Goal: Task Accomplishment & Management: Use online tool/utility

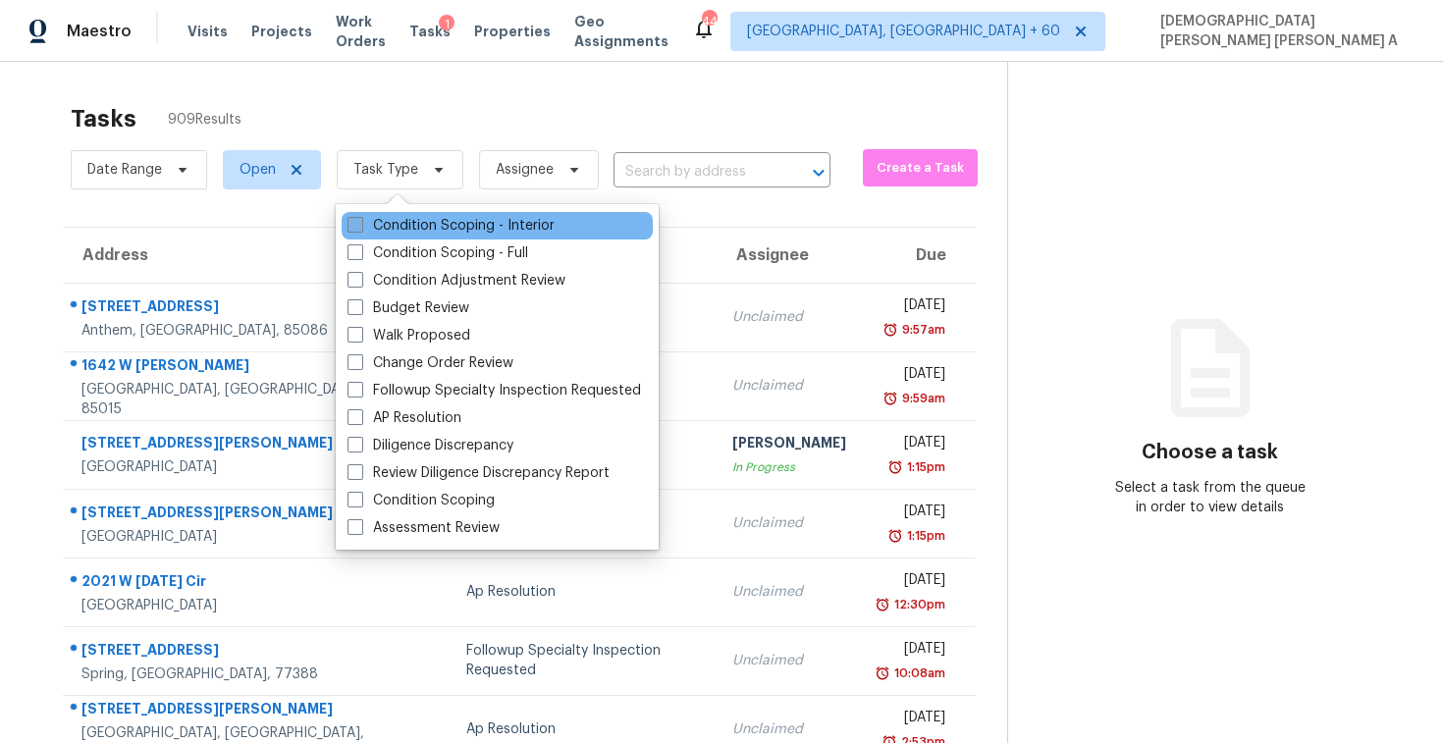
click at [416, 221] on label "Condition Scoping - Interior" at bounding box center [451, 226] width 207 height 20
click at [360, 221] on input "Condition Scoping - Interior" at bounding box center [354, 222] width 13 height 13
checkbox input "true"
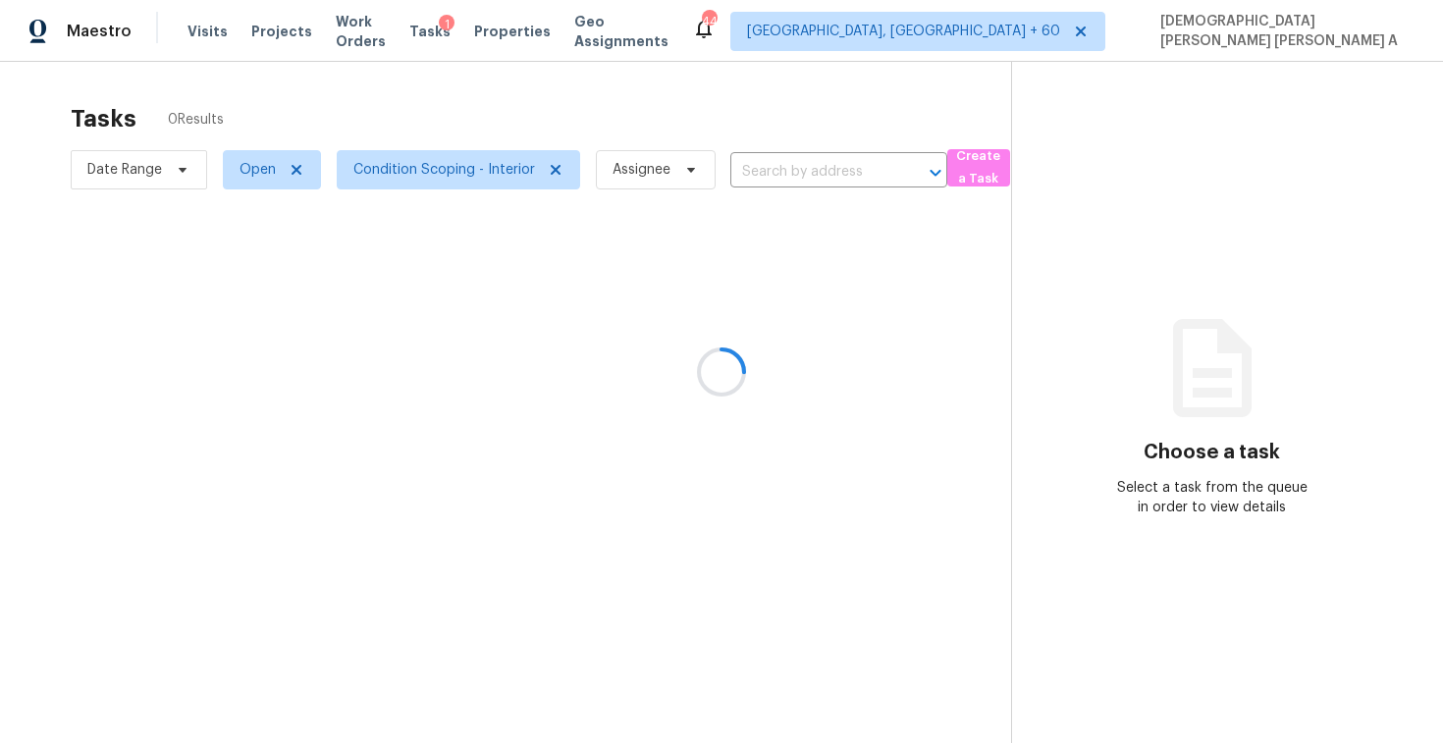
click at [436, 95] on div at bounding box center [721, 371] width 1443 height 743
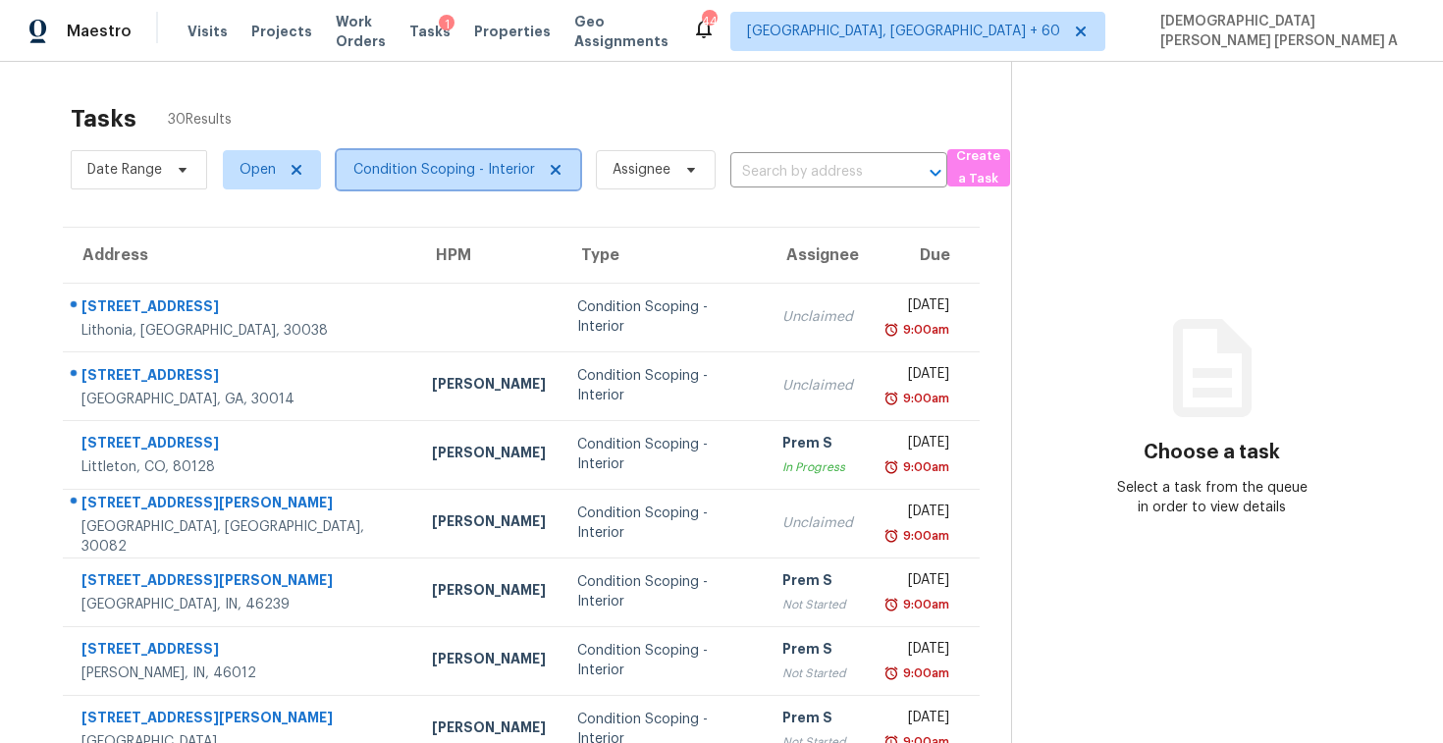
click at [468, 174] on span "Condition Scoping - Interior" at bounding box center [444, 170] width 182 height 20
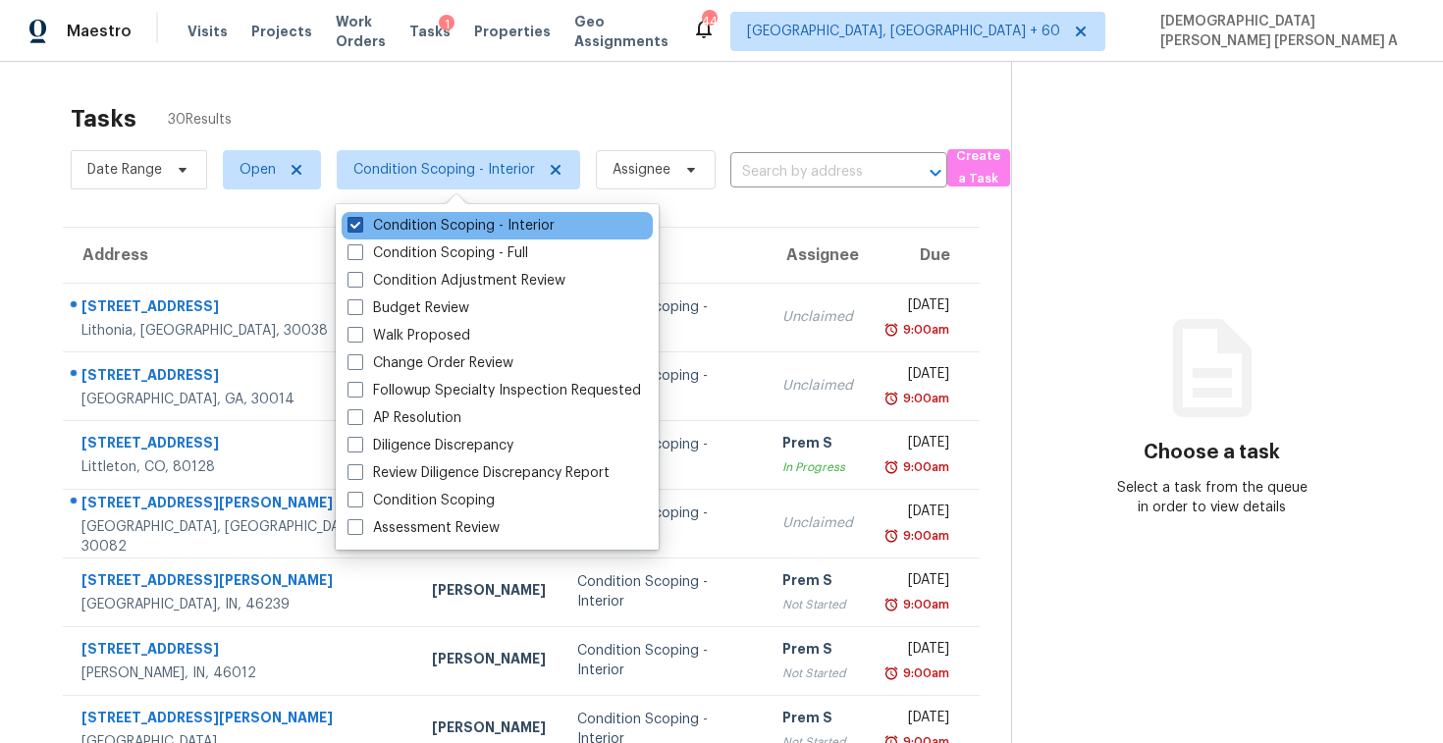
click at [519, 218] on label "Condition Scoping - Interior" at bounding box center [451, 226] width 207 height 20
click at [360, 218] on input "Condition Scoping - Interior" at bounding box center [354, 222] width 13 height 13
checkbox input "false"
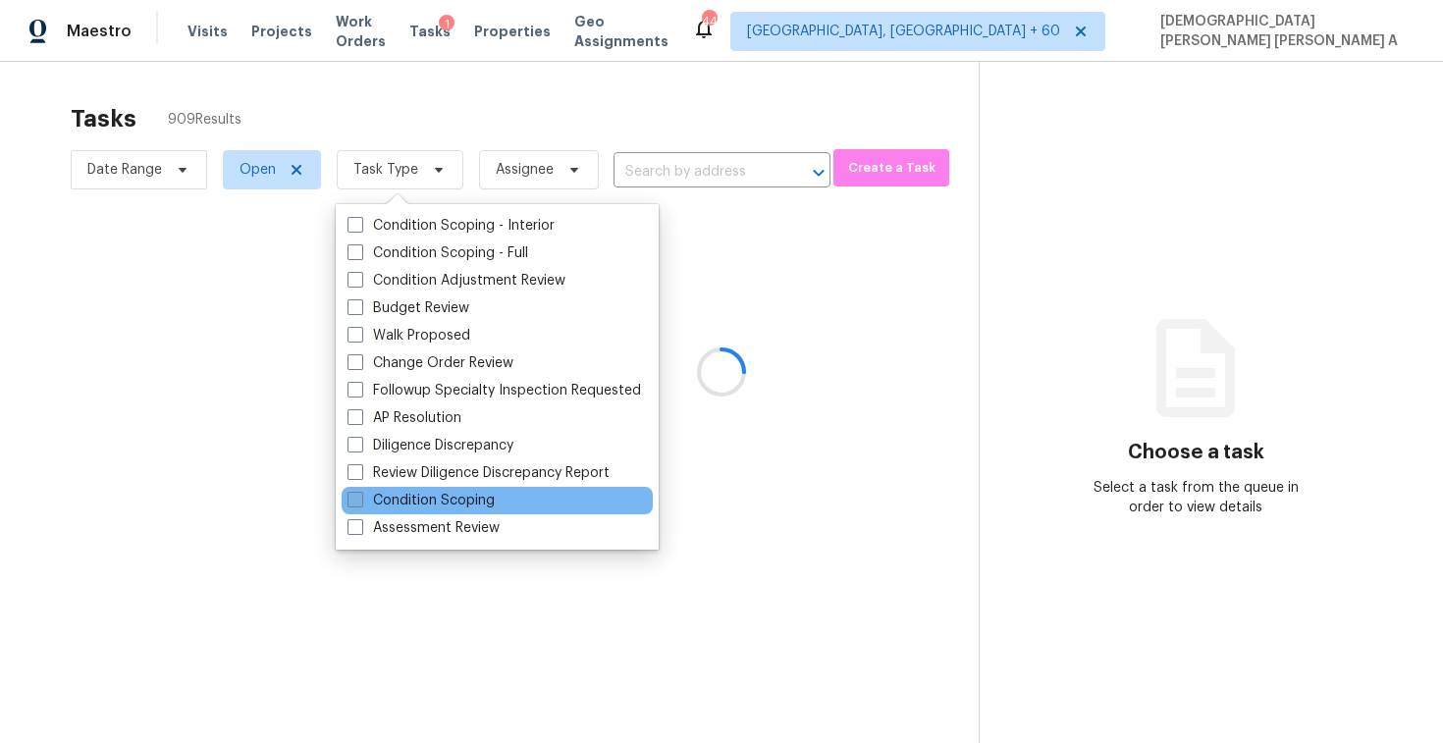
click at [419, 499] on label "Condition Scoping" at bounding box center [421, 501] width 147 height 20
click at [360, 499] on input "Condition Scoping" at bounding box center [354, 497] width 13 height 13
checkbox input "true"
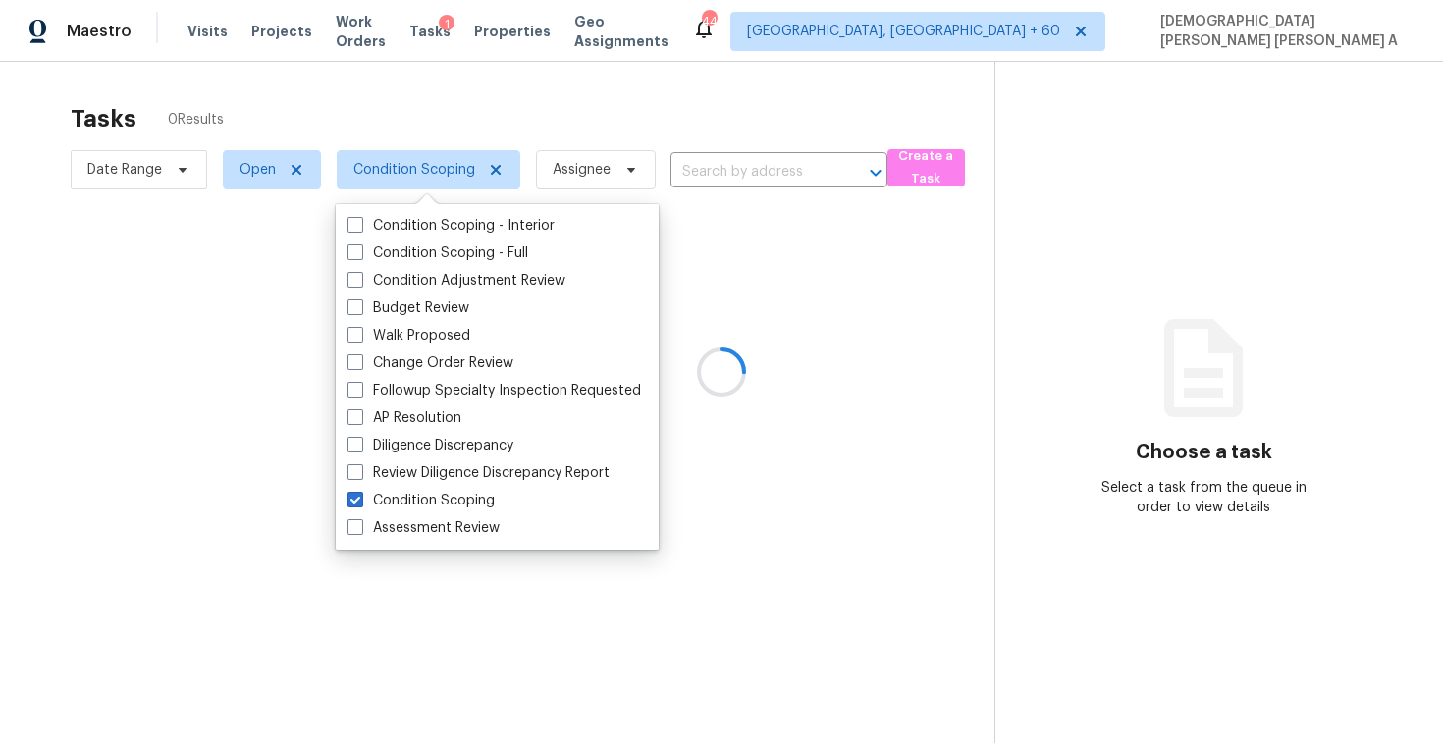
click at [382, 116] on div at bounding box center [721, 371] width 1443 height 743
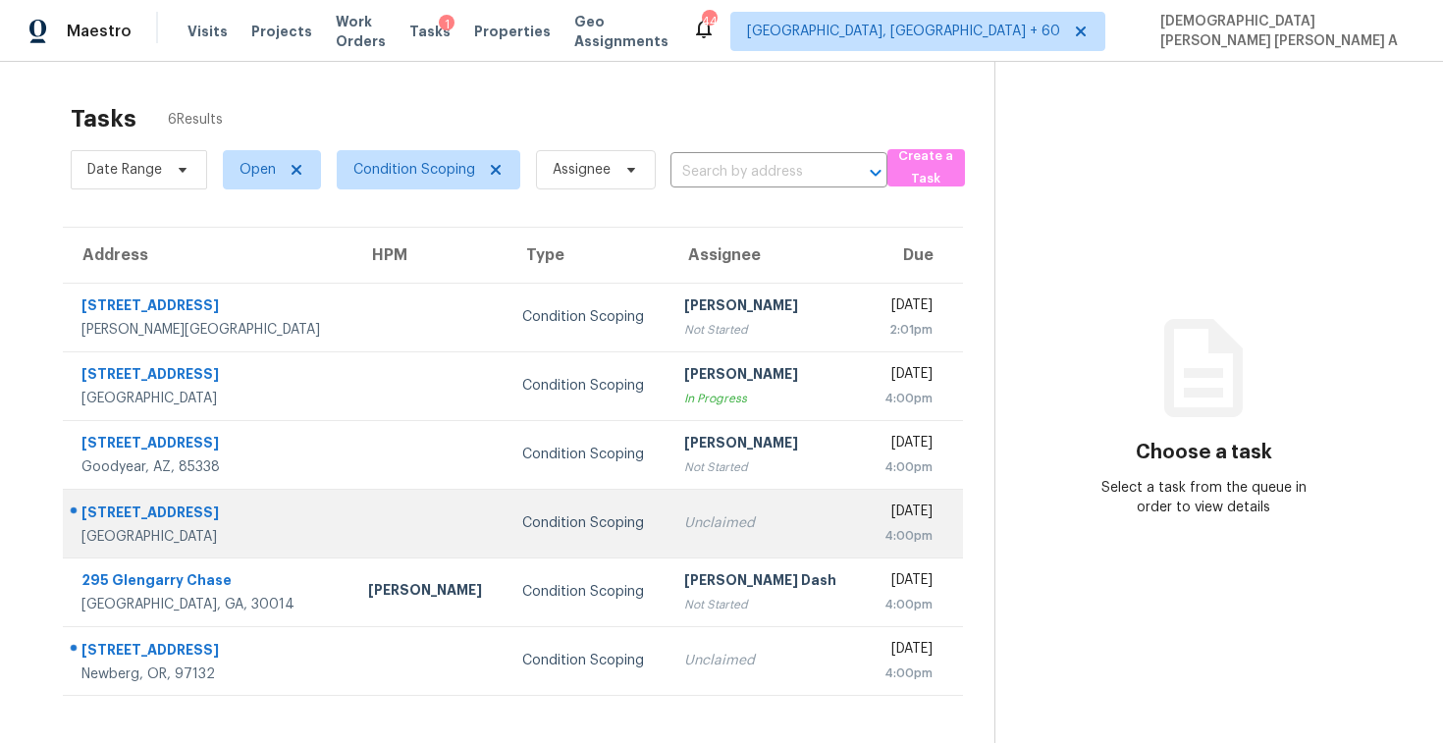
click at [574, 505] on td "Condition Scoping" at bounding box center [588, 523] width 162 height 69
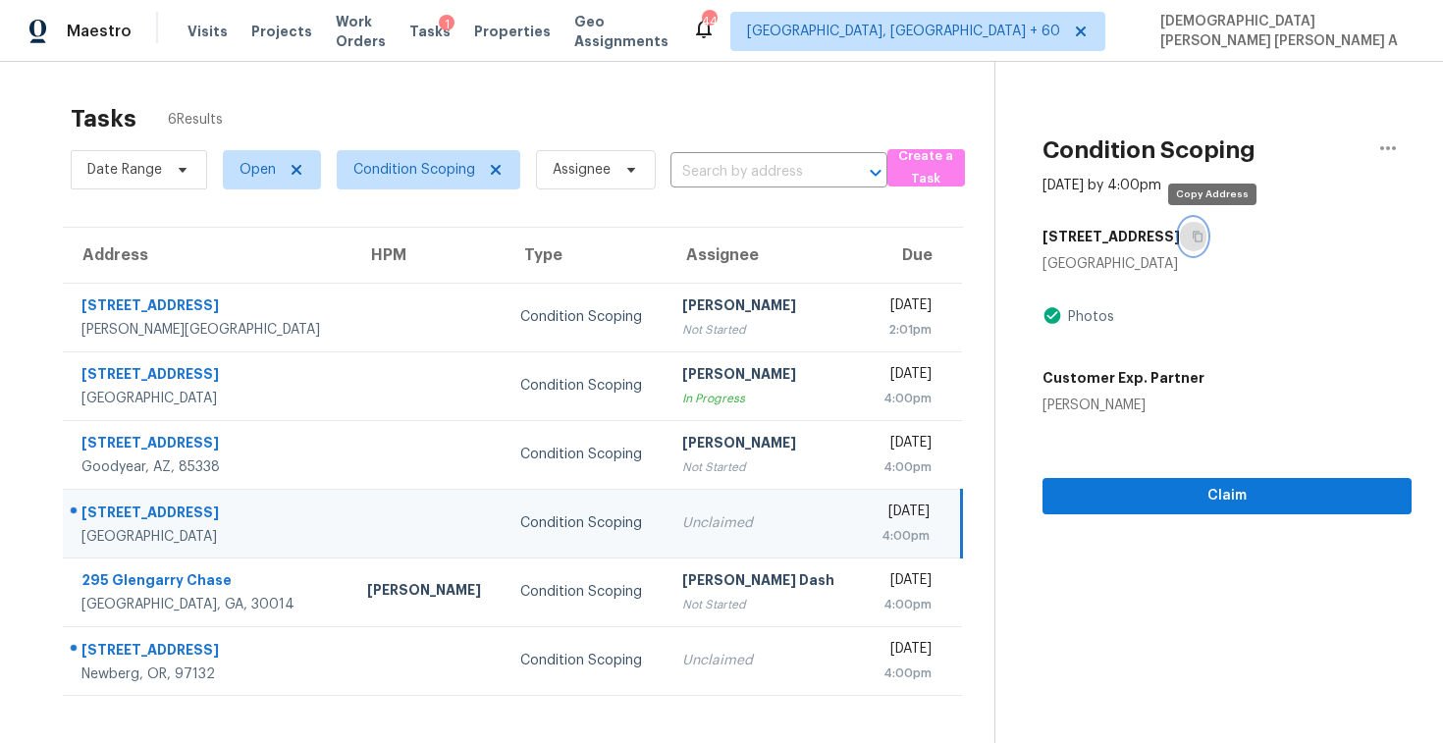
click at [1207, 243] on button "button" at bounding box center [1193, 236] width 27 height 35
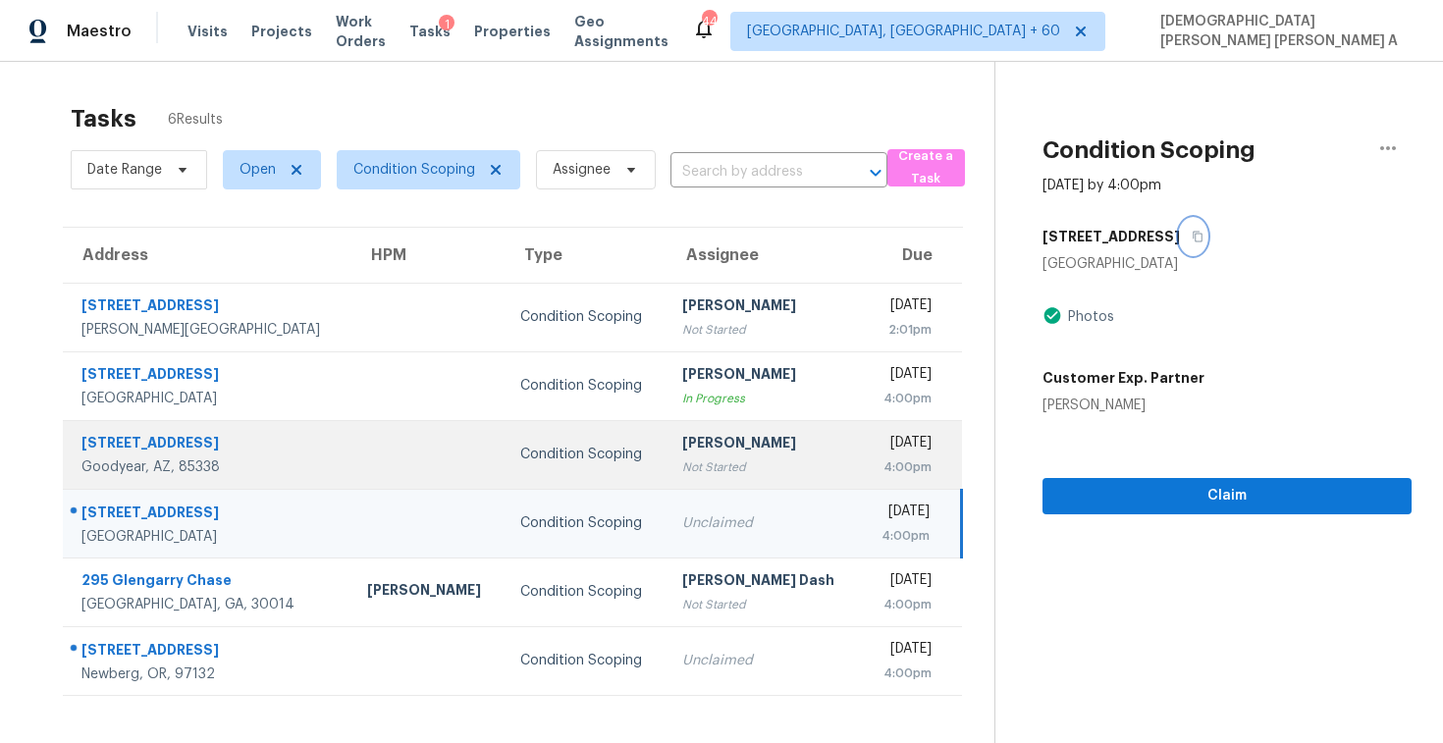
scroll to position [62, 0]
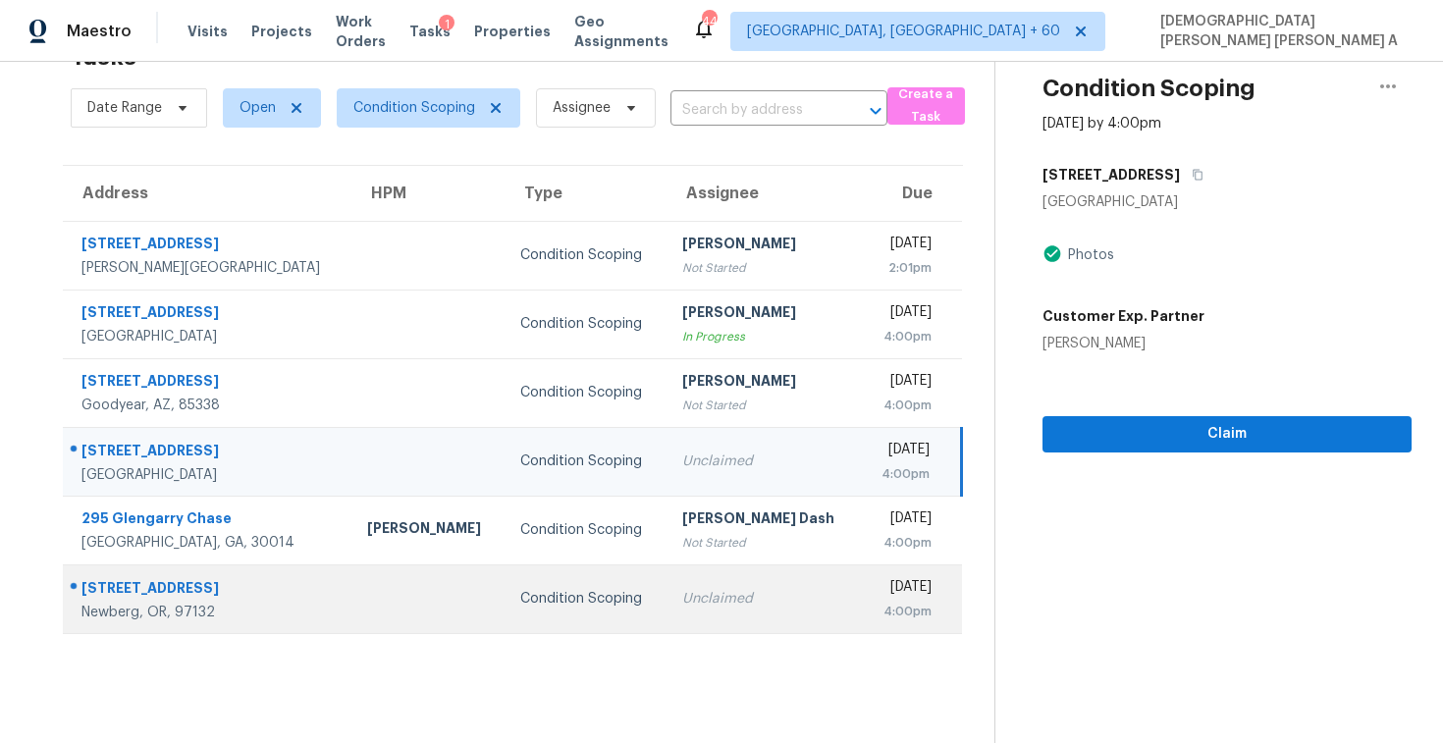
click at [693, 616] on td "Unclaimed" at bounding box center [764, 599] width 194 height 69
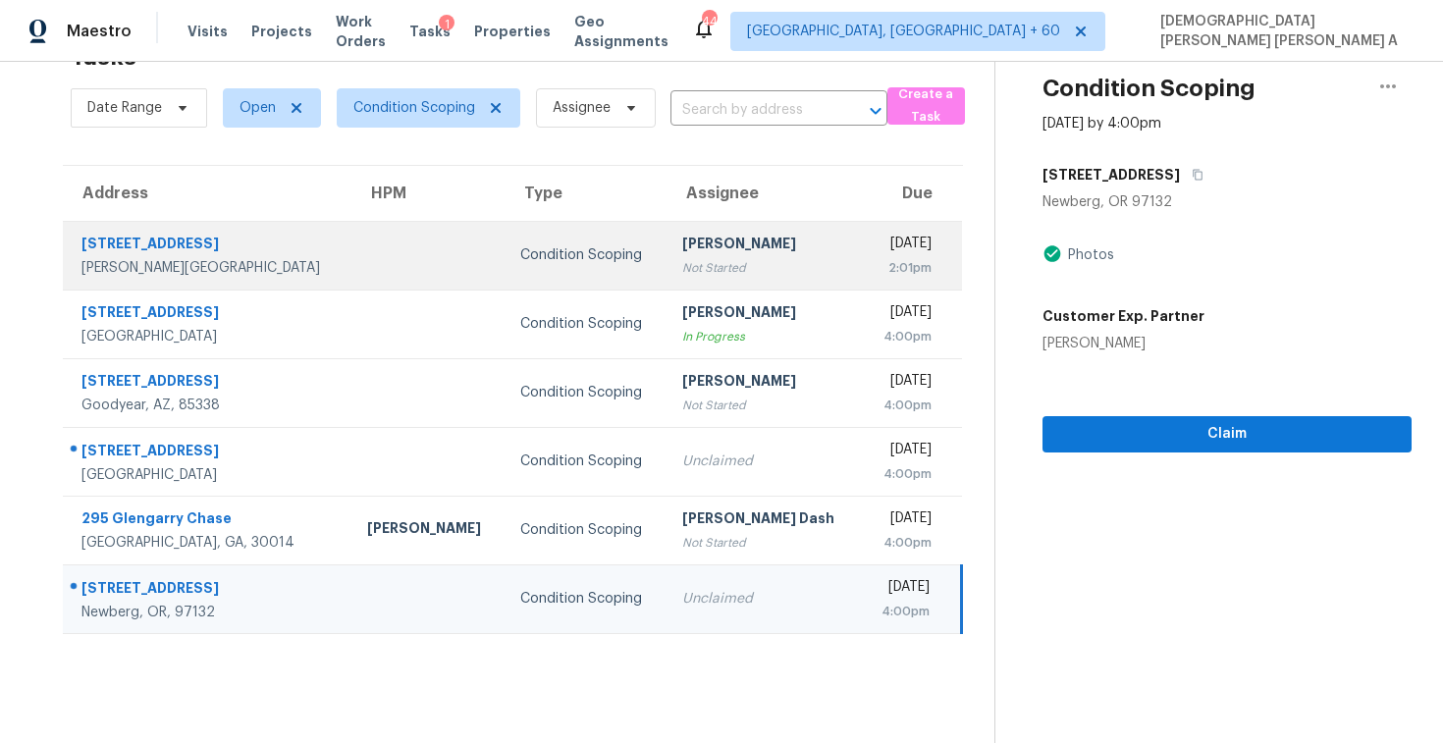
scroll to position [0, 0]
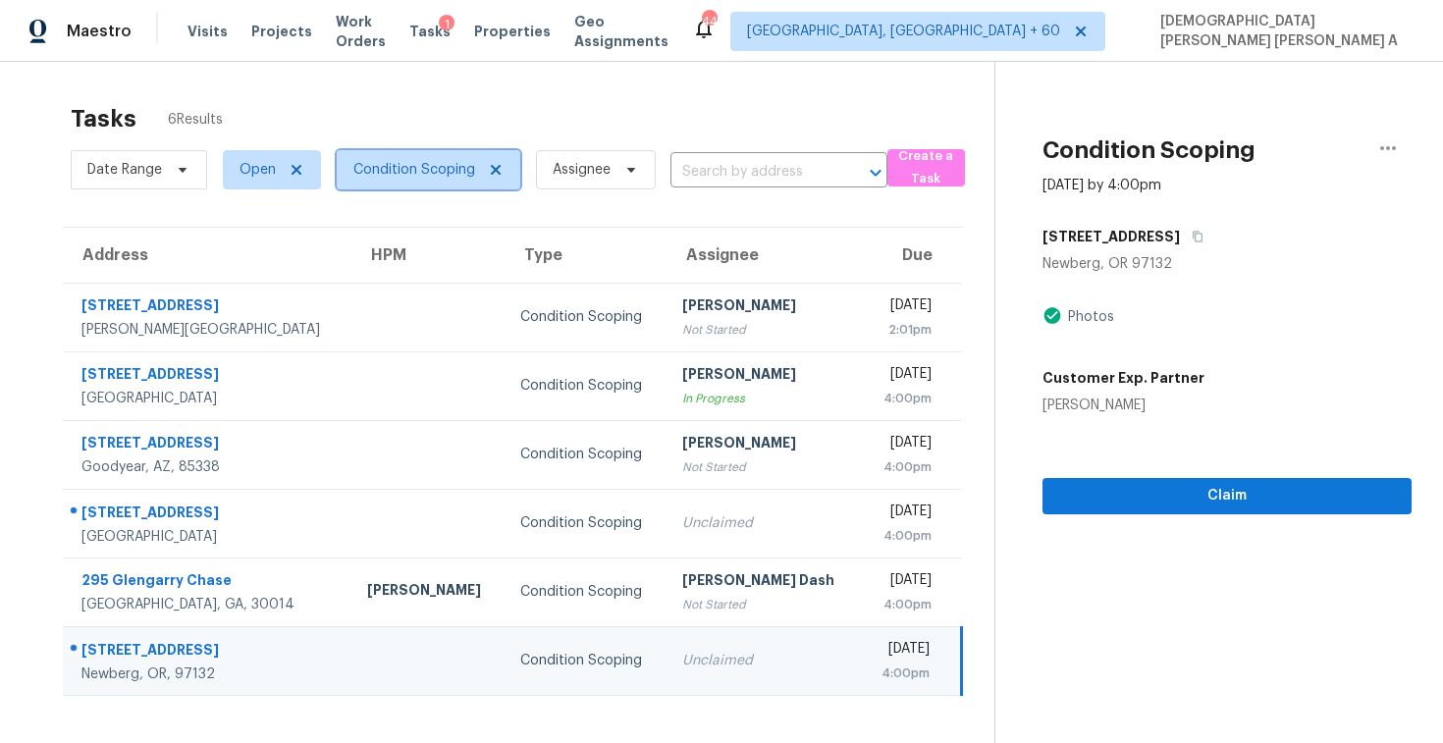
click at [501, 172] on icon at bounding box center [496, 170] width 16 height 16
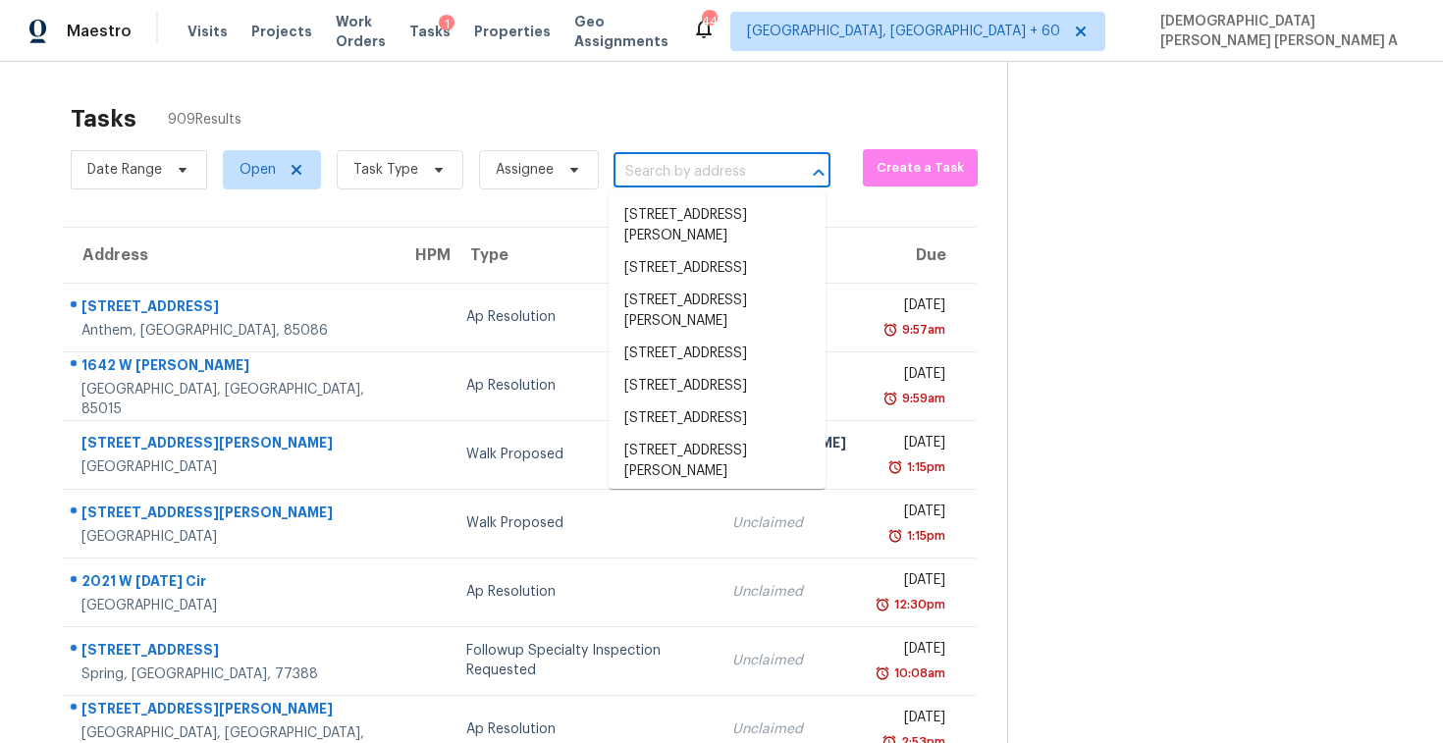
click at [655, 176] on input "text" at bounding box center [695, 172] width 162 height 30
paste input "9215 Estate Cove Cir, Riverview, FL, 33578"
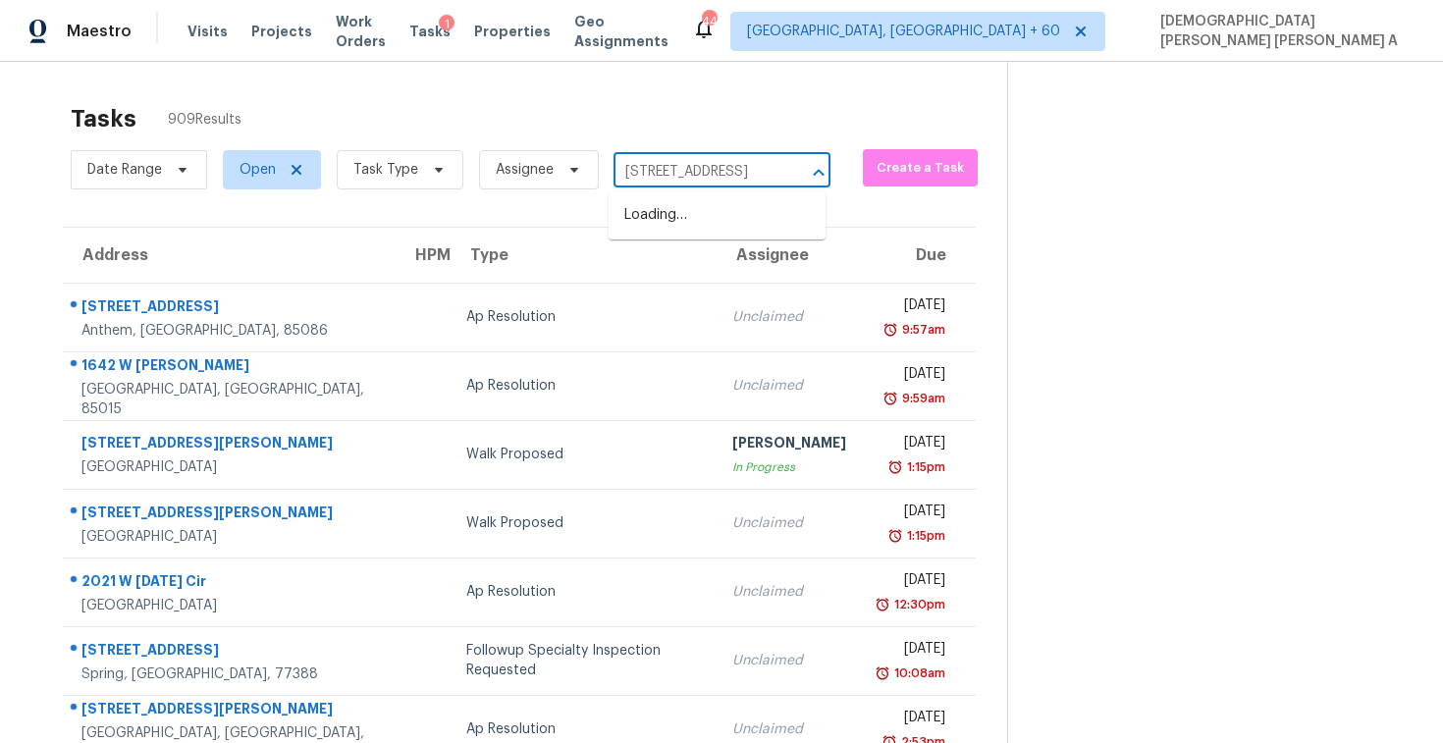
scroll to position [0, 39]
type input "9215 Estate Cove Cir, Rivervie"
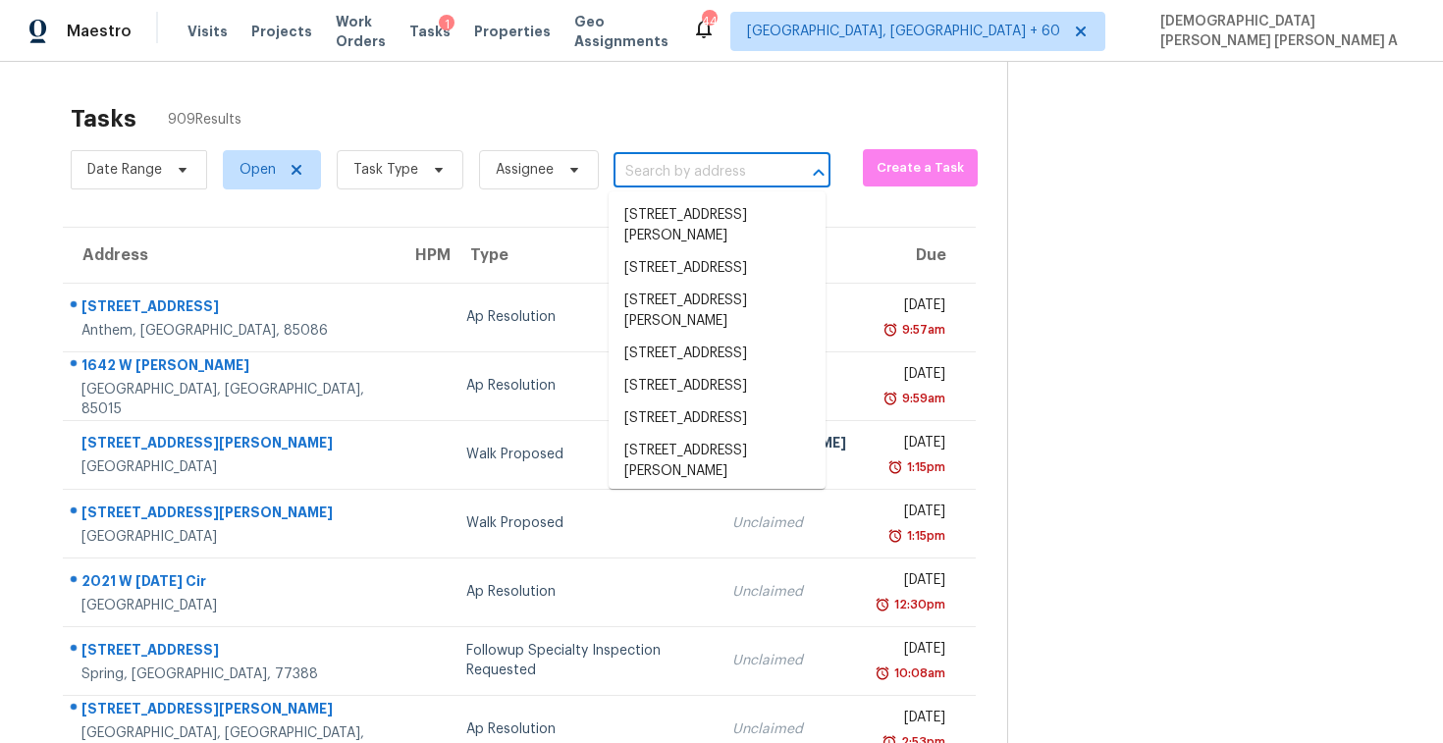
scroll to position [0, 0]
paste input "9215 Estate Cove Cir, Riverview, FL 33578"
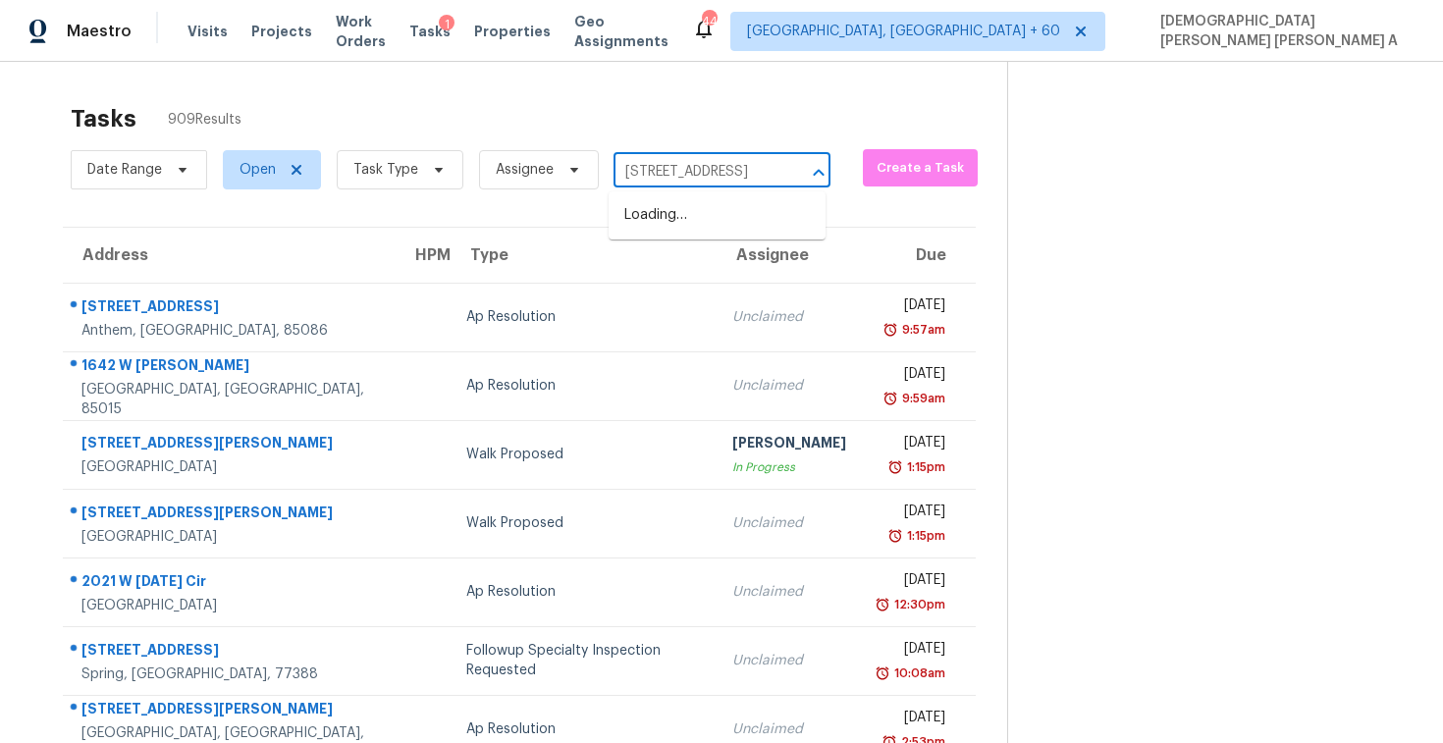
type input "9215 Estate Cove Cir"
click at [706, 215] on li "9215 Estate Cove Cir, Riverview, FL 33578" at bounding box center [717, 215] width 217 height 32
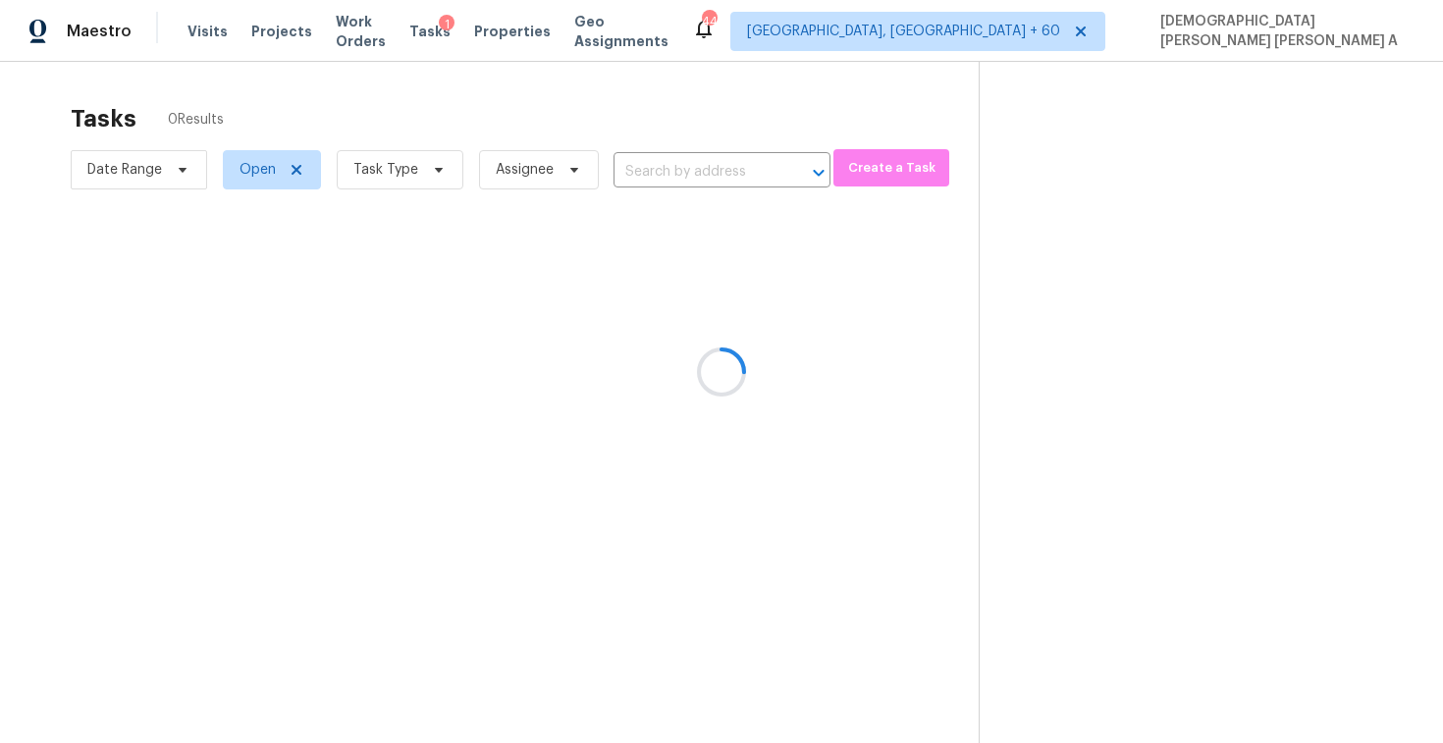
type input "9215 Estate Cove Cir, Riverview, FL 33578"
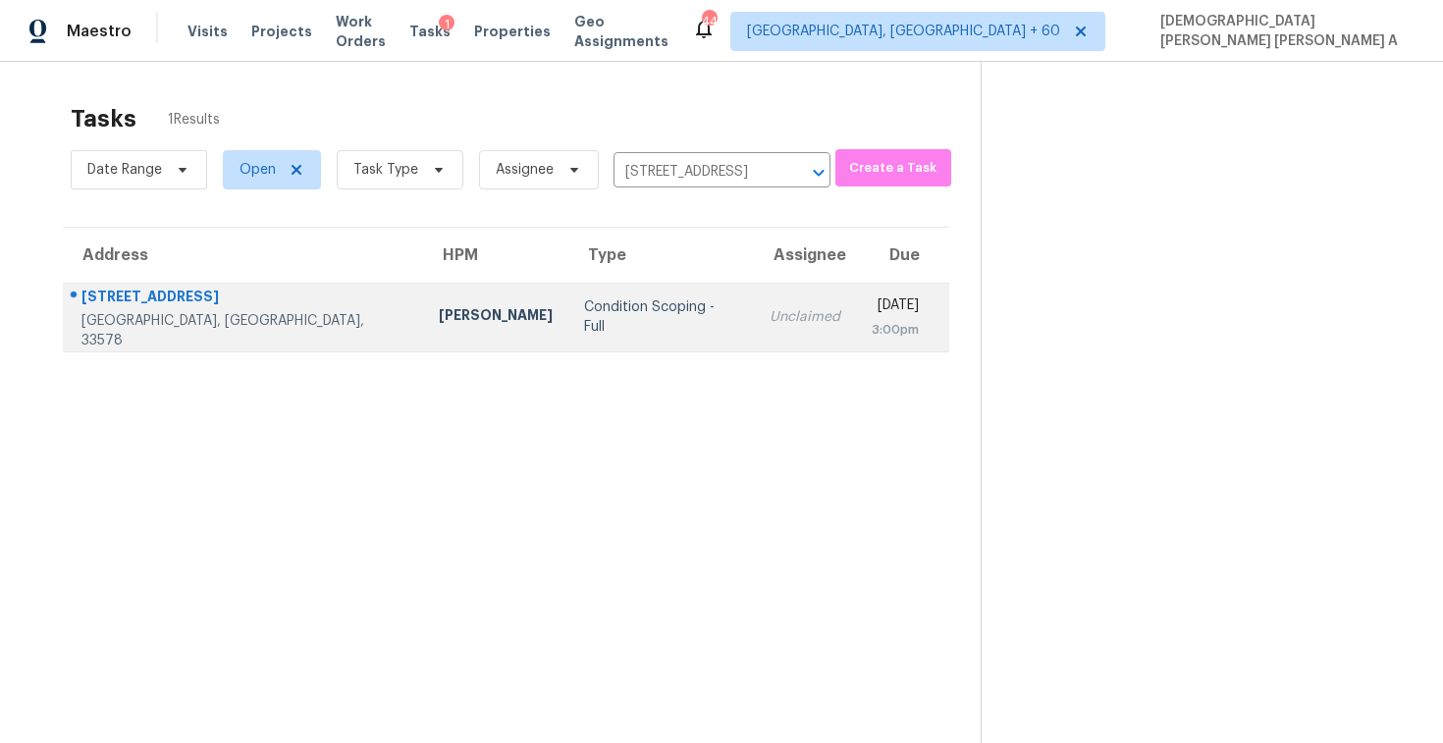
click at [754, 346] on td "Unclaimed" at bounding box center [805, 317] width 102 height 69
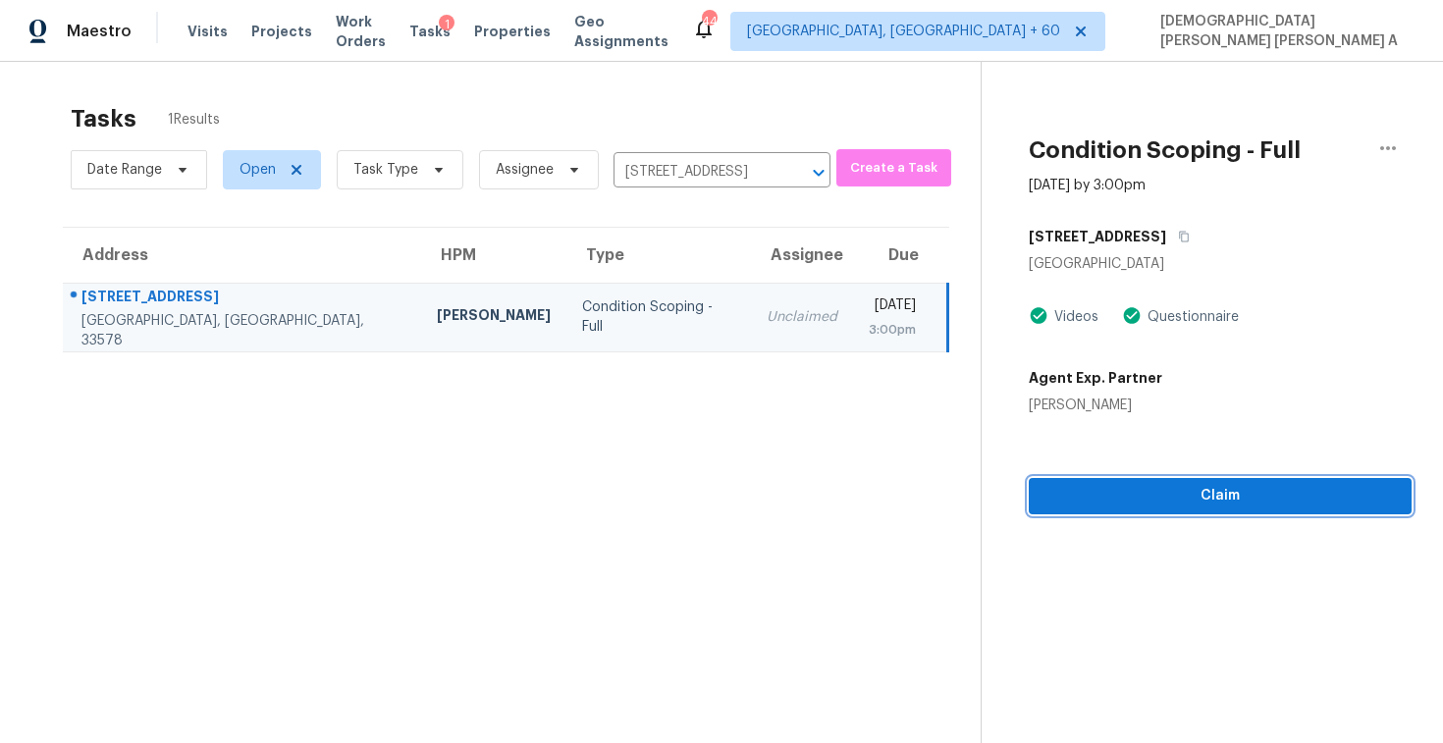
click at [1101, 504] on span "Claim" at bounding box center [1221, 496] width 352 height 25
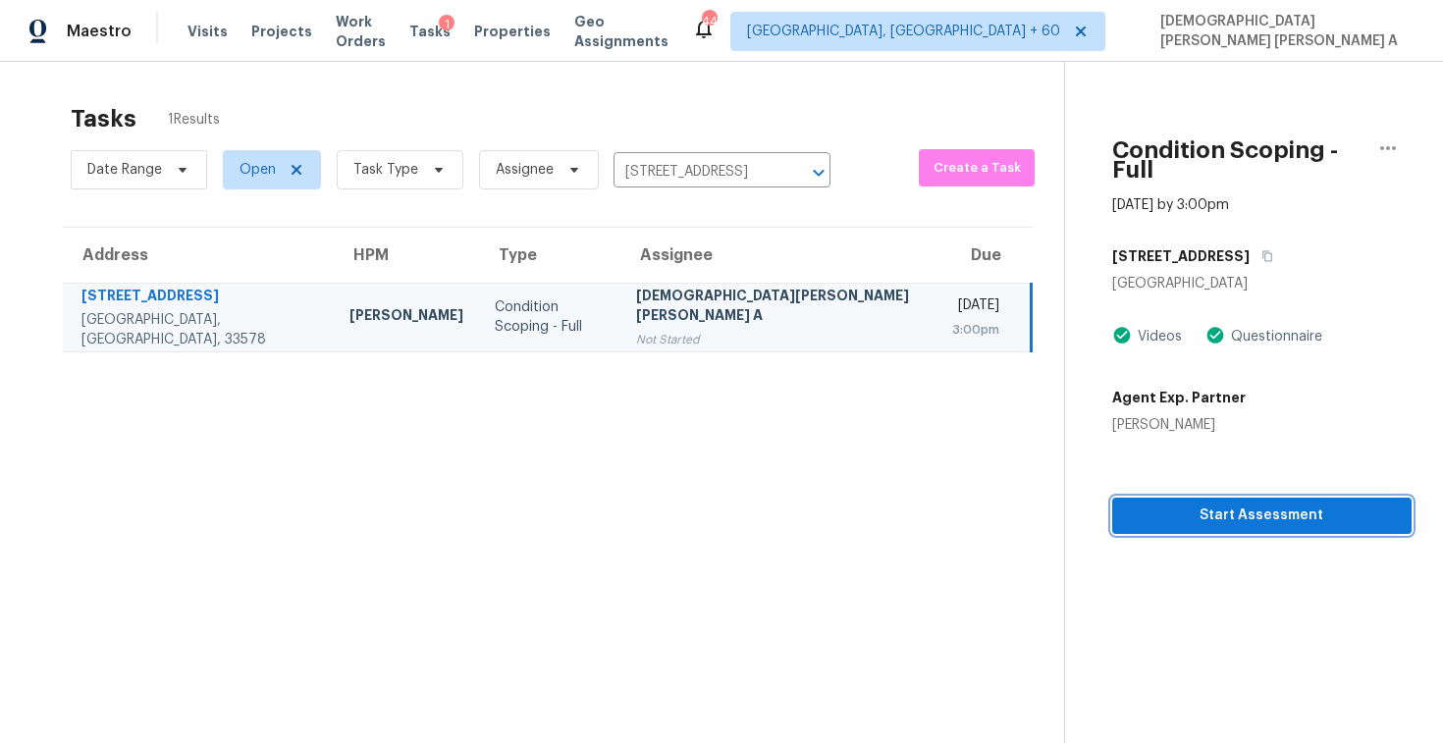
click at [1128, 506] on span "Start Assessment" at bounding box center [1262, 516] width 268 height 25
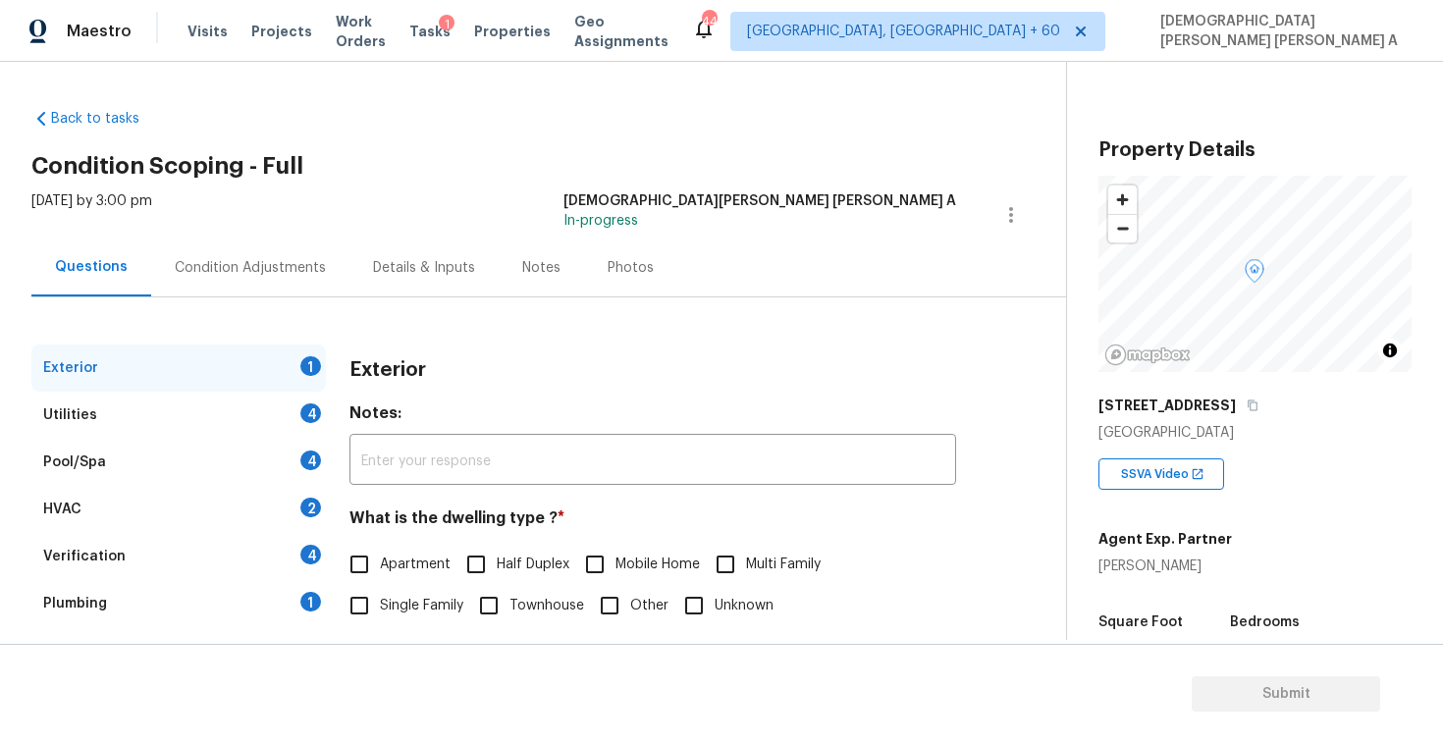
click at [695, 188] on div "Back to tasks Condition Scoping - Full Mon, Sep 22 2025 by 3:00 pm Mohamed Azee…" at bounding box center [548, 467] width 1035 height 749
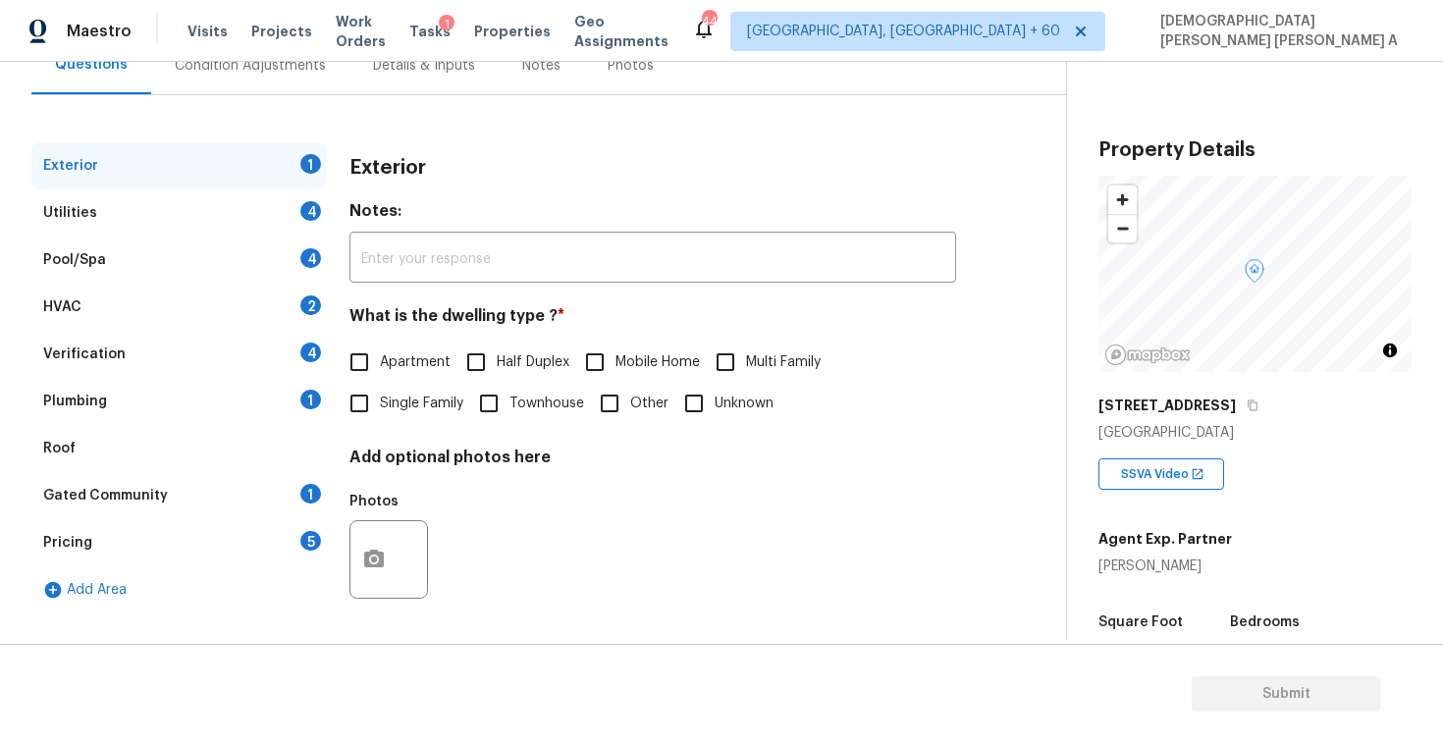
scroll to position [210, 0]
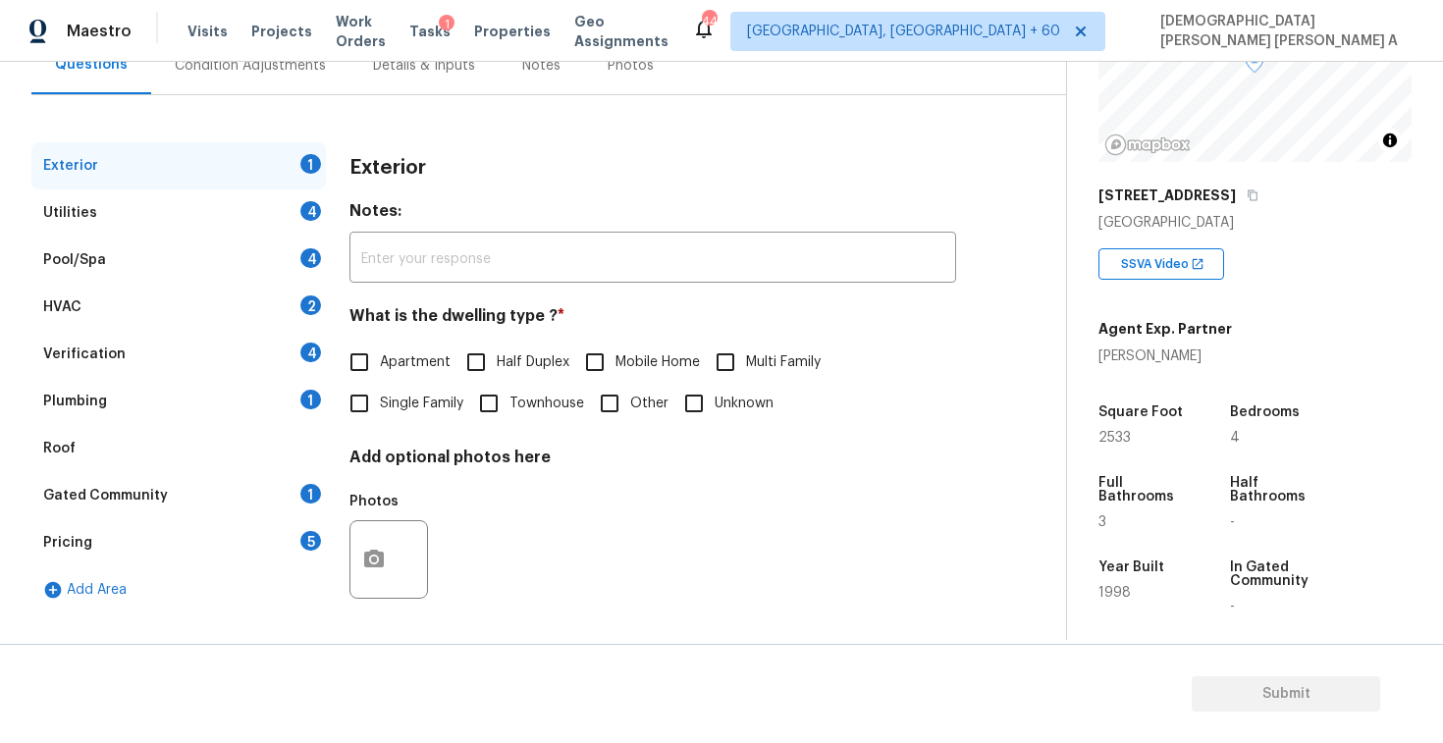
click at [359, 404] on input "Single Family" at bounding box center [359, 403] width 41 height 41
checkbox input "true"
click at [192, 183] on div "Exterior" at bounding box center [178, 165] width 295 height 47
click at [217, 210] on div "Utilities 4" at bounding box center [178, 213] width 295 height 47
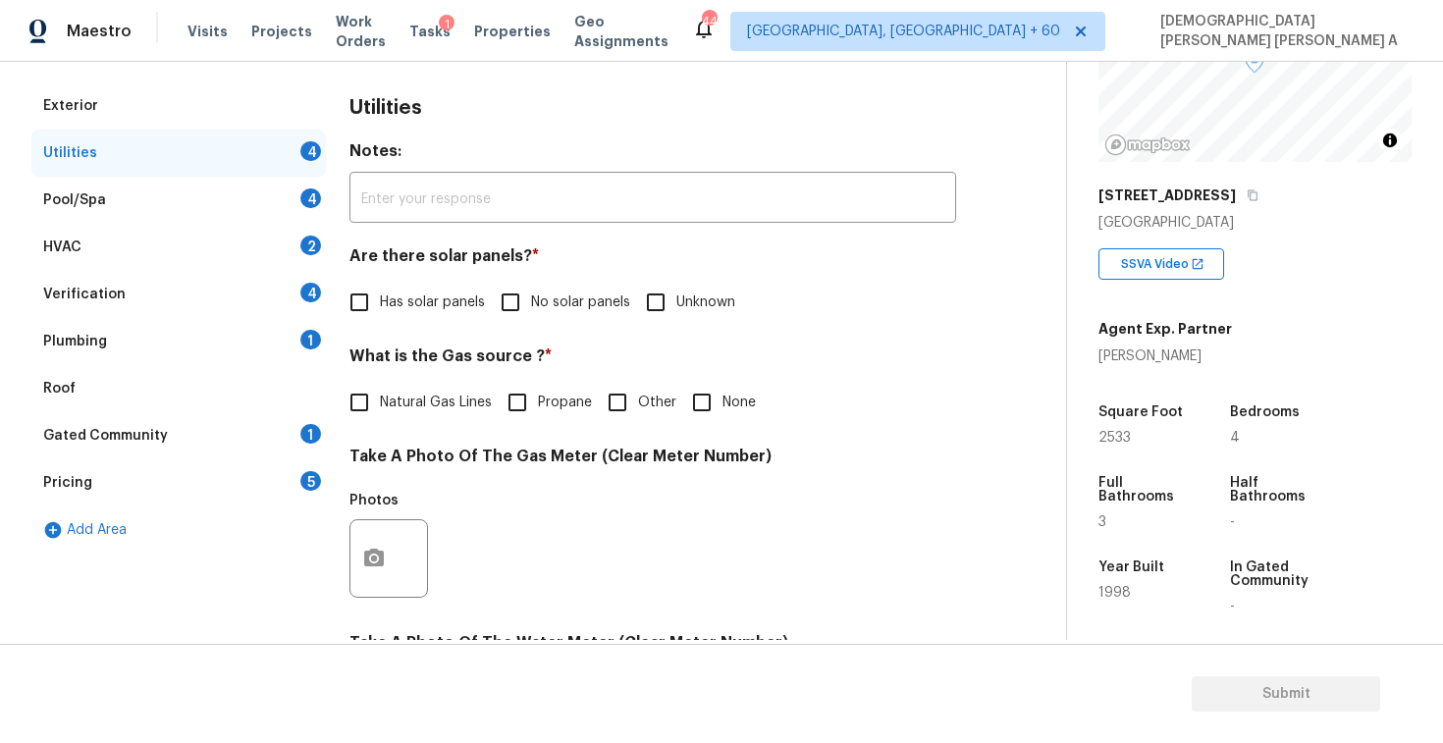
scroll to position [285, 0]
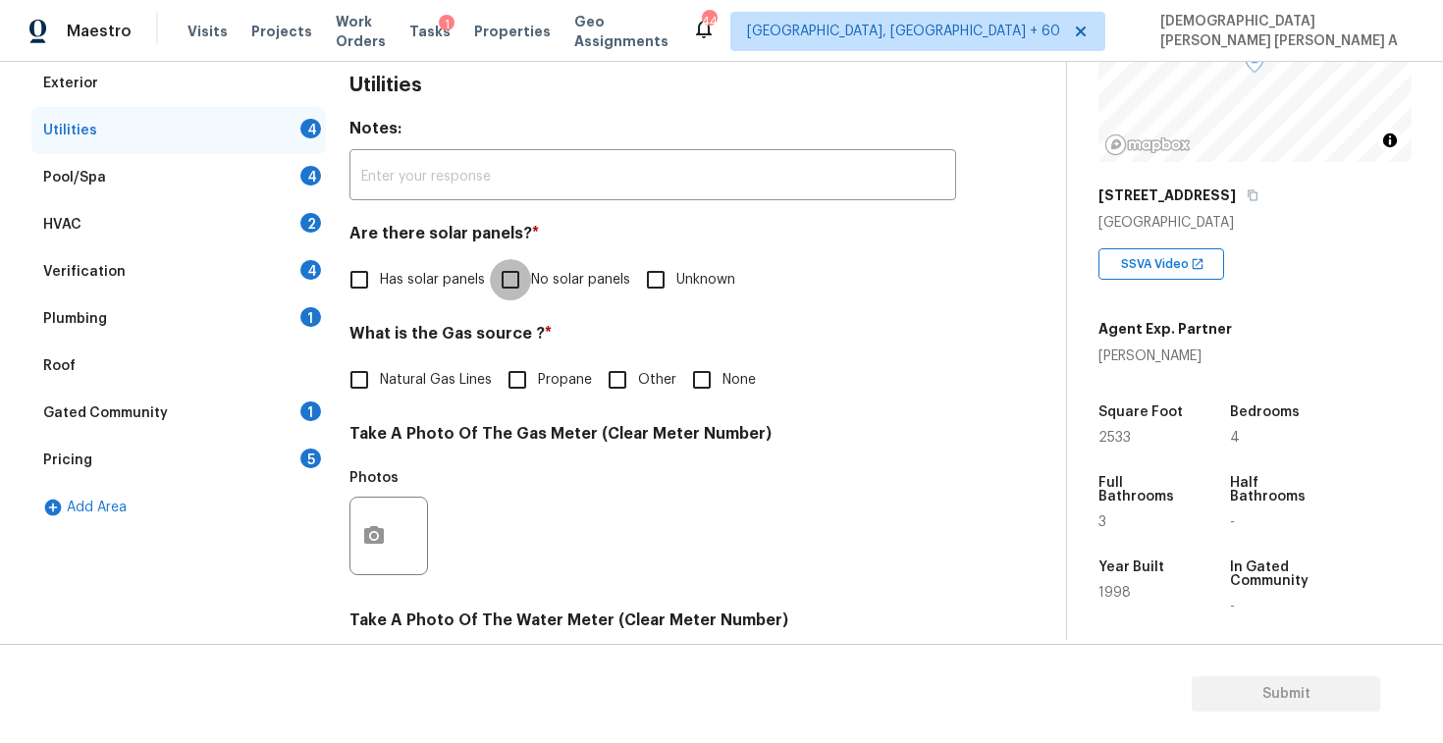
click at [510, 263] on input "No solar panels" at bounding box center [510, 279] width 41 height 41
checkbox input "true"
click at [361, 376] on input "Natural Gas Lines" at bounding box center [359, 379] width 41 height 41
checkbox input "true"
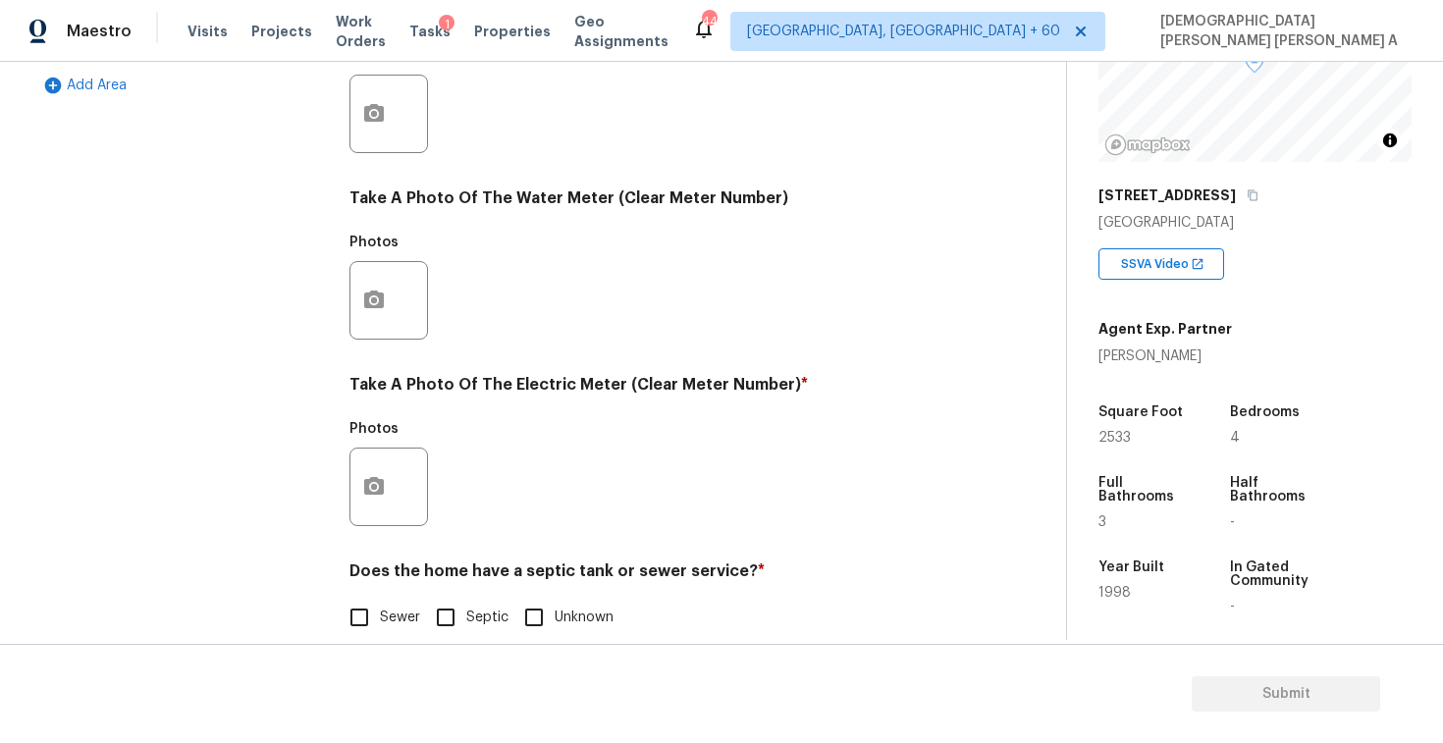
scroll to position [734, 0]
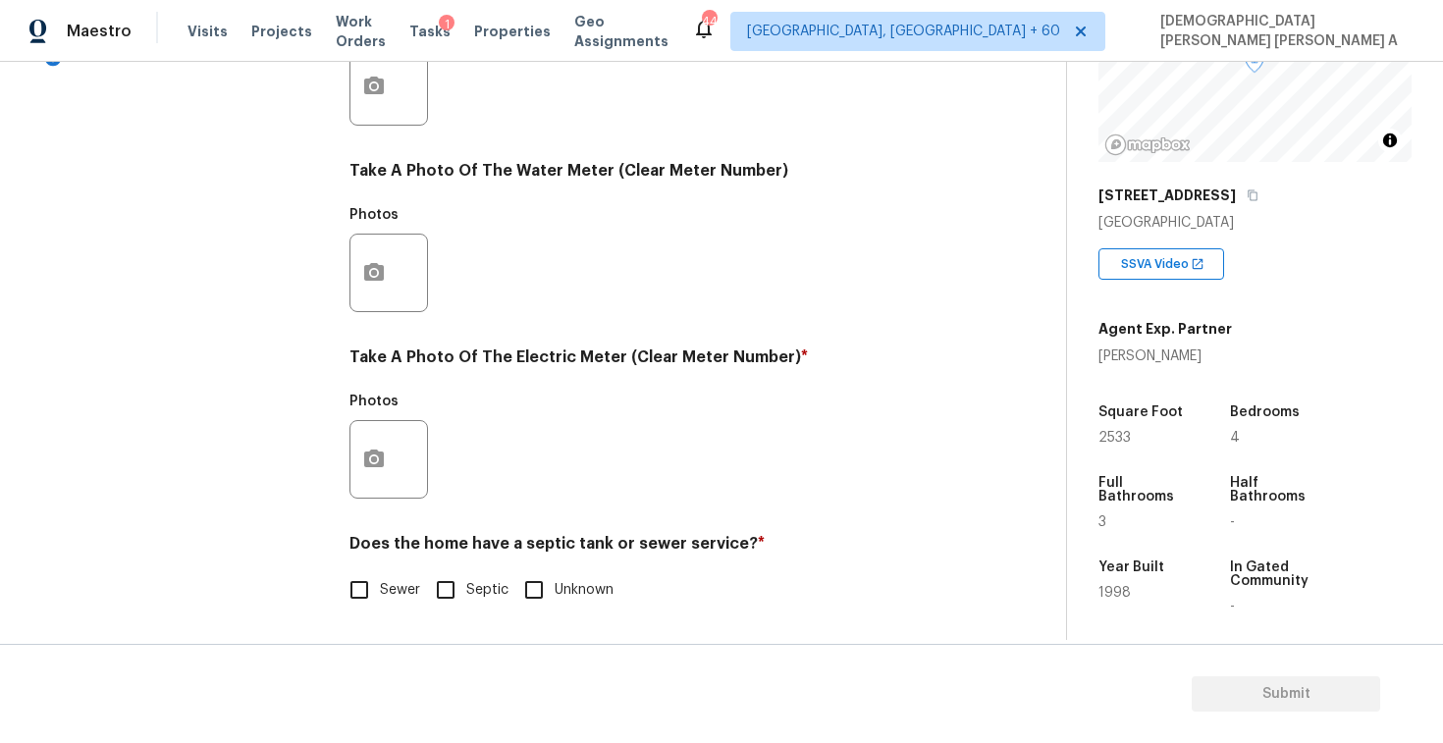
click at [364, 591] on input "Sewer" at bounding box center [359, 589] width 41 height 41
checkbox input "true"
click at [367, 483] on button "button" at bounding box center [374, 459] width 47 height 77
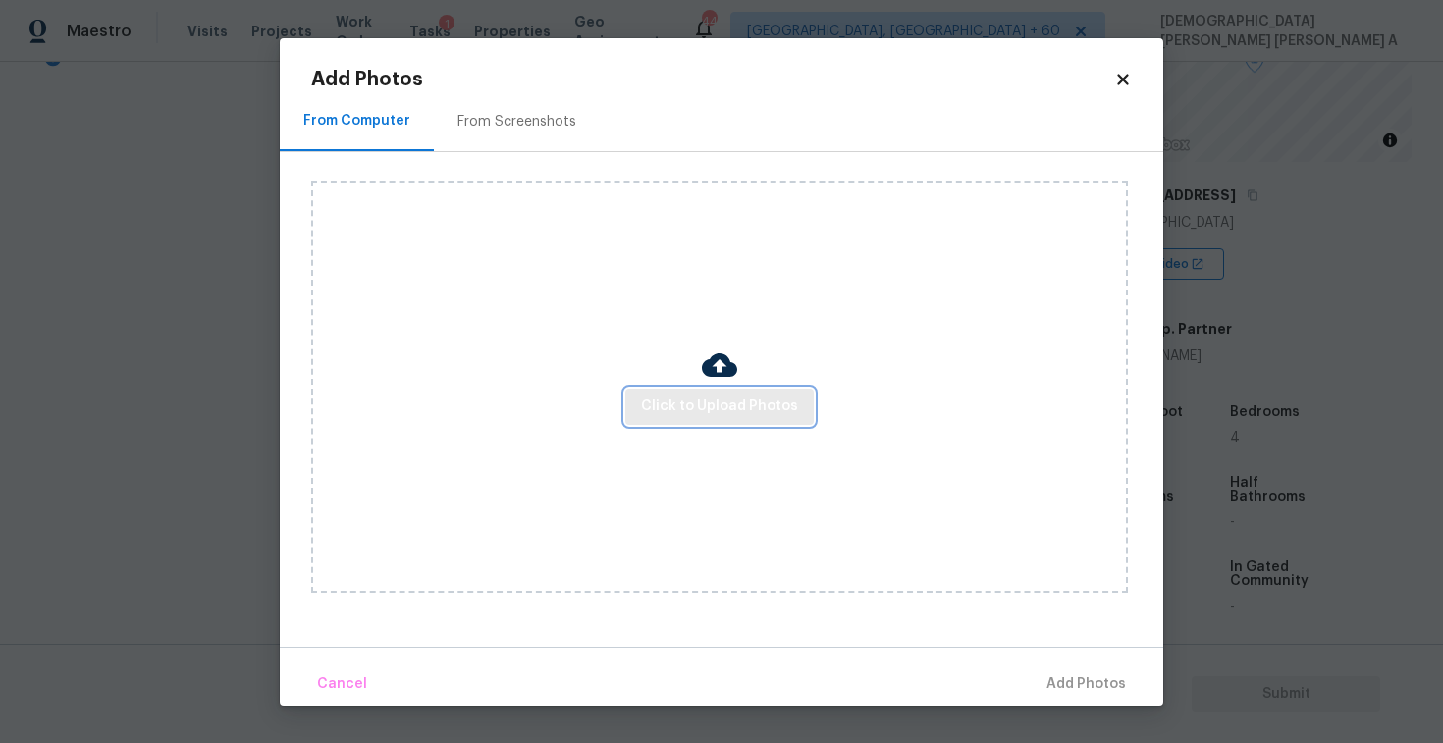
click at [676, 399] on span "Click to Upload Photos" at bounding box center [719, 407] width 157 height 25
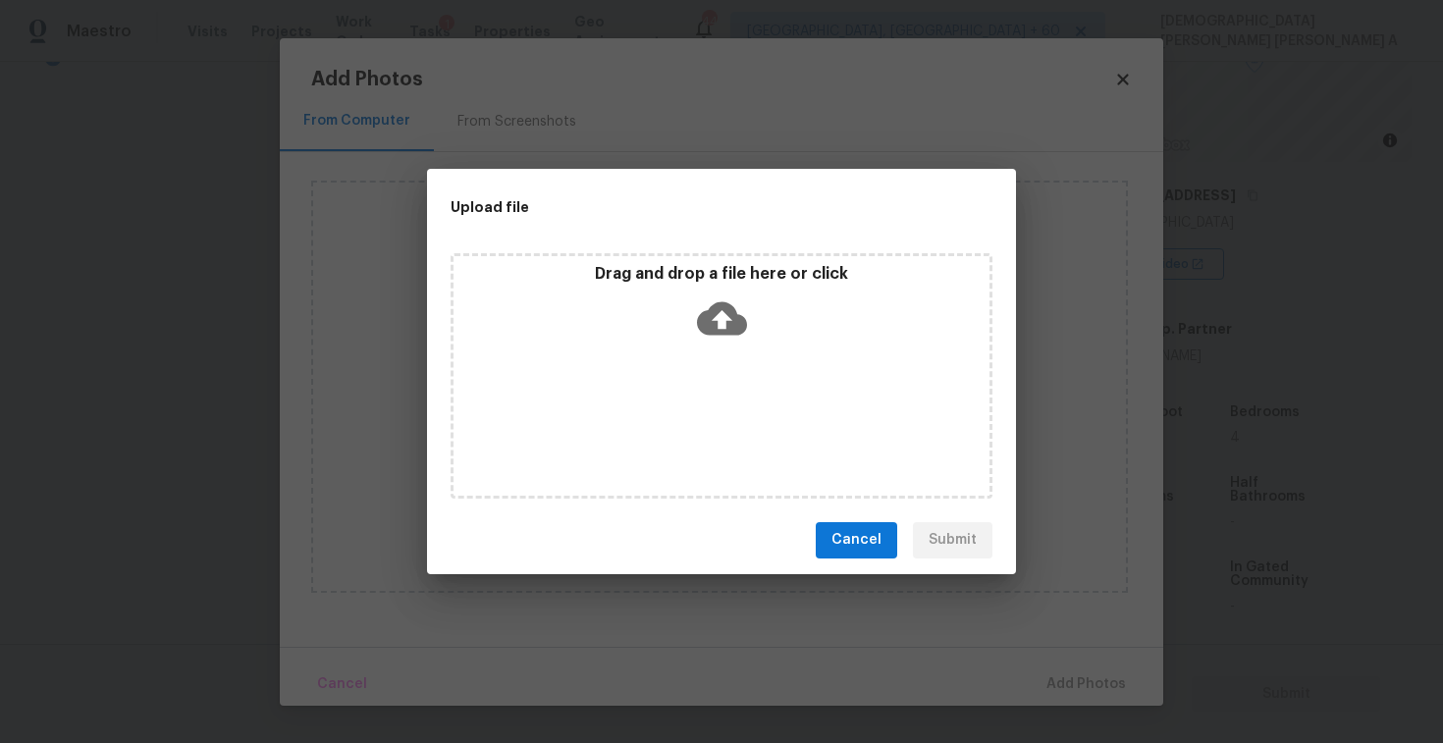
click at [698, 336] on icon at bounding box center [722, 319] width 50 height 50
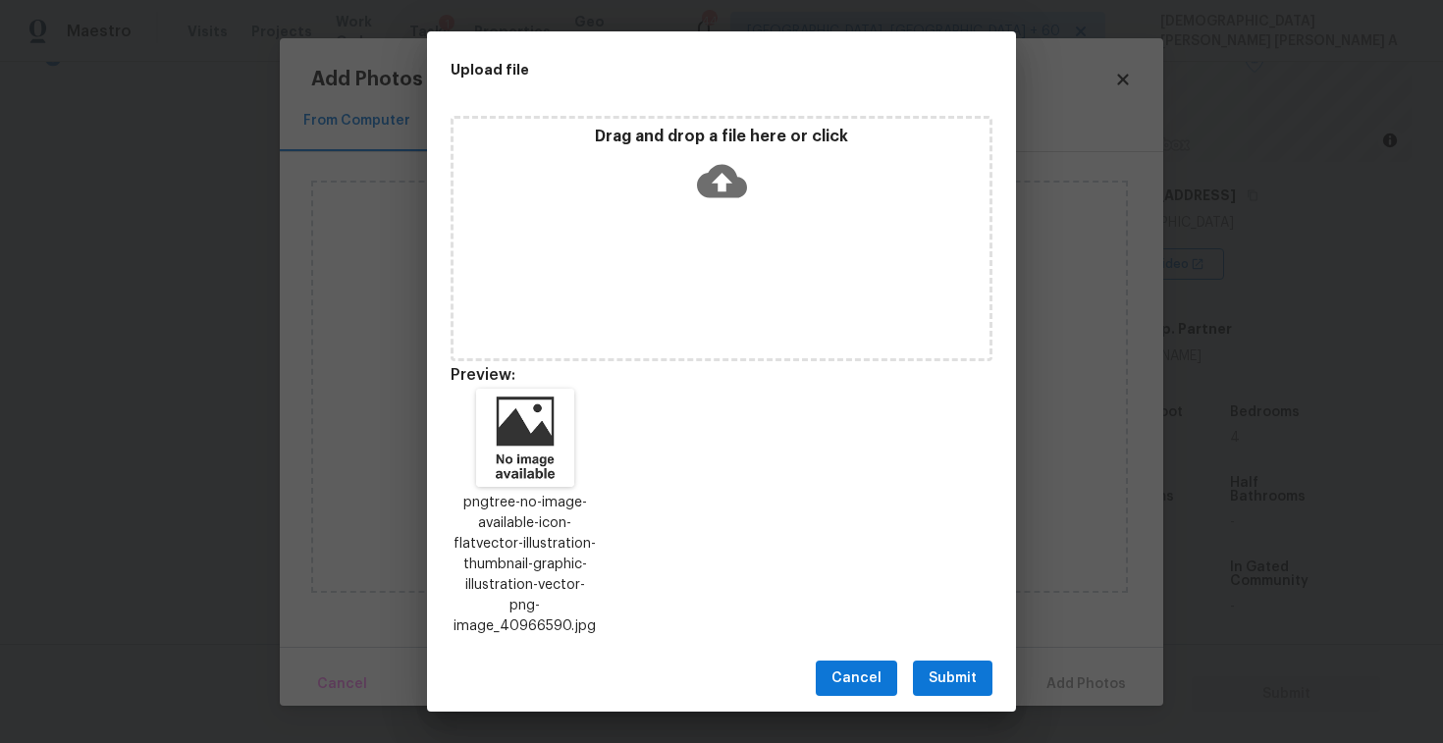
click at [962, 667] on span "Submit" at bounding box center [953, 679] width 48 height 25
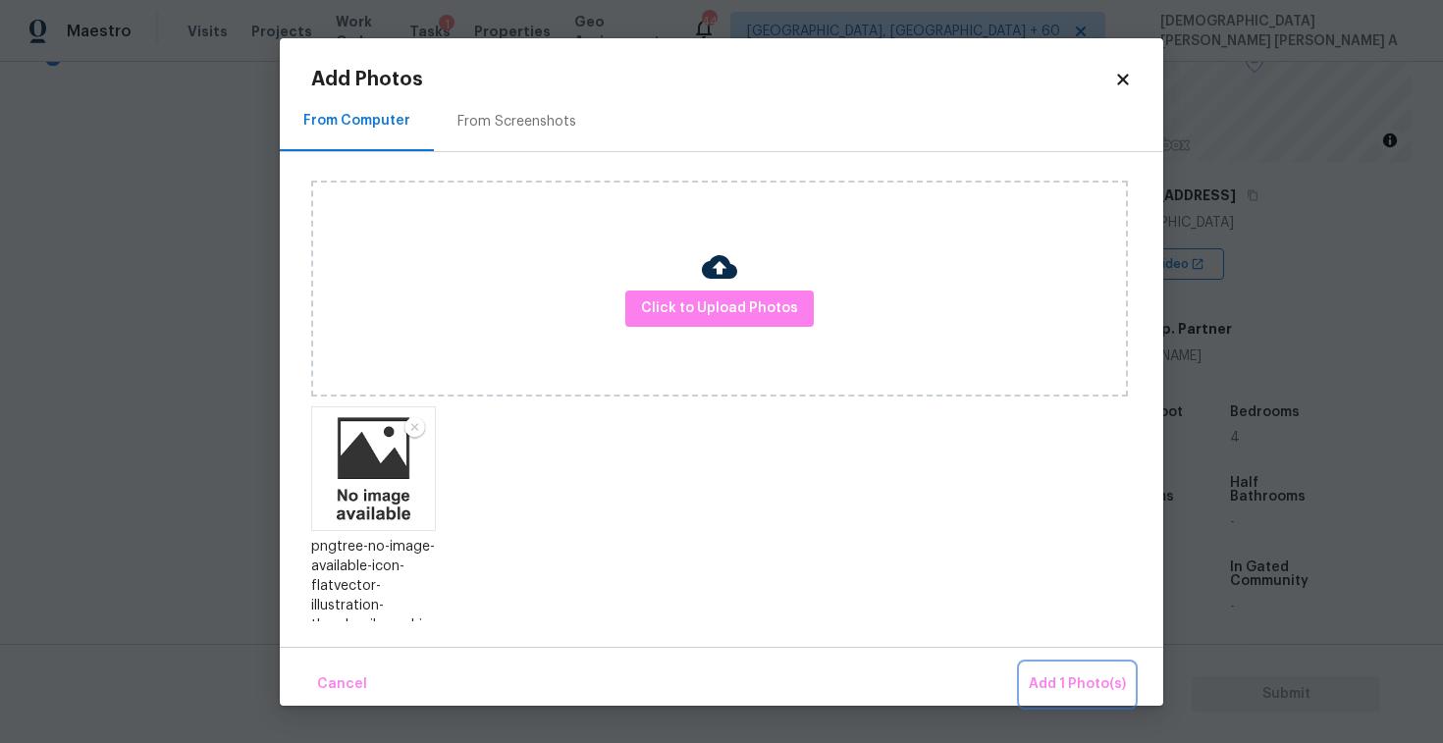
click at [1087, 668] on button "Add 1 Photo(s)" at bounding box center [1077, 685] width 113 height 42
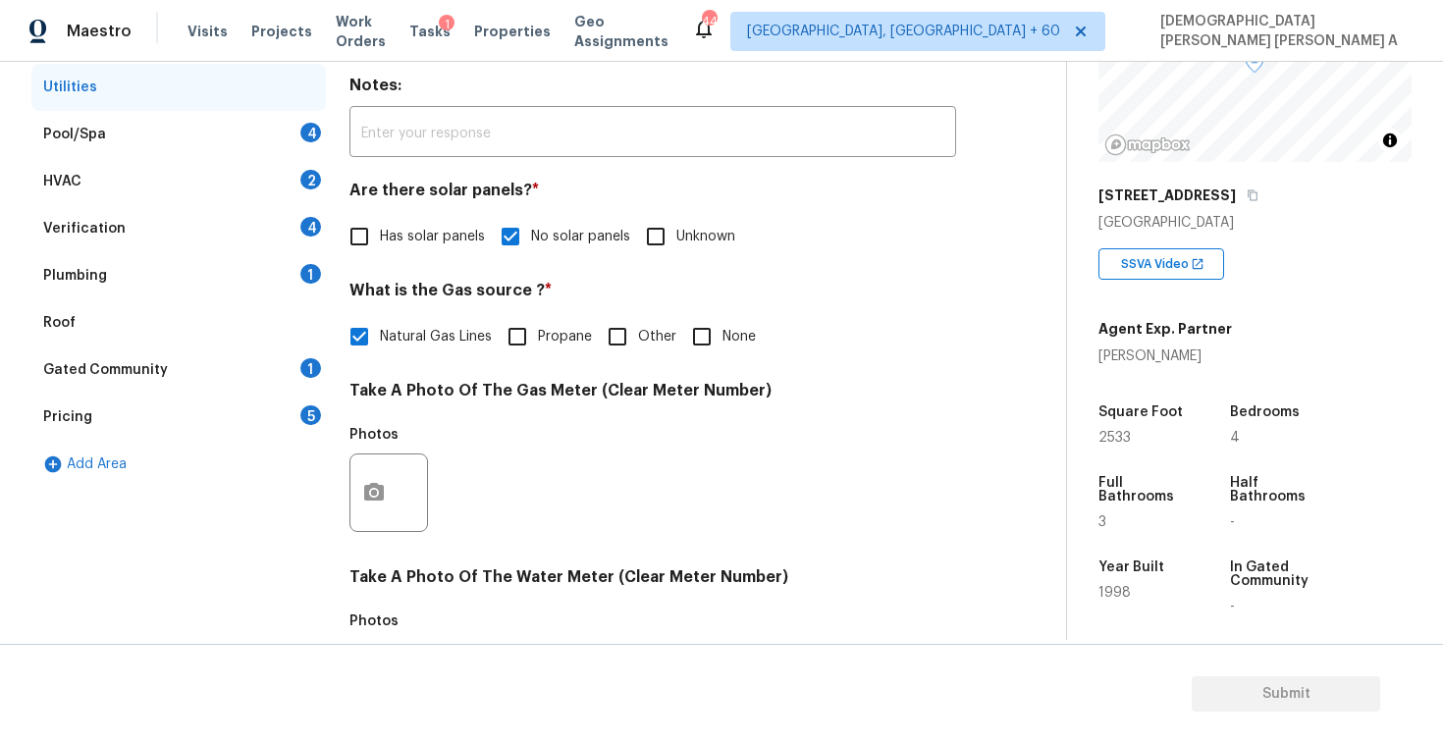
scroll to position [324, 0]
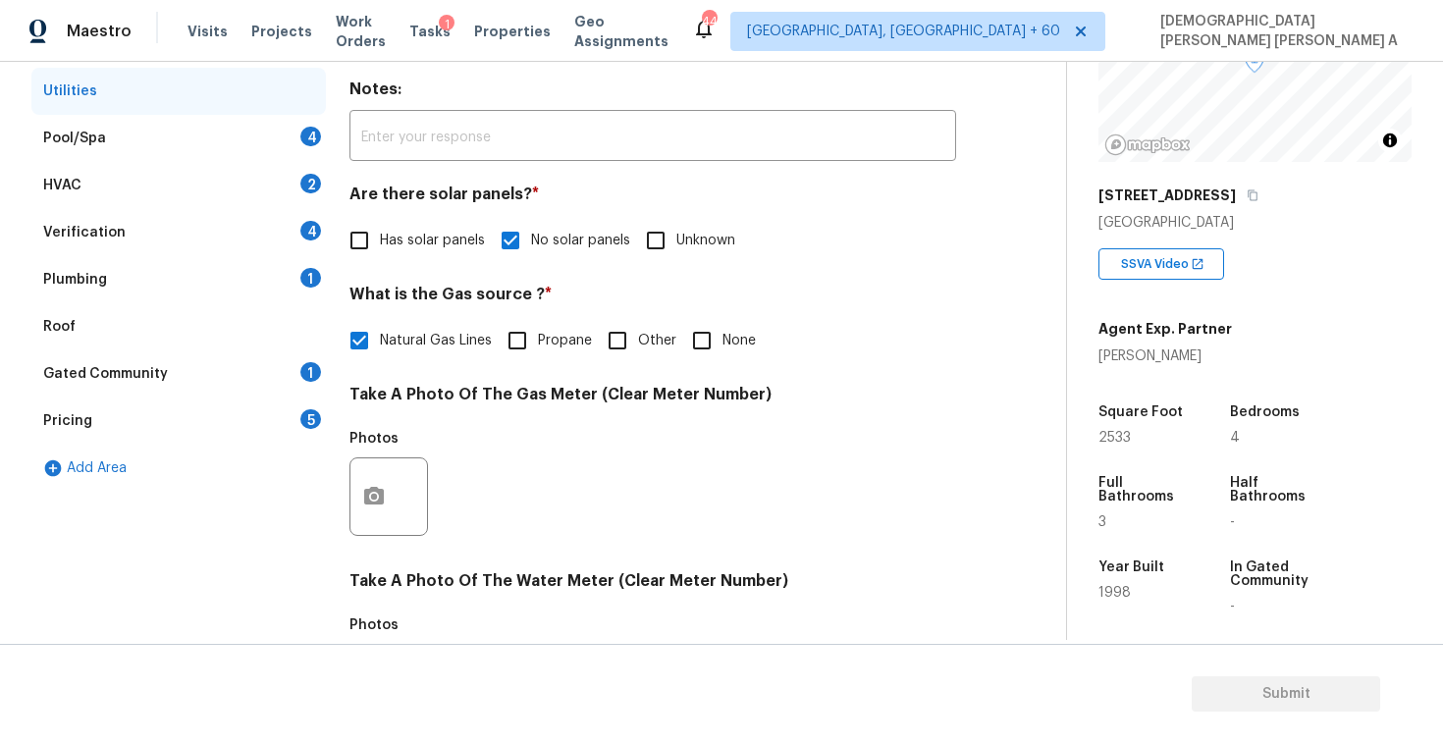
click at [175, 123] on div "Pool/Spa 4" at bounding box center [178, 138] width 295 height 47
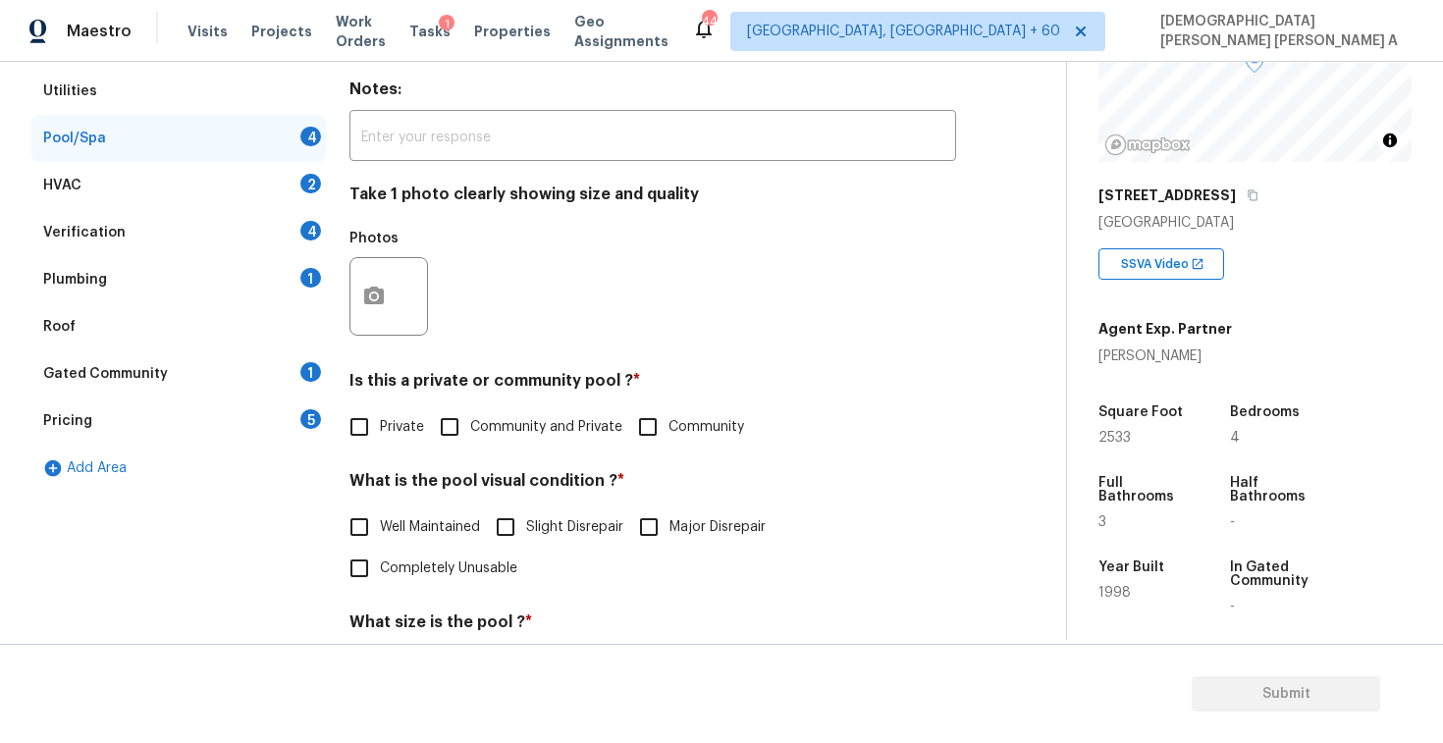
click at [344, 428] on input "Private" at bounding box center [359, 426] width 41 height 41
checkbox input "true"
click at [365, 515] on input "Well Maintained" at bounding box center [359, 527] width 41 height 41
checkbox input "true"
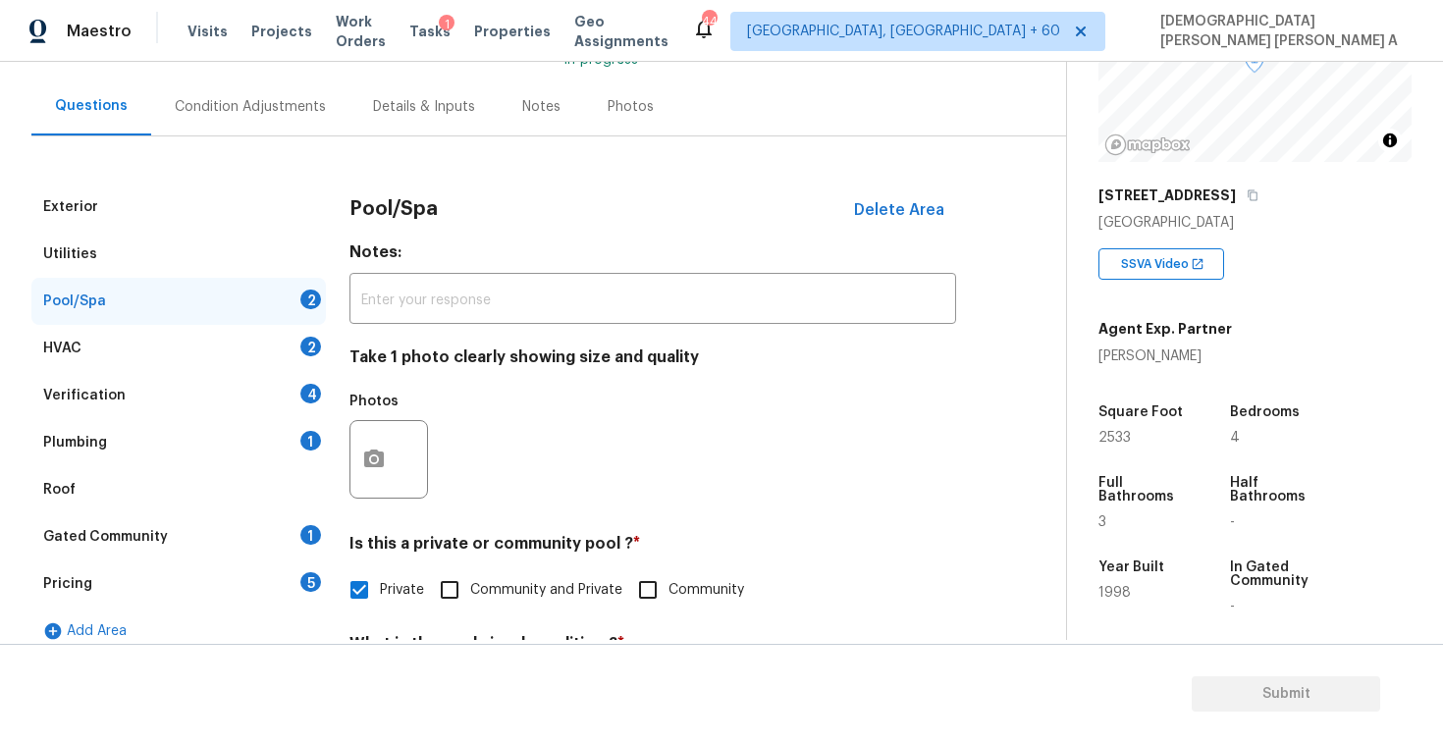
scroll to position [0, 0]
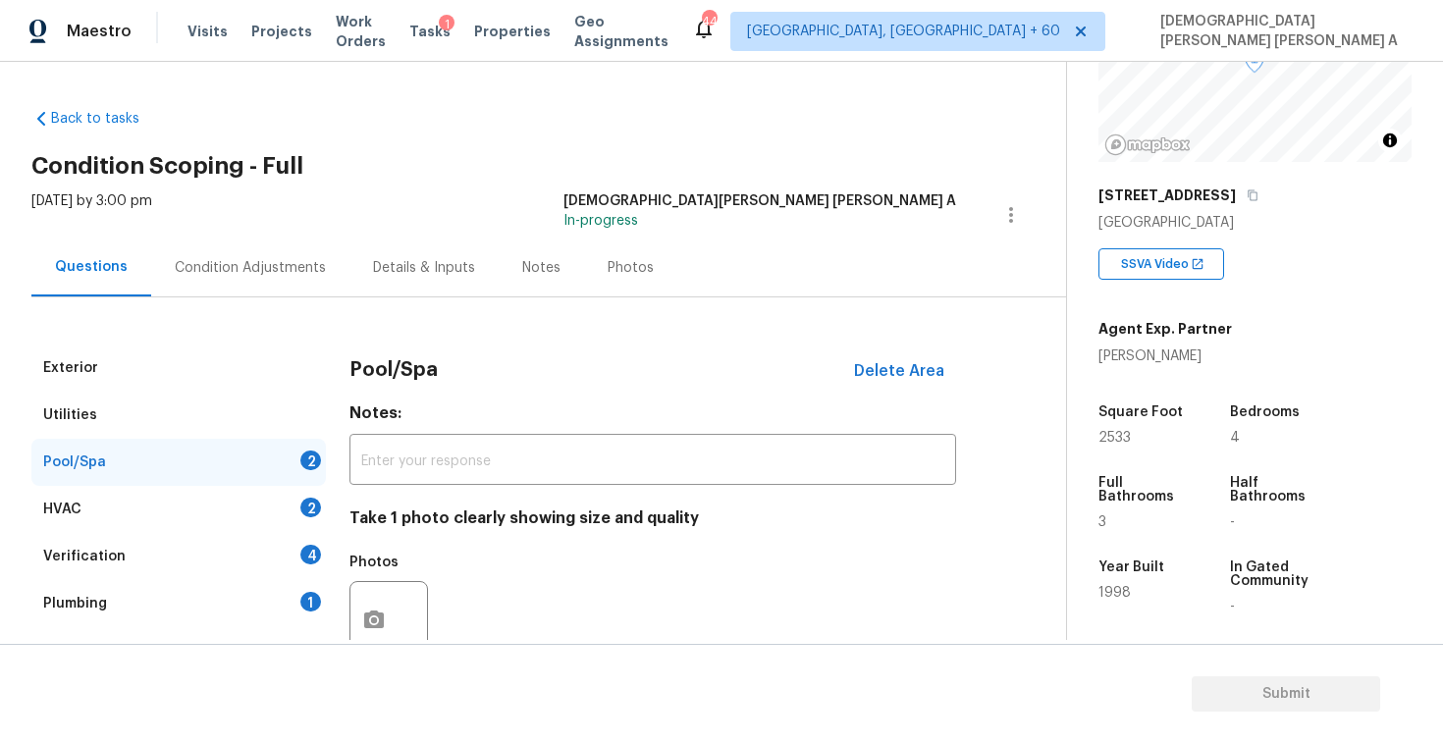
click at [627, 250] on div "Photos" at bounding box center [630, 268] width 93 height 58
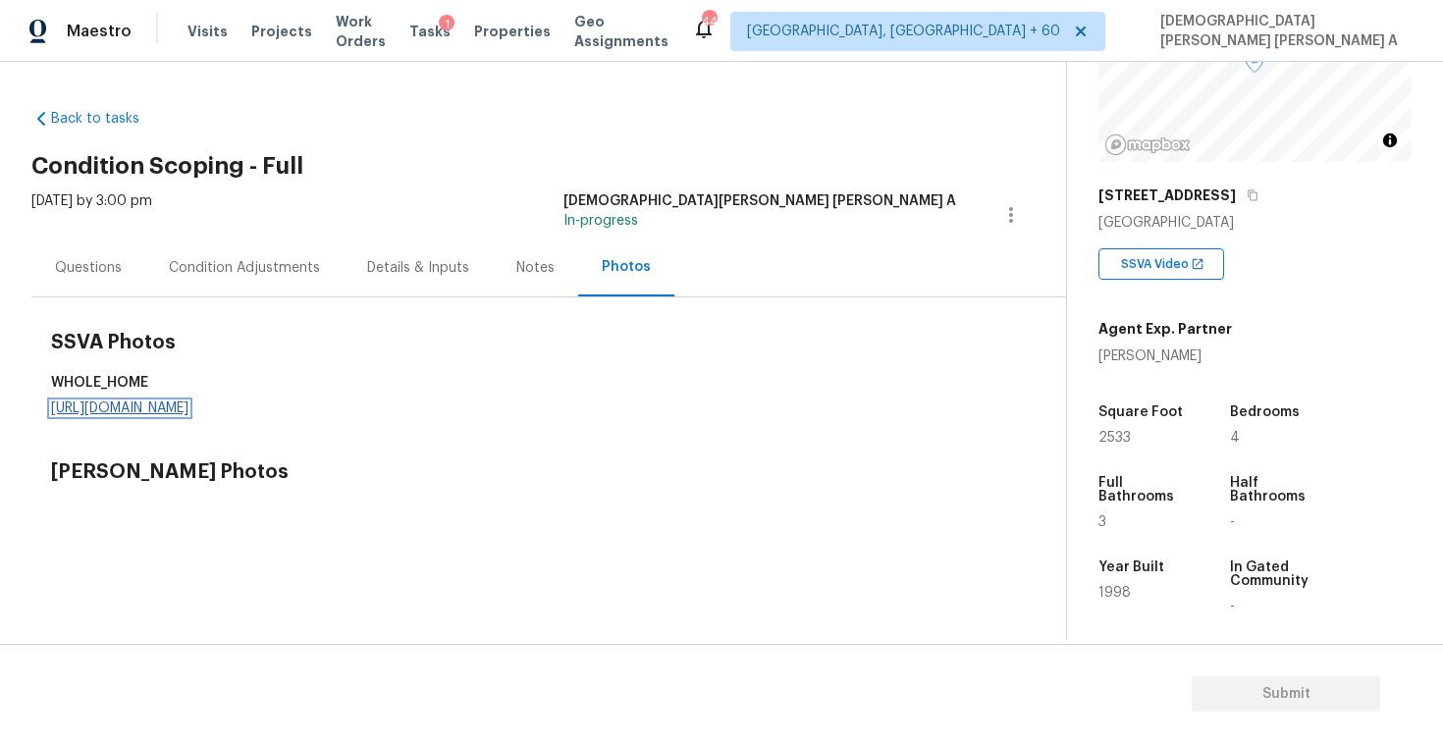
click at [189, 413] on link "https://d285kkeqns3g4j.cloudfront.net/Opportunity/006PD00000KSLM9YAP/GO%20Media…" at bounding box center [119, 409] width 137 height 14
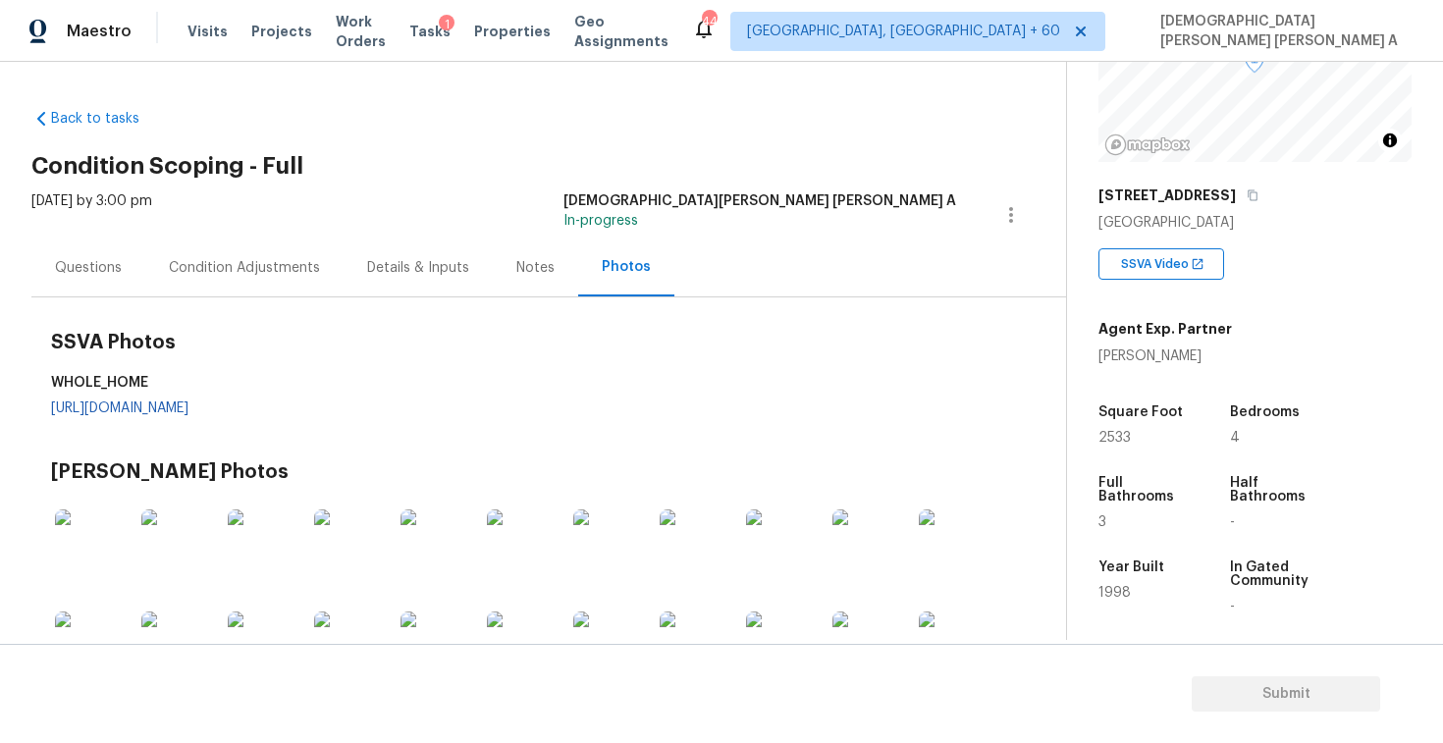
click at [153, 274] on div "Condition Adjustments" at bounding box center [244, 268] width 198 height 58
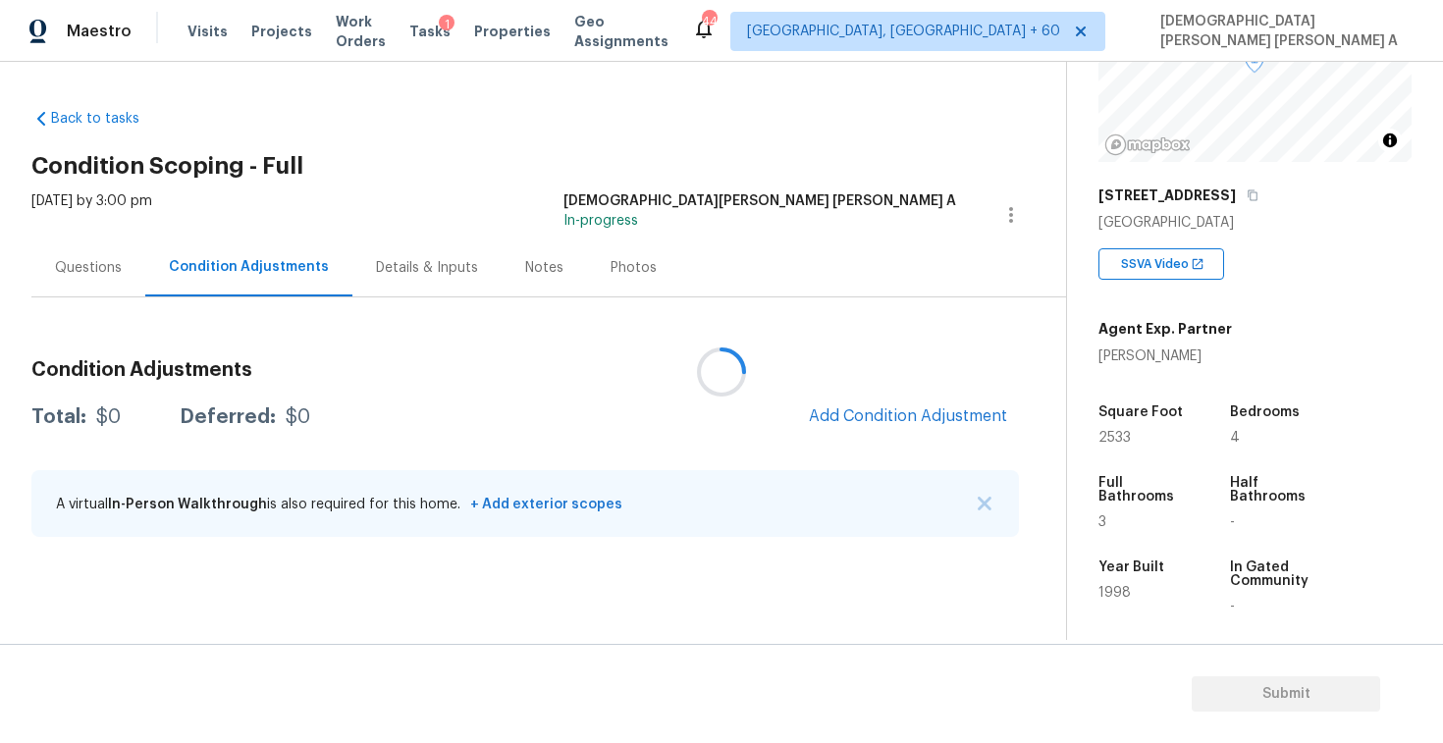
click at [86, 262] on div at bounding box center [721, 371] width 1443 height 743
click at [86, 262] on div "Questions" at bounding box center [88, 268] width 67 height 20
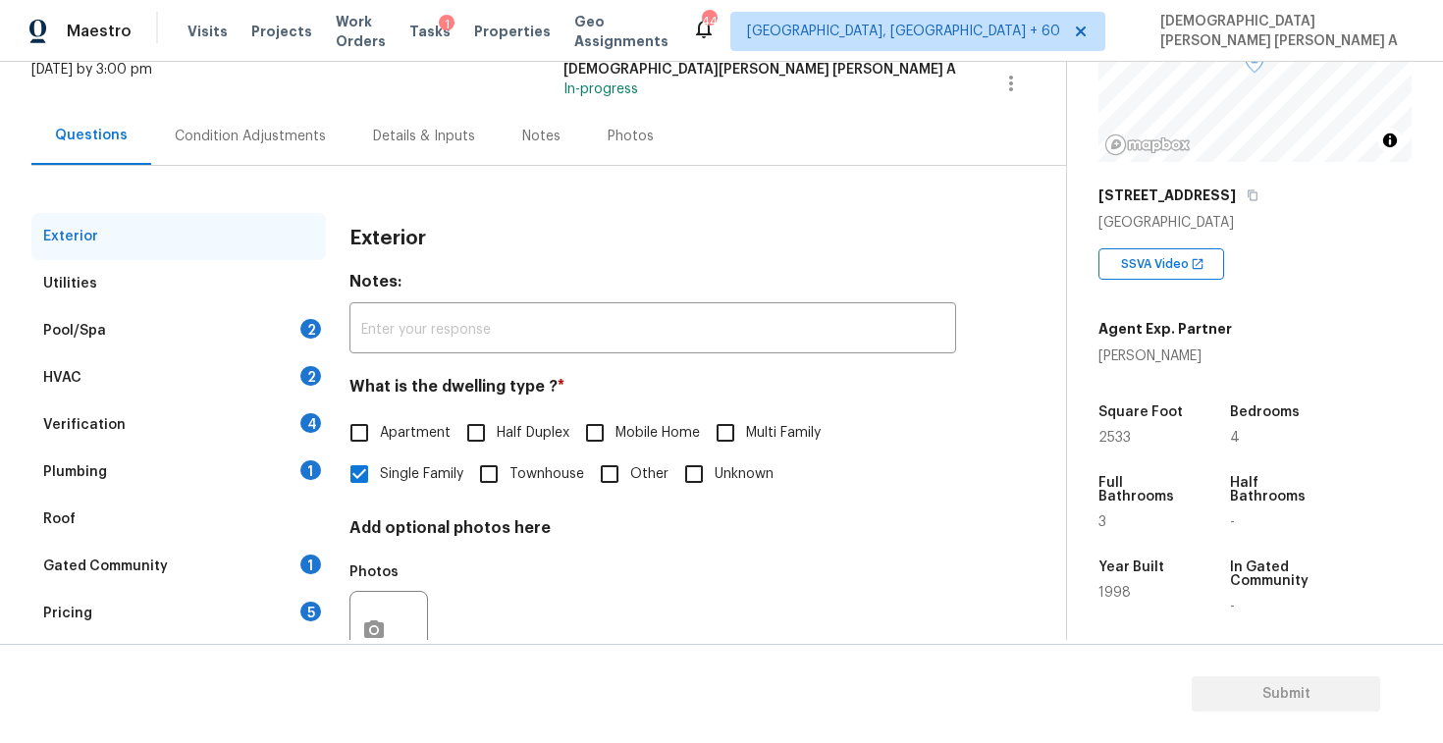
scroll to position [202, 0]
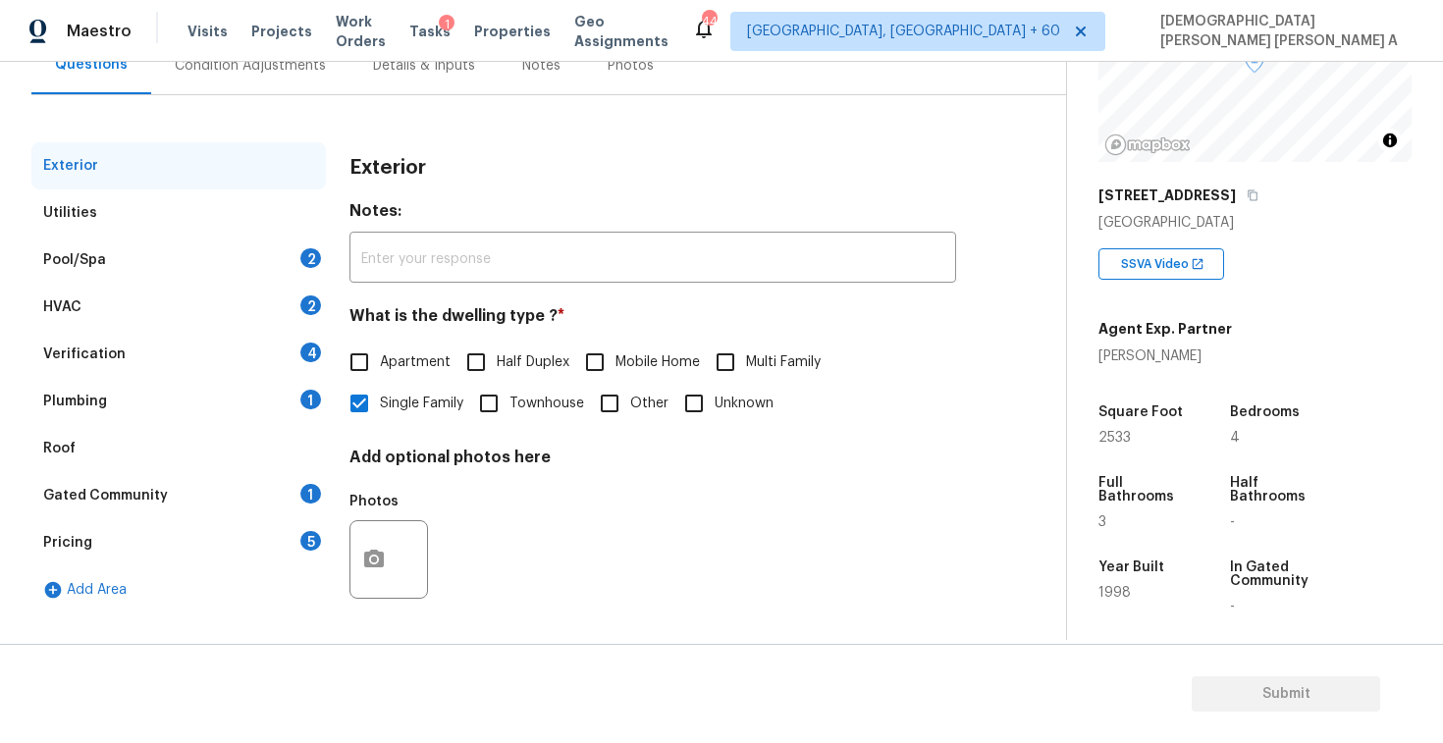
click at [226, 250] on div "Pool/Spa 2" at bounding box center [178, 260] width 295 height 47
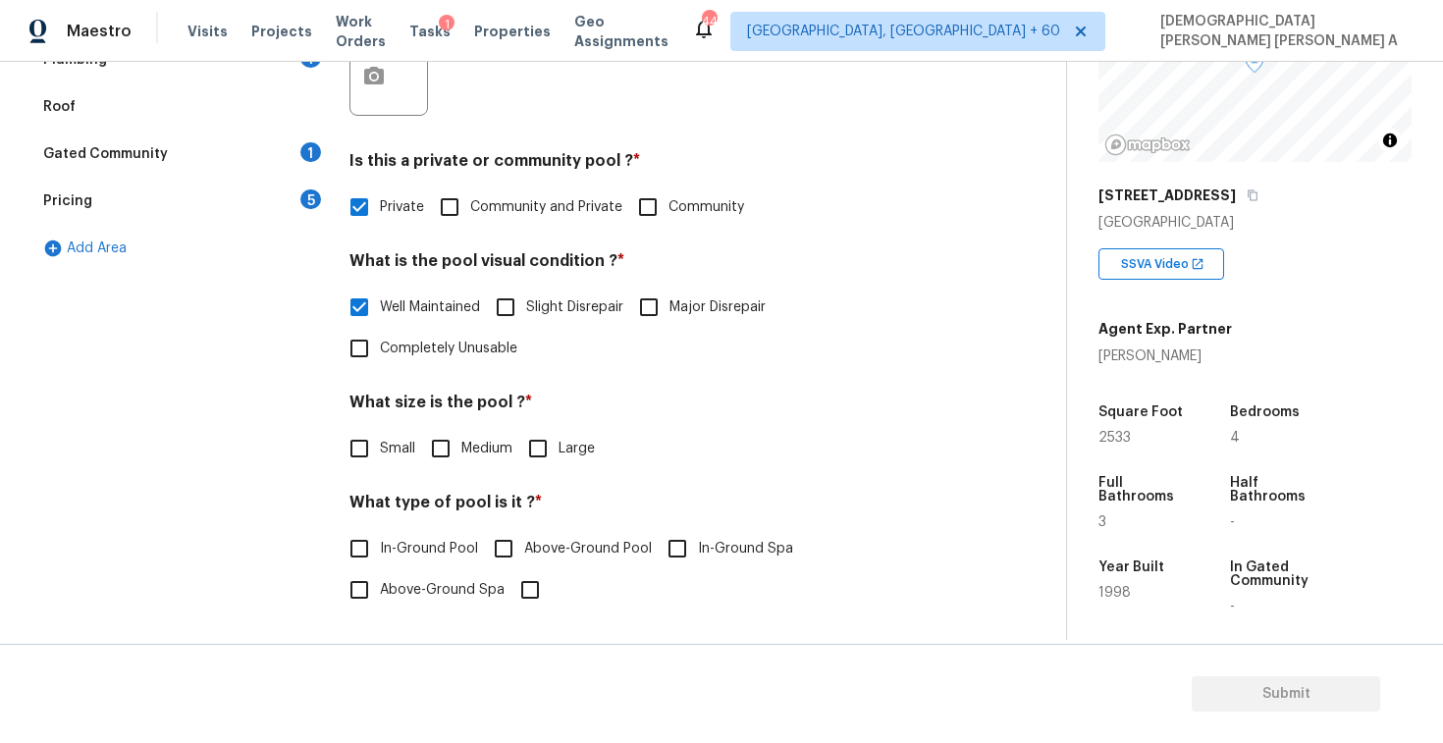
scroll to position [541, 0]
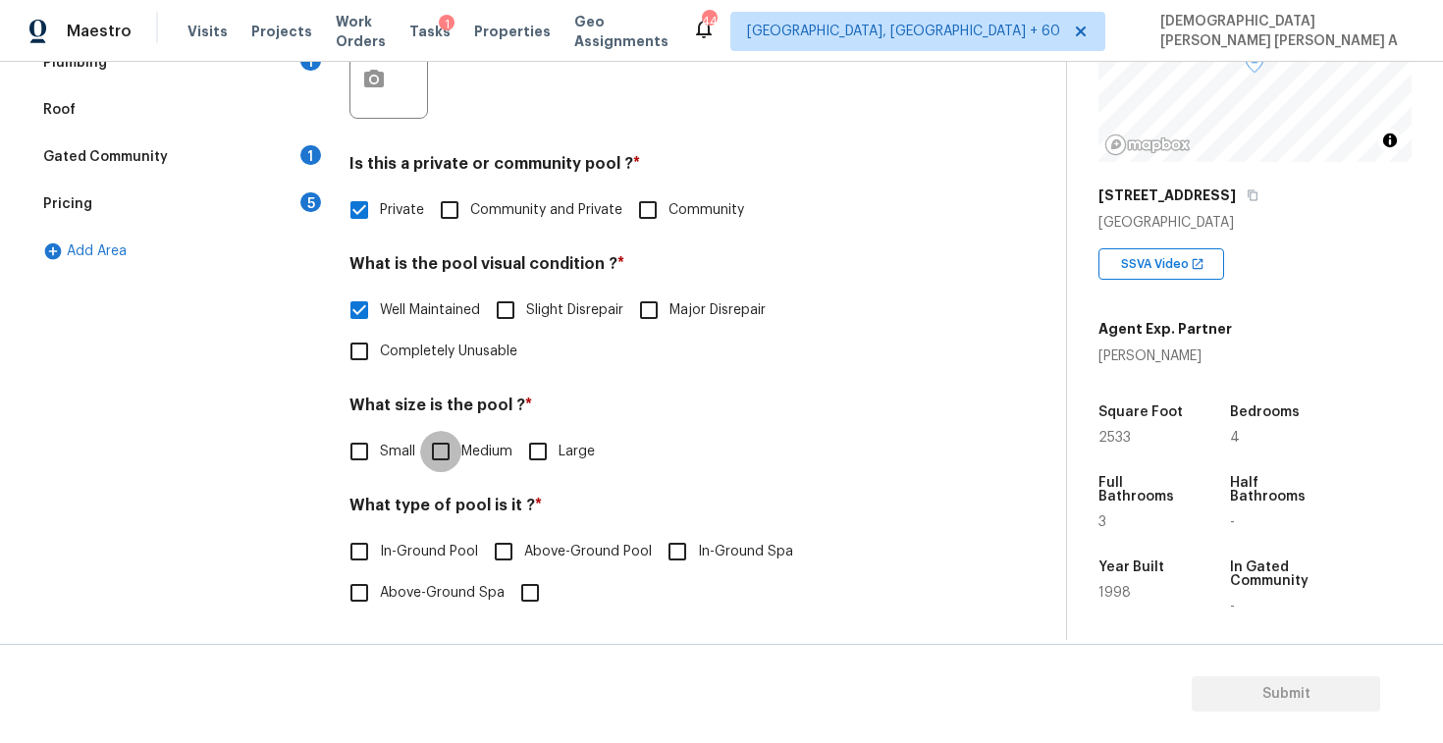
click at [447, 434] on input "Medium" at bounding box center [440, 451] width 41 height 41
checkbox input "true"
click at [367, 551] on input "In-Ground Pool" at bounding box center [359, 551] width 41 height 41
checkbox input "true"
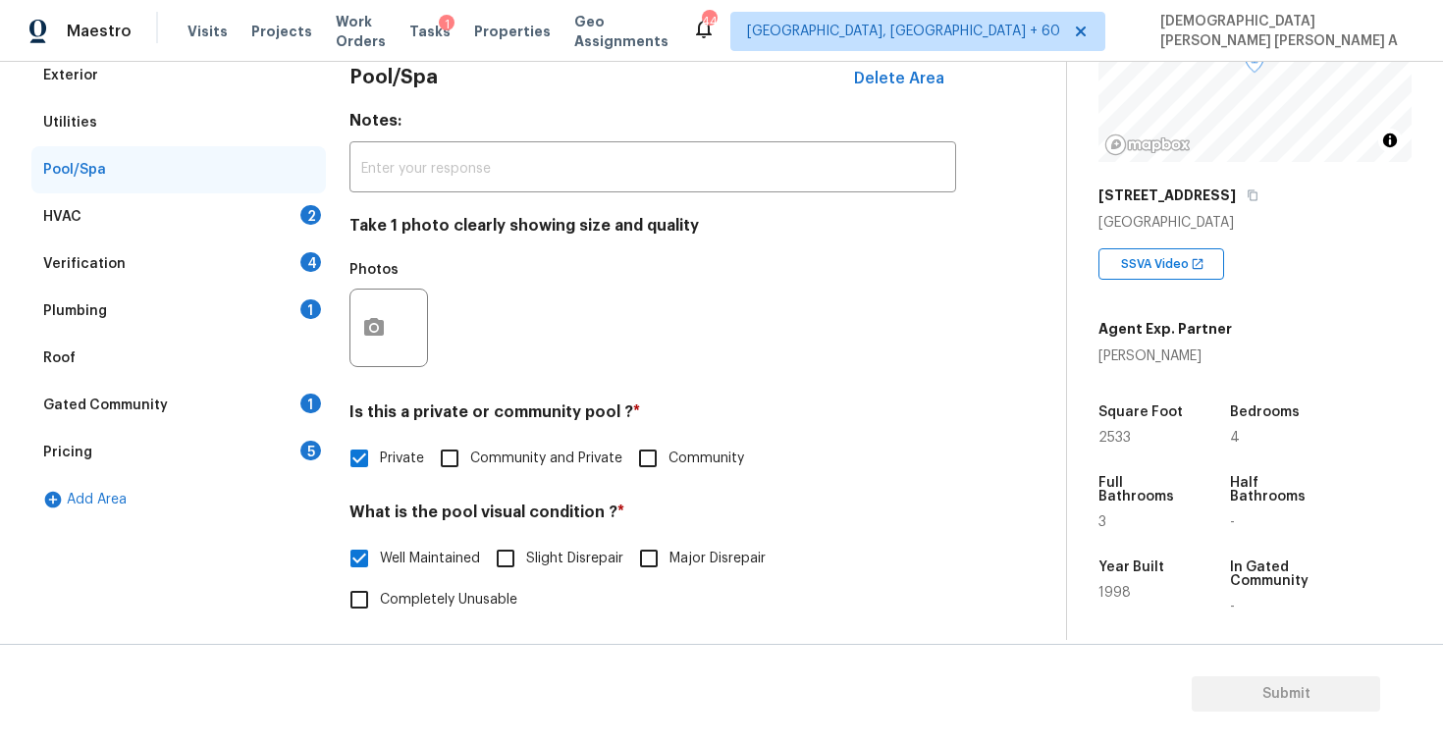
scroll to position [225, 0]
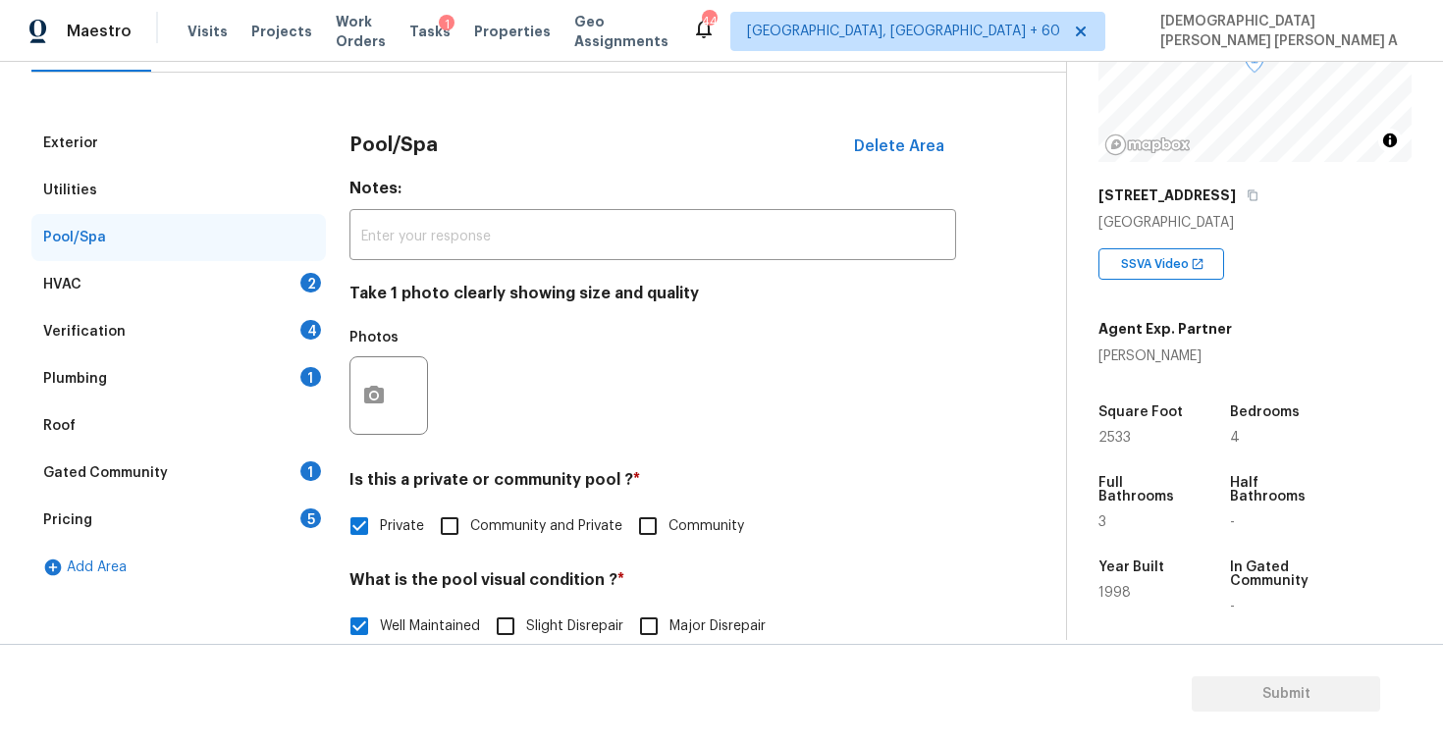
click at [259, 288] on div "HVAC 2" at bounding box center [178, 284] width 295 height 47
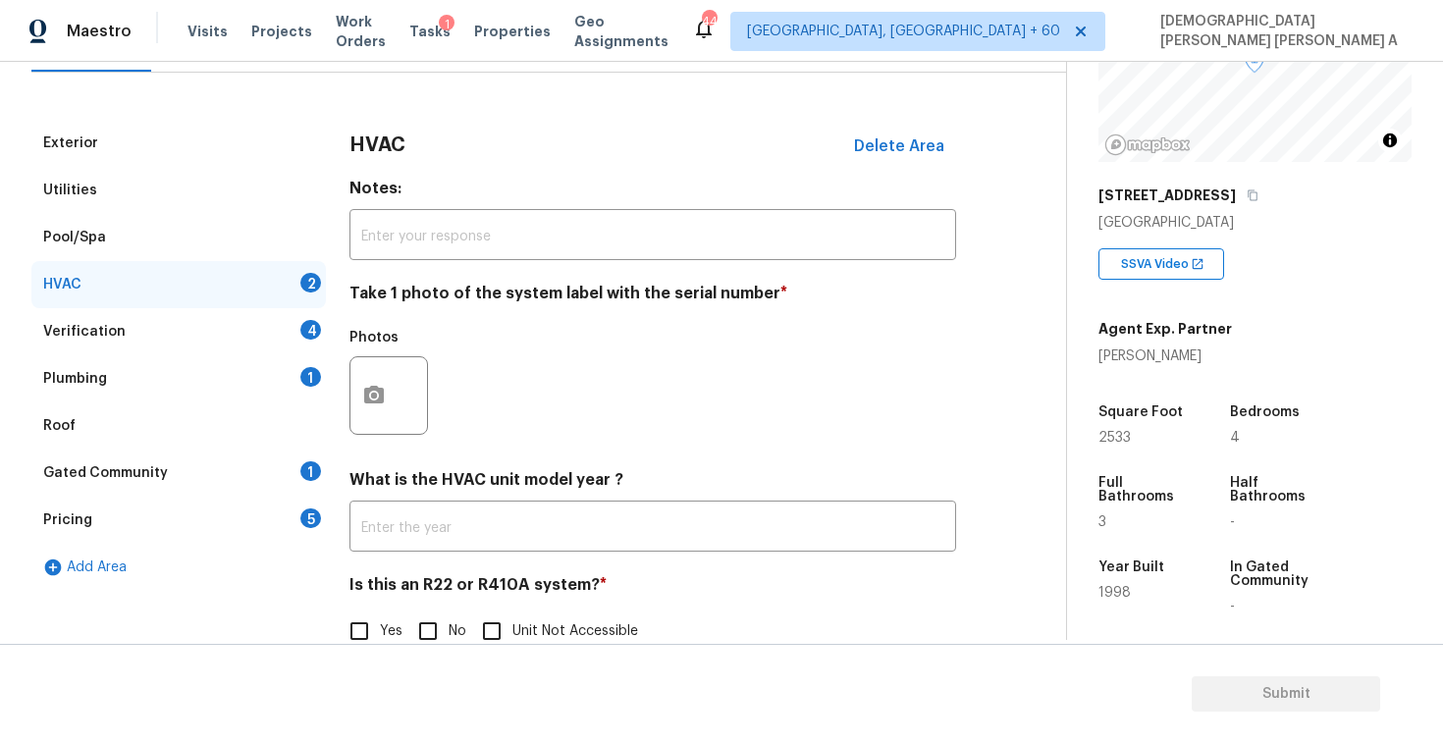
scroll to position [267, 0]
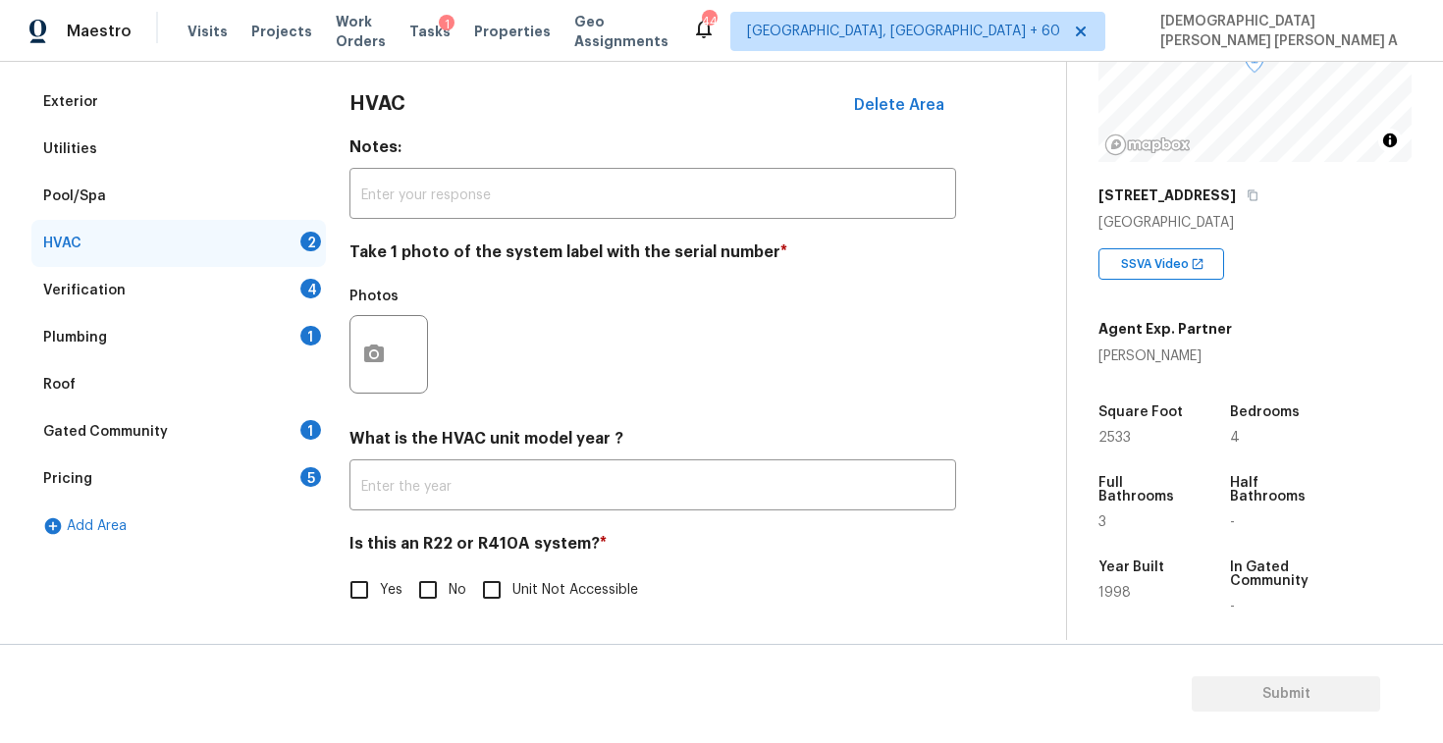
click at [422, 579] on input "No" at bounding box center [427, 589] width 41 height 41
checkbox input "true"
click at [359, 369] on button "button" at bounding box center [374, 354] width 47 height 77
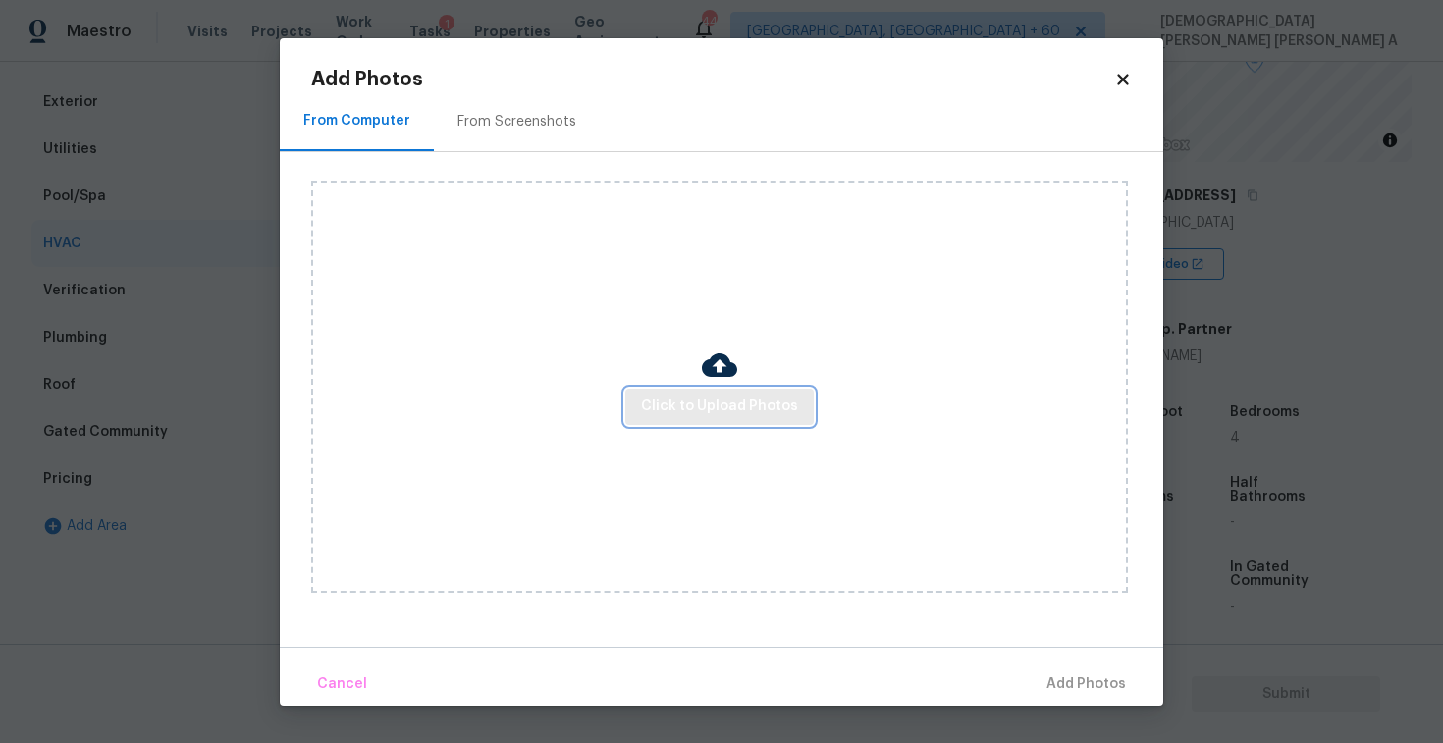
click at [731, 418] on span "Click to Upload Photos" at bounding box center [719, 407] width 157 height 25
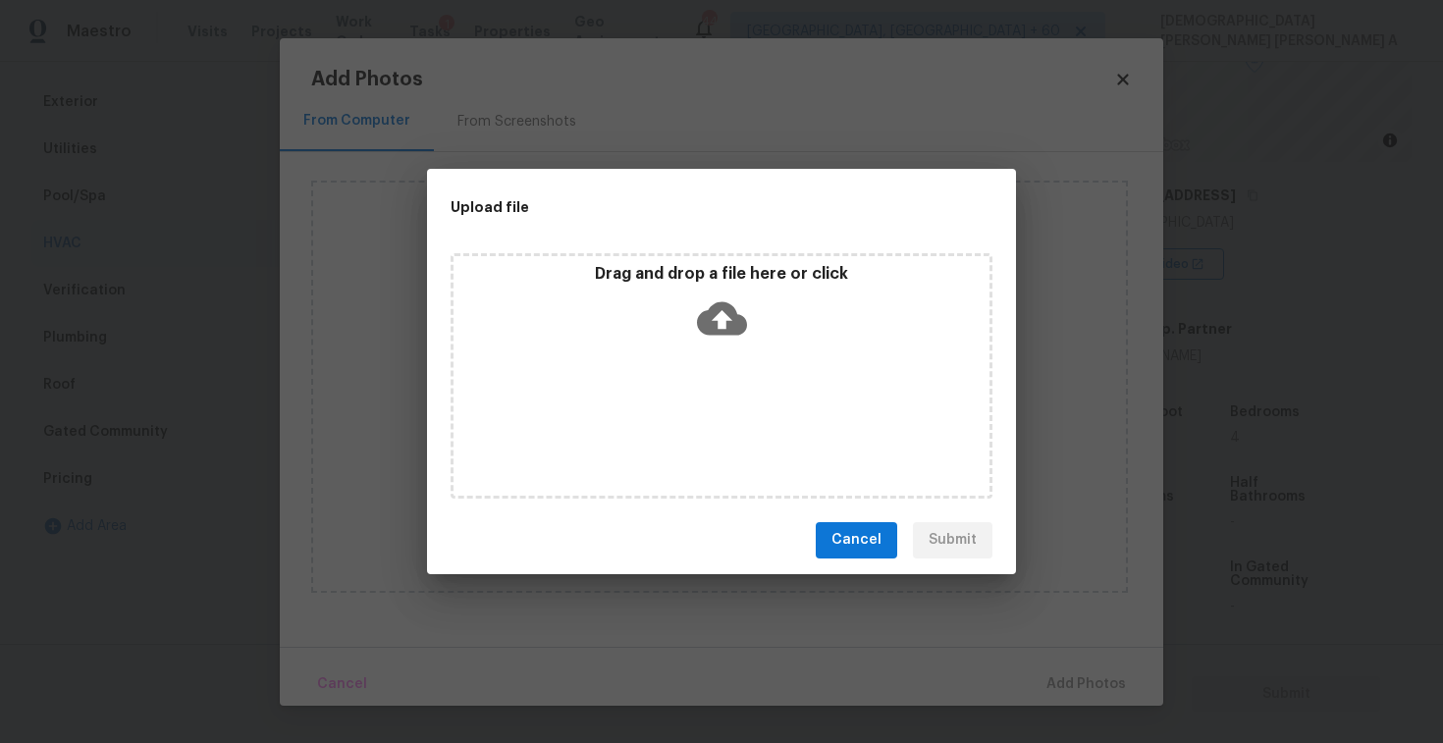
click at [718, 321] on icon at bounding box center [722, 319] width 50 height 50
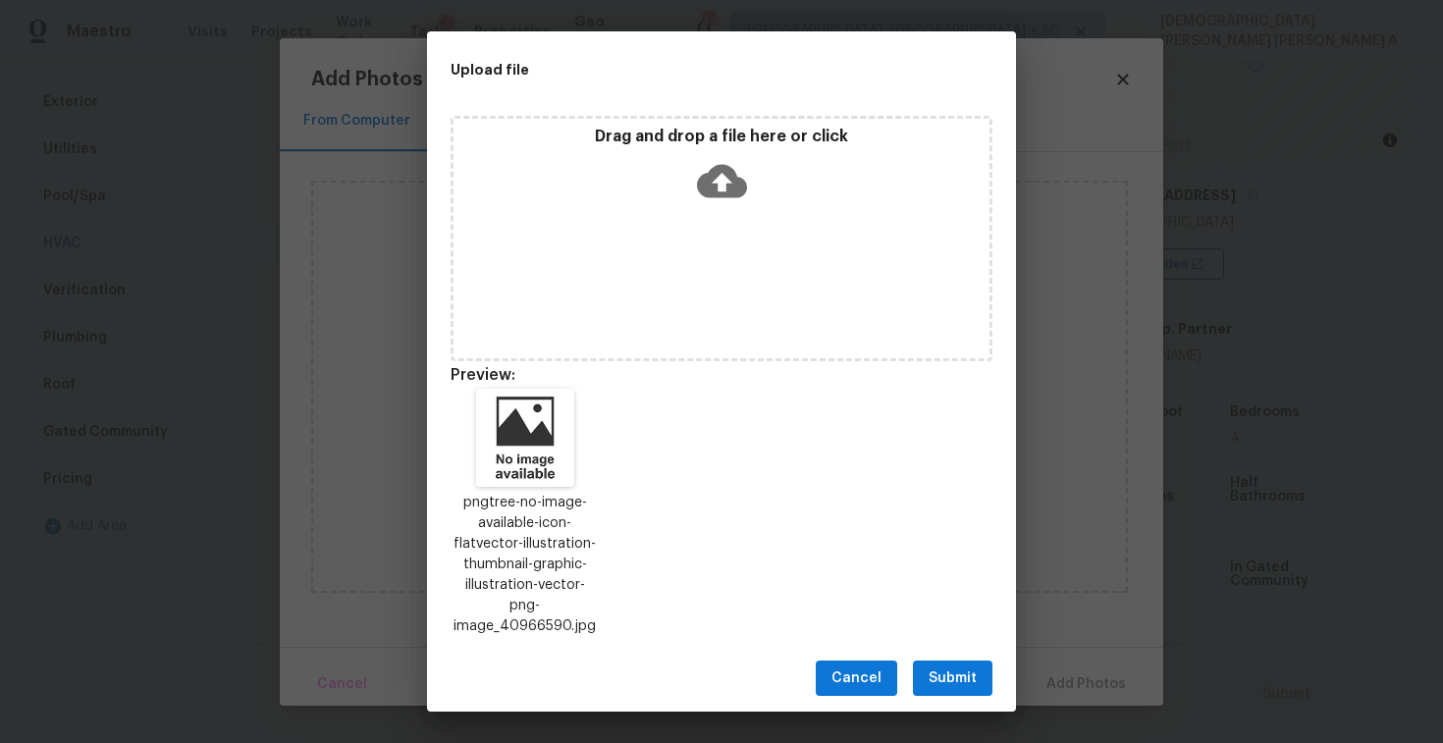
click at [939, 671] on span "Submit" at bounding box center [953, 679] width 48 height 25
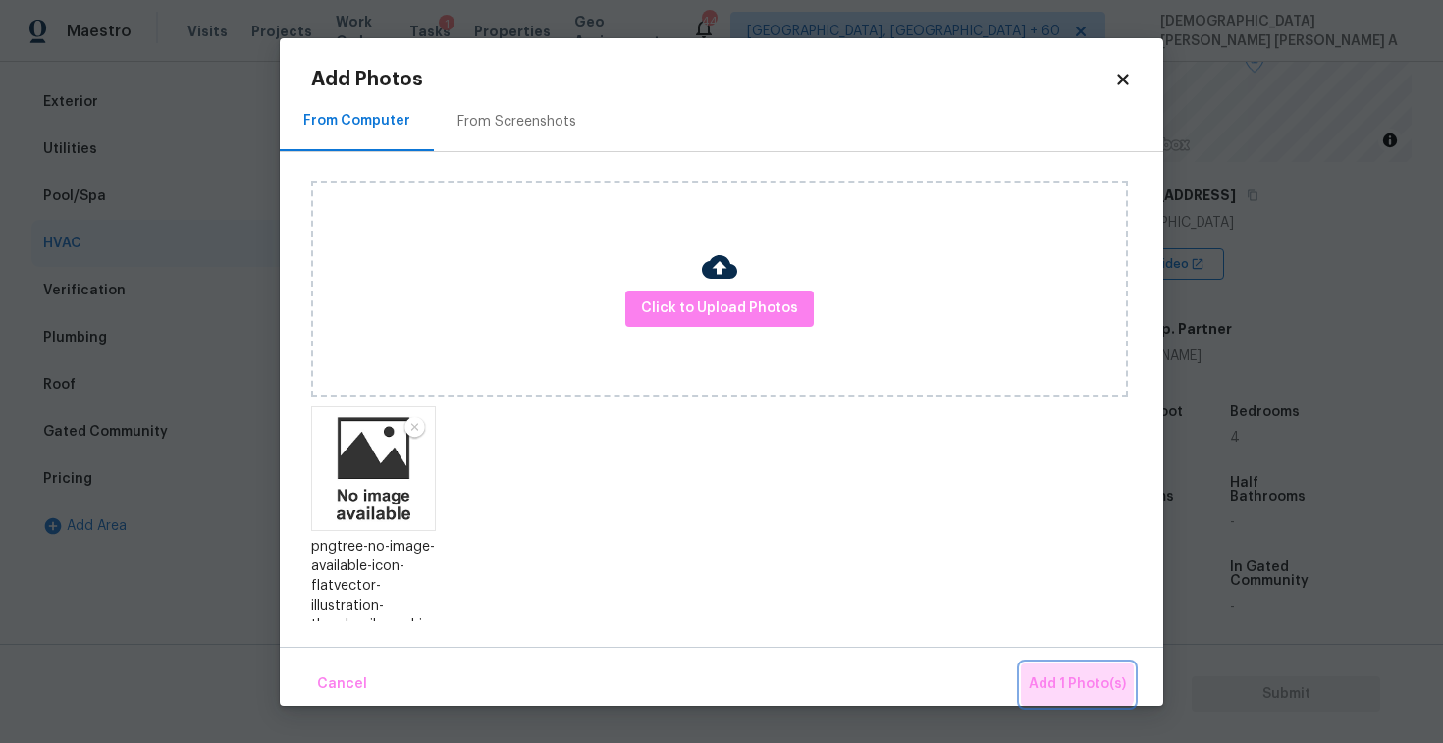
click at [1076, 676] on span "Add 1 Photo(s)" at bounding box center [1077, 685] width 97 height 25
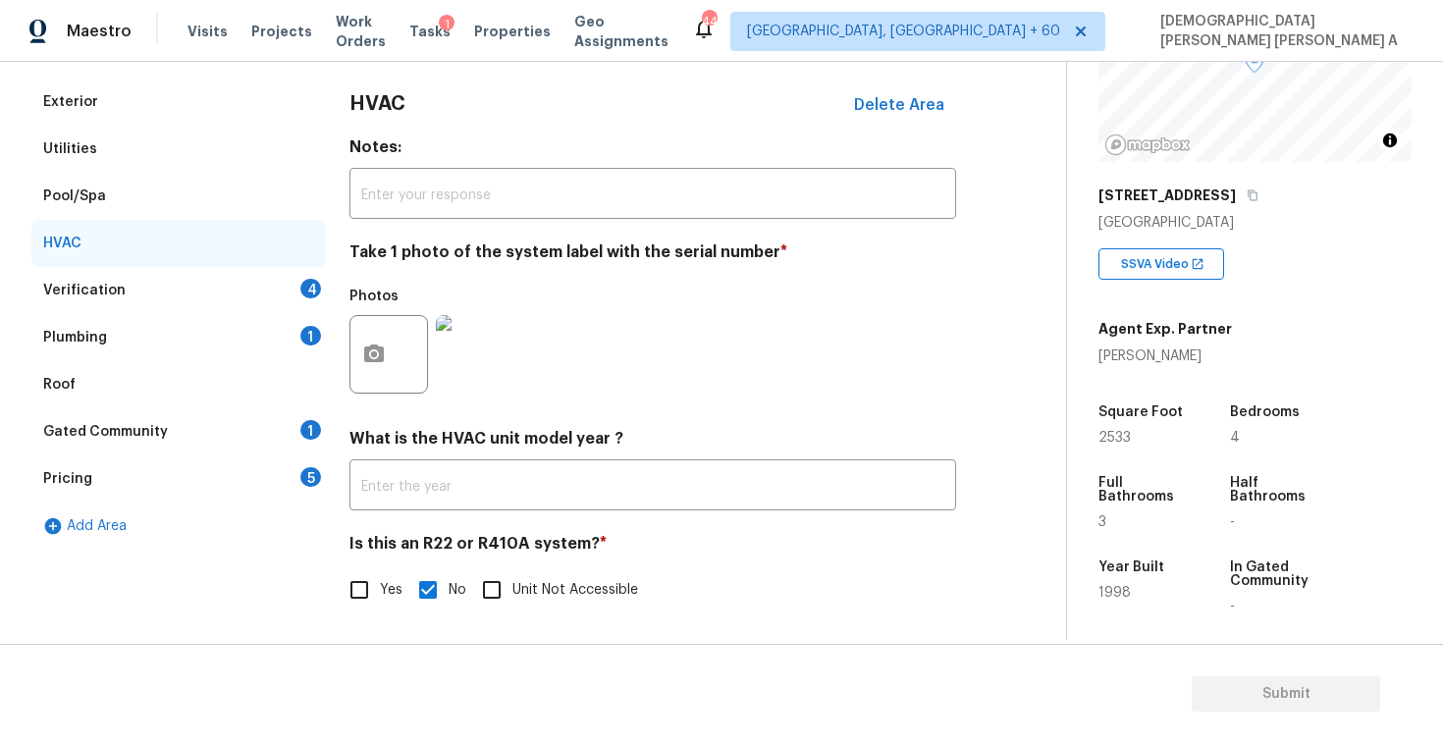
click at [170, 286] on div "Verification 4" at bounding box center [178, 290] width 295 height 47
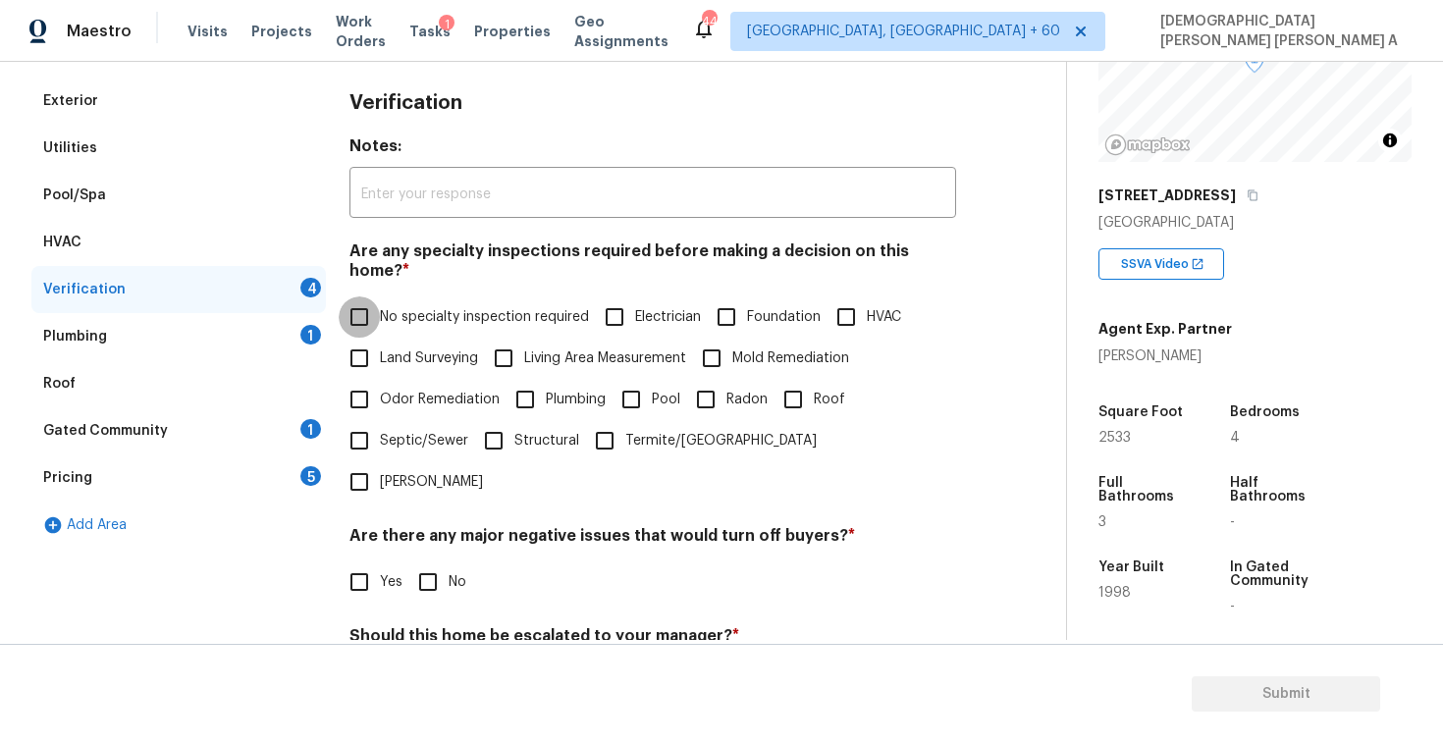
click at [352, 301] on input "No specialty inspection required" at bounding box center [359, 317] width 41 height 41
checkbox input "true"
click at [434, 562] on input "No" at bounding box center [427, 582] width 41 height 41
checkbox input "true"
click at [433, 662] on input "No" at bounding box center [427, 682] width 41 height 41
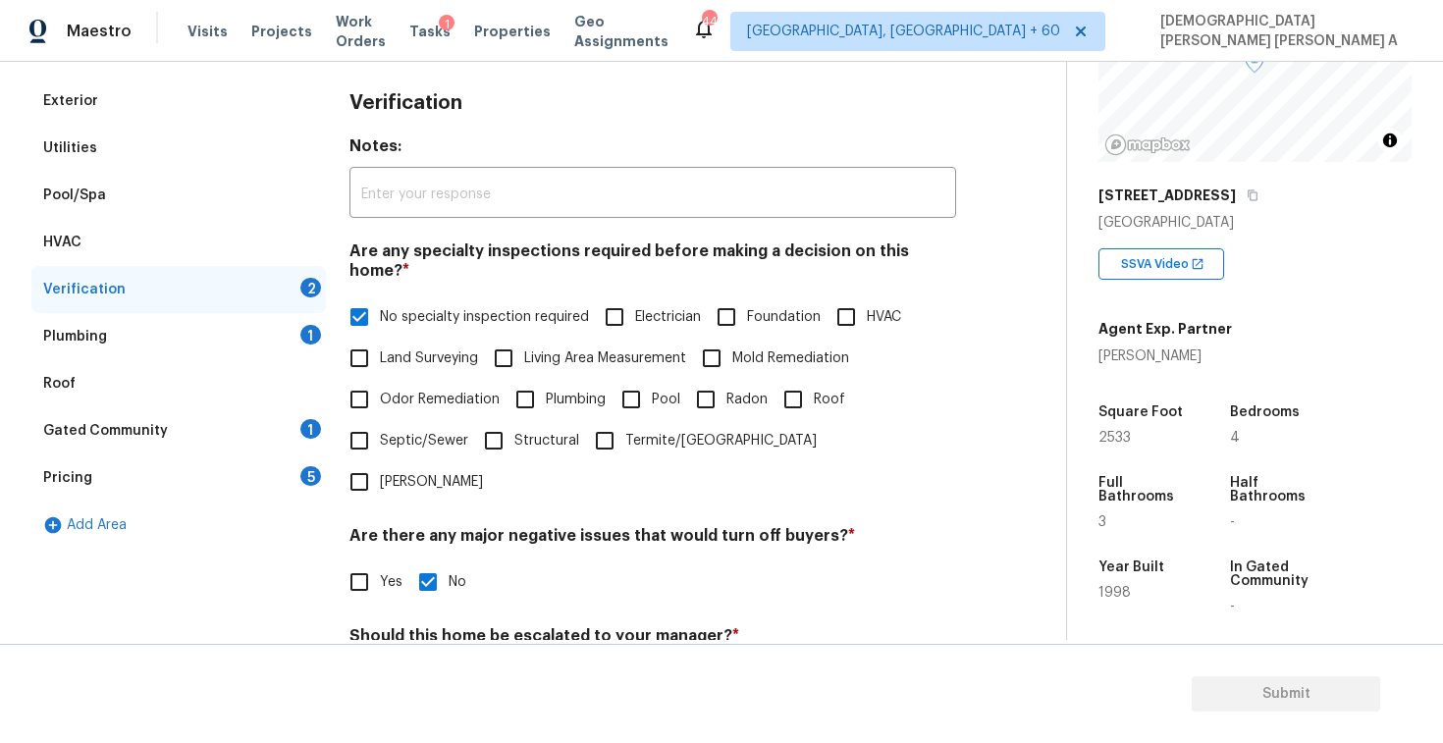
checkbox input "true"
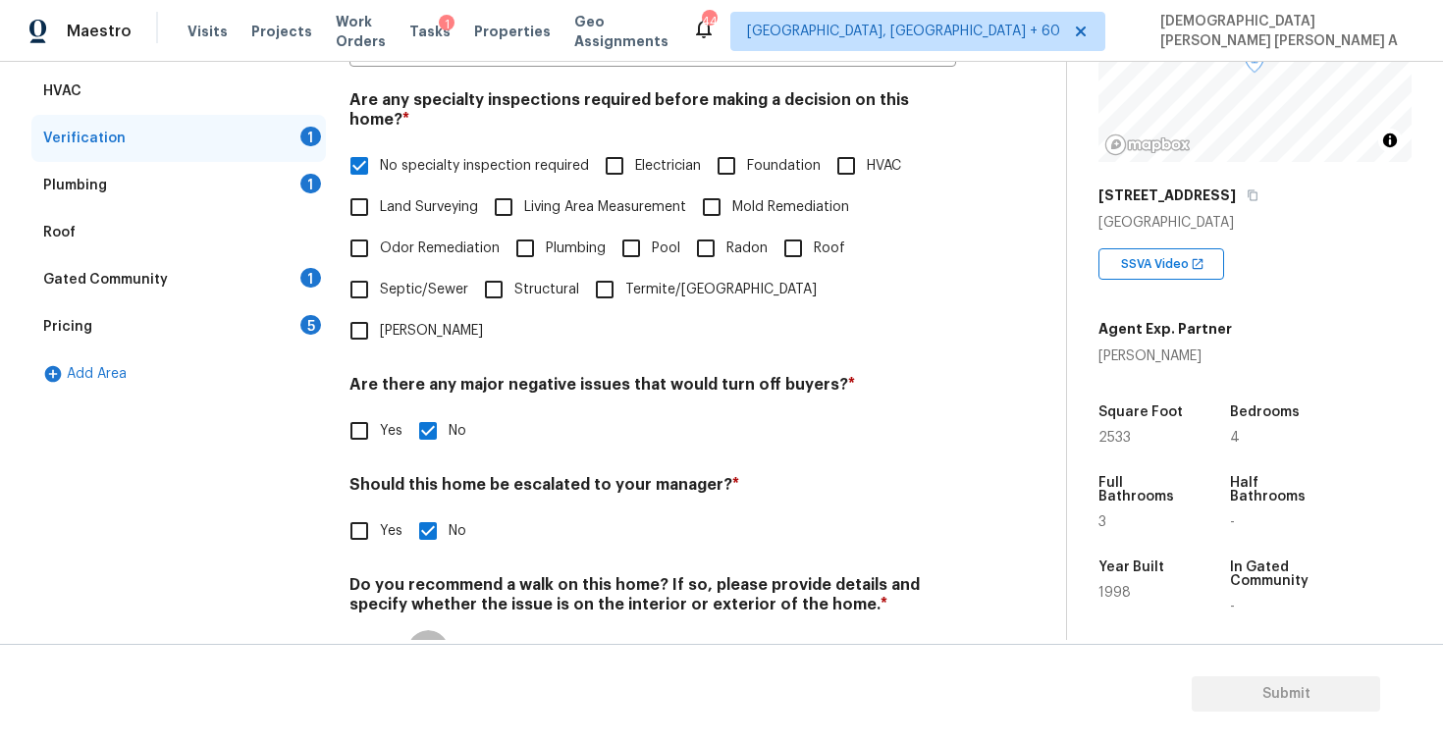
click at [432, 630] on input "No" at bounding box center [427, 650] width 41 height 41
checkbox input "true"
click at [191, 190] on div "Plumbing 1" at bounding box center [178, 185] width 295 height 47
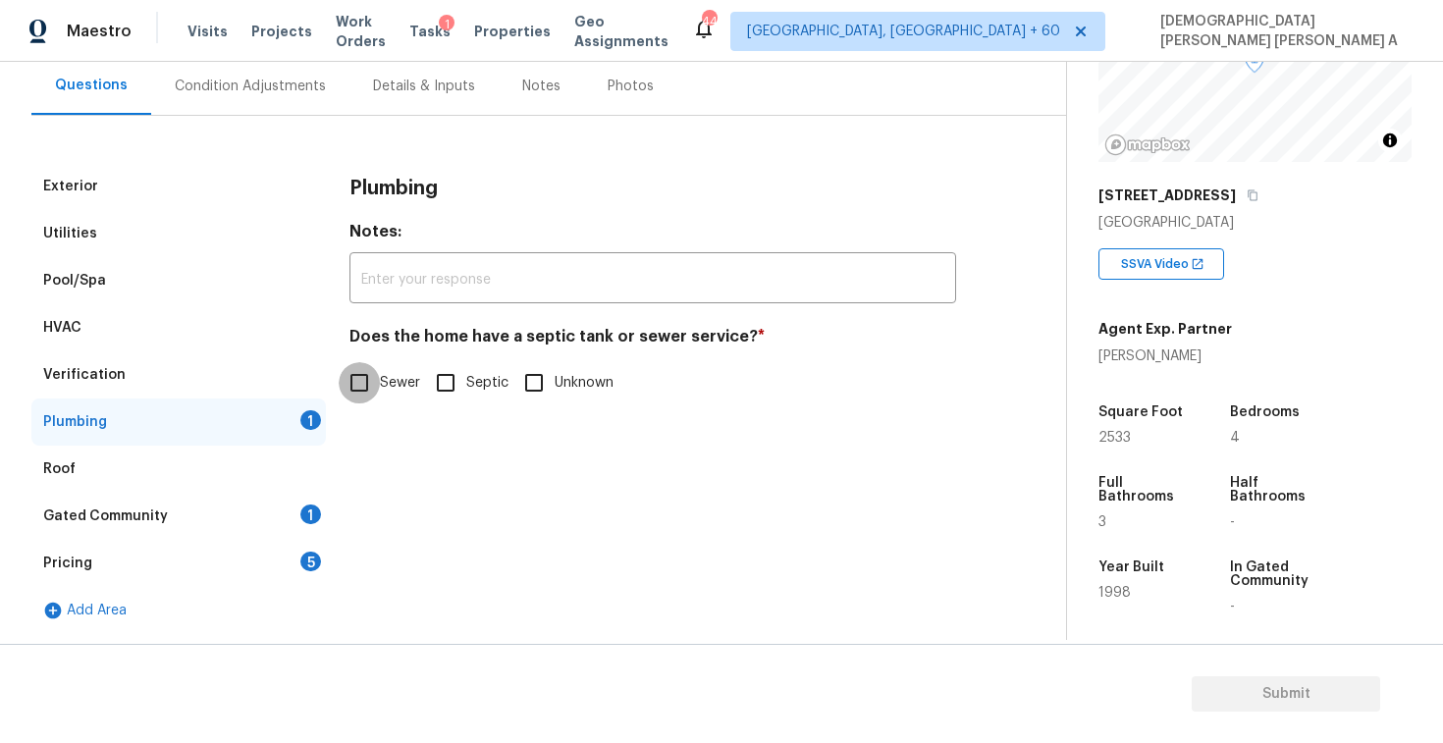
click at [365, 383] on input "Sewer" at bounding box center [359, 382] width 41 height 41
checkbox input "true"
click at [284, 505] on div "Gated Community 1" at bounding box center [178, 516] width 295 height 47
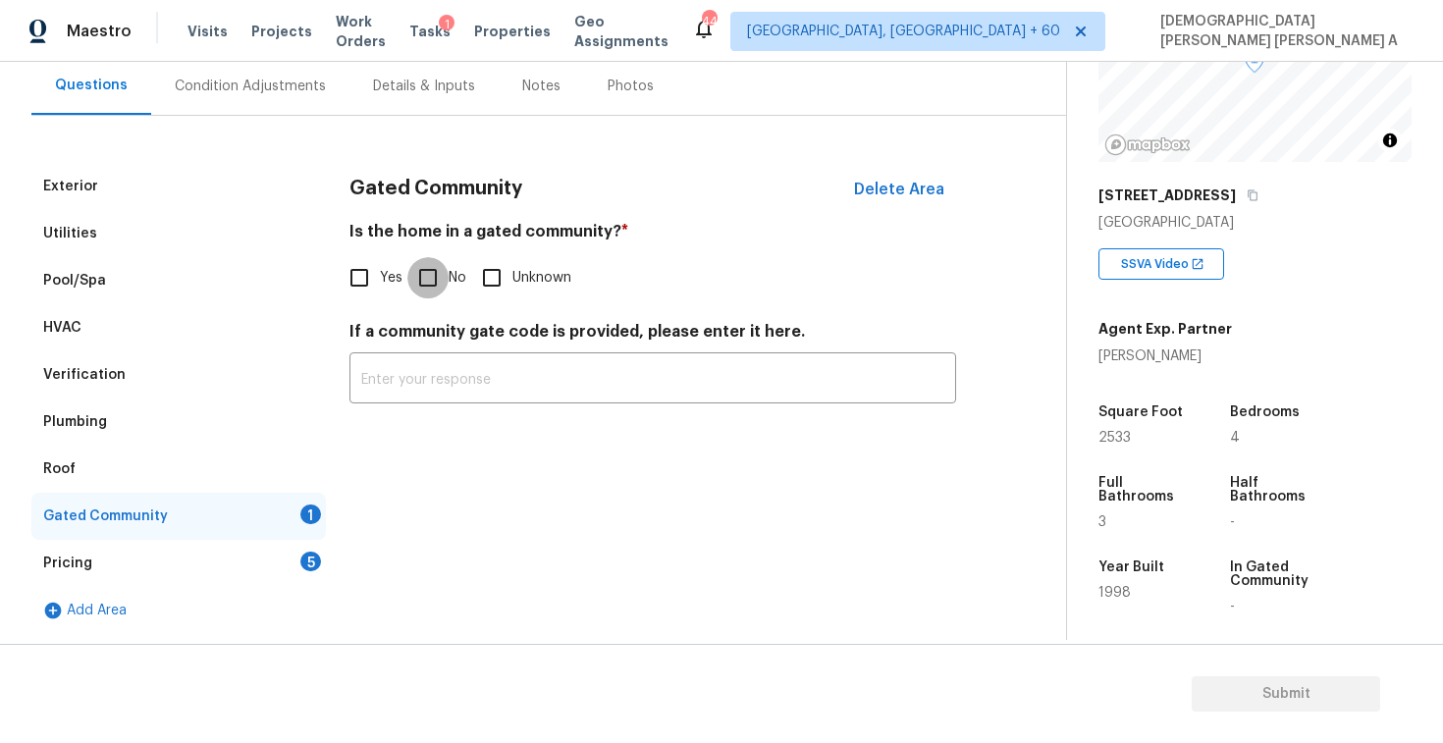
click at [423, 286] on input "No" at bounding box center [427, 277] width 41 height 41
checkbox input "true"
click at [270, 568] on div "Pricing 5" at bounding box center [178, 563] width 295 height 47
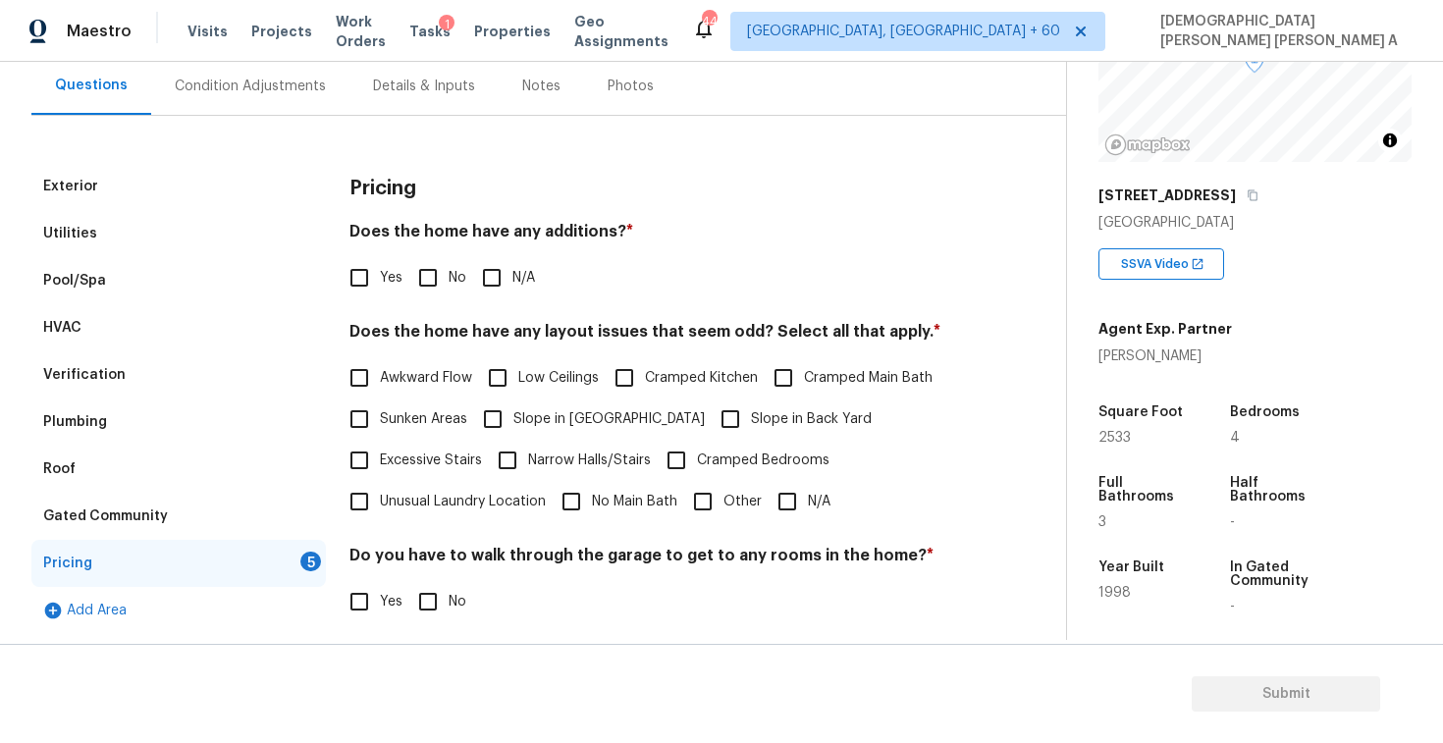
click at [426, 293] on input "No" at bounding box center [427, 277] width 41 height 41
checkbox input "true"
click at [790, 508] on input "N/A" at bounding box center [787, 501] width 41 height 41
checkbox input "true"
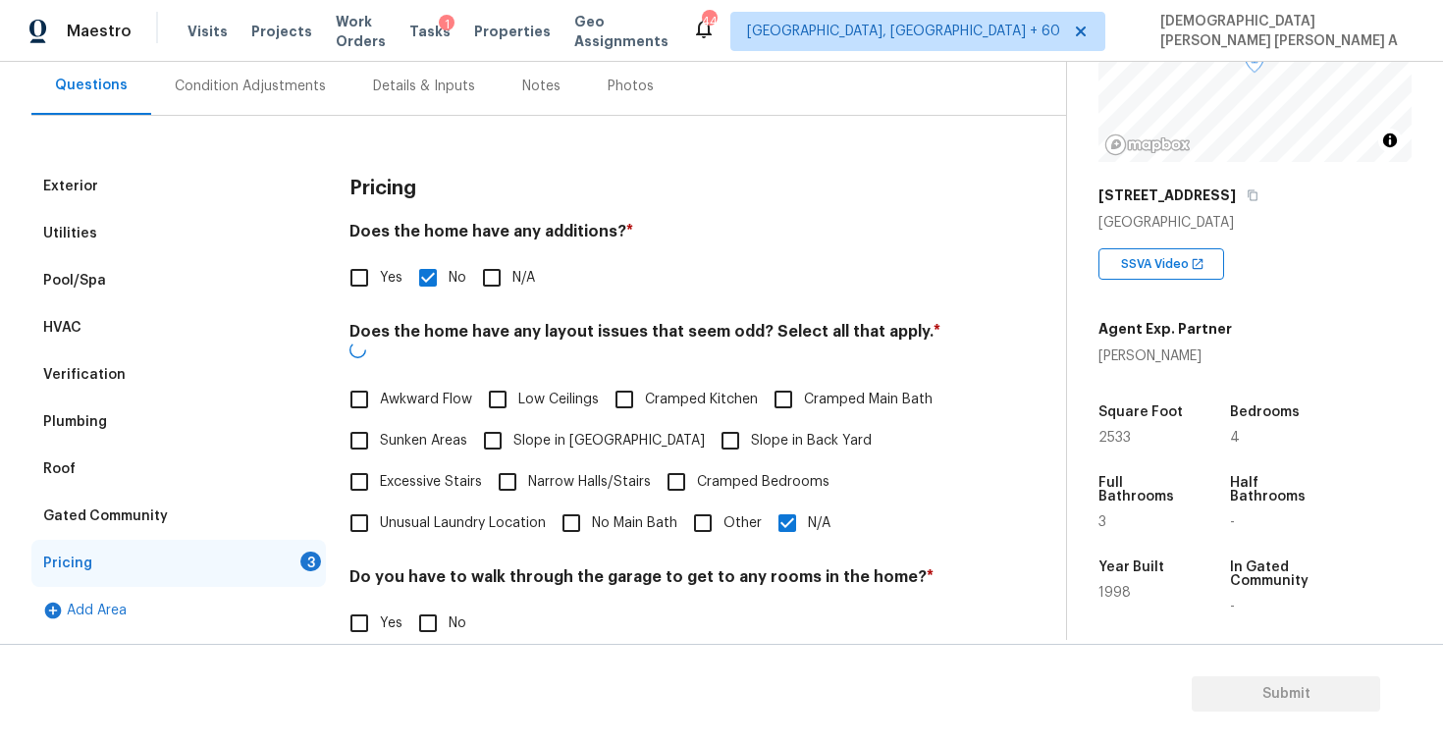
scroll to position [355, 0]
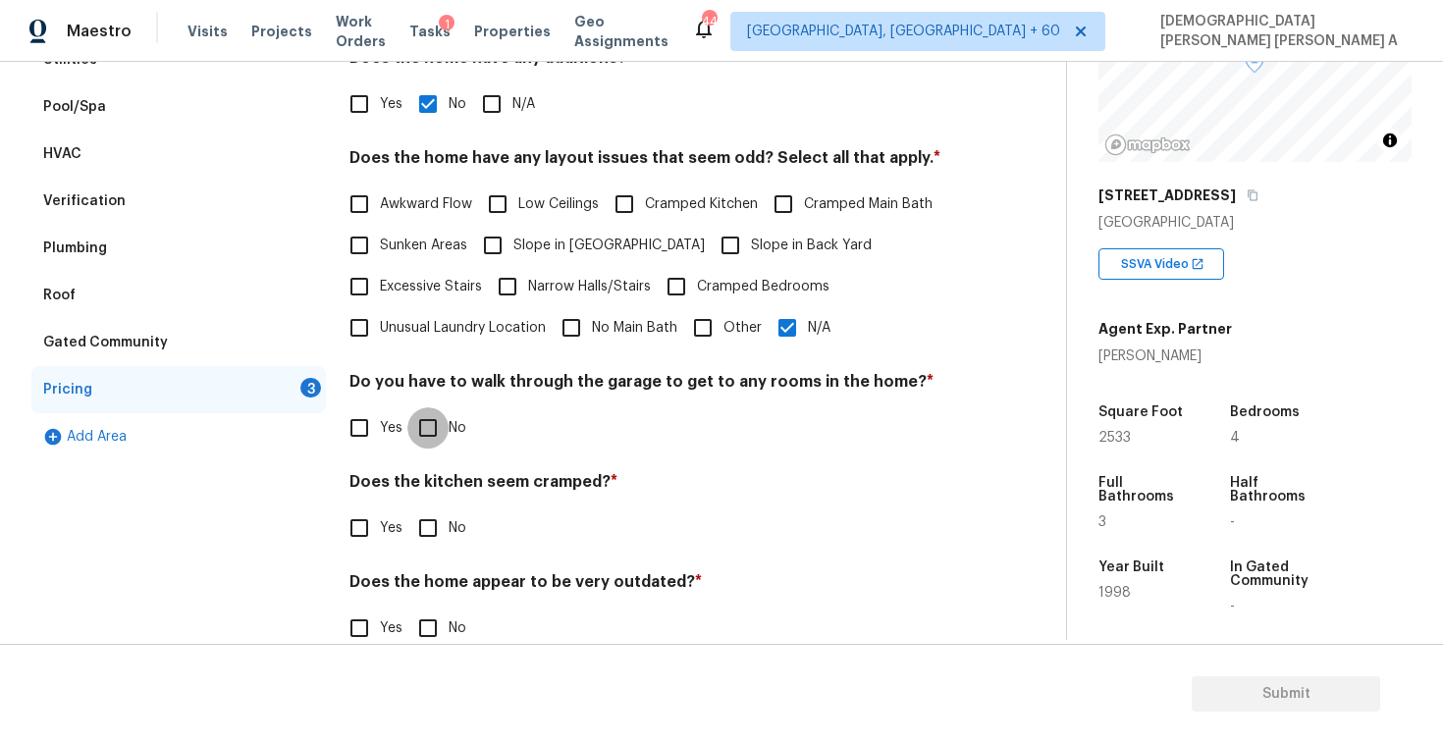
click at [430, 428] on input "No" at bounding box center [427, 427] width 41 height 41
checkbox input "true"
click at [433, 534] on input "No" at bounding box center [427, 528] width 41 height 41
checkbox input "true"
click at [446, 642] on div "Back to tasks Condition Scoping - Full Mon, Sep 22 2025 by 3:00 pm Mohamed Azee…" at bounding box center [721, 402] width 1443 height 681
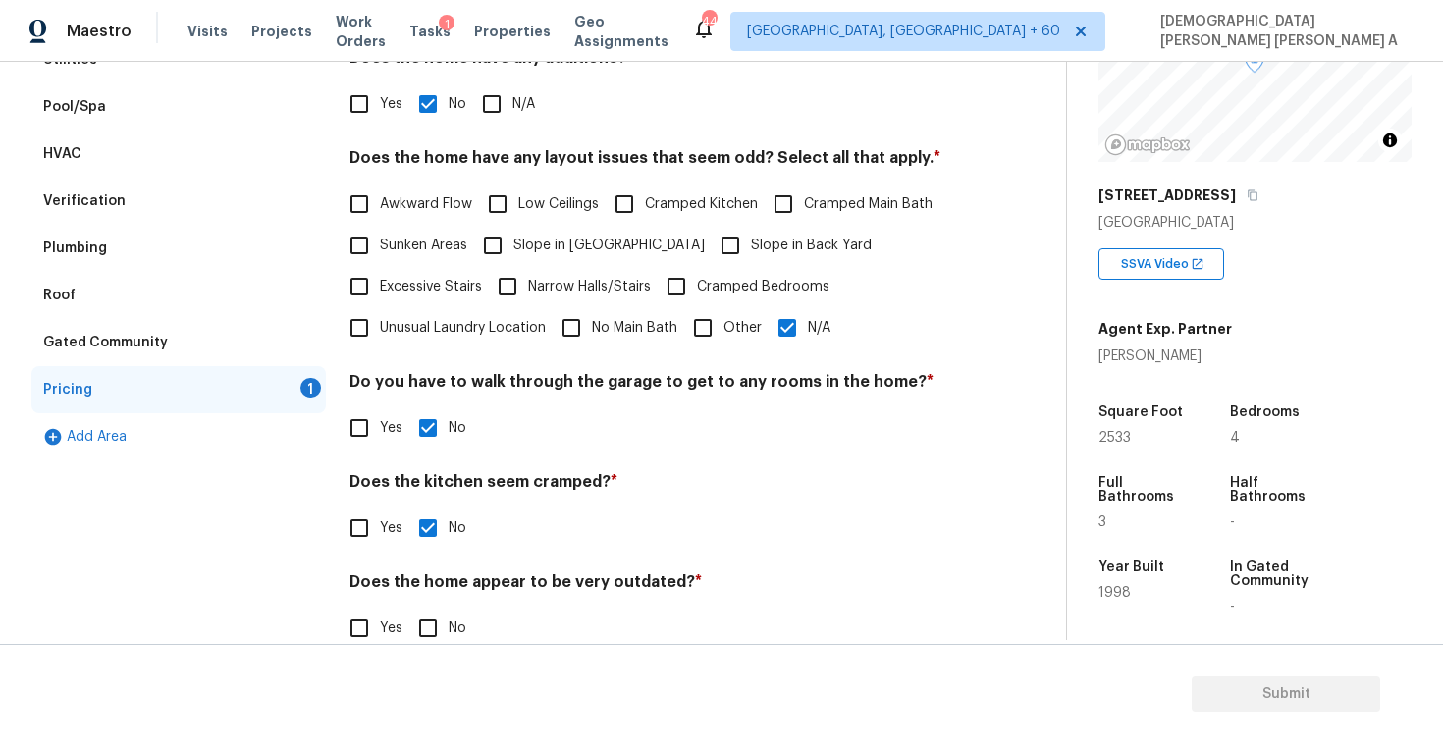
click at [434, 631] on input "No" at bounding box center [427, 628] width 41 height 41
checkbox input "true"
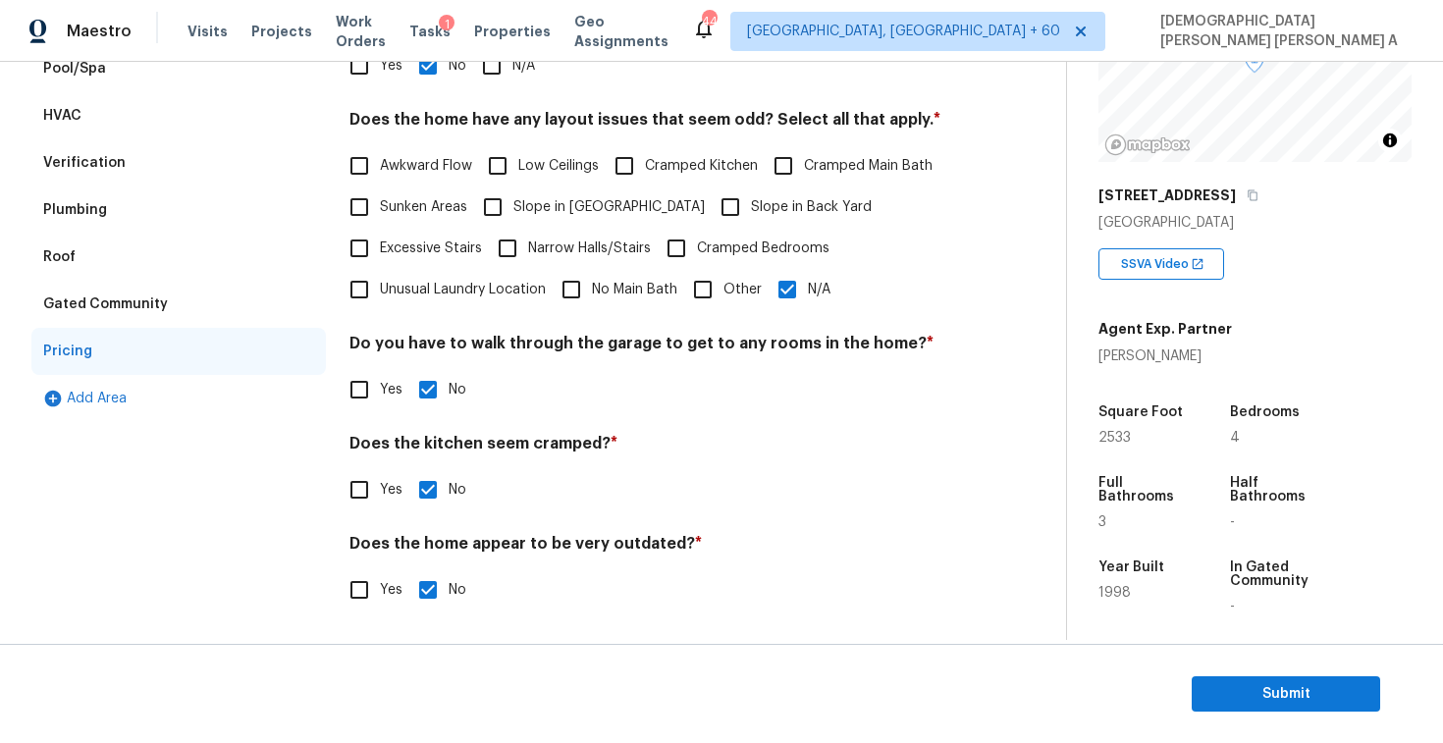
scroll to position [38, 0]
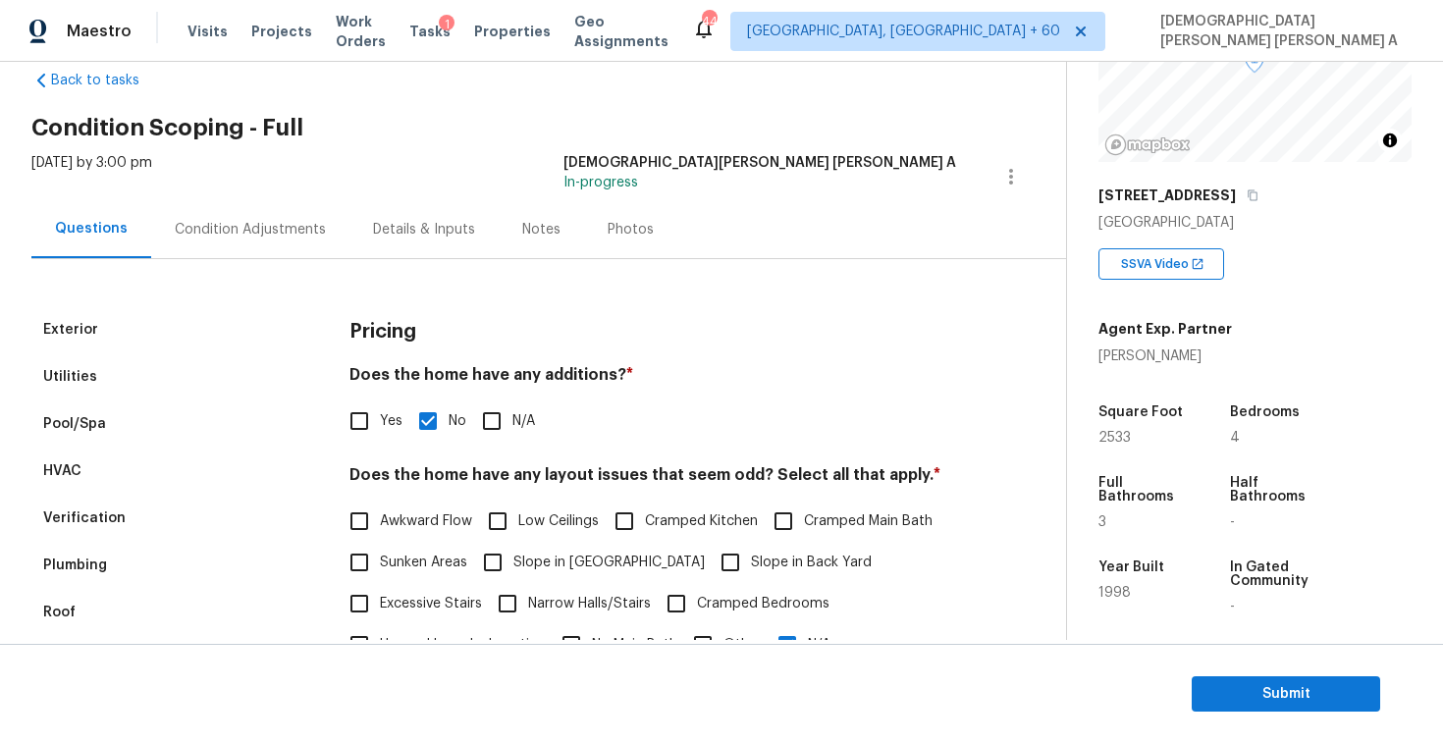
click at [250, 226] on div "Condition Adjustments" at bounding box center [250, 230] width 151 height 20
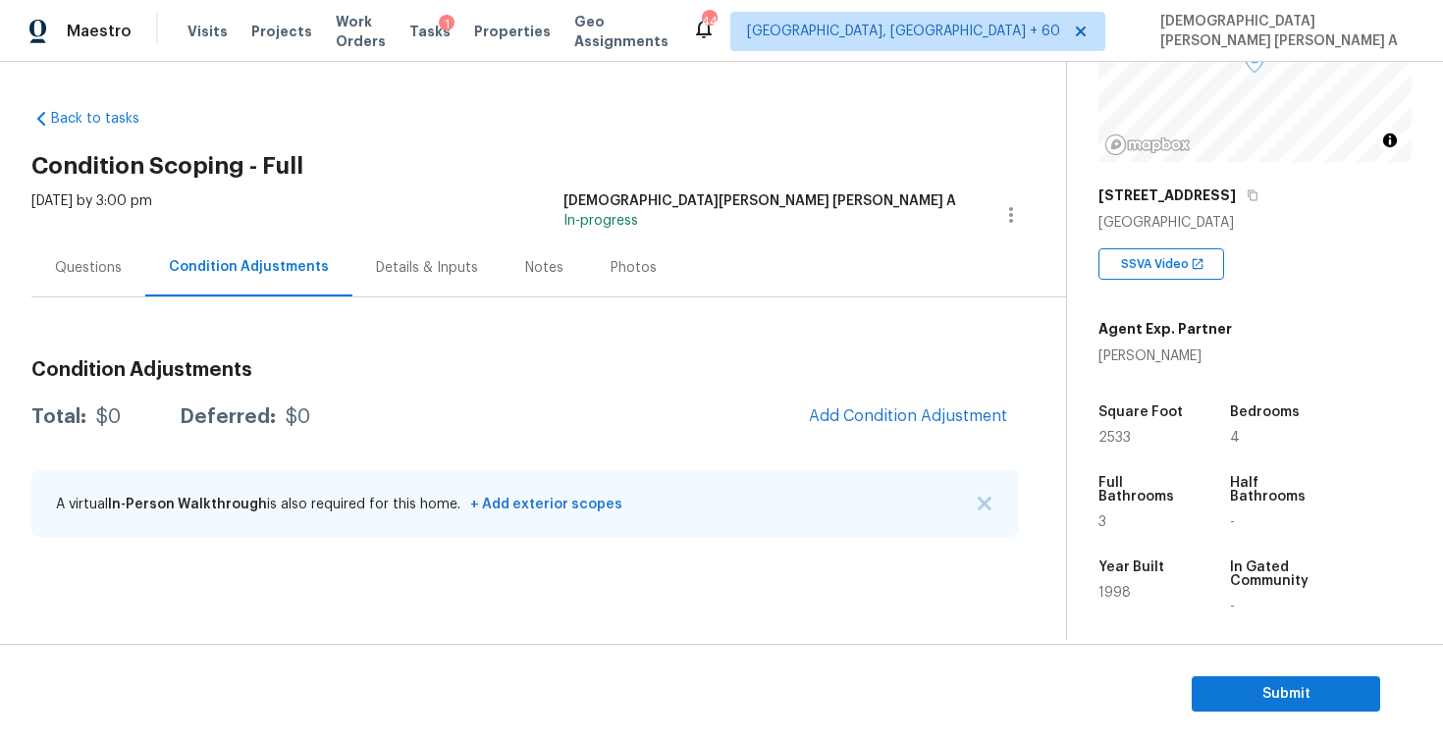
click at [969, 442] on div "Condition Adjustments Total: $0 Deferred: $0 Add Condition Adjustment A virtual…" at bounding box center [525, 450] width 988 height 210
click at [934, 405] on button "Add Condition Adjustment" at bounding box center [908, 416] width 222 height 41
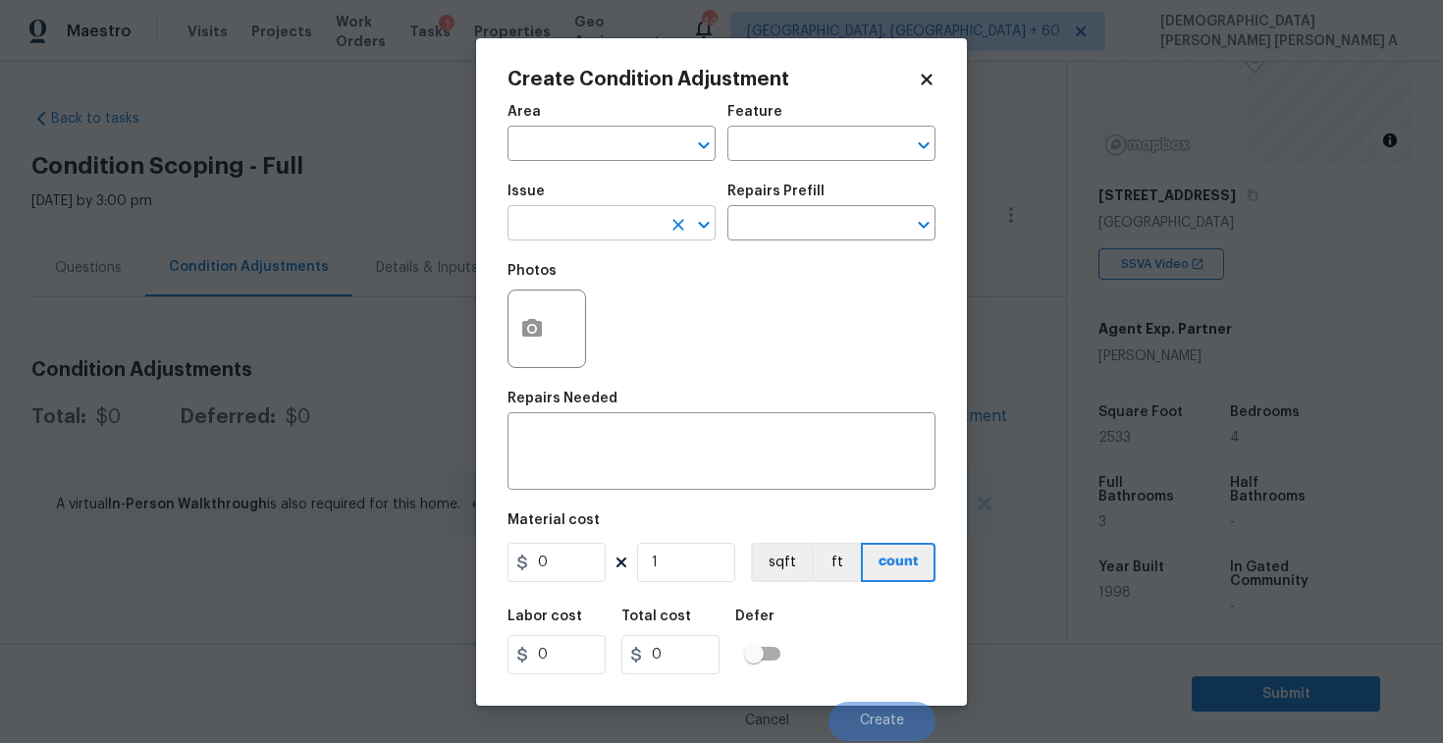
click at [604, 216] on input "text" at bounding box center [584, 225] width 153 height 30
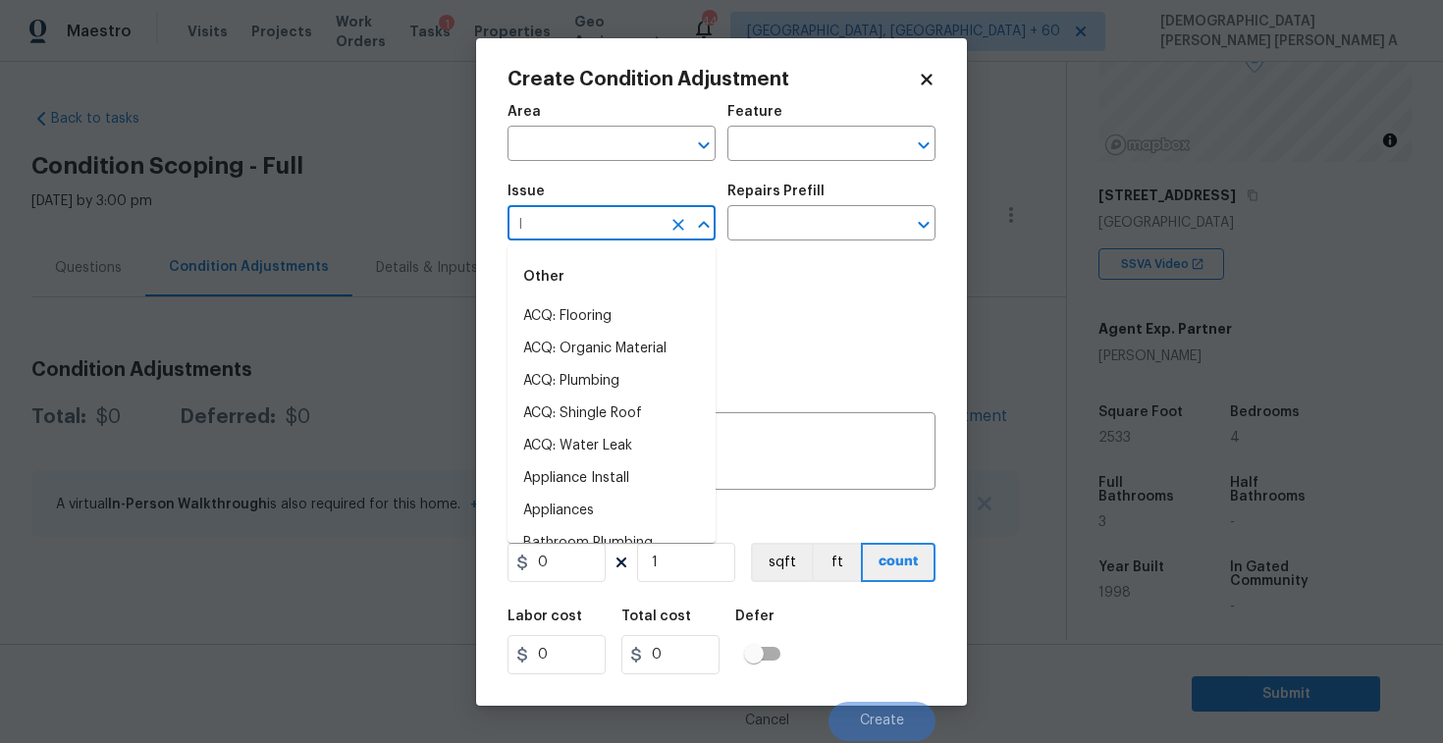
type input "la"
type input "n"
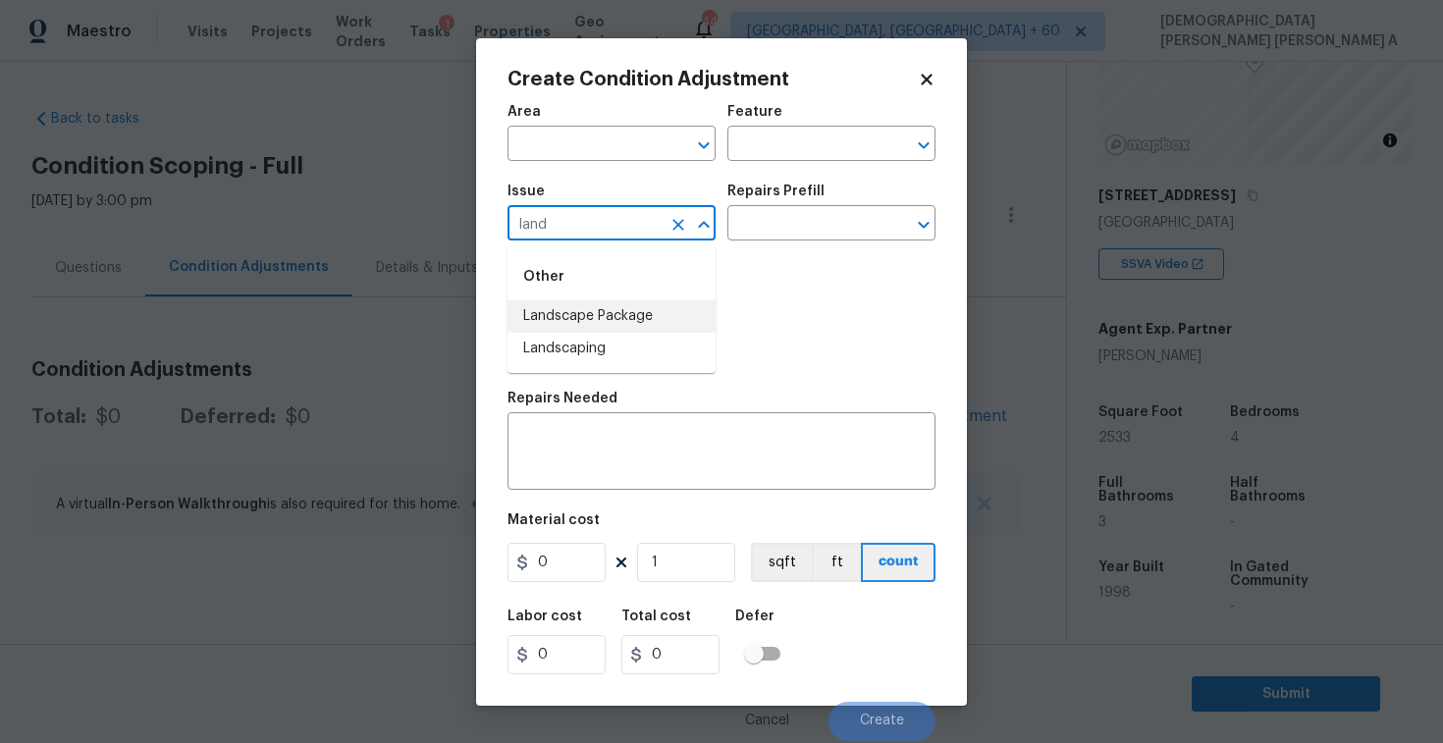
click at [626, 310] on li "Landscape Package" at bounding box center [612, 316] width 208 height 32
type input "Landscape Package"
click at [783, 233] on input "text" at bounding box center [804, 225] width 153 height 30
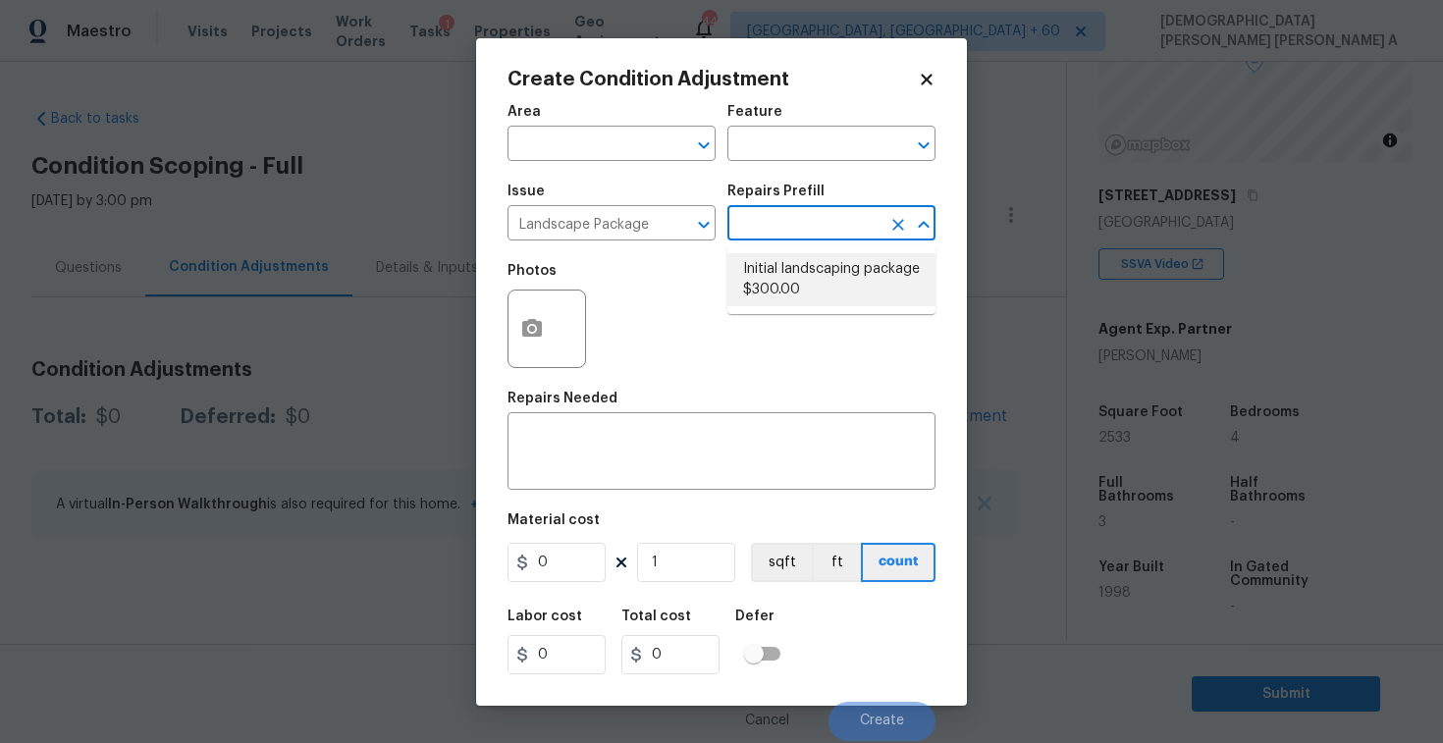
click at [783, 261] on li "Initial landscaping package $300.00" at bounding box center [832, 279] width 208 height 53
type input "Home Readiness Packages"
type textarea "Mowing of grass up to 6" in height. Mow, edge along driveways & sidewalks, trim…"
type input "300"
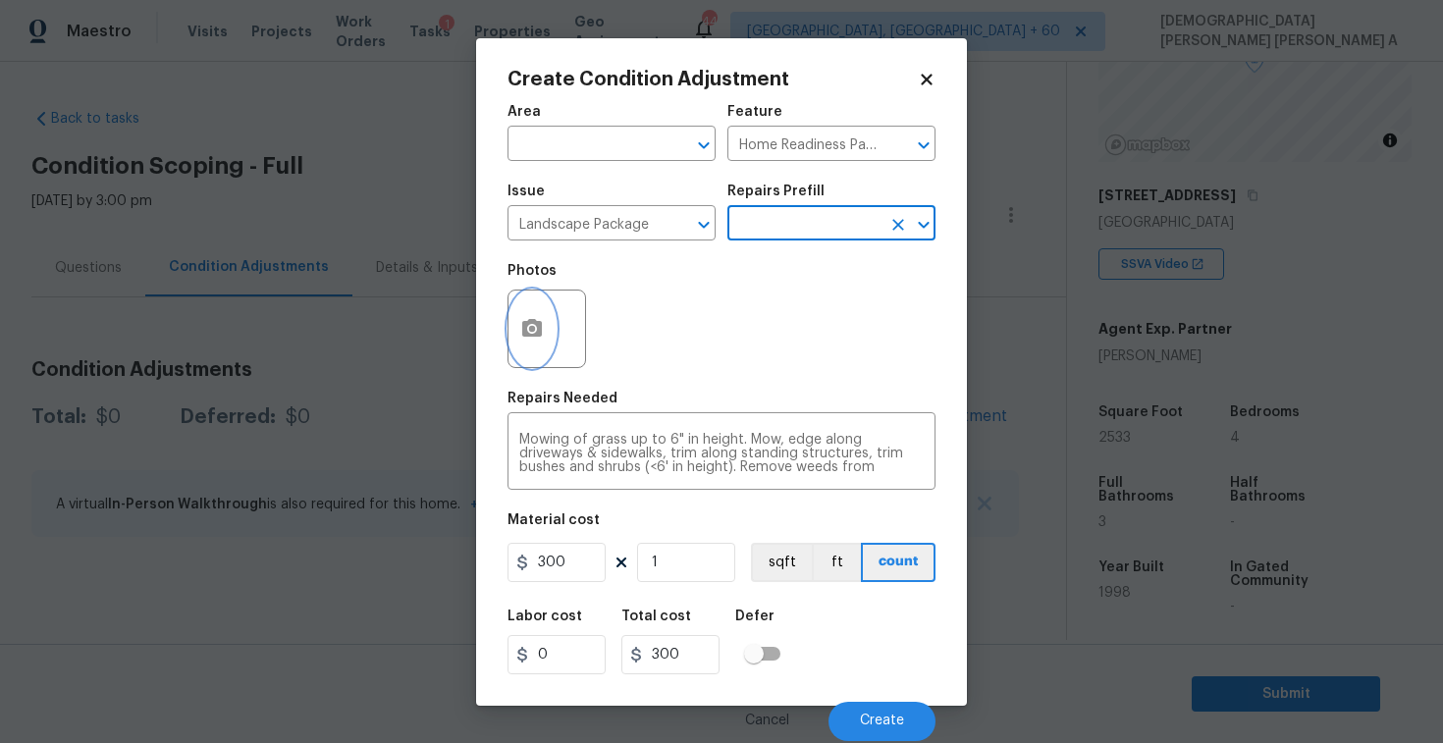
click at [533, 305] on button "button" at bounding box center [532, 329] width 47 height 77
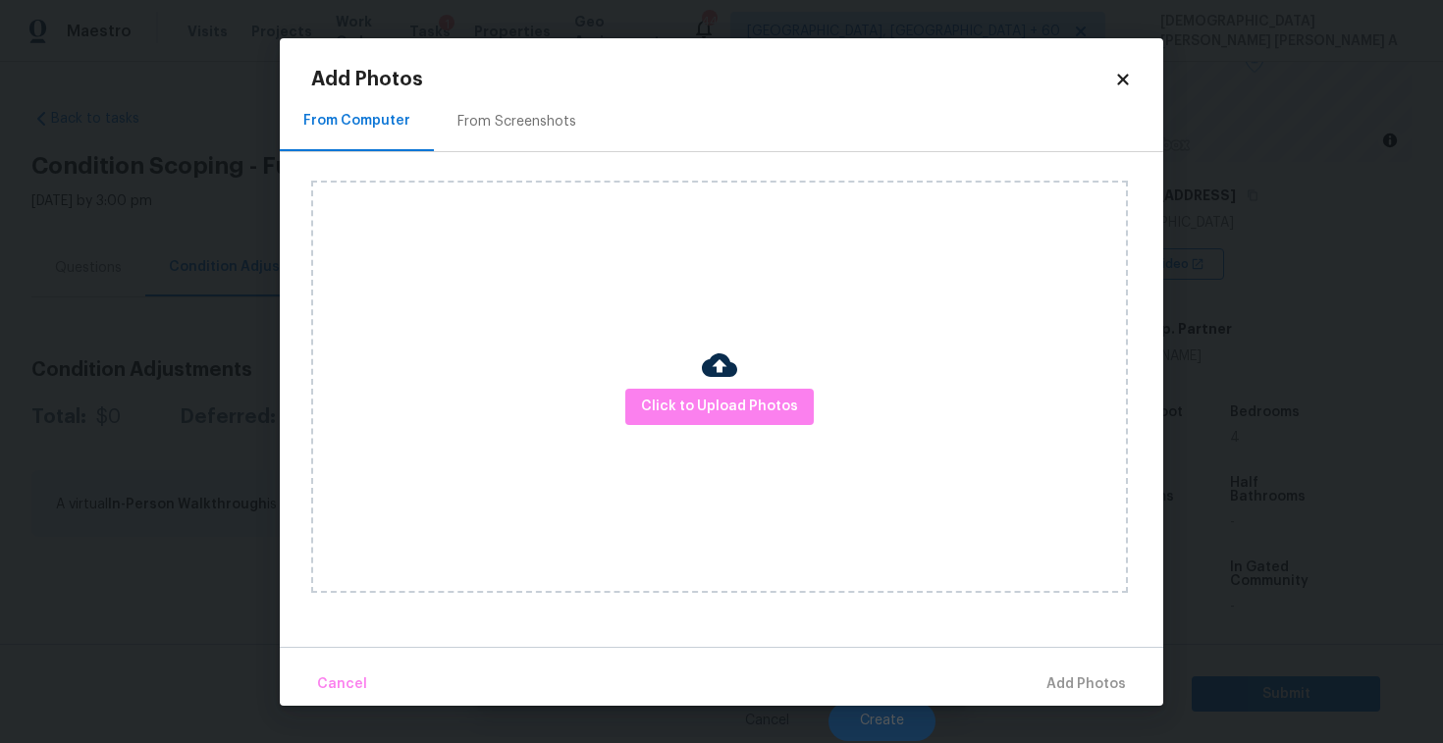
click at [504, 110] on div "From Screenshots" at bounding box center [517, 122] width 166 height 58
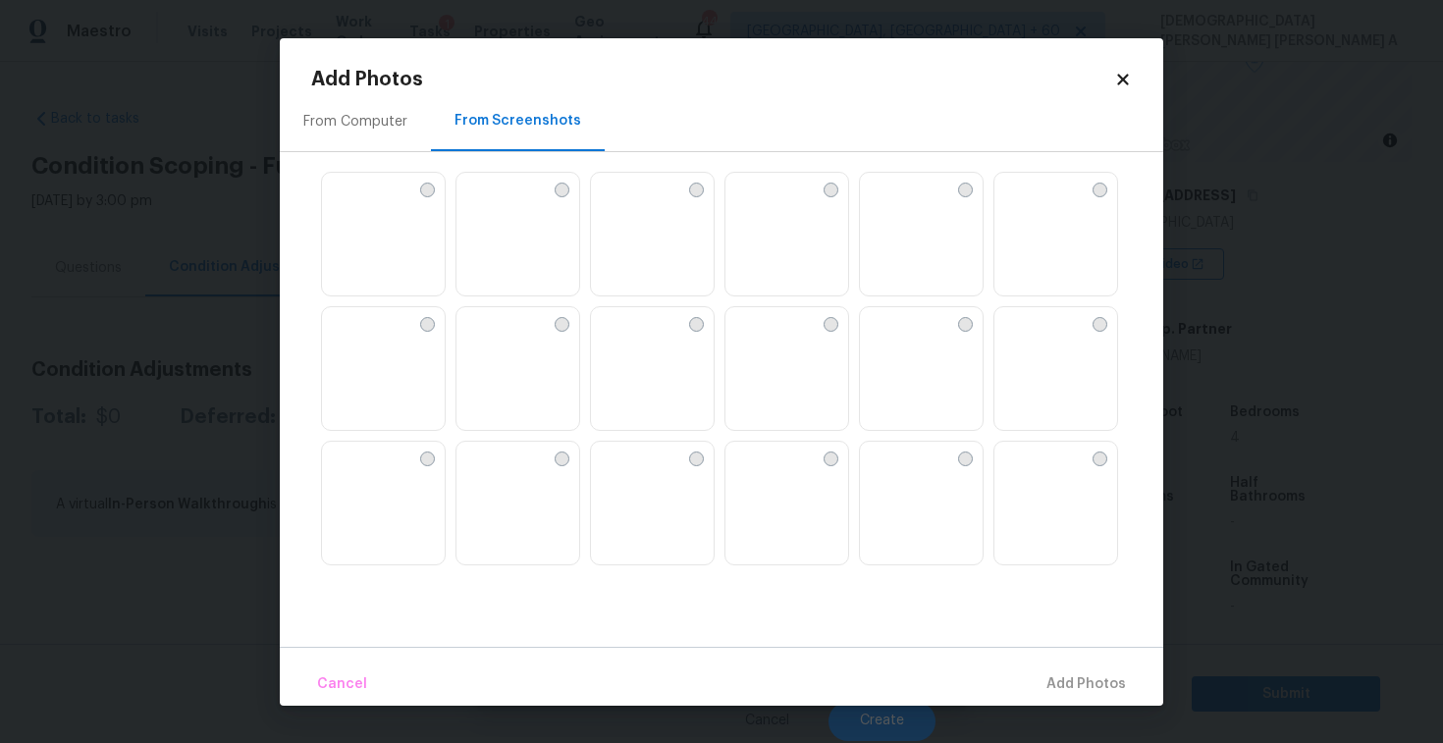
click at [1026, 204] on img at bounding box center [1010, 188] width 31 height 31
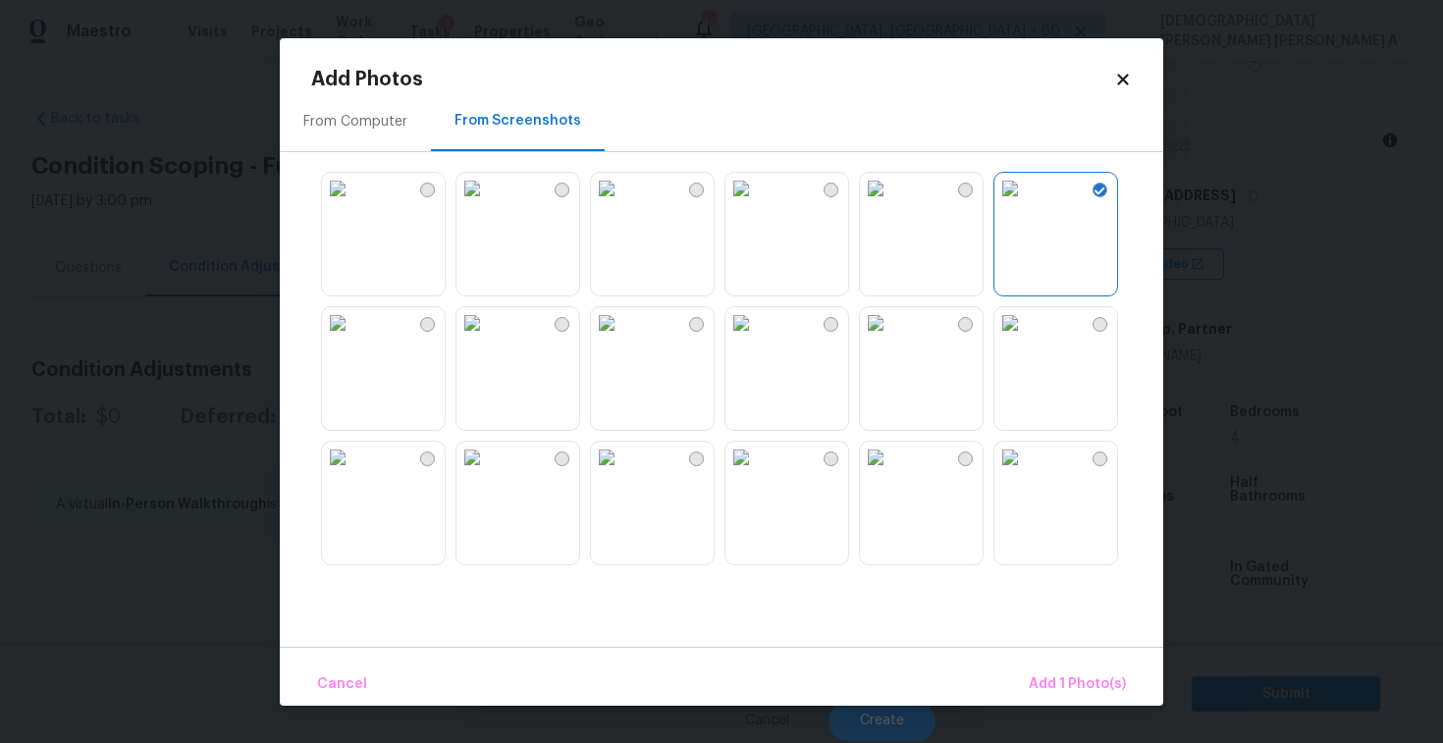
click at [892, 473] on img at bounding box center [875, 457] width 31 height 31
click at [1114, 677] on span "Add 2 Photo(s)" at bounding box center [1076, 685] width 100 height 25
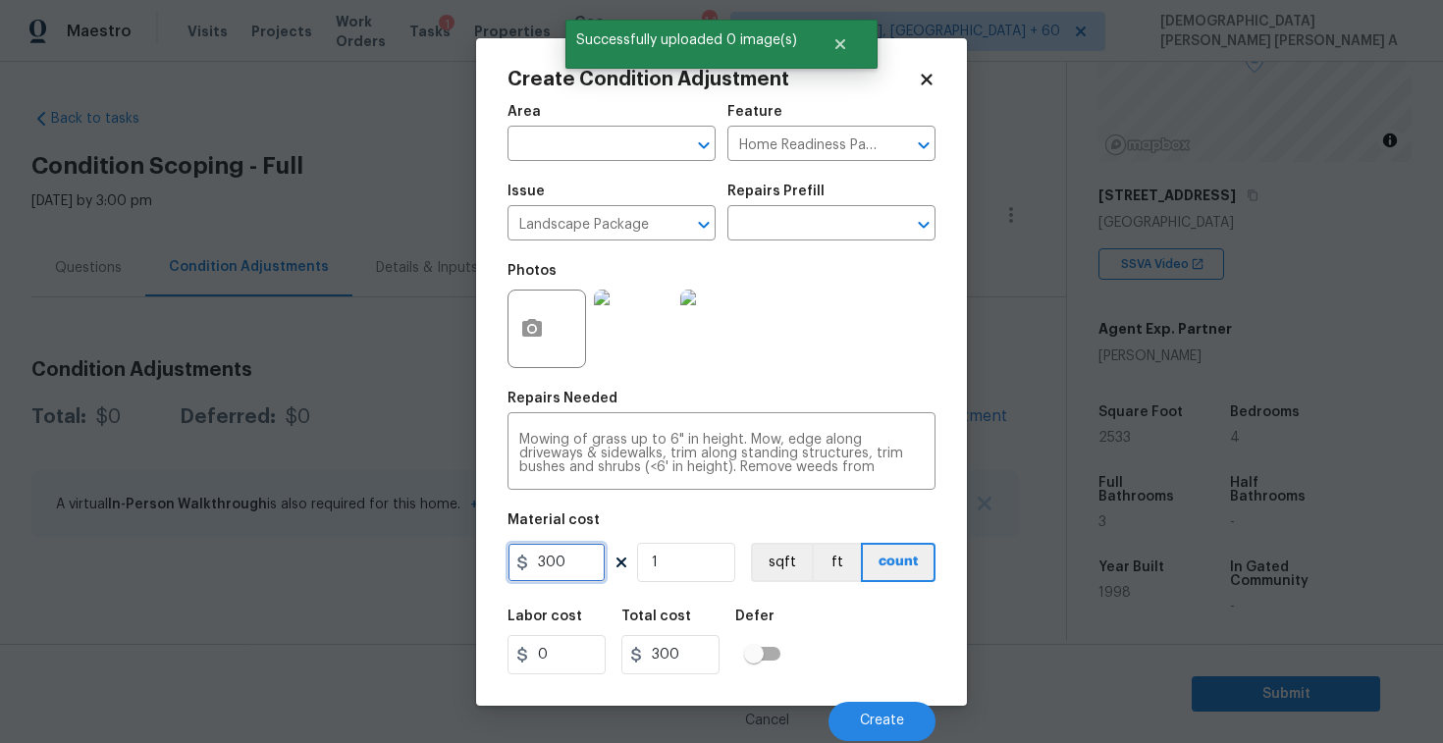
click at [562, 552] on input "300" at bounding box center [557, 562] width 98 height 39
type input "100"
click at [878, 719] on span "Create" at bounding box center [882, 721] width 44 height 15
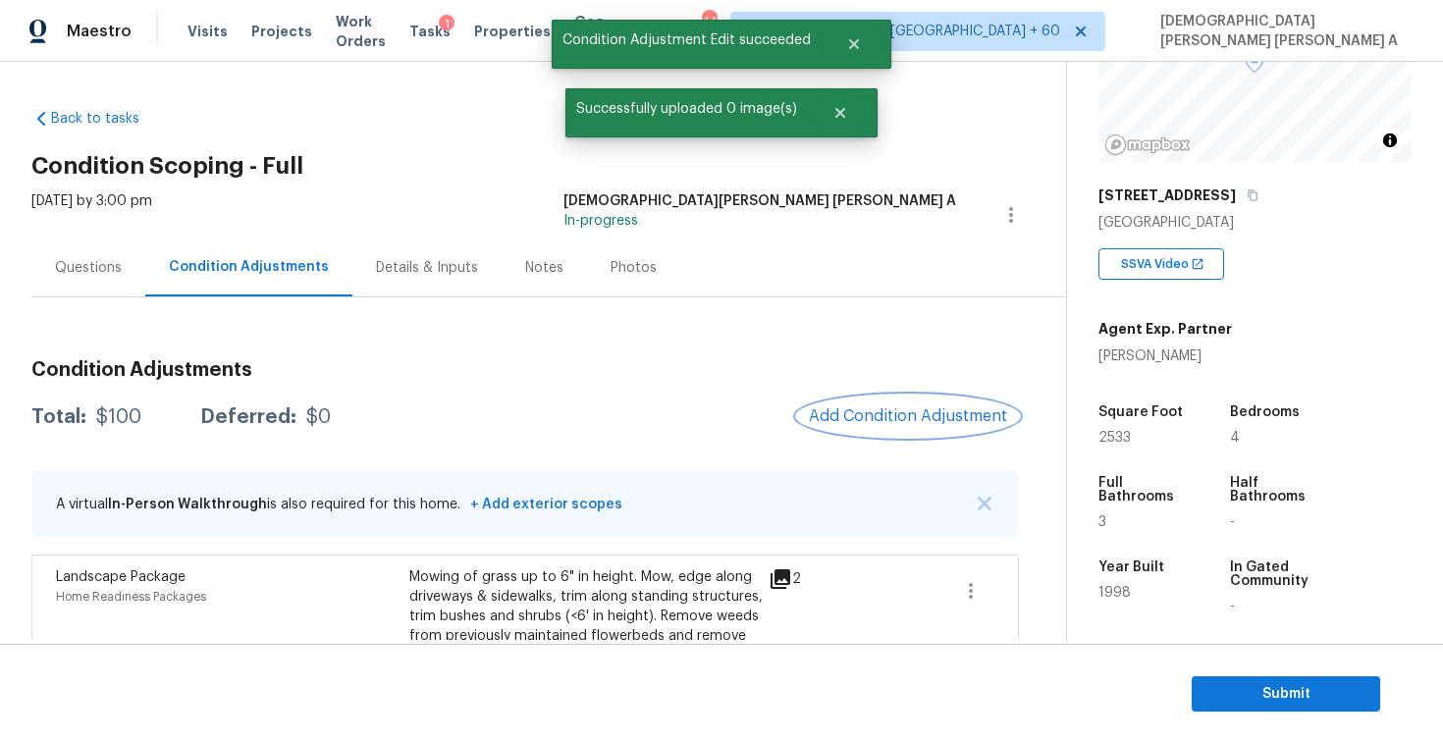
scroll to position [103, 0]
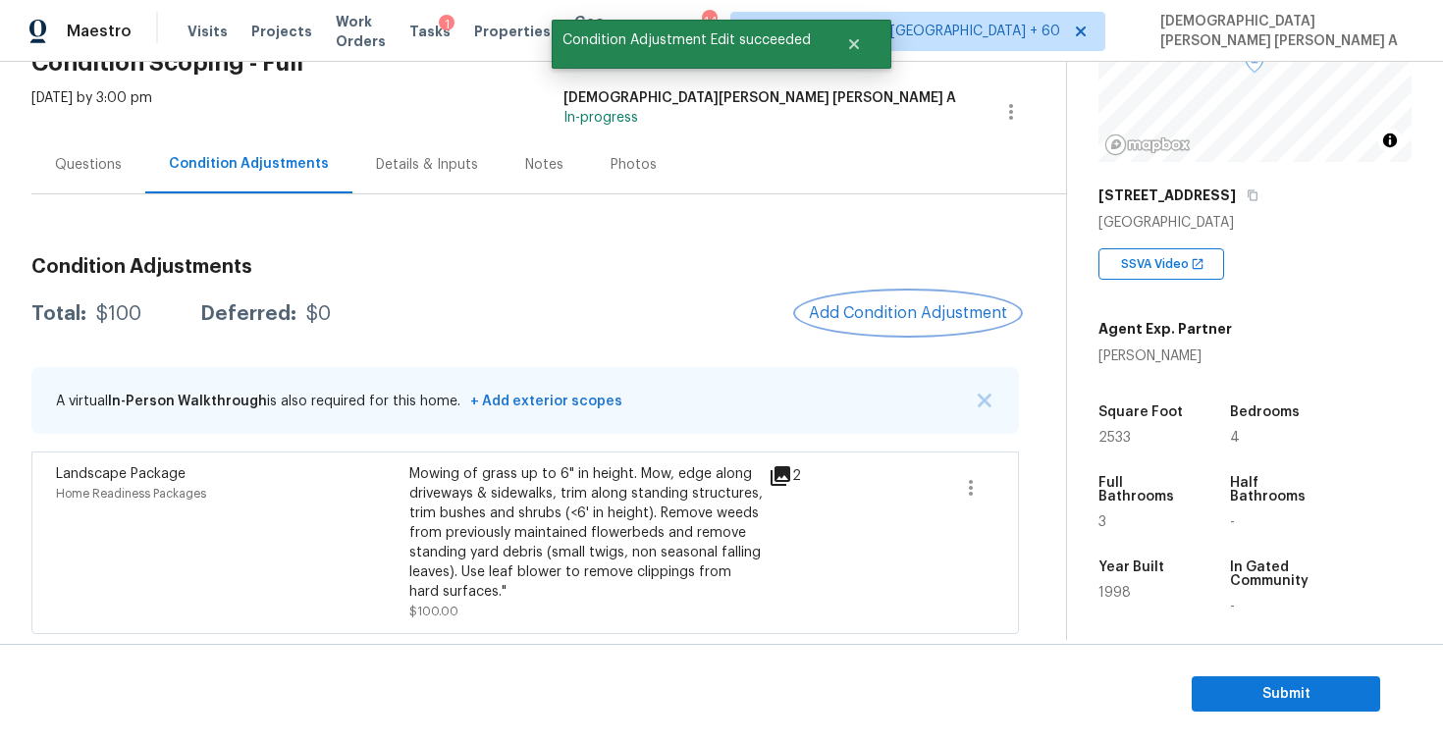
click at [915, 331] on button "Add Condition Adjustment" at bounding box center [908, 313] width 222 height 41
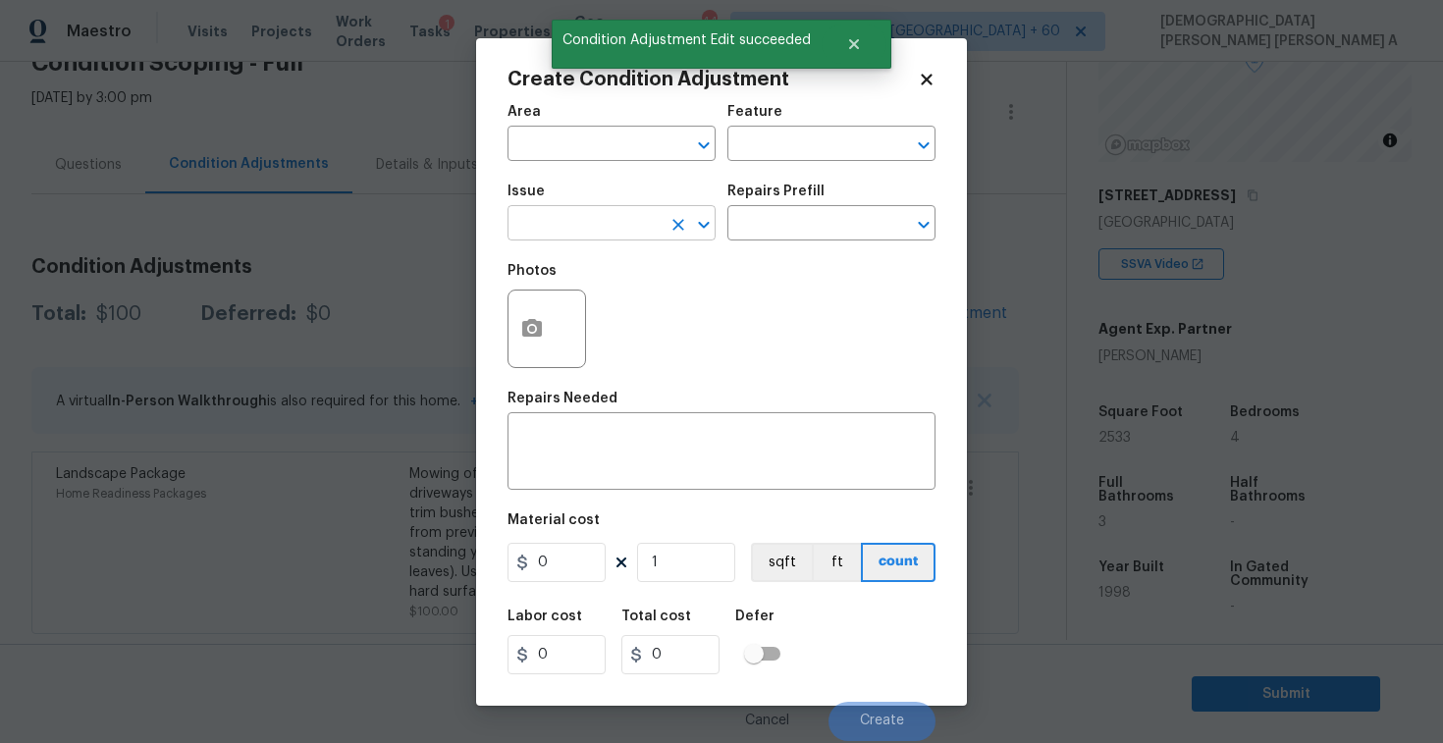
click at [584, 233] on input "text" at bounding box center [584, 225] width 153 height 30
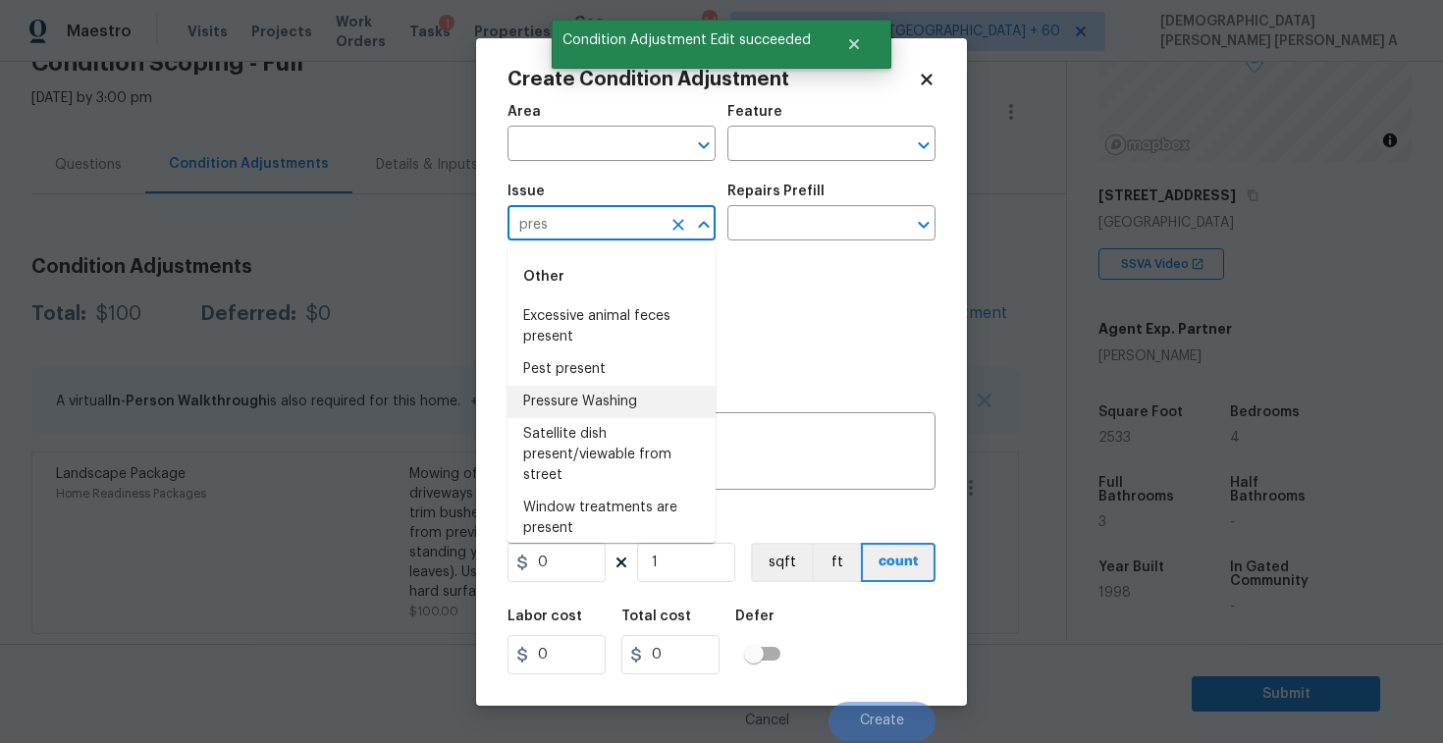
click at [609, 410] on li "Pressure Washing" at bounding box center [612, 402] width 208 height 32
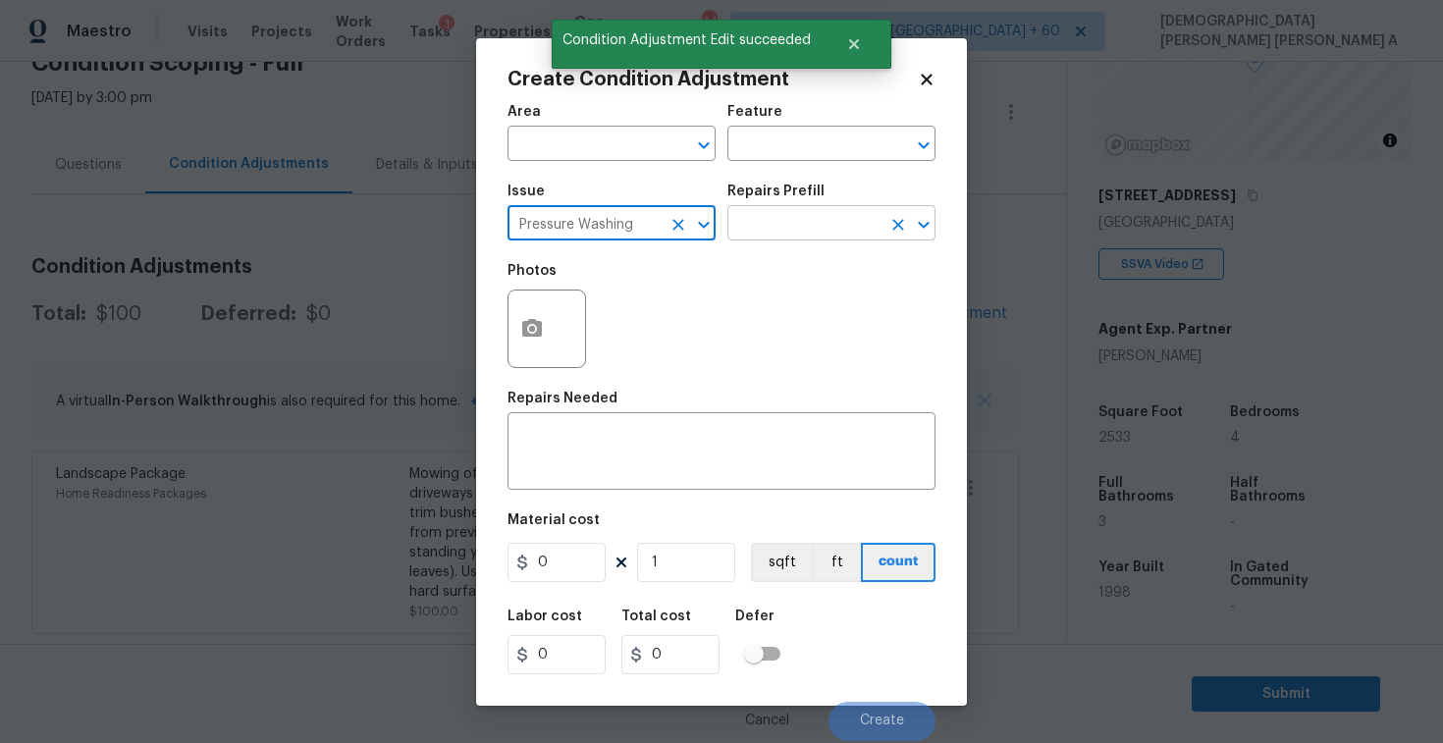
type input "Pressure Washing"
click at [826, 232] on input "text" at bounding box center [804, 225] width 153 height 30
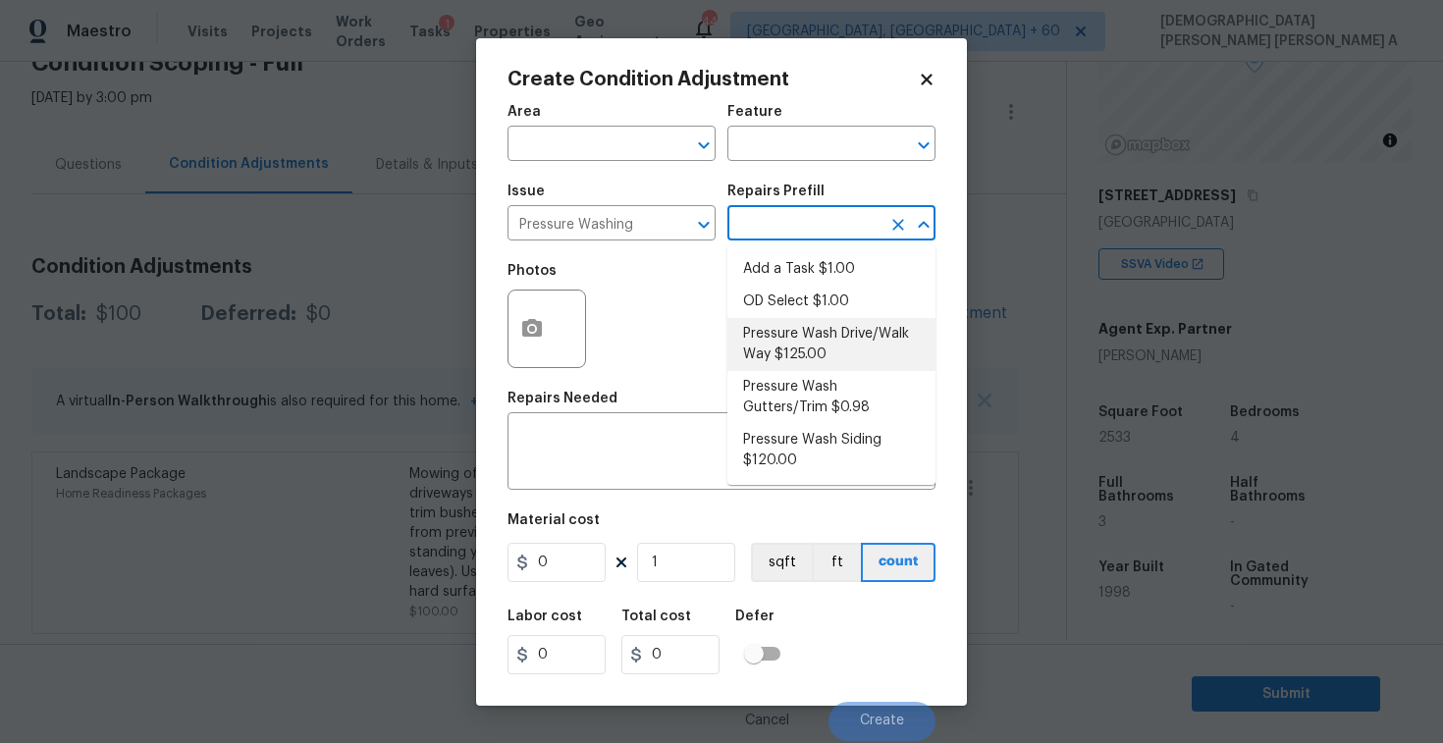
click at [792, 364] on li "Pressure Wash Drive/Walk Way $125.00" at bounding box center [832, 344] width 208 height 53
type input "Siding"
type textarea "Pressure wash the driveways/walkways as directed by the PM. Ensure that all deb…"
type input "125"
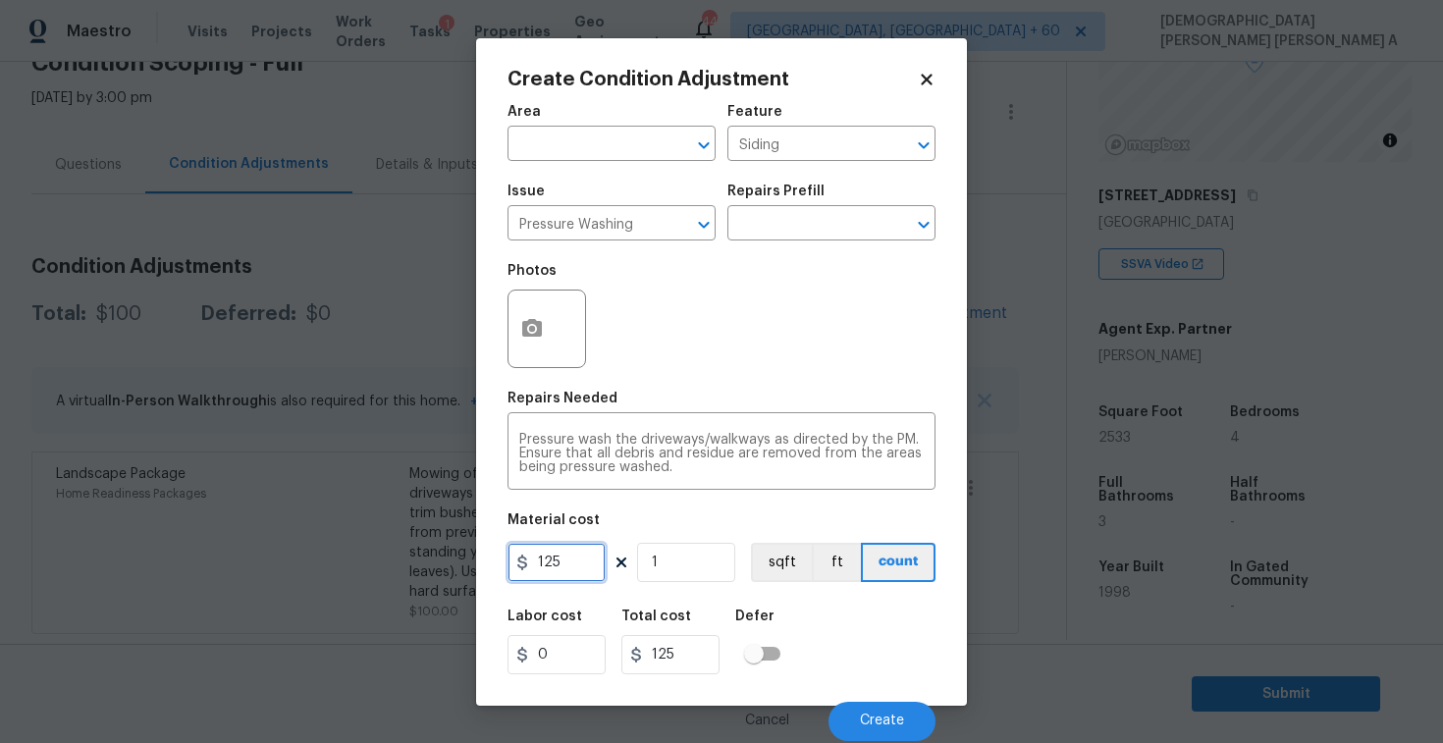
click at [551, 565] on input "125" at bounding box center [557, 562] width 98 height 39
type input "200"
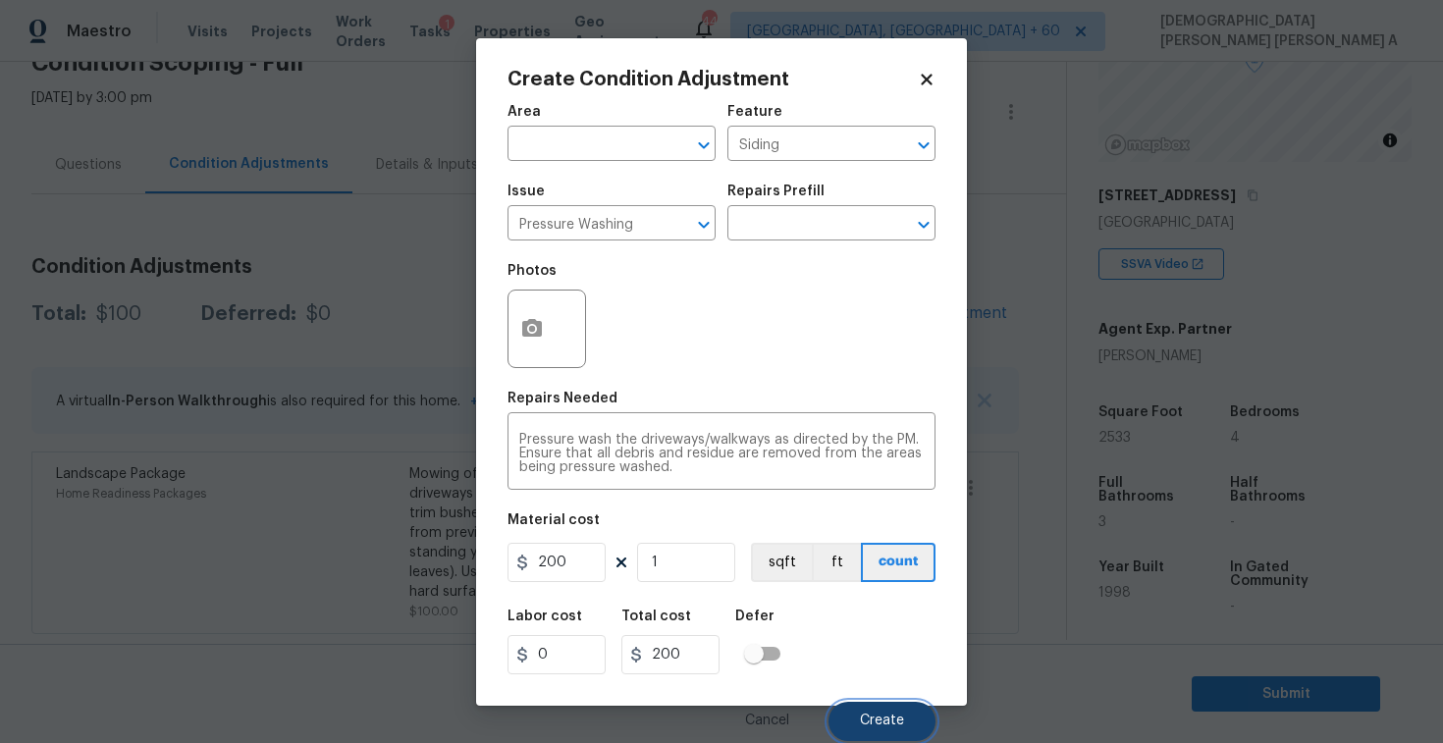
click at [885, 716] on span "Create" at bounding box center [882, 721] width 44 height 15
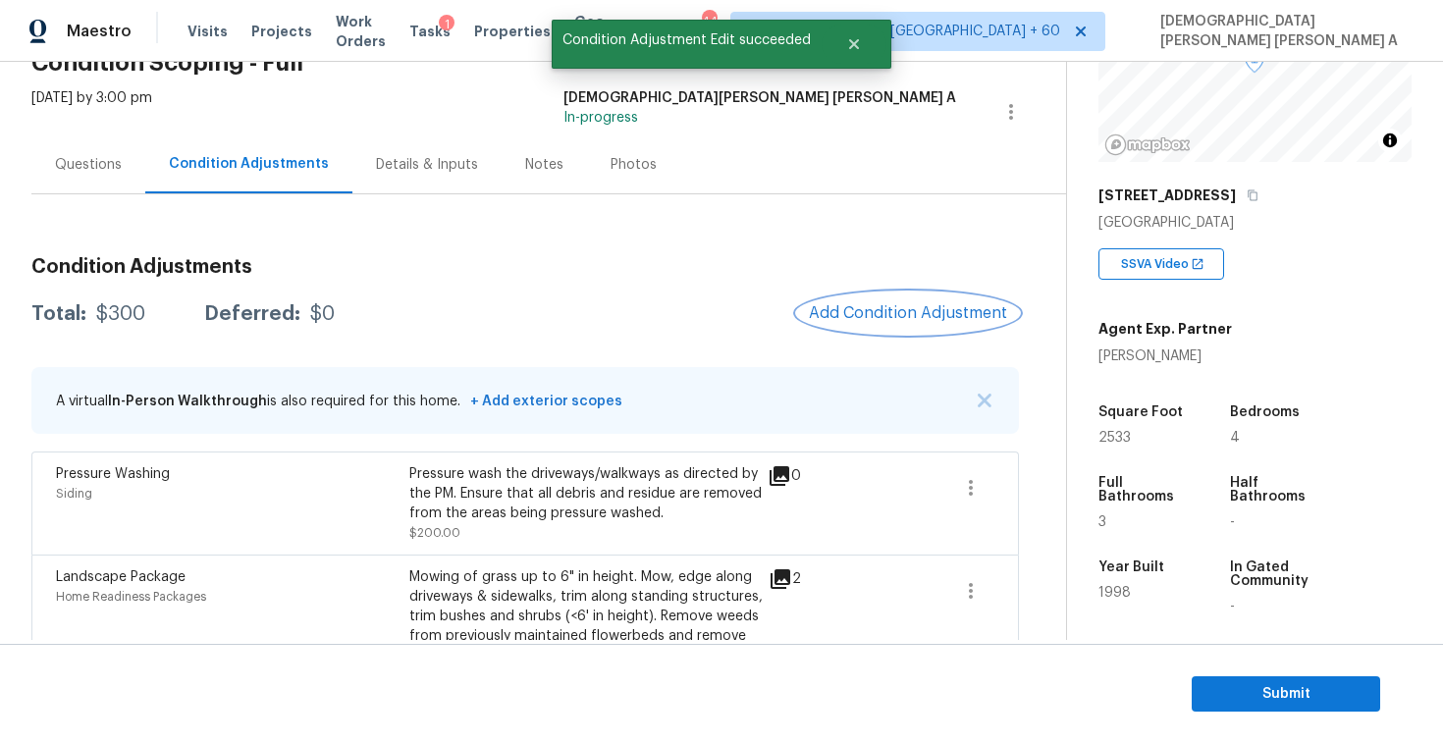
click at [948, 306] on span "Add Condition Adjustment" at bounding box center [908, 313] width 198 height 18
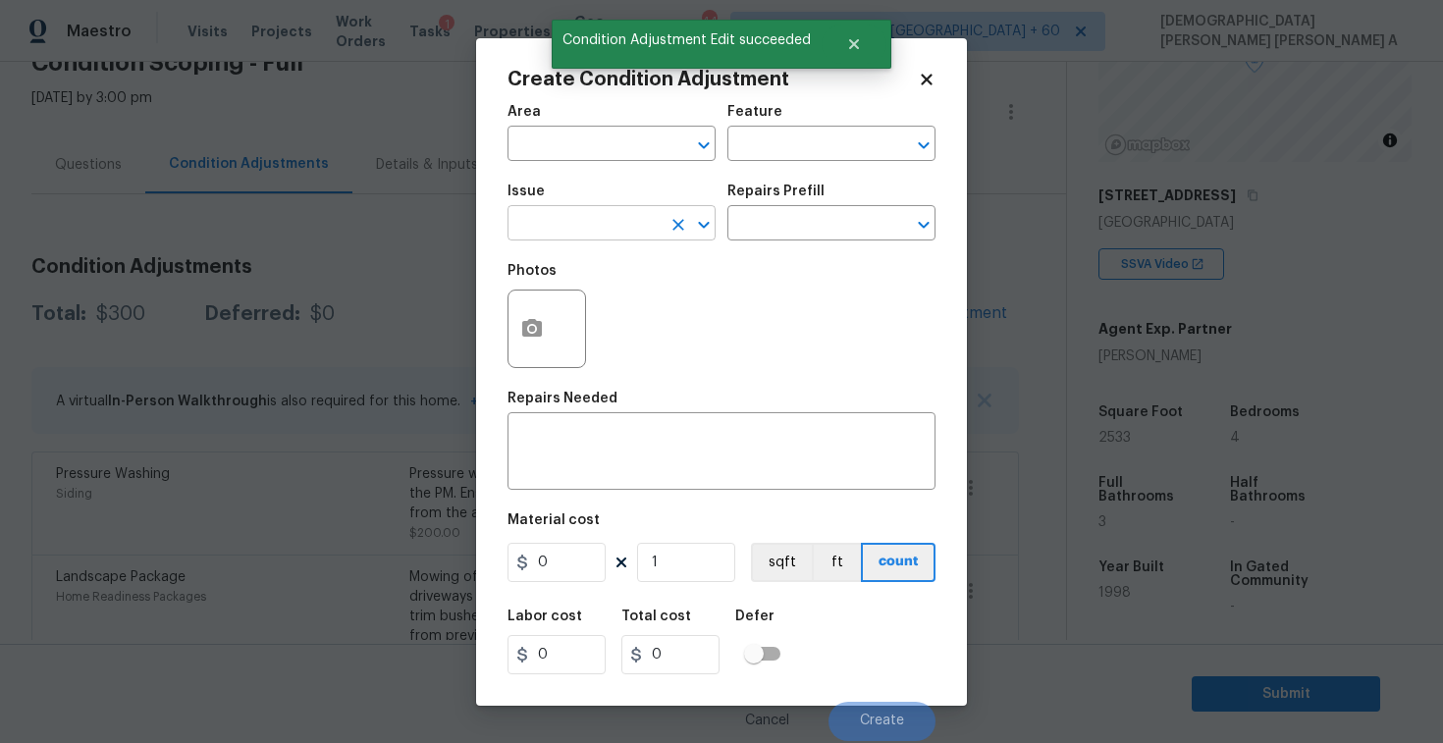
click at [592, 226] on input "text" at bounding box center [584, 225] width 153 height 30
click at [616, 312] on li "Debris/garbage on site" at bounding box center [612, 316] width 208 height 32
type input "Debris/garbage on site"
click at [758, 237] on input "text" at bounding box center [804, 225] width 153 height 30
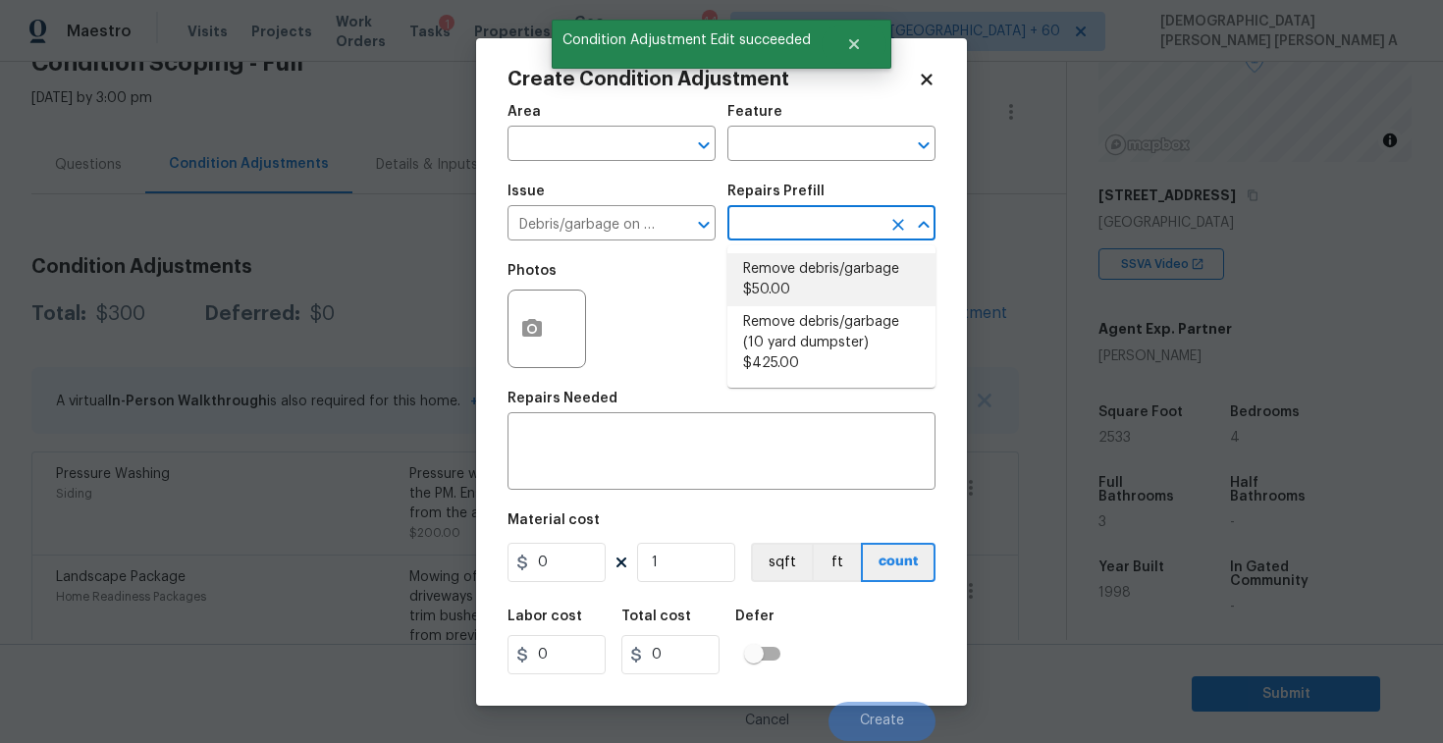
click at [757, 268] on li "Remove debris/garbage $50.00" at bounding box center [832, 279] width 208 height 53
type textarea "Remove, haul off, and properly dispose of any debris left by seller to offsite …"
type input "50"
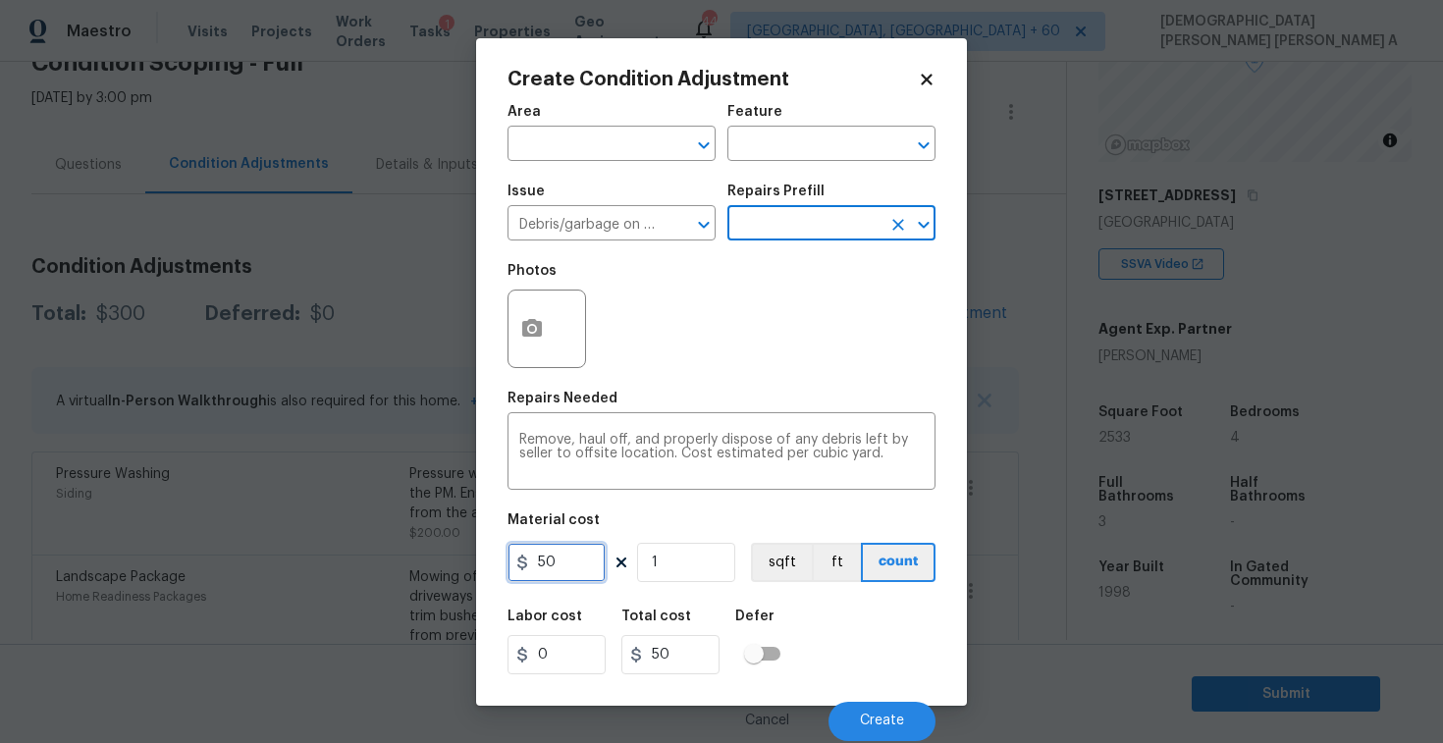
click at [554, 563] on input "50" at bounding box center [557, 562] width 98 height 39
type input "100"
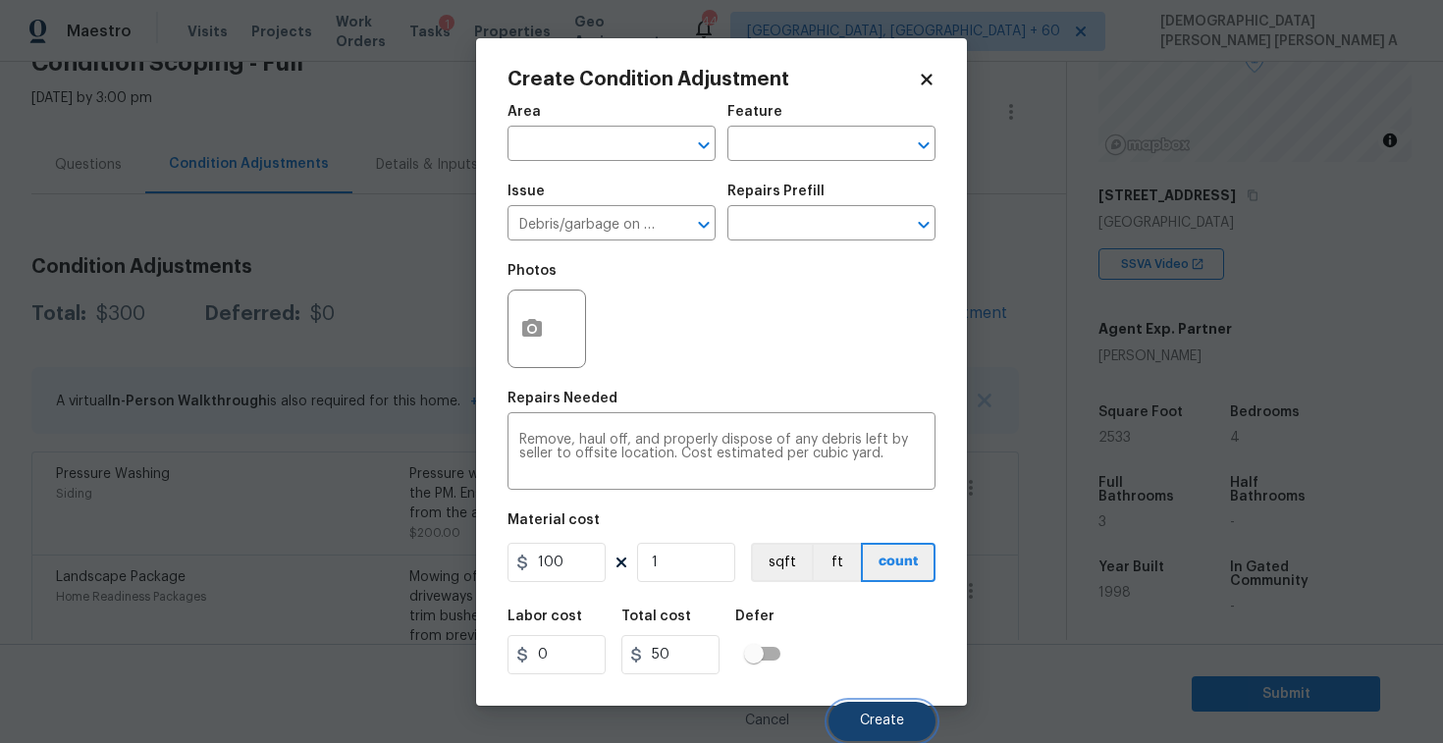
type input "100"
click at [884, 722] on span "Create" at bounding box center [882, 721] width 44 height 15
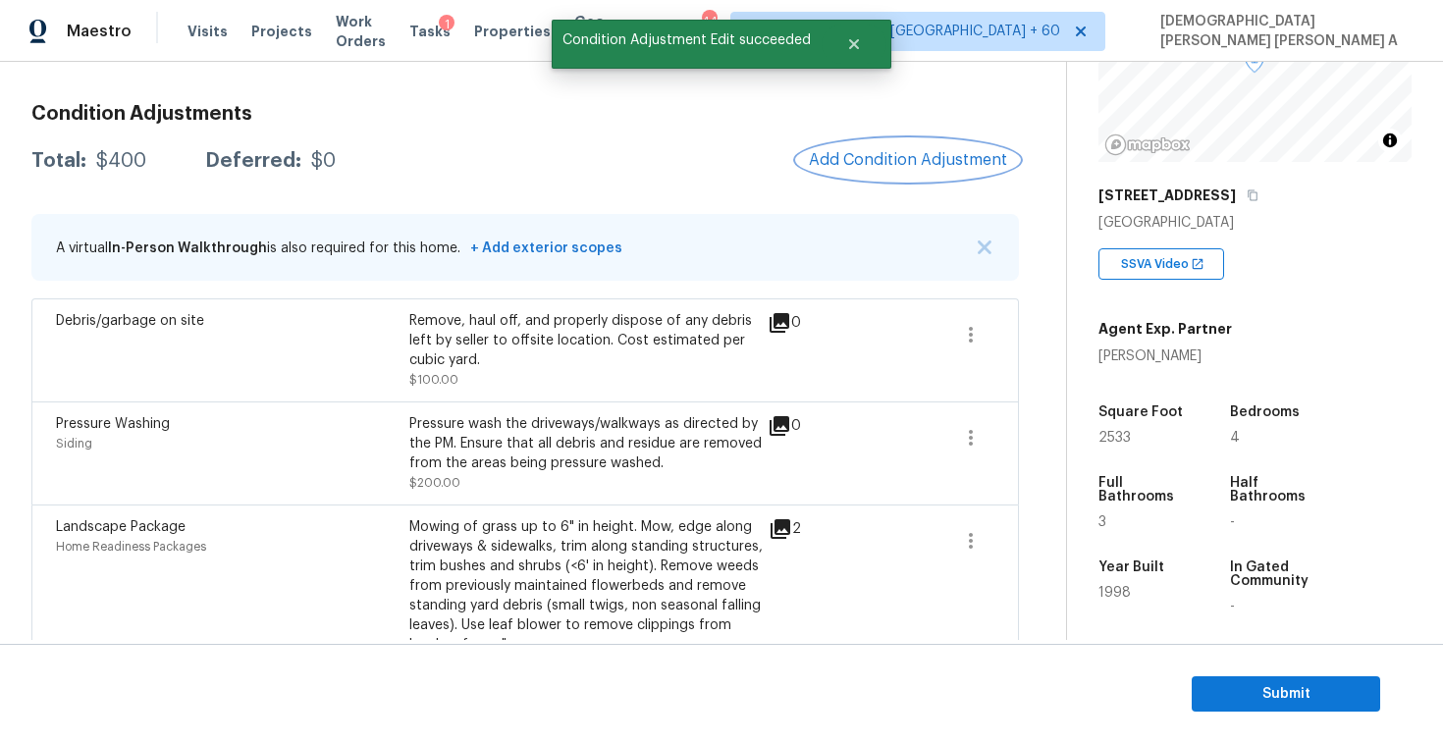
scroll to position [310, 0]
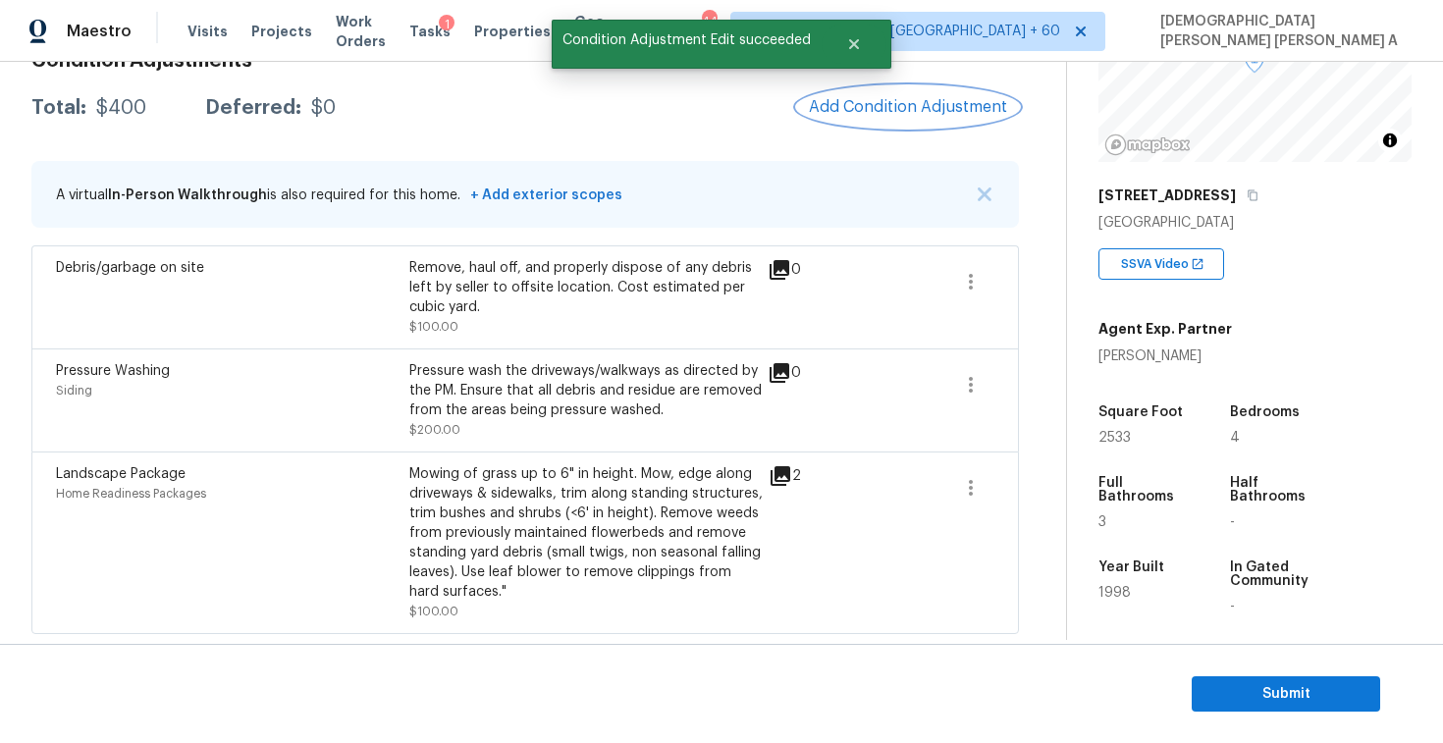
click at [911, 119] on button "Add Condition Adjustment" at bounding box center [908, 106] width 222 height 41
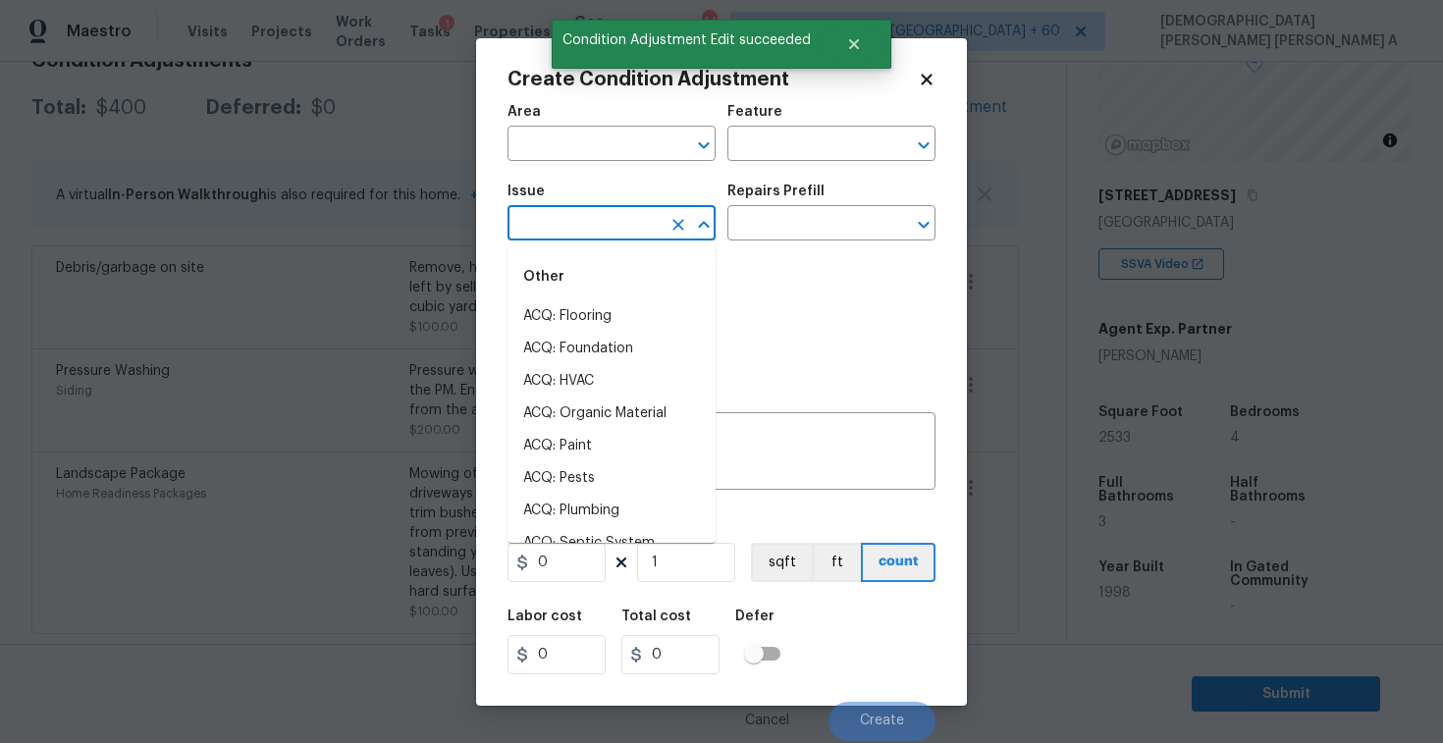
click at [595, 222] on input "text" at bounding box center [584, 225] width 153 height 30
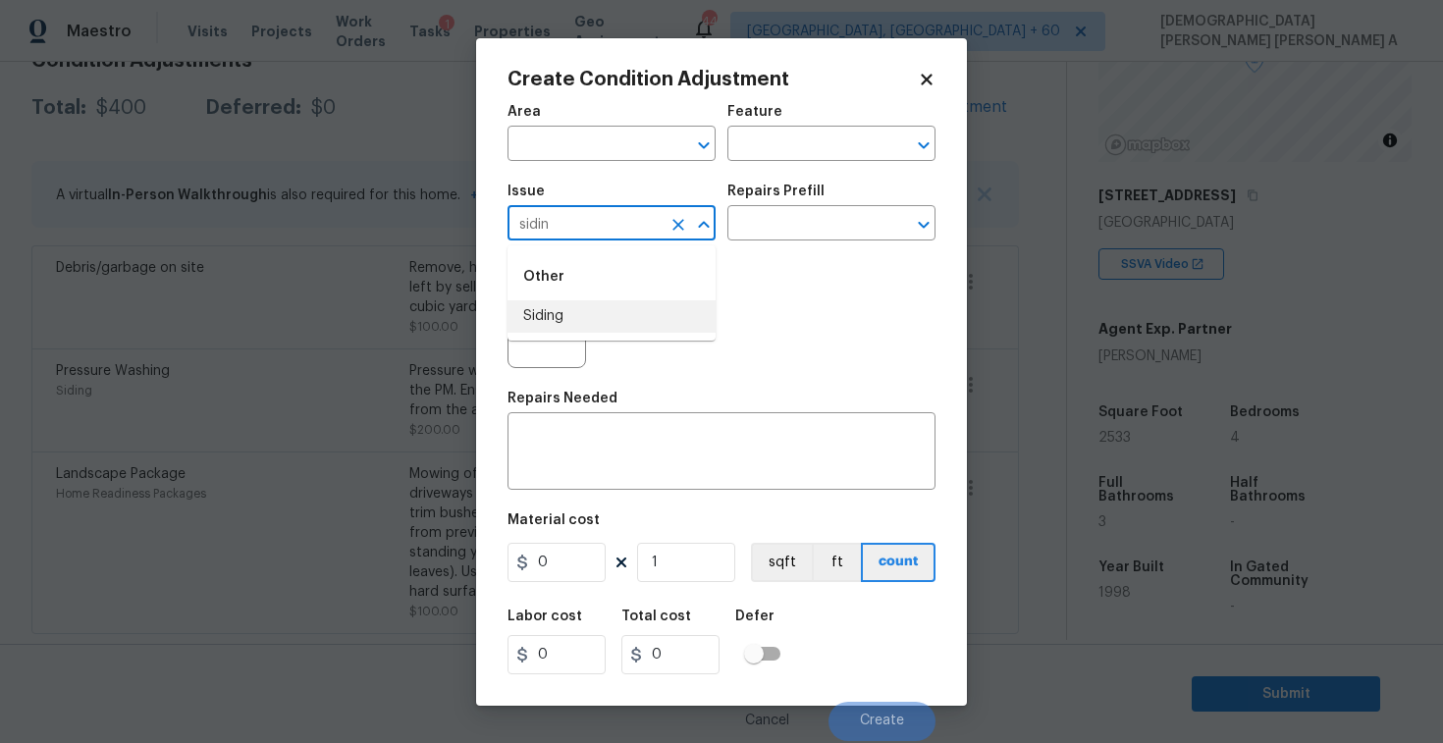
click at [621, 308] on li "Siding" at bounding box center [612, 316] width 208 height 32
type input "Siding"
click at [800, 232] on input "text" at bounding box center [804, 225] width 153 height 30
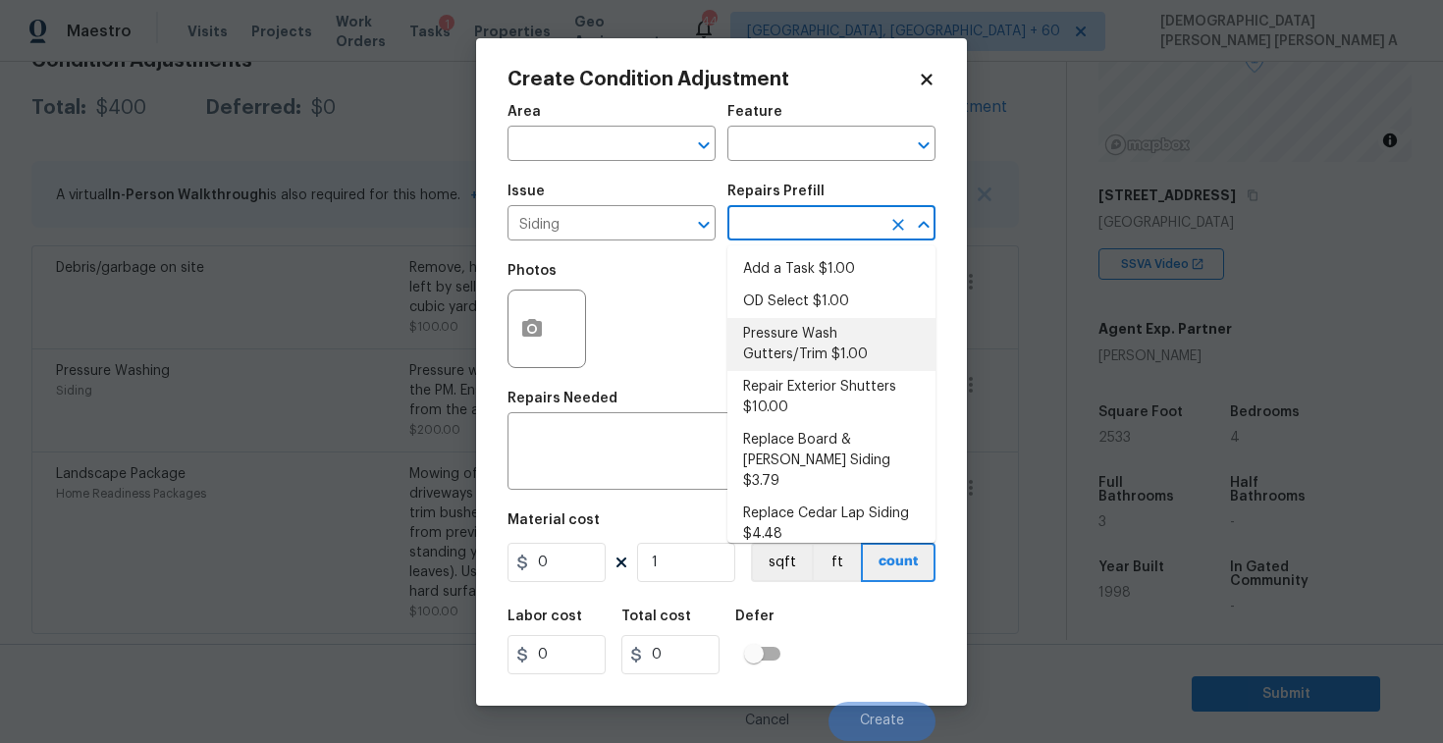
click at [804, 336] on li "Pressure Wash Gutters/Trim $1.00" at bounding box center [832, 344] width 208 height 53
type input "Siding"
type textarea "Protect areas as needed for pressure washing. Pressure wash the gutters and tri…"
type input "1"
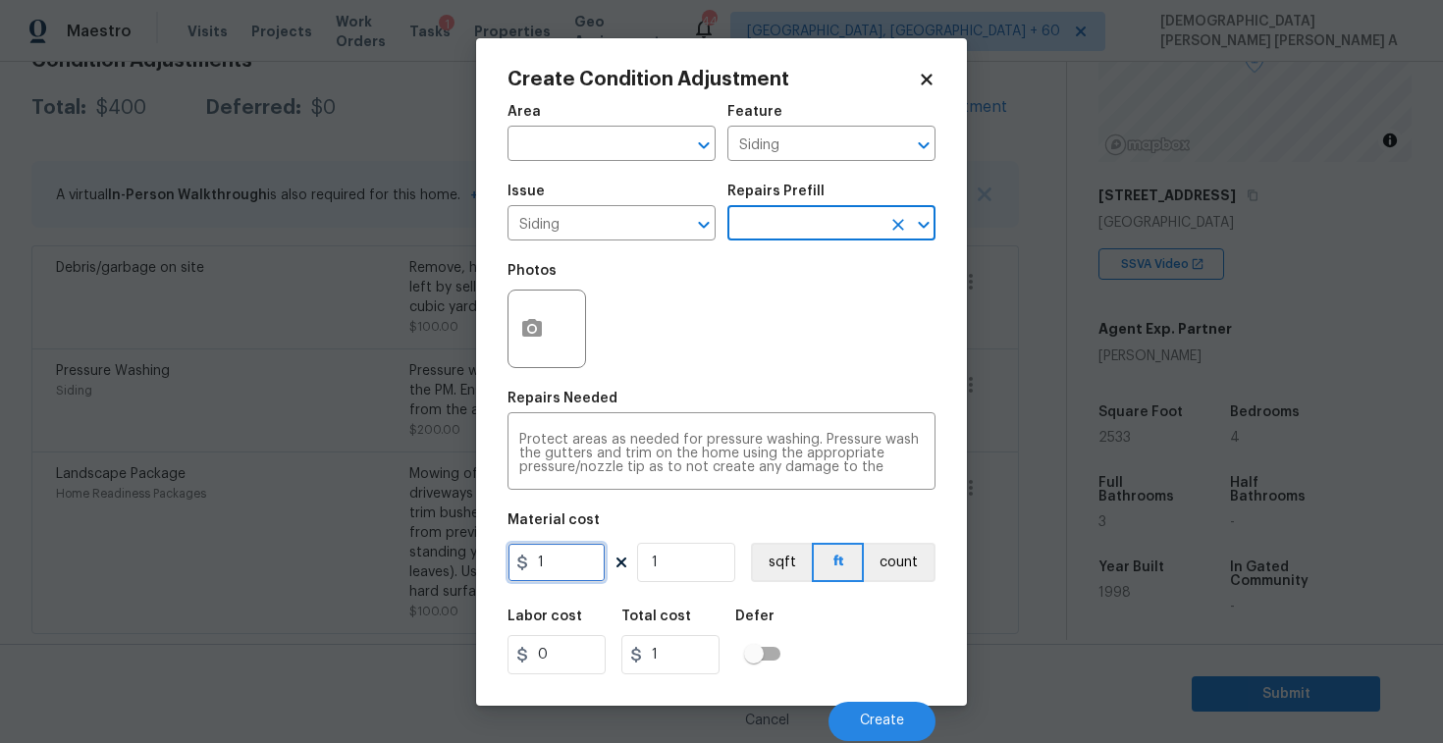
click at [592, 569] on input "1" at bounding box center [557, 562] width 98 height 39
type input "575"
click at [537, 290] on div at bounding box center [547, 329] width 79 height 79
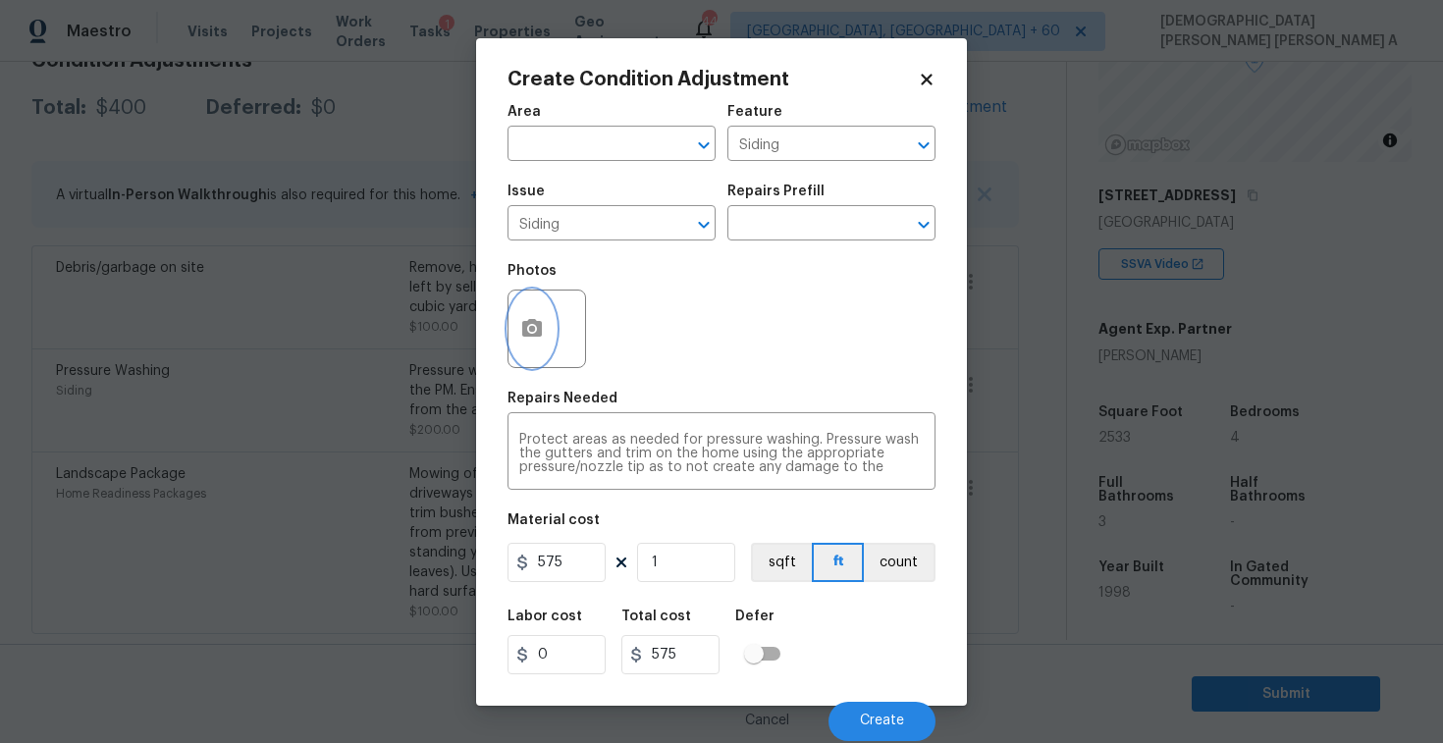
click at [530, 319] on icon "button" at bounding box center [532, 328] width 20 height 18
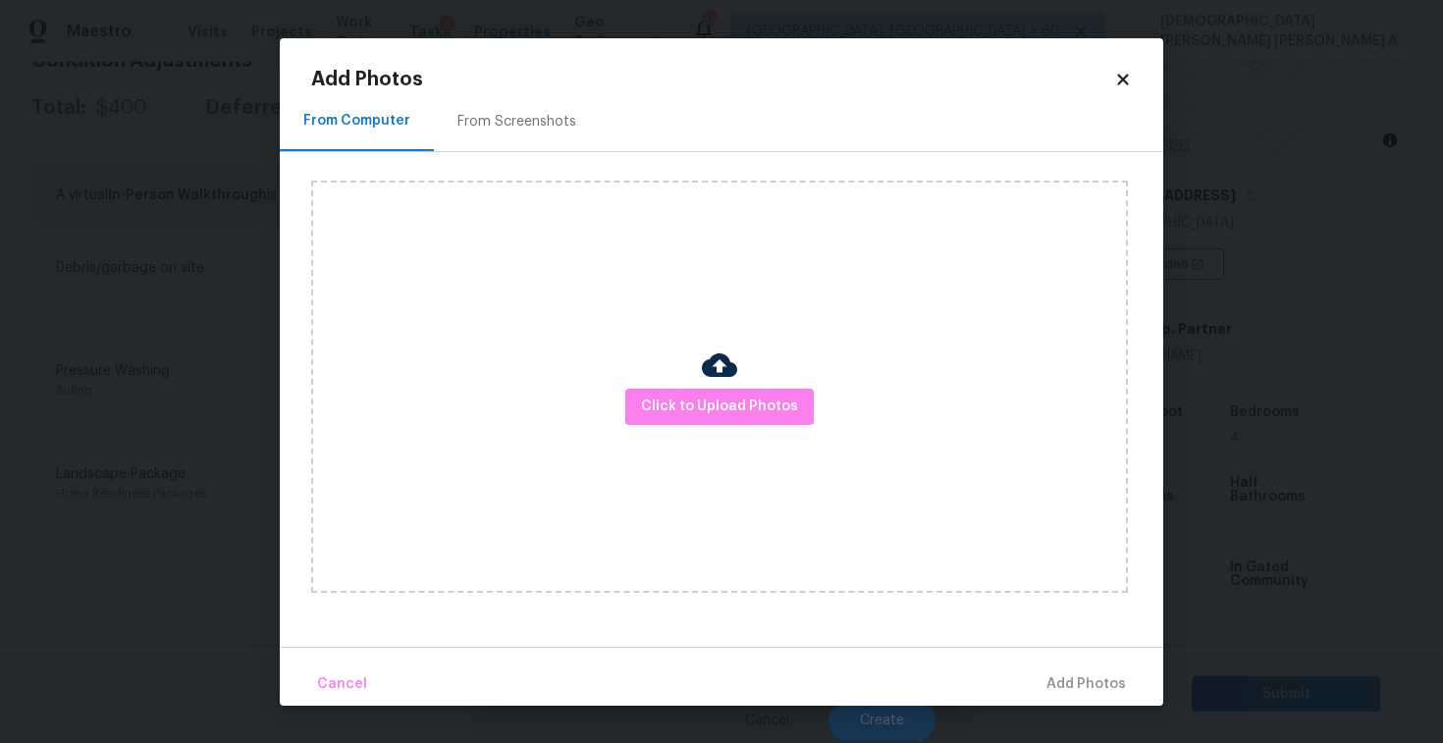
click at [487, 64] on div "Add Photos From Computer From Screenshots Click to Upload Photos Cancel Add Pho…" at bounding box center [722, 372] width 884 height 668
click at [485, 129] on div "From Screenshots" at bounding box center [517, 122] width 119 height 20
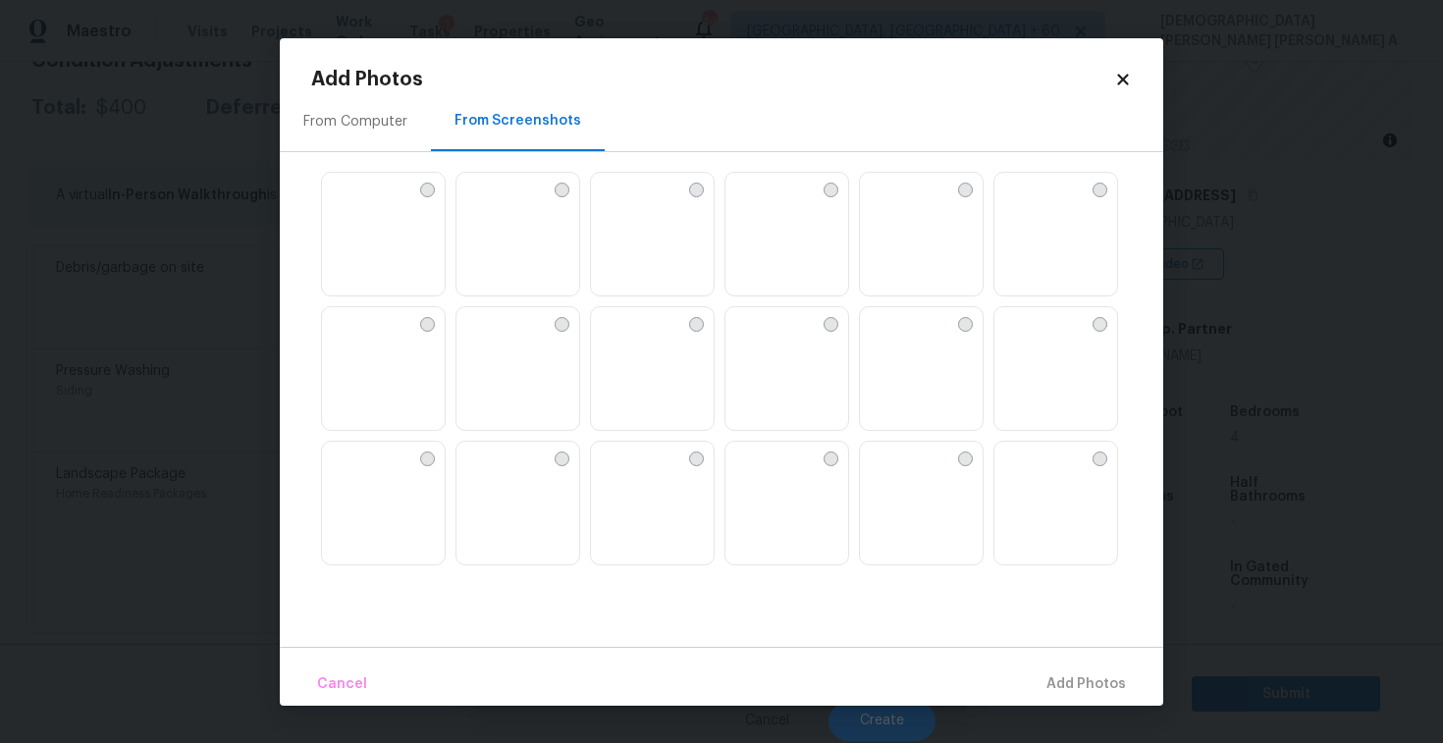
click at [892, 473] on img at bounding box center [875, 457] width 31 height 31
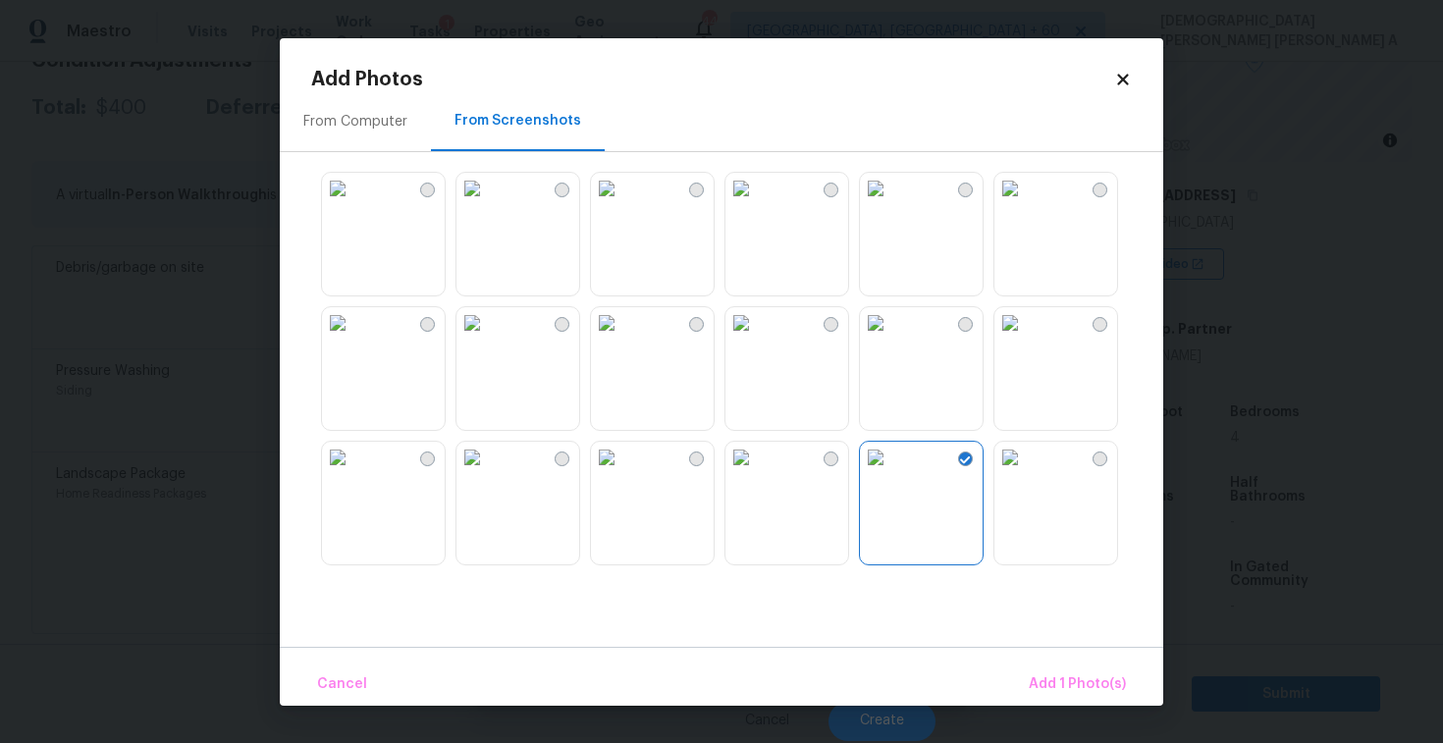
click at [1026, 204] on img at bounding box center [1010, 188] width 31 height 31
click at [1092, 677] on span "Add 2 Photo(s)" at bounding box center [1076, 685] width 100 height 25
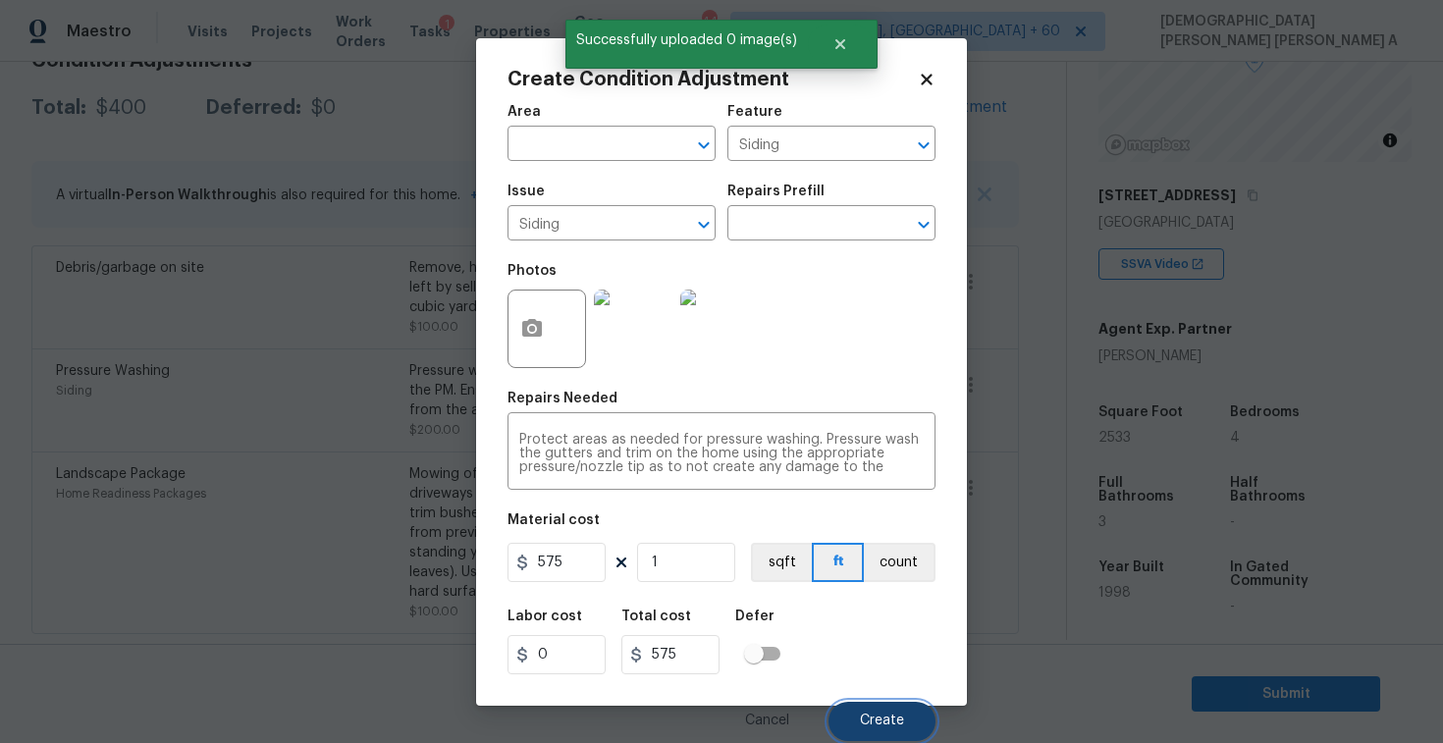
click at [846, 719] on button "Create" at bounding box center [882, 721] width 107 height 39
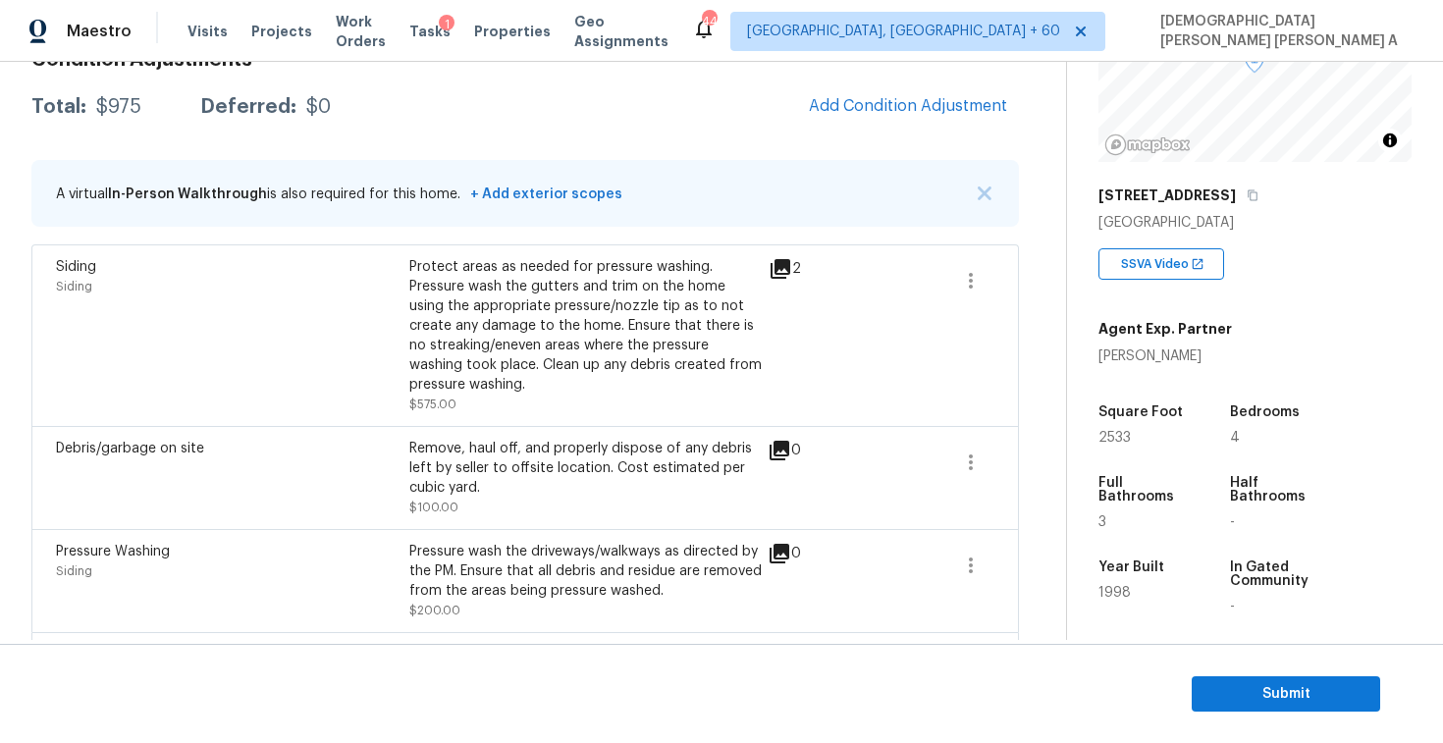
click at [885, 150] on div "Condition Adjustments Total: $975 Deferred: $0 Add Condition Adjustment A virtu…" at bounding box center [525, 424] width 988 height 781
click at [879, 111] on span "Add Condition Adjustment" at bounding box center [908, 106] width 198 height 18
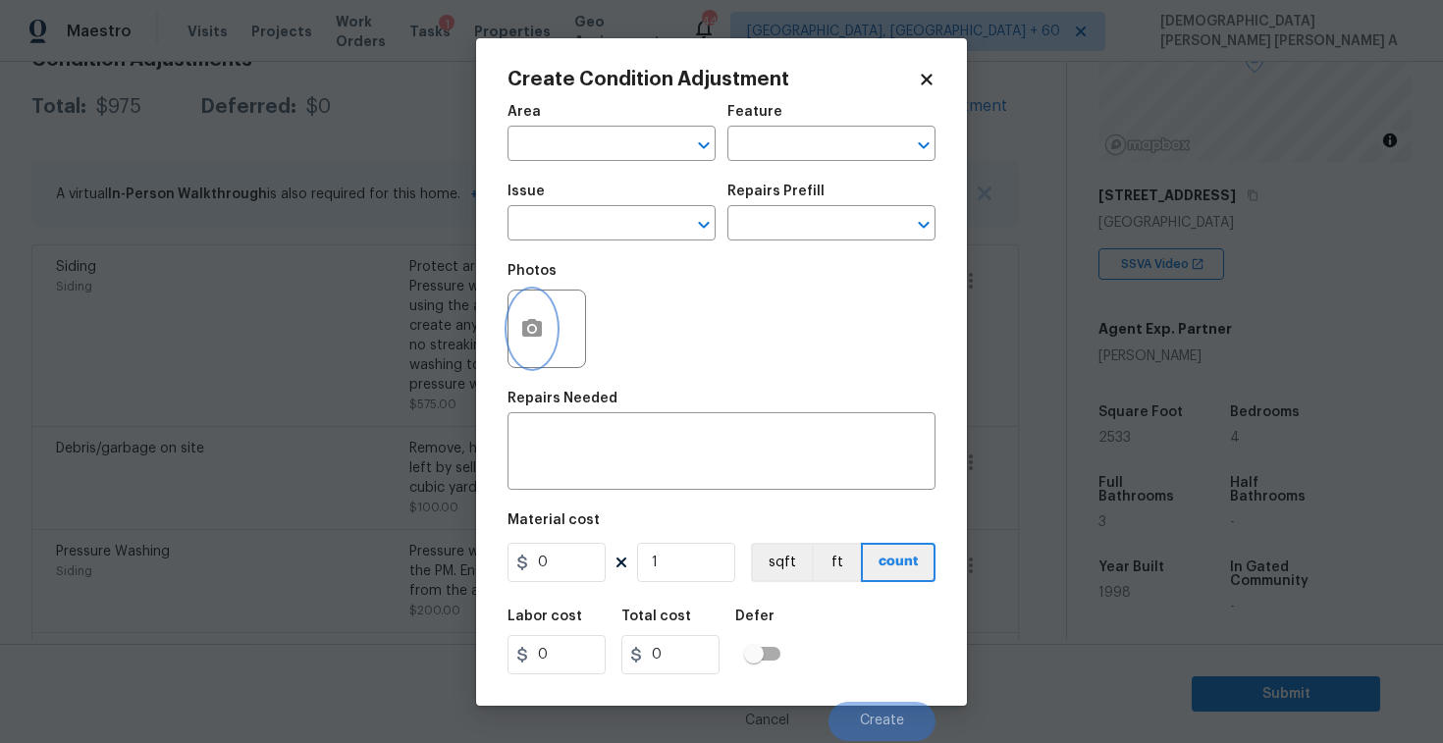
click at [523, 315] on button "button" at bounding box center [532, 329] width 47 height 77
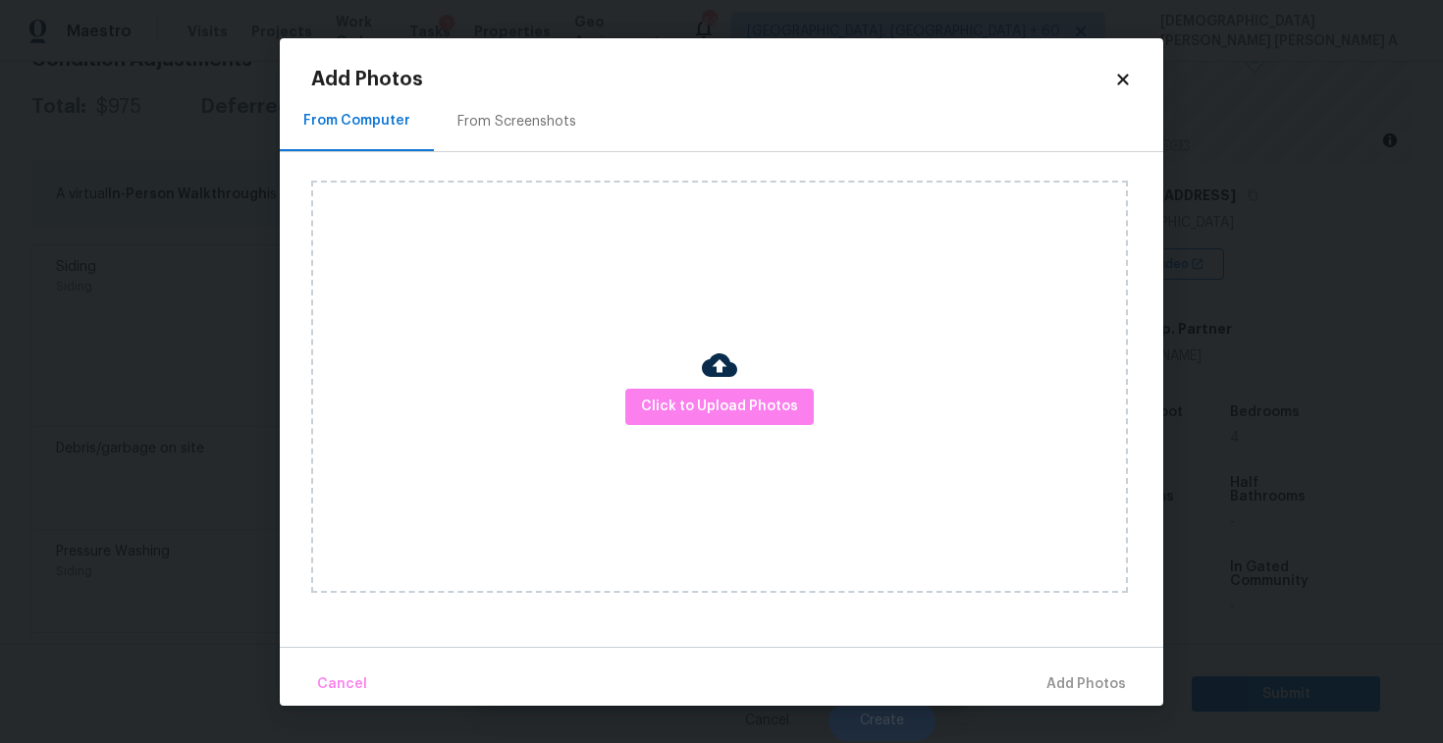
click at [508, 138] on div "From Screenshots" at bounding box center [517, 122] width 166 height 58
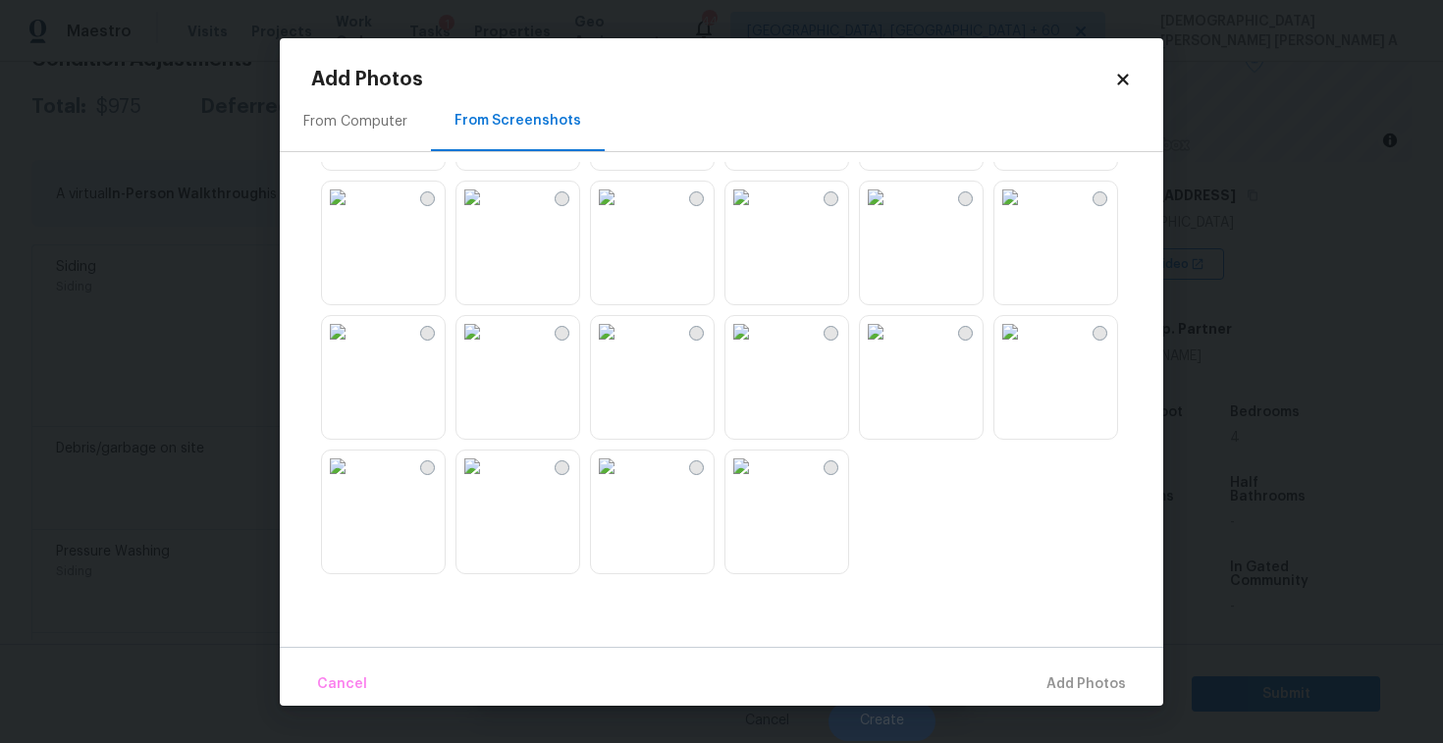
scroll to position [1808, 0]
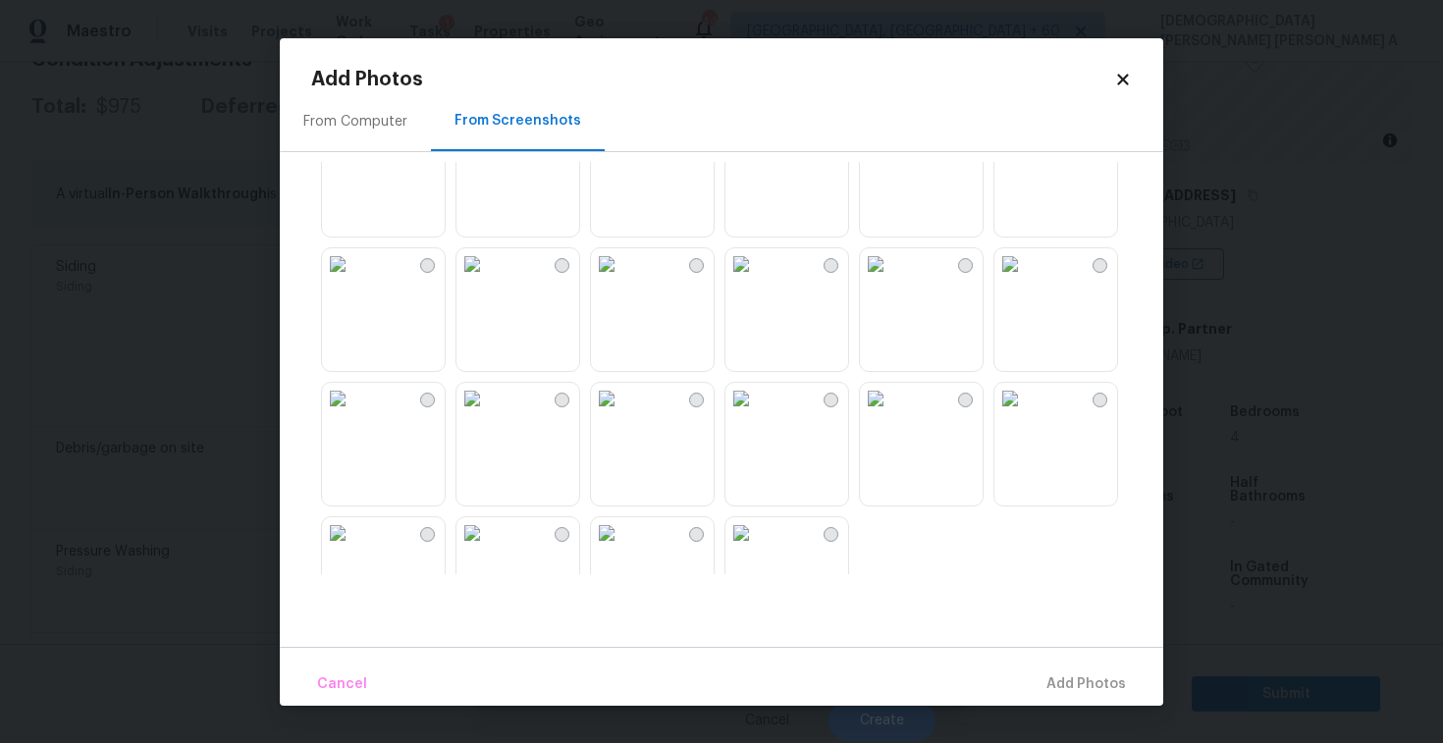
click at [892, 414] on img at bounding box center [875, 398] width 31 height 31
click at [892, 280] on img at bounding box center [875, 263] width 31 height 31
click at [1076, 667] on button "Add 1 Photo(s)" at bounding box center [1077, 685] width 113 height 42
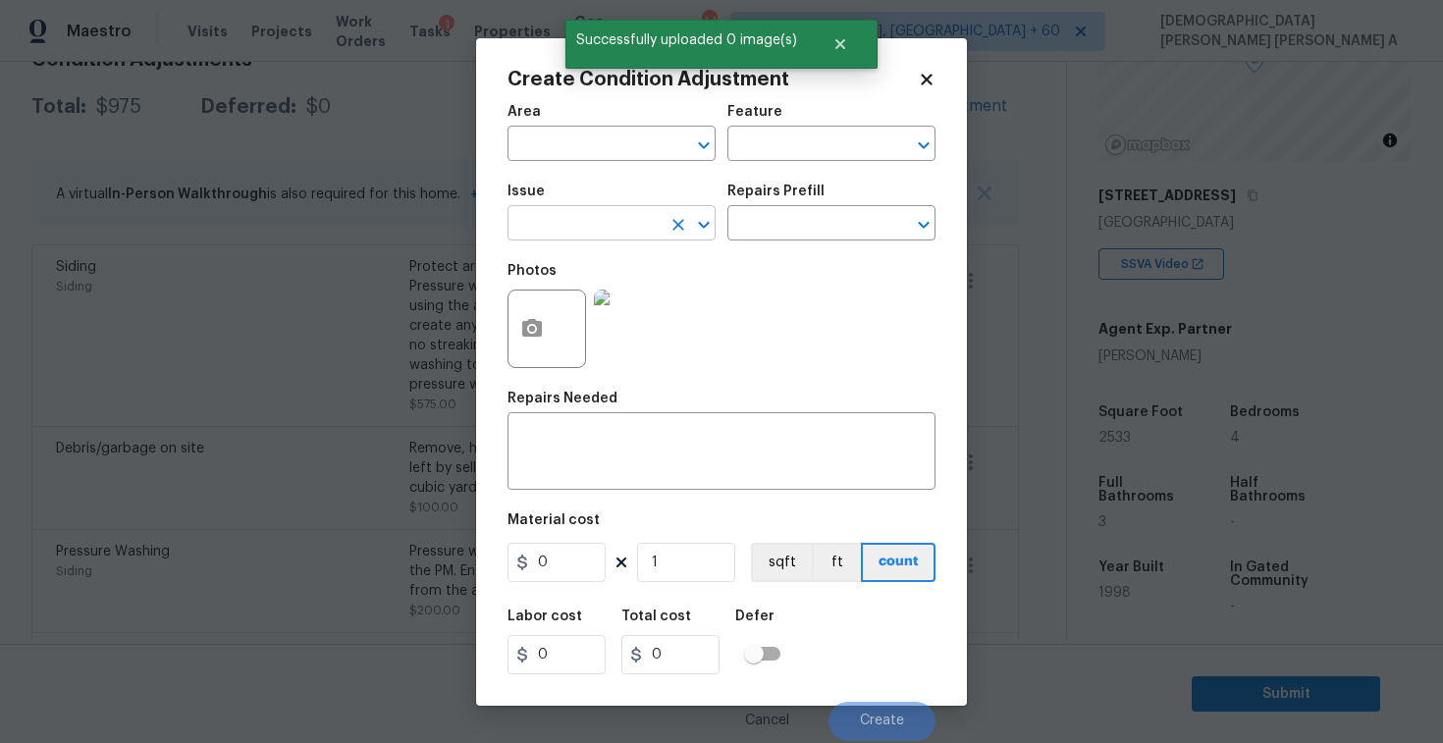
click at [617, 226] on input "text" at bounding box center [584, 225] width 153 height 30
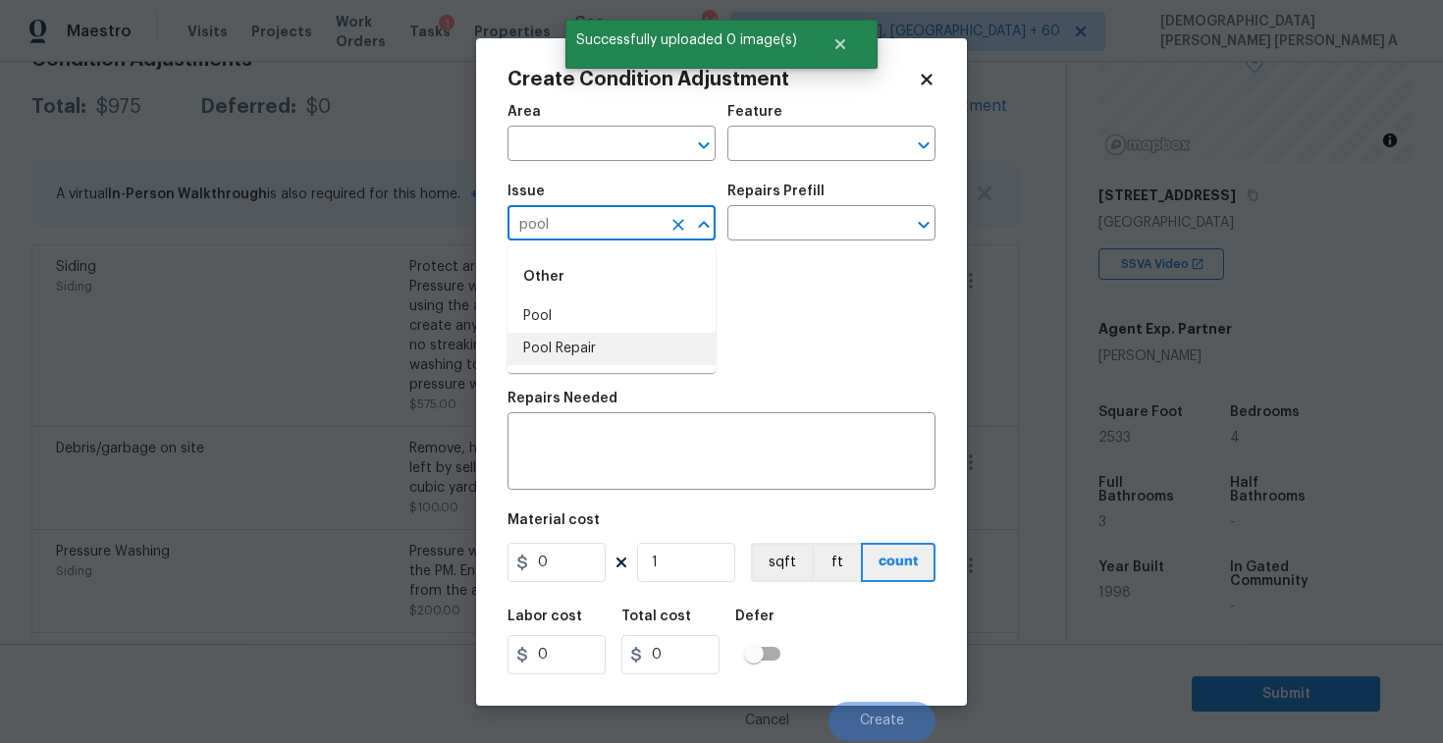
click at [597, 347] on li "Pool Repair" at bounding box center [612, 349] width 208 height 32
type input "Pool Repair"
click at [796, 215] on input "text" at bounding box center [804, 225] width 153 height 30
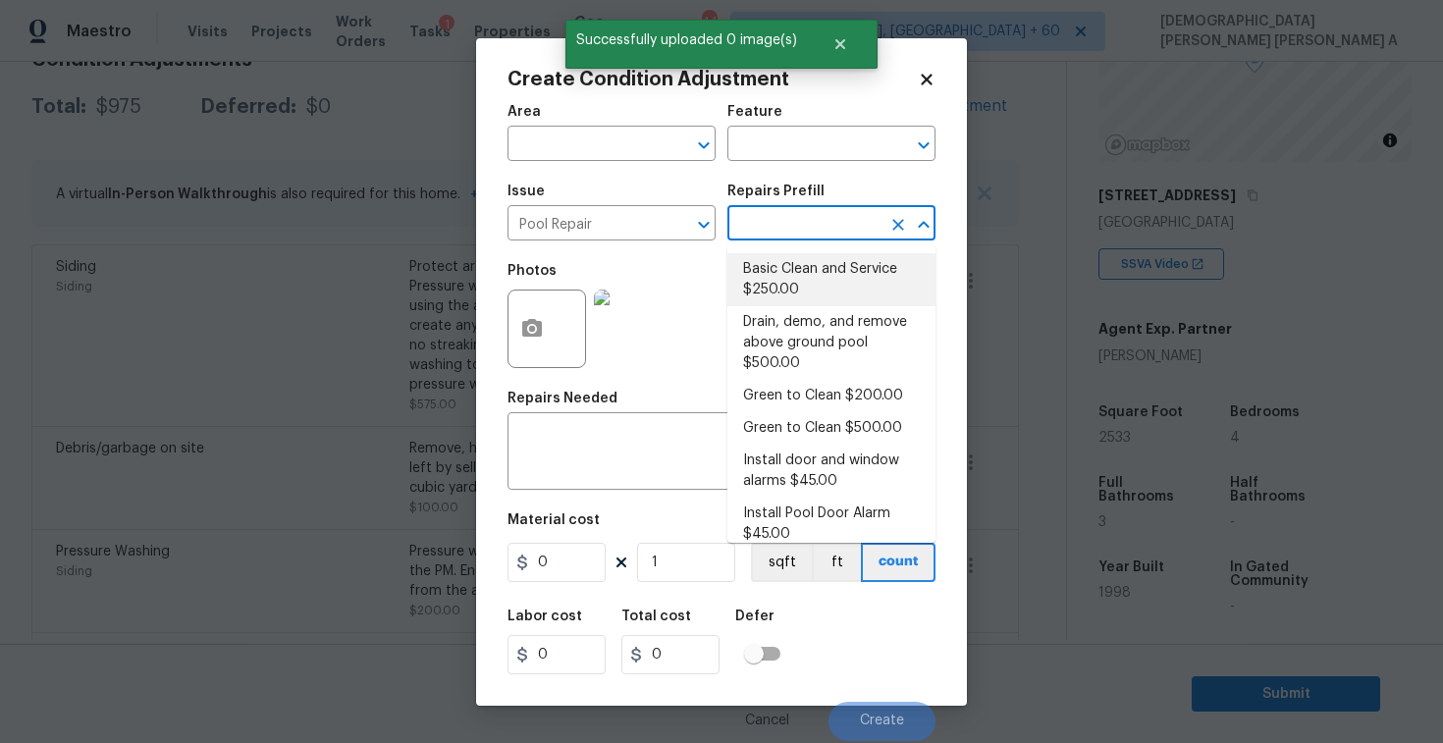
click at [780, 275] on li "Basic Clean and Service $250.00" at bounding box center [832, 279] width 208 height 53
type input "Pool"
type textarea "basic clean and service, balance chems, repair minor leaks at equipment, etc"
type input "250"
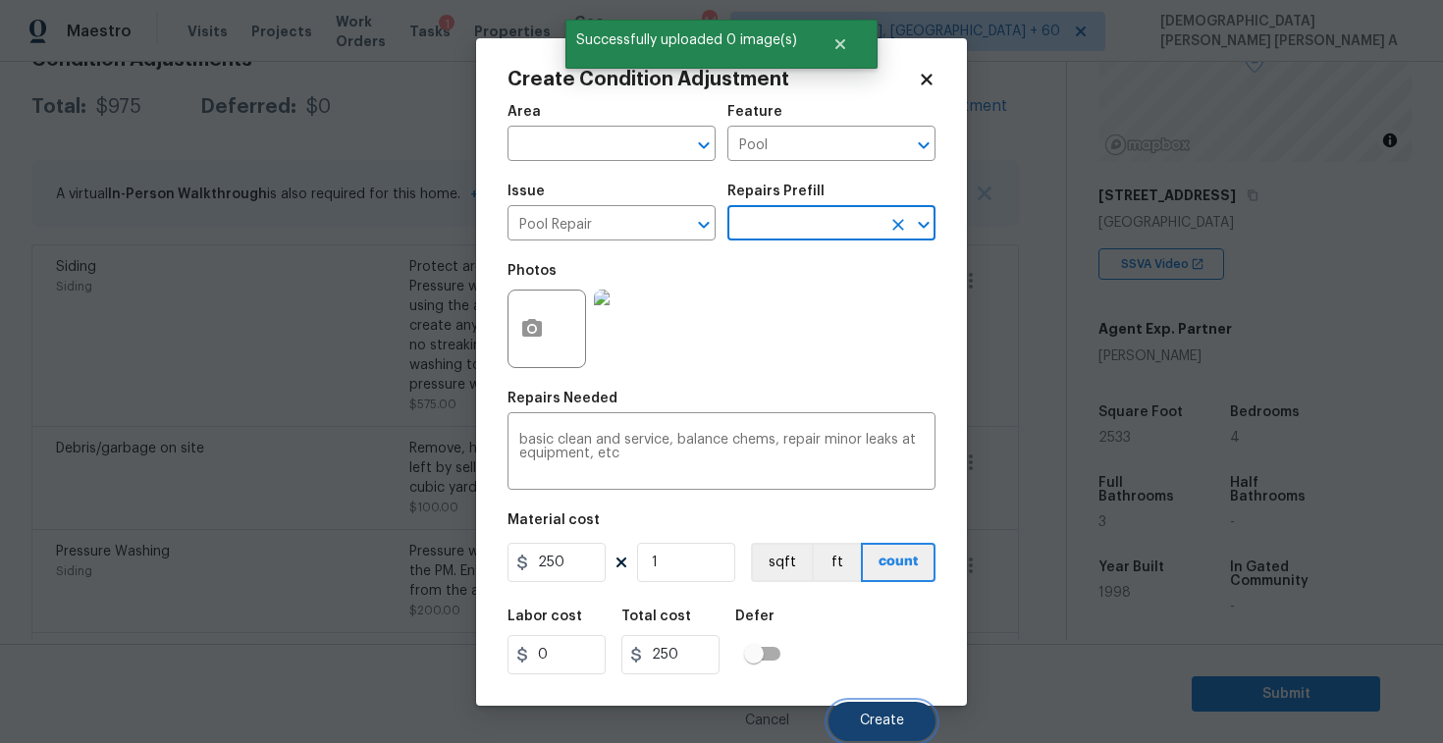
click at [893, 719] on span "Create" at bounding box center [882, 721] width 44 height 15
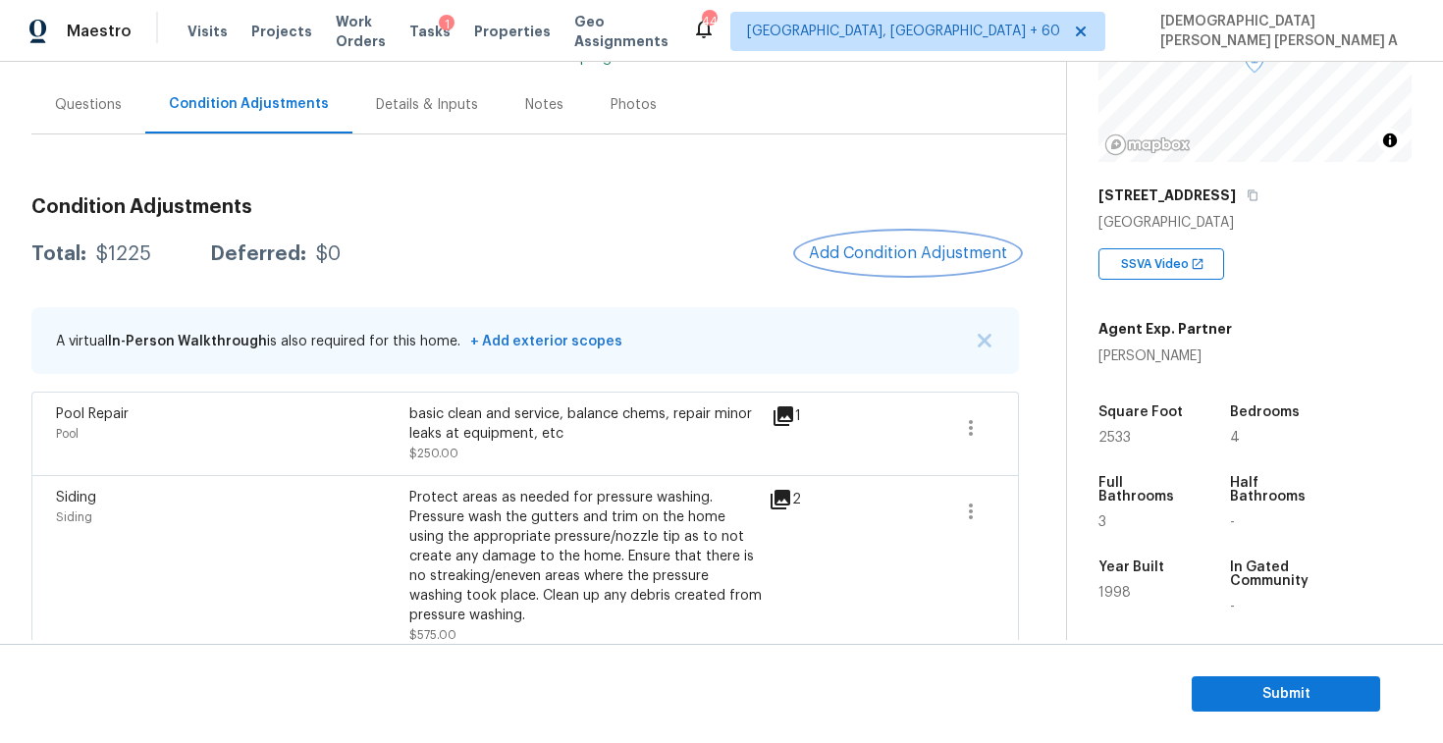
scroll to position [4, 0]
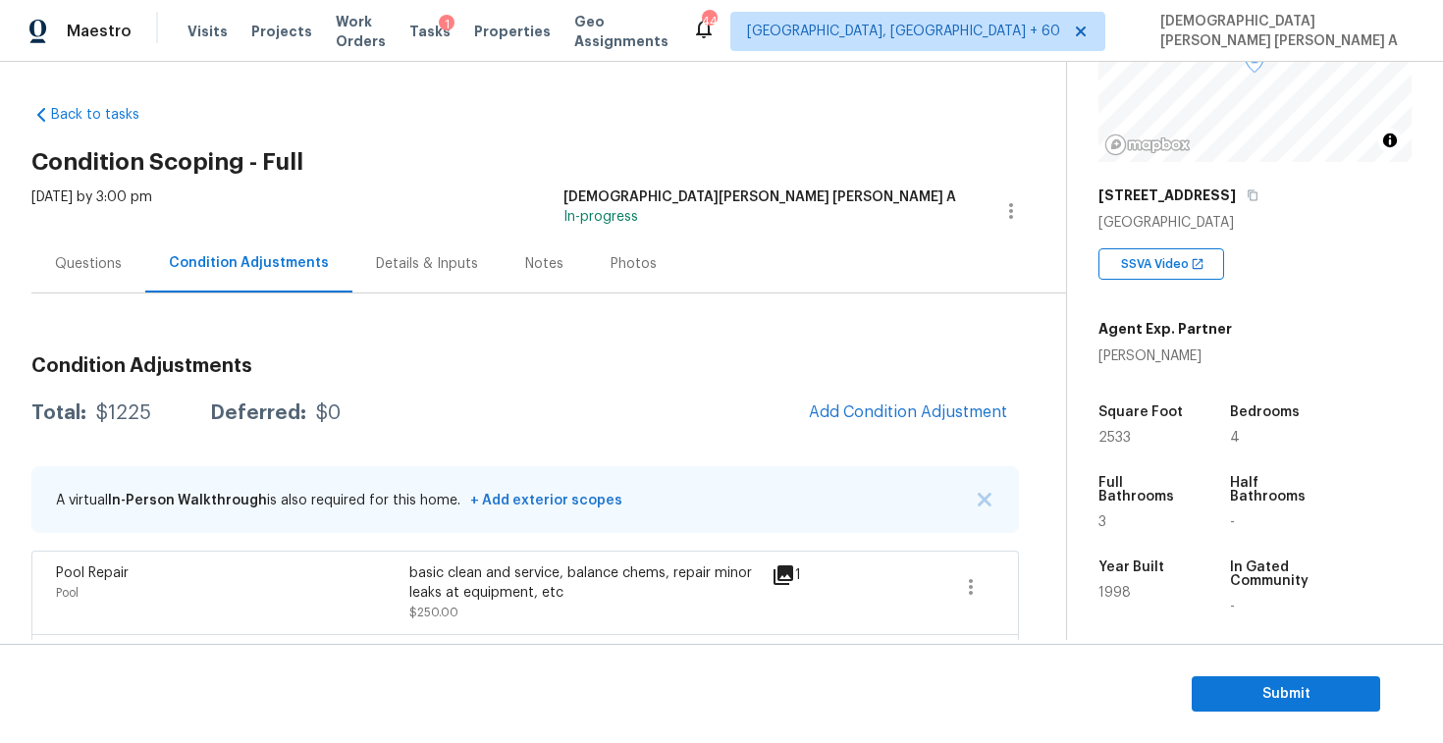
click at [66, 287] on div "Questions" at bounding box center [88, 264] width 114 height 58
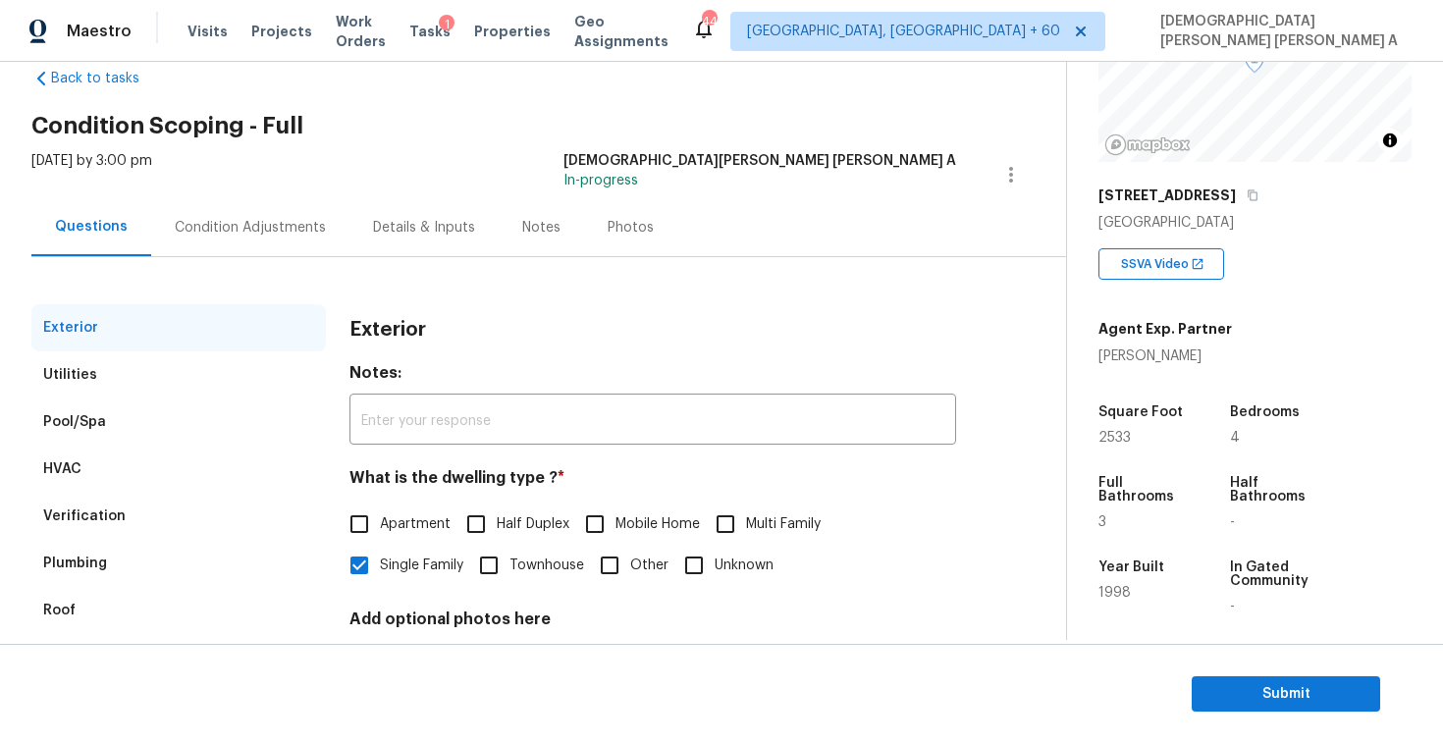
click at [150, 392] on div "Utilities" at bounding box center [178, 375] width 295 height 47
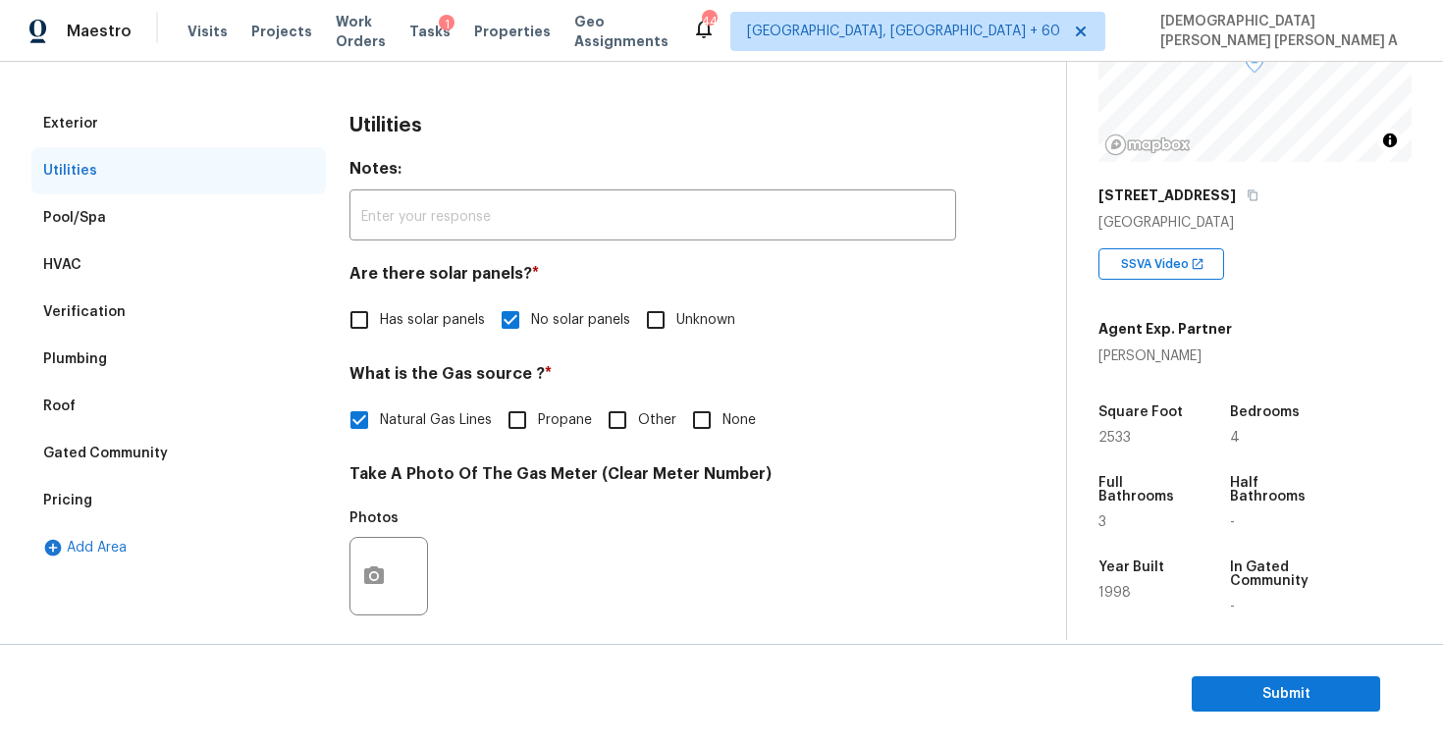
scroll to position [326, 0]
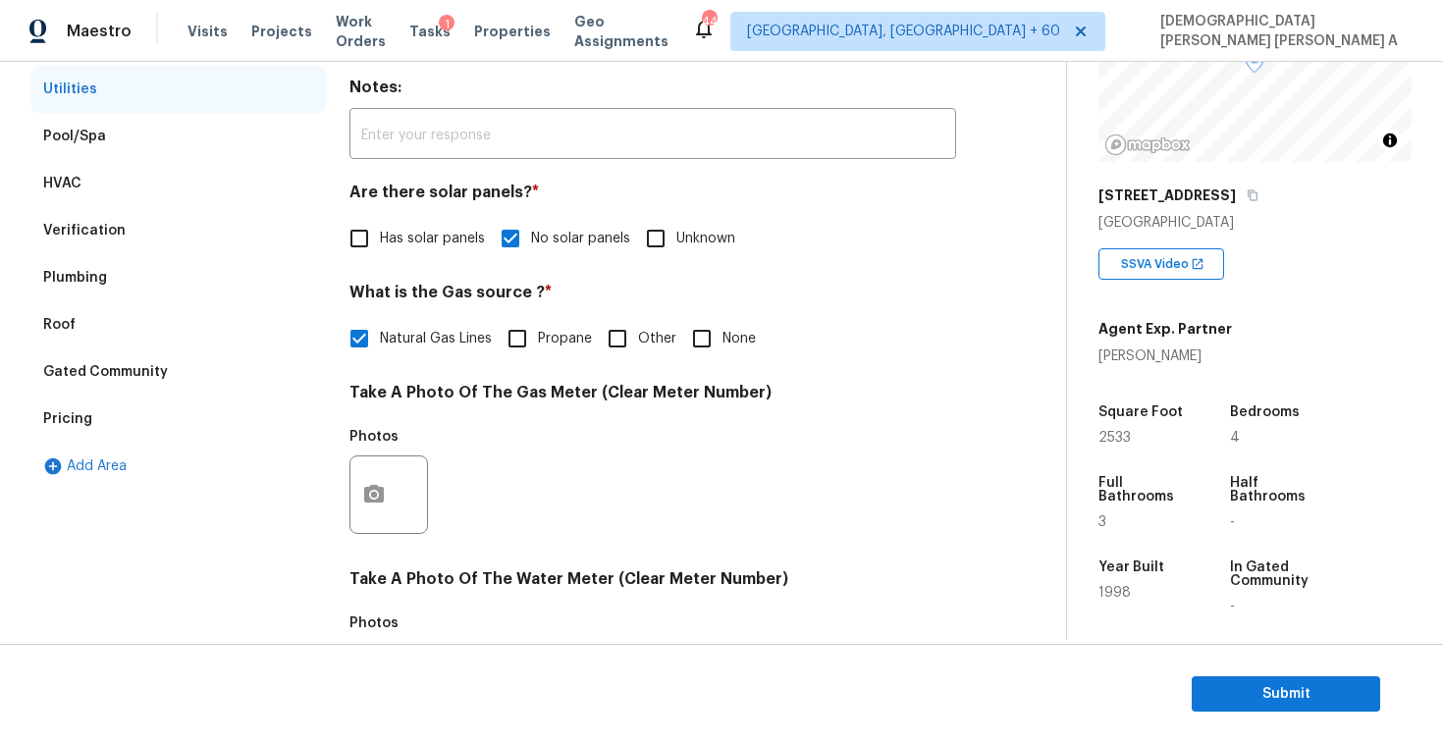
click at [640, 337] on span "Other" at bounding box center [657, 339] width 38 height 21
click at [638, 337] on input "Other" at bounding box center [617, 338] width 41 height 41
checkbox input "true"
checkbox input "false"
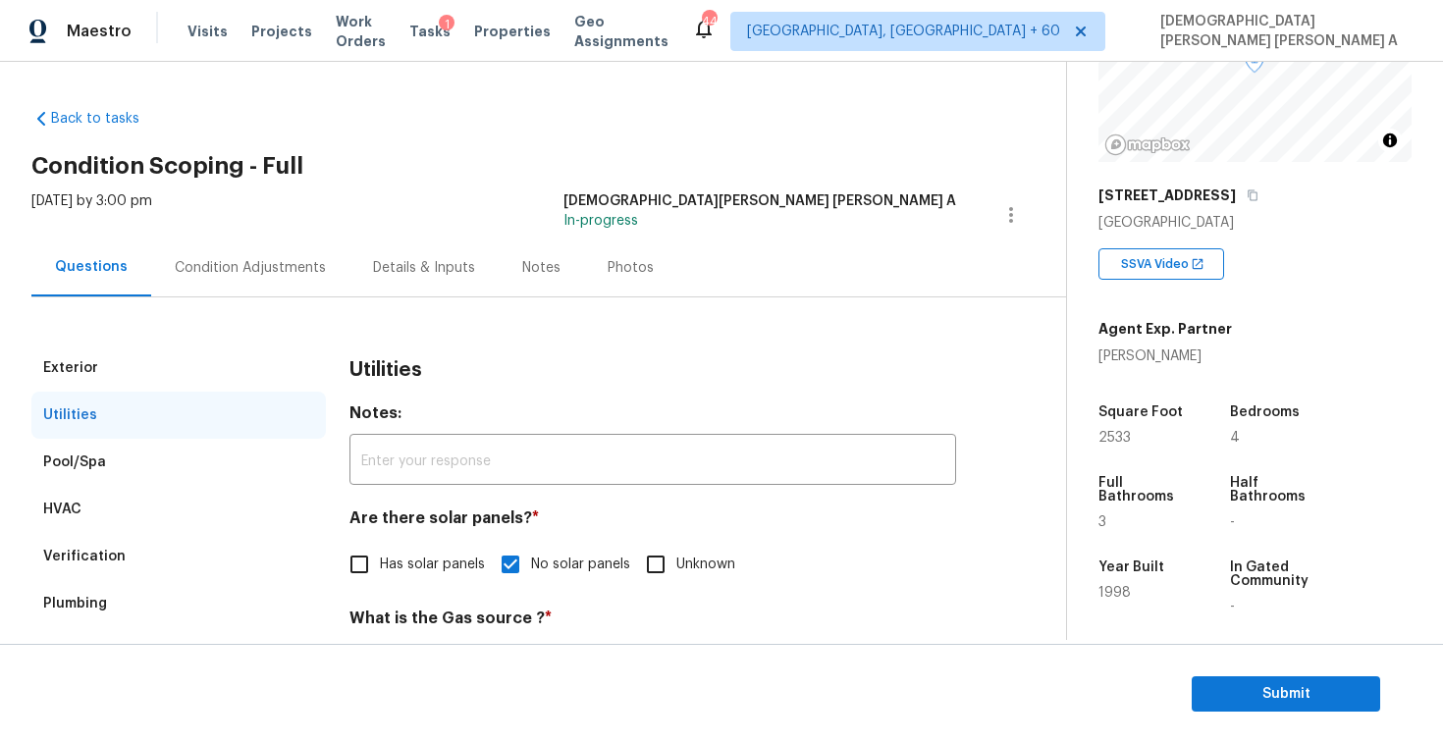
click at [203, 278] on div "Condition Adjustments" at bounding box center [250, 268] width 198 height 58
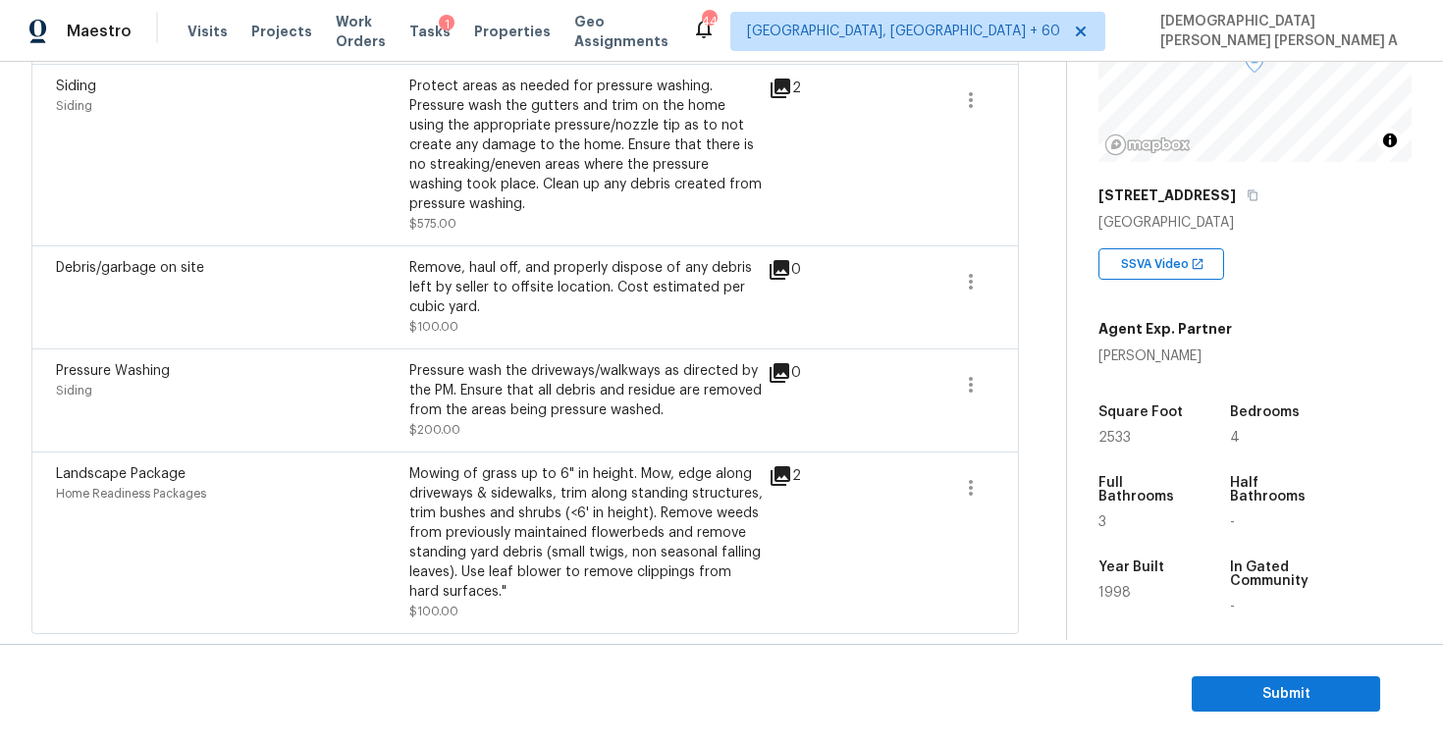
scroll to position [267, 0]
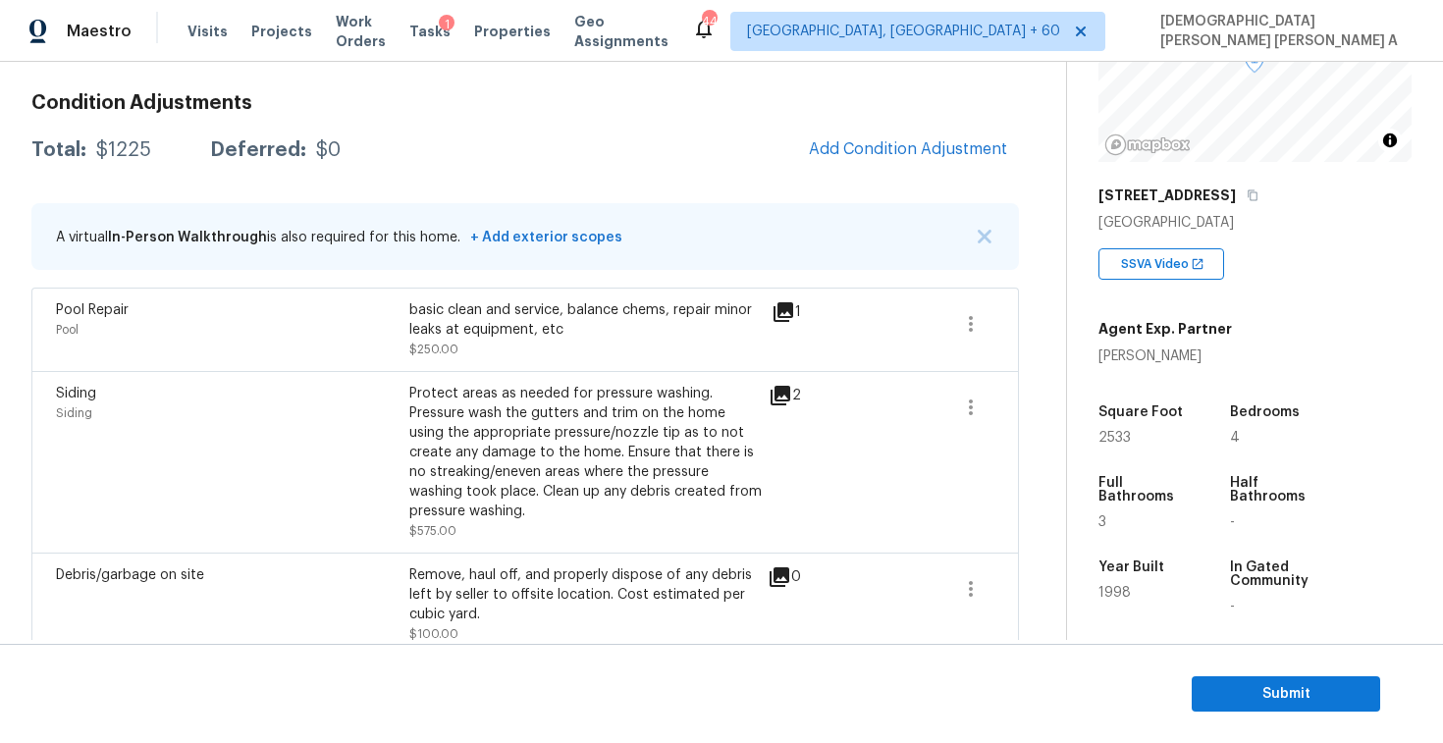
click at [861, 125] on div "Condition Adjustments Total: $1225 Deferred: $0 Add Condition Adjustment A virt…" at bounding box center [525, 510] width 988 height 864
click at [847, 145] on span "Add Condition Adjustment" at bounding box center [908, 149] width 198 height 18
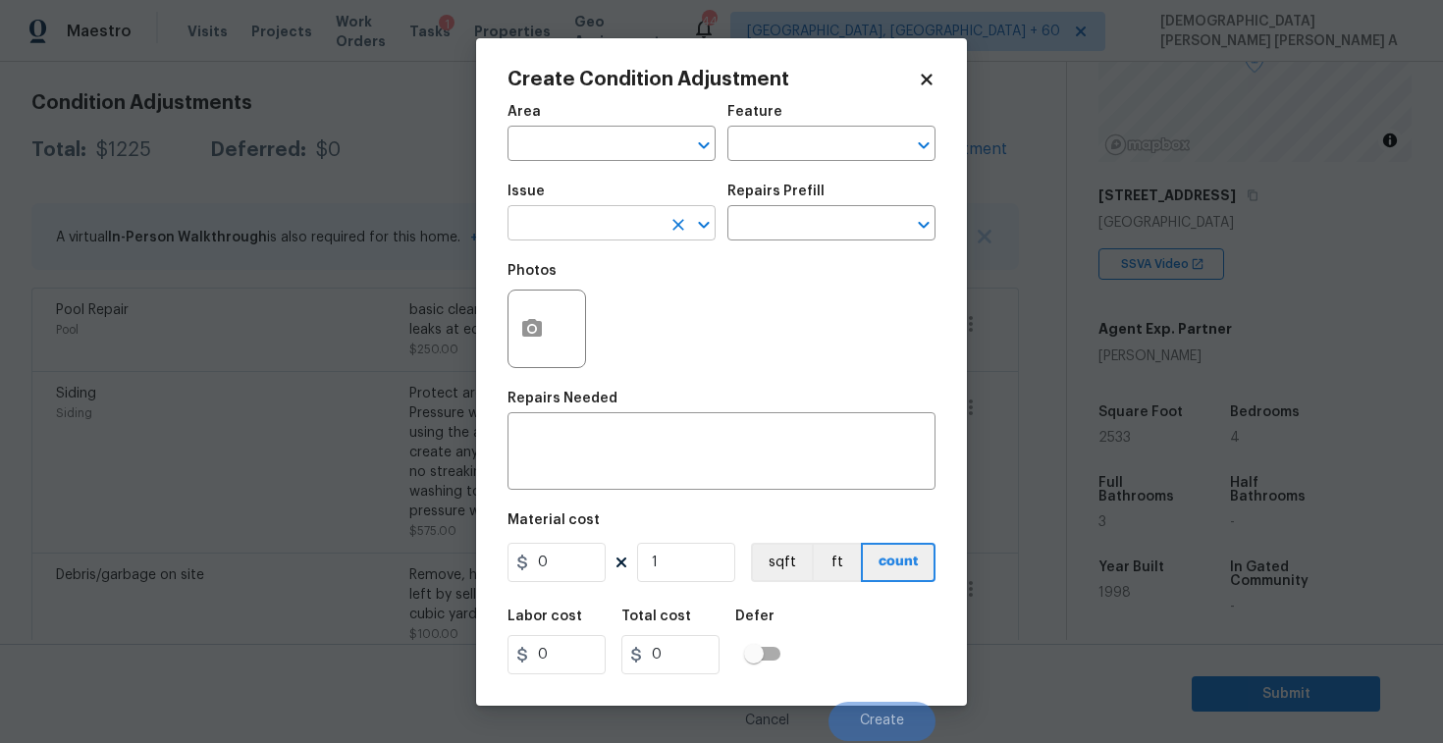
click at [580, 223] on input "text" at bounding box center [584, 225] width 153 height 30
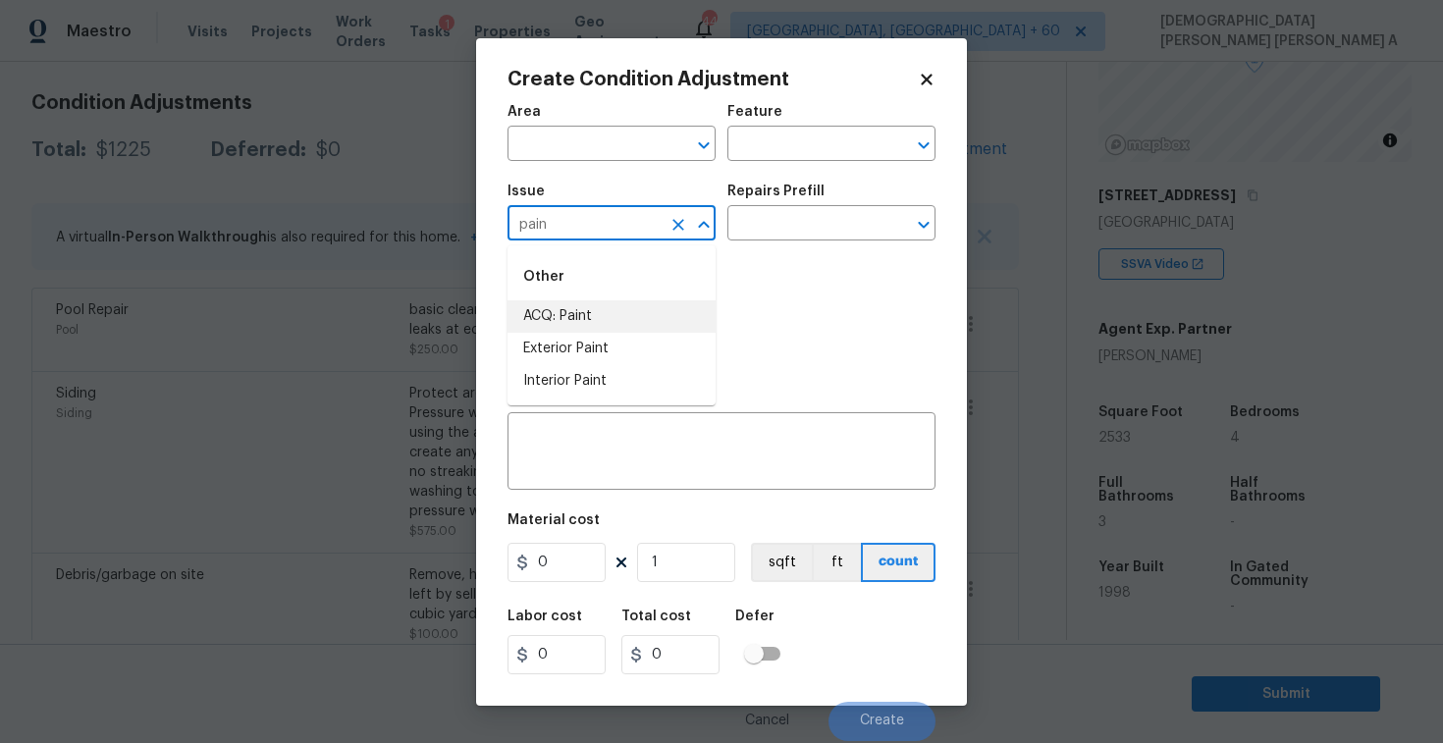
click at [597, 311] on li "ACQ: Paint" at bounding box center [612, 316] width 208 height 32
type input "ACQ: Paint"
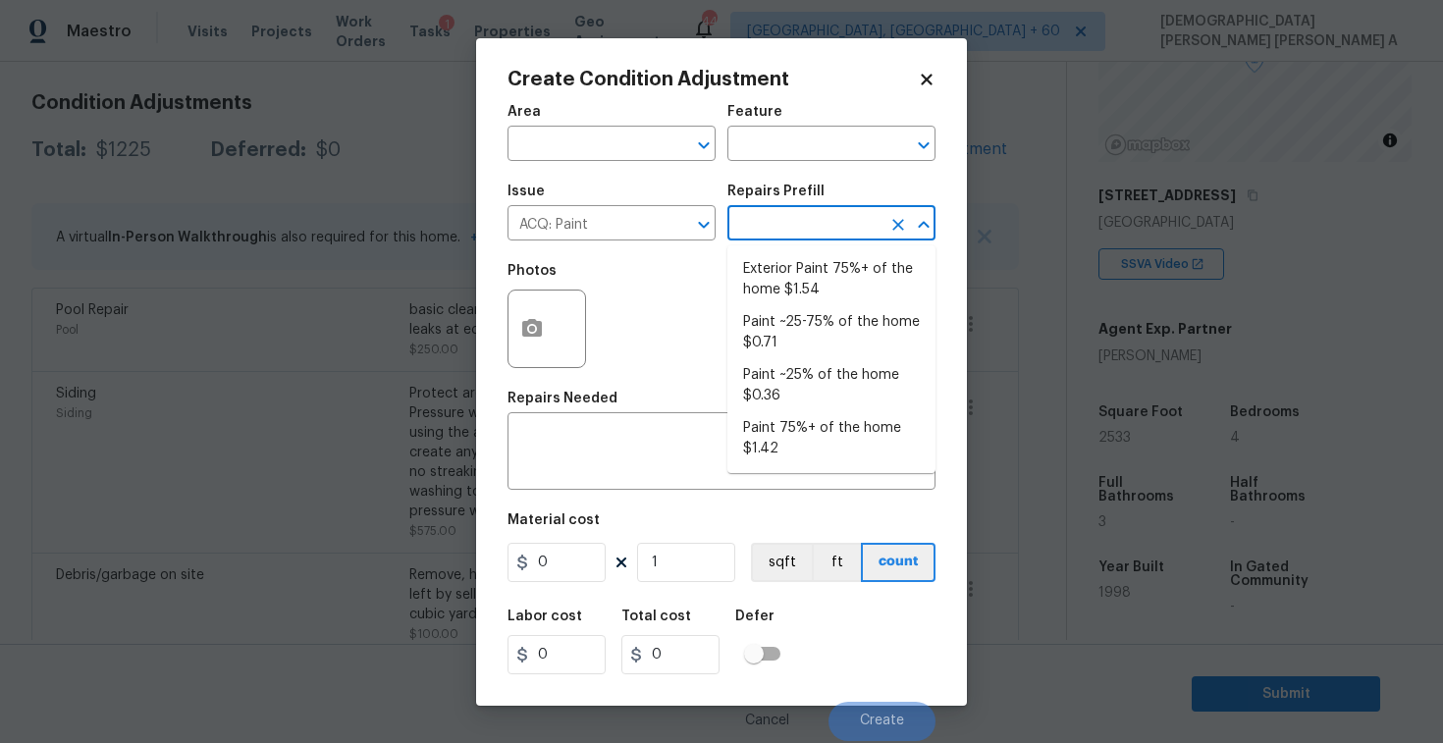
click at [781, 228] on input "text" at bounding box center [804, 225] width 153 height 30
click at [788, 393] on li "Paint ~25% of the home $0.36" at bounding box center [832, 385] width 208 height 53
type input "Acquisition"
type textarea "Acquisition Scope: ~25% of the home needs interior paint"
type input "0.36"
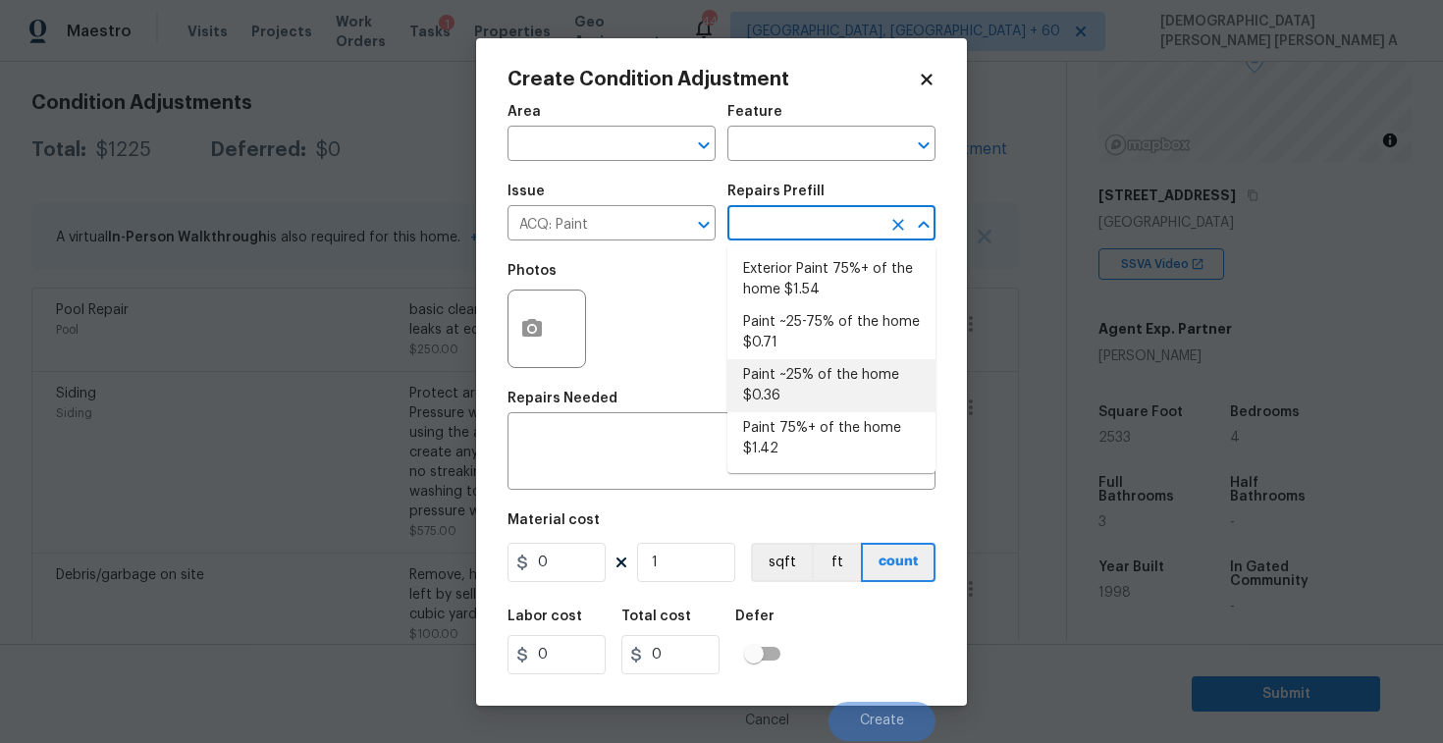
type input "0.36"
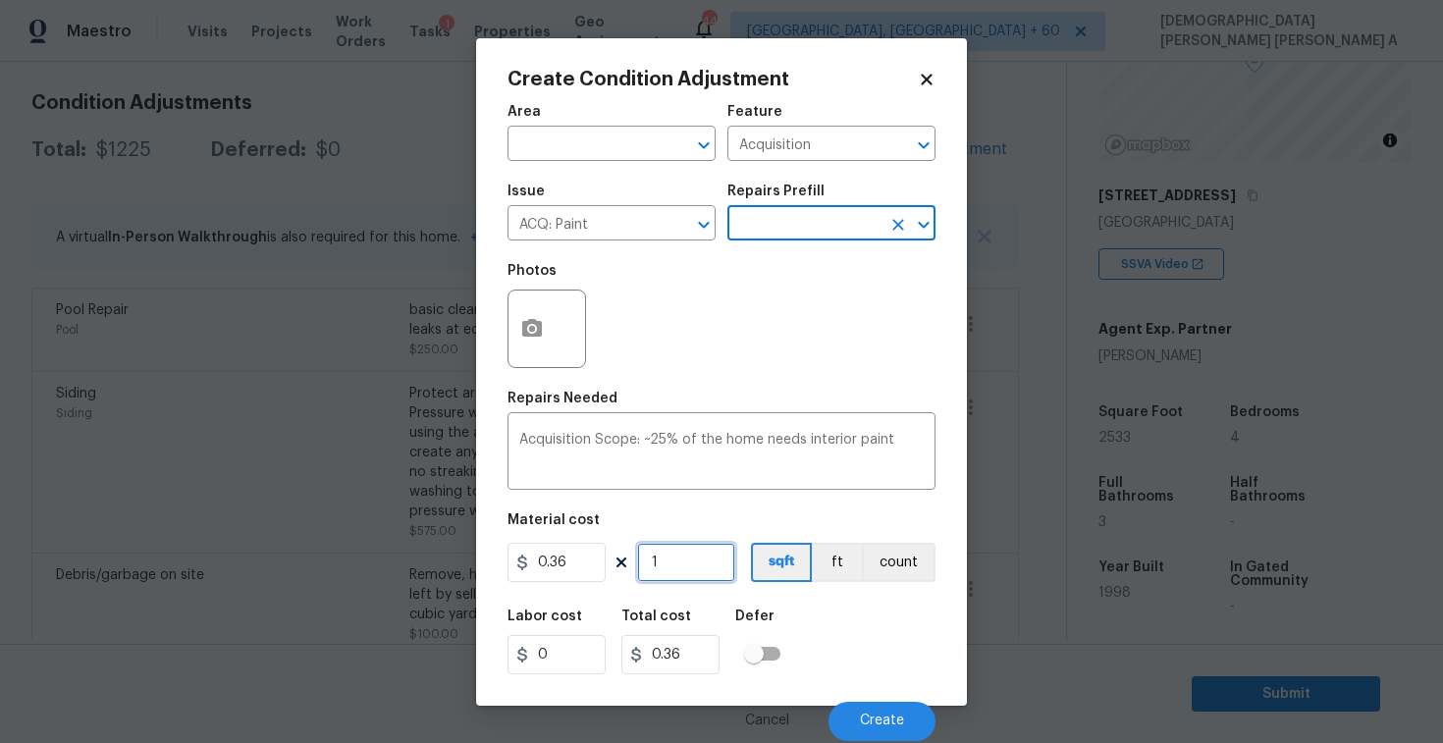
click at [680, 560] on input "1" at bounding box center [686, 562] width 98 height 39
type input "0"
type input "2"
type input "0.72"
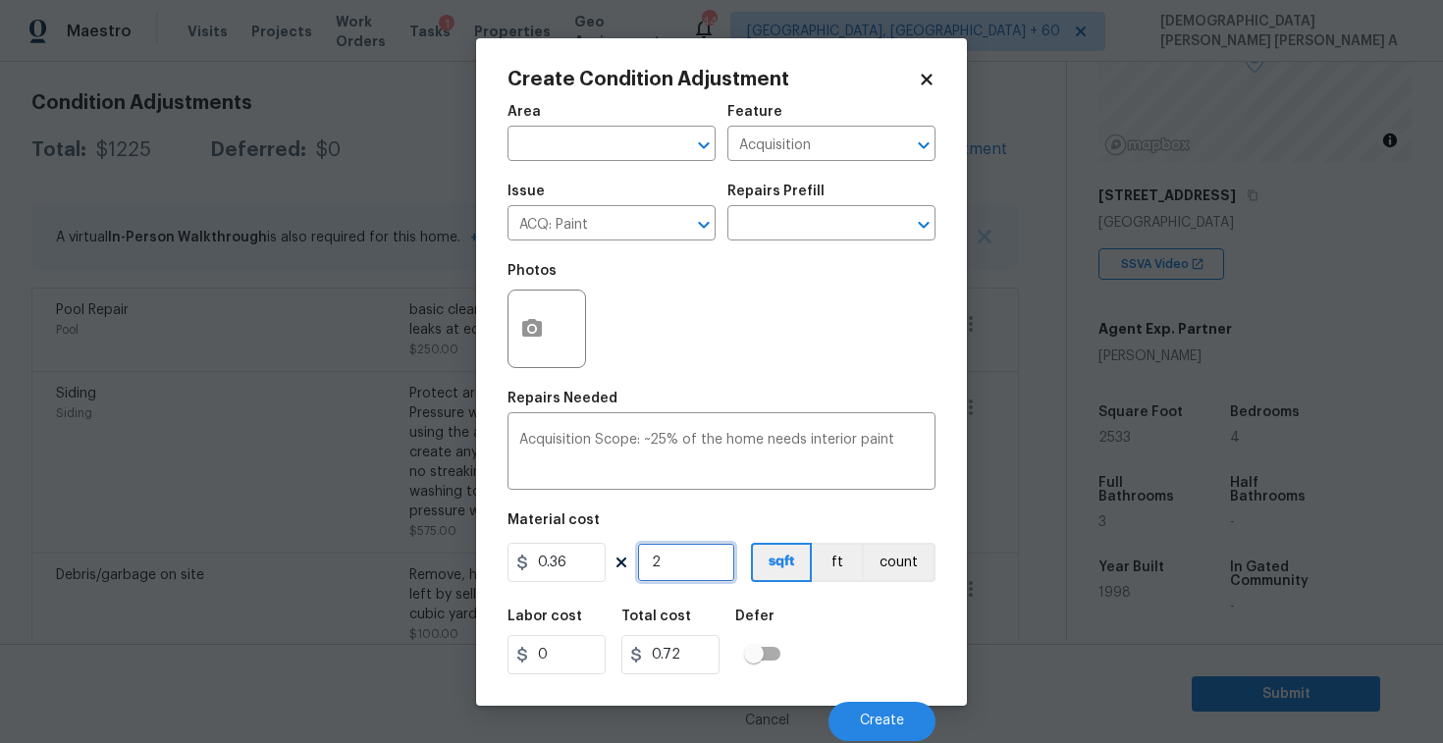
type input "25"
type input "9"
type input "253"
type input "91.08"
type input "2533"
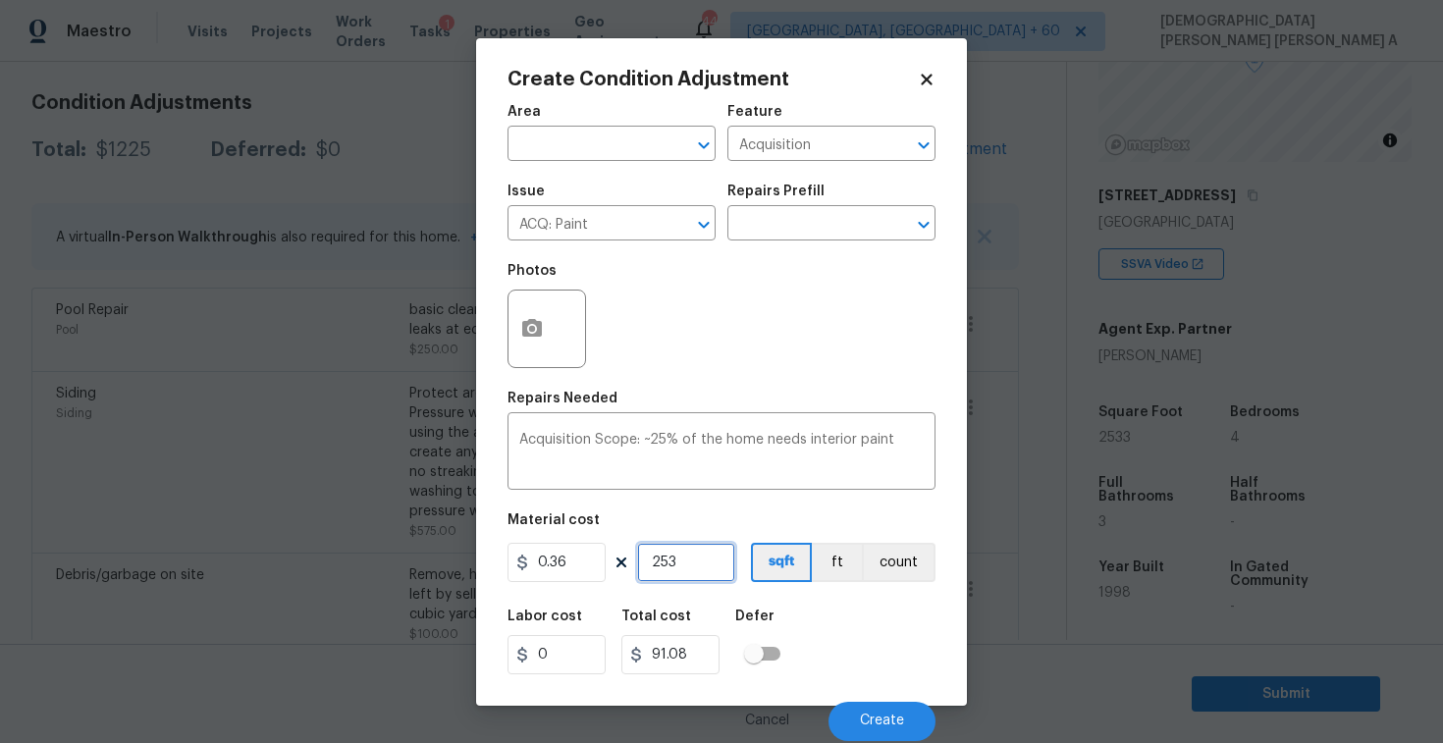
type input "911.88"
type input "2533"
click at [874, 729] on span "Create" at bounding box center [882, 721] width 44 height 15
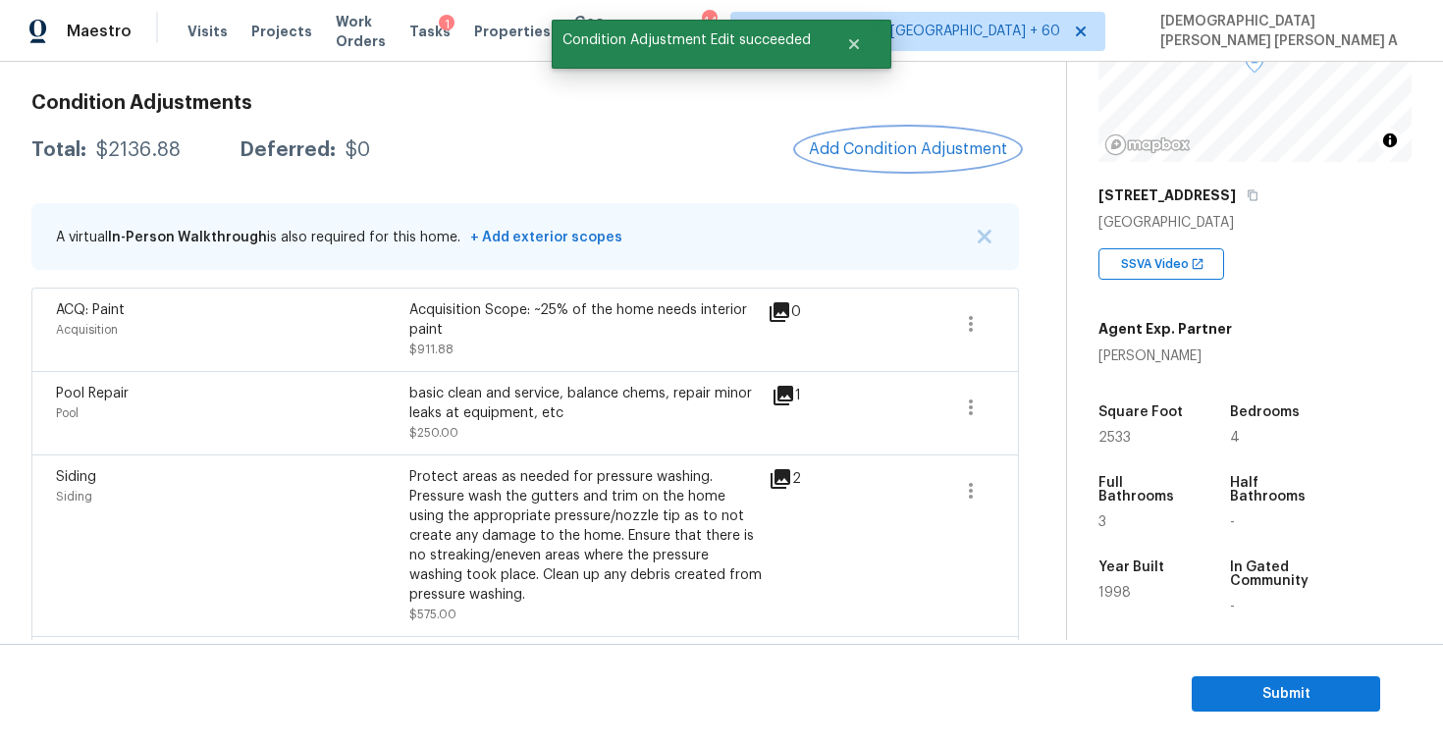
click at [917, 149] on span "Add Condition Adjustment" at bounding box center [908, 149] width 198 height 18
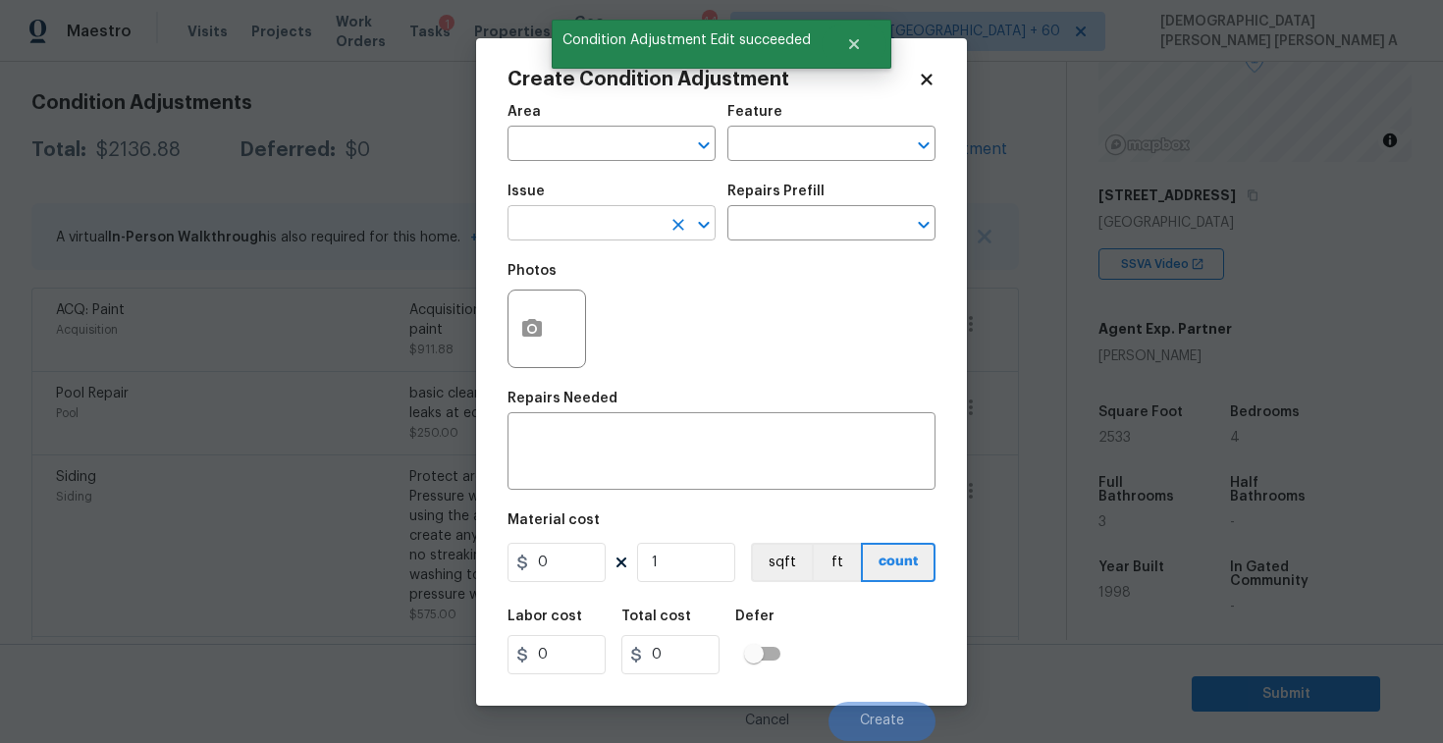
click at [598, 233] on input "text" at bounding box center [584, 225] width 153 height 30
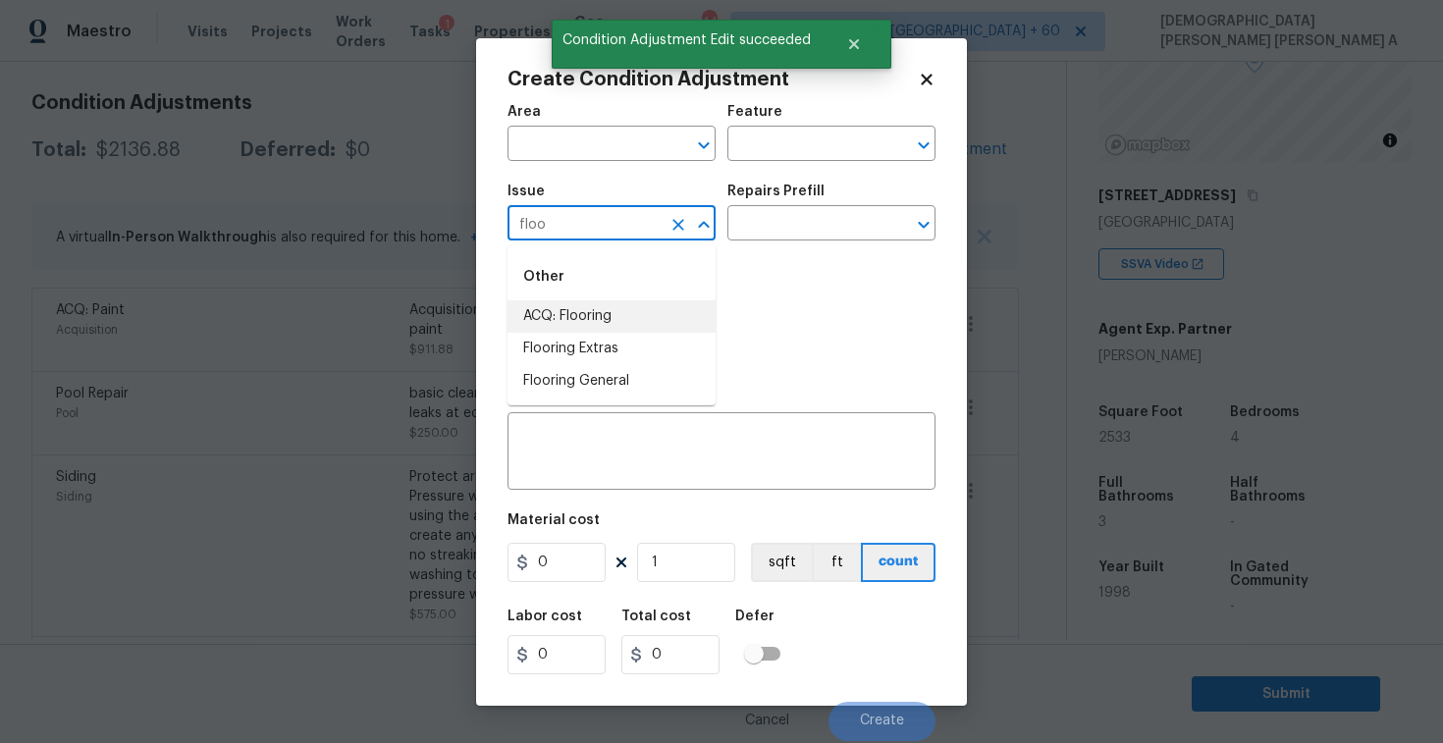
click at [609, 304] on li "ACQ: Flooring" at bounding box center [612, 316] width 208 height 32
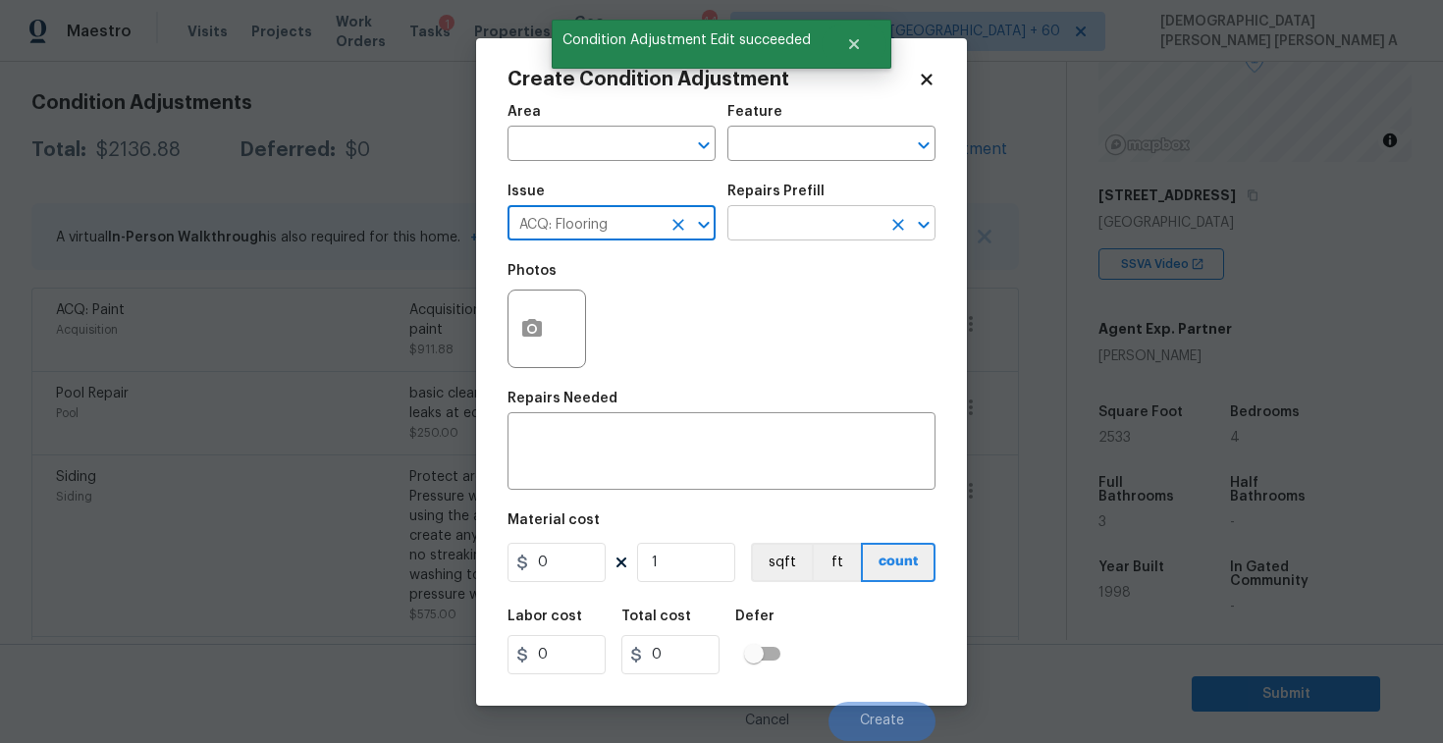
type input "ACQ: Flooring"
click at [807, 231] on input "text" at bounding box center [804, 225] width 153 height 30
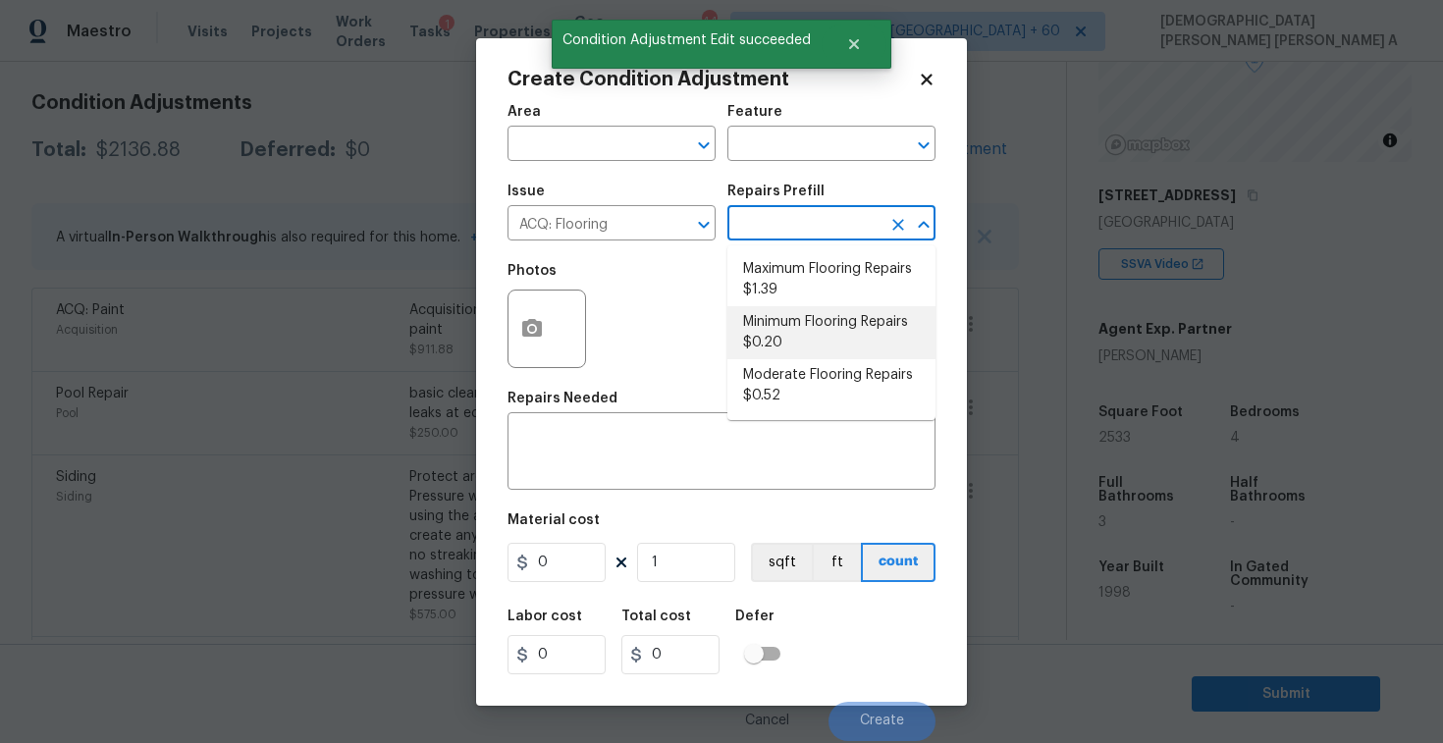
click at [808, 347] on li "Minimum Flooring Repairs $0.20" at bounding box center [832, 332] width 208 height 53
type input "Acquisition"
type textarea "Acquisition Scope: Minimum flooring repairs"
type input "0.2"
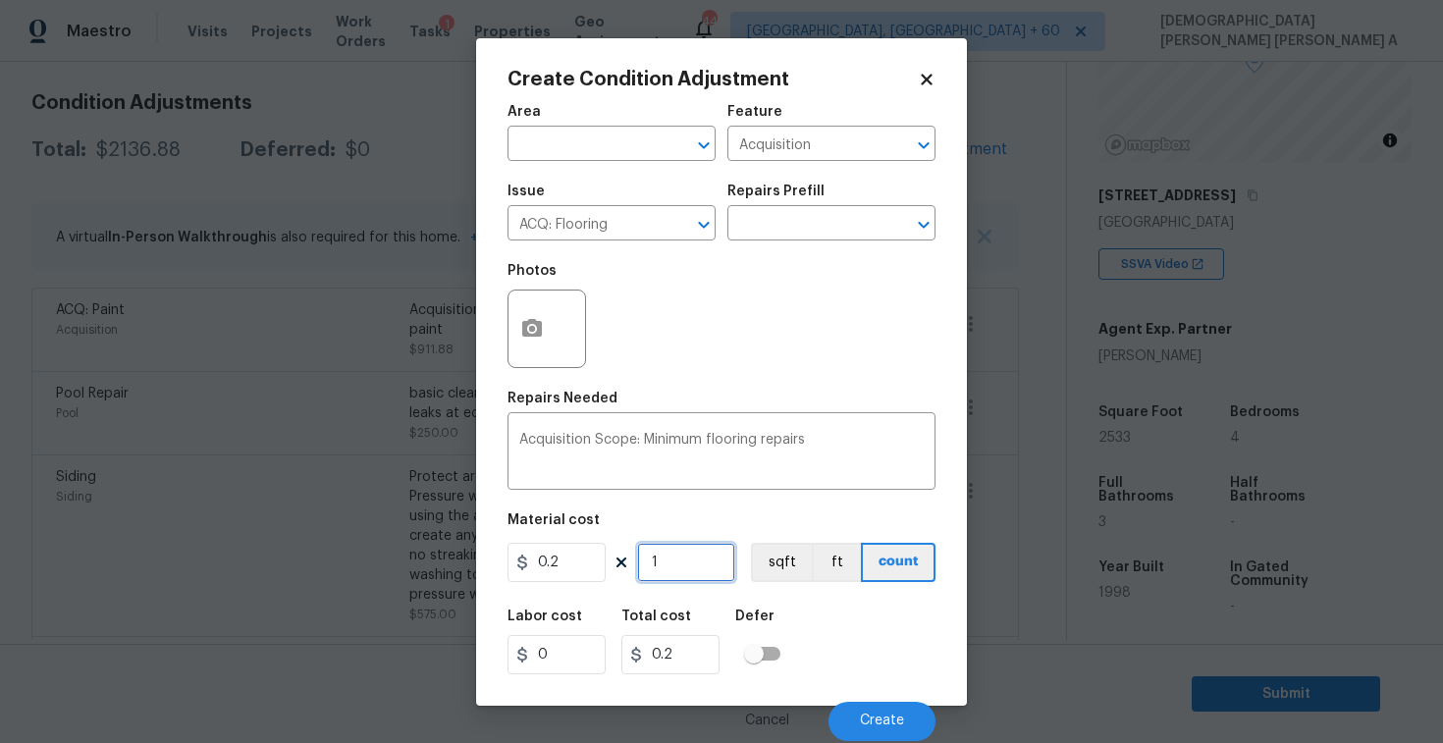
click at [685, 551] on input "1" at bounding box center [686, 562] width 98 height 39
type input "0"
type input "2"
type input "0.4"
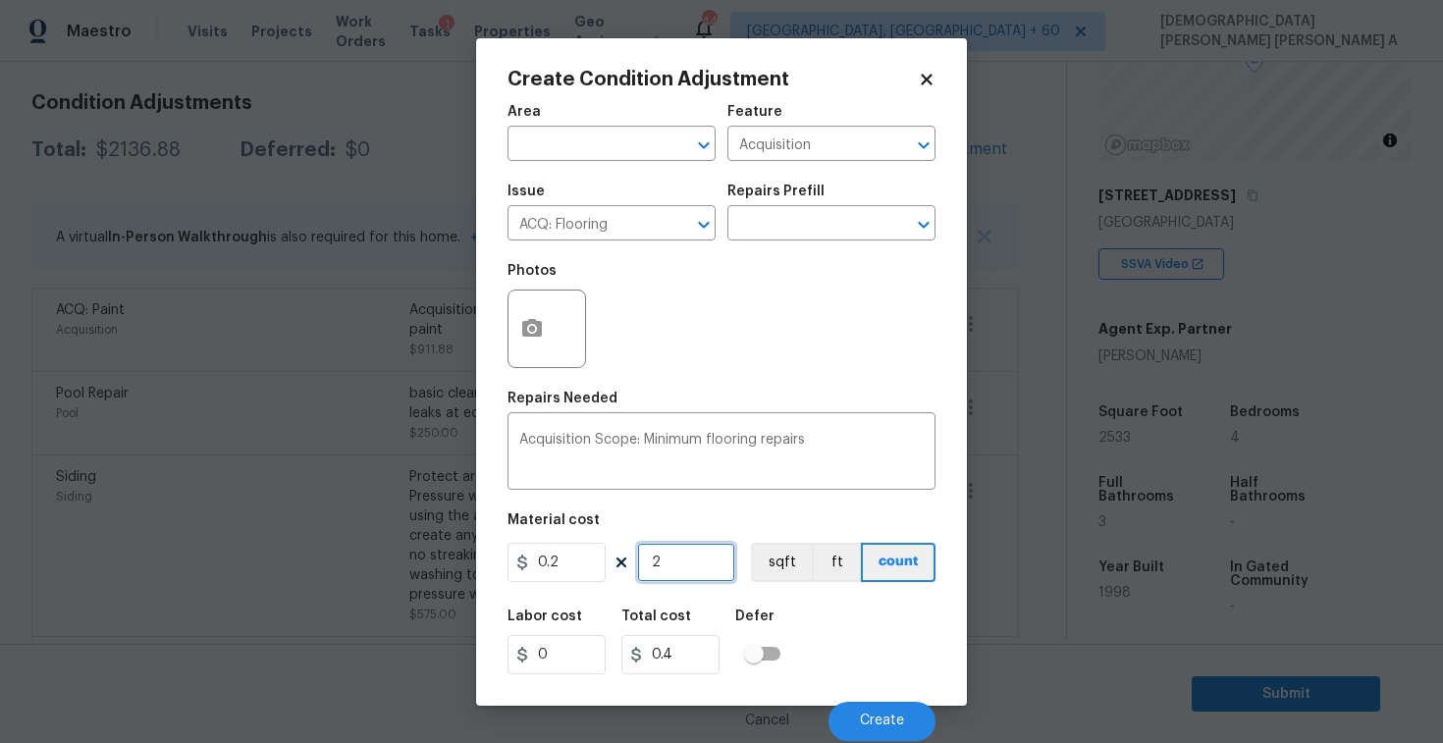
type input "25"
type input "5"
type input "253"
type input "50.6"
type input "2533"
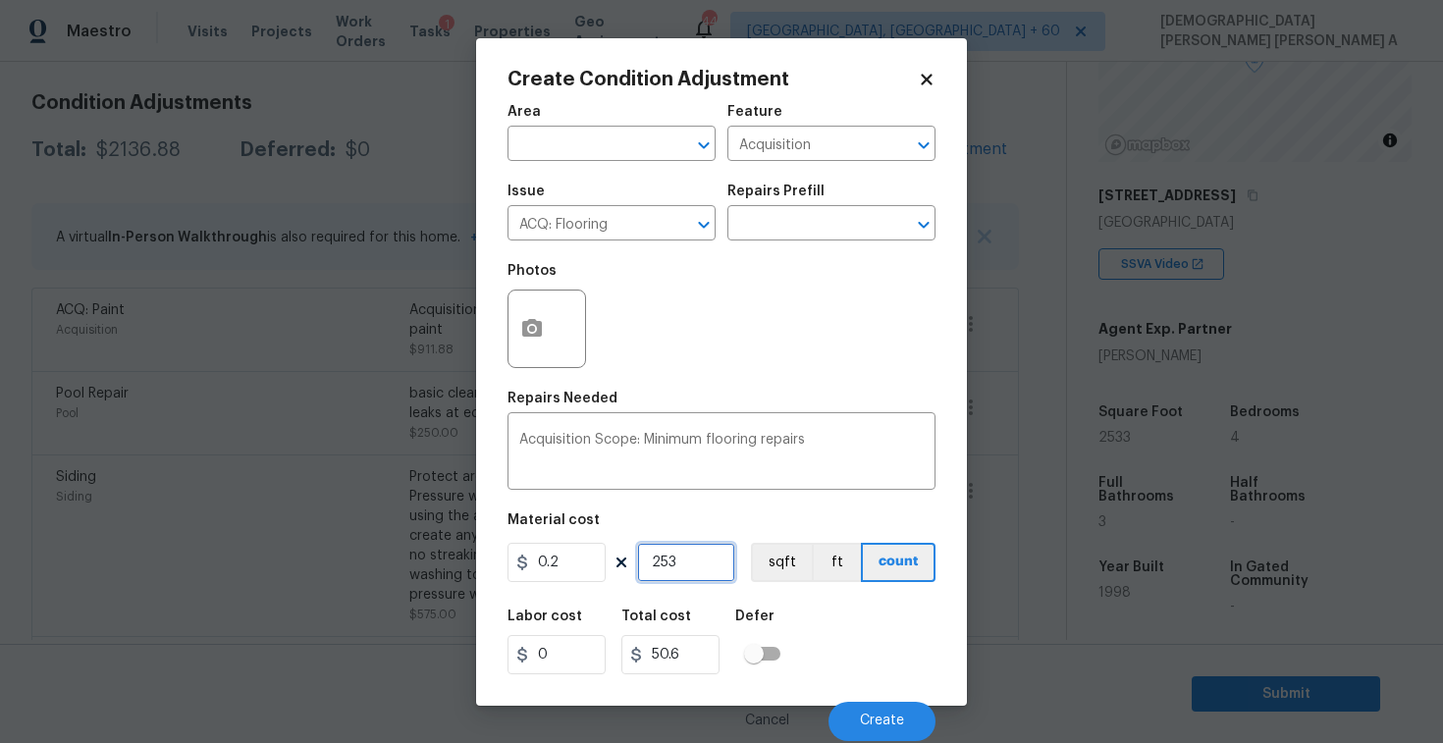
type input "506.6"
type input "2533"
click at [769, 552] on button "sqft" at bounding box center [781, 562] width 61 height 39
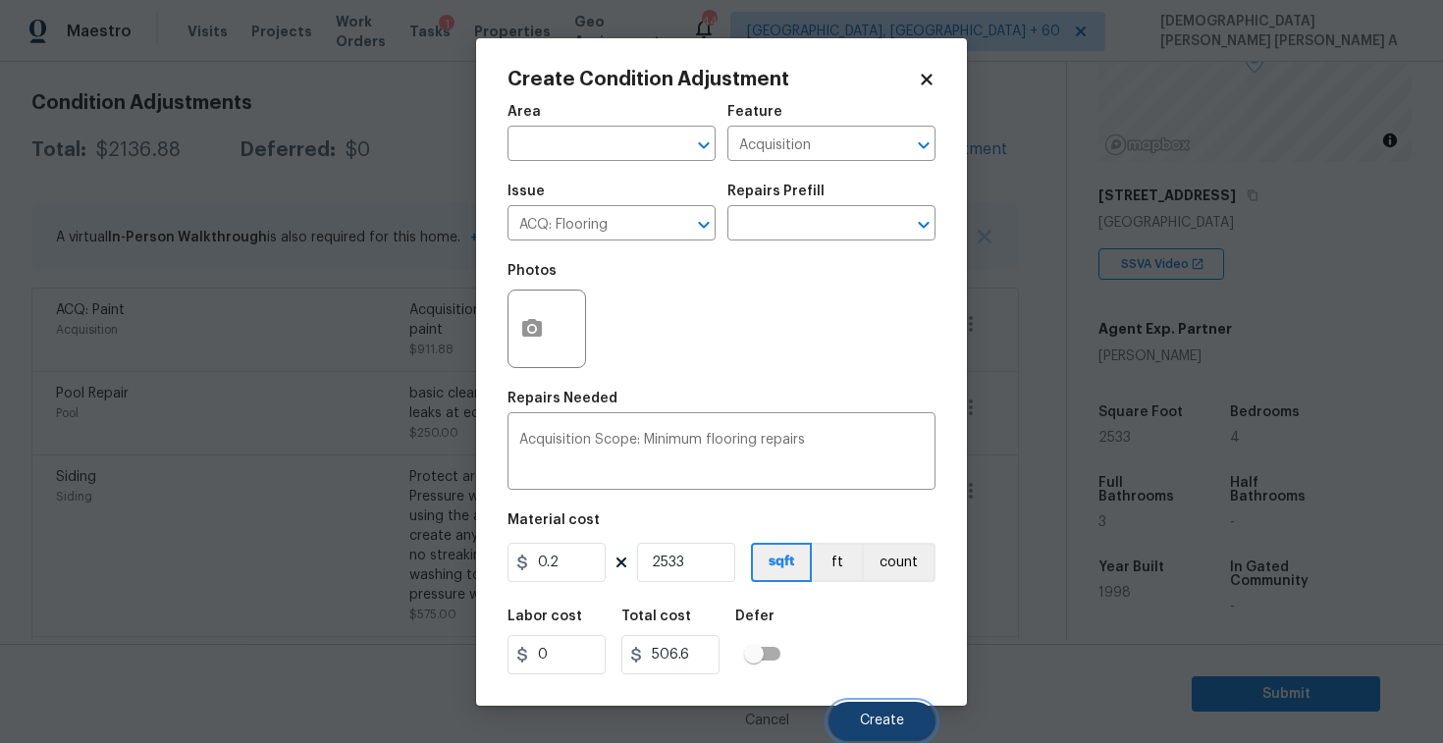
click at [900, 714] on span "Create" at bounding box center [882, 721] width 44 height 15
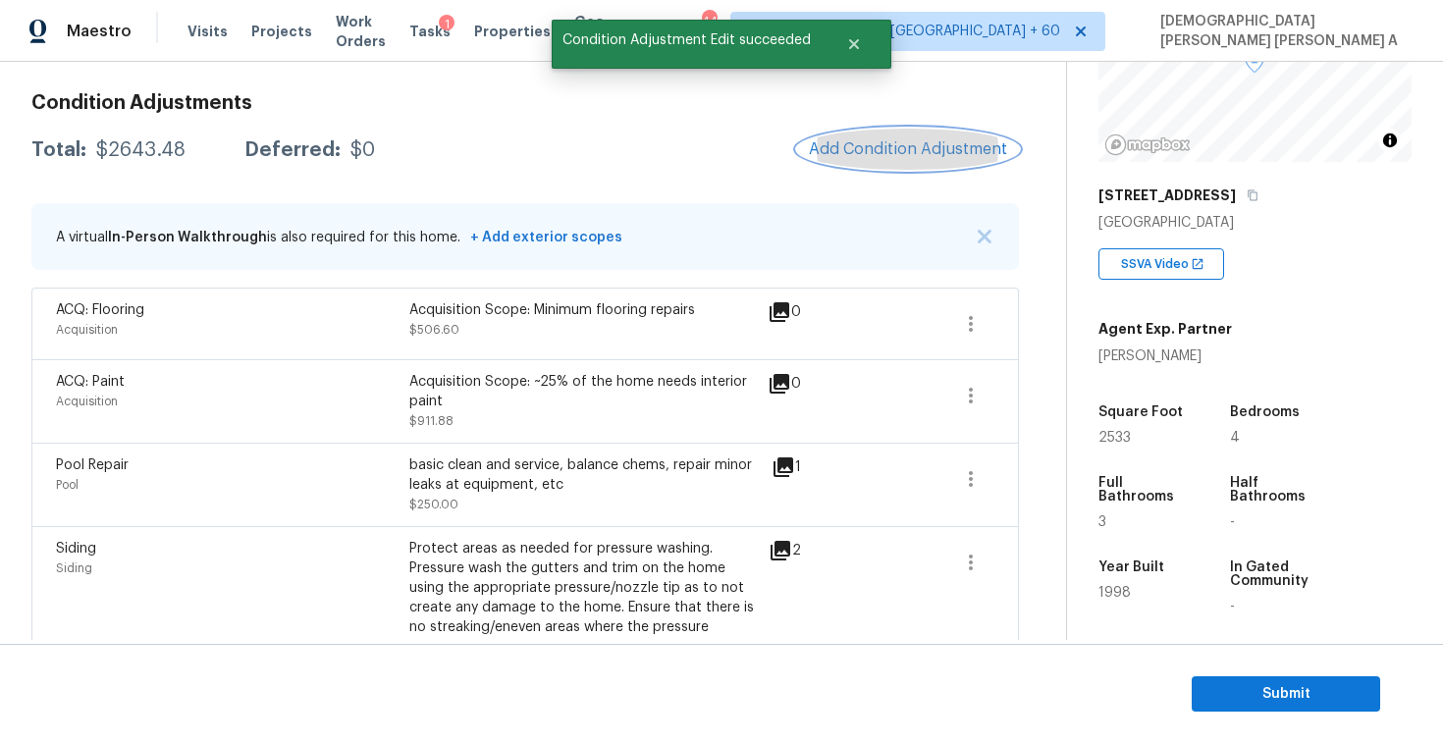
click at [906, 135] on button "Add Condition Adjustment" at bounding box center [908, 149] width 222 height 41
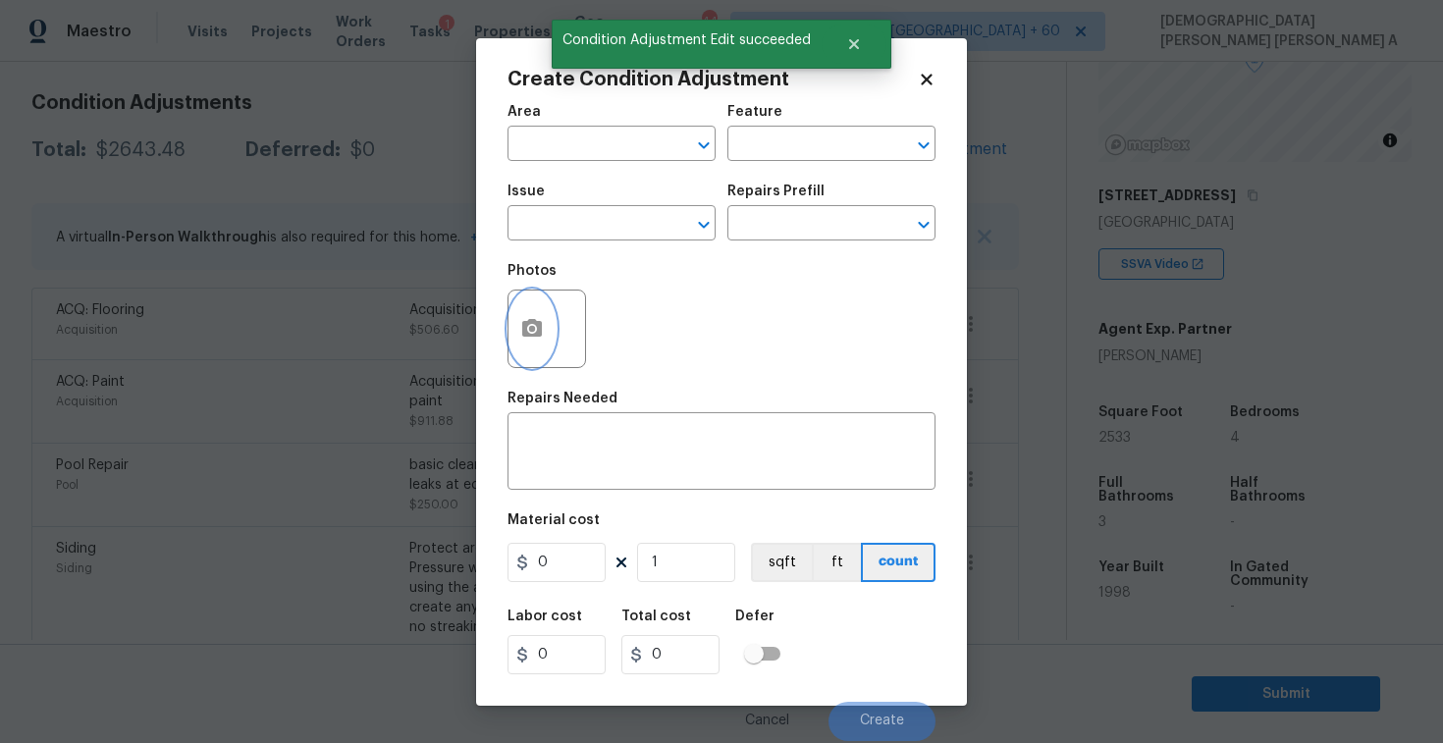
click at [526, 344] on button "button" at bounding box center [532, 329] width 47 height 77
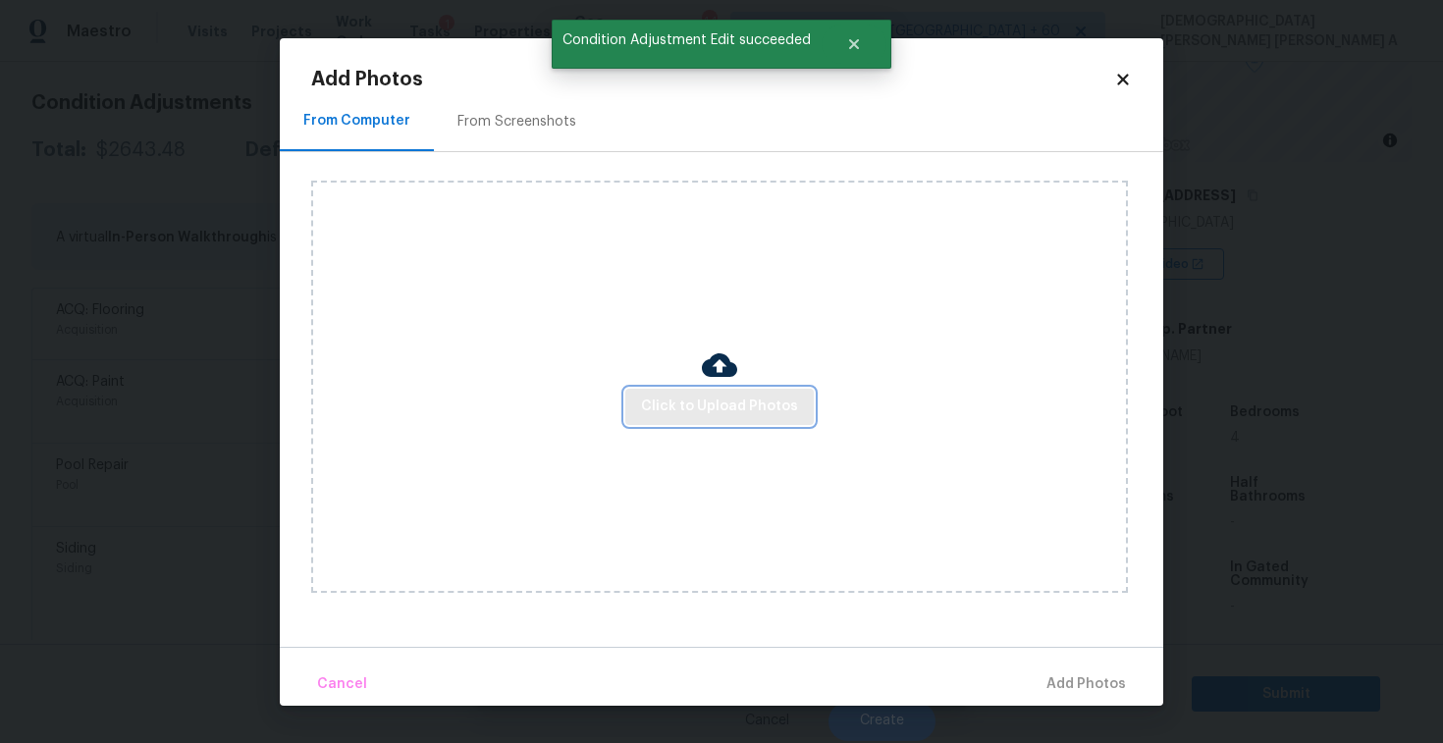
click at [805, 404] on button "Click to Upload Photos" at bounding box center [719, 407] width 189 height 36
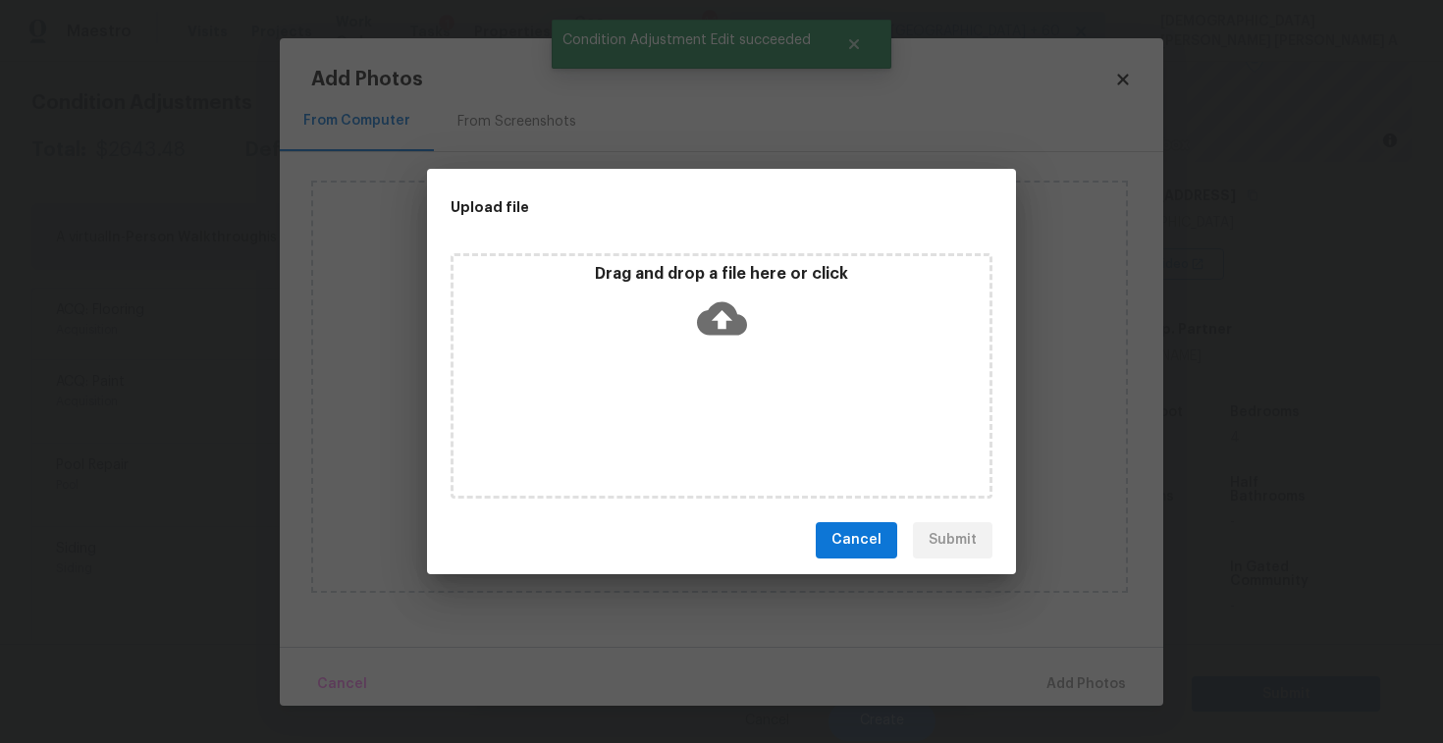
click at [742, 324] on icon at bounding box center [722, 317] width 50 height 33
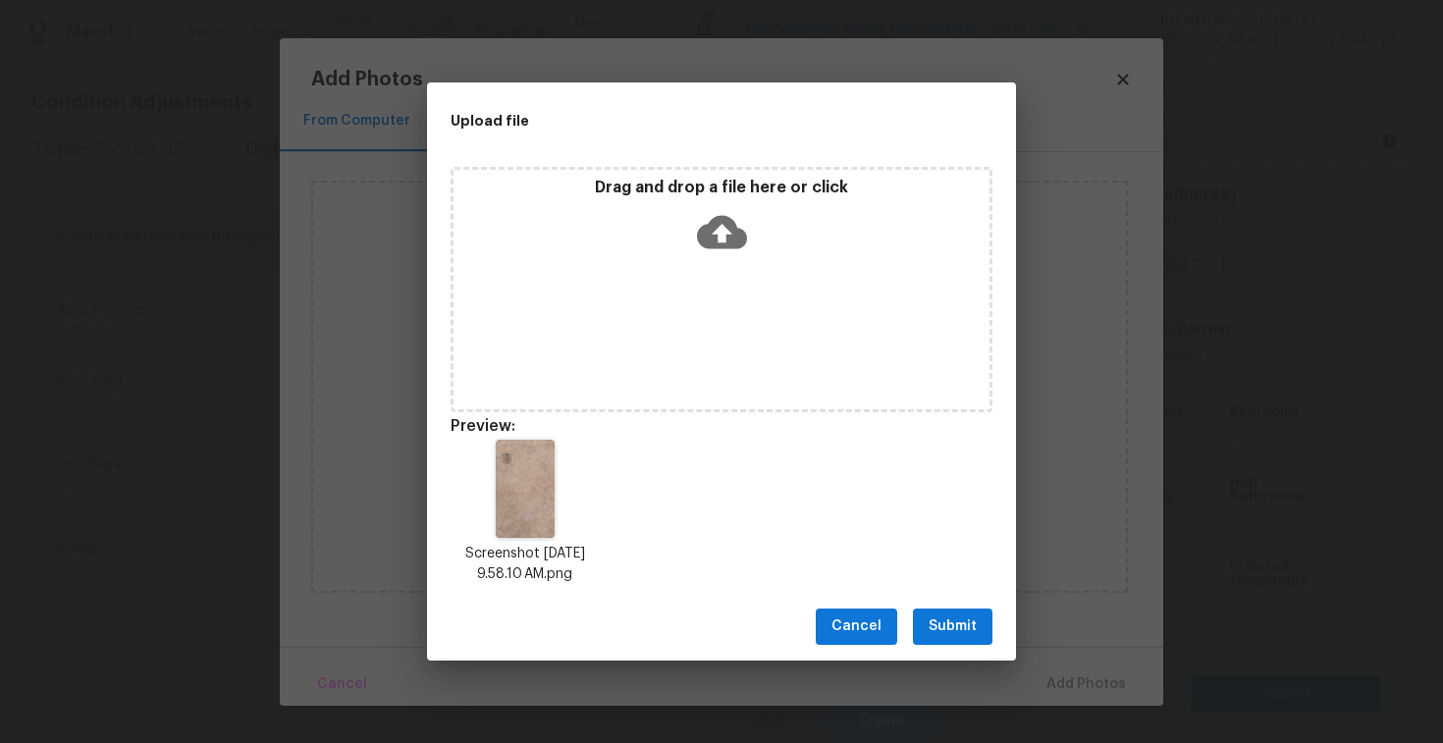
click at [949, 625] on span "Submit" at bounding box center [953, 627] width 48 height 25
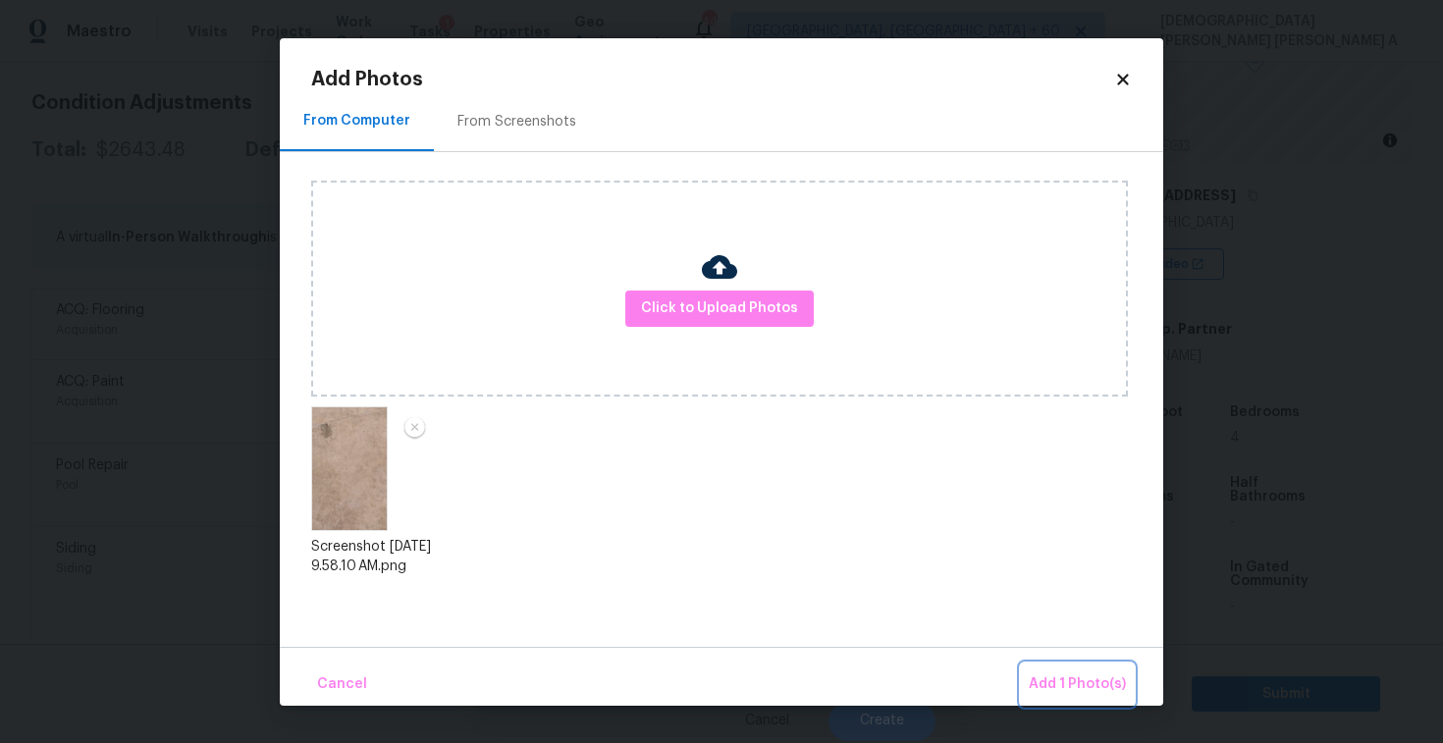
click at [1089, 692] on span "Add 1 Photo(s)" at bounding box center [1077, 685] width 97 height 25
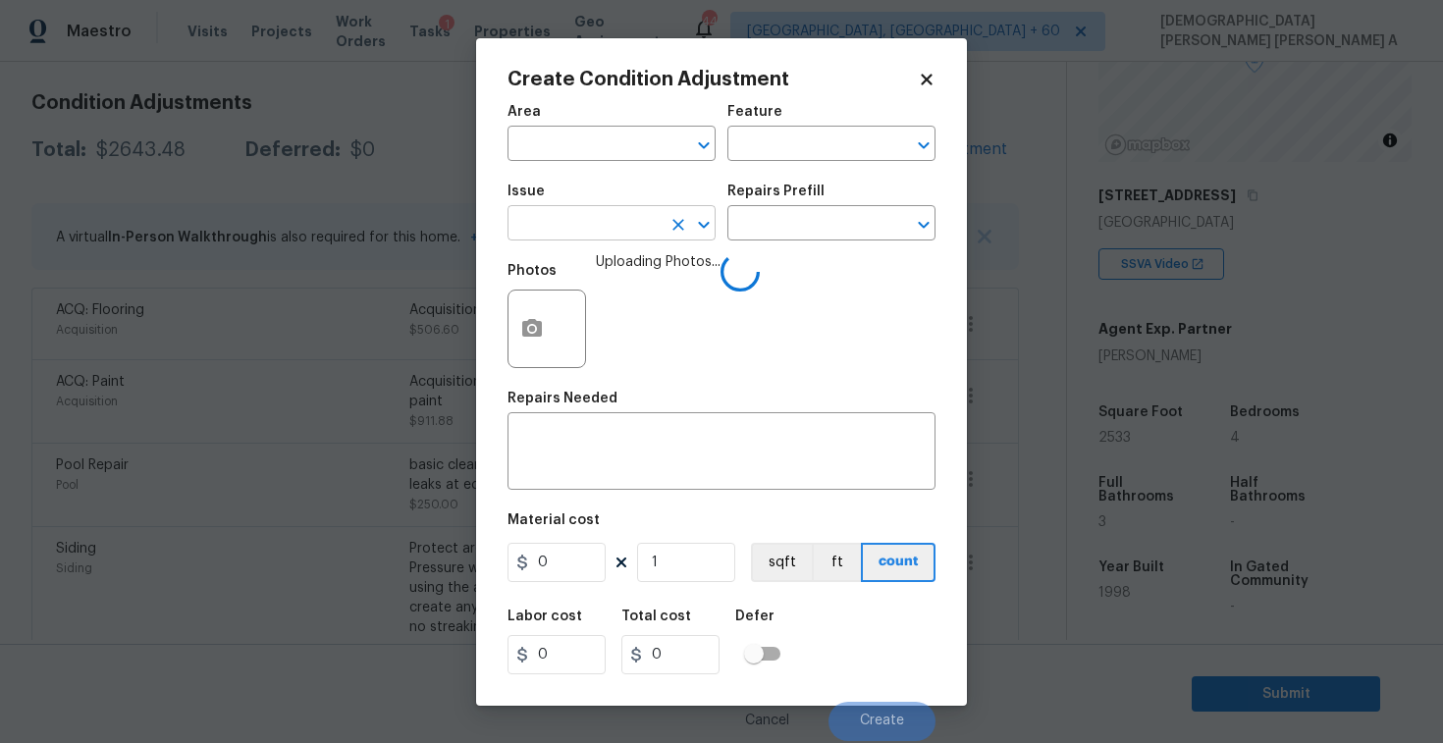
click at [592, 225] on input "text" at bounding box center [584, 225] width 153 height 30
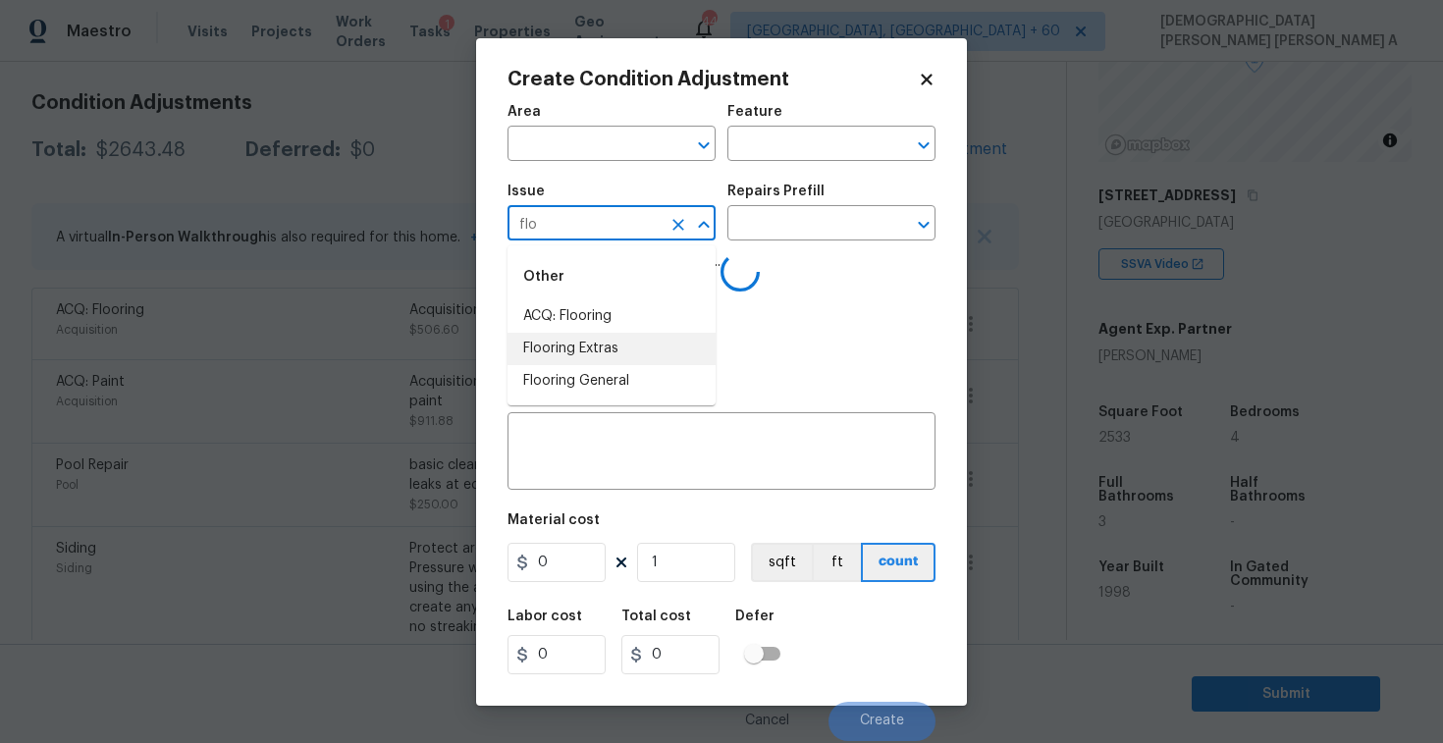
click at [610, 362] on li "Flooring Extras" at bounding box center [612, 349] width 208 height 32
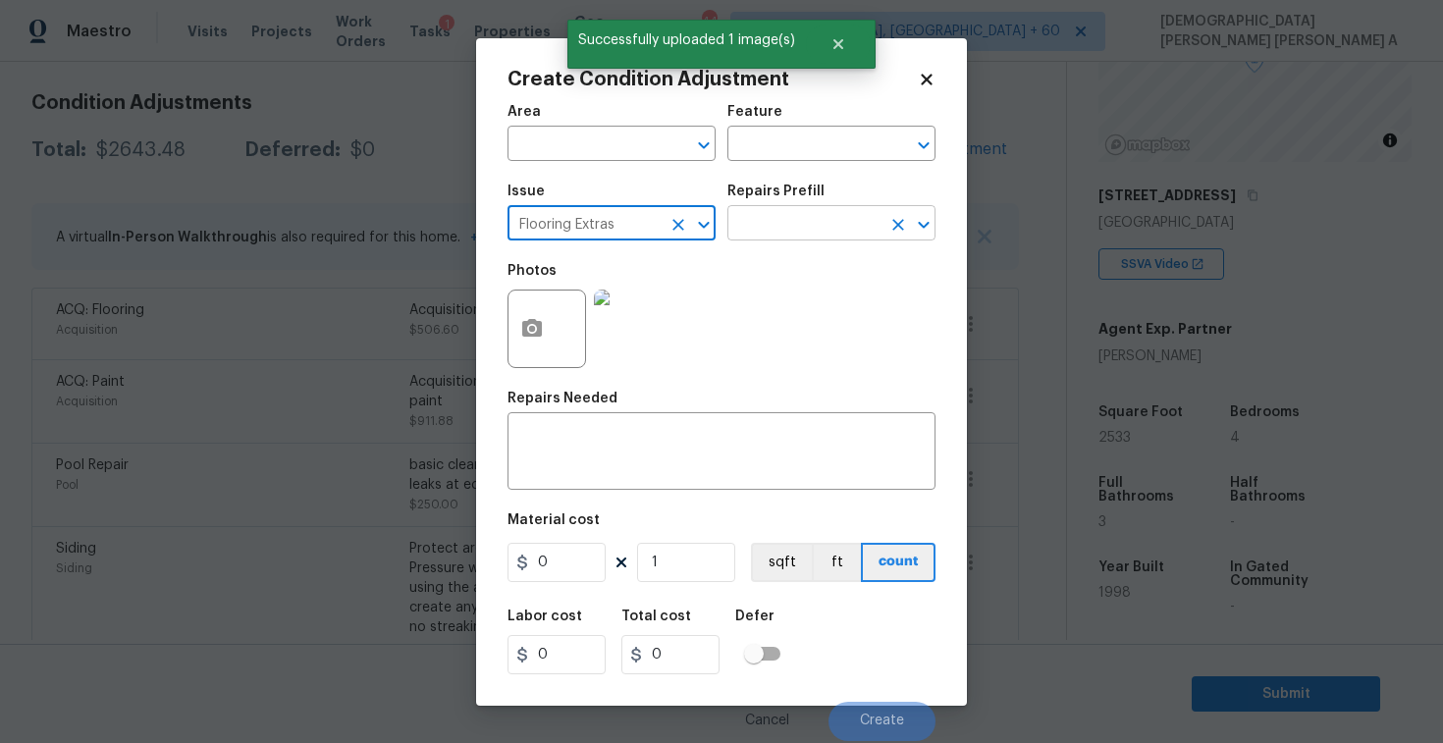
type input "Flooring Extras"
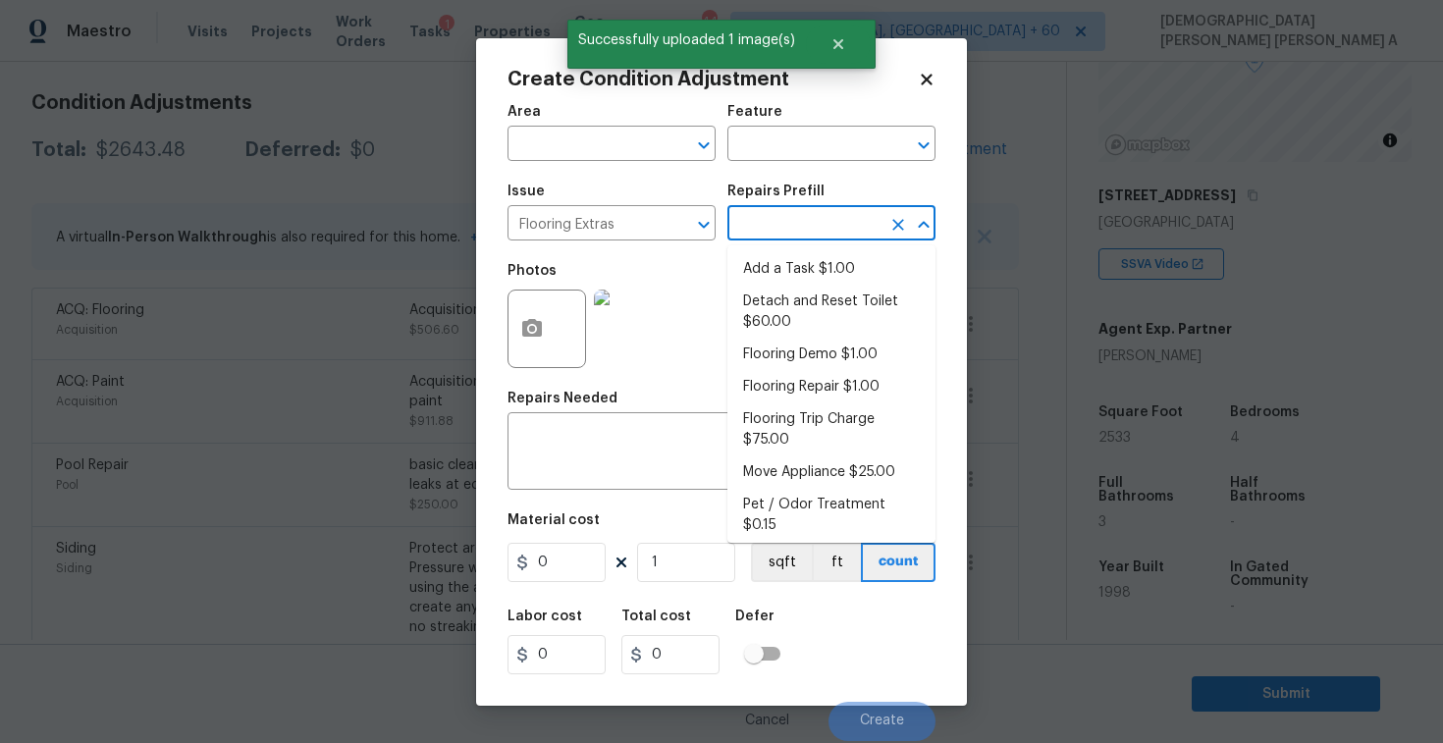
click at [813, 232] on input "text" at bounding box center [804, 225] width 153 height 30
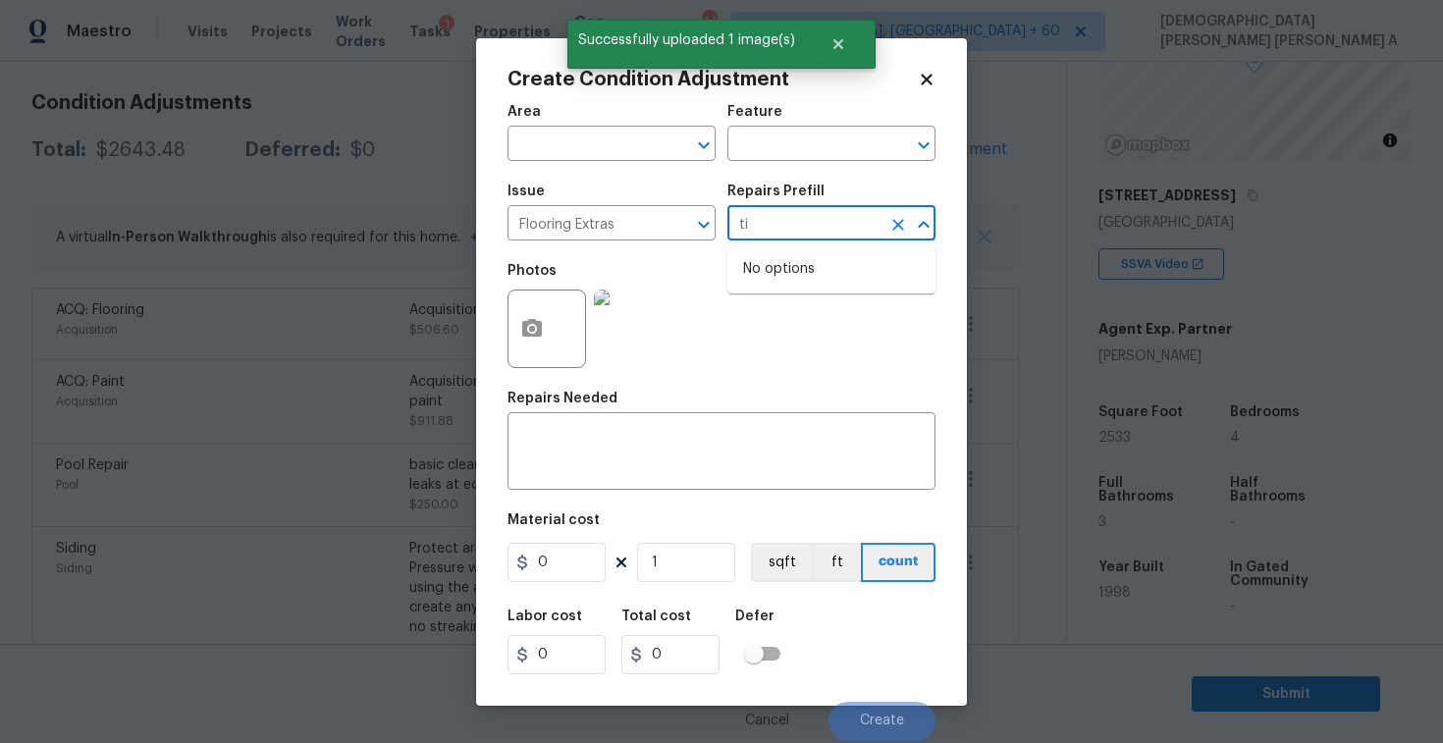
type input "til"
type input "e"
type input "t"
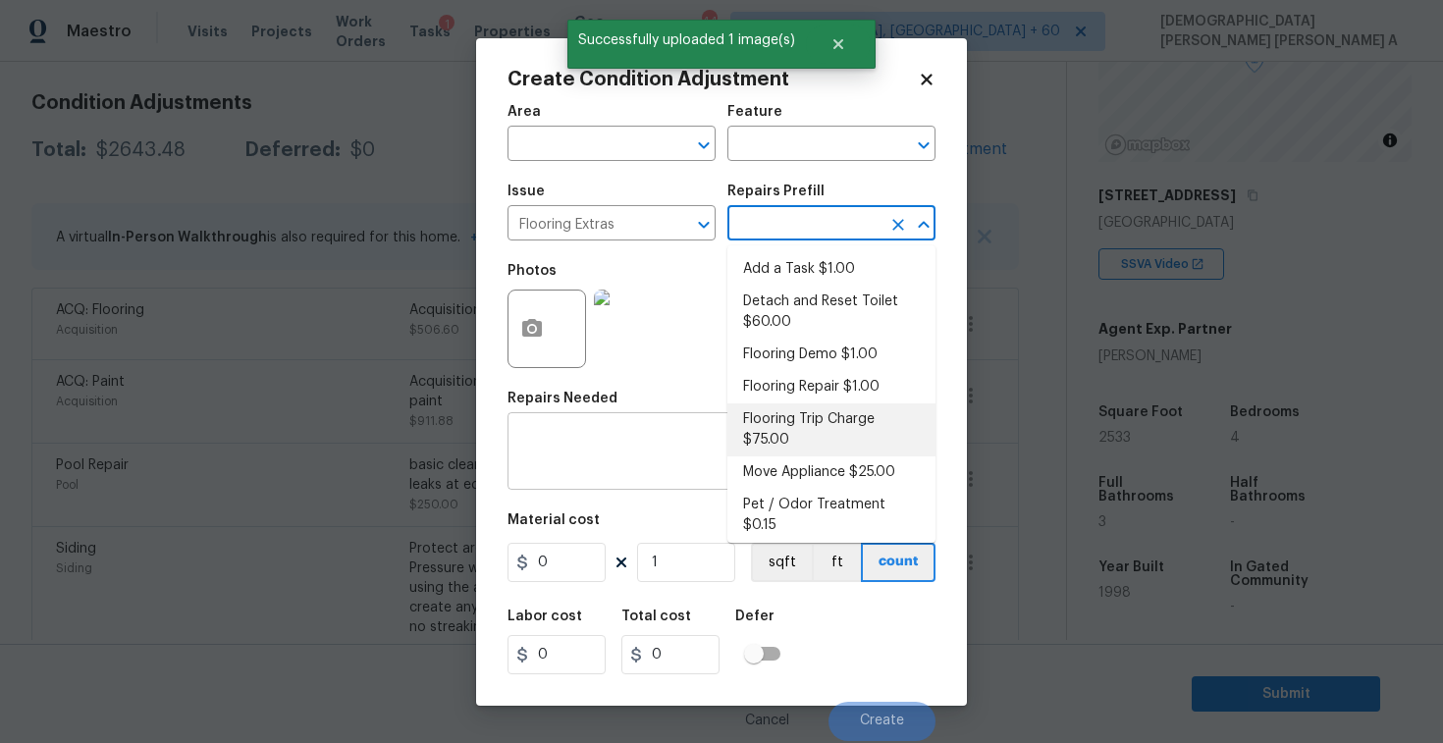
click at [677, 451] on textarea at bounding box center [721, 453] width 405 height 41
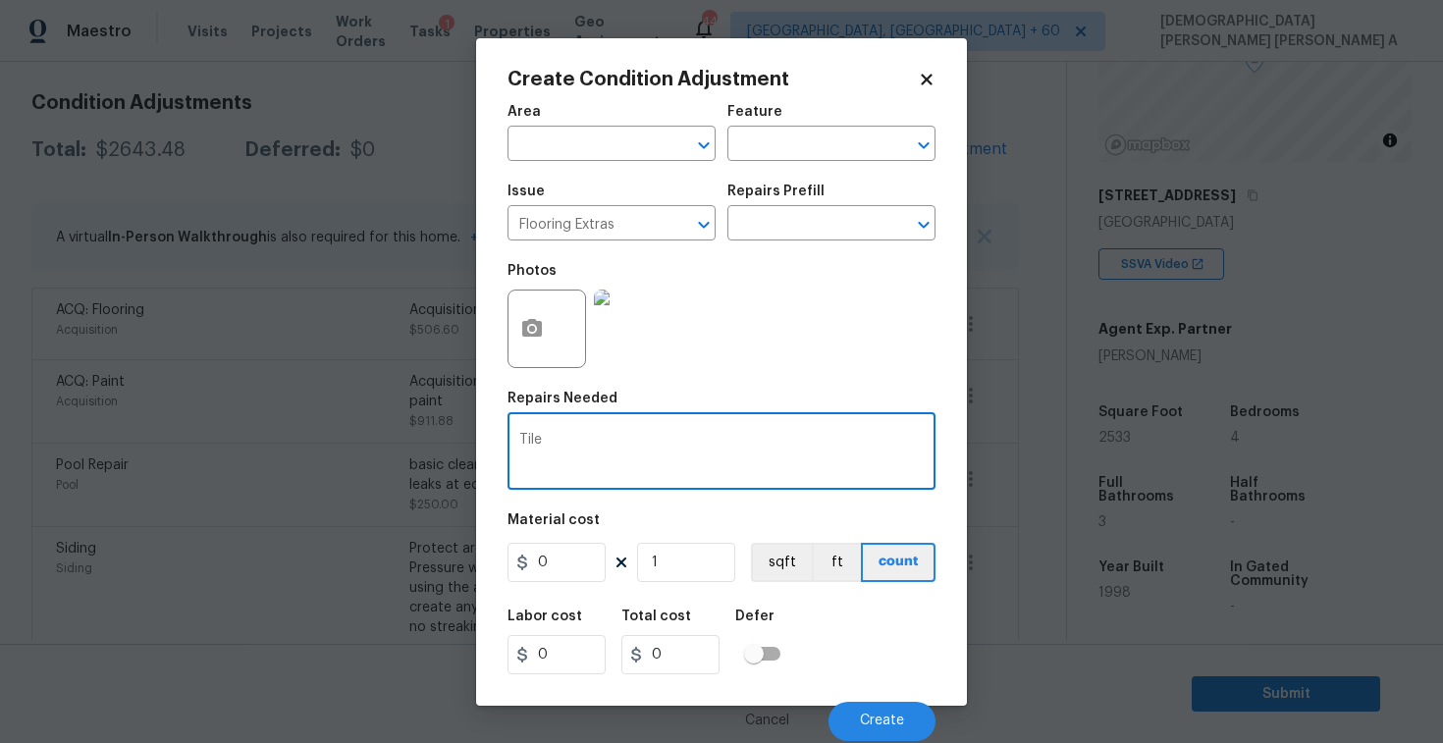
type textarea "Tile"
click at [575, 565] on input "0" at bounding box center [557, 562] width 98 height 39
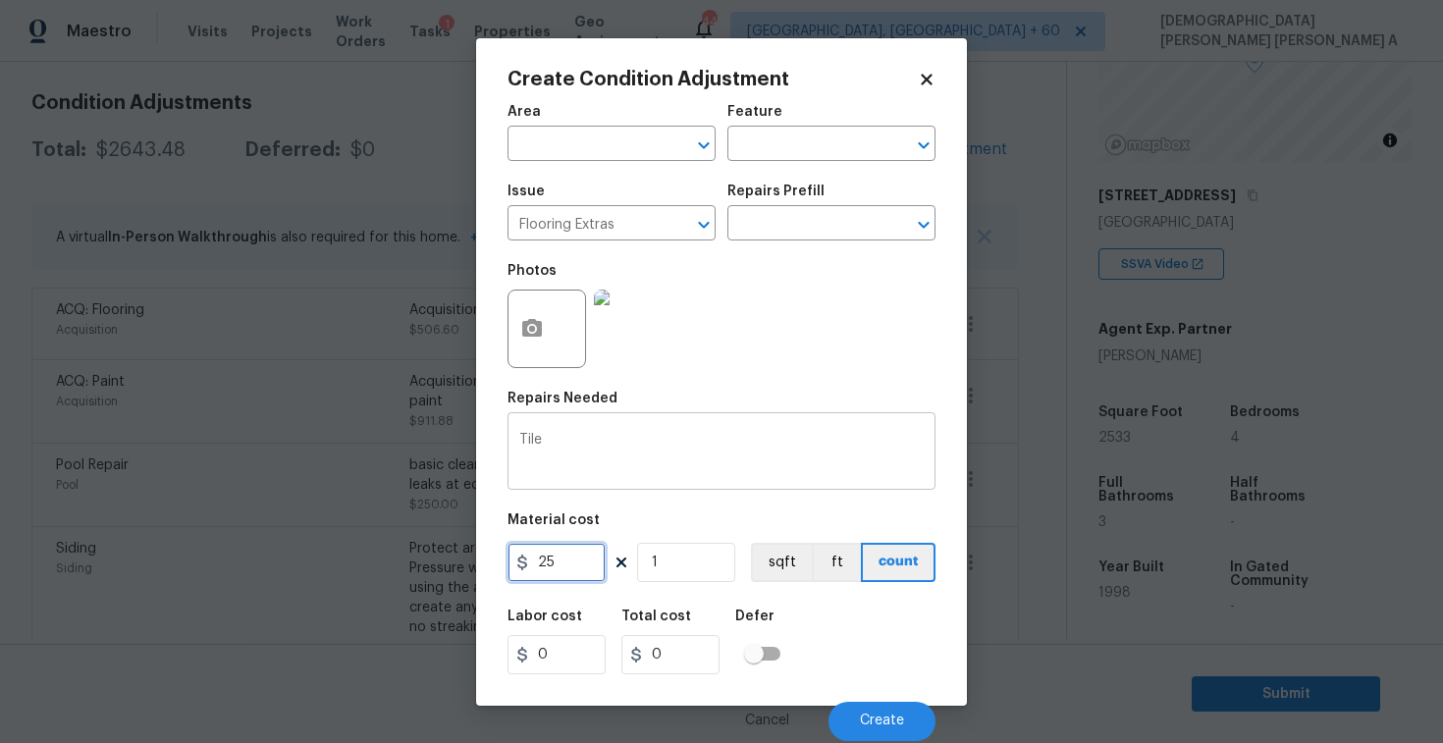
type input "25"
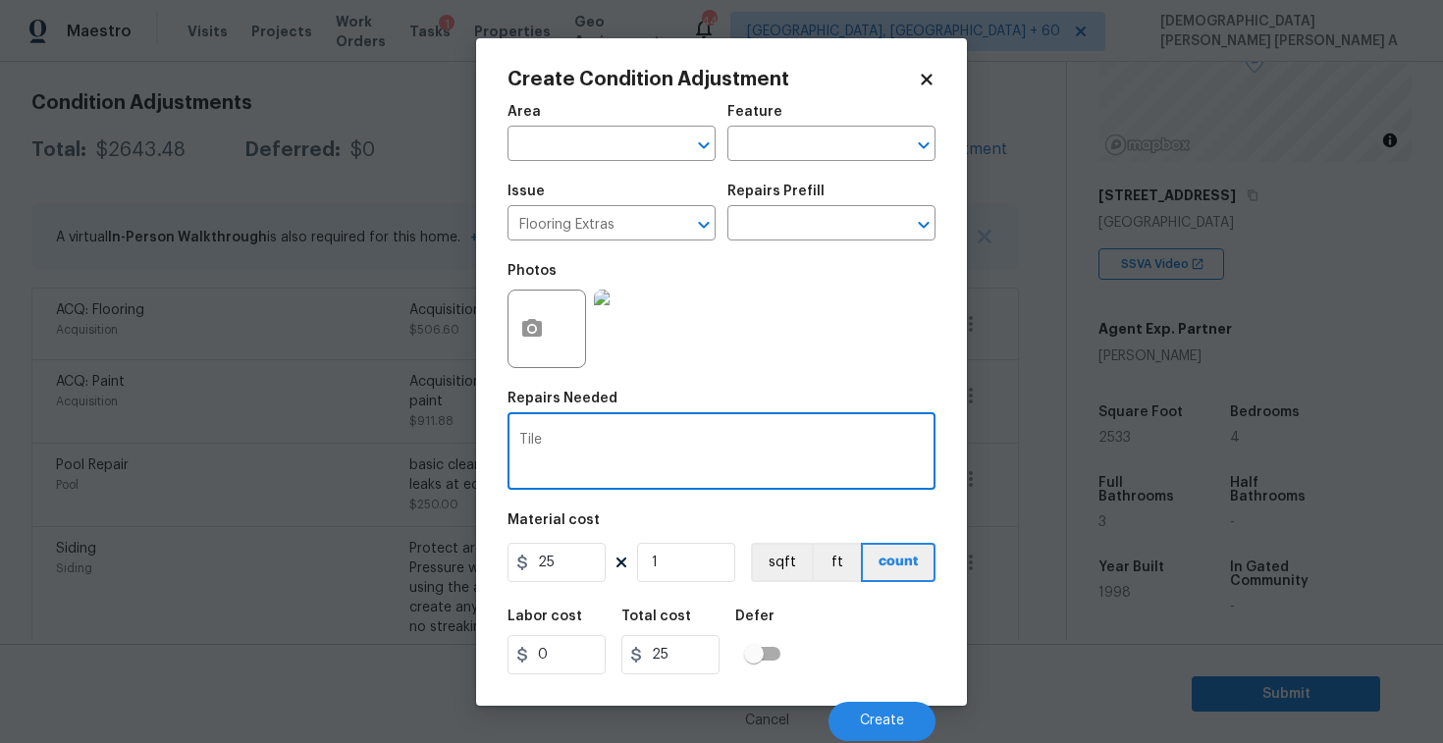
click at [562, 443] on textarea "Tile" at bounding box center [721, 453] width 405 height 41
type textarea "Tile demo"
click at [855, 715] on button "Create" at bounding box center [882, 721] width 107 height 39
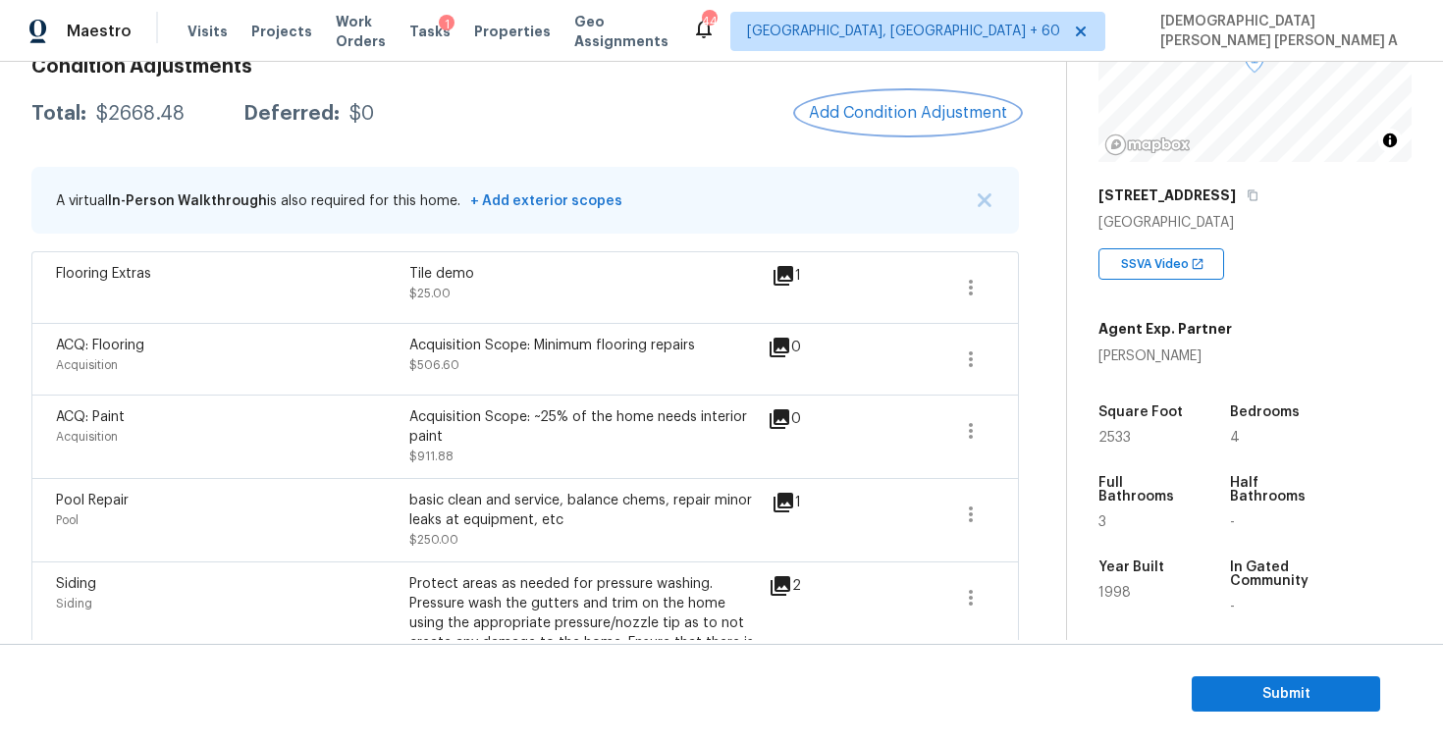
scroll to position [0, 0]
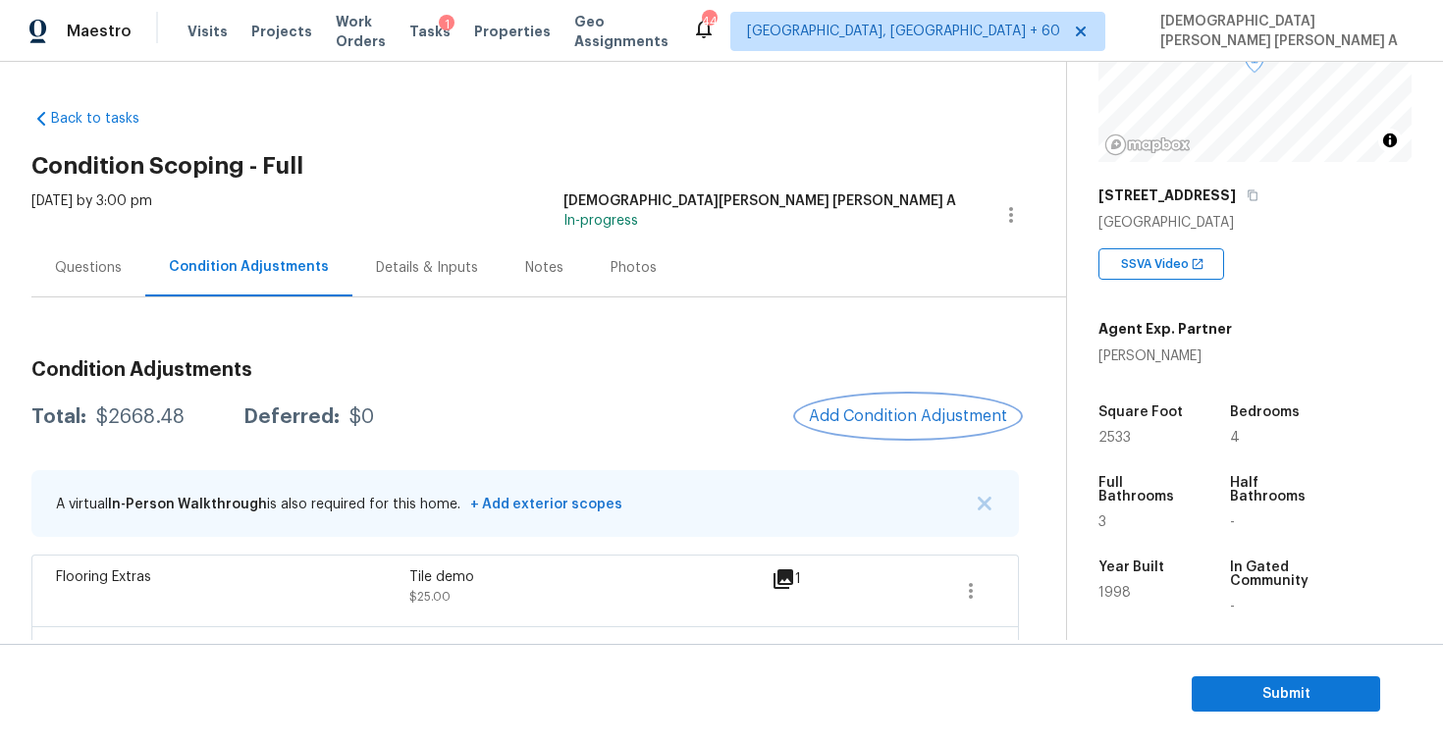
click at [889, 412] on span "Add Condition Adjustment" at bounding box center [908, 416] width 198 height 18
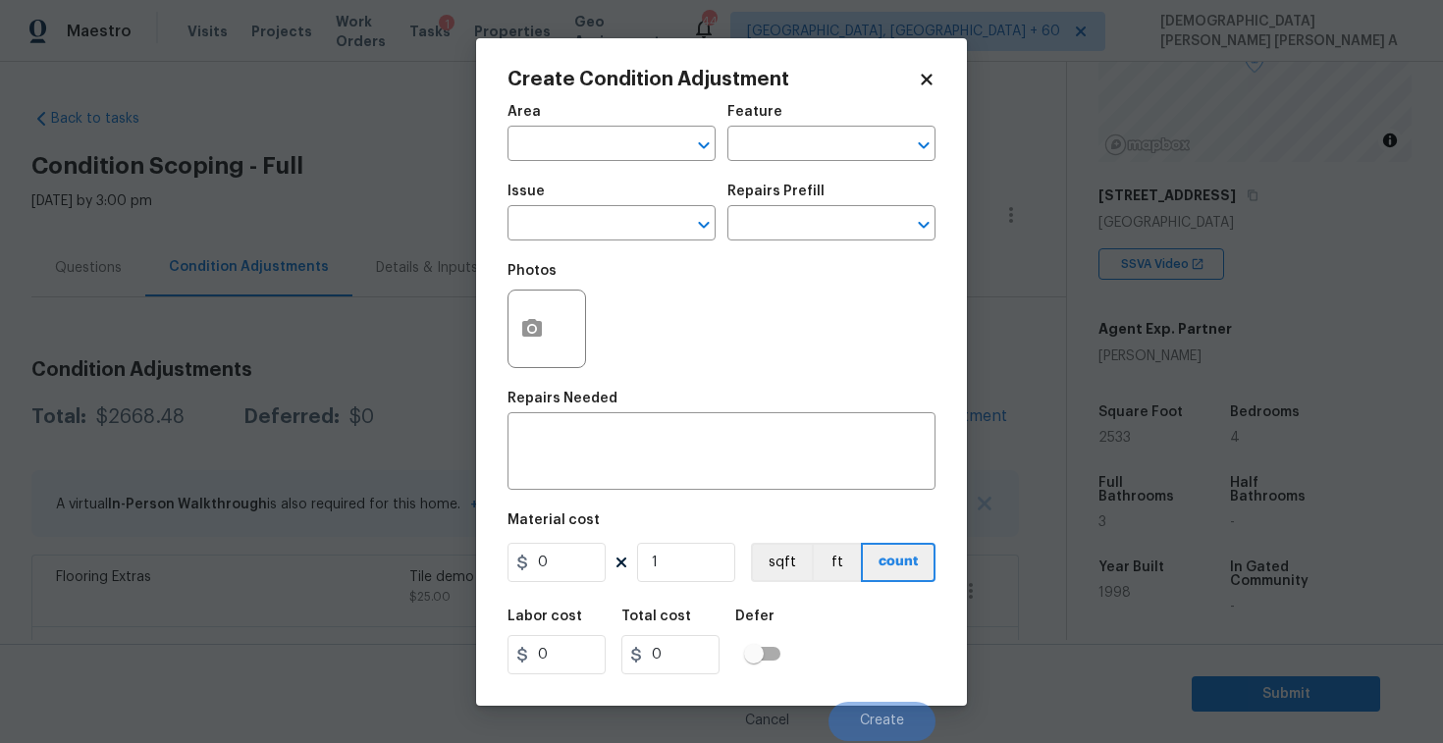
click at [492, 321] on div "Create Condition Adjustment Area ​ Feature ​ Issue ​ Repairs Prefill ​ Photos R…" at bounding box center [721, 372] width 491 height 668
click at [514, 321] on button "button" at bounding box center [532, 329] width 47 height 77
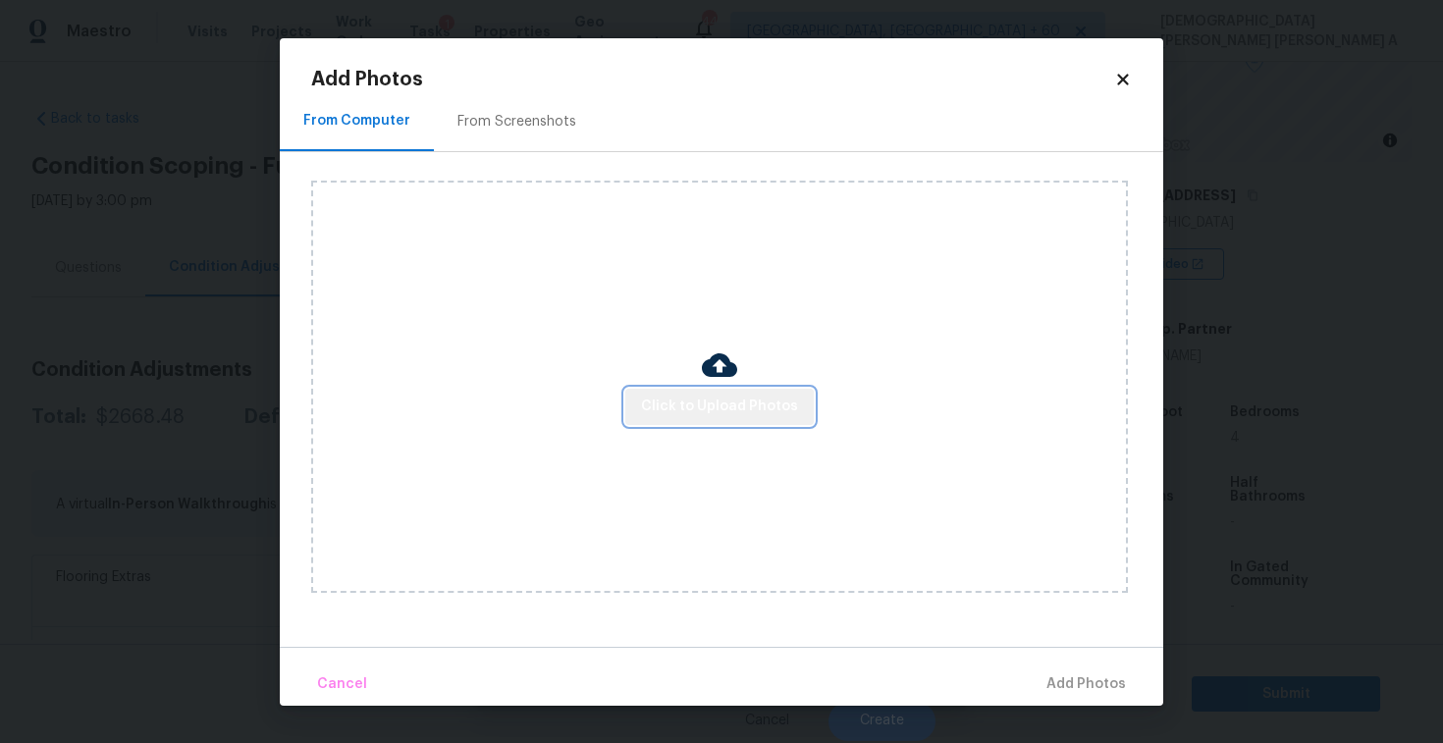
click at [740, 406] on span "Click to Upload Photos" at bounding box center [719, 407] width 157 height 25
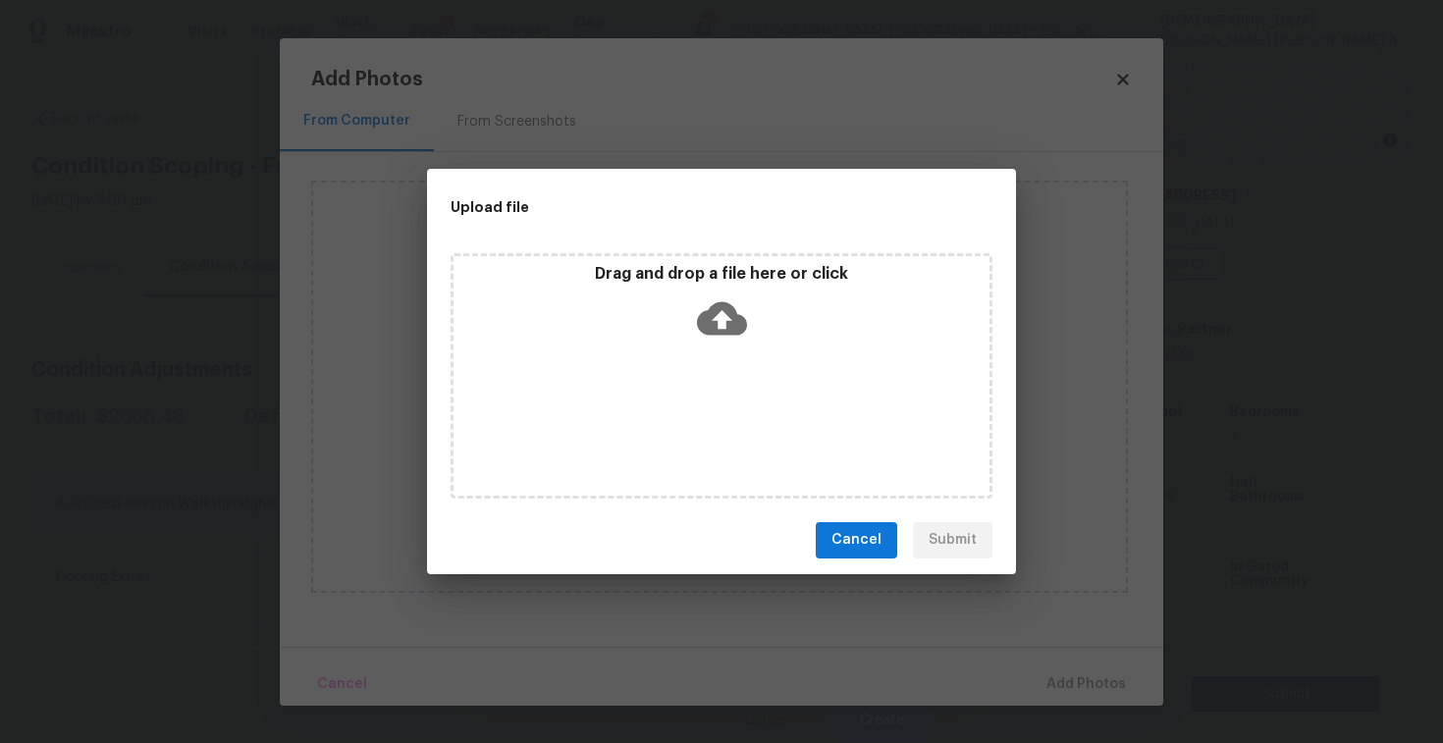
click at [720, 336] on icon at bounding box center [722, 319] width 50 height 50
click at [880, 532] on span "Cancel" at bounding box center [857, 540] width 50 height 25
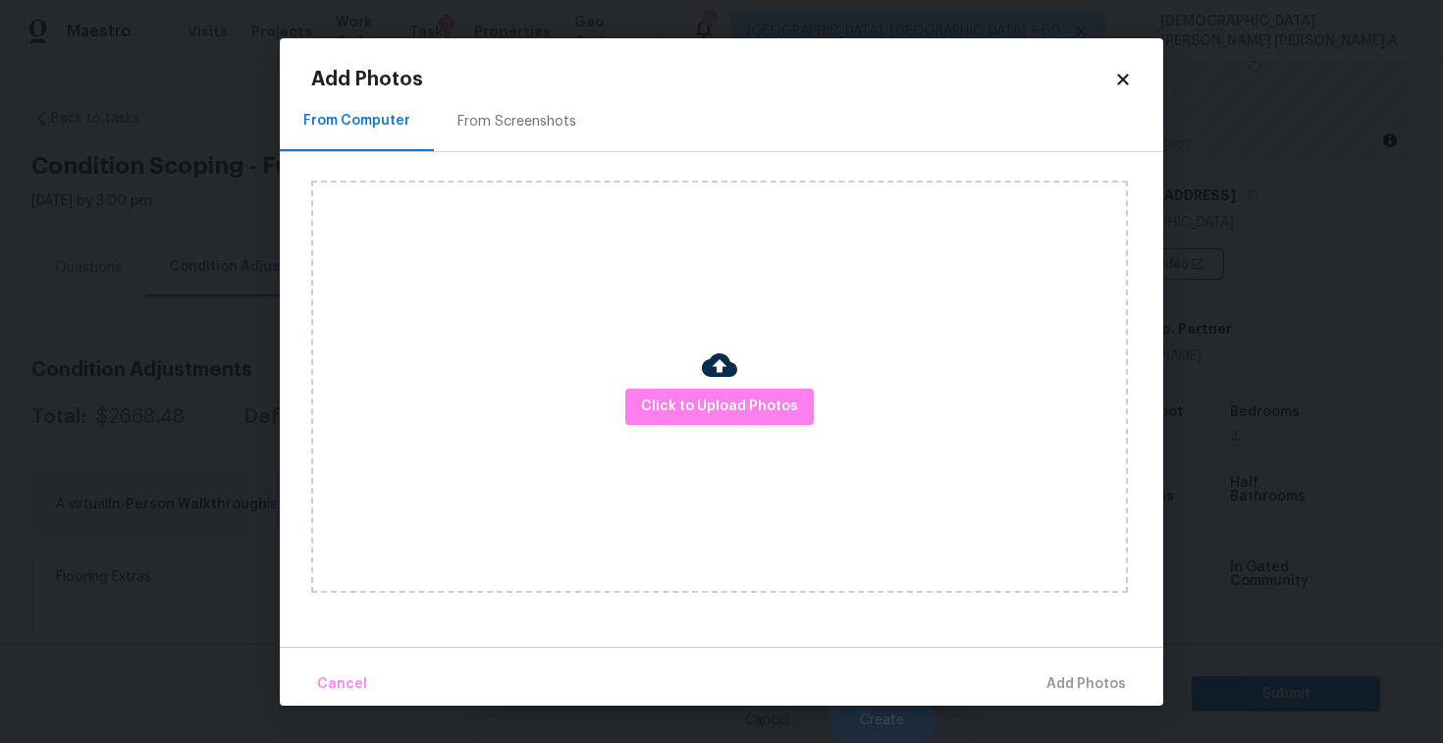
click at [1122, 79] on icon at bounding box center [1122, 79] width 11 height 11
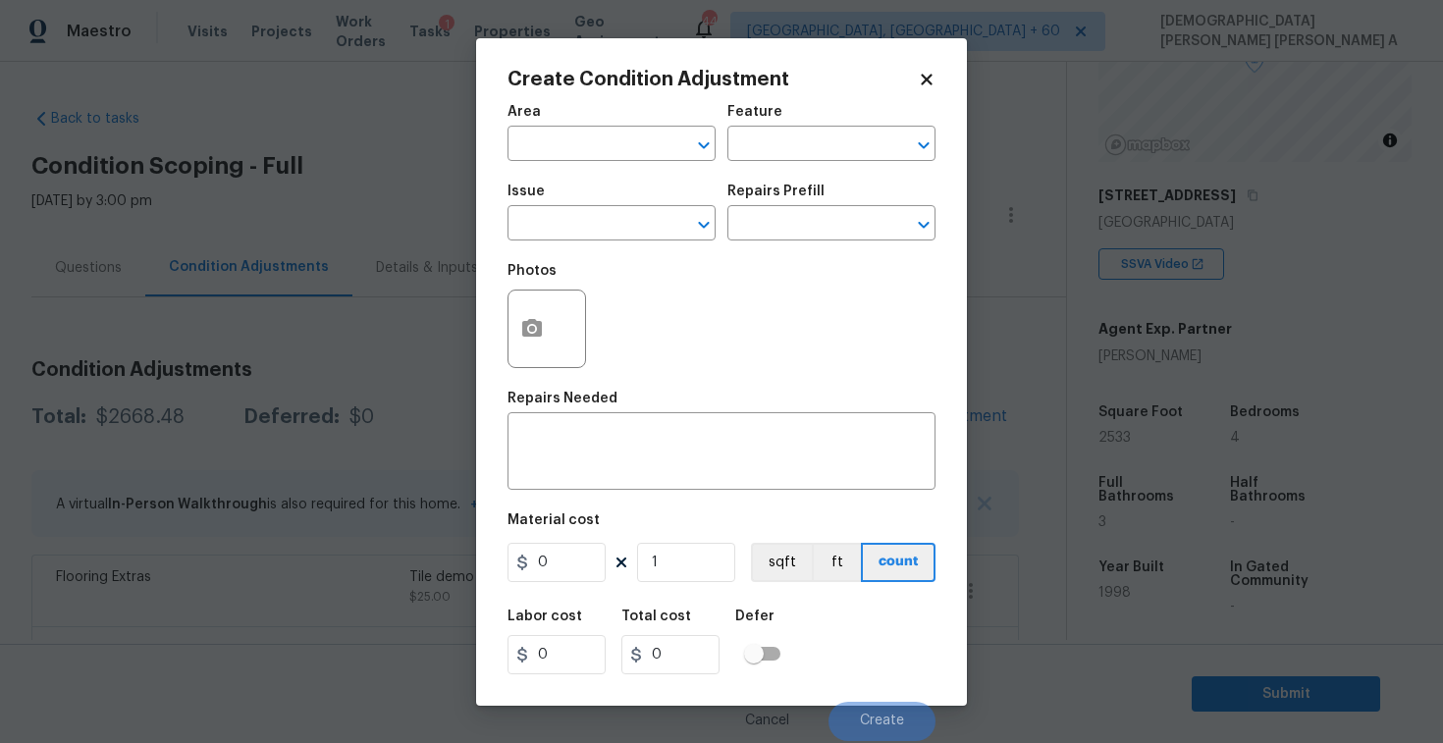
click at [928, 86] on icon at bounding box center [927, 80] width 18 height 18
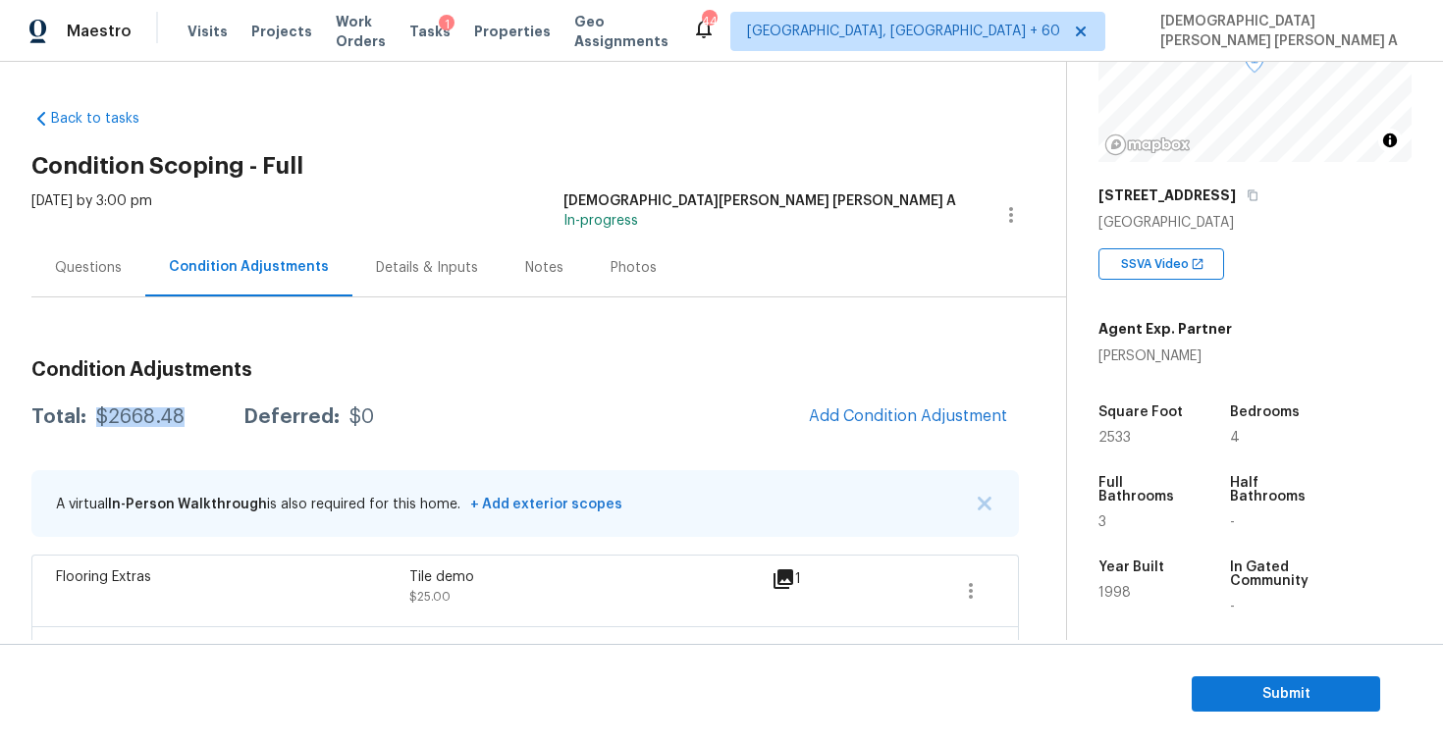
drag, startPoint x: 194, startPoint y: 419, endPoint x: 94, endPoint y: 419, distance: 100.2
click at [94, 419] on div "Total: $2668.48 Deferred: $0" at bounding box center [202, 417] width 343 height 20
copy div "$2668.48"
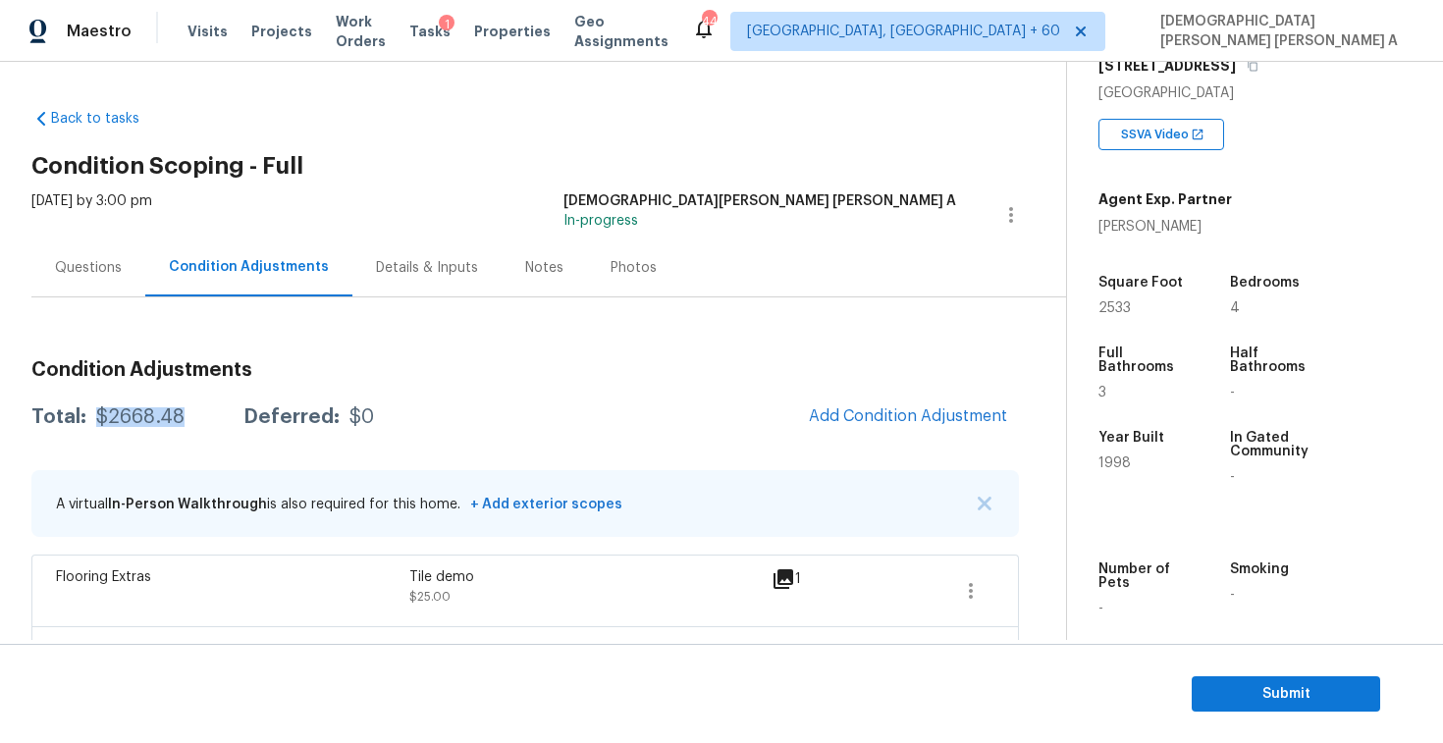
scroll to position [804, 0]
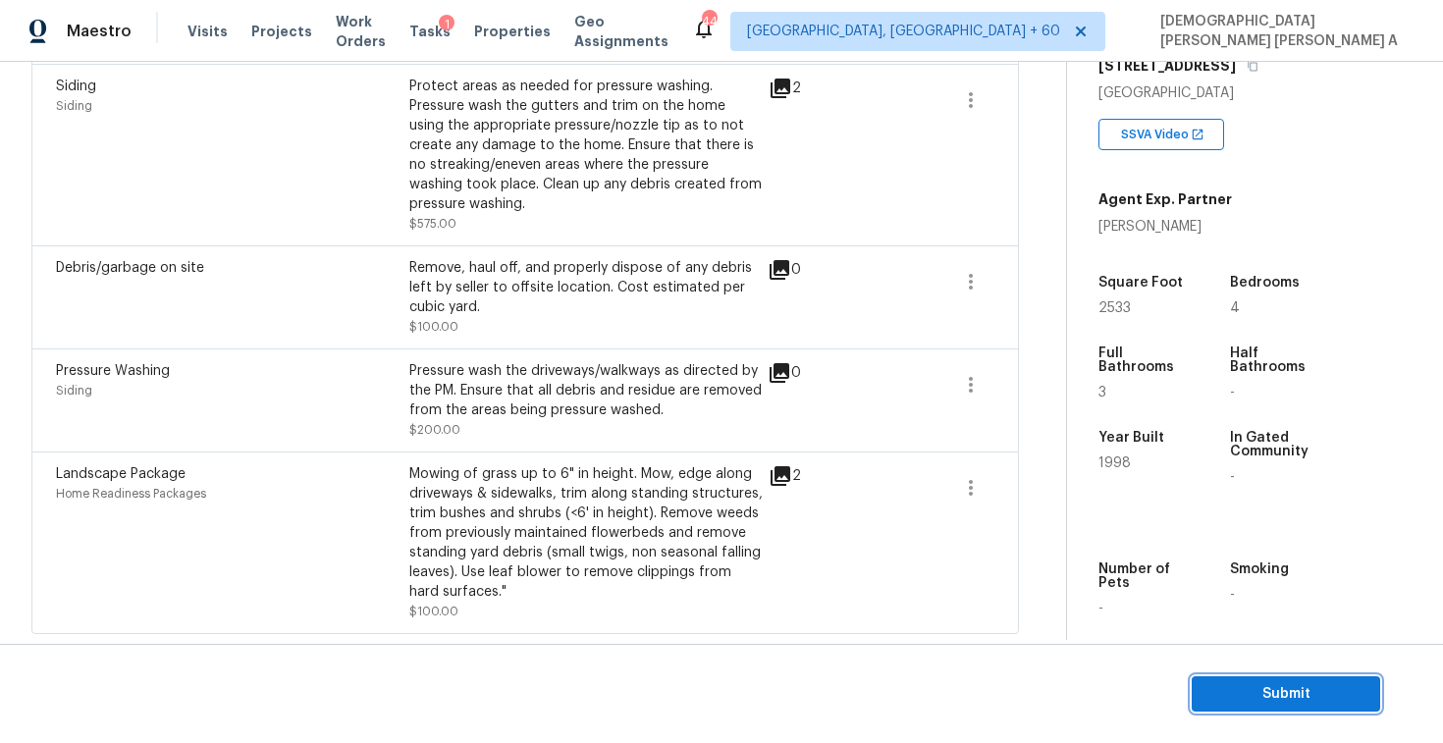
click at [1252, 704] on span "Submit" at bounding box center [1286, 694] width 157 height 25
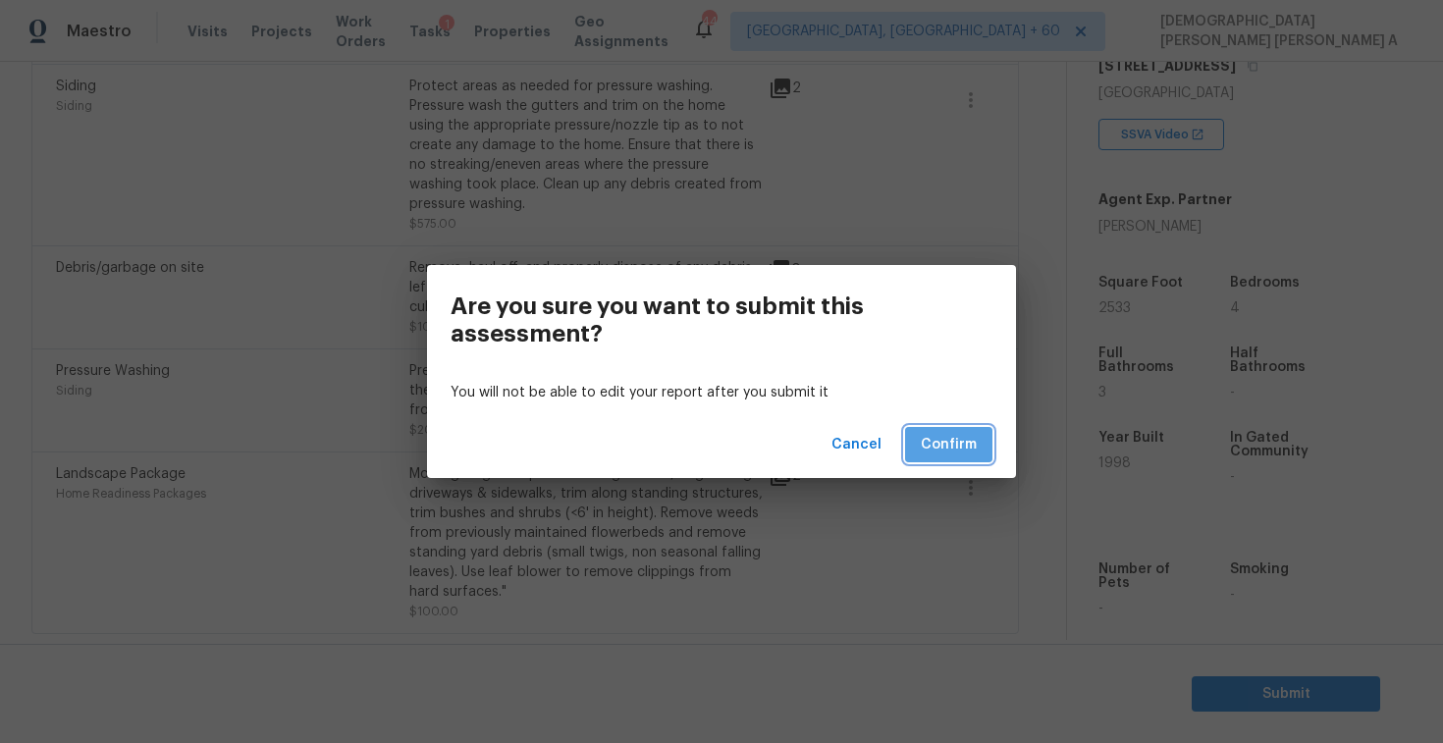
click at [921, 438] on button "Confirm" at bounding box center [948, 445] width 87 height 36
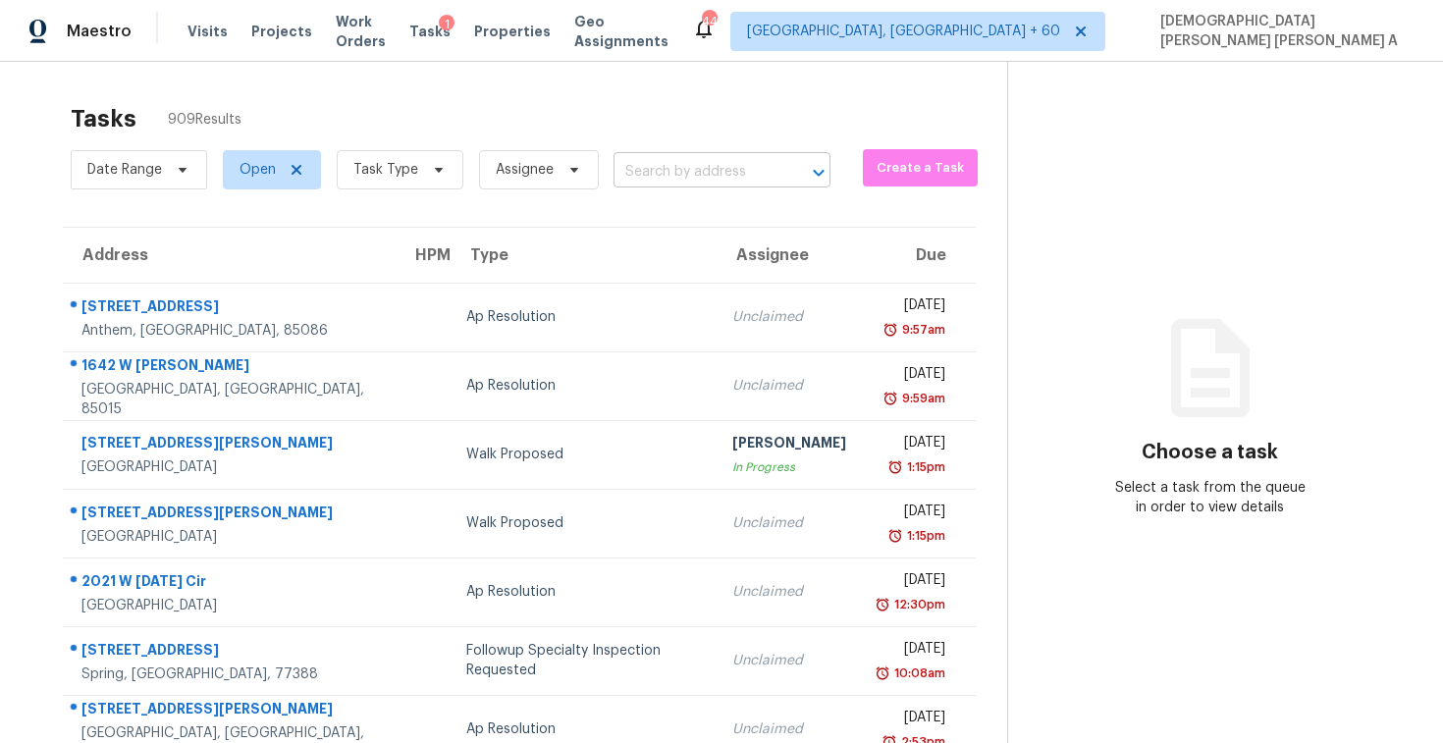
click at [655, 160] on input "text" at bounding box center [695, 172] width 162 height 30
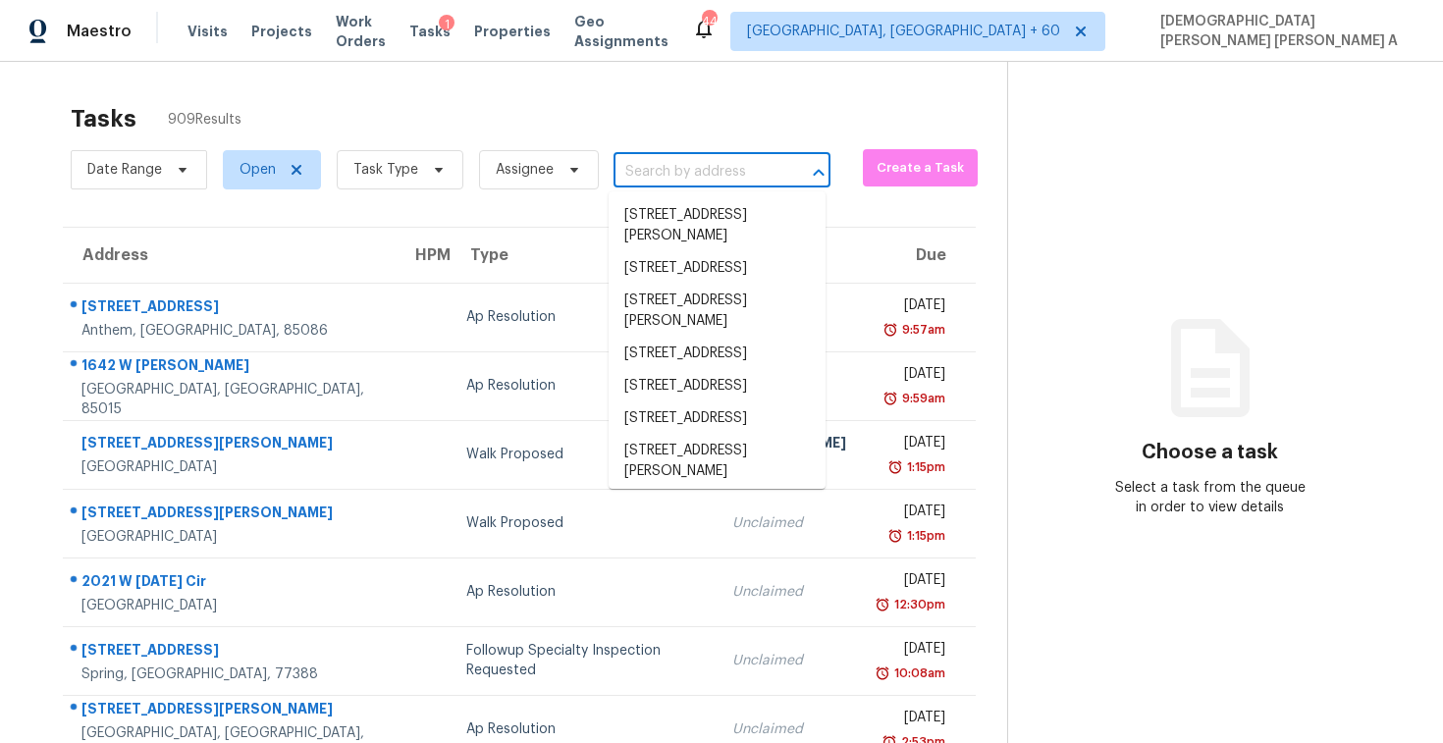
paste input "1506 Dellano Way, Lady Lake, FL, 32159"
type input "1506 Dellano Way, Lady Lake, FL, 32159"
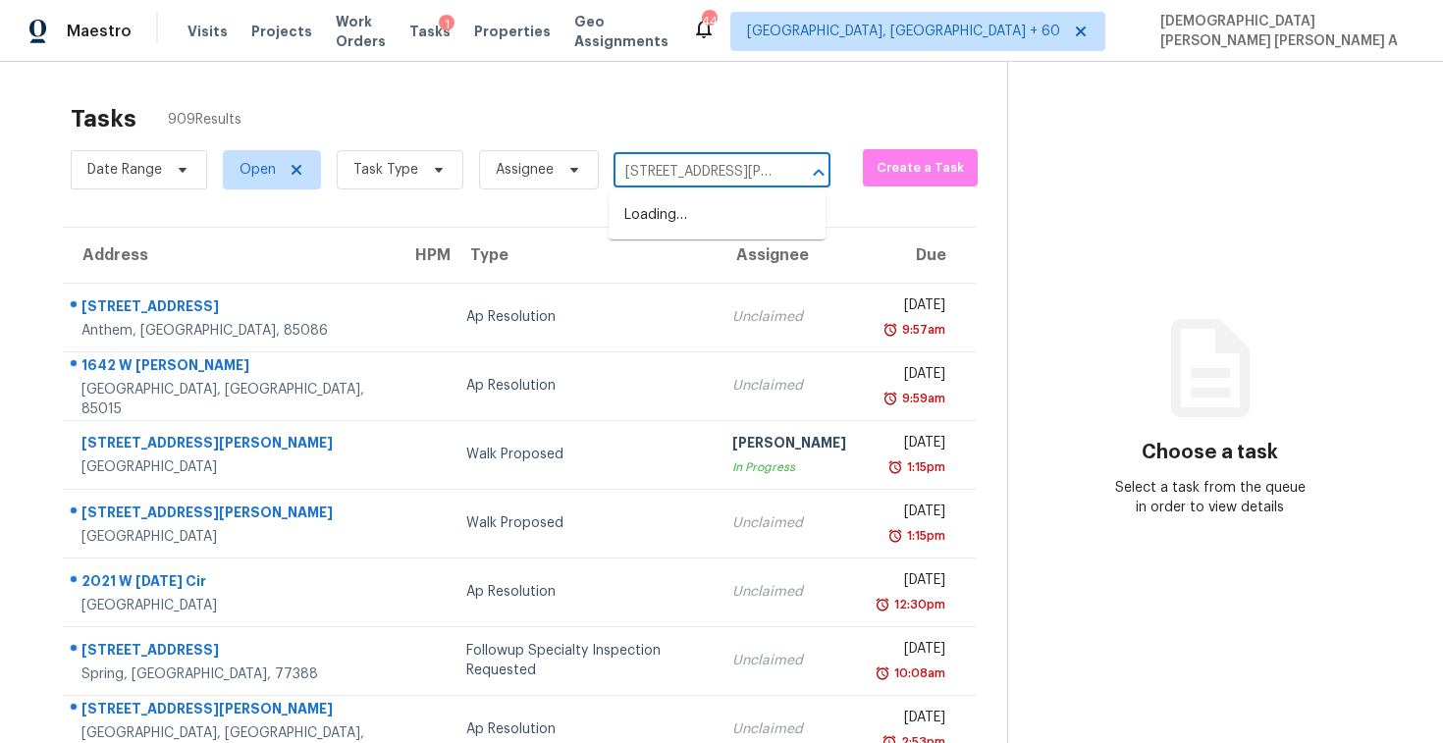
scroll to position [0, 102]
click at [669, 222] on li "1506 Dellano Way, Lady Lake, FL 32159" at bounding box center [717, 236] width 217 height 74
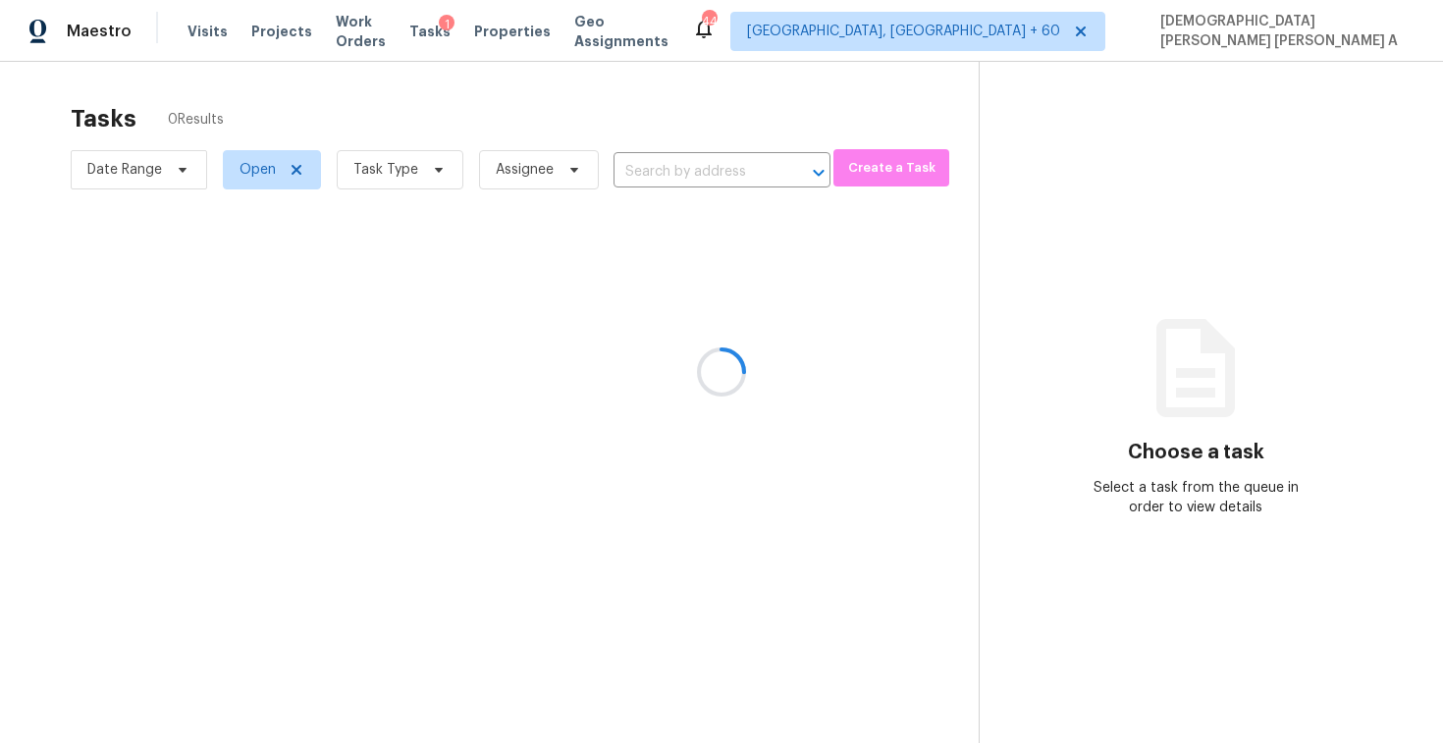
type input "1506 Dellano Way, Lady Lake, FL 32159"
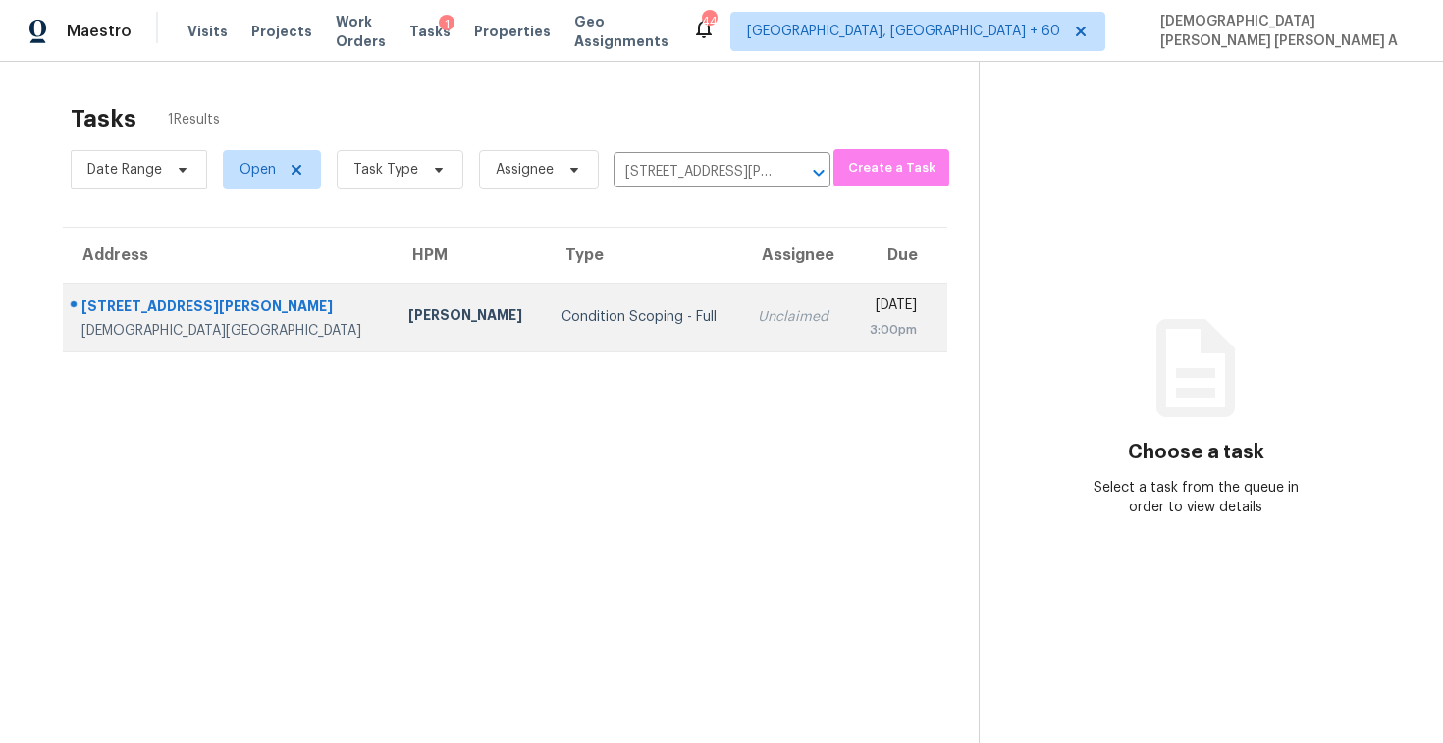
click at [849, 348] on td "Mon, Sep 22nd 2025 3:00pm" at bounding box center [898, 317] width 98 height 69
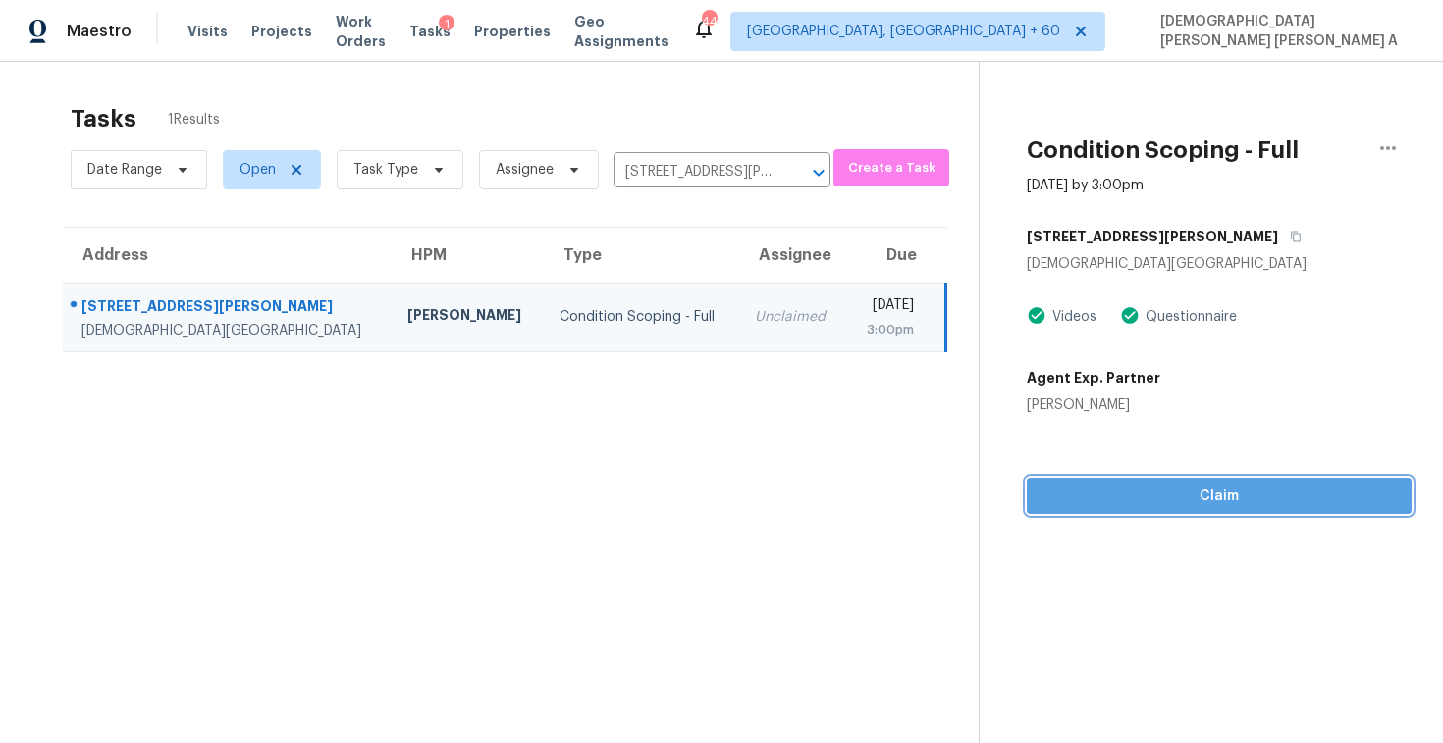
click at [1147, 484] on span "Claim" at bounding box center [1219, 496] width 353 height 25
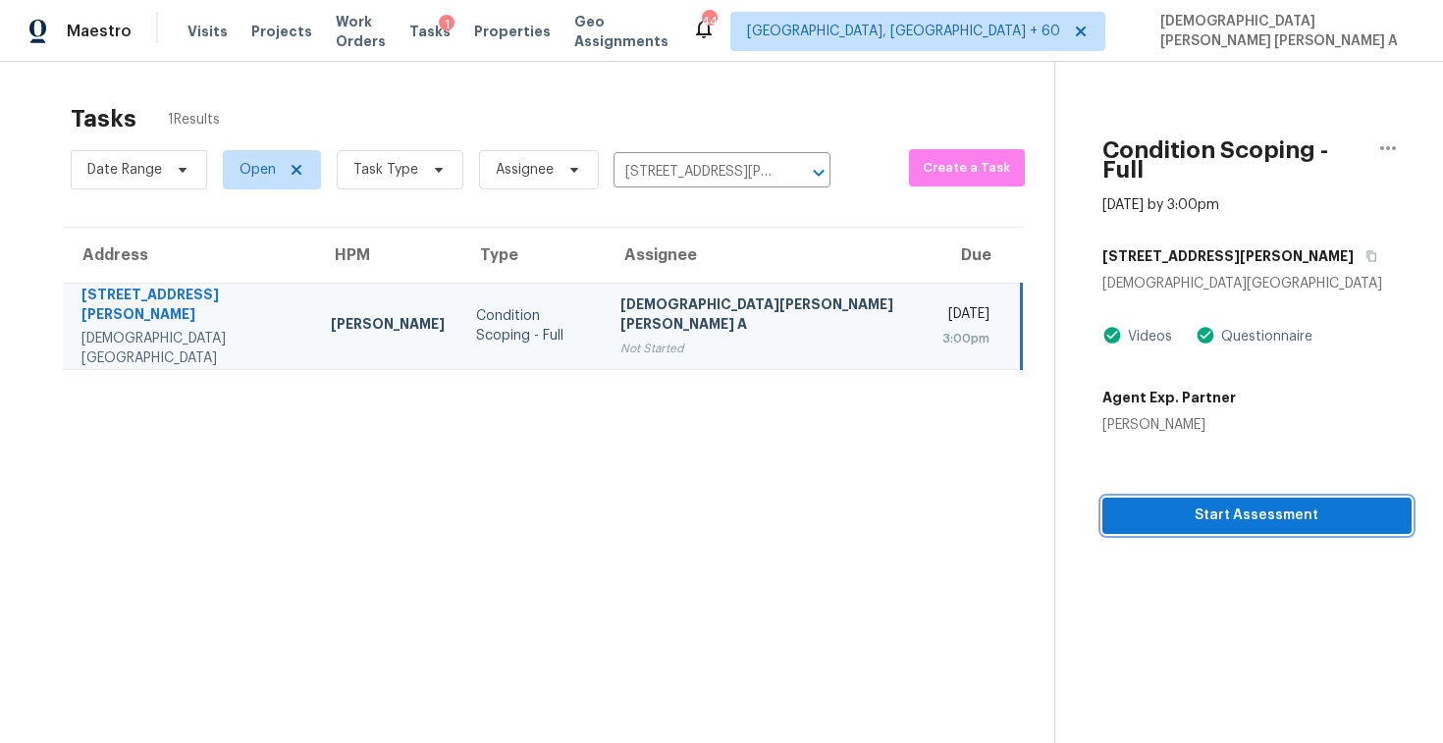
click at [1147, 504] on span "Start Assessment" at bounding box center [1257, 516] width 278 height 25
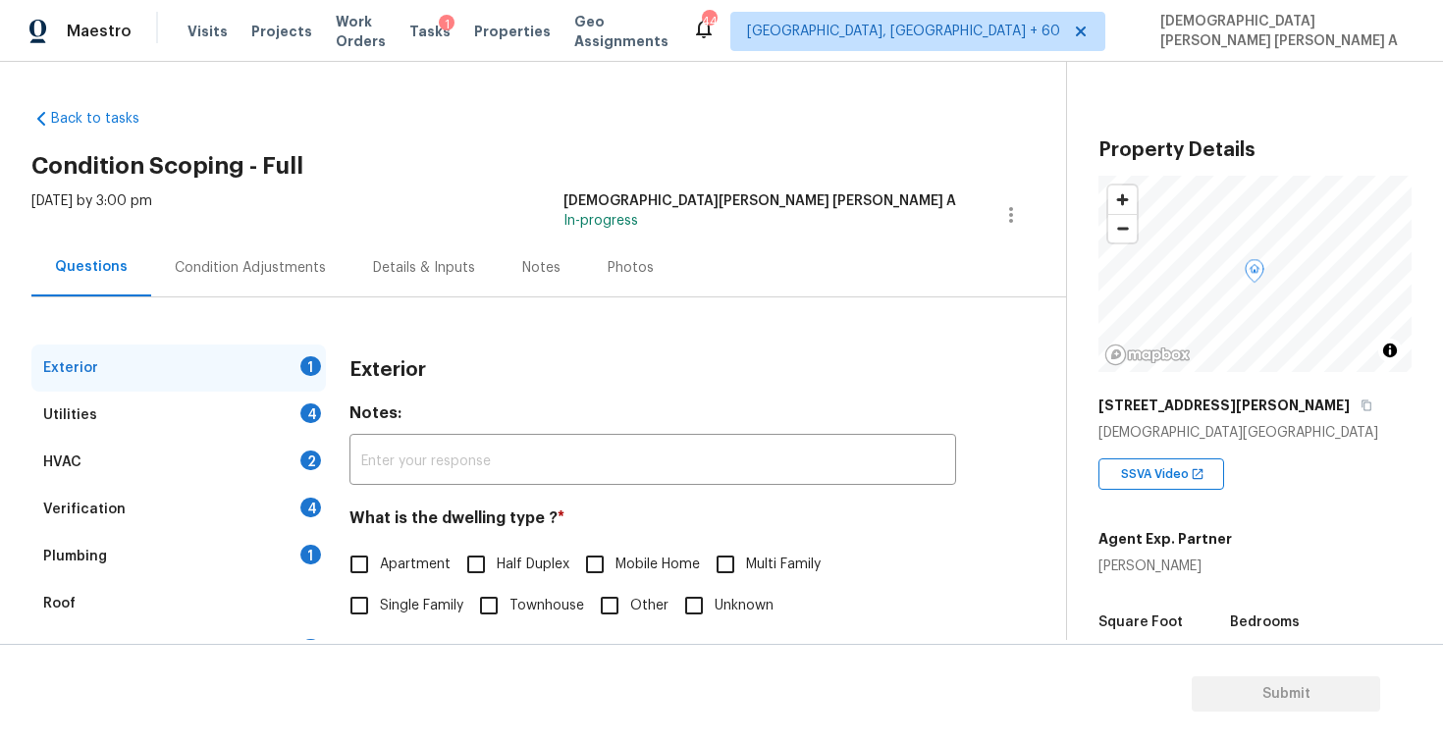
click at [471, 117] on div "Back to tasks Condition Scoping - Full Mon, Sep 22 2025 by 3:00 pm Mohamed Azee…" at bounding box center [548, 467] width 1035 height 749
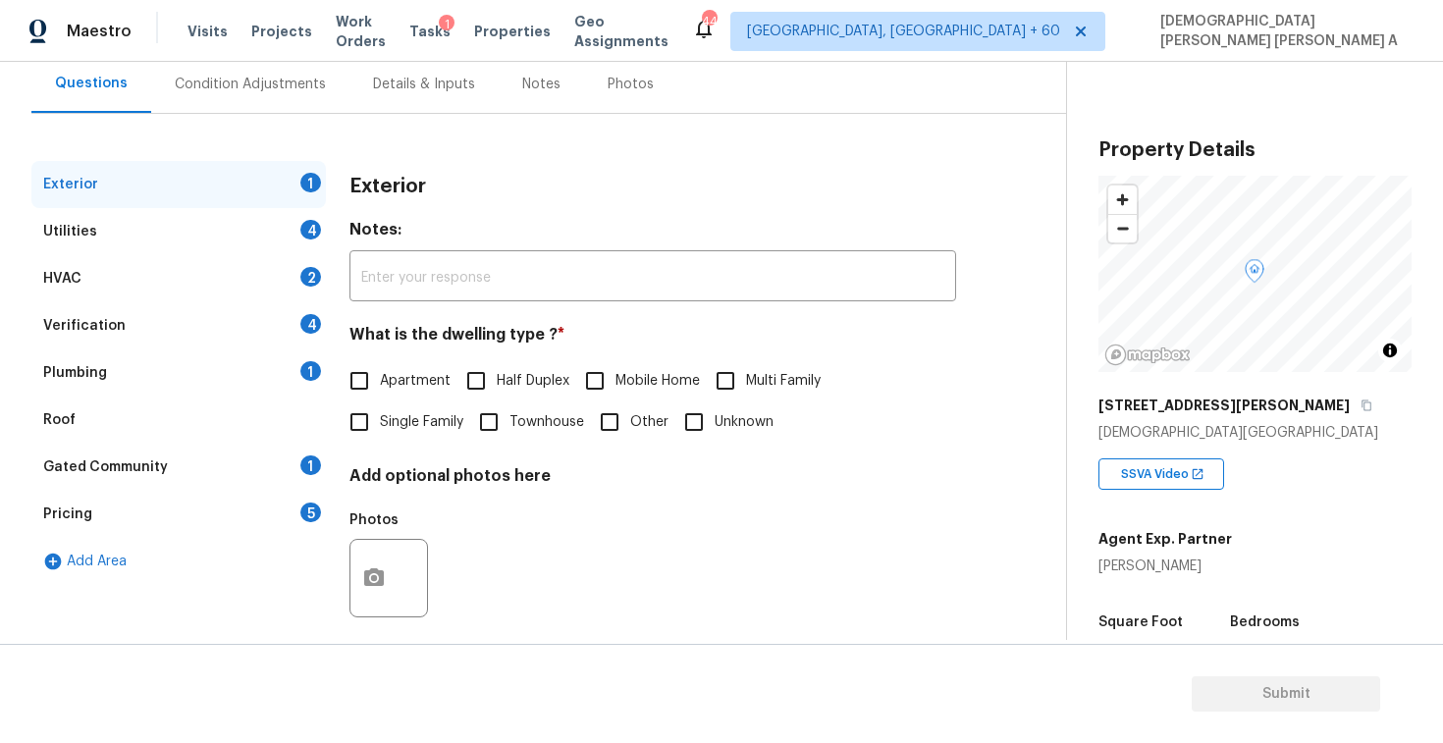
scroll to position [186, 0]
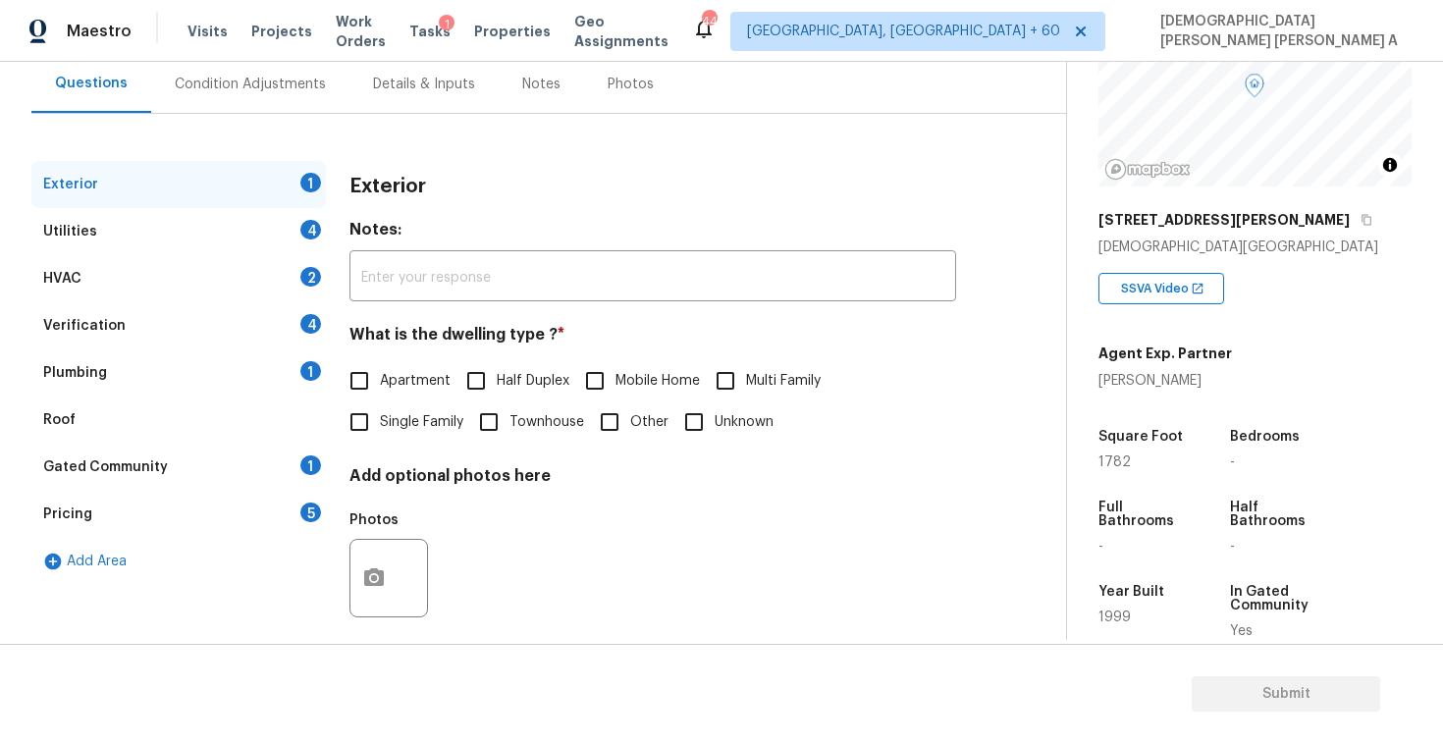
click at [382, 424] on span "Single Family" at bounding box center [421, 422] width 83 height 21
click at [380, 424] on input "Single Family" at bounding box center [359, 422] width 41 height 41
checkbox input "true"
click at [171, 244] on div "Utilities 4" at bounding box center [178, 231] width 295 height 47
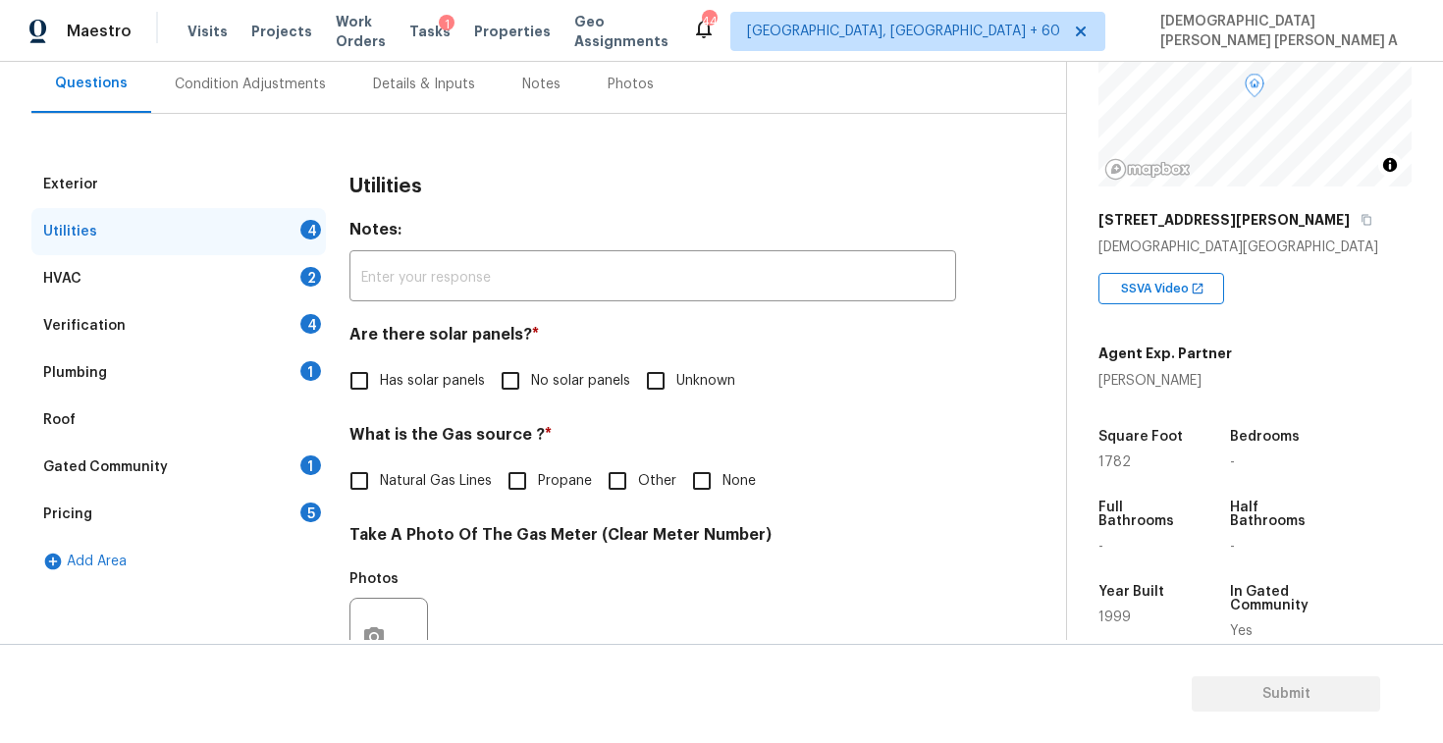
scroll to position [260, 0]
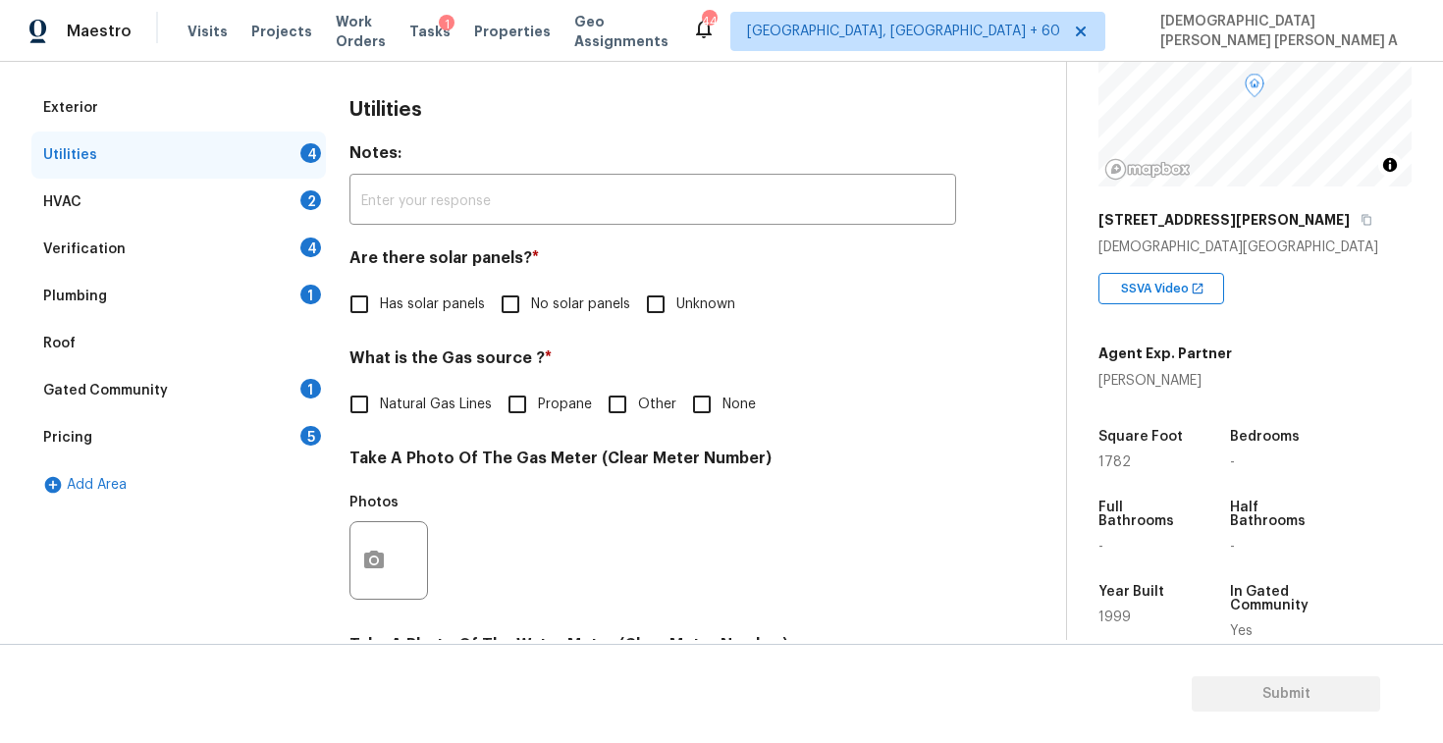
click at [520, 302] on input "No solar panels" at bounding box center [510, 304] width 41 height 41
checkbox input "true"
click at [380, 411] on span "Natural Gas Lines" at bounding box center [436, 405] width 112 height 21
click at [380, 411] on input "Natural Gas Lines" at bounding box center [359, 404] width 41 height 41
checkbox input "true"
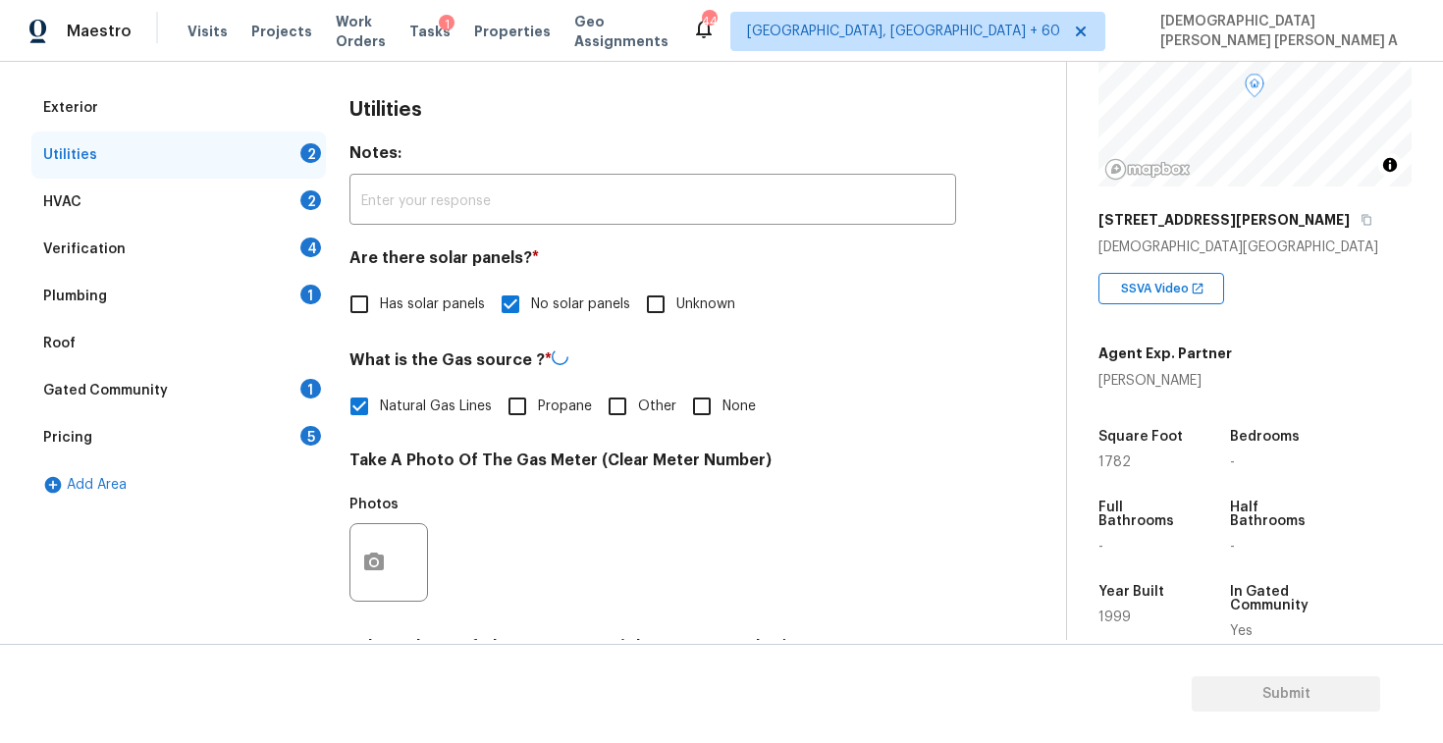
scroll to position [734, 0]
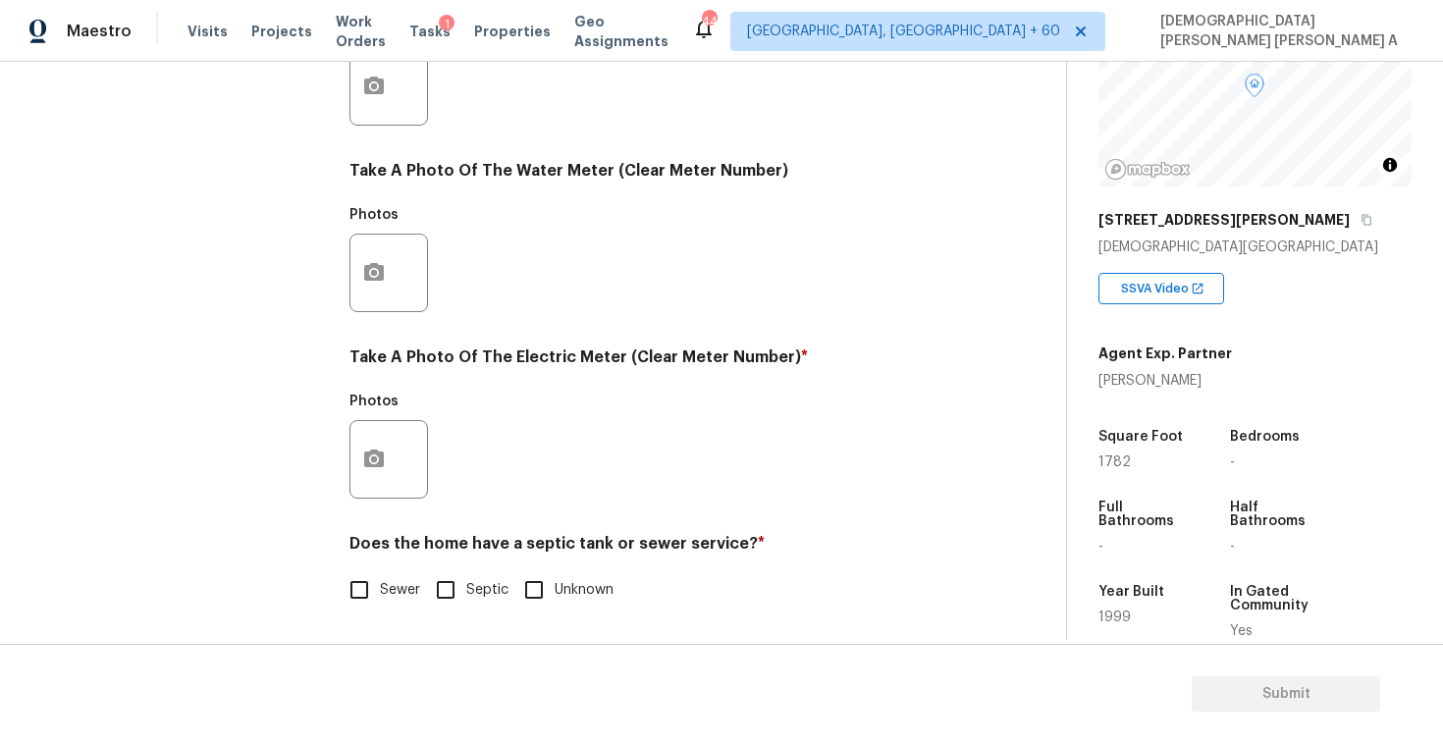
click at [374, 577] on input "Sewer" at bounding box center [359, 589] width 41 height 41
checkbox input "true"
click at [390, 487] on div at bounding box center [389, 459] width 79 height 79
click at [372, 441] on button "button" at bounding box center [374, 459] width 47 height 77
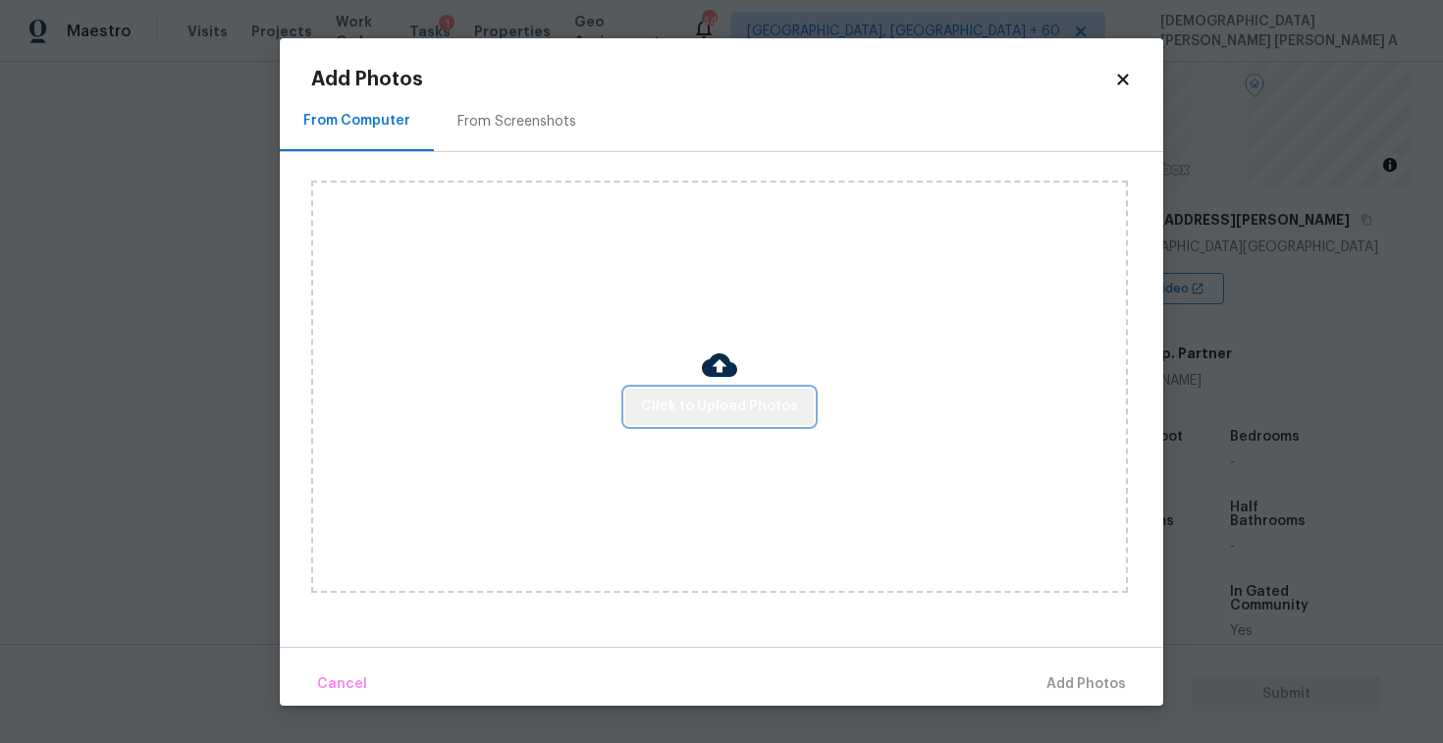
click at [754, 411] on span "Click to Upload Photos" at bounding box center [719, 407] width 157 height 25
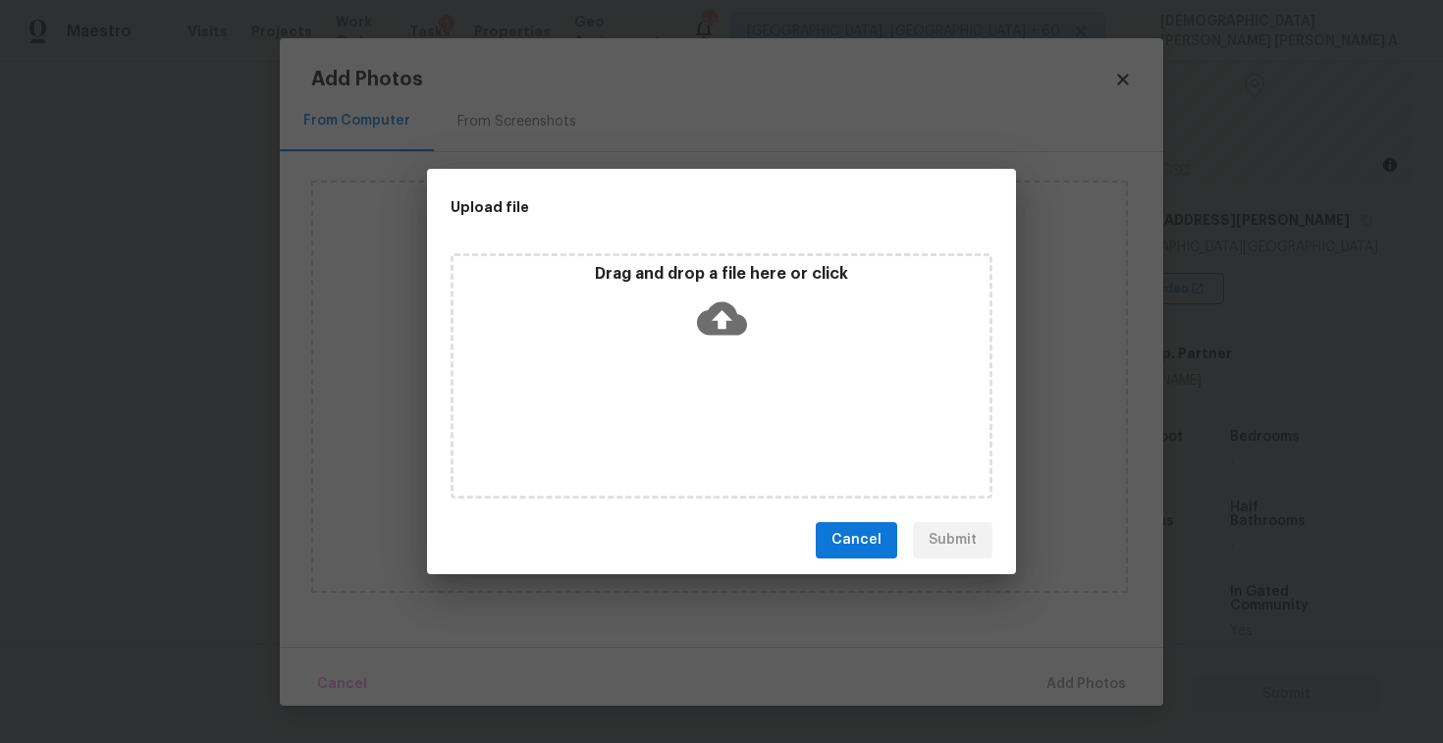
click at [740, 345] on div "Drag and drop a file here or click" at bounding box center [722, 306] width 536 height 84
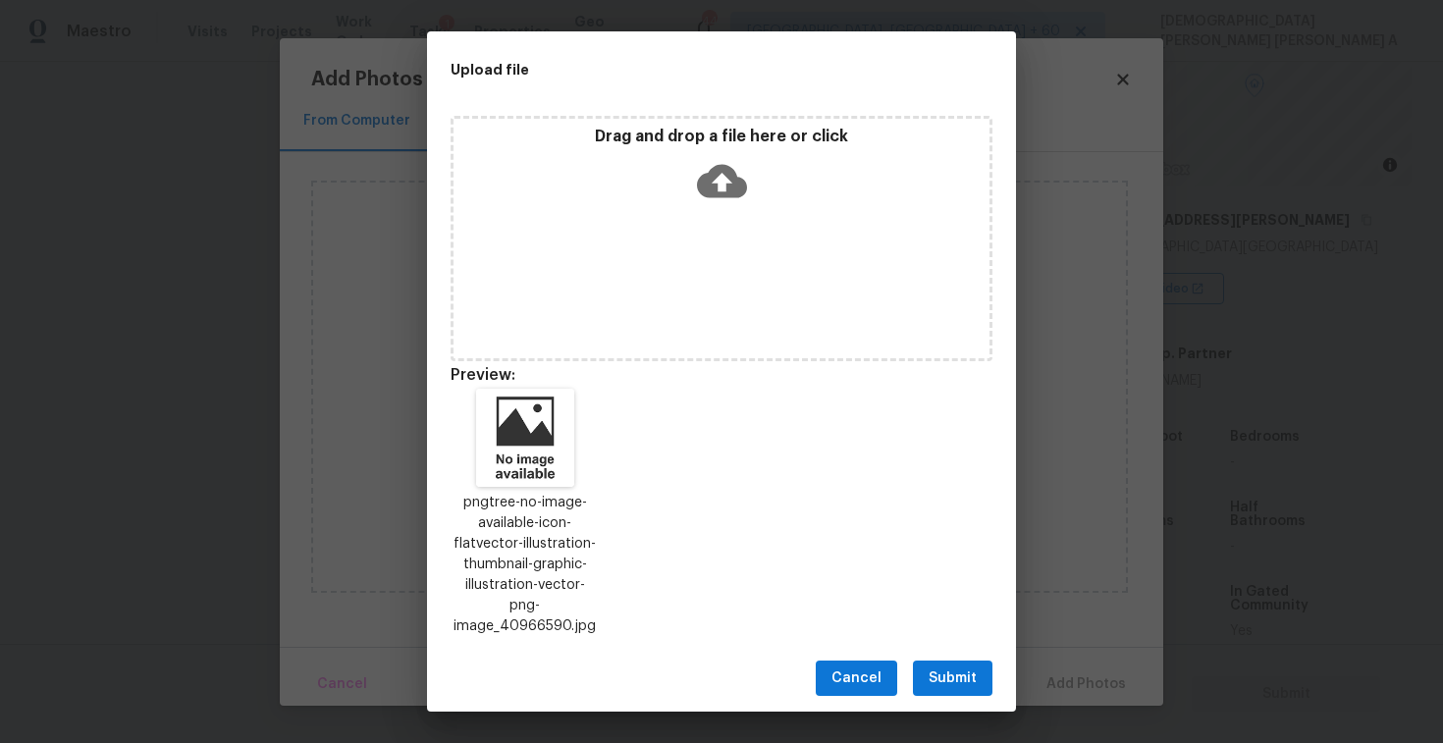
click at [946, 677] on span "Submit" at bounding box center [953, 679] width 48 height 25
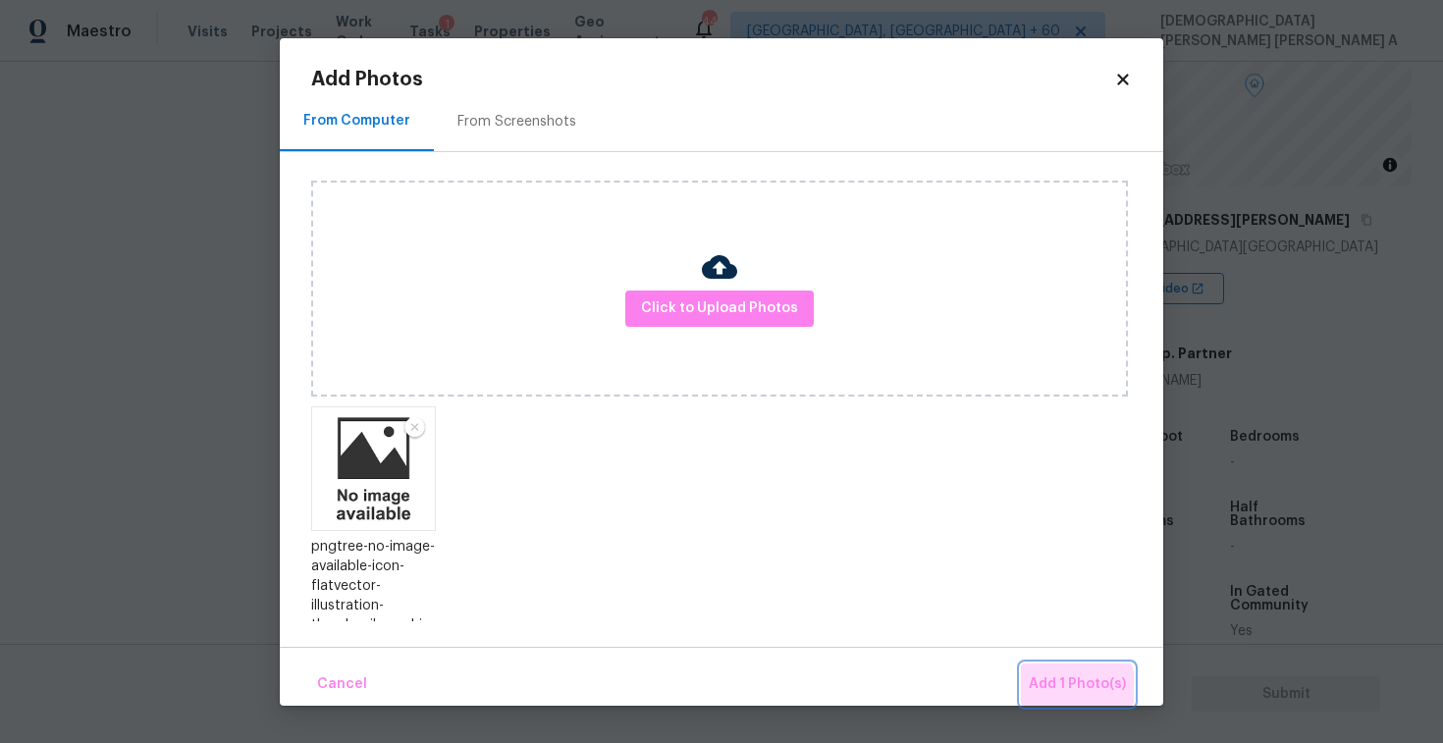
click at [1071, 688] on span "Add 1 Photo(s)" at bounding box center [1077, 685] width 97 height 25
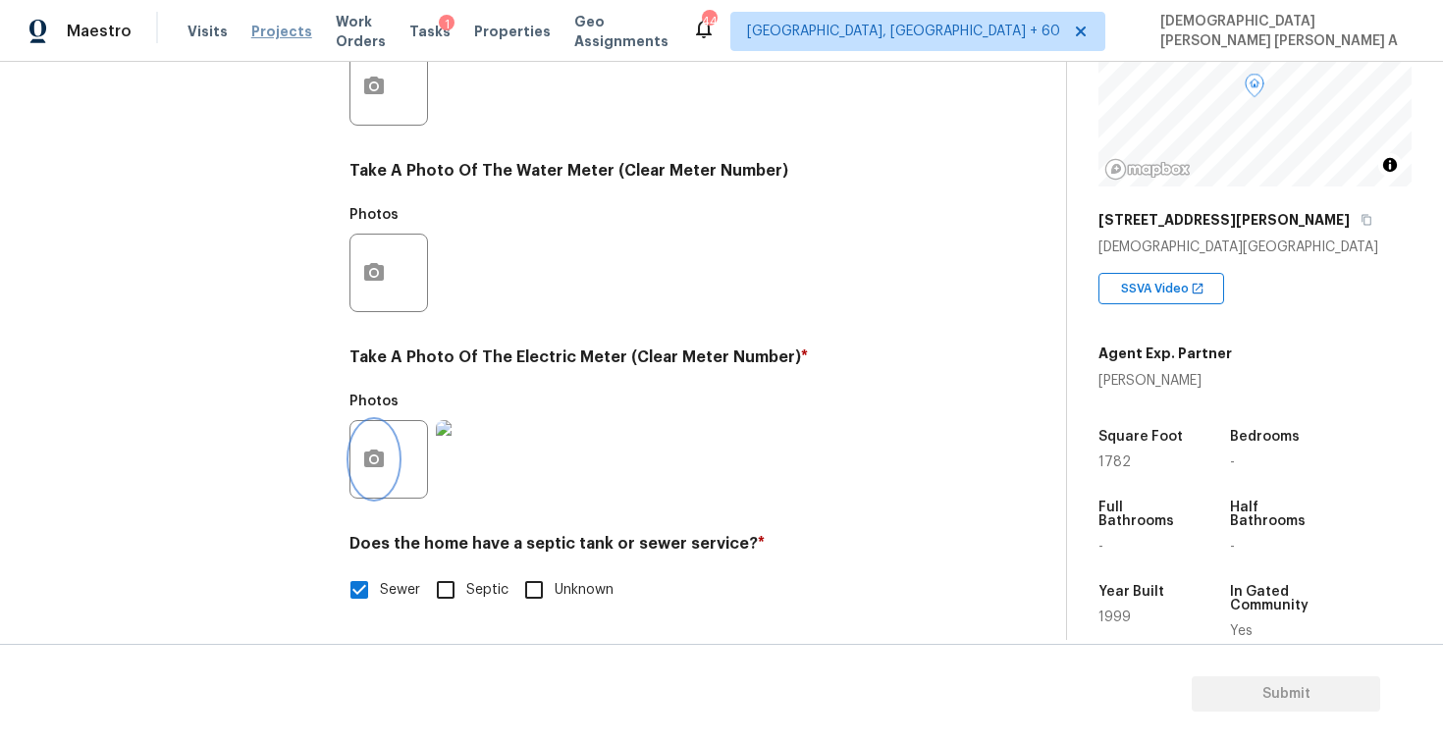
scroll to position [130, 0]
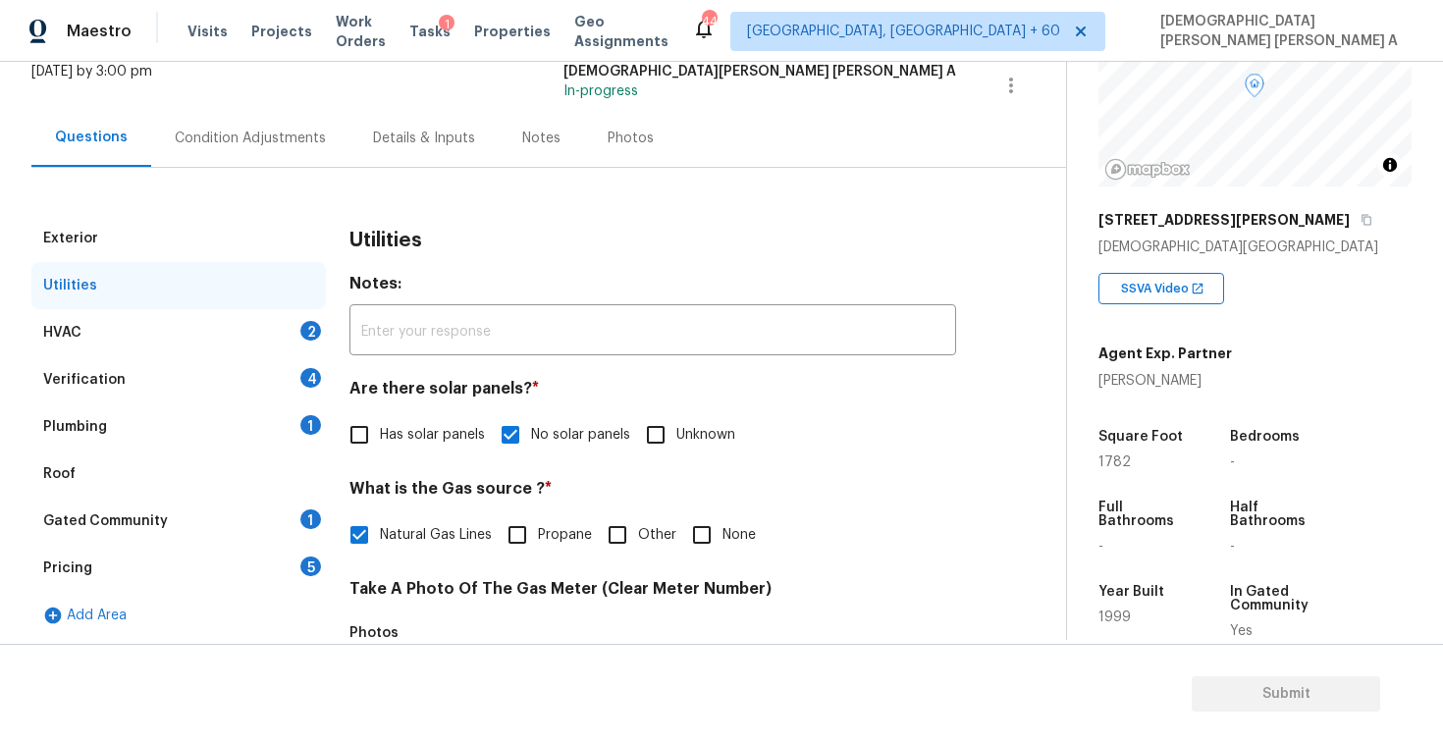
click at [224, 345] on div "HVAC 2" at bounding box center [178, 332] width 295 height 47
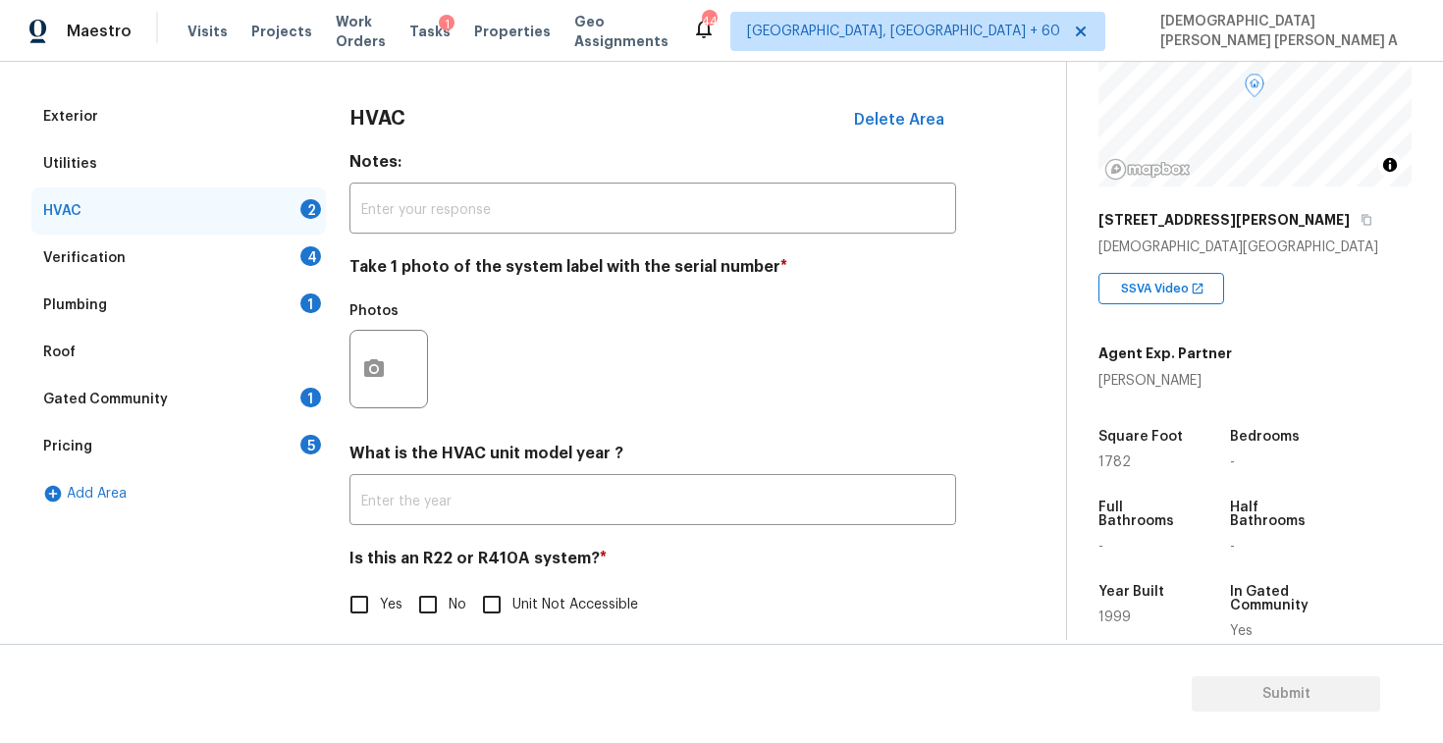
scroll to position [267, 0]
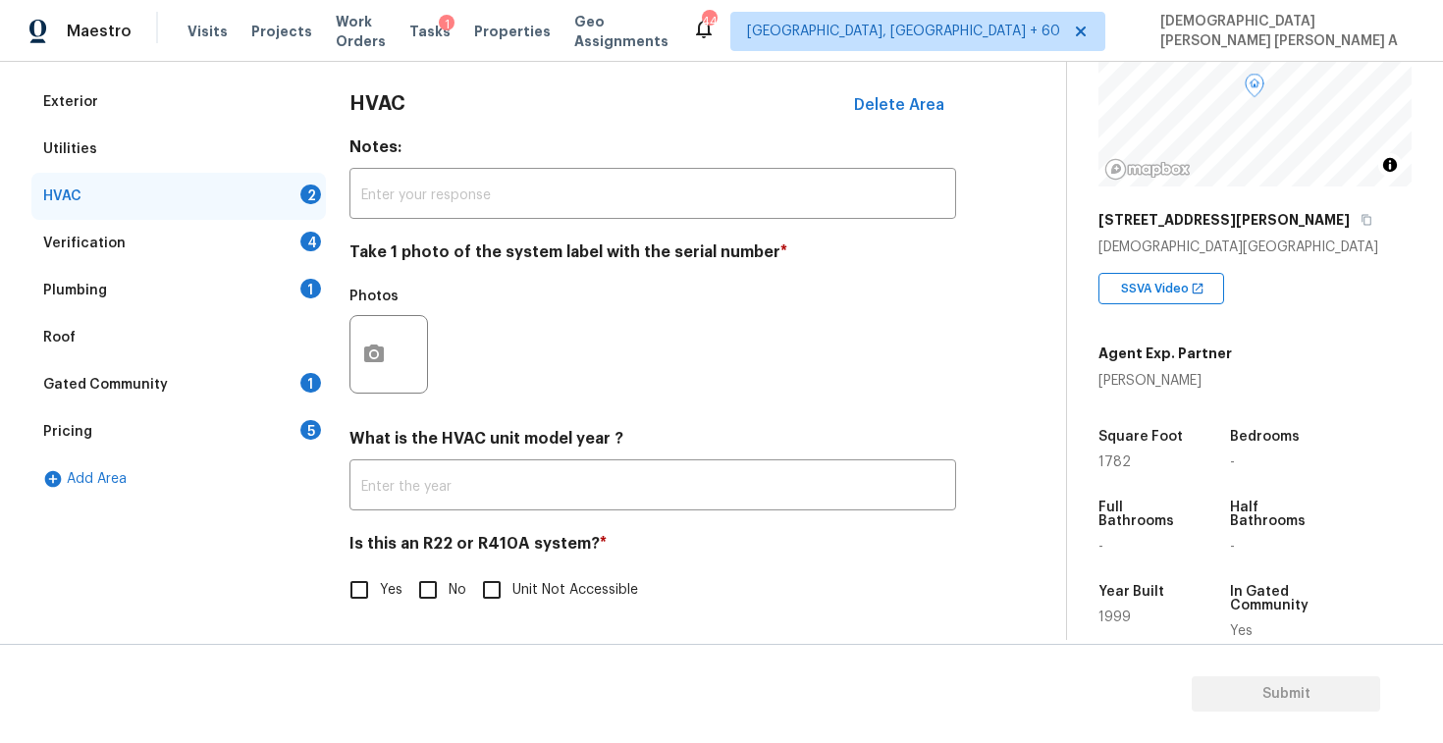
click at [416, 592] on input "No" at bounding box center [427, 589] width 41 height 41
checkbox input "true"
click at [372, 370] on button "button" at bounding box center [374, 354] width 47 height 77
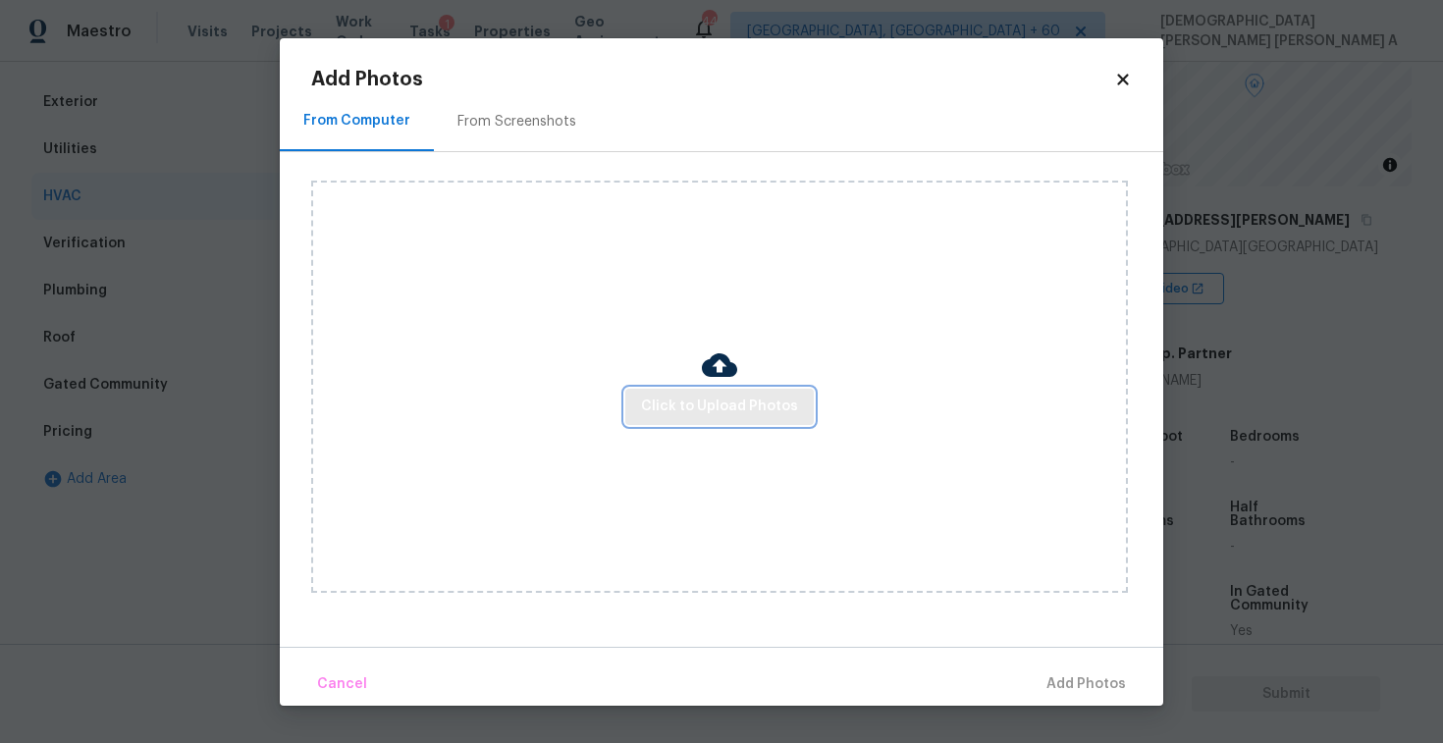
click at [724, 407] on span "Click to Upload Photos" at bounding box center [719, 407] width 157 height 25
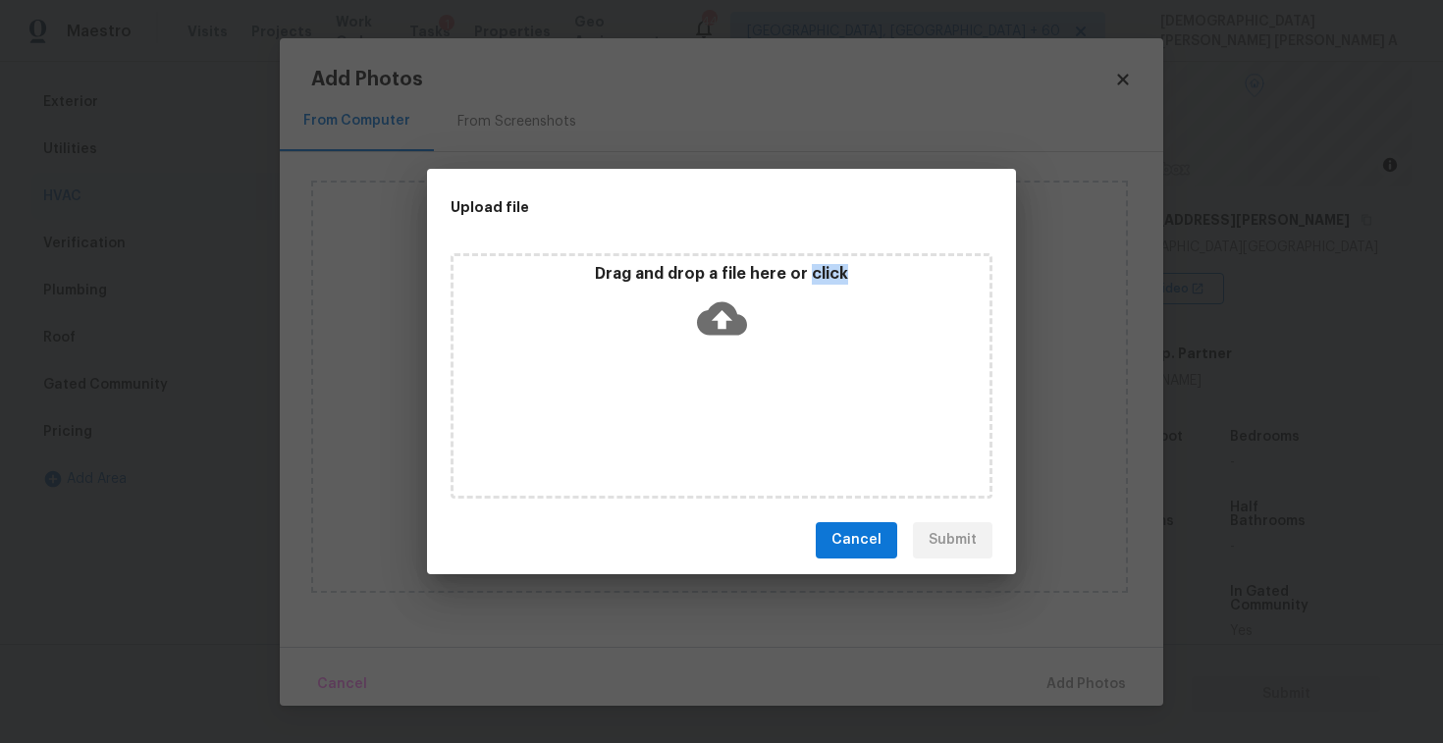
drag, startPoint x: 724, startPoint y: 407, endPoint x: 724, endPoint y: 387, distance: 20.6
click at [724, 407] on div "Drag and drop a file here or click" at bounding box center [722, 375] width 542 height 245
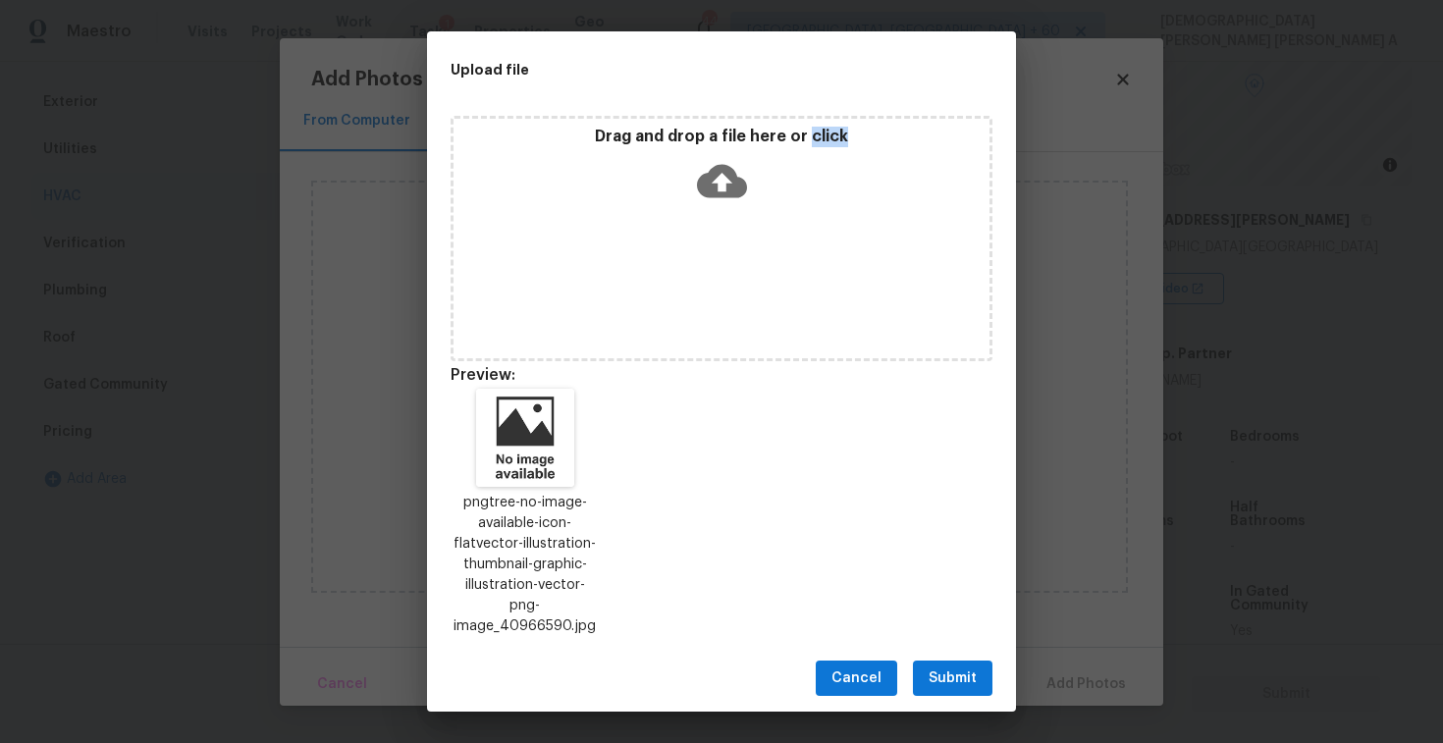
click at [956, 669] on span "Submit" at bounding box center [953, 679] width 48 height 25
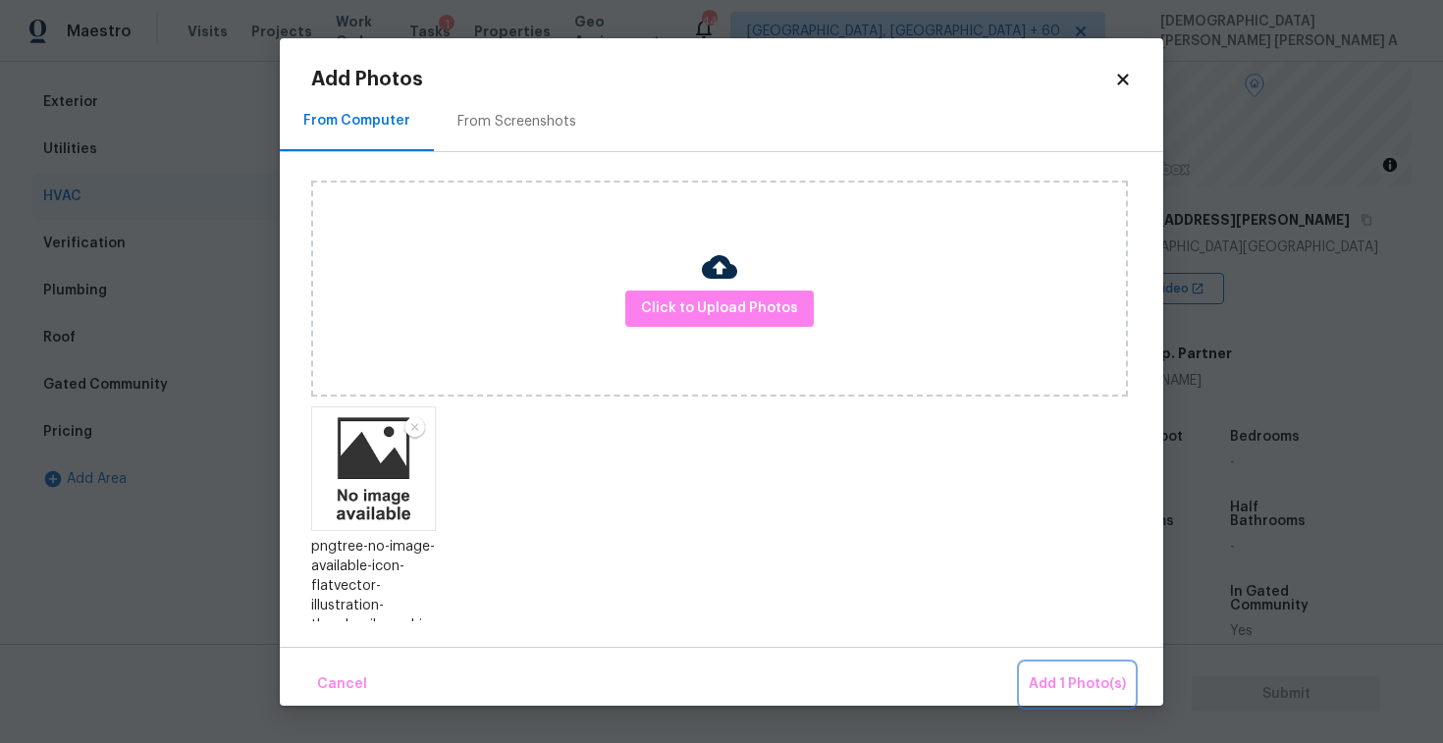
click at [1050, 671] on button "Add 1 Photo(s)" at bounding box center [1077, 685] width 113 height 42
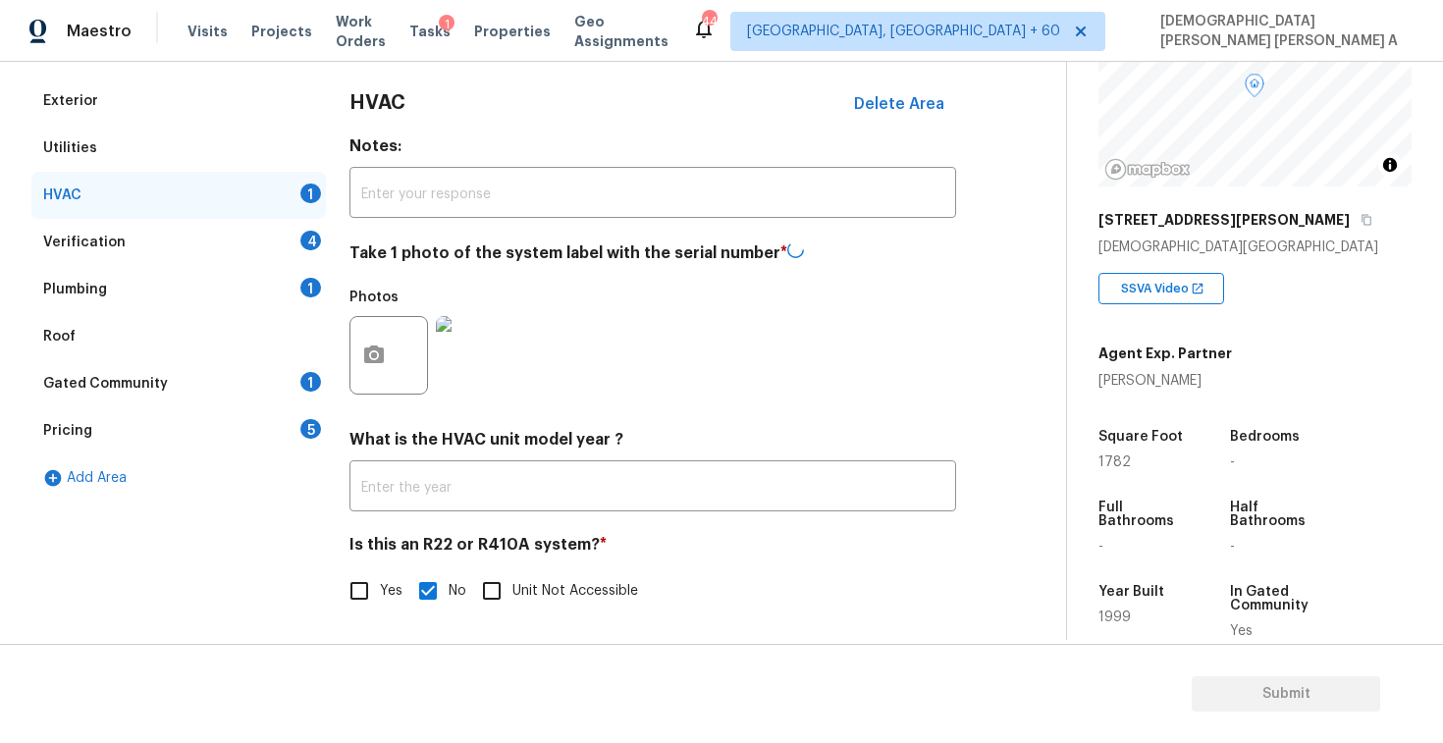
click at [151, 247] on div "Verification 4" at bounding box center [178, 242] width 295 height 47
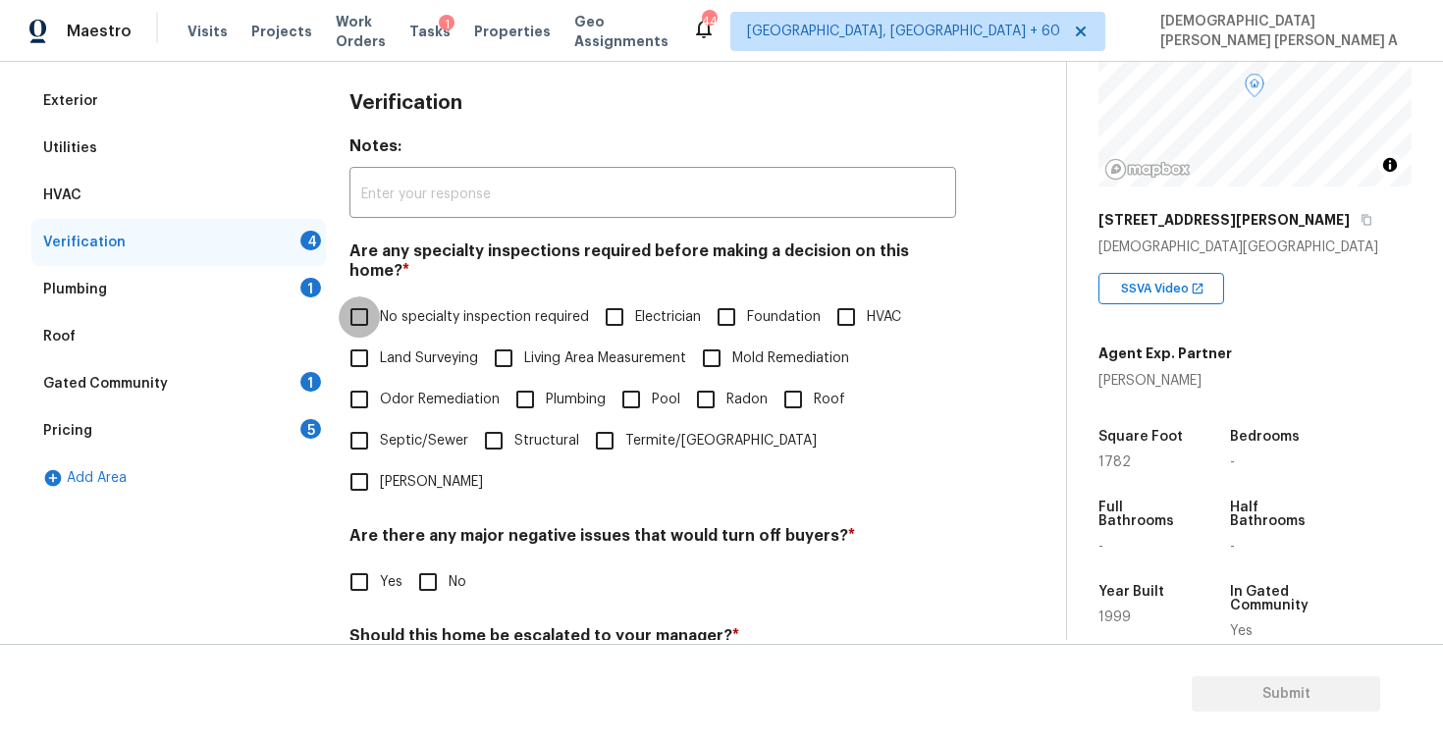
click at [370, 300] on input "No specialty inspection required" at bounding box center [359, 317] width 41 height 41
checkbox input "true"
click at [430, 564] on input "No" at bounding box center [427, 584] width 41 height 41
checkbox input "true"
click at [431, 662] on input "No" at bounding box center [427, 682] width 41 height 41
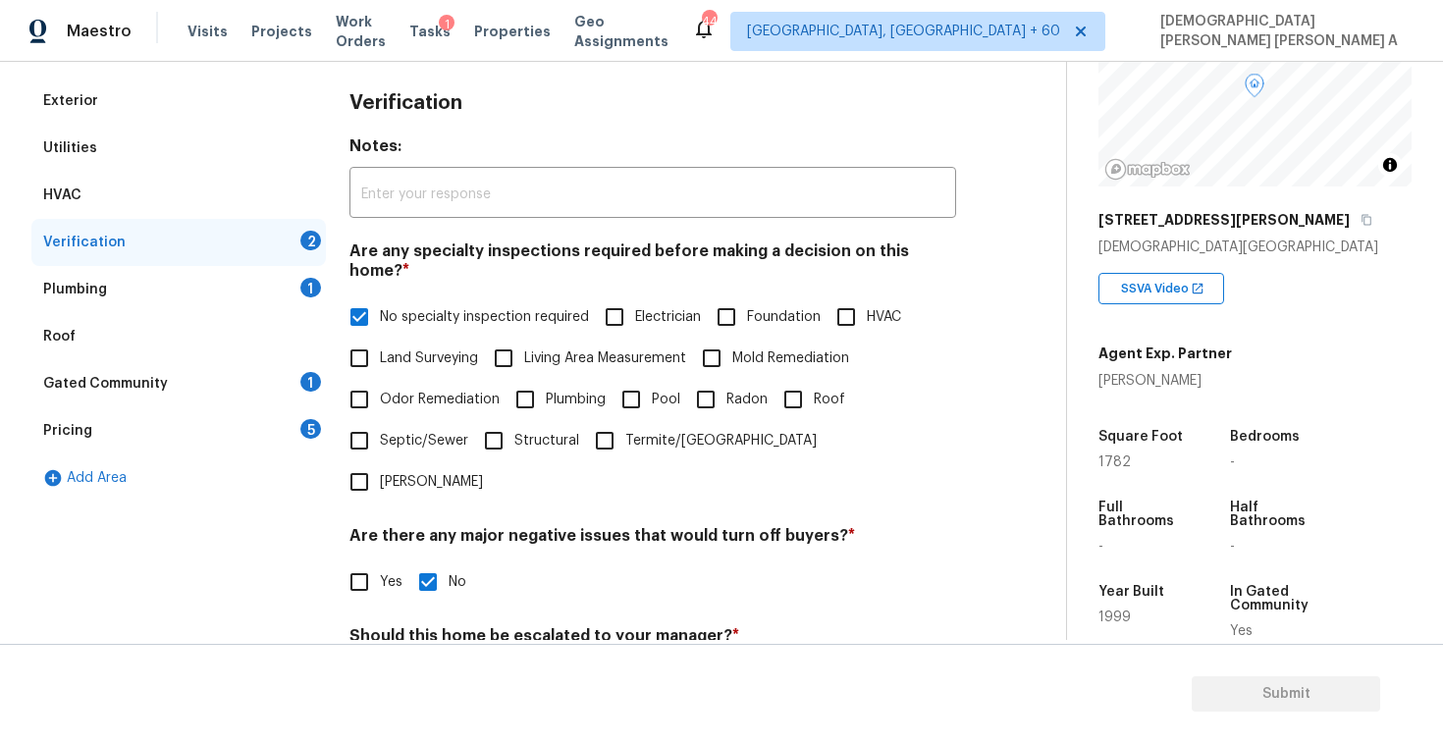
checkbox input "true"
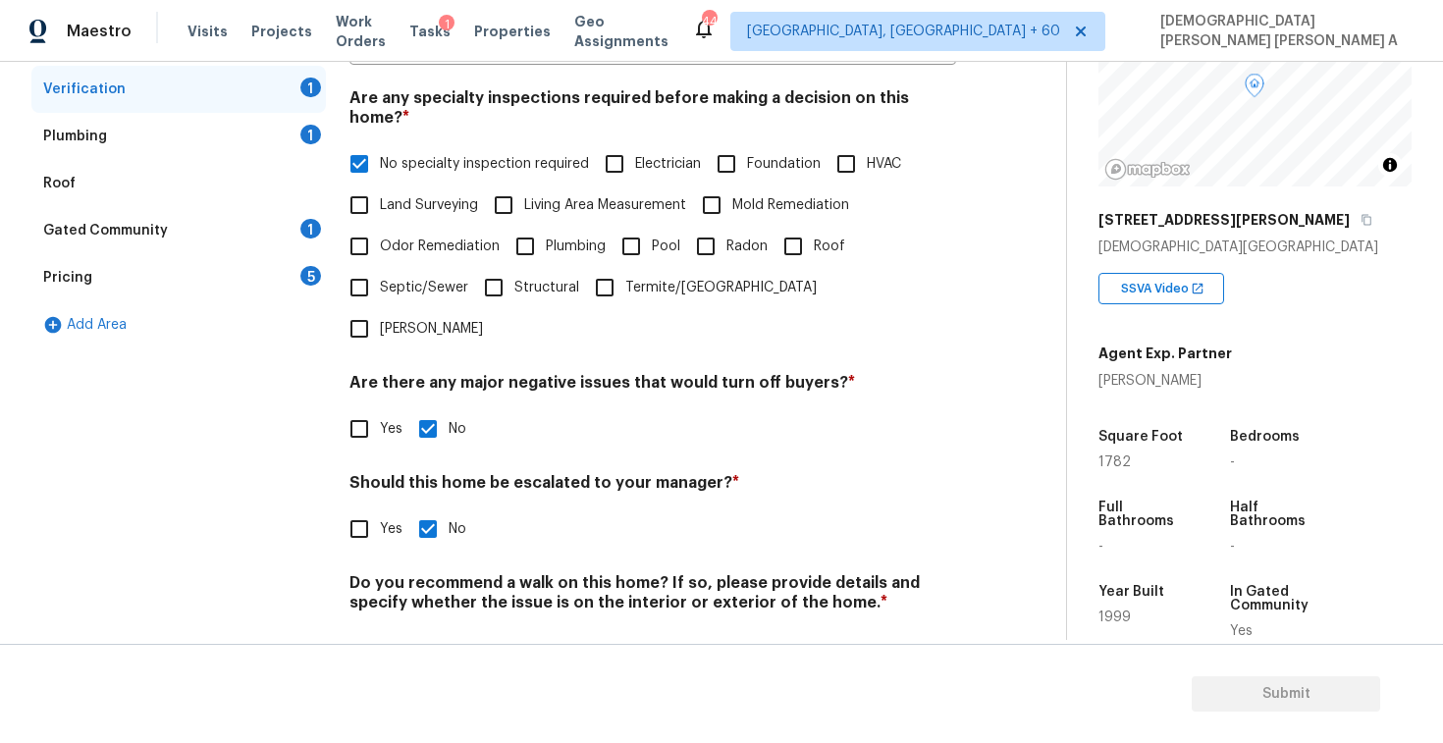
scroll to position [418, 0]
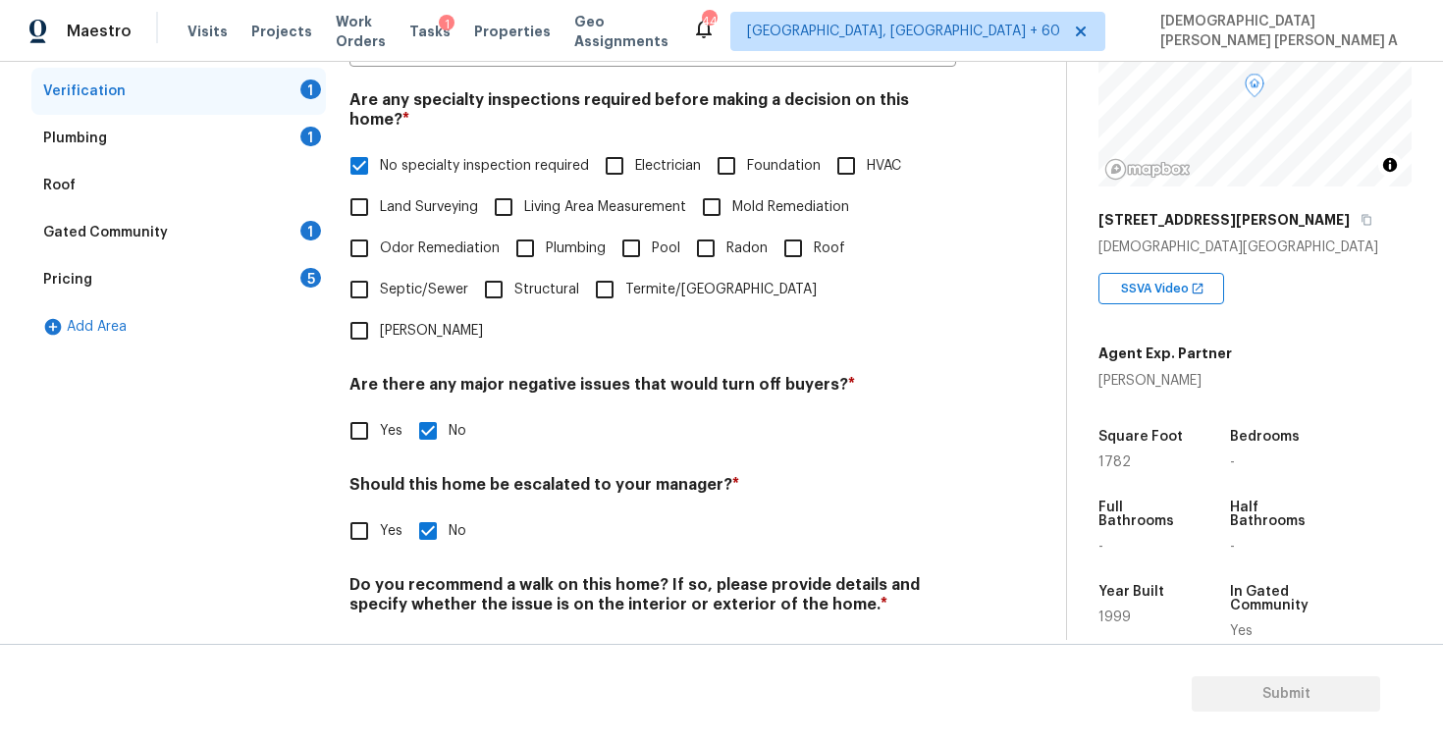
click at [423, 630] on input "No" at bounding box center [427, 650] width 41 height 41
checkbox input "true"
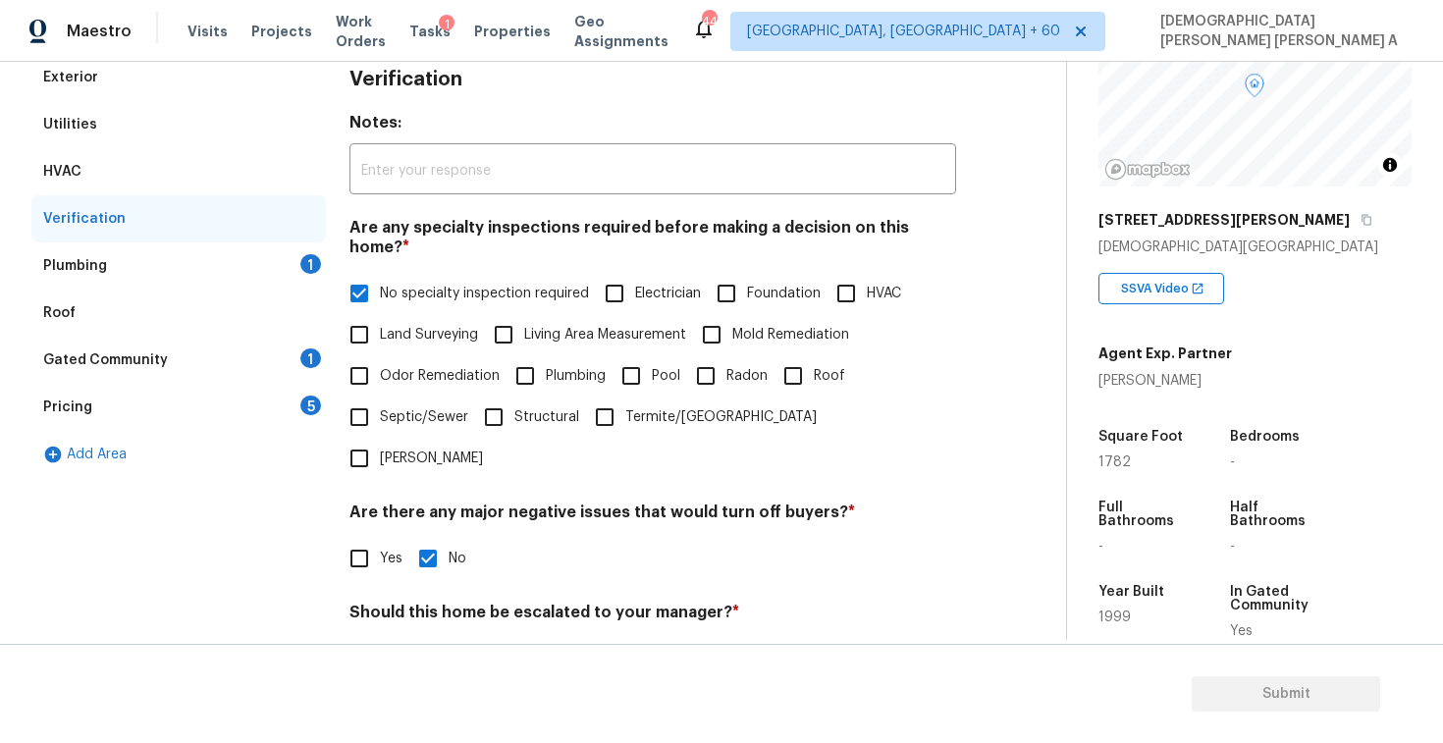
click at [244, 268] on div "Plumbing 1" at bounding box center [178, 266] width 295 height 47
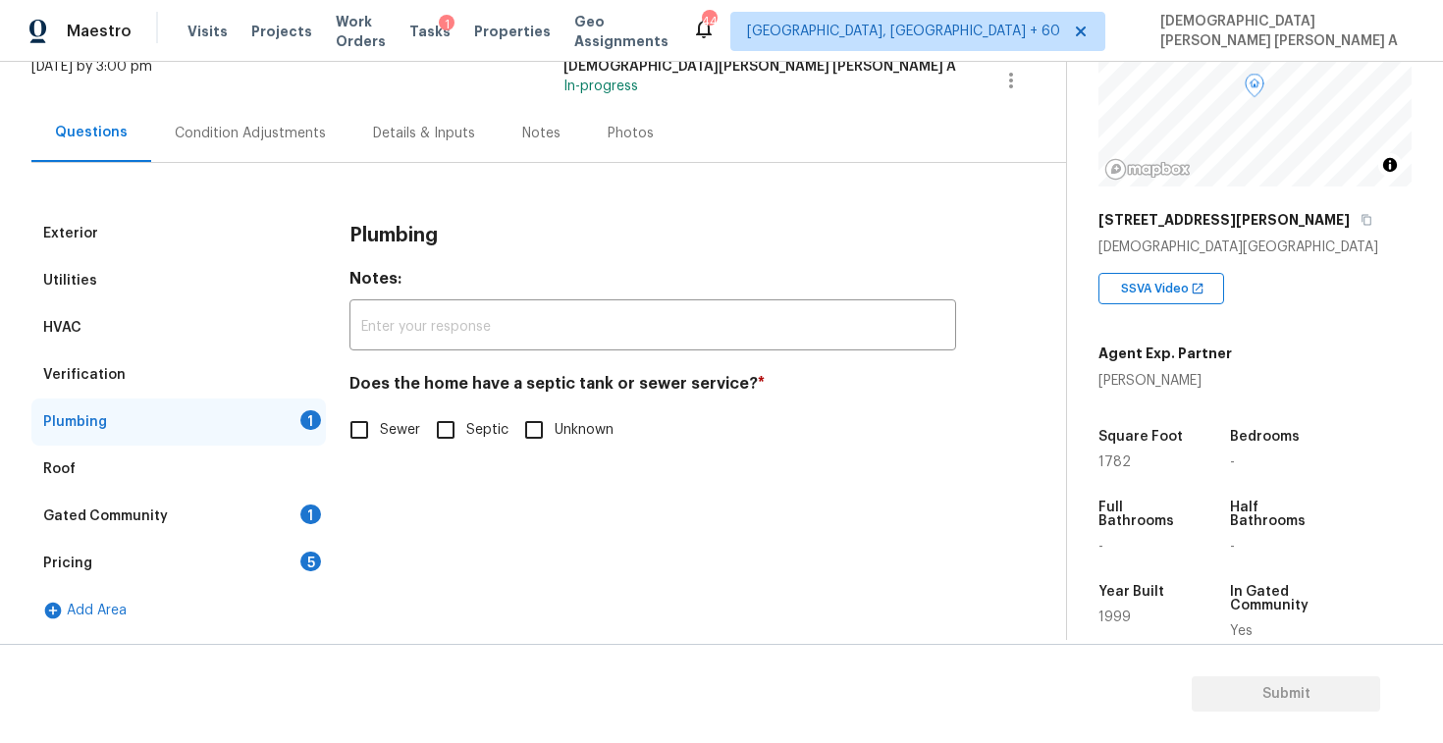
click at [361, 419] on input "Sewer" at bounding box center [359, 429] width 41 height 41
checkbox input "true"
click at [258, 515] on div "Gated Community 1" at bounding box center [178, 516] width 295 height 47
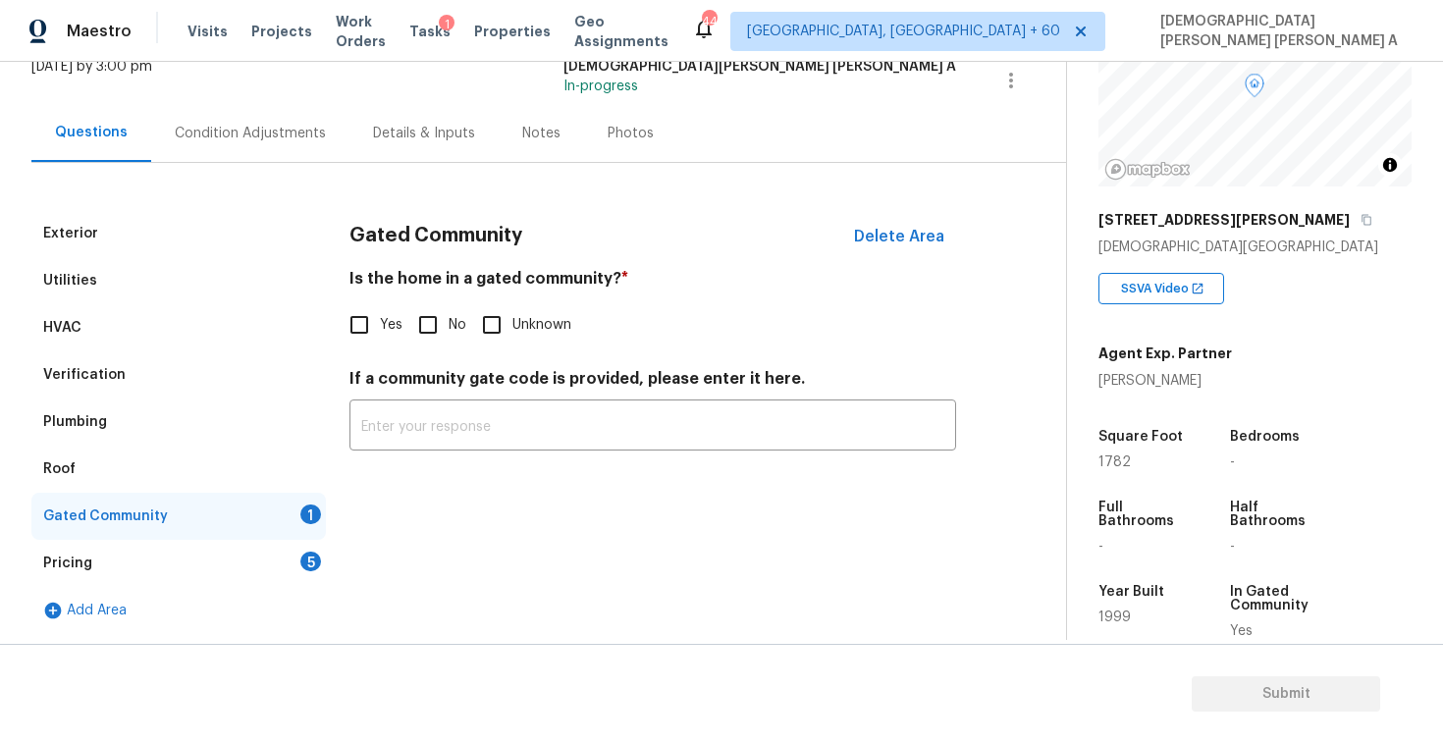
click at [429, 327] on input "No" at bounding box center [427, 324] width 41 height 41
checkbox input "true"
click at [290, 542] on div "Pricing 5" at bounding box center [178, 563] width 295 height 47
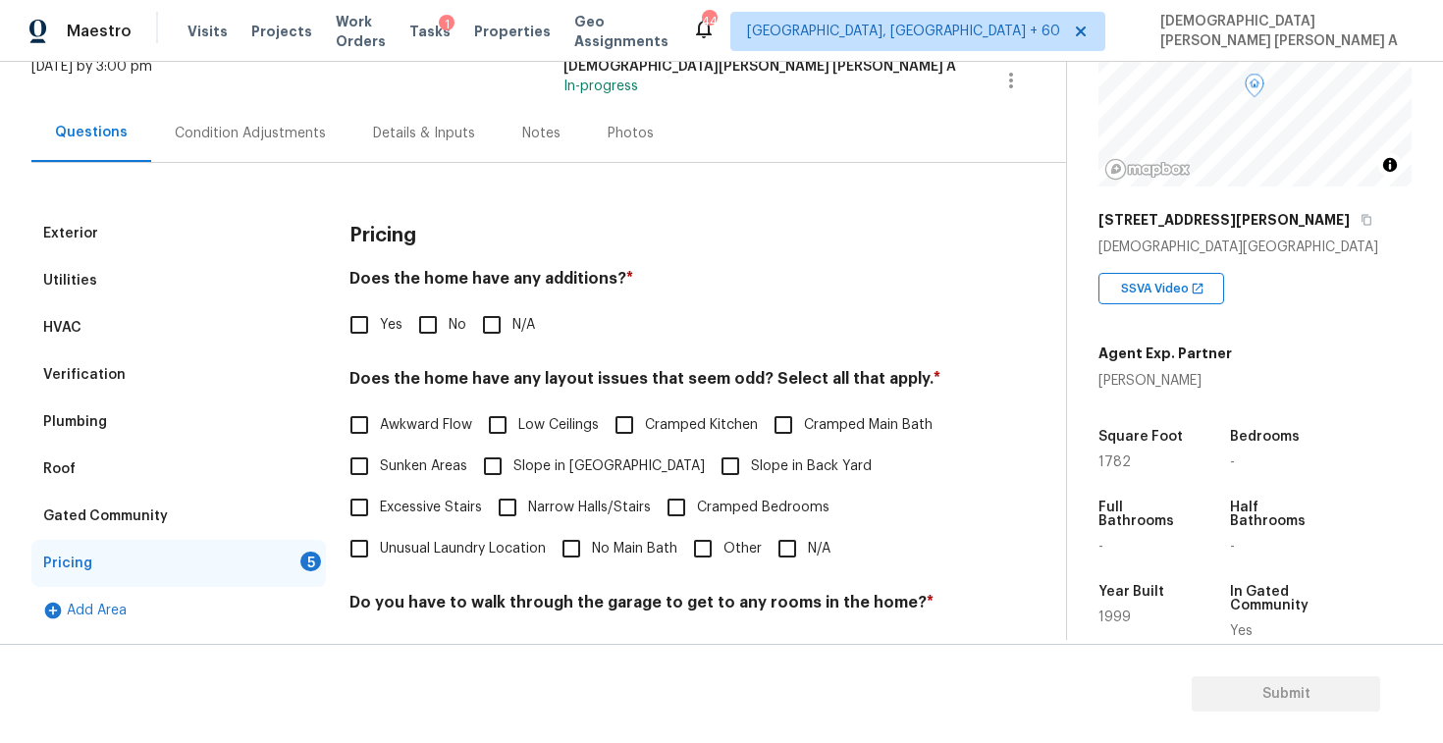
click at [428, 342] on input "No" at bounding box center [427, 324] width 41 height 41
checkbox input "true"
click at [787, 557] on input "N/A" at bounding box center [787, 548] width 41 height 41
checkbox input "true"
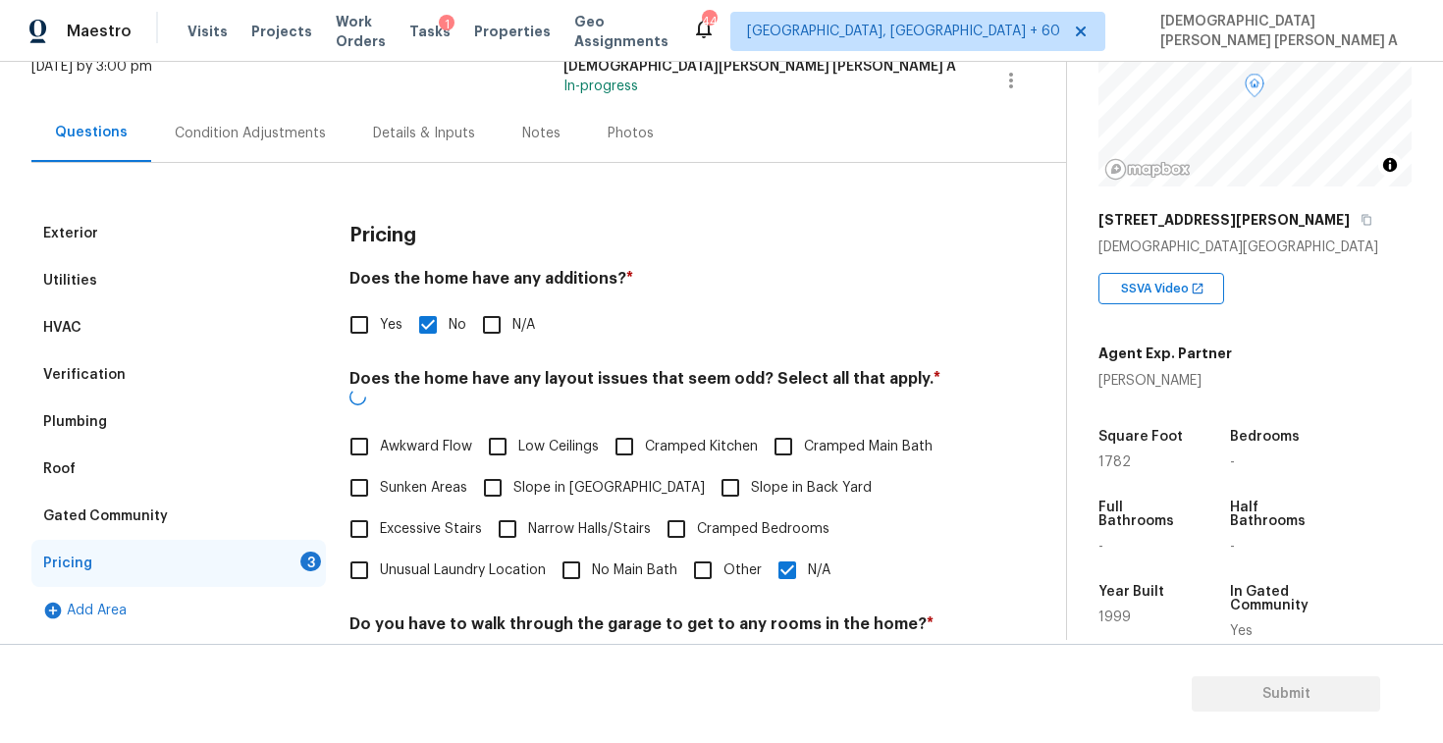
scroll to position [394, 0]
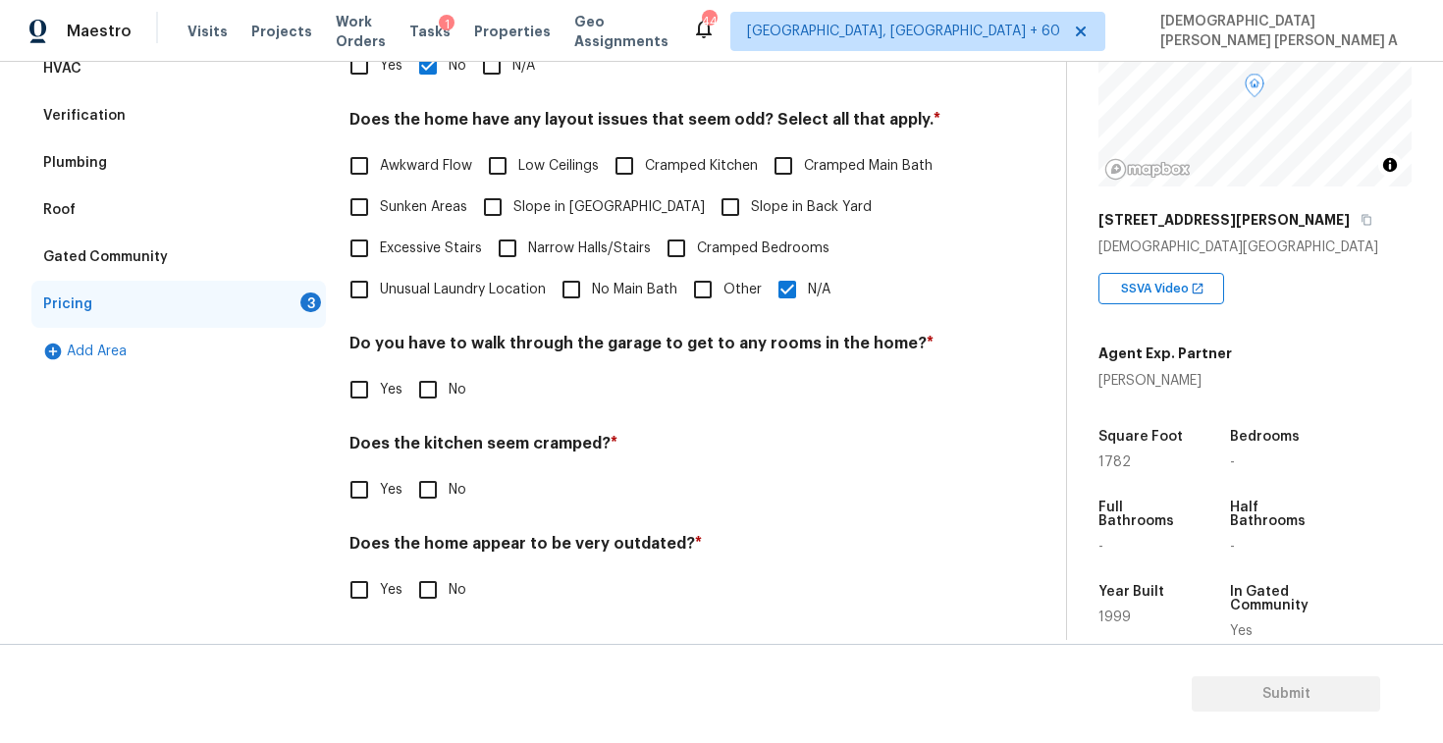
click at [433, 406] on input "No" at bounding box center [427, 389] width 41 height 41
checkbox input "true"
click at [428, 496] on input "No" at bounding box center [427, 489] width 41 height 41
checkbox input "true"
click at [428, 579] on input "No" at bounding box center [427, 591] width 41 height 41
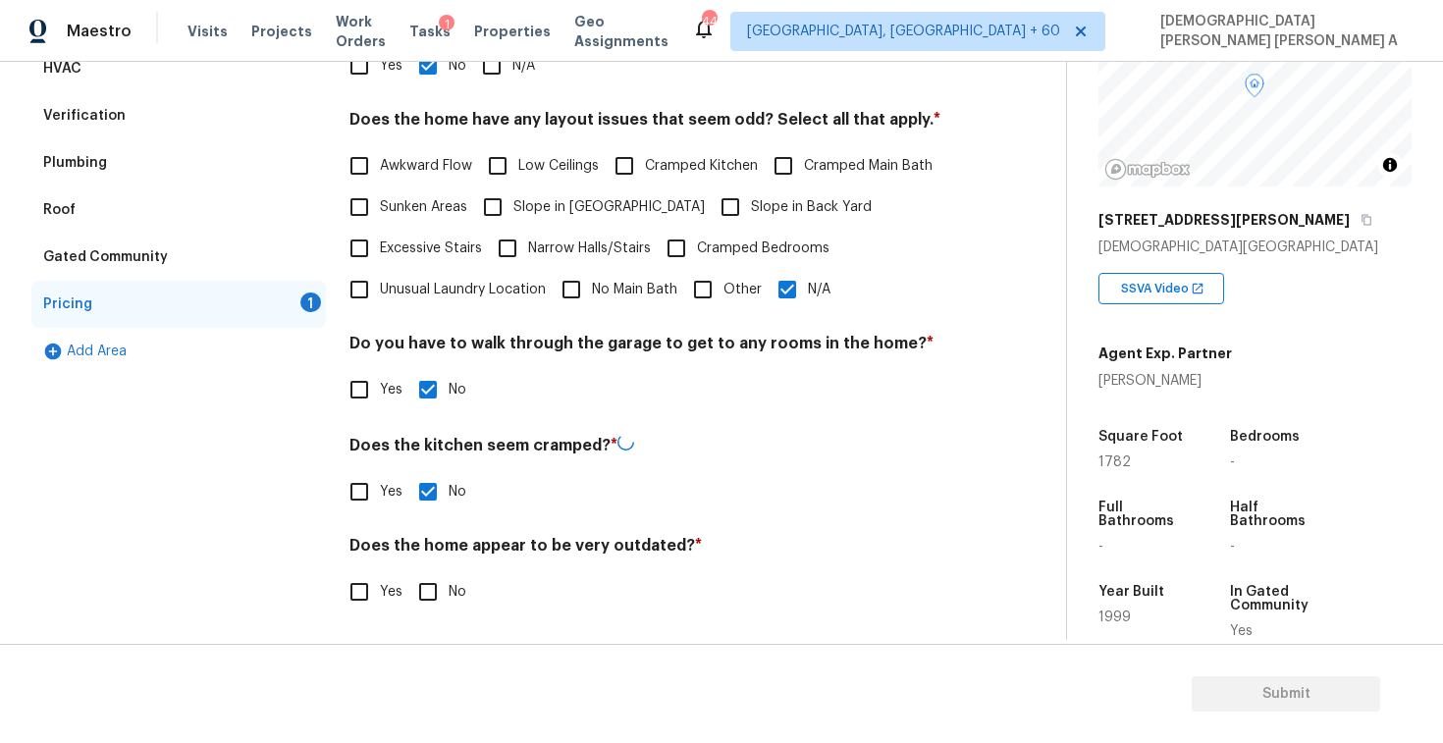
checkbox input "true"
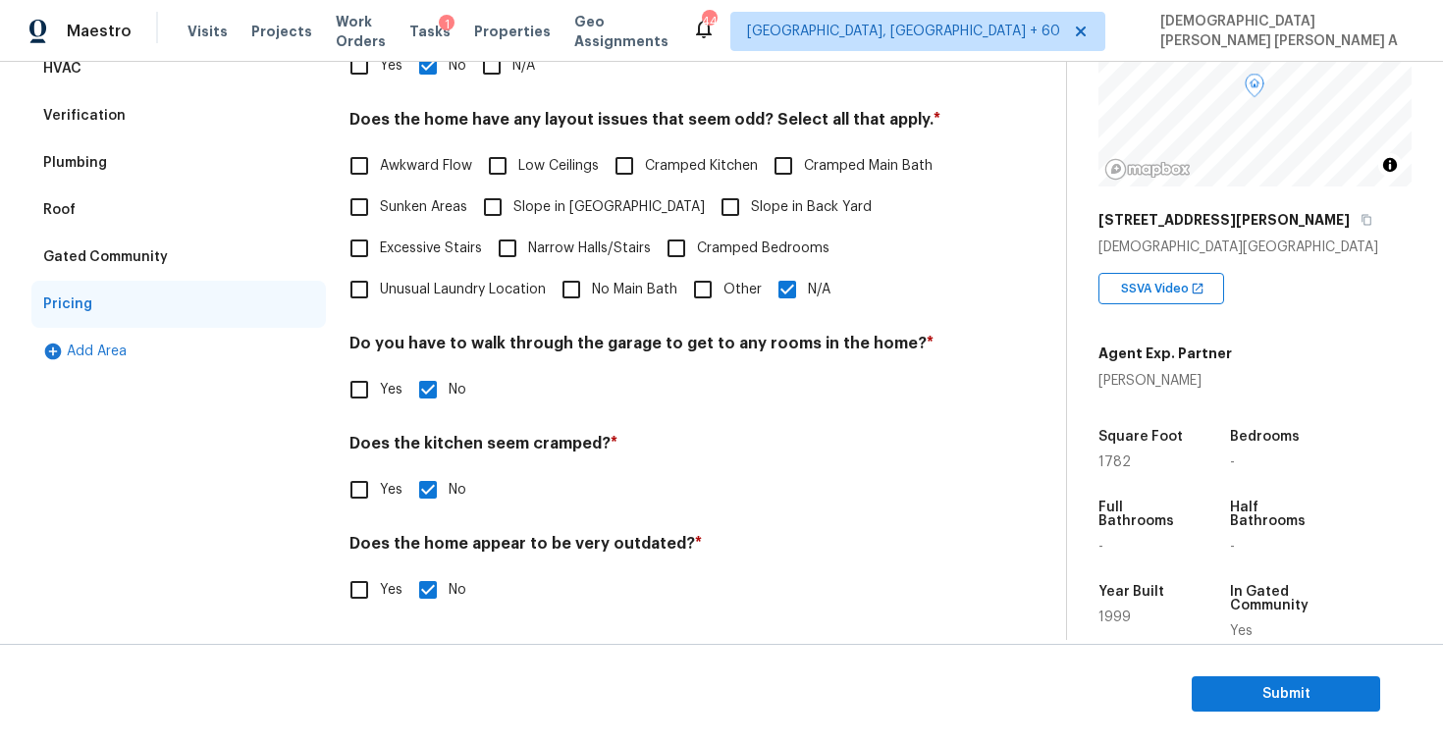
scroll to position [234, 0]
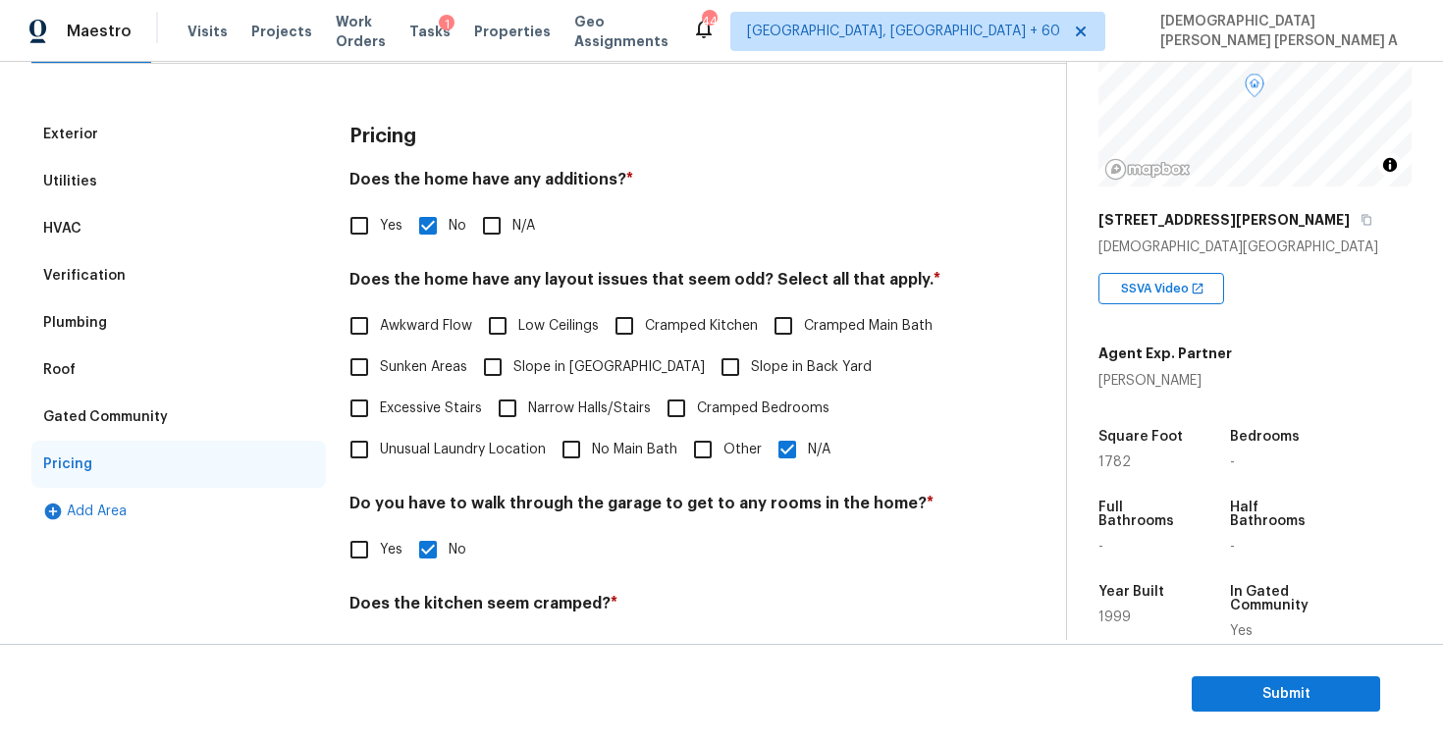
click at [151, 254] on div "Verification" at bounding box center [178, 275] width 295 height 47
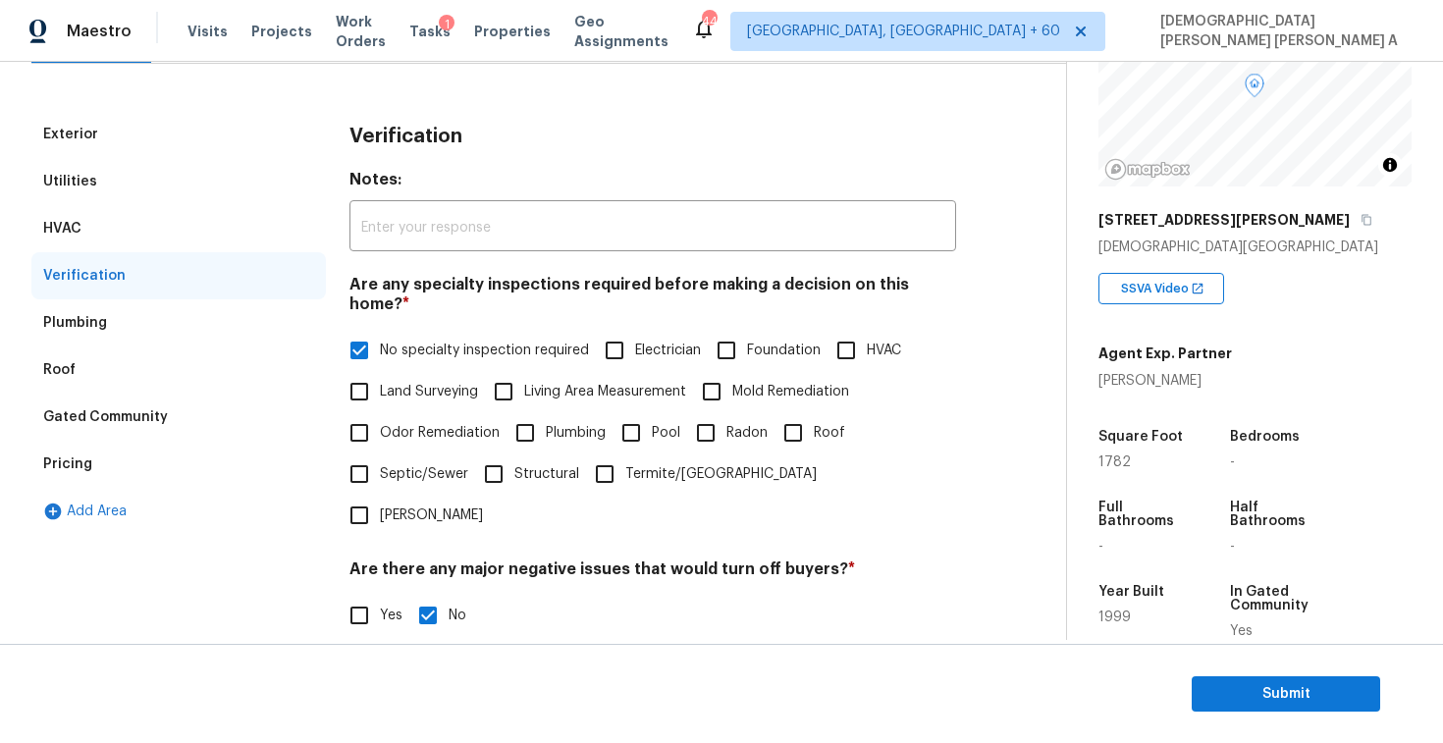
scroll to position [418, 0]
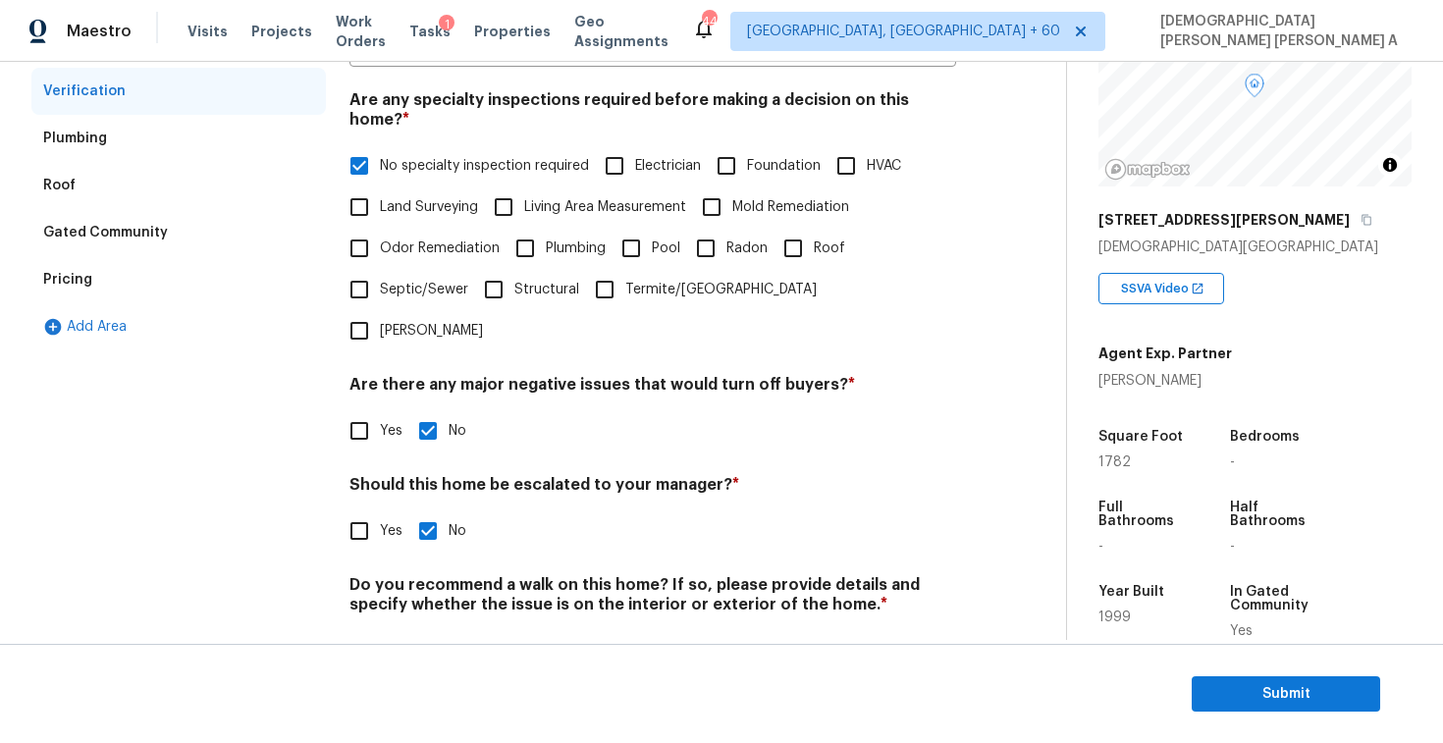
click at [351, 511] on input "Yes" at bounding box center [359, 531] width 41 height 41
checkbox input "true"
checkbox input "false"
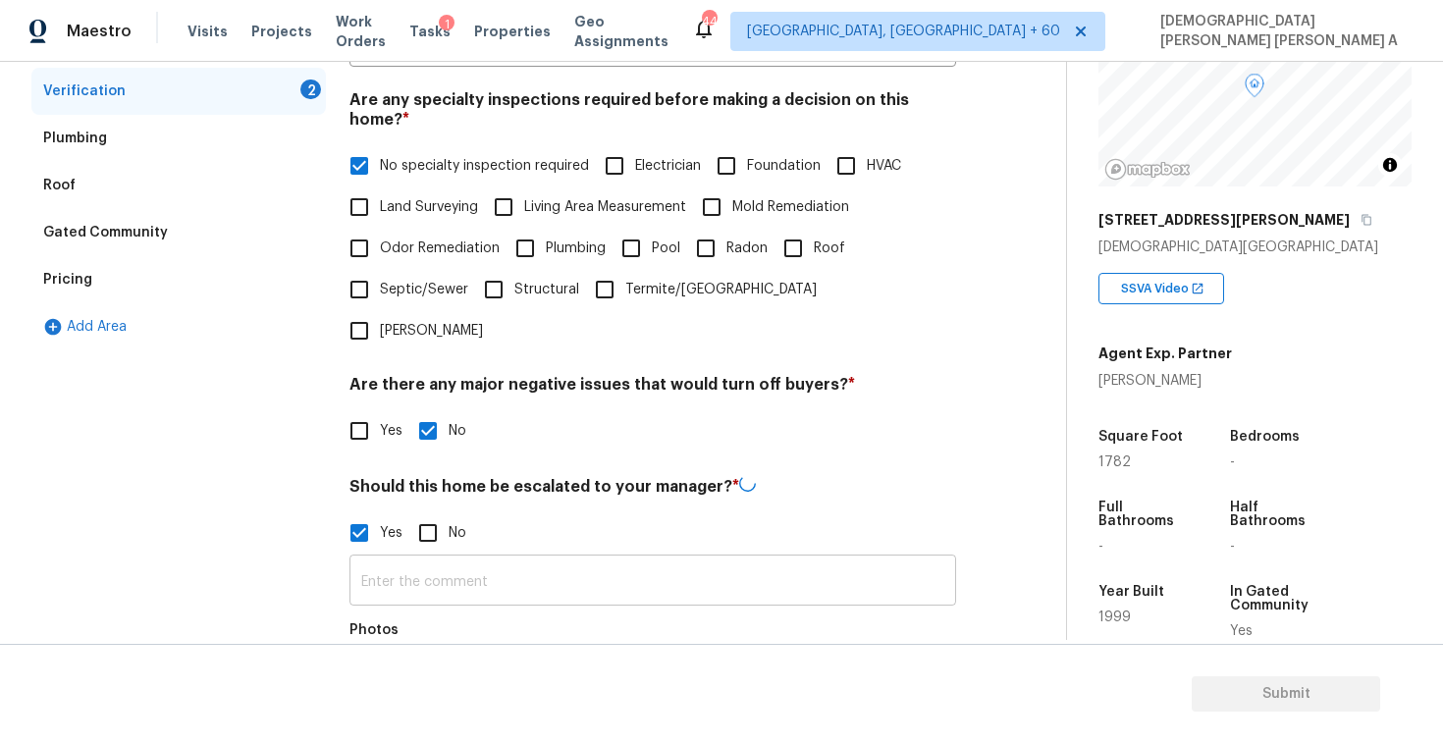
click at [471, 560] on input "text" at bounding box center [653, 583] width 607 height 46
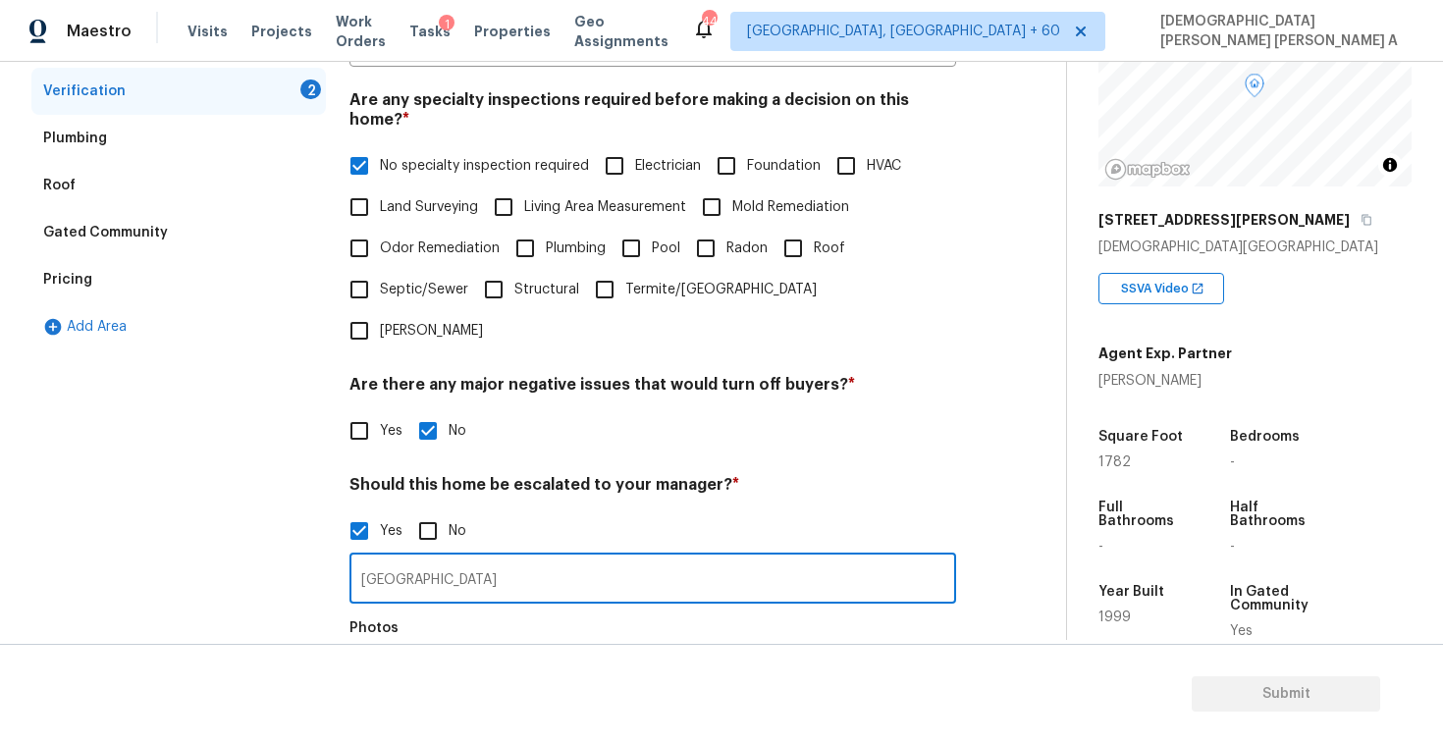
type input "Volusia county"
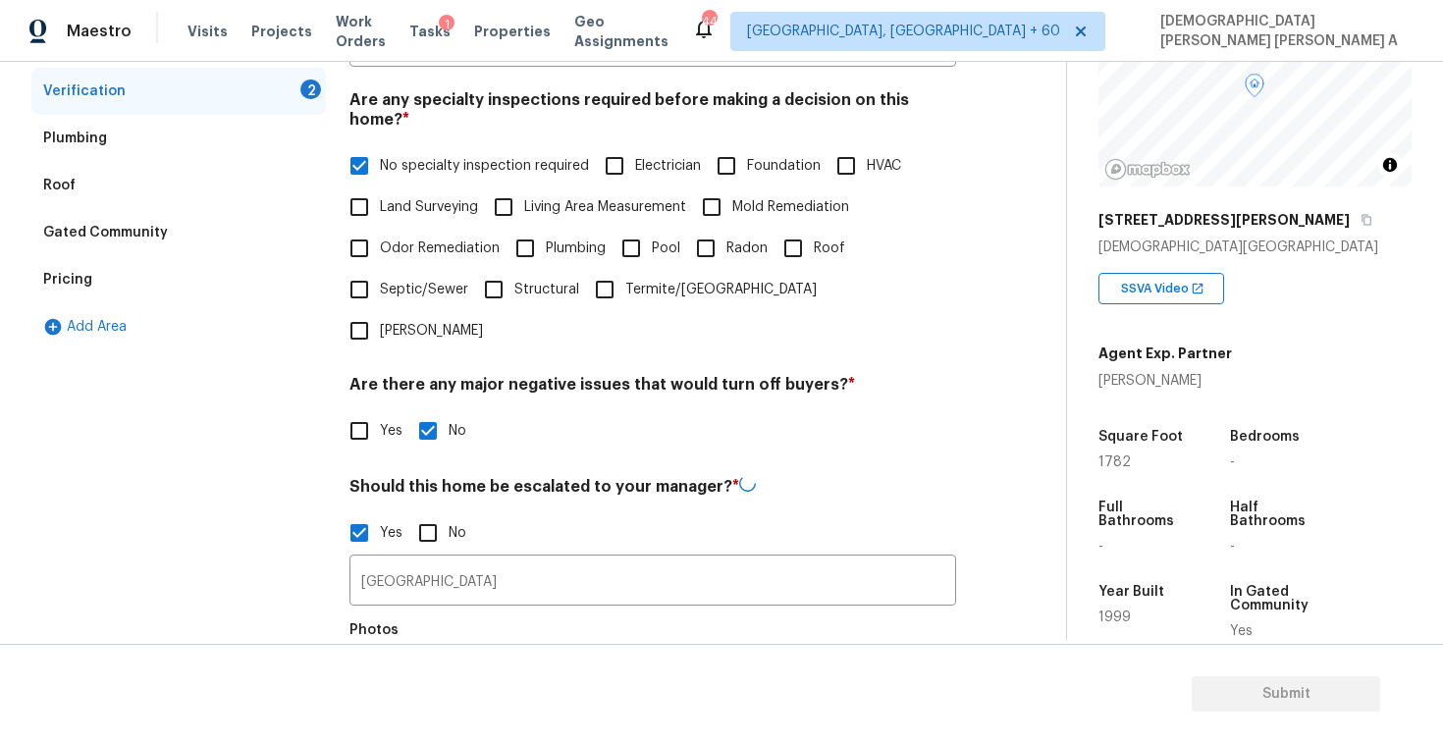
click at [364, 650] on button "button" at bounding box center [374, 688] width 47 height 77
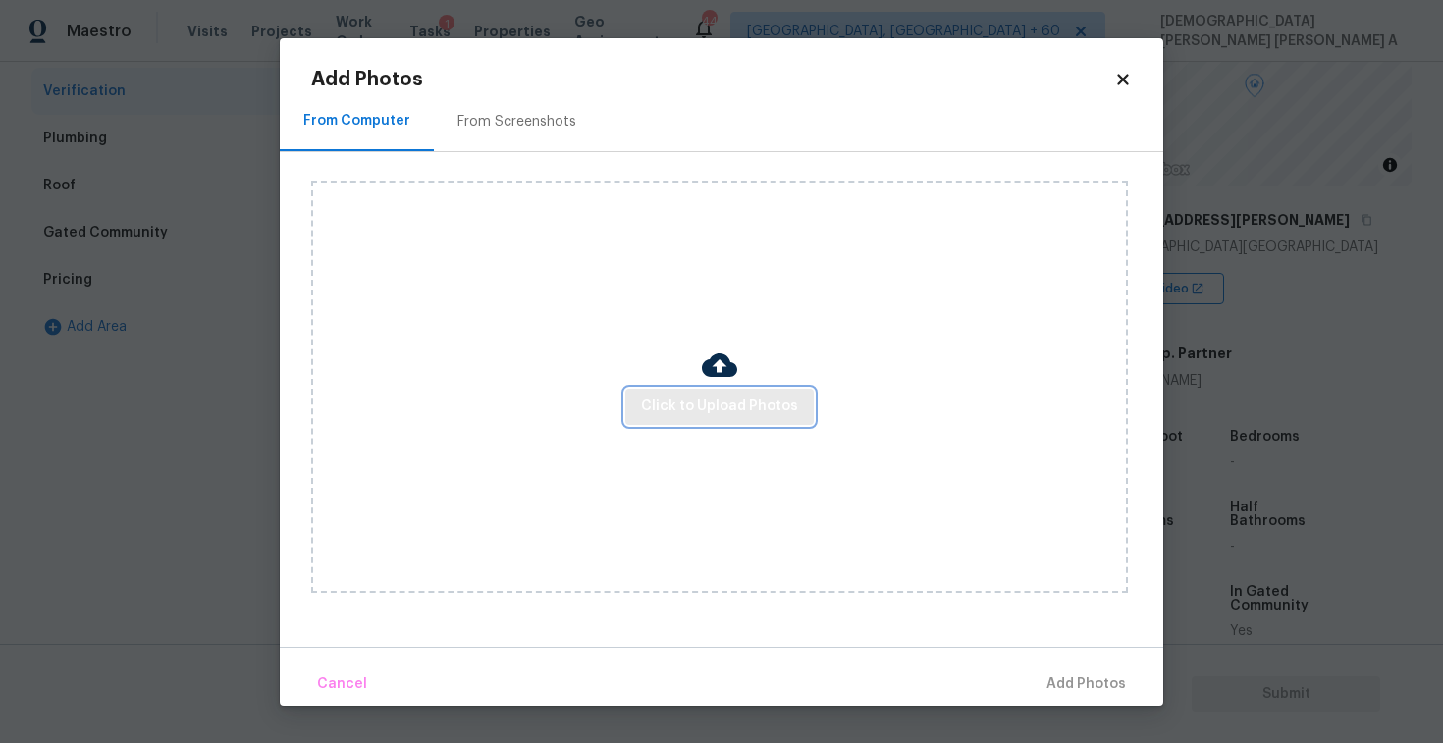
click at [722, 423] on button "Click to Upload Photos" at bounding box center [719, 407] width 189 height 36
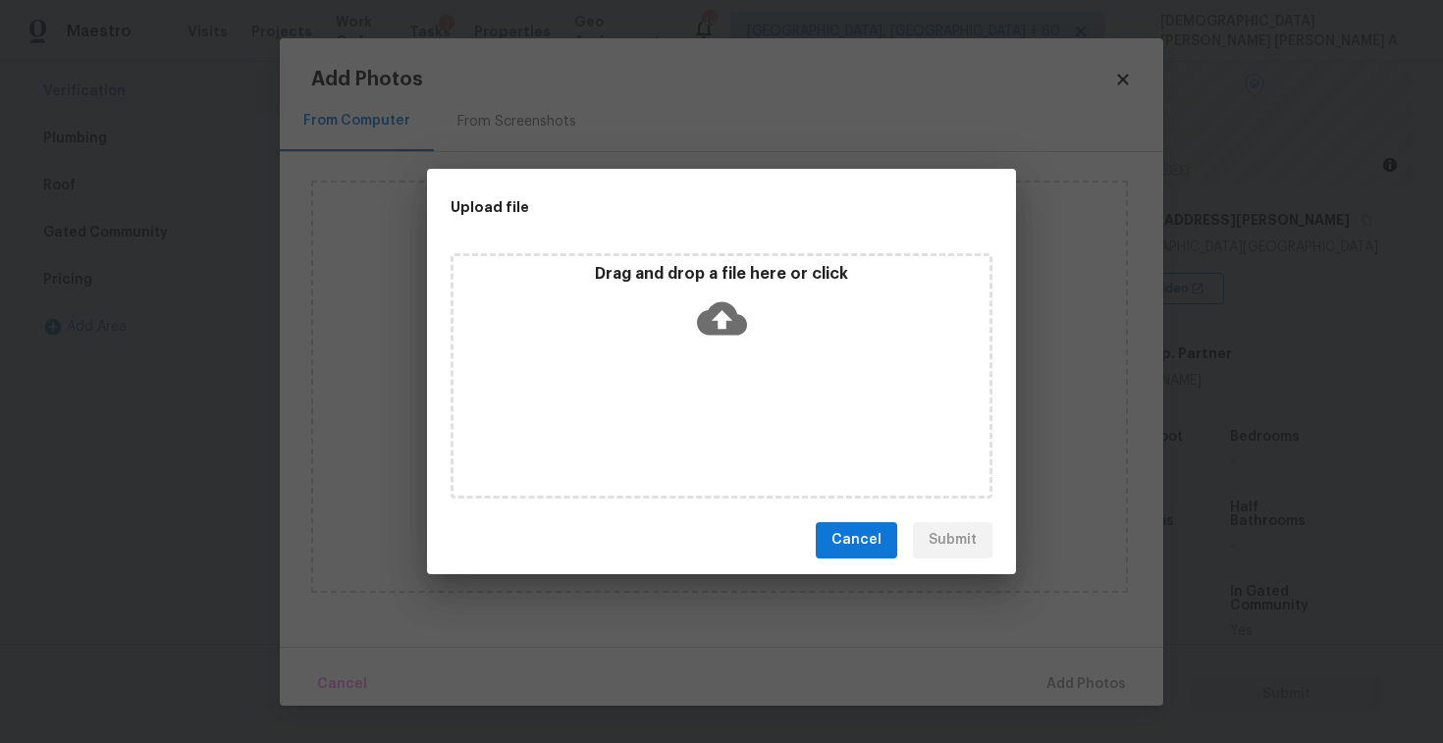
click at [715, 359] on div "Drag and drop a file here or click" at bounding box center [722, 375] width 542 height 245
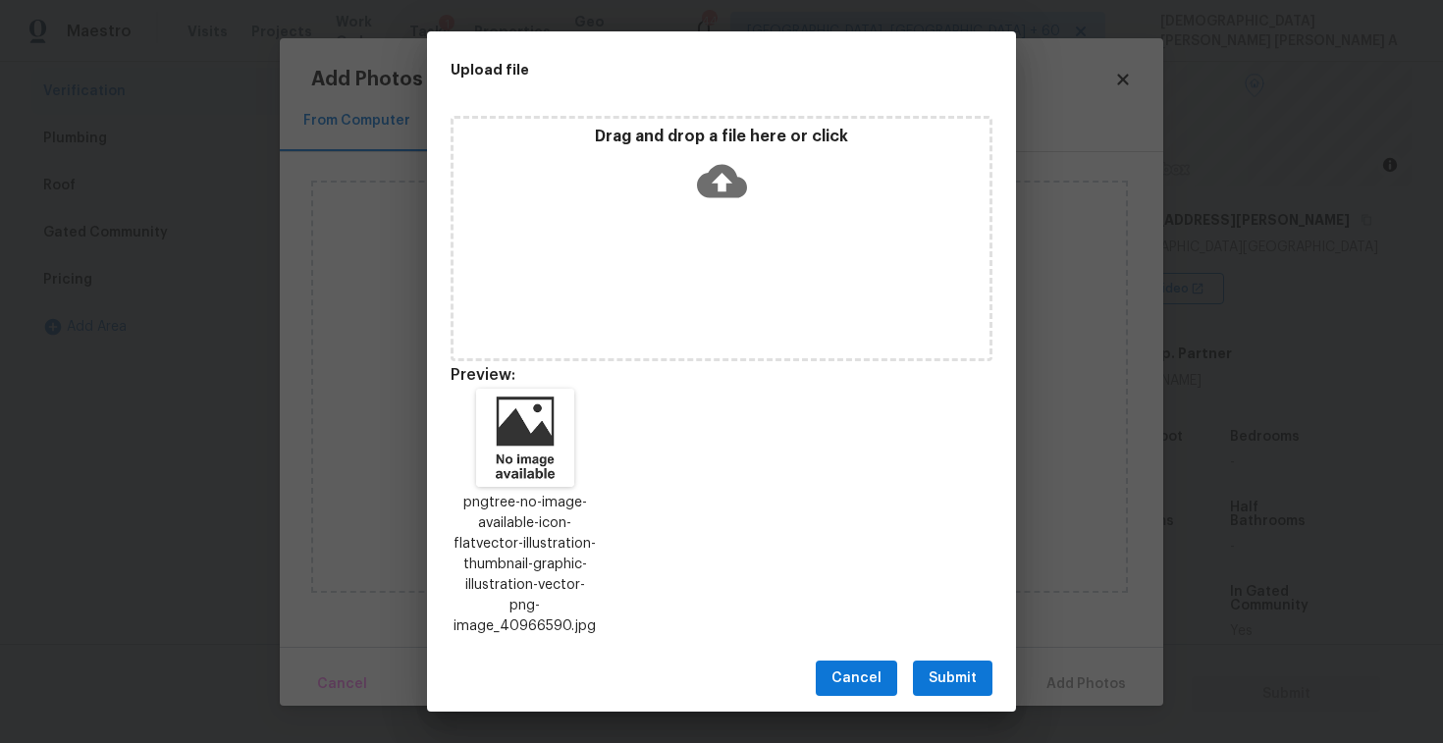
click at [954, 668] on span "Submit" at bounding box center [953, 679] width 48 height 25
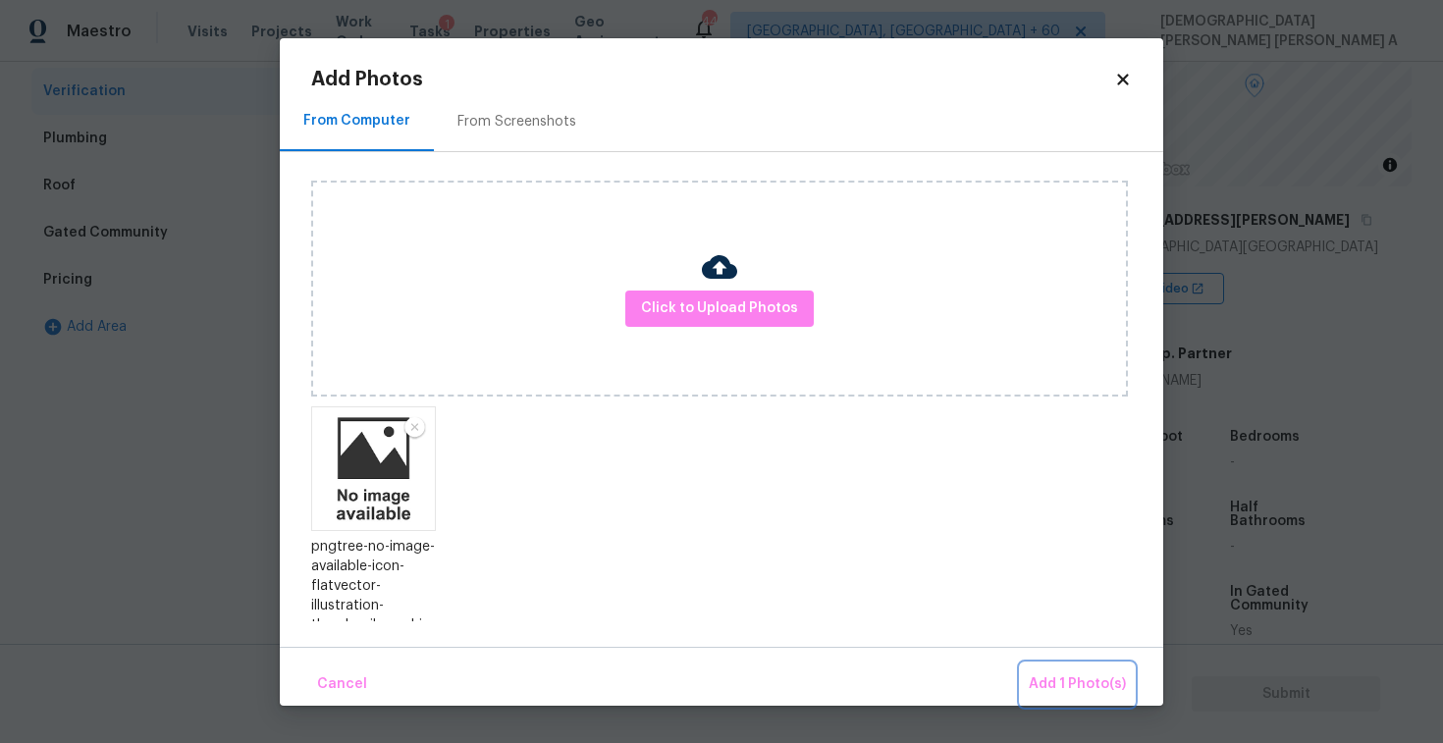
click at [1083, 682] on span "Add 1 Photo(s)" at bounding box center [1077, 685] width 97 height 25
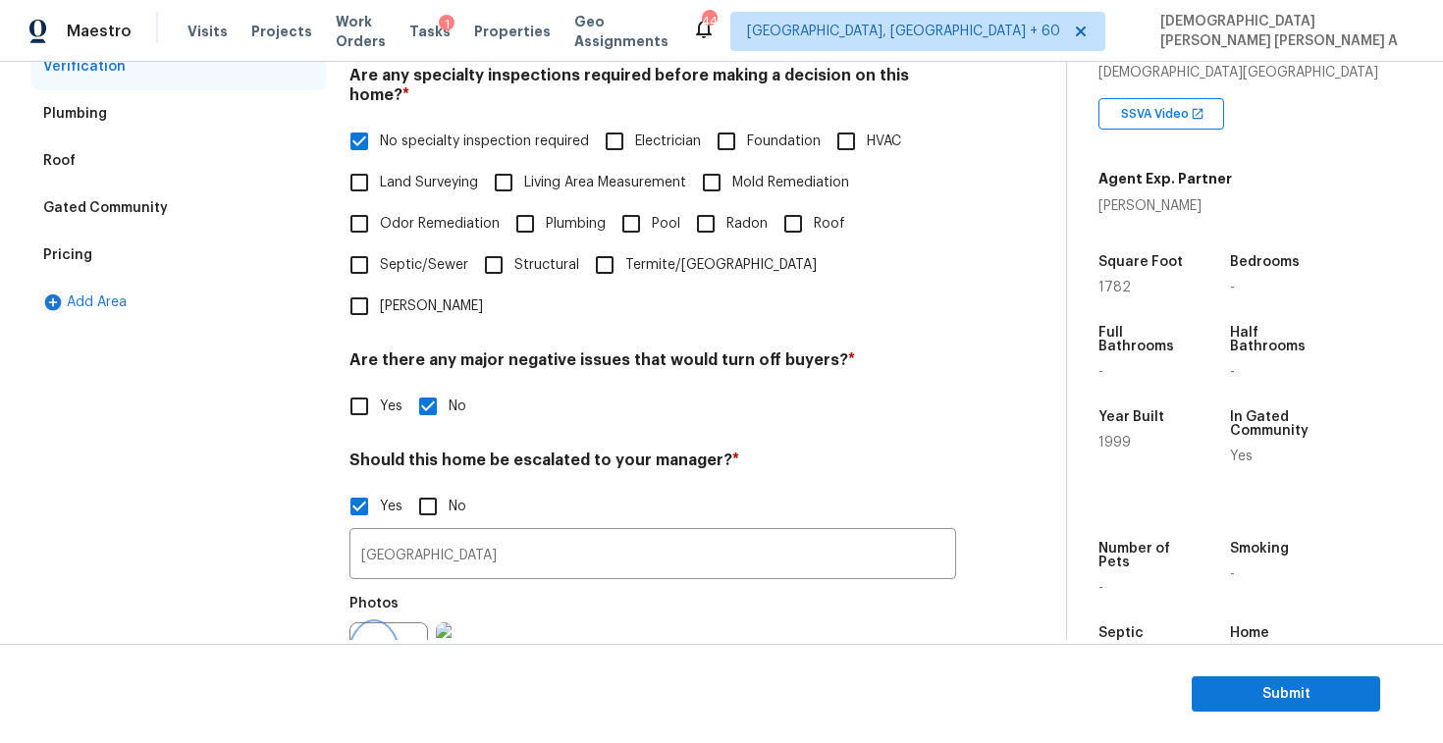
scroll to position [290, 0]
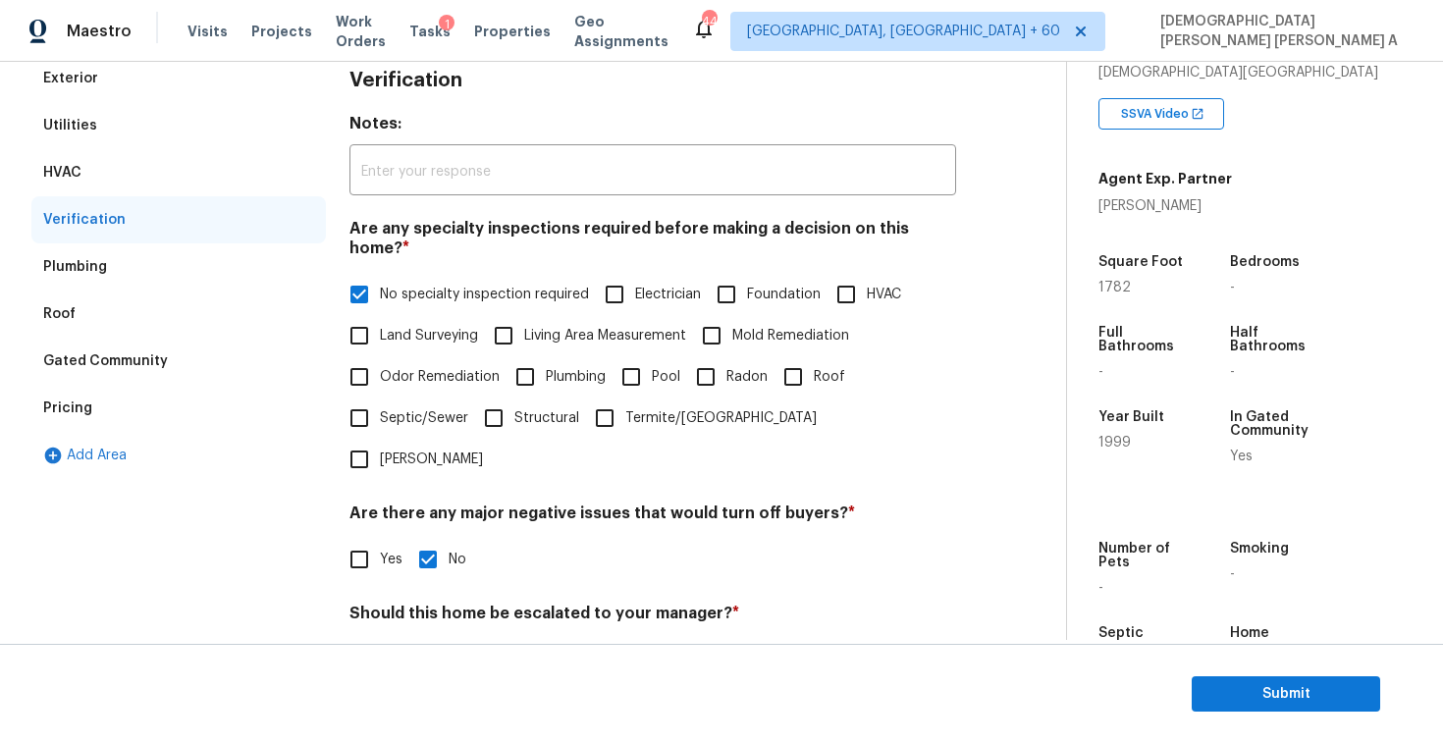
click at [56, 393] on div "Pricing" at bounding box center [178, 408] width 295 height 47
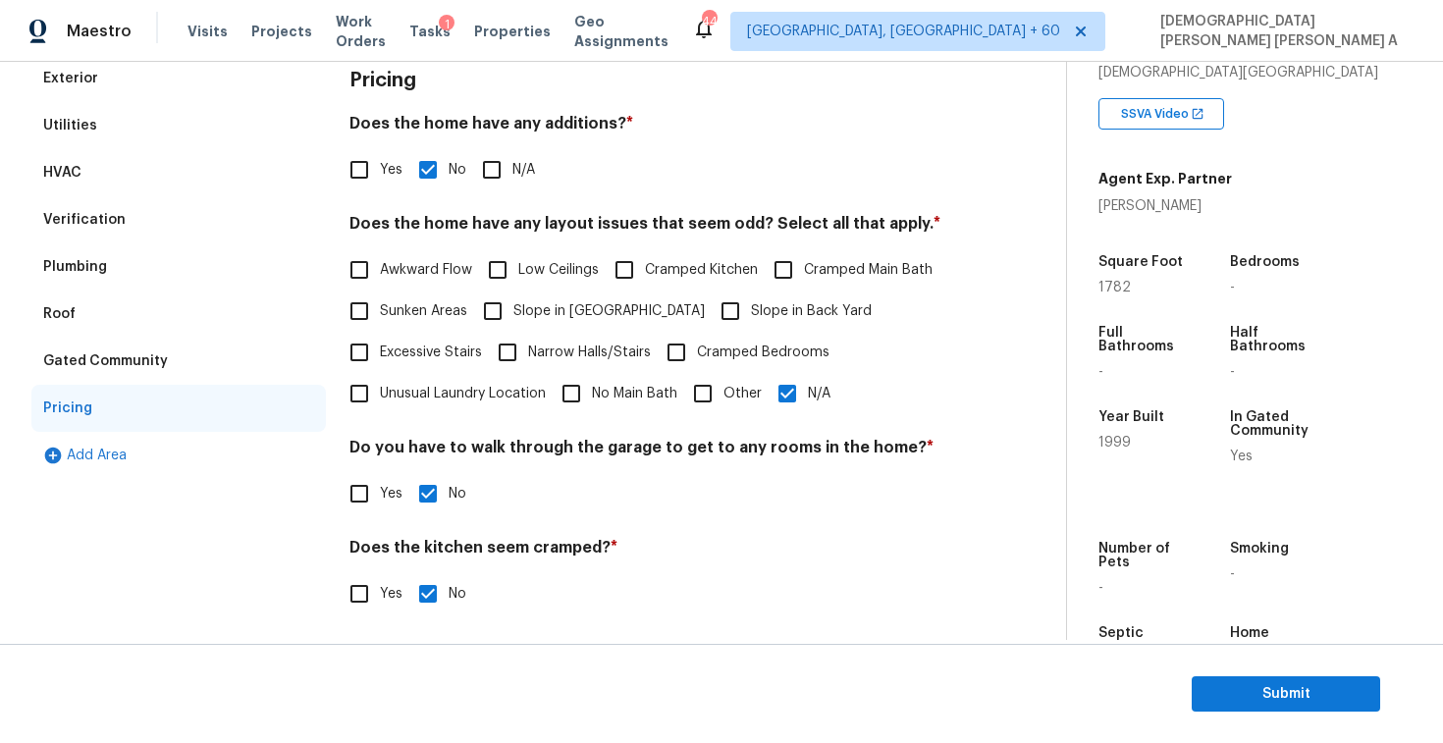
click at [98, 374] on div "Gated Community" at bounding box center [178, 361] width 295 height 47
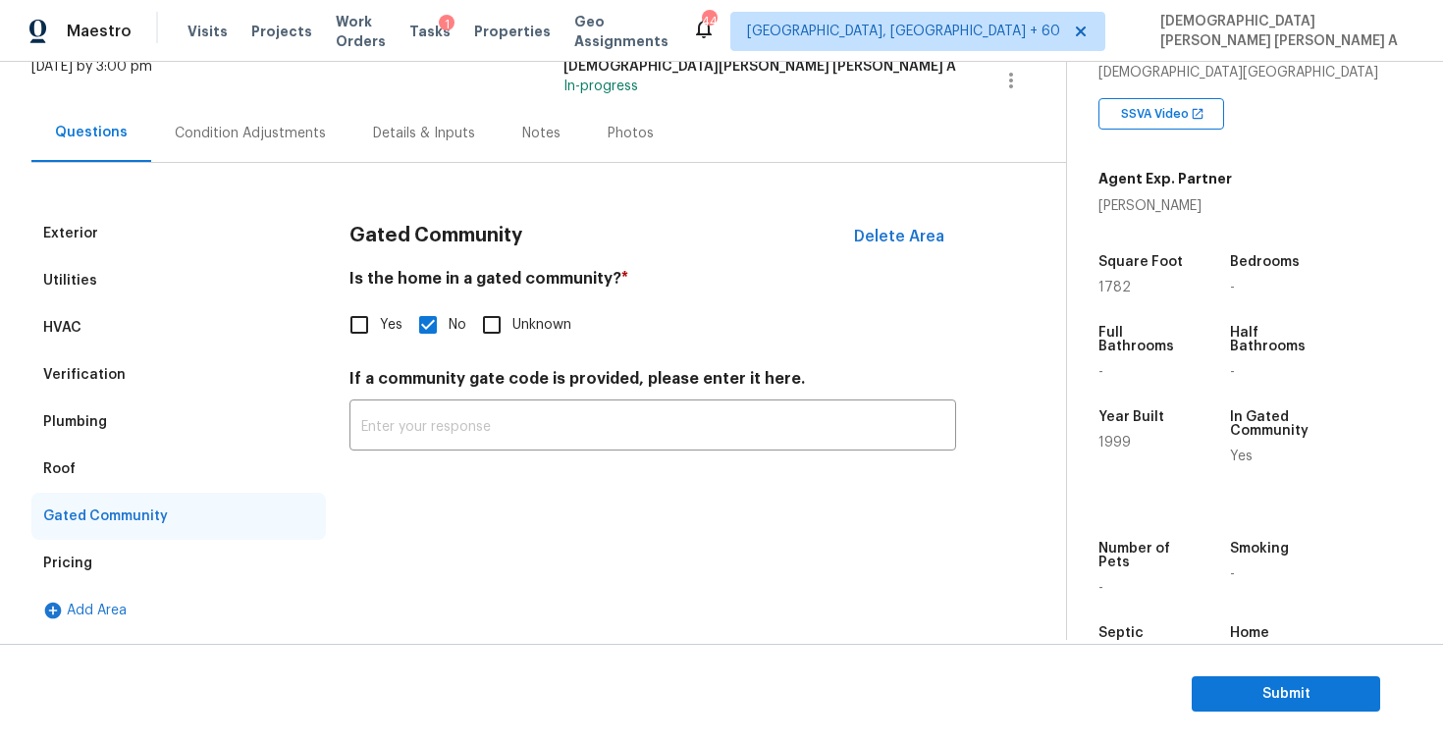
click at [360, 312] on input "Yes" at bounding box center [359, 324] width 41 height 41
checkbox input "true"
checkbox input "false"
click at [238, 135] on div "Condition Adjustments" at bounding box center [250, 134] width 151 height 20
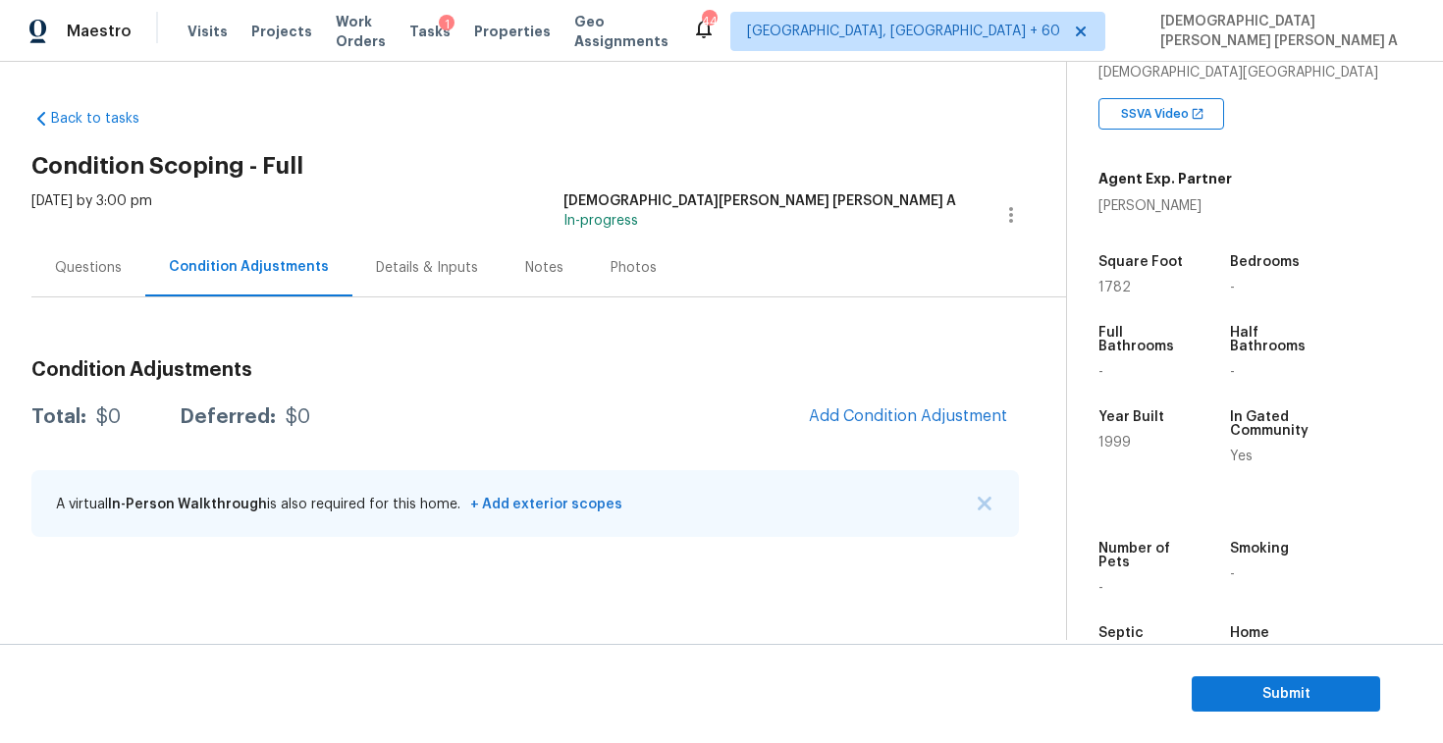
click at [617, 258] on div "Photos" at bounding box center [634, 268] width 46 height 20
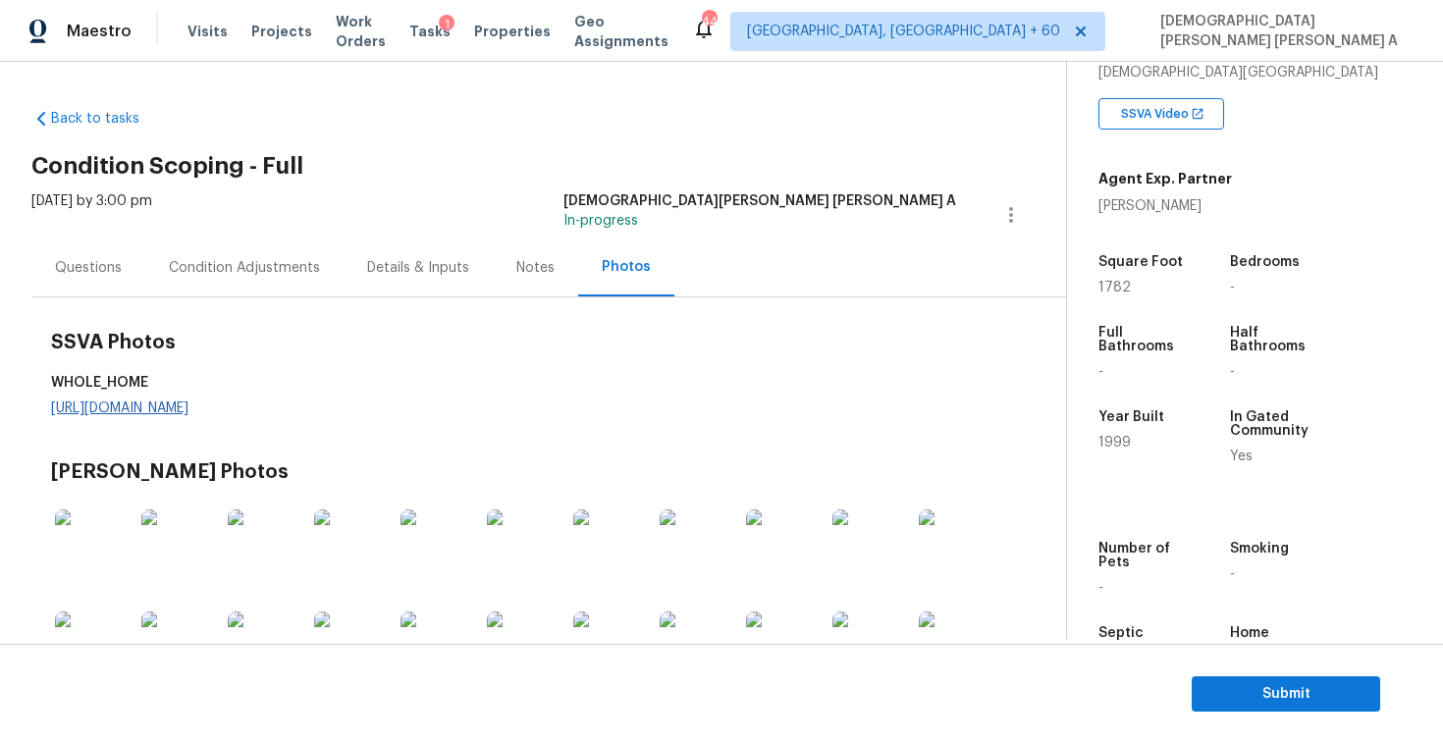
scroll to position [35, 0]
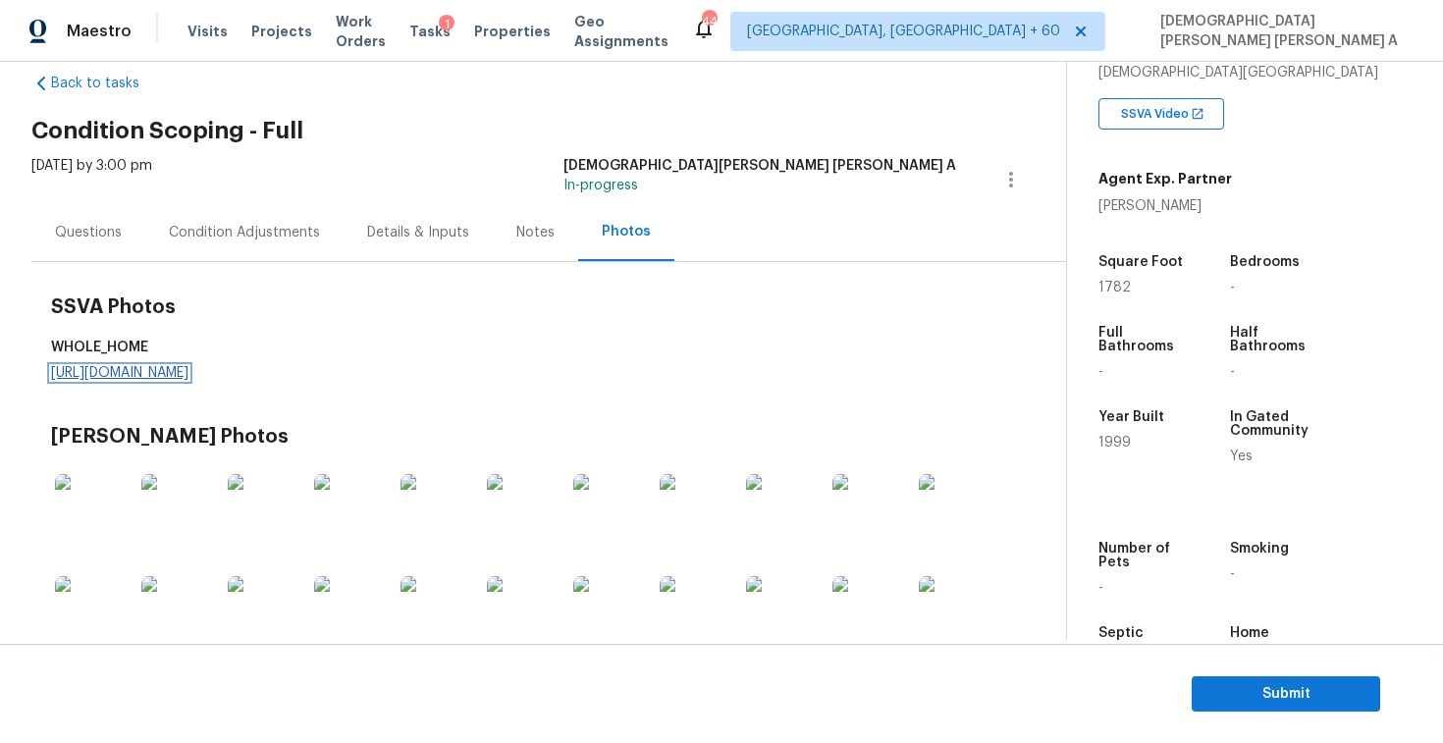
click at [189, 379] on link "https://d285kkeqns3g4j.cloudfront.net/Opportunity/006PD00000KE8yHYAT/GO%20Media…" at bounding box center [119, 373] width 137 height 14
click at [245, 240] on div "Condition Adjustments" at bounding box center [244, 233] width 151 height 20
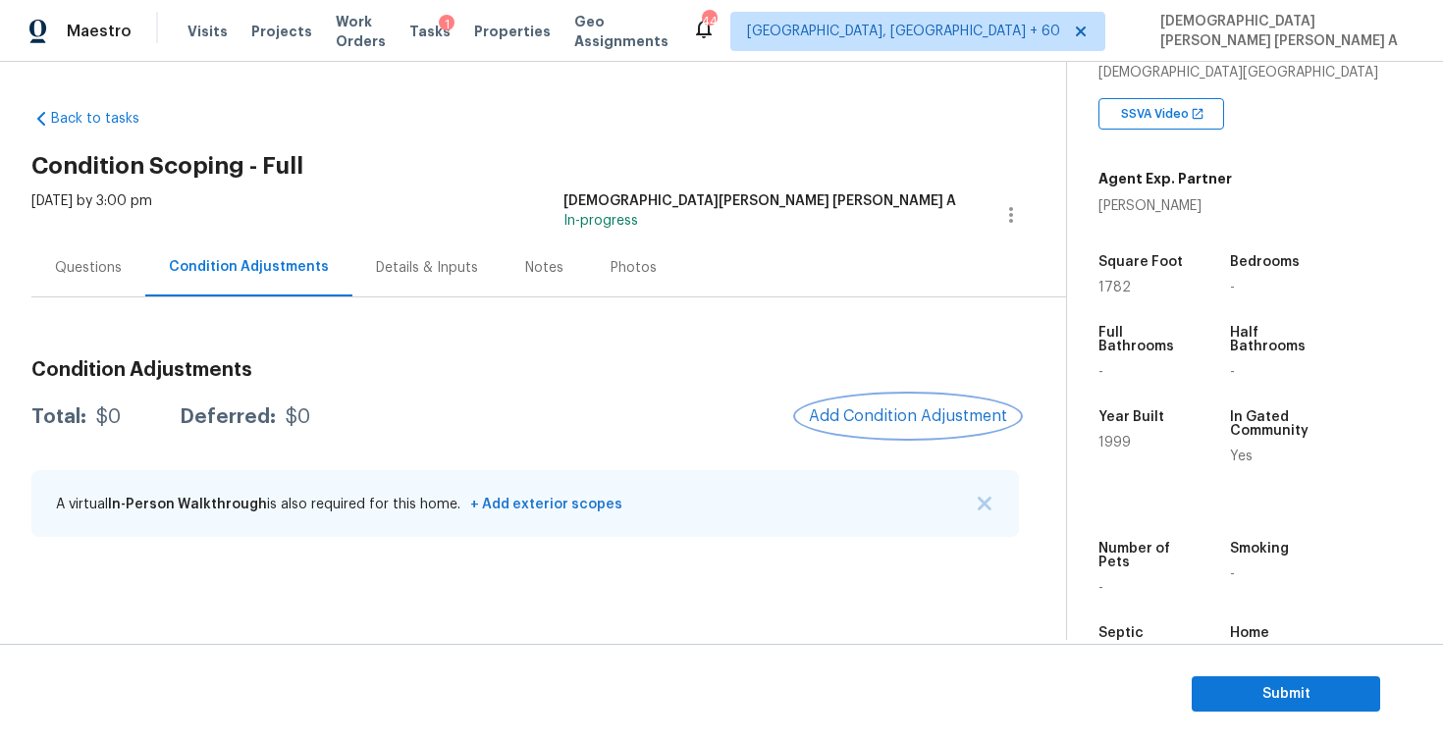
click at [935, 399] on button "Add Condition Adjustment" at bounding box center [908, 416] width 222 height 41
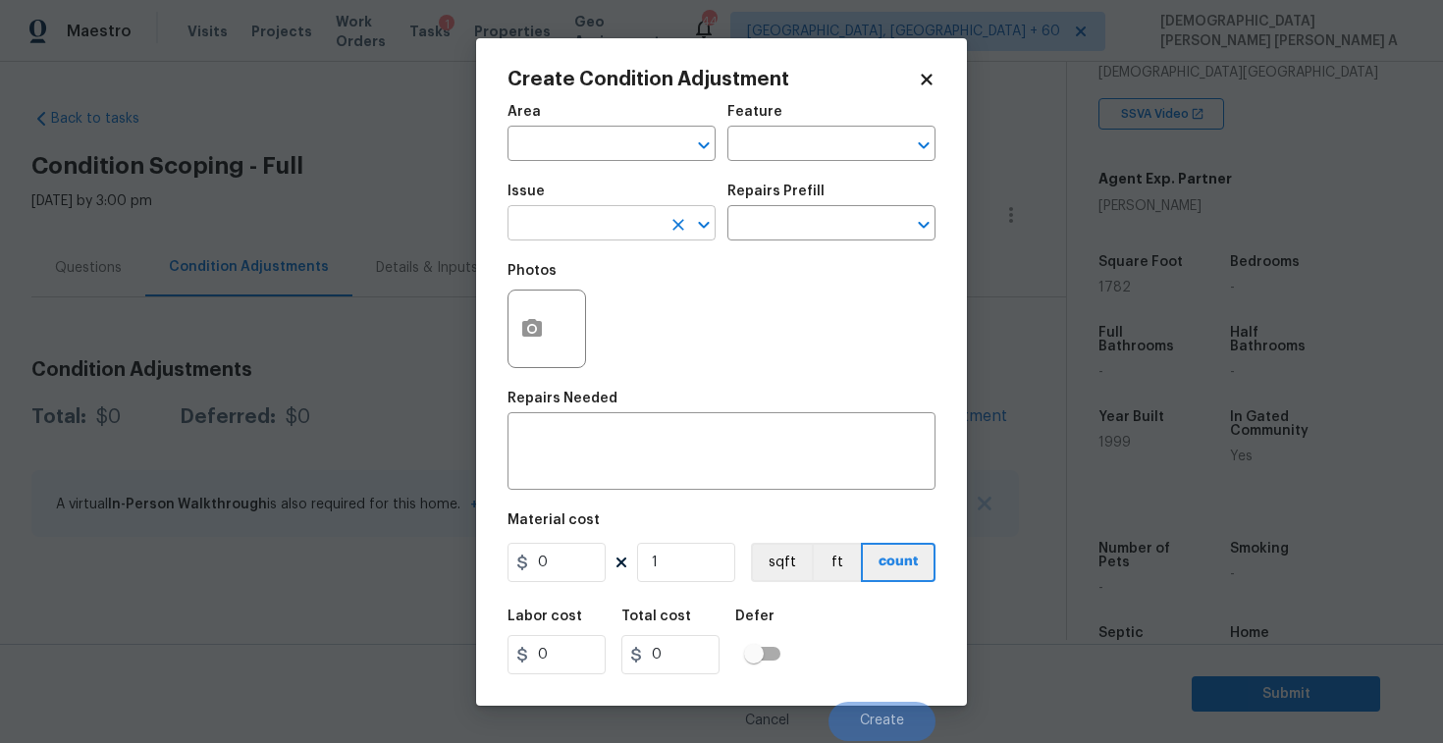
click at [590, 218] on input "text" at bounding box center [584, 225] width 153 height 30
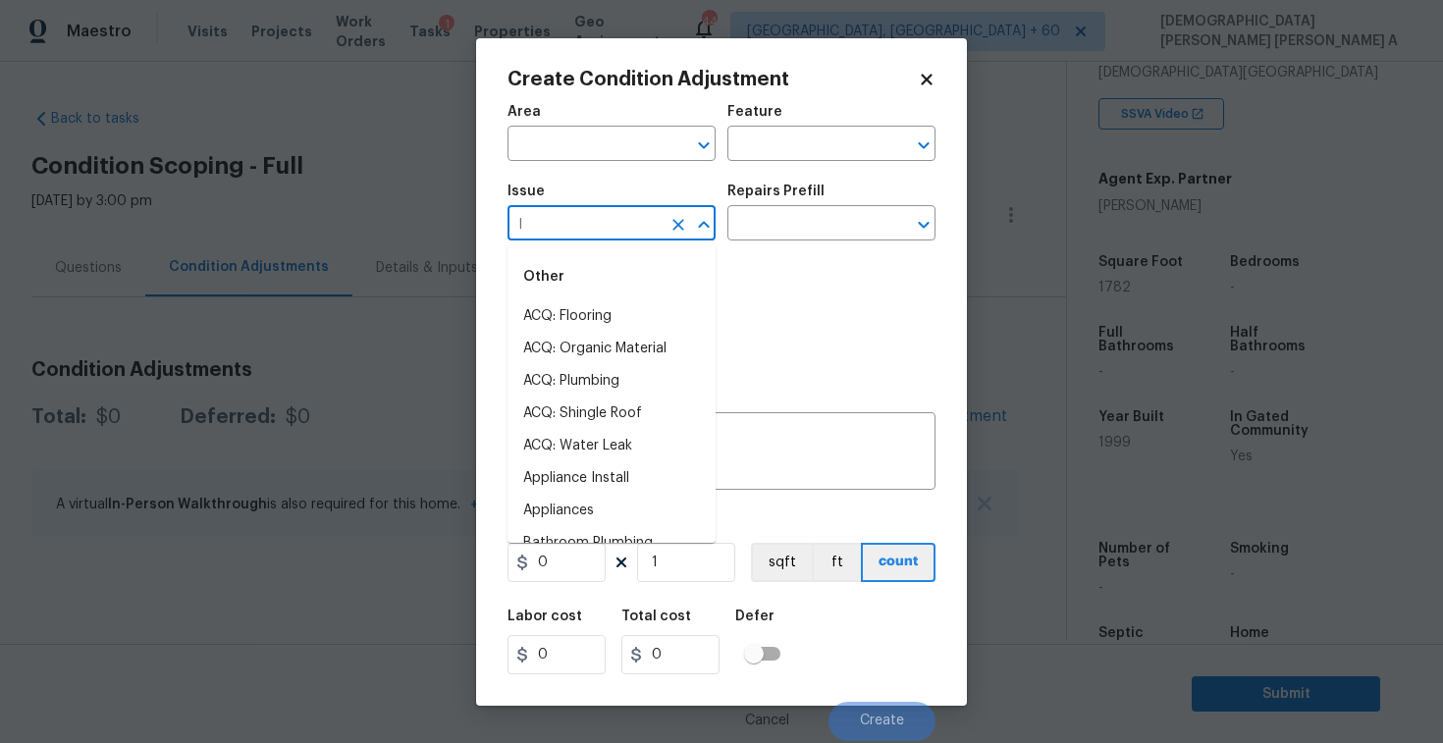
type input "la"
type input "n"
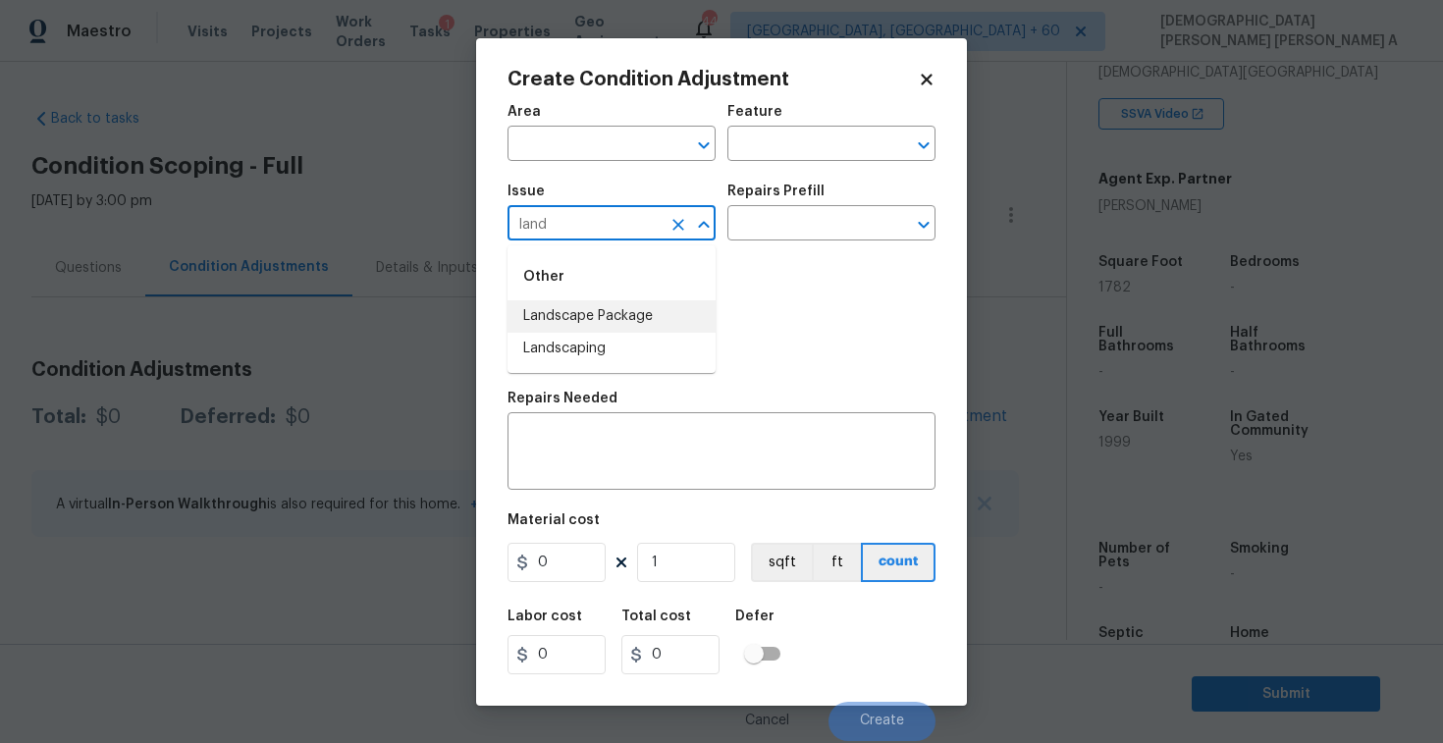
click at [620, 321] on li "Landscape Package" at bounding box center [612, 316] width 208 height 32
type input "Landscape Package"
click at [807, 218] on input "text" at bounding box center [804, 225] width 153 height 30
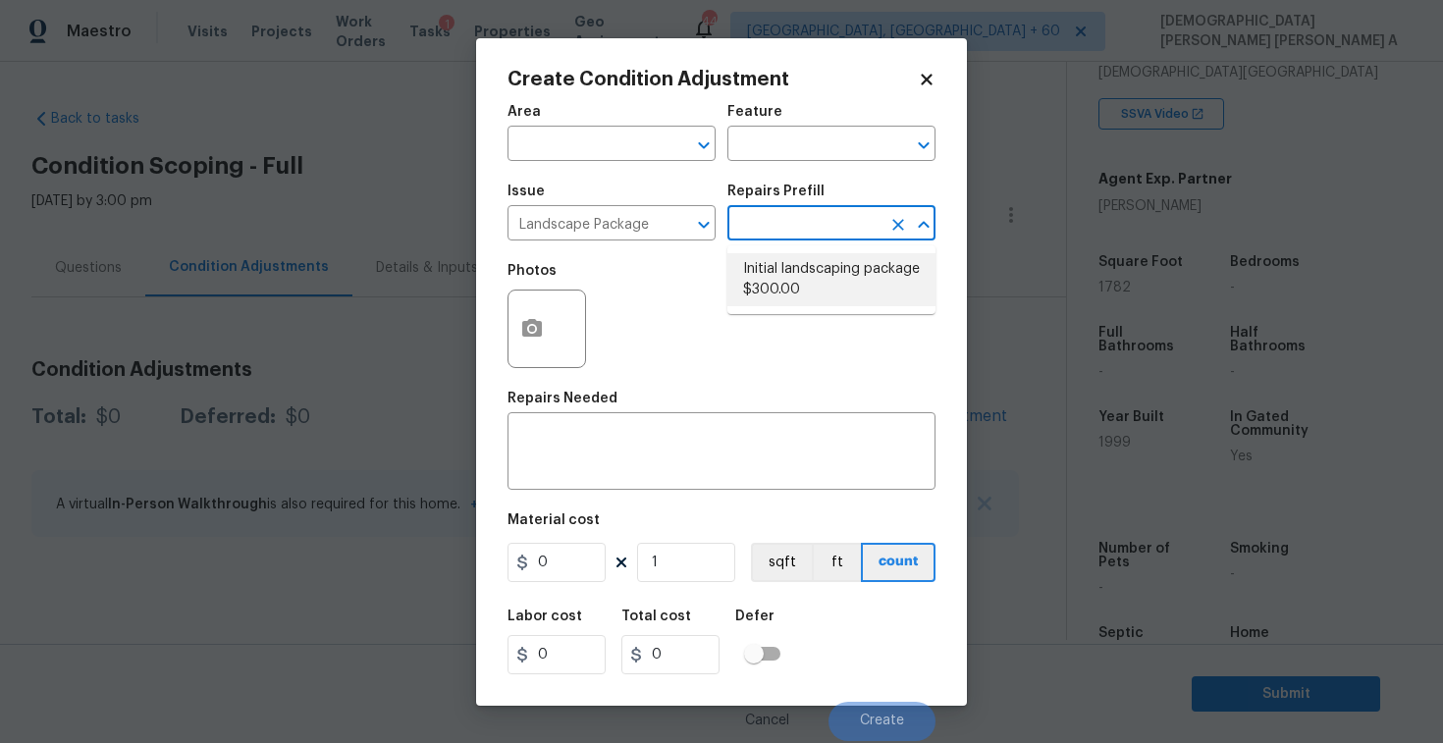
click at [799, 277] on li "Initial landscaping package $300.00" at bounding box center [832, 279] width 208 height 53
type input "Home Readiness Packages"
type textarea "Mowing of grass up to 6" in height. Mow, edge along driveways & sidewalks, trim…"
type input "300"
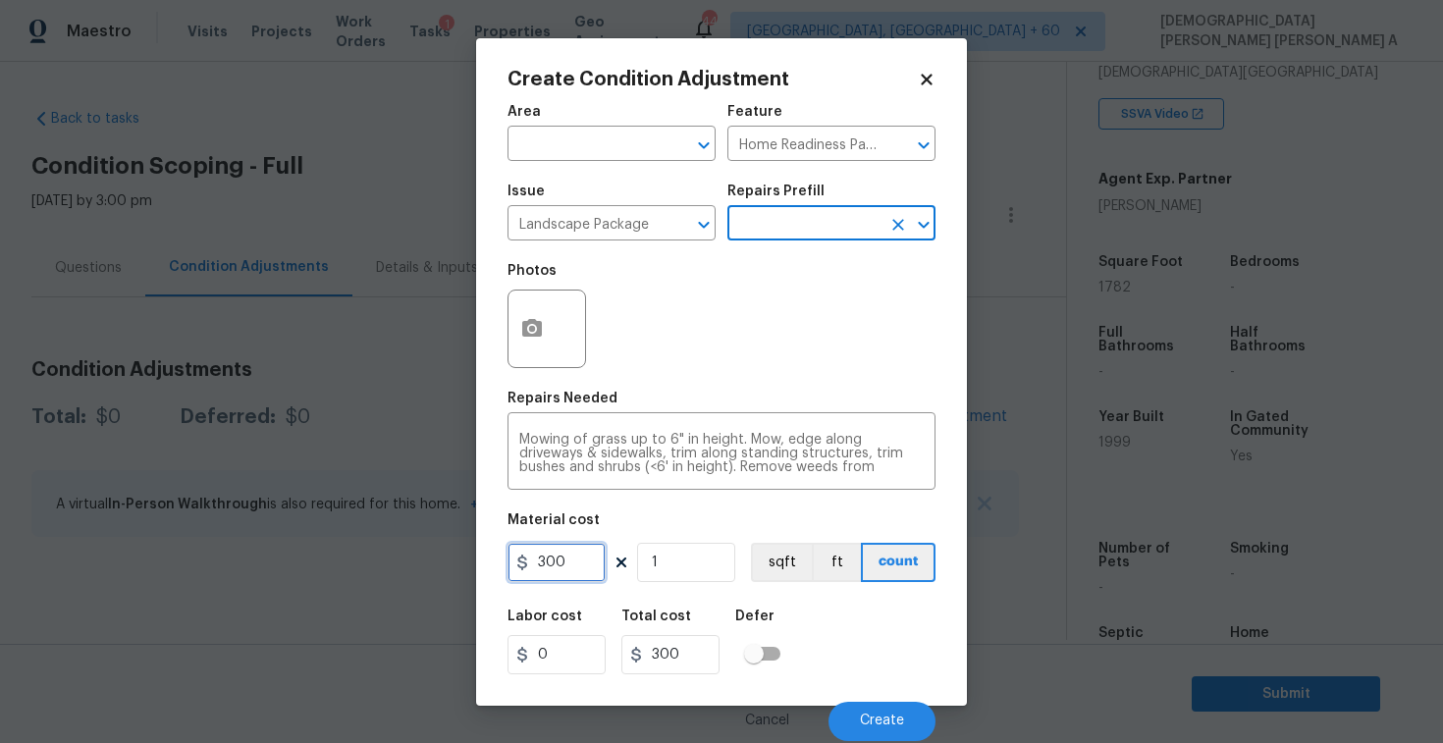
click at [589, 572] on input "300" at bounding box center [557, 562] width 98 height 39
type input "70"
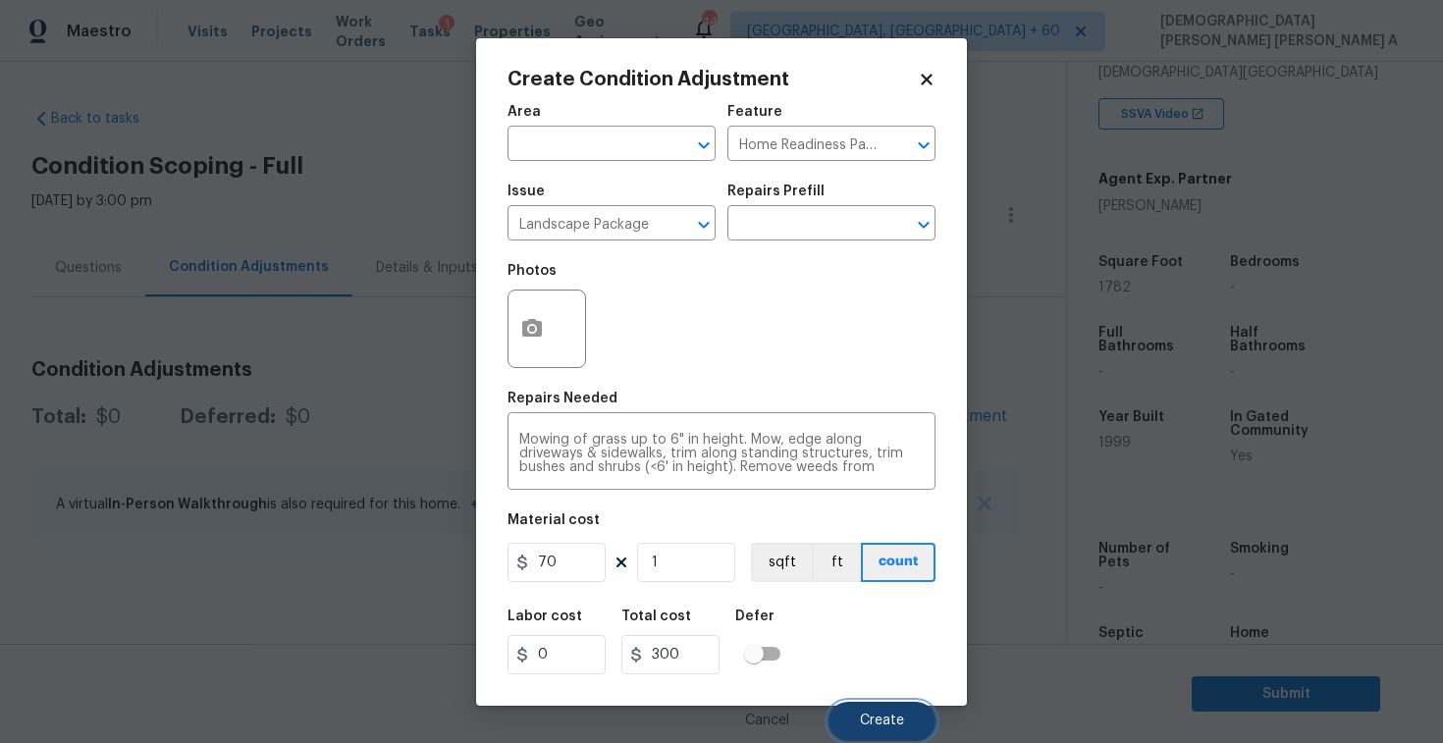
type input "70"
click at [884, 719] on span "Create" at bounding box center [882, 721] width 44 height 15
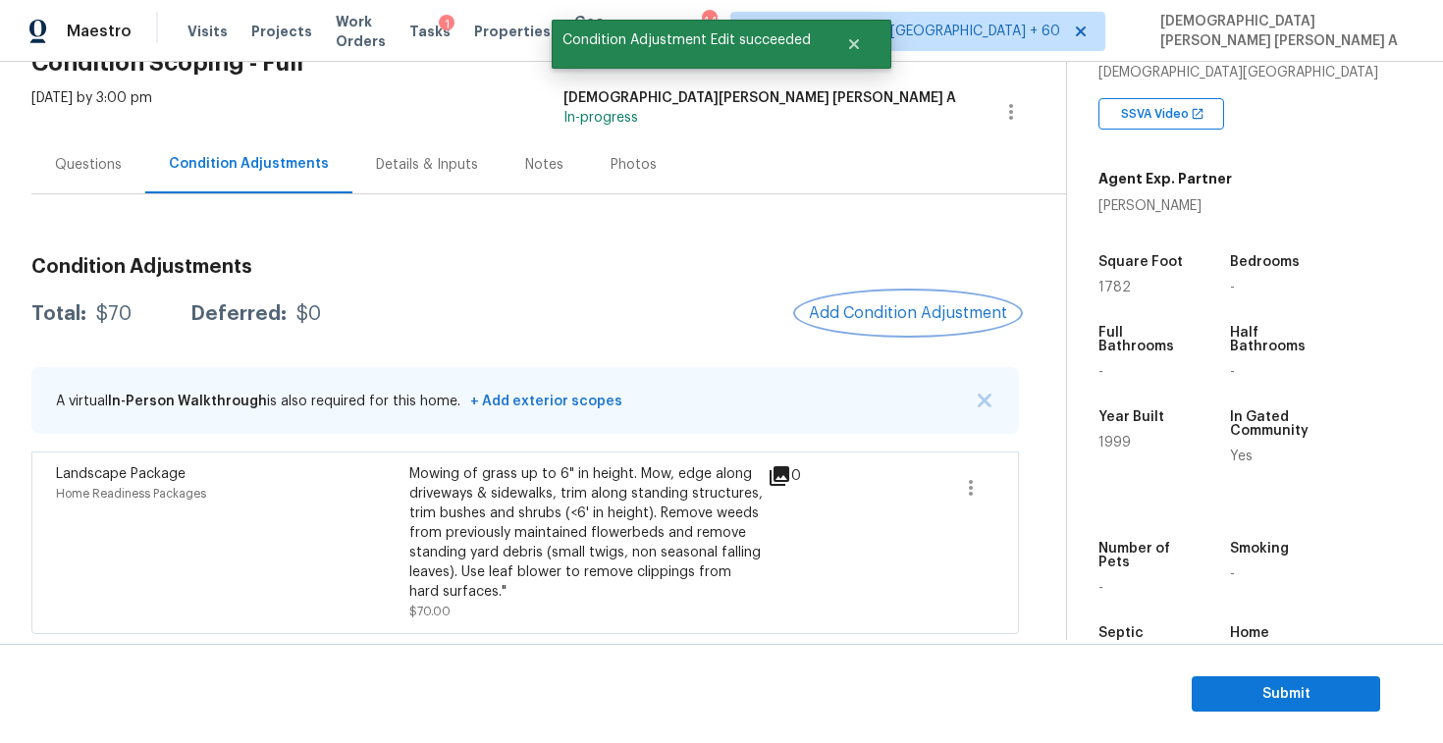
scroll to position [102, 0]
click at [928, 328] on button "Add Condition Adjustment" at bounding box center [908, 314] width 222 height 41
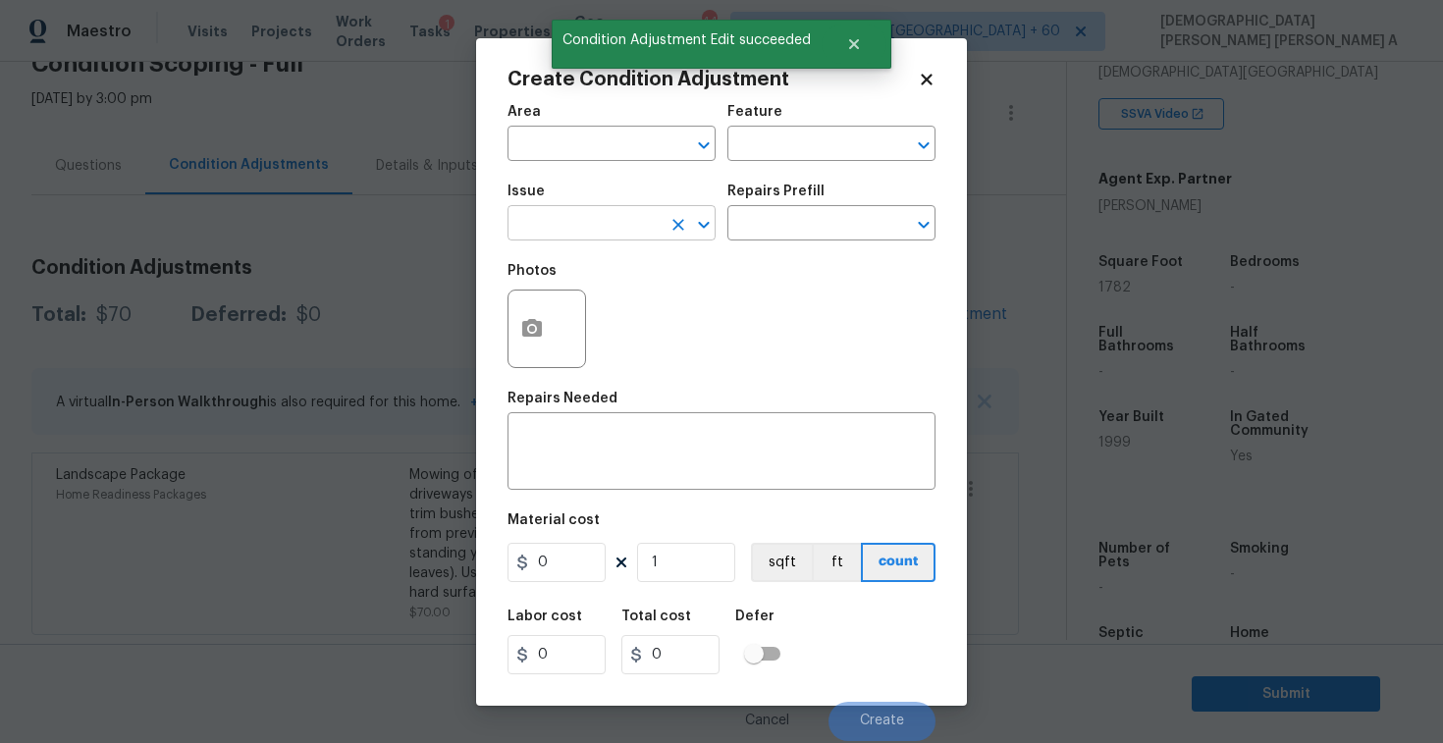
click at [595, 226] on input "text" at bounding box center [584, 225] width 153 height 30
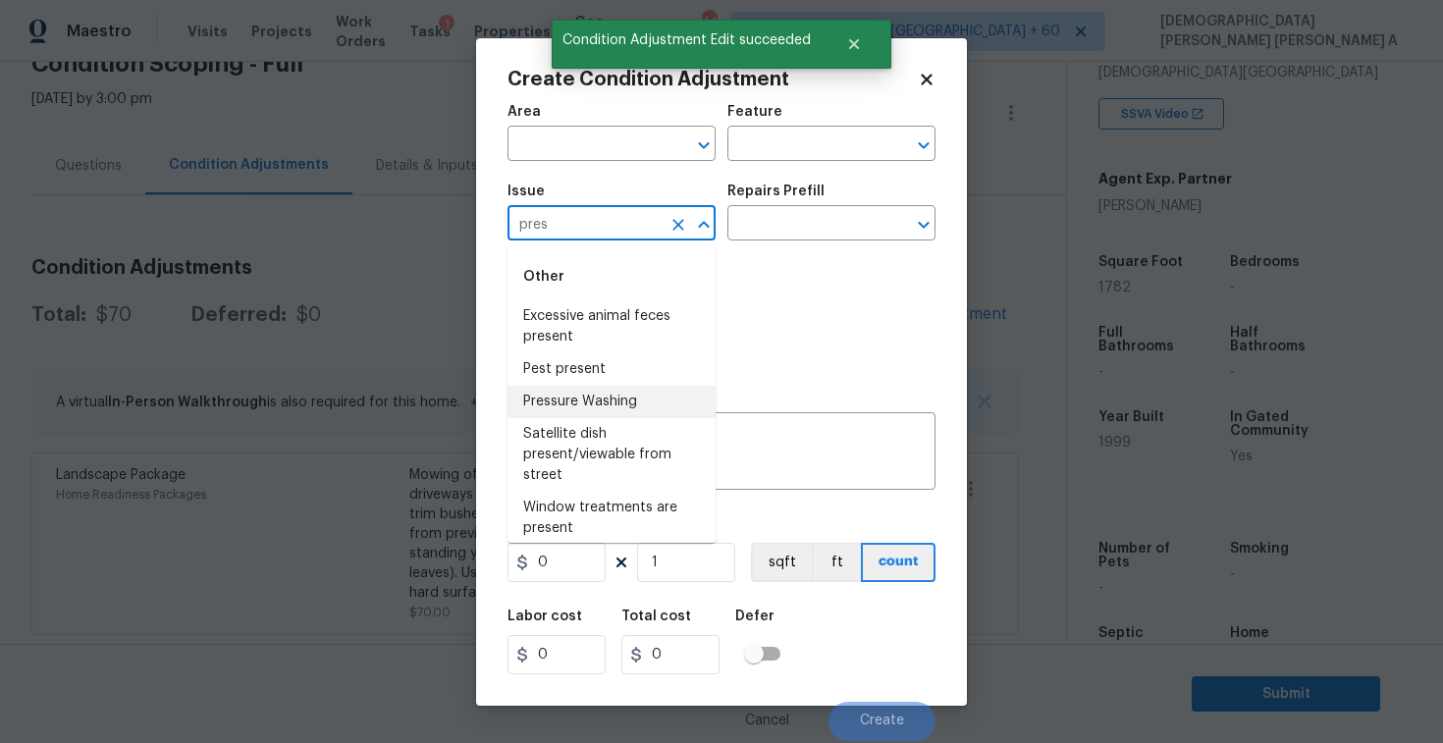
click at [621, 400] on li "Pressure Washing" at bounding box center [612, 402] width 208 height 32
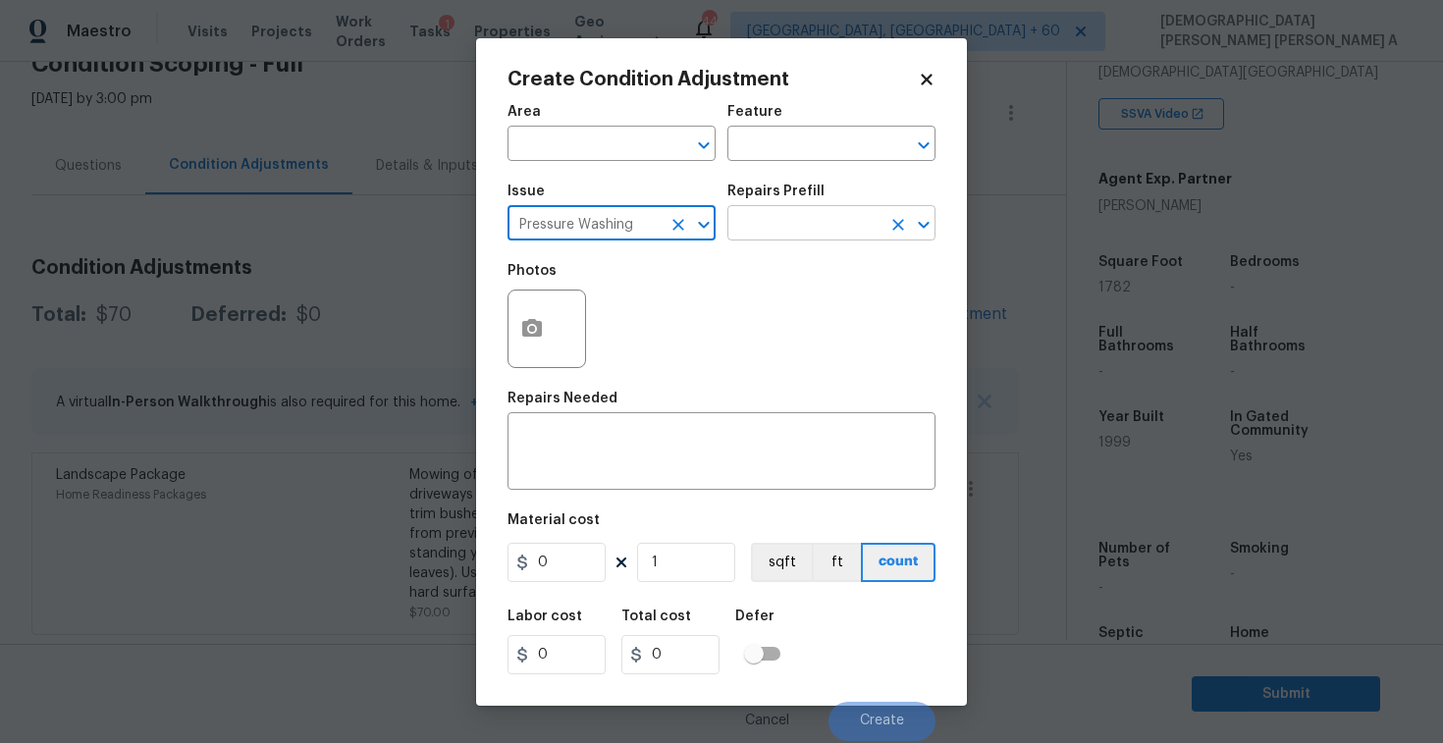
type input "Pressure Washing"
click at [778, 223] on input "text" at bounding box center [804, 225] width 153 height 30
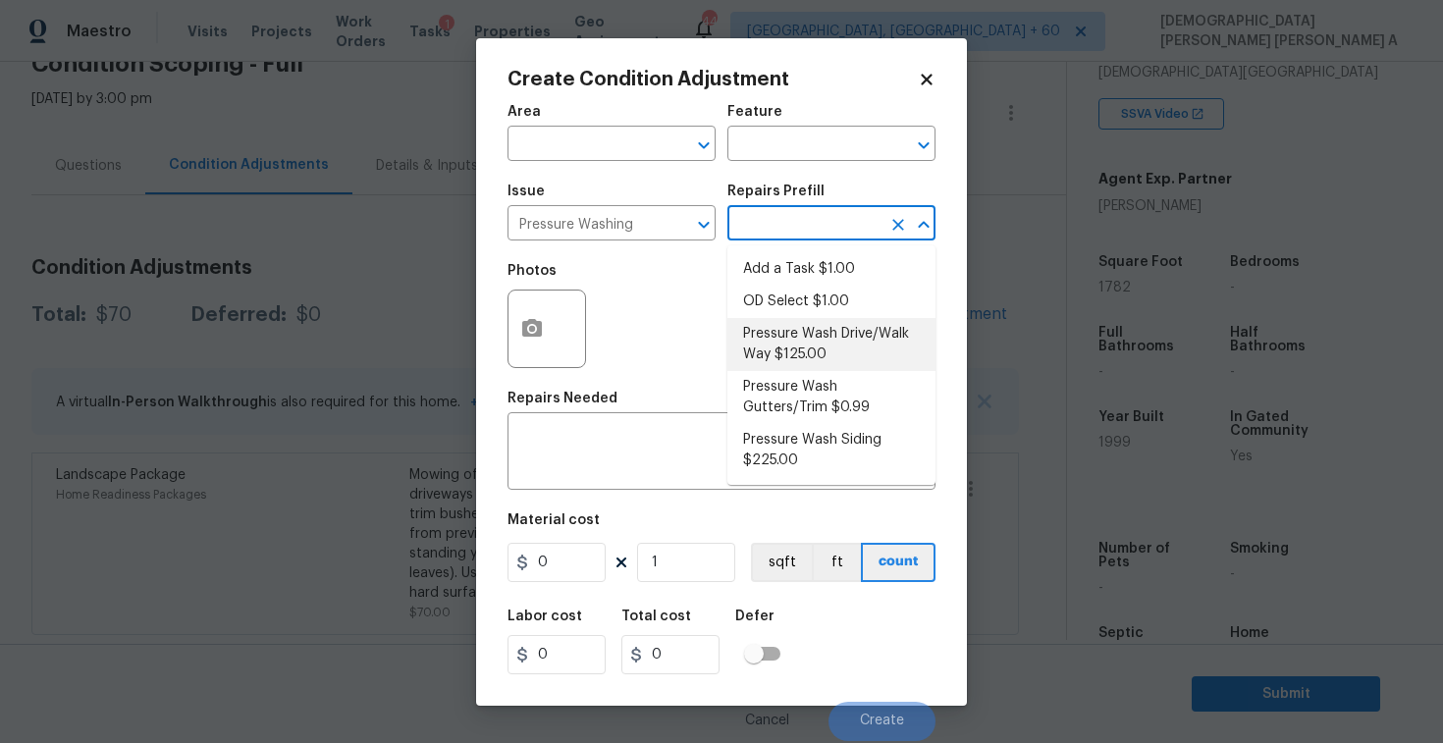
click at [802, 354] on li "Pressure Wash Drive/Walk Way $125.00" at bounding box center [832, 344] width 208 height 53
type input "Siding"
type textarea "Pressure wash the driveways/walkways as directed by the PM. Ensure that all deb…"
type input "125"
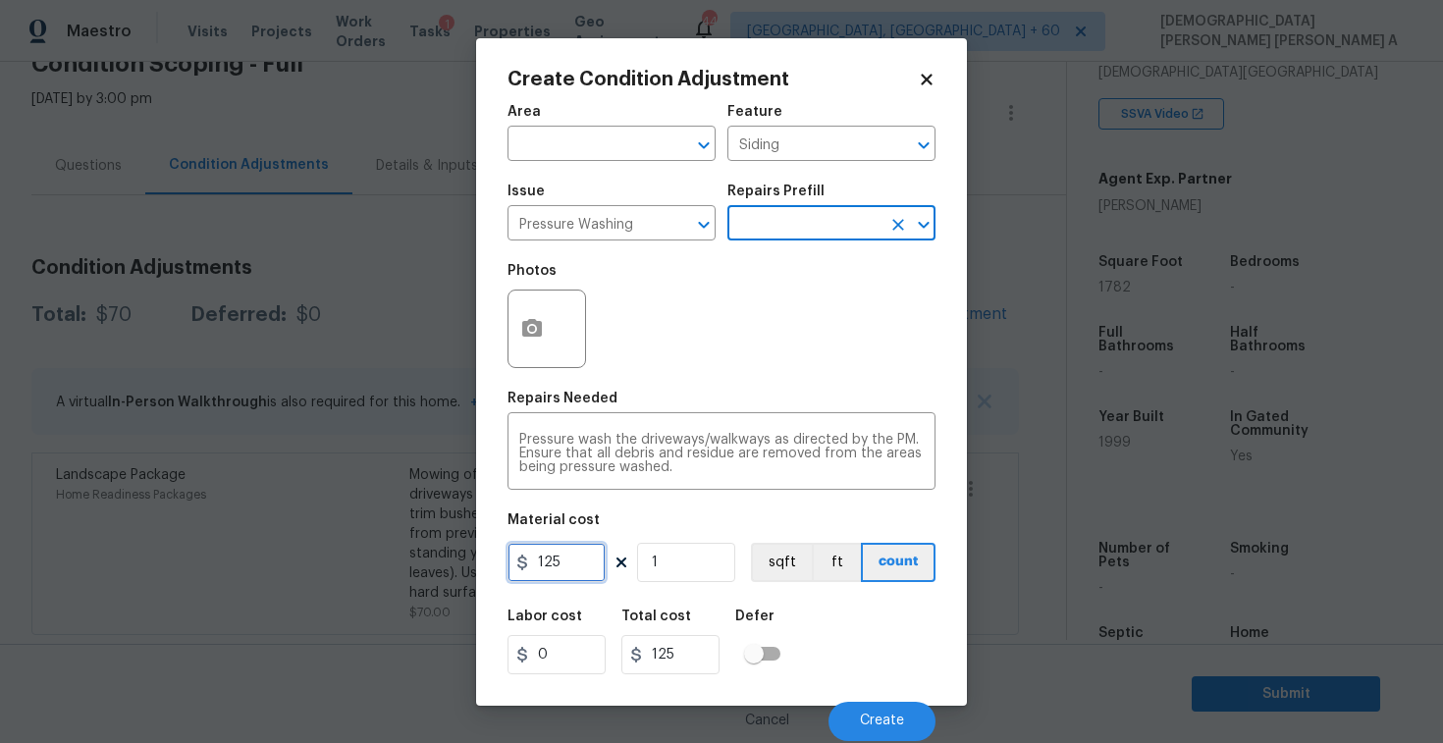
click at [585, 556] on input "125" at bounding box center [557, 562] width 98 height 39
type input "200"
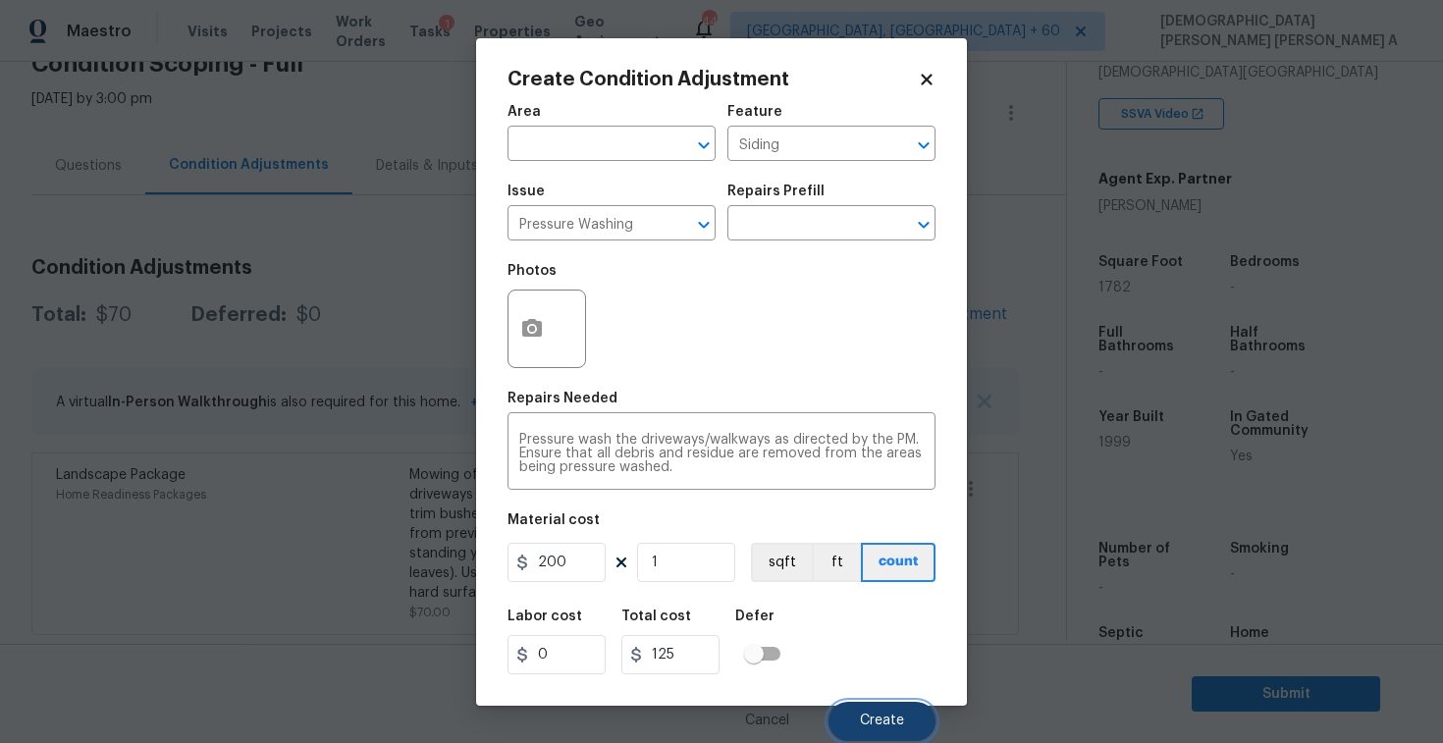
type input "200"
click at [882, 703] on button "Create" at bounding box center [882, 721] width 107 height 39
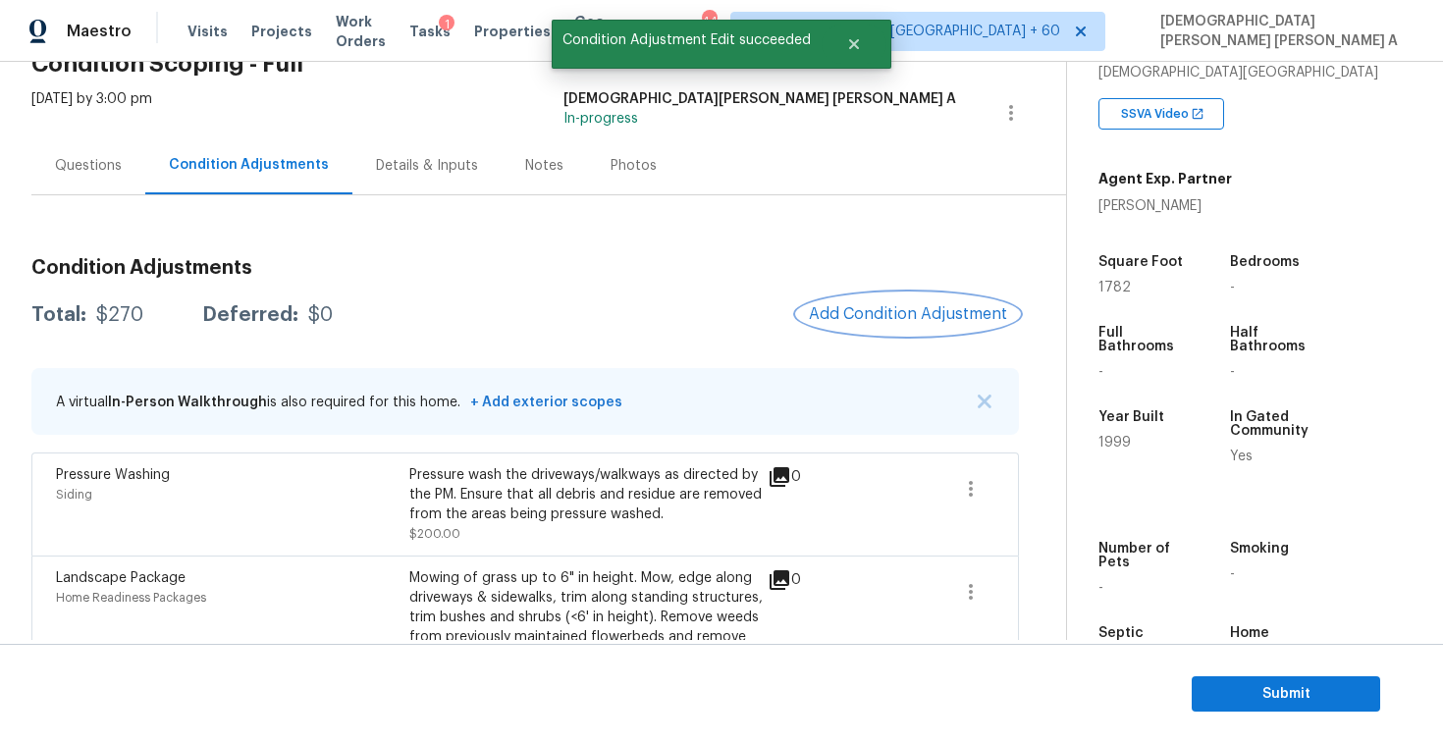
click at [932, 310] on span "Add Condition Adjustment" at bounding box center [908, 314] width 198 height 18
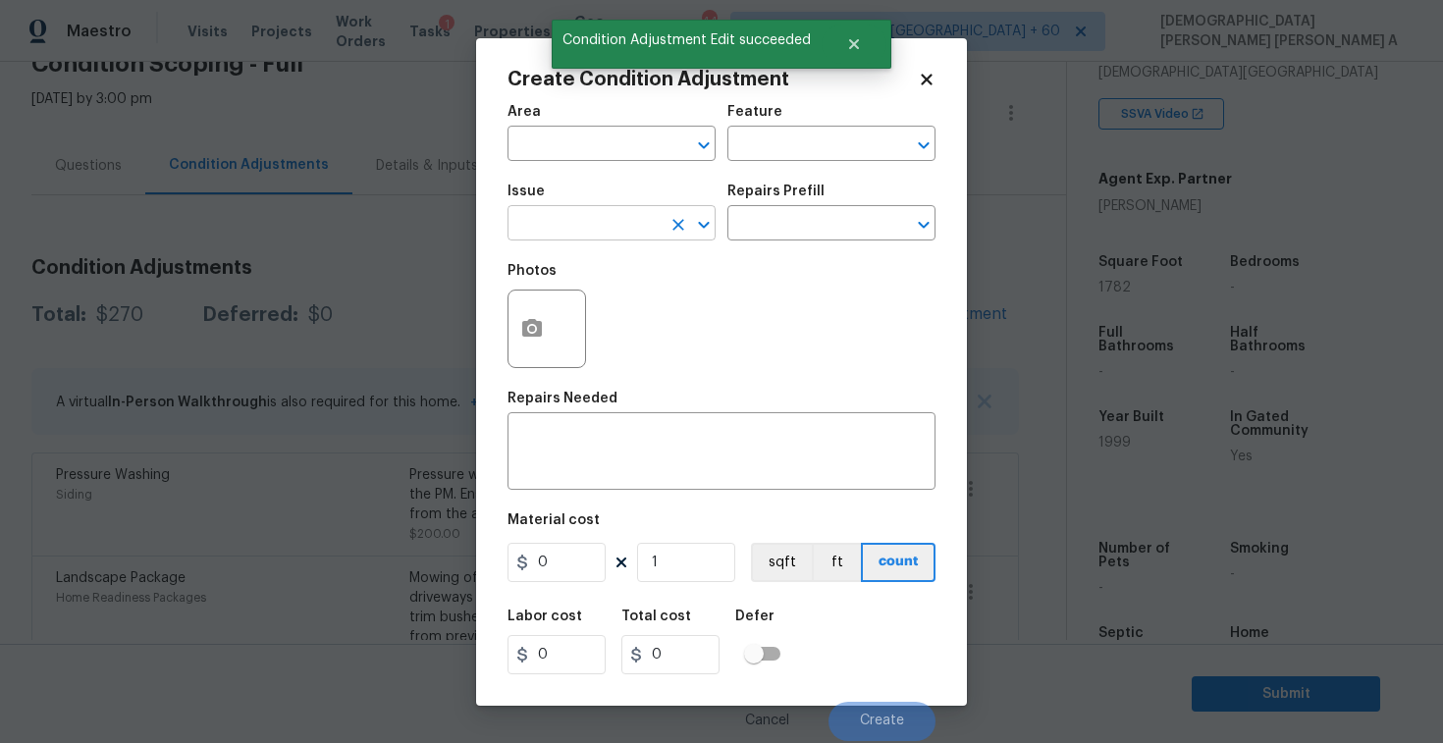
click at [541, 224] on input "text" at bounding box center [584, 225] width 153 height 30
click at [590, 321] on li "Debris/garbage on site" at bounding box center [612, 316] width 208 height 32
type input "Debris/garbage on site"
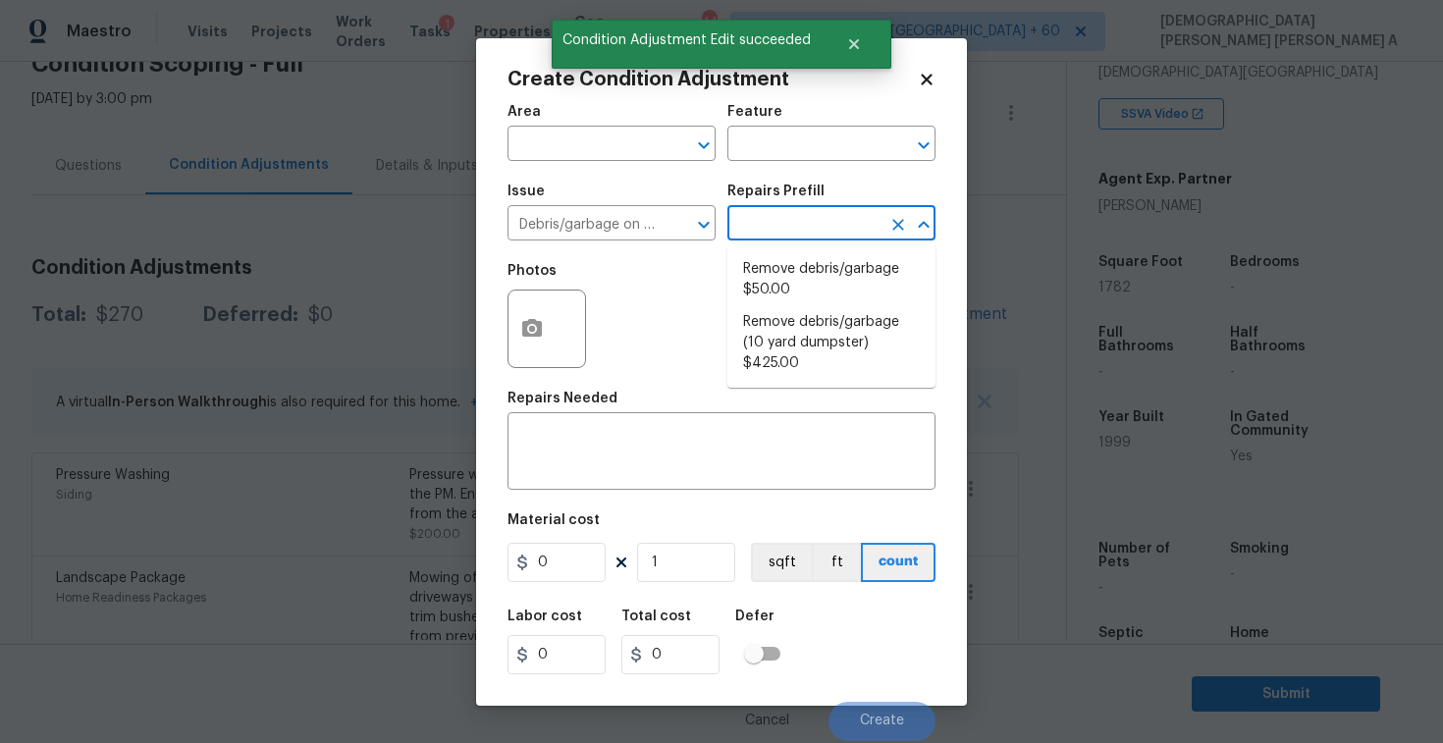
click at [808, 224] on input "text" at bounding box center [804, 225] width 153 height 30
click at [800, 296] on li "Remove debris/garbage $50.00" at bounding box center [832, 279] width 208 height 53
type textarea "Remove, haul off, and properly dispose of any debris left by seller to offsite …"
type input "50"
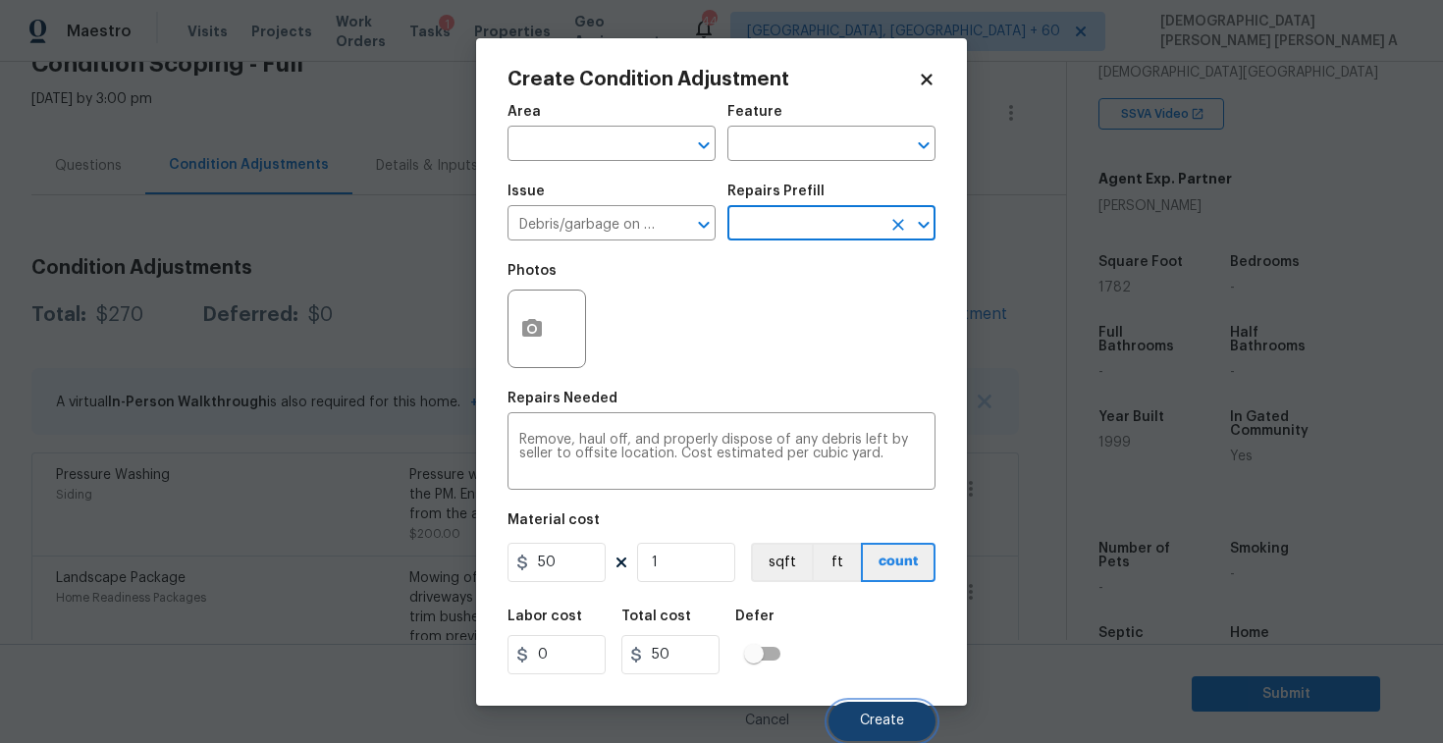
click at [884, 725] on span "Create" at bounding box center [882, 721] width 44 height 15
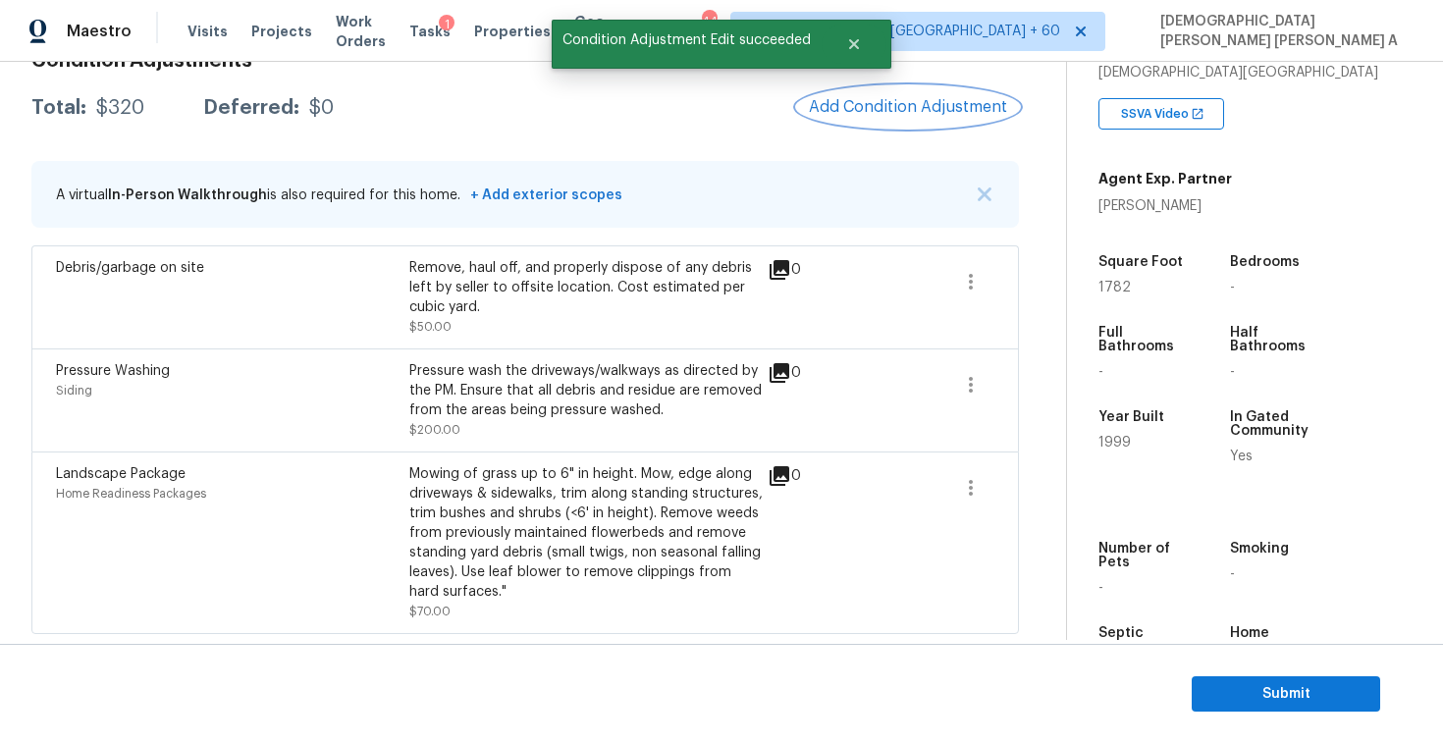
scroll to position [276, 0]
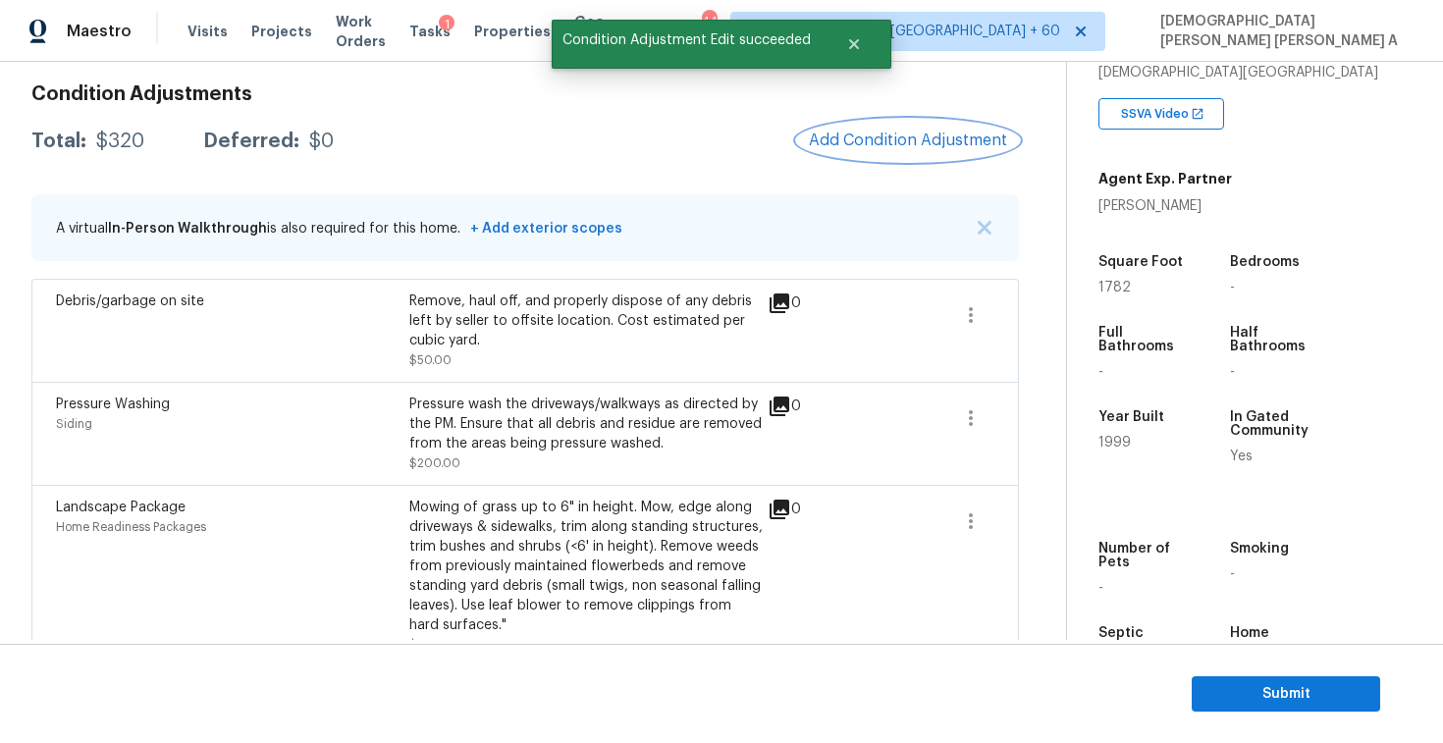
click at [888, 148] on span "Add Condition Adjustment" at bounding box center [908, 141] width 198 height 18
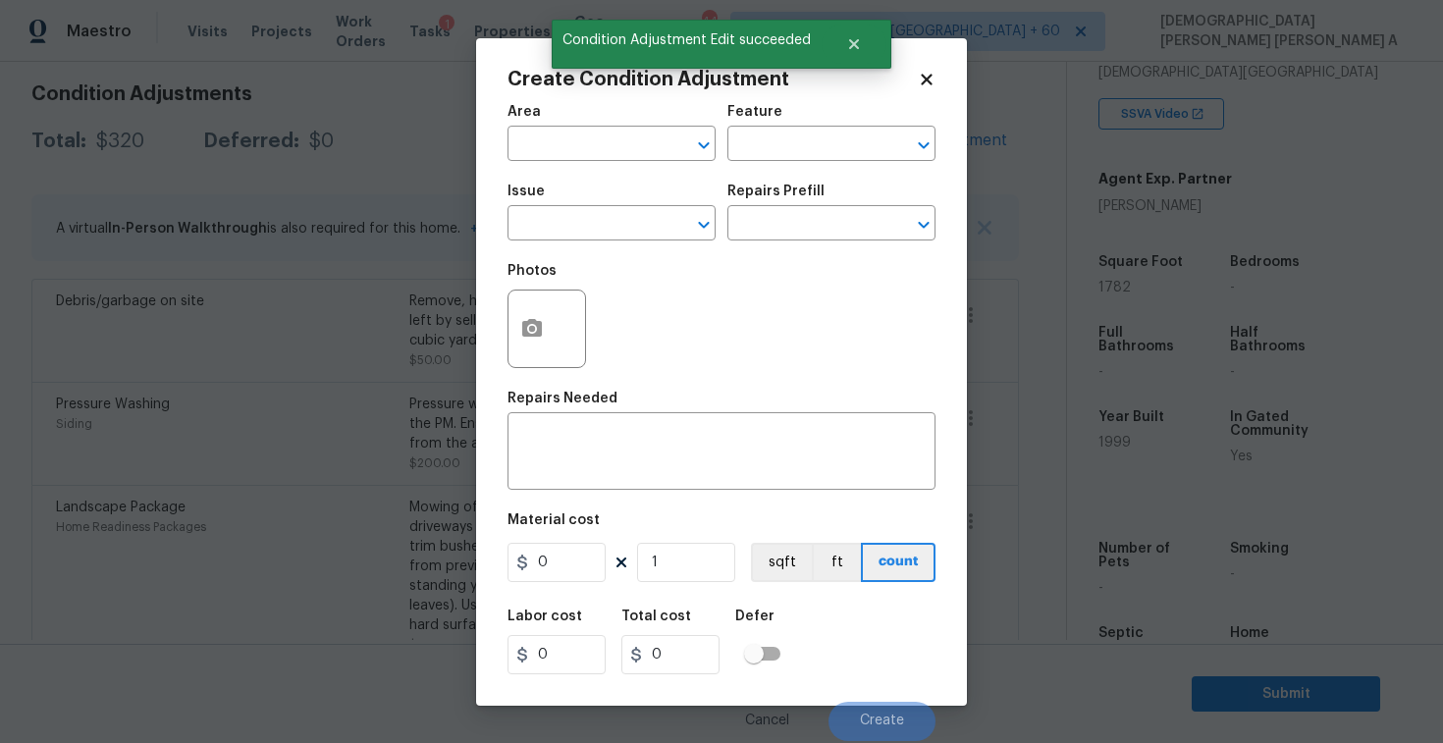
click at [588, 244] on span "Issue ​" at bounding box center [612, 213] width 208 height 80
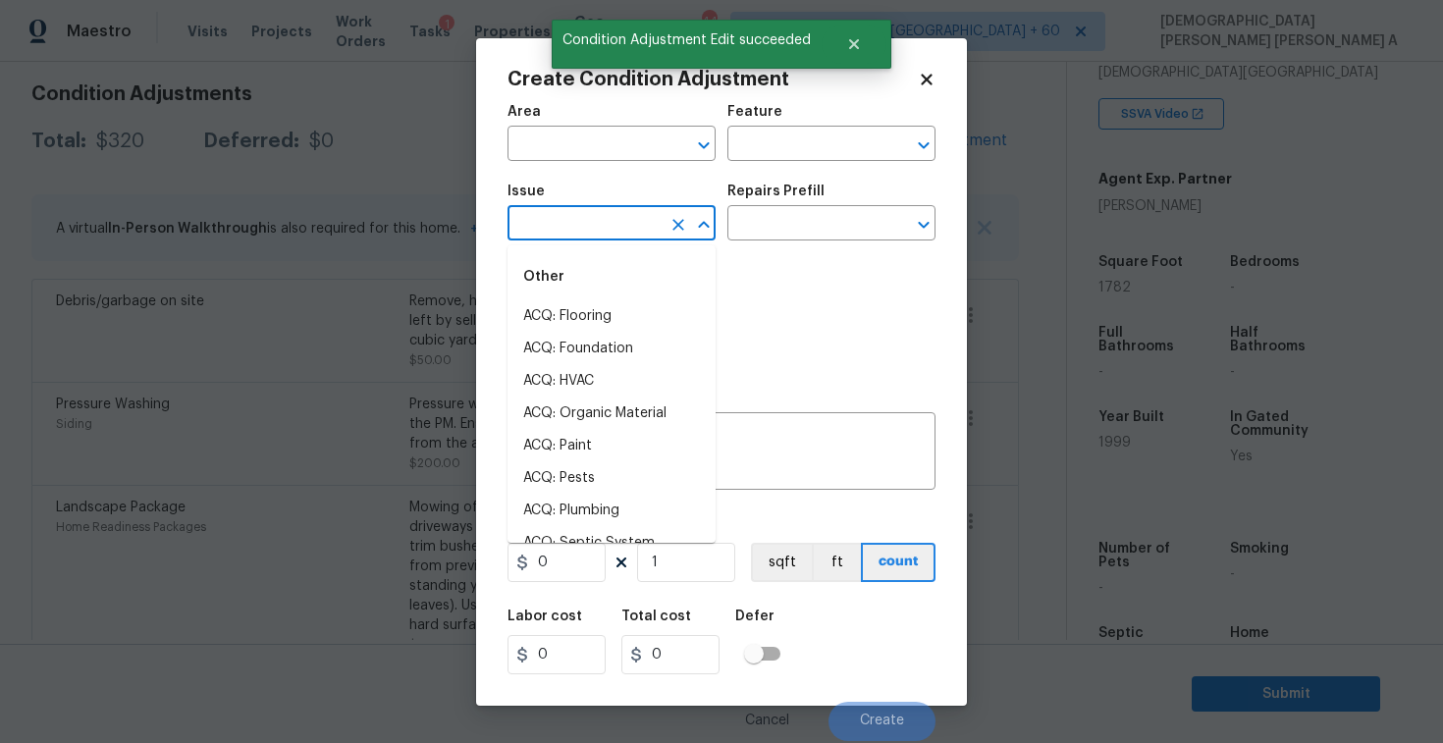
click at [585, 231] on input "text" at bounding box center [584, 225] width 153 height 30
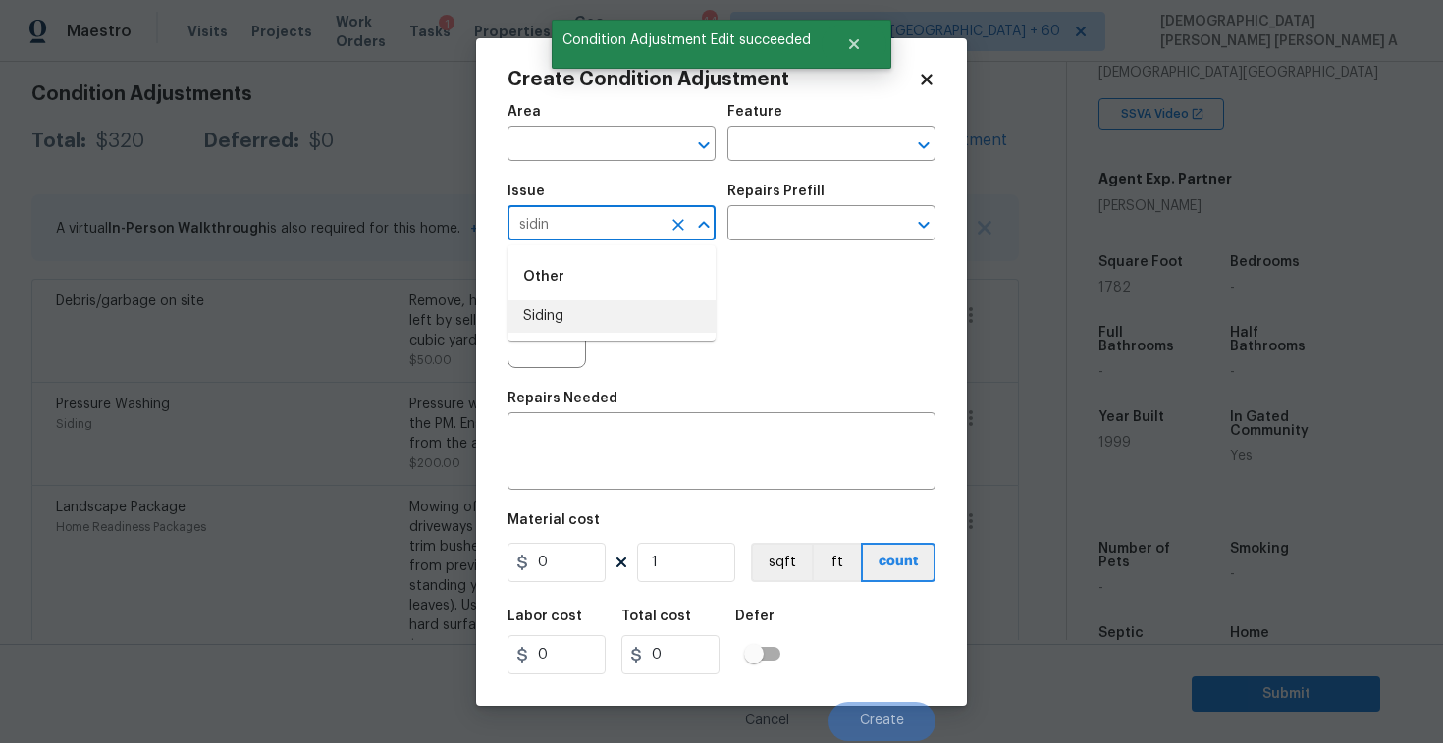
click at [615, 321] on li "Siding" at bounding box center [612, 316] width 208 height 32
type input "Siding"
click at [813, 215] on input "text" at bounding box center [804, 225] width 153 height 30
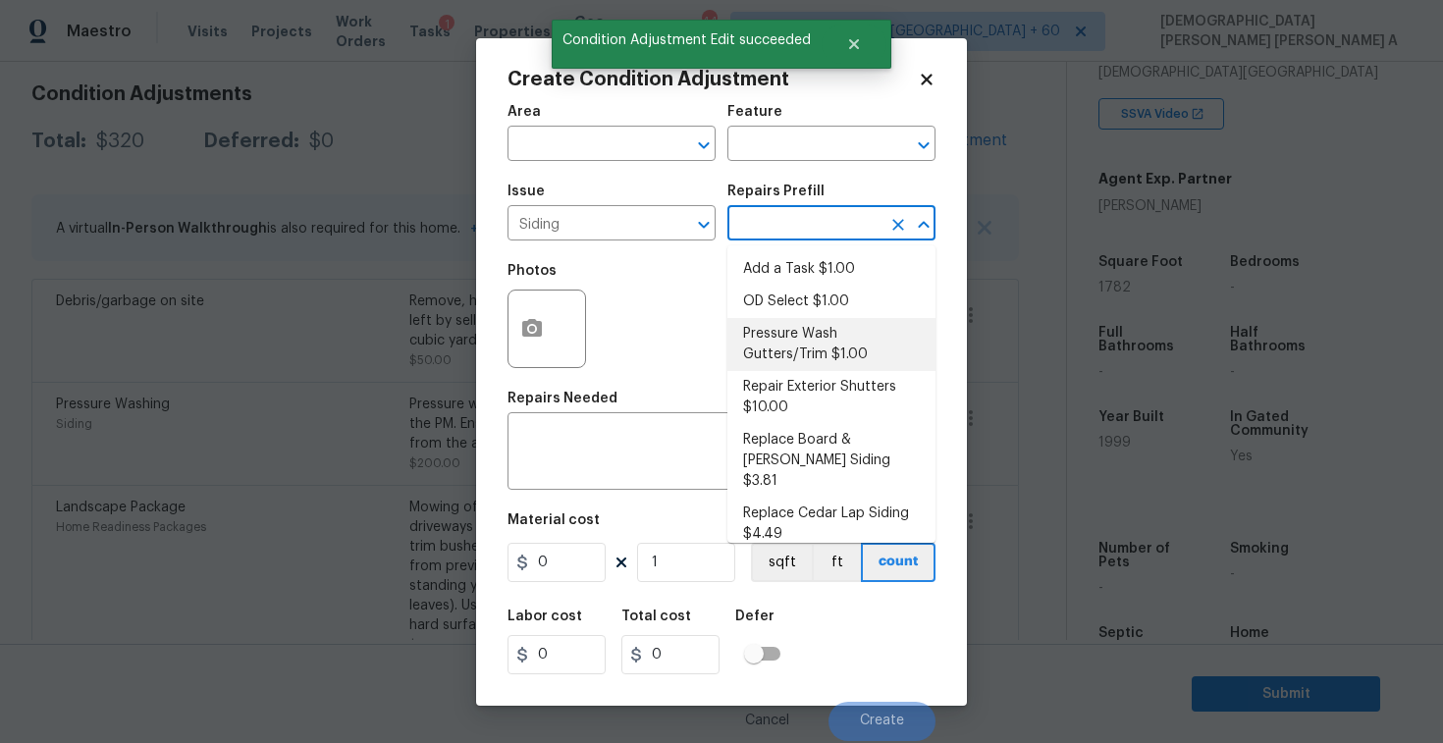
click at [791, 356] on li "Pressure Wash Gutters/Trim $1.00" at bounding box center [832, 344] width 208 height 53
type input "Siding"
type textarea "Protect areas as needed for pressure washing. Pressure wash the gutters and tri…"
type input "1"
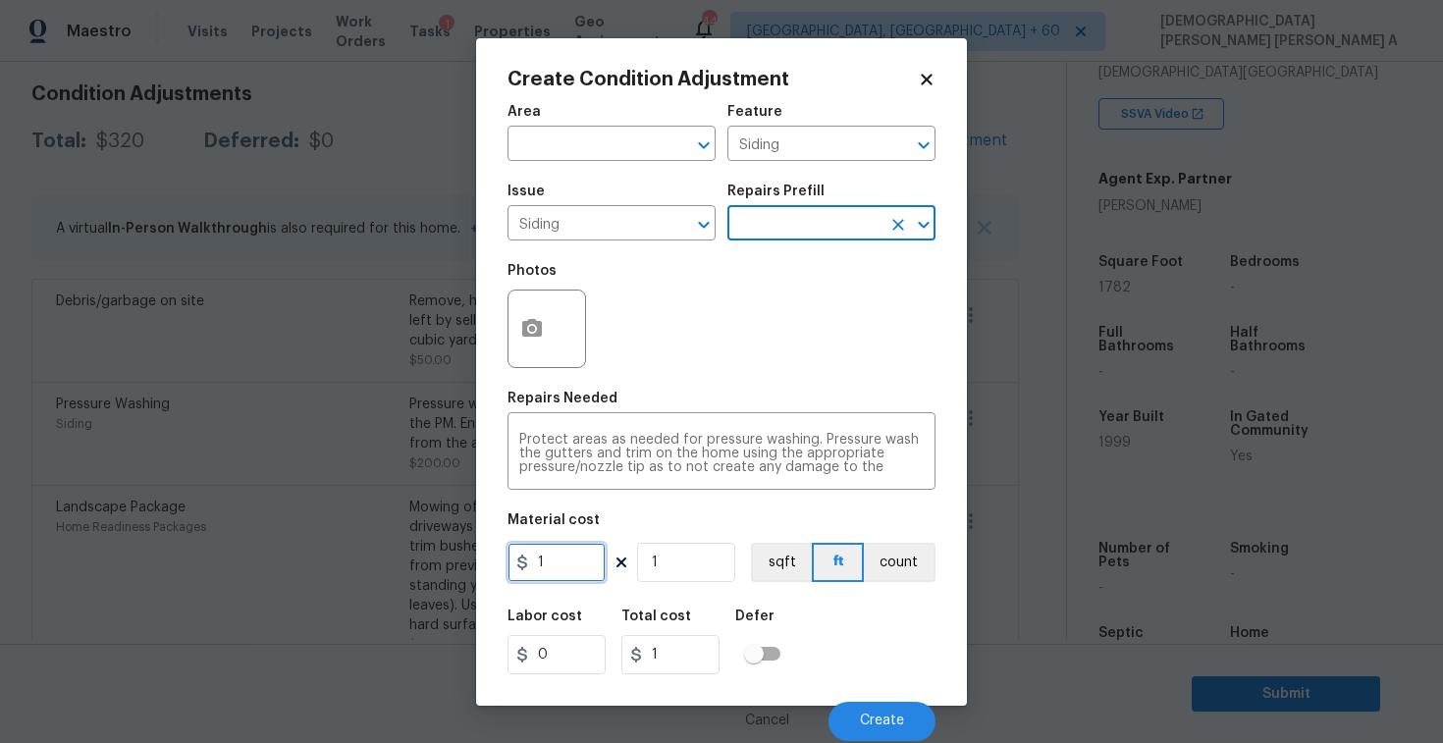
click at [598, 572] on input "1" at bounding box center [557, 562] width 98 height 39
type input "575"
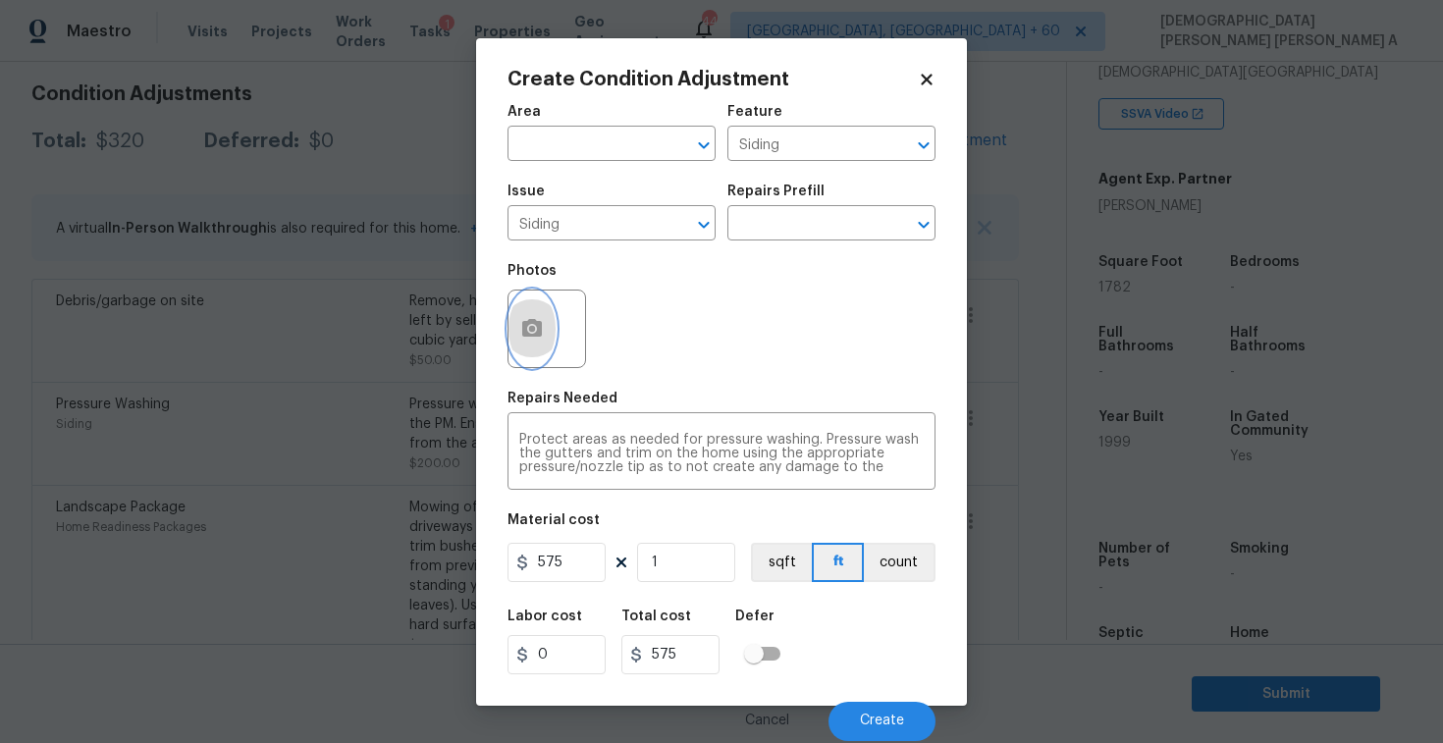
click at [519, 323] on button "button" at bounding box center [532, 329] width 47 height 77
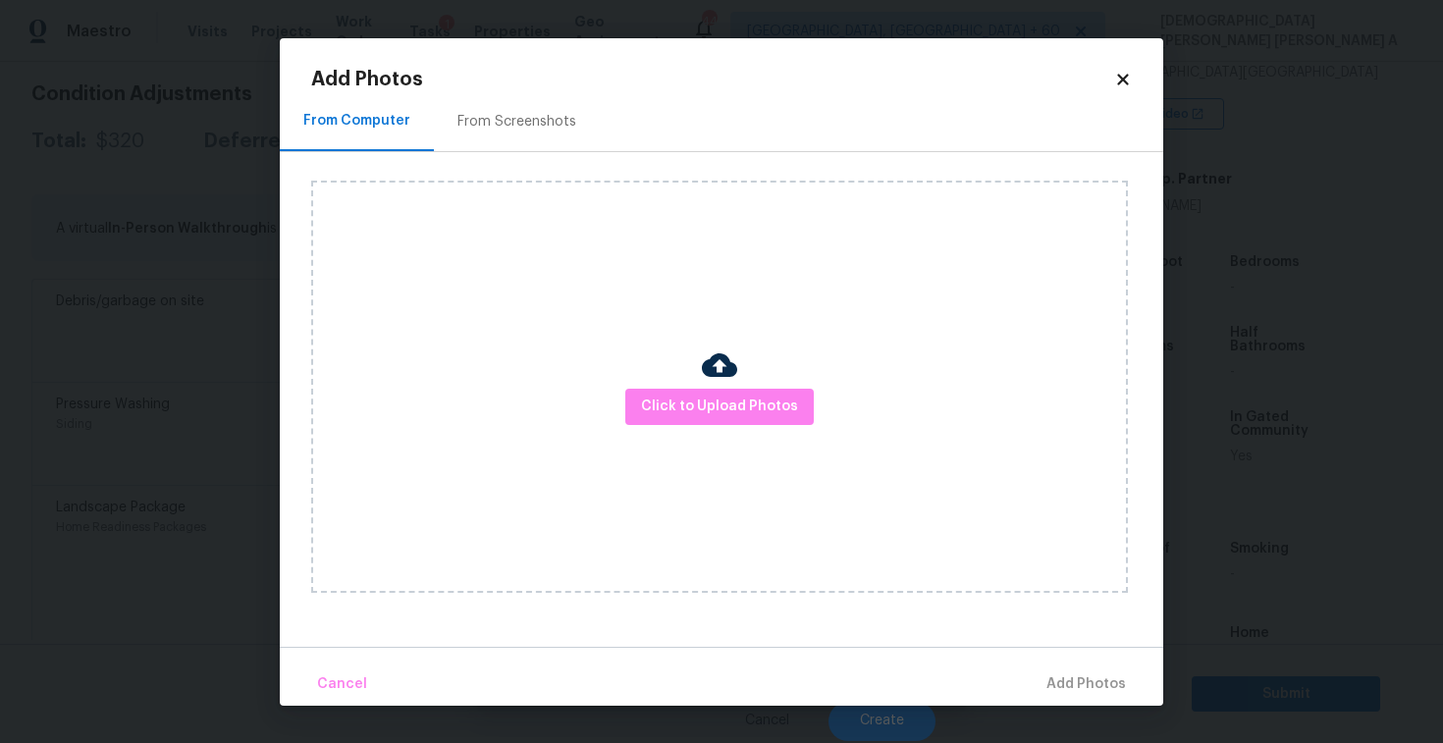
click at [477, 143] on div "From Screenshots" at bounding box center [517, 122] width 166 height 58
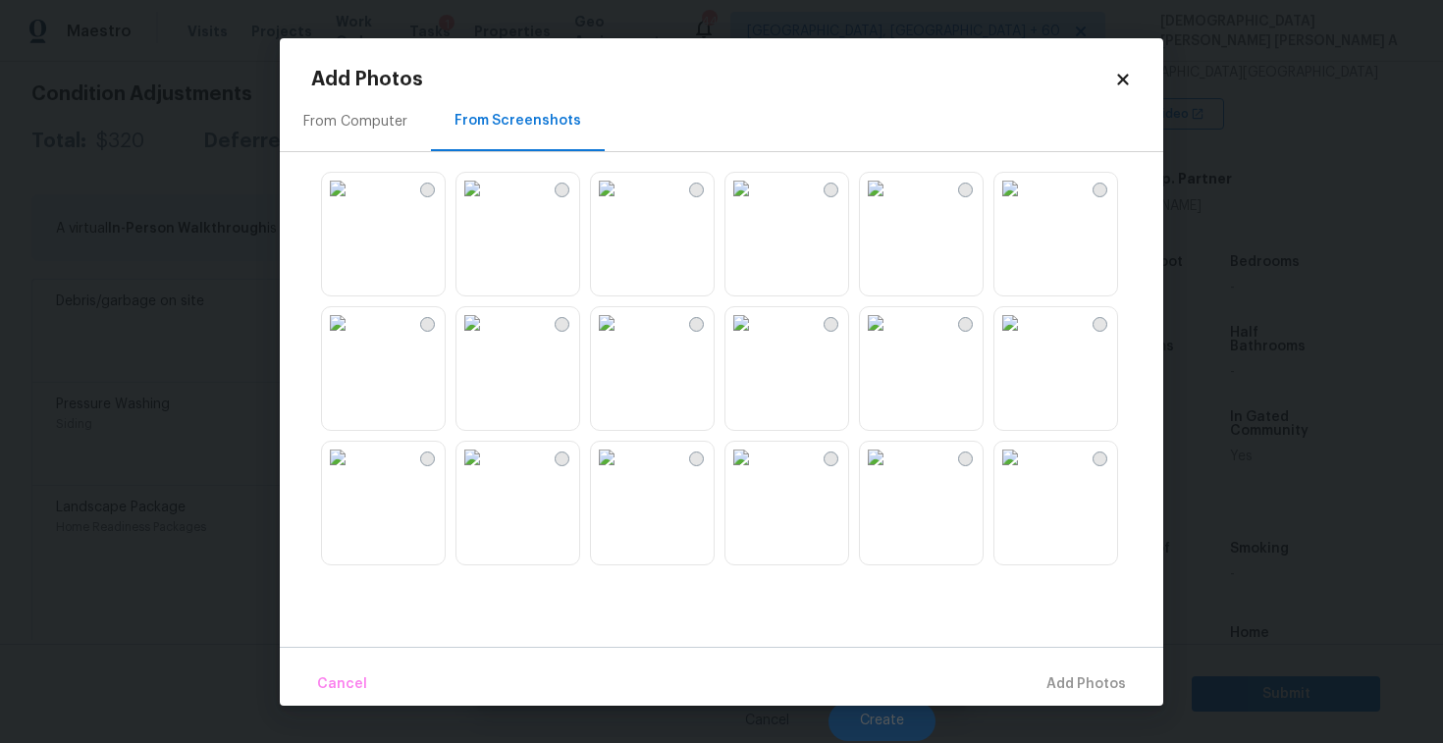
click at [623, 339] on img at bounding box center [606, 322] width 31 height 31
click at [1086, 668] on button "Add 1 Photo(s)" at bounding box center [1077, 685] width 113 height 42
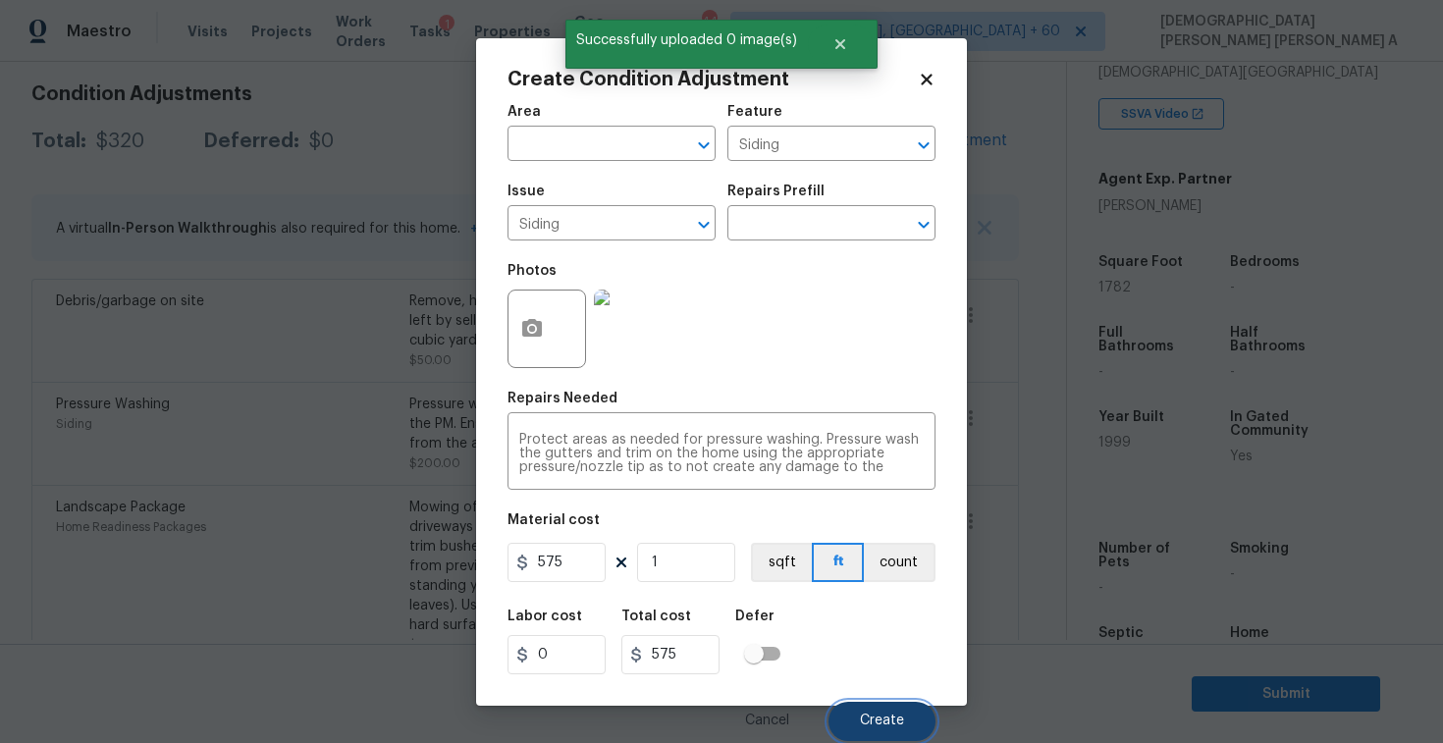
click at [865, 708] on button "Create" at bounding box center [882, 721] width 107 height 39
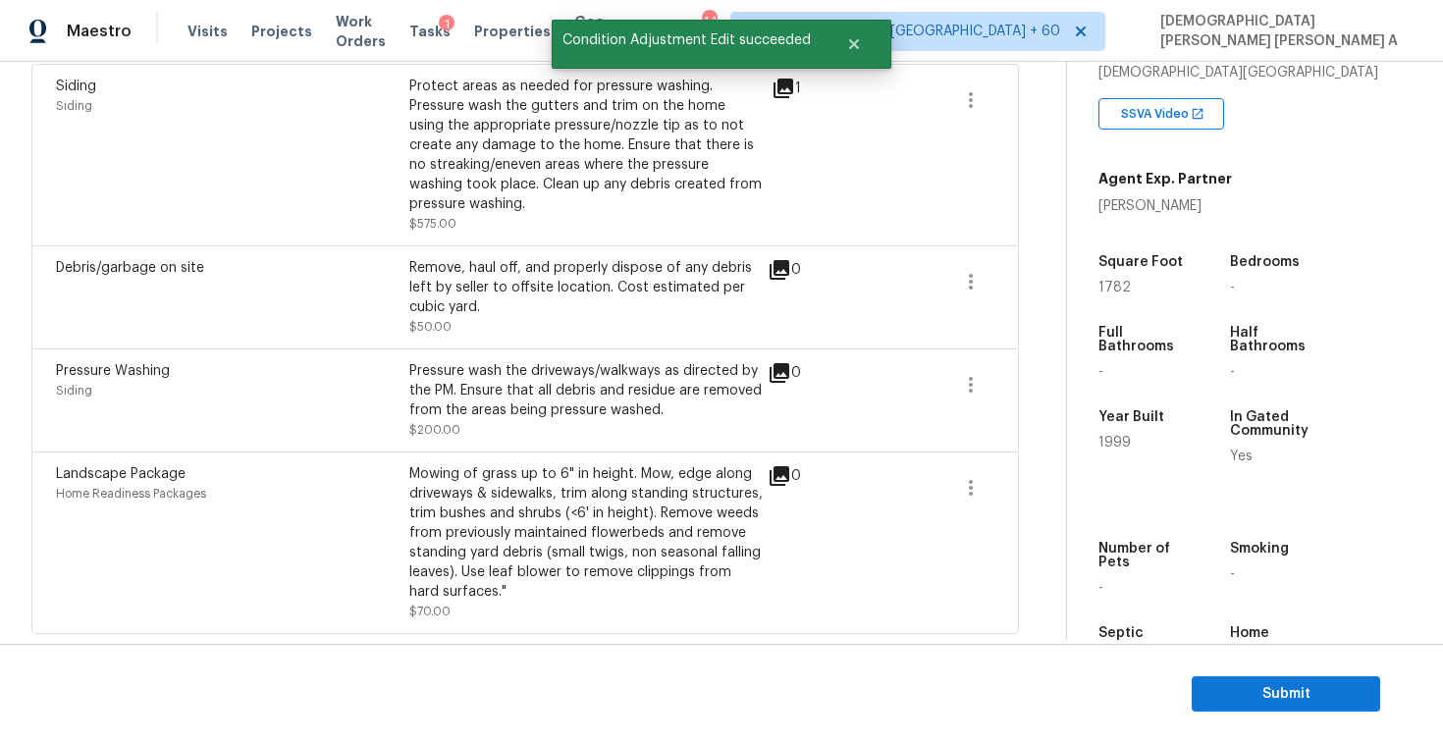
scroll to position [228, 0]
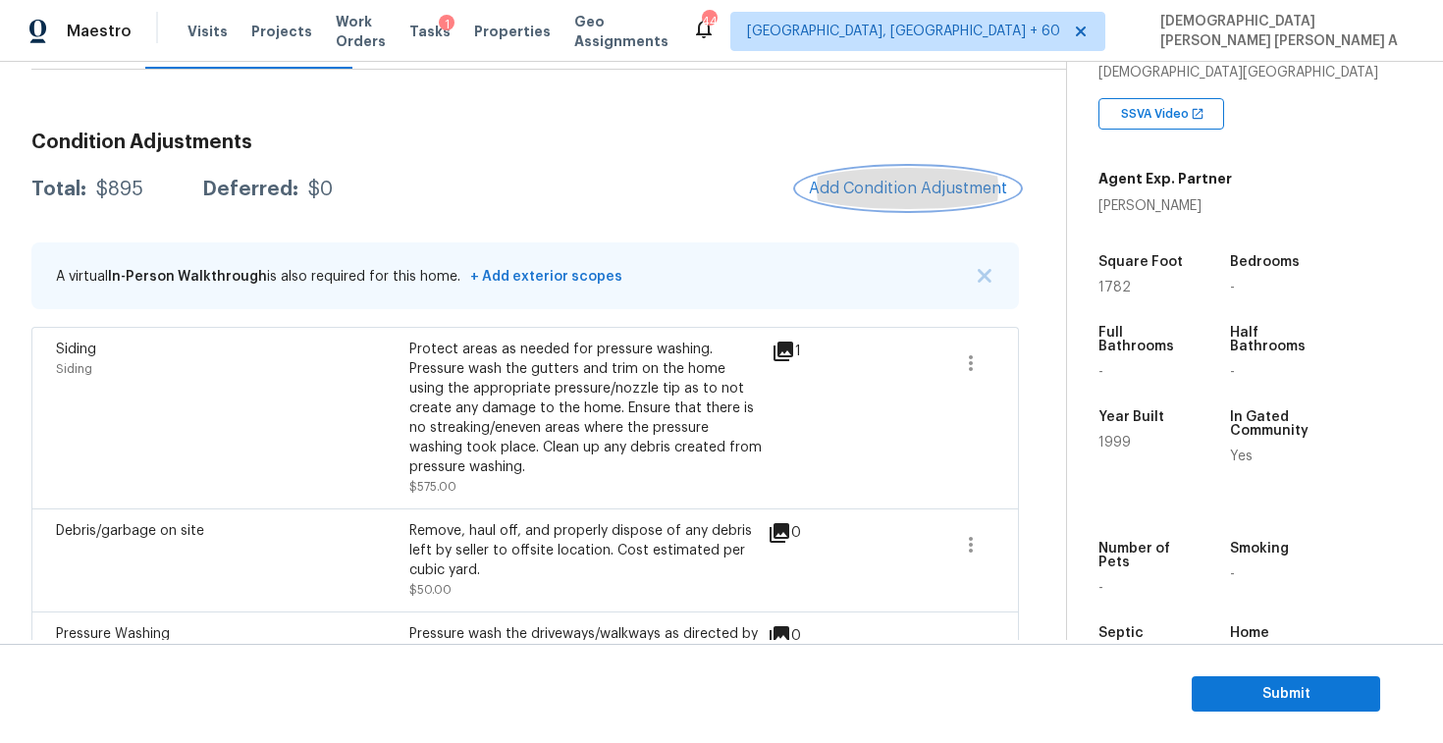
click at [896, 202] on button "Add Condition Adjustment" at bounding box center [908, 188] width 222 height 41
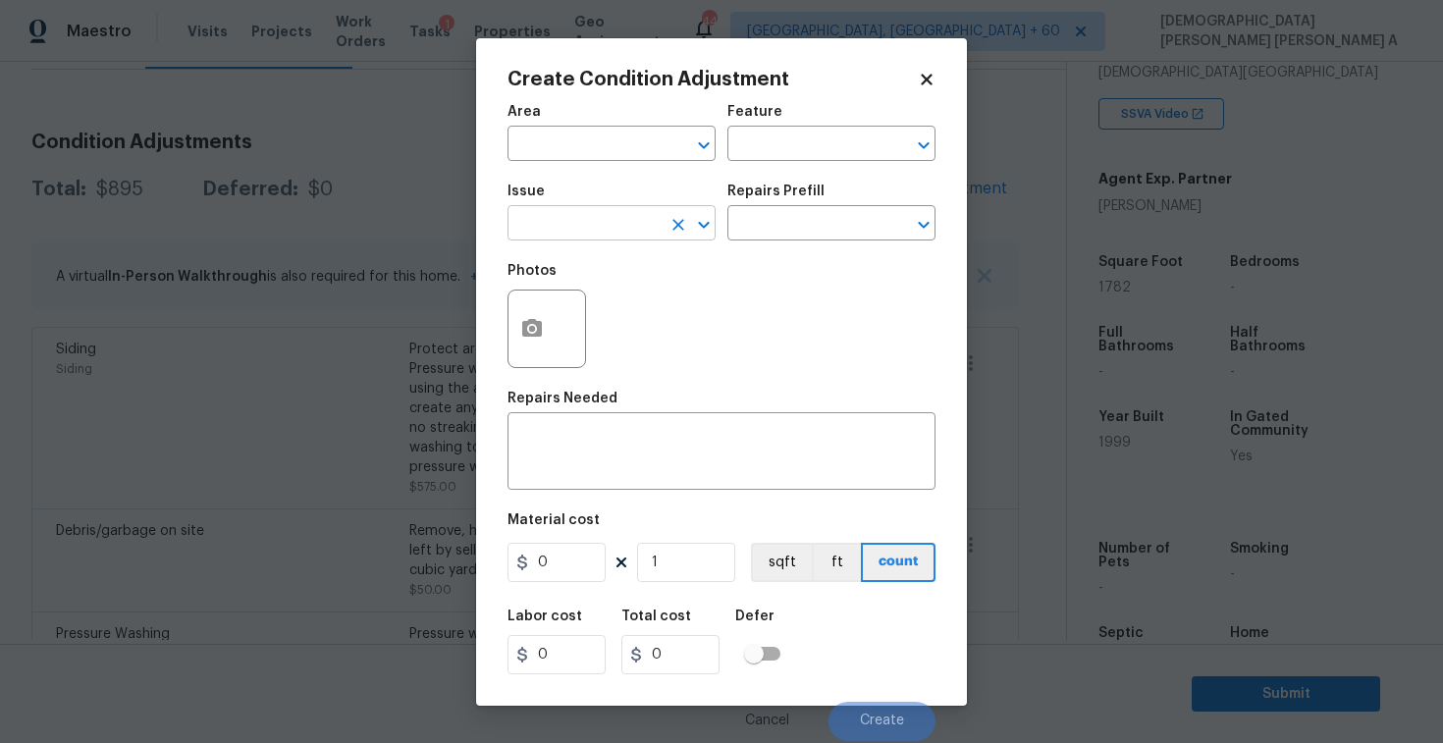
click at [604, 217] on input "text" at bounding box center [584, 225] width 153 height 30
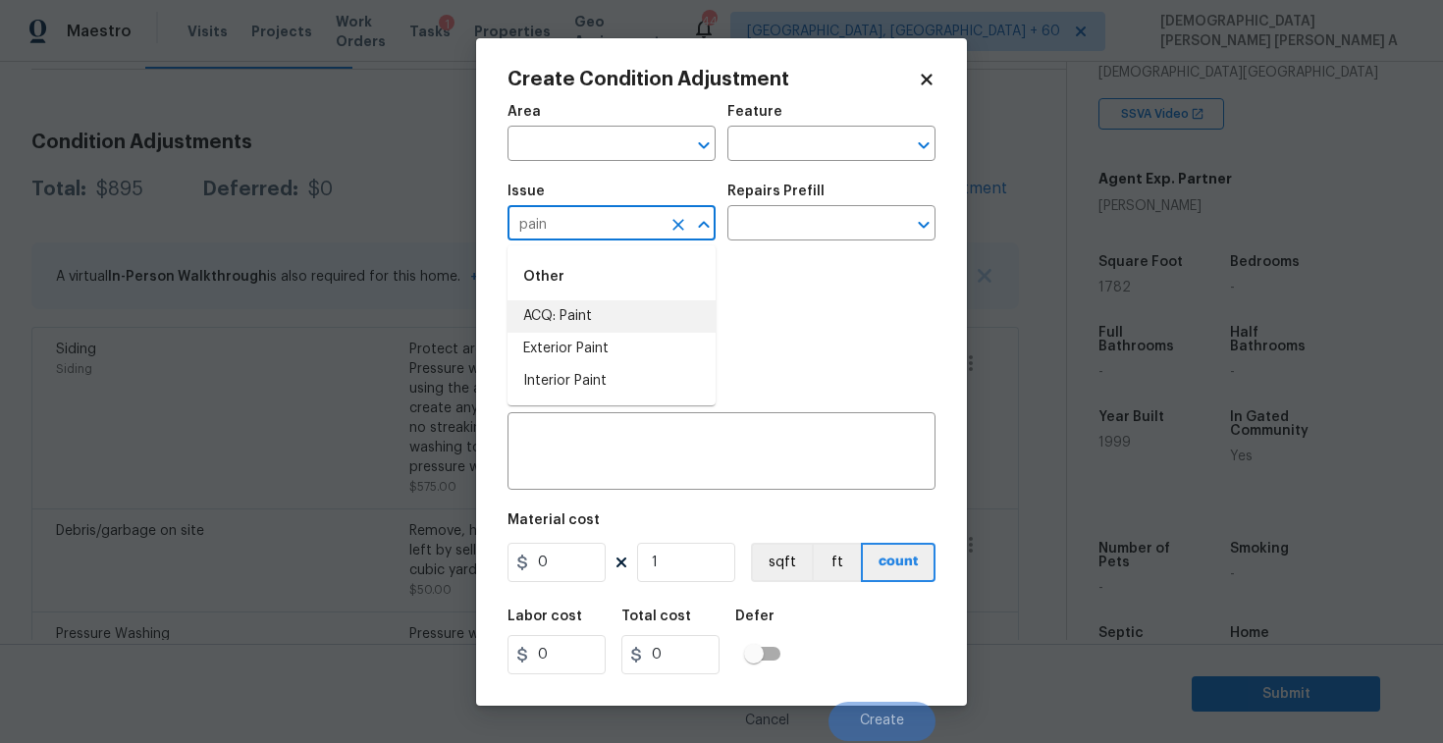
click at [611, 312] on li "ACQ: Paint" at bounding box center [612, 316] width 208 height 32
type input "ACQ: Paint"
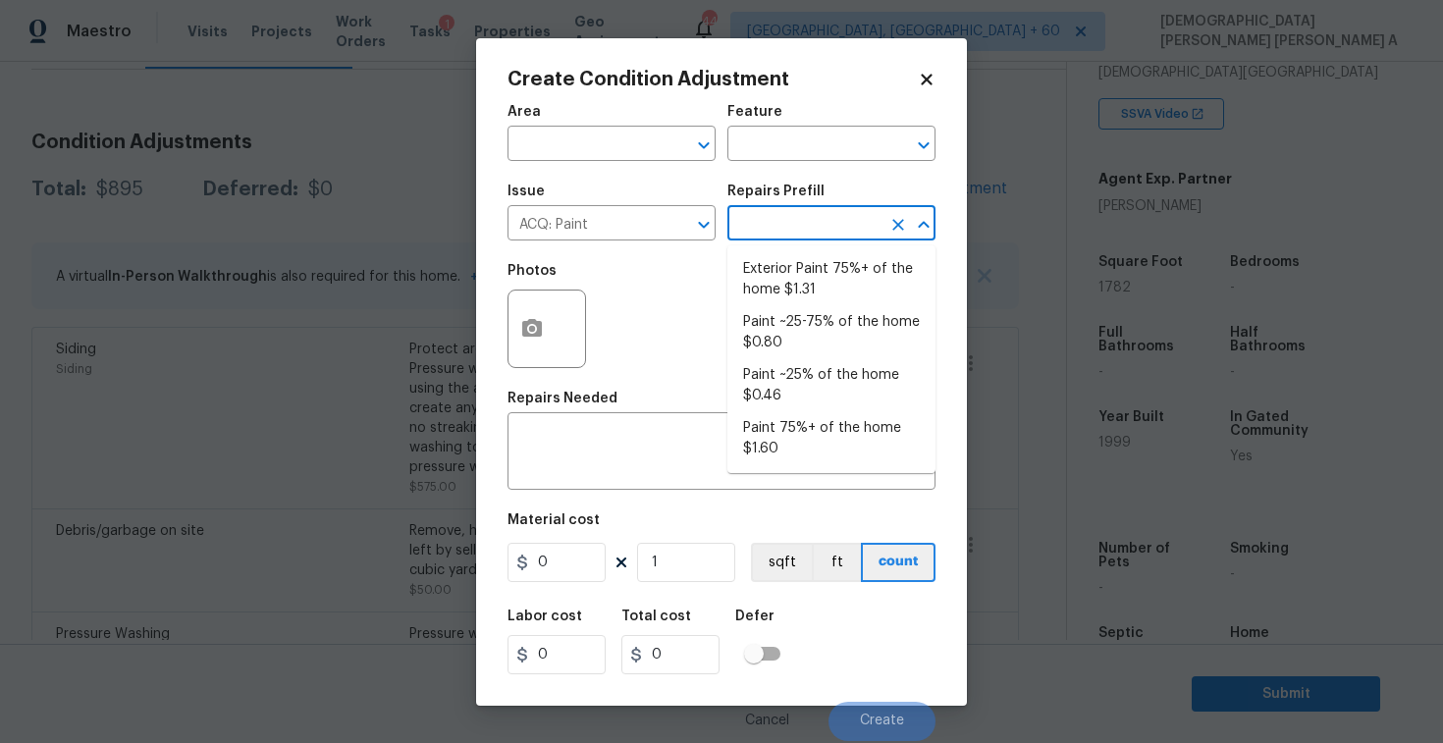
click at [816, 216] on input "text" at bounding box center [804, 225] width 153 height 30
click at [809, 400] on li "Paint ~25% of the home $0.46" at bounding box center [832, 385] width 208 height 53
type input "Acquisition"
type textarea "Acquisition Scope: ~25% of the home needs interior paint"
type input "0.46"
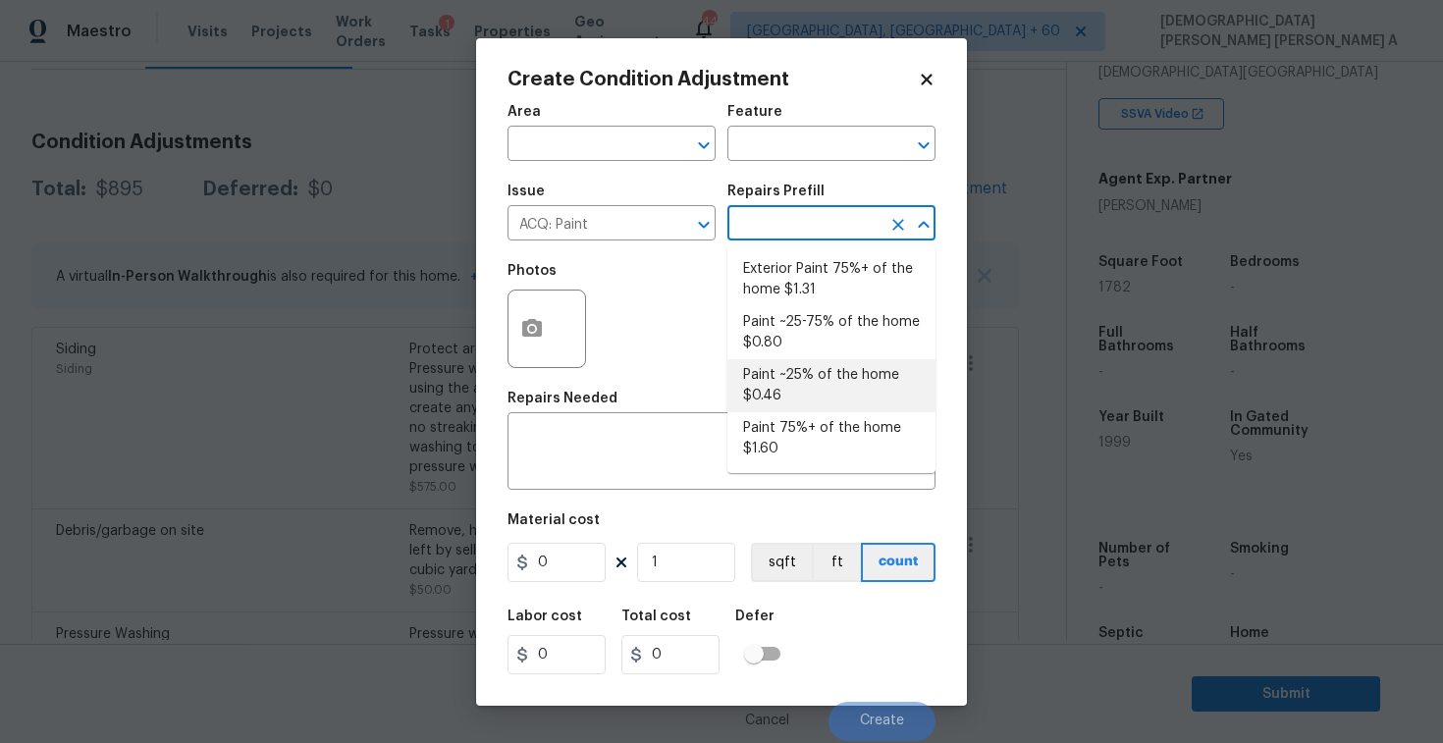
type input "0.46"
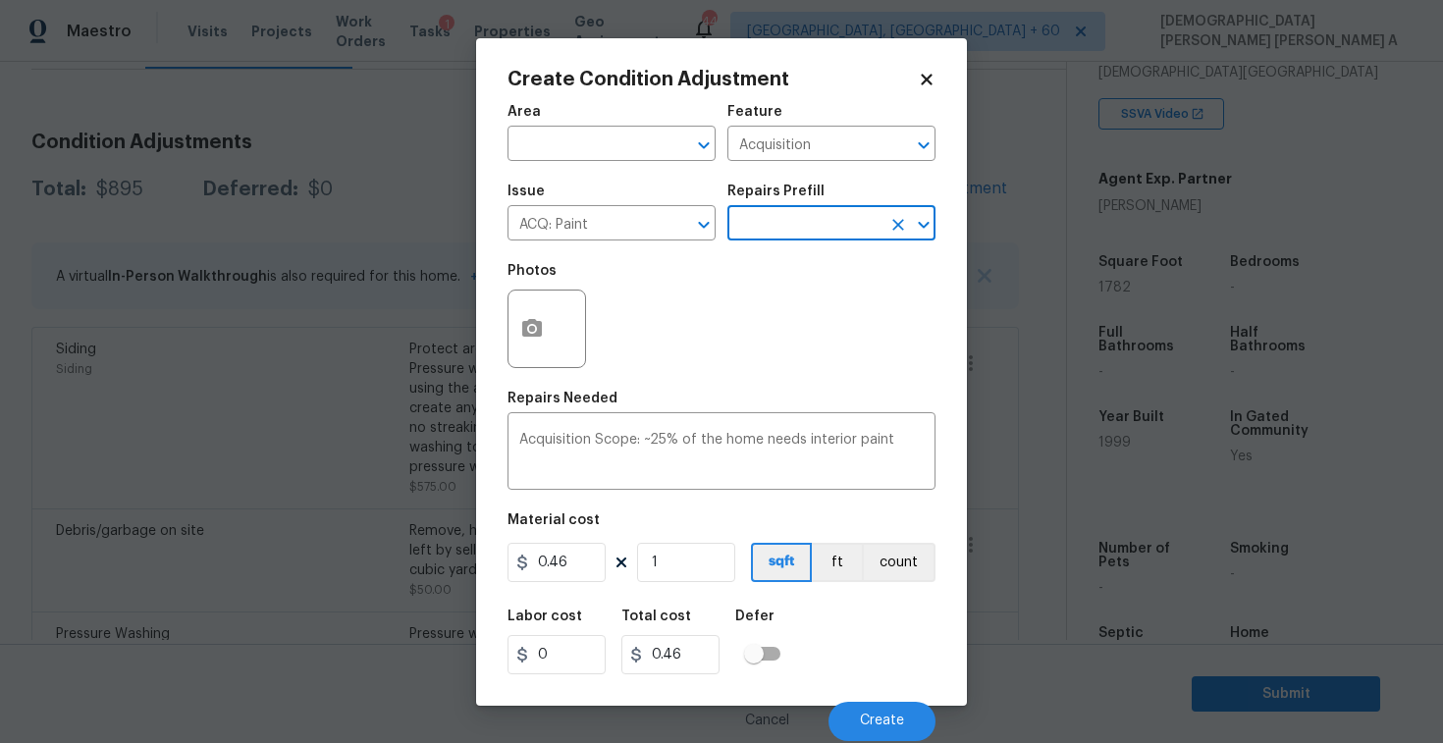
click at [706, 584] on figure "Material cost 0.46 1 sqft ft count" at bounding box center [722, 550] width 428 height 73
click at [696, 551] on input "1" at bounding box center [686, 562] width 98 height 39
type input "17"
type input "7.82"
type input "178"
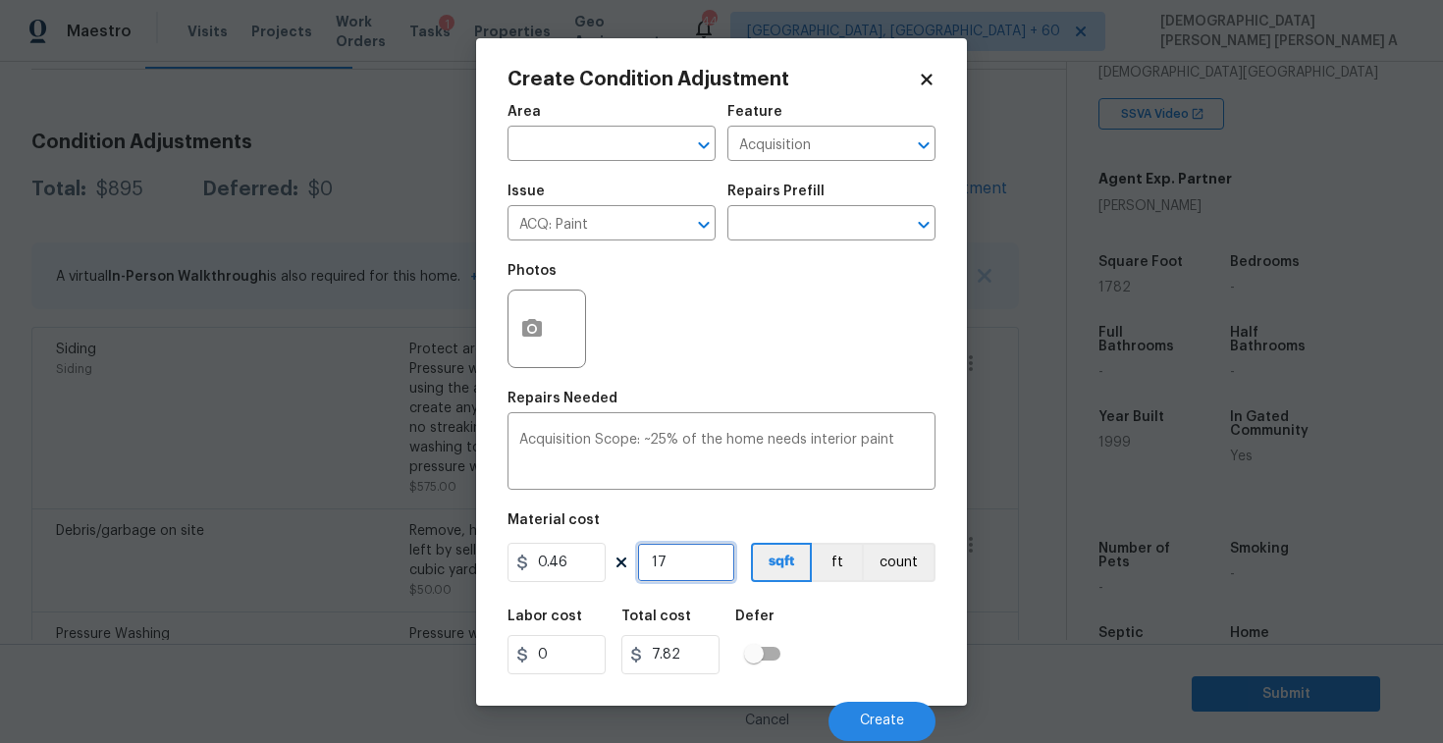
type input "81.88"
type input "1782"
type input "819.72"
type input "1782"
click at [869, 712] on button "Create" at bounding box center [882, 721] width 107 height 39
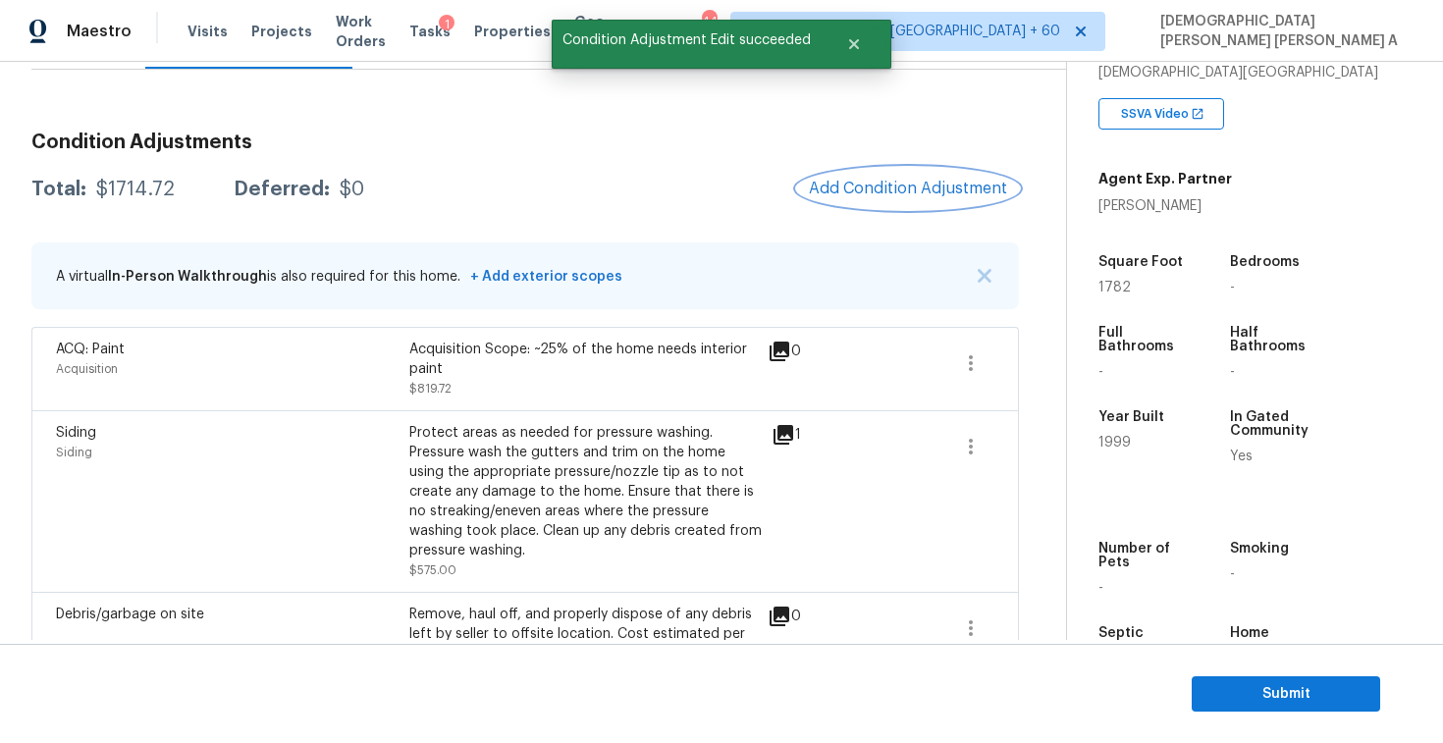
click at [852, 180] on span "Add Condition Adjustment" at bounding box center [908, 189] width 198 height 18
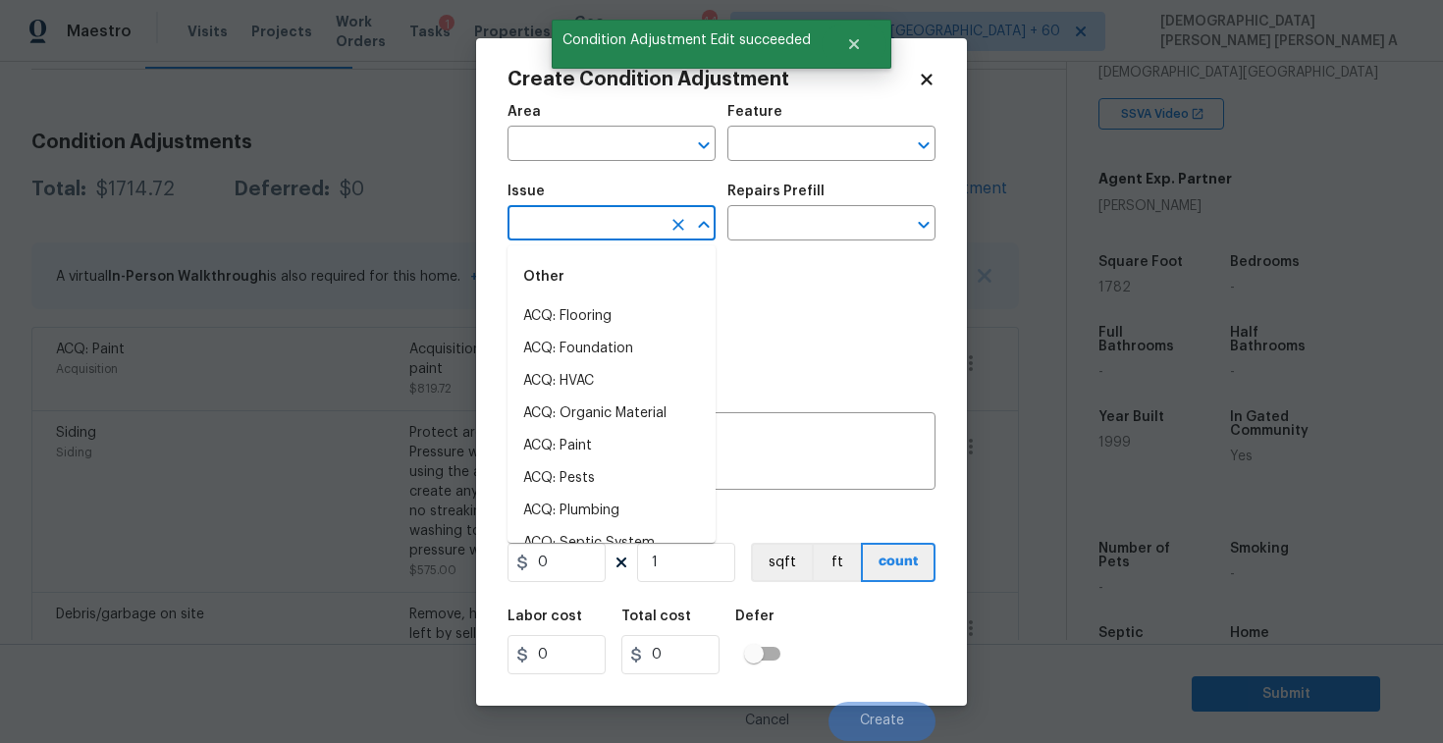
click at [582, 232] on input "text" at bounding box center [584, 225] width 153 height 30
click at [602, 299] on div "Other" at bounding box center [612, 276] width 208 height 47
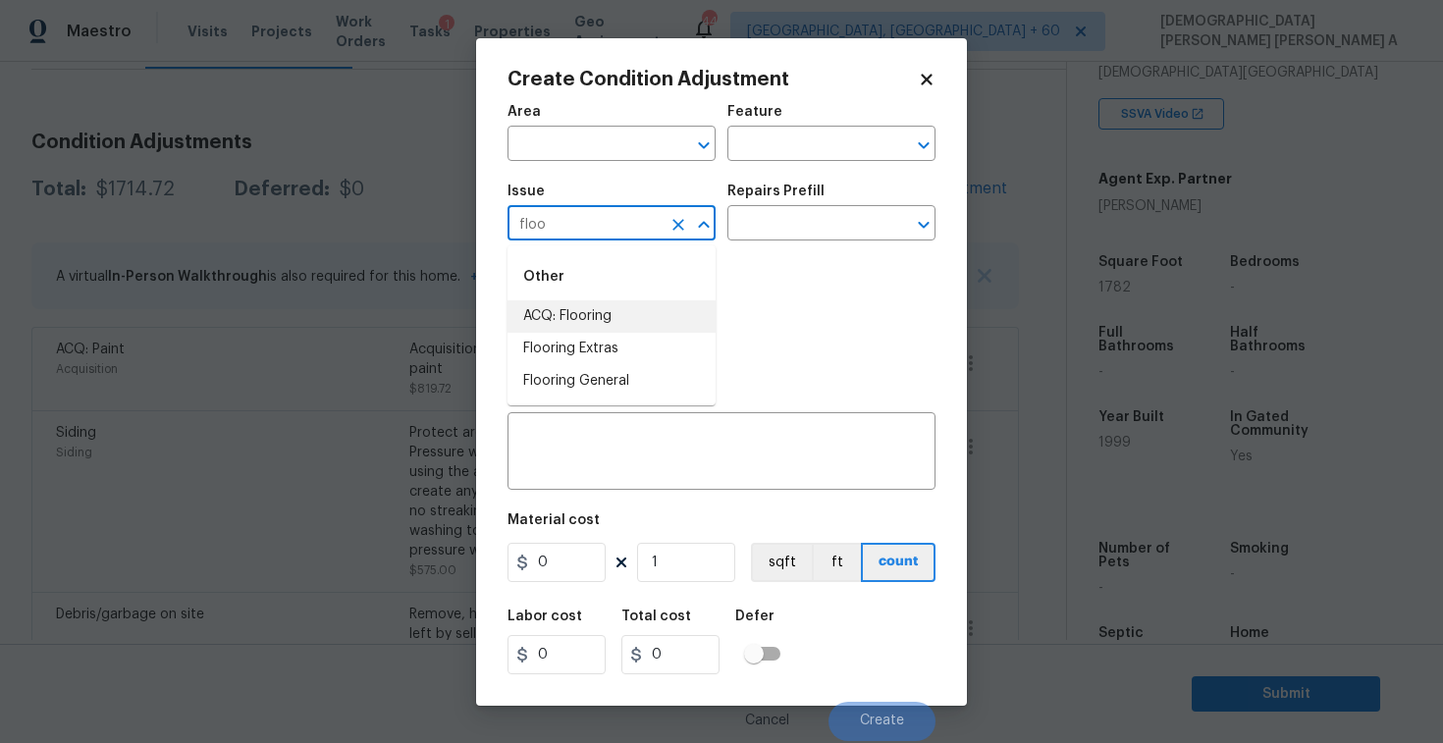
click at [640, 314] on li "ACQ: Flooring" at bounding box center [612, 316] width 208 height 32
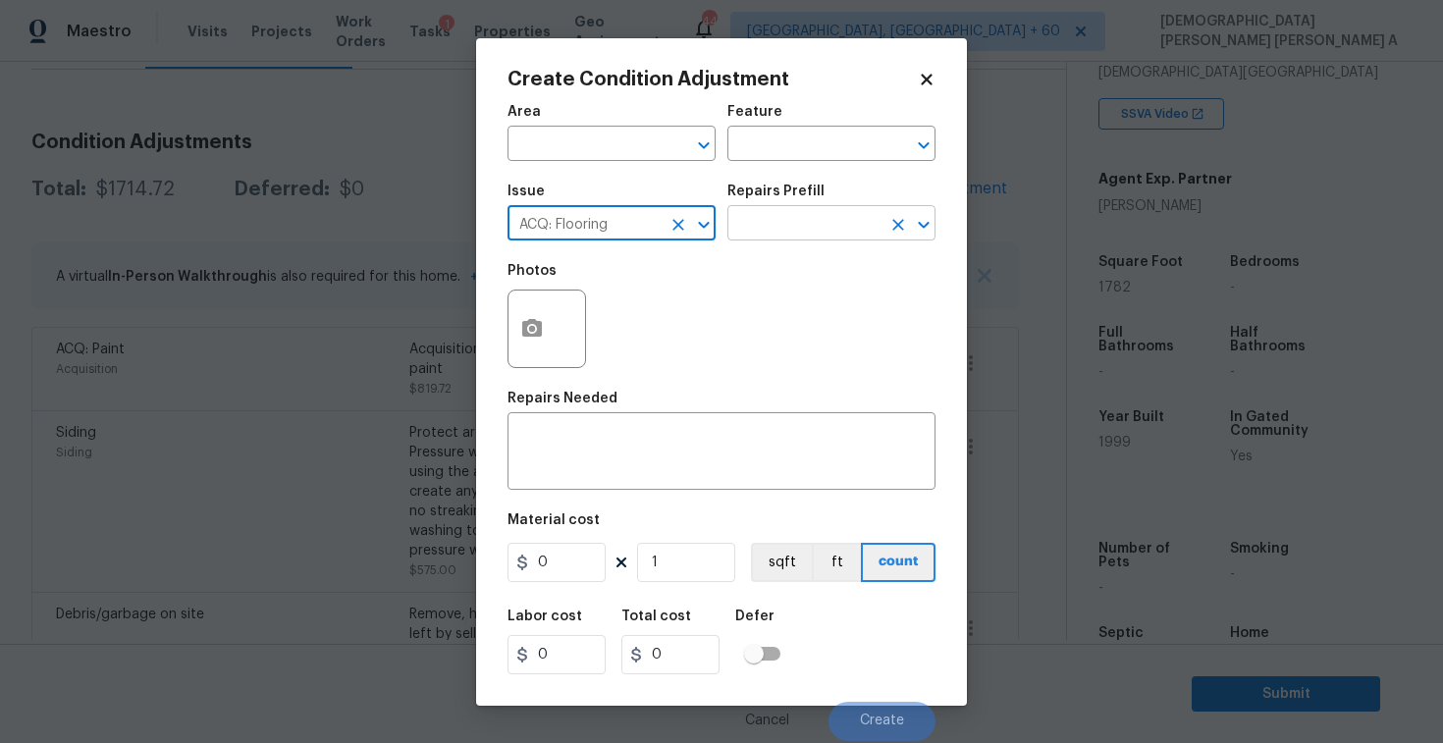
type input "ACQ: Flooring"
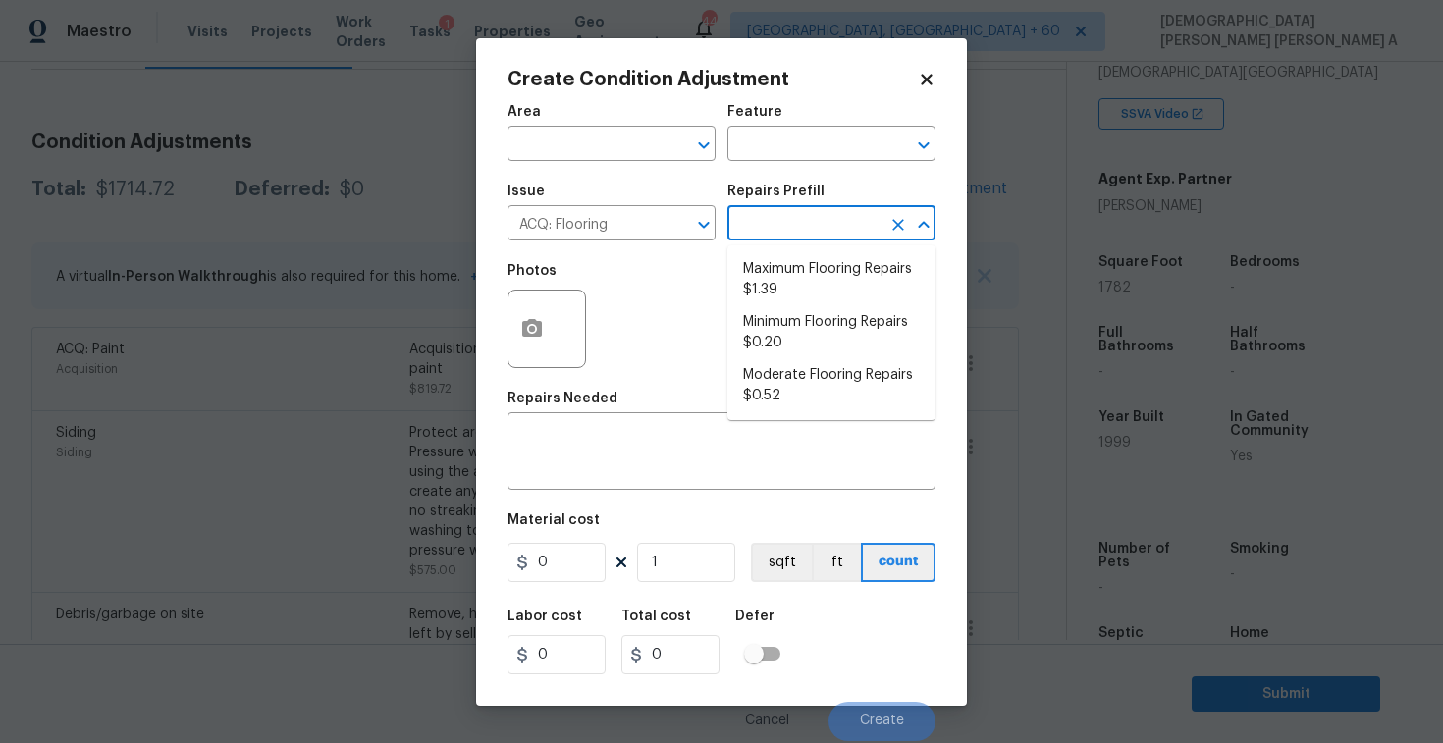
click at [812, 222] on input "text" at bounding box center [804, 225] width 153 height 30
click at [808, 393] on li "Moderate Flooring Repairs $0.52" at bounding box center [832, 385] width 208 height 53
type input "Acquisition"
type textarea "Acquisition Scope: Moderate flooring repairs"
type input "0.52"
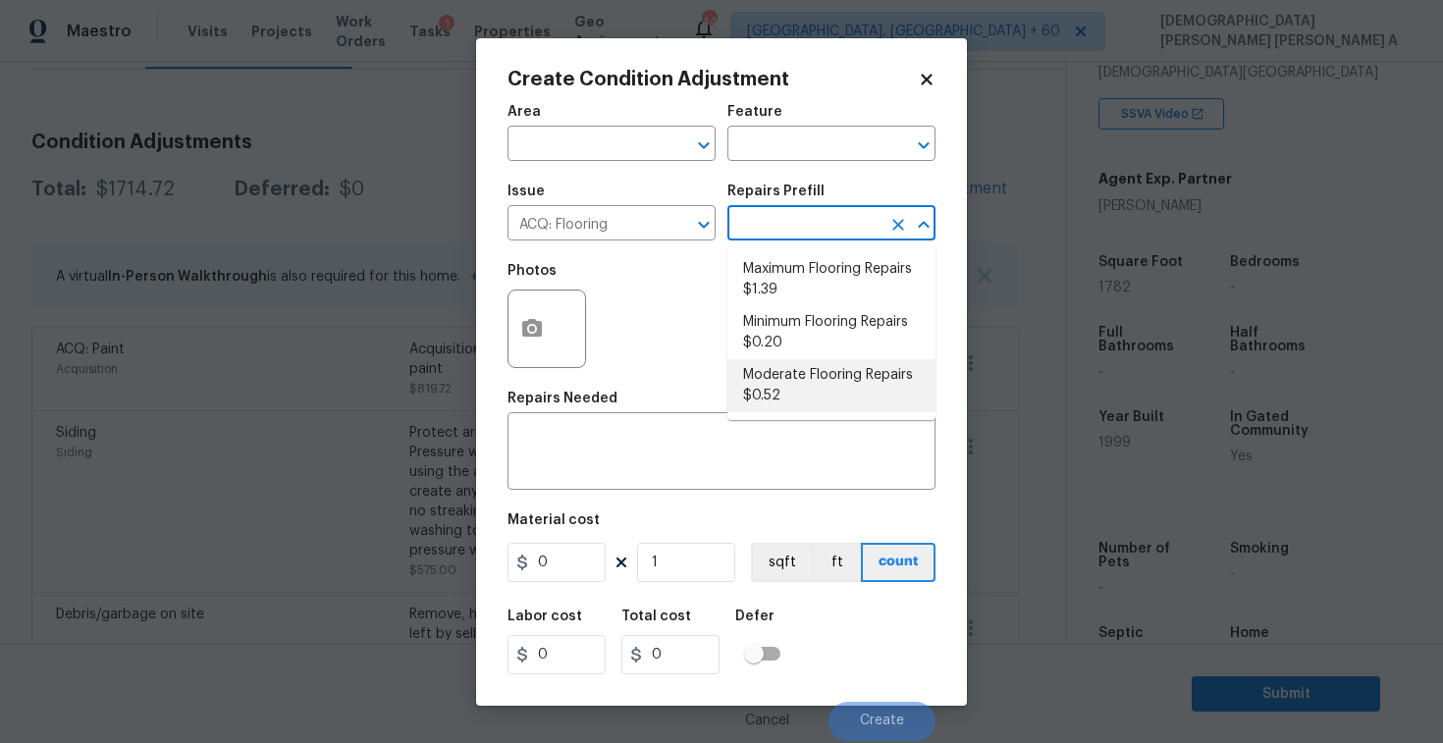
type input "0.52"
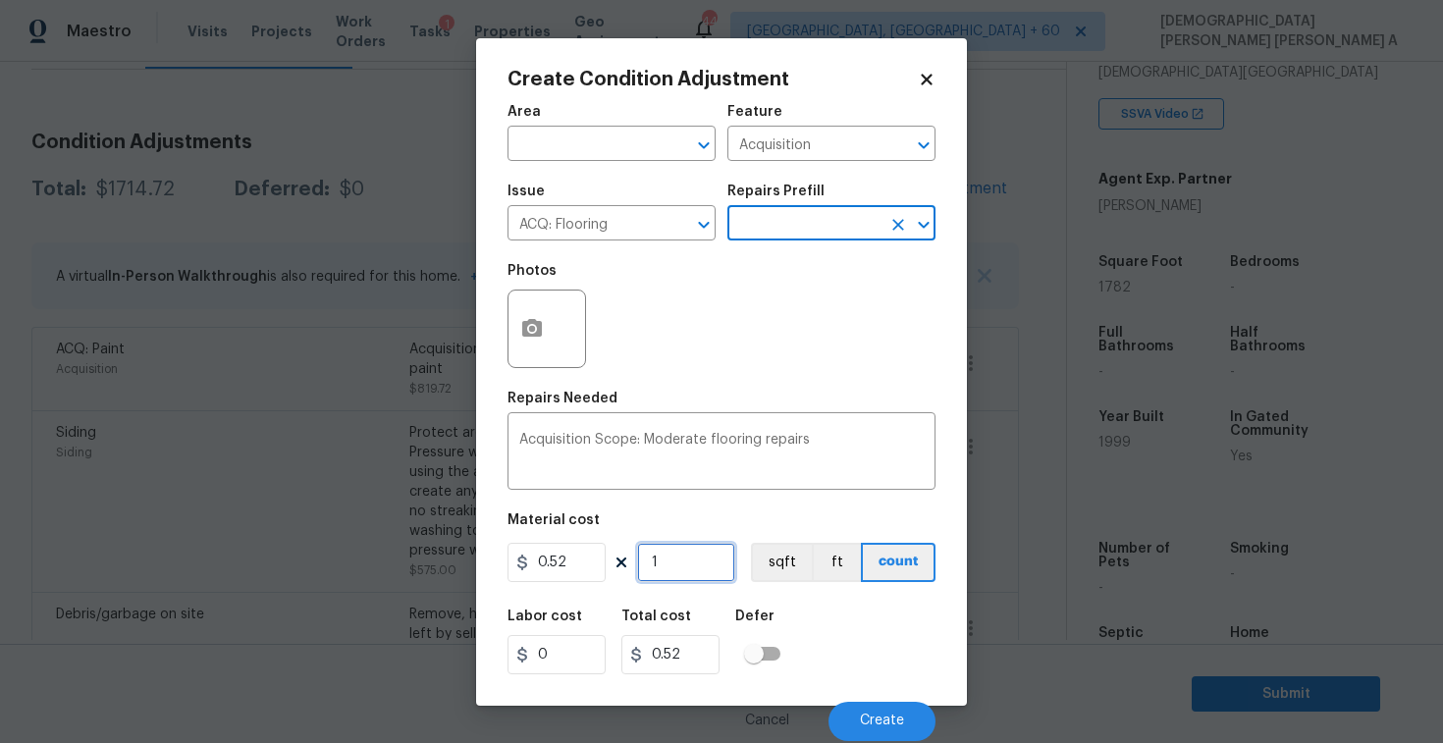
click at [679, 569] on input "1" at bounding box center [686, 562] width 98 height 39
type input "17"
type input "8.84"
type input "178"
type input "92.56"
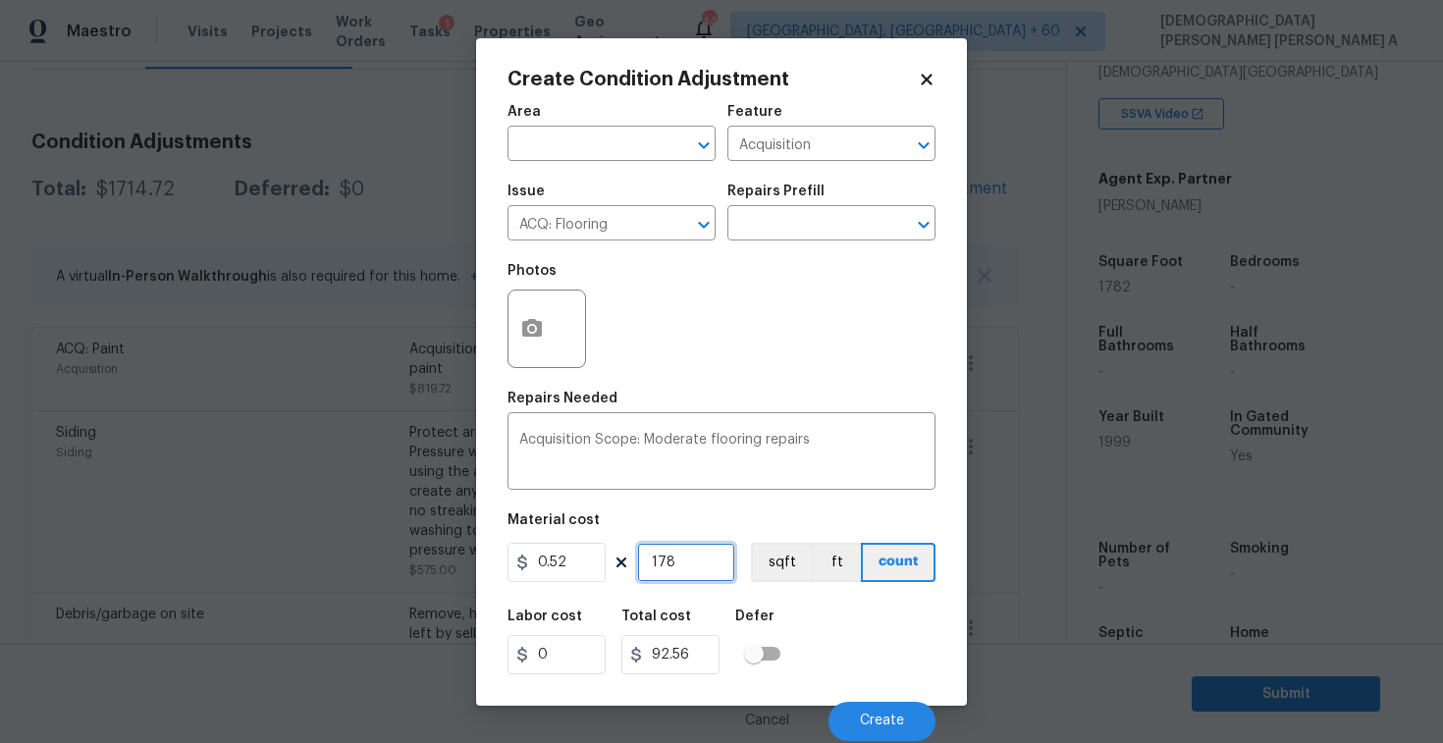
type input "1782"
type input "926.64"
type input "1782"
click at [523, 360] on button "button" at bounding box center [532, 329] width 47 height 77
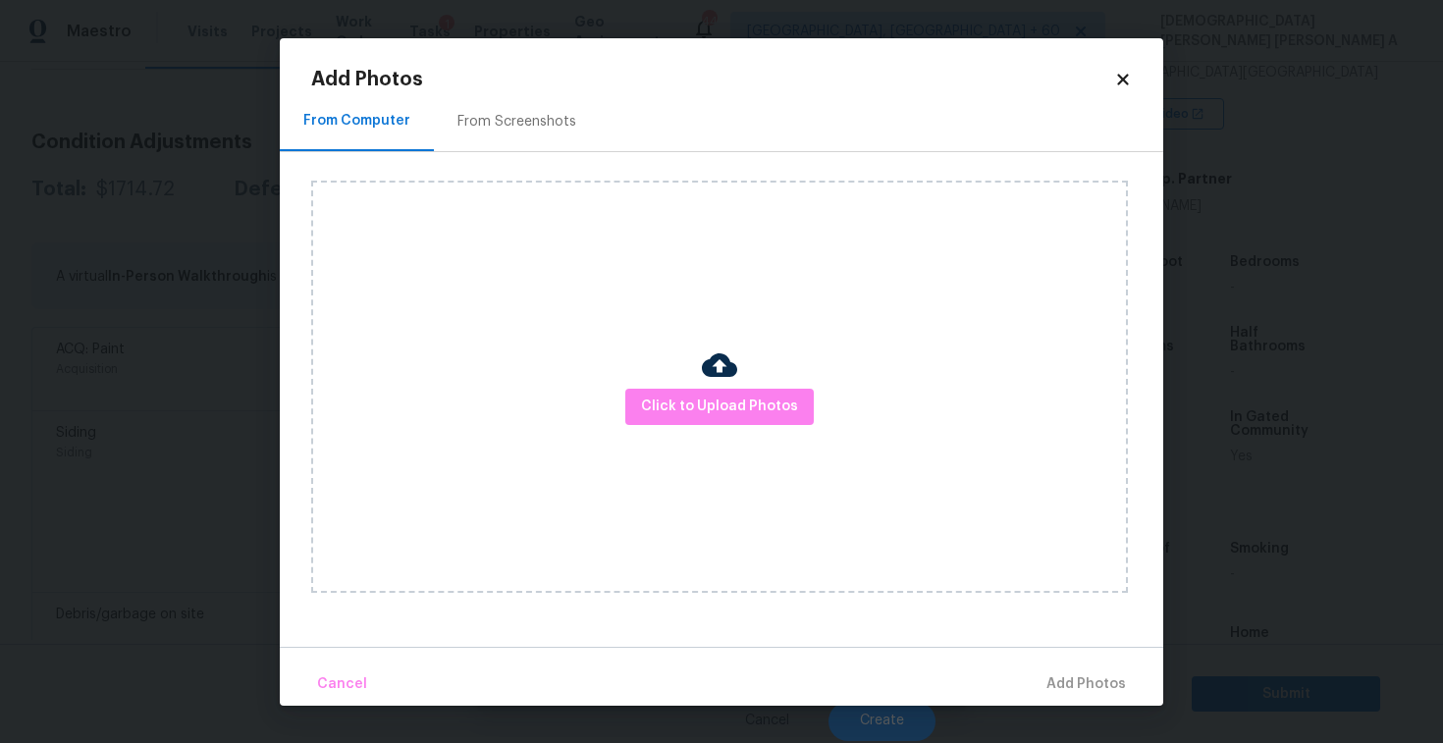
click at [518, 142] on div "From Screenshots" at bounding box center [517, 122] width 166 height 58
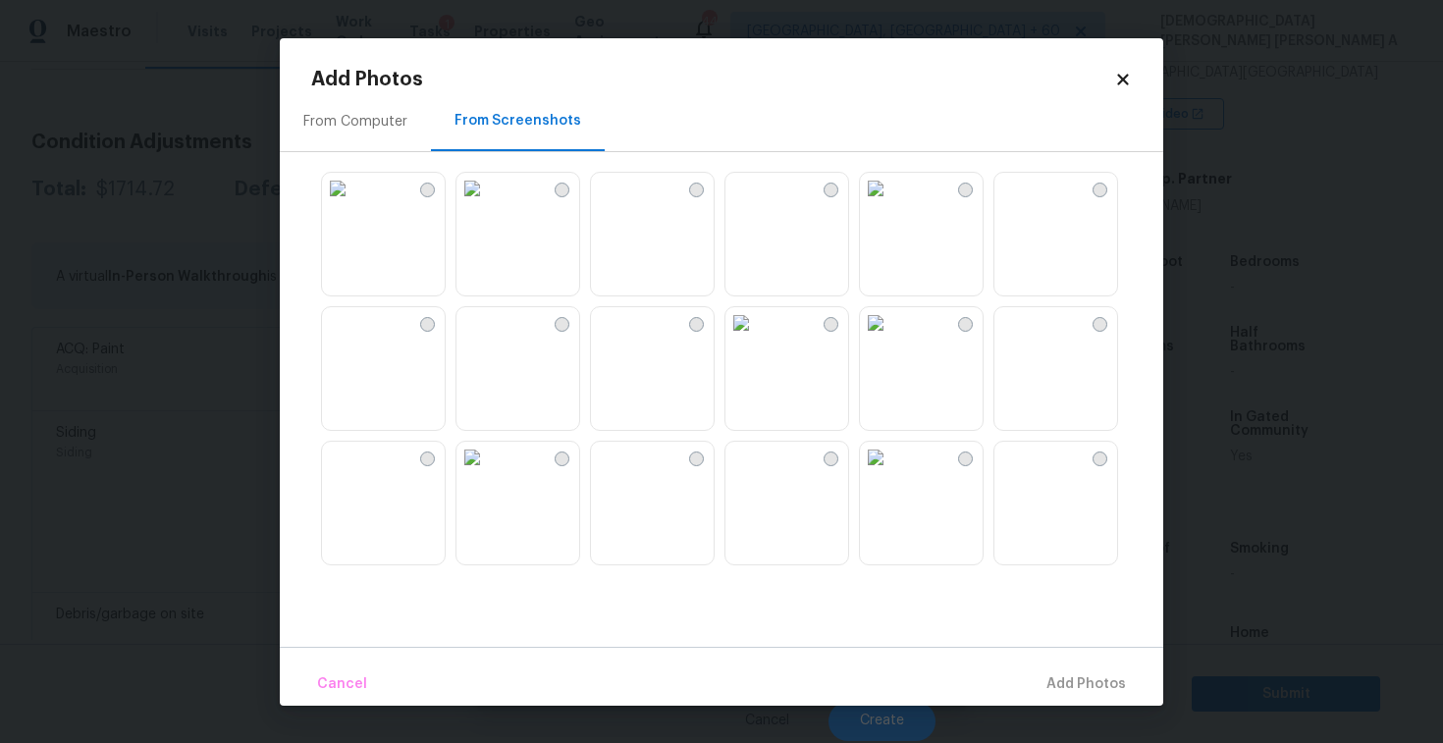
click at [623, 197] on img at bounding box center [606, 188] width 31 height 31
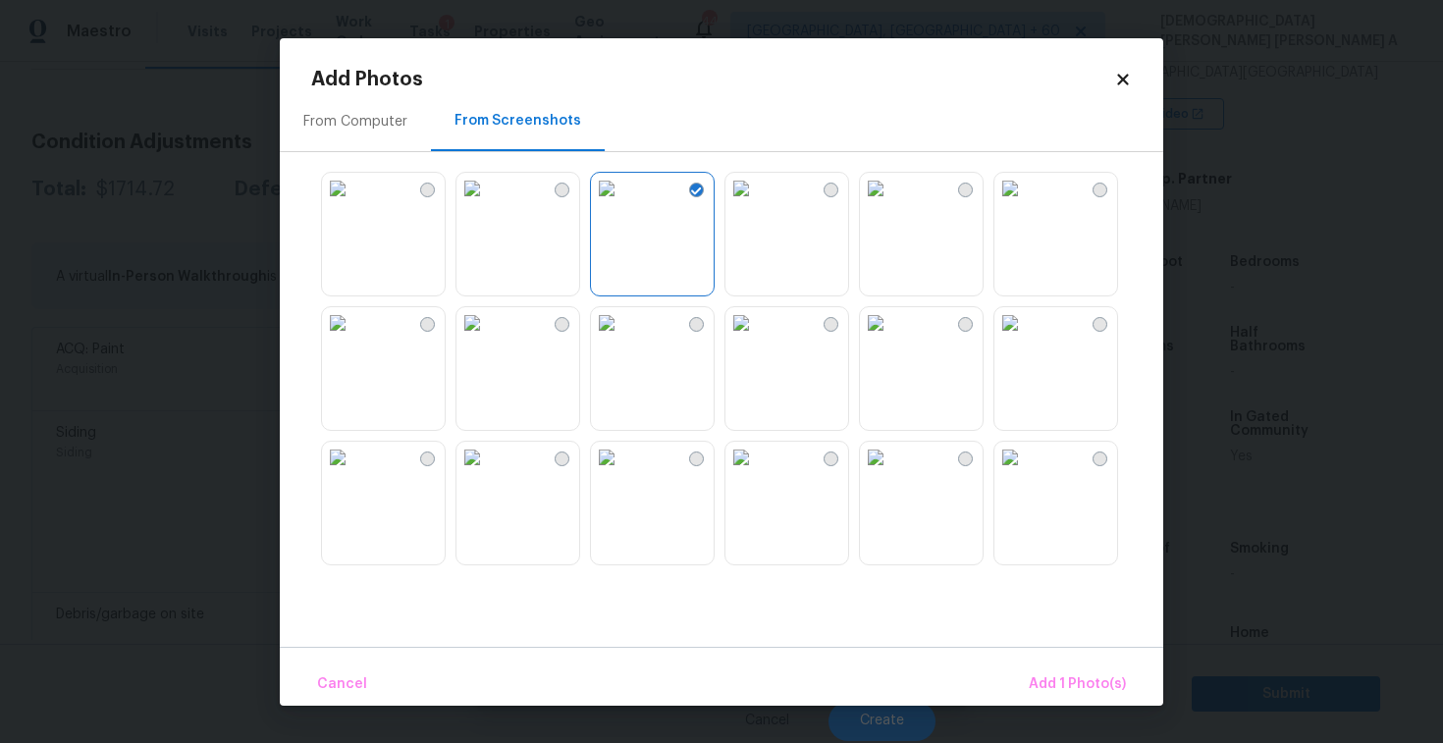
click at [353, 339] on img at bounding box center [337, 322] width 31 height 31
click at [623, 473] on img at bounding box center [606, 457] width 31 height 31
click at [856, 505] on div at bounding box center [737, 368] width 852 height 412
click at [757, 473] on img at bounding box center [741, 457] width 31 height 31
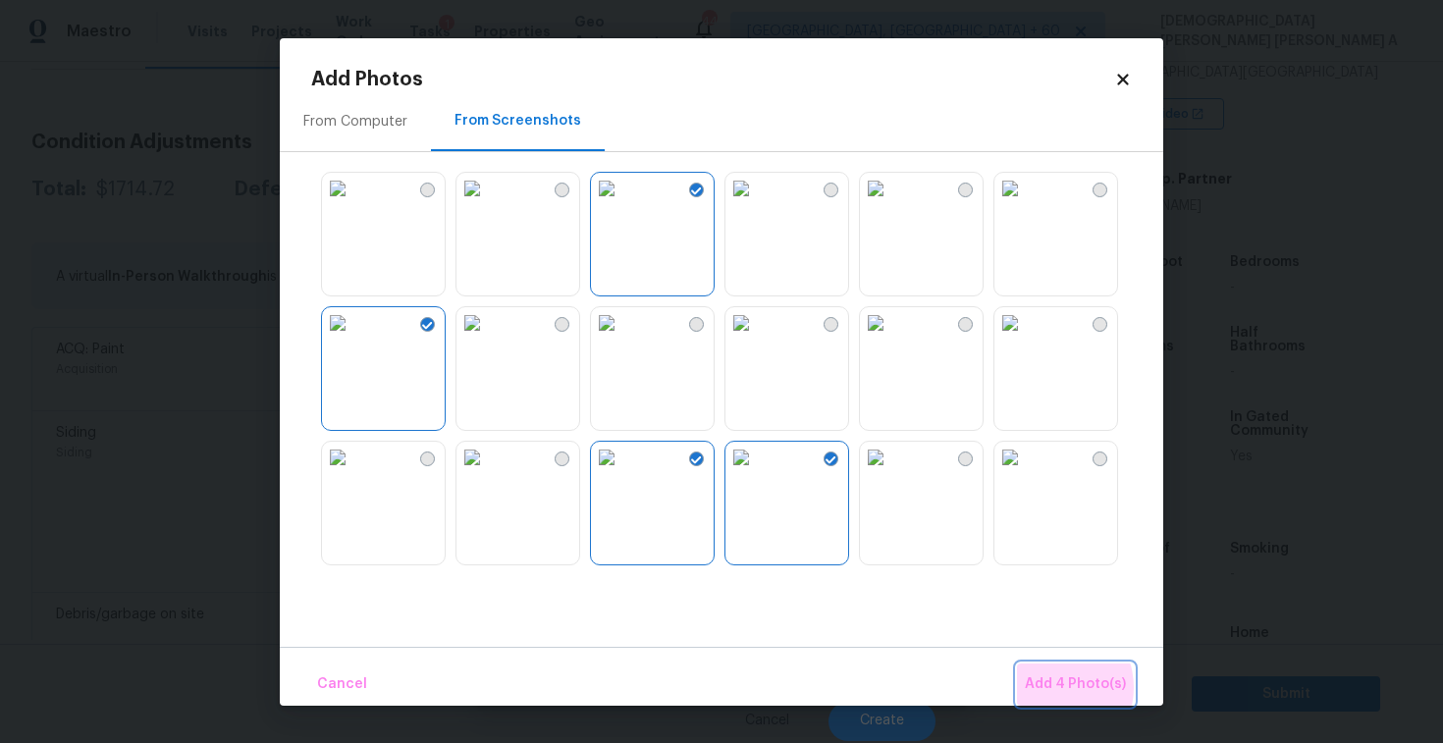
click at [1053, 687] on span "Add 4 Photo(s)" at bounding box center [1075, 685] width 101 height 25
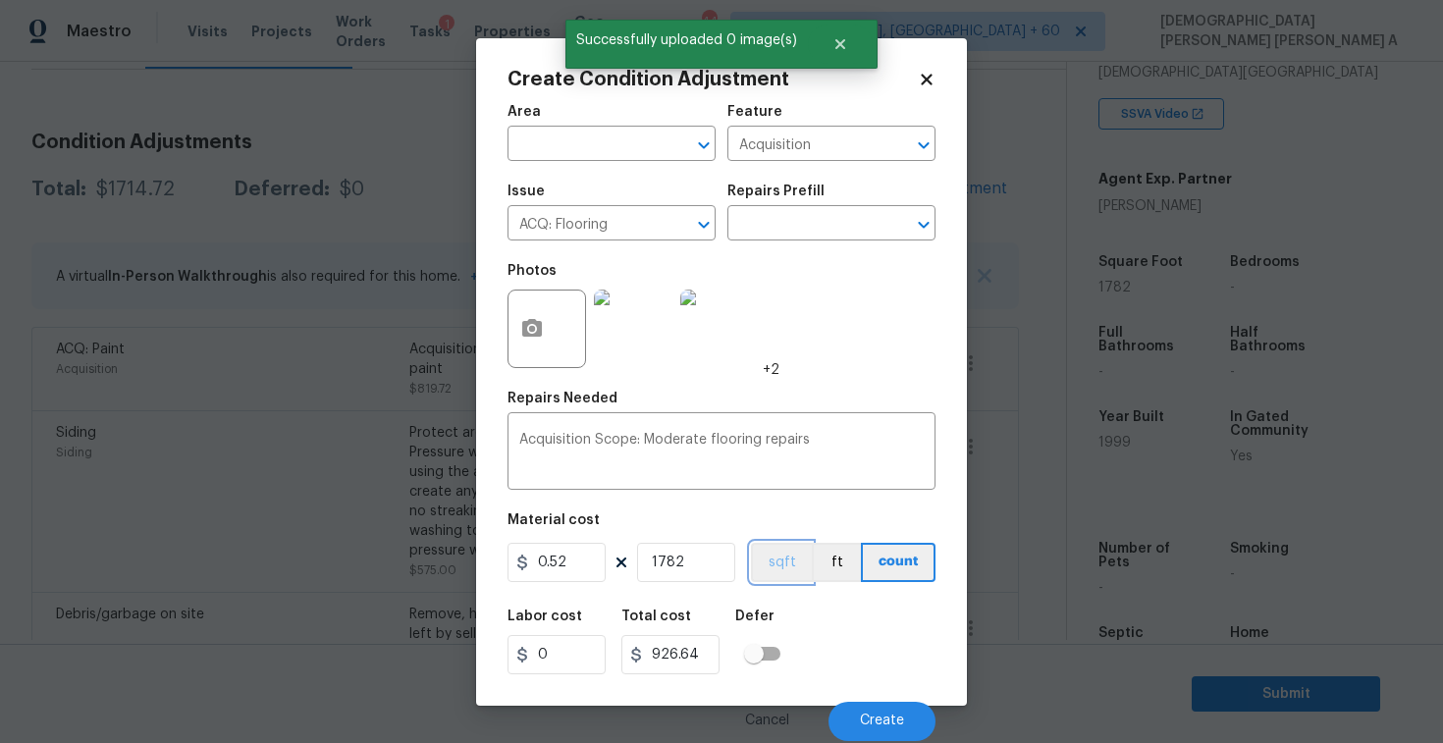
click at [774, 560] on button "sqft" at bounding box center [781, 562] width 61 height 39
click at [883, 718] on span "Create" at bounding box center [882, 721] width 44 height 15
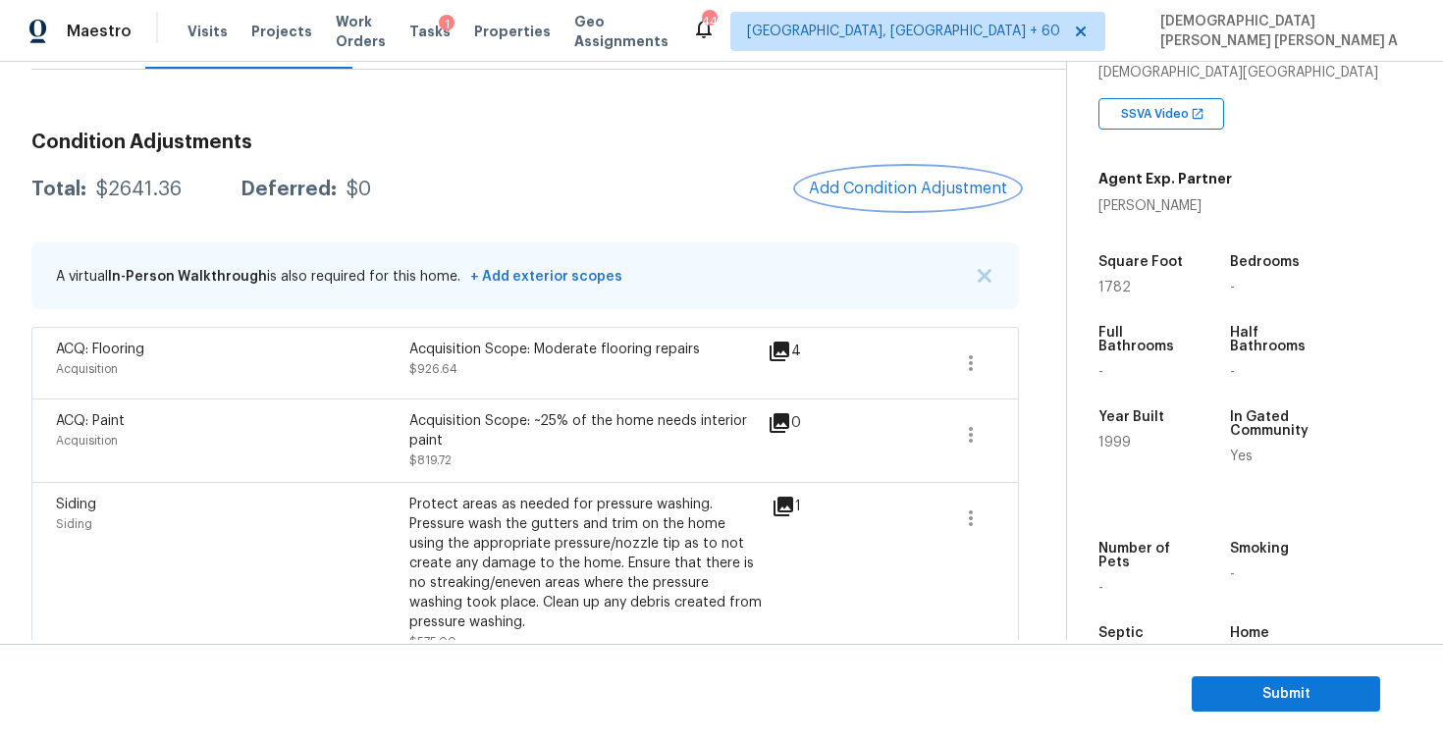
click at [898, 186] on span "Add Condition Adjustment" at bounding box center [908, 189] width 198 height 18
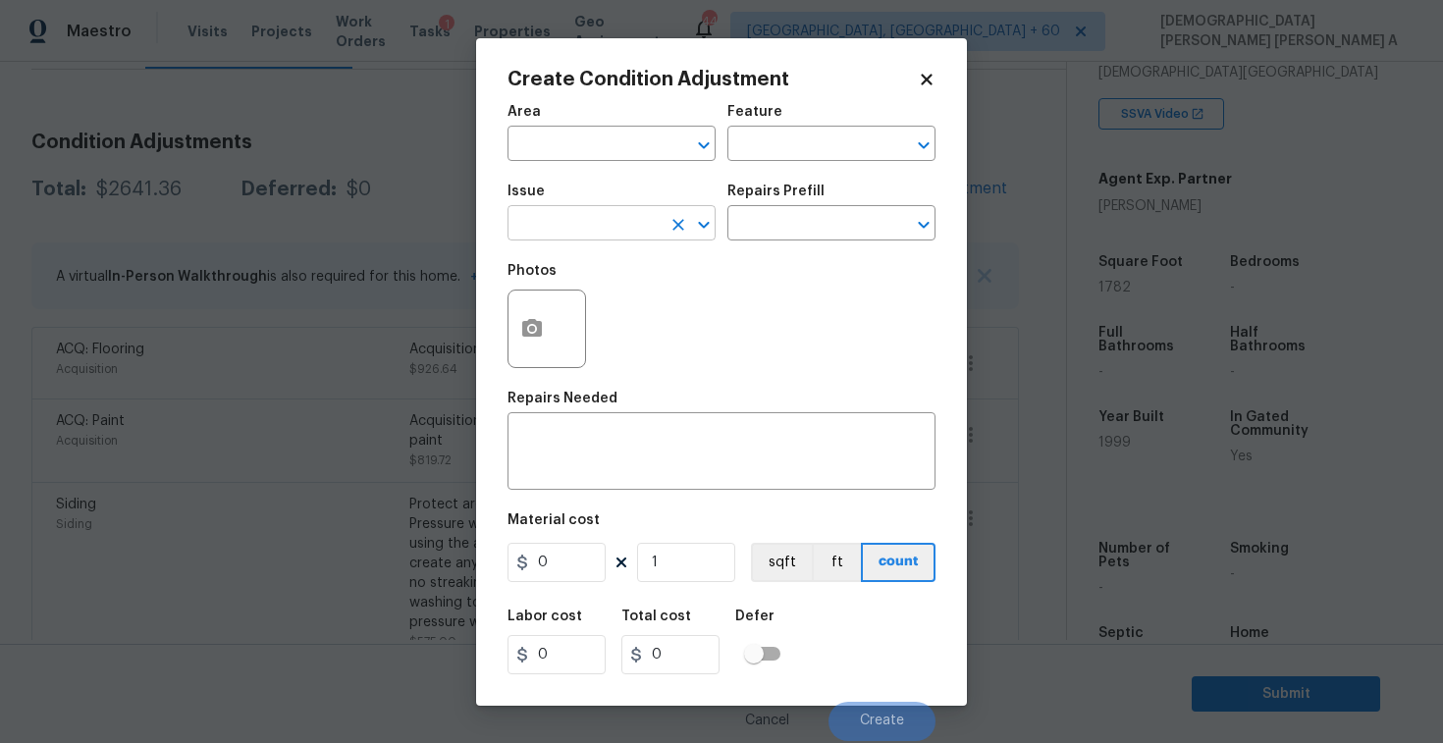
click at [608, 213] on input "text" at bounding box center [584, 225] width 153 height 30
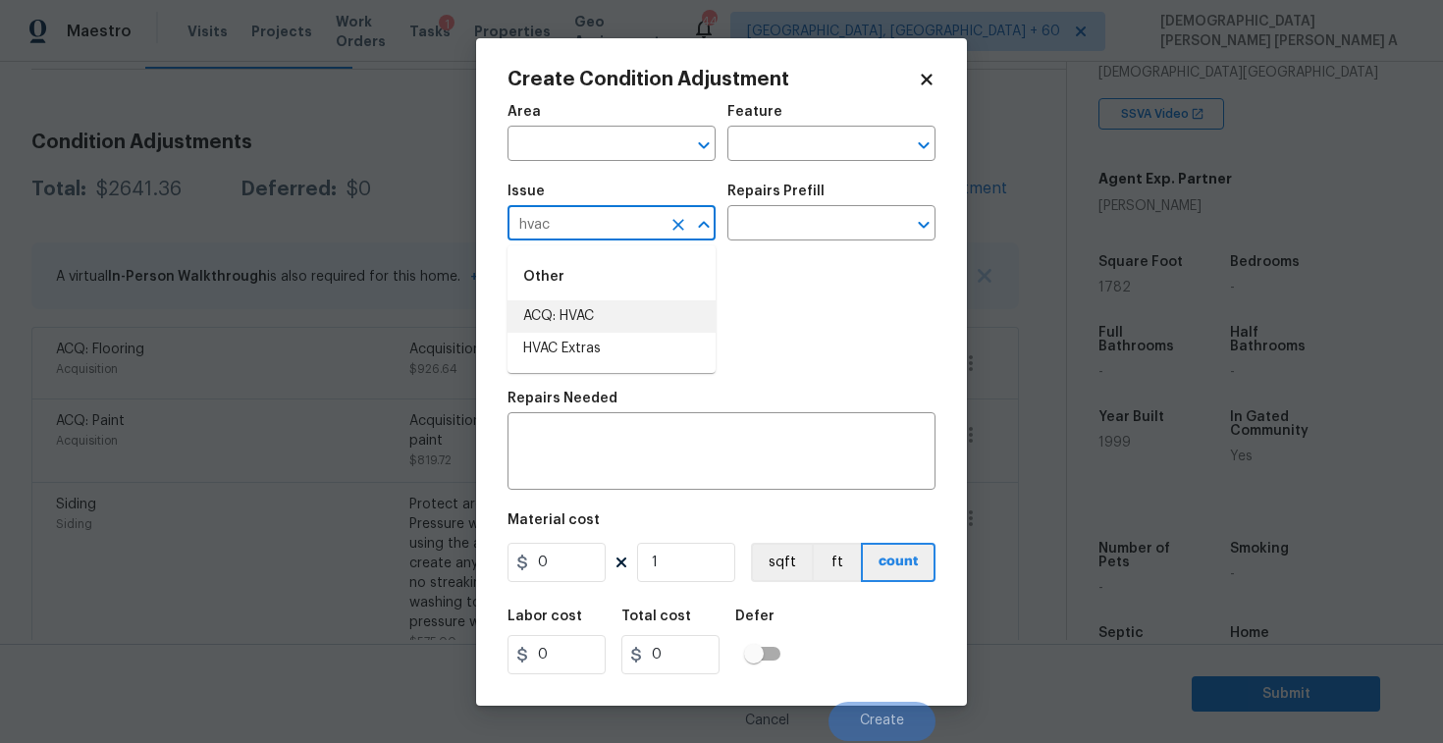
click at [629, 311] on li "ACQ: HVAC" at bounding box center [612, 316] width 208 height 32
type input "ACQ: HVAC"
click at [854, 190] on div "Repairs Prefill" at bounding box center [832, 198] width 208 height 26
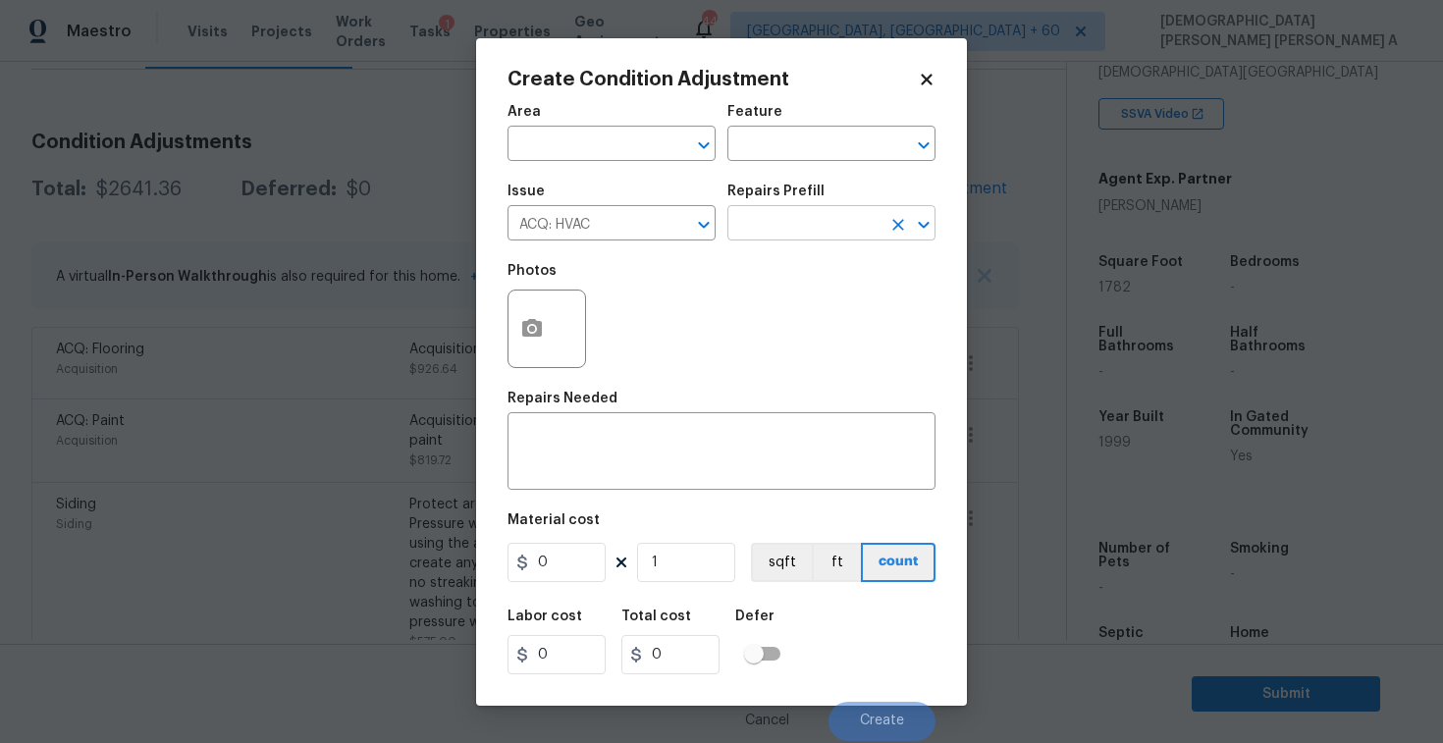
click at [832, 227] on input "text" at bounding box center [804, 225] width 153 height 30
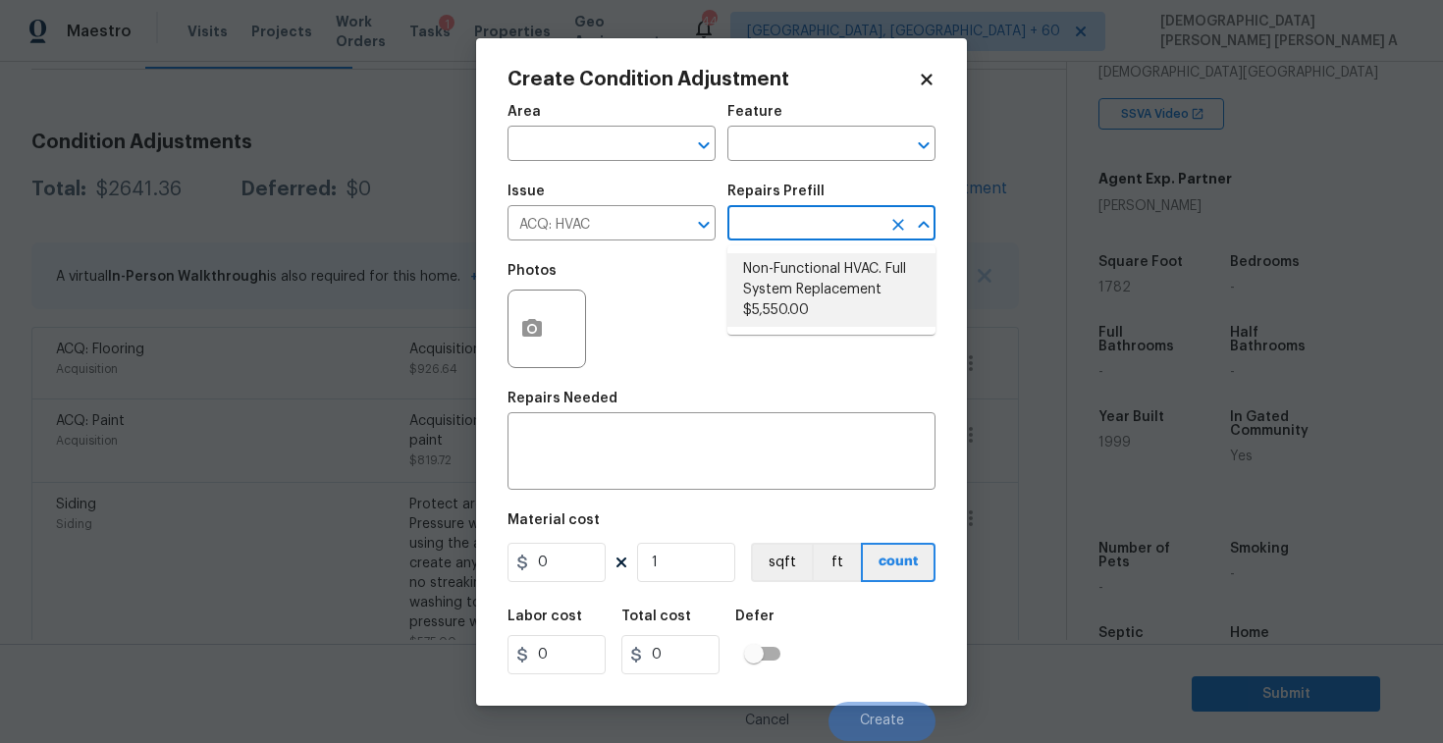
click at [780, 305] on li "Non-Functional HVAC. Full System Replacement $5,550.00" at bounding box center [832, 290] width 208 height 74
type input "Acquisition"
type textarea "Acquisition Scope: Full System Replacement"
type input "5550"
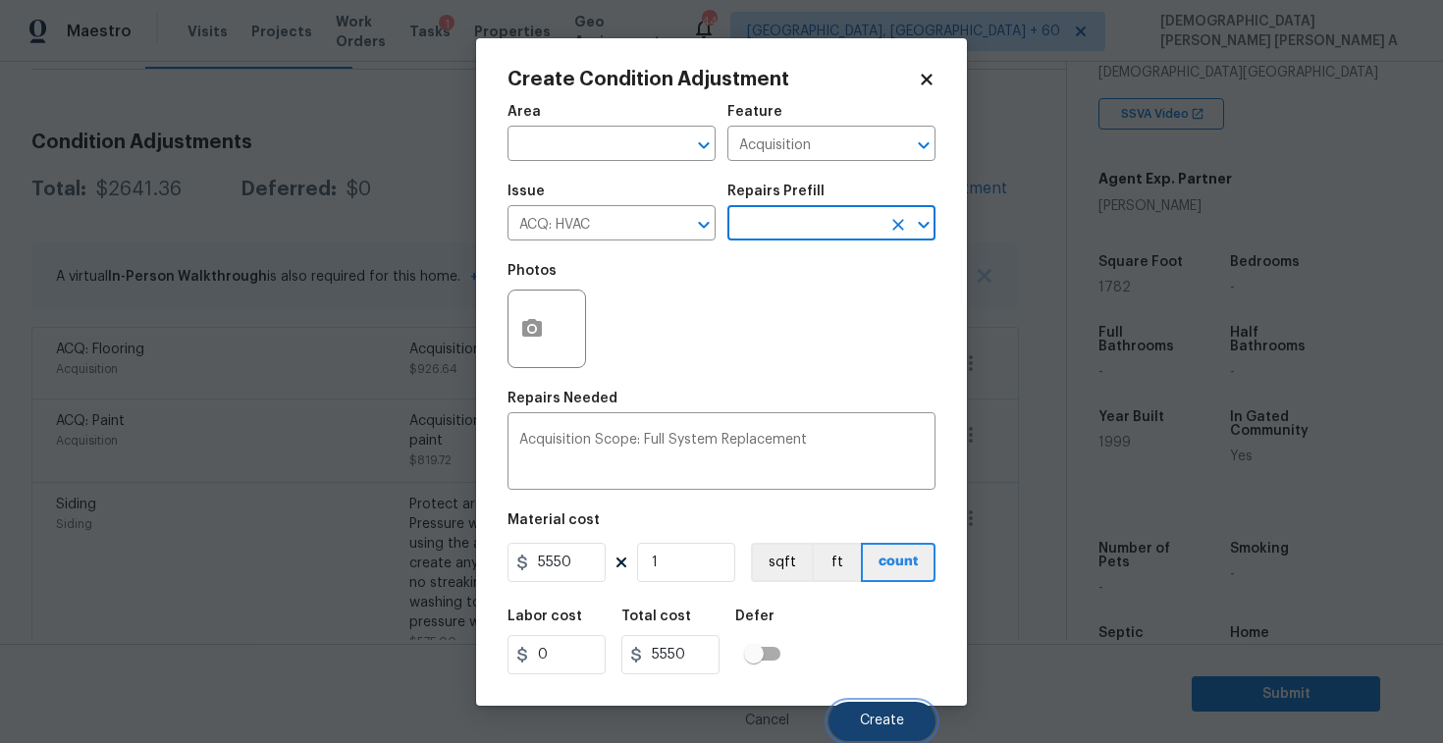
click at [890, 725] on span "Create" at bounding box center [882, 721] width 44 height 15
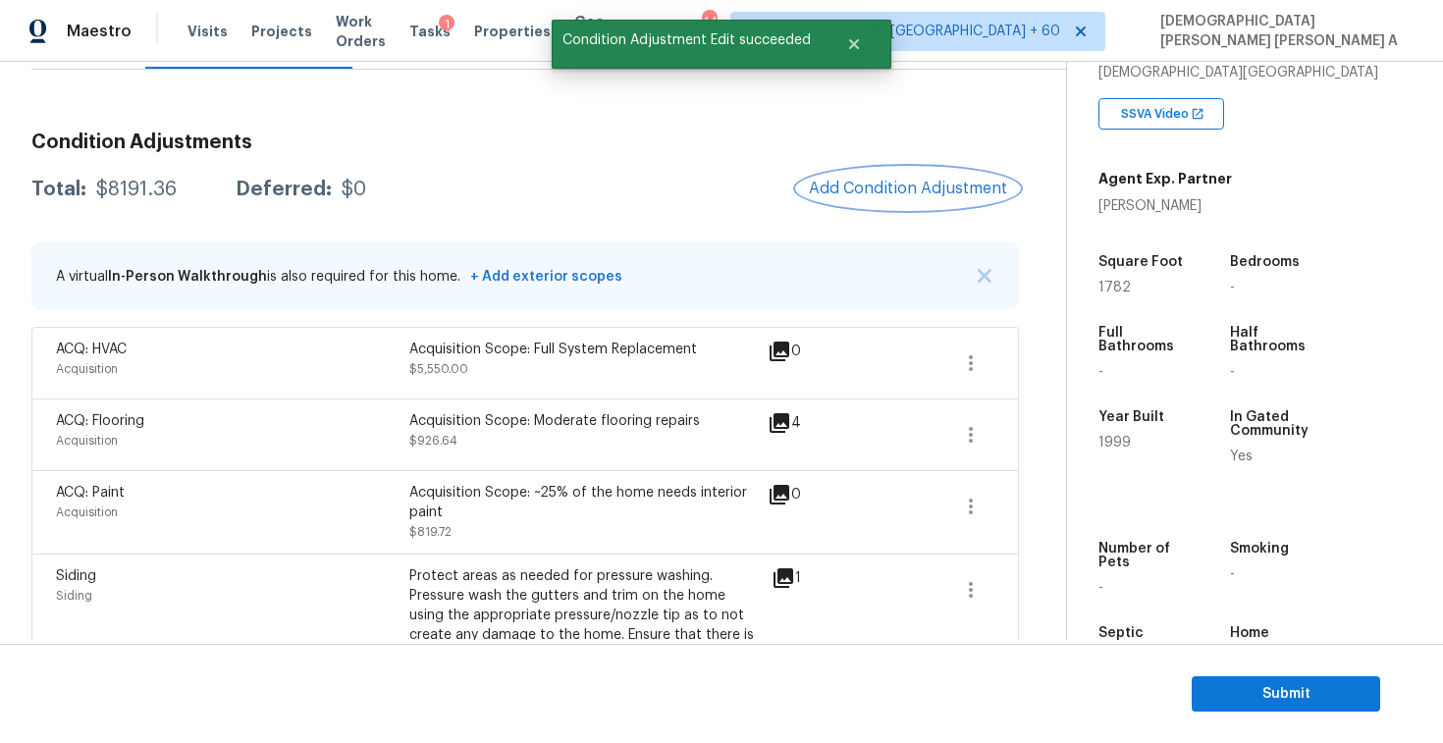
click at [881, 188] on span "Add Condition Adjustment" at bounding box center [908, 189] width 198 height 18
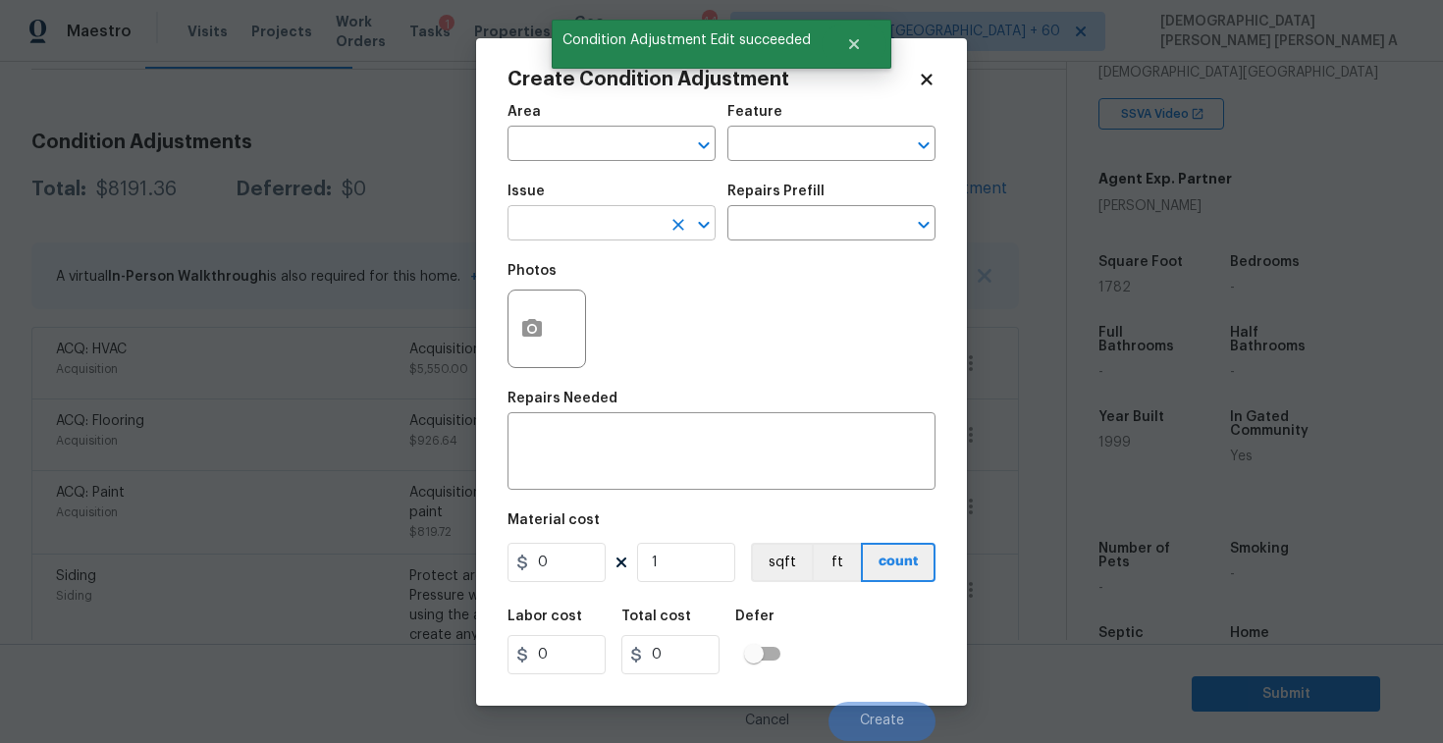
click at [578, 219] on input "text" at bounding box center [584, 225] width 153 height 30
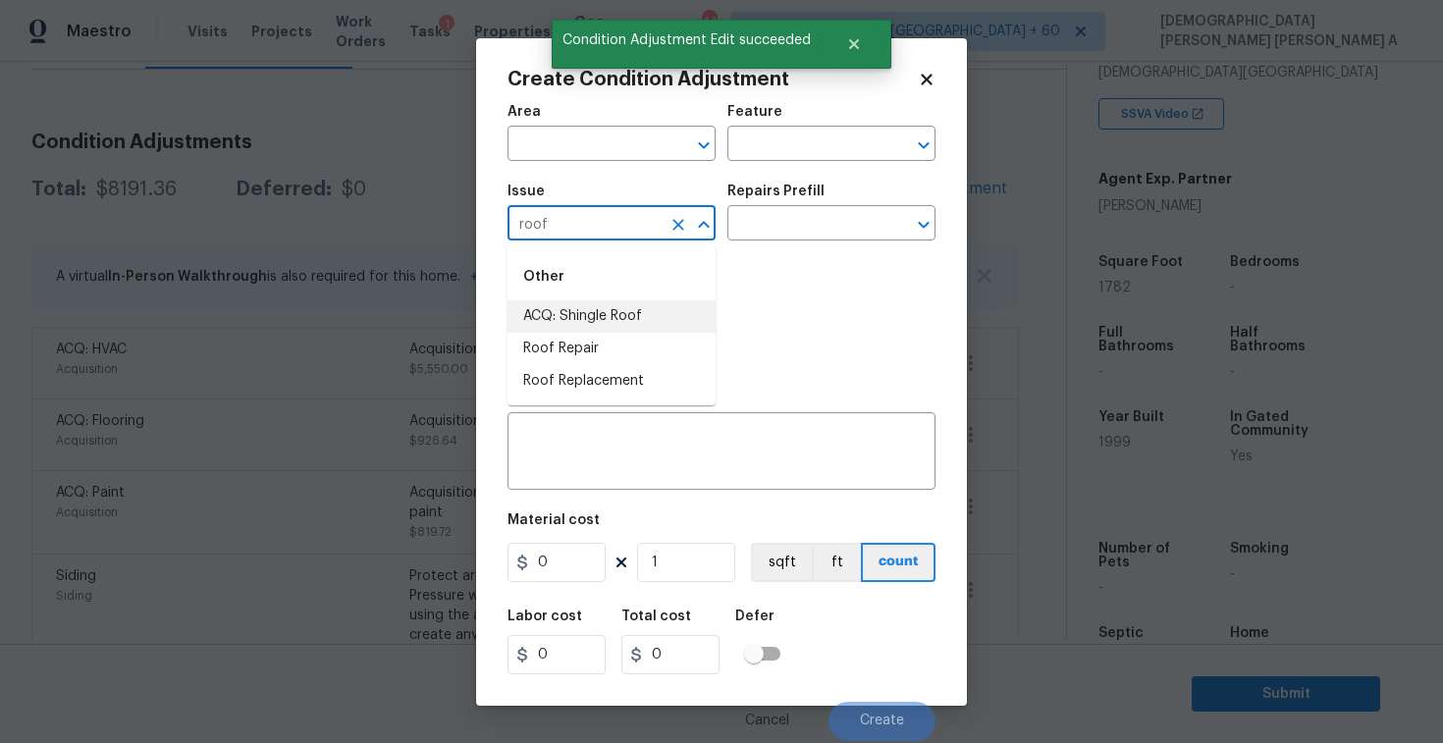
click at [627, 319] on li "ACQ: Shingle Roof" at bounding box center [612, 316] width 208 height 32
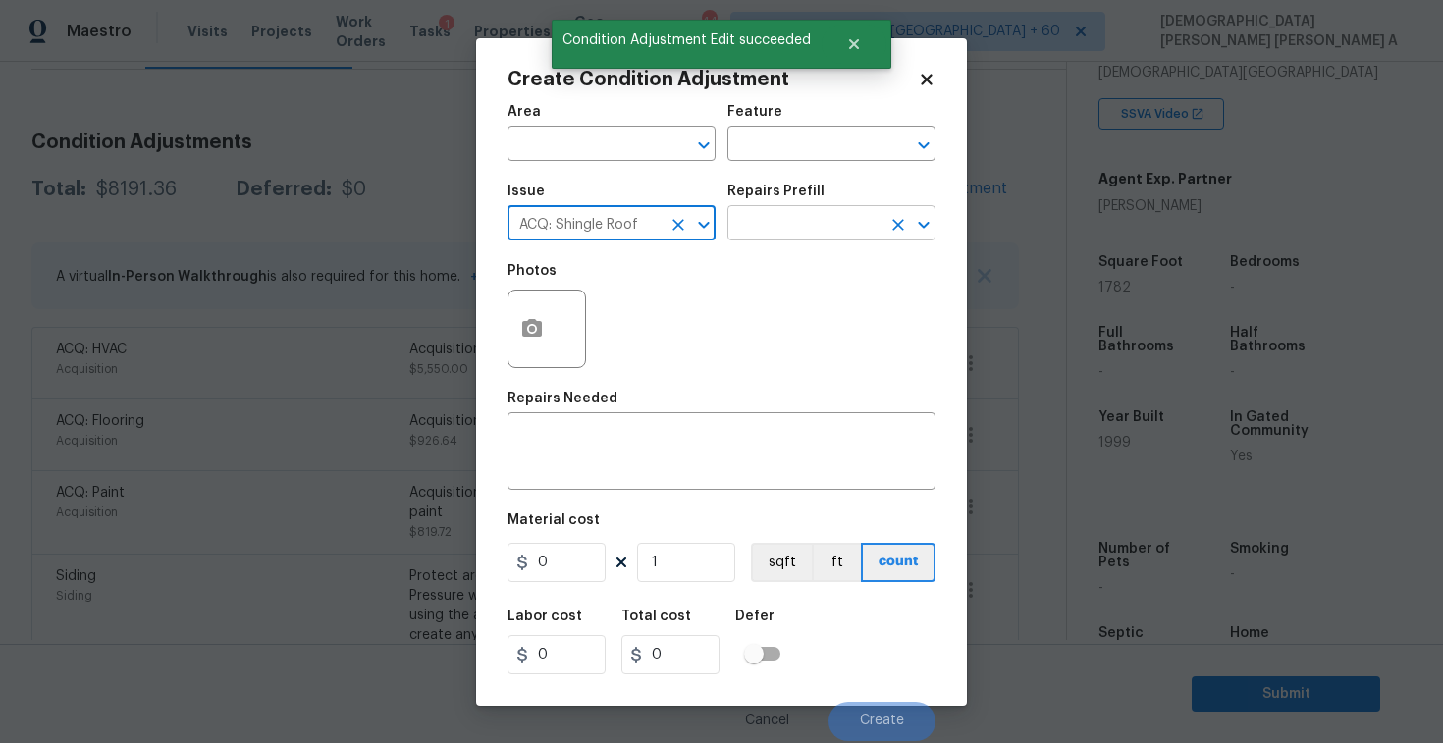
type input "ACQ: Shingle Roof"
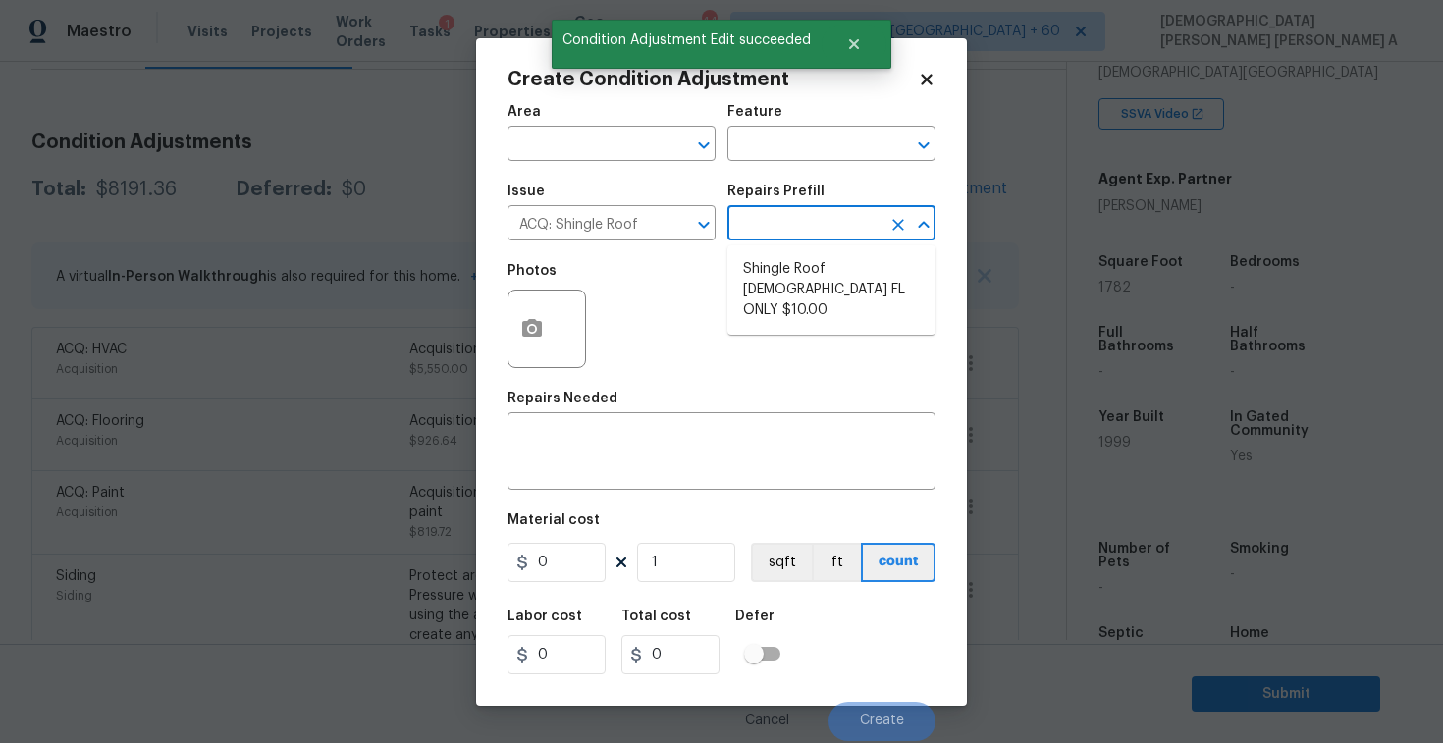
click at [814, 238] on input "text" at bounding box center [804, 225] width 153 height 30
click at [800, 285] on li "Shingle Roof 15+ Years Old FL ONLY $10.00" at bounding box center [832, 290] width 208 height 74
type input "Acquisition"
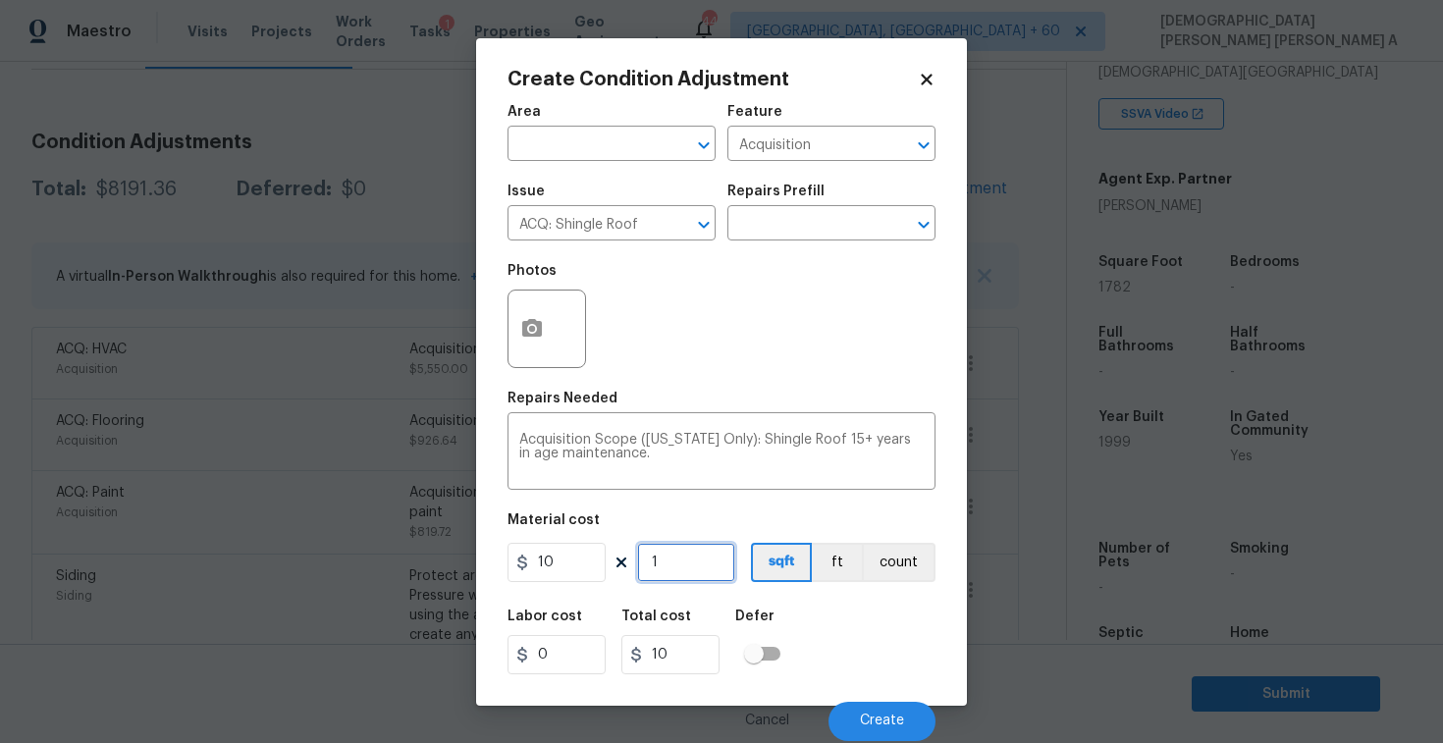
click at [683, 561] on input "1" at bounding box center [686, 562] width 98 height 39
click at [850, 707] on button "Create" at bounding box center [882, 721] width 107 height 39
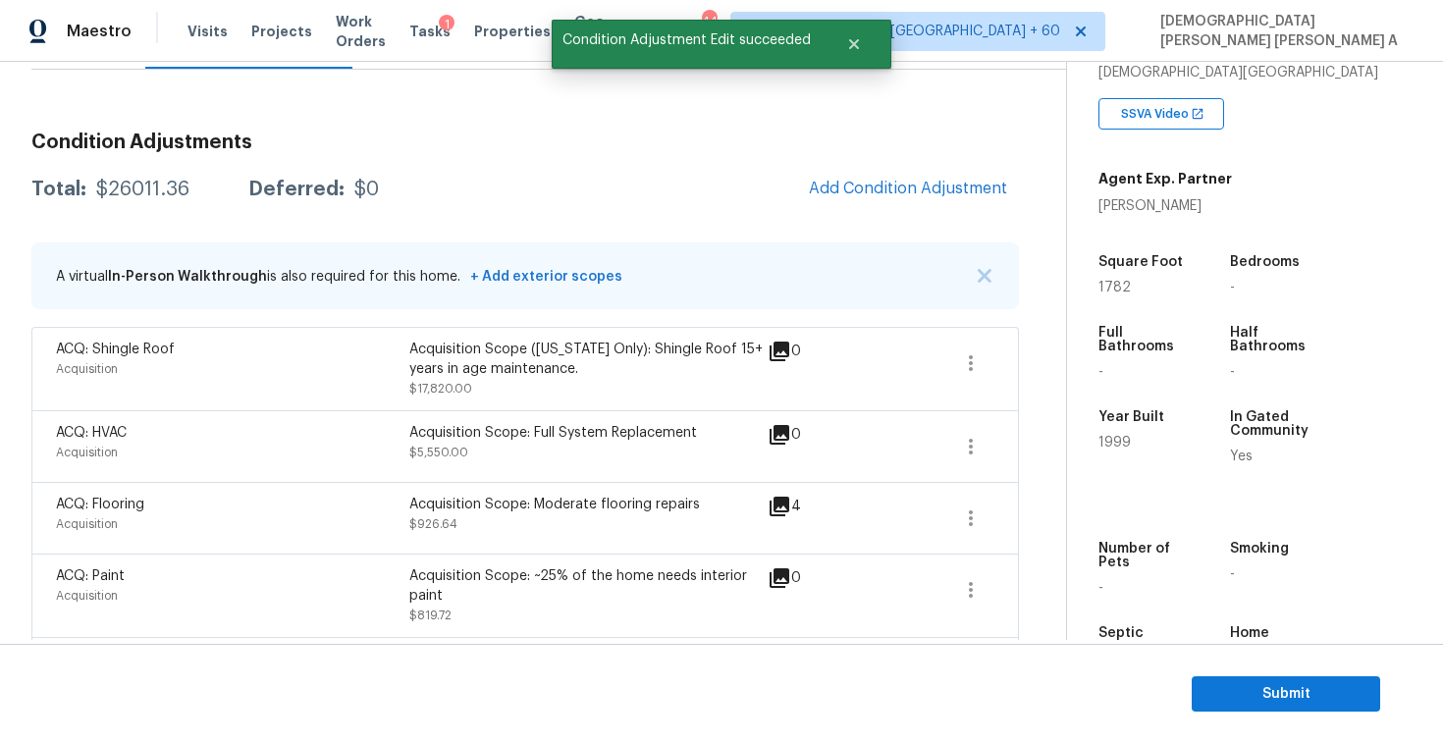
click at [638, 389] on div "Acquisition Scope (Florida Only): Shingle Roof 15+ years in age maintenance. $1…" at bounding box center [585, 369] width 353 height 59
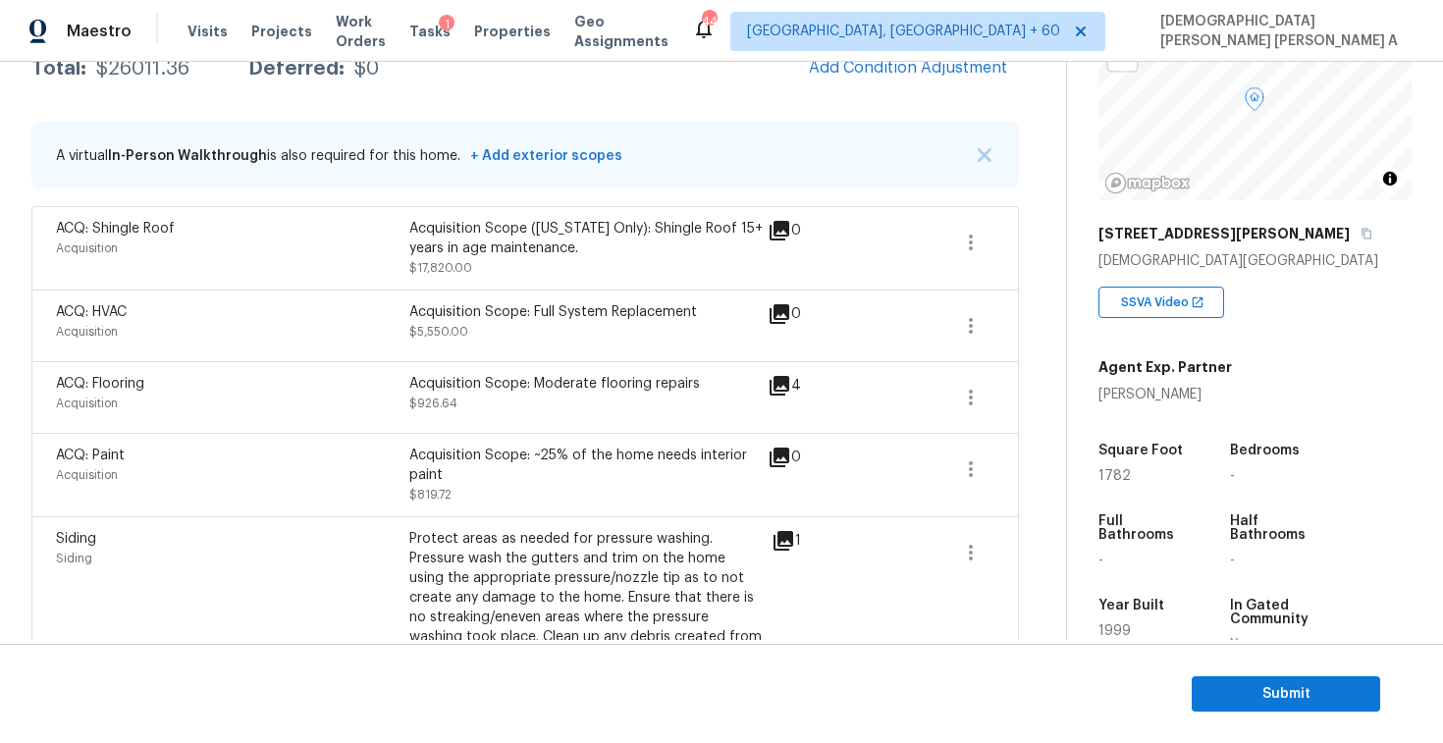
scroll to position [227, 0]
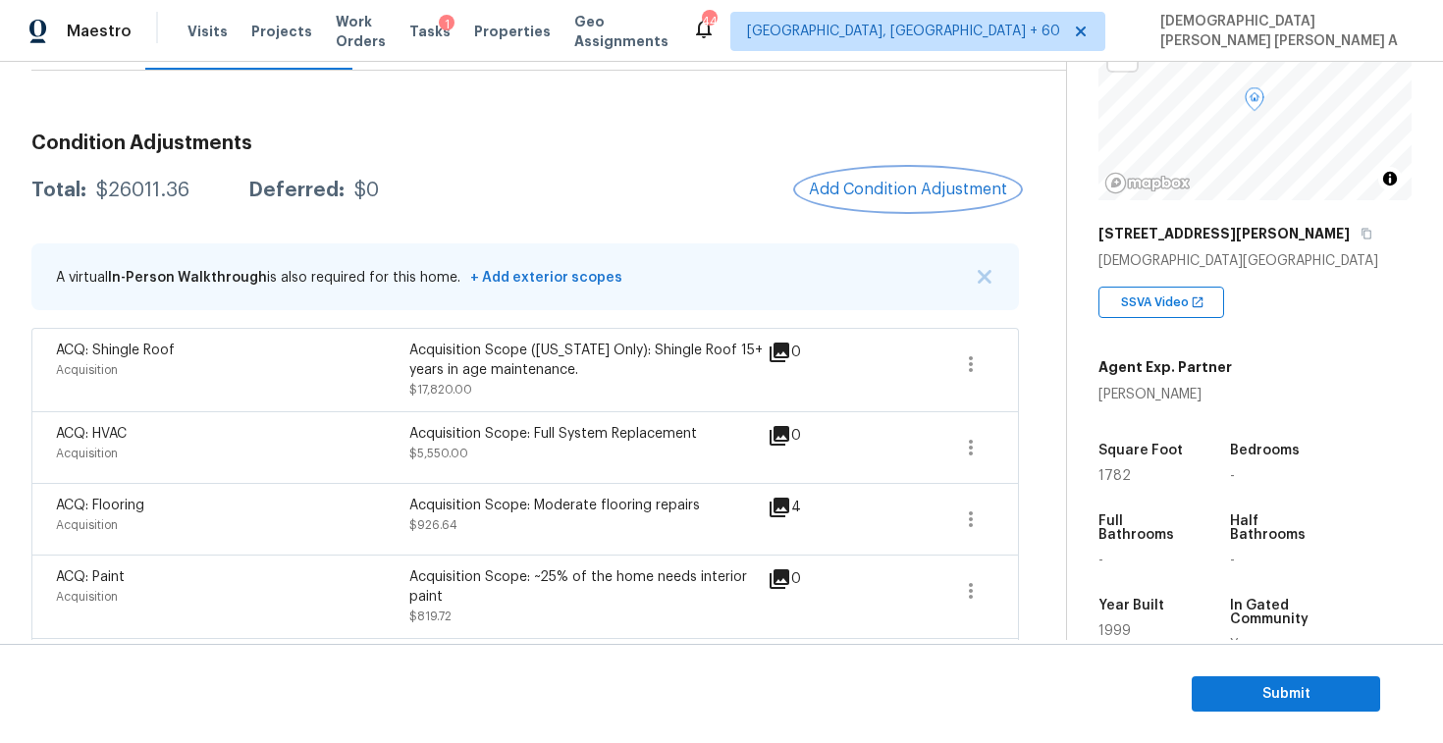
click at [892, 200] on button "Add Condition Adjustment" at bounding box center [908, 189] width 222 height 41
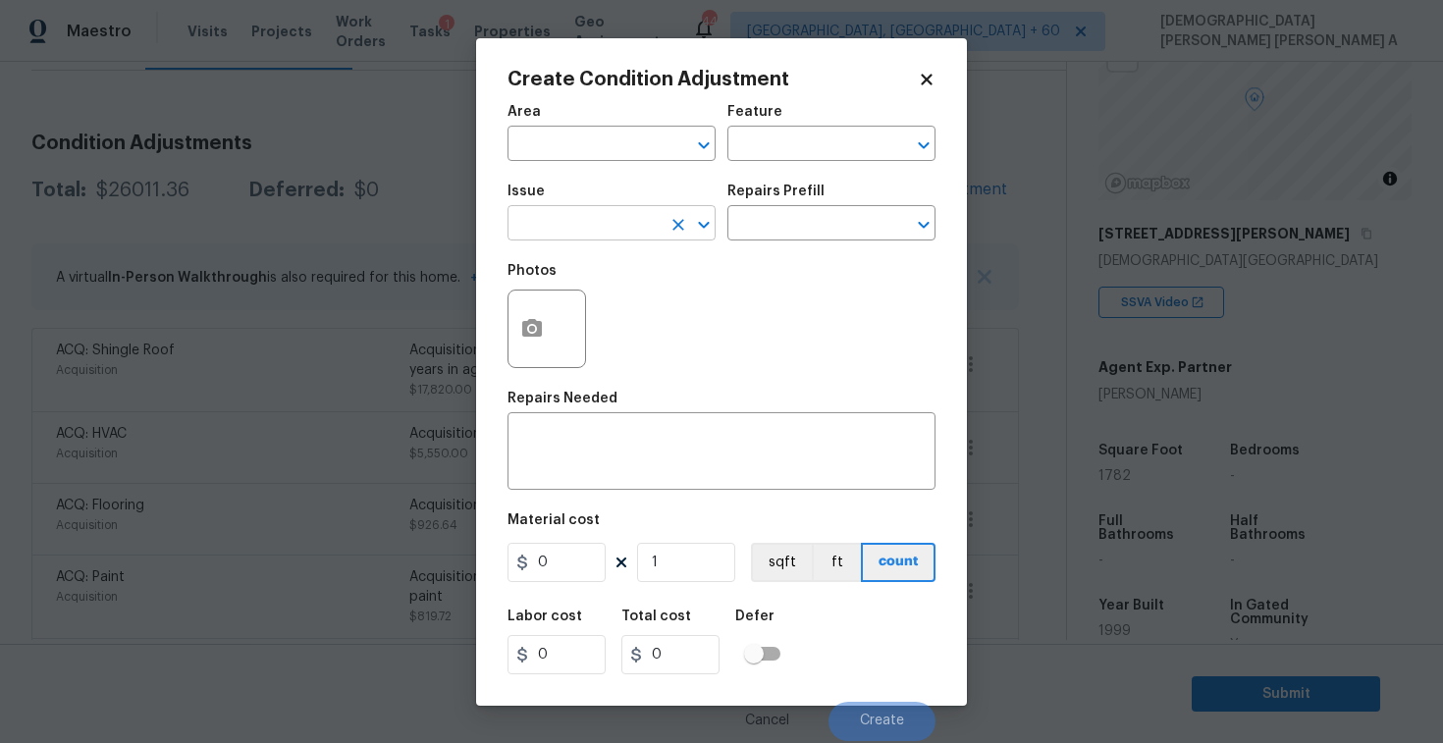
click at [577, 229] on input "text" at bounding box center [584, 225] width 153 height 30
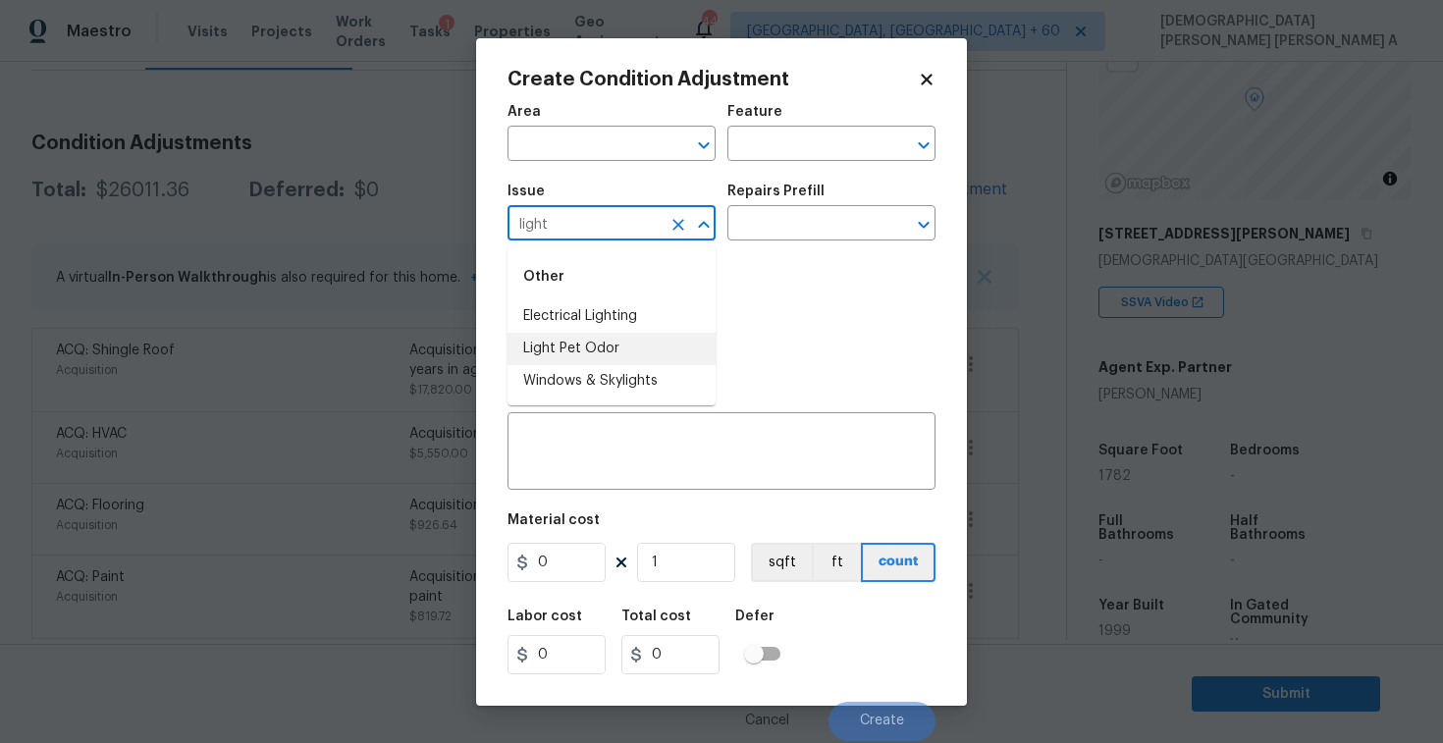
click at [575, 358] on li "Light Pet Odor" at bounding box center [612, 349] width 208 height 32
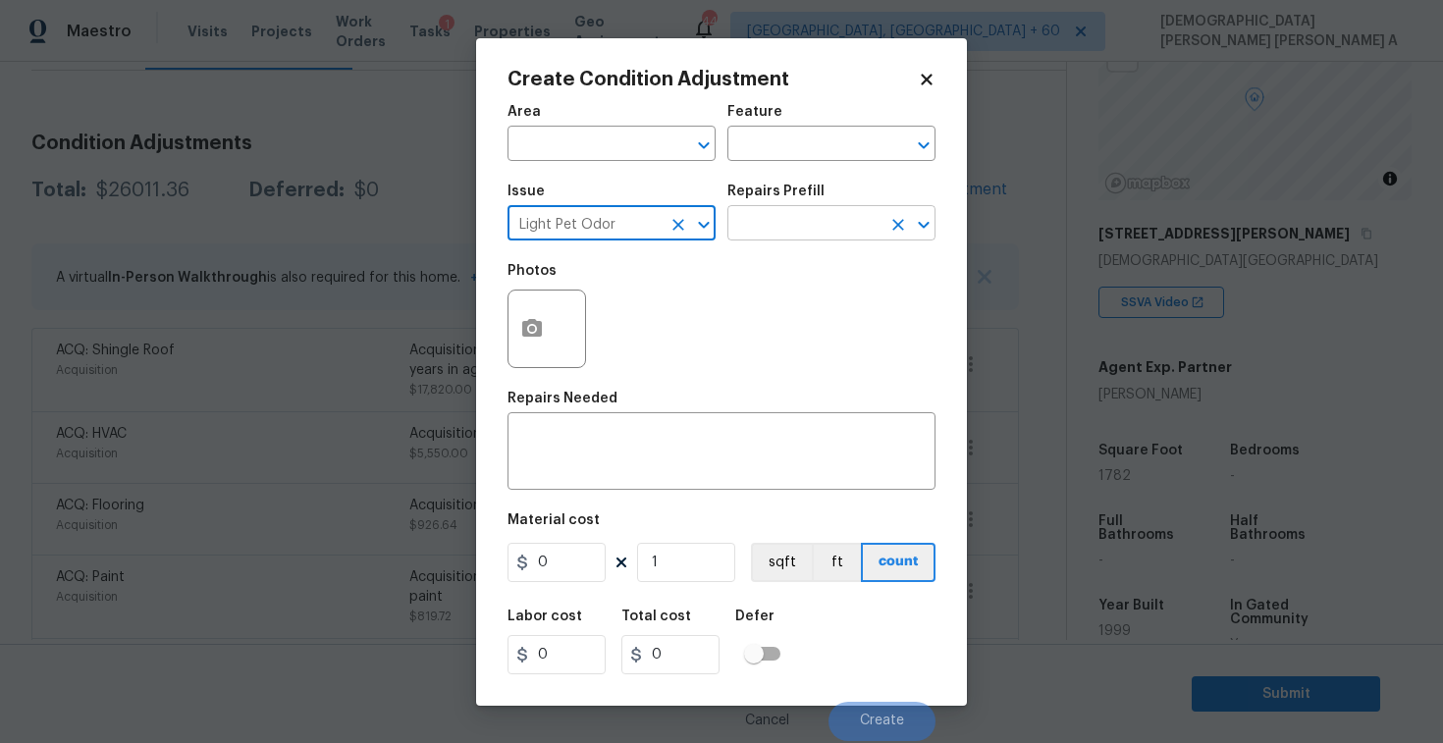
click at [760, 234] on input "text" at bounding box center [804, 225] width 153 height 30
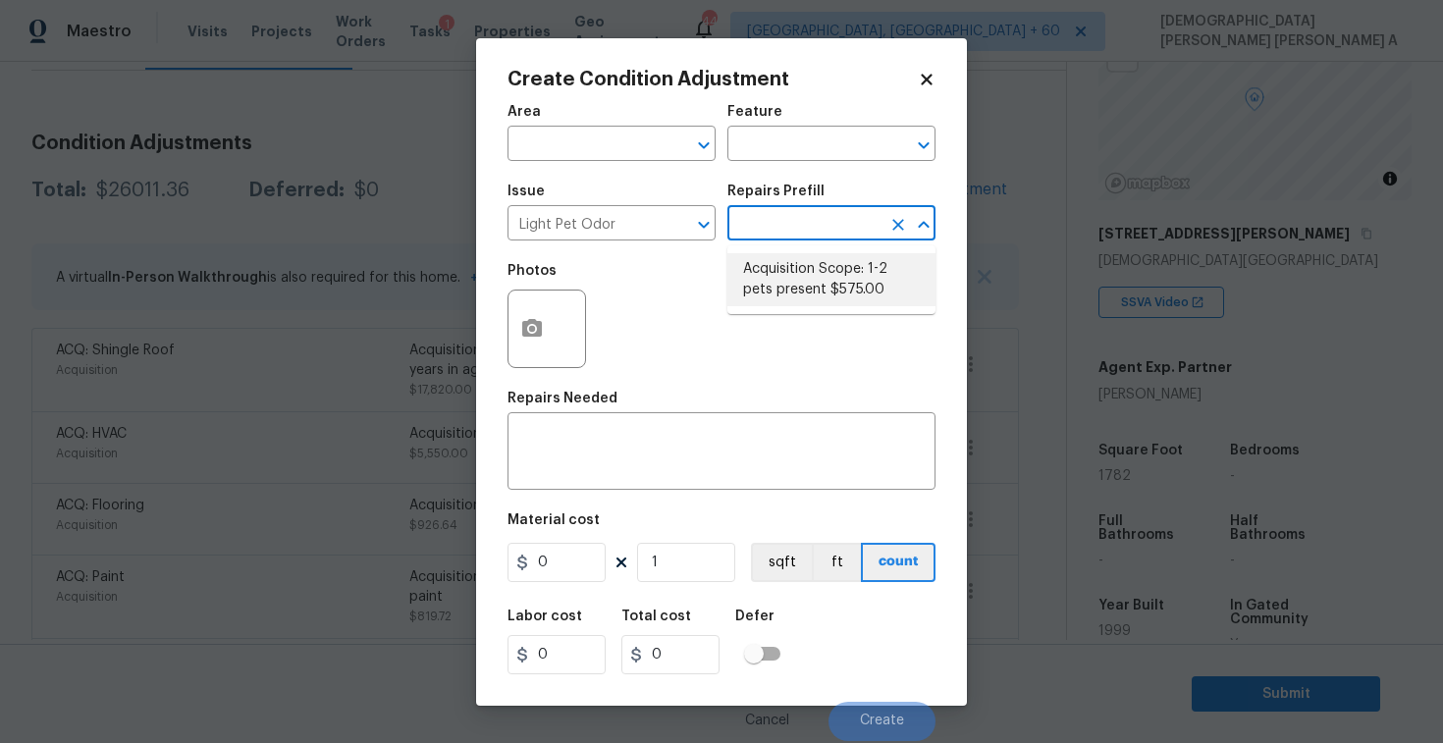
click at [779, 269] on li "Acquisition Scope: 1-2 pets present $575.00" at bounding box center [832, 279] width 208 height 53
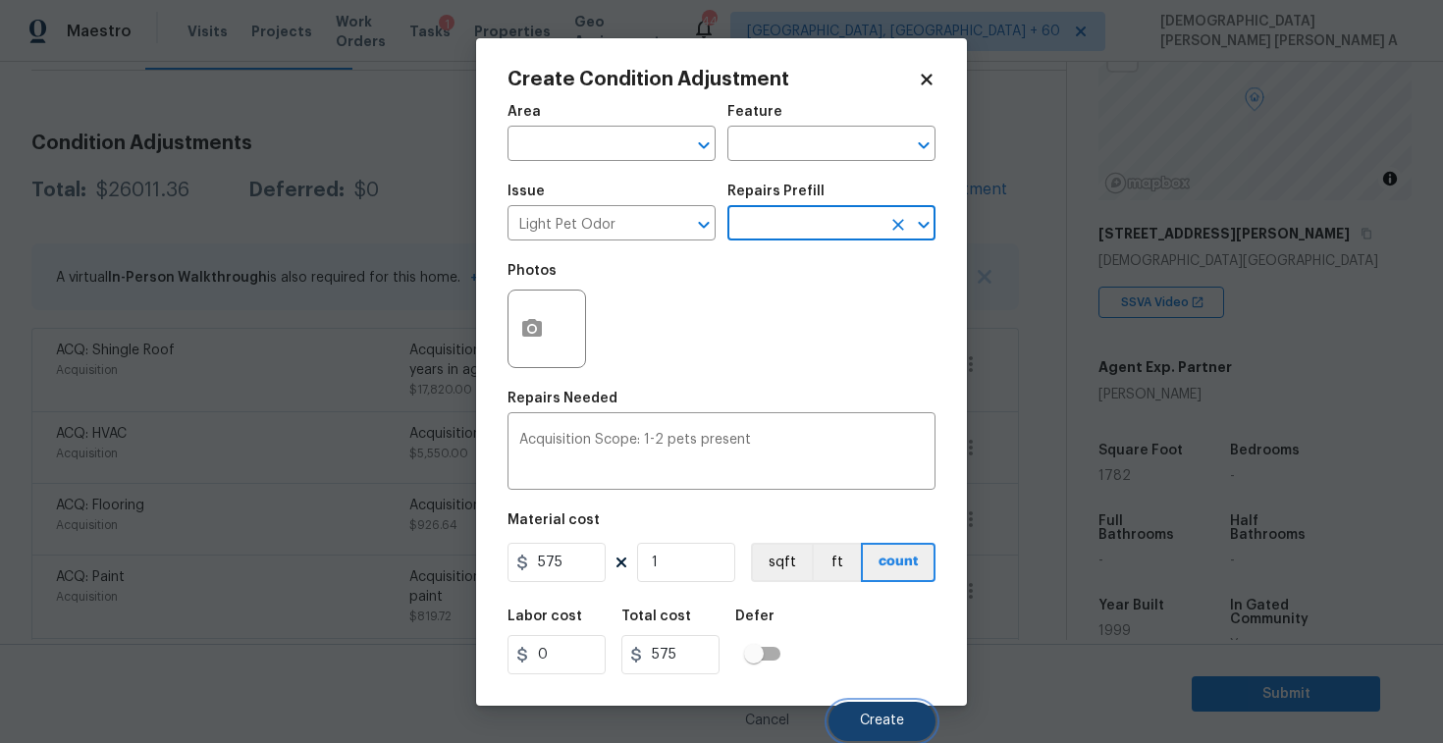
click at [860, 710] on button "Create" at bounding box center [882, 721] width 107 height 39
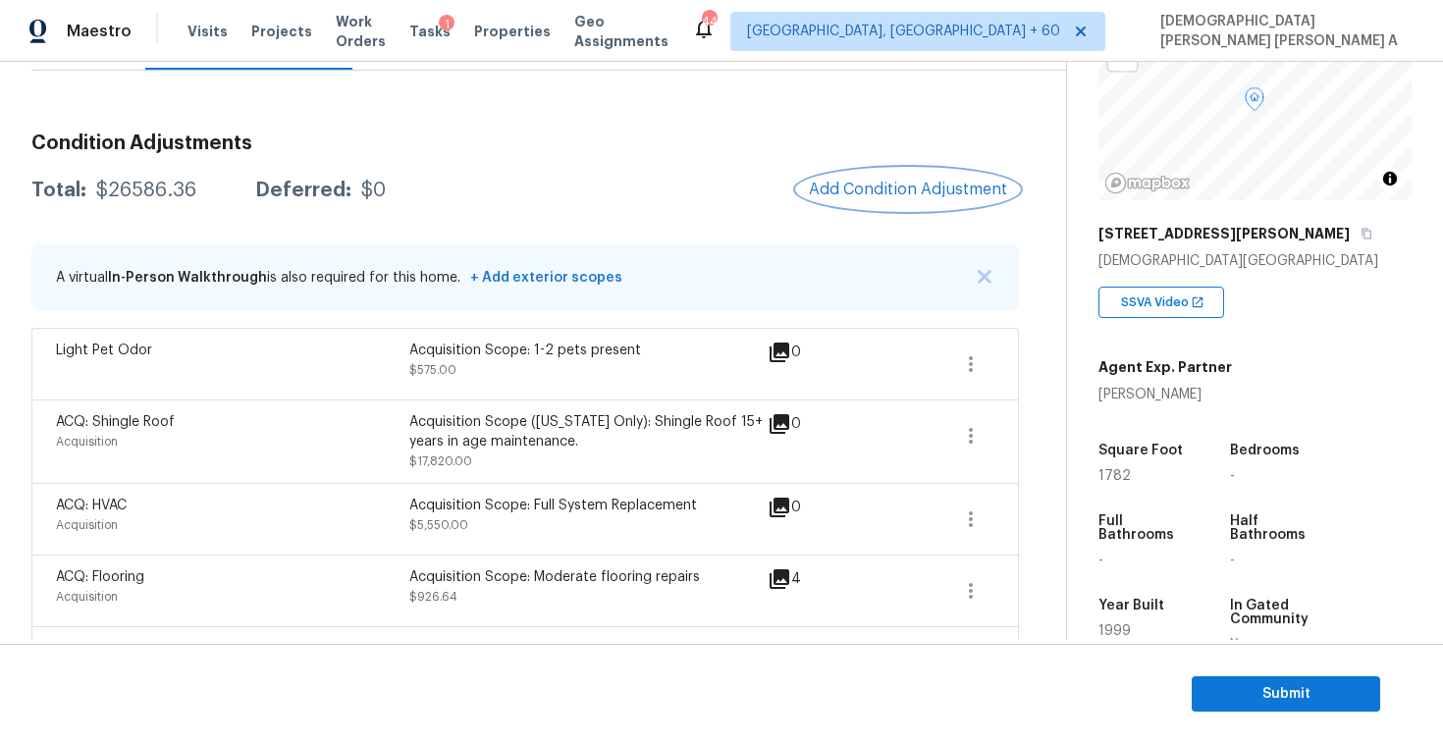
scroll to position [413, 0]
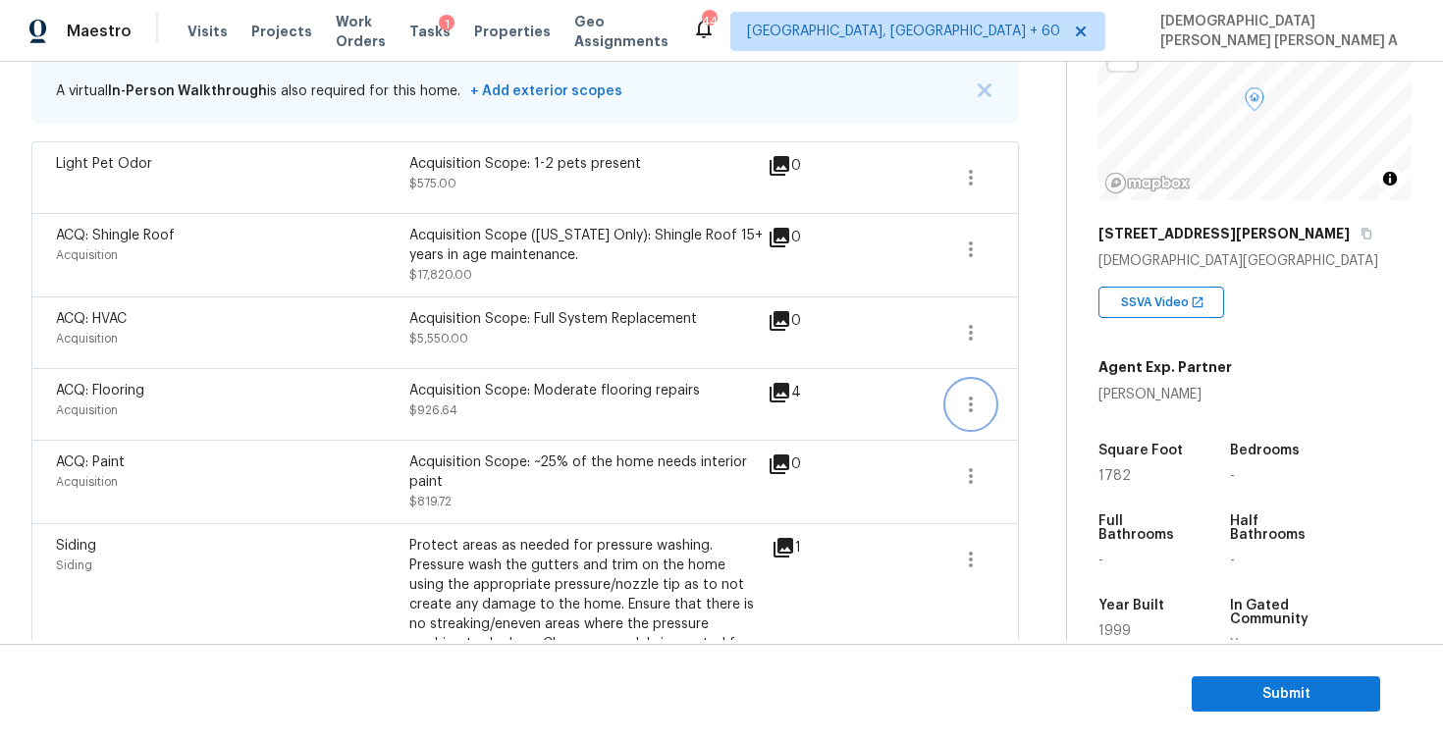
click at [973, 395] on icon "button" at bounding box center [971, 405] width 24 height 24
click at [1048, 401] on div "Edit" at bounding box center [1082, 402] width 153 height 20
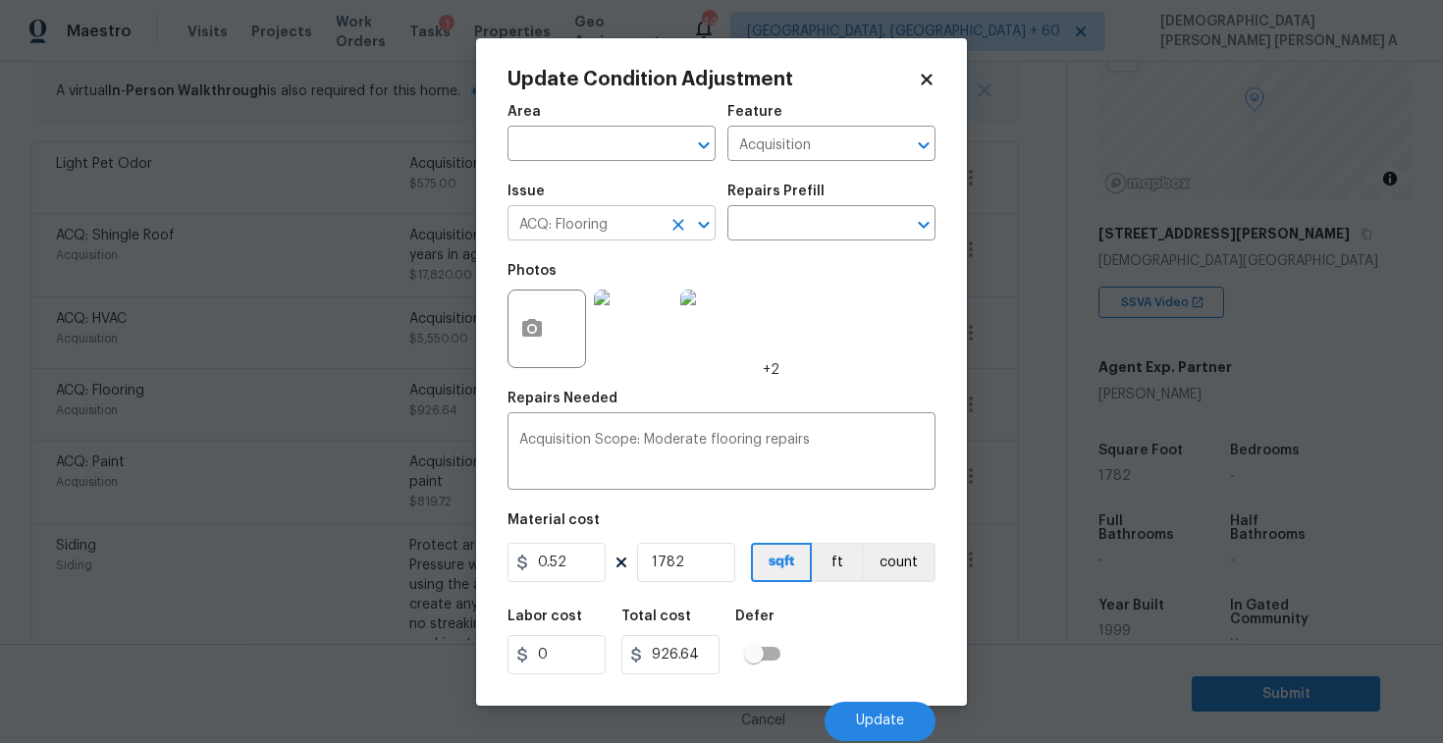
click at [627, 230] on input "ACQ: Flooring" at bounding box center [584, 225] width 153 height 30
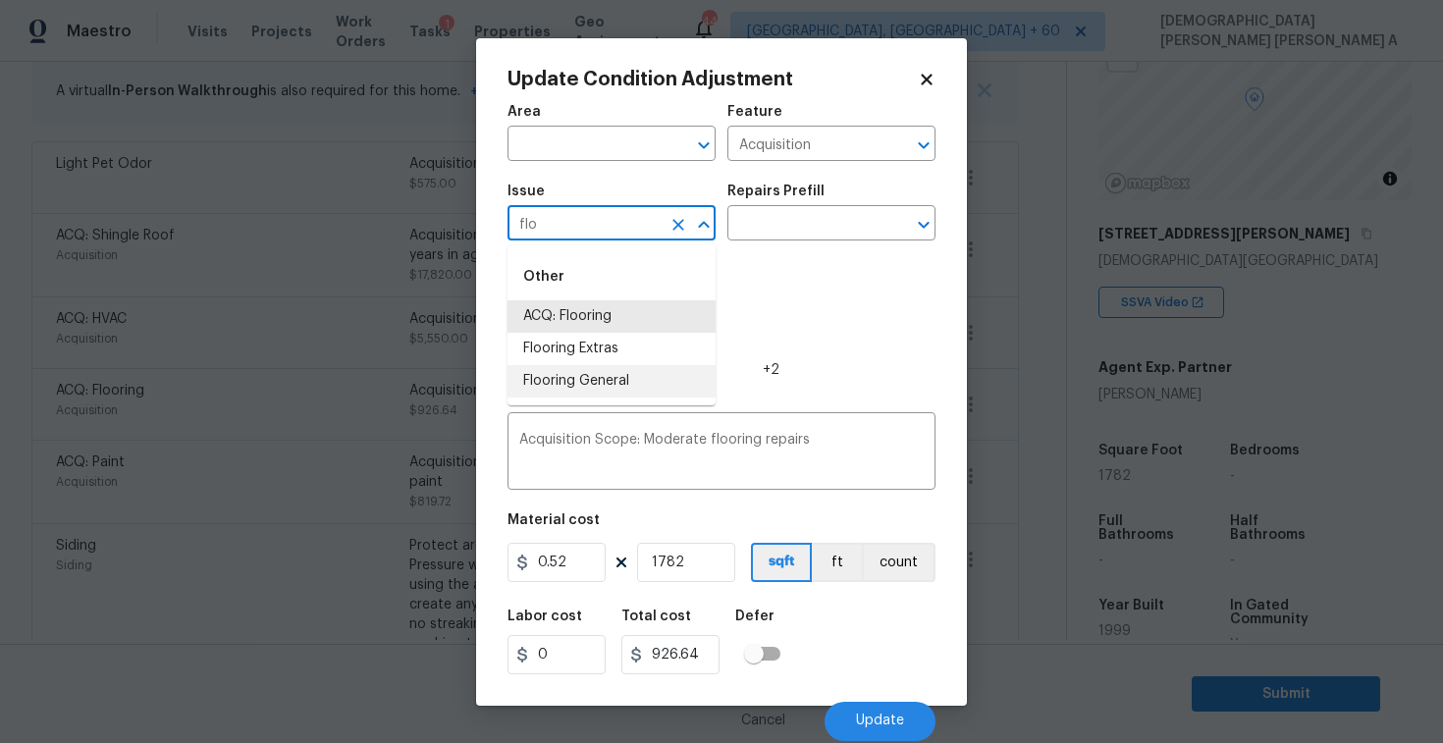
click at [626, 380] on li "Flooring General" at bounding box center [612, 381] width 208 height 32
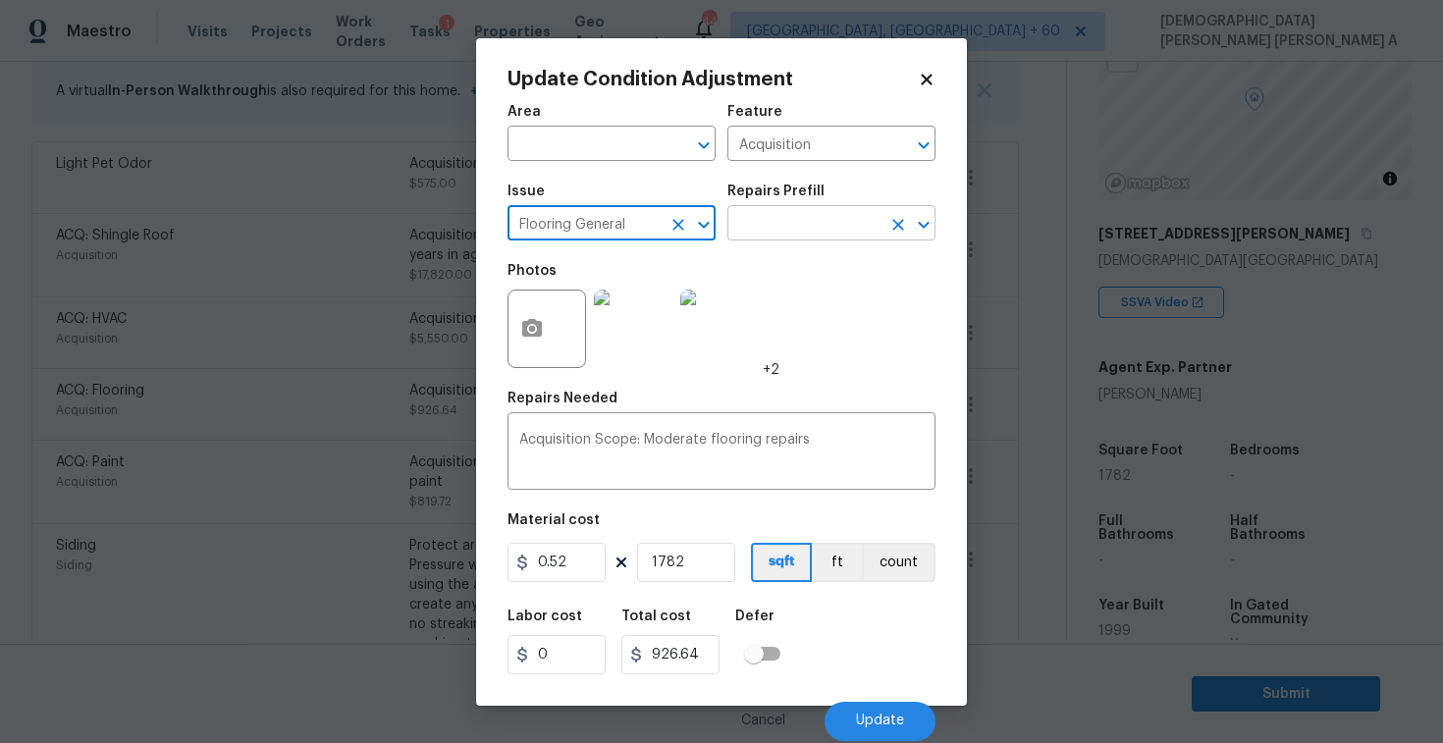
click at [791, 235] on input "text" at bounding box center [804, 225] width 153 height 30
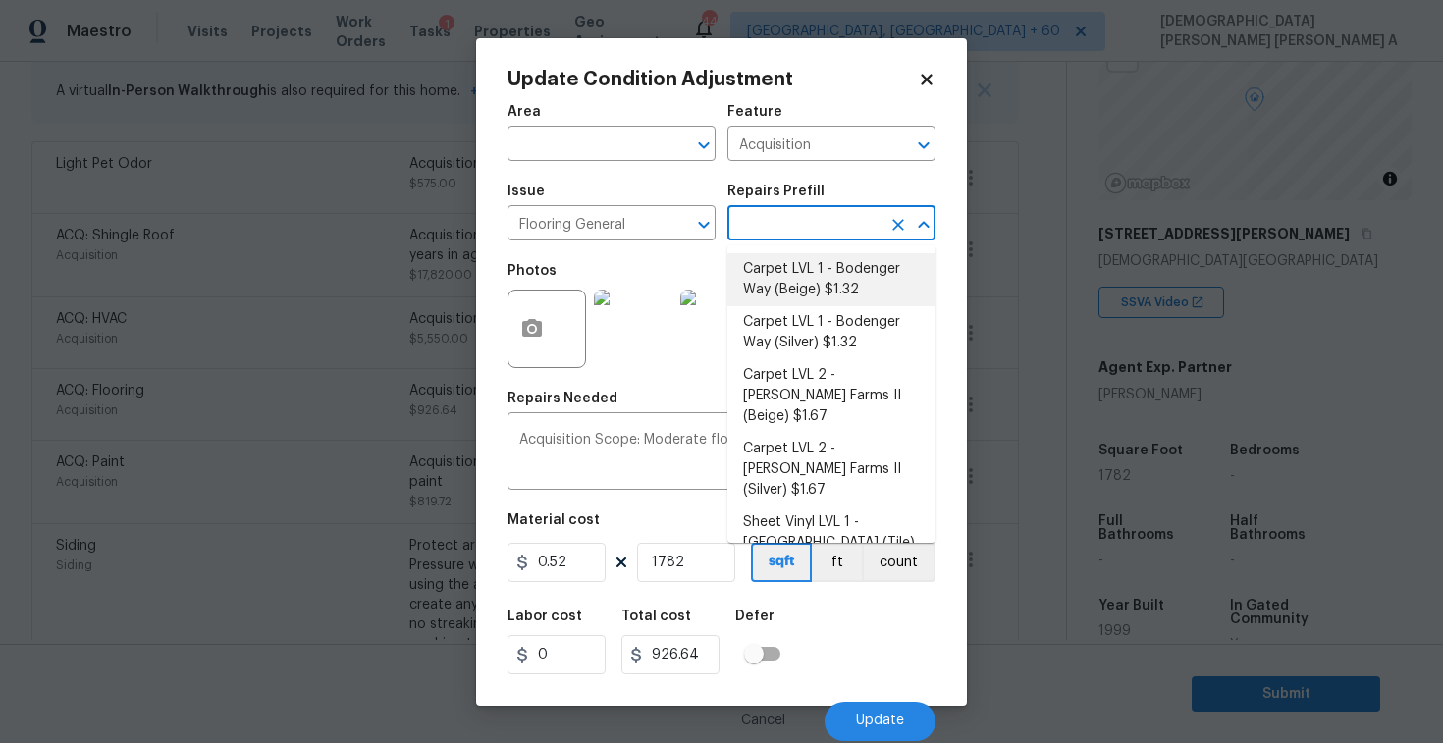
click at [818, 283] on li "Carpet LVL 1 - Bodenger Way (Beige) $1.32" at bounding box center [832, 279] width 208 height 53
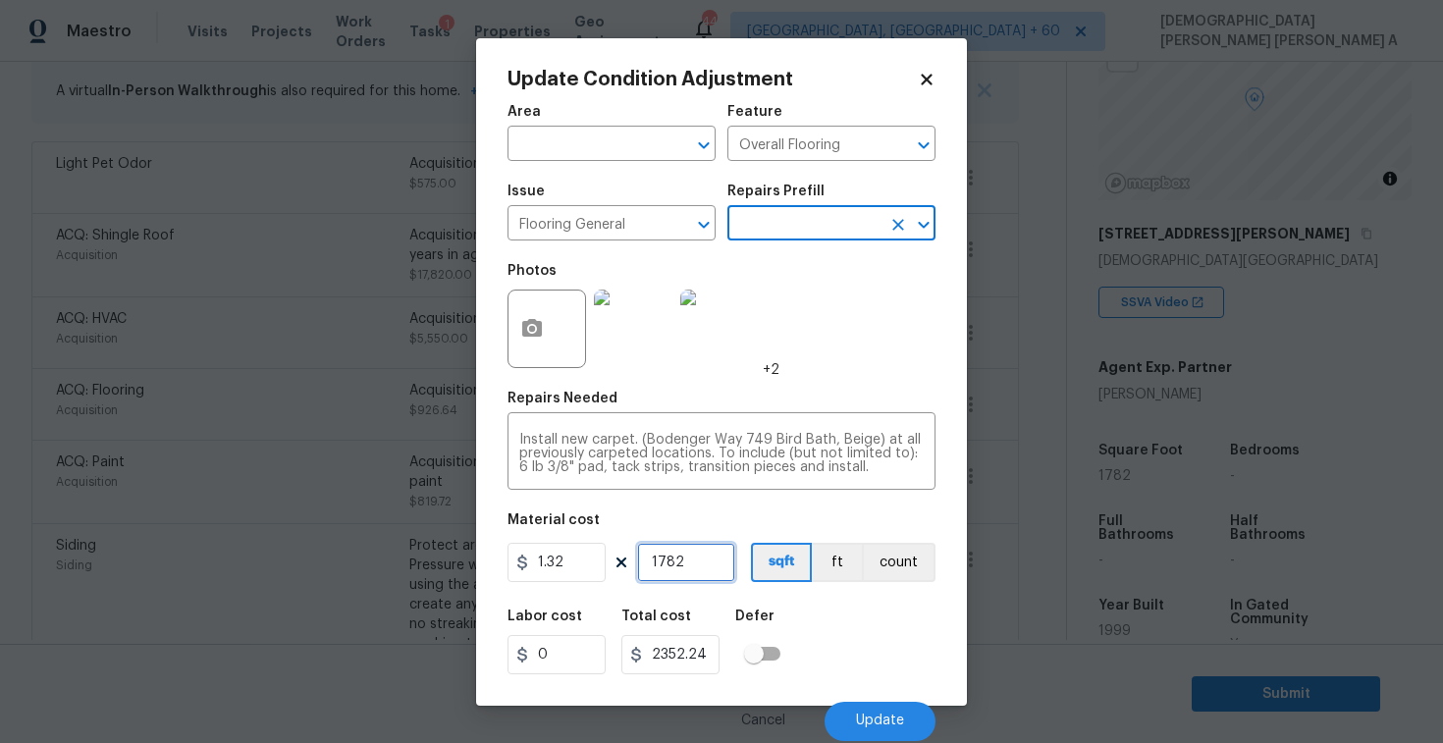
click at [675, 568] on input "1782" at bounding box center [686, 562] width 98 height 39
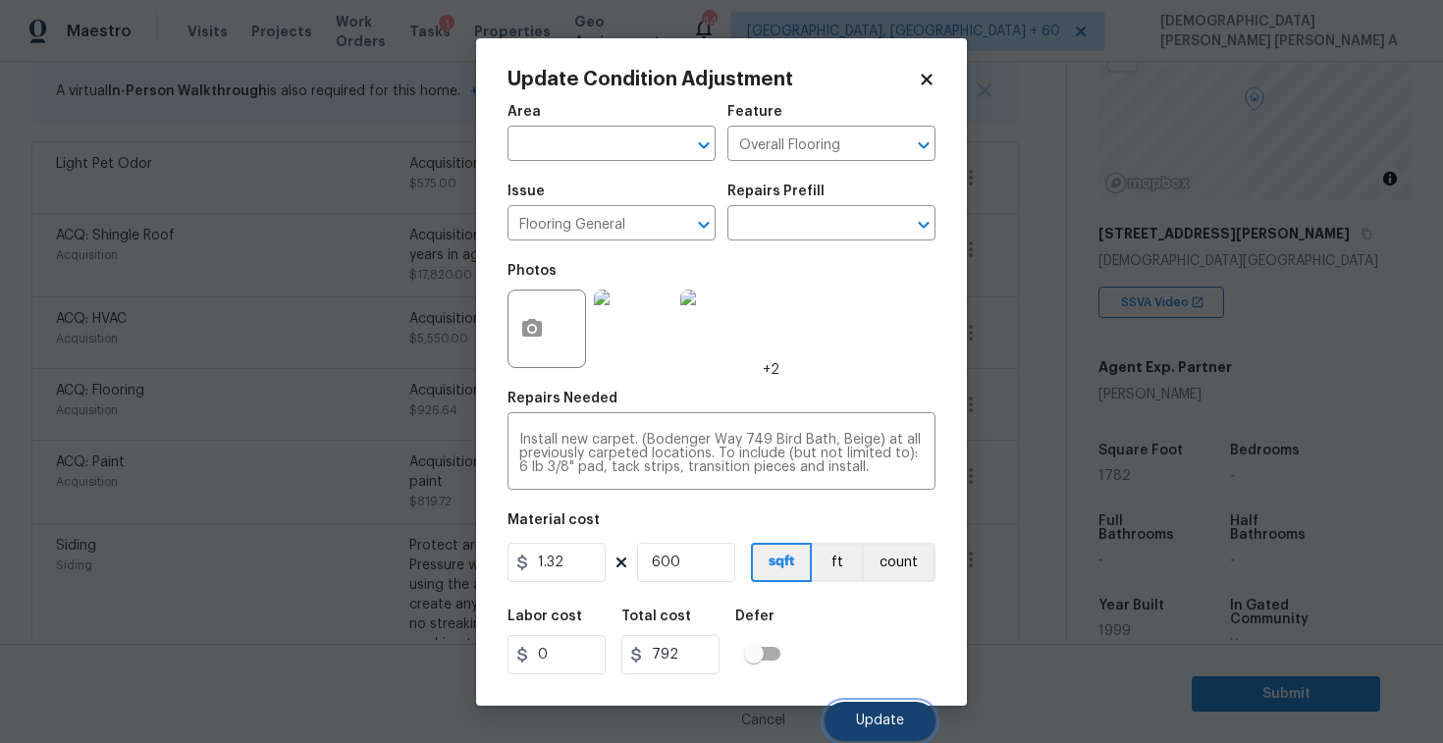
click at [883, 716] on span "Update" at bounding box center [880, 721] width 48 height 15
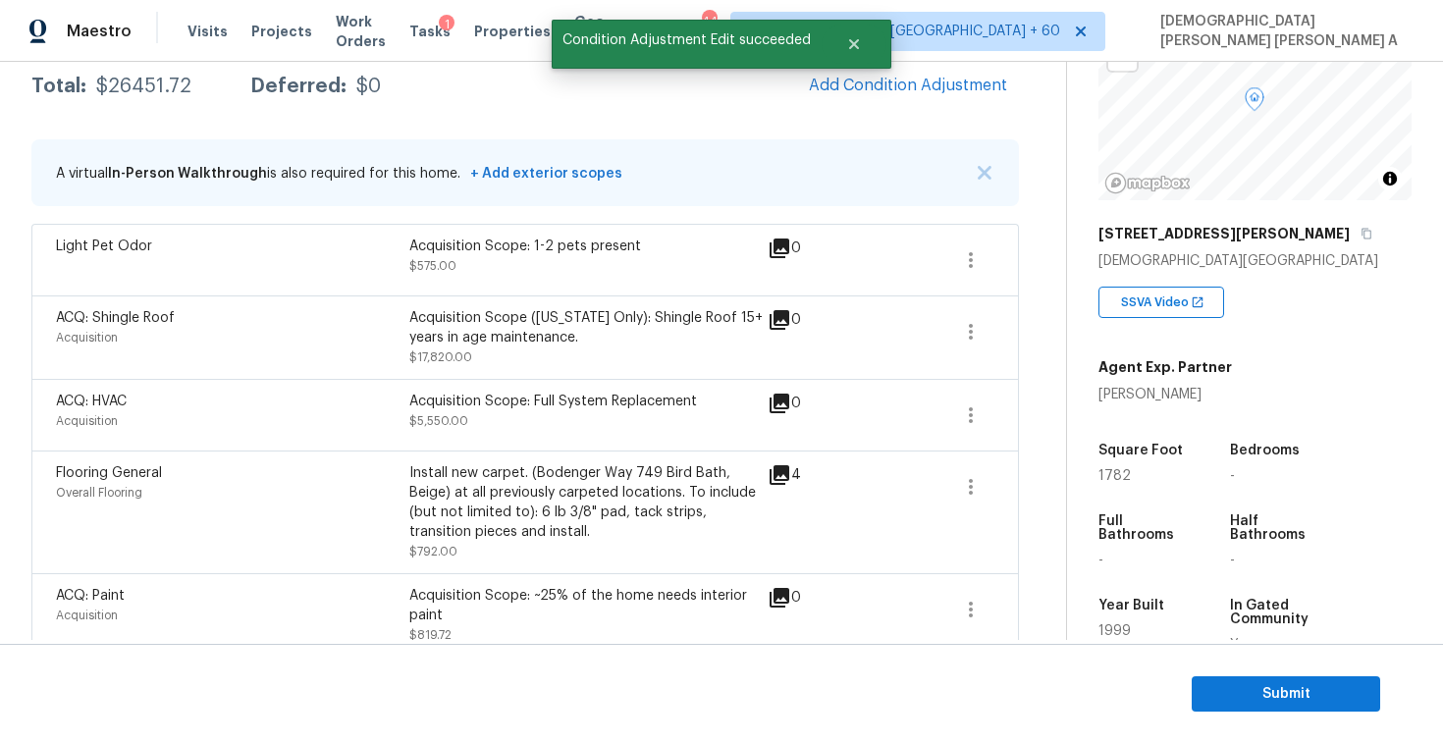
scroll to position [301, 0]
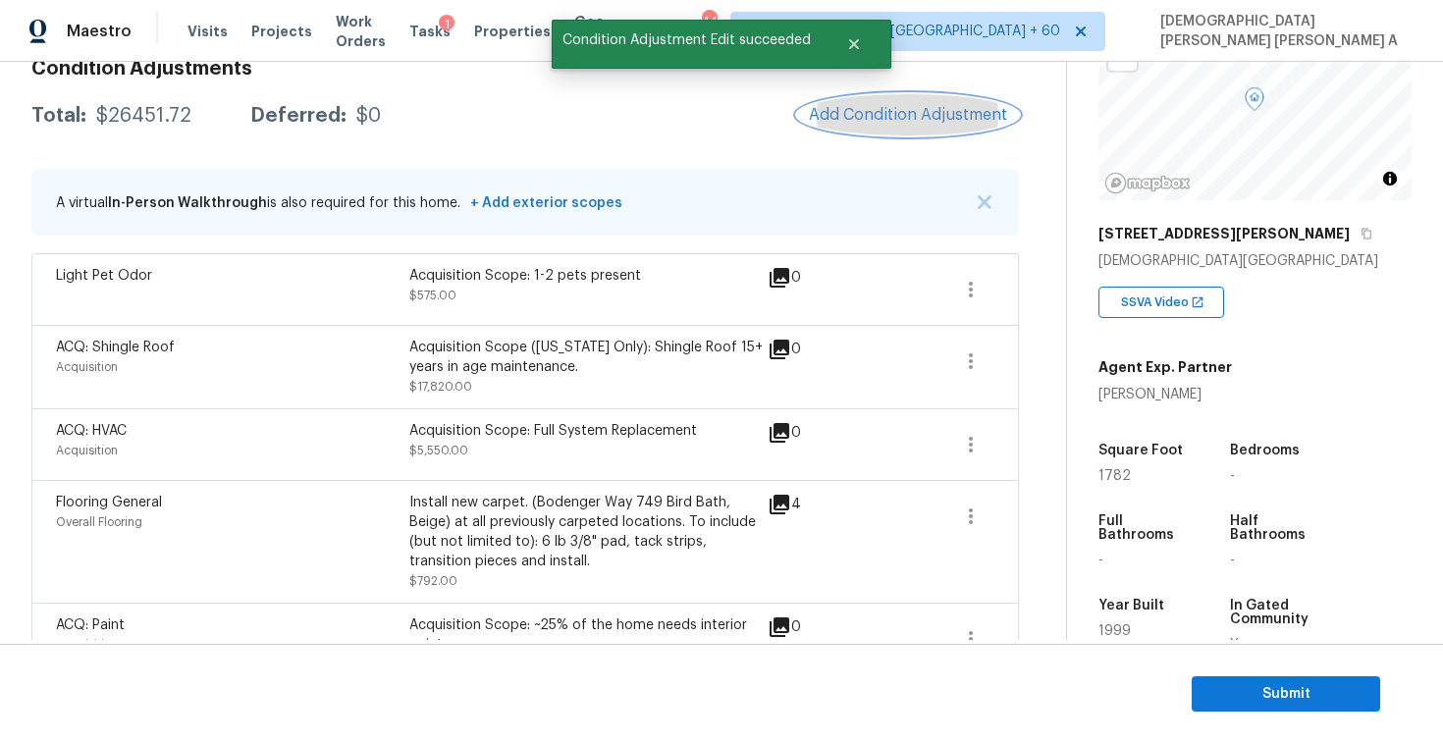
click at [903, 126] on button "Add Condition Adjustment" at bounding box center [908, 114] width 222 height 41
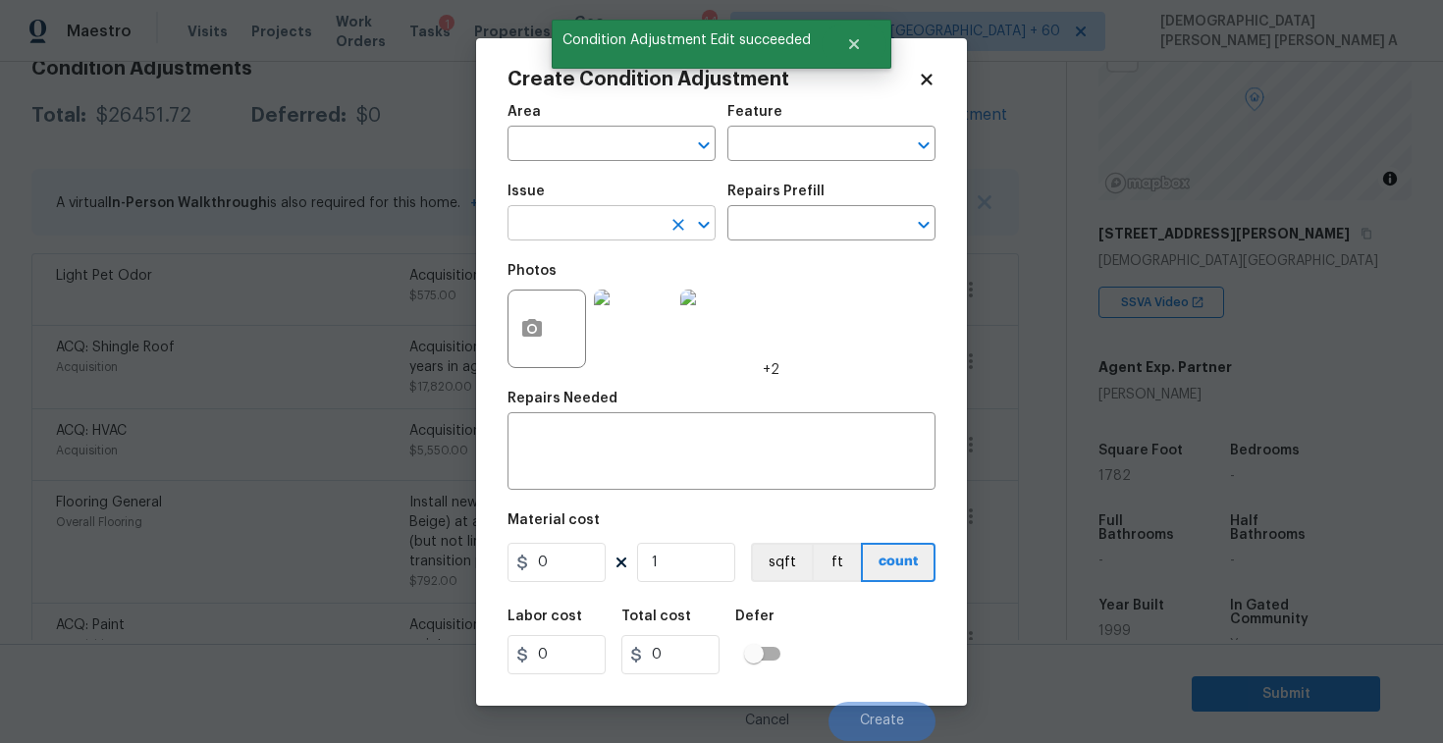
click at [602, 231] on input "text" at bounding box center [584, 225] width 153 height 30
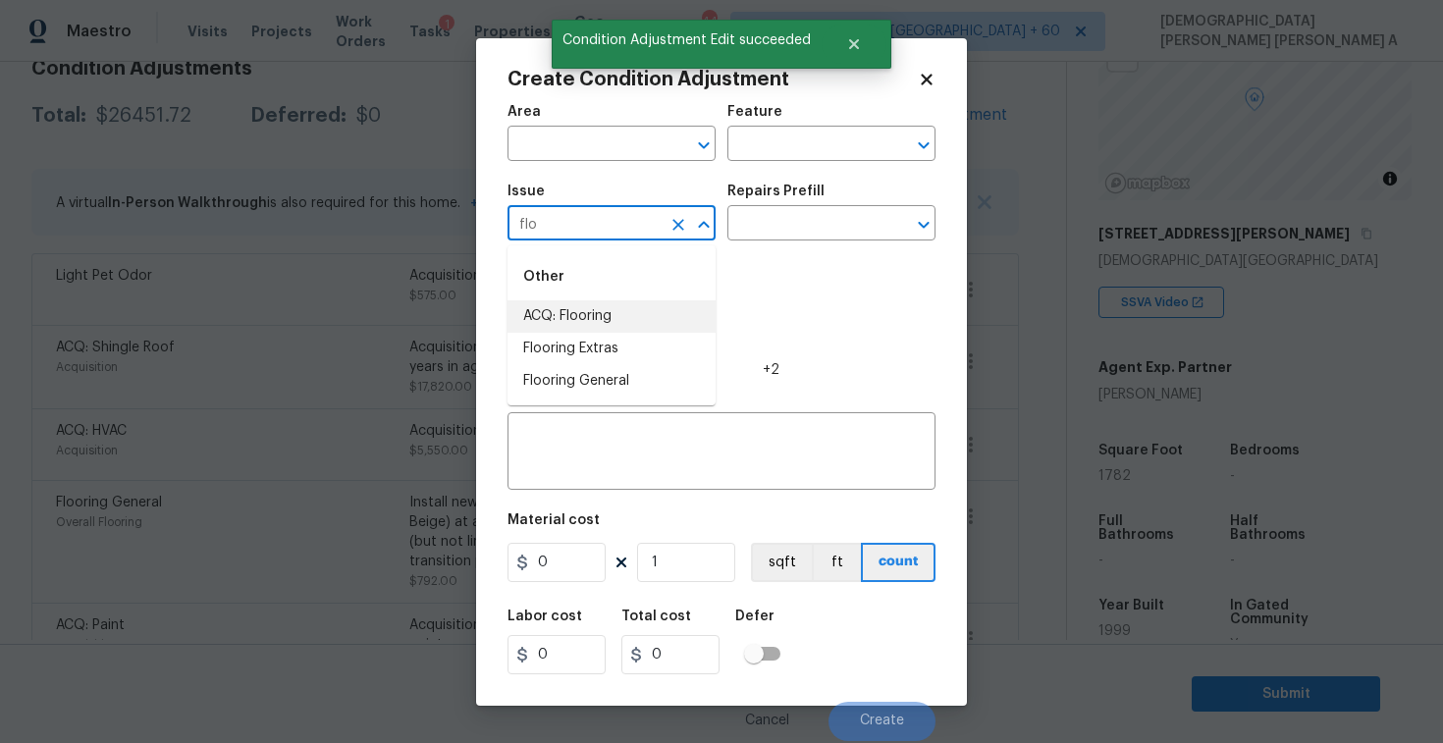
click at [622, 319] on li "ACQ: Flooring" at bounding box center [612, 316] width 208 height 32
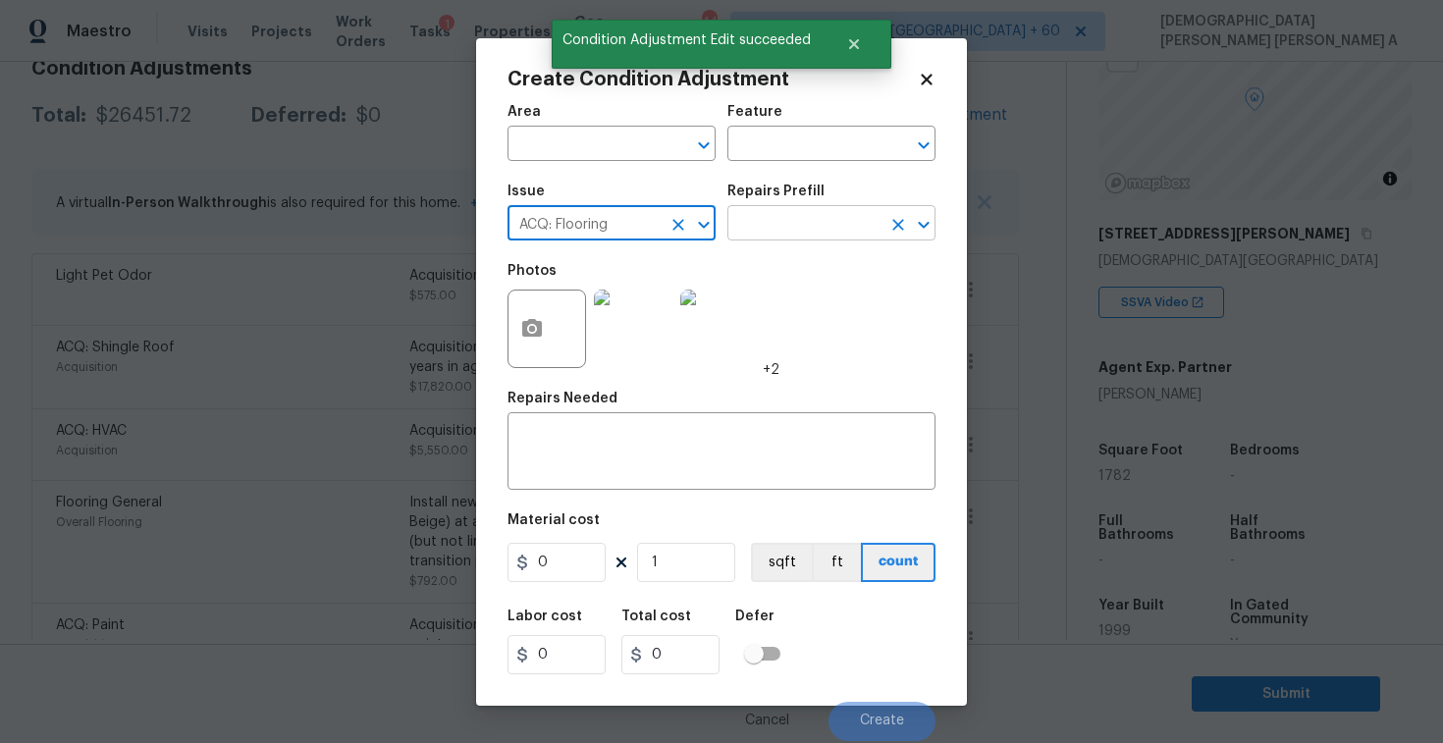
click at [811, 229] on input "text" at bounding box center [804, 225] width 153 height 30
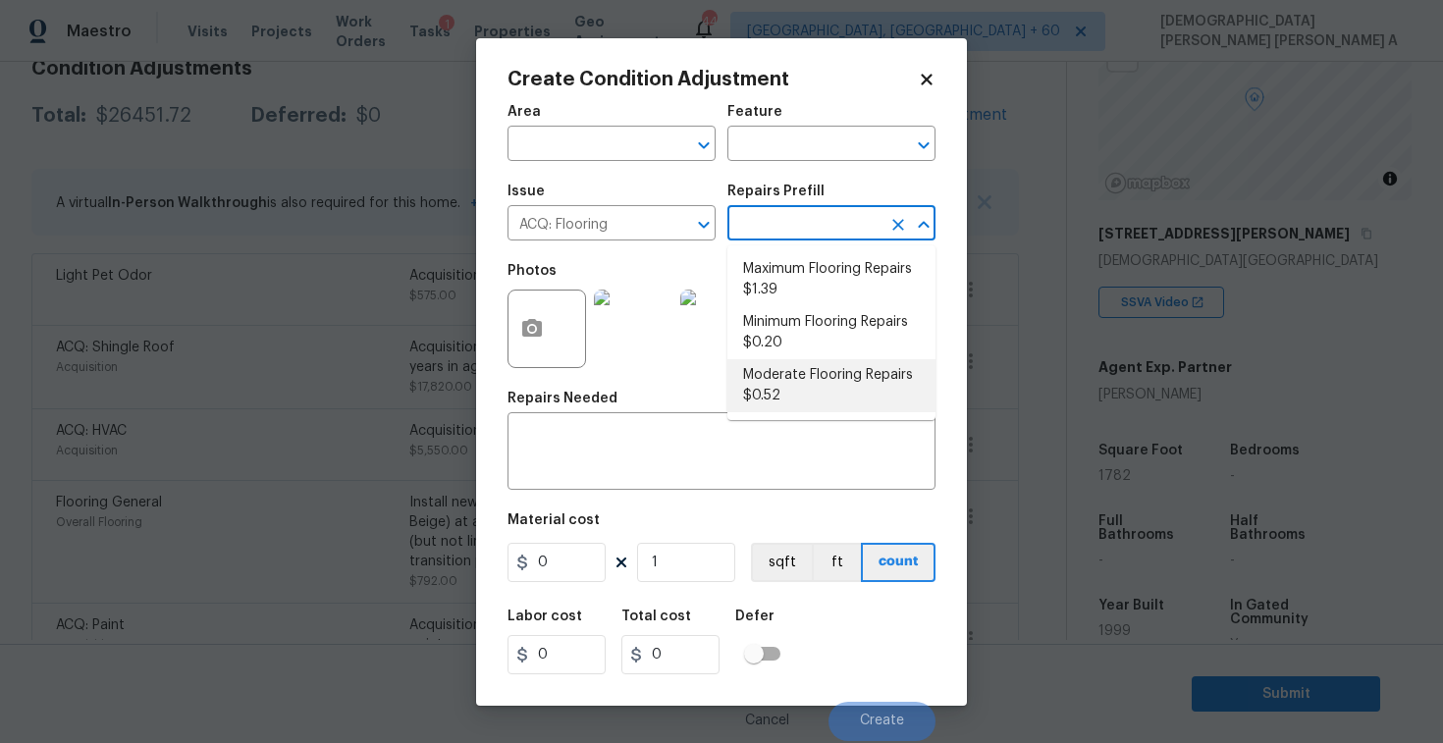
click at [810, 386] on li "Moderate Flooring Repairs $0.52" at bounding box center [832, 385] width 208 height 53
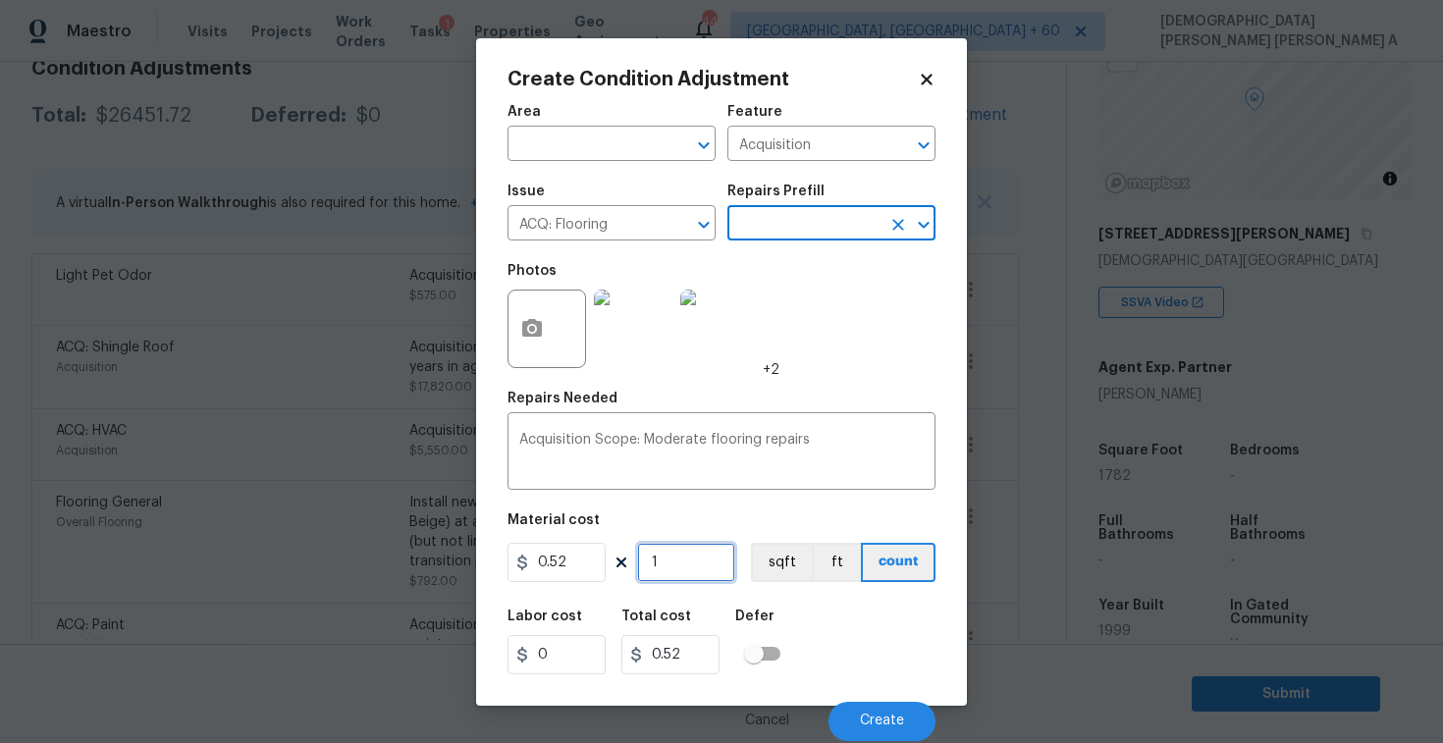
click at [694, 565] on input "1" at bounding box center [686, 562] width 98 height 39
click at [856, 434] on textarea "Acquisition Scope: Moderate flooring repairs" at bounding box center [721, 453] width 405 height 41
click at [795, 564] on button "sqft" at bounding box center [781, 562] width 61 height 39
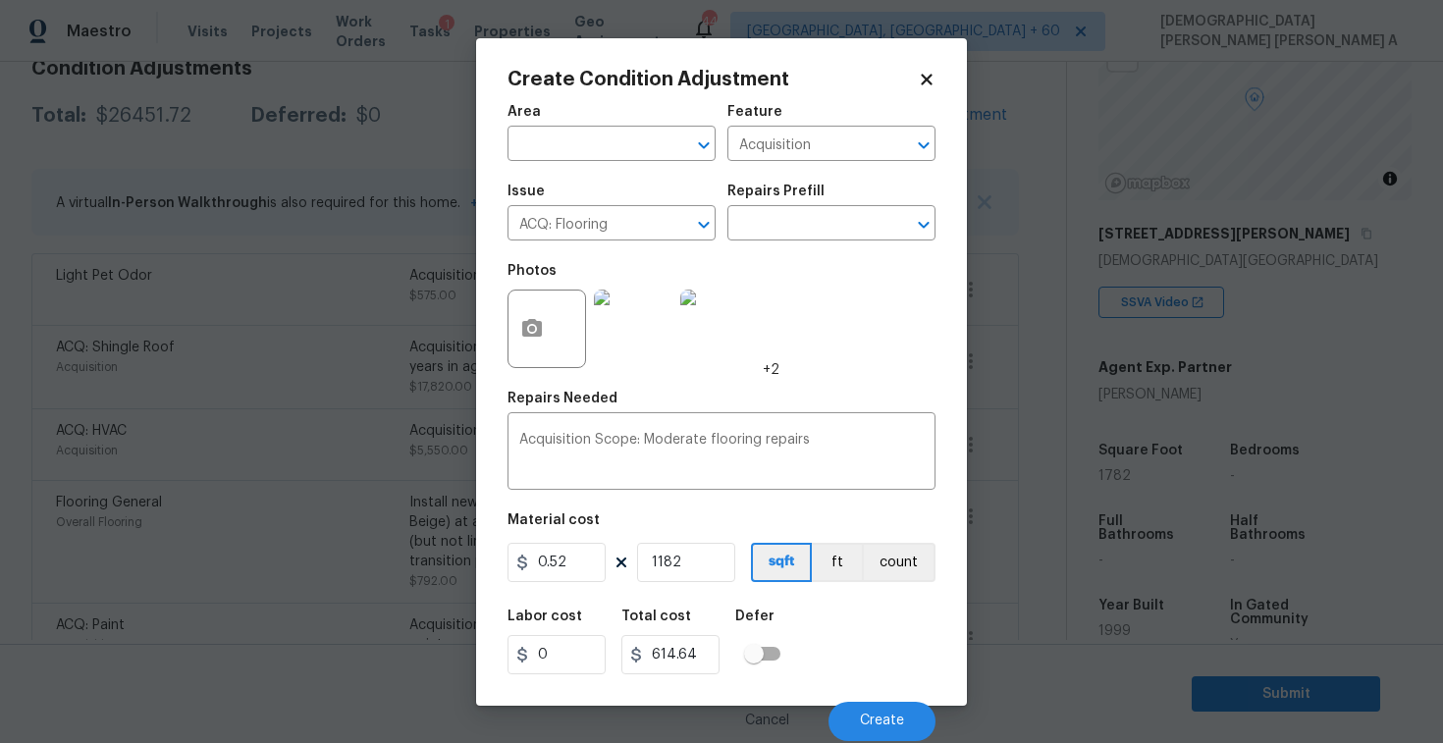
click at [550, 353] on div at bounding box center [547, 329] width 79 height 79
click at [516, 315] on button "button" at bounding box center [532, 329] width 47 height 77
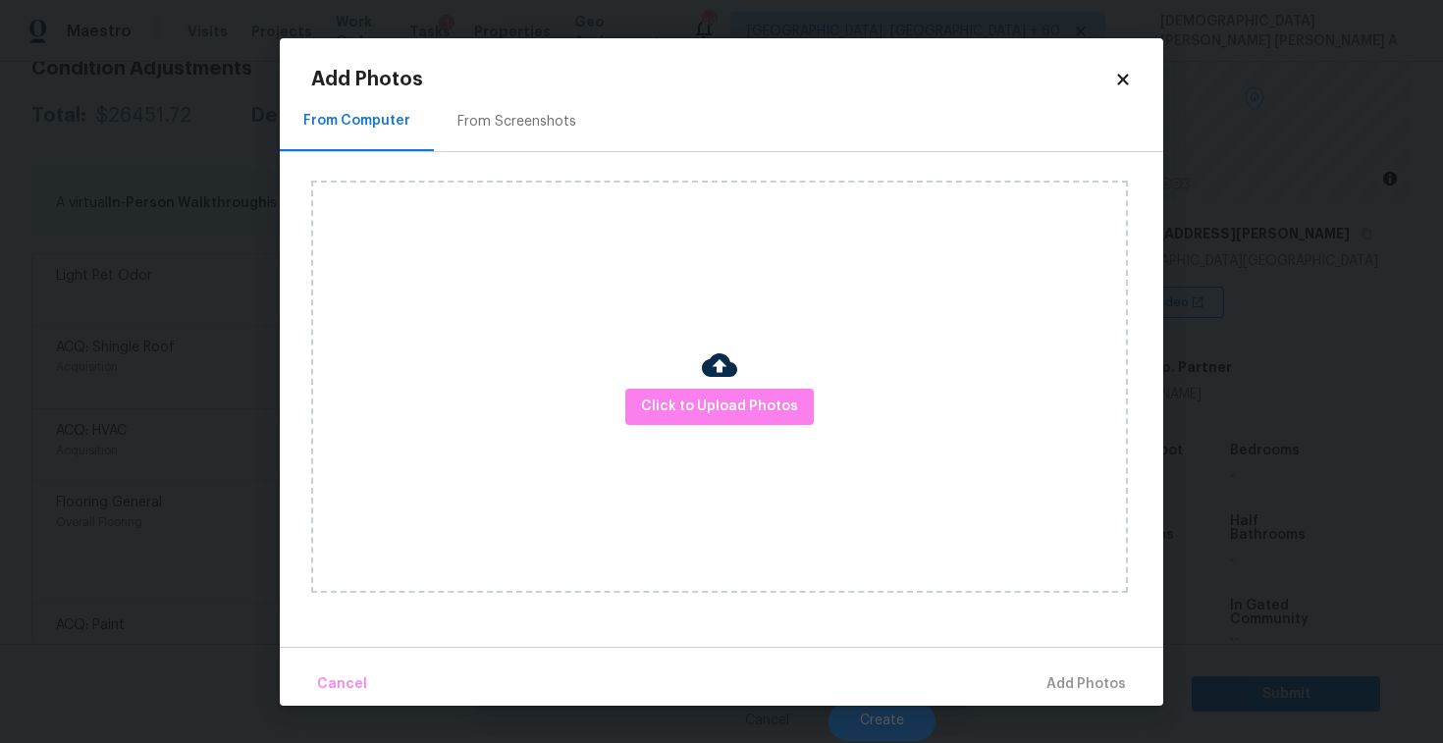
click at [517, 137] on div "From Screenshots" at bounding box center [517, 122] width 166 height 58
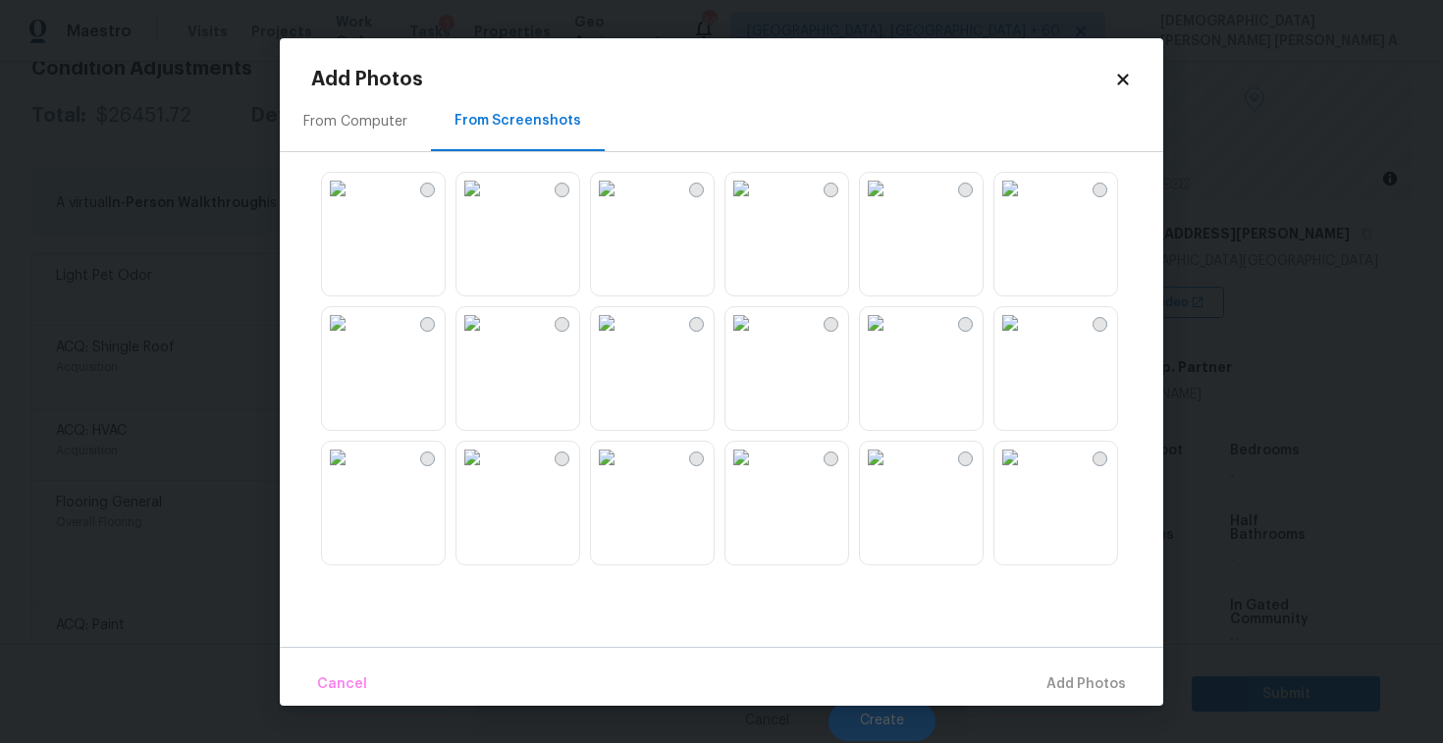
click at [623, 204] on img at bounding box center [606, 188] width 31 height 31
click at [623, 473] on img at bounding box center [606, 457] width 31 height 31
click at [757, 473] on img at bounding box center [741, 457] width 31 height 31
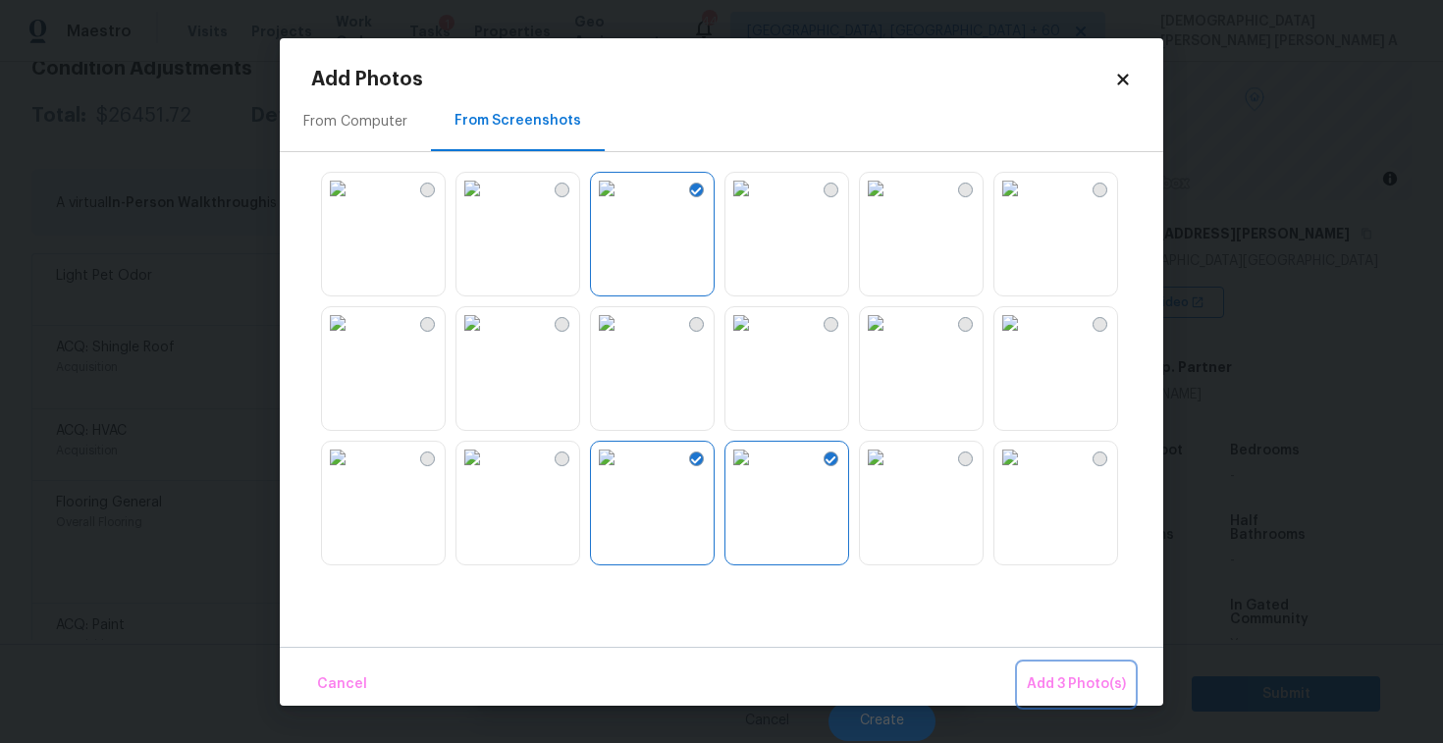
click at [1056, 693] on span "Add 3 Photo(s)" at bounding box center [1076, 685] width 99 height 25
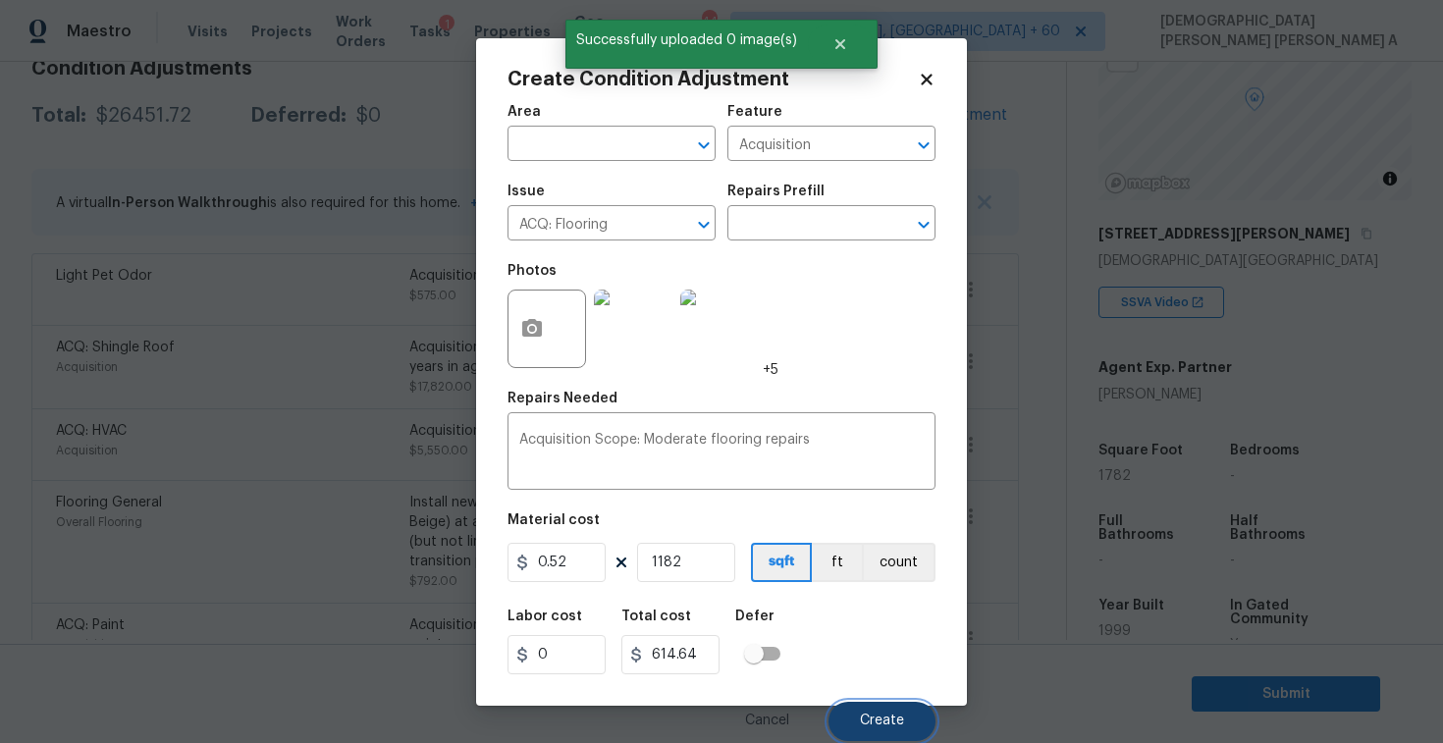
click at [878, 706] on button "Create" at bounding box center [882, 721] width 107 height 39
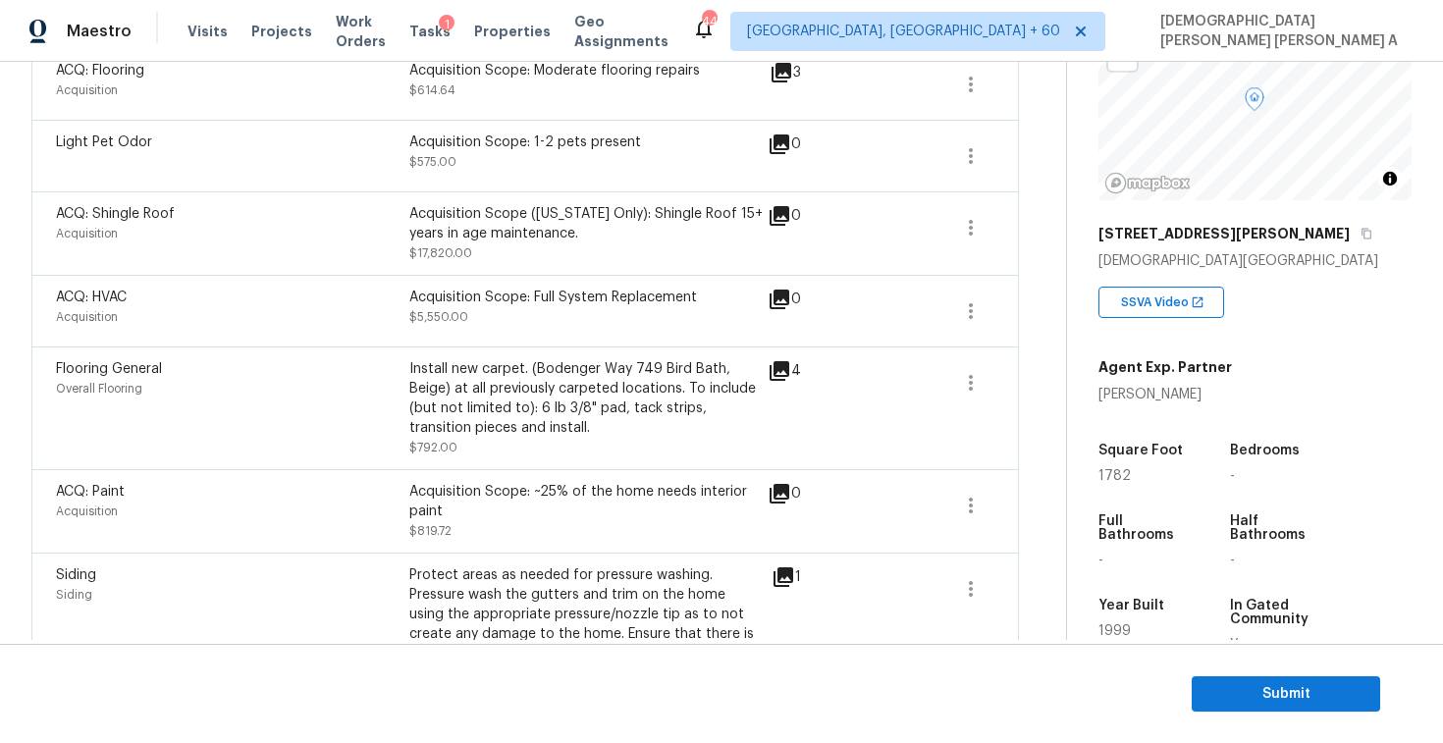
scroll to position [278, 0]
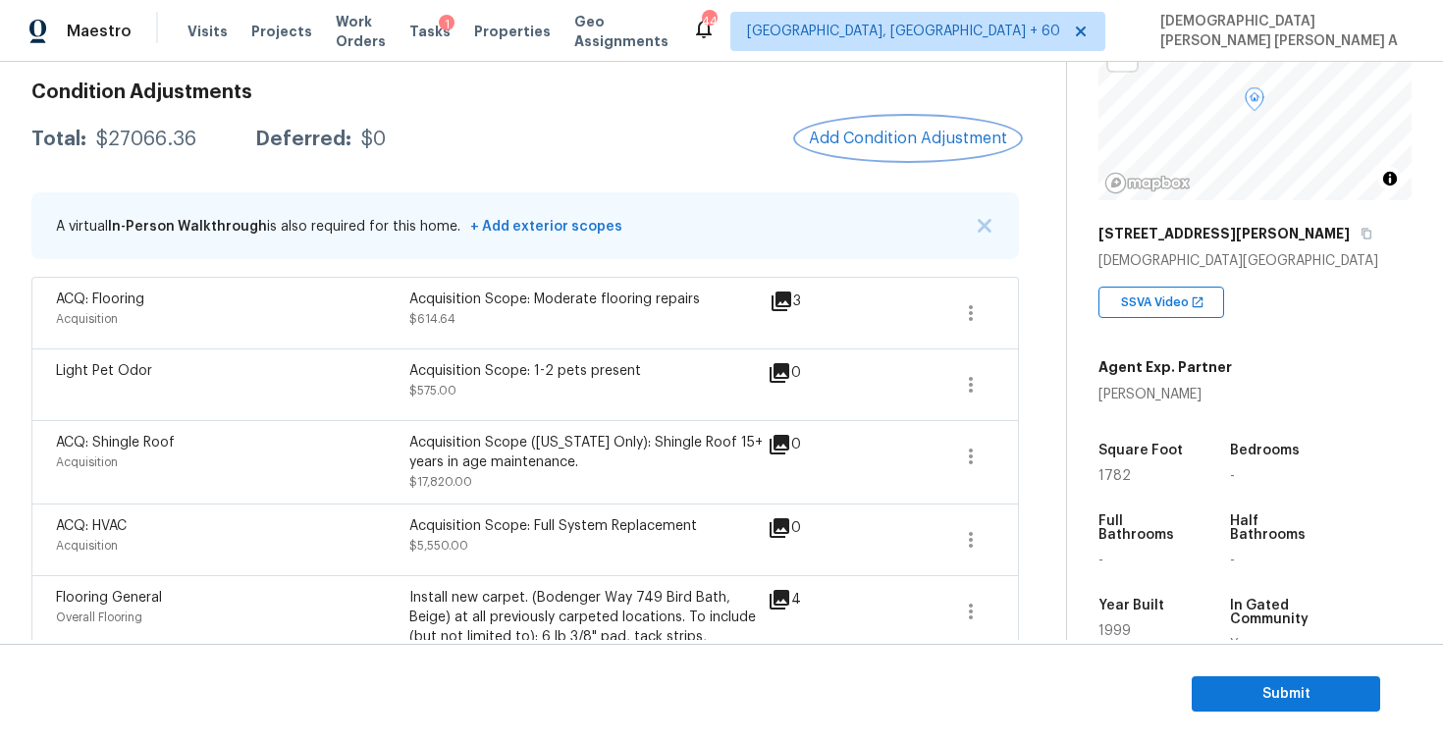
click at [886, 142] on span "Add Condition Adjustment" at bounding box center [908, 139] width 198 height 18
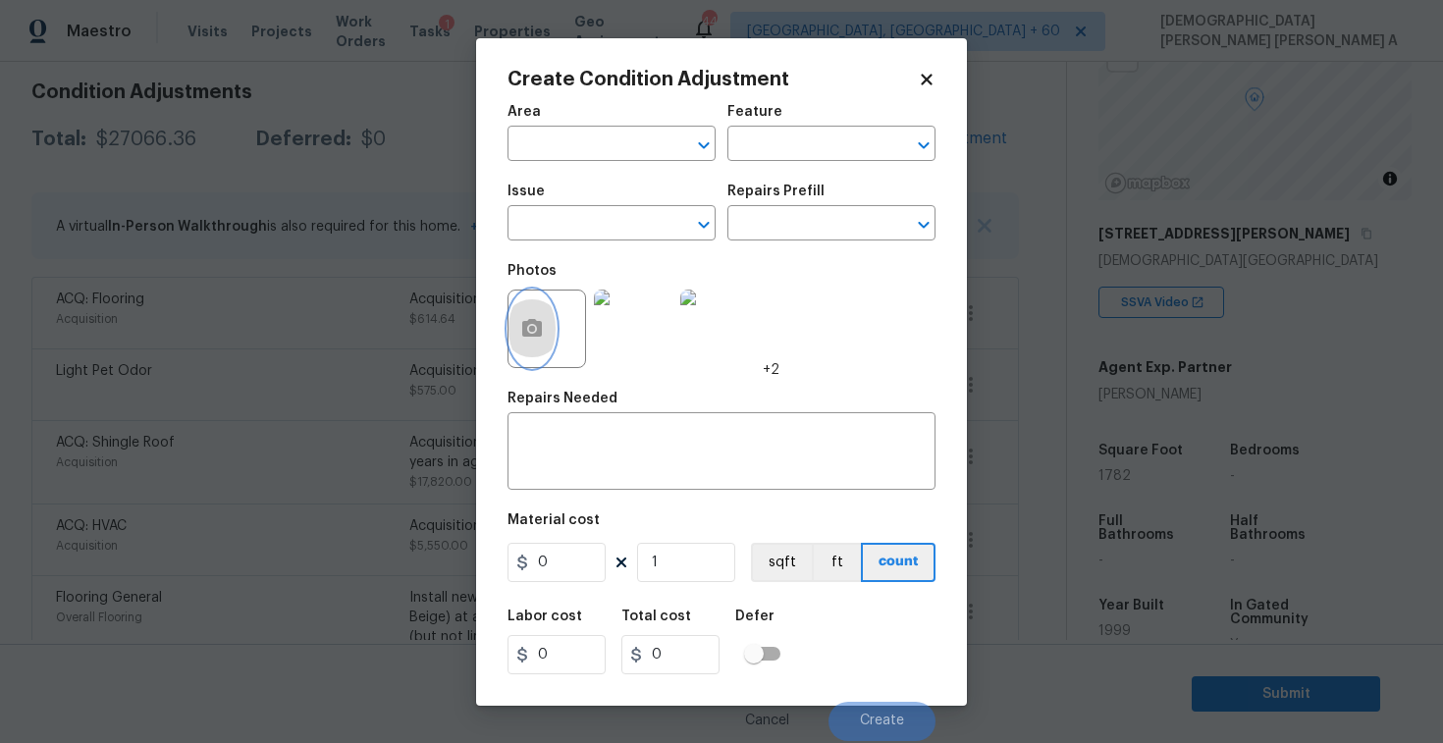
click at [538, 334] on icon "button" at bounding box center [532, 328] width 20 height 18
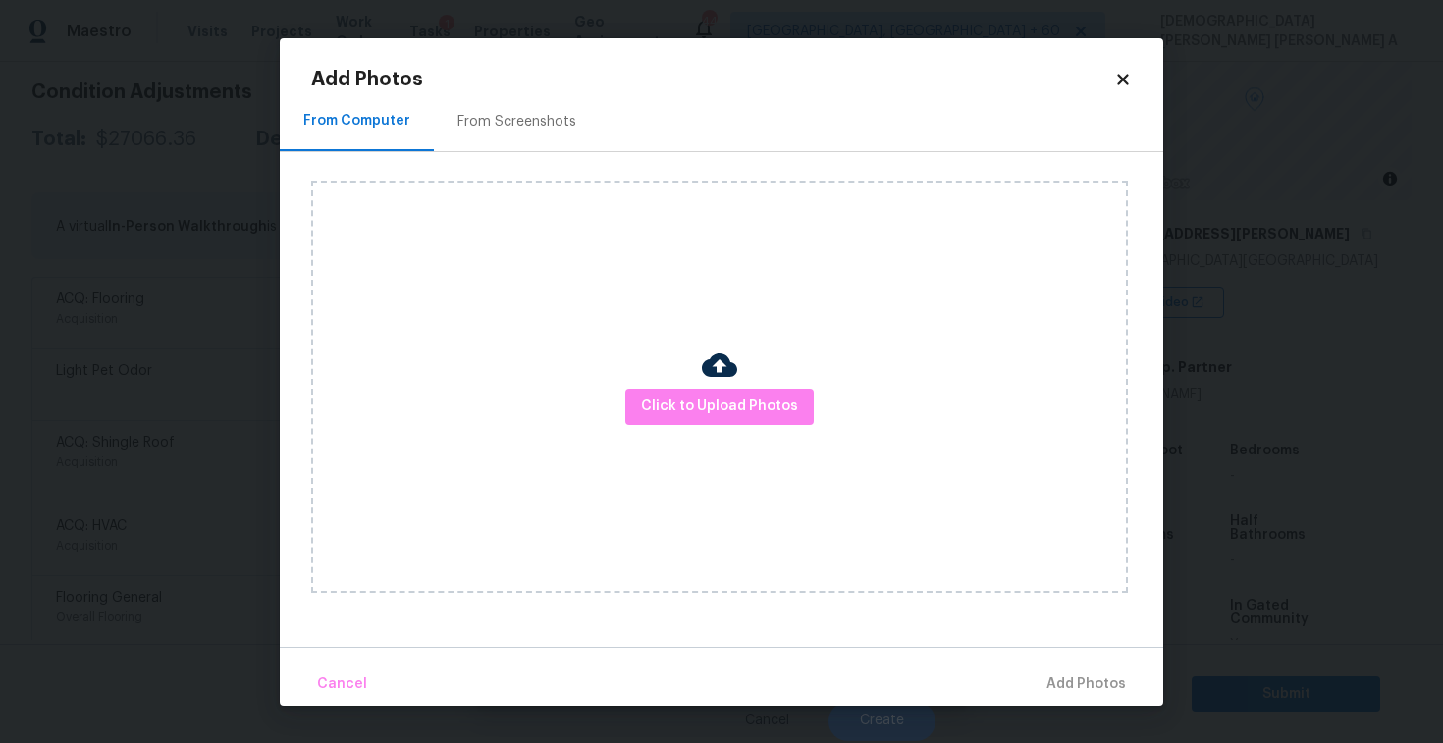
click at [737, 427] on div "Click to Upload Photos" at bounding box center [719, 387] width 817 height 412
click at [731, 408] on span "Click to Upload Photos" at bounding box center [719, 407] width 157 height 25
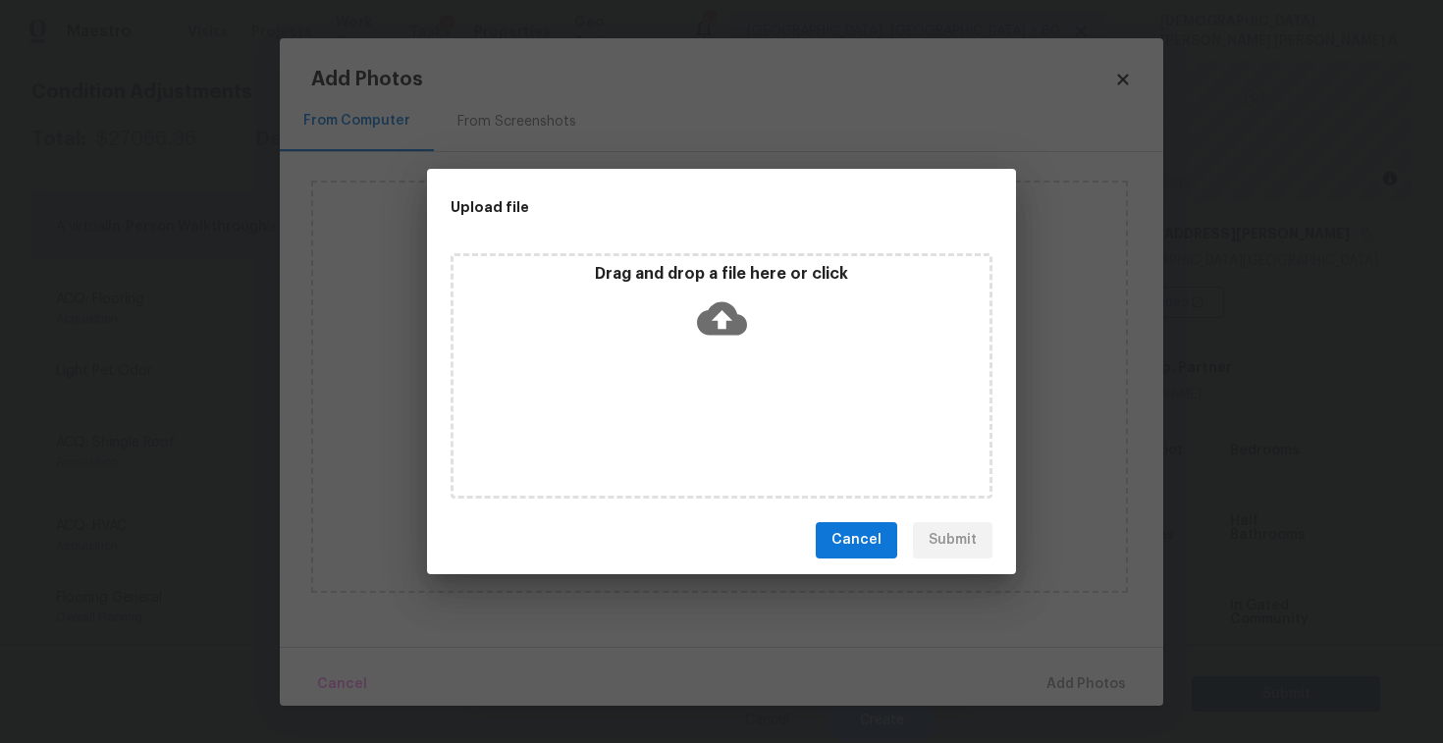
click at [722, 366] on div "Drag and drop a file here or click" at bounding box center [722, 375] width 542 height 245
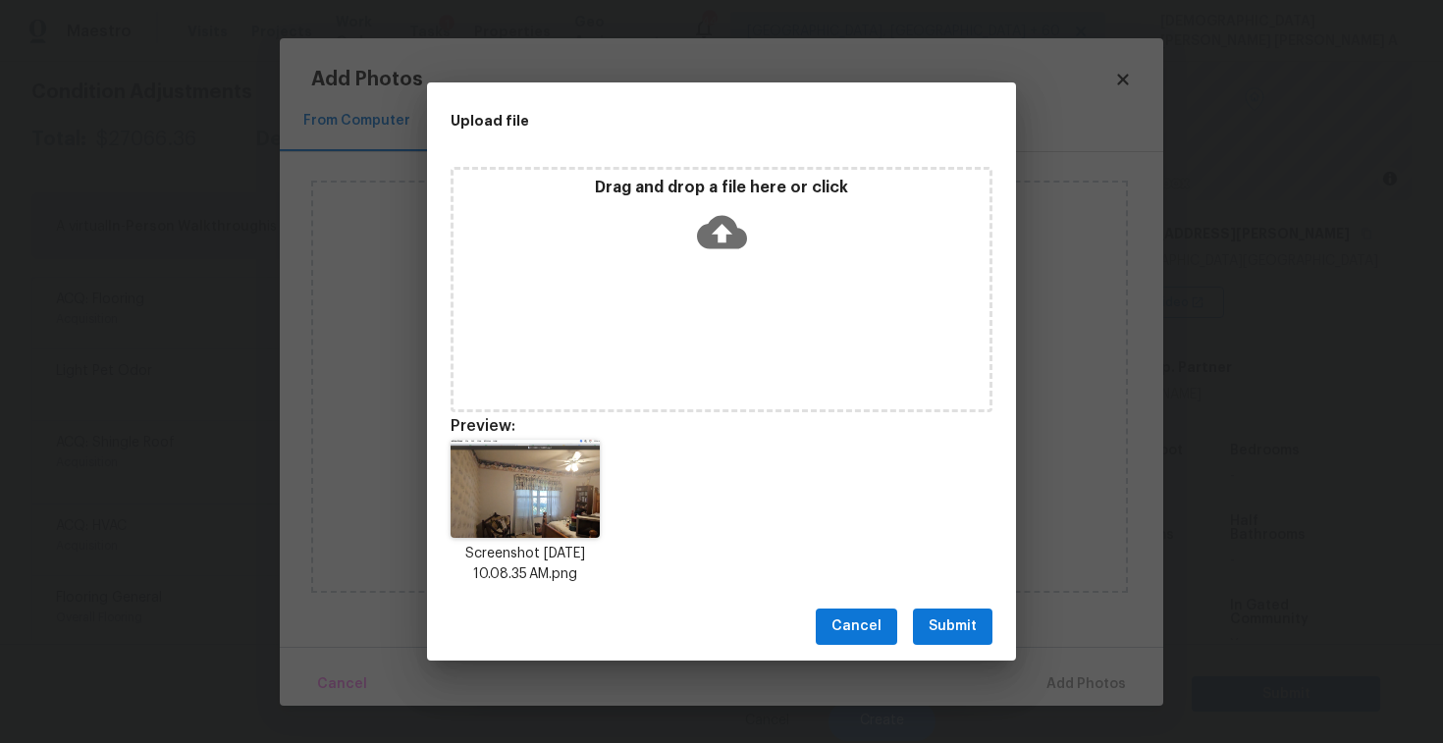
click at [955, 628] on span "Submit" at bounding box center [953, 627] width 48 height 25
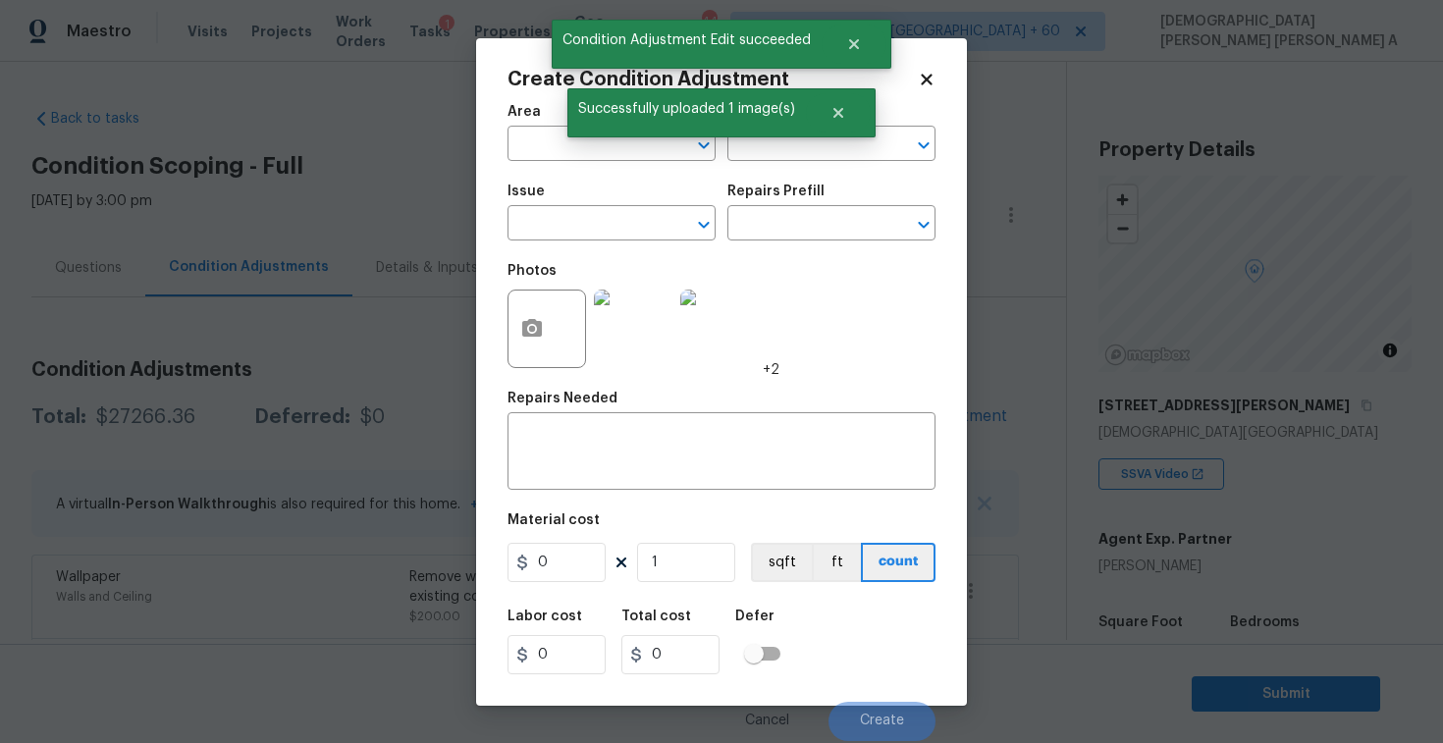
scroll to position [172, 0]
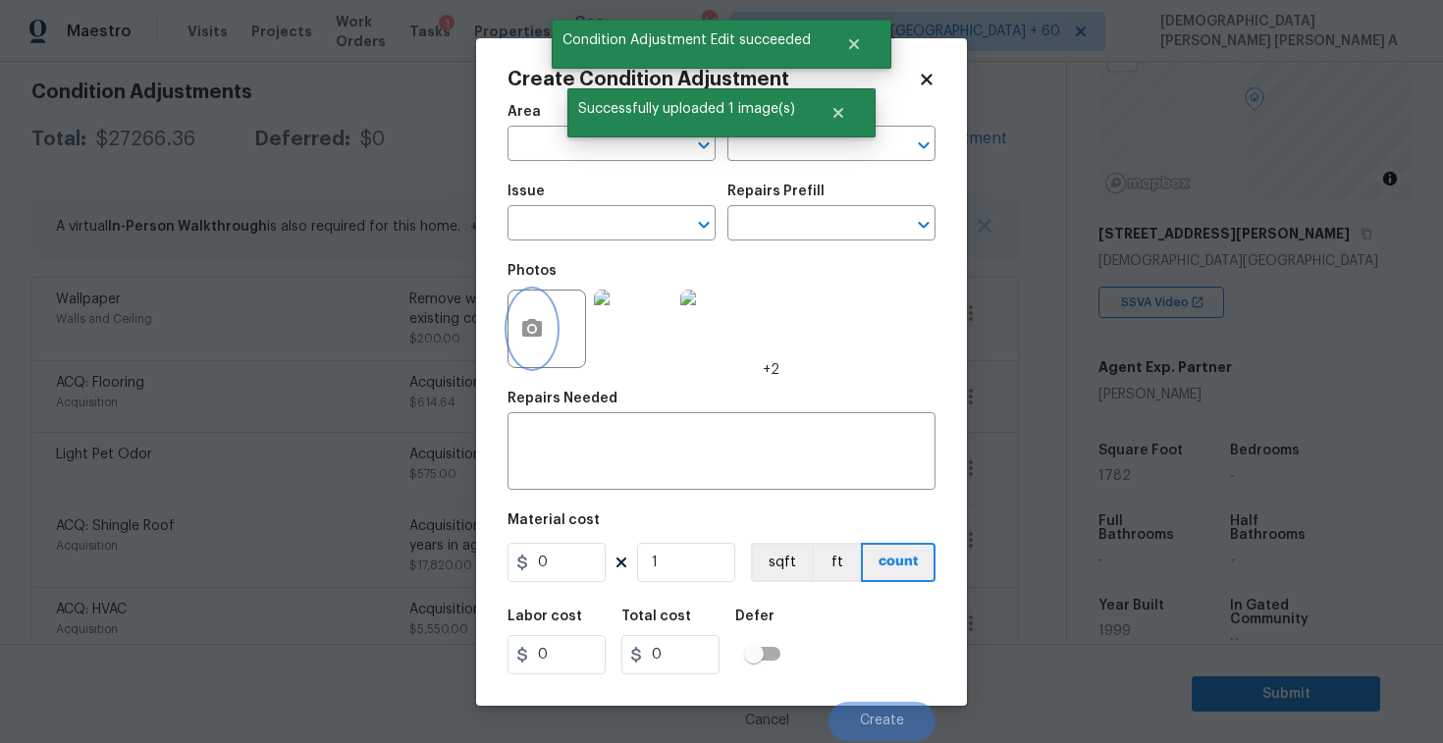
click at [543, 327] on icon "button" at bounding box center [532, 329] width 24 height 24
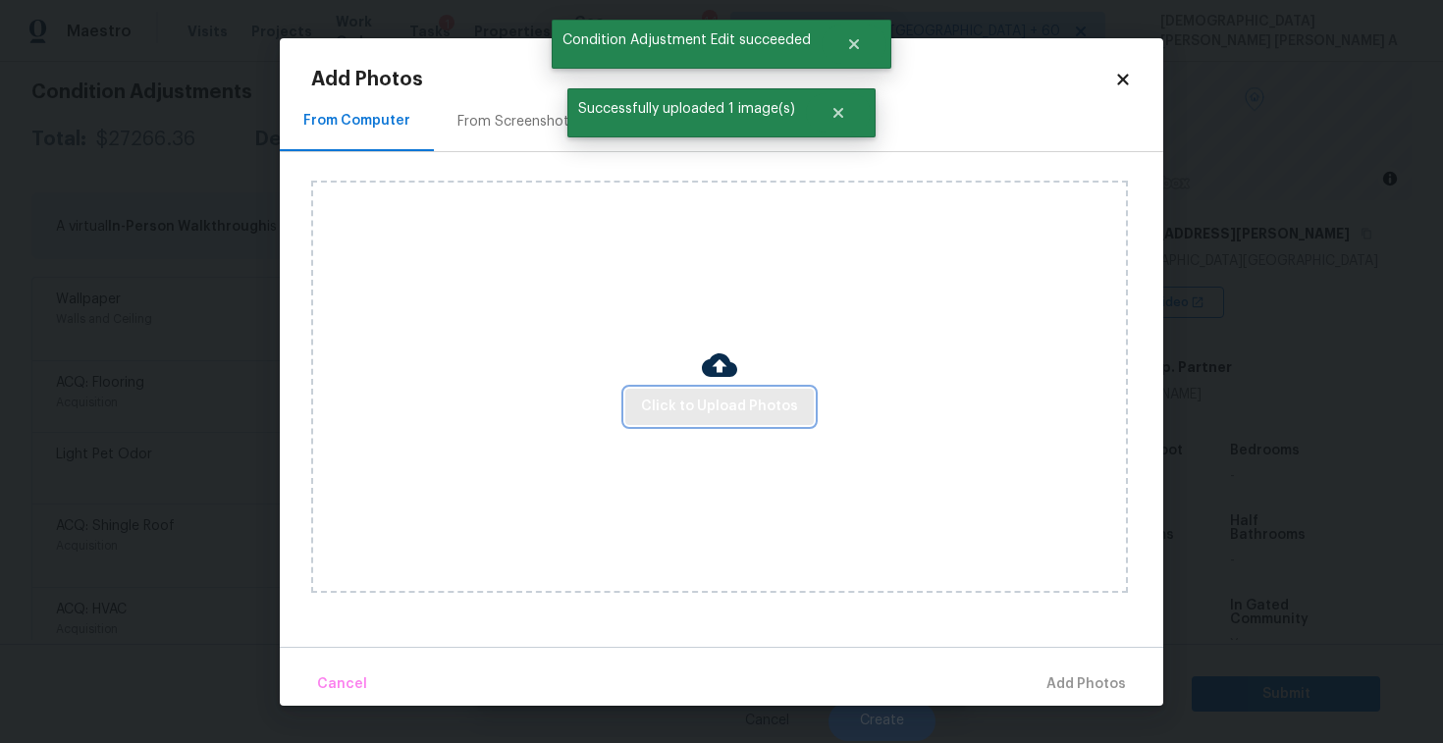
click at [702, 411] on span "Click to Upload Photos" at bounding box center [719, 407] width 157 height 25
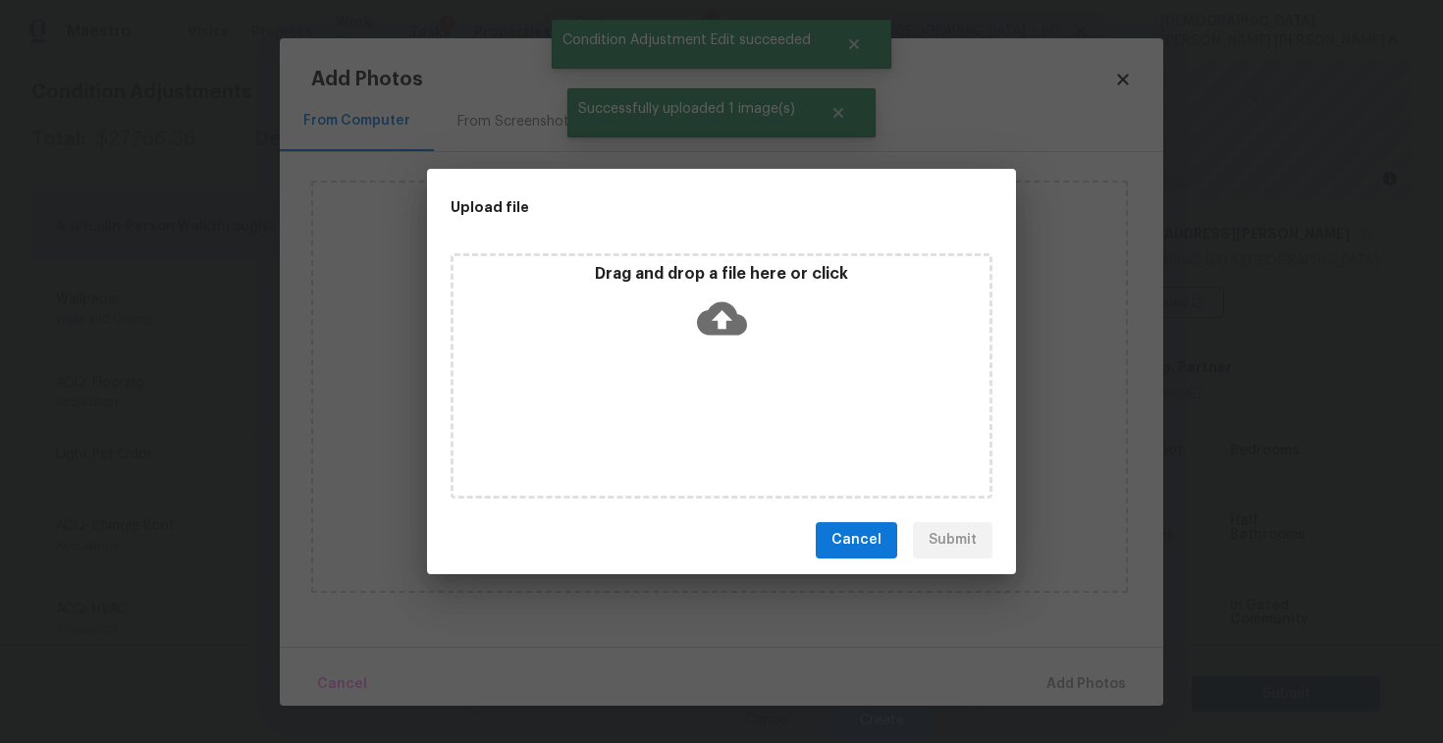
click at [703, 310] on icon at bounding box center [722, 317] width 50 height 33
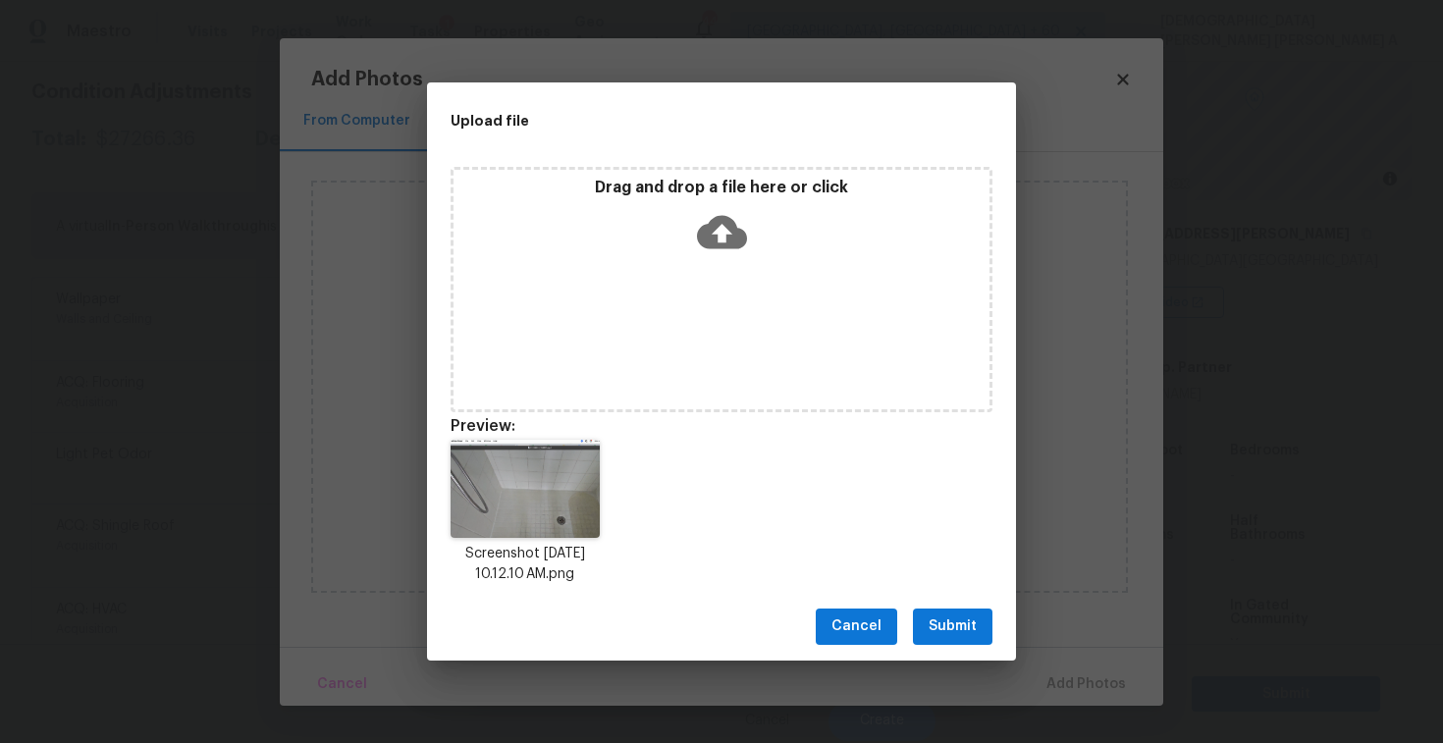
click at [946, 625] on span "Submit" at bounding box center [953, 627] width 48 height 25
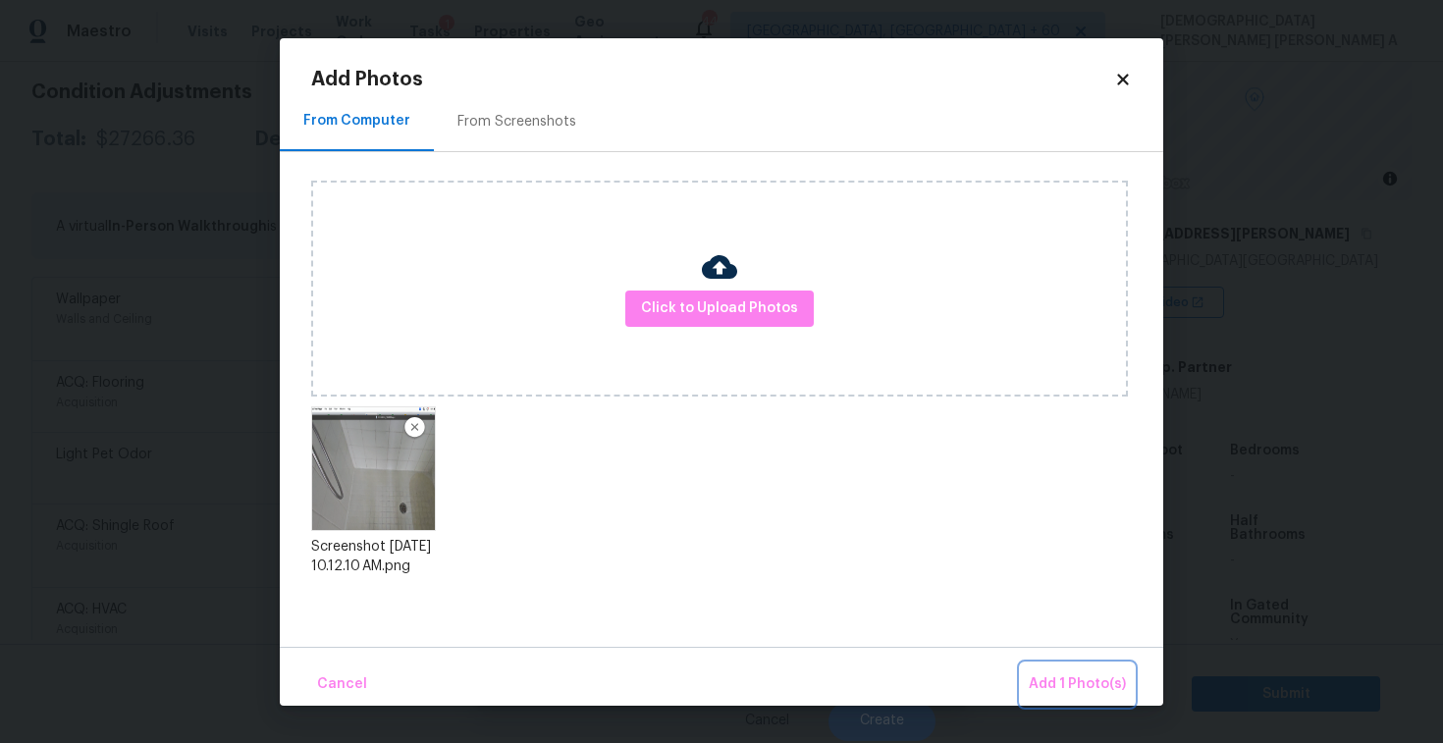
click at [1108, 685] on span "Add 1 Photo(s)" at bounding box center [1077, 685] width 97 height 25
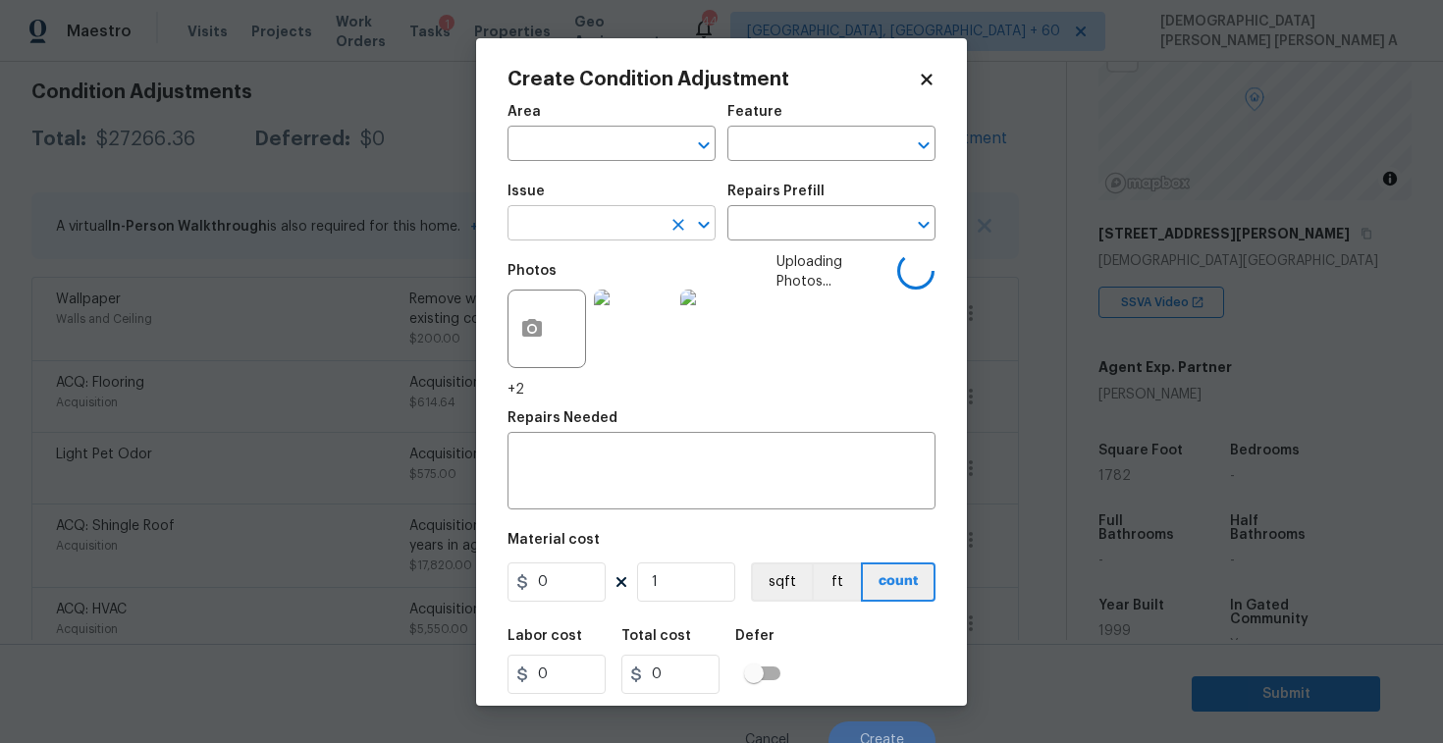
click at [576, 216] on input "text" at bounding box center [584, 225] width 153 height 30
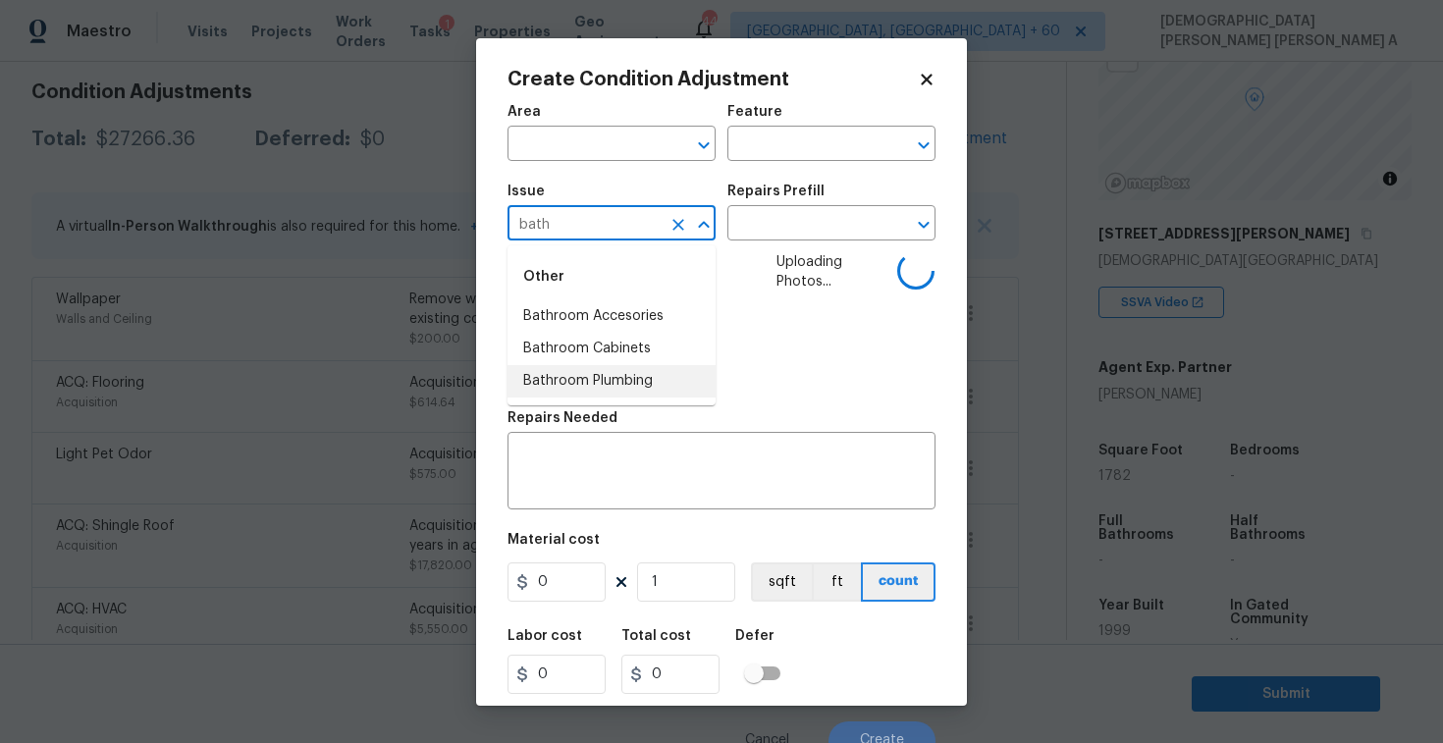
click at [612, 386] on li "Bathroom Plumbing" at bounding box center [612, 381] width 208 height 32
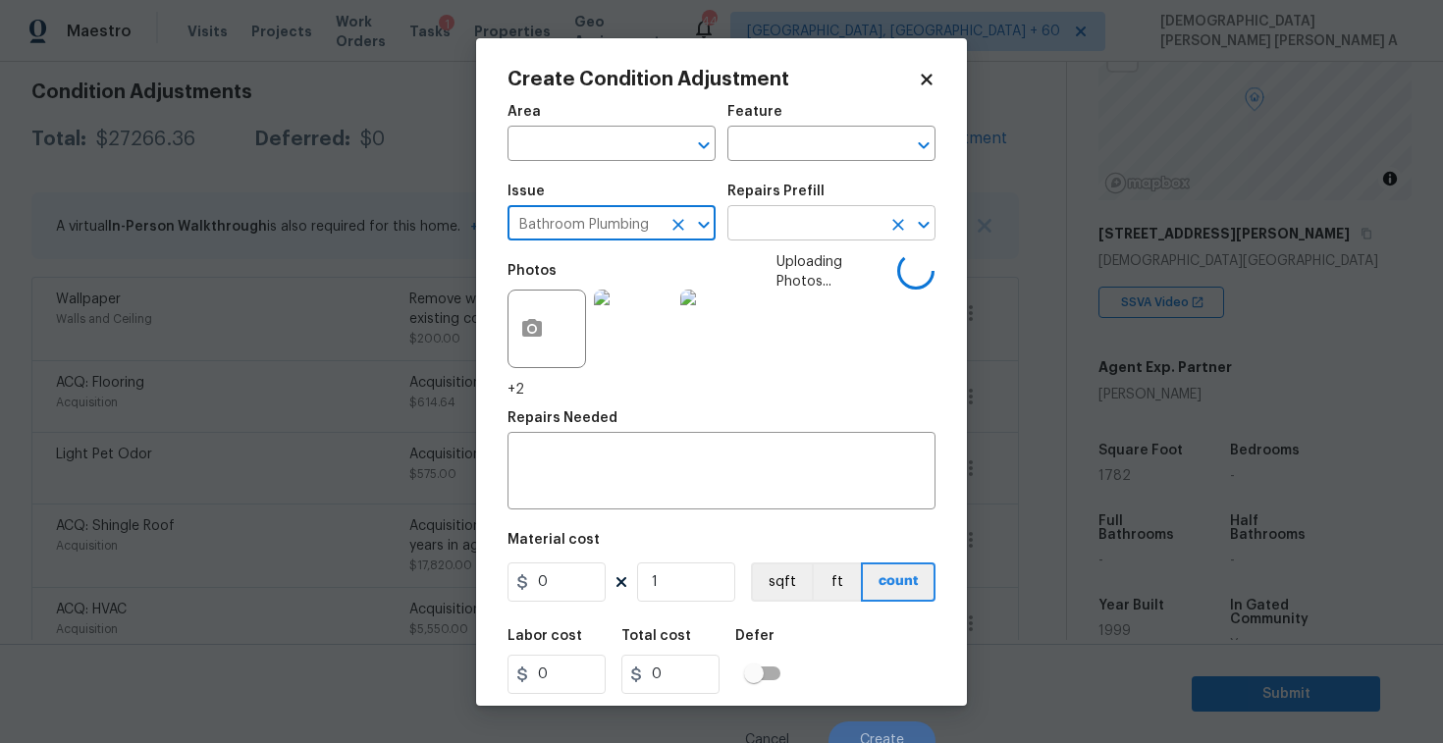
type input "Bathroom Plumbing"
click at [819, 219] on input "text" at bounding box center [804, 225] width 153 height 30
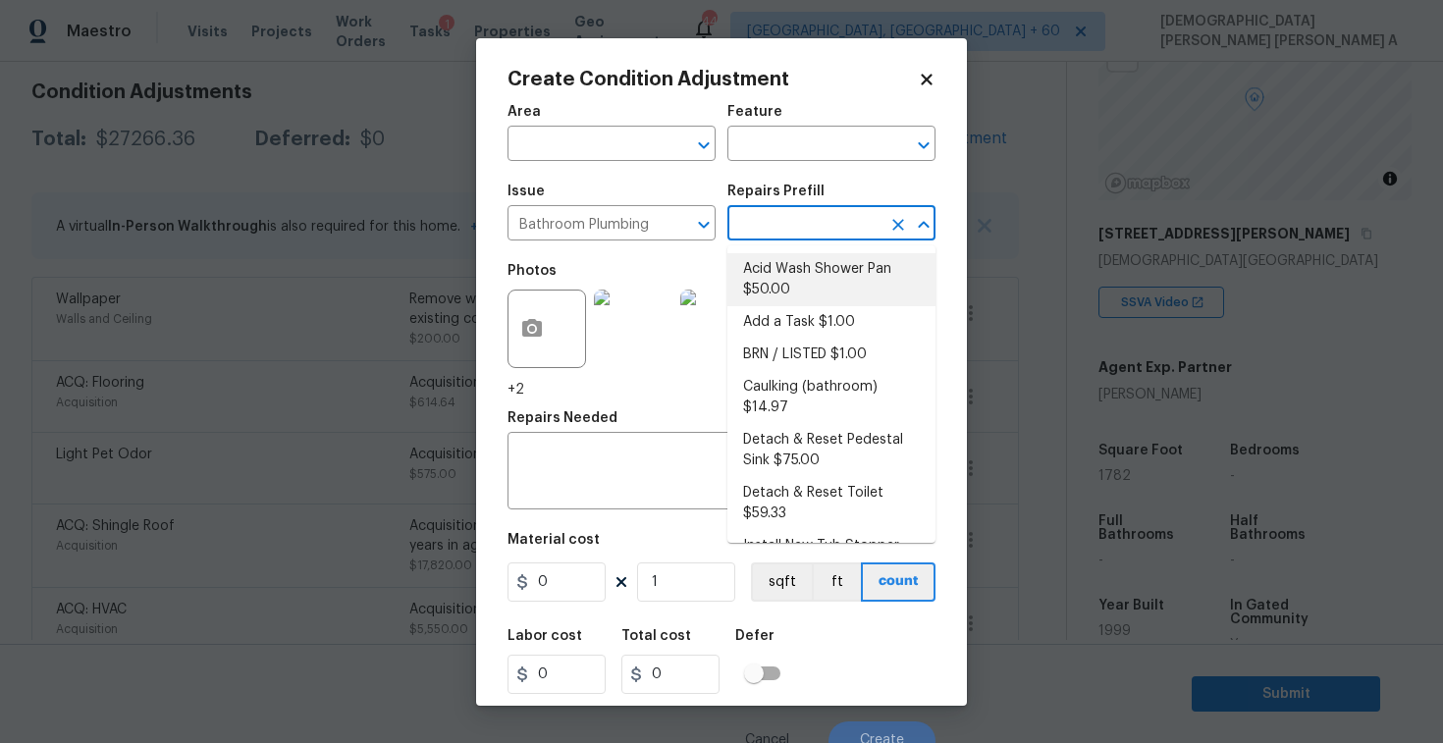
click at [818, 291] on li "Acid Wash Shower Pan $50.00" at bounding box center [832, 279] width 208 height 53
type input "Plumbing"
type input "50"
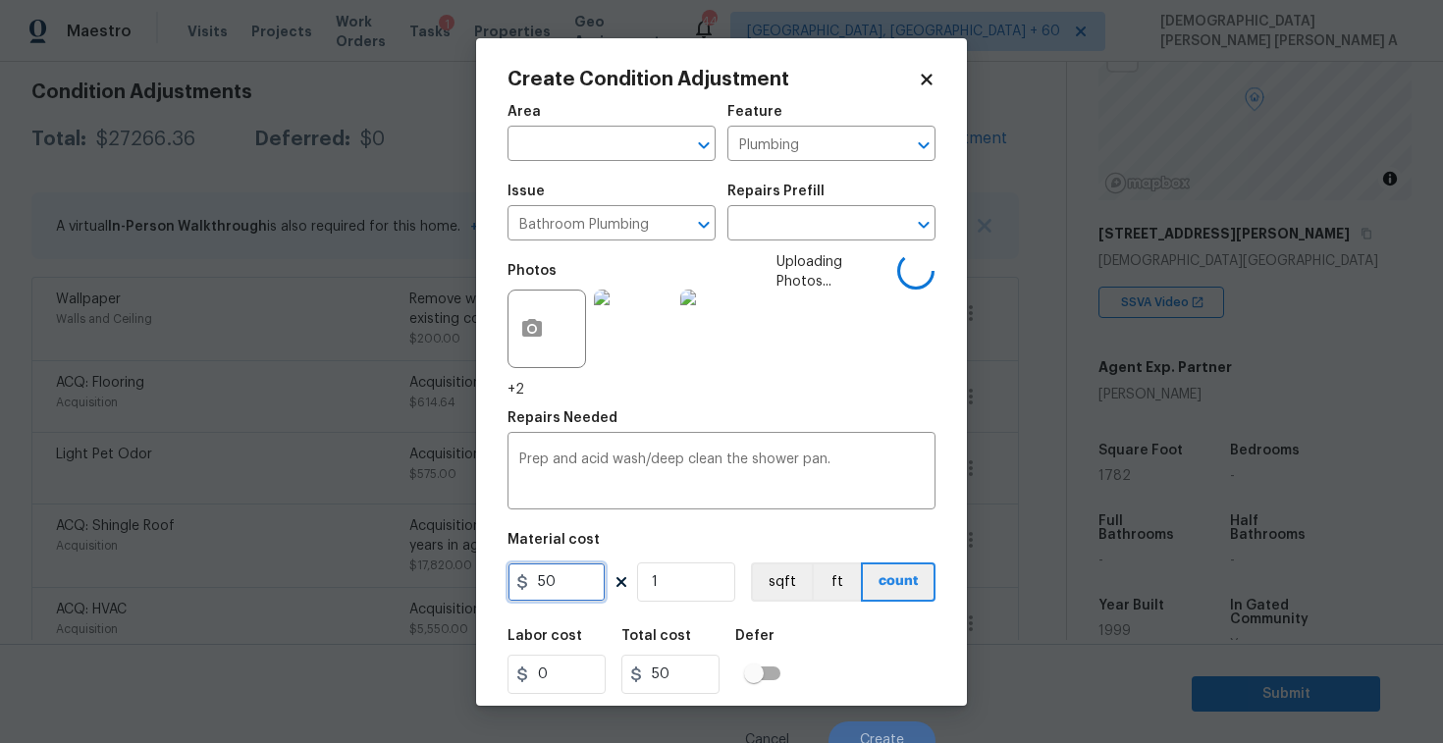
click at [581, 592] on input "50" at bounding box center [557, 582] width 98 height 39
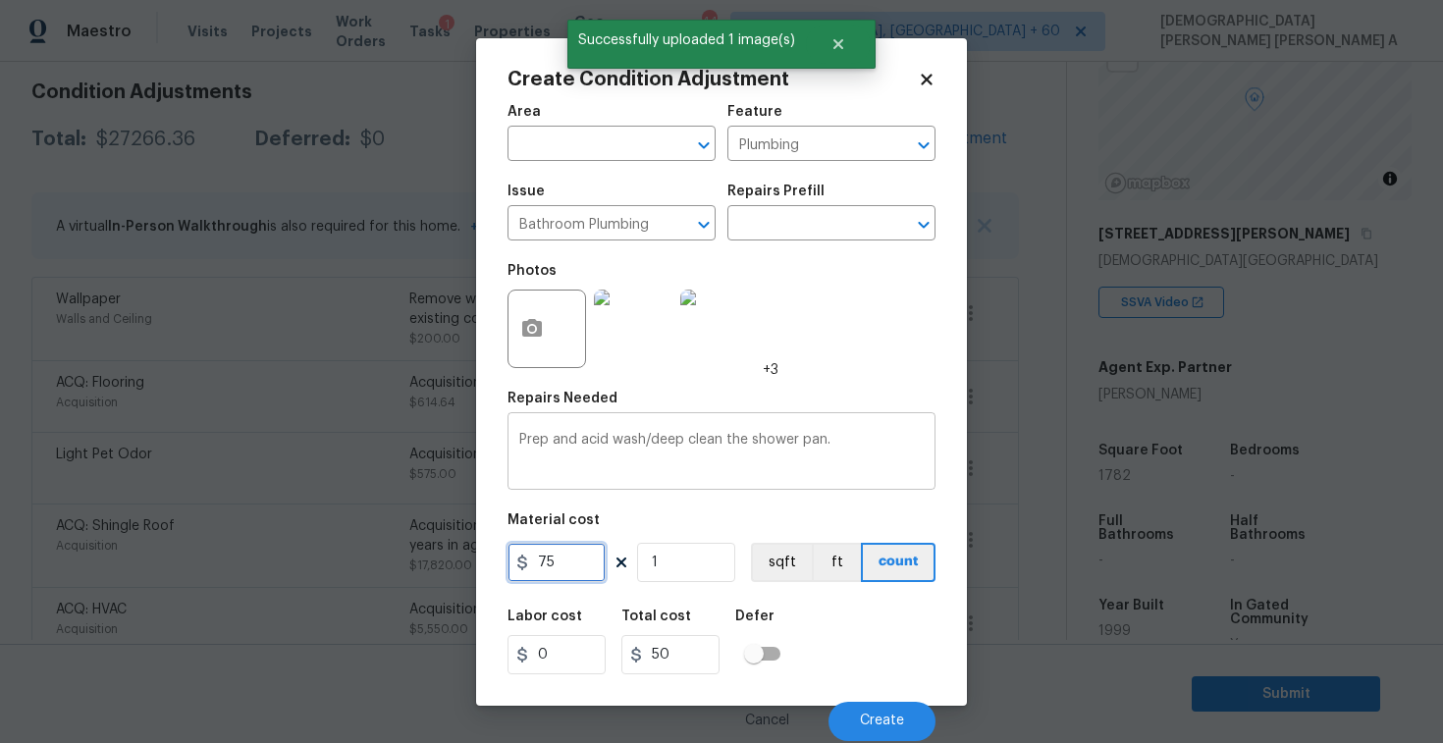
type input "75"
click at [875, 460] on textarea "Prep and acid wash/deep clean the shower pan." at bounding box center [721, 453] width 405 height 41
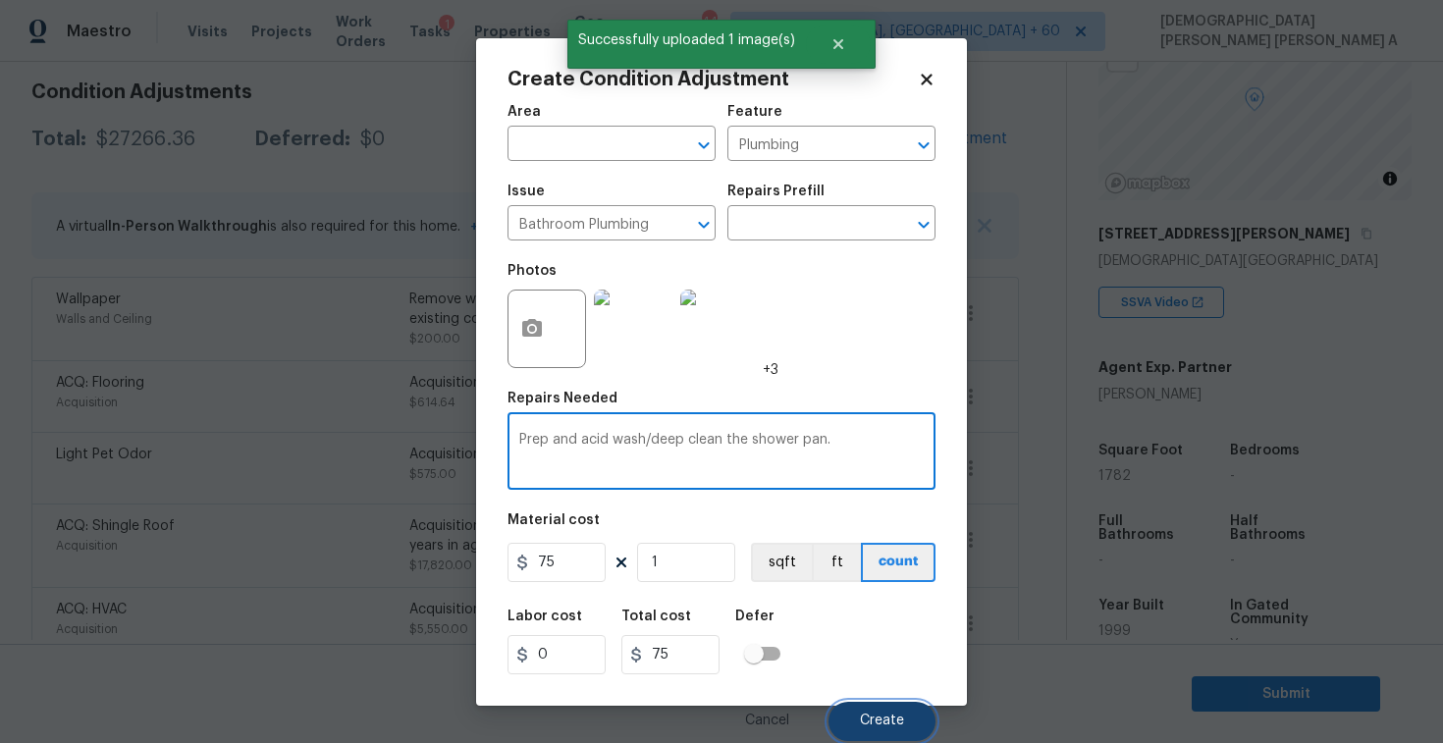
click at [868, 714] on span "Create" at bounding box center [882, 721] width 44 height 15
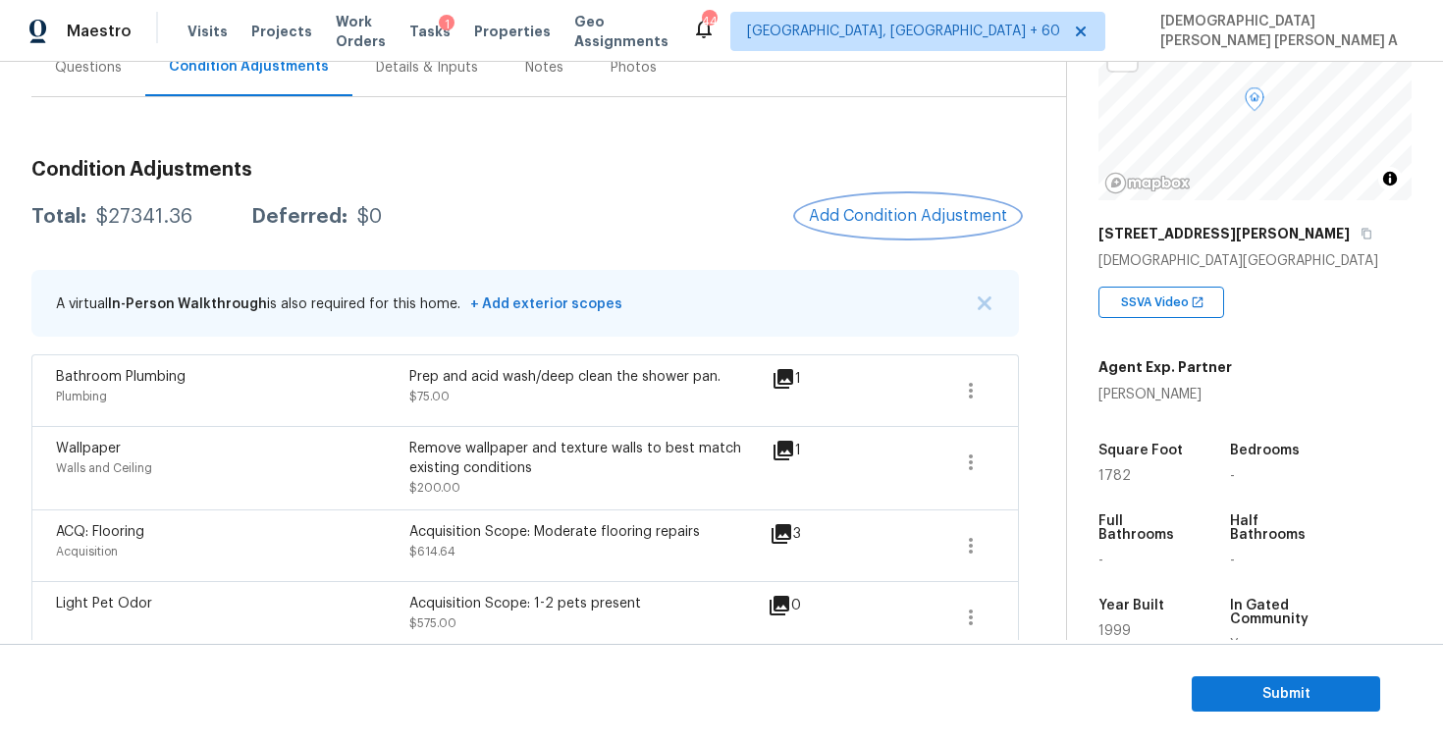
scroll to position [211, 0]
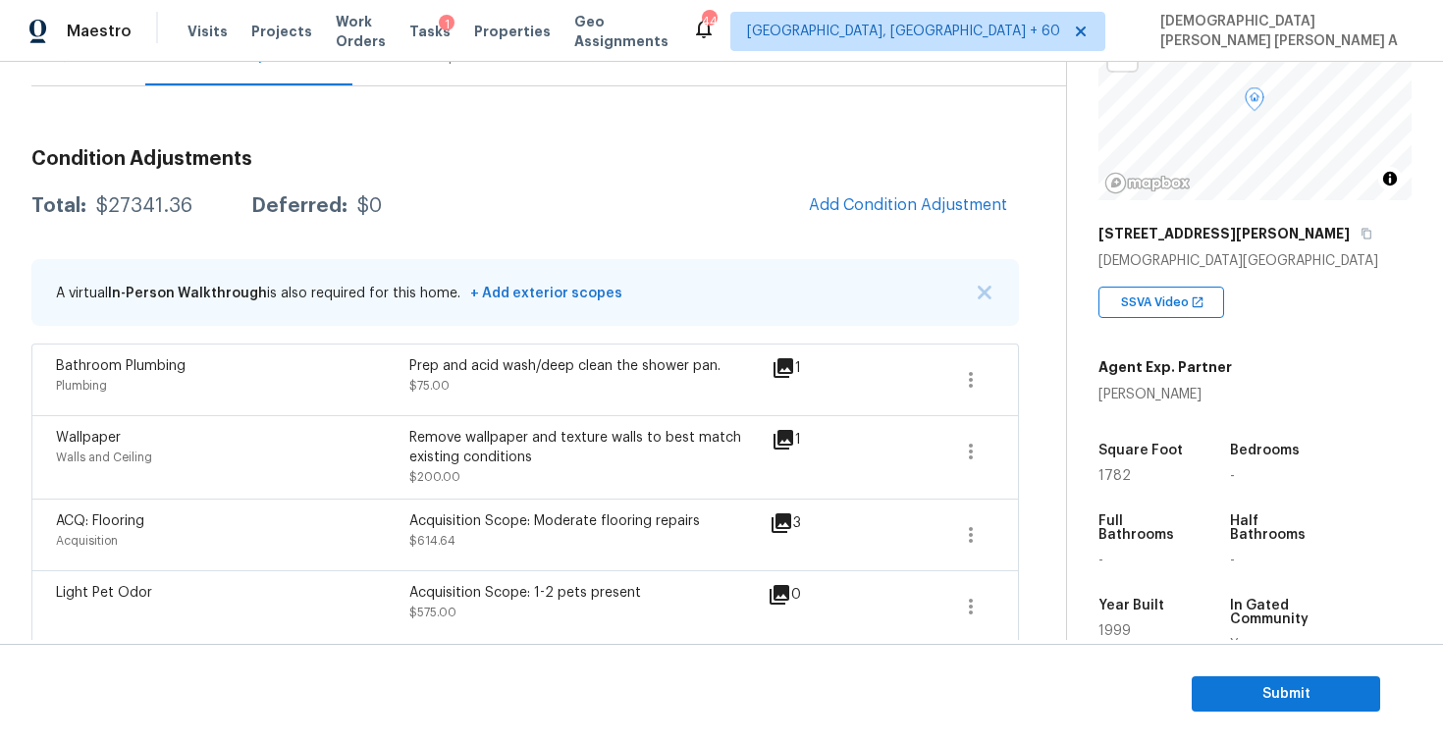
click at [597, 217] on div "Total: $27341.36 Deferred: $0 Add Condition Adjustment" at bounding box center [525, 206] width 988 height 43
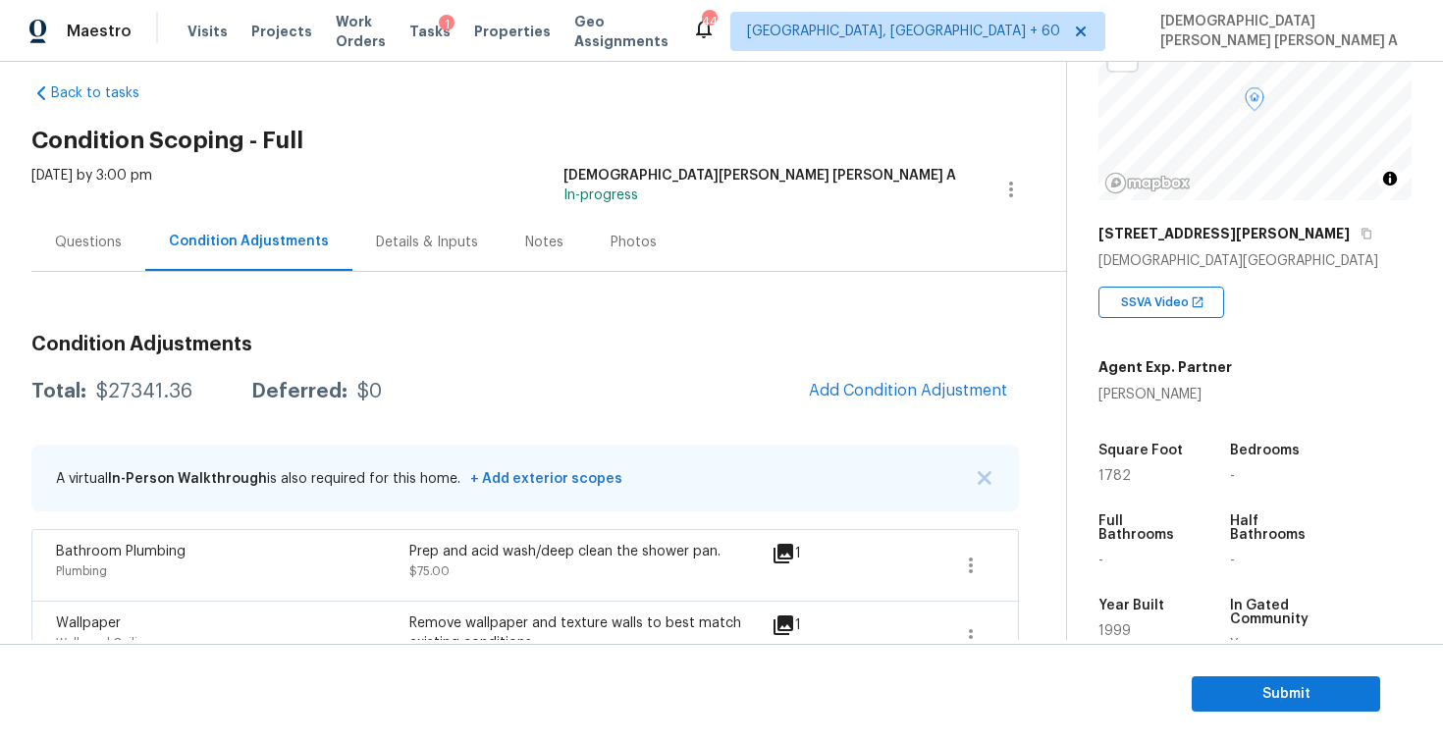
scroll to position [0, 0]
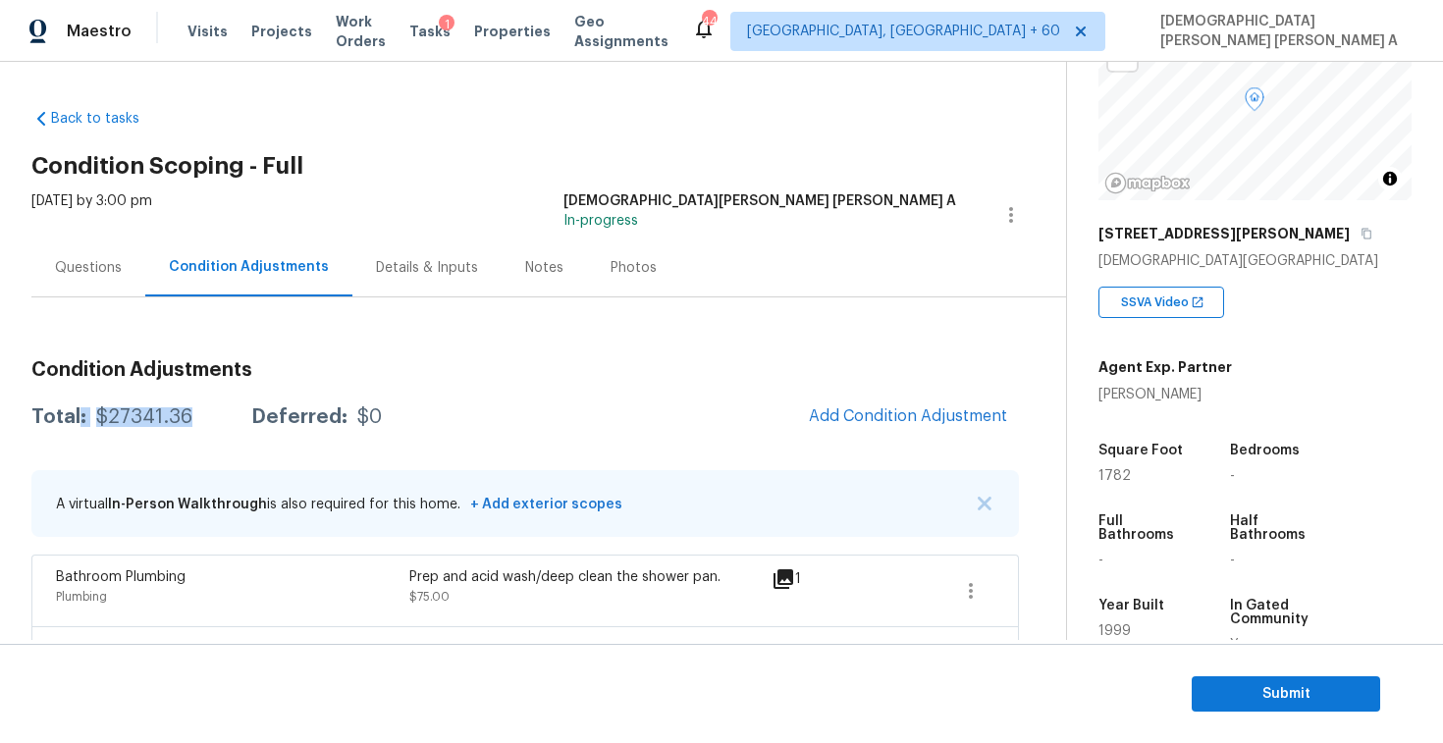
drag, startPoint x: 186, startPoint y: 412, endPoint x: 80, endPoint y: 420, distance: 106.3
click at [80, 420] on div "Total: $27341.36 Deferred: $0" at bounding box center [206, 417] width 351 height 20
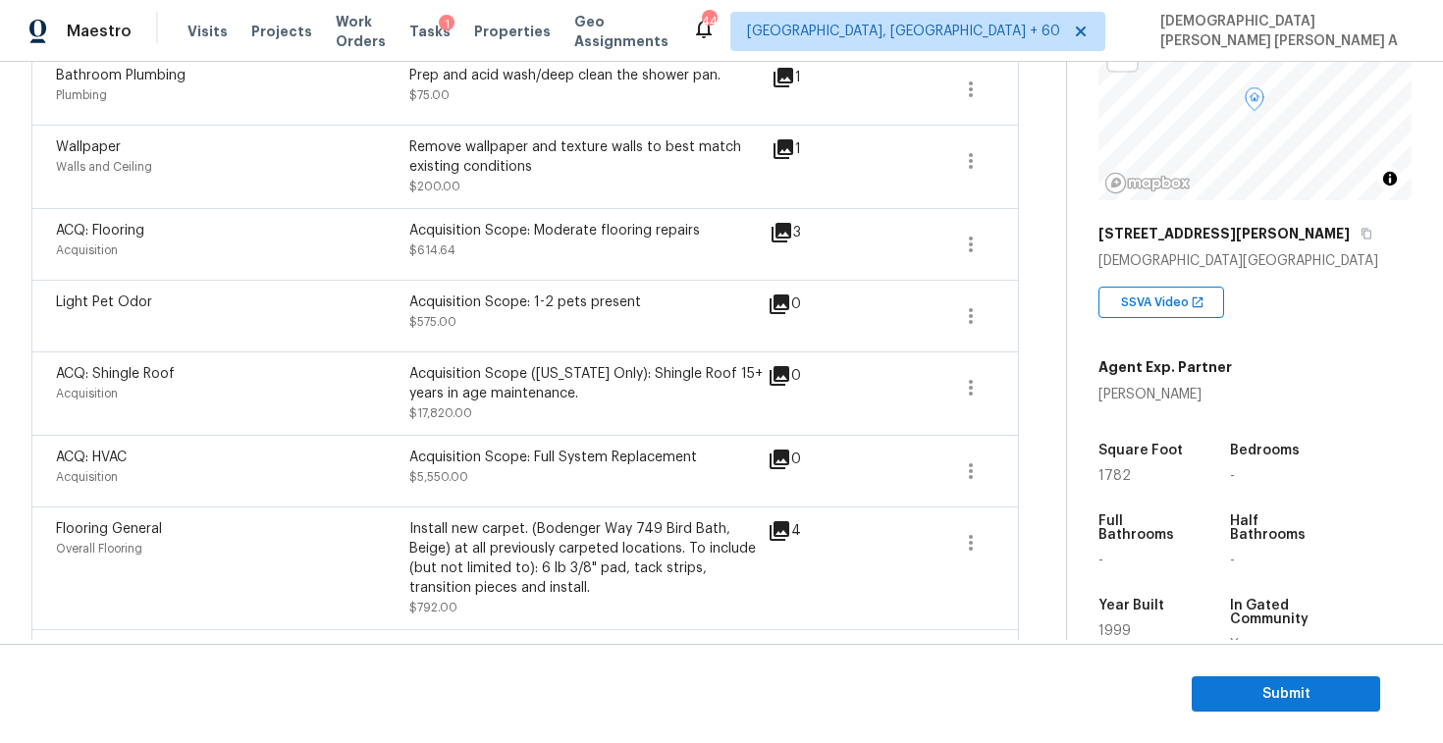
scroll to position [234, 0]
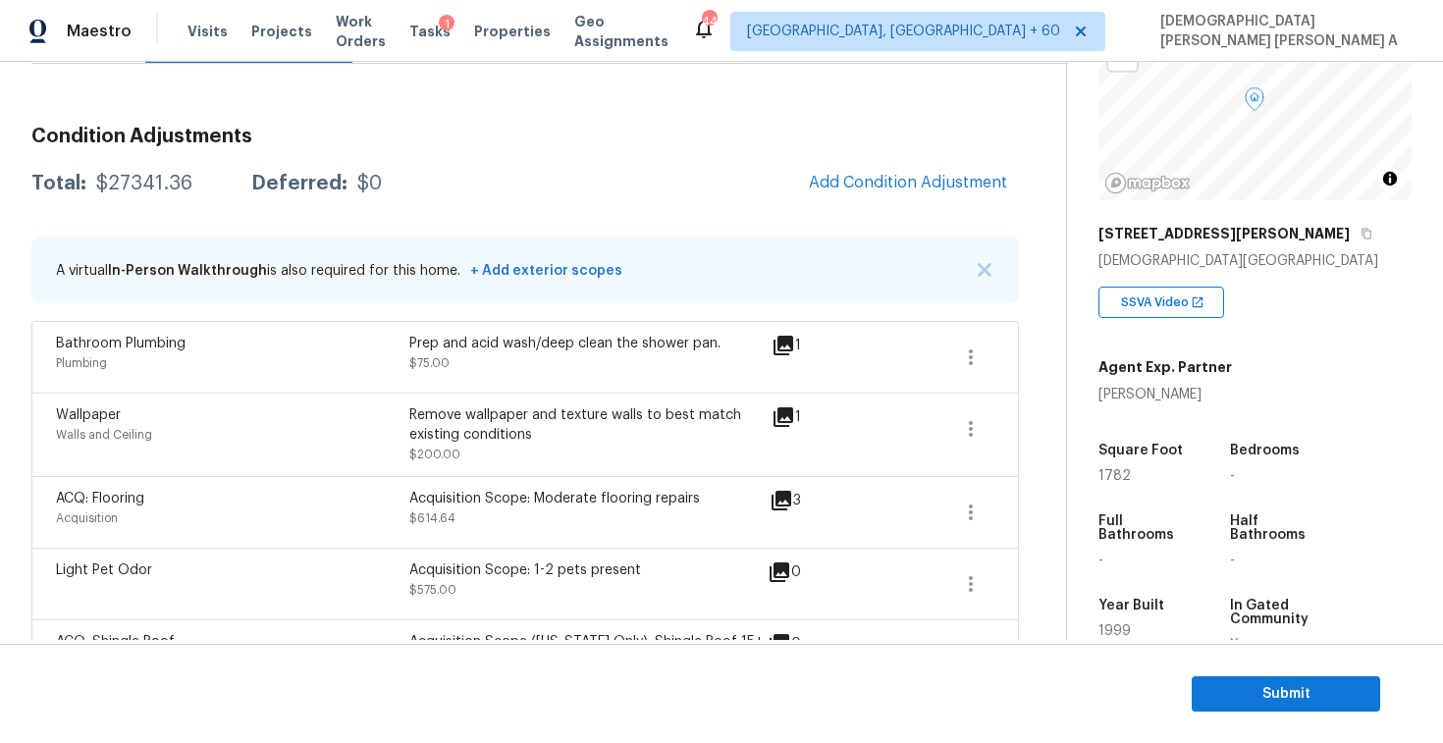
drag, startPoint x: 197, startPoint y: 185, endPoint x: 85, endPoint y: 189, distance: 112.0
click at [85, 189] on div "Total: $27341.36 Deferred: $0" at bounding box center [206, 184] width 351 height 20
copy div "$27341.36"
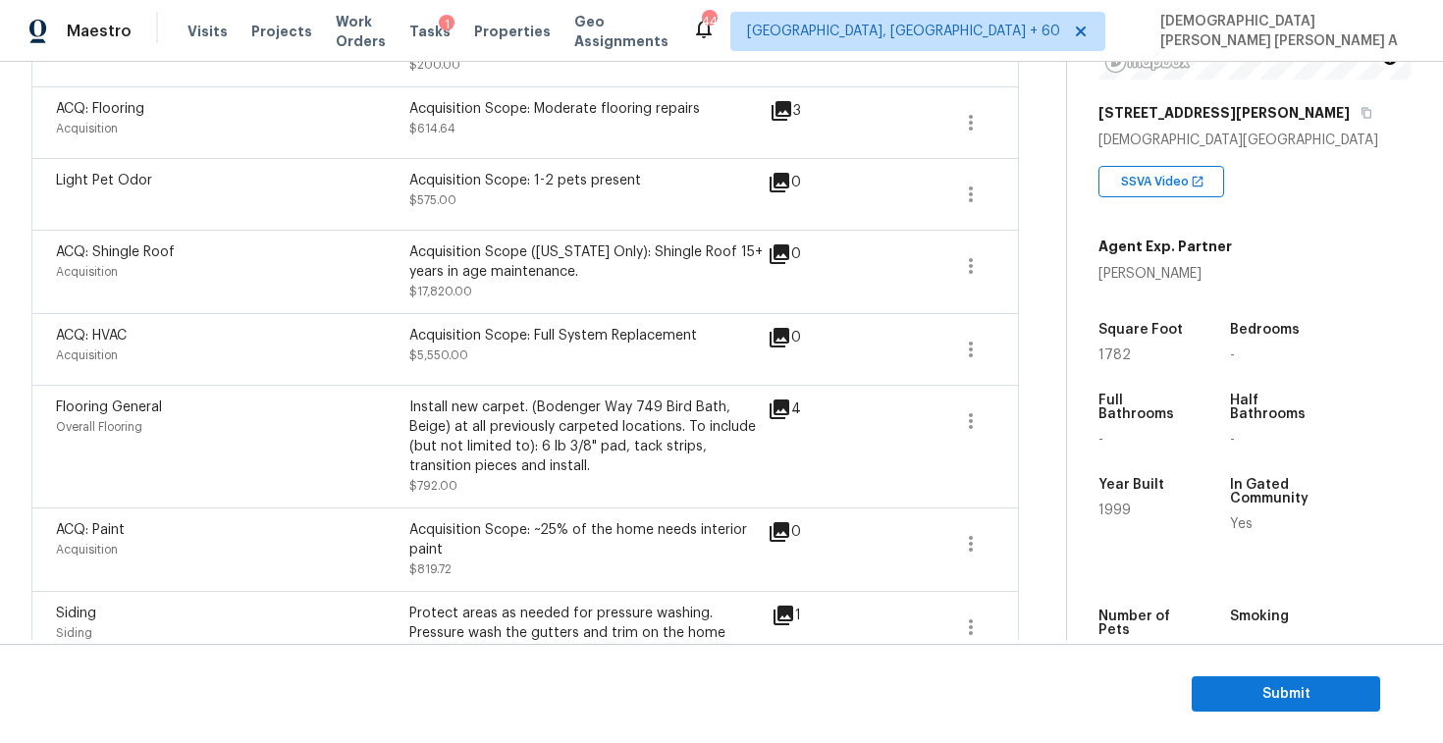
scroll to position [400, 0]
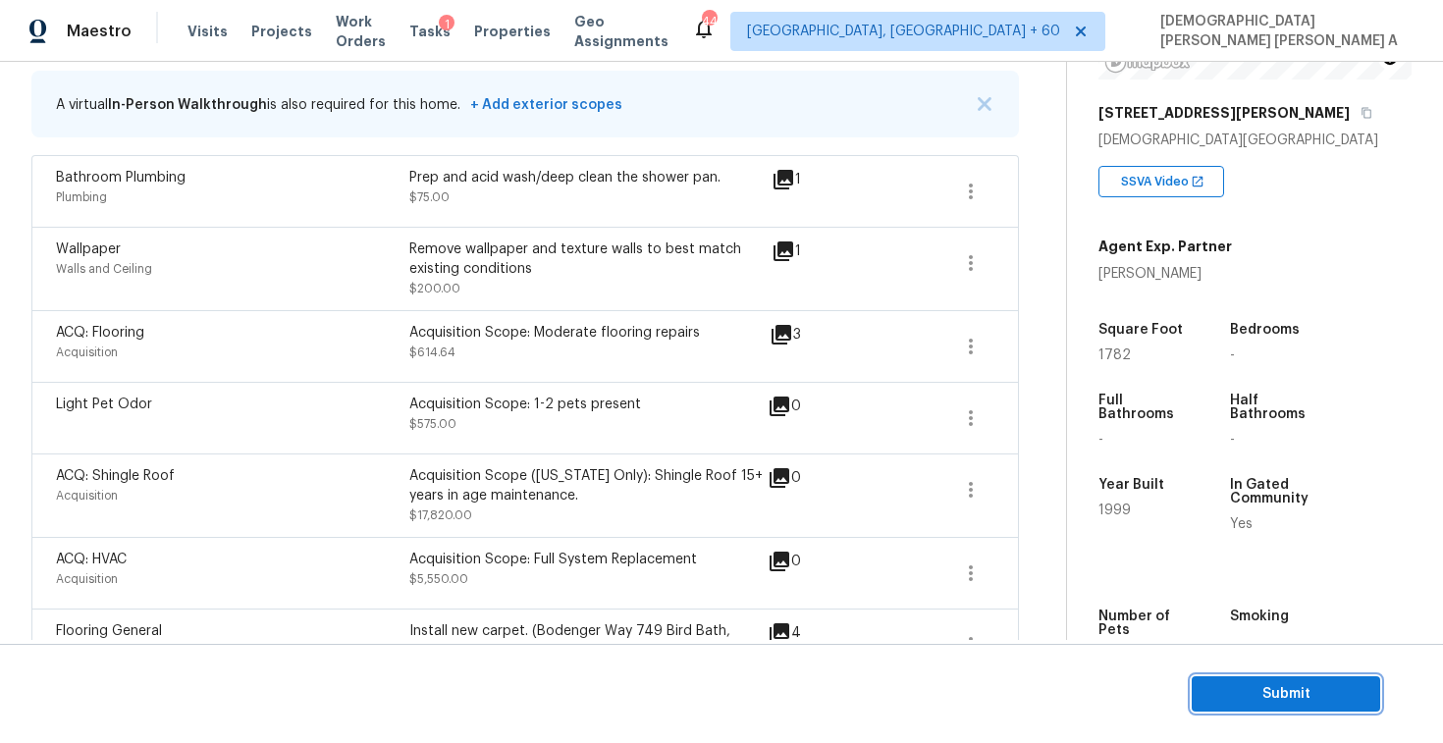
click at [1282, 708] on button "Submit" at bounding box center [1286, 695] width 189 height 36
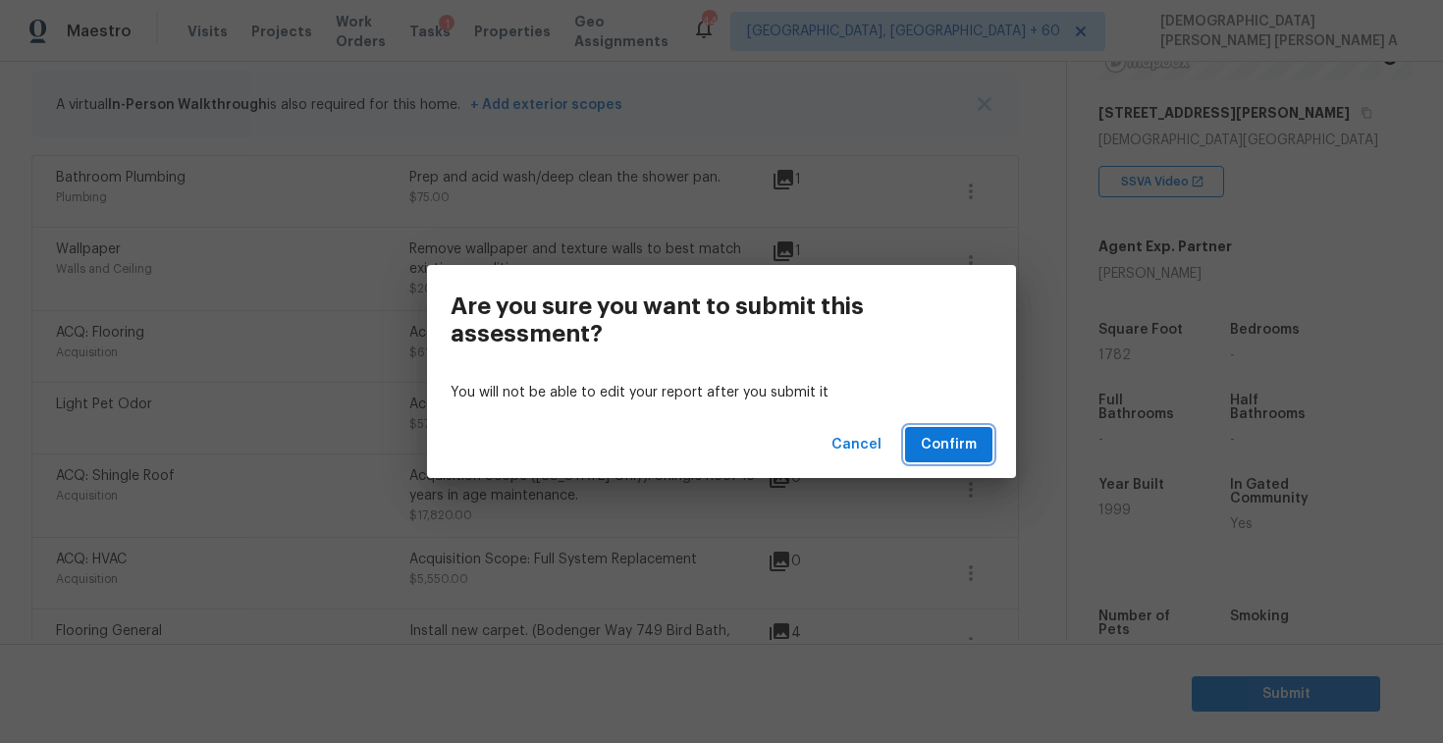
click at [922, 427] on button "Confirm" at bounding box center [948, 445] width 87 height 36
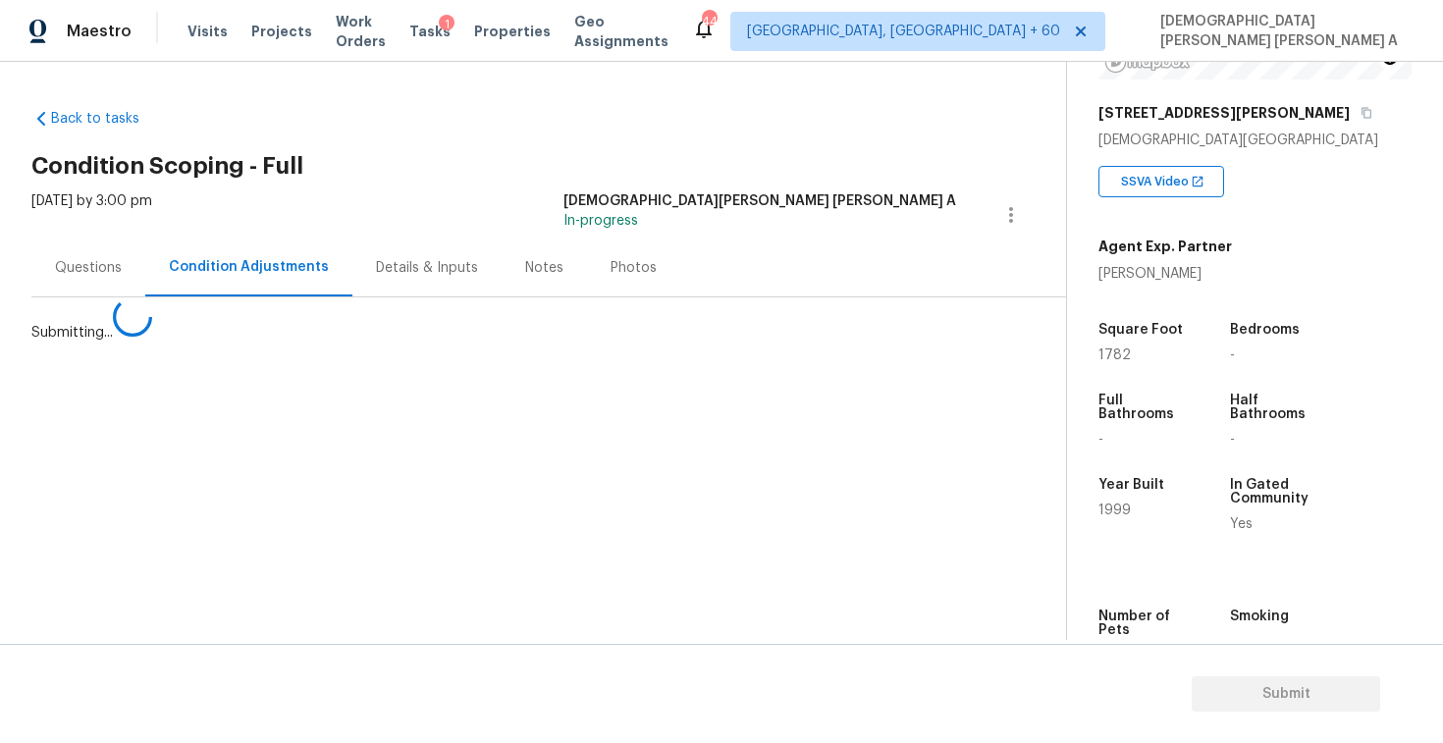
scroll to position [0, 0]
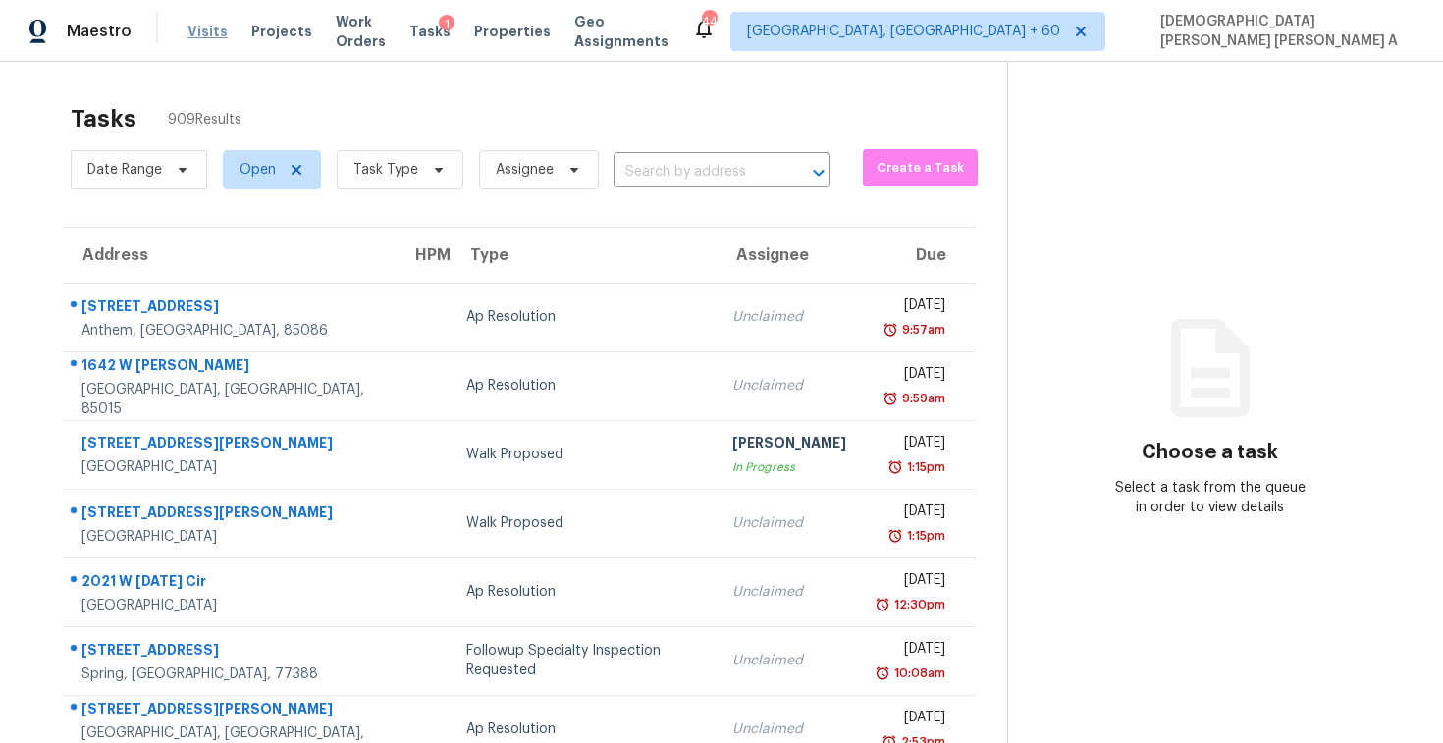
click at [200, 25] on span "Visits" at bounding box center [208, 32] width 40 height 20
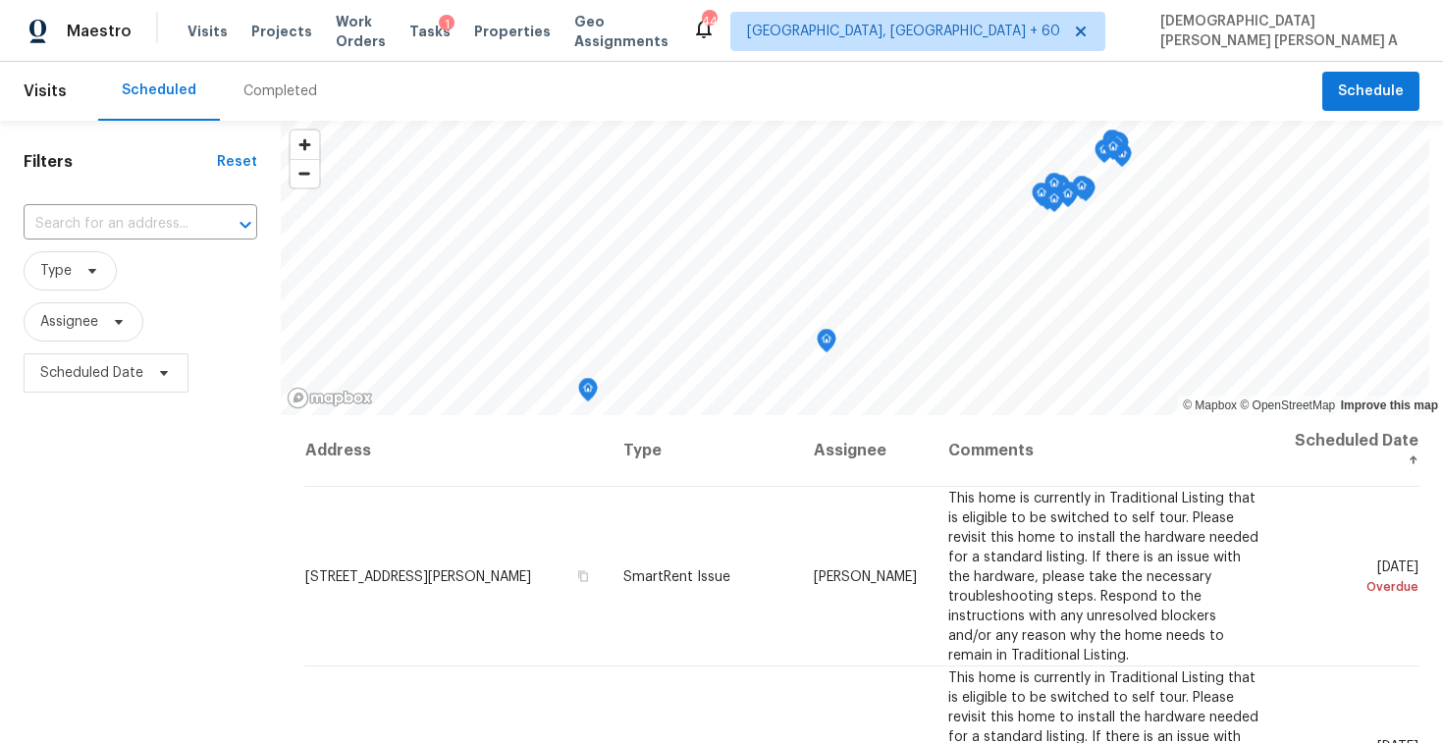
click at [265, 98] on div "Completed" at bounding box center [281, 91] width 74 height 20
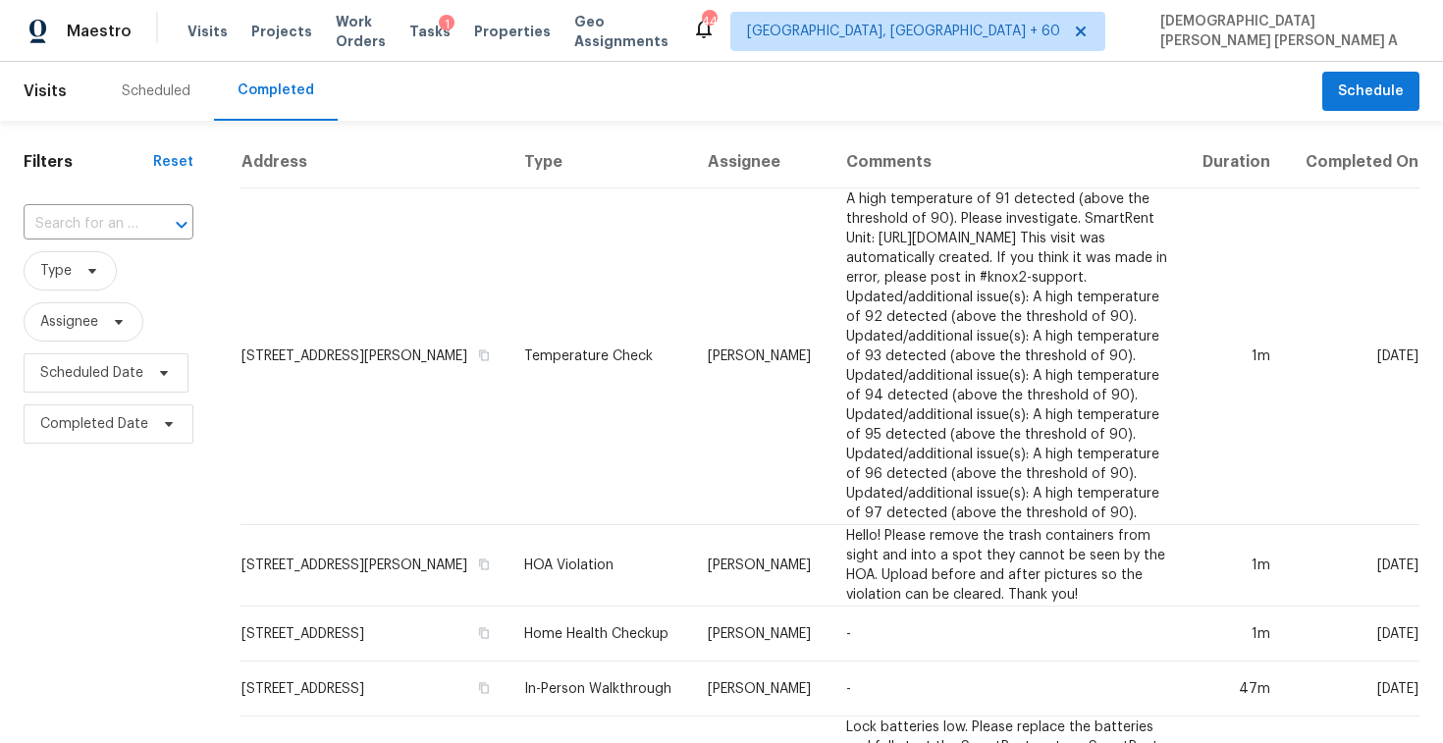
click at [124, 228] on input "text" at bounding box center [81, 224] width 115 height 30
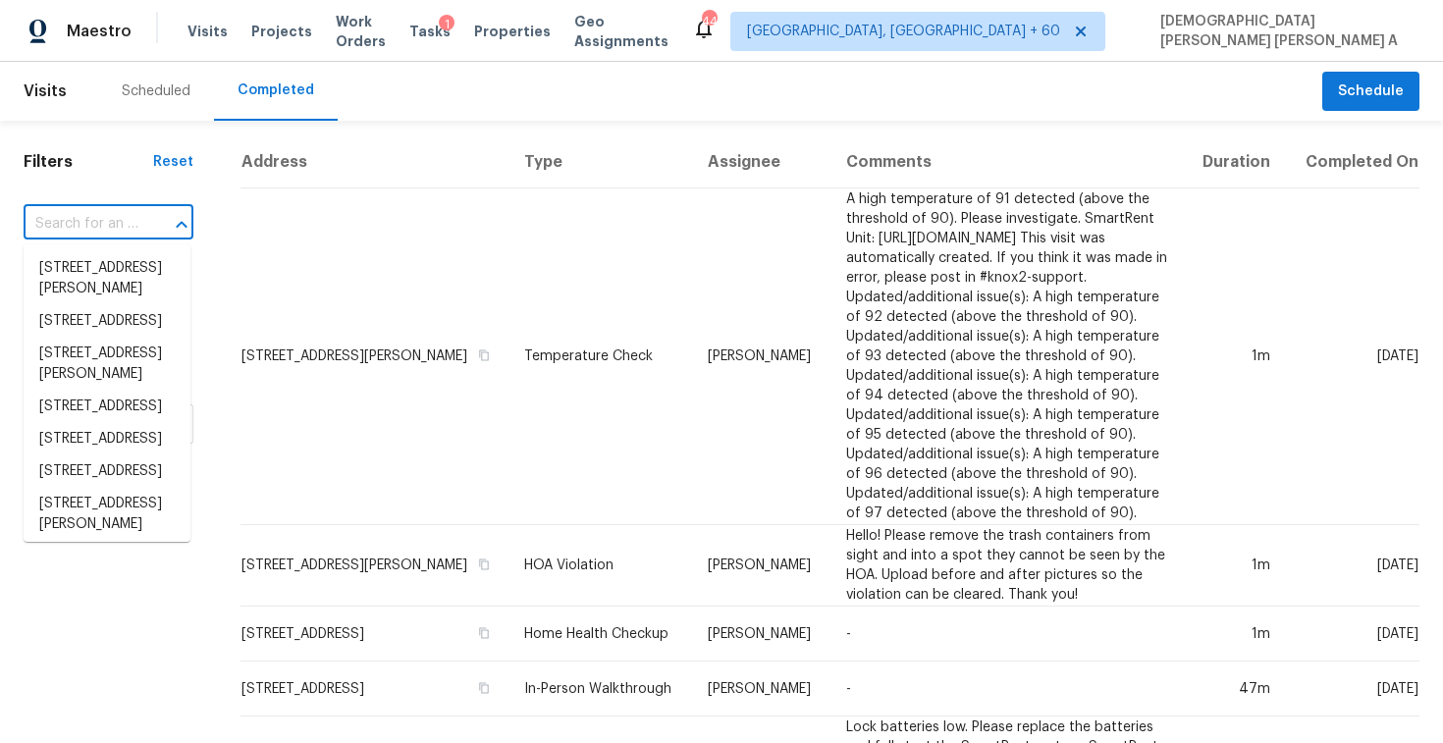
paste input "[STREET_ADDRESS]"
type input "[STREET_ADDRESS]"
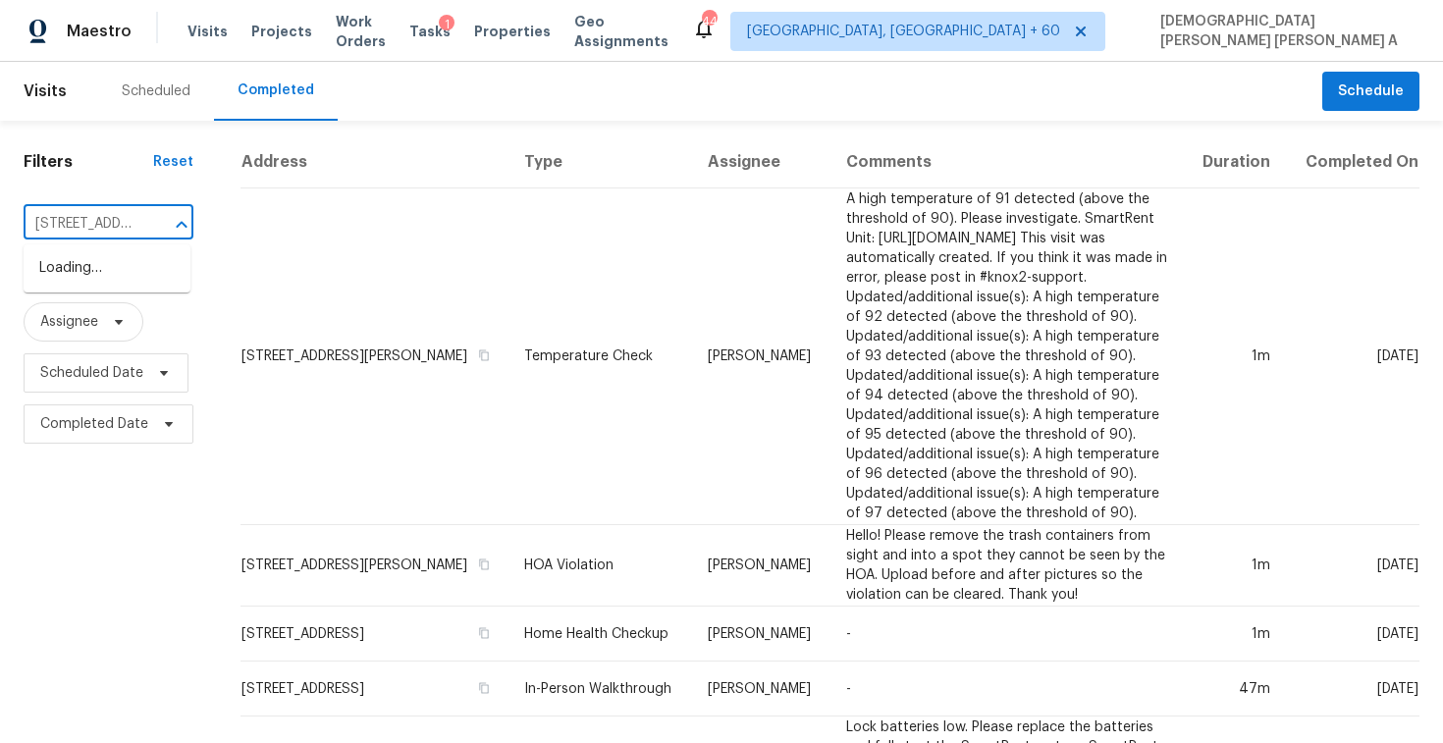
scroll to position [0, 197]
click at [131, 276] on li "[STREET_ADDRESS]" at bounding box center [107, 268] width 167 height 32
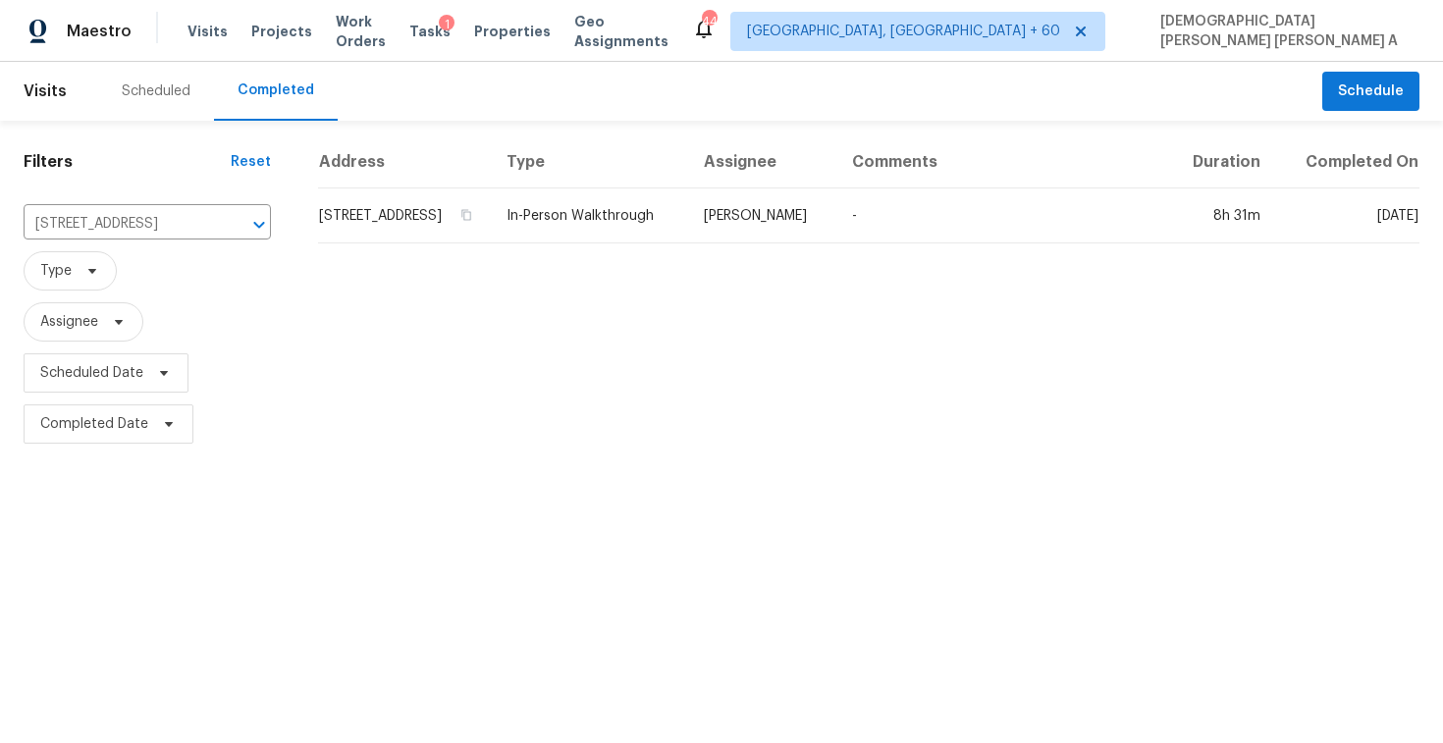
click at [766, 242] on td "[PERSON_NAME]" at bounding box center [762, 216] width 148 height 55
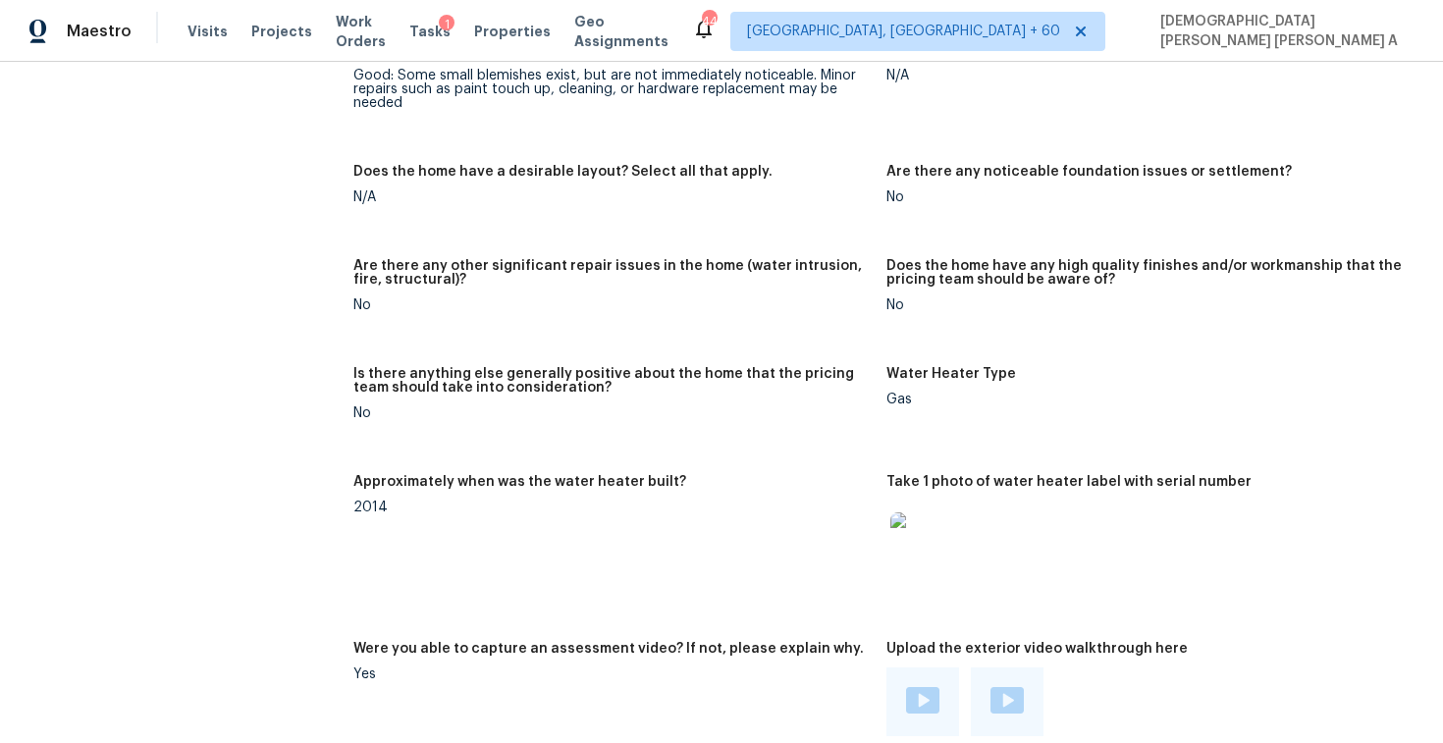
scroll to position [3891, 0]
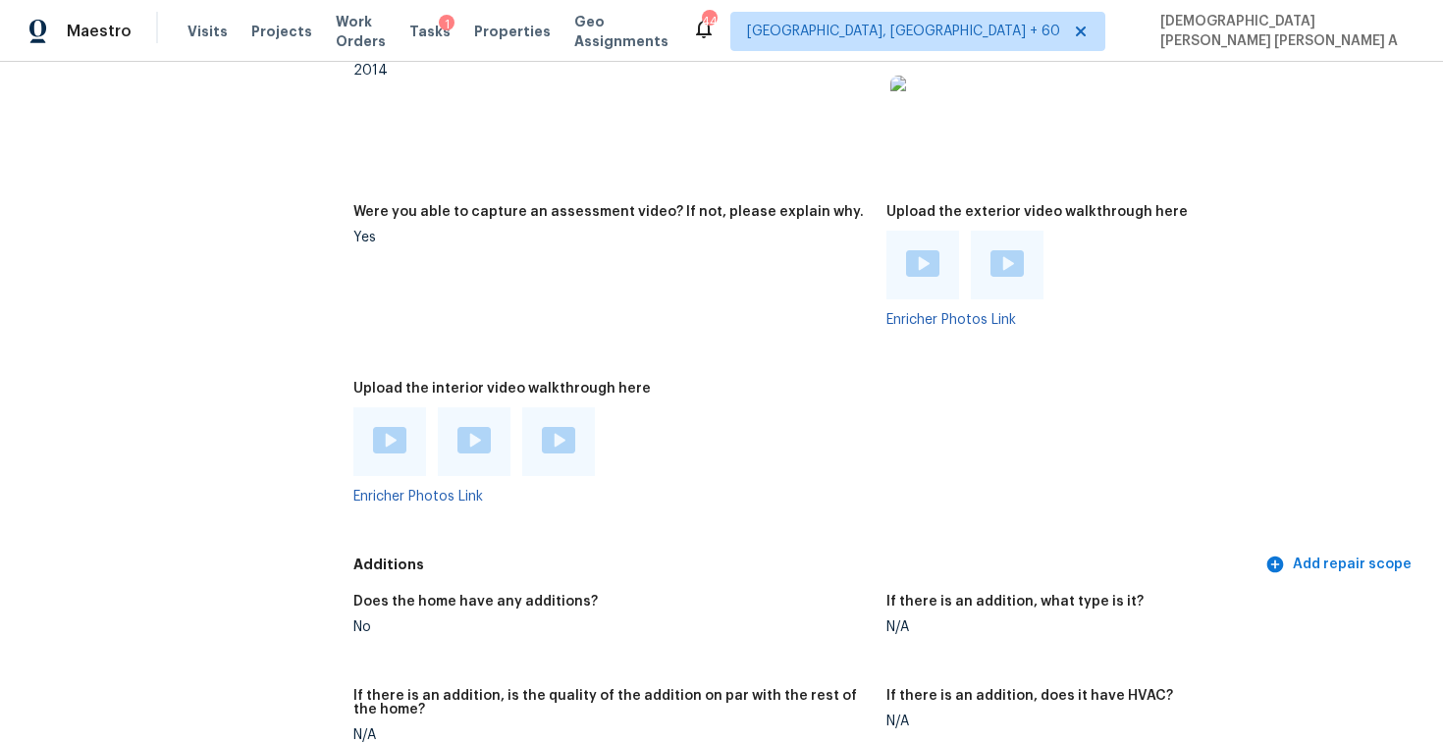
click at [627, 300] on figure "Were you able to capture an assessment video? If not, please explain why. Yes" at bounding box center [619, 281] width 533 height 153
click at [621, 234] on figure "Were you able to capture an assessment video? If not, please explain why. Yes" at bounding box center [619, 281] width 533 height 153
click at [396, 427] on img at bounding box center [389, 440] width 33 height 27
click at [388, 427] on img at bounding box center [389, 440] width 33 height 27
click at [382, 427] on img at bounding box center [389, 440] width 33 height 27
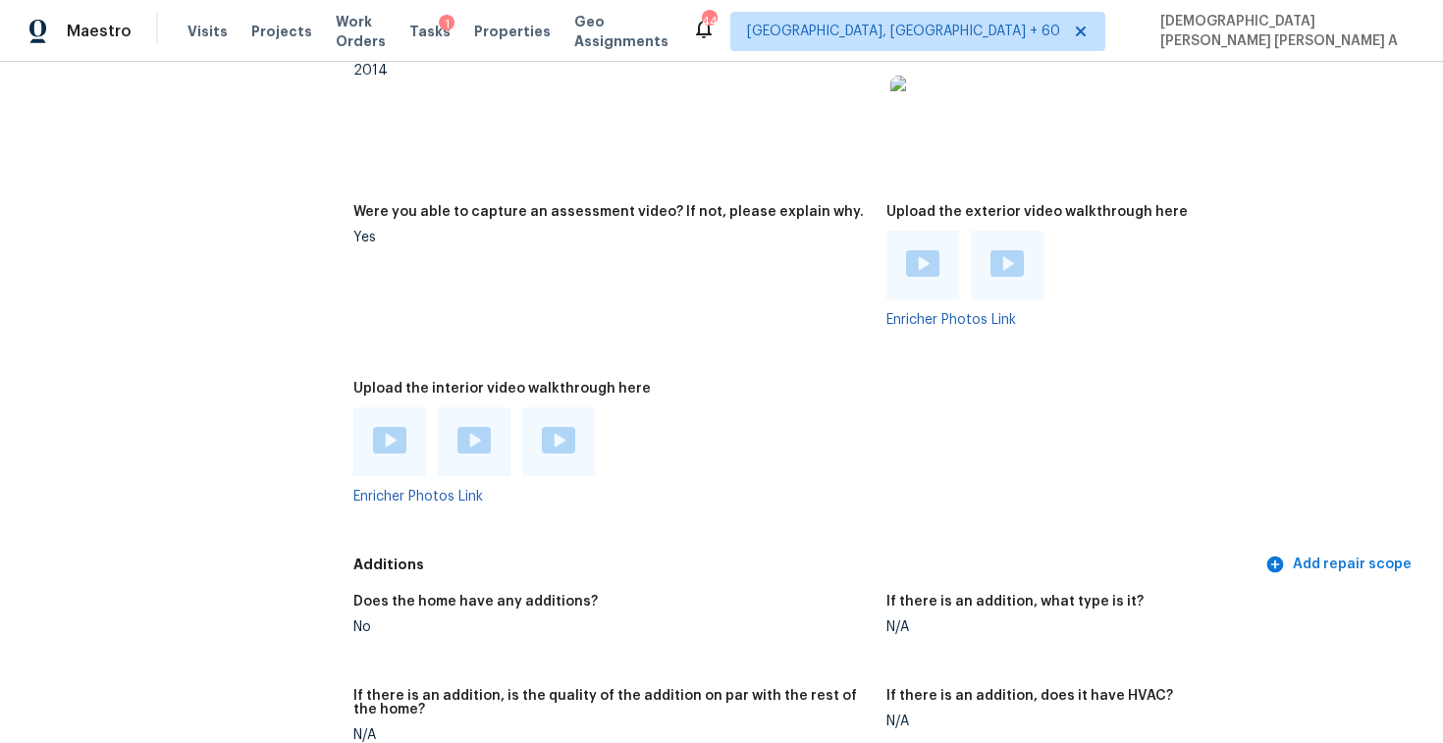
click at [478, 432] on img at bounding box center [474, 440] width 33 height 27
click at [577, 422] on div at bounding box center [558, 441] width 73 height 69
click at [544, 427] on img at bounding box center [558, 440] width 33 height 27
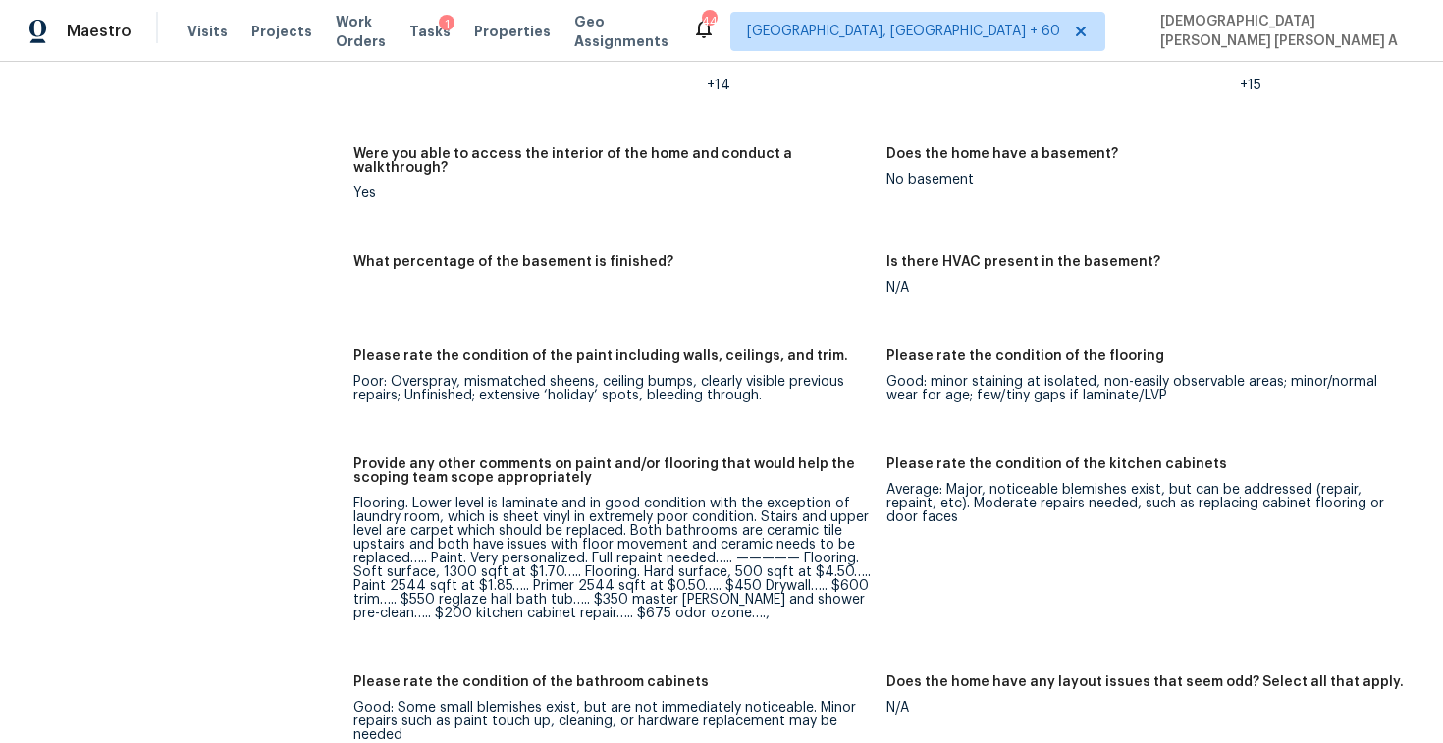
scroll to position [2866, 0]
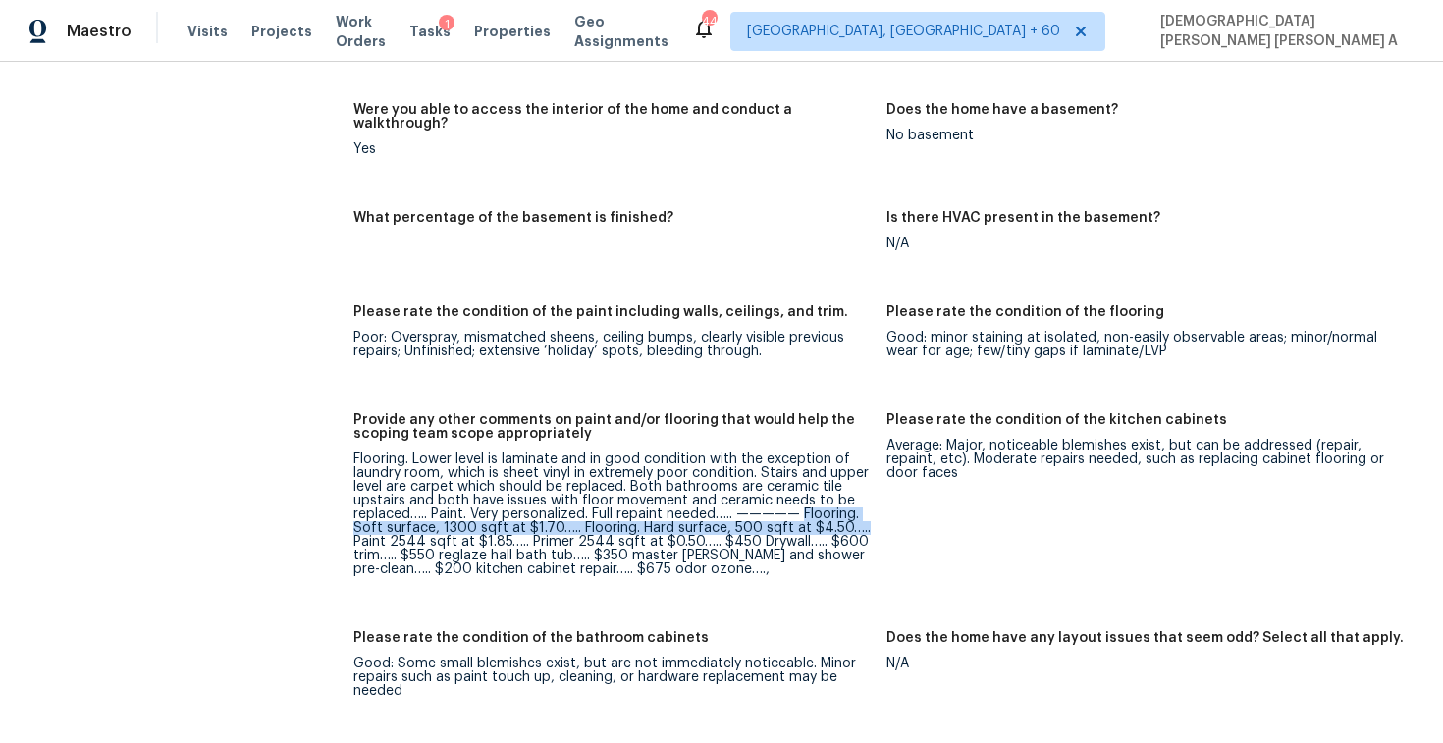
drag, startPoint x: 804, startPoint y: 500, endPoint x: 858, endPoint y: 517, distance: 56.8
click at [858, 517] on div "Flooring. Lower level is laminate and in good condition with the exception of l…" at bounding box center [611, 515] width 517 height 124
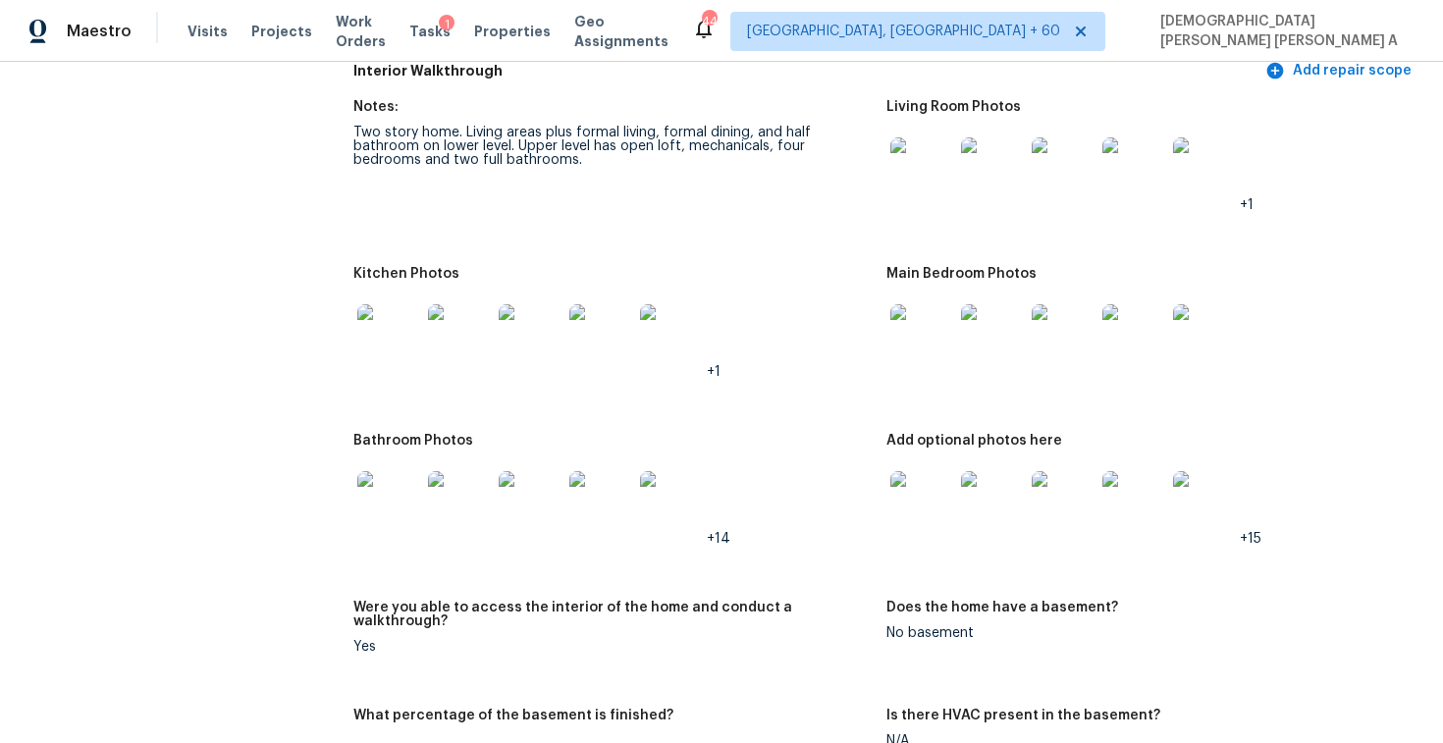
scroll to position [2402, 0]
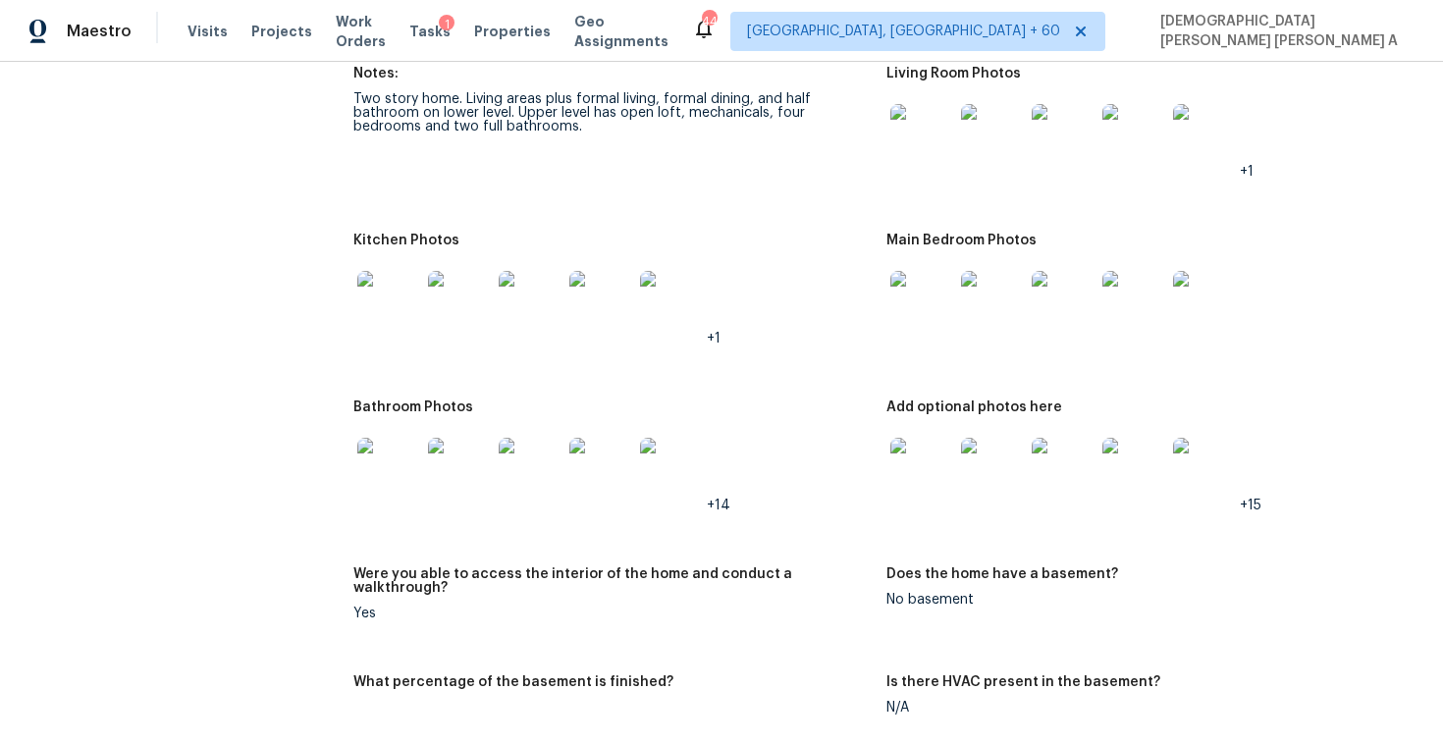
click at [945, 307] on img at bounding box center [922, 302] width 63 height 63
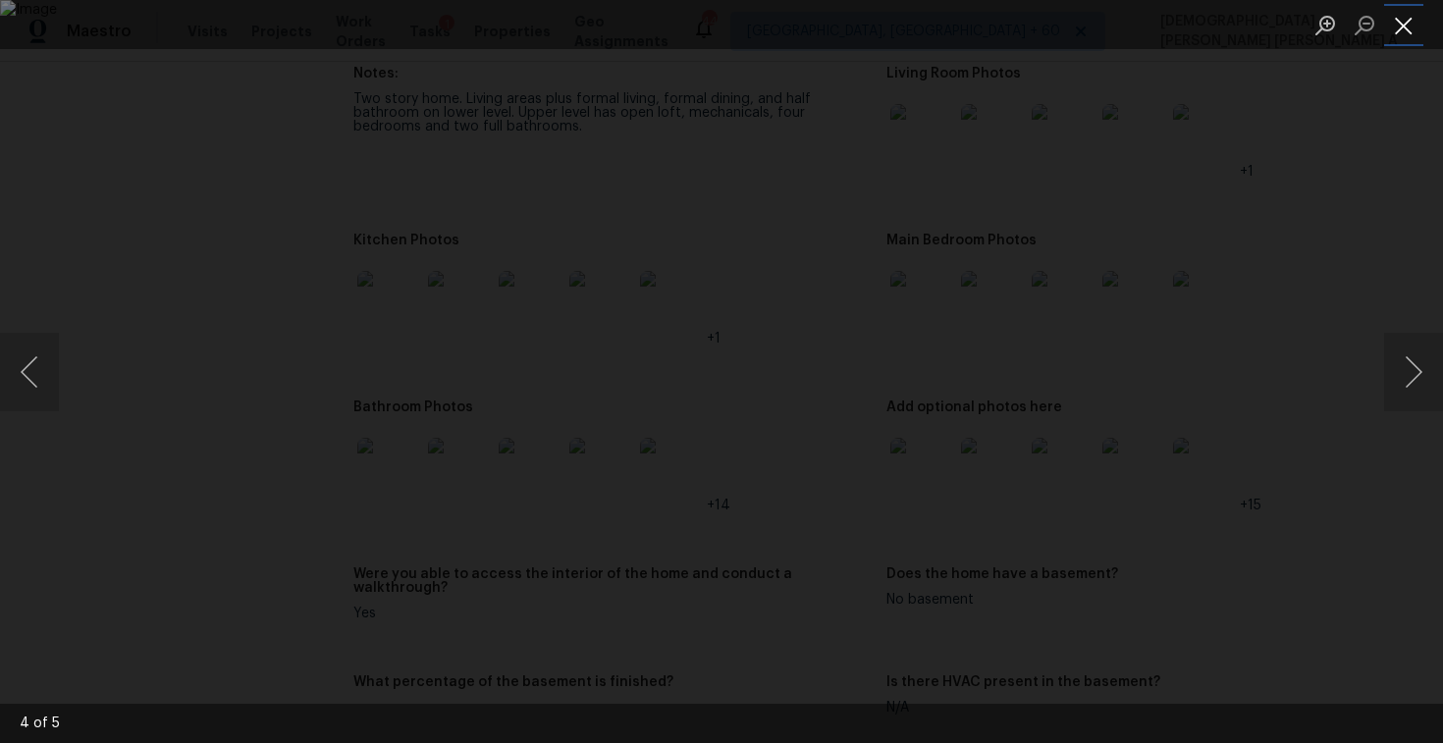
click at [1401, 38] on button "Close lightbox" at bounding box center [1403, 25] width 39 height 34
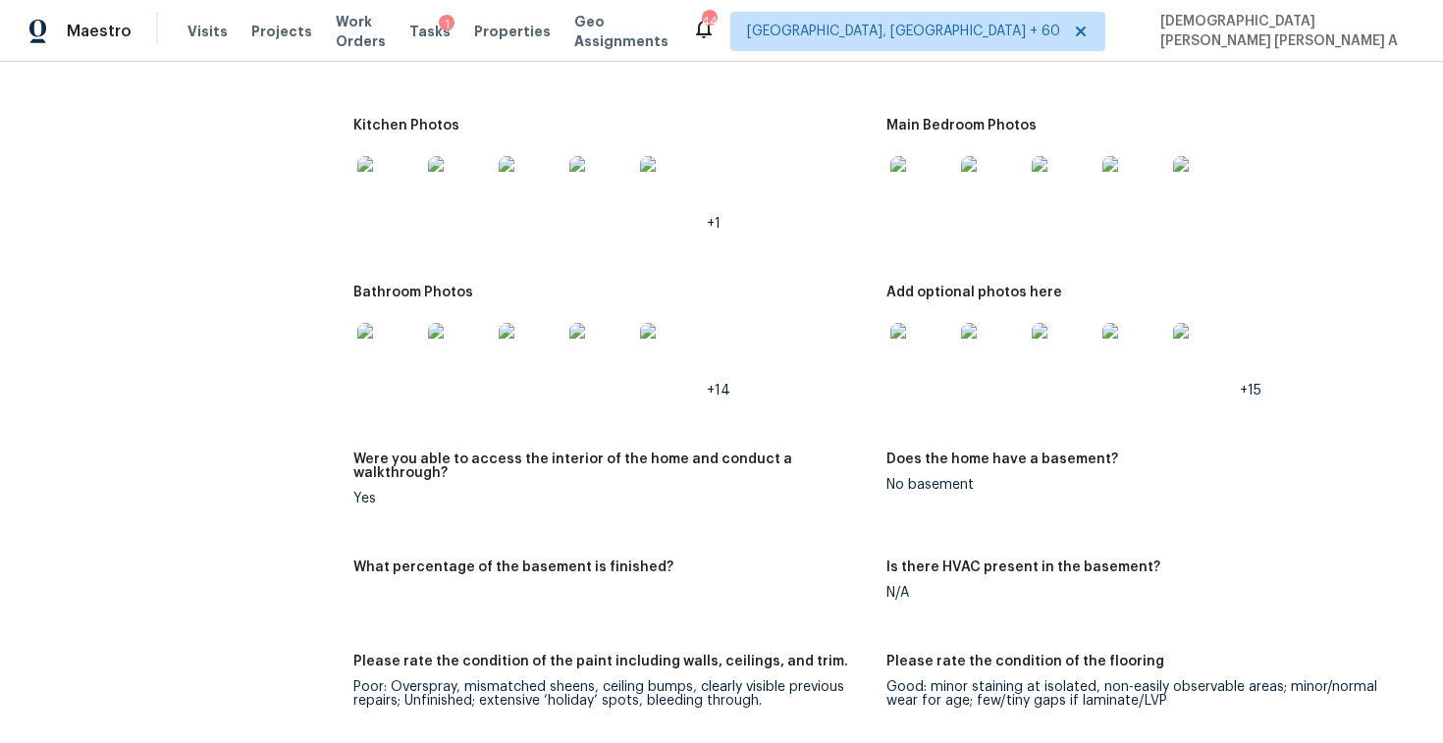
scroll to position [2353, 0]
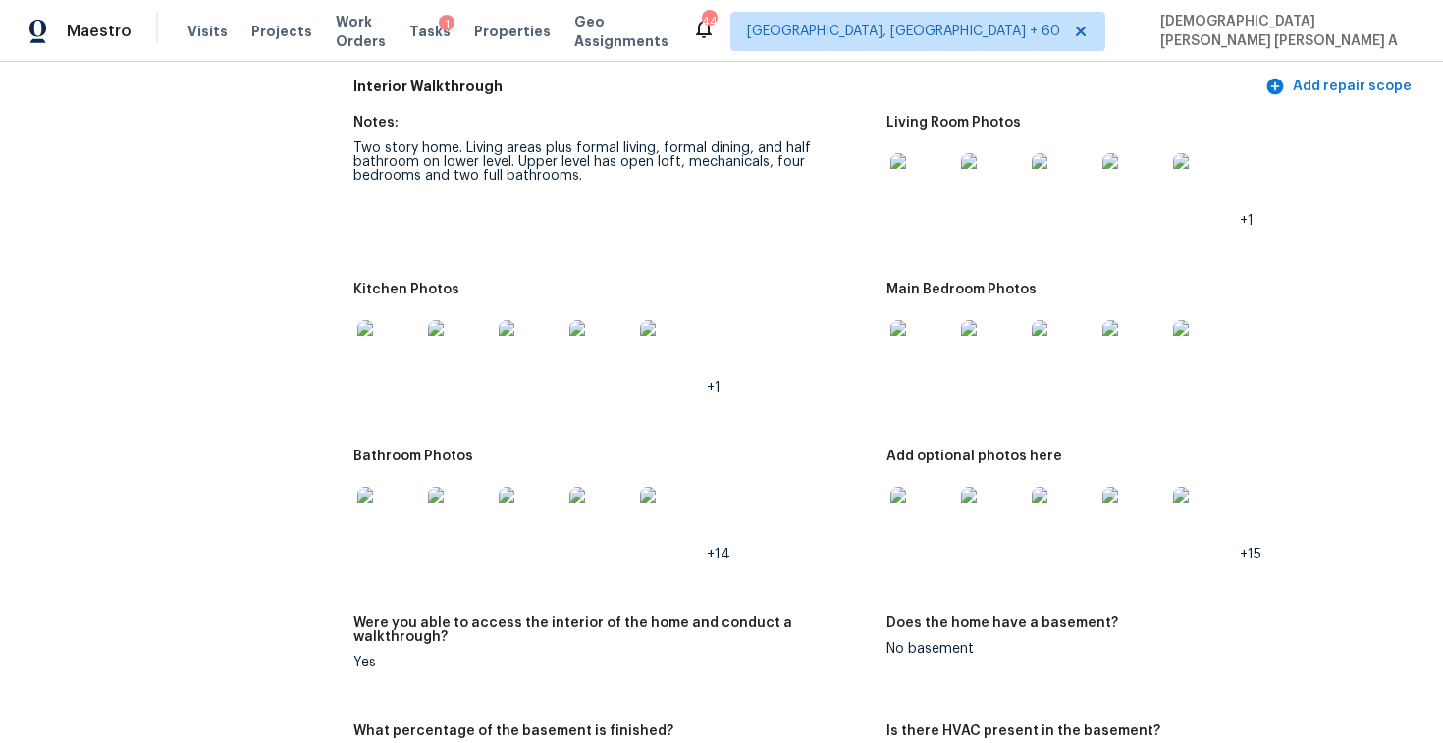
click at [917, 201] on img at bounding box center [922, 184] width 63 height 63
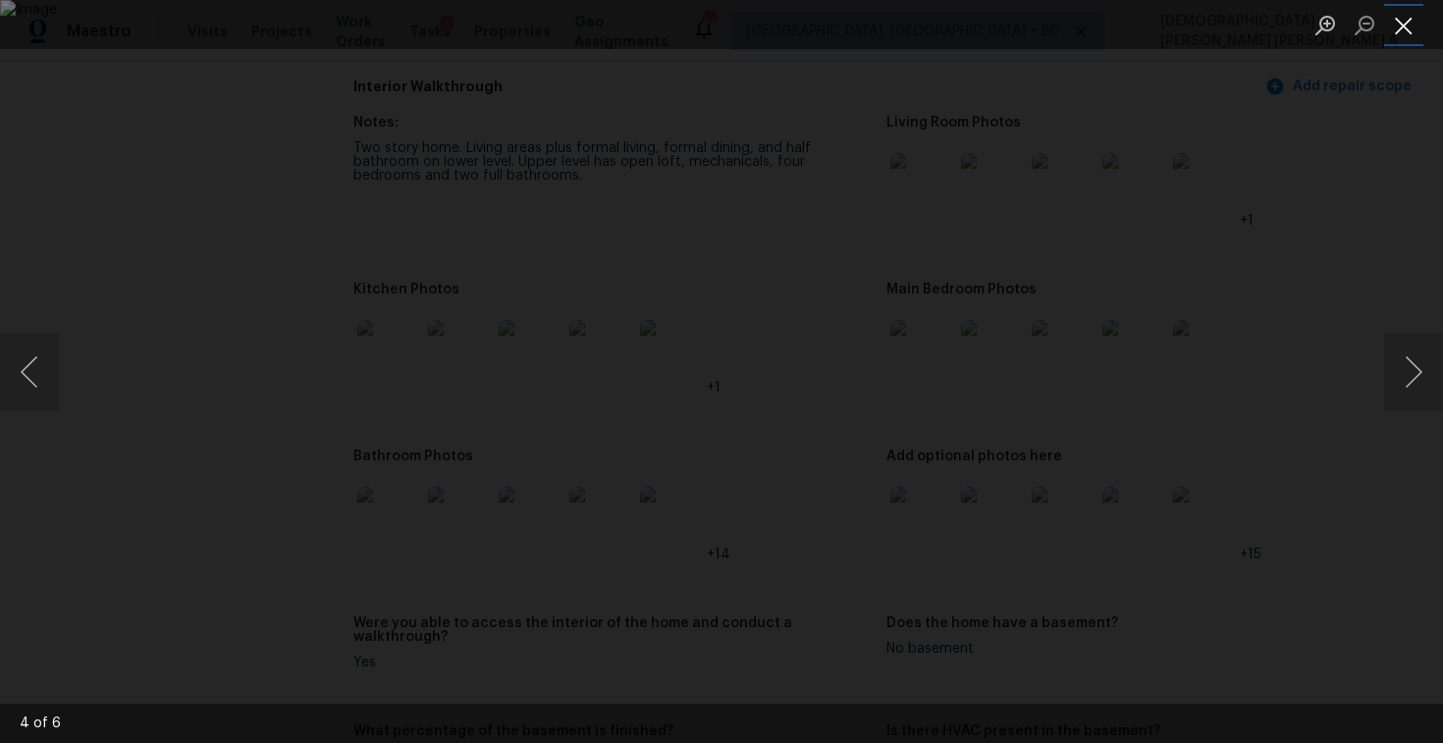
click at [1401, 31] on button "Close lightbox" at bounding box center [1403, 25] width 39 height 34
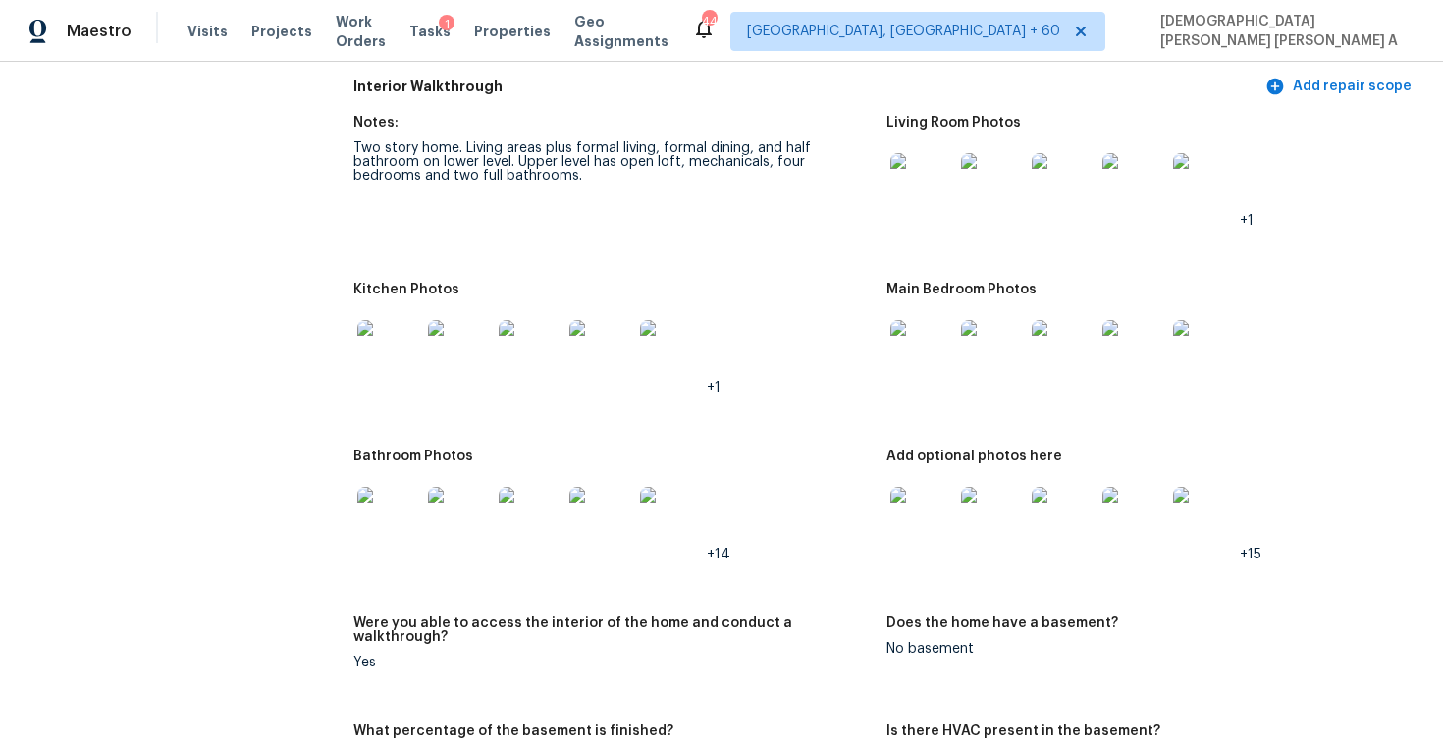
scroll to position [2899, 0]
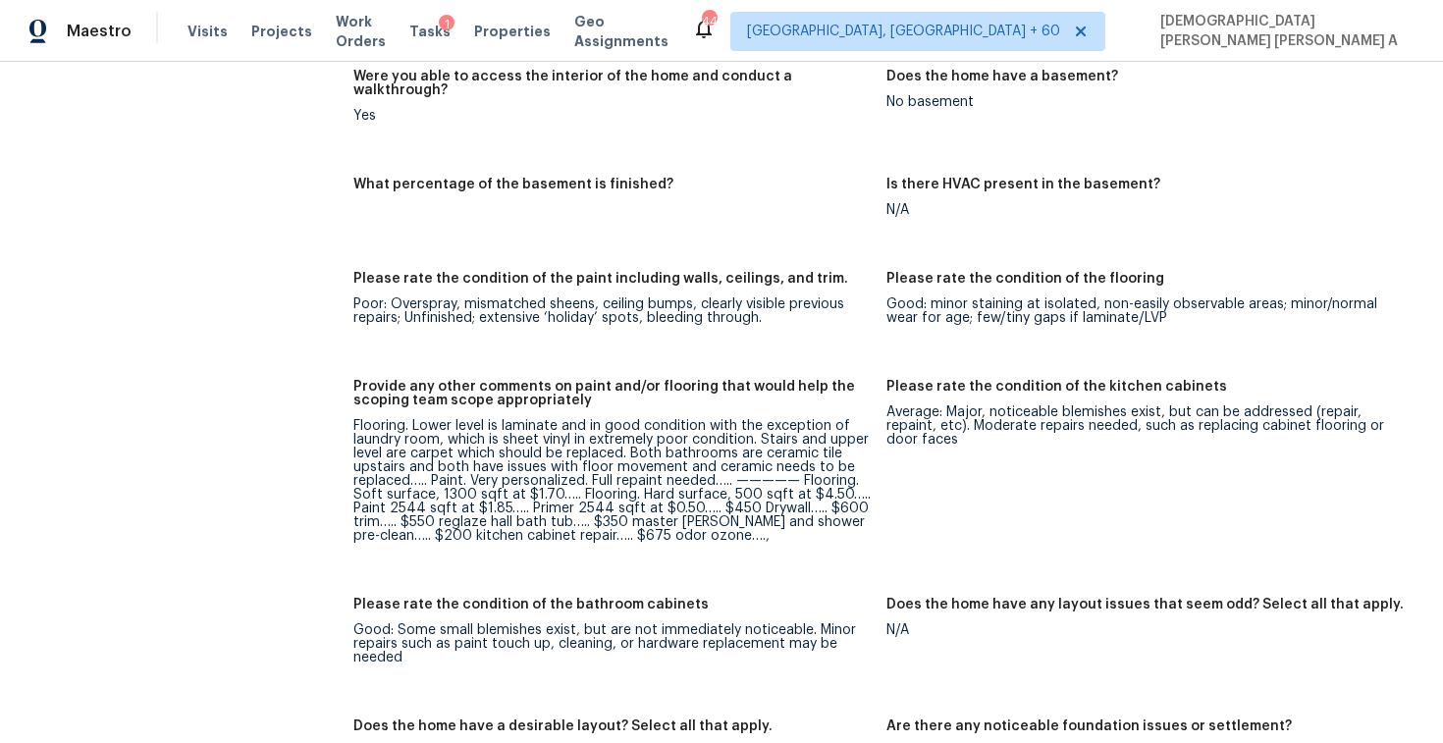
click at [354, 493] on div "Flooring. Lower level is laminate and in good condition with the exception of l…" at bounding box center [611, 481] width 517 height 124
drag, startPoint x: 354, startPoint y: 493, endPoint x: 684, endPoint y: 495, distance: 329.9
click at [684, 495] on div "Flooring. Lower level is laminate and in good condition with the exception of l…" at bounding box center [611, 481] width 517 height 124
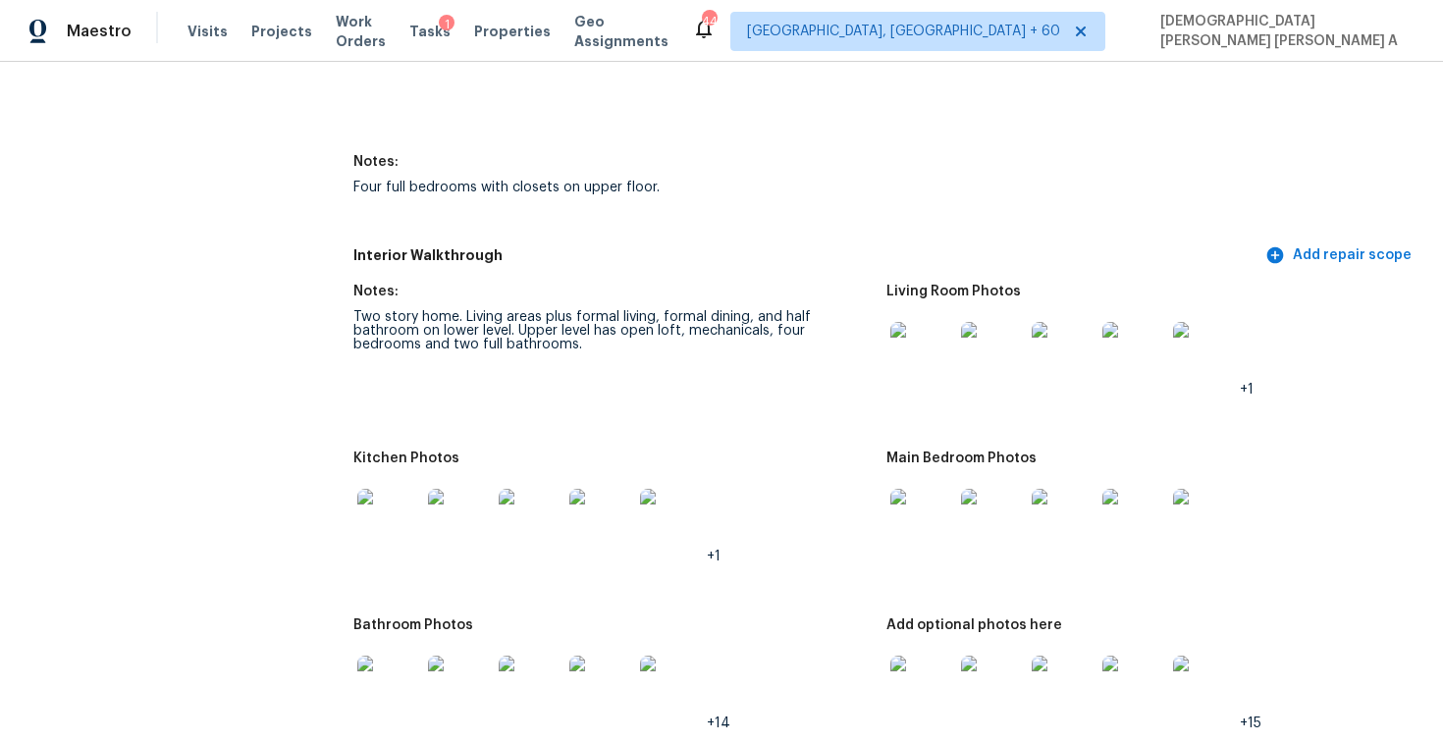
scroll to position [2328, 0]
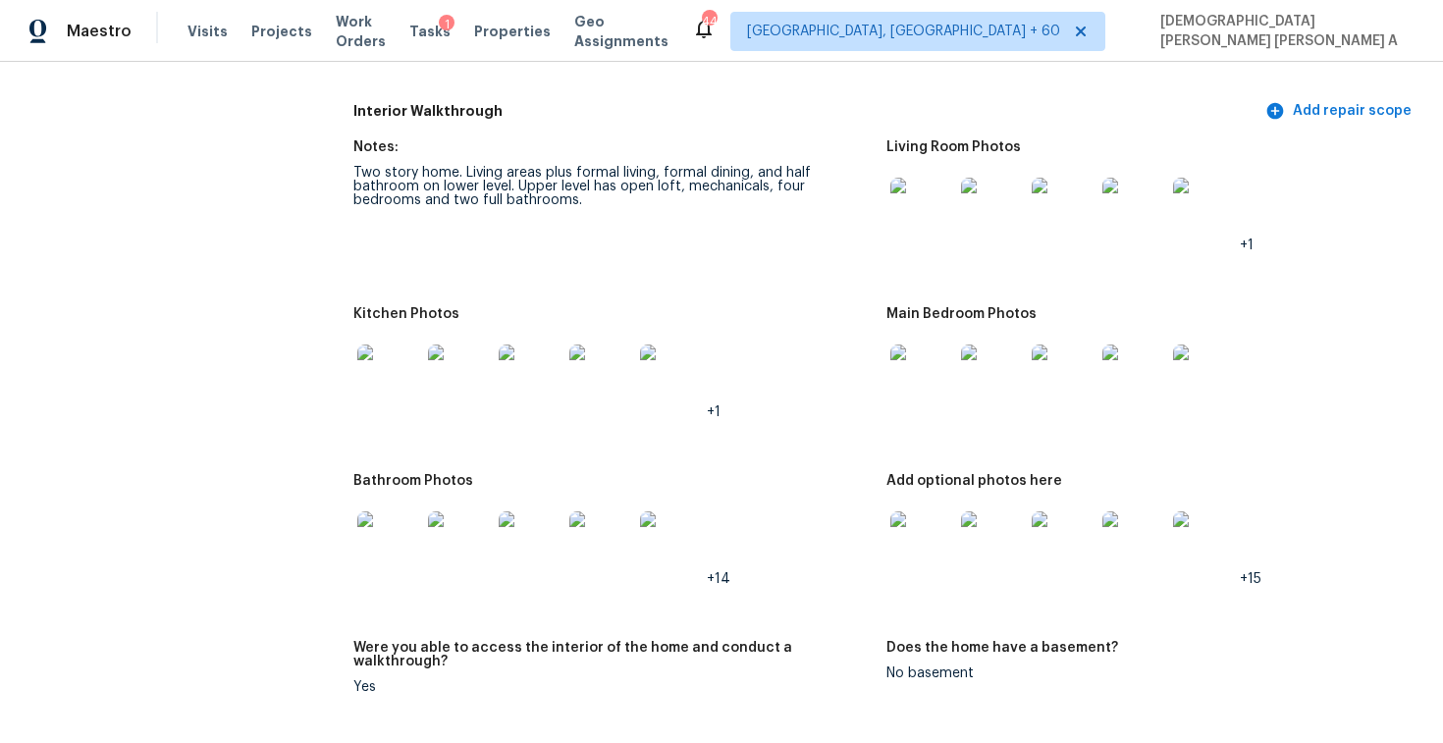
click at [1005, 377] on img at bounding box center [992, 376] width 63 height 63
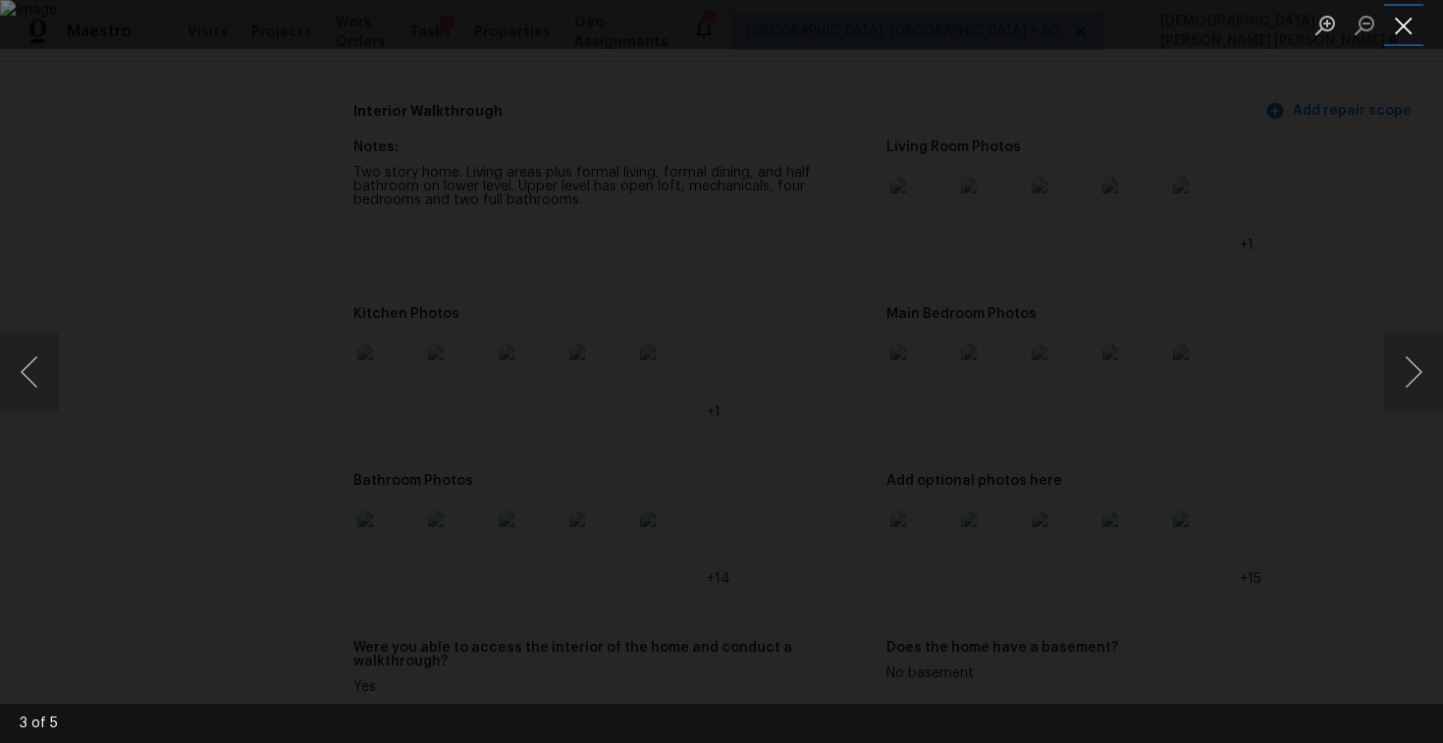
click at [1410, 27] on button "Close lightbox" at bounding box center [1403, 25] width 39 height 34
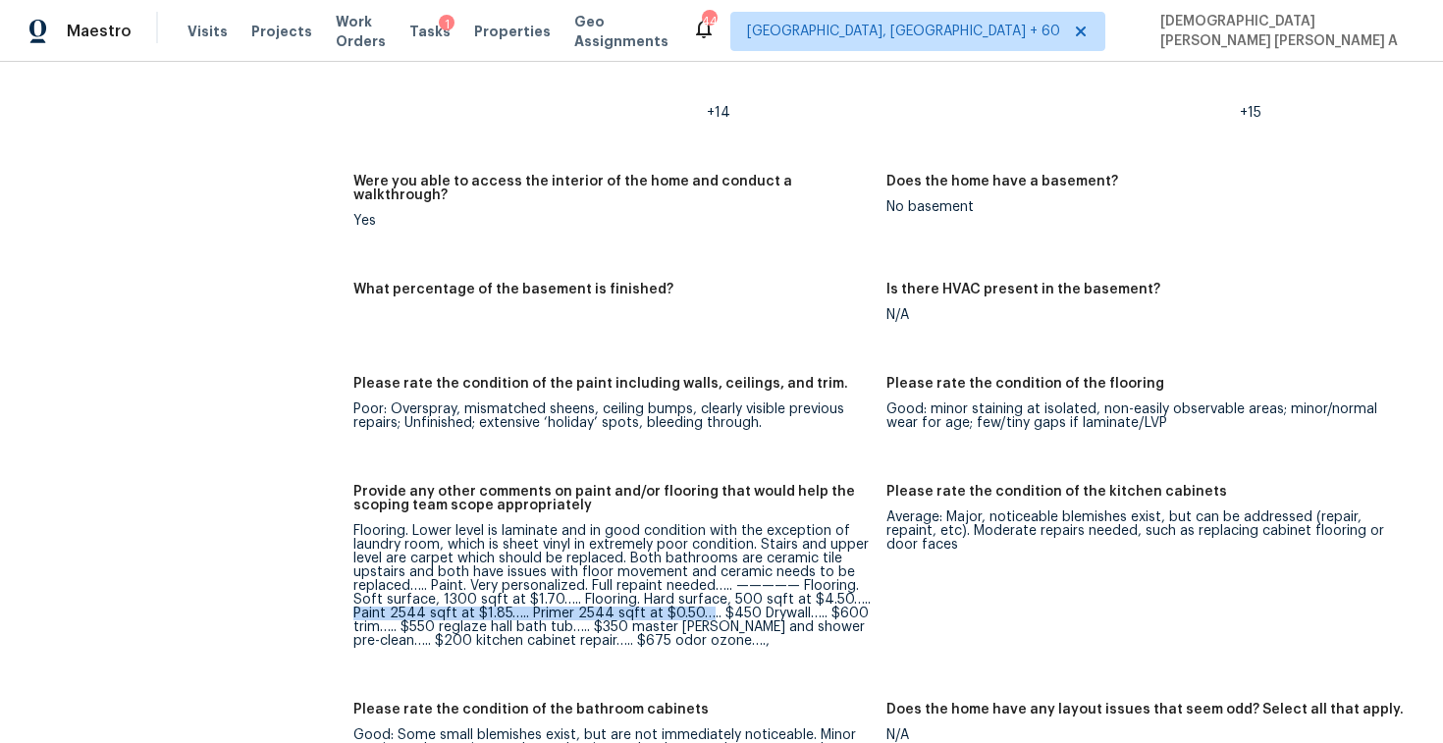
scroll to position [2903, 0]
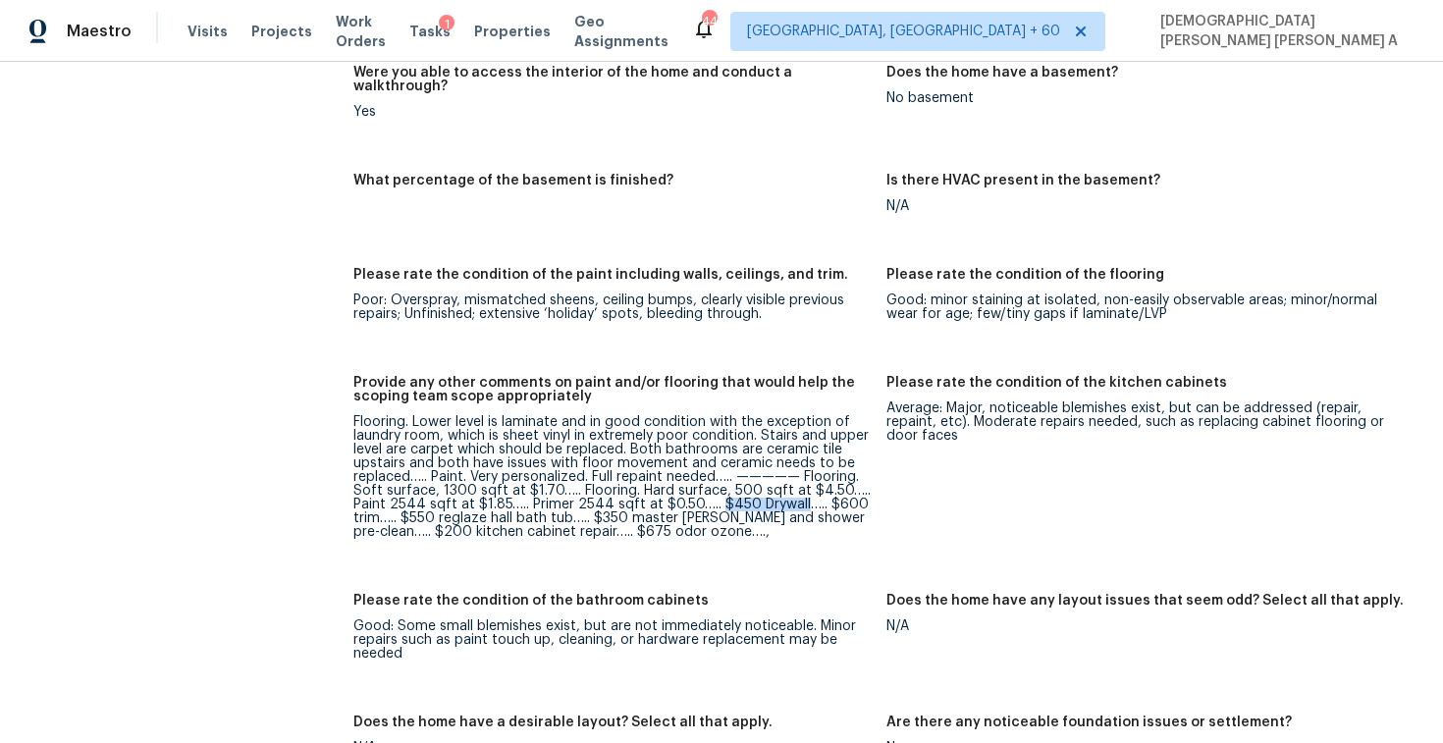
drag, startPoint x: 712, startPoint y: 490, endPoint x: 796, endPoint y: 495, distance: 84.6
click at [796, 495] on div "Flooring. Lower level is laminate and in good condition with the exception of l…" at bounding box center [611, 477] width 517 height 124
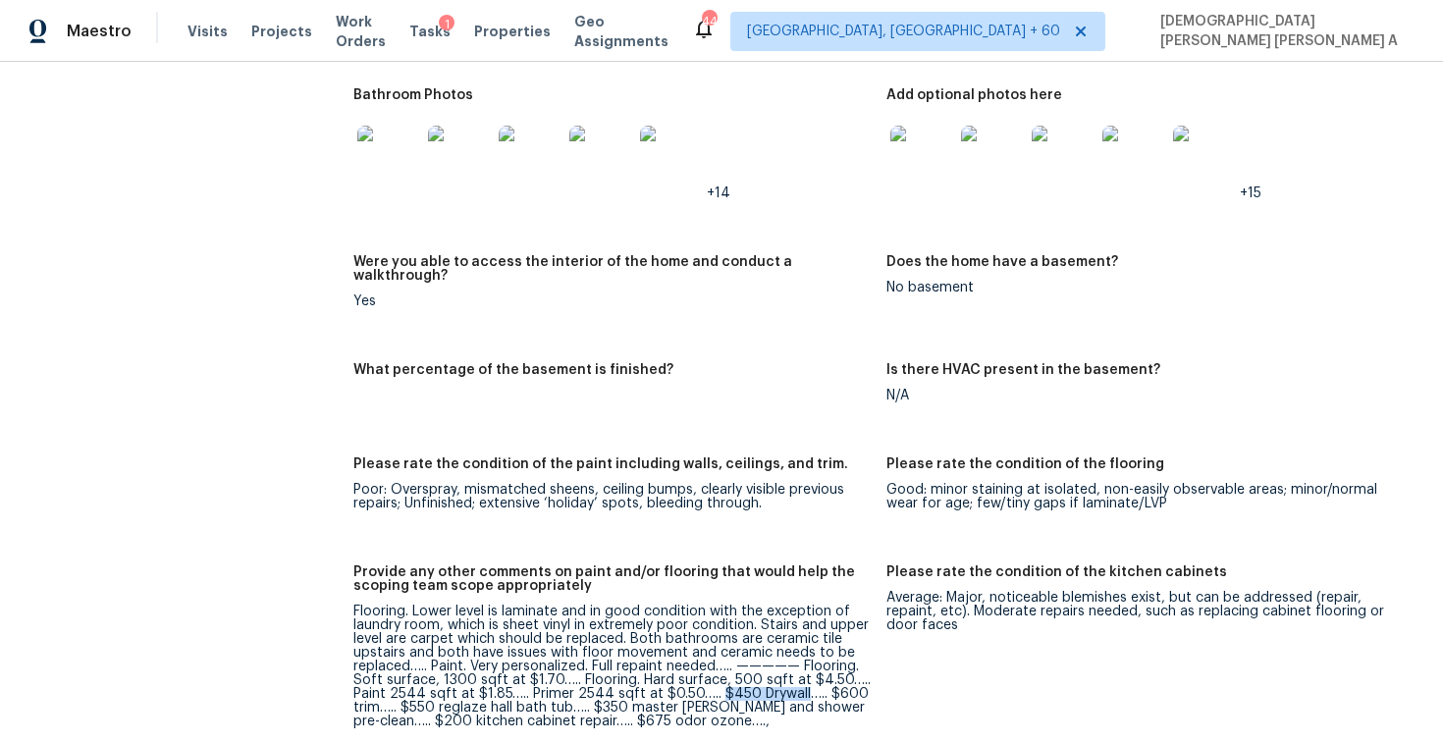
scroll to position [2429, 0]
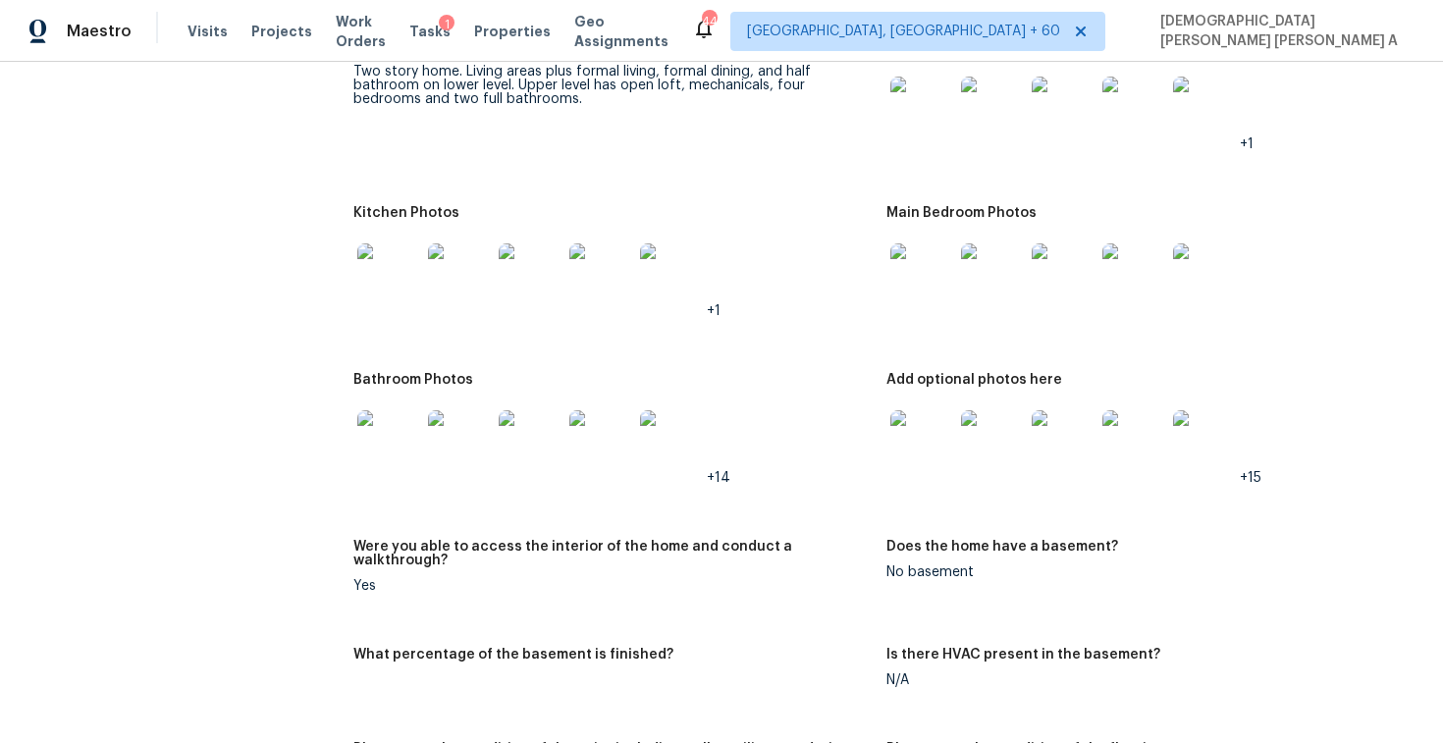
click at [396, 445] on img at bounding box center [388, 441] width 63 height 63
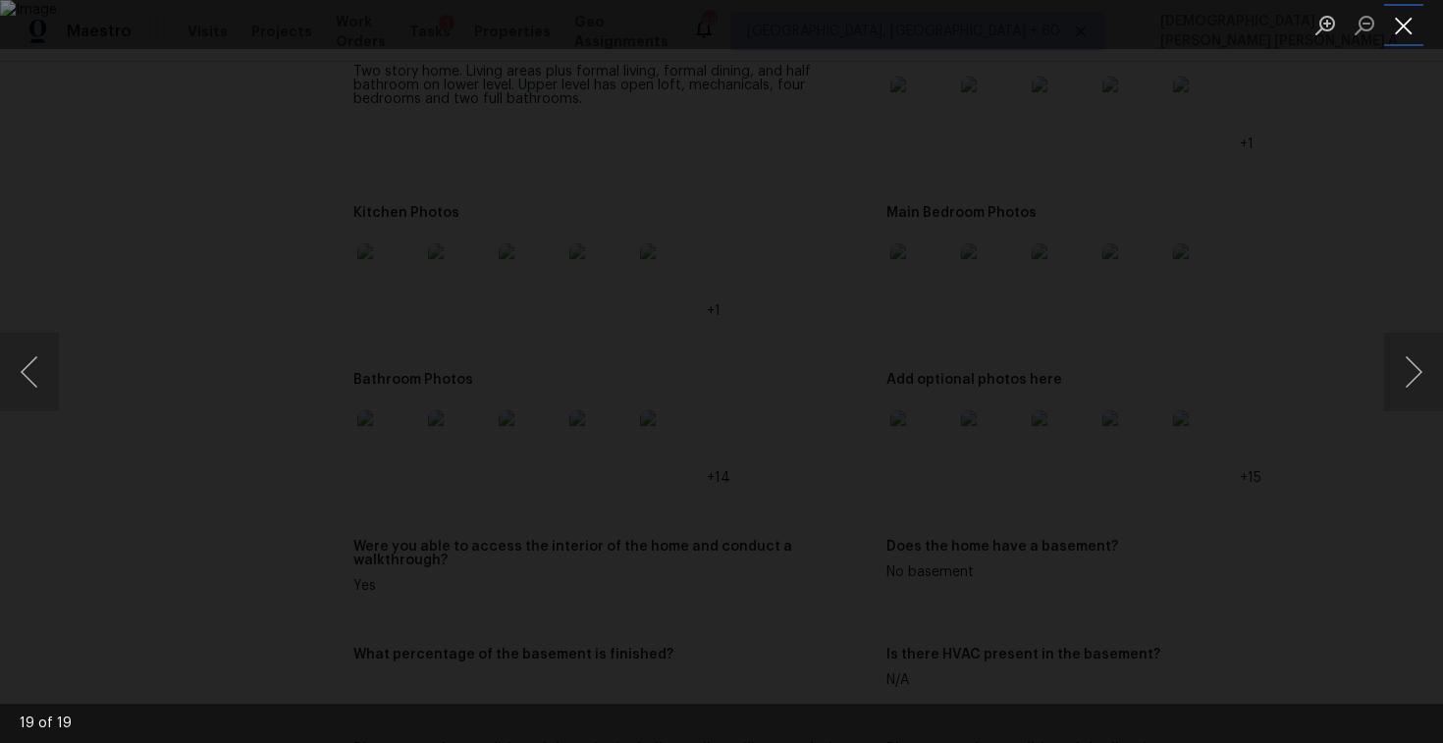
click at [1407, 29] on button "Close lightbox" at bounding box center [1403, 25] width 39 height 34
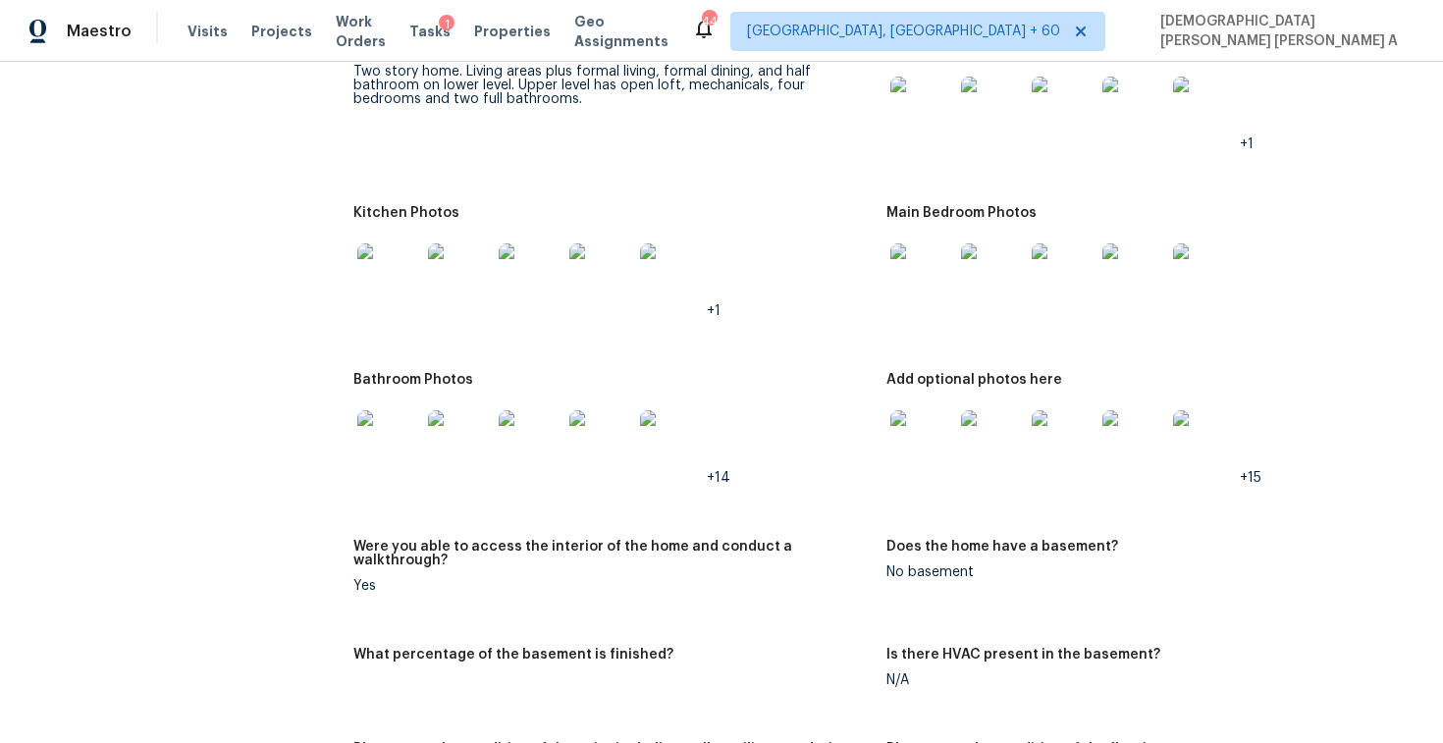
drag, startPoint x: 1407, startPoint y: 29, endPoint x: 681, endPoint y: -32, distance: 728.2
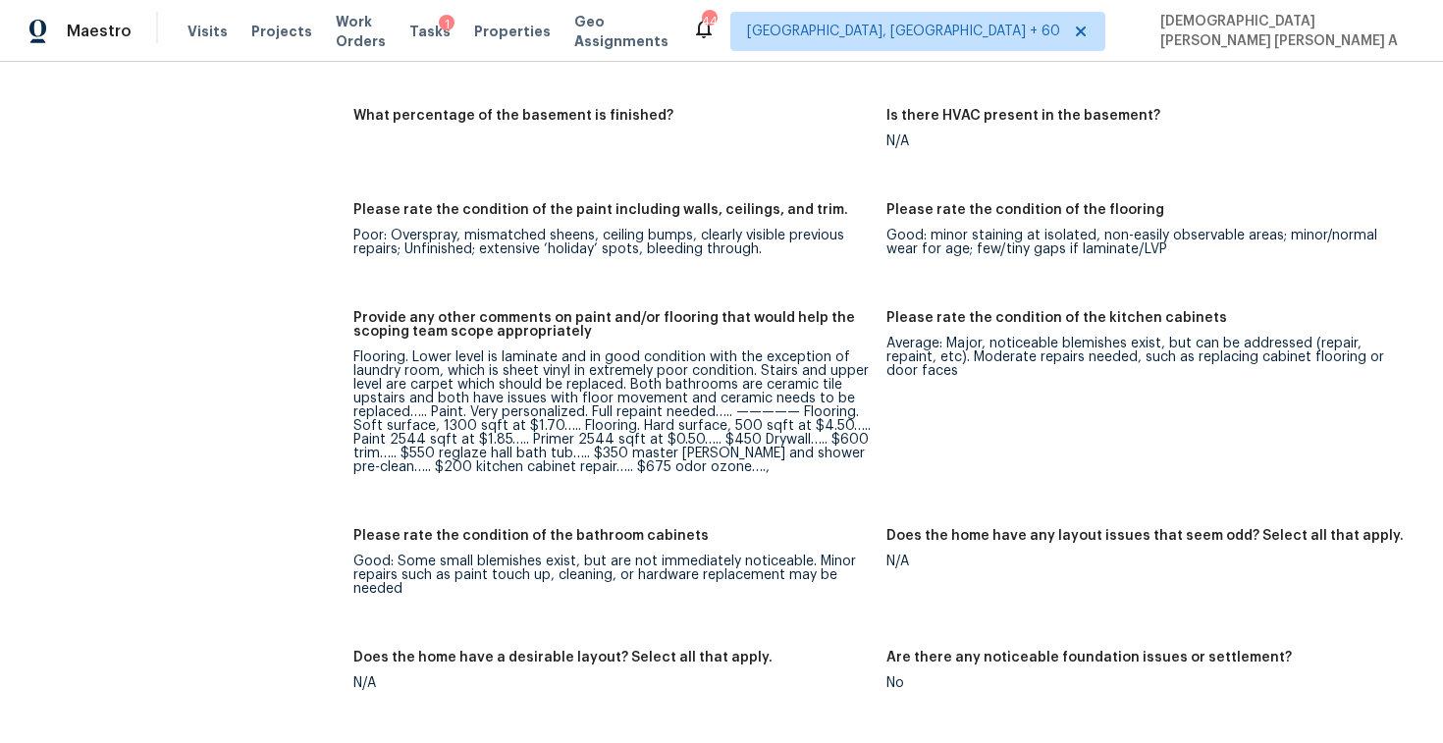
click at [540, 445] on div "Flooring. Lower level is laminate and in good condition with the exception of l…" at bounding box center [611, 413] width 517 height 124
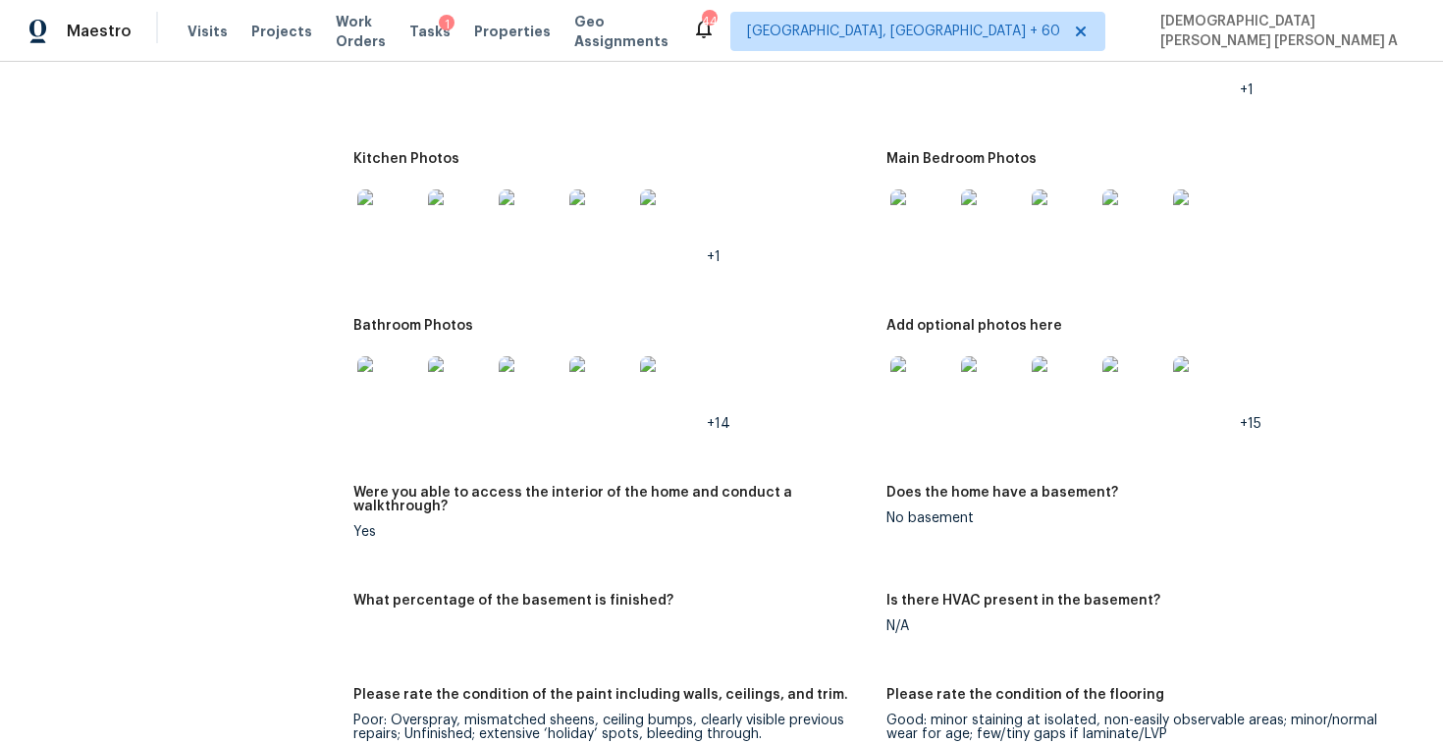
scroll to position [2407, 0]
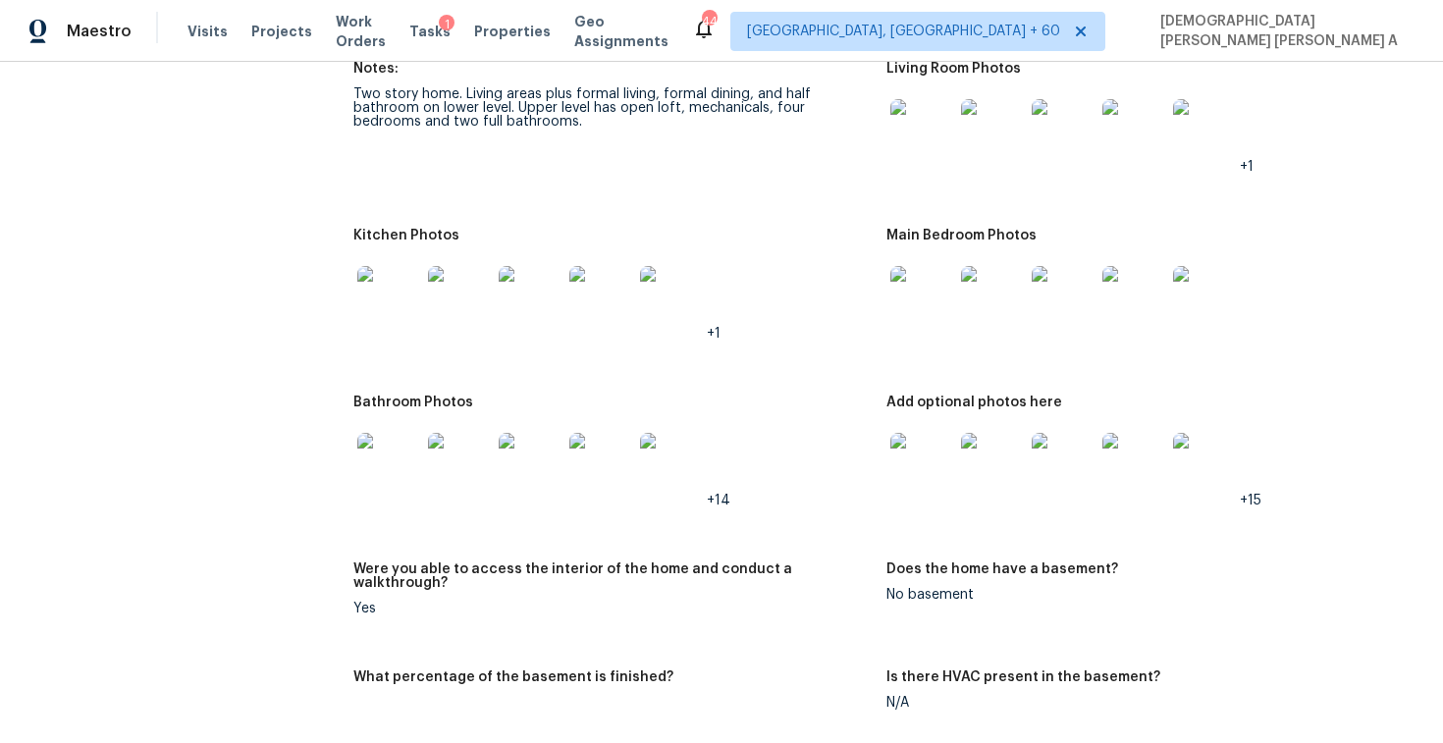
click at [391, 293] on img at bounding box center [388, 297] width 63 height 63
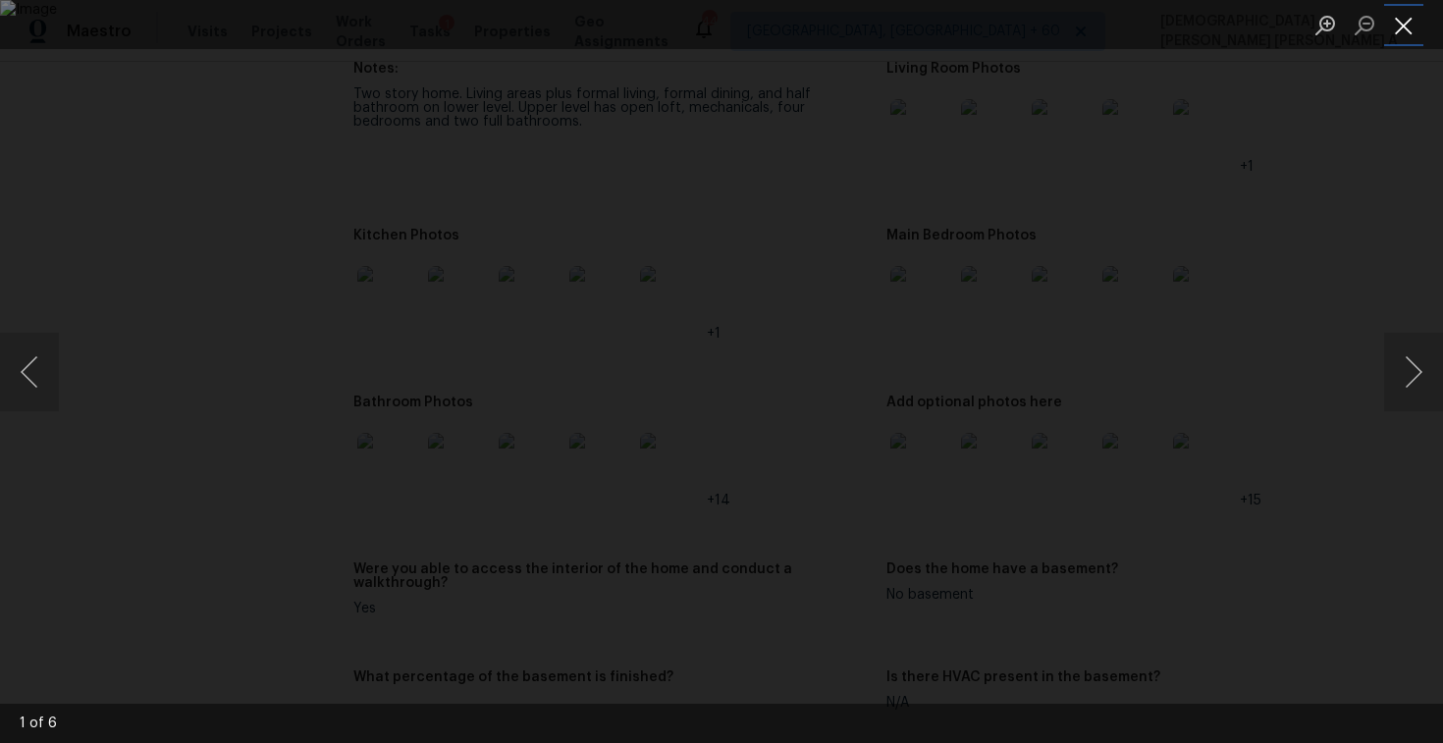
click at [1386, 16] on button "Close lightbox" at bounding box center [1403, 25] width 39 height 34
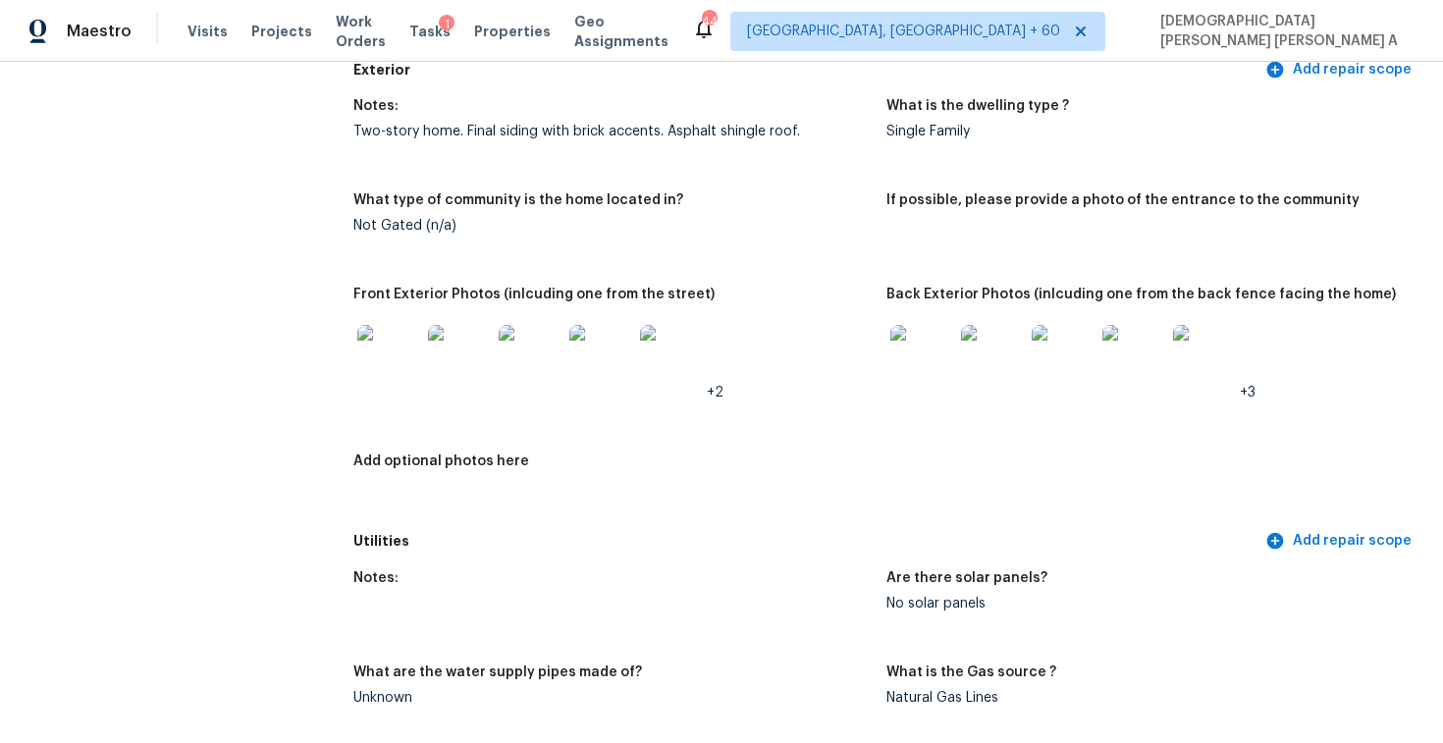
scroll to position [0, 0]
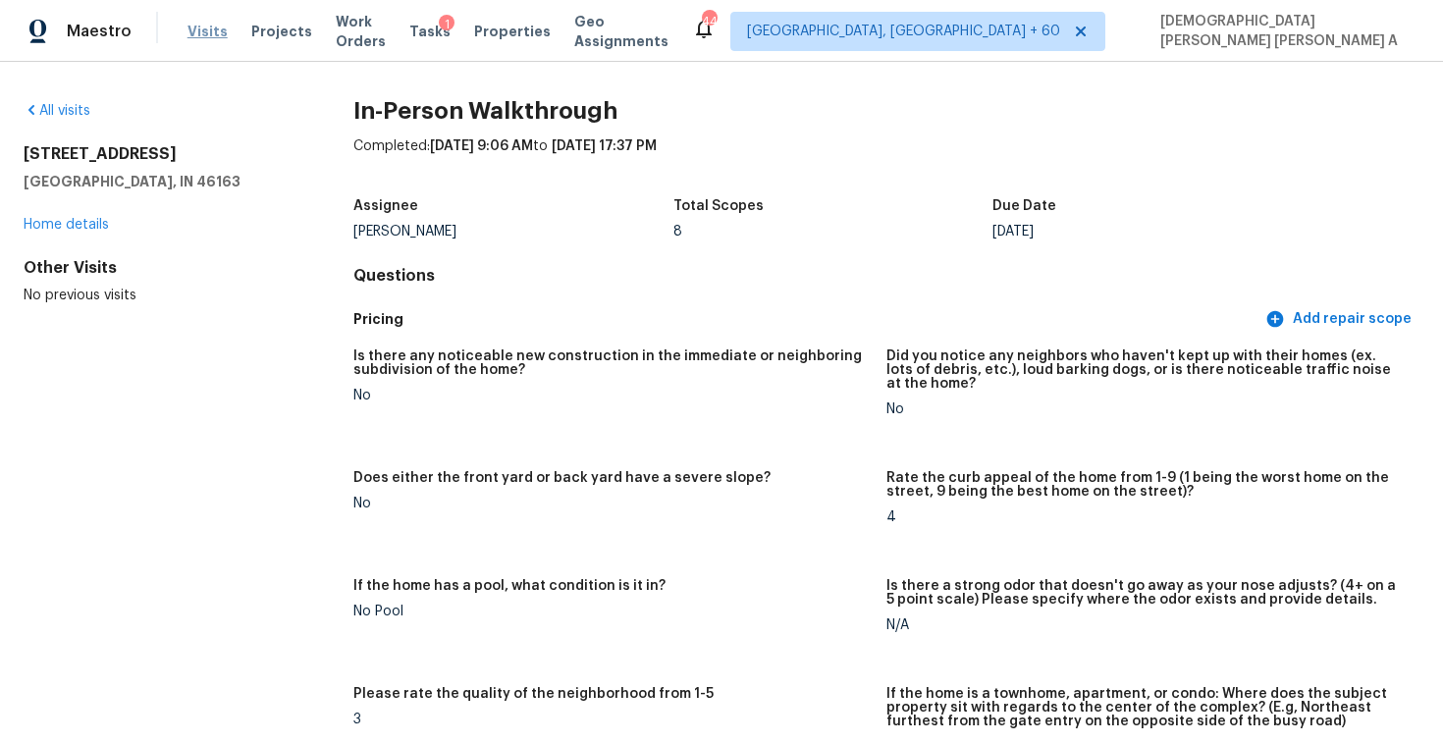
click at [197, 33] on span "Visits" at bounding box center [208, 32] width 40 height 20
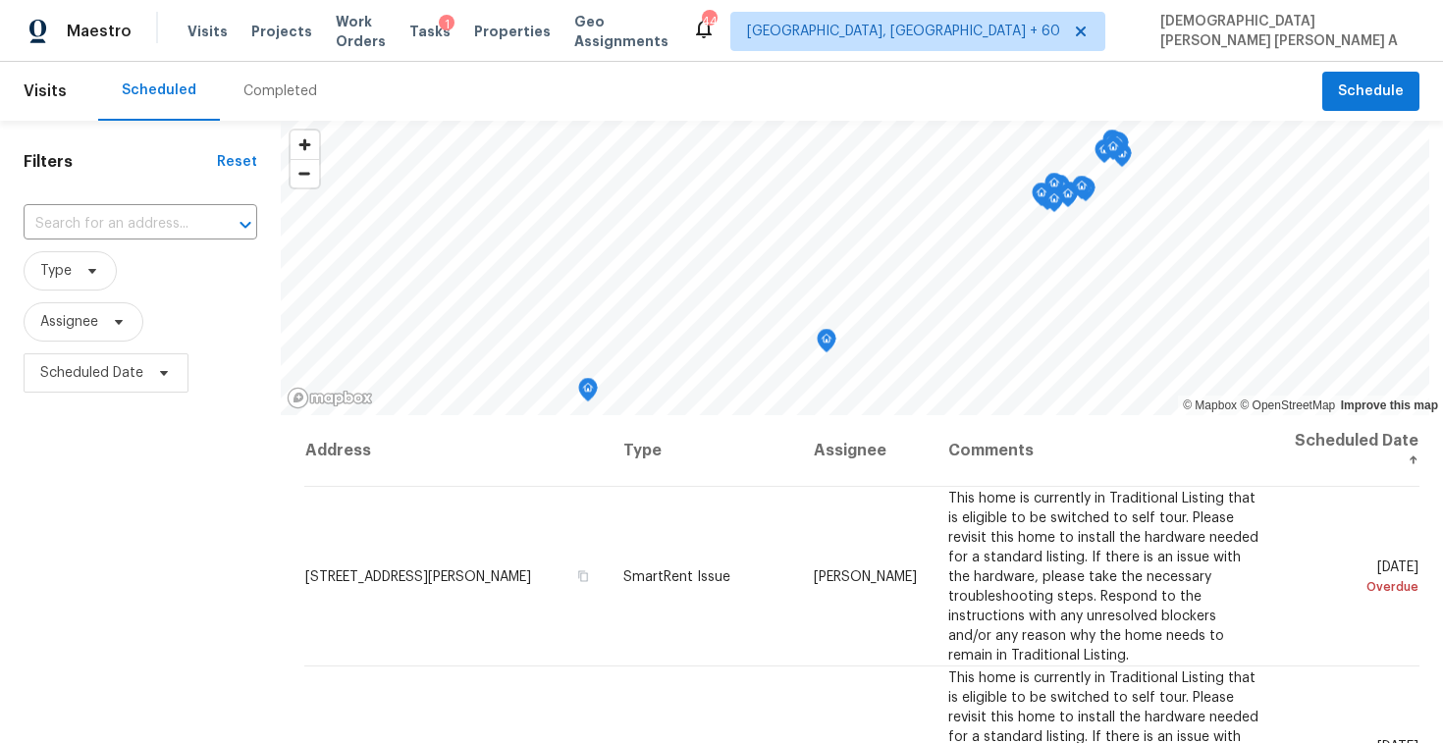
click at [272, 89] on div "Completed" at bounding box center [281, 91] width 74 height 20
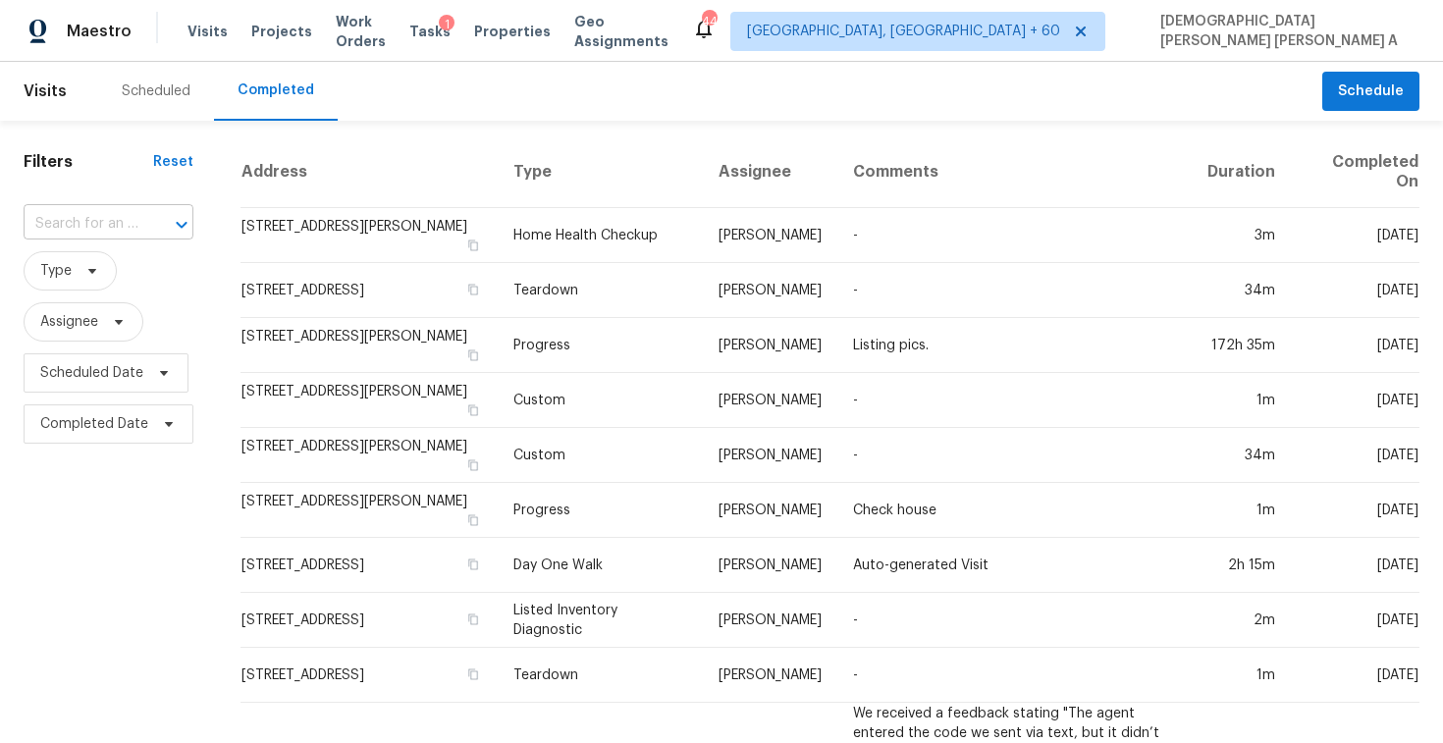
click at [134, 224] on input "text" at bounding box center [81, 224] width 115 height 30
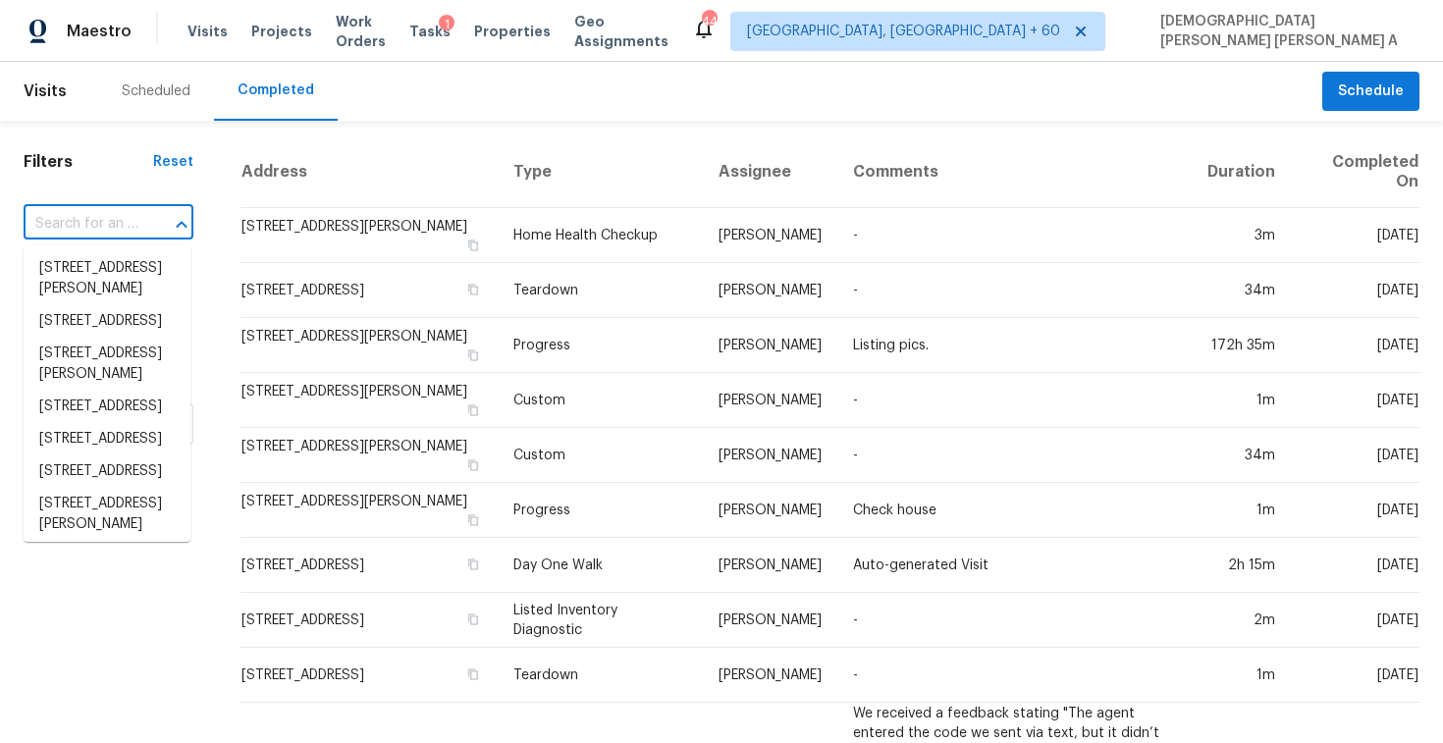
paste input "1021 Greystone Cove Dr Birmingham, AL, 35242"
type input "1021 Greystone Cove Dr Birmingham, AL, 35242"
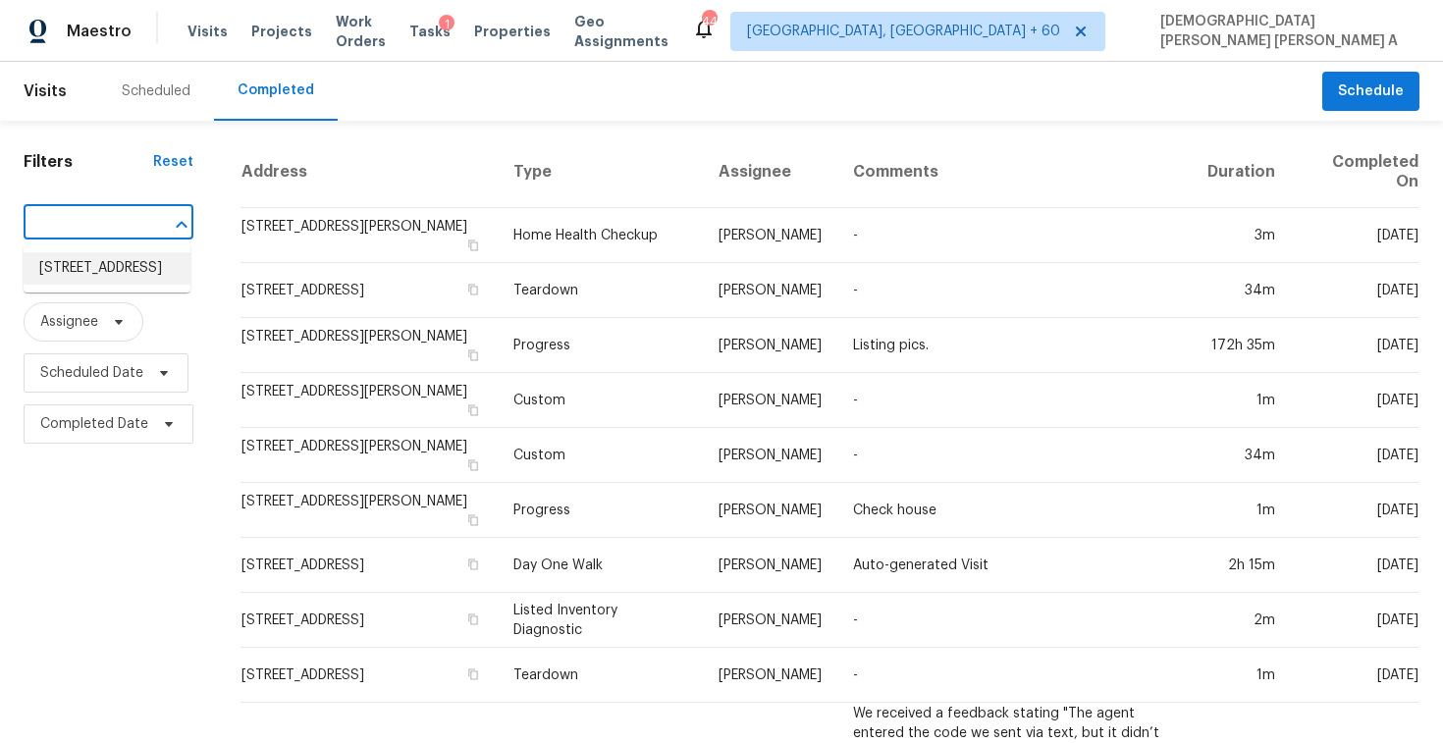
click at [160, 276] on li "1021 Greystone Cove Dr, Birmingham, AL 35242" at bounding box center [107, 268] width 167 height 32
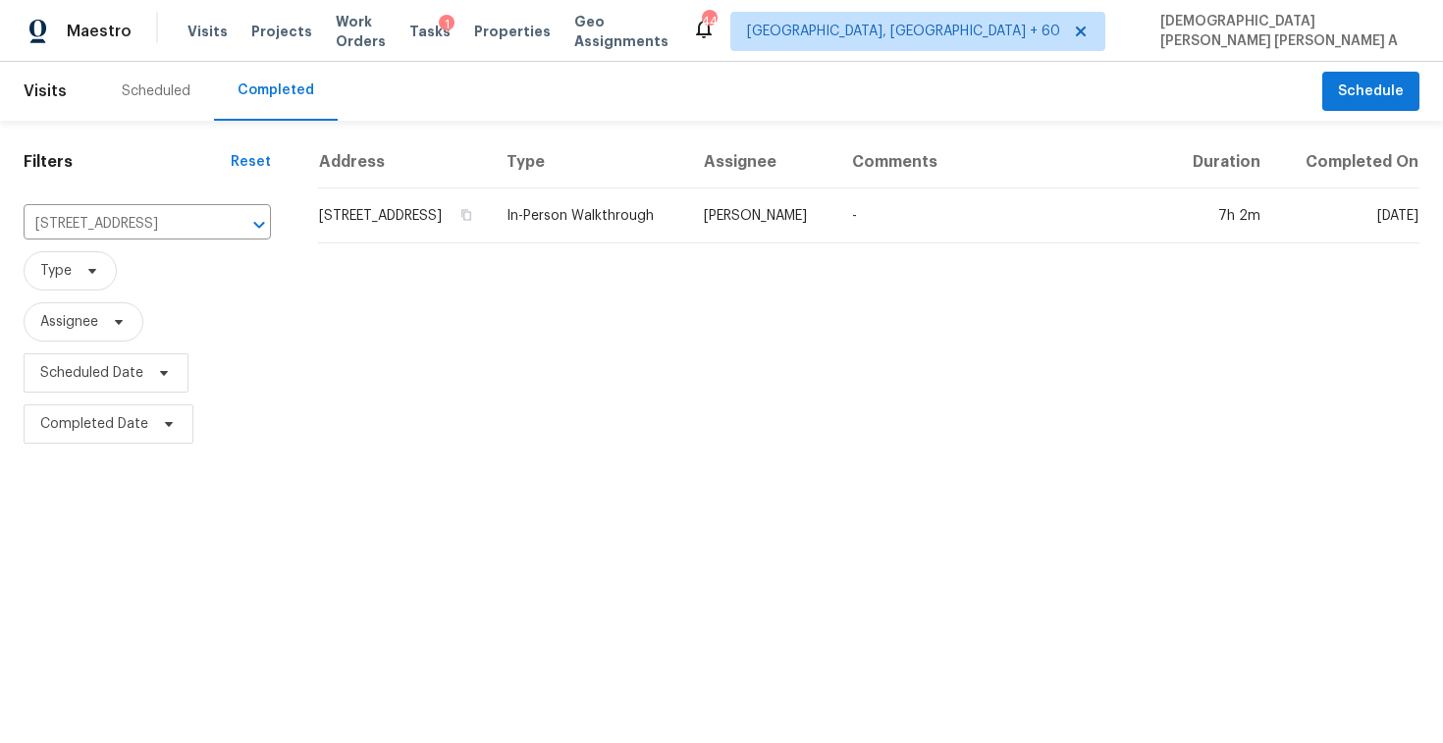
click at [688, 224] on td "In-Person Walkthrough" at bounding box center [589, 216] width 197 height 55
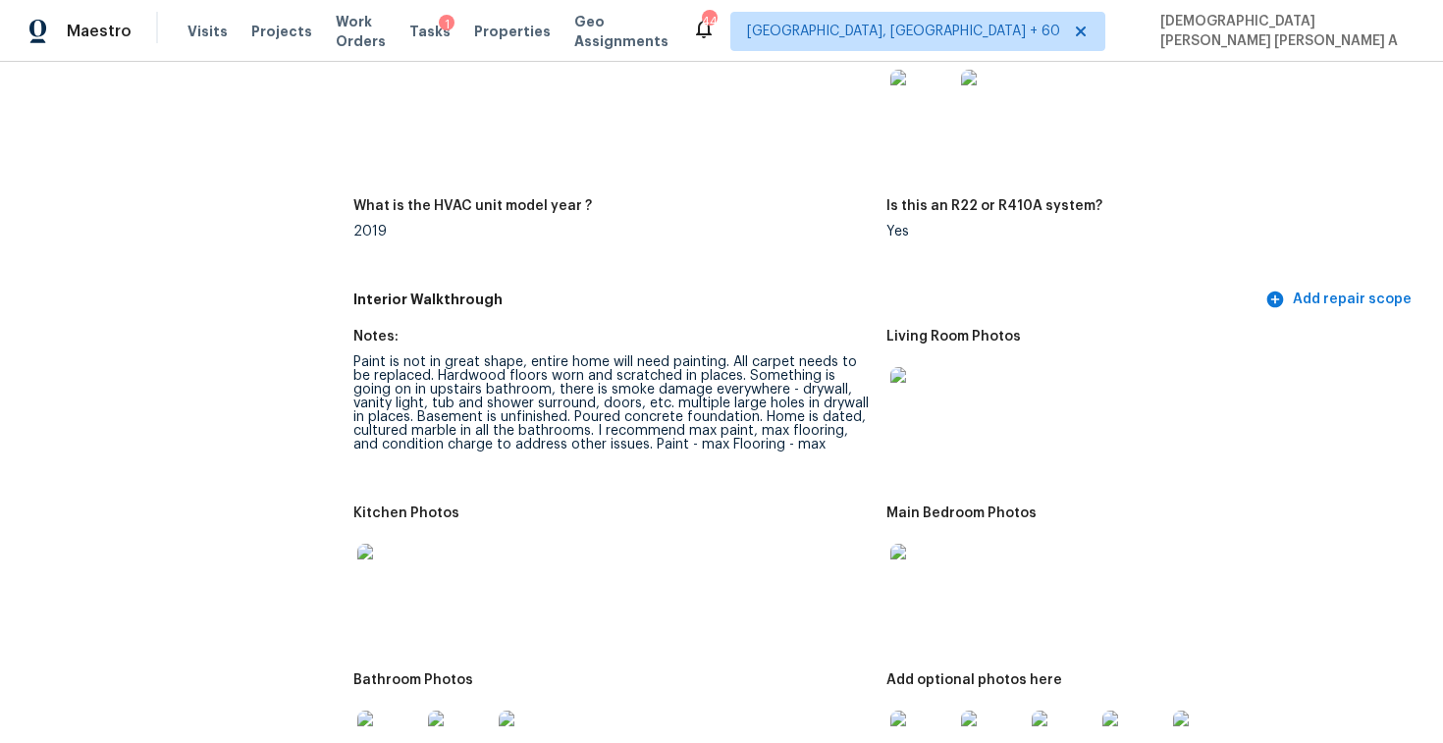
scroll to position [2341, 0]
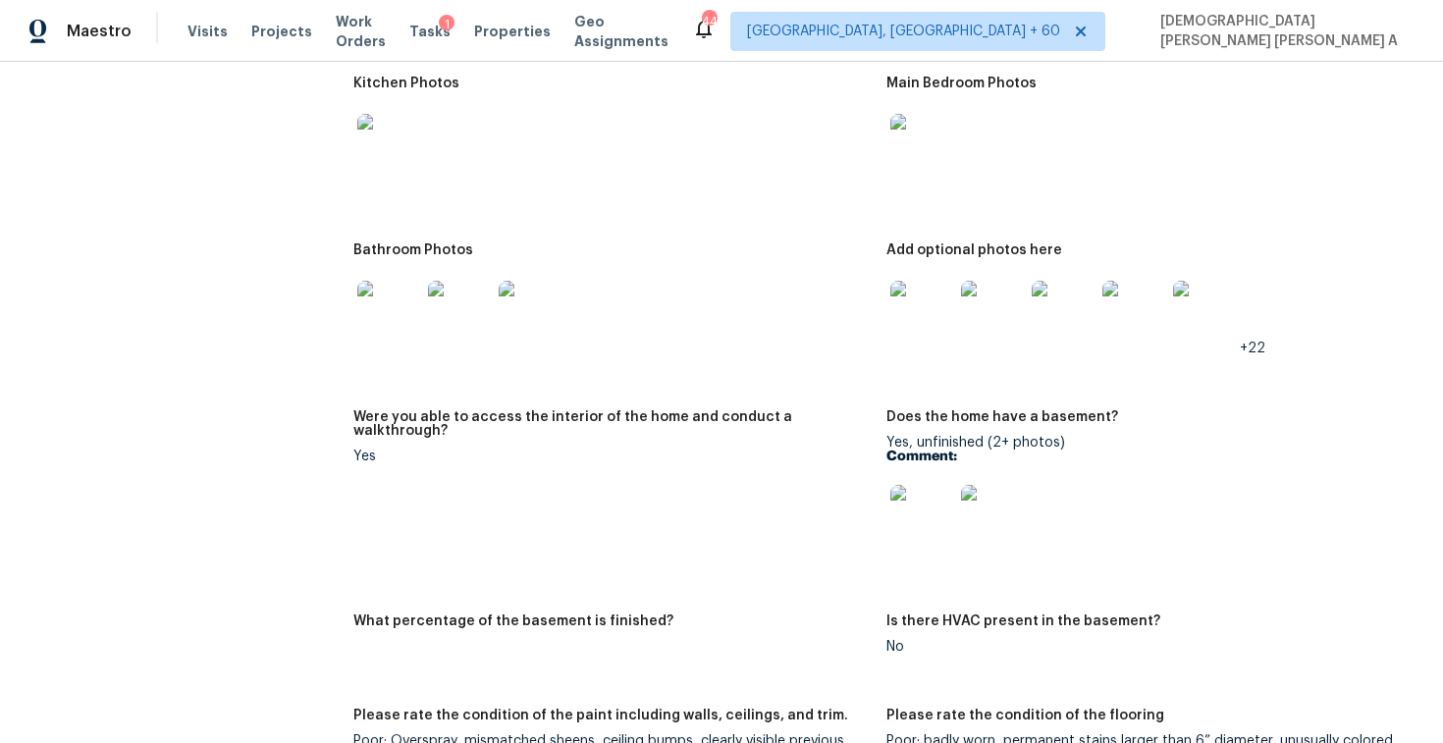
click at [907, 492] on img at bounding box center [922, 516] width 63 height 63
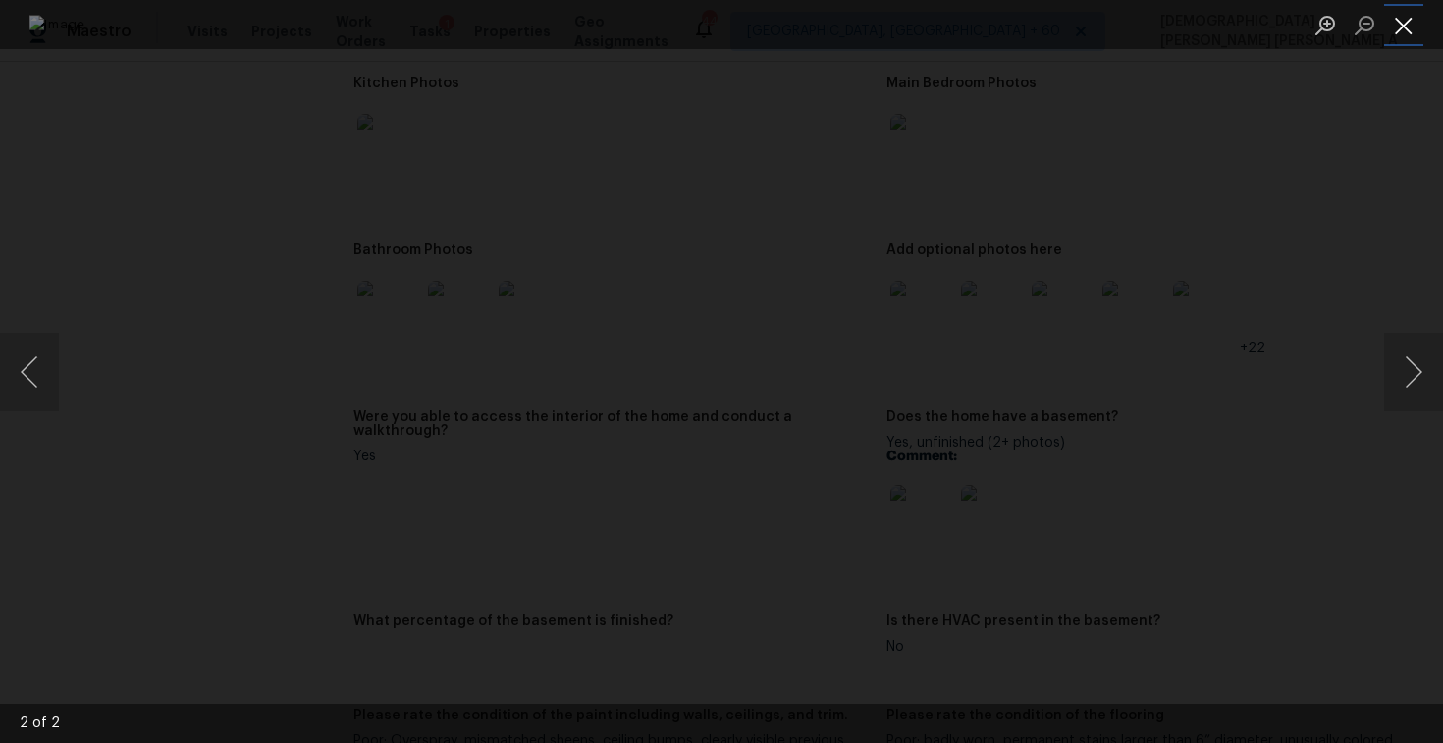
click at [1399, 32] on button "Close lightbox" at bounding box center [1403, 25] width 39 height 34
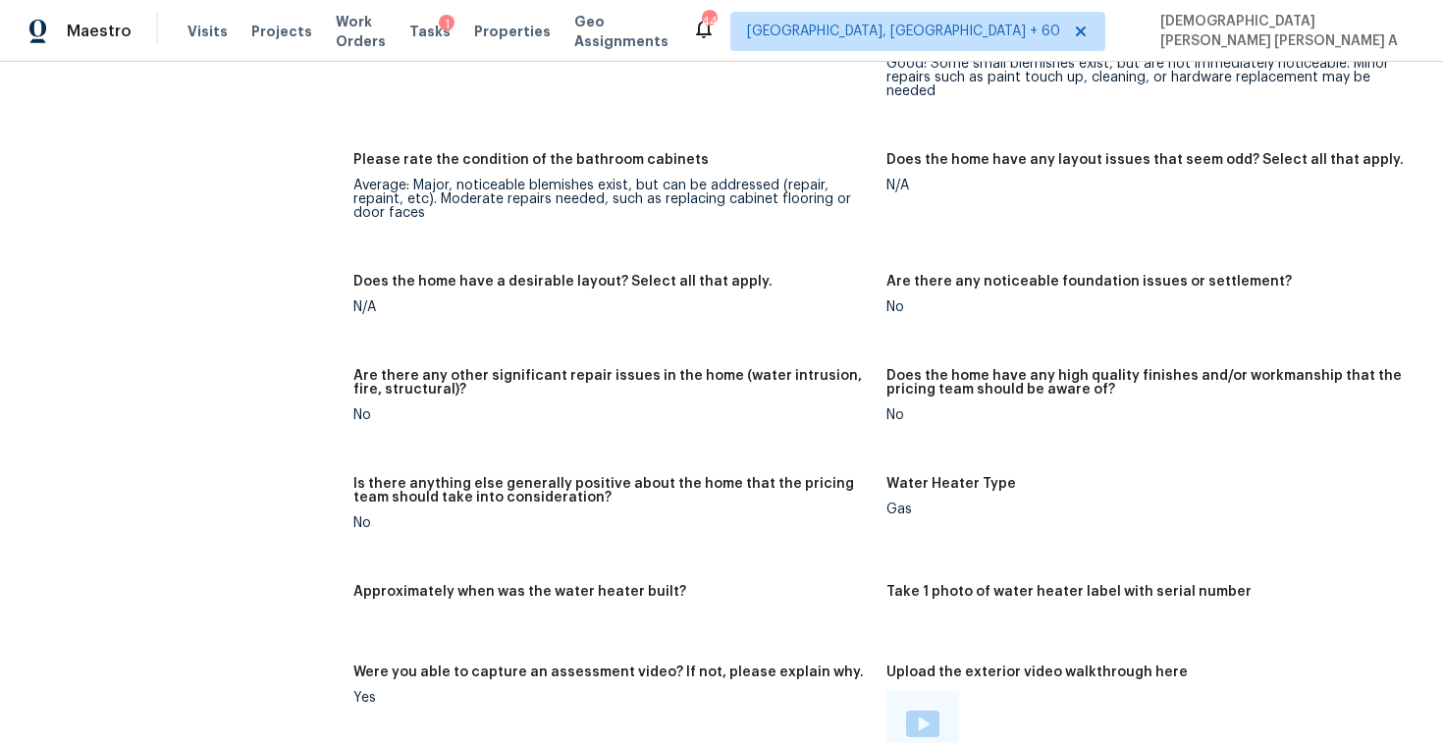
scroll to position [3454, 0]
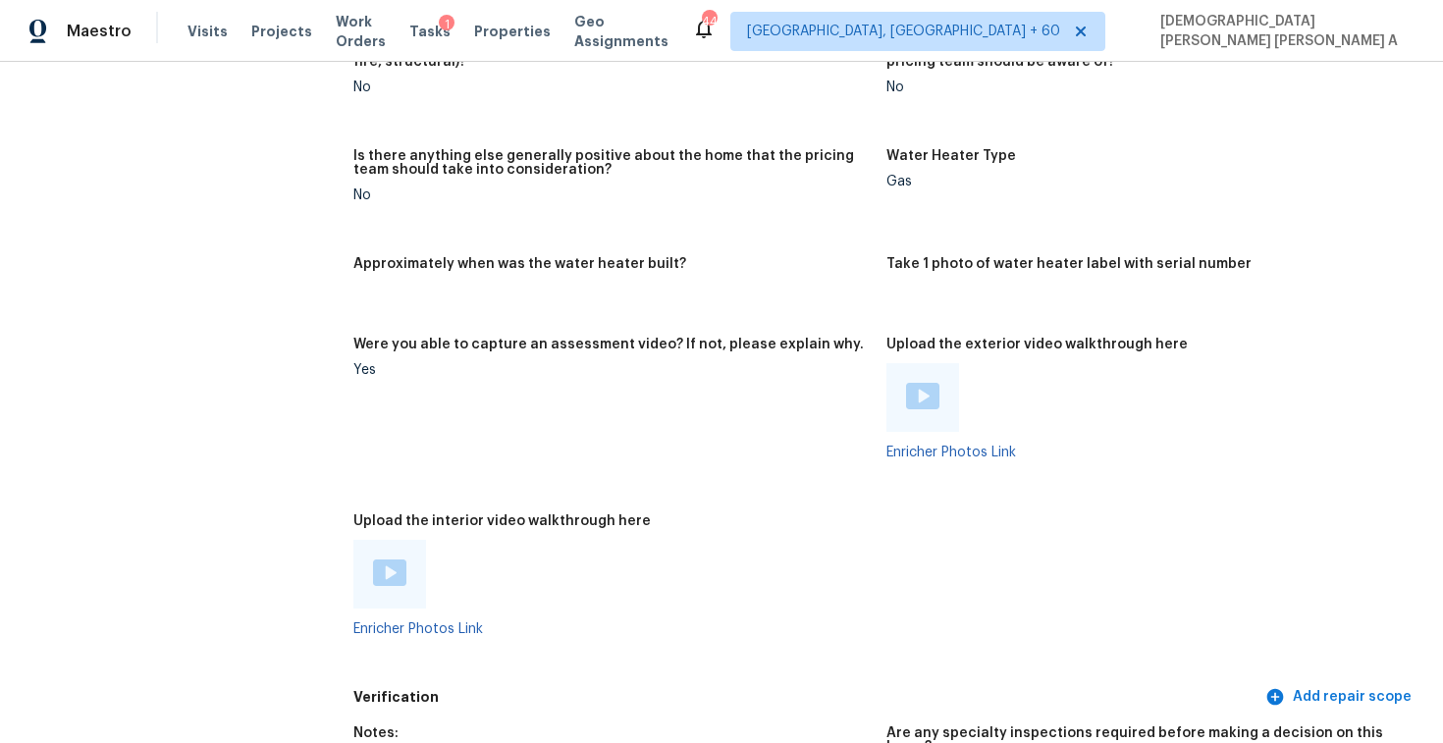
click at [373, 569] on img at bounding box center [389, 573] width 33 height 27
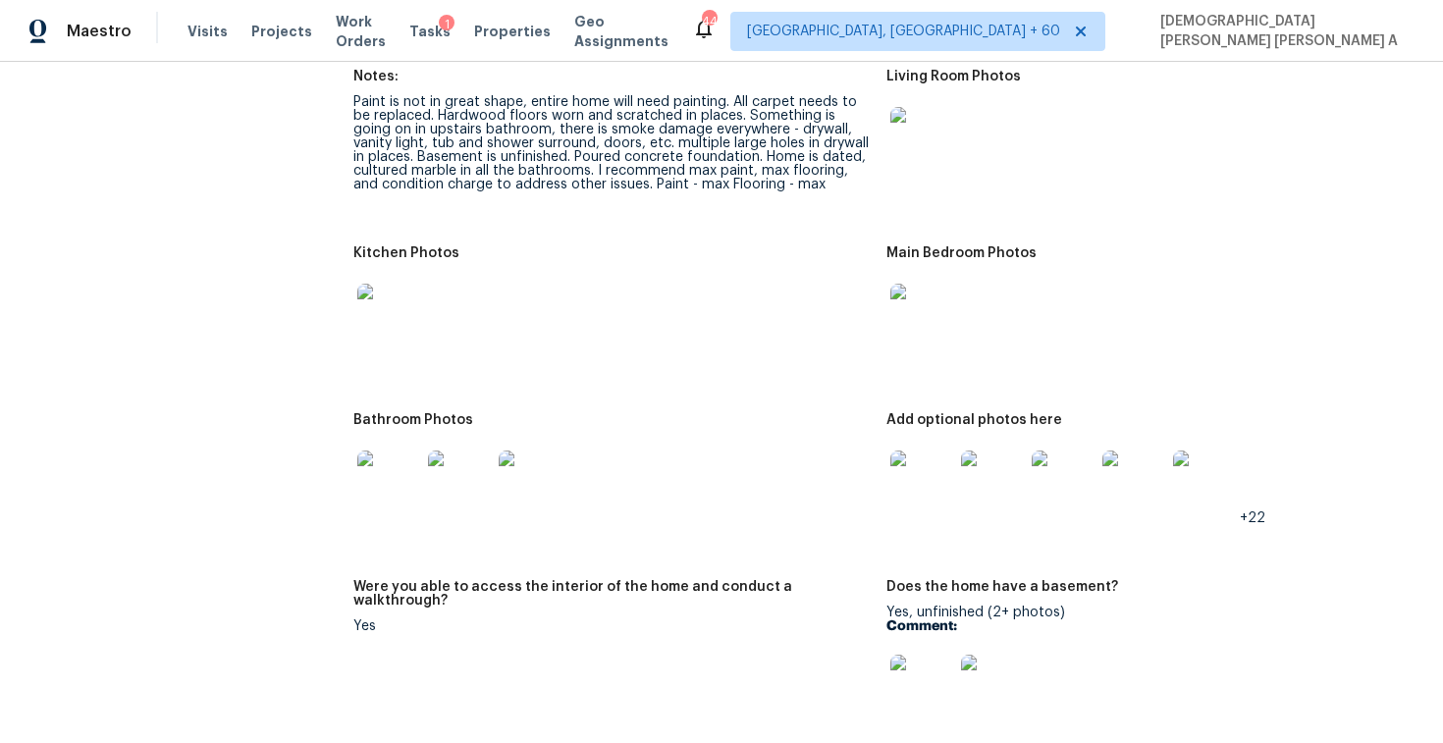
scroll to position [2125, 0]
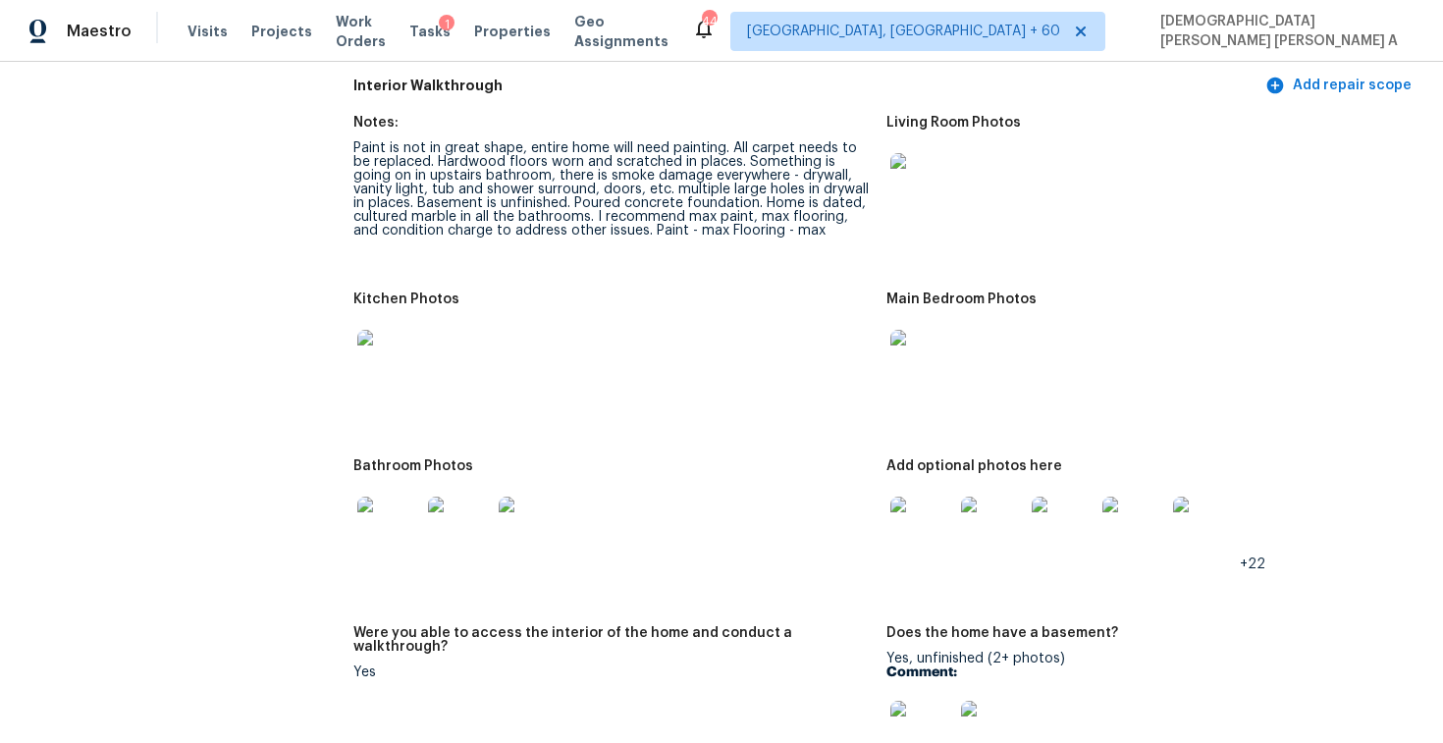
click at [591, 168] on div "Paint is not in great shape, entire home will need painting. All carpet needs t…" at bounding box center [611, 189] width 517 height 96
click at [919, 351] on img at bounding box center [922, 361] width 63 height 63
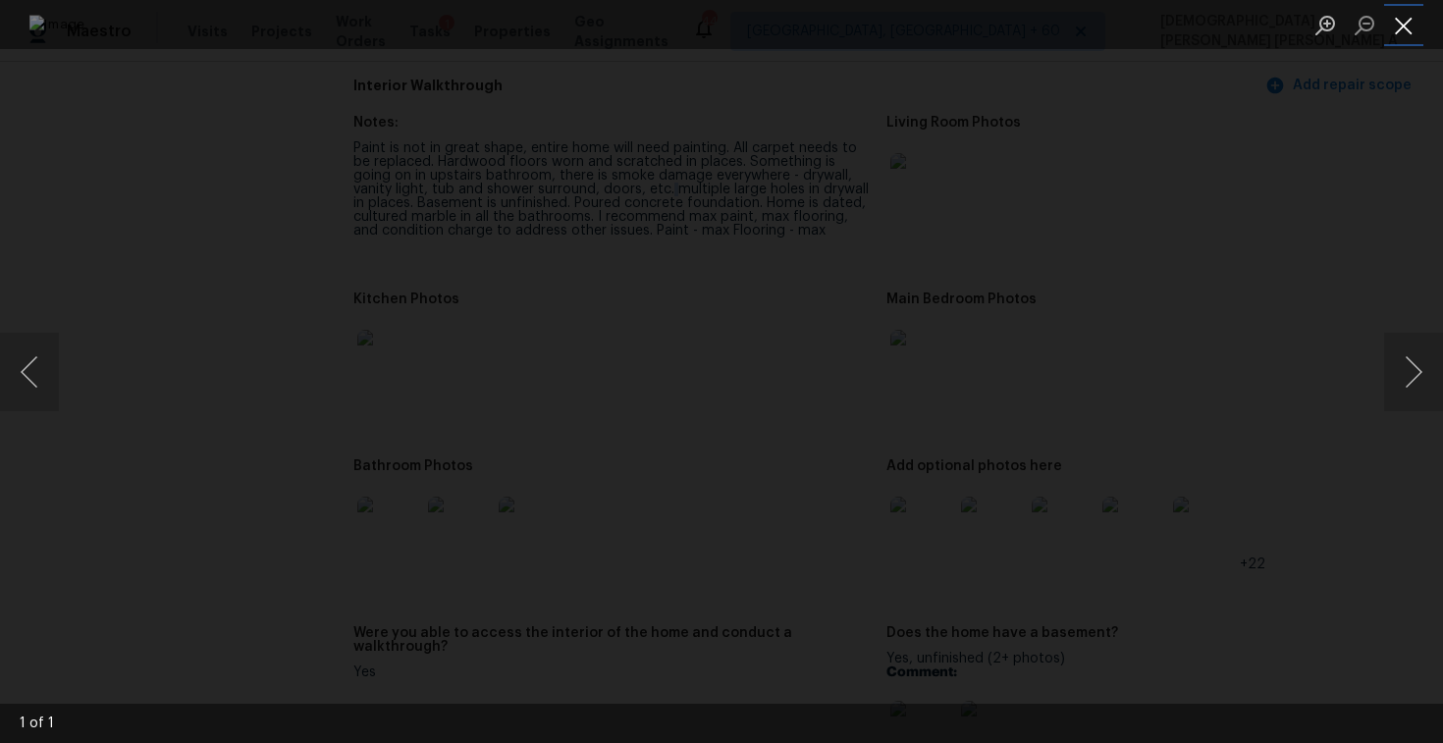
click at [1409, 9] on button "Close lightbox" at bounding box center [1403, 25] width 39 height 34
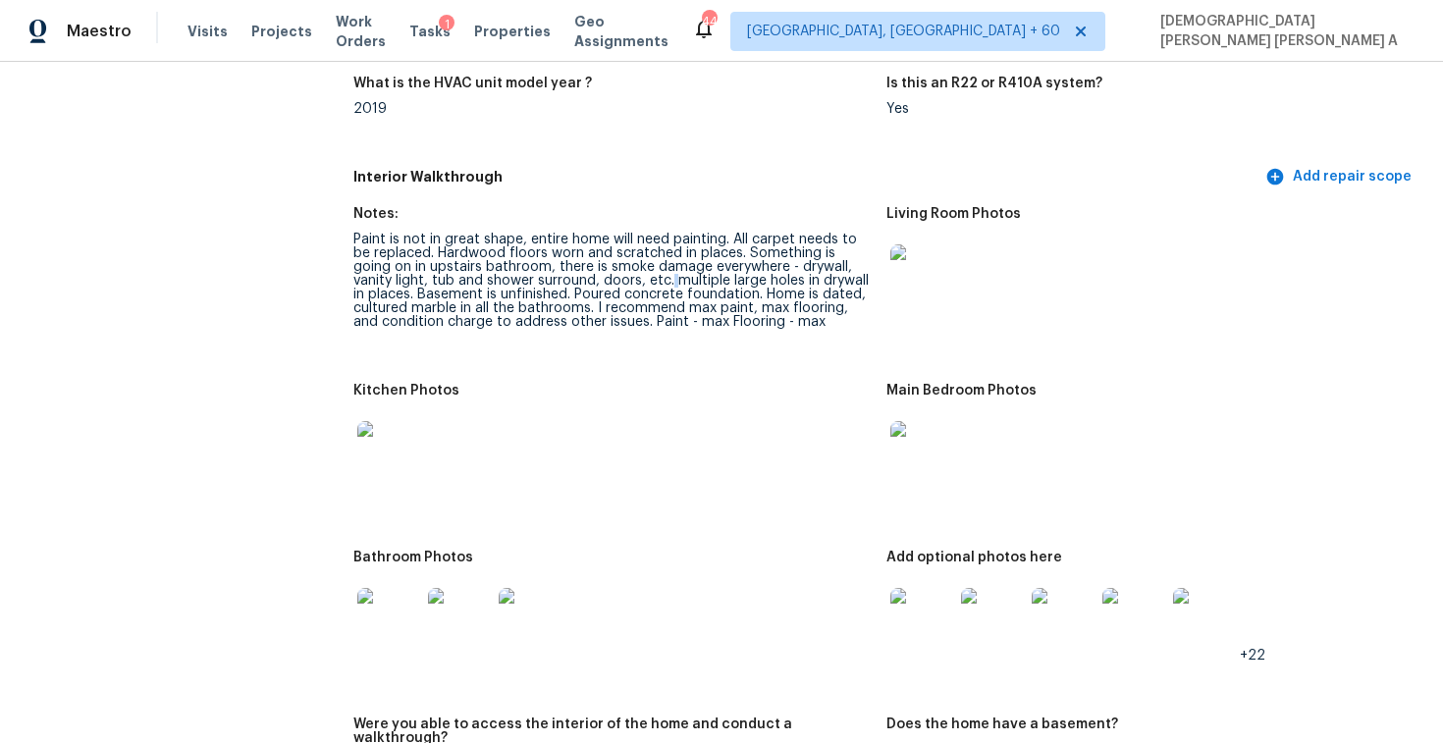
scroll to position [2098, 0]
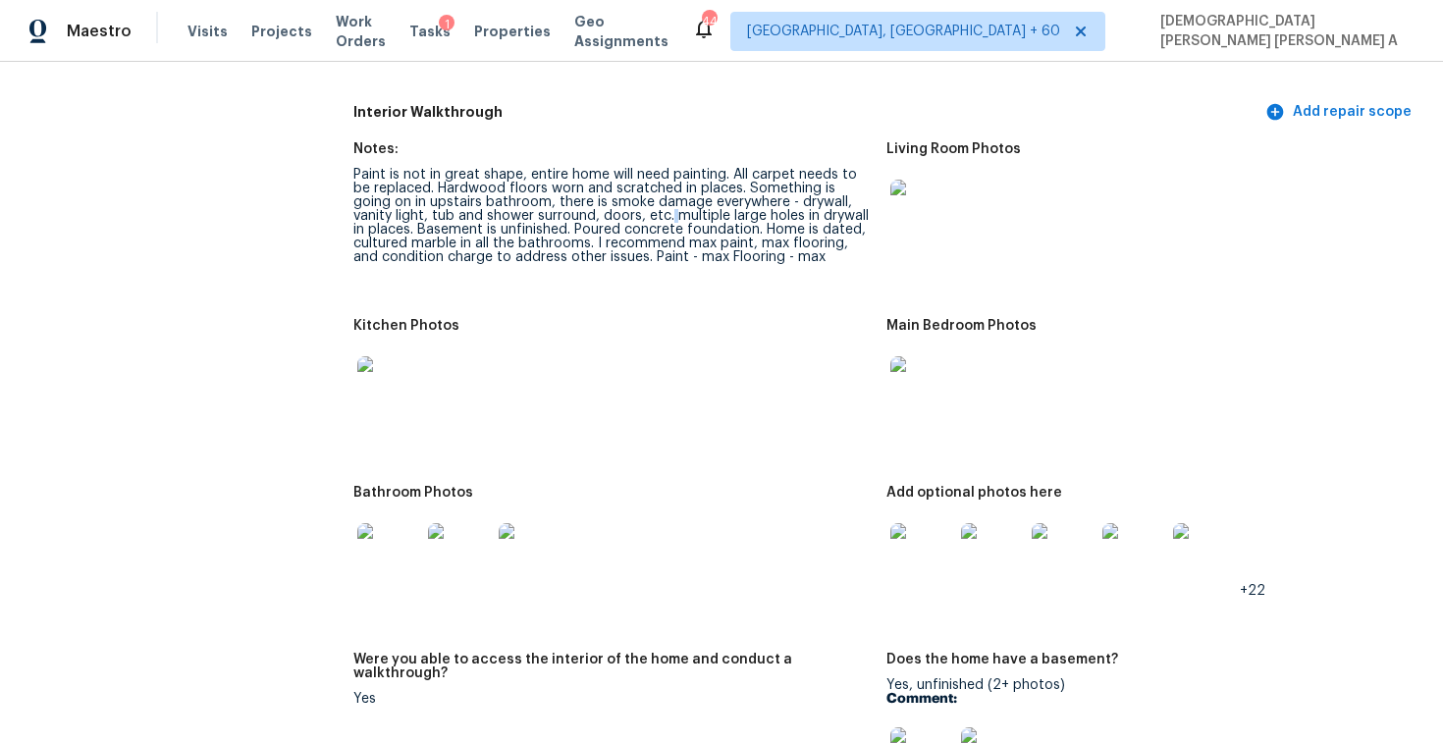
click at [393, 547] on img at bounding box center [388, 554] width 63 height 63
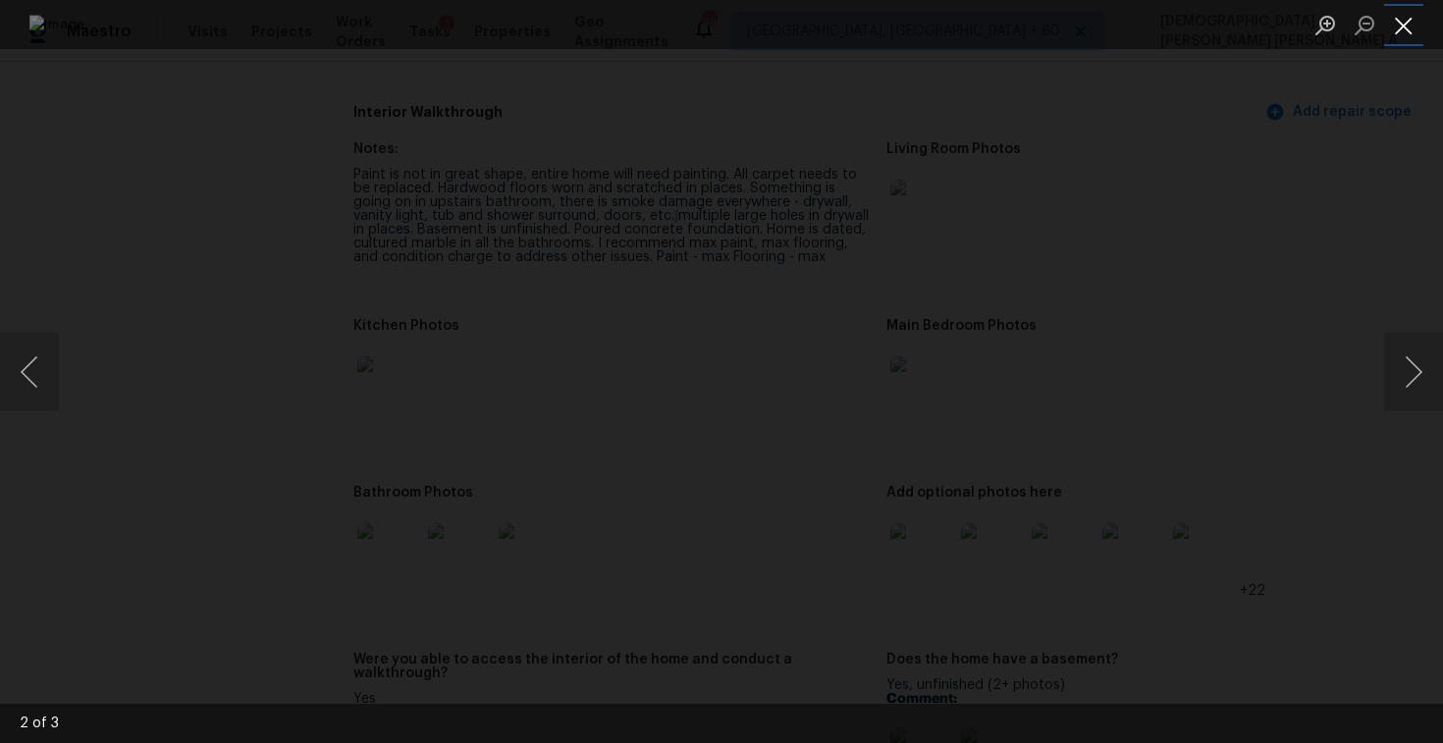
click at [1407, 26] on button "Close lightbox" at bounding box center [1403, 25] width 39 height 34
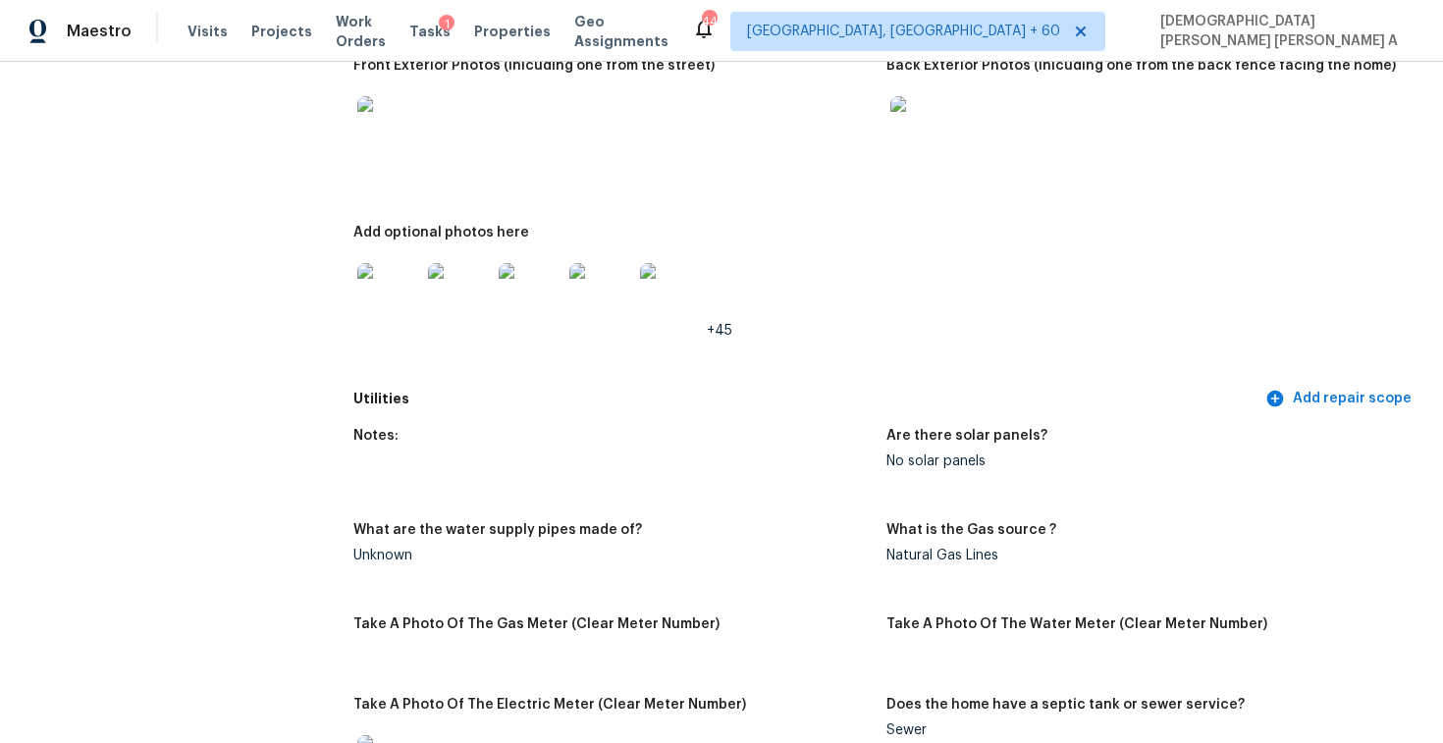
scroll to position [0, 0]
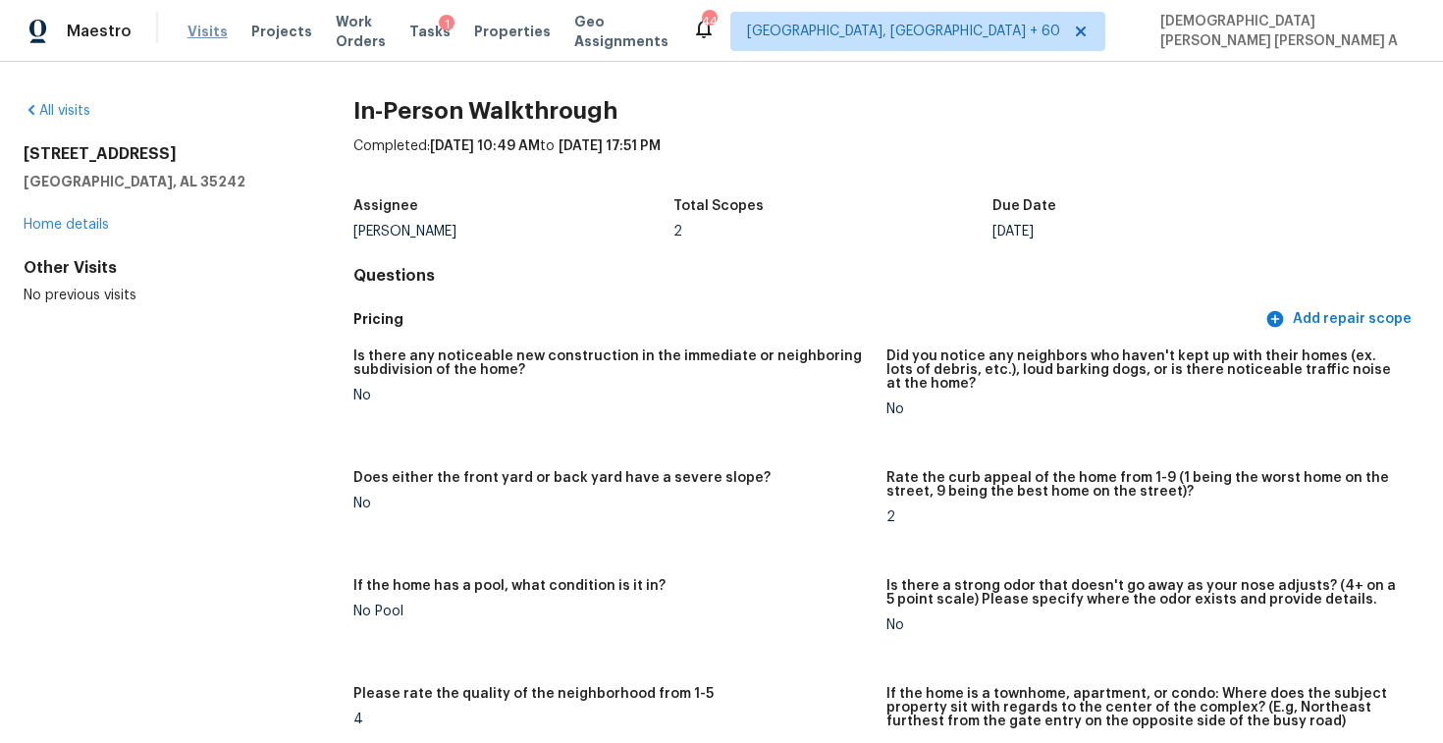
click at [199, 36] on span "Visits" at bounding box center [208, 32] width 40 height 20
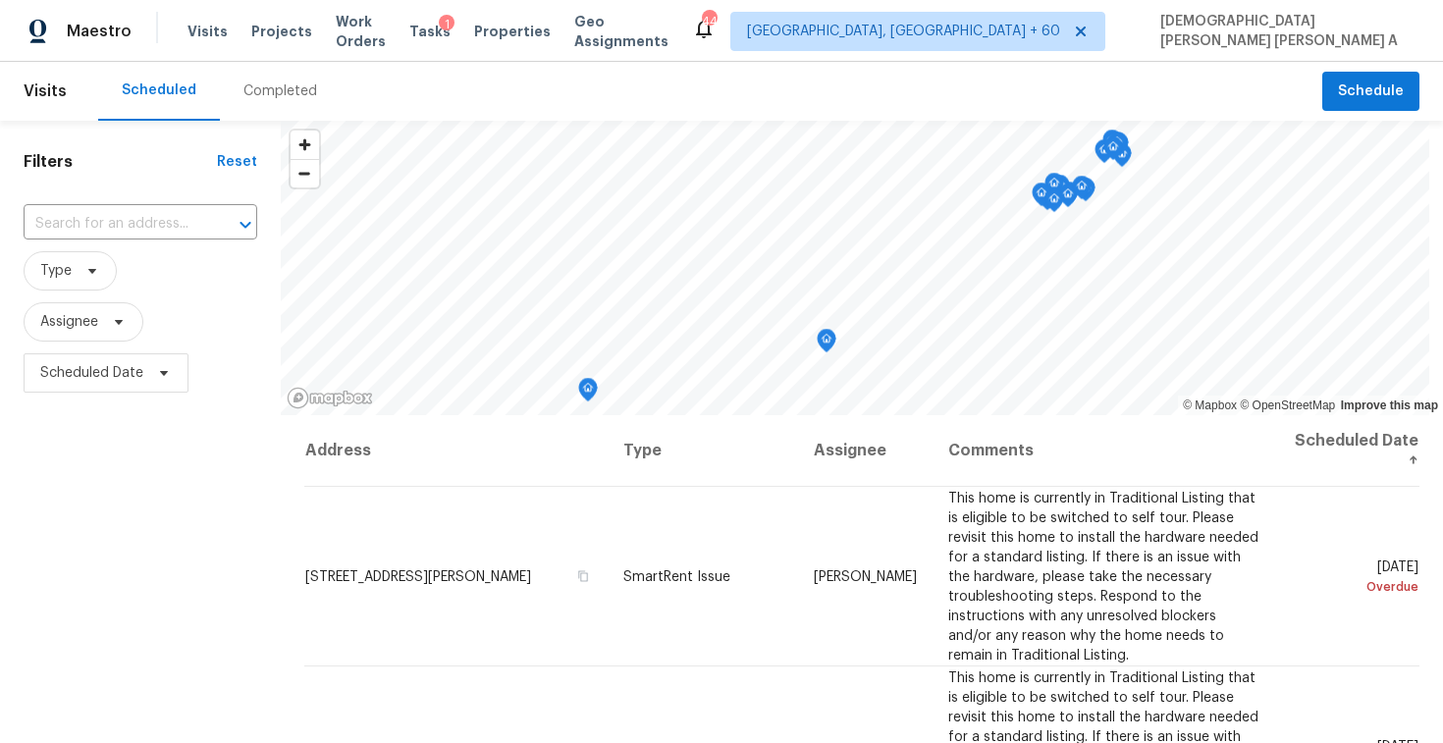
click at [271, 115] on div "Completed" at bounding box center [280, 91] width 121 height 59
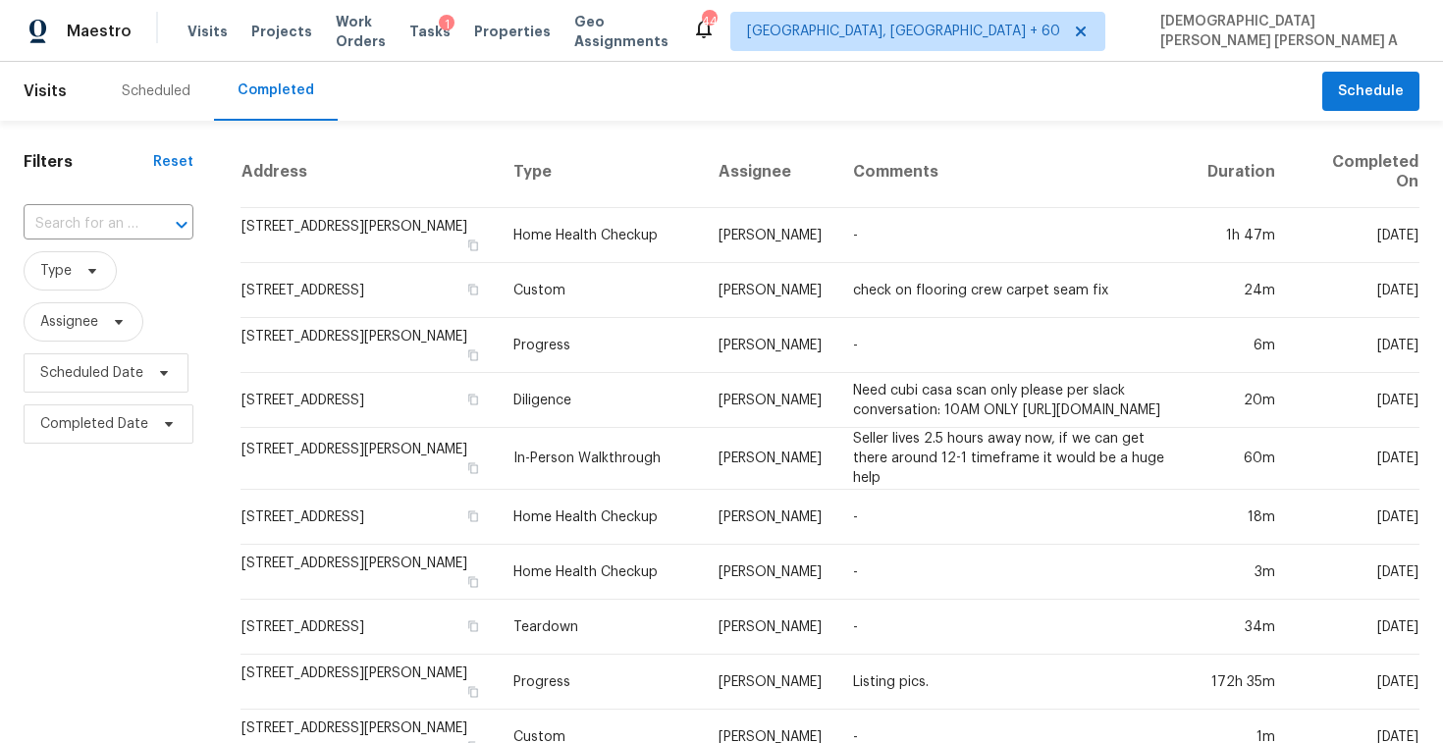
click at [155, 221] on div at bounding box center [167, 224] width 51 height 27
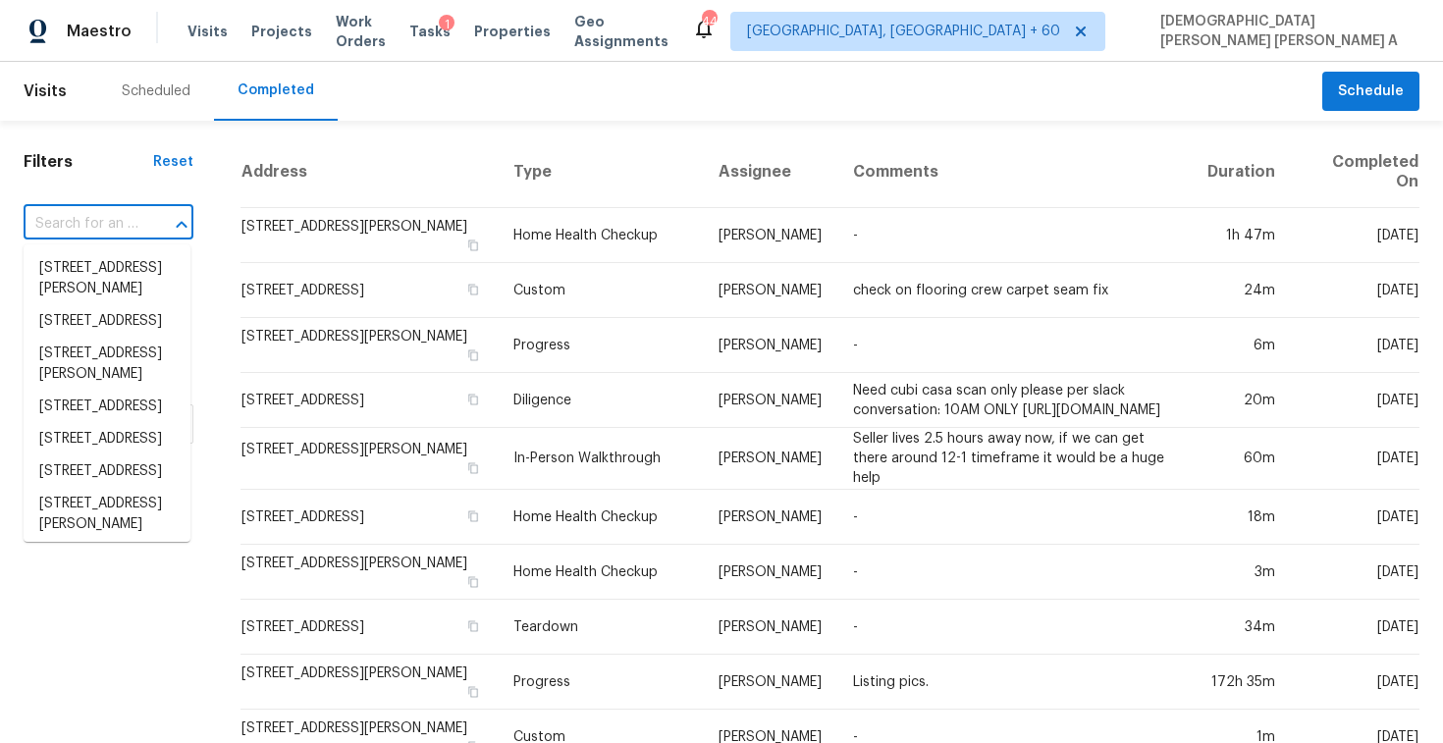
paste input "505 E McIntosh Rd Griffin, GA, 30223"
type input "505 E McIntosh Rd Griffin, GA, 30223"
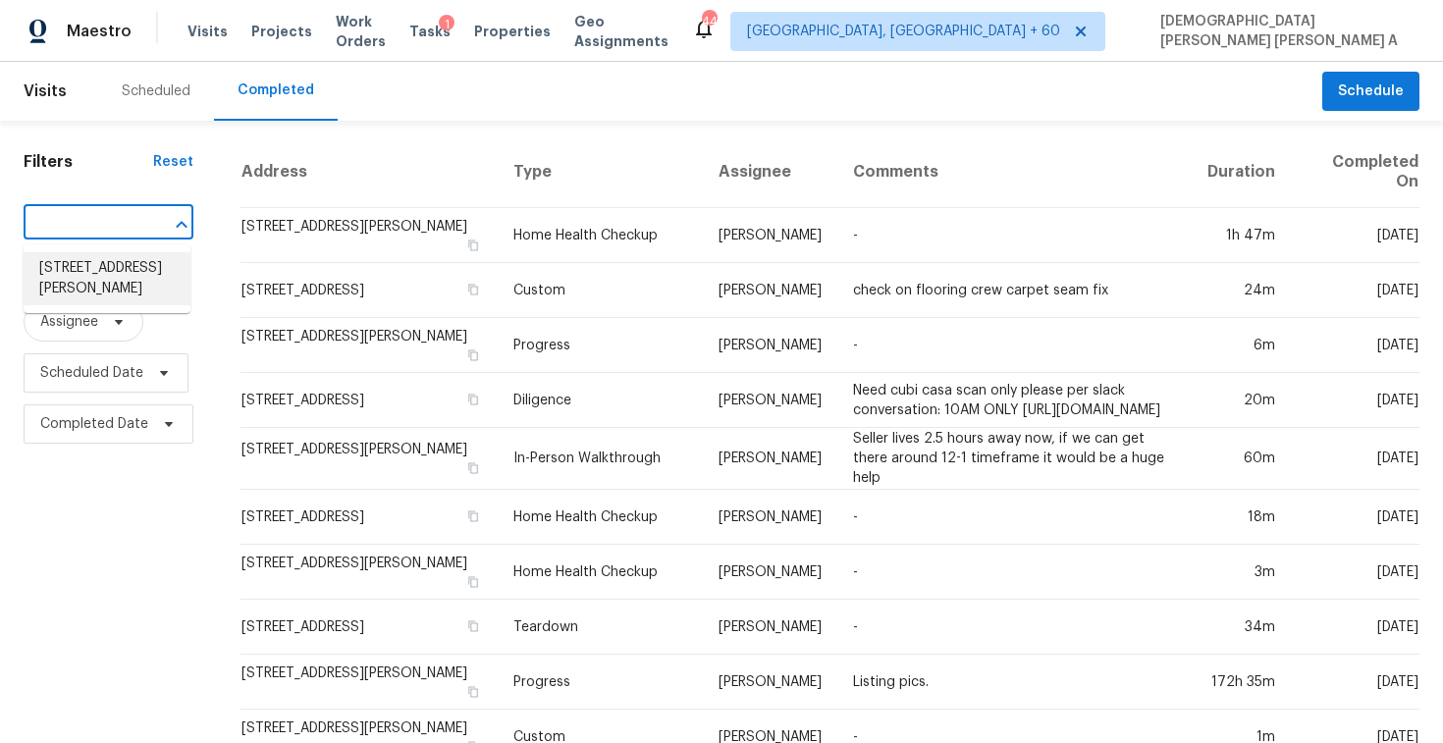
click at [136, 279] on li "505 E McIntosh Rd, Griffin, GA 30223" at bounding box center [107, 278] width 167 height 53
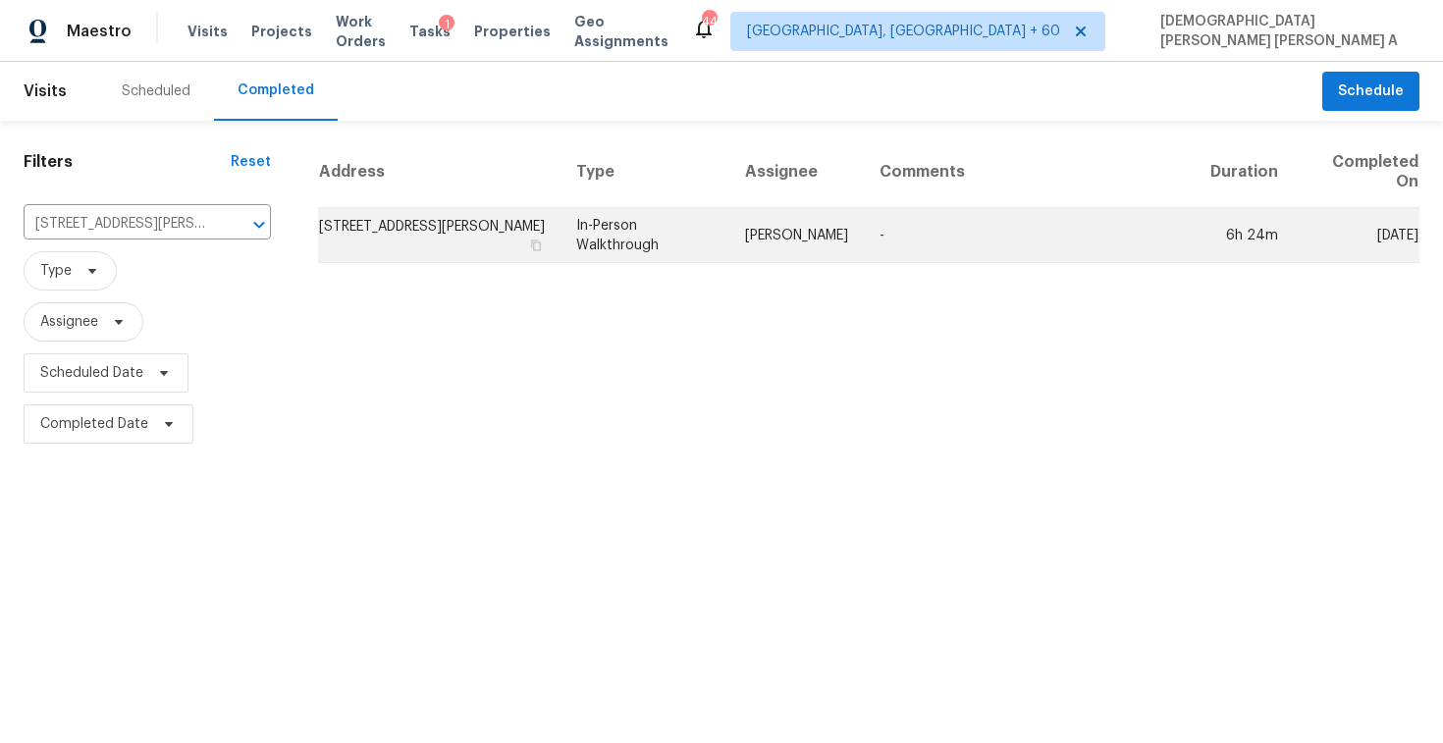
click at [692, 225] on td "In-Person Walkthrough" at bounding box center [645, 235] width 169 height 55
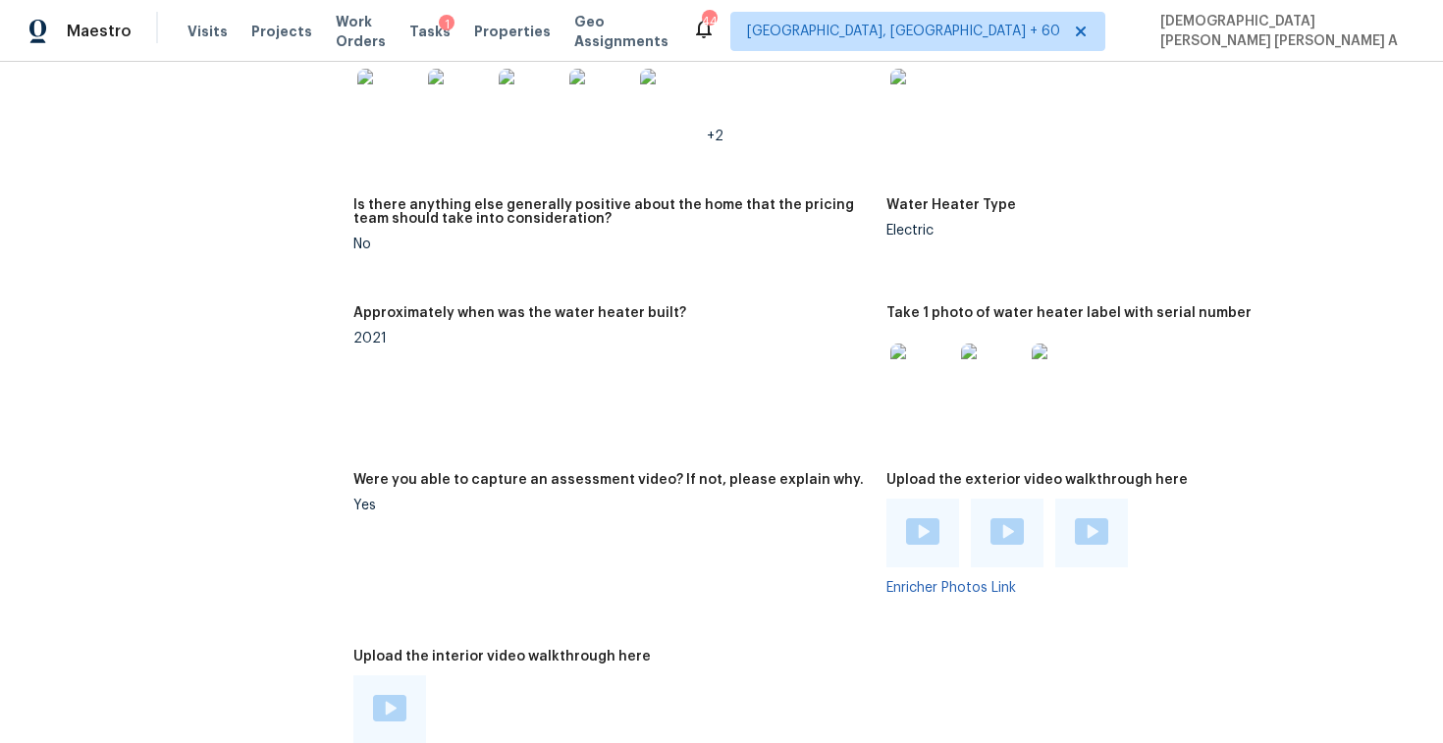
scroll to position [3866, 0]
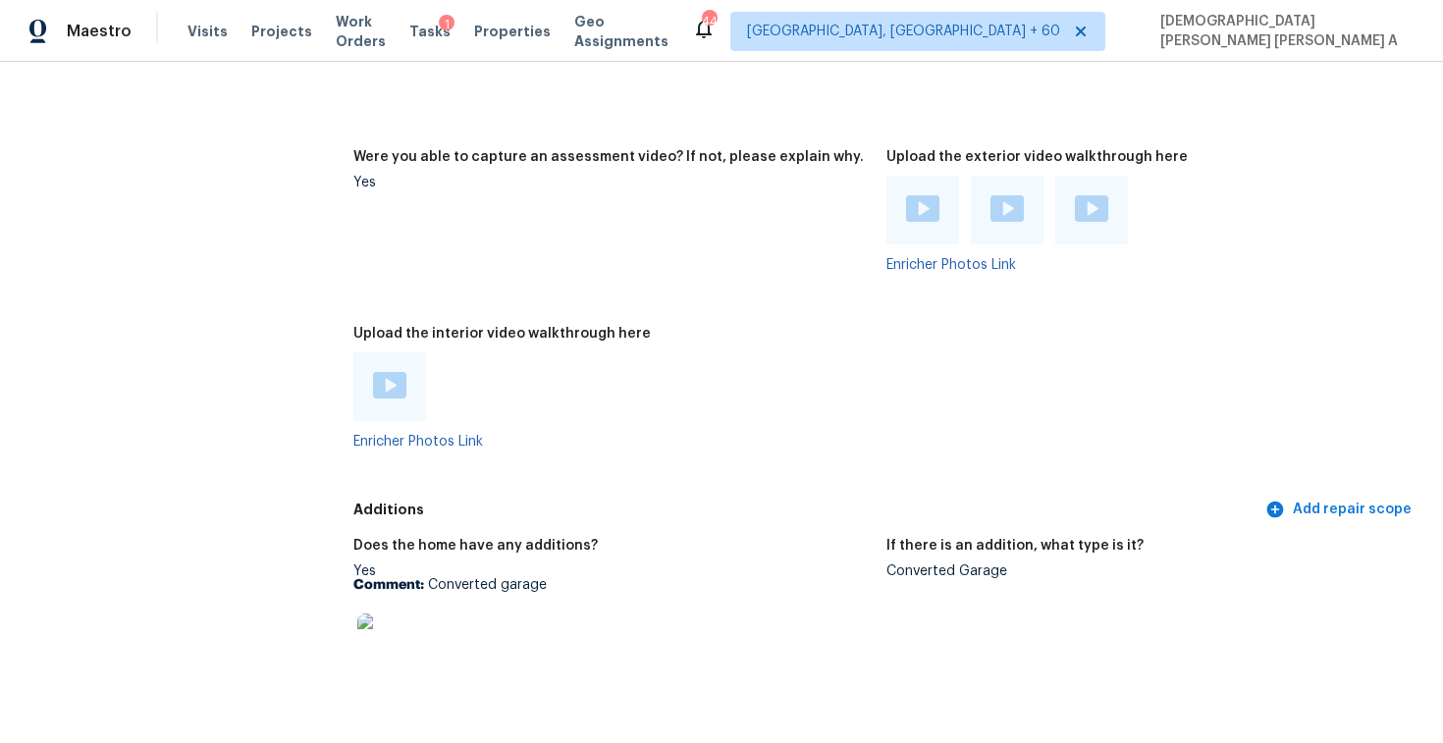
click at [382, 376] on img at bounding box center [389, 385] width 33 height 27
click at [410, 636] on img at bounding box center [388, 645] width 63 height 63
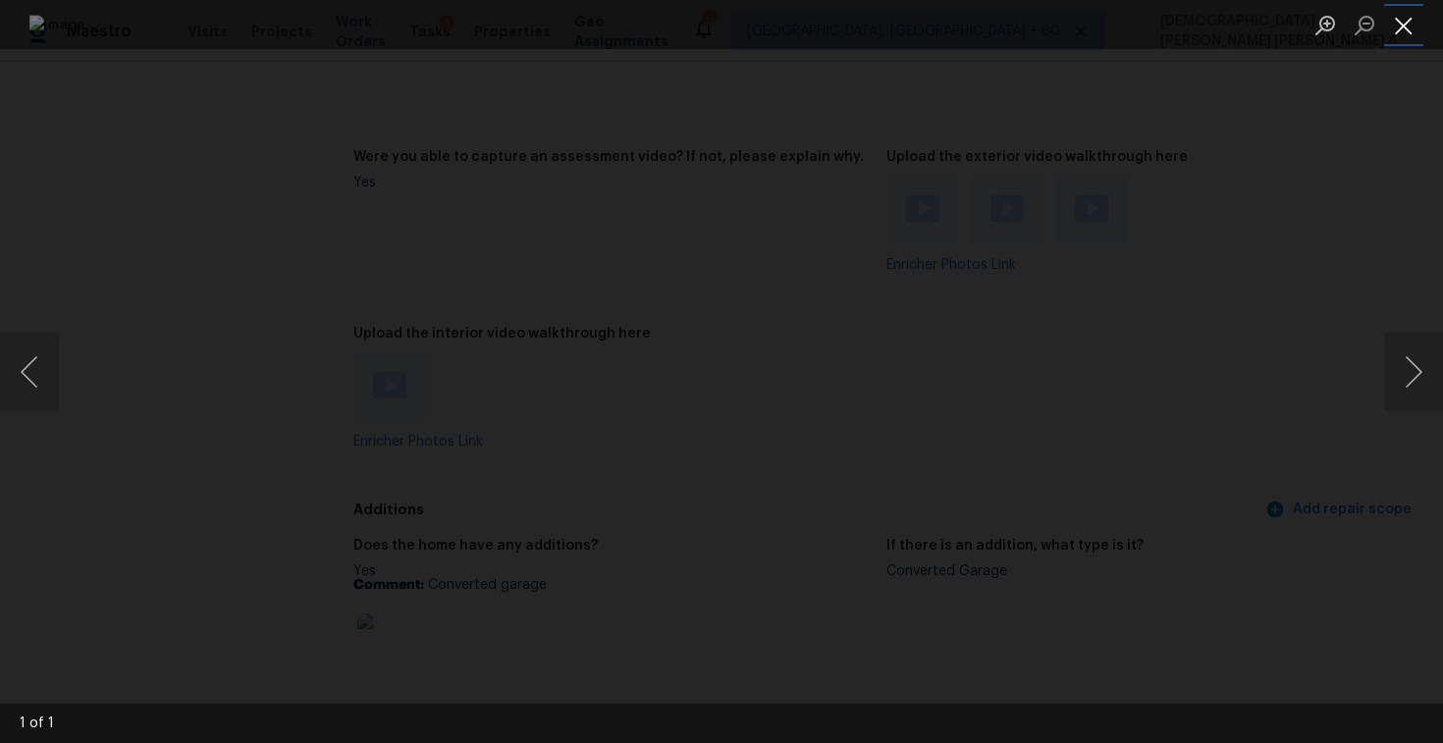
click at [1403, 21] on button "Close lightbox" at bounding box center [1403, 25] width 39 height 34
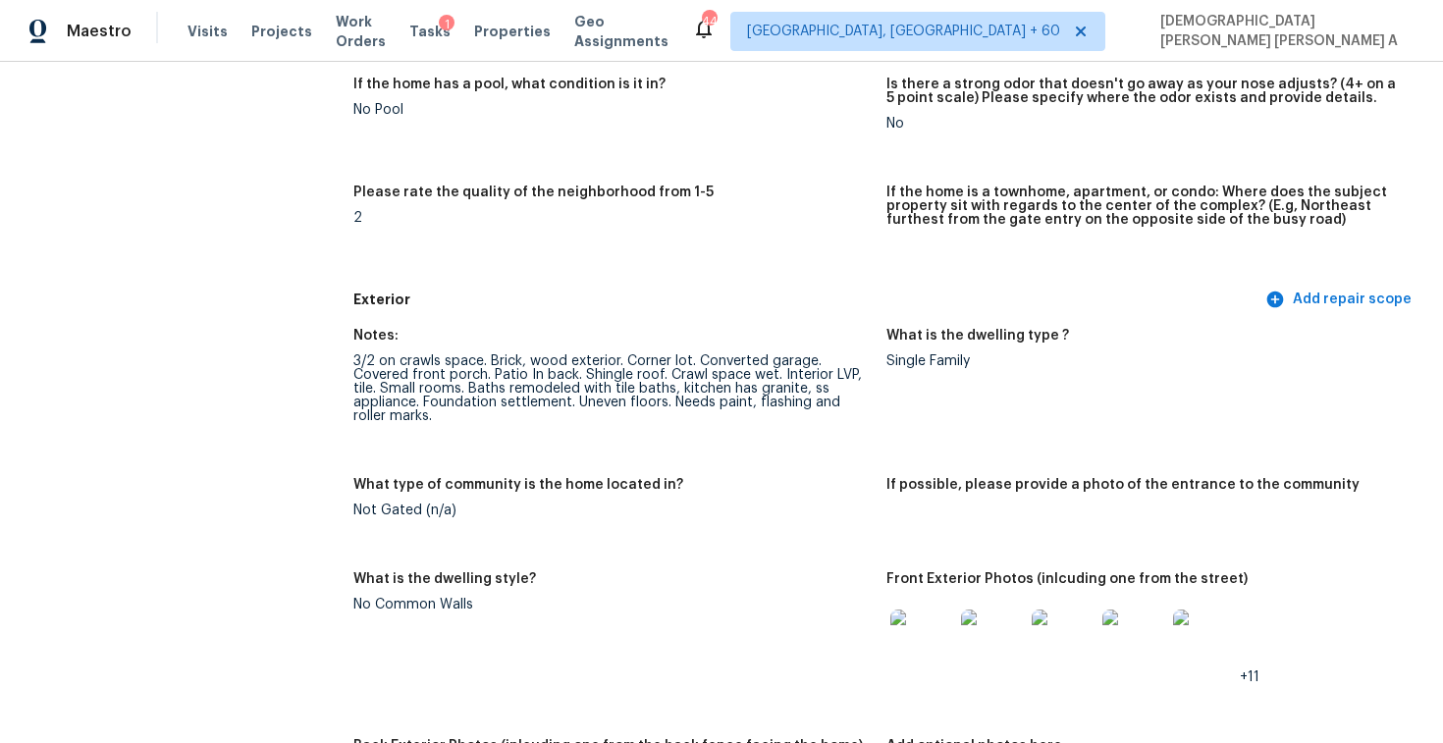
scroll to position [2896, 0]
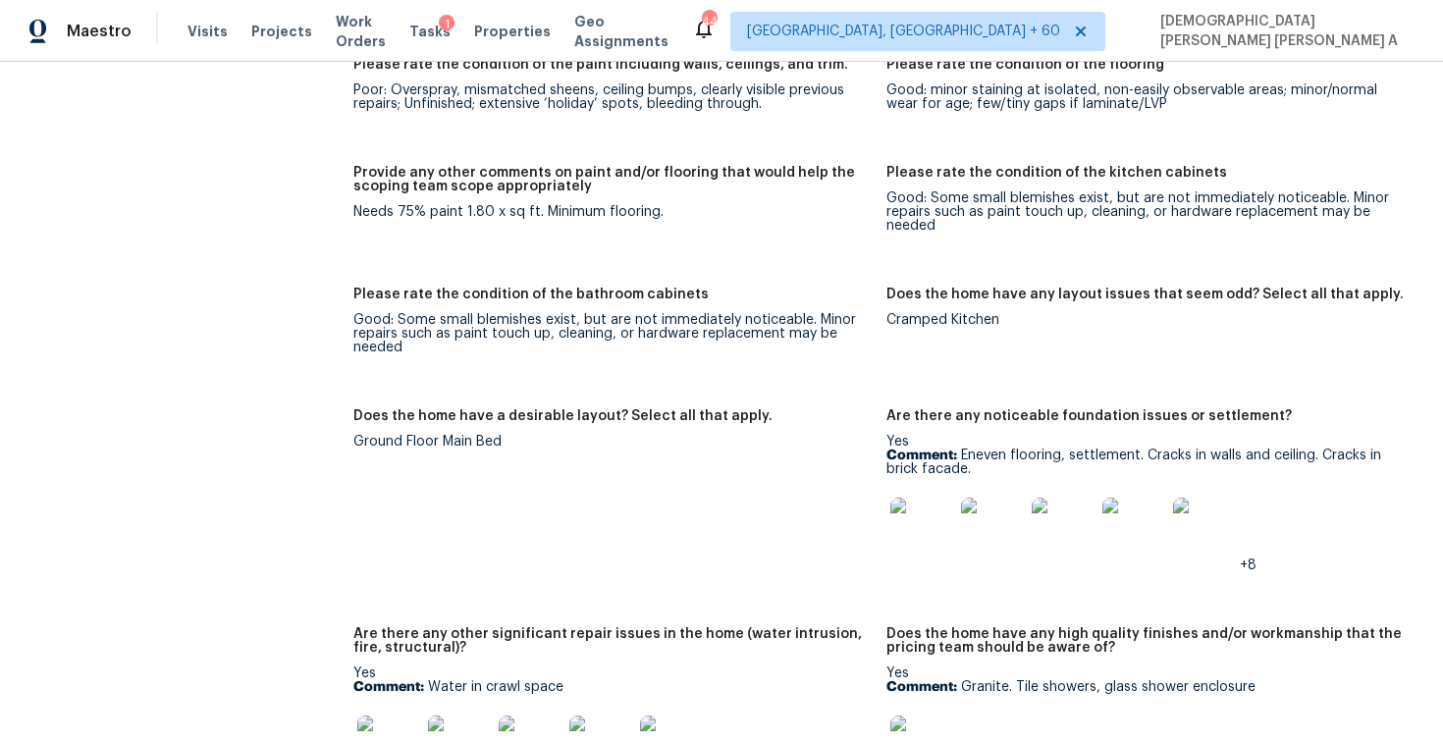
click at [916, 522] on img at bounding box center [922, 529] width 63 height 63
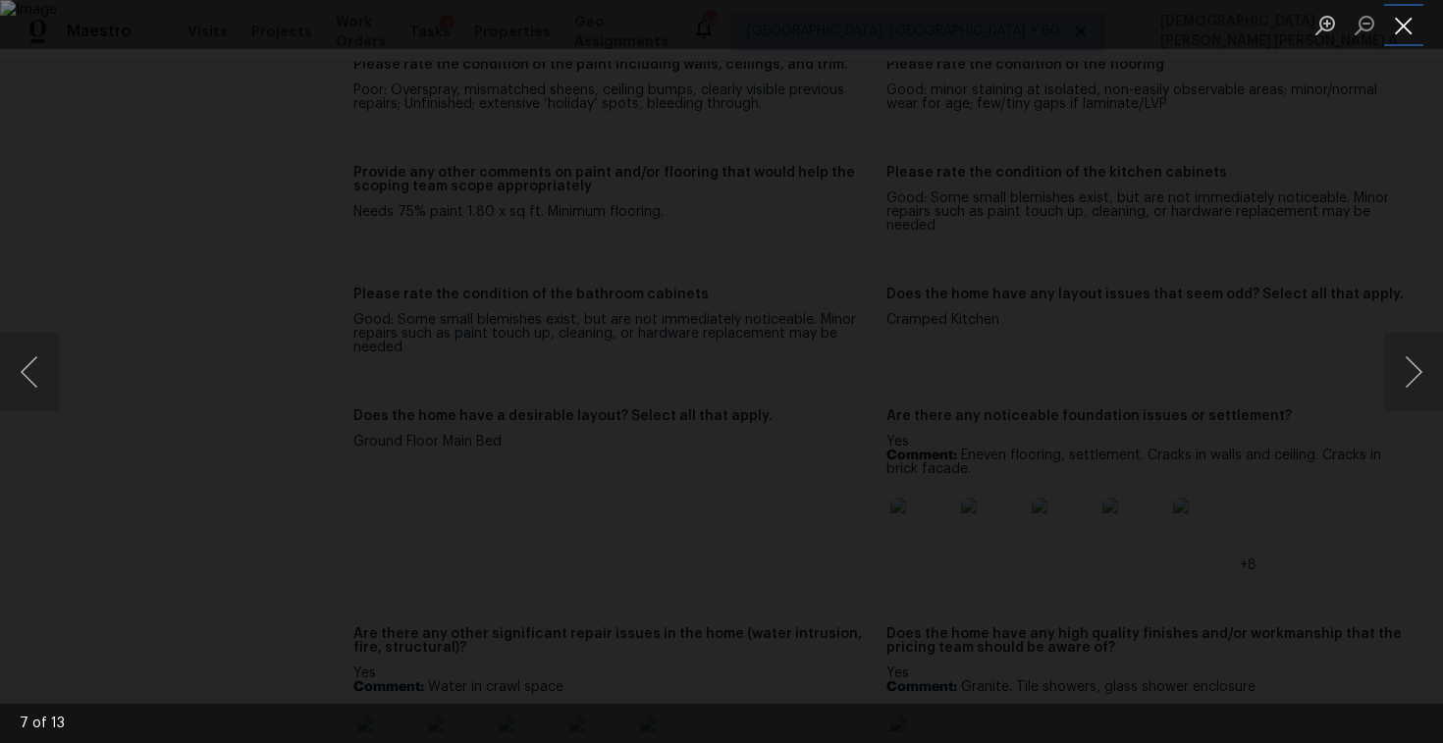
click at [1405, 12] on button "Close lightbox" at bounding box center [1403, 25] width 39 height 34
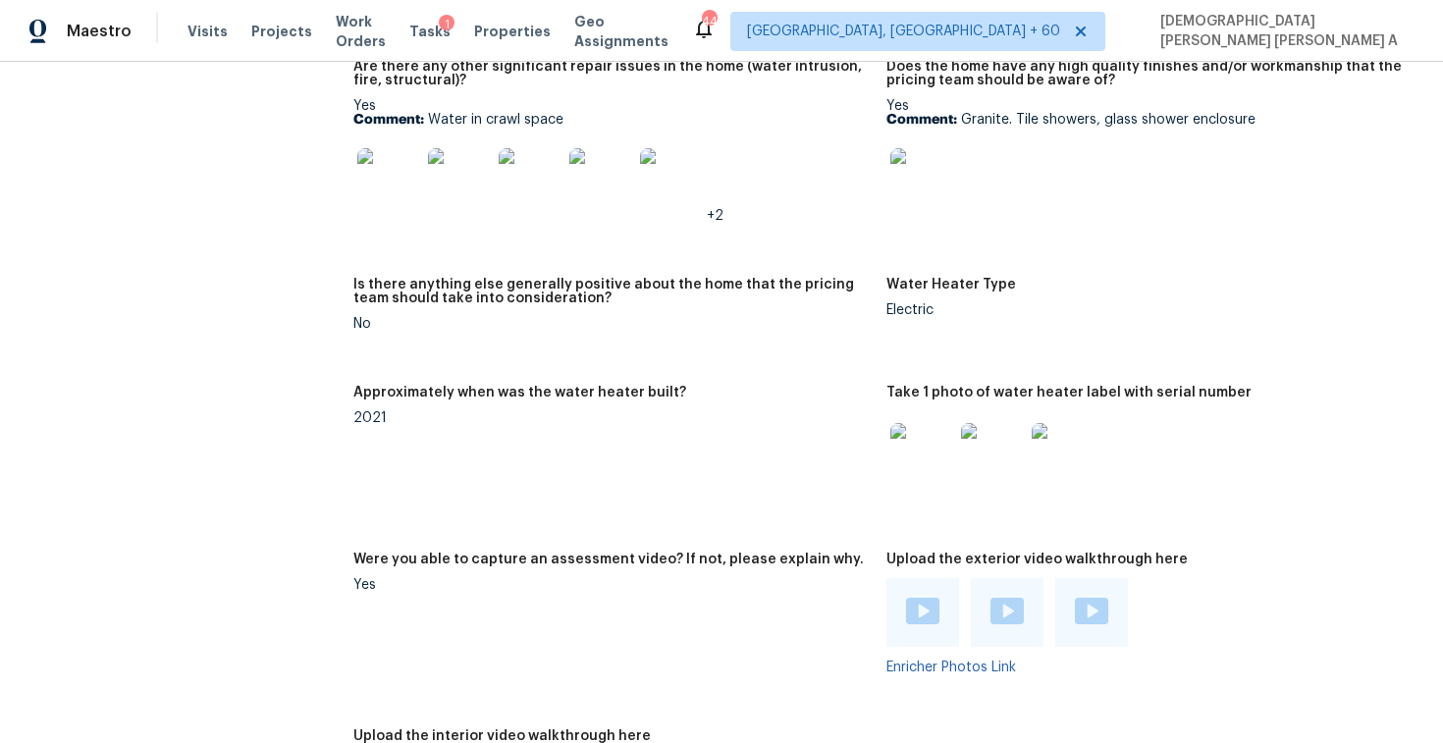
scroll to position [3245, 0]
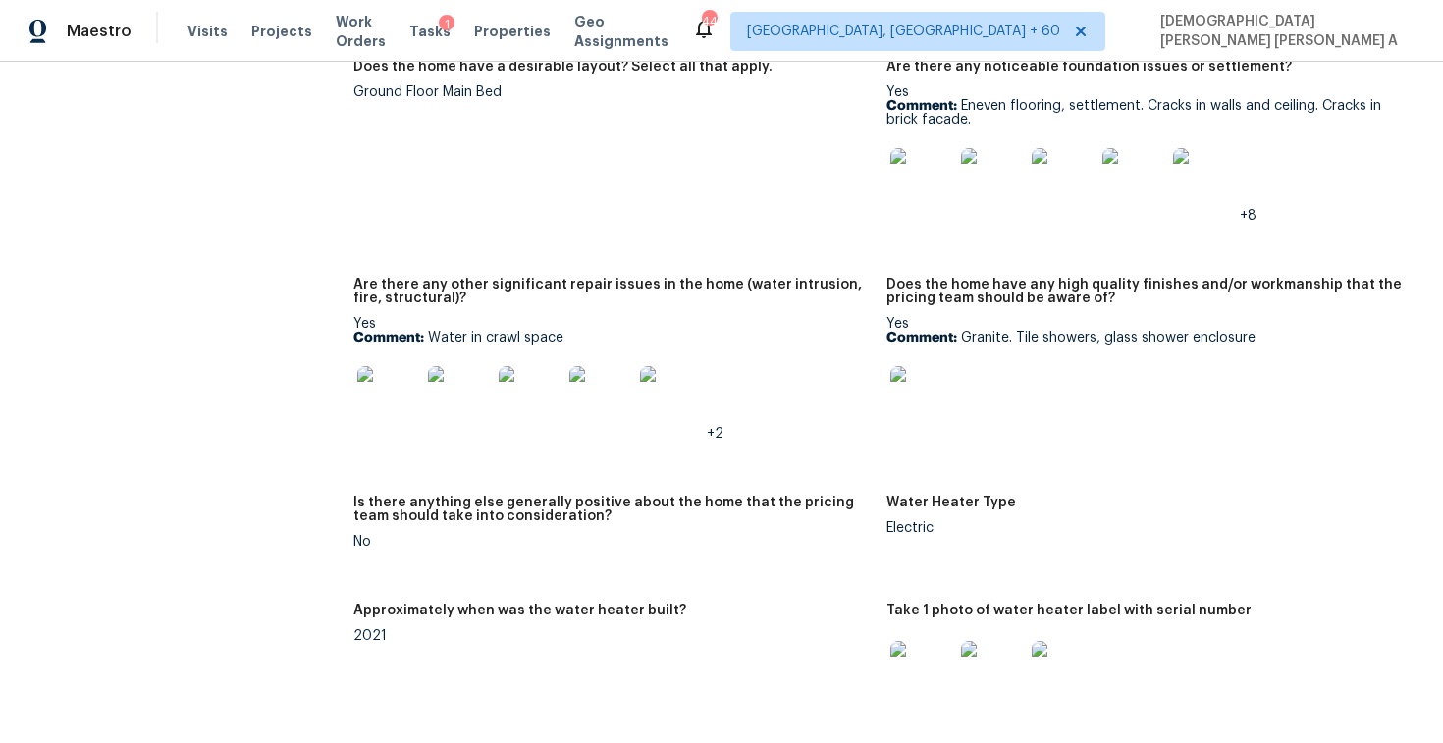
click at [383, 373] on img at bounding box center [388, 397] width 63 height 63
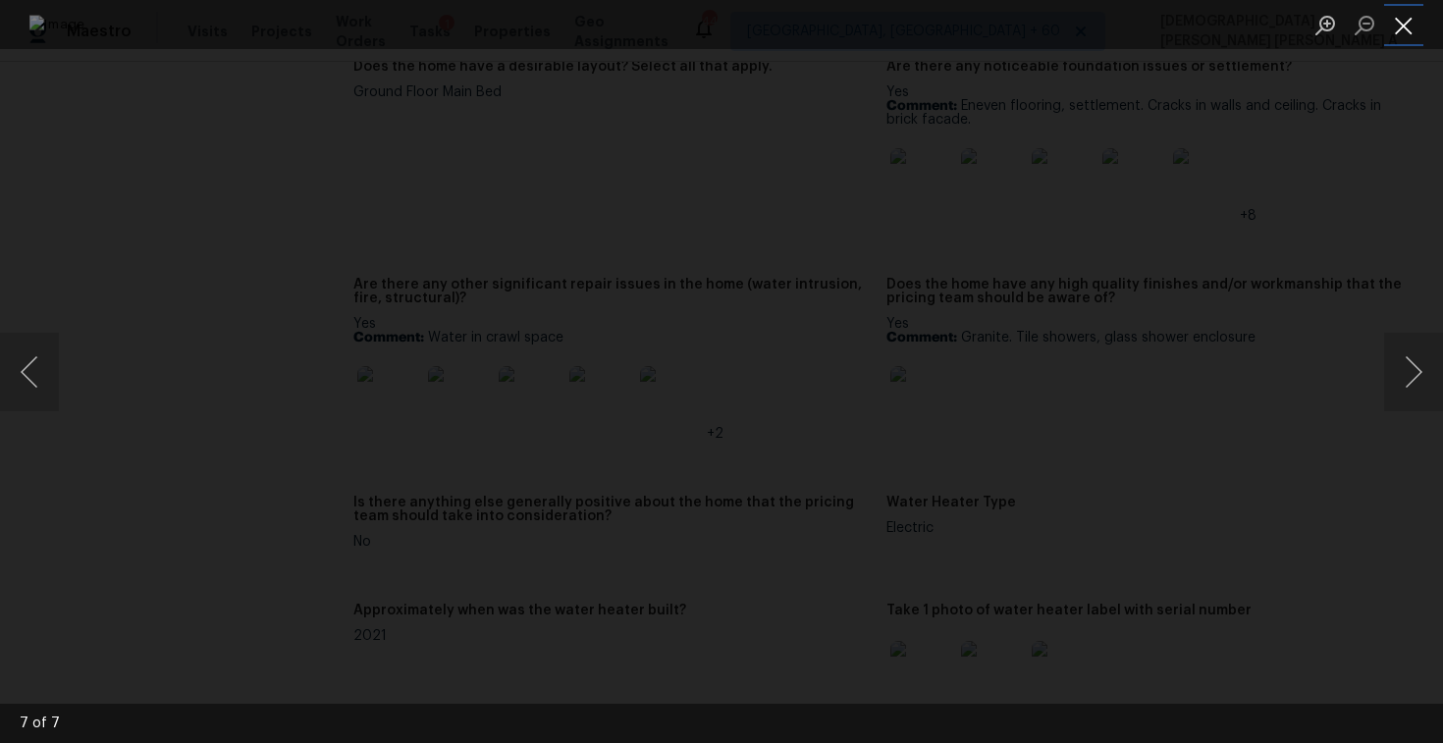
click at [1403, 11] on button "Close lightbox" at bounding box center [1403, 25] width 39 height 34
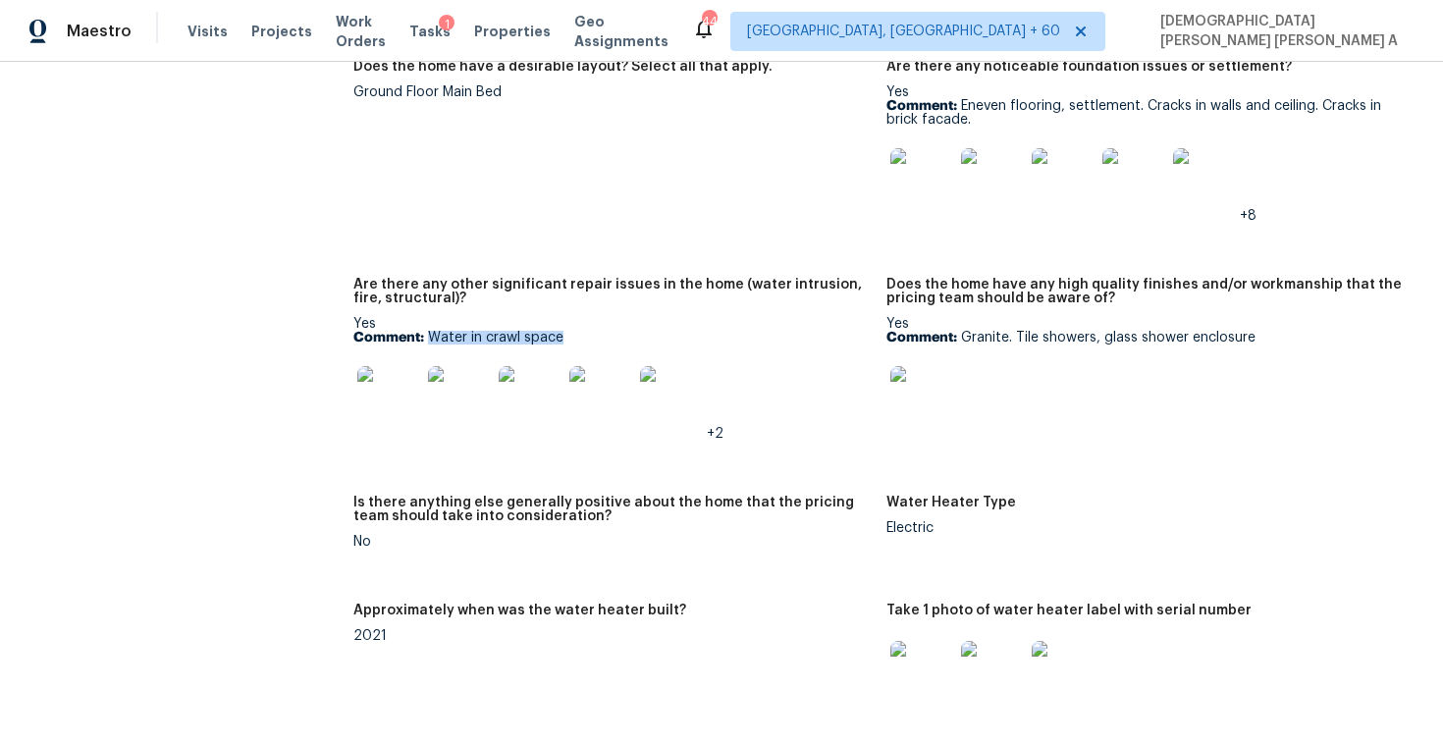
drag, startPoint x: 428, startPoint y: 325, endPoint x: 574, endPoint y: 327, distance: 146.3
click at [574, 331] on p "Comment: Water in crawl space" at bounding box center [611, 338] width 517 height 14
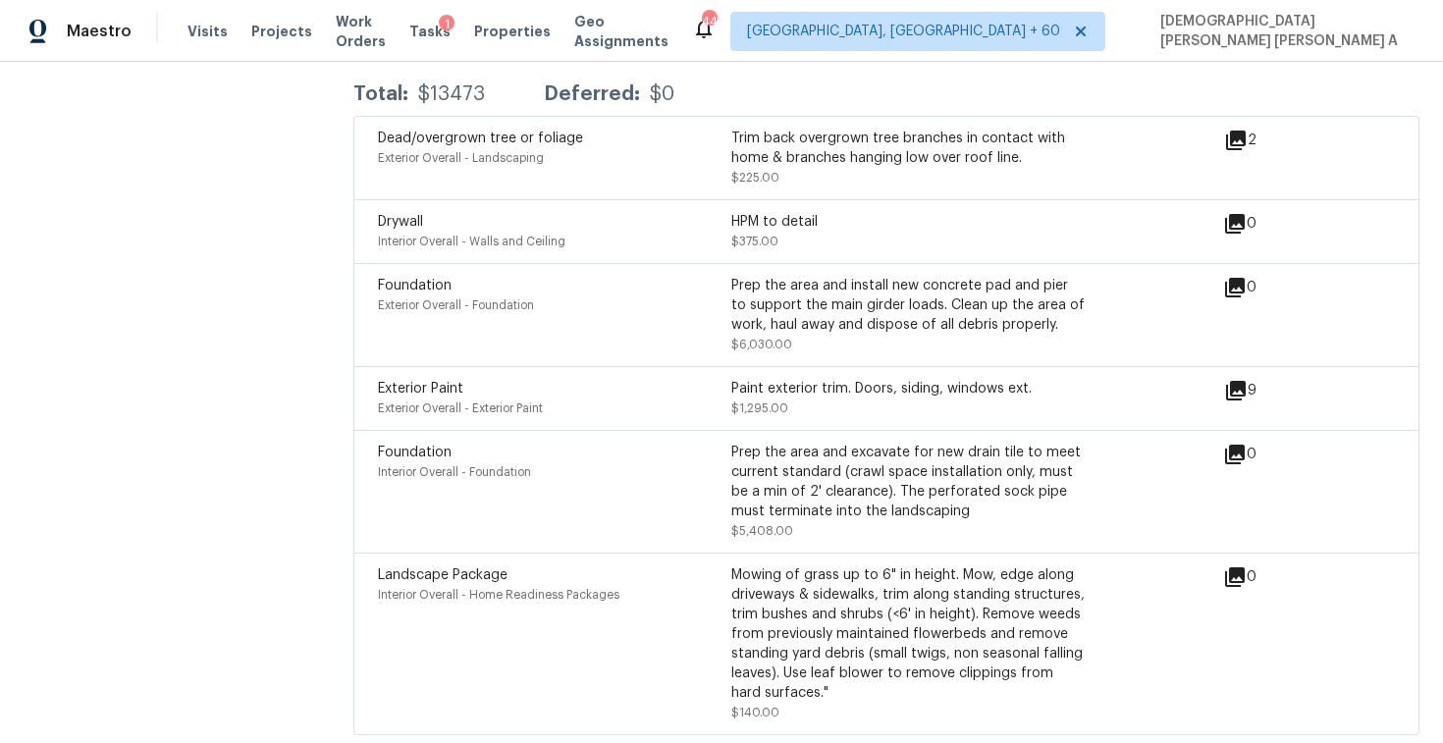
scroll to position [5085, 0]
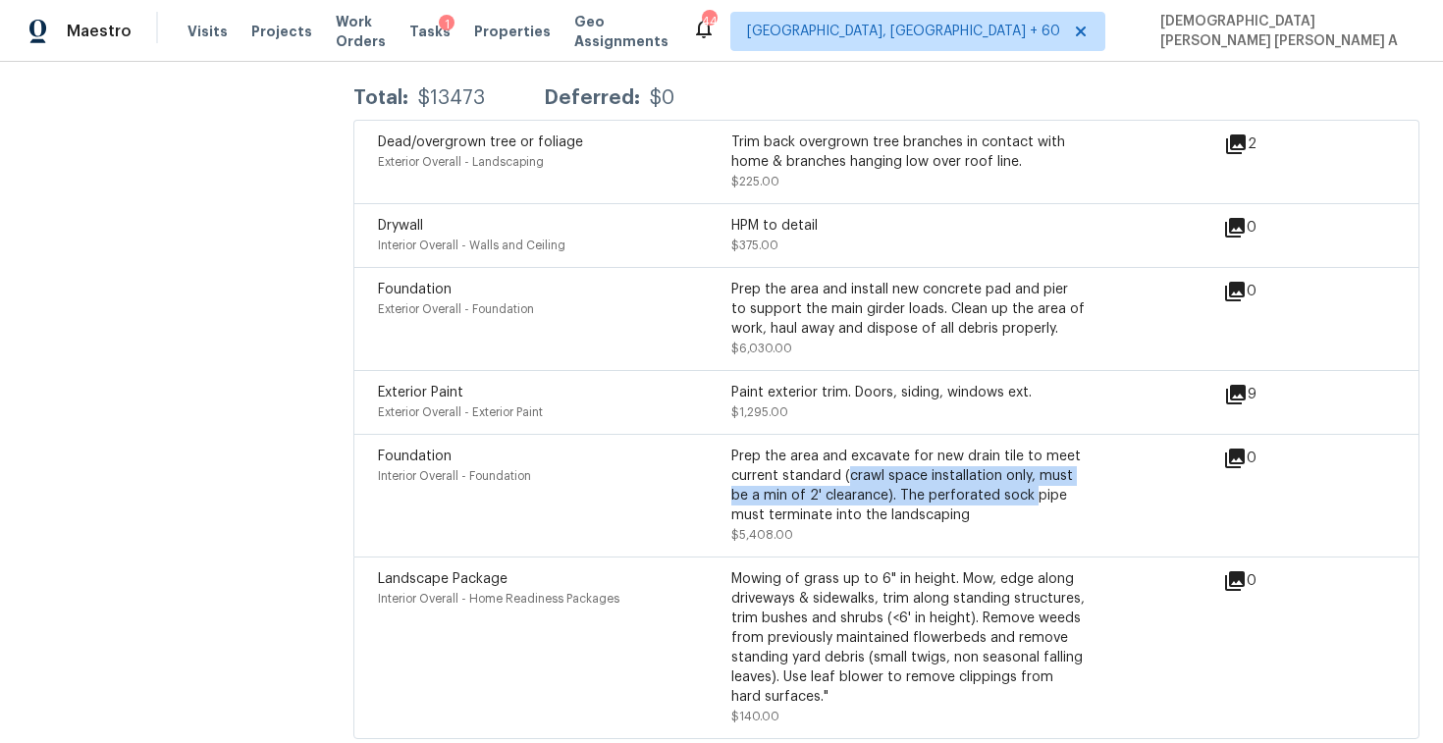
drag, startPoint x: 845, startPoint y: 451, endPoint x: 1029, endPoint y: 474, distance: 185.1
click at [1029, 474] on div "Prep the area and excavate for new drain tile to meet current standard (crawl s…" at bounding box center [907, 486] width 353 height 79
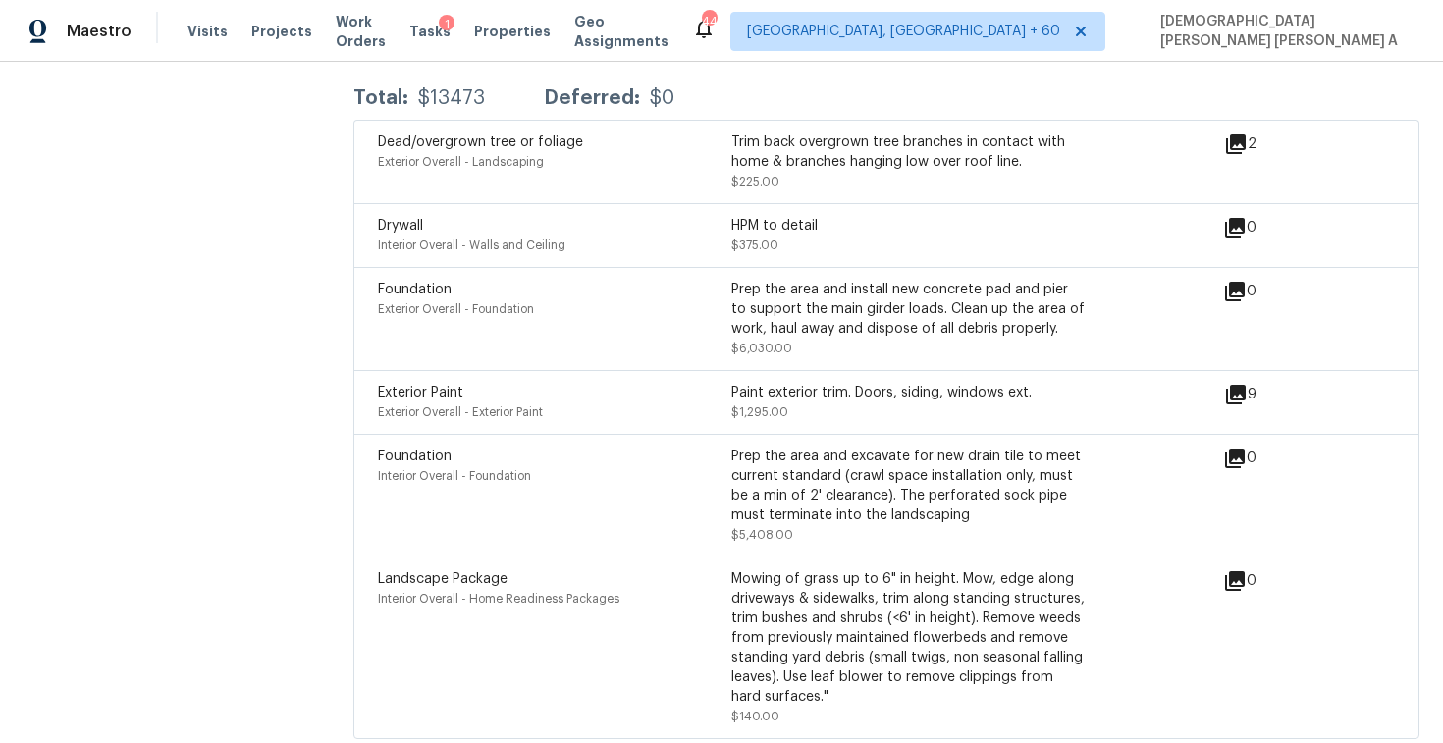
click at [1026, 474] on div "Prep the area and excavate for new drain tile to meet current standard (crawl s…" at bounding box center [907, 486] width 353 height 79
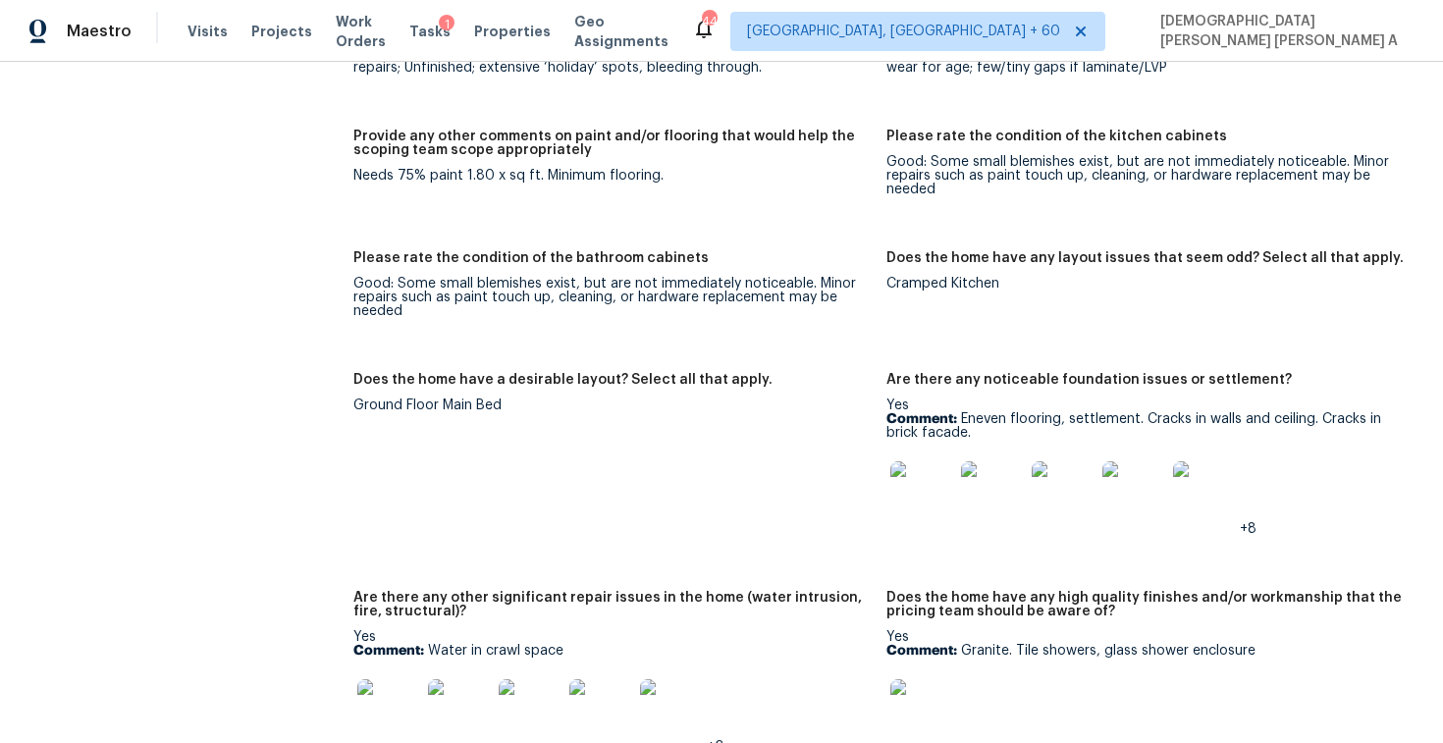
scroll to position [2820, 0]
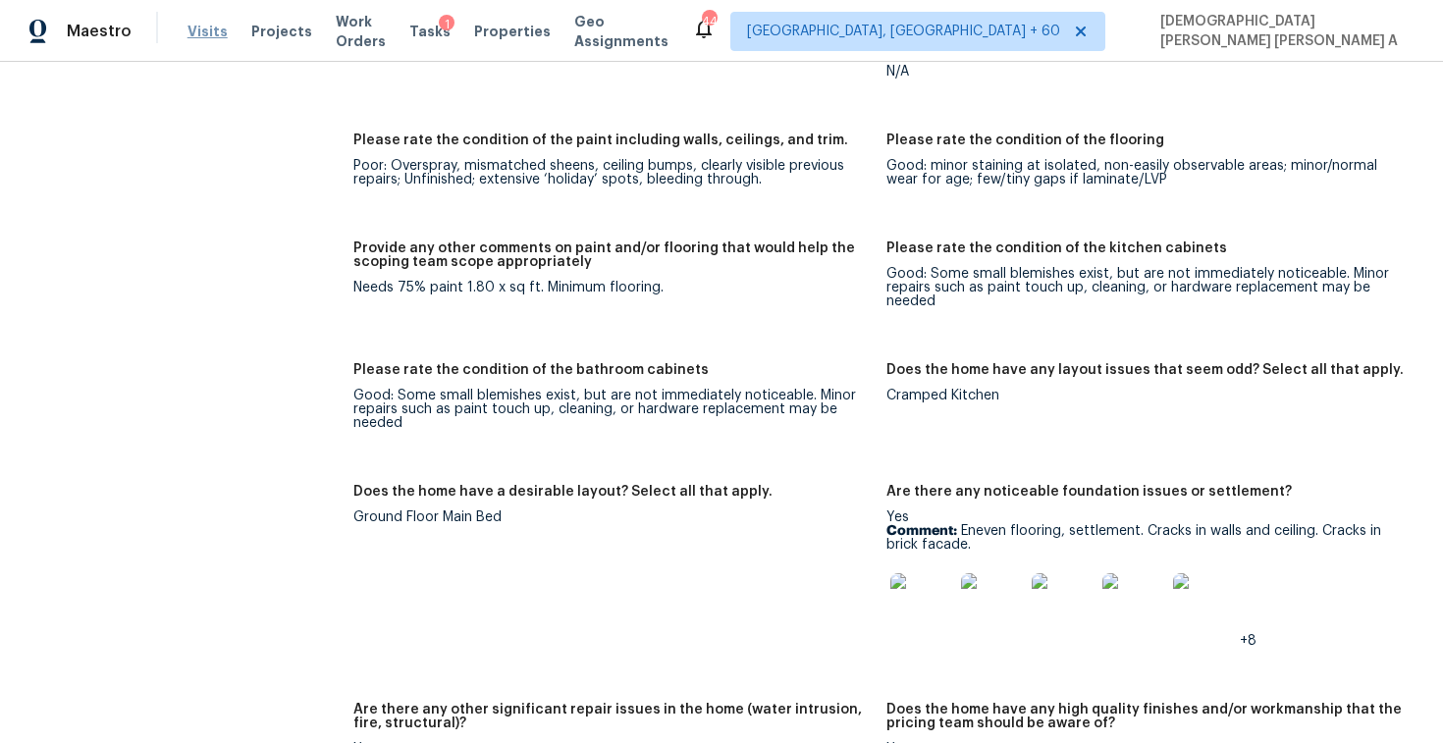
click at [201, 31] on span "Visits" at bounding box center [208, 32] width 40 height 20
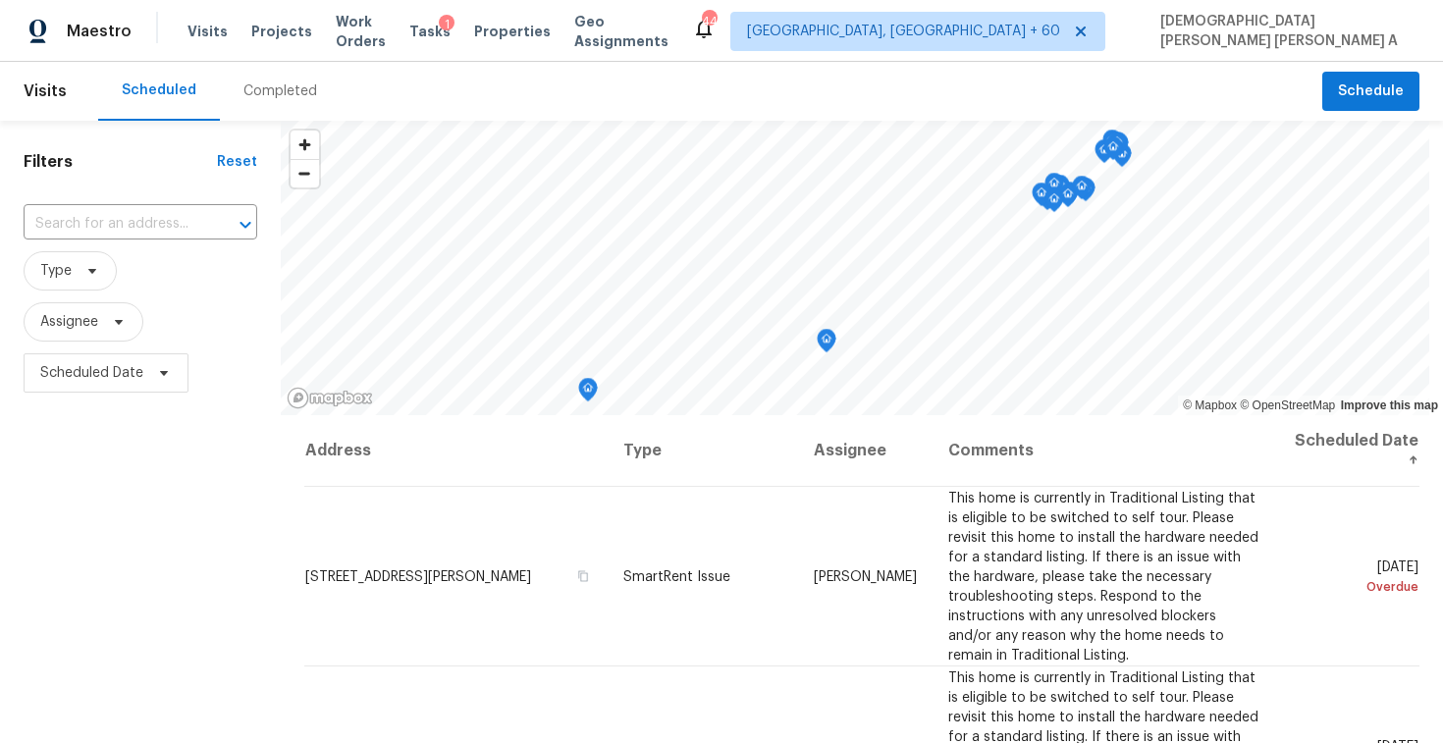
click at [285, 99] on div "Completed" at bounding box center [281, 91] width 74 height 20
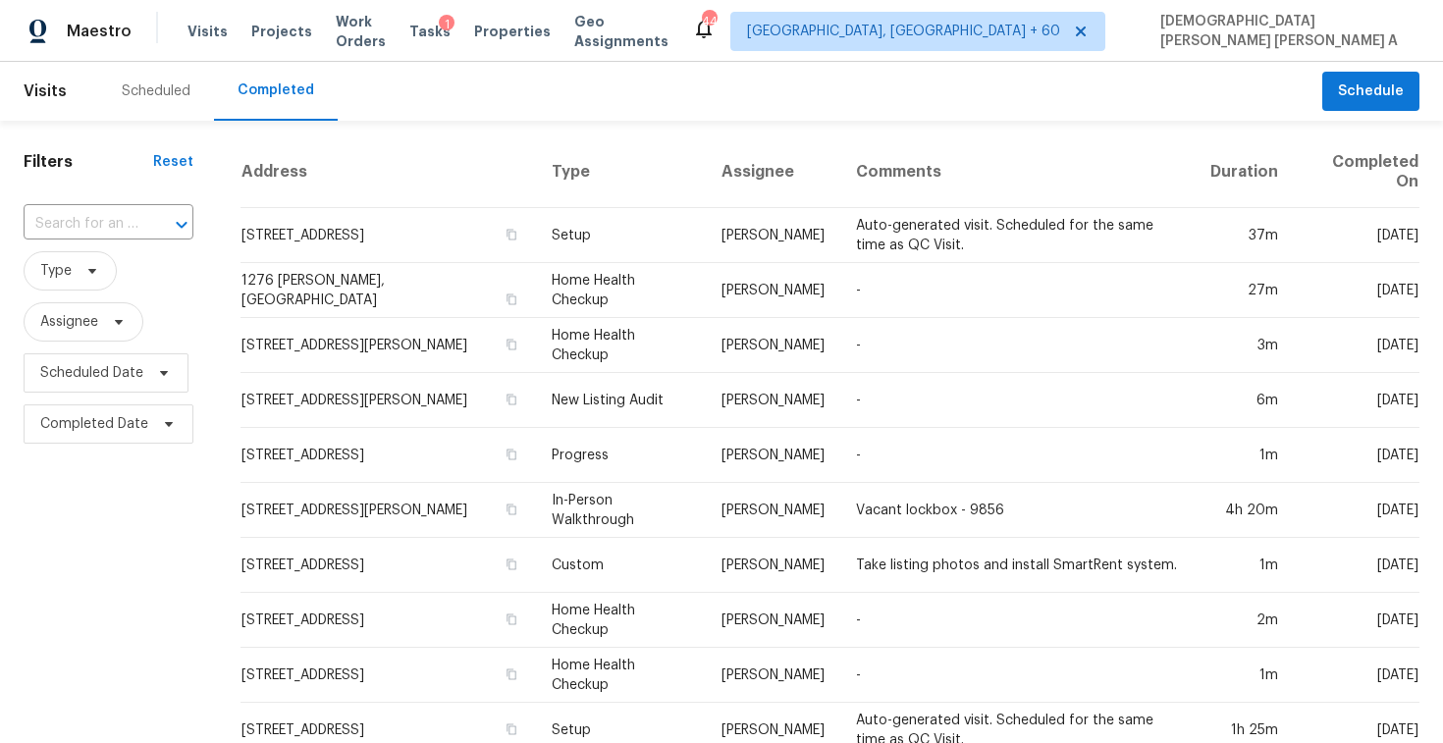
click at [115, 207] on div "​" at bounding box center [109, 224] width 170 height 42
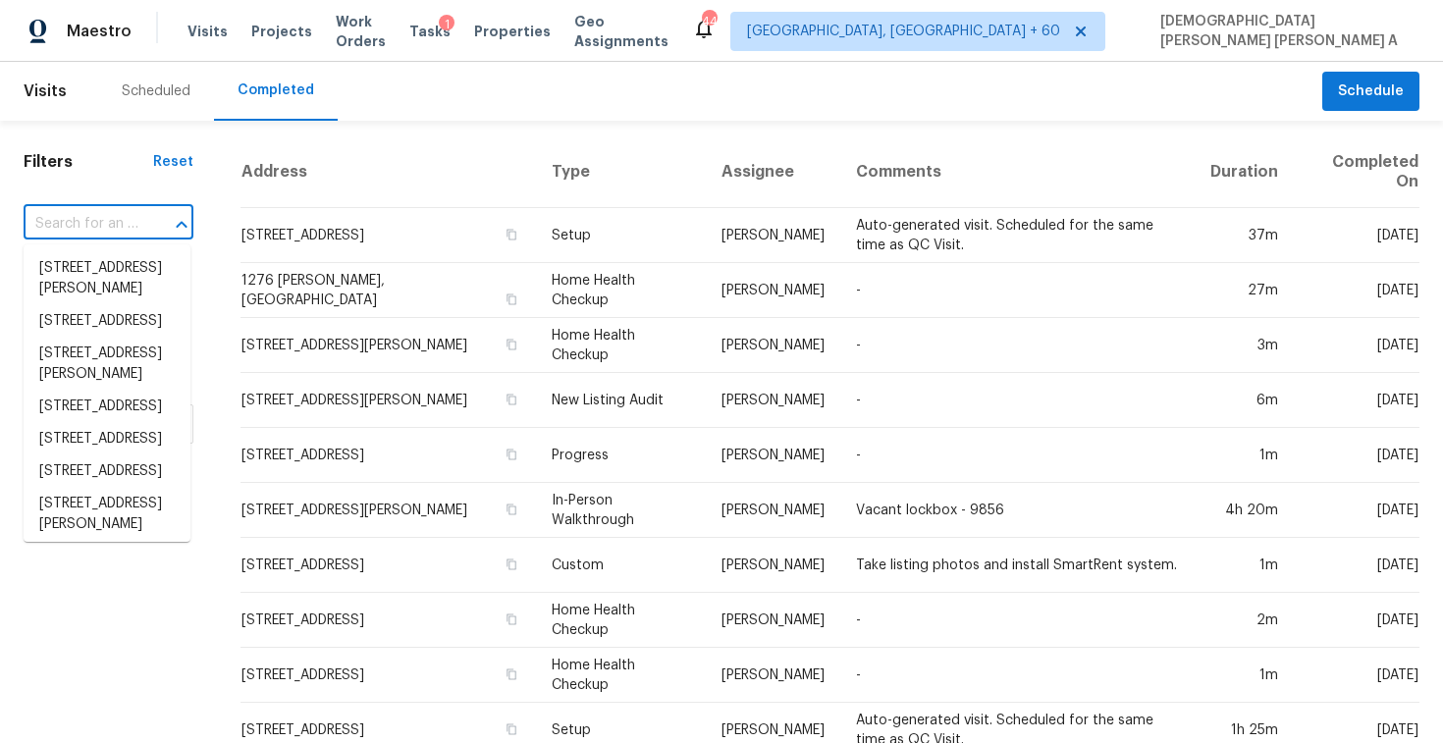
paste input "798 S Hague Ave Columbus, OH, 43204"
type input "798 S Hague Ave Columbus, OH, 43204"
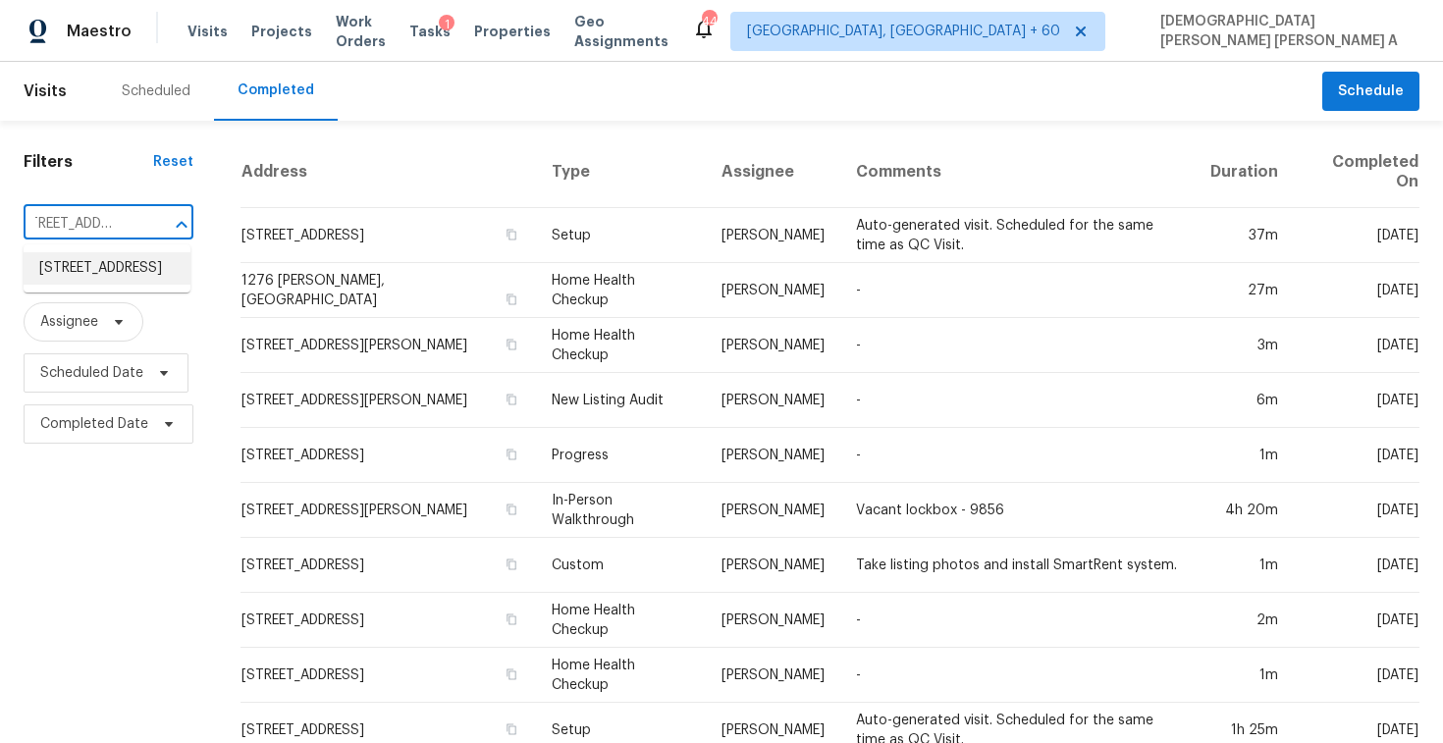
click at [124, 252] on li "798 S Hague Ave, Columbus, OH 43204" at bounding box center [107, 268] width 167 height 32
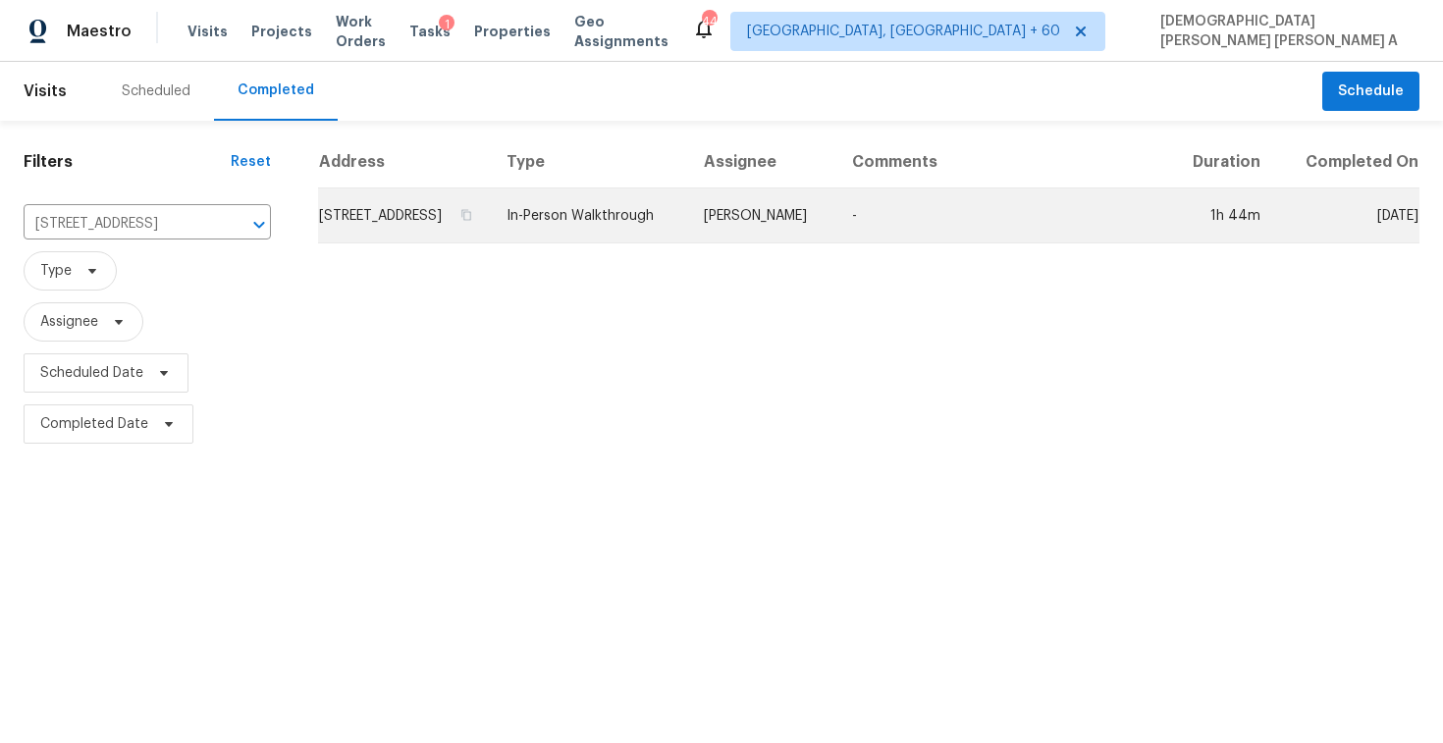
click at [723, 244] on td "Keith Hollingsworth" at bounding box center [762, 216] width 148 height 55
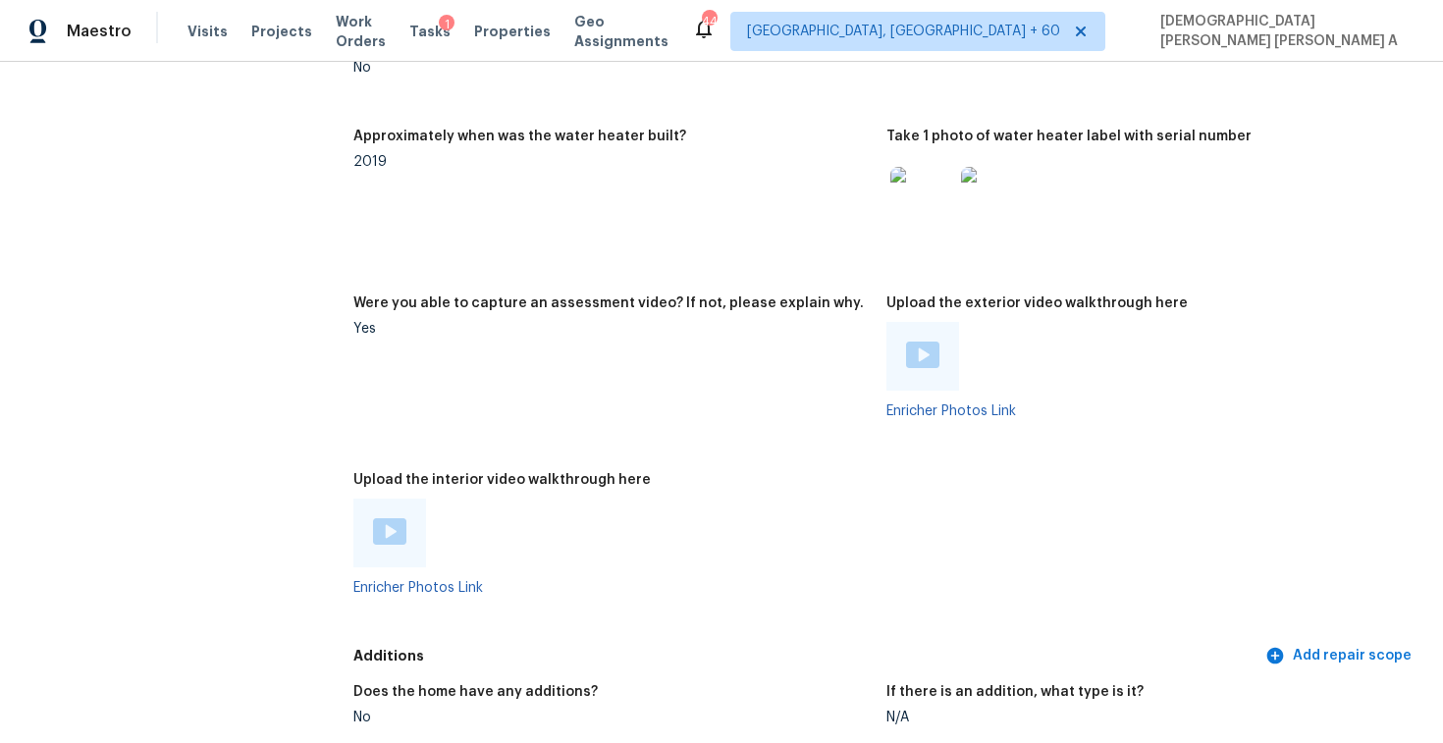
scroll to position [4050, 0]
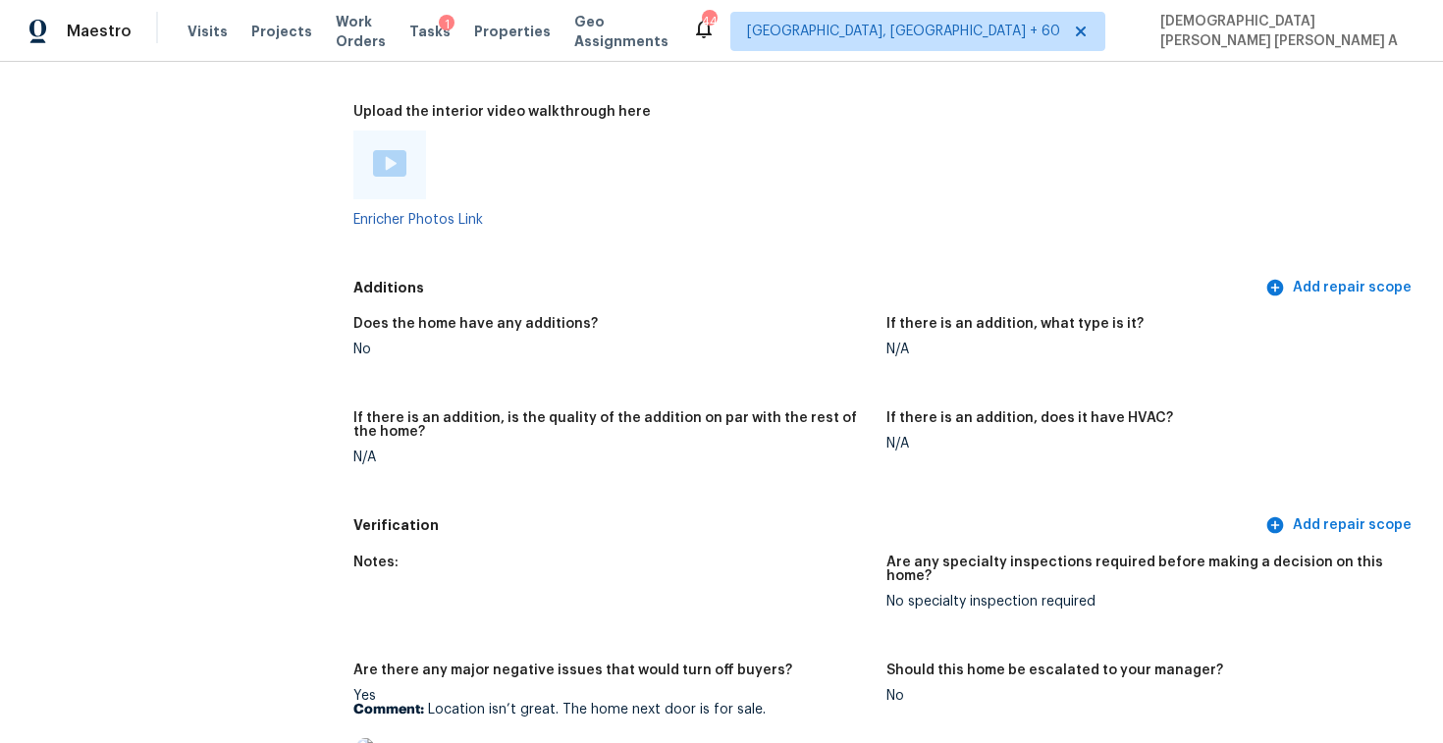
click at [377, 146] on div at bounding box center [389, 165] width 73 height 69
click at [392, 171] on img at bounding box center [389, 163] width 33 height 27
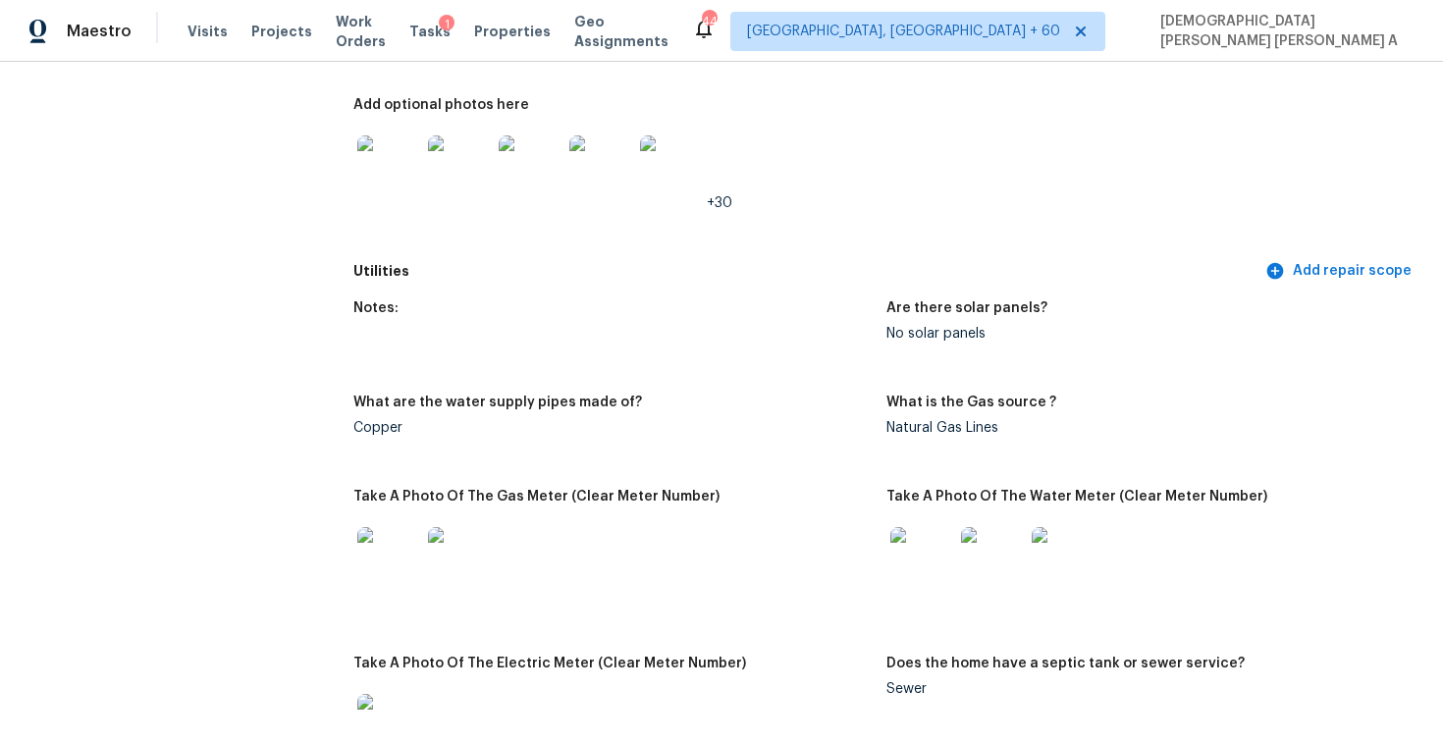
scroll to position [2373, 0]
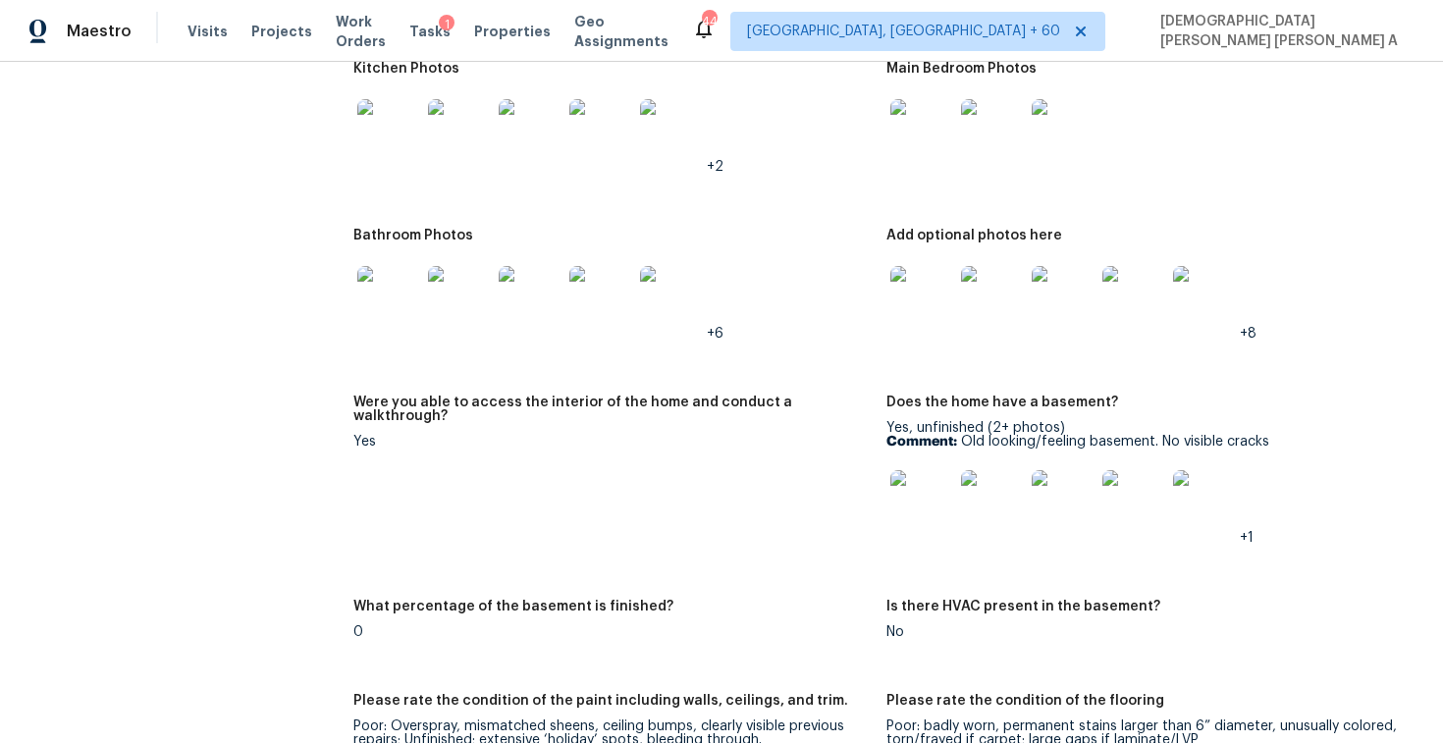
click at [902, 514] on img at bounding box center [922, 501] width 63 height 63
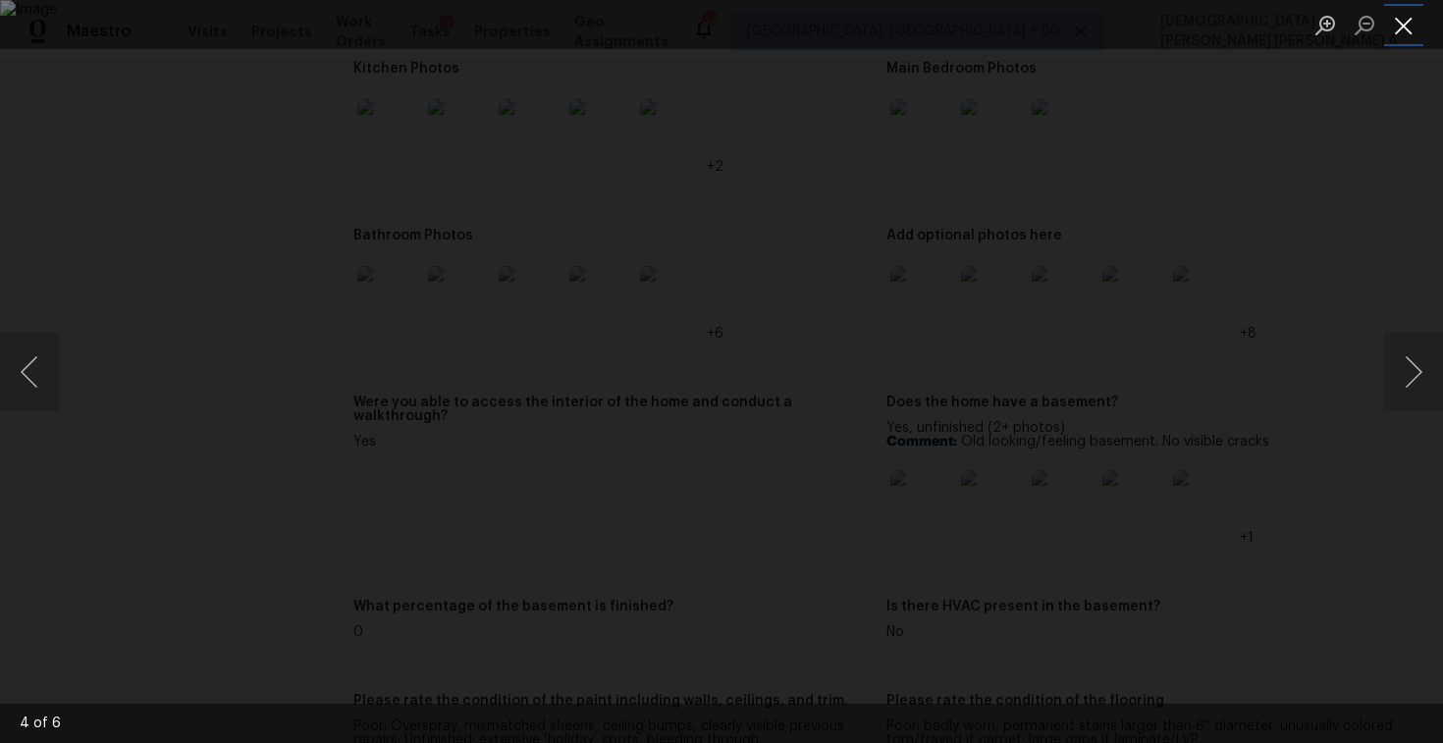
click at [1404, 32] on button "Close lightbox" at bounding box center [1403, 25] width 39 height 34
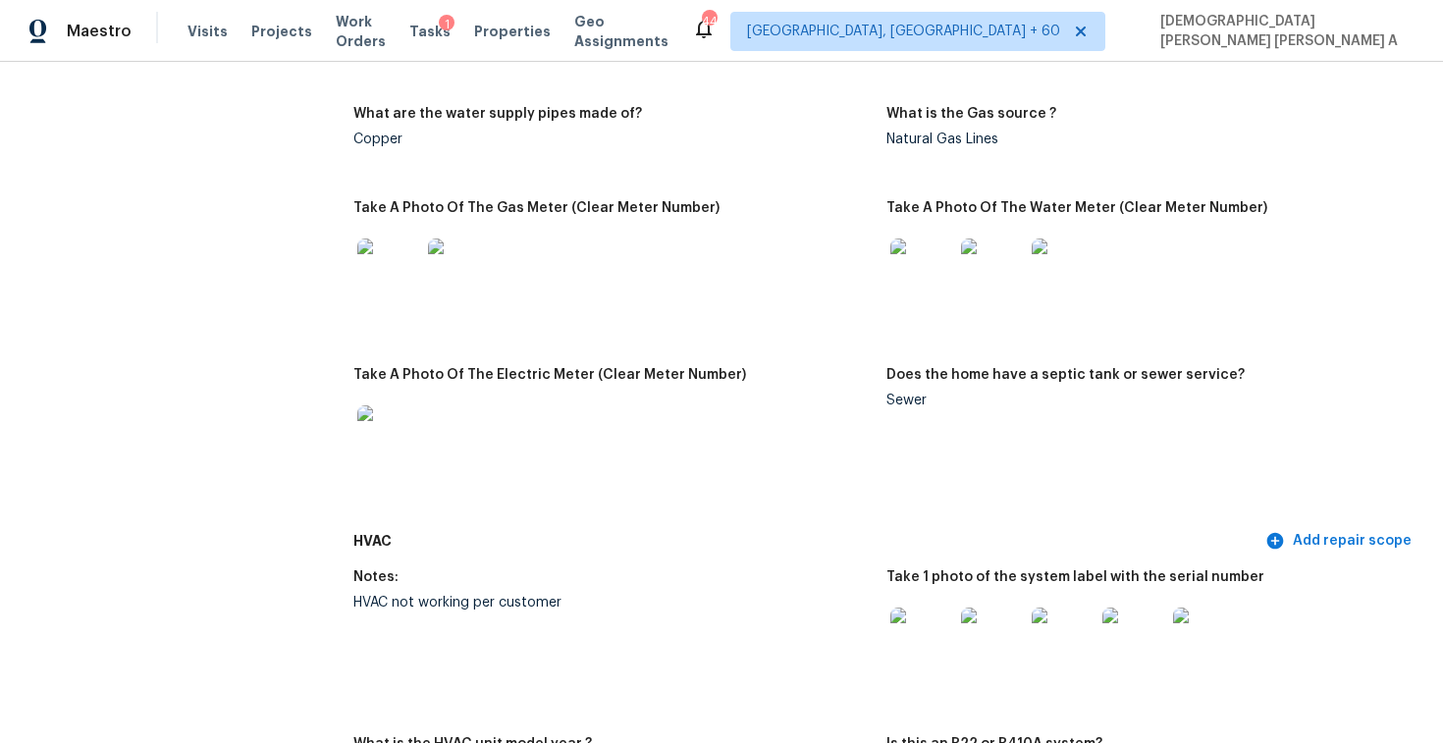
scroll to position [1504, 0]
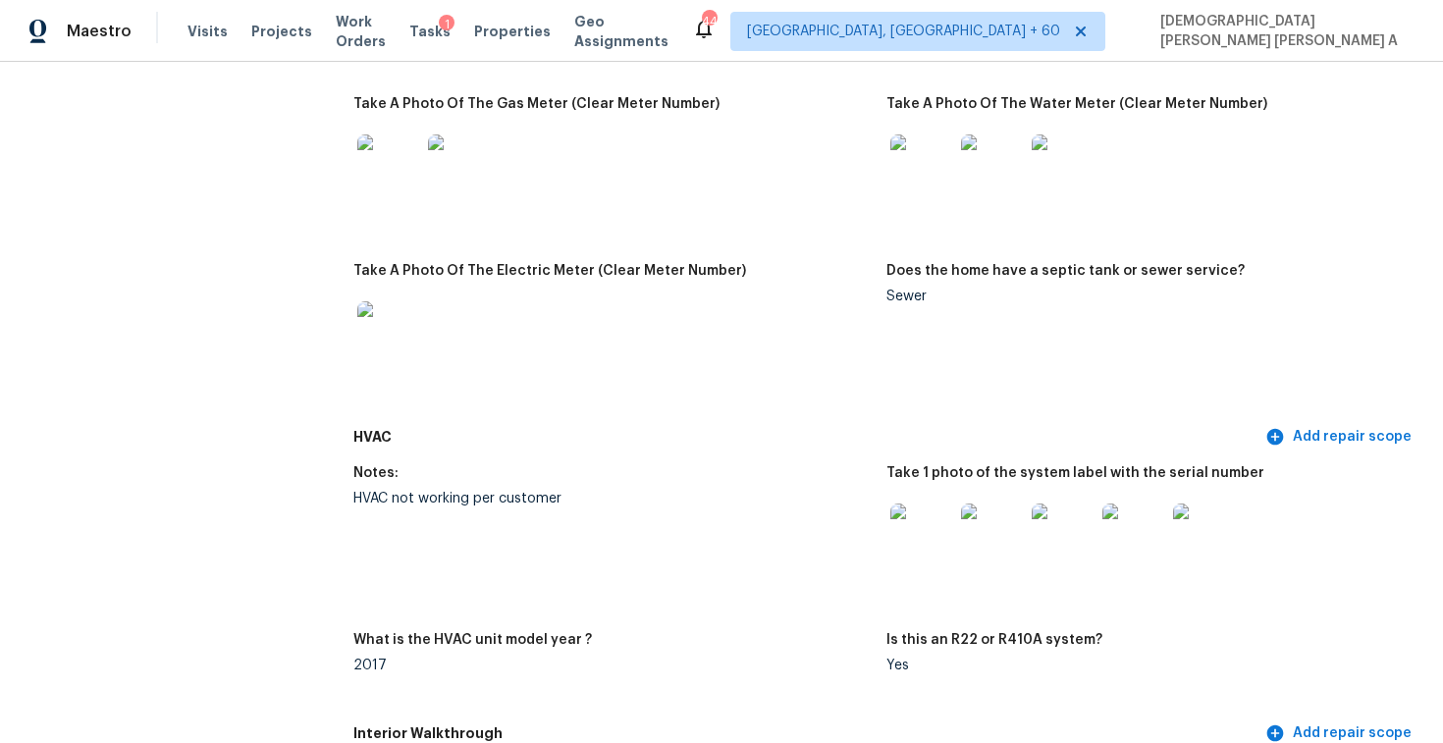
click at [504, 492] on div "HVAC not working per customer" at bounding box center [611, 499] width 517 height 14
click at [934, 549] on img at bounding box center [922, 535] width 63 height 63
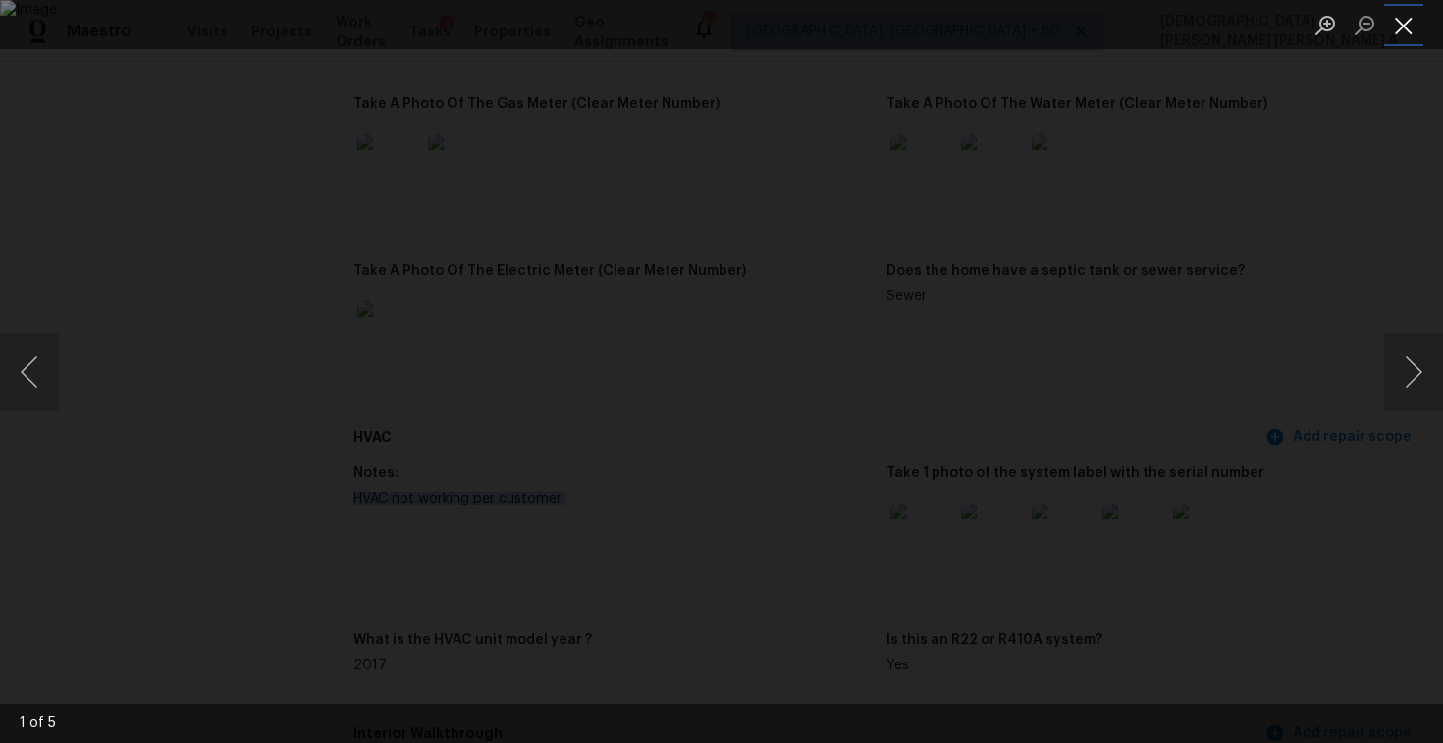
click at [1408, 22] on button "Close lightbox" at bounding box center [1403, 25] width 39 height 34
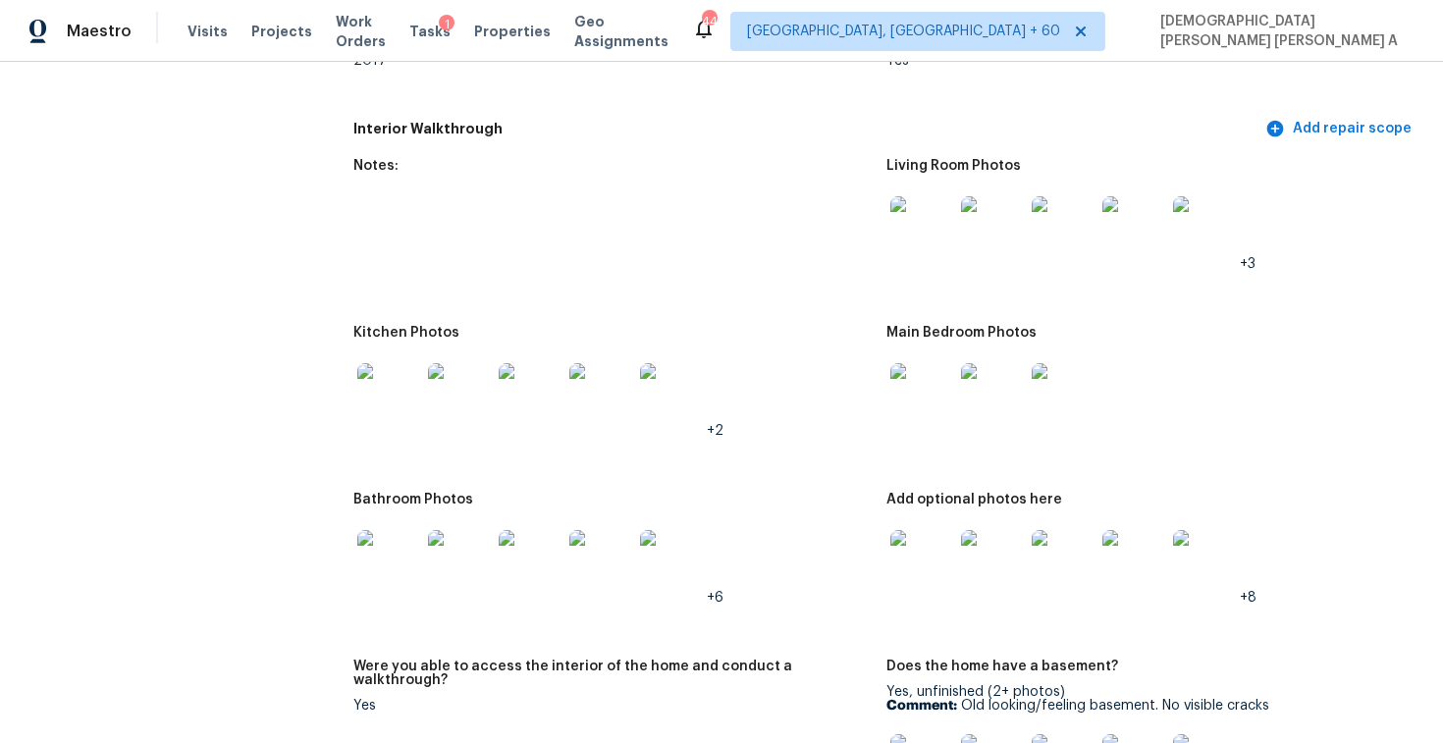
scroll to position [2386, 0]
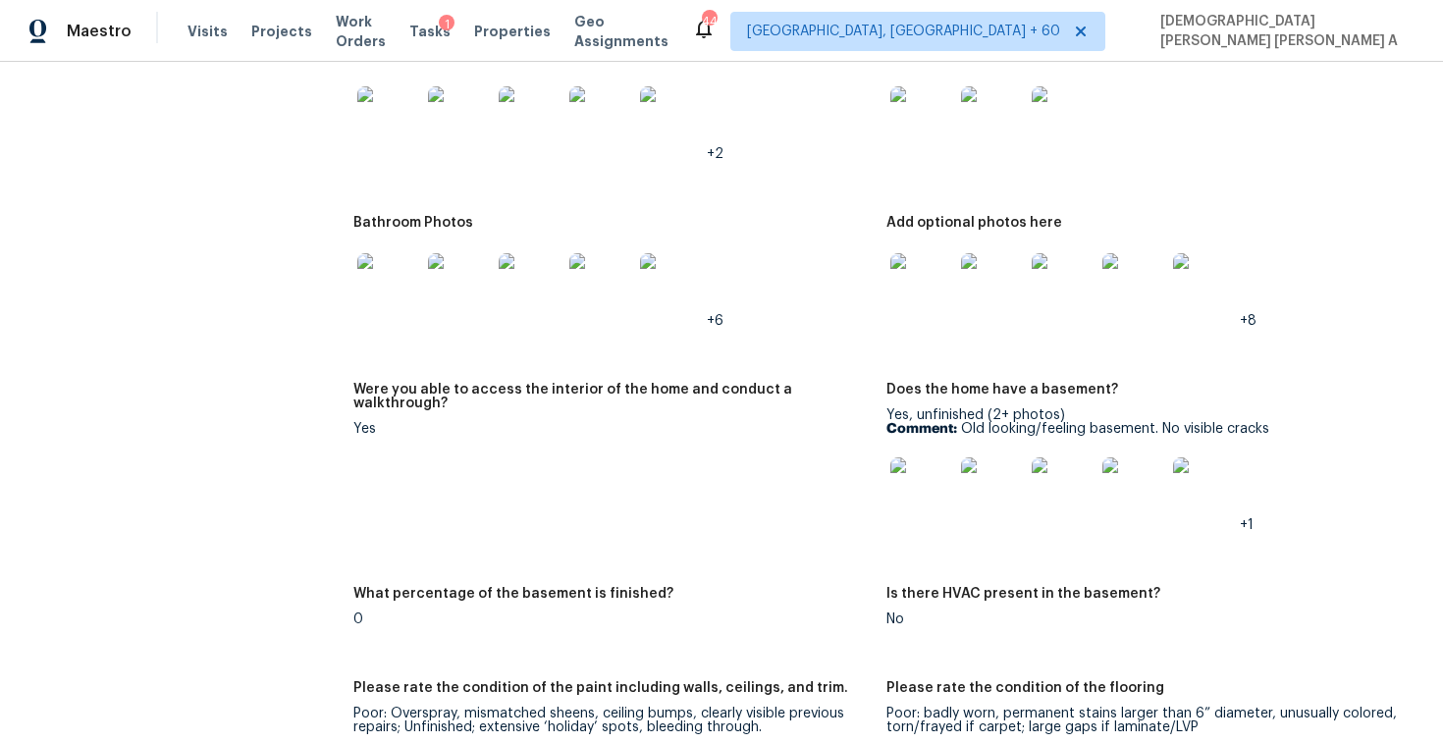
click at [586, 254] on img at bounding box center [600, 284] width 63 height 63
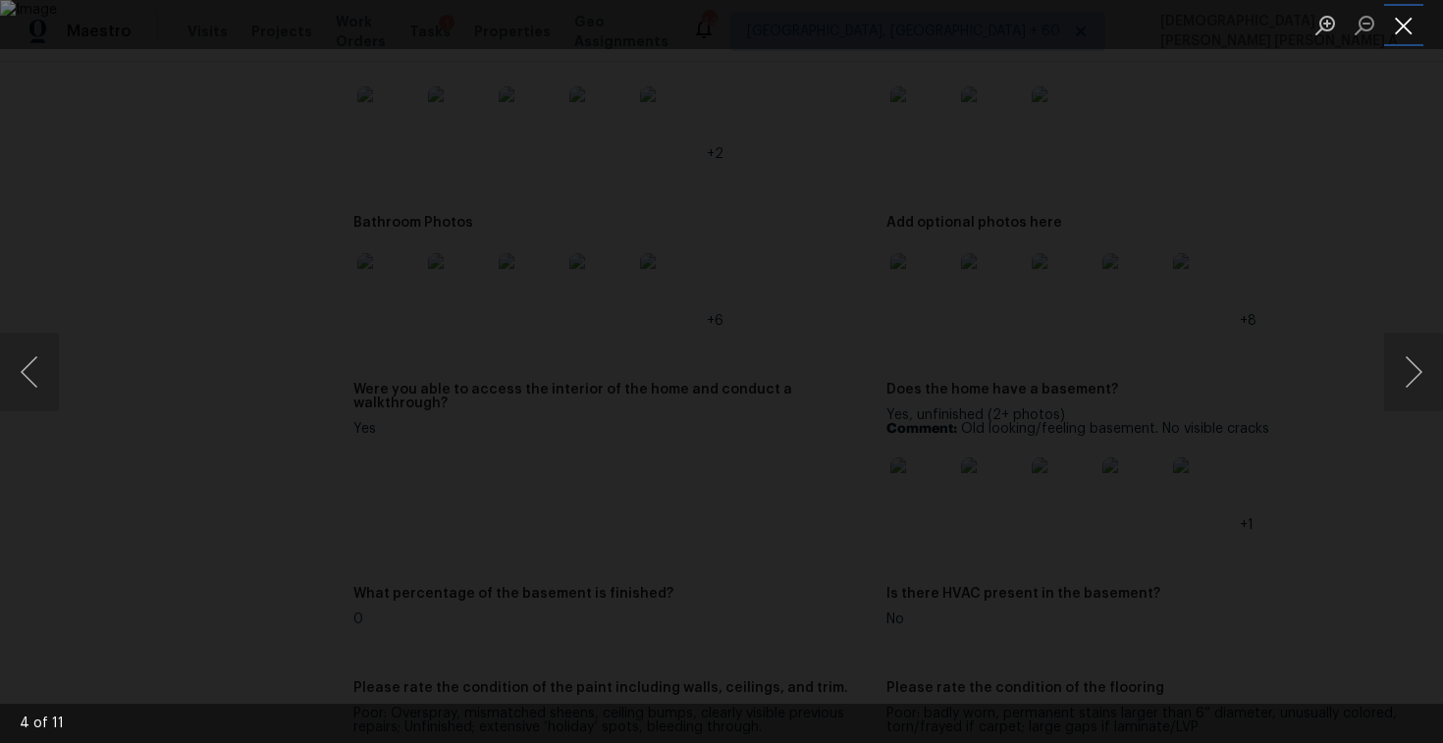
click at [1392, 27] on button "Close lightbox" at bounding box center [1403, 25] width 39 height 34
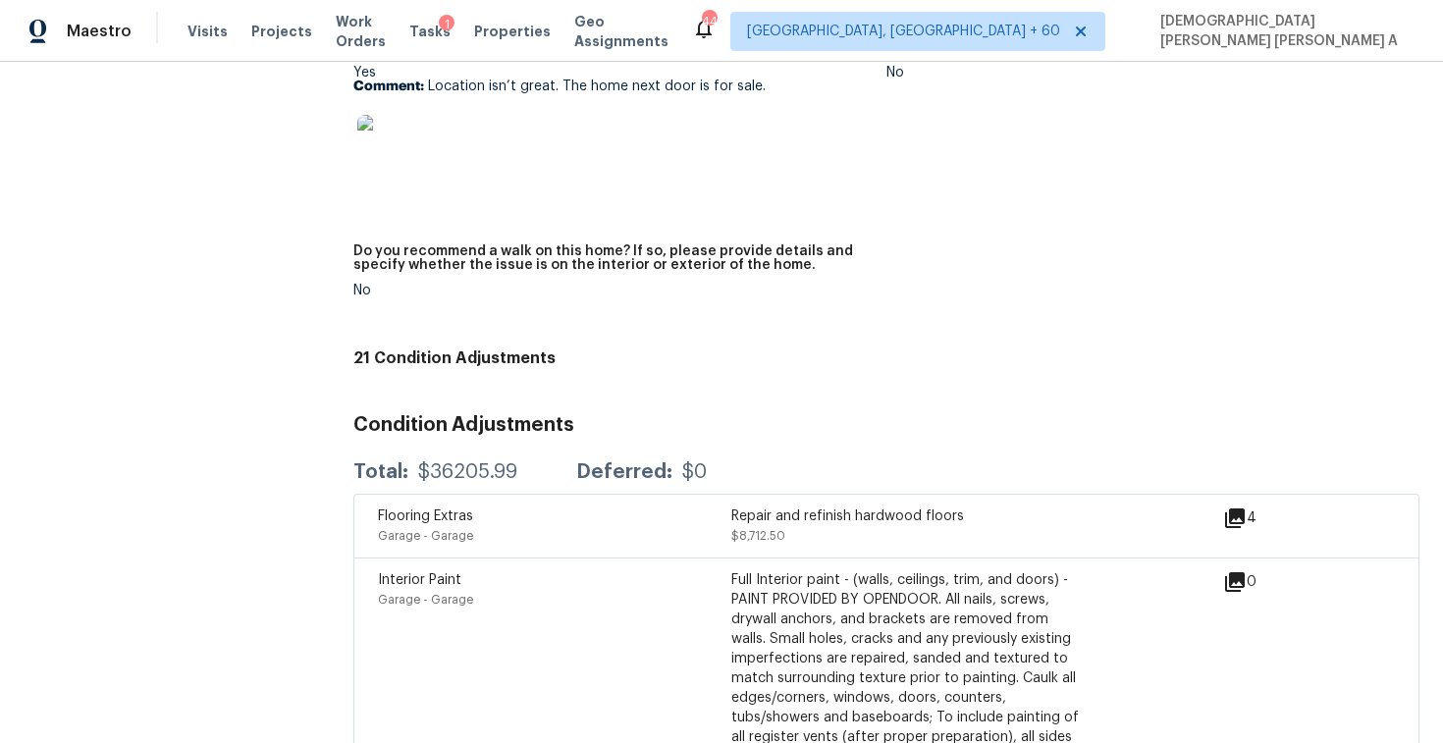
scroll to position [2996, 0]
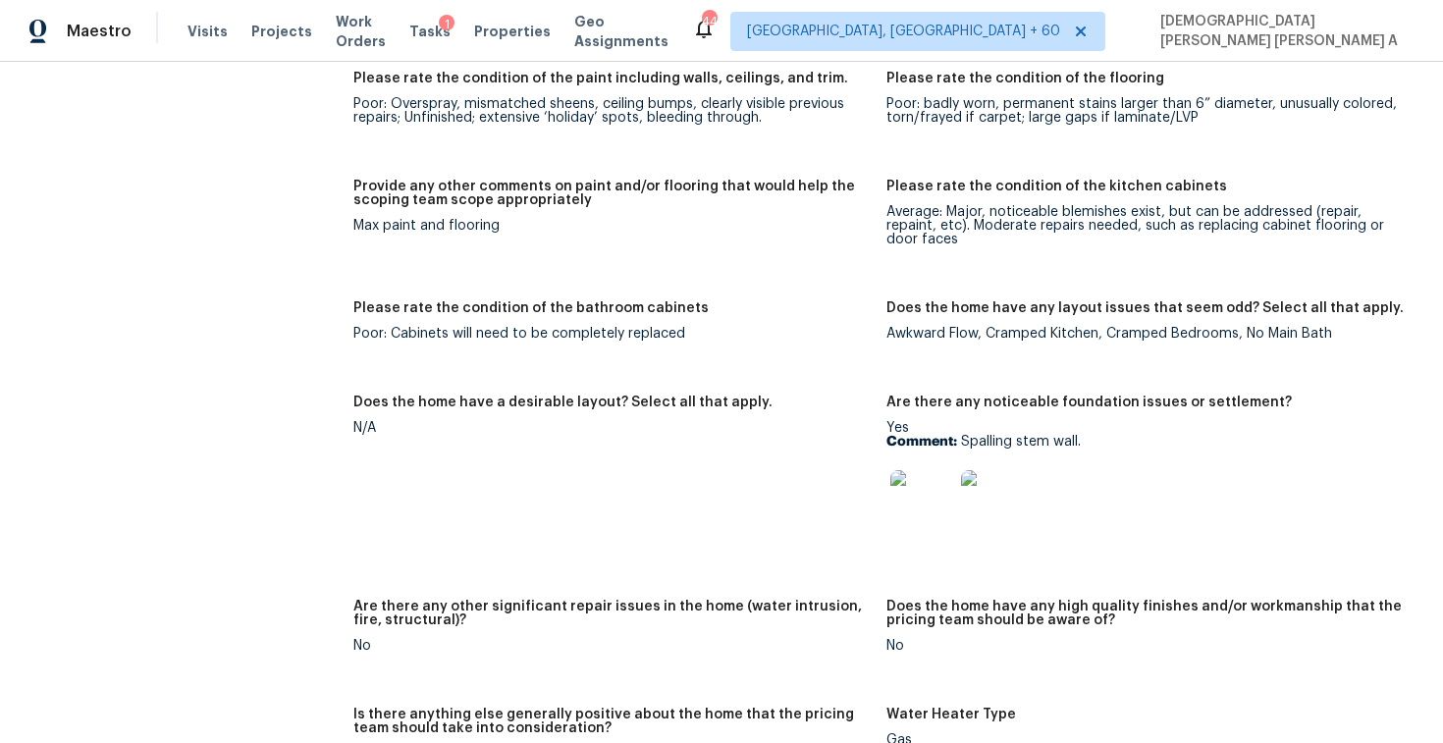
click at [961, 441] on p "Comment: Spalling stem wall." at bounding box center [1145, 442] width 517 height 14
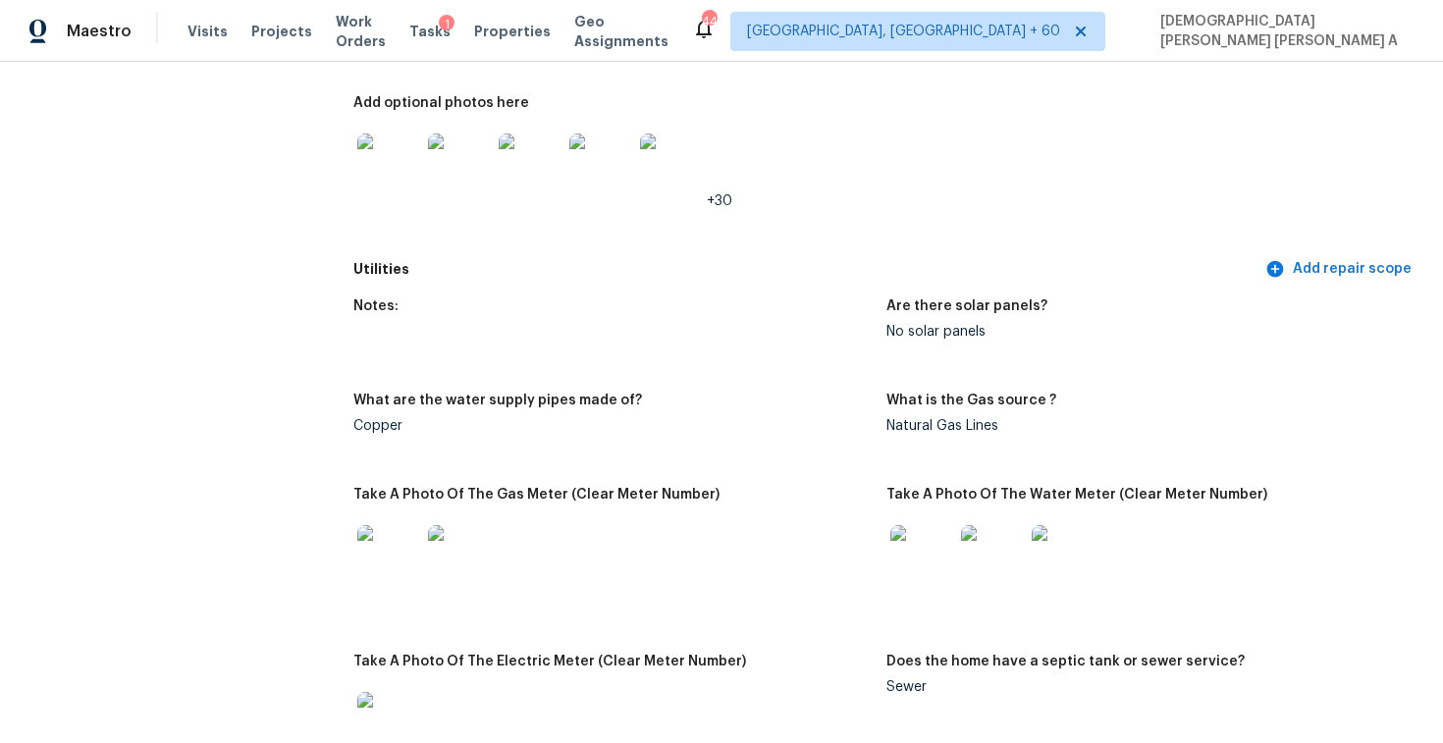
scroll to position [1711, 0]
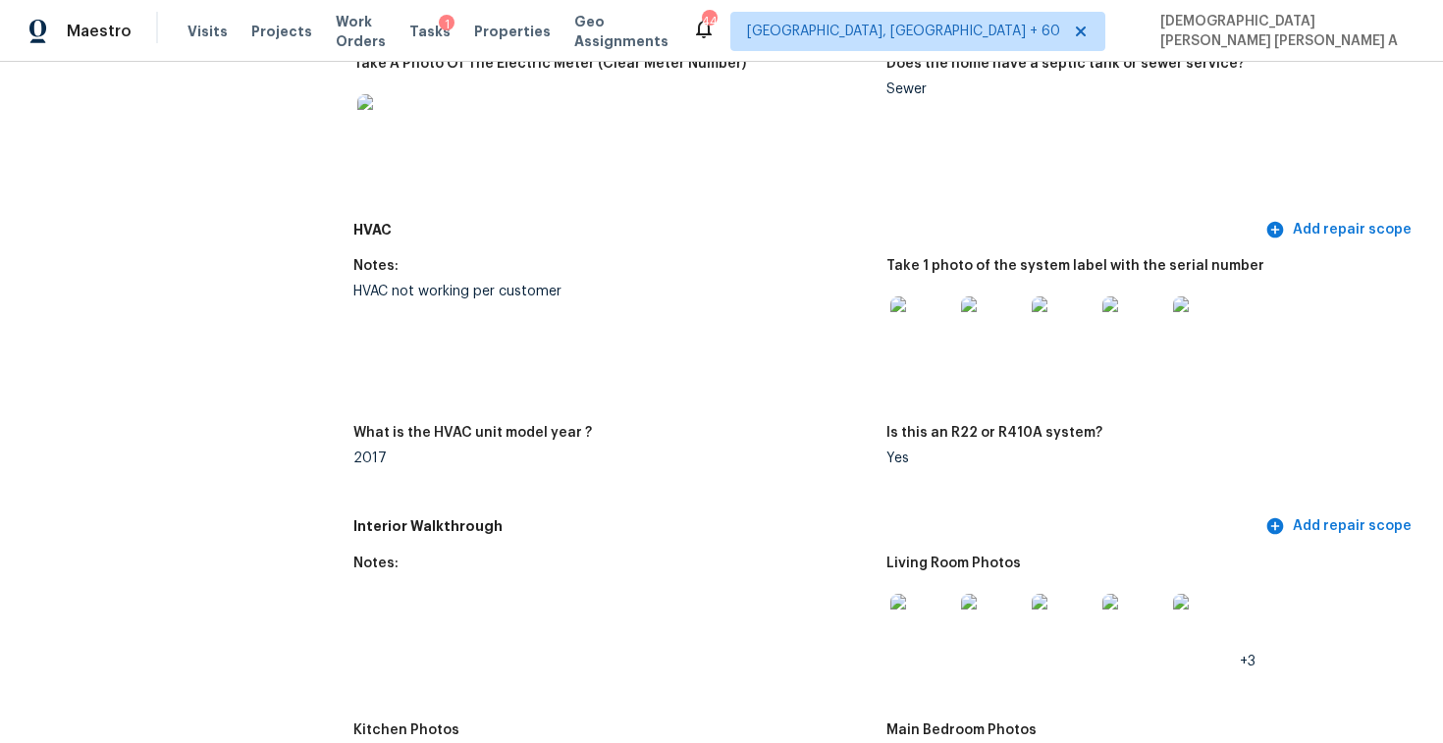
click at [455, 296] on div "HVAC not working per customer" at bounding box center [611, 292] width 517 height 14
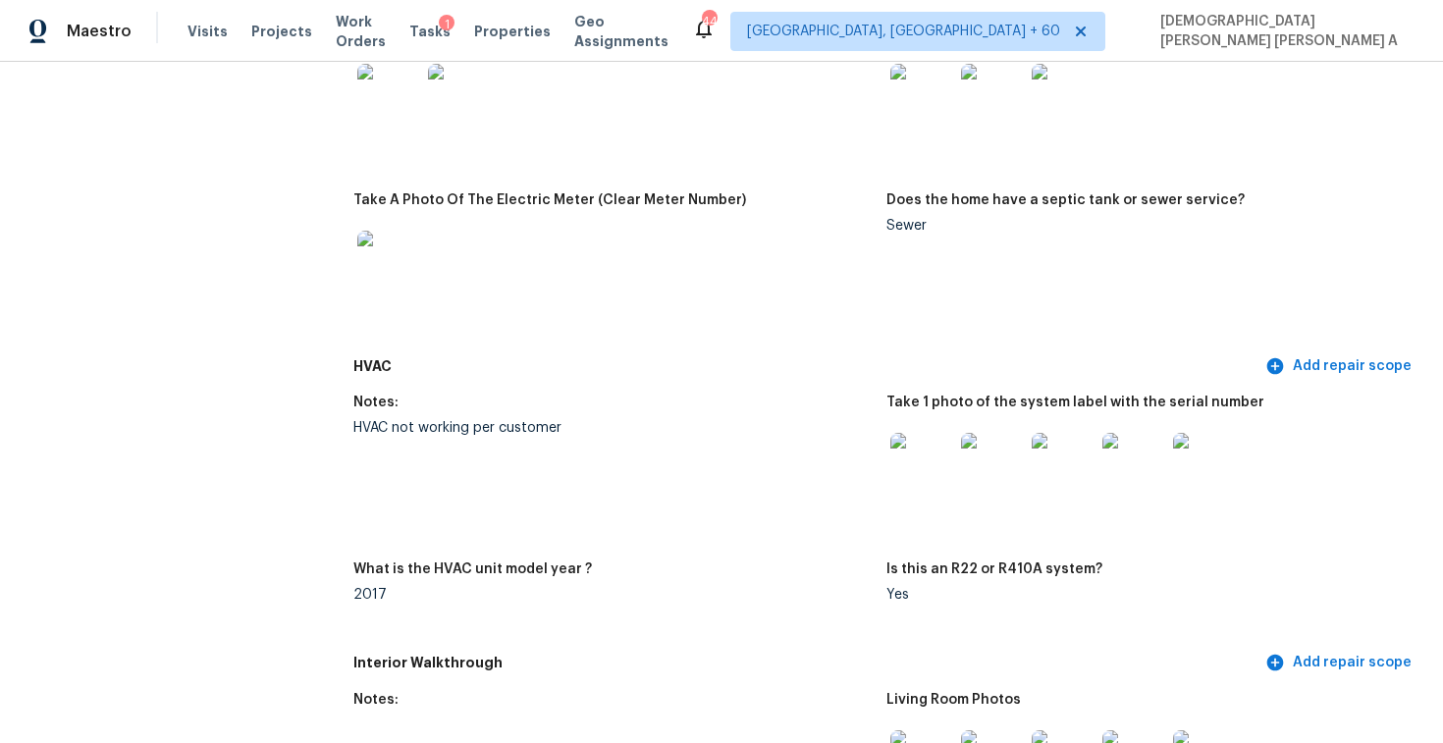
scroll to position [2901, 0]
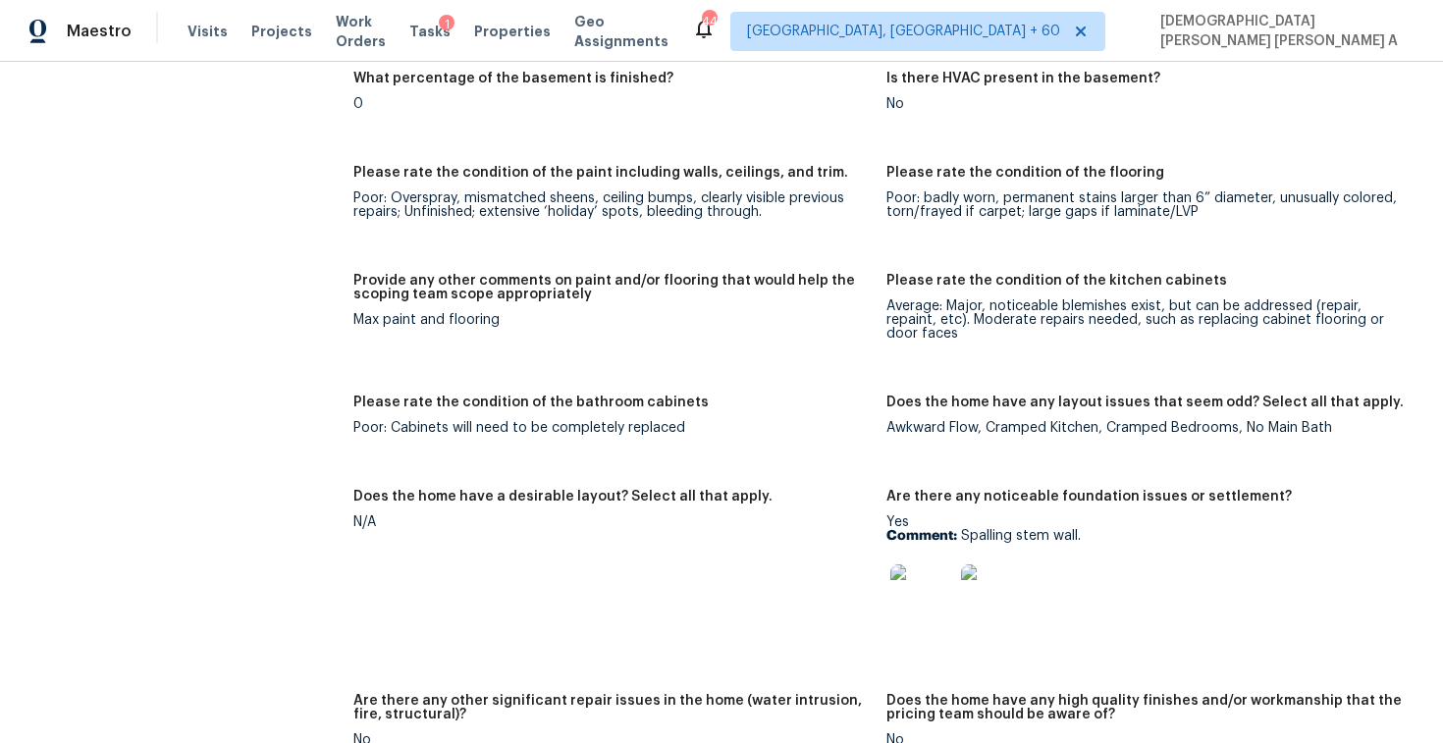
click at [967, 424] on div "Awkward Flow, Cramped Kitchen, Cramped Bedrooms, No Main Bath" at bounding box center [1145, 428] width 517 height 14
copy div "Awkward Flow, Cramped Kitchen, Cramped Bedrooms, No Main Bath"
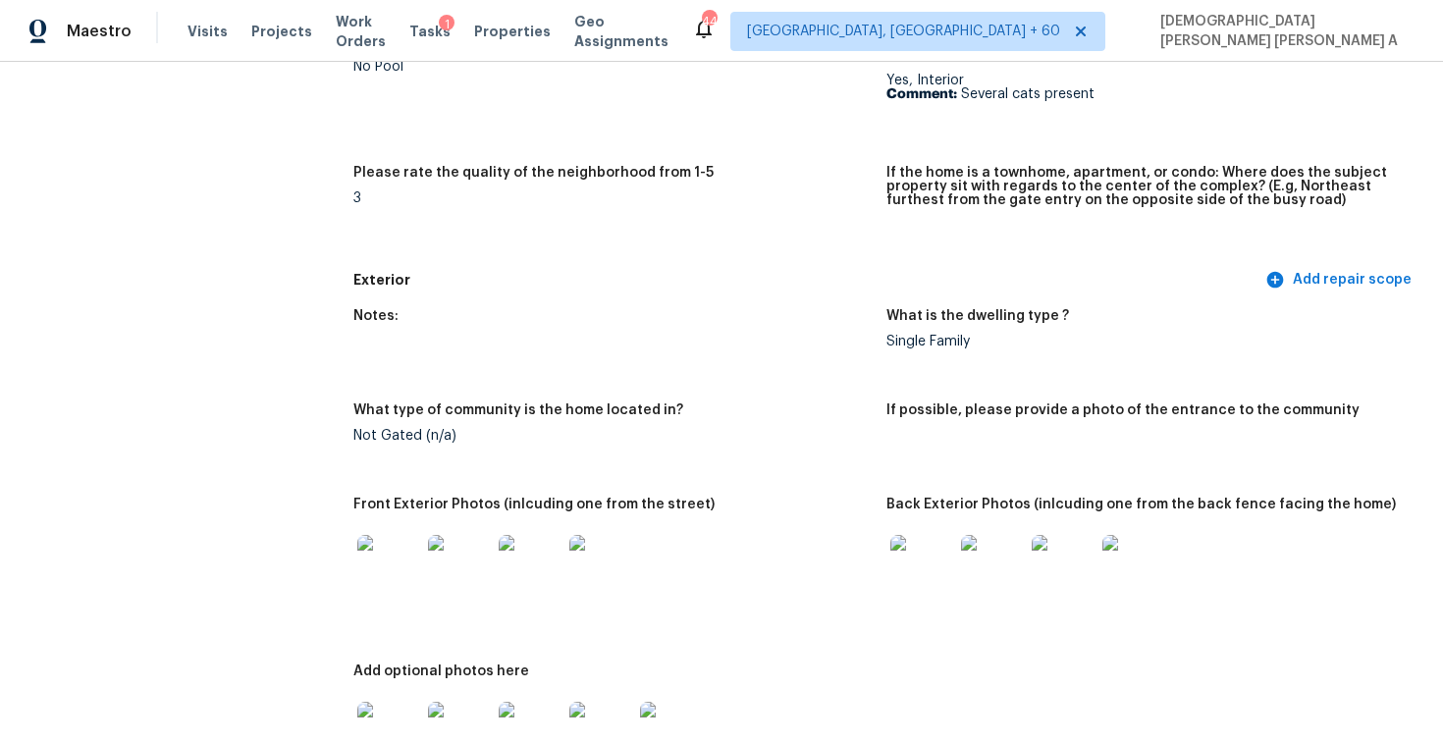
scroll to position [0, 0]
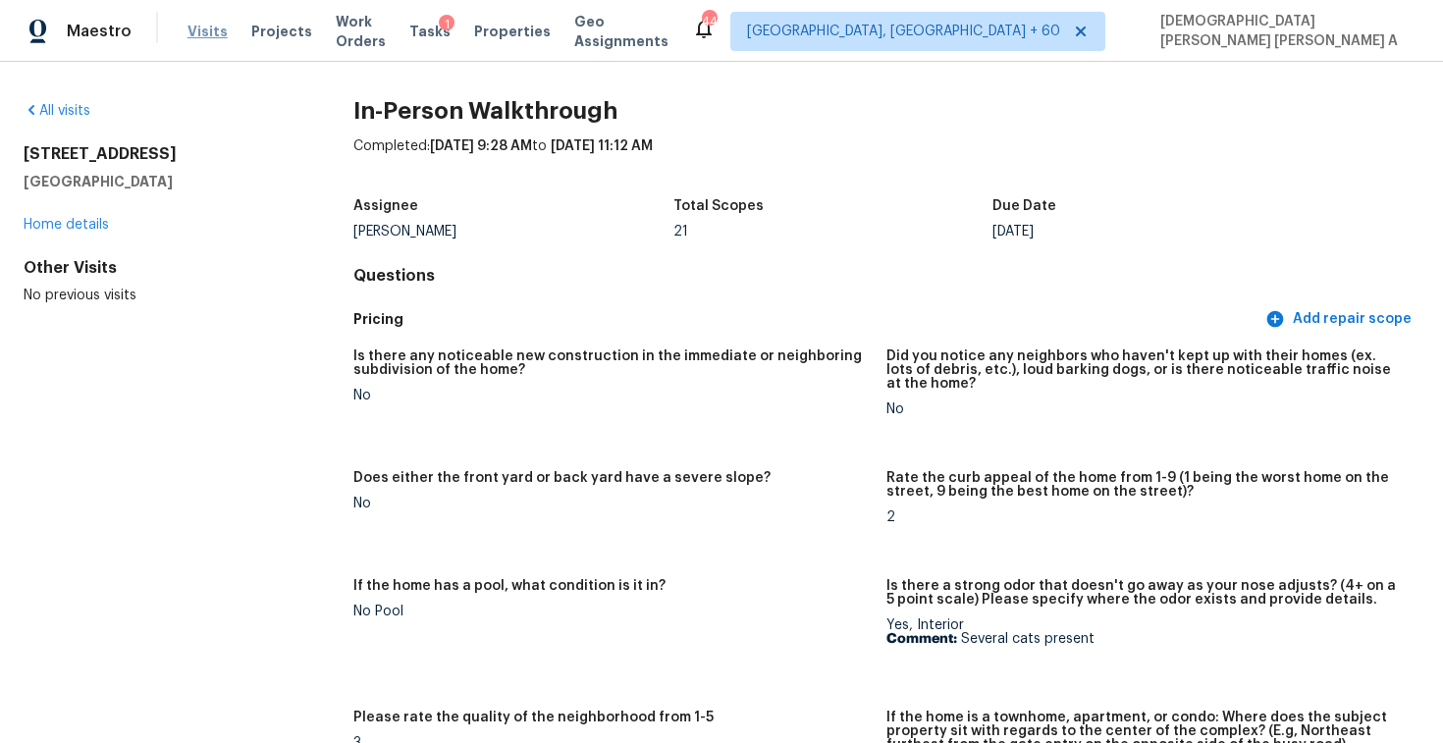
click at [188, 28] on span "Visits" at bounding box center [208, 32] width 40 height 20
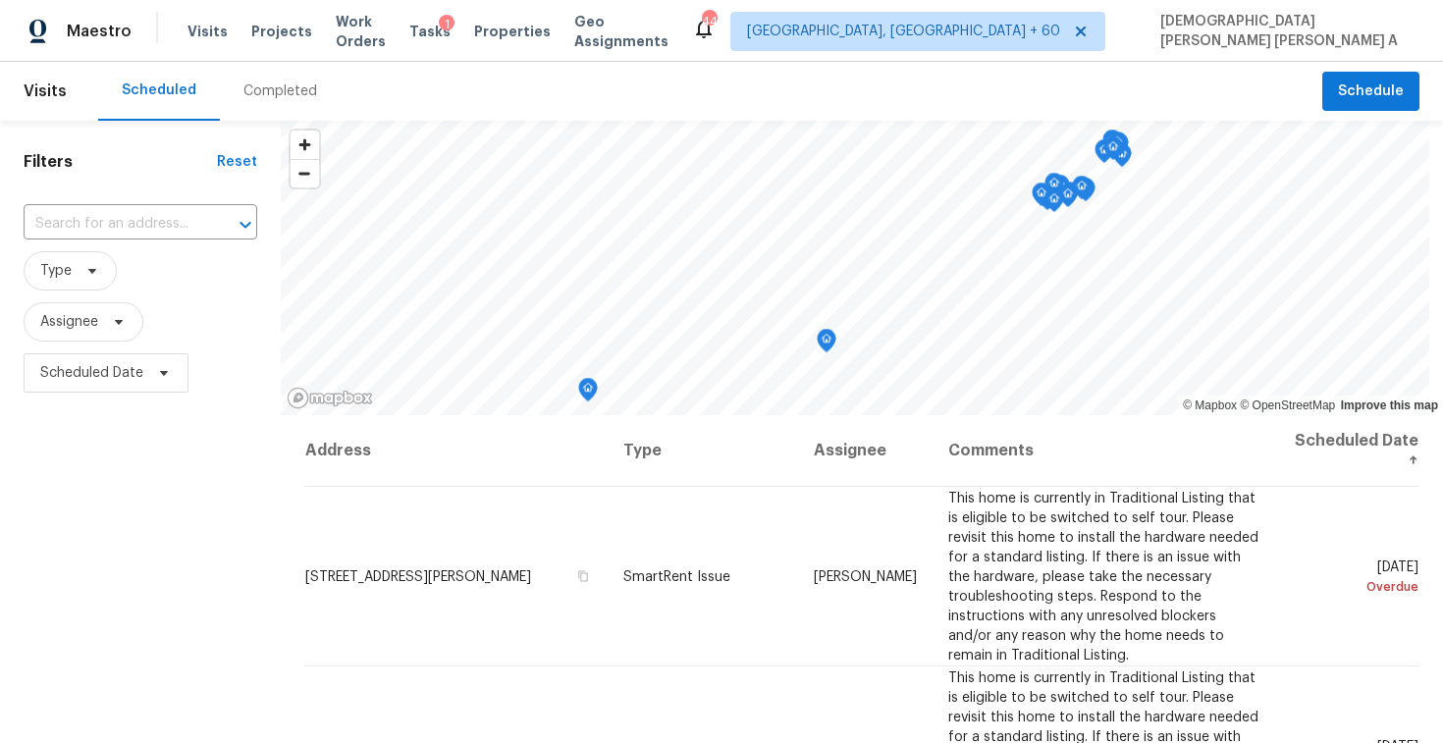
click at [248, 89] on div "Completed" at bounding box center [281, 91] width 74 height 20
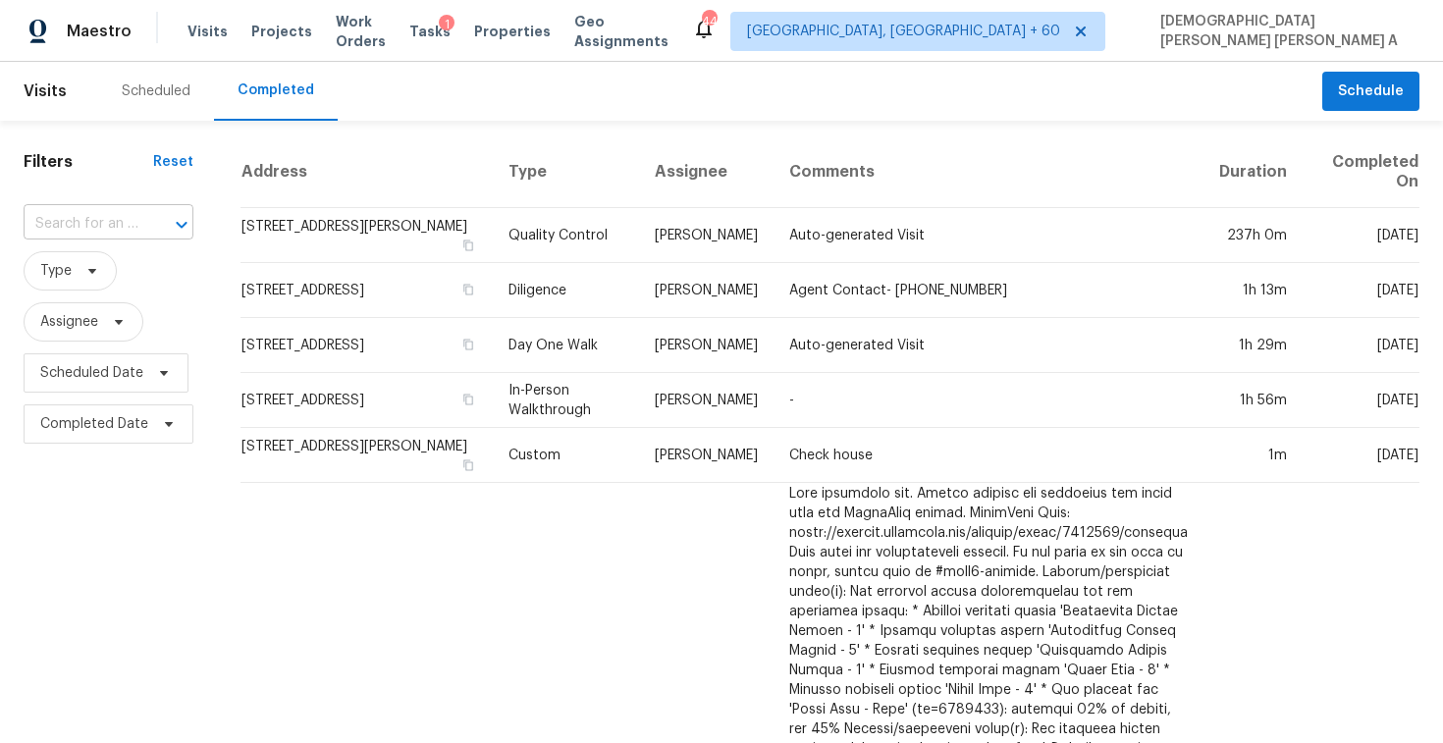
click at [111, 217] on input "text" at bounding box center [81, 224] width 115 height 30
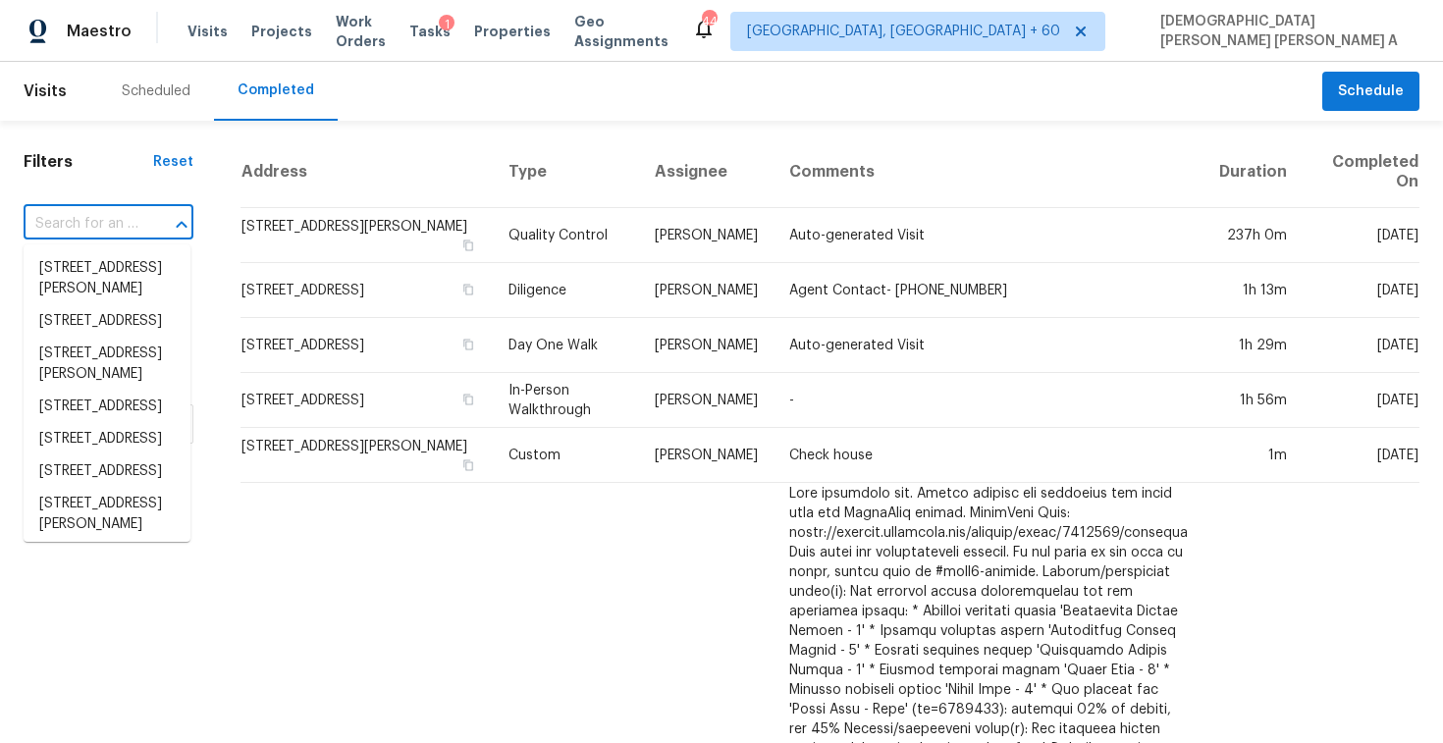
paste input "2822 Ridgewood Dr Christiana, TN, 37037"
type input "2822 Ridgewood Dr Christiana, TN, 37037"
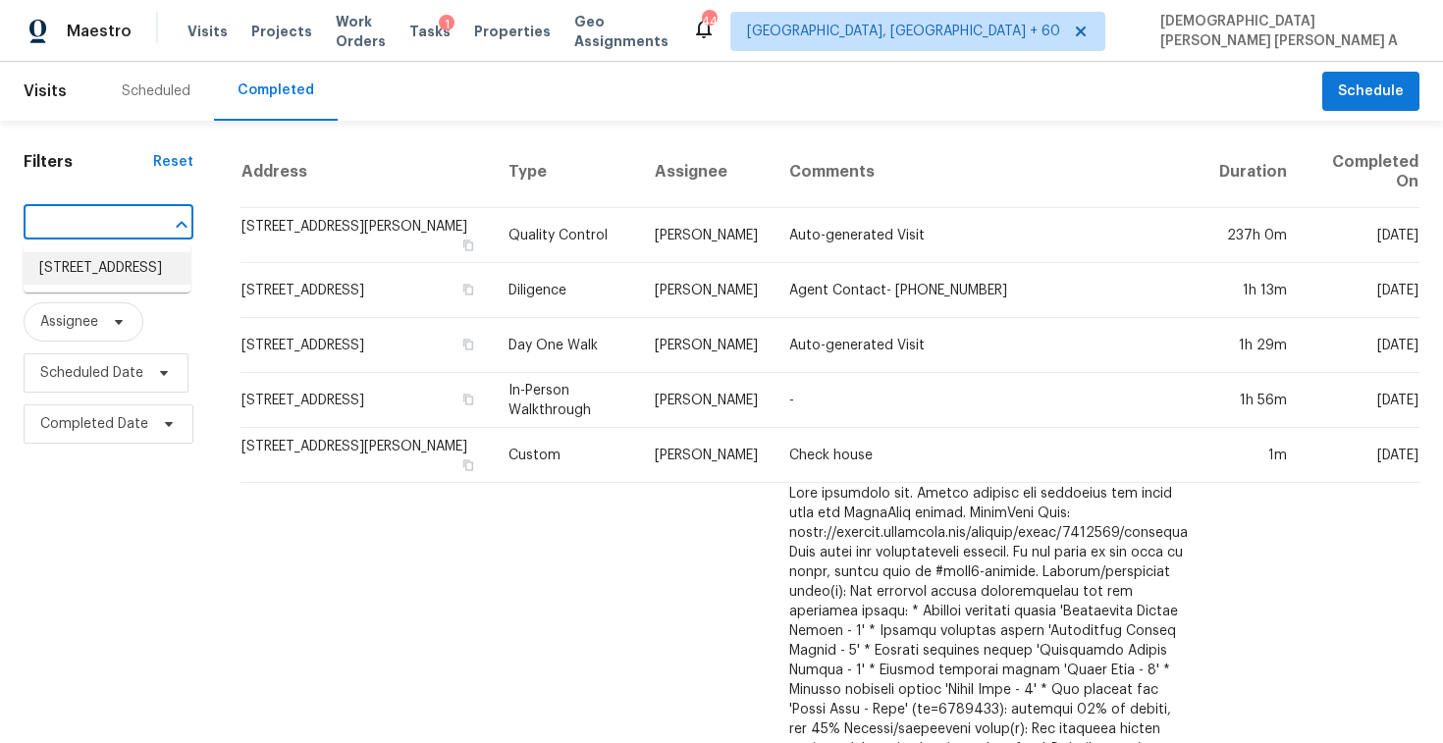
click at [147, 264] on li "2822 Ridgewood Dr, Christiana, TN 37037" at bounding box center [107, 268] width 167 height 32
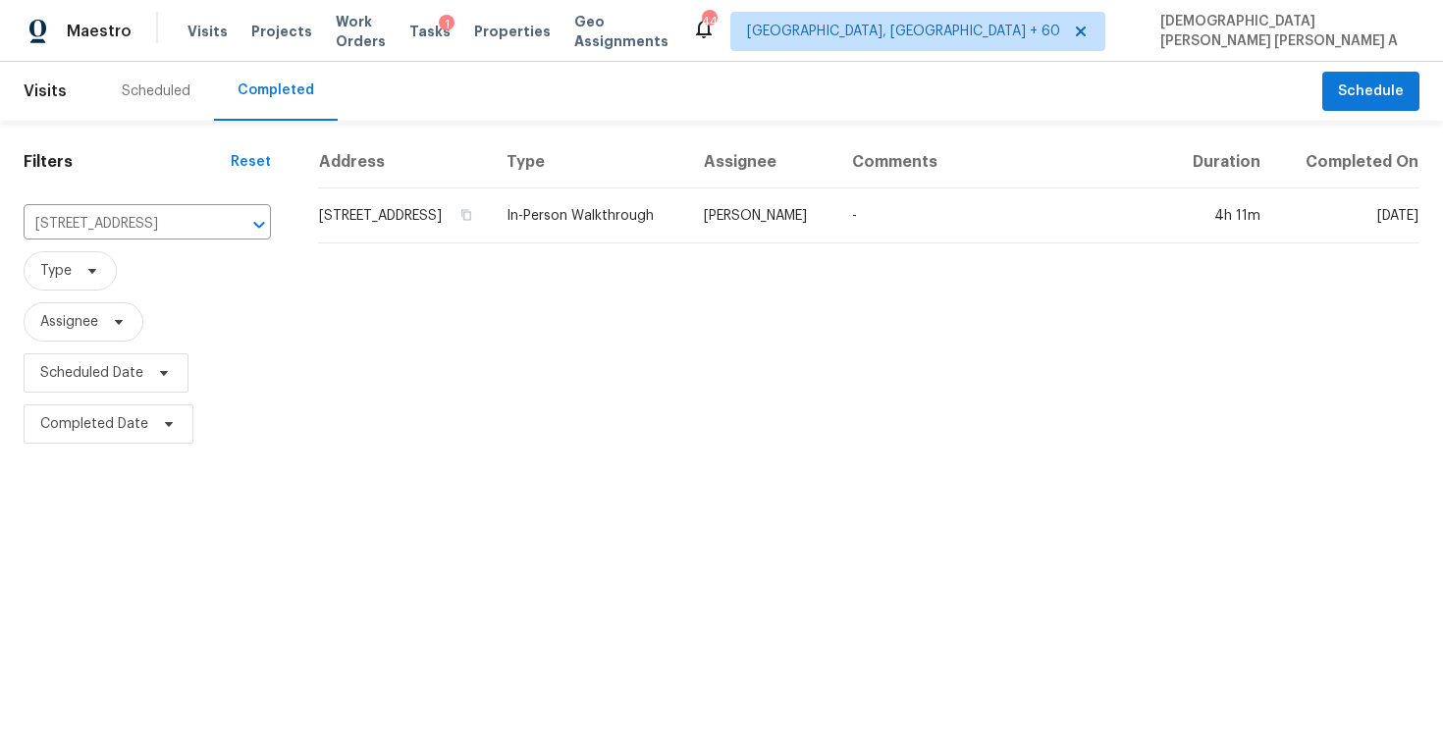
click at [800, 189] on th "Assignee" at bounding box center [762, 162] width 148 height 52
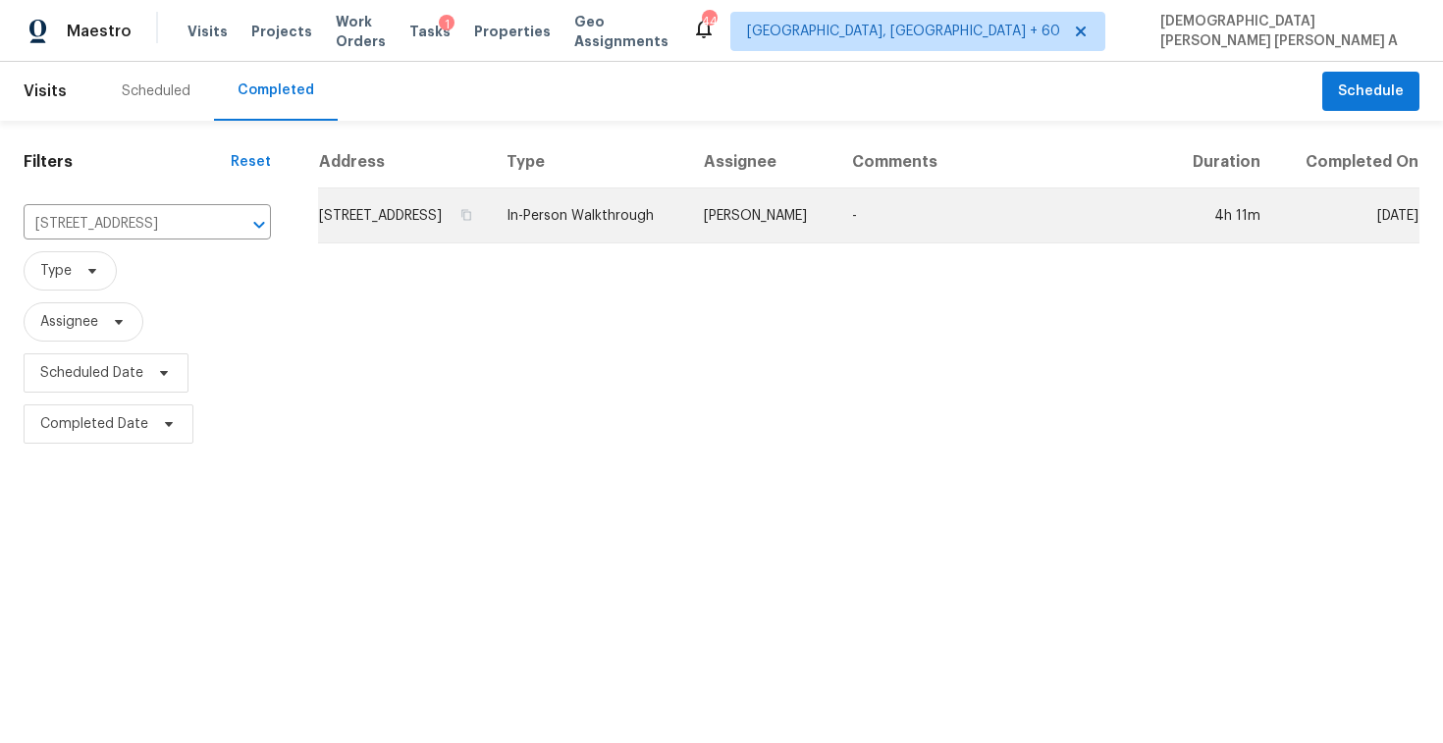
click at [789, 237] on td "Eric Ovalle" at bounding box center [762, 216] width 148 height 55
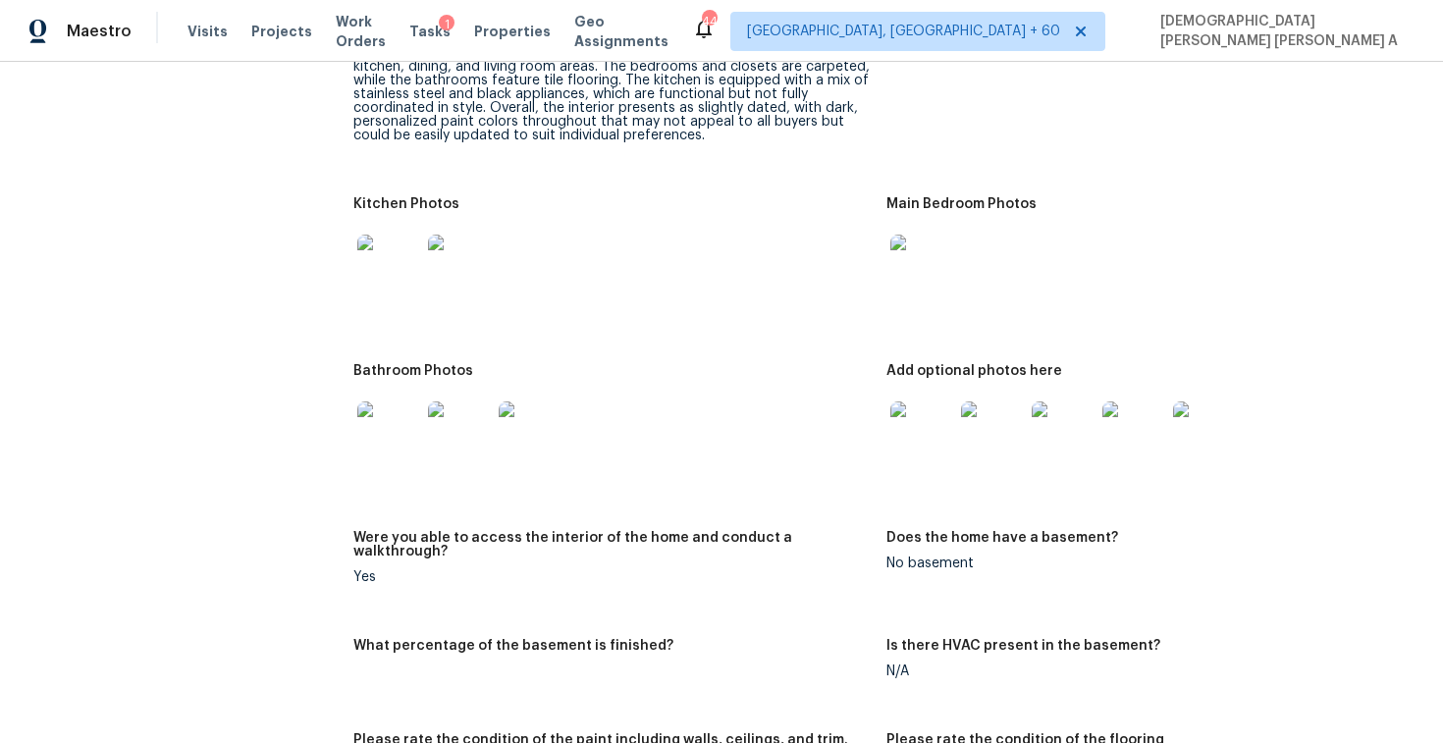
scroll to position [2241, 0]
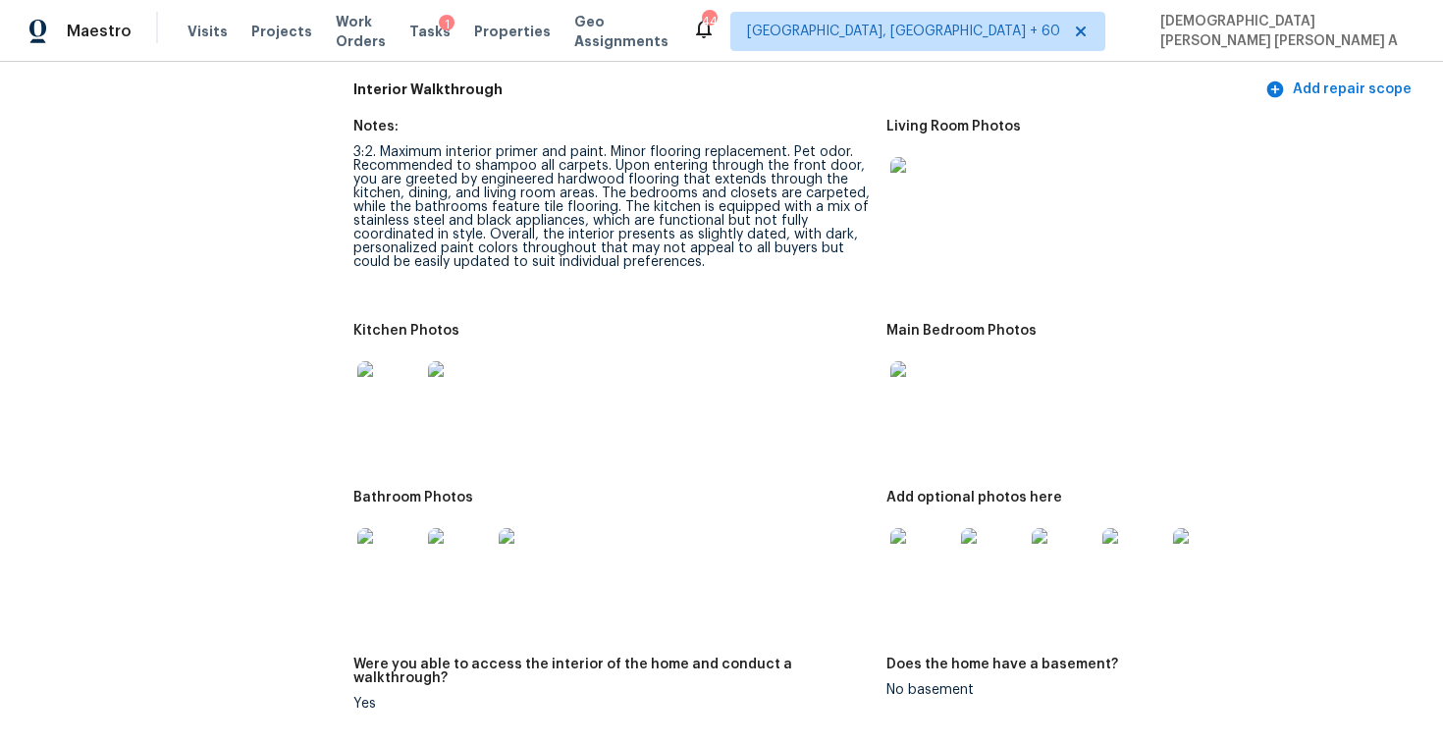
click at [642, 160] on div "3:2. Maximum interior primer and paint. Minor flooring replacement. Pet odor. R…" at bounding box center [611, 207] width 517 height 124
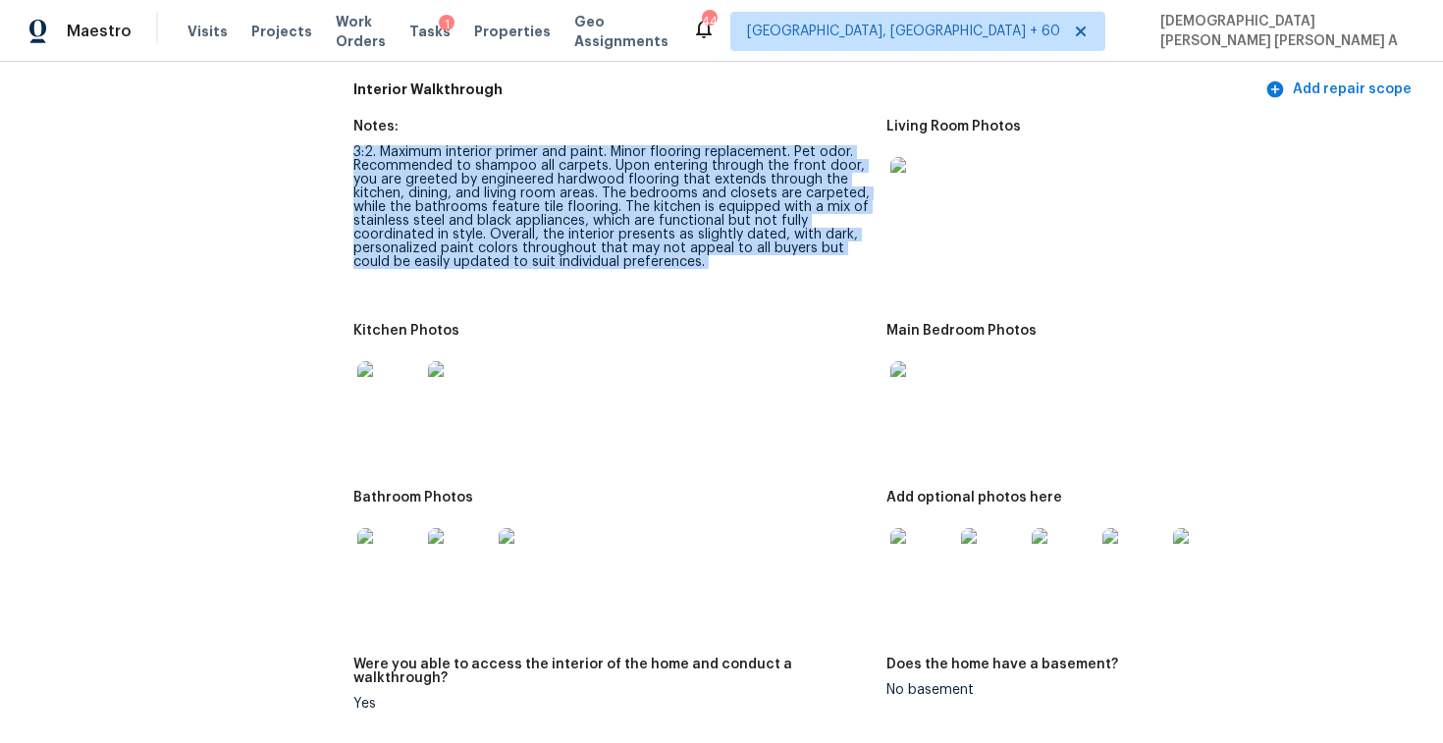
click at [642, 160] on div "3:2. Maximum interior primer and paint. Minor flooring replacement. Pet odor. R…" at bounding box center [611, 207] width 517 height 124
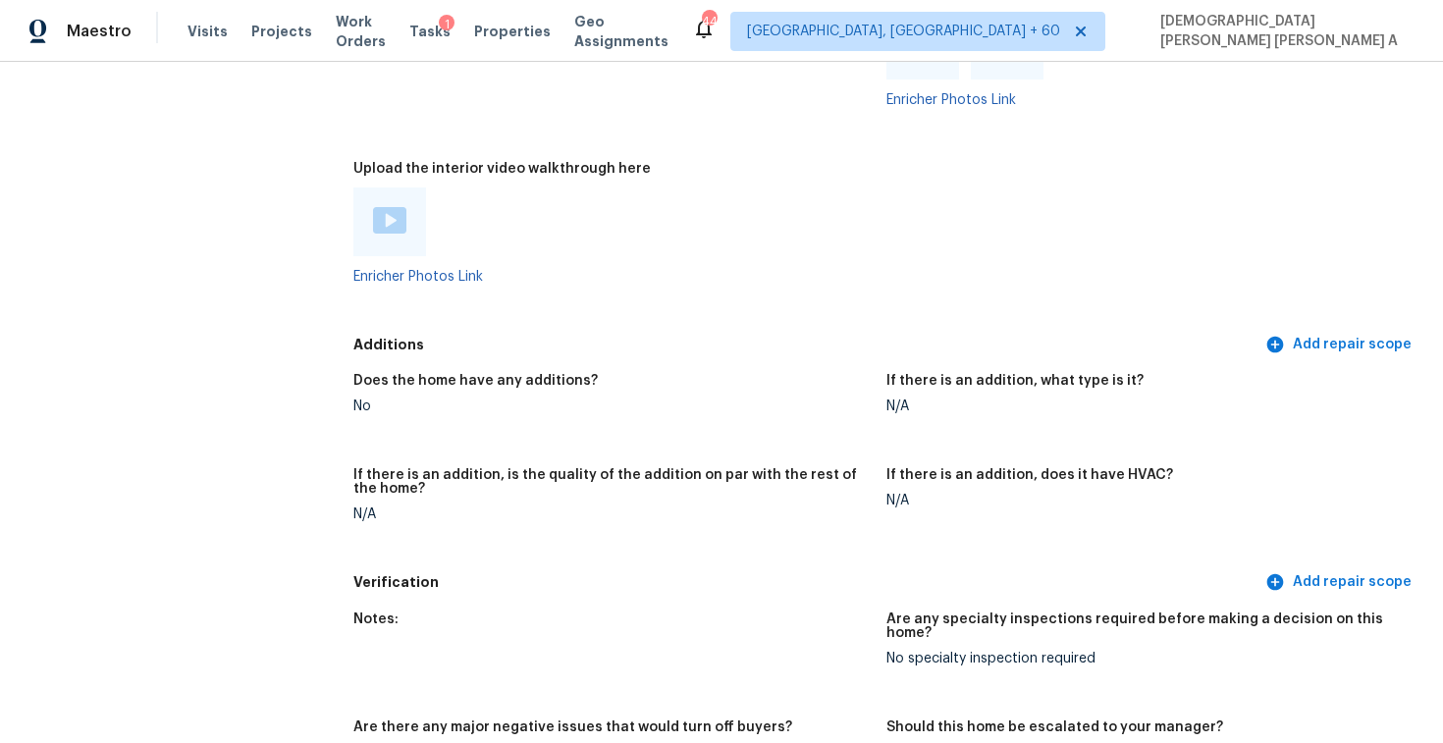
scroll to position [3618, 0]
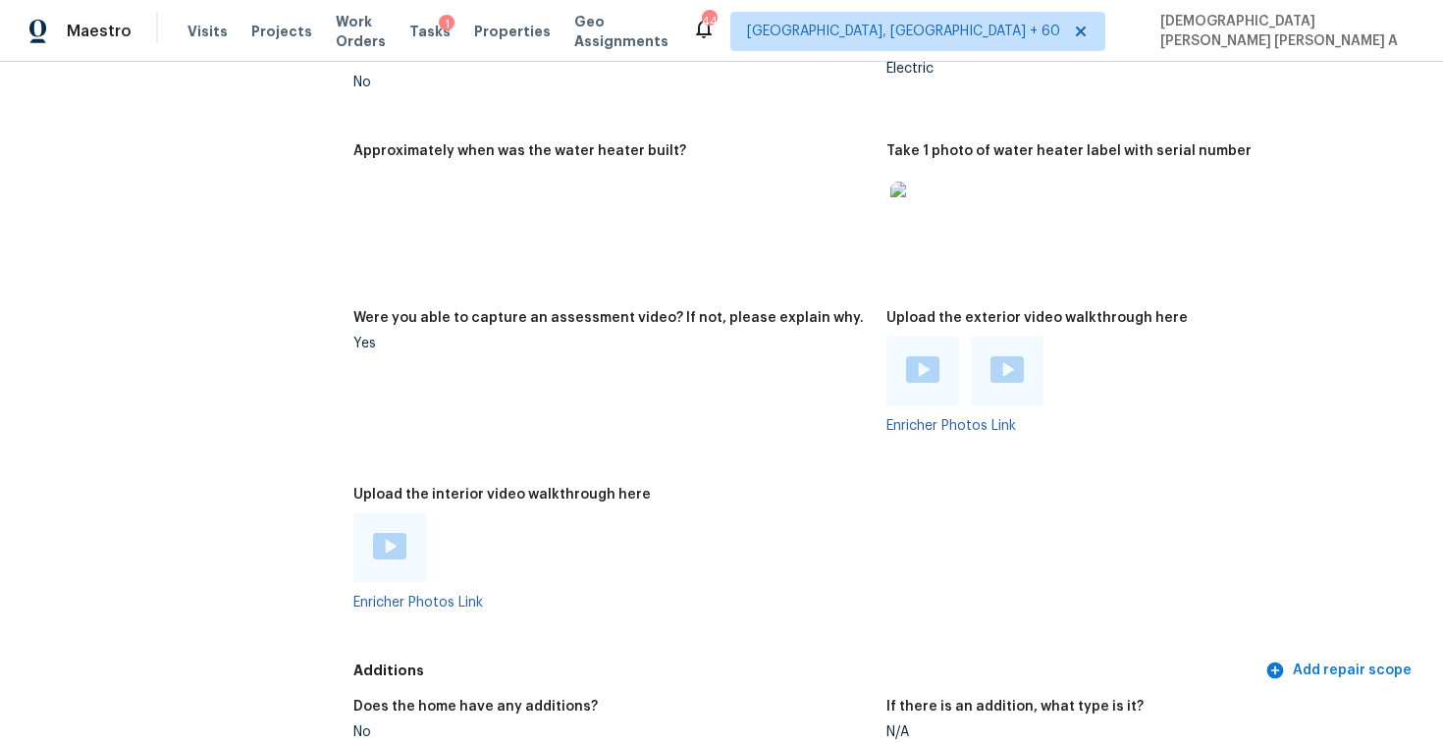
click at [406, 537] on img at bounding box center [389, 546] width 33 height 27
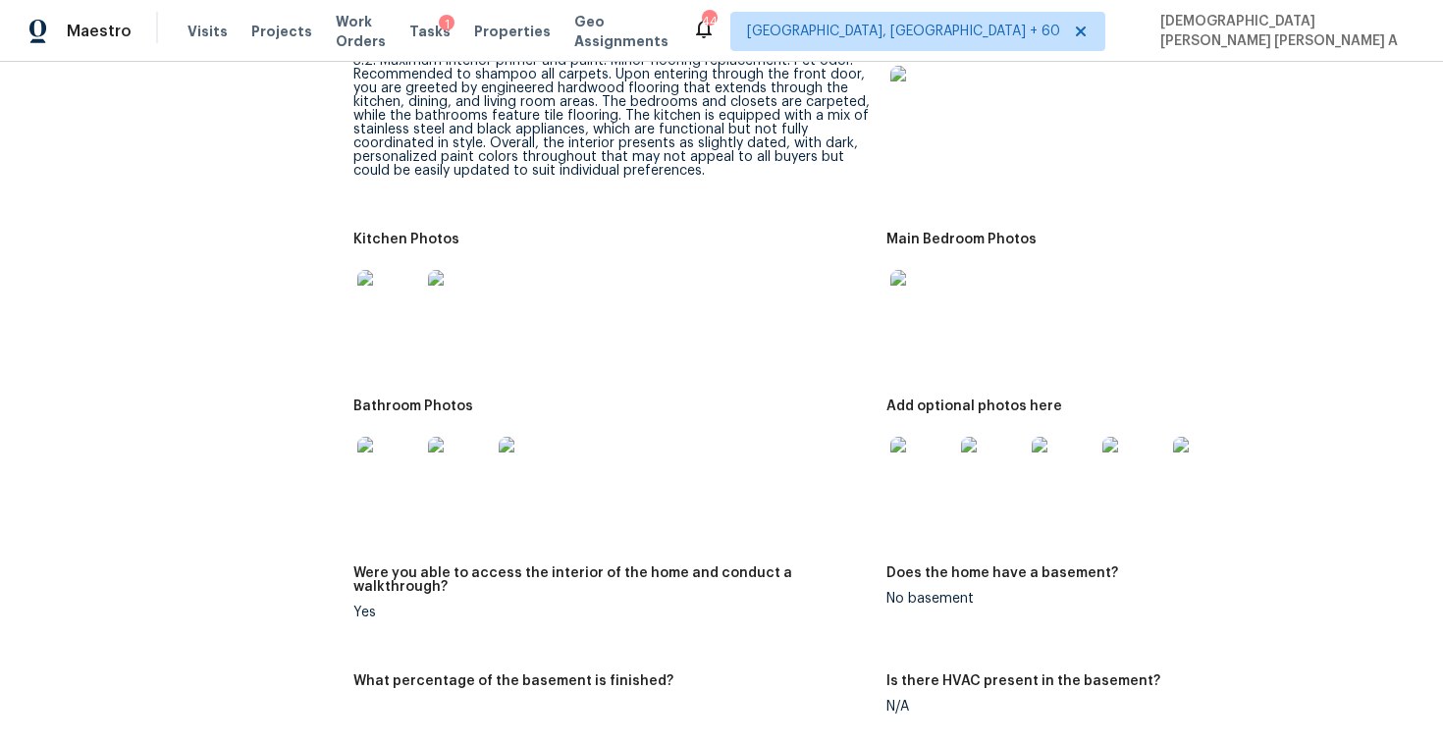
scroll to position [2182, 0]
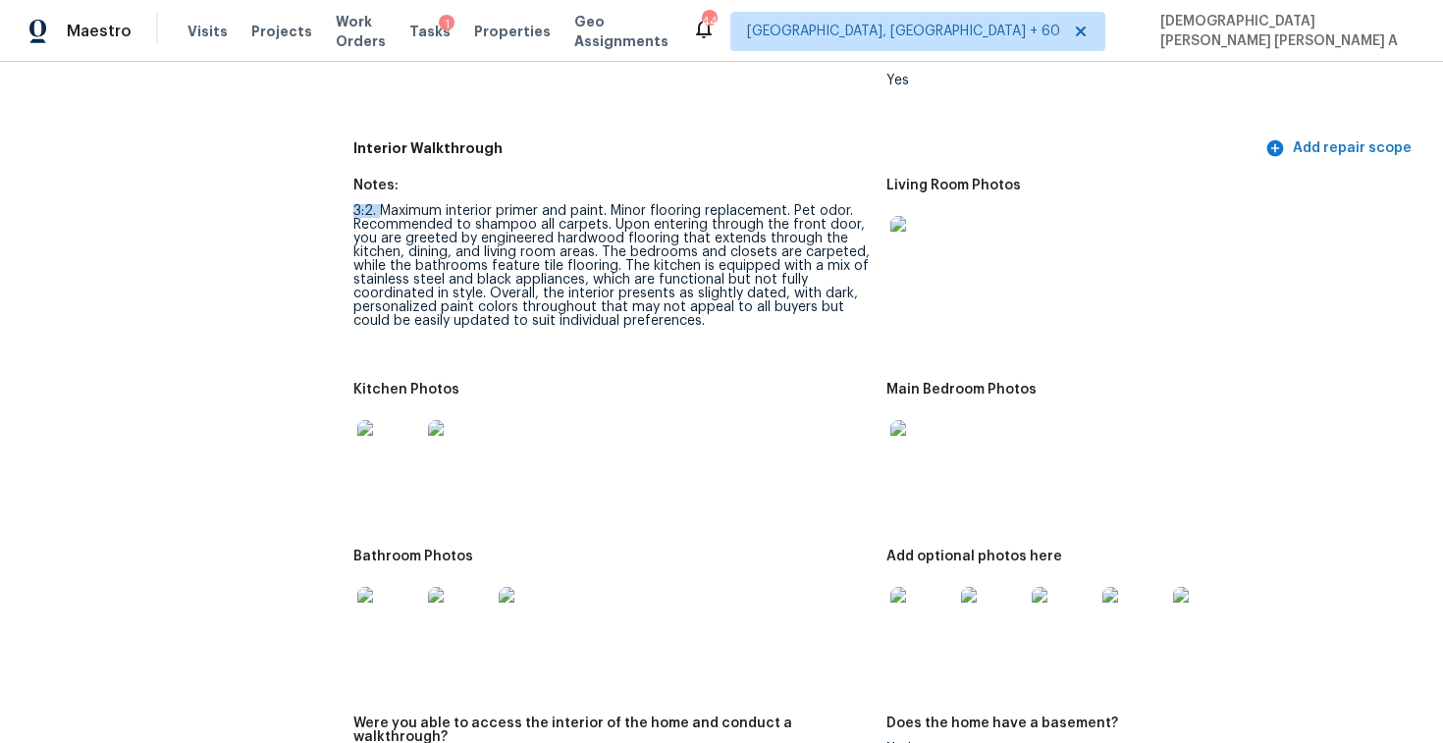
drag, startPoint x: 383, startPoint y: 207, endPoint x: 546, endPoint y: 192, distance: 163.7
click at [546, 192] on figure "Notes: 3:2. Maximum interior primer and paint. Minor flooring replacement. Pet …" at bounding box center [619, 269] width 533 height 181
click at [426, 219] on div "3:2. Maximum interior primer and paint. Minor flooring replacement. Pet odor. R…" at bounding box center [611, 266] width 517 height 124
drag, startPoint x: 617, startPoint y: 211, endPoint x: 765, endPoint y: 209, distance: 148.3
click at [765, 209] on div "3:2. Maximum interior primer and paint. Minor flooring replacement. Pet odor. R…" at bounding box center [611, 266] width 517 height 124
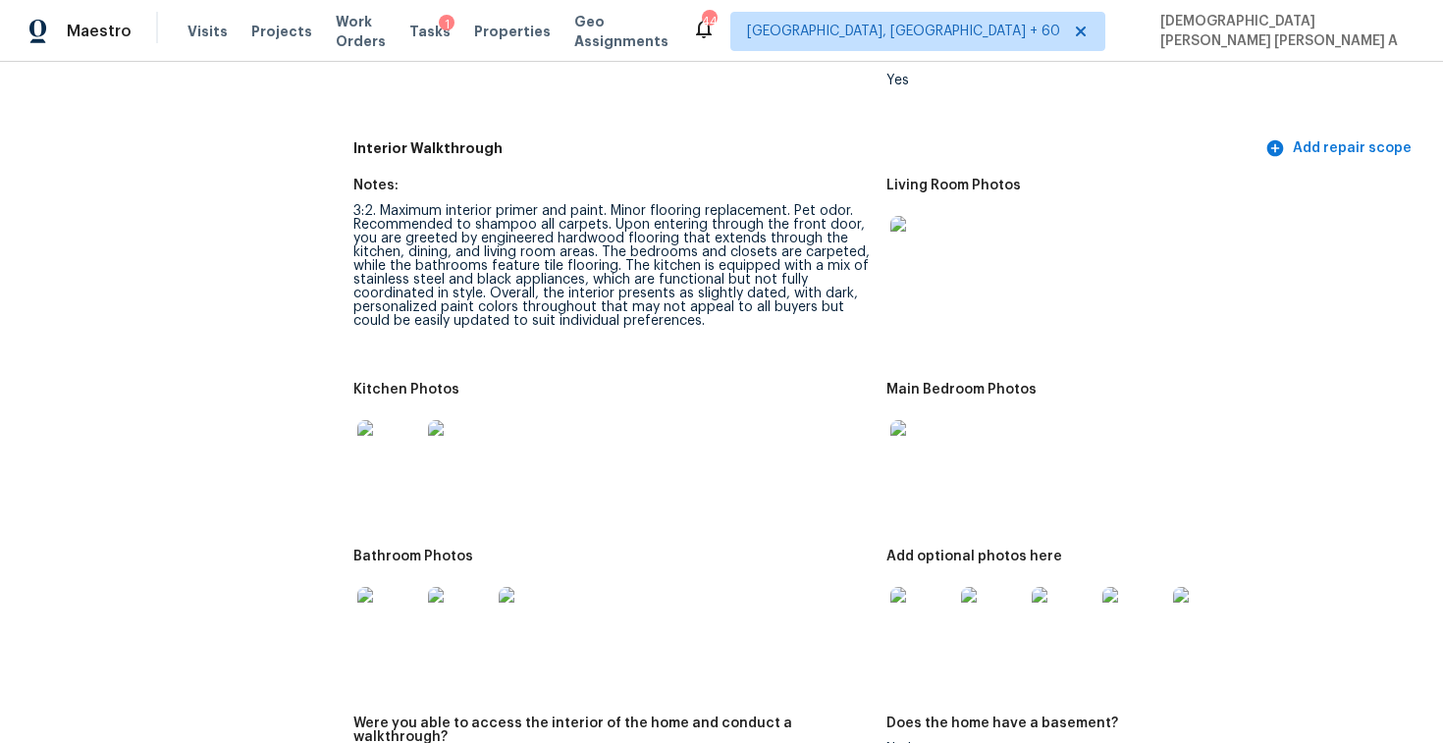
click at [788, 209] on div "3:2. Maximum interior primer and paint. Minor flooring replacement. Pet odor. R…" at bounding box center [611, 266] width 517 height 124
drag, startPoint x: 788, startPoint y: 209, endPoint x: 829, endPoint y: 209, distance: 40.3
click at [829, 209] on div "3:2. Maximum interior primer and paint. Minor flooring replacement. Pet odor. R…" at bounding box center [611, 266] width 517 height 124
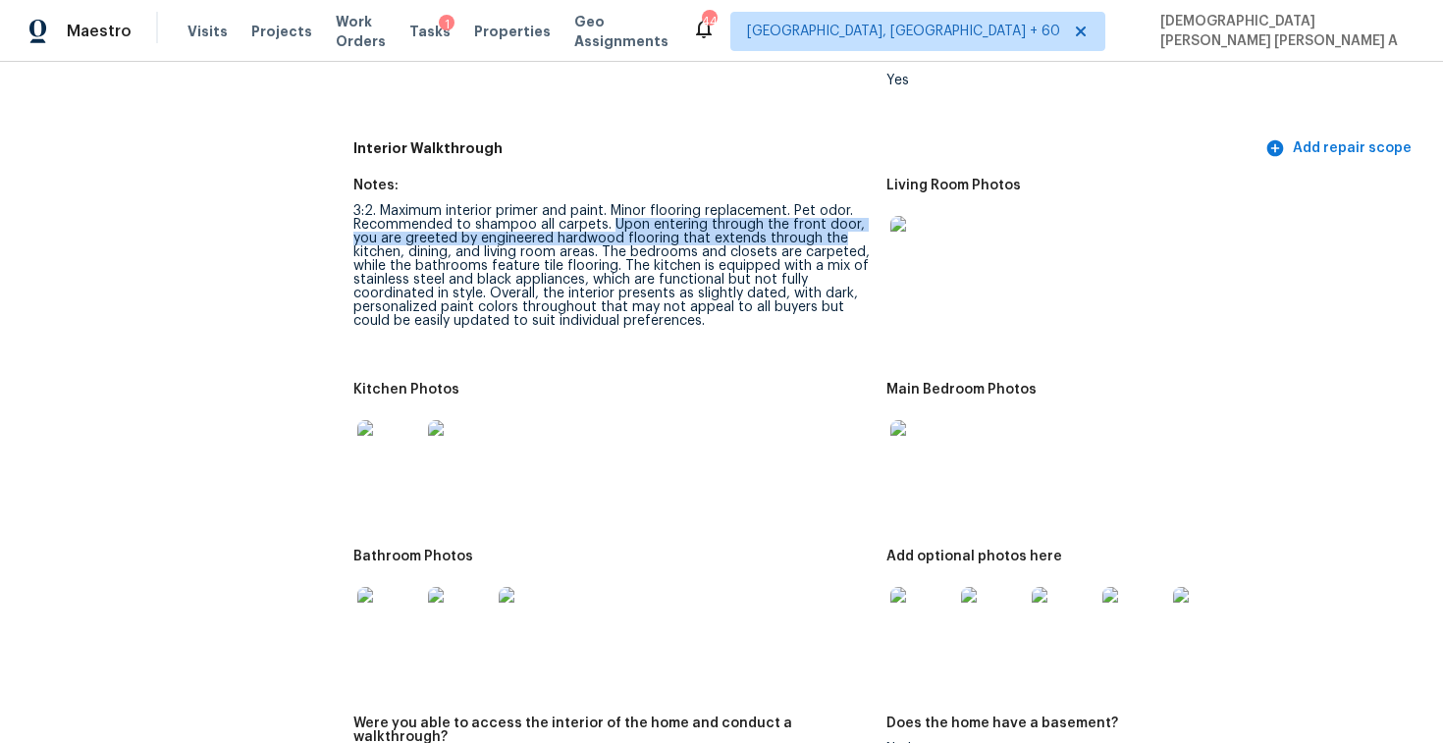
drag, startPoint x: 610, startPoint y: 224, endPoint x: 842, endPoint y: 231, distance: 232.8
click at [842, 231] on div "3:2. Maximum interior primer and paint. Minor flooring replacement. Pet odor. R…" at bounding box center [611, 266] width 517 height 124
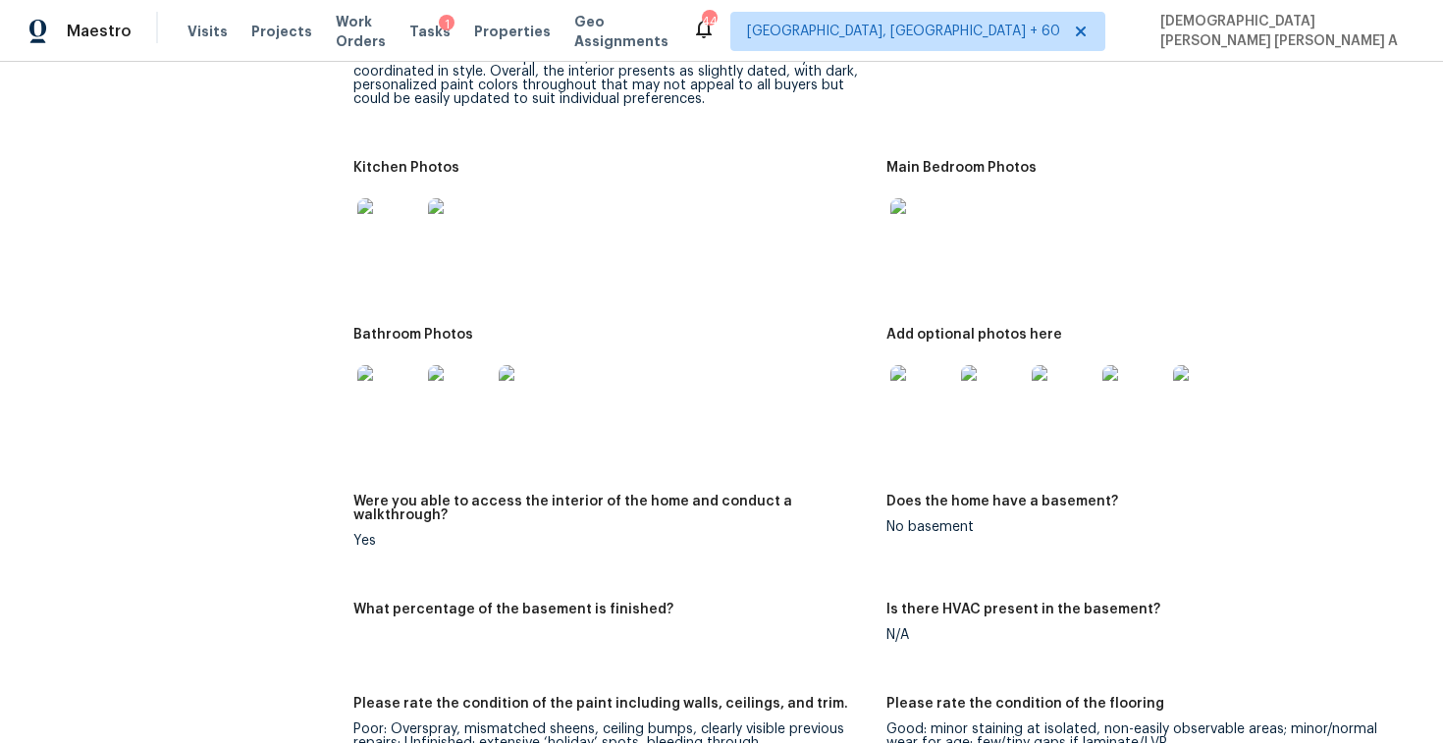
scroll to position [2450, 0]
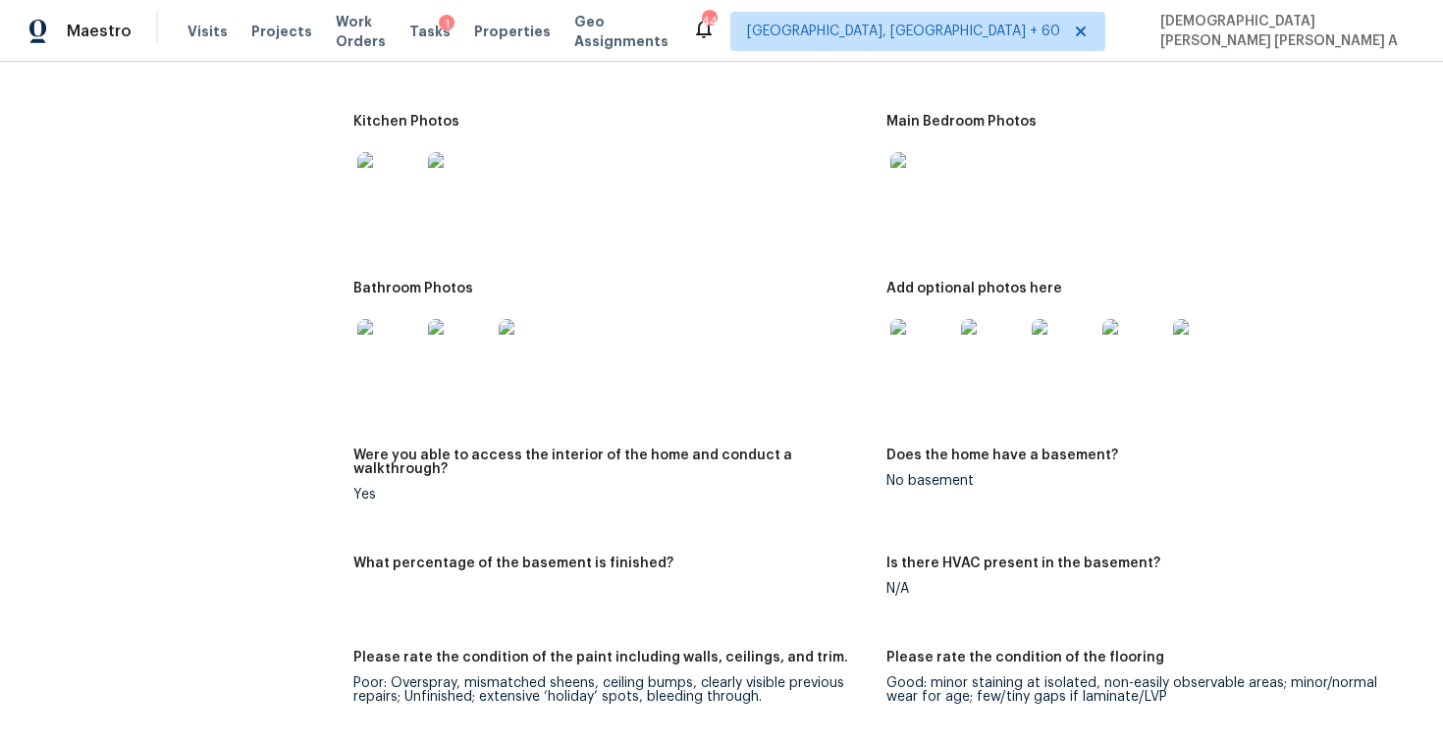
click at [911, 361] on img at bounding box center [922, 350] width 63 height 63
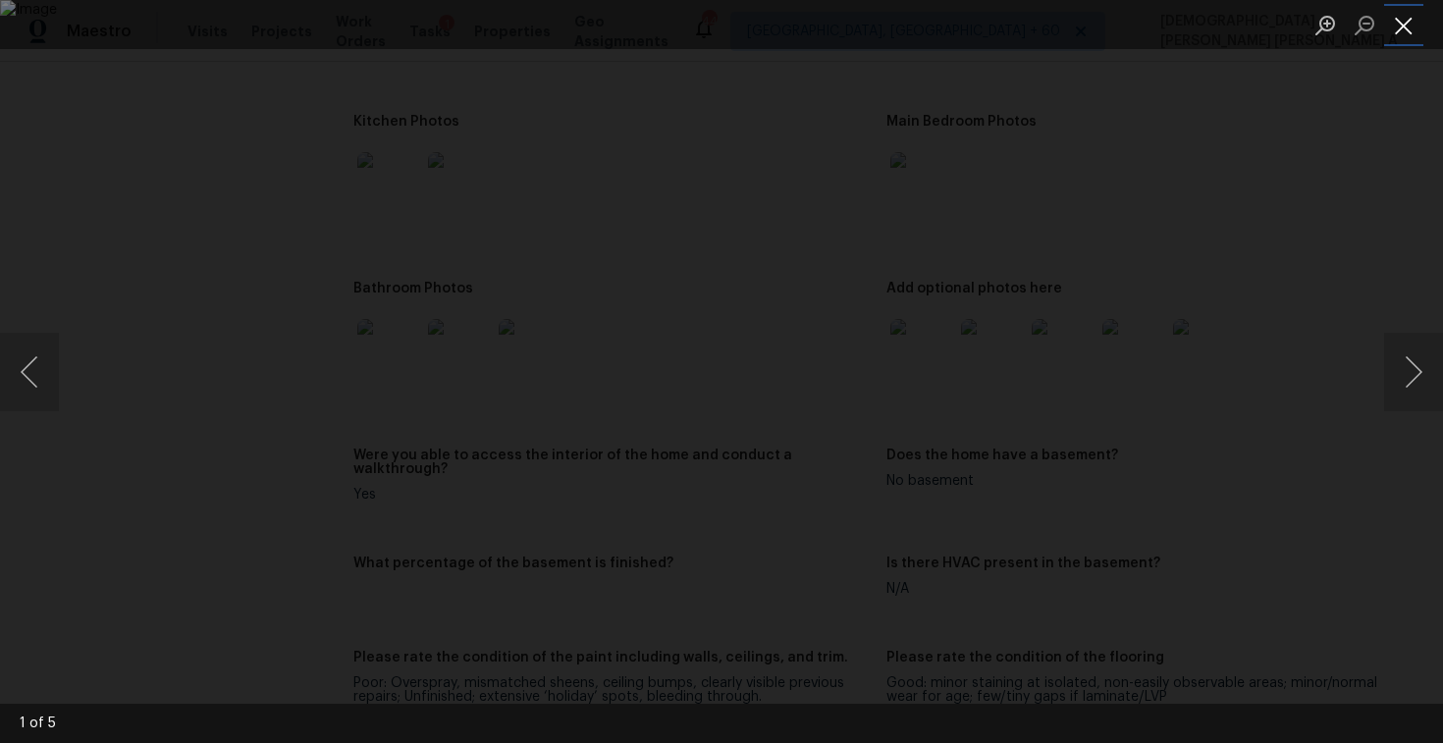
click at [1390, 34] on button "Close lightbox" at bounding box center [1403, 25] width 39 height 34
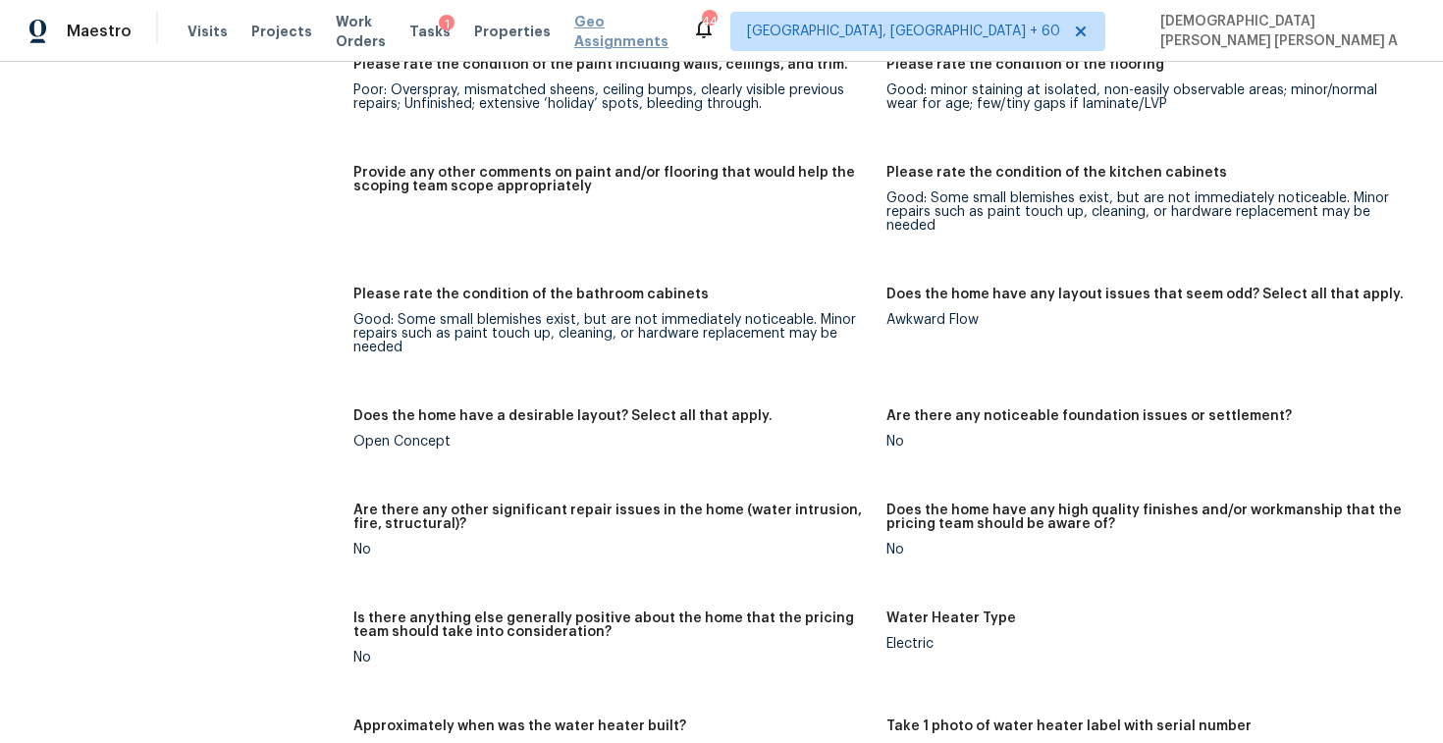
scroll to position [484, 0]
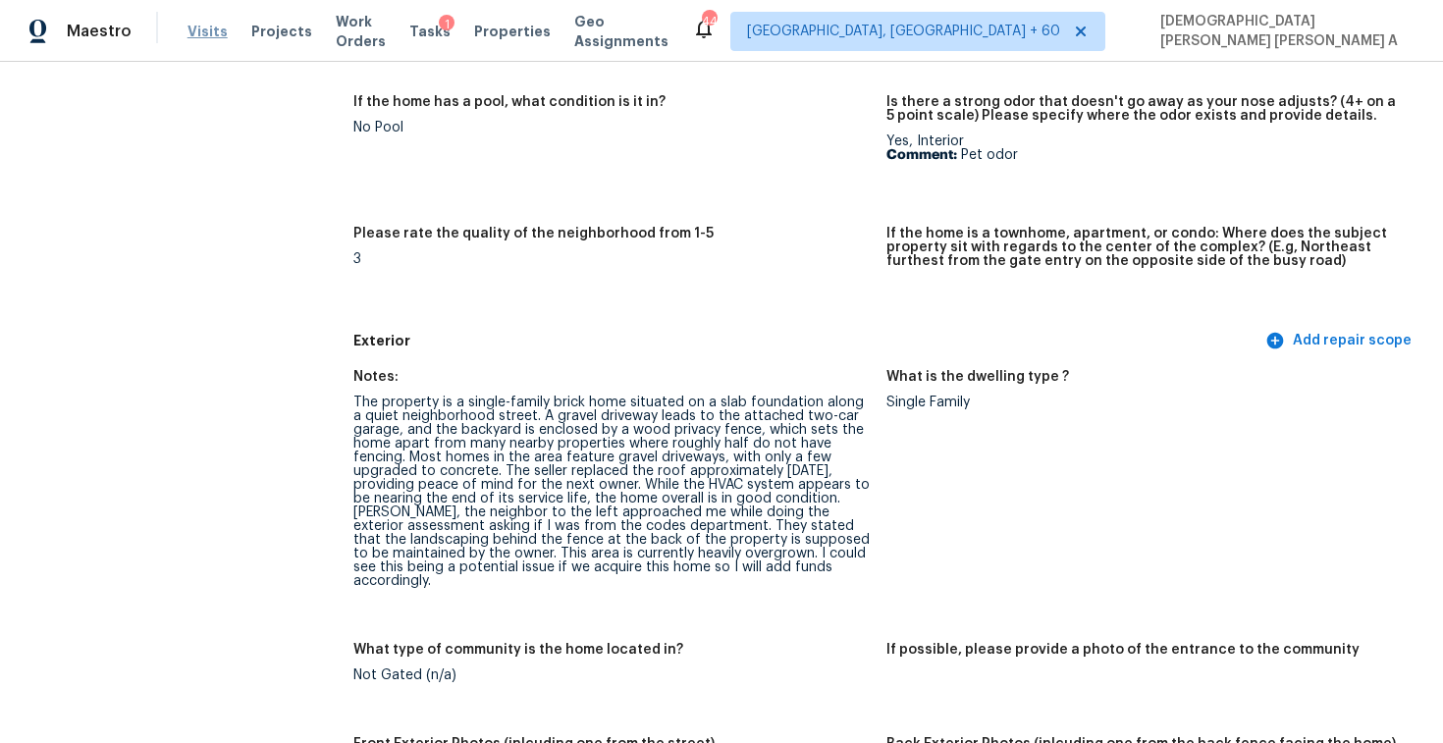
click at [213, 37] on span "Visits" at bounding box center [208, 32] width 40 height 20
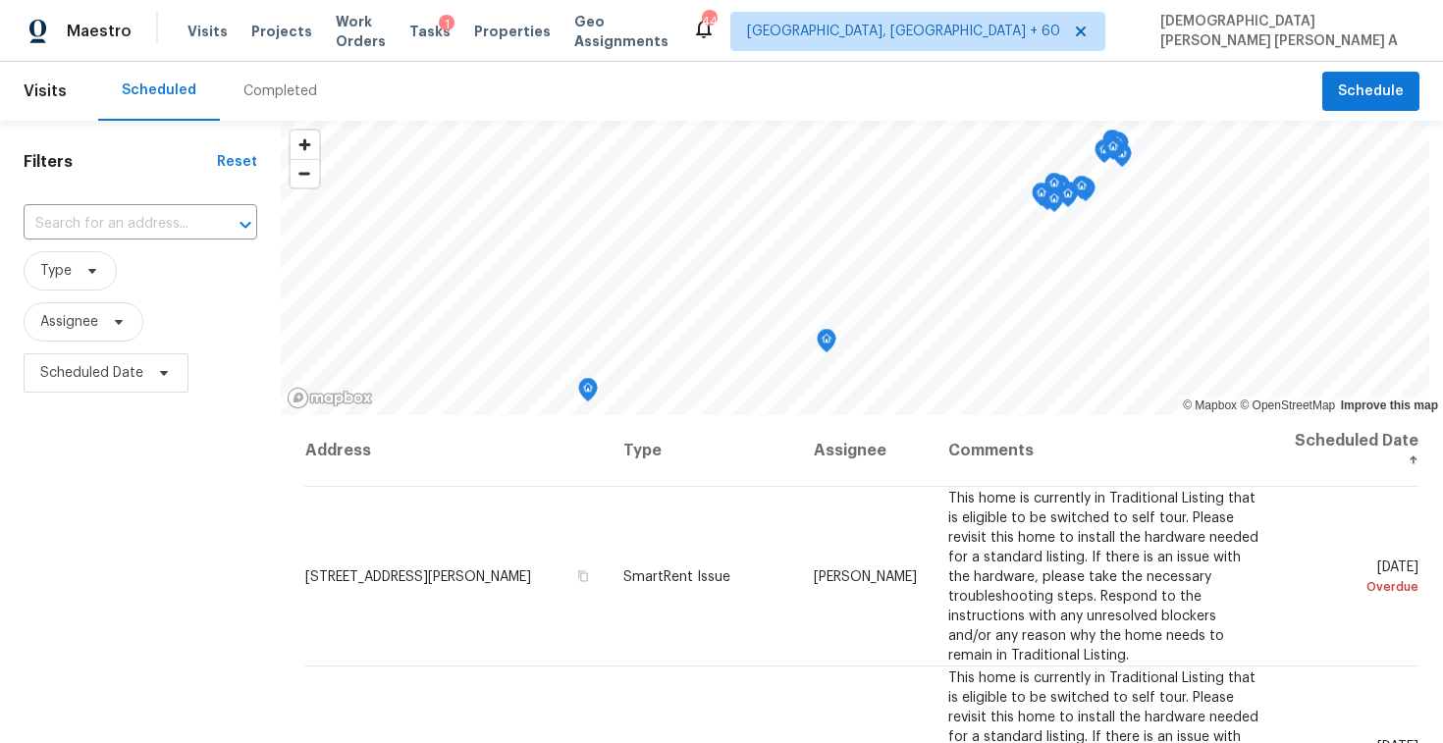
click at [290, 96] on div "Completed" at bounding box center [281, 91] width 74 height 20
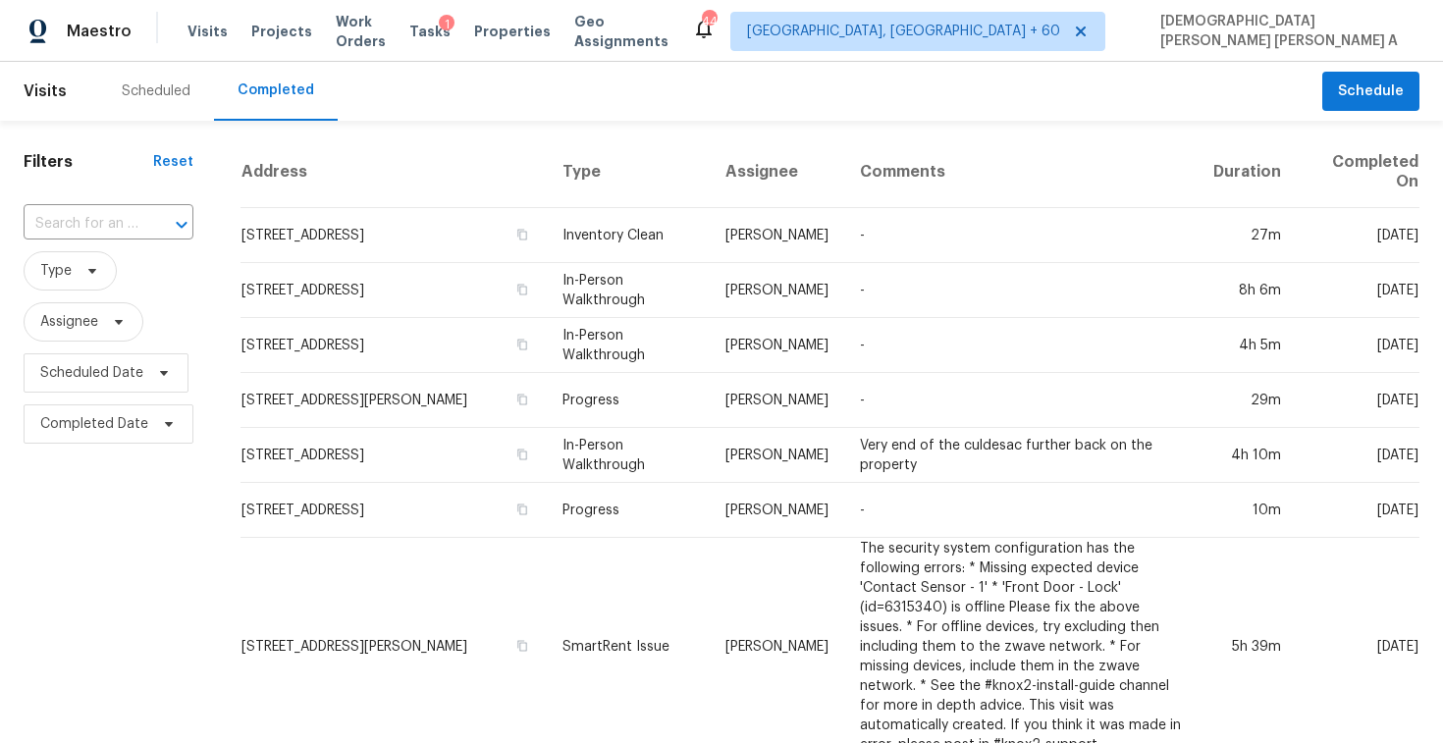
click at [138, 228] on div "​" at bounding box center [109, 224] width 170 height 30
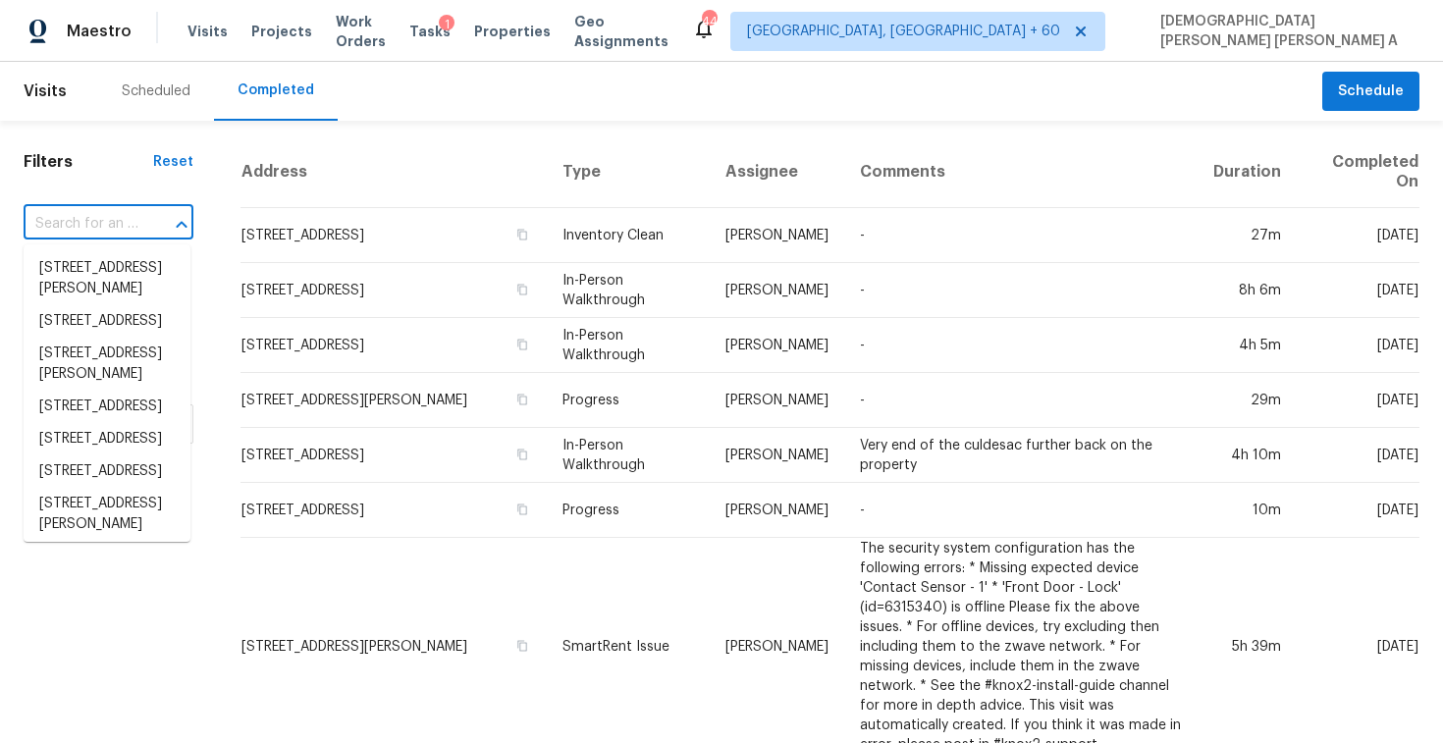
paste input "7842 NW 77th Ave Tamarac, FL, 33321"
type input "7842 NW 77th Ave Tamarac, FL, 33321"
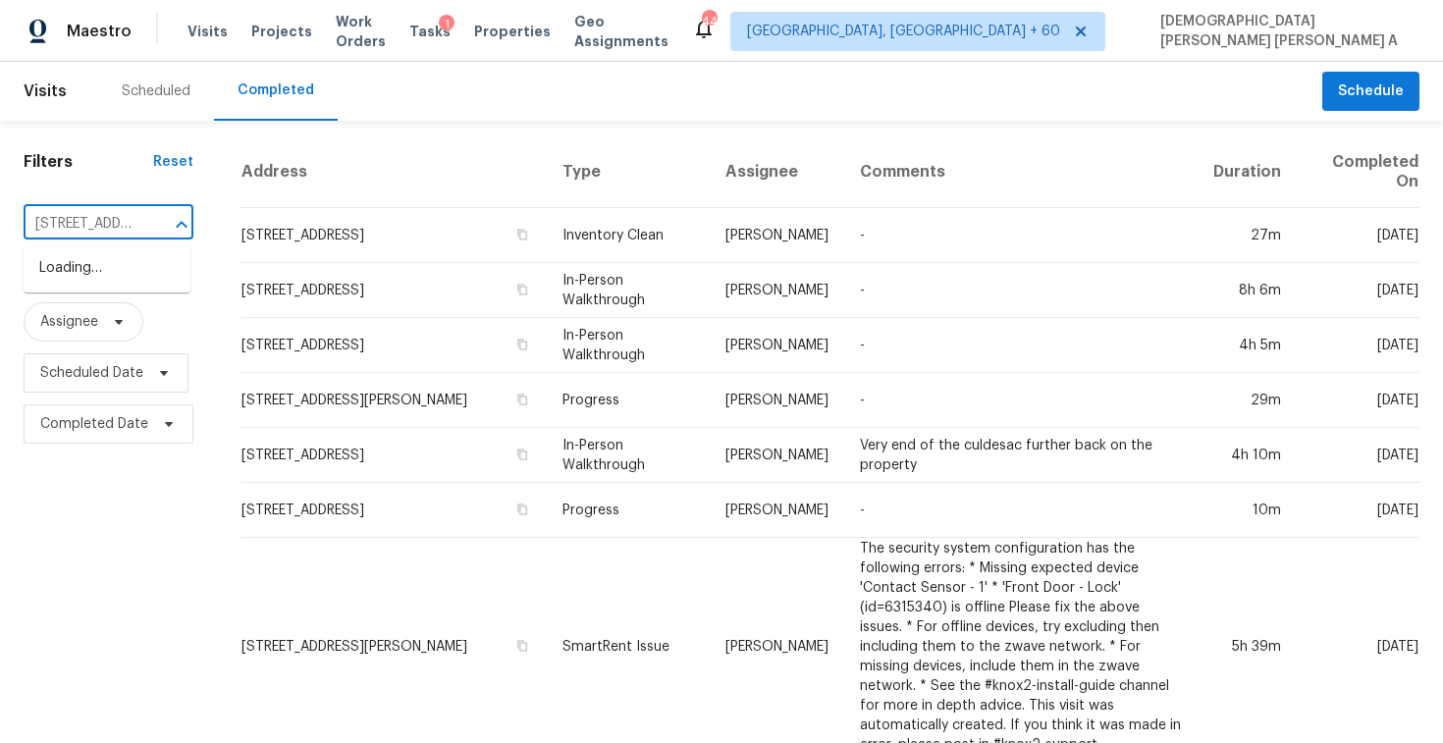
scroll to position [0, 141]
click at [126, 285] on li "7842 NW 77th Ave, Tamarac, FL 33321" at bounding box center [107, 268] width 167 height 32
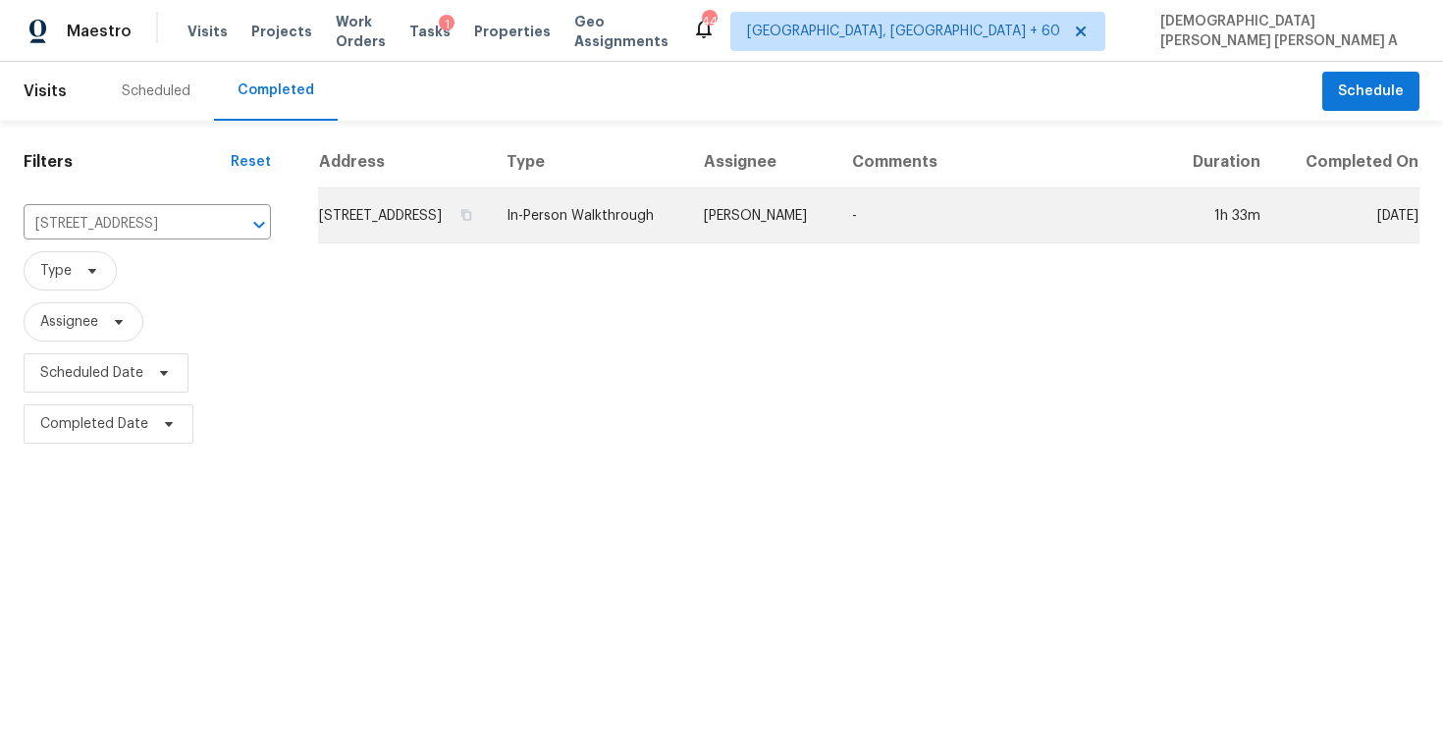
click at [673, 244] on td "In-Person Walkthrough" at bounding box center [589, 216] width 197 height 55
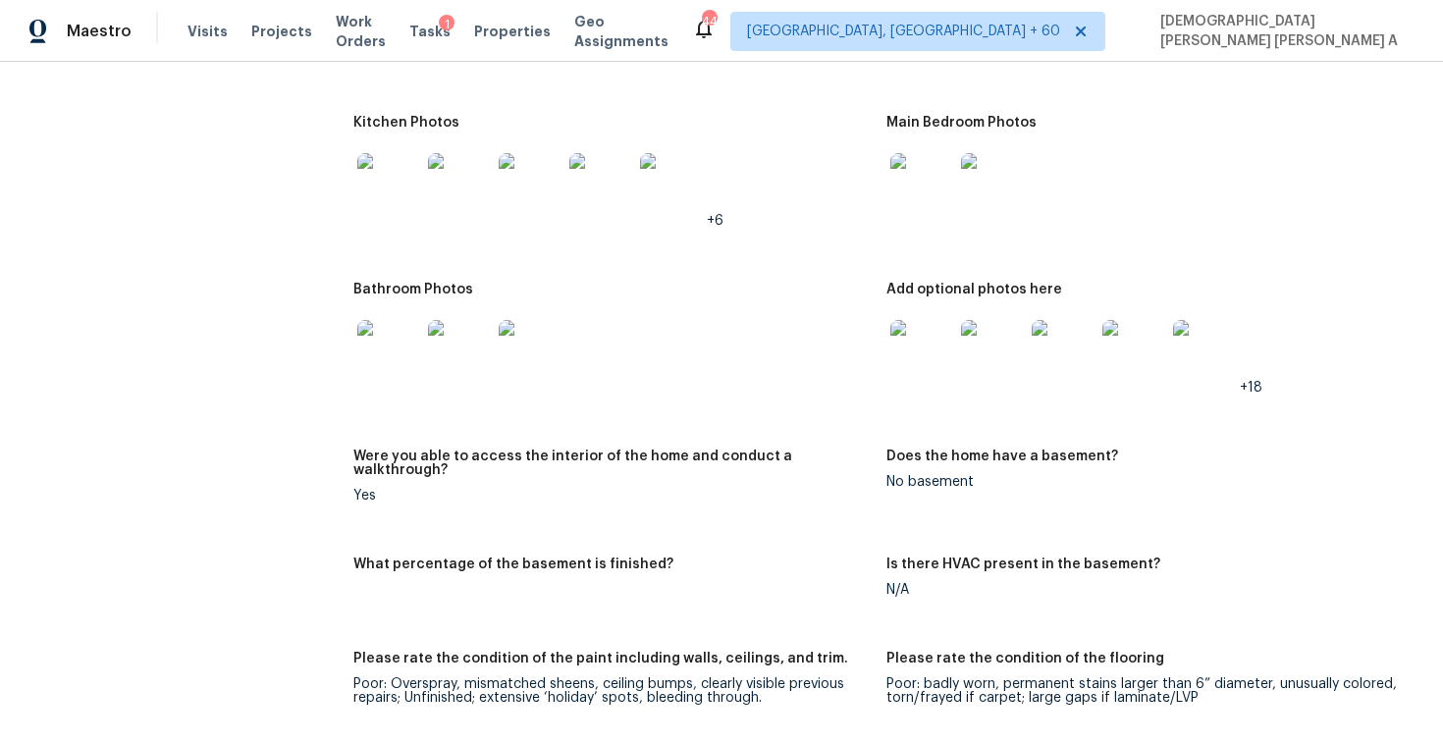
scroll to position [2554, 0]
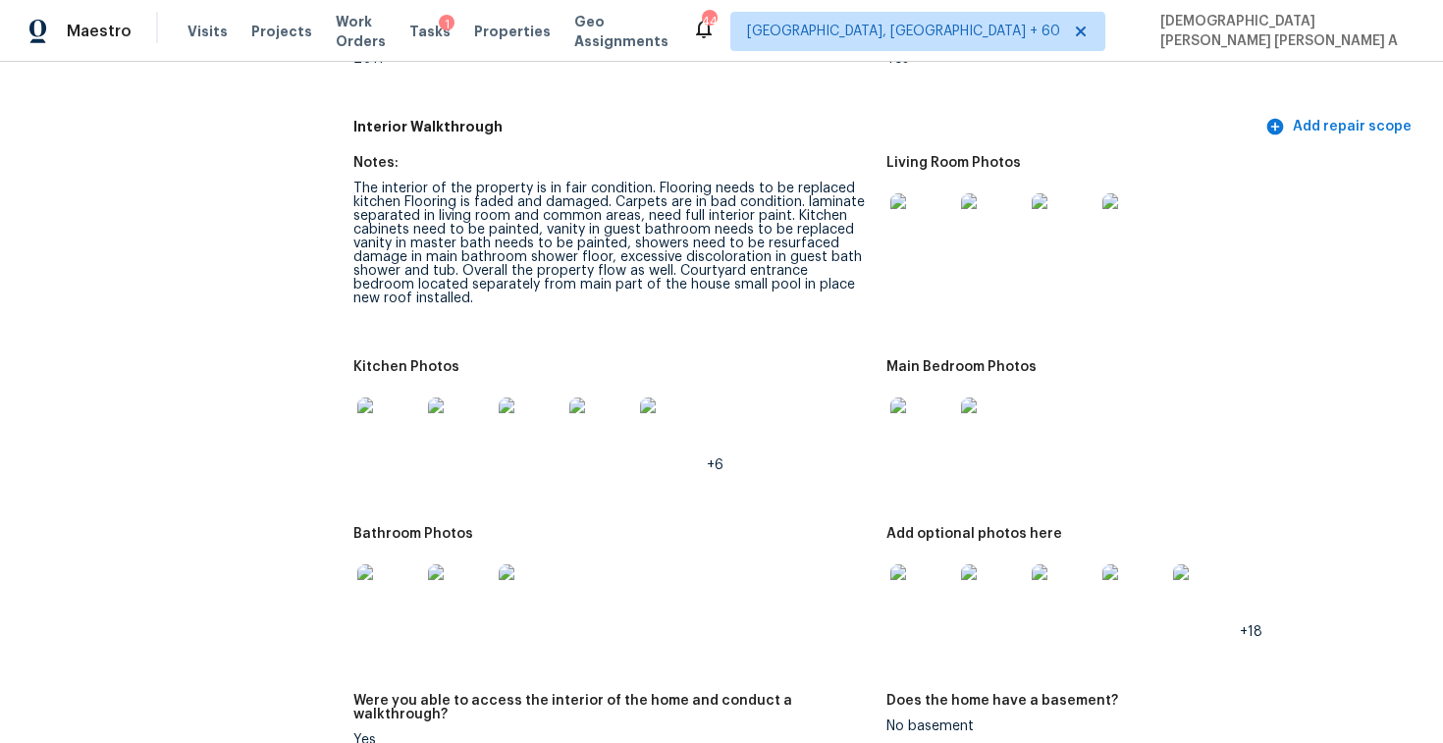
click at [690, 262] on div "The interior of the property is in fair condition. Flooring needs to be replace…" at bounding box center [611, 244] width 517 height 124
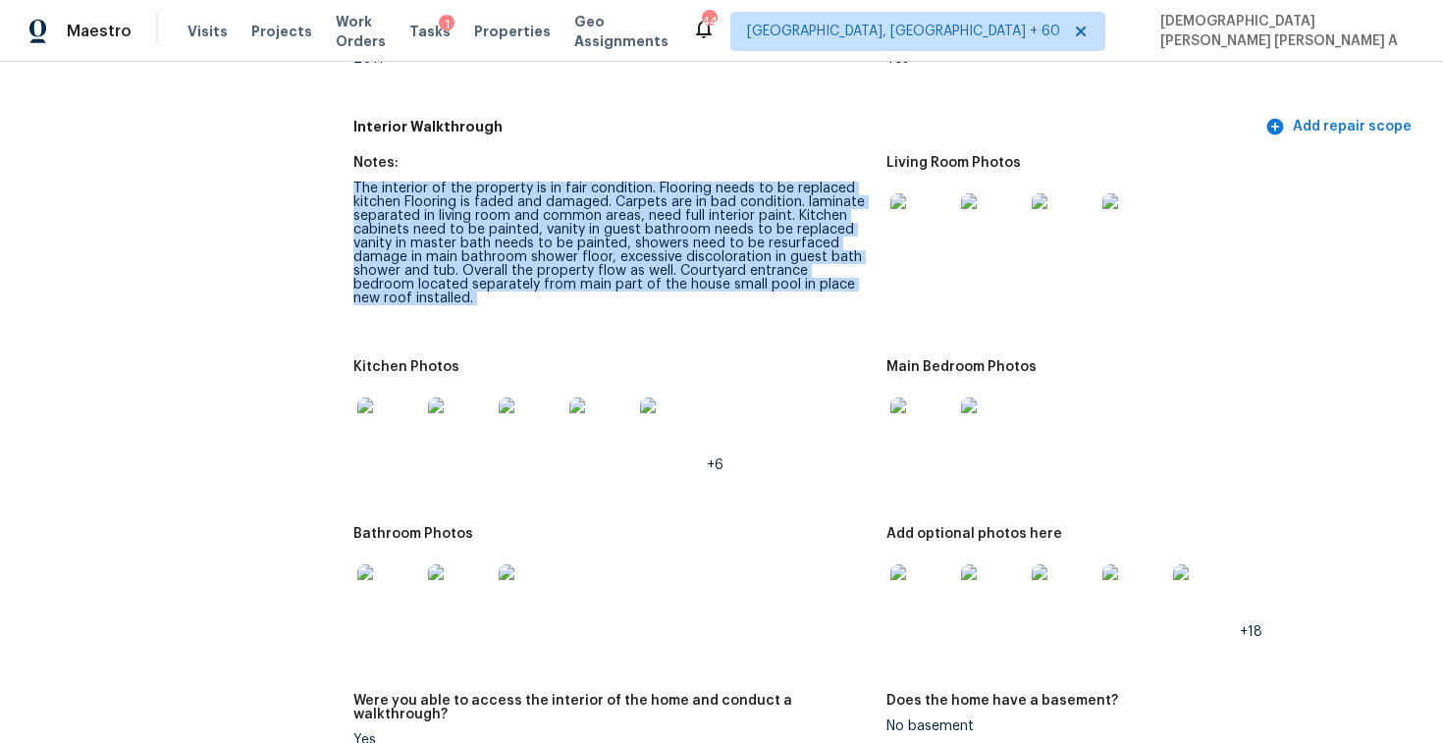
click at [690, 262] on div "The interior of the property is in fair condition. Flooring needs to be replace…" at bounding box center [611, 244] width 517 height 124
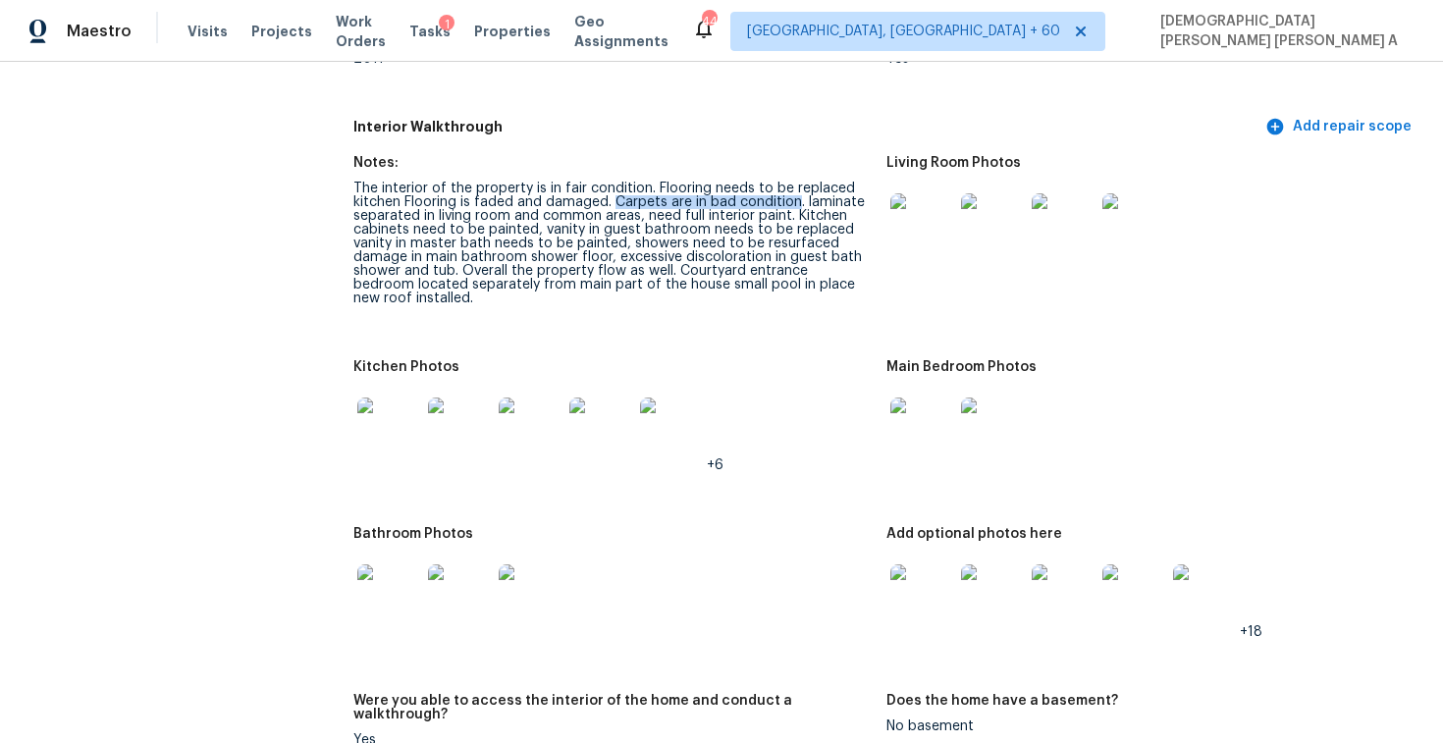
drag, startPoint x: 613, startPoint y: 204, endPoint x: 791, endPoint y: 206, distance: 178.7
click at [791, 206] on div "The interior of the property is in fair condition. Flooring needs to be replace…" at bounding box center [611, 244] width 517 height 124
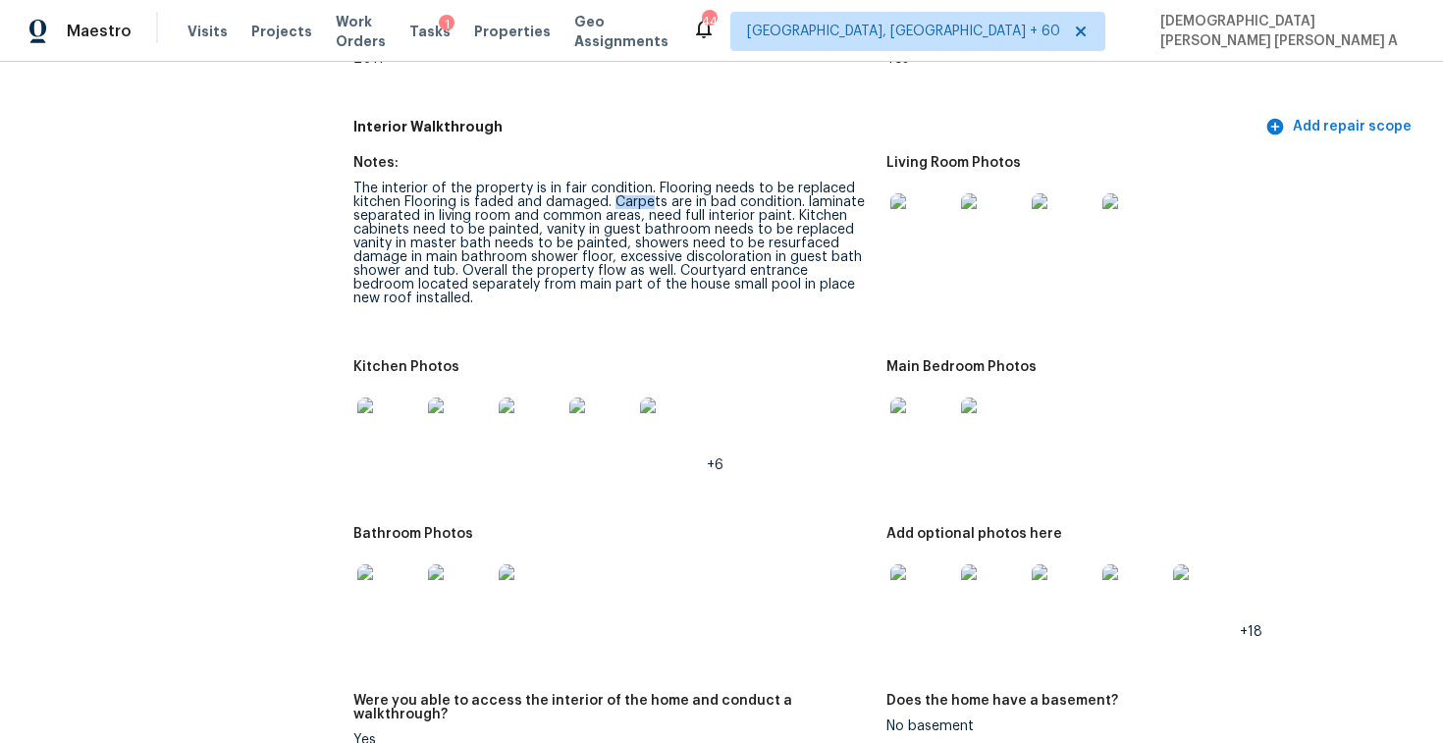
drag, startPoint x: 614, startPoint y: 199, endPoint x: 647, endPoint y: 199, distance: 33.4
click at [648, 200] on div "The interior of the property is in fair condition. Flooring needs to be replace…" at bounding box center [611, 244] width 517 height 124
click at [647, 199] on div "The interior of the property is in fair condition. Flooring needs to be replace…" at bounding box center [611, 244] width 517 height 124
drag, startPoint x: 630, startPoint y: 242, endPoint x: 838, endPoint y: 248, distance: 207.3
click at [838, 248] on div "The interior of the property is in fair condition. Flooring needs to be replace…" at bounding box center [611, 244] width 517 height 124
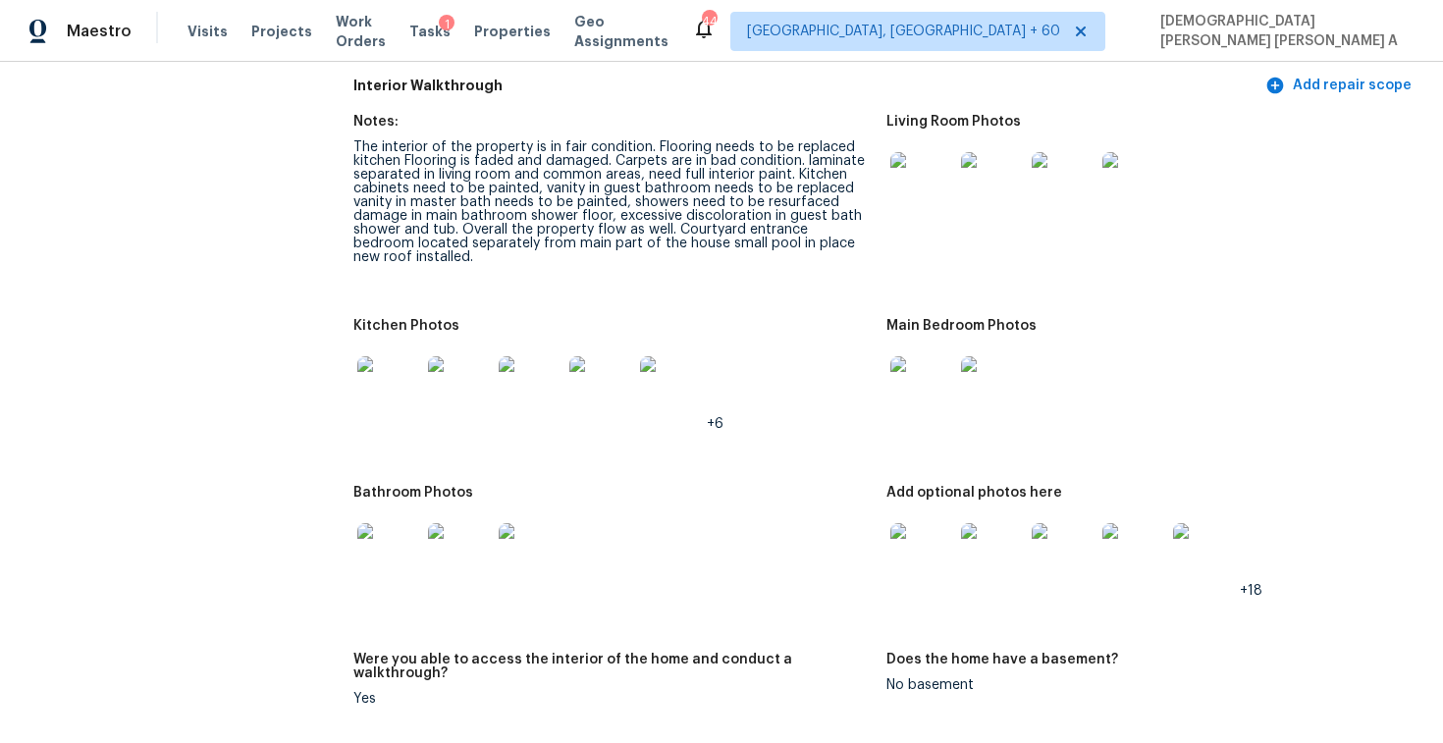
scroll to position [2623, 0]
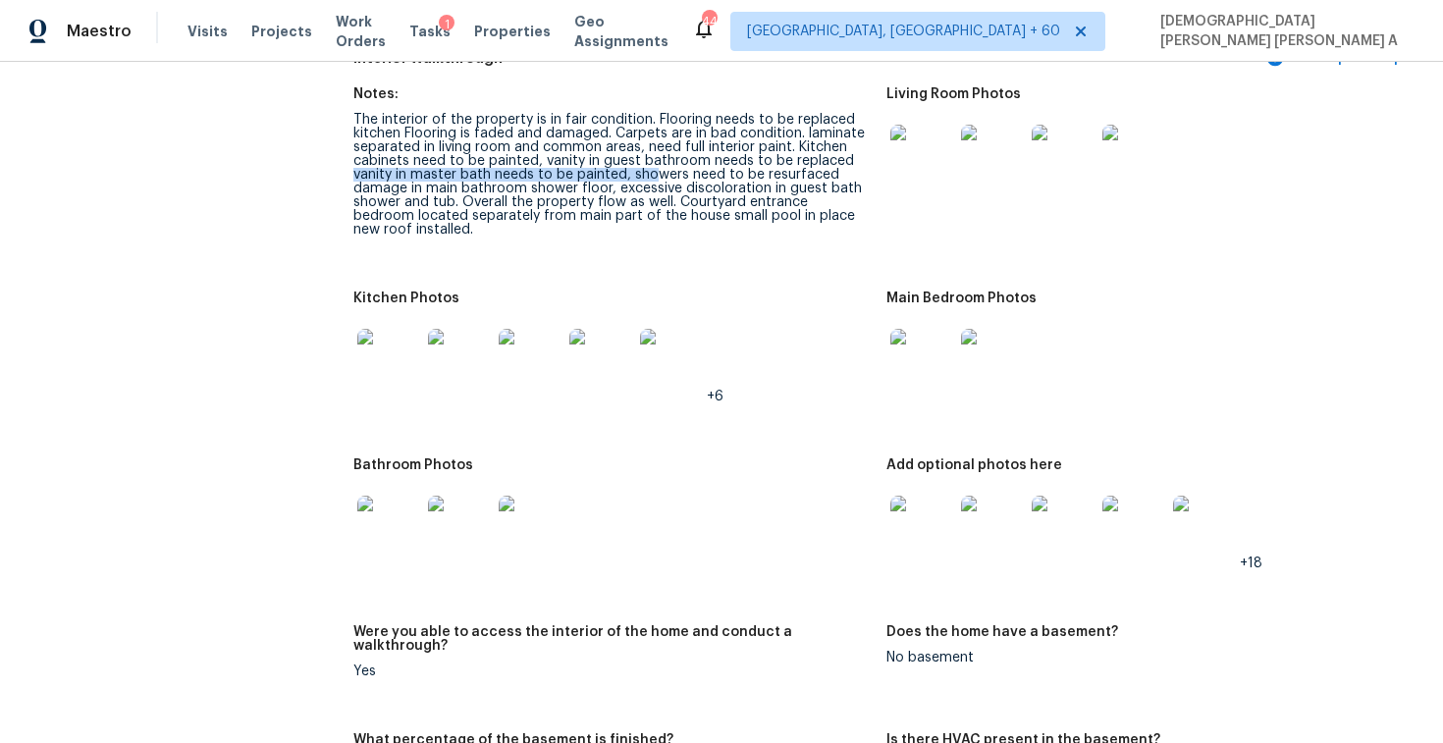
drag, startPoint x: 353, startPoint y: 174, endPoint x: 652, endPoint y: 178, distance: 298.5
click at [652, 178] on div "The interior of the property is in fair condition. Flooring needs to be replace…" at bounding box center [611, 175] width 517 height 124
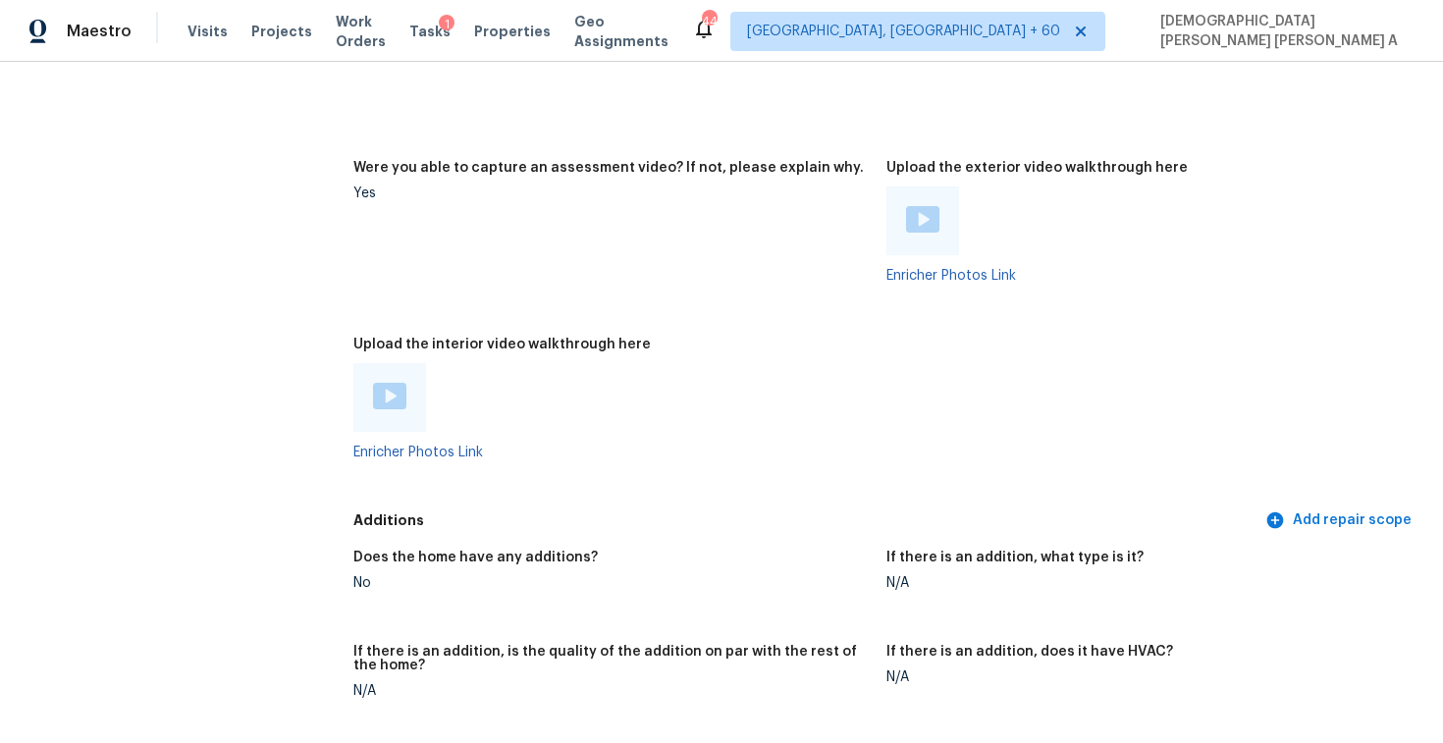
scroll to position [4248, 0]
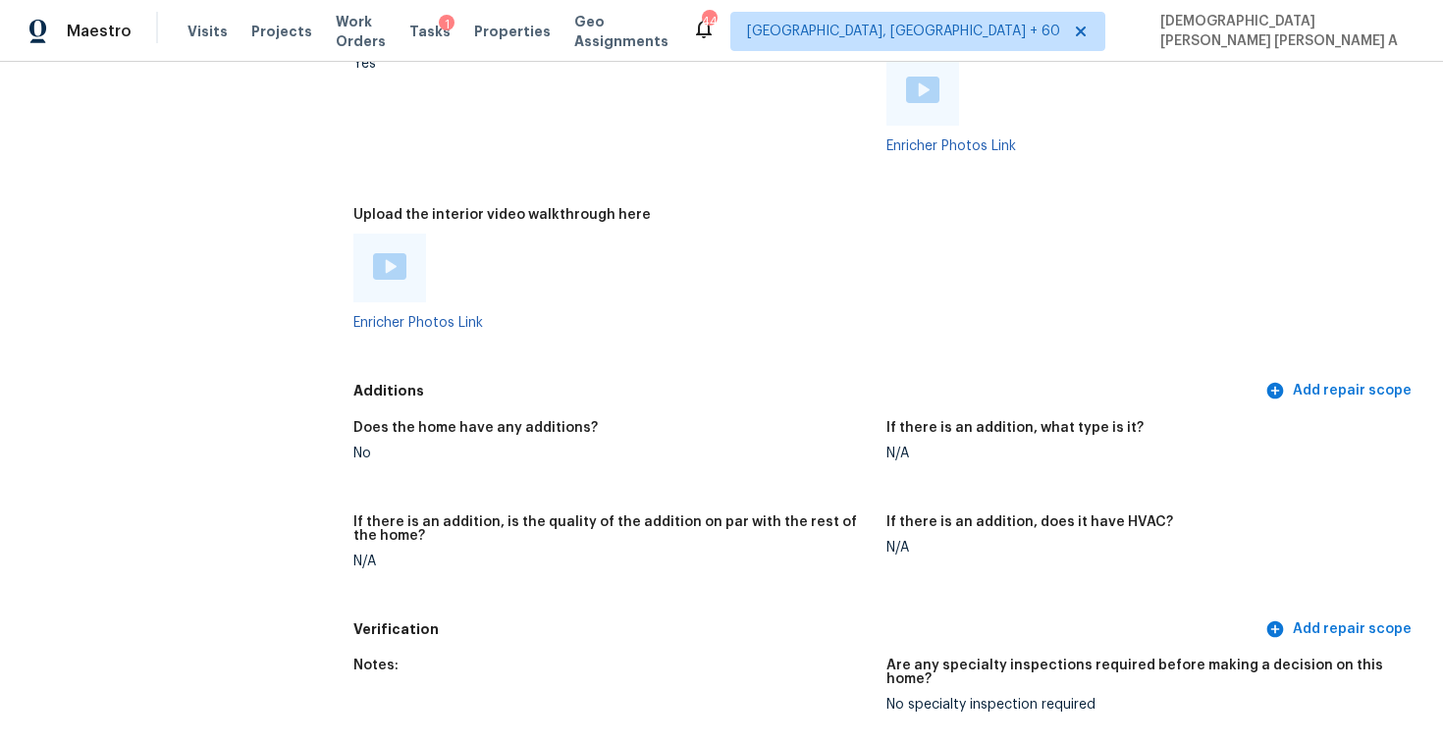
click at [376, 258] on img at bounding box center [389, 266] width 33 height 27
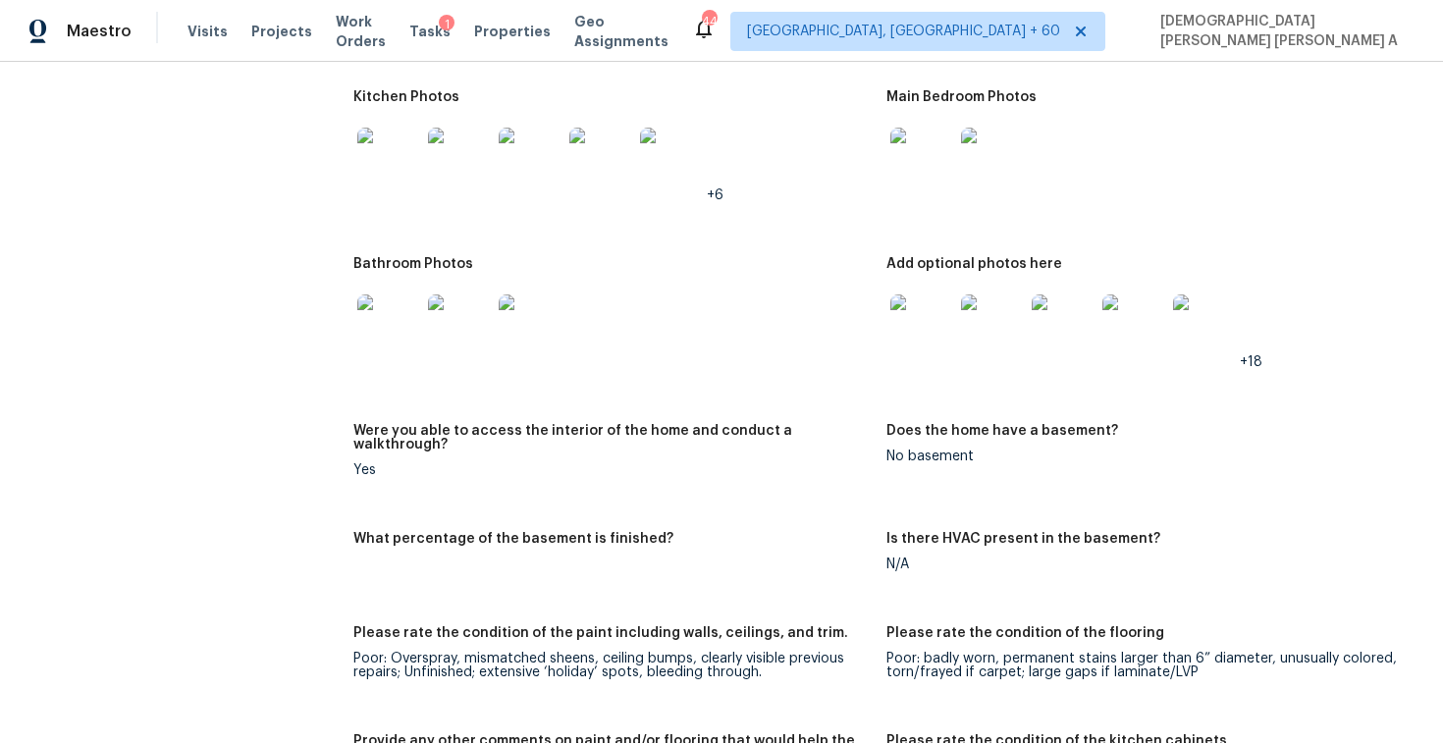
scroll to position [2476, 0]
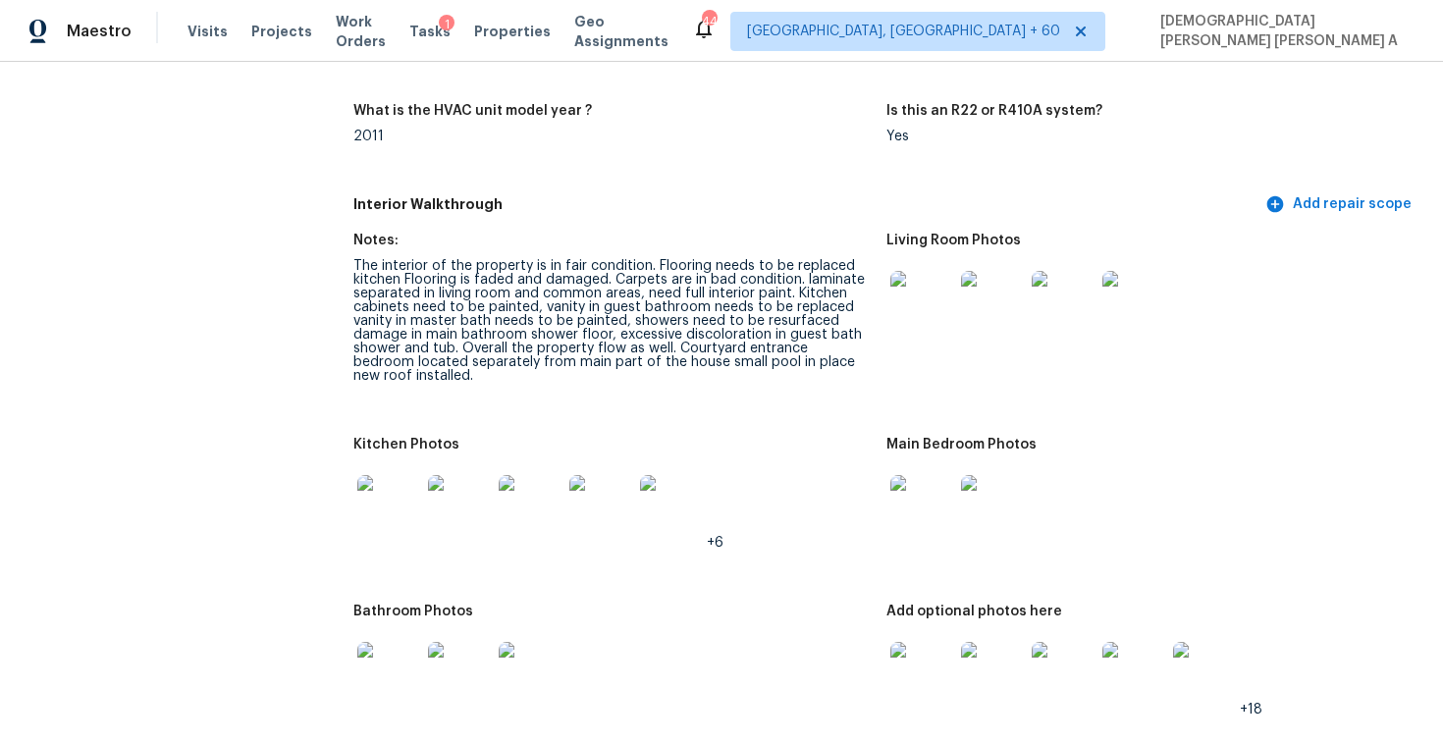
click at [891, 290] on img at bounding box center [922, 302] width 63 height 63
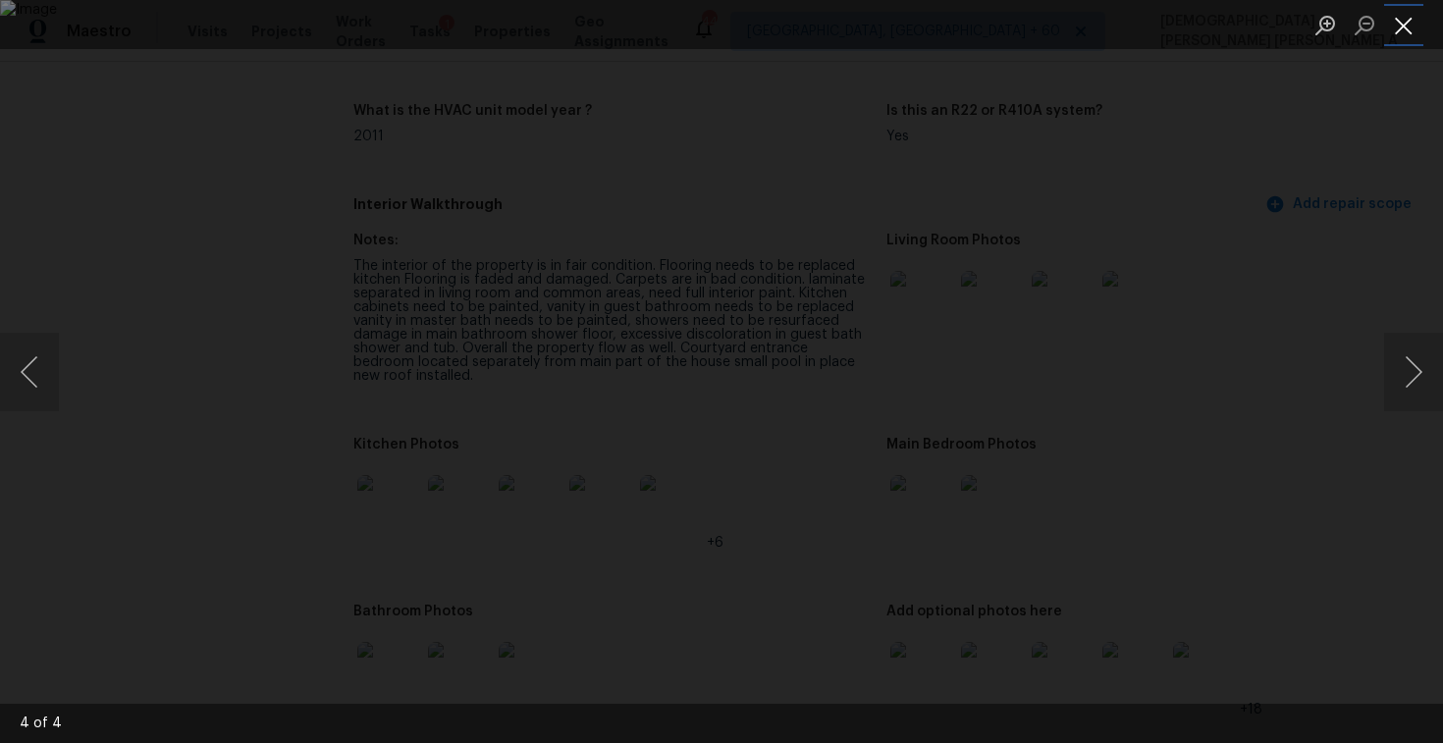
click at [1394, 18] on button "Close lightbox" at bounding box center [1403, 25] width 39 height 34
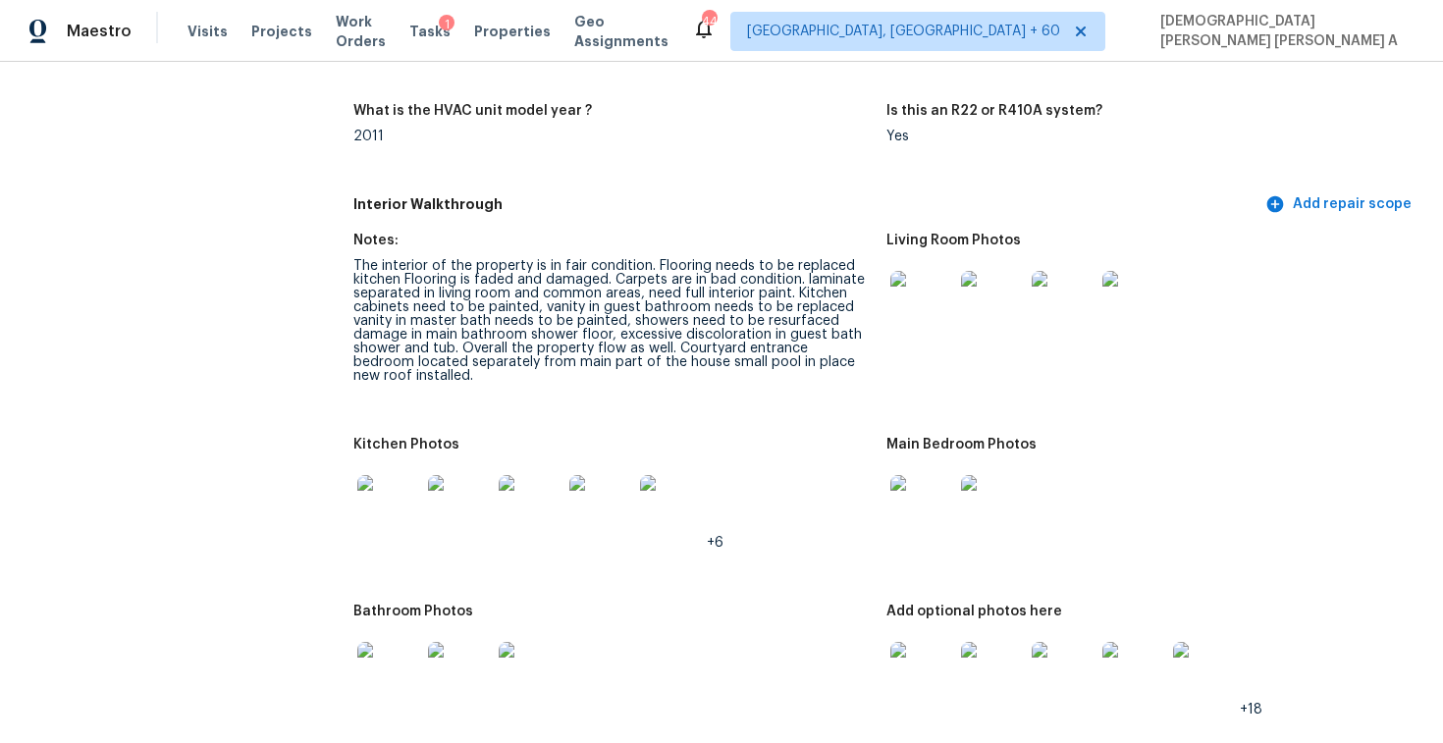
click at [926, 509] on img at bounding box center [922, 506] width 63 height 63
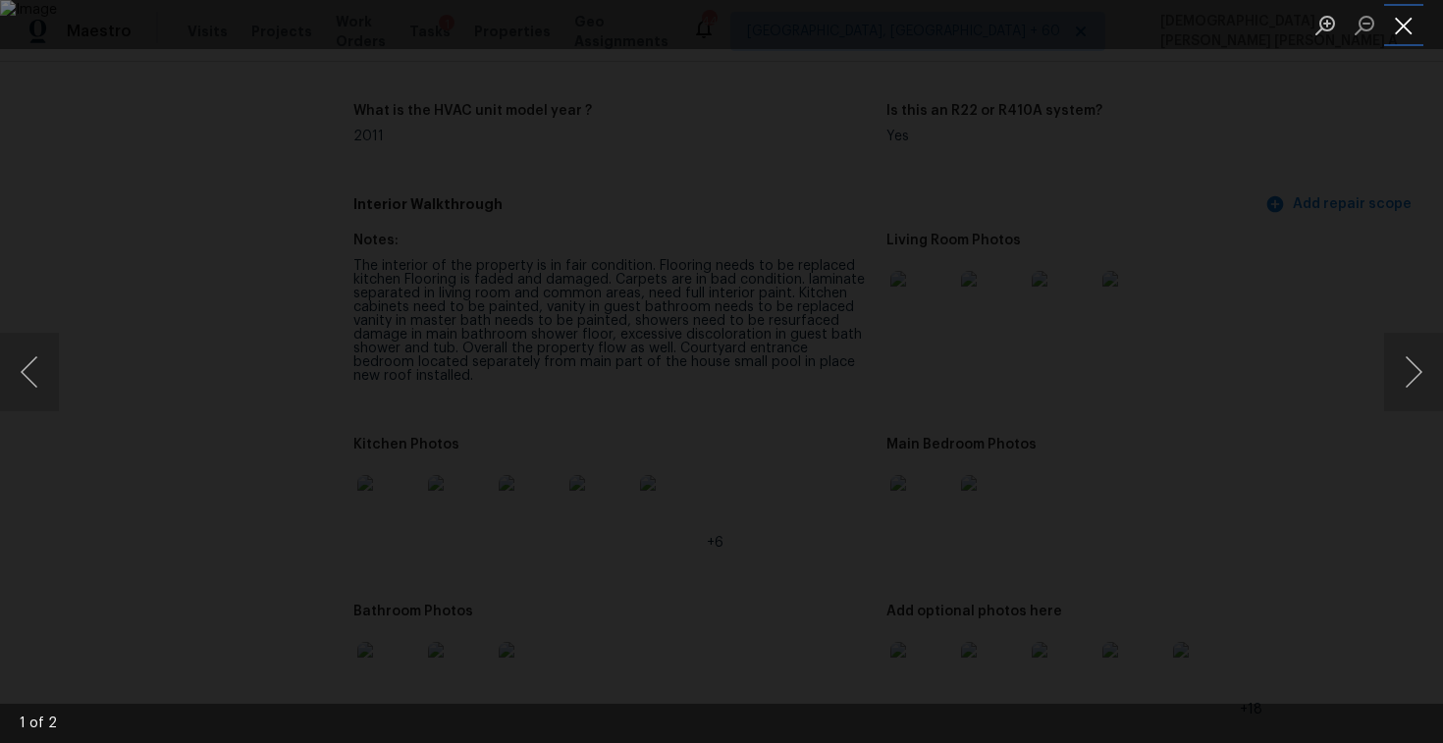
click at [1408, 27] on button "Close lightbox" at bounding box center [1403, 25] width 39 height 34
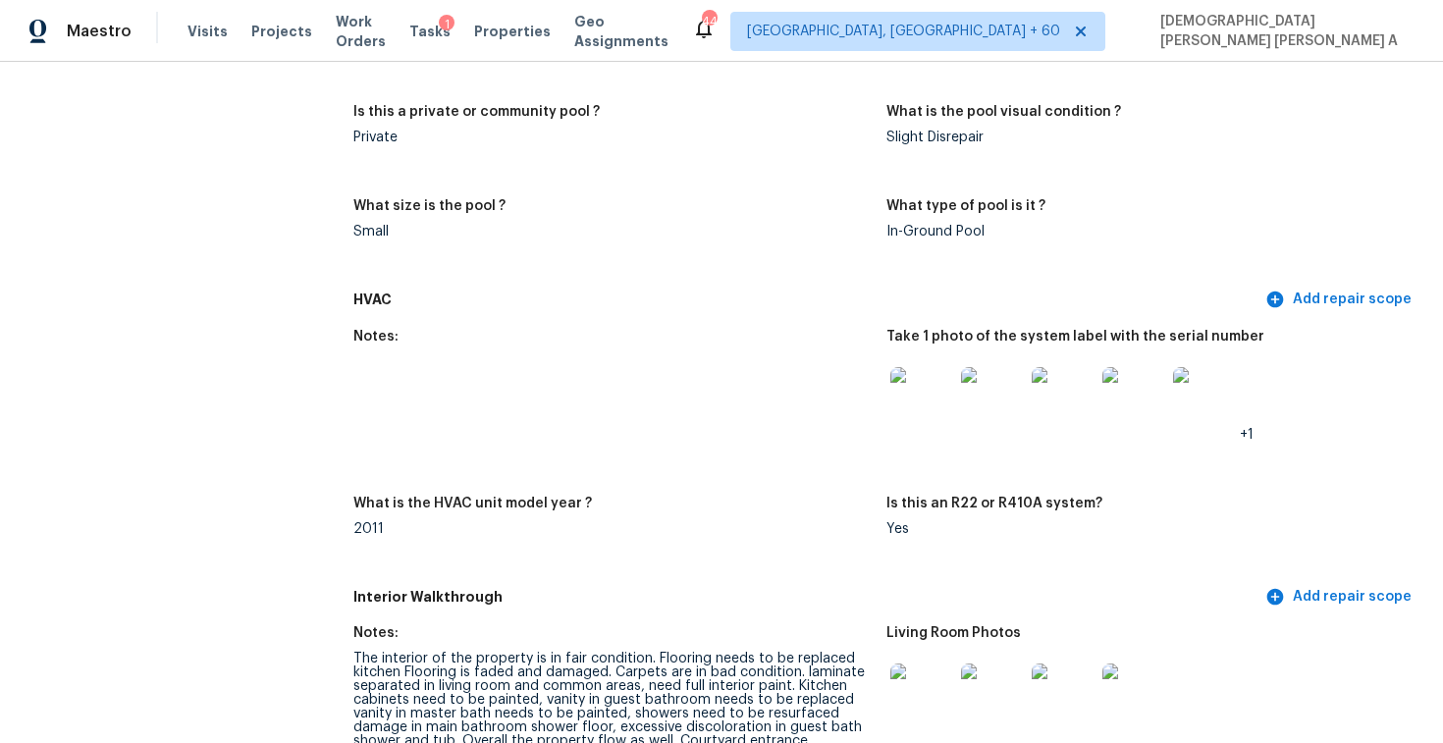
scroll to position [2315, 0]
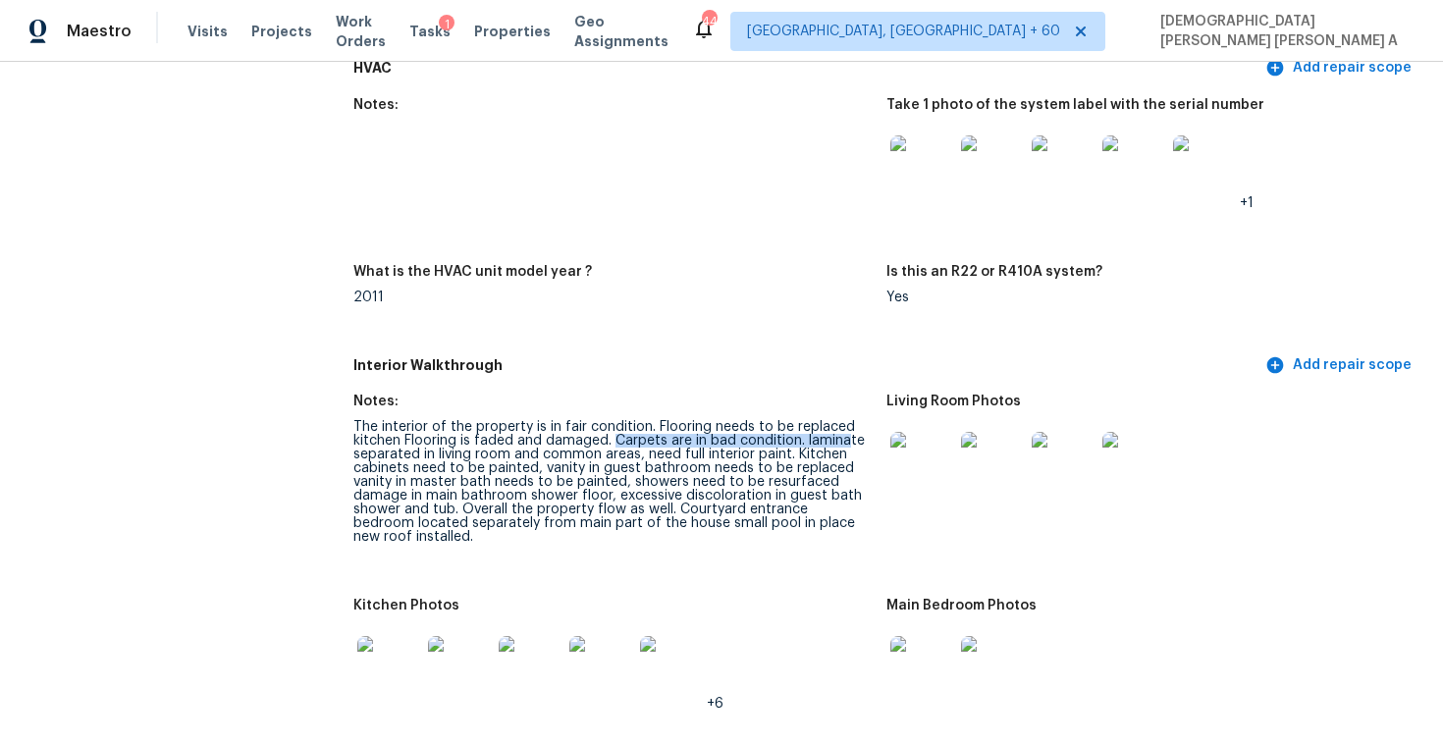
drag, startPoint x: 615, startPoint y: 440, endPoint x: 846, endPoint y: 444, distance: 231.8
click at [846, 444] on div "The interior of the property is in fair condition. Flooring needs to be replace…" at bounding box center [611, 482] width 517 height 124
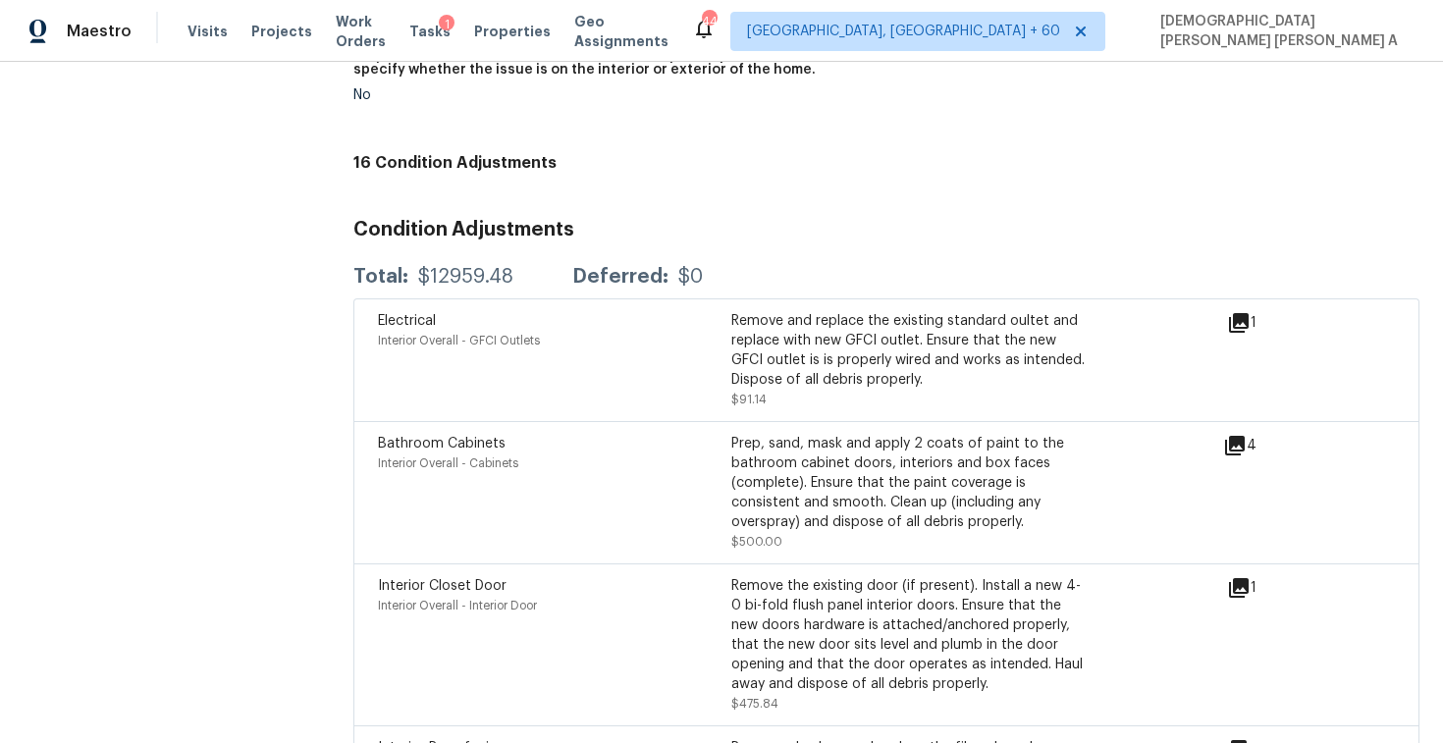
scroll to position [5006, 0]
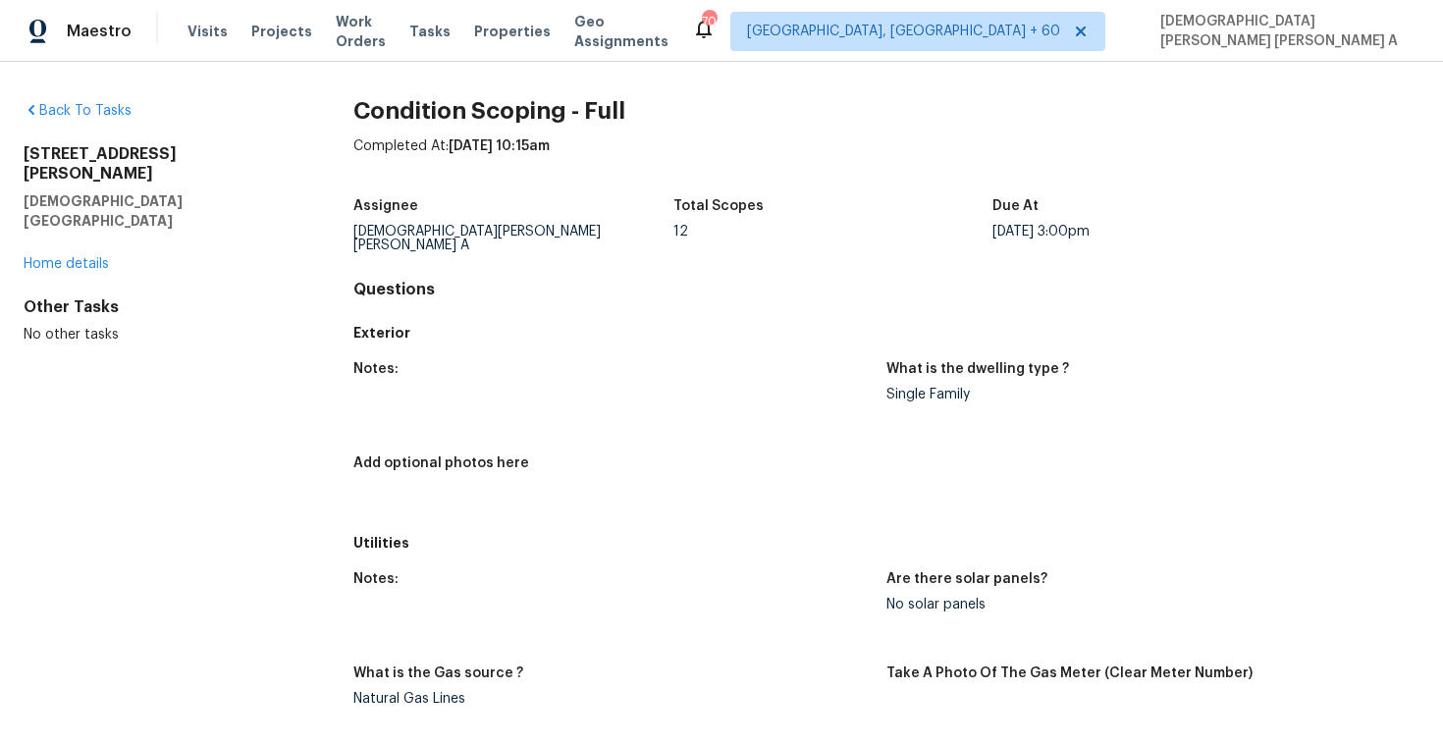
scroll to position [1078, 0]
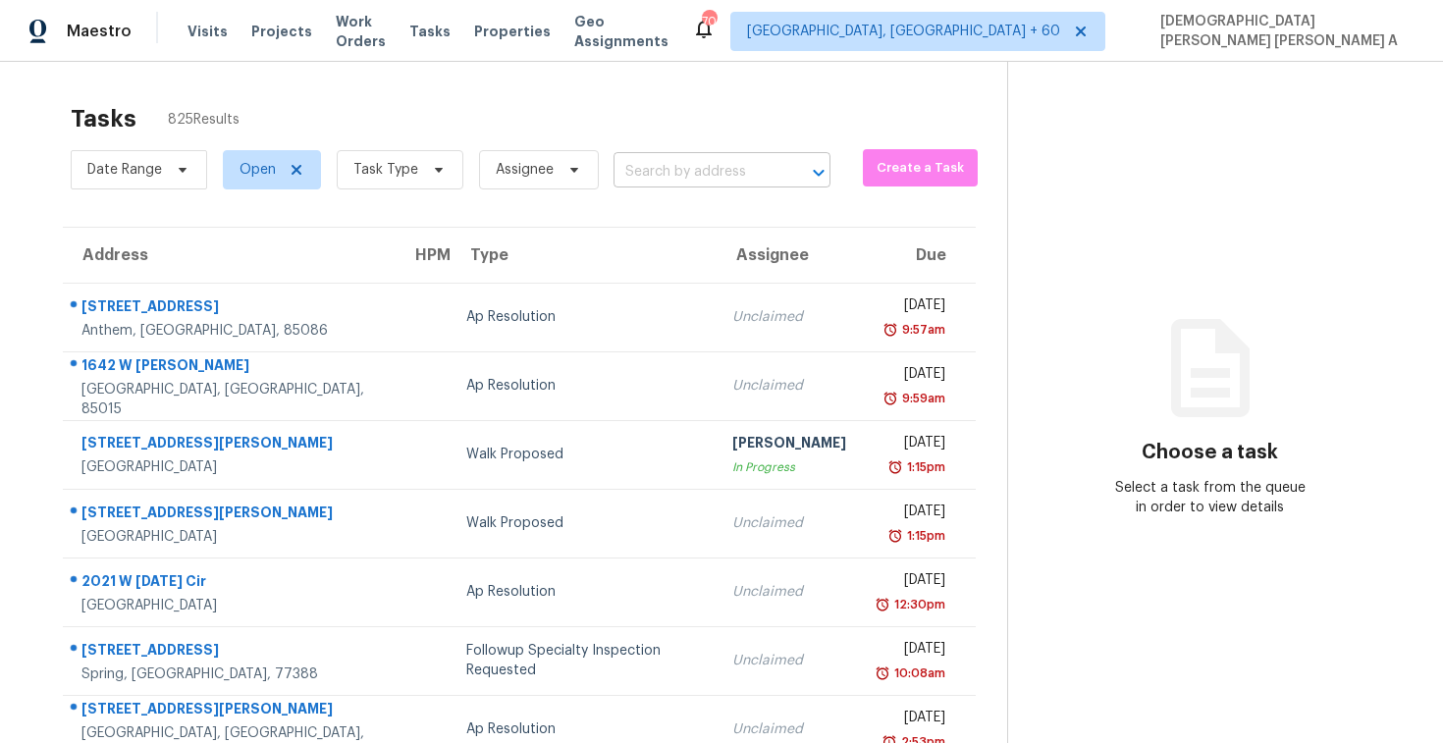
click at [672, 176] on input "text" at bounding box center [695, 172] width 162 height 30
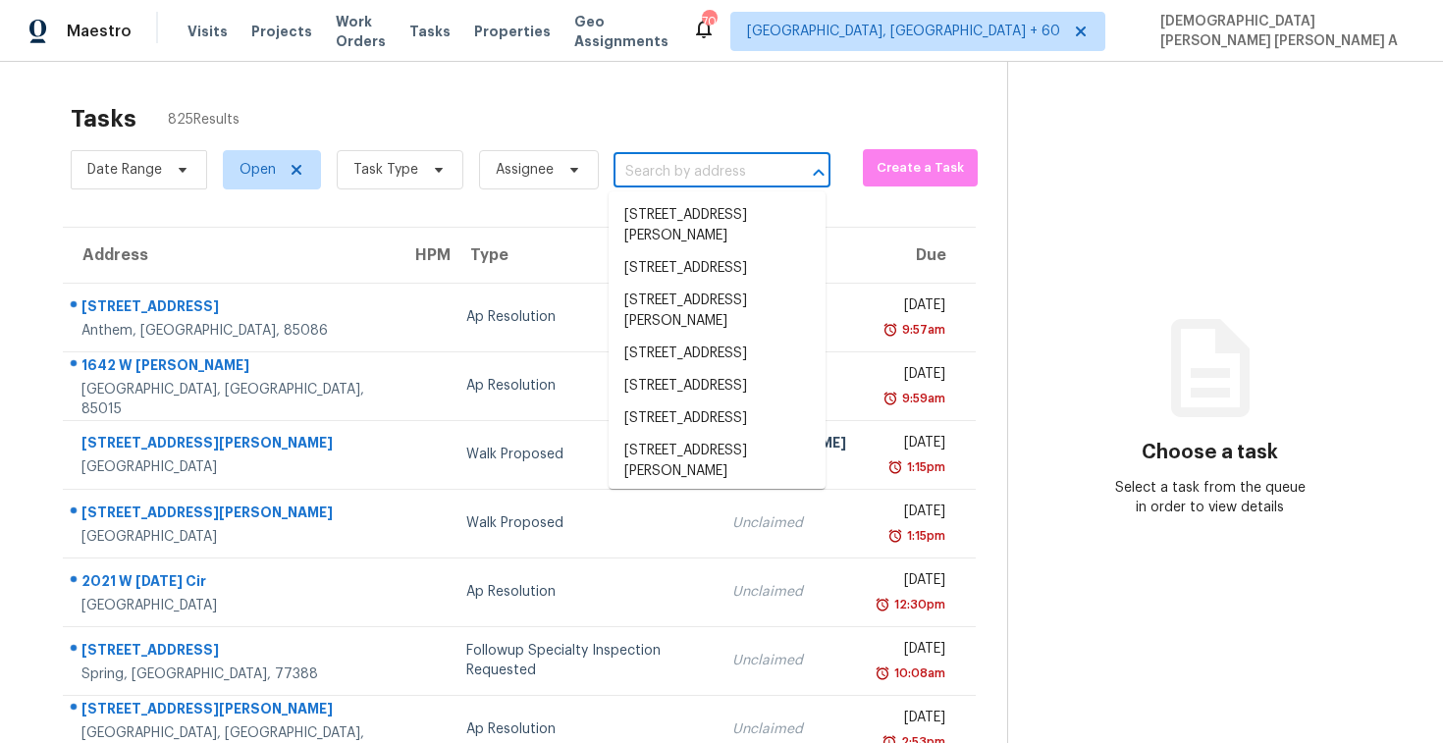
paste input "[STREET_ADDRESS]"
type input "[STREET_ADDRESS]"
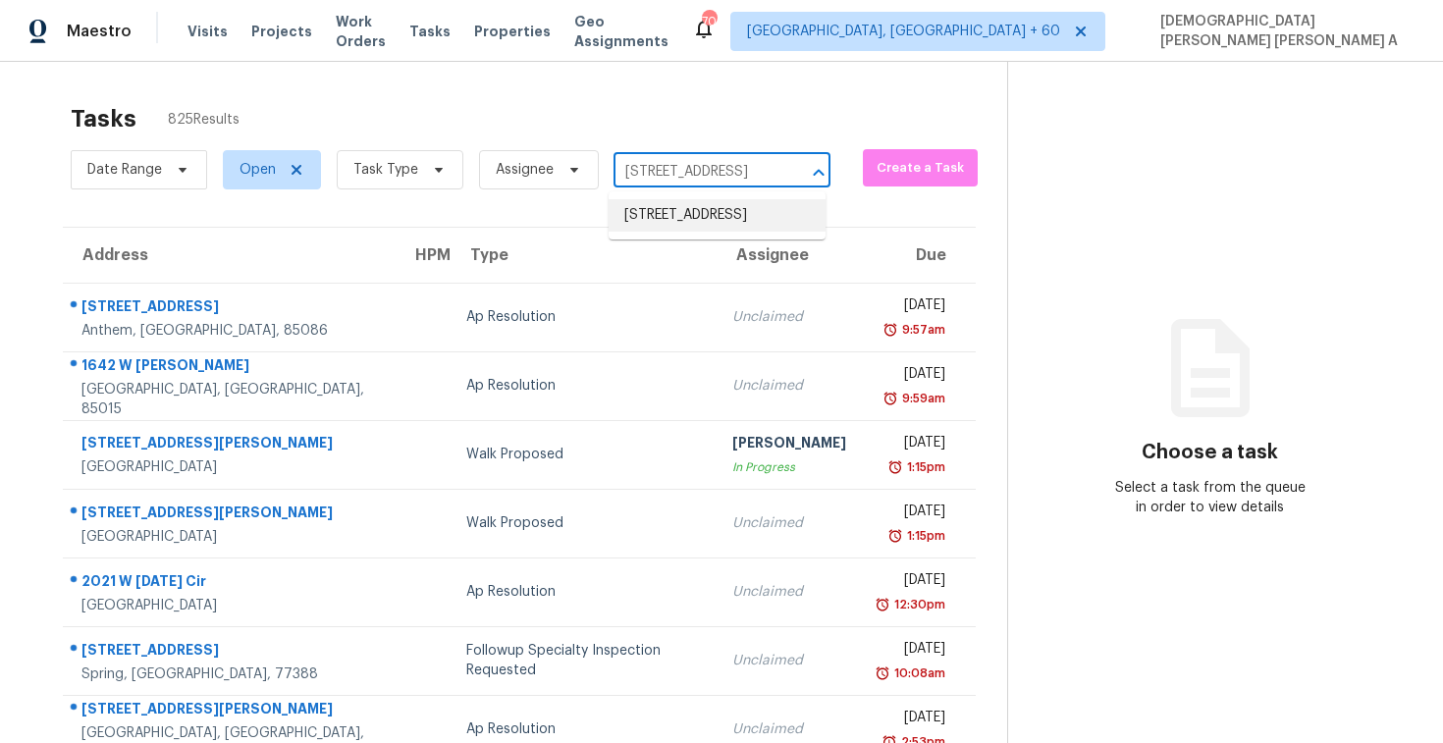
click at [675, 225] on li "[STREET_ADDRESS]" at bounding box center [717, 215] width 217 height 32
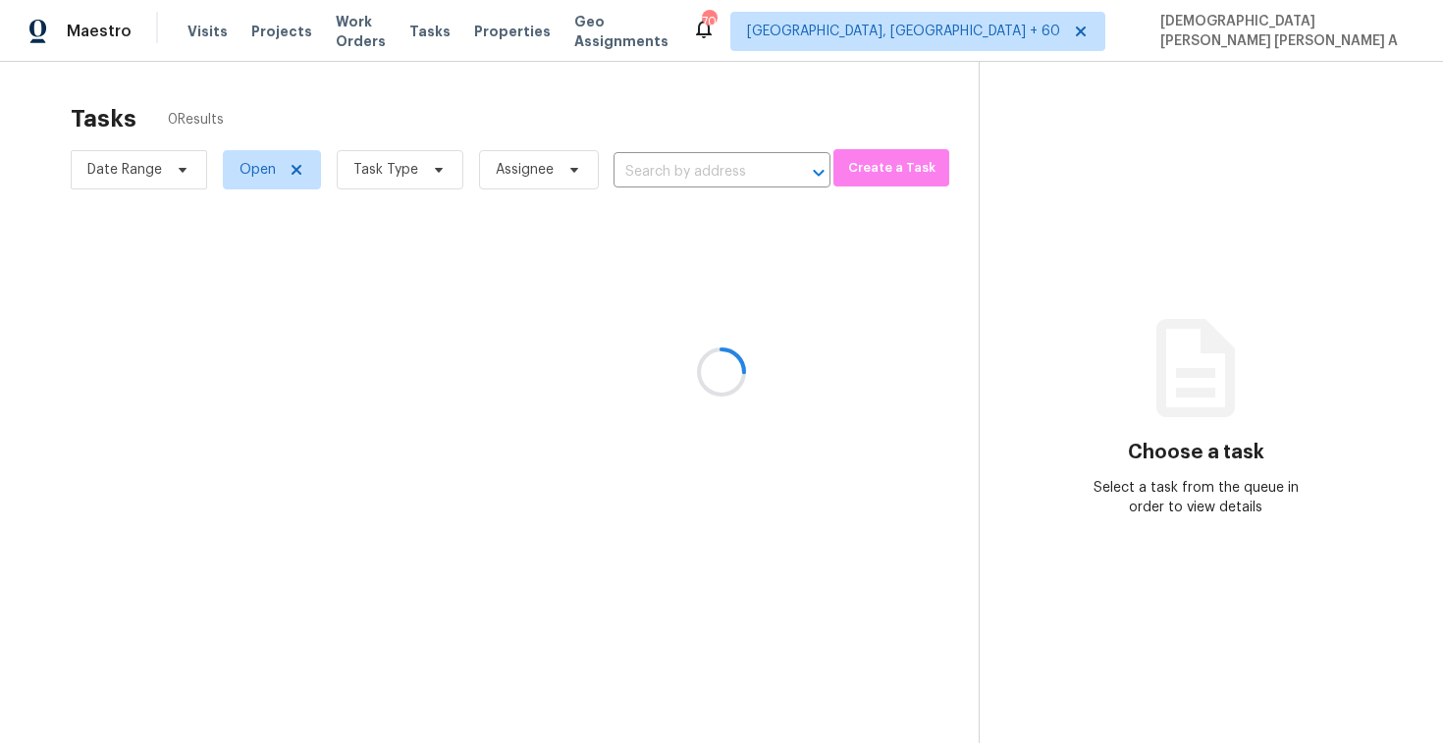
type input "[STREET_ADDRESS]"
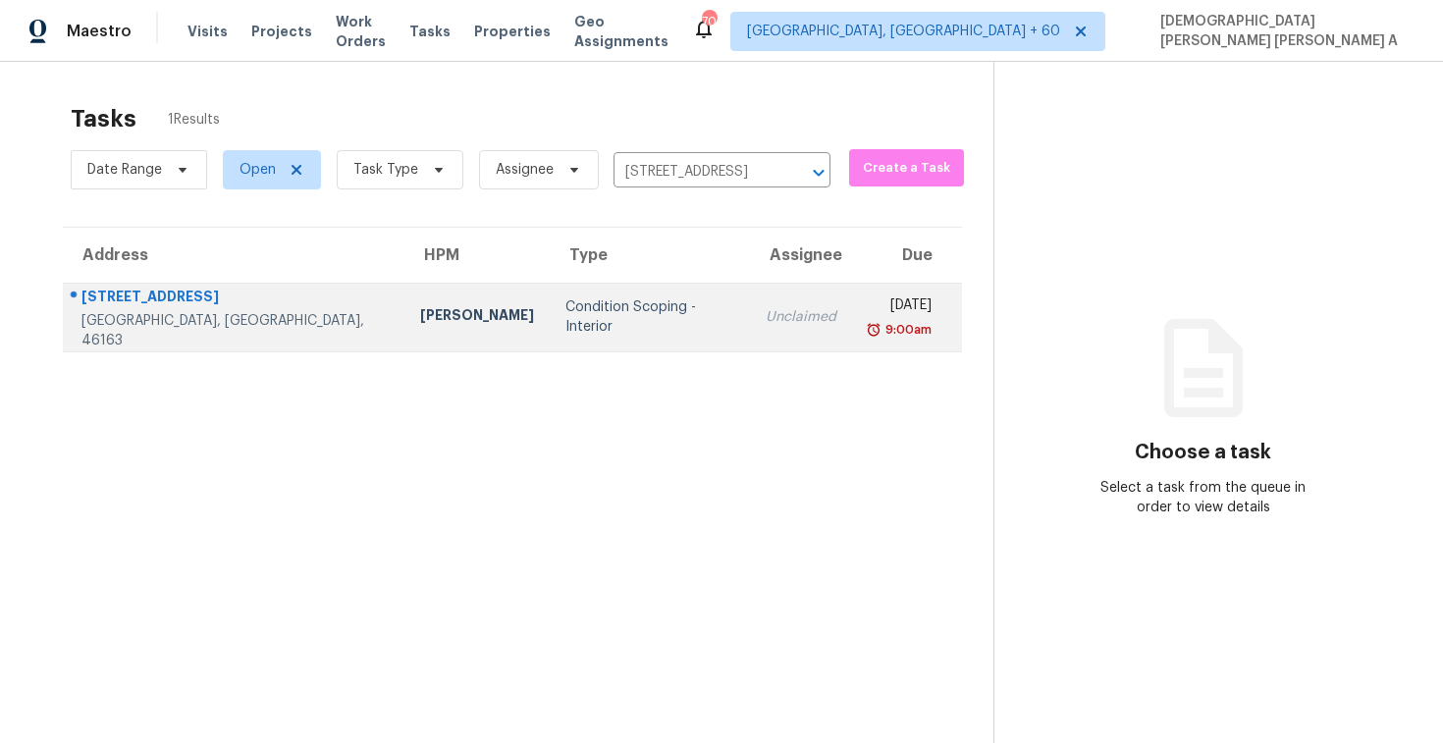
click at [750, 305] on td "Unclaimed" at bounding box center [801, 317] width 102 height 69
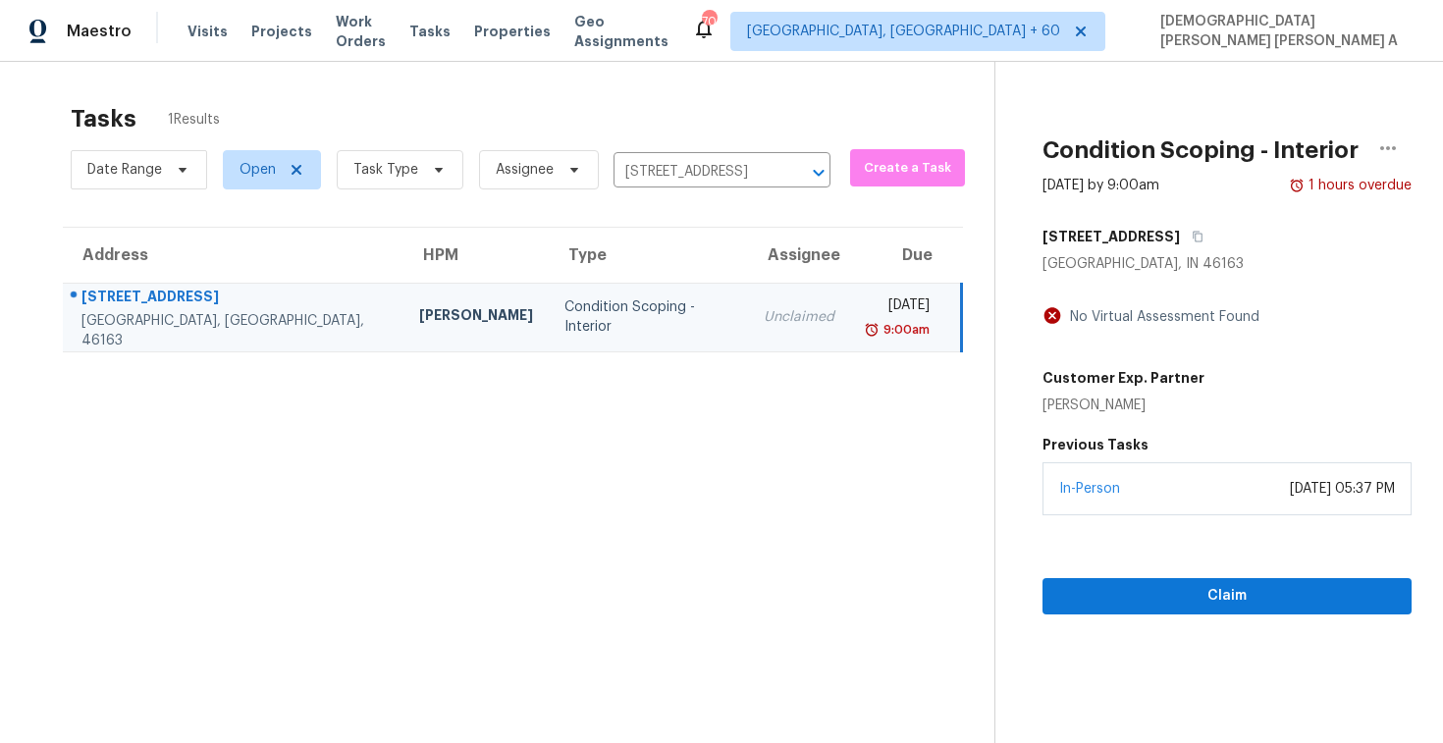
click at [1148, 509] on div "In-Person [DATE] 05:37 PM" at bounding box center [1227, 488] width 369 height 53
click at [1137, 604] on span "Claim" at bounding box center [1227, 596] width 338 height 25
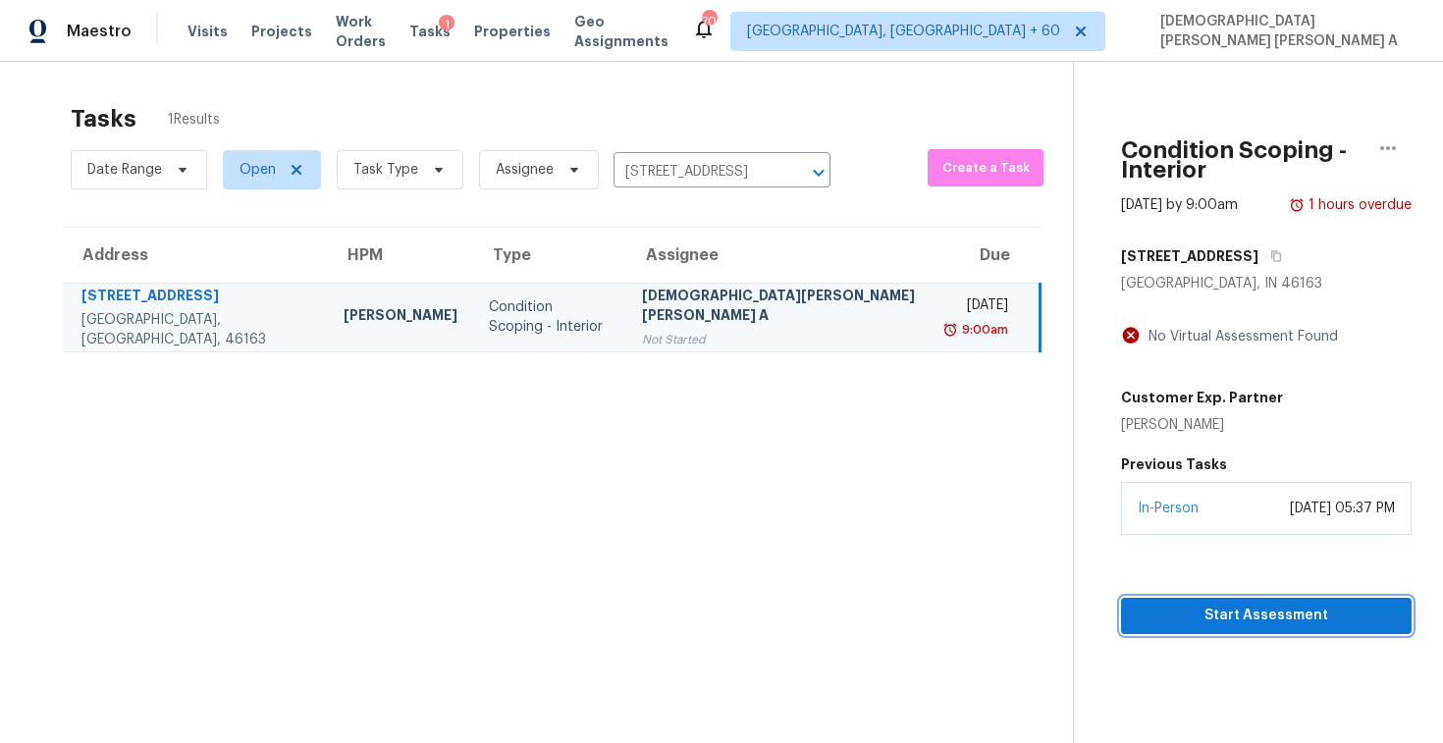
click at [1137, 604] on span "Start Assessment" at bounding box center [1266, 616] width 259 height 25
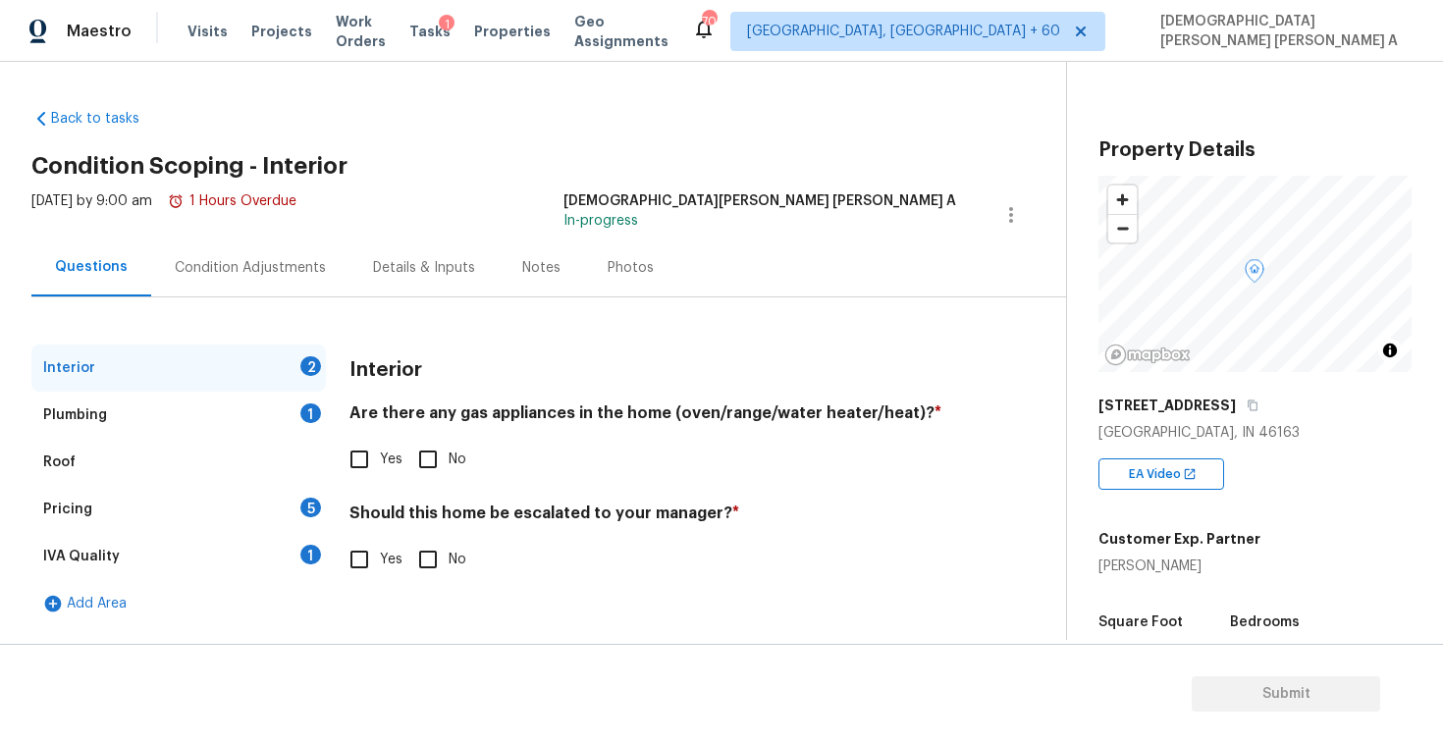
click at [465, 230] on div "[DATE] by 9:00 am 1 Hours Overdue [PERSON_NAME] [PERSON_NAME] A In-progress" at bounding box center [548, 214] width 1035 height 47
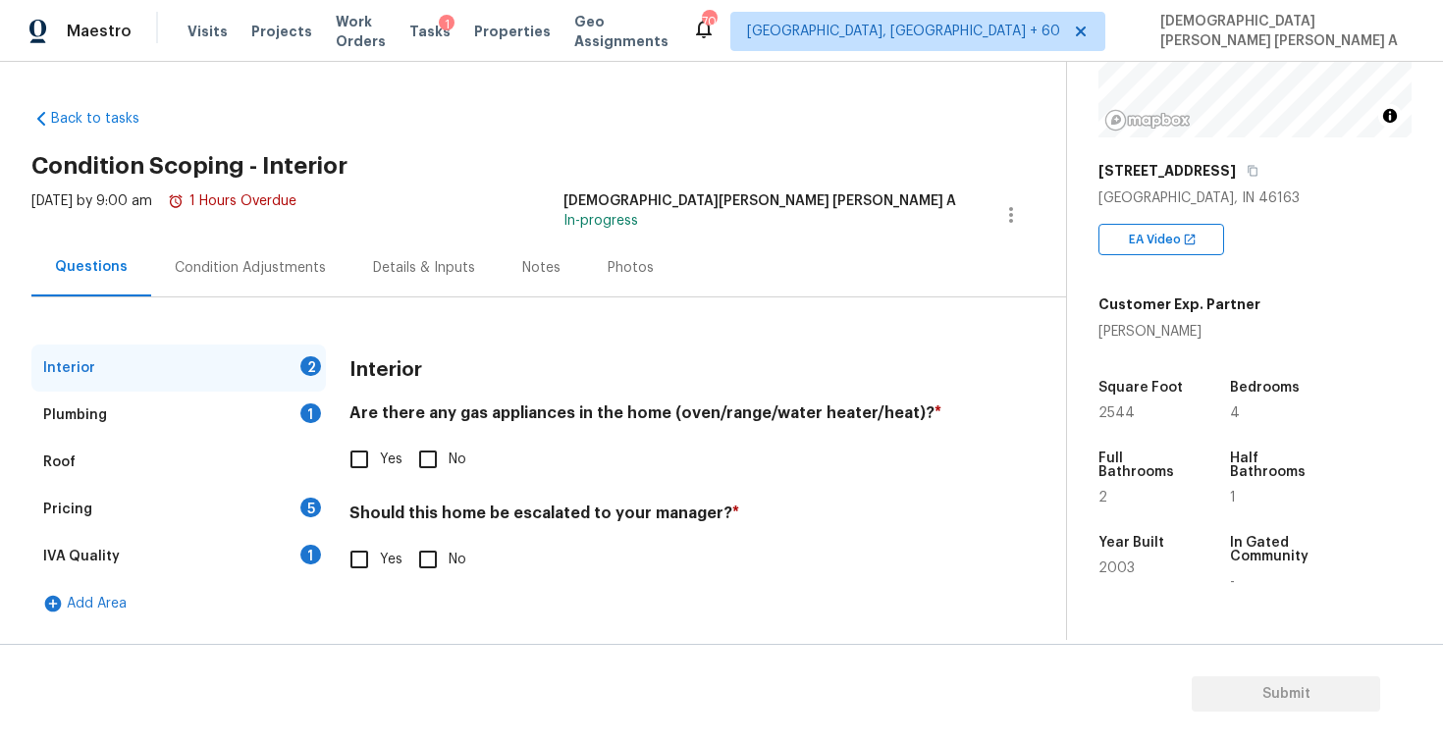
click at [351, 490] on div "Interior Are there any gas appliances in the home (oven/range/water heater/heat…" at bounding box center [653, 474] width 607 height 259
click at [355, 453] on input "Yes" at bounding box center [359, 459] width 41 height 41
checkbox input "true"
click at [442, 554] on input "No" at bounding box center [427, 559] width 41 height 41
checkbox input "true"
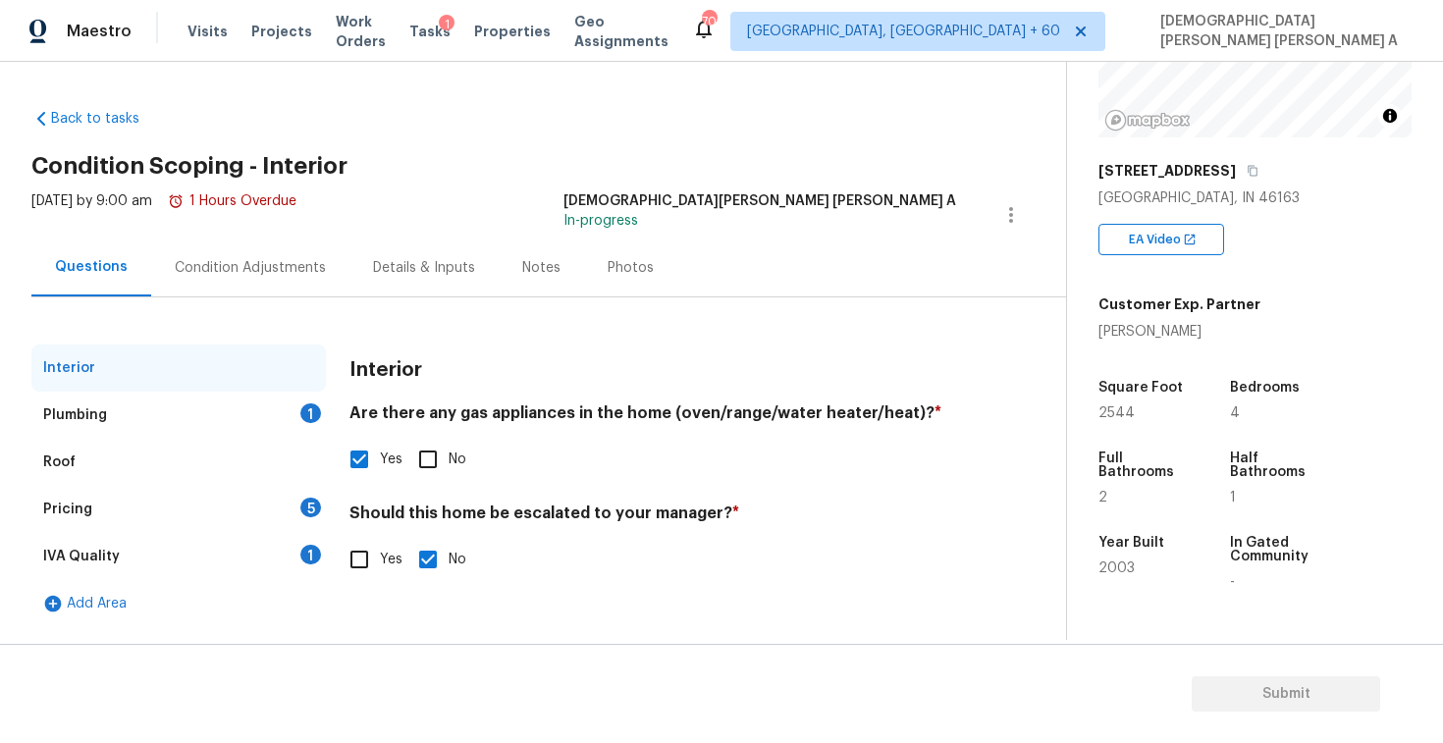
click at [235, 415] on div "Plumbing 1" at bounding box center [178, 415] width 295 height 47
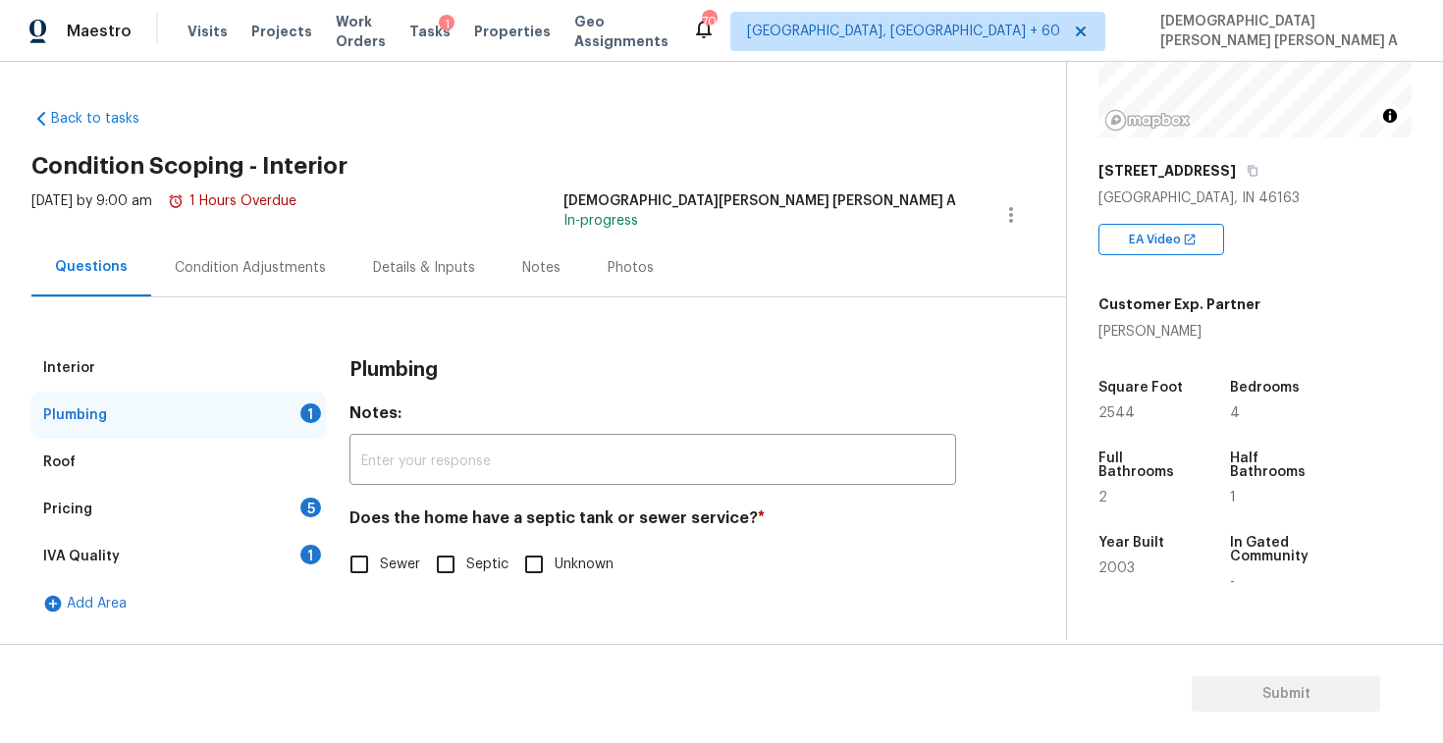
click at [378, 576] on input "Sewer" at bounding box center [359, 564] width 41 height 41
checkbox input "true"
click at [269, 515] on div "Pricing 5" at bounding box center [178, 509] width 295 height 47
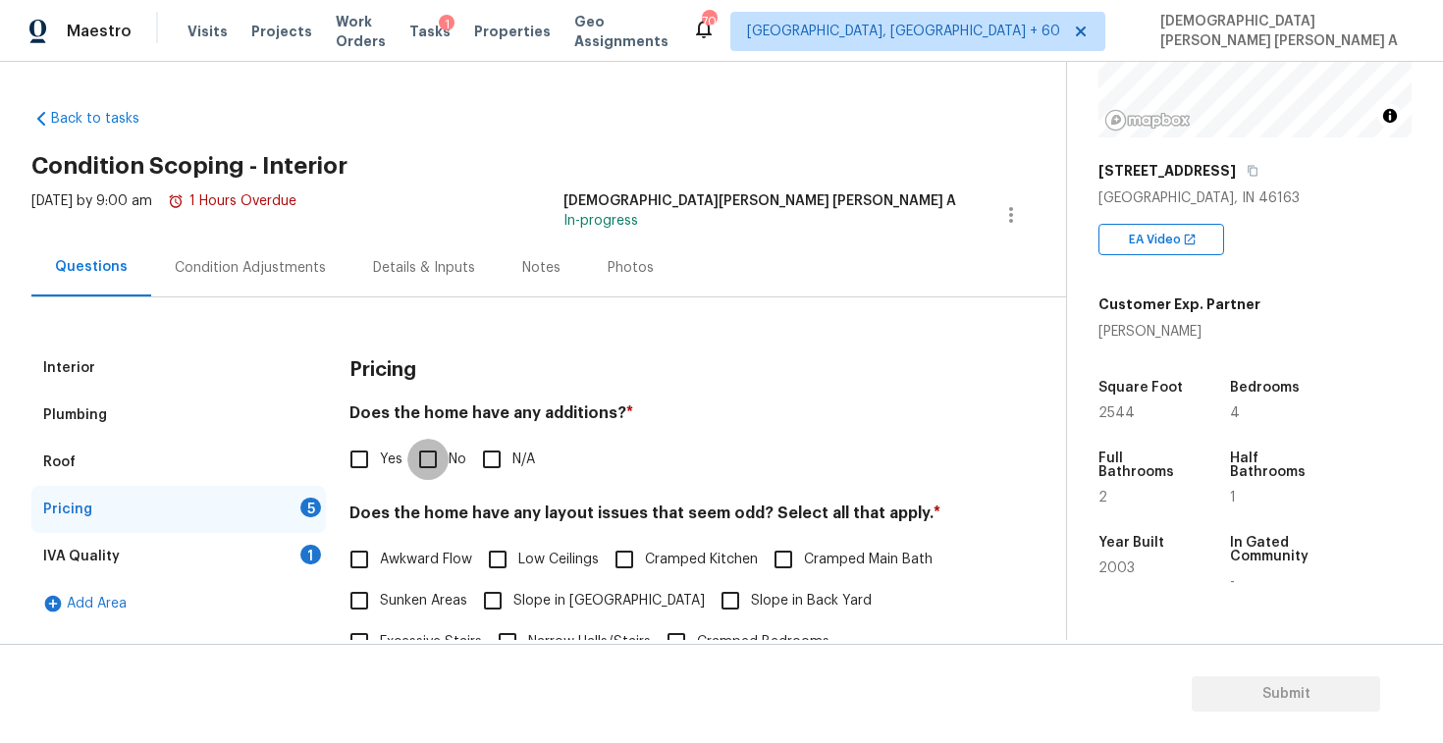
click at [410, 448] on input "No" at bounding box center [427, 459] width 41 height 41
checkbox input "true"
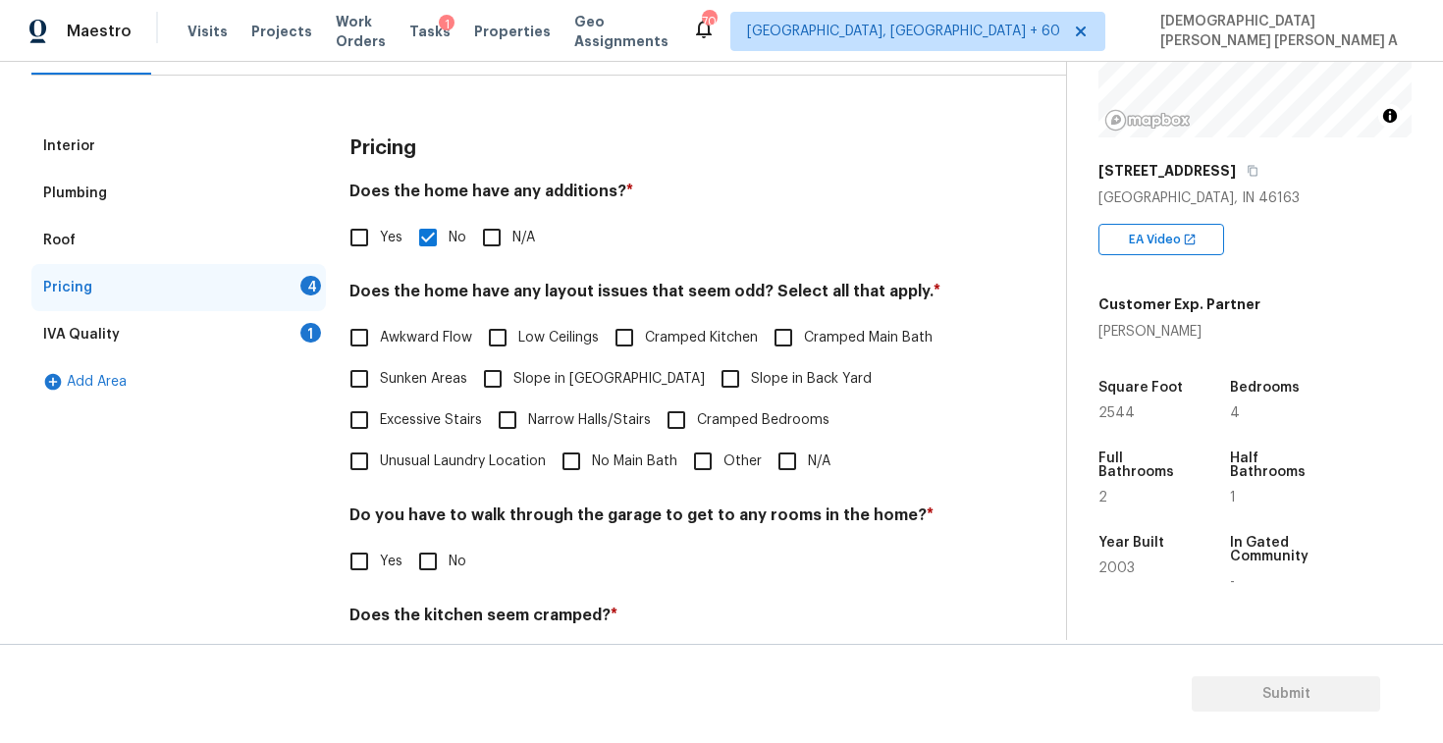
click at [778, 461] on input "N/A" at bounding box center [787, 461] width 41 height 41
checkbox input "true"
click at [455, 562] on span "No" at bounding box center [458, 562] width 18 height 21
click at [449, 562] on input "No" at bounding box center [427, 561] width 41 height 41
checkbox input "true"
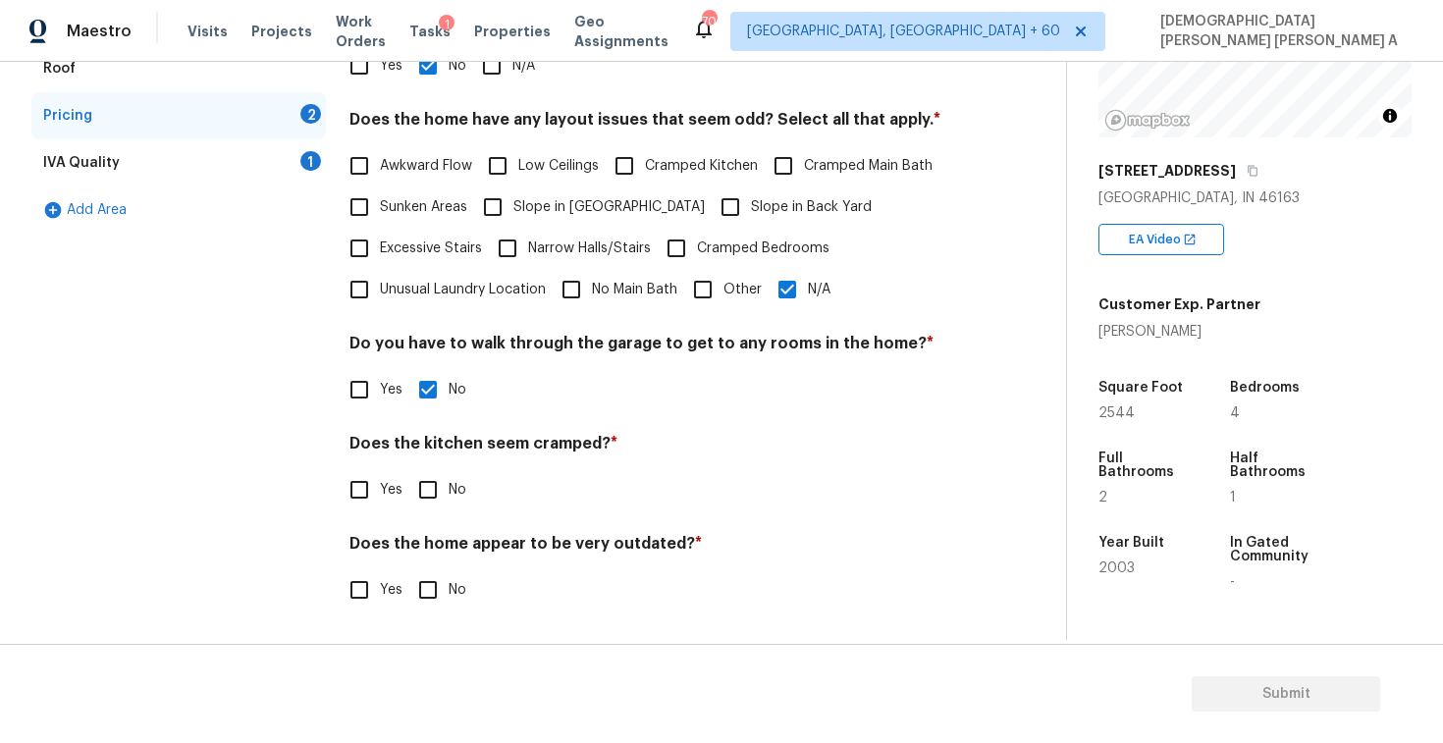
scroll to position [394, 0]
click at [423, 488] on input "No" at bounding box center [427, 489] width 41 height 41
checkbox input "true"
click at [430, 594] on input "No" at bounding box center [427, 589] width 41 height 41
checkbox input "true"
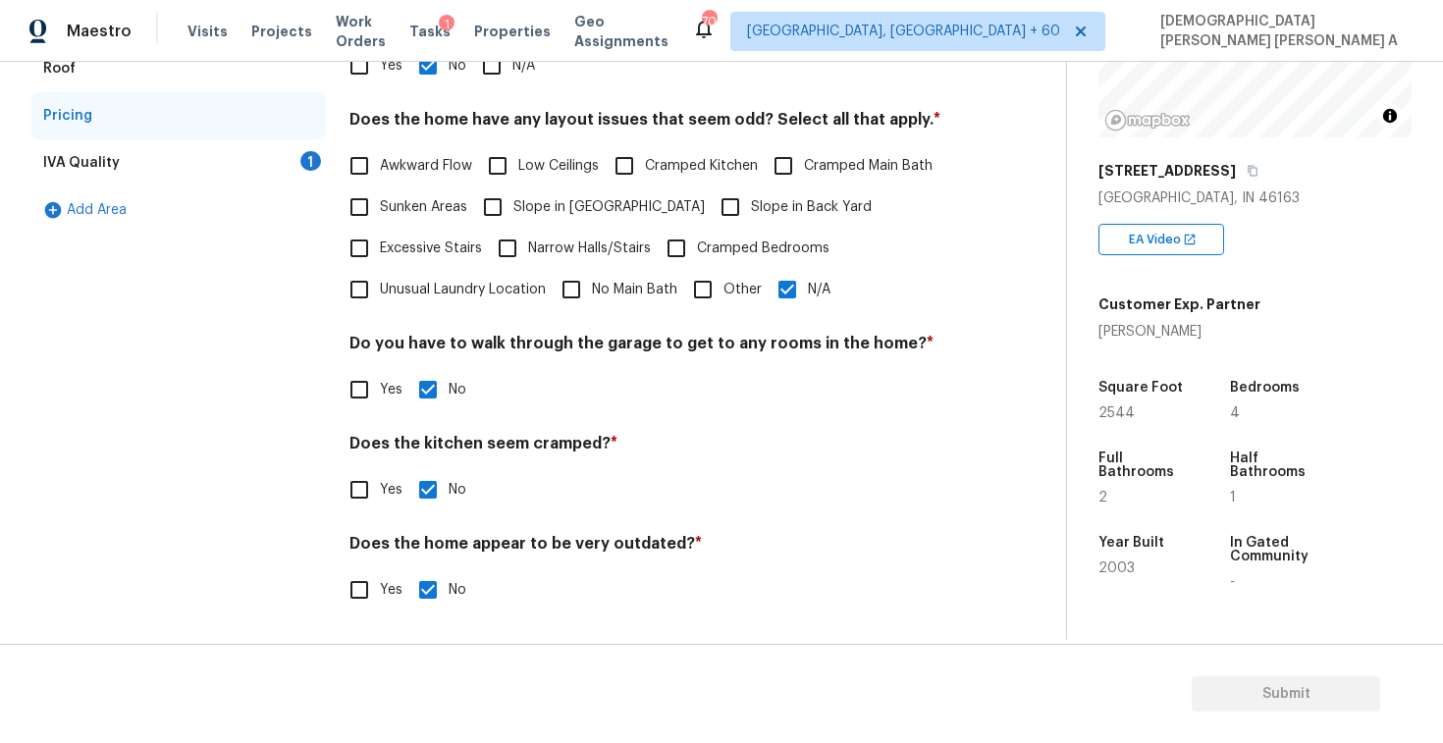
click at [285, 179] on div "IVA Quality 1" at bounding box center [178, 162] width 295 height 47
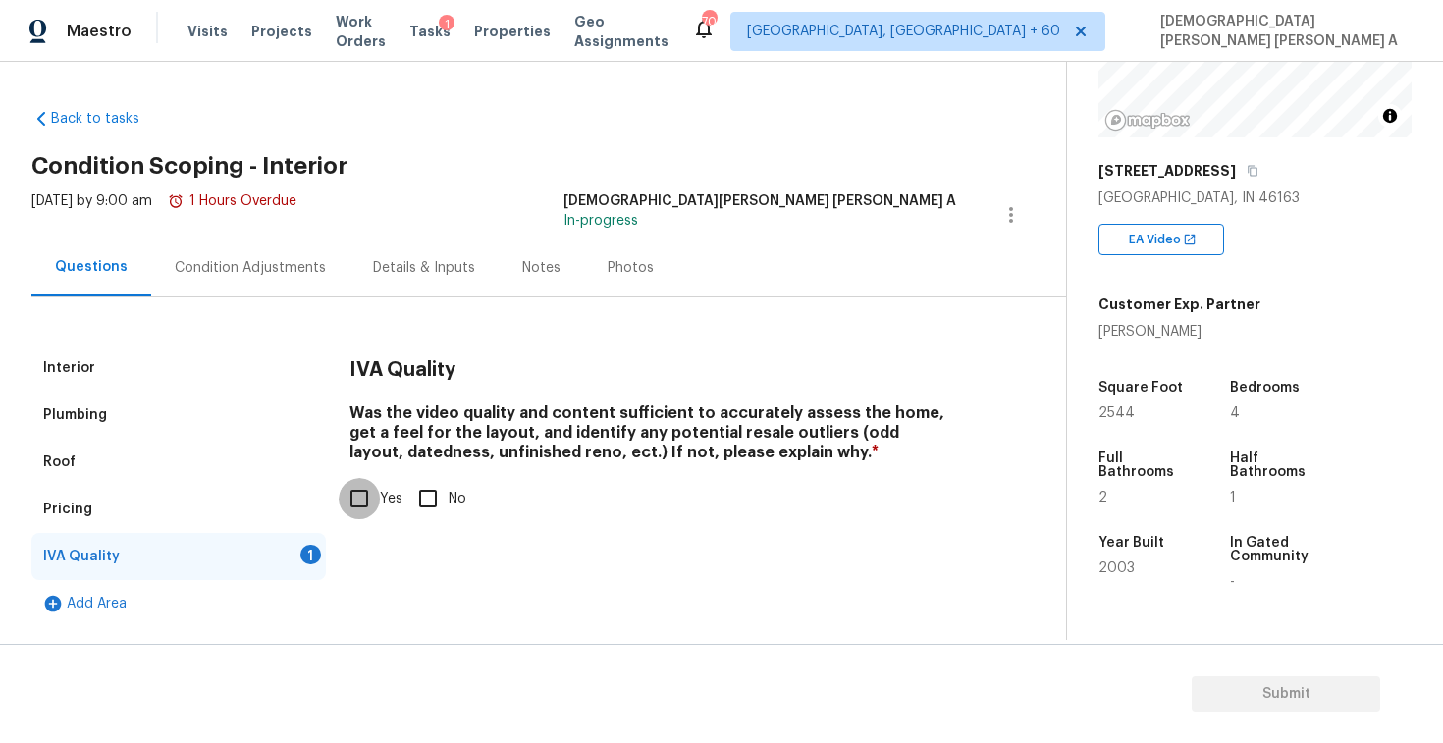
click at [364, 497] on input "Yes" at bounding box center [359, 498] width 41 height 41
checkbox input "true"
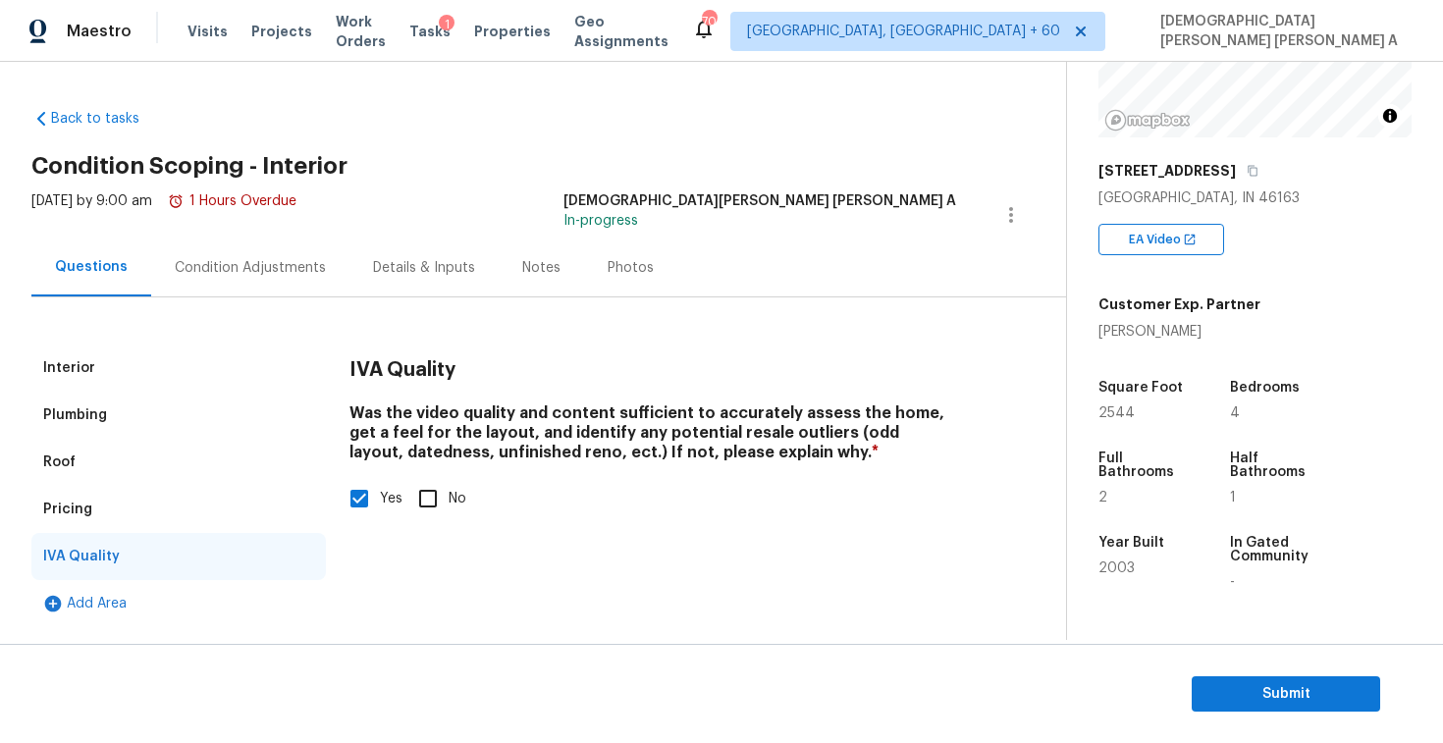
click at [215, 269] on div "Condition Adjustments" at bounding box center [250, 268] width 151 height 20
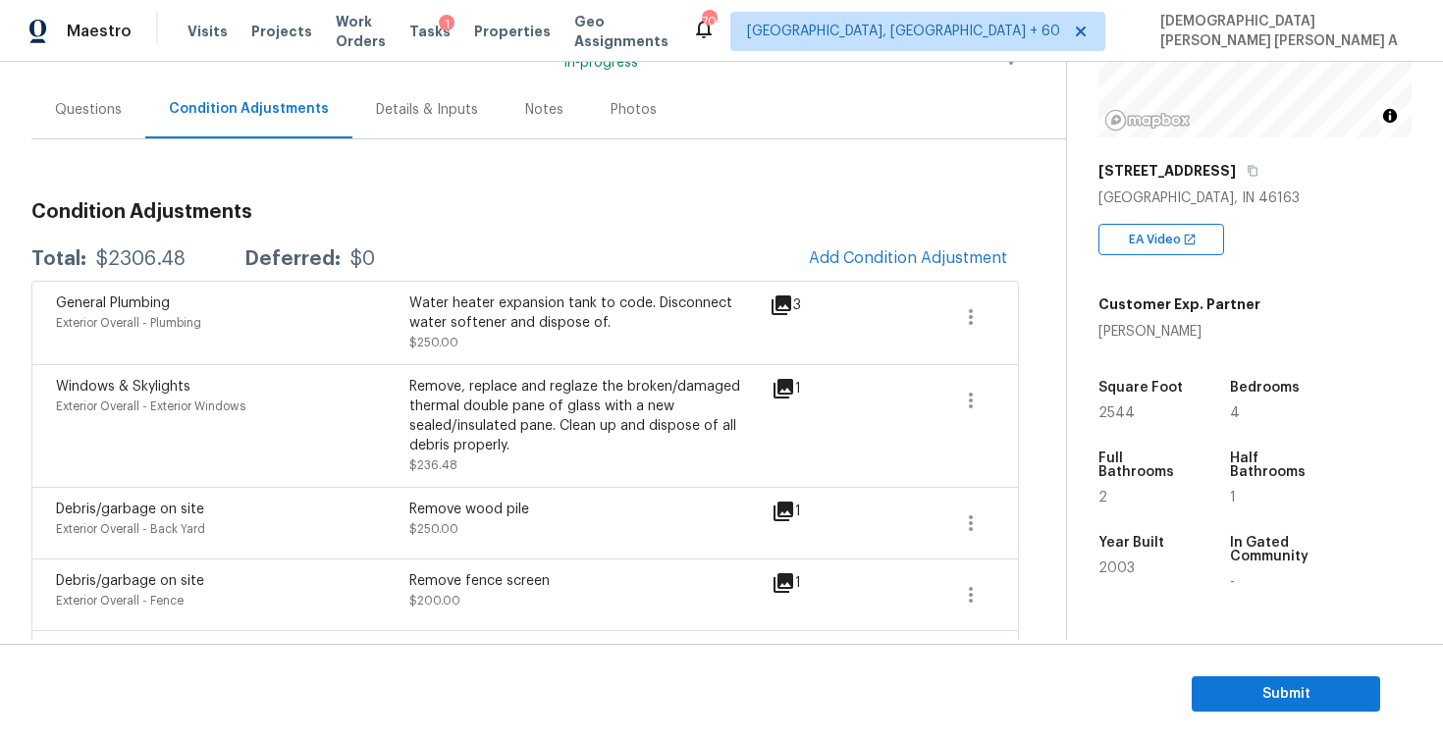
scroll to position [144, 0]
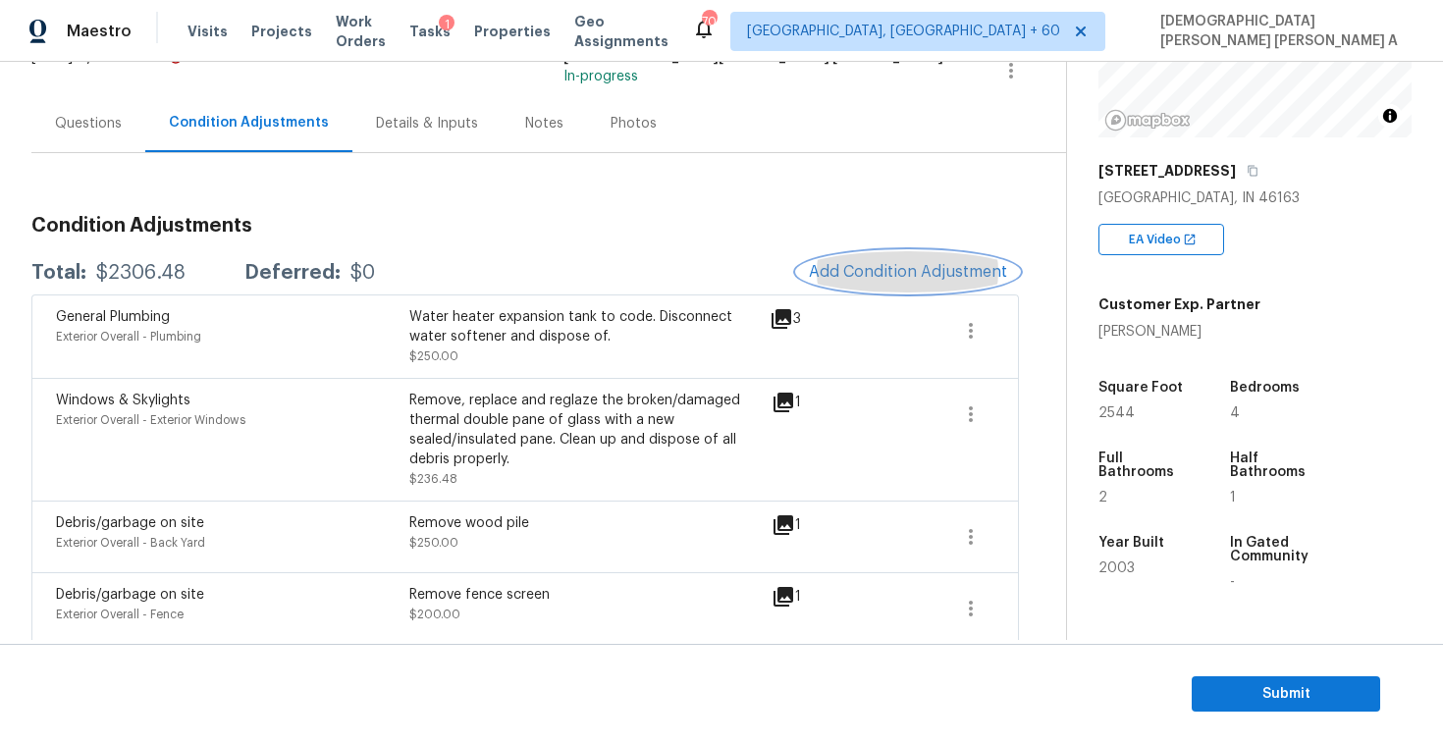
click at [902, 276] on span "Add Condition Adjustment" at bounding box center [908, 272] width 198 height 18
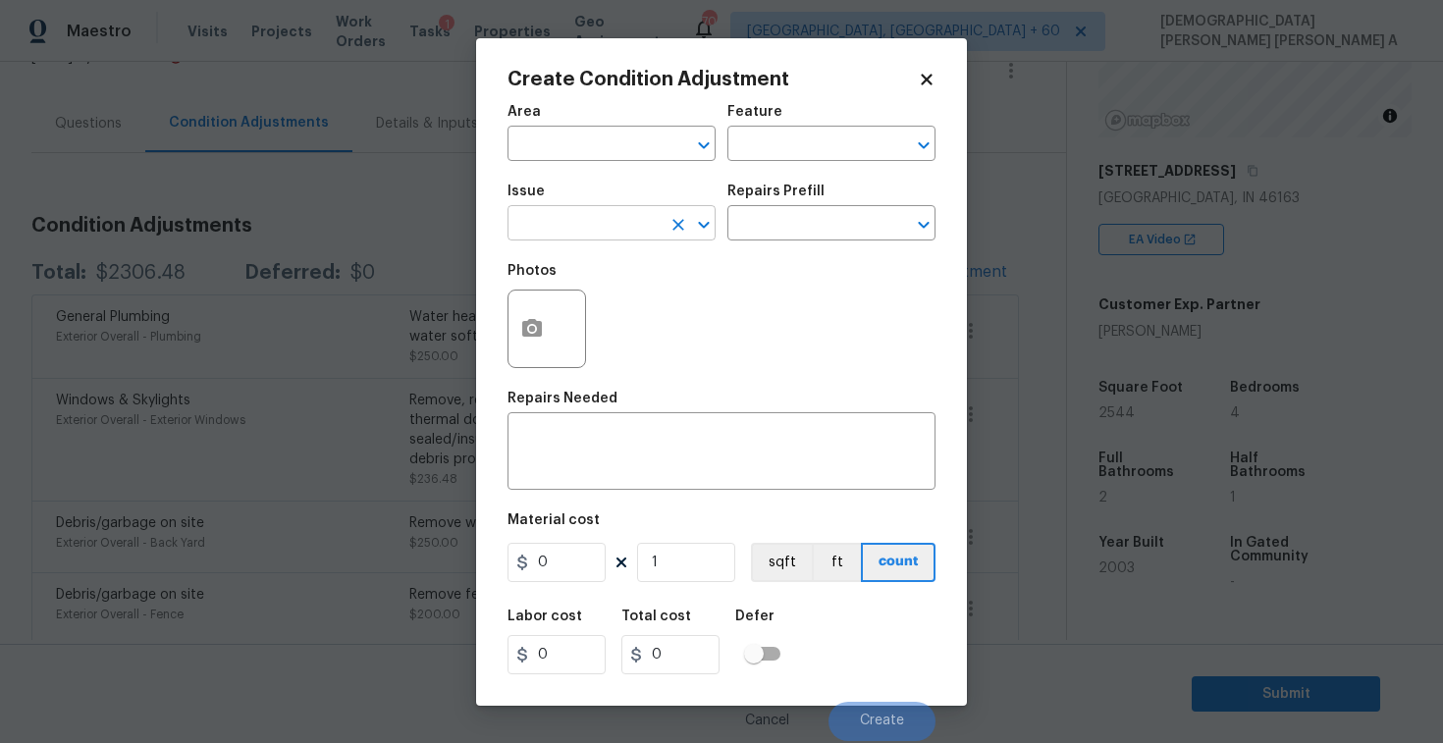
click at [594, 212] on input "text" at bounding box center [584, 225] width 153 height 30
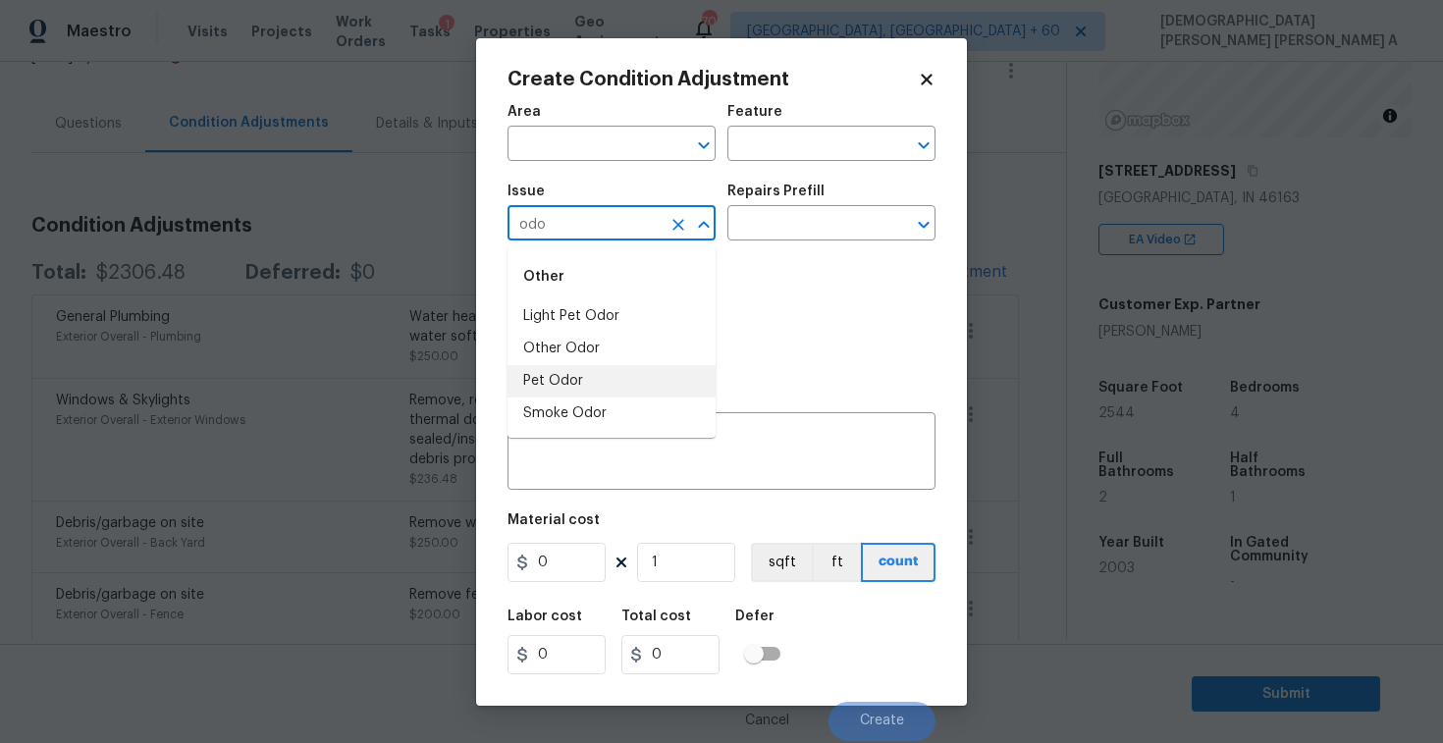
click at [589, 392] on li "Pet Odor" at bounding box center [612, 381] width 208 height 32
type input "Pet Odor"
click at [587, 458] on textarea at bounding box center [721, 453] width 405 height 41
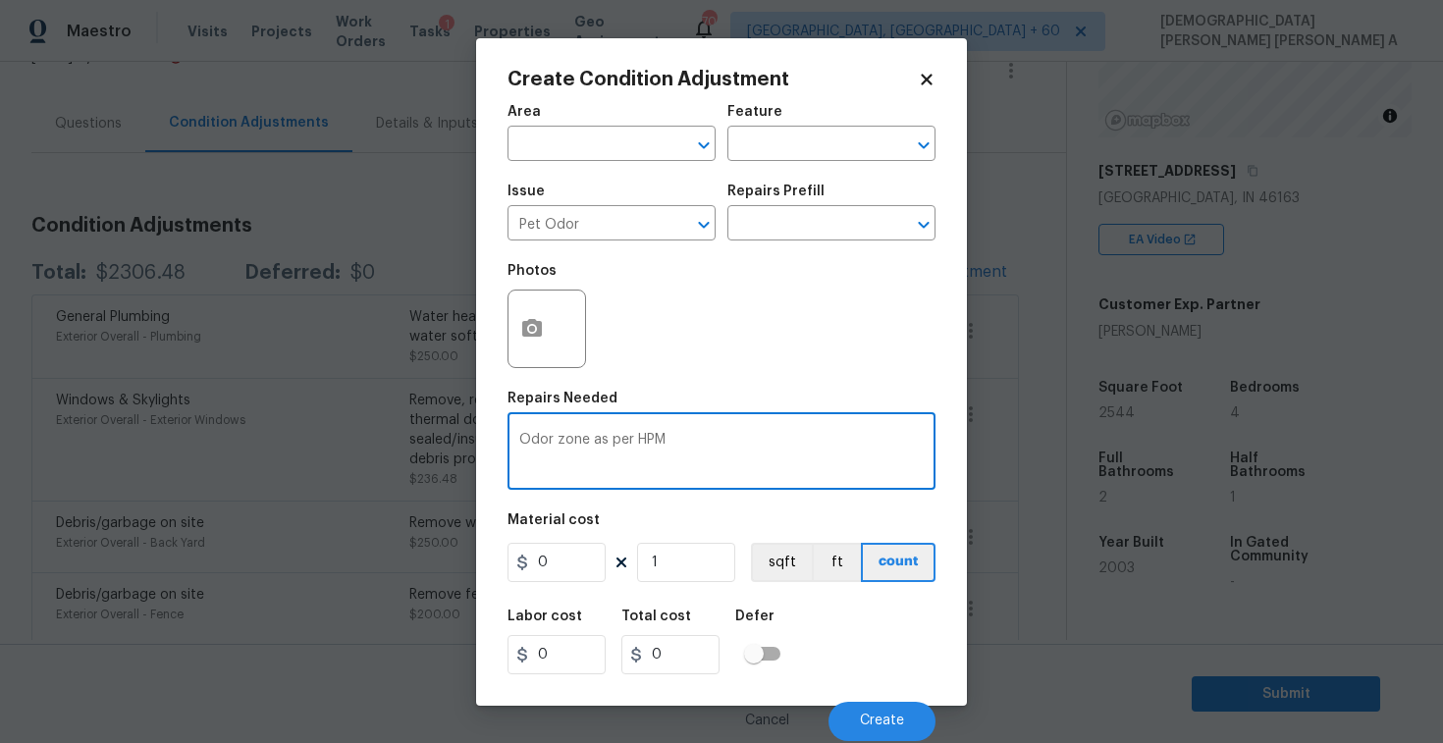
type textarea "Odor zone as per HPM"
click at [563, 559] on input "0" at bounding box center [557, 562] width 98 height 39
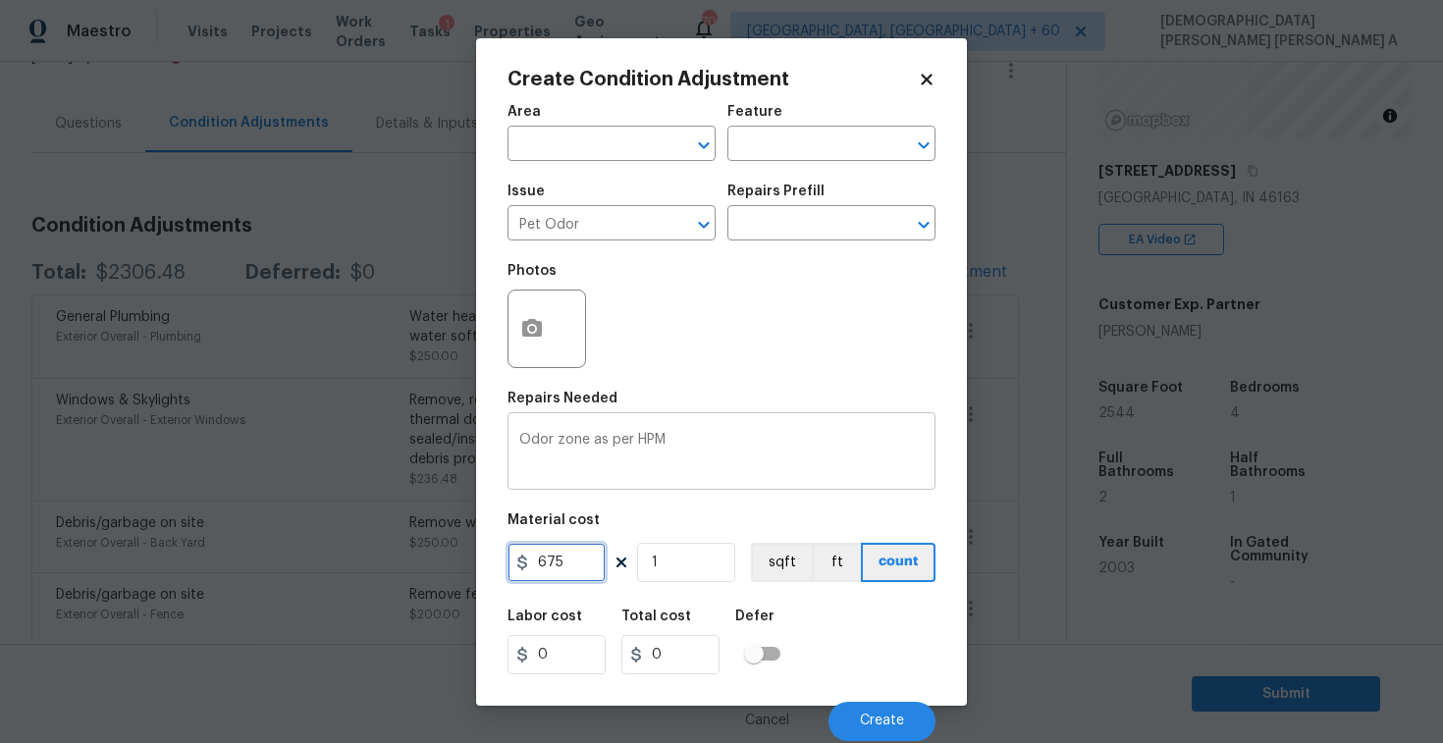
type input "675"
click at [824, 485] on div "Odor zone as per HPM x ​" at bounding box center [722, 453] width 428 height 73
click at [884, 701] on div "Cancel Create" at bounding box center [722, 713] width 428 height 55
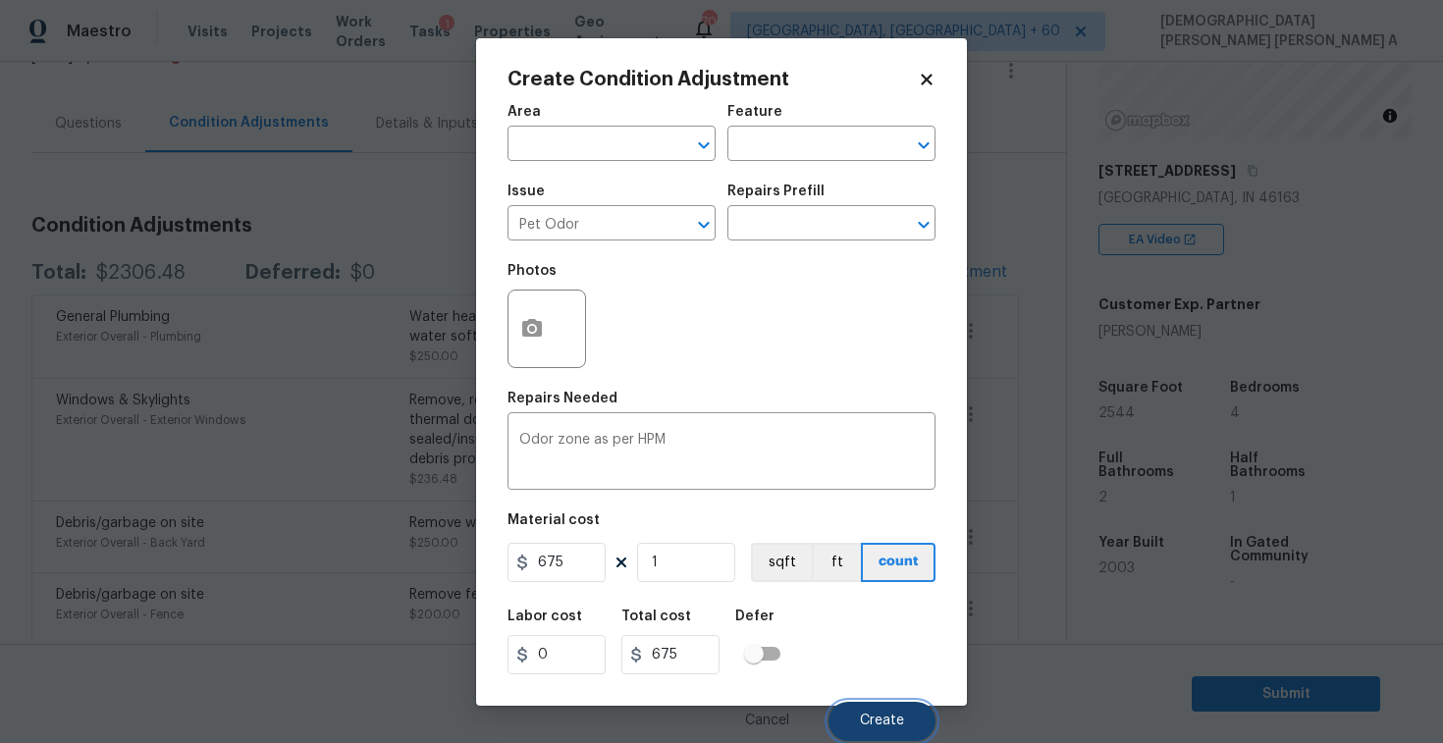
click at [887, 720] on span "Create" at bounding box center [882, 721] width 44 height 15
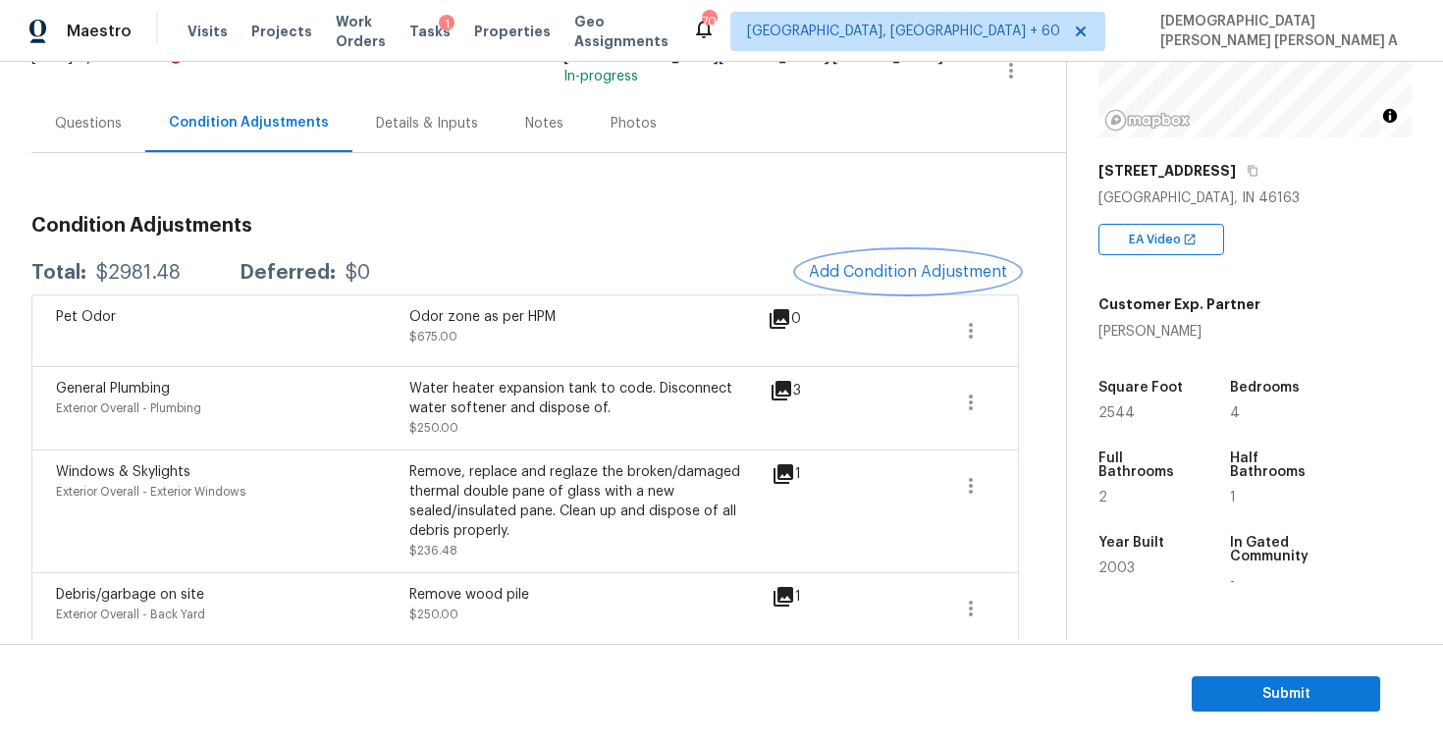
click at [919, 278] on span "Add Condition Adjustment" at bounding box center [908, 272] width 198 height 18
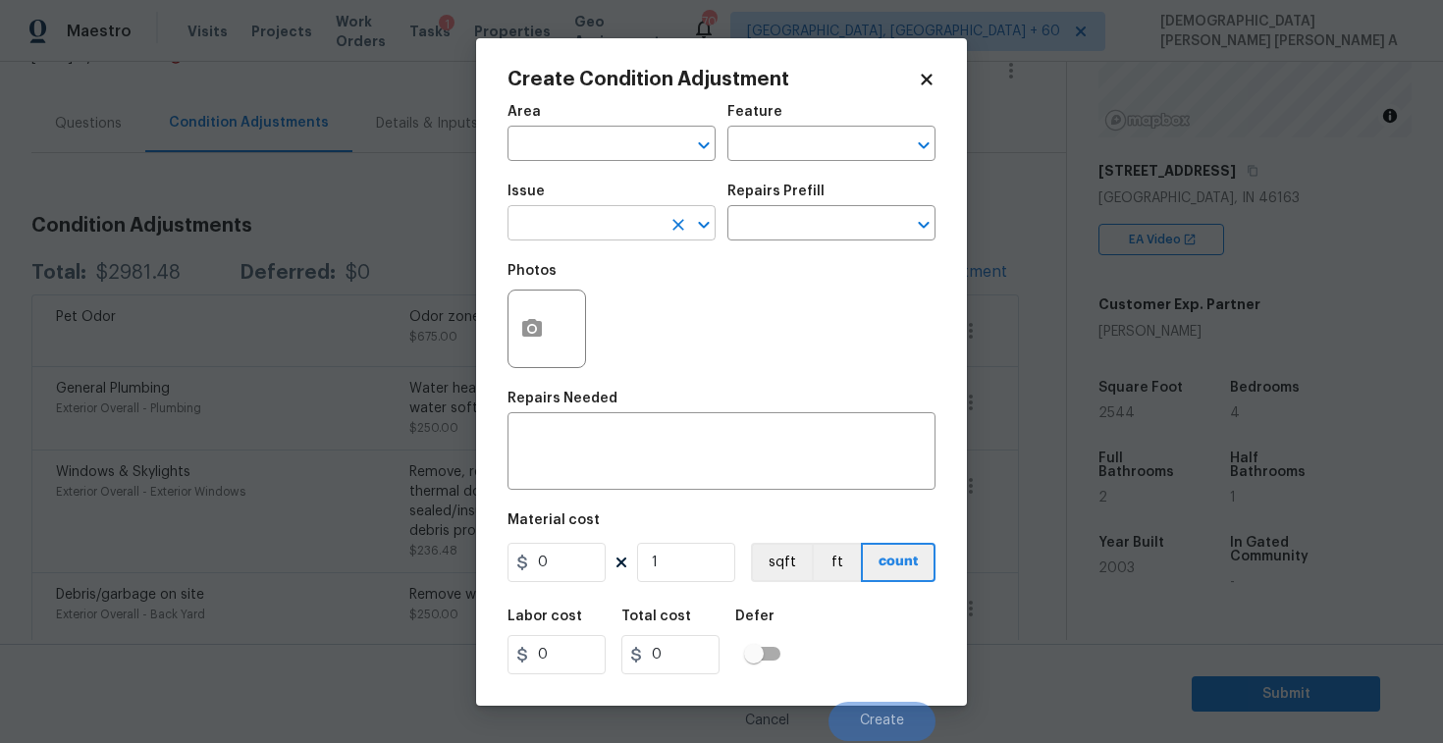
click at [583, 211] on input "text" at bounding box center [584, 225] width 153 height 30
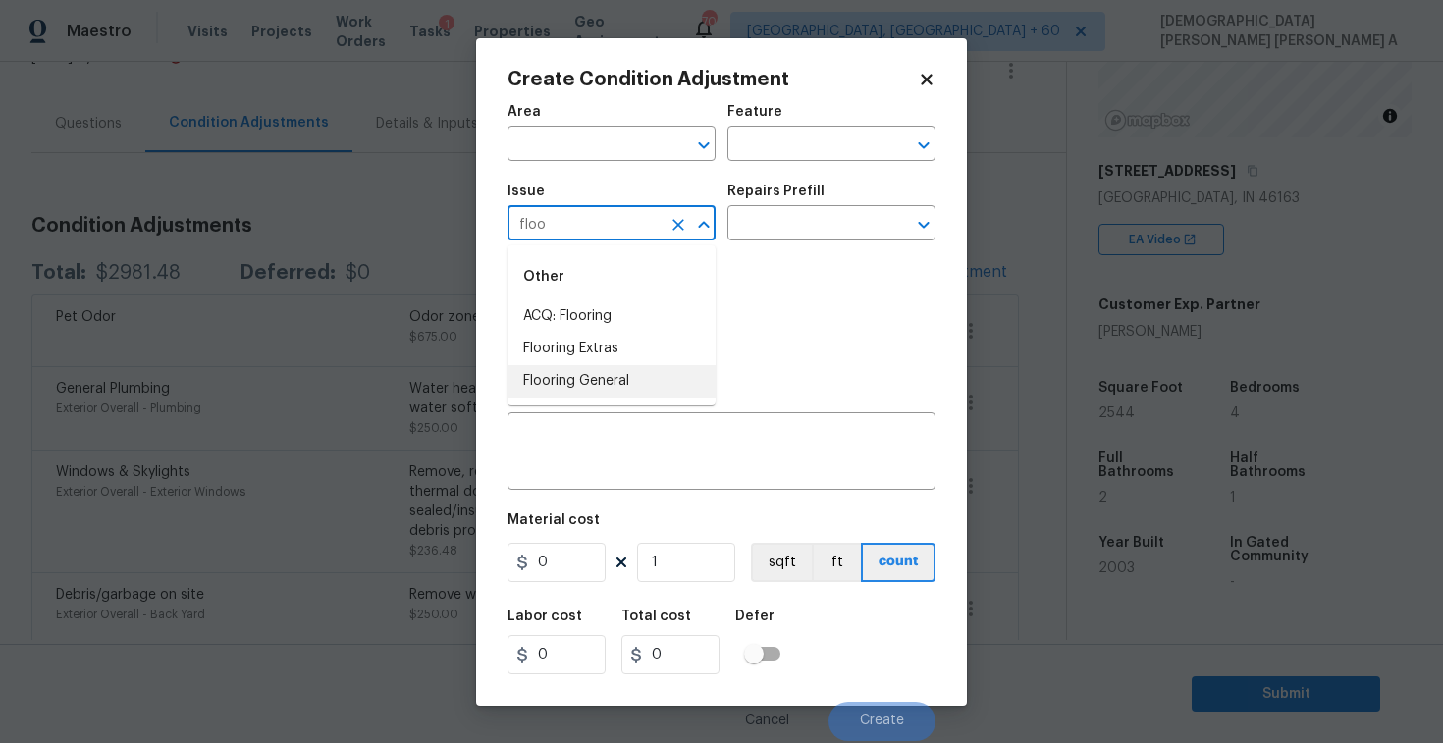
click at [619, 371] on li "Flooring General" at bounding box center [612, 381] width 208 height 32
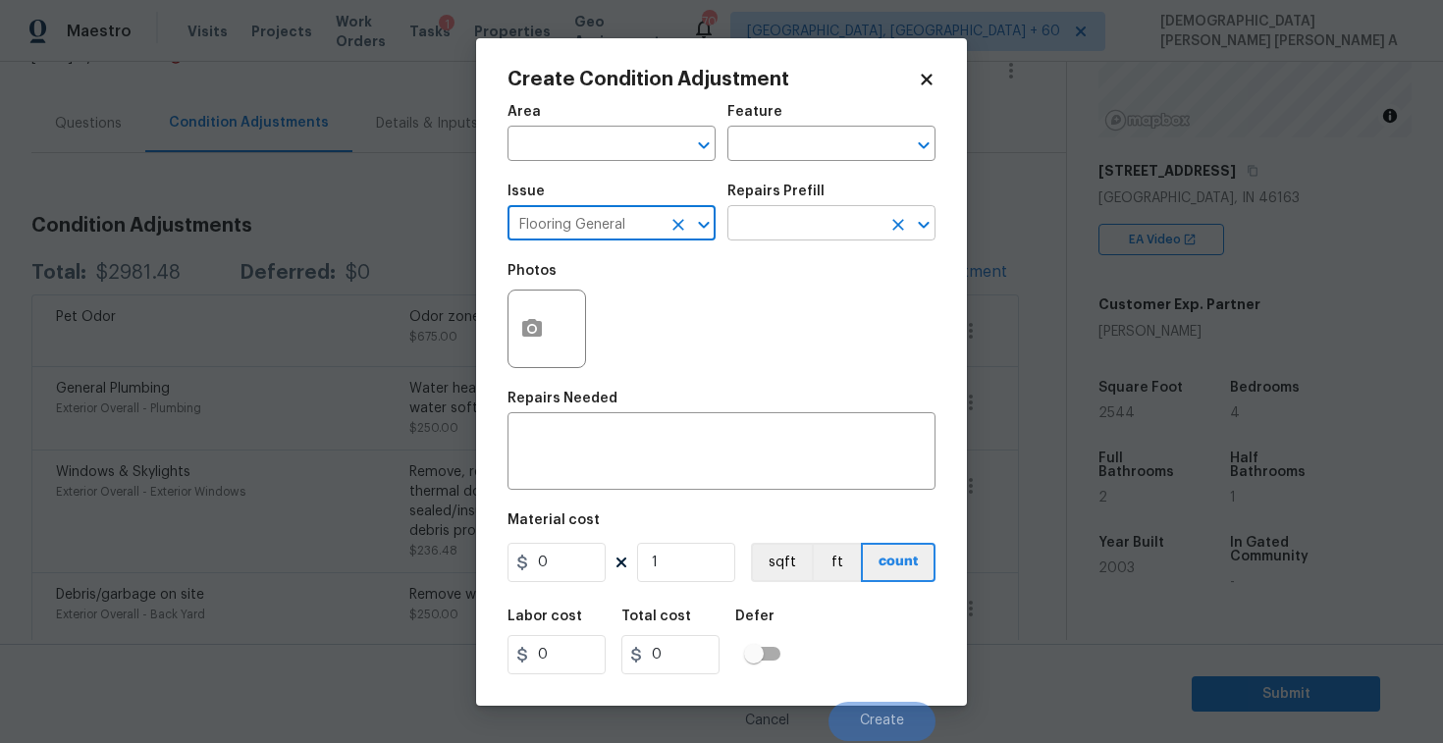
type input "Flooring General"
click at [790, 213] on input "text" at bounding box center [804, 225] width 153 height 30
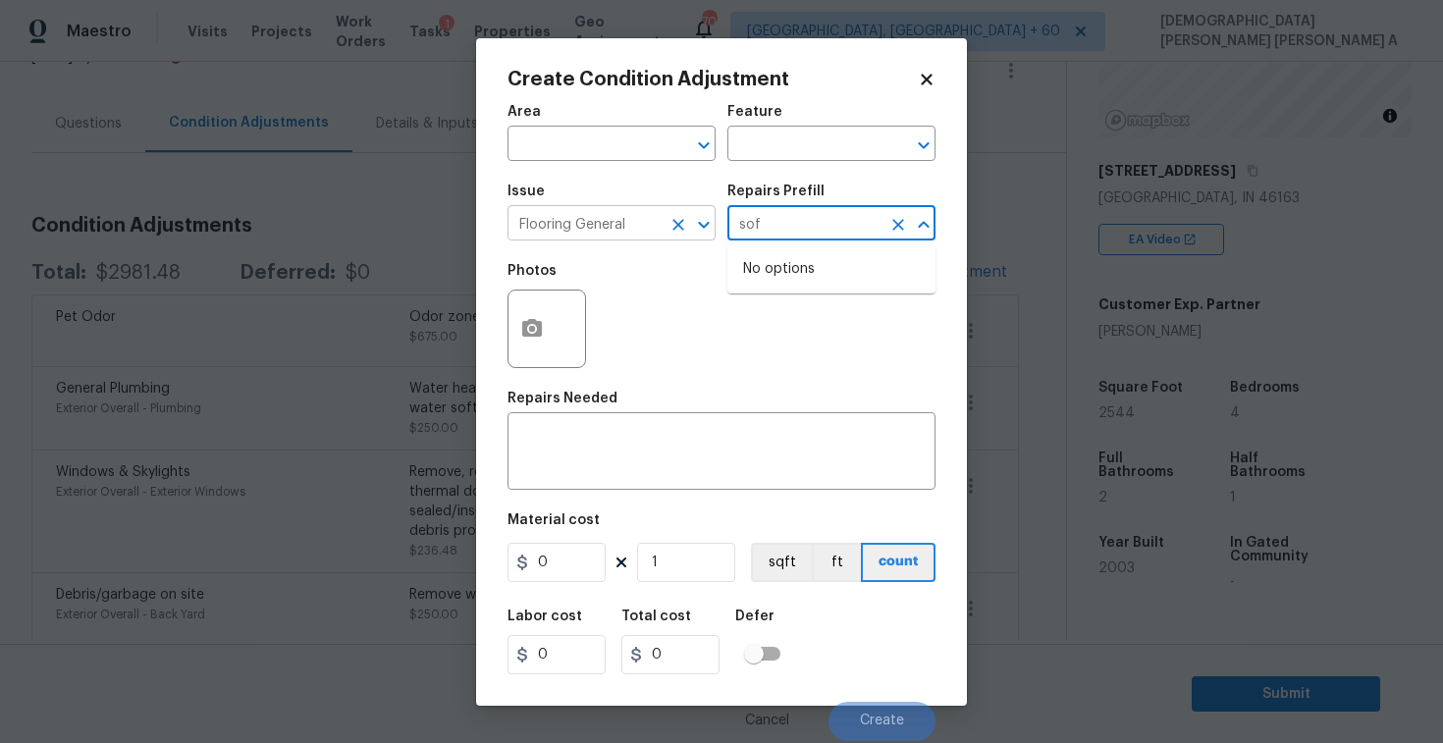
type input "sof"
click at [617, 218] on input "Flooring General" at bounding box center [584, 225] width 153 height 30
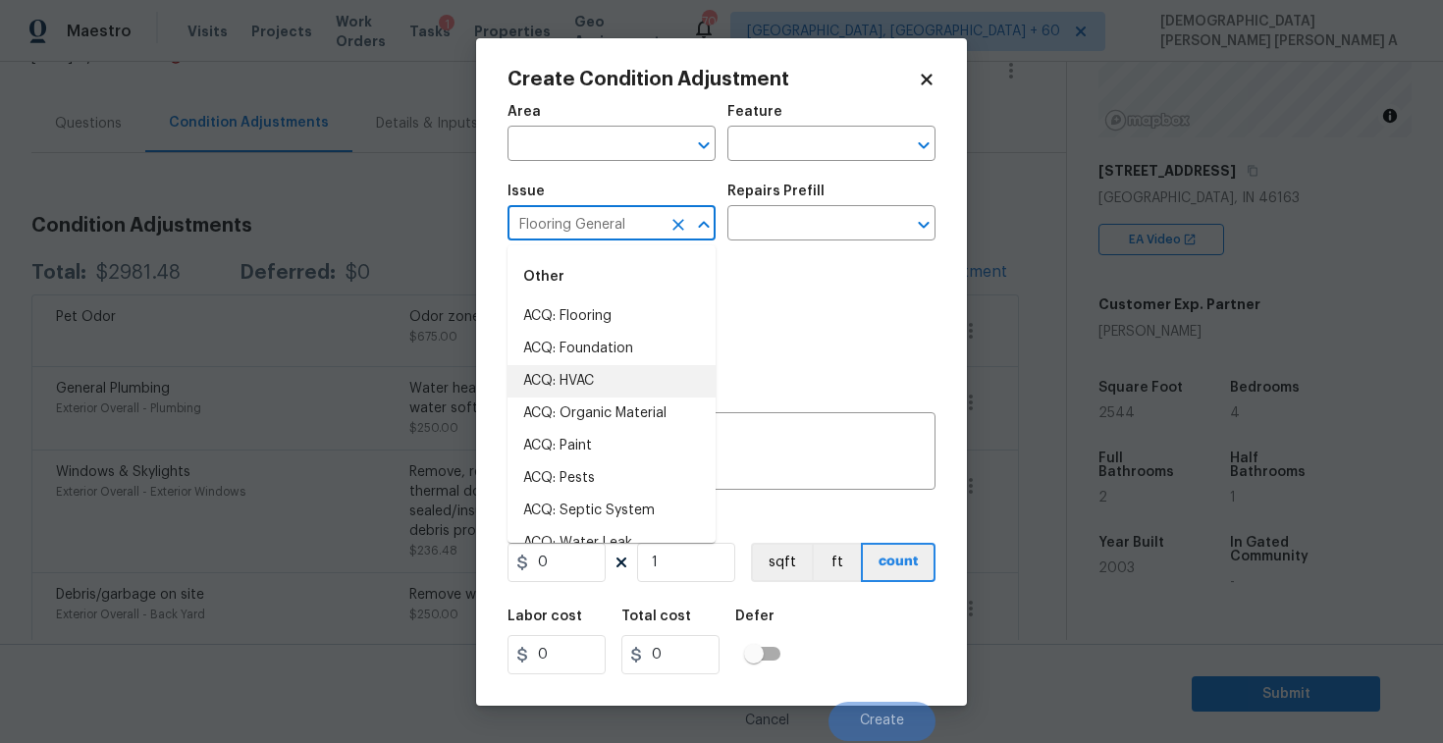
click at [617, 218] on input "Flooring General" at bounding box center [584, 225] width 153 height 30
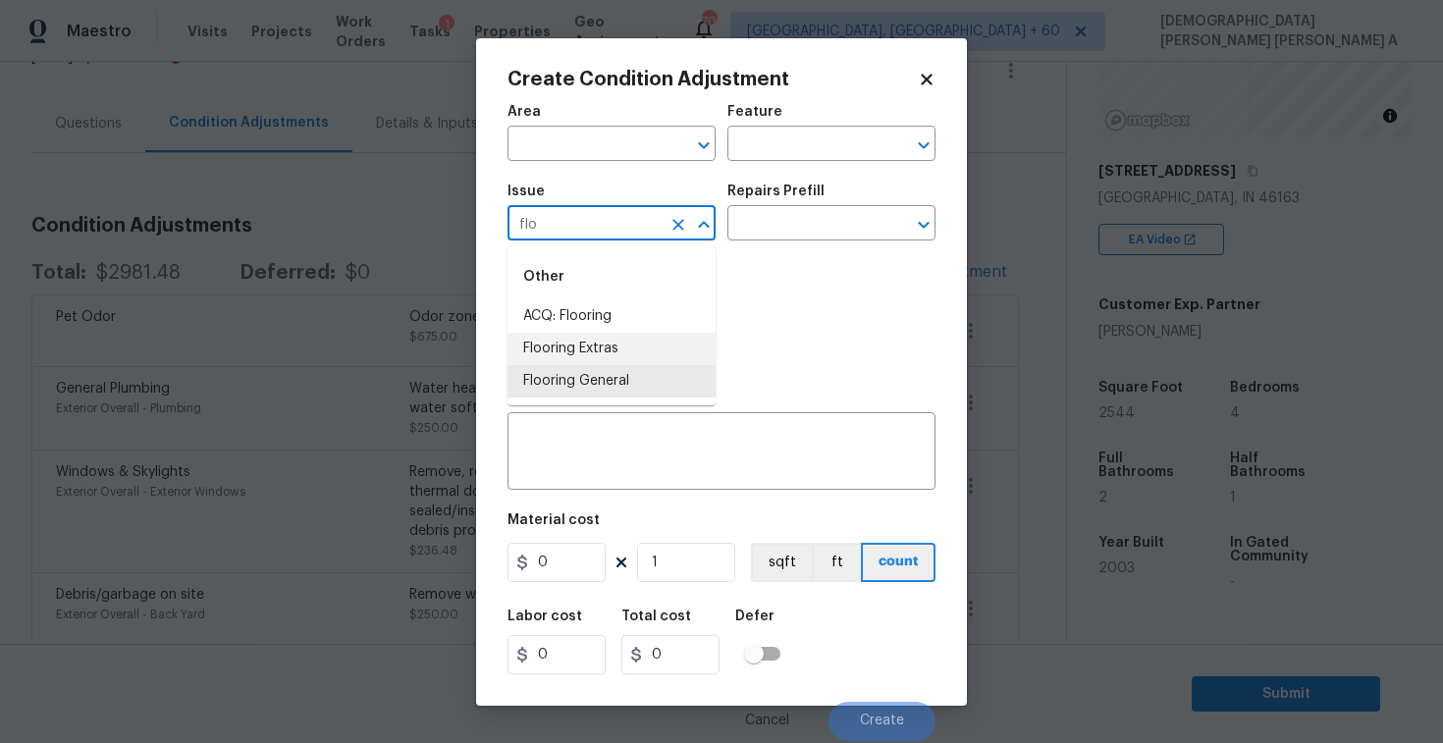
click at [615, 351] on li "Flooring Extras" at bounding box center [612, 349] width 208 height 32
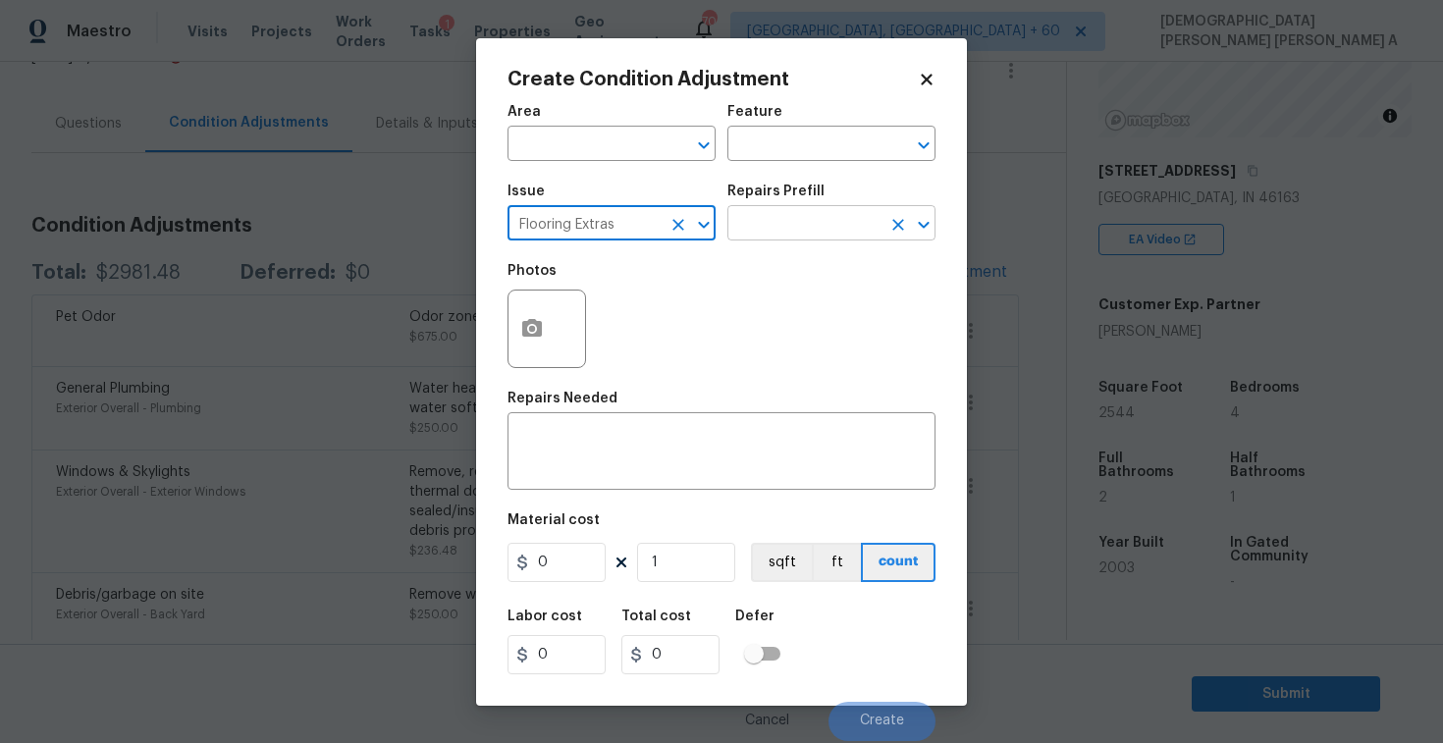
type input "Flooring Extras"
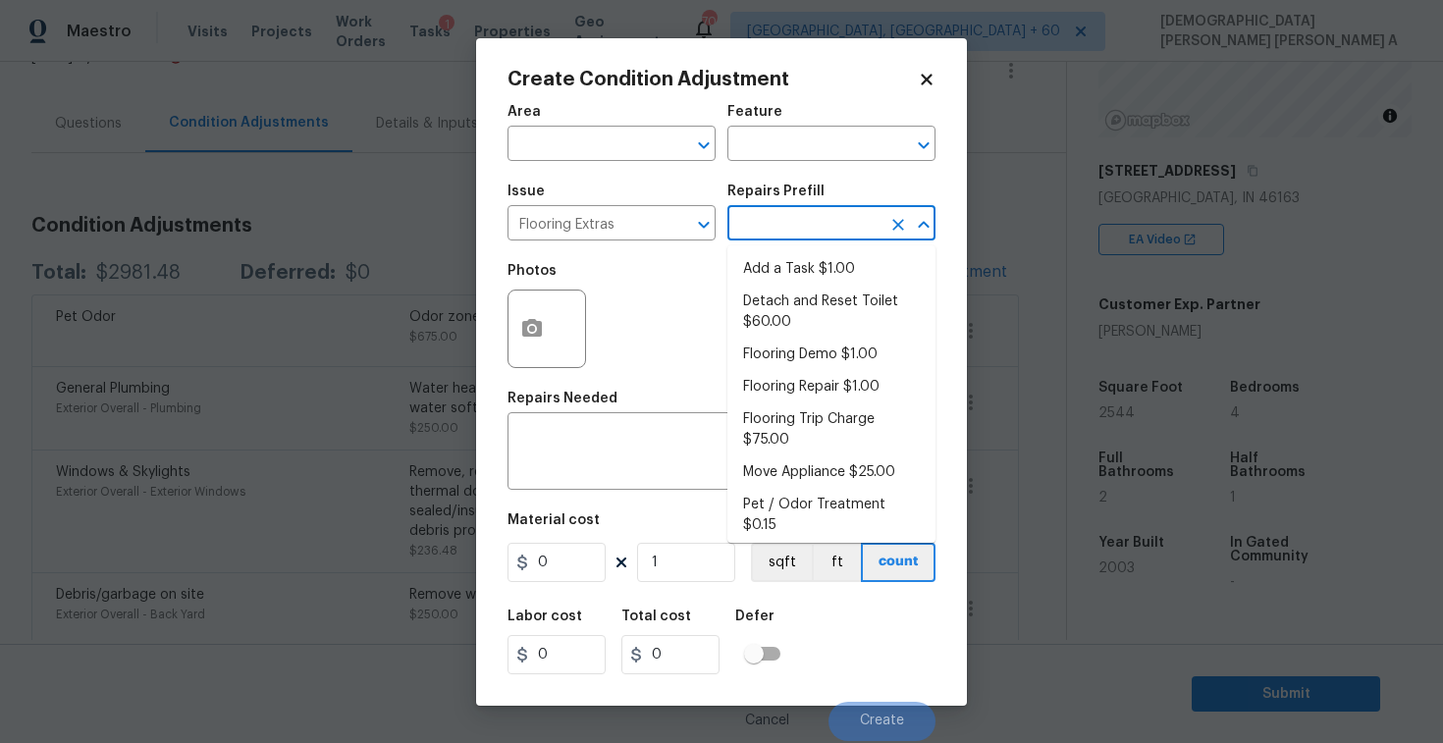
click at [818, 235] on input "text" at bounding box center [804, 225] width 153 height 30
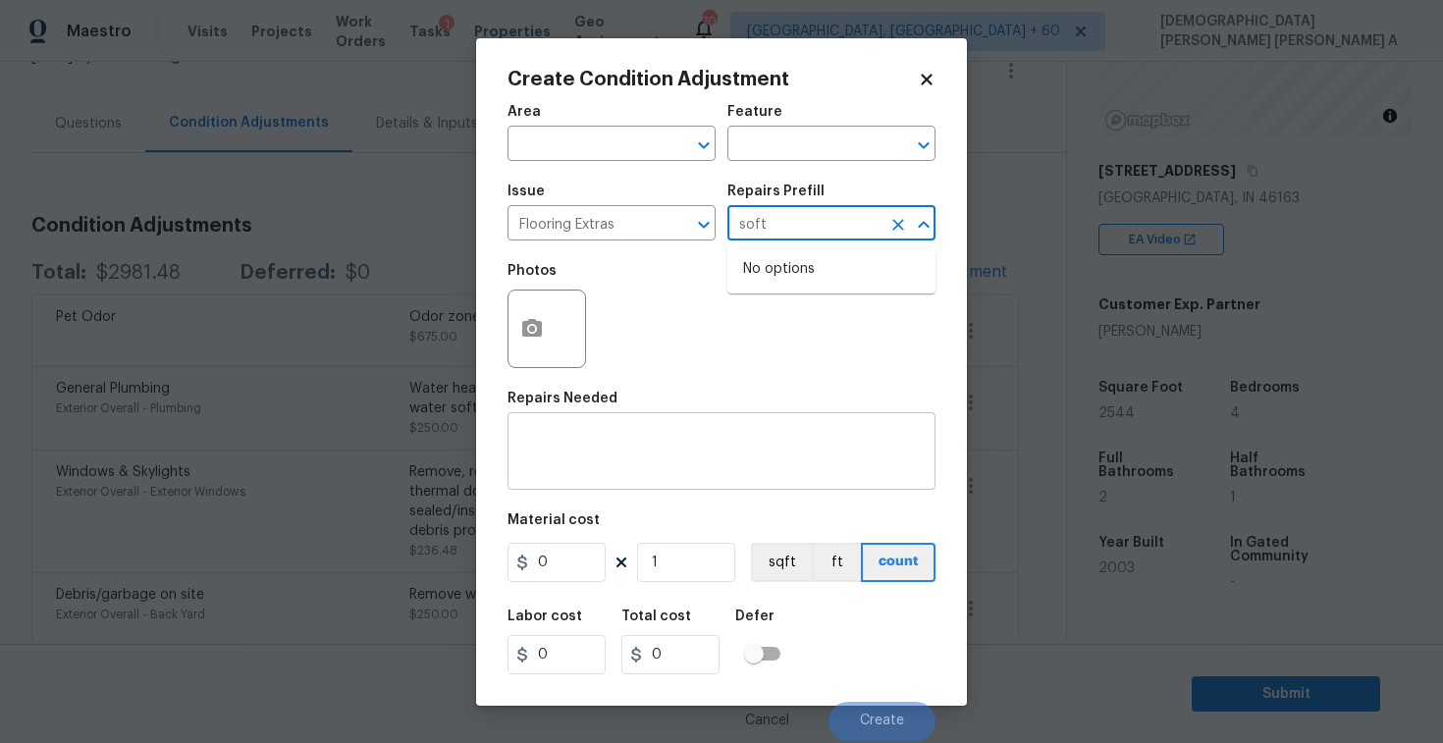
type input "soft"
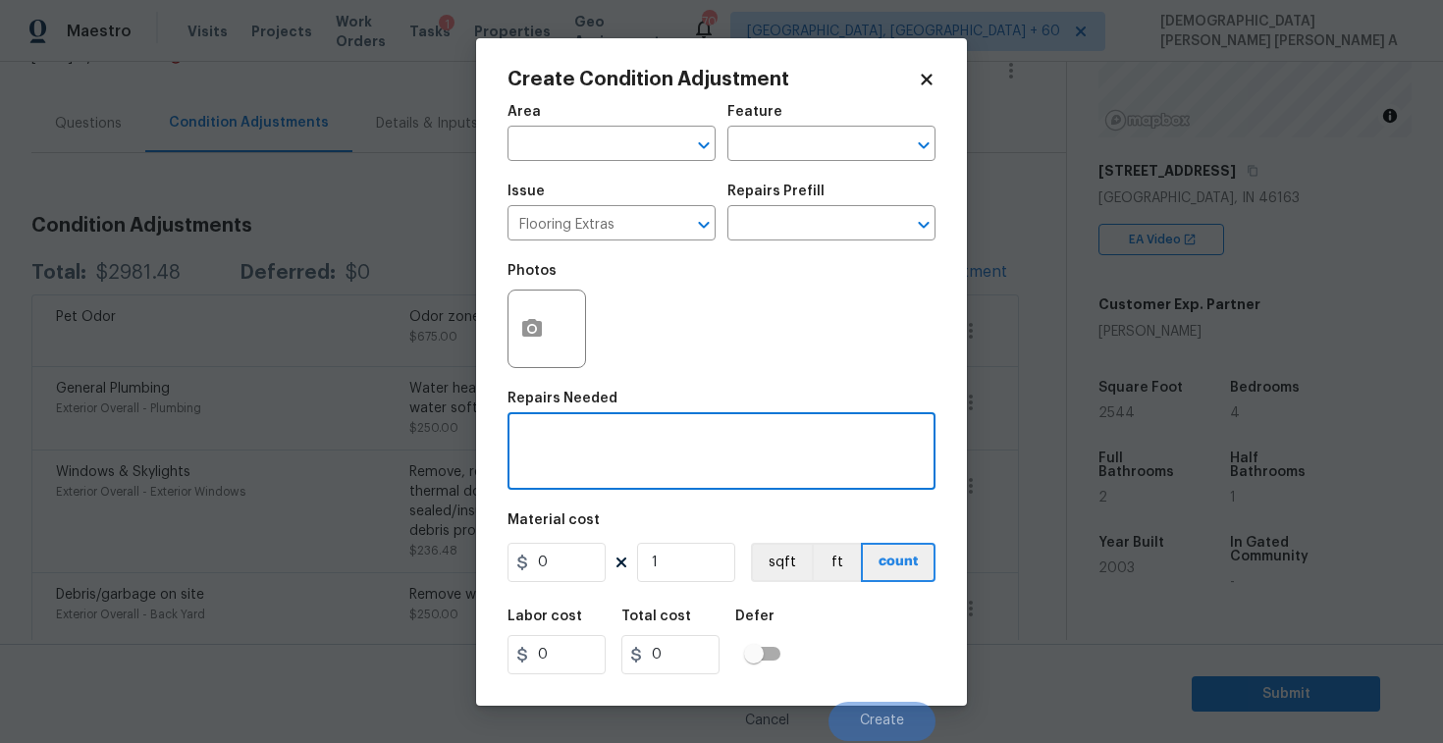
click at [697, 461] on textarea at bounding box center [721, 453] width 405 height 41
type textarea "Soft surface as per HPM"
click at [535, 361] on button "button" at bounding box center [532, 329] width 47 height 77
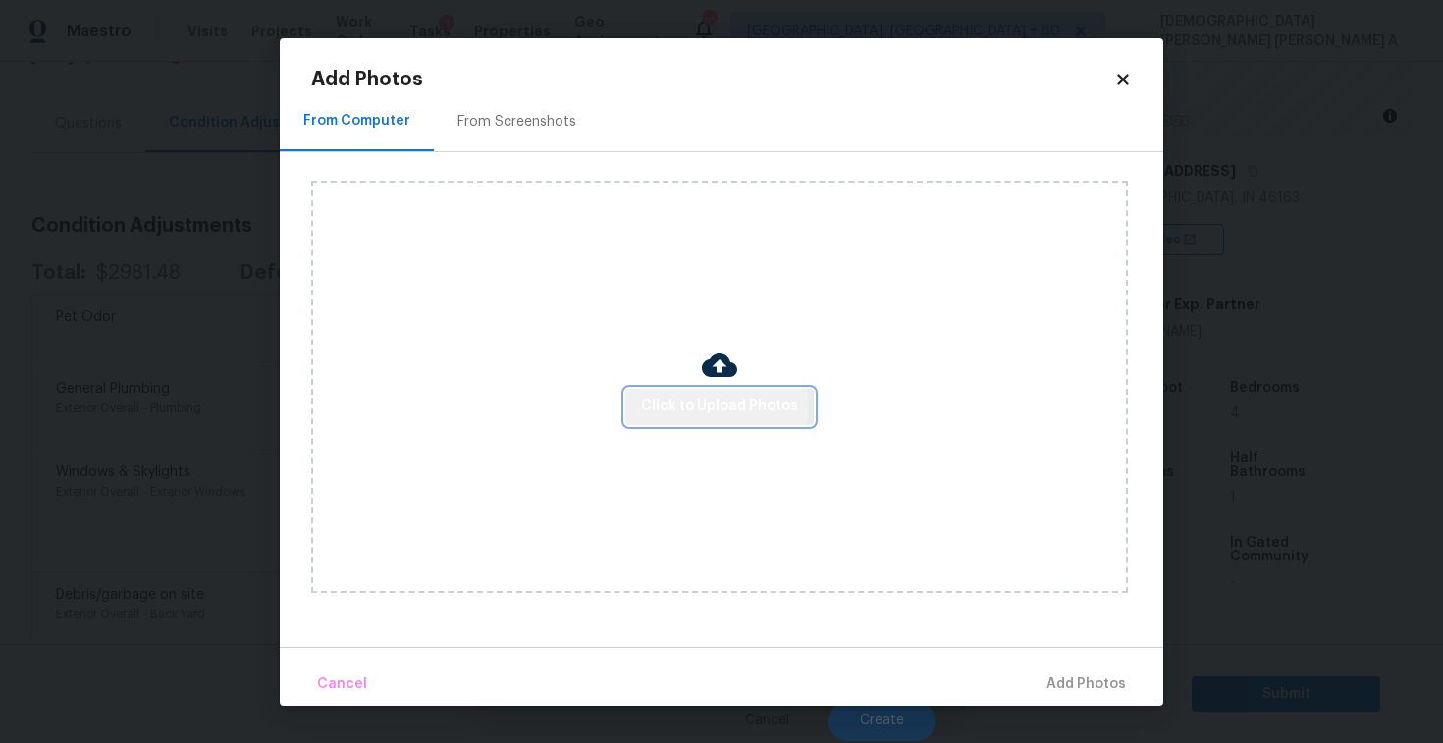
click at [719, 405] on span "Click to Upload Photos" at bounding box center [719, 407] width 157 height 25
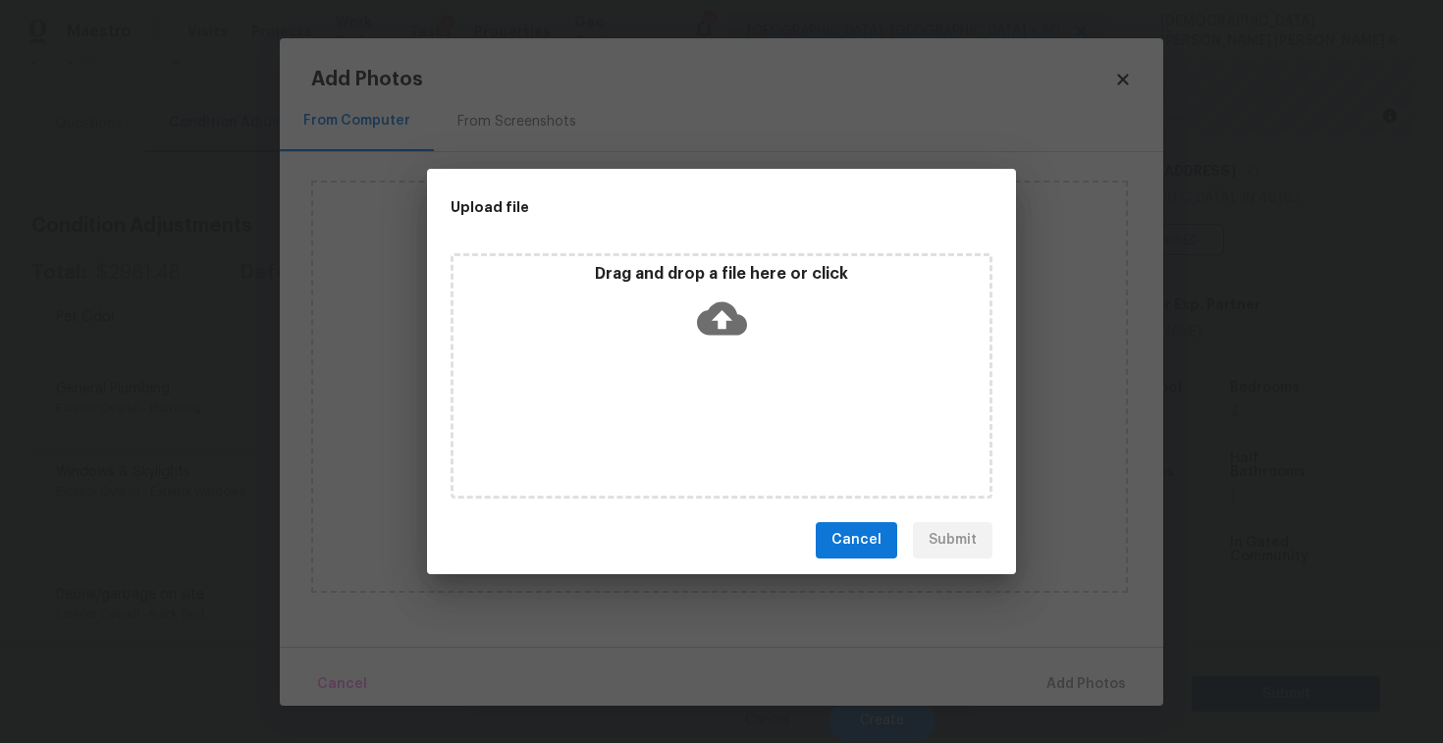
click at [720, 363] on div "Drag and drop a file here or click" at bounding box center [722, 375] width 542 height 245
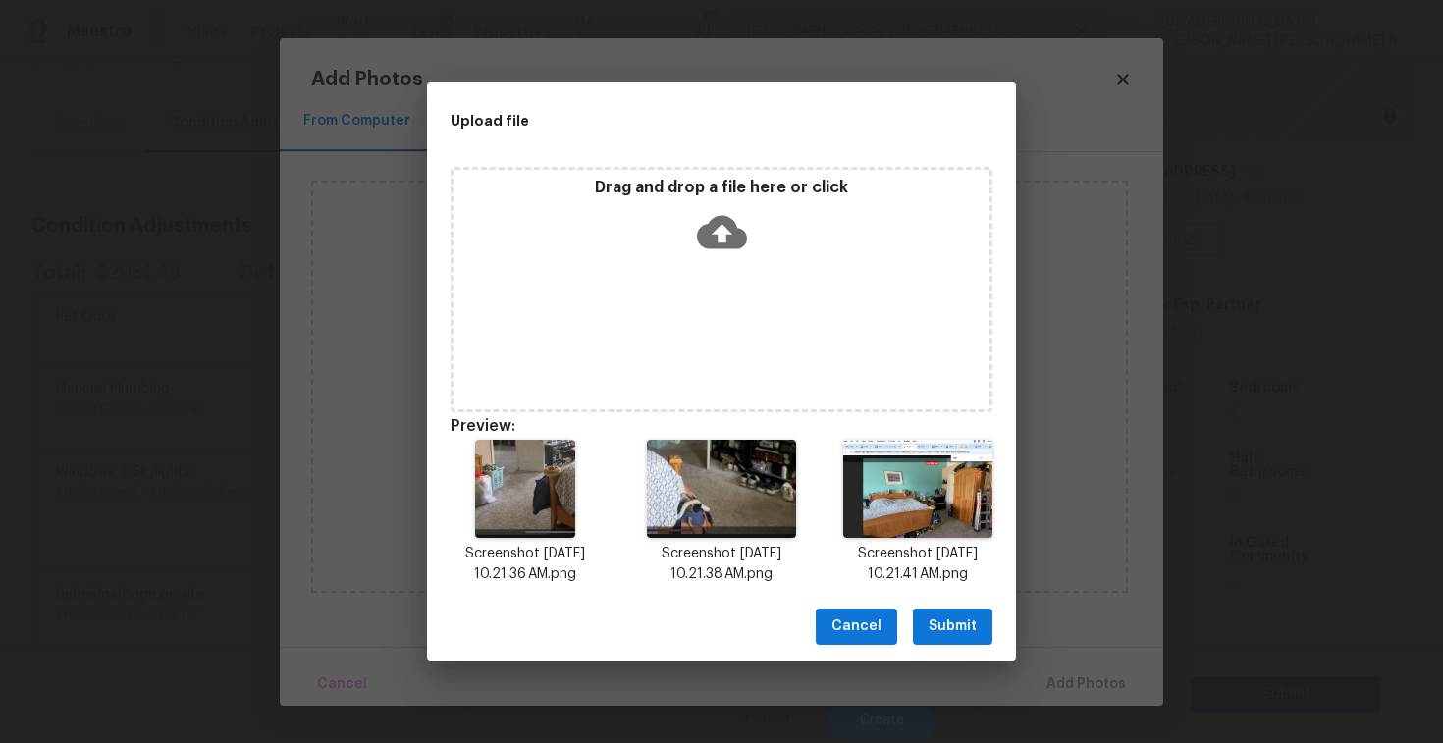
click at [972, 634] on span "Submit" at bounding box center [953, 627] width 48 height 25
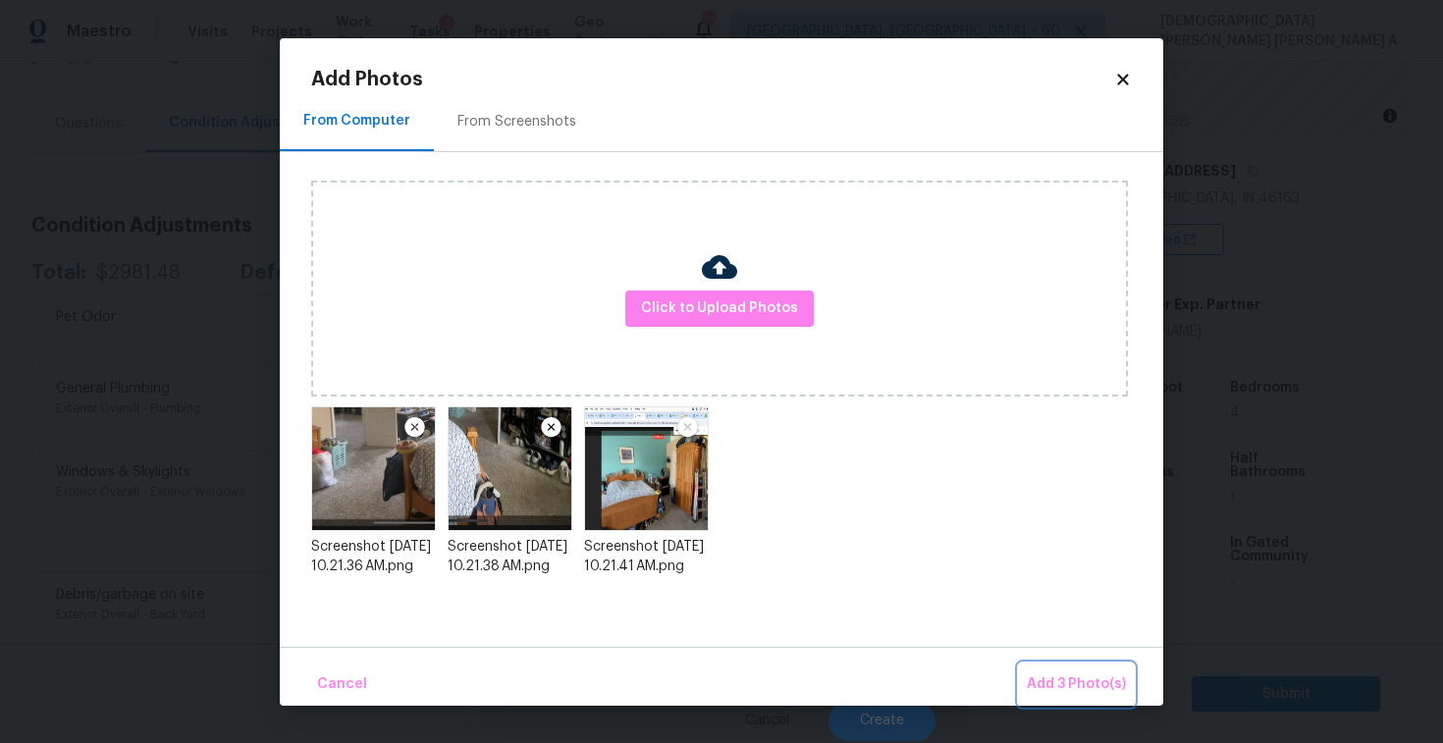
click at [1050, 683] on span "Add 3 Photo(s)" at bounding box center [1076, 685] width 99 height 25
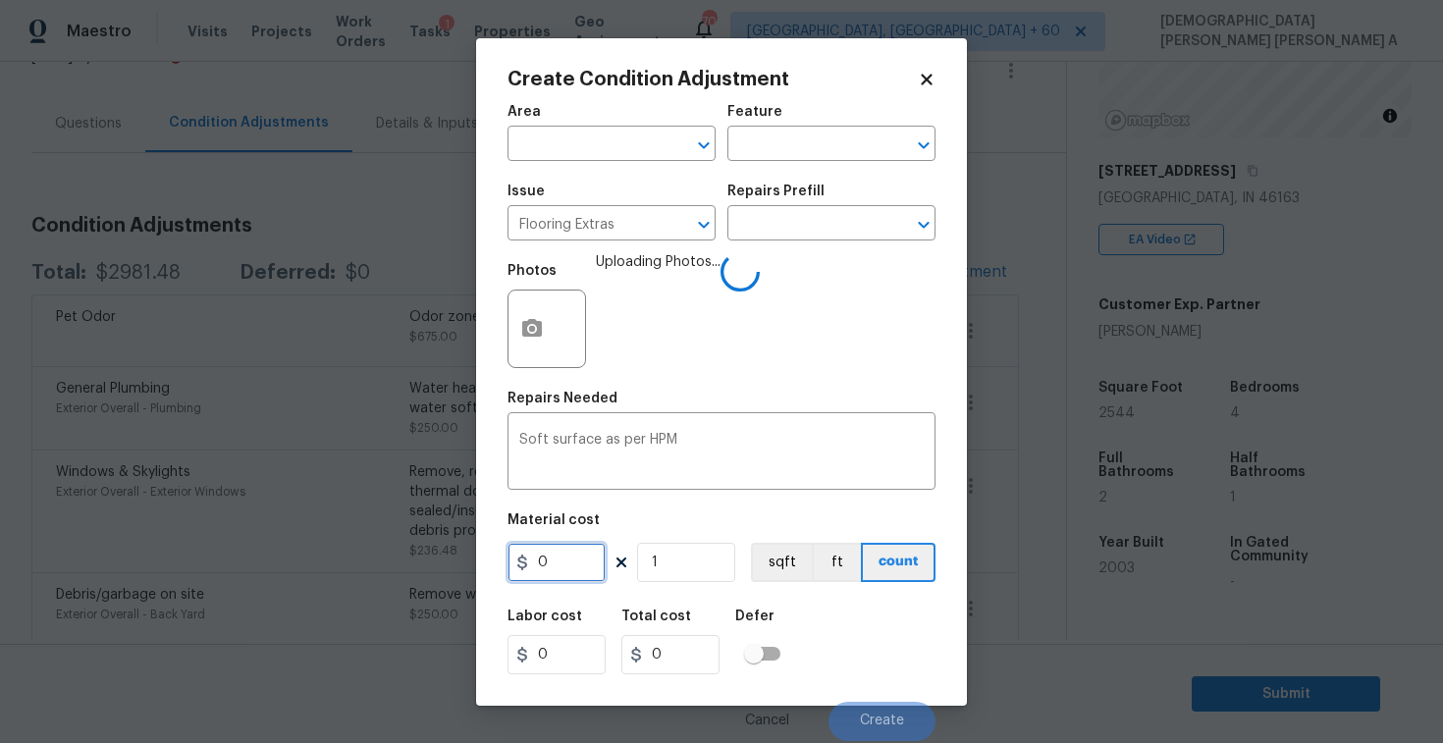
click at [581, 558] on input "0" at bounding box center [557, 562] width 98 height 39
type input "1.7"
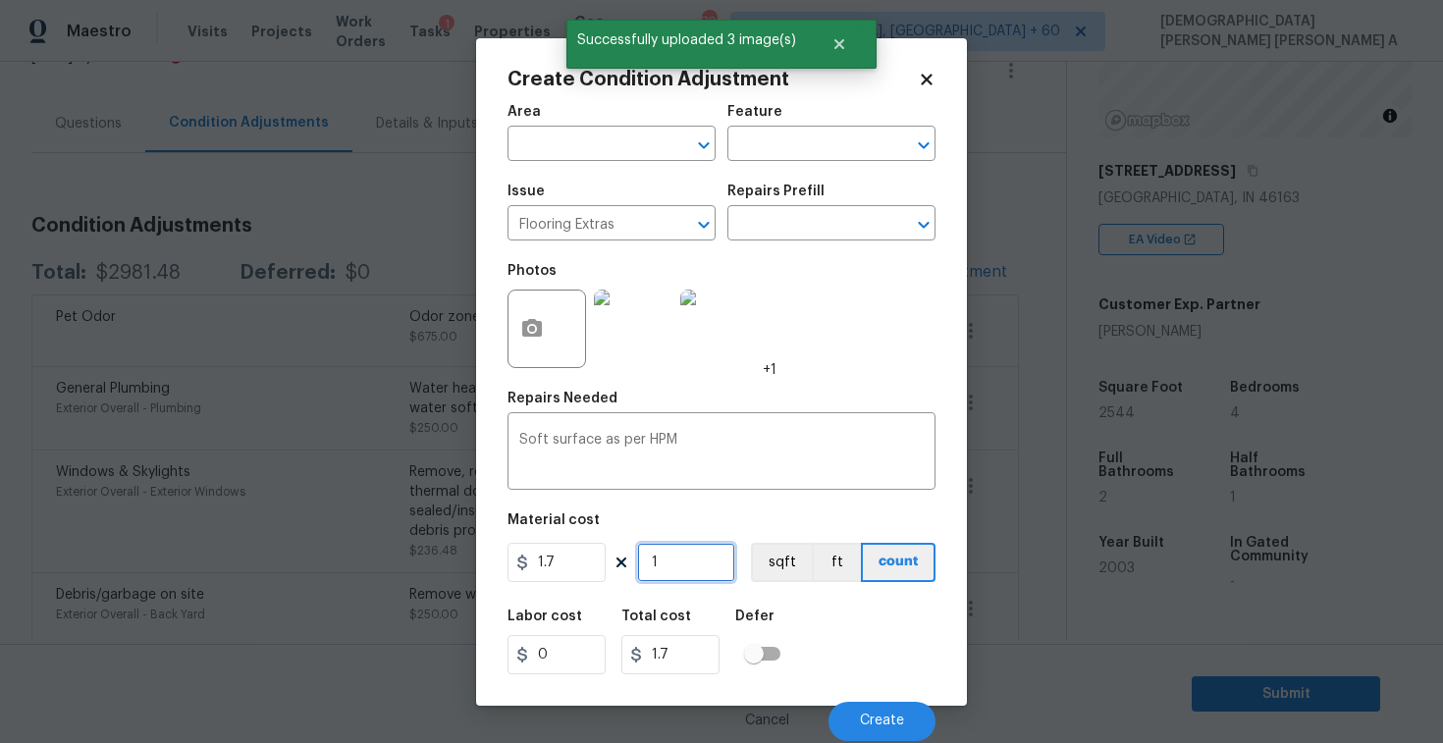
click at [684, 569] on input "1" at bounding box center [686, 562] width 98 height 39
type input "13"
type input "22.1"
type input "130"
type input "221"
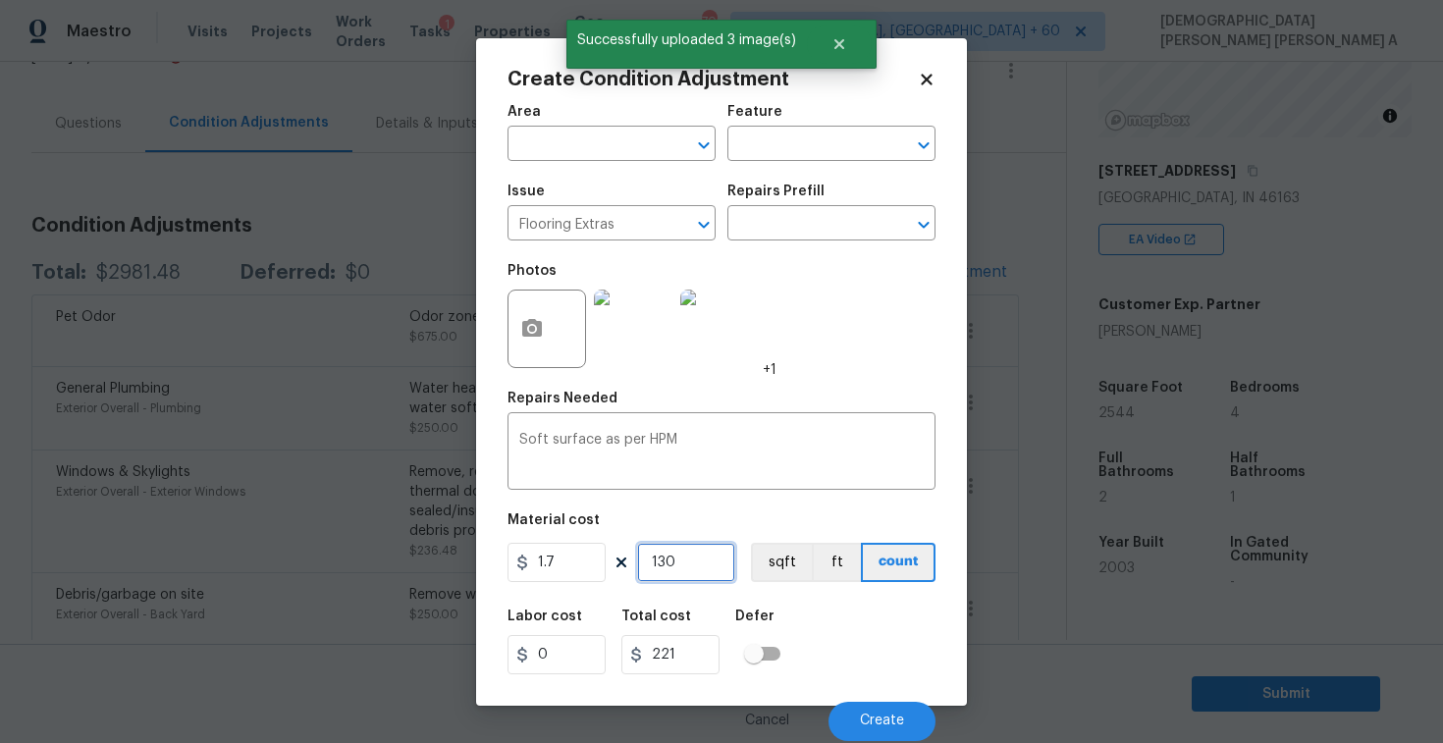
type input "1300"
type input "2210"
type input "1300"
click at [852, 711] on button "Create" at bounding box center [882, 721] width 107 height 39
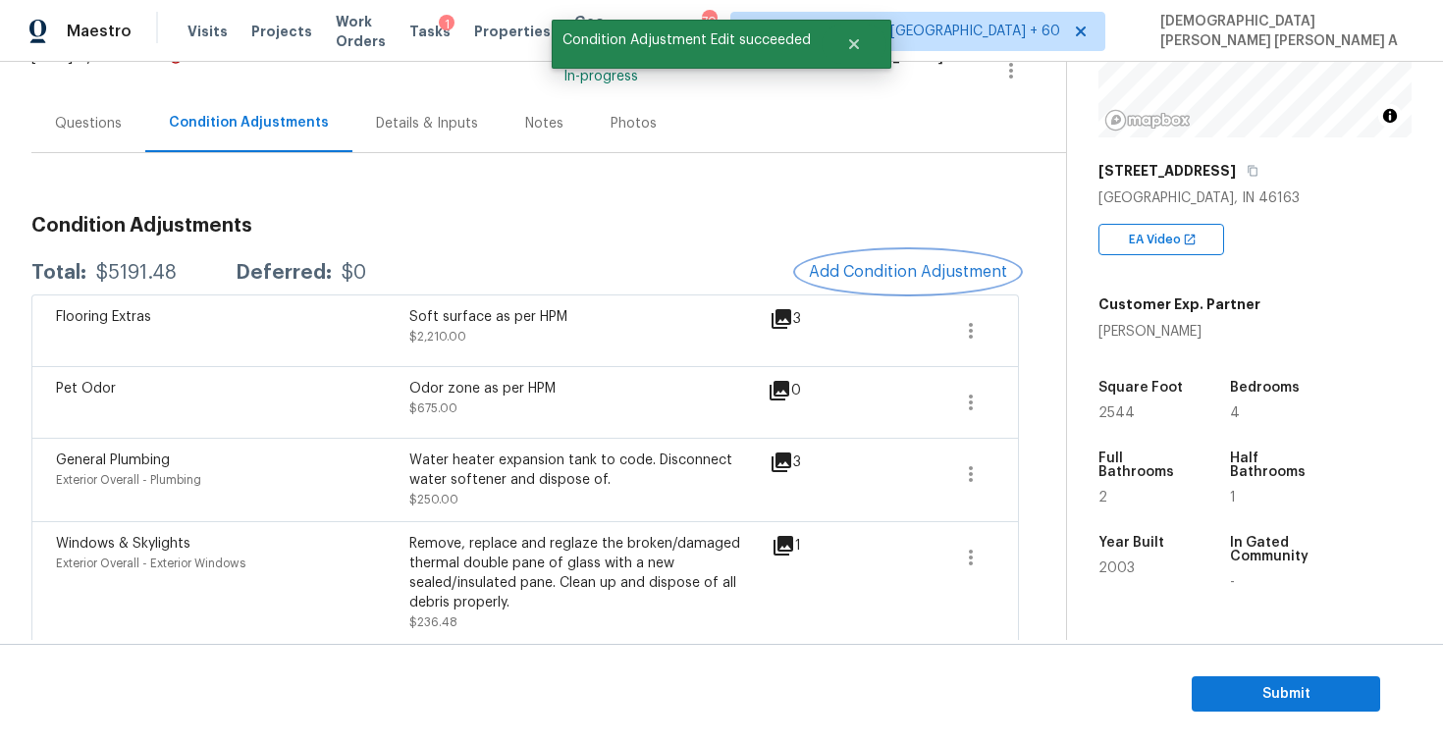
click at [907, 271] on span "Add Condition Adjustment" at bounding box center [908, 272] width 198 height 18
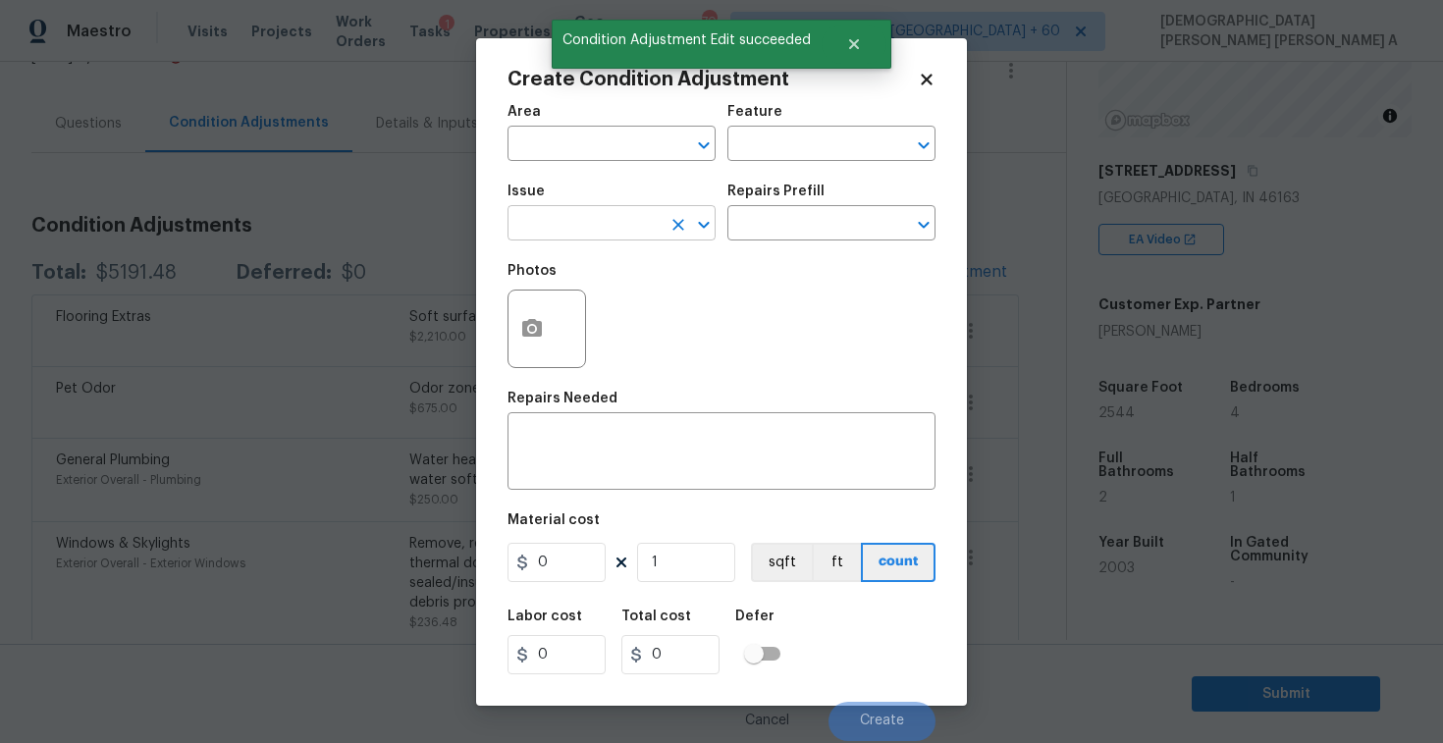
click at [605, 233] on input "text" at bounding box center [584, 225] width 153 height 30
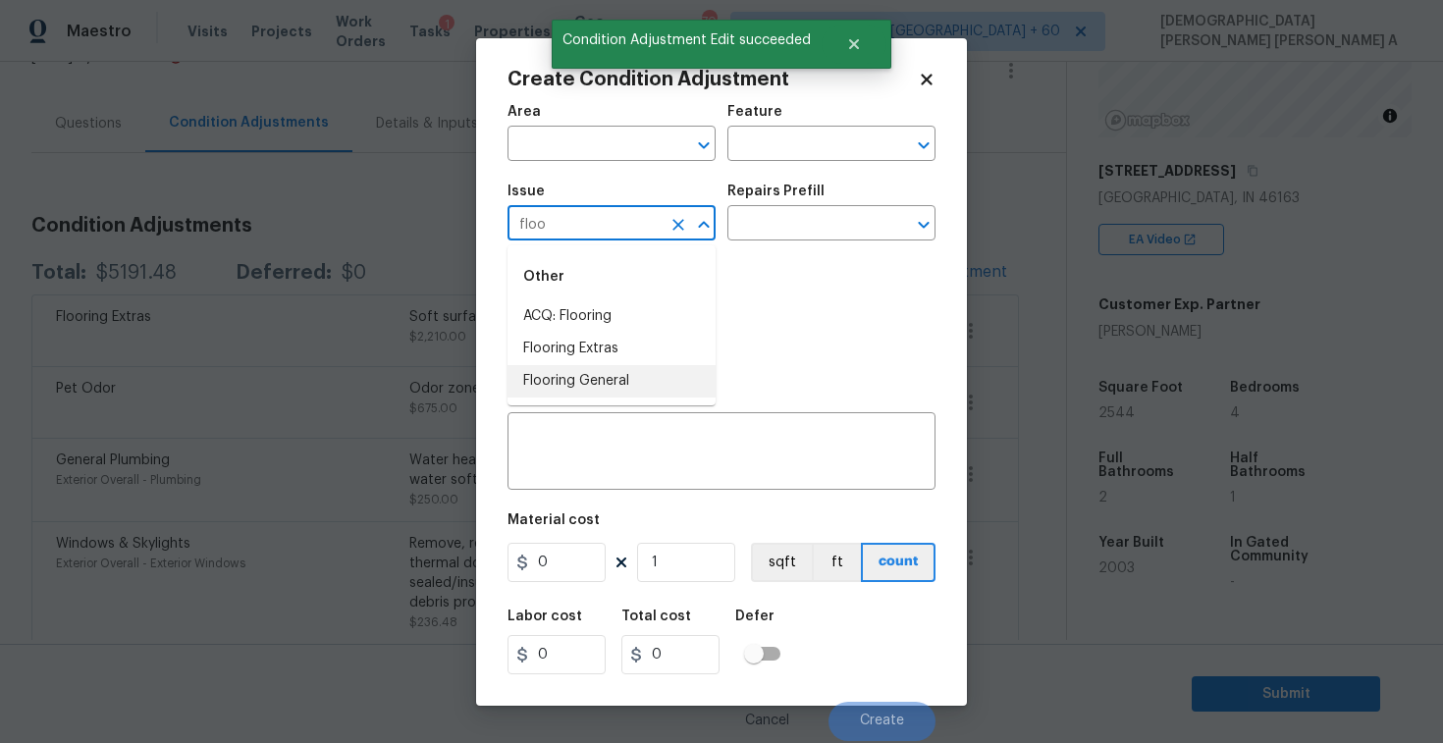
click at [623, 385] on li "Flooring General" at bounding box center [612, 381] width 208 height 32
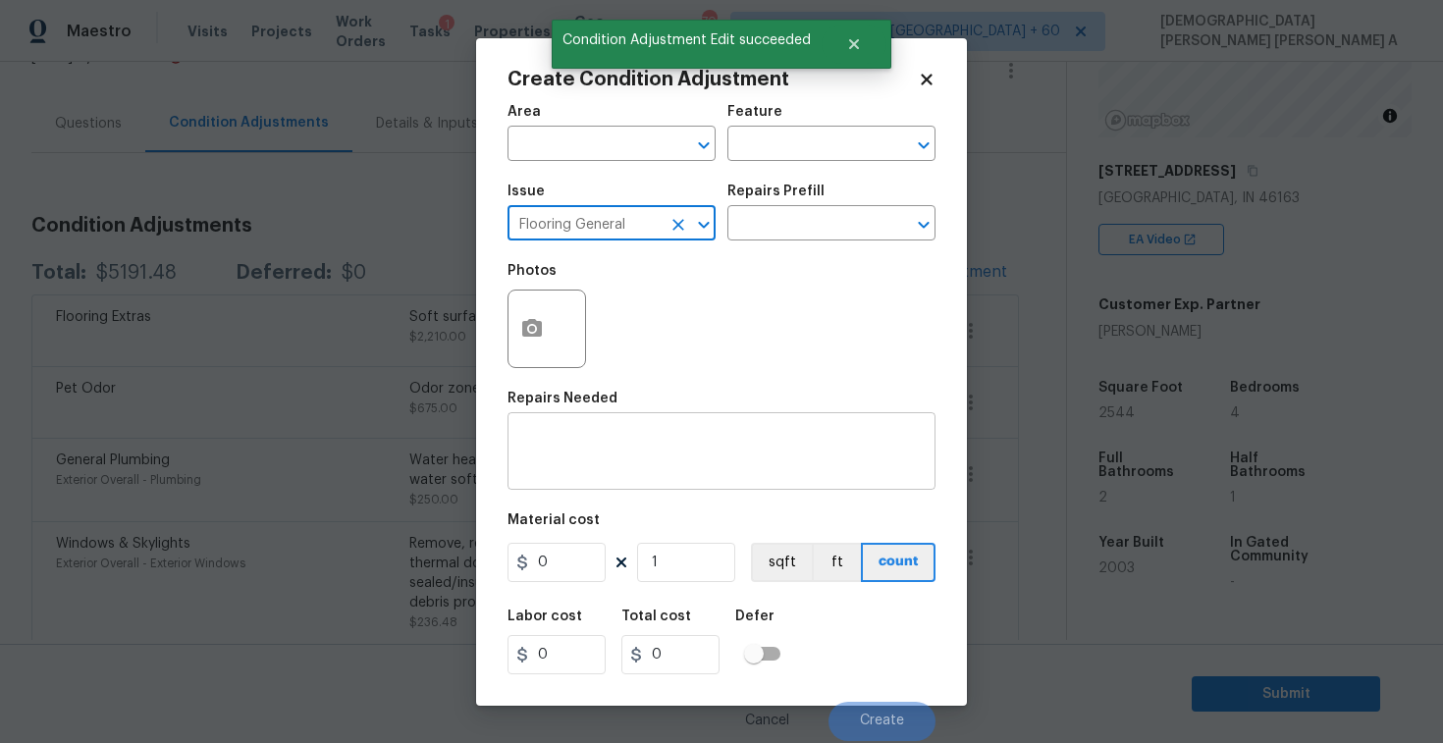
type input "Flooring General"
click at [615, 429] on div "x ​" at bounding box center [722, 453] width 428 height 73
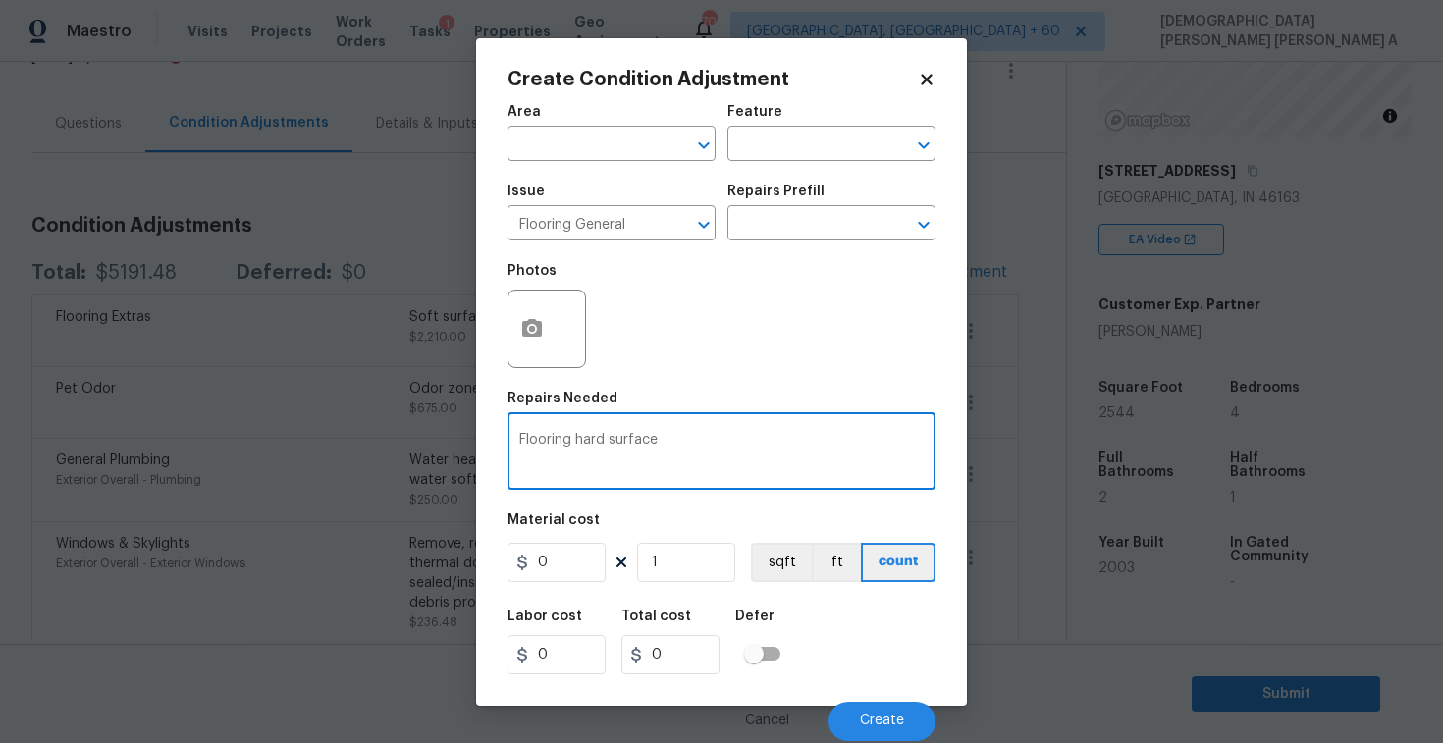
type textarea "Flooring hard surface"
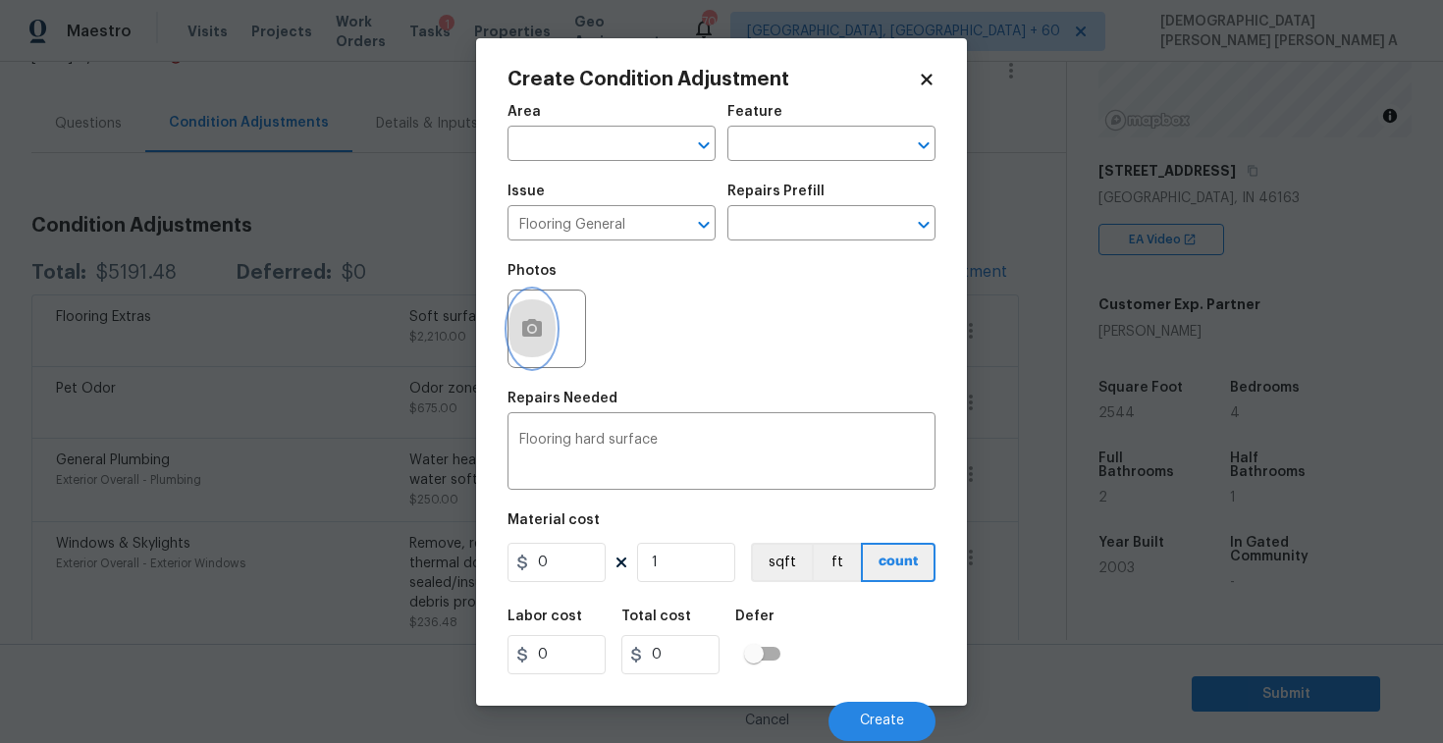
click at [518, 318] on button "button" at bounding box center [532, 329] width 47 height 77
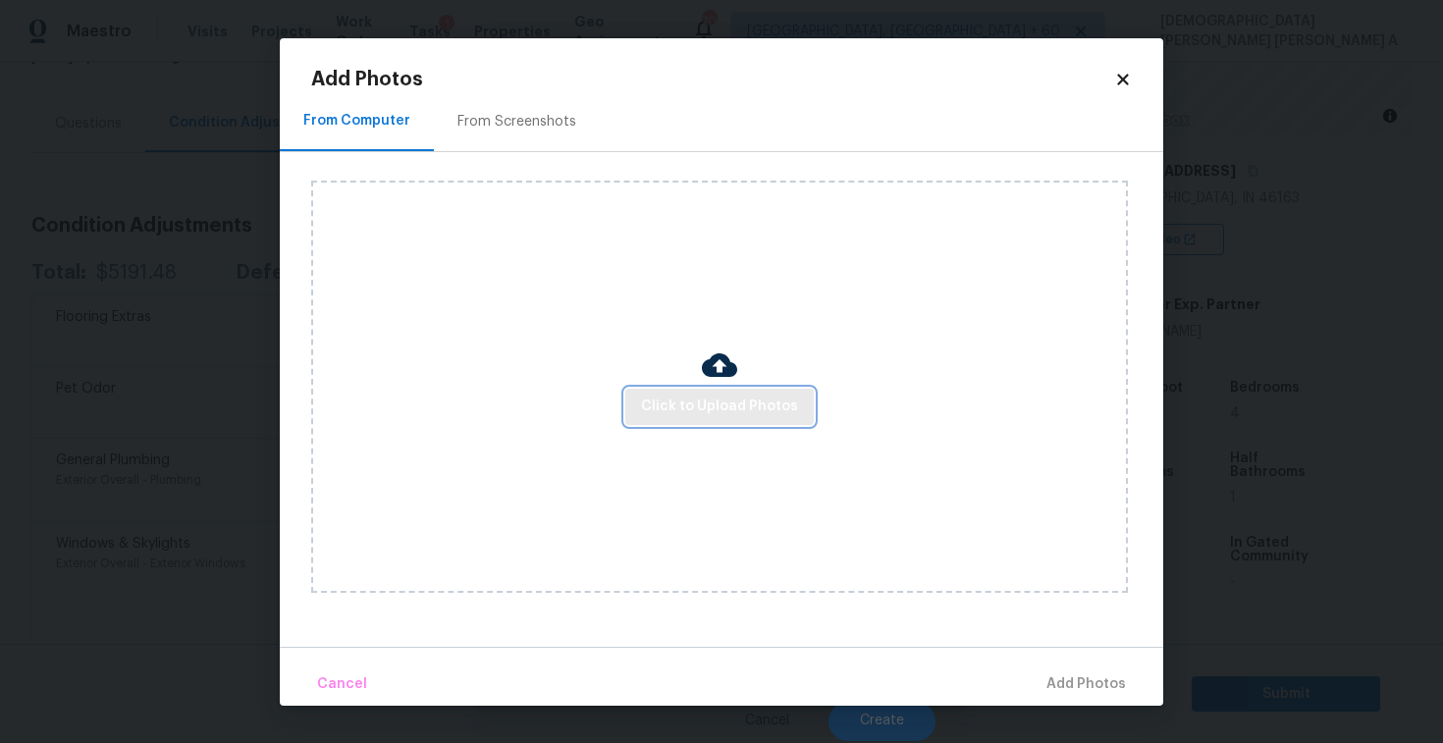
click at [785, 419] on button "Click to Upload Photos" at bounding box center [719, 407] width 189 height 36
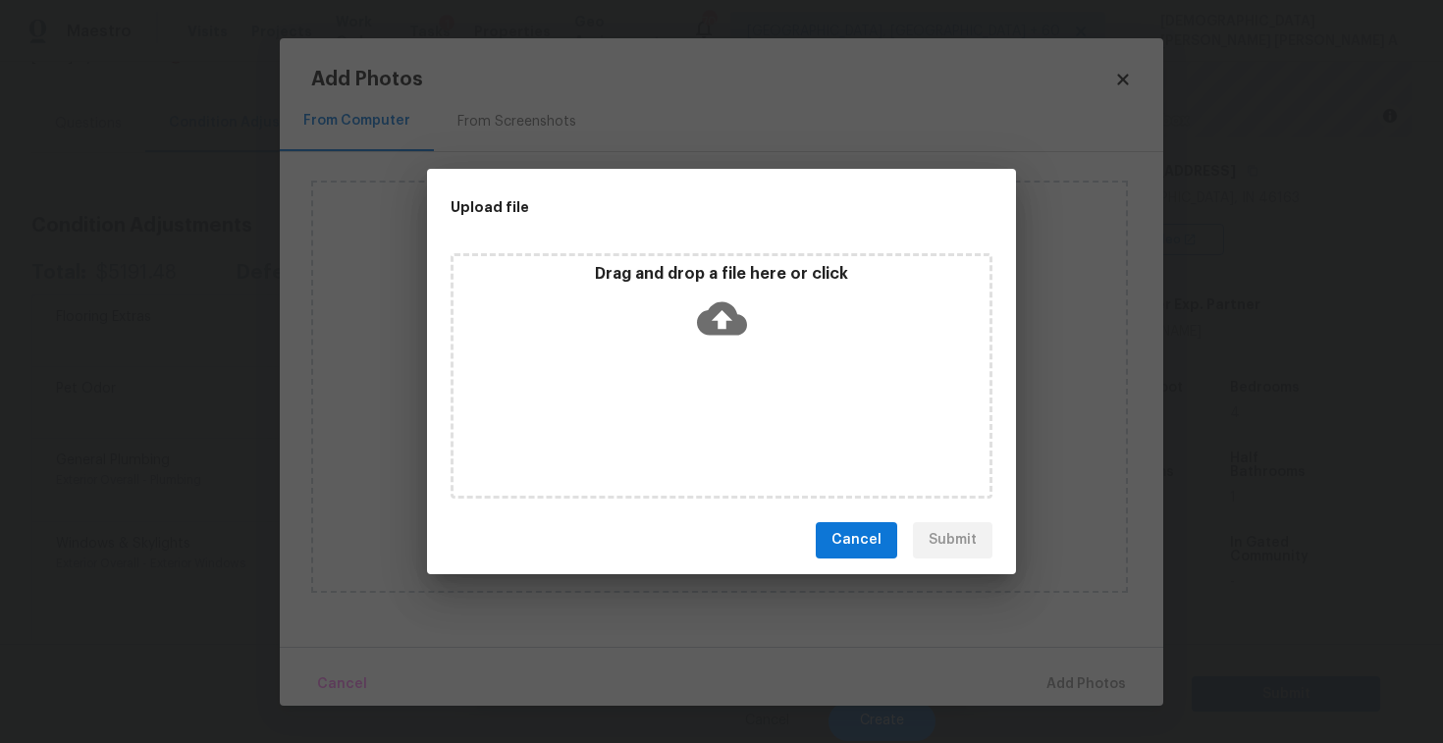
click at [709, 335] on icon at bounding box center [722, 319] width 50 height 50
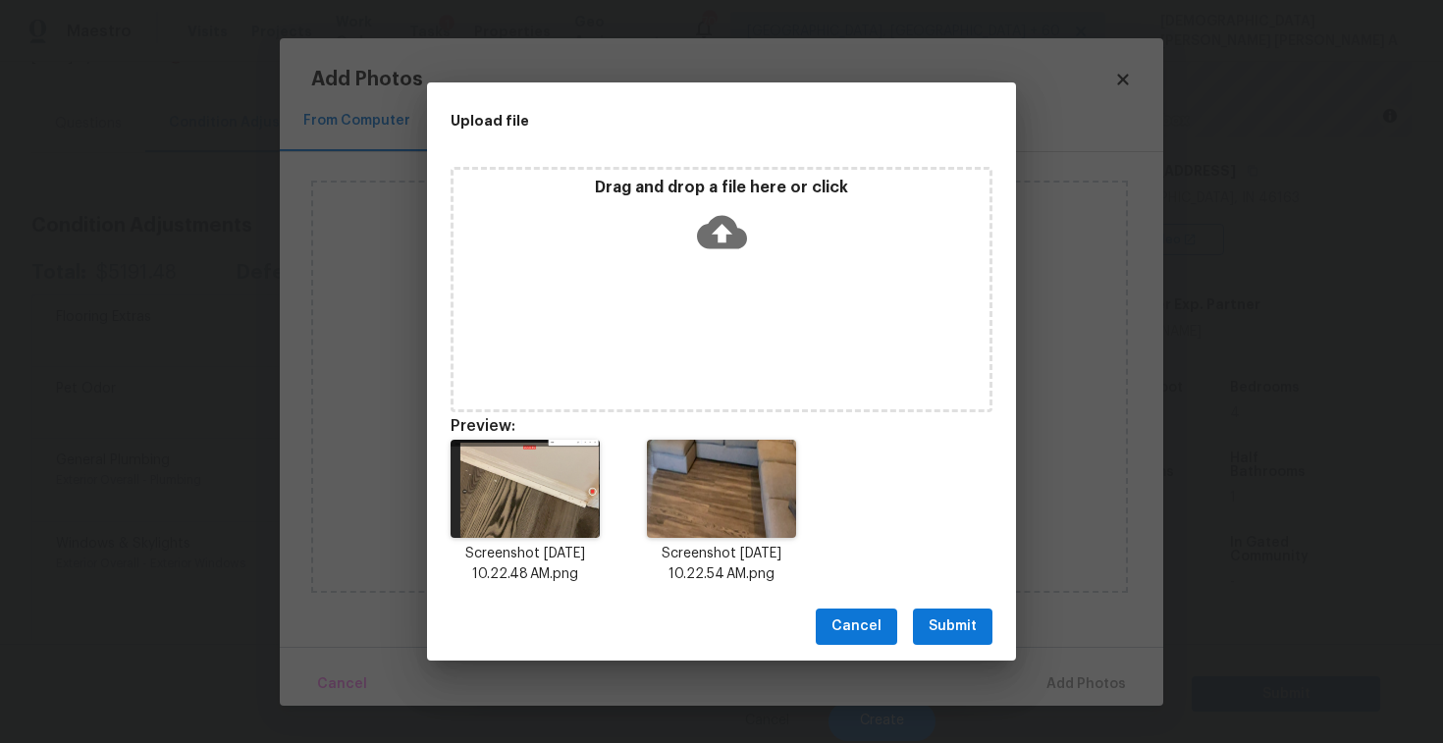
click at [956, 629] on span "Submit" at bounding box center [953, 627] width 48 height 25
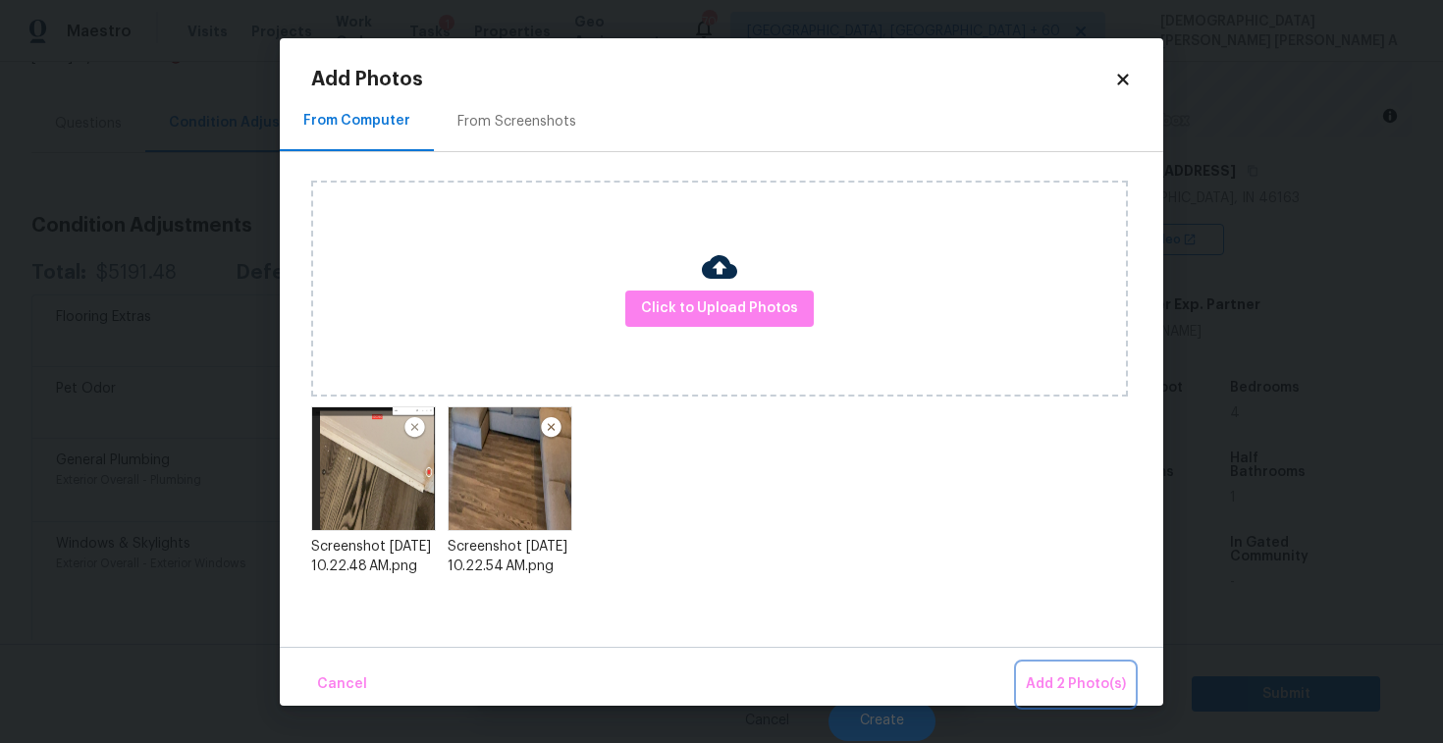
click at [1117, 692] on span "Add 2 Photo(s)" at bounding box center [1076, 685] width 100 height 25
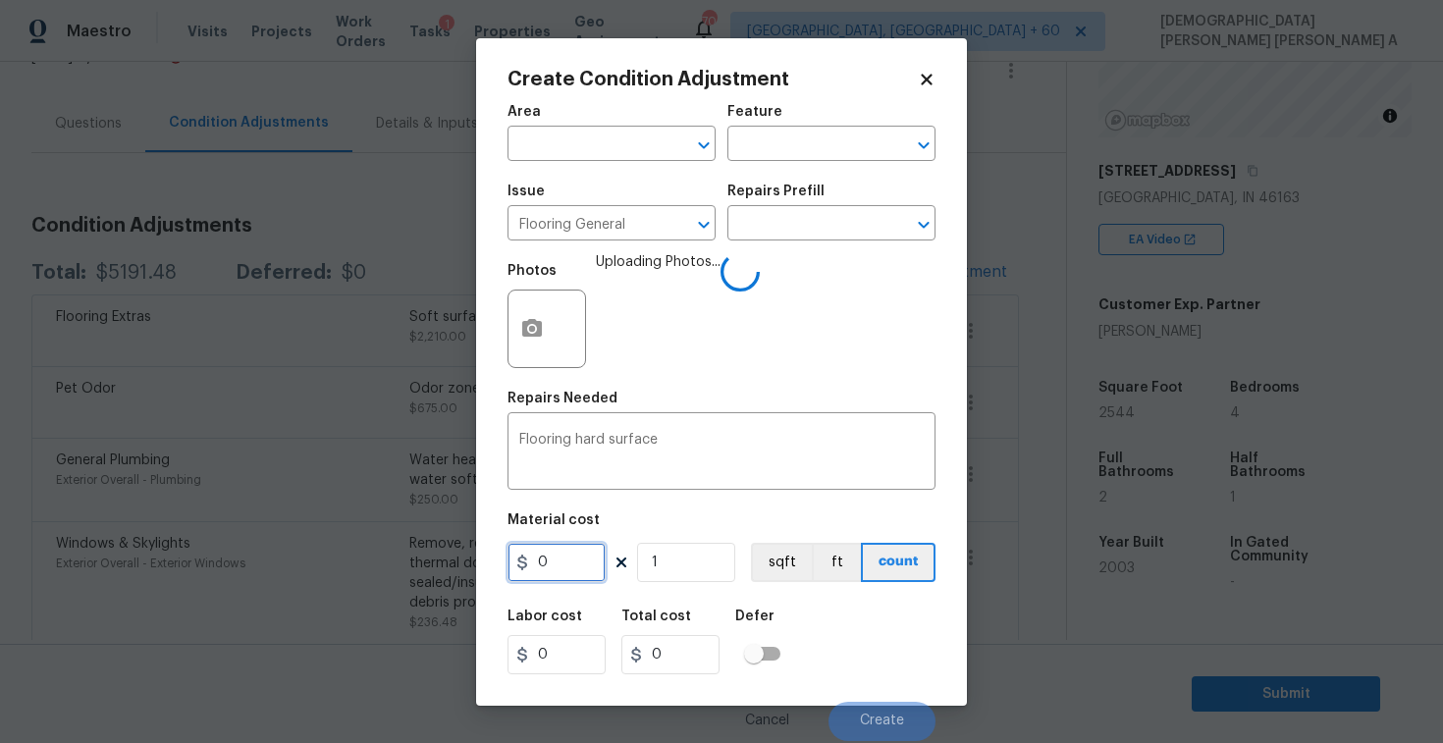
click at [562, 554] on input "0" at bounding box center [557, 562] width 98 height 39
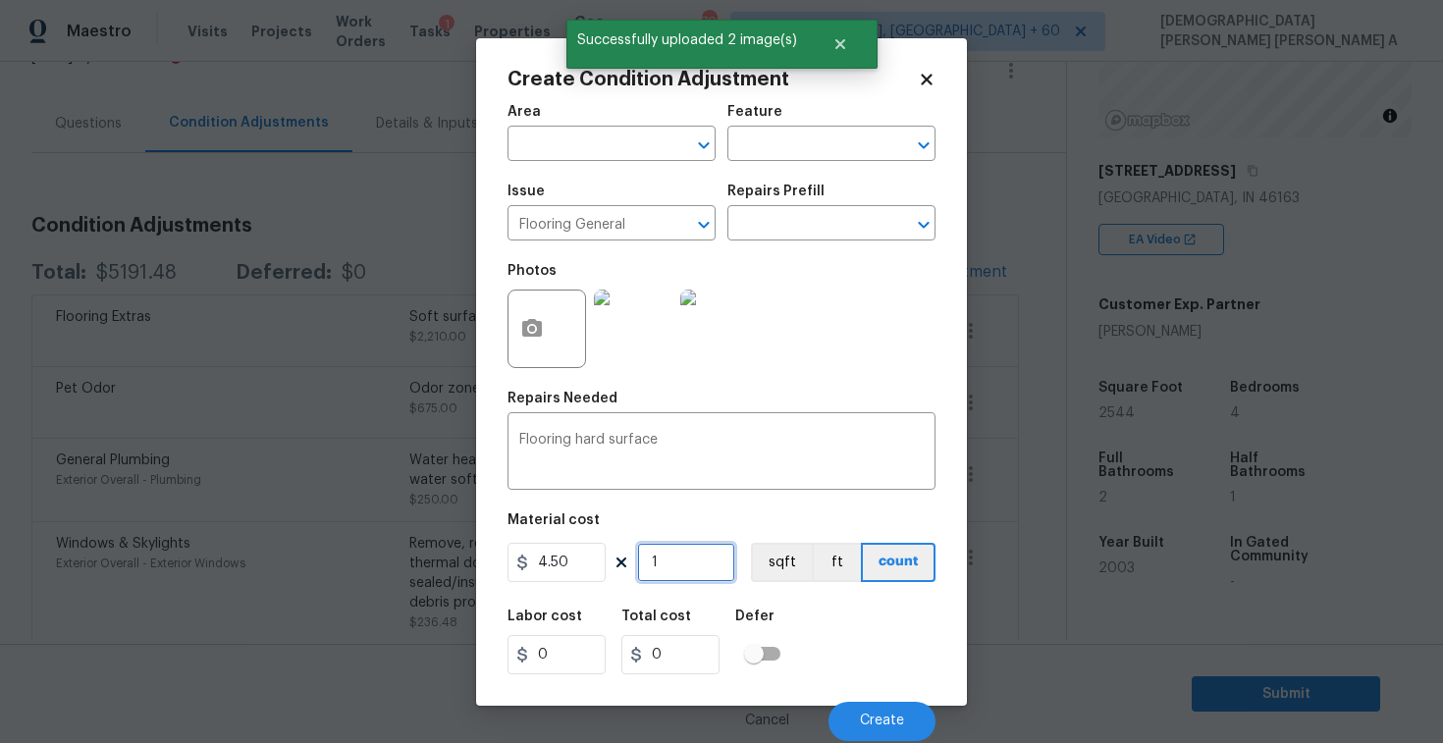
type input "4.5"
click at [704, 579] on input "1" at bounding box center [686, 562] width 98 height 39
type input "0"
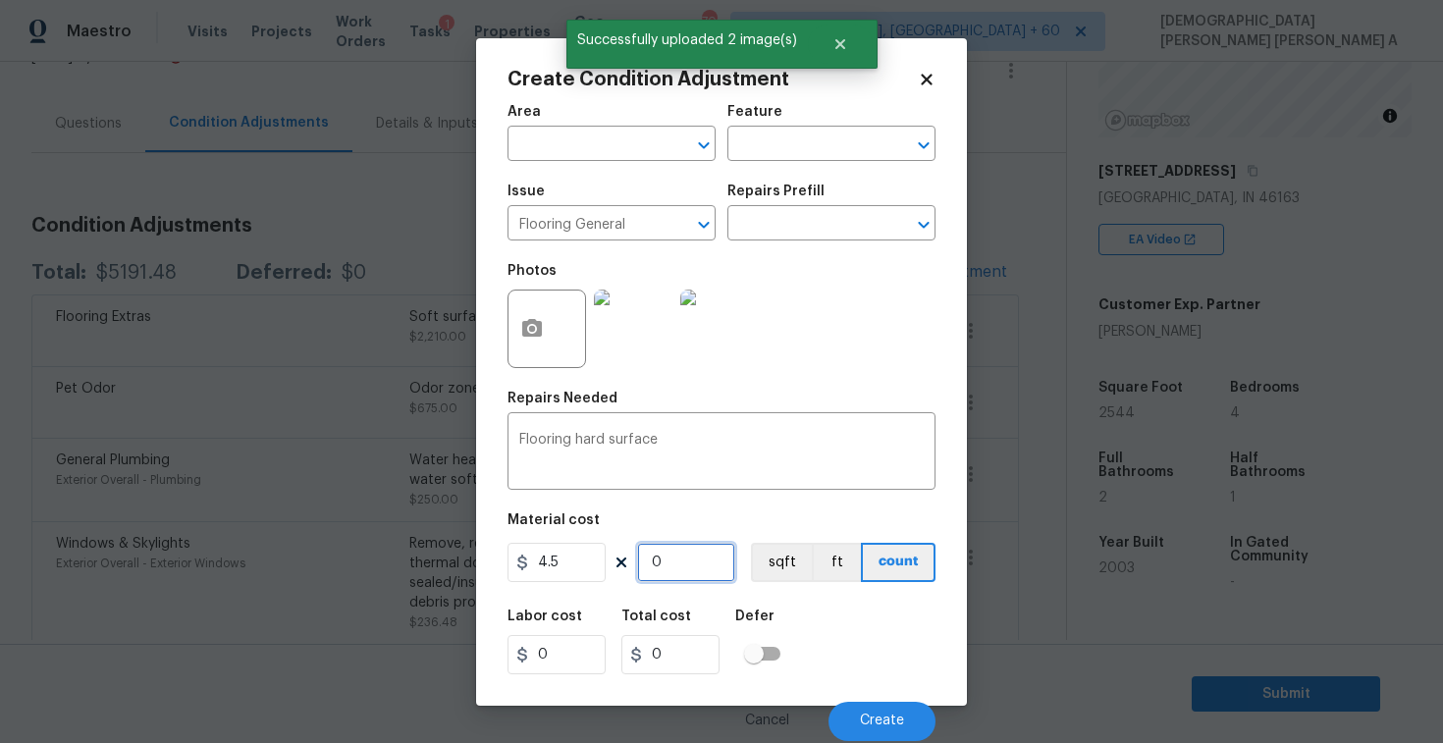
type input "5"
type input "22.5"
type input "50"
type input "225"
type input "500"
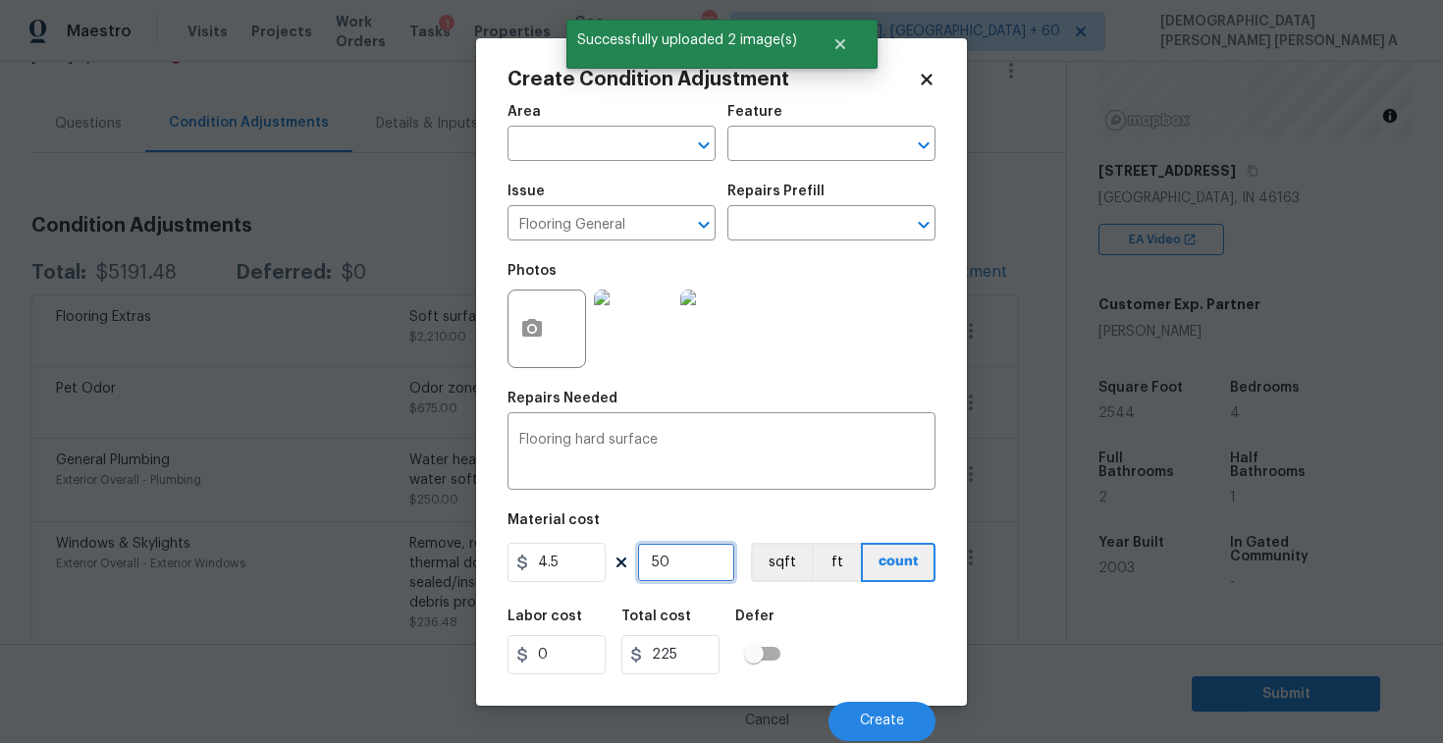
type input "2250"
type input "500"
click at [783, 564] on button "sqft" at bounding box center [781, 562] width 61 height 39
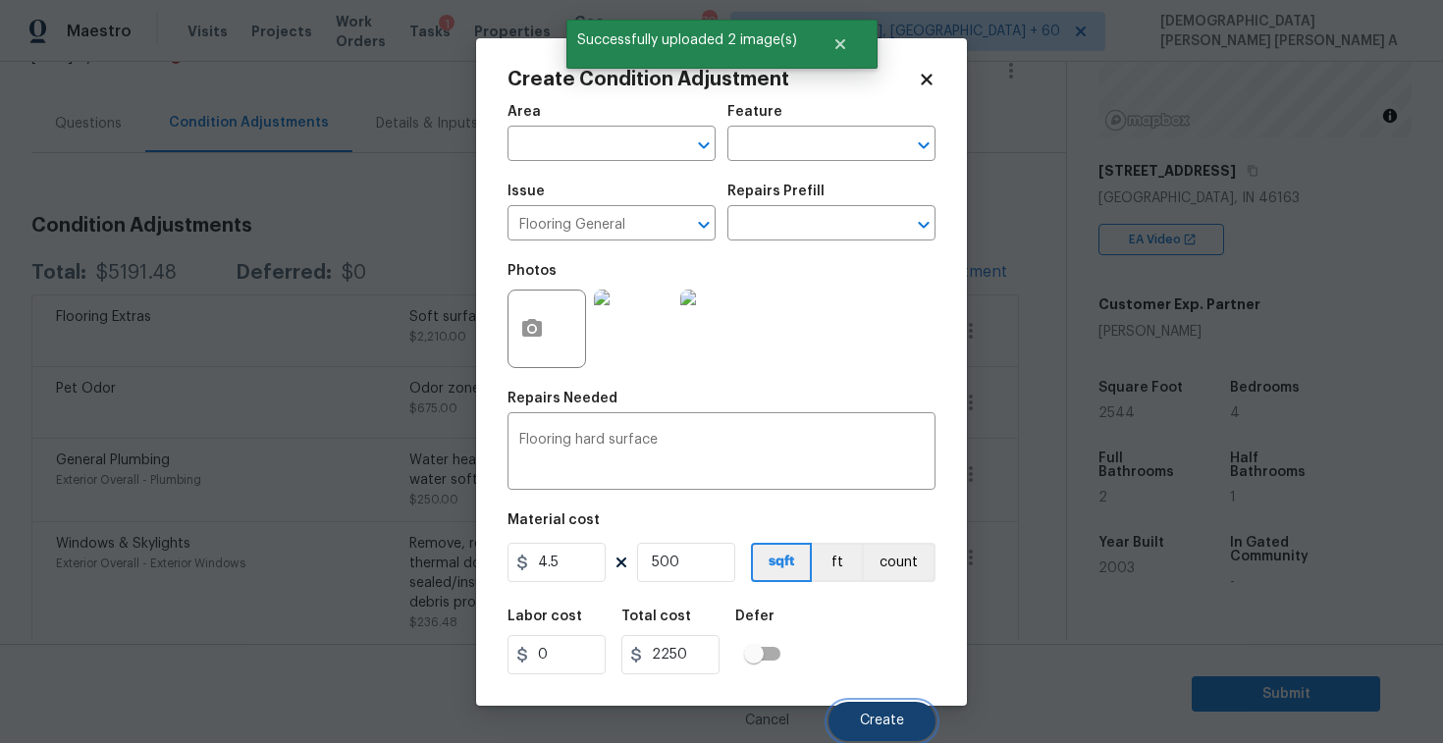
click at [876, 715] on span "Create" at bounding box center [882, 721] width 44 height 15
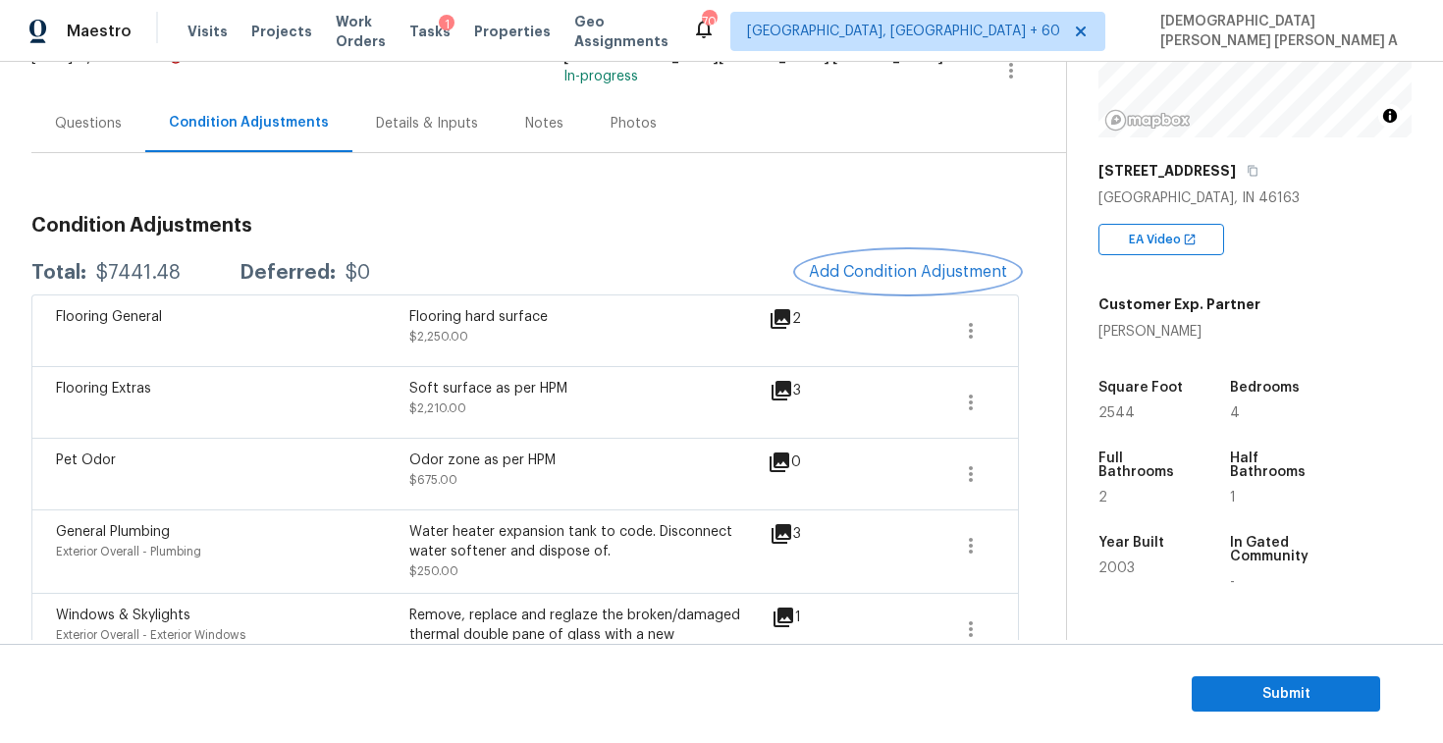
click at [881, 271] on span "Add Condition Adjustment" at bounding box center [908, 272] width 198 height 18
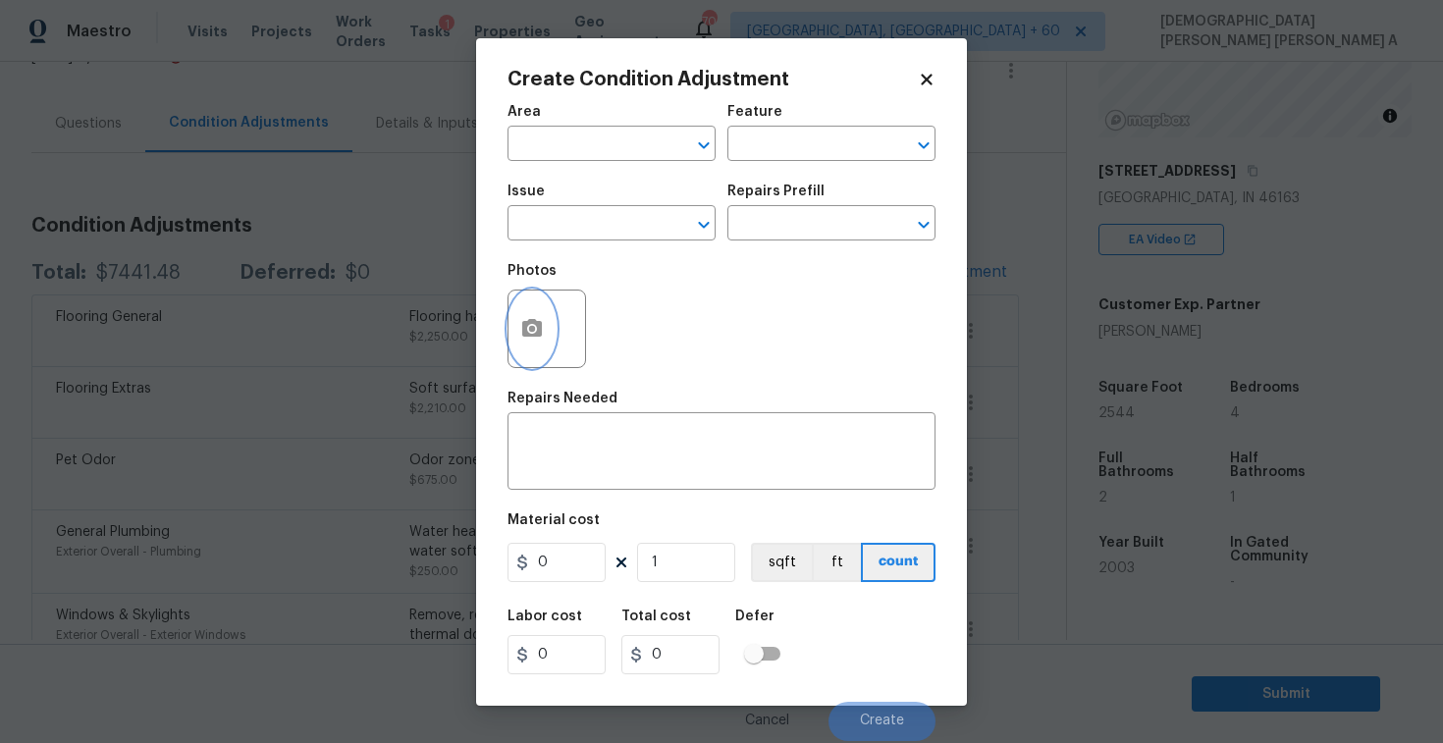
click at [538, 341] on button "button" at bounding box center [532, 329] width 47 height 77
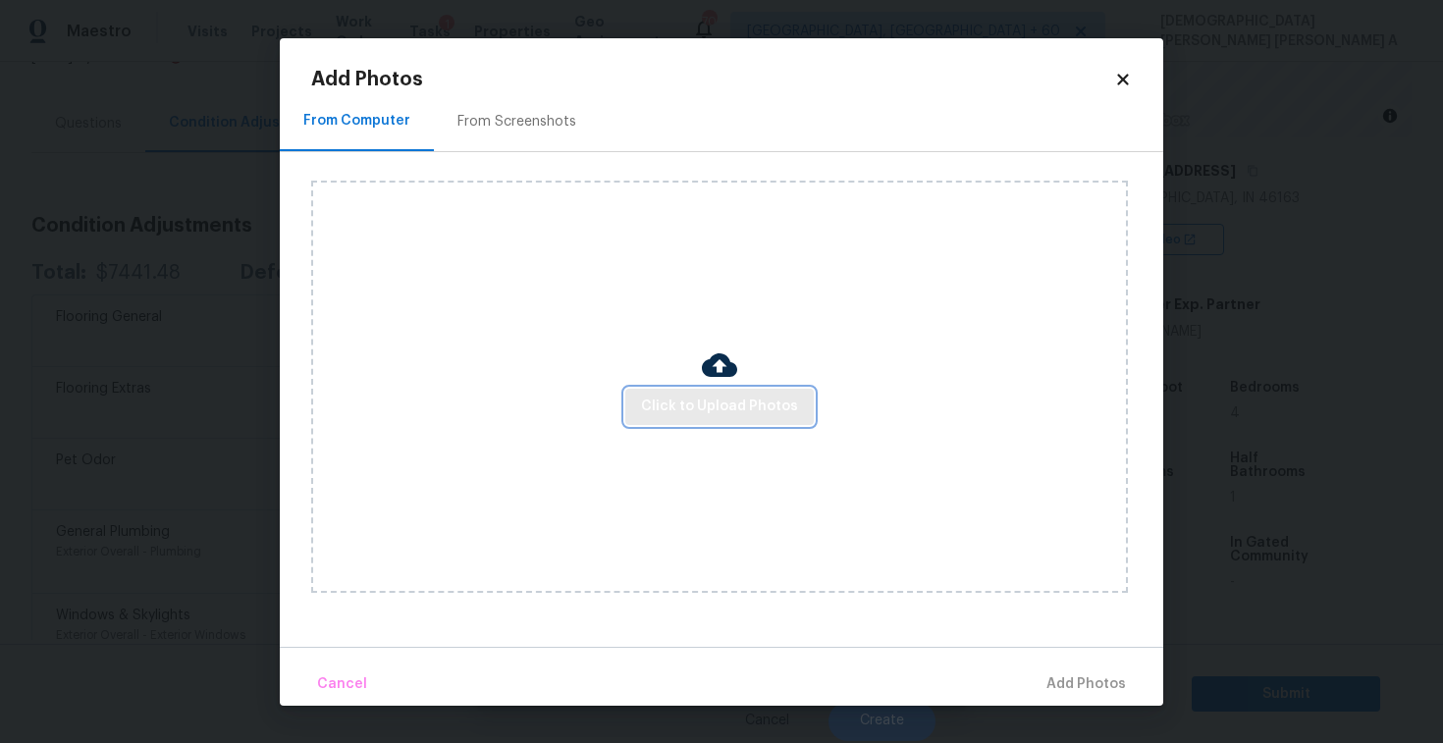
click at [746, 406] on span "Click to Upload Photos" at bounding box center [719, 407] width 157 height 25
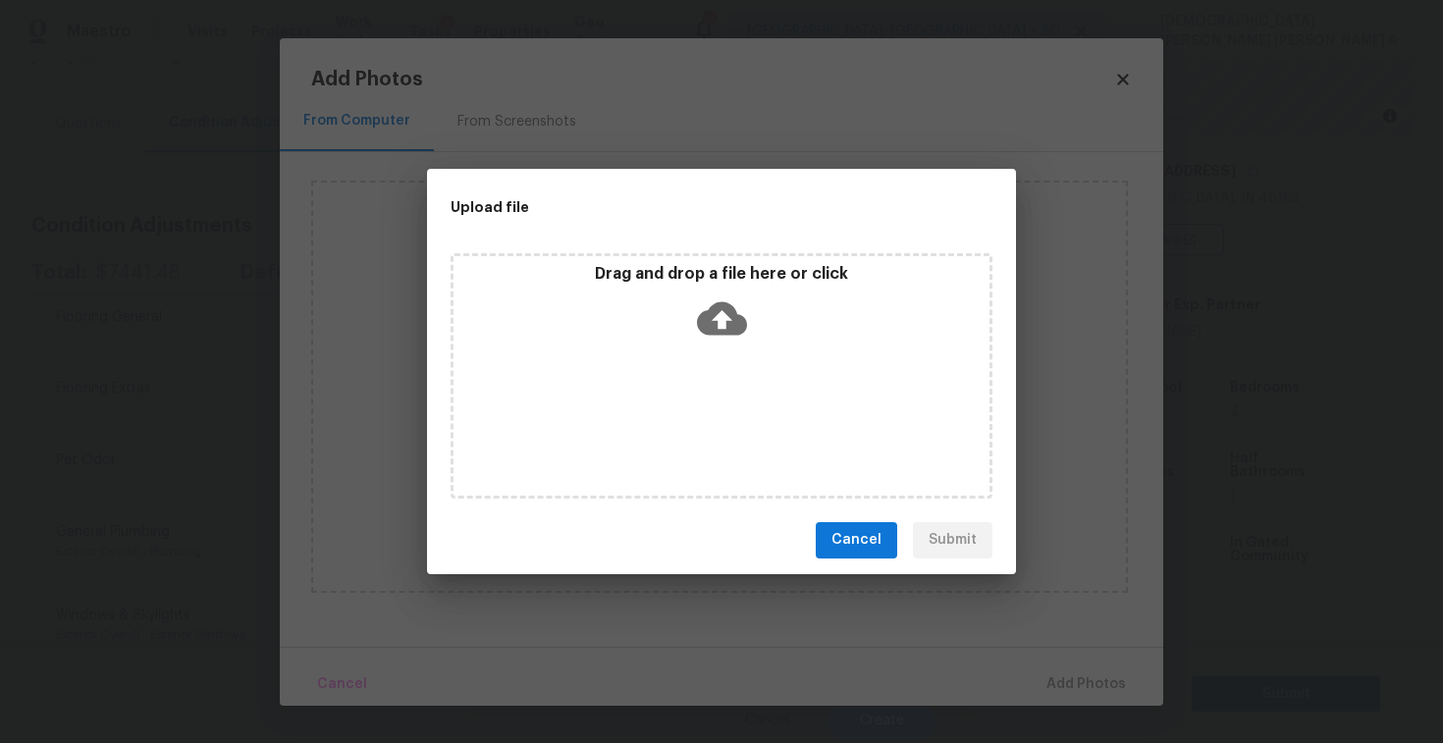
click at [746, 370] on div "Drag and drop a file here or click" at bounding box center [722, 375] width 542 height 245
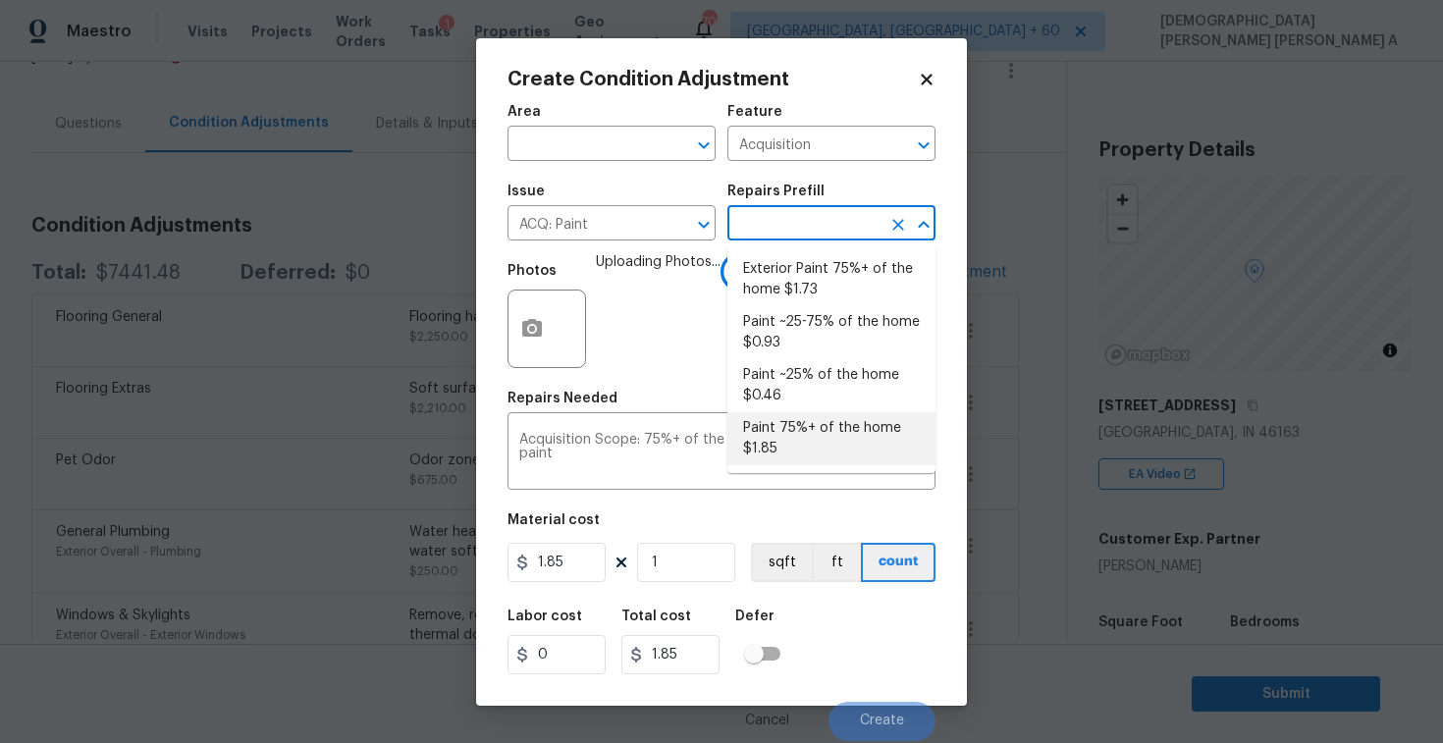
scroll to position [235, 0]
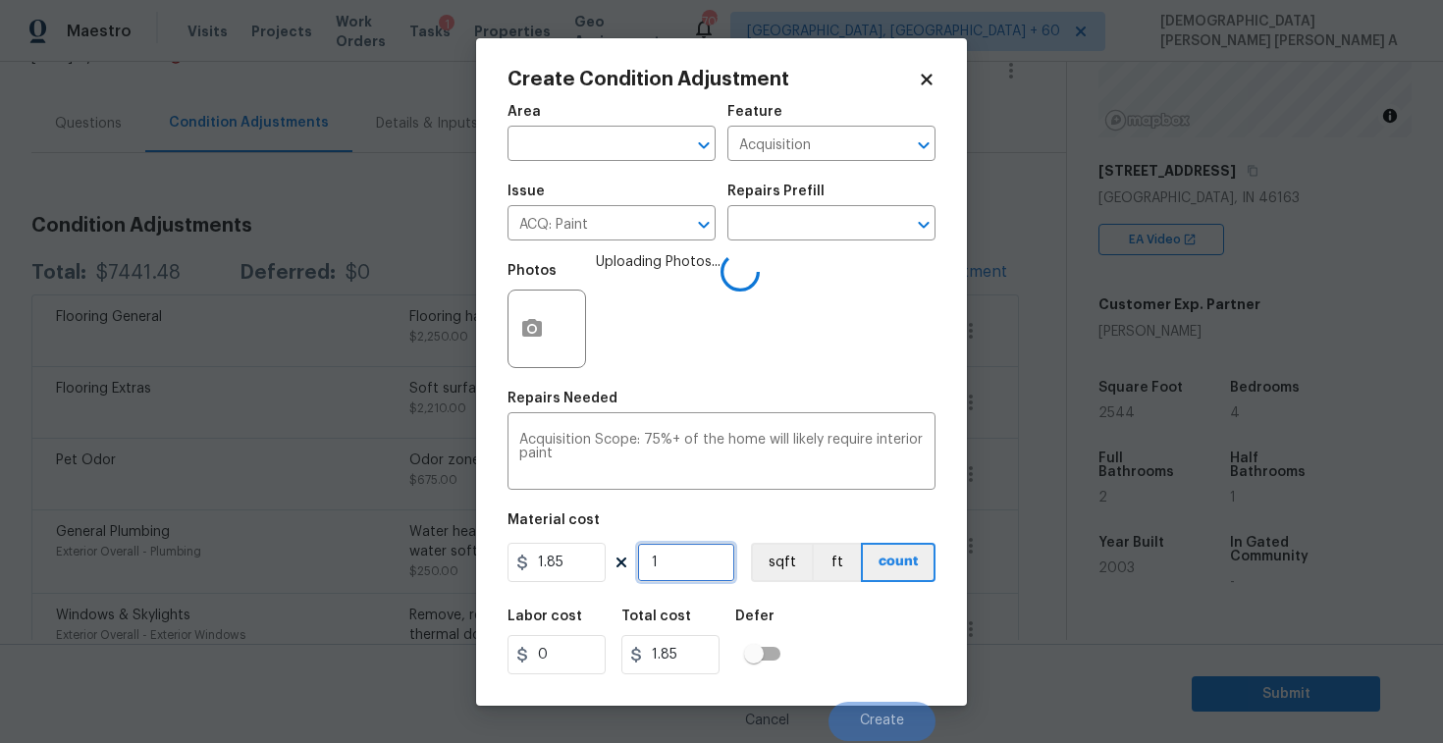
click at [700, 570] on input "1" at bounding box center [686, 562] width 98 height 39
type input "0"
type input "2"
type input "3.7"
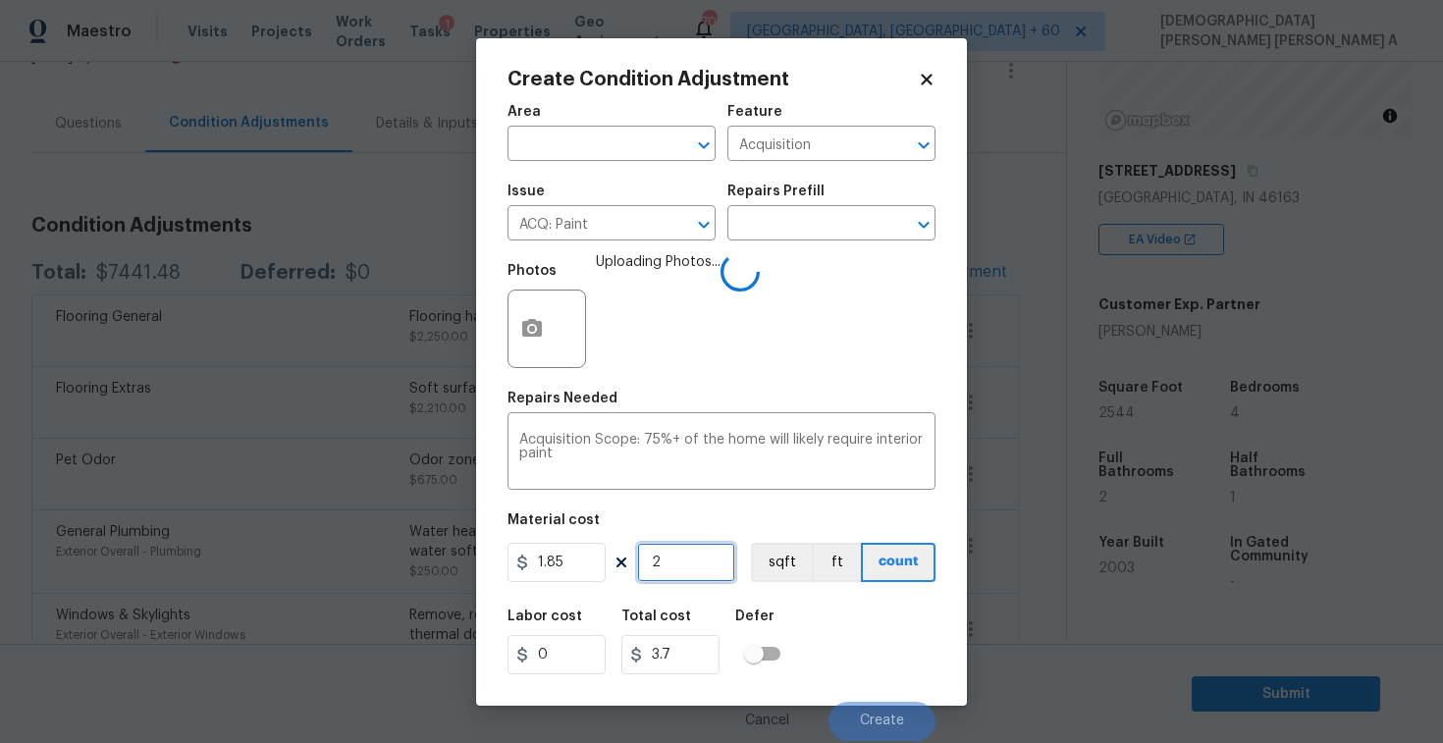
type input "25"
type input "46.25"
type input "254"
type input "469.9"
type input "2544"
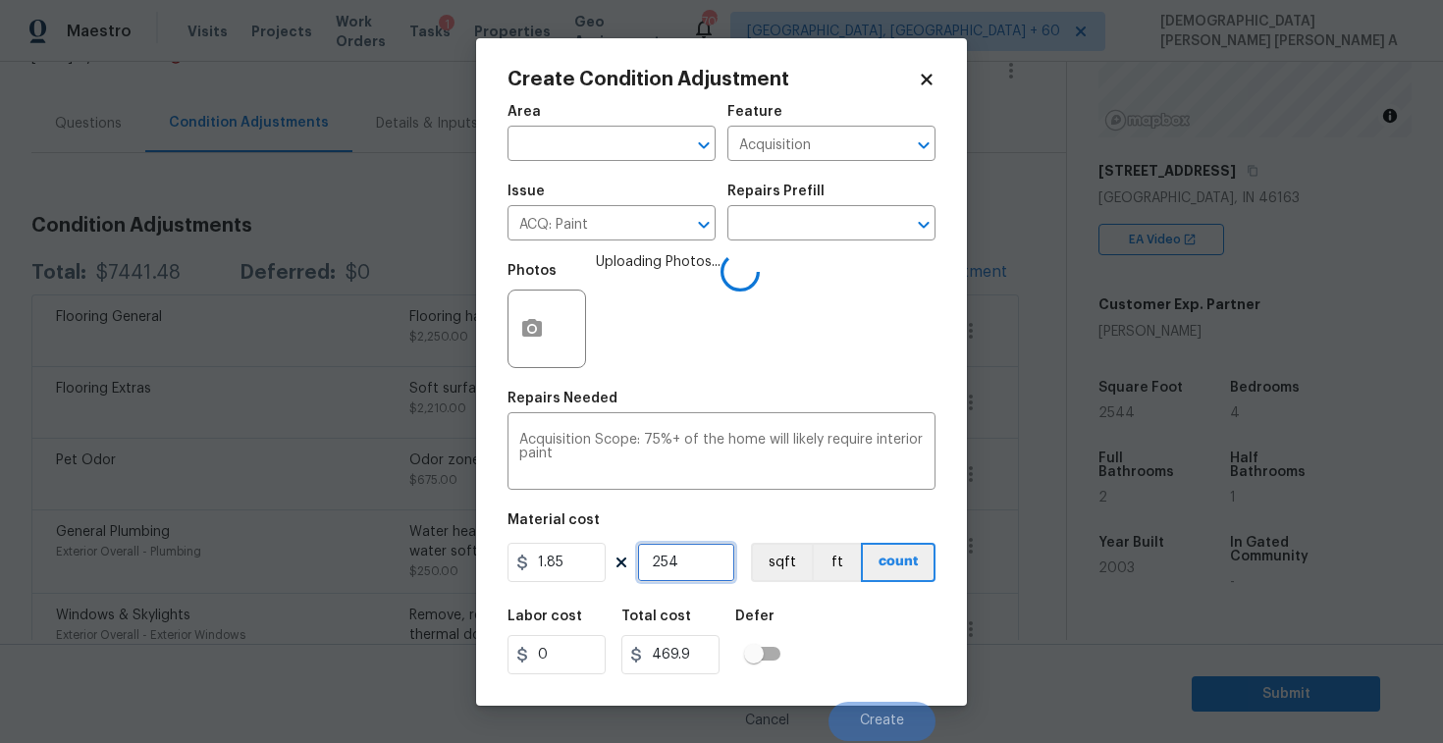
type input "4706.4"
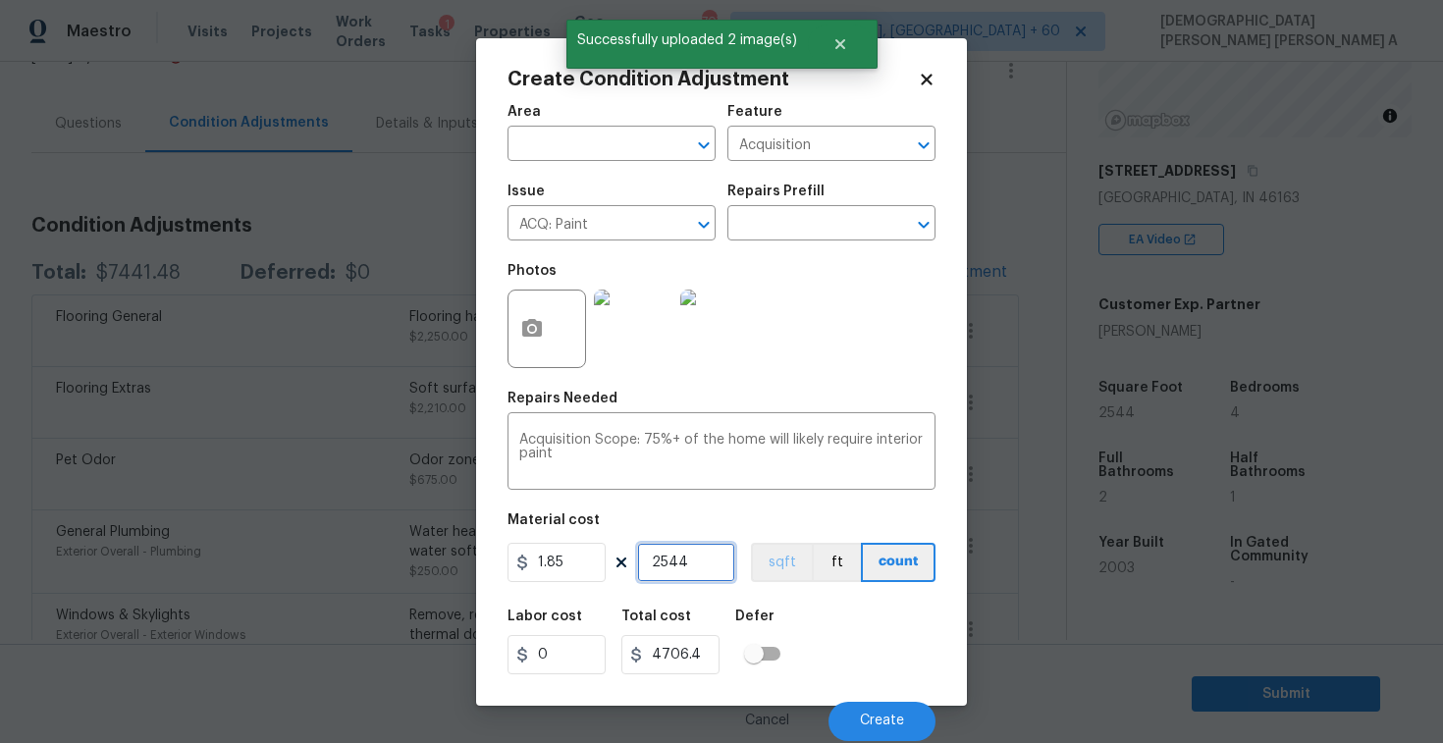
type input "2544"
click at [773, 550] on button "sqft" at bounding box center [781, 562] width 61 height 39
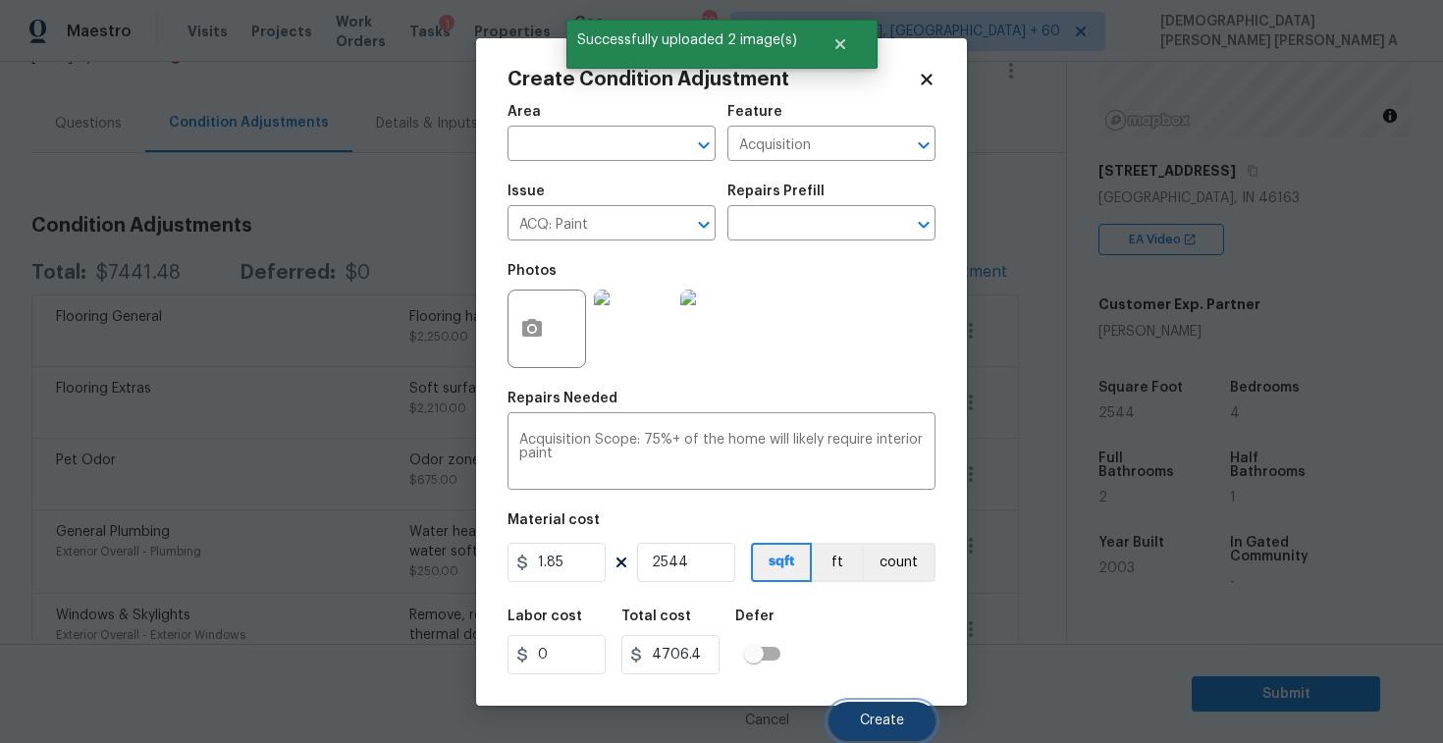
click at [893, 719] on span "Create" at bounding box center [882, 721] width 44 height 15
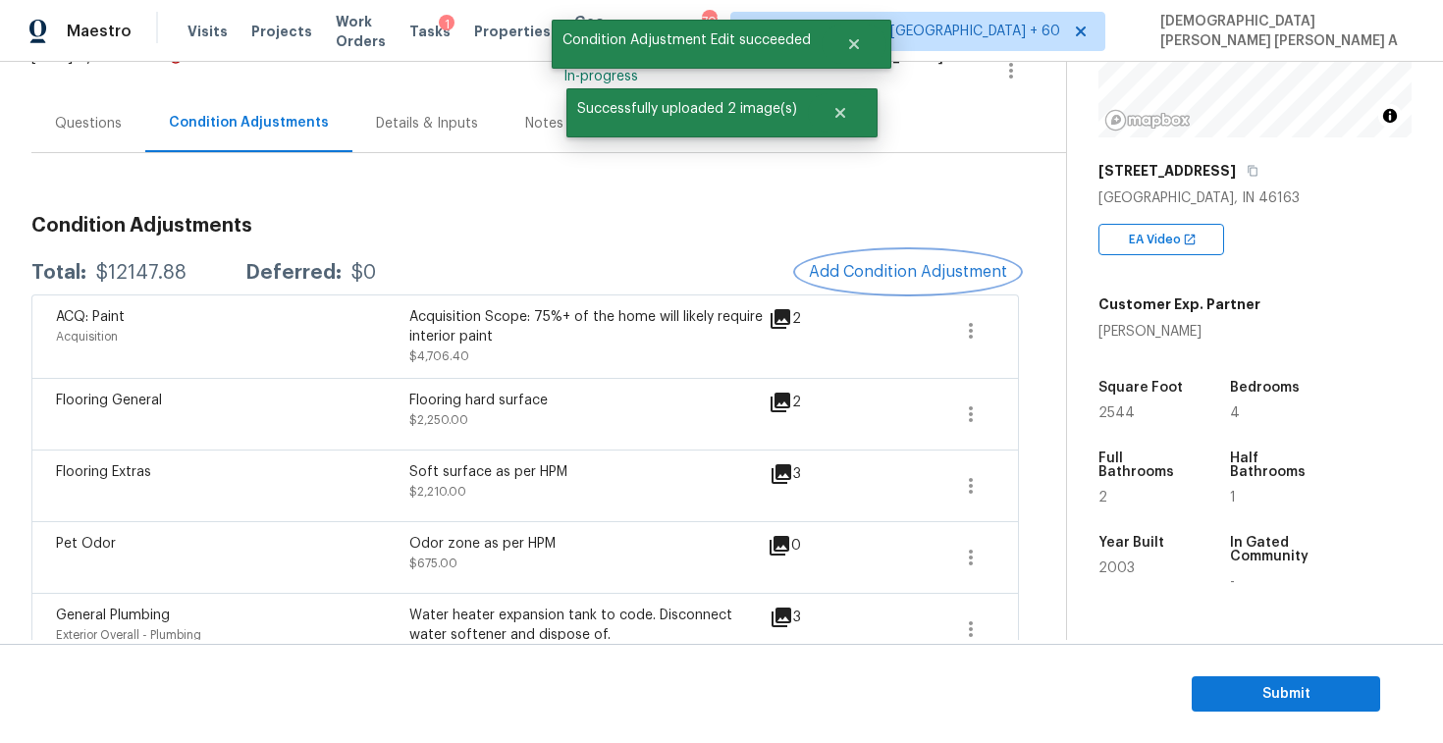
click at [898, 259] on button "Add Condition Adjustment" at bounding box center [908, 271] width 222 height 41
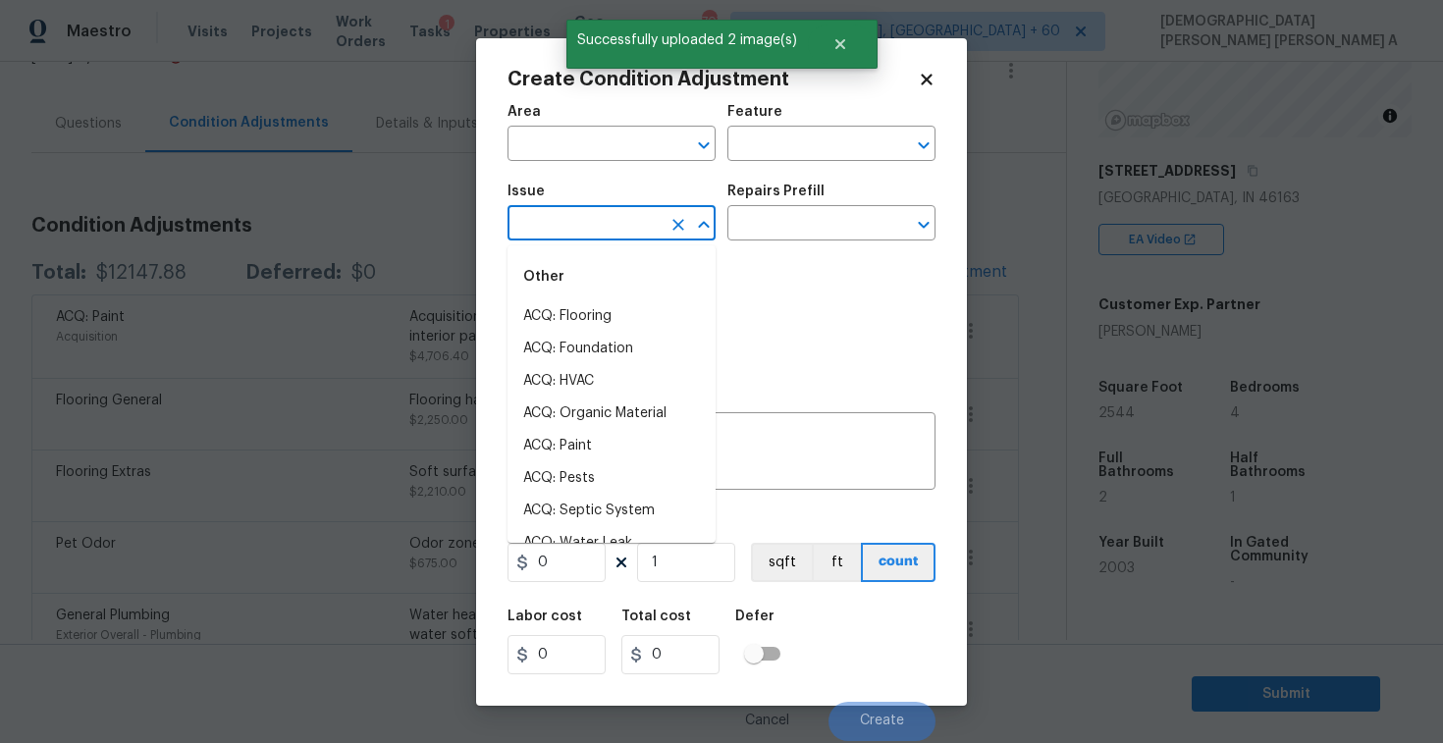
click at [619, 212] on input "text" at bounding box center [584, 225] width 153 height 30
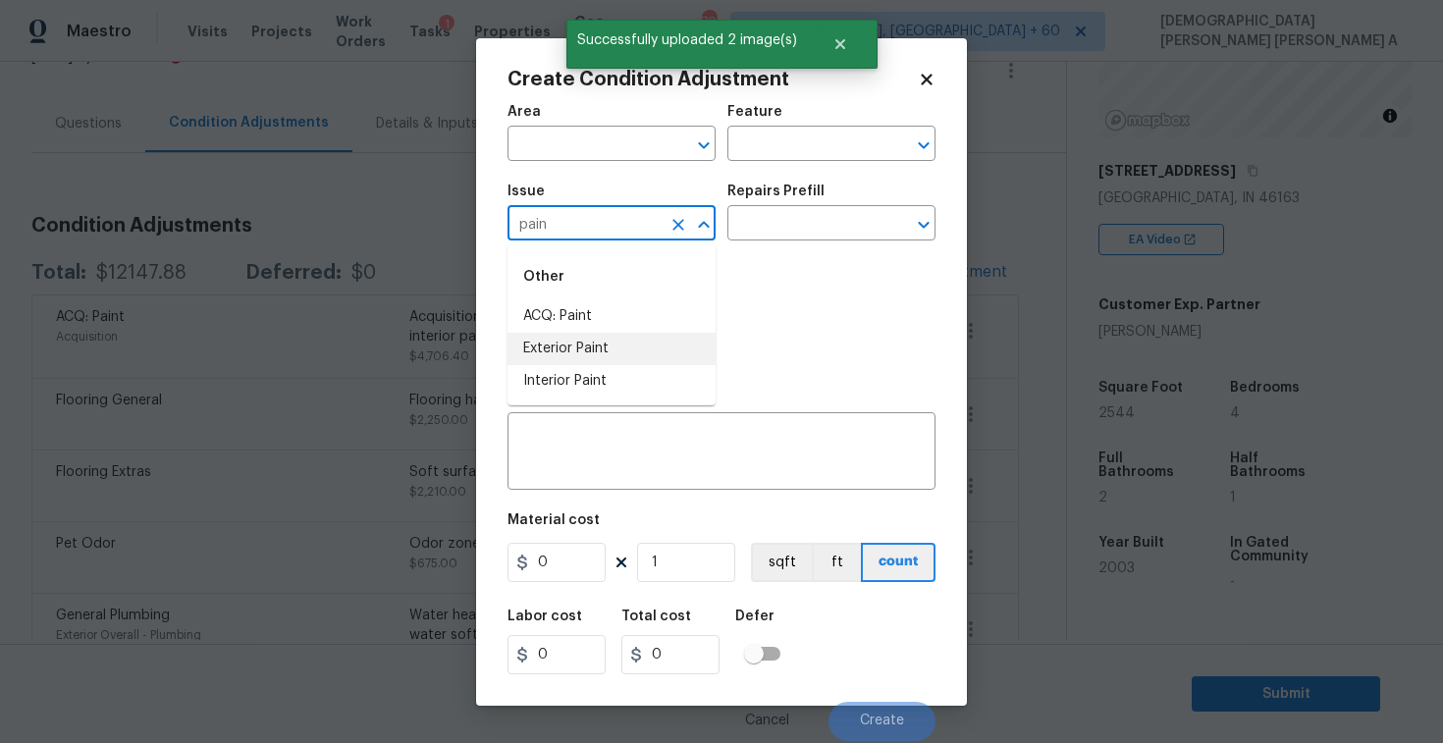
click at [639, 357] on li "Exterior Paint" at bounding box center [612, 349] width 208 height 32
type input "Exterior Paint"
click at [683, 218] on icon "Clear" at bounding box center [679, 225] width 20 height 20
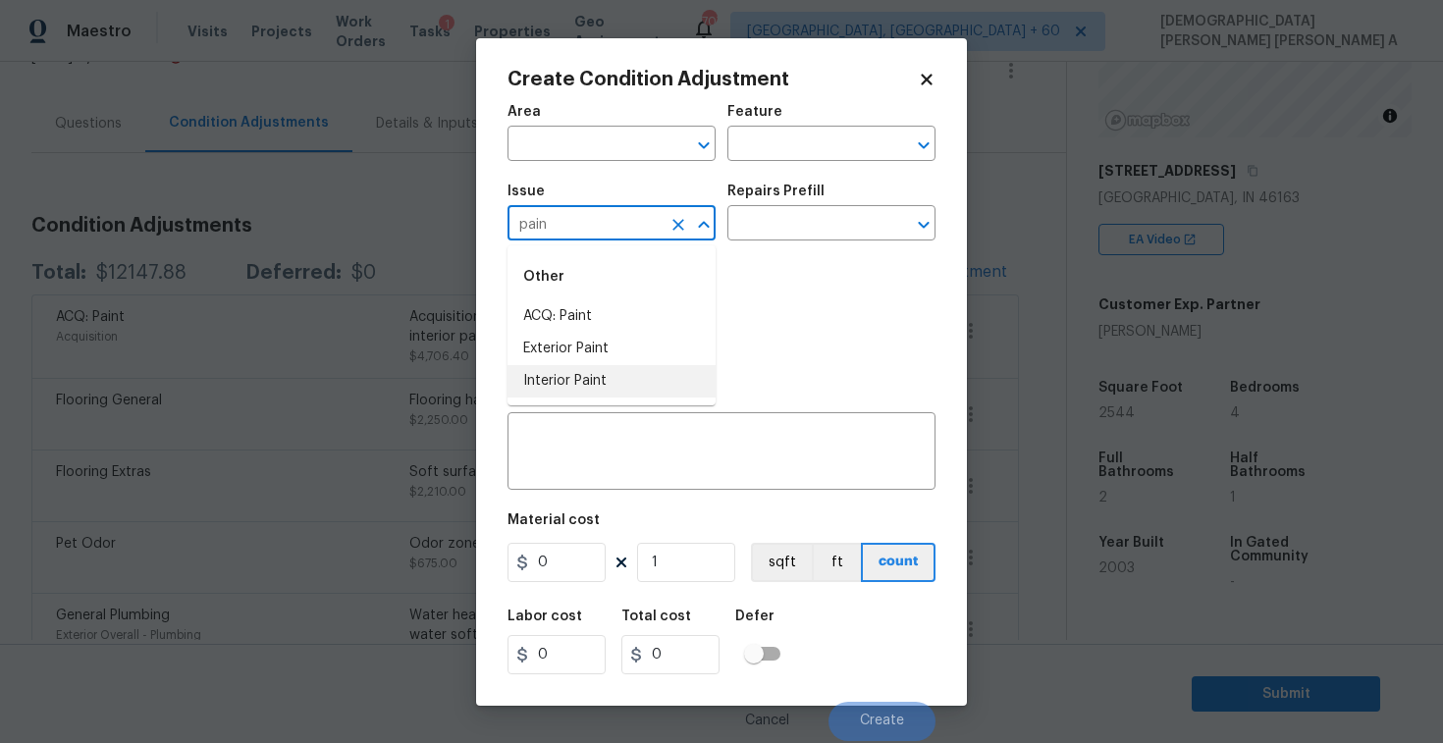
click at [666, 369] on li "Interior Paint" at bounding box center [612, 381] width 208 height 32
type input "Interior Paint"
click at [823, 221] on input "text" at bounding box center [804, 225] width 153 height 30
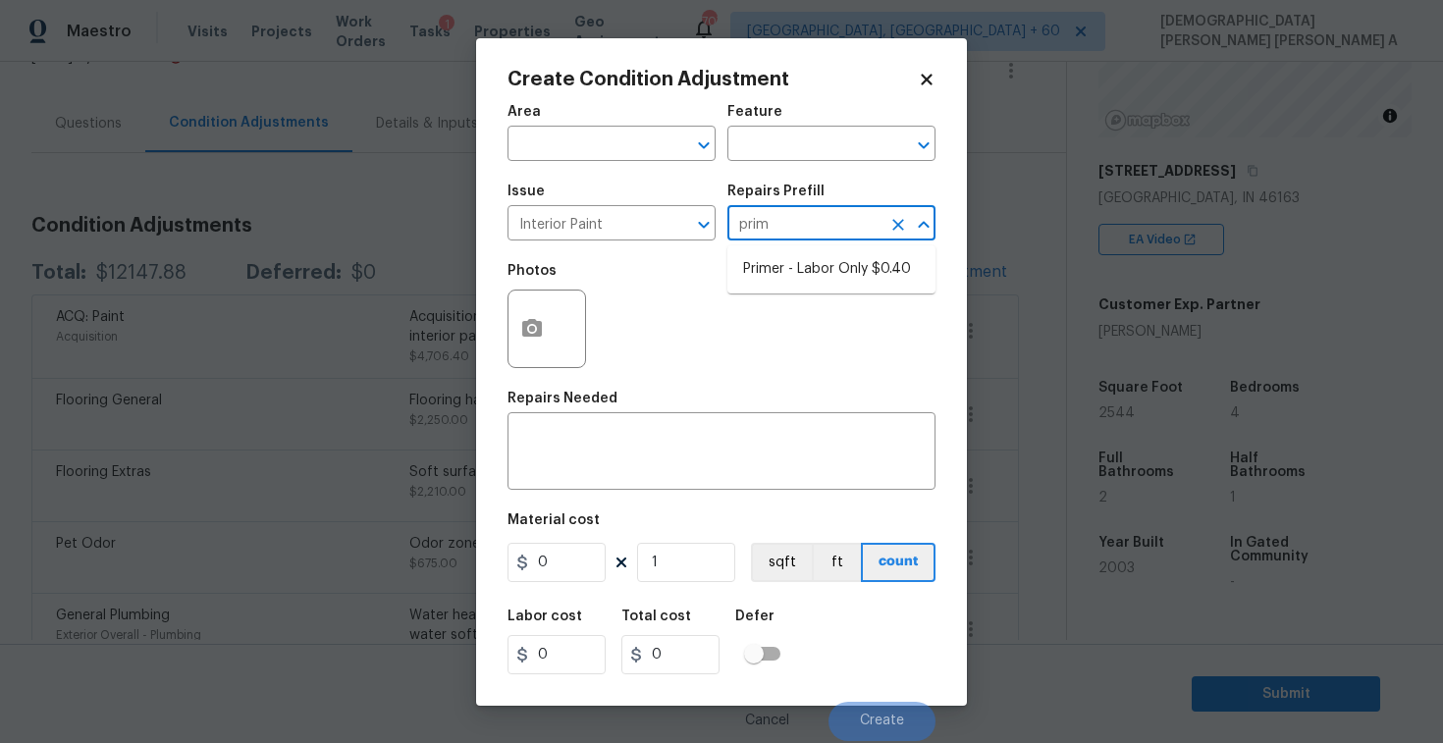
type input "prime"
click at [831, 274] on li "Primer - Labor Only $0.40" at bounding box center [832, 269] width 208 height 32
type input "Overall Paint"
type textarea "Interior primer - PRIMER PROVIDED BY OPENDOOR - All nails, screws, drywall anch…"
type input "0.4"
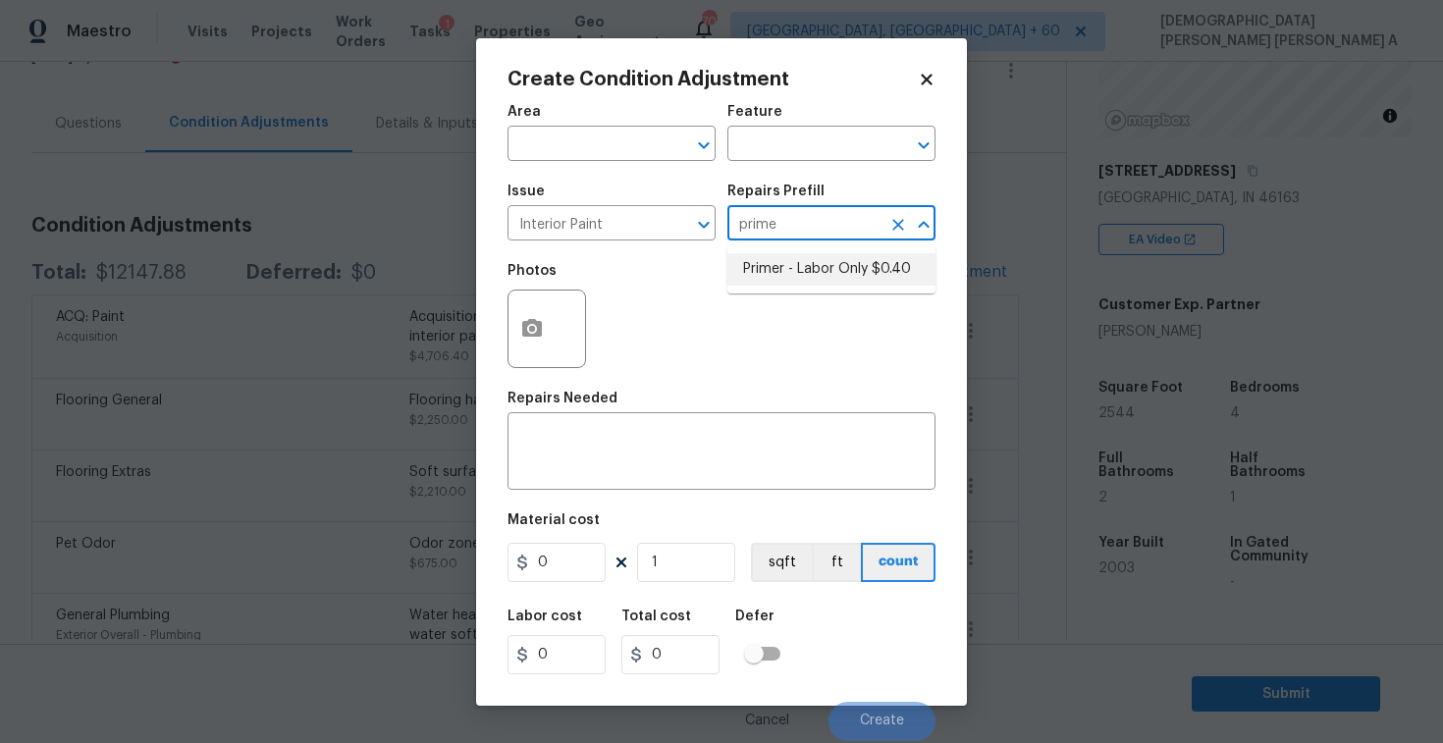
type input "0.4"
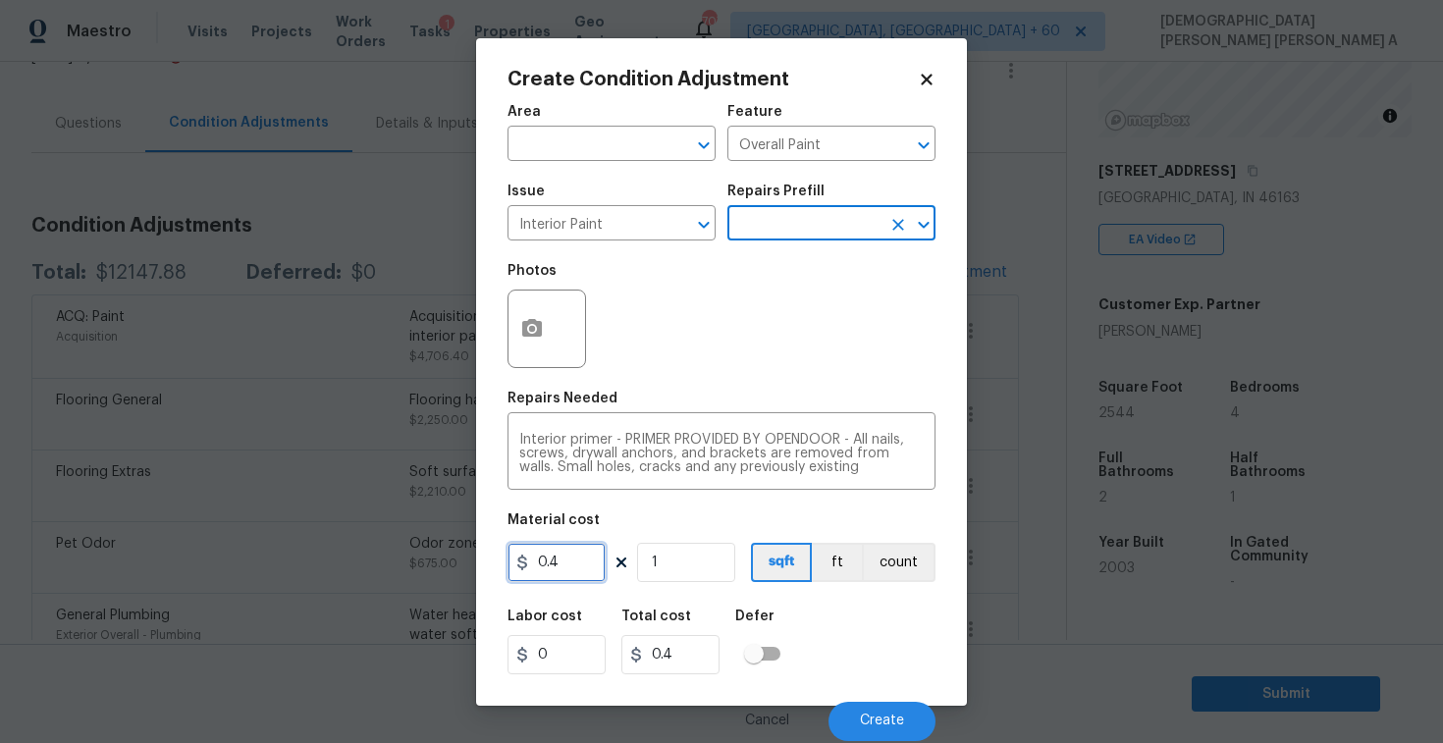
click at [582, 568] on input "0.4" at bounding box center [557, 562] width 98 height 39
type input "0.5"
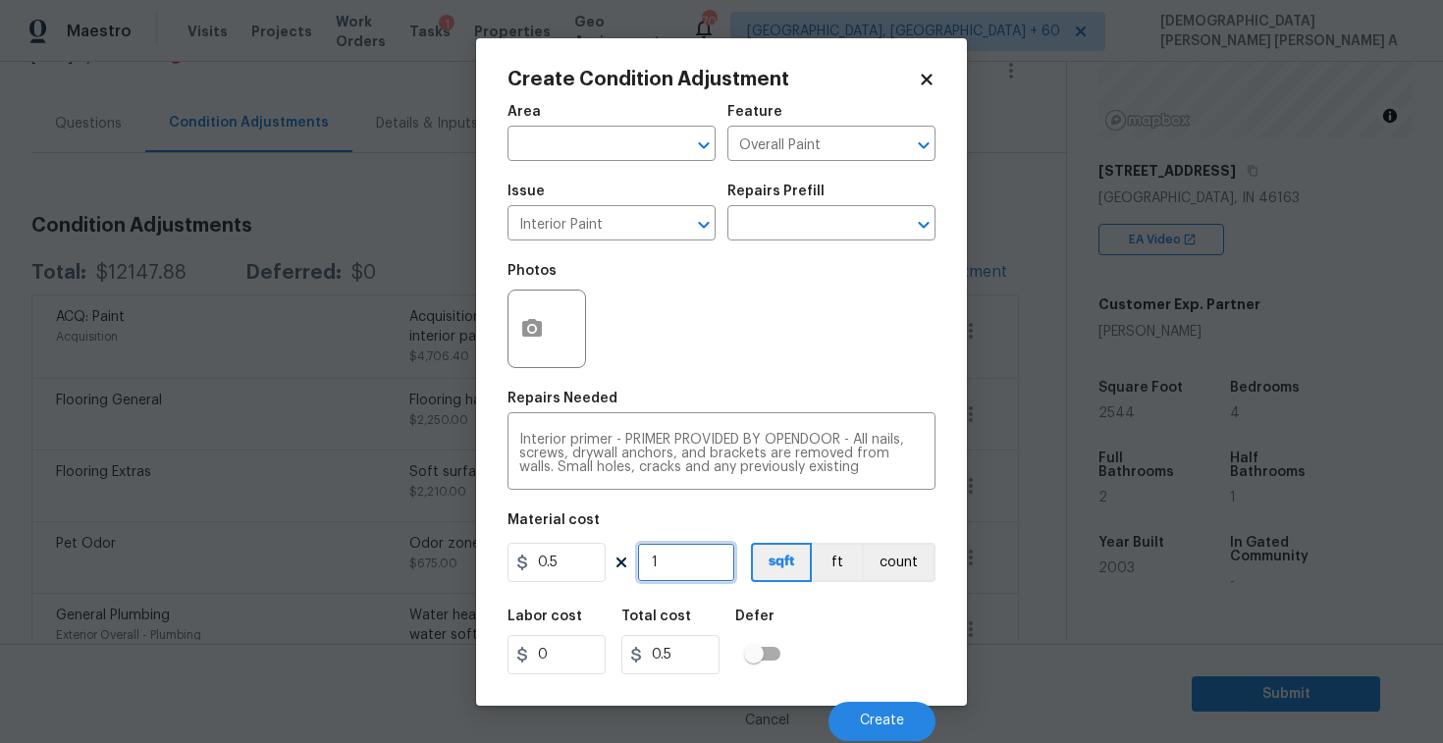
click at [694, 558] on input "1" at bounding box center [686, 562] width 98 height 39
type input "0"
type input "2"
type input "1"
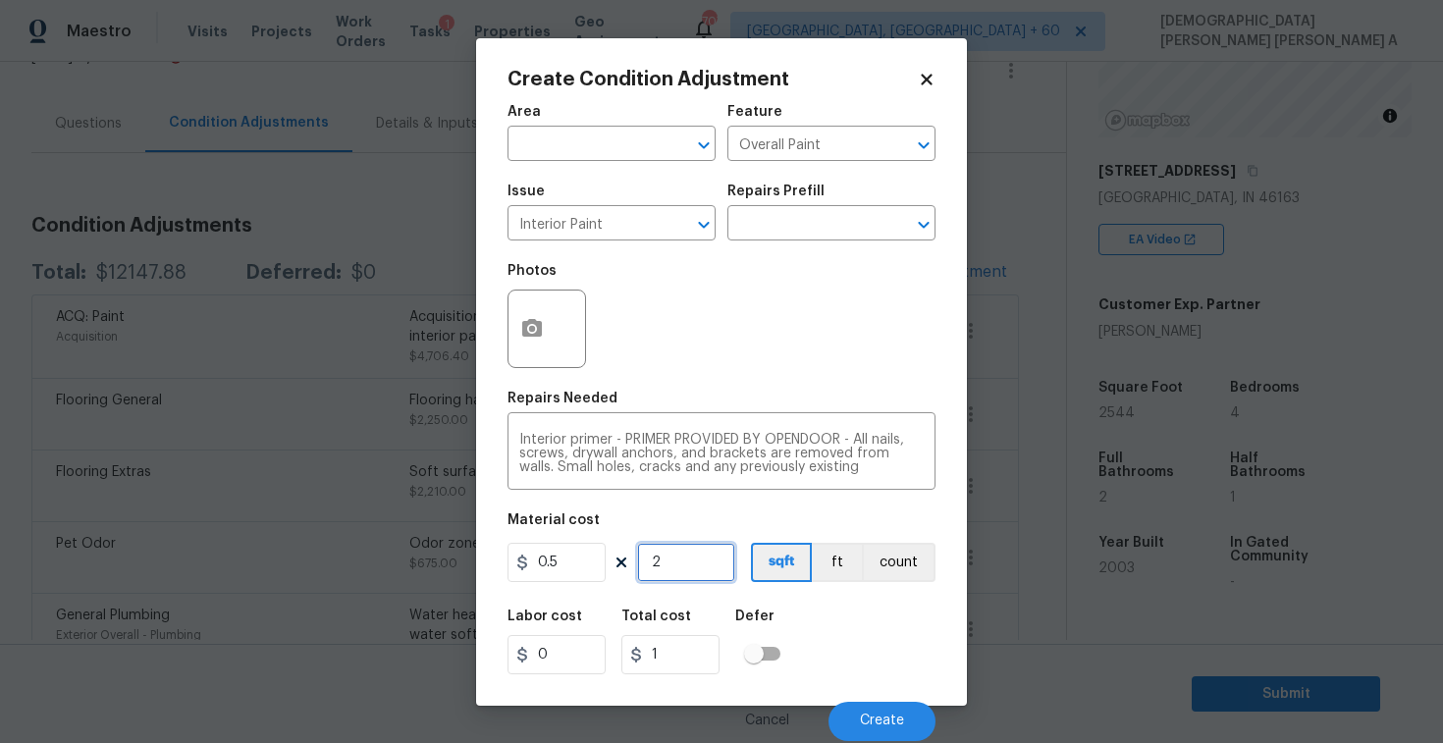
type input "25"
type input "12.5"
type input "254"
type input "127"
type input "2544"
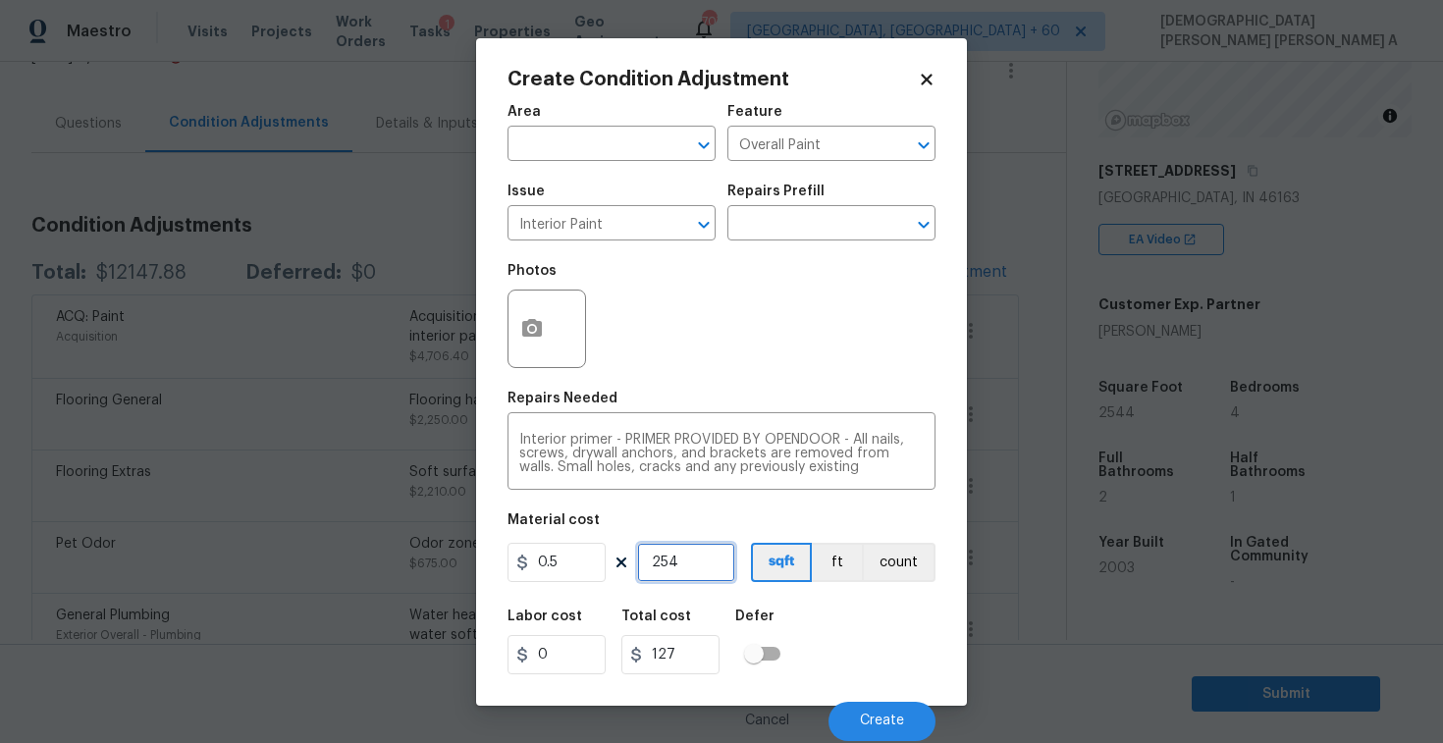
type input "1272"
type input "2544"
click at [895, 469] on textarea "Interior primer - PRIMER PROVIDED BY OPENDOOR - All nails, screws, drywall anch…" at bounding box center [721, 453] width 405 height 41
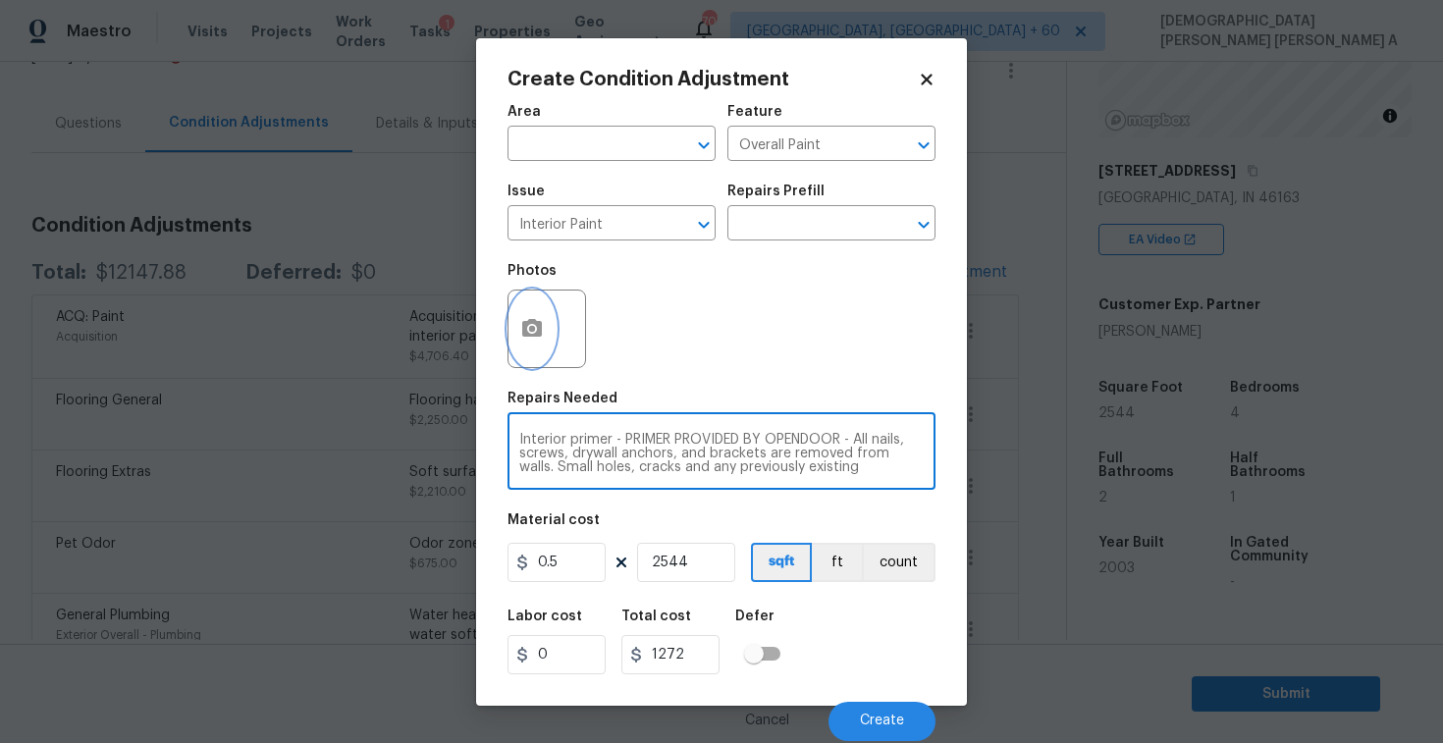
click at [509, 330] on button "button" at bounding box center [532, 329] width 47 height 77
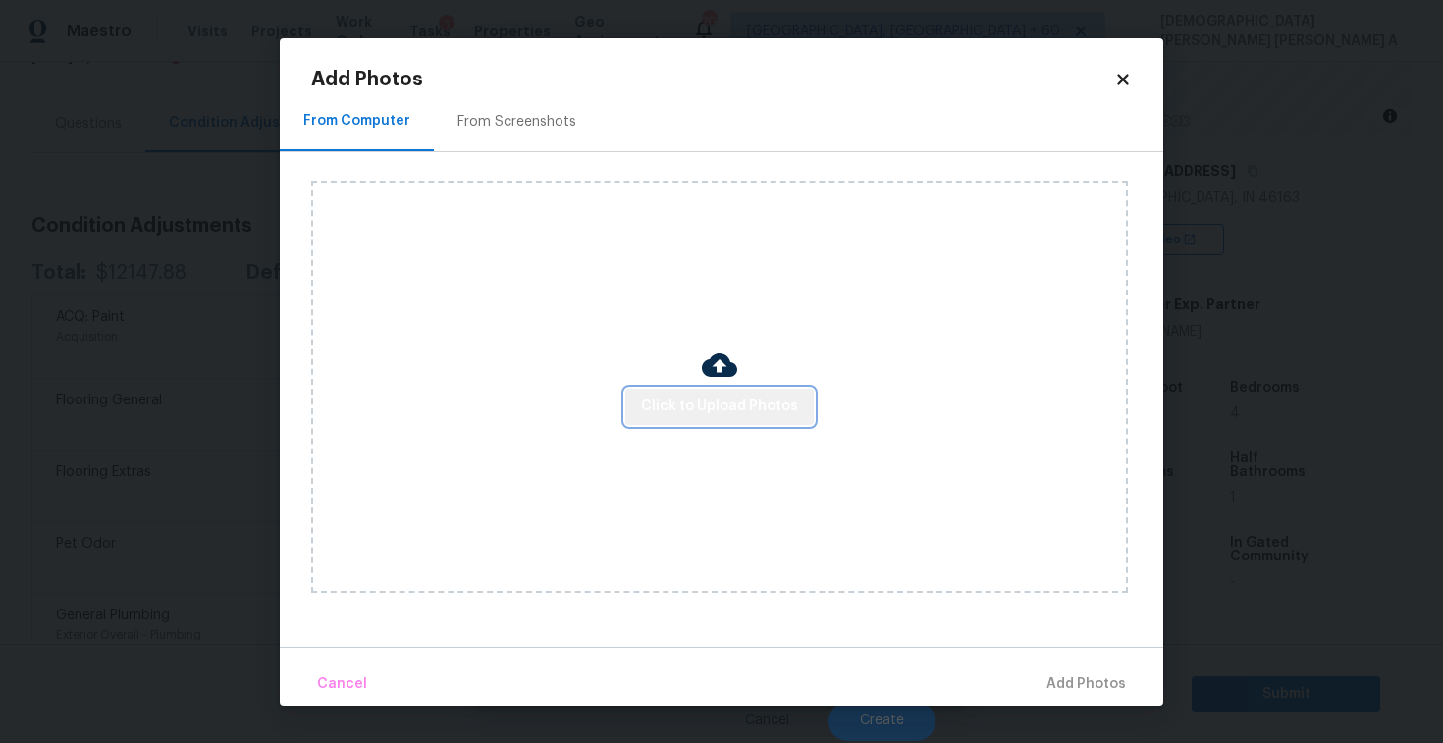
click at [734, 411] on span "Click to Upload Photos" at bounding box center [719, 407] width 157 height 25
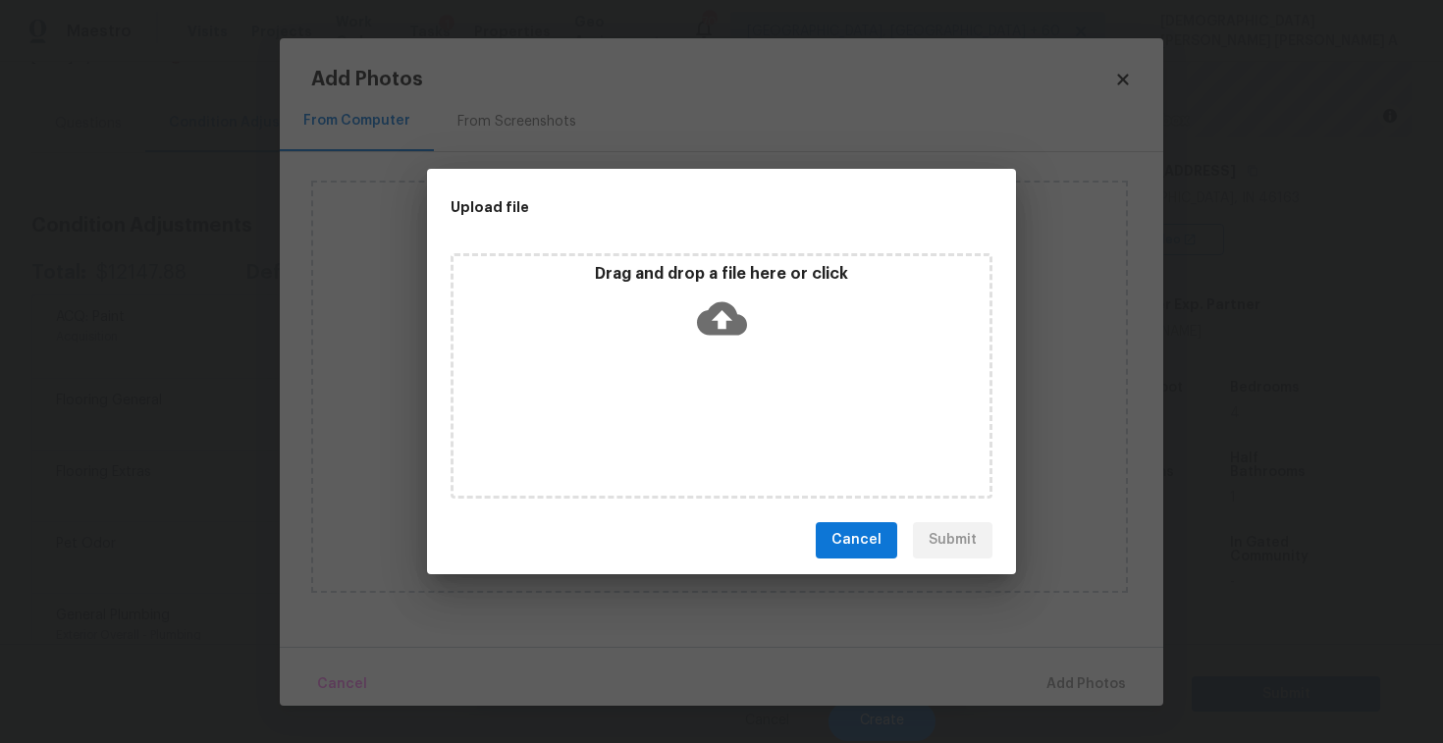
click at [731, 365] on div "Drag and drop a file here or click" at bounding box center [722, 375] width 542 height 245
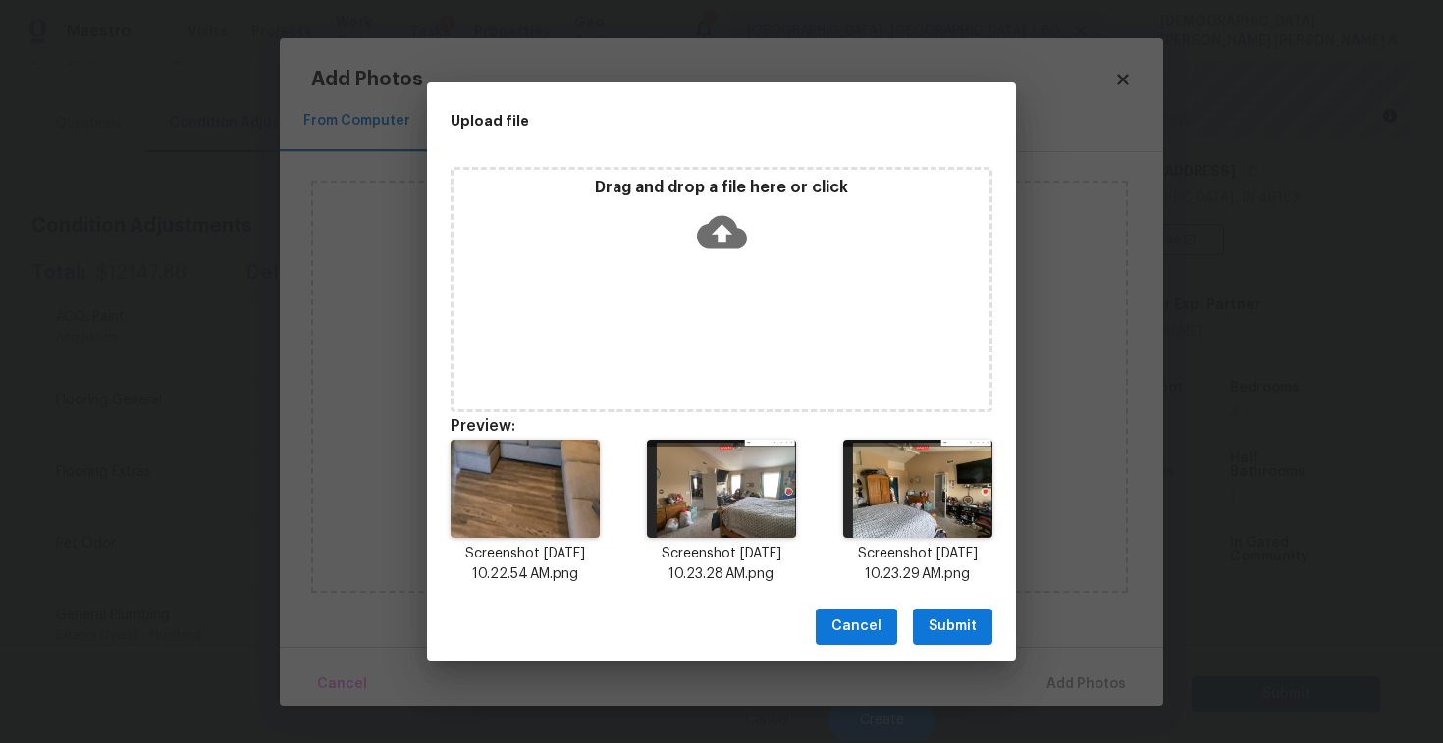
click at [960, 637] on span "Submit" at bounding box center [953, 627] width 48 height 25
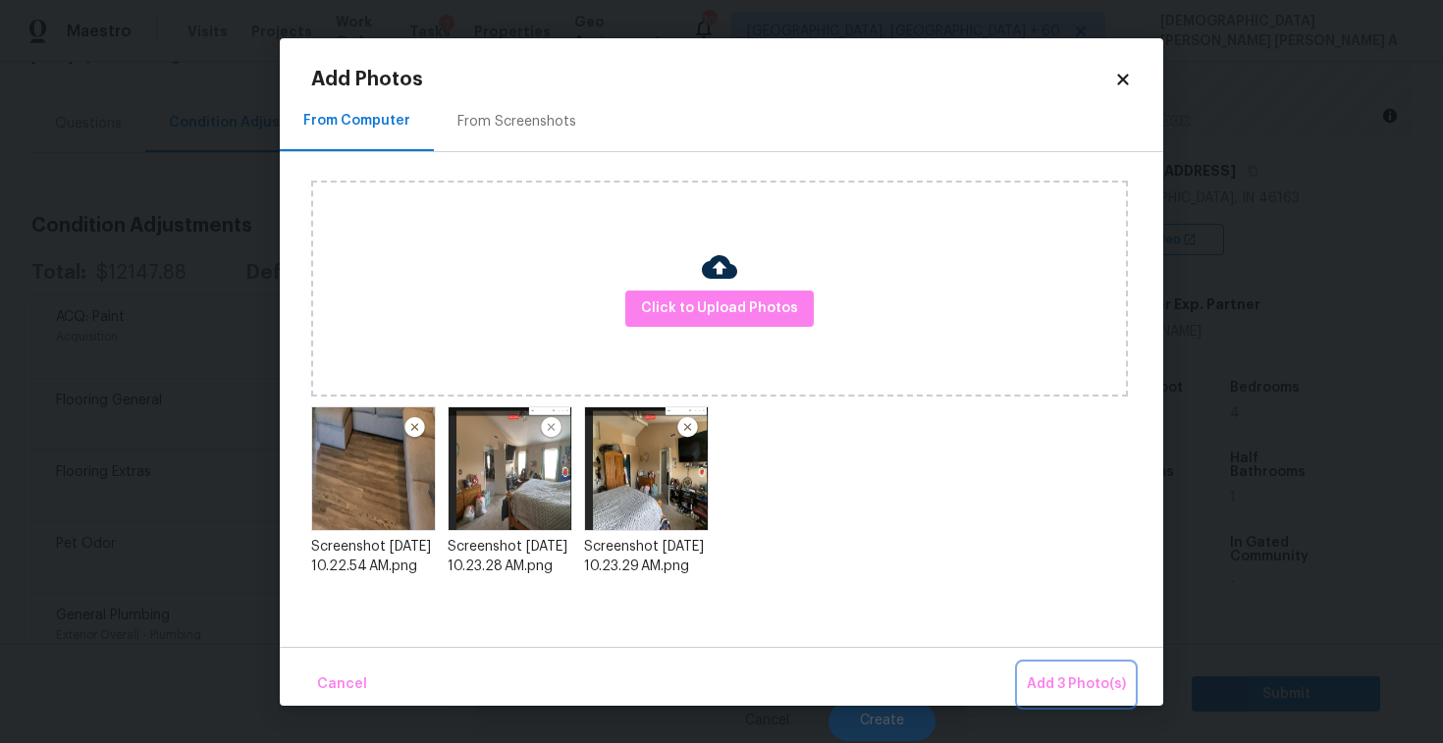
click at [1063, 677] on span "Add 3 Photo(s)" at bounding box center [1076, 685] width 99 height 25
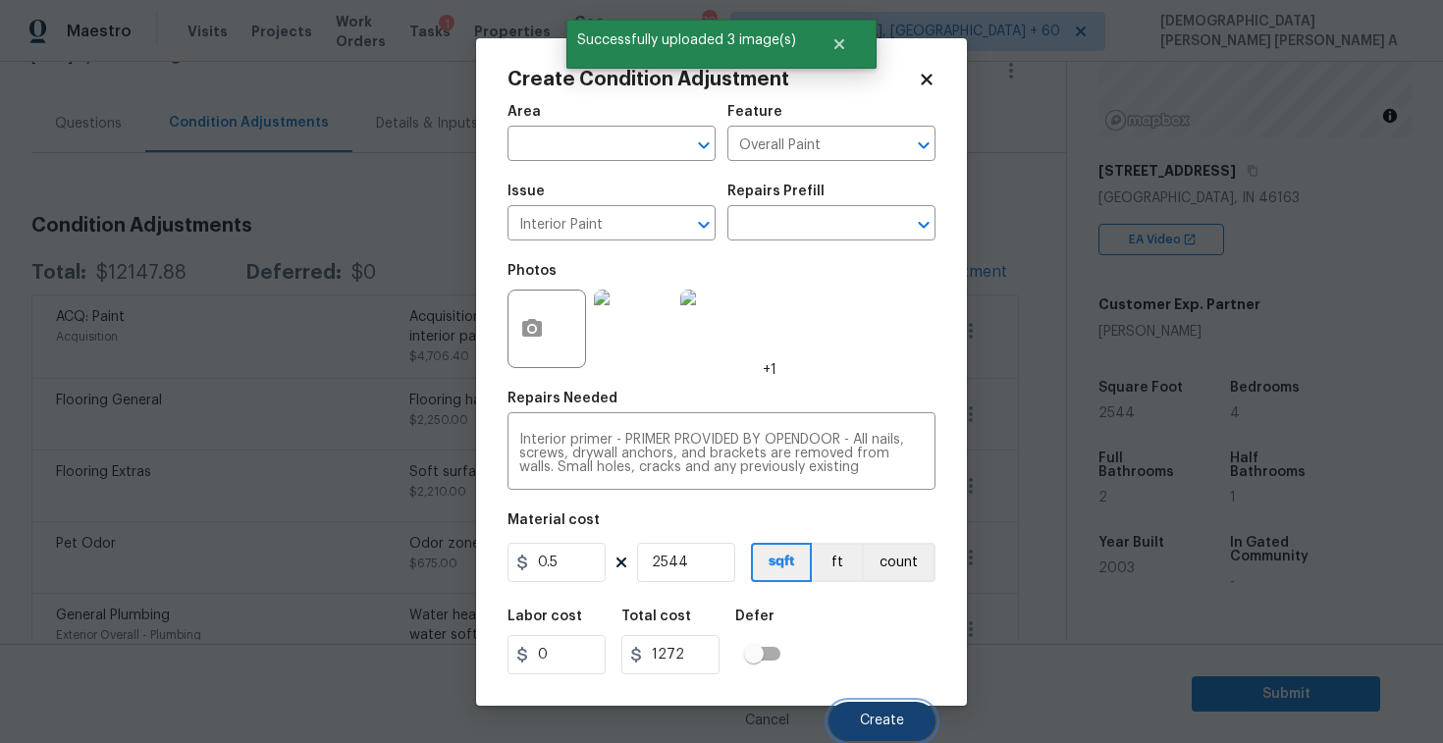
click at [901, 716] on span "Create" at bounding box center [882, 721] width 44 height 15
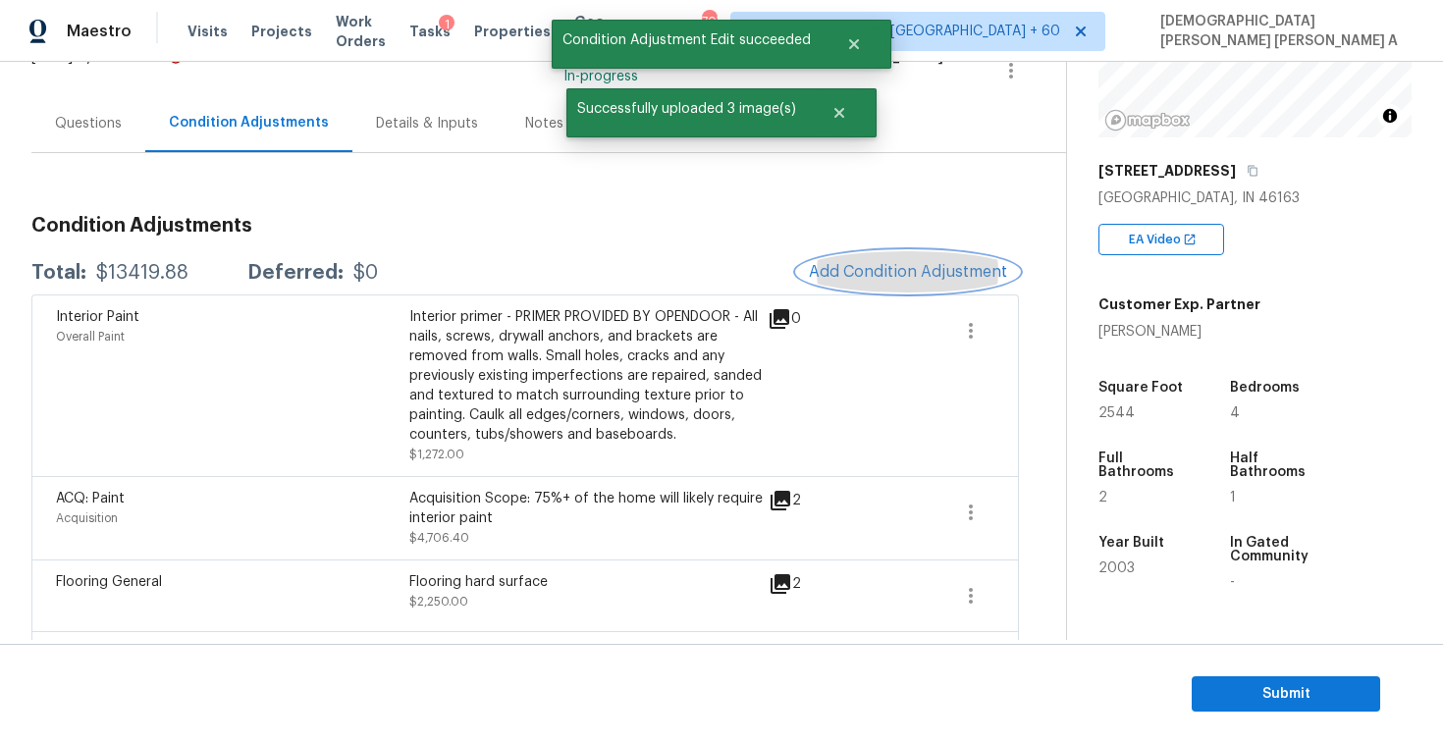
click at [874, 276] on span "Add Condition Adjustment" at bounding box center [908, 272] width 198 height 18
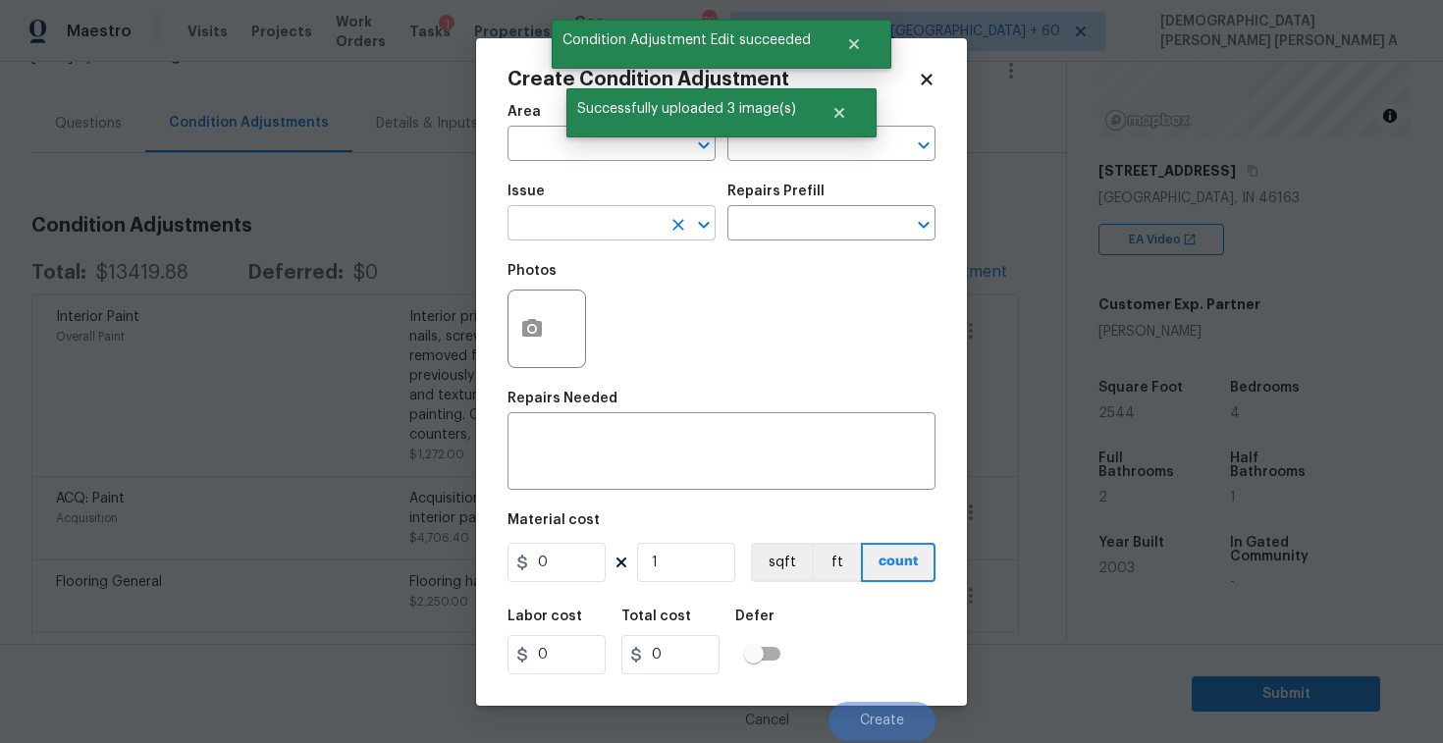
click at [548, 224] on input "text" at bounding box center [584, 225] width 153 height 30
click at [561, 326] on li "Drywall" at bounding box center [612, 316] width 208 height 32
type input "Drywall"
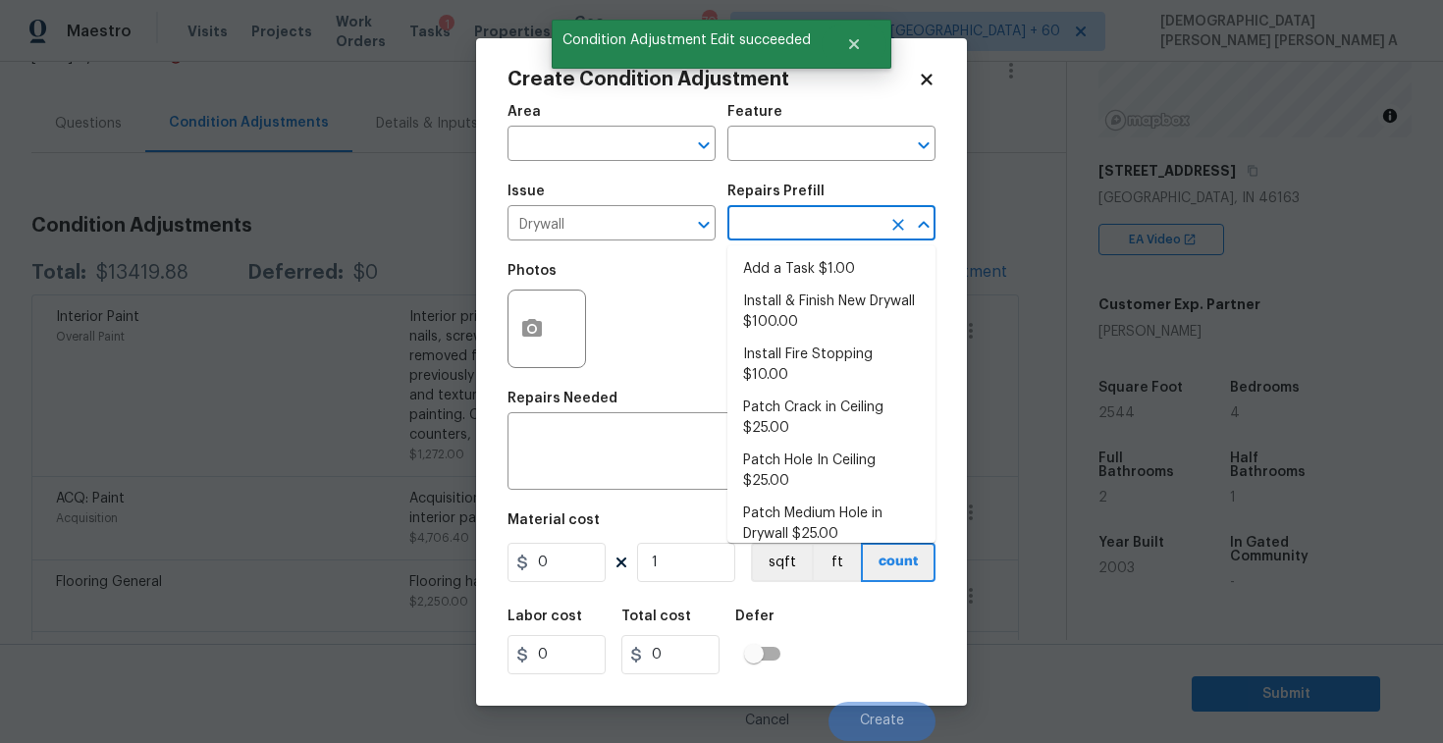
click at [868, 237] on input "text" at bounding box center [804, 225] width 153 height 30
click at [813, 290] on li "Install & Finish New Drywall $100.00" at bounding box center [832, 312] width 208 height 53
type input "Walls and Ceiling"
type textarea "Remove the existing damaged drywall and replace with new. Ensure that the new d…"
type input "100"
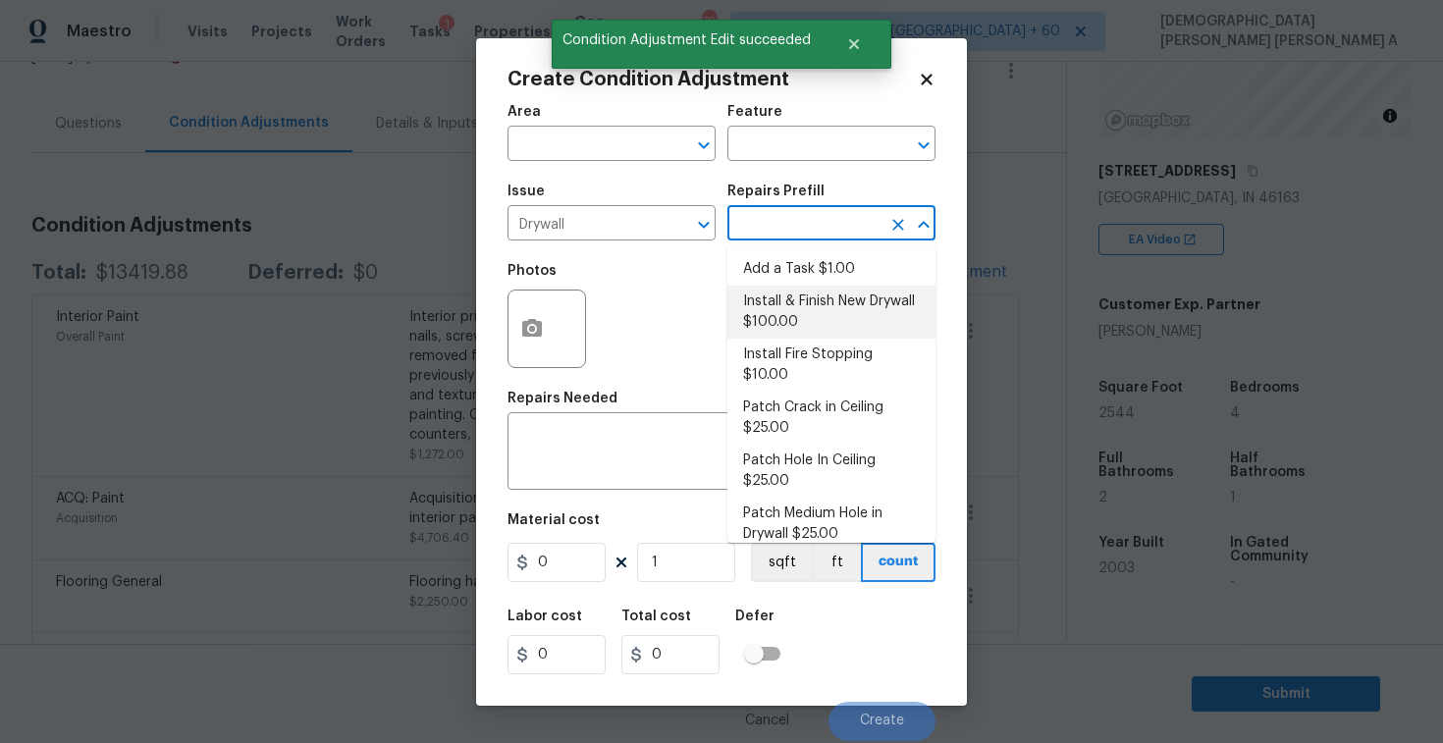
type input "100"
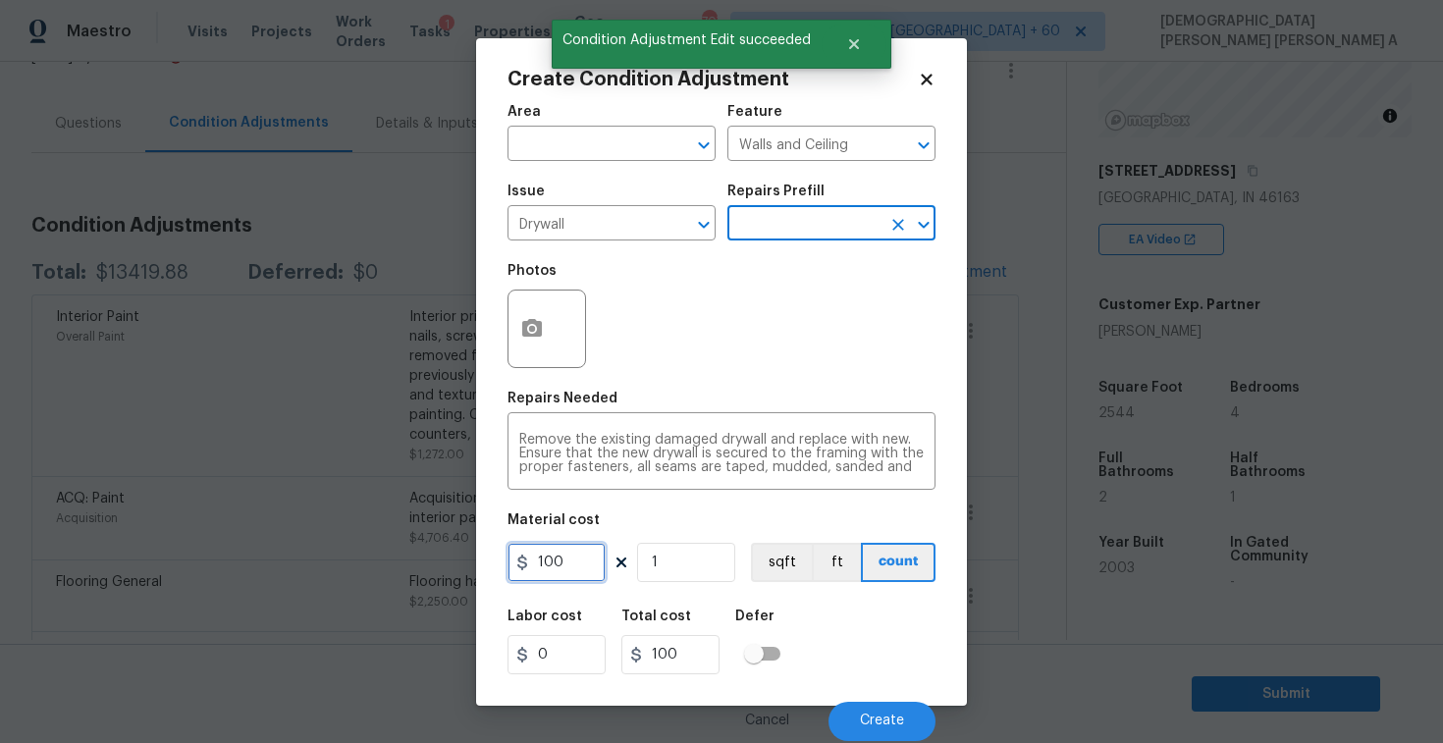
click at [584, 554] on input "100" at bounding box center [557, 562] width 98 height 39
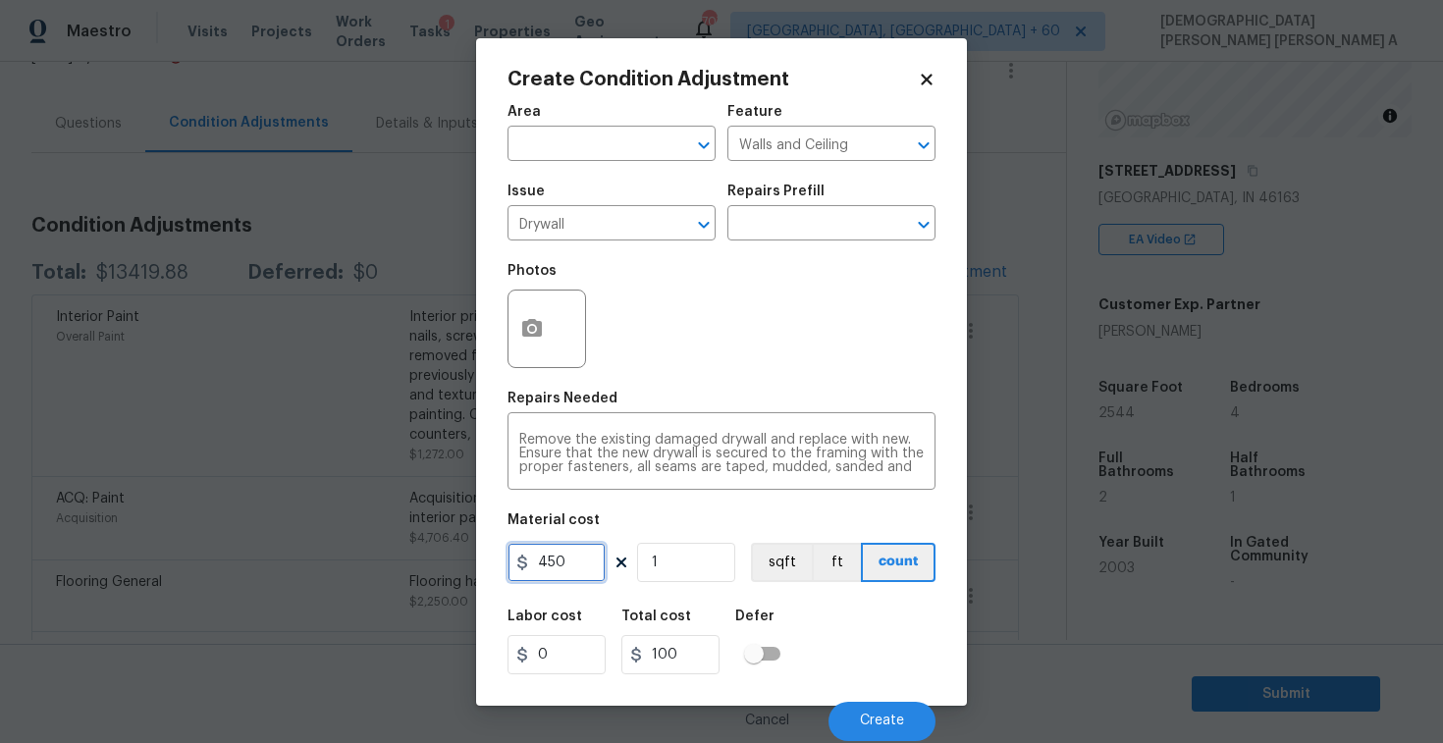
type input "450"
click at [542, 348] on button "button" at bounding box center [532, 329] width 47 height 77
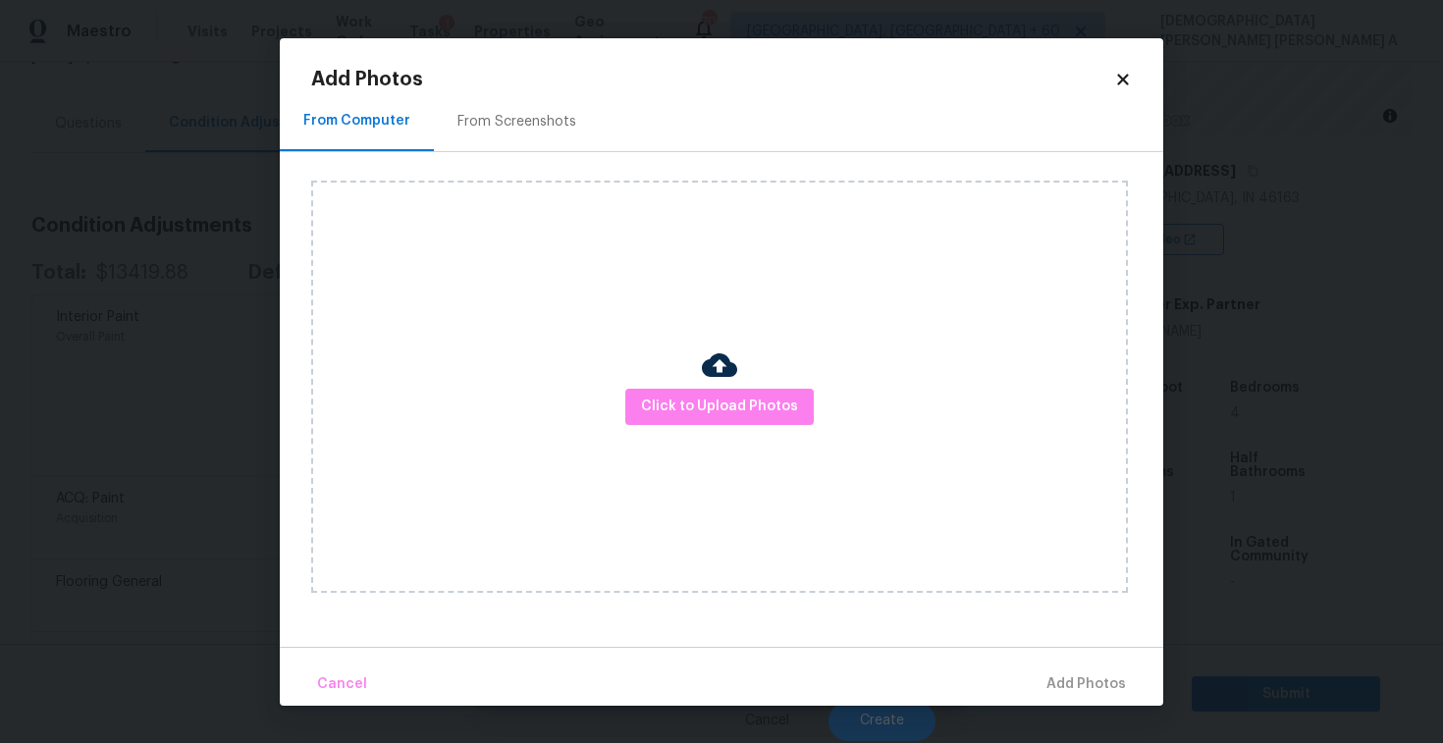
click at [519, 108] on div "From Screenshots" at bounding box center [517, 122] width 166 height 58
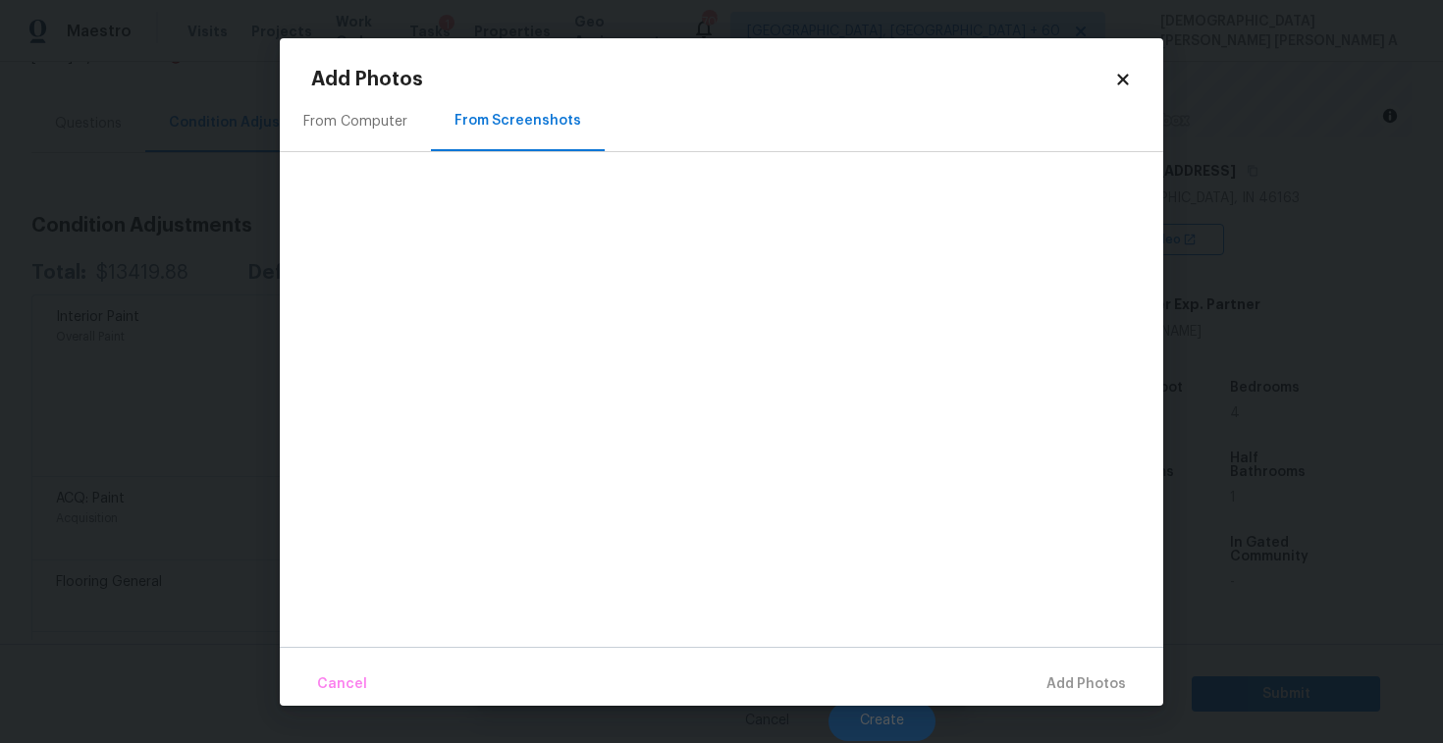
click at [406, 151] on div "From Computer From Screenshots" at bounding box center [722, 122] width 884 height 59
click at [1126, 77] on icon at bounding box center [1122, 79] width 11 height 11
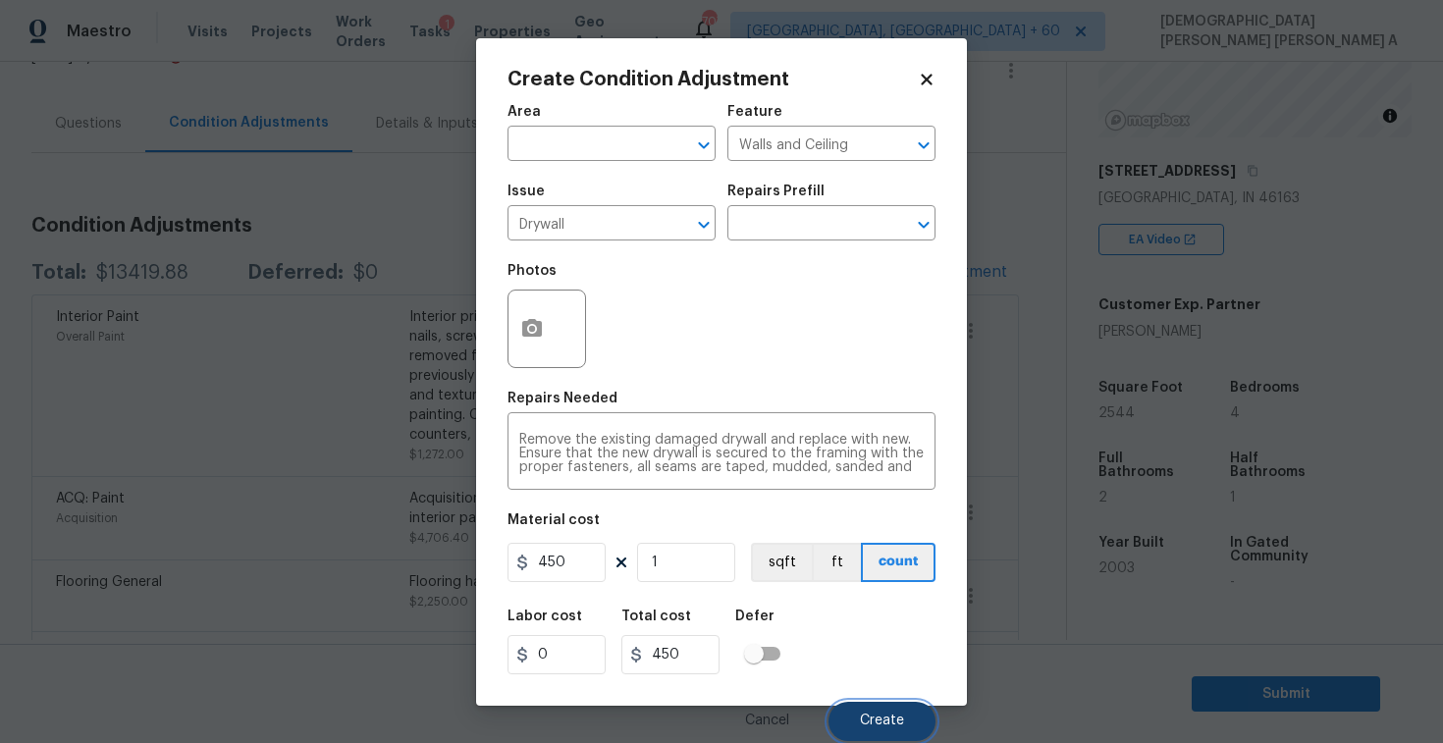
click at [882, 710] on button "Create" at bounding box center [882, 721] width 107 height 39
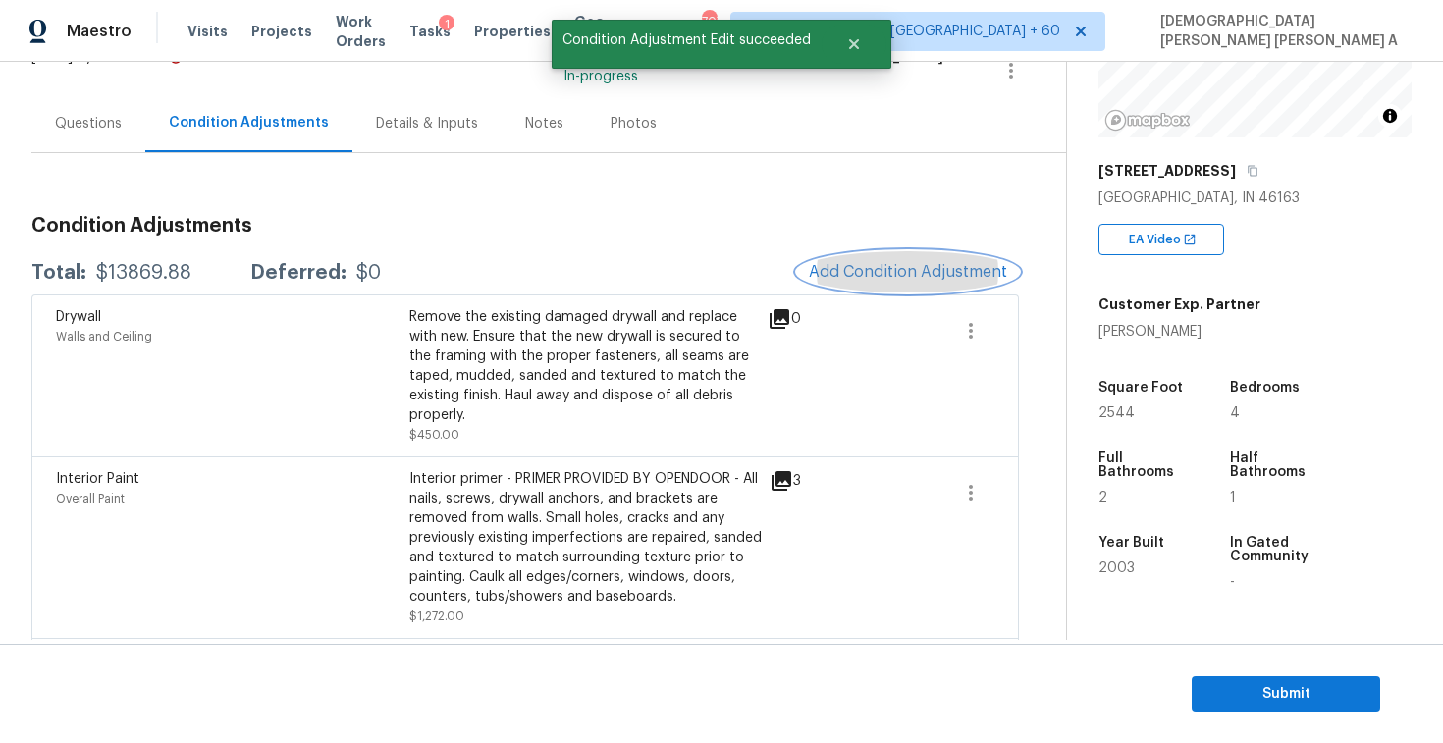
click at [881, 263] on span "Add Condition Adjustment" at bounding box center [908, 272] width 198 height 18
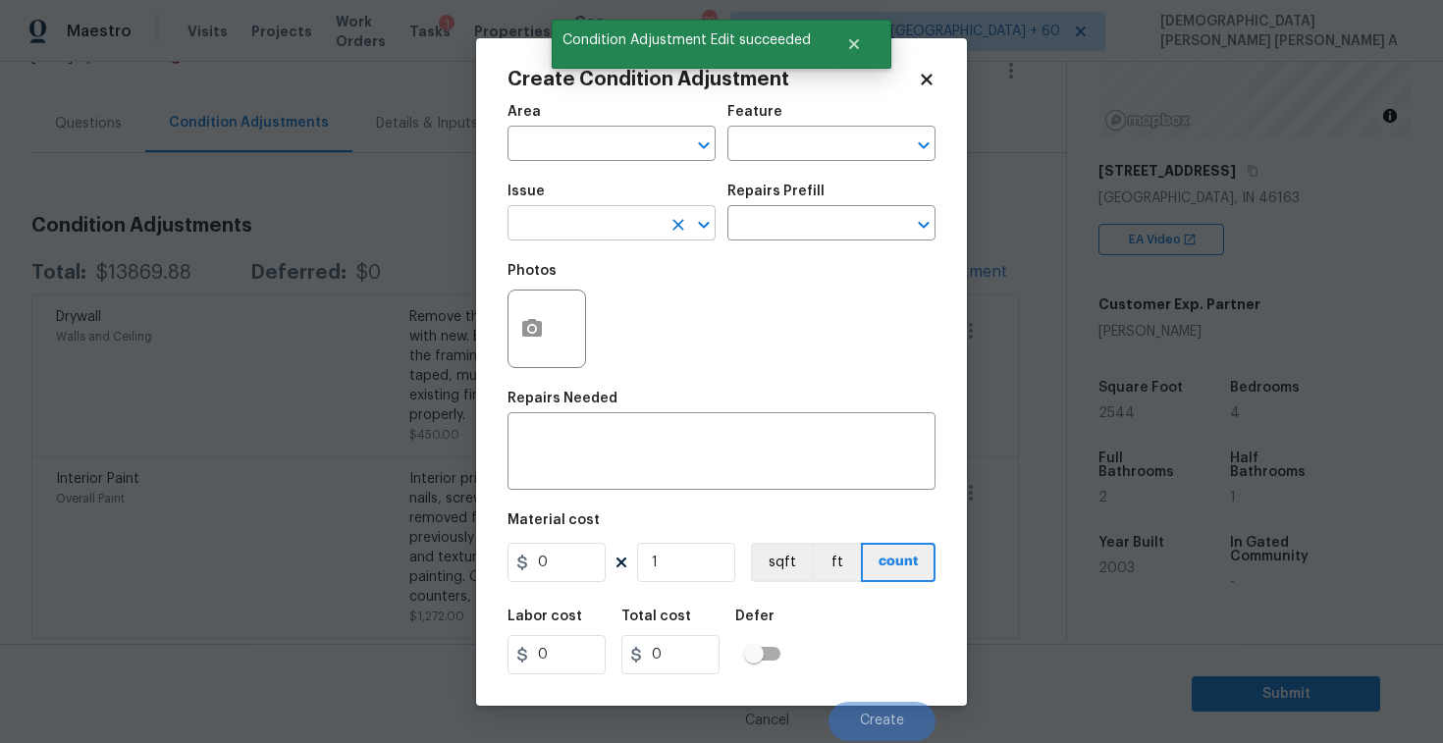
click at [609, 232] on input "text" at bounding box center [584, 225] width 153 height 30
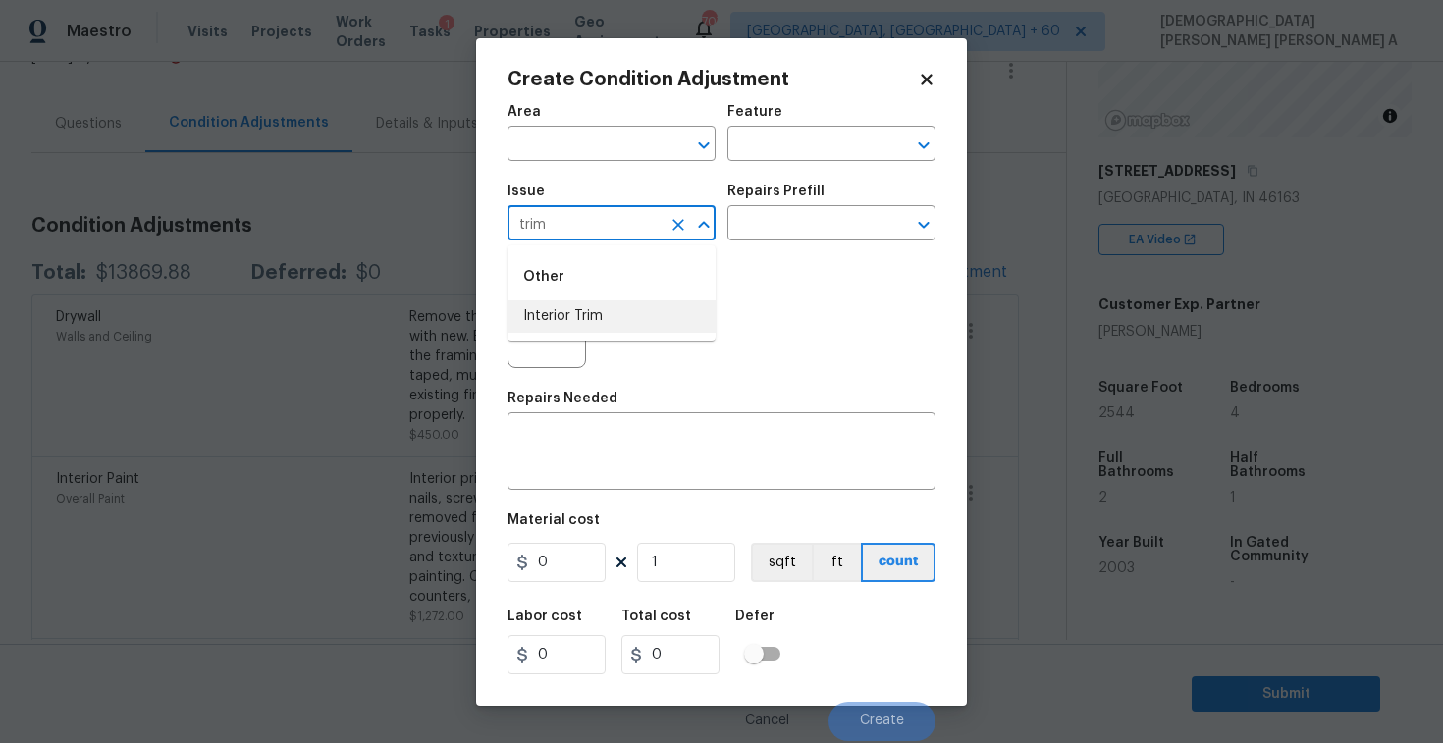
click at [606, 311] on li "Interior Trim" at bounding box center [612, 316] width 208 height 32
type input "Interior Trim"
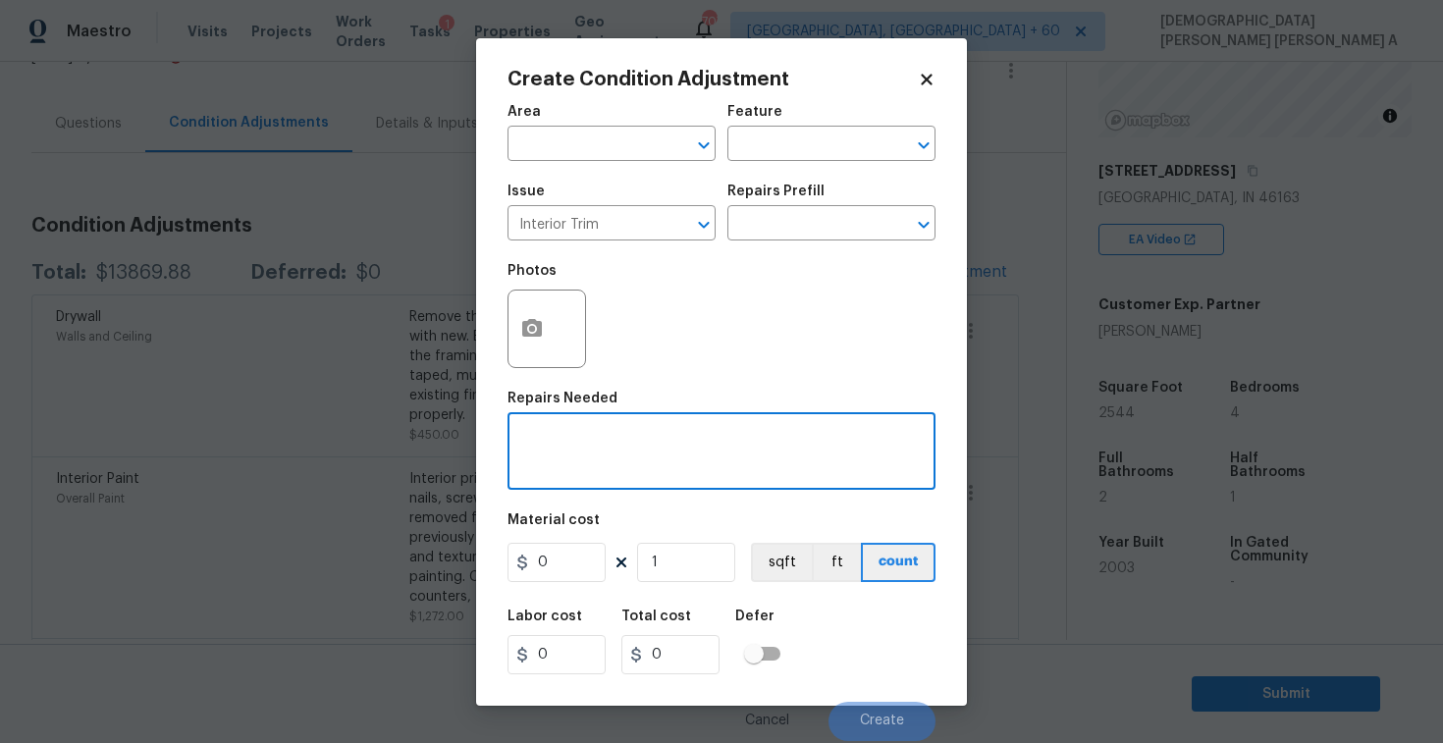
click at [597, 466] on textarea at bounding box center [721, 453] width 405 height 41
type textarea "U"
type textarea "Interior trim as per HPM"
click at [565, 552] on input "0" at bounding box center [557, 562] width 98 height 39
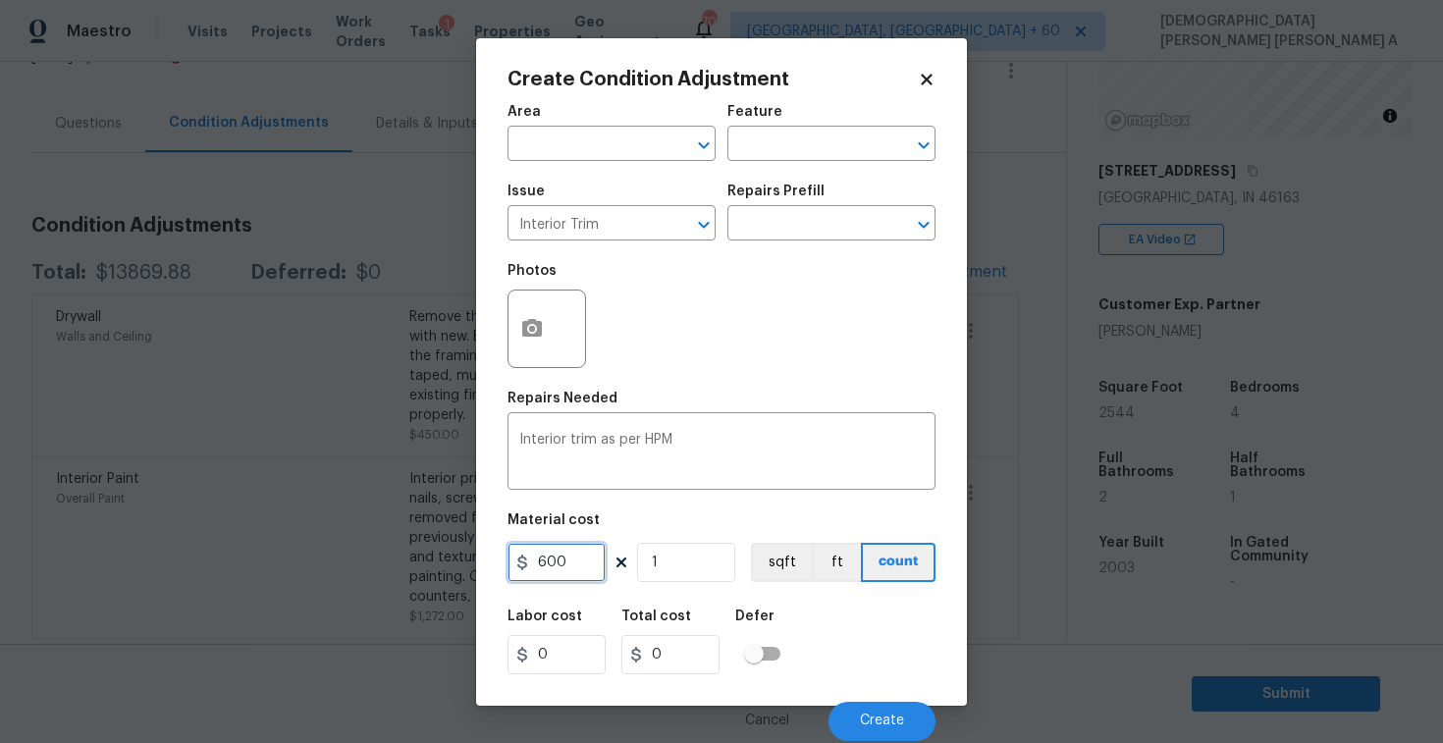
type input "600"
click at [906, 699] on div "Cancel Create" at bounding box center [722, 713] width 428 height 55
click at [895, 708] on button "Create" at bounding box center [882, 721] width 107 height 39
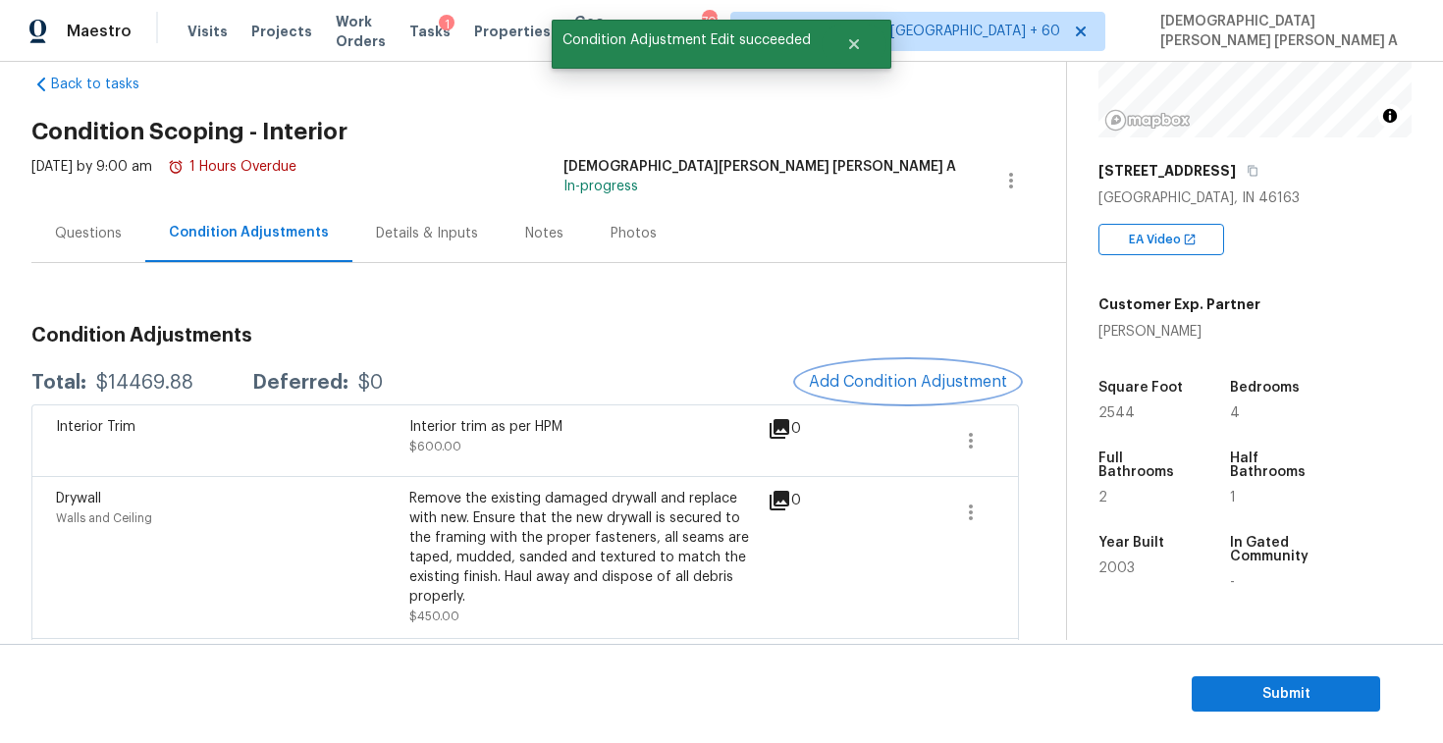
scroll to position [0, 0]
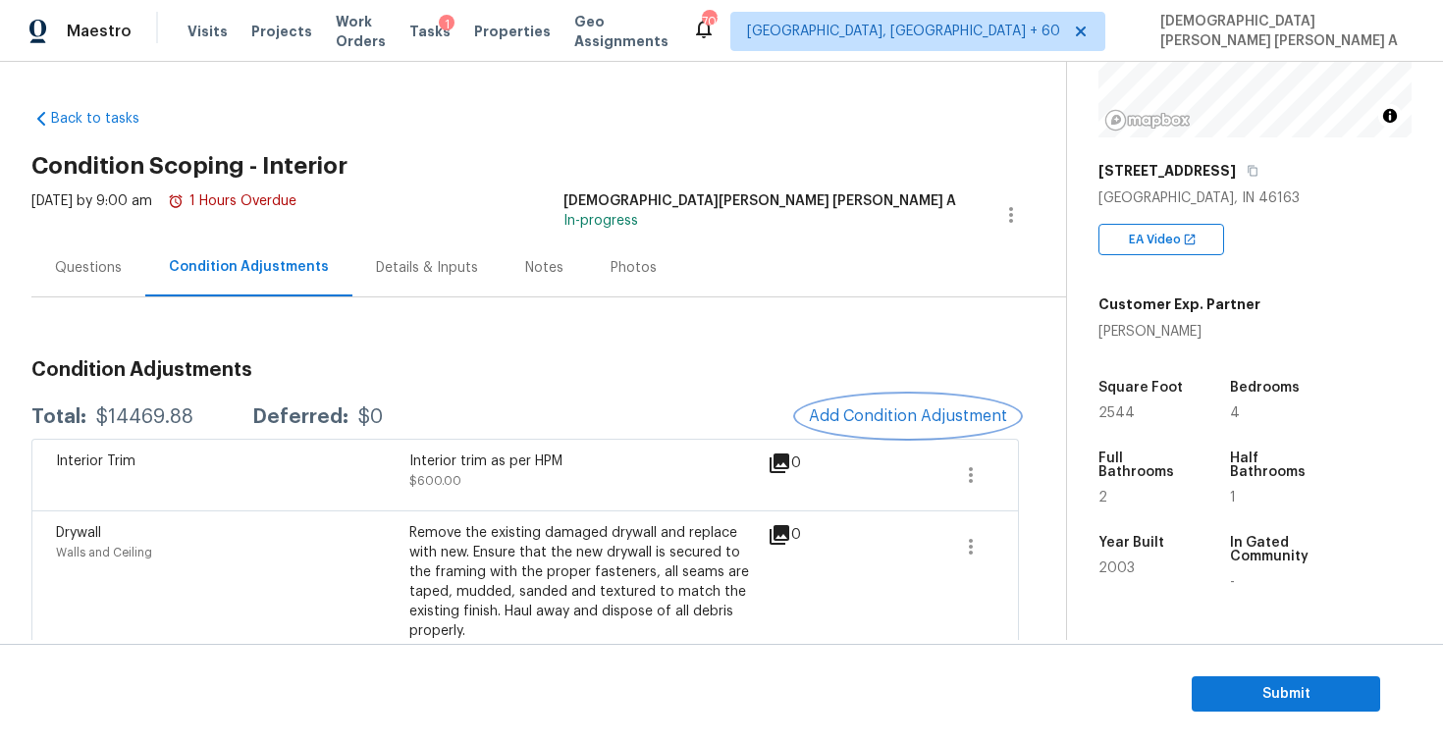
click at [924, 426] on button "Add Condition Adjustment" at bounding box center [908, 416] width 222 height 41
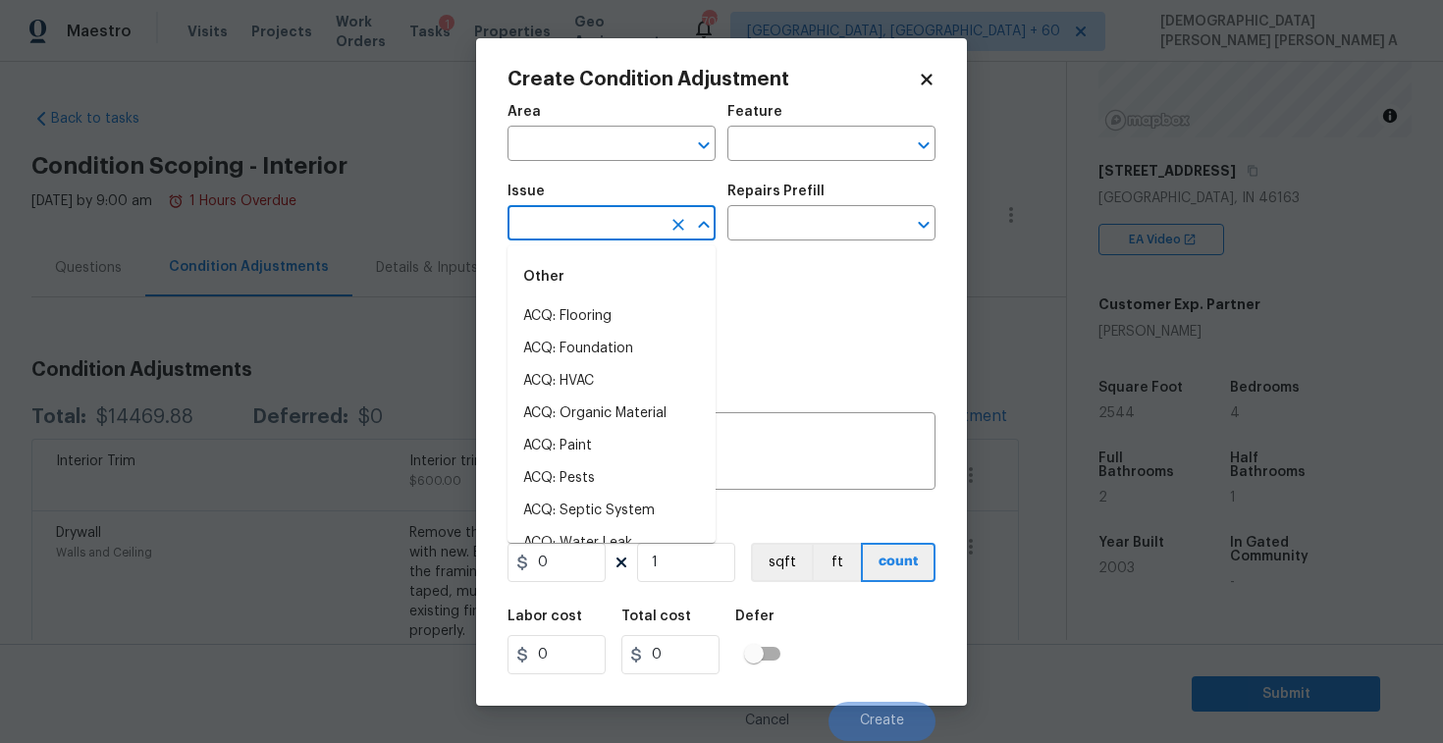
click at [564, 233] on input "text" at bounding box center [584, 225] width 153 height 30
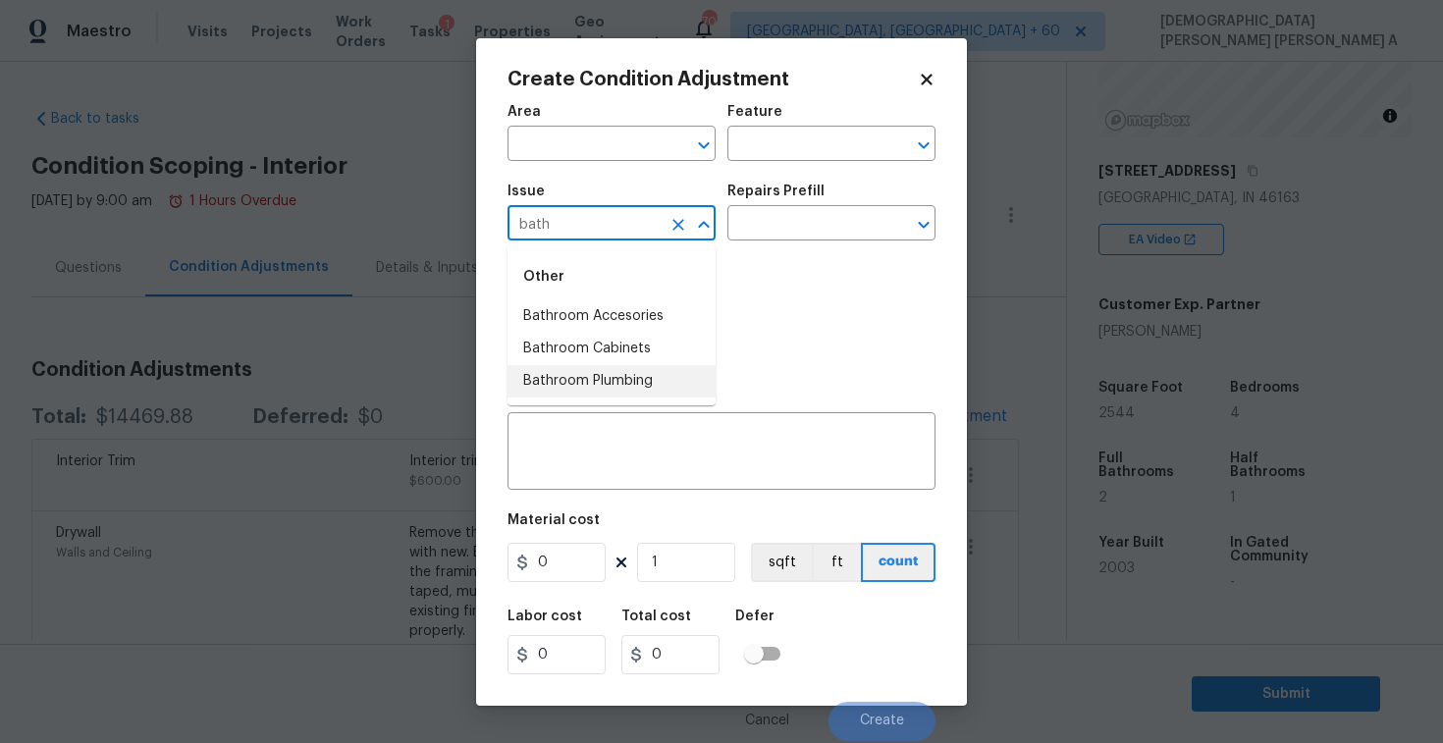
click at [594, 382] on li "Bathroom Plumbing" at bounding box center [612, 381] width 208 height 32
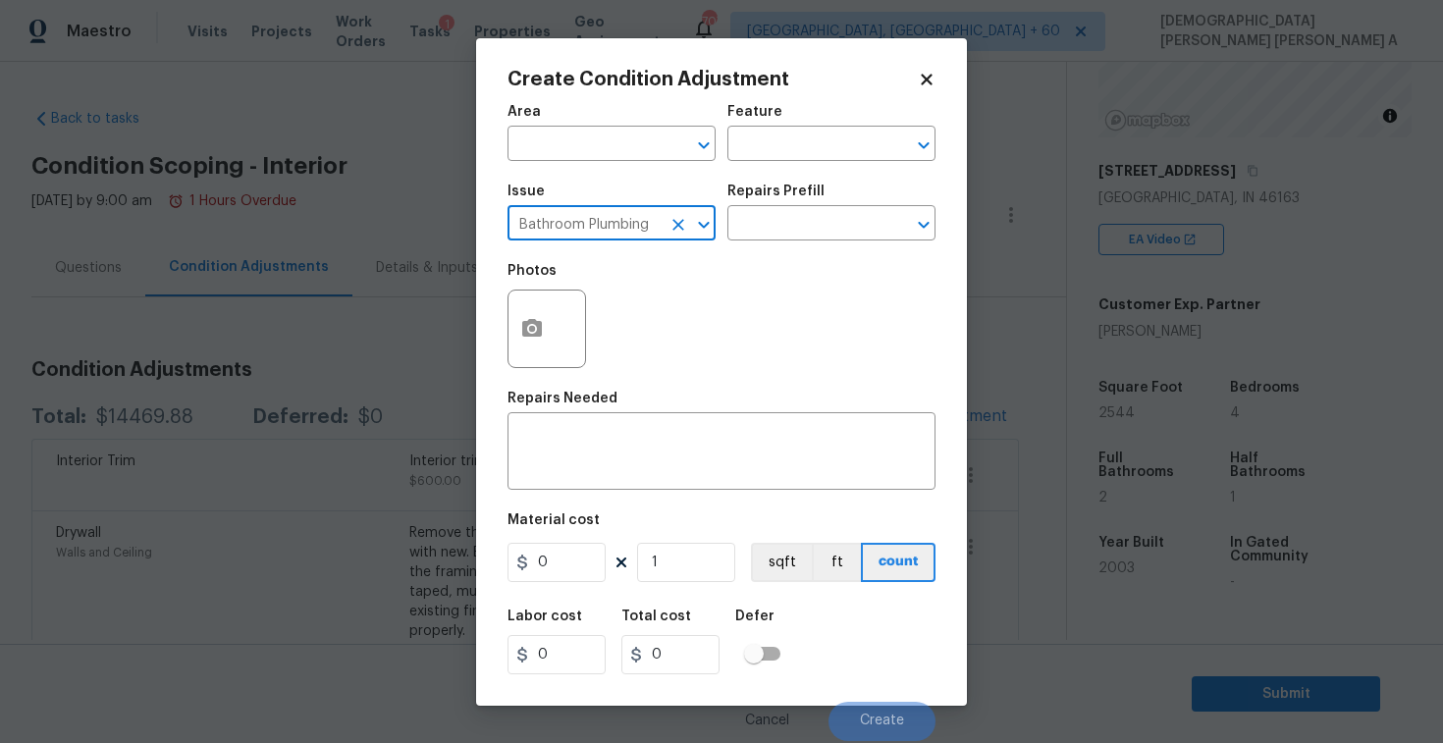
type input "Bathroom Plumbing"
click at [522, 299] on button "button" at bounding box center [532, 329] width 47 height 77
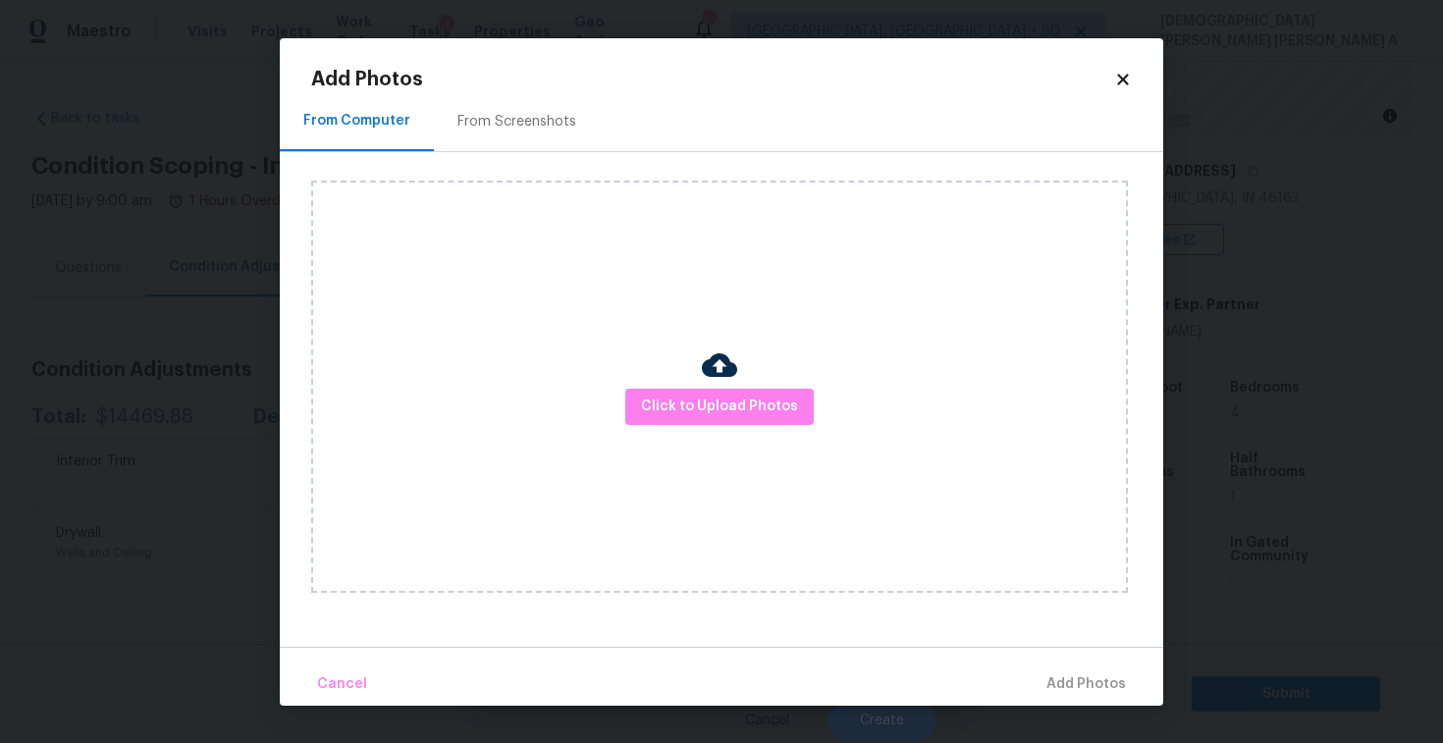
click at [755, 431] on div "Click to Upload Photos" at bounding box center [719, 387] width 817 height 412
click at [746, 405] on span "Click to Upload Photos" at bounding box center [719, 407] width 157 height 25
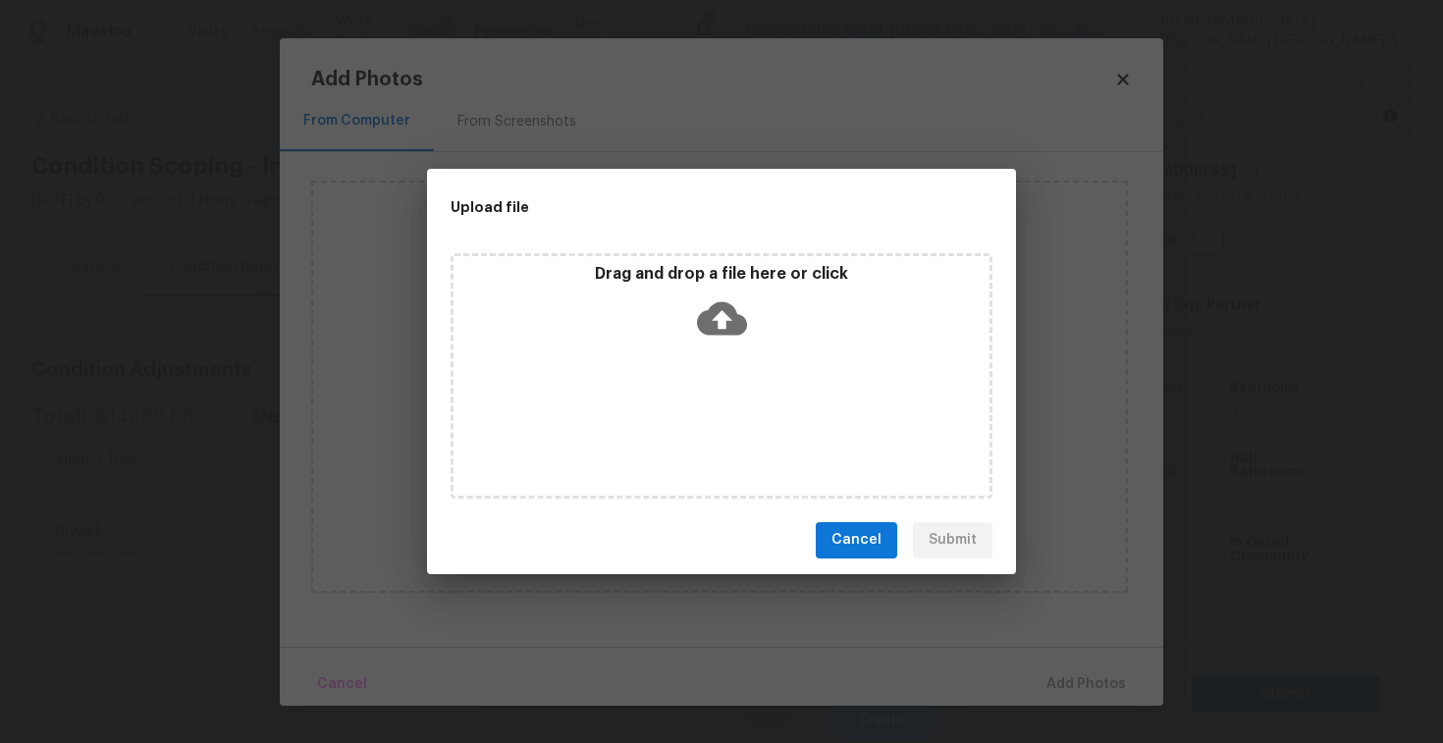
click at [727, 332] on icon at bounding box center [722, 317] width 50 height 33
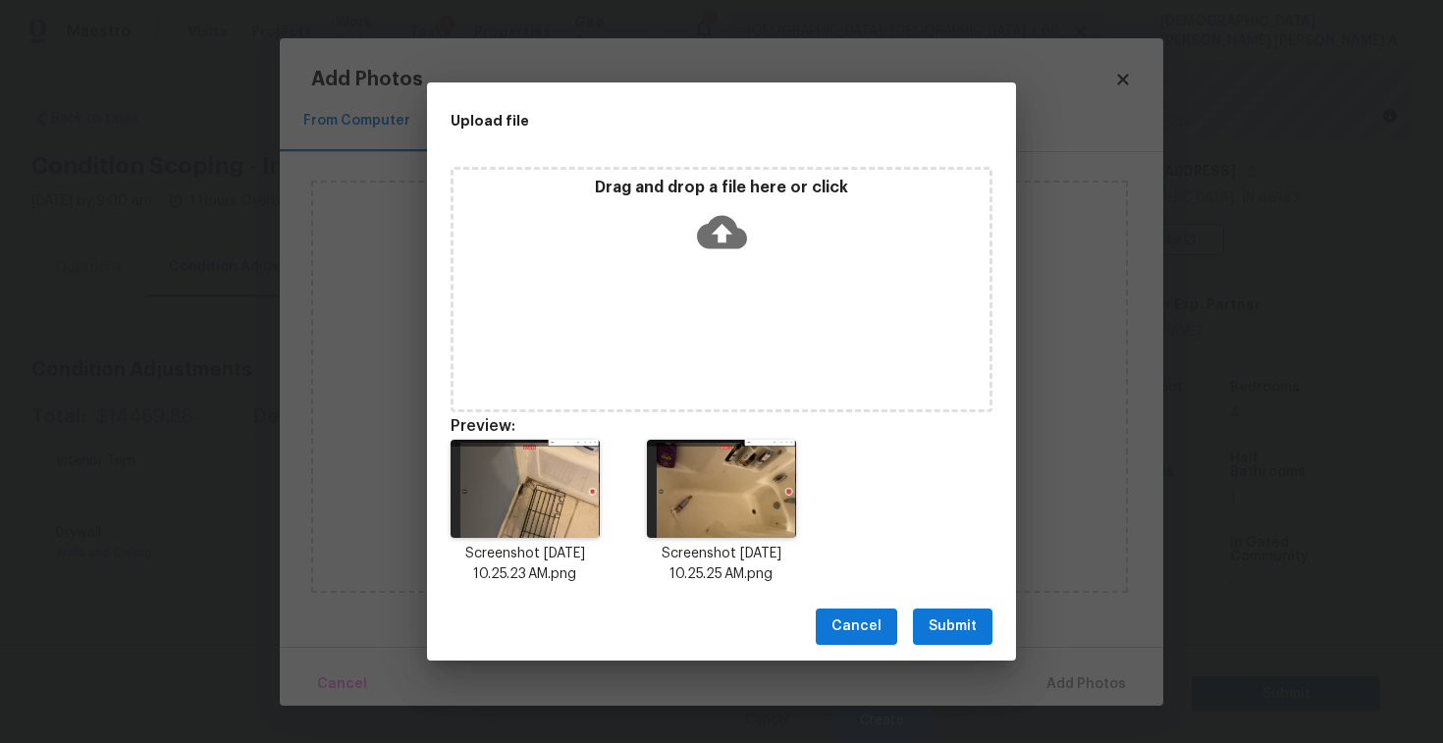
click at [955, 618] on span "Submit" at bounding box center [953, 627] width 48 height 25
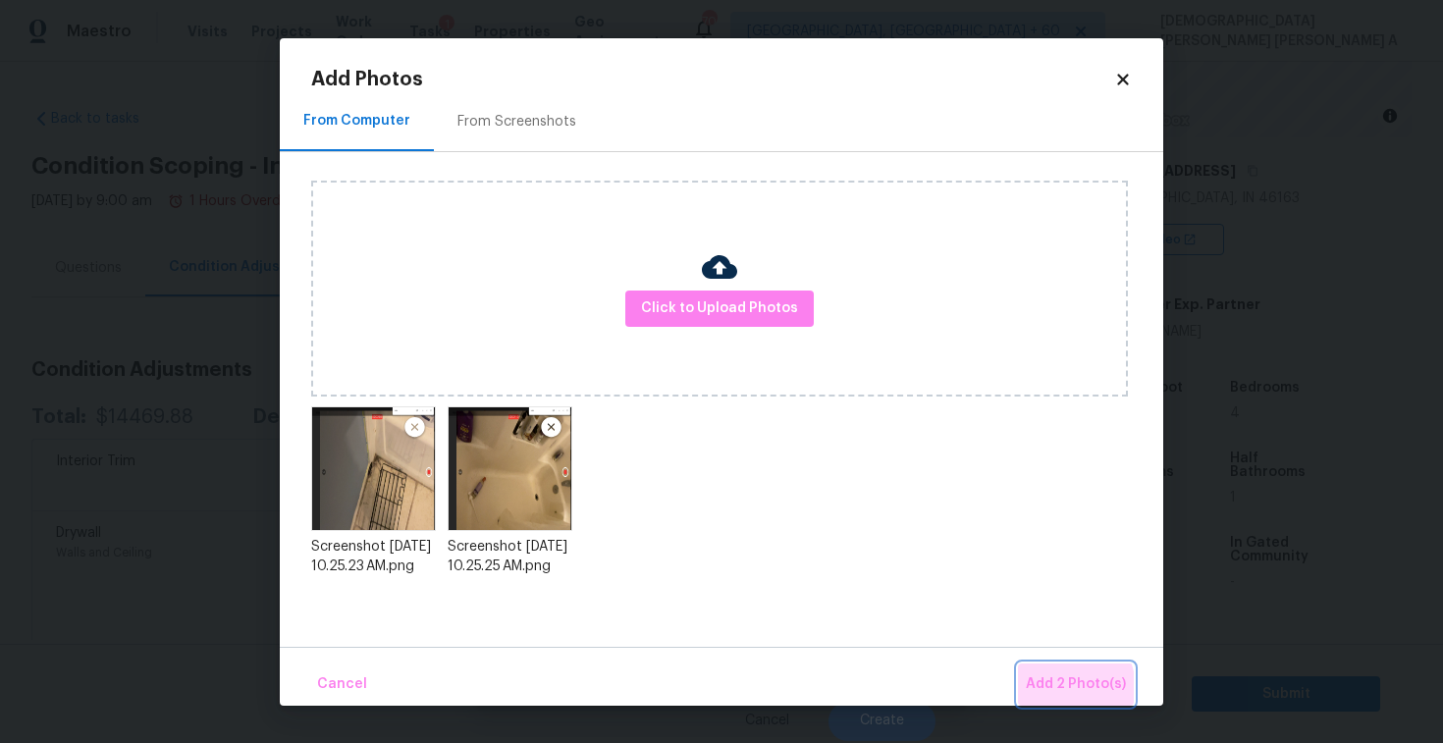
click at [1058, 689] on span "Add 2 Photo(s)" at bounding box center [1076, 685] width 100 height 25
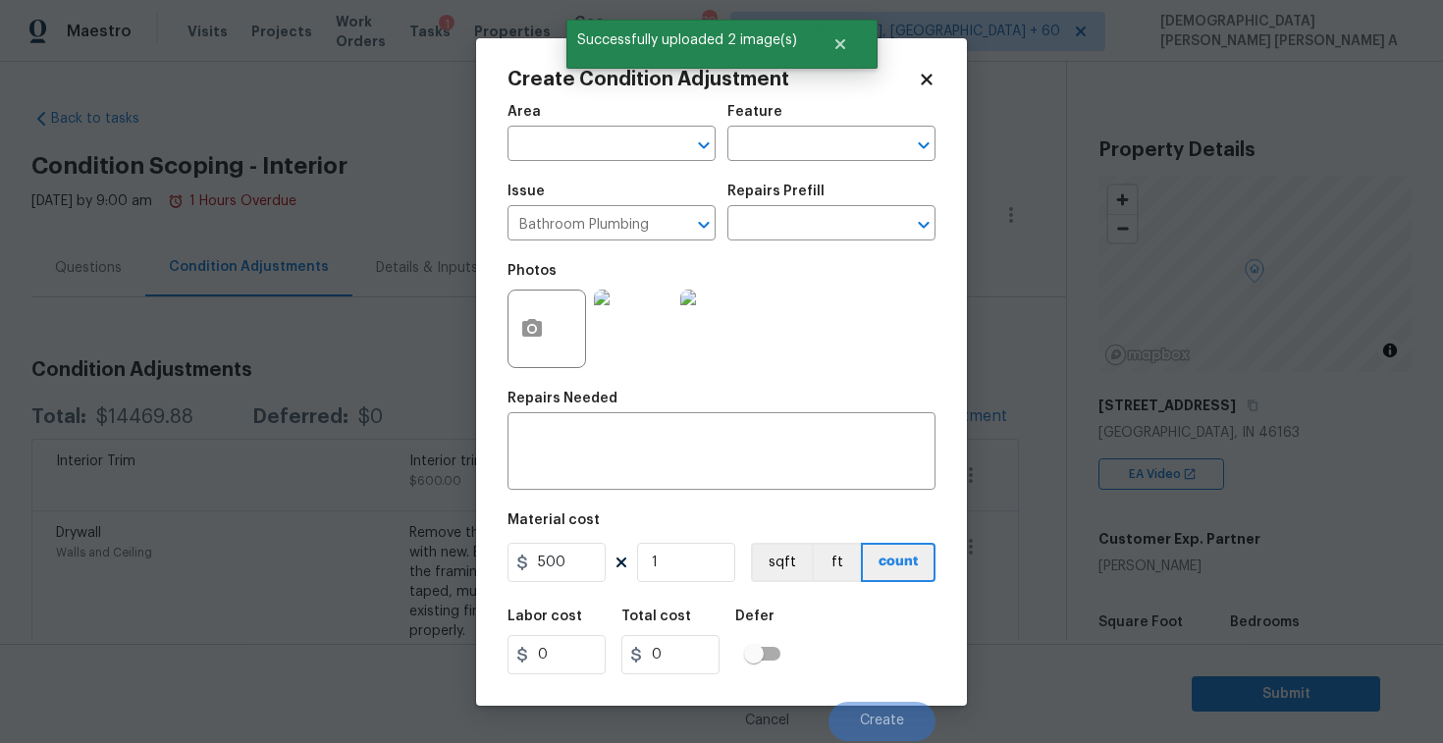
scroll to position [235, 0]
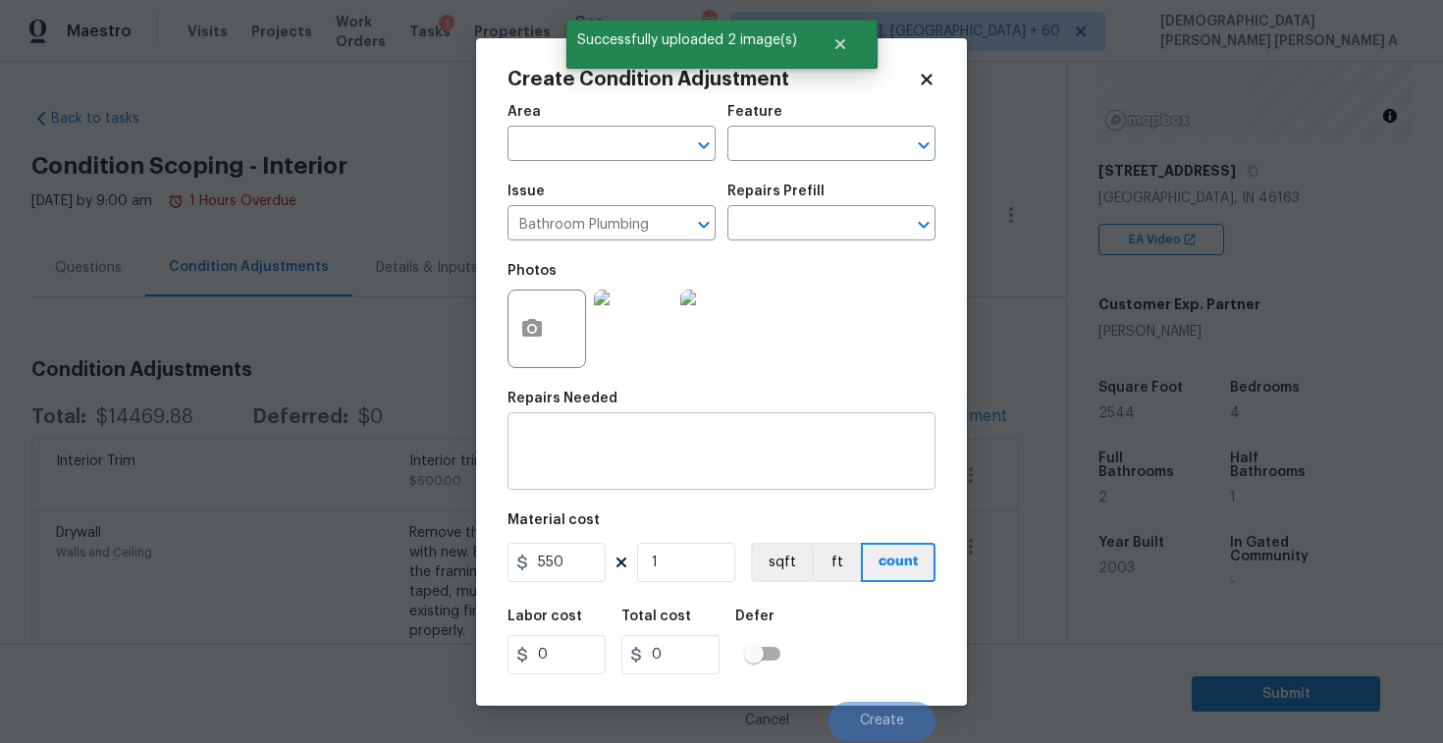
type input "550"
click at [742, 473] on textarea at bounding box center [721, 453] width 405 height 41
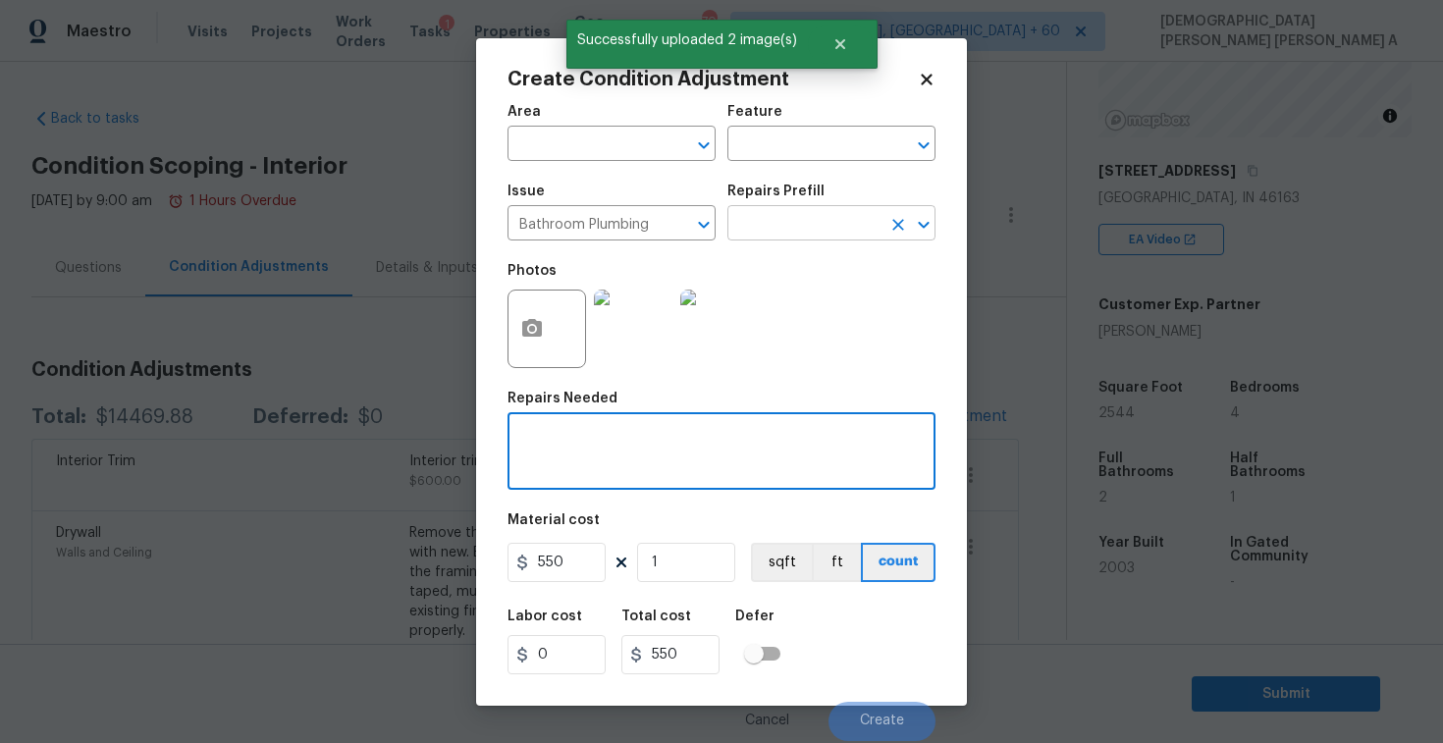
click at [825, 232] on input "text" at bounding box center [804, 225] width 153 height 30
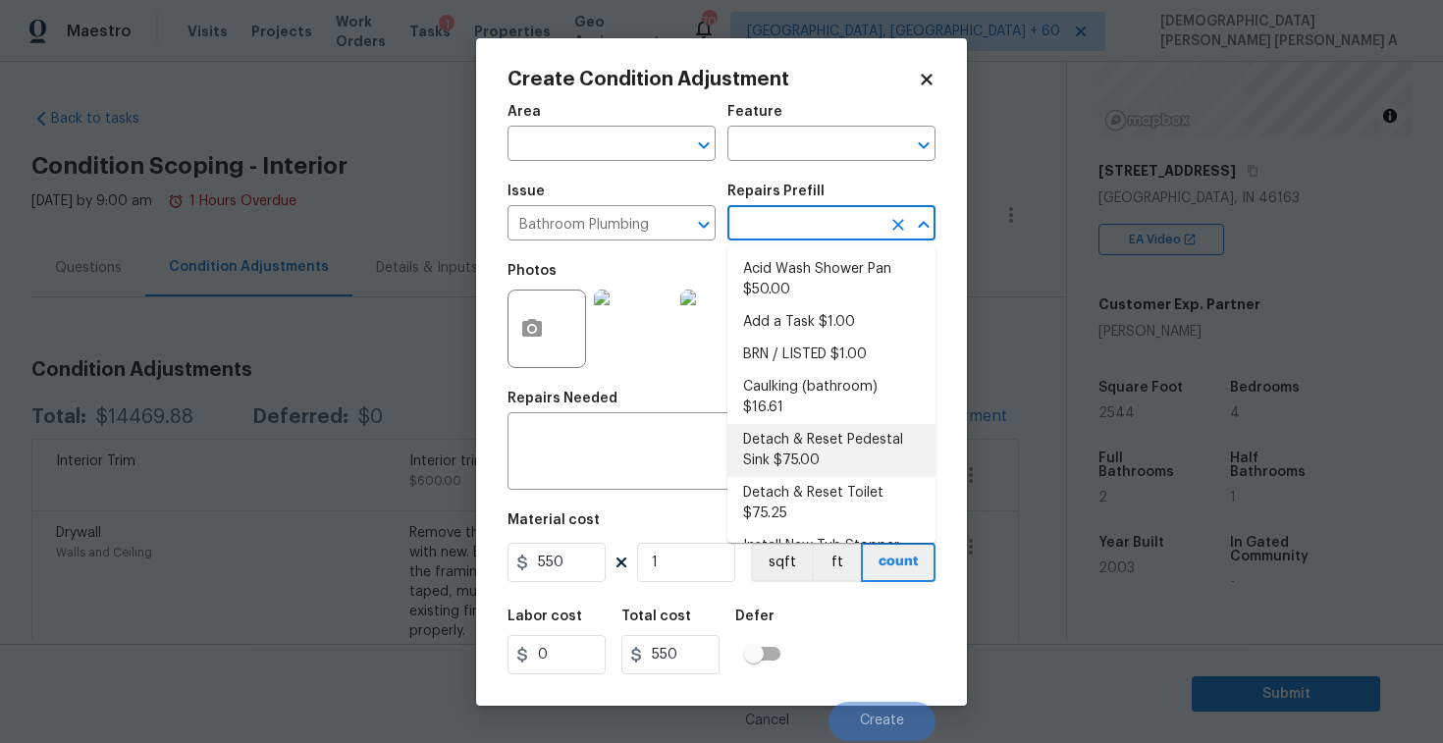
scroll to position [148, 0]
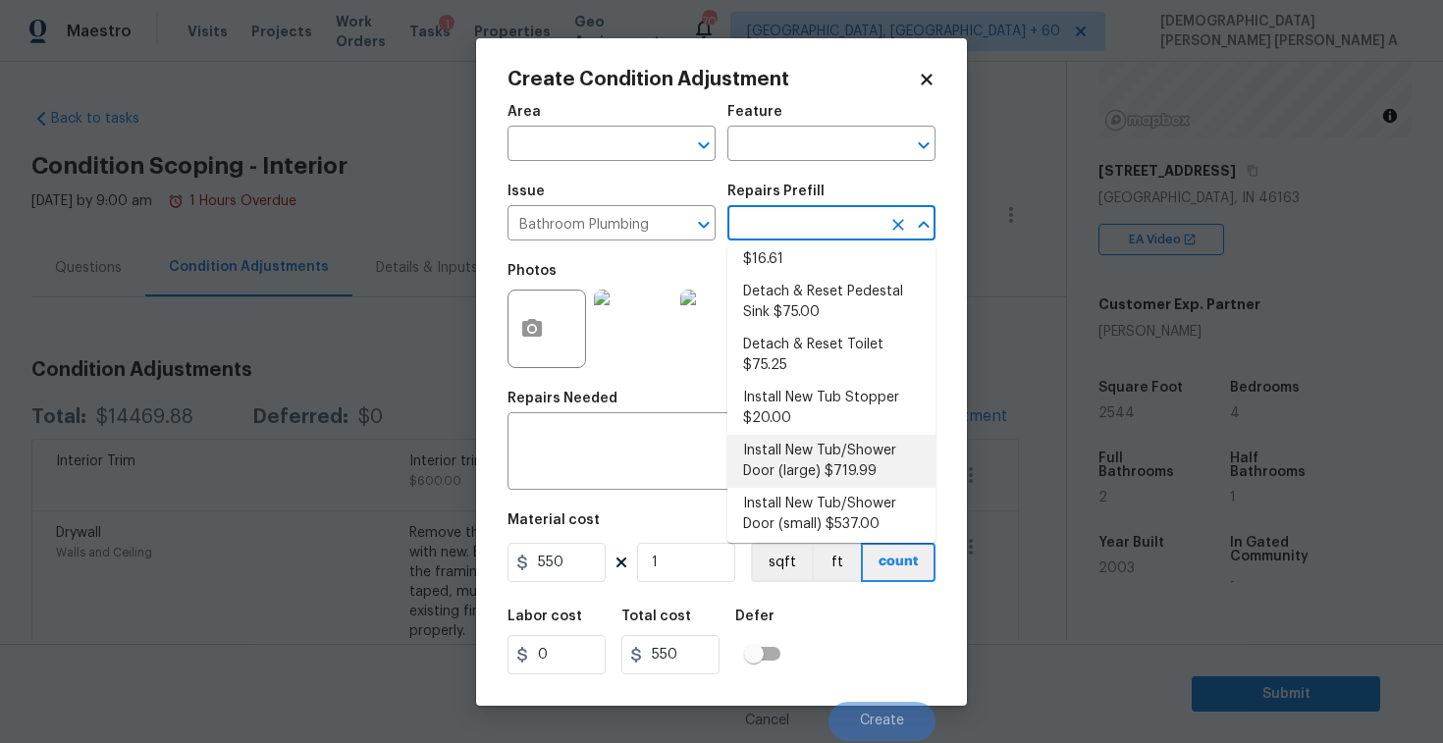
click at [829, 442] on li "Install New Tub/Shower Door (large) $719.99" at bounding box center [832, 461] width 208 height 53
type input "Plumbing"
type input "719.99"
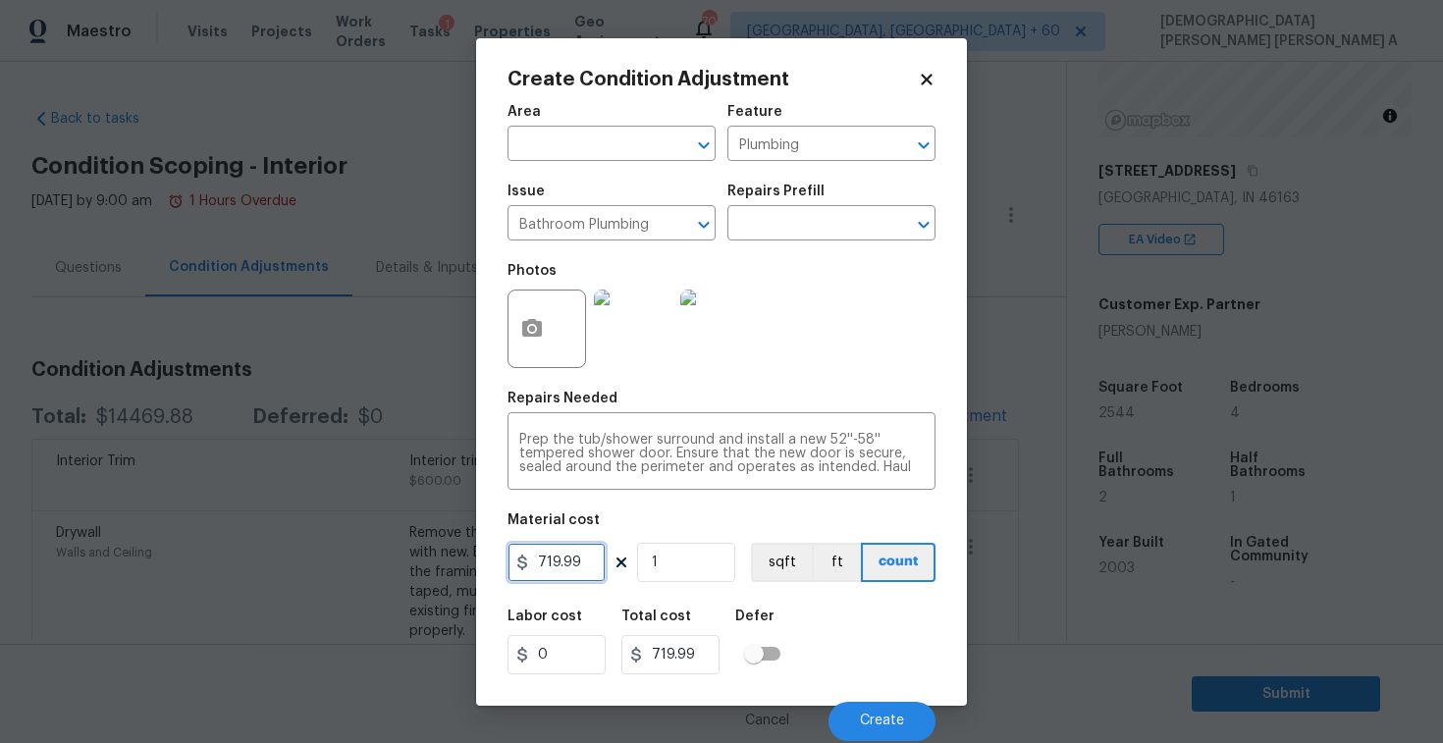
click at [550, 575] on input "719.99" at bounding box center [557, 562] width 98 height 39
type input "550"
click at [889, 702] on button "Create" at bounding box center [882, 721] width 107 height 39
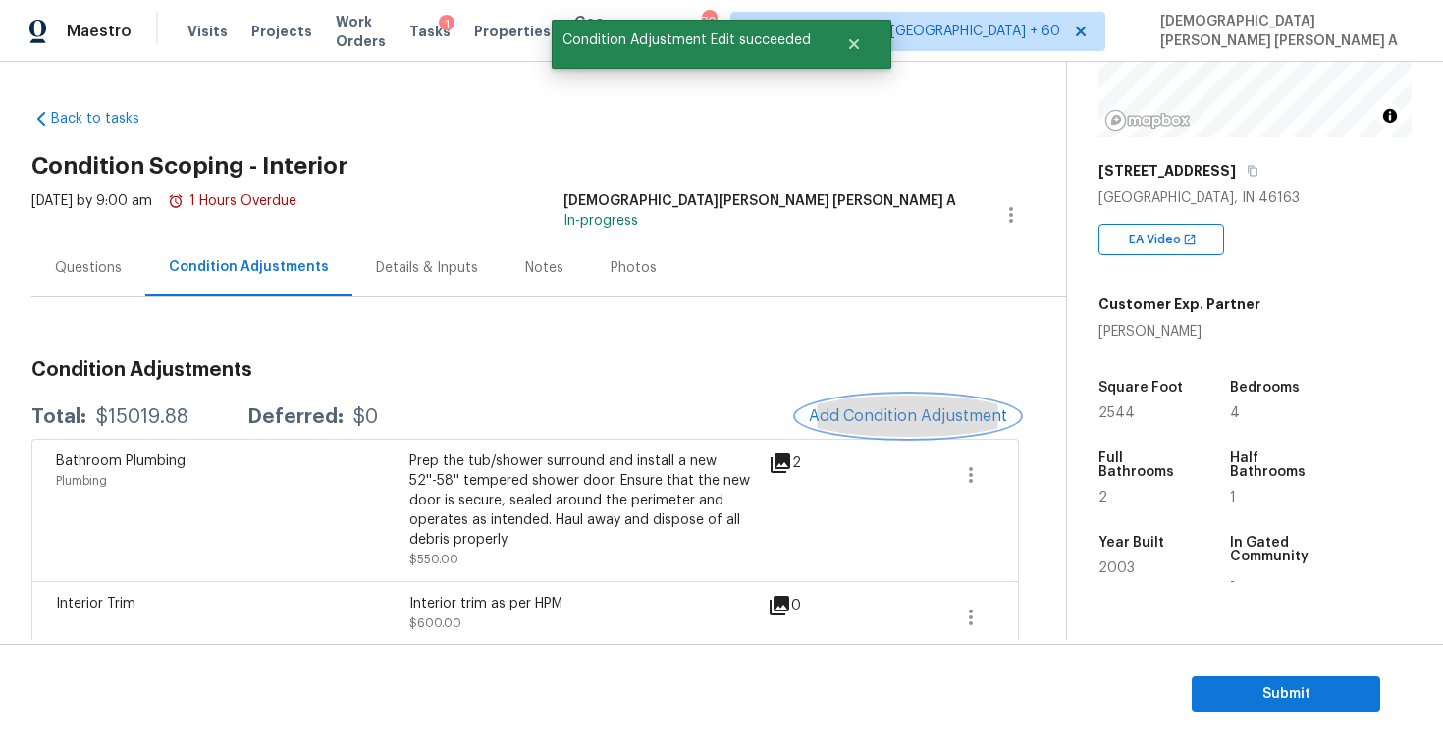
click at [930, 398] on button "Add Condition Adjustment" at bounding box center [908, 416] width 222 height 41
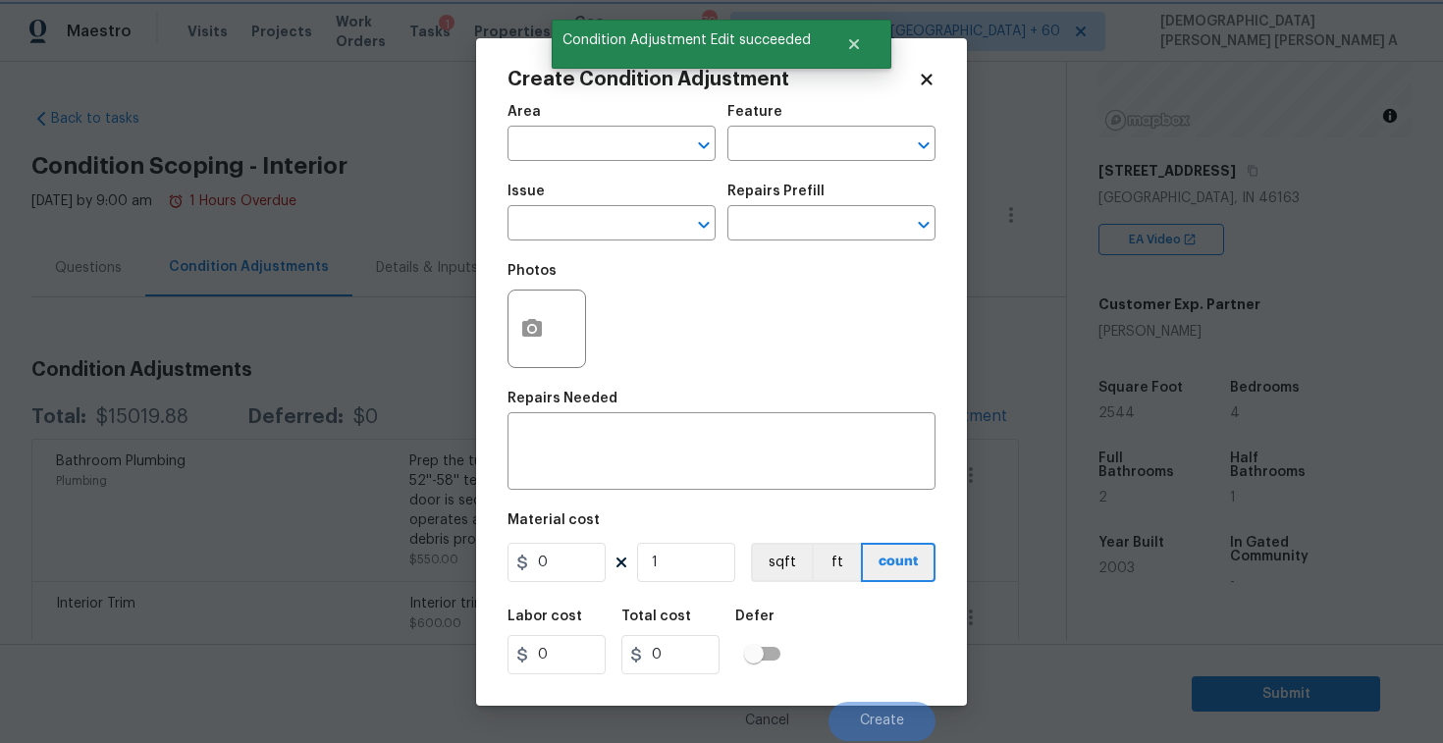
click at [512, 300] on div at bounding box center [547, 329] width 79 height 79
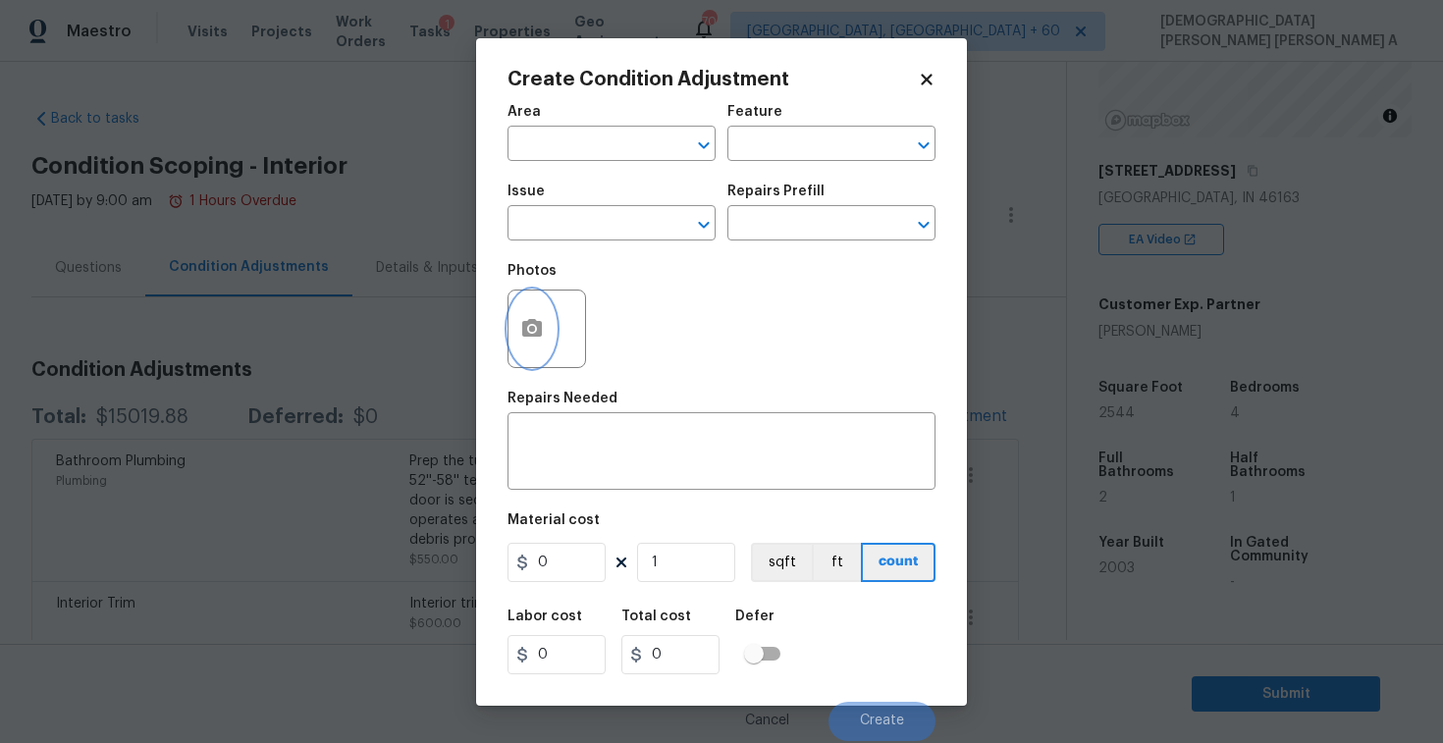
click at [537, 325] on icon "button" at bounding box center [532, 328] width 20 height 18
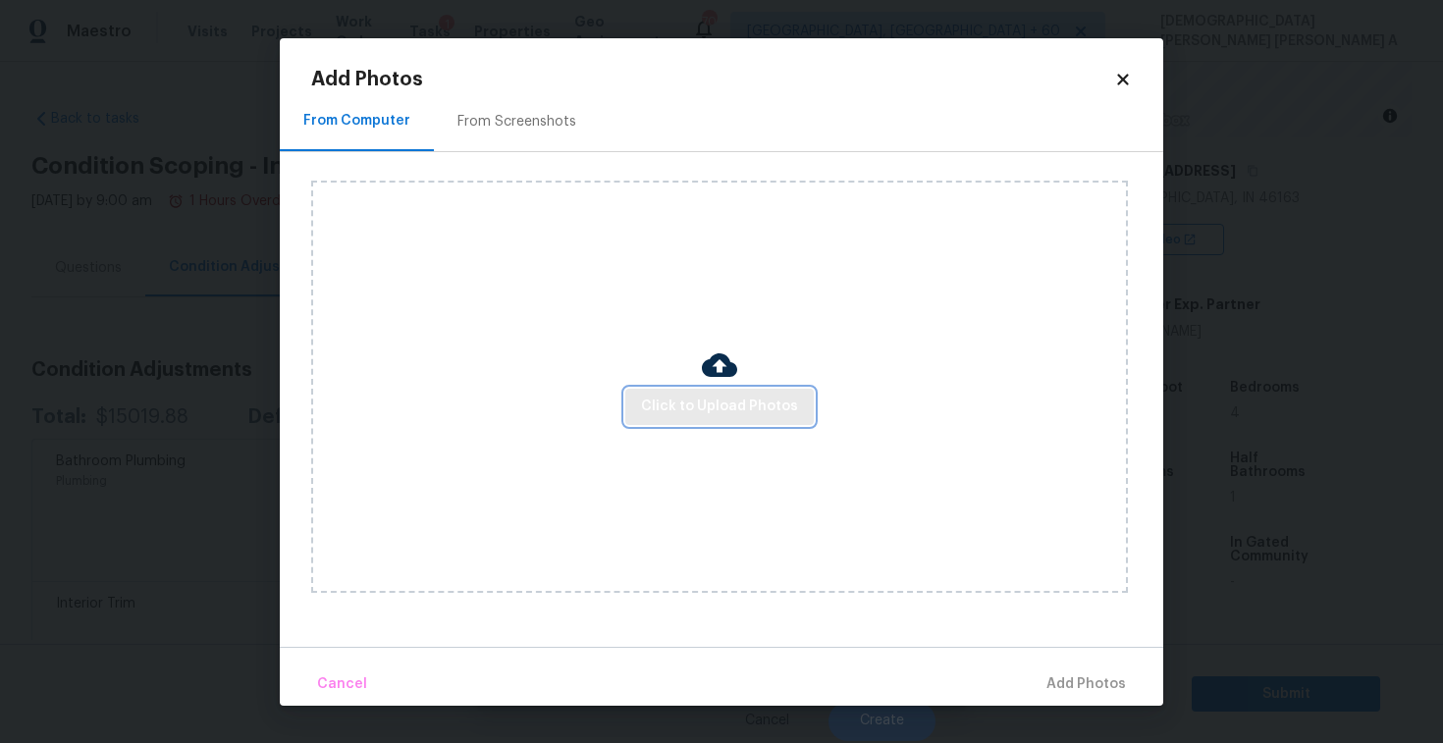
click at [784, 408] on span "Click to Upload Photos" at bounding box center [719, 407] width 157 height 25
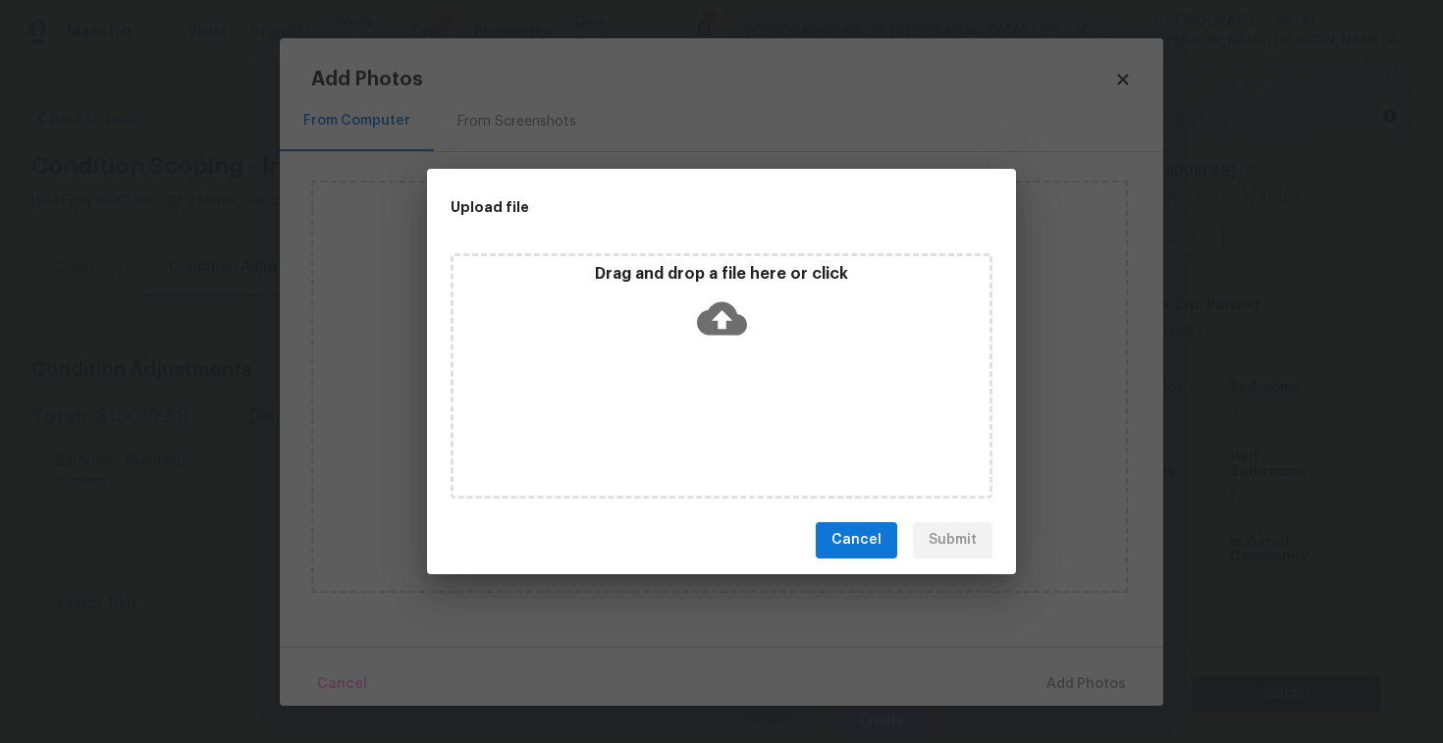
click at [757, 352] on div "Drag and drop a file here or click" at bounding box center [722, 375] width 542 height 245
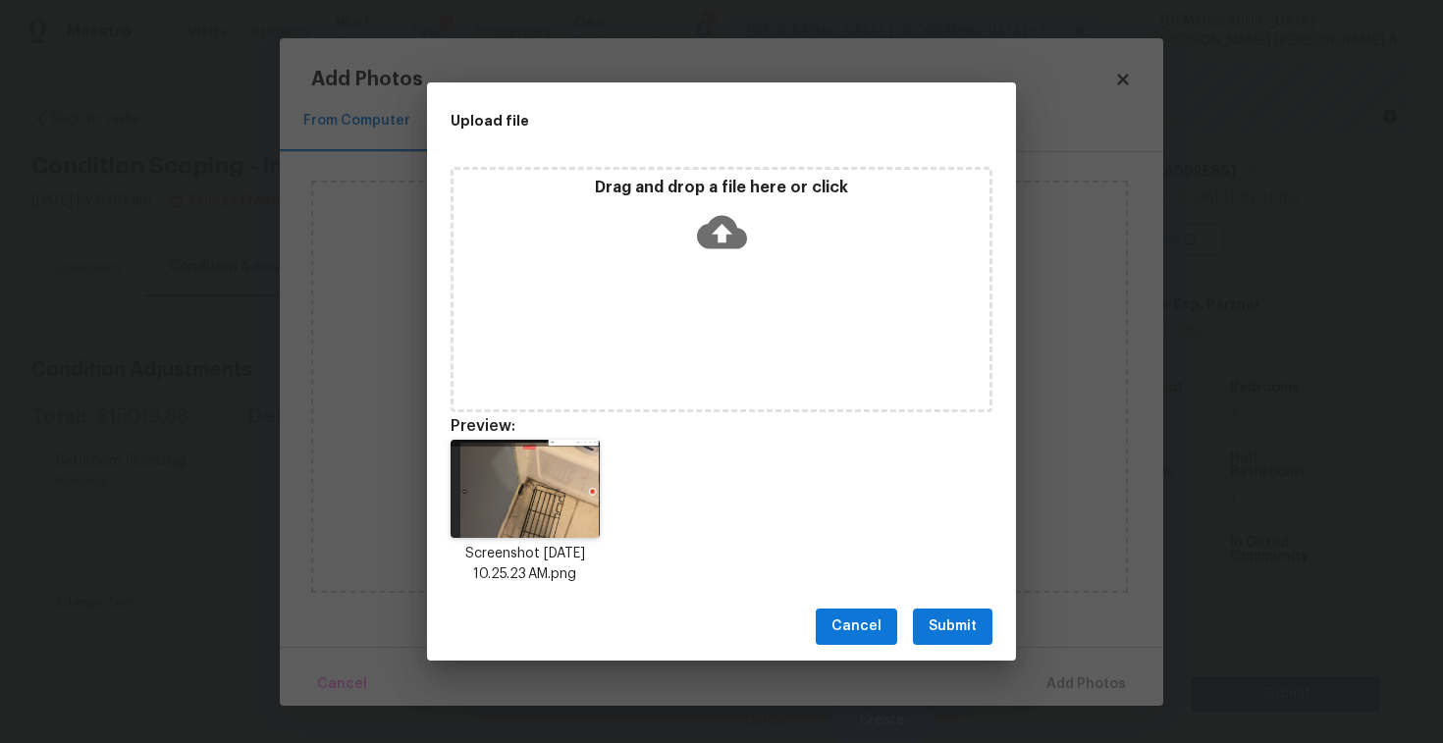
click at [973, 629] on span "Submit" at bounding box center [953, 627] width 48 height 25
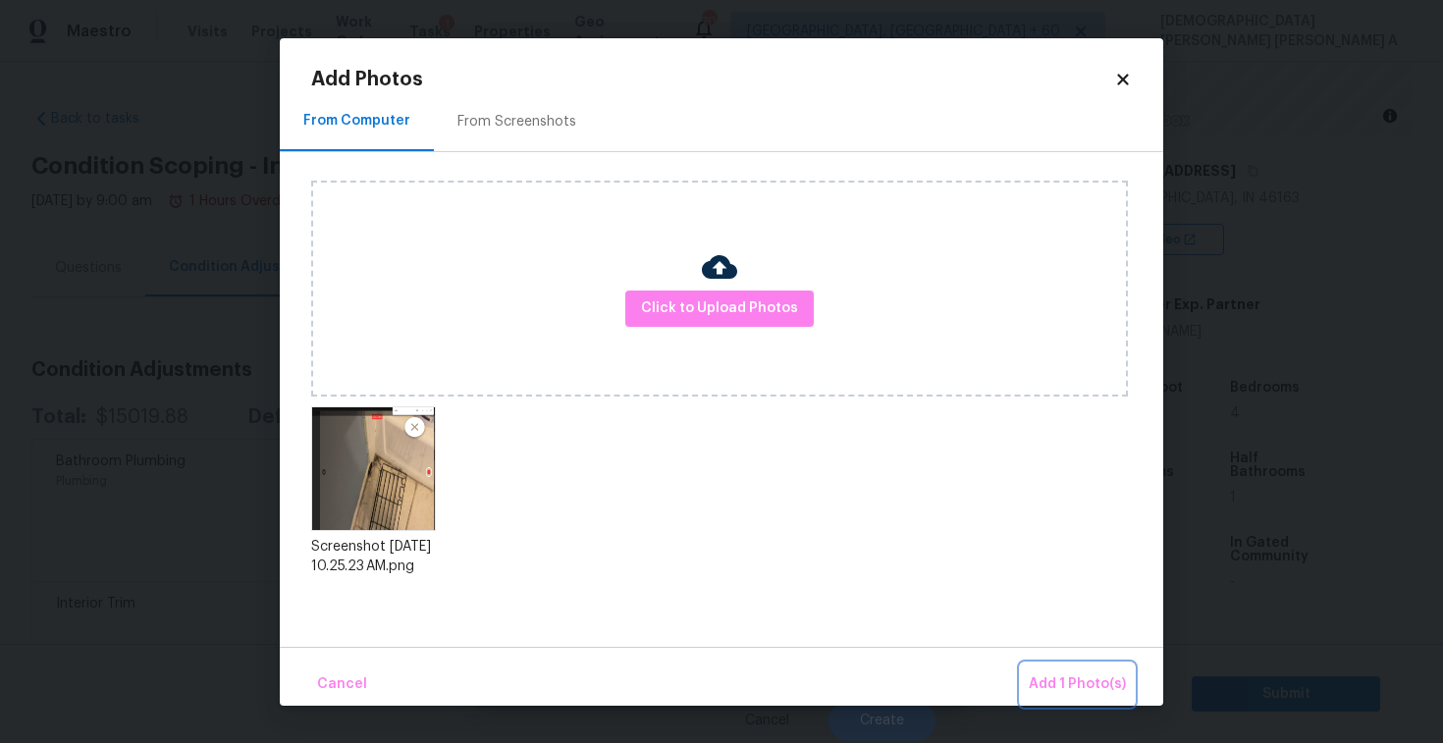
click at [1059, 674] on span "Add 1 Photo(s)" at bounding box center [1077, 685] width 97 height 25
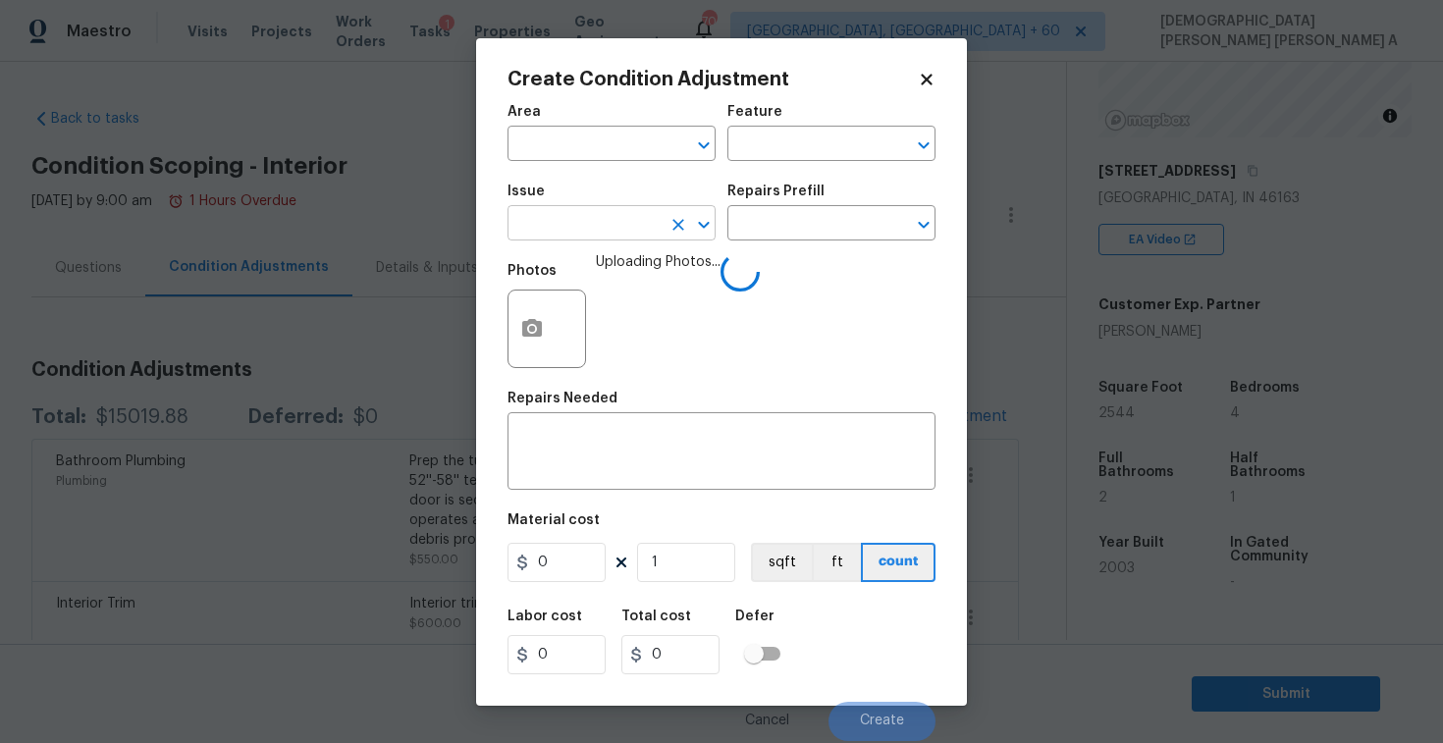
click at [610, 218] on input "text" at bounding box center [584, 225] width 153 height 30
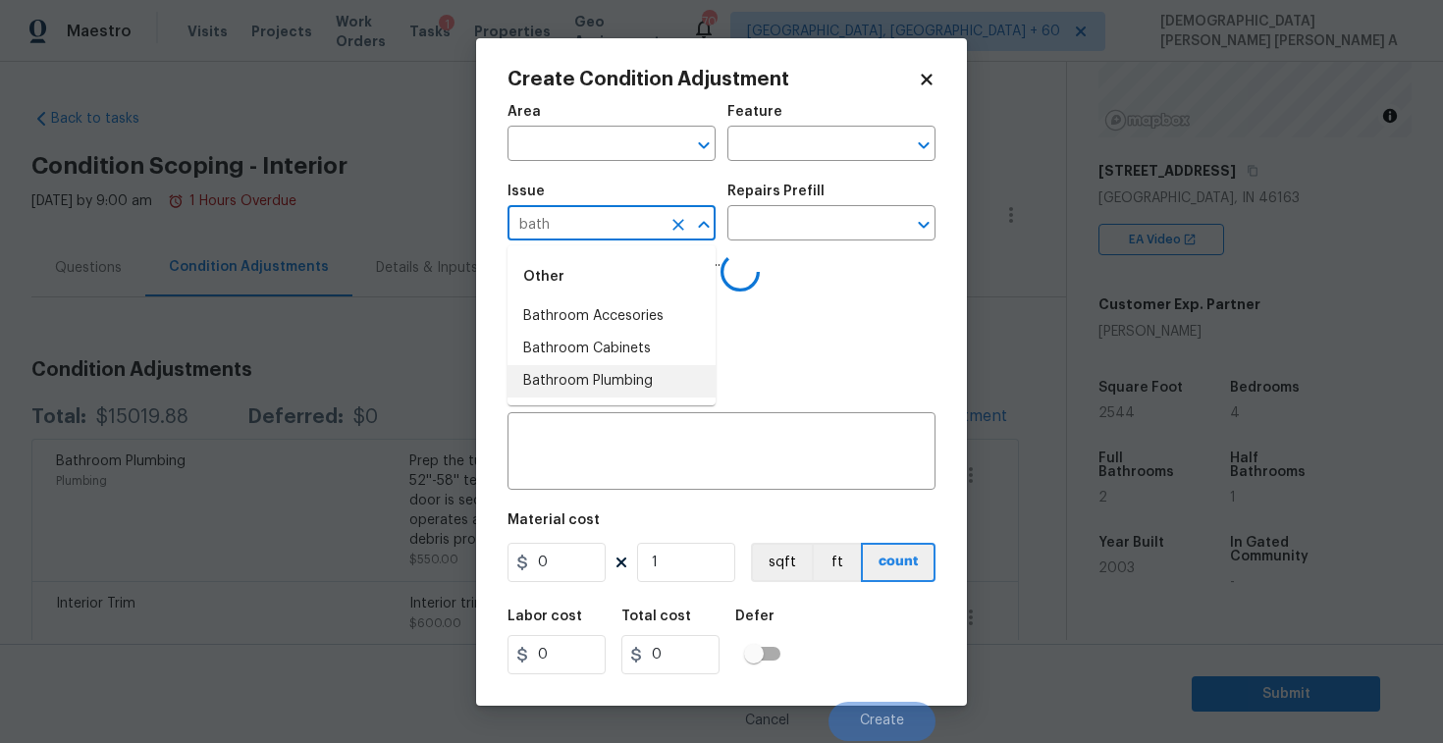
click at [605, 372] on li "Bathroom Plumbing" at bounding box center [612, 381] width 208 height 32
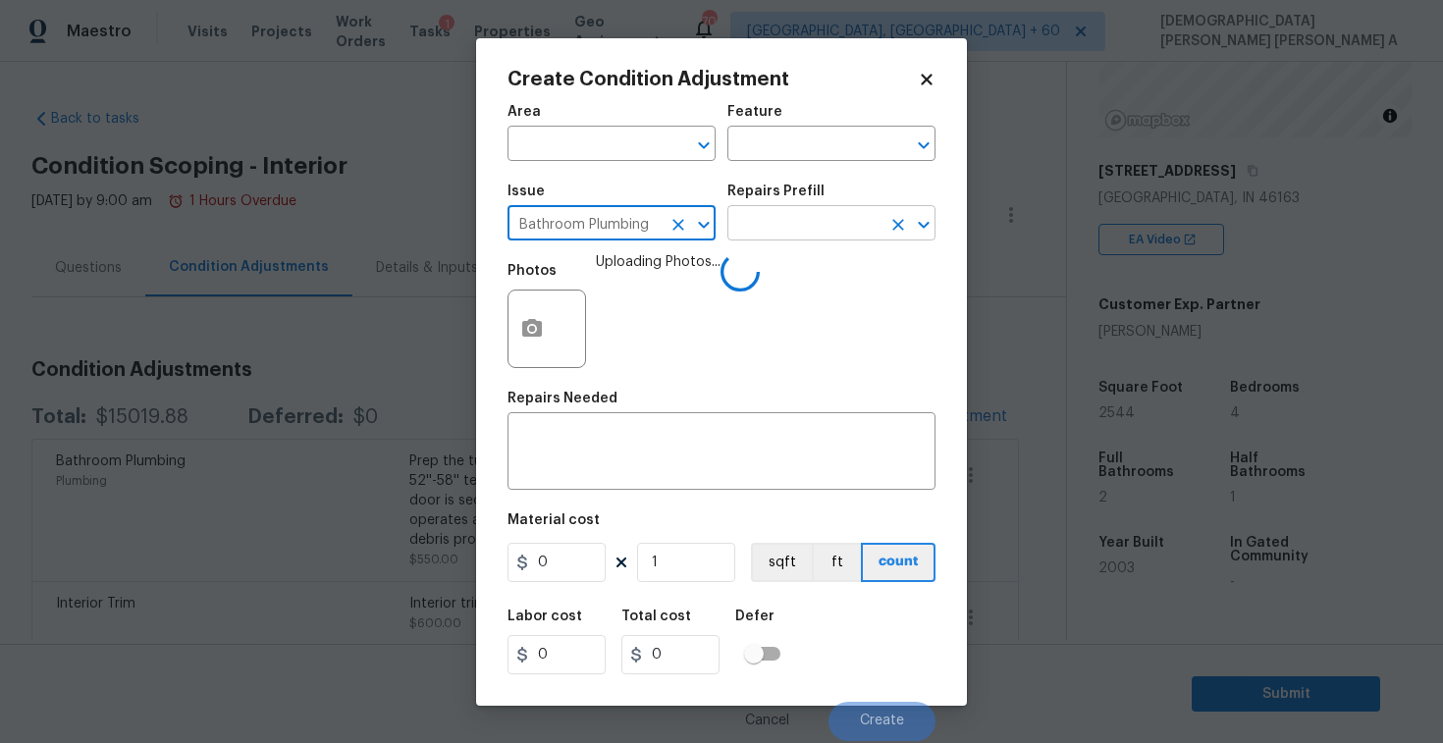
type input "Bathroom Plumbing"
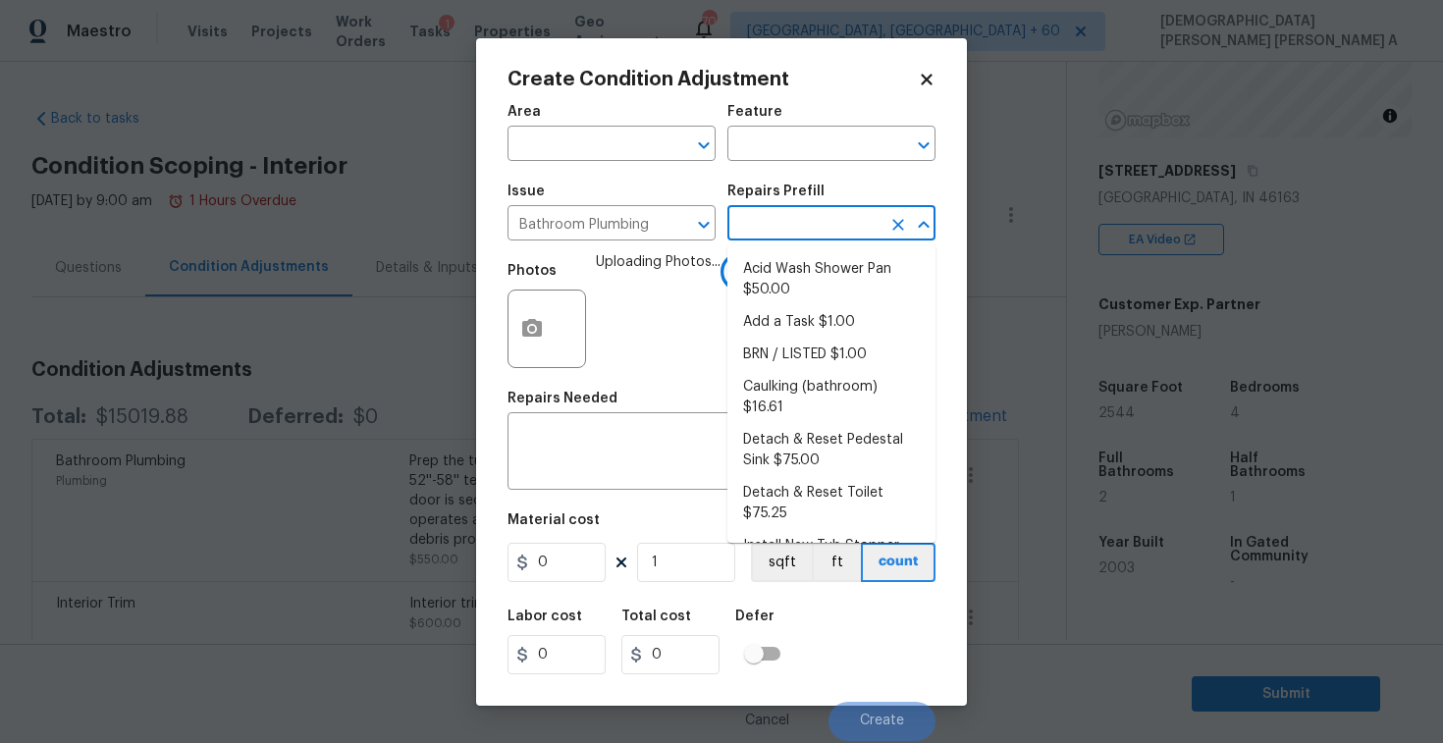
click at [865, 214] on input "text" at bounding box center [804, 225] width 153 height 30
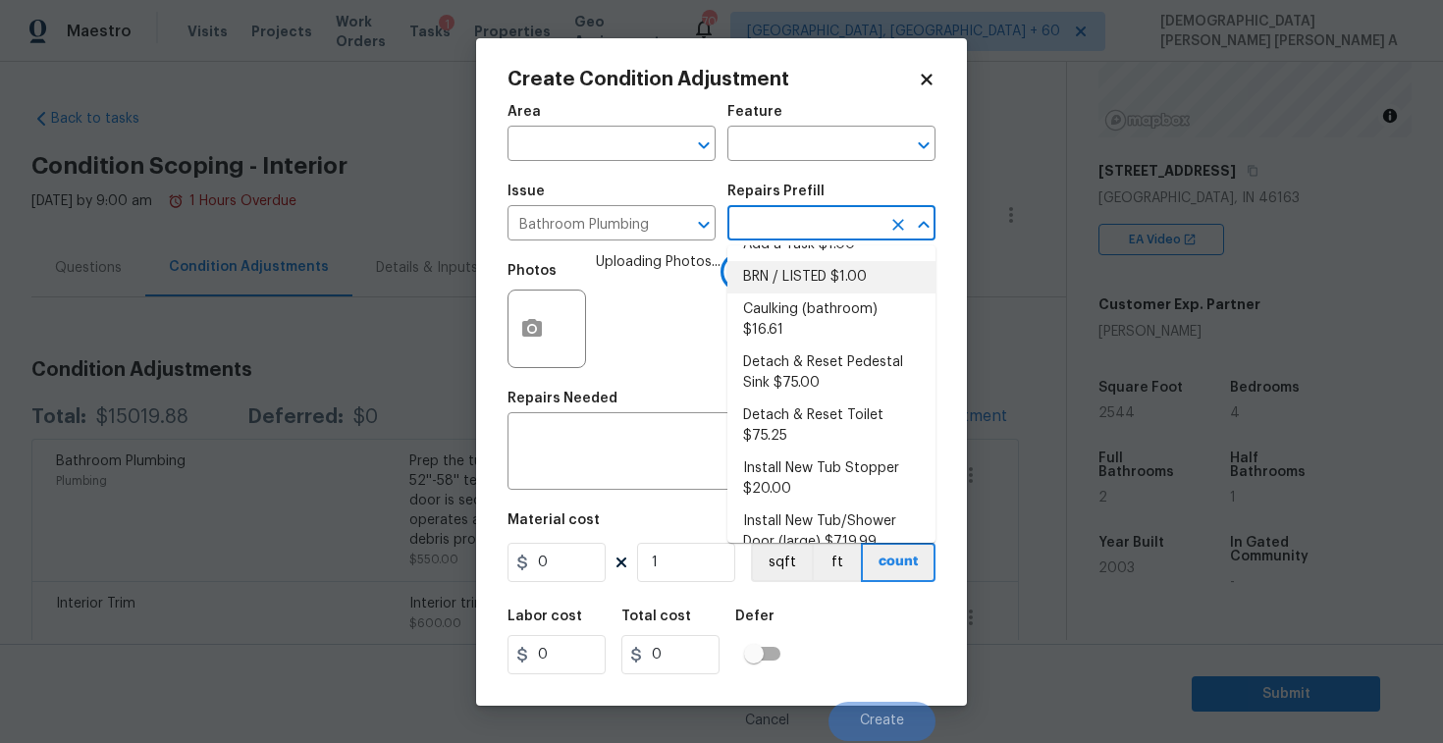
scroll to position [86, 0]
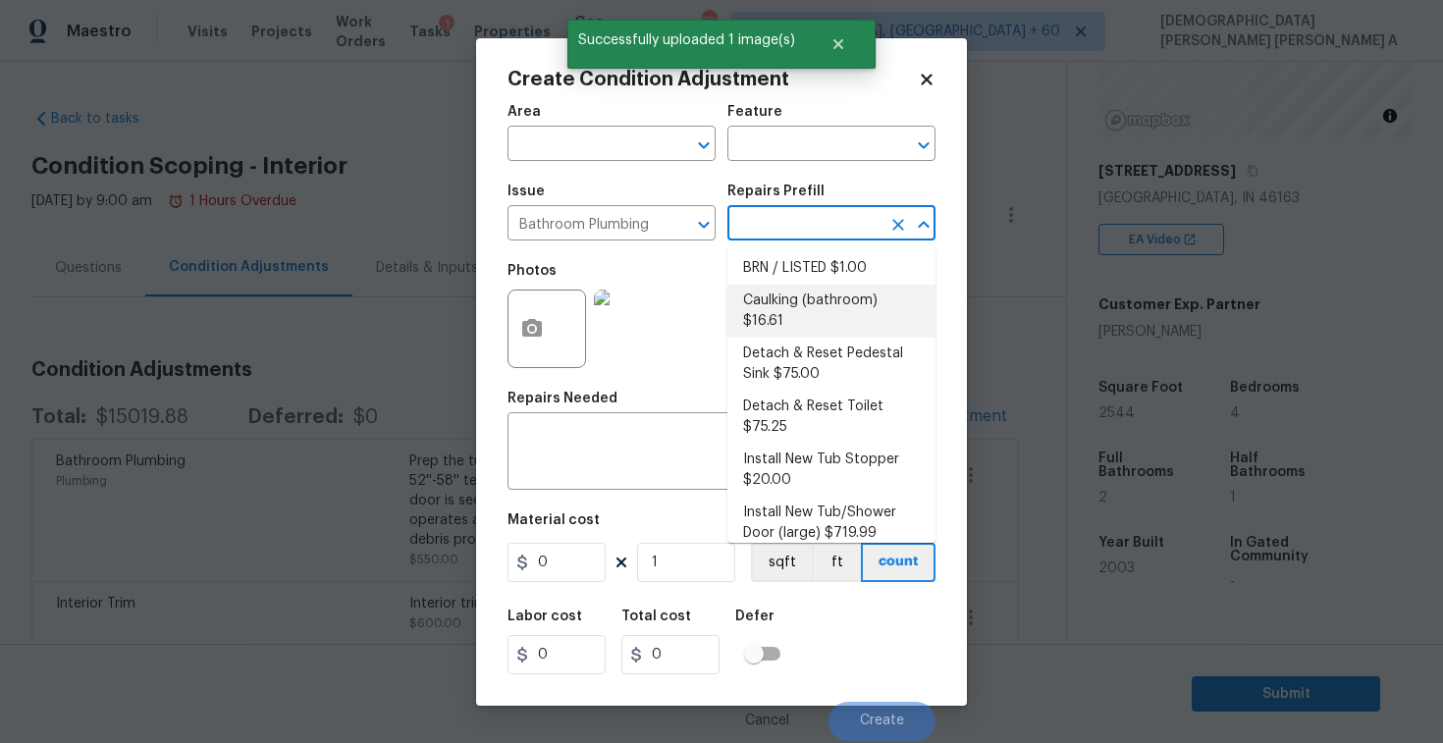
click at [810, 296] on li "Caulking (bathroom) $16.61" at bounding box center [832, 311] width 208 height 53
type input "Plumbing"
type textarea "Overall Interior Caulking Package (Wet Areas) to include sinks, bathtubs, showe…"
type input "16.61"
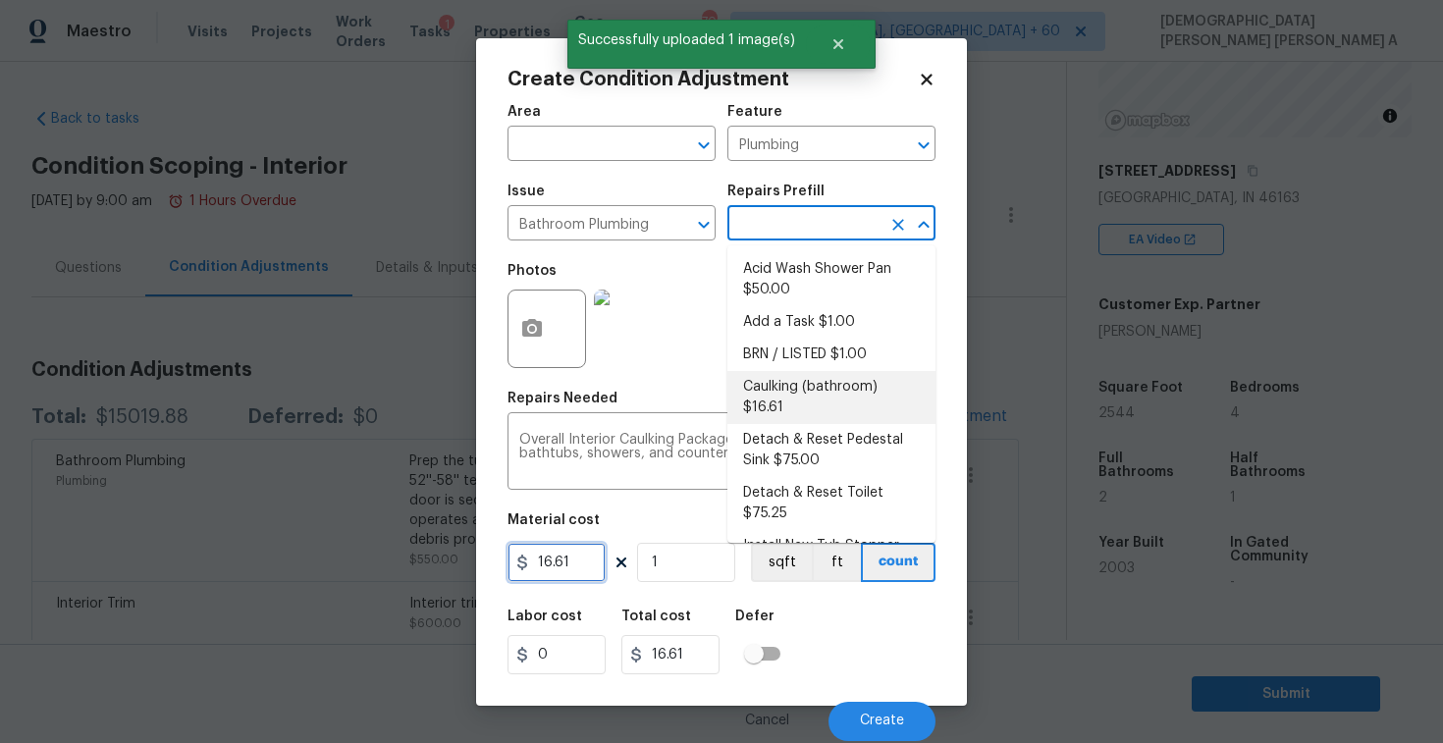
click at [569, 575] on input "16.61" at bounding box center [557, 562] width 98 height 39
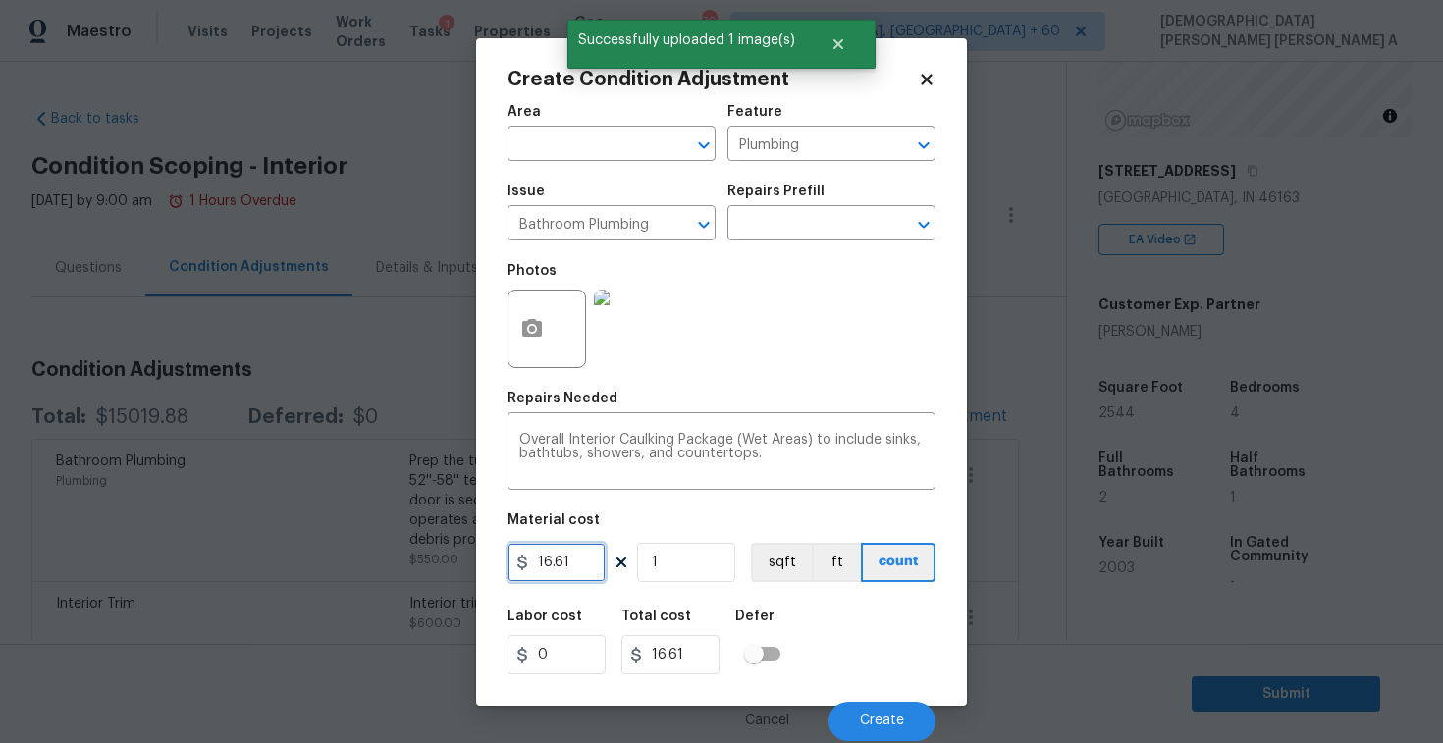
click at [569, 575] on input "16.61" at bounding box center [557, 562] width 98 height 39
type input "350"
click at [893, 719] on span "Create" at bounding box center [882, 721] width 44 height 15
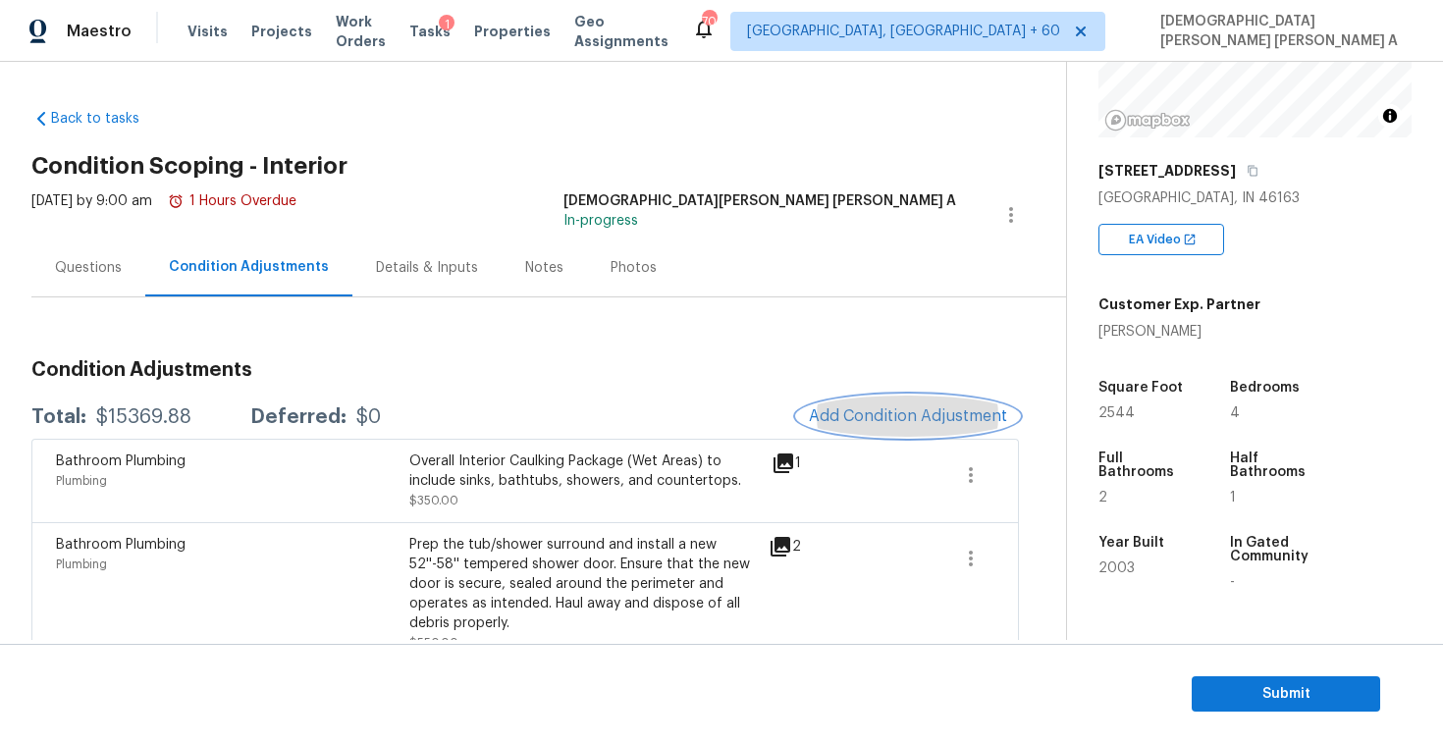
click at [873, 414] on span "Add Condition Adjustment" at bounding box center [908, 416] width 198 height 18
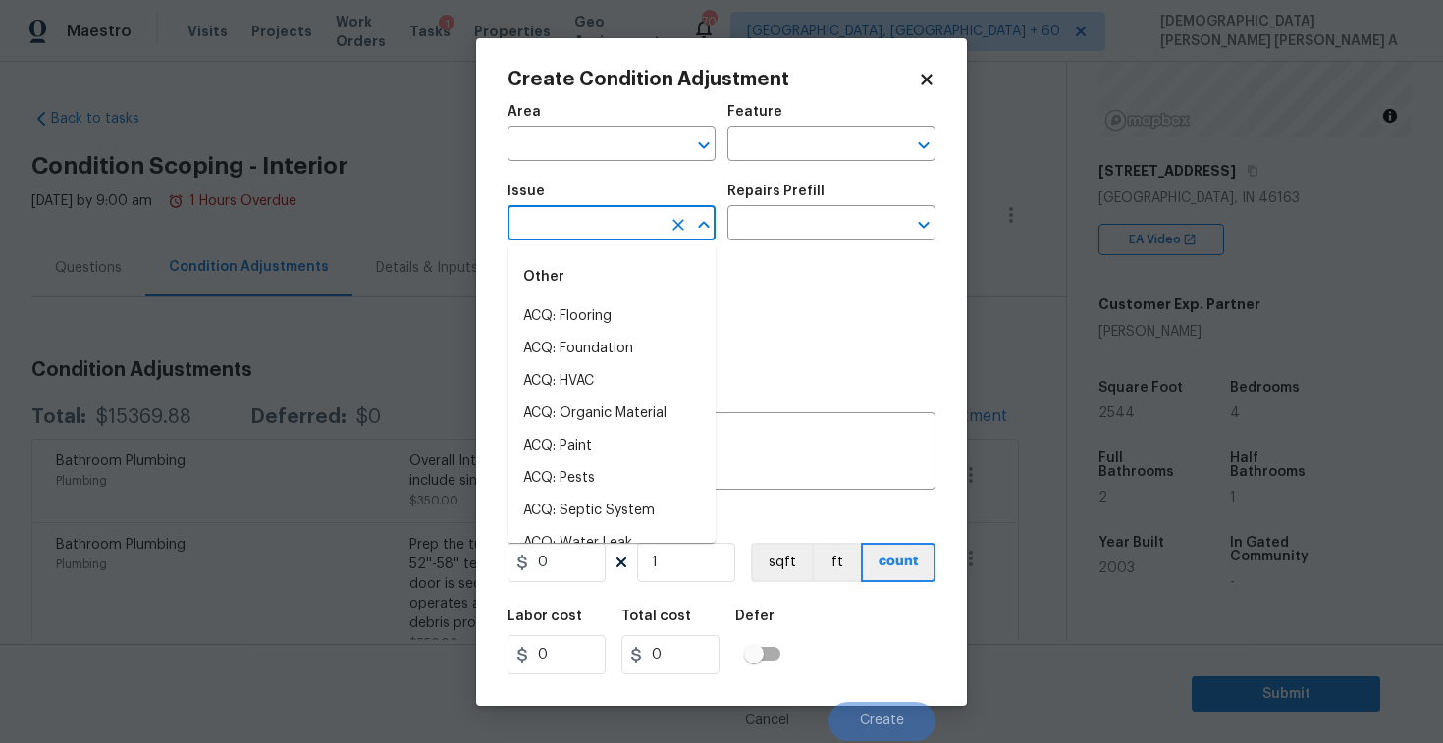
click at [558, 223] on input "text" at bounding box center [584, 225] width 153 height 30
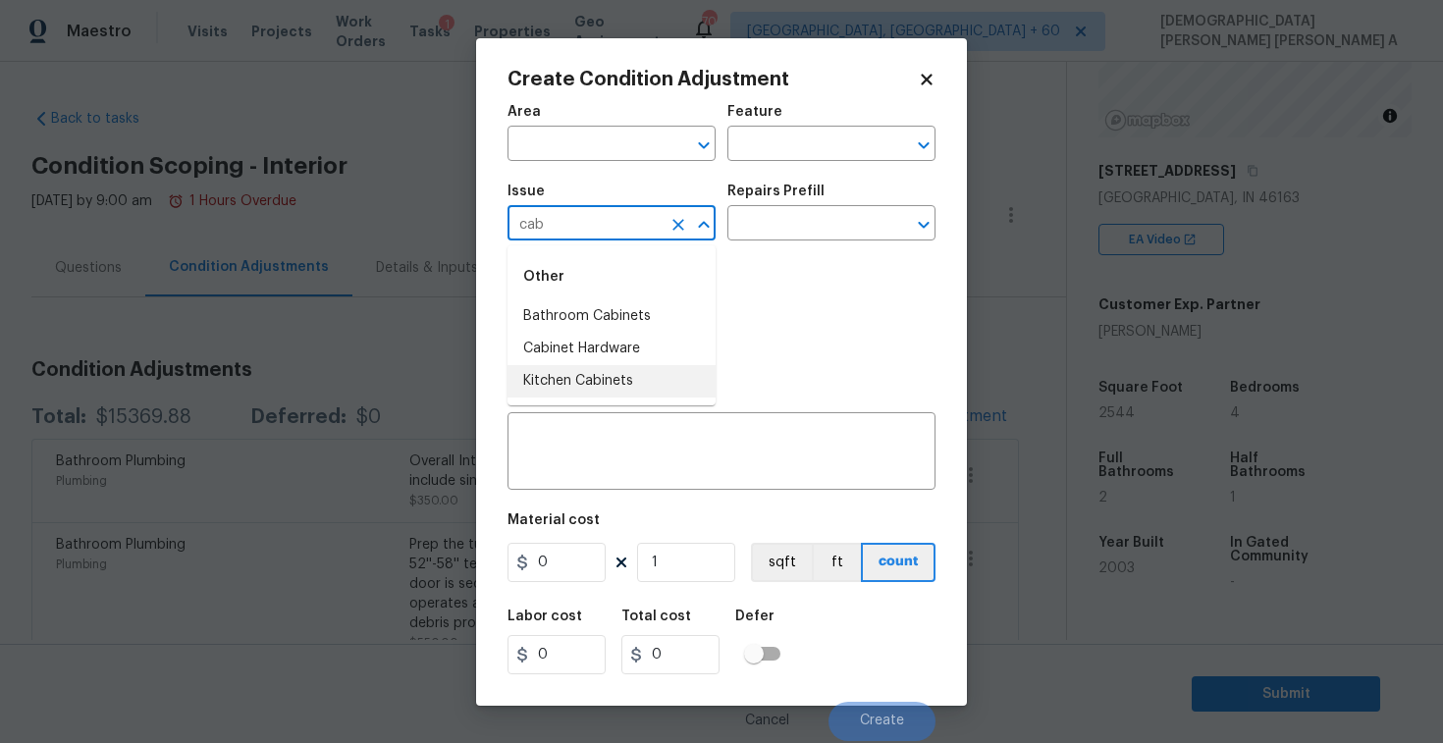
click at [601, 380] on li "Kitchen Cabinets" at bounding box center [612, 381] width 208 height 32
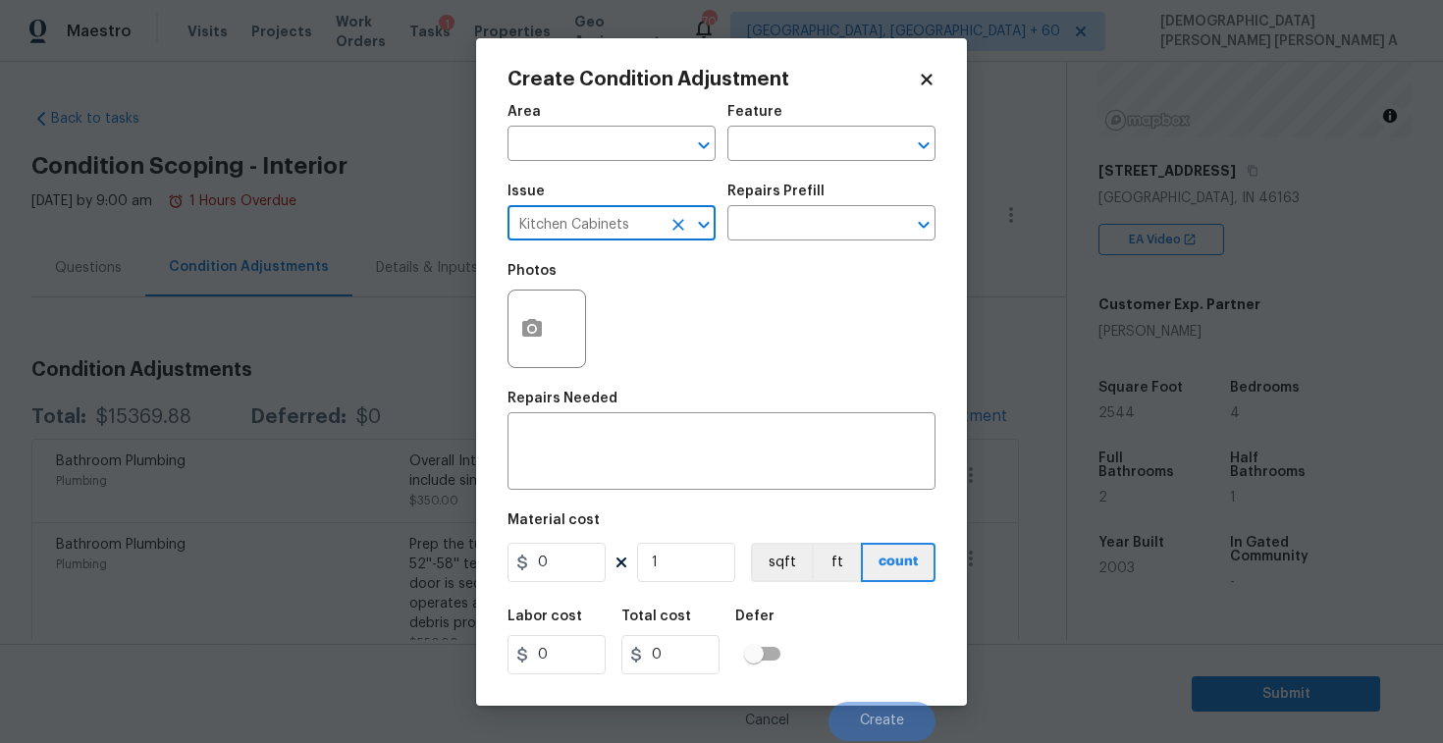
type input "Kitchen Cabinets"
click at [520, 334] on icon "button" at bounding box center [532, 329] width 24 height 24
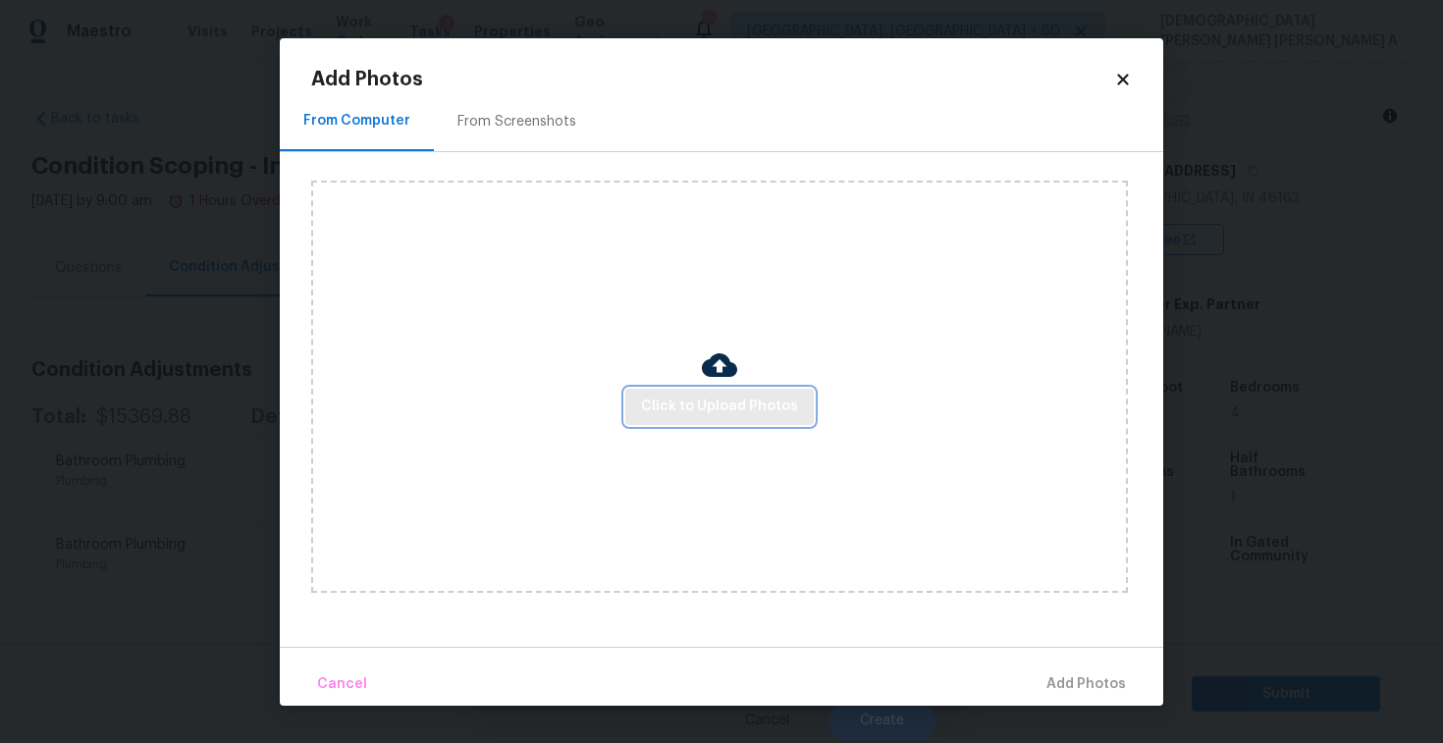
click at [745, 403] on span "Click to Upload Photos" at bounding box center [719, 407] width 157 height 25
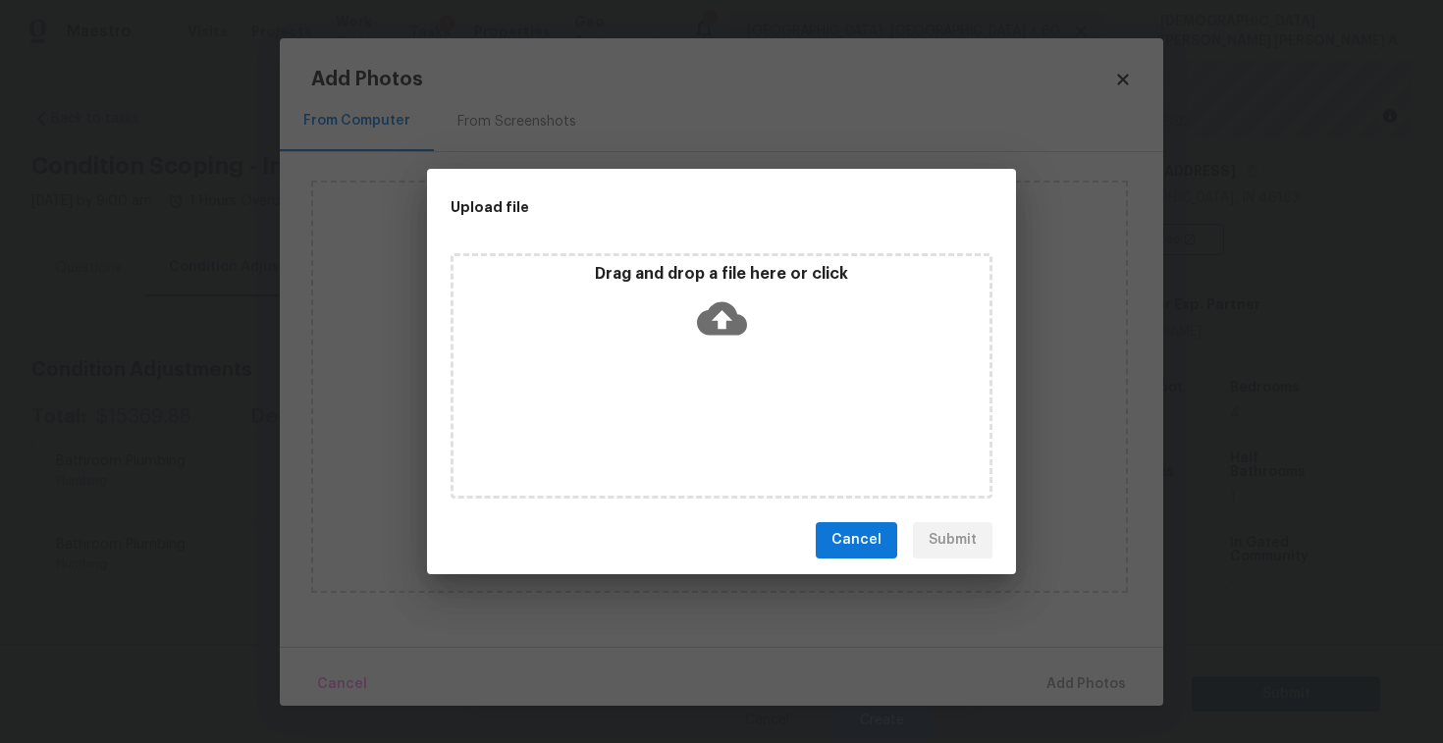
click at [733, 345] on div "Drag and drop a file here or click" at bounding box center [722, 306] width 536 height 84
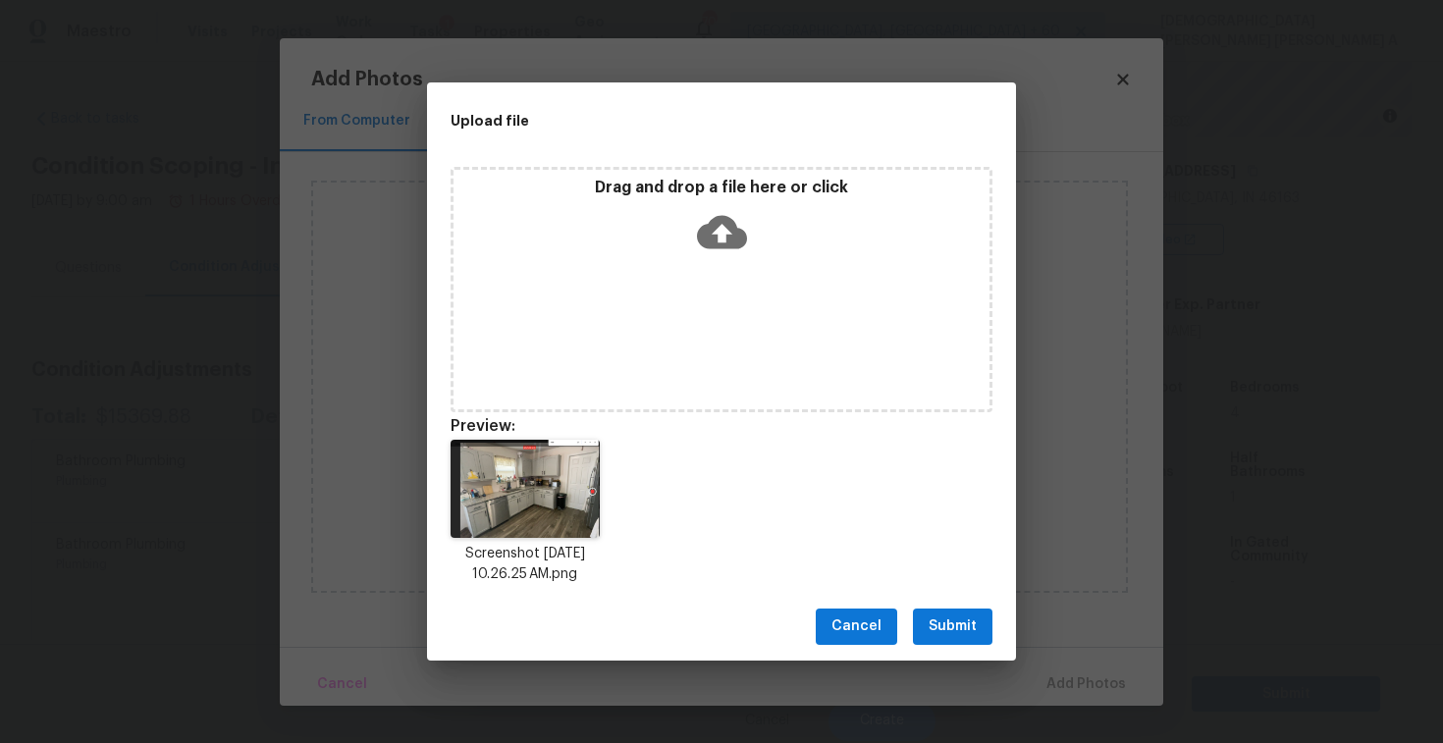
click at [957, 616] on span "Submit" at bounding box center [953, 627] width 48 height 25
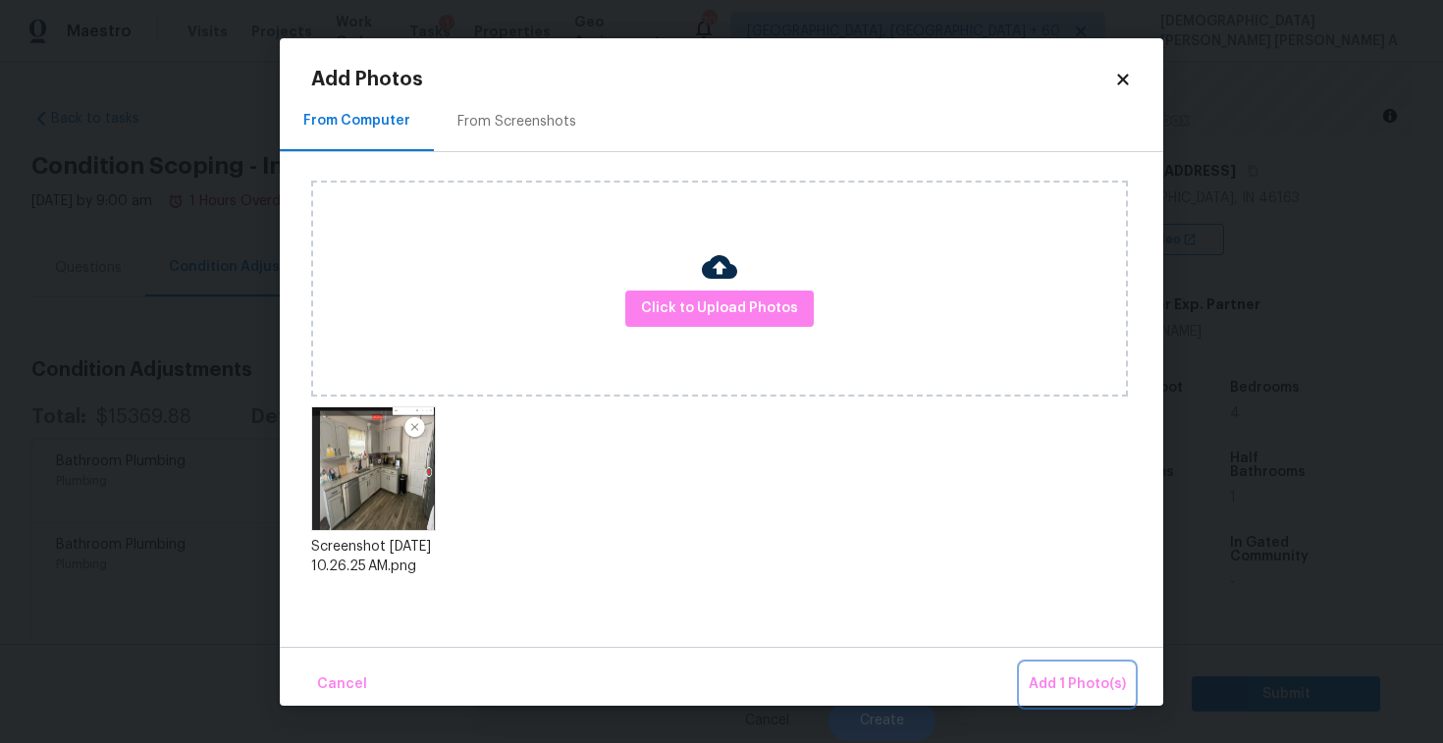
click at [1073, 673] on span "Add 1 Photo(s)" at bounding box center [1077, 685] width 97 height 25
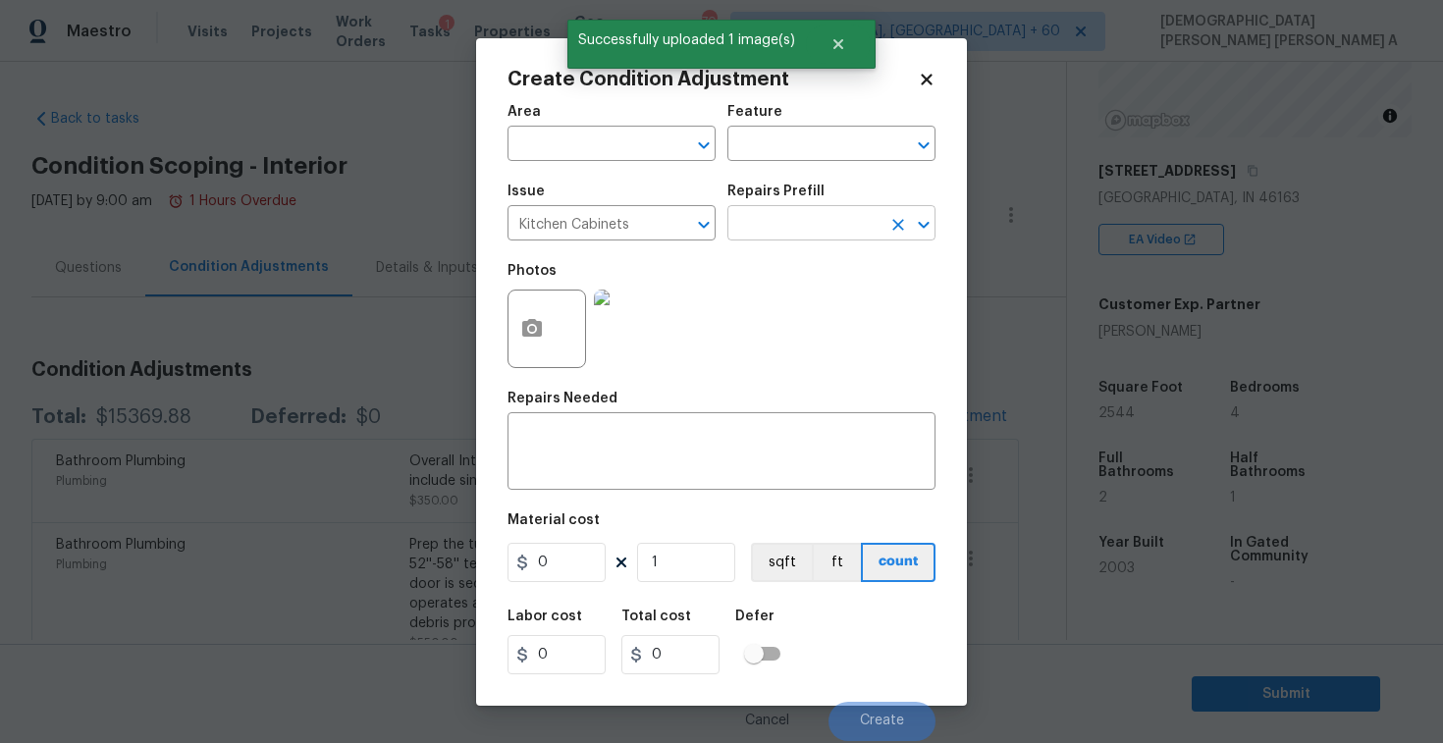
click at [780, 223] on input "text" at bounding box center [804, 225] width 153 height 30
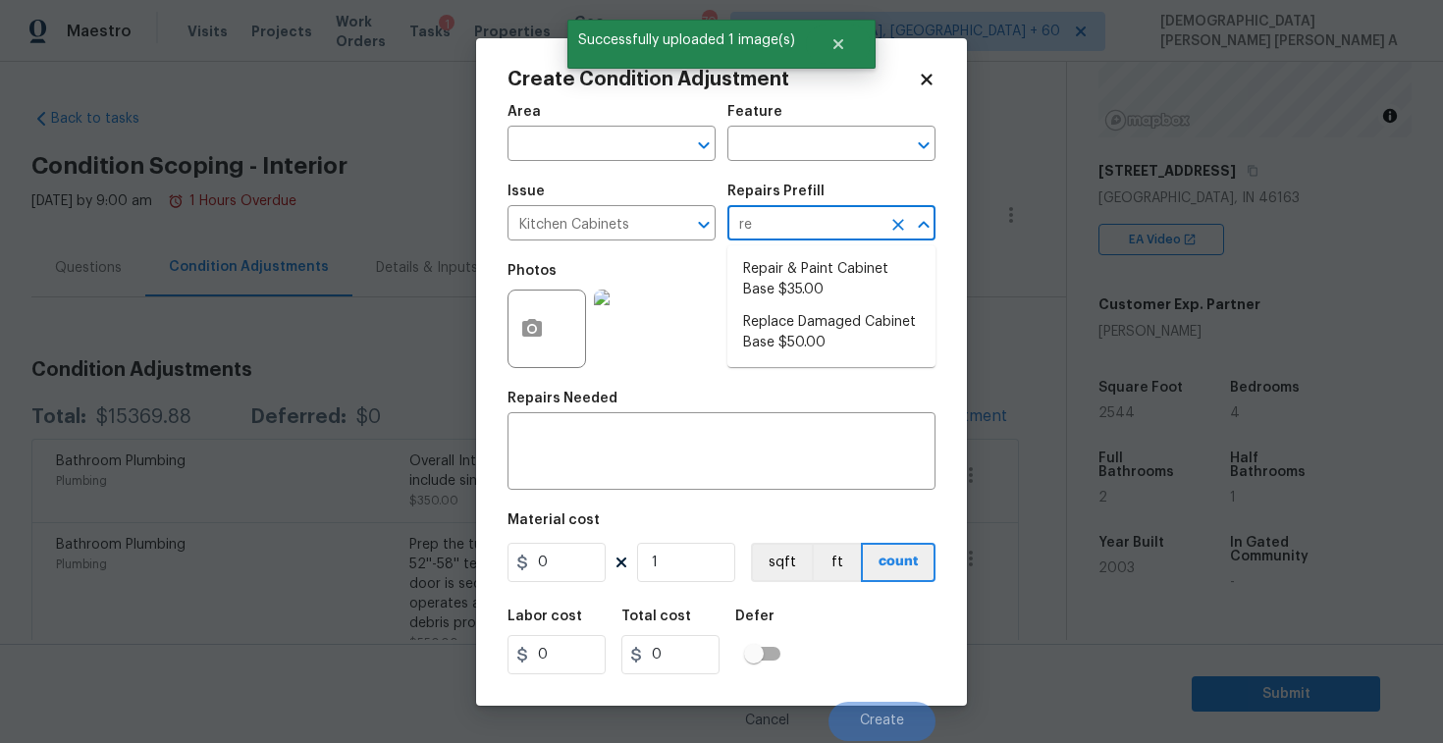
type input "rep"
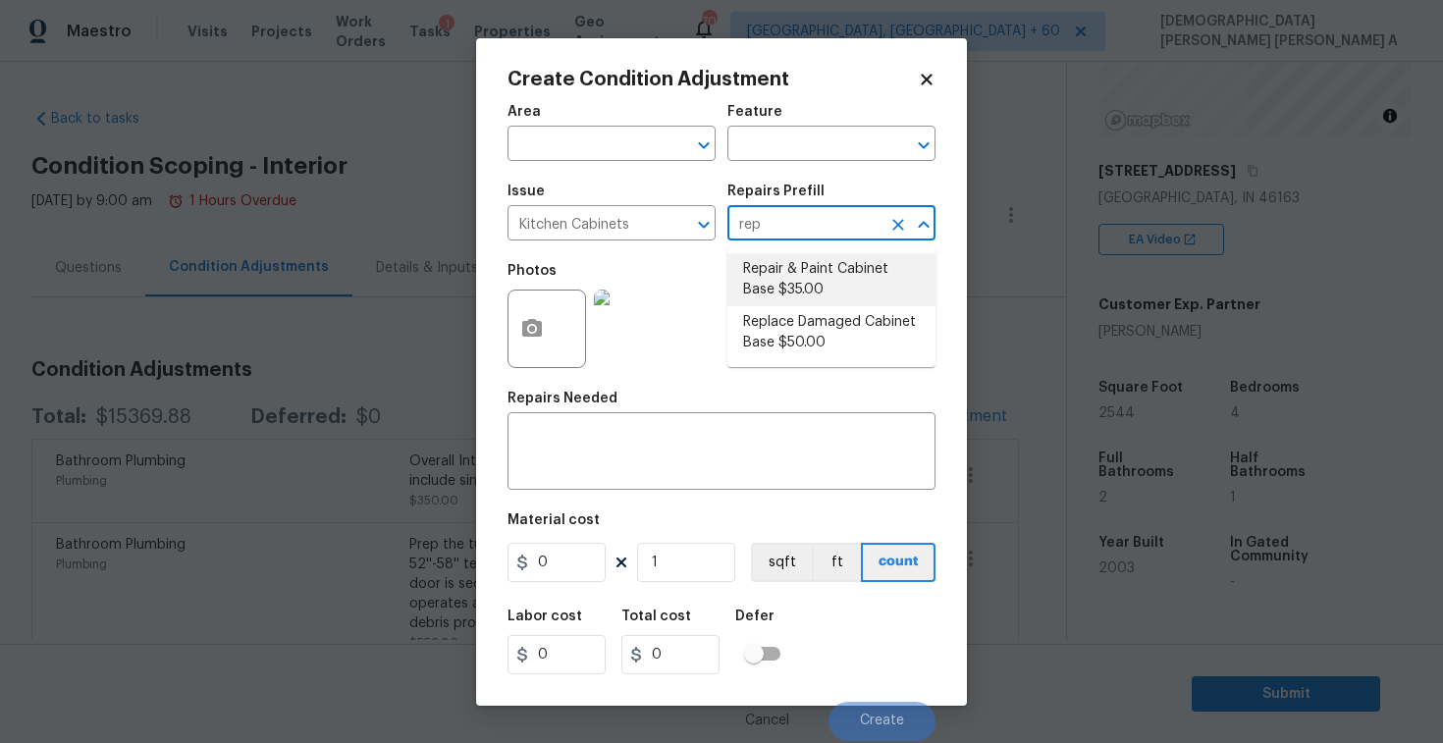
click at [801, 331] on li "Replace Damaged Cabinet Base $50.00" at bounding box center [832, 332] width 208 height 53
type input "Cabinets"
type textarea "Remove the existing/damage cabinet base and replace with new. Ensure that the n…"
type input "50"
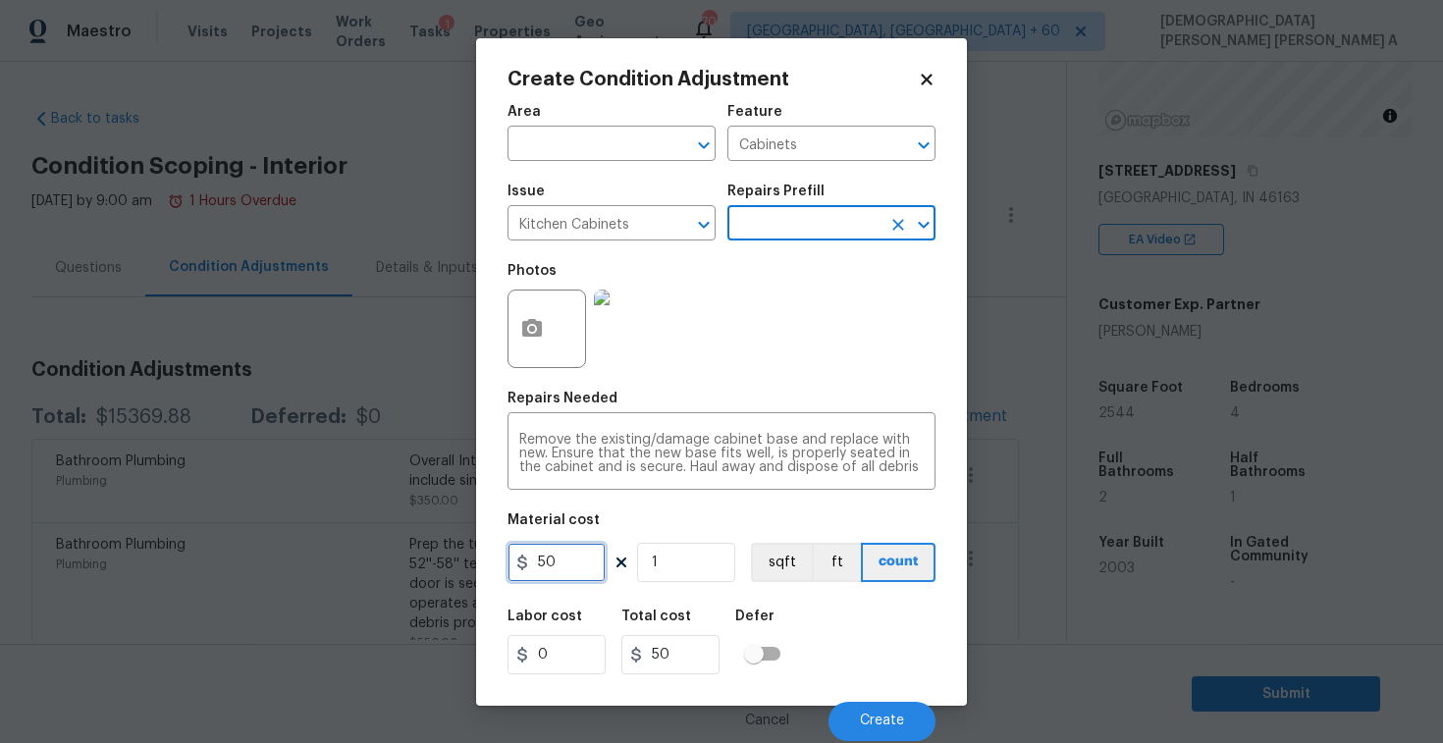
click at [559, 565] on input "50" at bounding box center [557, 562] width 98 height 39
type input "200"
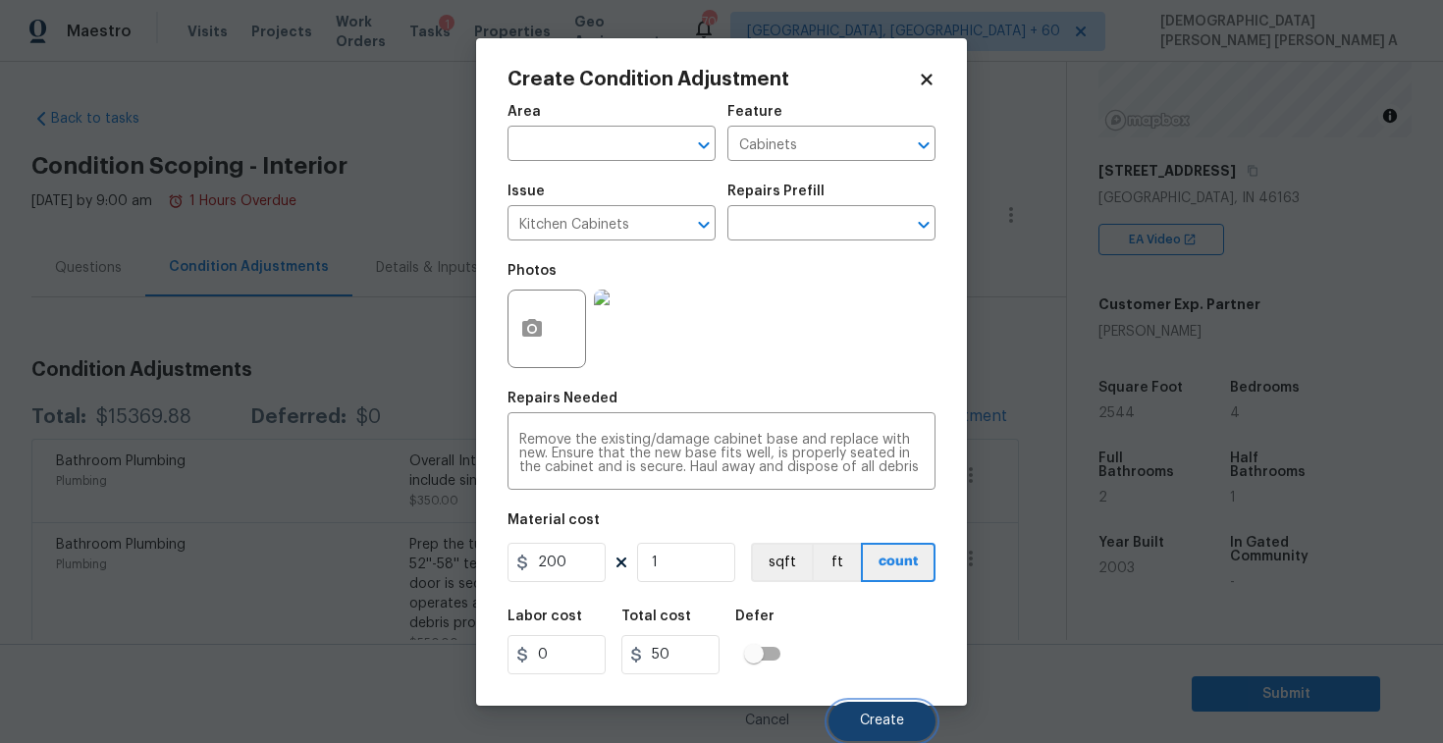
type input "200"
click at [850, 715] on button "Create" at bounding box center [882, 721] width 107 height 39
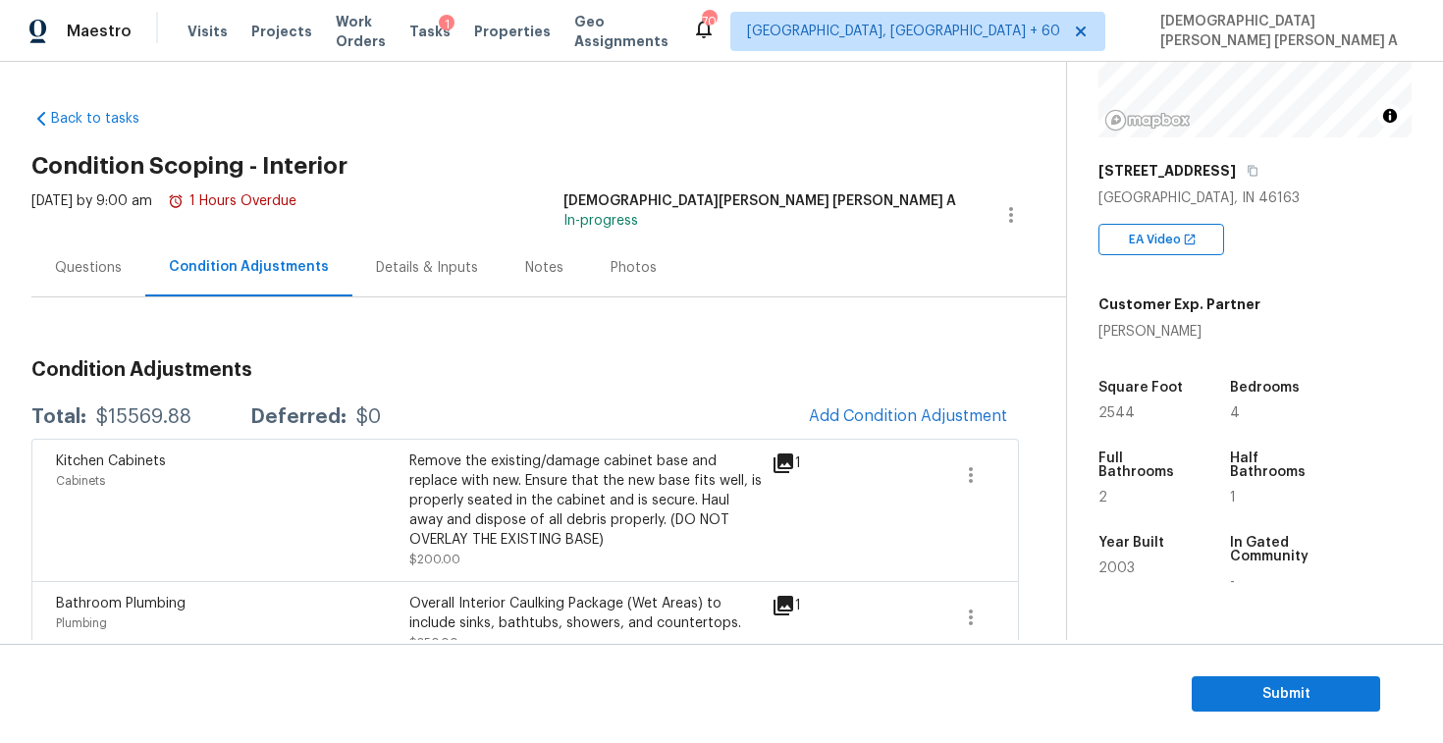
click at [70, 280] on div "Questions" at bounding box center [88, 268] width 114 height 58
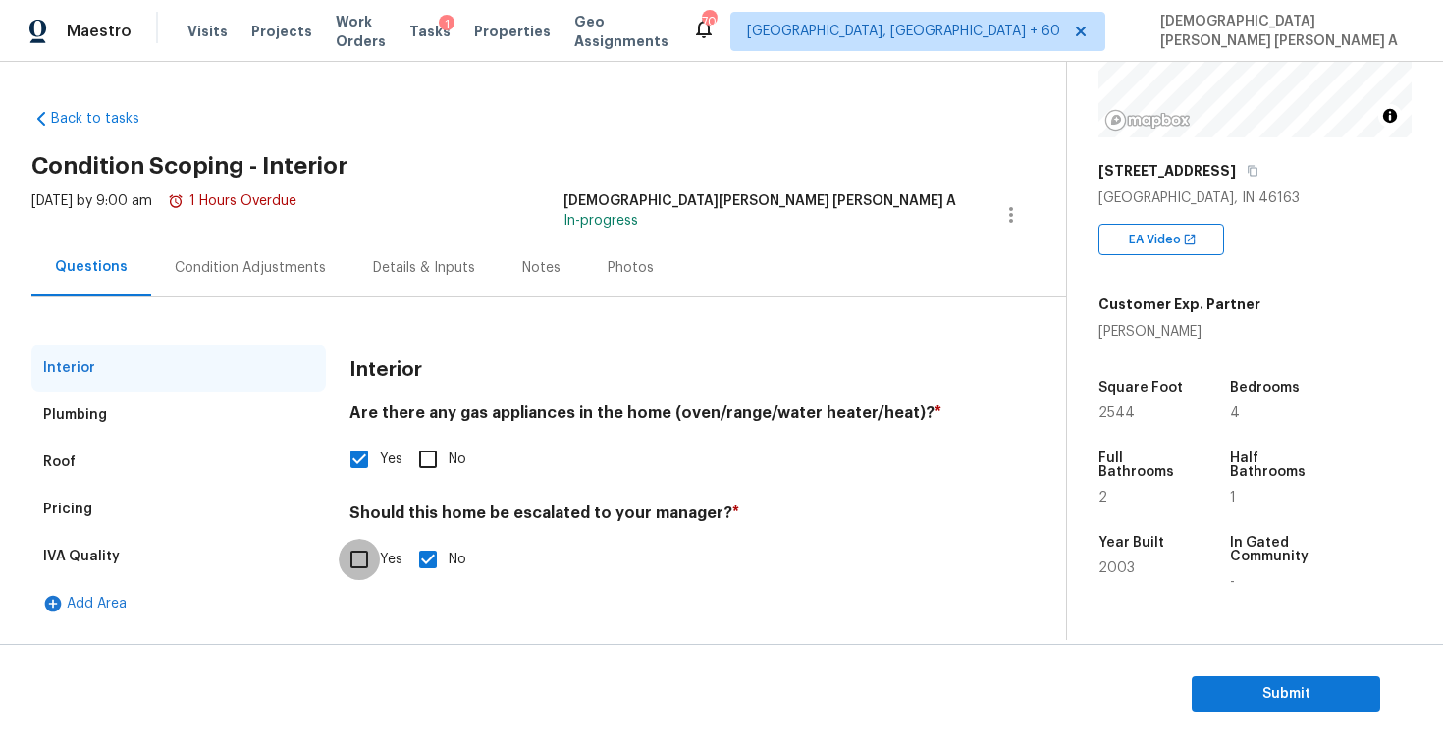
click at [370, 569] on input "Yes" at bounding box center [359, 559] width 41 height 41
checkbox input "true"
checkbox input "false"
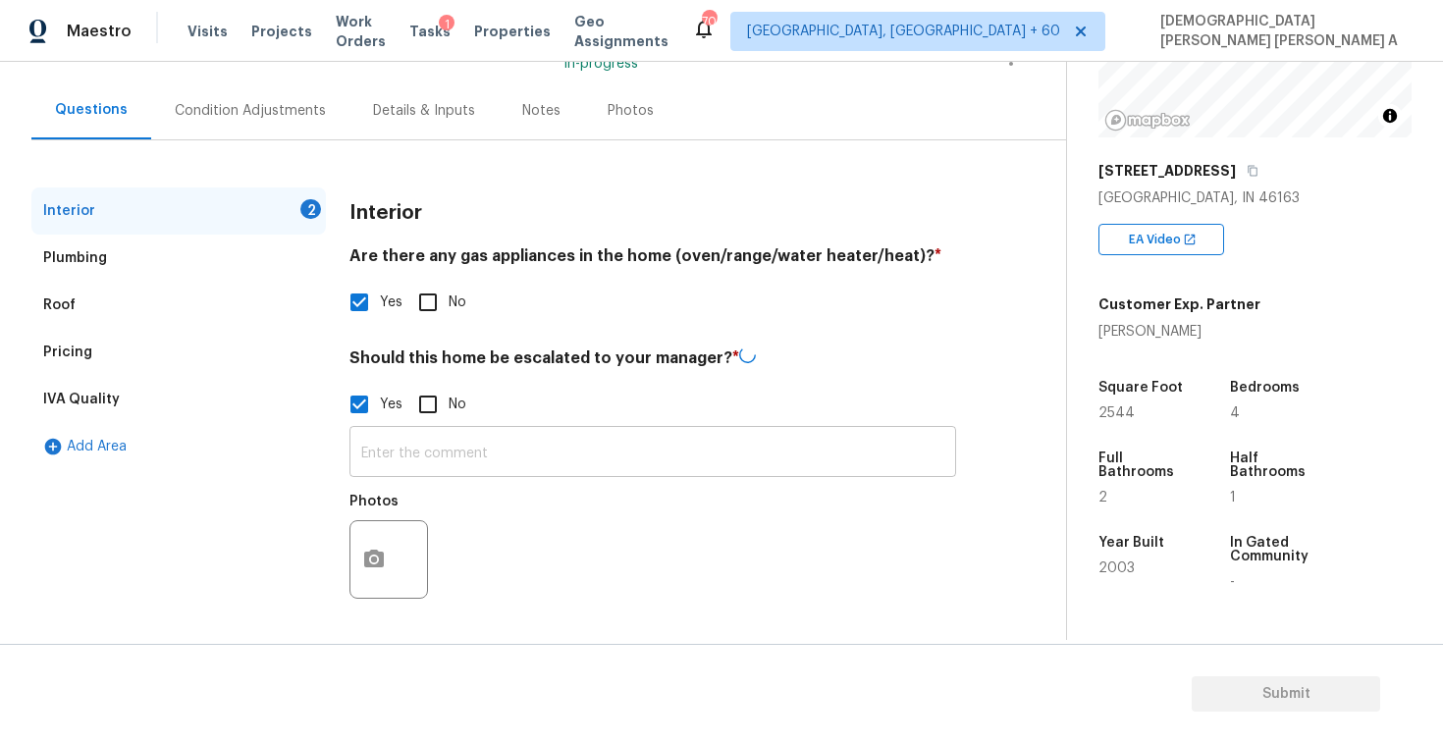
scroll to position [155, 0]
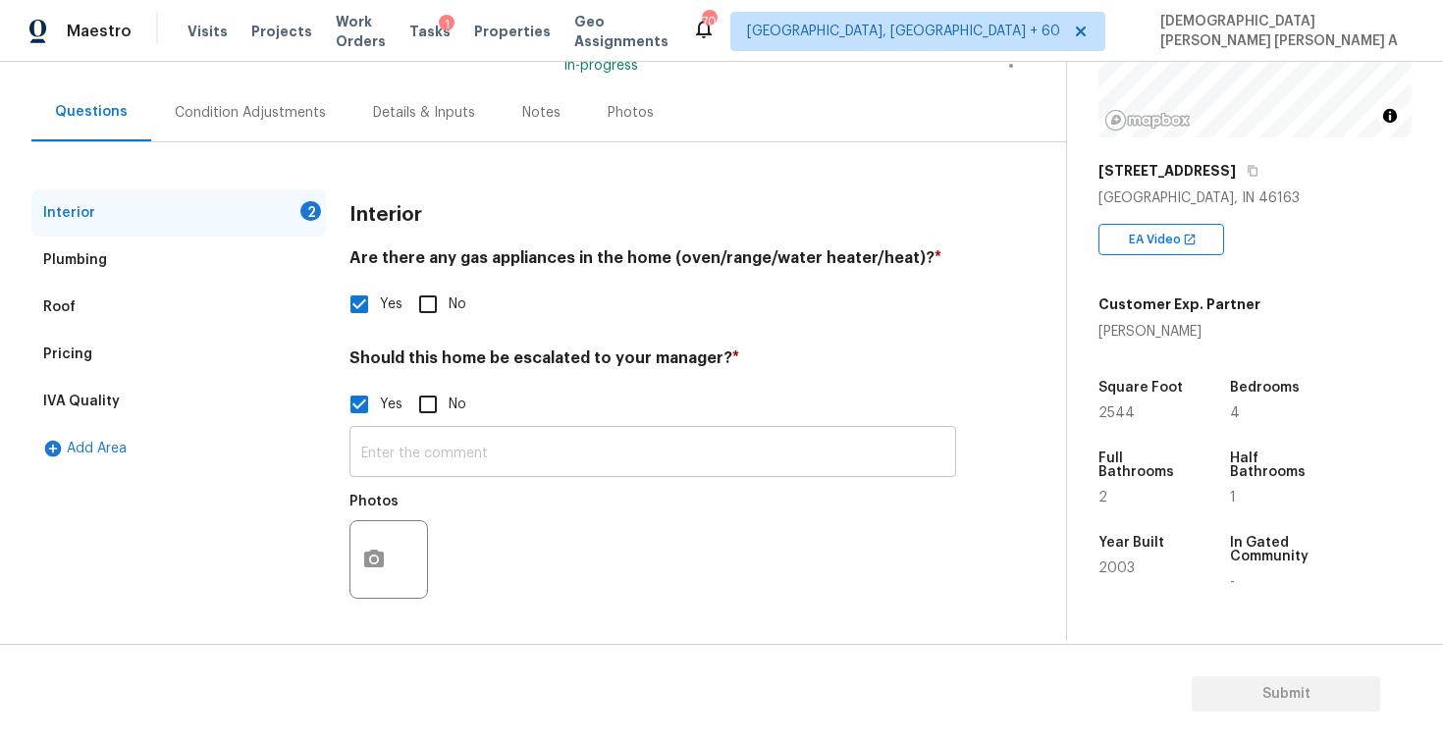
click at [444, 461] on input "text" at bounding box center [653, 454] width 607 height 46
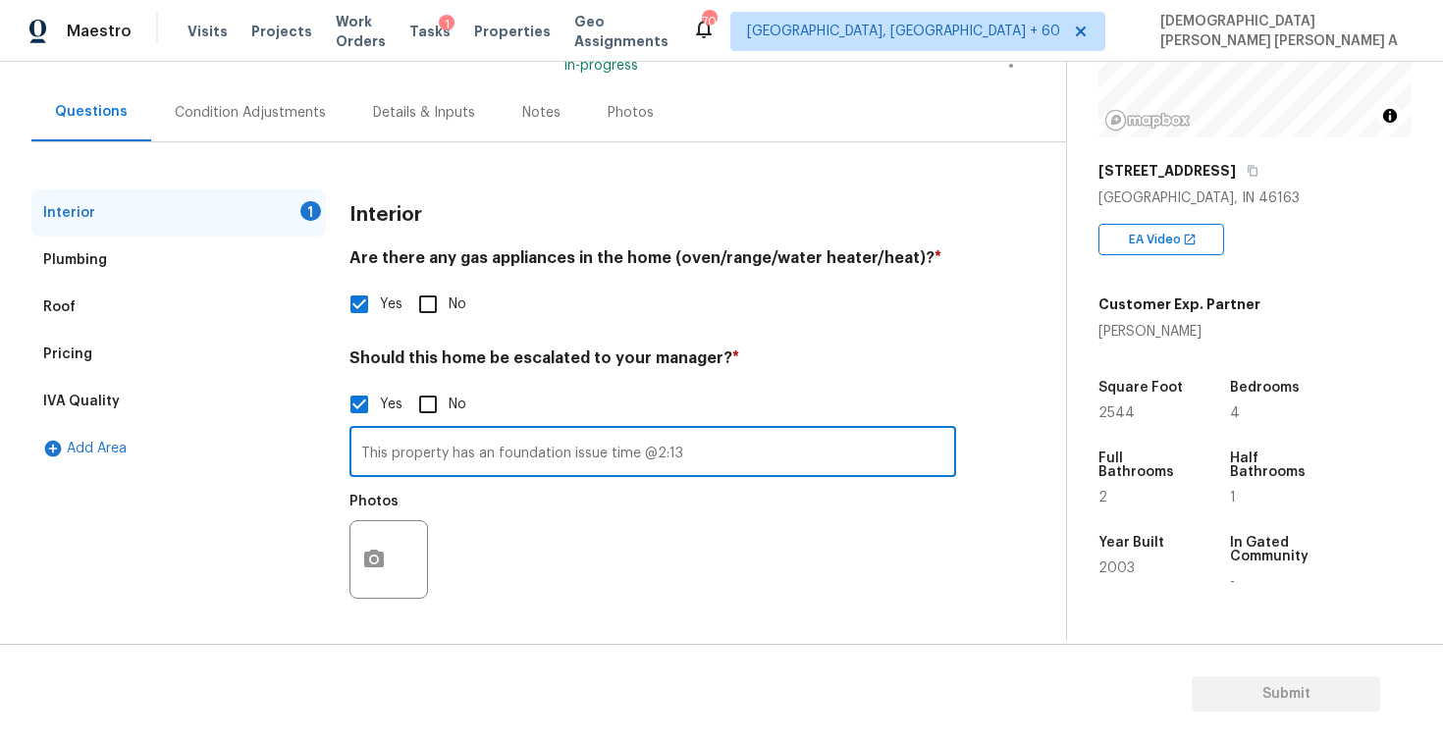
type input "This property has an foundation issue time @2:13"
click at [348, 571] on div "Interior 1 Plumbing Roof Pricing IVA Quality Add Area Interior Are there any ga…" at bounding box center [525, 412] width 988 height 445
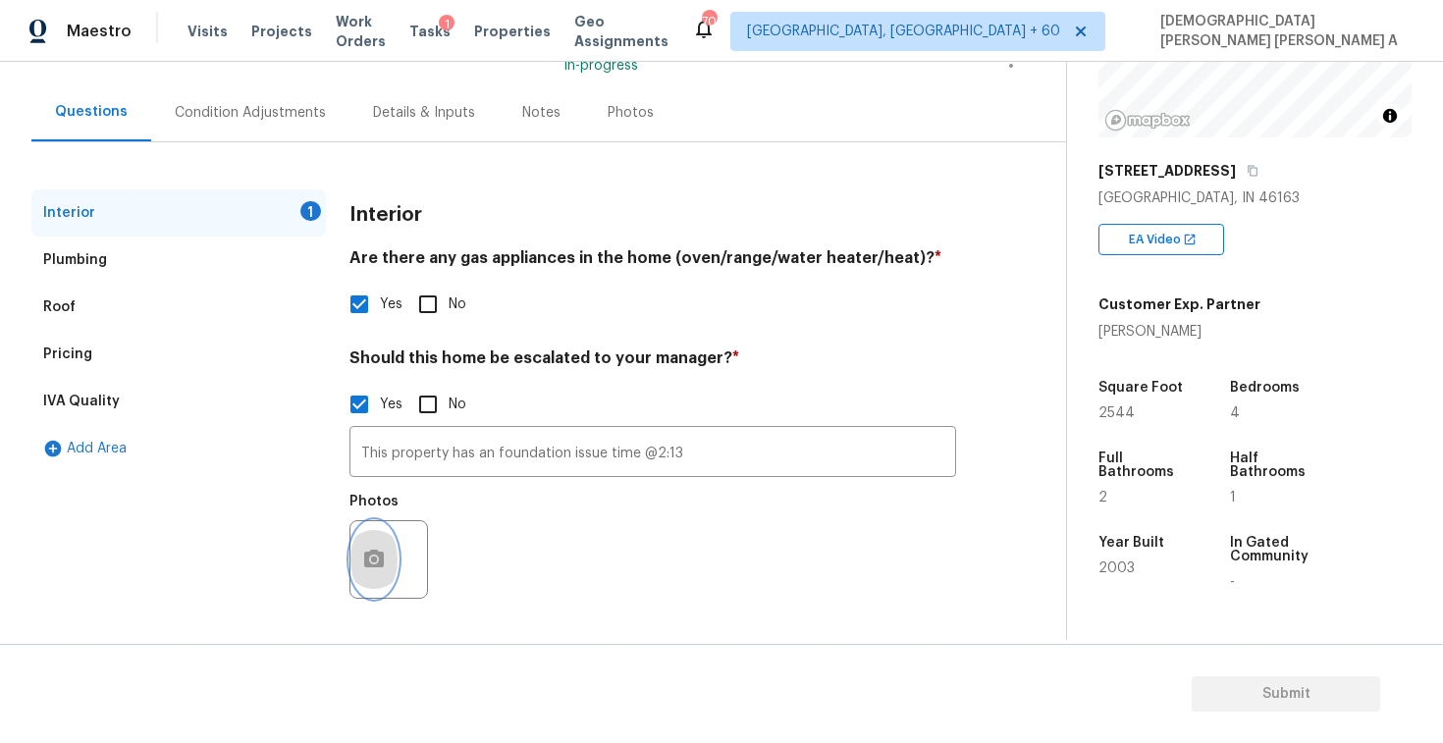
click at [371, 567] on icon "button" at bounding box center [374, 559] width 20 height 18
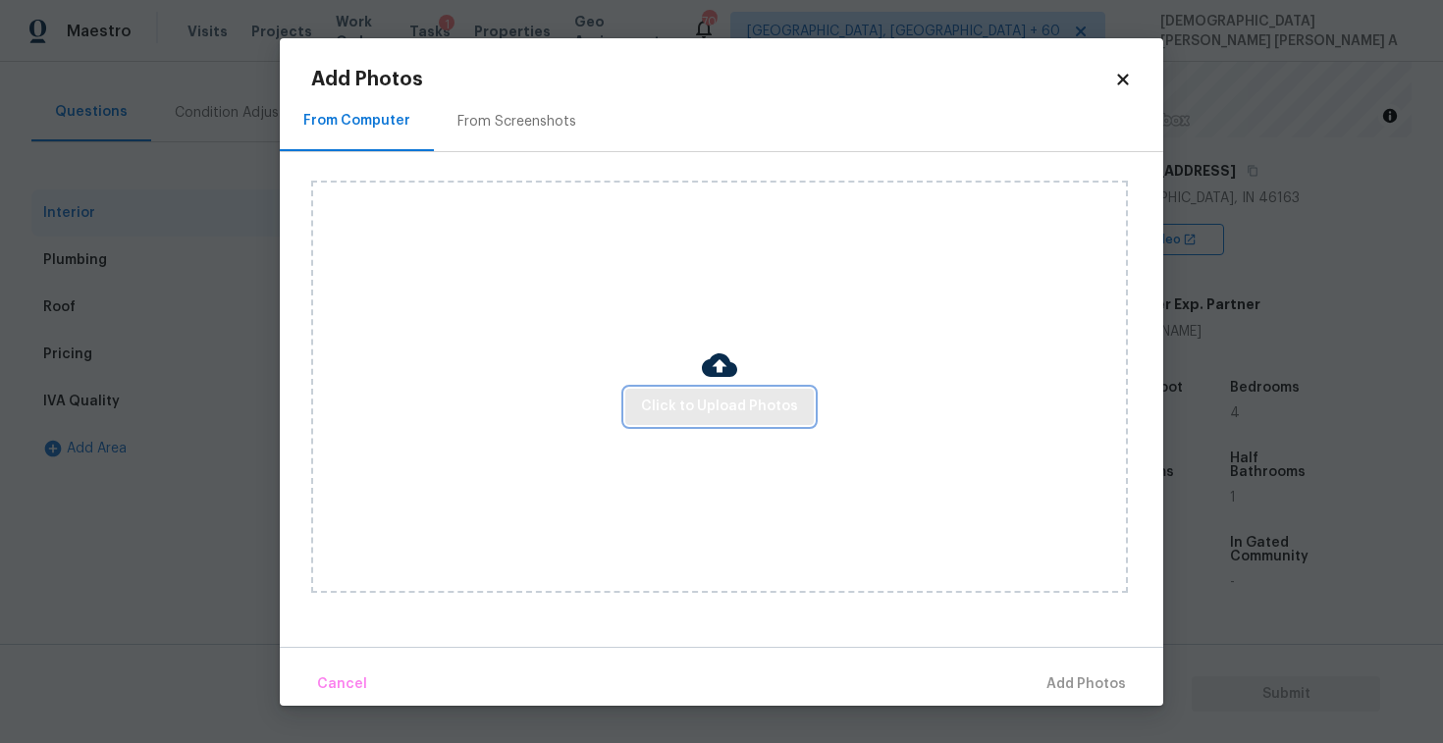
click at [742, 402] on span "Click to Upload Photos" at bounding box center [719, 407] width 157 height 25
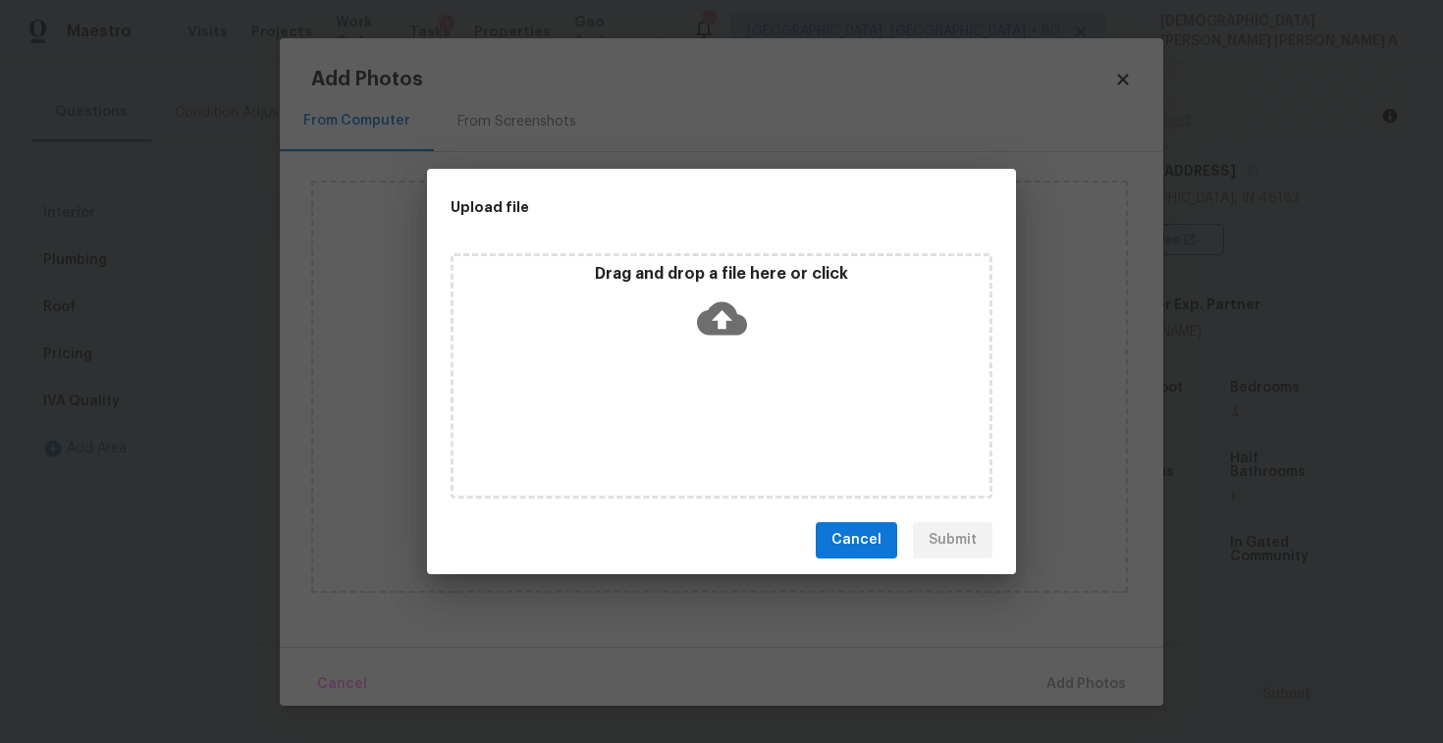
click at [735, 328] on icon at bounding box center [722, 317] width 50 height 33
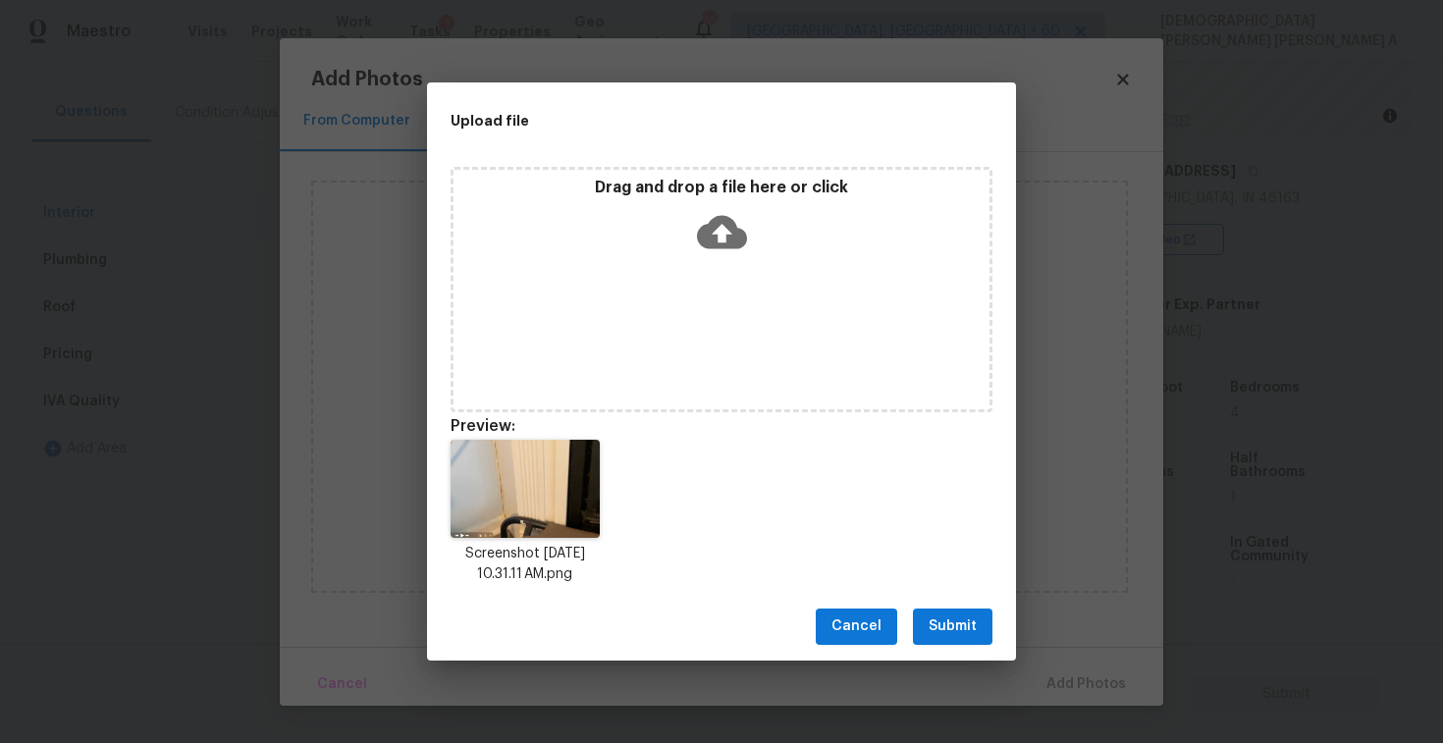
click at [973, 615] on span "Submit" at bounding box center [953, 627] width 48 height 25
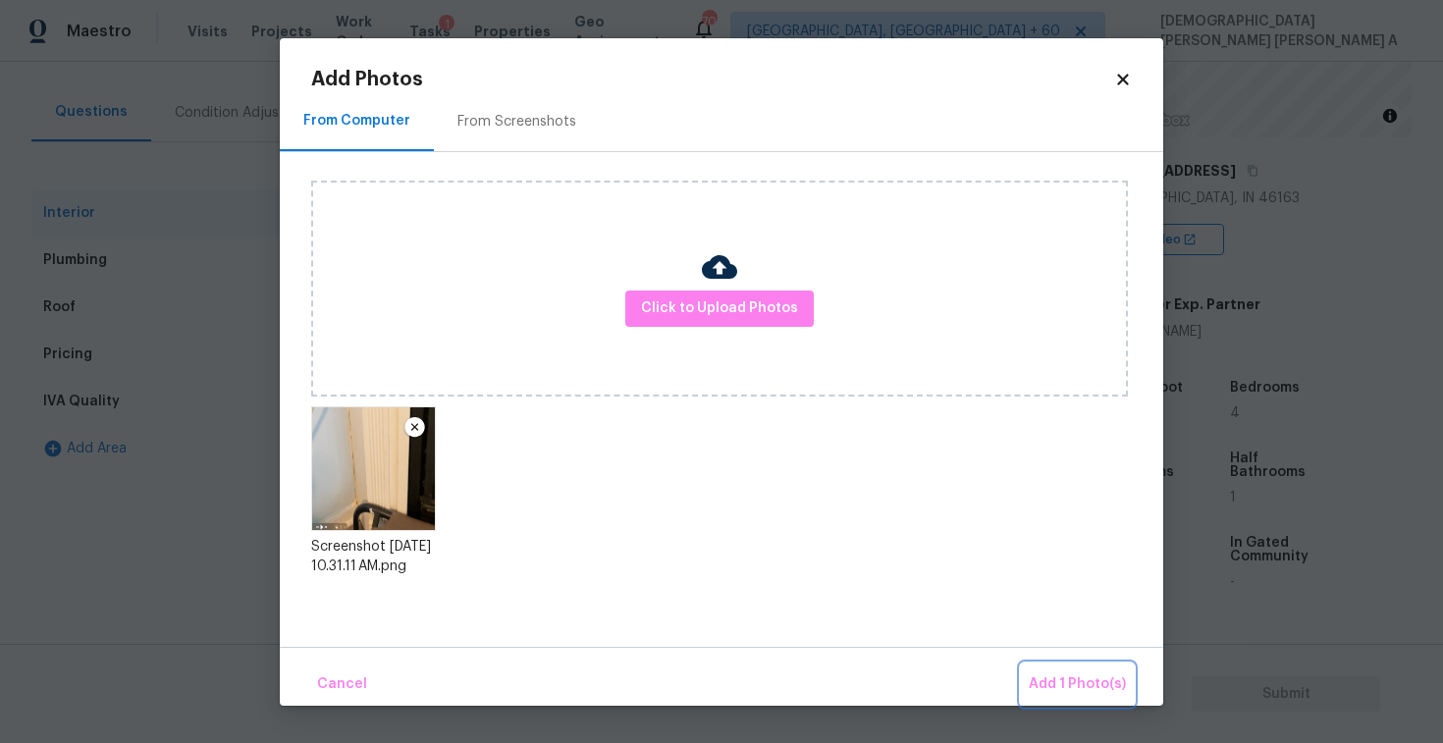
click at [1082, 687] on span "Add 1 Photo(s)" at bounding box center [1077, 685] width 97 height 25
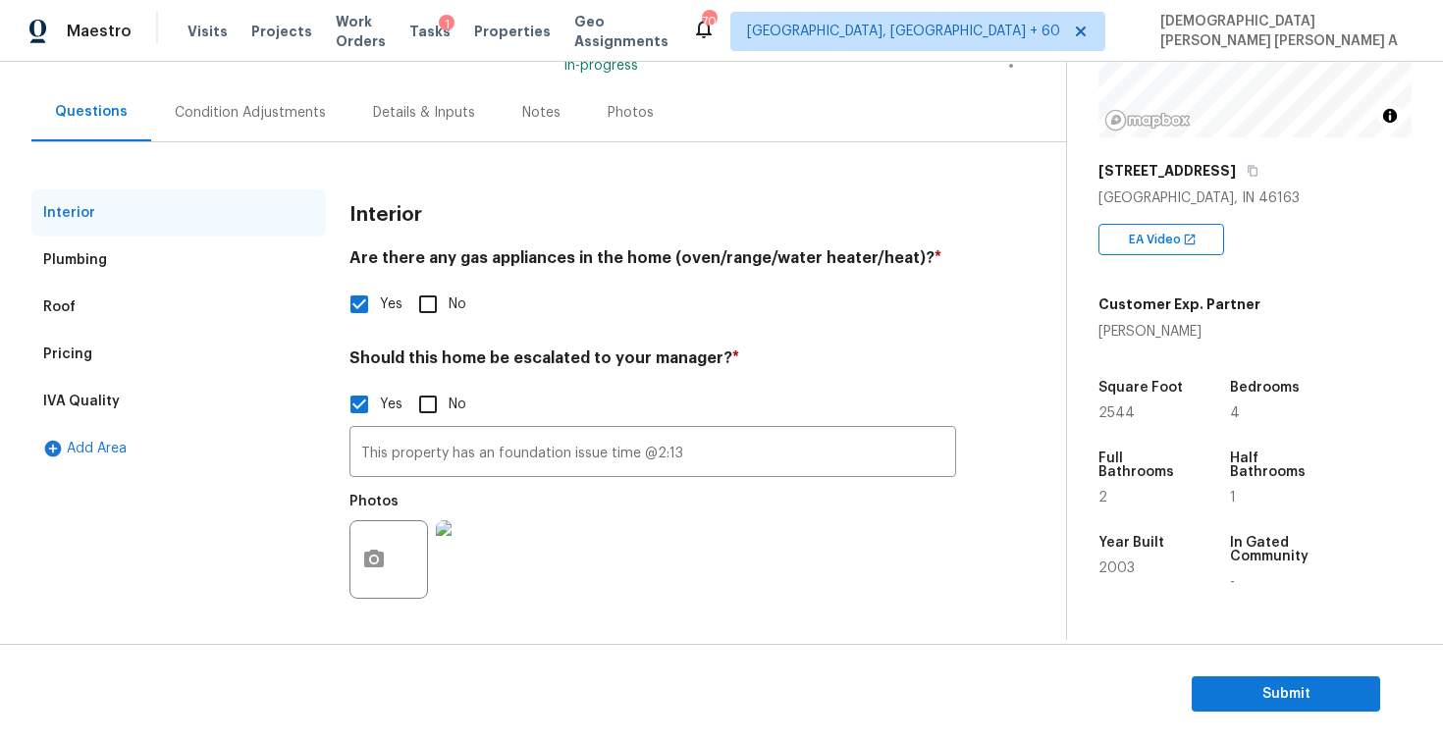
click at [220, 110] on div "Condition Adjustments" at bounding box center [250, 113] width 151 height 20
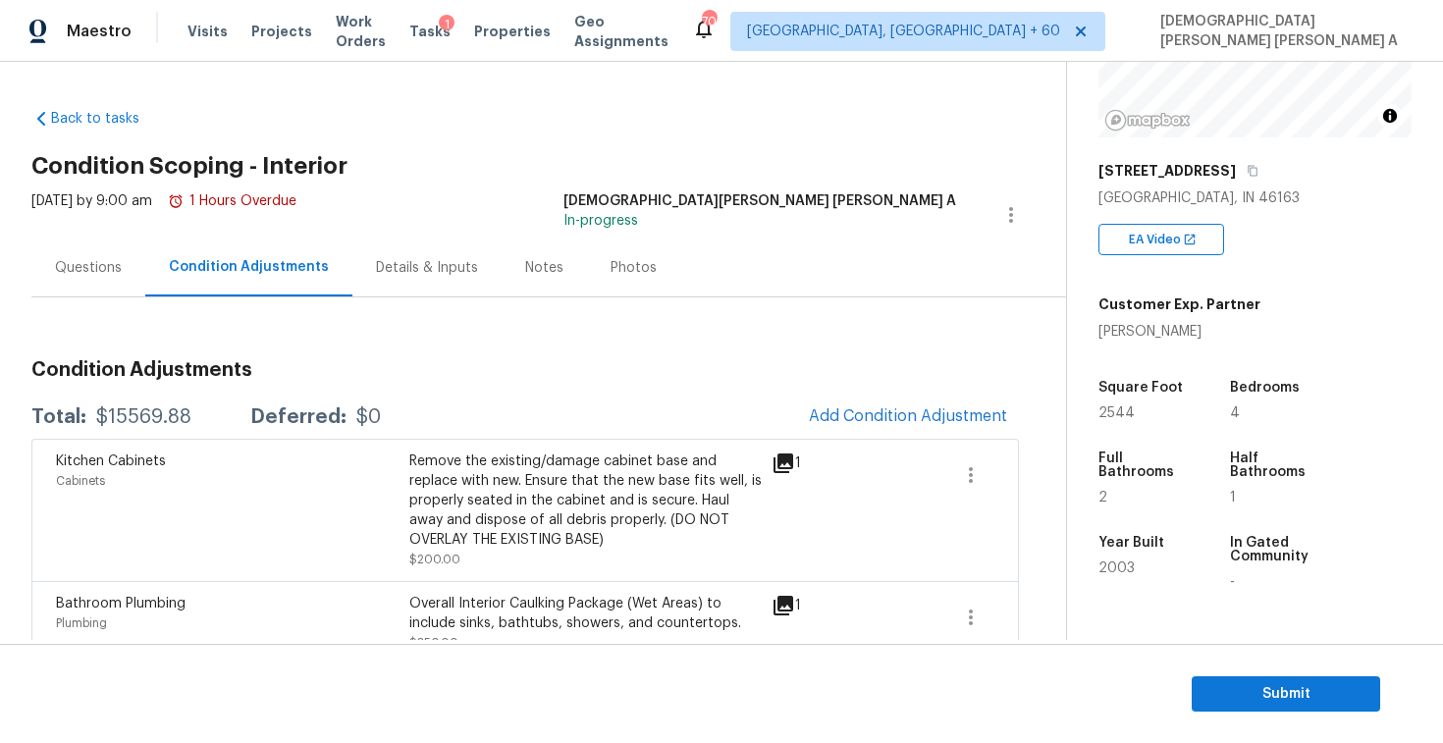
scroll to position [92, 0]
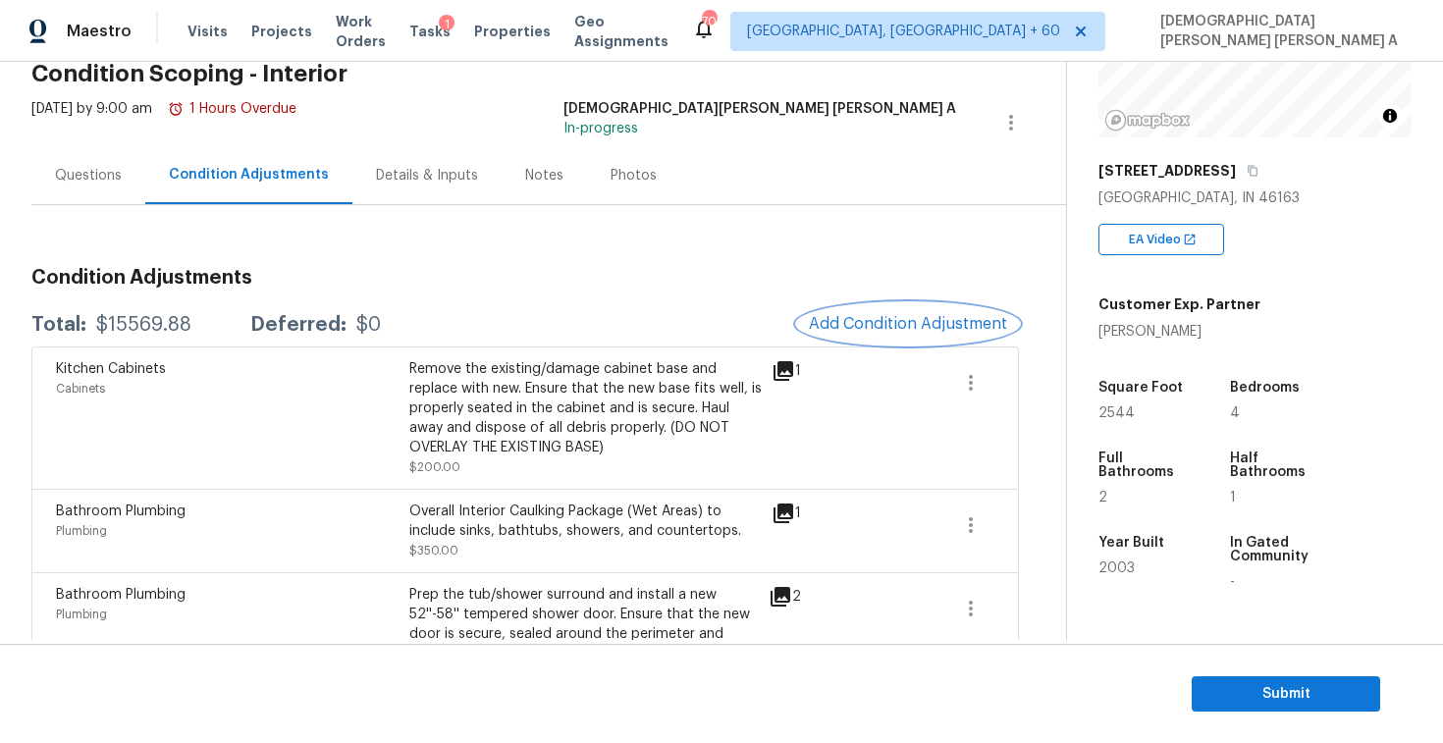
click at [886, 331] on span "Add Condition Adjustment" at bounding box center [908, 324] width 198 height 18
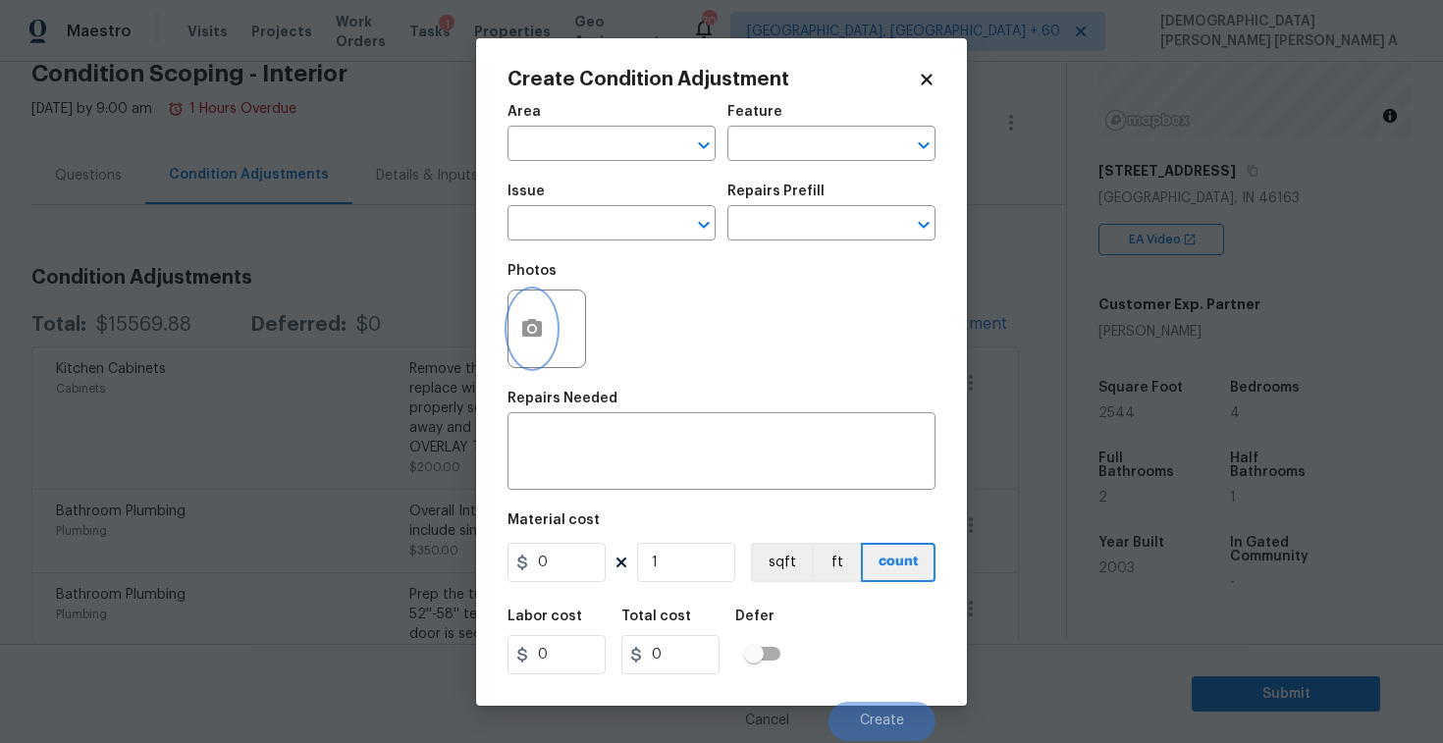
click at [547, 330] on button "button" at bounding box center [532, 329] width 47 height 77
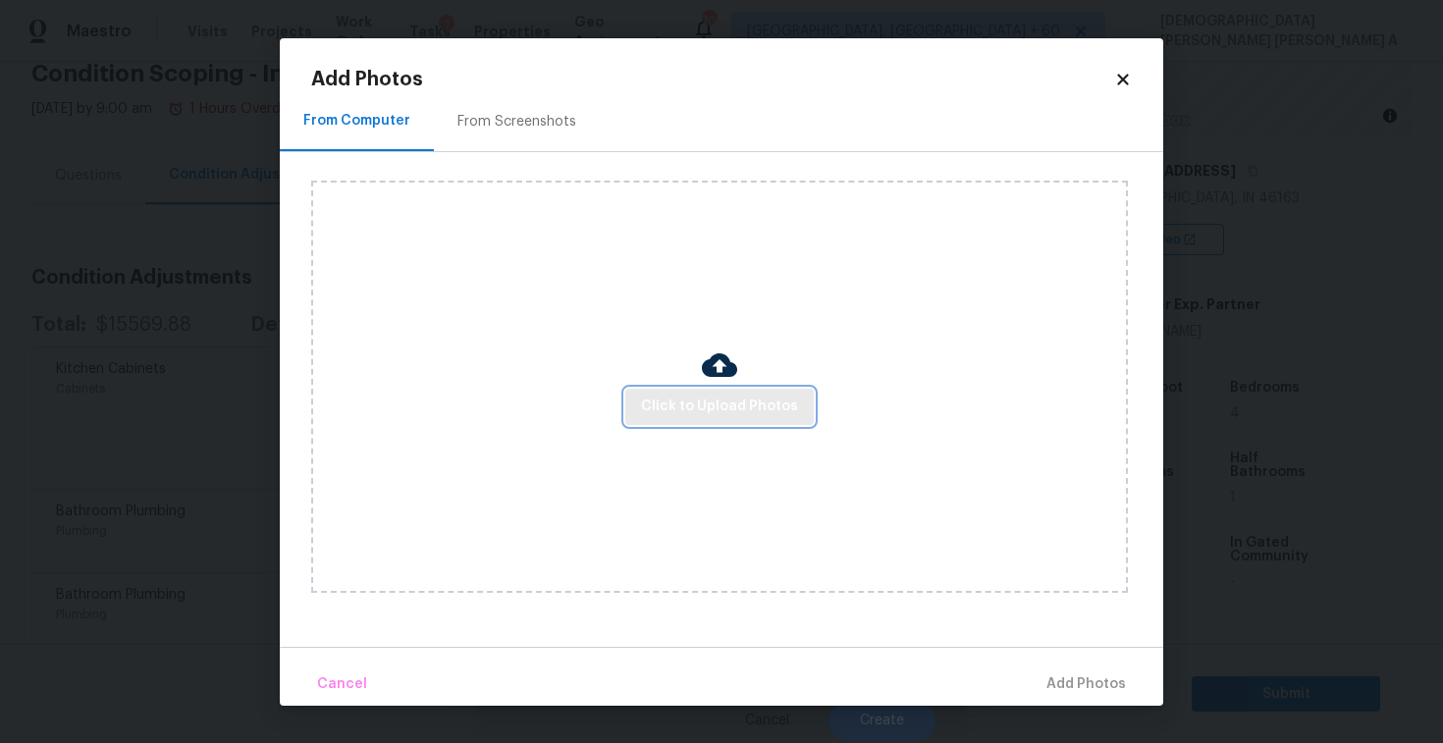
click at [726, 402] on span "Click to Upload Photos" at bounding box center [719, 407] width 157 height 25
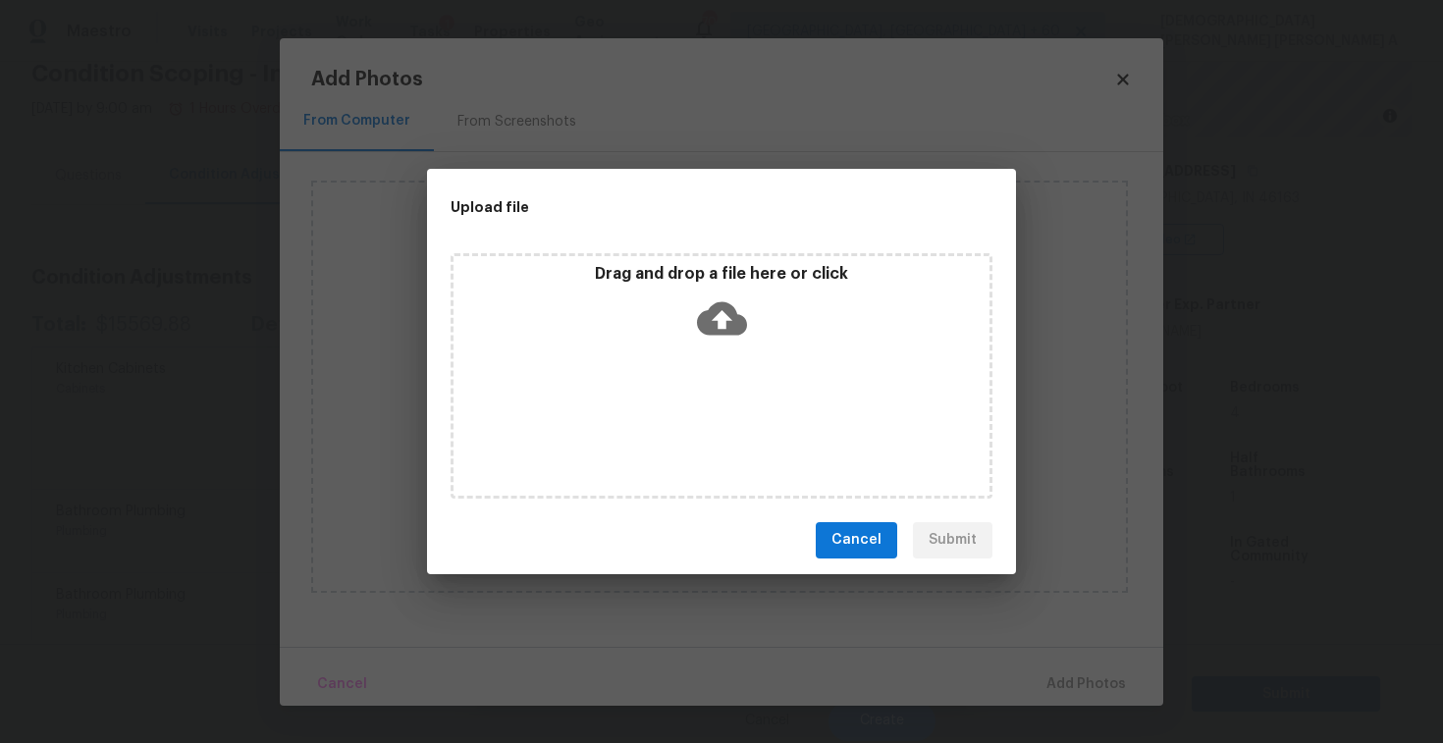
click at [726, 317] on icon at bounding box center [722, 319] width 50 height 50
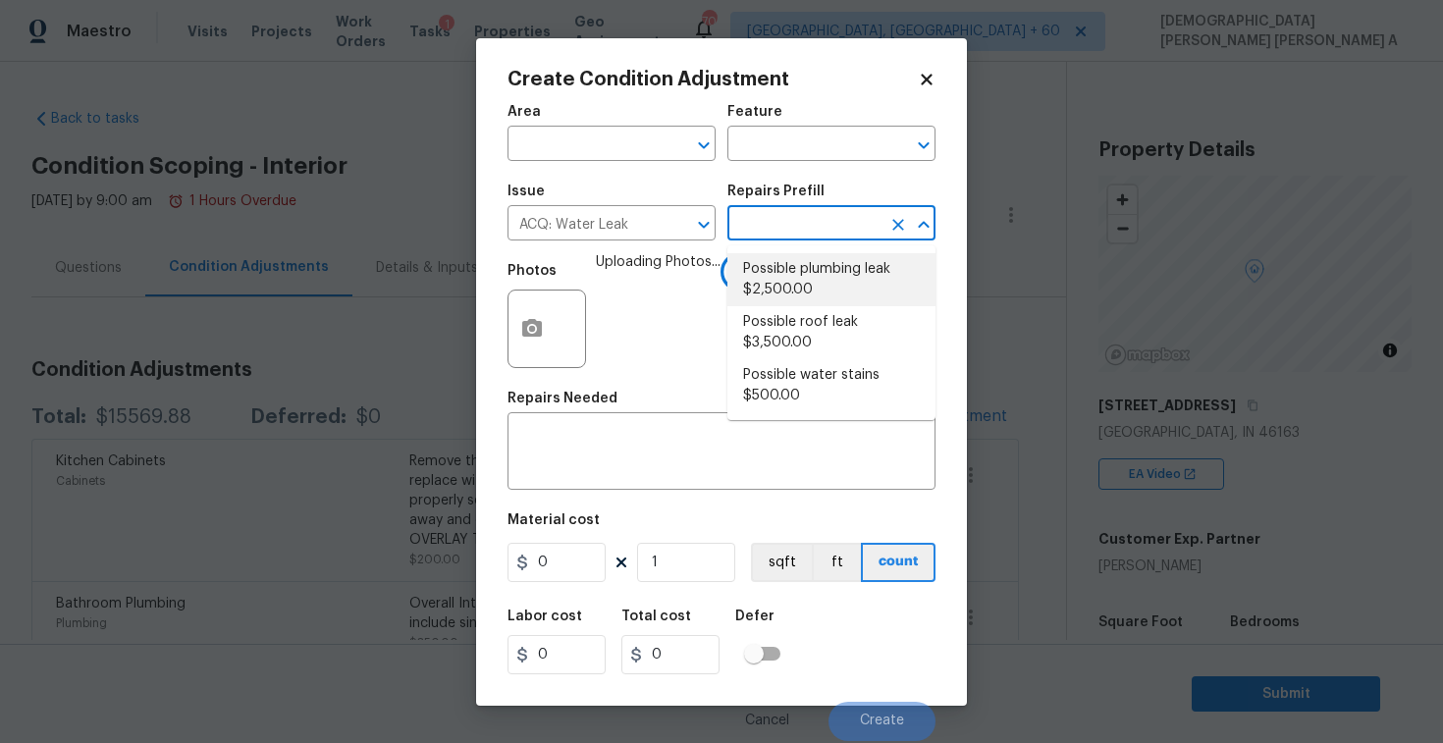
click at [810, 263] on li "Possible plumbing leak $2,500.00" at bounding box center [832, 279] width 208 height 53
type input "Acquisition"
type input "2500"
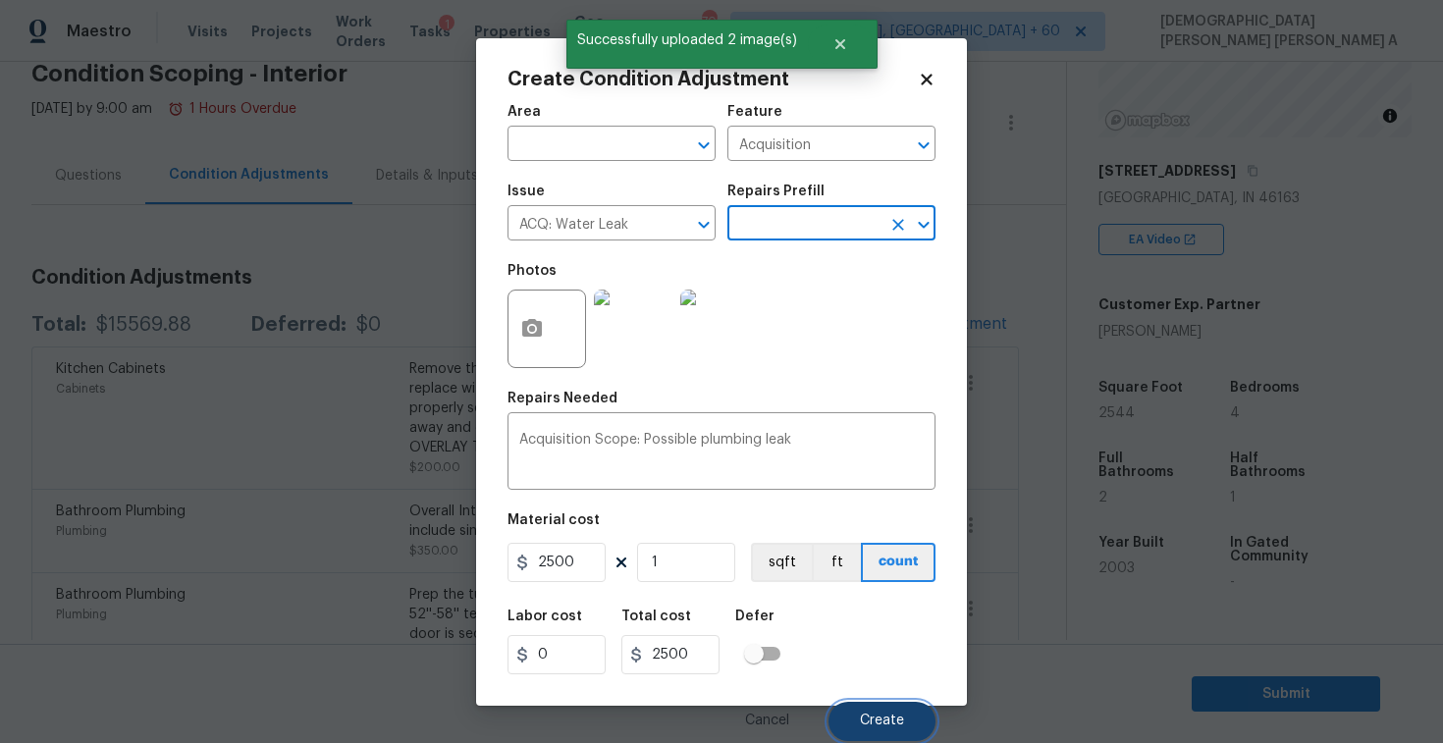
click at [881, 721] on span "Create" at bounding box center [882, 721] width 44 height 15
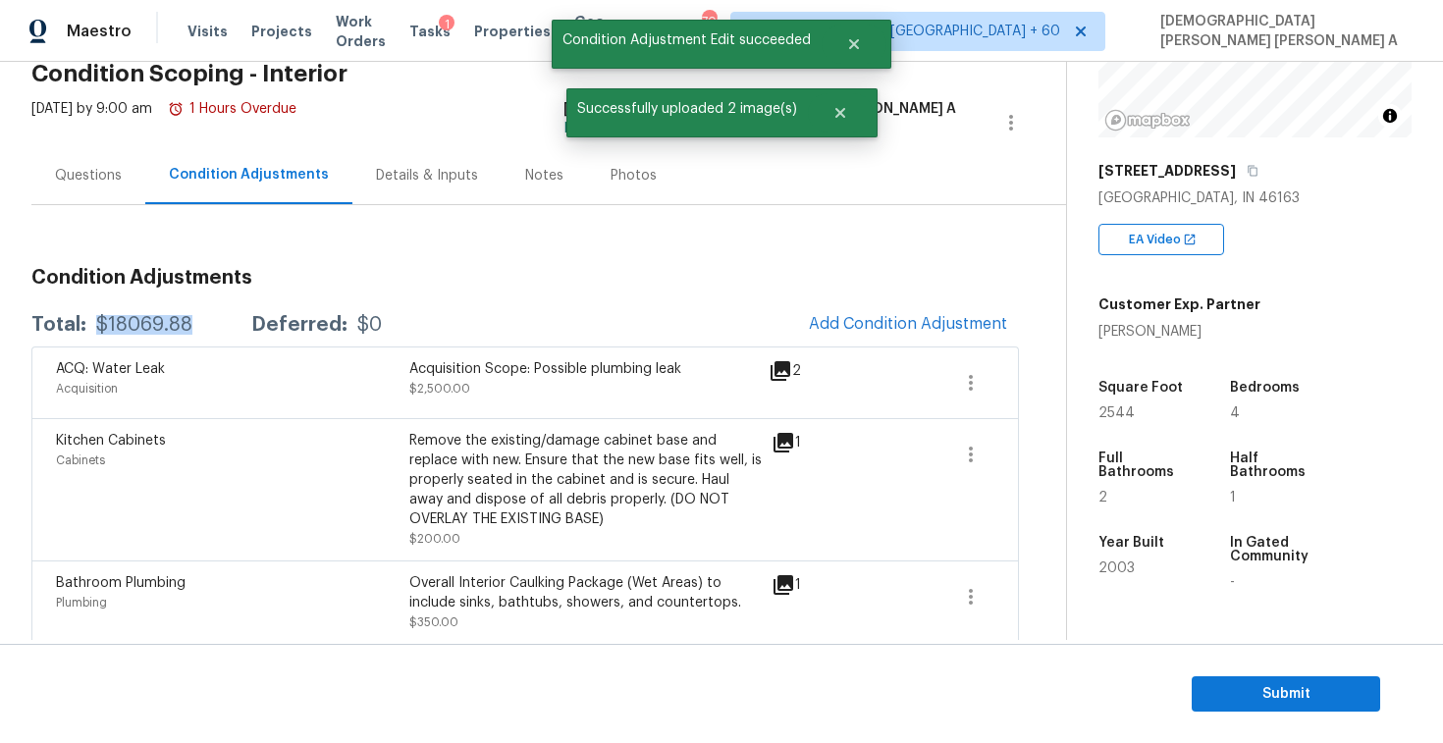
drag, startPoint x: 198, startPoint y: 329, endPoint x: 93, endPoint y: 330, distance: 105.1
click at [93, 330] on div "Total: $18069.88 Deferred: $0" at bounding box center [206, 325] width 351 height 20
copy div "$18069.88"
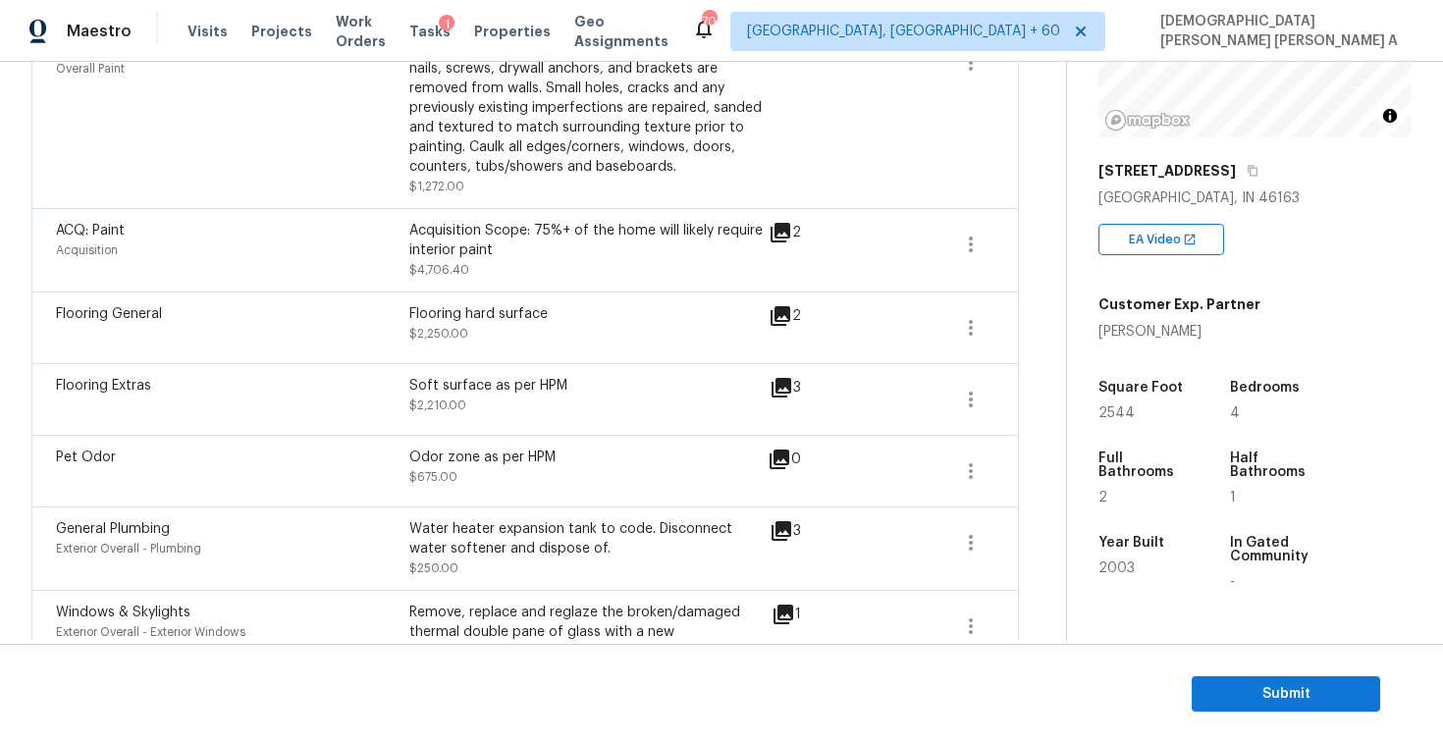
scroll to position [663, 0]
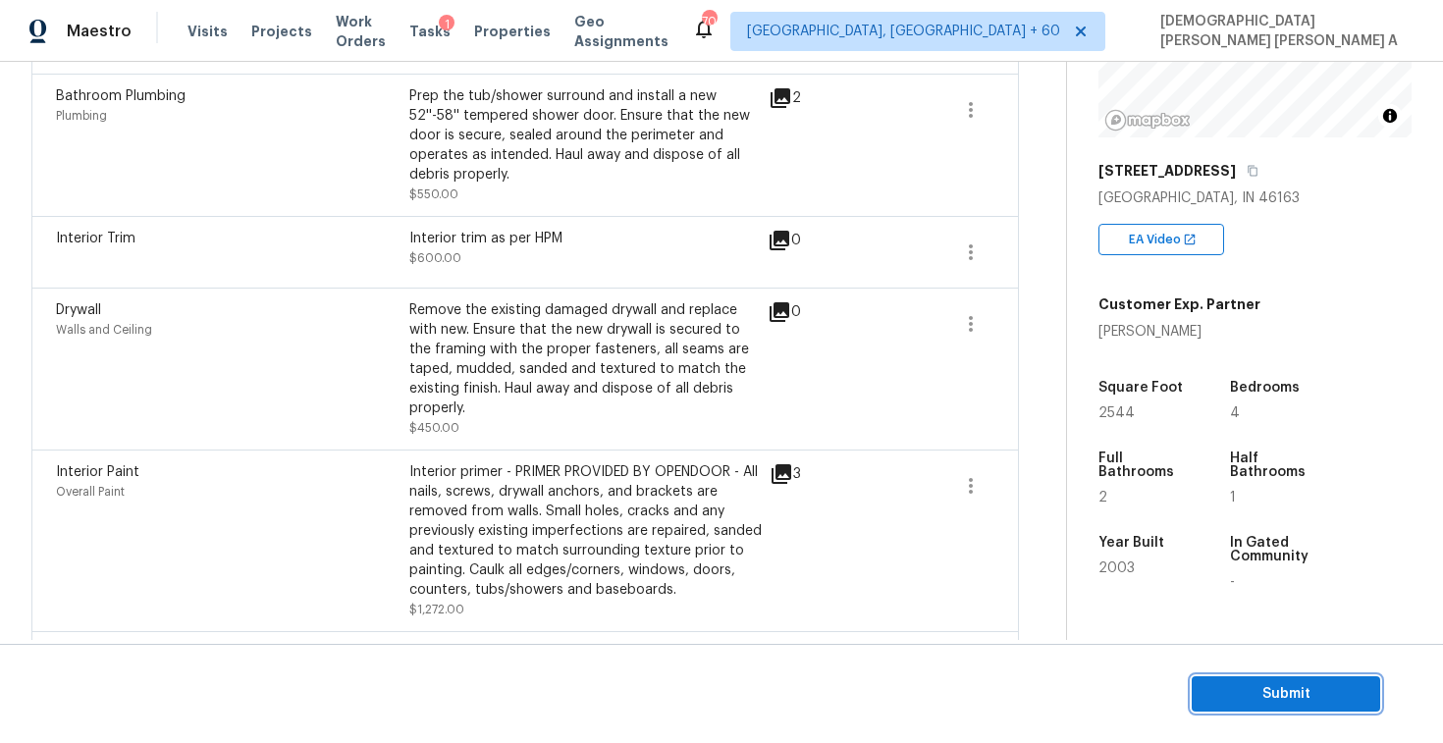
click at [1231, 680] on button "Submit" at bounding box center [1286, 695] width 189 height 36
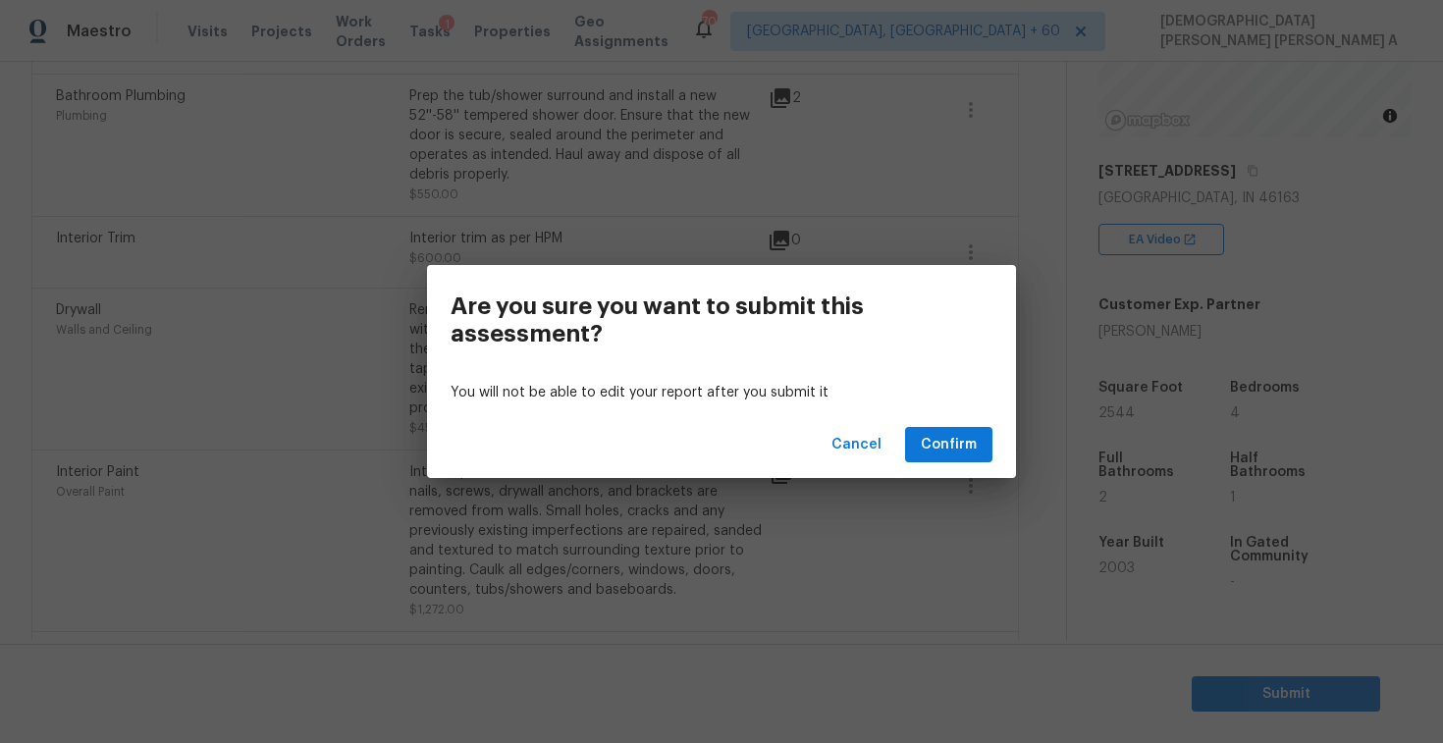
click at [924, 423] on div "Cancel Confirm" at bounding box center [721, 445] width 589 height 68
click at [937, 438] on span "Confirm" at bounding box center [949, 445] width 56 height 25
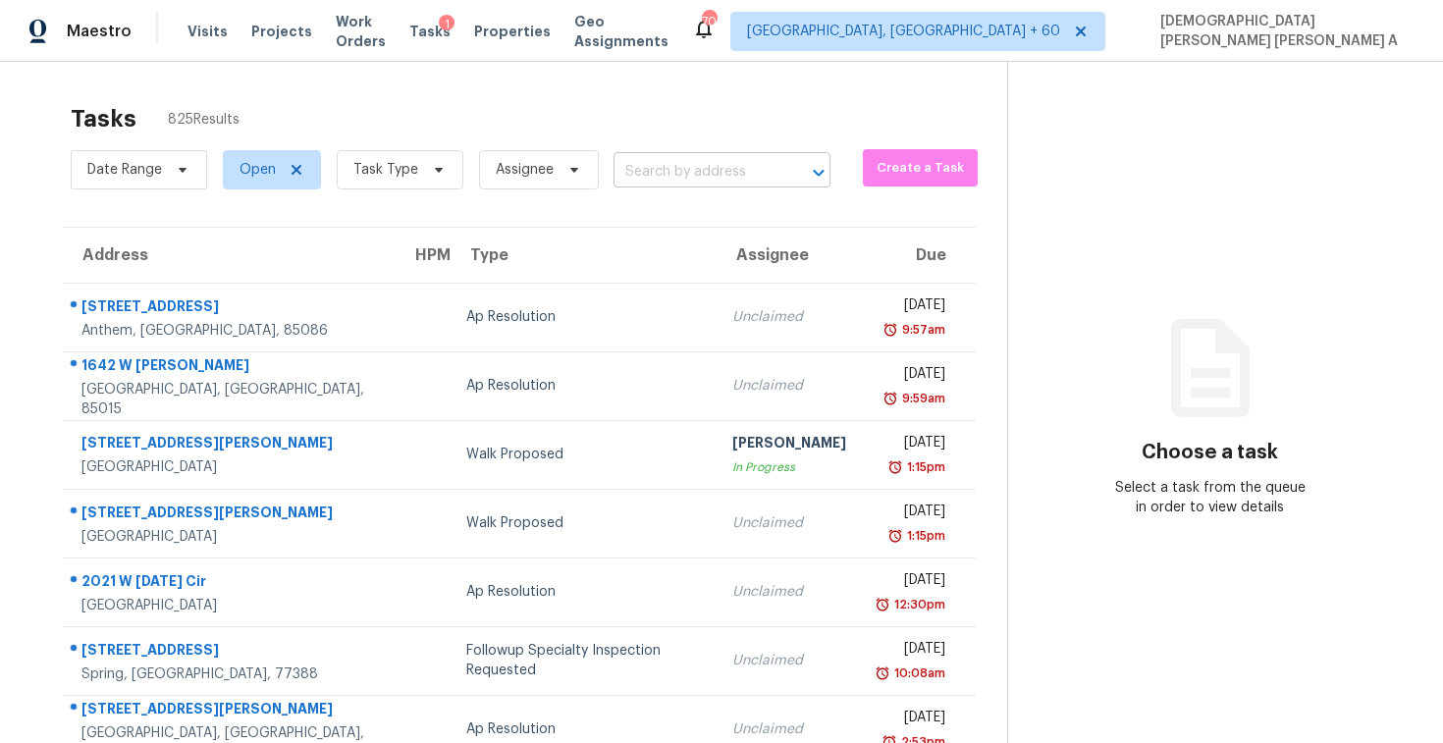
click at [661, 181] on input "text" at bounding box center [695, 172] width 162 height 30
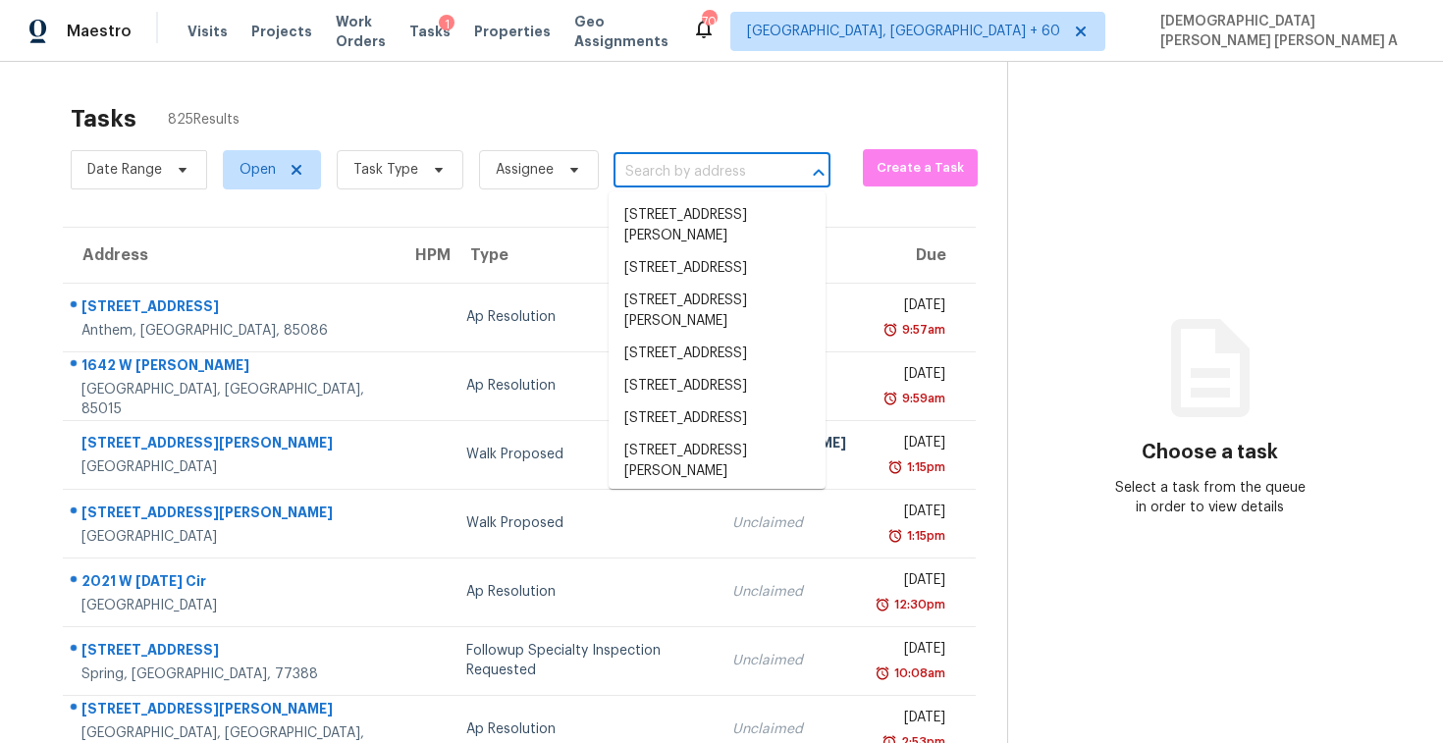
paste input "1021 Greystone Cove Dr Birmingham, AL, 35242"
type input "1021 Greystone Cove Dr Birmingham, AL, 35242"
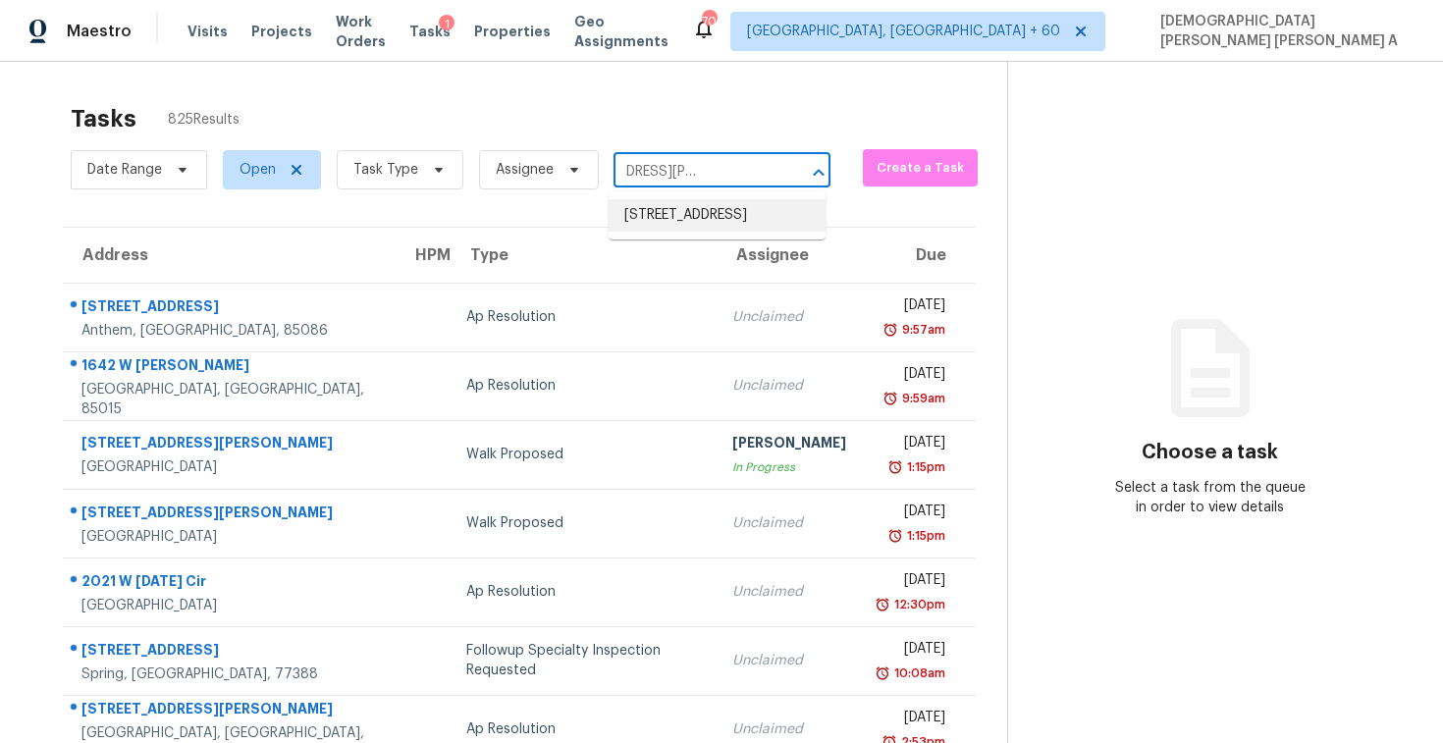
click at [673, 215] on li "1021 Greystone Cove Dr, Birmingham, AL 35242" at bounding box center [717, 215] width 217 height 32
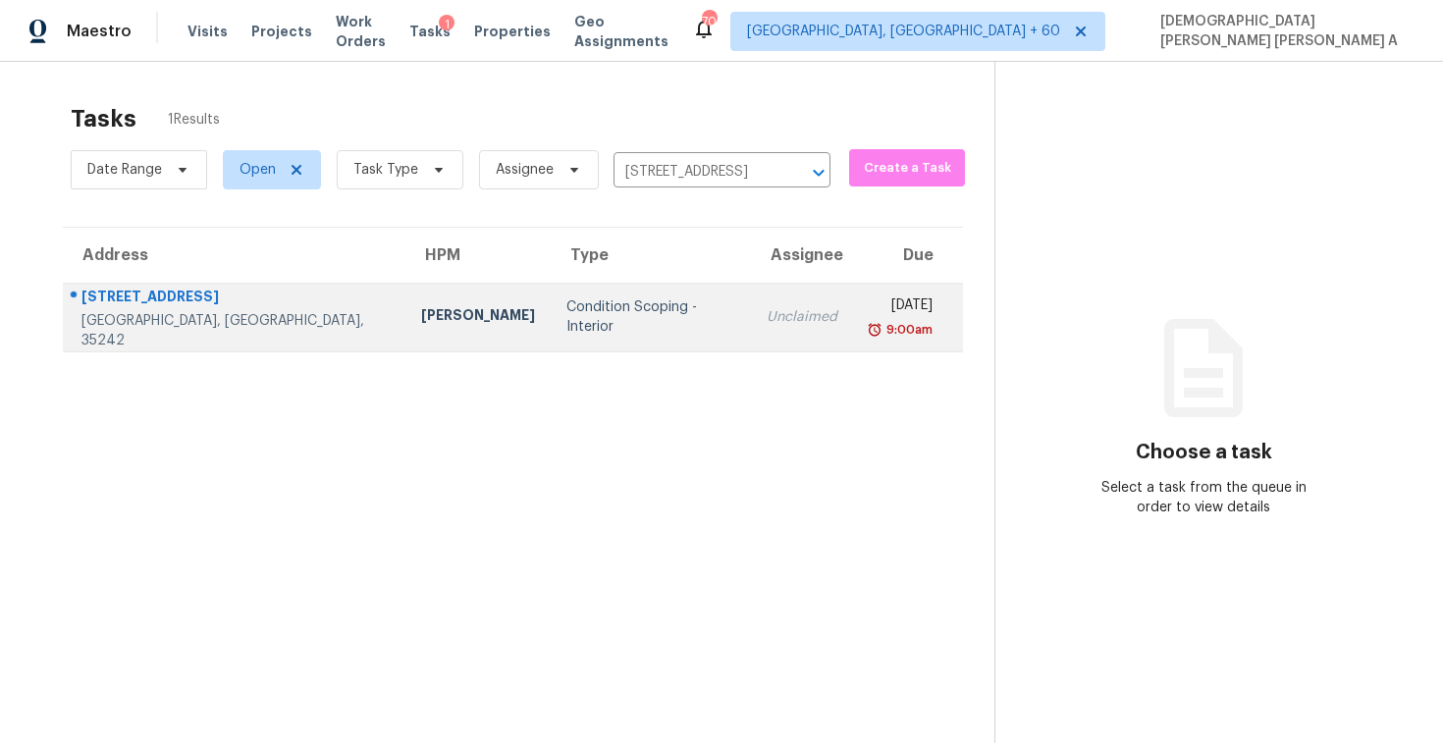
click at [751, 309] on td "Unclaimed" at bounding box center [802, 317] width 102 height 69
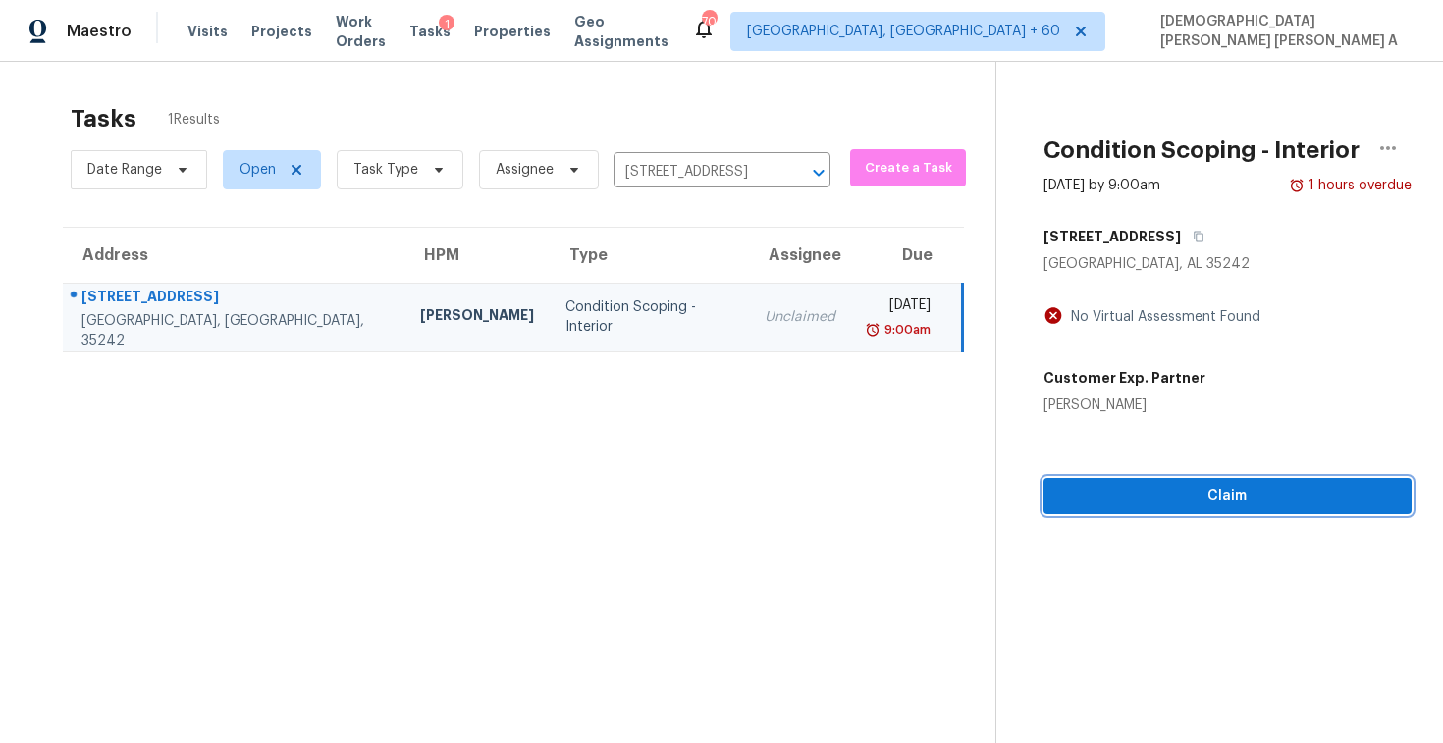
click at [1151, 502] on div "Condition Scoping - Interior Sep 22nd 2025 by 9:00am 1 hours overdue 1021 Greys…" at bounding box center [1204, 288] width 415 height 453
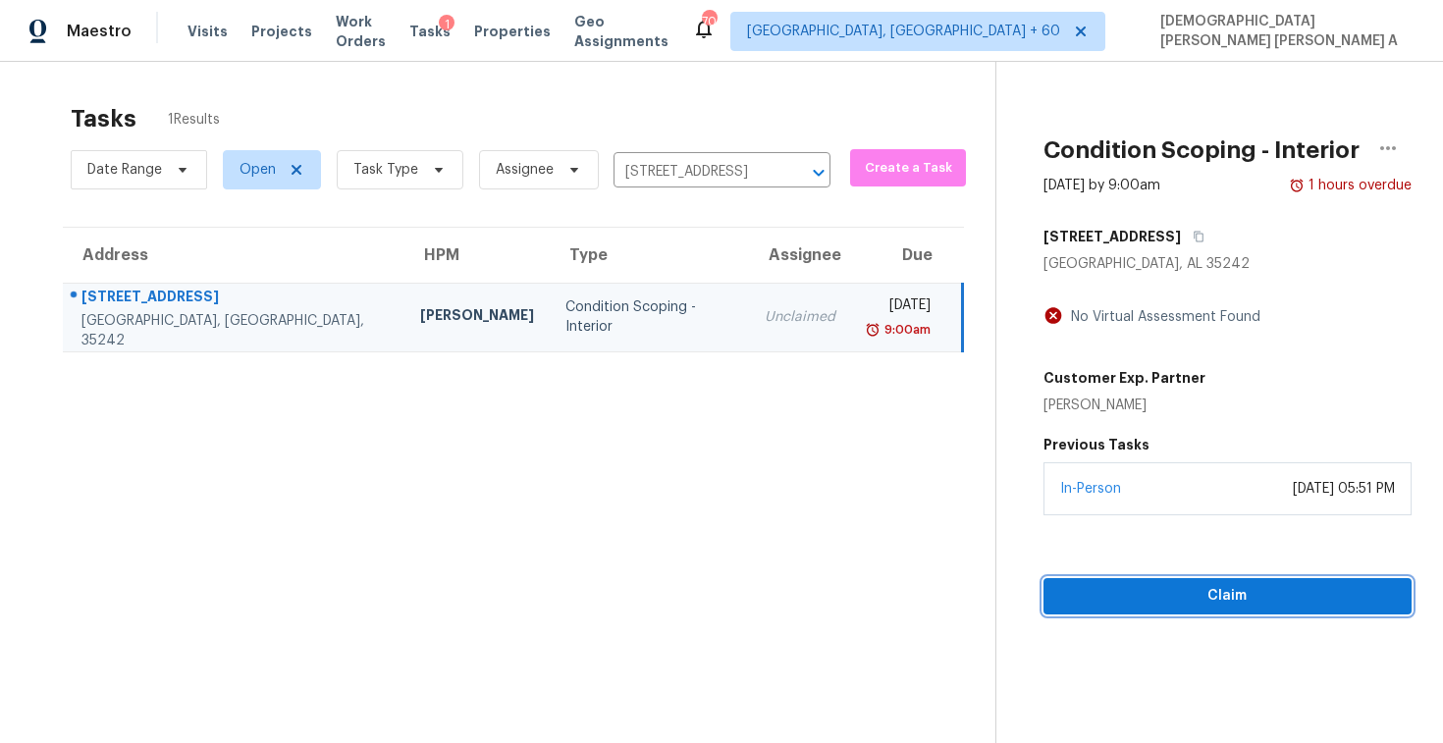
click at [1098, 611] on button "Claim" at bounding box center [1228, 596] width 368 height 36
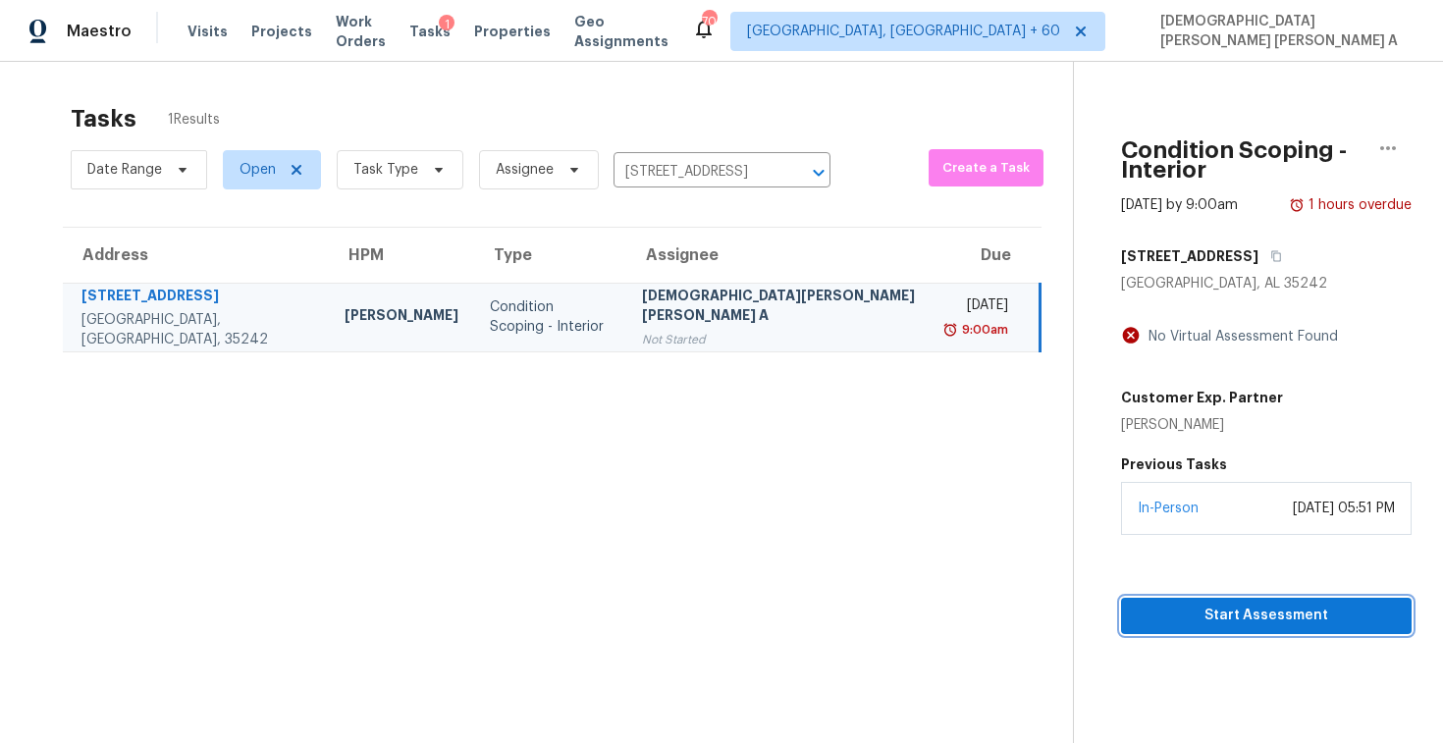
click at [1122, 598] on button "Start Assessment" at bounding box center [1266, 616] width 291 height 36
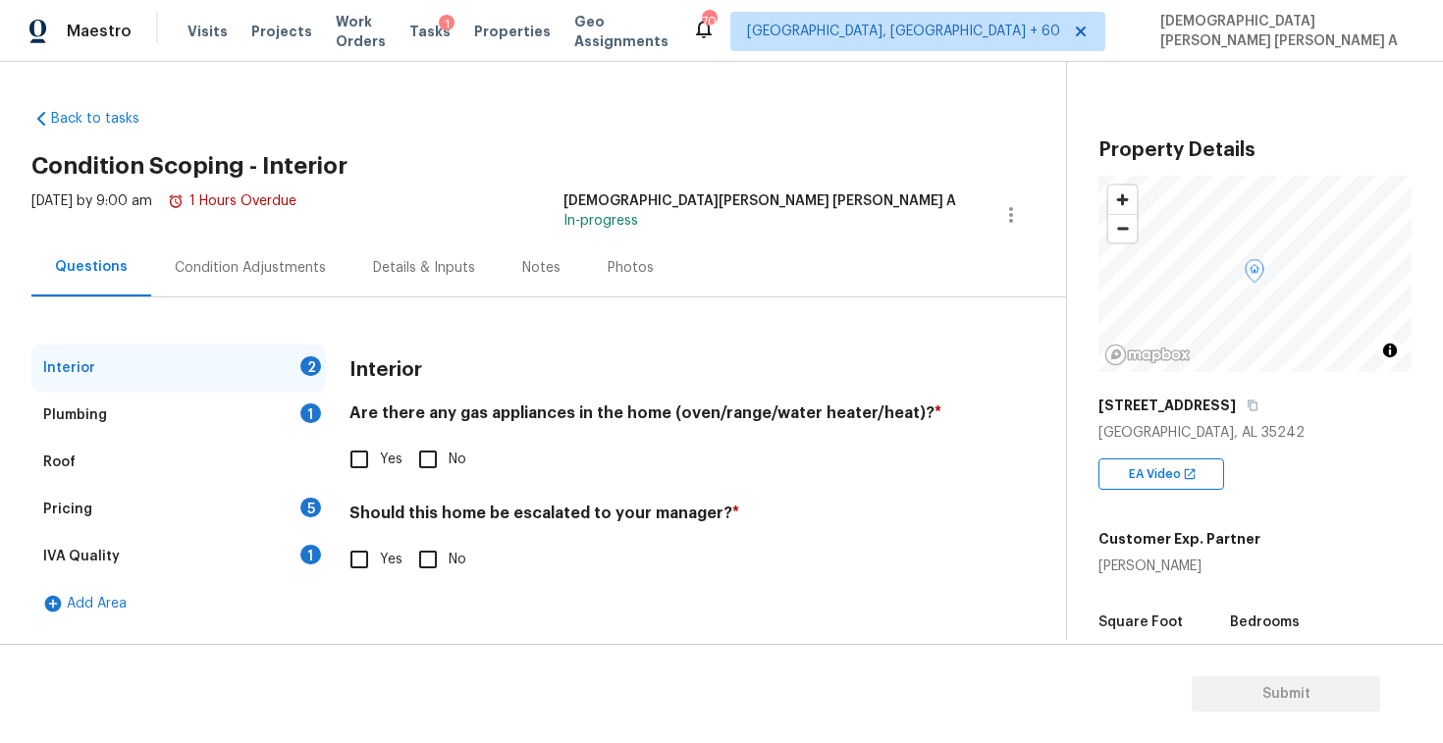
click at [593, 244] on div "Photos" at bounding box center [630, 268] width 93 height 58
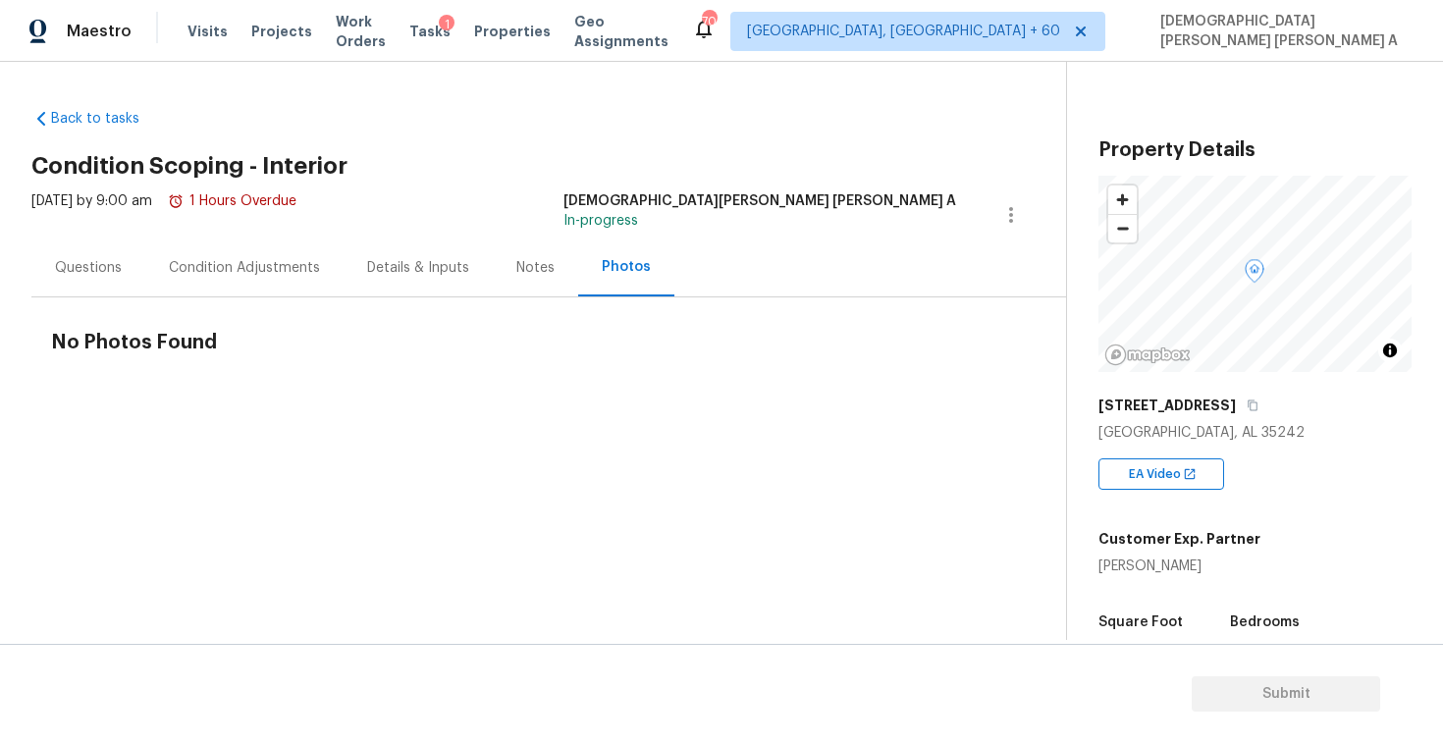
click at [116, 288] on div "Questions" at bounding box center [88, 268] width 114 height 58
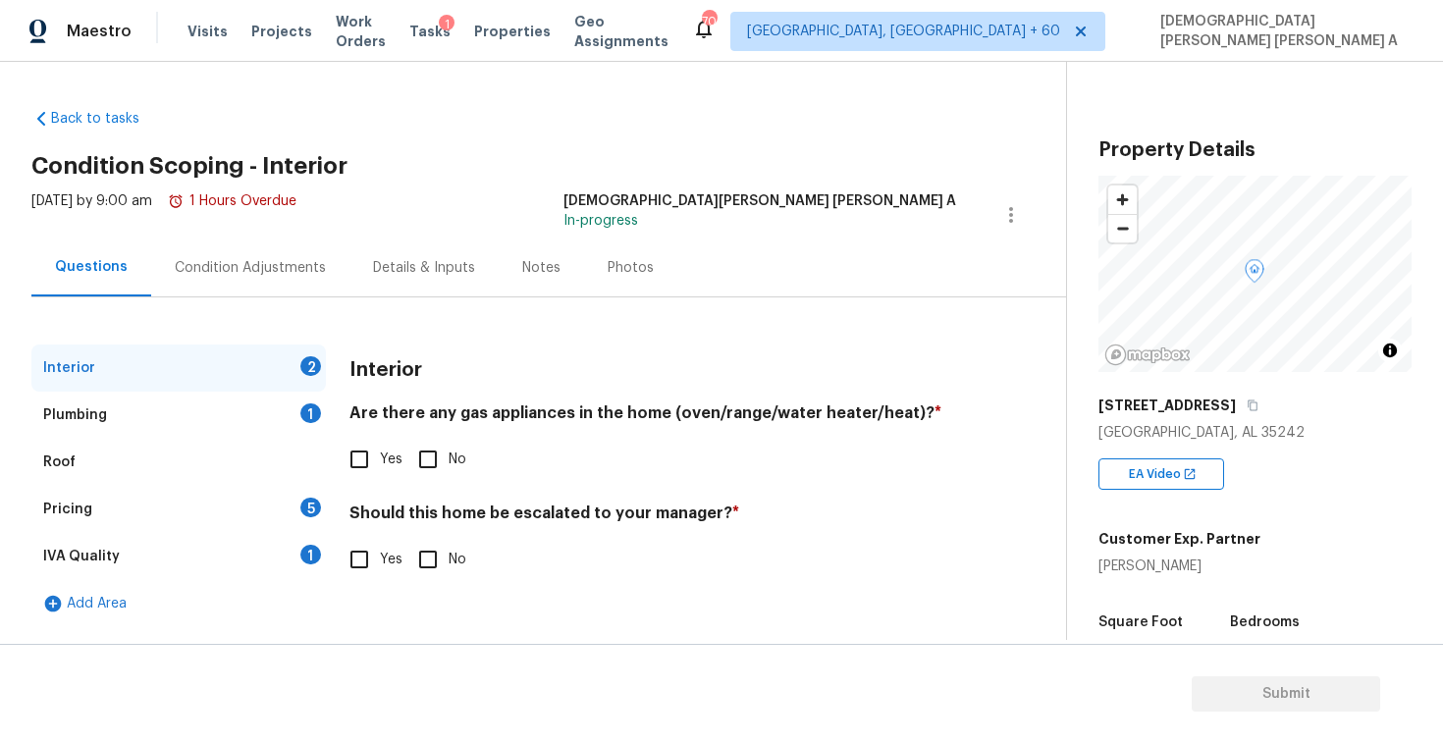
scroll to position [271, 0]
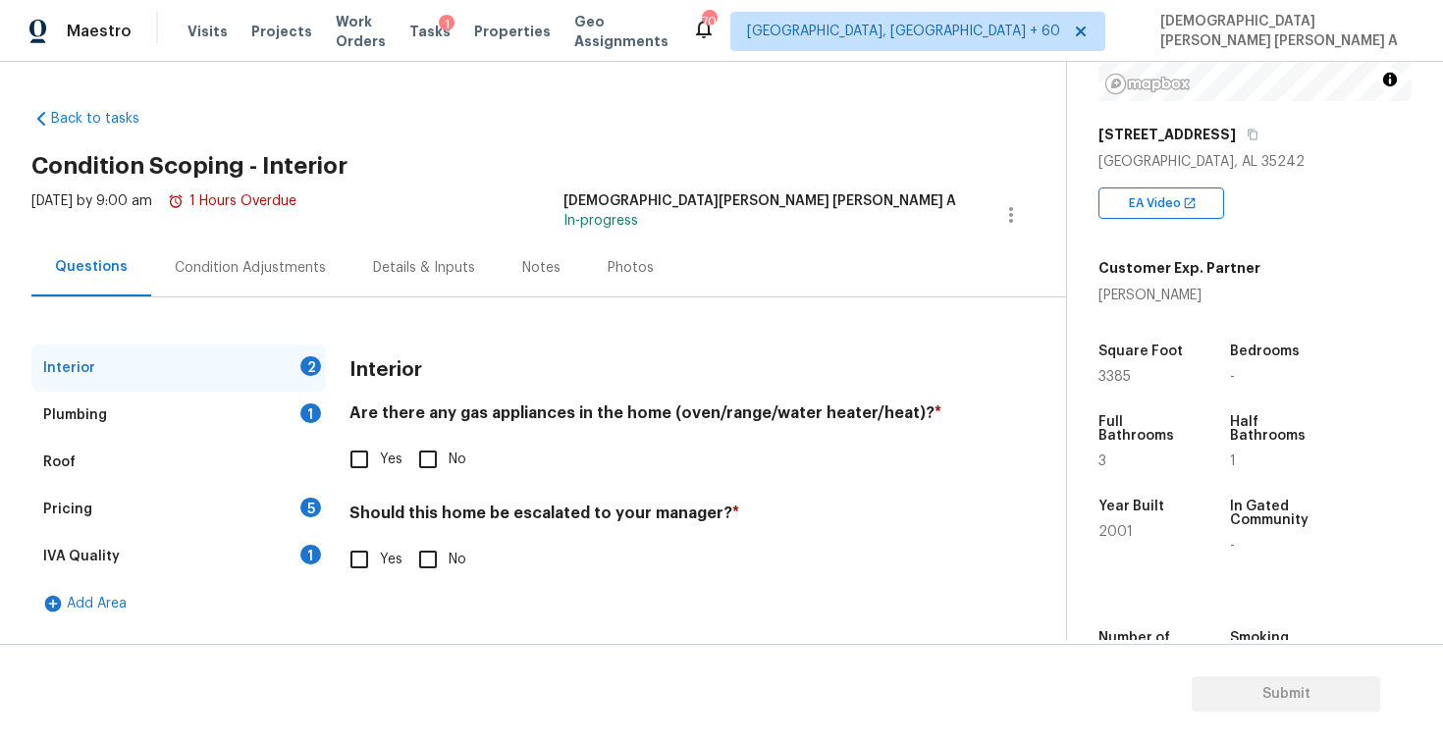
click at [364, 439] on input "Yes" at bounding box center [359, 459] width 41 height 41
checkbox input "true"
click at [417, 541] on input "No" at bounding box center [427, 559] width 41 height 41
checkbox input "true"
click at [255, 405] on div "Plumbing 1" at bounding box center [178, 415] width 295 height 47
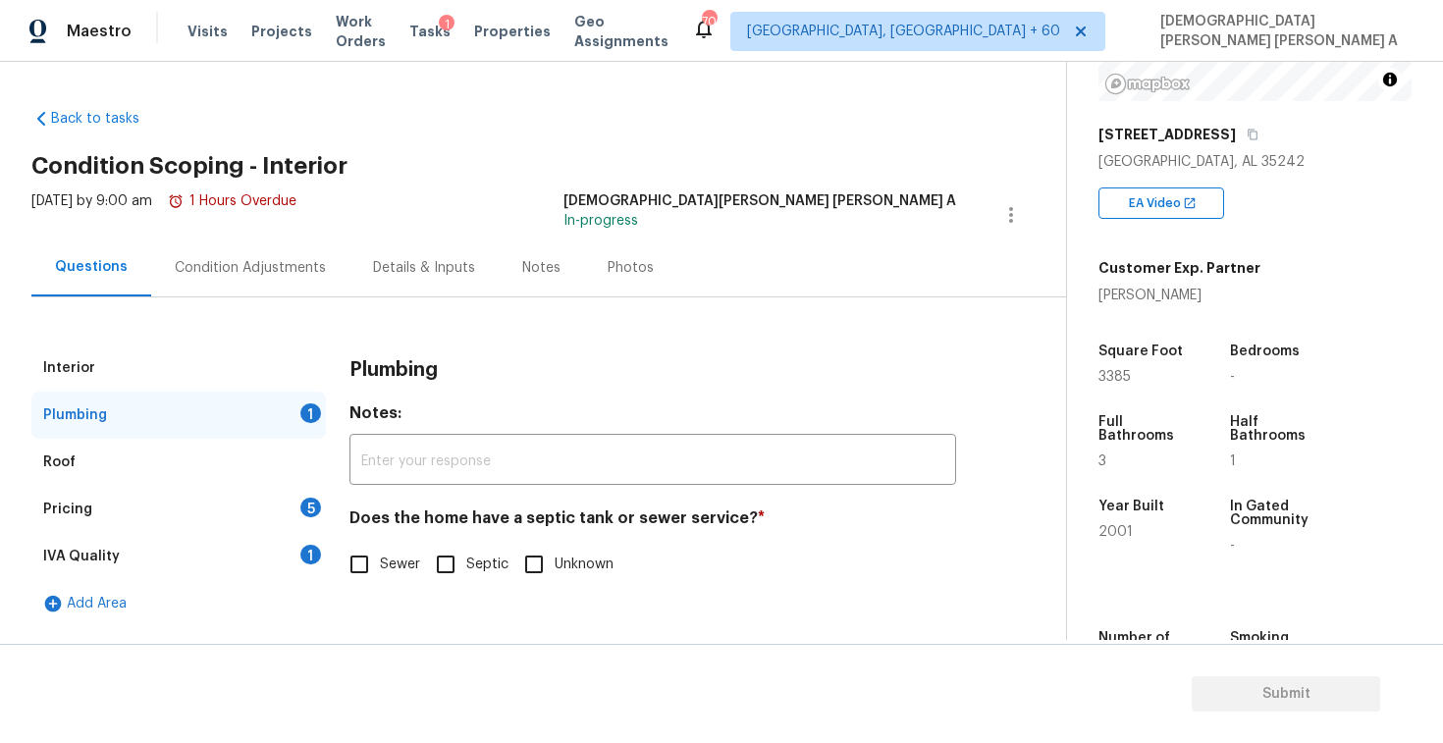
click at [353, 559] on input "Sewer" at bounding box center [359, 564] width 41 height 41
checkbox input "true"
click at [245, 500] on div "Pricing 5" at bounding box center [178, 509] width 295 height 47
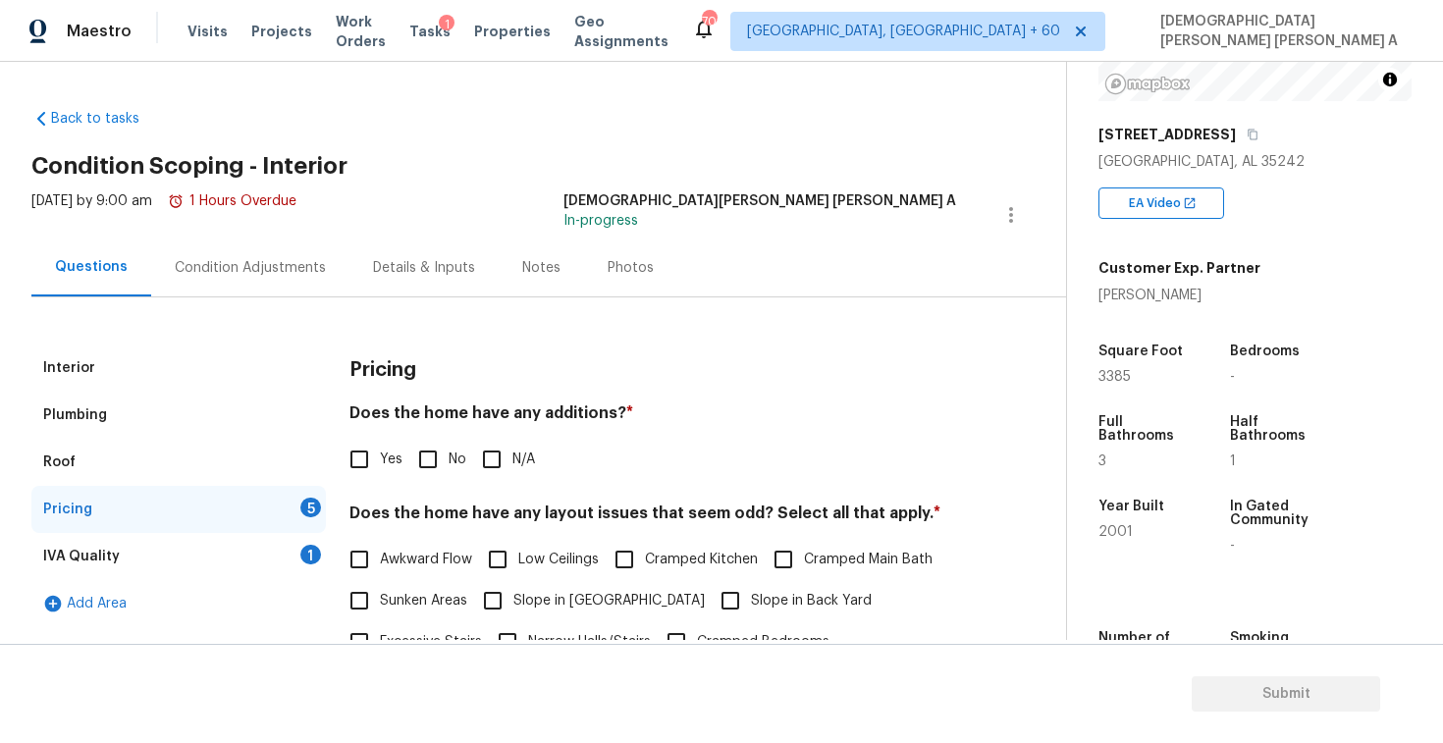
scroll to position [105, 0]
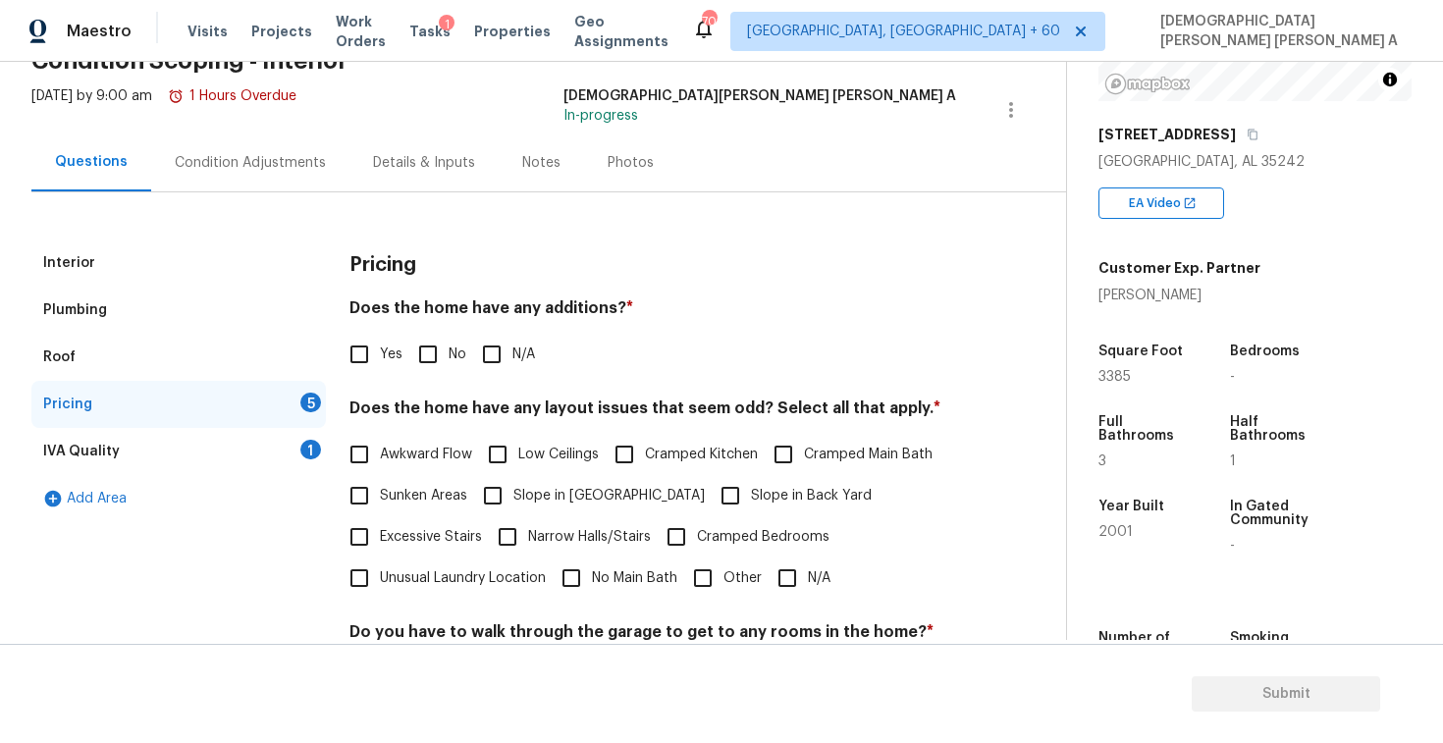
click at [415, 350] on input "No" at bounding box center [427, 354] width 41 height 41
checkbox input "true"
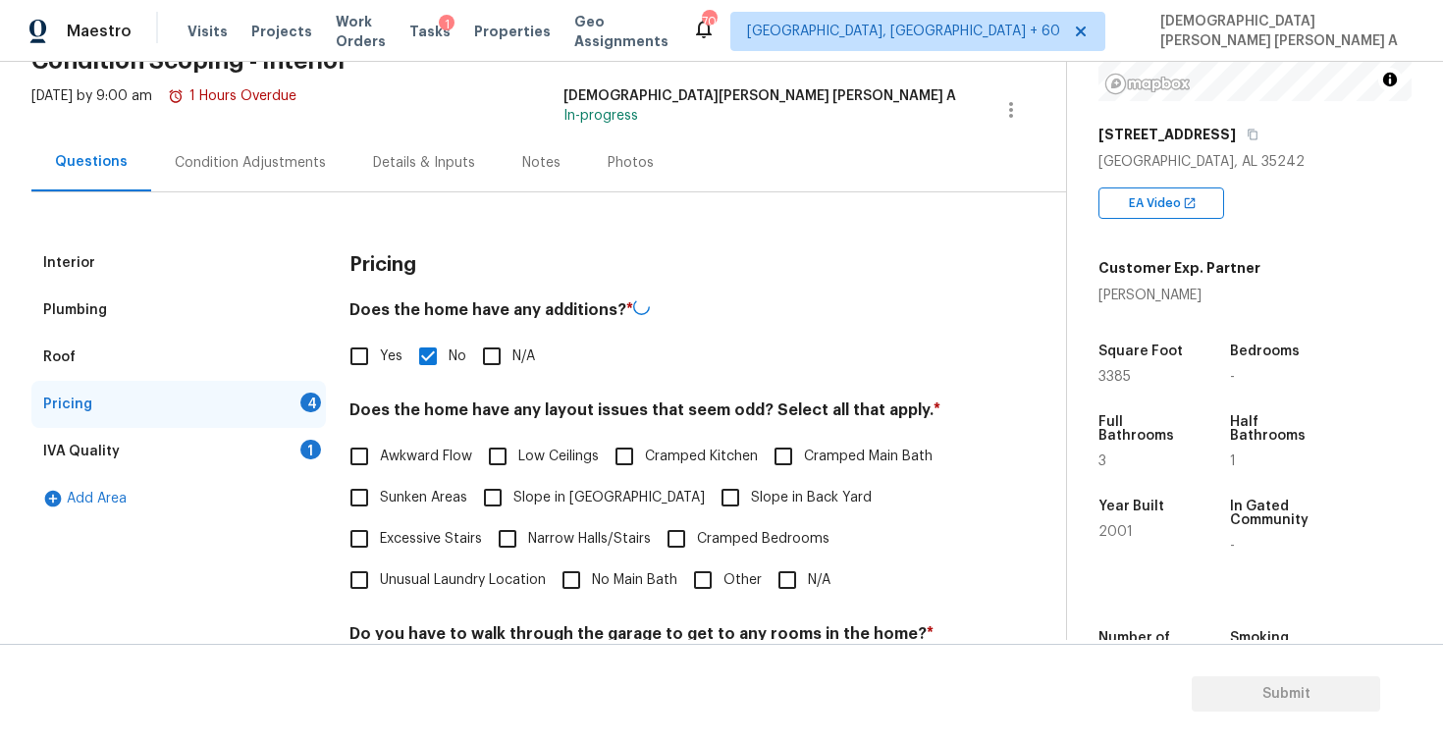
scroll to position [270, 0]
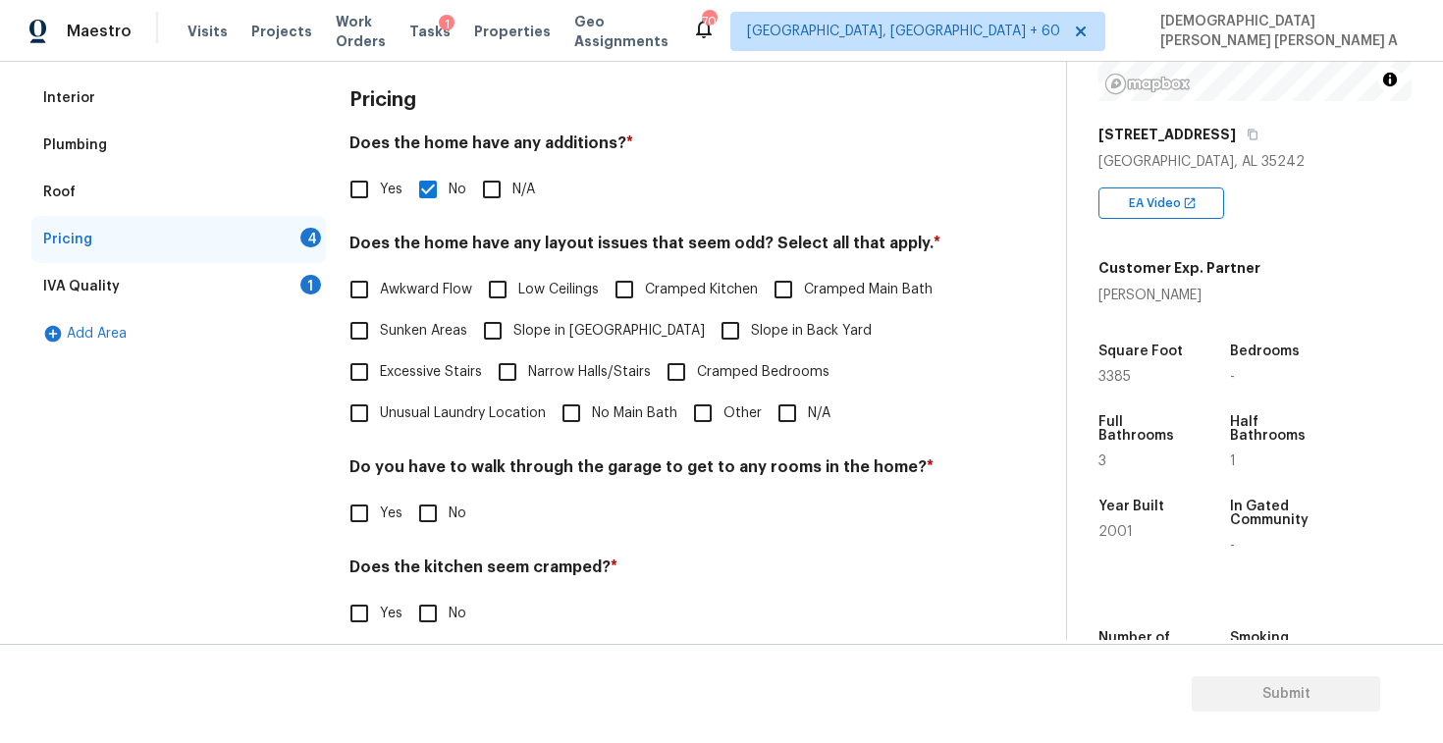
click at [694, 420] on input "Other" at bounding box center [702, 413] width 41 height 41
checkbox input "true"
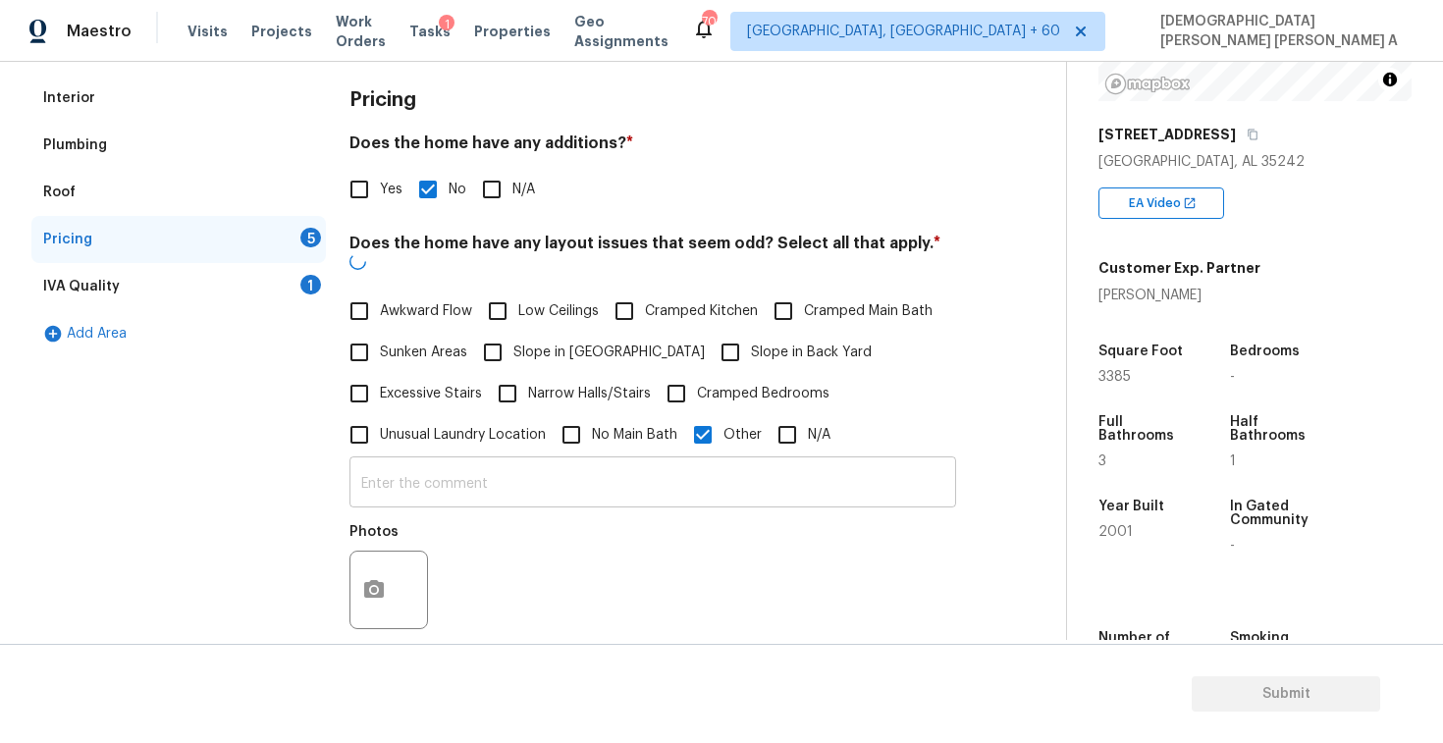
click at [615, 466] on input "text" at bounding box center [653, 484] width 607 height 46
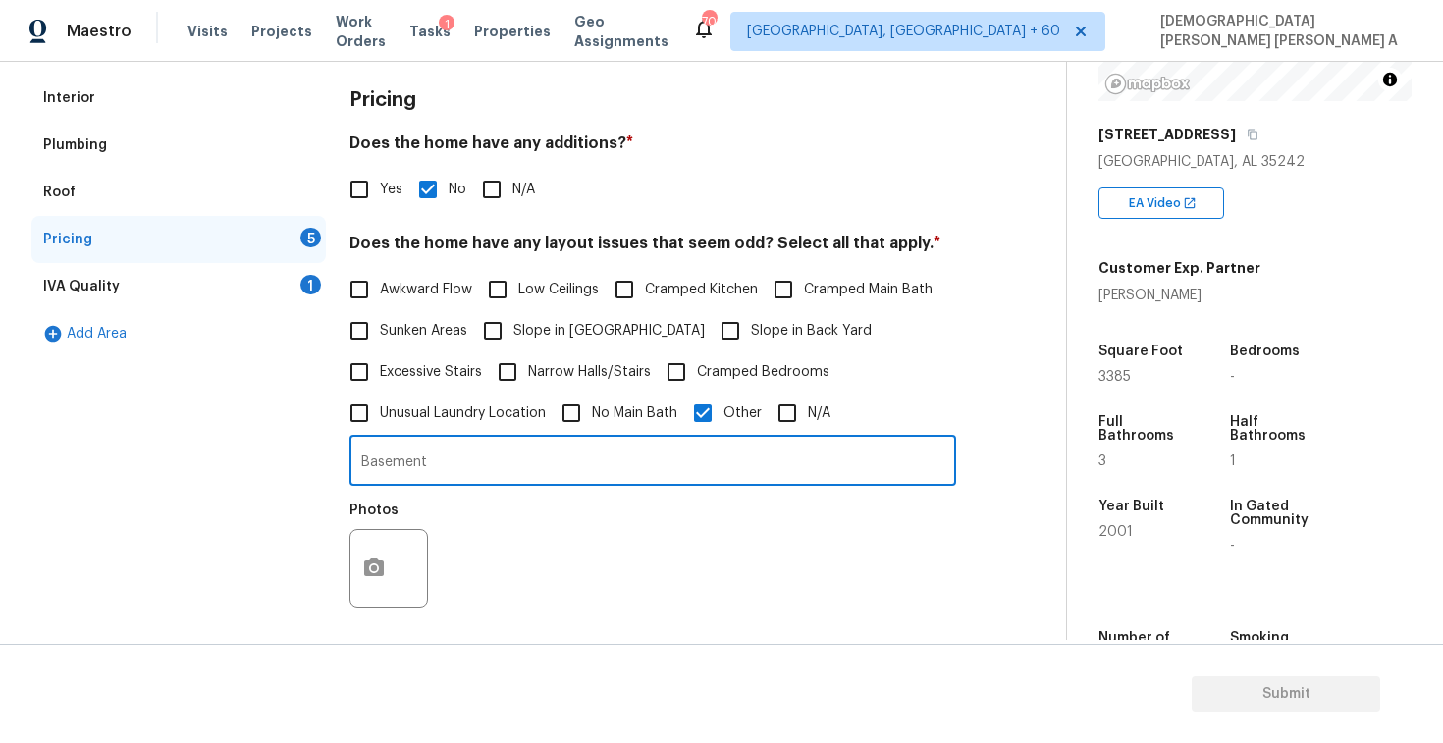
click at [407, 551] on div at bounding box center [389, 568] width 79 height 79
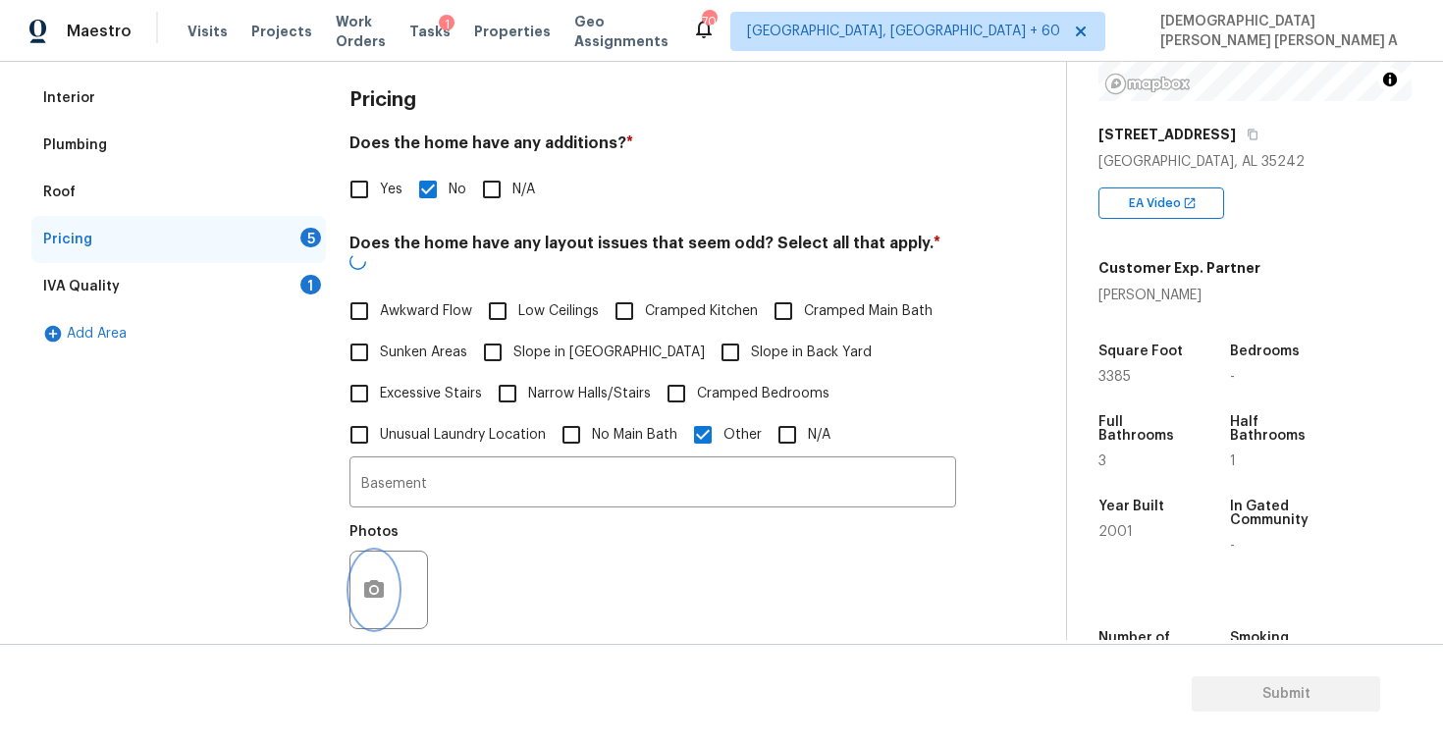
click at [390, 556] on button "button" at bounding box center [374, 590] width 47 height 77
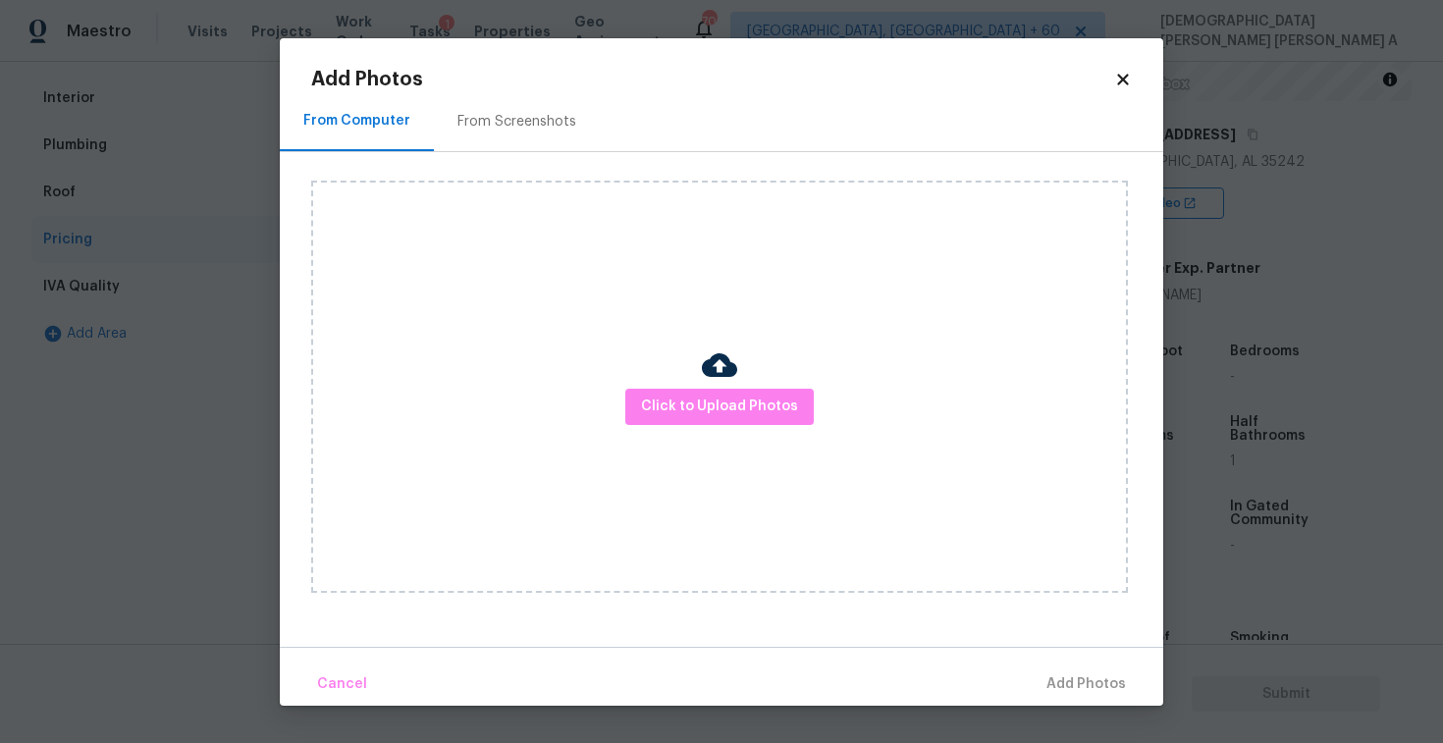
click at [735, 426] on div "Click to Upload Photos" at bounding box center [719, 387] width 817 height 412
click at [733, 395] on span "Click to Upload Photos" at bounding box center [719, 407] width 157 height 25
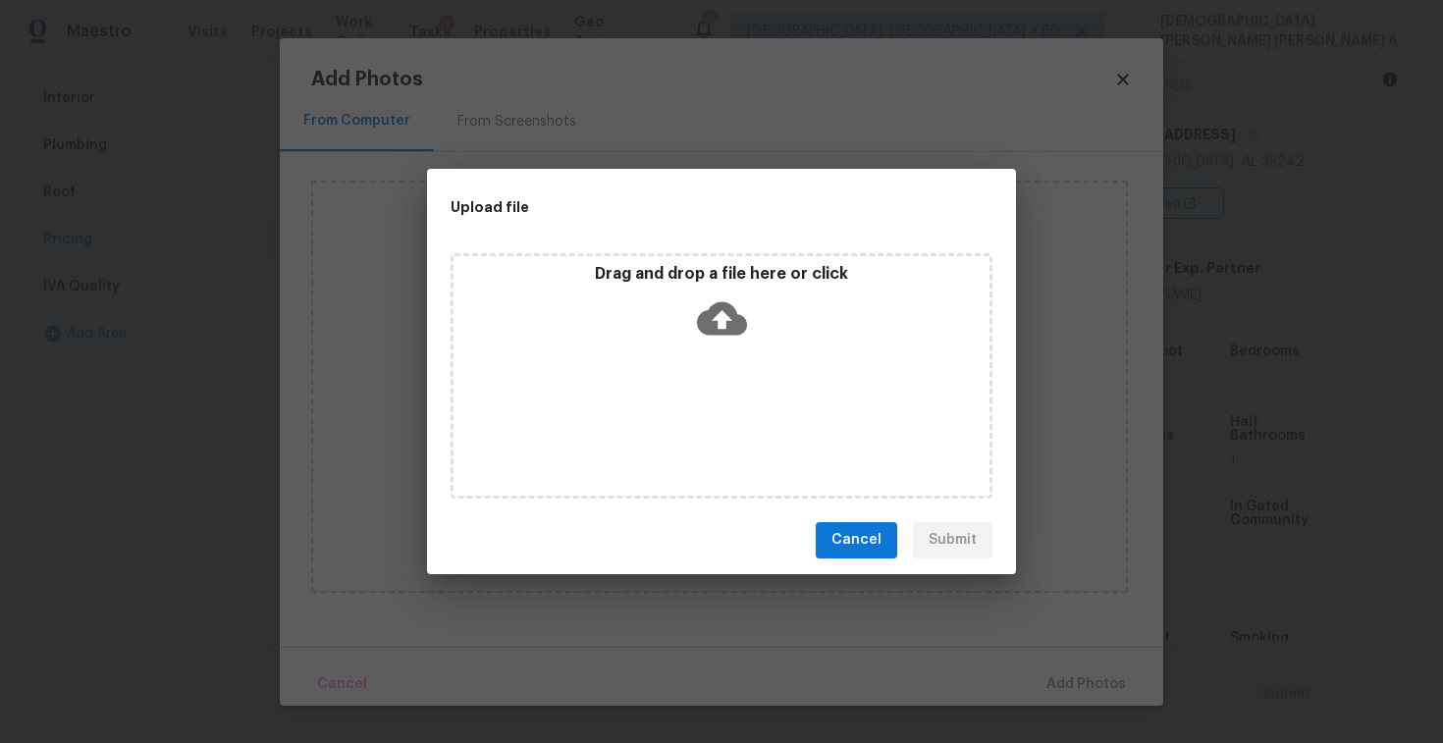
click at [731, 345] on div "Drag and drop a file here or click" at bounding box center [722, 306] width 536 height 84
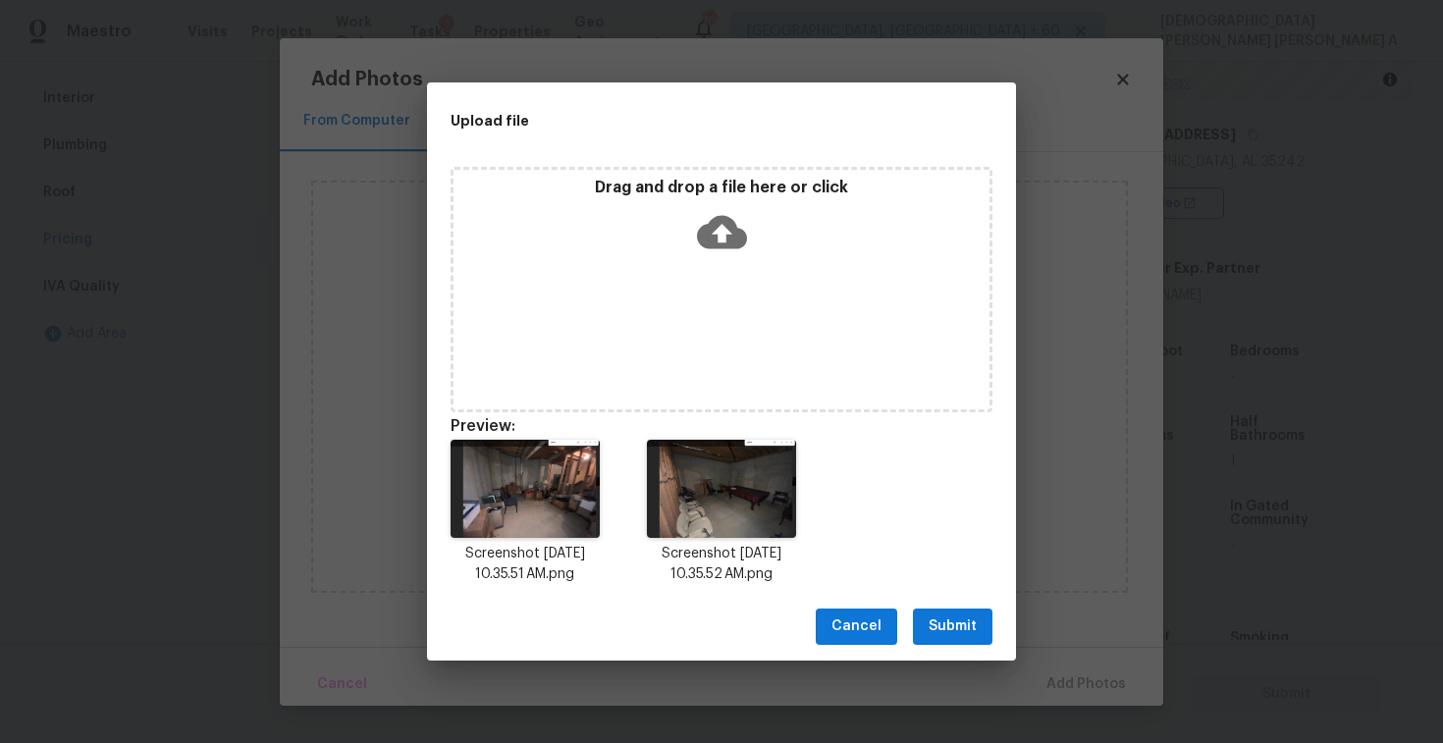
click at [959, 630] on span "Submit" at bounding box center [953, 627] width 48 height 25
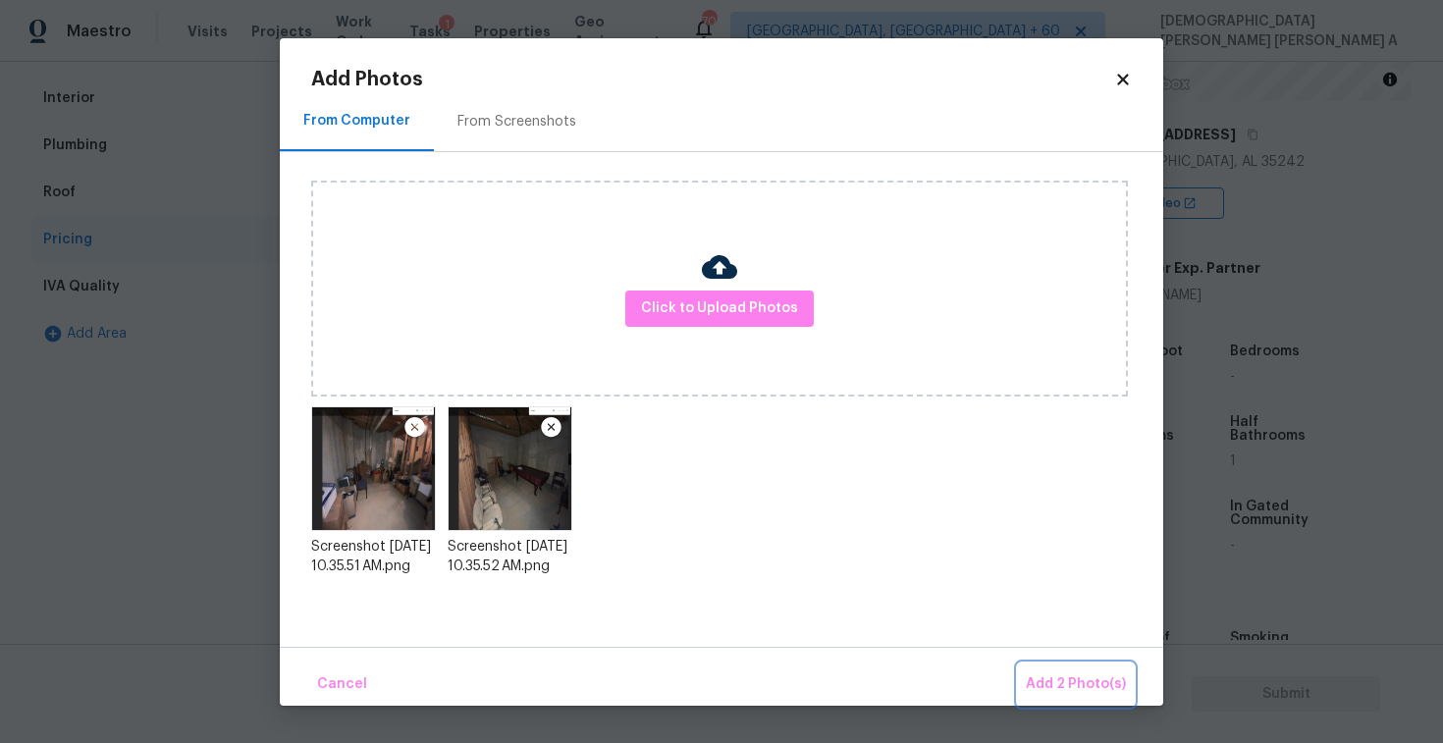
click at [1049, 671] on button "Add 2 Photo(s)" at bounding box center [1076, 685] width 116 height 42
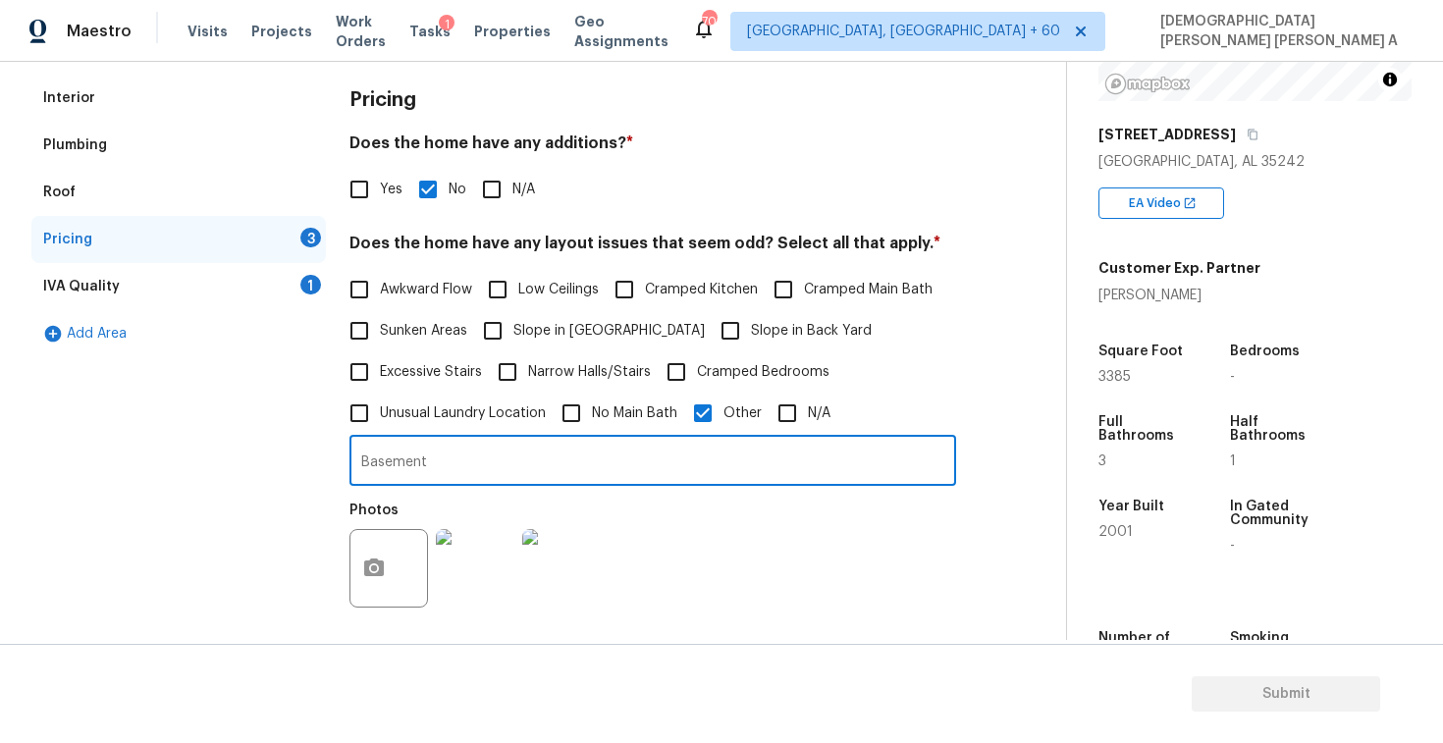
click at [466, 453] on input "Basement" at bounding box center [653, 463] width 607 height 46
click at [465, 461] on input "Basement" at bounding box center [653, 463] width 607 height 46
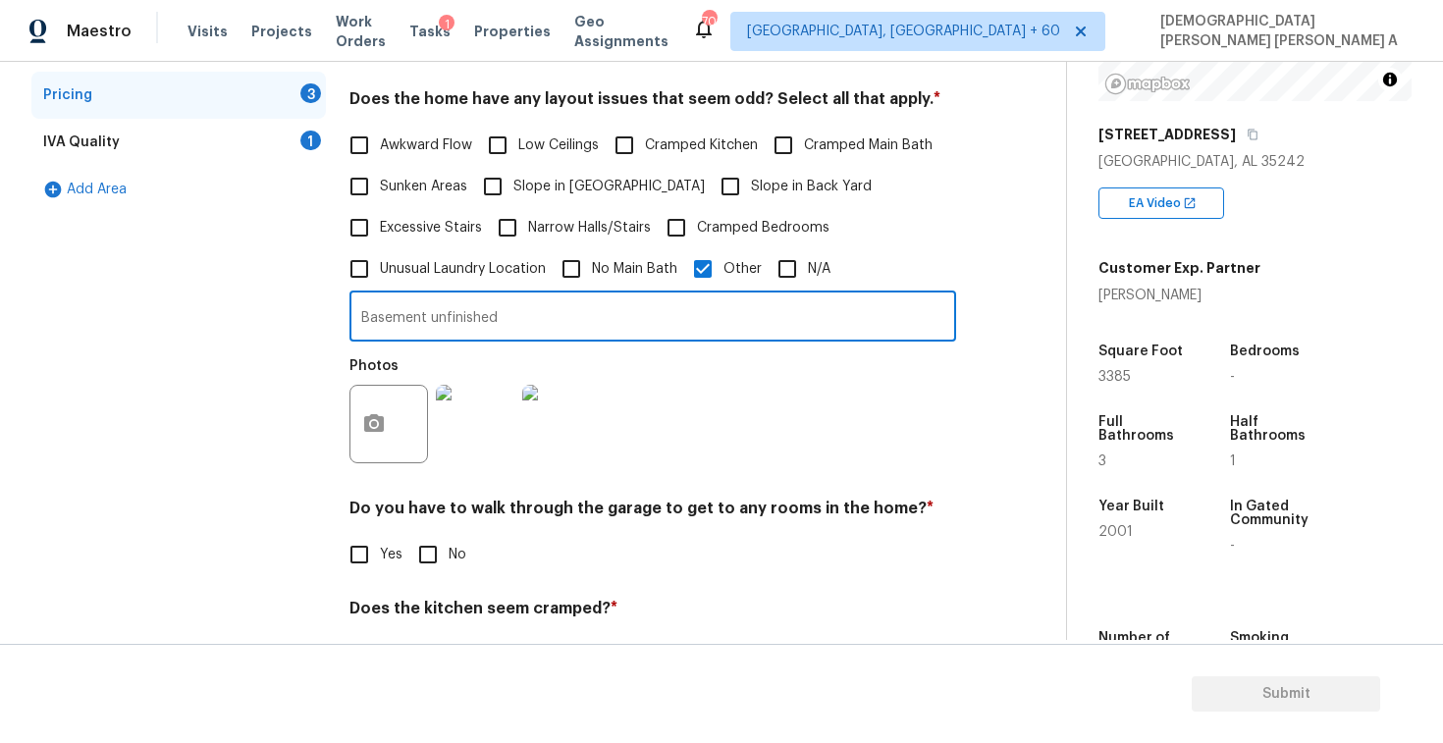
type input "Basement unfinished"
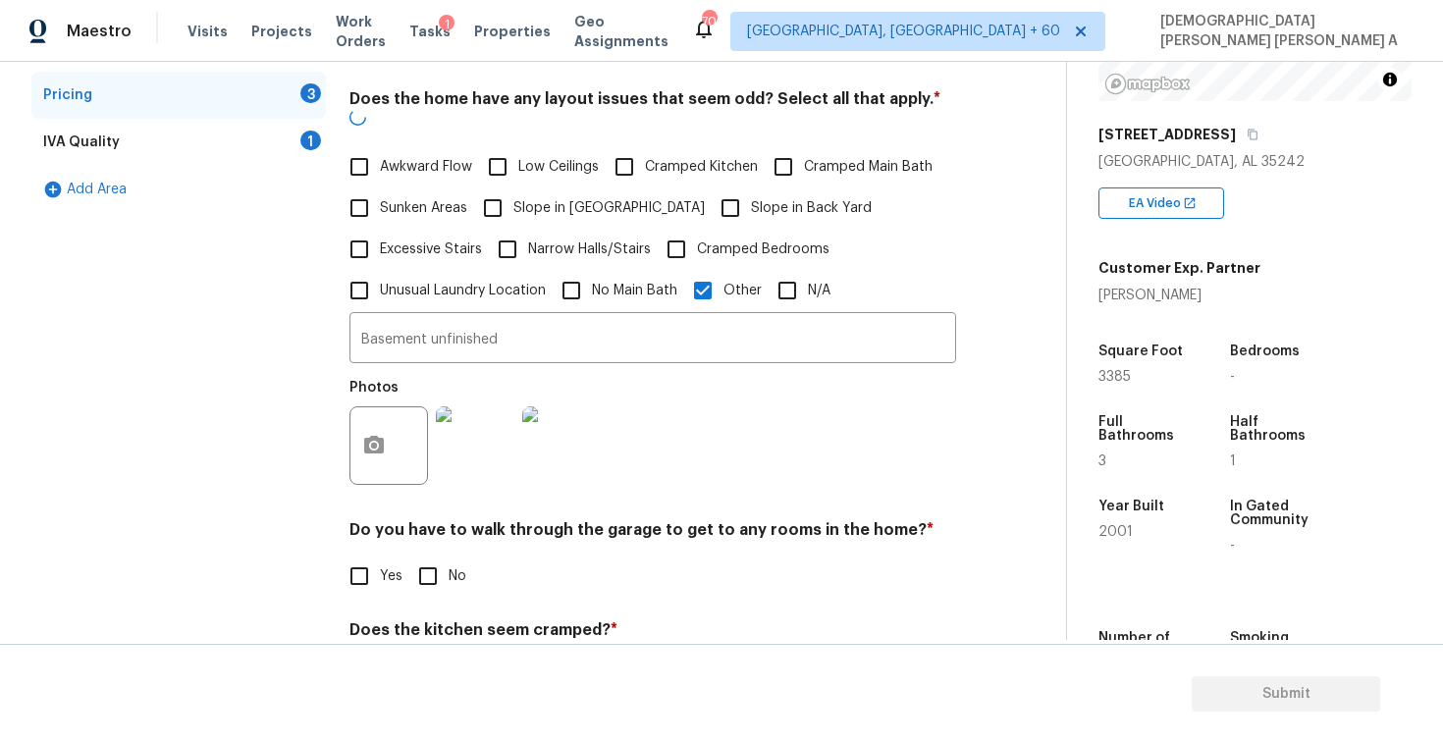
click at [410, 582] on div "Pricing Does the home have any additions? * Yes No N/A Does the home have any l…" at bounding box center [653, 375] width 607 height 891
click at [420, 556] on input "No" at bounding box center [427, 576] width 41 height 41
checkbox input "true"
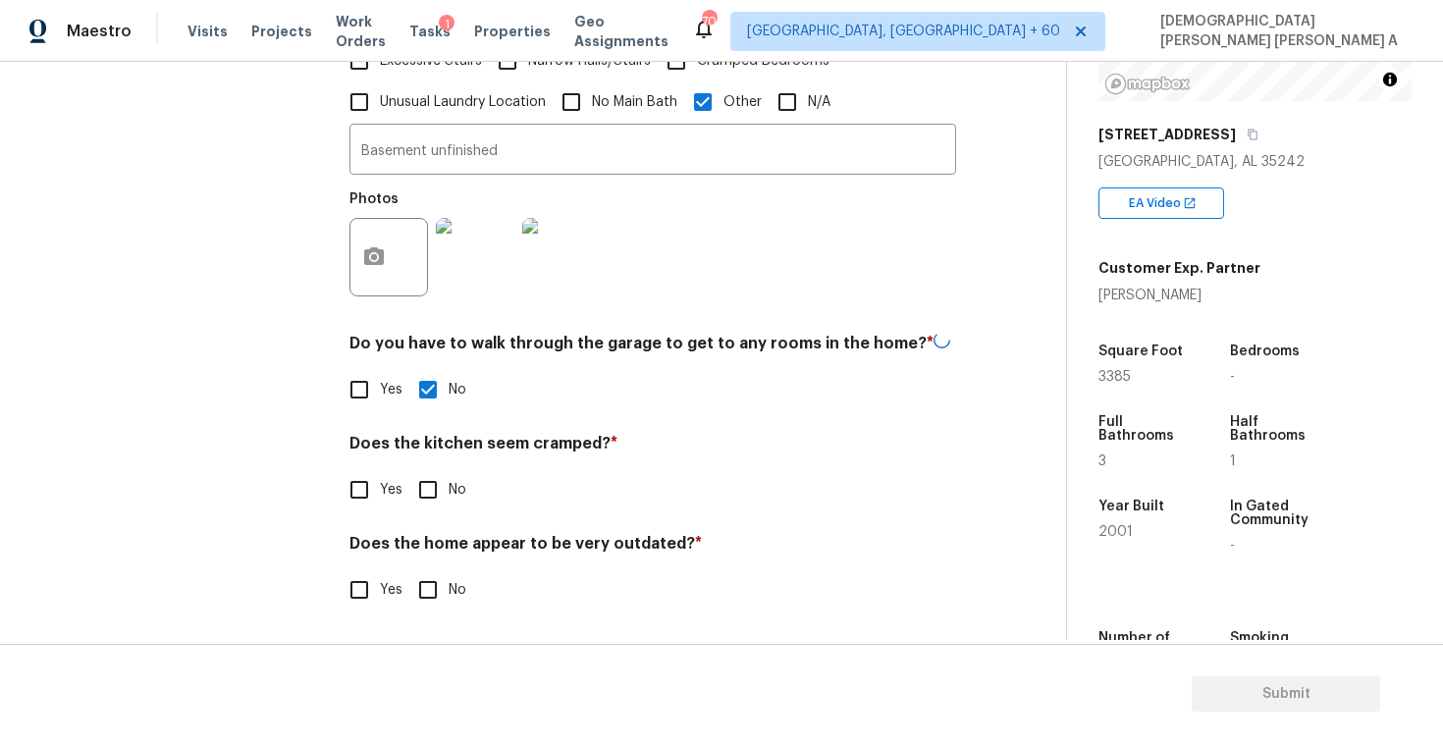
scroll to position [579, 0]
click at [420, 493] on input "No" at bounding box center [427, 489] width 41 height 41
checkbox input "true"
click at [426, 588] on input "No" at bounding box center [427, 589] width 41 height 41
checkbox input "true"
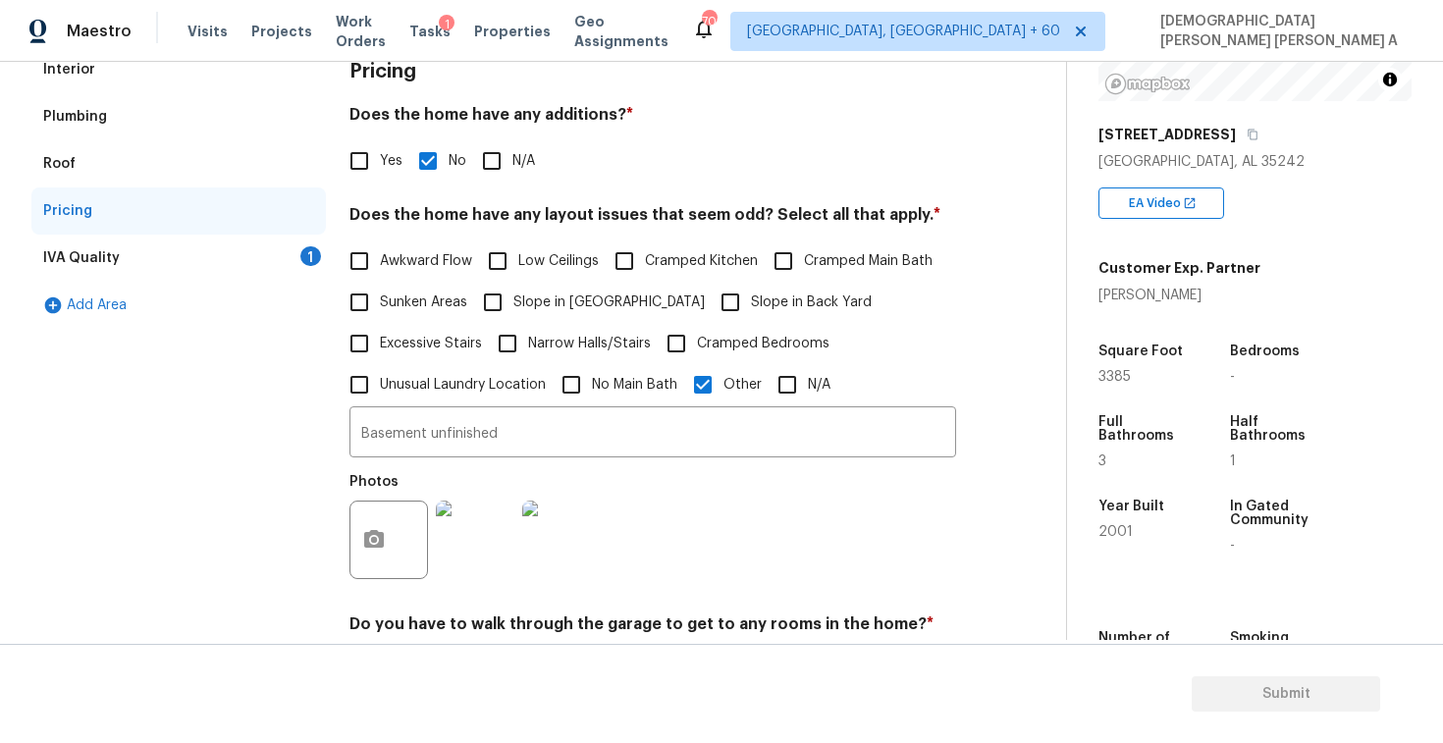
scroll to position [239, 0]
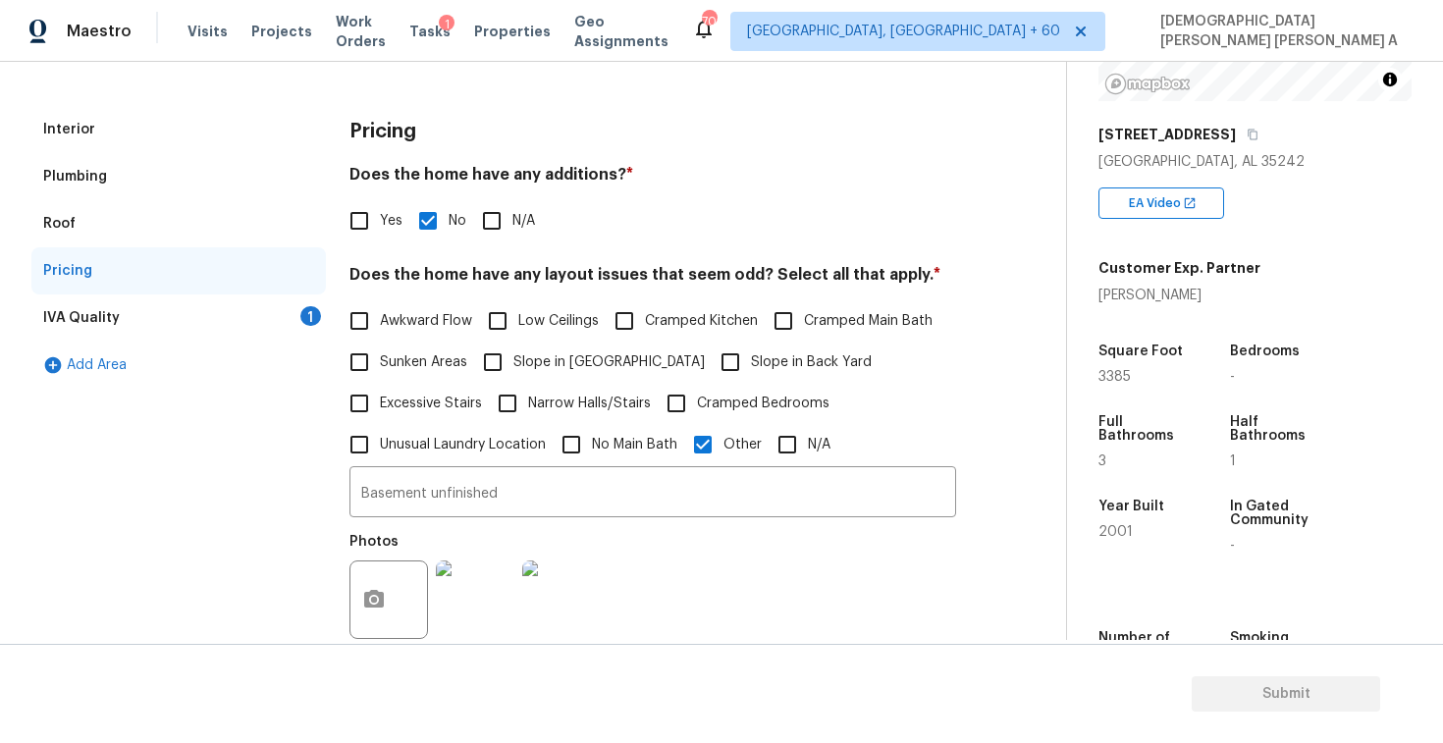
click at [251, 315] on div "IVA Quality 1" at bounding box center [178, 318] width 295 height 47
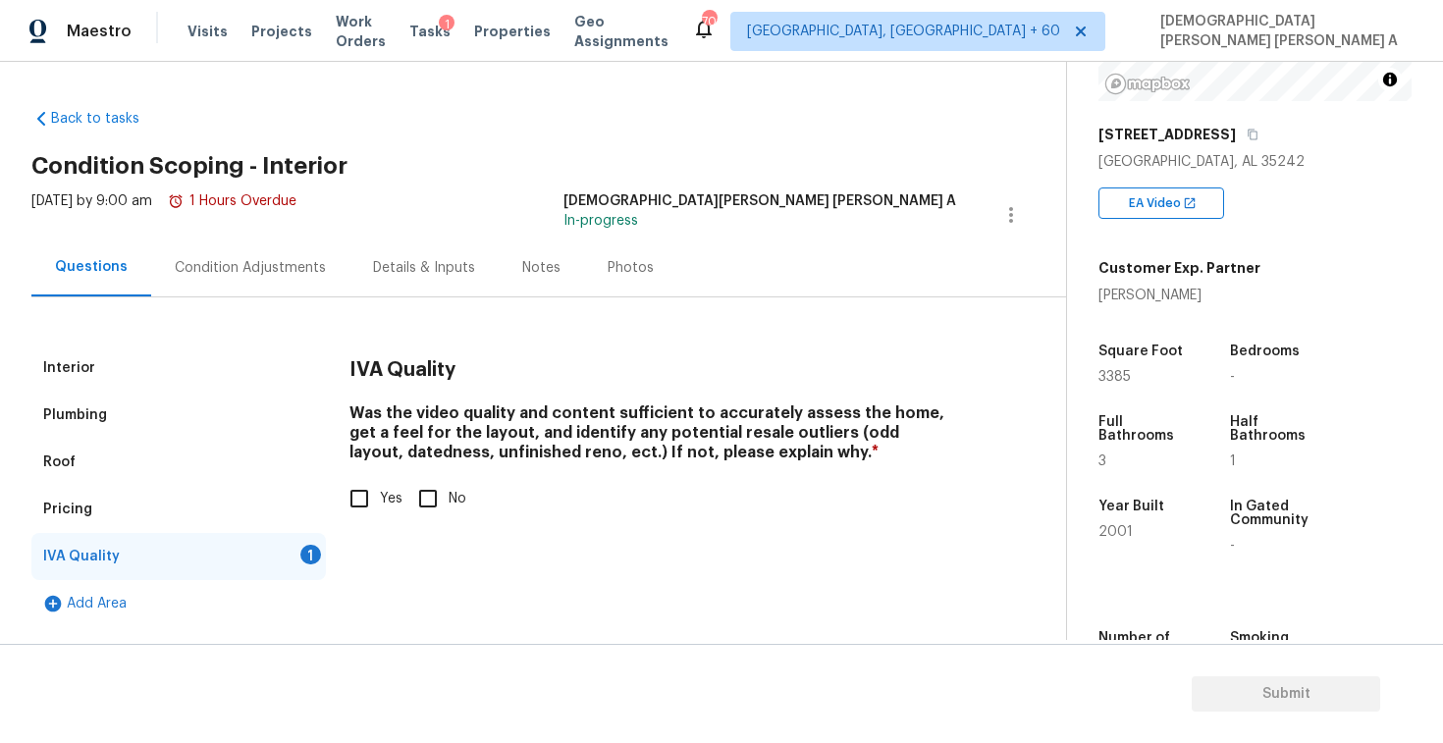
scroll to position [0, 0]
click at [355, 491] on input "Yes" at bounding box center [359, 498] width 41 height 41
checkbox input "true"
click at [222, 275] on div "Condition Adjustments" at bounding box center [250, 268] width 151 height 20
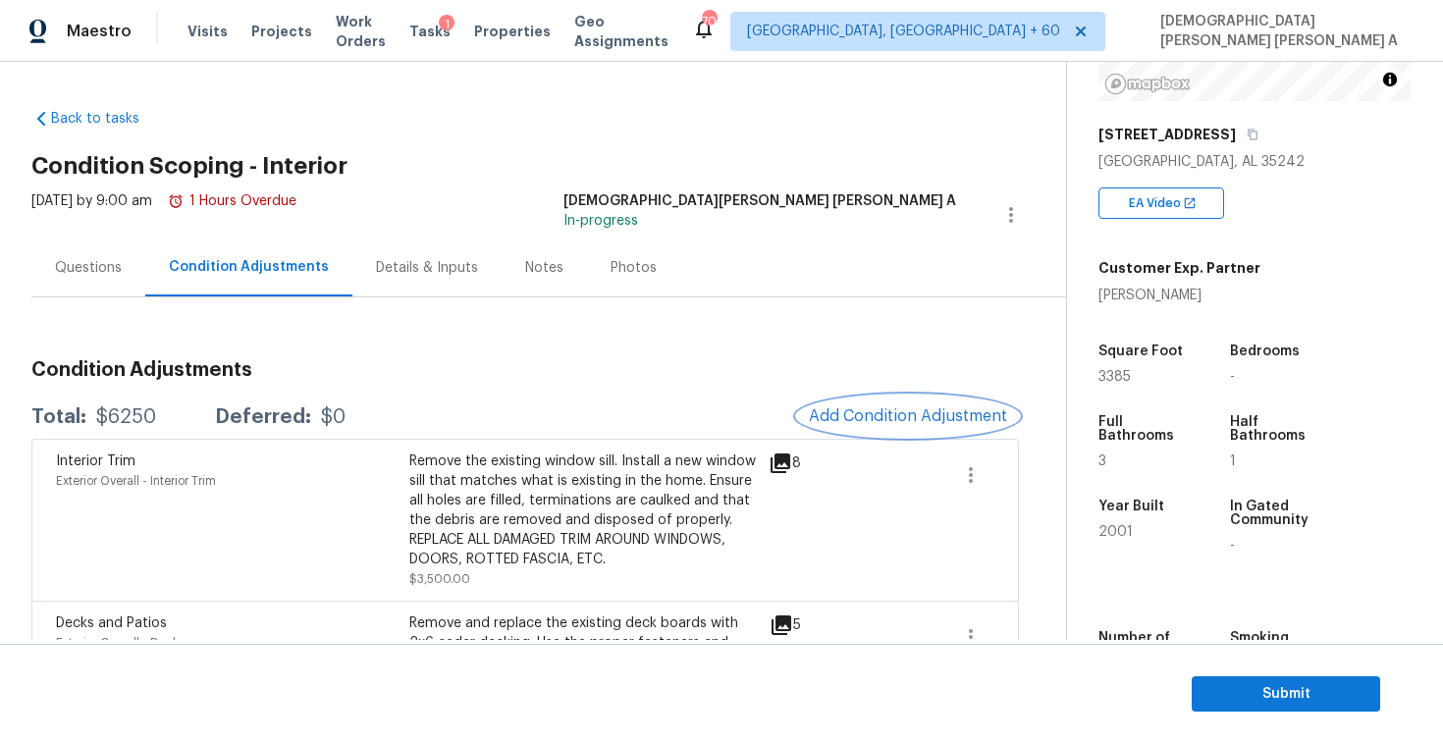
click at [934, 398] on button "Add Condition Adjustment" at bounding box center [908, 416] width 222 height 41
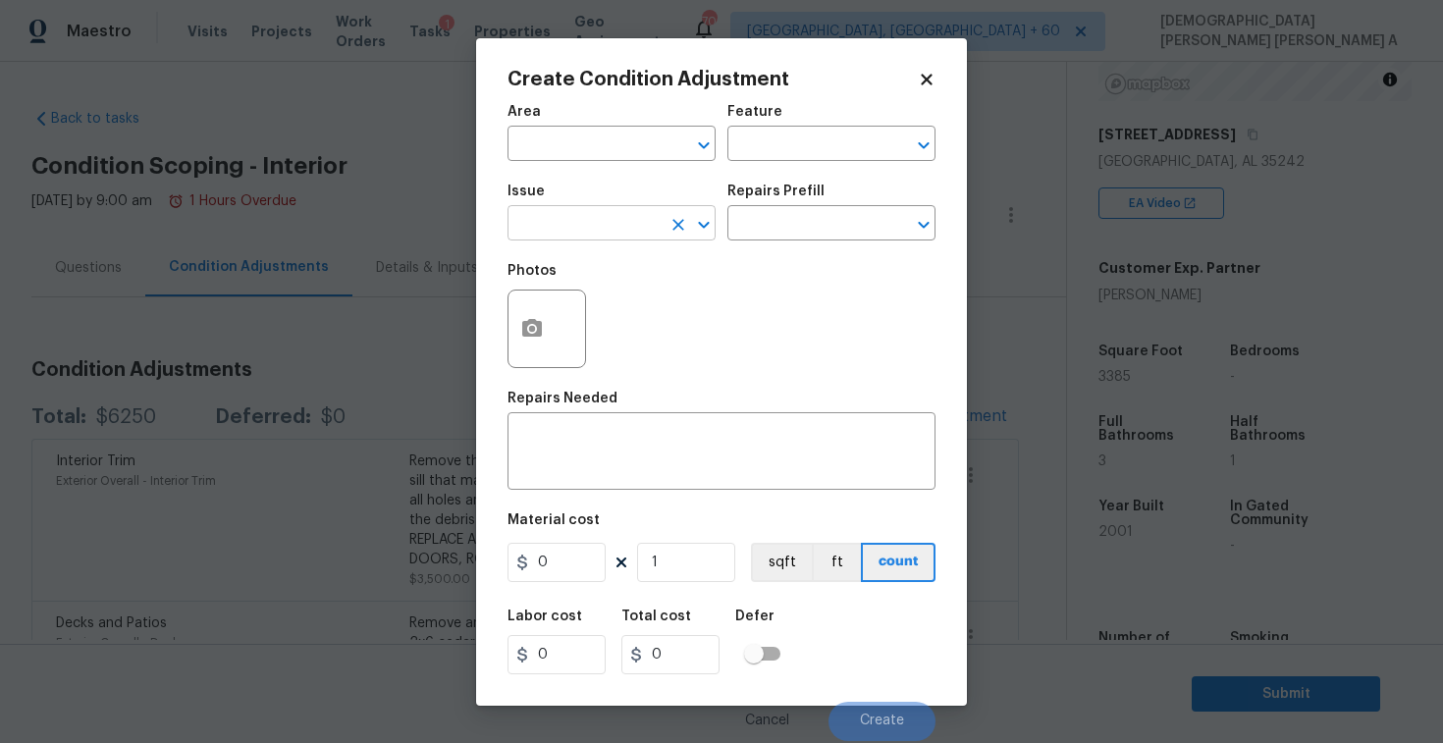
click at [624, 222] on input "text" at bounding box center [584, 225] width 153 height 30
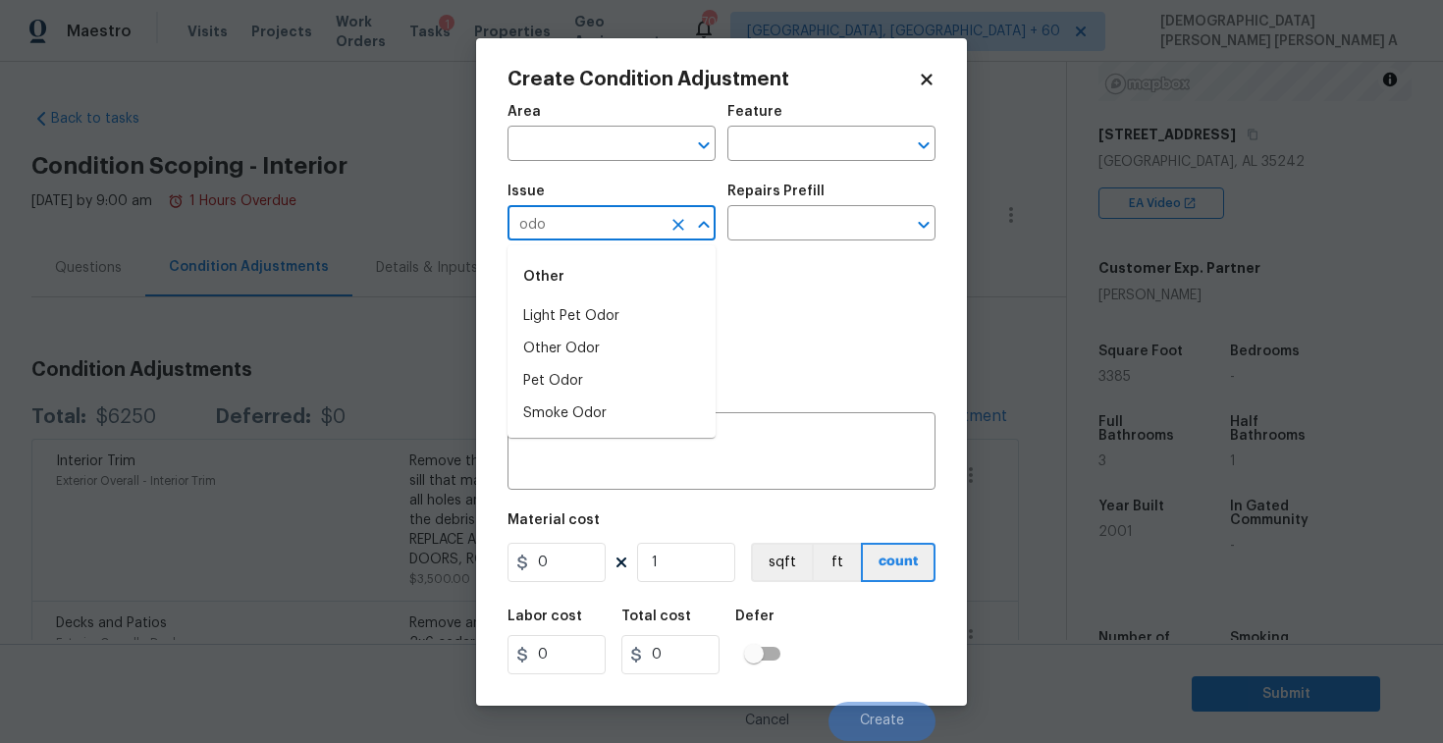
type input "odor"
click at [585, 425] on li "Smoke Odor" at bounding box center [612, 414] width 208 height 32
type input "Smoke Odor"
click at [784, 228] on input "text" at bounding box center [804, 225] width 153 height 30
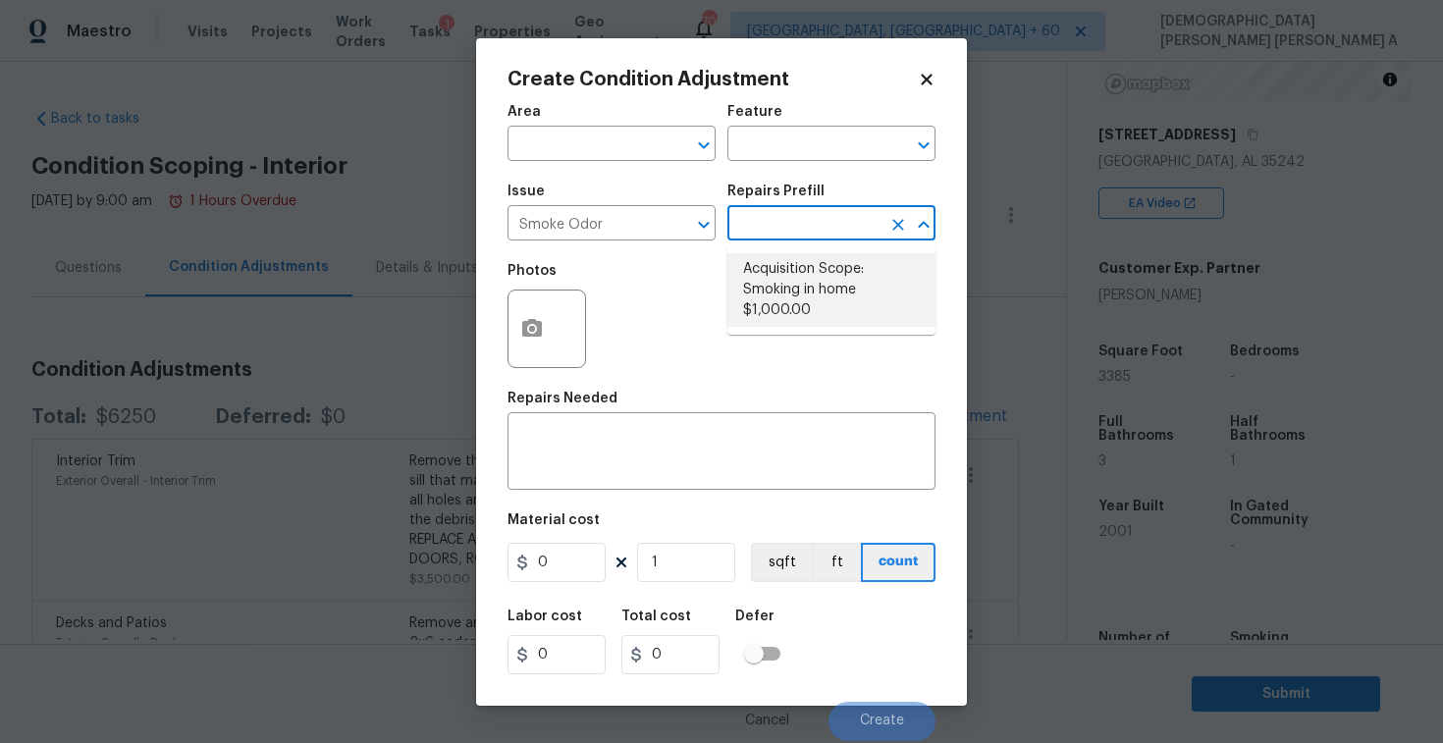
click at [794, 311] on li "Acquisition Scope: Smoking in home $1,000.00" at bounding box center [832, 290] width 208 height 74
type textarea "Acquisition Scope: Smoking in home"
type input "1000"
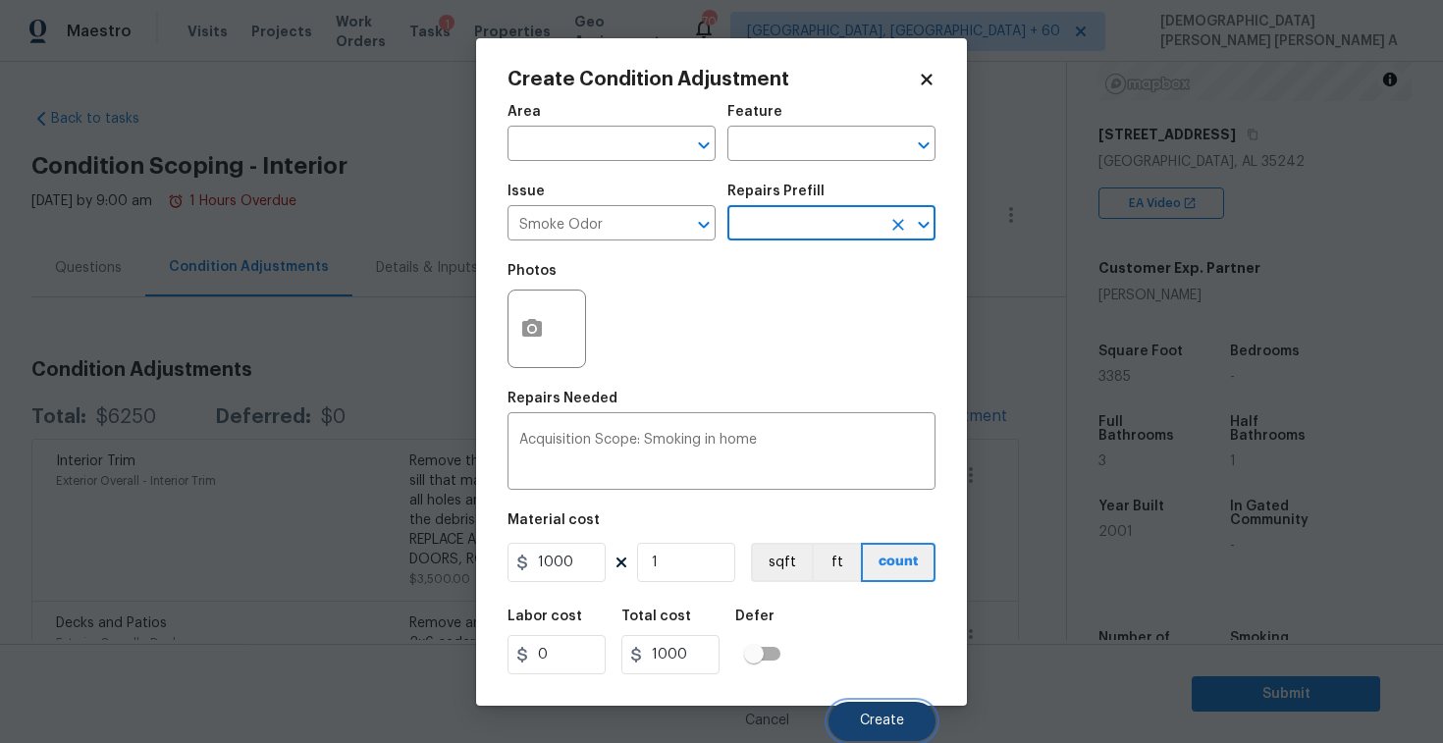
click at [876, 707] on button "Create" at bounding box center [882, 721] width 107 height 39
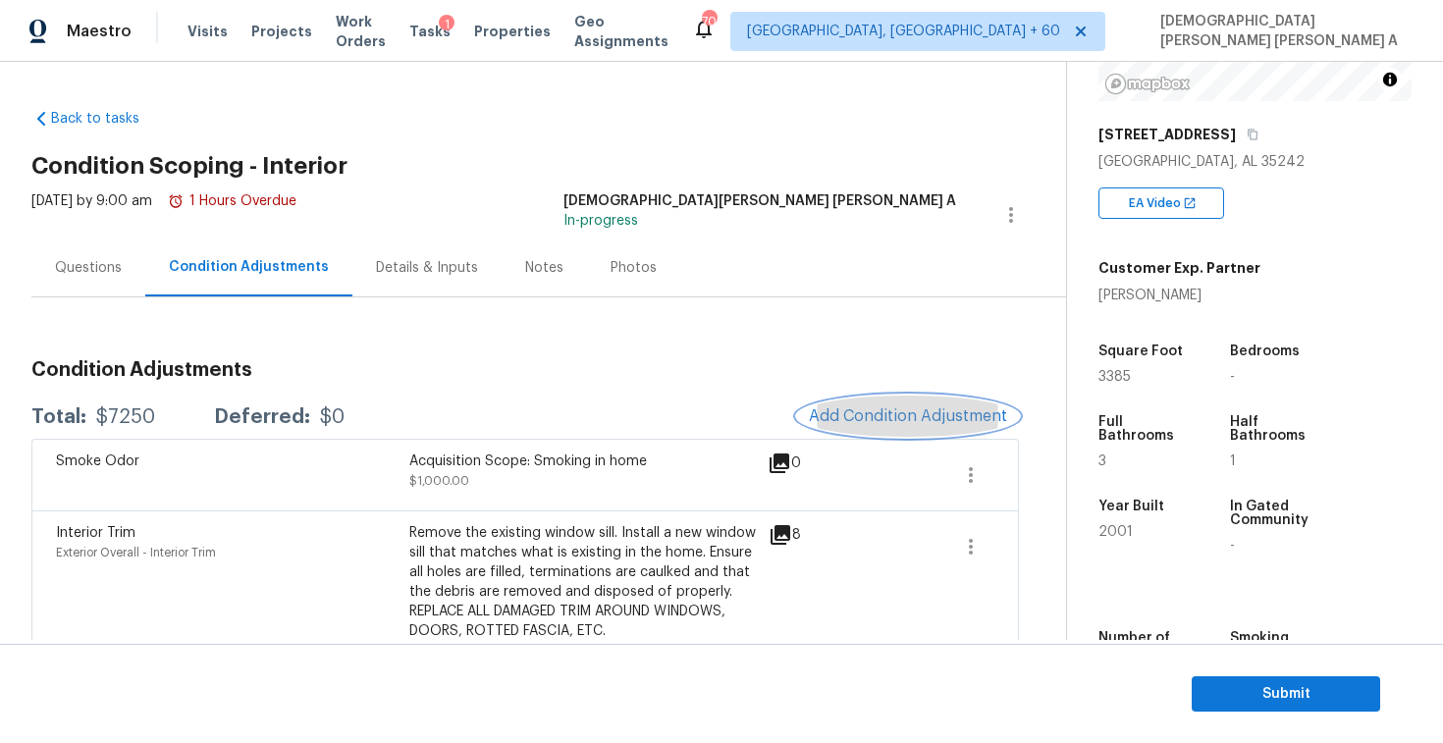
click at [890, 425] on span "Add Condition Adjustment" at bounding box center [908, 416] width 198 height 18
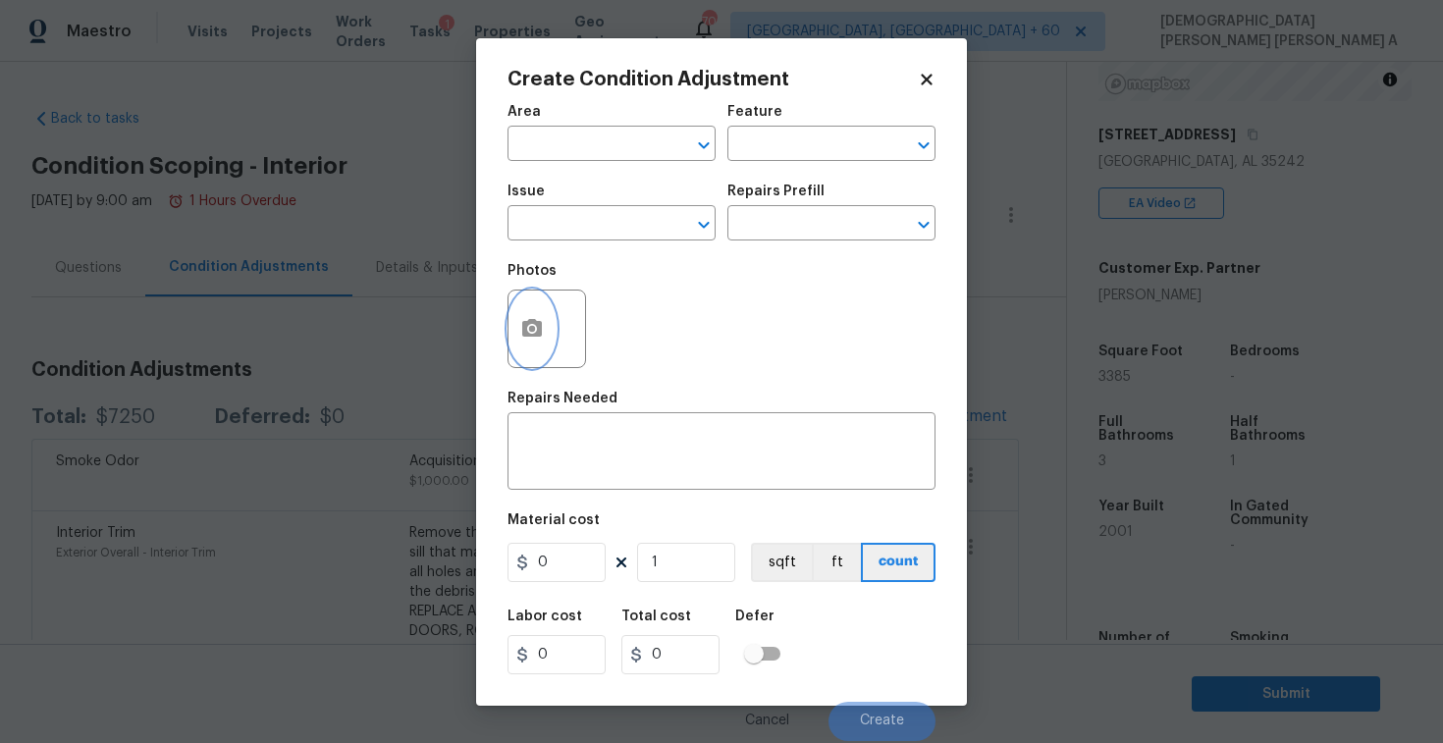
click at [538, 327] on icon "button" at bounding box center [532, 328] width 20 height 18
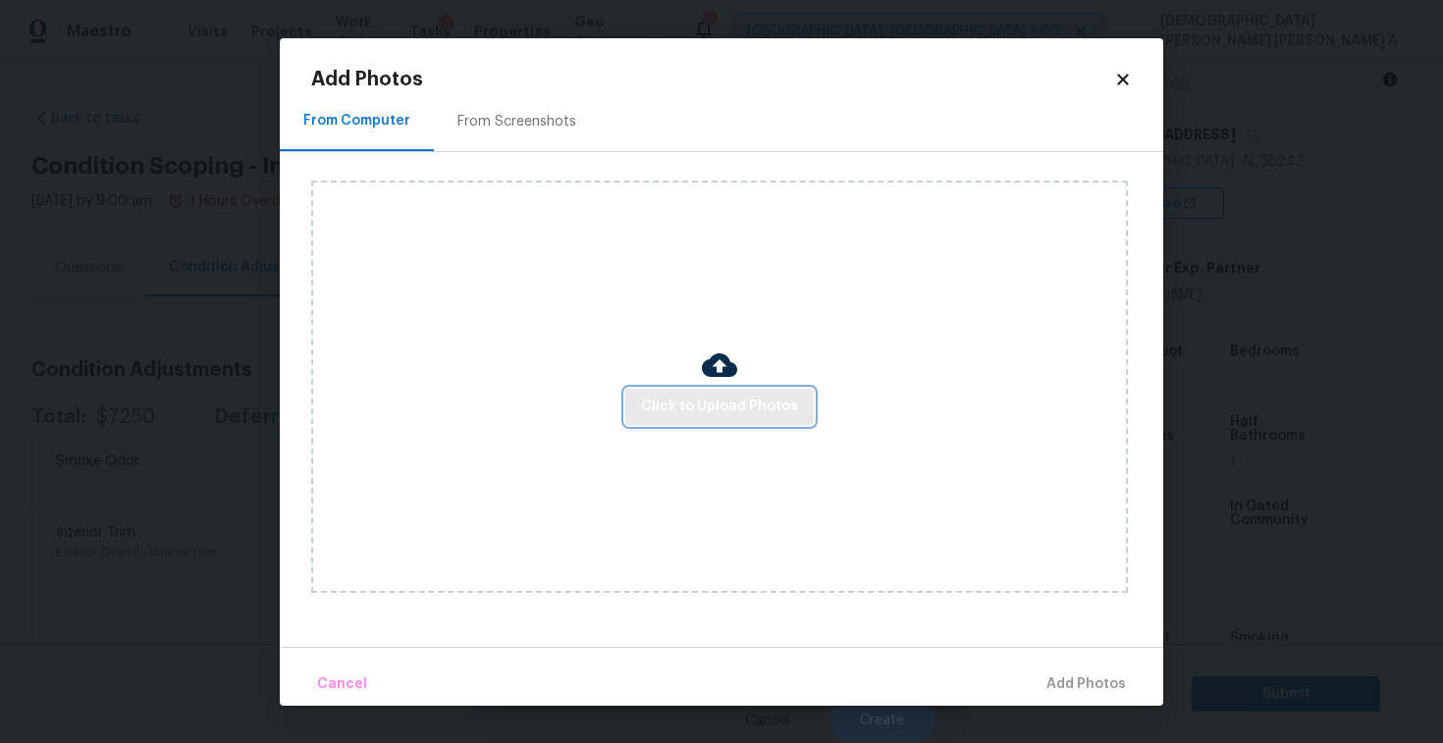
click at [746, 390] on button "Click to Upload Photos" at bounding box center [719, 407] width 189 height 36
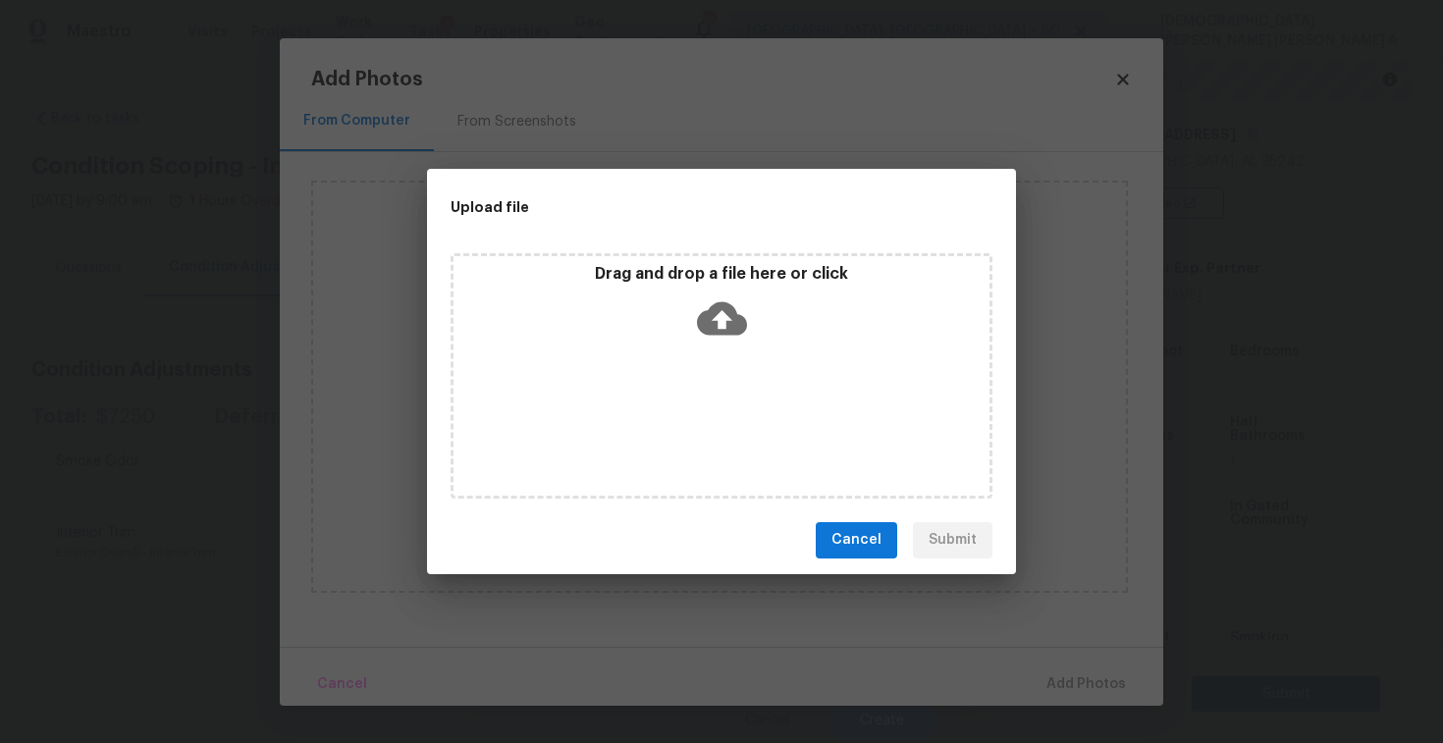
click at [719, 314] on icon at bounding box center [722, 319] width 50 height 50
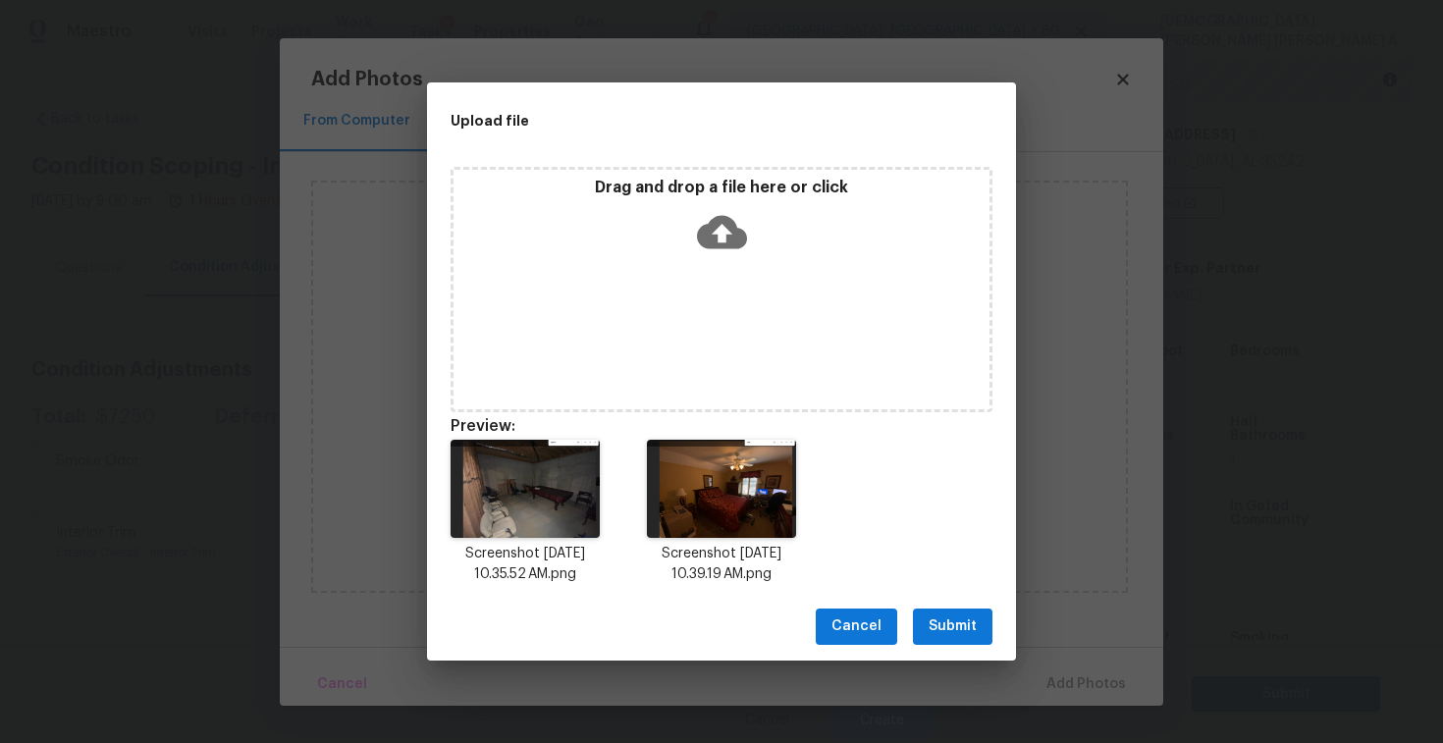
click at [956, 620] on span "Submit" at bounding box center [953, 627] width 48 height 25
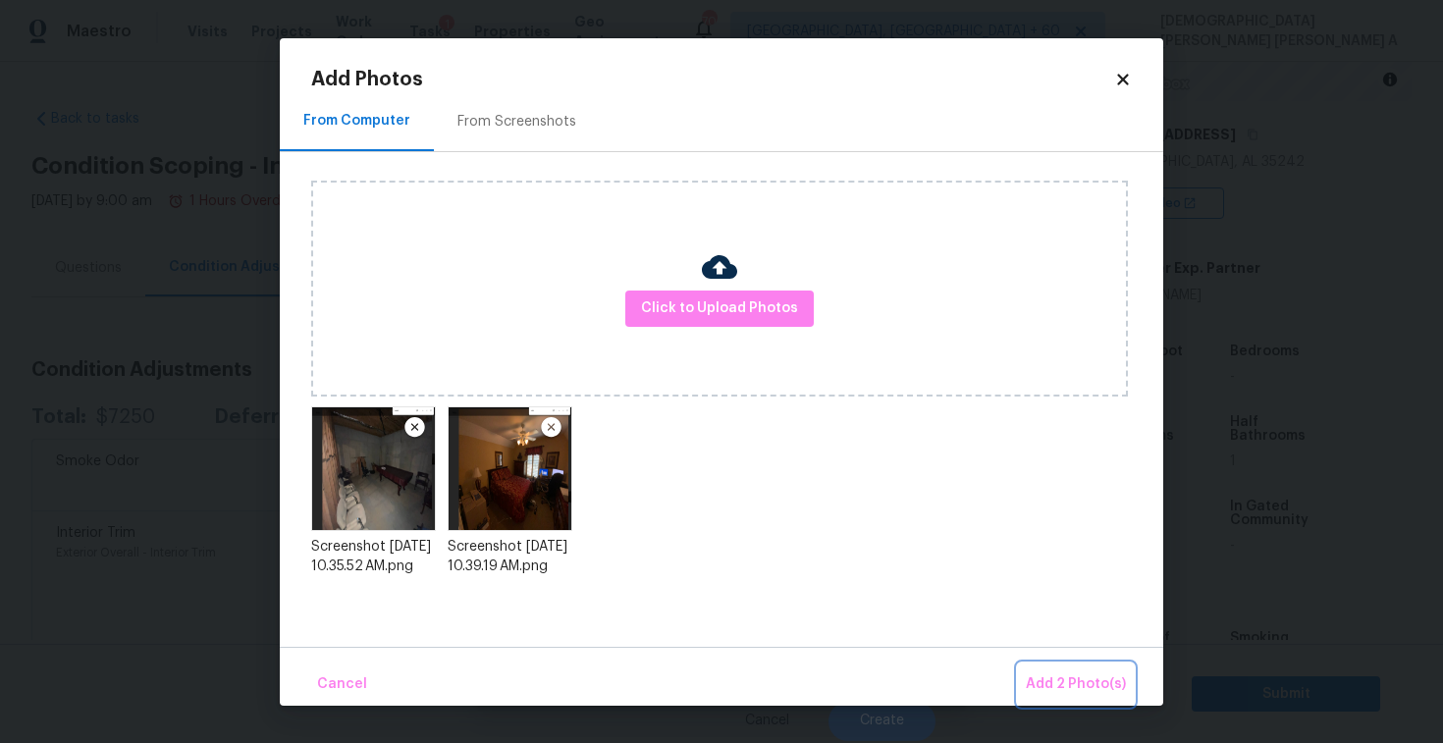
click at [1118, 691] on span "Add 2 Photo(s)" at bounding box center [1076, 685] width 100 height 25
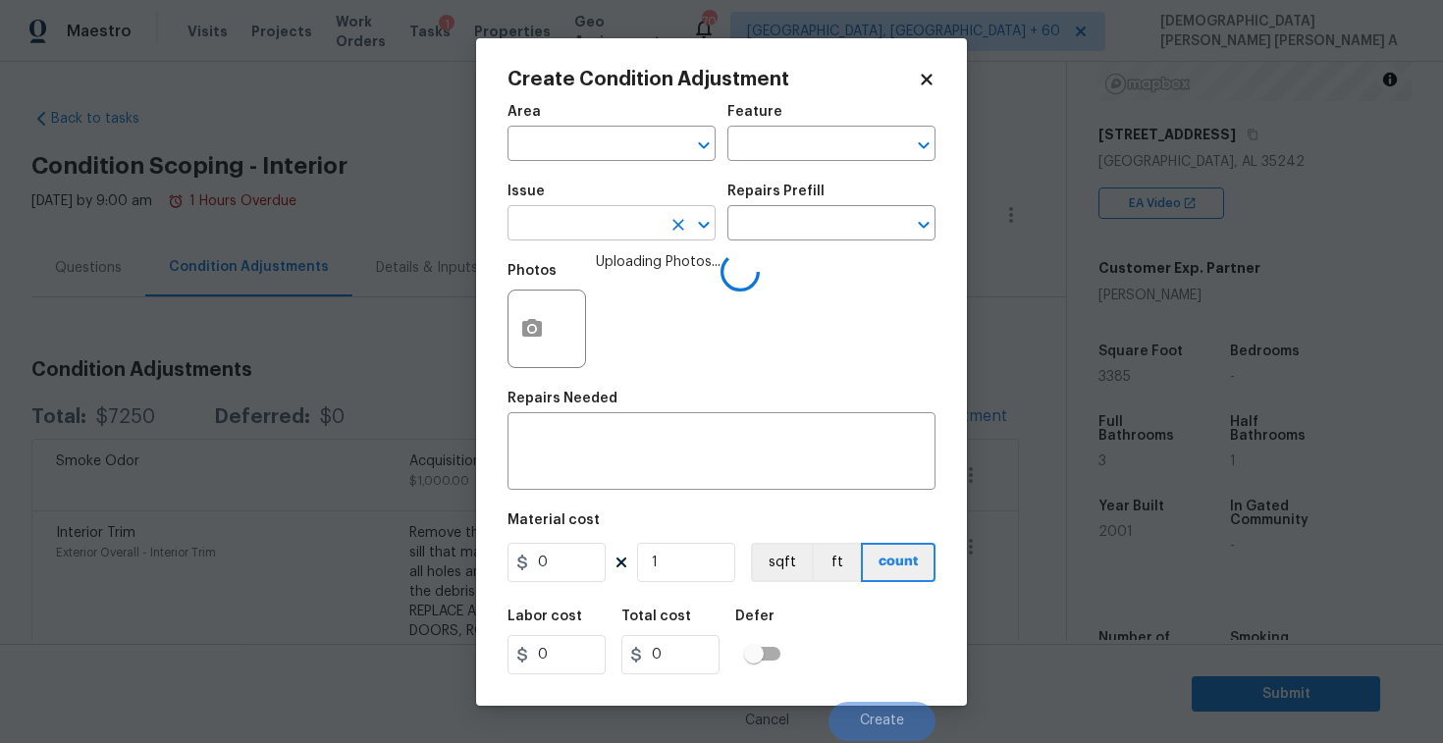
click at [584, 232] on input "text" at bounding box center [584, 225] width 153 height 30
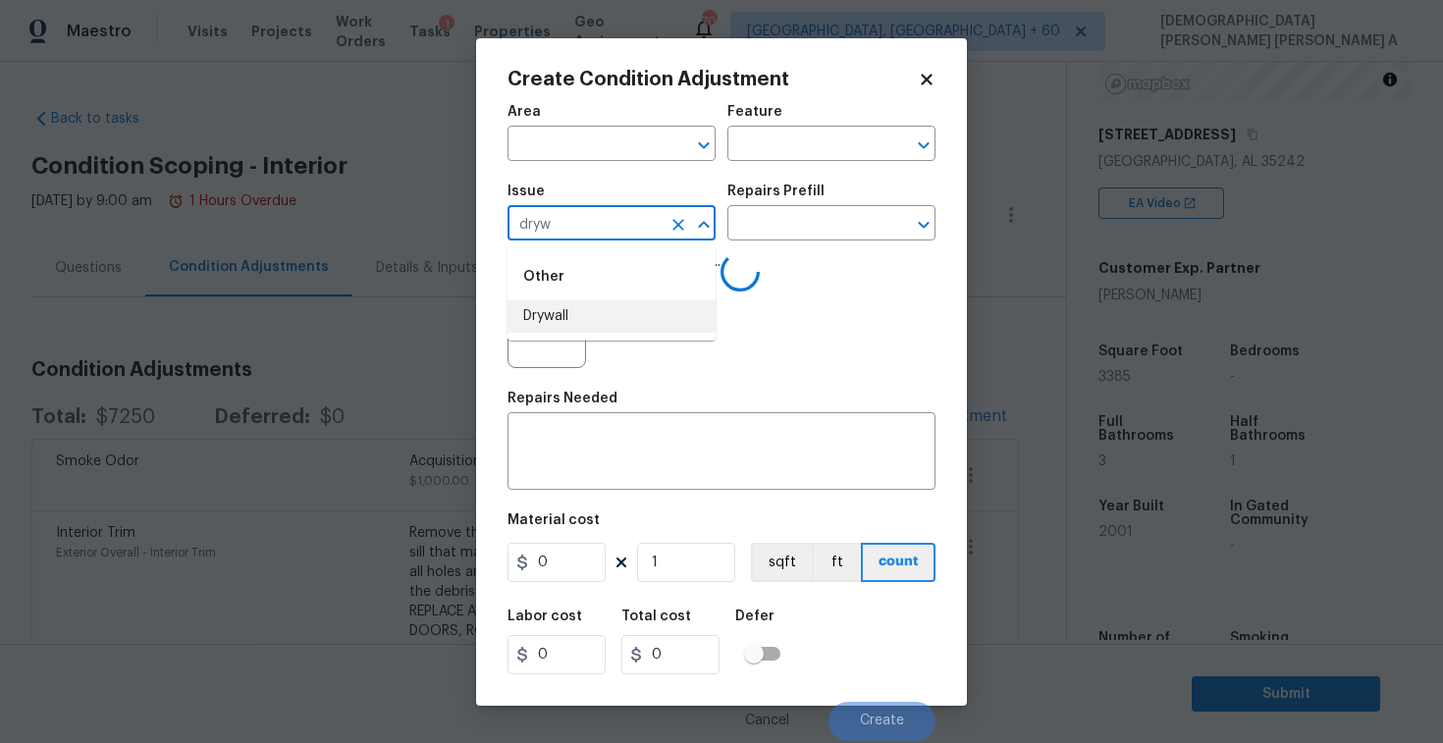
click at [605, 329] on li "Drywall" at bounding box center [612, 316] width 208 height 32
type input "Drywall"
click at [792, 226] on input "text" at bounding box center [804, 225] width 153 height 30
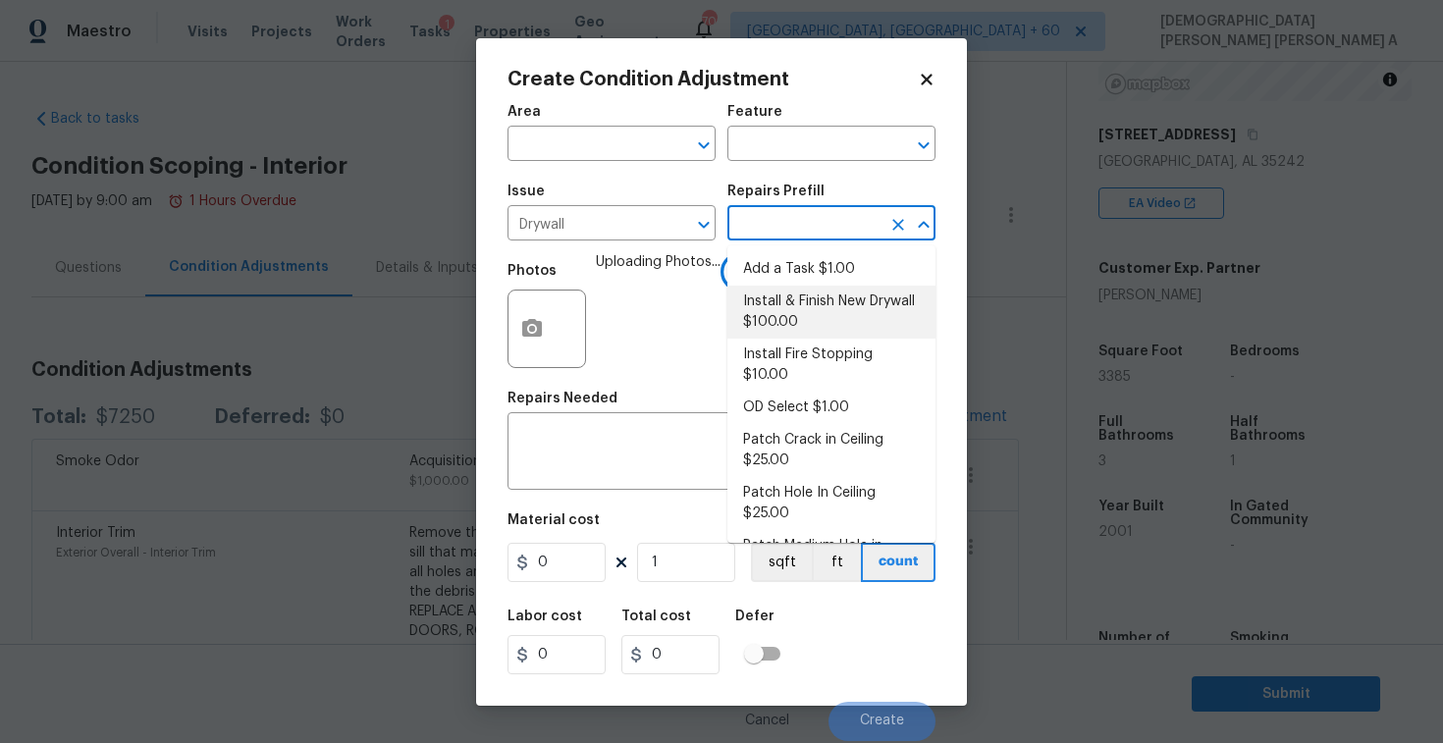
click at [782, 295] on li "Install & Finish New Drywall $100.00" at bounding box center [832, 312] width 208 height 53
type input "Walls and Ceiling"
type textarea "Remove the existing damaged drywall and replace with new. Ensure that the new d…"
type input "100"
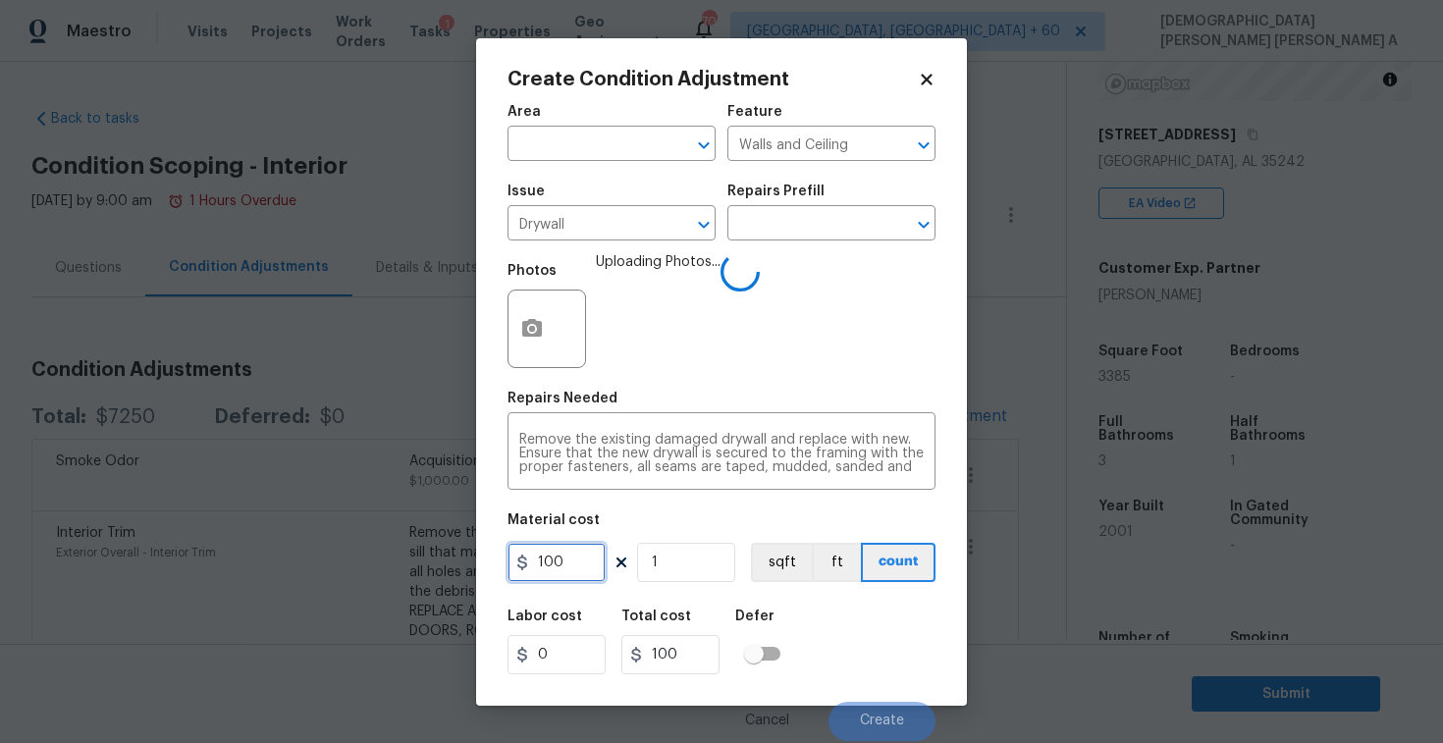
click at [546, 580] on input "100" at bounding box center [557, 562] width 98 height 39
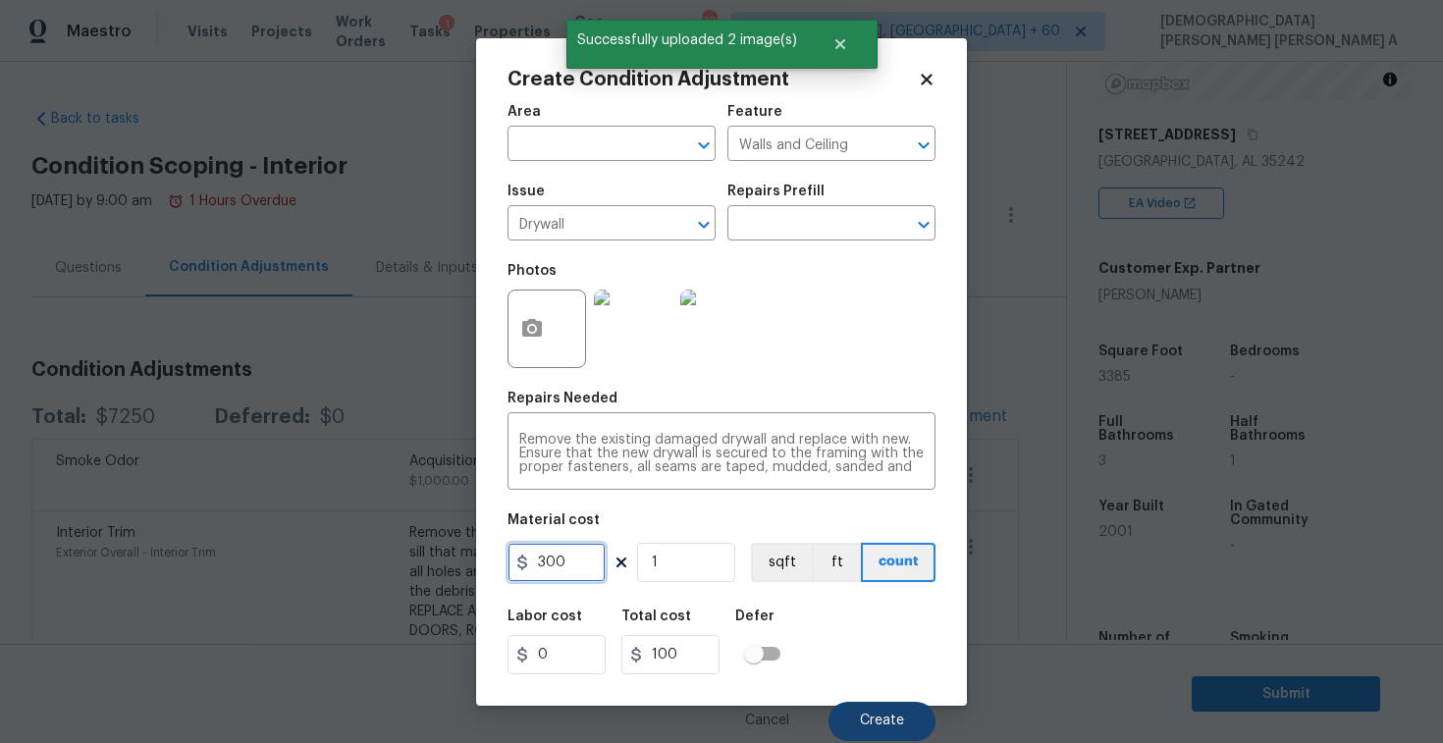
type input "300"
click at [883, 723] on span "Create" at bounding box center [882, 721] width 44 height 15
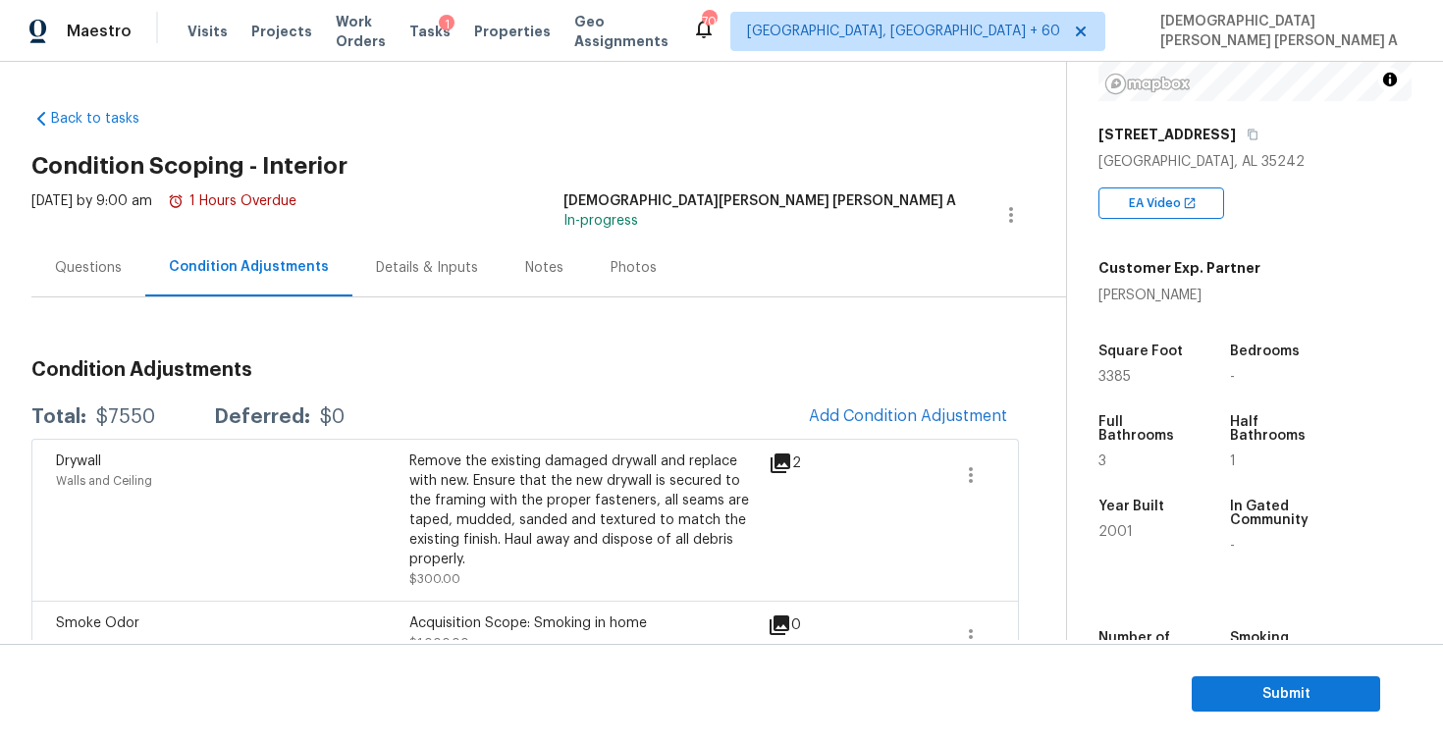
click at [903, 440] on div "Drywall Walls and Ceiling Remove the existing damaged drywall and replace with …" at bounding box center [525, 520] width 988 height 162
click at [882, 401] on button "Add Condition Adjustment" at bounding box center [908, 416] width 222 height 41
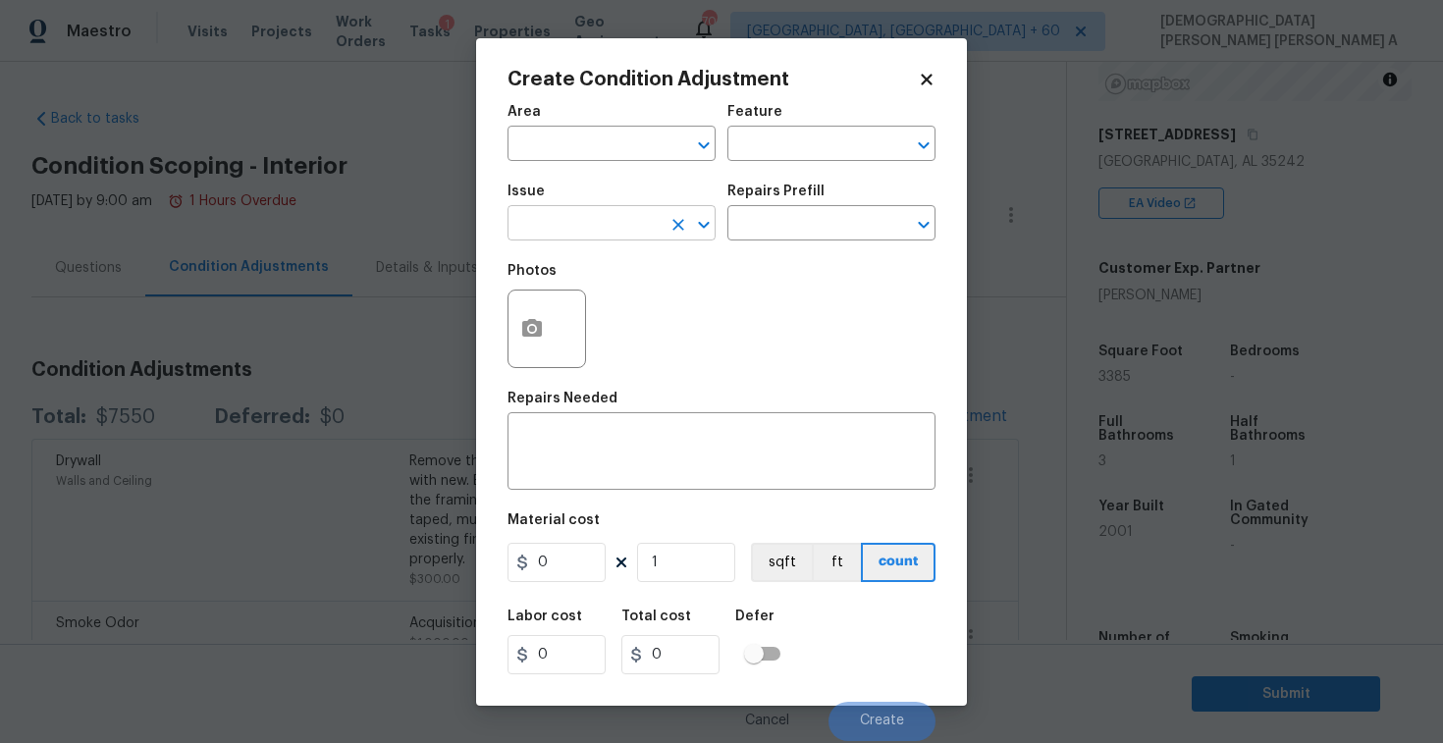
click at [591, 230] on input "text" at bounding box center [584, 225] width 153 height 30
type input "v"
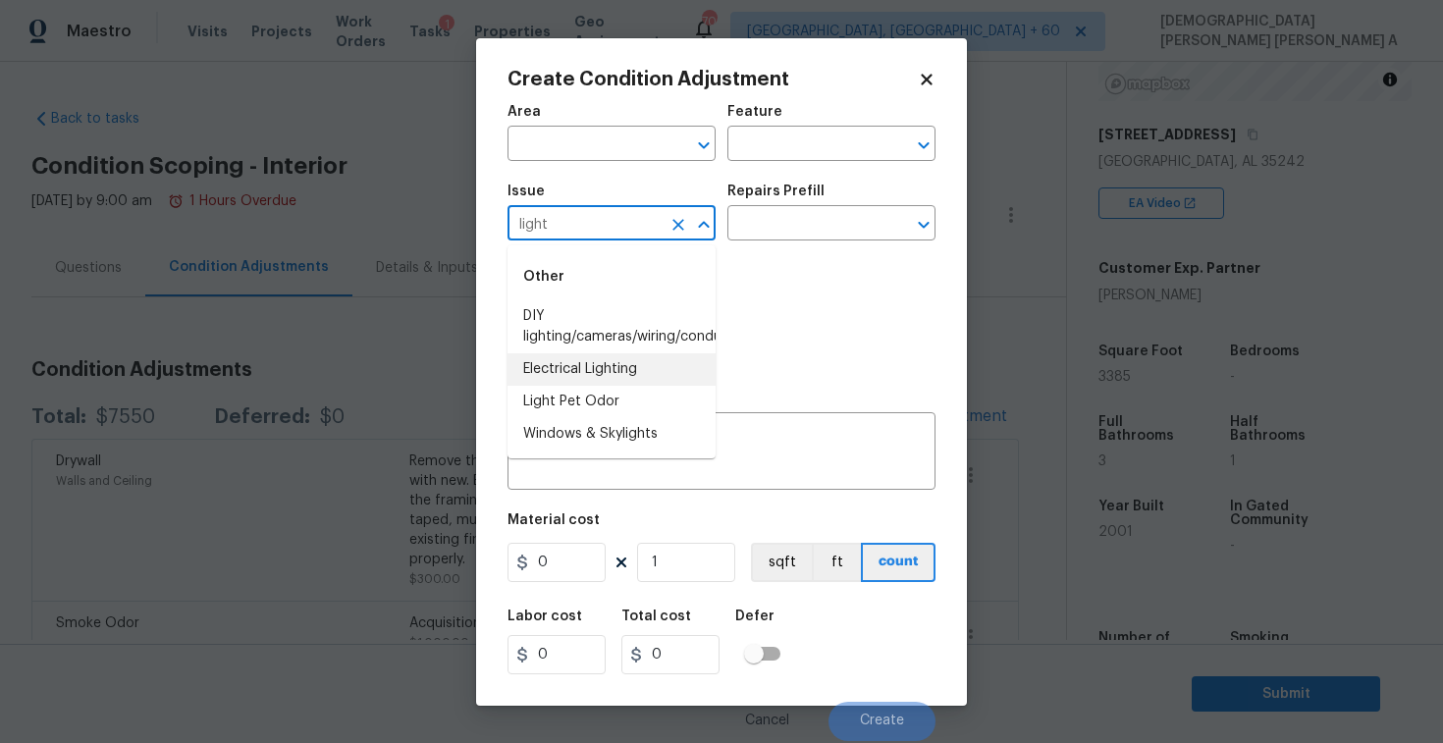
click at [586, 369] on li "Electrical Lighting" at bounding box center [612, 369] width 208 height 32
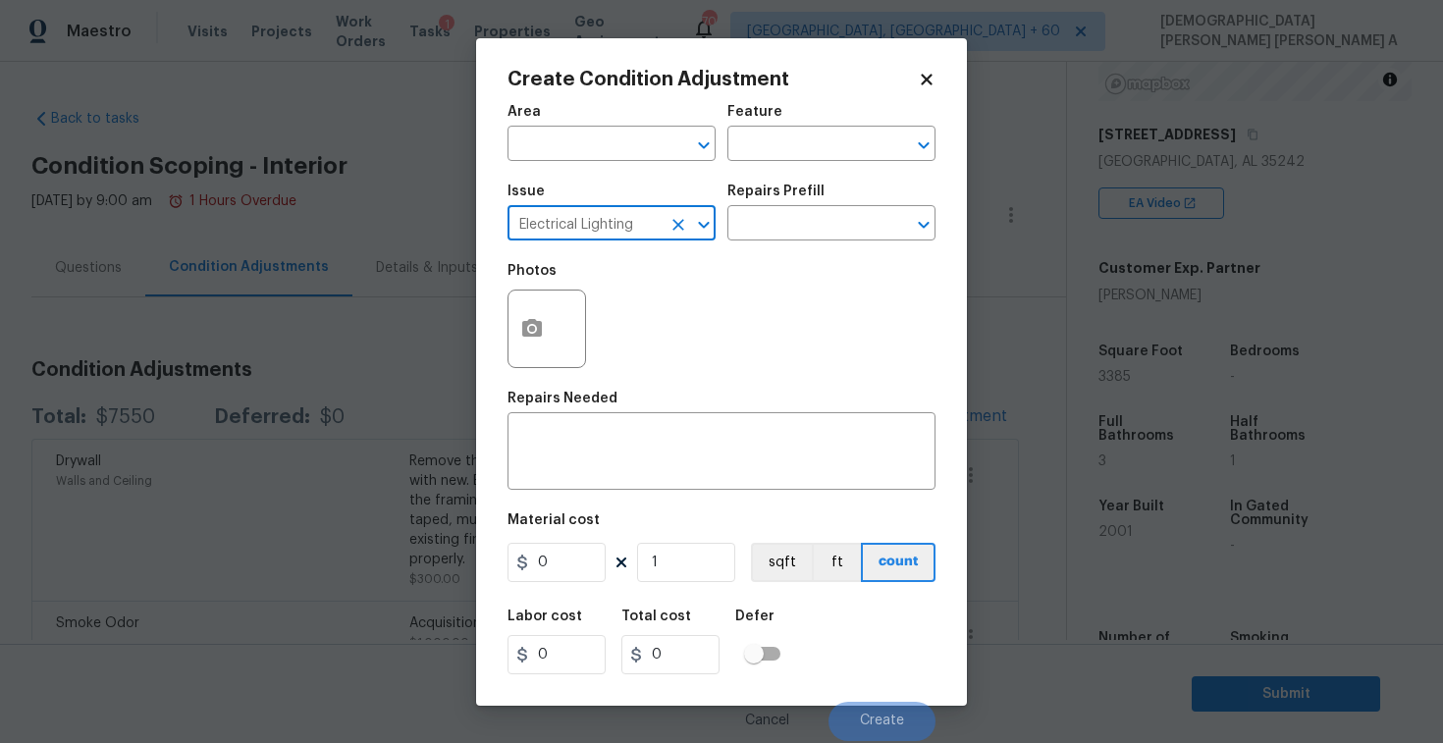
type input "Electrical Lighting"
click at [776, 206] on div "Repairs Prefill" at bounding box center [832, 198] width 208 height 26
click at [777, 225] on input "text" at bounding box center [804, 225] width 153 height 30
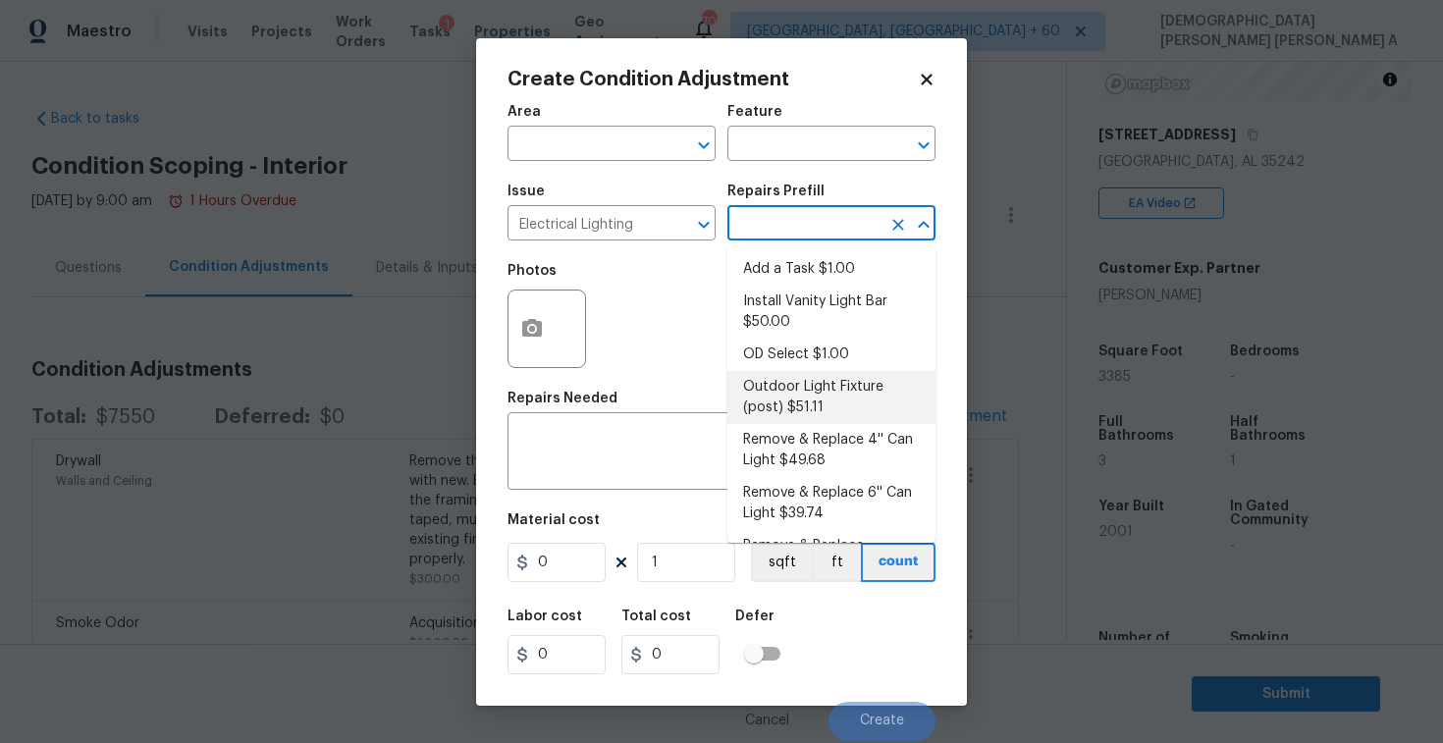
scroll to position [27, 0]
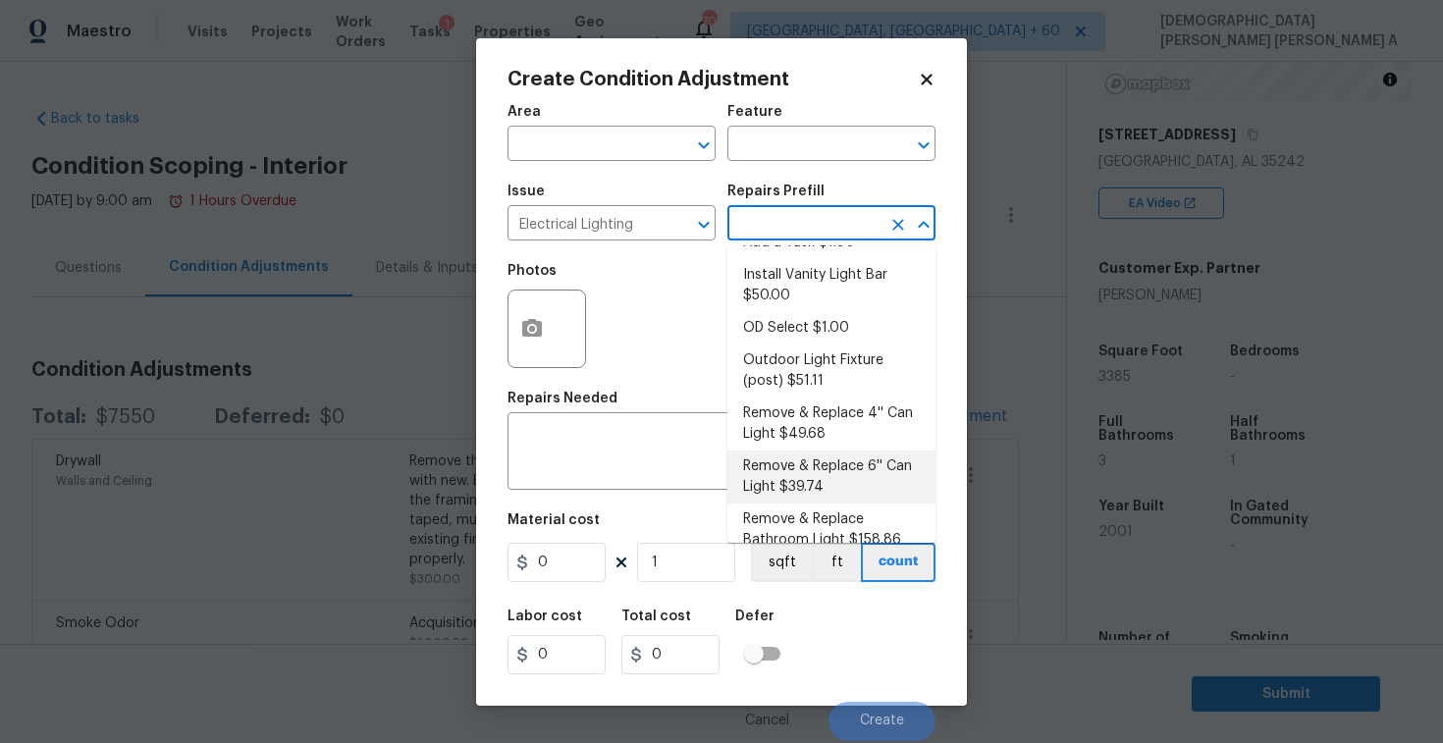
click at [817, 476] on li "Remove & Replace 6'' Can Light $39.74" at bounding box center [832, 477] width 208 height 53
type textarea "Remove and replace the 6'' can lights with new (LED). Ensure that the new 6'' c…"
type input "39.74"
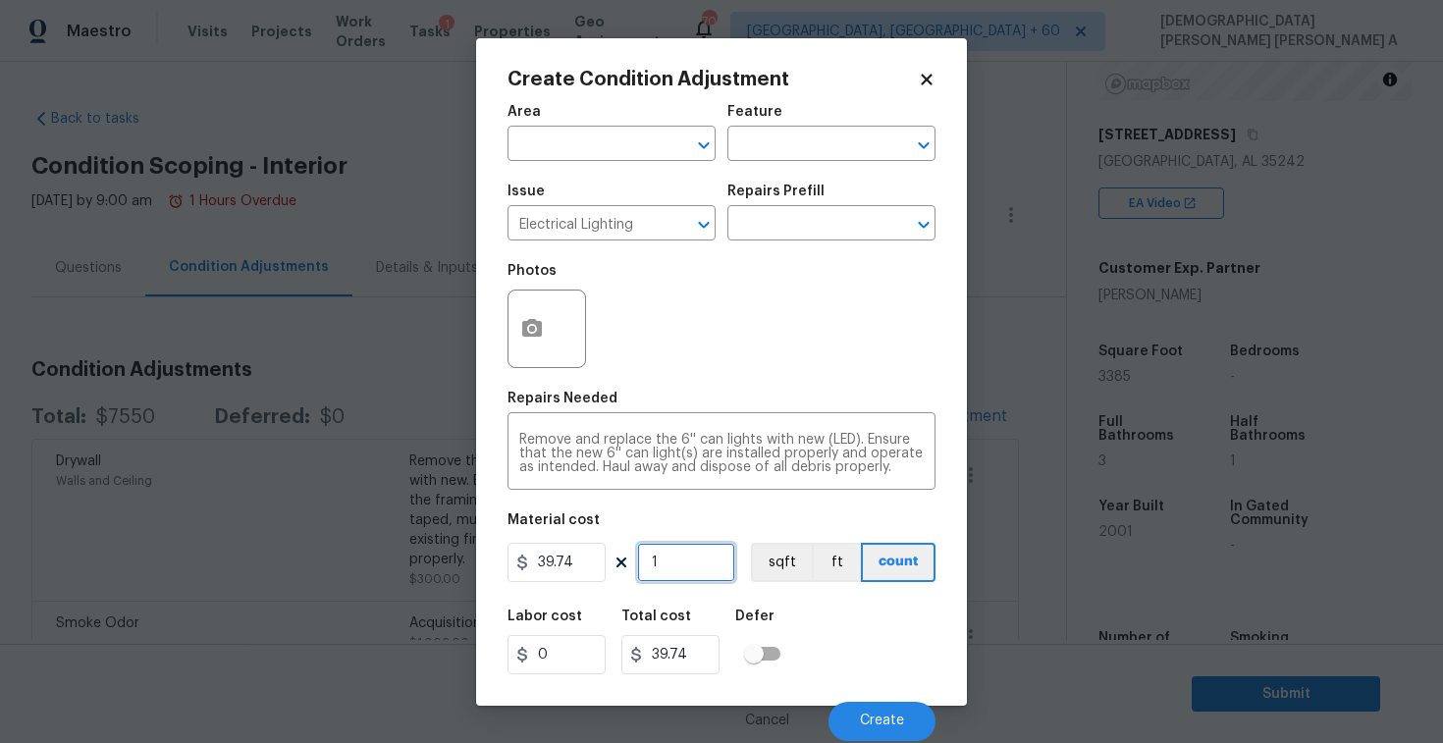
click at [699, 564] on input "1" at bounding box center [686, 562] width 98 height 39
type input "0"
type input "2"
type input "79.48"
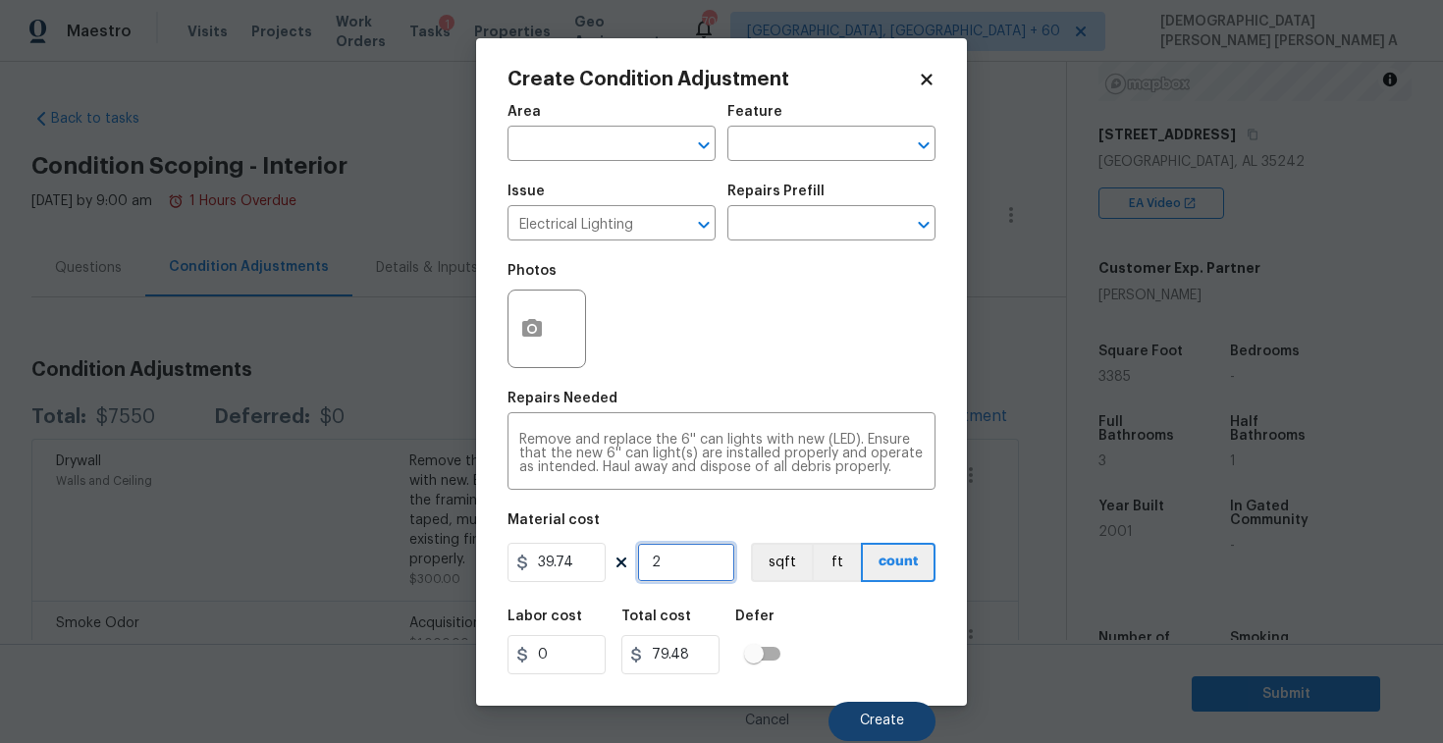
type input "2"
click at [890, 720] on span "Create" at bounding box center [882, 721] width 44 height 15
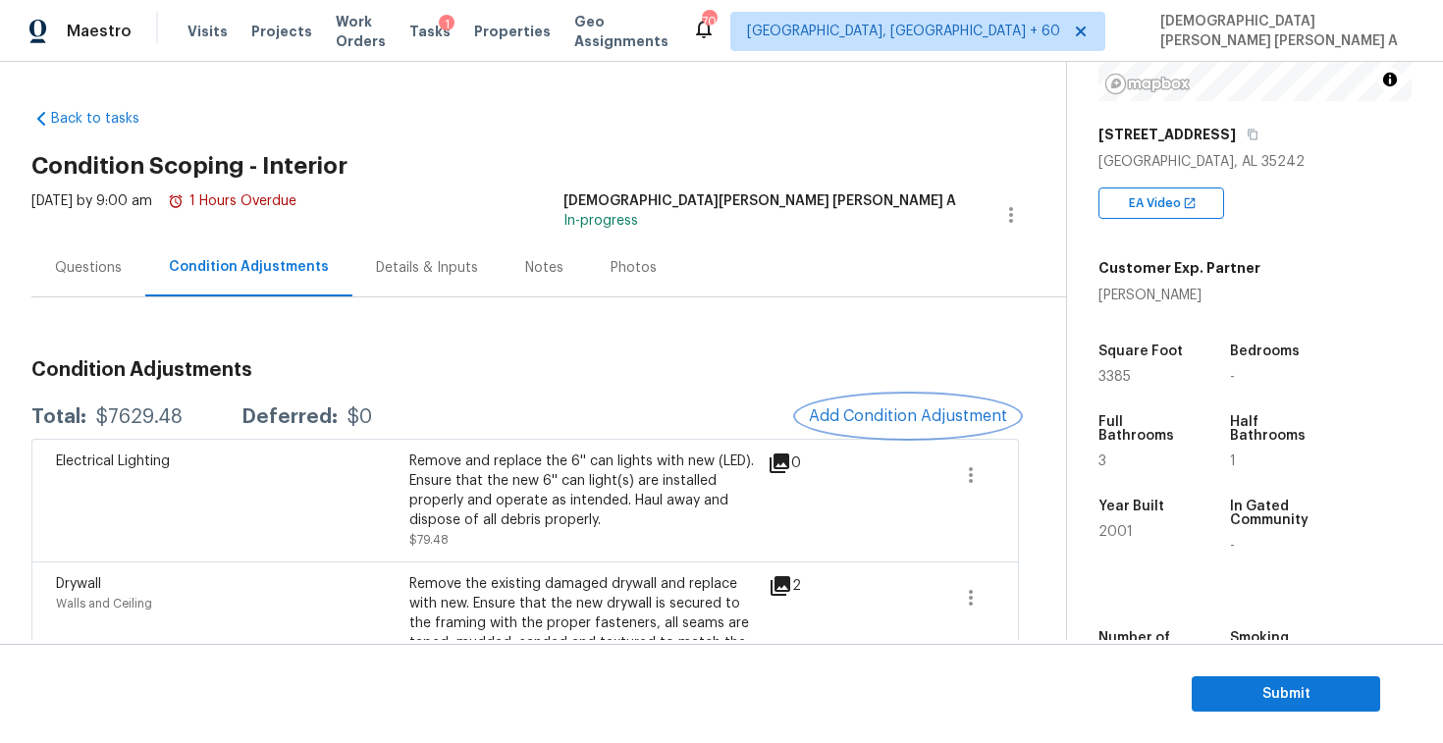
click at [918, 396] on button "Add Condition Adjustment" at bounding box center [908, 416] width 222 height 41
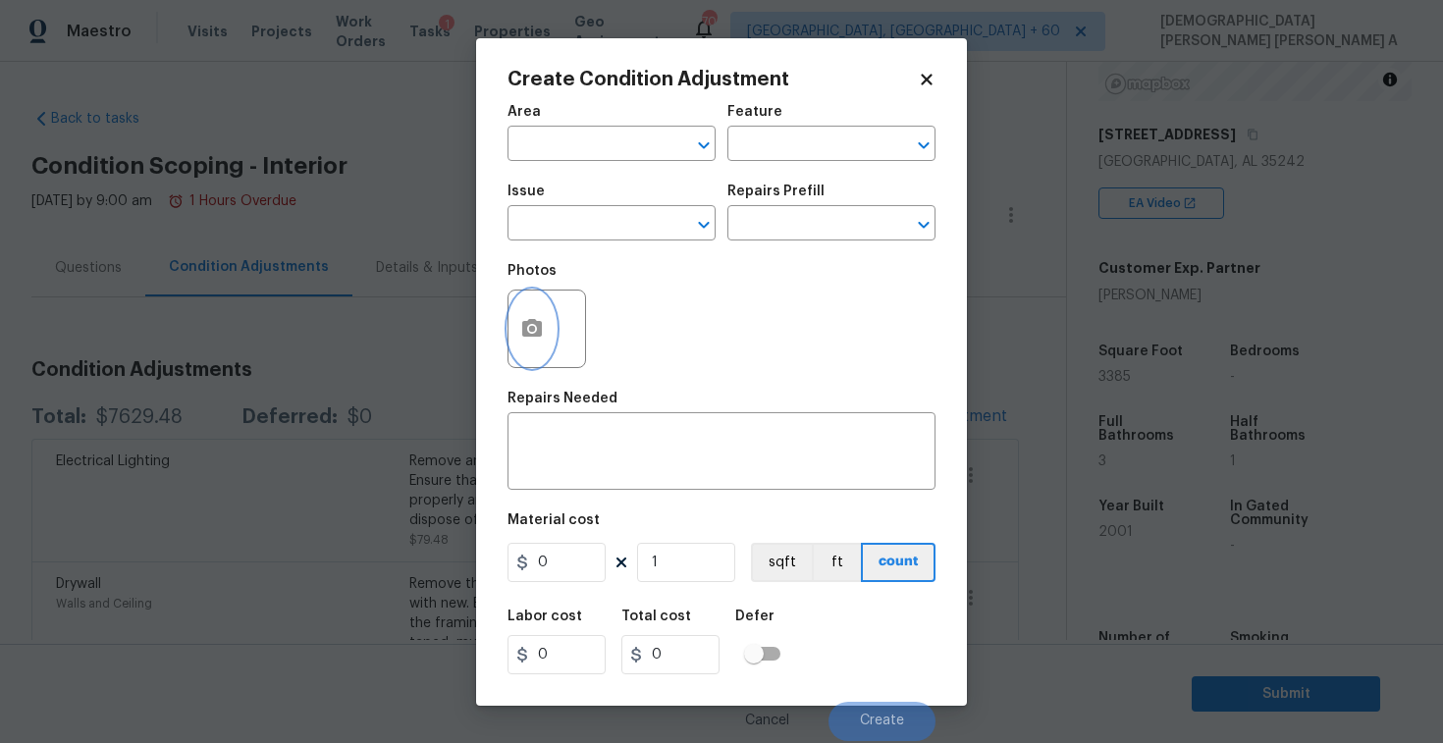
click at [529, 322] on icon "button" at bounding box center [532, 328] width 20 height 18
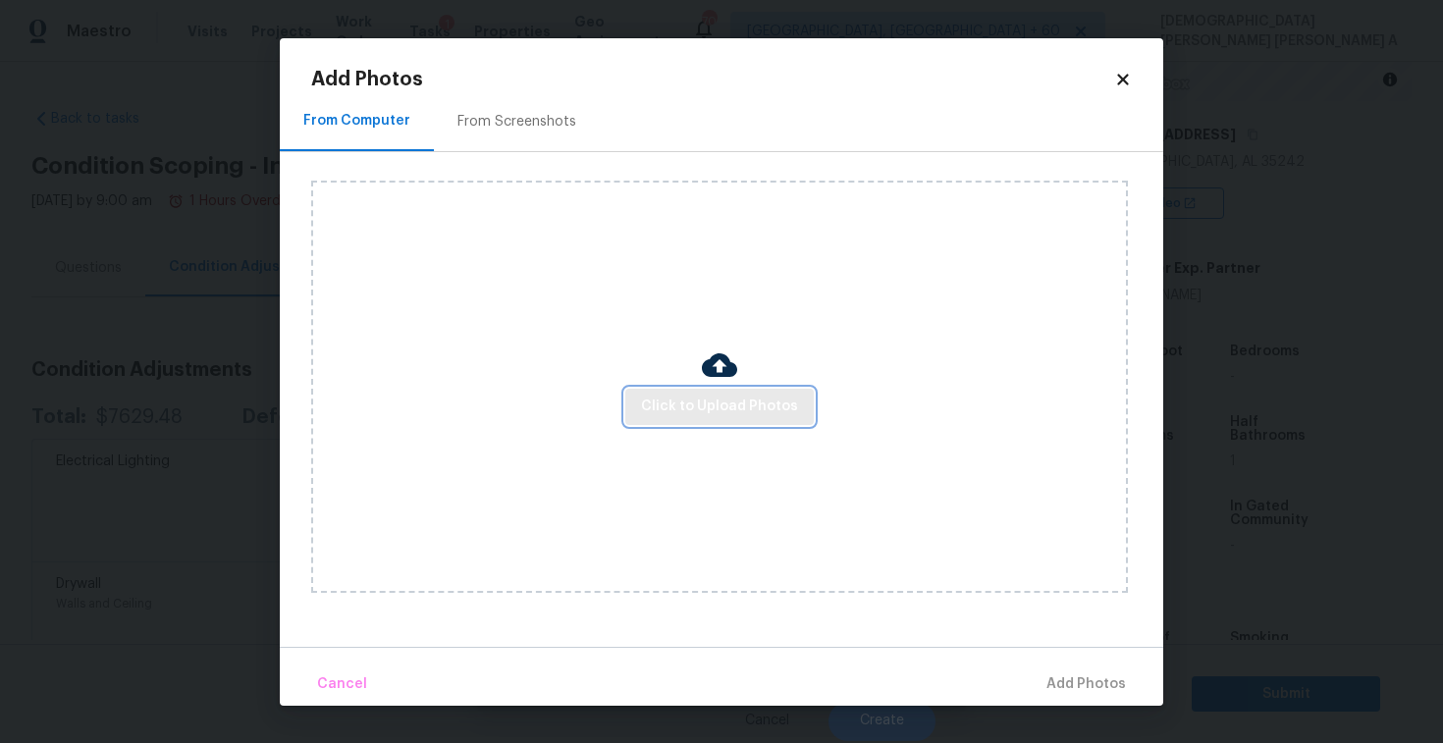
click at [735, 403] on span "Click to Upload Photos" at bounding box center [719, 407] width 157 height 25
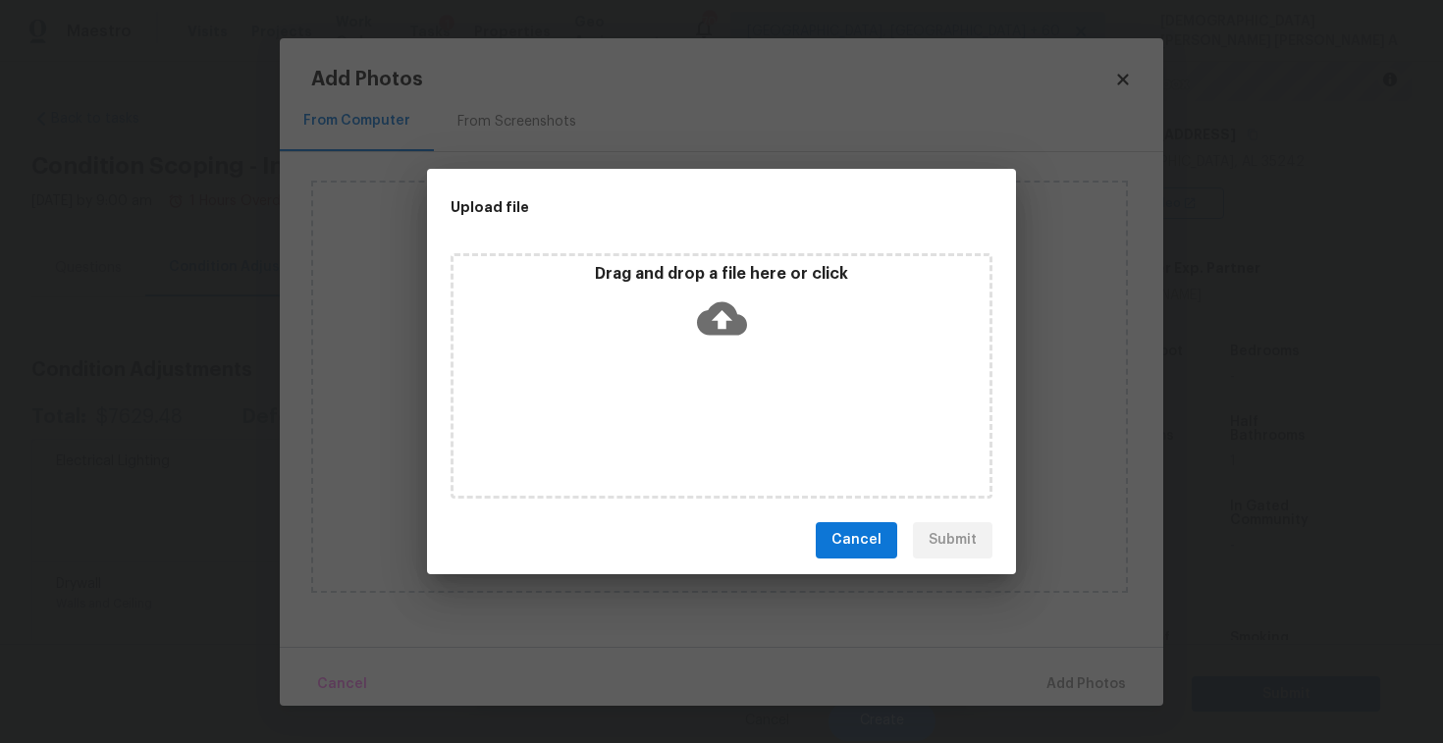
click at [715, 344] on div "Drag and drop a file here or click" at bounding box center [722, 306] width 536 height 84
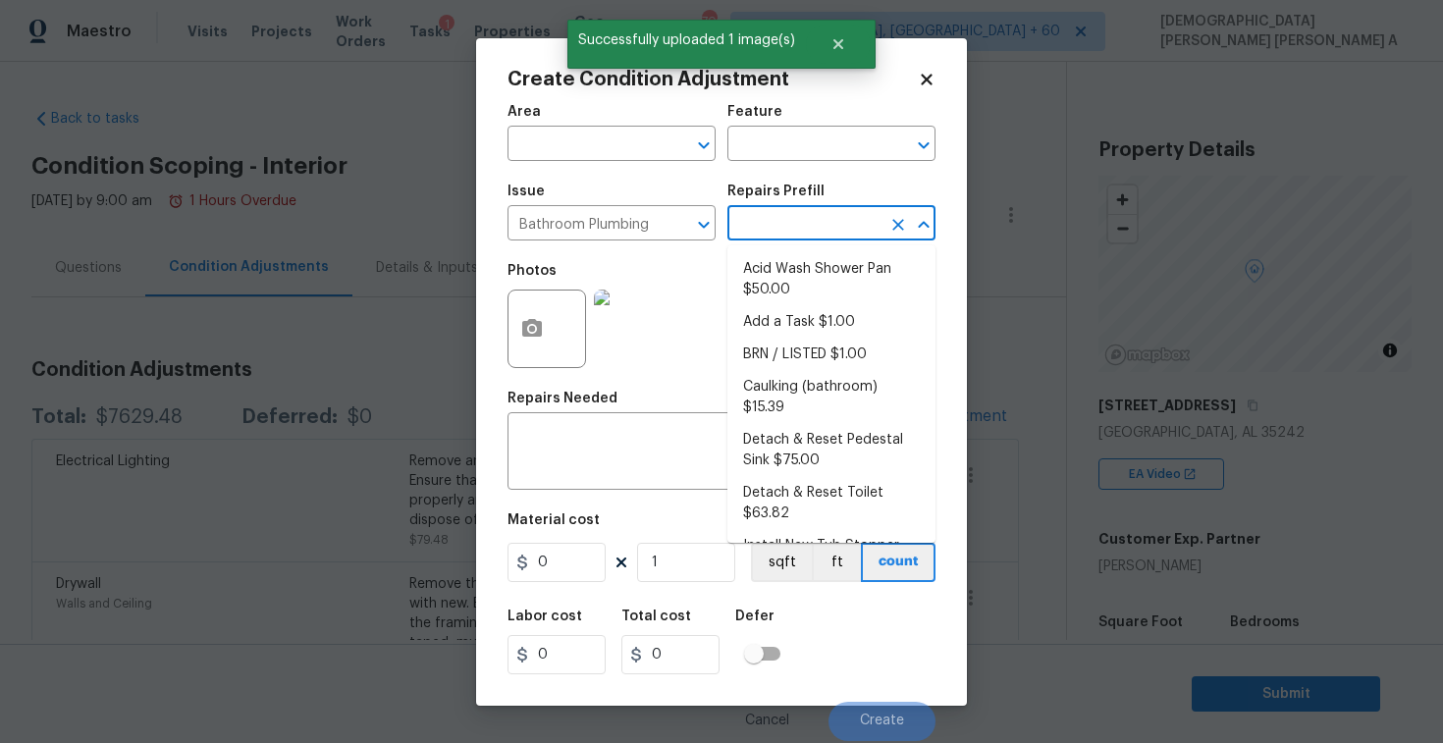
scroll to position [261, 0]
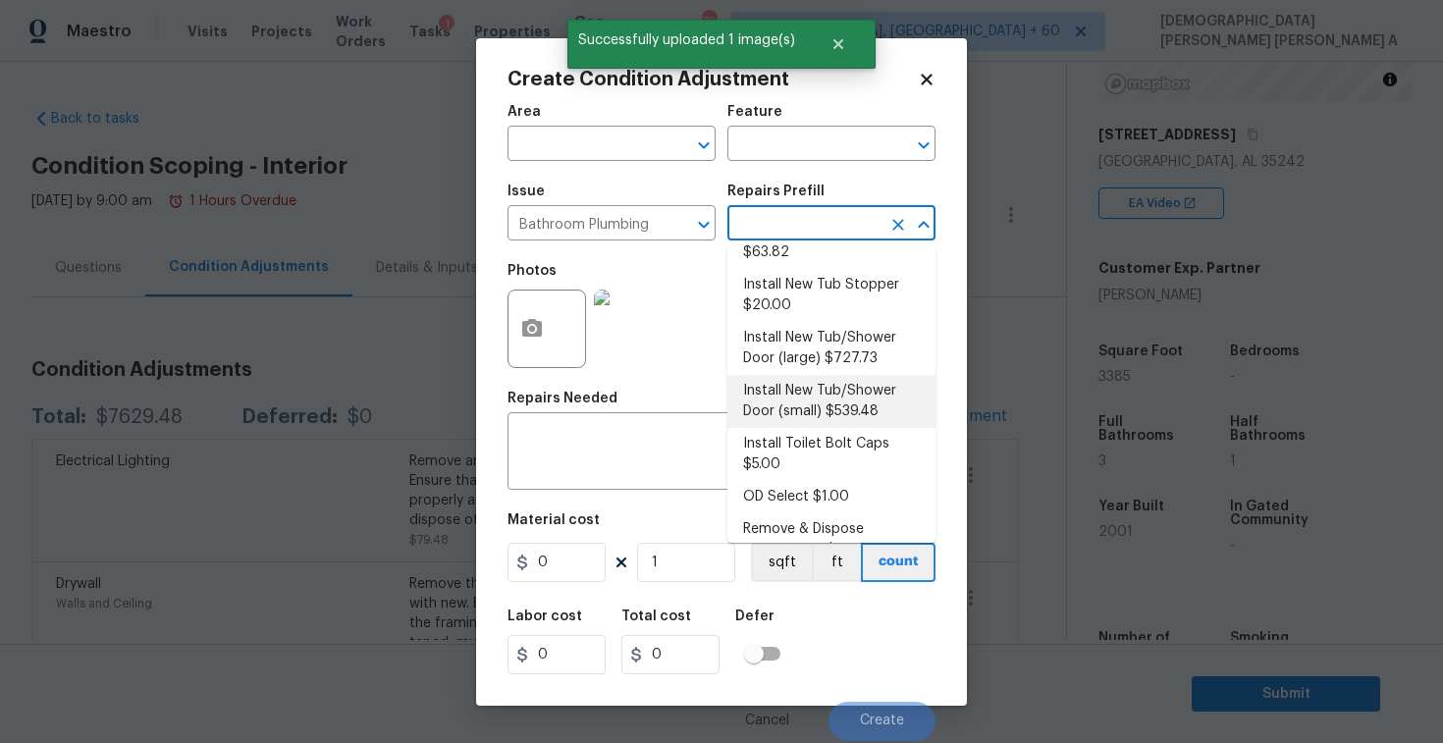
click at [824, 412] on li "Install New Tub/Shower Door (small) $539.48" at bounding box center [832, 401] width 208 height 53
type input "Plumbing"
type input "539.48"
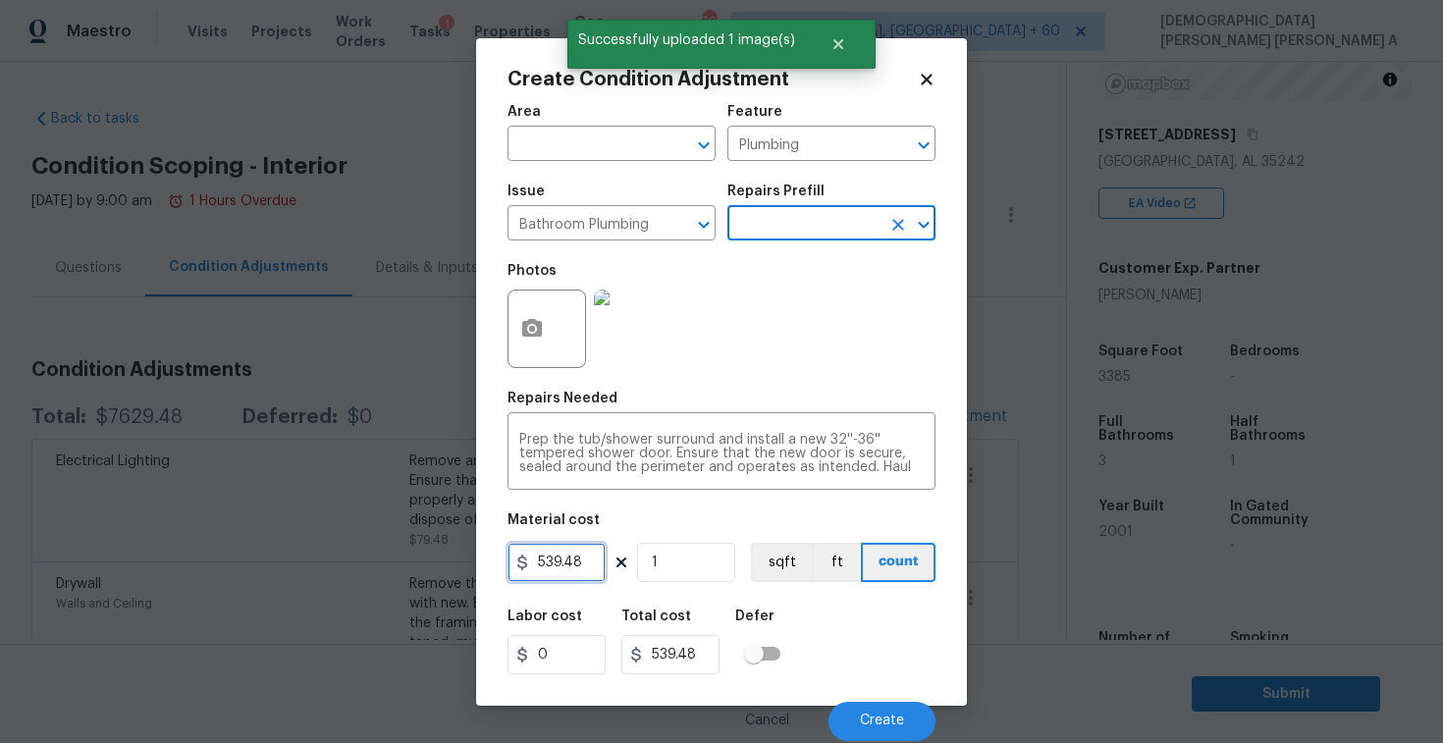
click at [578, 566] on input "539.48" at bounding box center [557, 562] width 98 height 39
type input "450"
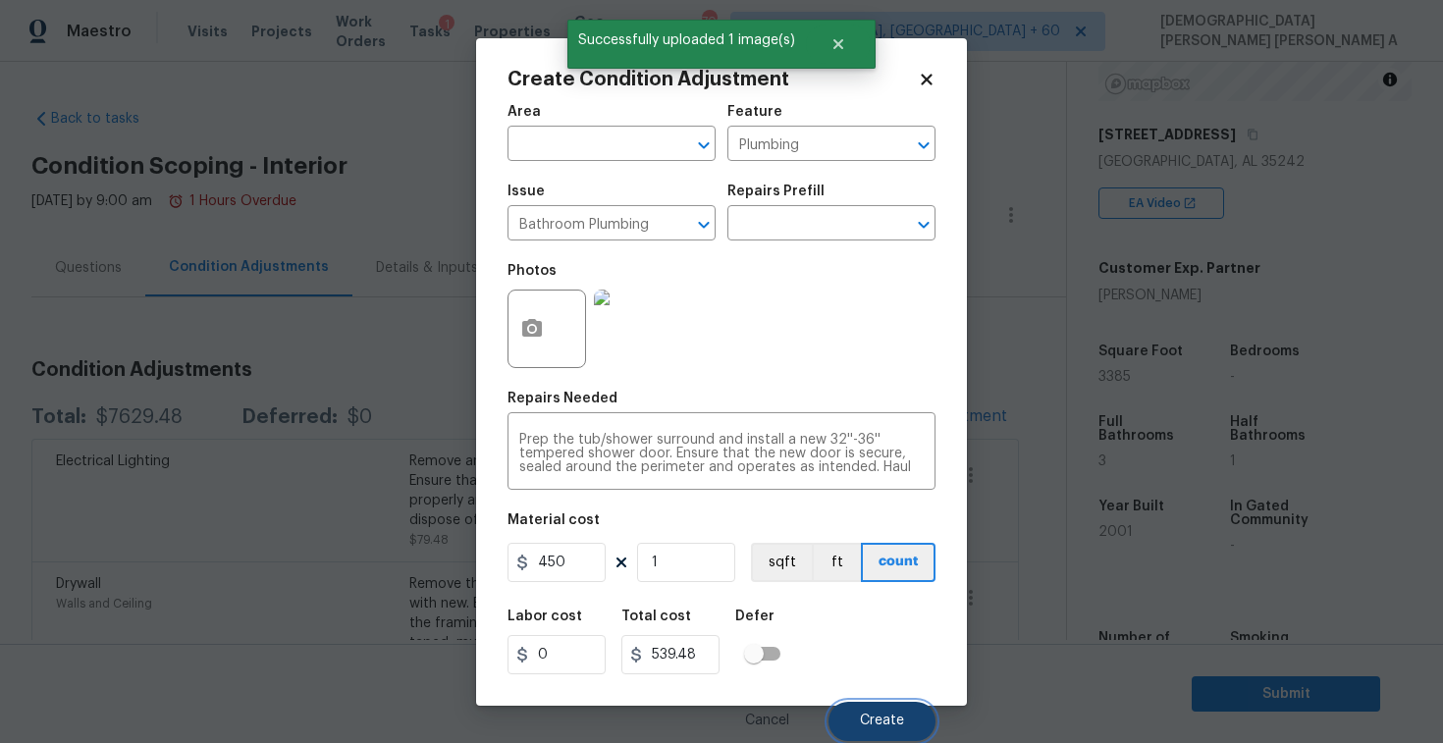
type input "450"
click at [865, 724] on span "Create" at bounding box center [882, 721] width 44 height 15
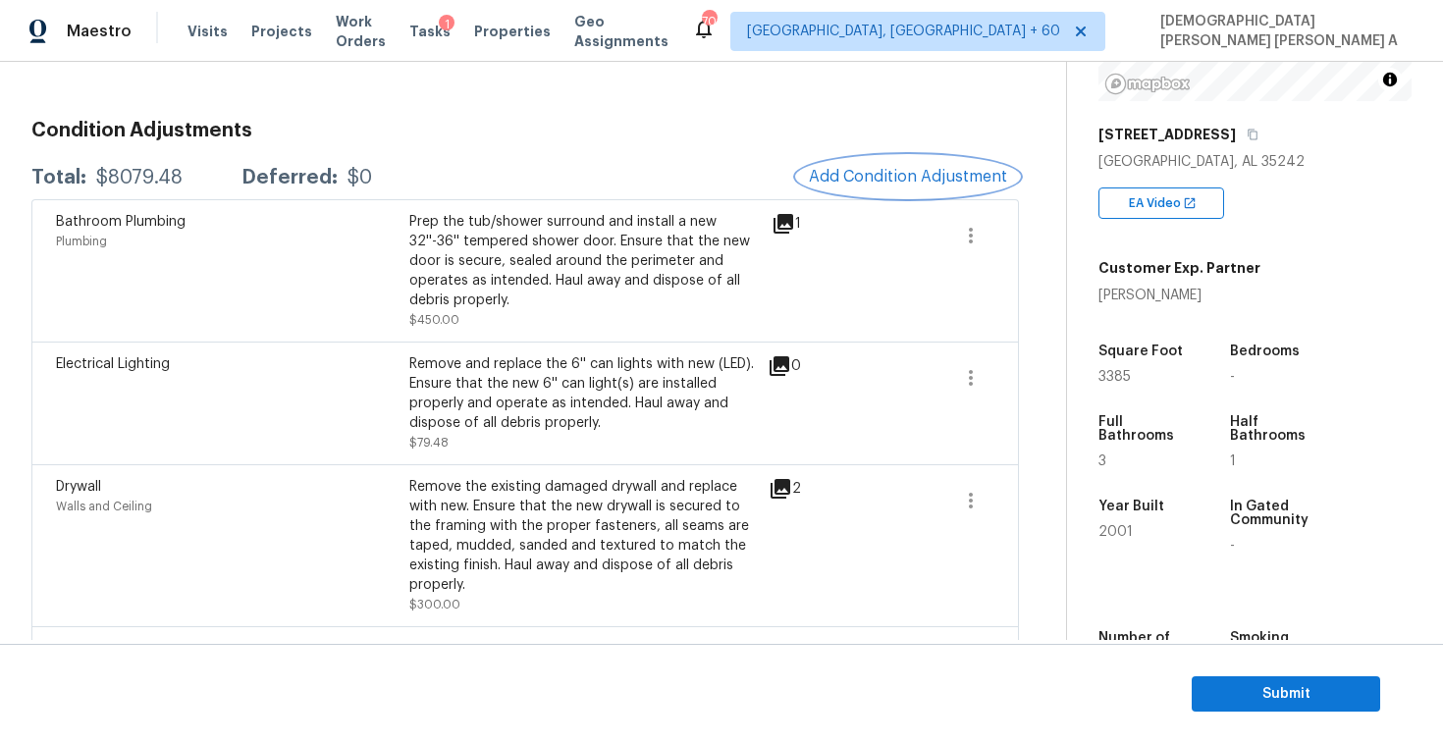
scroll to position [239, 0]
click at [920, 190] on button "Add Condition Adjustment" at bounding box center [908, 177] width 222 height 41
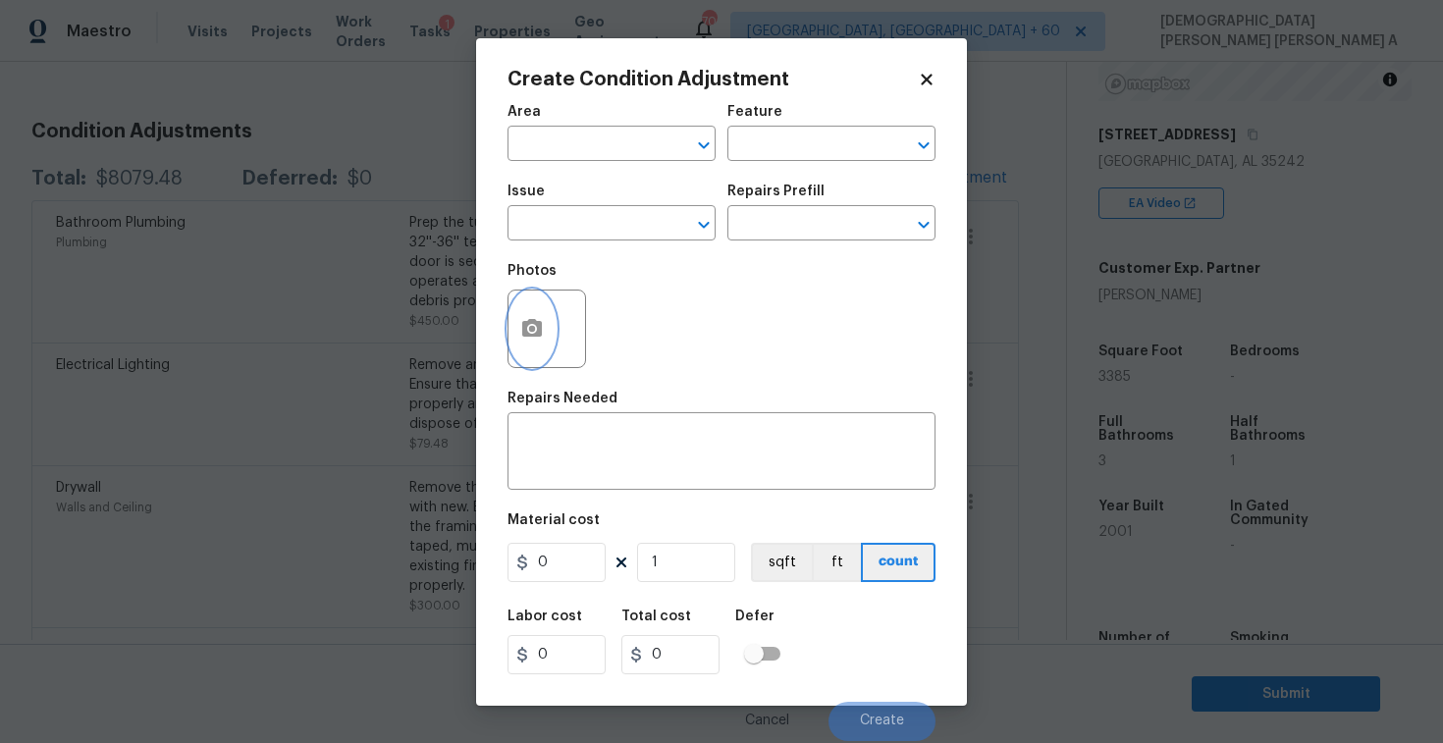
click at [542, 324] on icon "button" at bounding box center [532, 328] width 20 height 18
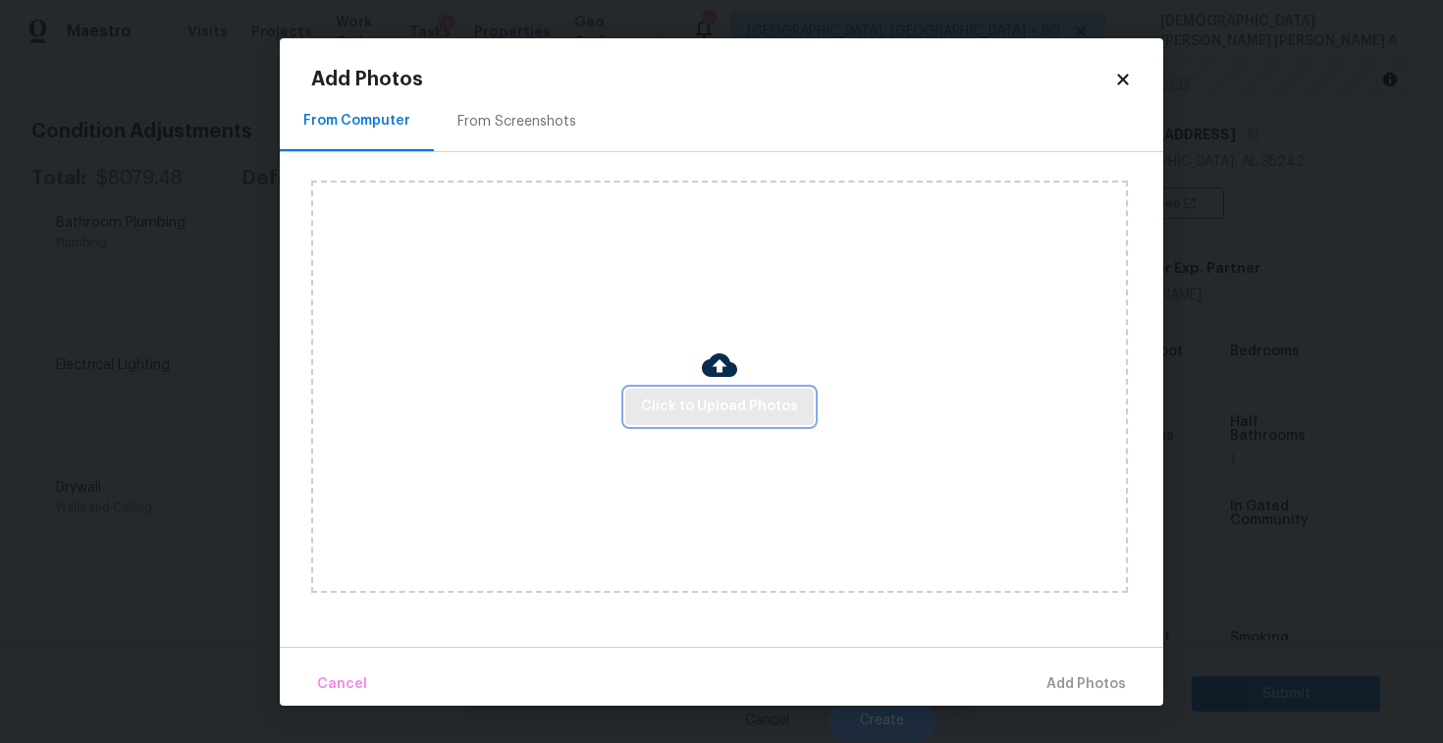
click at [784, 406] on span "Click to Upload Photos" at bounding box center [719, 407] width 157 height 25
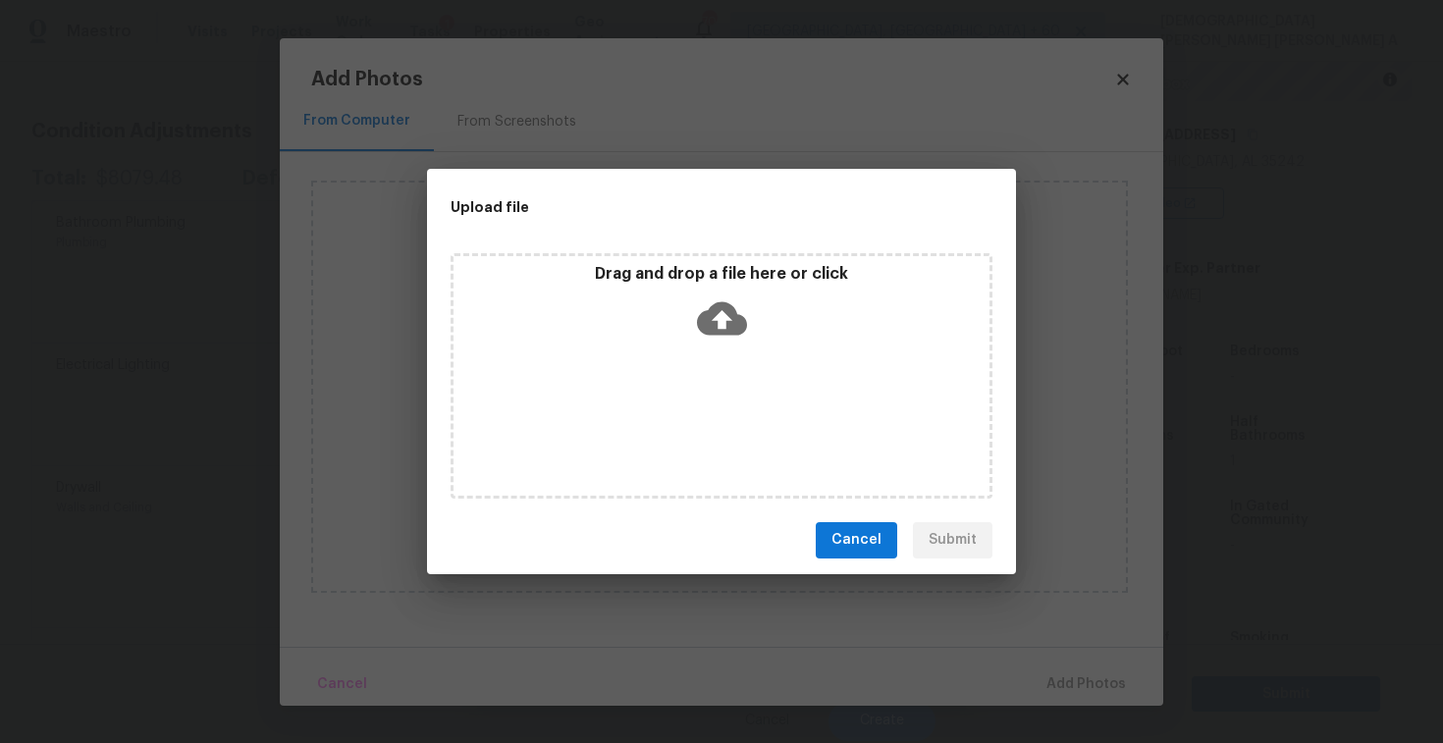
click at [760, 350] on div "Drag and drop a file here or click" at bounding box center [722, 375] width 542 height 245
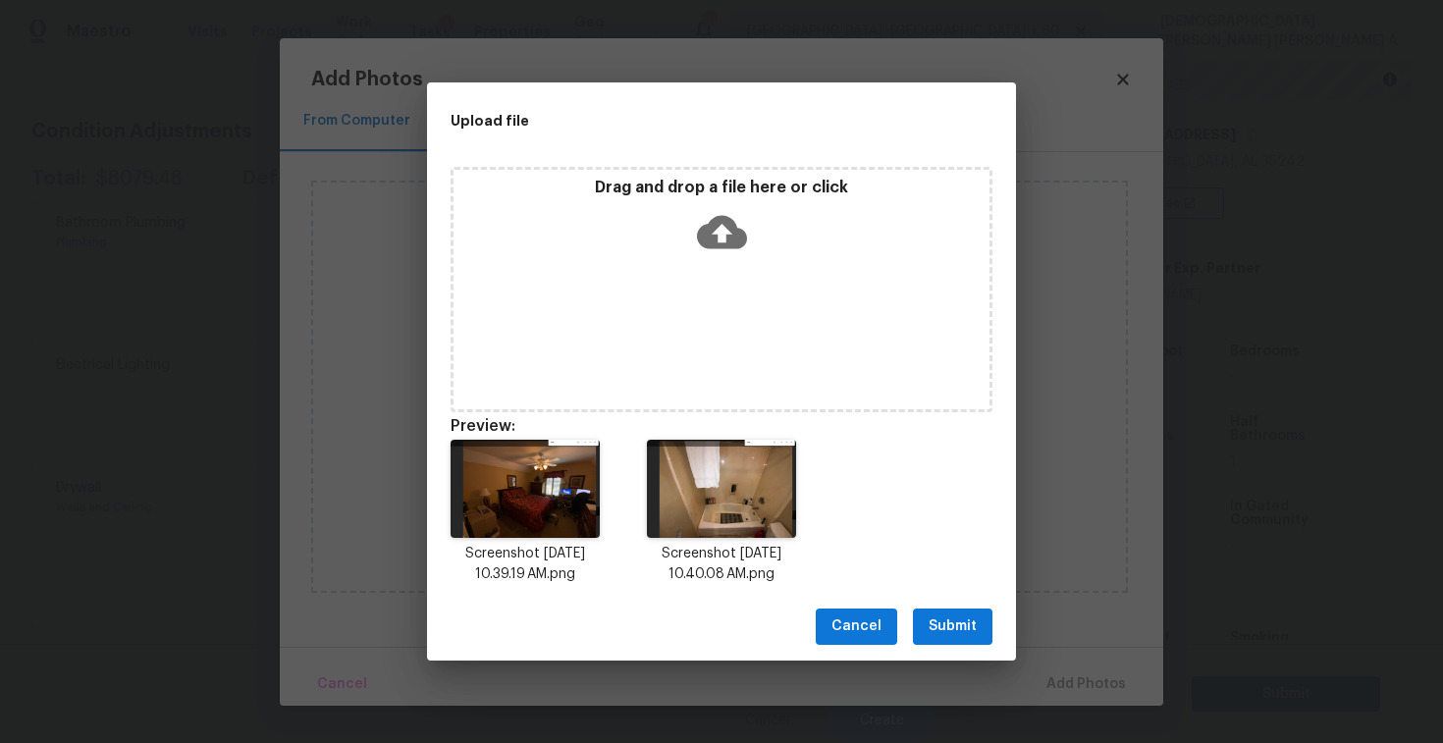
click at [959, 616] on span "Submit" at bounding box center [953, 627] width 48 height 25
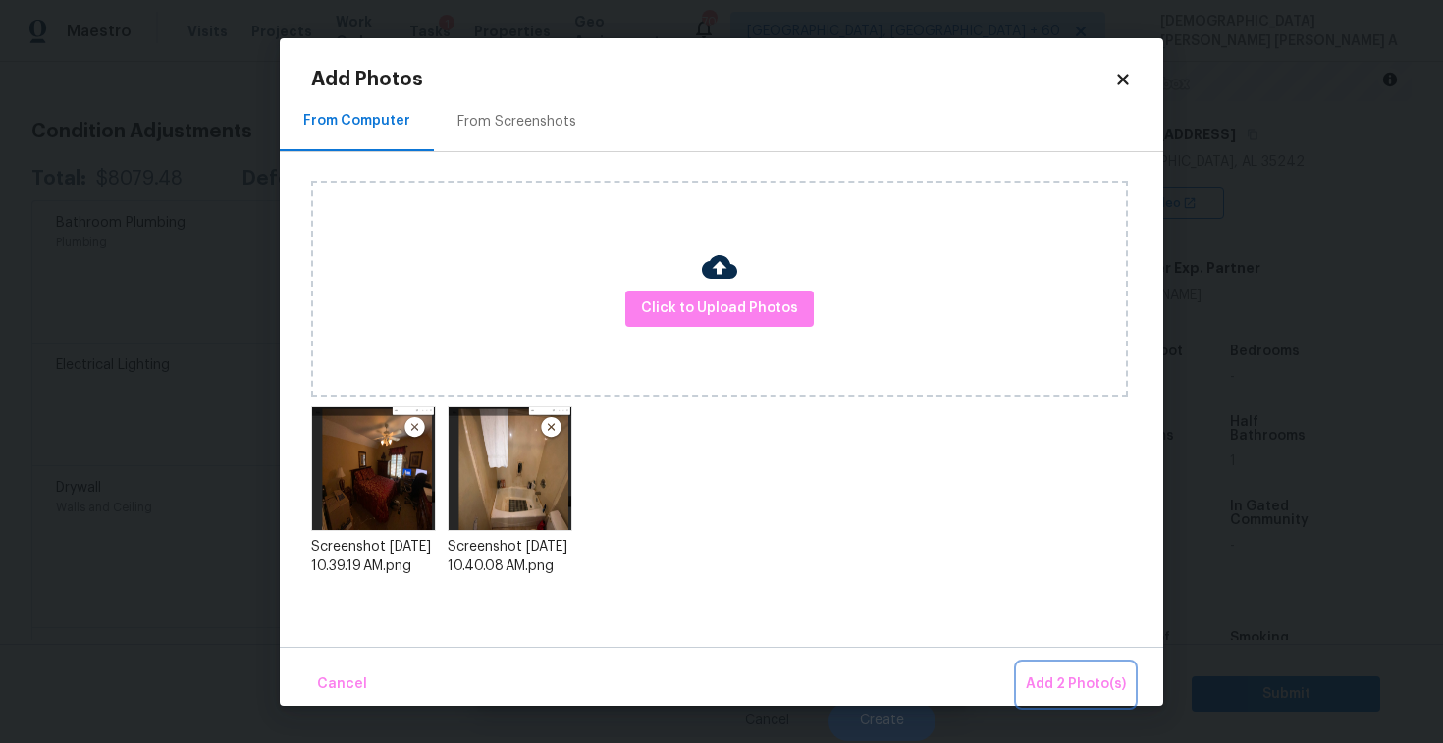
click at [1087, 682] on span "Add 2 Photo(s)" at bounding box center [1076, 685] width 100 height 25
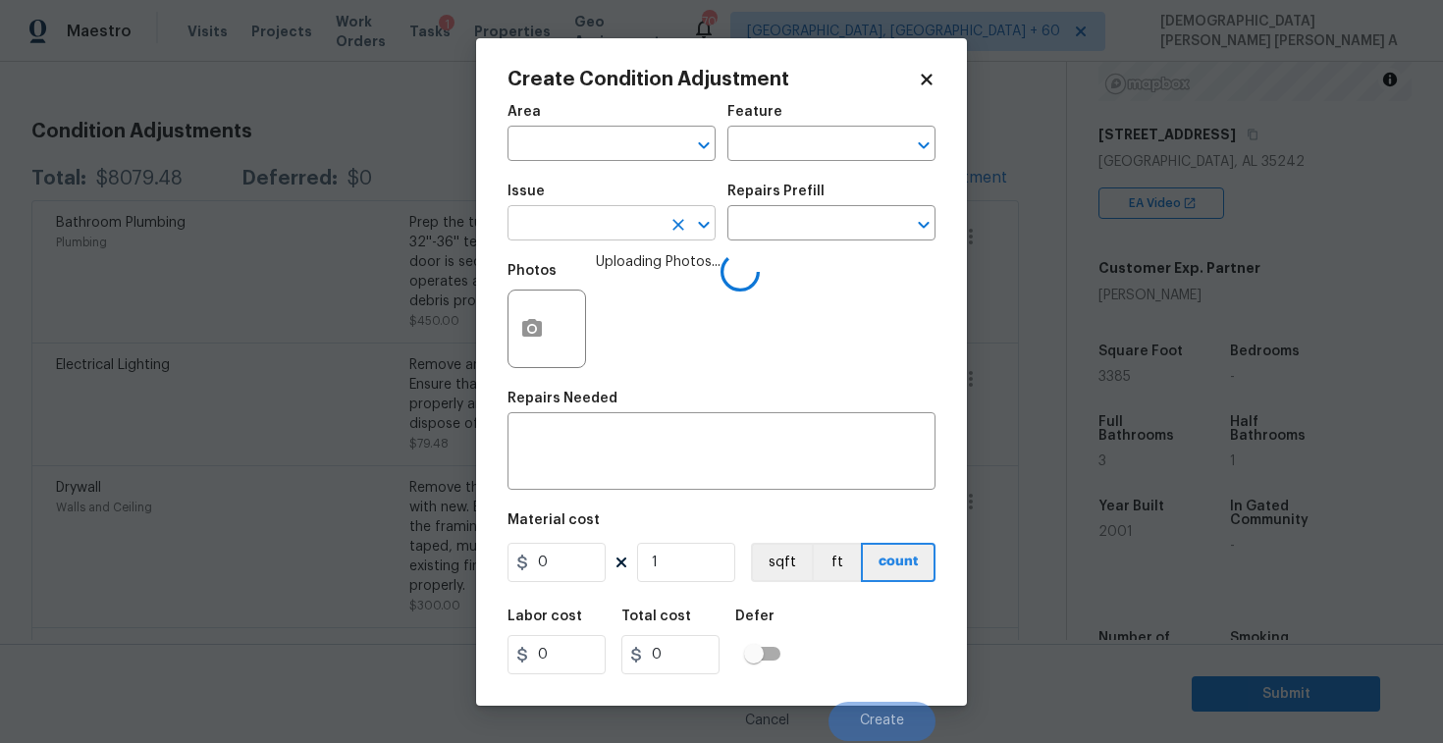
click at [625, 233] on input "text" at bounding box center [584, 225] width 153 height 30
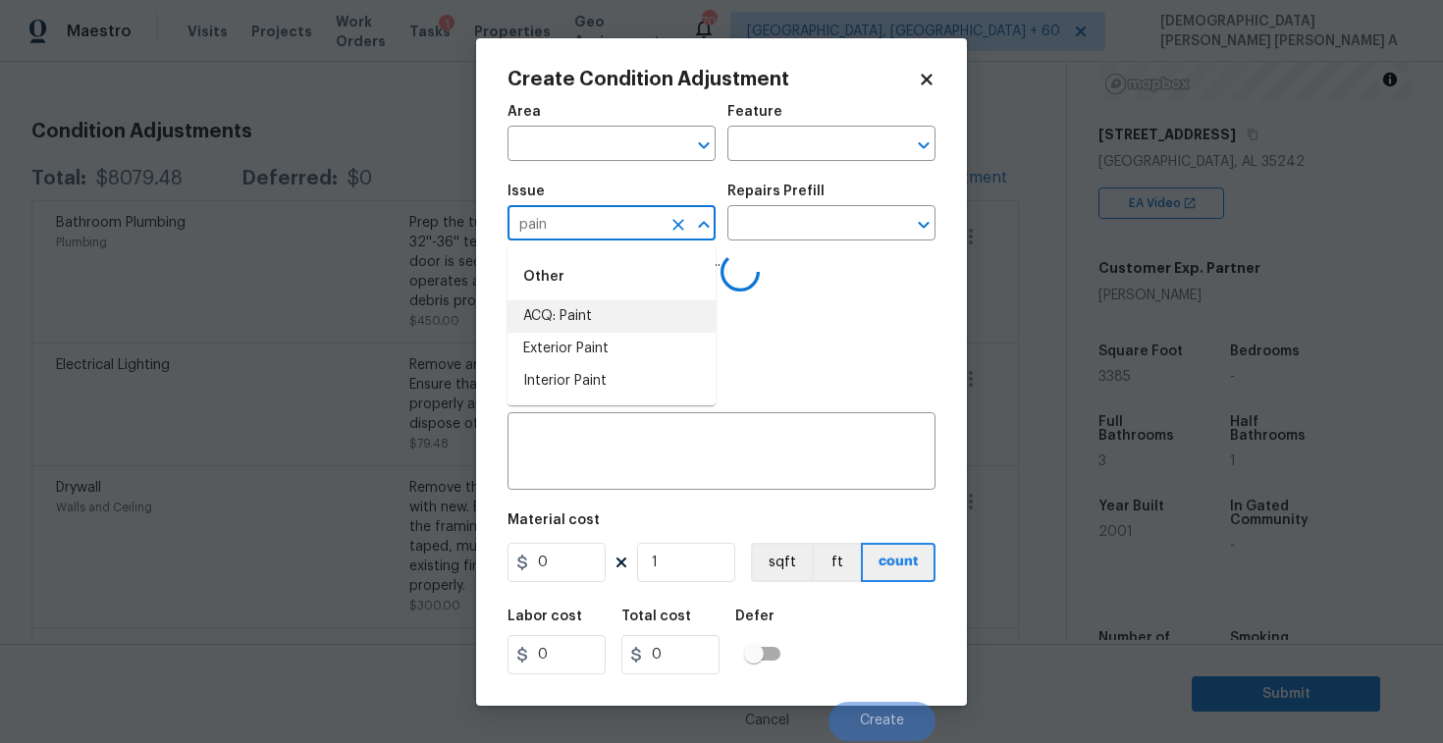
click at [632, 303] on li "ACQ: Paint" at bounding box center [612, 316] width 208 height 32
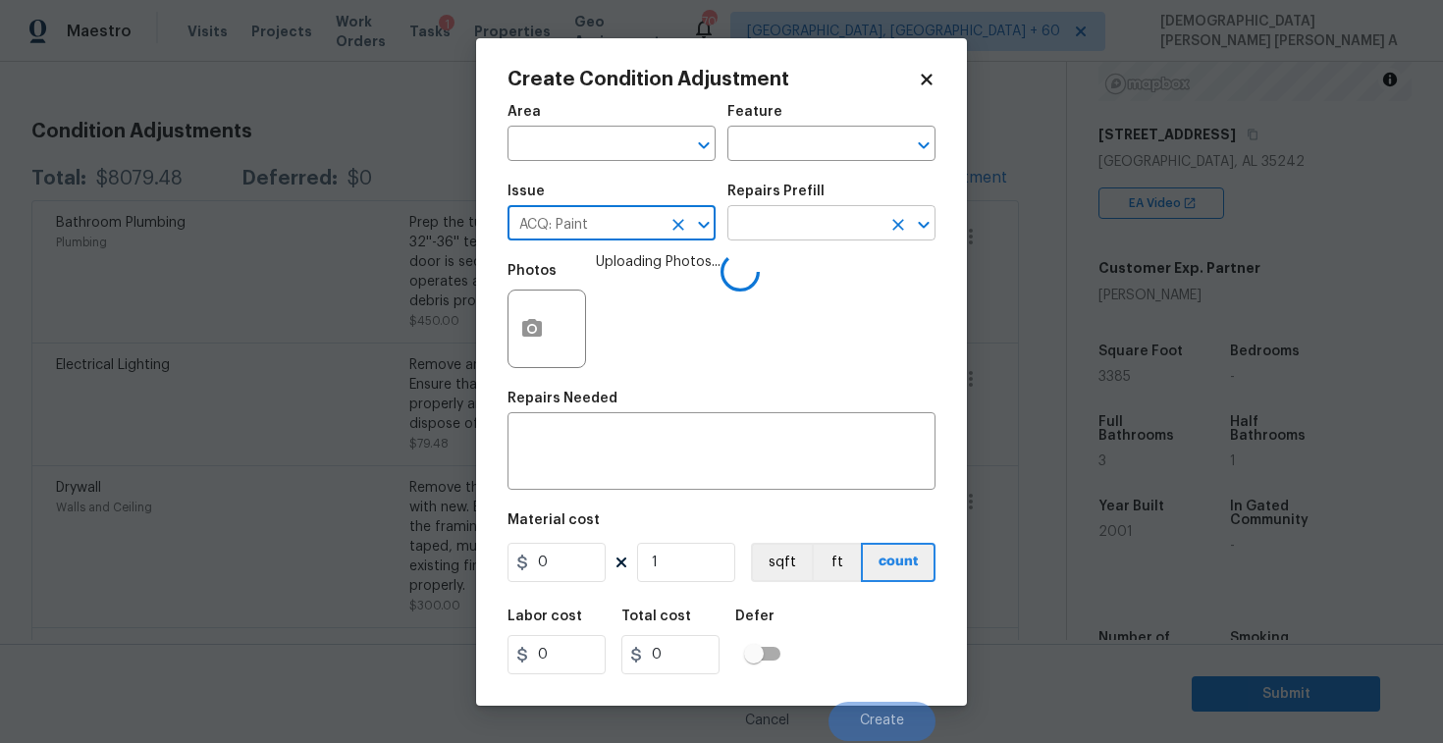
type input "ACQ: Paint"
click at [818, 214] on input "text" at bounding box center [804, 225] width 153 height 30
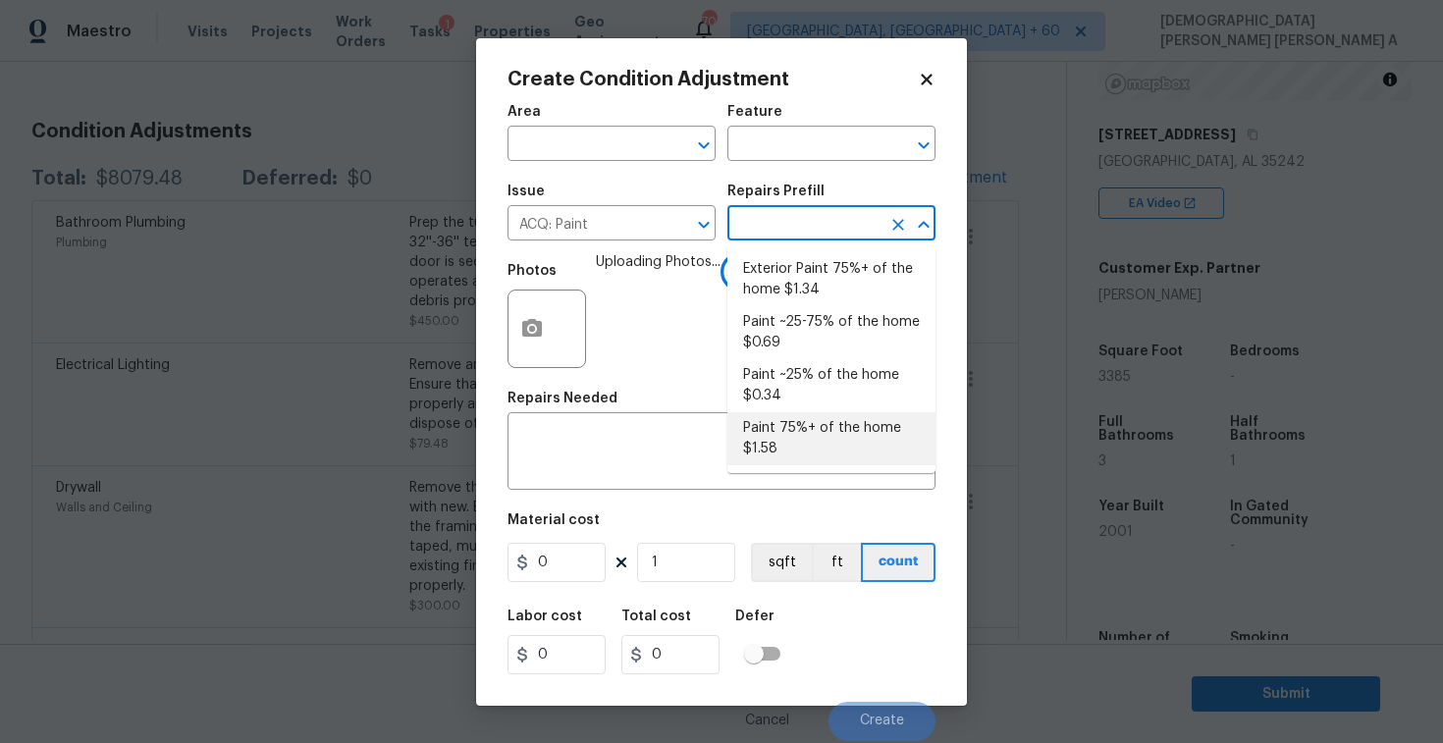
click at [816, 443] on li "Paint 75%+ of the home $1.58" at bounding box center [832, 438] width 208 height 53
type input "Acquisition"
type textarea "Acquisition Scope: 75%+ of the home will likely require interior paint"
type input "1.58"
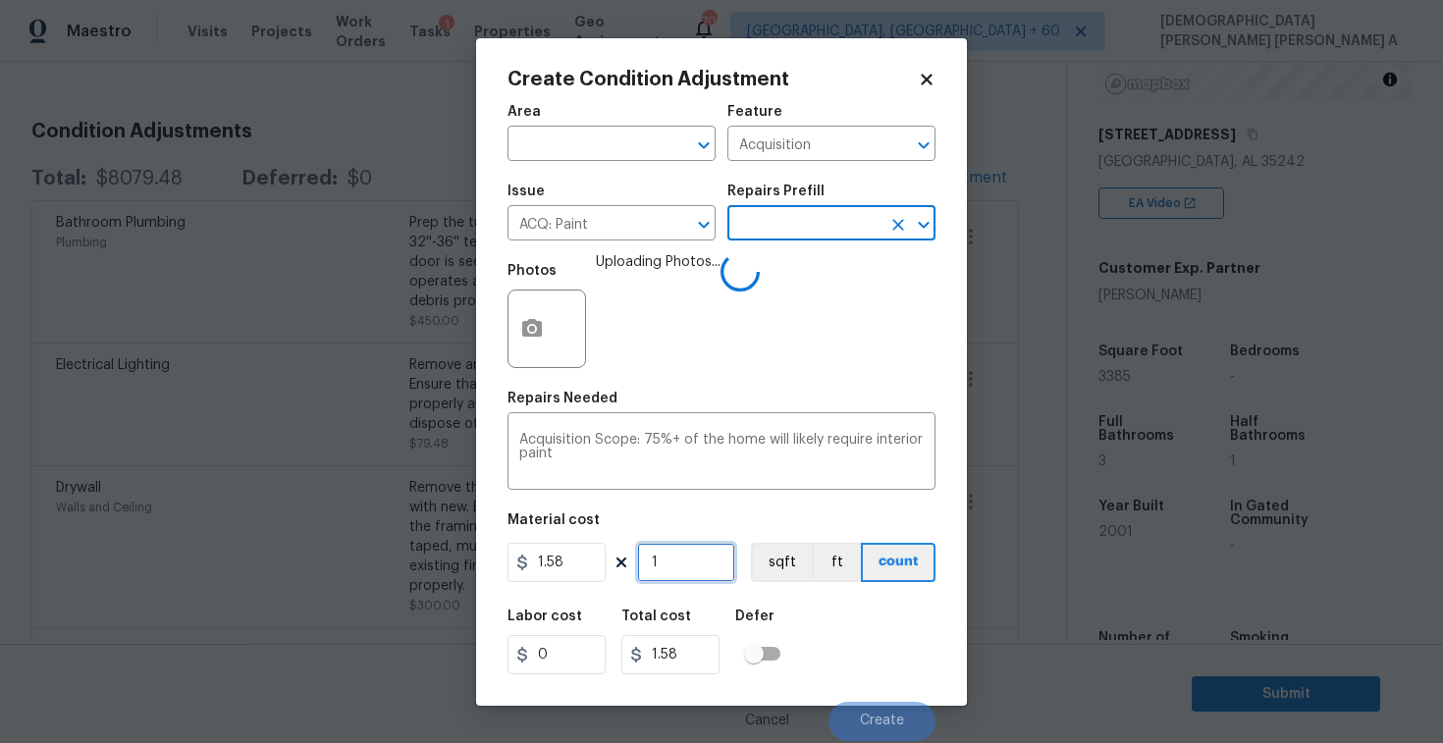
click at [713, 569] on input "1" at bounding box center [686, 562] width 98 height 39
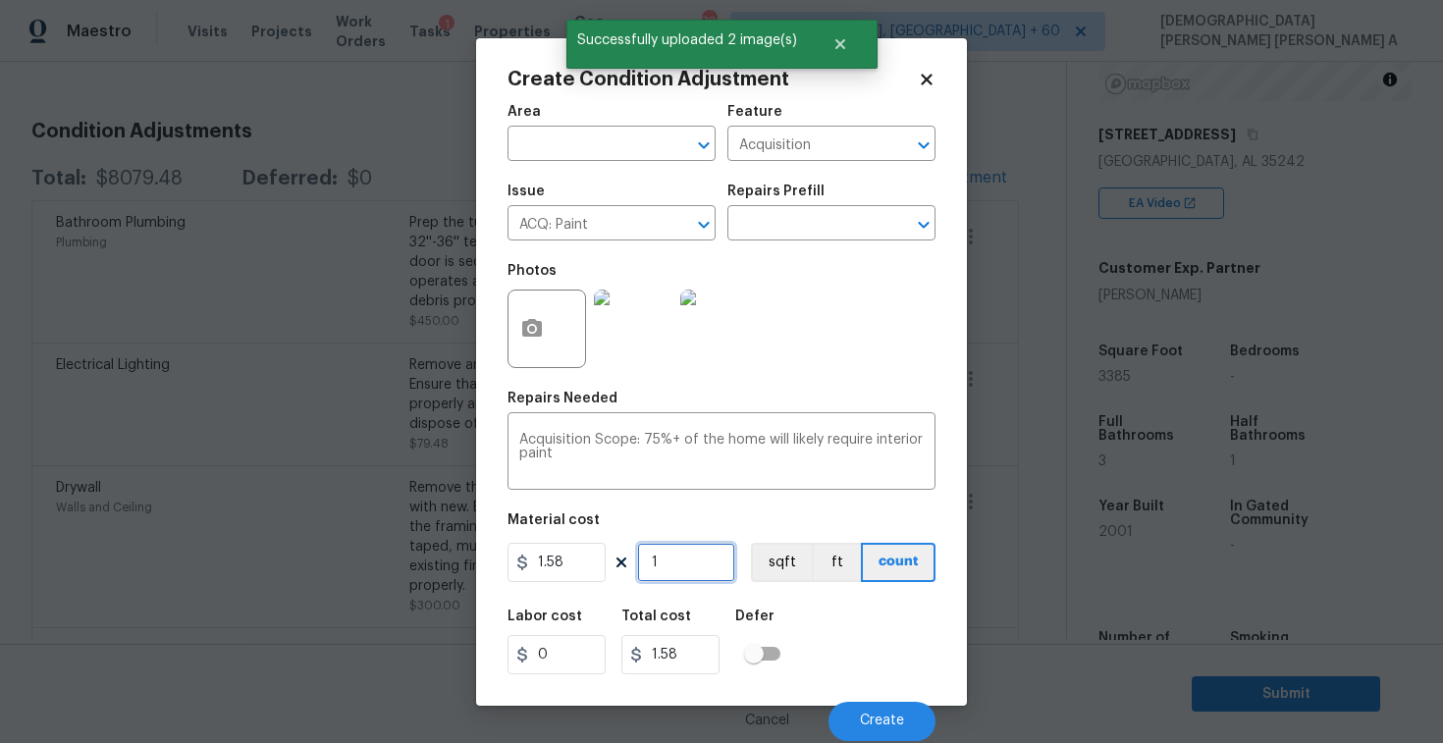
type input "0"
type input "3"
type input "4.74"
type input "33"
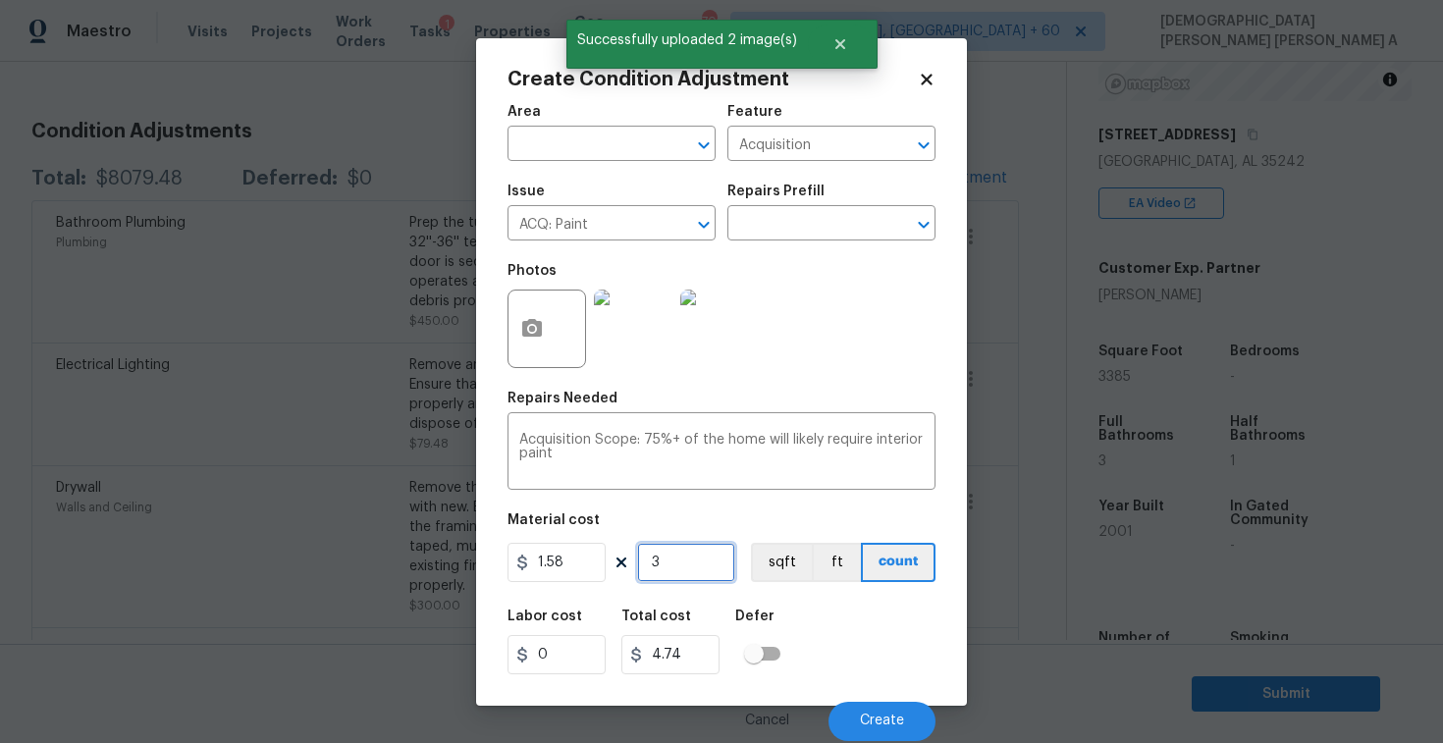
type input "52.14"
type input "338"
type input "534.04"
type input "3385"
type input "5348.3"
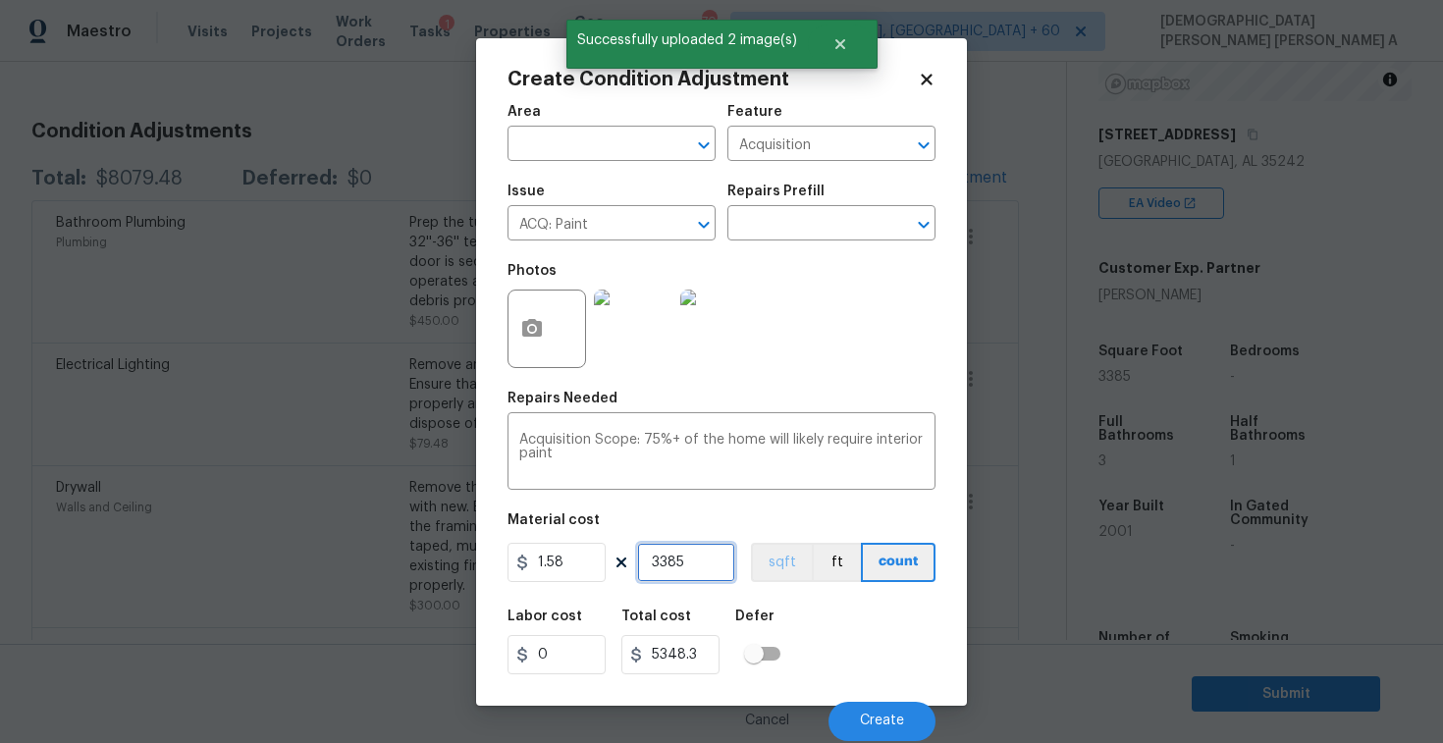
type input "3385"
click at [782, 568] on button "sqft" at bounding box center [781, 562] width 61 height 39
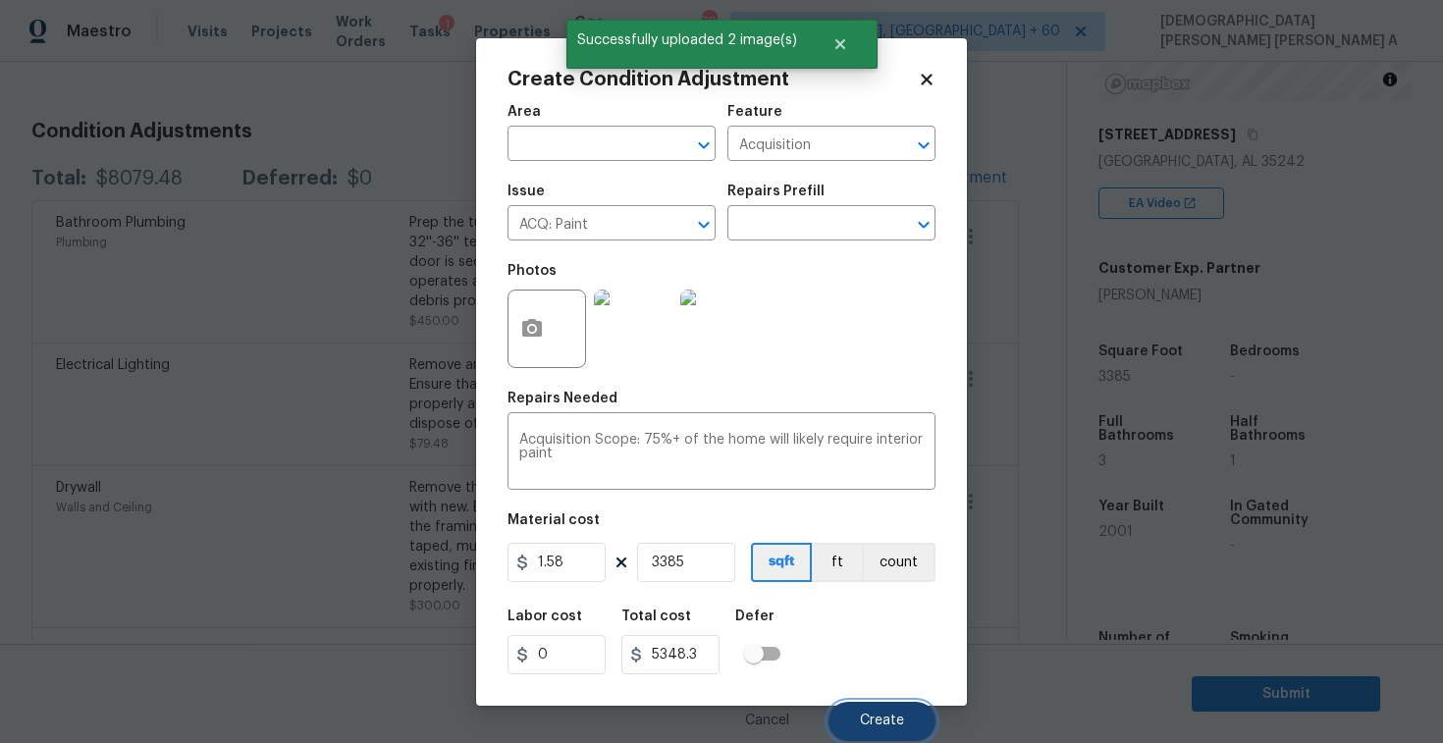
click at [866, 722] on span "Create" at bounding box center [882, 721] width 44 height 15
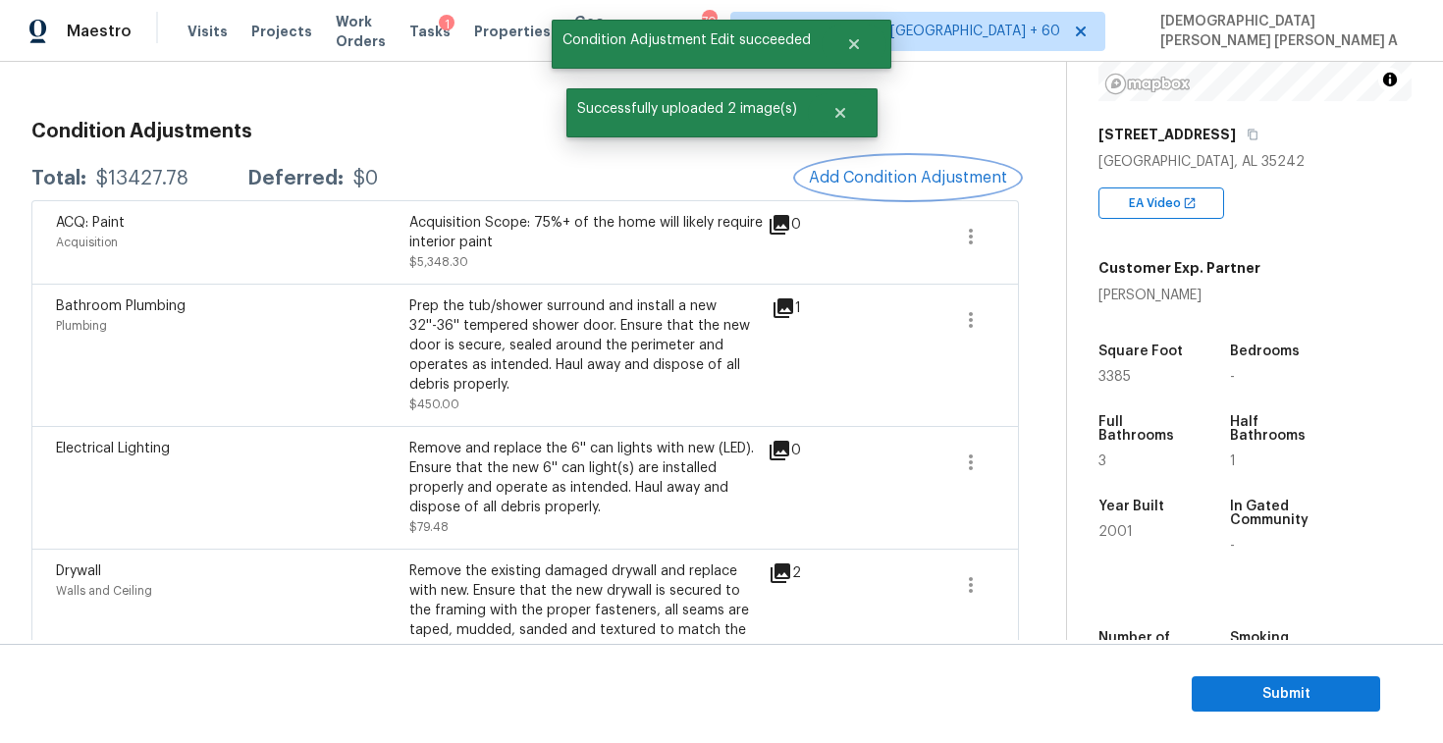
click at [910, 184] on span "Add Condition Adjustment" at bounding box center [908, 178] width 198 height 18
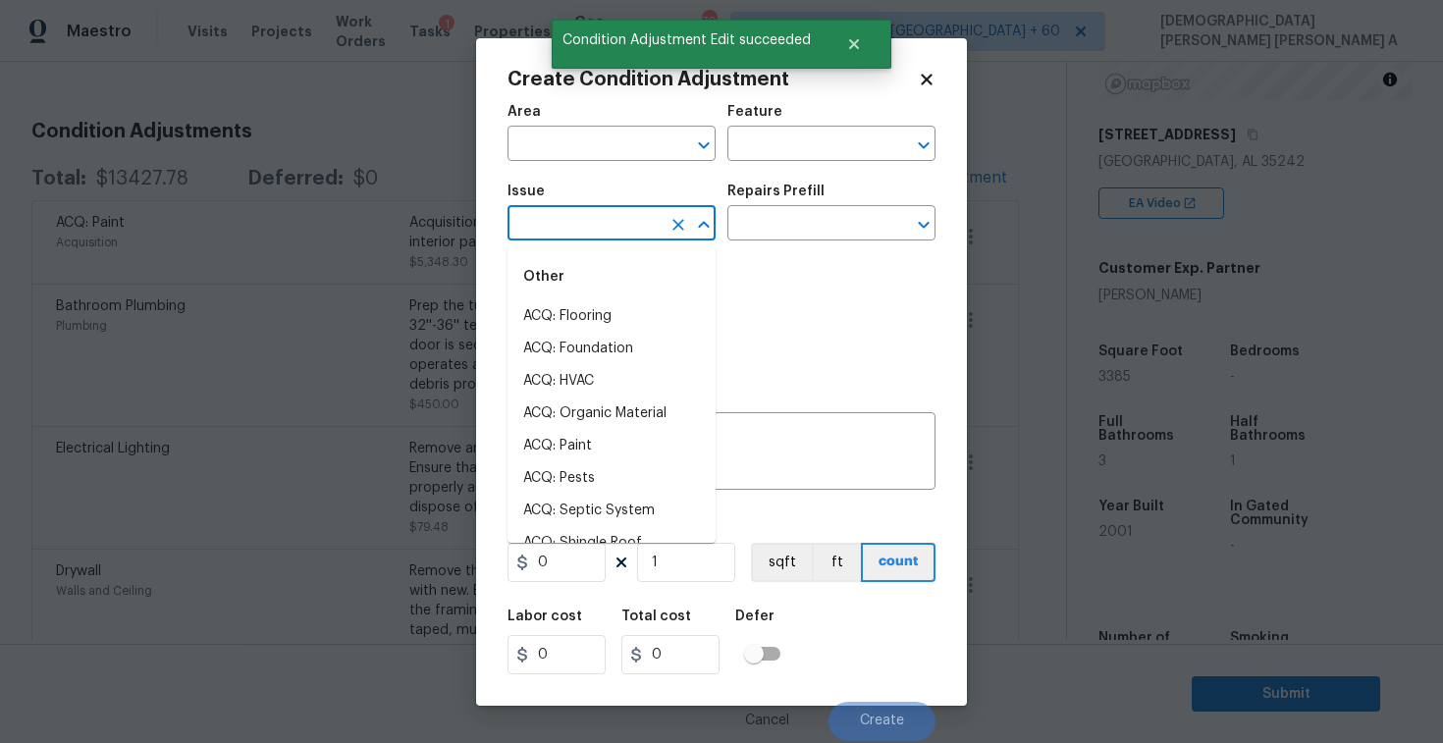
click at [597, 238] on input "text" at bounding box center [584, 225] width 153 height 30
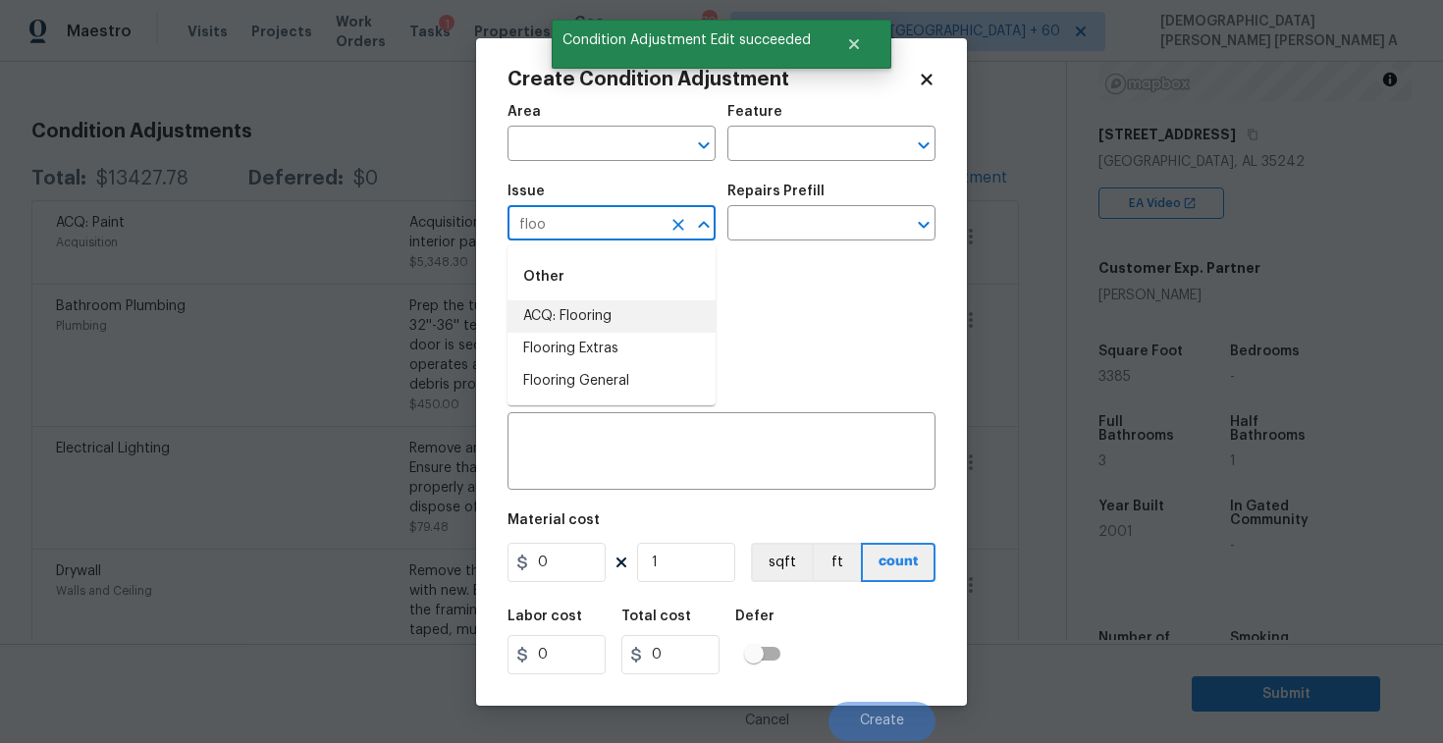
click at [598, 327] on li "ACQ: Flooring" at bounding box center [612, 316] width 208 height 32
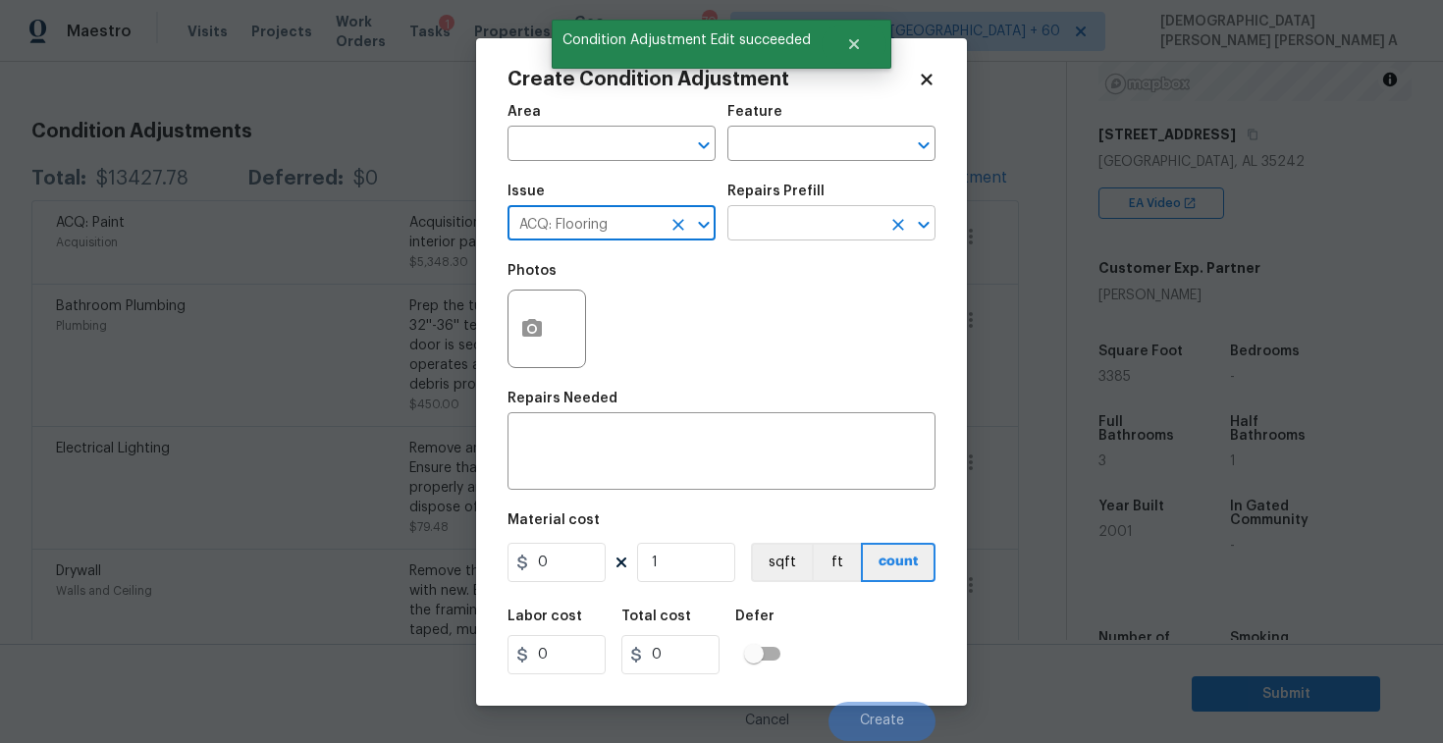
type input "ACQ: Flooring"
click at [873, 223] on input "text" at bounding box center [804, 225] width 153 height 30
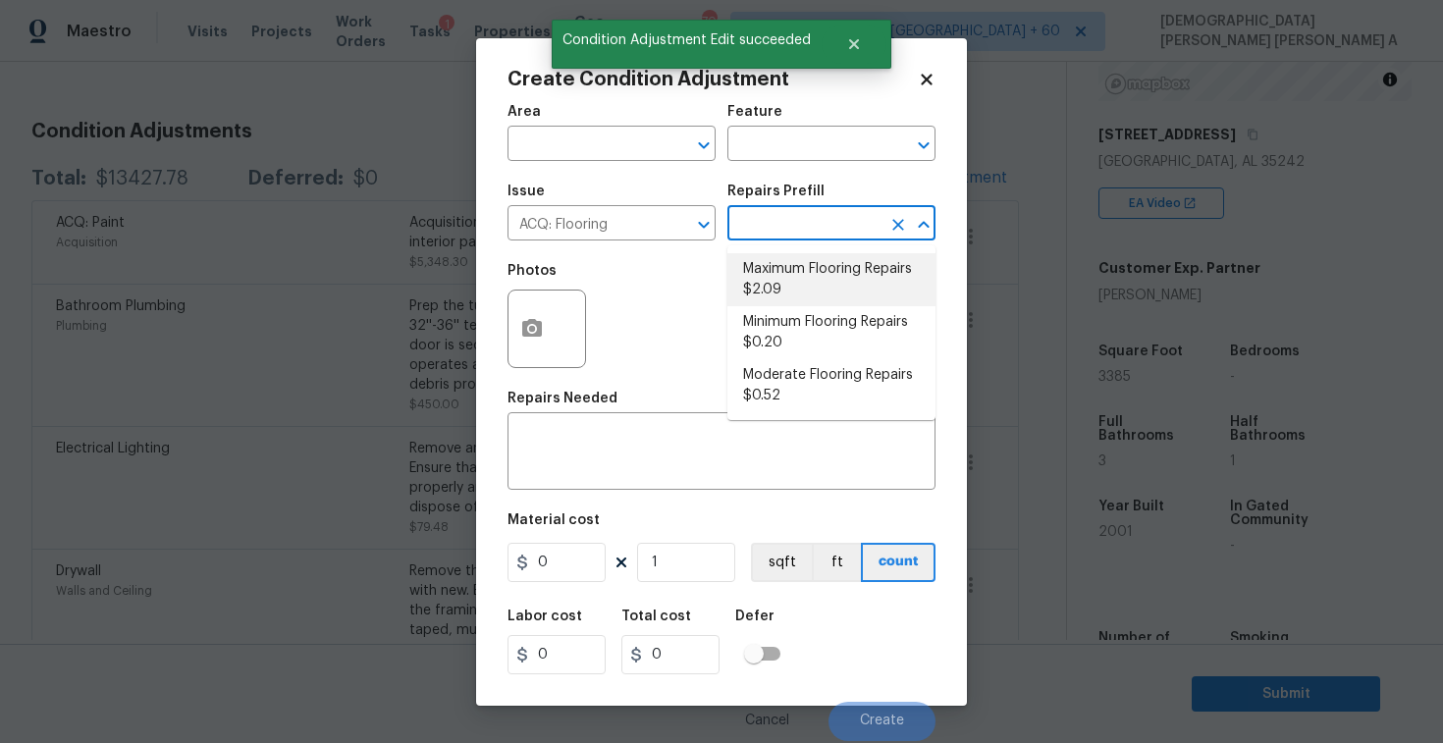
click at [807, 289] on li "Maximum Flooring Repairs $2.09" at bounding box center [832, 279] width 208 height 53
type input "Acquisition"
type textarea "Acquisition Scope: Maximum flooring repairs"
type input "2.09"
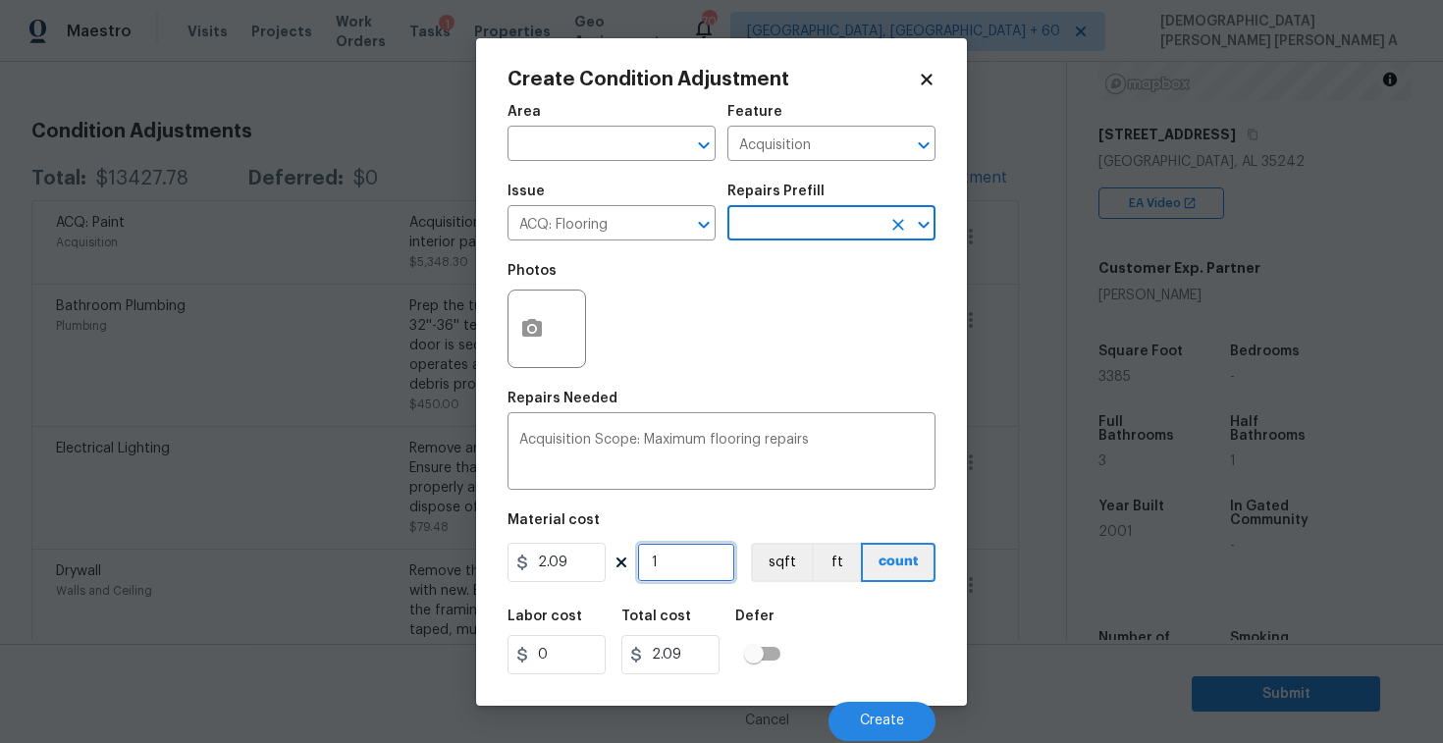
click at [672, 572] on input "1" at bounding box center [686, 562] width 98 height 39
type input "0"
type input "3"
type input "6.27"
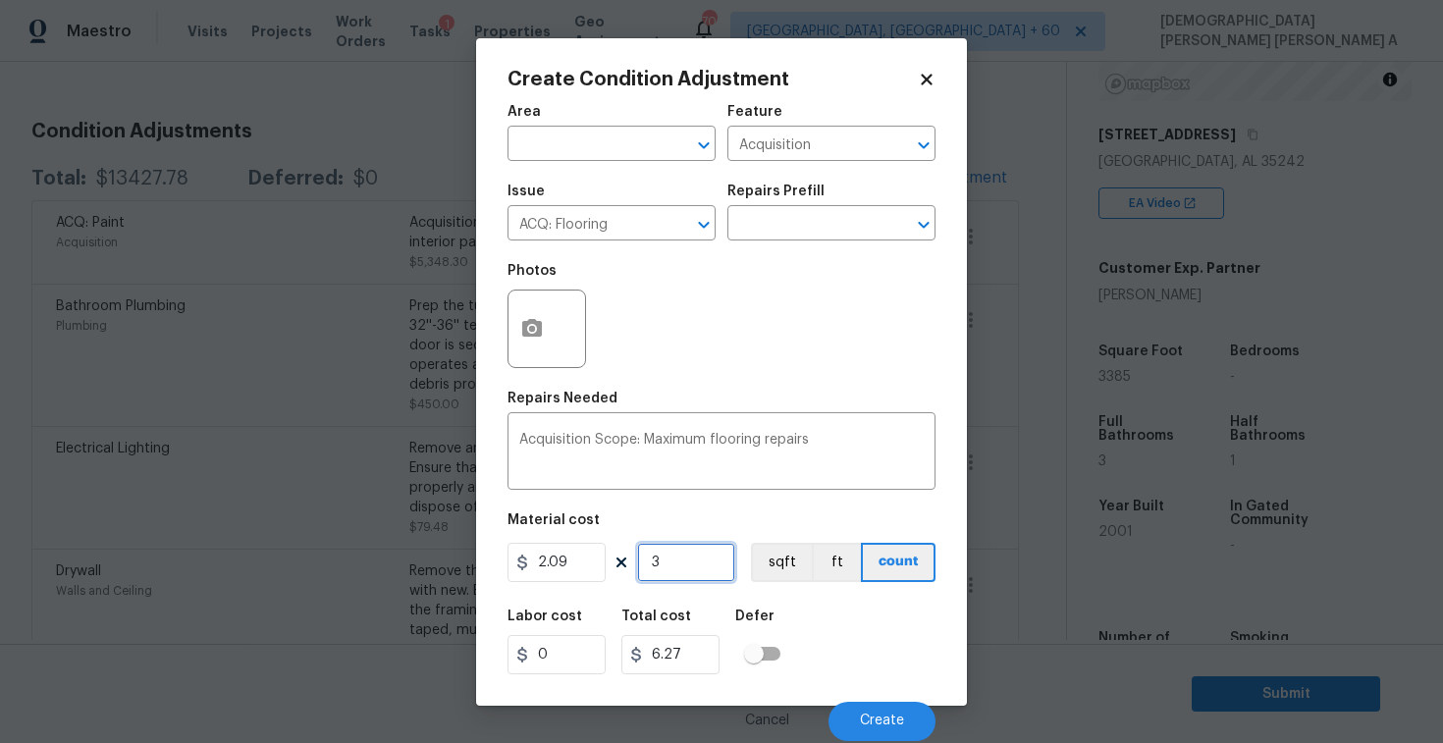
type input "33"
type input "68.97"
type input "338"
type input "706.42"
type input "3385"
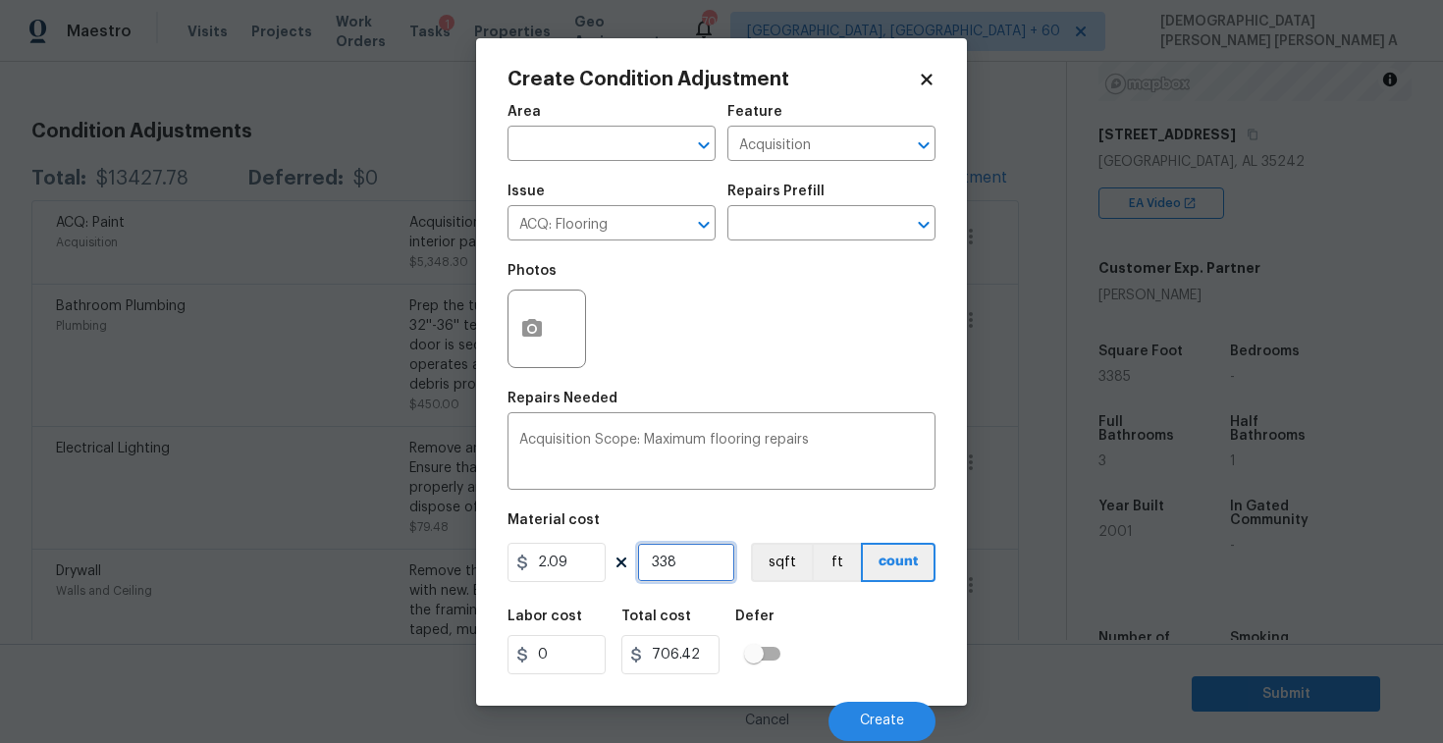
type input "7074.65"
type input "3385"
click at [512, 329] on button "button" at bounding box center [532, 329] width 47 height 77
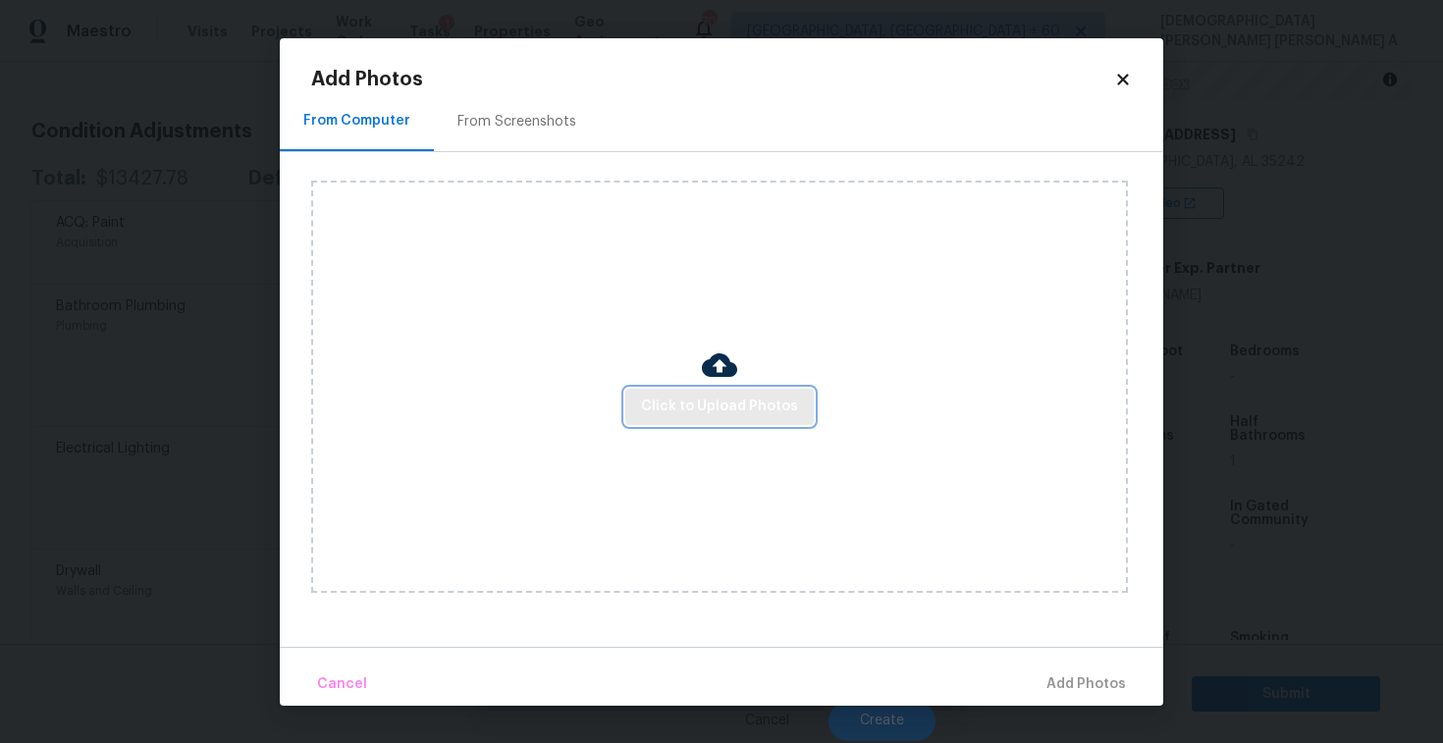
click at [702, 406] on span "Click to Upload Photos" at bounding box center [719, 407] width 157 height 25
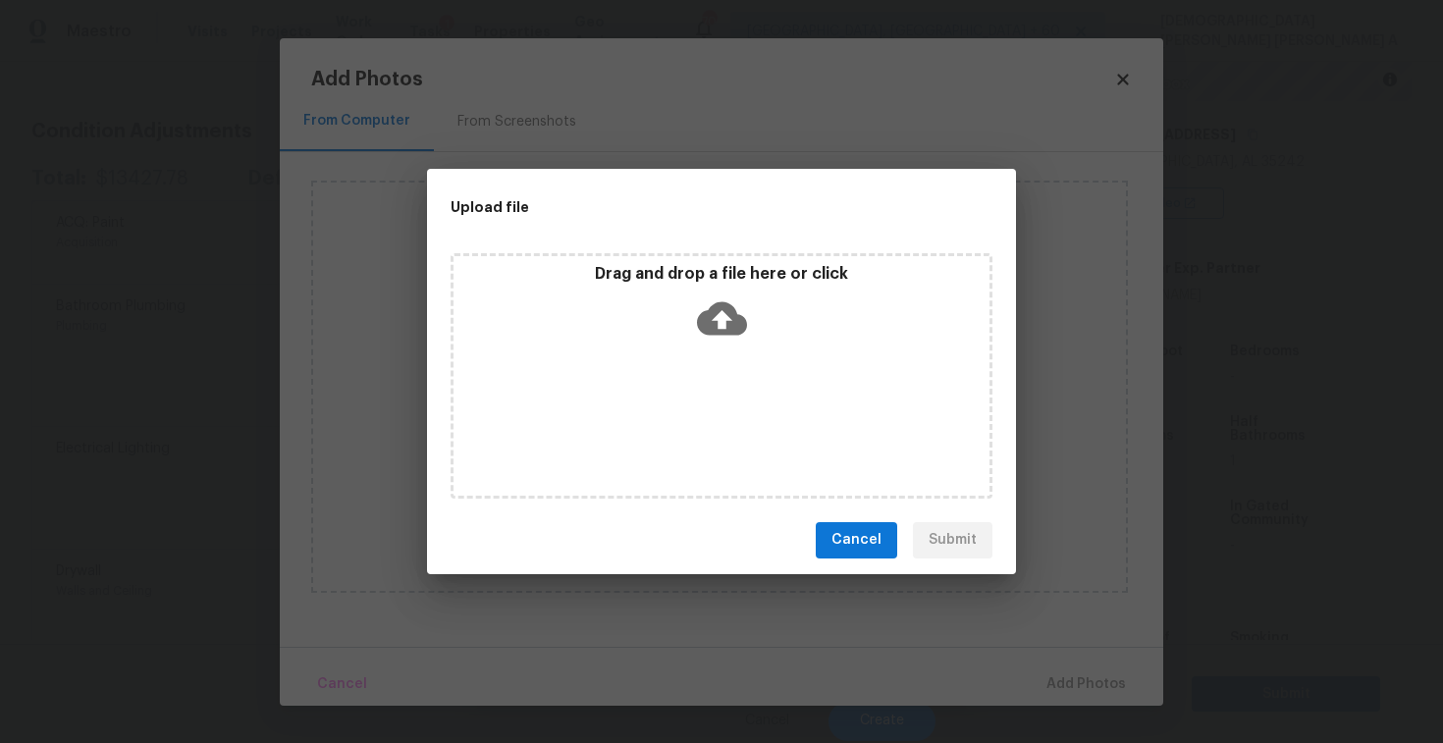
click at [702, 322] on icon at bounding box center [722, 317] width 50 height 33
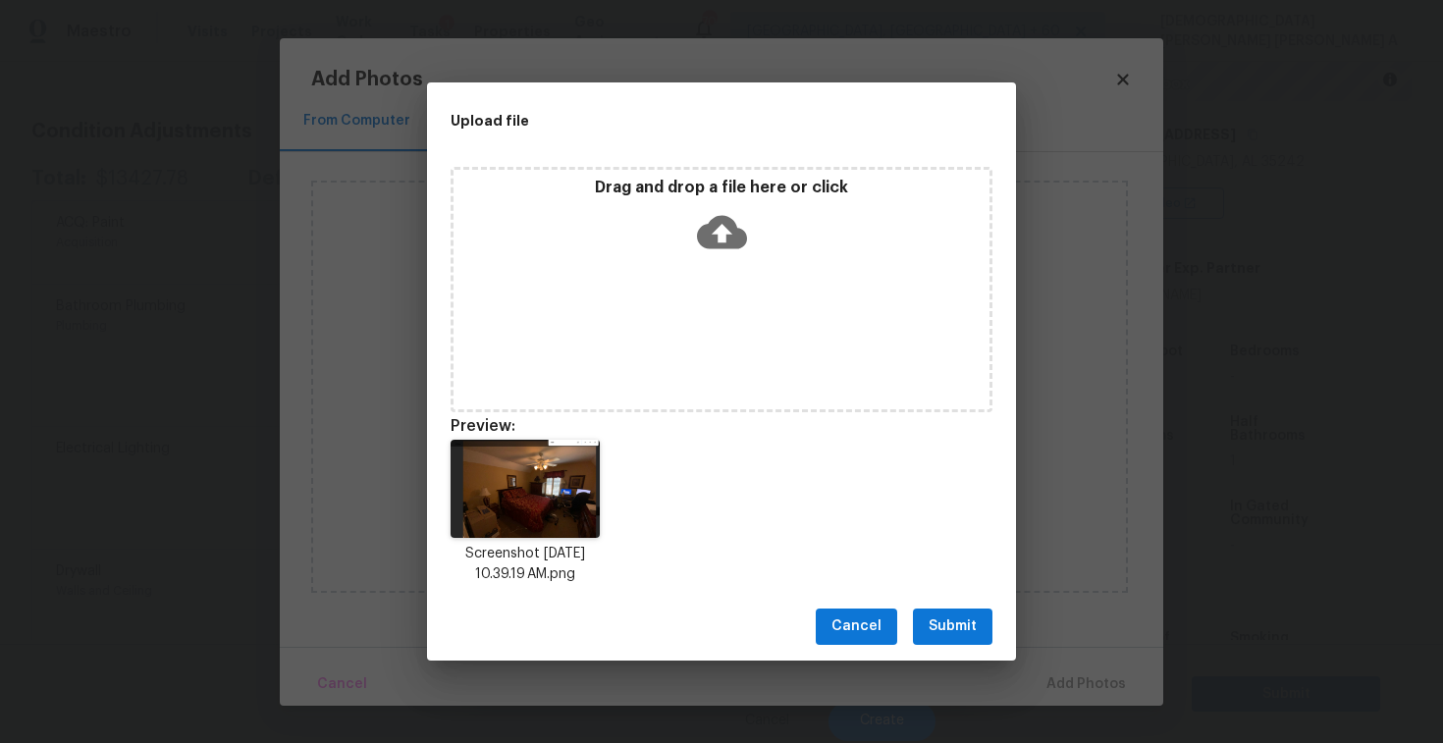
click at [943, 631] on span "Submit" at bounding box center [953, 627] width 48 height 25
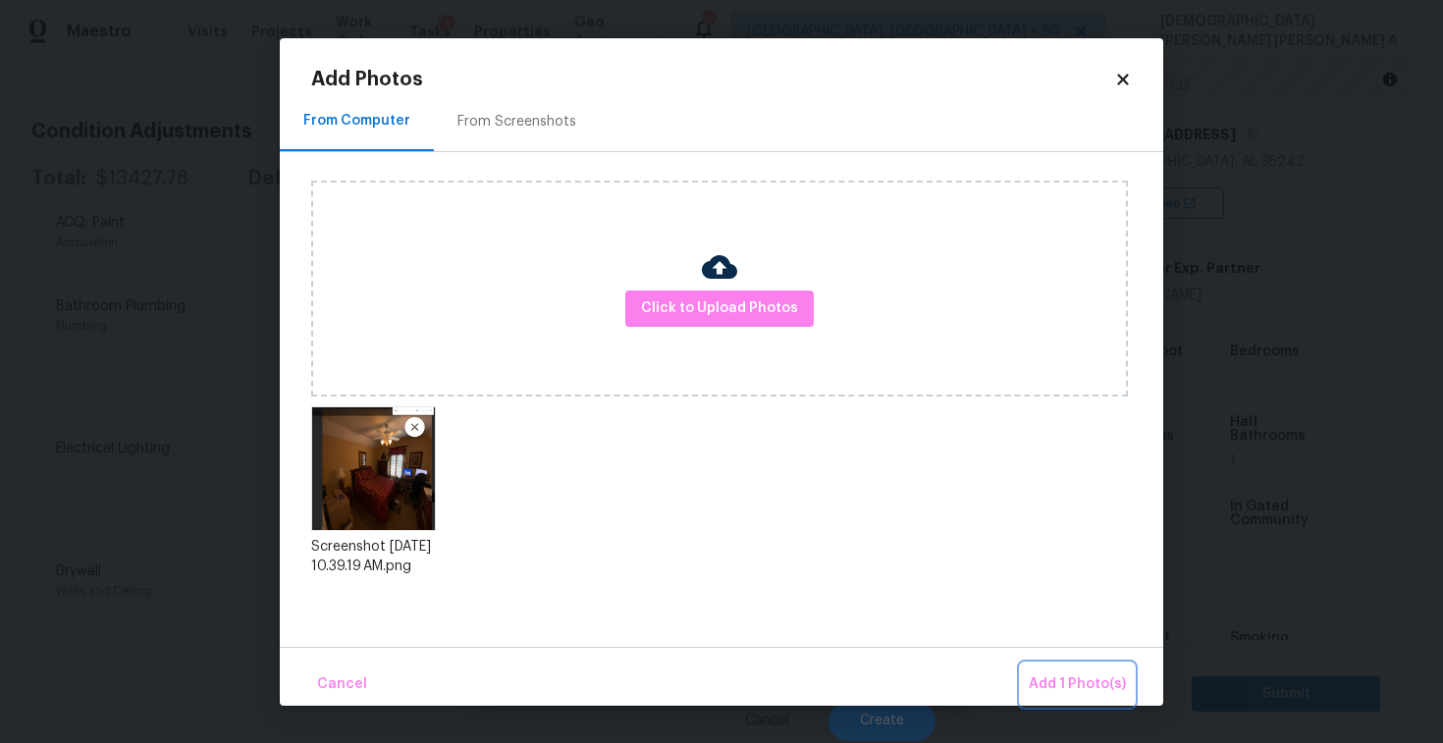
click at [1059, 695] on span "Add 1 Photo(s)" at bounding box center [1077, 685] width 97 height 25
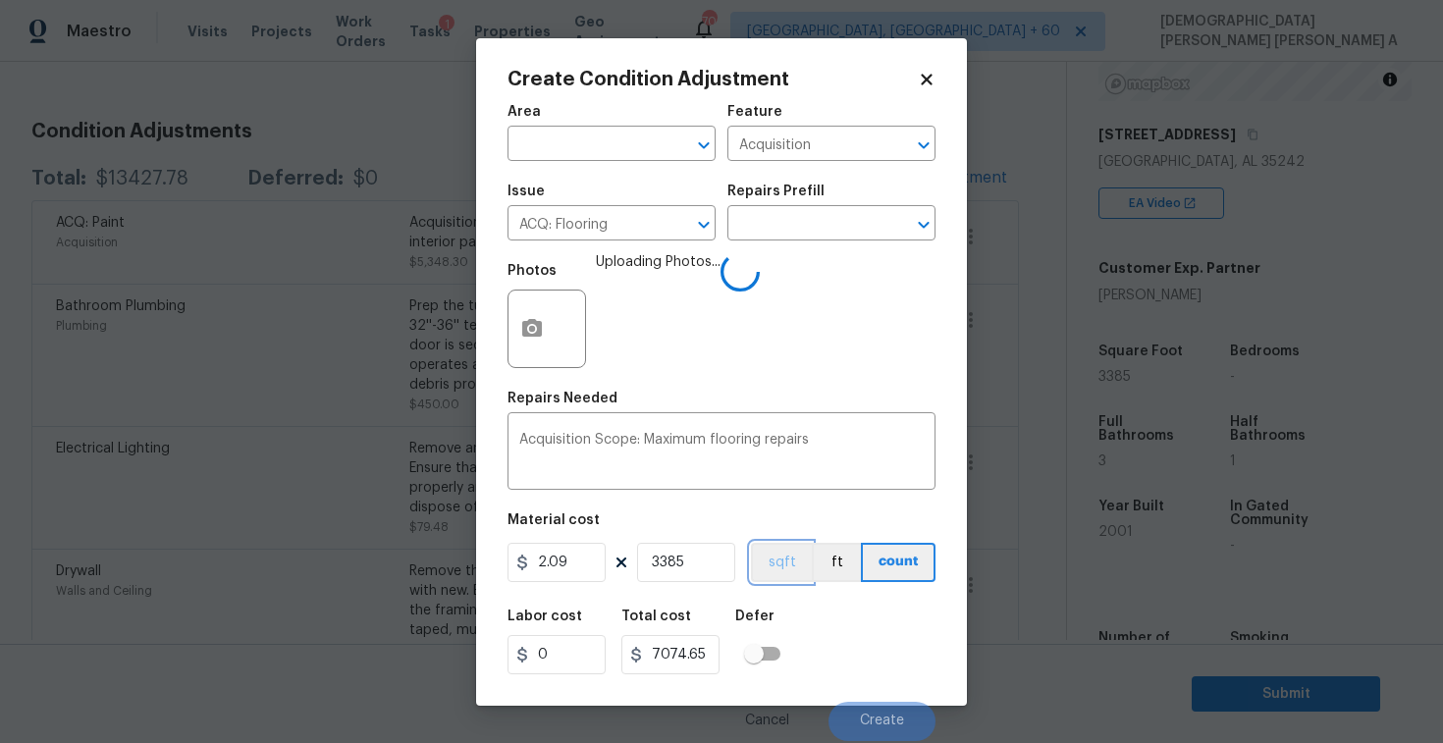
click at [767, 553] on button "sqft" at bounding box center [781, 562] width 61 height 39
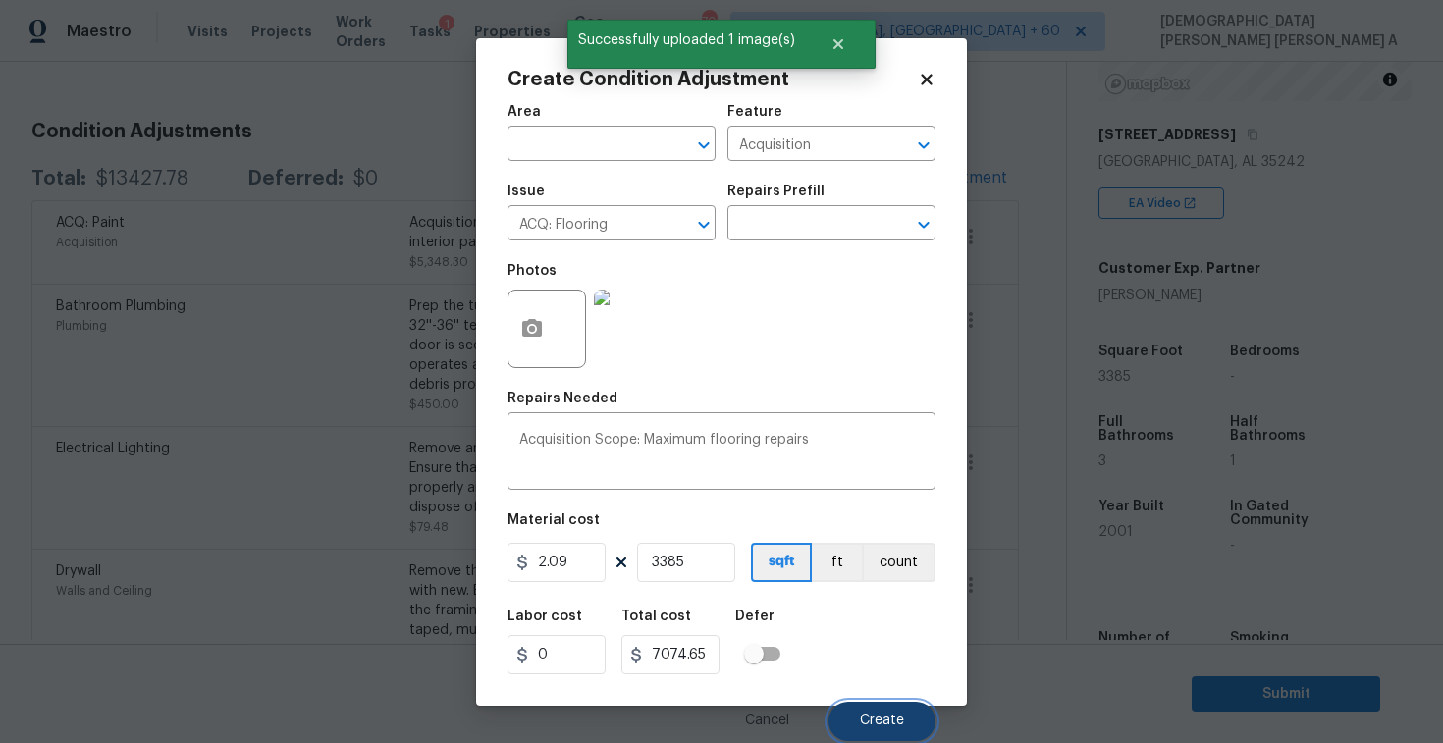
click at [885, 703] on button "Create" at bounding box center [882, 721] width 107 height 39
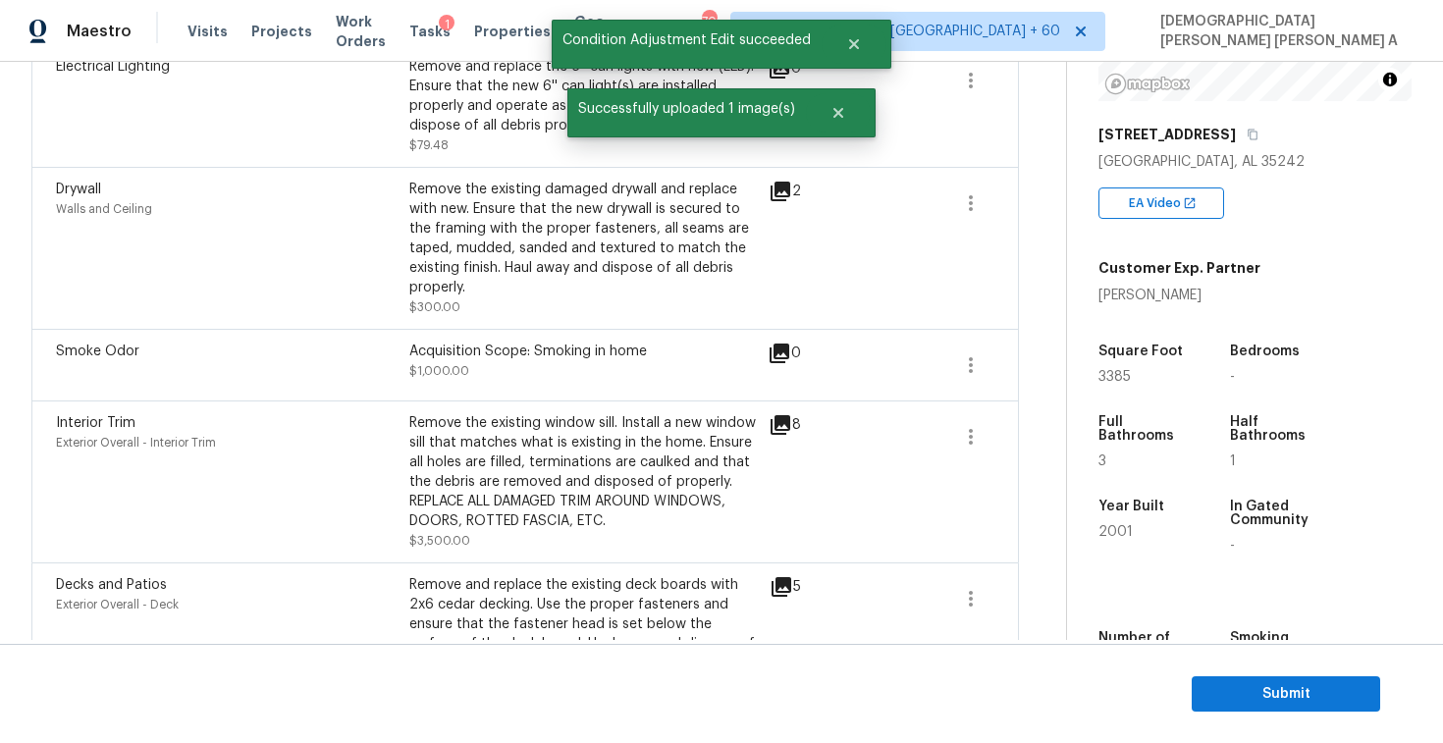
scroll to position [747, 0]
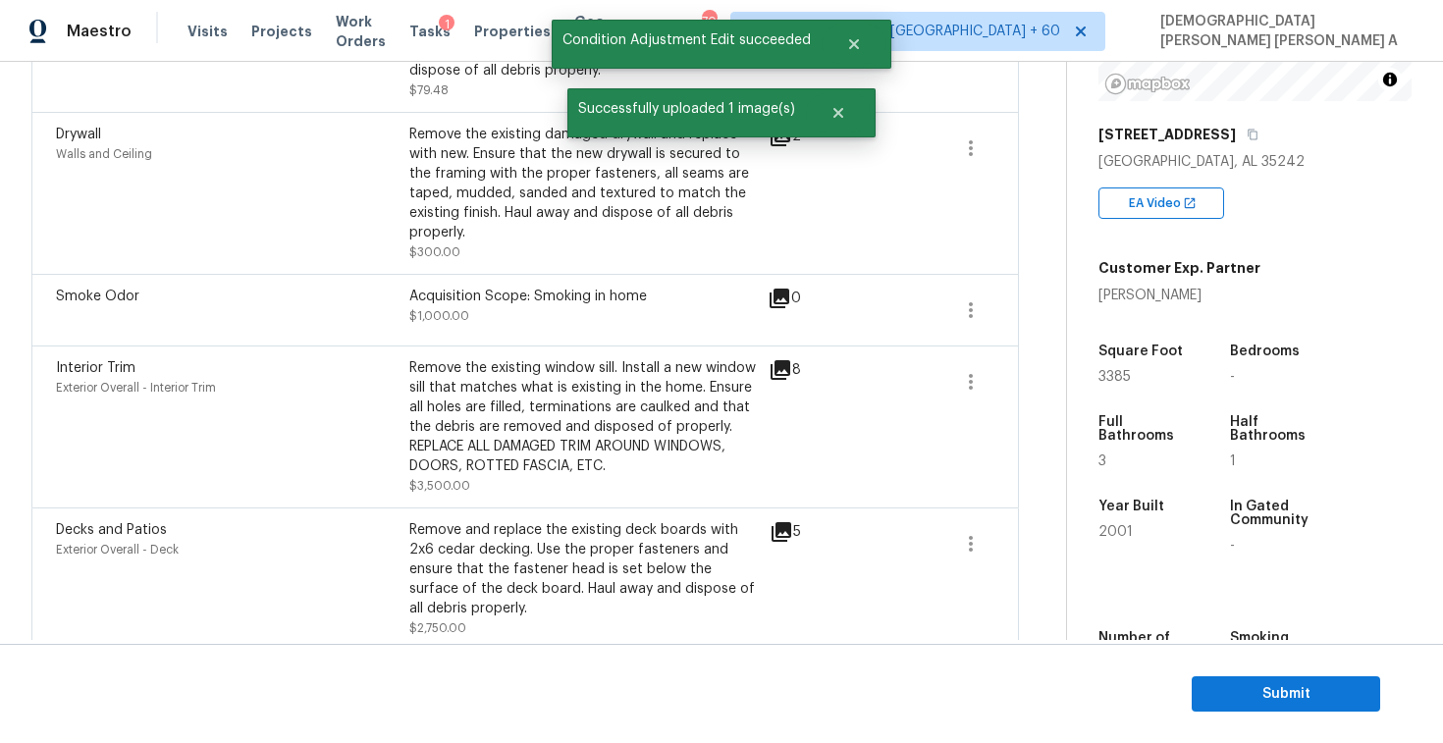
click at [792, 358] on div "8" at bounding box center [816, 370] width 95 height 24
click at [776, 360] on icon at bounding box center [781, 370] width 20 height 20
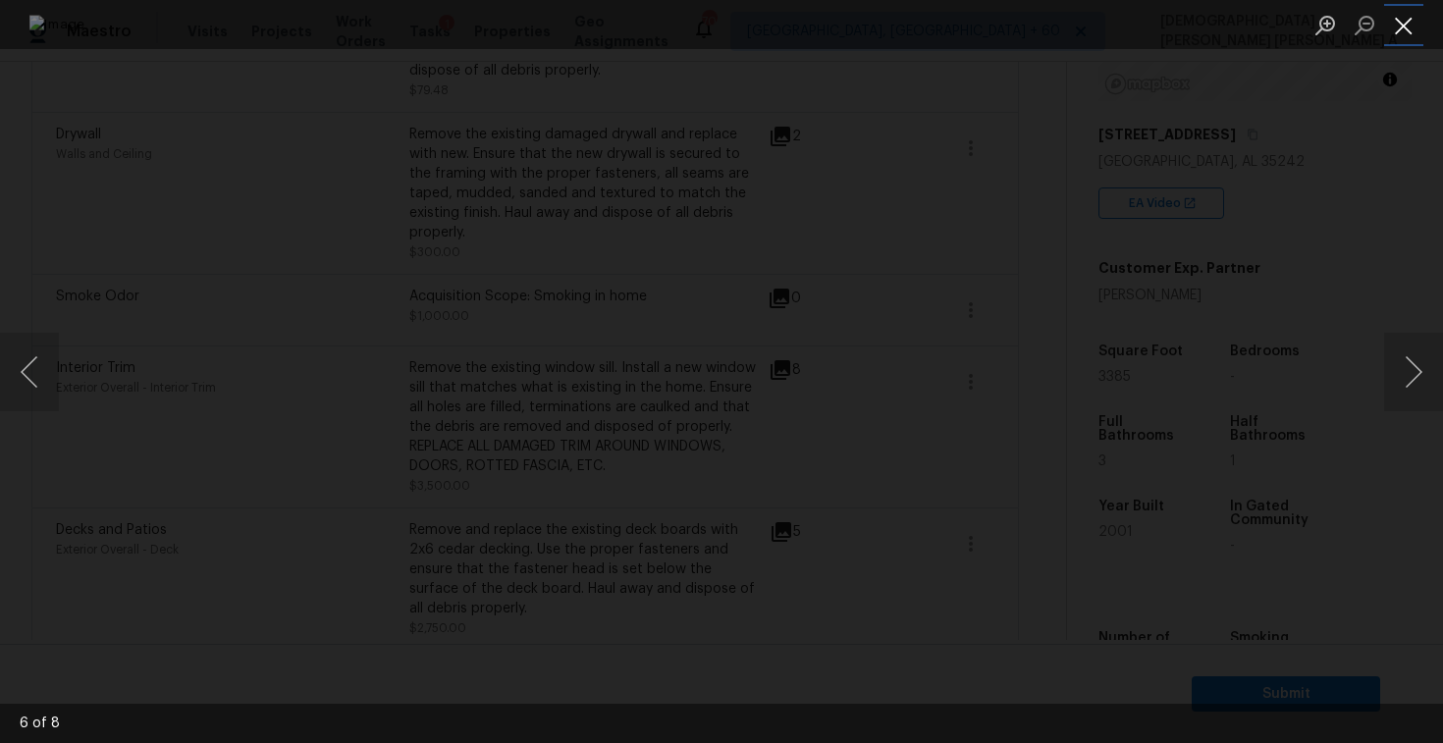
click at [1400, 19] on button "Close lightbox" at bounding box center [1403, 25] width 39 height 34
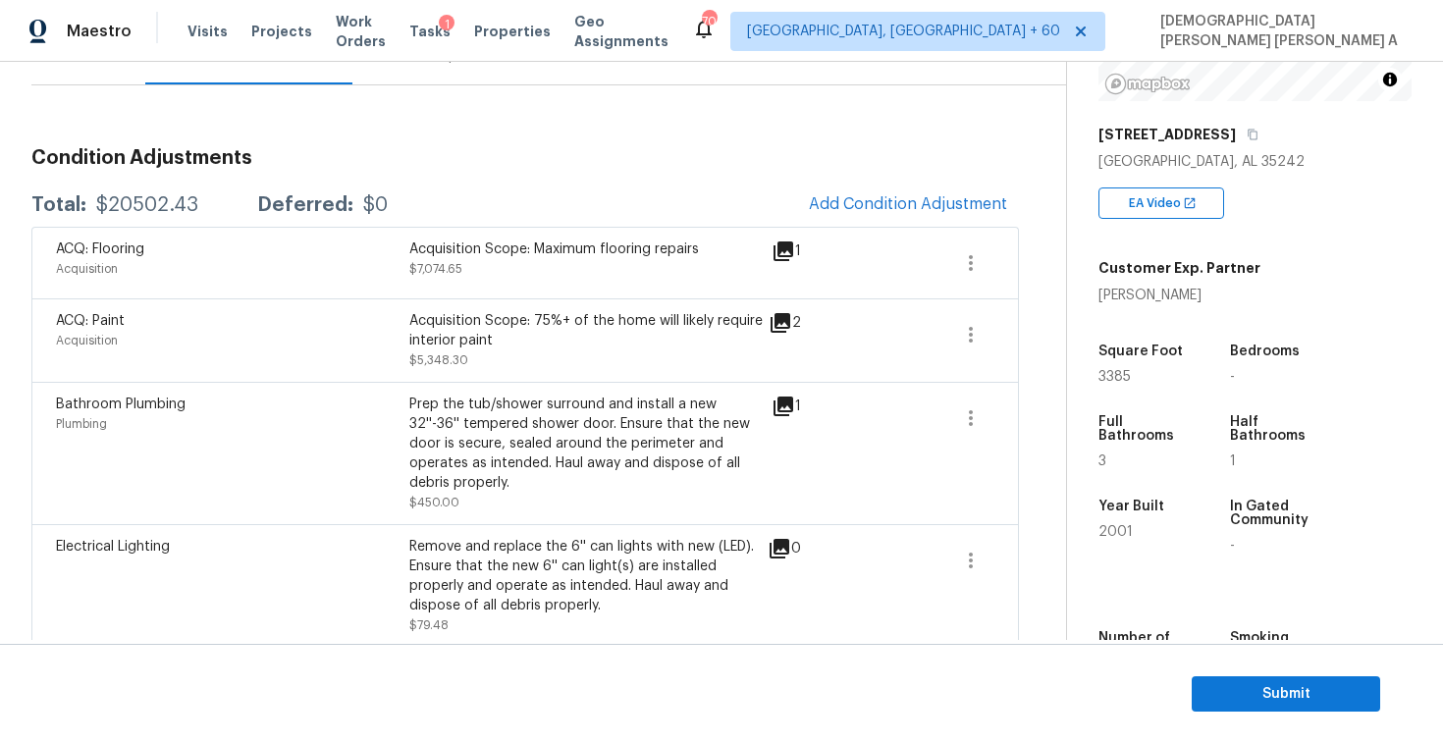
scroll to position [153, 0]
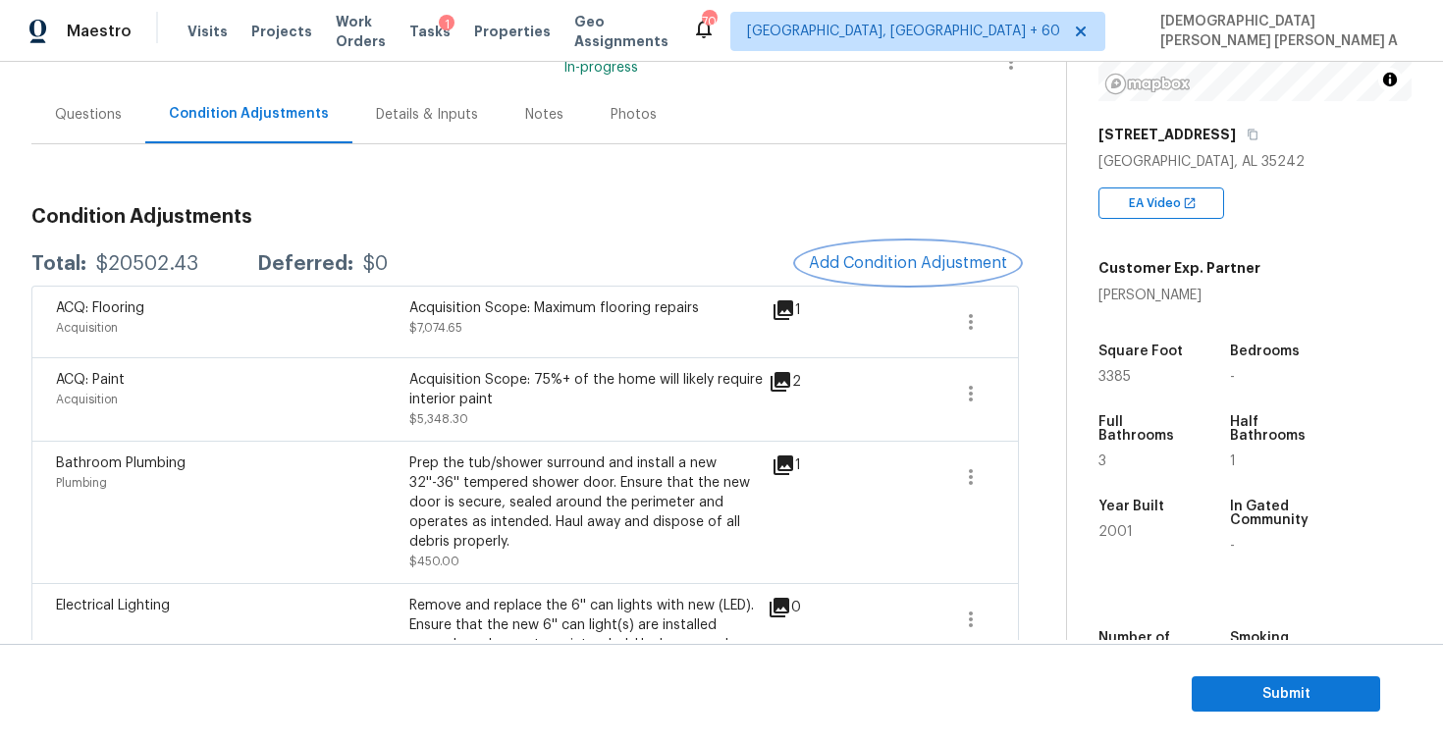
click at [921, 280] on button "Add Condition Adjustment" at bounding box center [908, 263] width 222 height 41
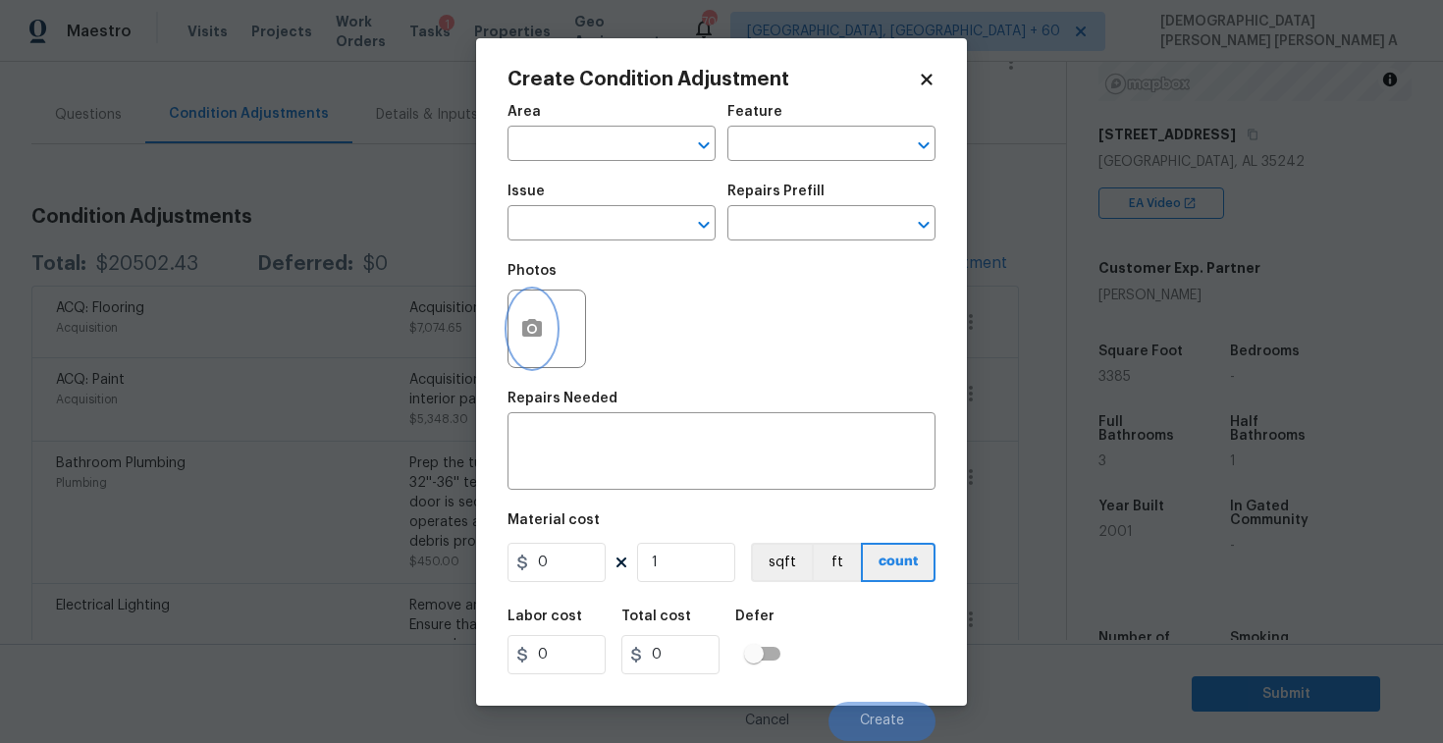
click at [535, 321] on icon "button" at bounding box center [532, 328] width 20 height 18
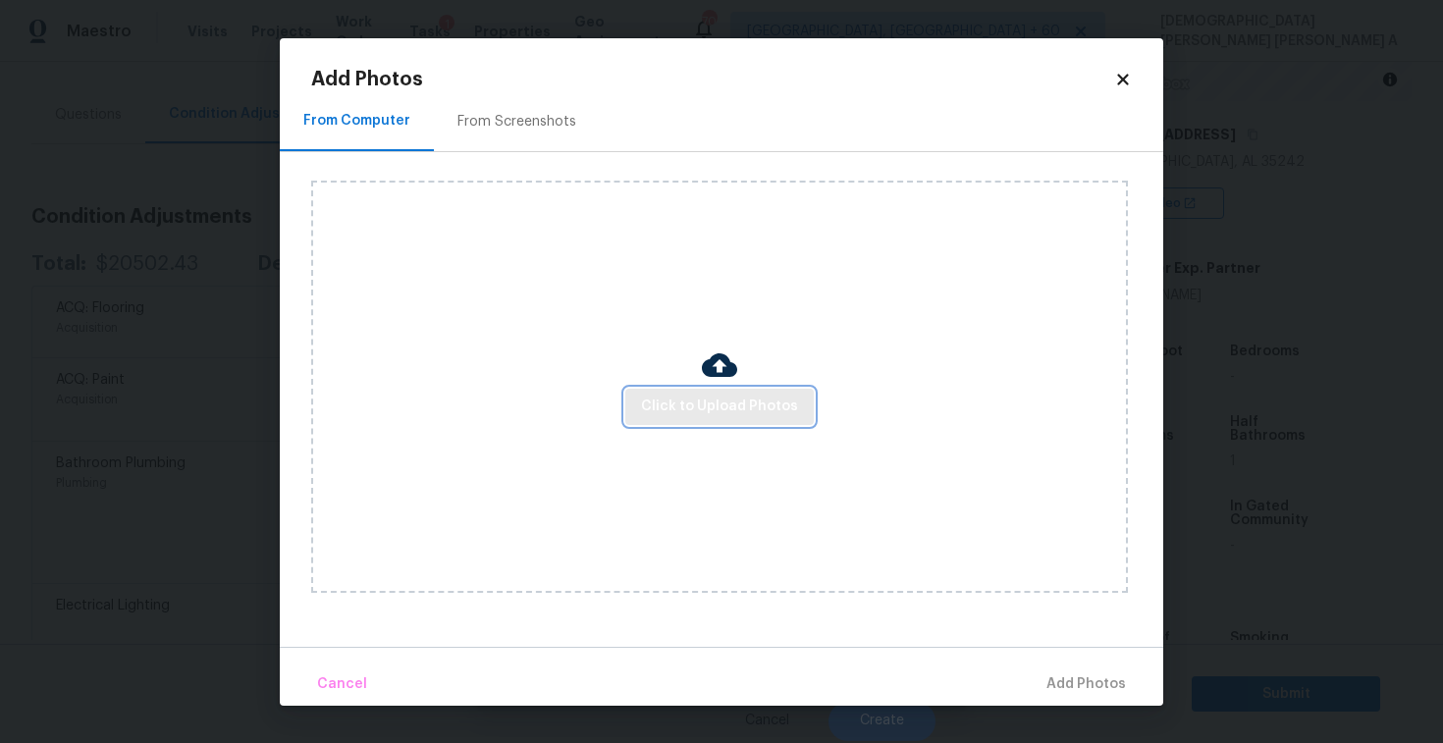
click at [696, 397] on span "Click to Upload Photos" at bounding box center [719, 407] width 157 height 25
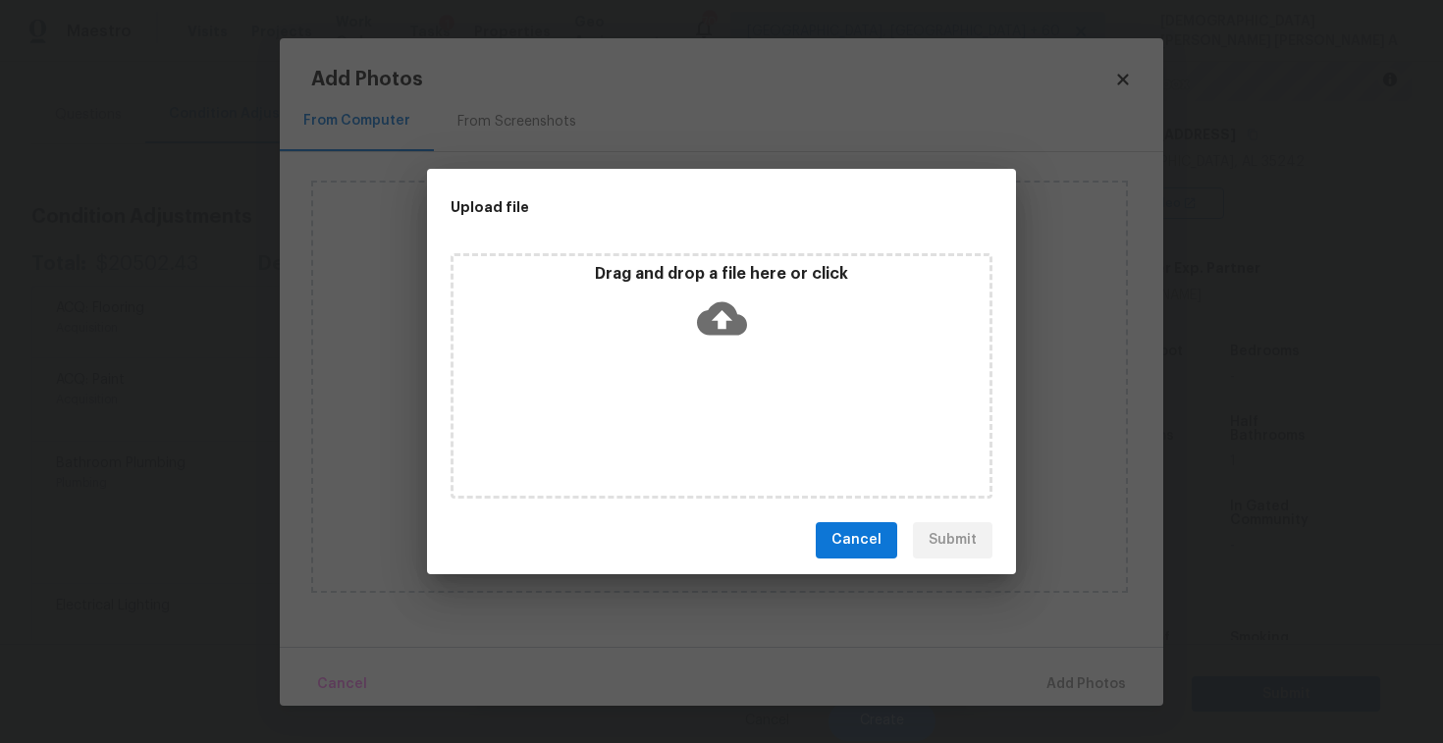
click at [718, 301] on icon at bounding box center [722, 317] width 50 height 33
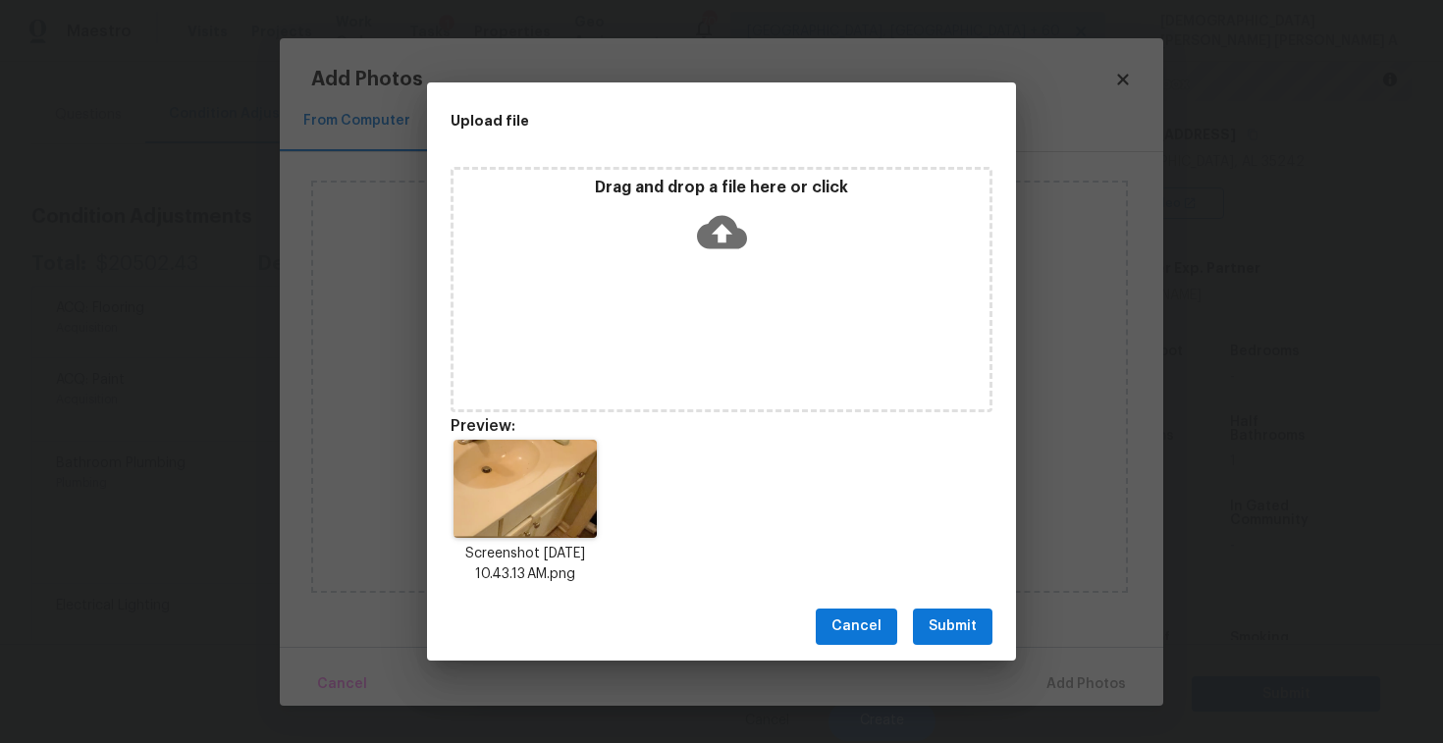
click at [757, 314] on div "Drag and drop a file here or click" at bounding box center [722, 289] width 542 height 245
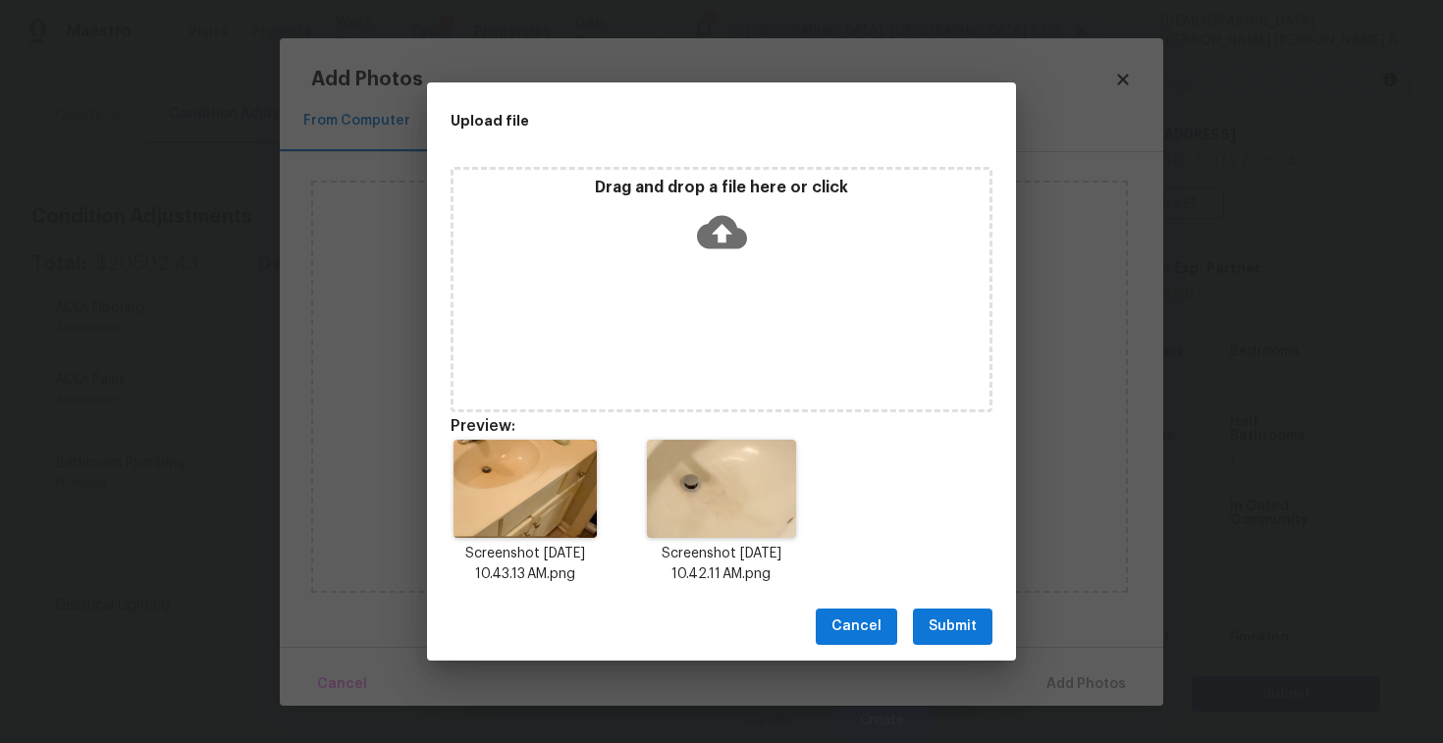
click at [946, 640] on button "Submit" at bounding box center [953, 627] width 80 height 36
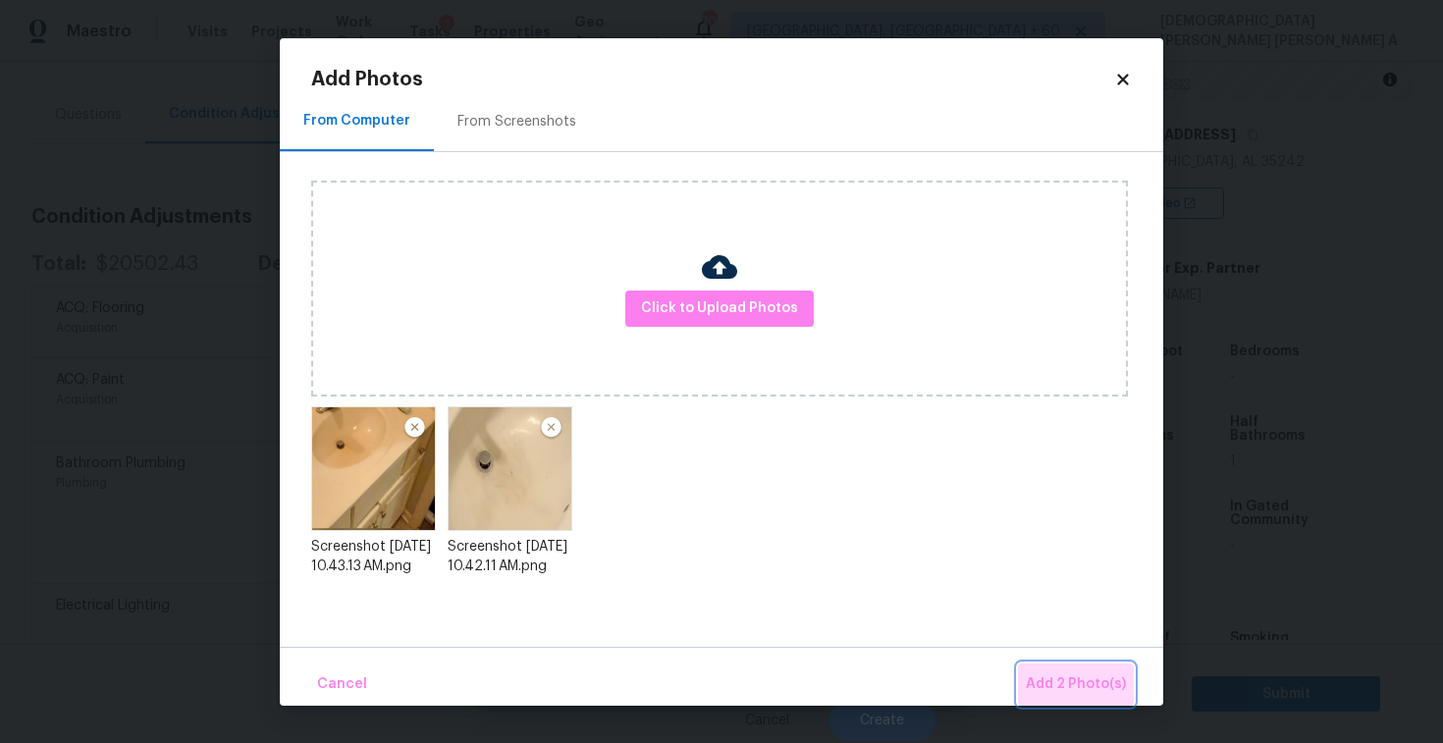
click at [1098, 678] on span "Add 2 Photo(s)" at bounding box center [1076, 685] width 100 height 25
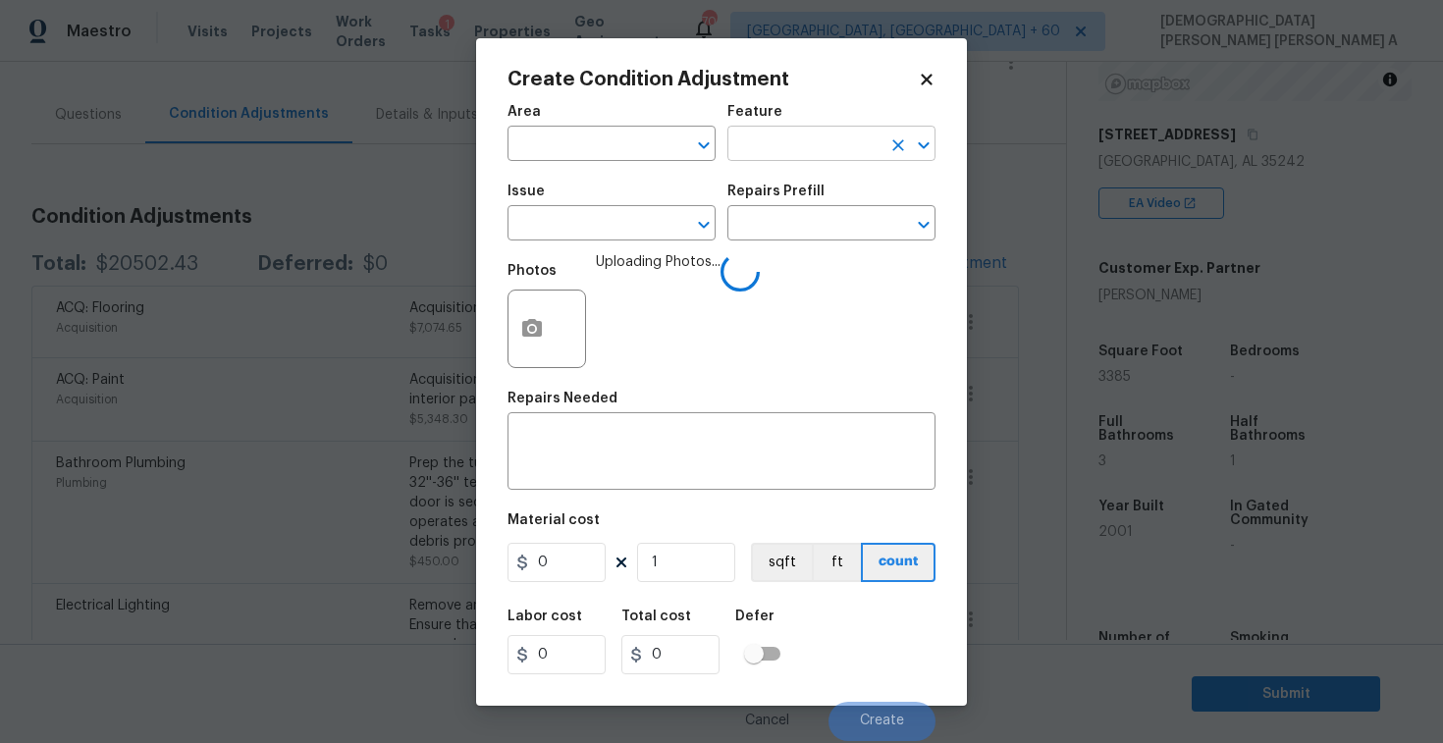
click at [850, 155] on input "text" at bounding box center [804, 146] width 153 height 30
click at [849, 245] on li "Sink" at bounding box center [832, 236] width 208 height 32
type input "Sink"
click at [604, 466] on textarea at bounding box center [721, 453] width 405 height 41
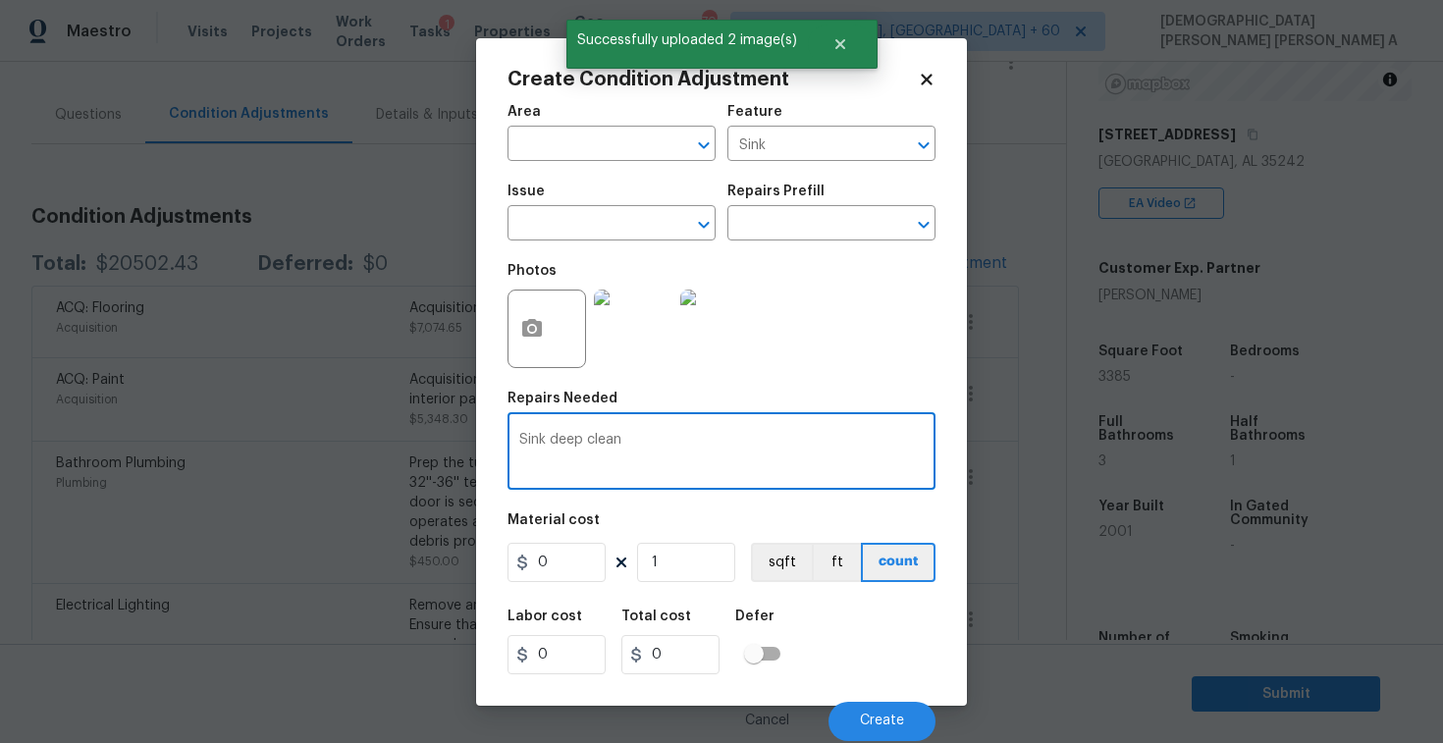
type textarea "Sink deep clean"
click at [561, 574] on input "0" at bounding box center [557, 562] width 98 height 39
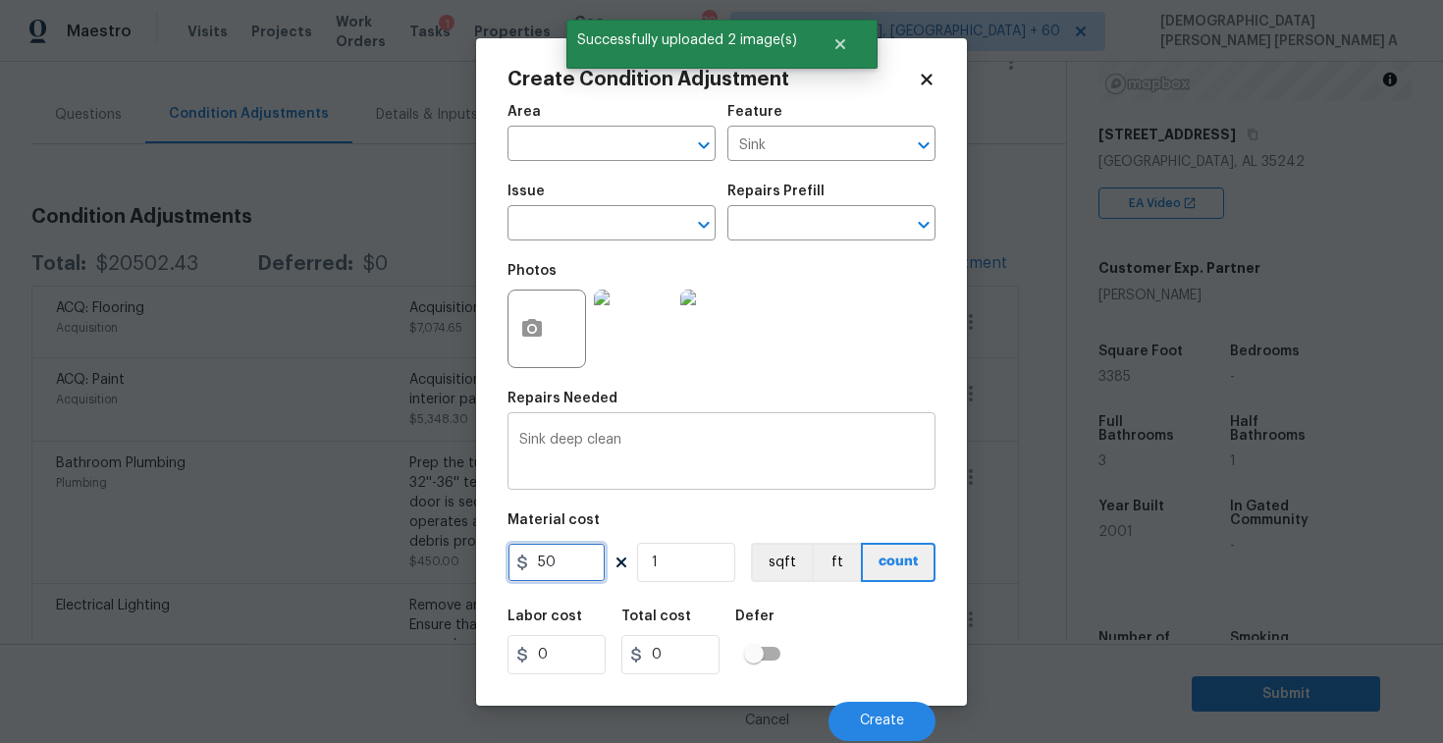
type input "50"
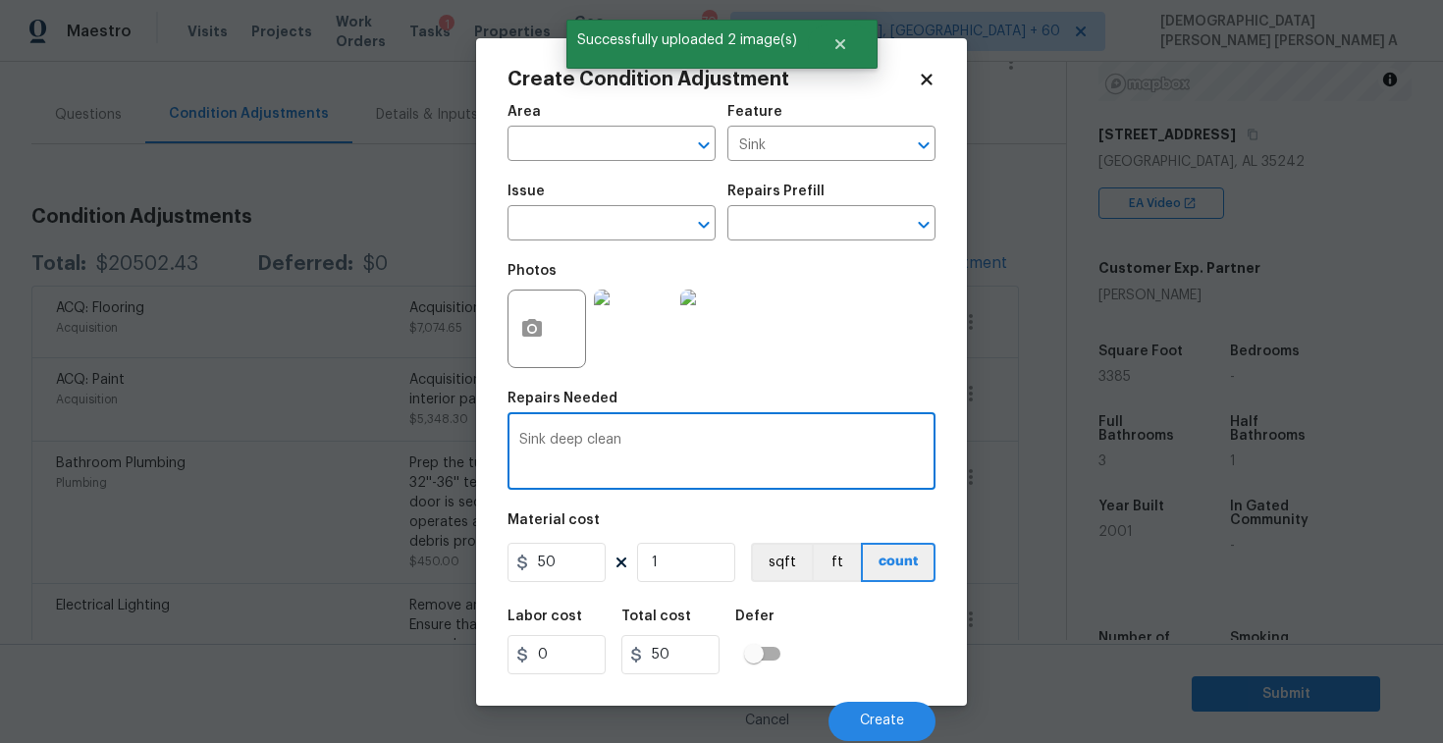
click at [783, 472] on textarea "Sink deep clean" at bounding box center [721, 453] width 405 height 41
click at [896, 703] on button "Create" at bounding box center [882, 721] width 107 height 39
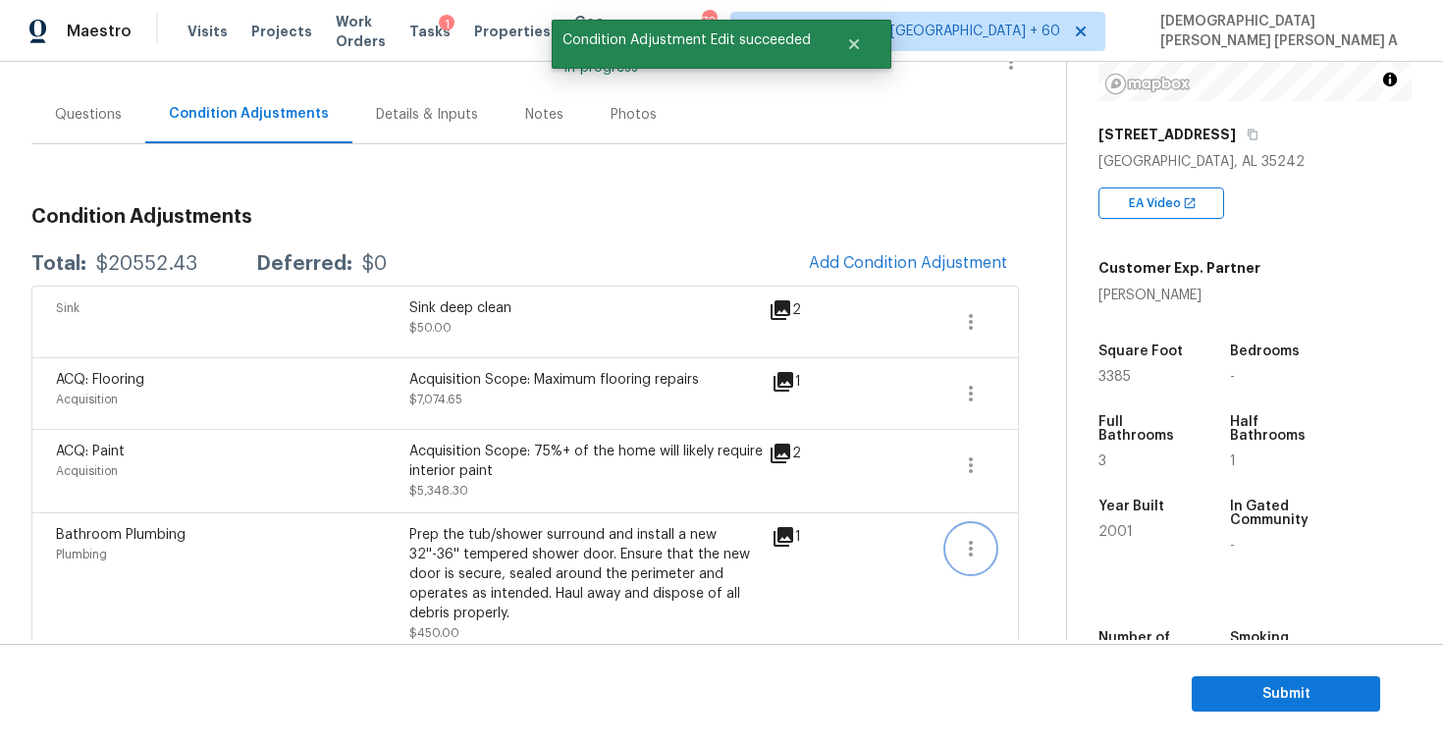
click at [980, 550] on icon "button" at bounding box center [971, 549] width 24 height 24
click at [1029, 546] on div "Edit" at bounding box center [1082, 546] width 153 height 20
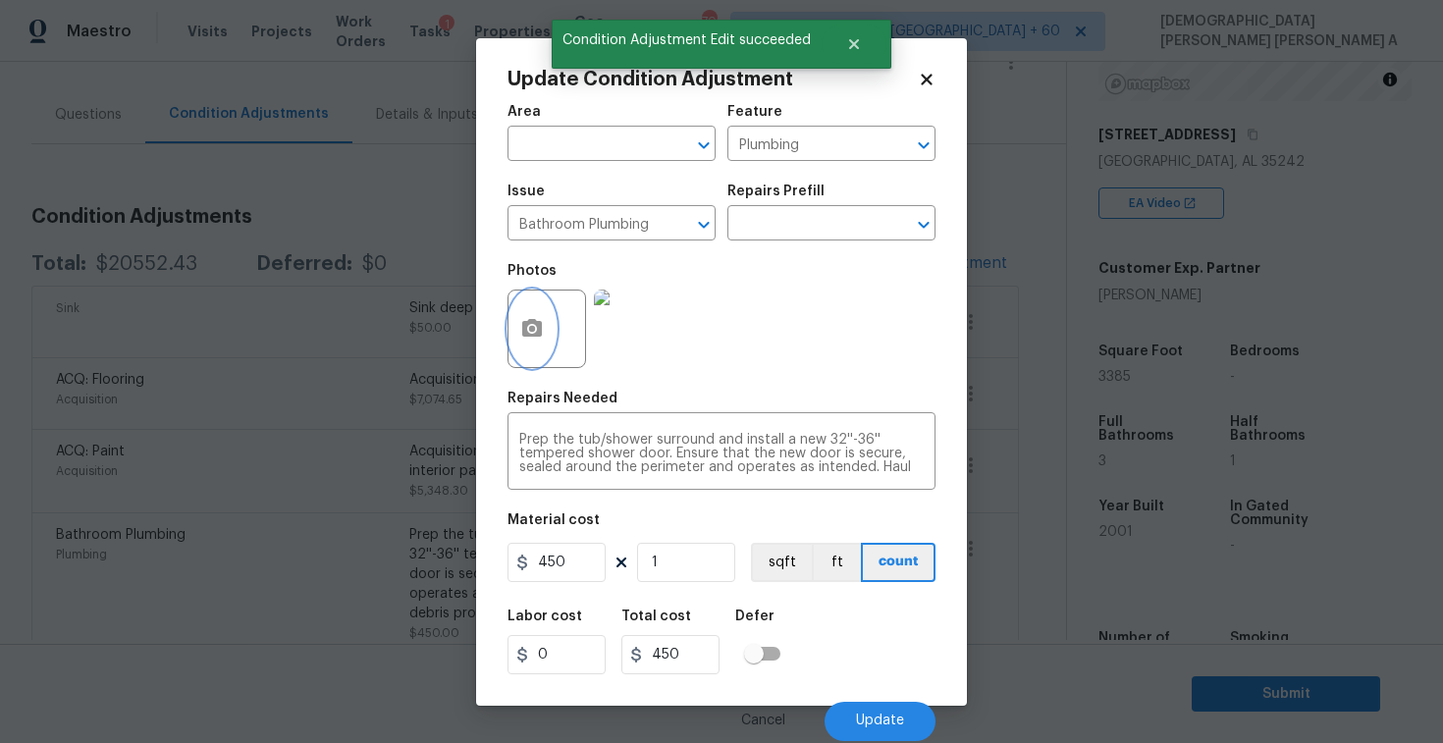
click at [525, 327] on icon "button" at bounding box center [532, 328] width 20 height 18
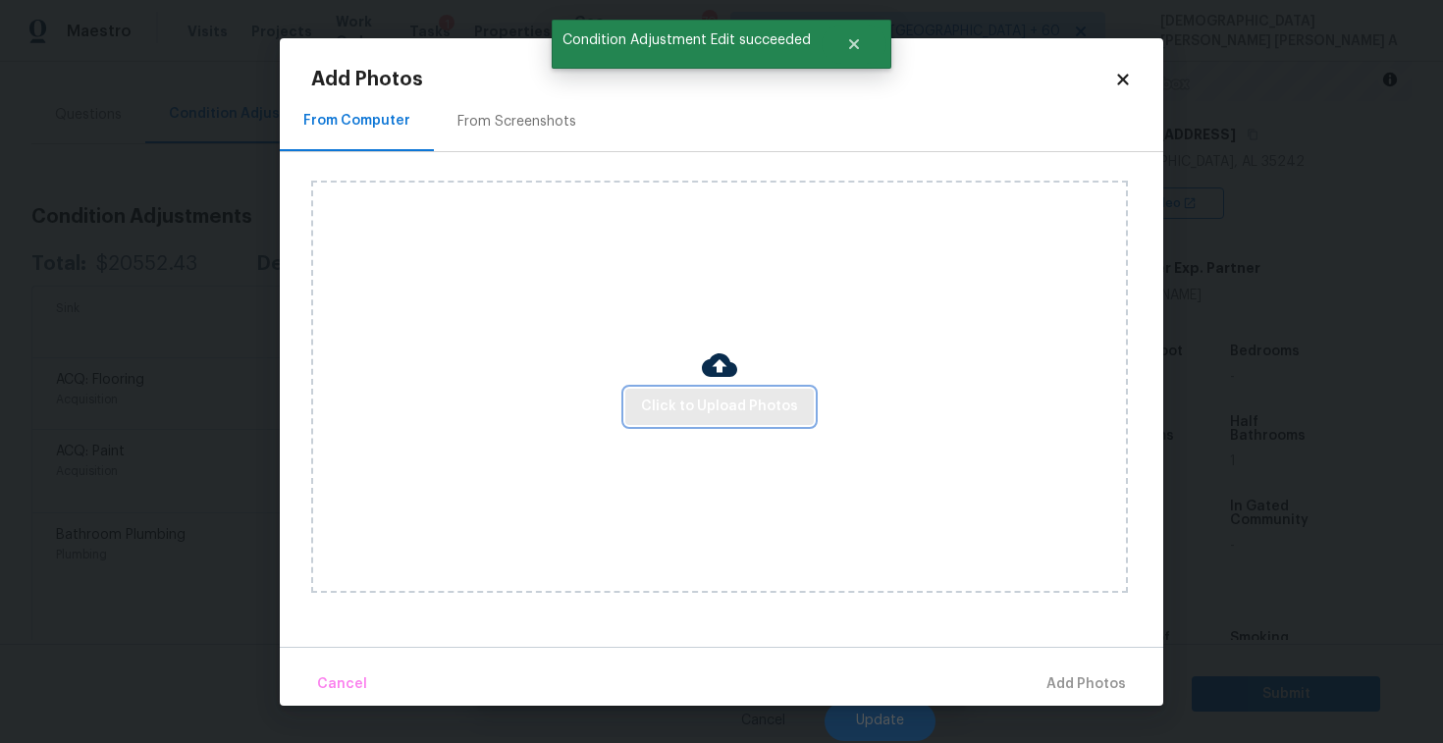
click at [712, 390] on button "Click to Upload Photos" at bounding box center [719, 407] width 189 height 36
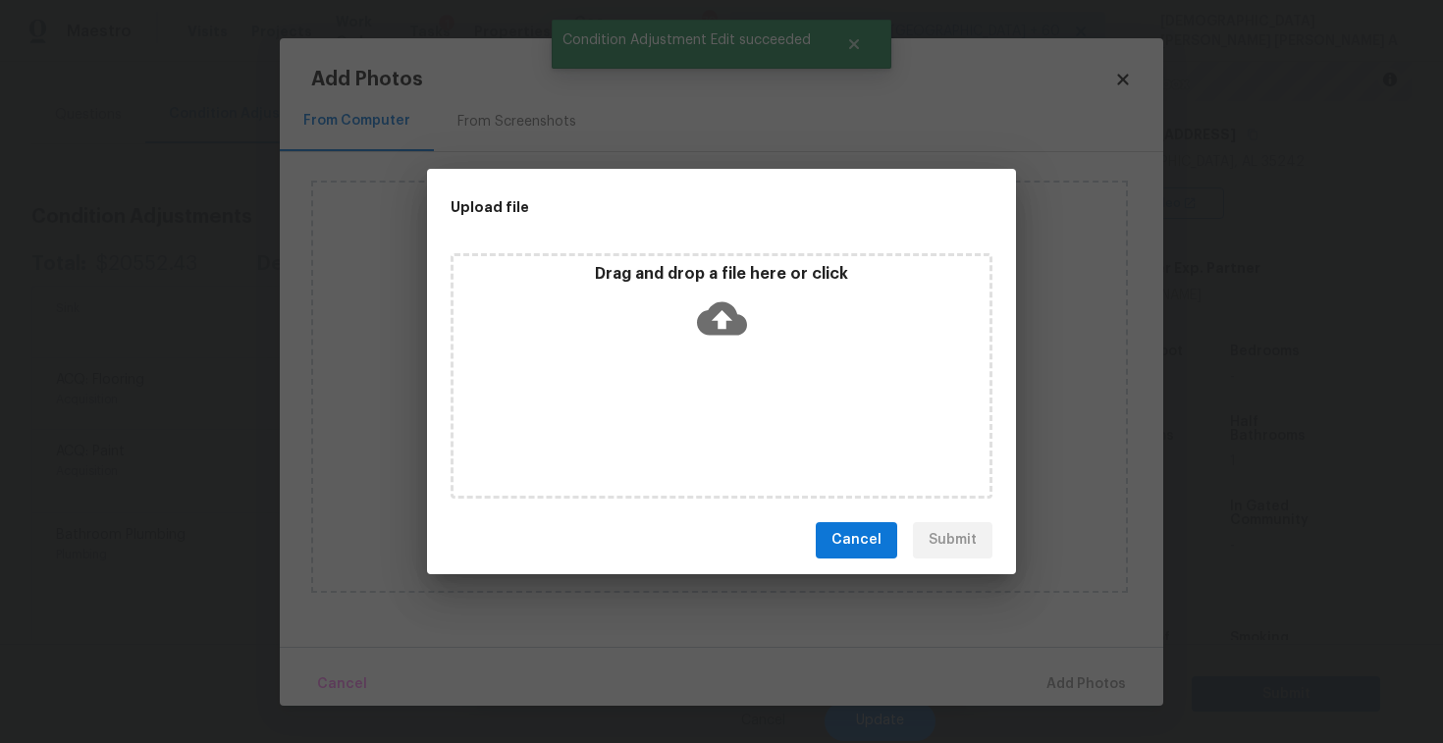
click at [718, 316] on icon at bounding box center [722, 319] width 50 height 50
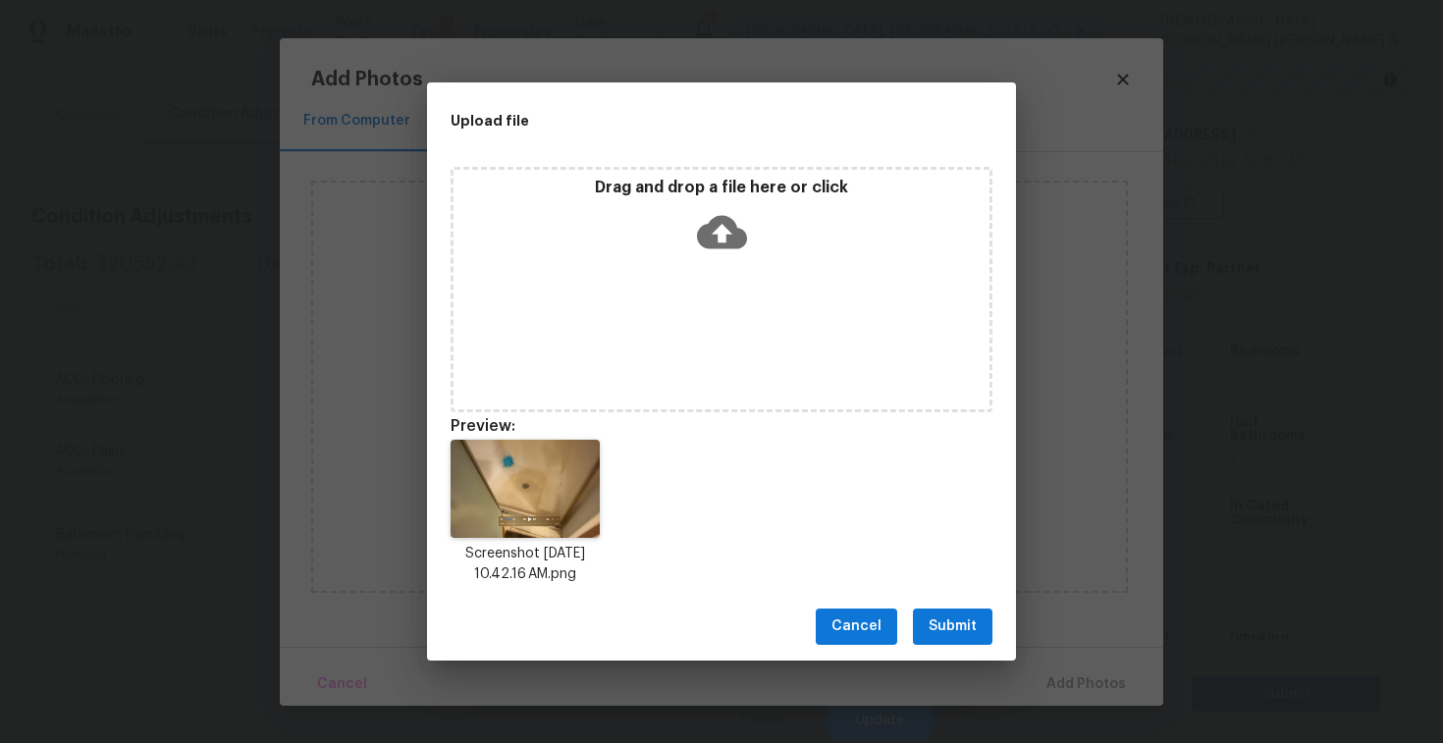
click at [961, 625] on span "Submit" at bounding box center [953, 627] width 48 height 25
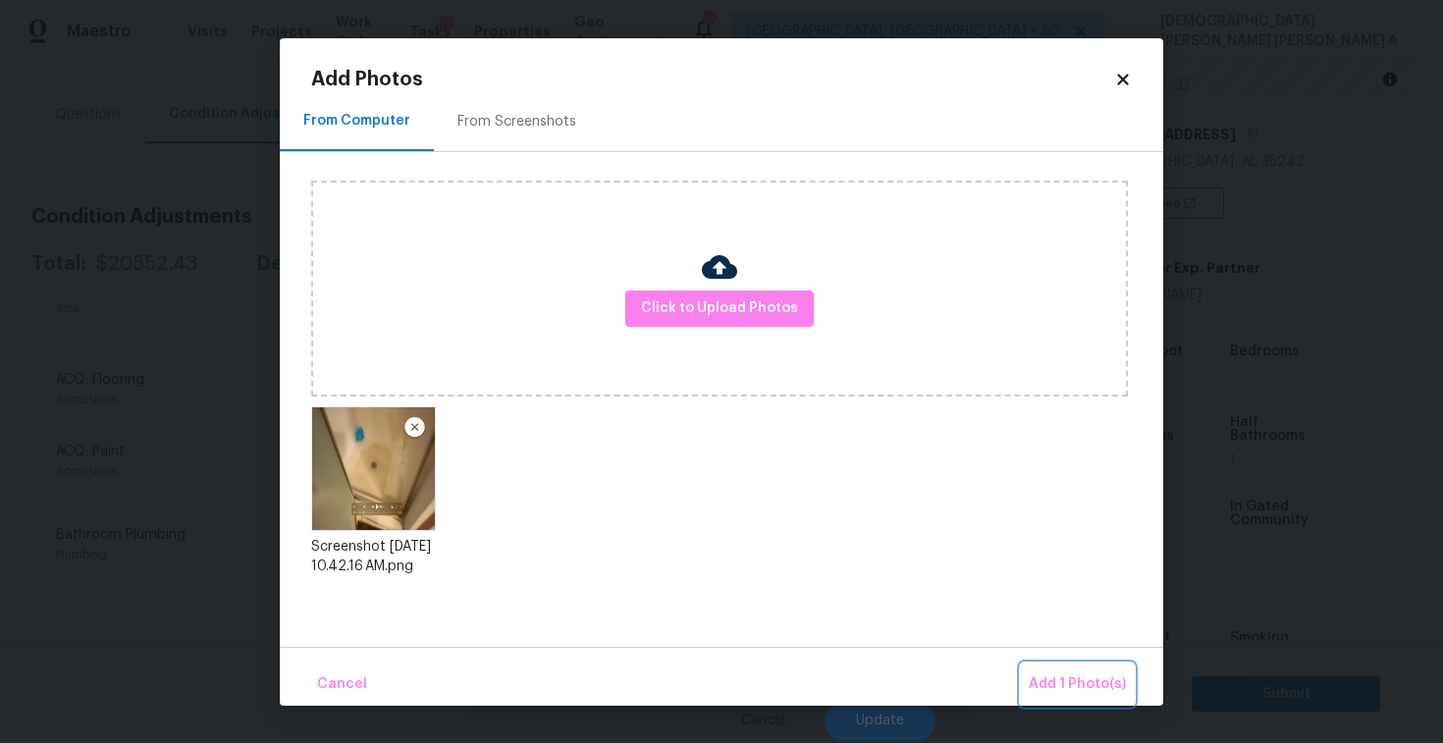
click at [1077, 673] on span "Add 1 Photo(s)" at bounding box center [1077, 685] width 97 height 25
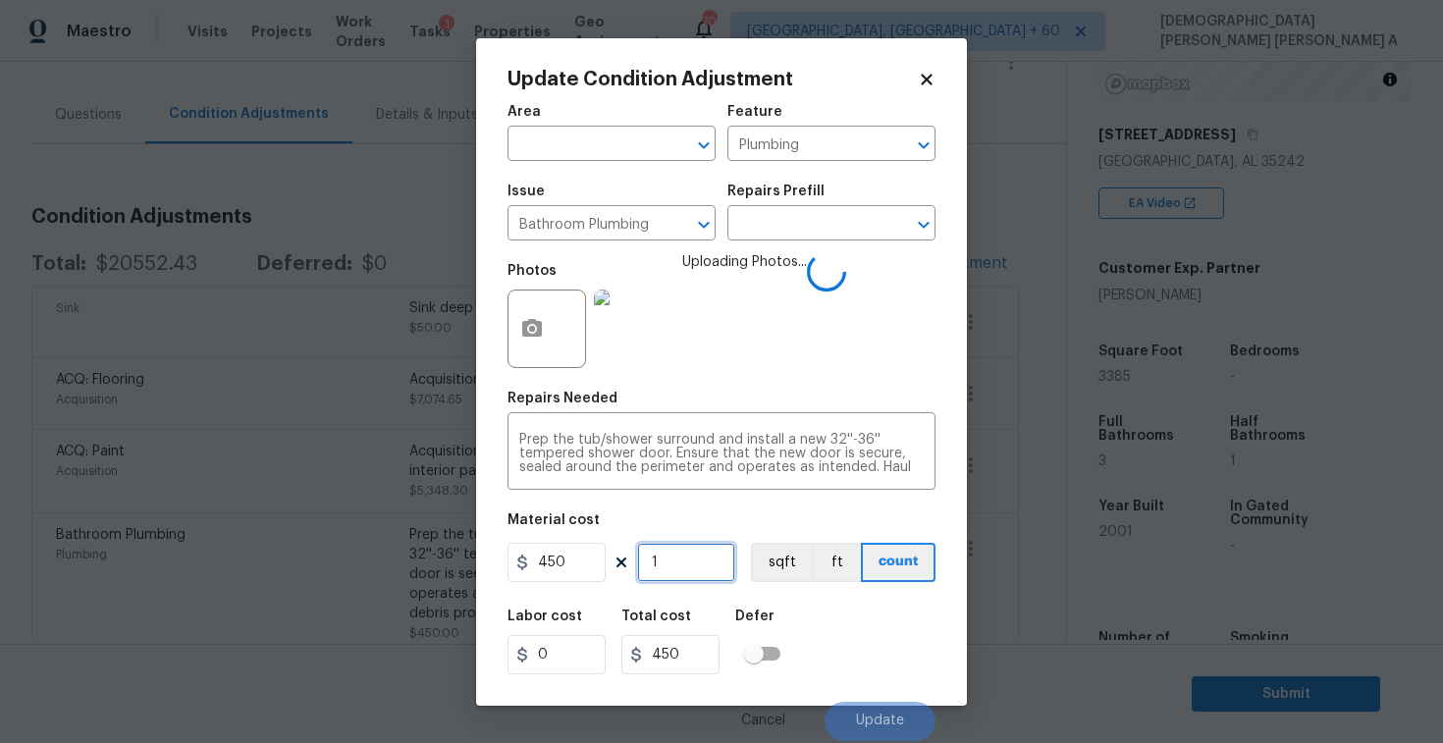
click at [681, 578] on input "1" at bounding box center [686, 562] width 98 height 39
type input "0"
type input "2"
type input "900"
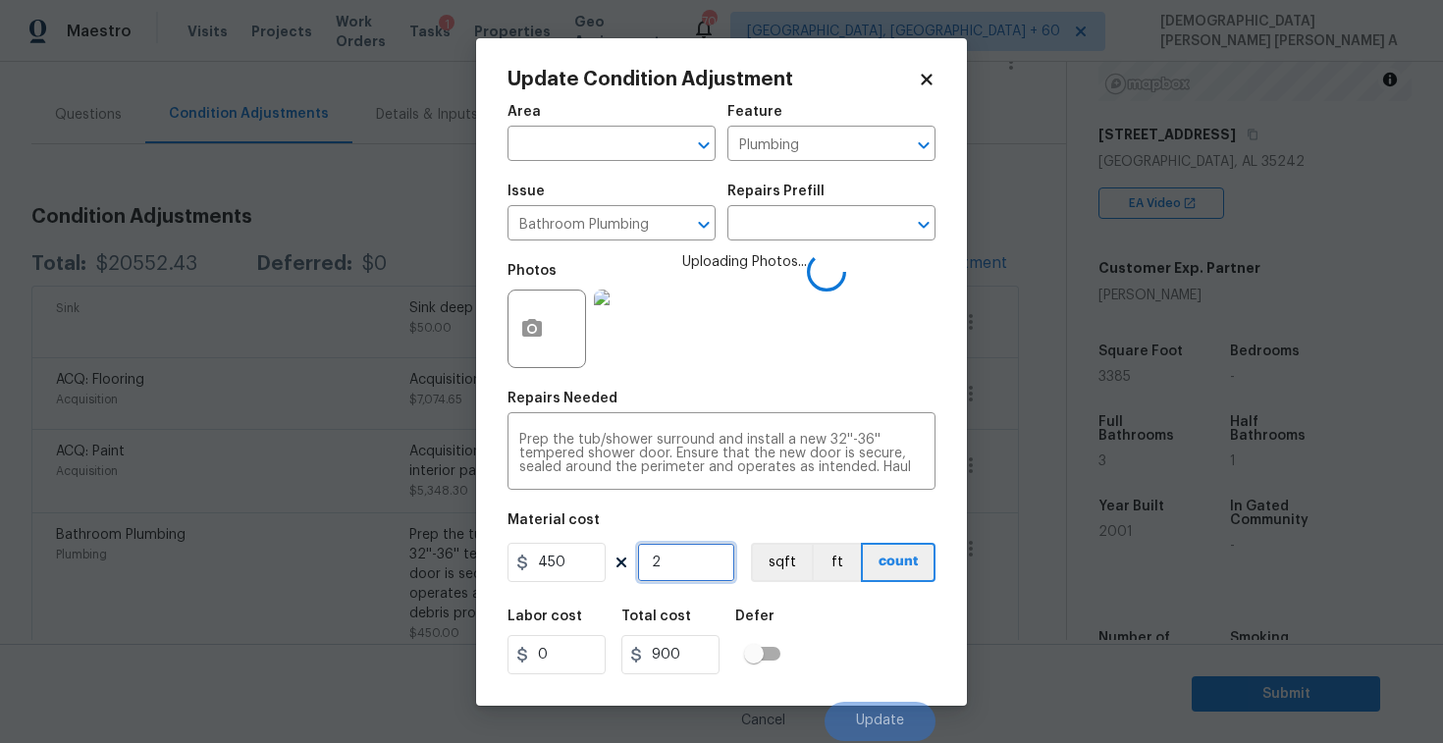
type input "2"
click at [556, 565] on input "450" at bounding box center [557, 562] width 98 height 39
click at [556, 563] on input "450" at bounding box center [557, 562] width 98 height 39
type input "350"
type input "700"
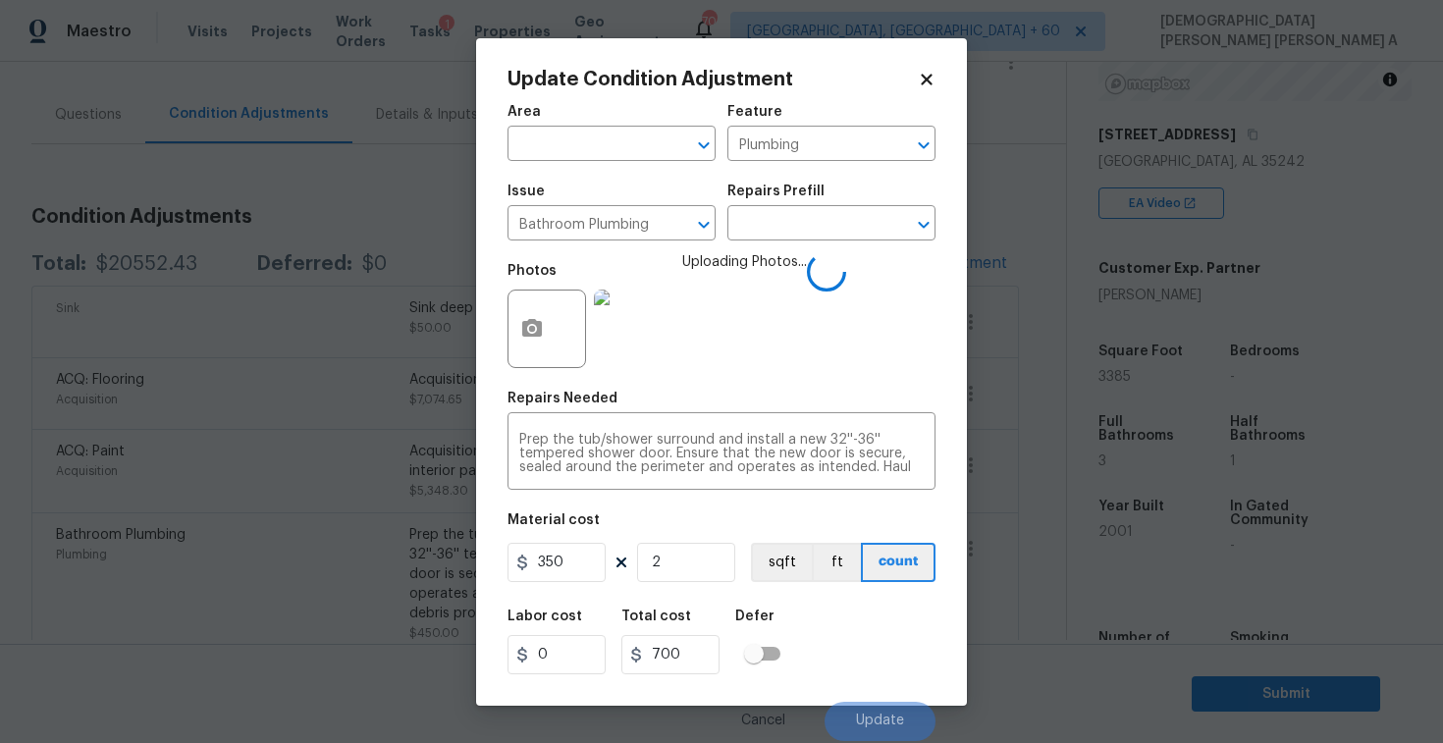
click at [693, 509] on div "Area ​ Feature Plumbing ​ Issue Bathroom Plumbing ​ Repairs Prefill ​ Photos Up…" at bounding box center [722, 417] width 428 height 648
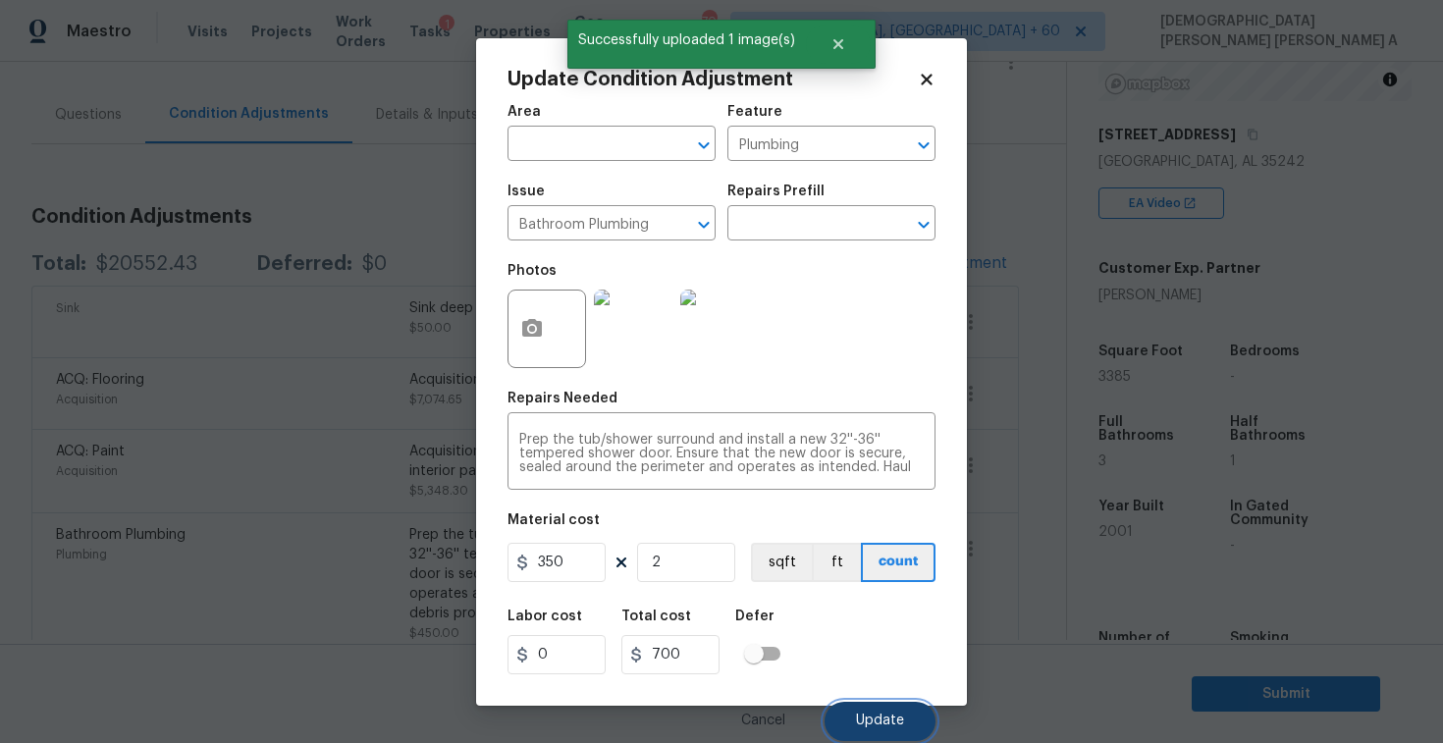
click at [861, 728] on span "Update" at bounding box center [880, 721] width 48 height 15
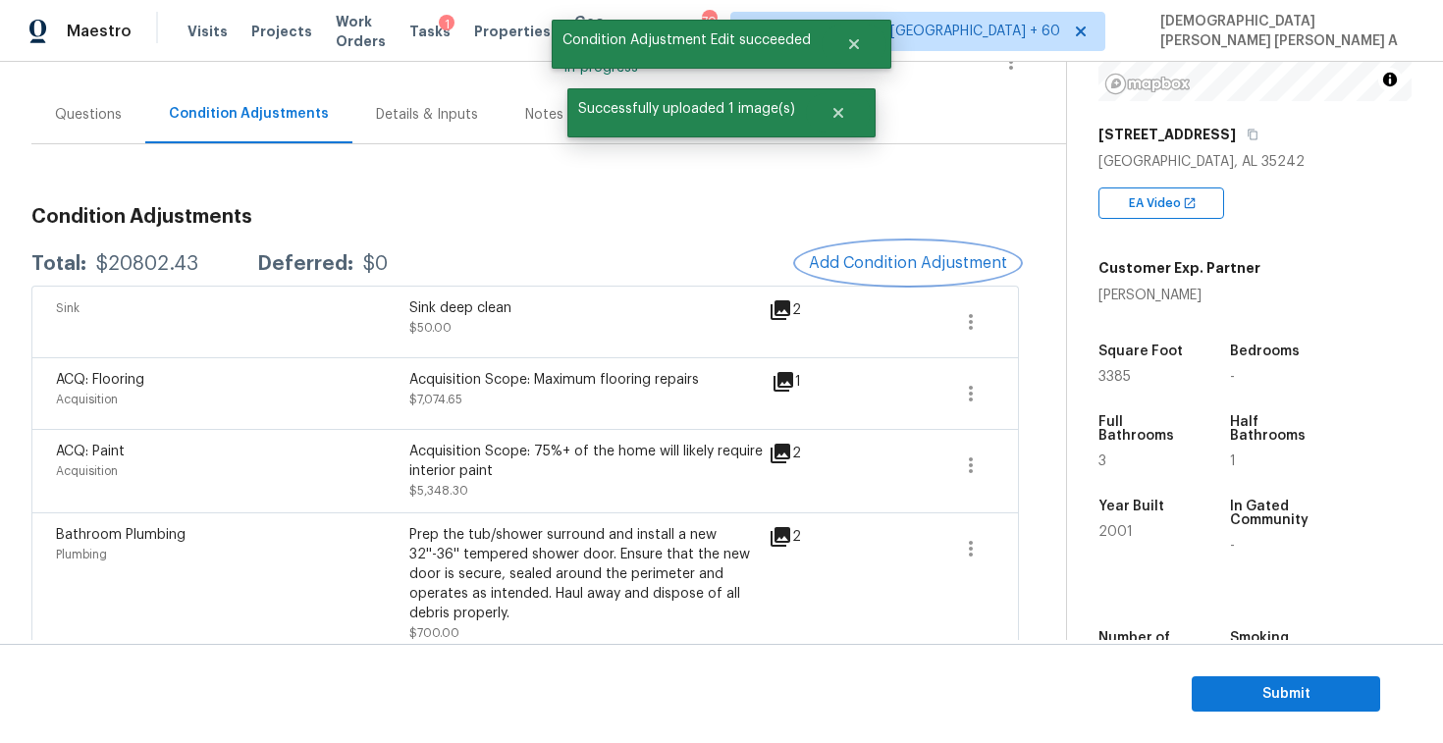
click at [908, 252] on button "Add Condition Adjustment" at bounding box center [908, 263] width 222 height 41
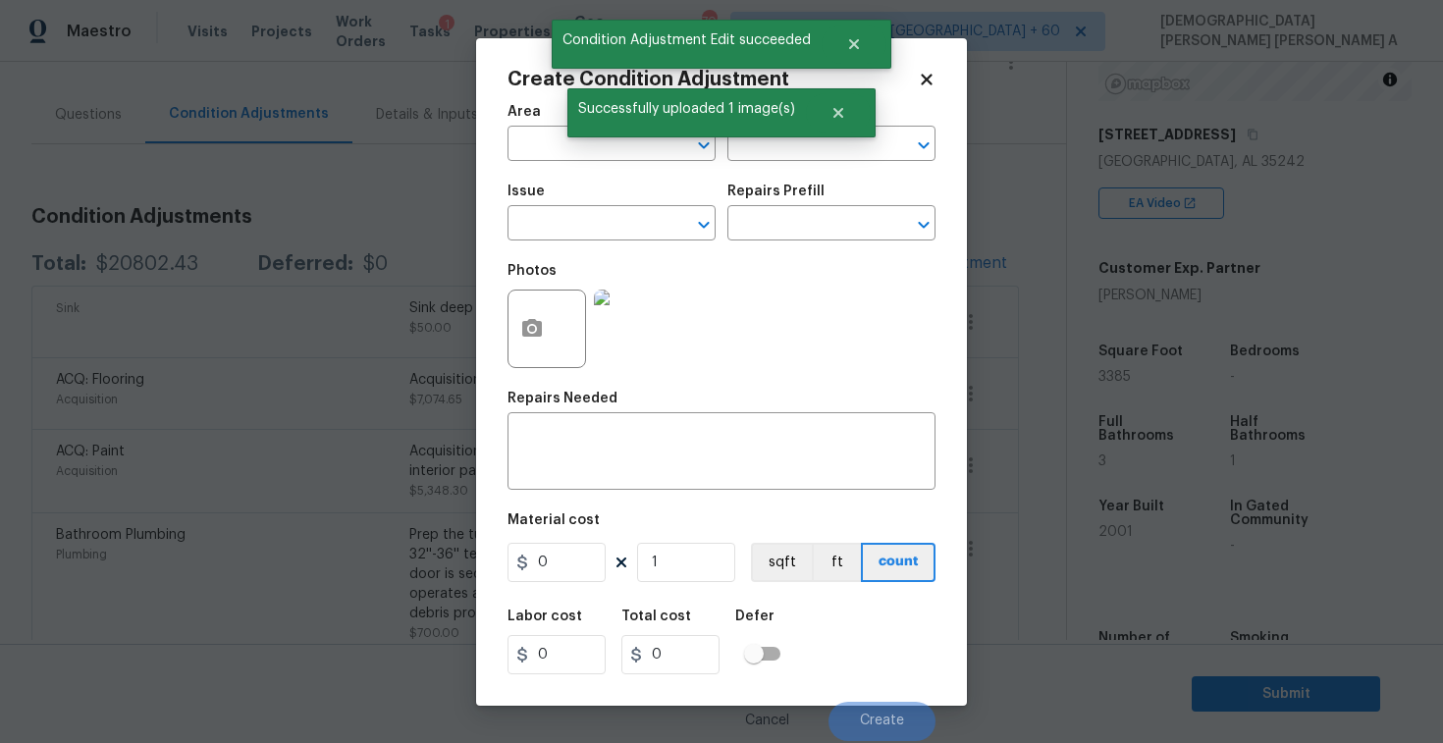
click at [508, 328] on div at bounding box center [547, 329] width 79 height 79
click at [534, 330] on circle "button" at bounding box center [532, 328] width 6 height 6
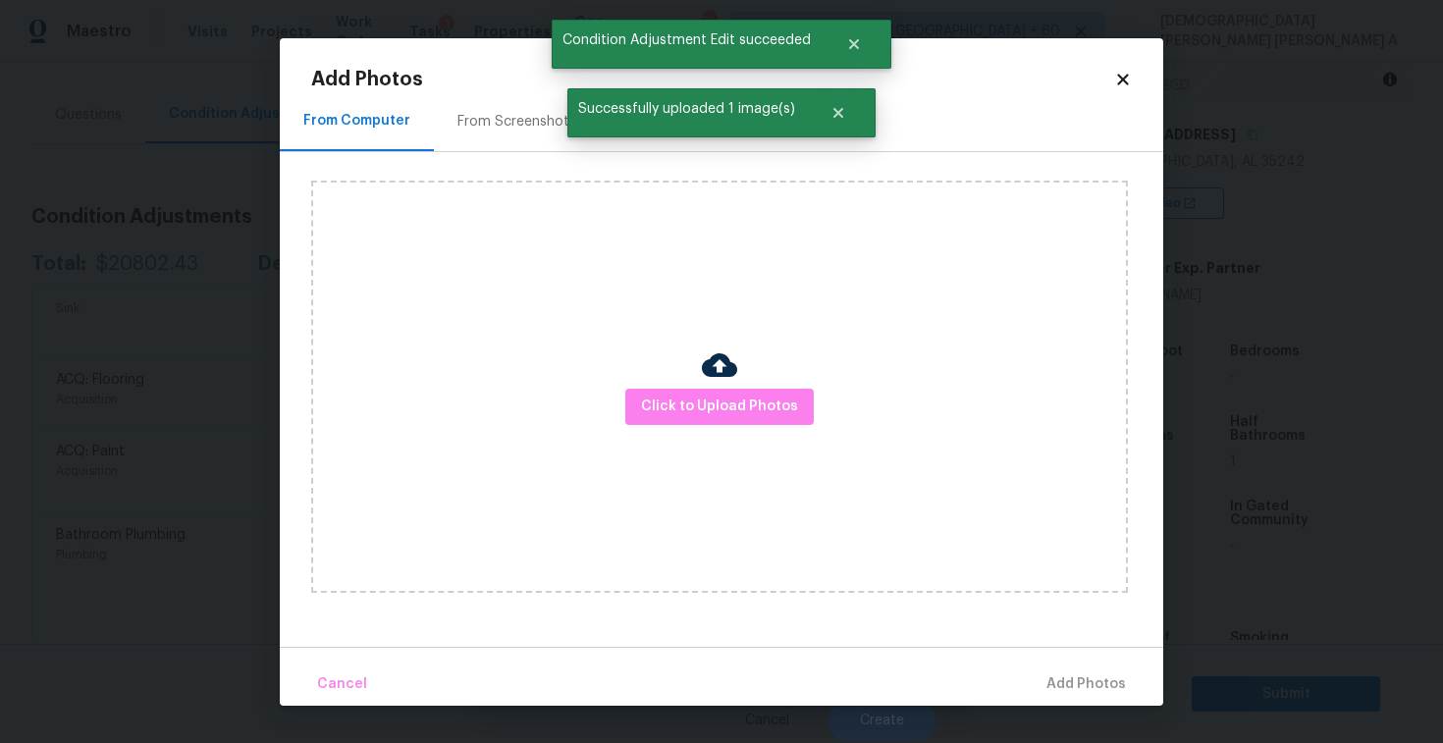
click at [712, 387] on div at bounding box center [719, 368] width 35 height 41
click at [712, 398] on span "Click to Upload Photos" at bounding box center [719, 407] width 157 height 25
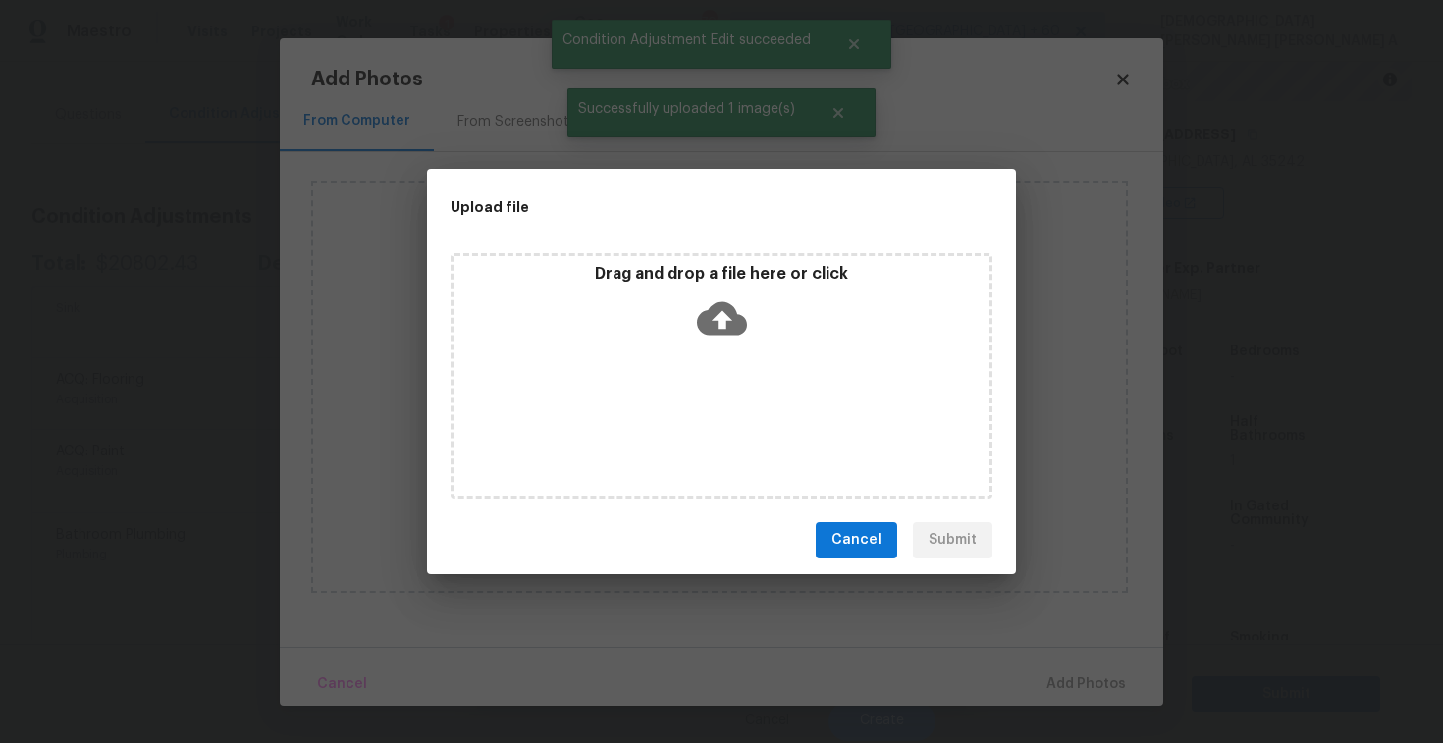
click at [713, 332] on icon at bounding box center [722, 317] width 50 height 33
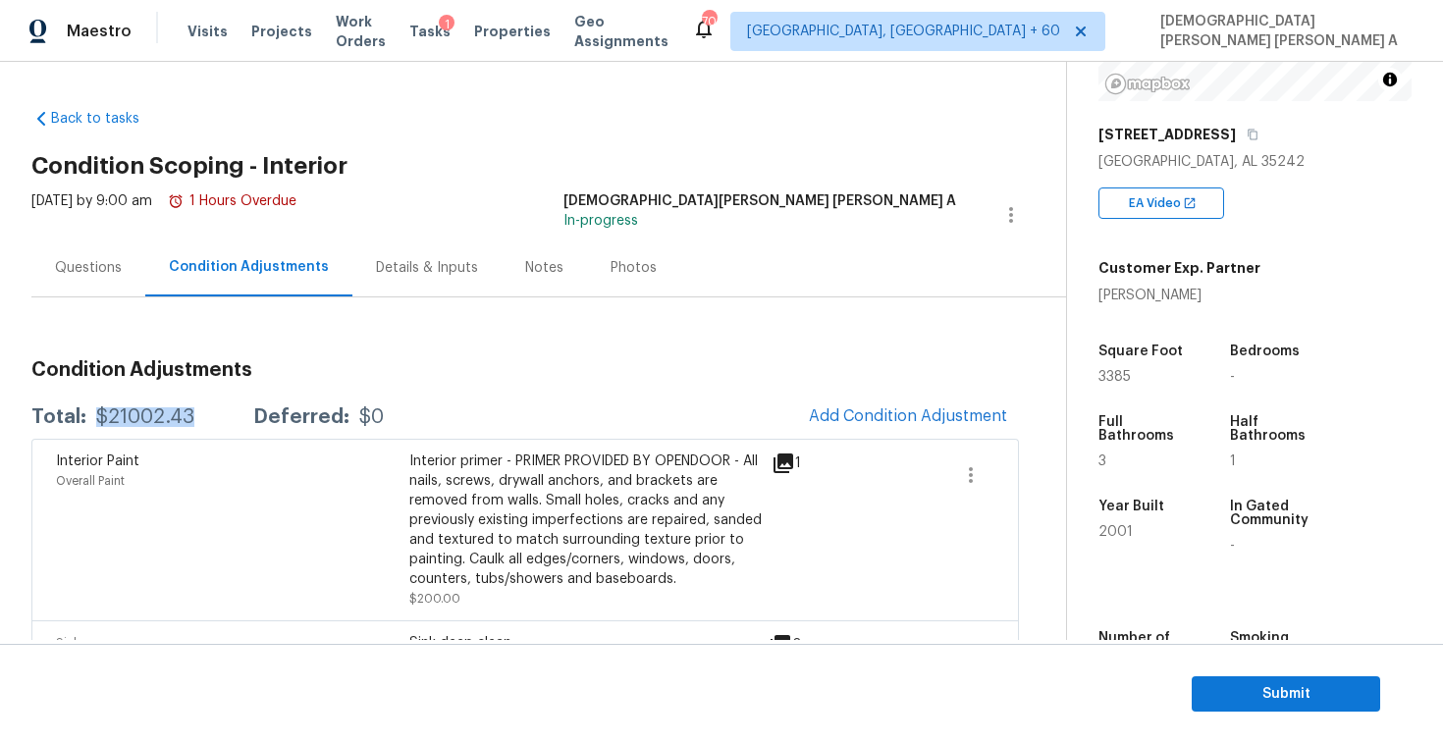
drag, startPoint x: 208, startPoint y: 413, endPoint x: 89, endPoint y: 412, distance: 118.8
click at [89, 412] on div "Total: $21002.43 Deferred: $0" at bounding box center [207, 417] width 352 height 20
copy div "$21002.43"
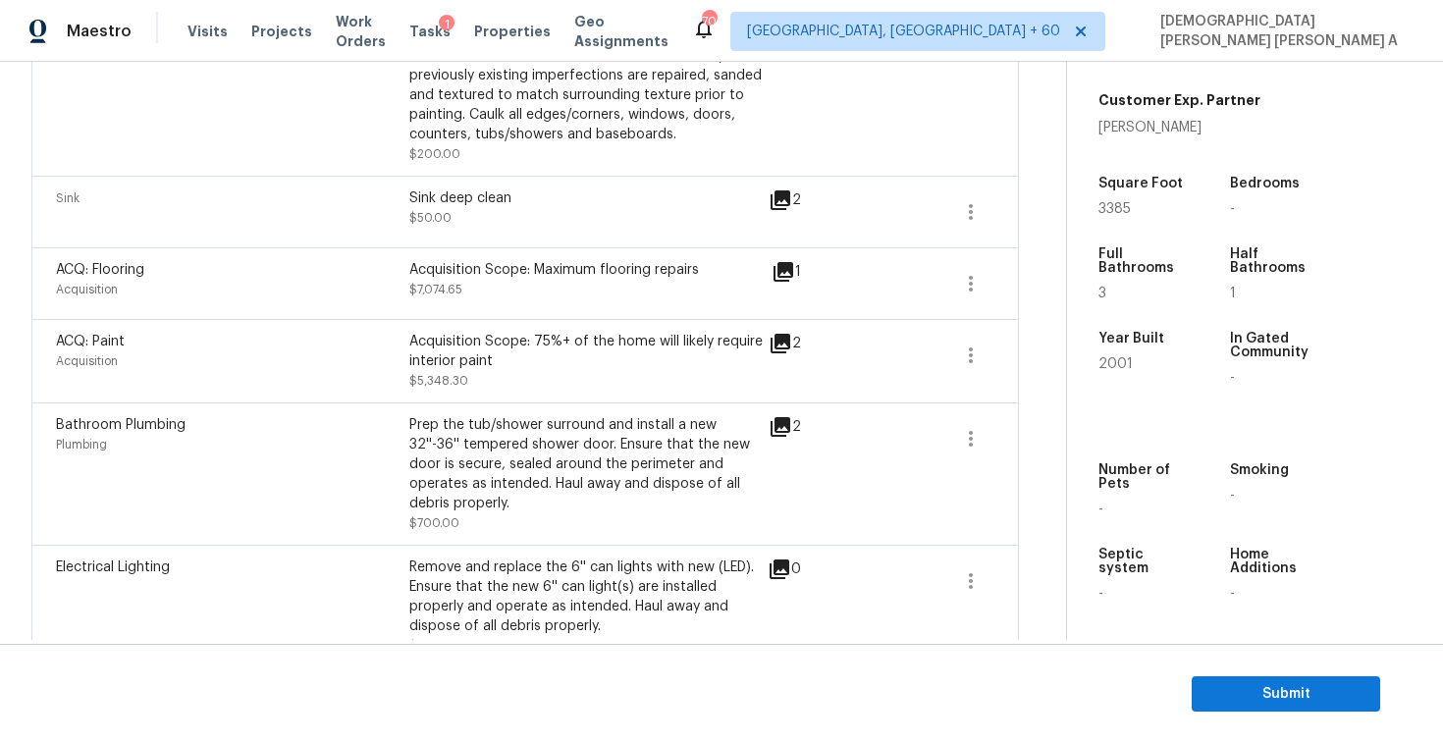
scroll to position [540, 0]
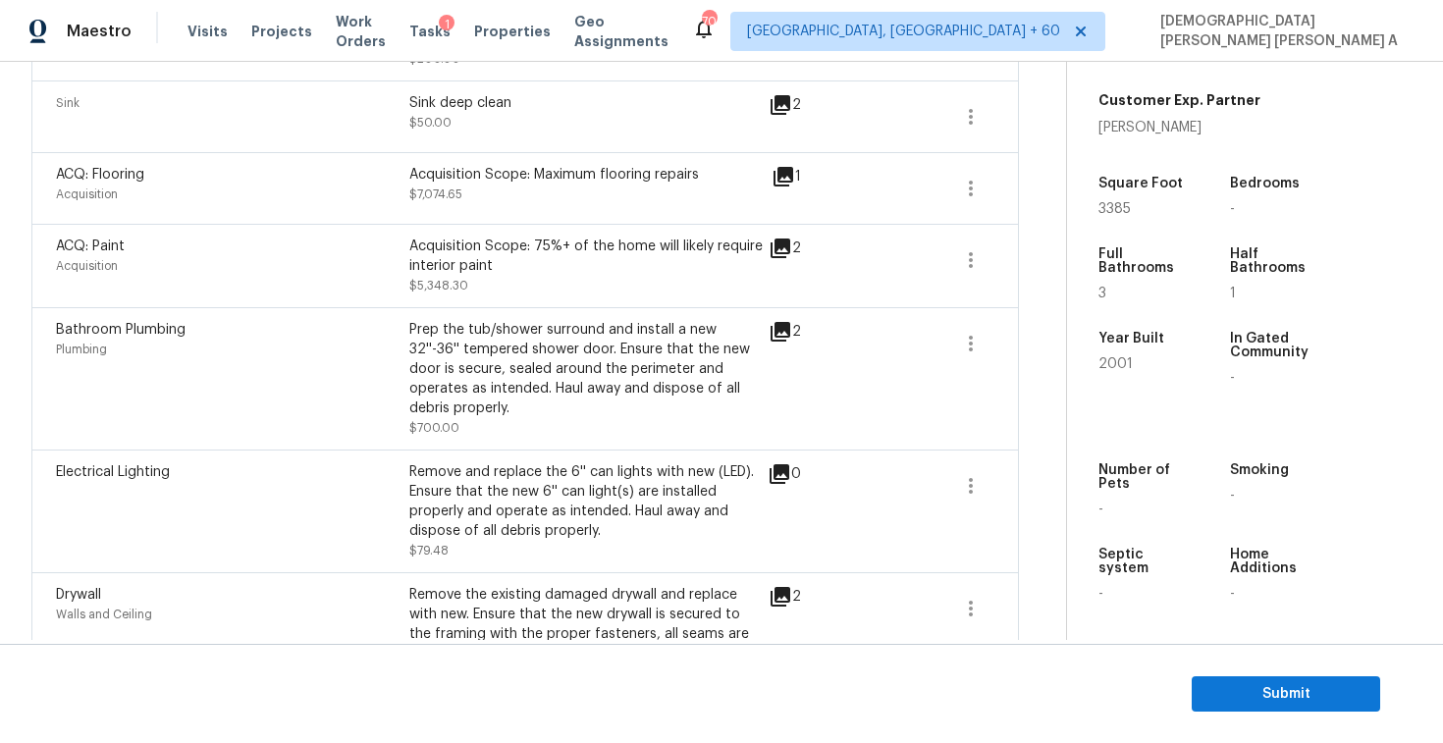
click at [1262, 719] on section "Submit" at bounding box center [721, 694] width 1443 height 100
click at [1242, 673] on section "Submit" at bounding box center [721, 694] width 1443 height 100
click at [1241, 694] on span "Submit" at bounding box center [1286, 694] width 157 height 25
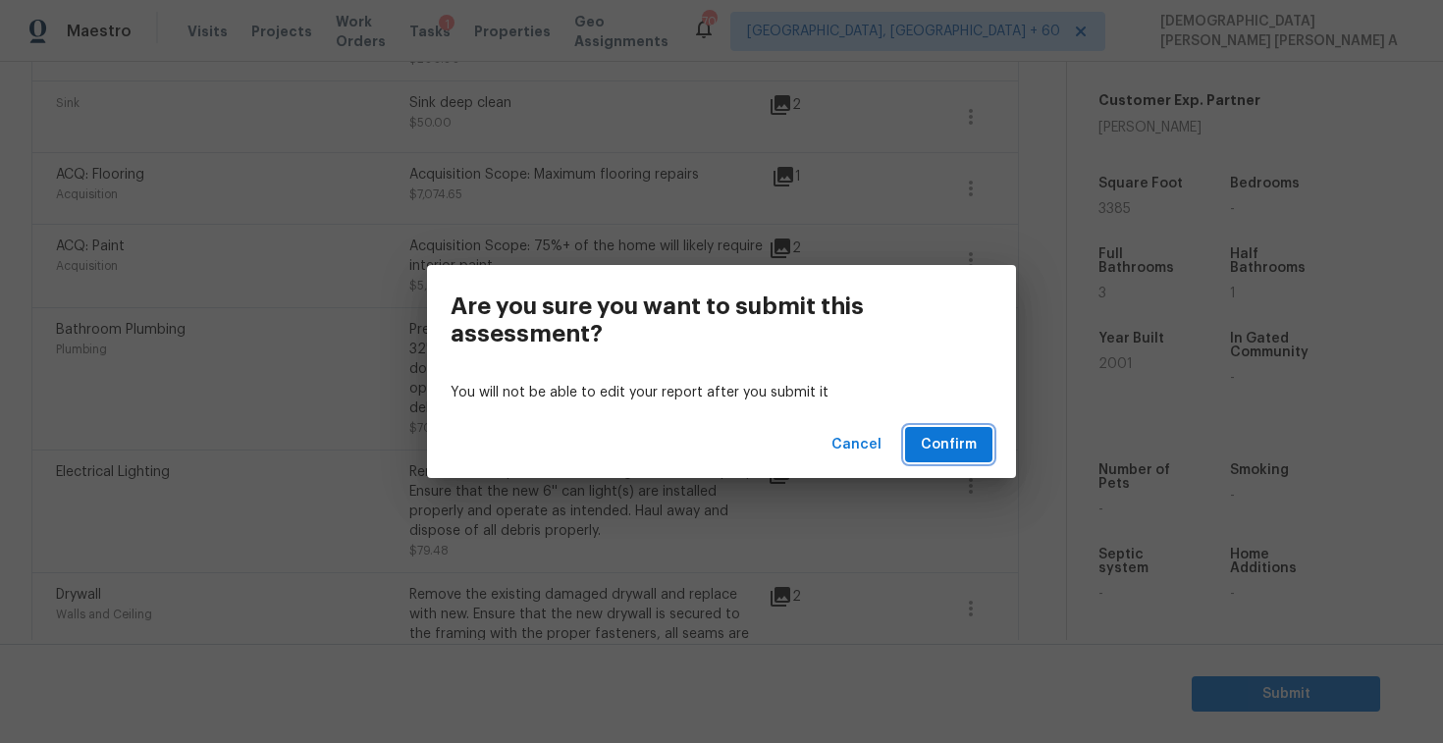
click at [950, 451] on span "Confirm" at bounding box center [949, 445] width 56 height 25
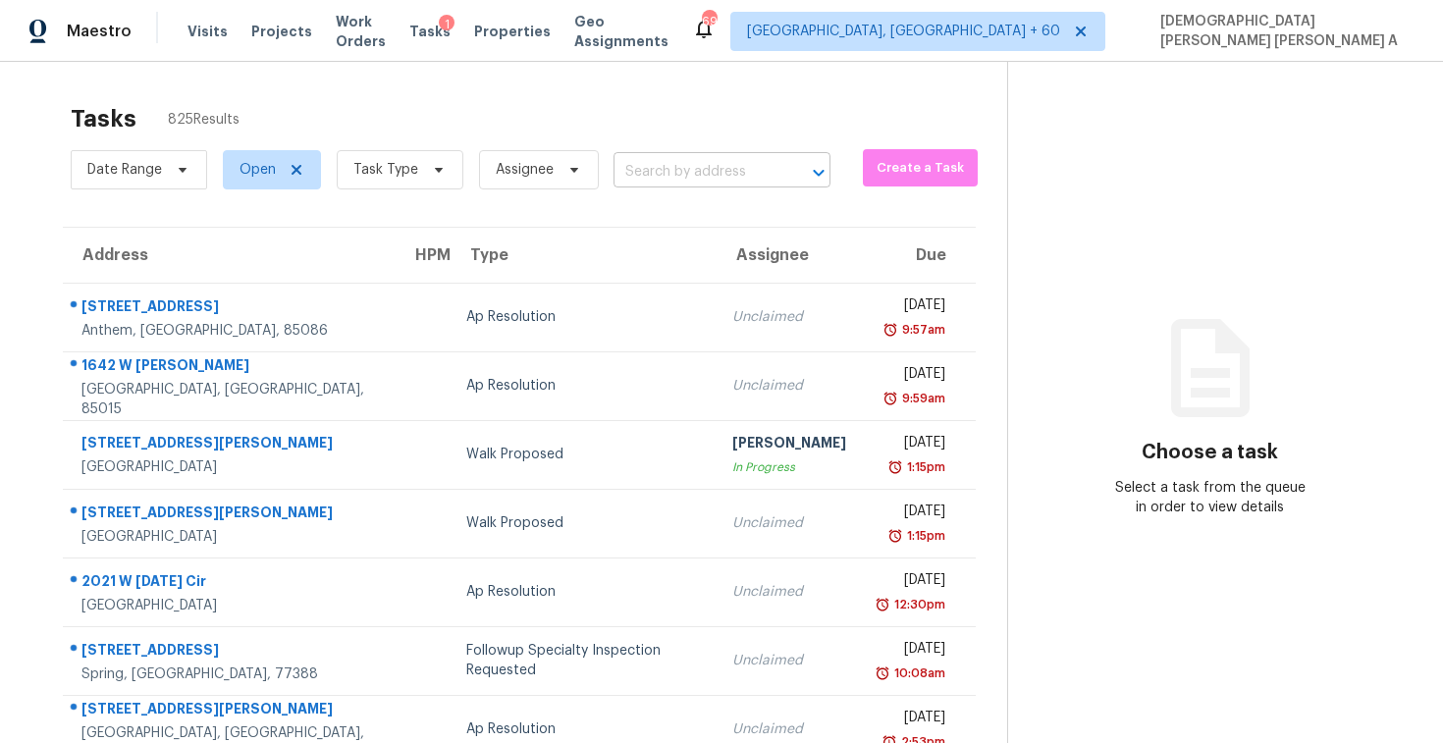
click at [725, 160] on input "text" at bounding box center [695, 172] width 162 height 30
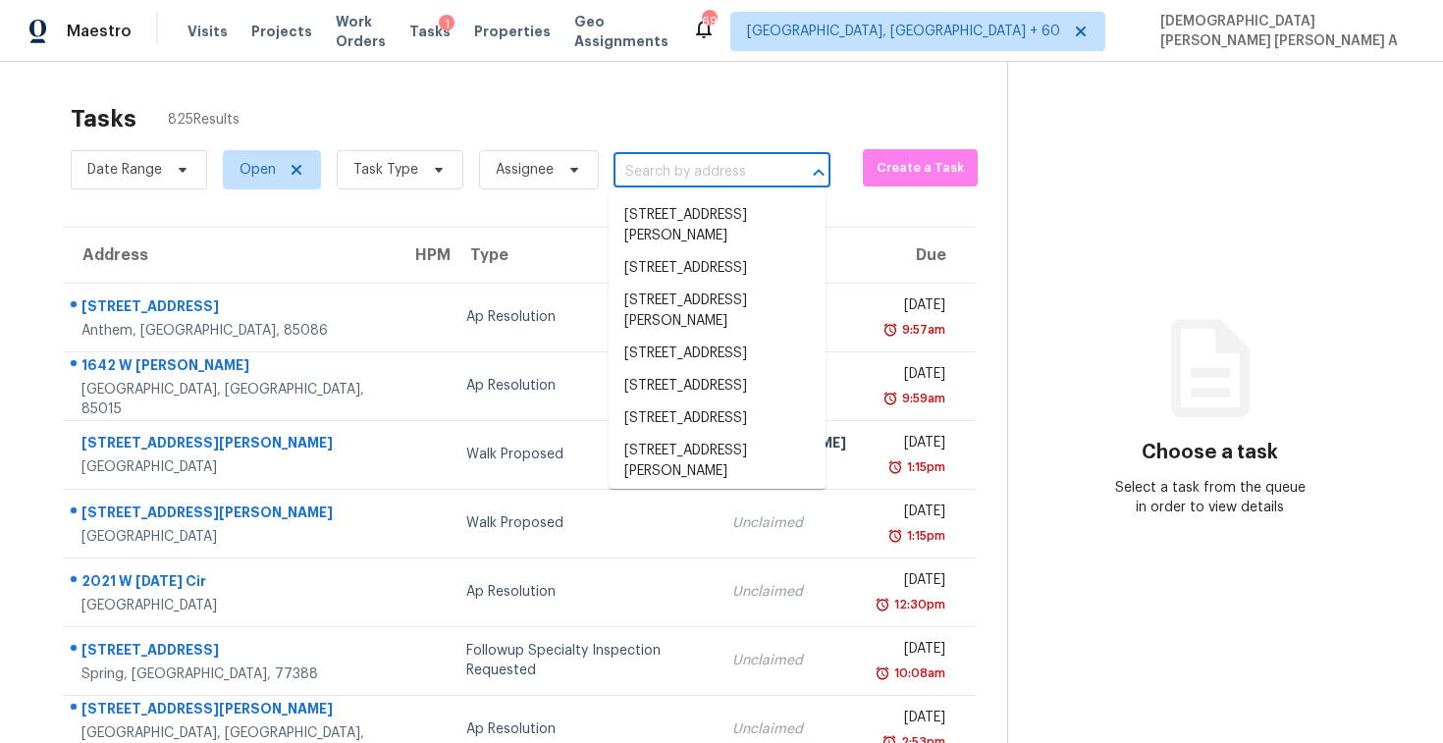
paste input "[STREET_ADDRESS][PERSON_NAME]"
type input "[STREET_ADDRESS][PERSON_NAME]"
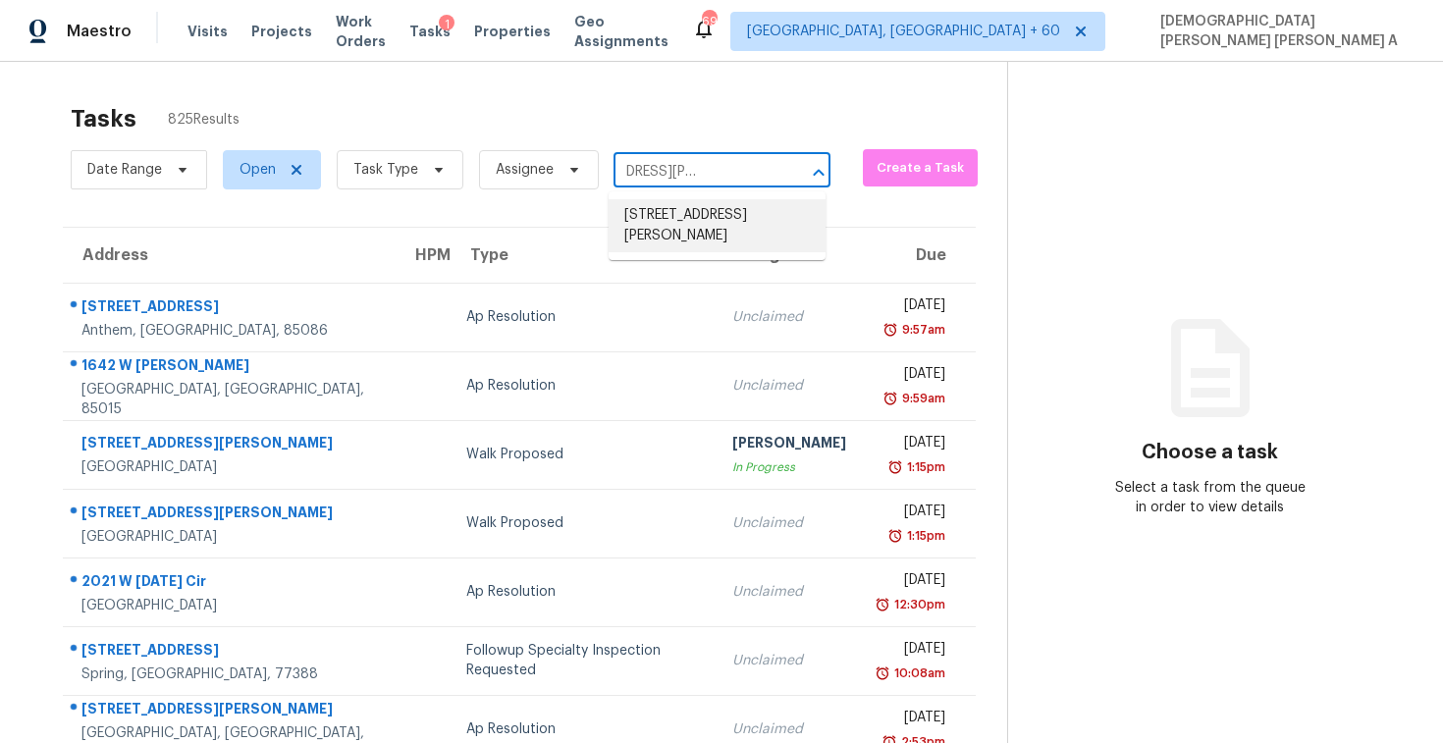
click at [731, 222] on li "[STREET_ADDRESS][PERSON_NAME]" at bounding box center [717, 225] width 217 height 53
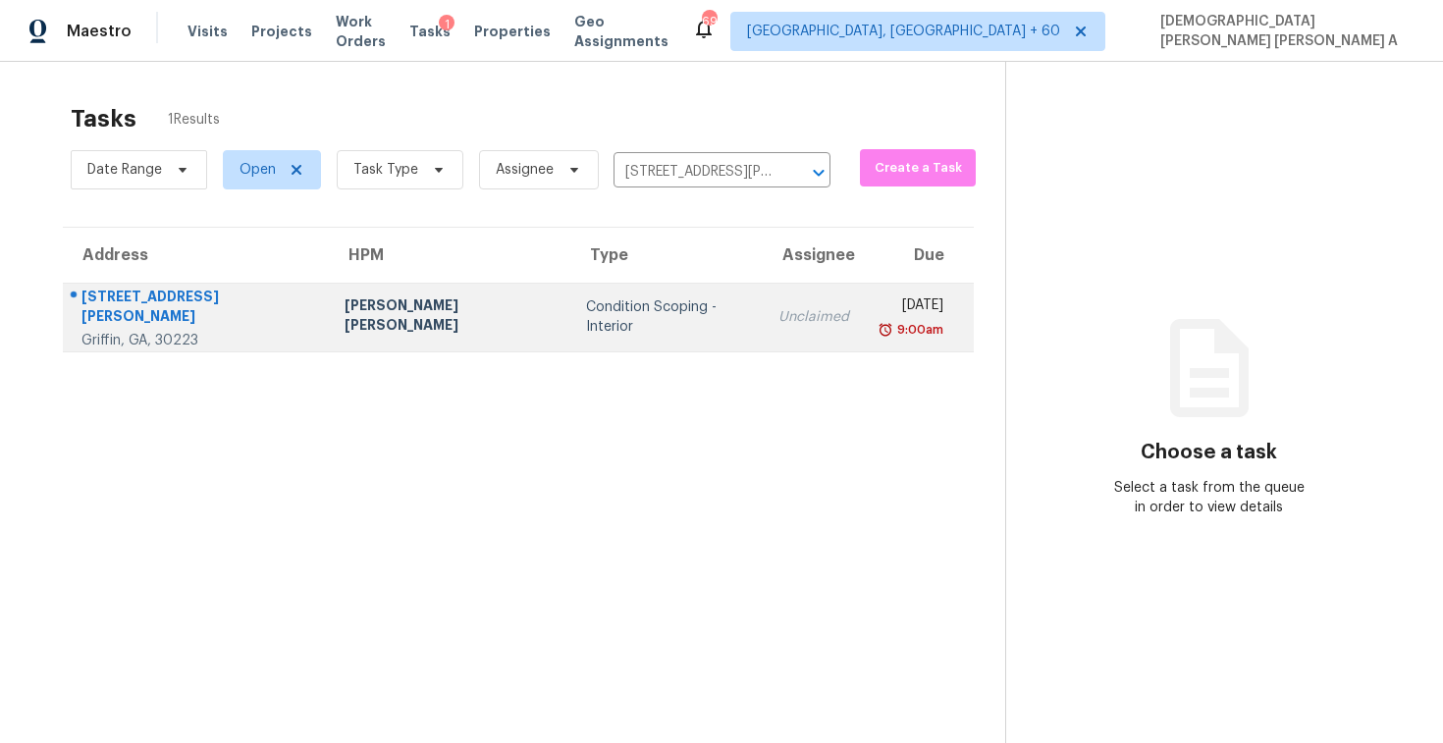
click at [643, 308] on td "Condition Scoping - Interior" at bounding box center [666, 317] width 192 height 69
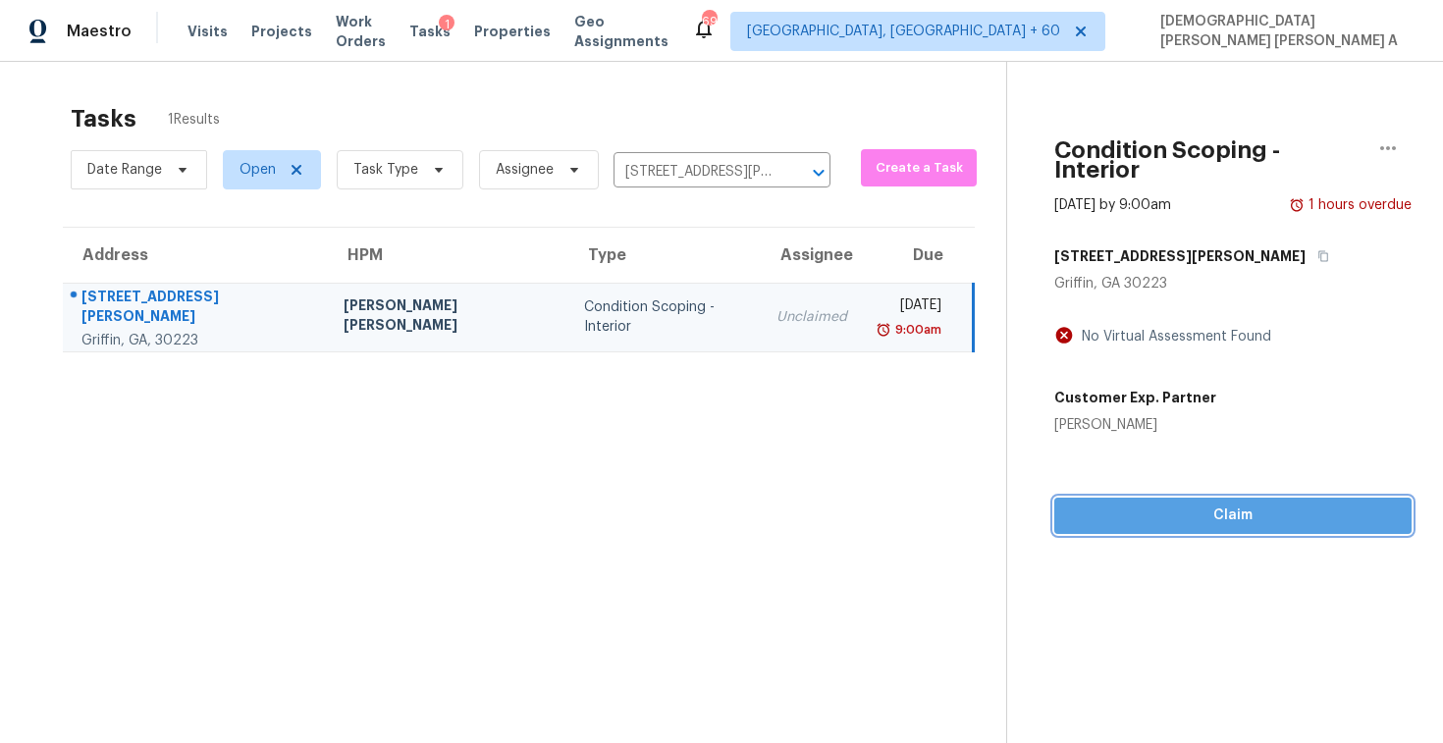
click at [1129, 504] on span "Claim" at bounding box center [1233, 516] width 326 height 25
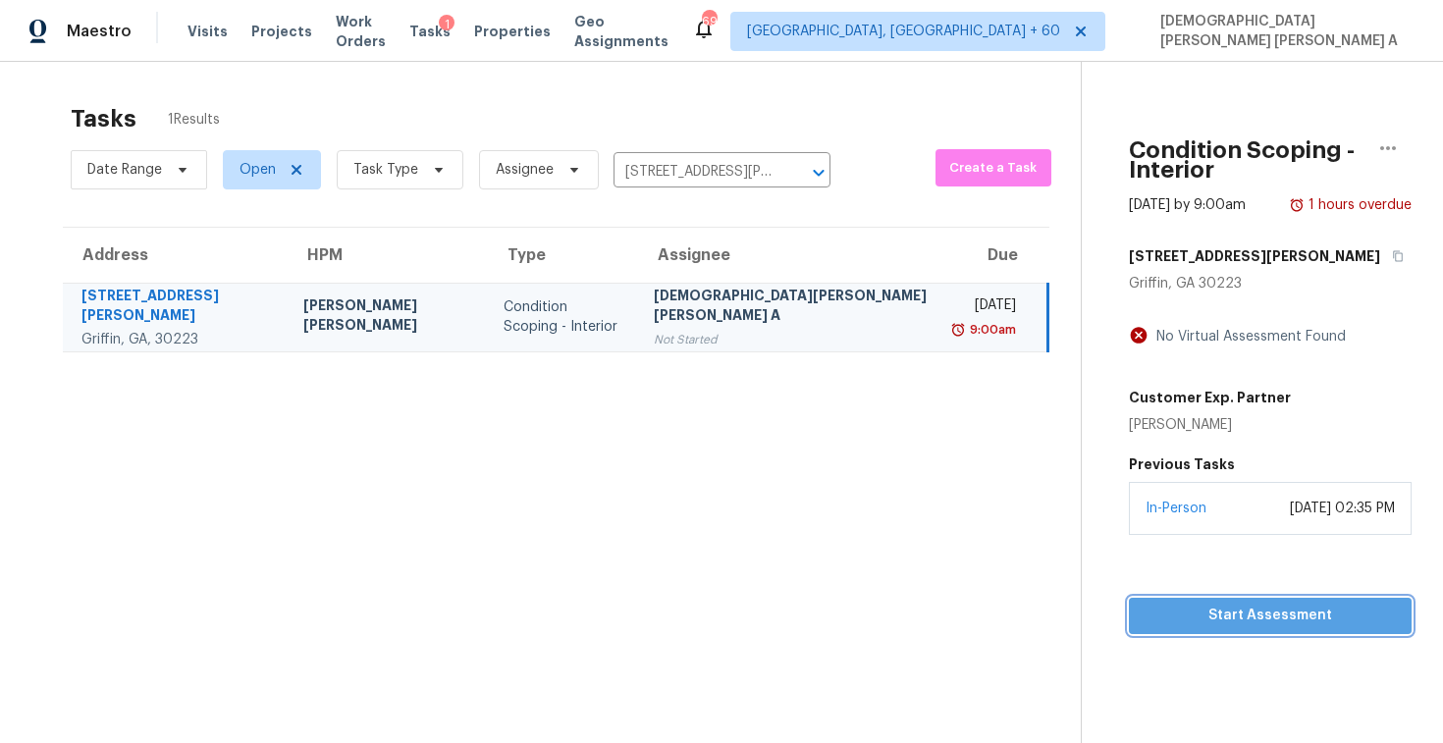
click at [1145, 623] on span "Start Assessment" at bounding box center [1270, 616] width 251 height 25
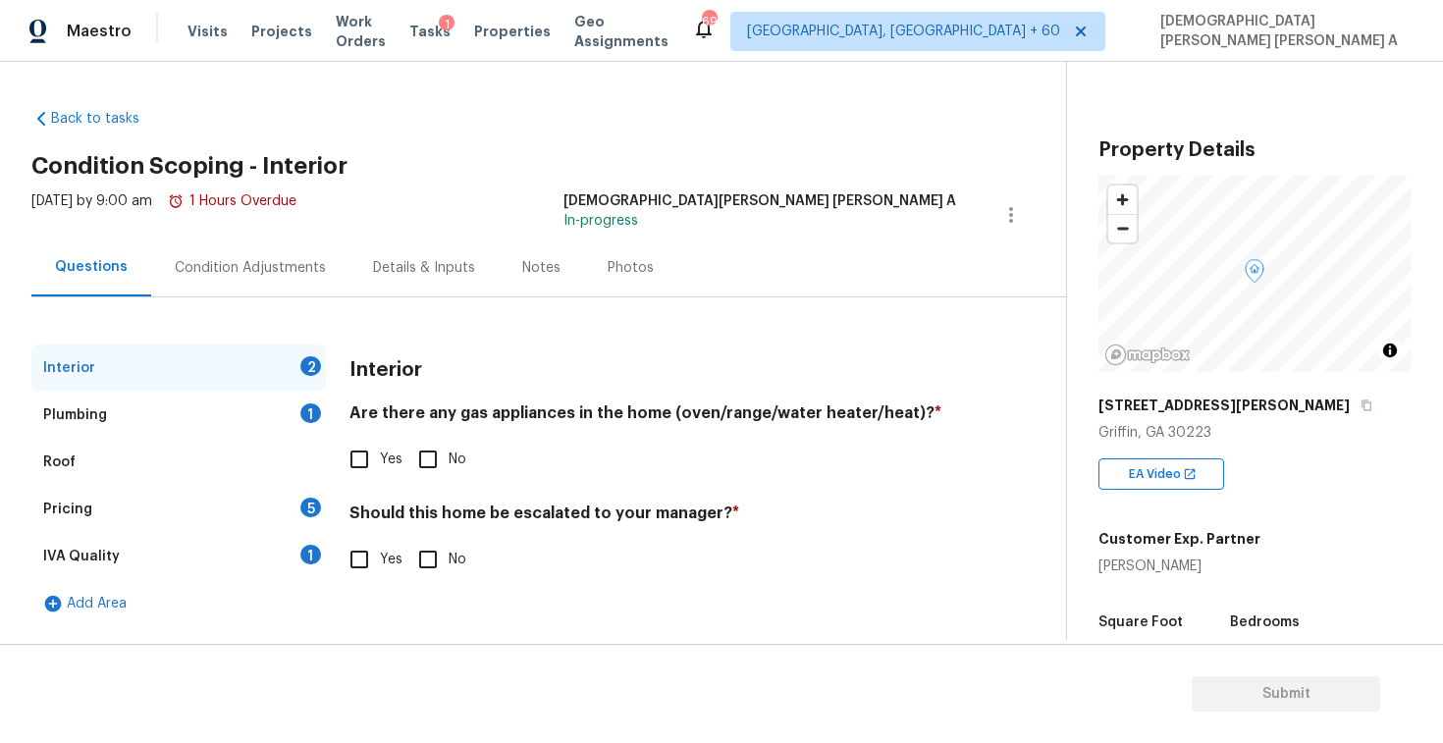
click at [474, 91] on div "Back to tasks Condition Scoping - Interior Mon, Sep 22 2025 by 9:00 am 1 Hours …" at bounding box center [721, 351] width 1443 height 578
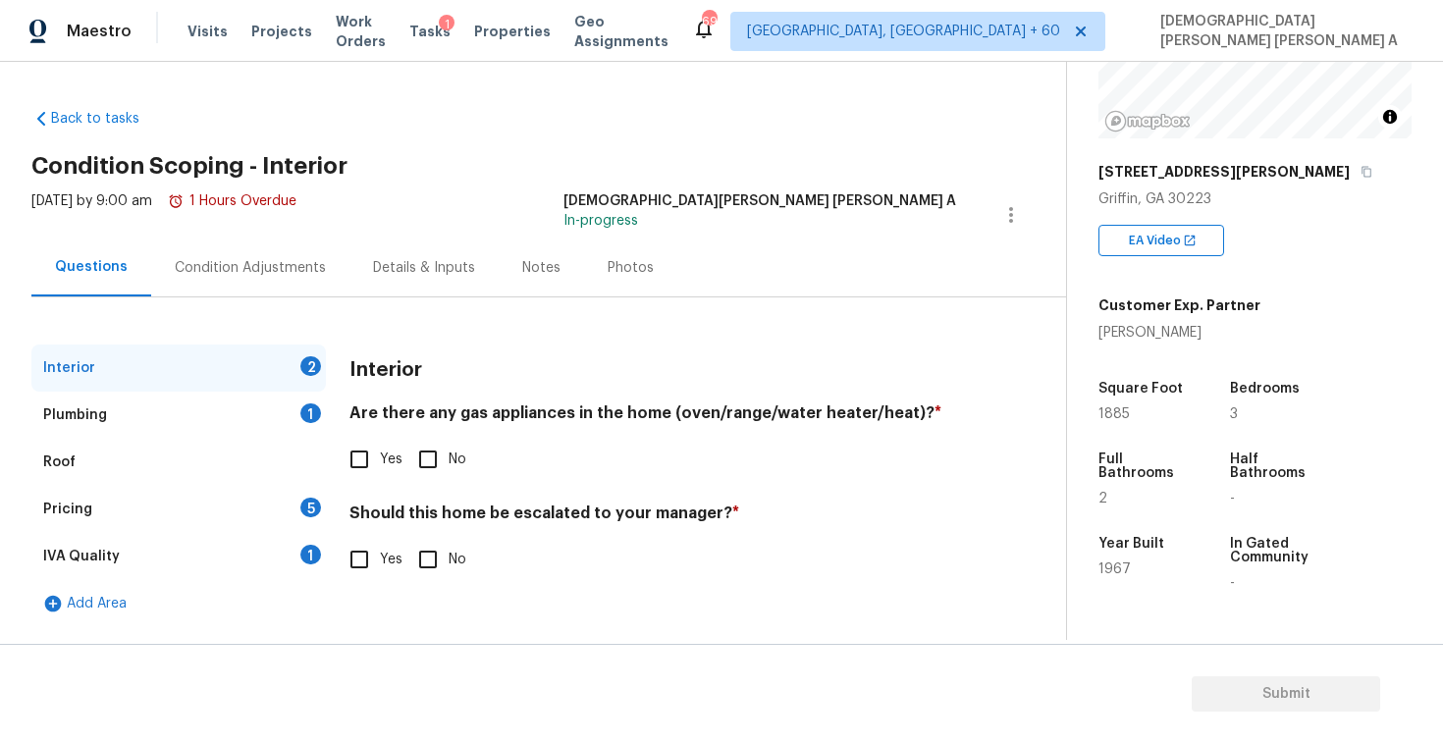
click at [379, 455] on input "Yes" at bounding box center [359, 459] width 41 height 41
checkbox input "true"
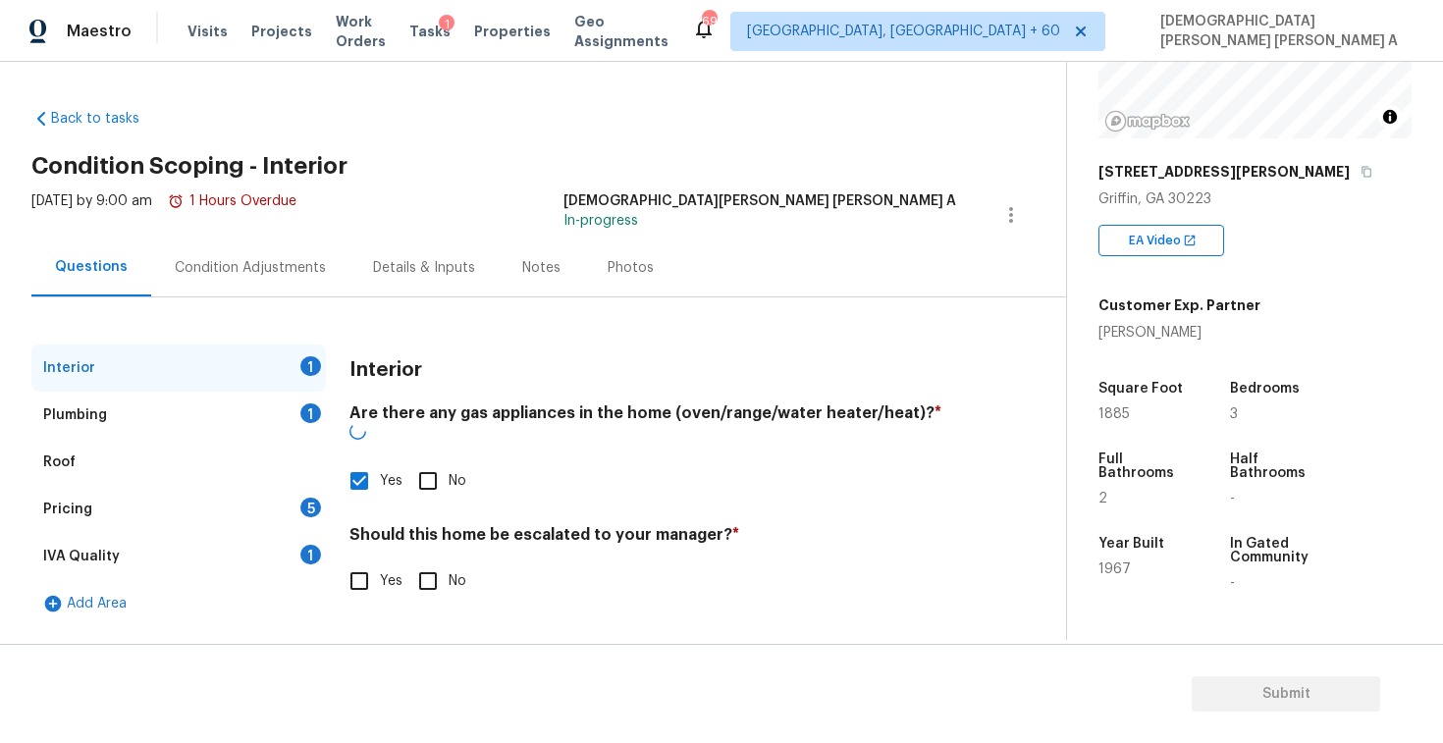
click at [412, 566] on input "No" at bounding box center [427, 581] width 41 height 41
checkbox input "true"
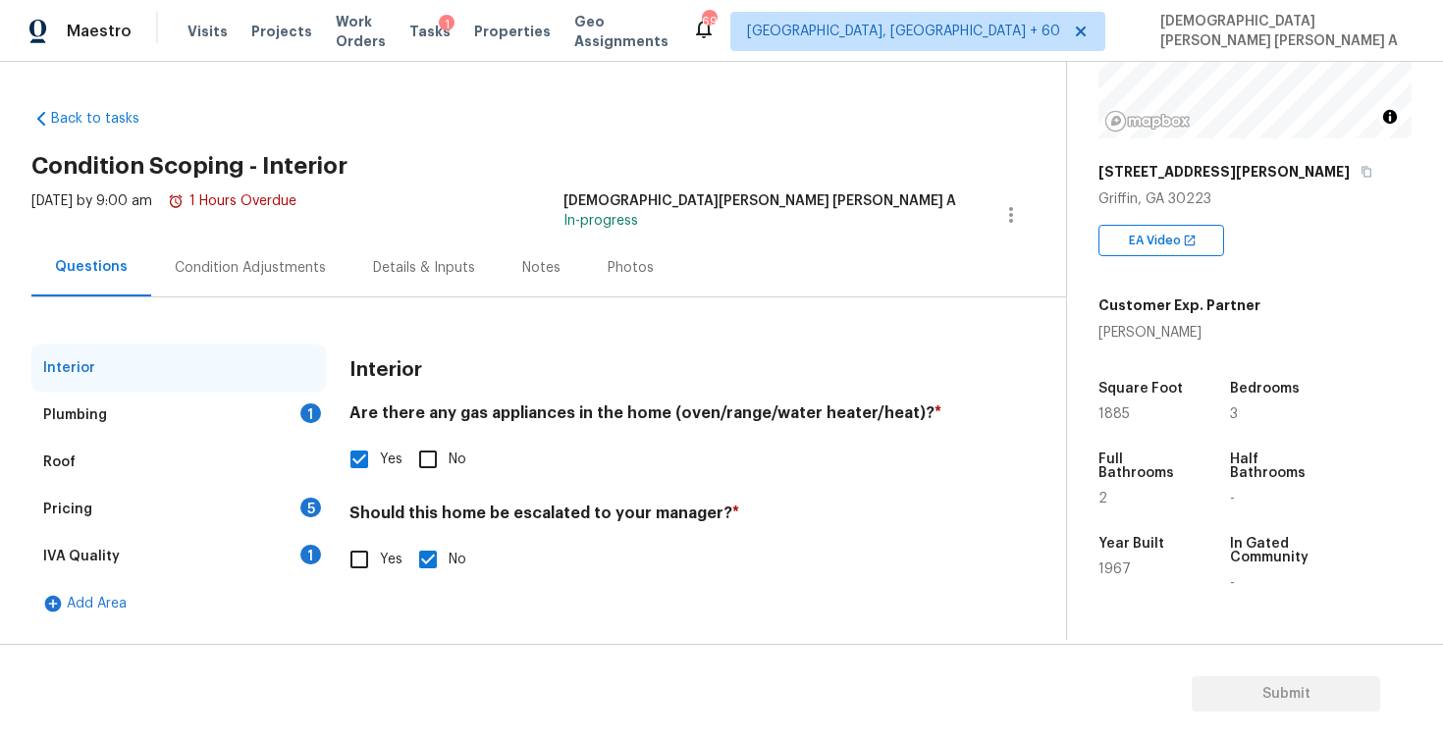
click at [253, 405] on div "Plumbing 1" at bounding box center [178, 415] width 295 height 47
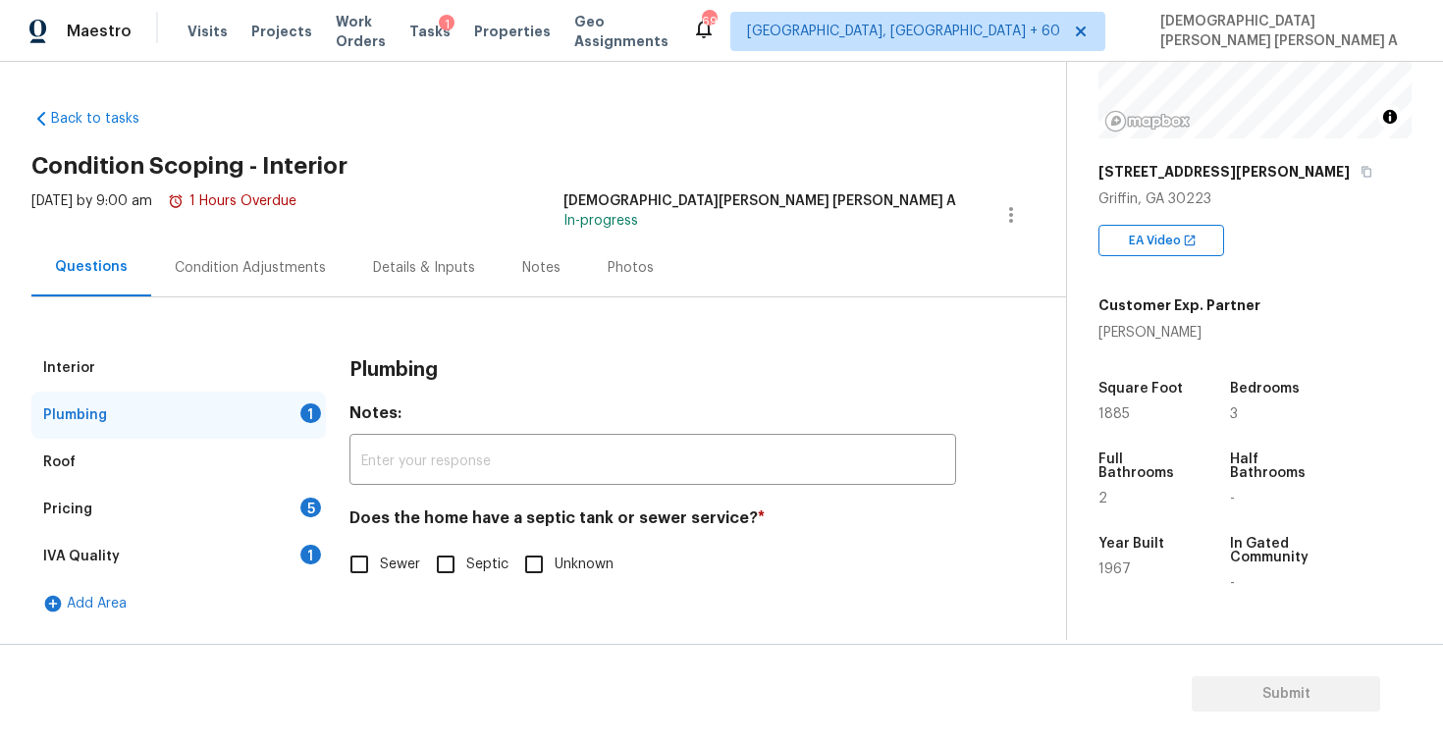
click at [369, 565] on input "Sewer" at bounding box center [359, 564] width 41 height 41
checkbox input "true"
click at [255, 489] on div "Pricing 5" at bounding box center [178, 509] width 295 height 47
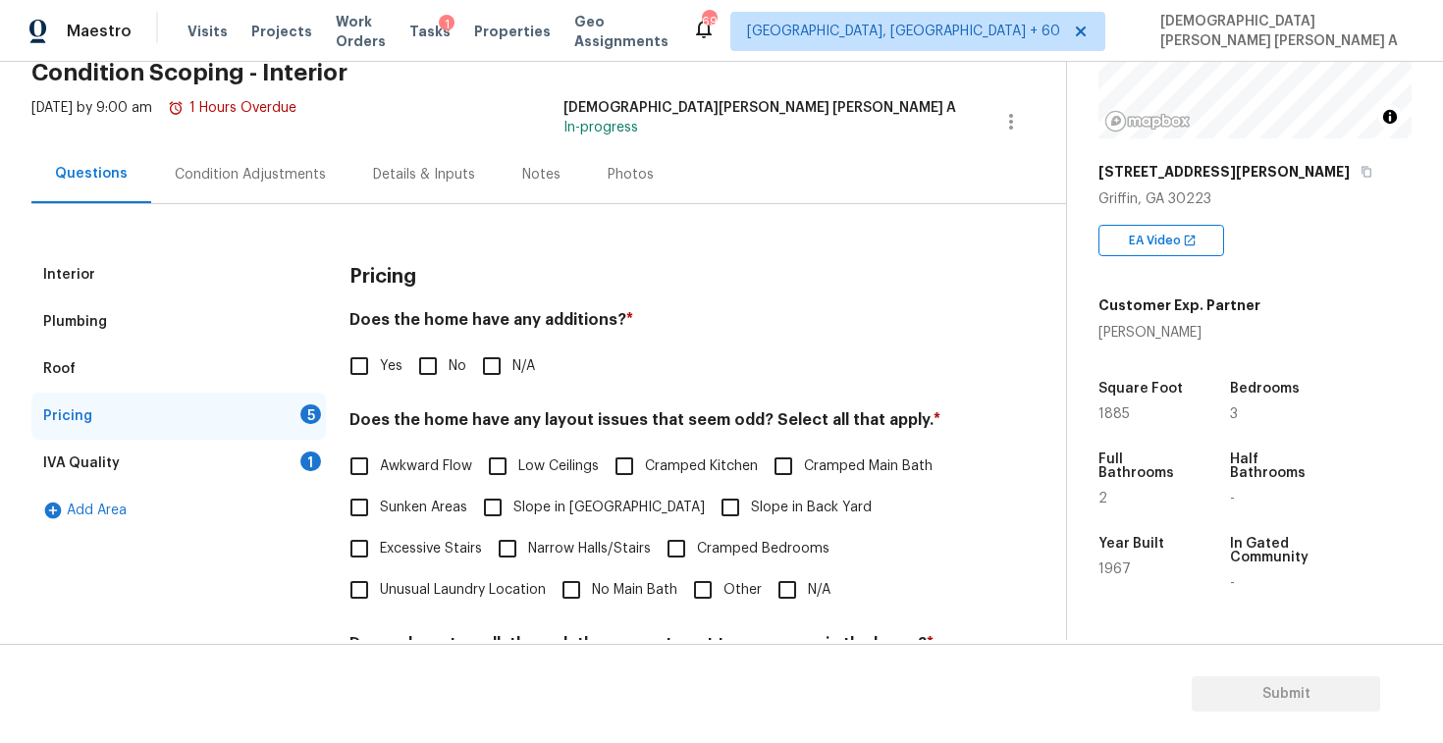
scroll to position [97, 0]
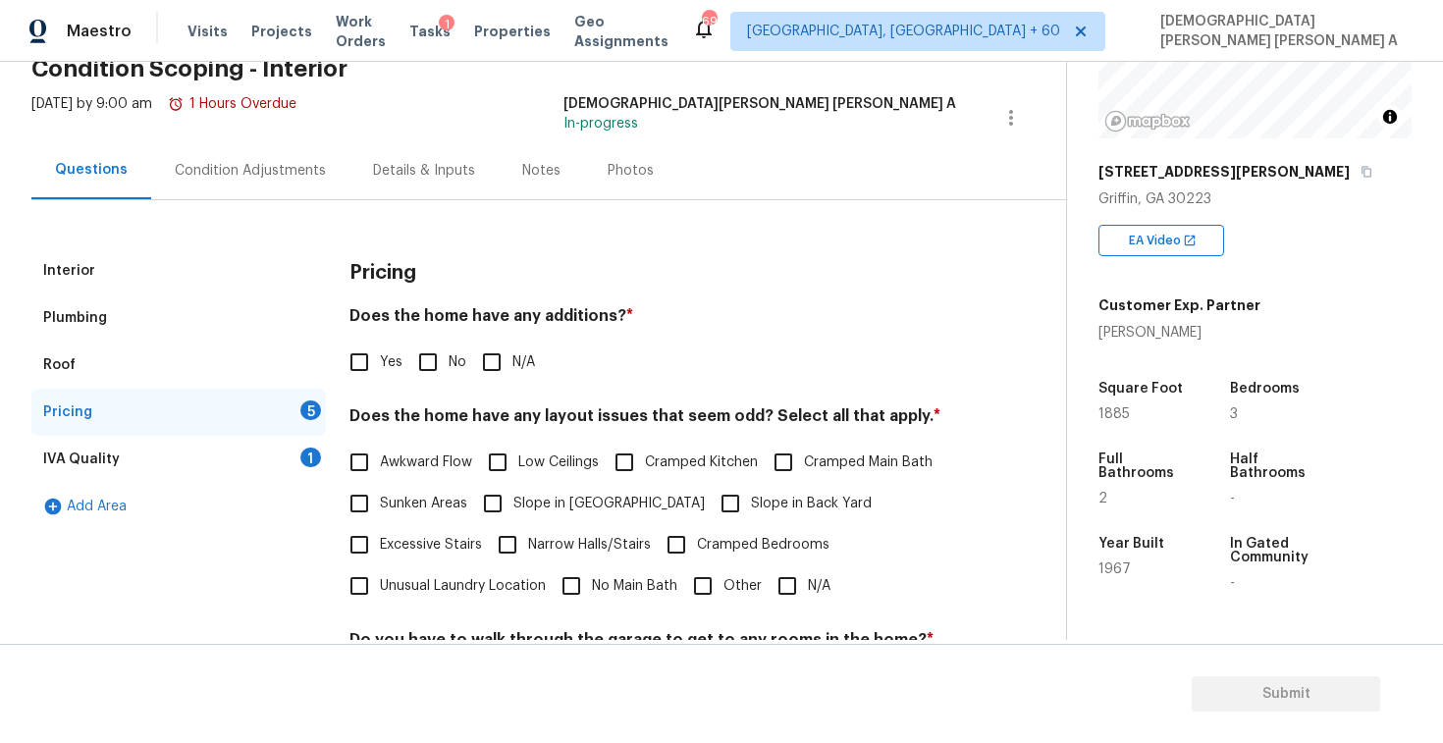
click at [341, 373] on input "Yes" at bounding box center [359, 362] width 41 height 41
checkbox input "true"
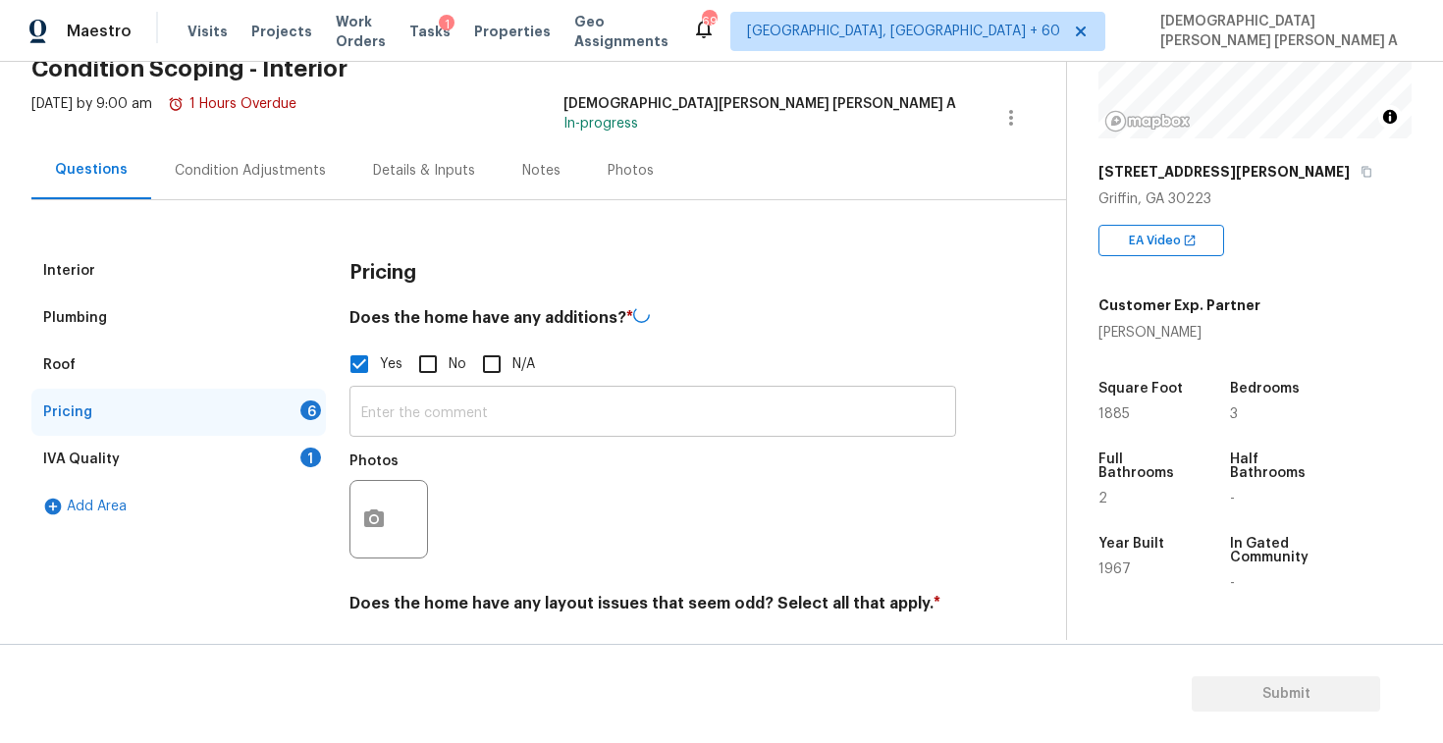
click at [473, 424] on input "text" at bounding box center [653, 414] width 607 height 46
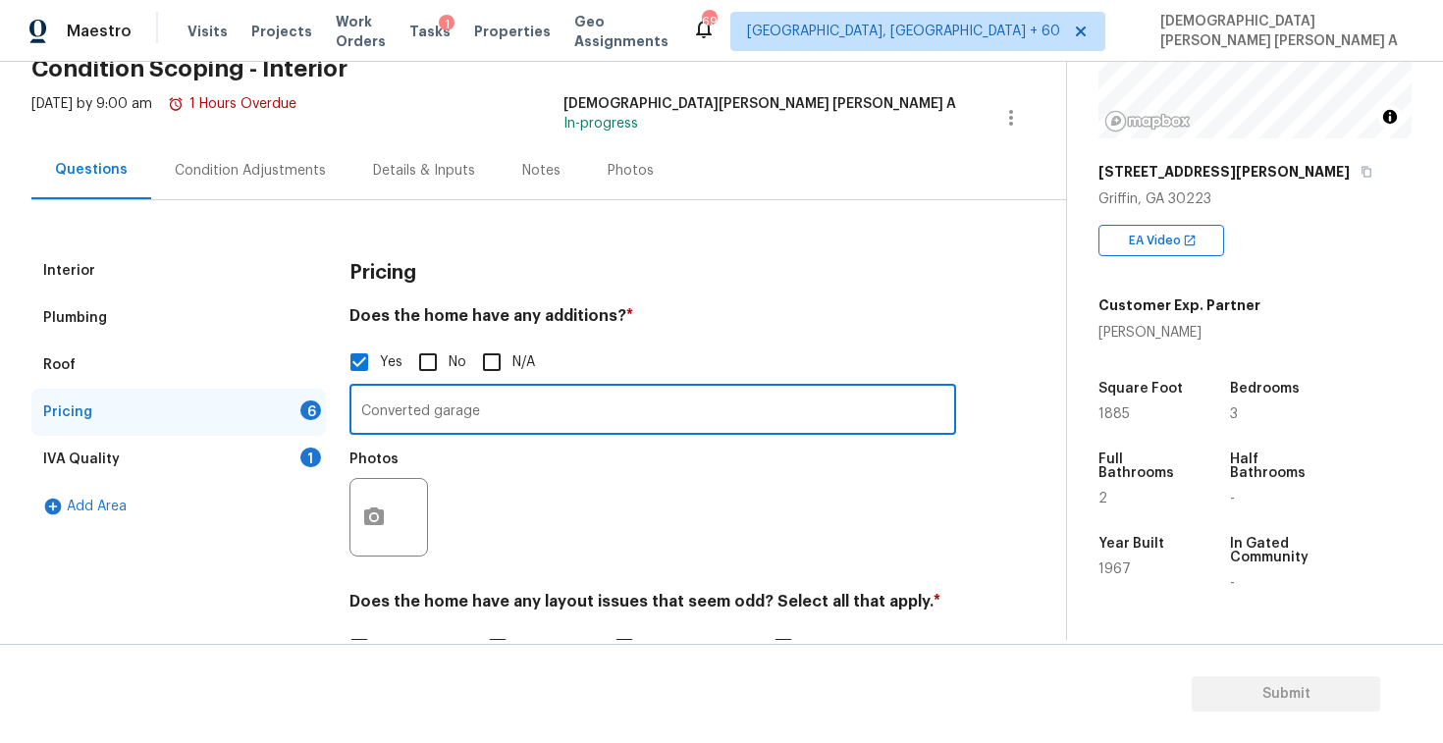
type input "Converted garage"
click at [380, 519] on icon "button" at bounding box center [374, 517] width 20 height 18
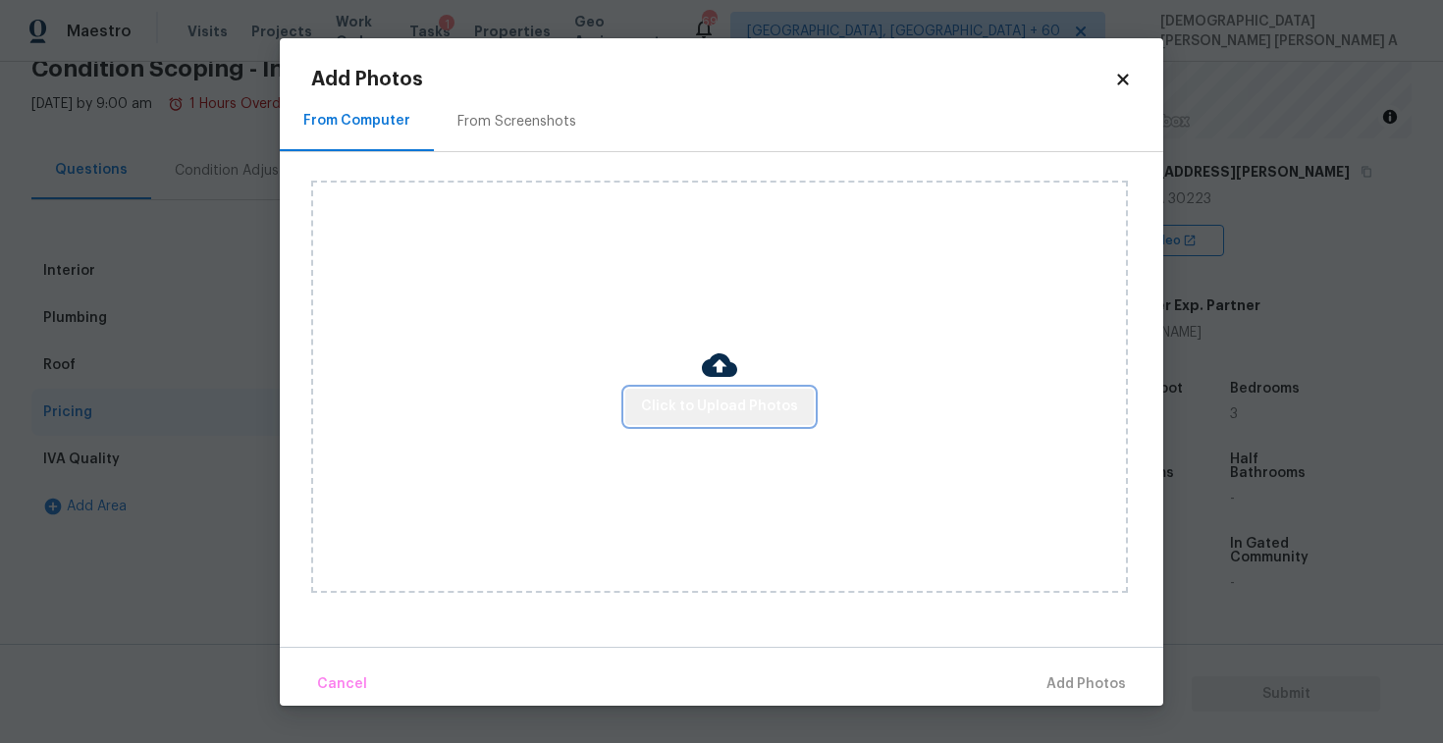
click at [791, 402] on span "Click to Upload Photos" at bounding box center [719, 407] width 157 height 25
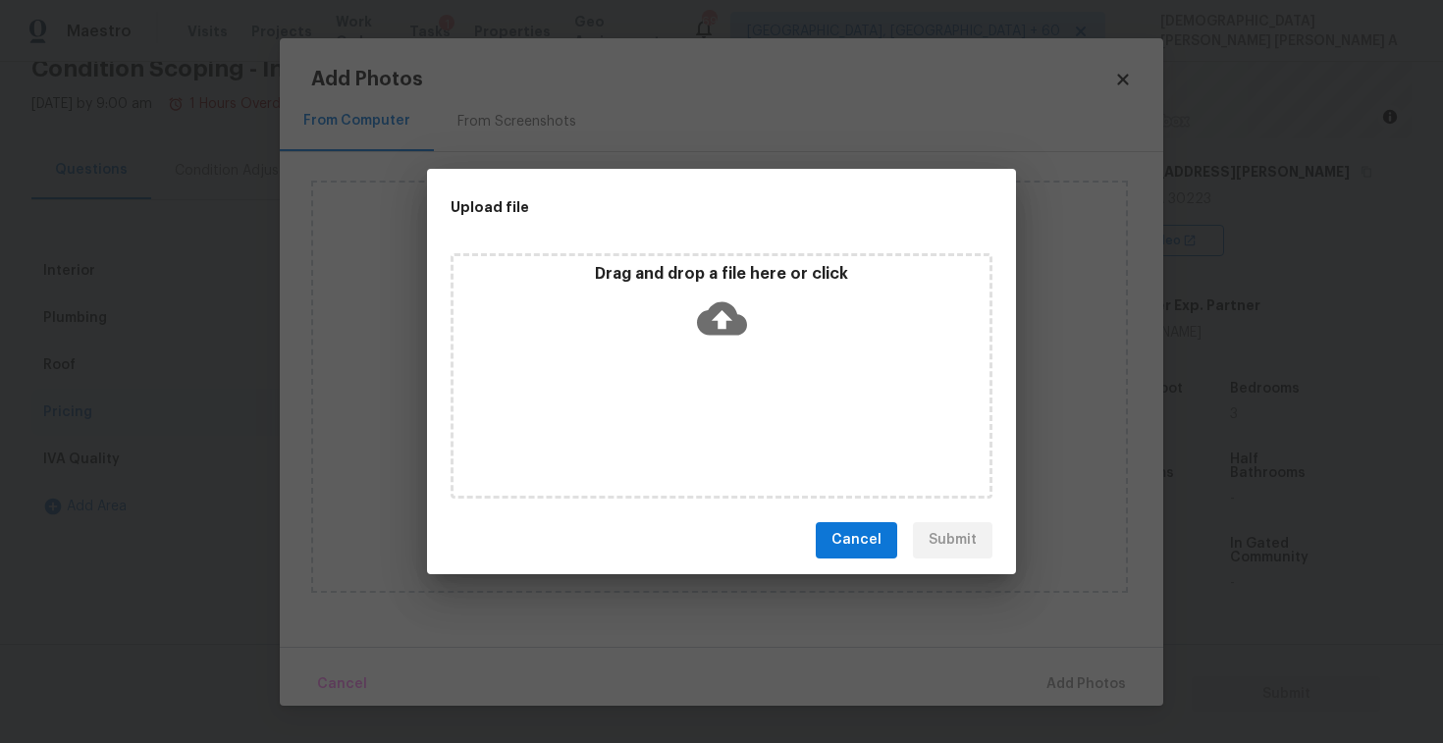
click at [673, 277] on p "Drag and drop a file here or click" at bounding box center [722, 274] width 536 height 21
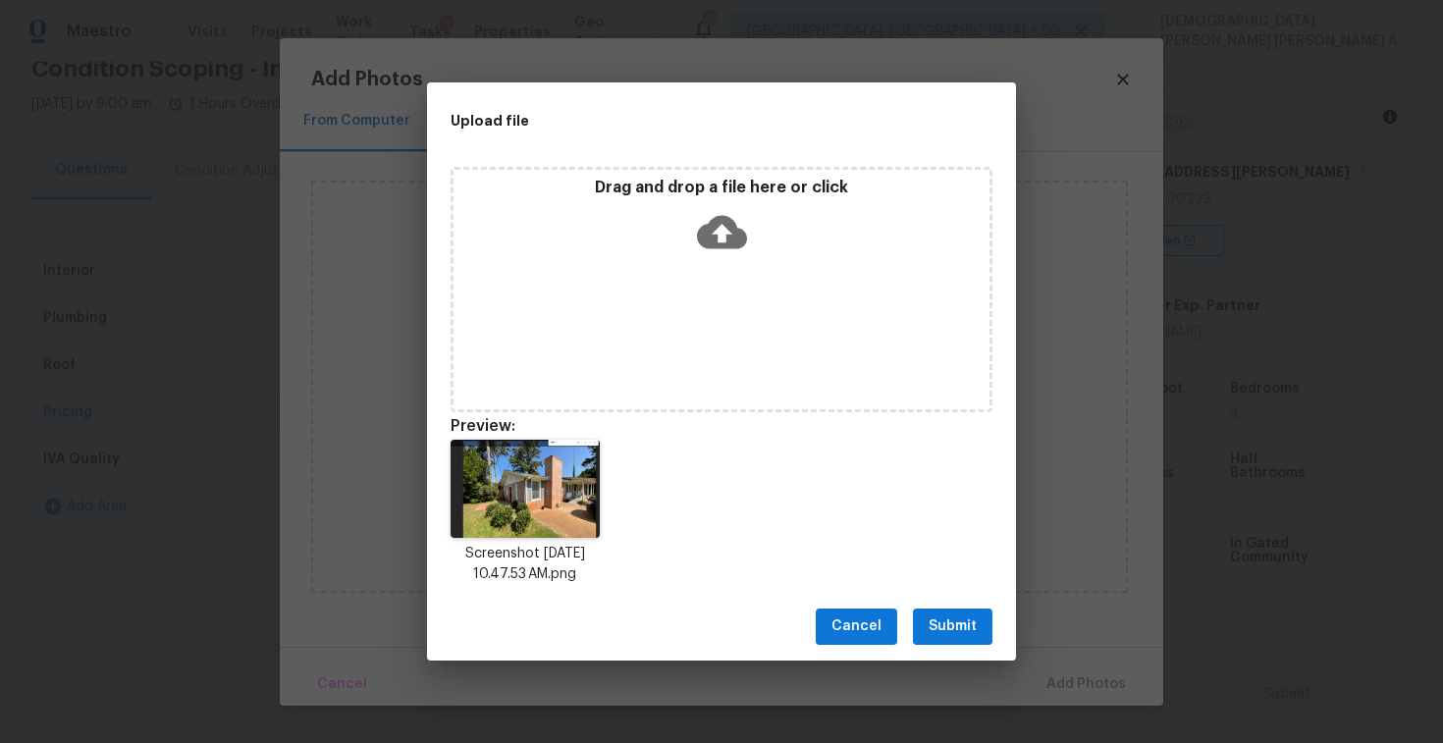
click at [959, 622] on span "Submit" at bounding box center [953, 627] width 48 height 25
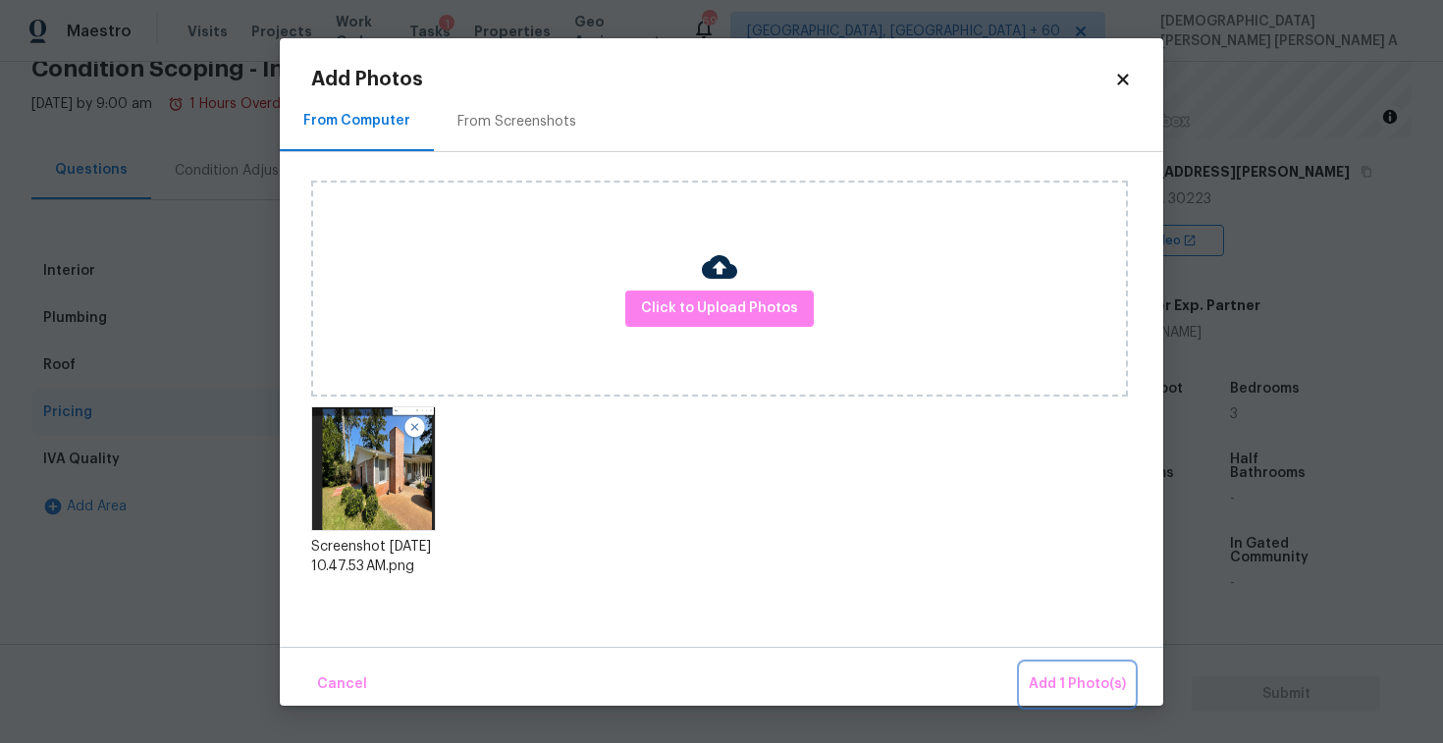
click at [1119, 687] on span "Add 1 Photo(s)" at bounding box center [1077, 685] width 97 height 25
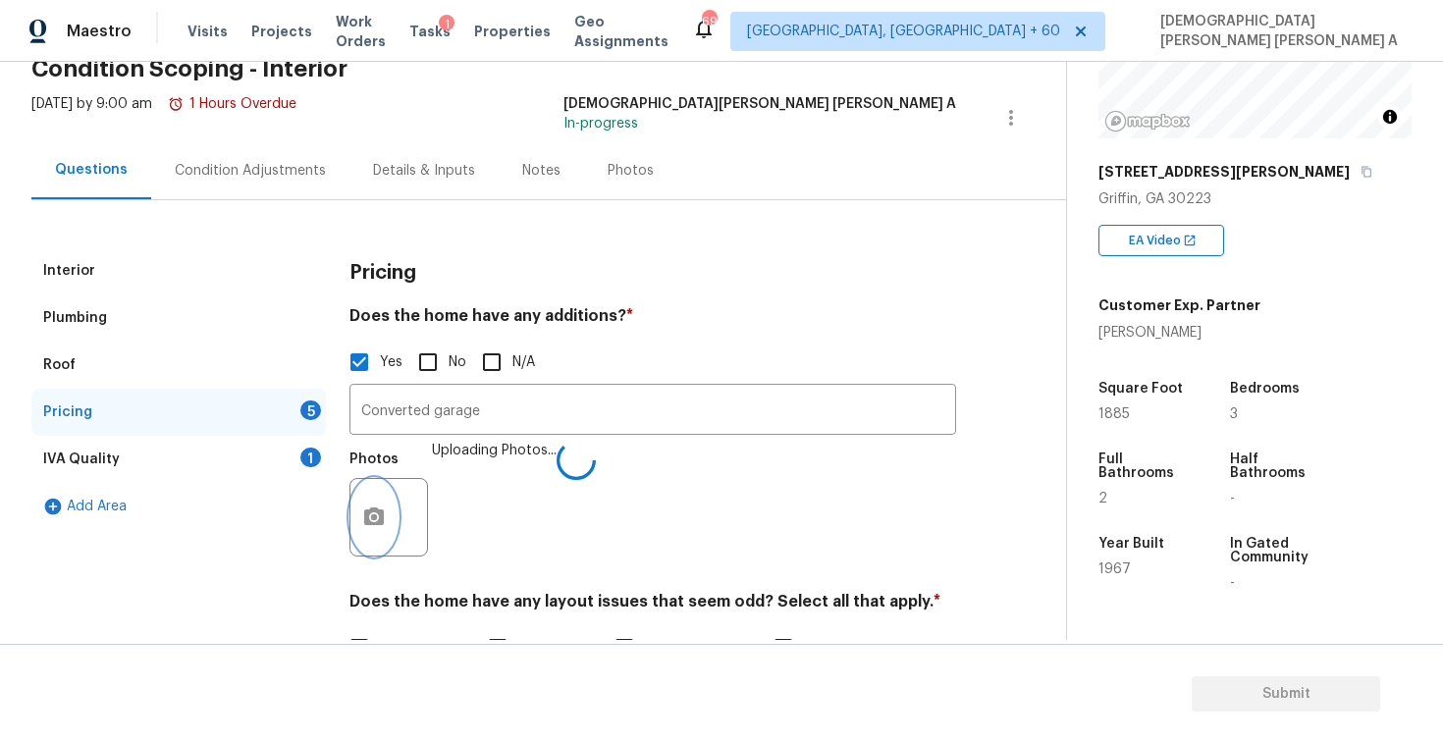
scroll to position [559, 0]
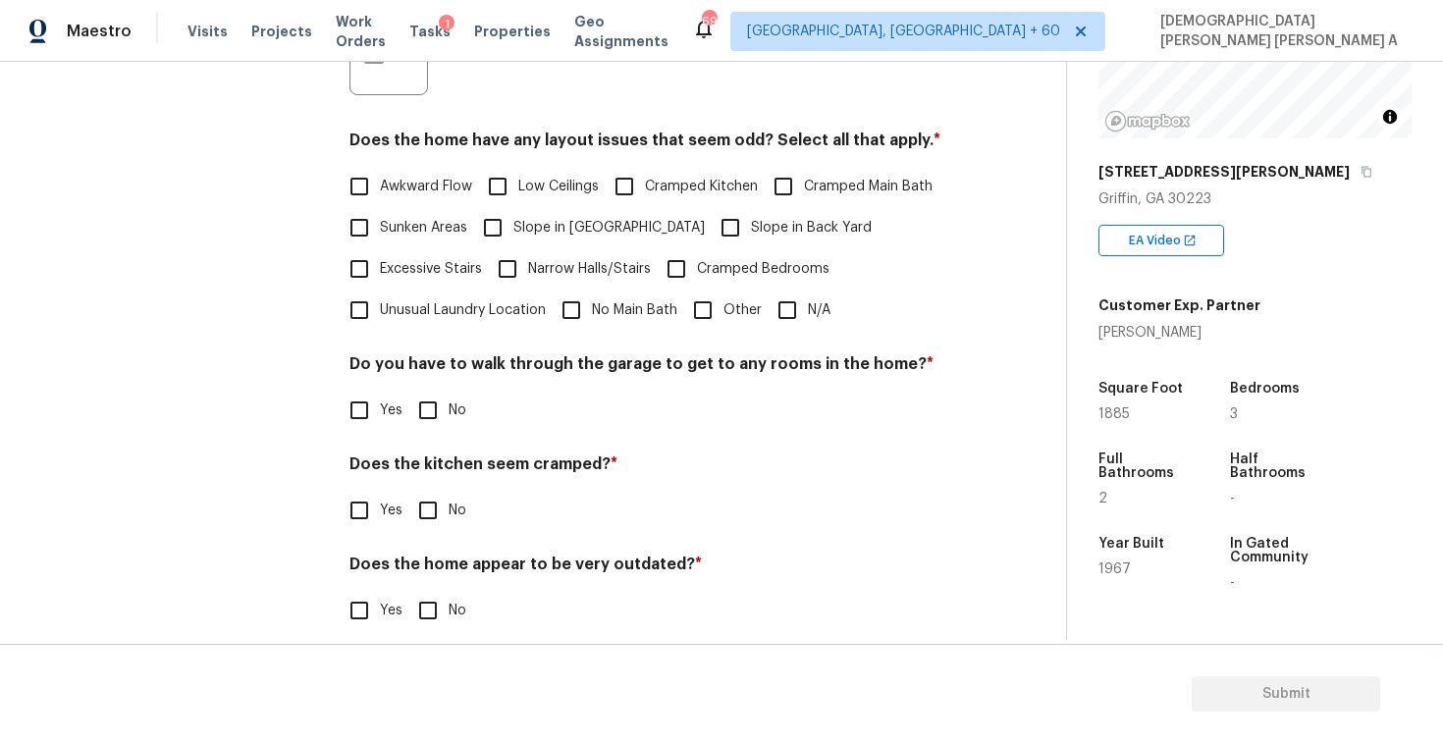
click at [629, 167] on input "Cramped Kitchen" at bounding box center [624, 186] width 41 height 41
checkbox input "true"
click at [440, 406] on input "No" at bounding box center [427, 410] width 41 height 41
checkbox input "true"
click at [432, 489] on div "Does the kitchen seem cramped? * Yes No" at bounding box center [653, 495] width 607 height 77
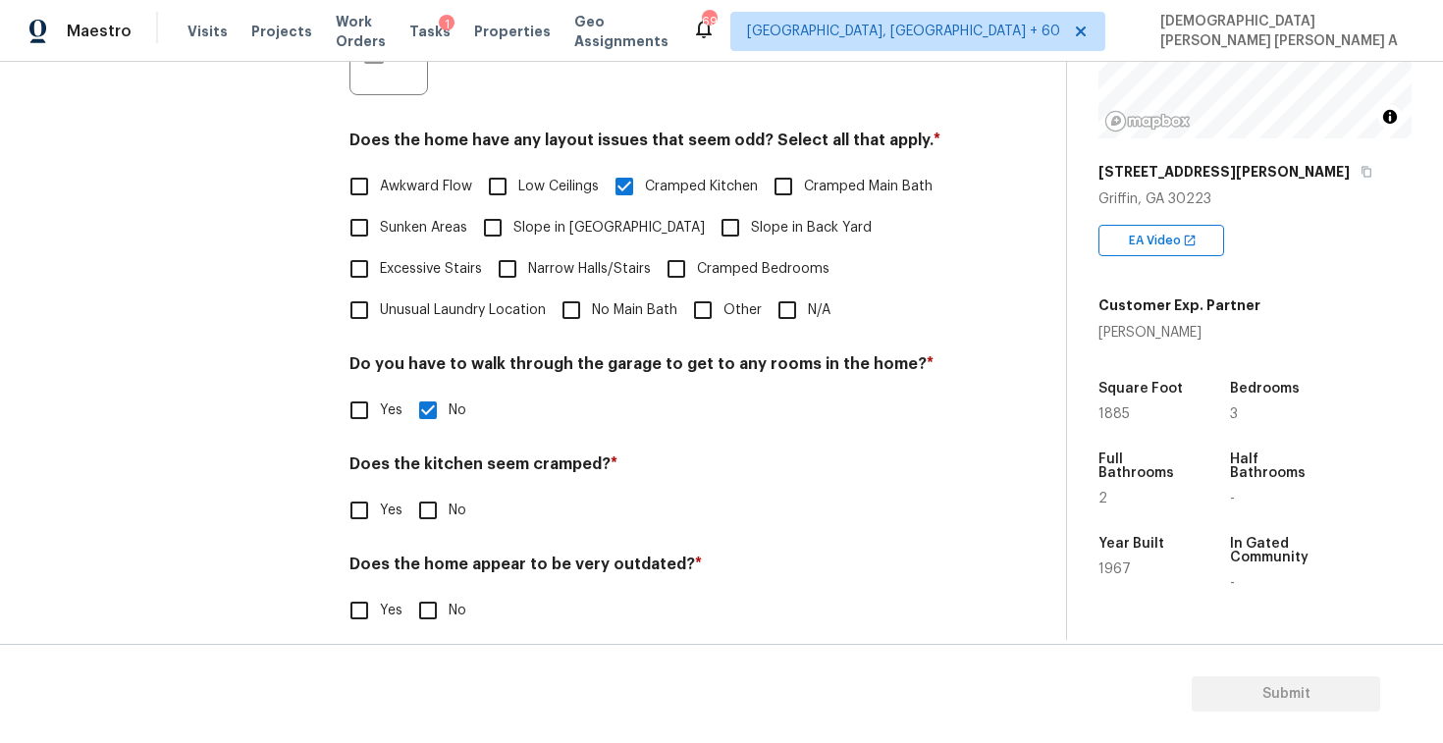
click at [426, 518] on input "No" at bounding box center [427, 510] width 41 height 41
checkbox input "true"
click at [424, 590] on div "Does the home appear to be very outdated? * Yes No" at bounding box center [653, 595] width 607 height 77
click at [424, 591] on input "No" at bounding box center [427, 610] width 41 height 41
click at [424, 597] on input "No" at bounding box center [427, 612] width 41 height 41
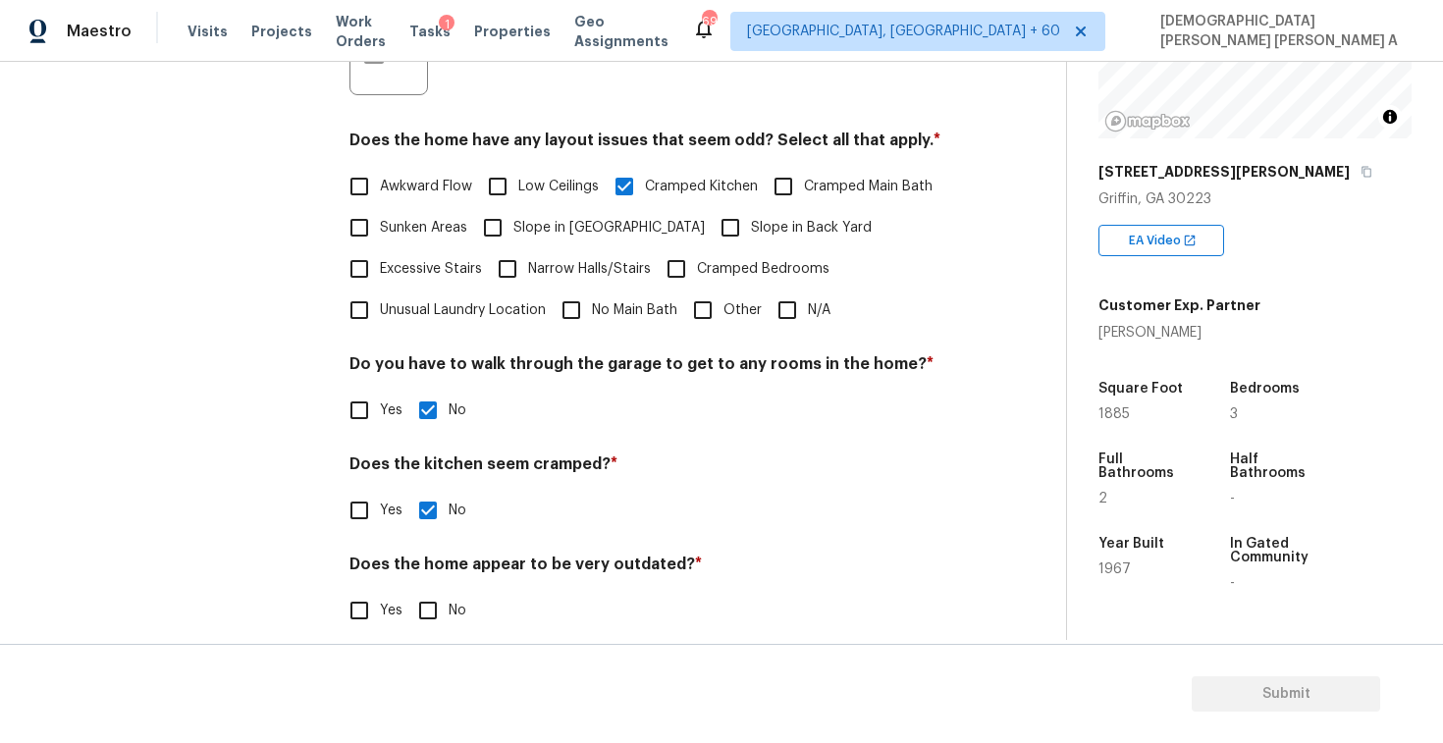
click at [428, 606] on input "No" at bounding box center [427, 610] width 41 height 41
checkbox input "true"
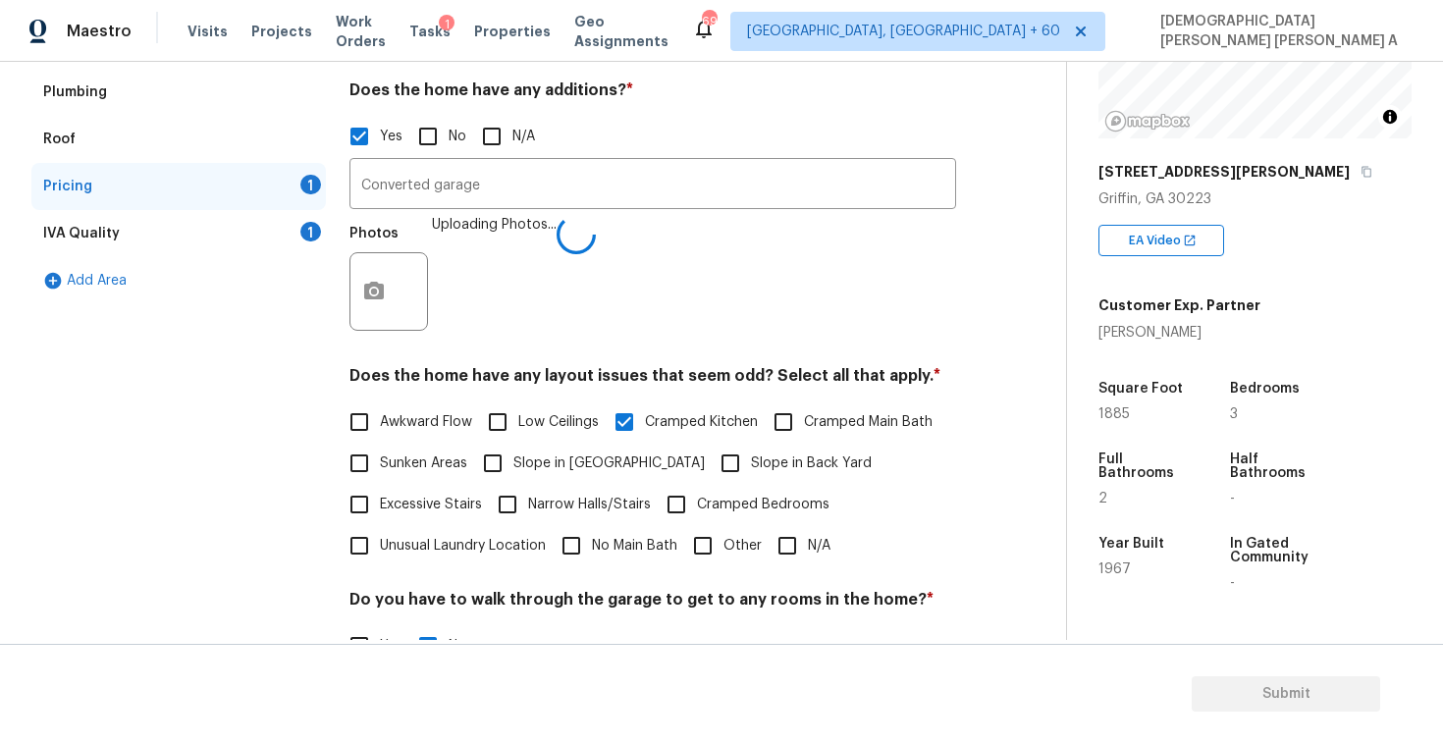
scroll to position [94, 0]
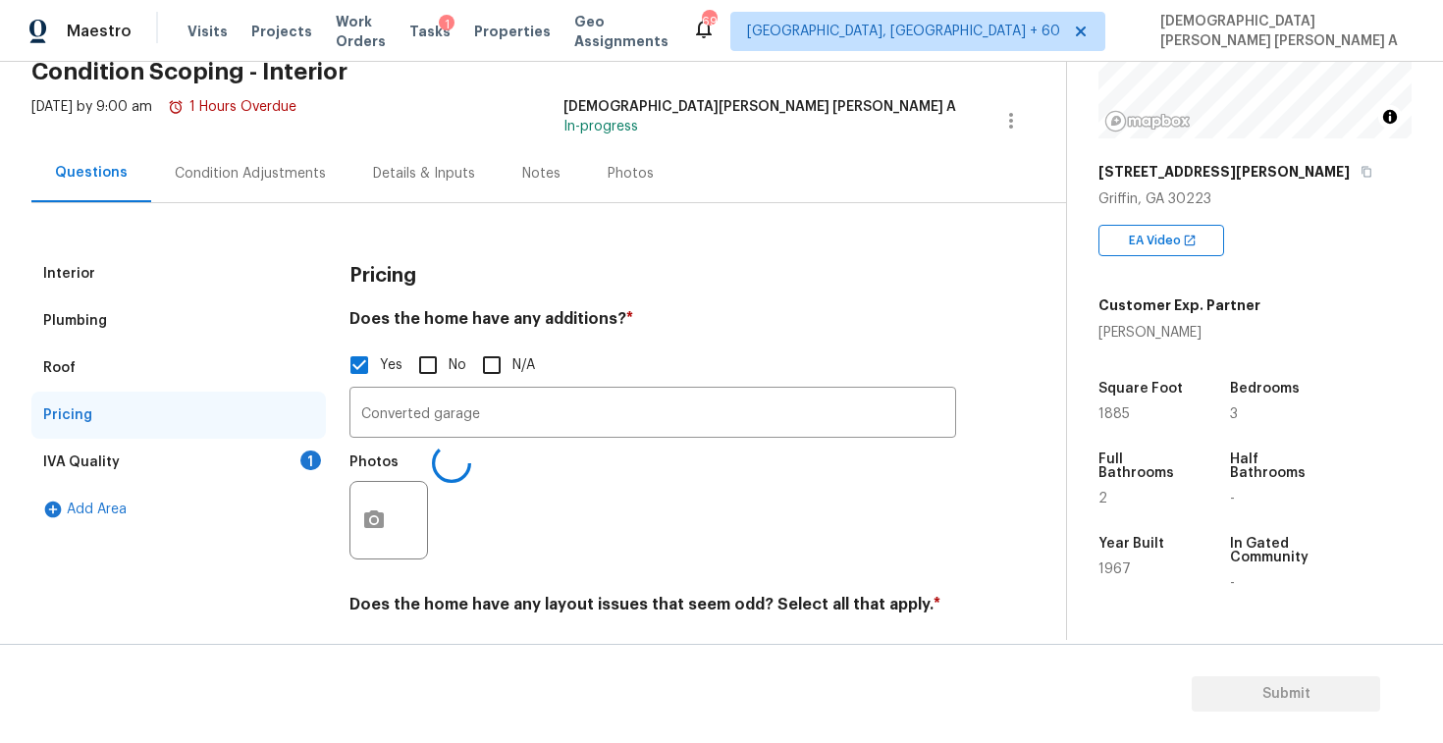
click at [247, 455] on div "IVA Quality 1" at bounding box center [178, 462] width 295 height 47
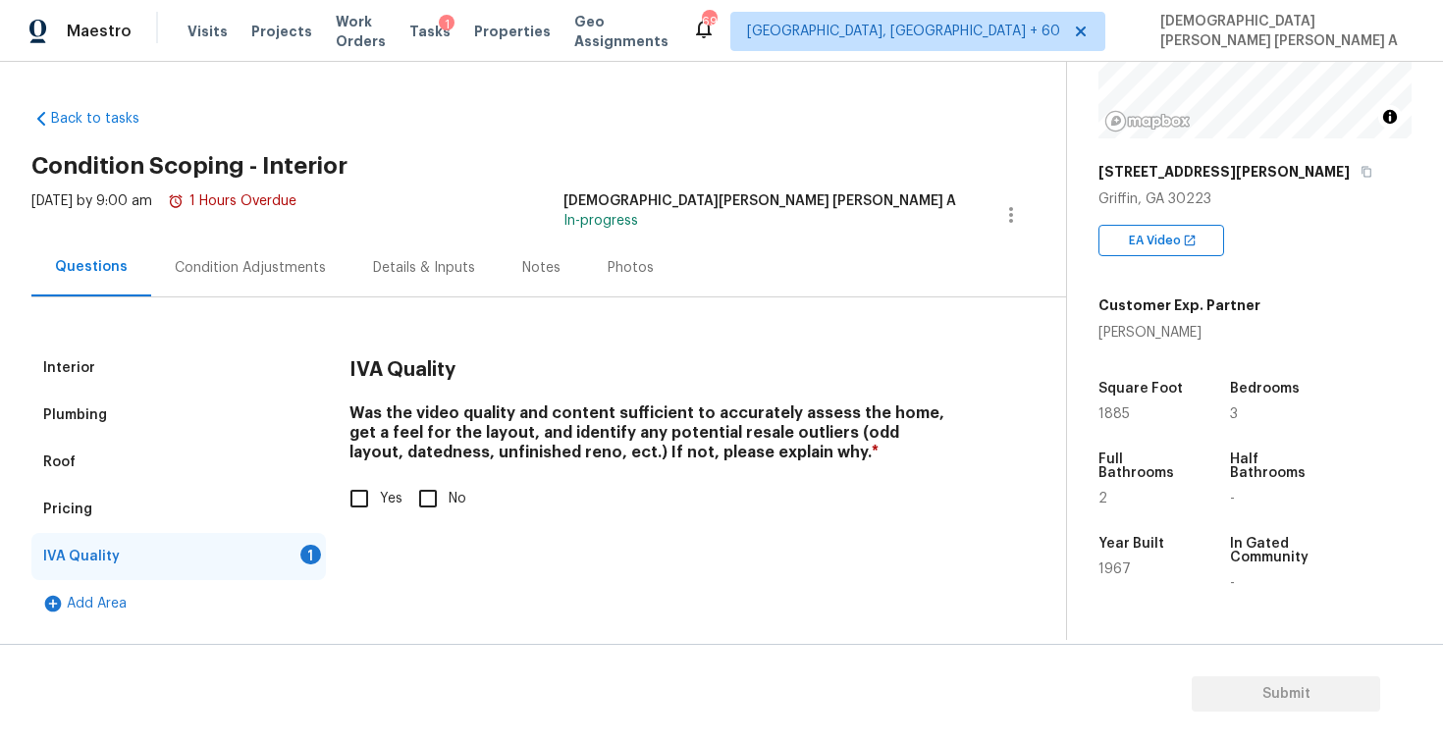
scroll to position [0, 0]
click at [353, 505] on input "Yes" at bounding box center [359, 498] width 41 height 41
checkbox input "true"
click at [155, 371] on div "Interior" at bounding box center [178, 368] width 295 height 47
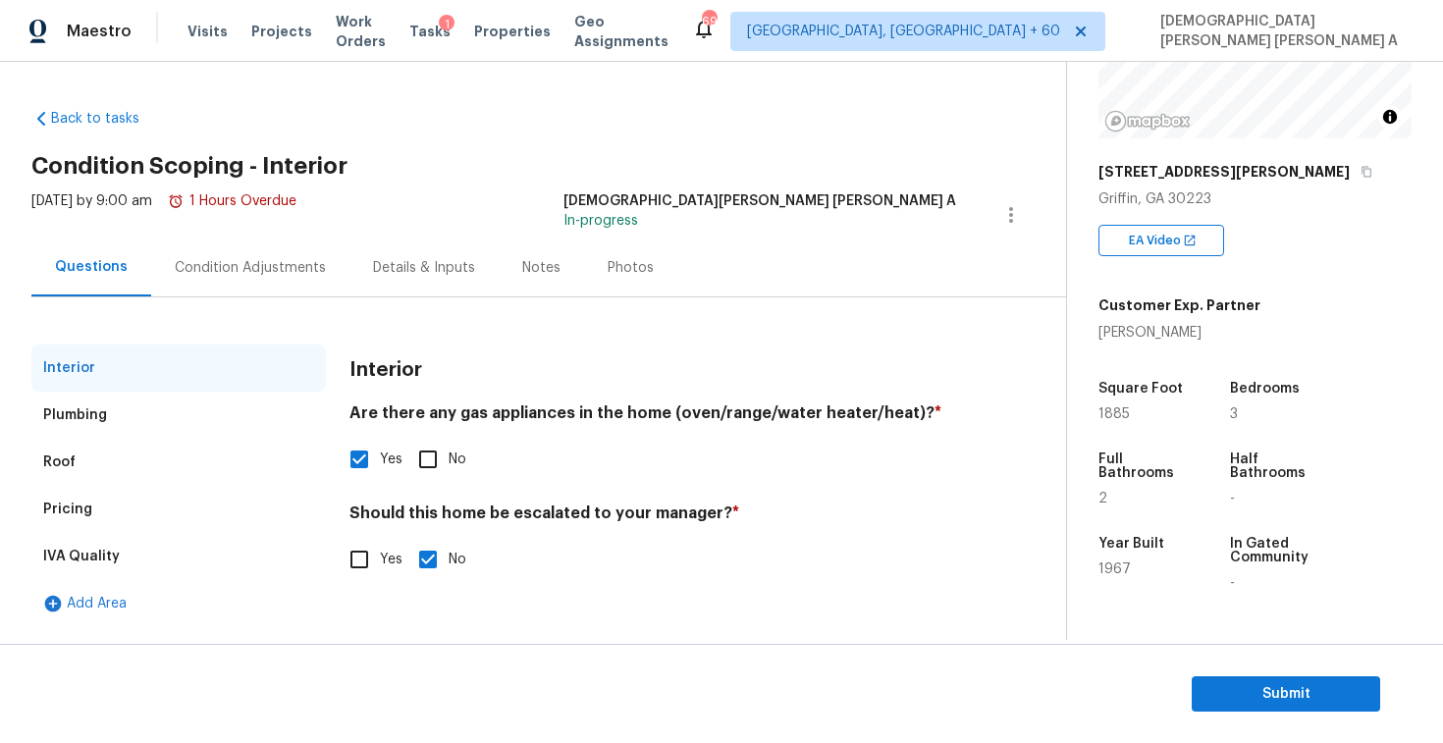
click at [362, 564] on input "Yes" at bounding box center [359, 559] width 41 height 41
checkbox input "true"
checkbox input "false"
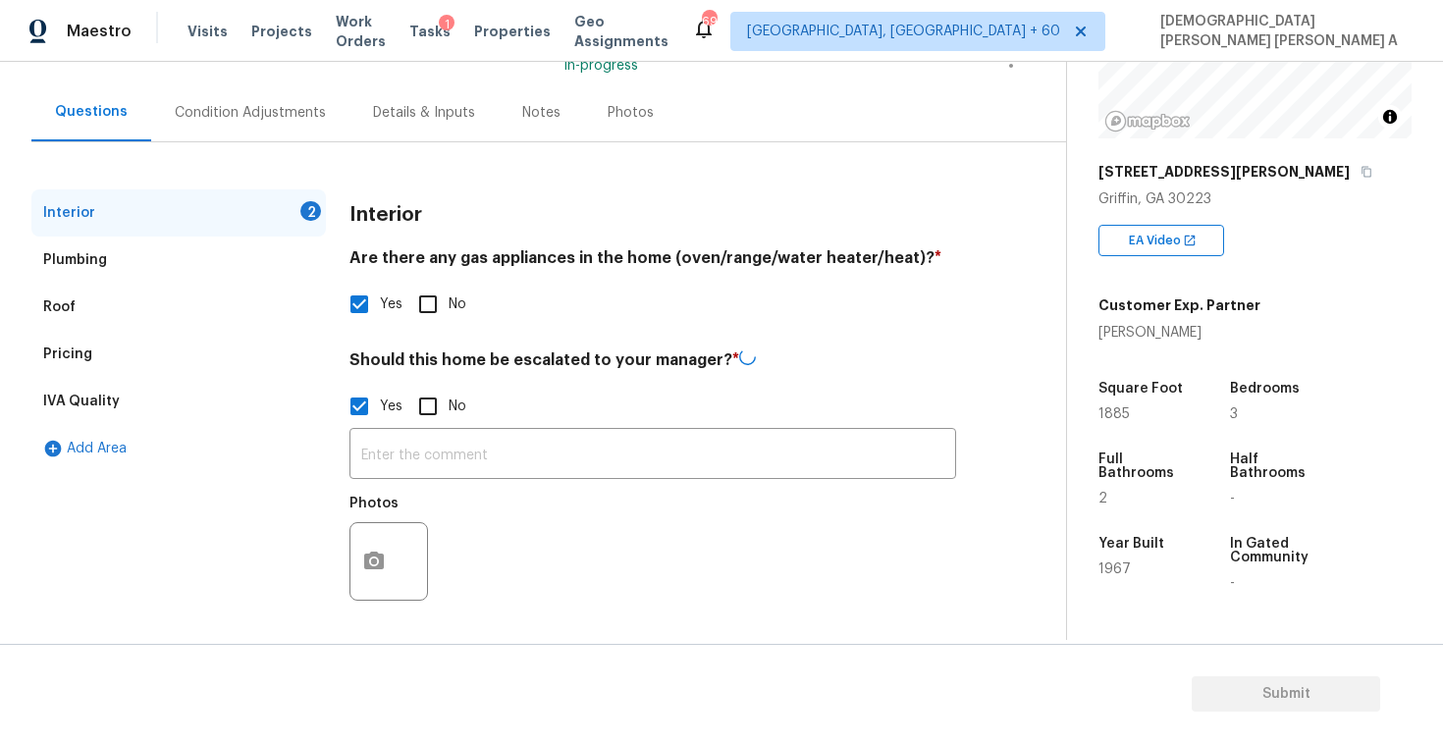
scroll to position [157, 0]
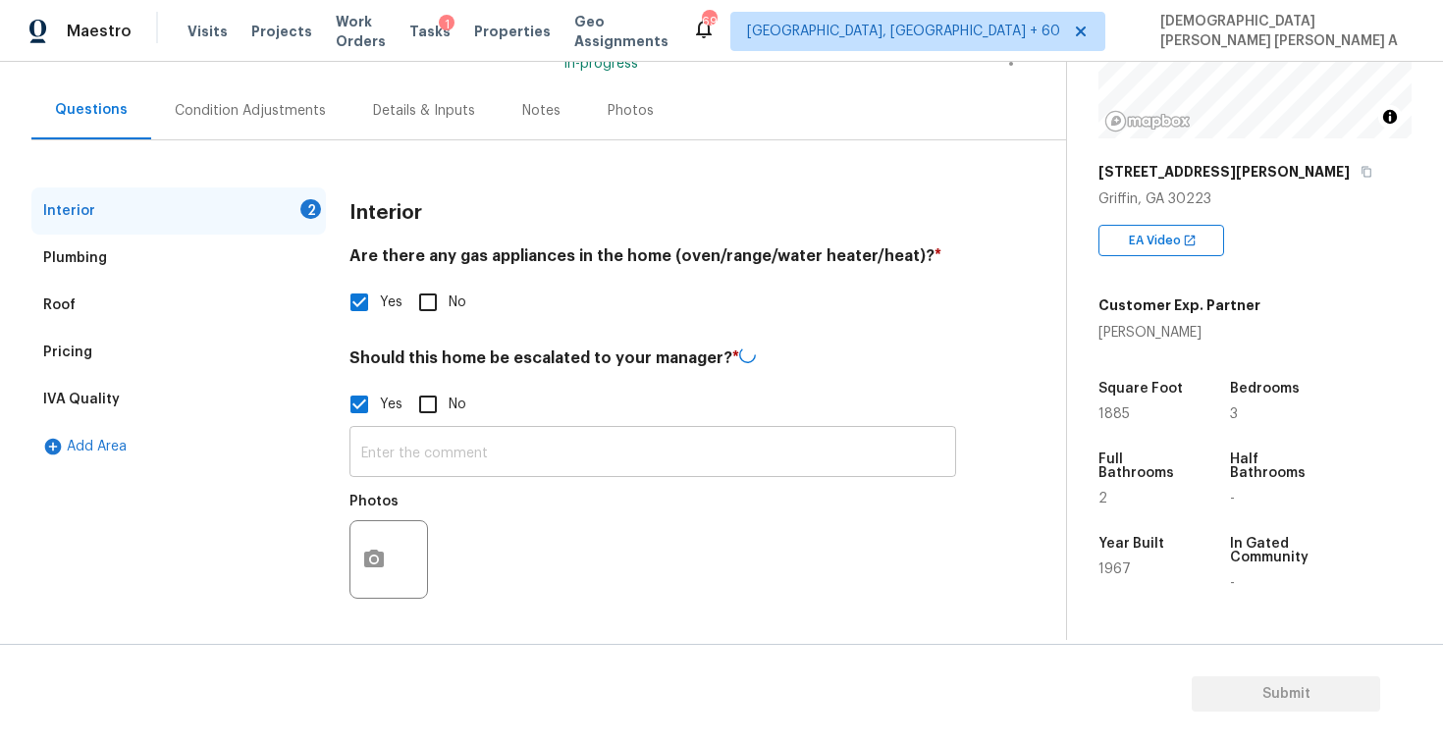
click at [435, 448] on input "text" at bounding box center [653, 454] width 607 height 46
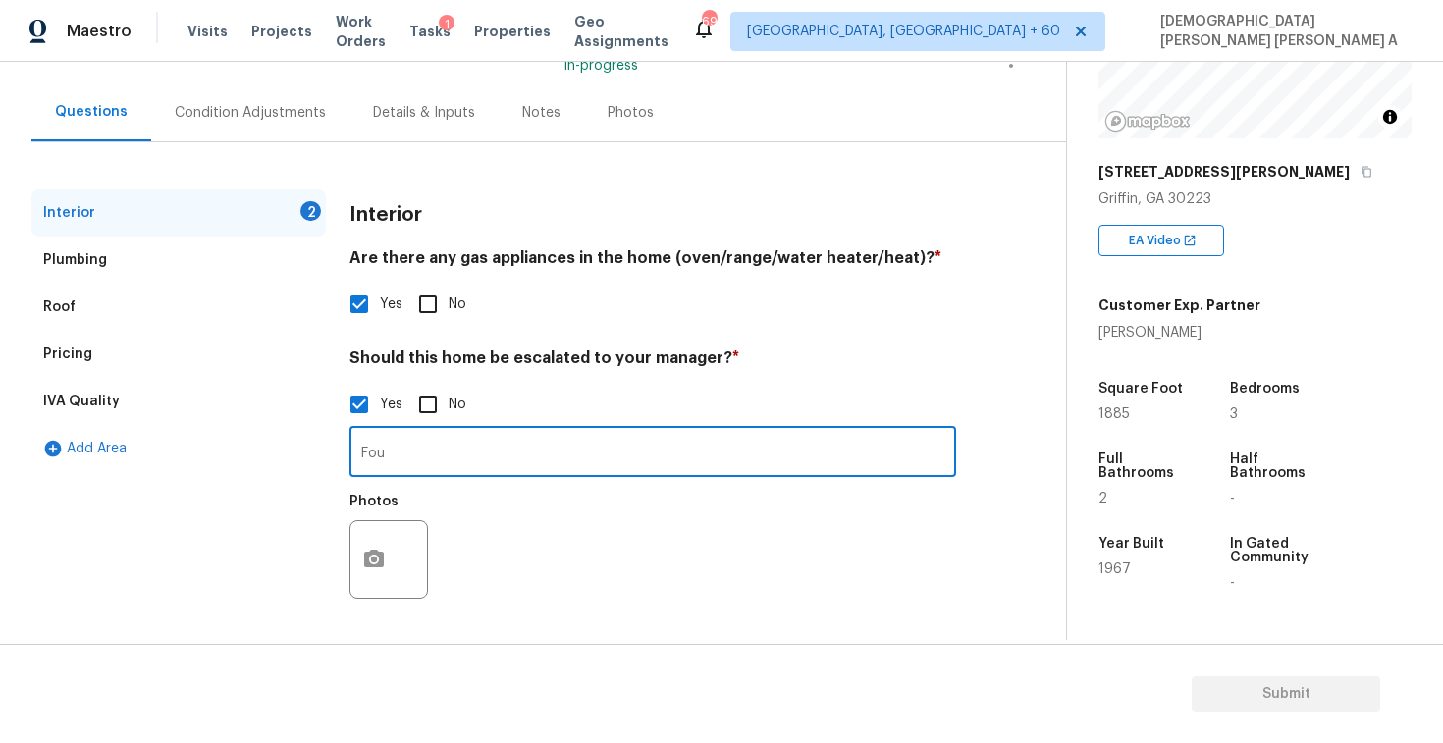
scroll to position [155, 0]
type input "Foundation issue"
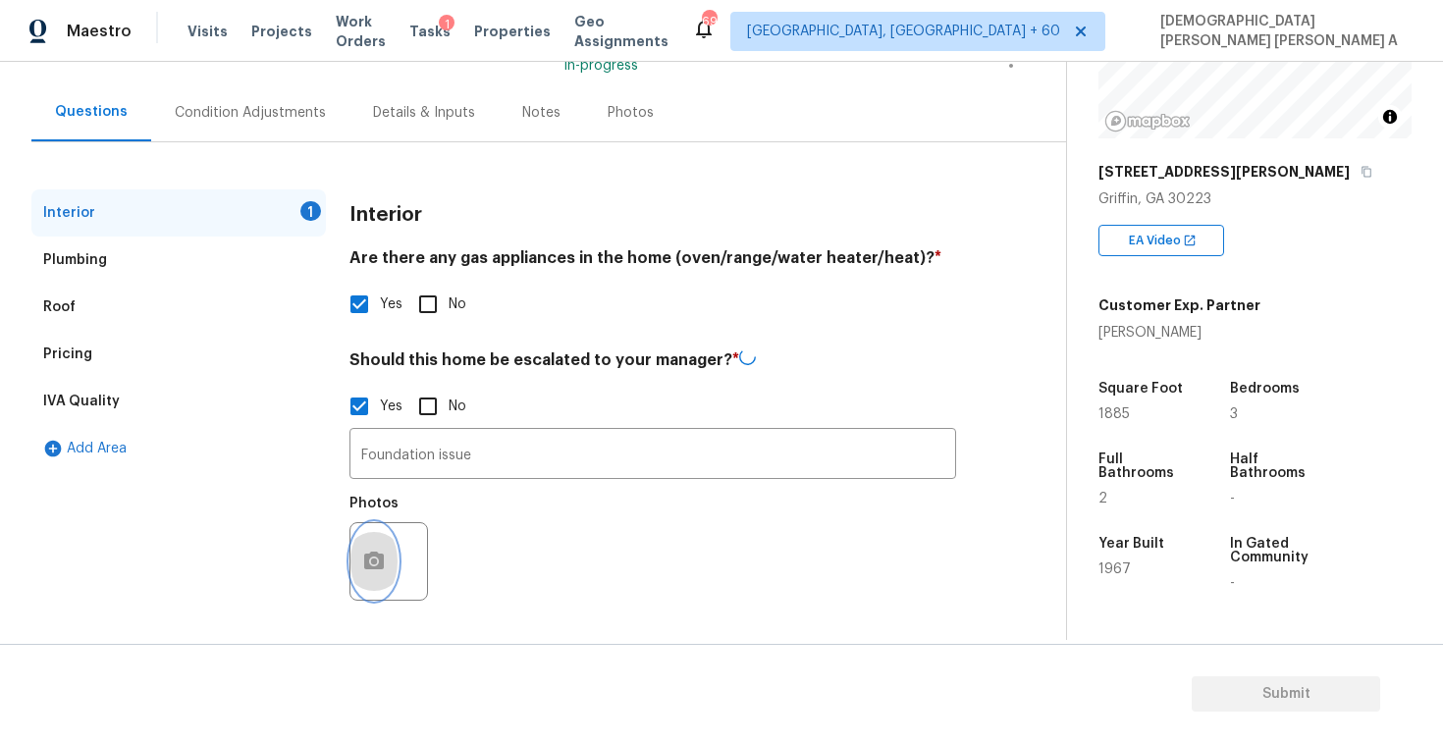
click at [357, 571] on button "button" at bounding box center [374, 561] width 47 height 77
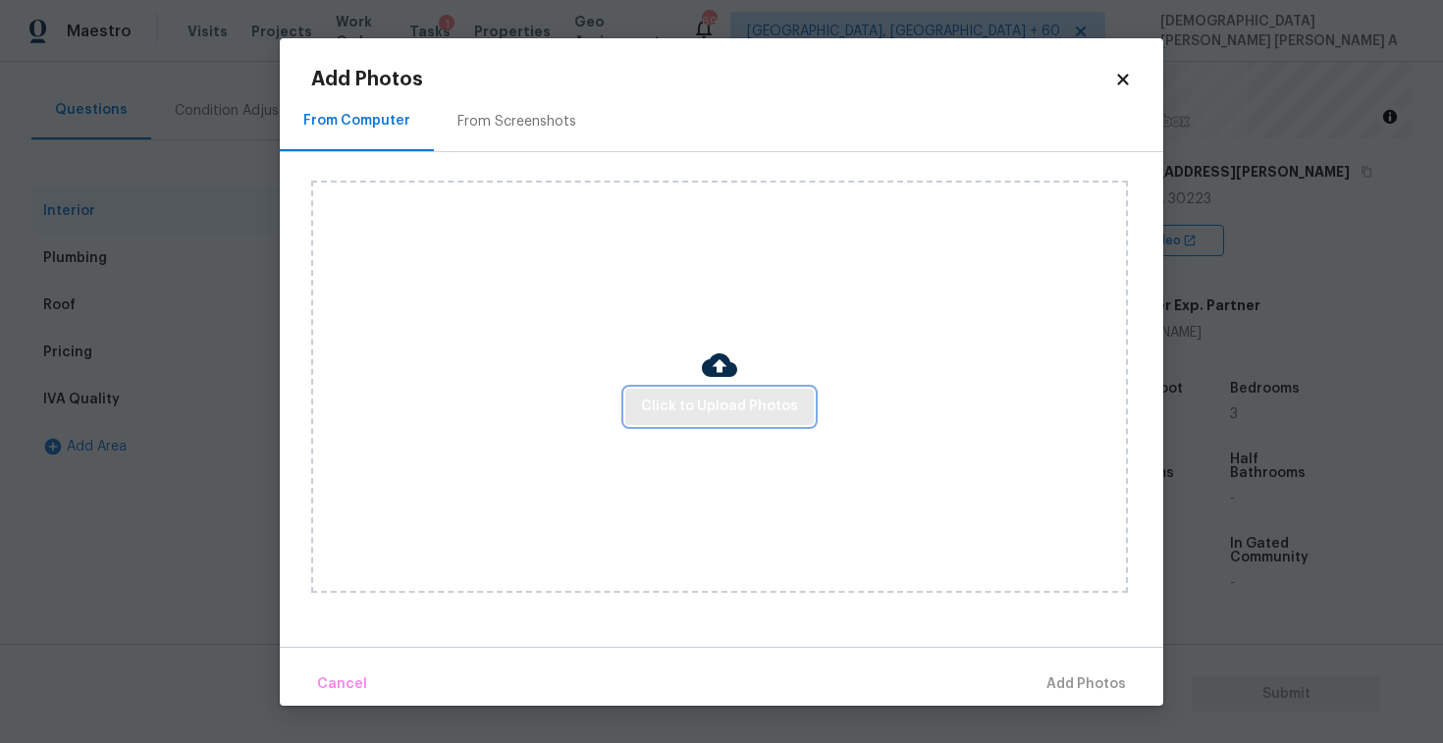
click at [706, 422] on button "Click to Upload Photos" at bounding box center [719, 407] width 189 height 36
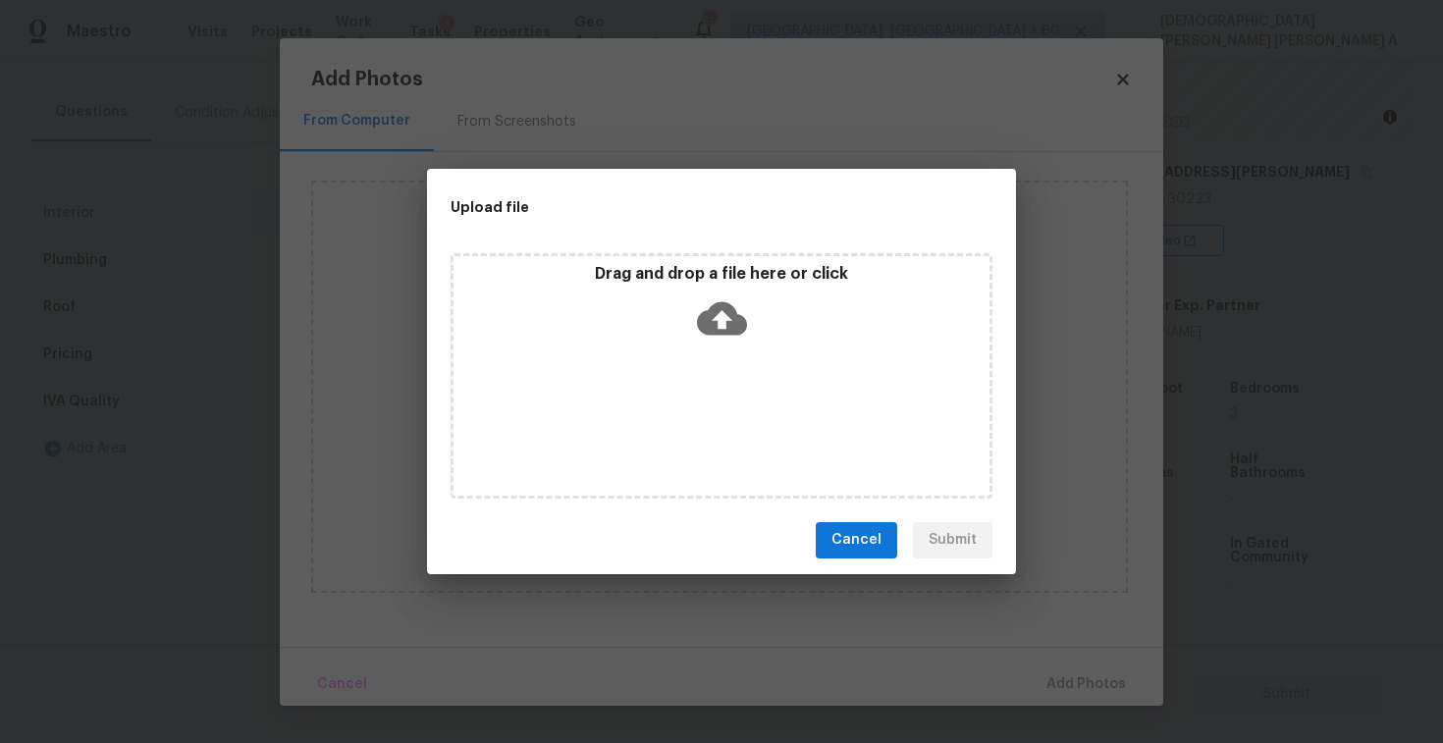
click at [710, 343] on div "Drag and drop a file here or click" at bounding box center [722, 306] width 536 height 84
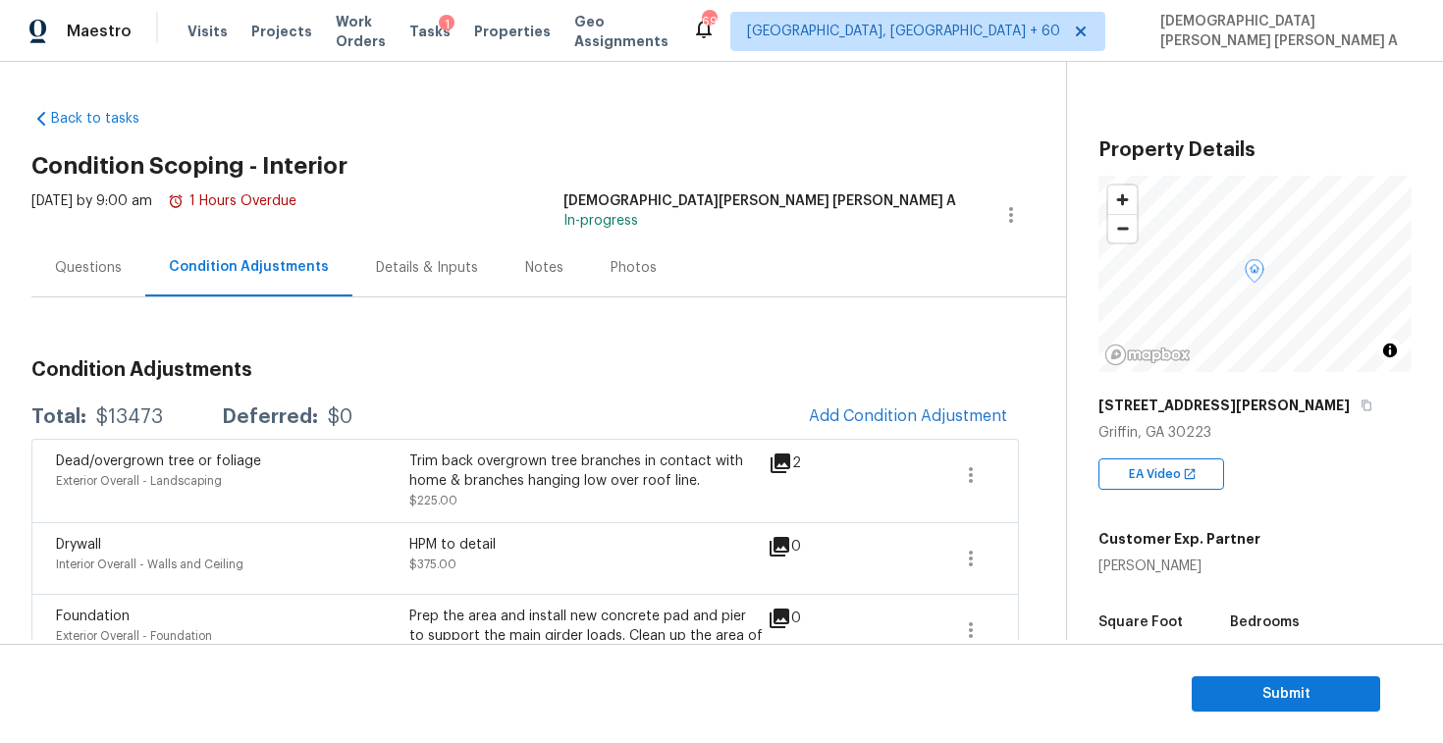
scroll to position [234, 0]
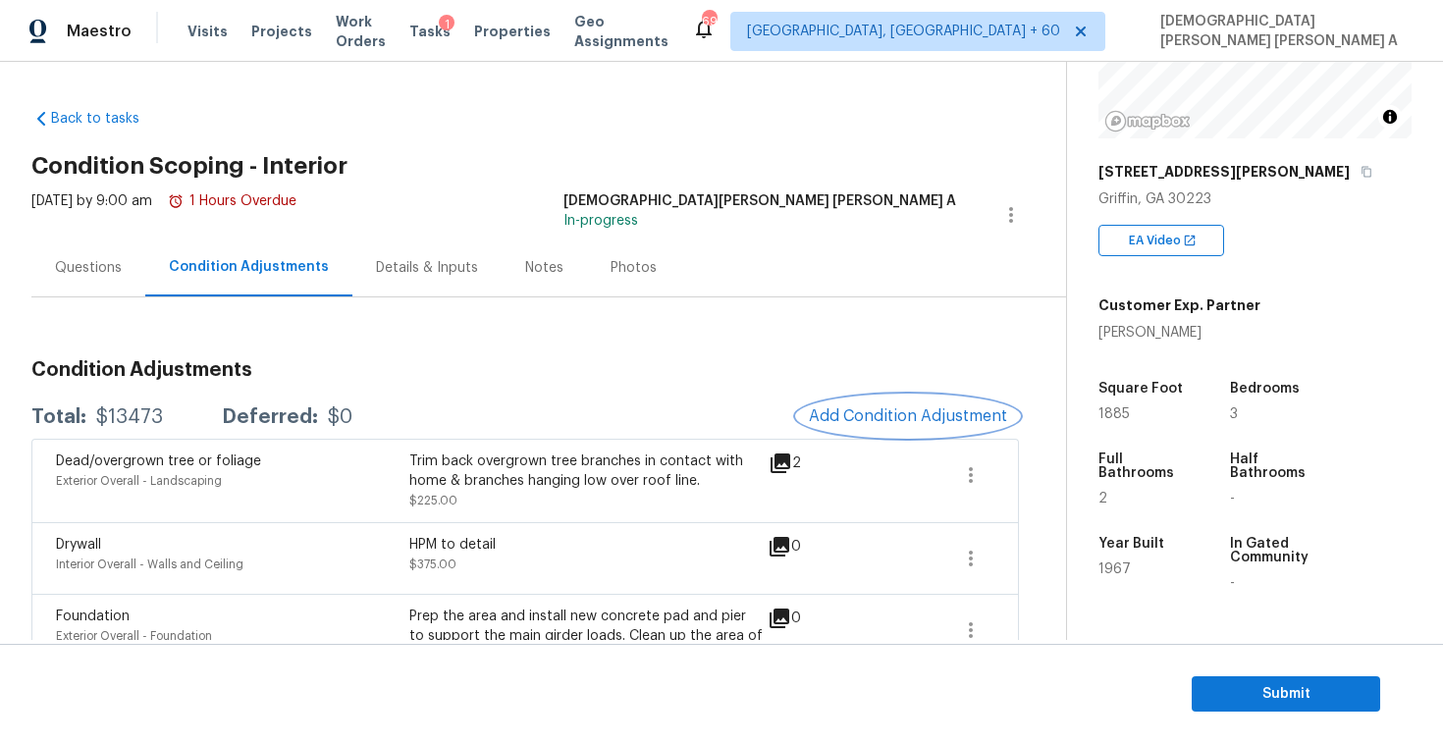
click at [946, 425] on button "Add Condition Adjustment" at bounding box center [908, 416] width 222 height 41
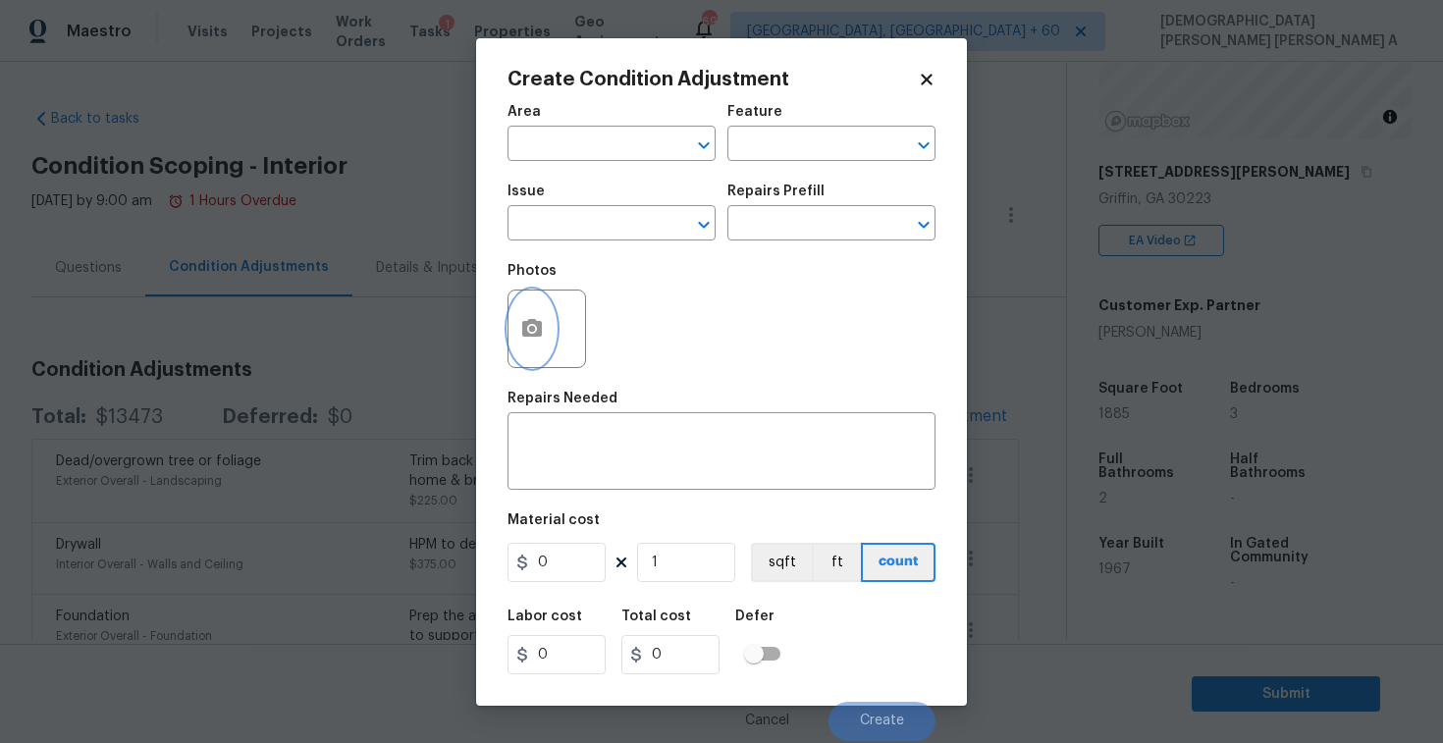
click at [540, 336] on icon "button" at bounding box center [532, 328] width 20 height 18
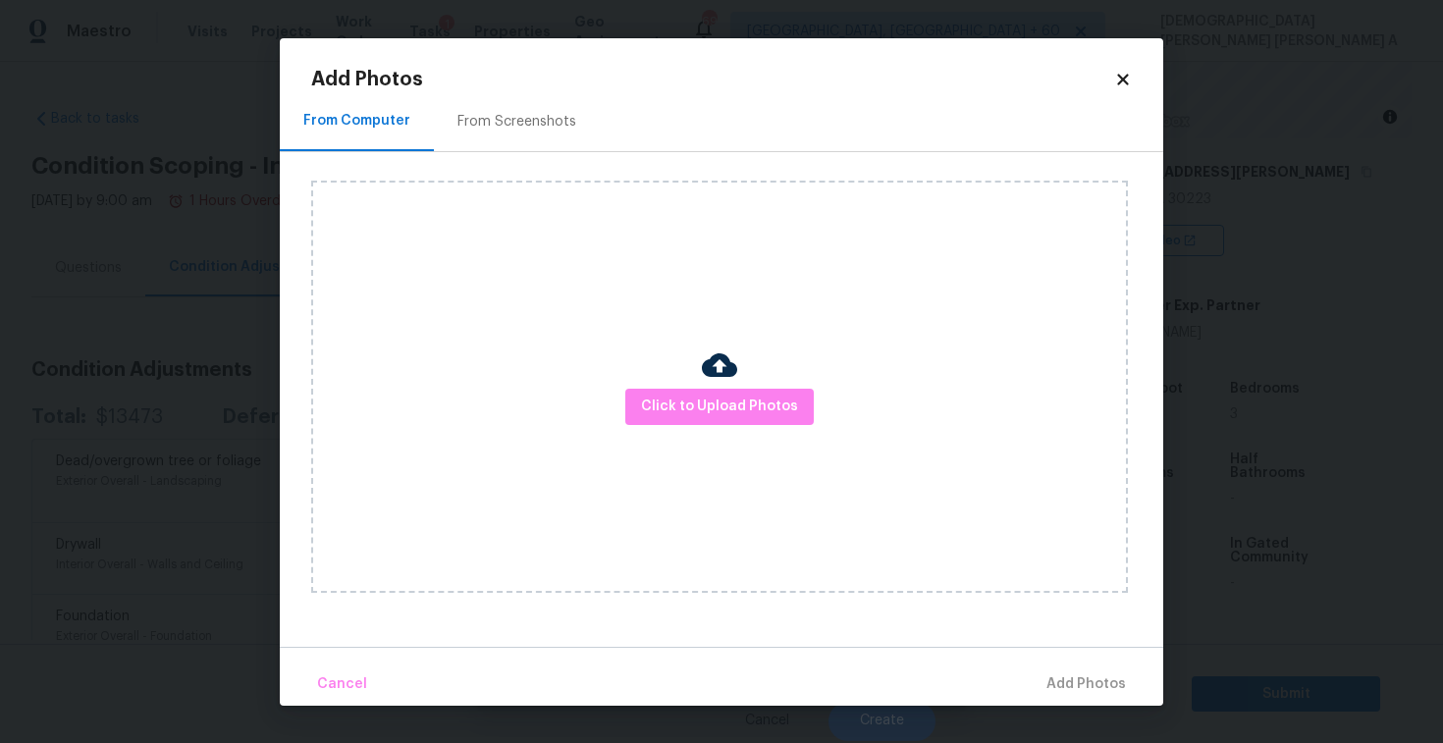
click at [693, 438] on div "Click to Upload Photos" at bounding box center [719, 387] width 817 height 412
click at [718, 365] on img at bounding box center [719, 365] width 35 height 35
click at [543, 111] on div "From Screenshots" at bounding box center [517, 122] width 166 height 58
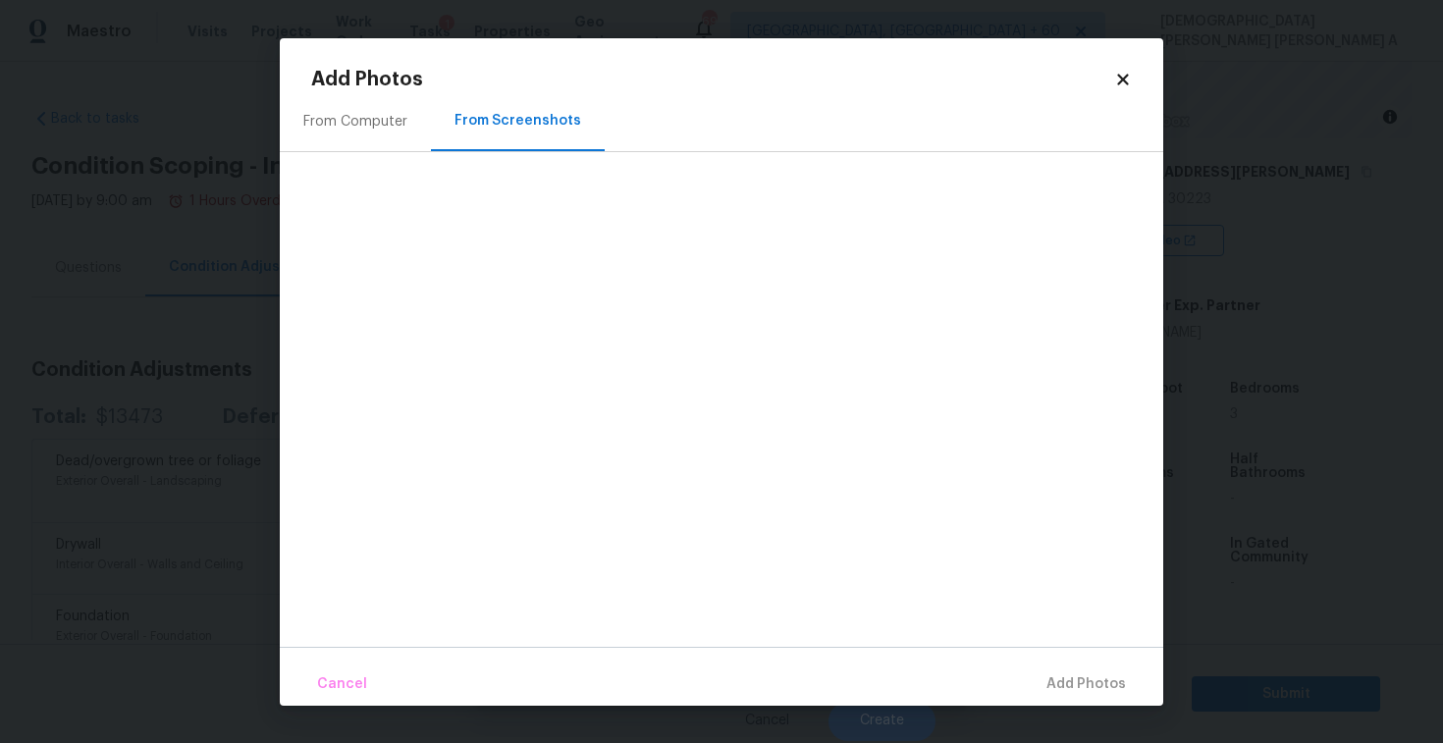
click at [356, 116] on div "From Computer" at bounding box center [355, 122] width 104 height 20
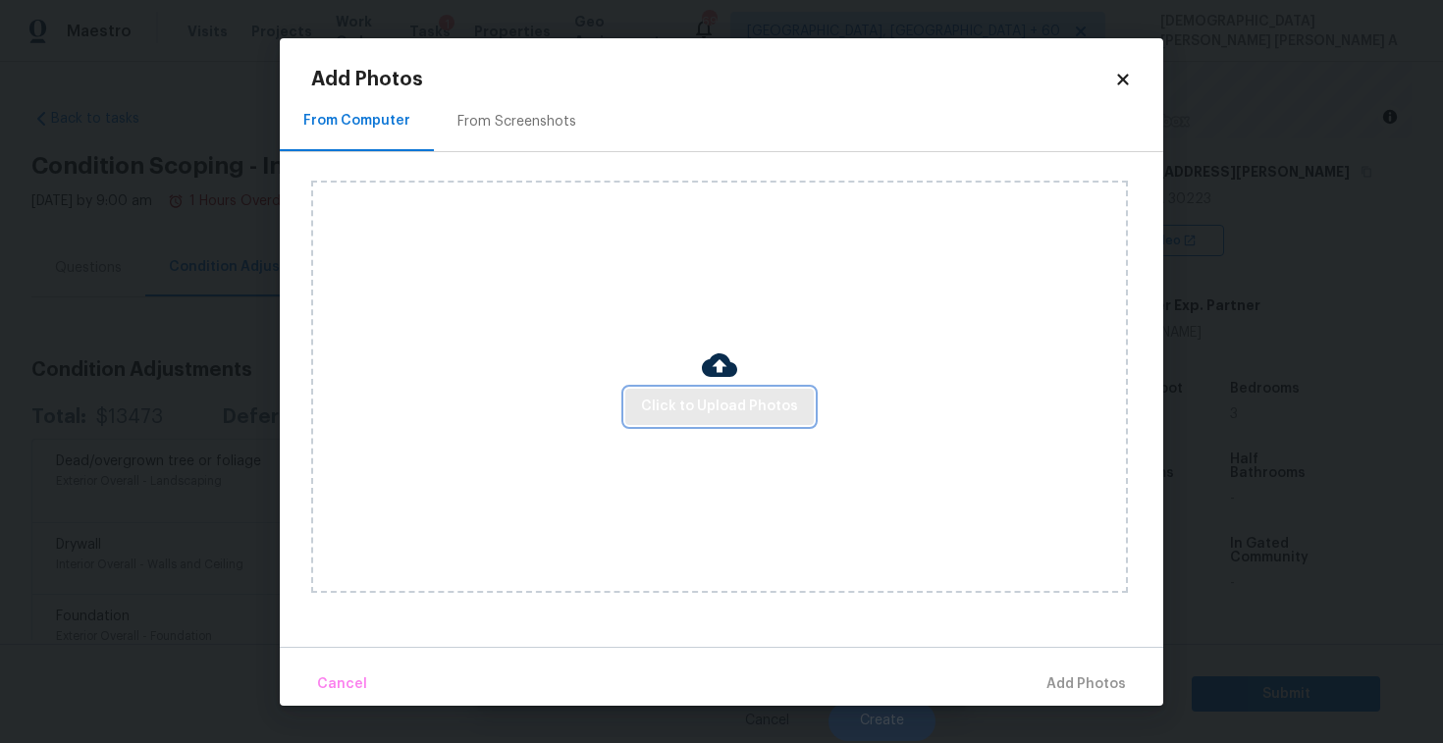
click at [733, 397] on span "Click to Upload Photos" at bounding box center [719, 407] width 157 height 25
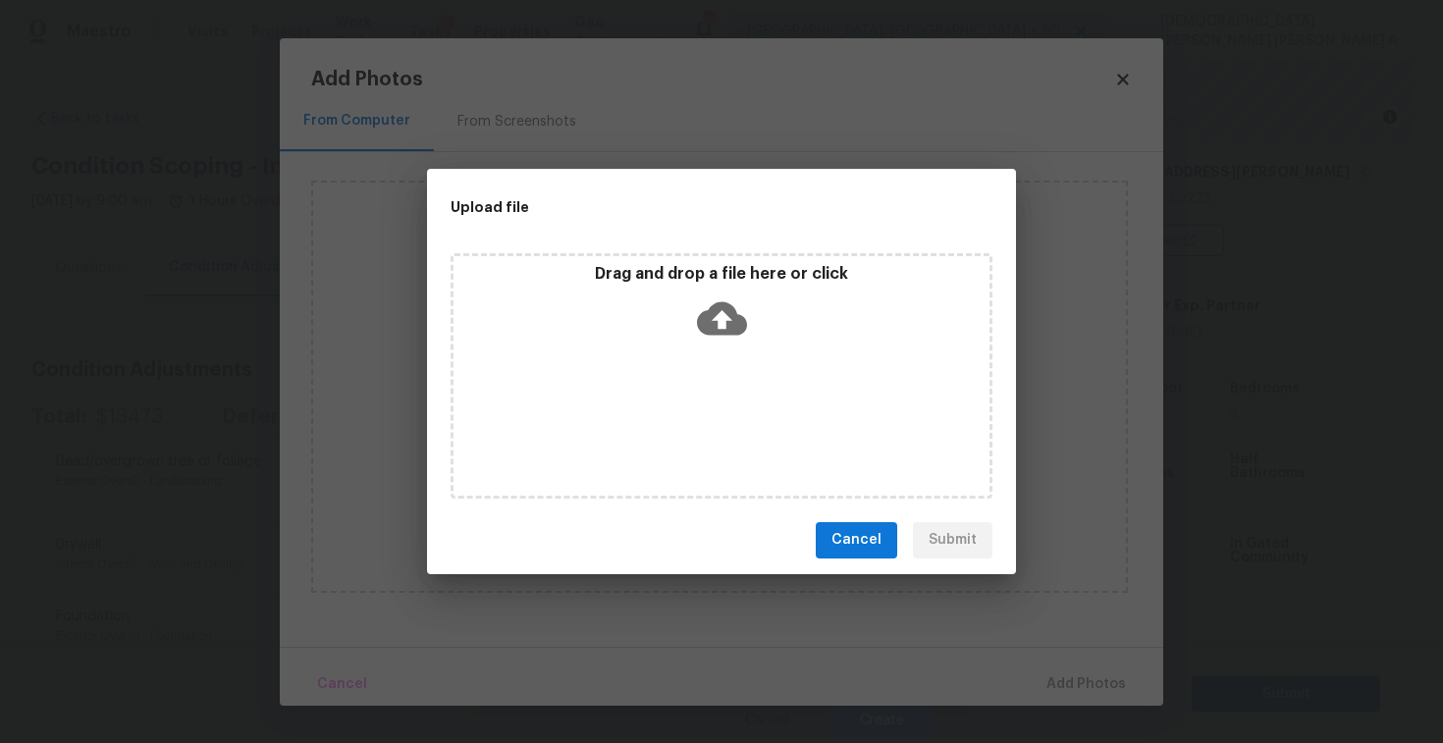
click at [719, 328] on icon at bounding box center [722, 317] width 50 height 33
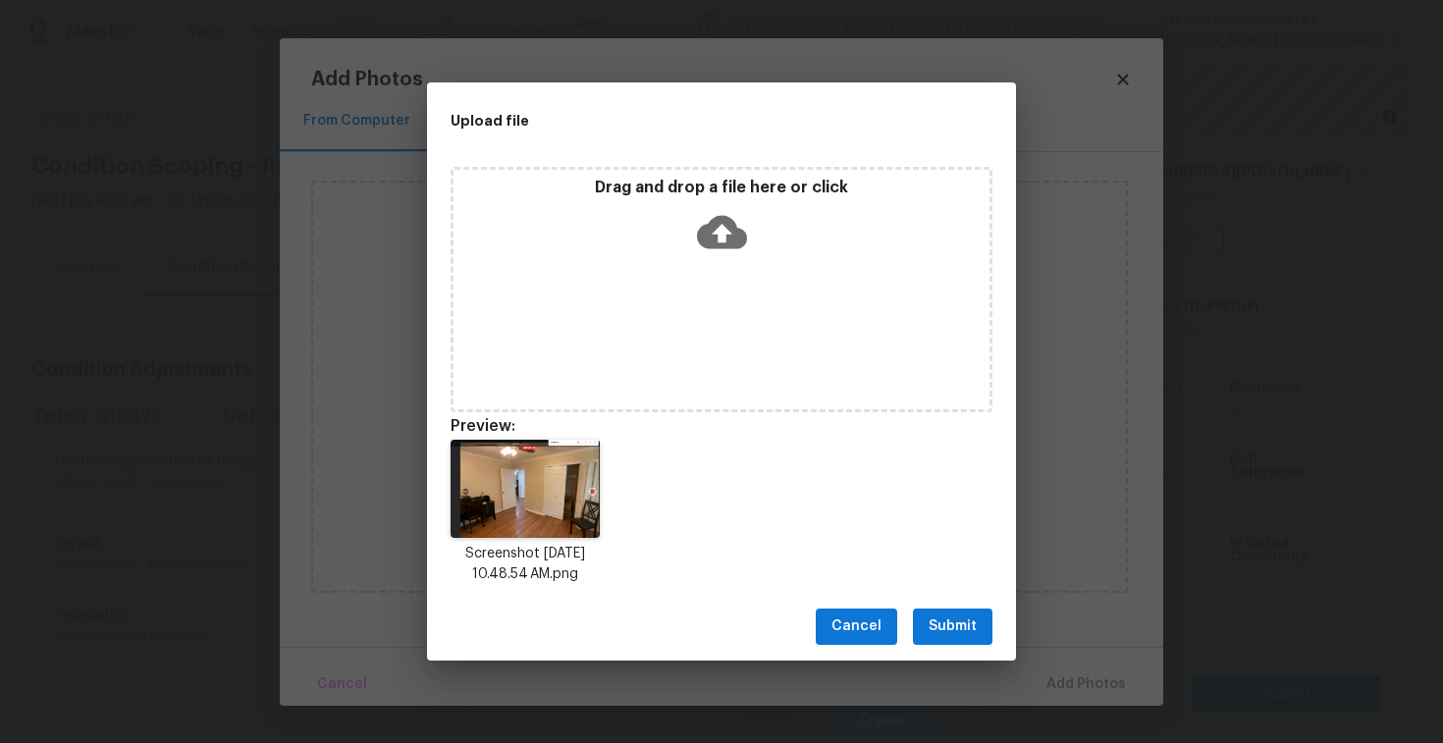
click at [694, 326] on div "Drag and drop a file here or click" at bounding box center [722, 289] width 542 height 245
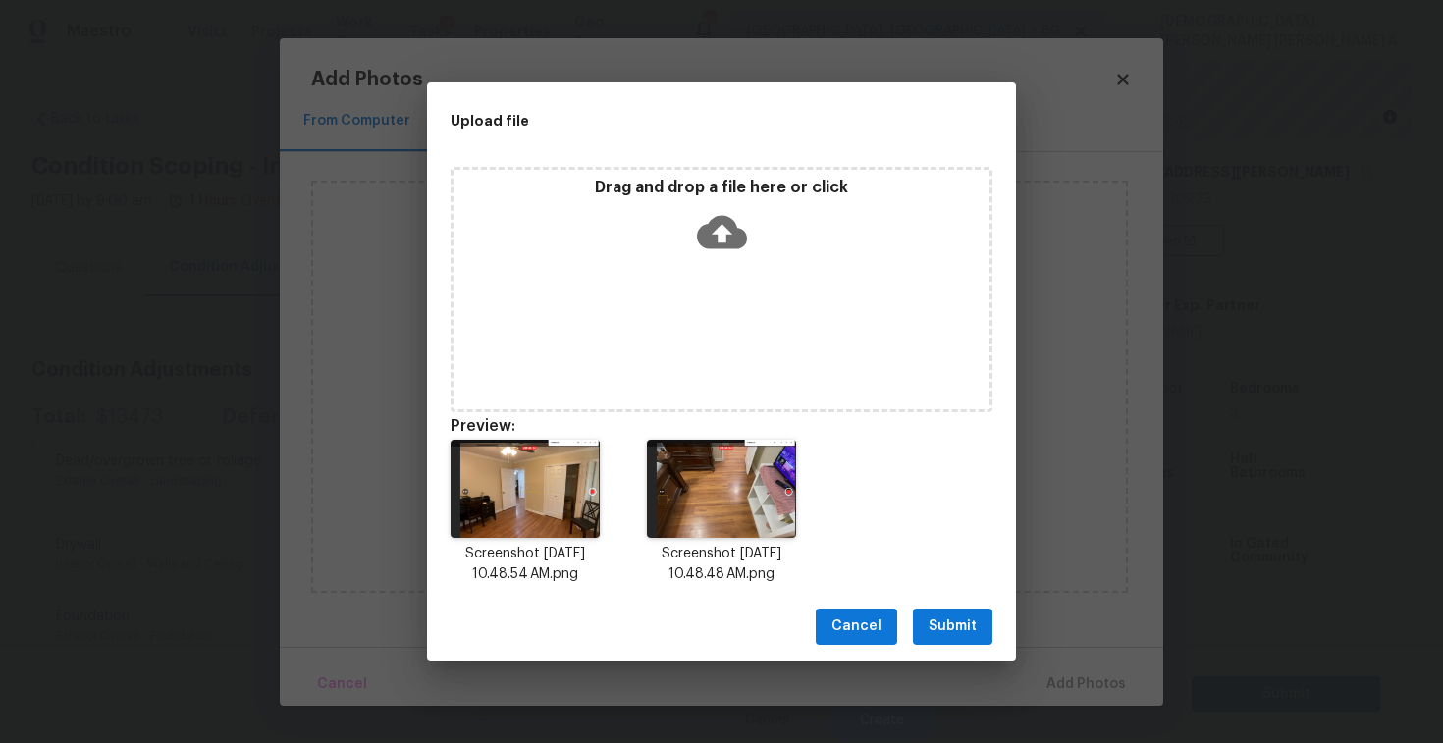
click at [948, 636] on span "Submit" at bounding box center [953, 627] width 48 height 25
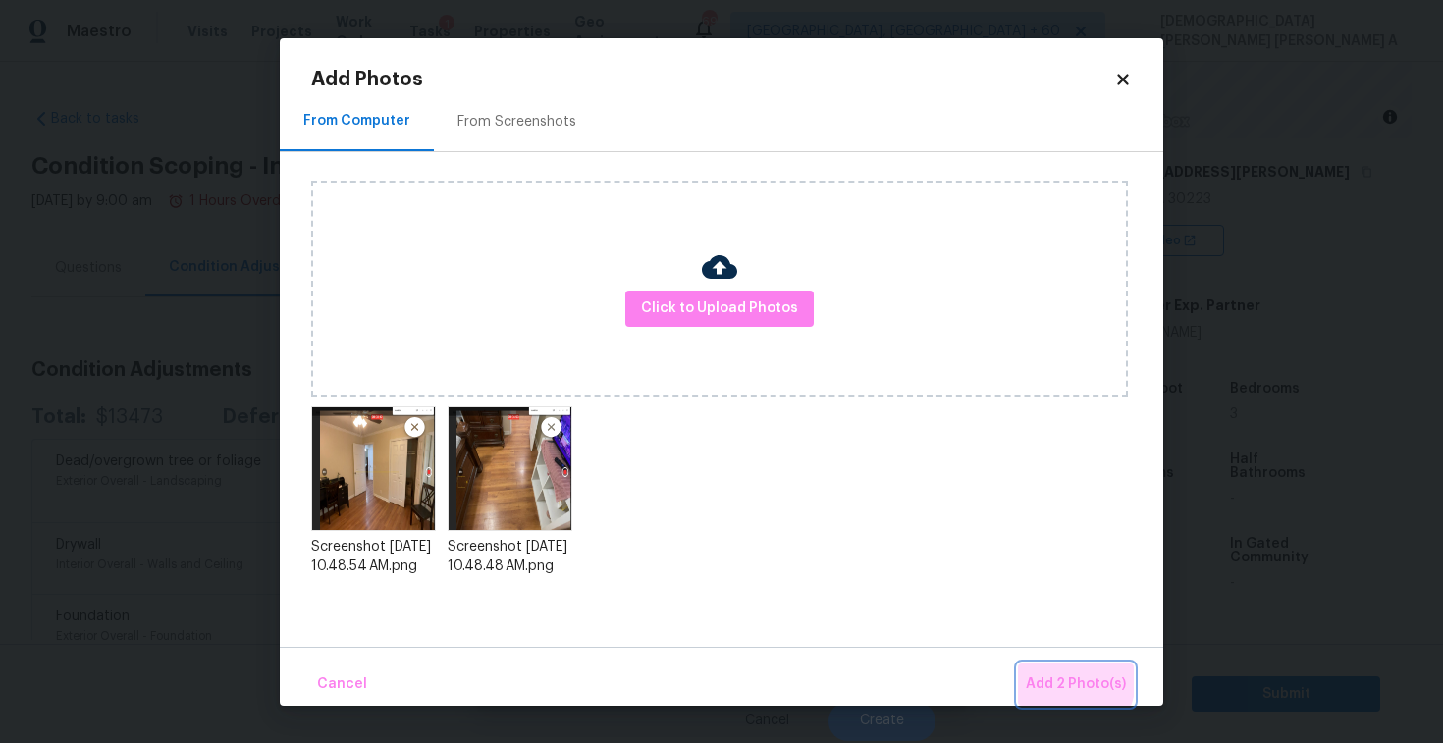
click at [1069, 679] on span "Add 2 Photo(s)" at bounding box center [1076, 685] width 100 height 25
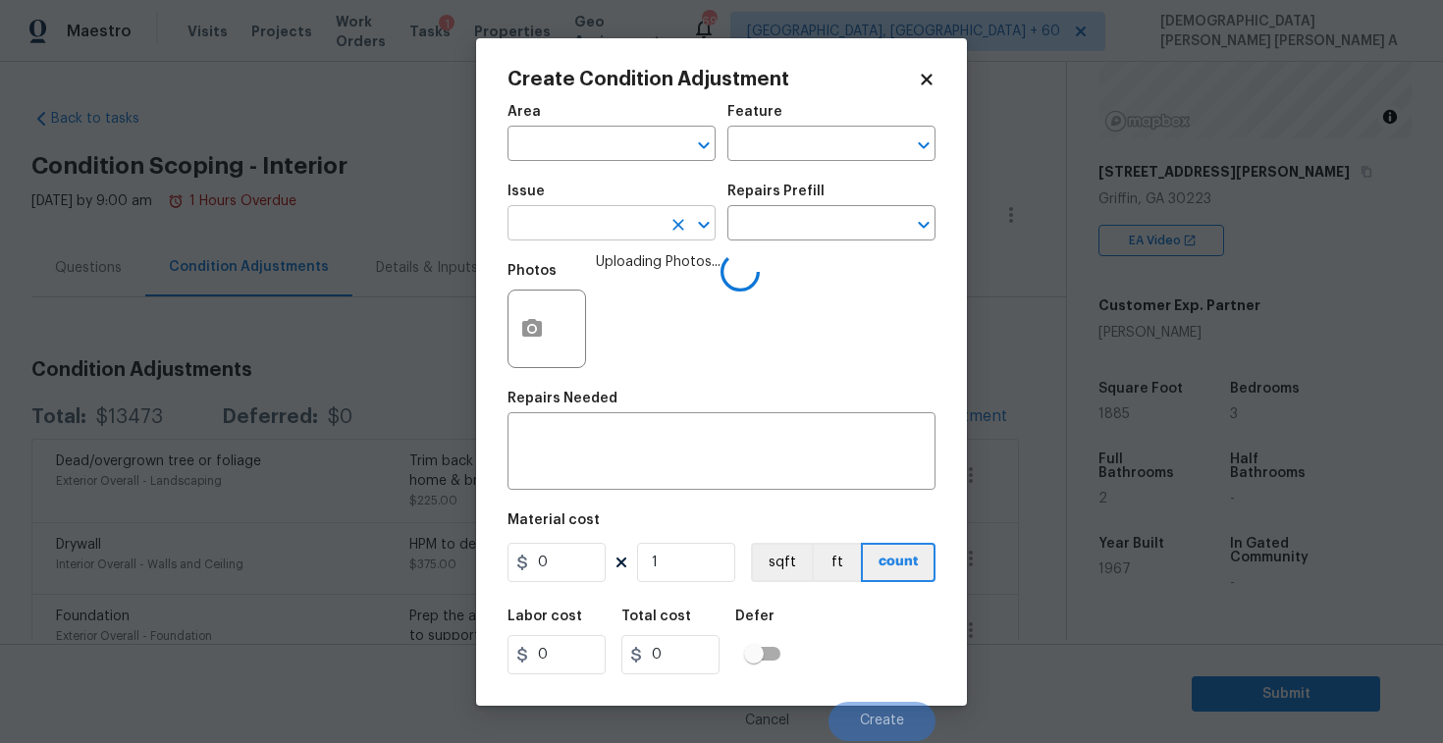
click at [602, 219] on input "text" at bounding box center [584, 225] width 153 height 30
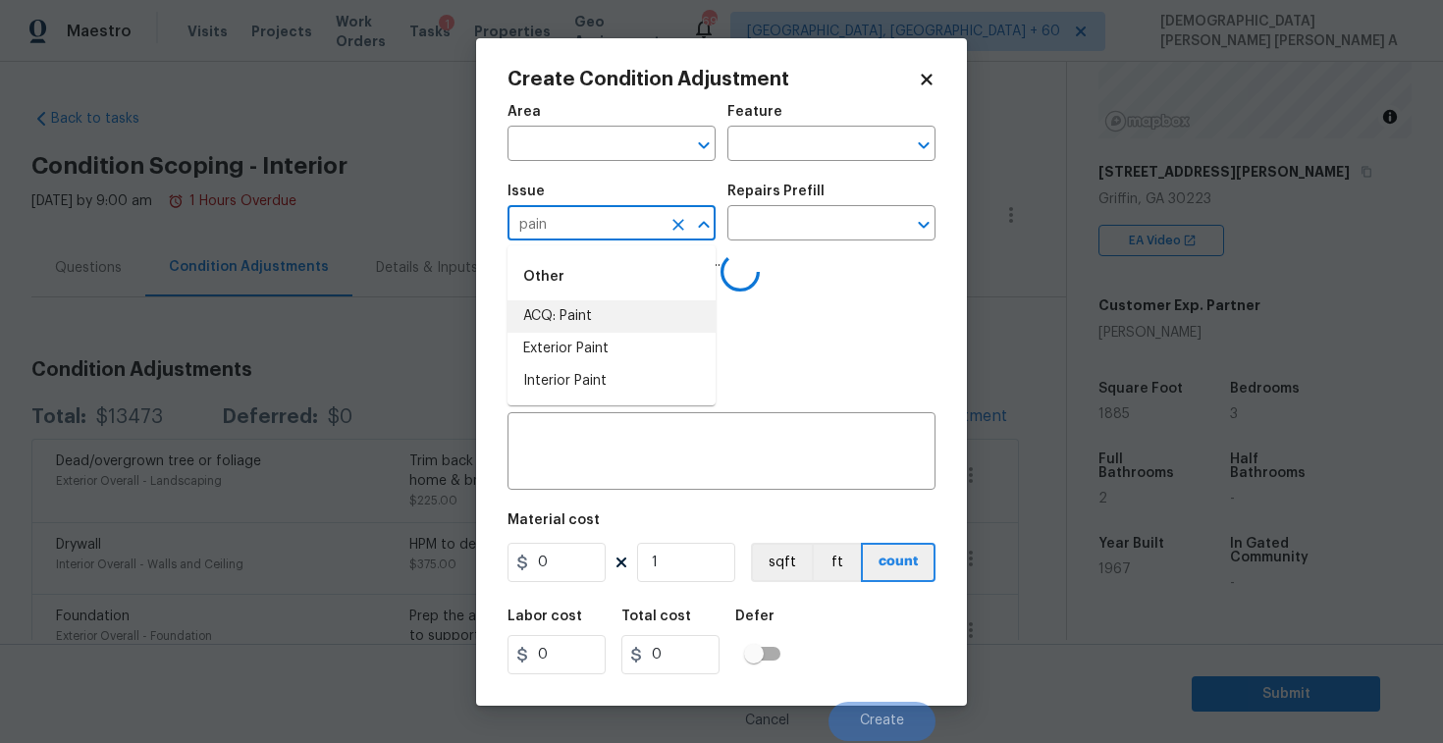
click at [583, 305] on li "ACQ: Paint" at bounding box center [612, 316] width 208 height 32
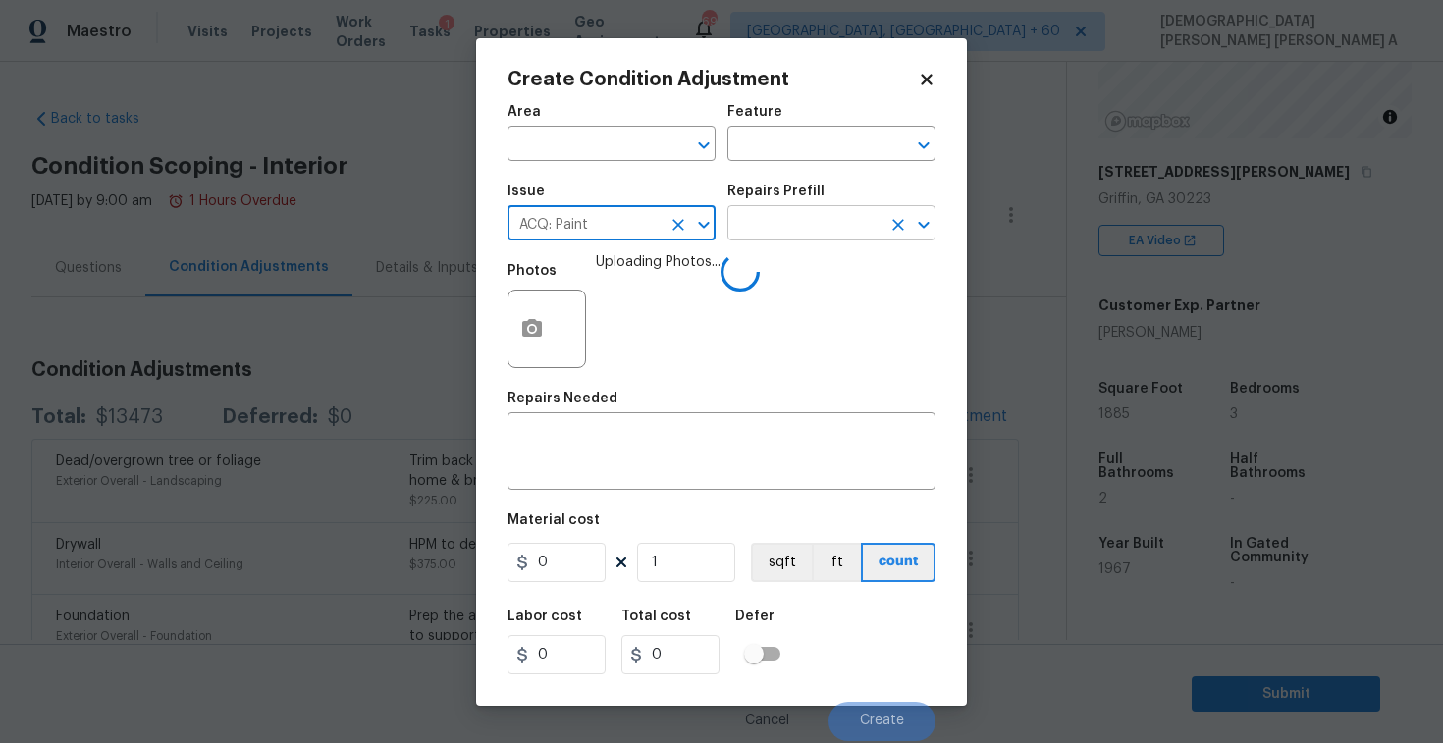
type input "ACQ: Paint"
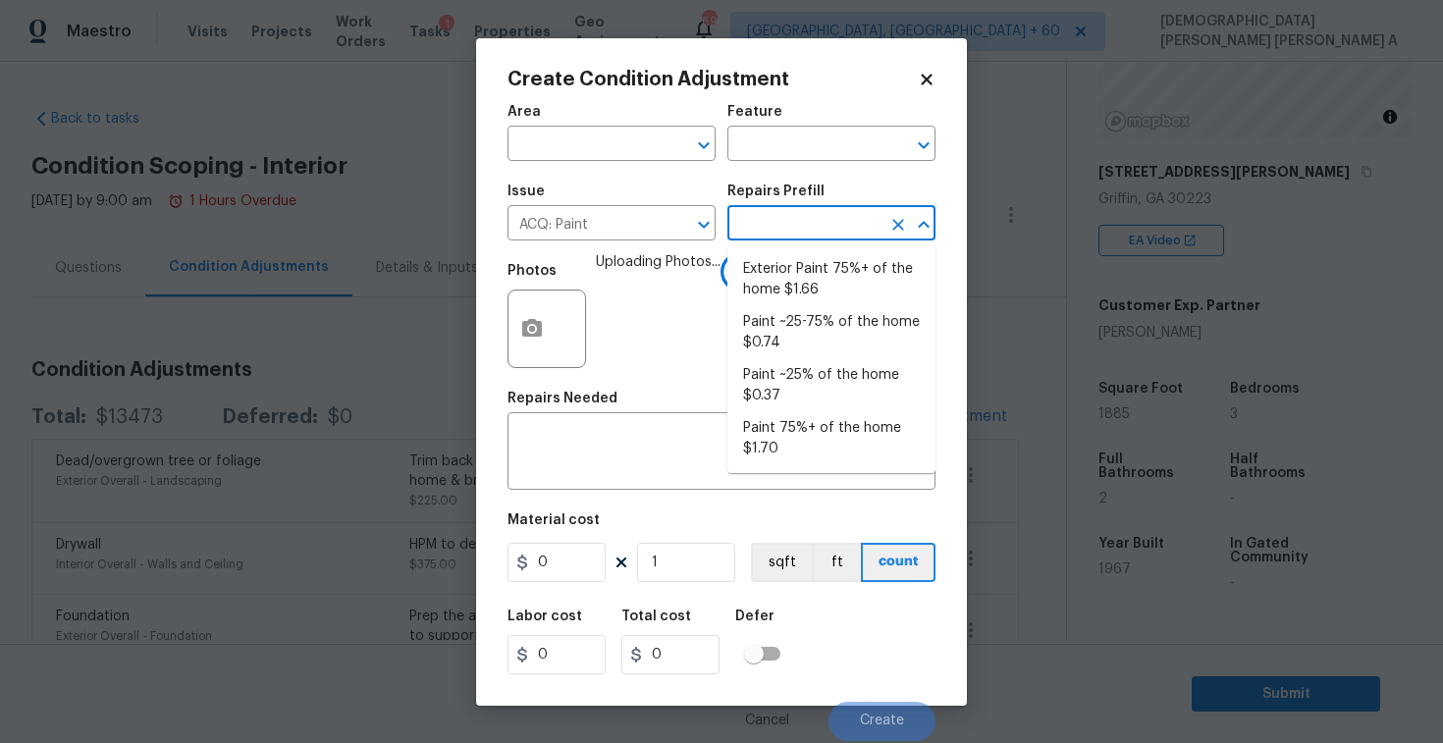
click at [778, 233] on input "text" at bounding box center [804, 225] width 153 height 30
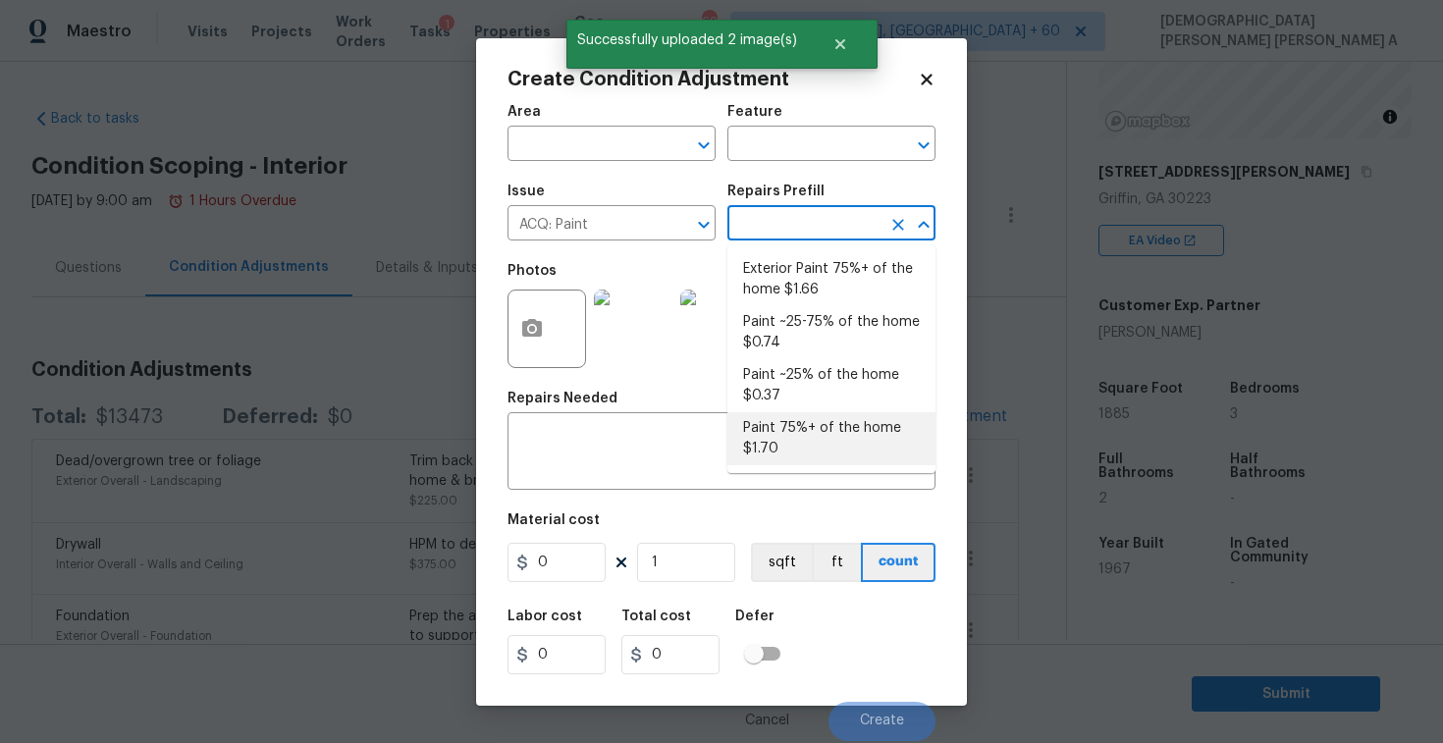
click at [791, 443] on li "Paint 75%+ of the home $1.70" at bounding box center [832, 438] width 208 height 53
type input "Acquisition"
type textarea "Acquisition Scope: 75%+ of the home will likely require interior paint"
type input "1.7"
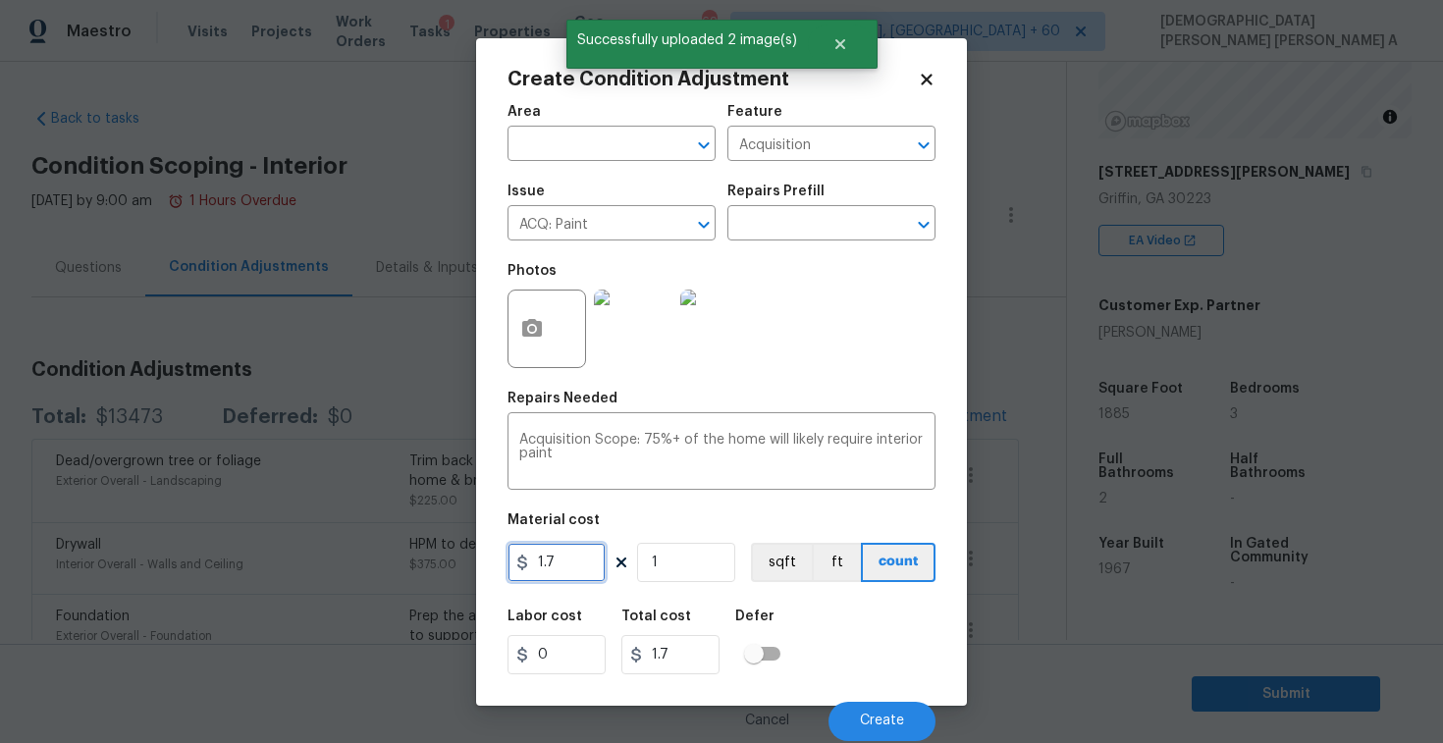
click at [590, 571] on input "1.7" at bounding box center [557, 562] width 98 height 39
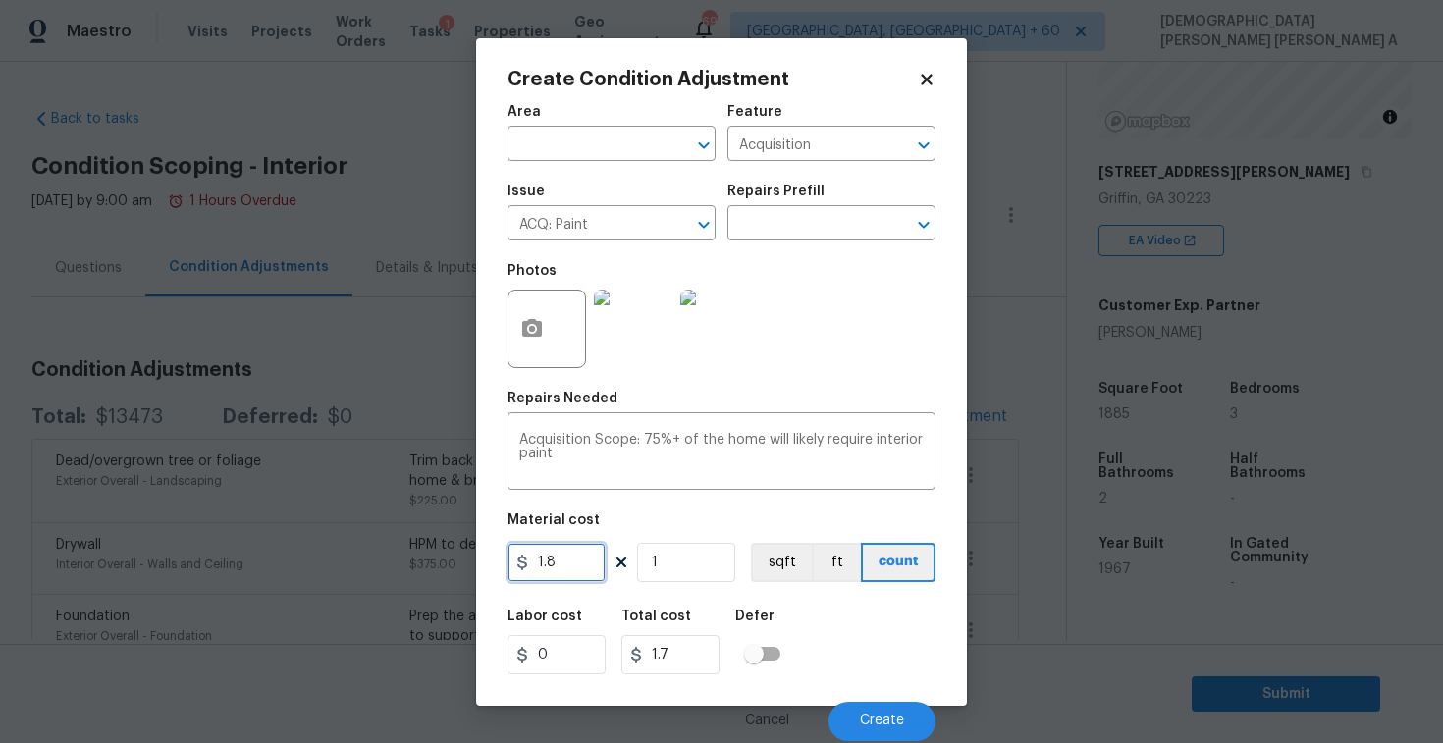
type input "1.8"
click at [688, 567] on input "1" at bounding box center [686, 562] width 98 height 39
type input "18"
type input "32.4"
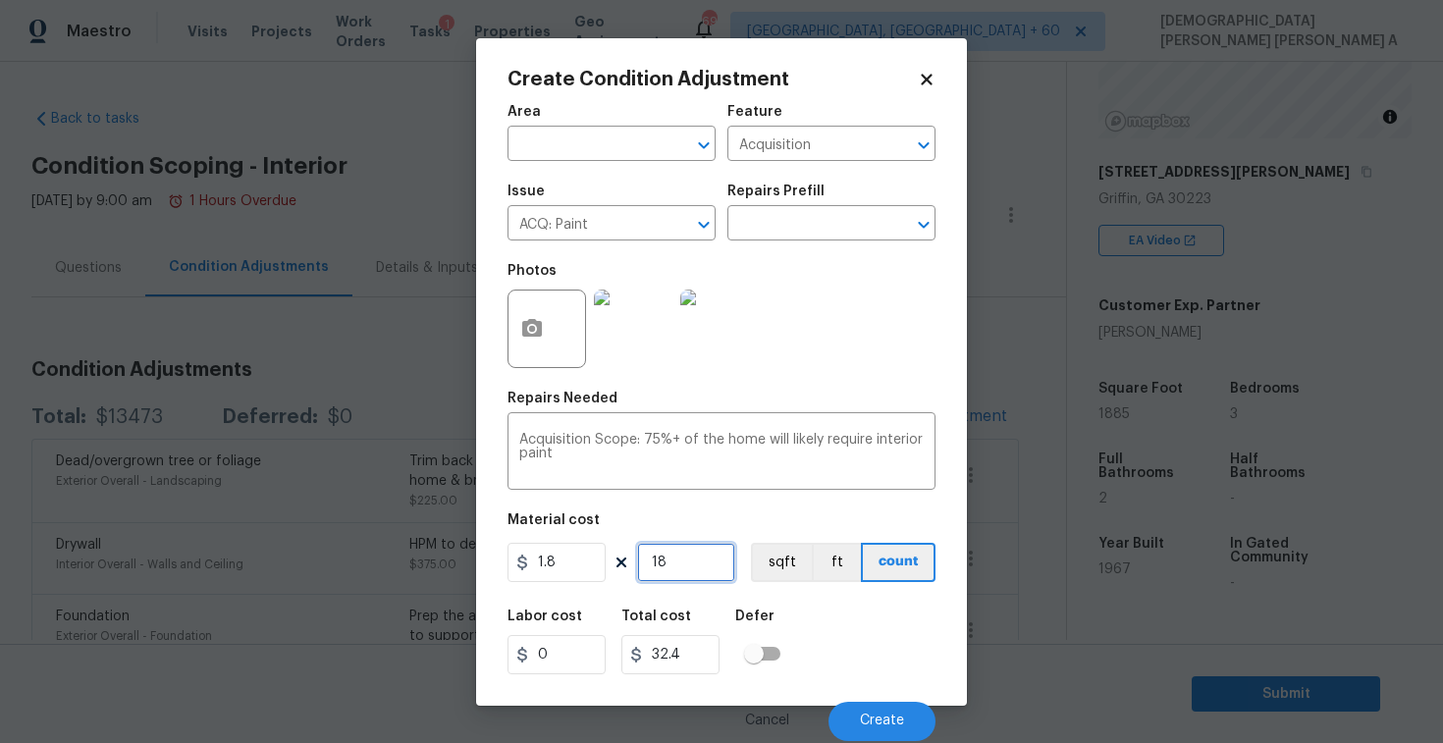
type input "188"
type input "338.4"
type input "1885"
type input "3393"
type input "1885"
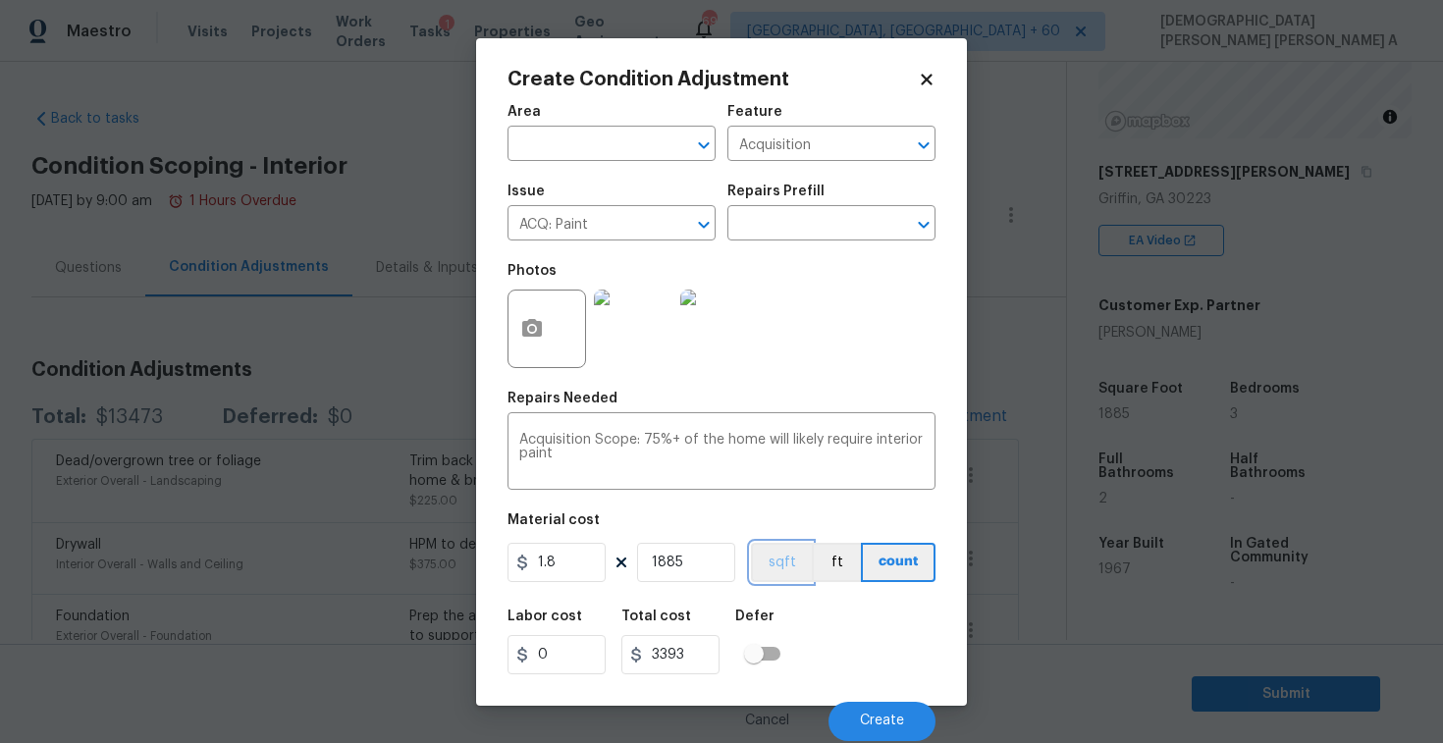
click at [785, 544] on button "sqft" at bounding box center [781, 562] width 61 height 39
click at [887, 712] on button "Create" at bounding box center [882, 721] width 107 height 39
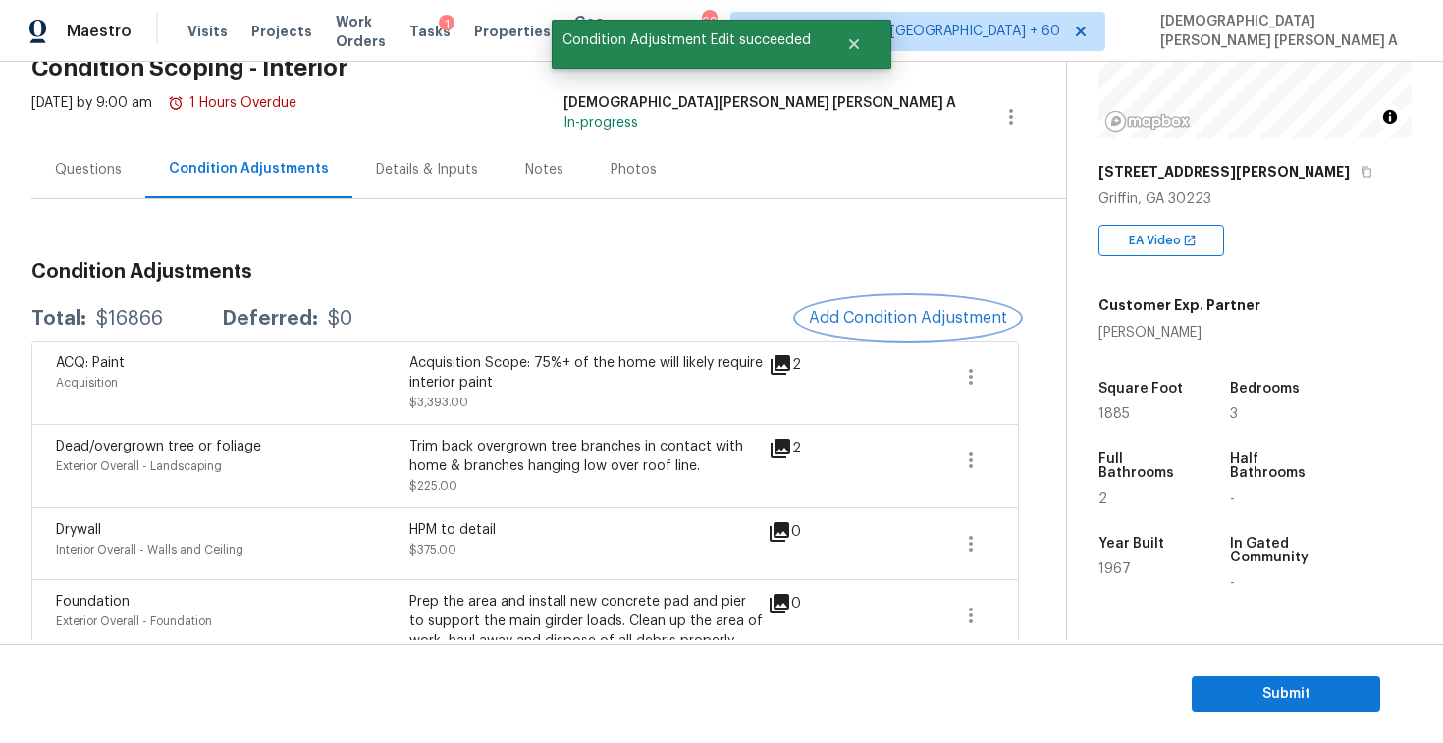
scroll to position [49, 0]
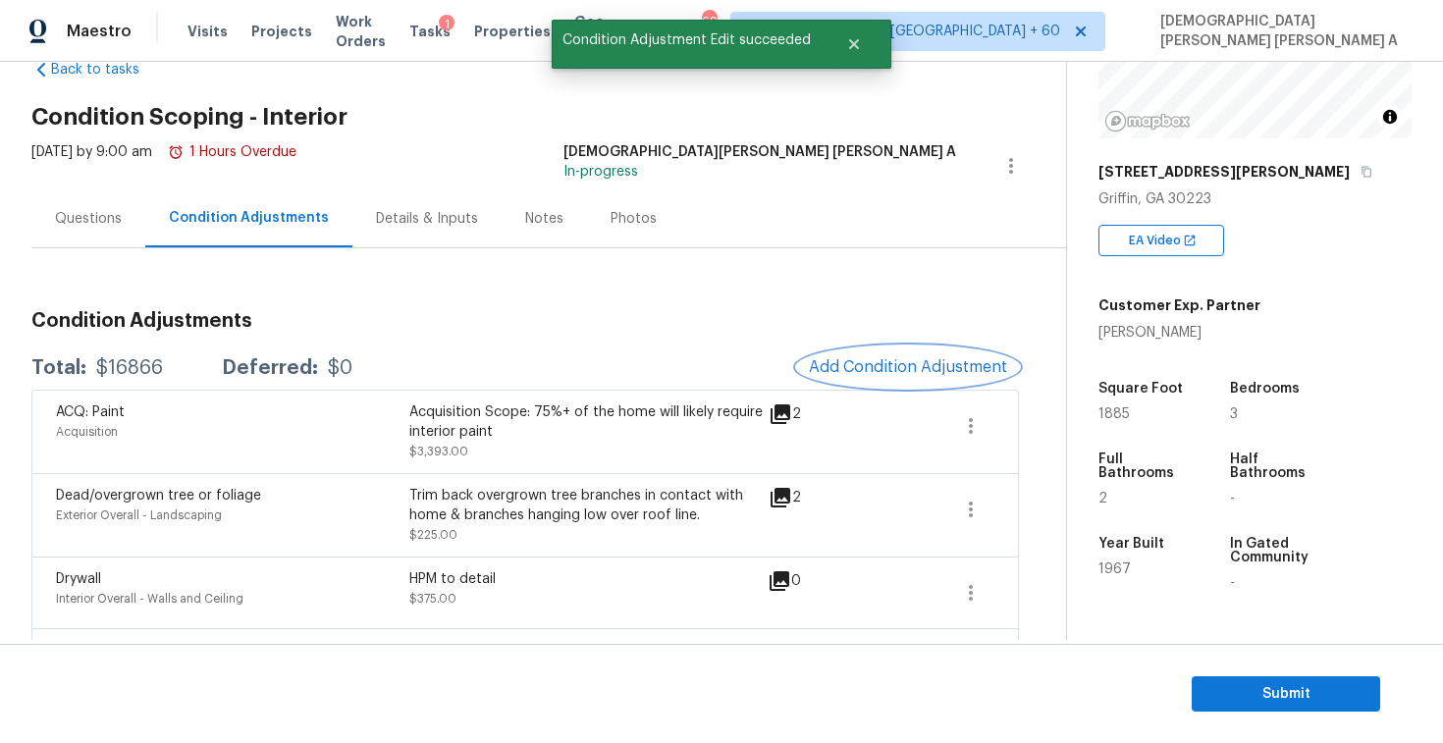
click at [919, 352] on button "Add Condition Adjustment" at bounding box center [908, 367] width 222 height 41
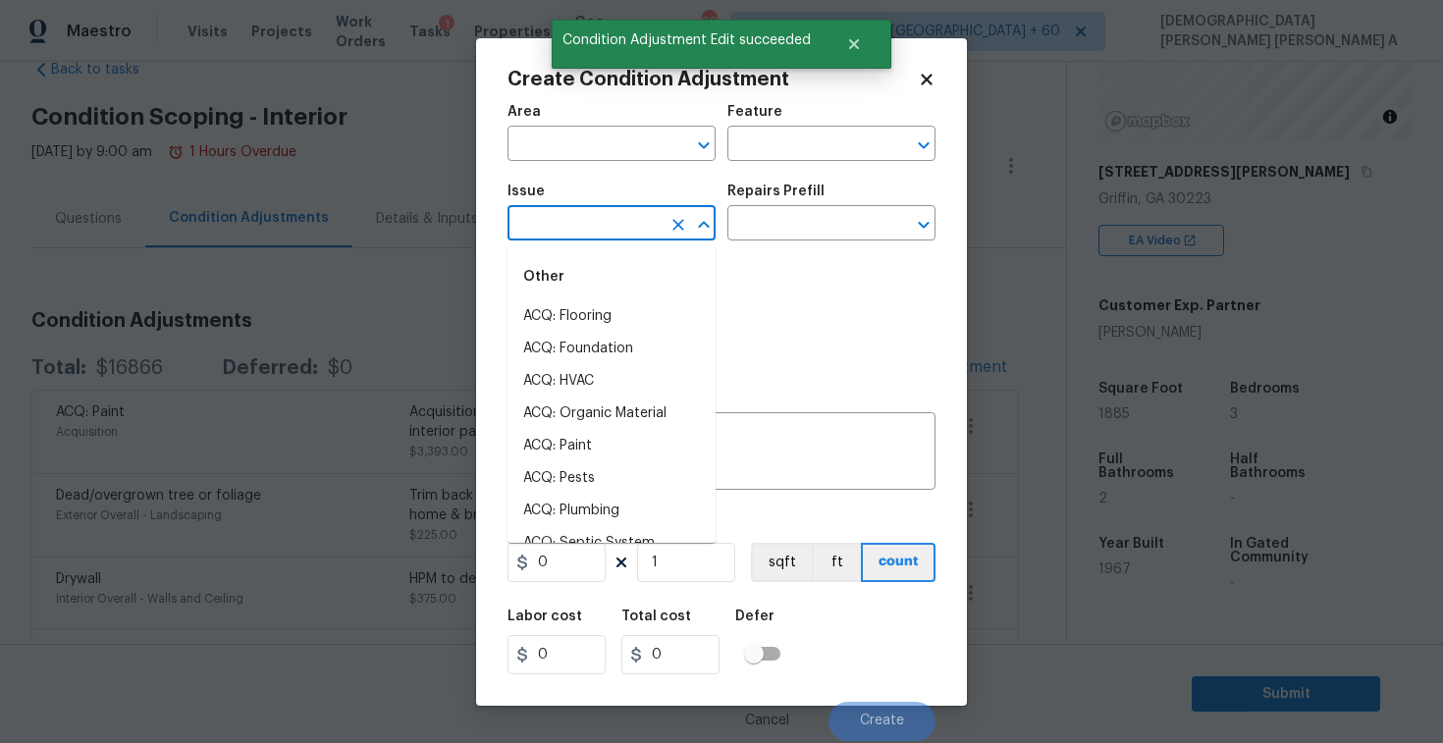
click at [578, 226] on input "text" at bounding box center [584, 225] width 153 height 30
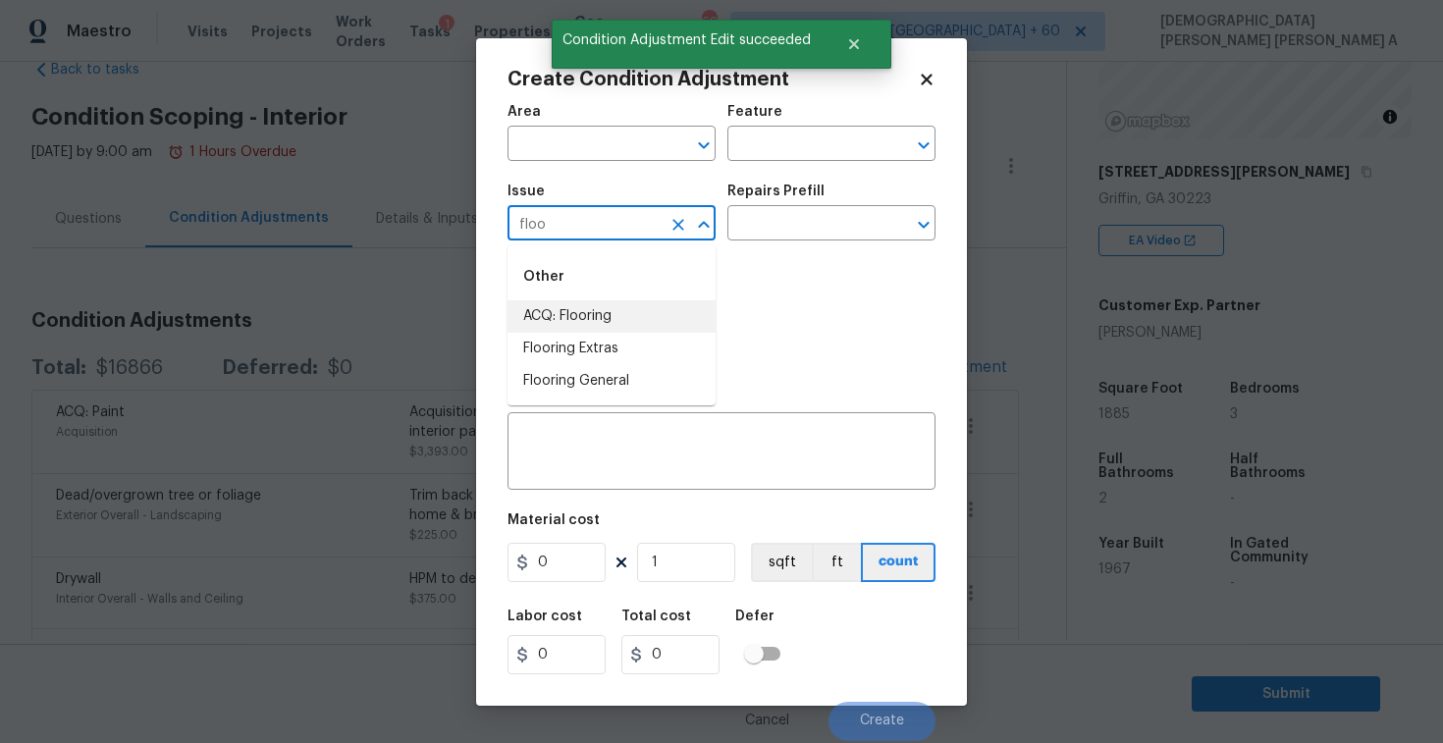
click at [591, 312] on li "ACQ: Flooring" at bounding box center [612, 316] width 208 height 32
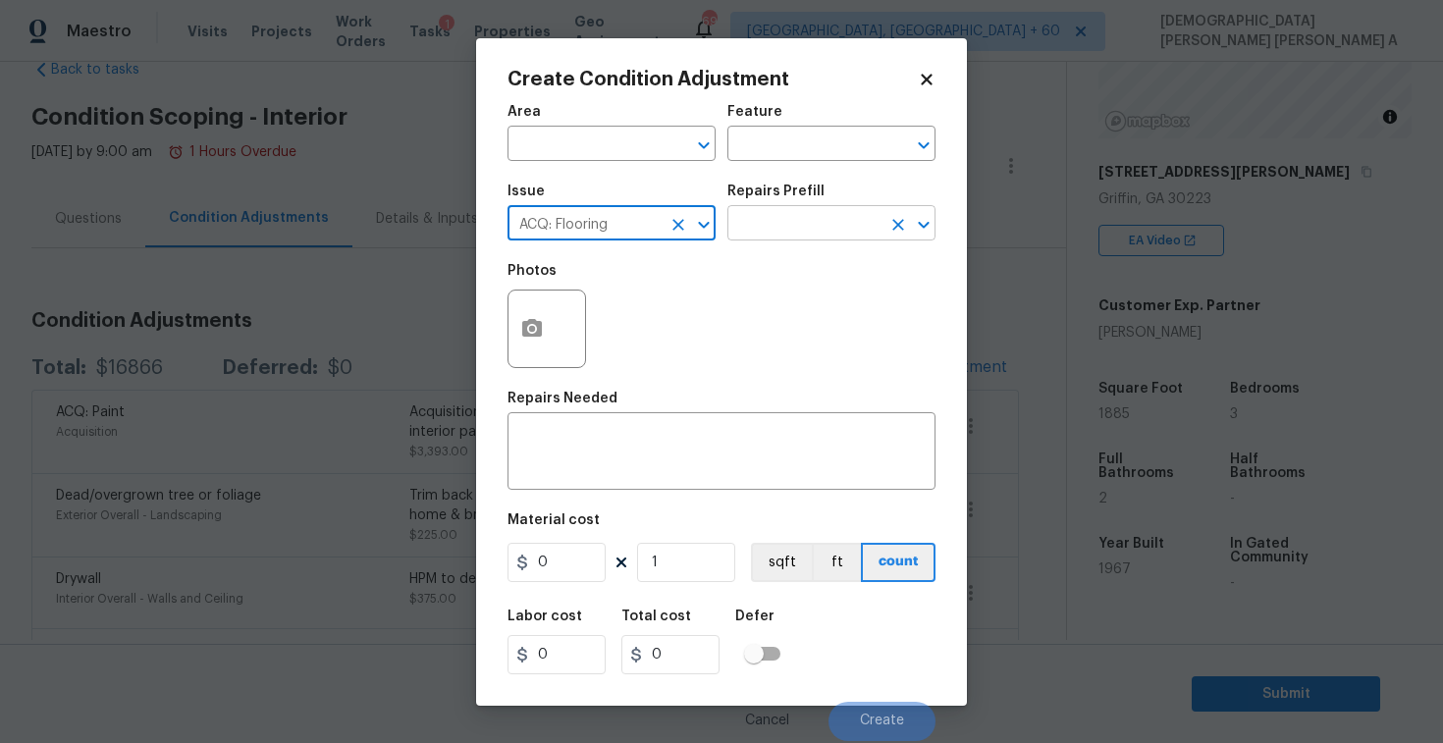
type input "ACQ: Flooring"
click at [835, 212] on input "text" at bounding box center [804, 225] width 153 height 30
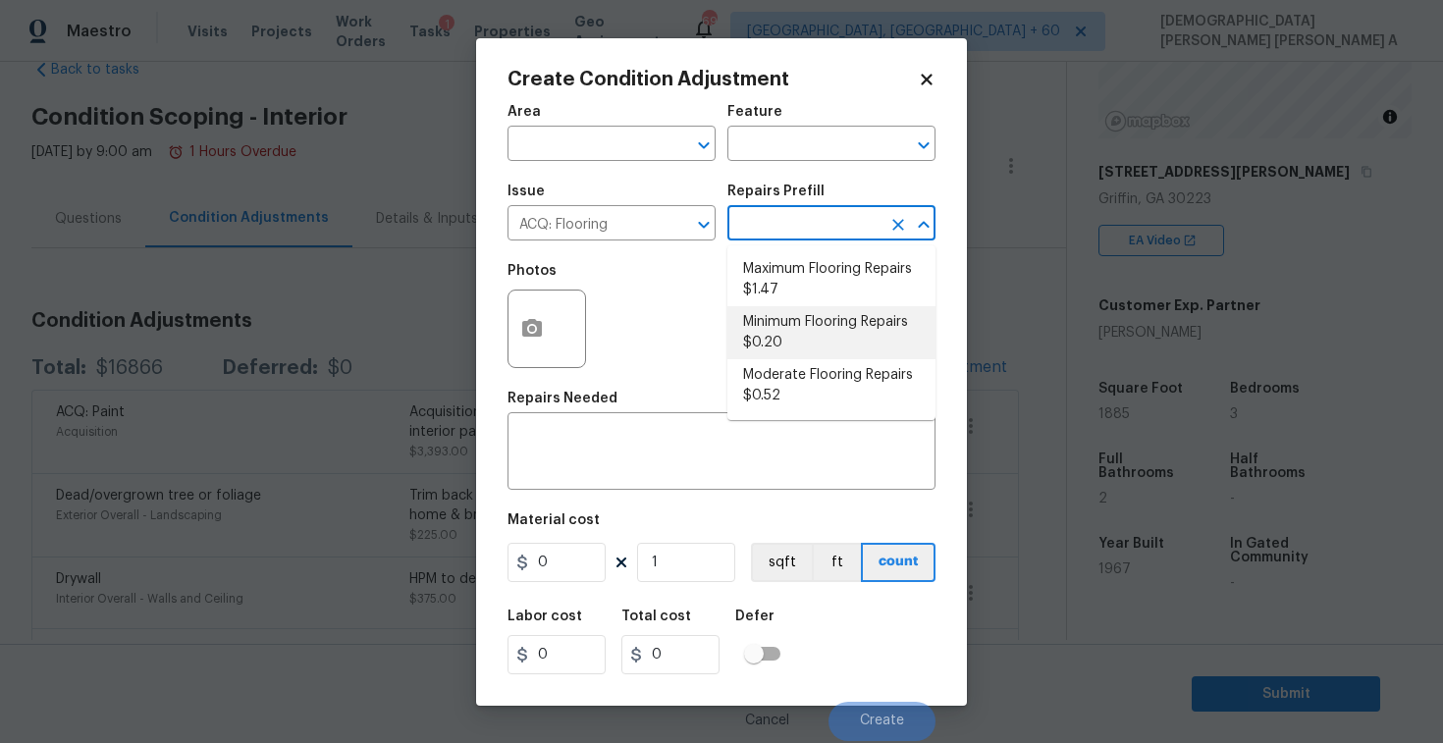
click at [805, 323] on li "Minimum Flooring Repairs $0.20" at bounding box center [832, 332] width 208 height 53
type input "Acquisition"
type textarea "Acquisition Scope: Minimum flooring repairs"
type input "0.2"
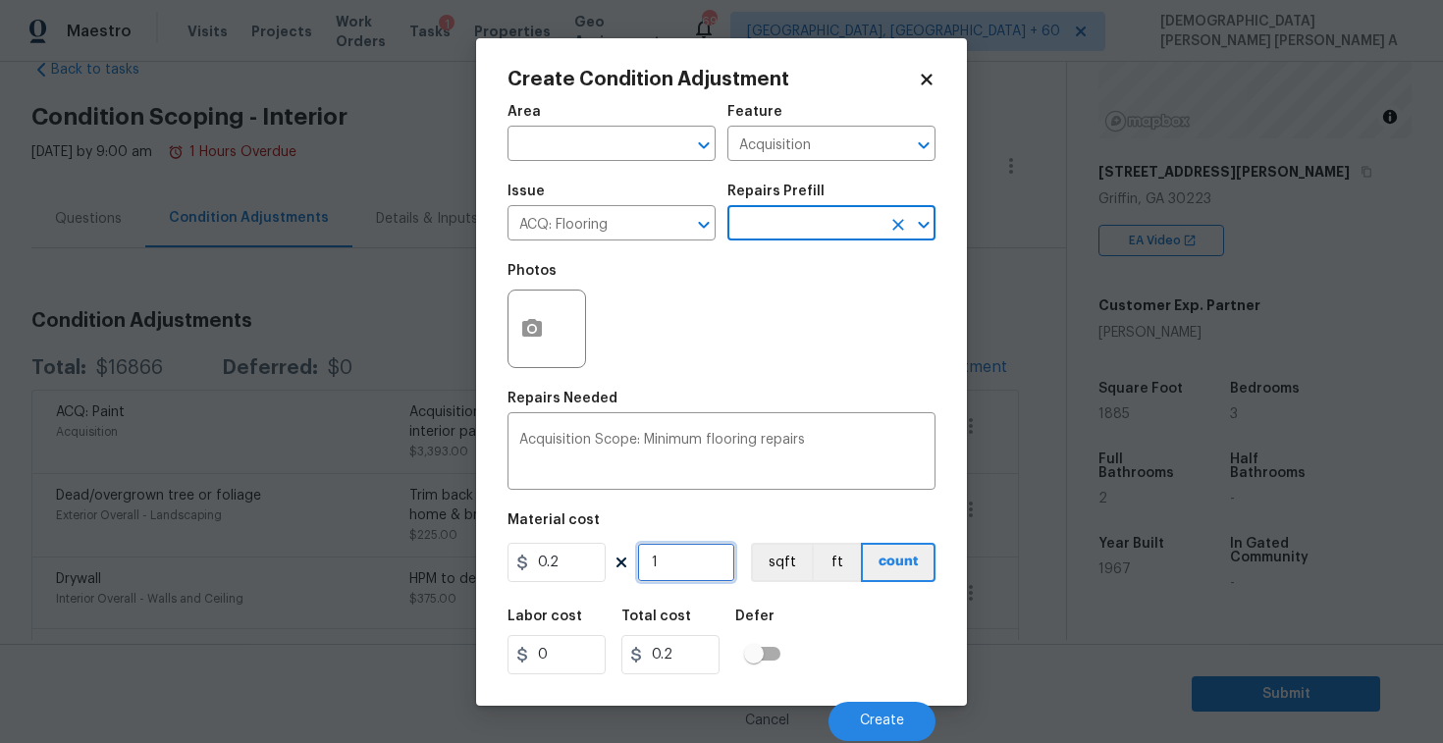
click at [696, 574] on input "1" at bounding box center [686, 562] width 98 height 39
type input "18"
type input "3.6"
type input "188"
type input "37.6"
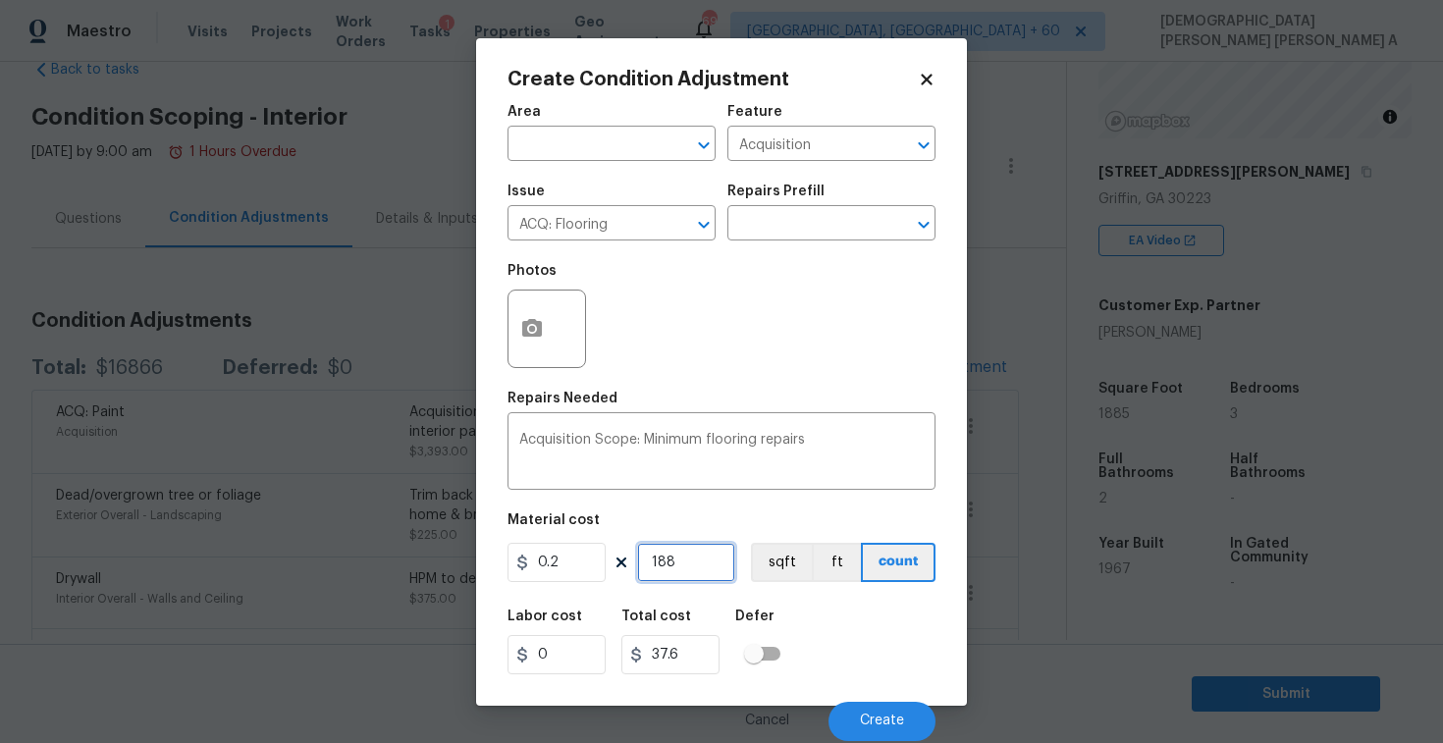
type input "1885"
type input "377"
type input "1885"
click at [776, 571] on button "sqft" at bounding box center [781, 562] width 61 height 39
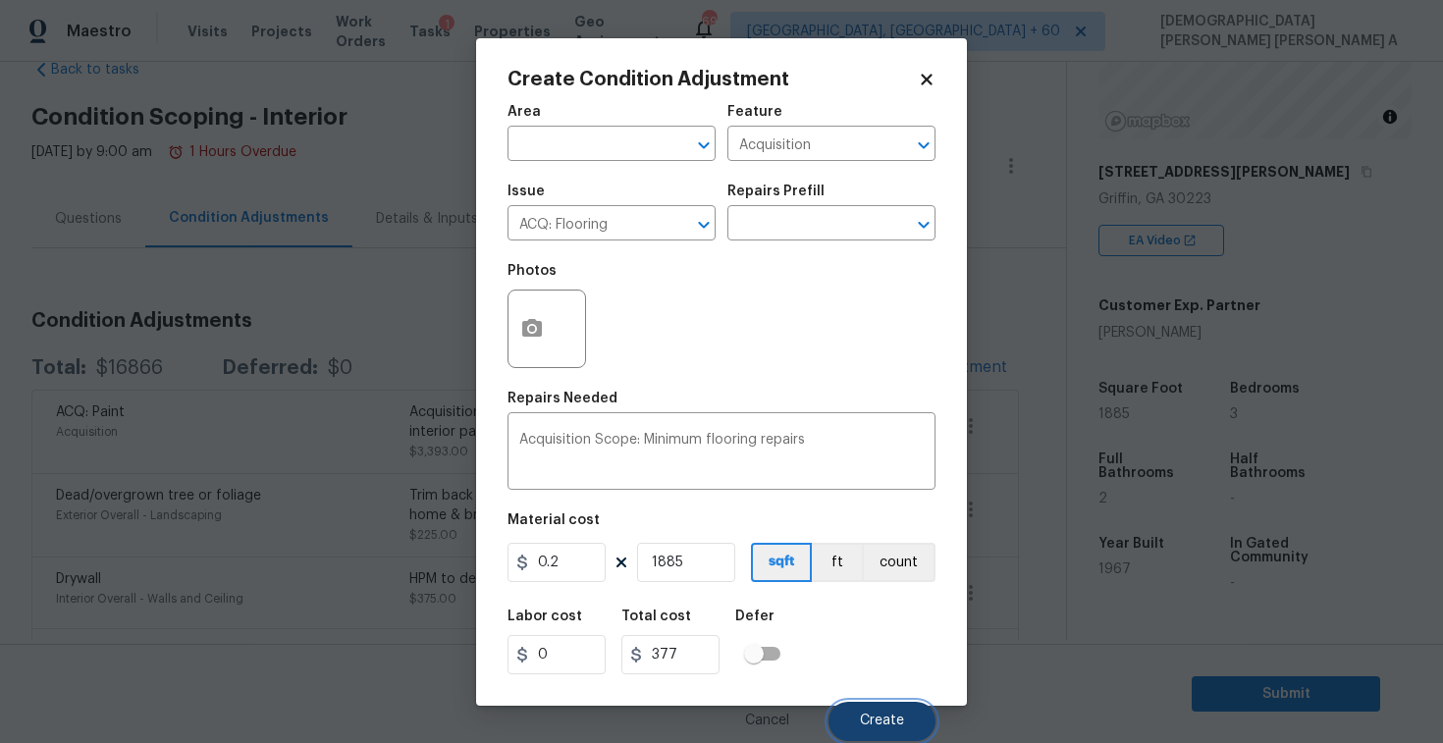
click at [873, 712] on button "Create" at bounding box center [882, 721] width 107 height 39
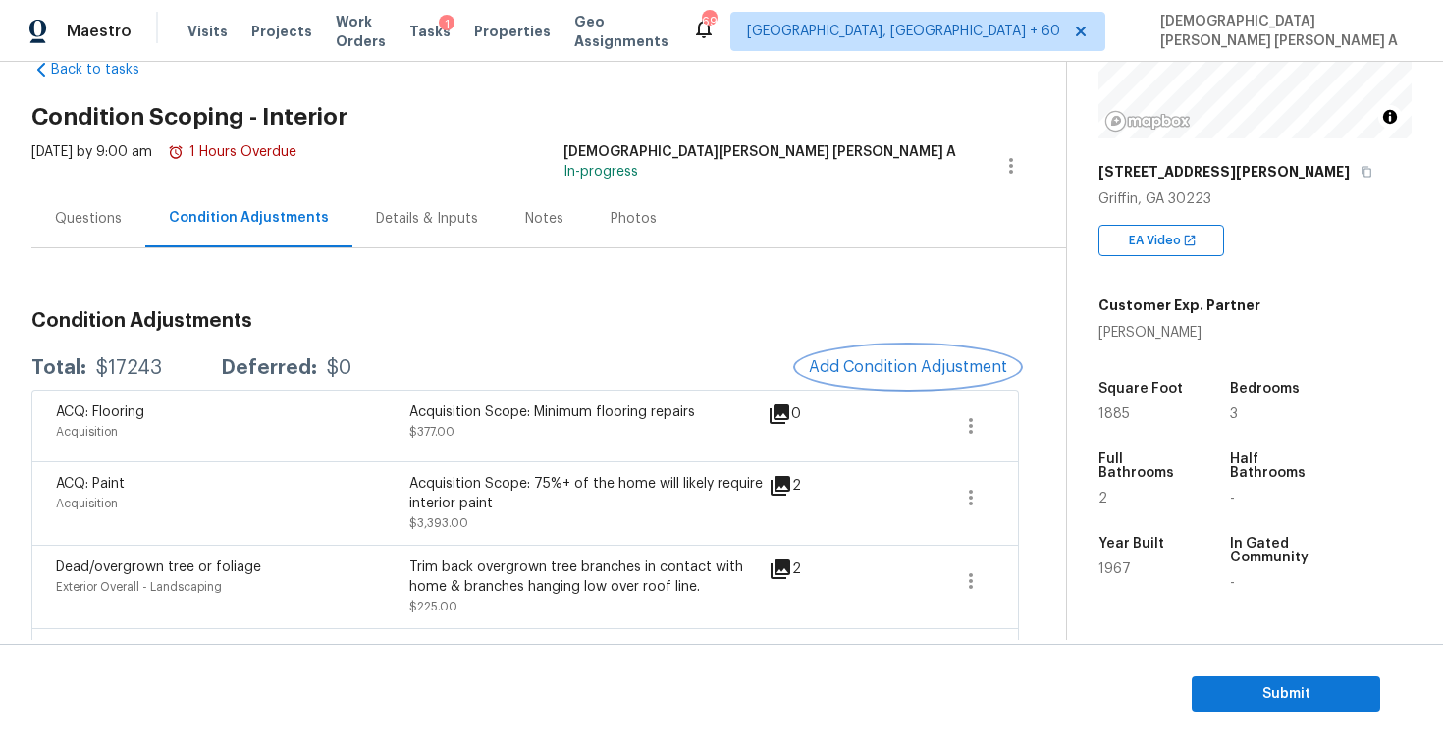
scroll to position [210, 0]
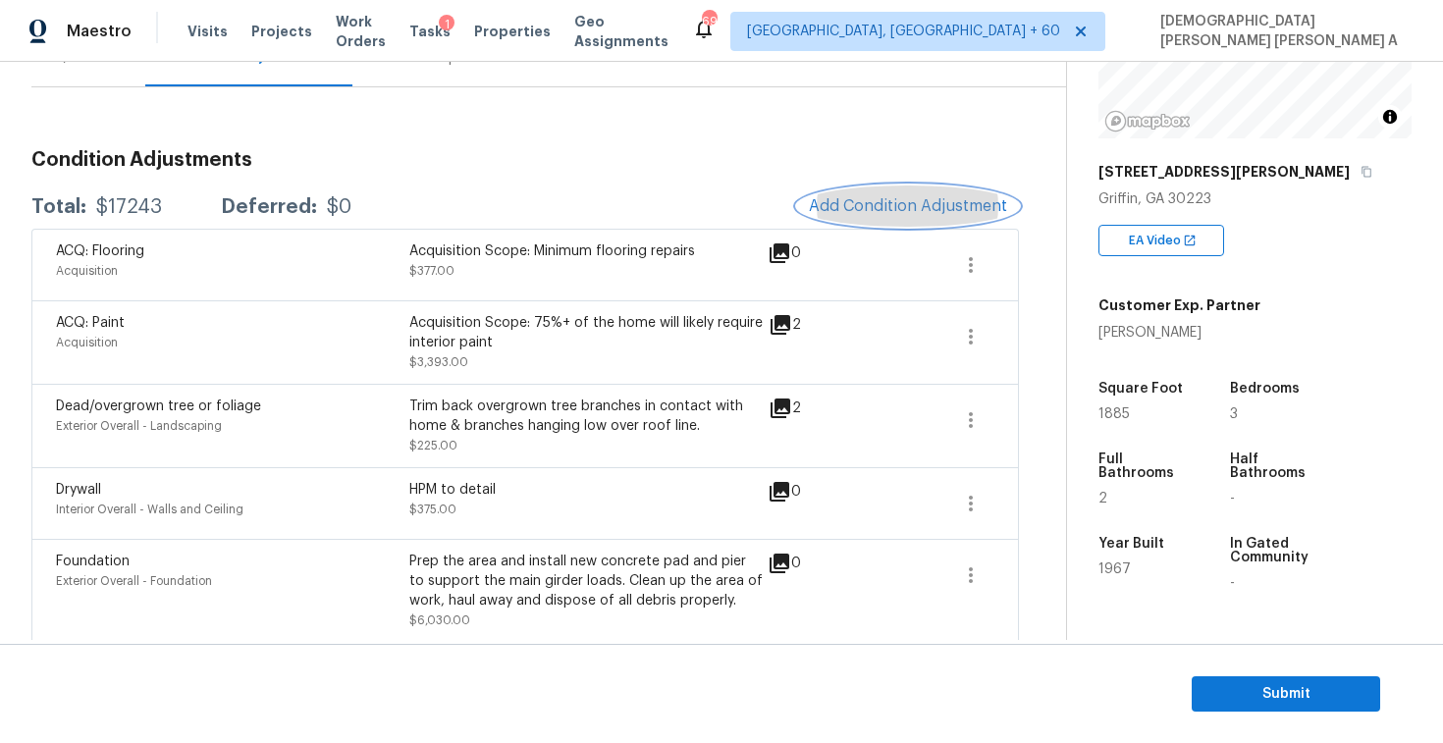
click at [902, 194] on button "Add Condition Adjustment" at bounding box center [908, 206] width 222 height 41
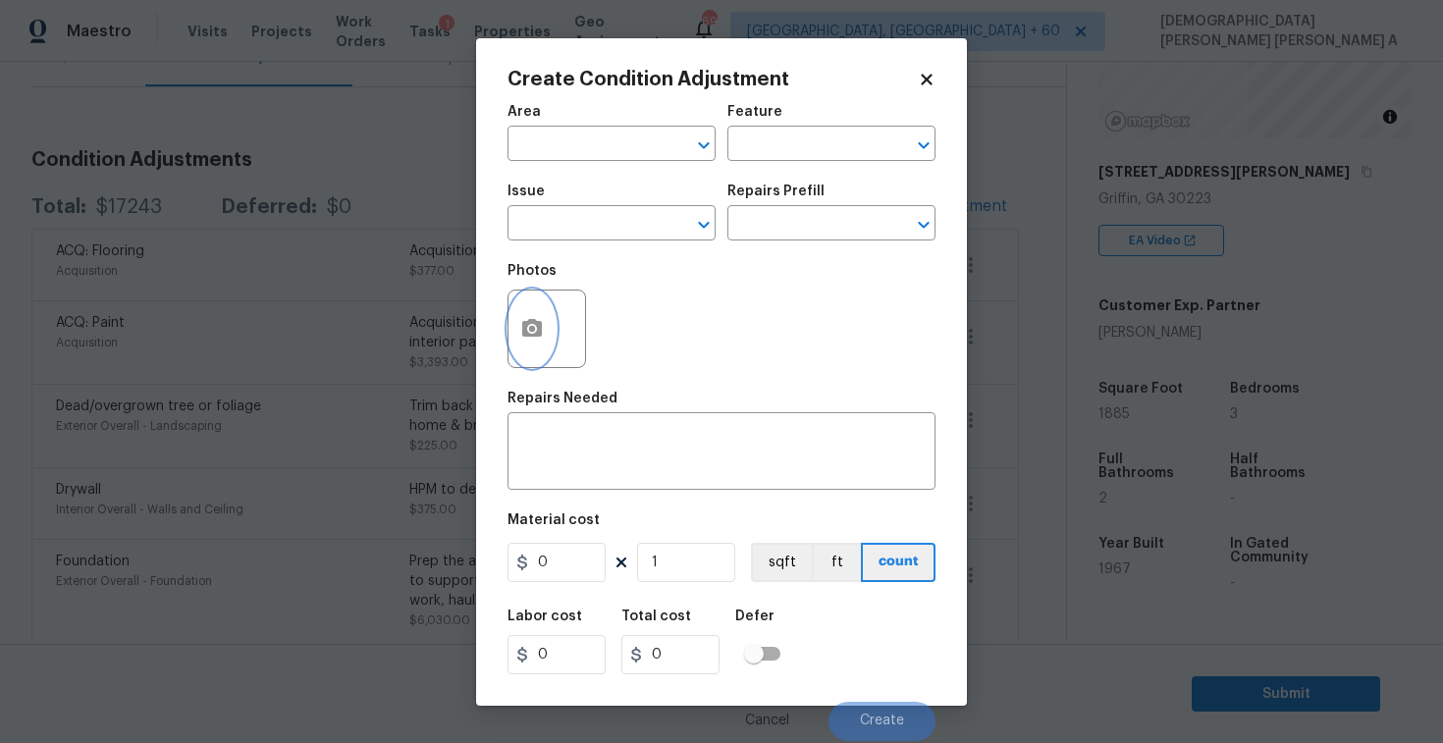
click at [530, 320] on icon "button" at bounding box center [532, 328] width 20 height 18
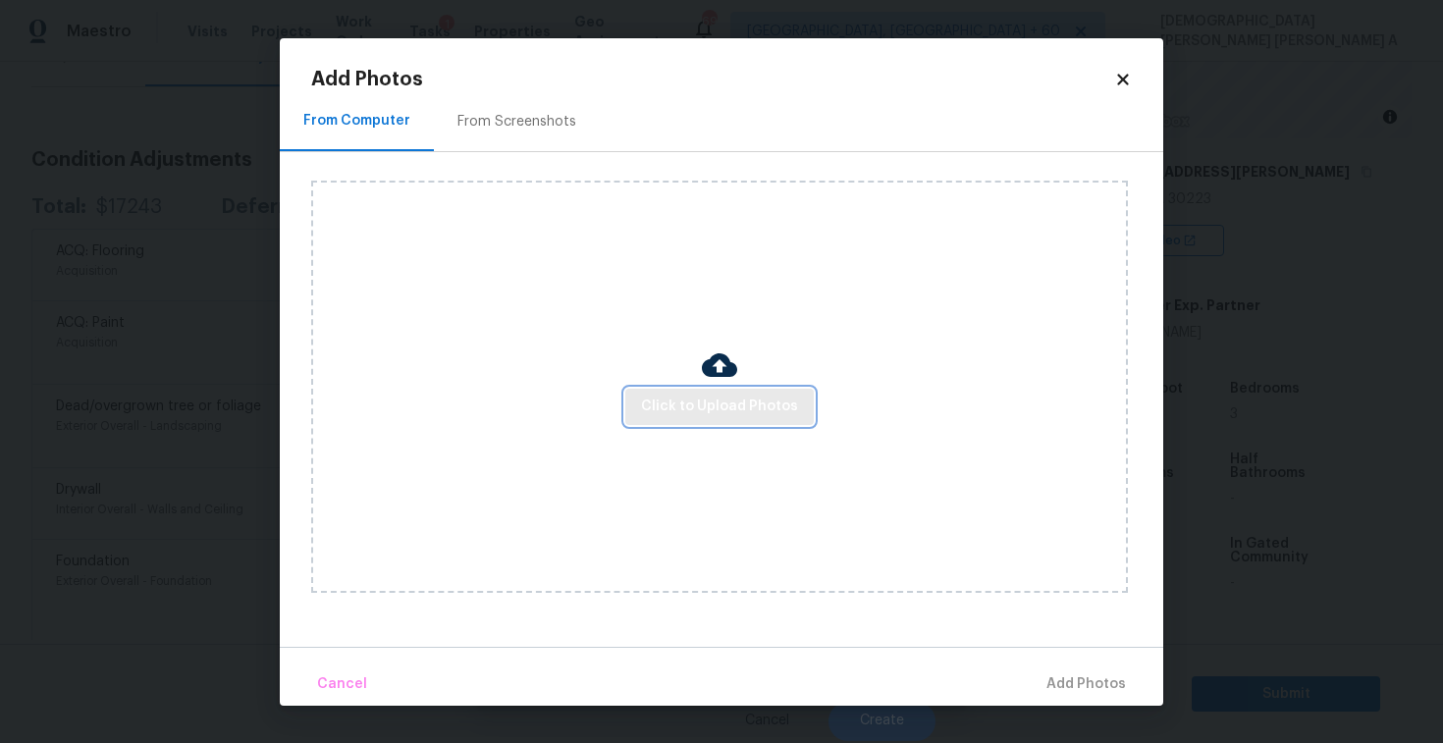
click at [741, 394] on button "Click to Upload Photos" at bounding box center [719, 407] width 189 height 36
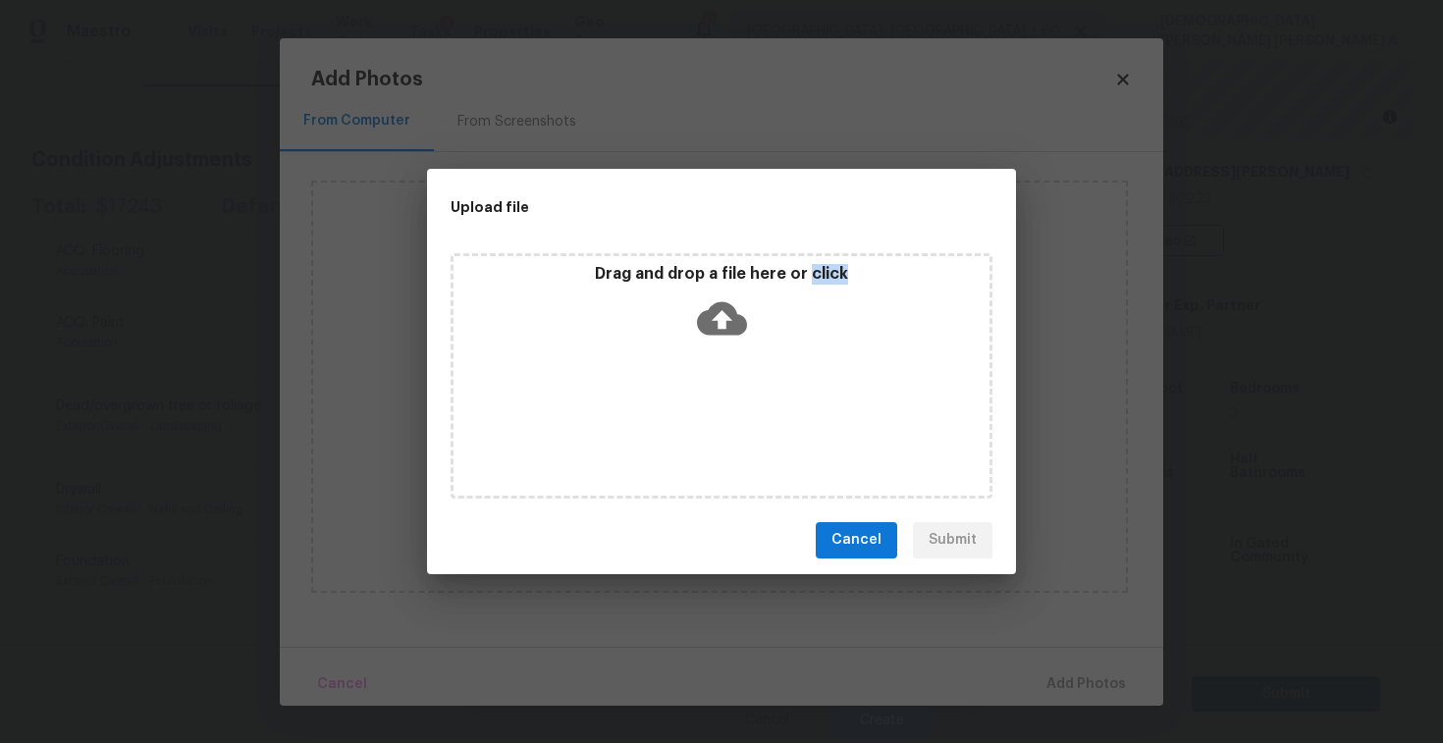
drag, startPoint x: 741, startPoint y: 394, endPoint x: 741, endPoint y: 365, distance: 28.5
click at [741, 394] on div "Drag and drop a file here or click" at bounding box center [722, 375] width 542 height 245
click at [893, 537] on button "Cancel" at bounding box center [856, 540] width 81 height 36
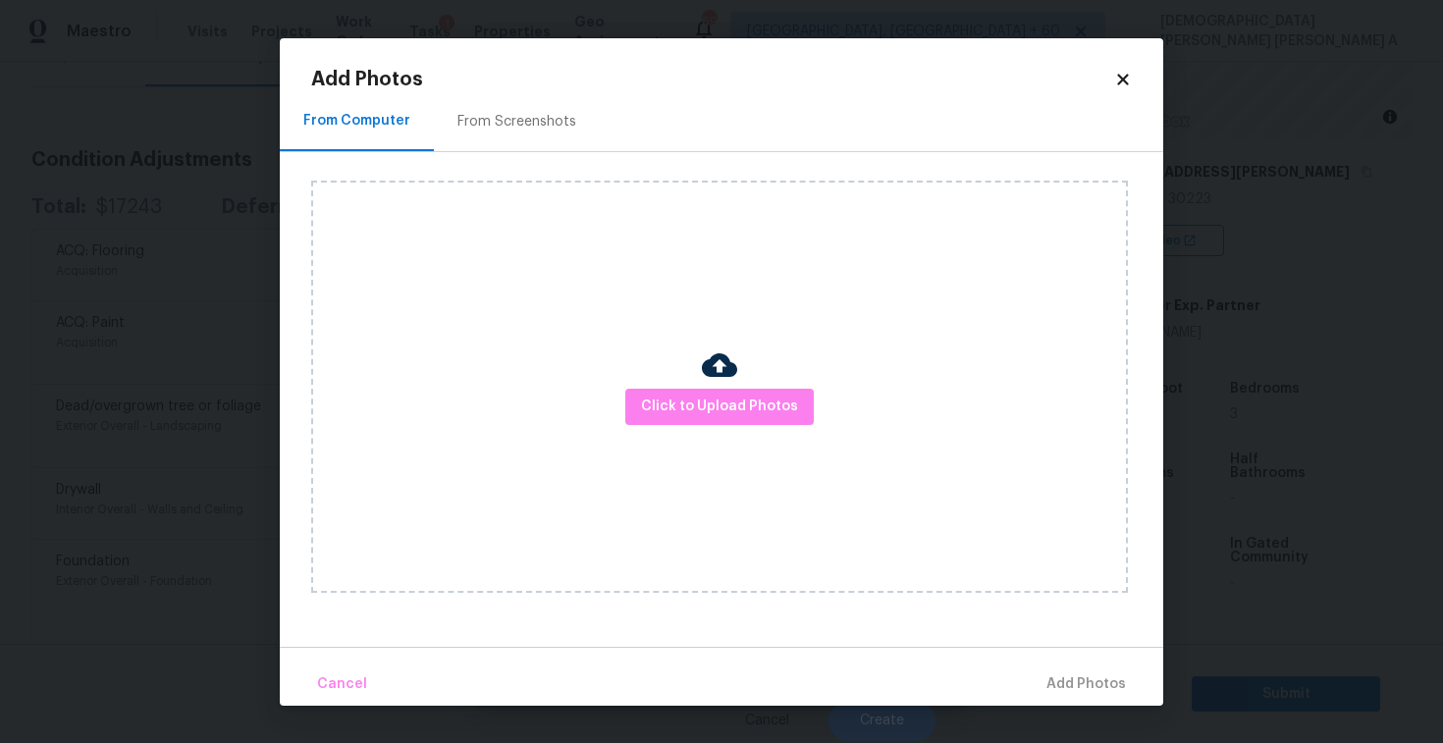
click at [1100, 68] on div "Add Photos From Computer From Screenshots Click to Upload Photos Cancel Add Pho…" at bounding box center [722, 372] width 884 height 668
click at [1110, 70] on h2 "Add Photos" at bounding box center [712, 80] width 803 height 20
click at [1126, 80] on icon at bounding box center [1123, 80] width 18 height 18
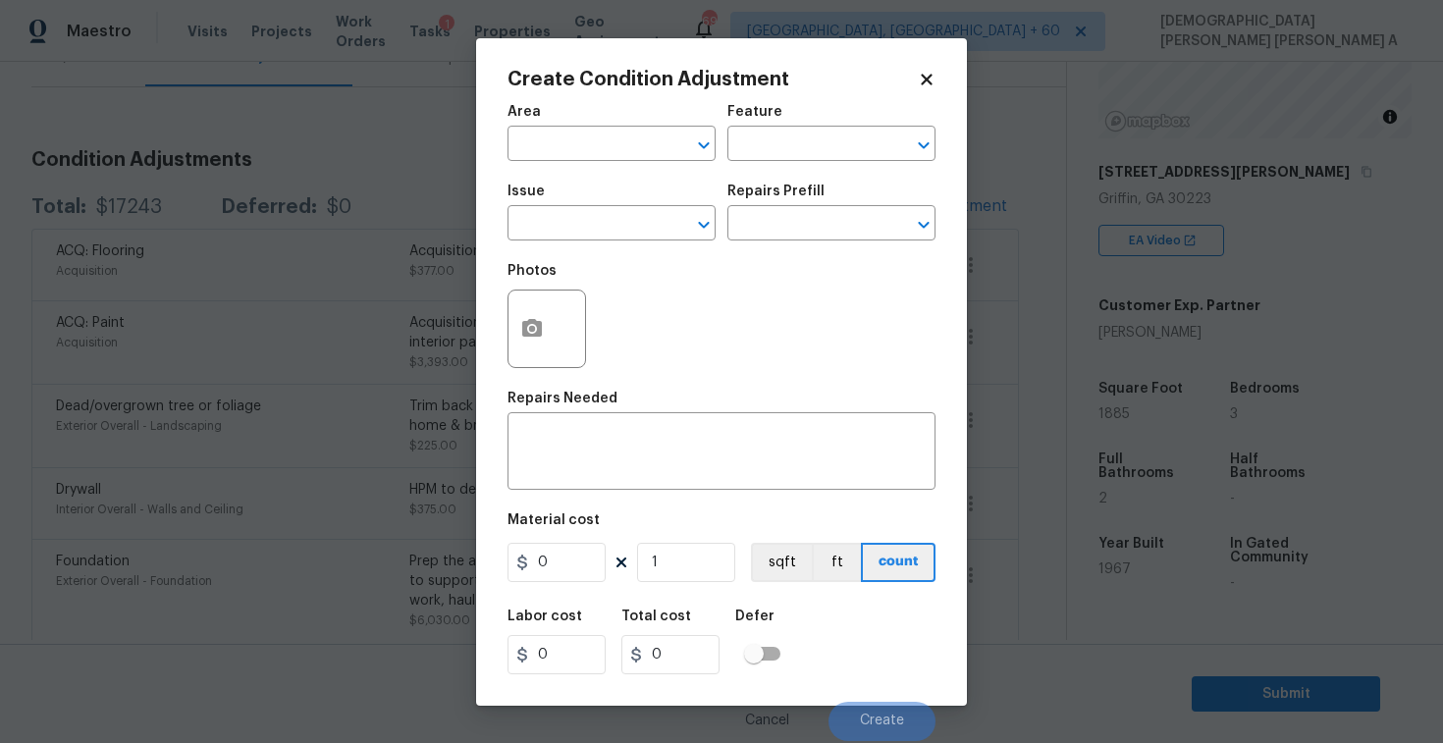
click at [930, 75] on icon at bounding box center [926, 79] width 11 height 11
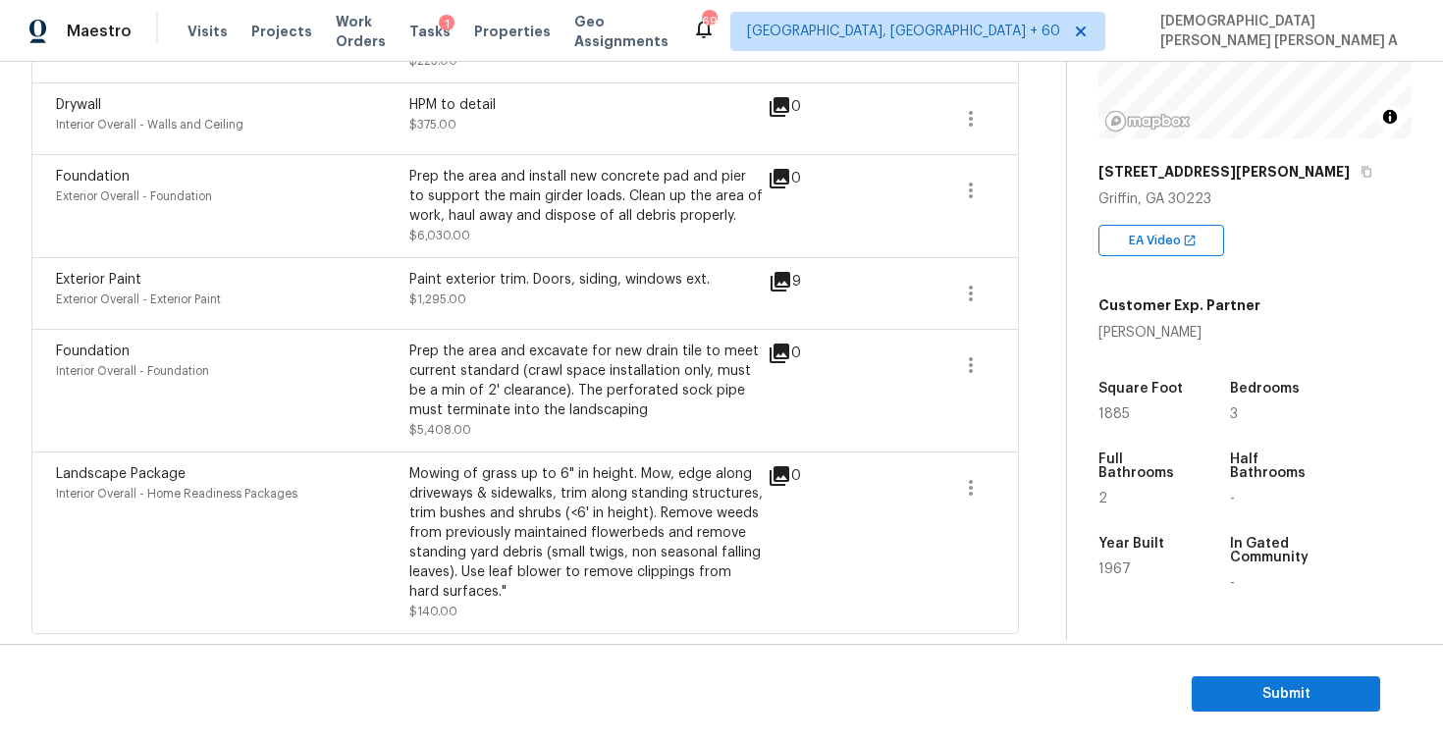
scroll to position [271, 0]
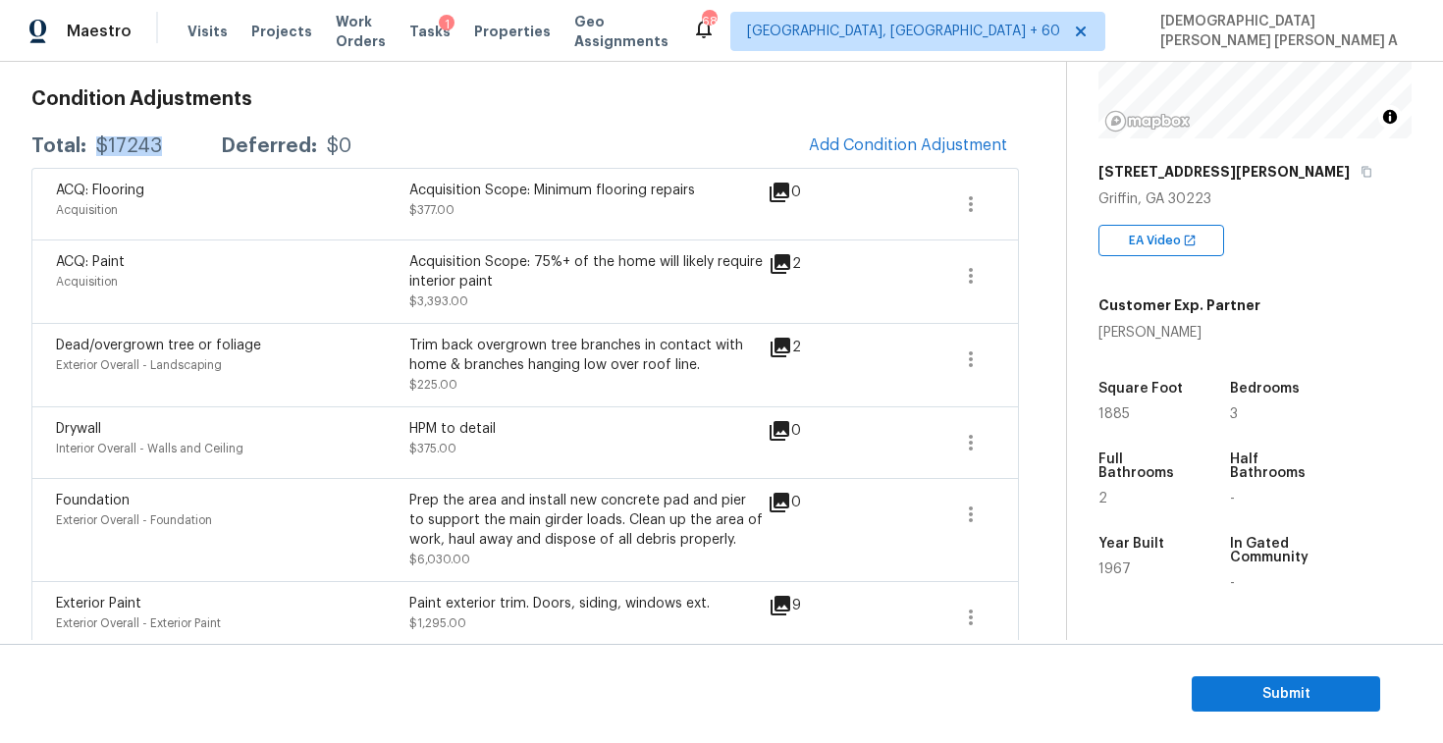
drag, startPoint x: 157, startPoint y: 143, endPoint x: 94, endPoint y: 142, distance: 62.8
click at [96, 142] on div "$17243" at bounding box center [129, 146] width 66 height 20
copy div "$17243"
click at [1249, 670] on section "Submit" at bounding box center [721, 694] width 1443 height 100
click at [1226, 688] on span "Submit" at bounding box center [1286, 694] width 157 height 25
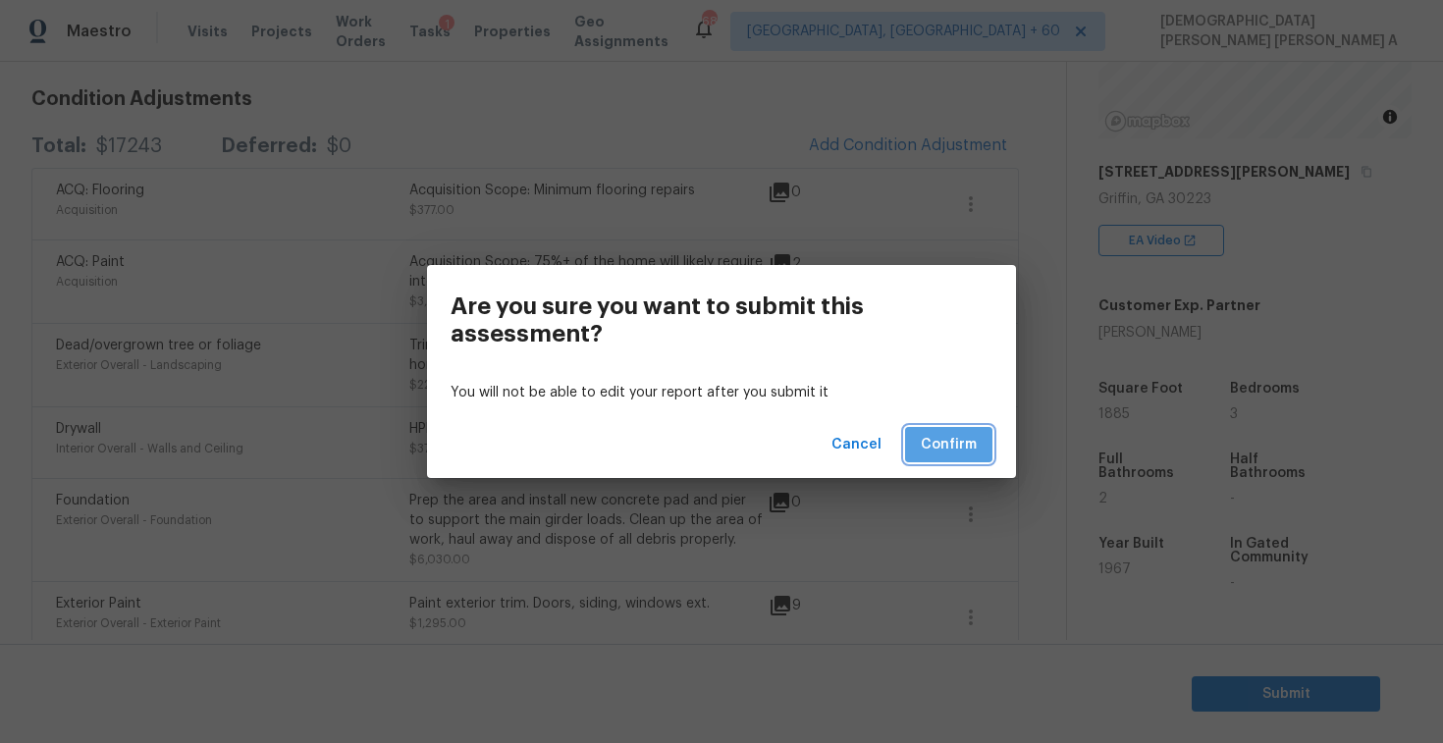
click at [953, 454] on span "Confirm" at bounding box center [949, 445] width 56 height 25
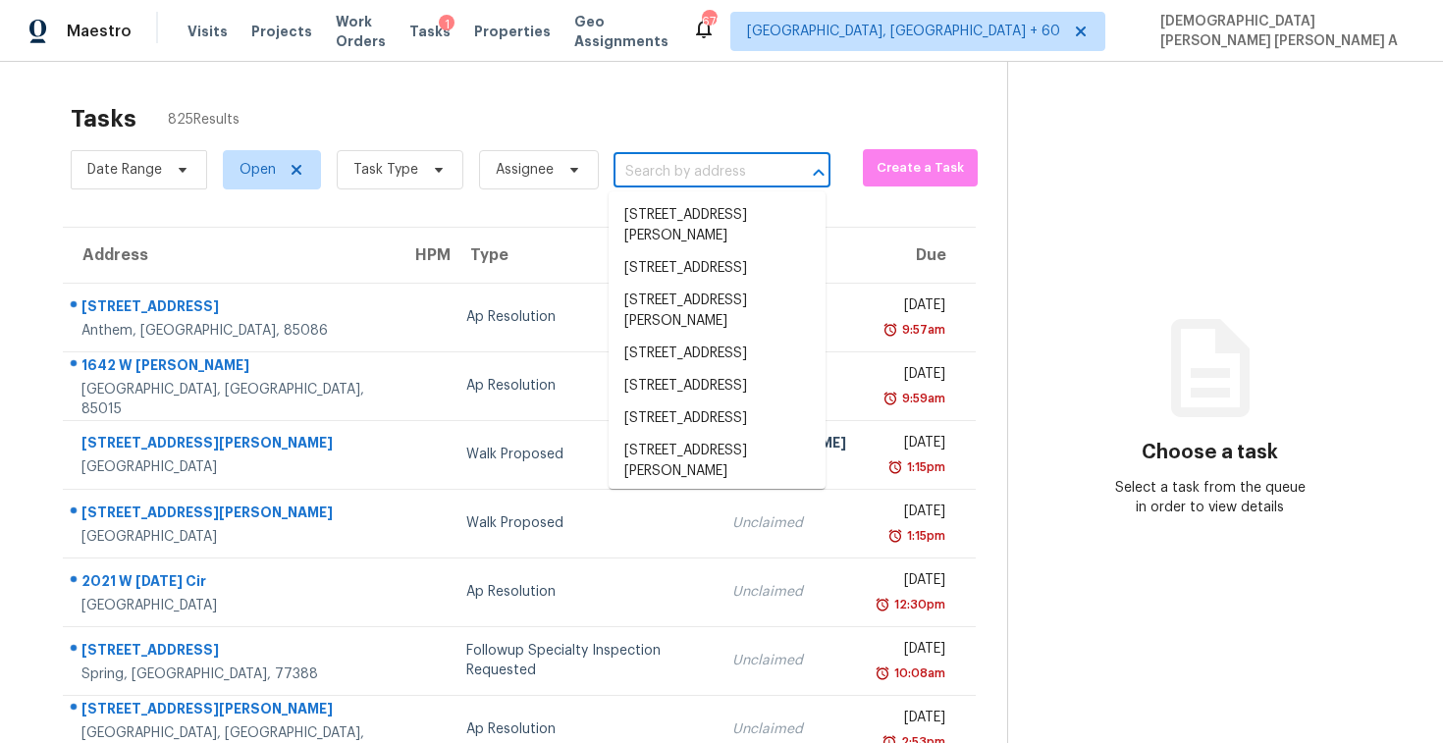
click at [674, 179] on input "text" at bounding box center [695, 172] width 162 height 30
paste input "798 S Hague Ave Columbus, OH, 43204"
type input "798 S Hague Ave Columbus, OH, 43204"
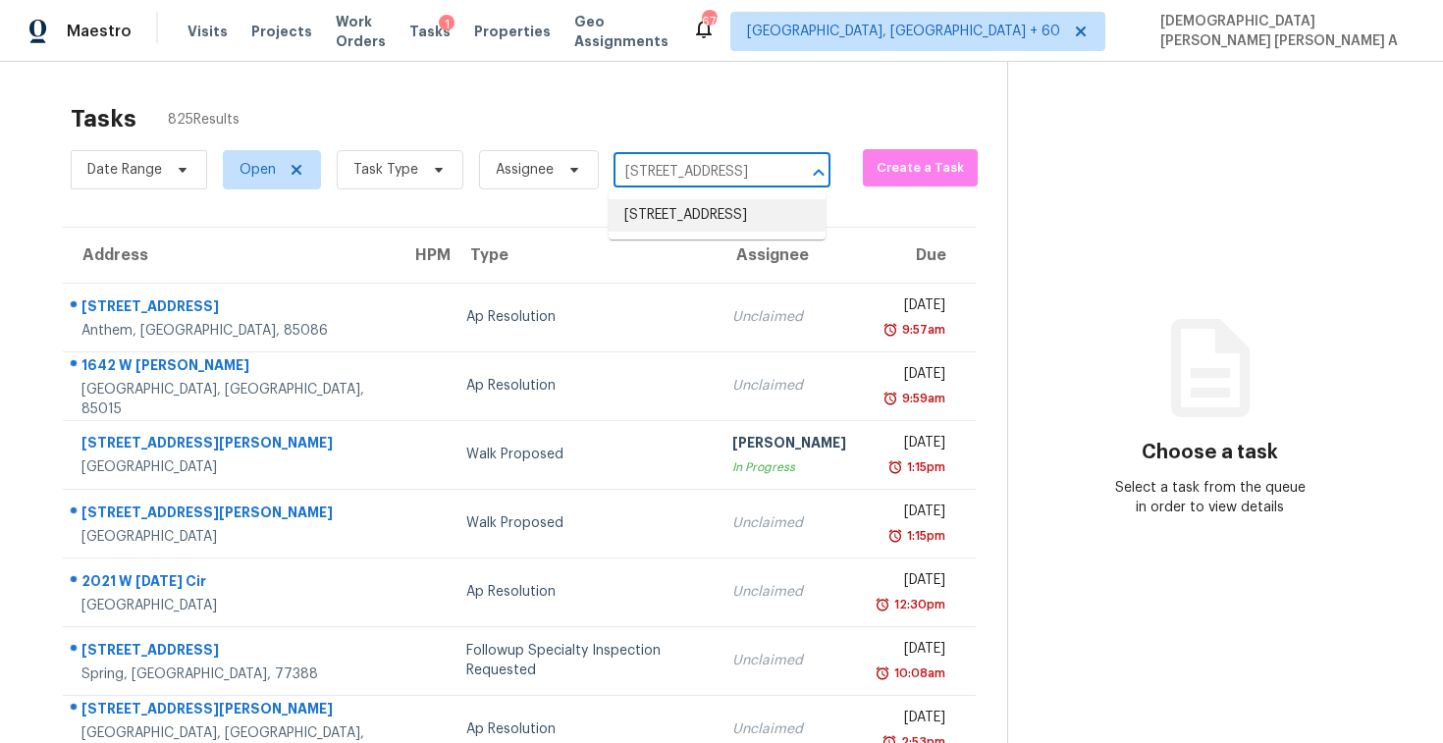
click at [665, 228] on li "798 S Hague Ave, Columbus, OH 43204" at bounding box center [717, 215] width 217 height 32
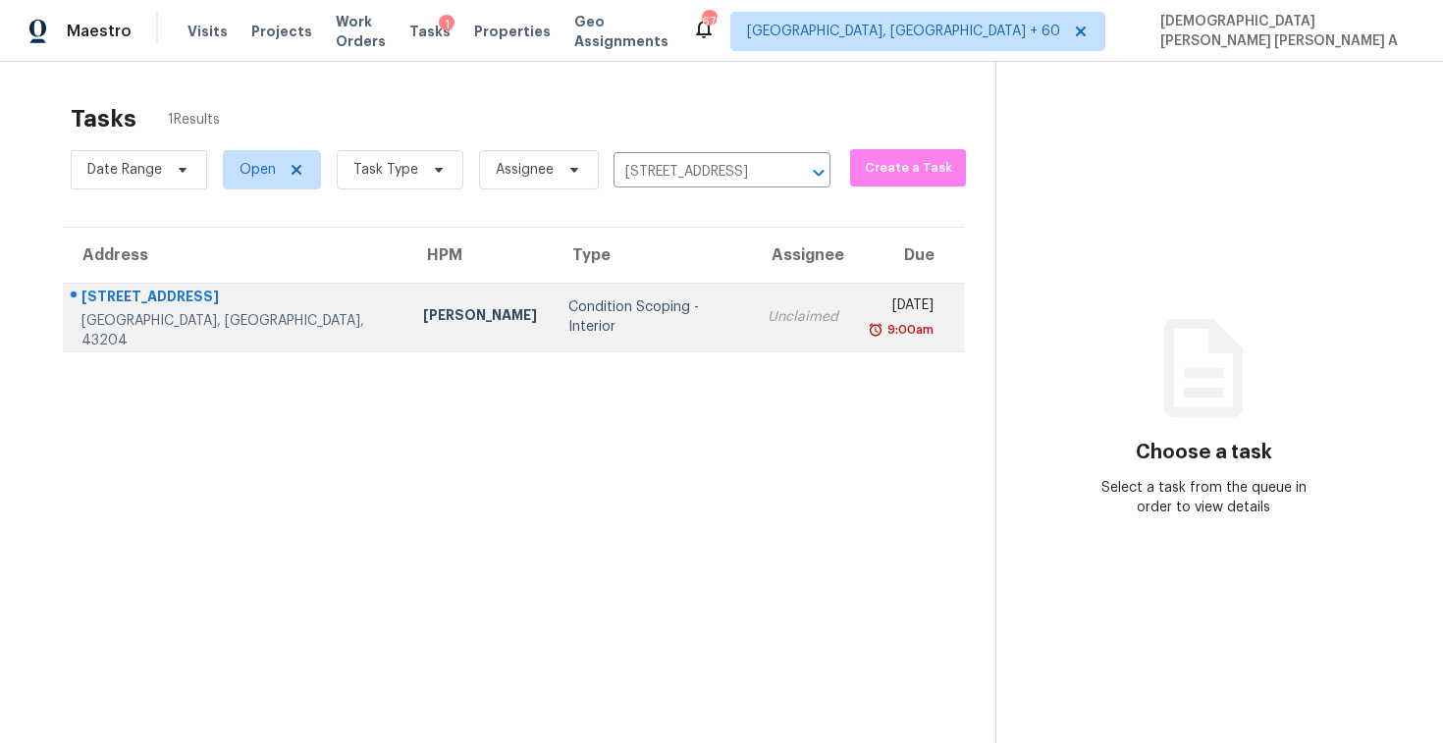
click at [768, 307] on div "Unclaimed" at bounding box center [803, 317] width 71 height 20
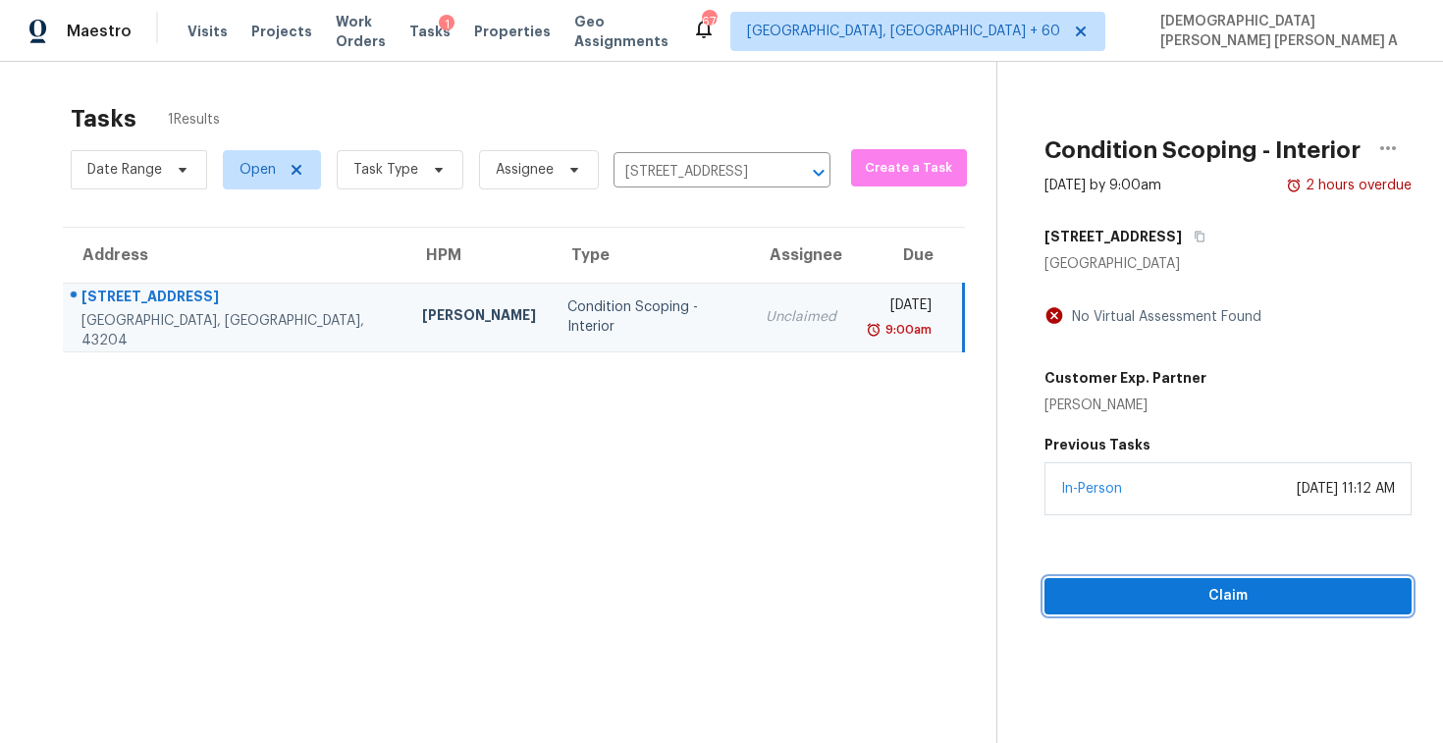
click at [1172, 604] on span "Claim" at bounding box center [1228, 596] width 336 height 25
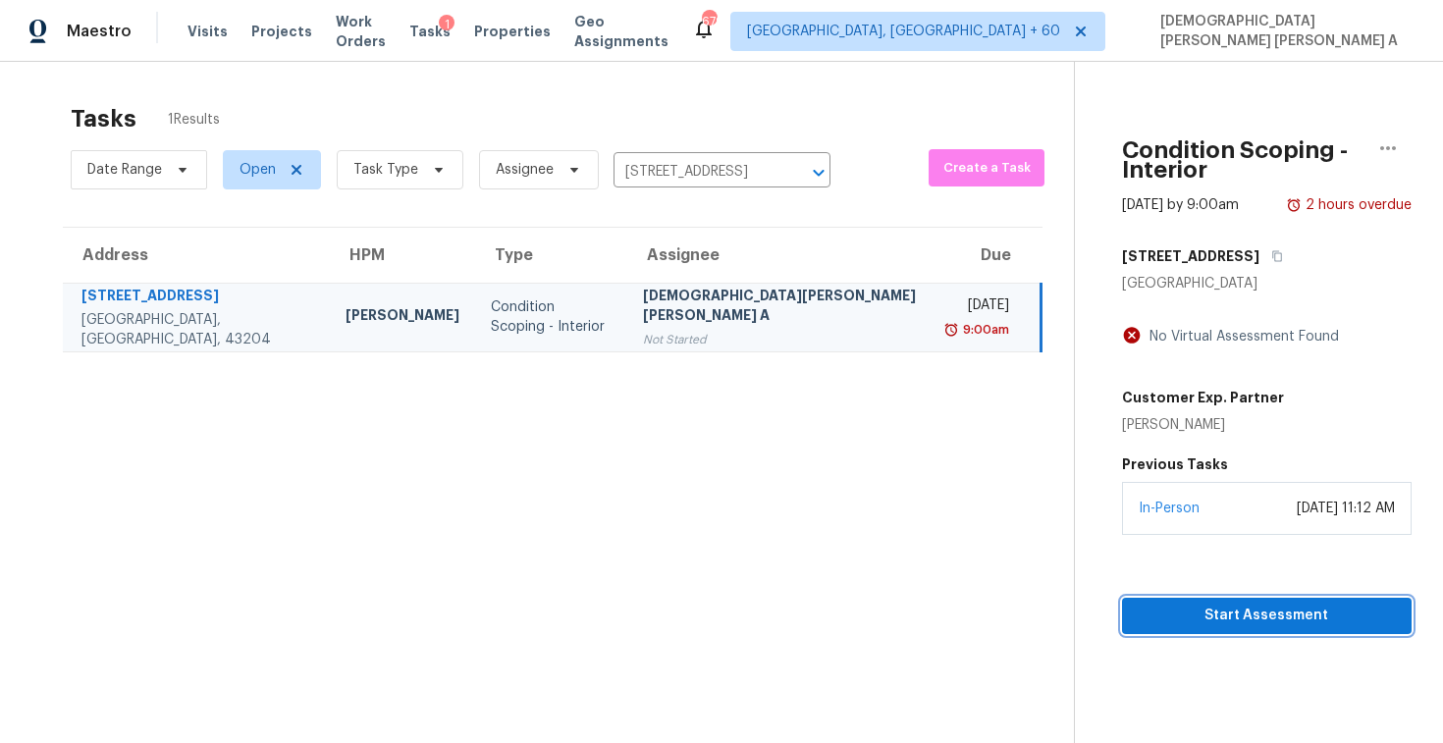
click at [1155, 604] on span "Start Assessment" at bounding box center [1267, 616] width 258 height 25
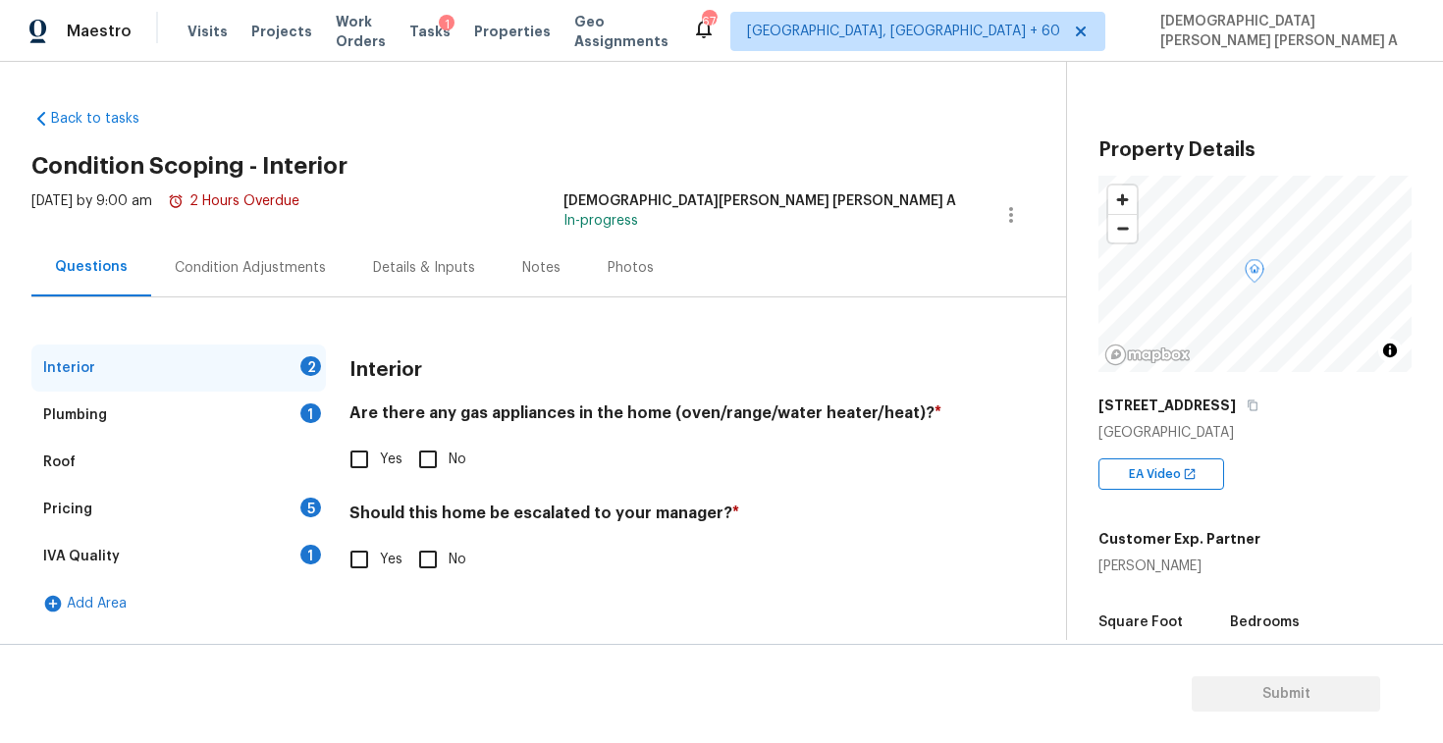
click at [529, 151] on div "Back to tasks Condition Scoping - Interior Mon, Sep 22 2025 by 9:00 am 2 Hours …" at bounding box center [548, 363] width 1035 height 540
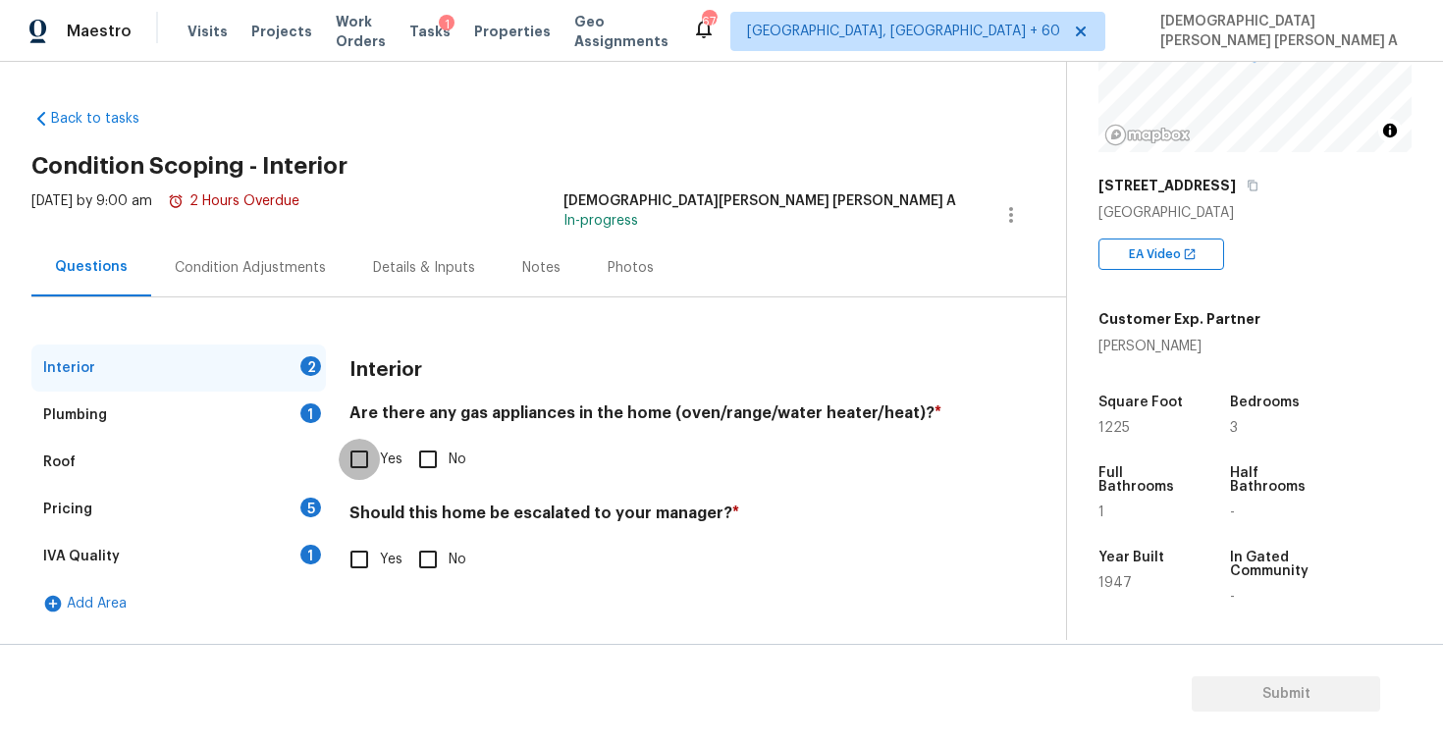
click at [359, 458] on input "Yes" at bounding box center [359, 459] width 41 height 41
checkbox input "true"
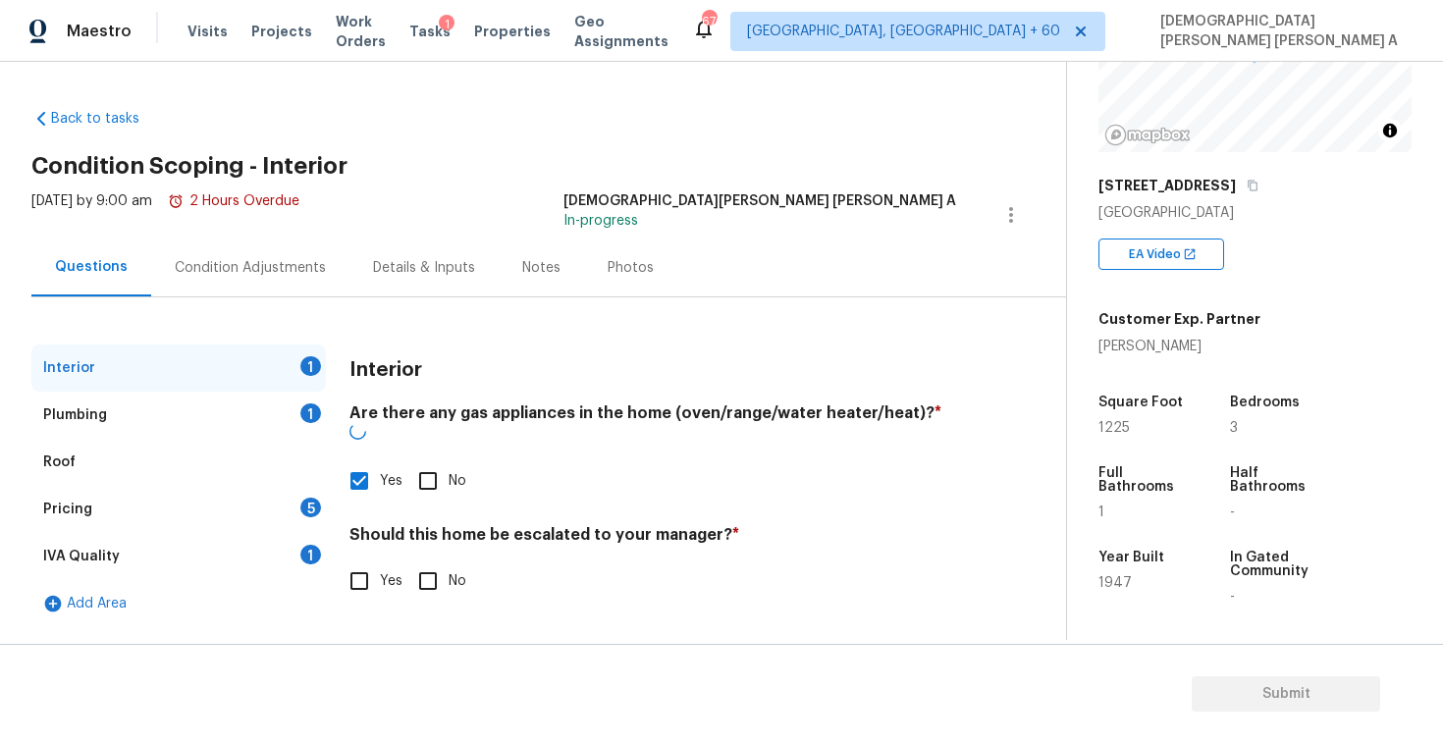
click at [454, 584] on div "Interior Are there any gas appliances in the home (oven/range/water heater/heat…" at bounding box center [653, 485] width 607 height 281
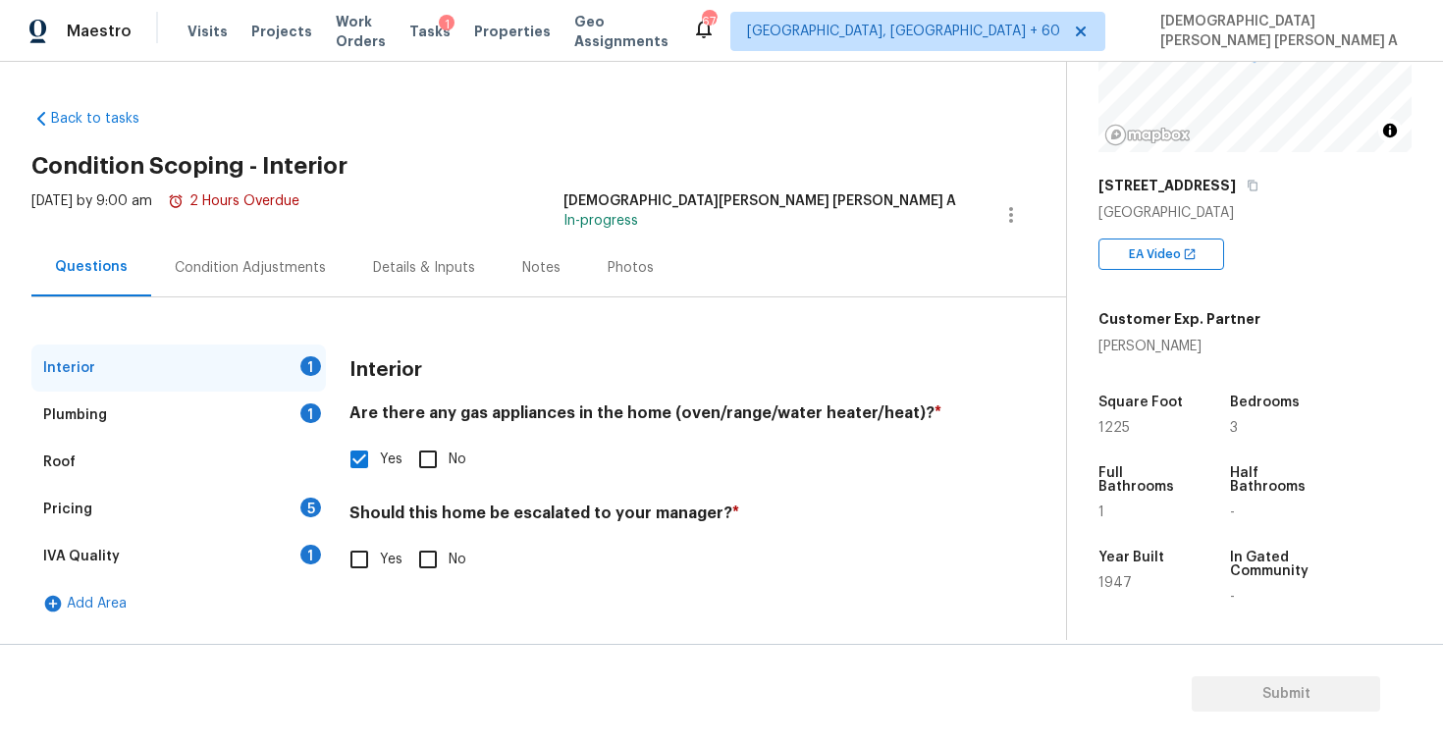
click at [403, 539] on div "Yes No" at bounding box center [653, 559] width 607 height 41
click at [430, 561] on input "No" at bounding box center [427, 559] width 41 height 41
checkbox input "true"
click at [251, 410] on div "Plumbing 1" at bounding box center [178, 415] width 295 height 47
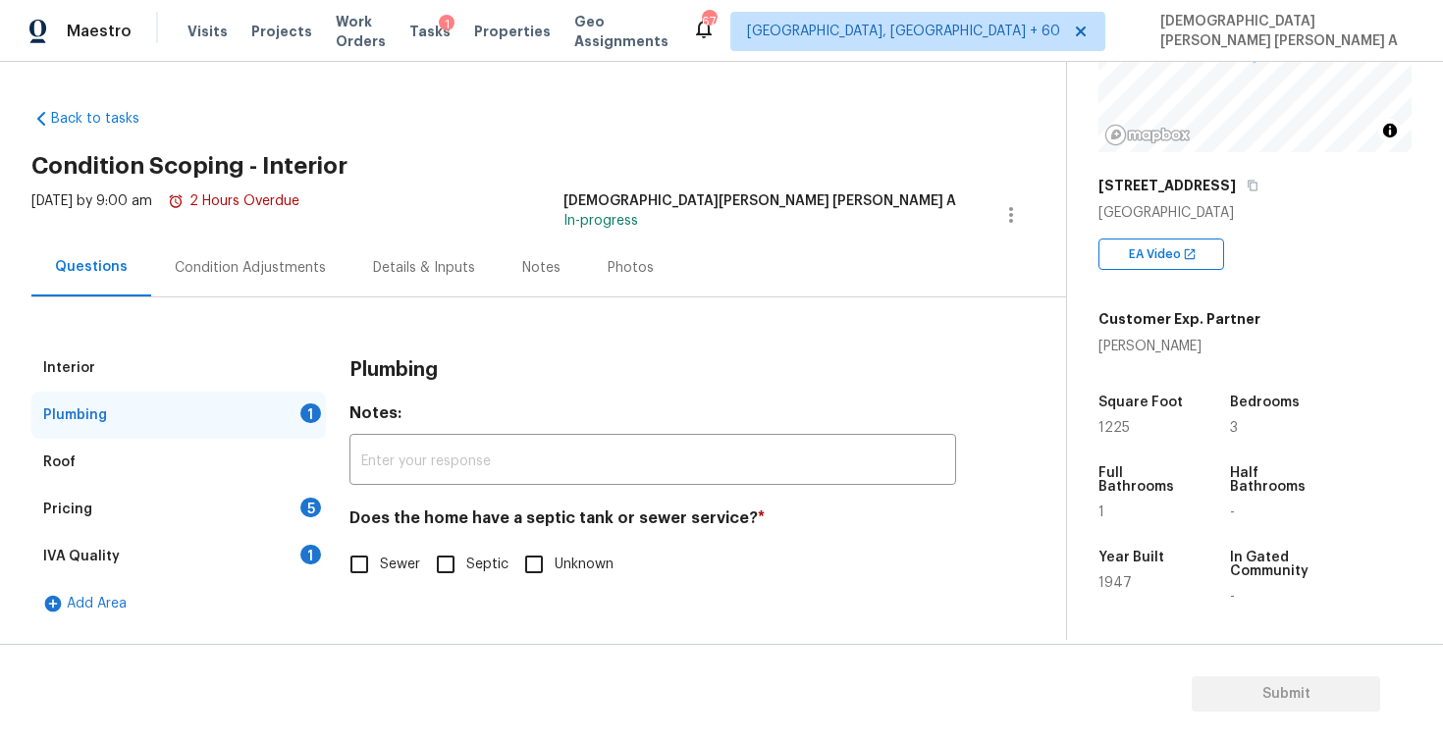
click at [368, 573] on input "Sewer" at bounding box center [359, 564] width 41 height 41
checkbox input "true"
click at [218, 514] on div "Pricing 5" at bounding box center [178, 509] width 295 height 47
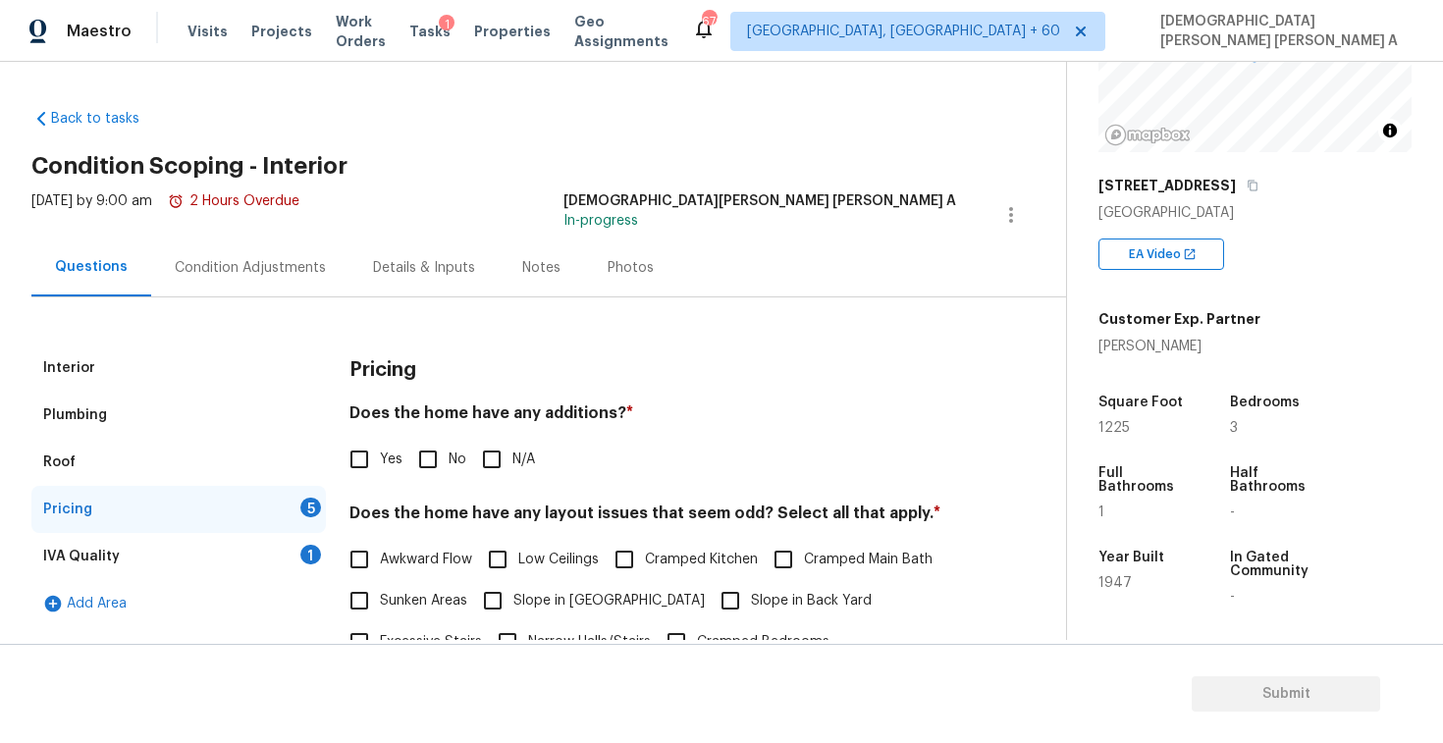
scroll to position [135, 0]
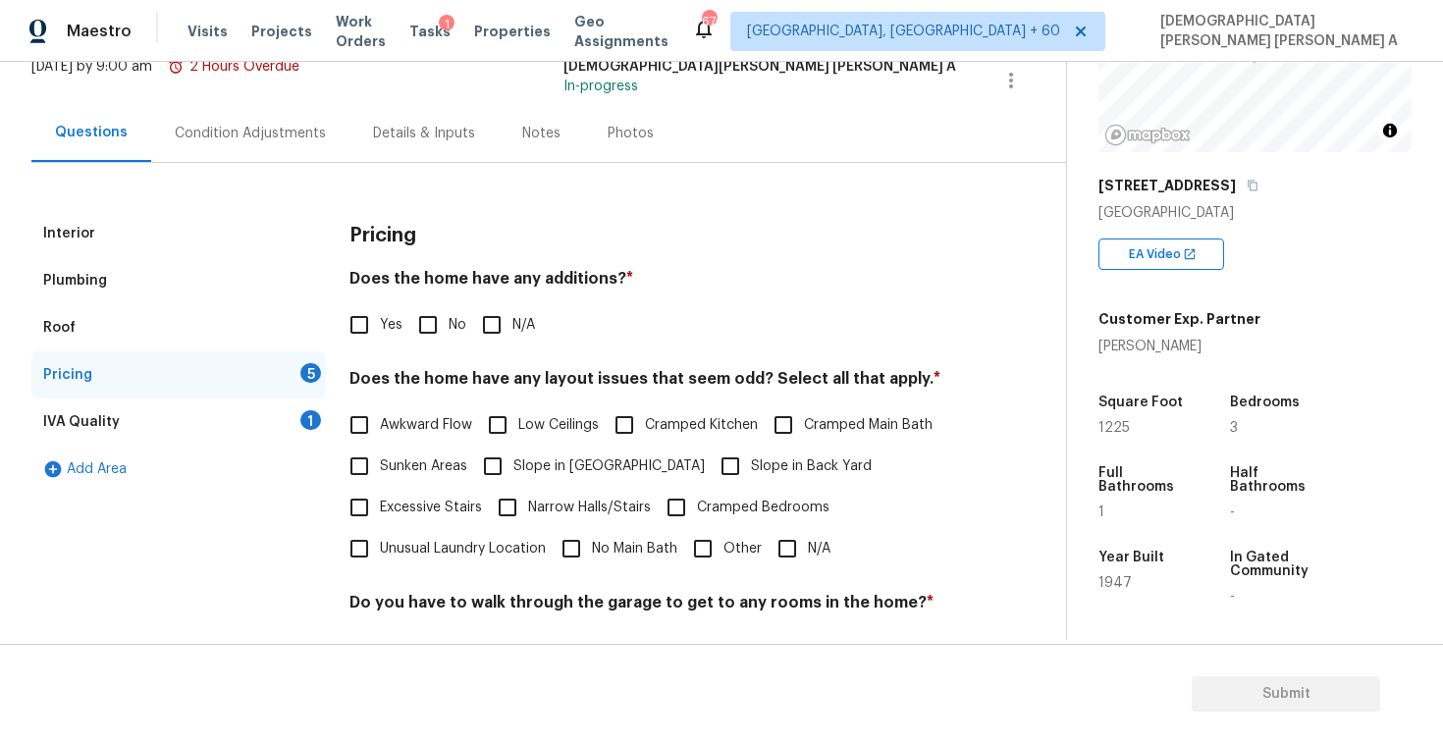
click at [423, 320] on input "No" at bounding box center [427, 324] width 41 height 41
checkbox input "true"
click at [703, 531] on input "Other" at bounding box center [702, 548] width 41 height 41
checkbox input "true"
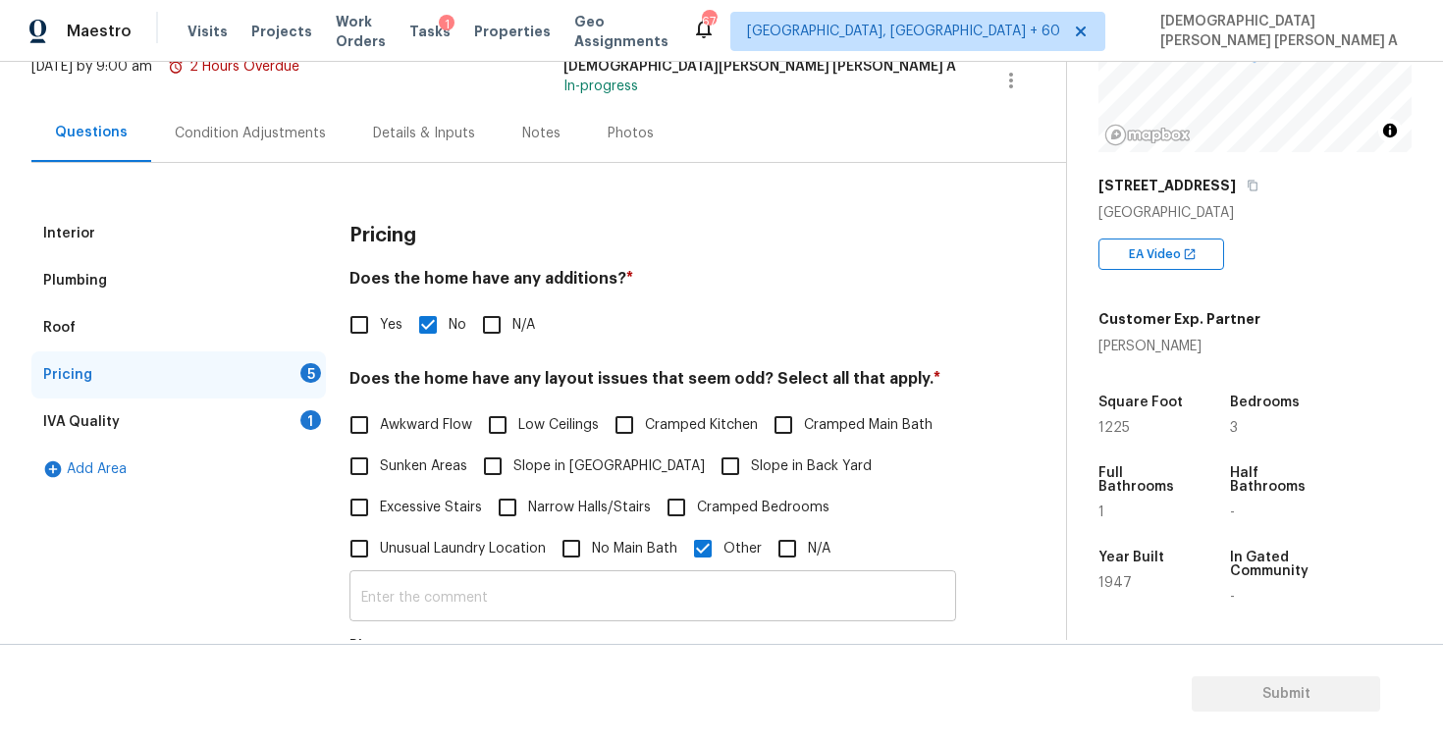
click at [651, 614] on input "text" at bounding box center [653, 598] width 607 height 46
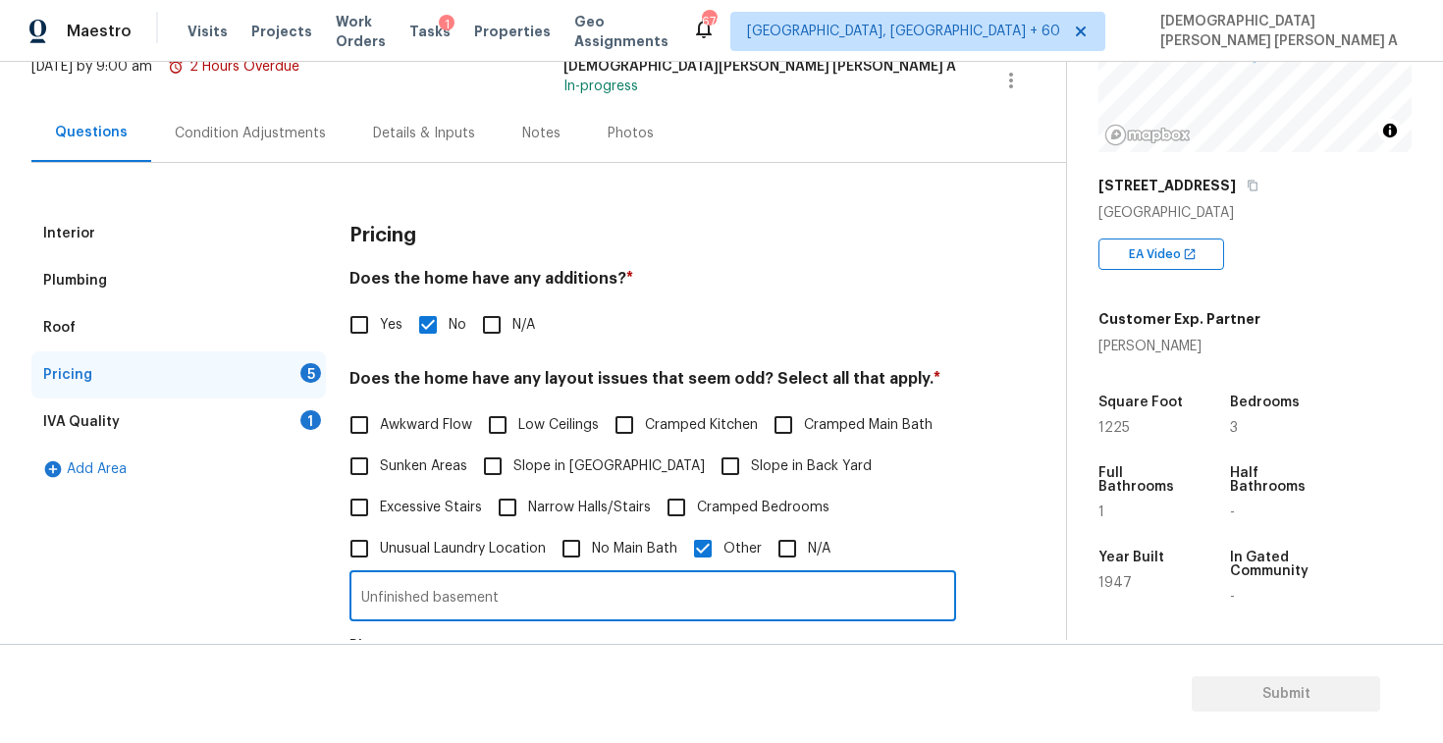
type input "Unfinished basement"
click at [365, 421] on input "Awkward Flow" at bounding box center [359, 425] width 41 height 41
checkbox input "true"
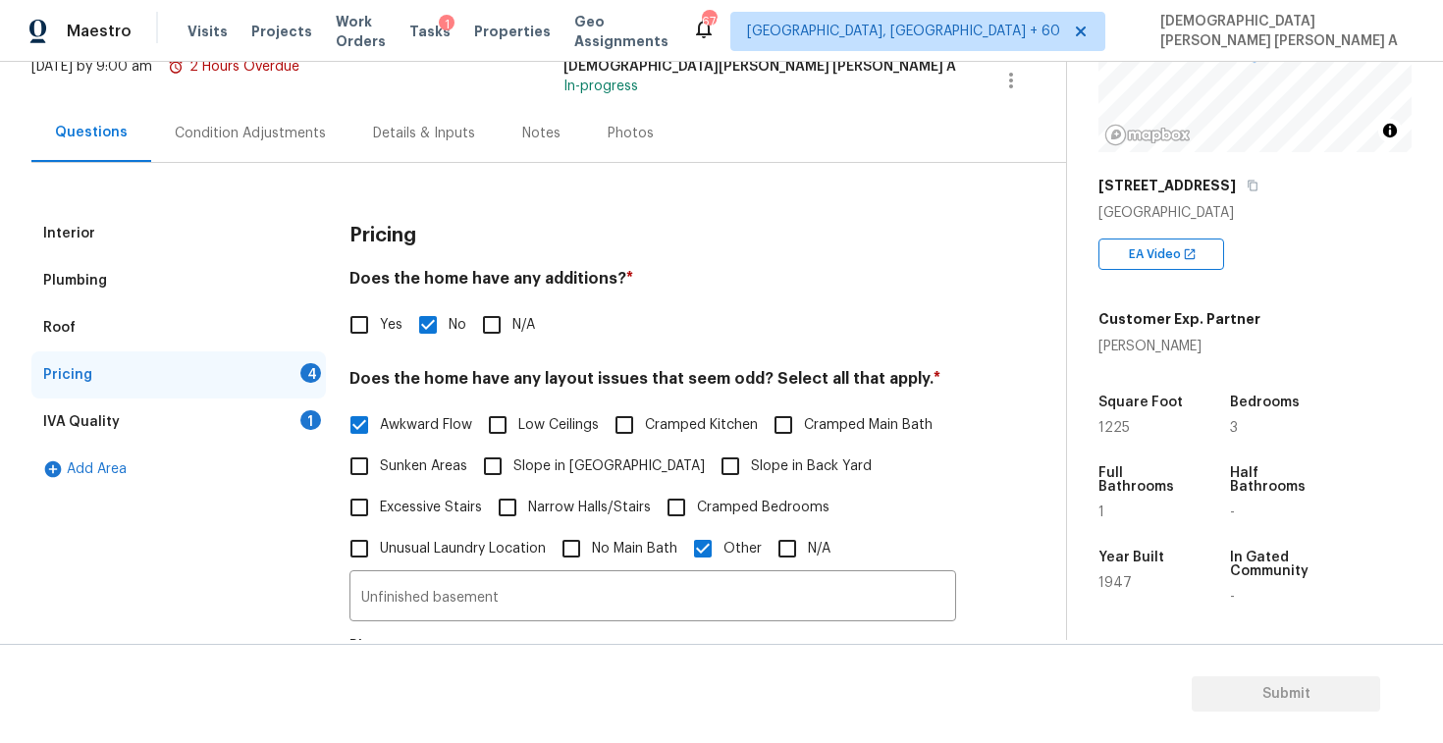
click at [669, 415] on span "Cramped Kitchen" at bounding box center [701, 425] width 113 height 21
click at [645, 414] on input "Cramped Kitchen" at bounding box center [624, 425] width 41 height 41
checkbox input "true"
click at [666, 502] on input "Cramped Bedrooms" at bounding box center [676, 507] width 41 height 41
checkbox input "true"
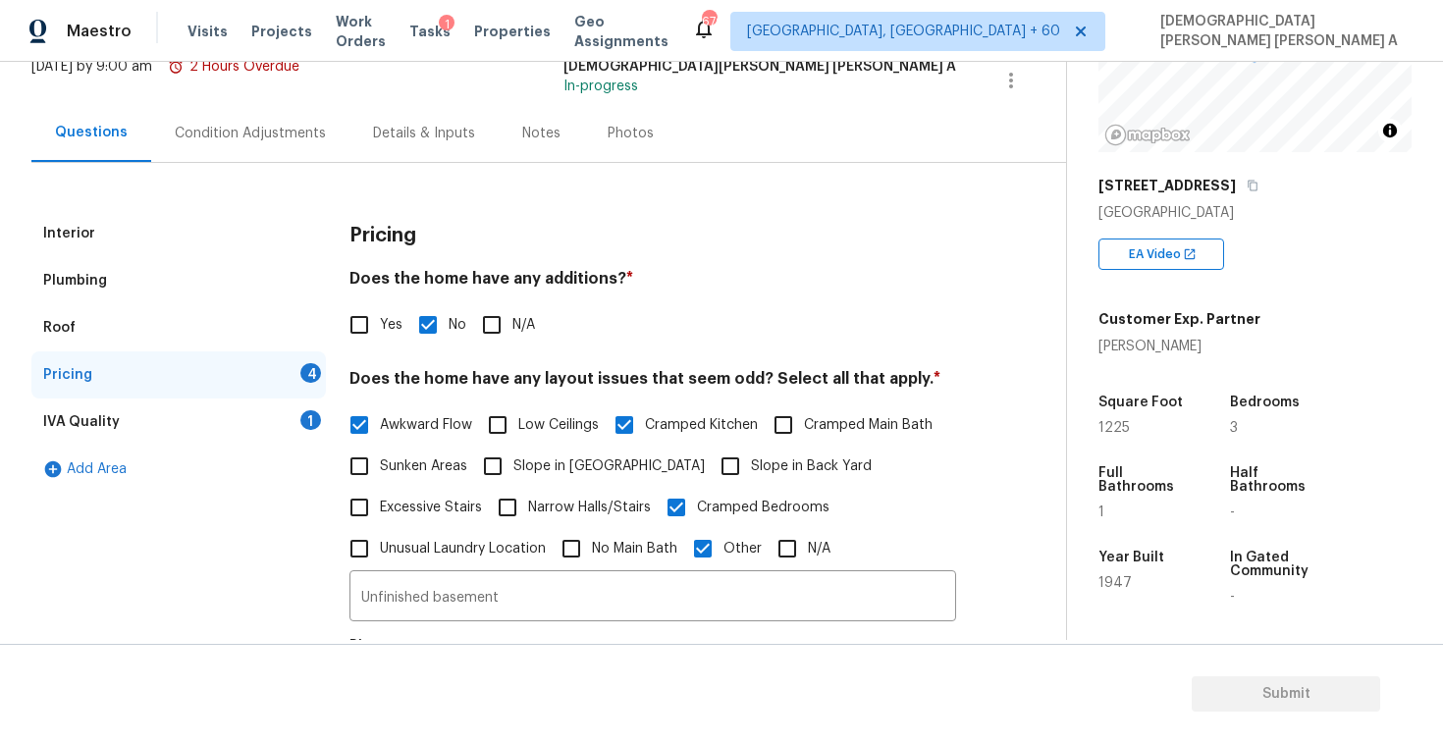
click at [579, 540] on input "No Main Bath" at bounding box center [571, 548] width 41 height 41
checkbox input "true"
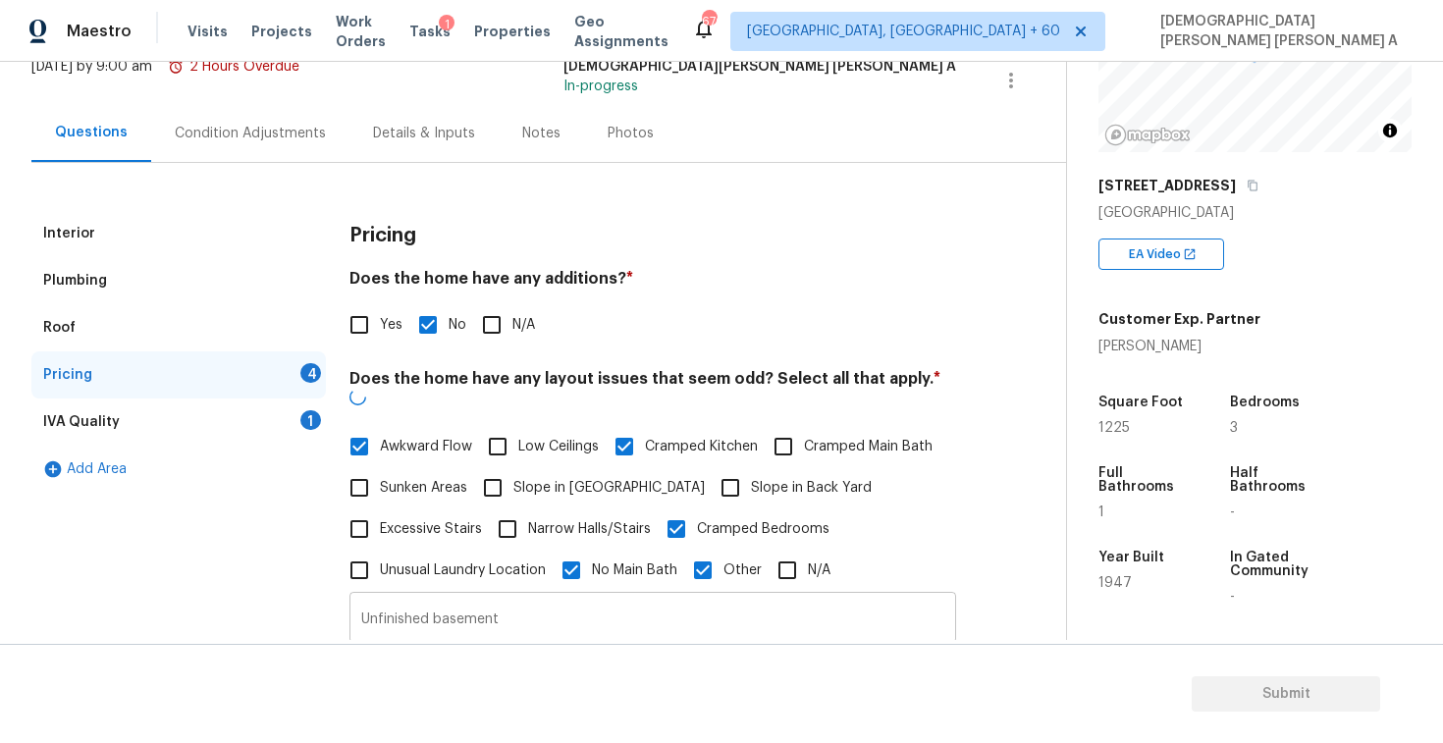
scroll to position [354, 0]
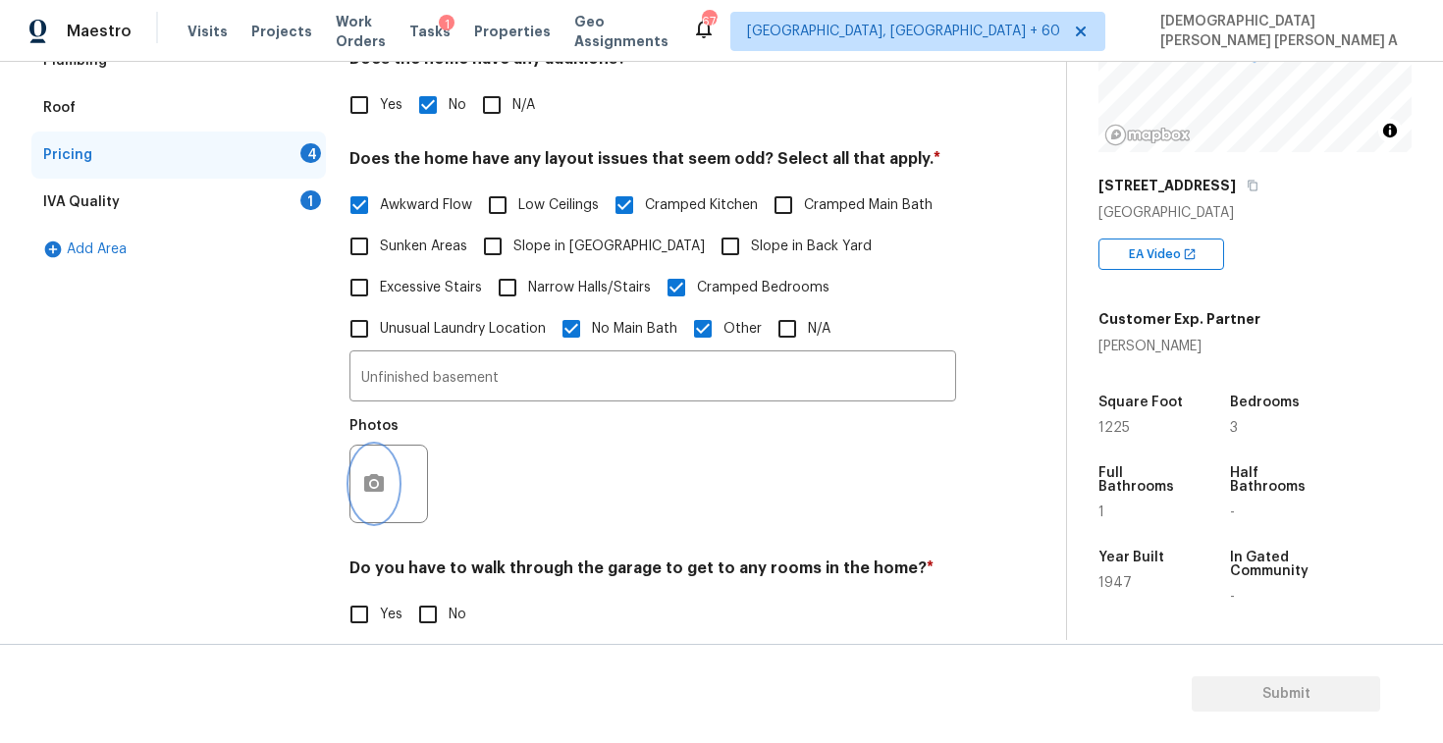
click at [363, 480] on icon "button" at bounding box center [374, 484] width 24 height 24
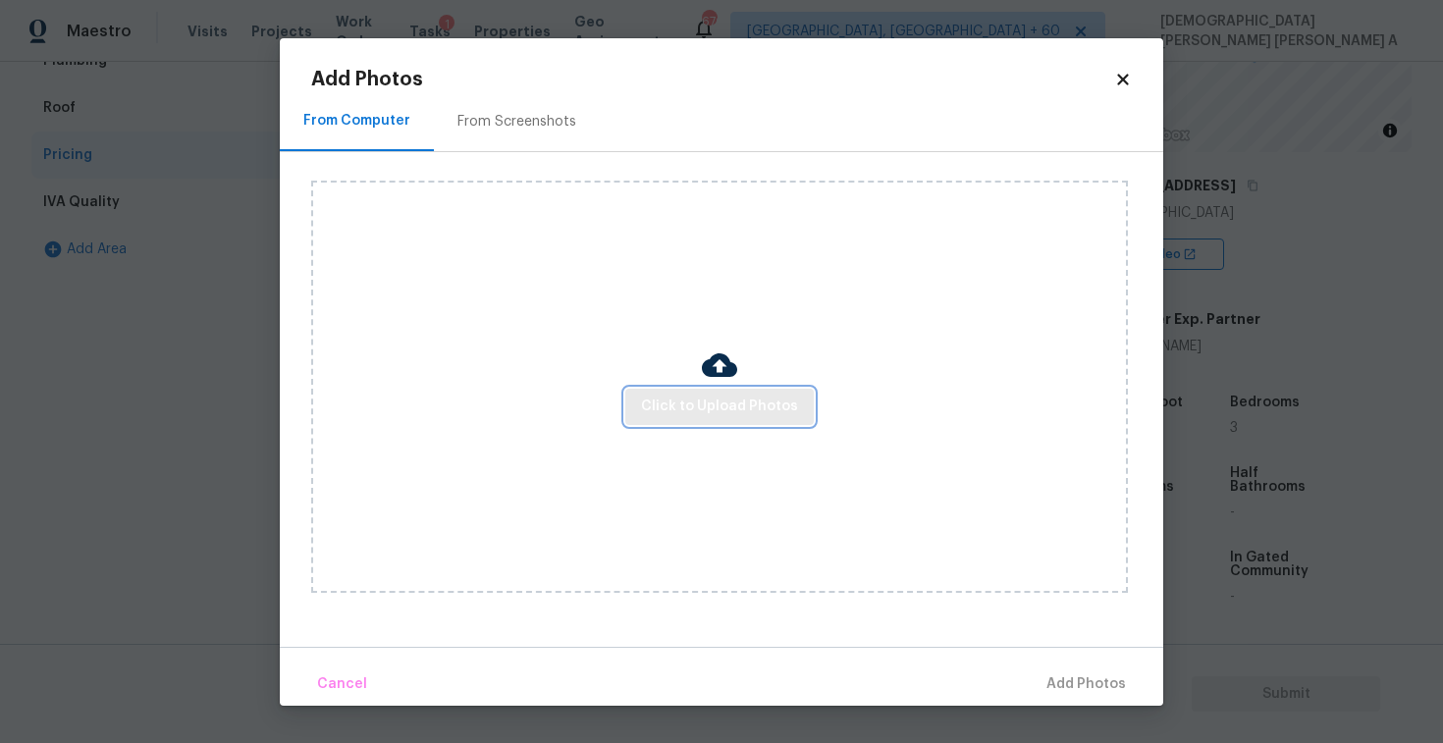
click at [711, 423] on button "Click to Upload Photos" at bounding box center [719, 407] width 189 height 36
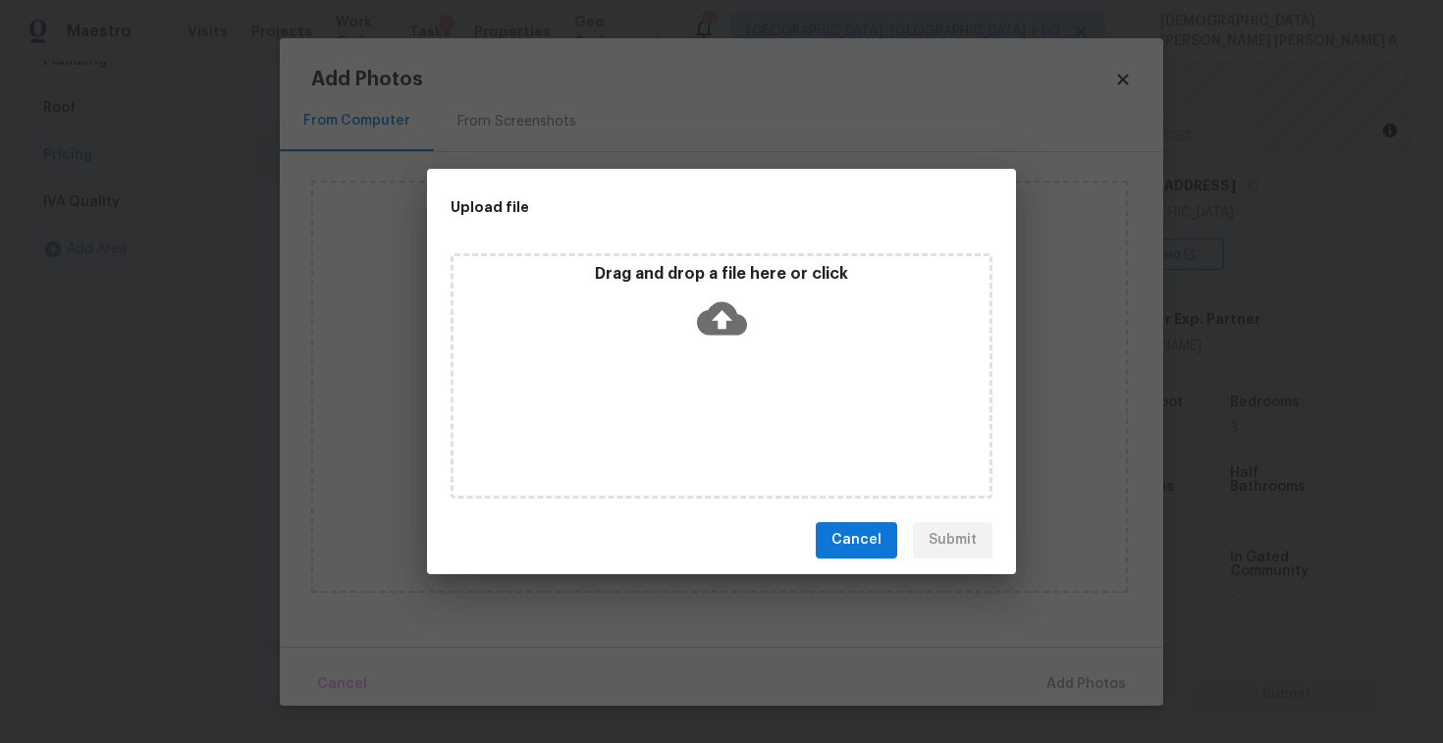
click at [728, 284] on div "Drag and drop a file here or click" at bounding box center [722, 306] width 536 height 84
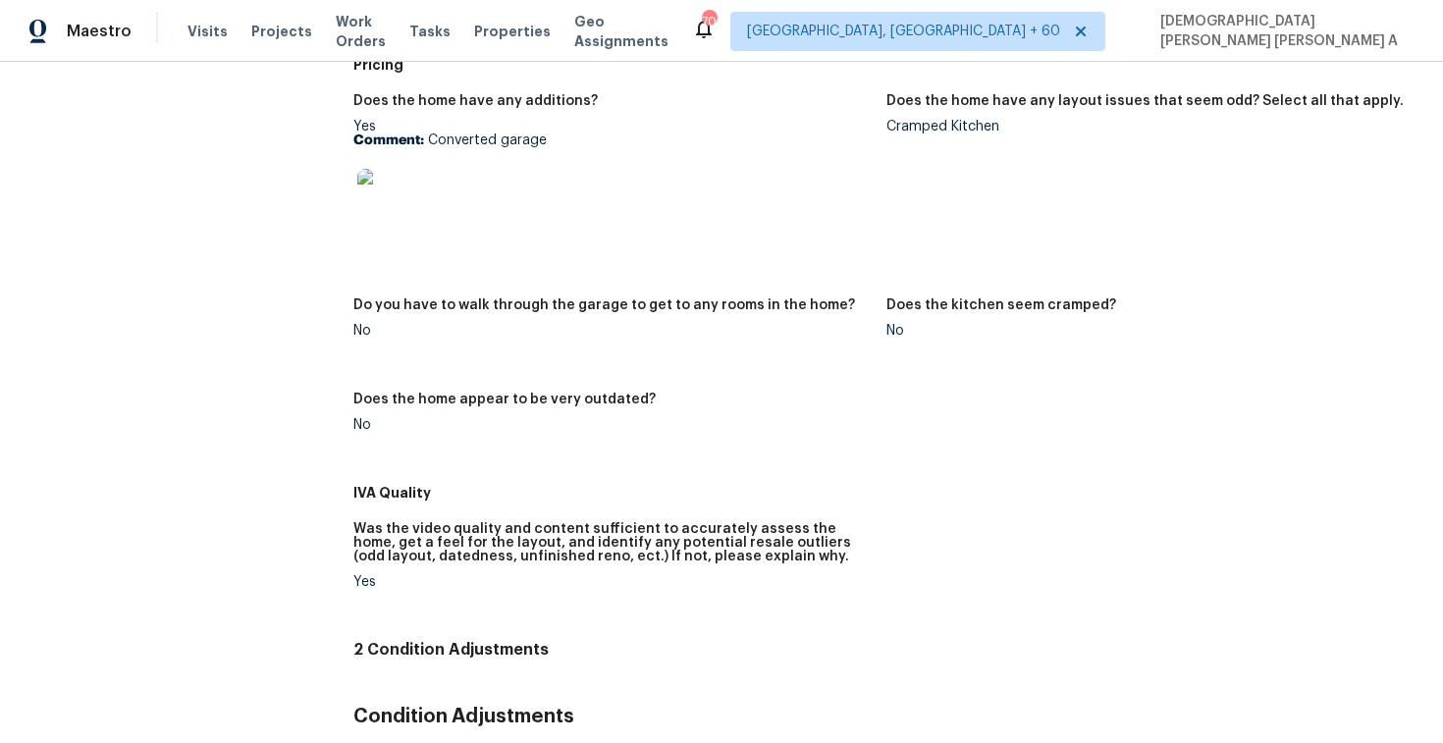
scroll to position [951, 0]
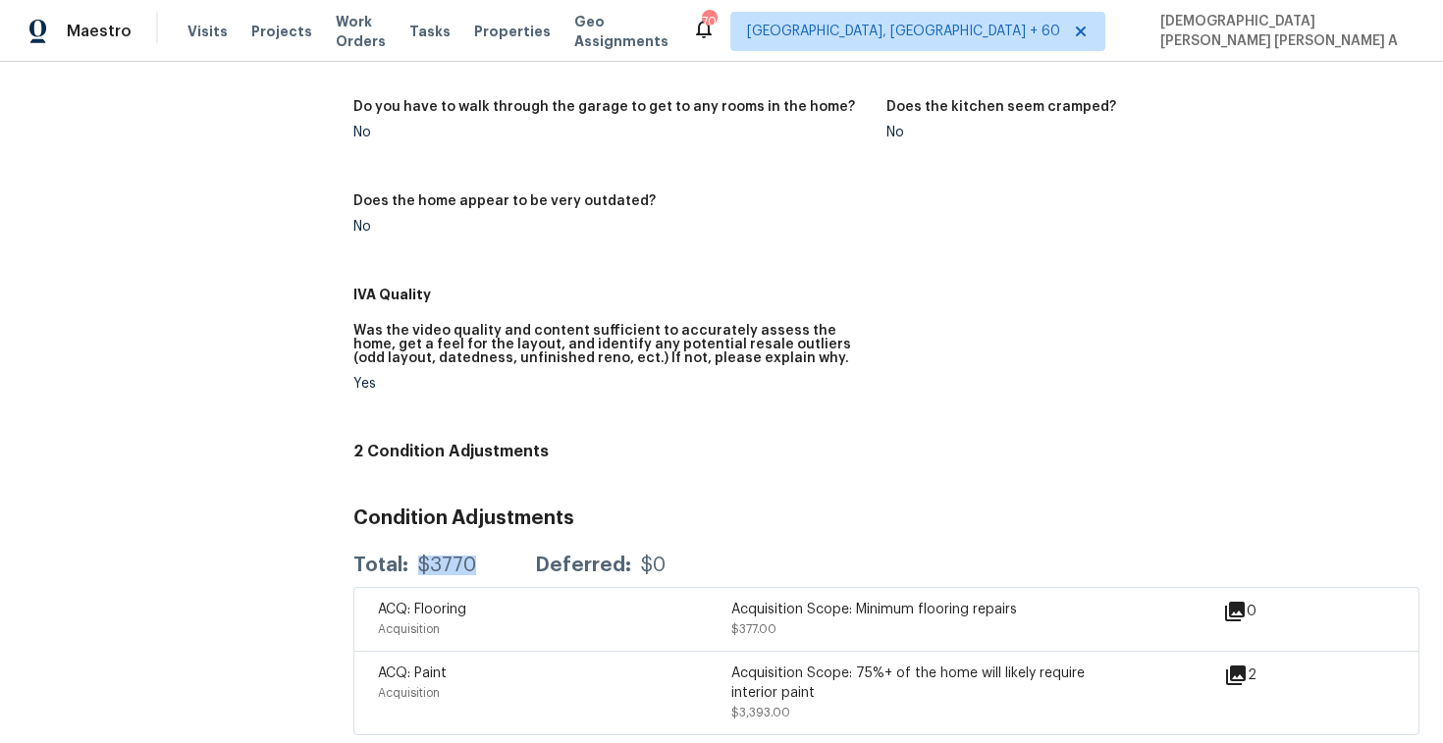
drag, startPoint x: 478, startPoint y: 554, endPoint x: 420, endPoint y: 553, distance: 57.9
click at [420, 556] on div "Total: $3770 Deferred: $0" at bounding box center [509, 566] width 312 height 20
copy div "$3770"
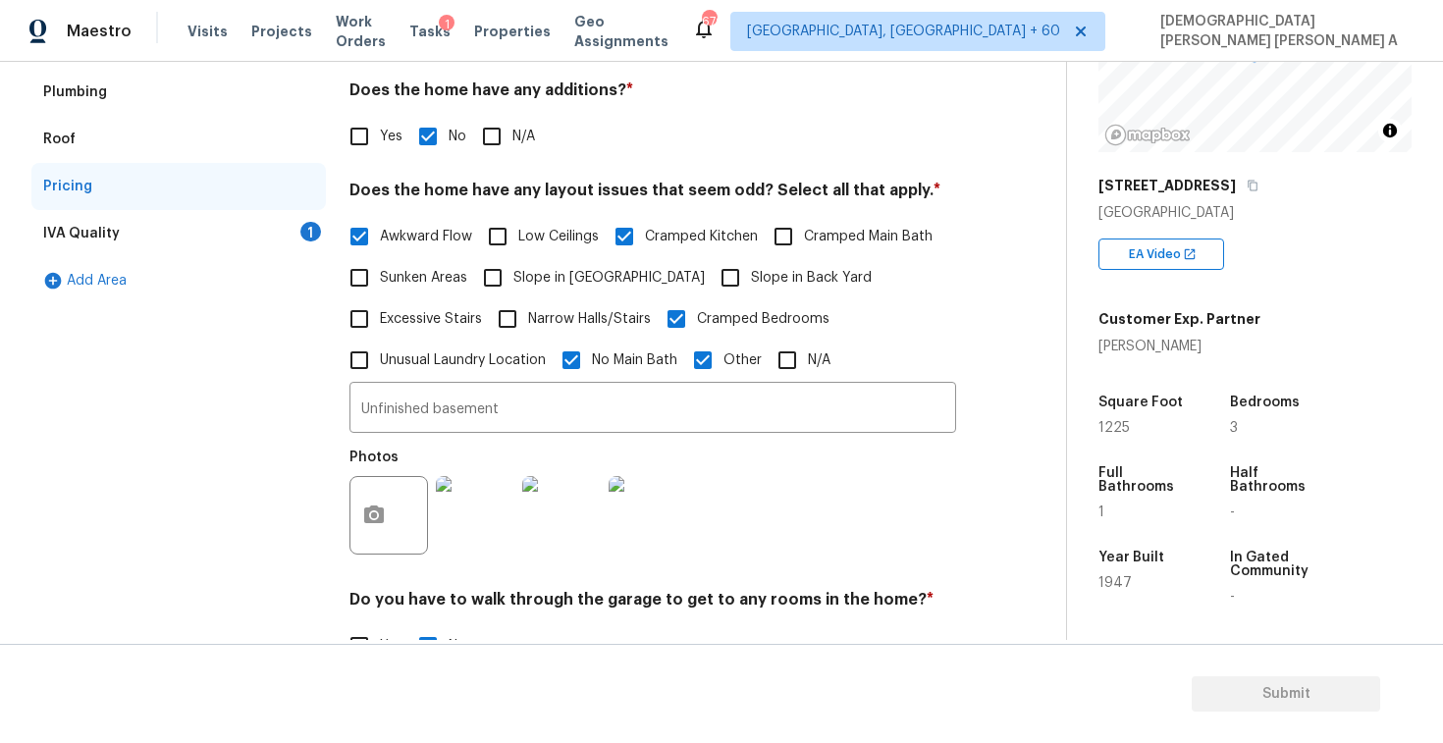
scroll to position [298, 0]
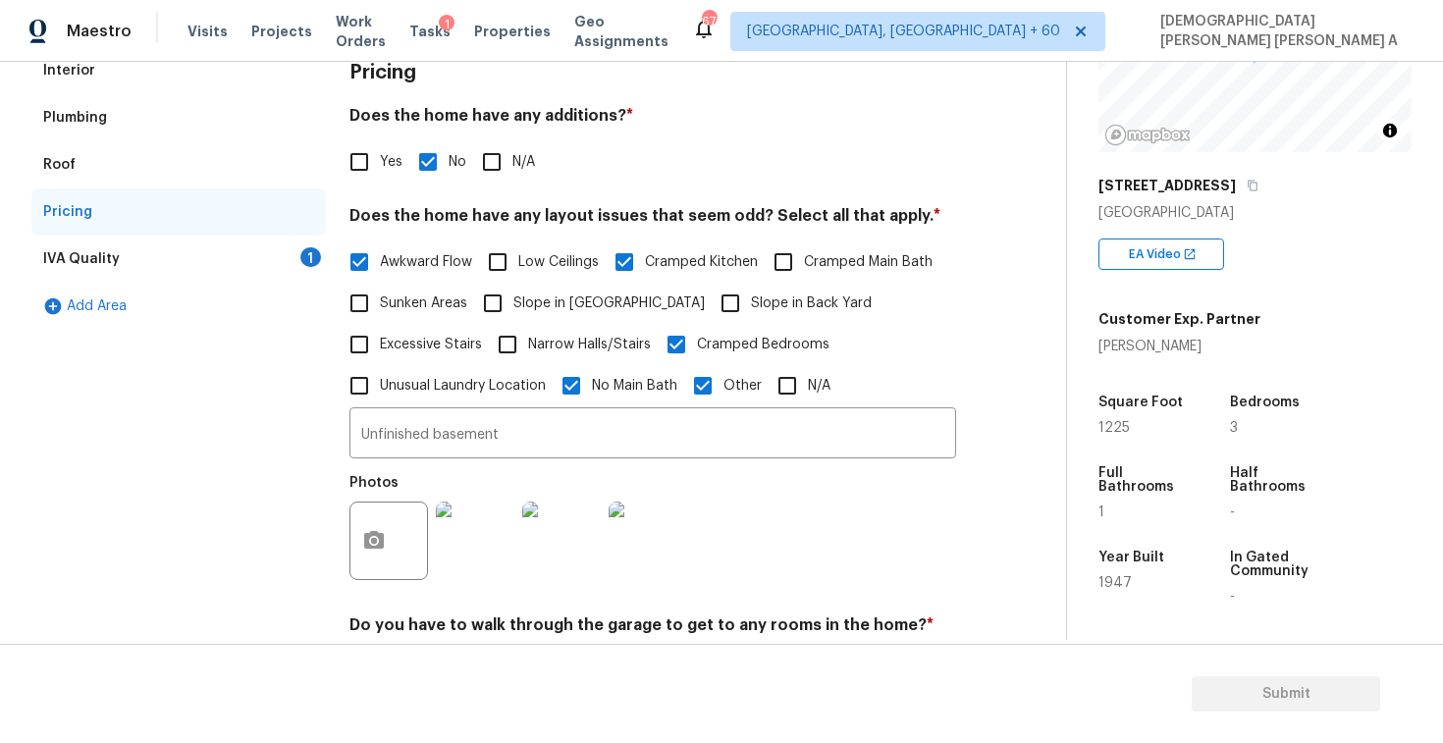
click at [159, 242] on div "IVA Quality 1" at bounding box center [178, 259] width 295 height 47
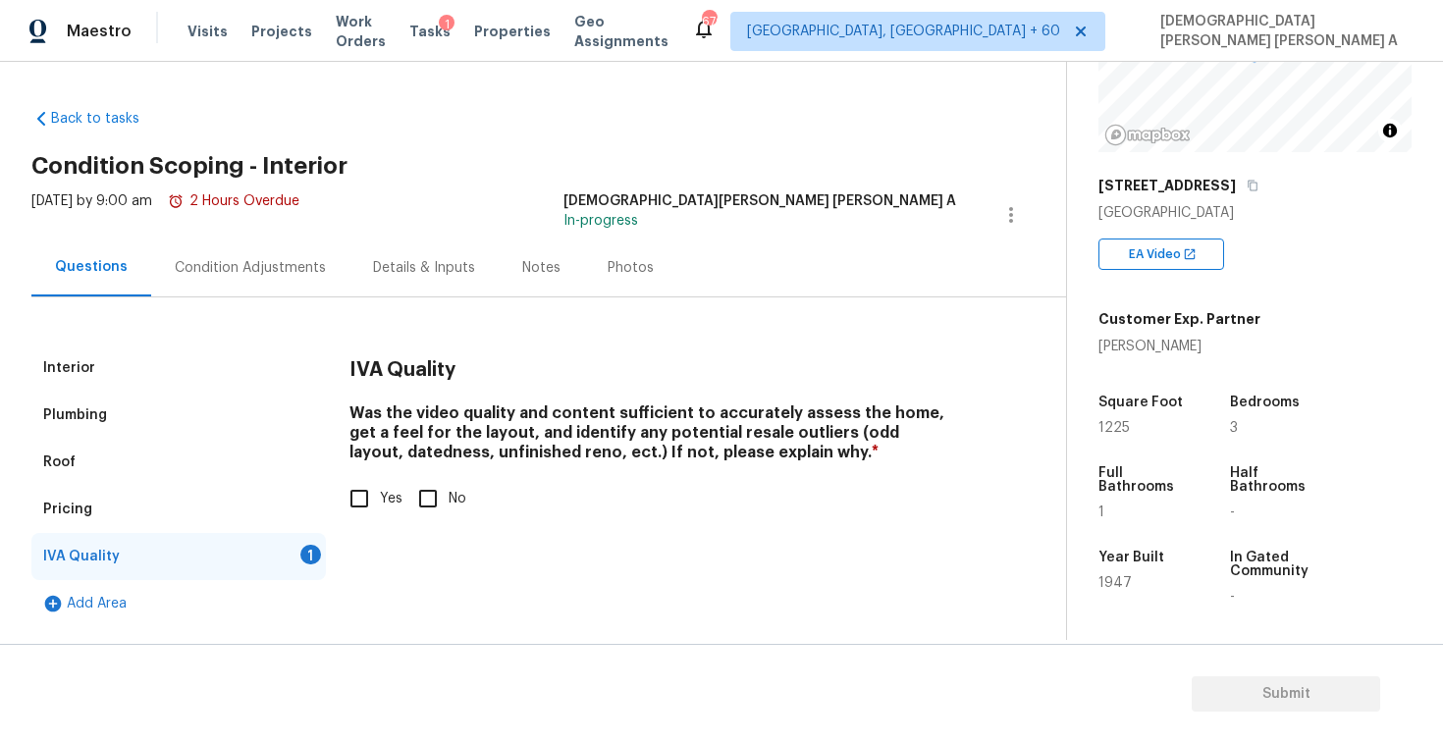
click at [345, 498] on input "Yes" at bounding box center [359, 498] width 41 height 41
checkbox input "true"
click at [244, 263] on div "Condition Adjustments" at bounding box center [250, 268] width 151 height 20
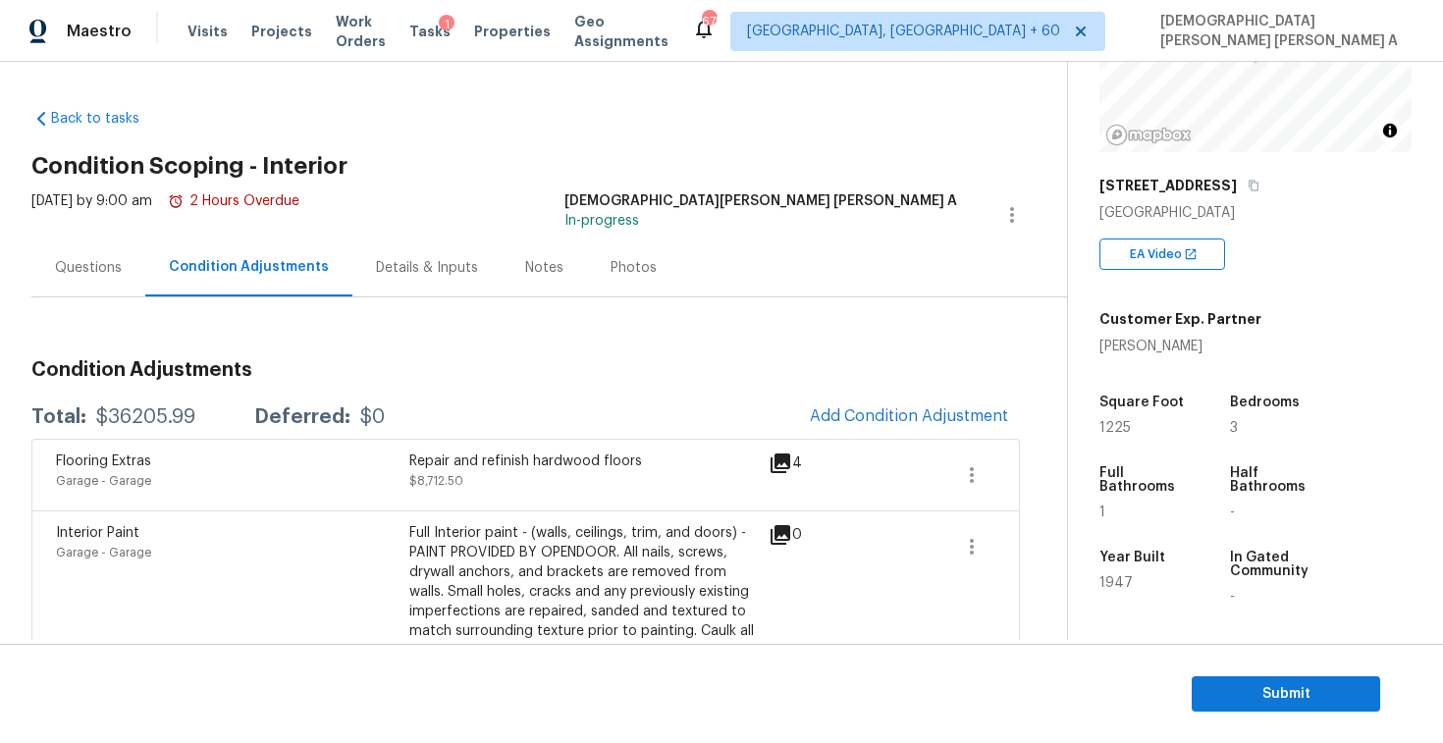
click at [89, 289] on div "Questions" at bounding box center [88, 268] width 114 height 58
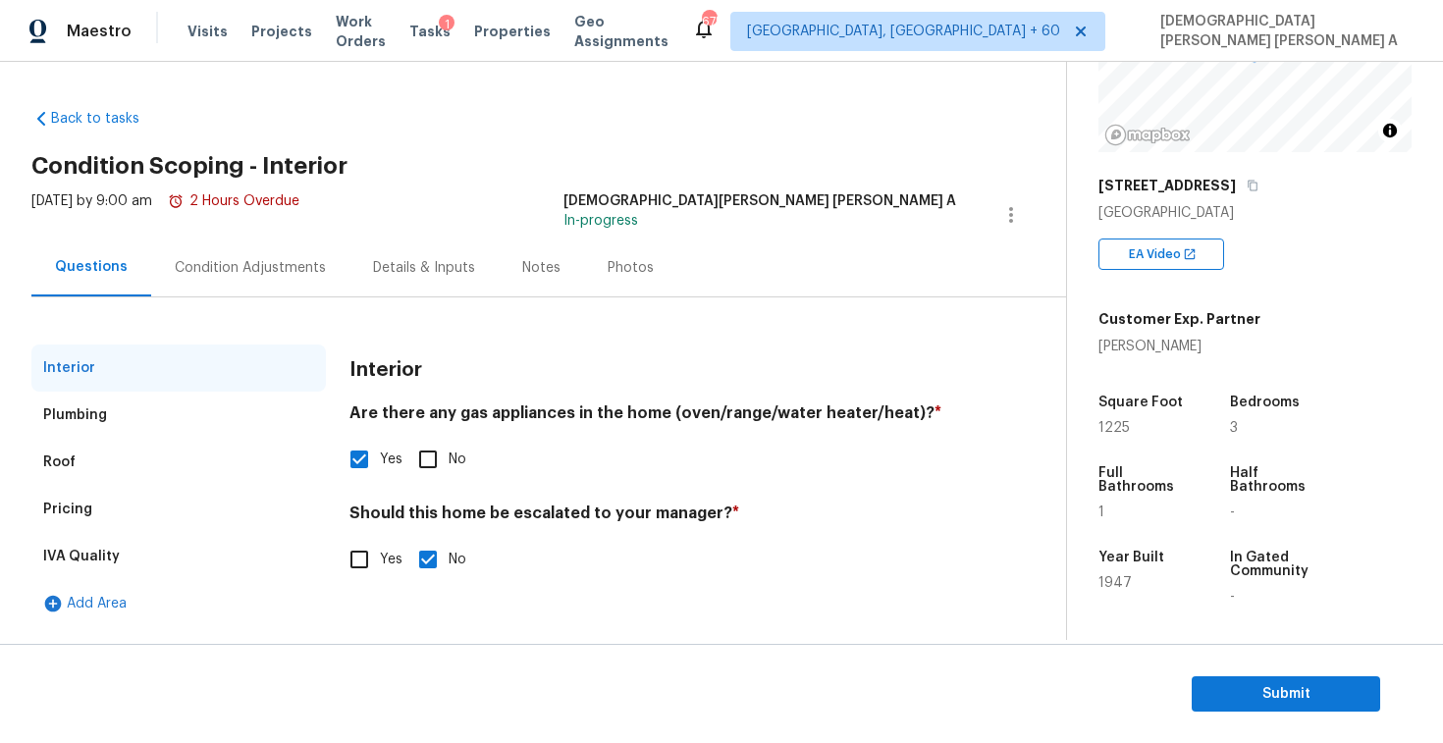
click at [368, 557] on input "Yes" at bounding box center [359, 559] width 41 height 41
checkbox input "true"
checkbox input "false"
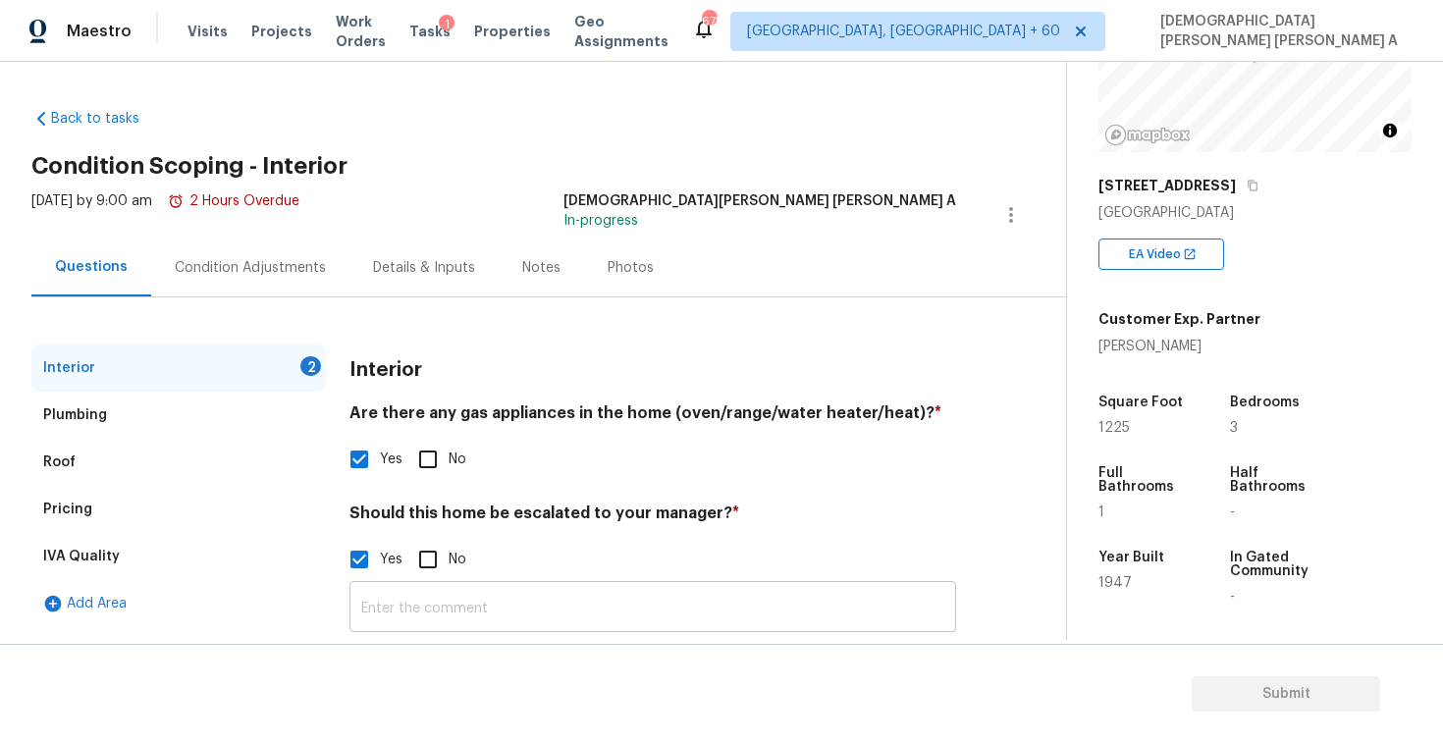
click at [478, 602] on input "text" at bounding box center [653, 609] width 607 height 46
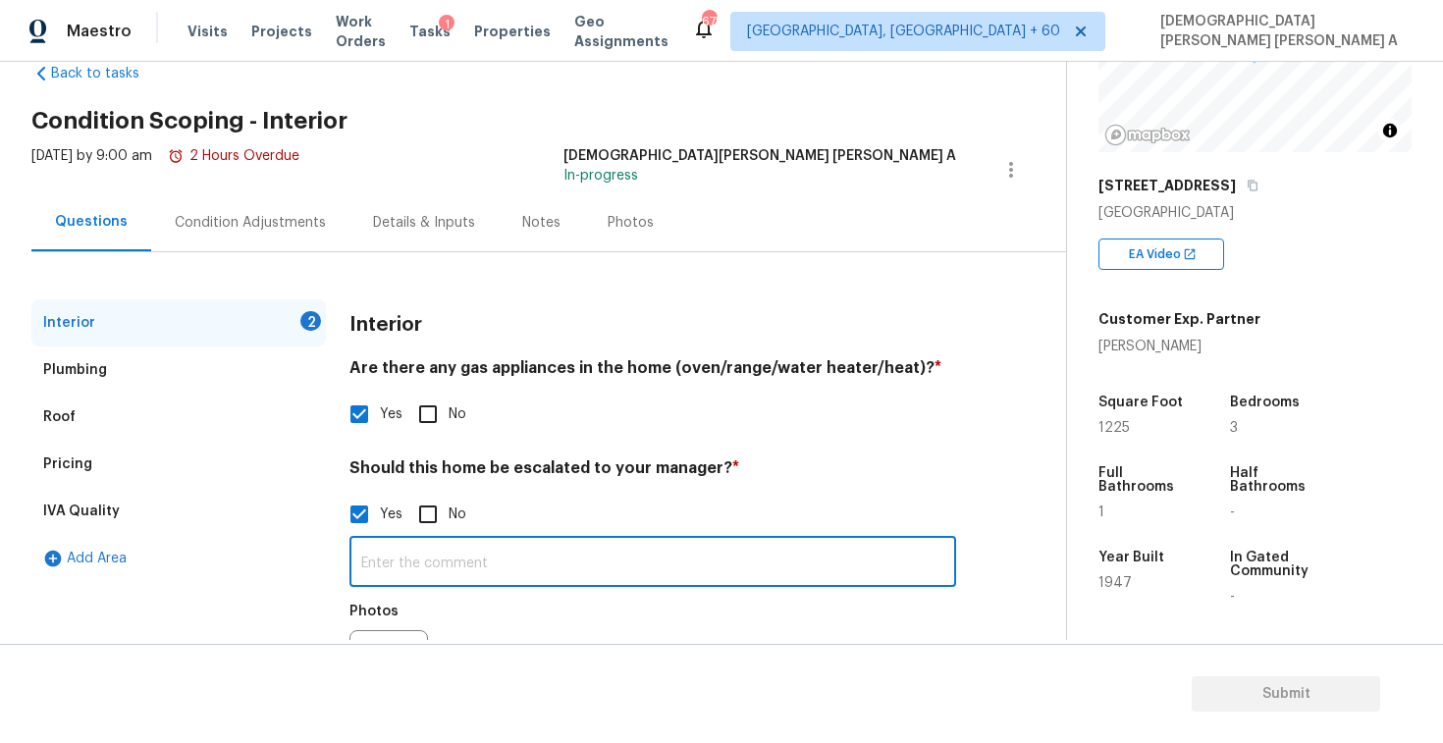
scroll to position [46, 0]
type input "H"
type input "As per HPM, HVAC not working"
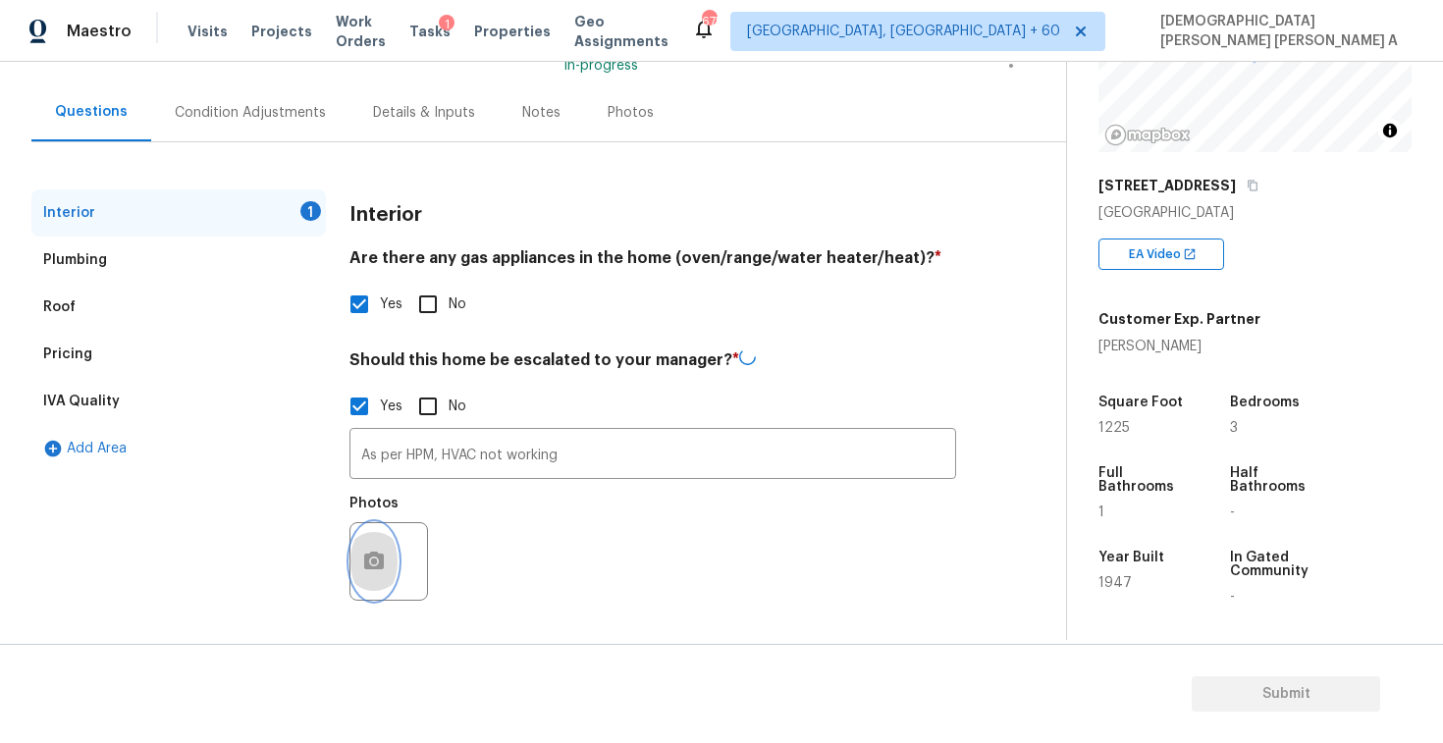
click at [368, 561] on icon "button" at bounding box center [374, 561] width 20 height 18
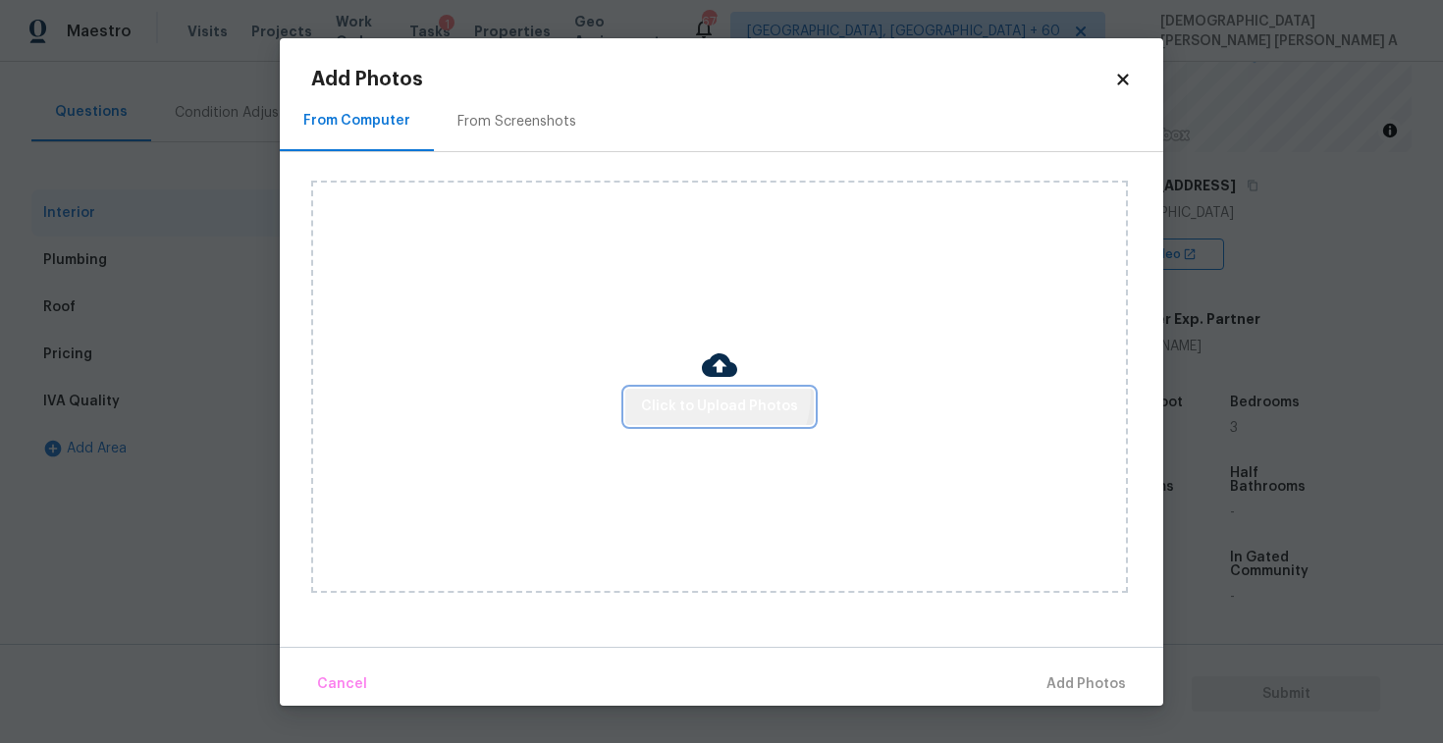
click at [719, 396] on span "Click to Upload Photos" at bounding box center [719, 407] width 157 height 25
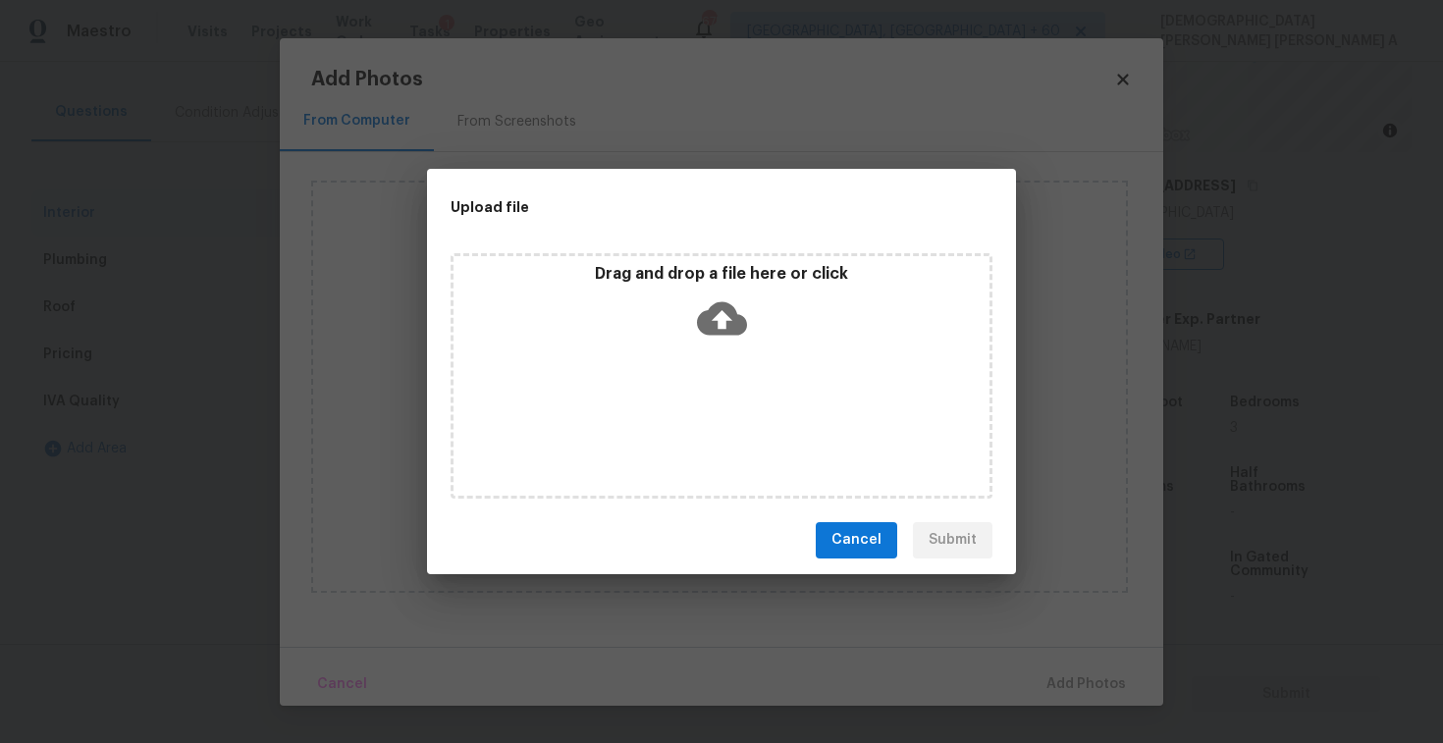
click at [719, 303] on icon at bounding box center [722, 317] width 50 height 33
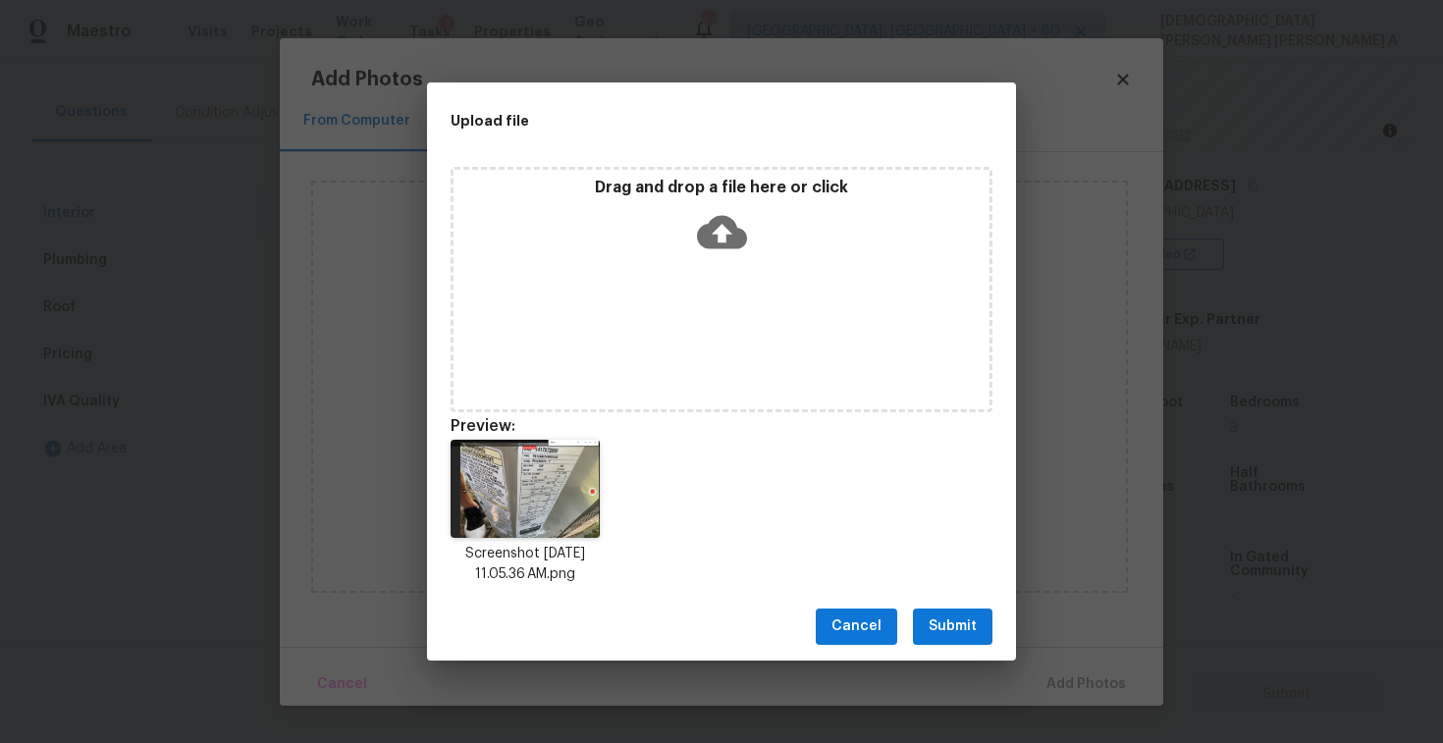
click at [942, 629] on span "Submit" at bounding box center [953, 627] width 48 height 25
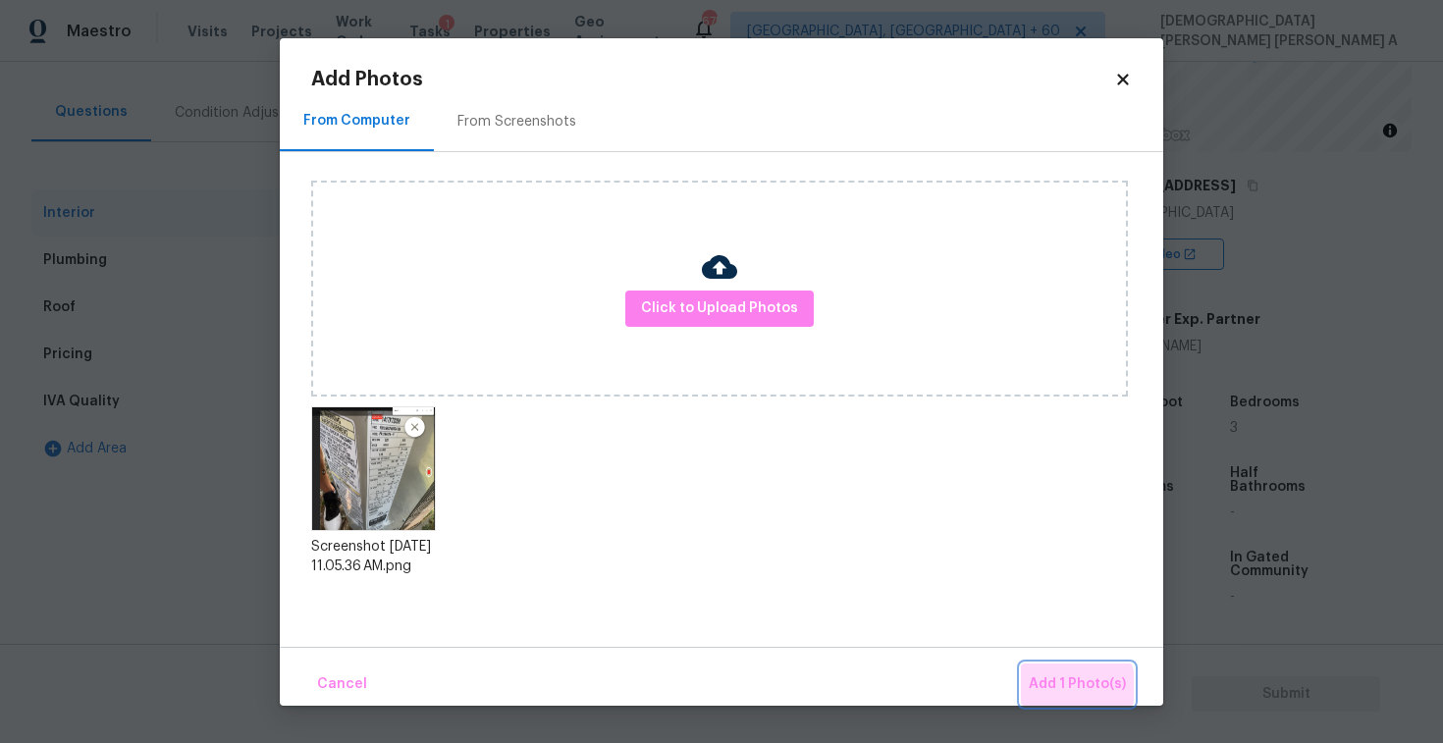
click at [1058, 693] on span "Add 1 Photo(s)" at bounding box center [1077, 685] width 97 height 25
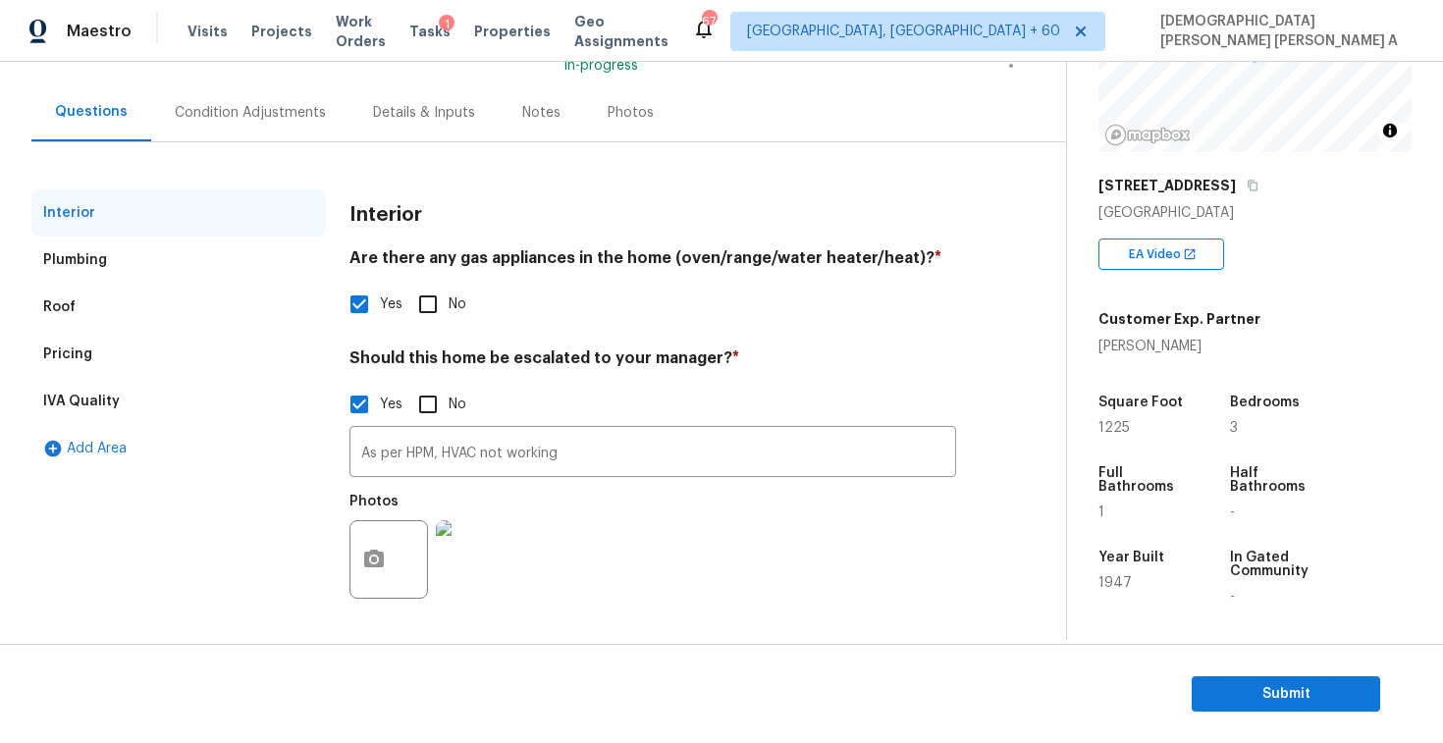
click at [201, 122] on div "Condition Adjustments" at bounding box center [250, 112] width 198 height 58
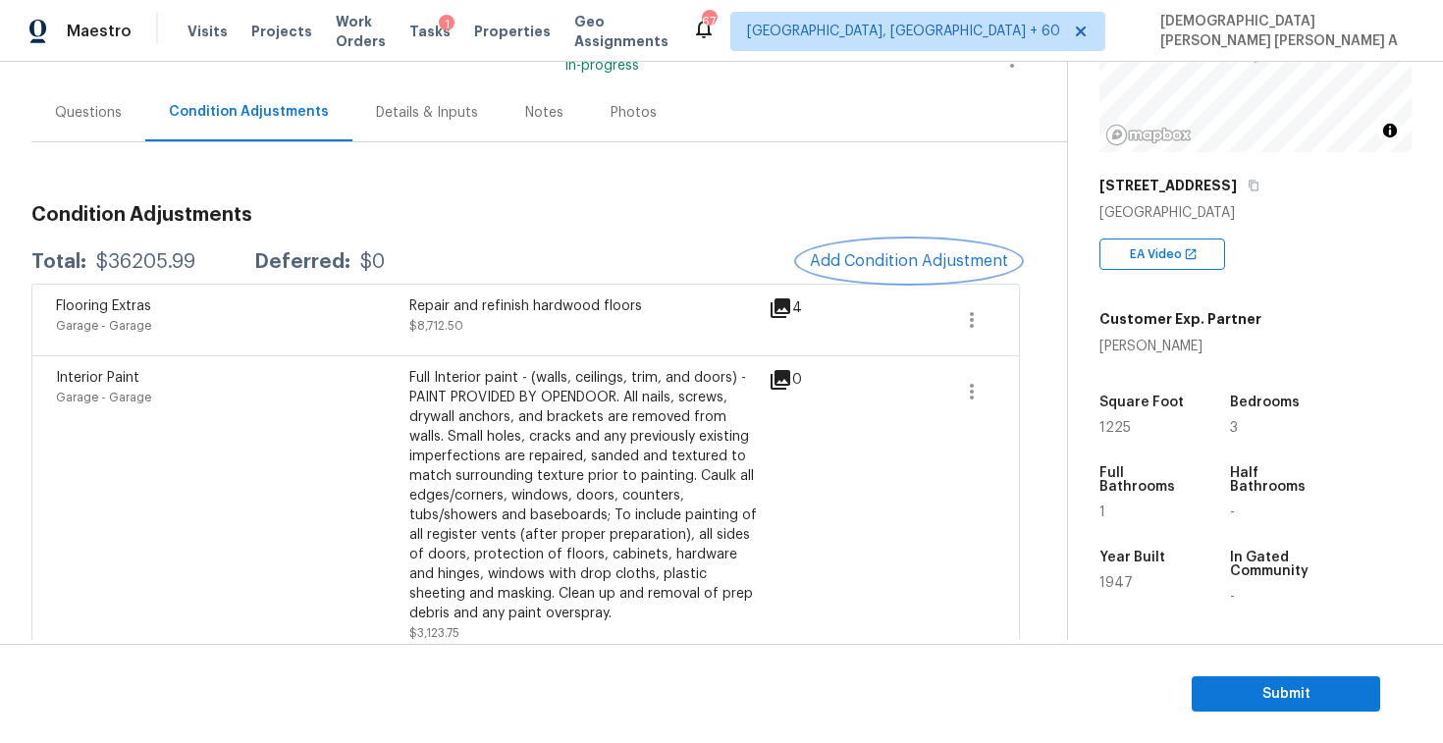
click at [906, 272] on button "Add Condition Adjustment" at bounding box center [909, 261] width 222 height 41
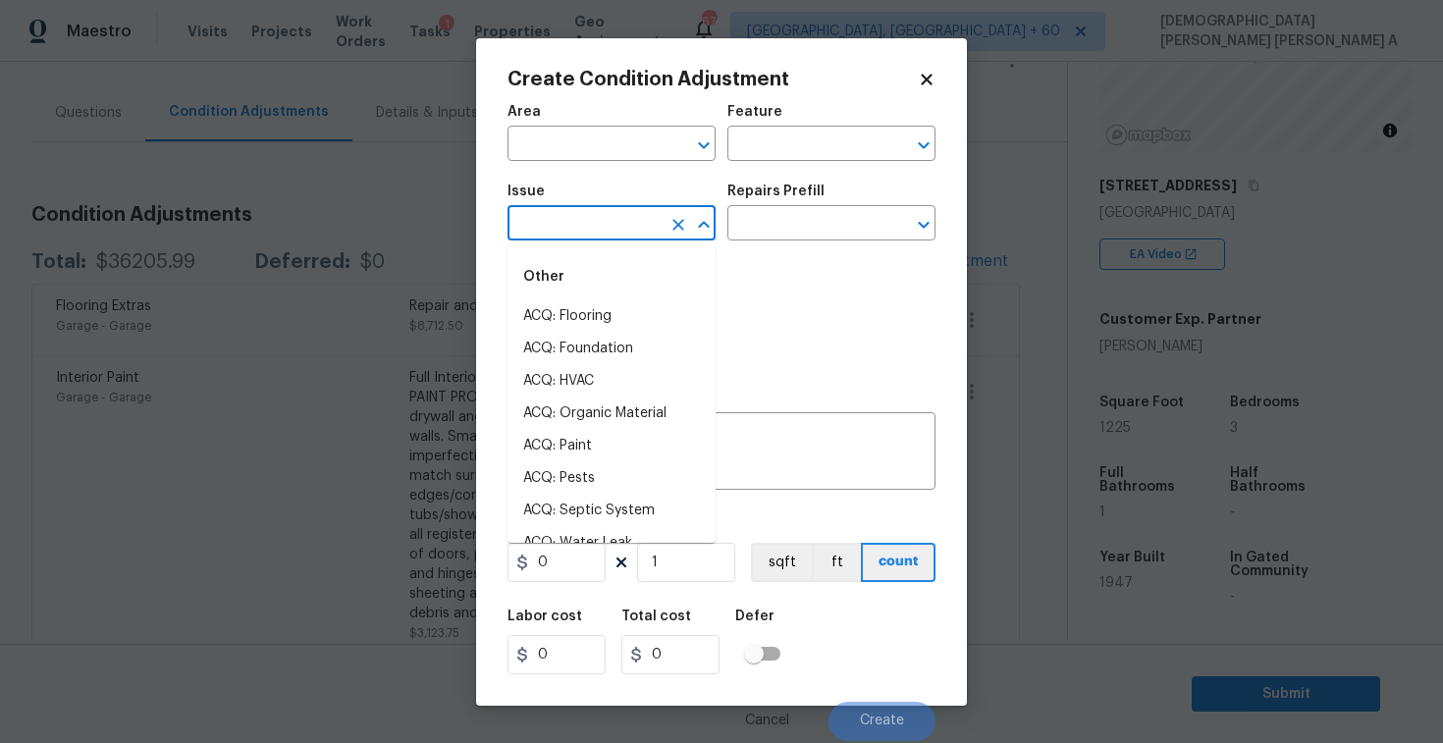
click at [570, 229] on input "text" at bounding box center [584, 225] width 153 height 30
type input "w"
type input "all"
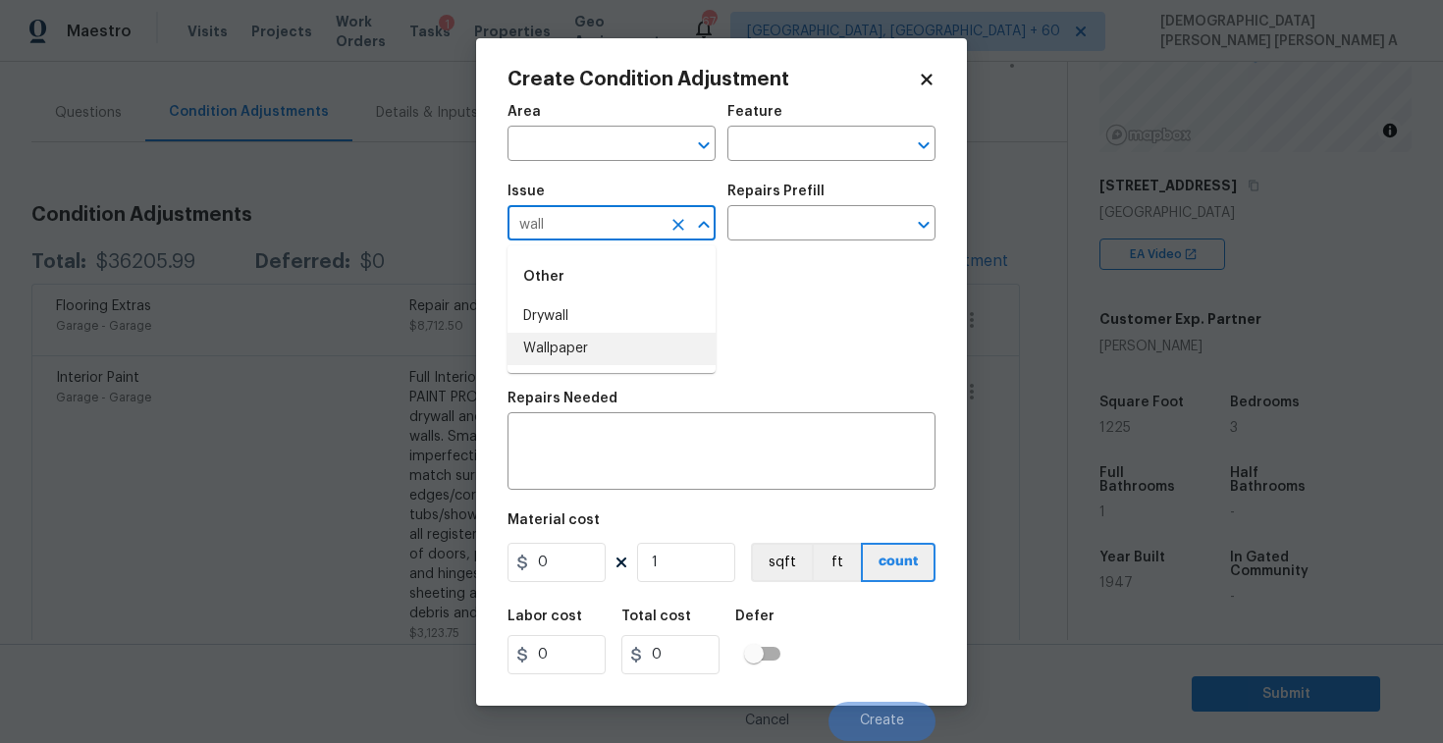
click at [581, 356] on li "Wallpaper" at bounding box center [612, 349] width 208 height 32
type input "Wallpaper"
click at [522, 316] on button "button" at bounding box center [532, 329] width 47 height 77
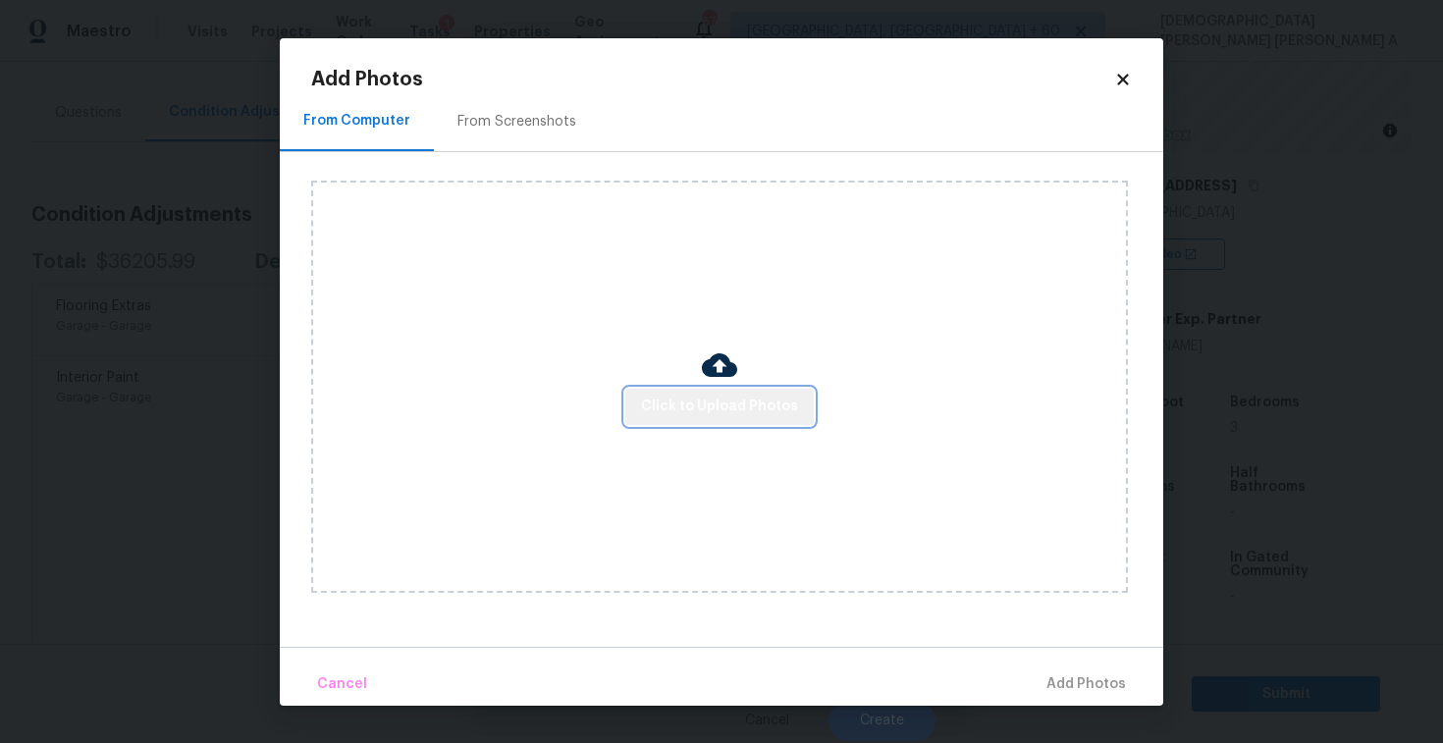
click at [754, 404] on span "Click to Upload Photos" at bounding box center [719, 407] width 157 height 25
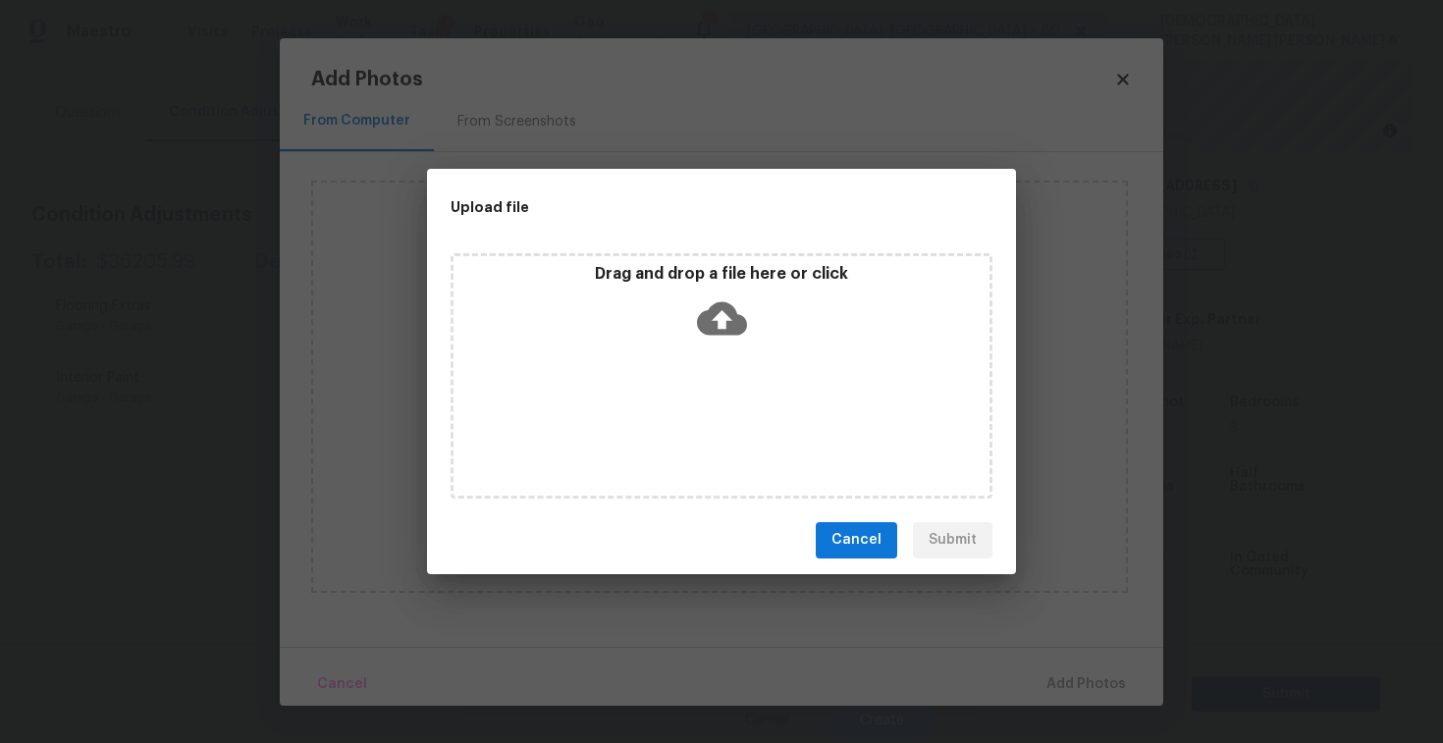
click at [732, 338] on icon at bounding box center [722, 319] width 50 height 50
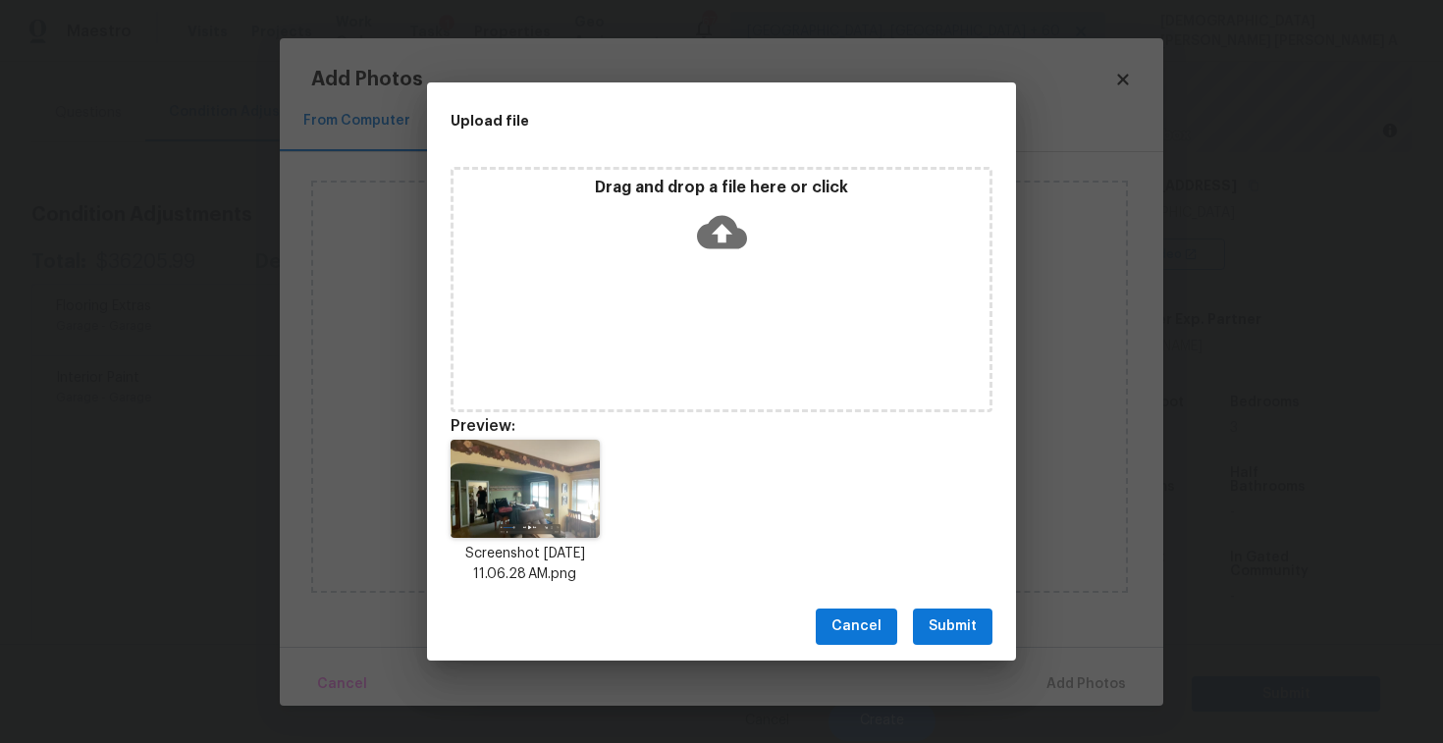
click at [975, 634] on span "Submit" at bounding box center [953, 627] width 48 height 25
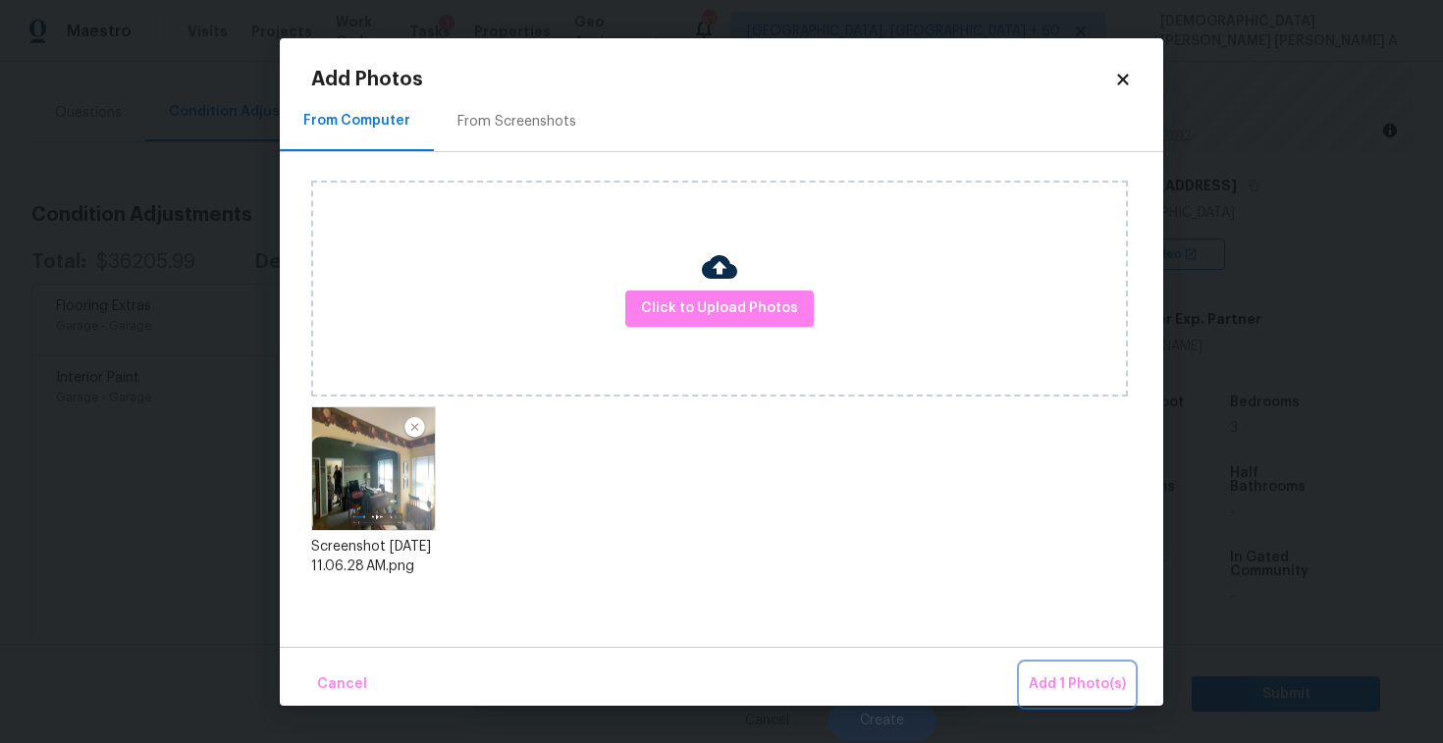
click at [1076, 690] on span "Add 1 Photo(s)" at bounding box center [1077, 685] width 97 height 25
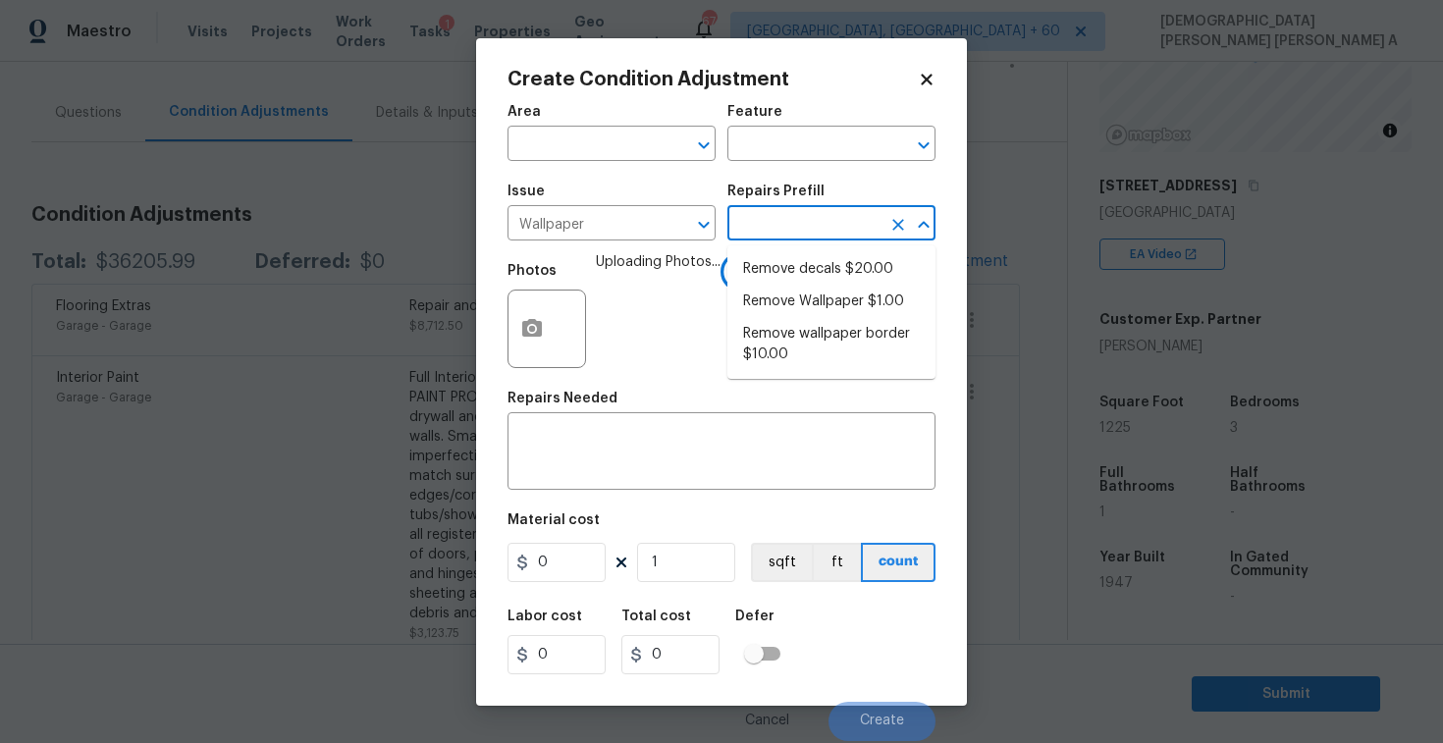
click at [769, 225] on input "text" at bounding box center [804, 225] width 153 height 30
click at [772, 269] on li "Remove decals $20.00" at bounding box center [832, 269] width 208 height 32
type input "Walls and Ceiling"
type textarea "Remove decals from door/wall/ceiling"
type input "20"
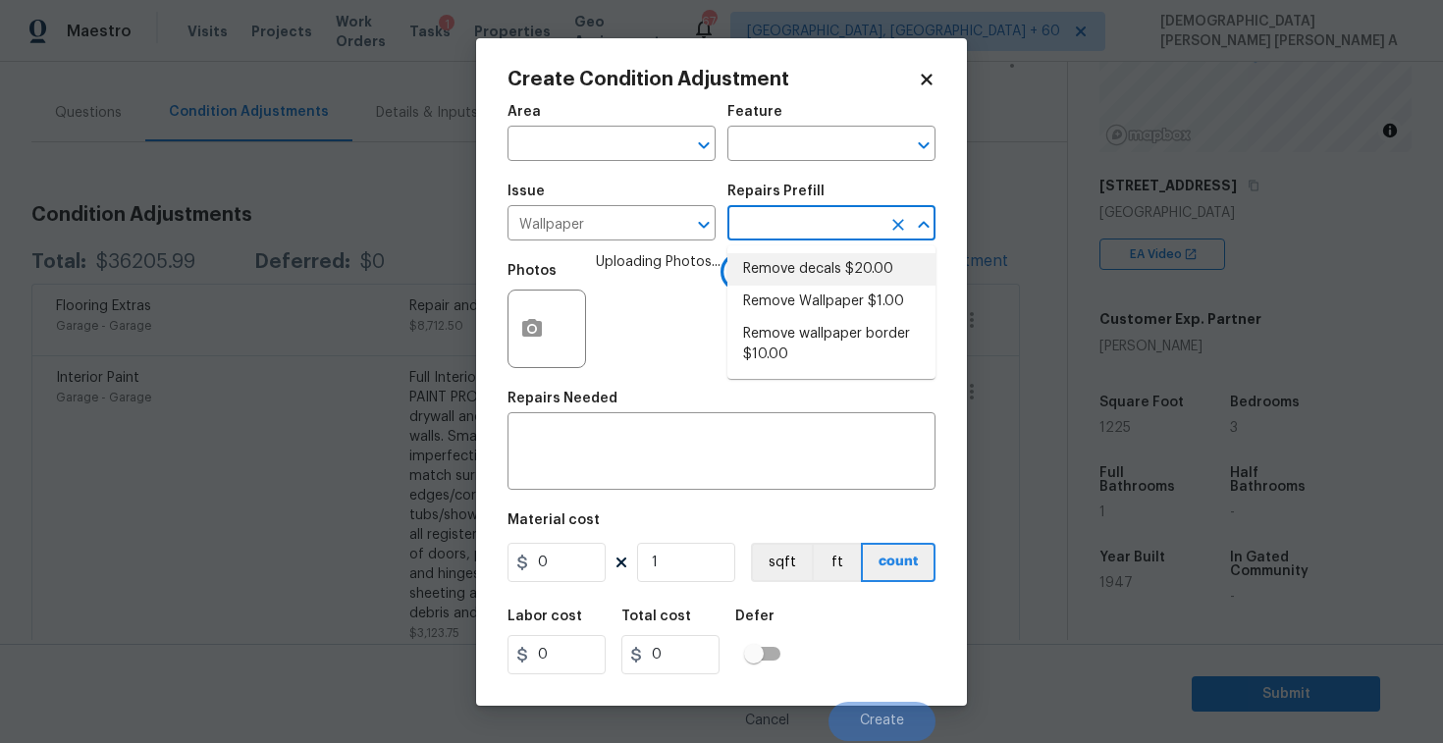
type input "20"
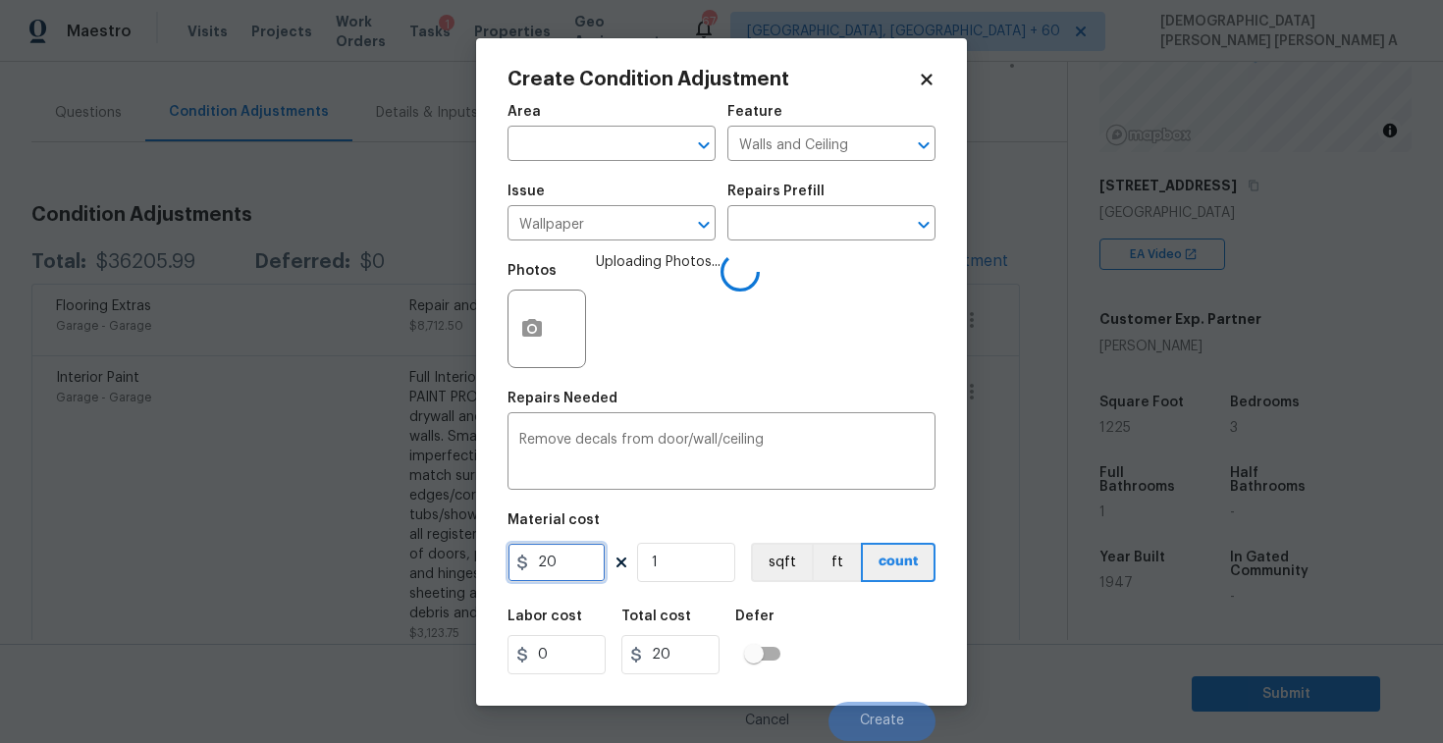
click at [594, 573] on input "20" at bounding box center [557, 562] width 98 height 39
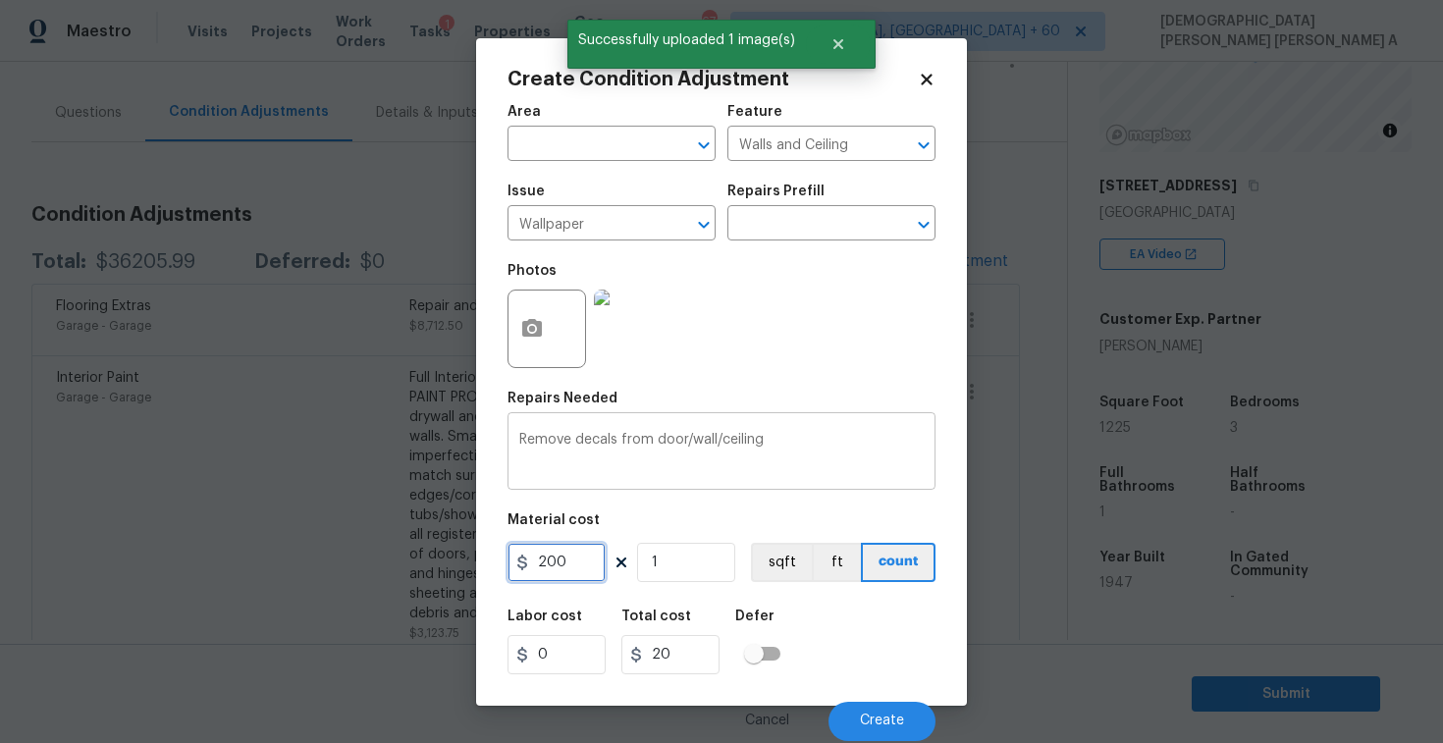
type input "200"
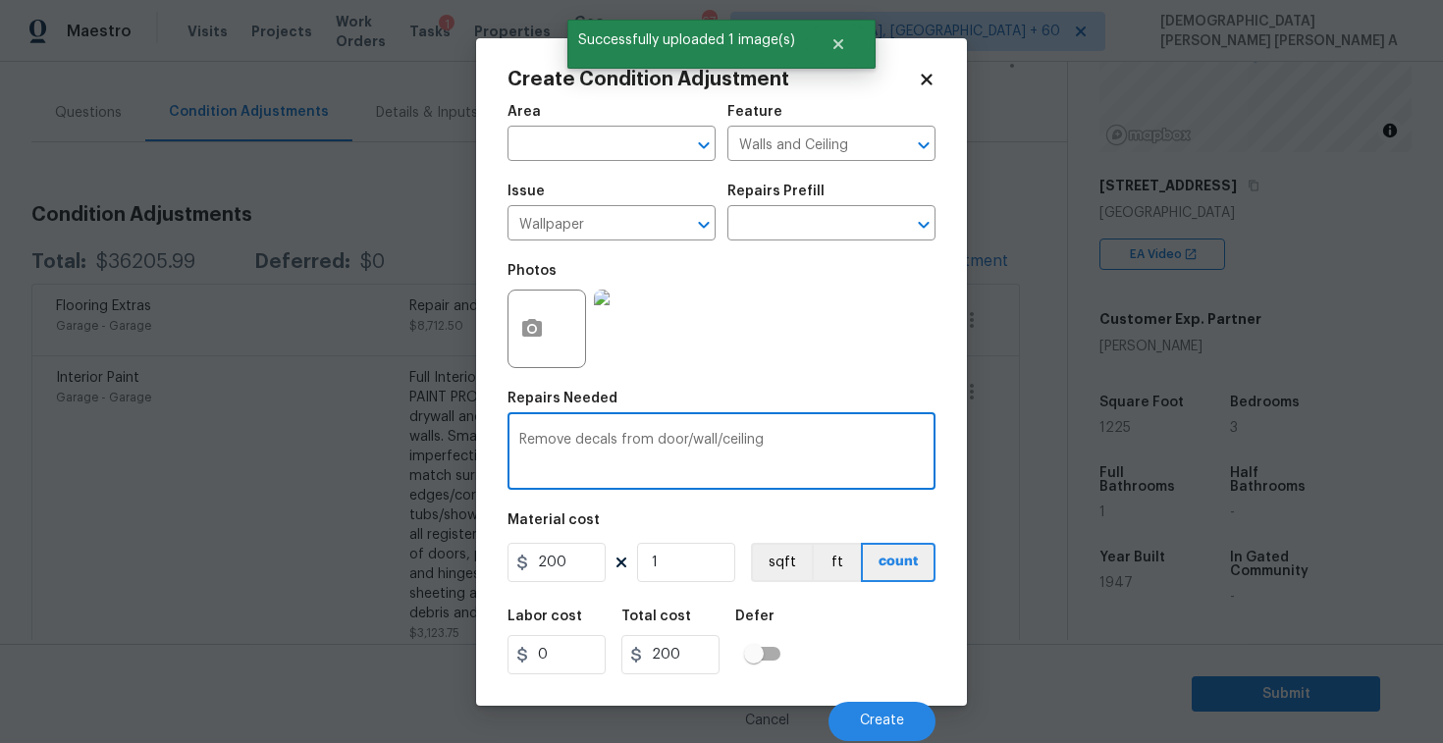
click at [856, 472] on textarea "Remove decals from door/wall/ceiling" at bounding box center [721, 453] width 405 height 41
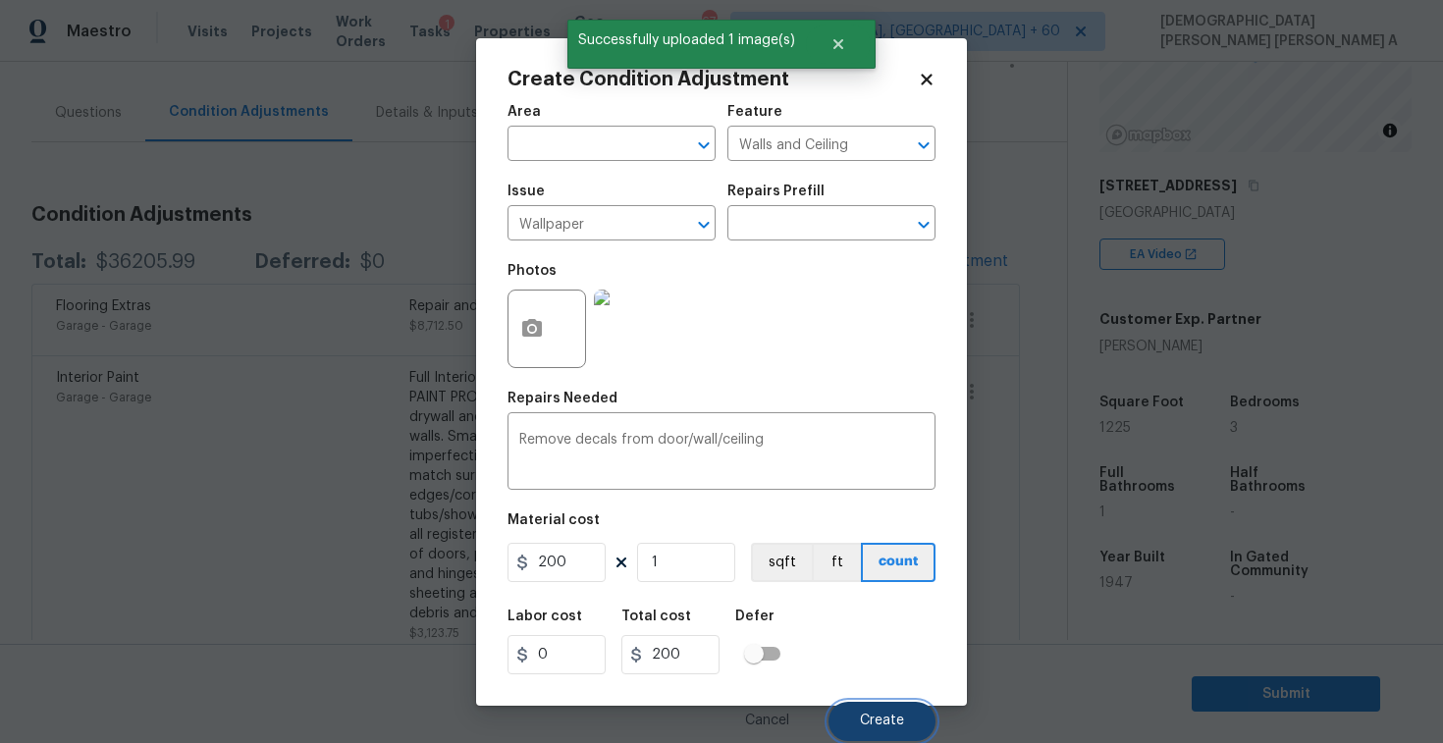
click at [867, 719] on span "Create" at bounding box center [882, 721] width 44 height 15
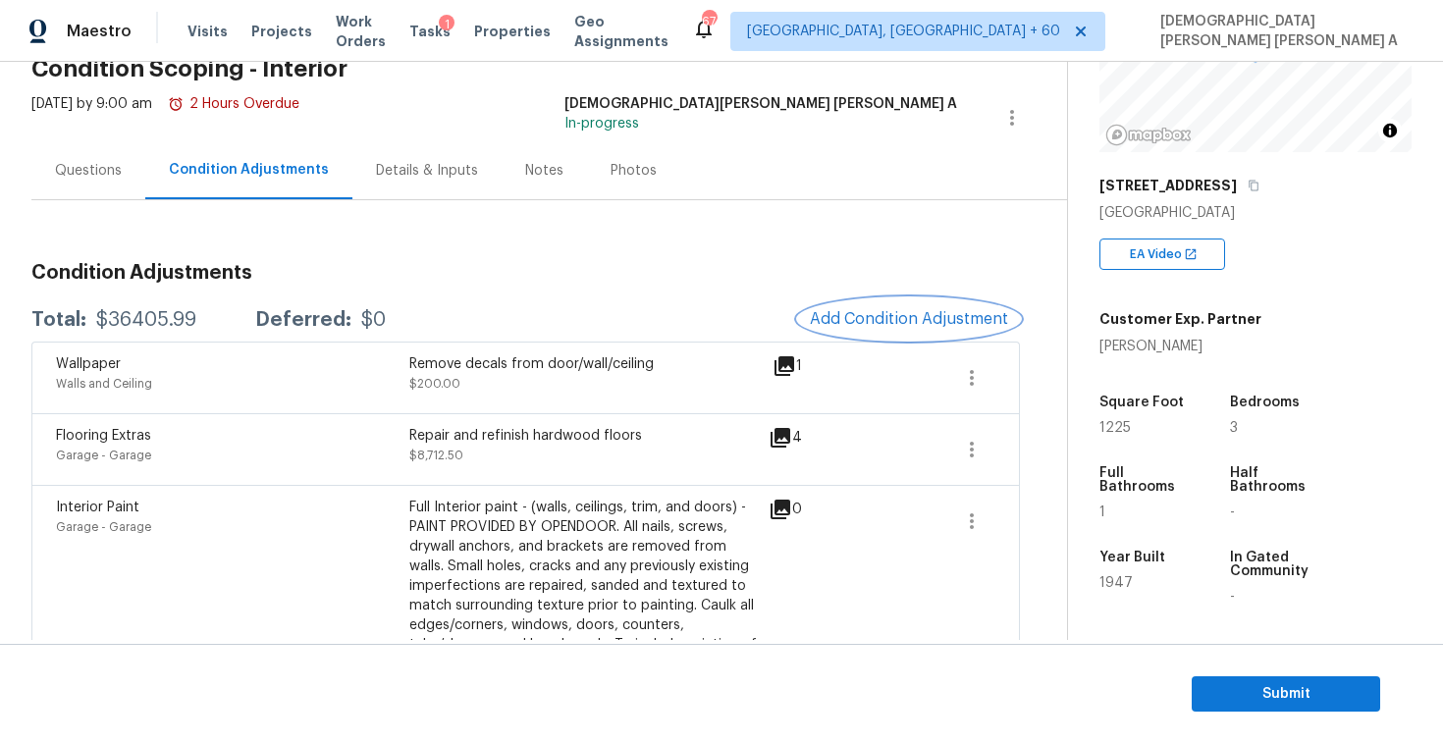
scroll to position [47, 0]
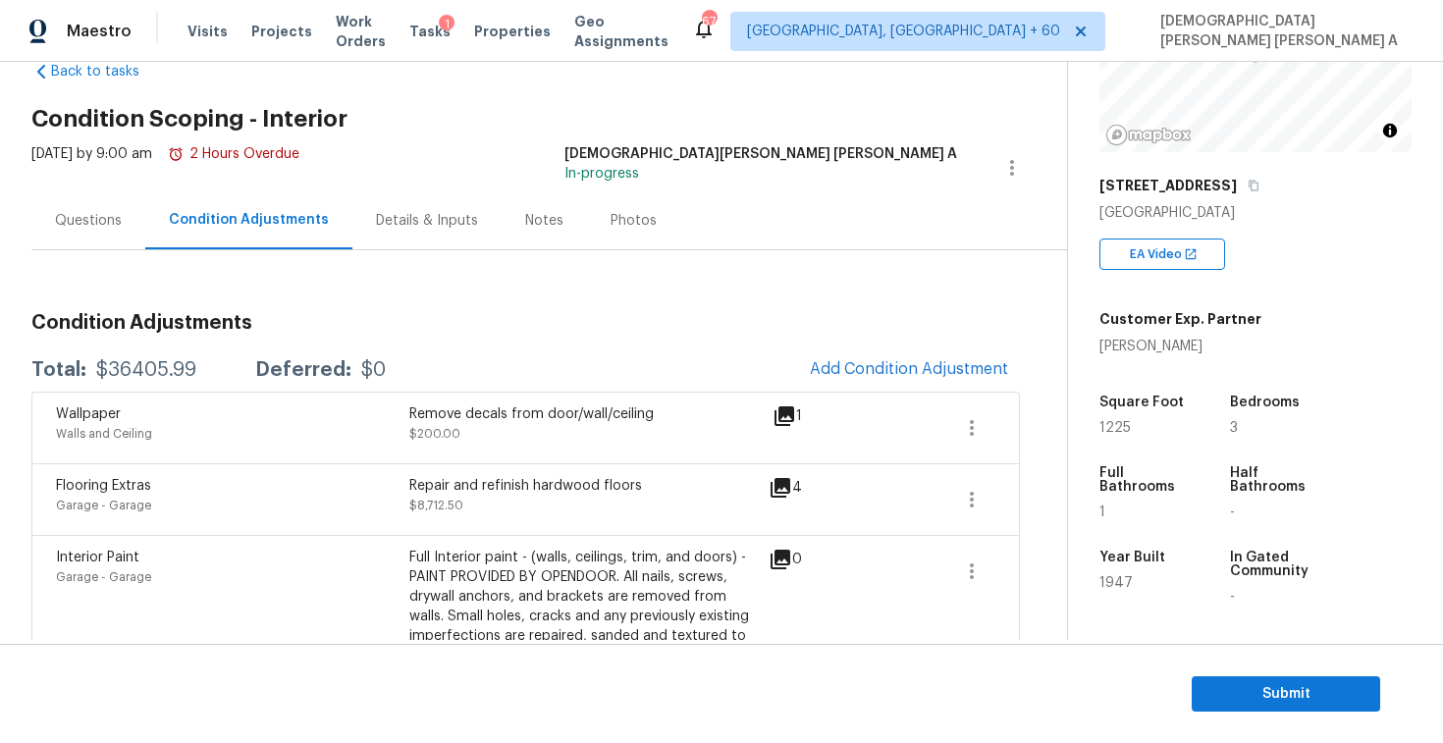
click at [122, 243] on div "Questions" at bounding box center [88, 220] width 114 height 58
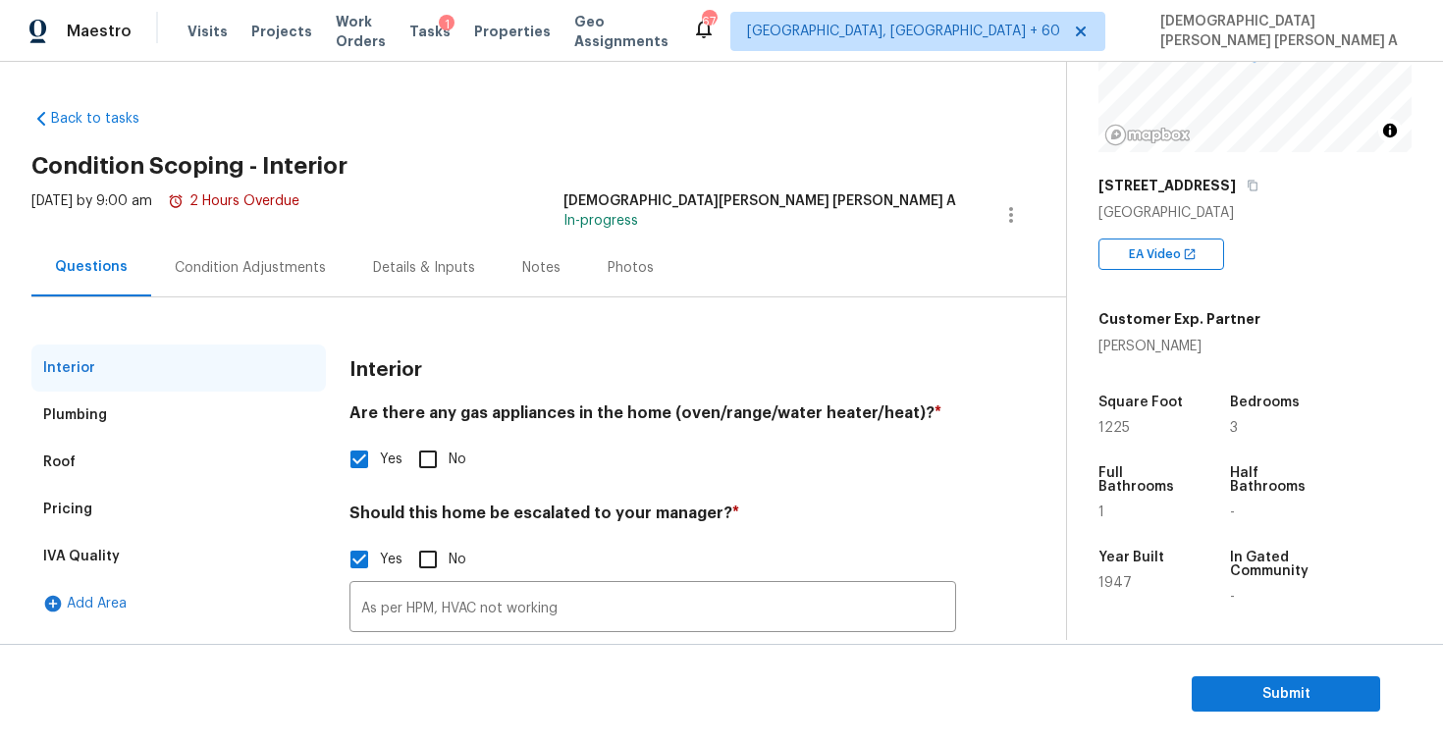
scroll to position [155, 0]
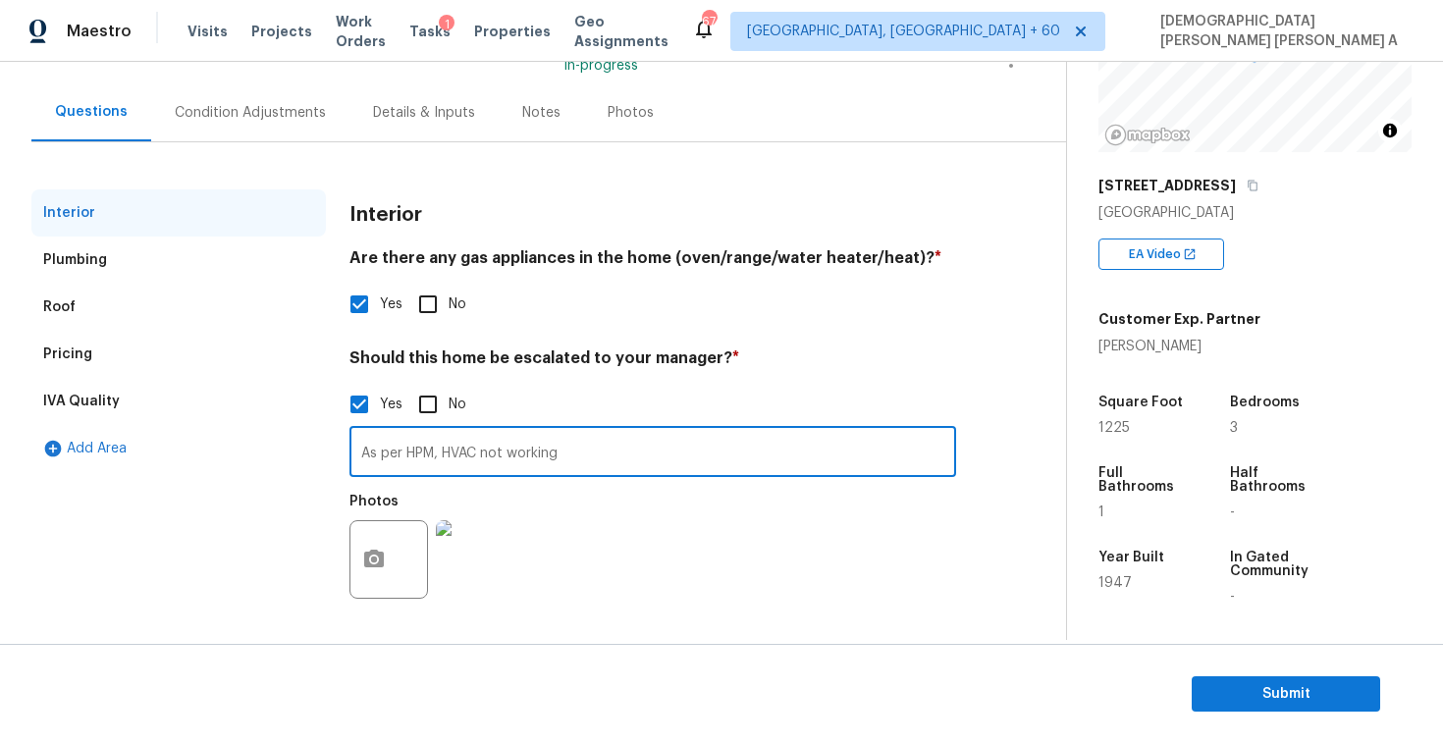
click at [591, 461] on input "As per HPM, HVAC not working" at bounding box center [653, 454] width 607 height 46
type input "As per HPM, HVAC not working and there is foundation issue time @00:31"
click at [357, 551] on button "button" at bounding box center [374, 559] width 47 height 77
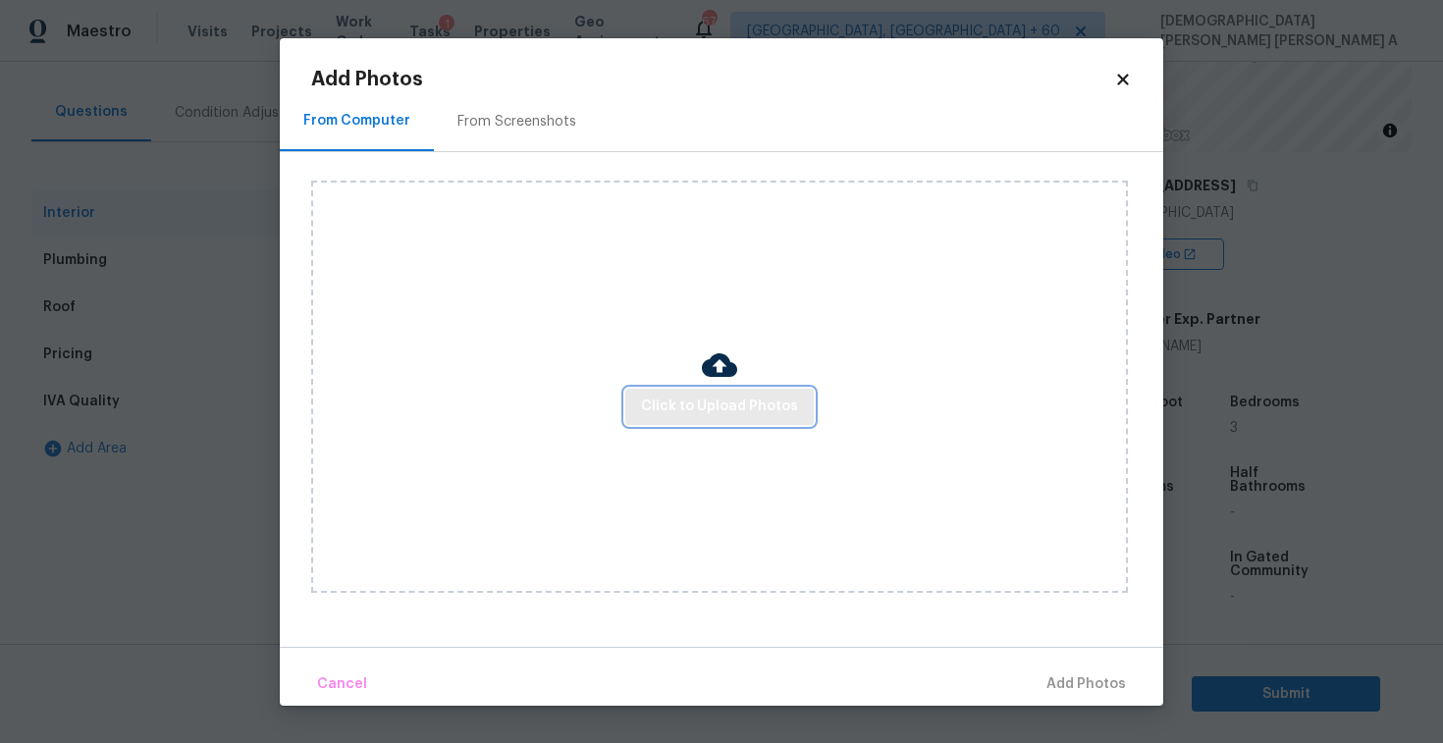
click at [720, 418] on span "Click to Upload Photos" at bounding box center [719, 407] width 157 height 25
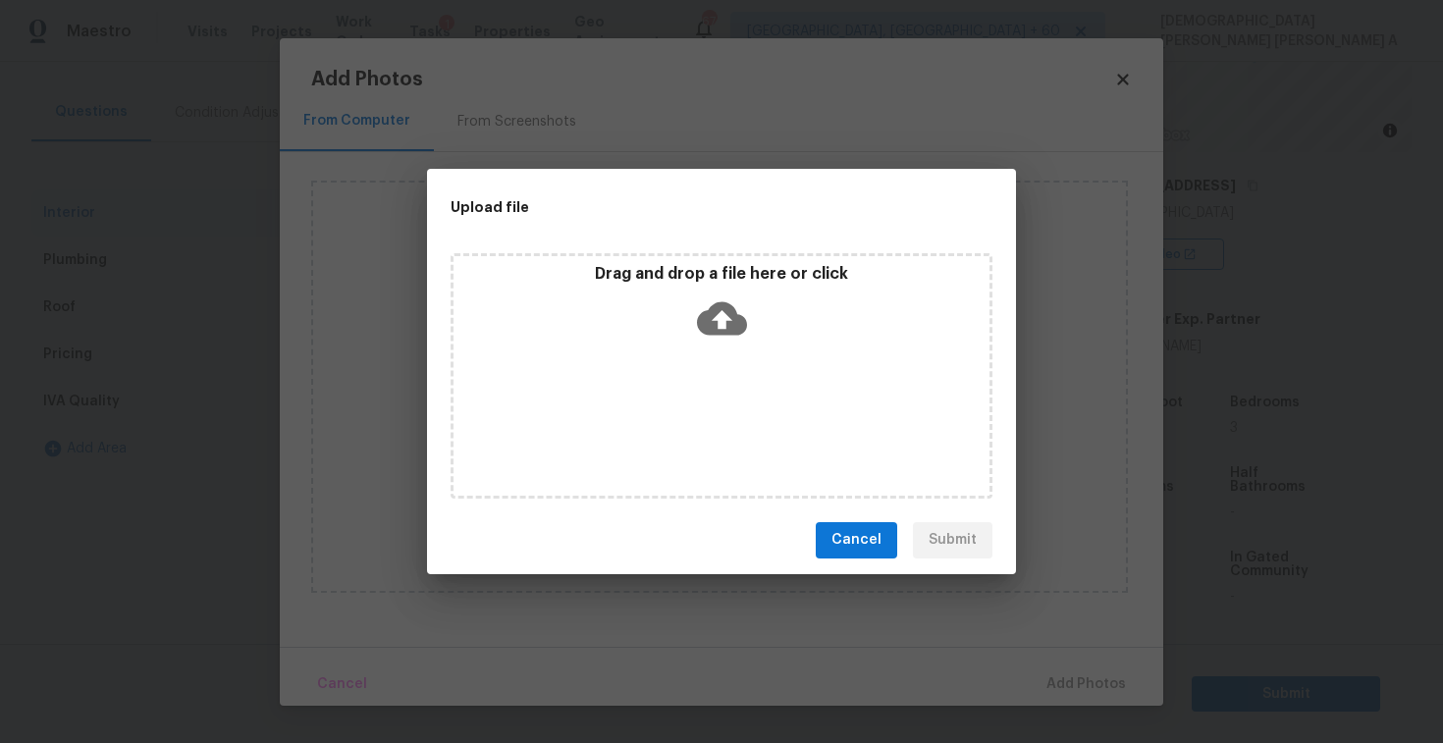
click at [720, 343] on div "Drag and drop a file here or click" at bounding box center [722, 306] width 536 height 84
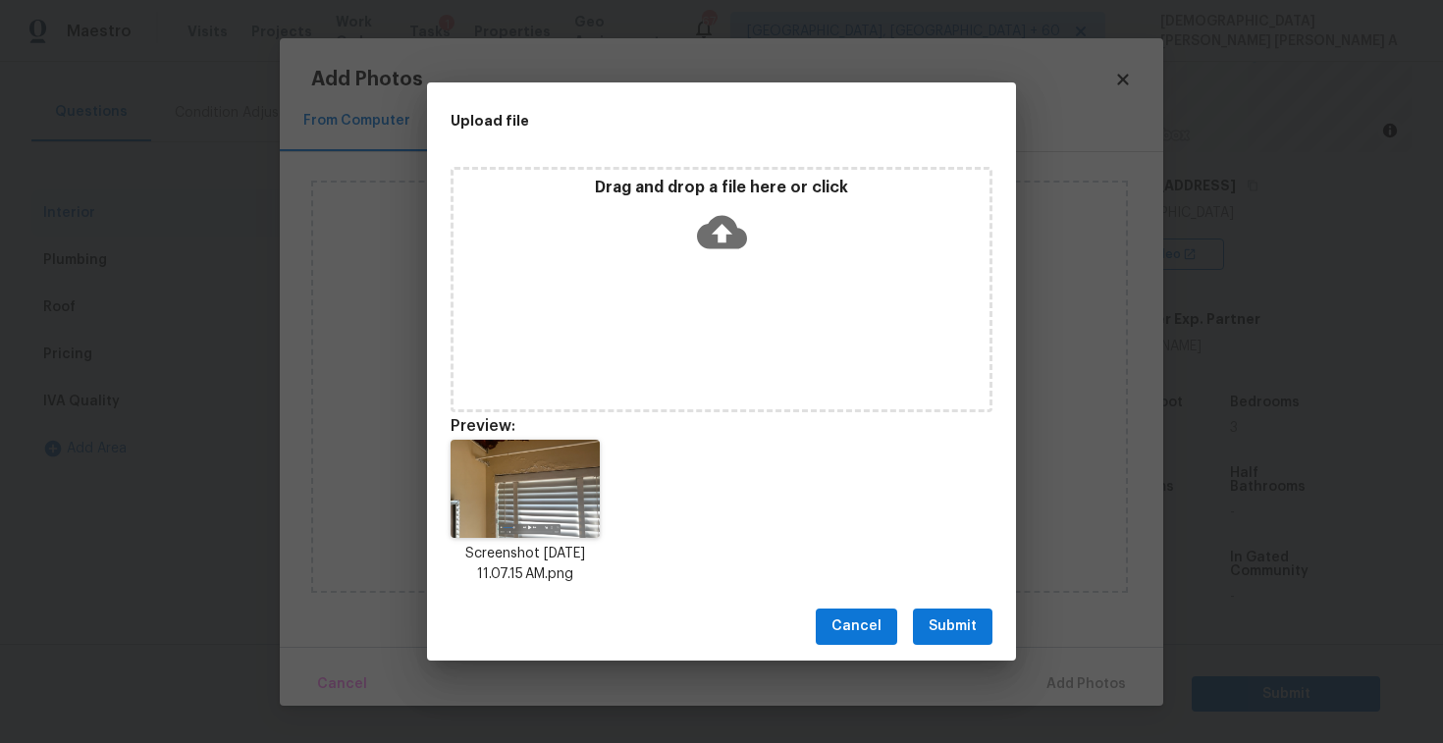
click at [951, 632] on span "Submit" at bounding box center [953, 627] width 48 height 25
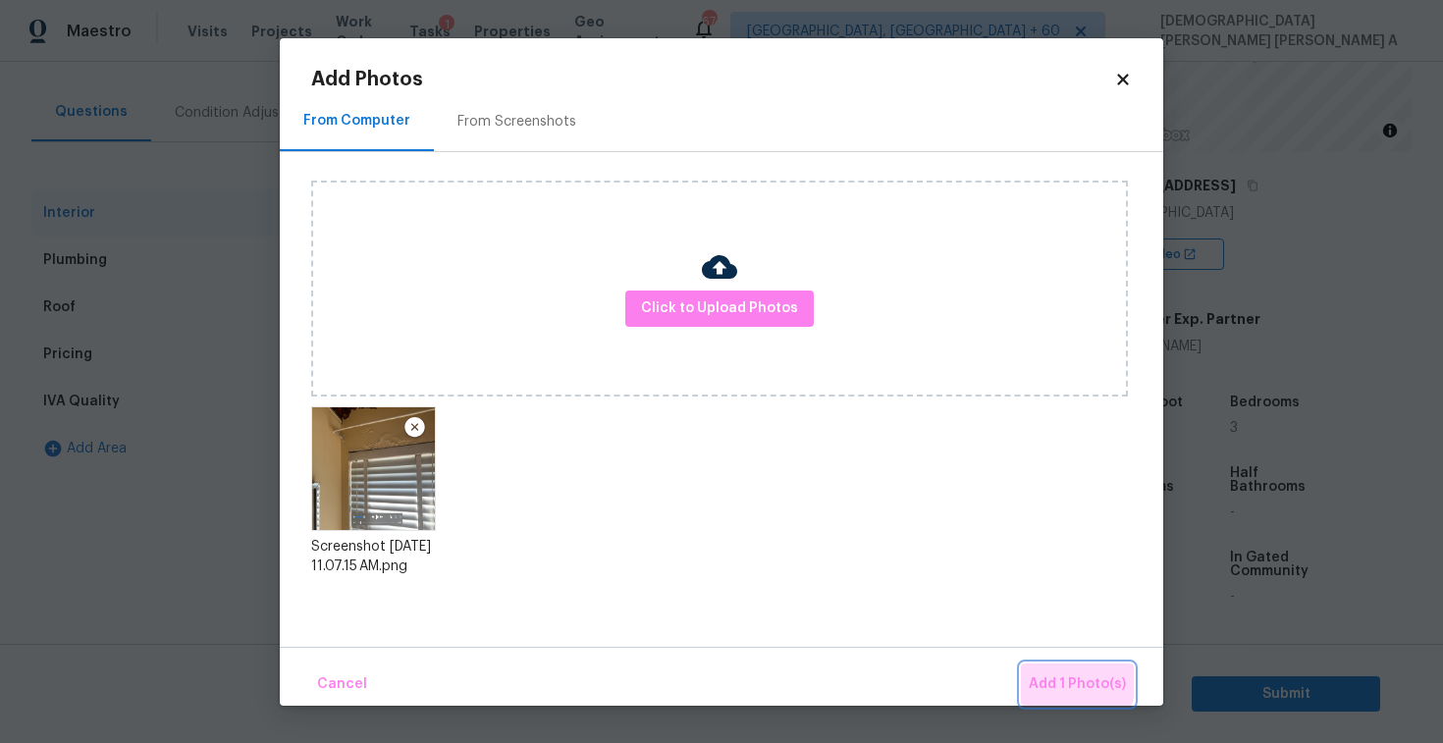
click at [1058, 679] on span "Add 1 Photo(s)" at bounding box center [1077, 685] width 97 height 25
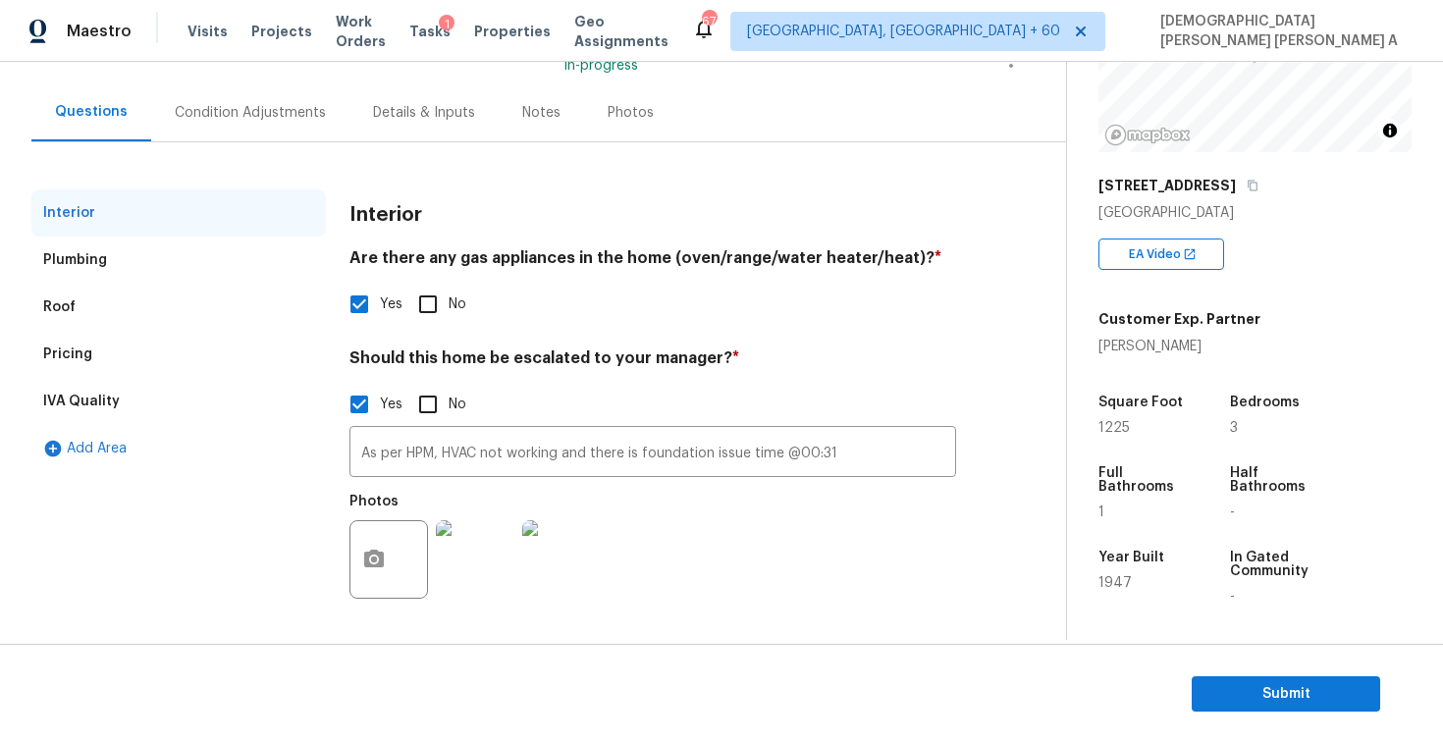
click at [233, 126] on div "Condition Adjustments" at bounding box center [250, 112] width 198 height 58
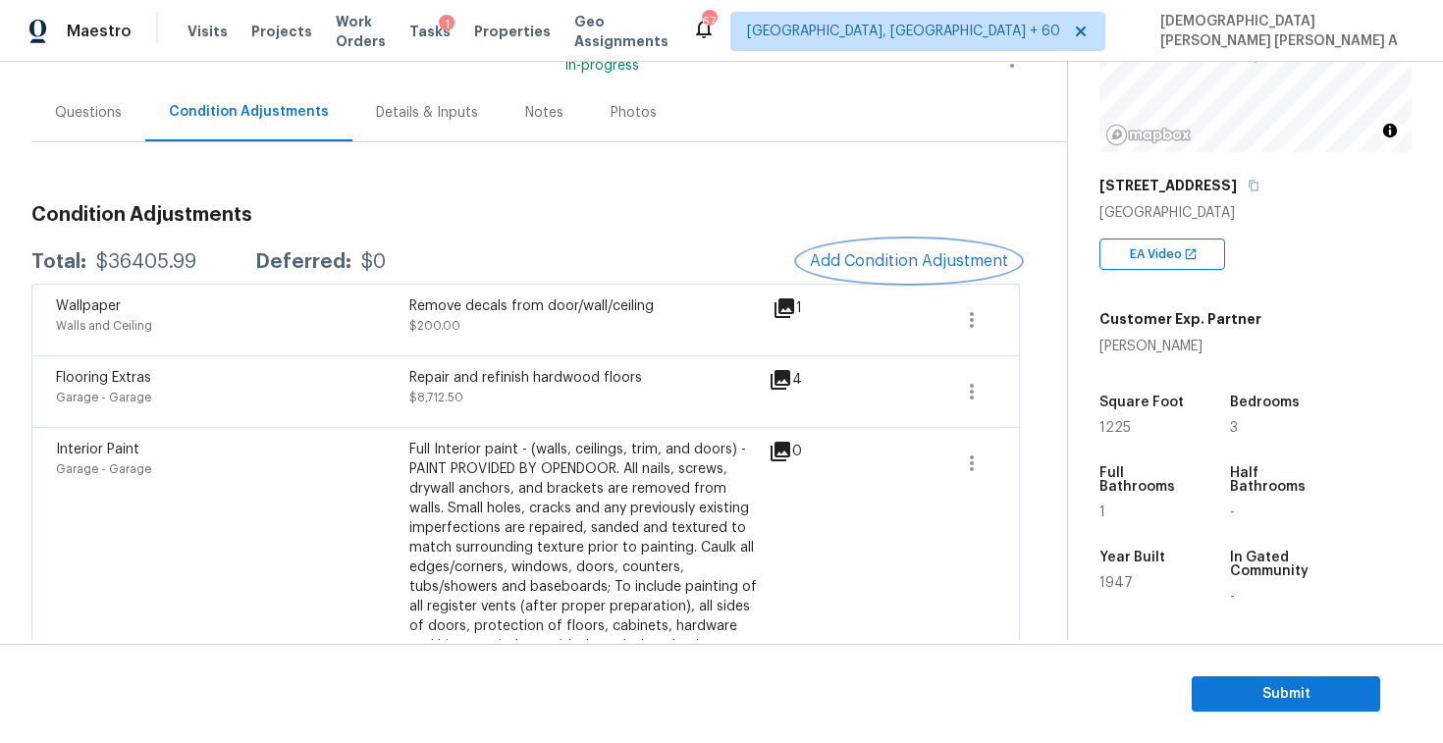
click at [962, 252] on span "Add Condition Adjustment" at bounding box center [909, 261] width 198 height 18
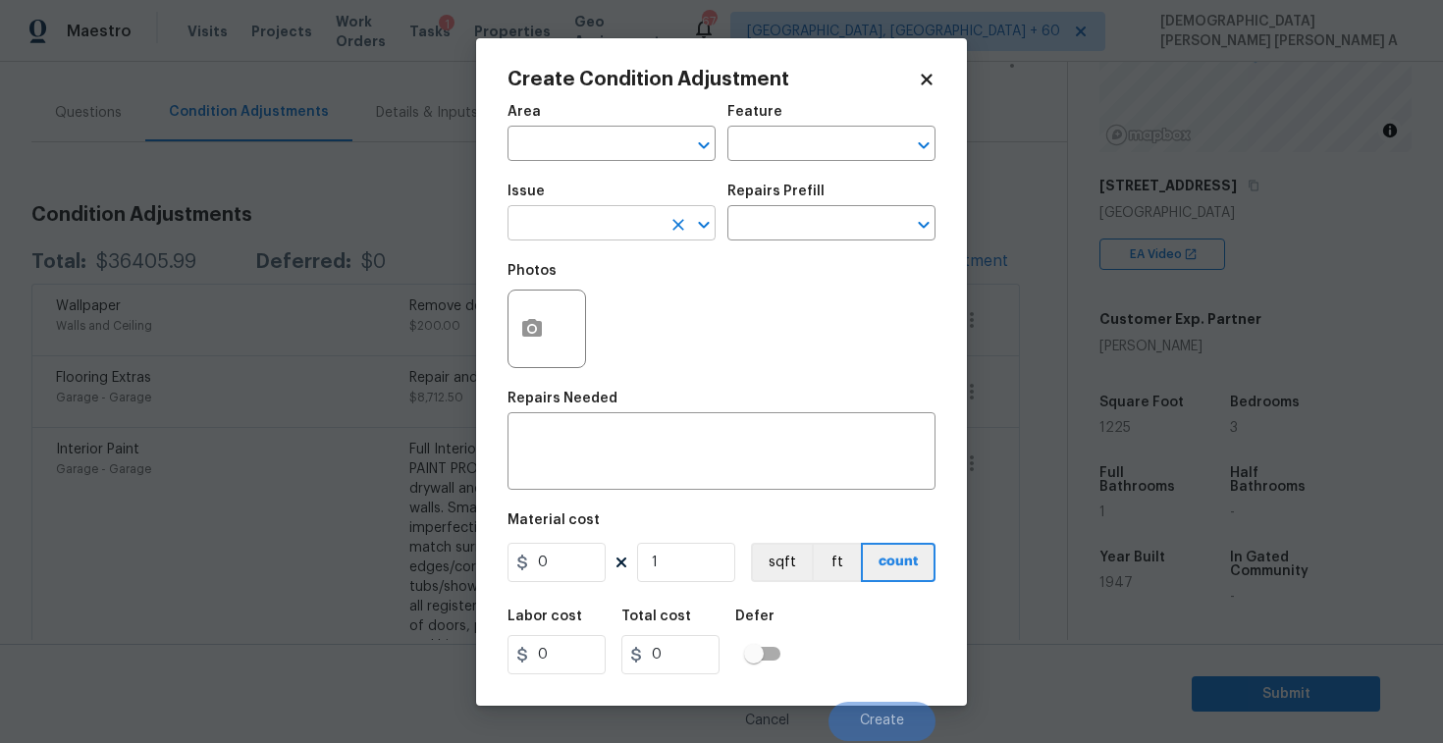
click at [611, 224] on input "text" at bounding box center [584, 225] width 153 height 30
click at [617, 306] on li "ACQ: Water Leak" at bounding box center [612, 316] width 208 height 32
type input "ACQ: Water Leak"
click at [523, 337] on icon "button" at bounding box center [532, 328] width 20 height 18
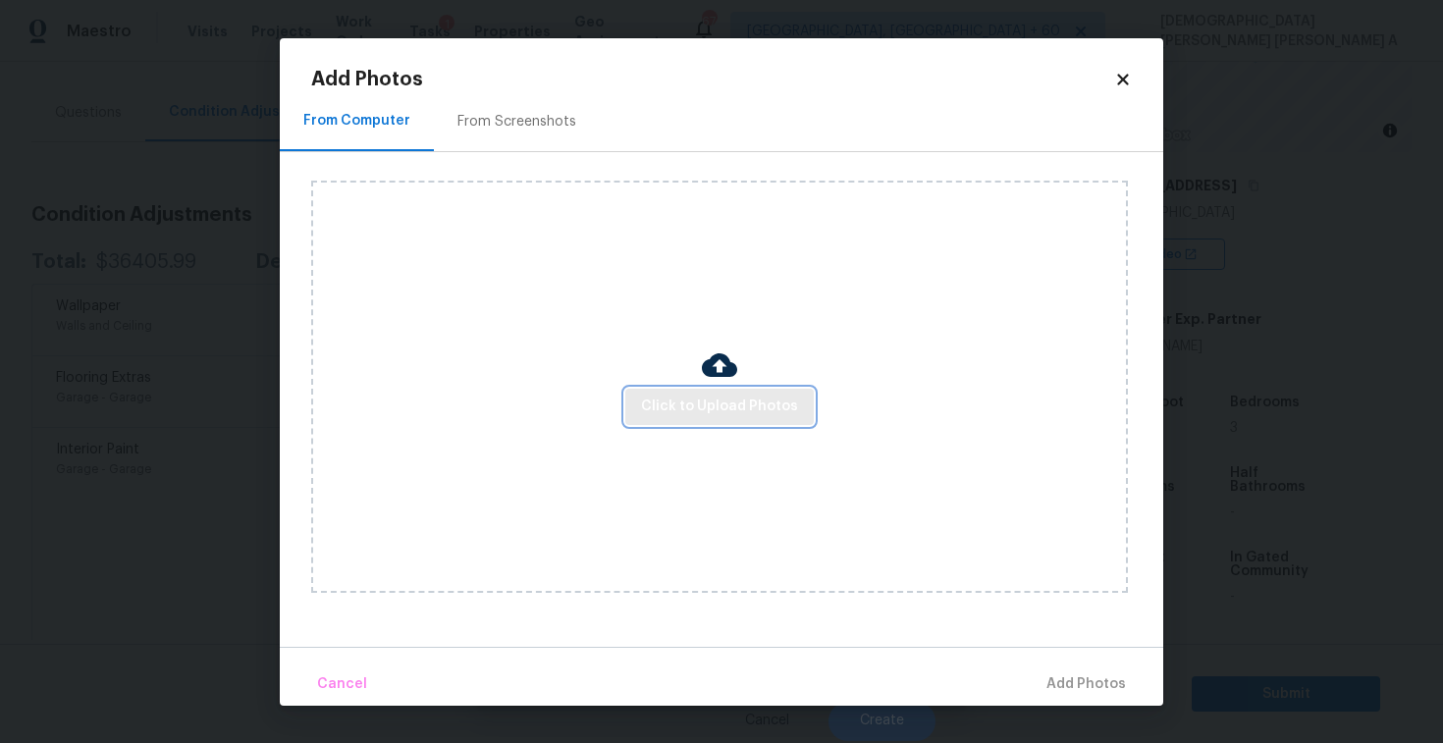
click at [750, 411] on span "Click to Upload Photos" at bounding box center [719, 407] width 157 height 25
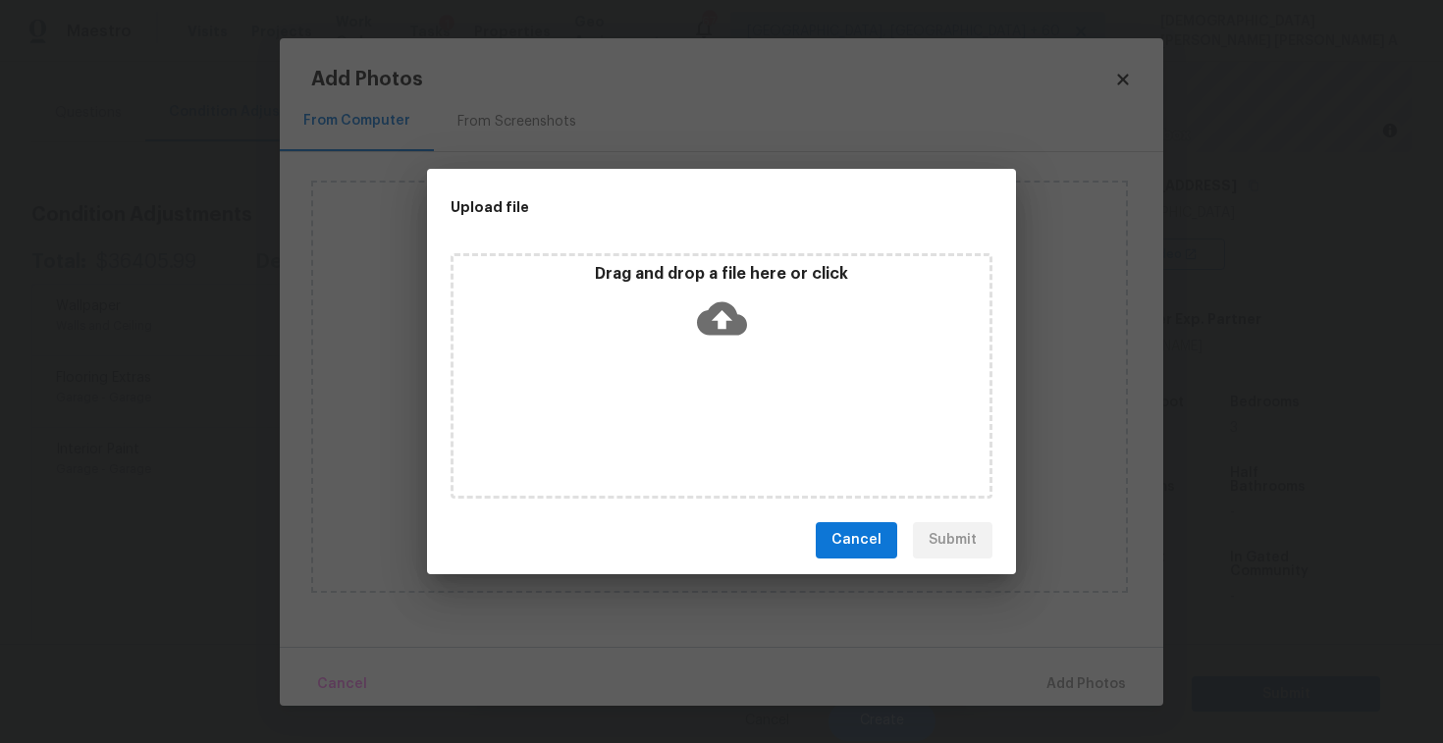
click at [726, 325] on icon at bounding box center [722, 317] width 50 height 33
click at [733, 301] on icon at bounding box center [722, 319] width 50 height 50
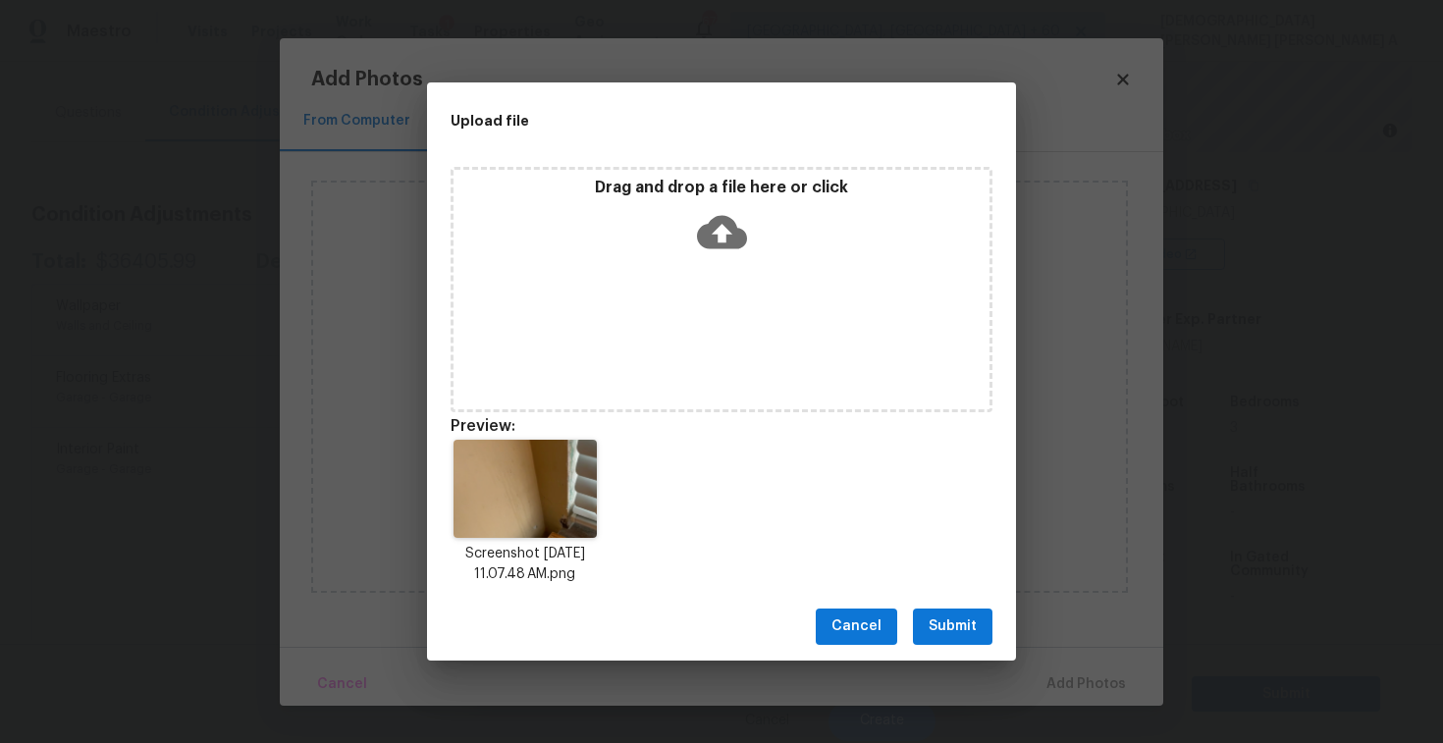
click at [963, 626] on span "Submit" at bounding box center [953, 627] width 48 height 25
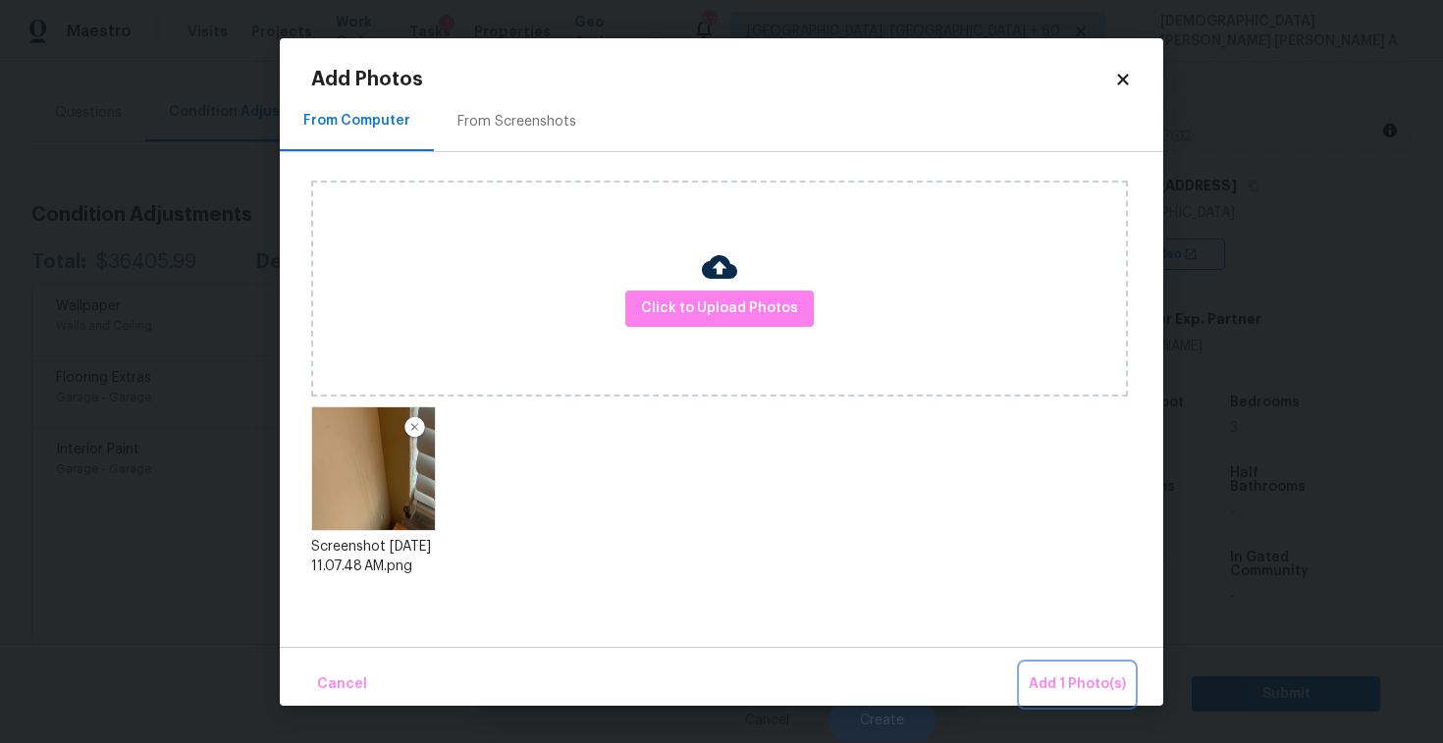
click at [1074, 684] on span "Add 1 Photo(s)" at bounding box center [1077, 685] width 97 height 25
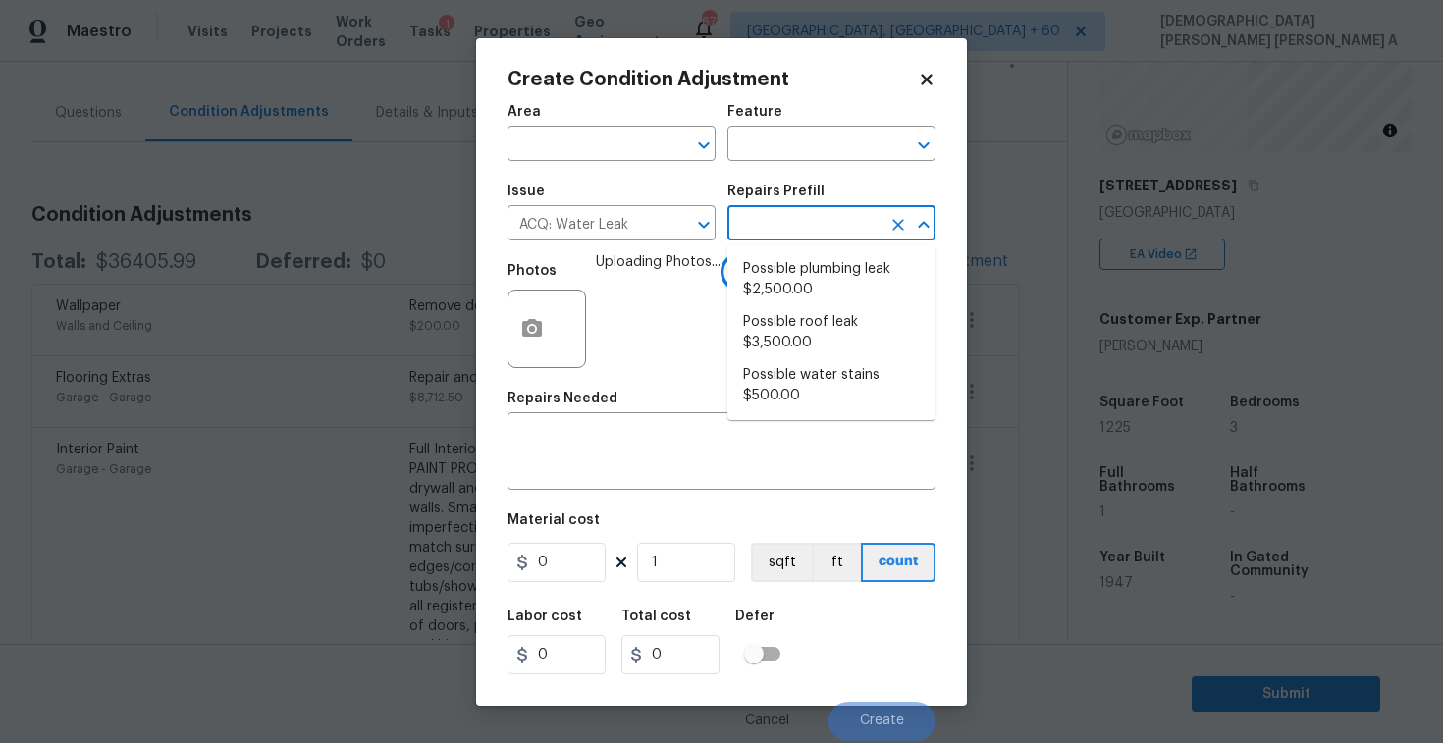
click at [843, 221] on input "text" at bounding box center [804, 225] width 153 height 30
click at [811, 279] on li "Possible plumbing leak $2,500.00" at bounding box center [832, 279] width 208 height 53
type input "Acquisition"
type textarea "Acquisition Scope: Possible plumbing leak"
type input "2500"
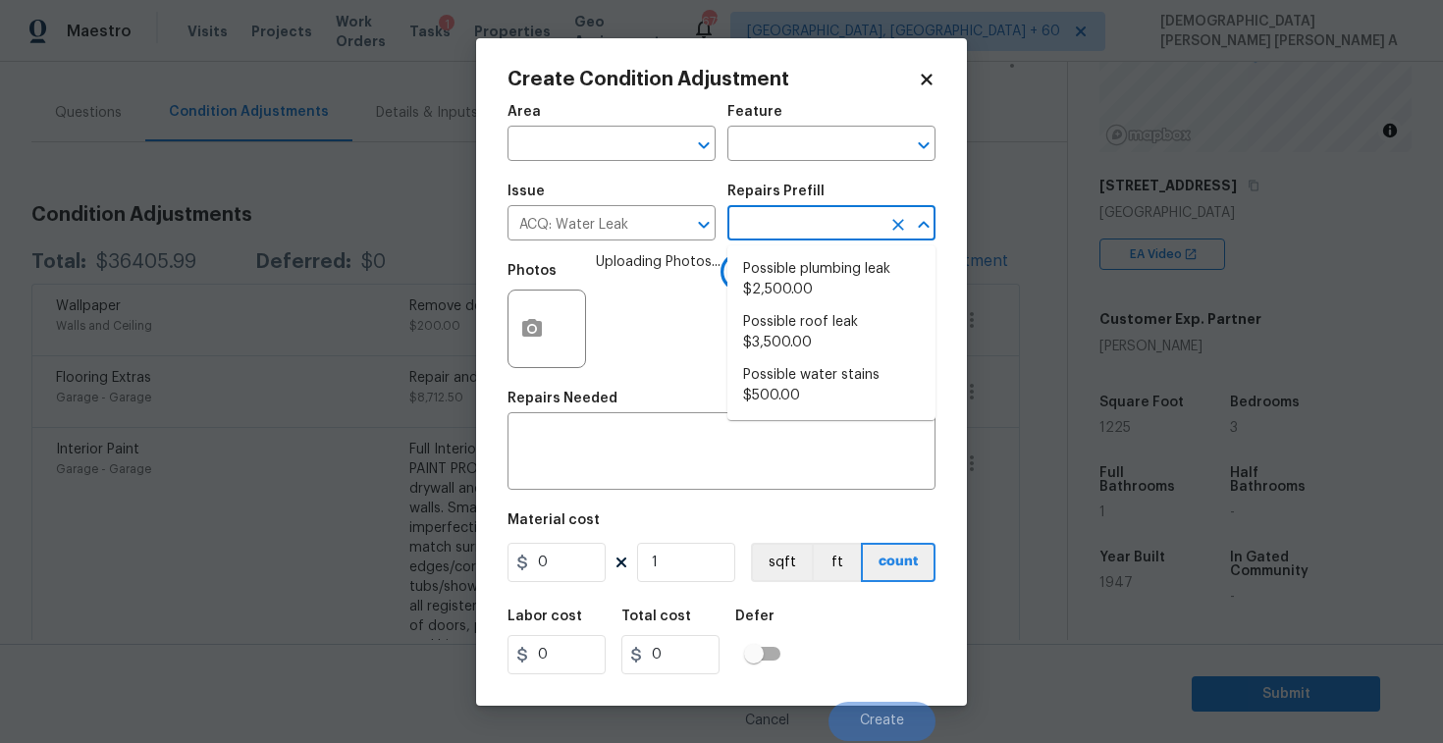
type input "2500"
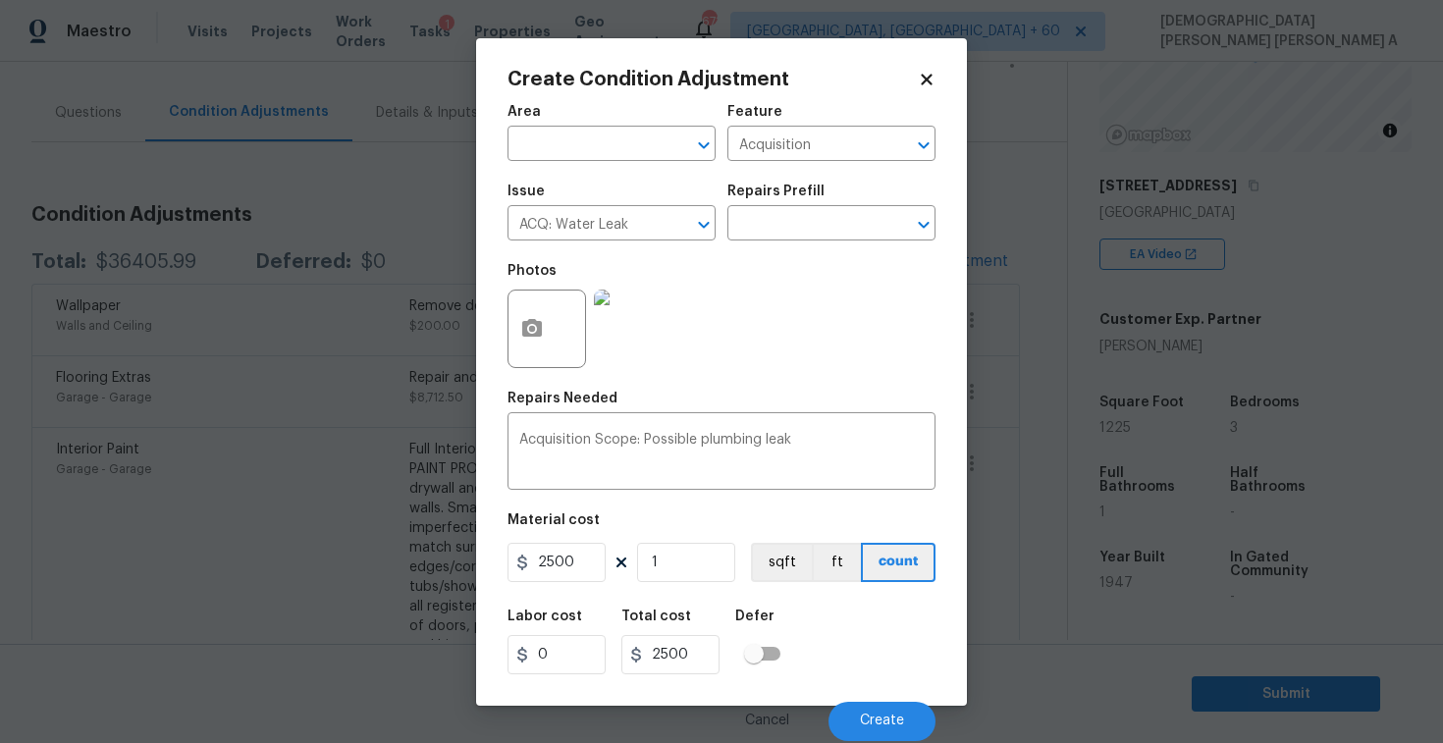
click at [879, 690] on div "Cancel Create" at bounding box center [722, 713] width 428 height 55
click at [877, 708] on button "Create" at bounding box center [882, 721] width 107 height 39
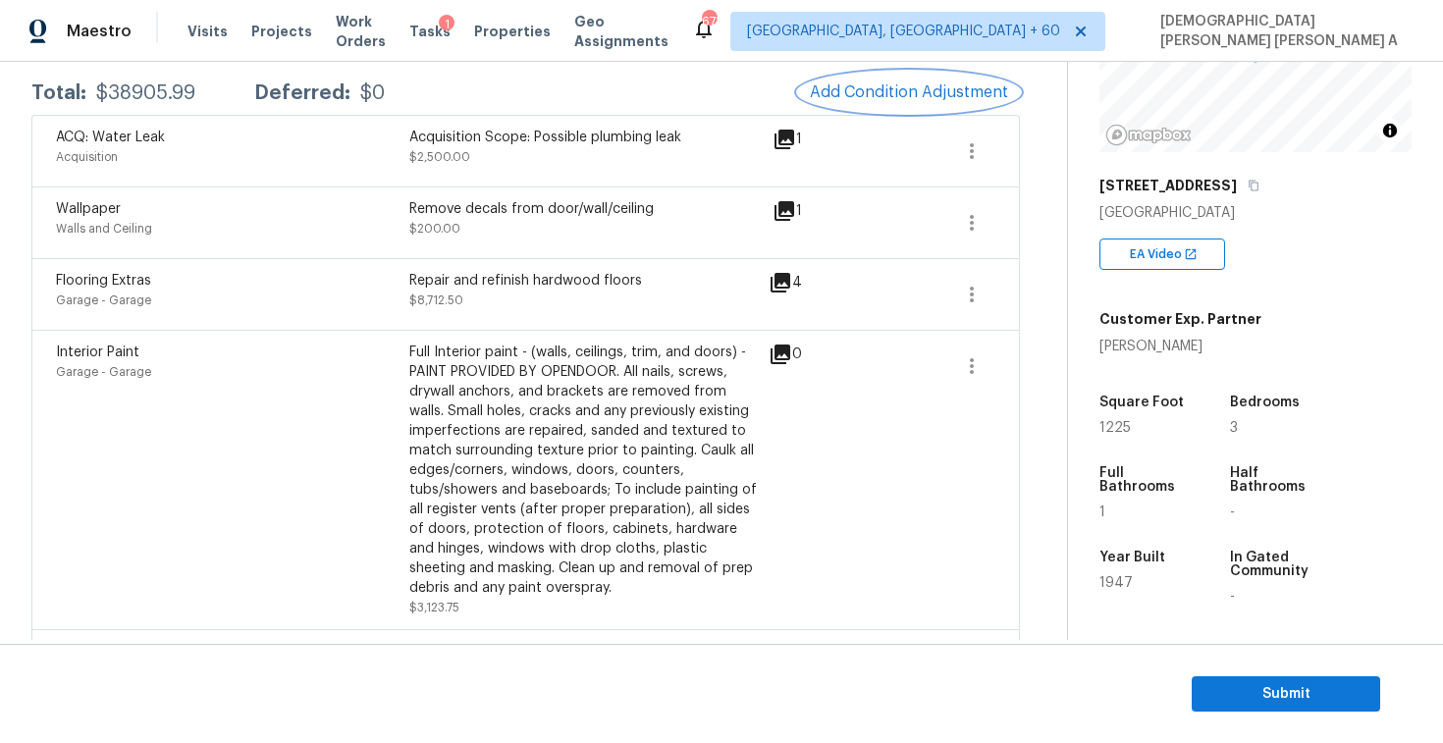
scroll to position [319, 0]
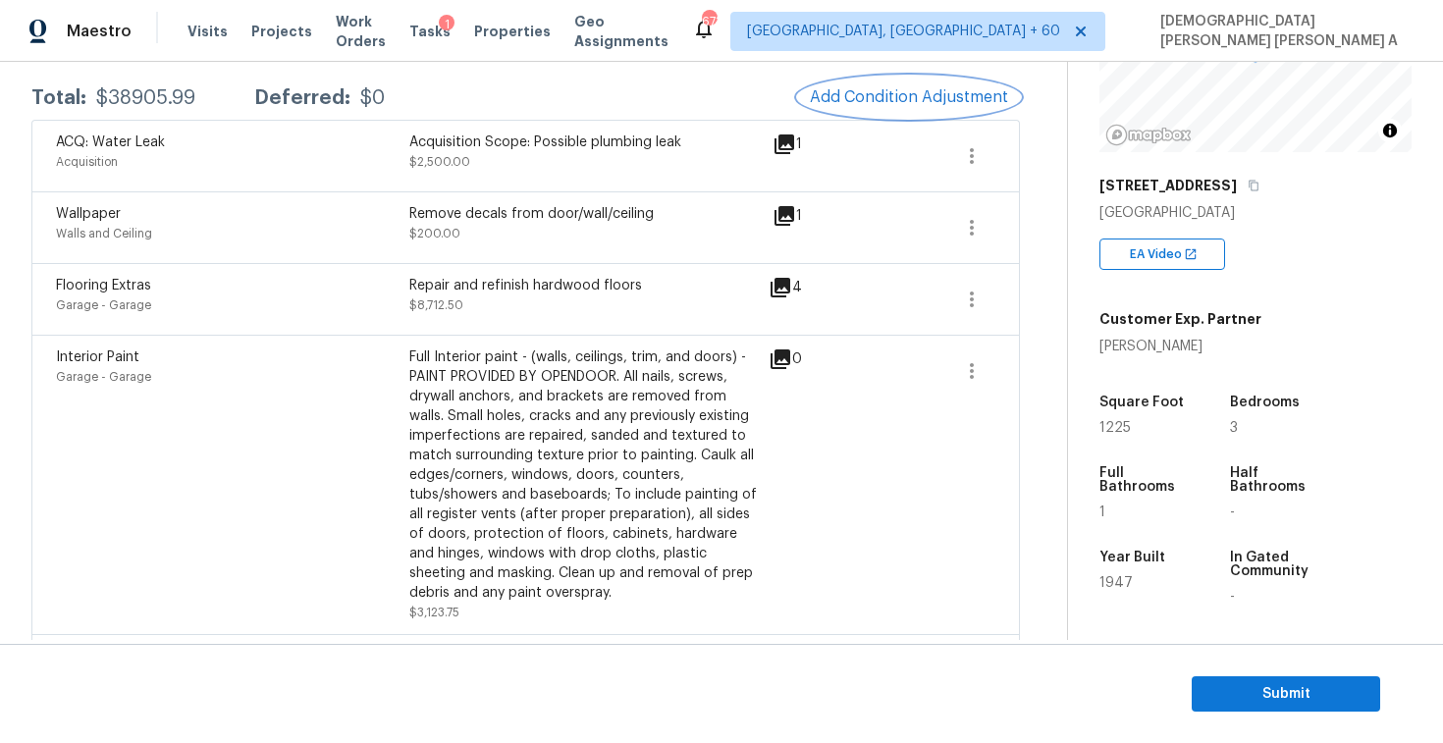
click at [944, 92] on span "Add Condition Adjustment" at bounding box center [909, 97] width 198 height 18
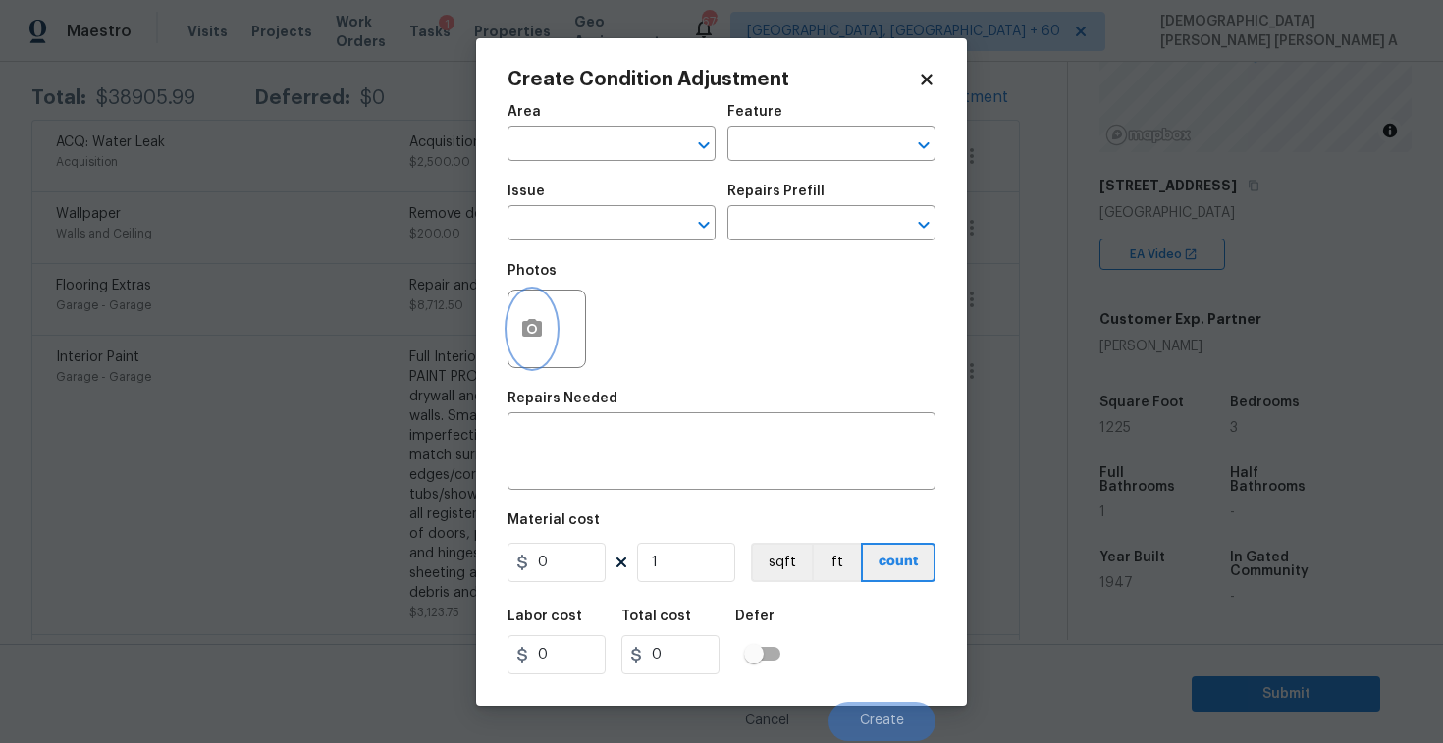
click at [539, 326] on icon "button" at bounding box center [532, 328] width 20 height 18
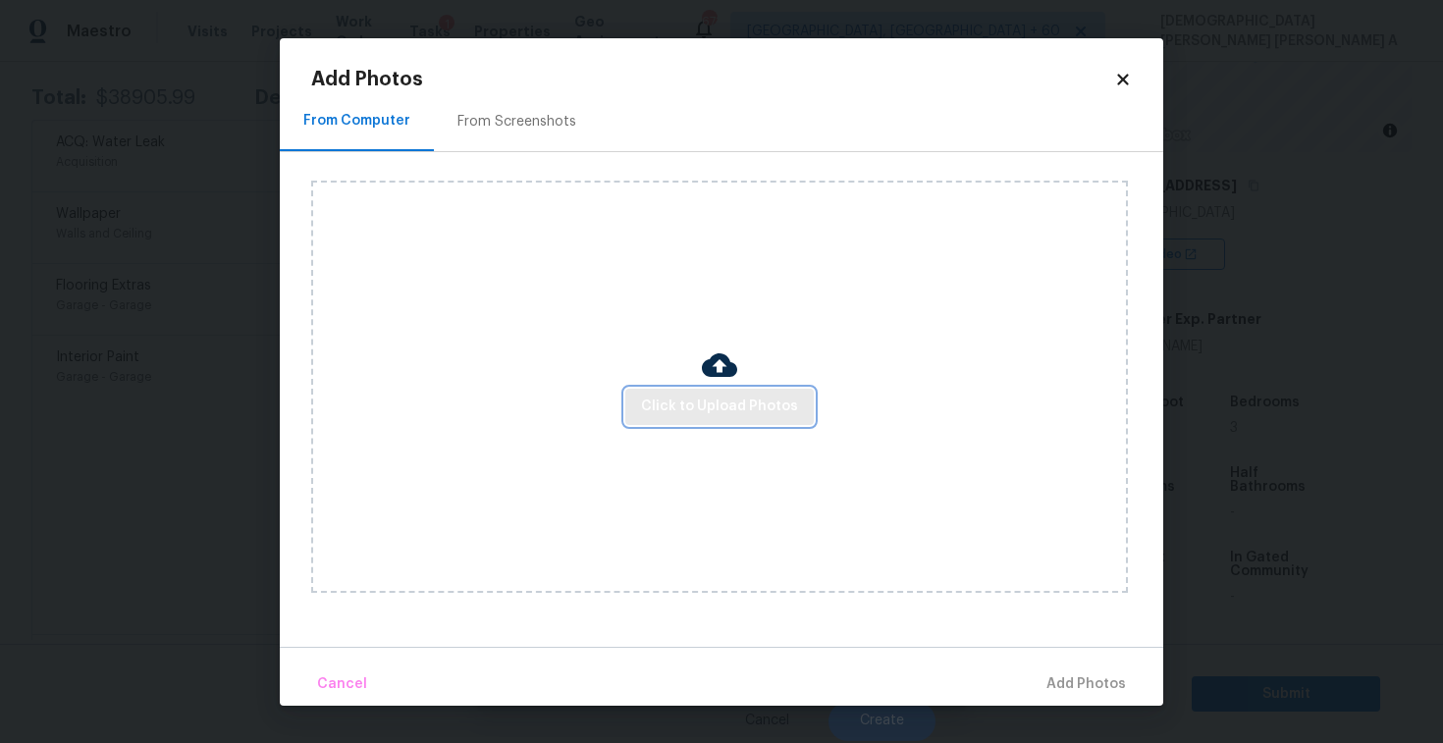
click at [727, 393] on button "Click to Upload Photos" at bounding box center [719, 407] width 189 height 36
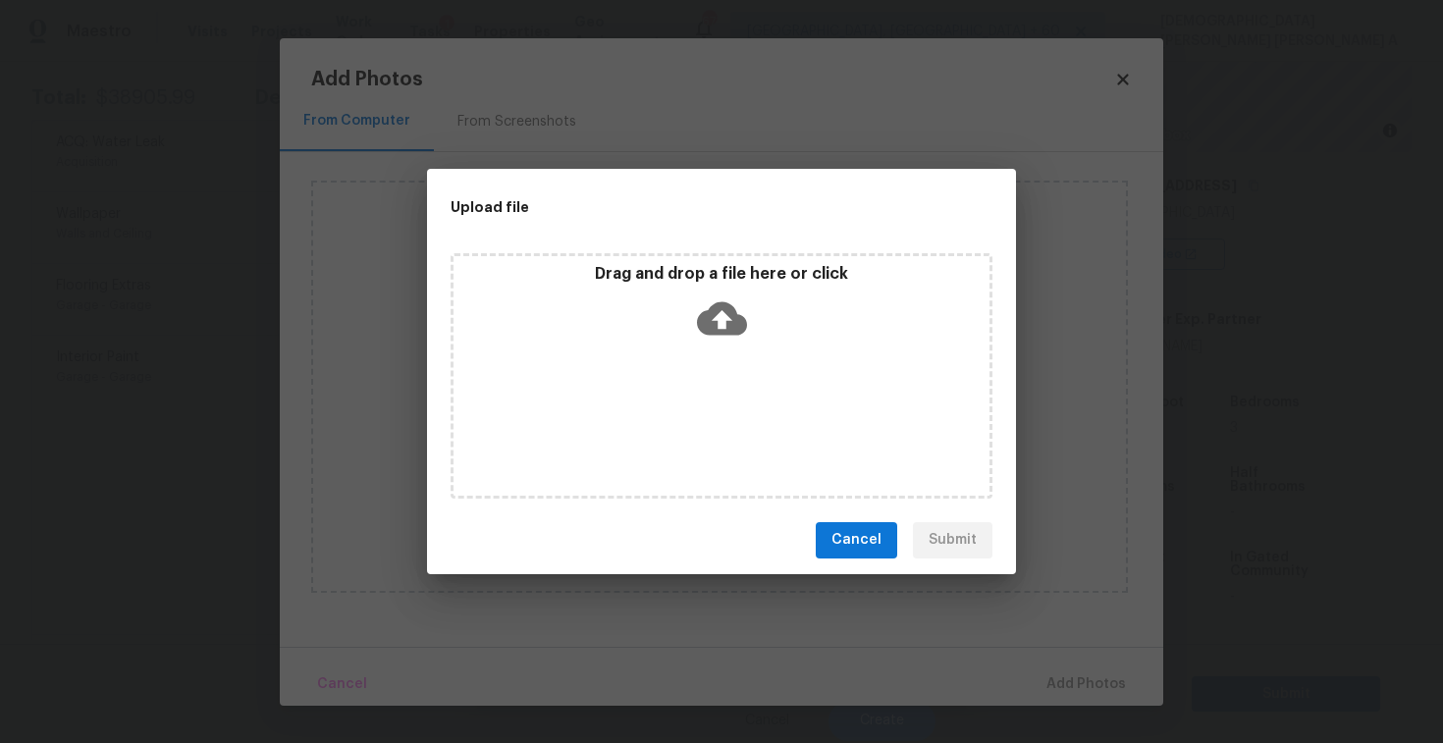
click at [722, 301] on icon at bounding box center [722, 317] width 50 height 33
click at [857, 538] on span "Cancel" at bounding box center [857, 540] width 50 height 25
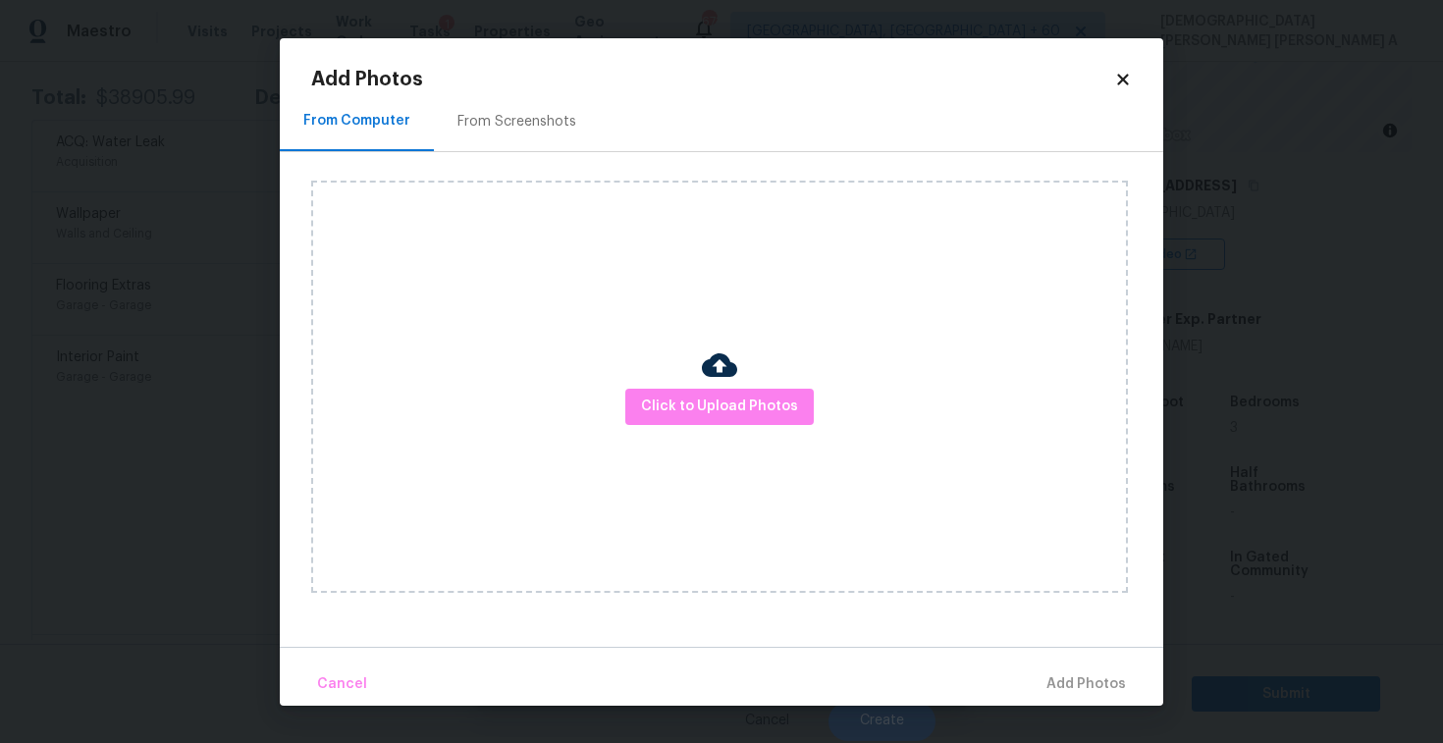
click at [1115, 84] on icon at bounding box center [1123, 80] width 18 height 18
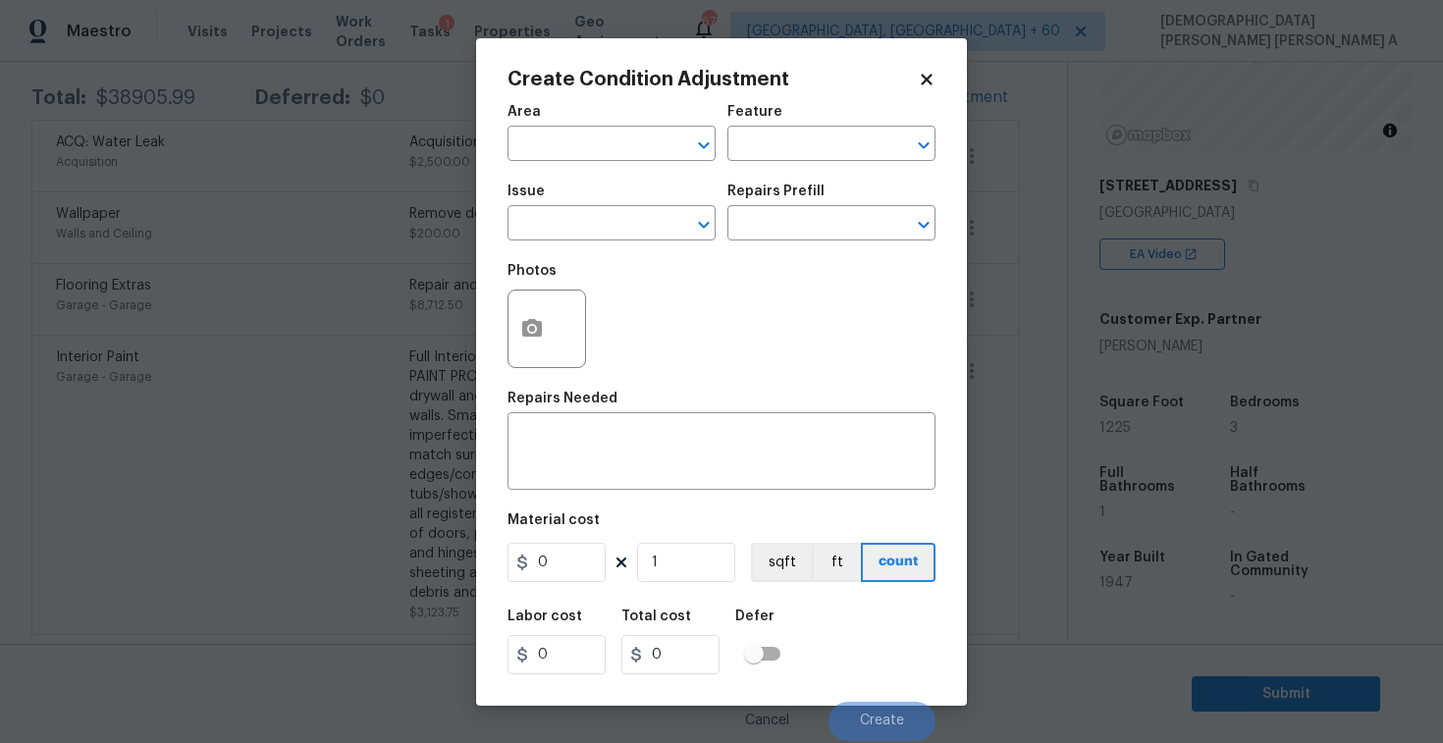
click at [922, 73] on icon at bounding box center [927, 80] width 18 height 18
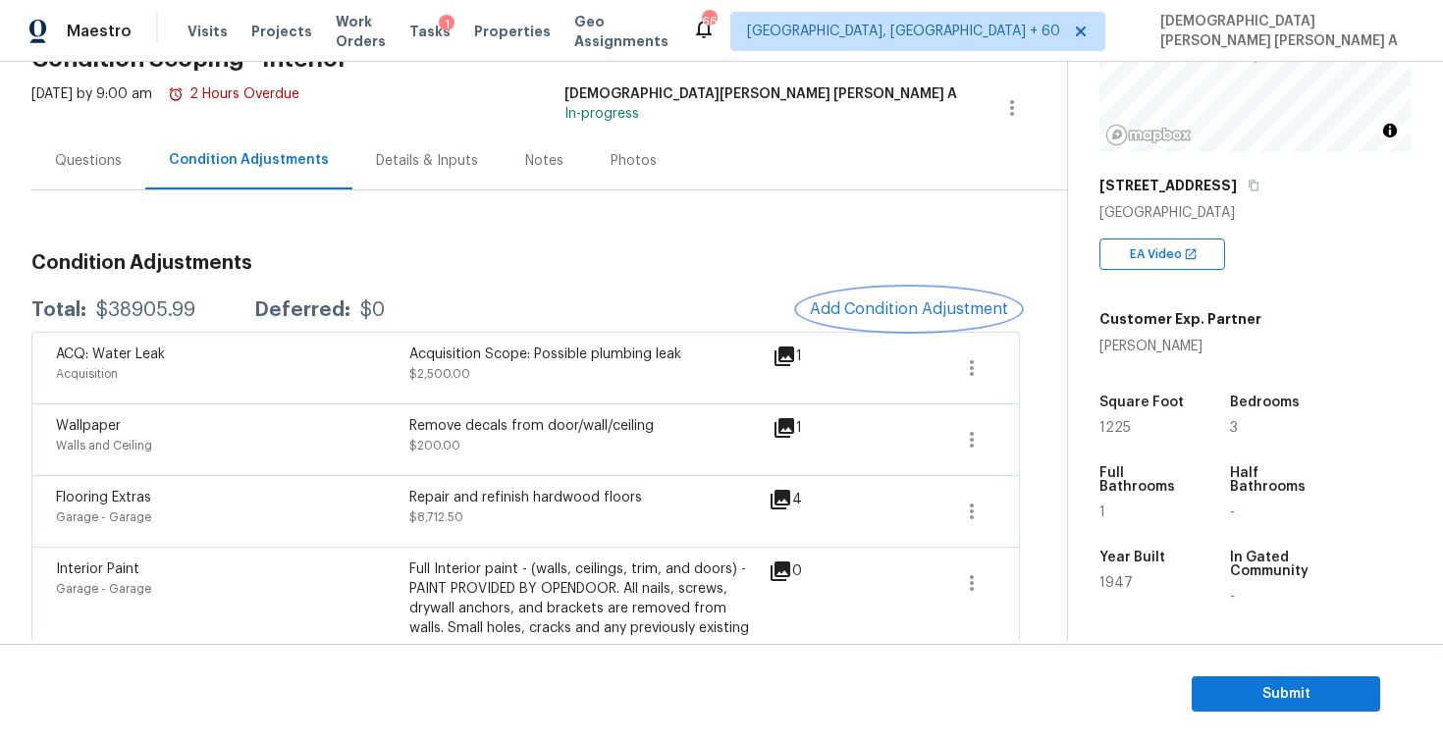
scroll to position [0, 0]
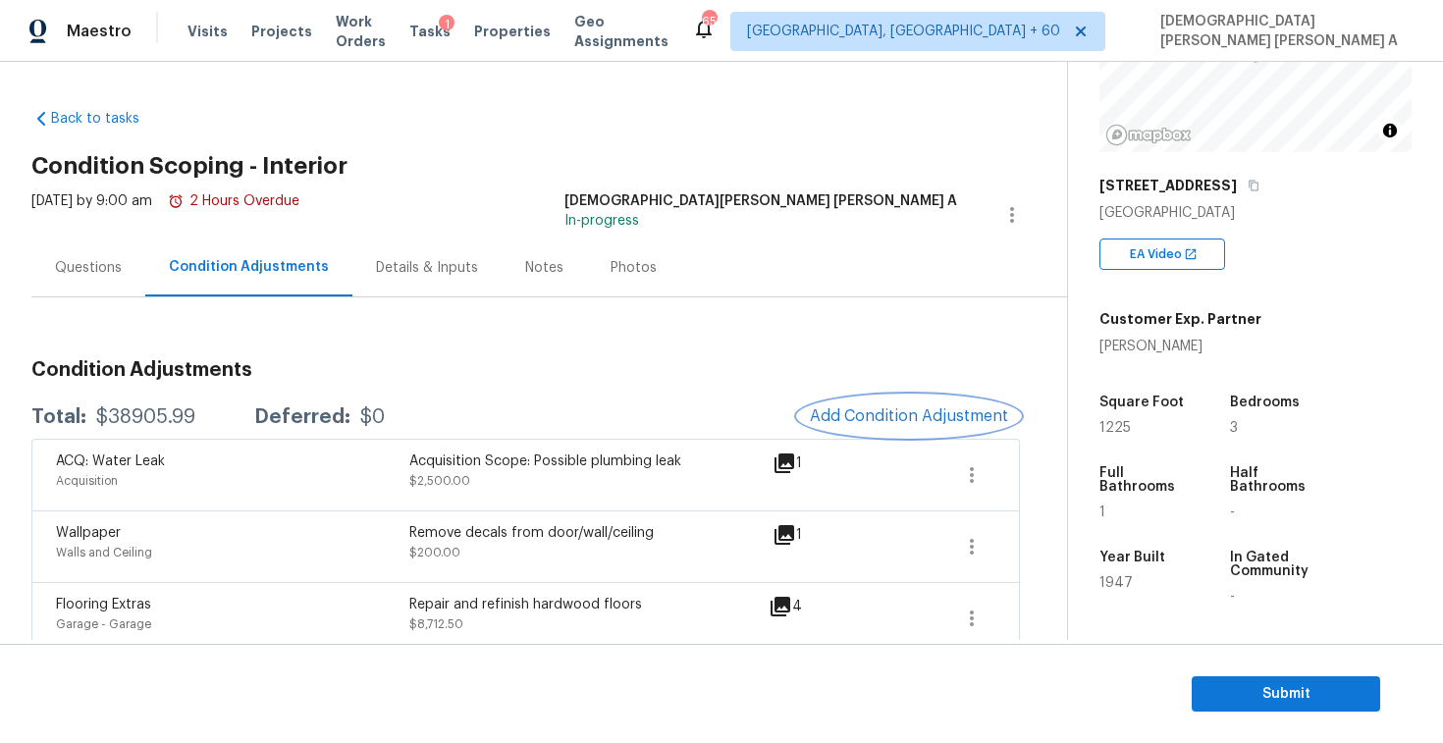
click at [881, 422] on span "Add Condition Adjustment" at bounding box center [909, 416] width 198 height 18
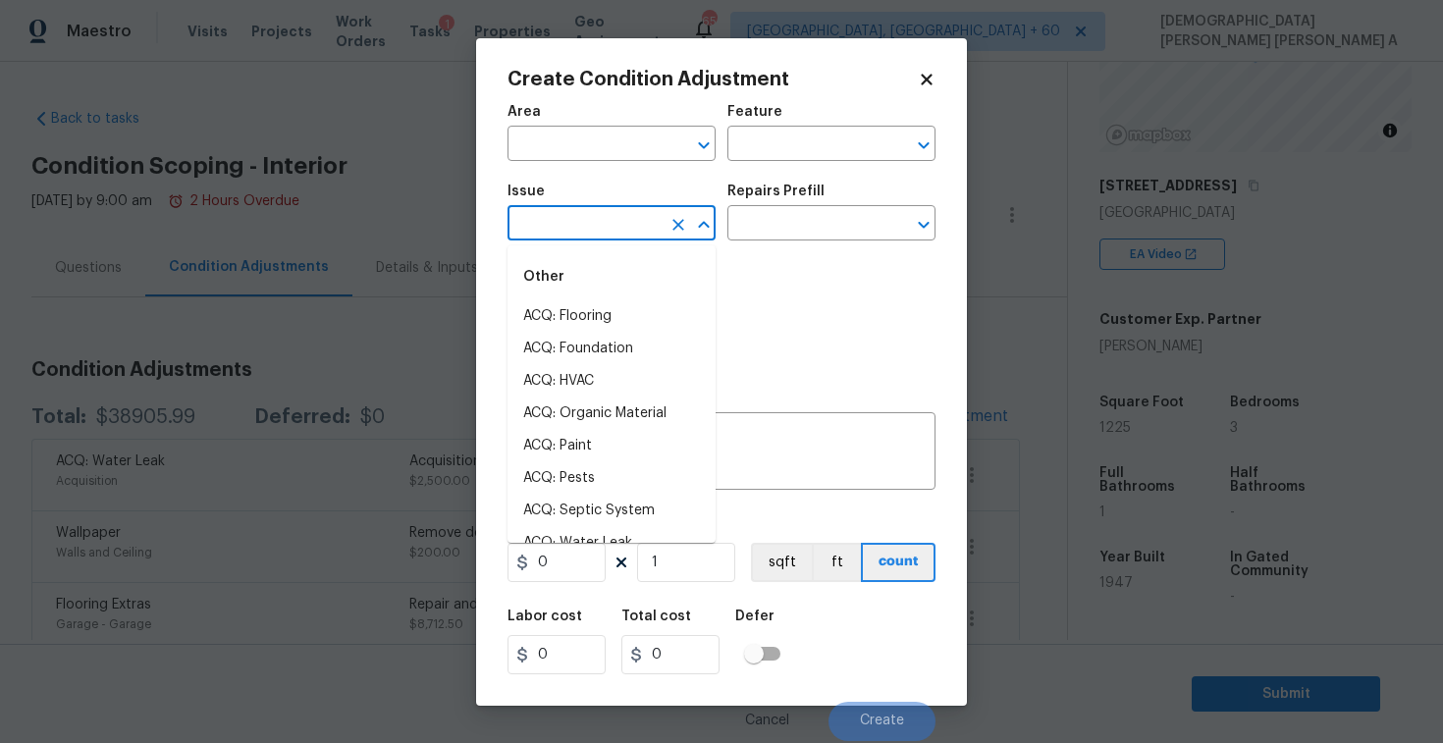
click at [599, 229] on input "text" at bounding box center [584, 225] width 153 height 30
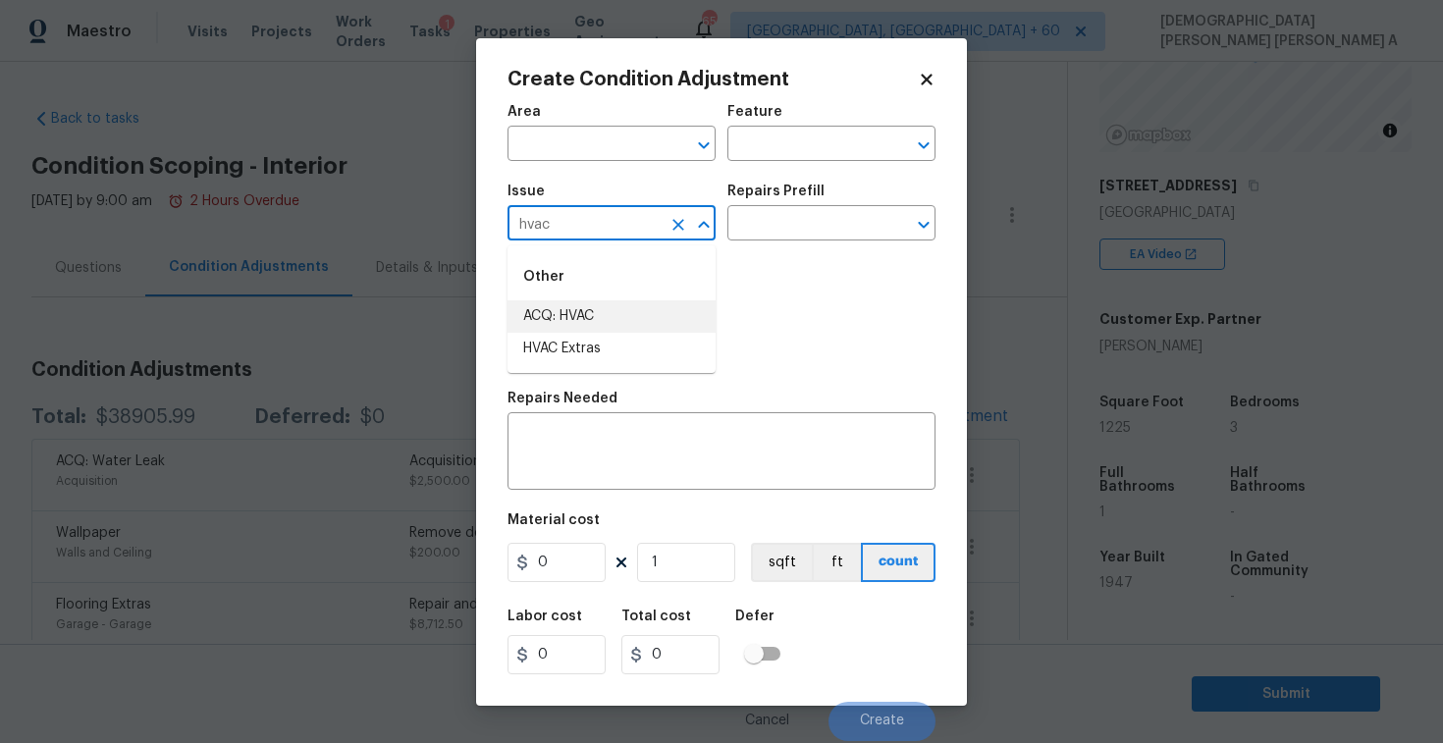
click at [591, 310] on li "ACQ: HVAC" at bounding box center [612, 316] width 208 height 32
type input "ACQ: HVAC"
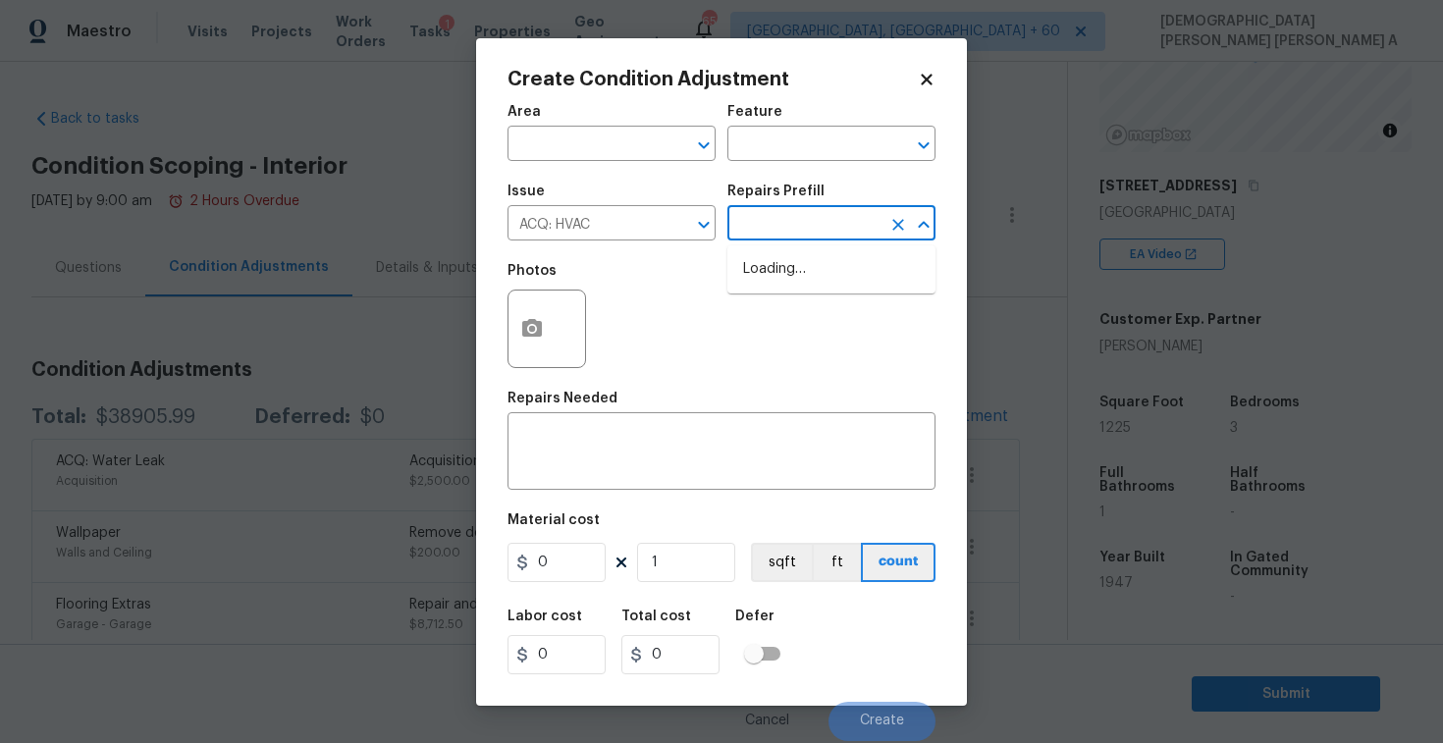
click at [864, 211] on input "text" at bounding box center [804, 225] width 153 height 30
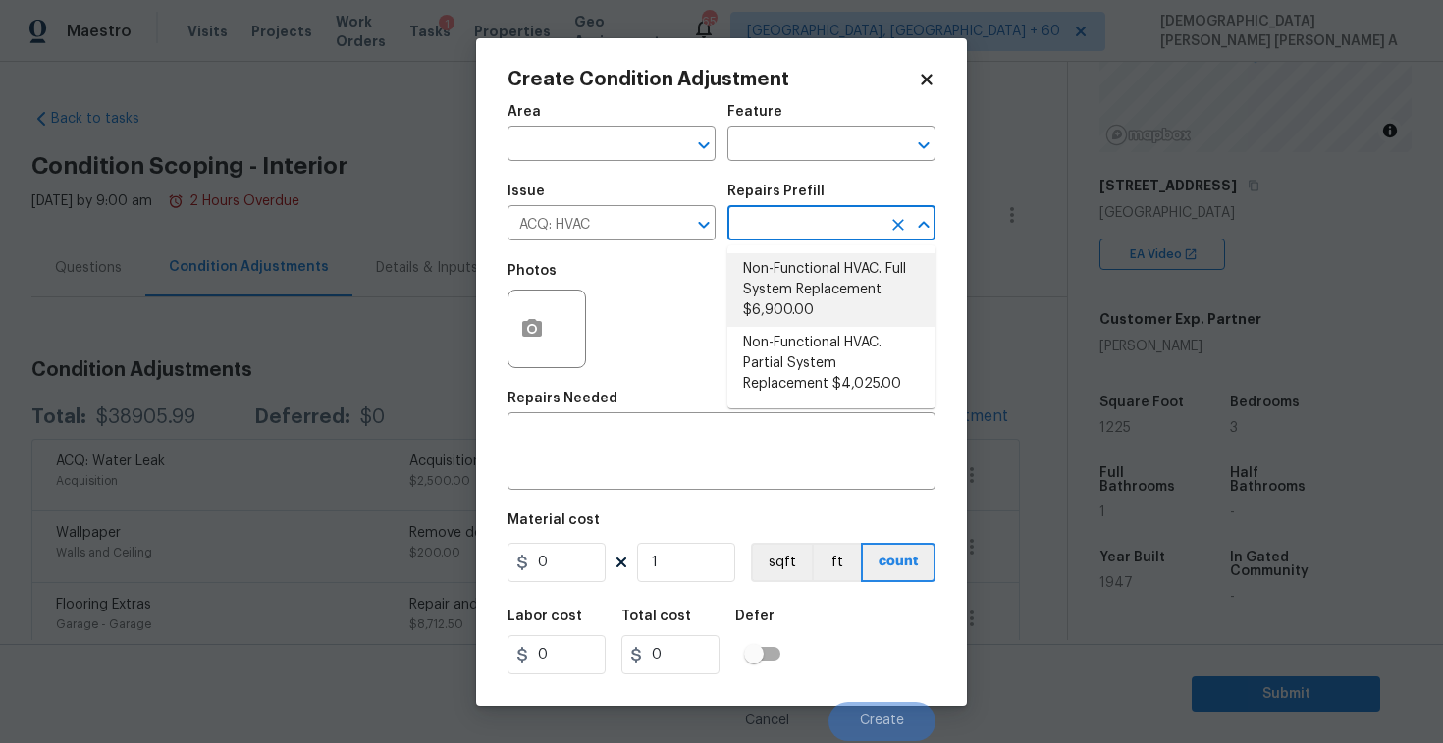
click at [814, 315] on li "Non-Functional HVAC. Full System Replacement $6,900.00" at bounding box center [832, 290] width 208 height 74
type input "Acquisition"
type textarea "Acquisition Scope: Full System Replacement"
type input "6900"
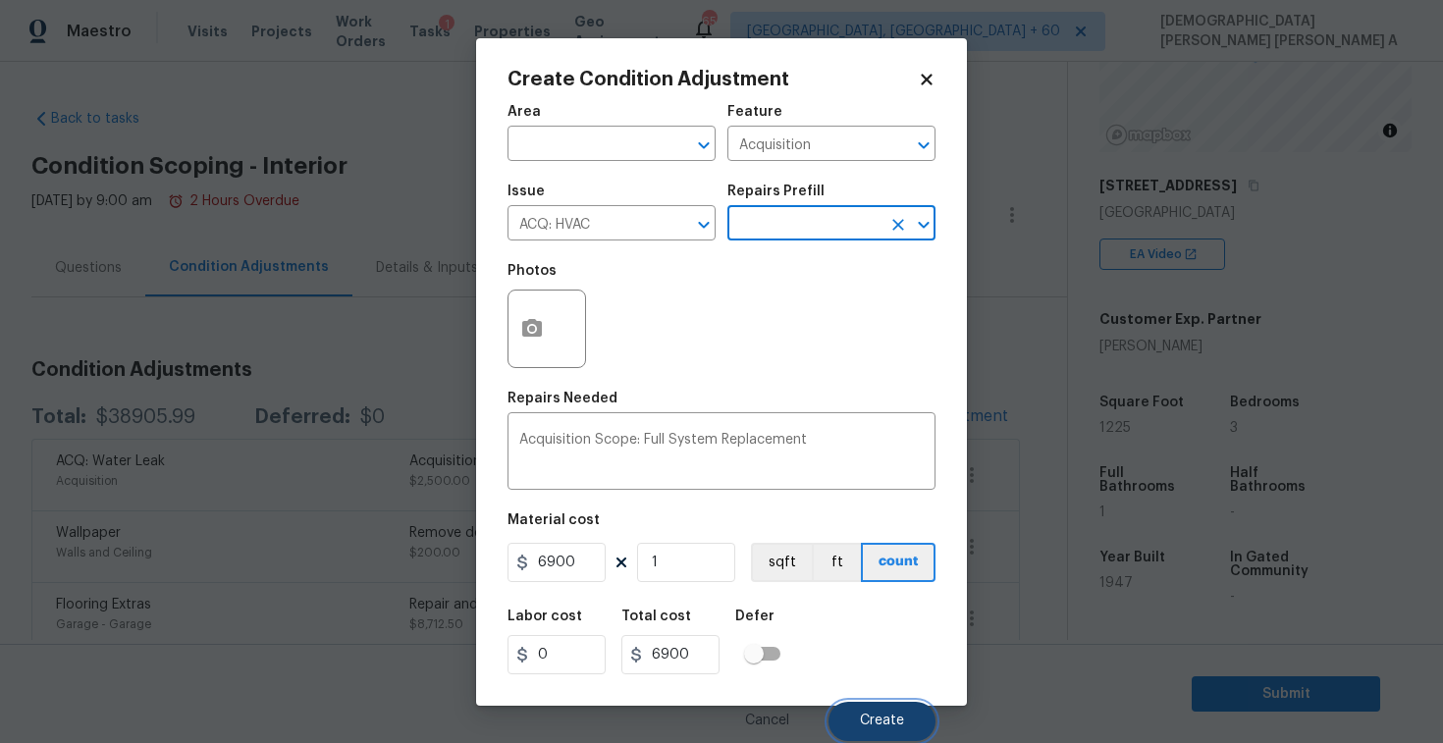
click at [875, 721] on span "Create" at bounding box center [882, 721] width 44 height 15
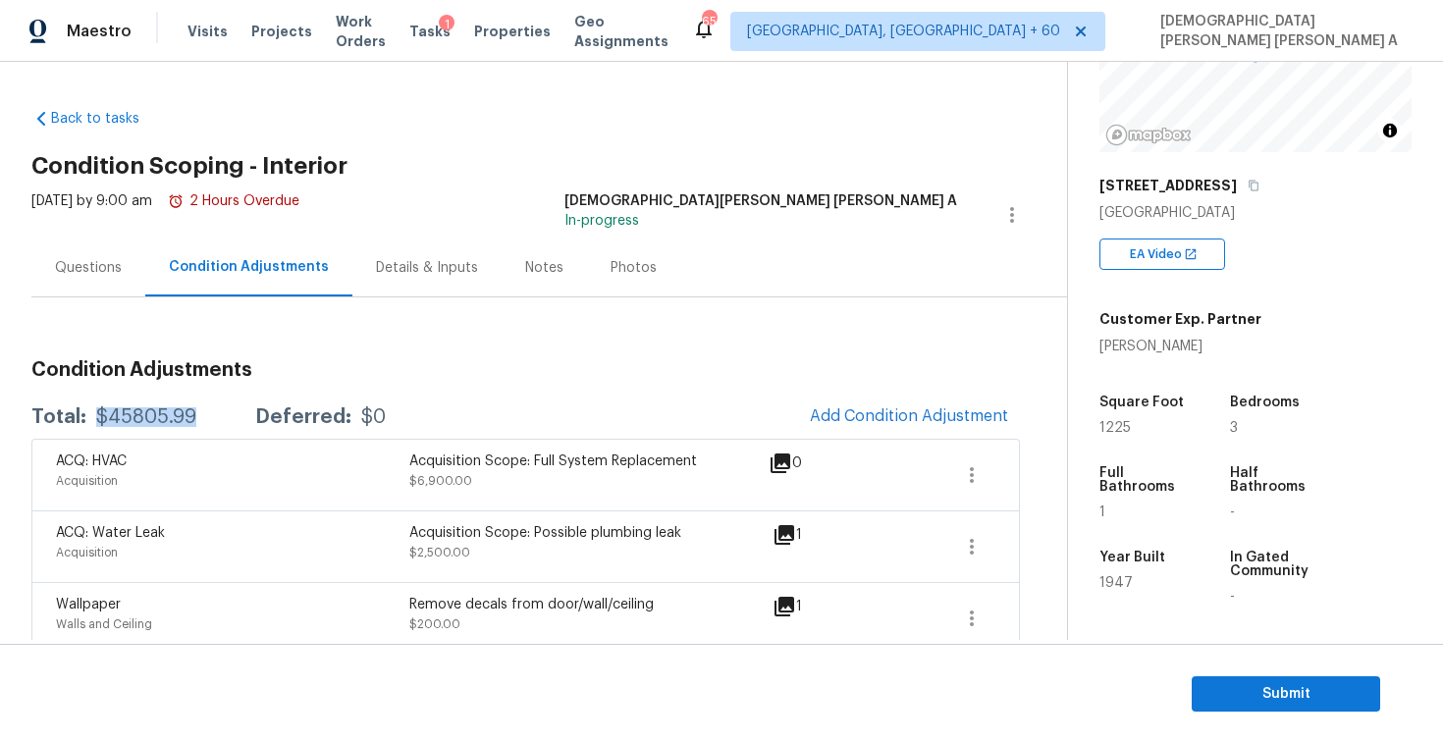
drag, startPoint x: 207, startPoint y: 417, endPoint x: 92, endPoint y: 415, distance: 114.9
click at [92, 415] on div "Total: $45805.99 Deferred: $0" at bounding box center [208, 417] width 354 height 20
copy div "$45805.99"
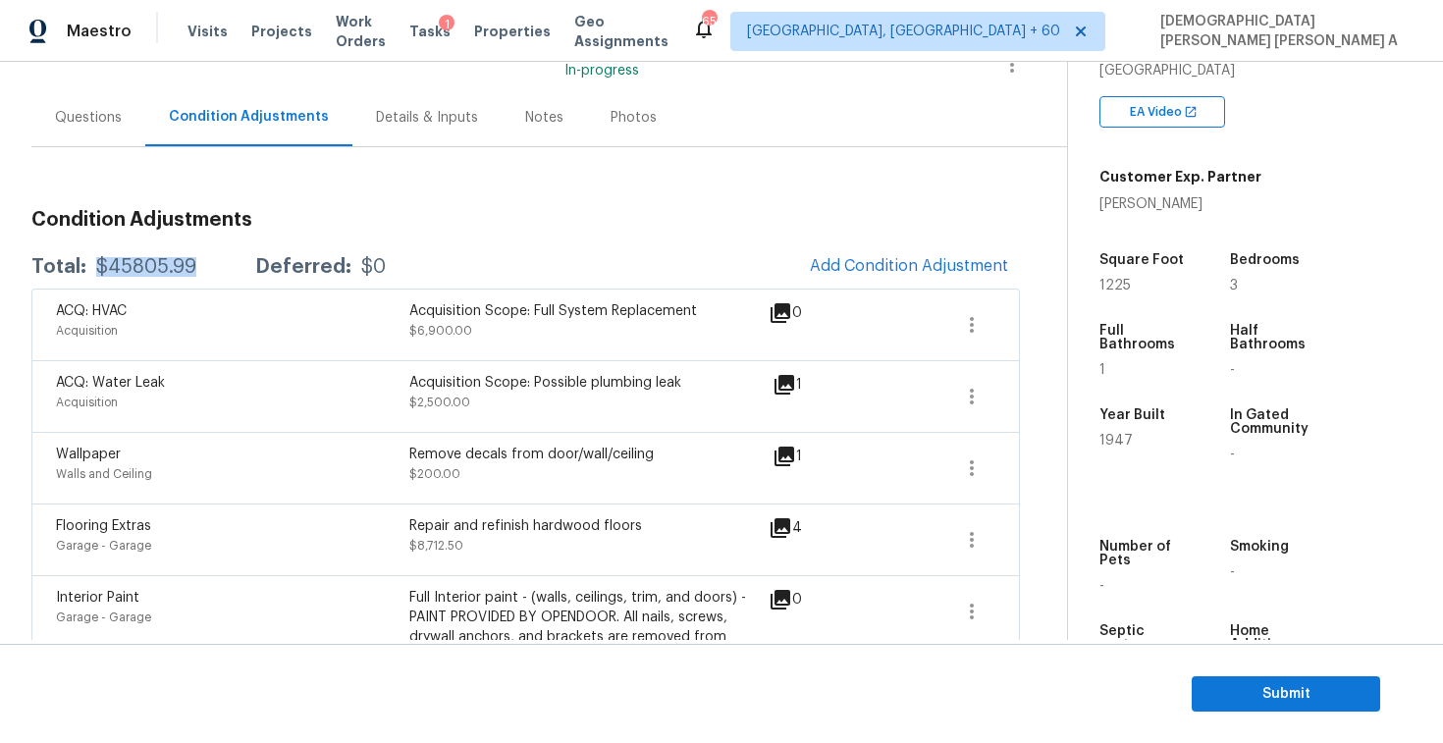
scroll to position [5, 0]
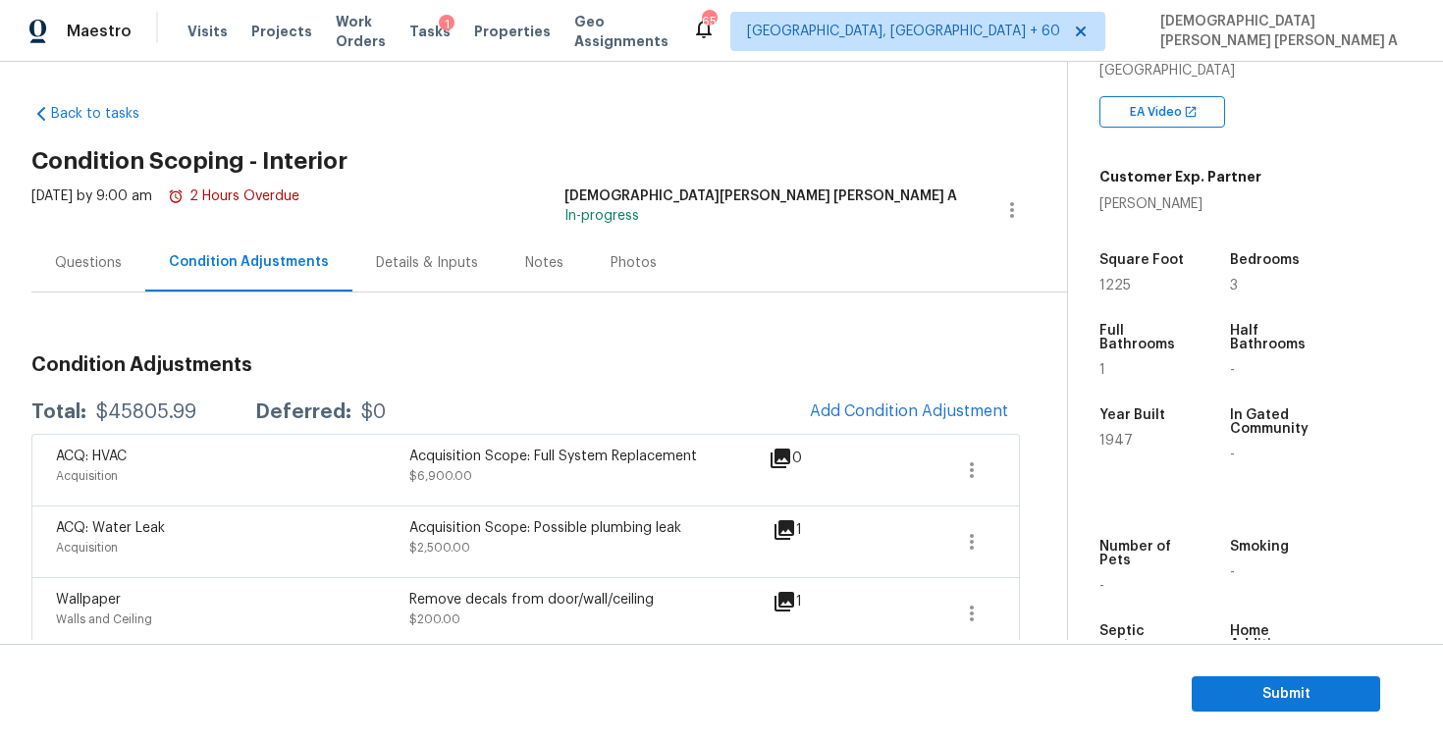
click at [53, 257] on div "Questions" at bounding box center [88, 263] width 114 height 58
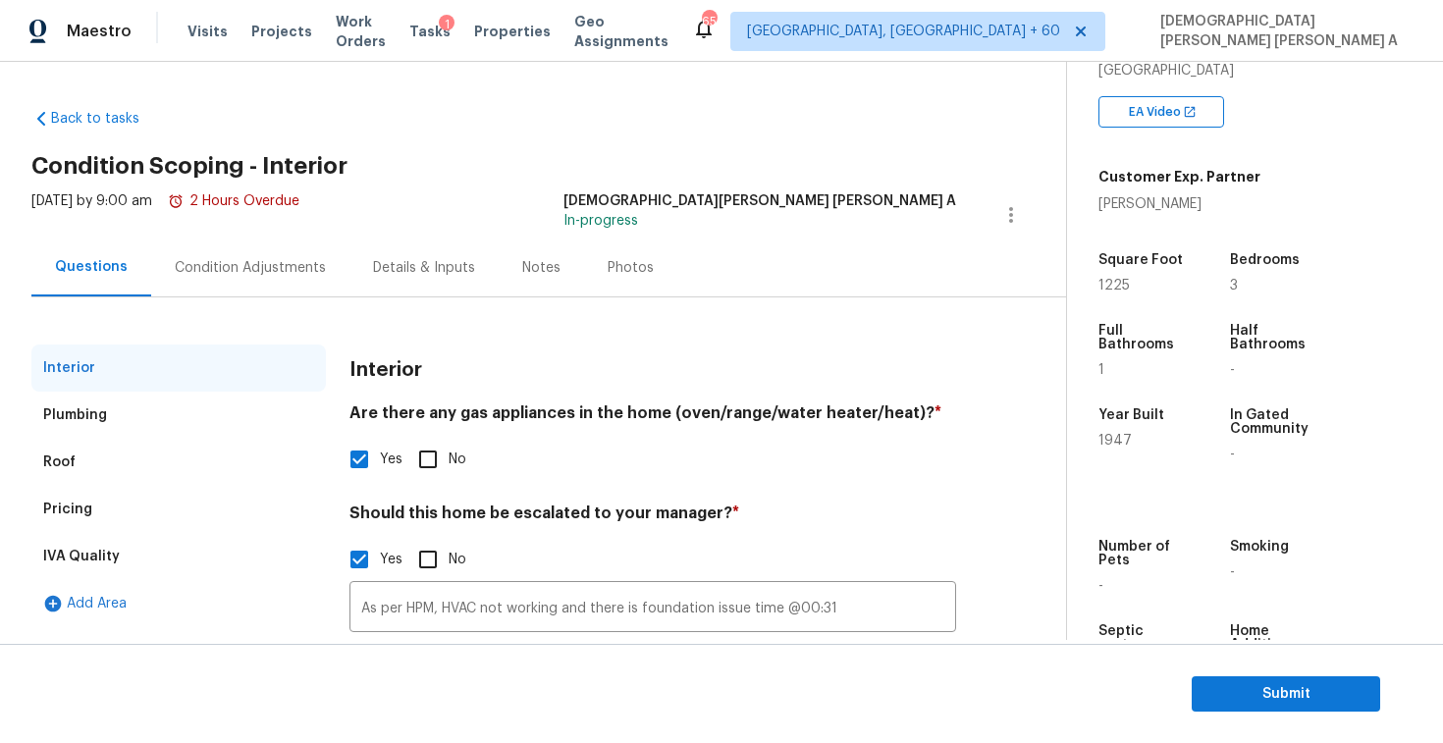
scroll to position [155, 0]
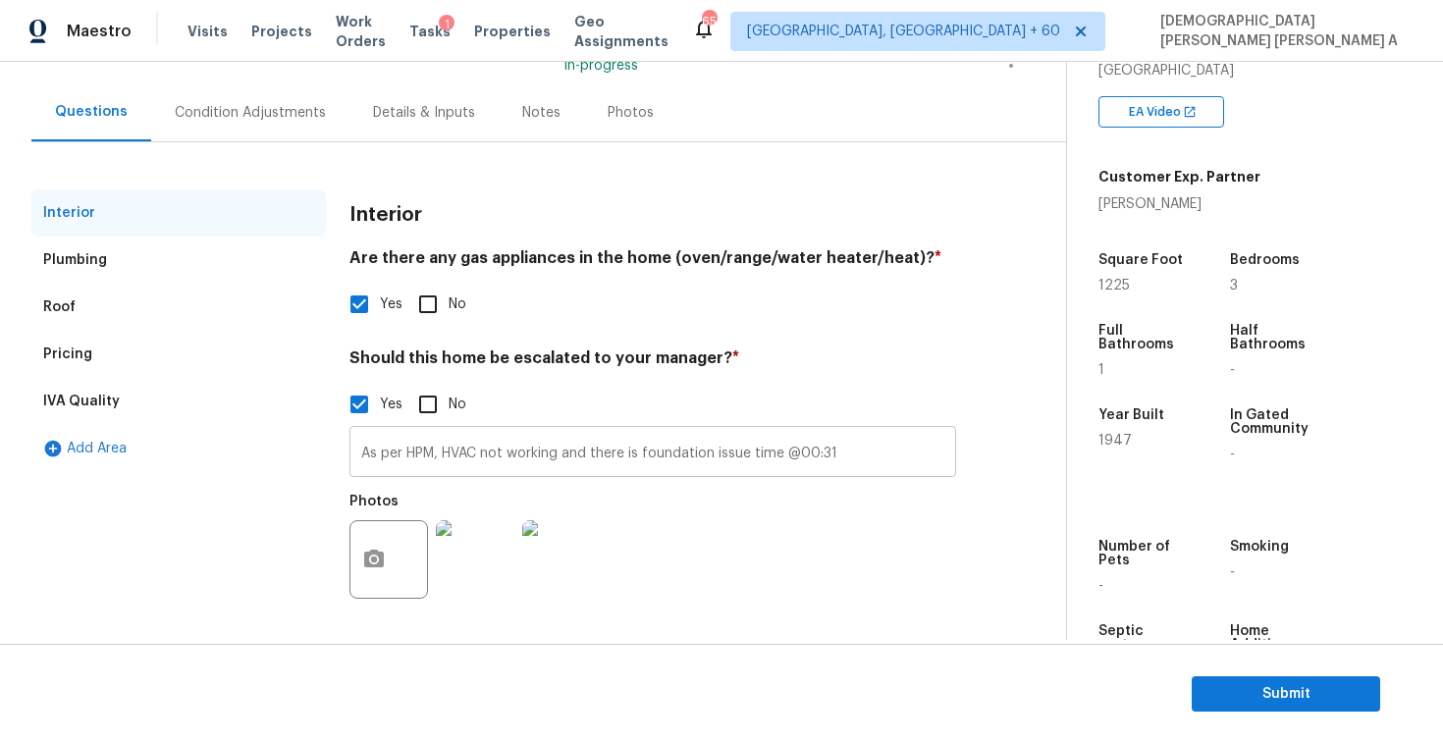
click at [583, 448] on input "As per HPM, HVAC not working and there is foundation issue time @00:31" at bounding box center [653, 454] width 607 height 46
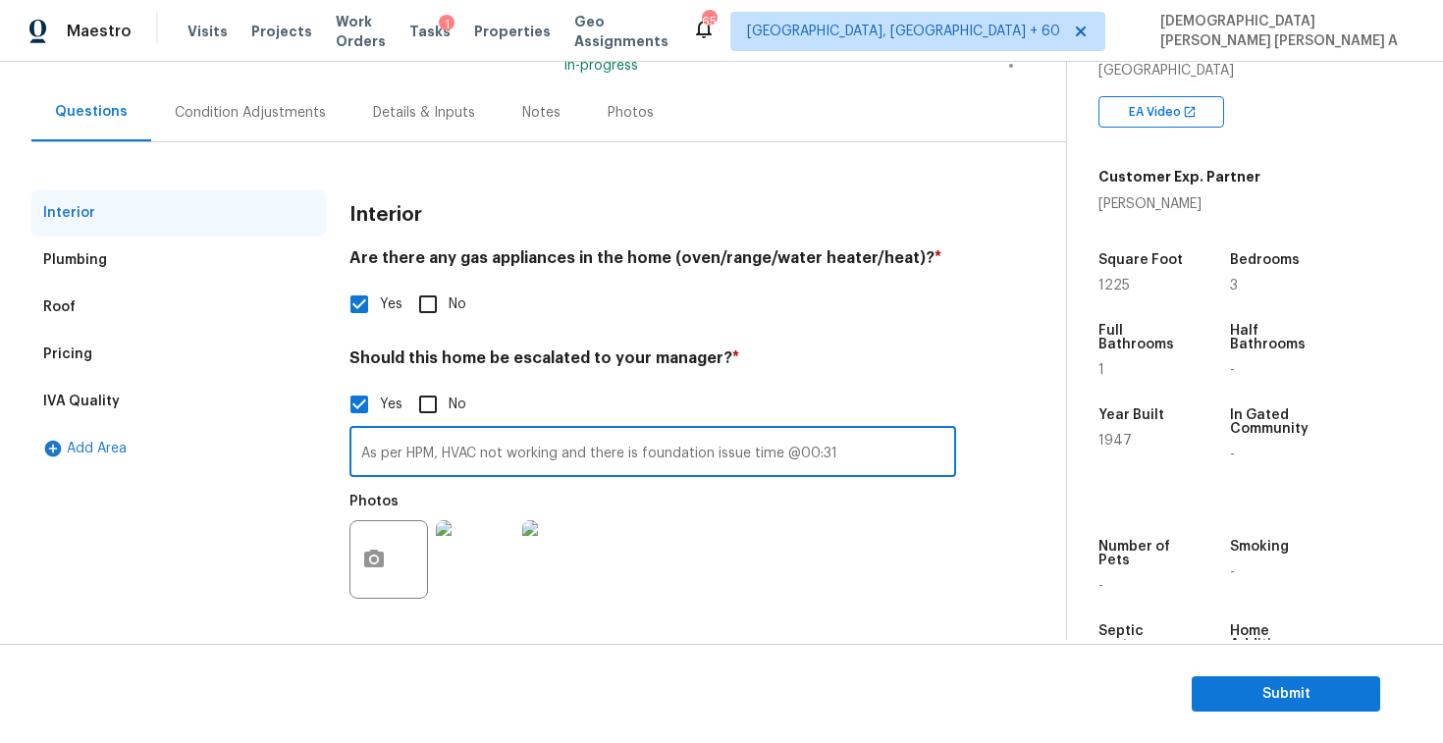
click at [583, 448] on input "As per HPM, HVAC not working and there is foundation issue time @00:31" at bounding box center [653, 454] width 607 height 46
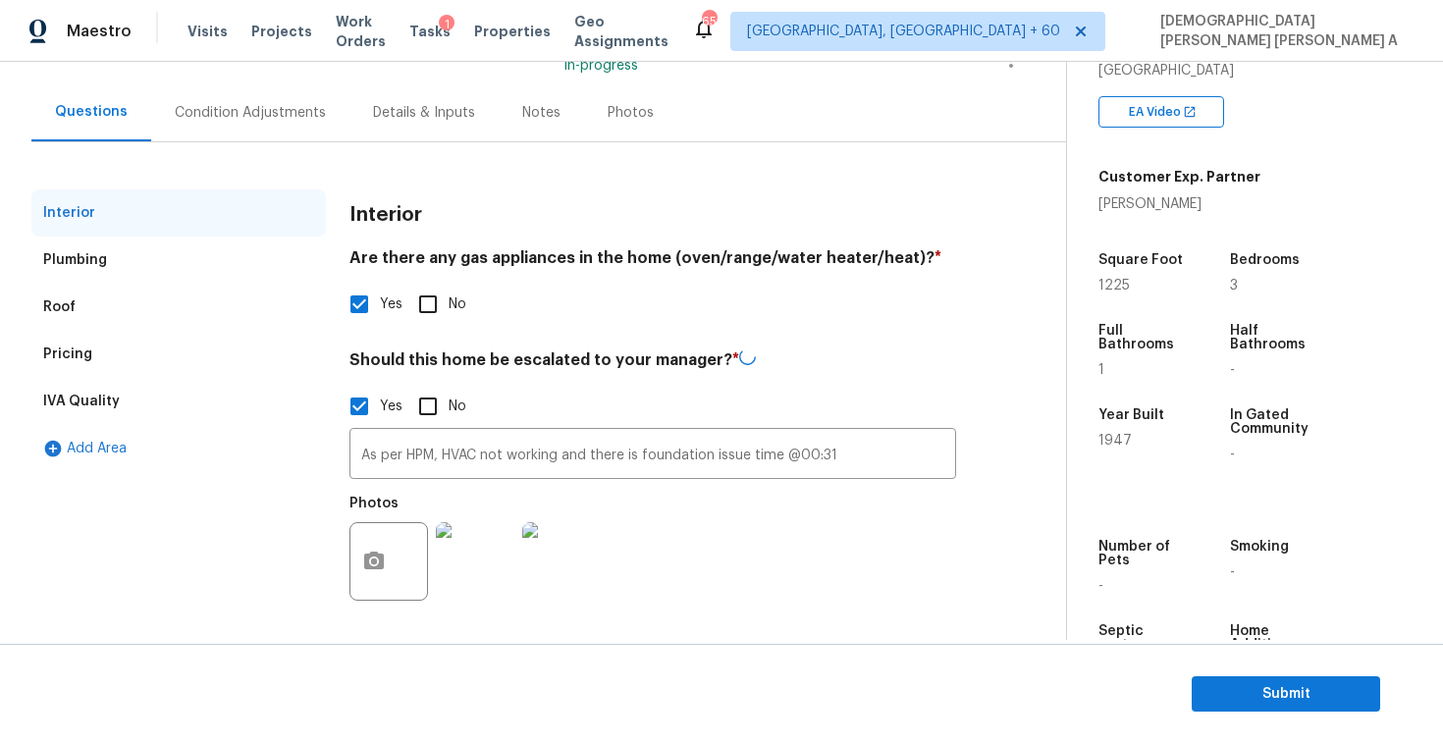
click at [903, 572] on div "Photos" at bounding box center [653, 549] width 607 height 128
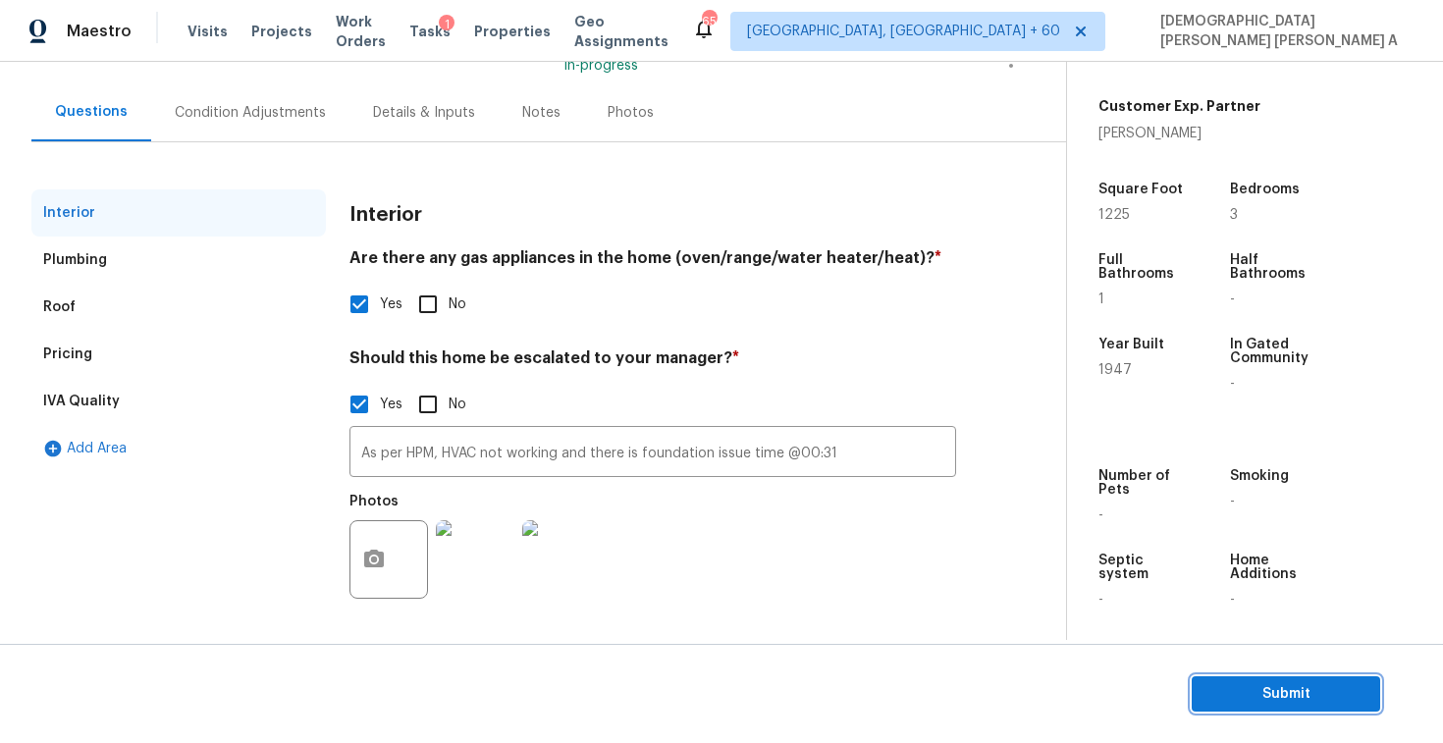
click at [1249, 688] on span "Submit" at bounding box center [1286, 694] width 157 height 25
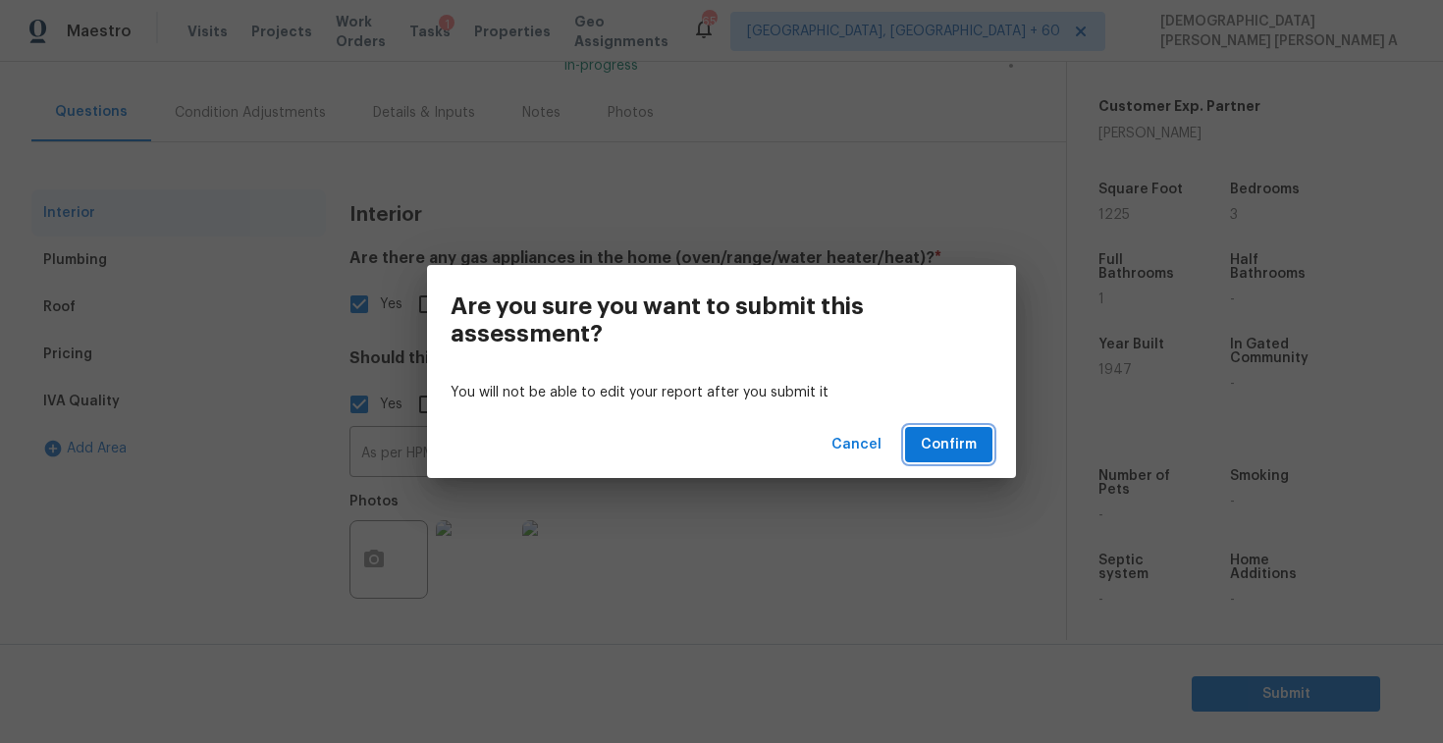
click at [952, 446] on span "Confirm" at bounding box center [949, 445] width 56 height 25
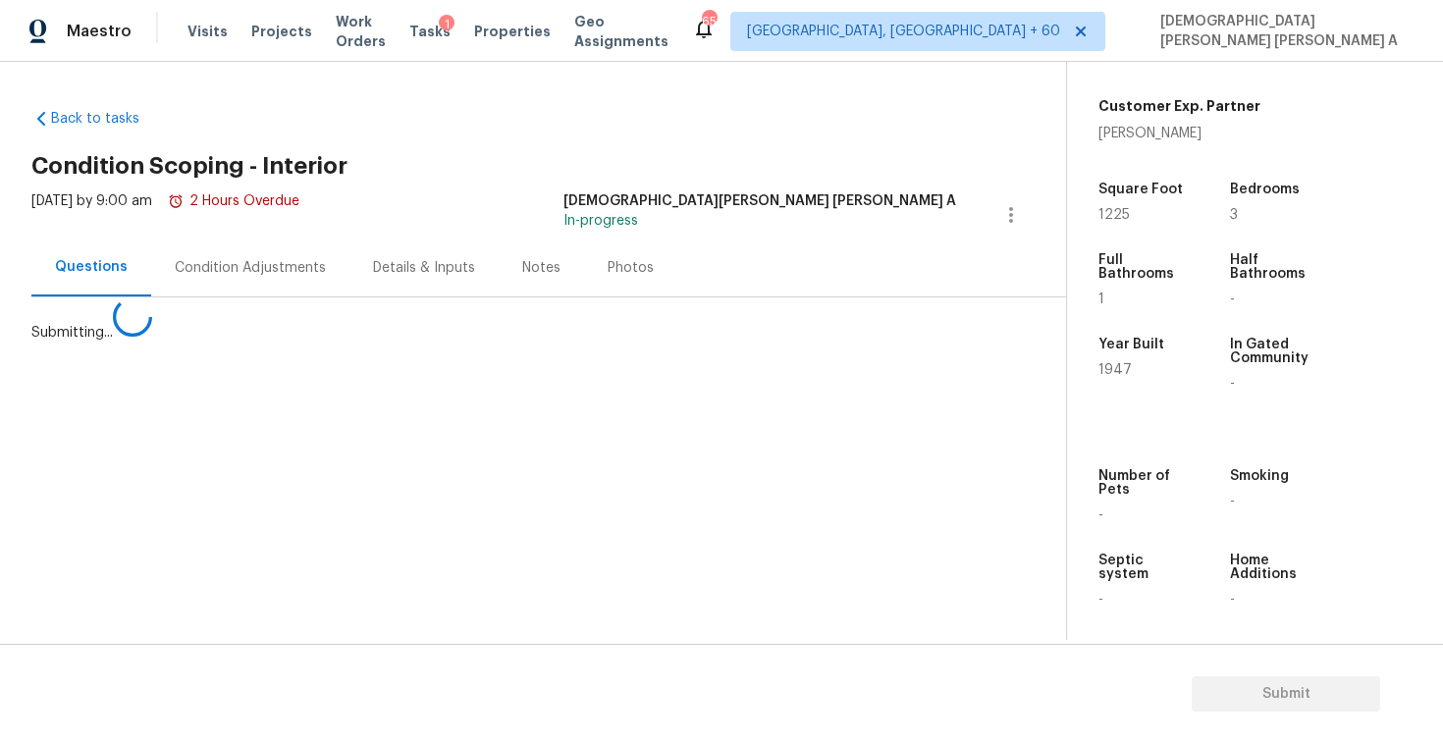
scroll to position [0, 0]
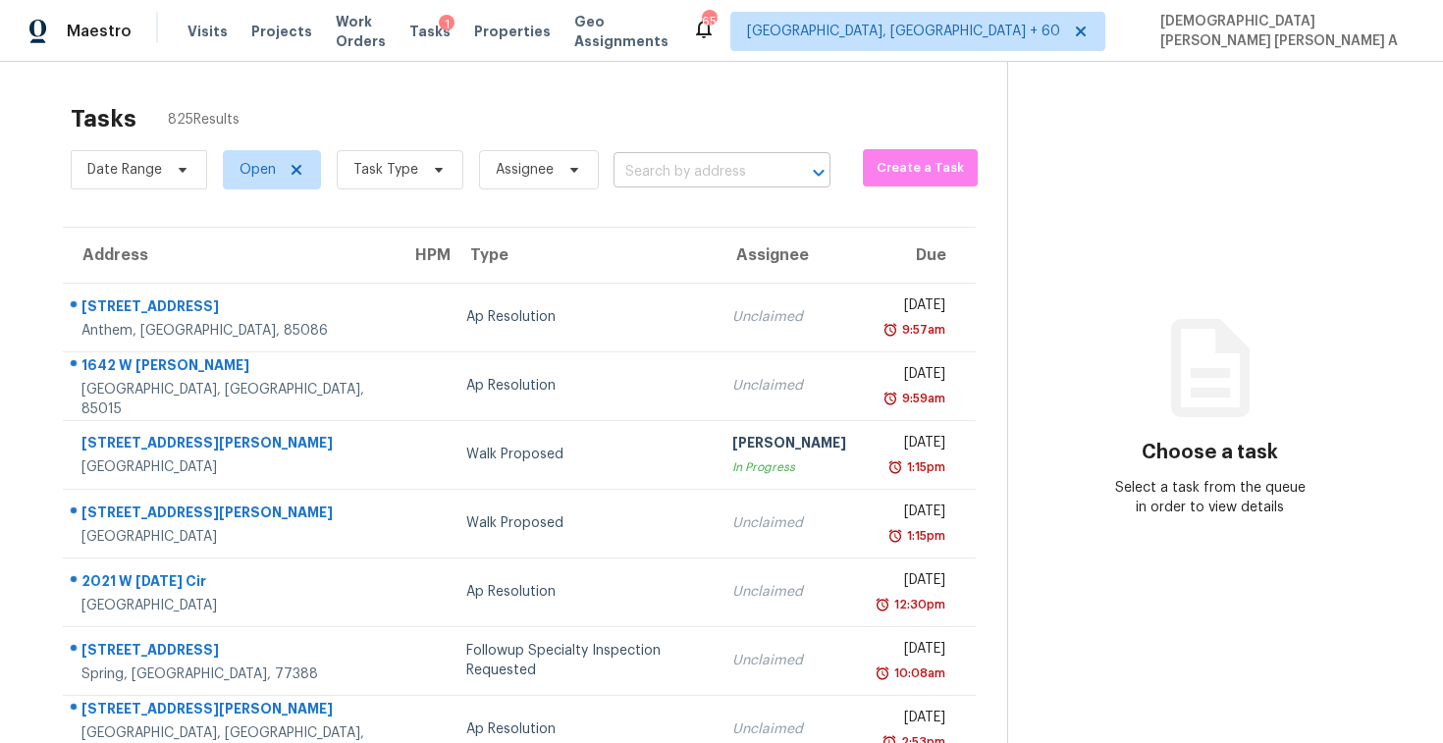
click at [656, 173] on input "text" at bounding box center [695, 172] width 162 height 30
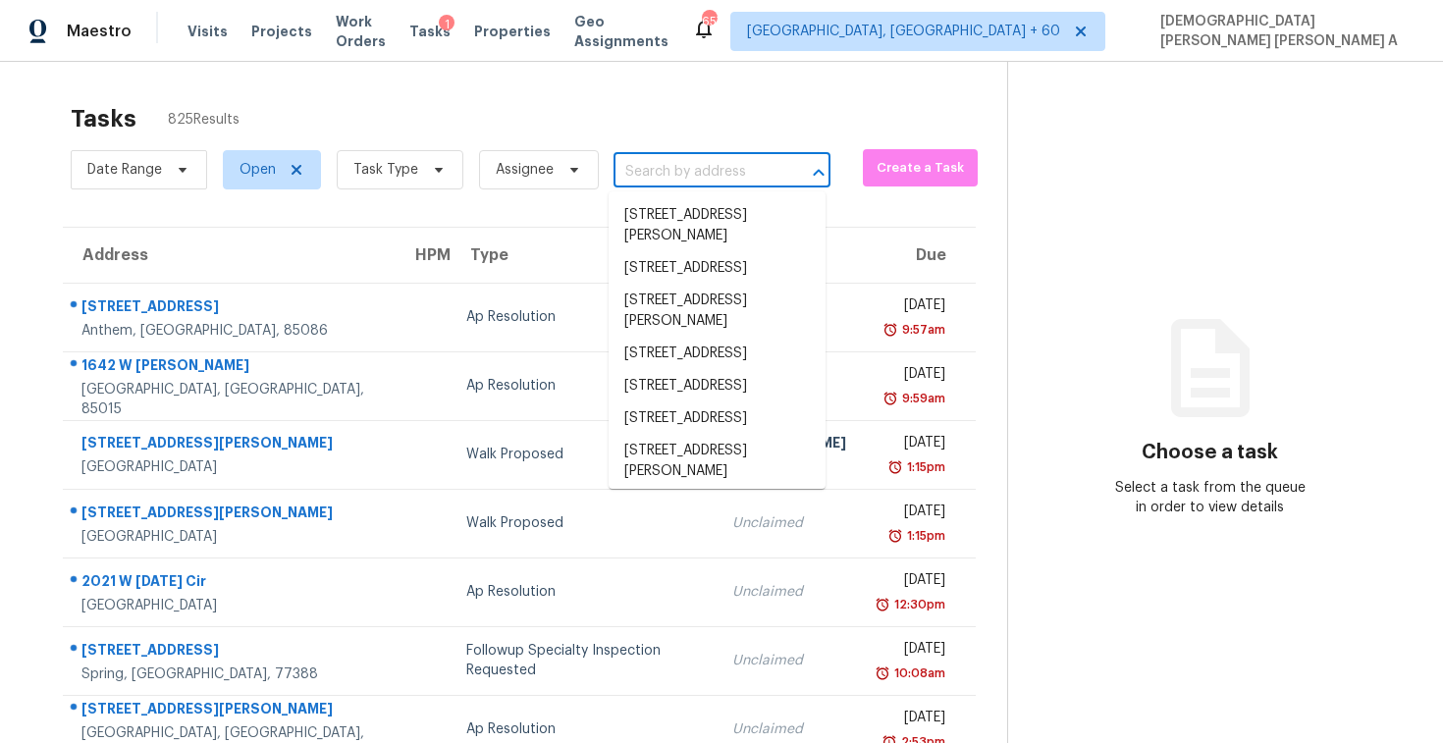
paste input "[STREET_ADDRESS][PERSON_NAME]"
type input "[STREET_ADDRESS][PERSON_NAME]"
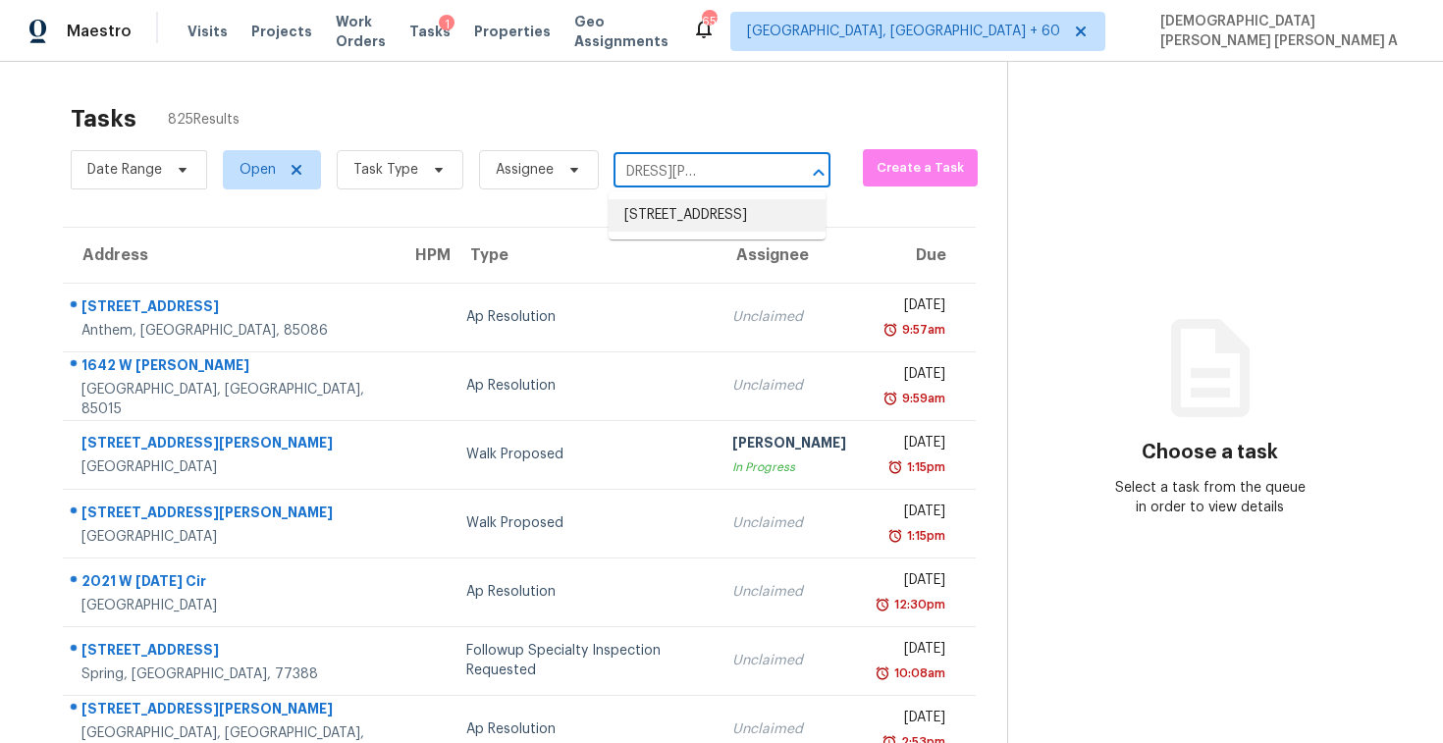
click at [692, 211] on li "[STREET_ADDRESS]" at bounding box center [717, 215] width 217 height 32
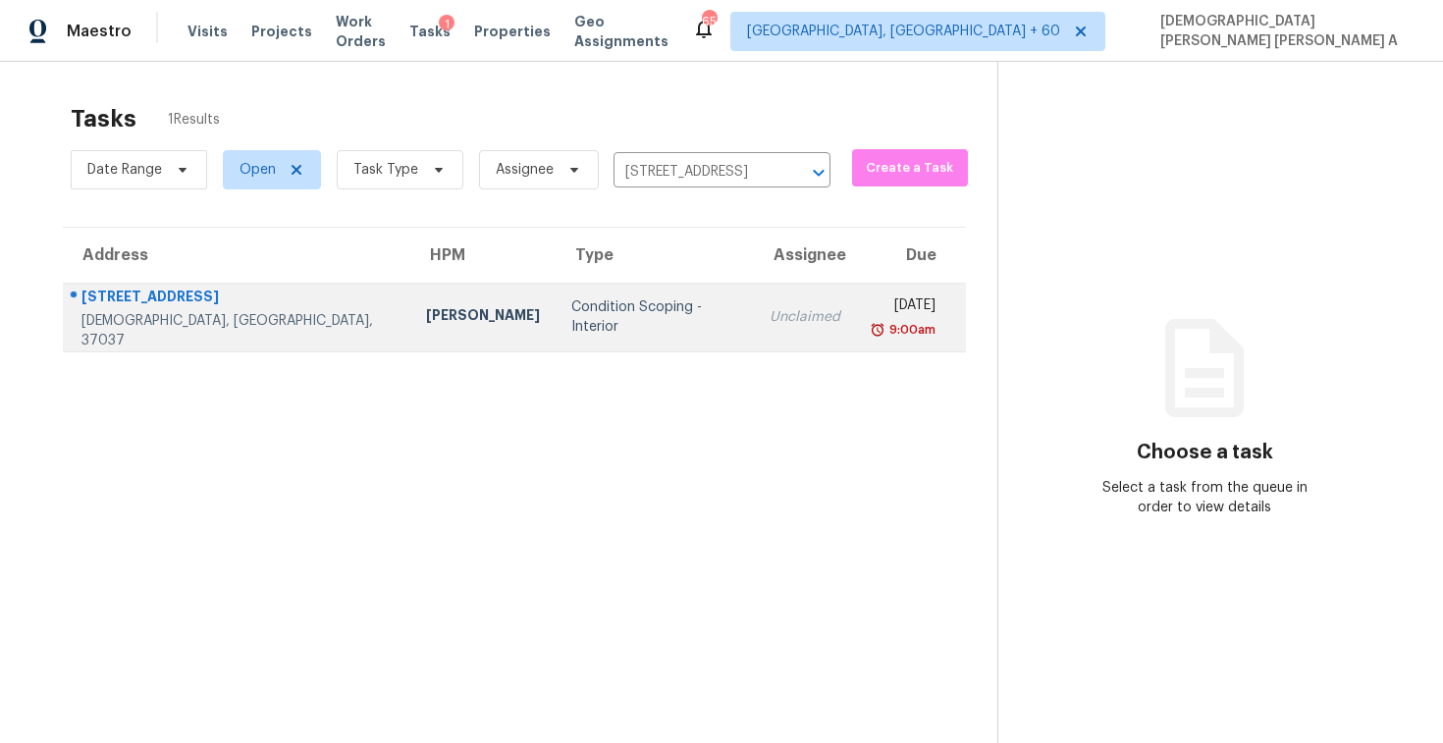
click at [754, 303] on td "Unclaimed" at bounding box center [805, 317] width 102 height 69
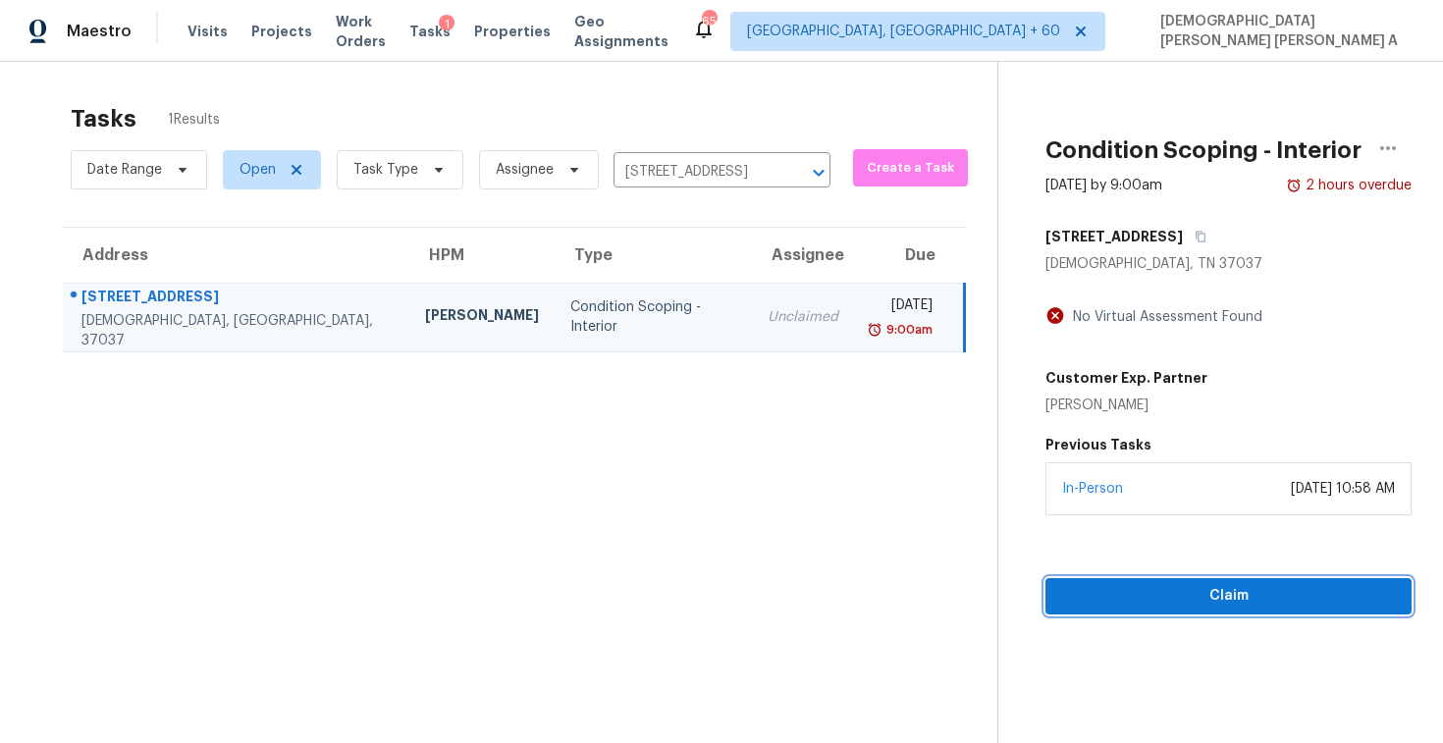
click at [1156, 612] on button "Claim" at bounding box center [1229, 596] width 366 height 36
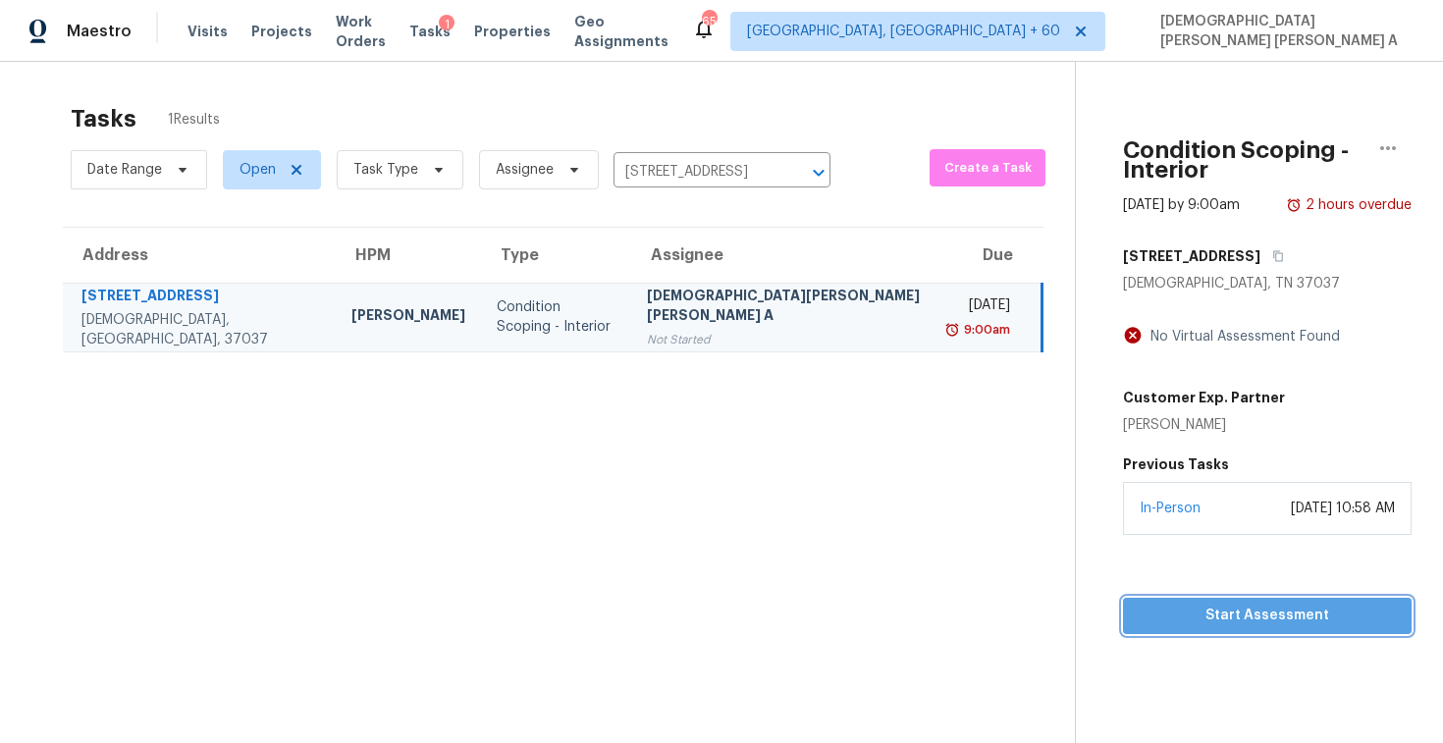
click at [1139, 606] on span "Start Assessment" at bounding box center [1267, 616] width 257 height 25
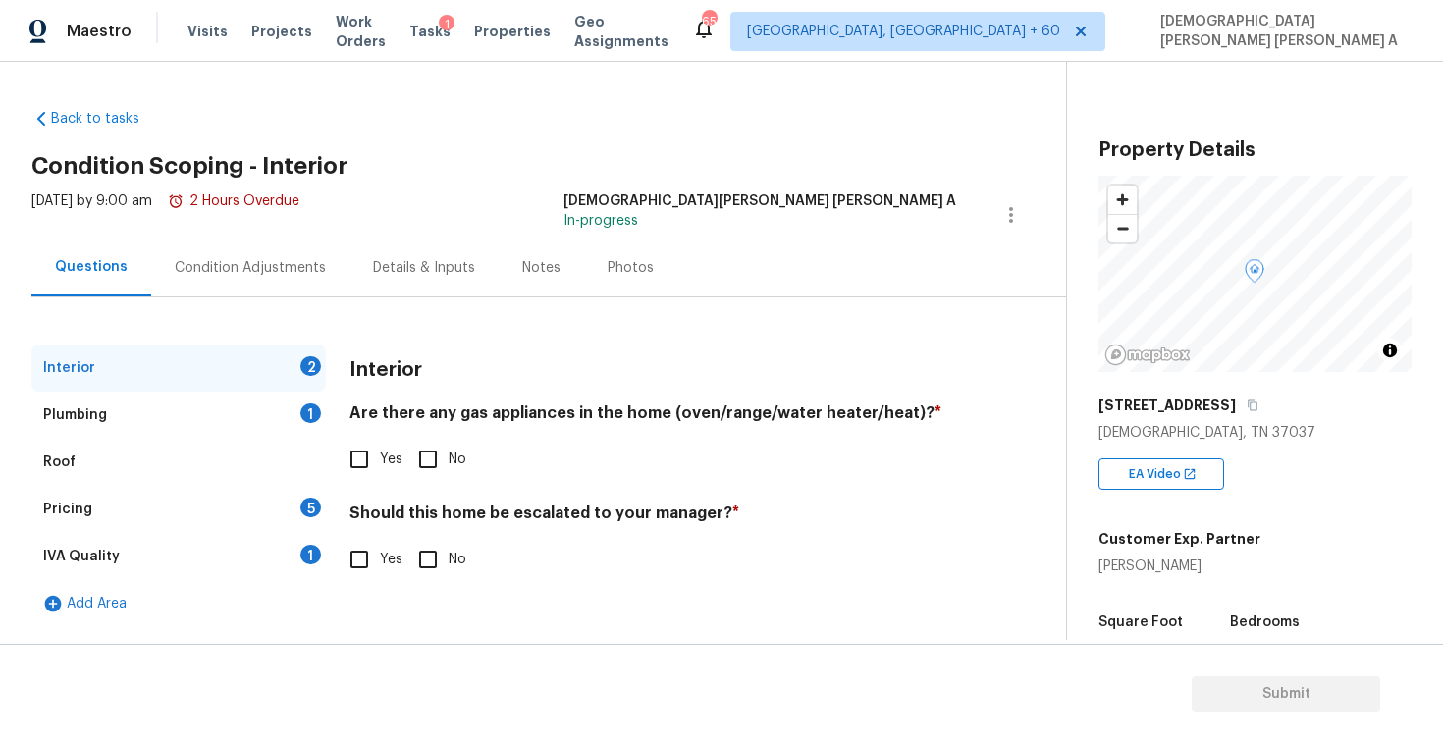
click at [486, 96] on div "Back to tasks Condition Scoping - Interior [DATE] by 9:00 am 2 Hours Overdue [P…" at bounding box center [548, 363] width 1035 height 540
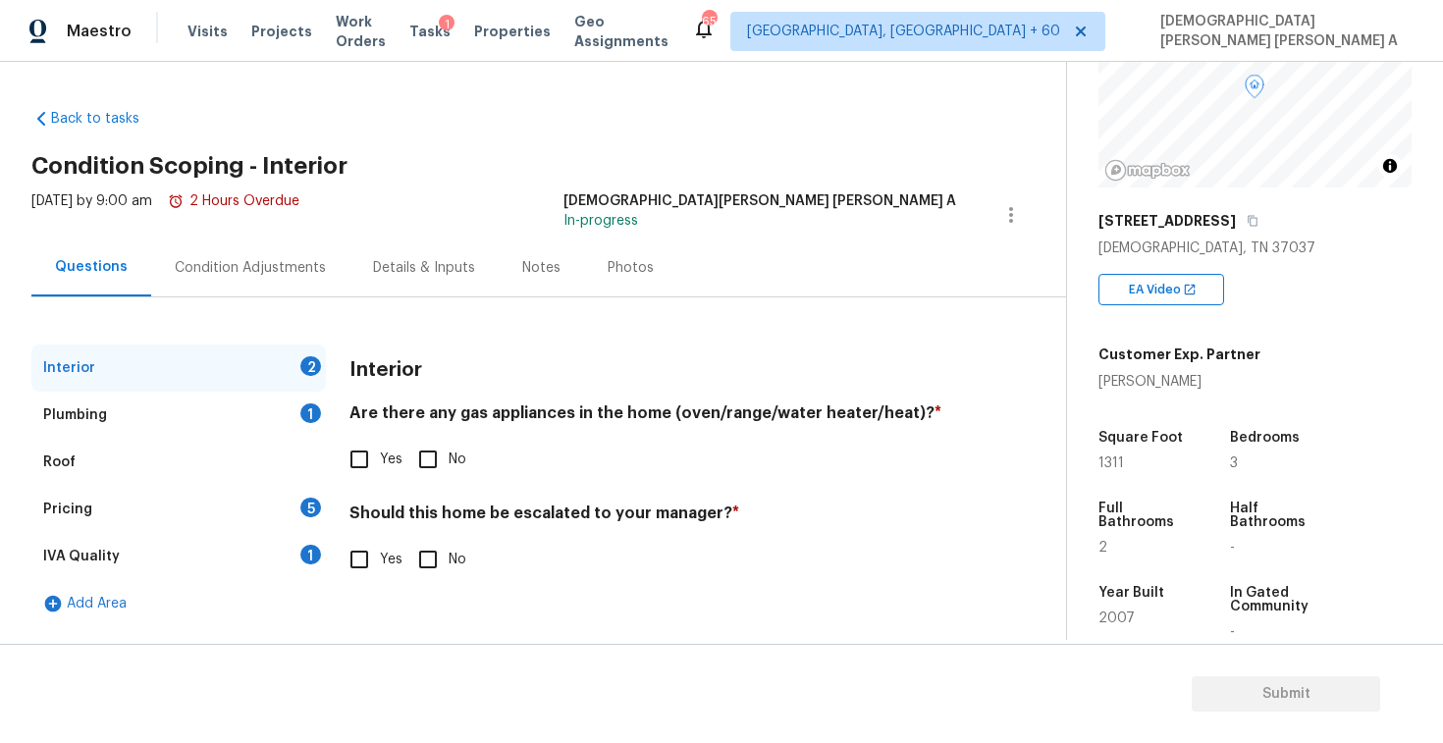
click at [430, 443] on input "No" at bounding box center [427, 459] width 41 height 41
checkbox input "true"
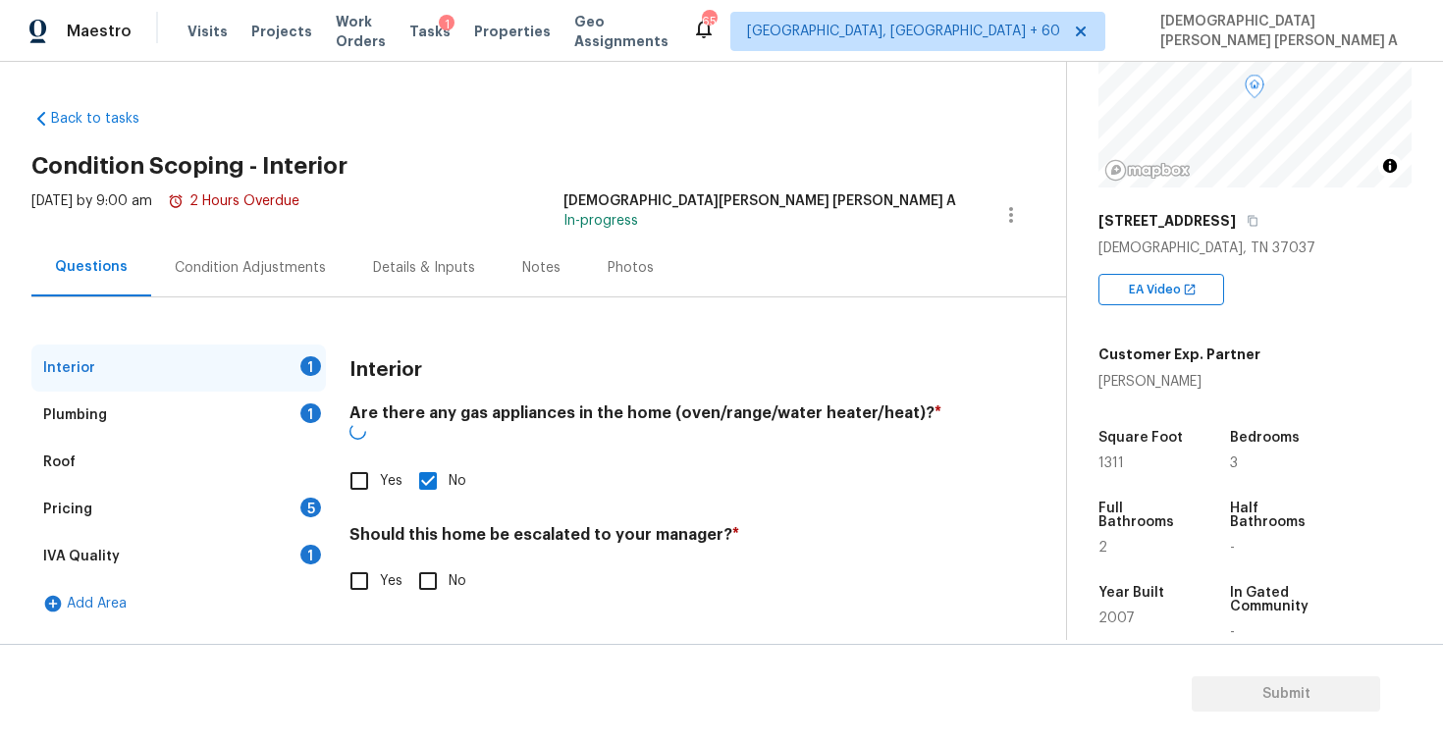
click at [418, 561] on input "No" at bounding box center [427, 581] width 41 height 41
checkbox input "true"
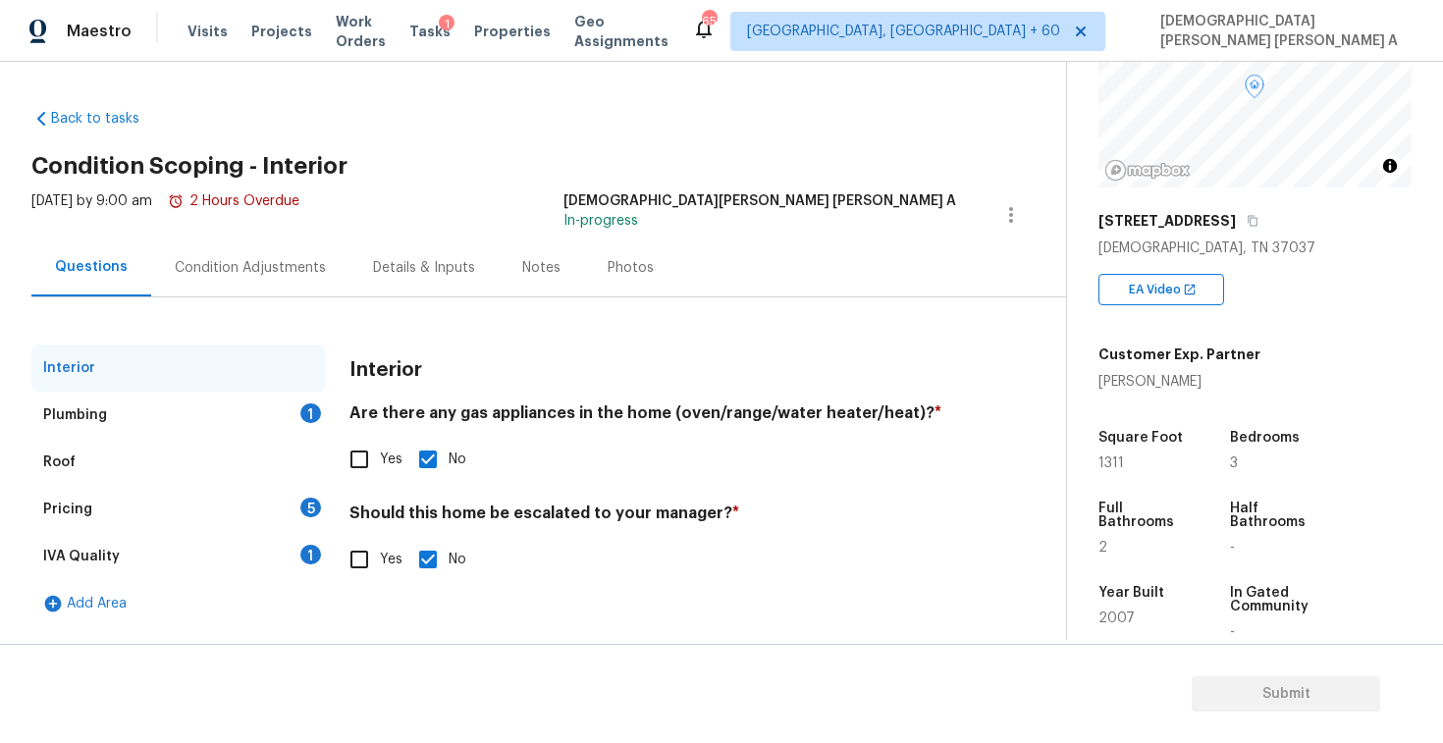
click at [277, 406] on div "Plumbing 1" at bounding box center [178, 415] width 295 height 47
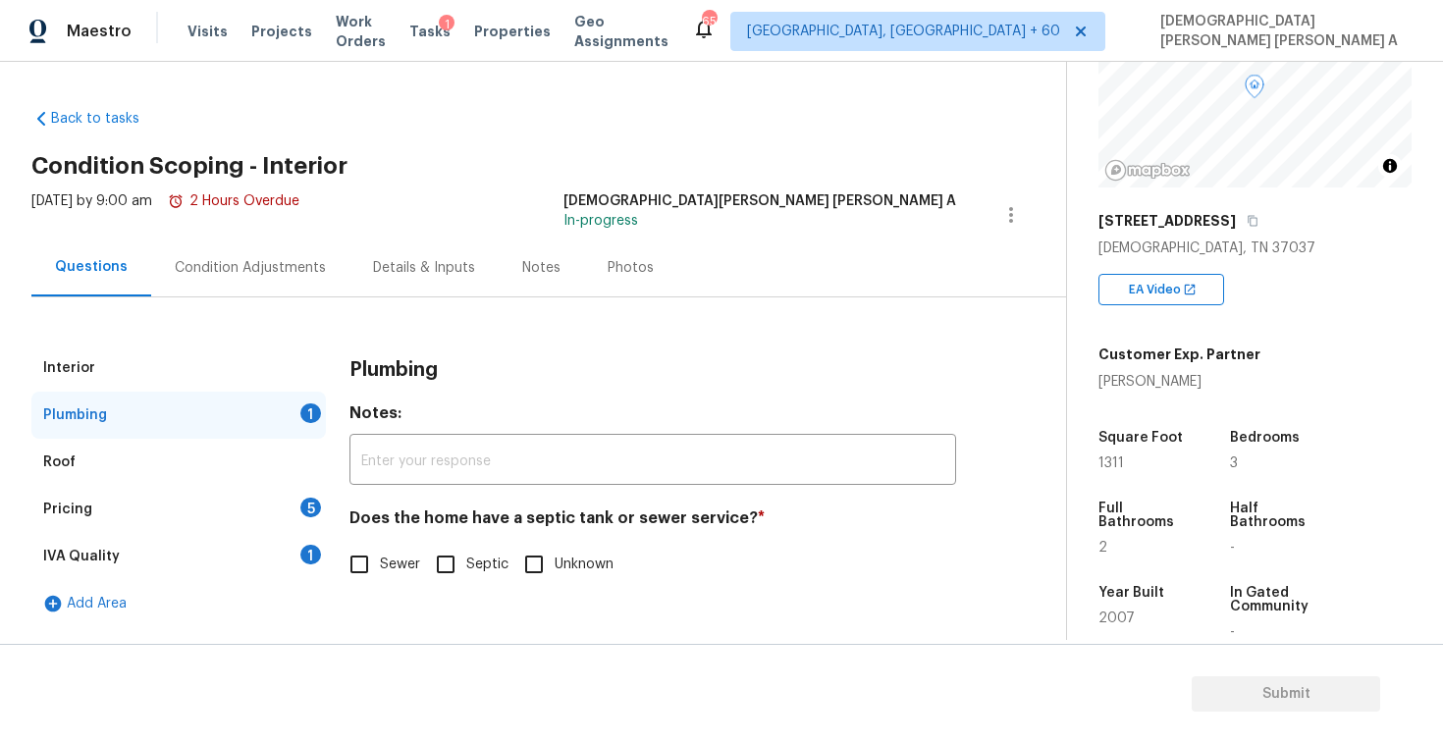
click at [361, 570] on input "Sewer" at bounding box center [359, 564] width 41 height 41
checkbox input "true"
click at [248, 522] on div "Pricing 5" at bounding box center [178, 509] width 295 height 47
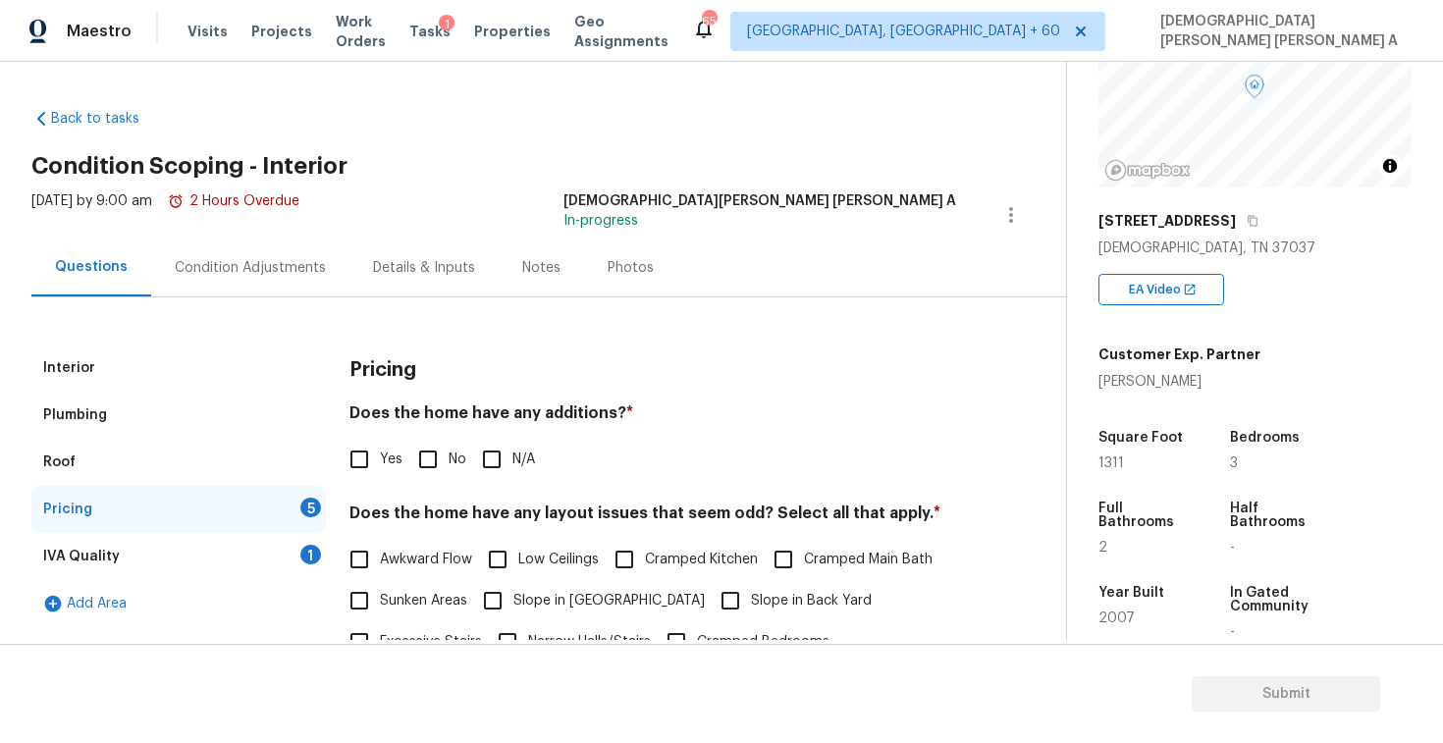
scroll to position [140, 0]
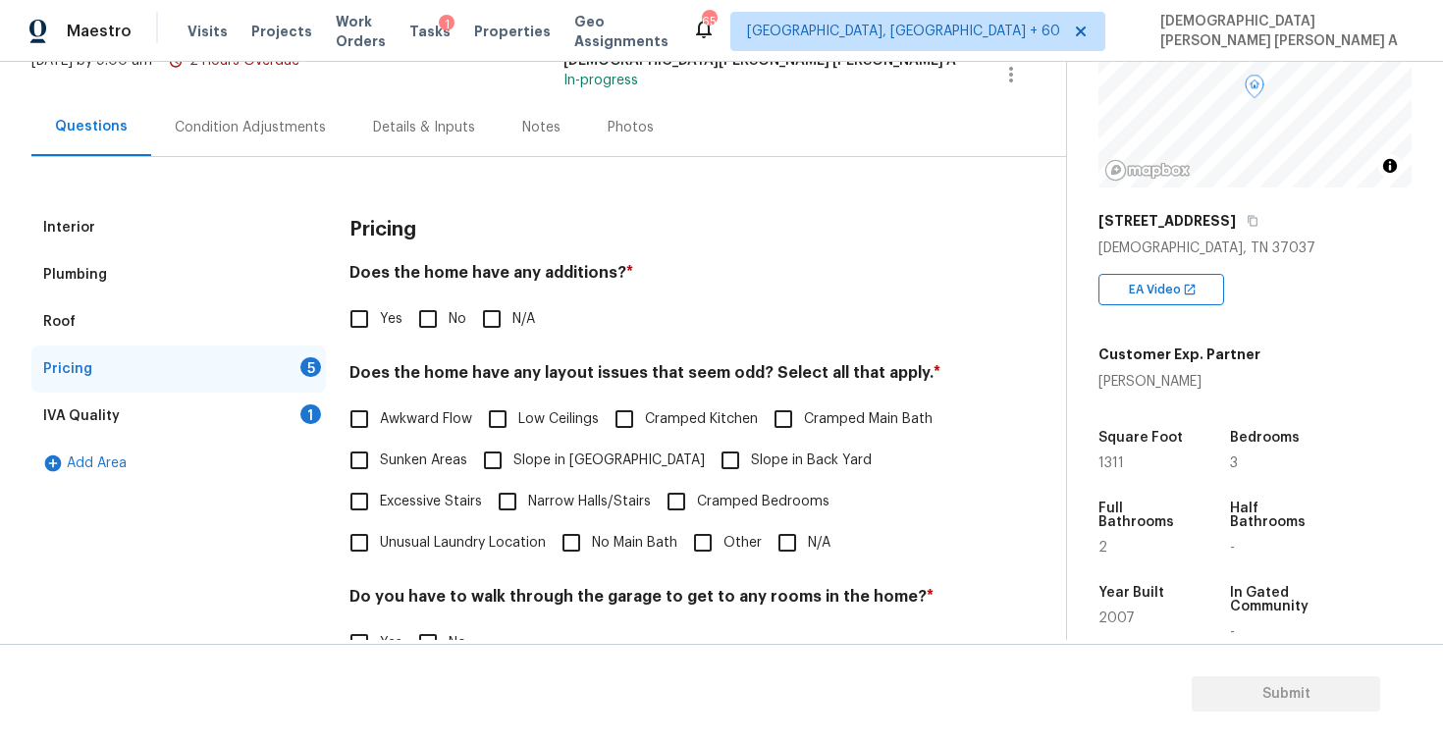
click at [421, 326] on input "No" at bounding box center [427, 318] width 41 height 41
checkbox input "true"
click at [360, 409] on input "Awkward Flow" at bounding box center [359, 419] width 41 height 41
checkbox input "true"
click at [802, 551] on input "N/A" at bounding box center [787, 542] width 41 height 41
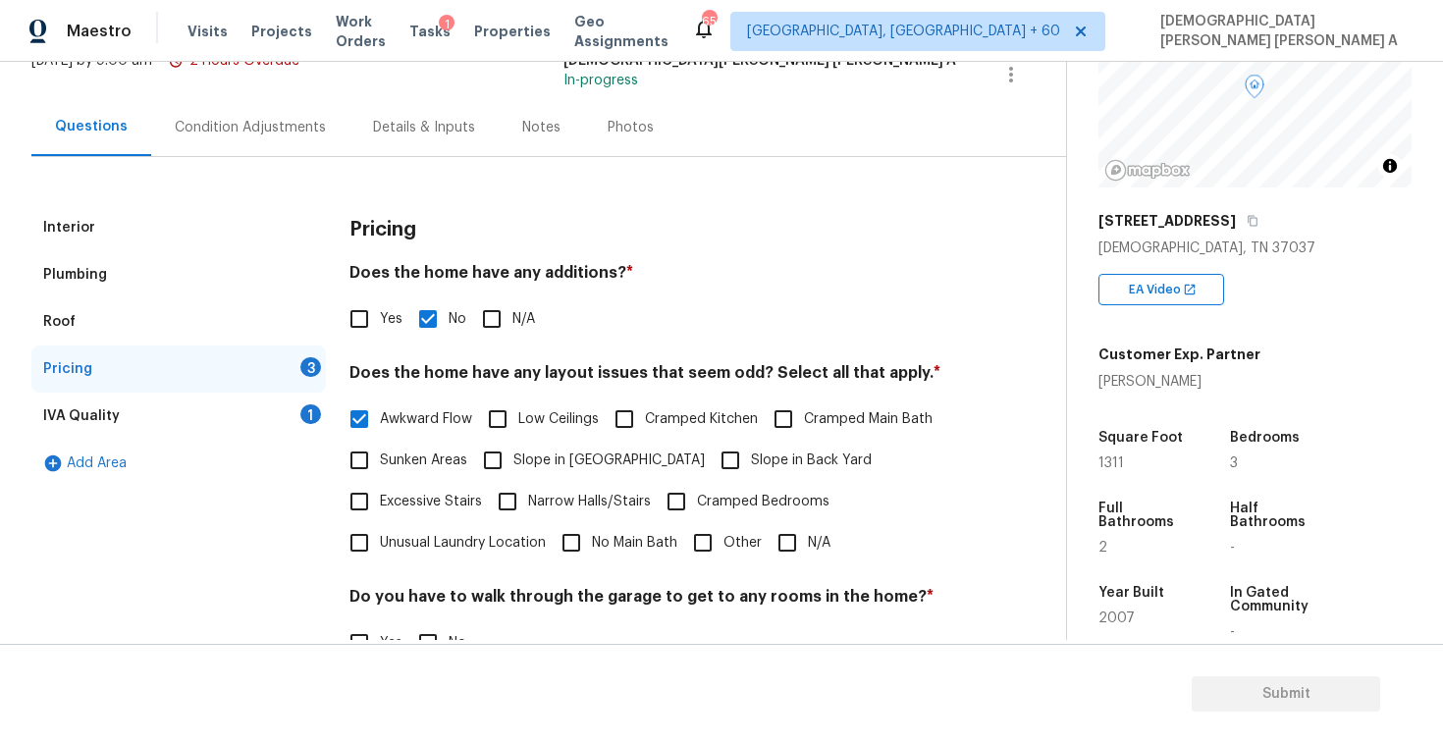
checkbox input "true"
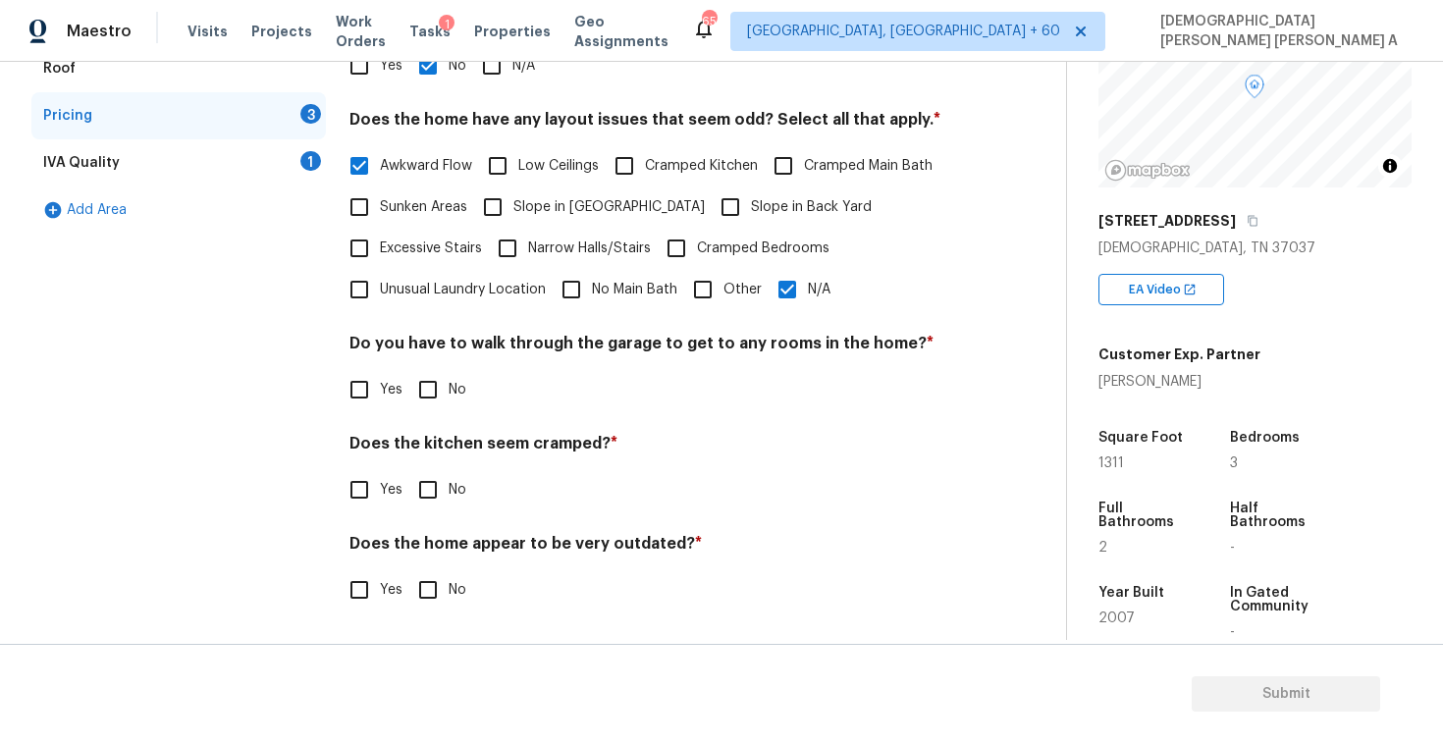
scroll to position [394, 0]
click at [420, 395] on input "No" at bounding box center [427, 389] width 41 height 41
checkbox input "true"
click at [790, 289] on input "N/A" at bounding box center [787, 289] width 41 height 41
checkbox input "false"
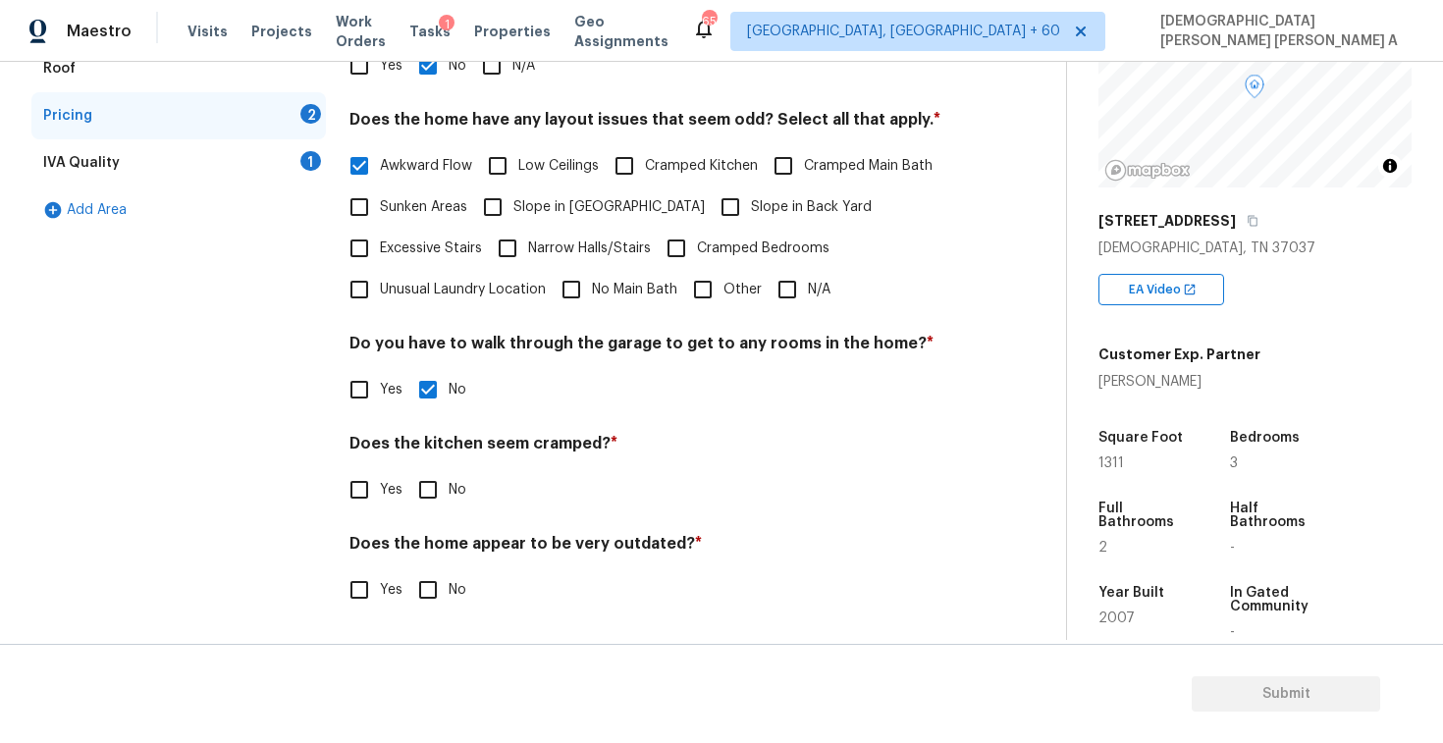
click at [423, 485] on input "No" at bounding box center [427, 489] width 41 height 41
checkbox input "true"
click at [424, 580] on input "No" at bounding box center [427, 591] width 41 height 41
checkbox input "true"
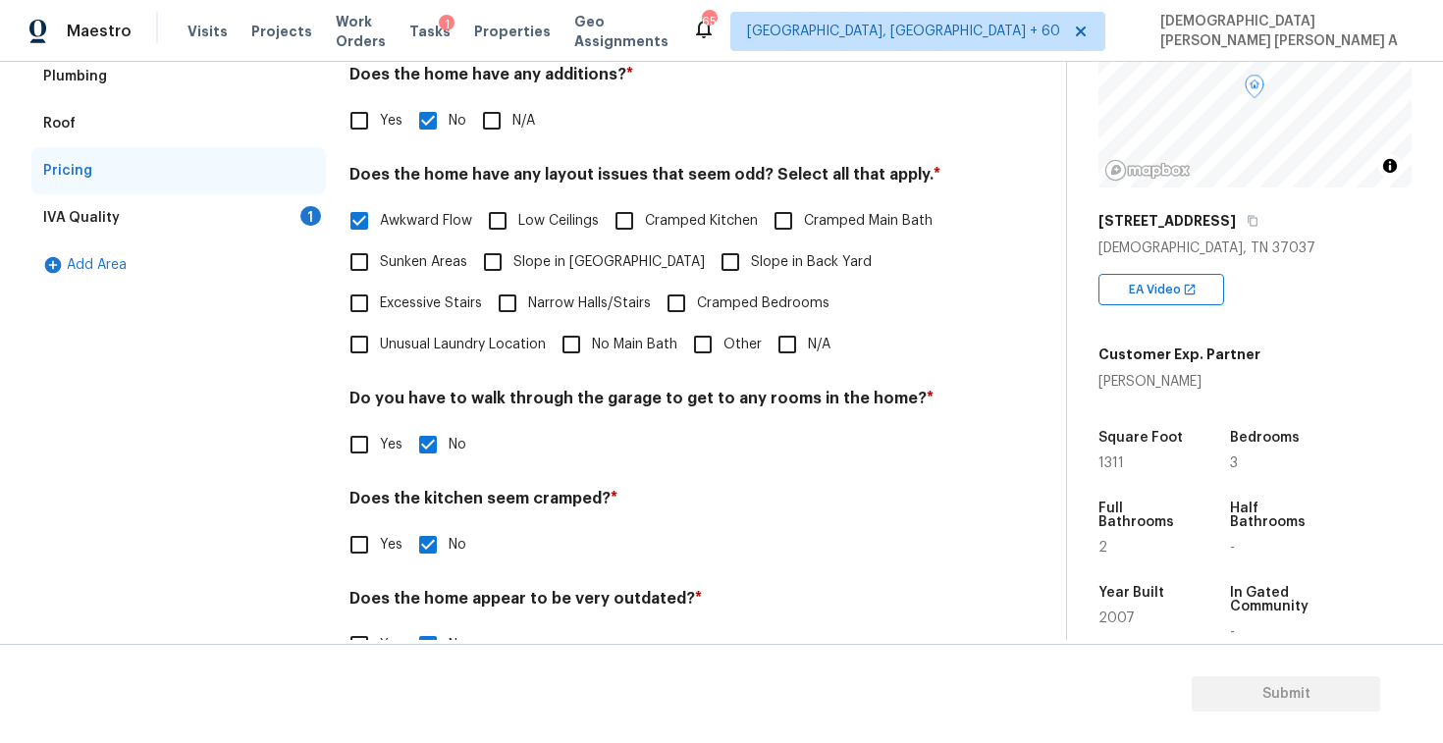
scroll to position [293, 0]
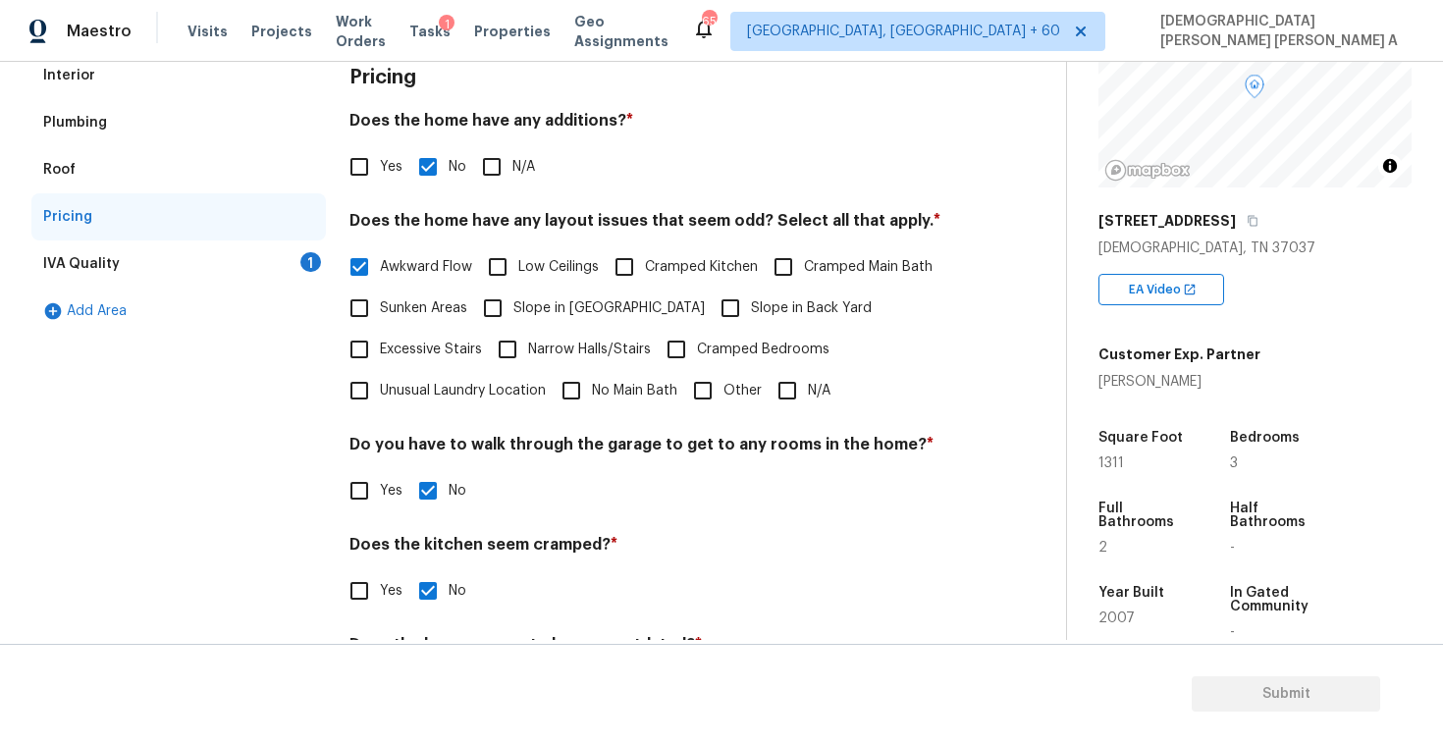
click at [232, 278] on div "IVA Quality 1" at bounding box center [178, 264] width 295 height 47
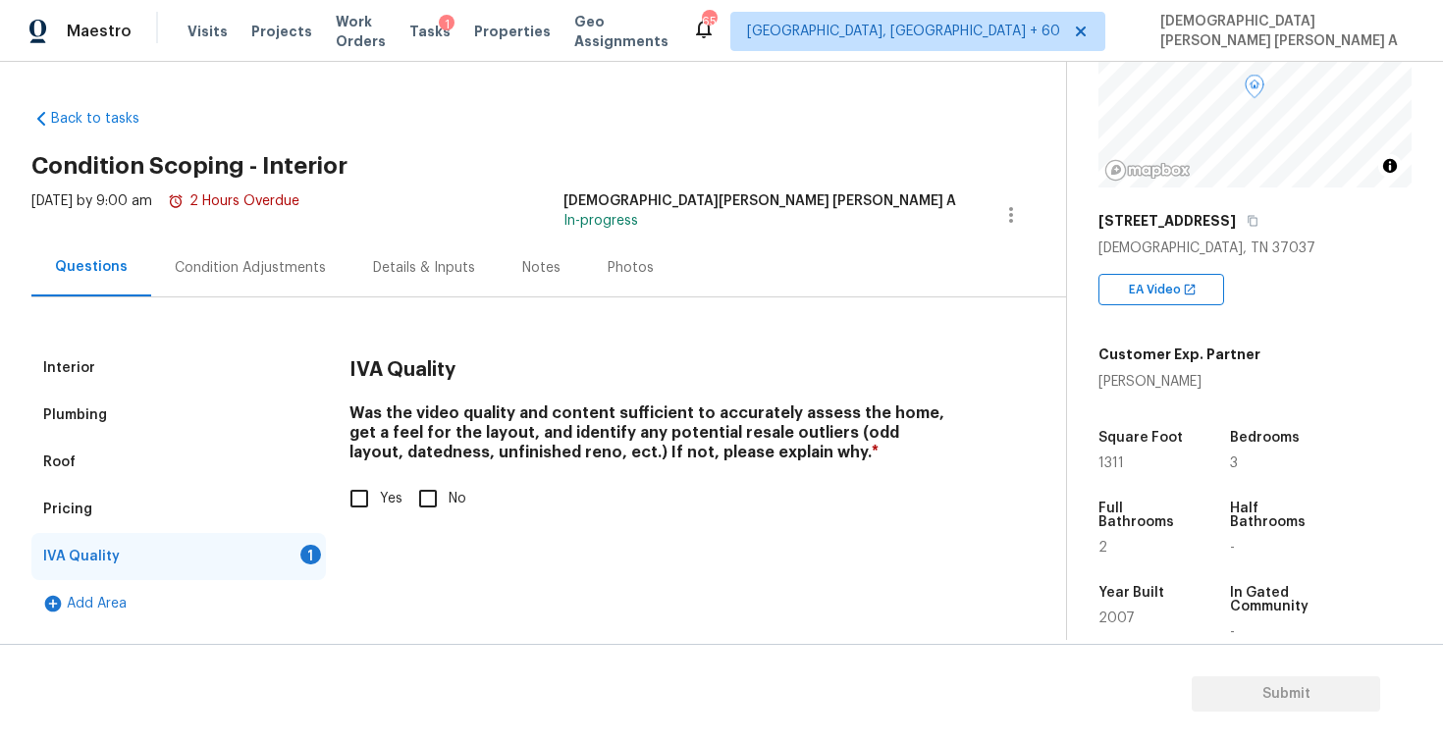
click at [370, 519] on div "IVA Quality Was the video quality and content sufficient to accurately assess t…" at bounding box center [653, 444] width 607 height 198
click at [357, 502] on input "Yes" at bounding box center [359, 498] width 41 height 41
checkbox input "true"
click at [248, 272] on div "Condition Adjustments" at bounding box center [250, 268] width 151 height 20
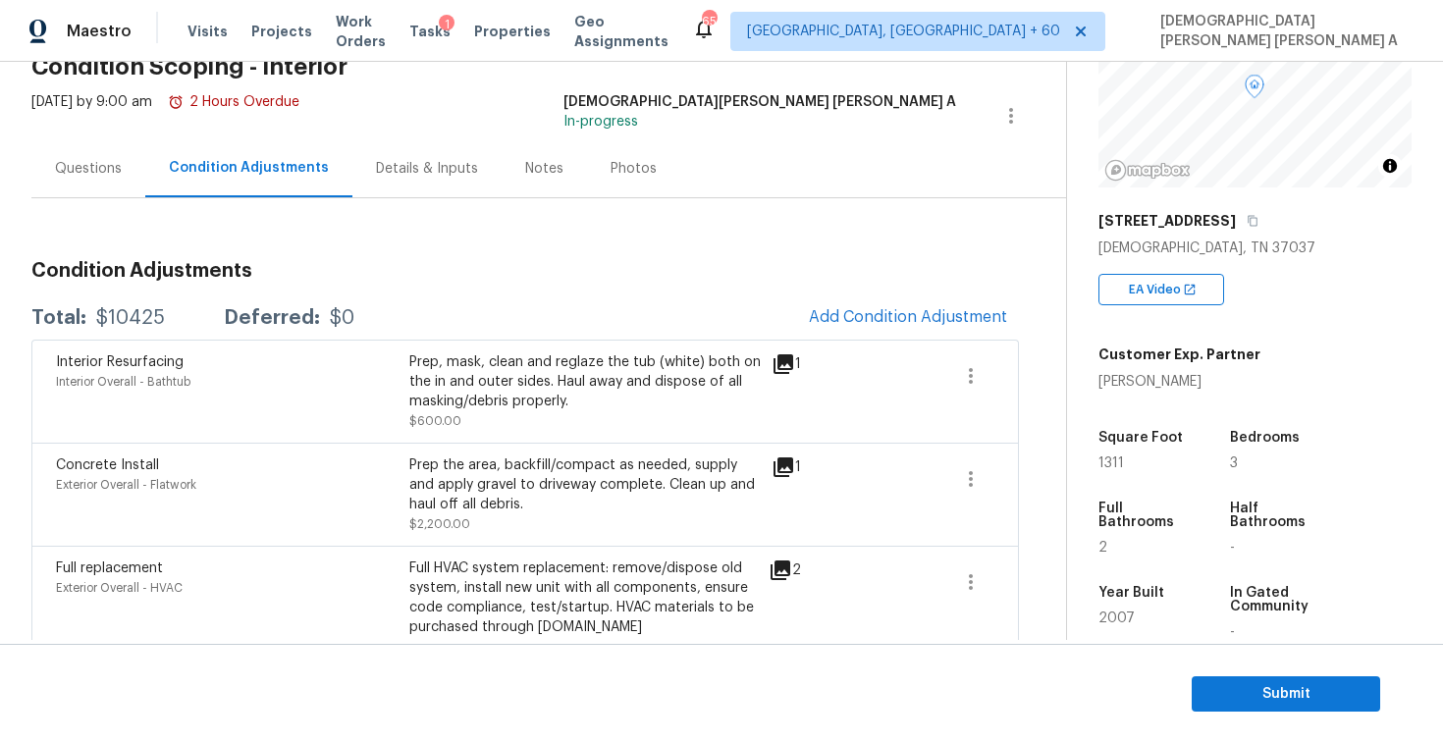
scroll to position [91, 0]
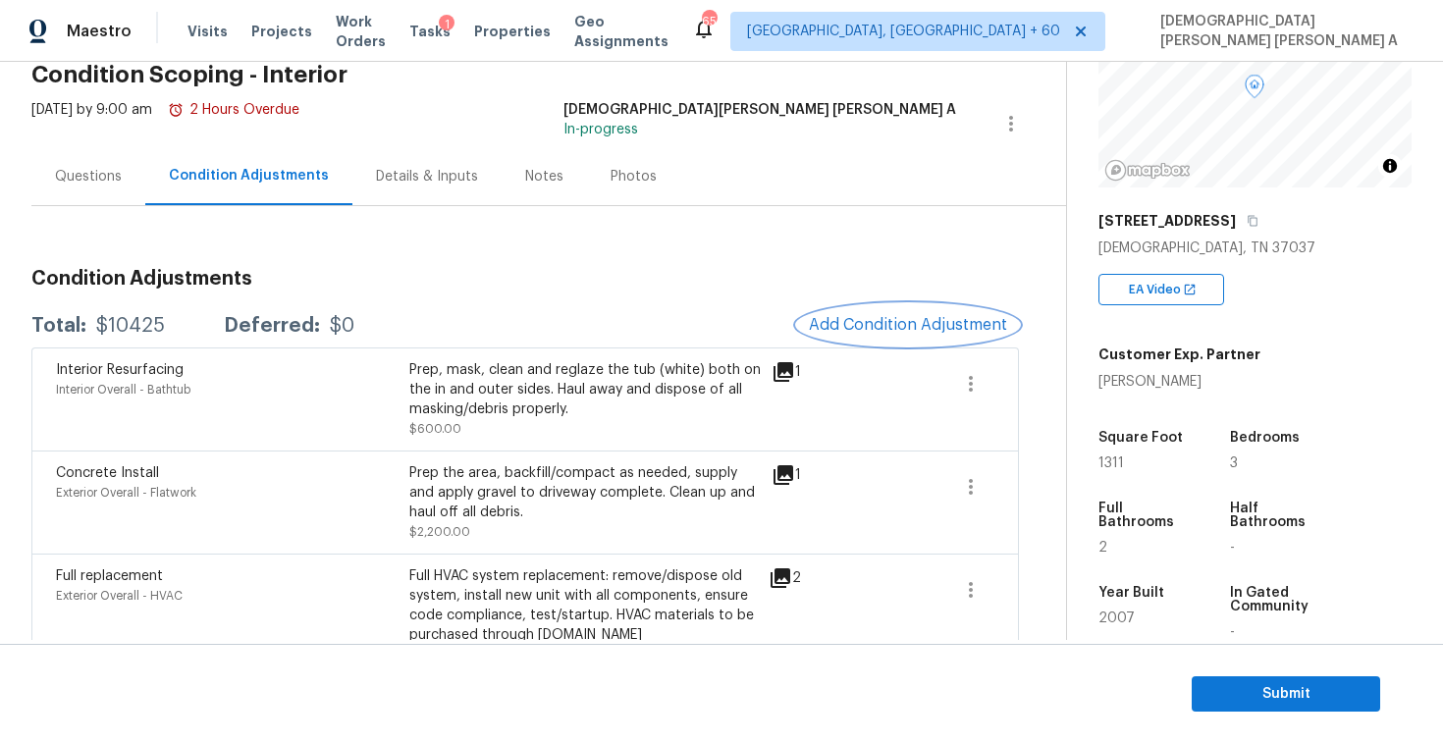
click at [903, 317] on span "Add Condition Adjustment" at bounding box center [908, 325] width 198 height 18
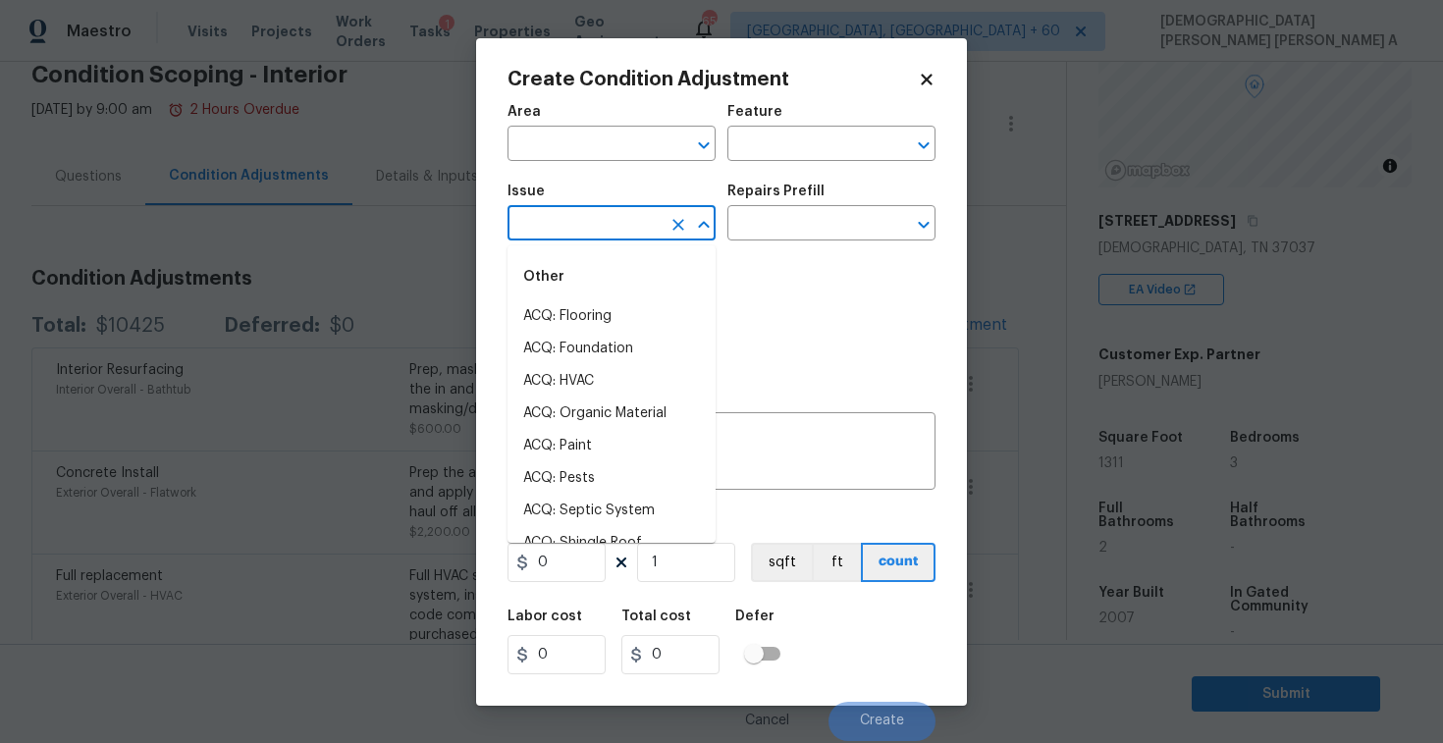
click at [582, 222] on input "text" at bounding box center [584, 225] width 153 height 30
type input "pe"
type input "t"
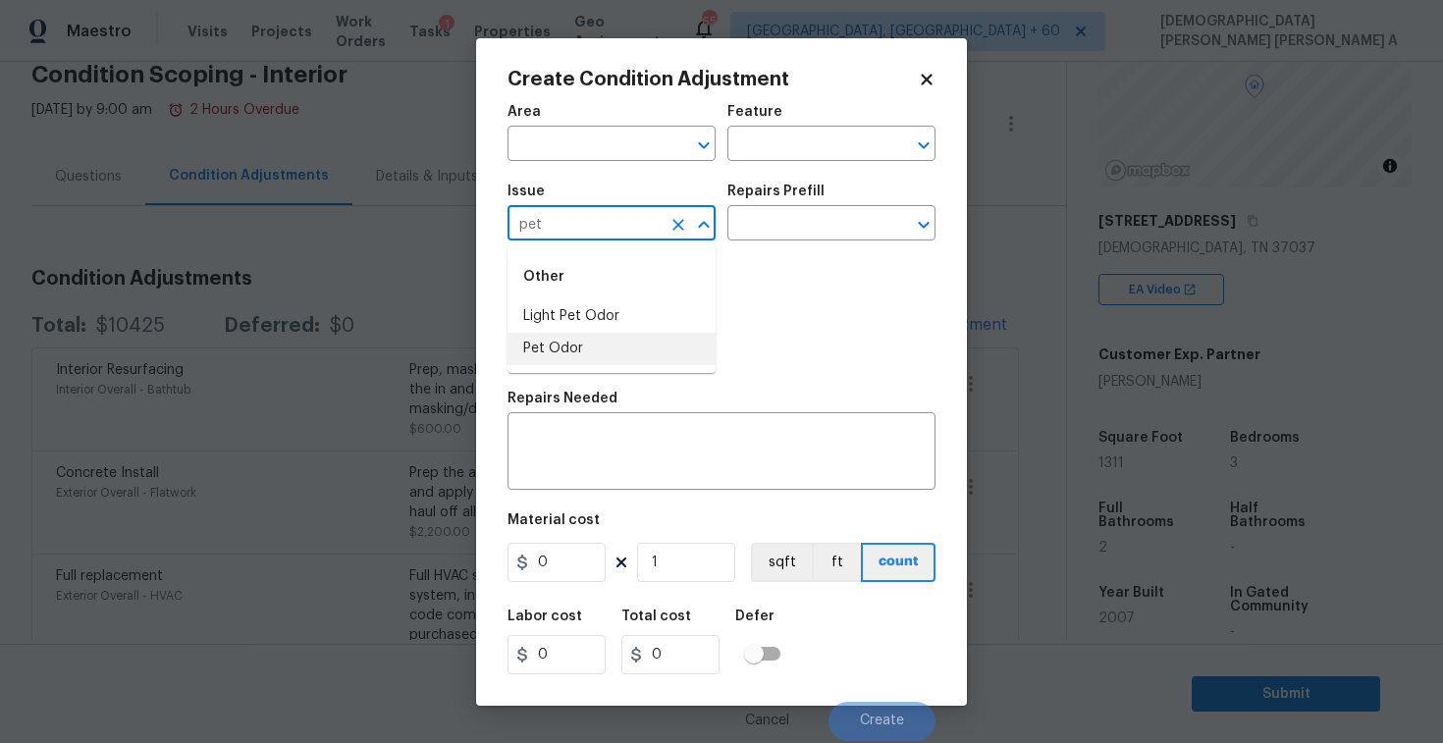
click at [588, 353] on li "Pet Odor" at bounding box center [612, 349] width 208 height 32
type input "Pet Odor"
click at [797, 233] on input "text" at bounding box center [804, 225] width 153 height 30
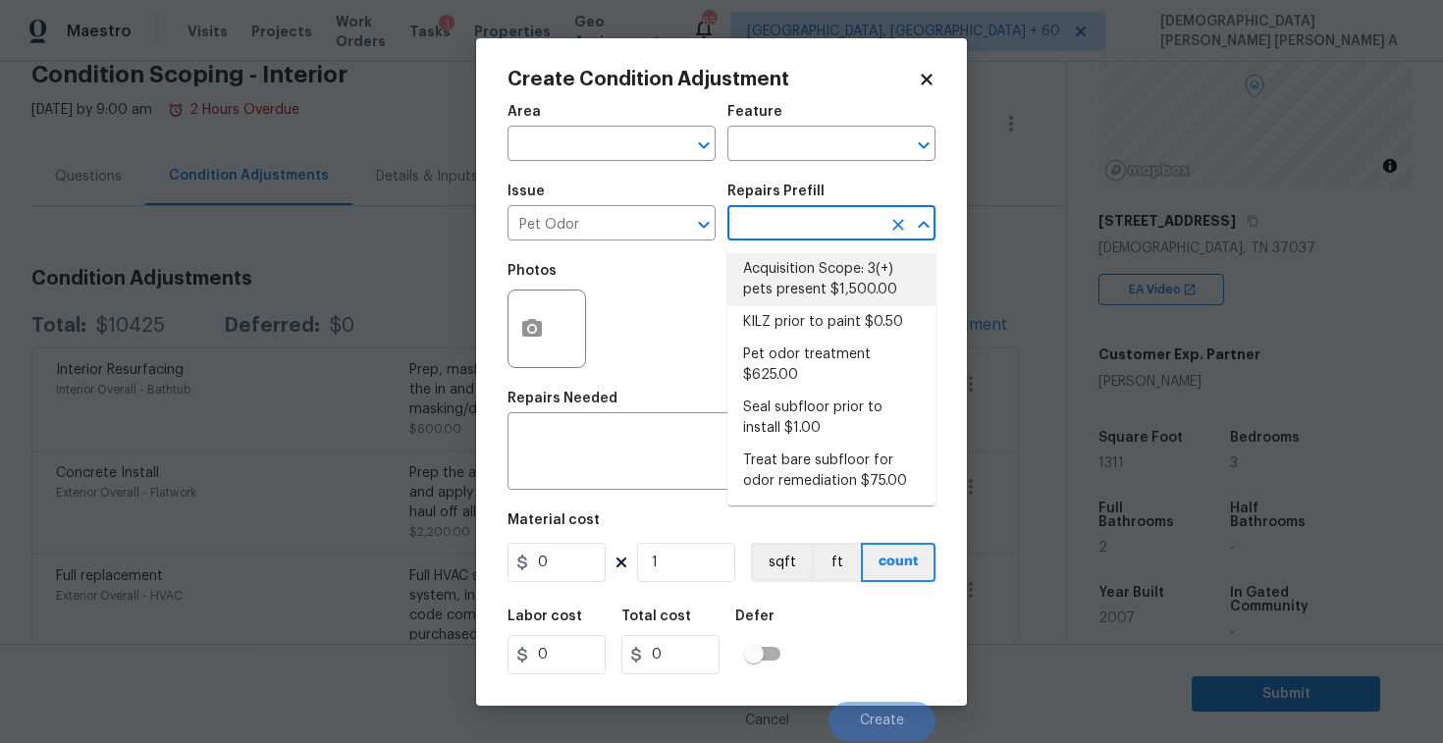
click at [795, 260] on li "Acquisition Scope: 3(+) pets present $1,500.00" at bounding box center [832, 279] width 208 height 53
type textarea "Acquisition Scope: 3(+) pets present"
type input "1500"
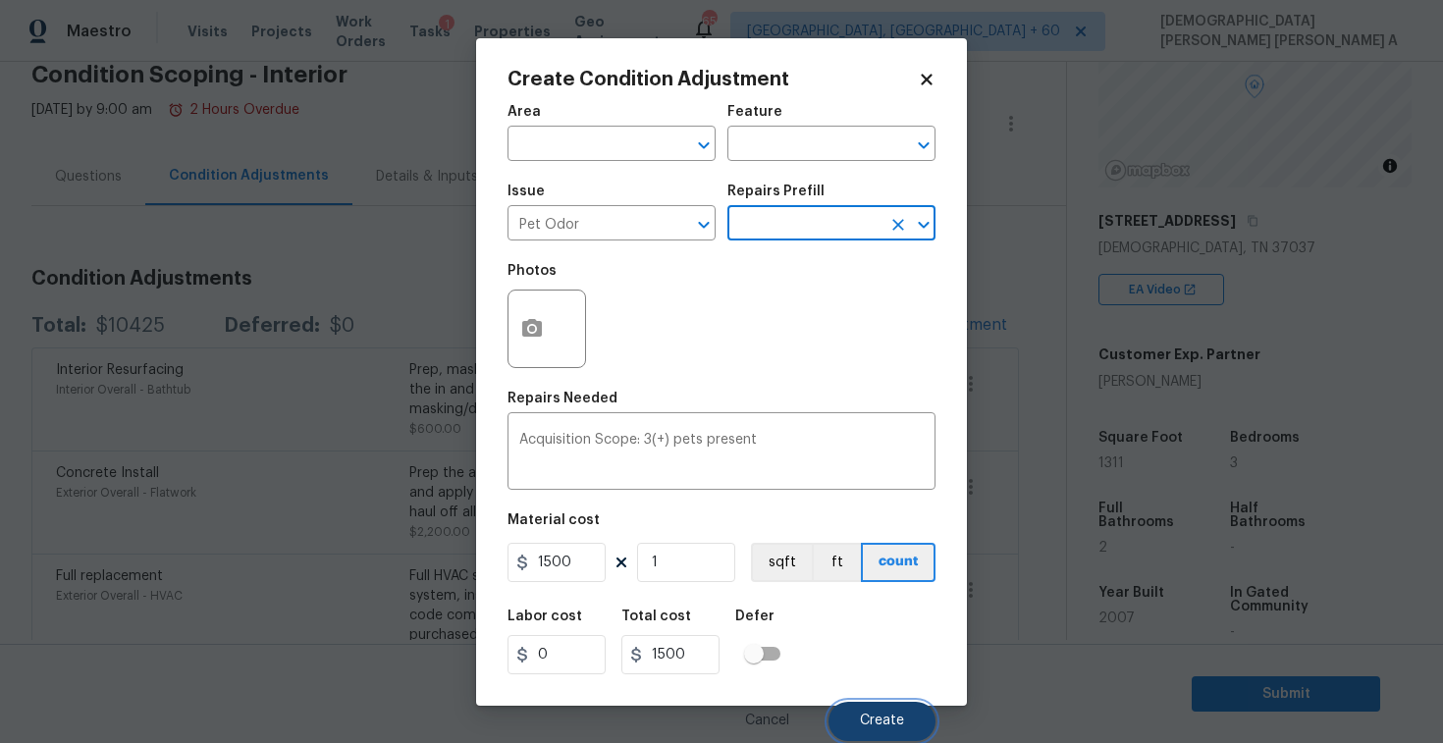
click at [883, 717] on span "Create" at bounding box center [882, 721] width 44 height 15
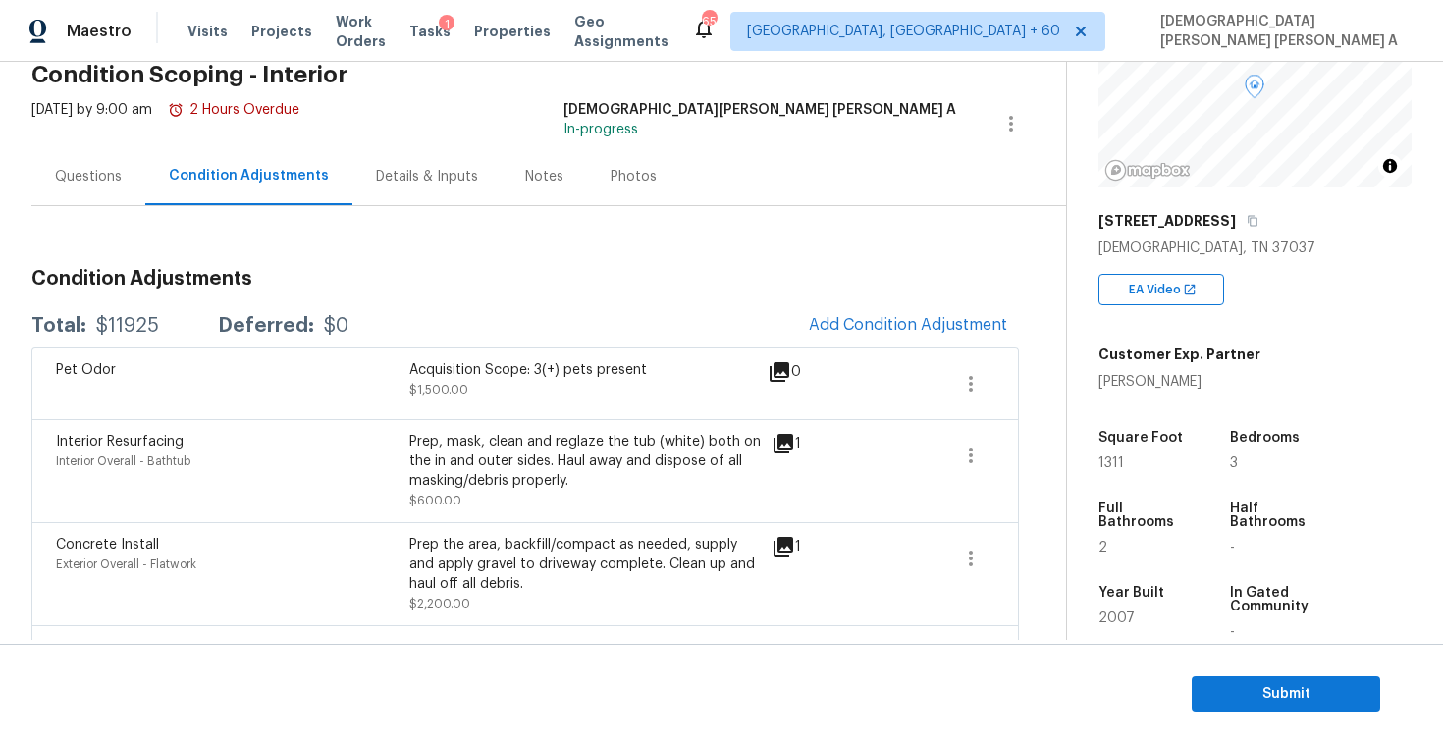
click at [853, 349] on div "Pet Odor Acquisition Scope: 3(+) pets present $1,500.00 0" at bounding box center [525, 384] width 988 height 72
click at [896, 326] on span "Add Condition Adjustment" at bounding box center [908, 325] width 198 height 18
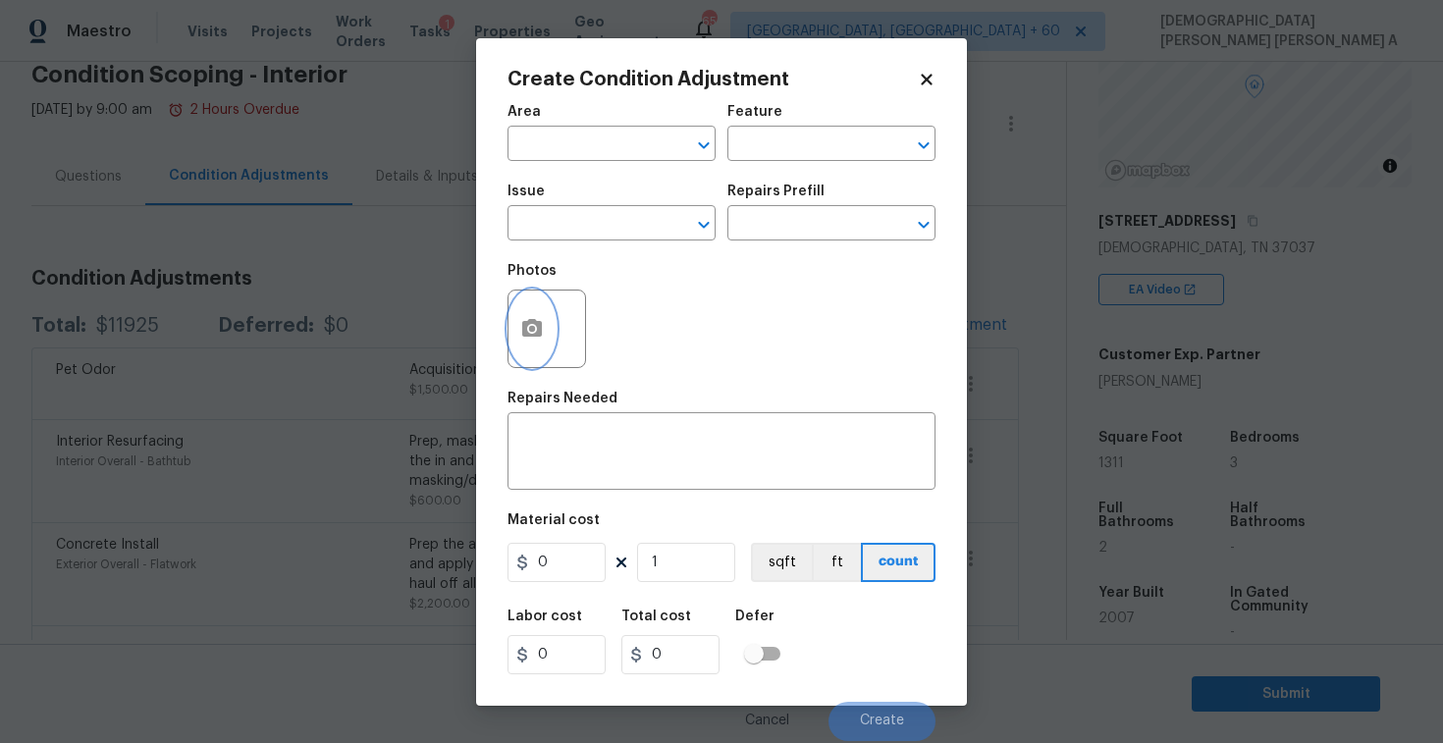
click at [525, 328] on icon "button" at bounding box center [532, 328] width 20 height 18
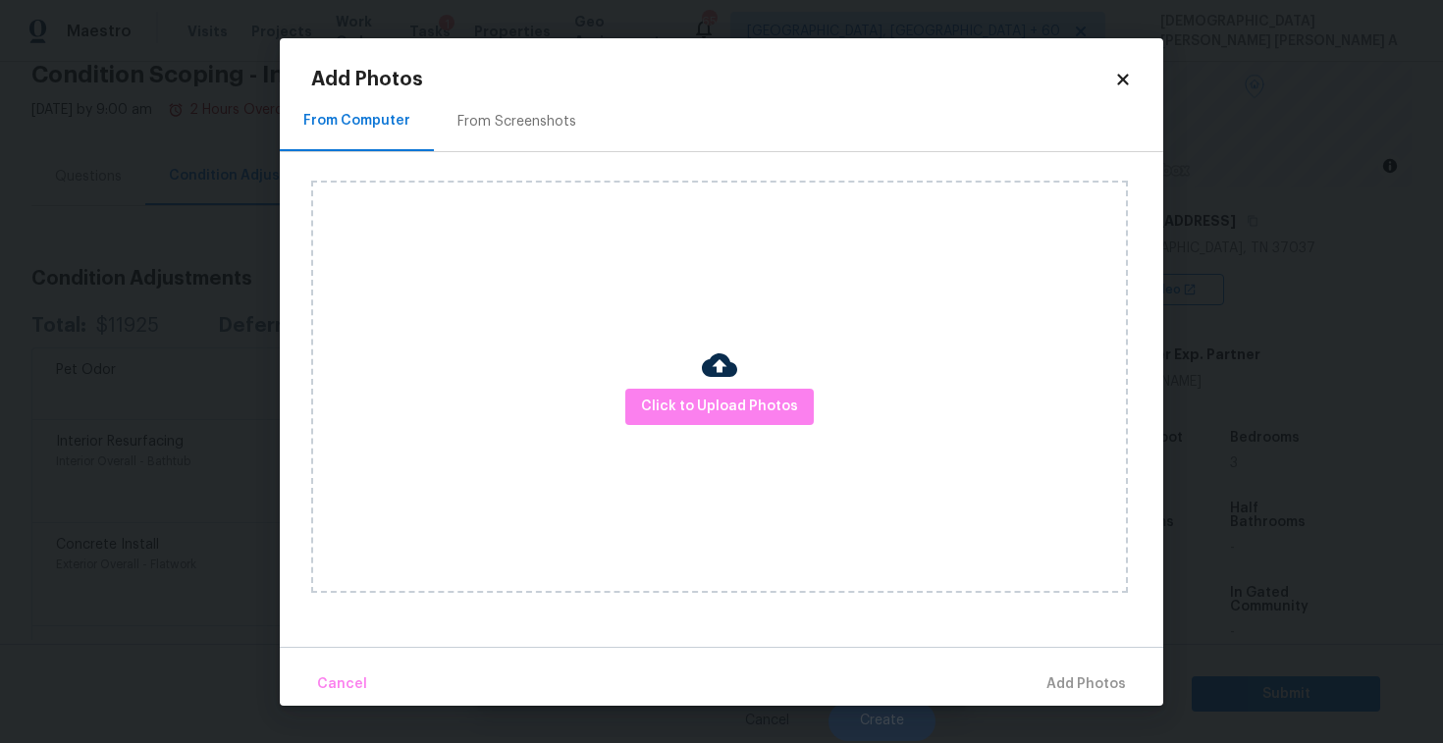
click at [517, 127] on div "From Screenshots" at bounding box center [517, 122] width 119 height 20
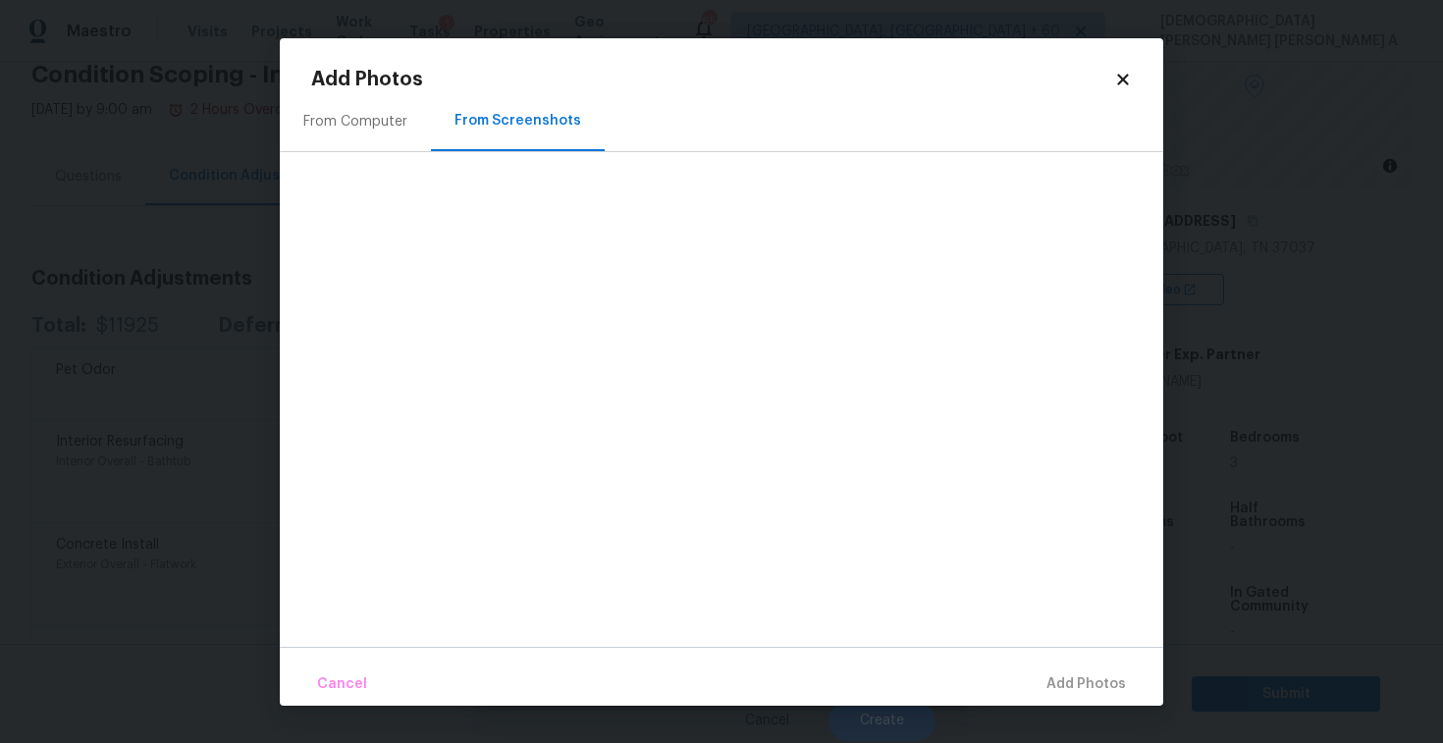
click at [381, 122] on div "From Computer" at bounding box center [355, 122] width 104 height 20
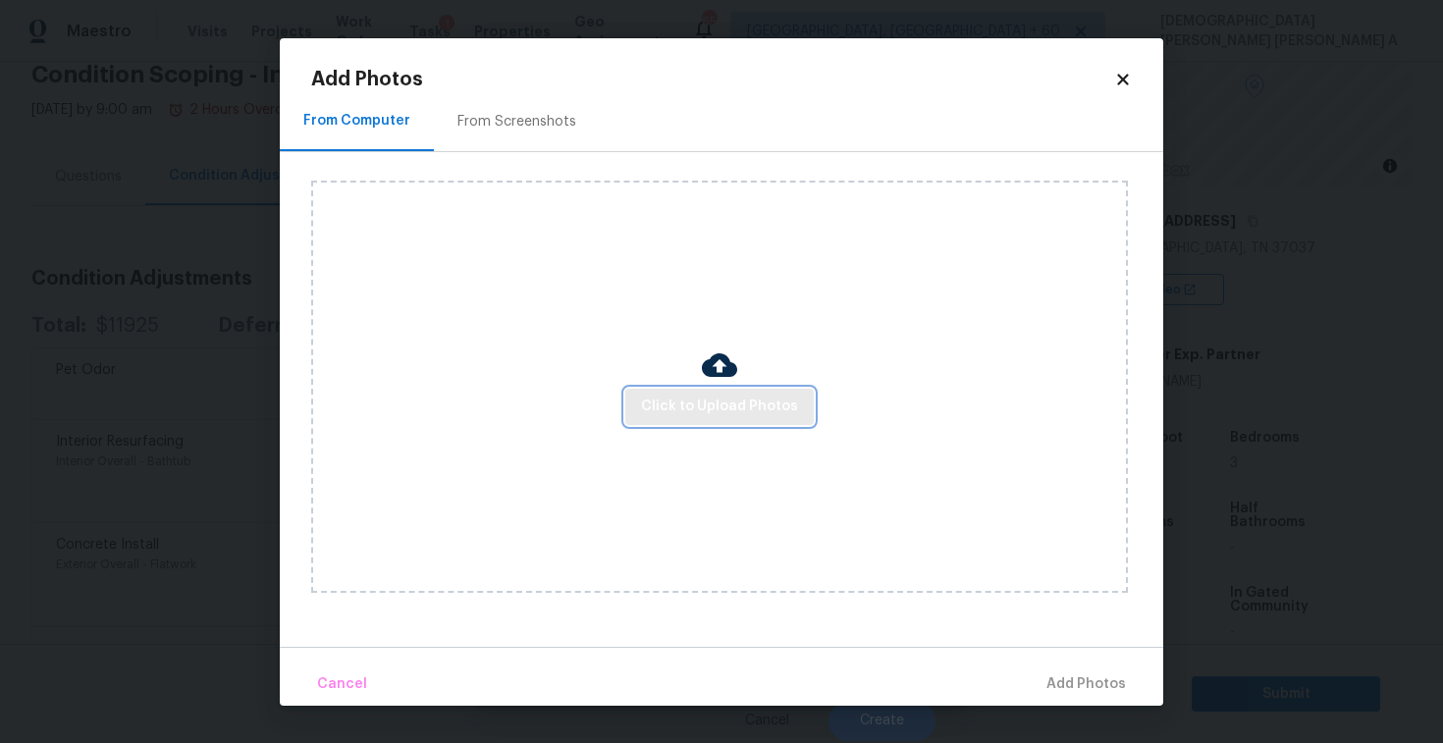
click at [735, 399] on span "Click to Upload Photos" at bounding box center [719, 407] width 157 height 25
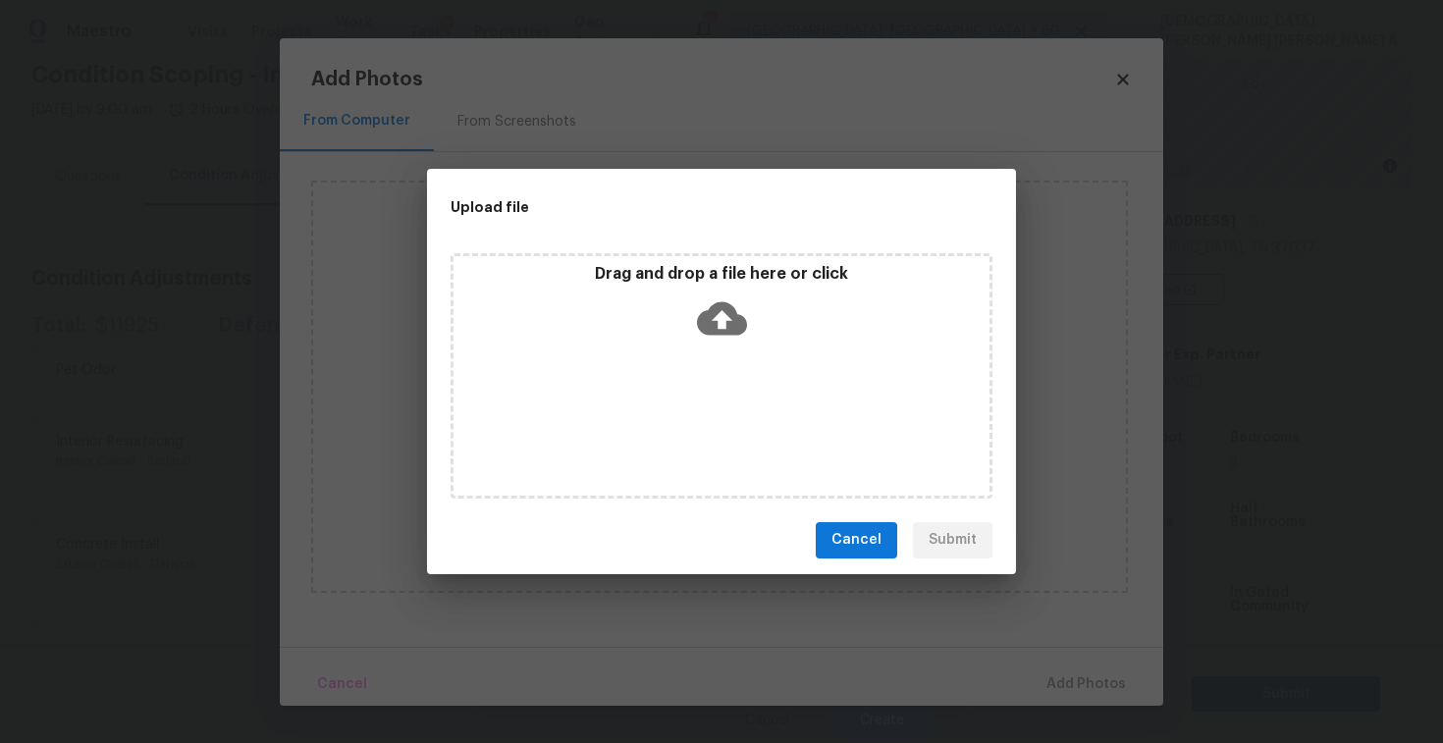
click at [720, 325] on icon at bounding box center [722, 319] width 50 height 50
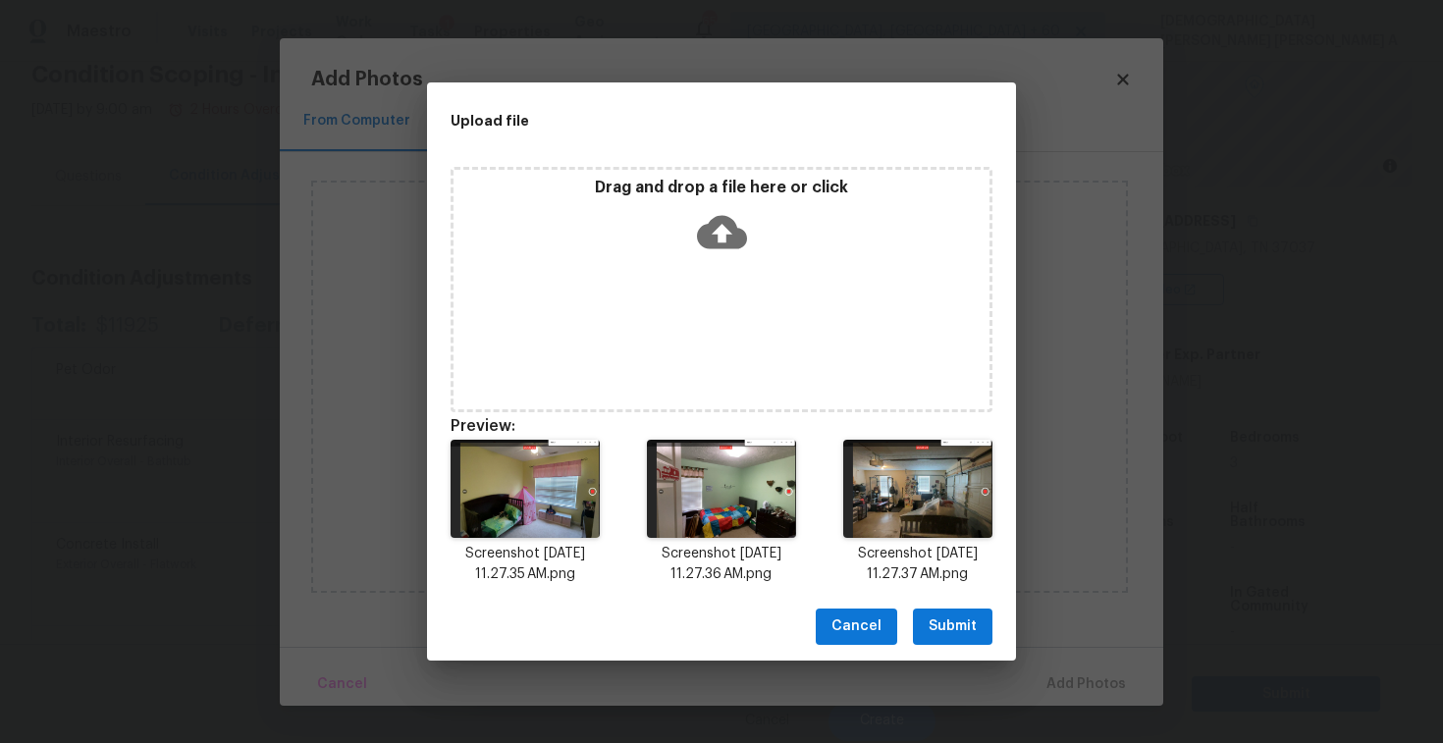
click at [945, 623] on span "Submit" at bounding box center [953, 627] width 48 height 25
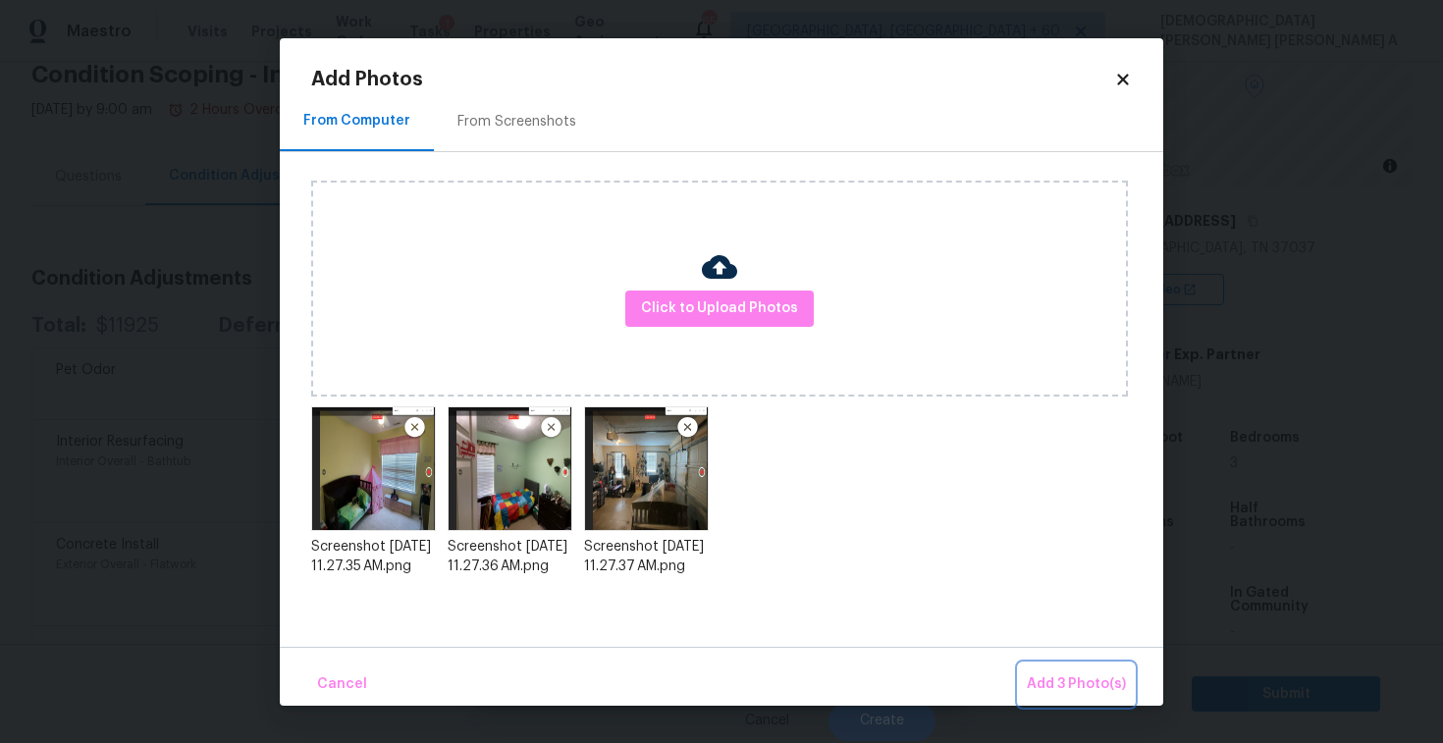
click at [1043, 665] on button "Add 3 Photo(s)" at bounding box center [1076, 685] width 115 height 42
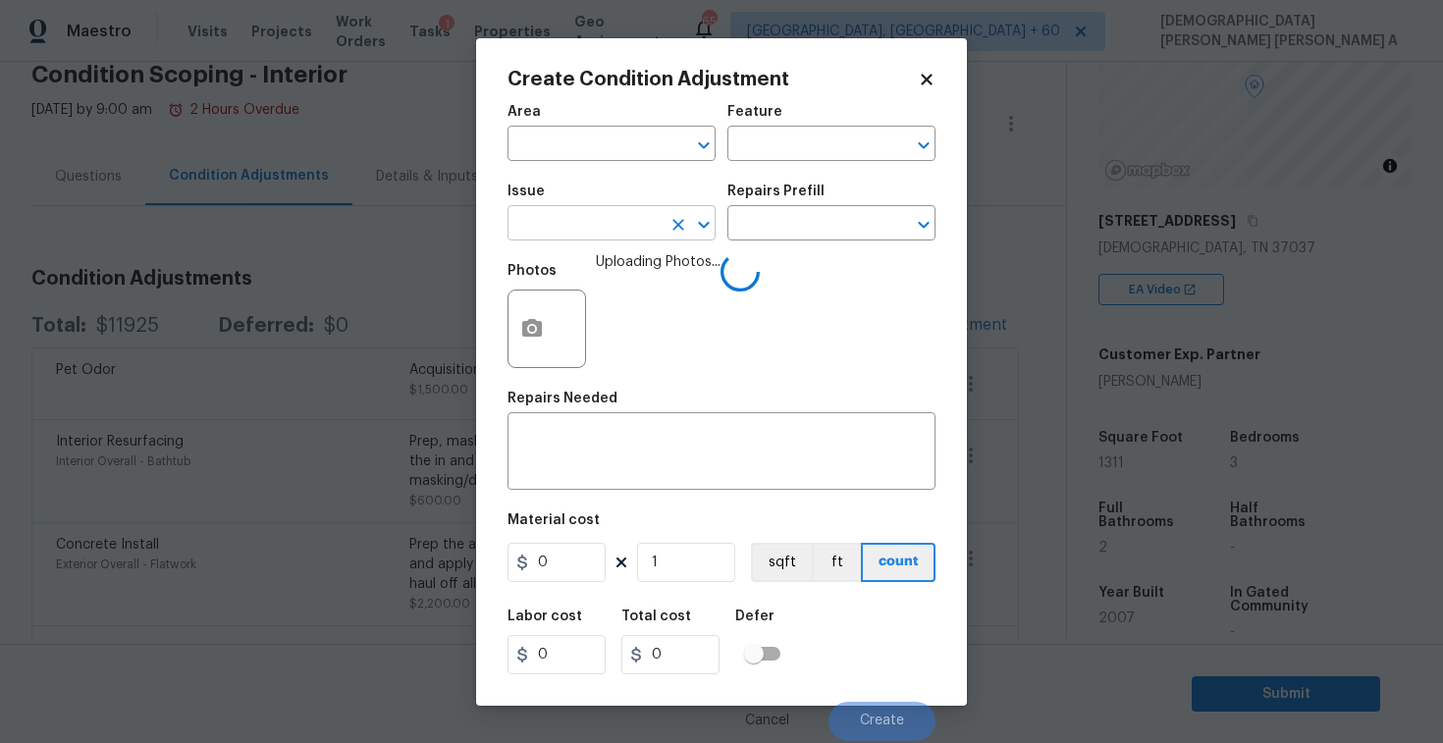
click at [594, 226] on input "text" at bounding box center [584, 225] width 153 height 30
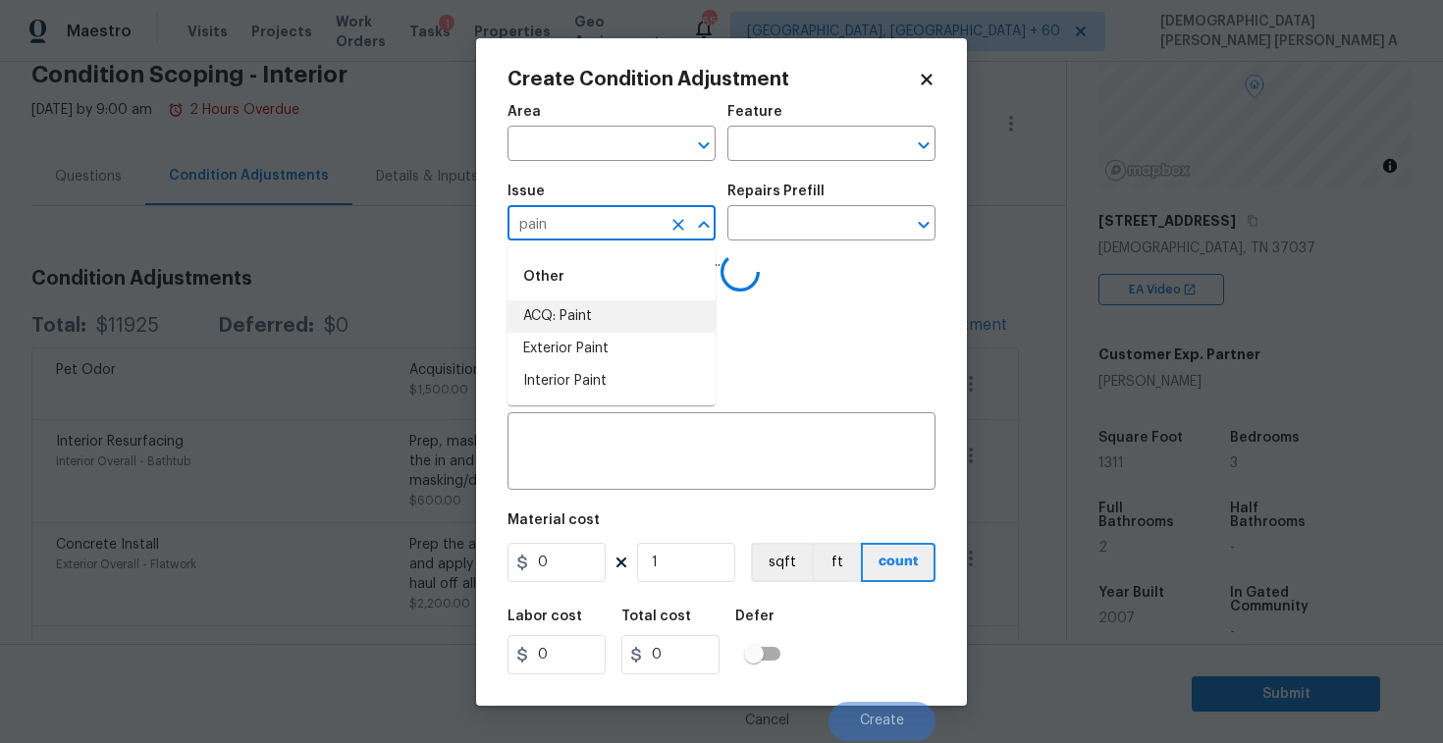
click at [575, 321] on li "ACQ: Paint" at bounding box center [612, 316] width 208 height 32
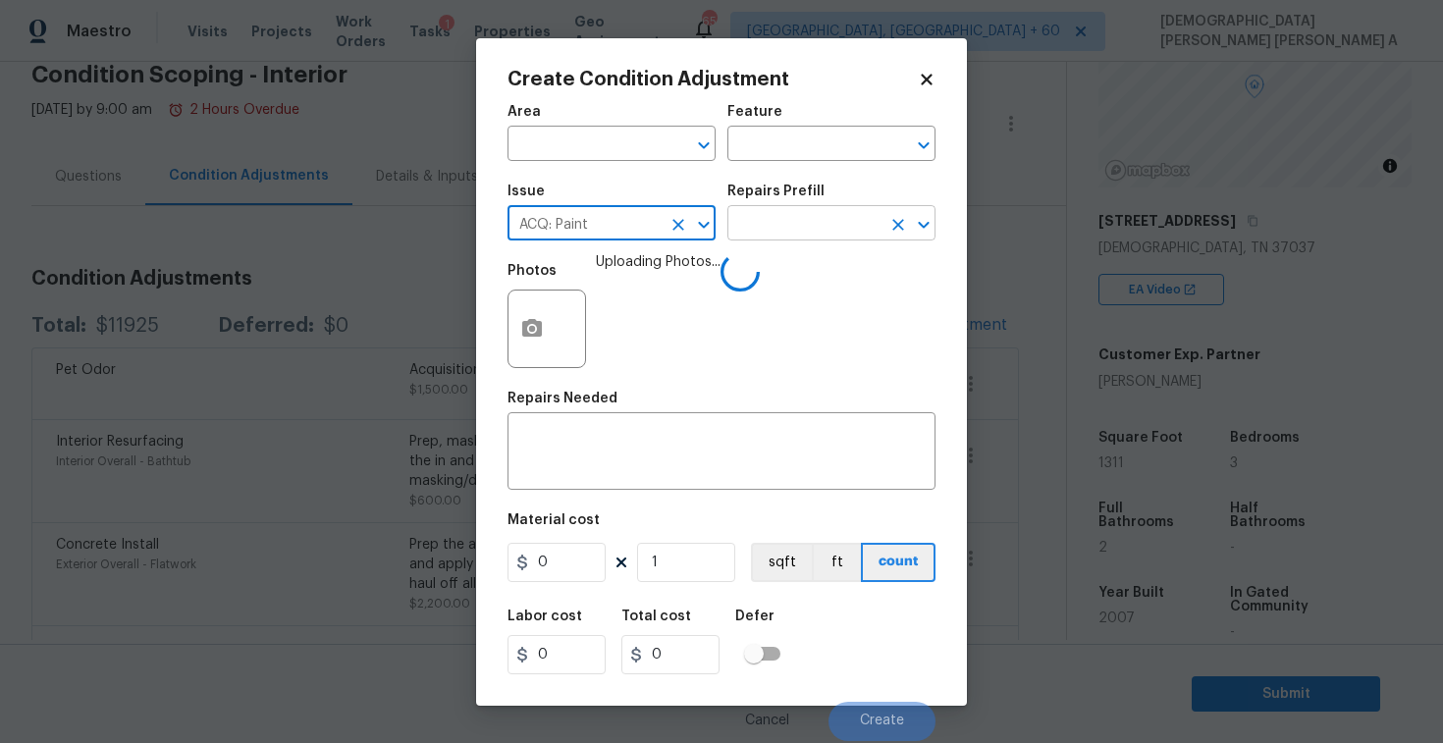
type input "ACQ: Paint"
click at [832, 218] on input "text" at bounding box center [804, 225] width 153 height 30
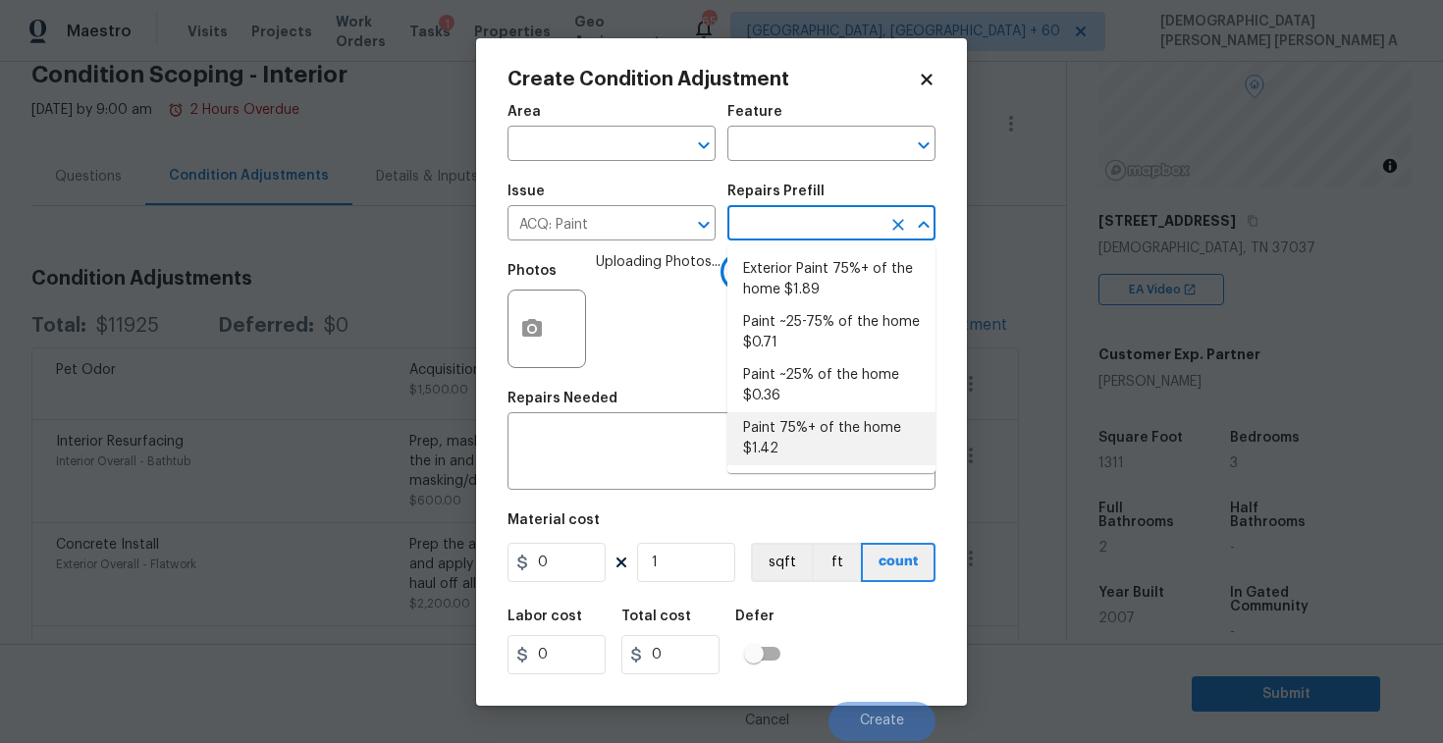
click at [820, 426] on li "Paint 75%+ of the home $1.42" at bounding box center [832, 438] width 208 height 53
type input "Acquisition"
type textarea "Acquisition Scope: 75%+ of the home will likely require interior paint"
type input "1.42"
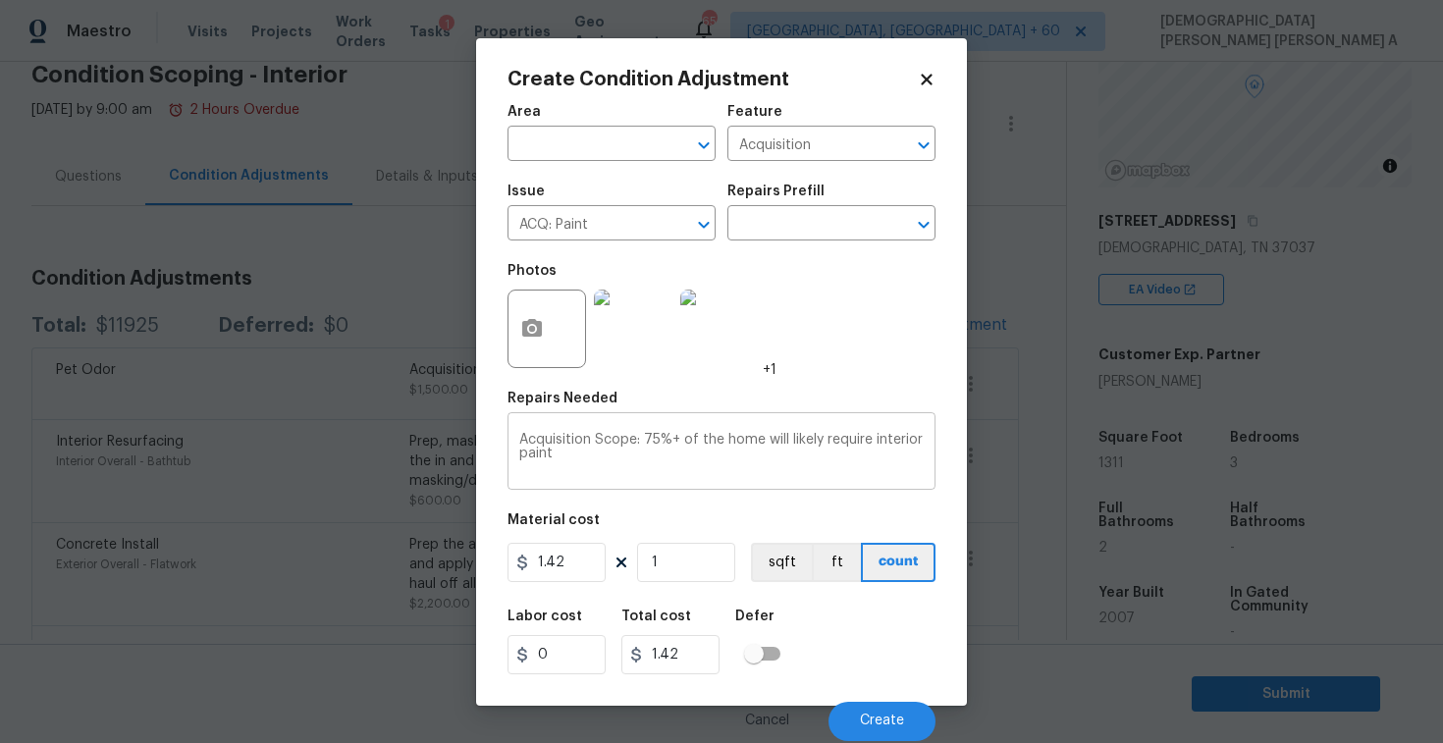
click at [667, 482] on div "Acquisition Scope: 75%+ of the home will likely require interior paint x ​" at bounding box center [722, 453] width 428 height 73
click at [701, 571] on input "1" at bounding box center [686, 562] width 98 height 39
type input "13"
type input "18.46"
type input "131"
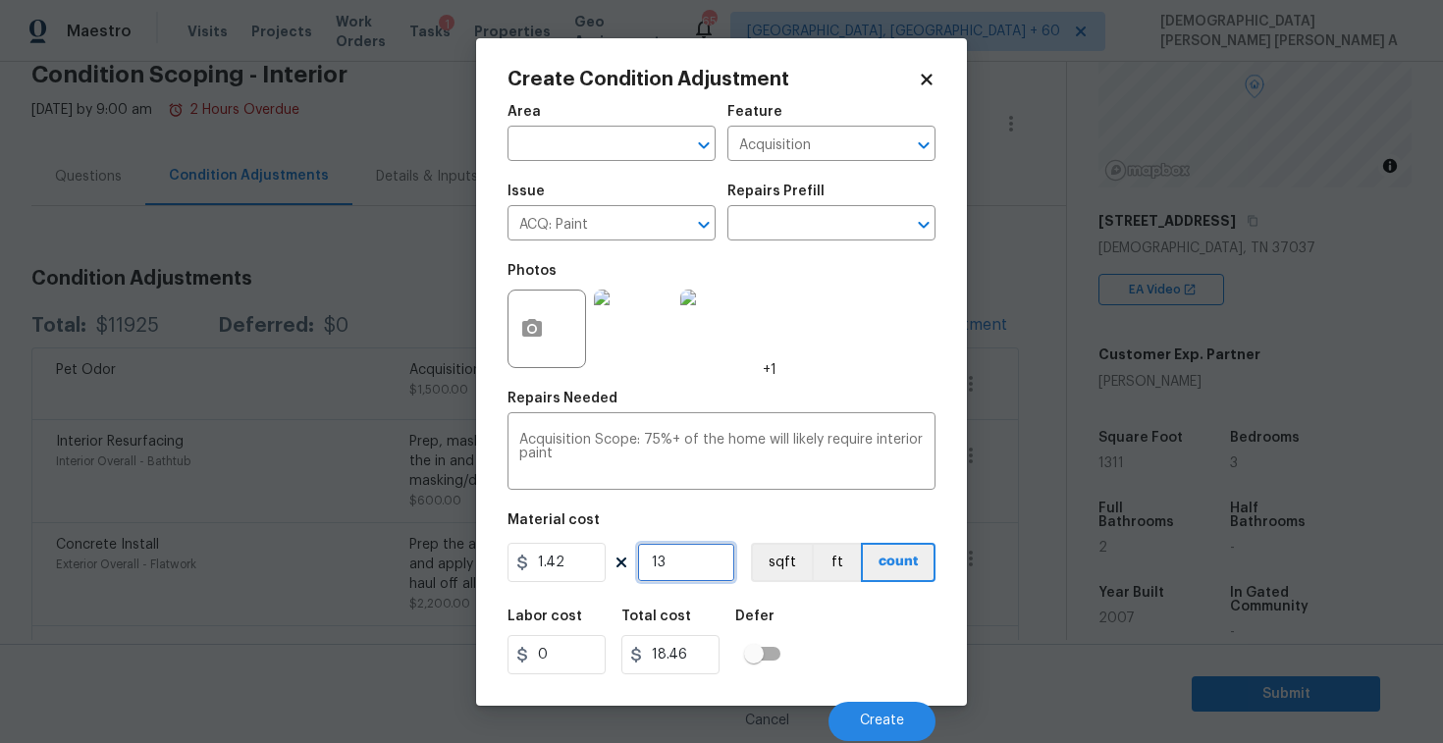
type input "186.02"
type input "1311"
type input "1861.62"
type input "1311"
click at [778, 549] on button "sqft" at bounding box center [781, 562] width 61 height 39
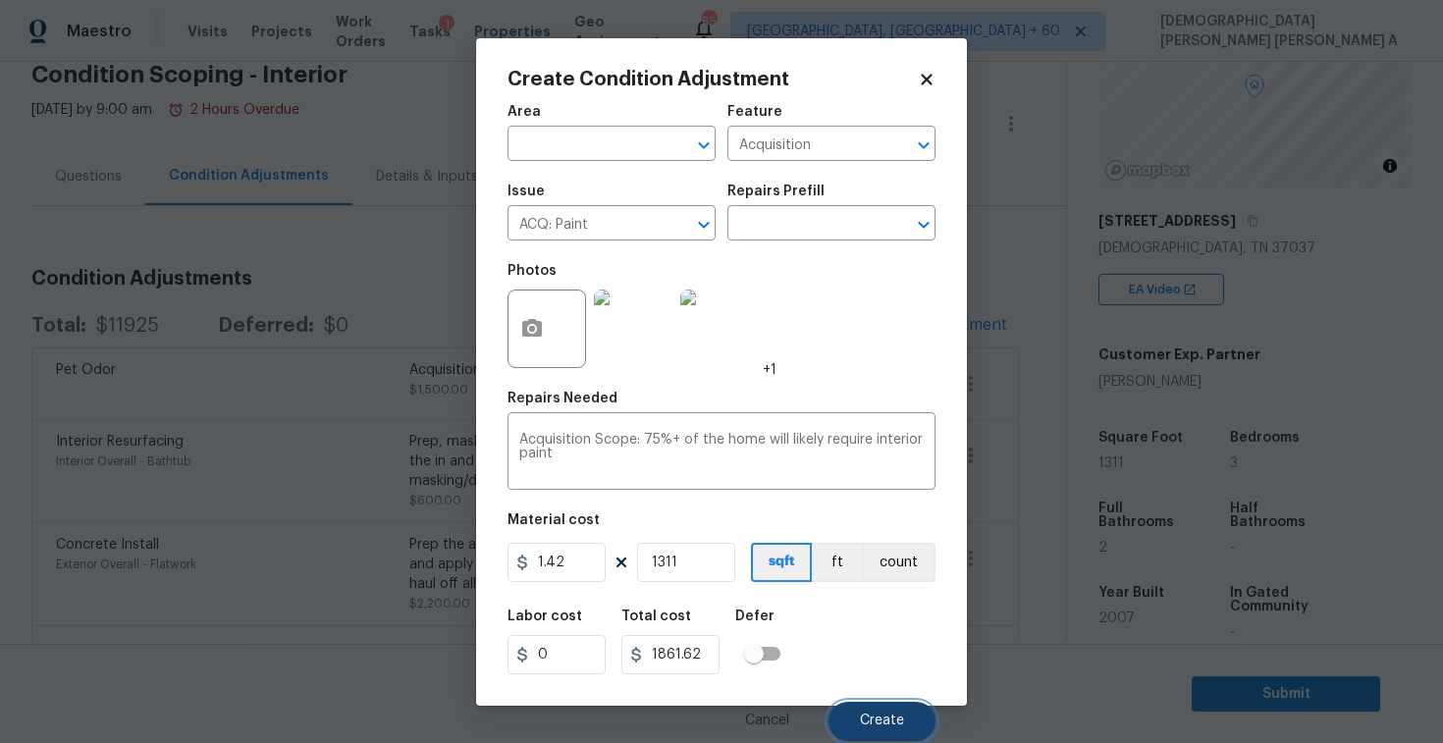
click at [912, 720] on button "Create" at bounding box center [882, 721] width 107 height 39
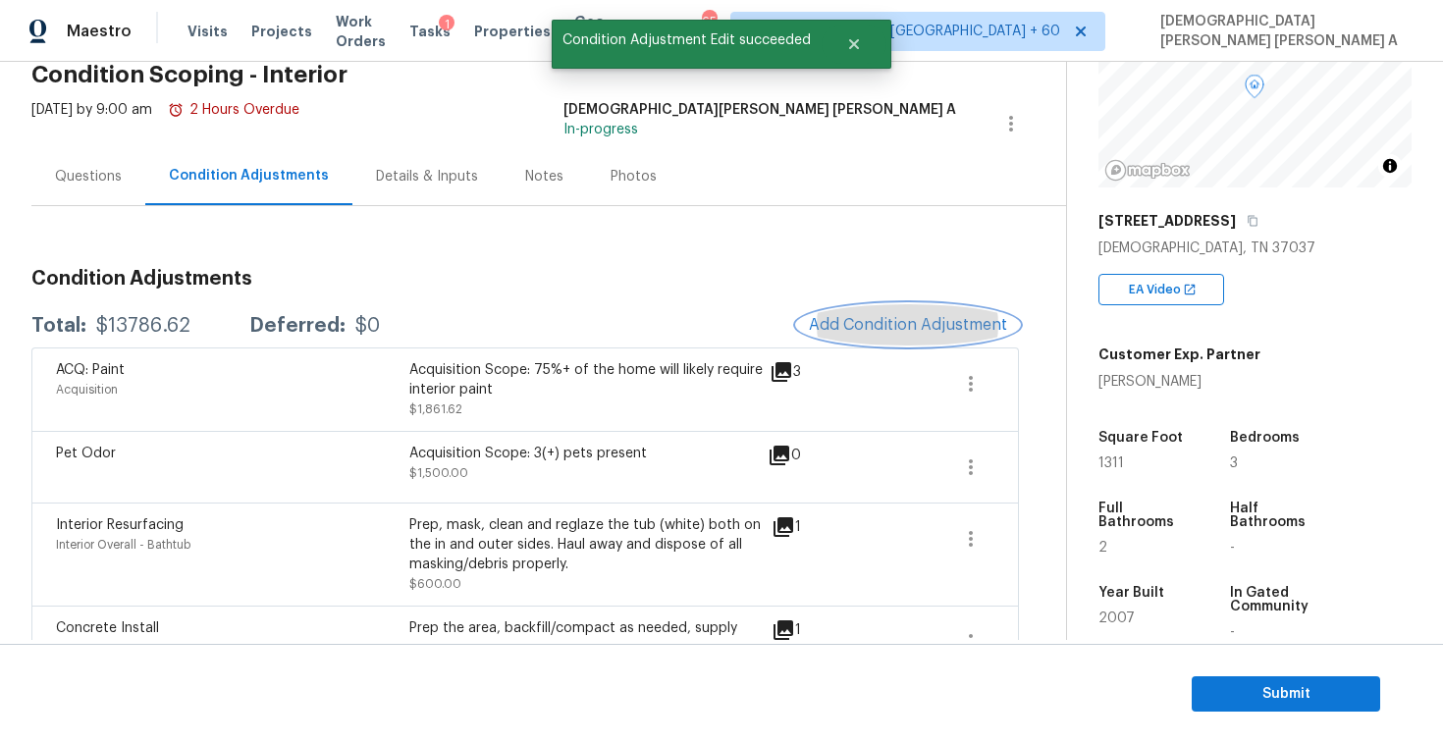
click at [893, 324] on span "Add Condition Adjustment" at bounding box center [908, 325] width 198 height 18
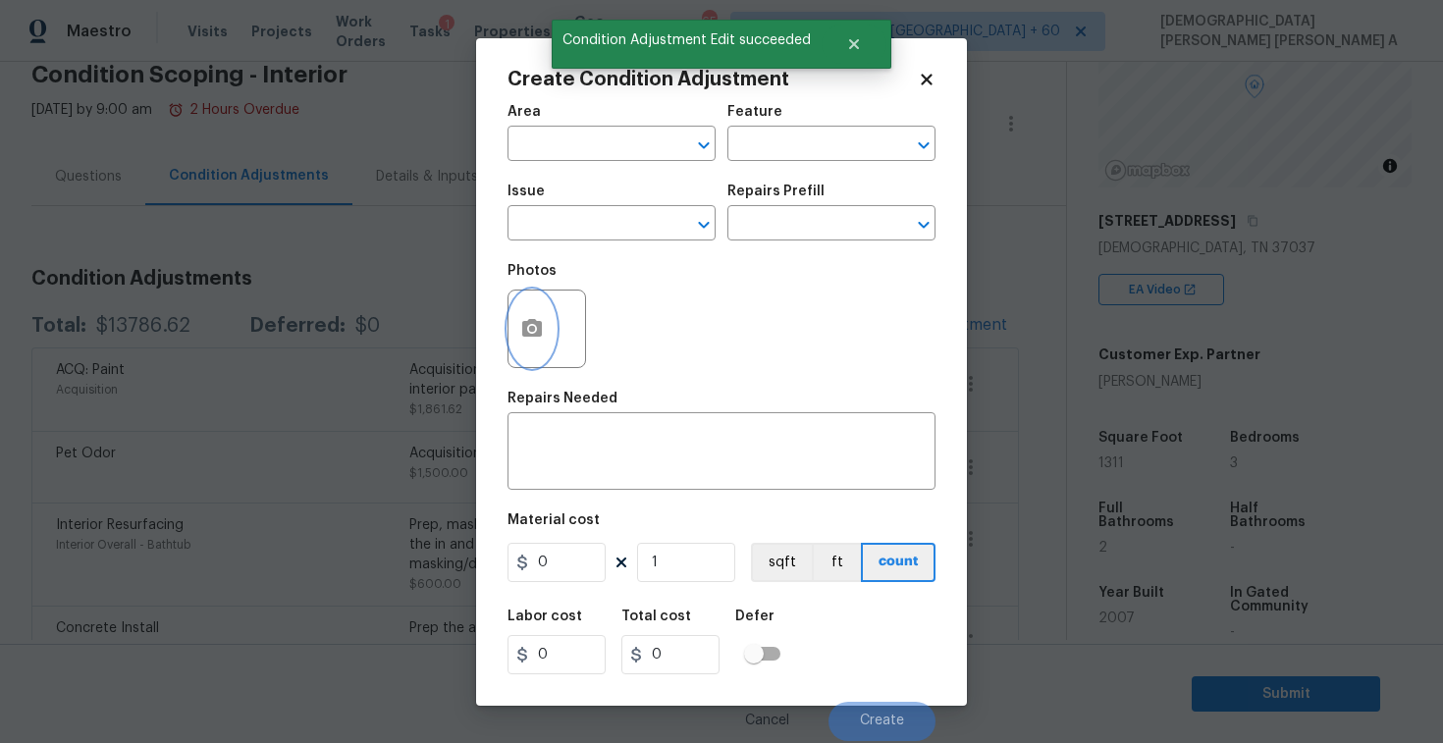
click at [541, 352] on button "button" at bounding box center [532, 329] width 47 height 77
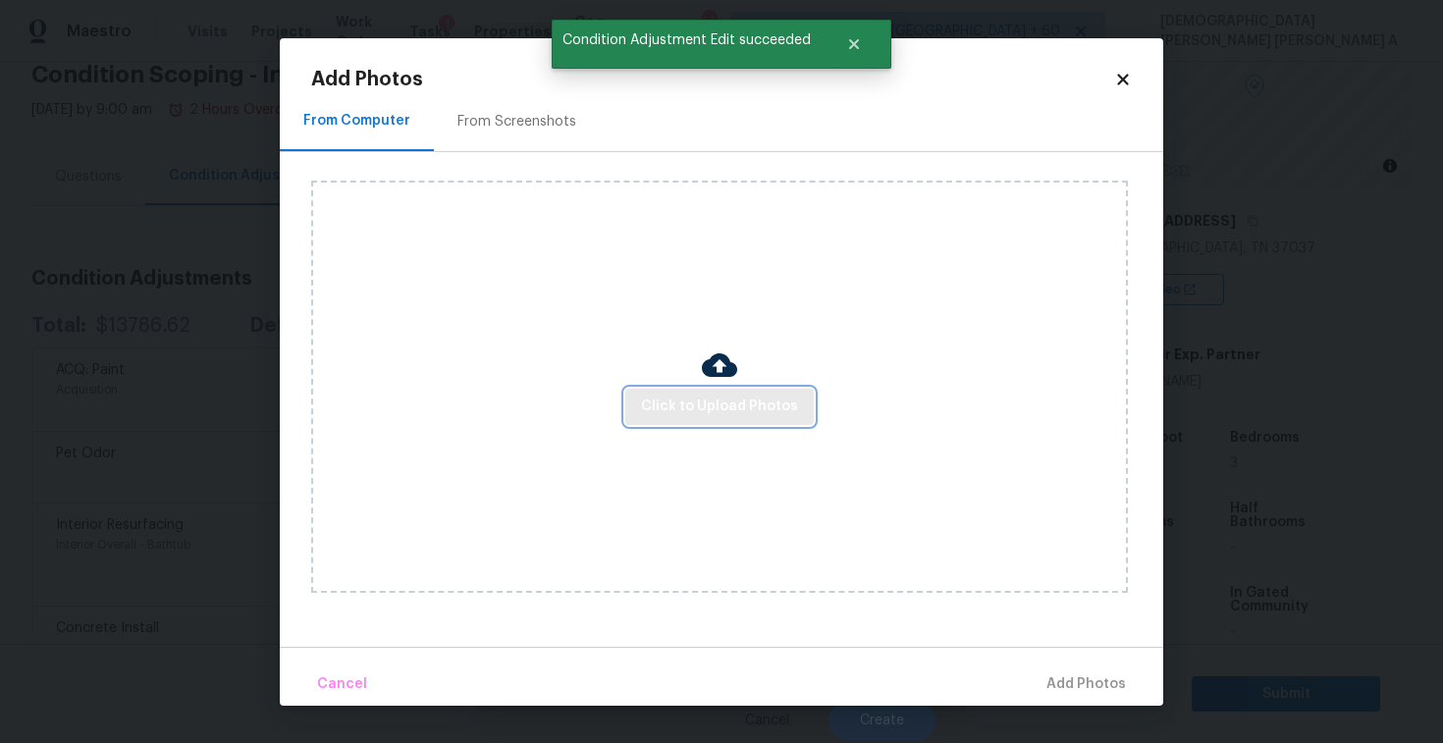
click at [756, 405] on span "Click to Upload Photos" at bounding box center [719, 407] width 157 height 25
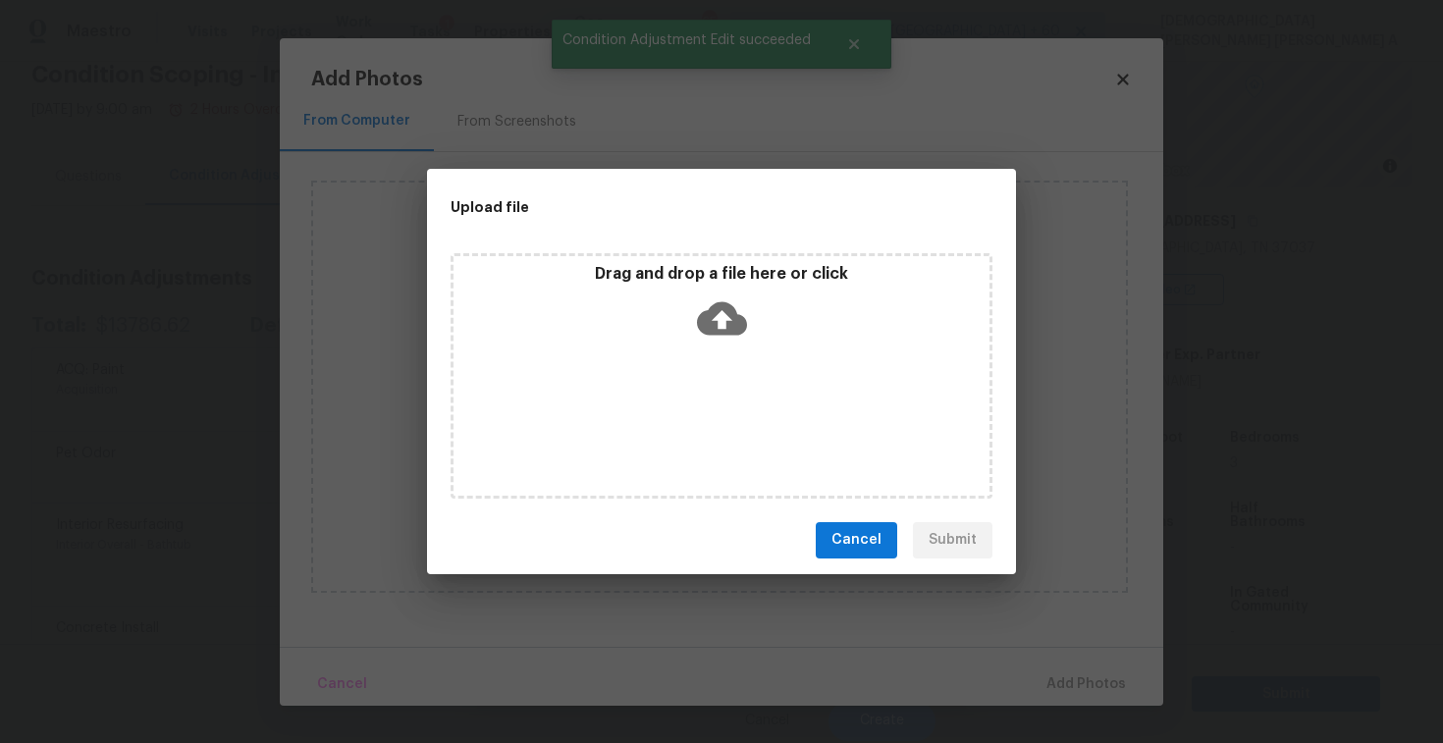
click at [741, 328] on icon at bounding box center [722, 317] width 50 height 33
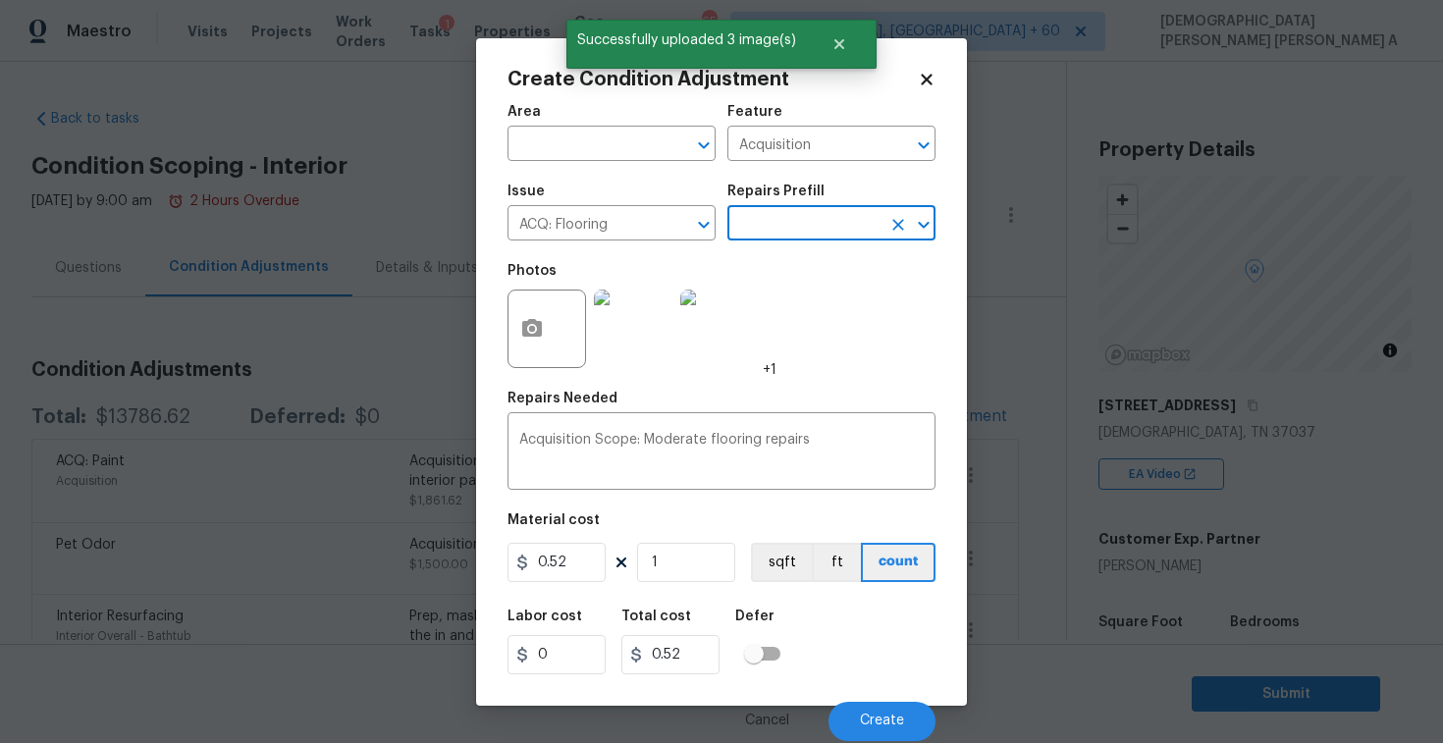
scroll to position [185, 0]
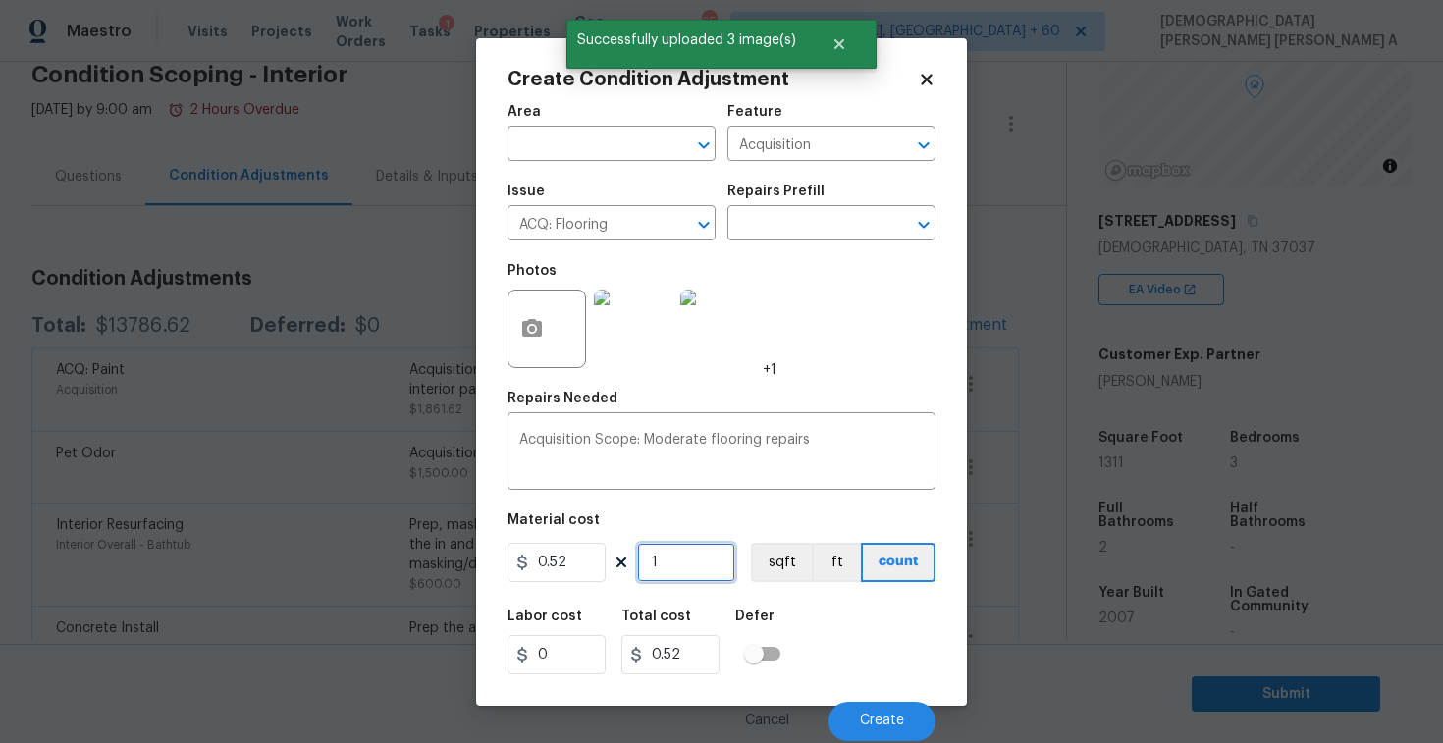
click at [693, 569] on input "1" at bounding box center [686, 562] width 98 height 39
type input "13"
type input "6.76"
type input "131"
type input "68.12"
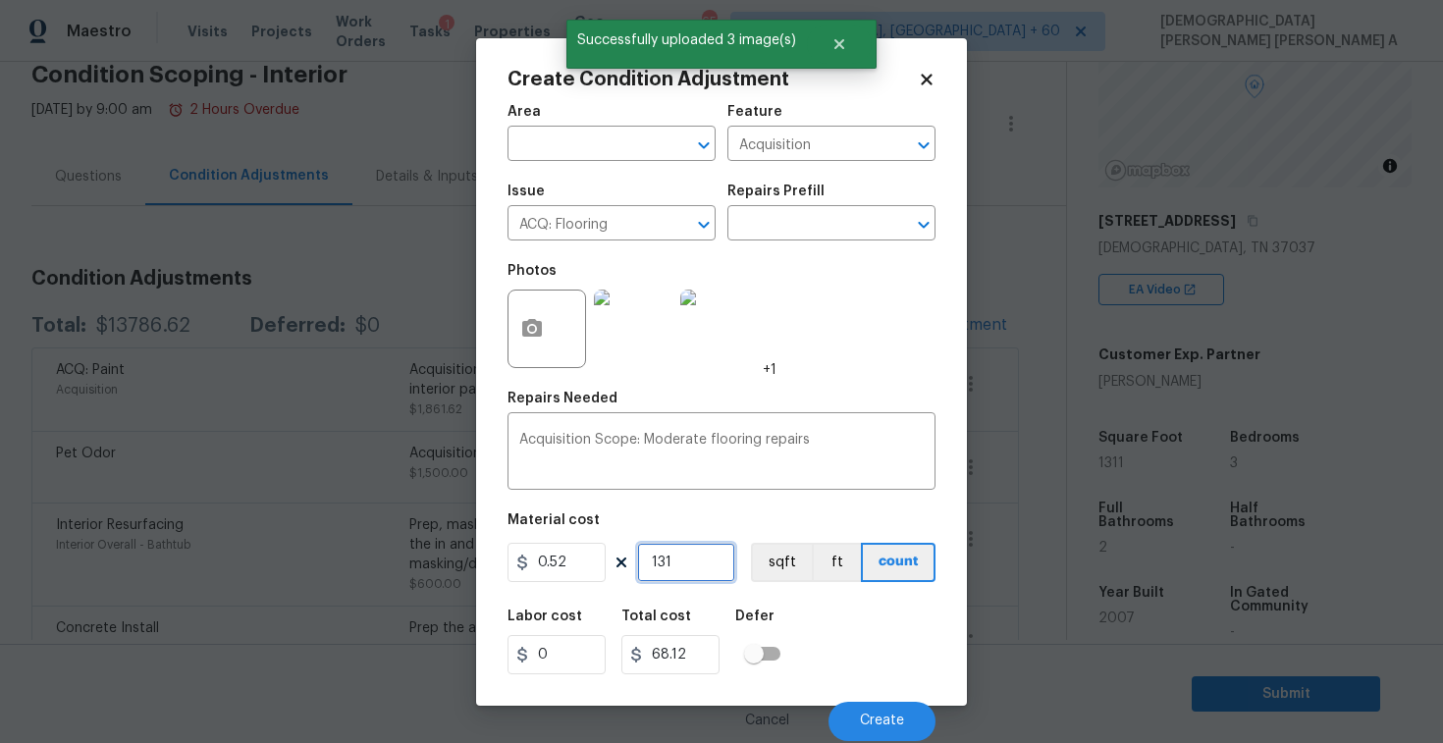
type input "1311"
type input "681.72"
type input "1311"
click at [910, 706] on button "Create" at bounding box center [882, 721] width 107 height 39
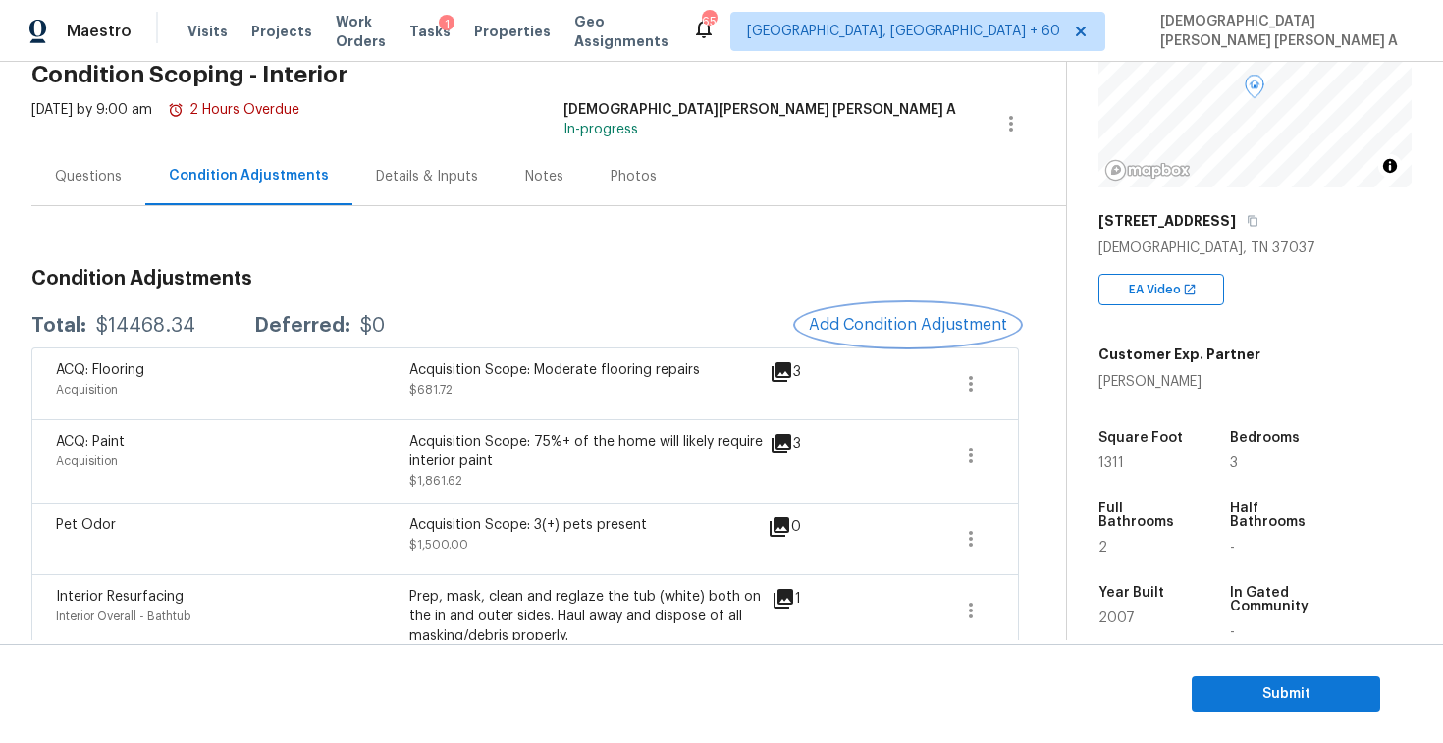
scroll to position [171, 0]
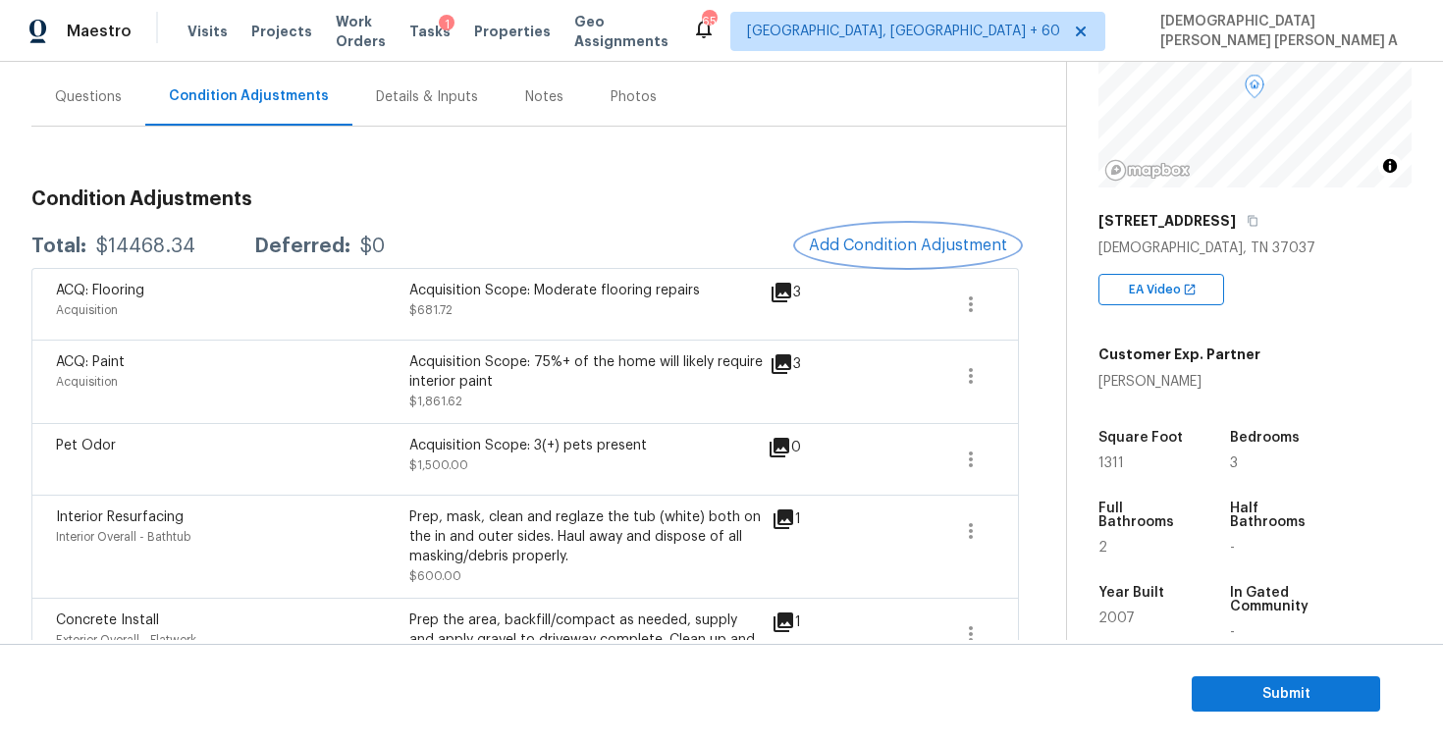
click at [948, 237] on span "Add Condition Adjustment" at bounding box center [908, 246] width 198 height 18
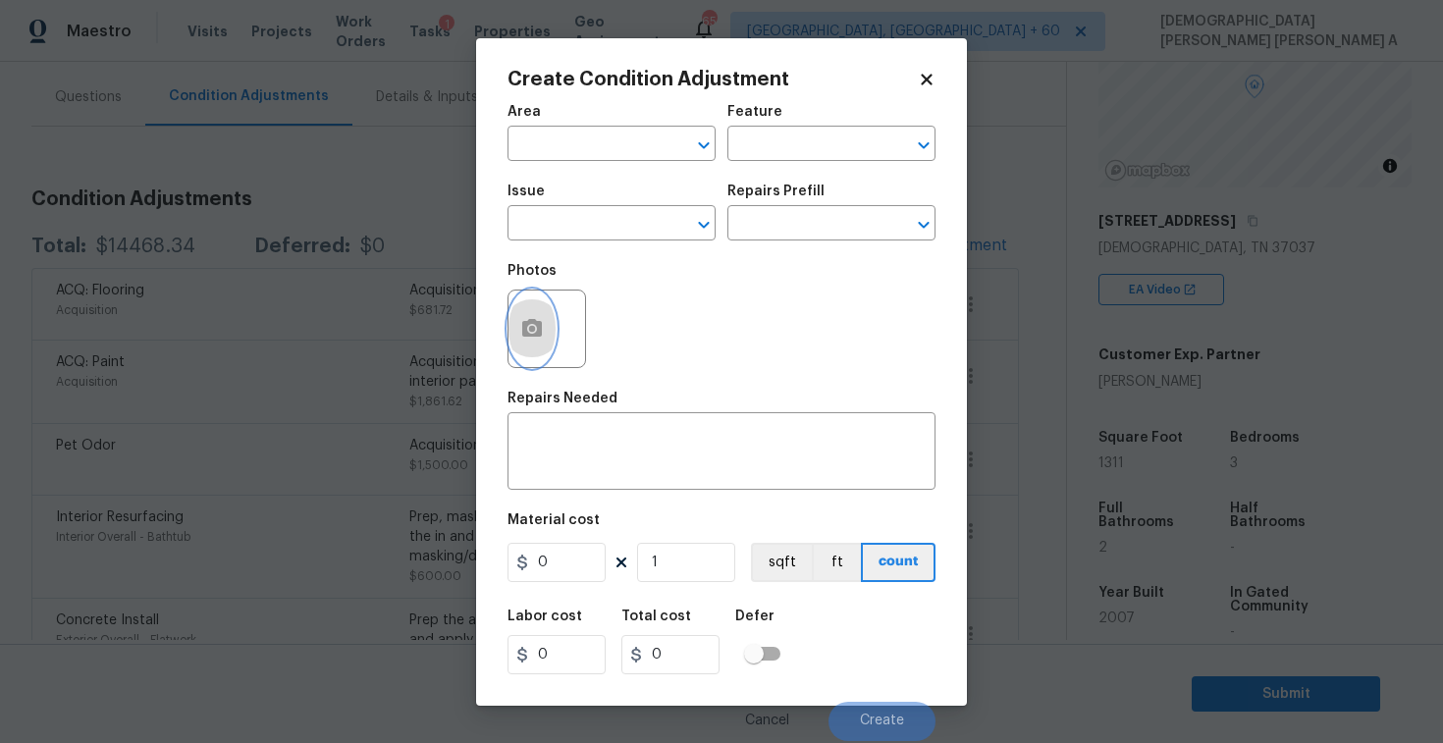
click at [524, 335] on icon "button" at bounding box center [532, 328] width 20 height 18
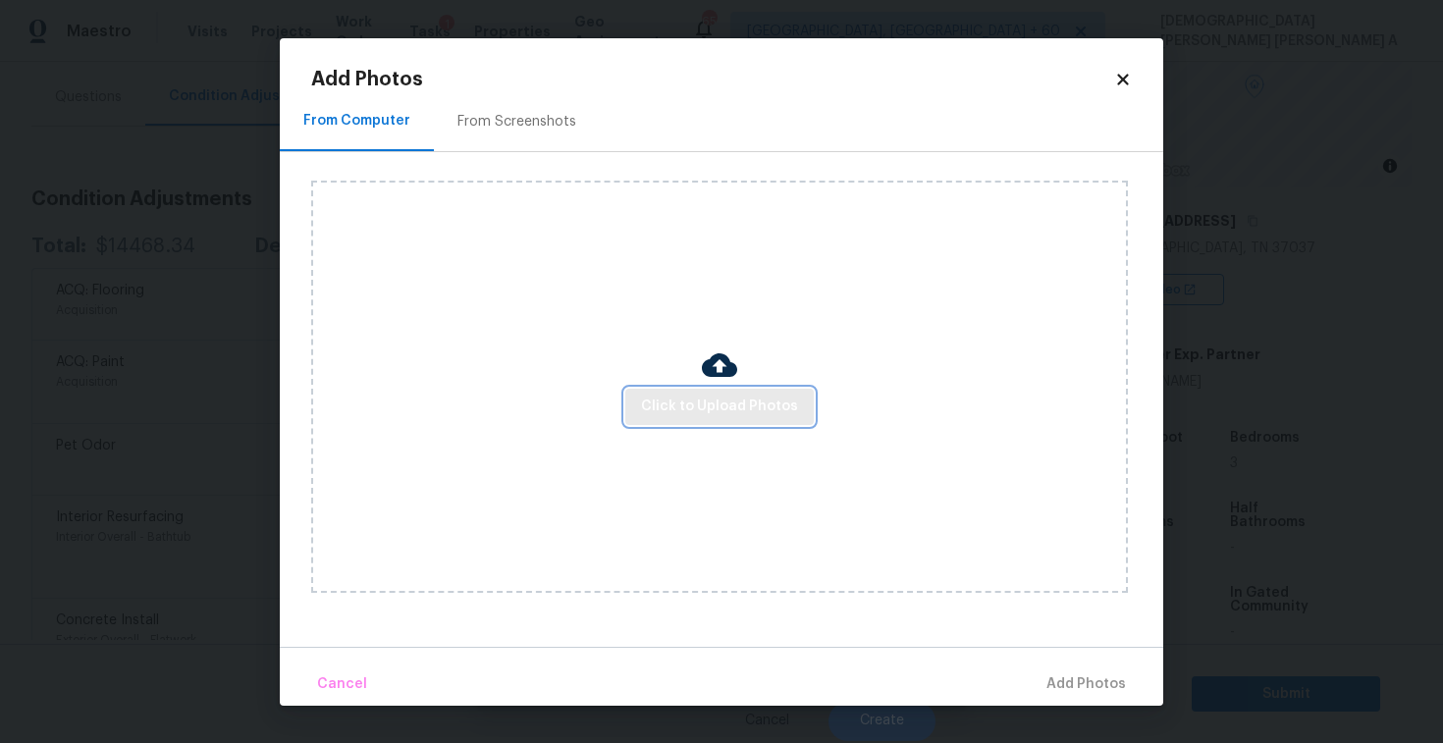
click at [723, 409] on span "Click to Upload Photos" at bounding box center [719, 407] width 157 height 25
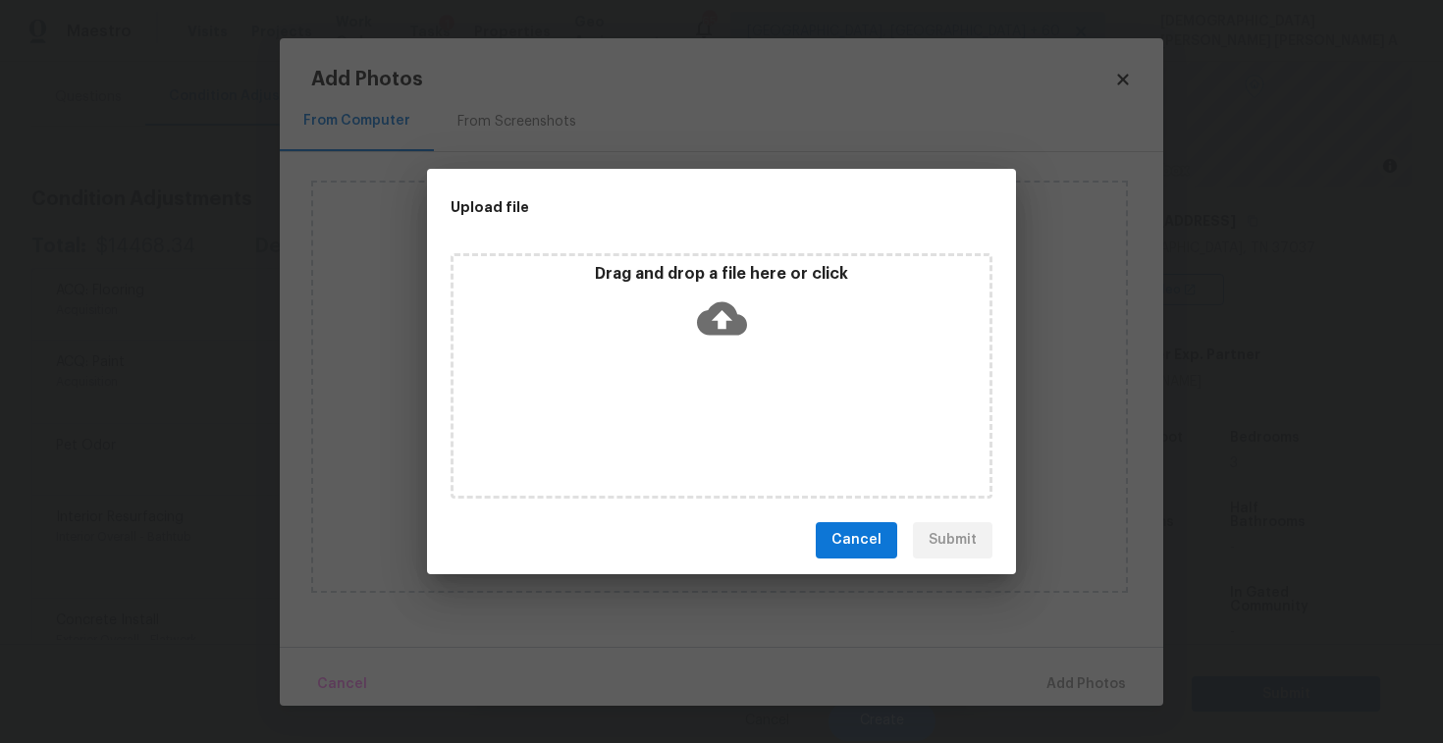
click at [715, 289] on div "Drag and drop a file here or click" at bounding box center [722, 306] width 536 height 84
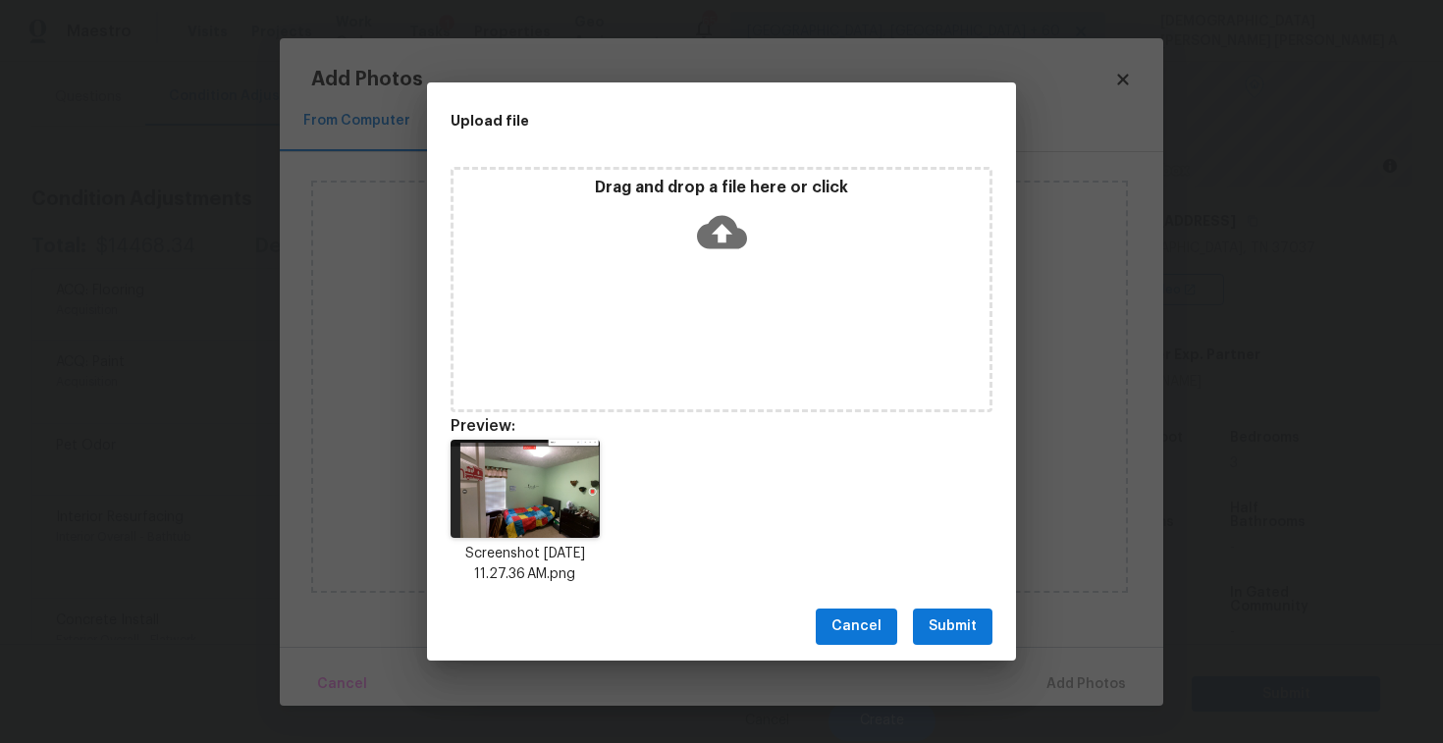
click at [956, 636] on span "Submit" at bounding box center [953, 627] width 48 height 25
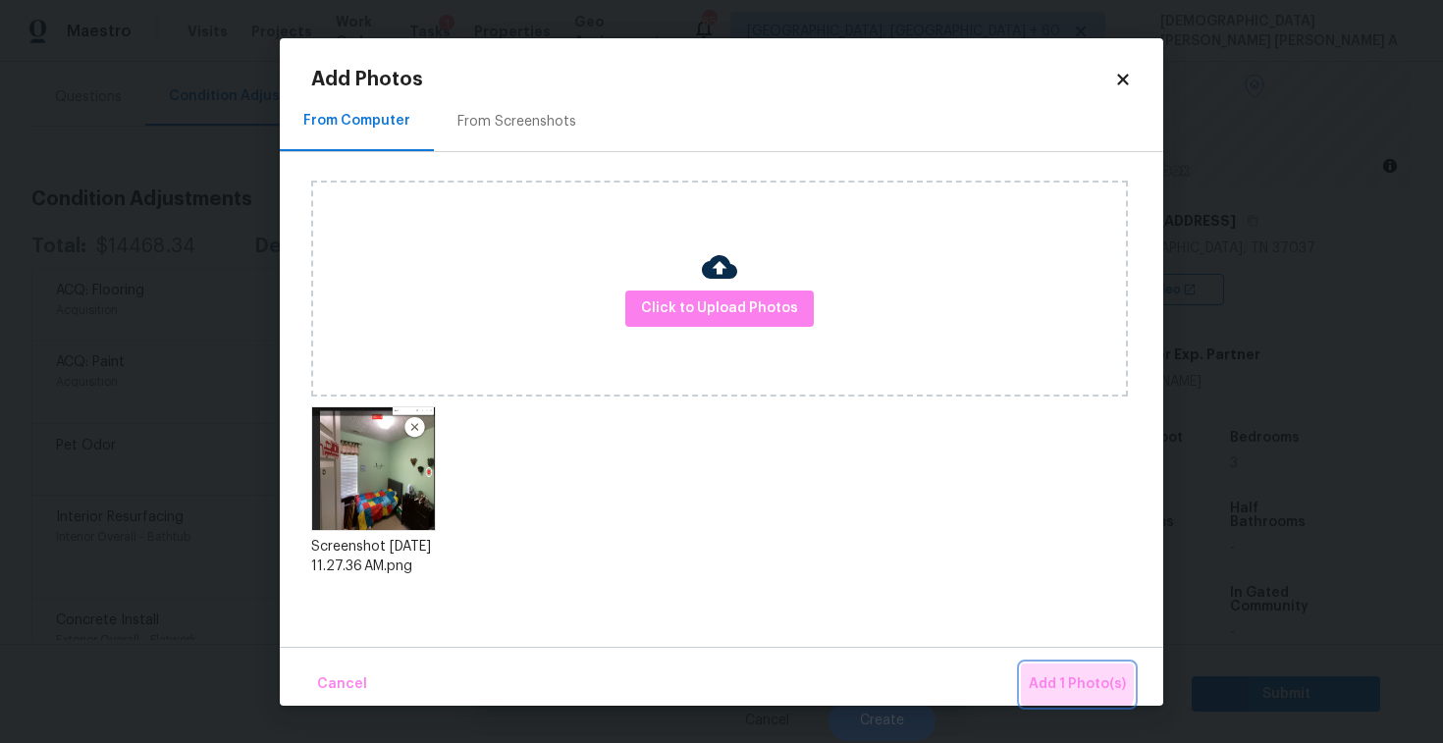
click at [1049, 669] on button "Add 1 Photo(s)" at bounding box center [1077, 685] width 113 height 42
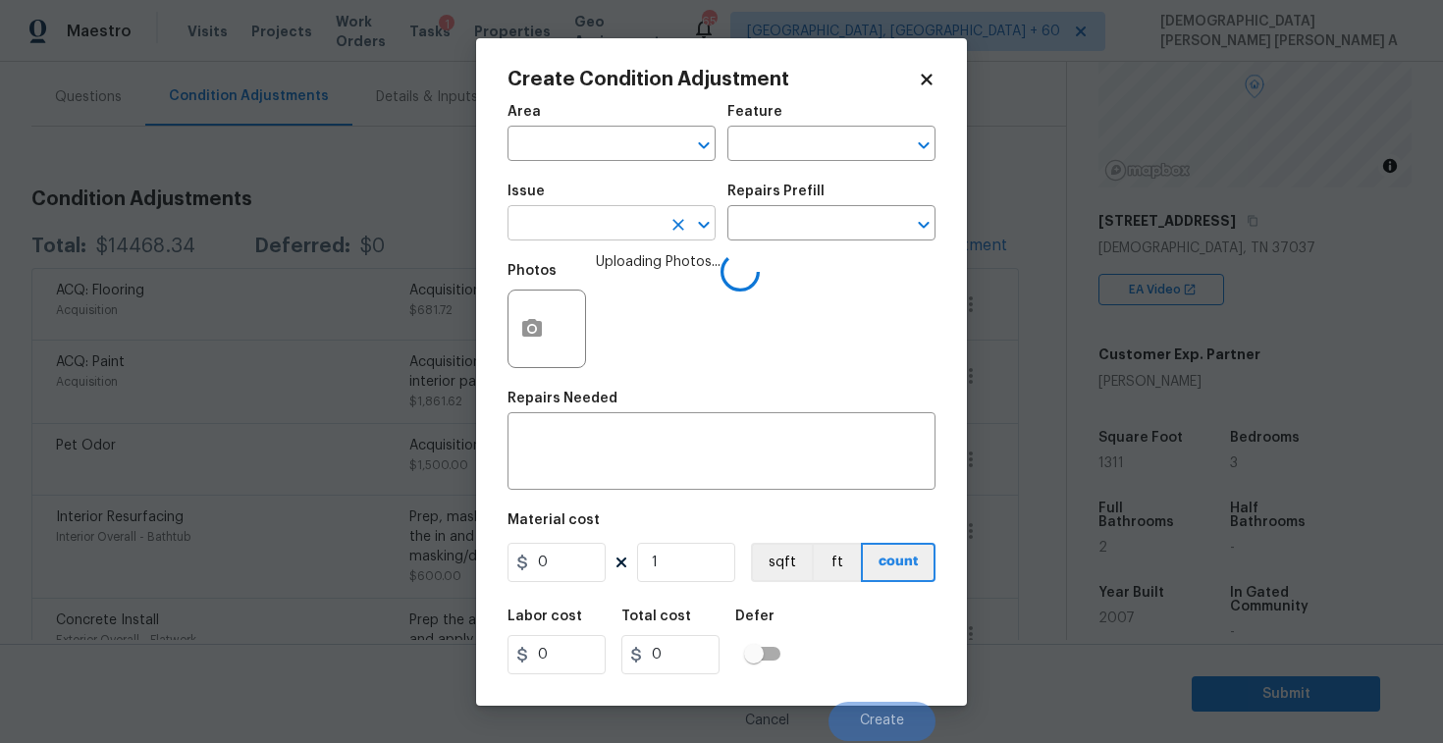
click at [633, 235] on input "text" at bounding box center [584, 225] width 153 height 30
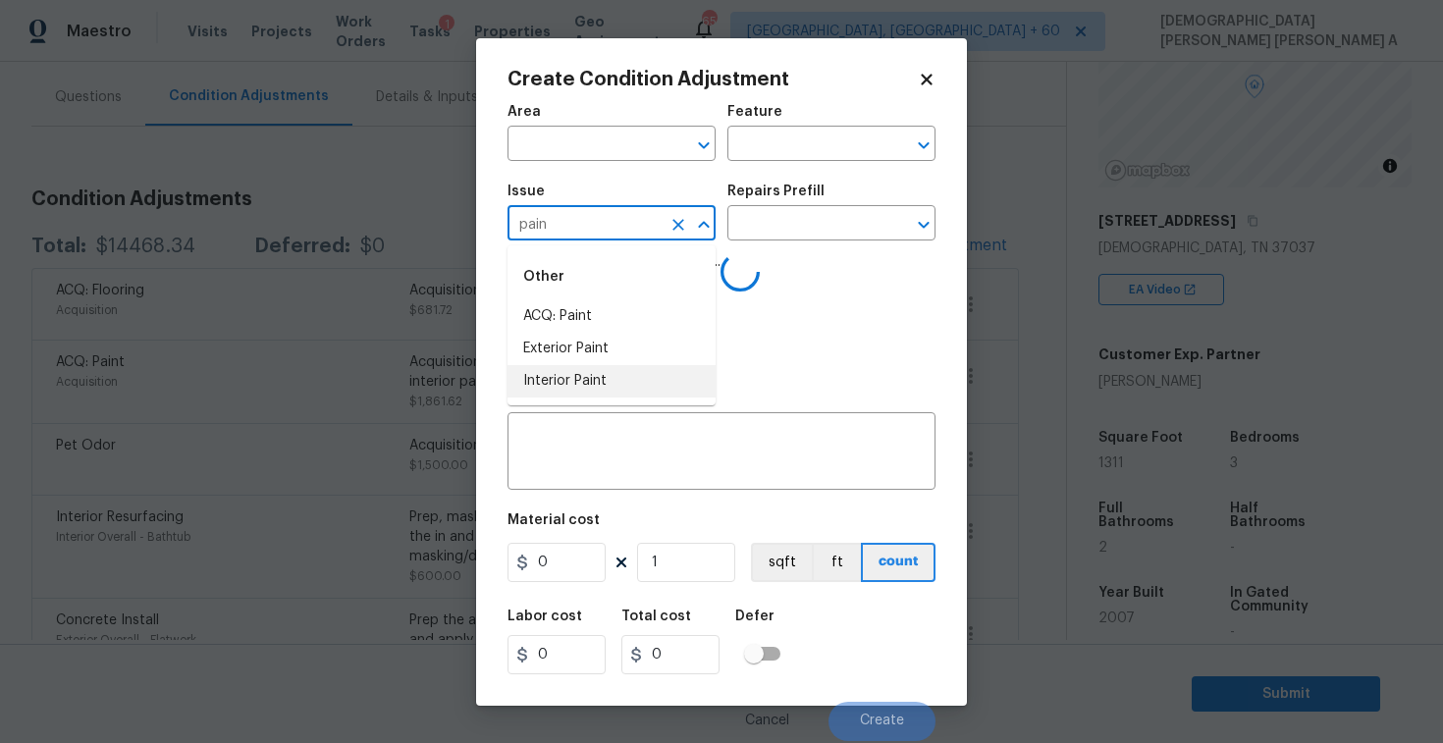
click at [648, 380] on li "Interior Paint" at bounding box center [612, 381] width 208 height 32
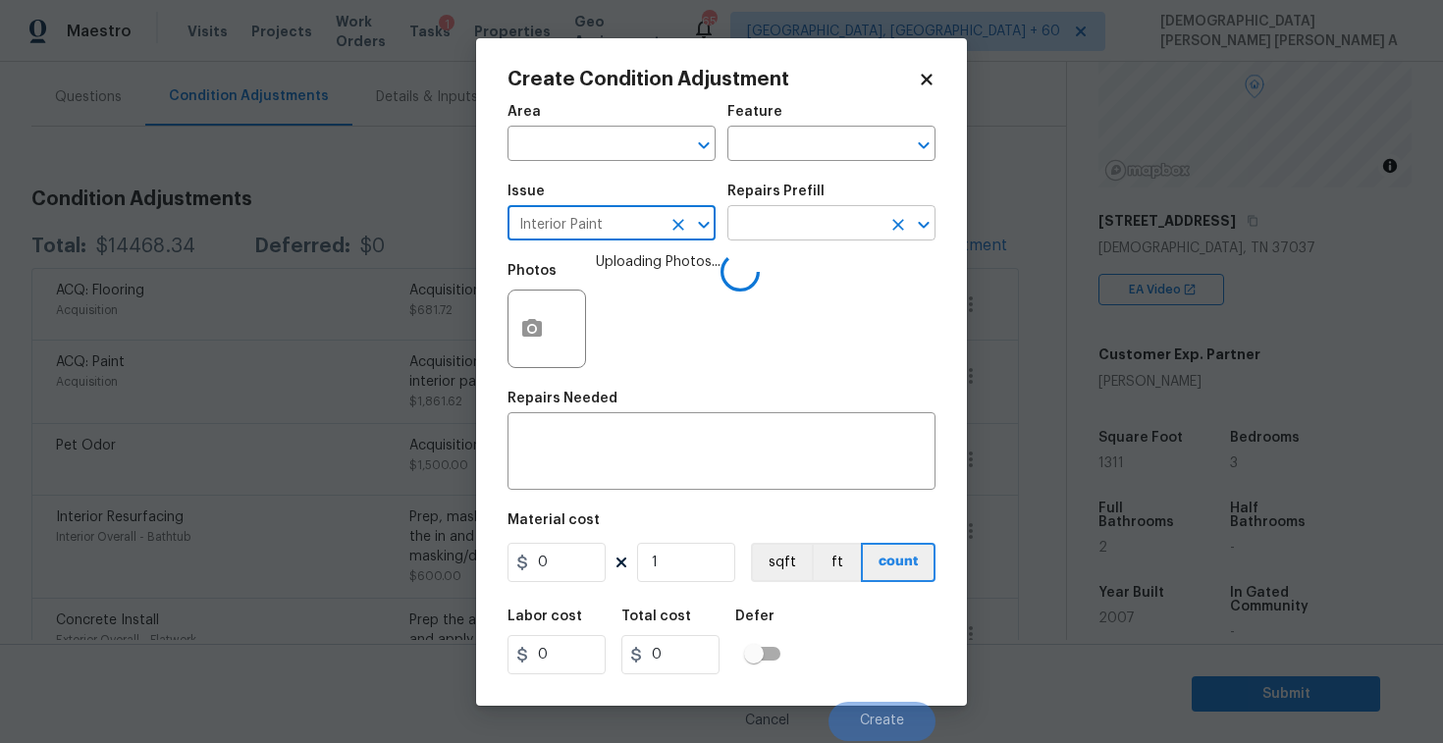
type input "Interior Paint"
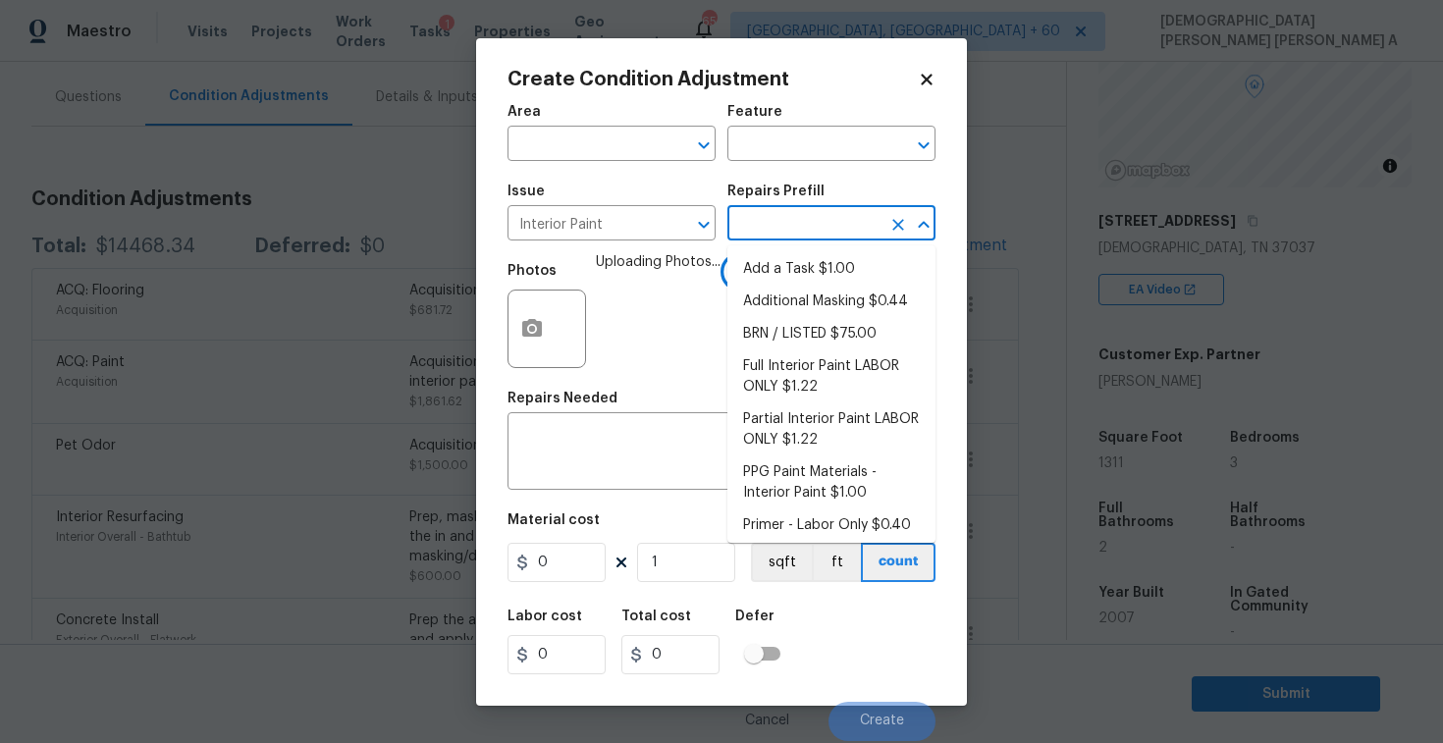
click at [847, 227] on input "text" at bounding box center [804, 225] width 153 height 30
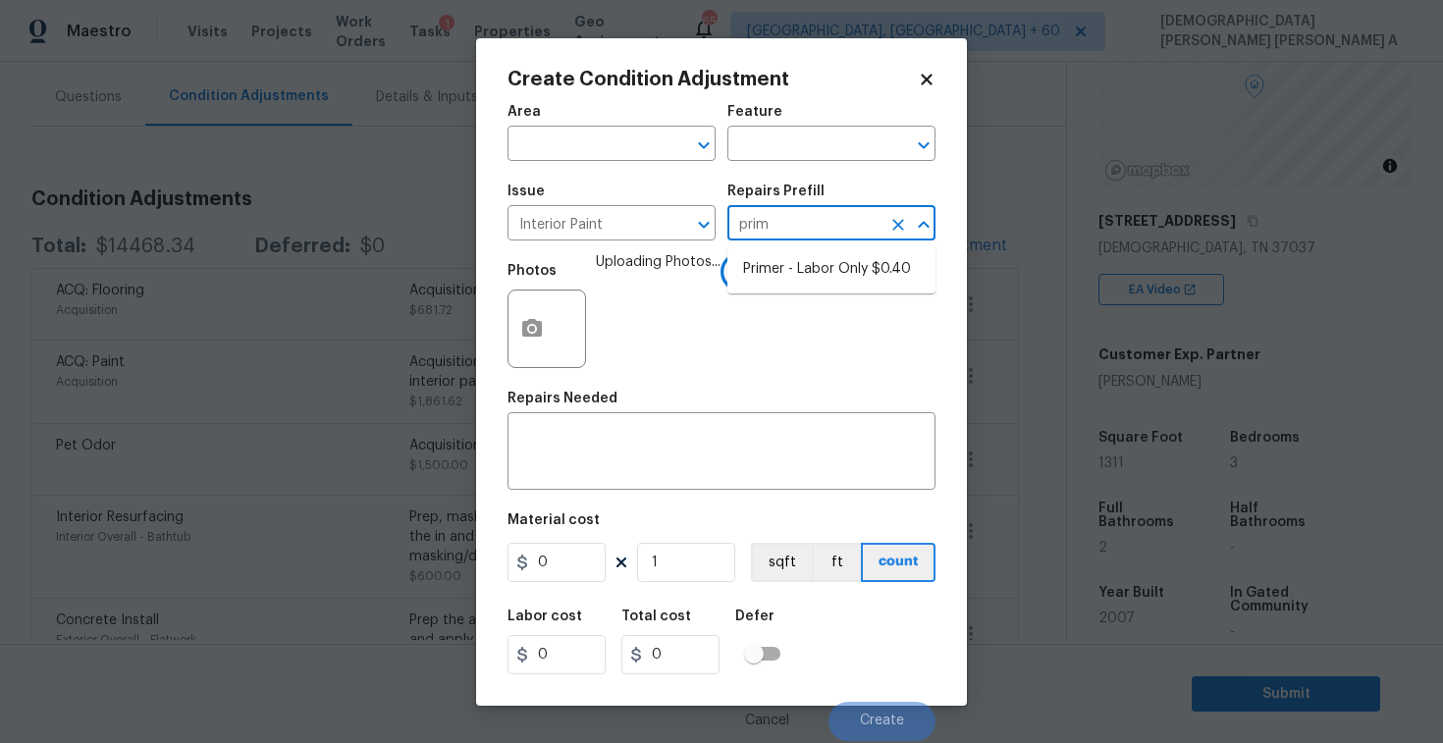
type input "prime"
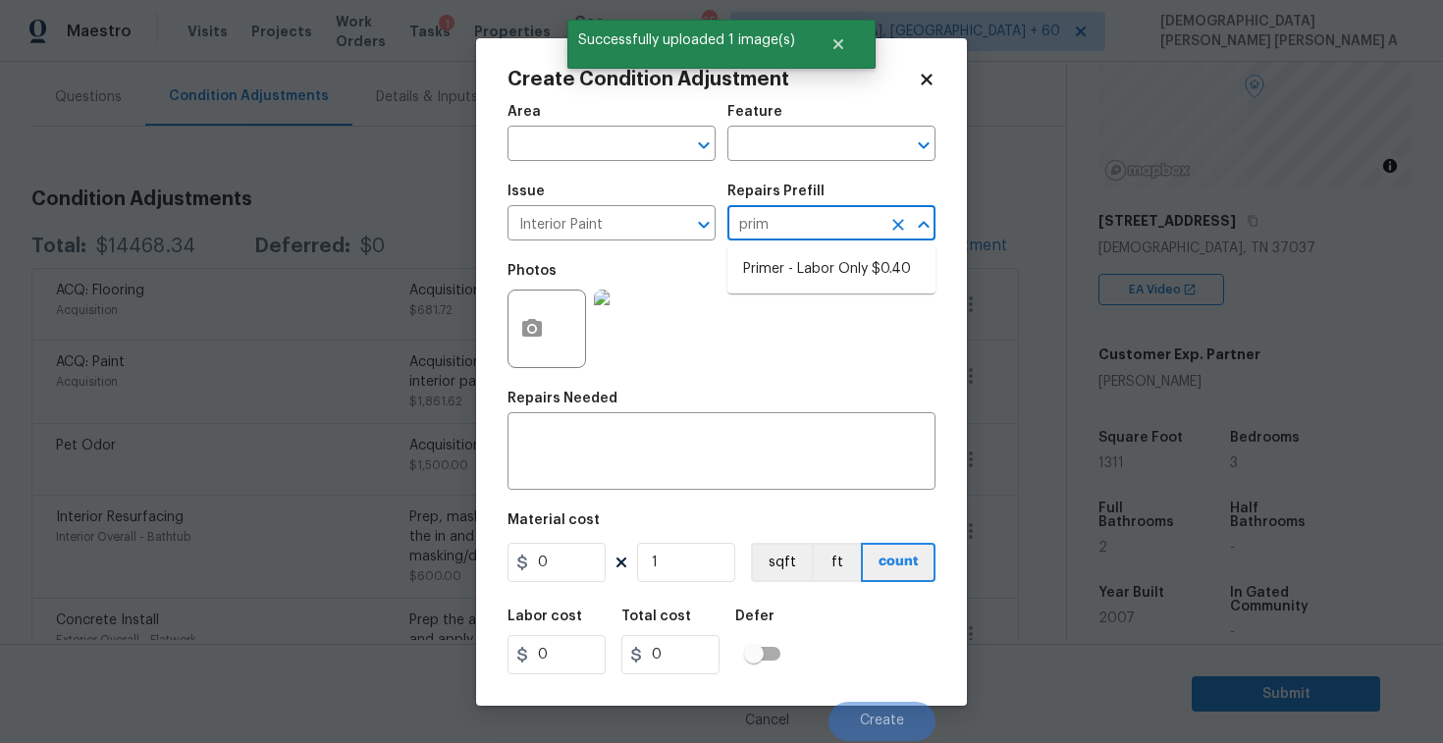
type input "prime"
click at [809, 270] on li "Primer - Labor Only $0.40" at bounding box center [832, 269] width 208 height 32
type input "Overall Paint"
type textarea "Interior primer - PRIMER PROVIDED BY OPENDOOR - All nails, screws, drywall anch…"
type input "0.4"
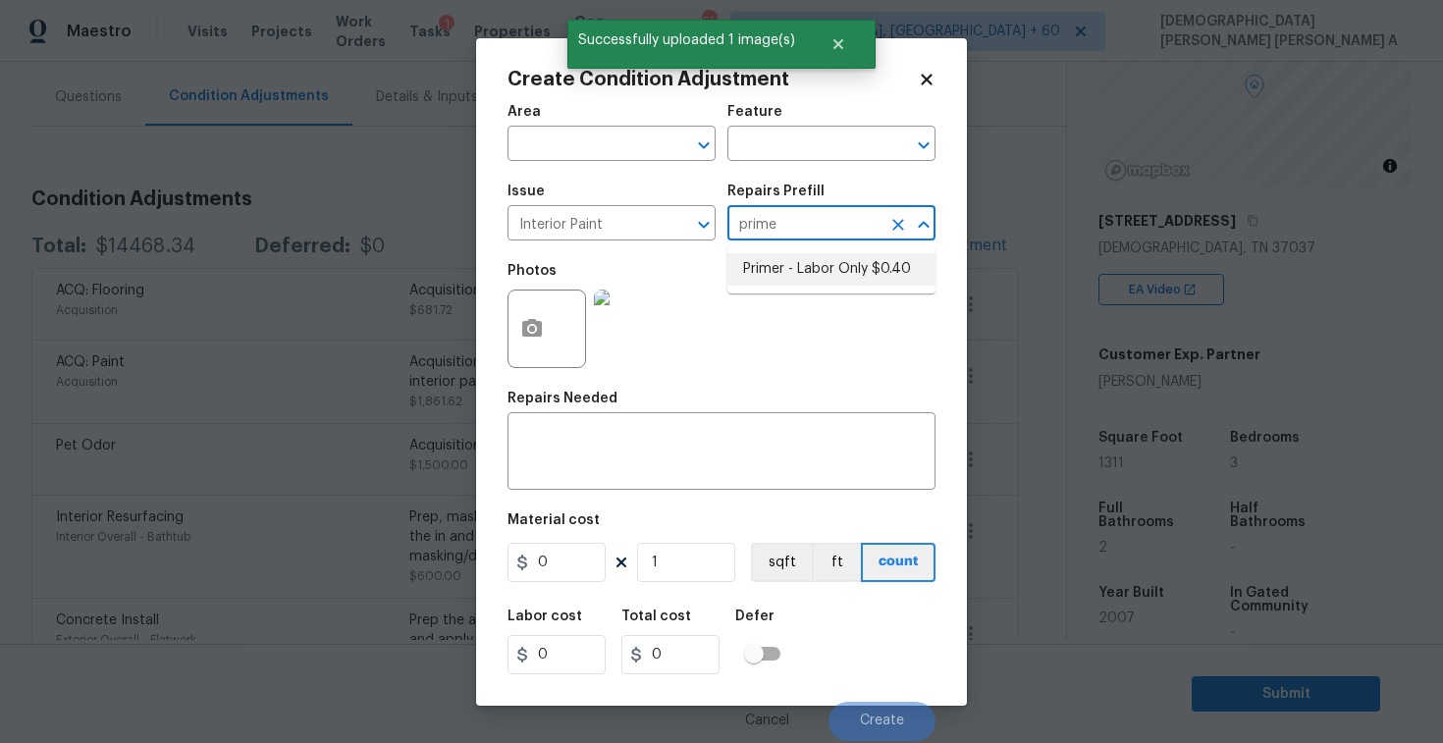
type input "0.4"
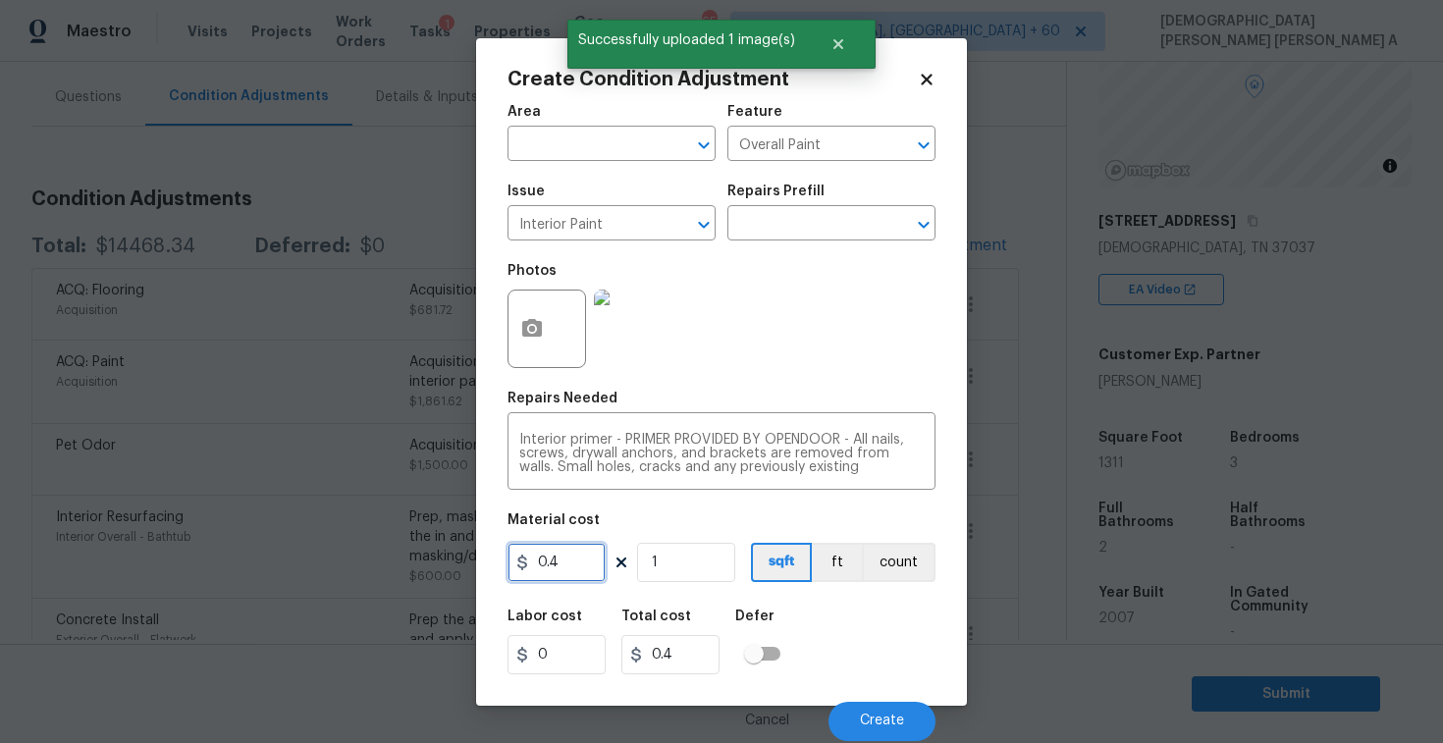
click at [581, 571] on input "0.4" at bounding box center [557, 562] width 98 height 39
type input "200"
click at [888, 716] on span "Create" at bounding box center [882, 721] width 44 height 15
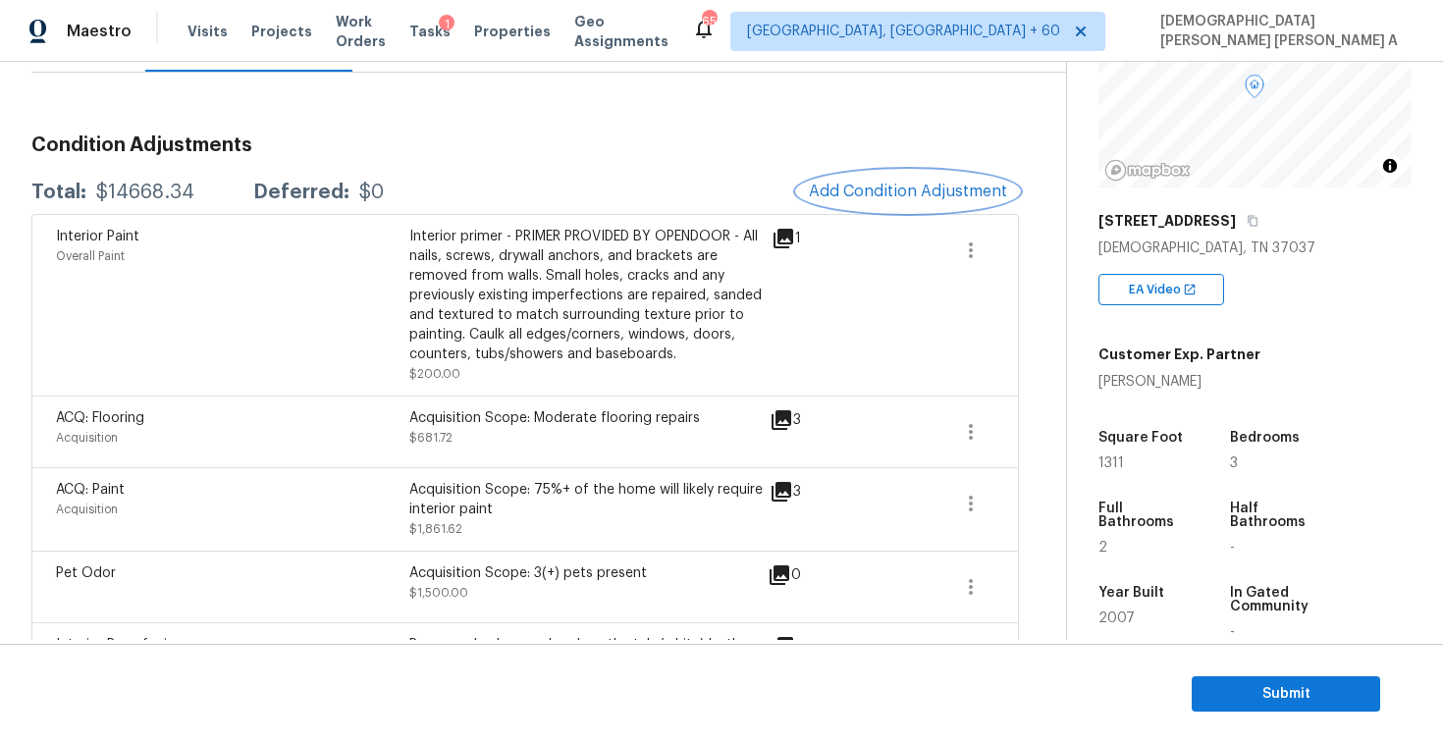
scroll to position [327, 0]
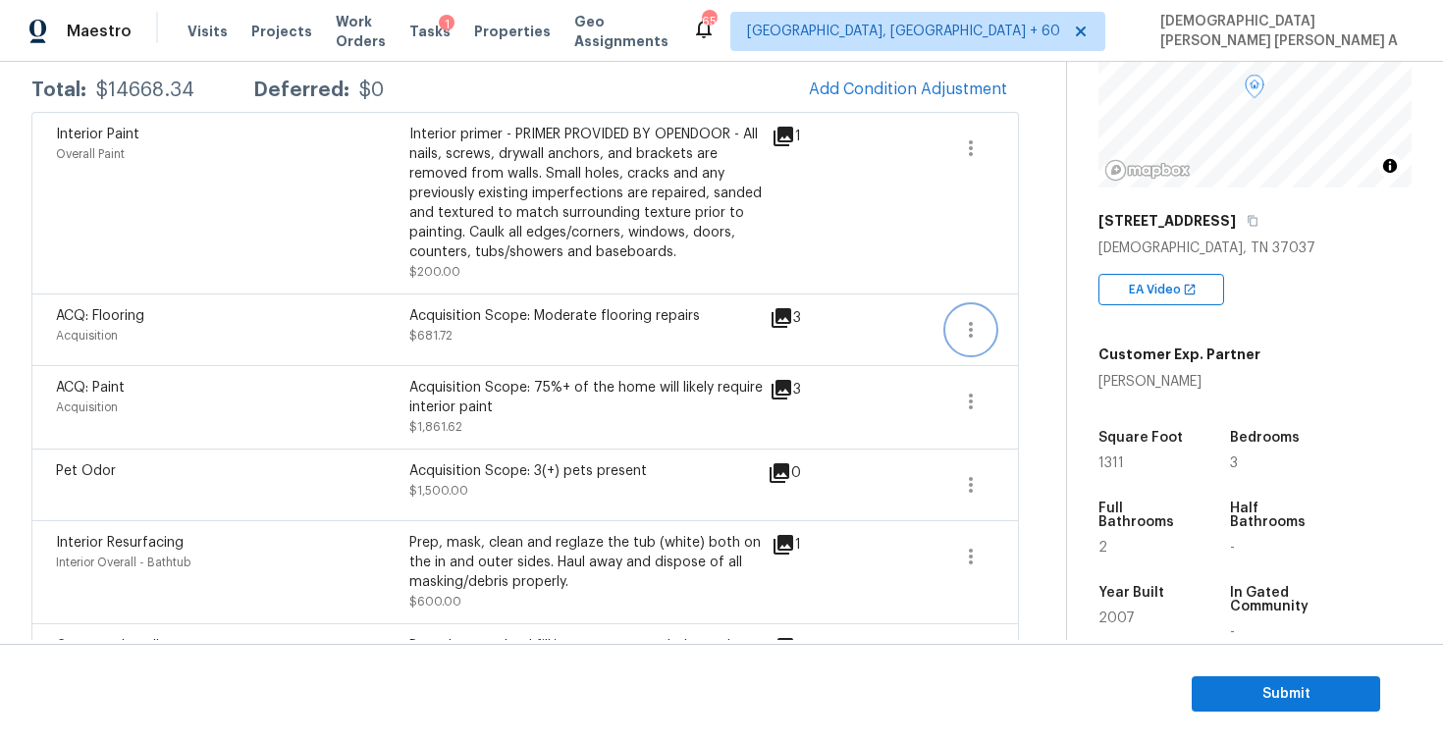
click at [968, 333] on icon "button" at bounding box center [971, 330] width 24 height 24
click at [1008, 332] on div "Edit" at bounding box center [1082, 327] width 153 height 20
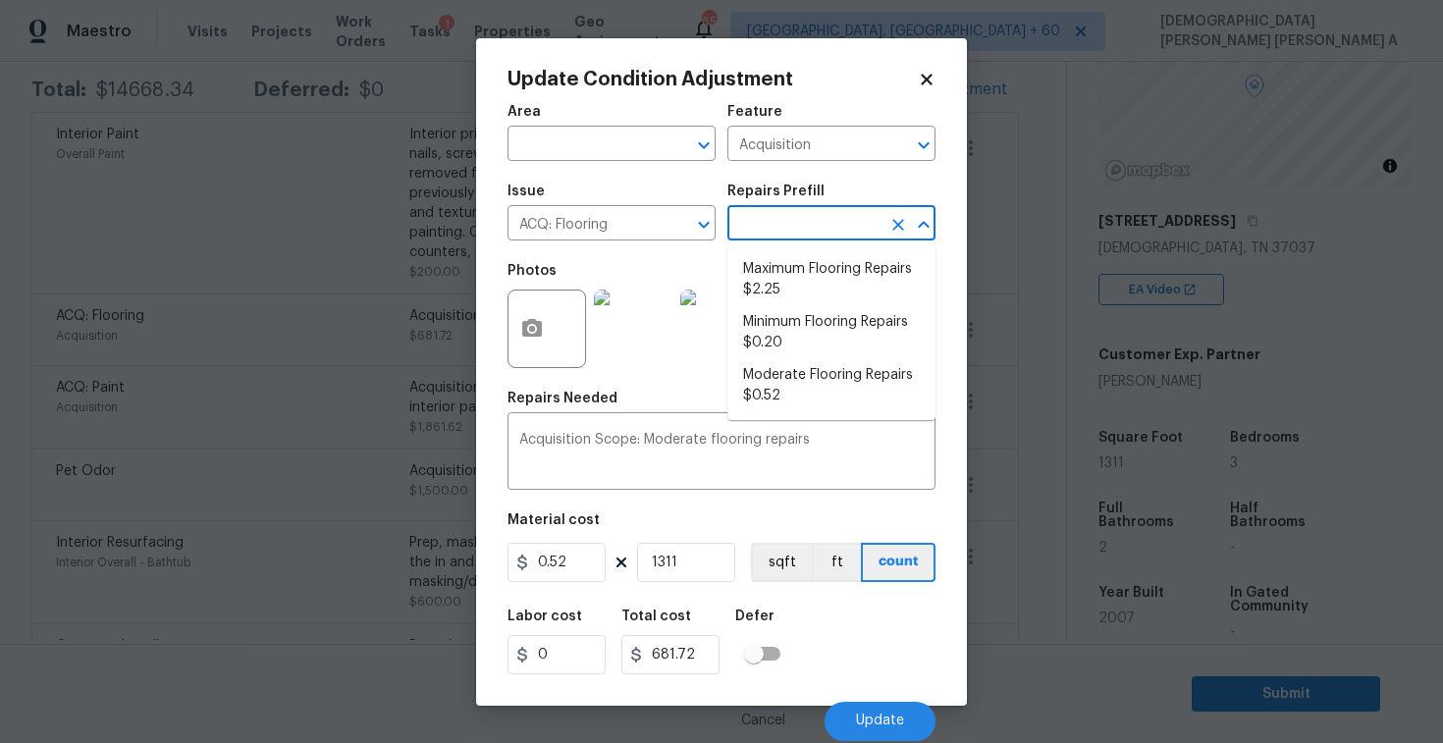
click at [804, 232] on input "text" at bounding box center [804, 225] width 153 height 30
click at [816, 331] on li "Minimum Flooring Repairs $0.20" at bounding box center [832, 332] width 208 height 53
type textarea "Acquisition Scope: Minimum flooring repairs"
type input "0.2"
type input "262.2"
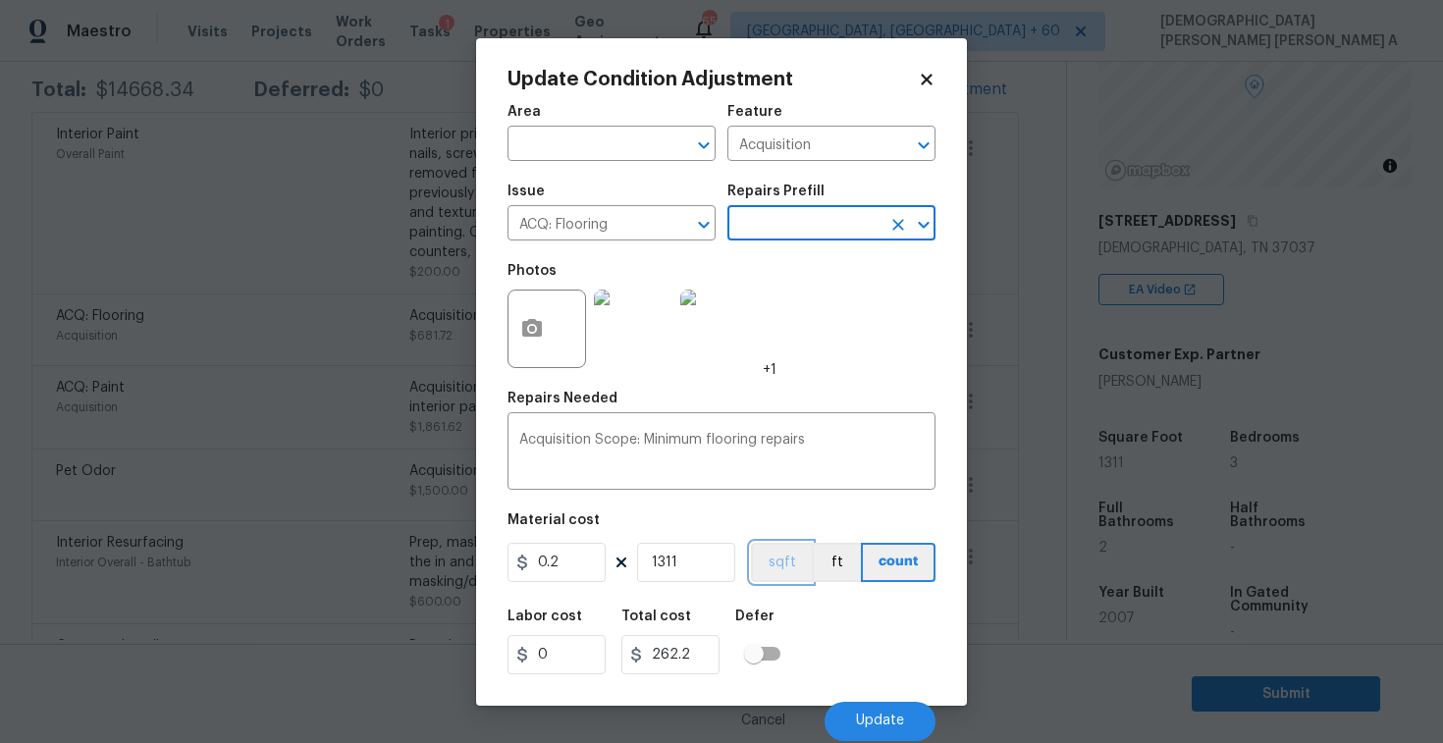
click at [792, 561] on button "sqft" at bounding box center [781, 562] width 61 height 39
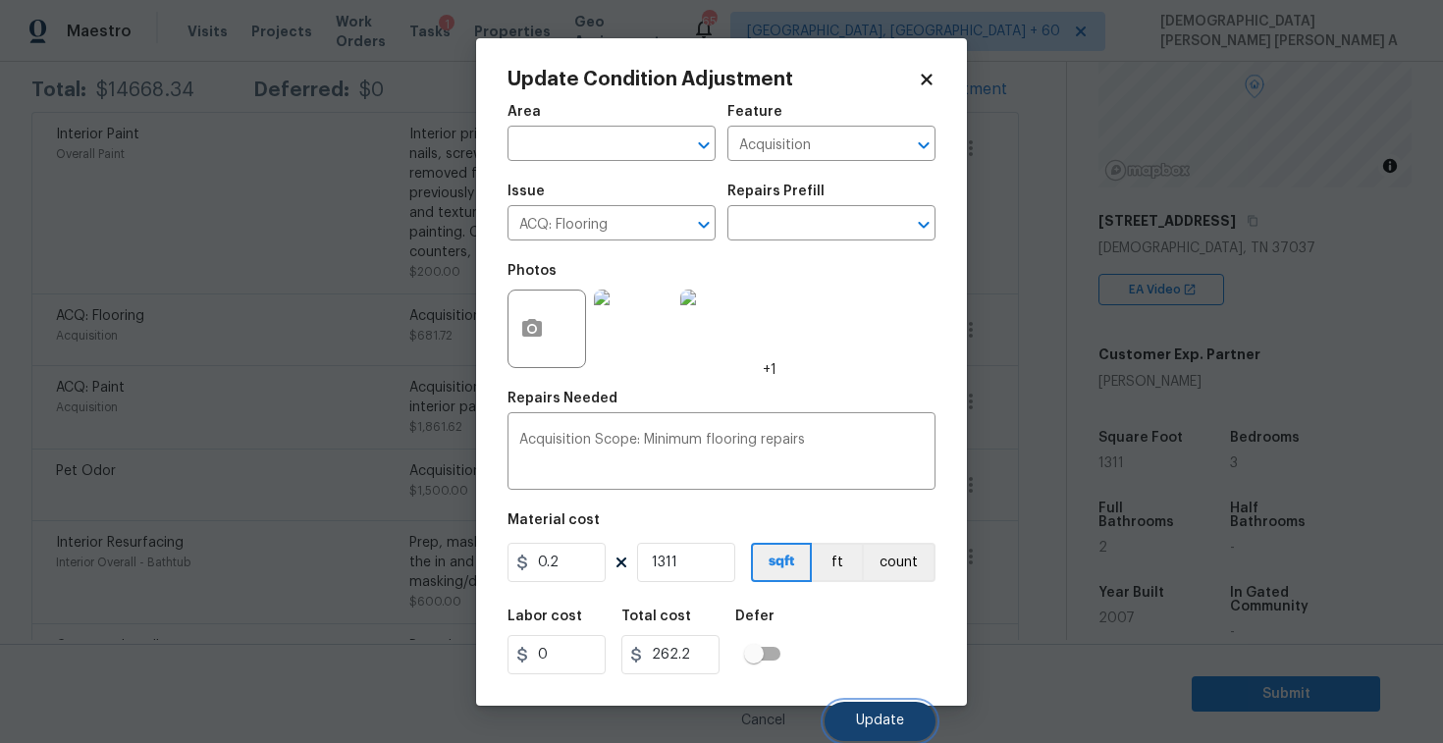
click at [889, 731] on button "Update" at bounding box center [880, 721] width 111 height 39
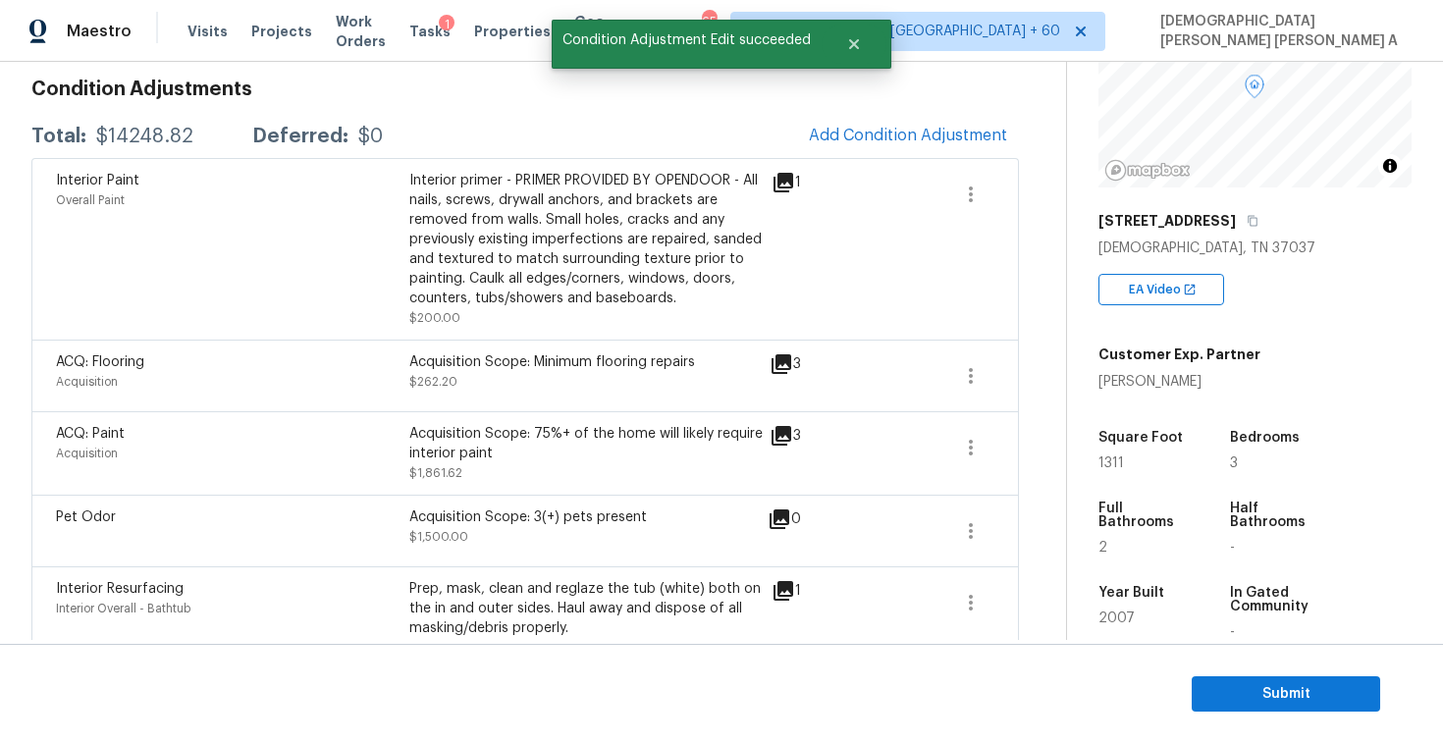
scroll to position [272, 0]
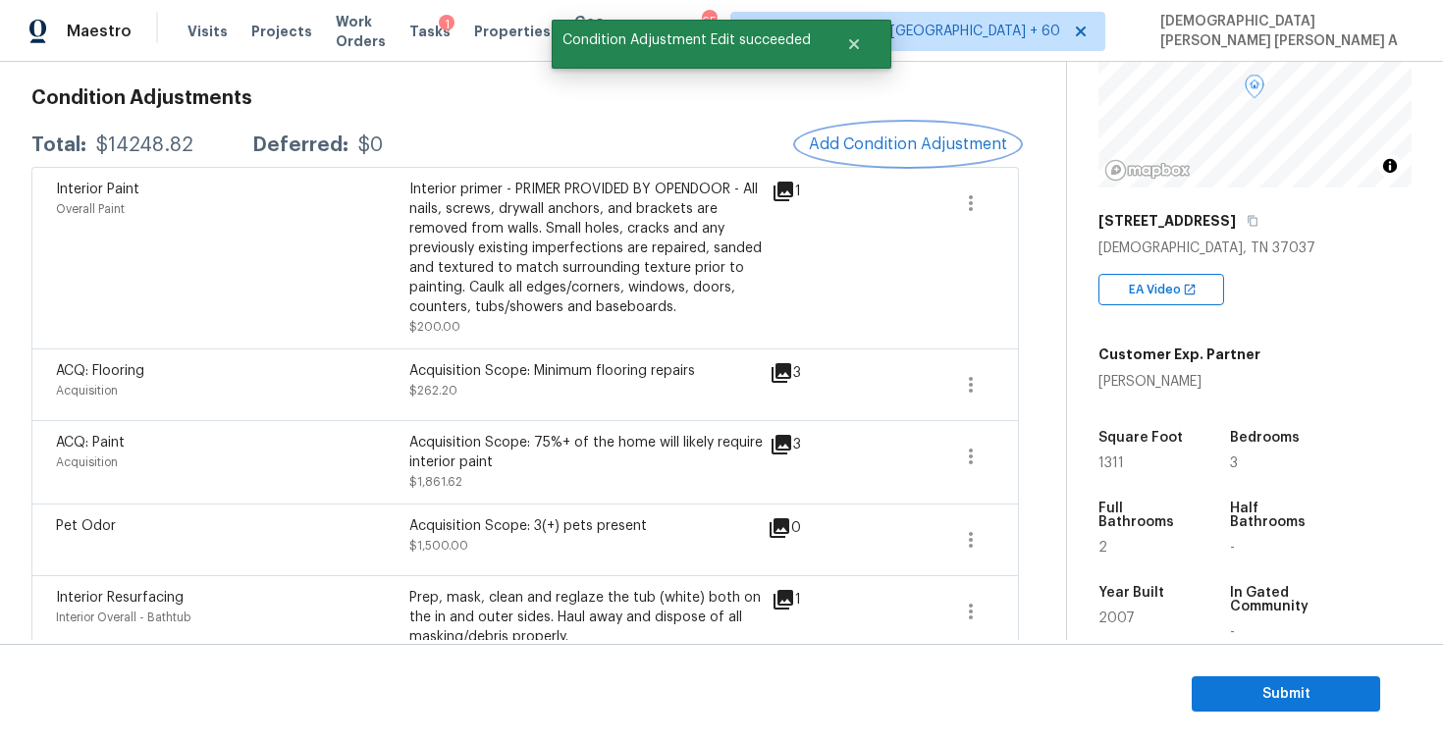
click at [887, 147] on span "Add Condition Adjustment" at bounding box center [908, 144] width 198 height 18
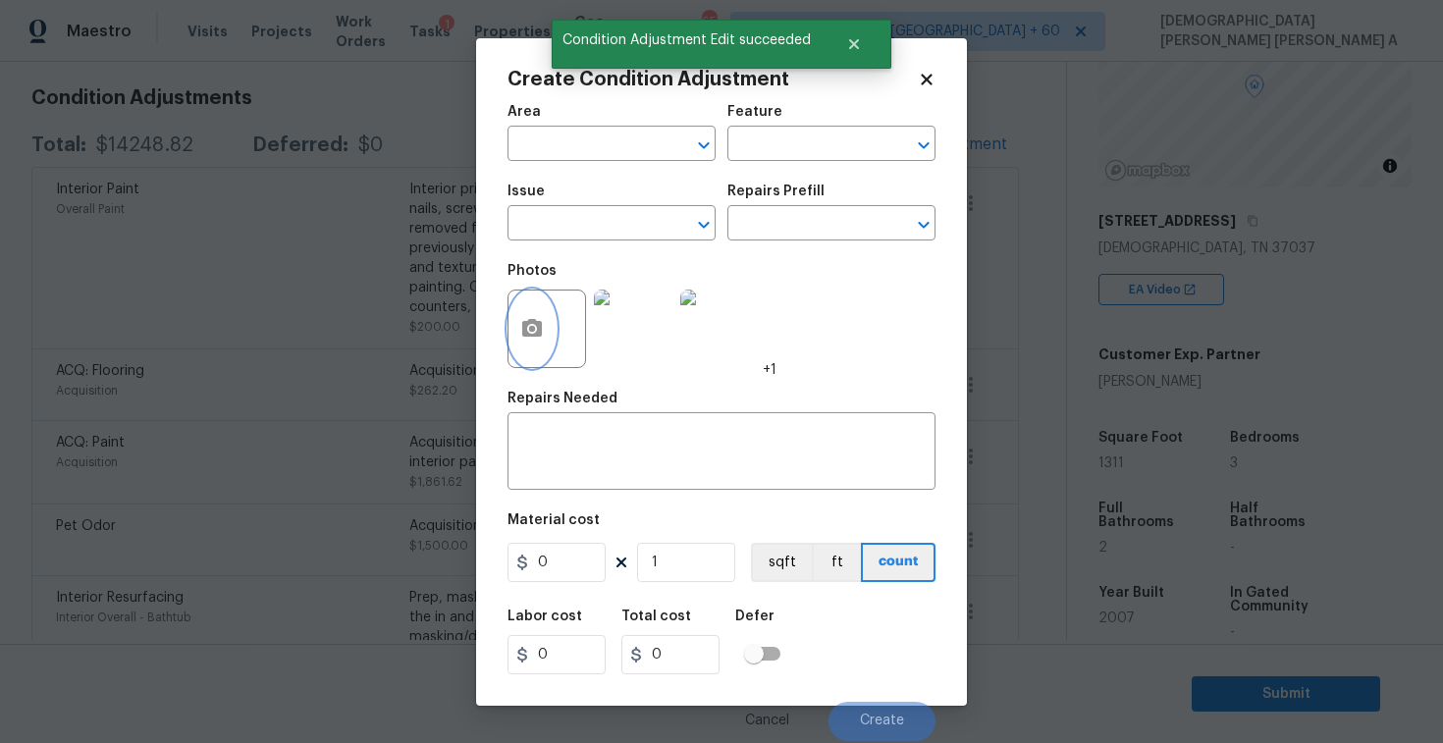
click at [524, 341] on icon "button" at bounding box center [532, 329] width 24 height 24
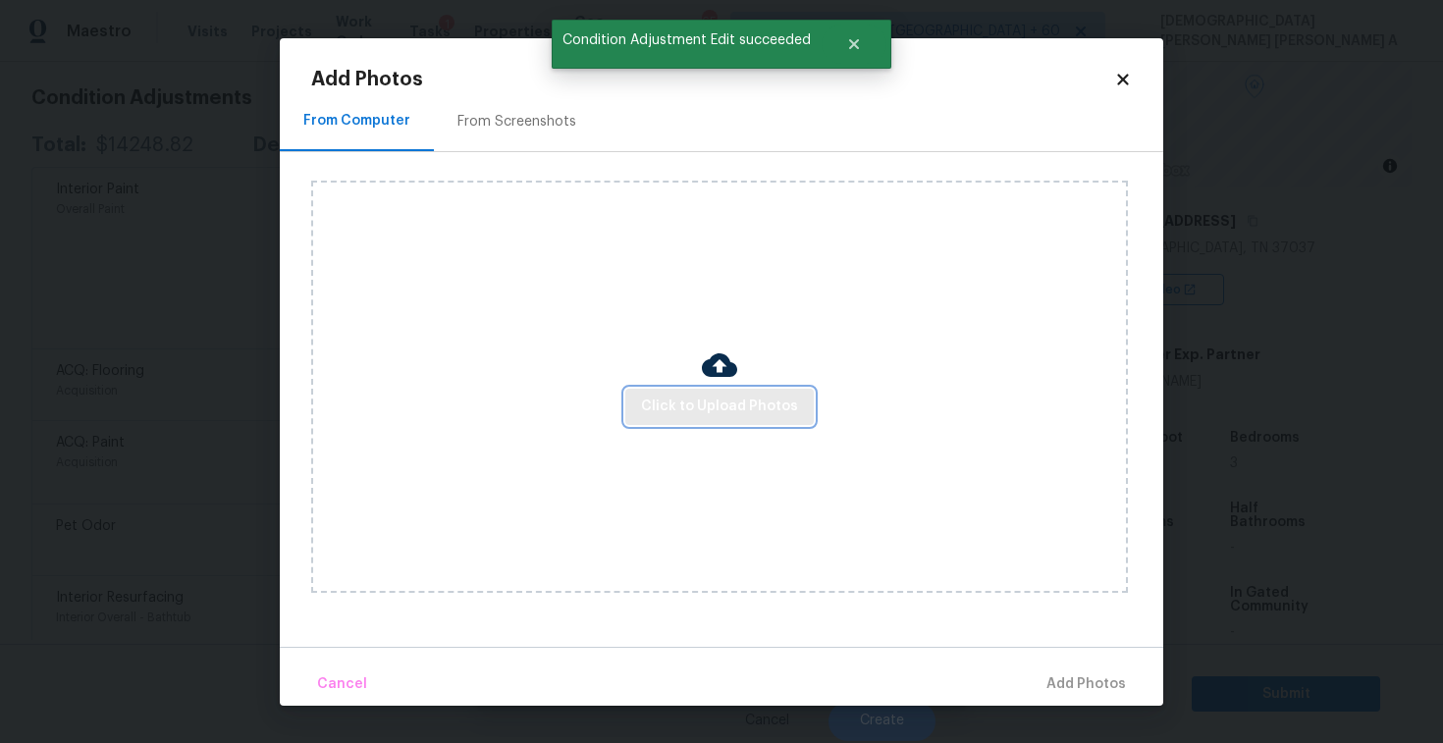
click at [757, 407] on span "Click to Upload Photos" at bounding box center [719, 407] width 157 height 25
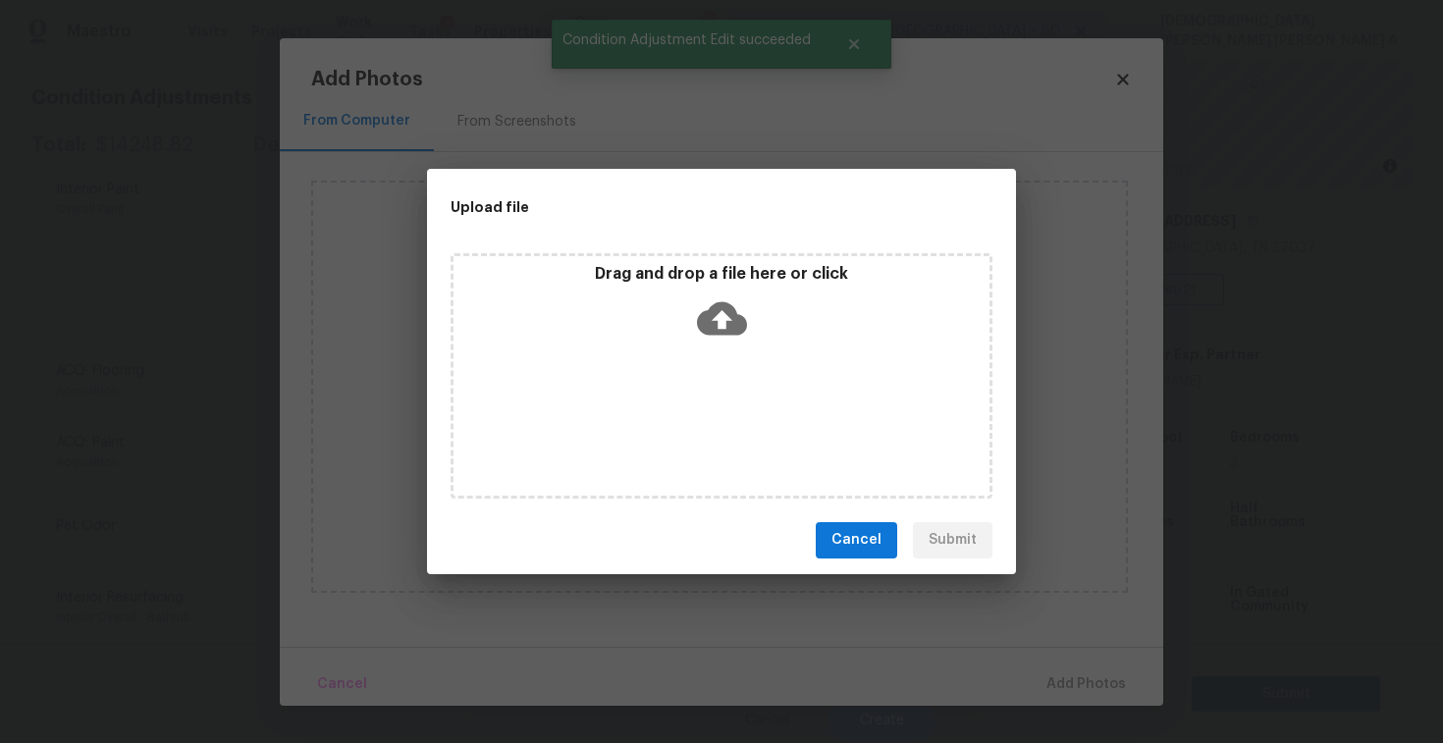
click at [734, 343] on div "Drag and drop a file here or click" at bounding box center [722, 306] width 536 height 84
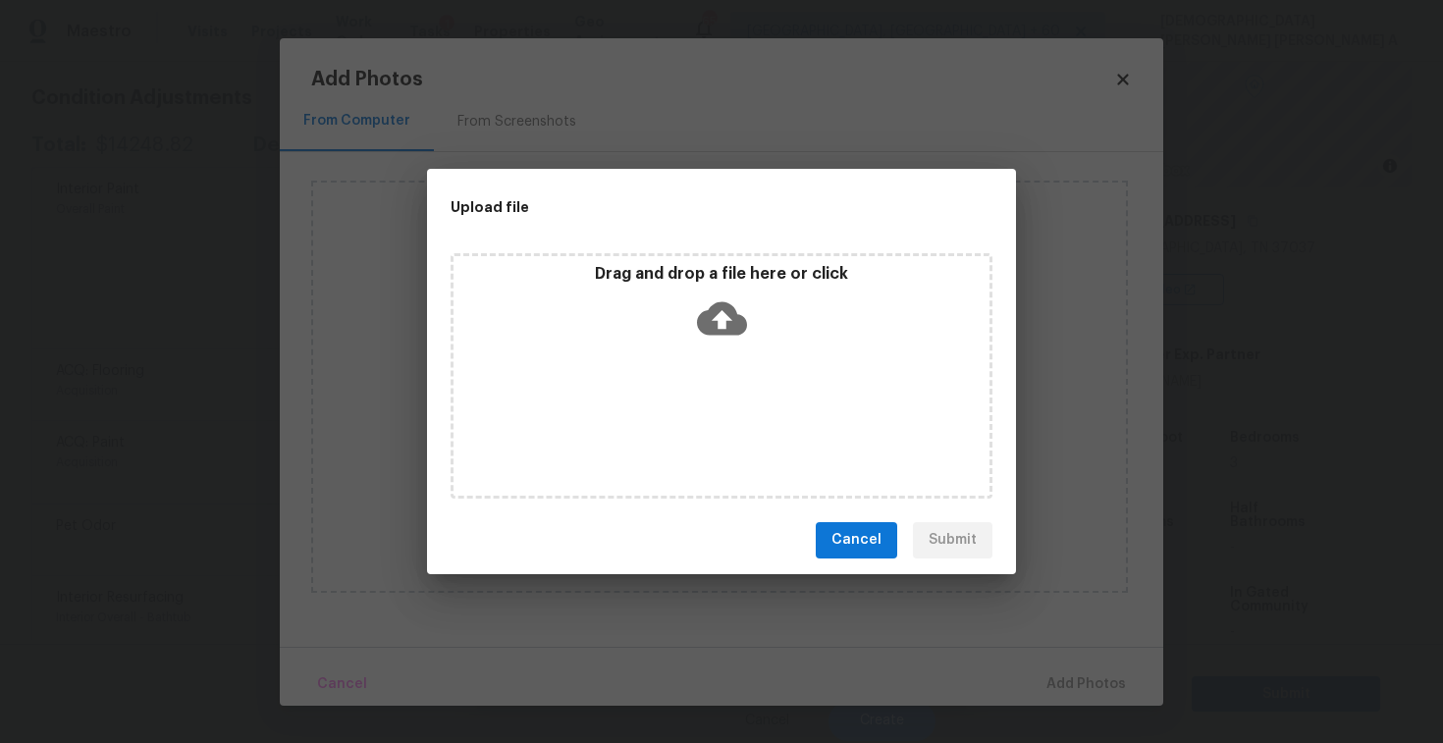
click at [872, 550] on span "Cancel" at bounding box center [857, 540] width 50 height 25
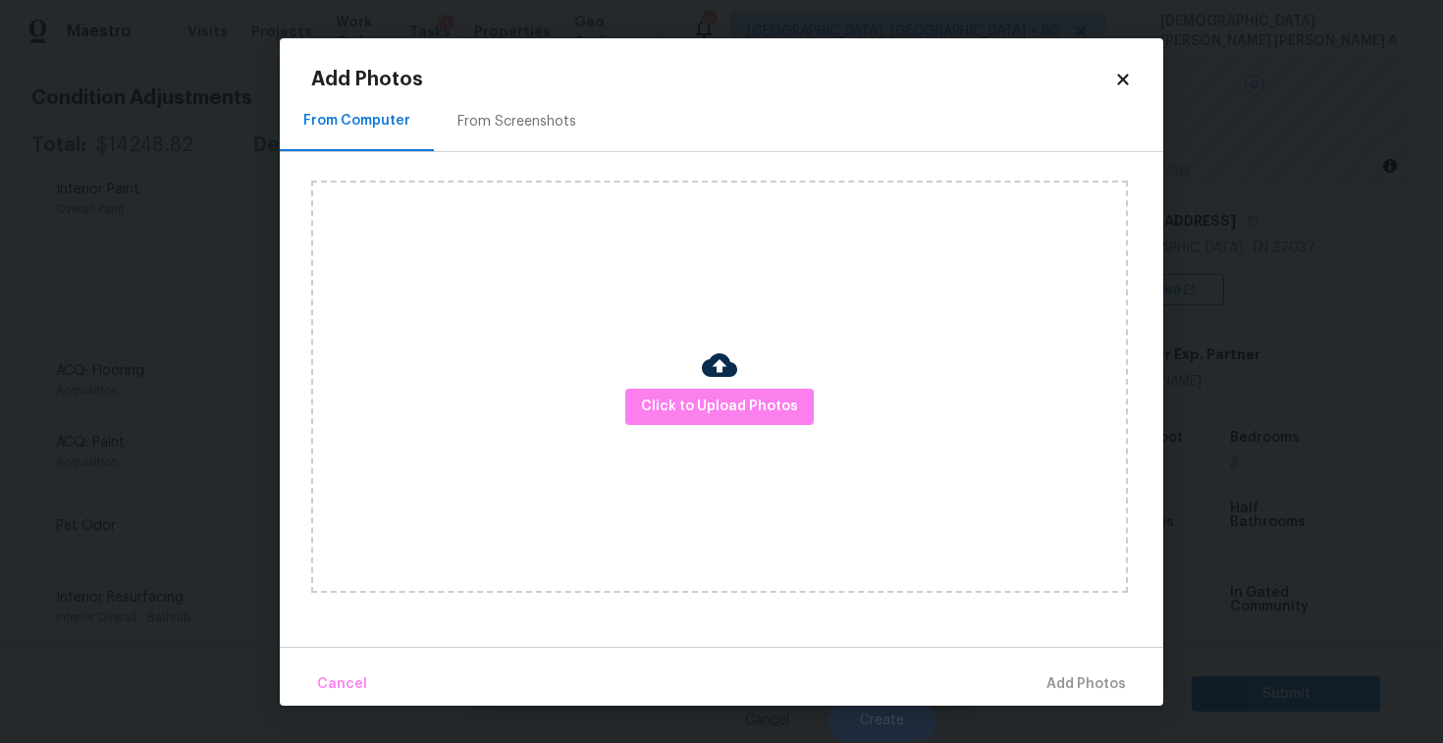
click at [1128, 77] on icon at bounding box center [1123, 80] width 18 height 18
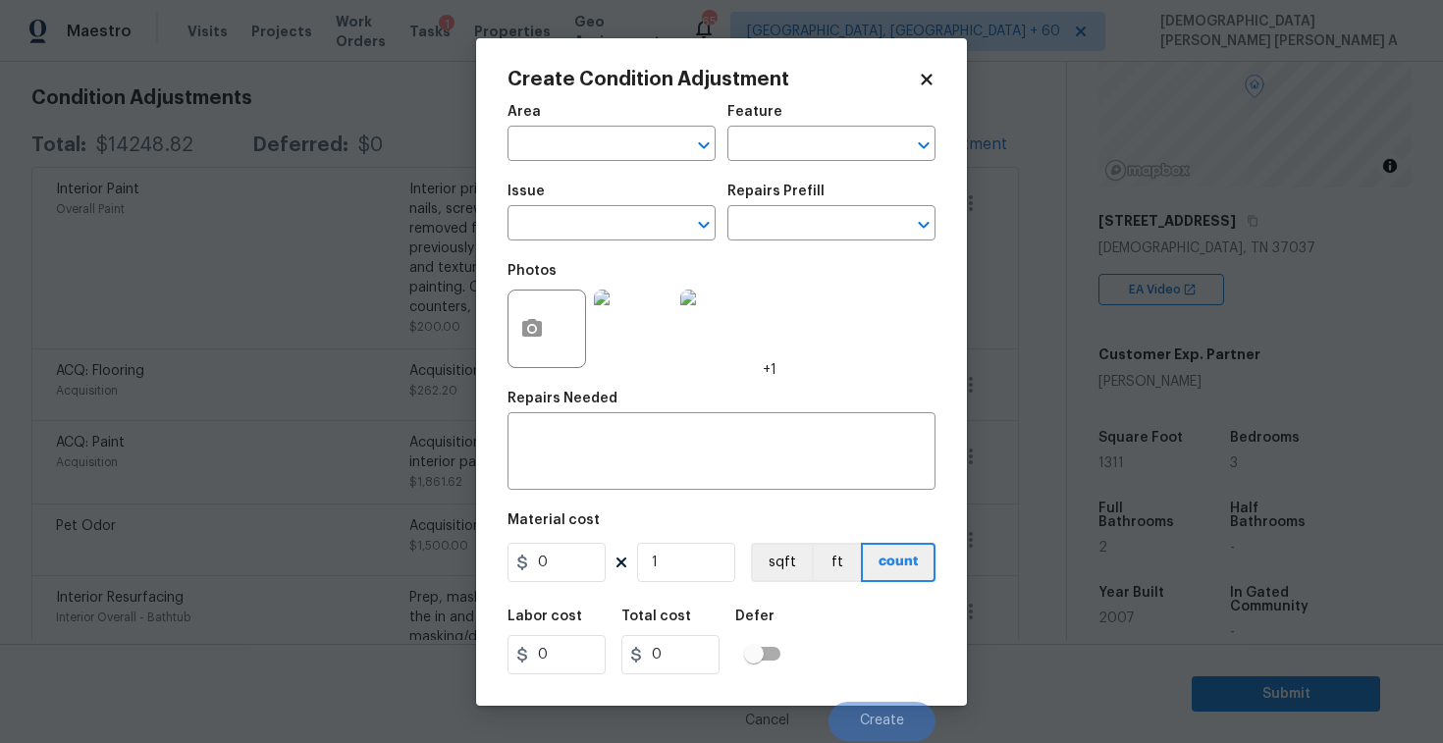
click at [920, 78] on icon at bounding box center [927, 80] width 18 height 18
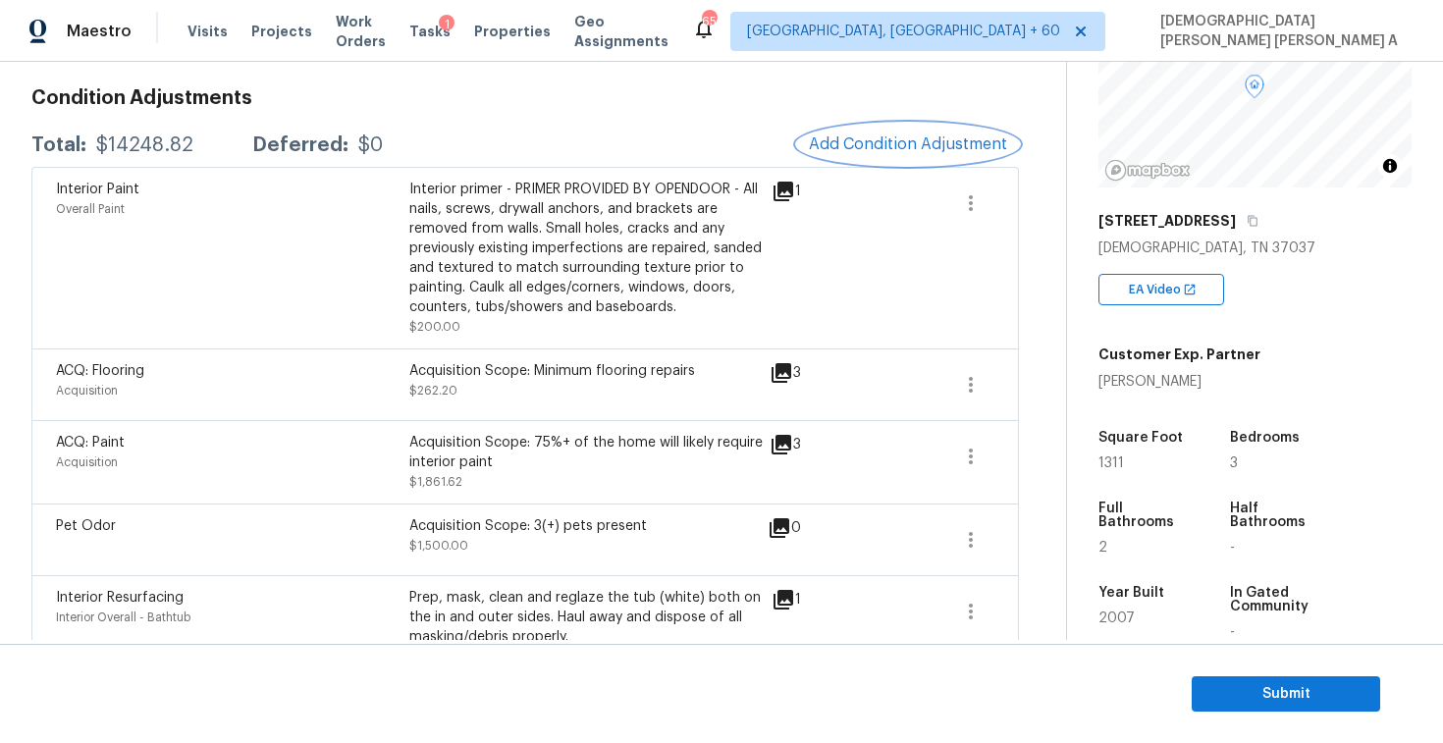
scroll to position [275, 0]
drag, startPoint x: 201, startPoint y: 145, endPoint x: 85, endPoint y: 141, distance: 115.9
click at [85, 141] on div "Total: $14248.82 Deferred: $0" at bounding box center [207, 143] width 352 height 20
copy div "$14248.82"
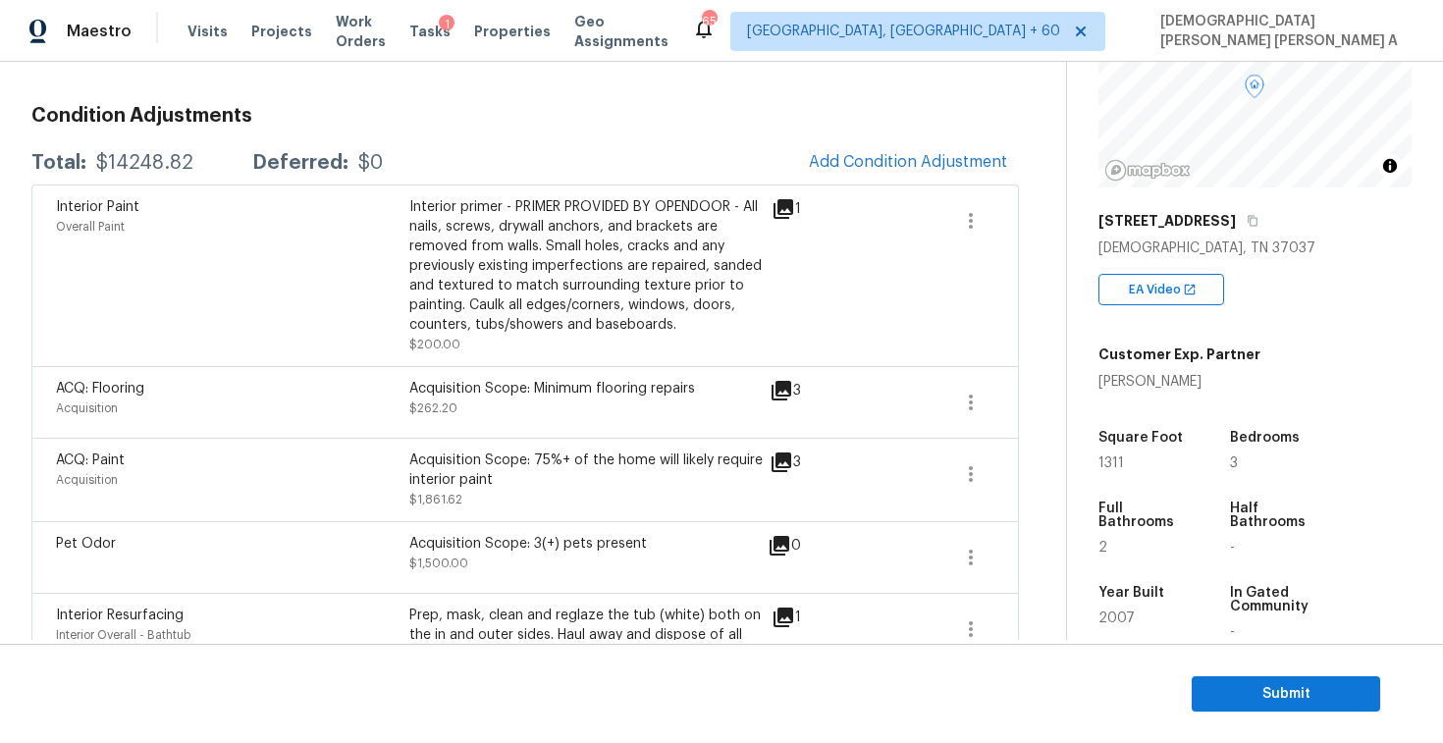
scroll to position [34, 0]
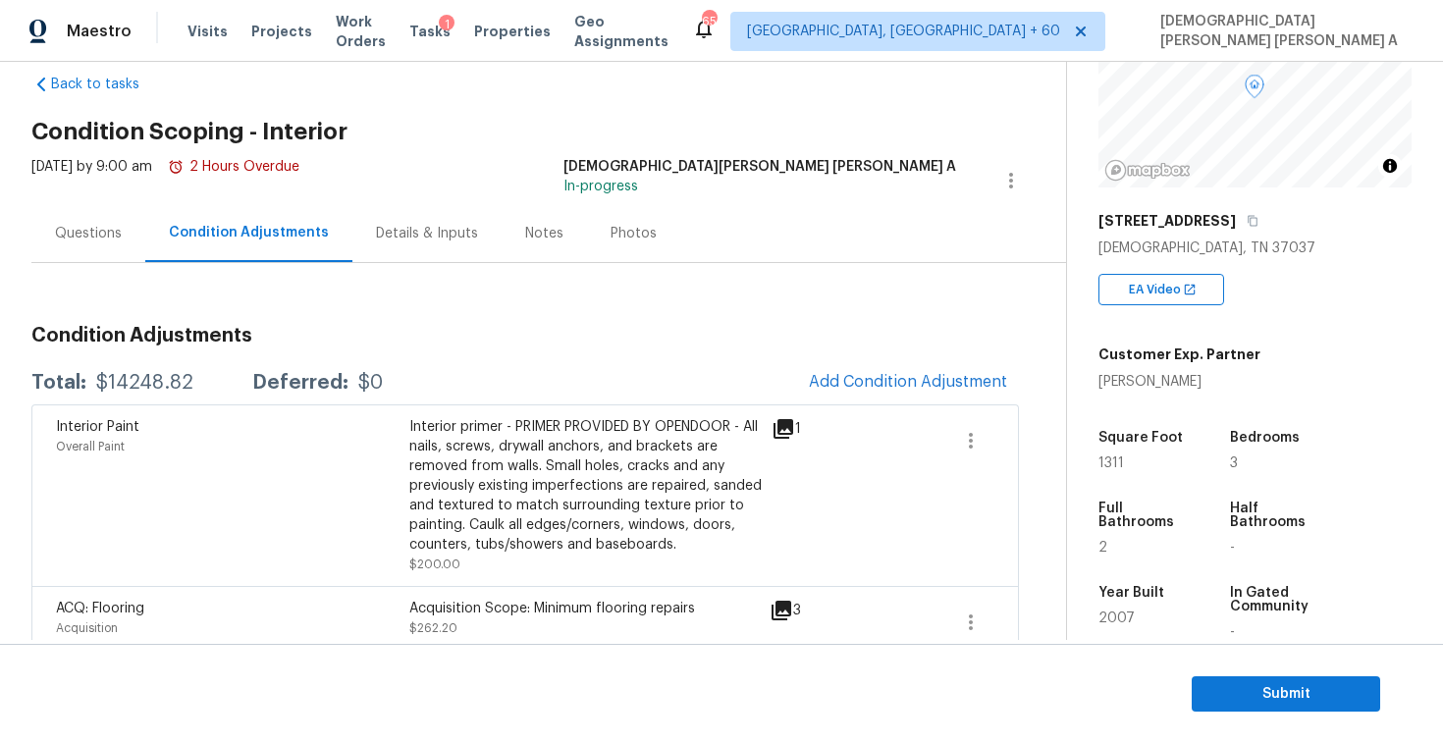
click at [83, 236] on div "Questions" at bounding box center [88, 234] width 67 height 20
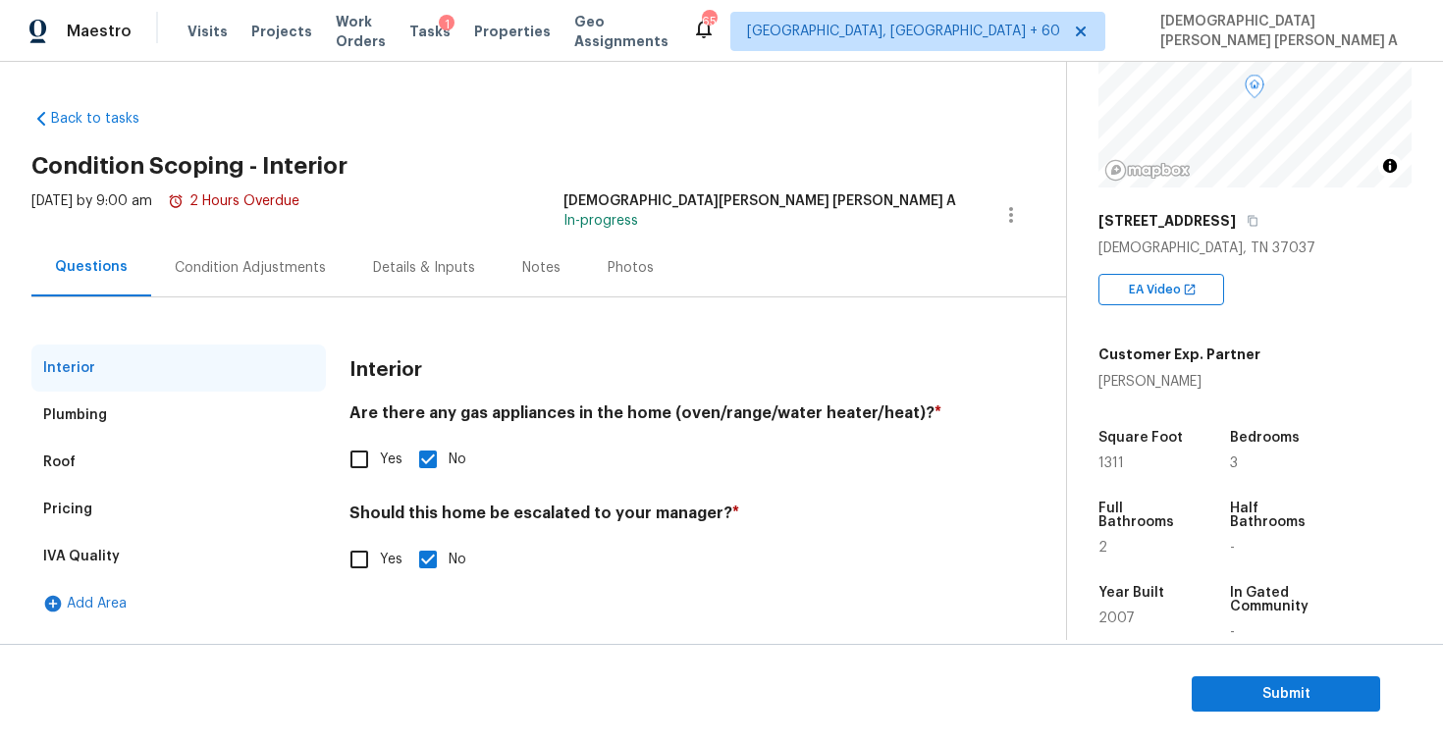
click at [149, 538] on div "IVA Quality" at bounding box center [178, 556] width 295 height 47
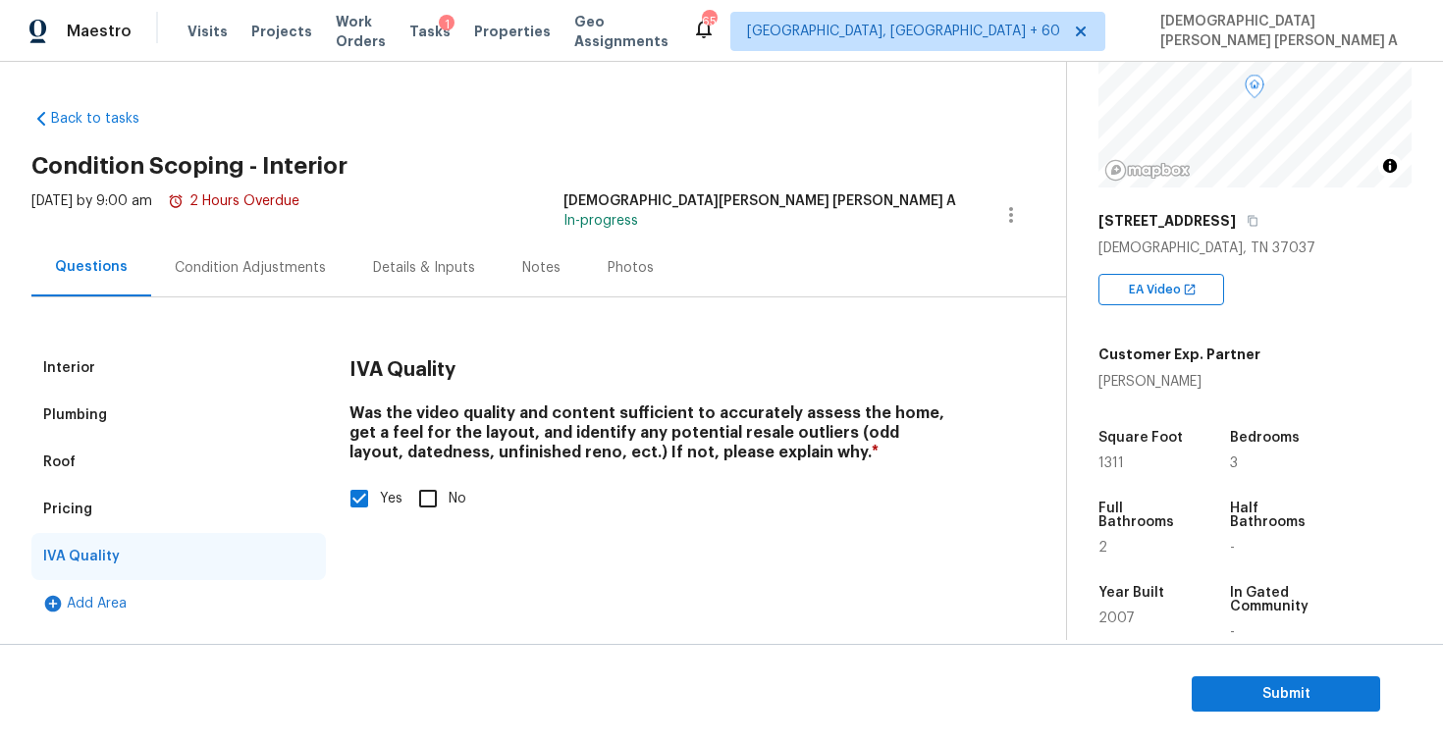
click at [148, 523] on div "Pricing" at bounding box center [178, 509] width 295 height 47
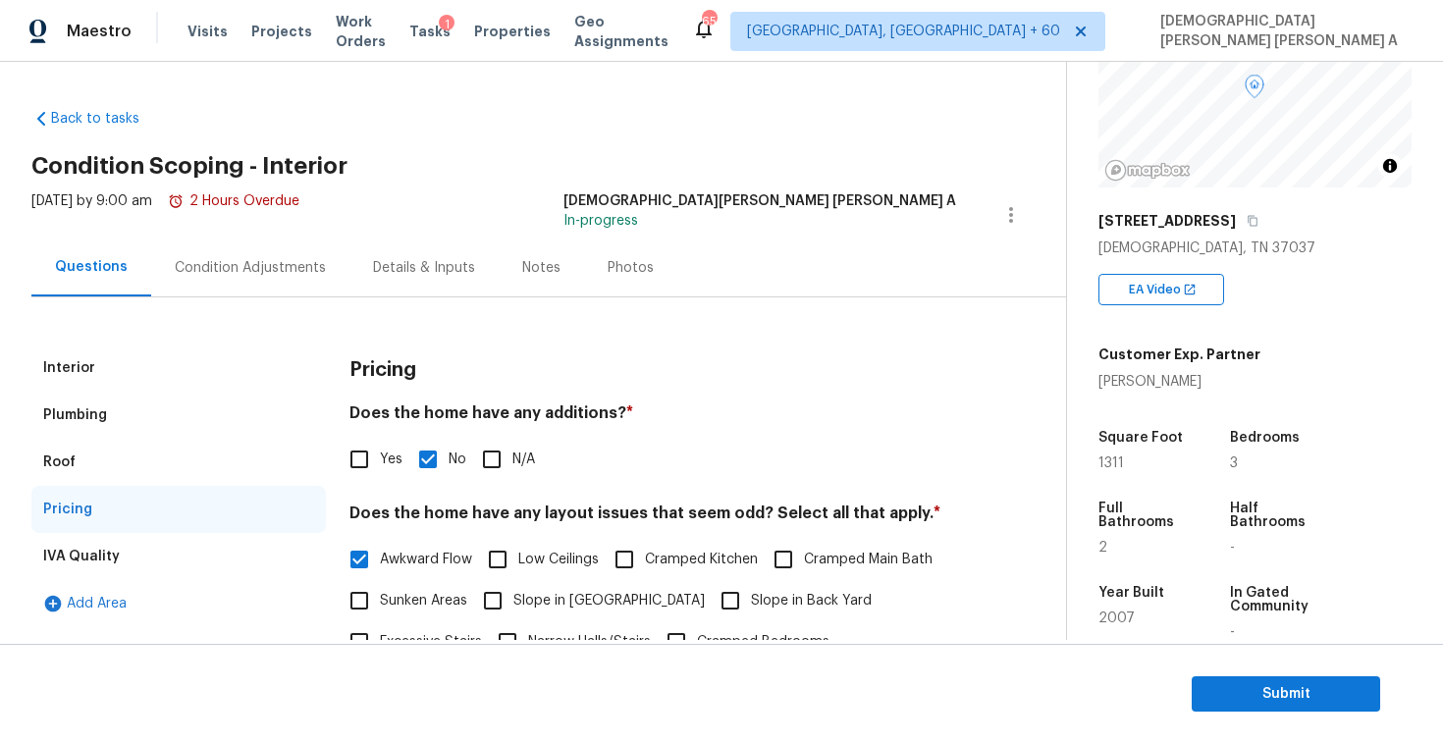
scroll to position [394, 0]
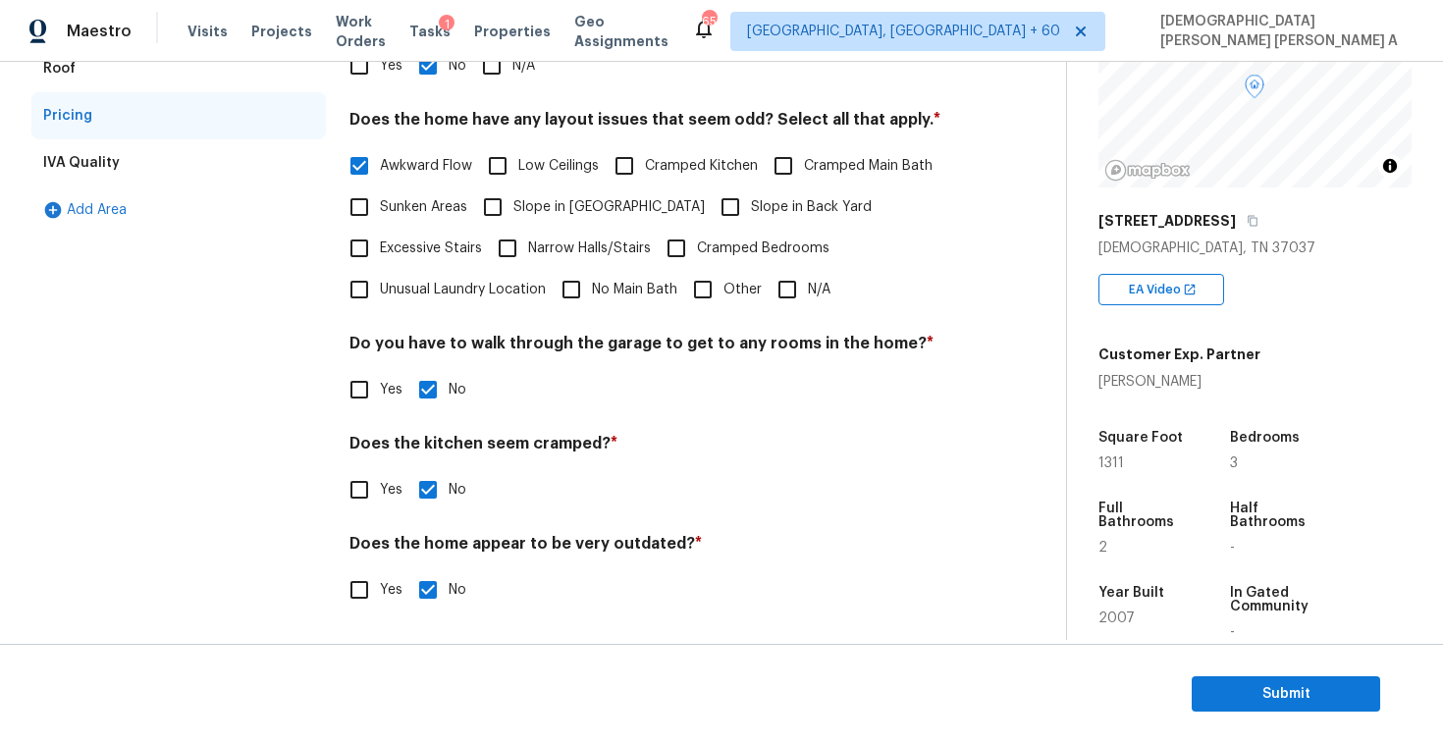
drag, startPoint x: 476, startPoint y: 170, endPoint x: 443, endPoint y: 170, distance: 33.4
click at [443, 170] on div "Awkward Flow Low Ceilings Cramped Kitchen Cramped Main Bath Sunken Areas Slope …" at bounding box center [653, 227] width 607 height 165
drag, startPoint x: 474, startPoint y: 166, endPoint x: 383, endPoint y: 165, distance: 91.3
click at [383, 165] on div "Awkward Flow Low Ceilings Cramped Kitchen Cramped Main Bath Sunken Areas Slope …" at bounding box center [653, 227] width 607 height 165
copy div "Awkward Flow"
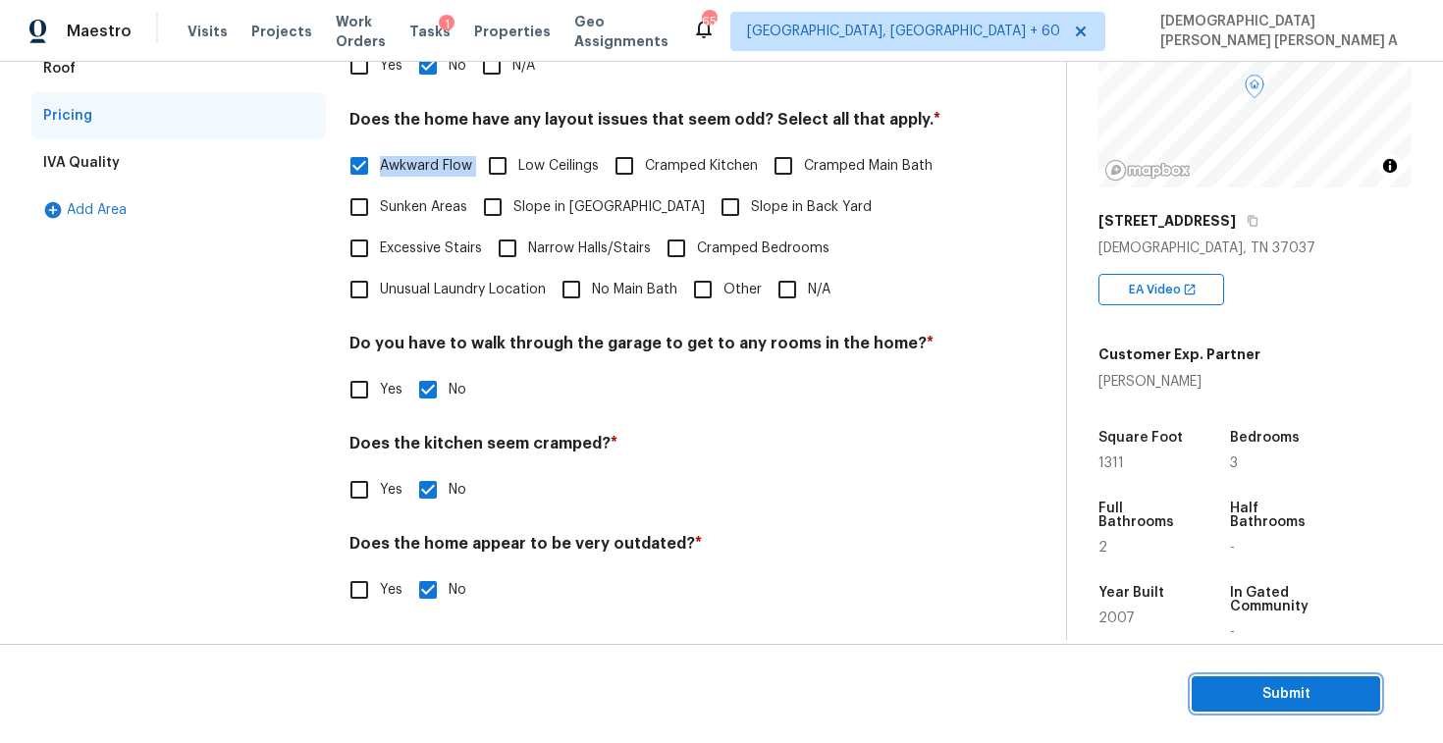
click at [1237, 701] on span "Submit" at bounding box center [1286, 694] width 157 height 25
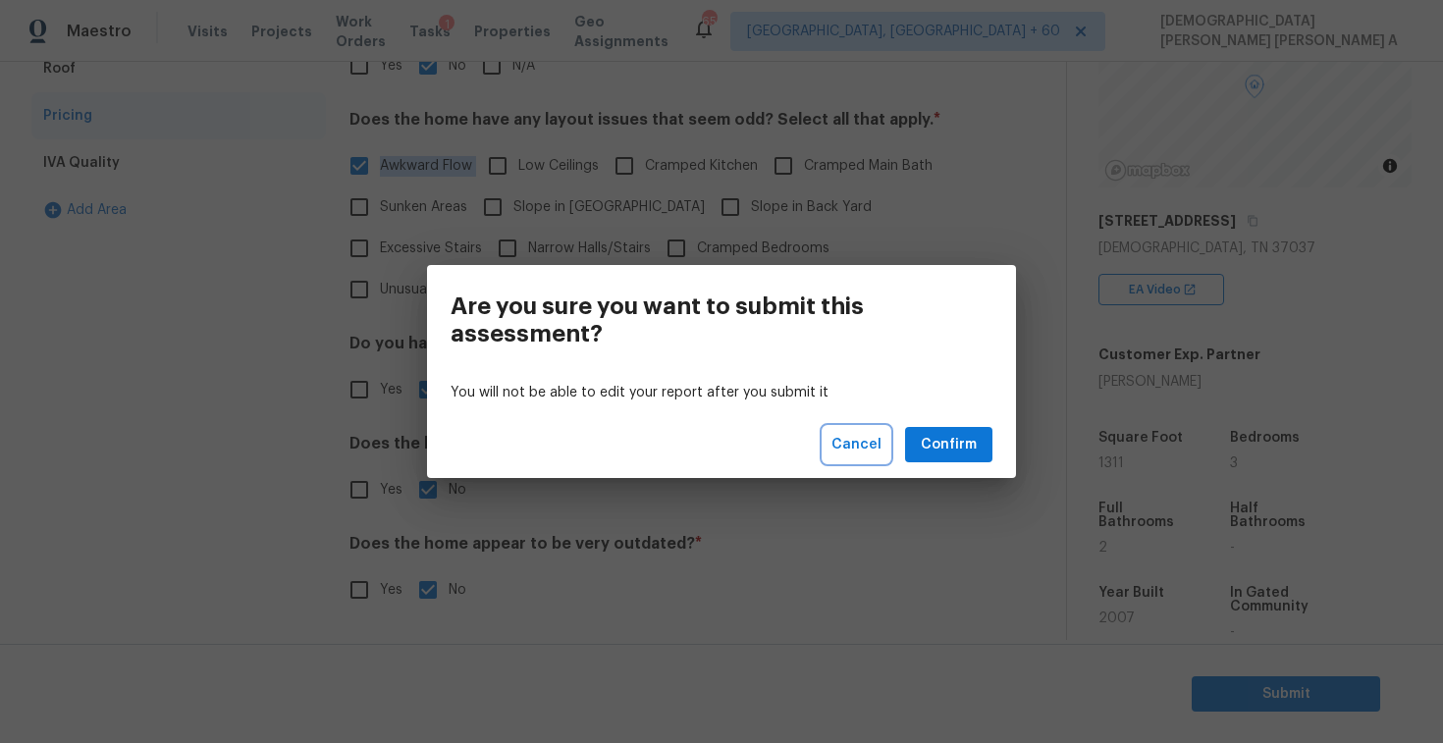
click at [853, 438] on span "Cancel" at bounding box center [857, 445] width 50 height 25
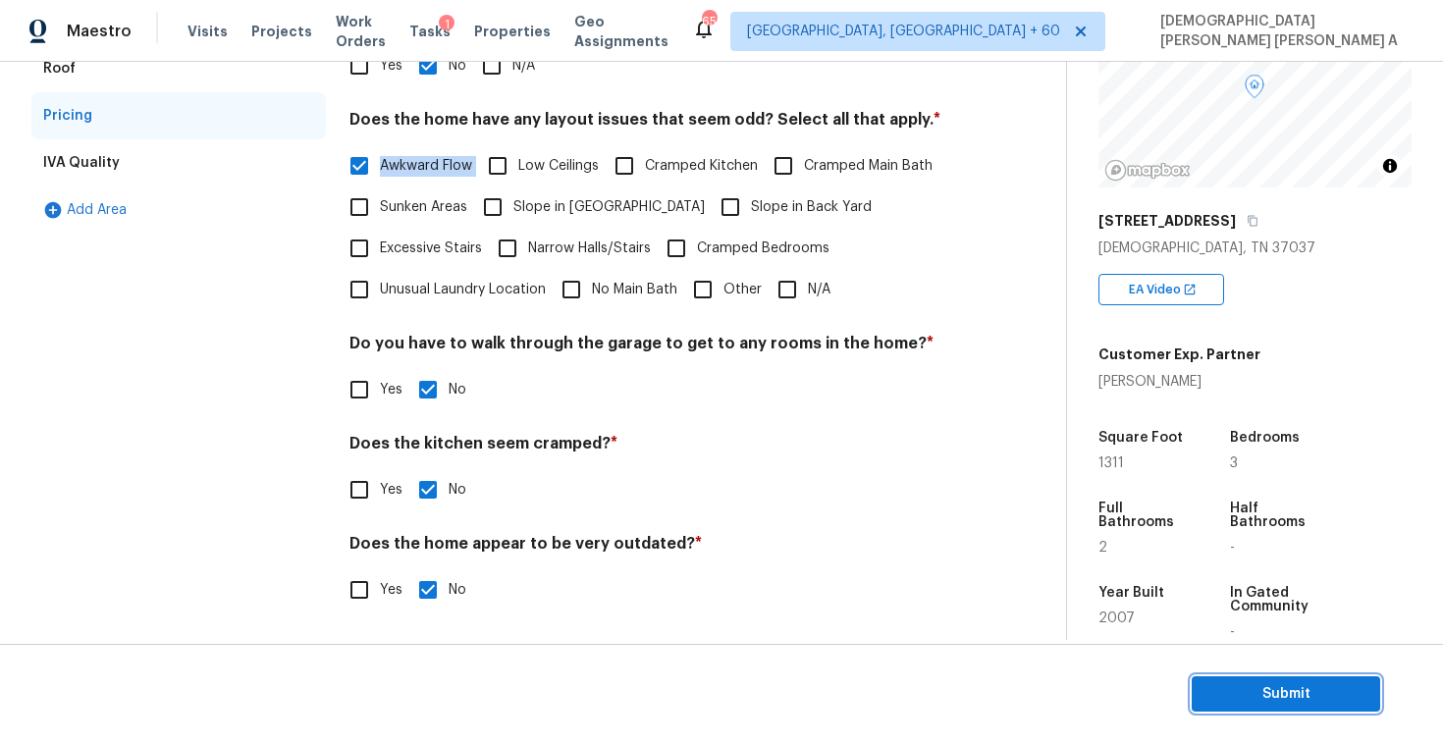
click at [1240, 710] on button "Submit" at bounding box center [1286, 695] width 189 height 36
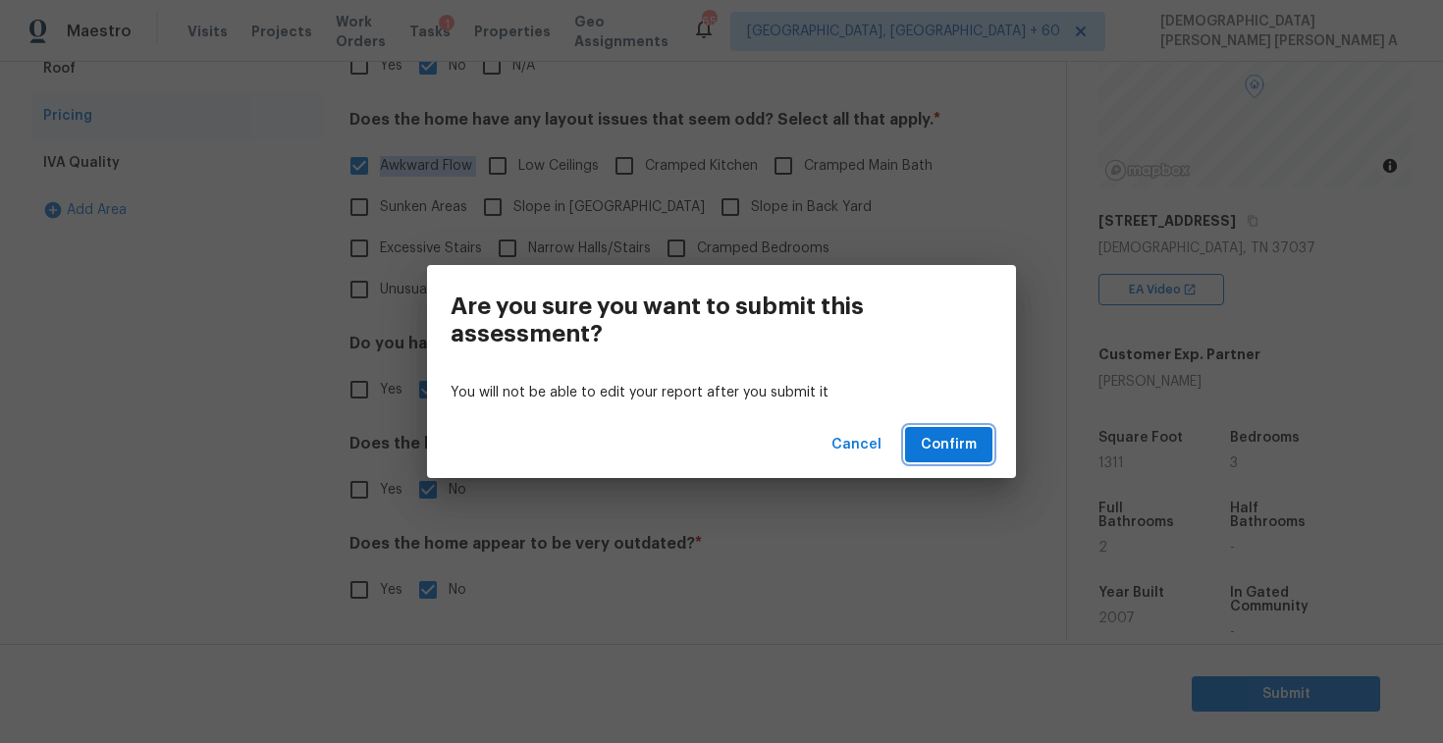
click at [935, 439] on span "Confirm" at bounding box center [949, 445] width 56 height 25
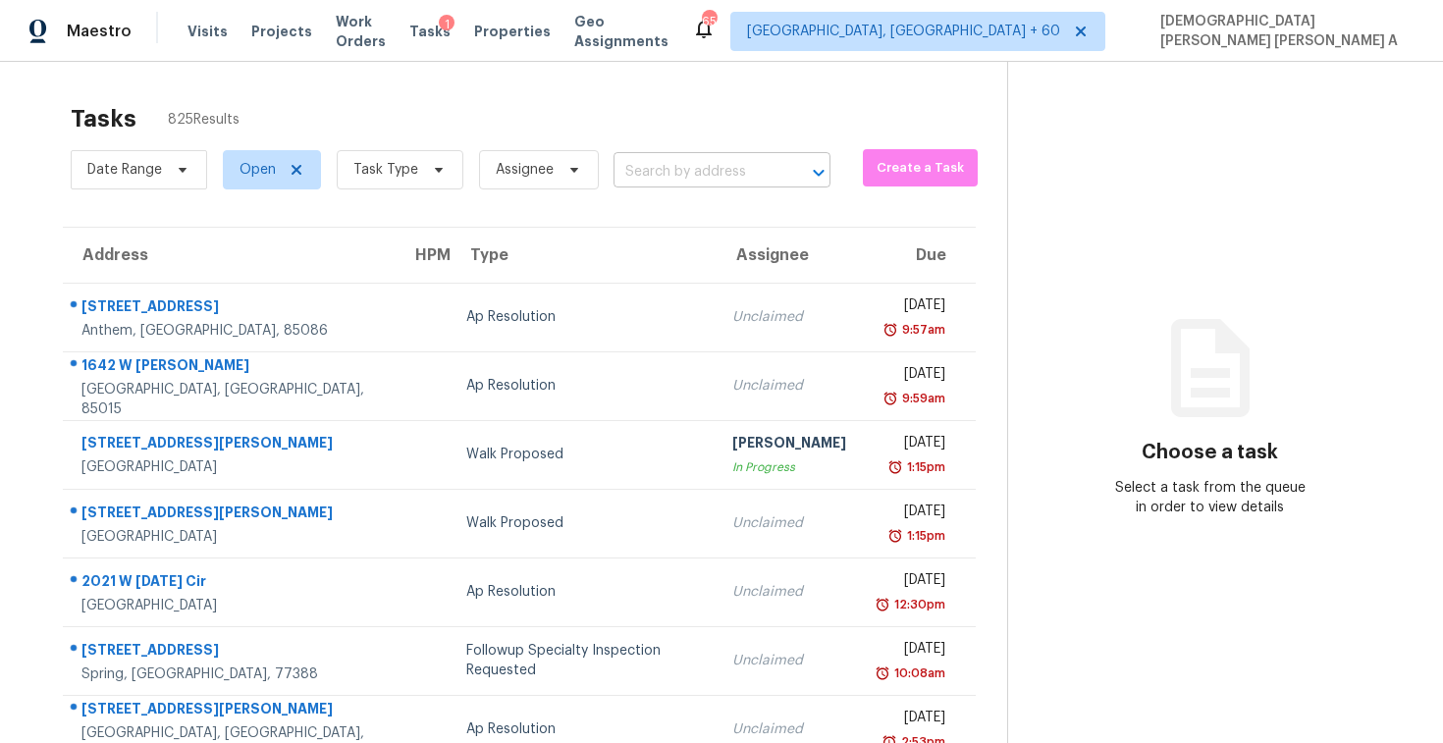
click at [667, 165] on input "text" at bounding box center [695, 172] width 162 height 30
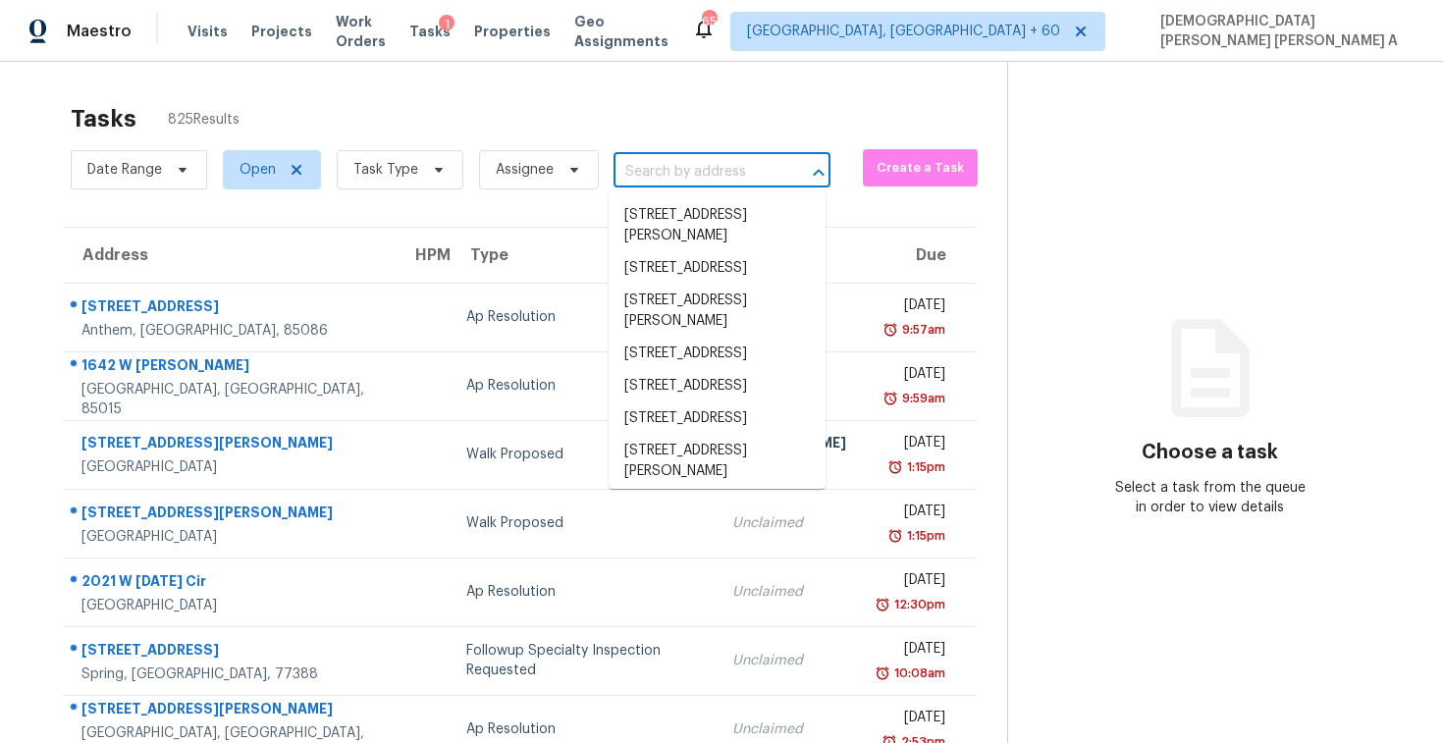
paste input "[STREET_ADDRESS]"
type input "[STREET_ADDRESS]"
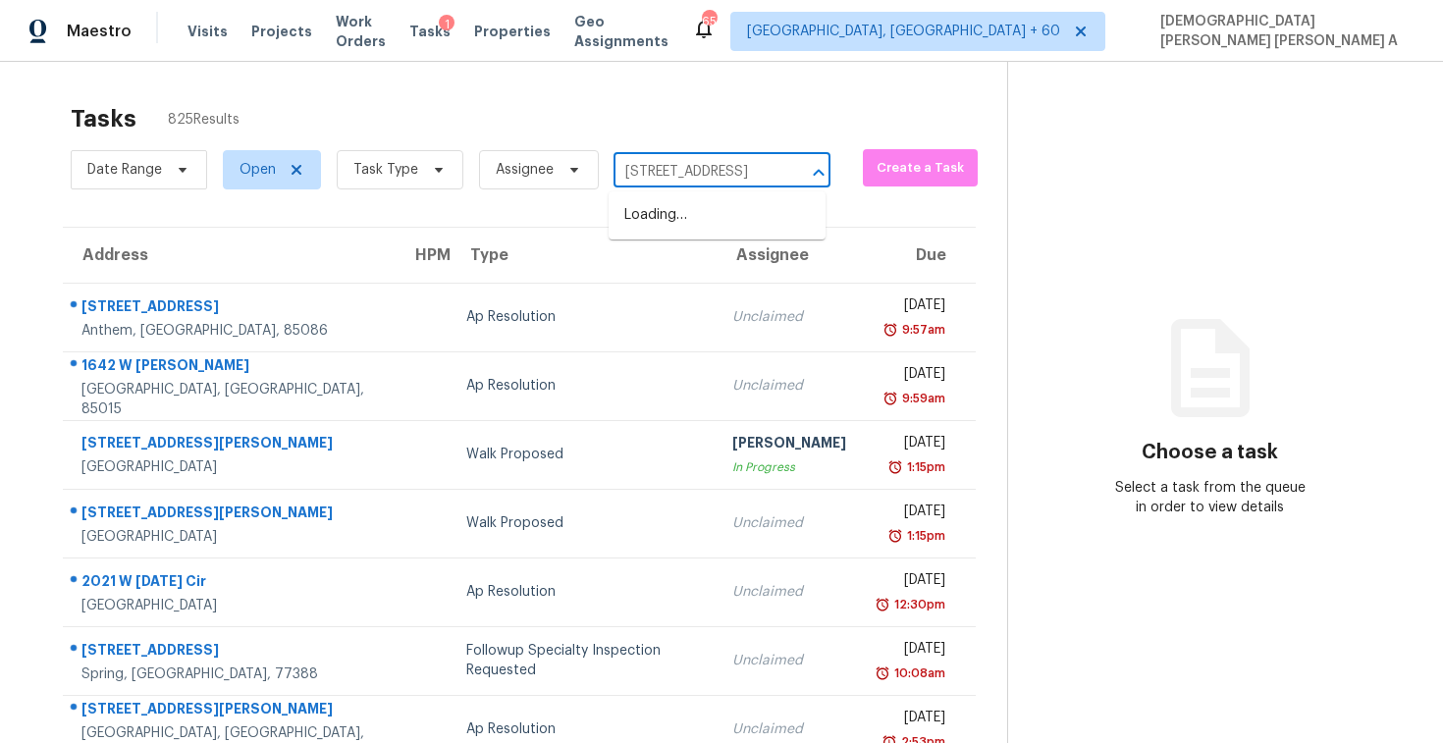
scroll to position [0, 92]
click at [677, 223] on li "[STREET_ADDRESS]" at bounding box center [717, 215] width 217 height 32
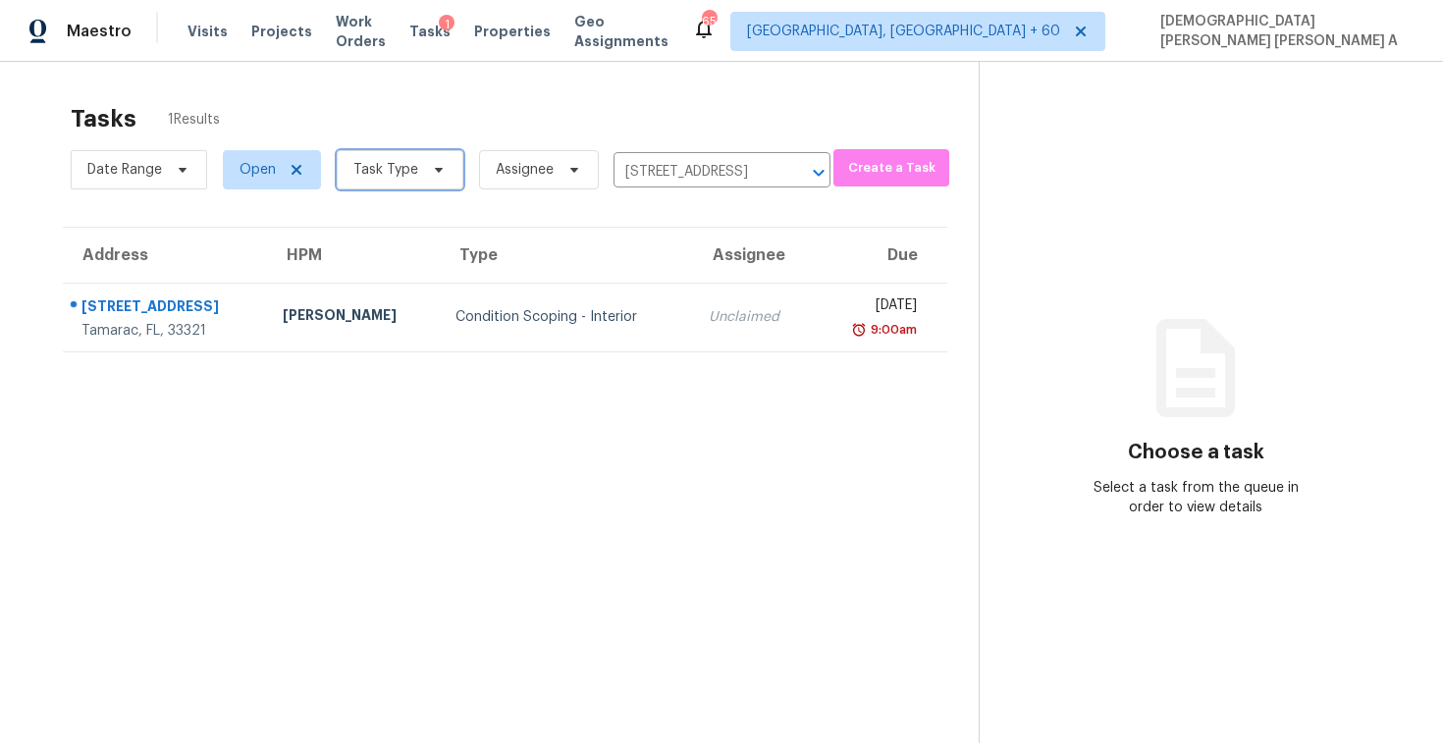
click at [406, 161] on span "Task Type" at bounding box center [385, 170] width 65 height 20
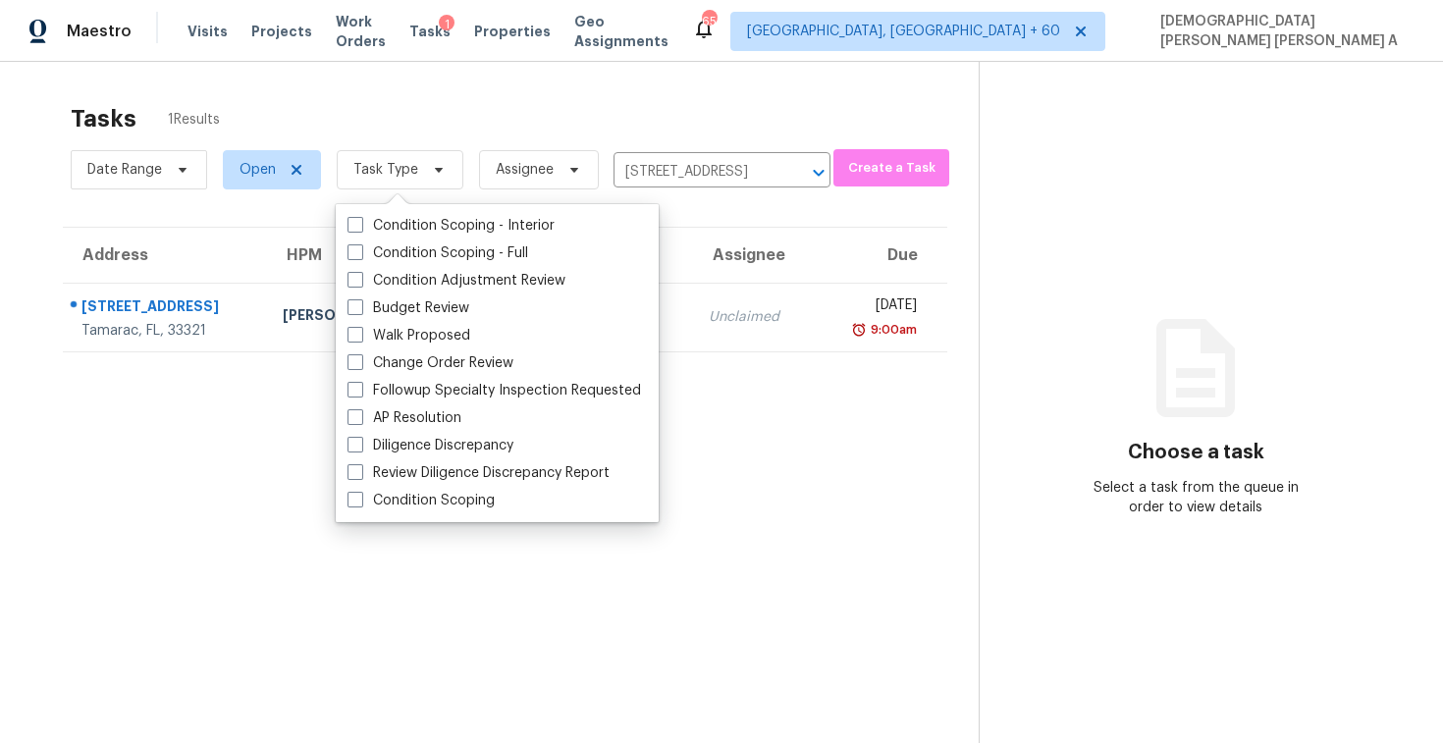
click at [487, 119] on div "Tasks 1 Results" at bounding box center [525, 118] width 908 height 51
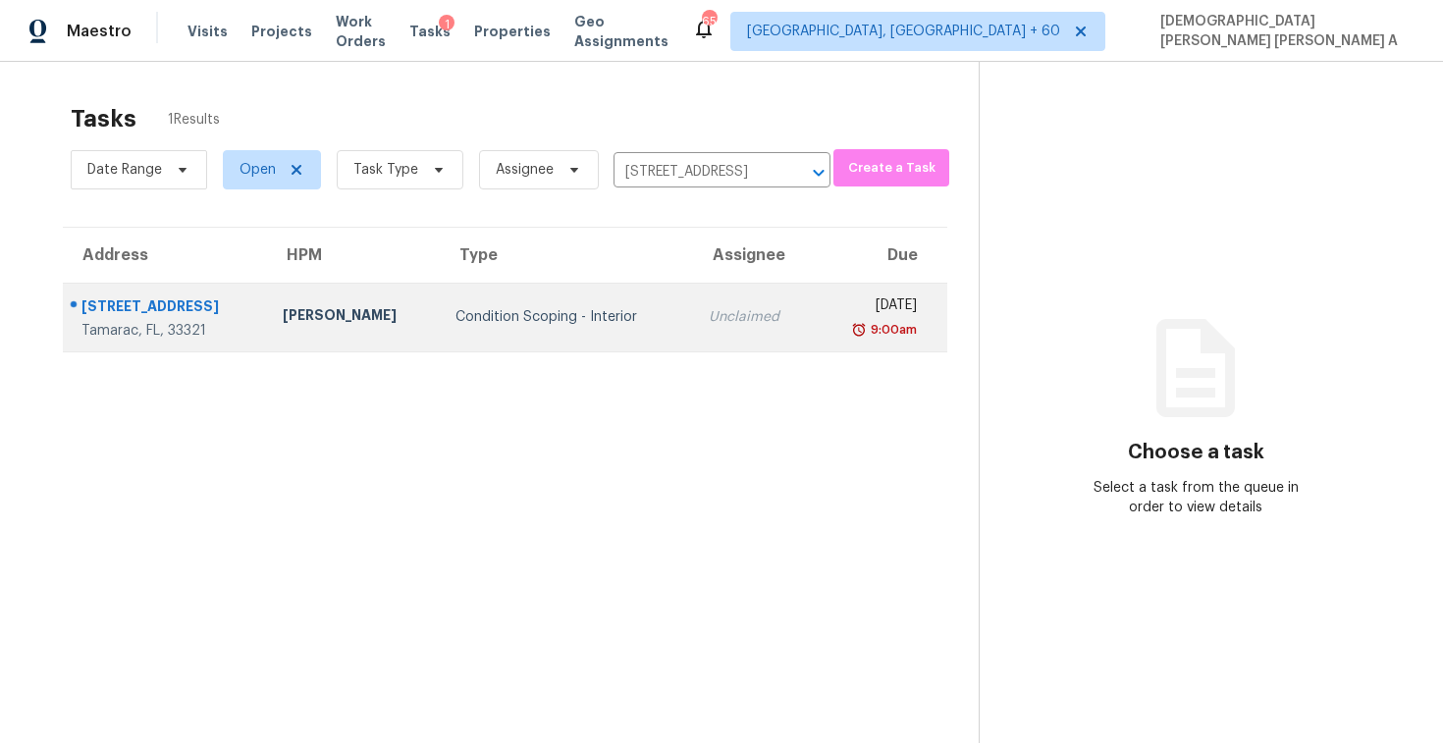
click at [693, 338] on td "Unclaimed" at bounding box center [754, 317] width 122 height 69
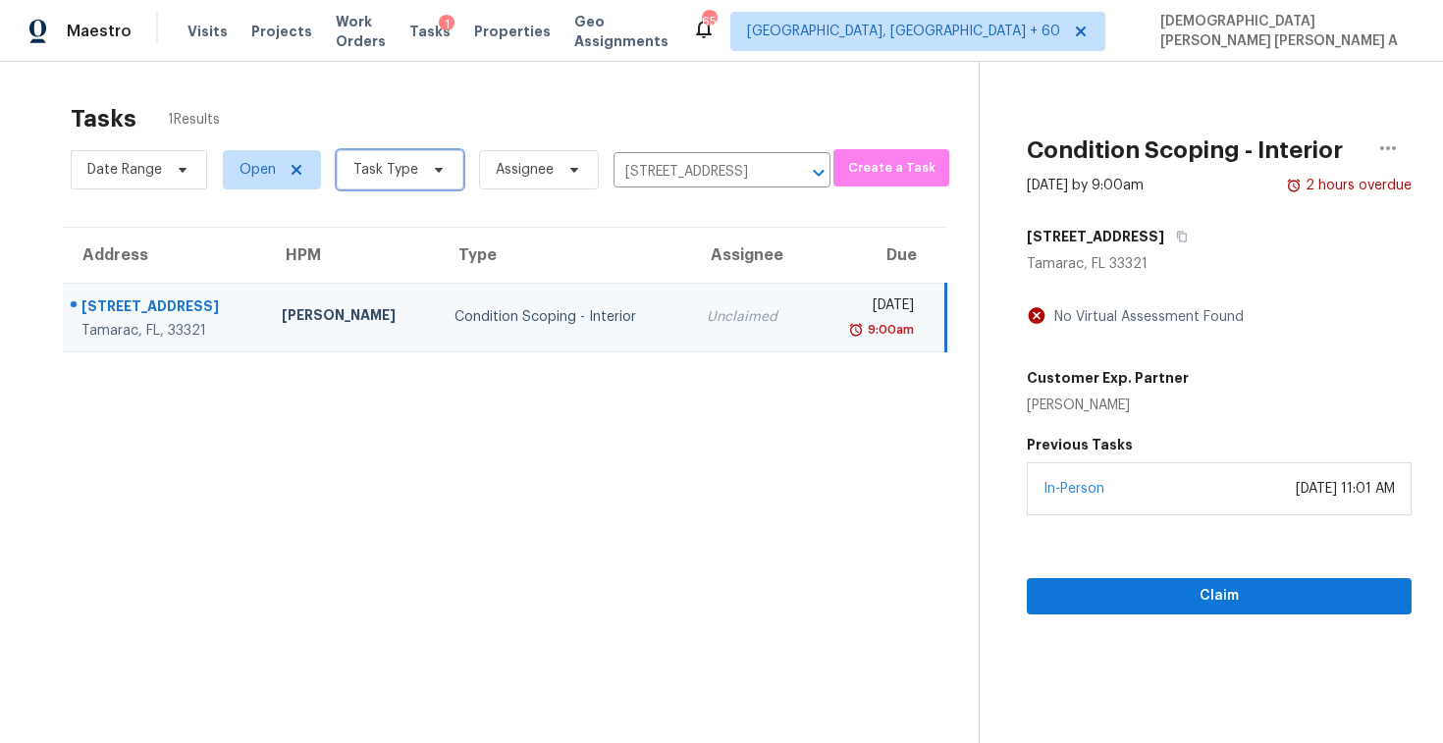
click at [403, 157] on span "Task Type" at bounding box center [400, 169] width 127 height 39
click at [466, 110] on div "Tasks 1 Results" at bounding box center [525, 118] width 908 height 51
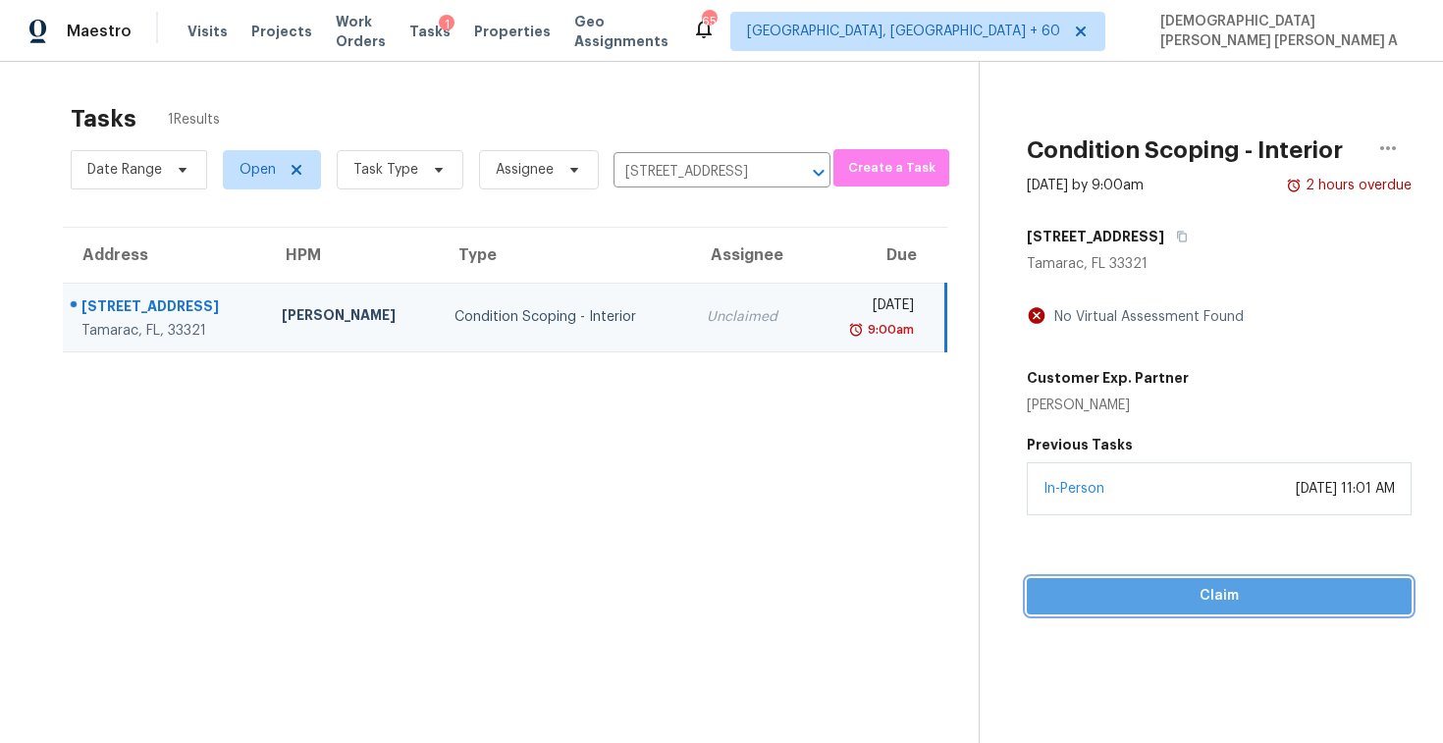
click at [1109, 606] on span "Claim" at bounding box center [1219, 596] width 353 height 25
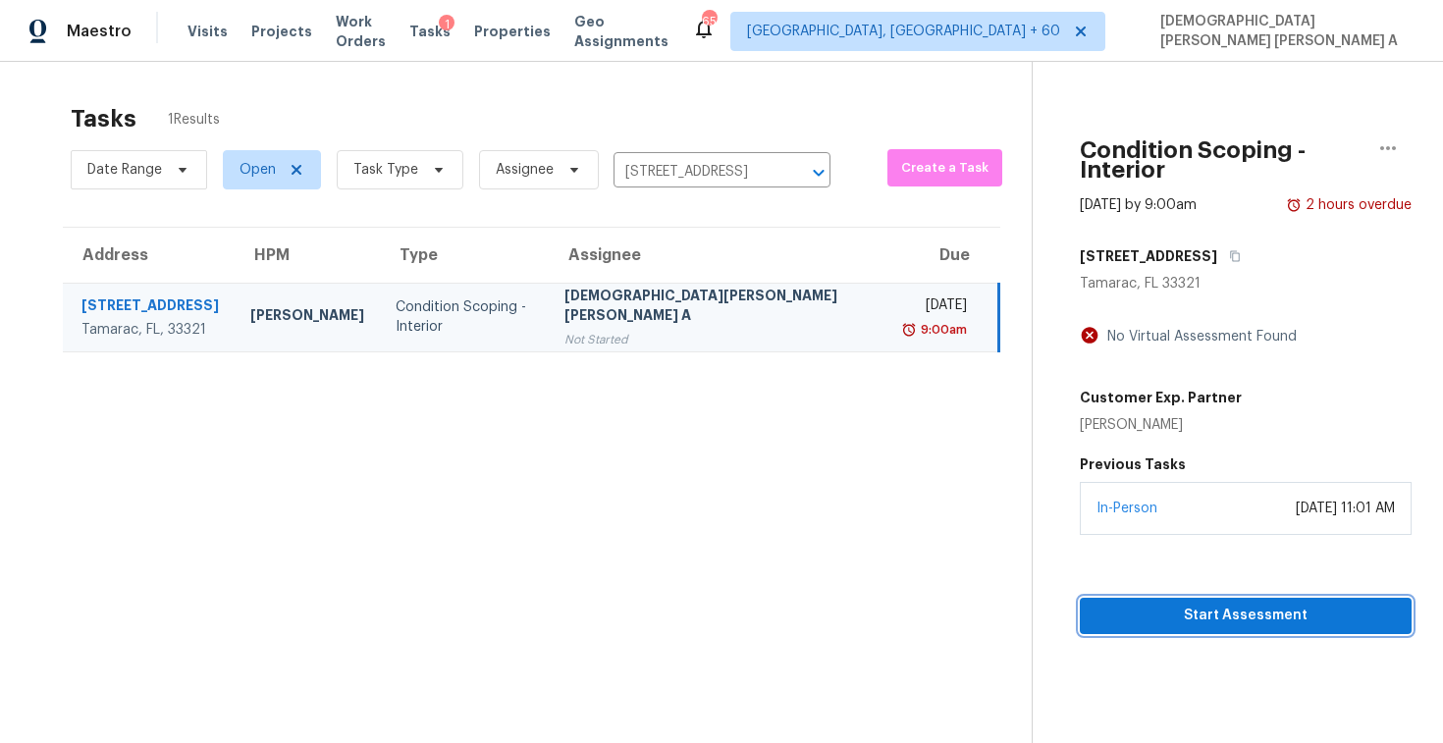
click at [1174, 604] on span "Start Assessment" at bounding box center [1246, 616] width 300 height 25
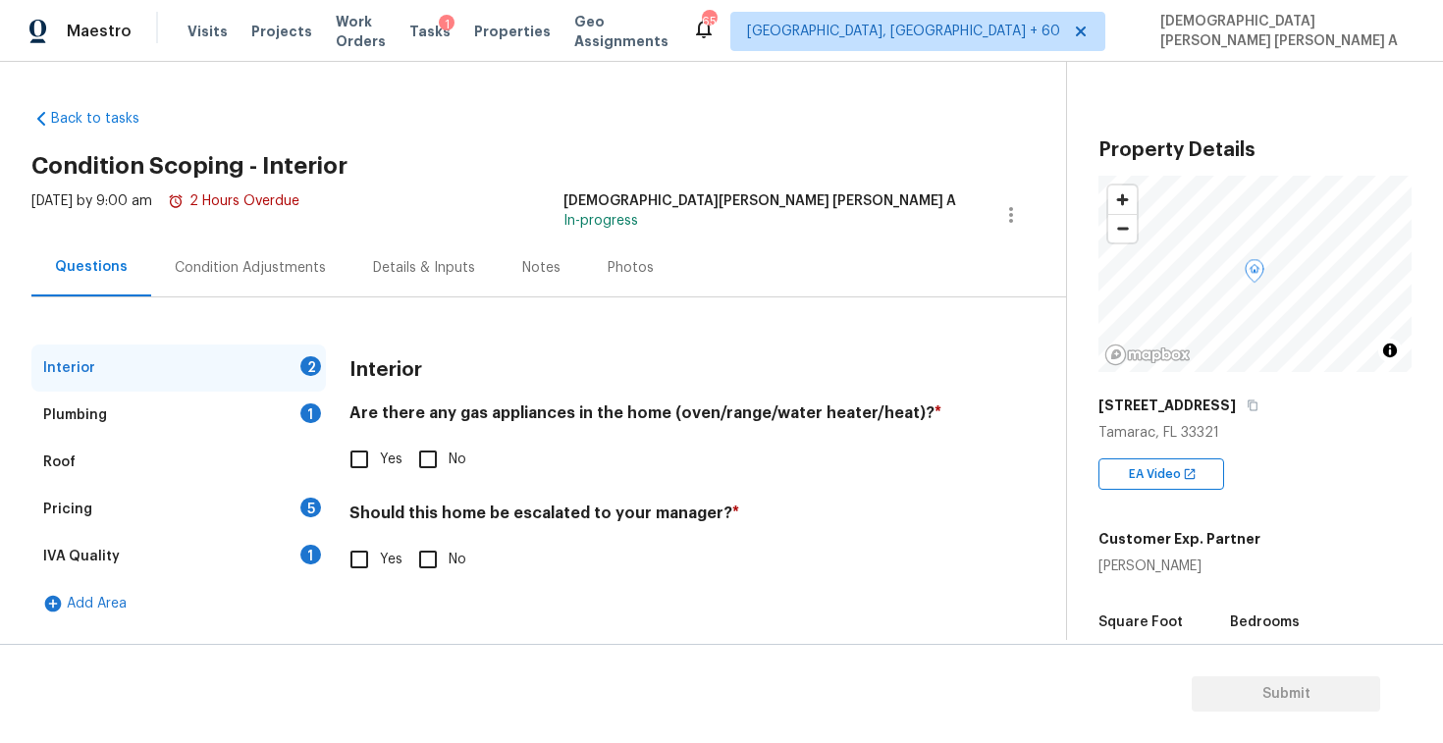
click at [578, 208] on div "[DATE] by 9:00 am 2 Hours Overdue [PERSON_NAME] [PERSON_NAME] A In-progress" at bounding box center [548, 214] width 1035 height 47
click at [421, 451] on input "No" at bounding box center [427, 459] width 41 height 41
checkbox input "true"
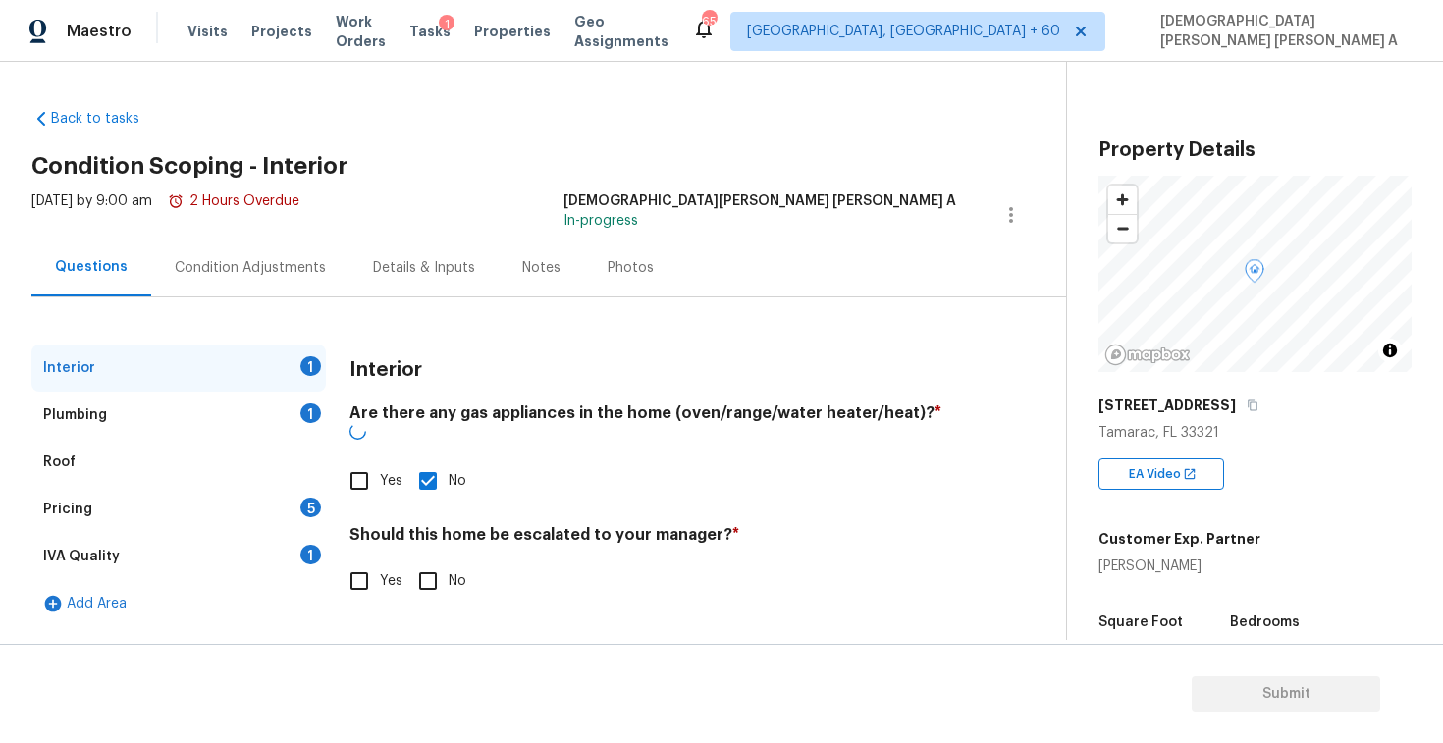
click at [428, 563] on input "No" at bounding box center [427, 581] width 41 height 41
checkbox input "true"
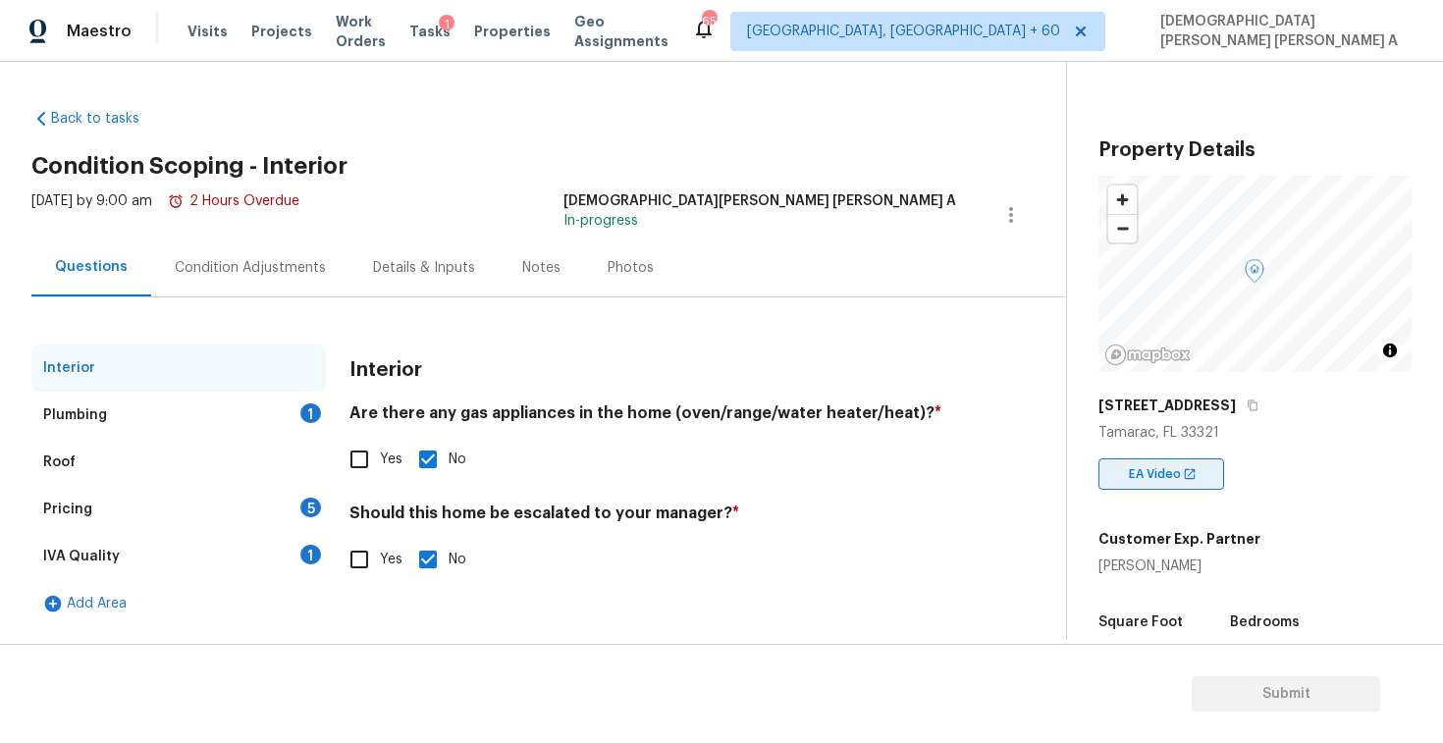
scroll to position [255, 0]
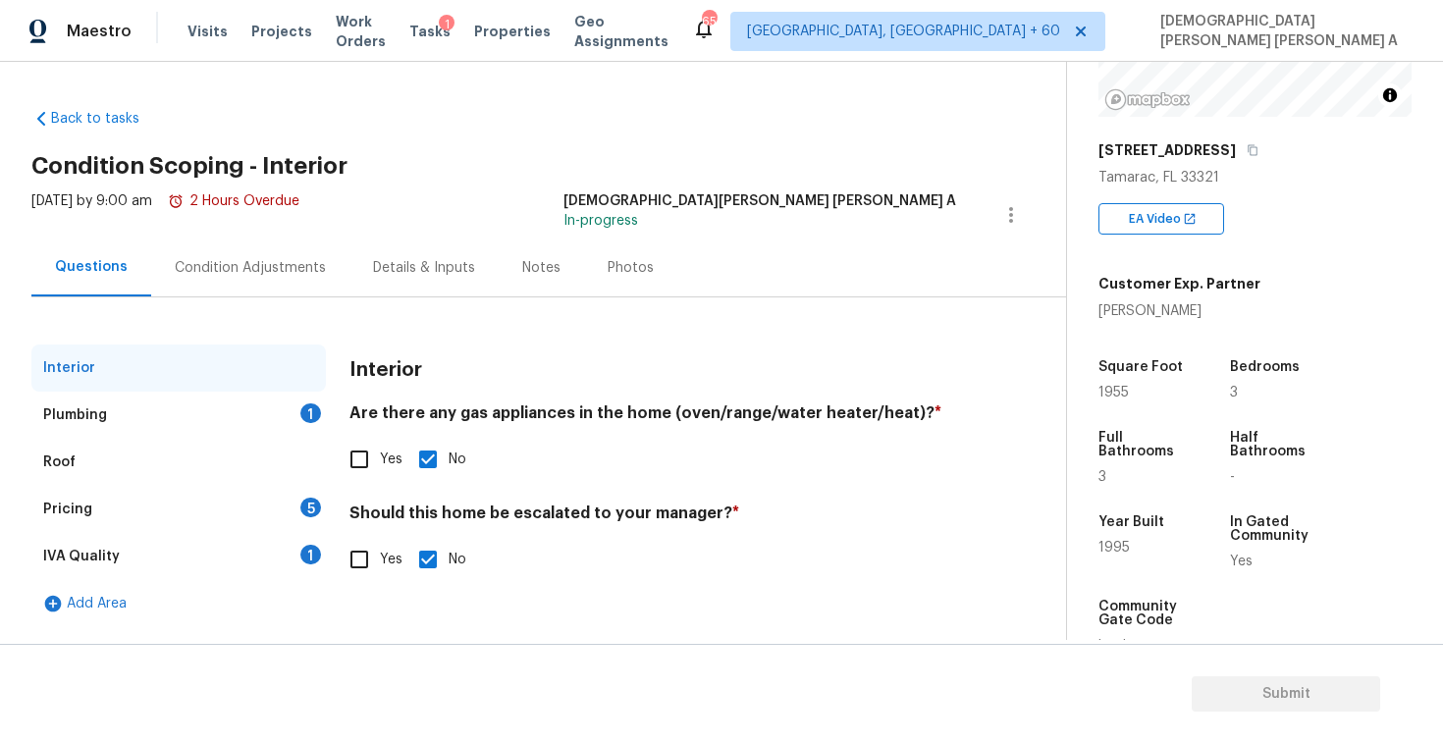
click at [126, 426] on div "Plumbing 1" at bounding box center [178, 415] width 295 height 47
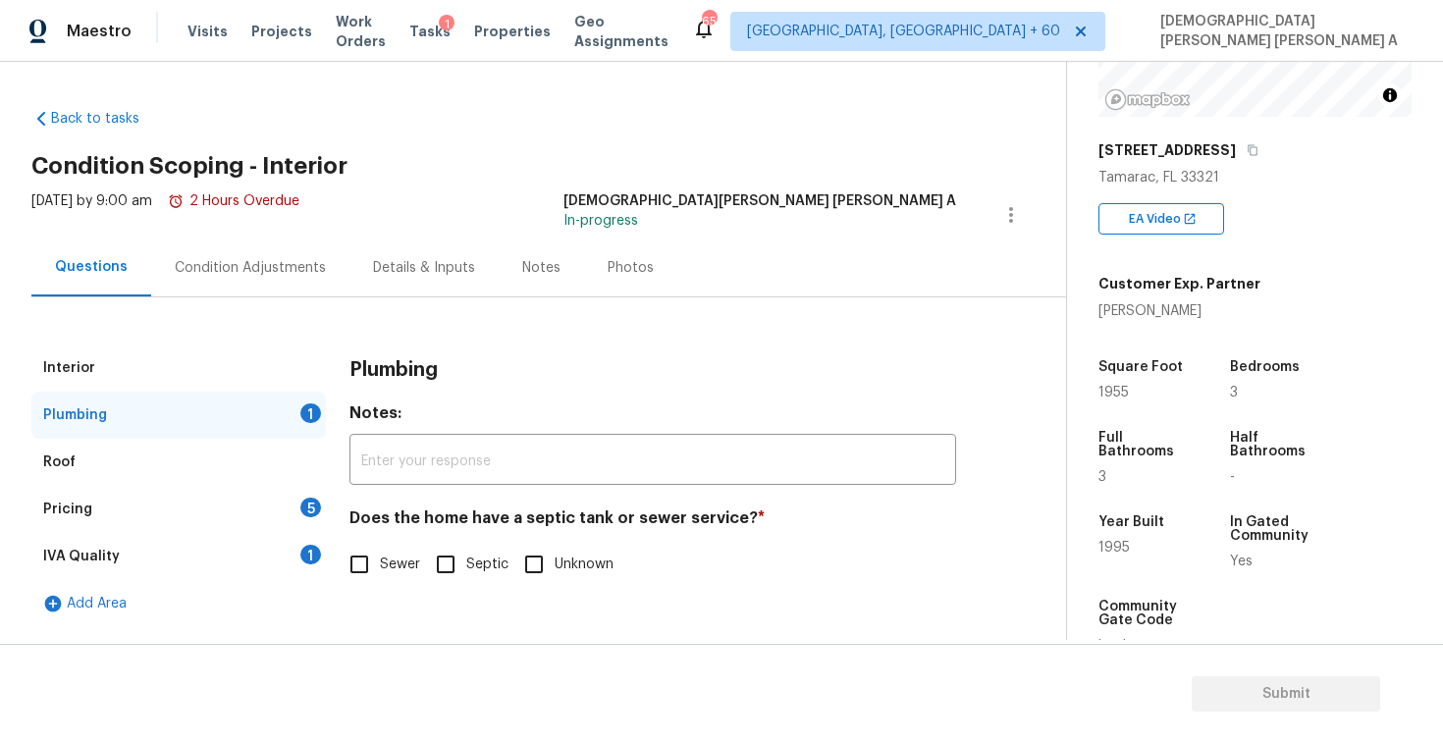
click at [367, 556] on input "Sewer" at bounding box center [359, 564] width 41 height 41
checkbox input "true"
click at [277, 527] on div "Pricing 5" at bounding box center [178, 509] width 295 height 47
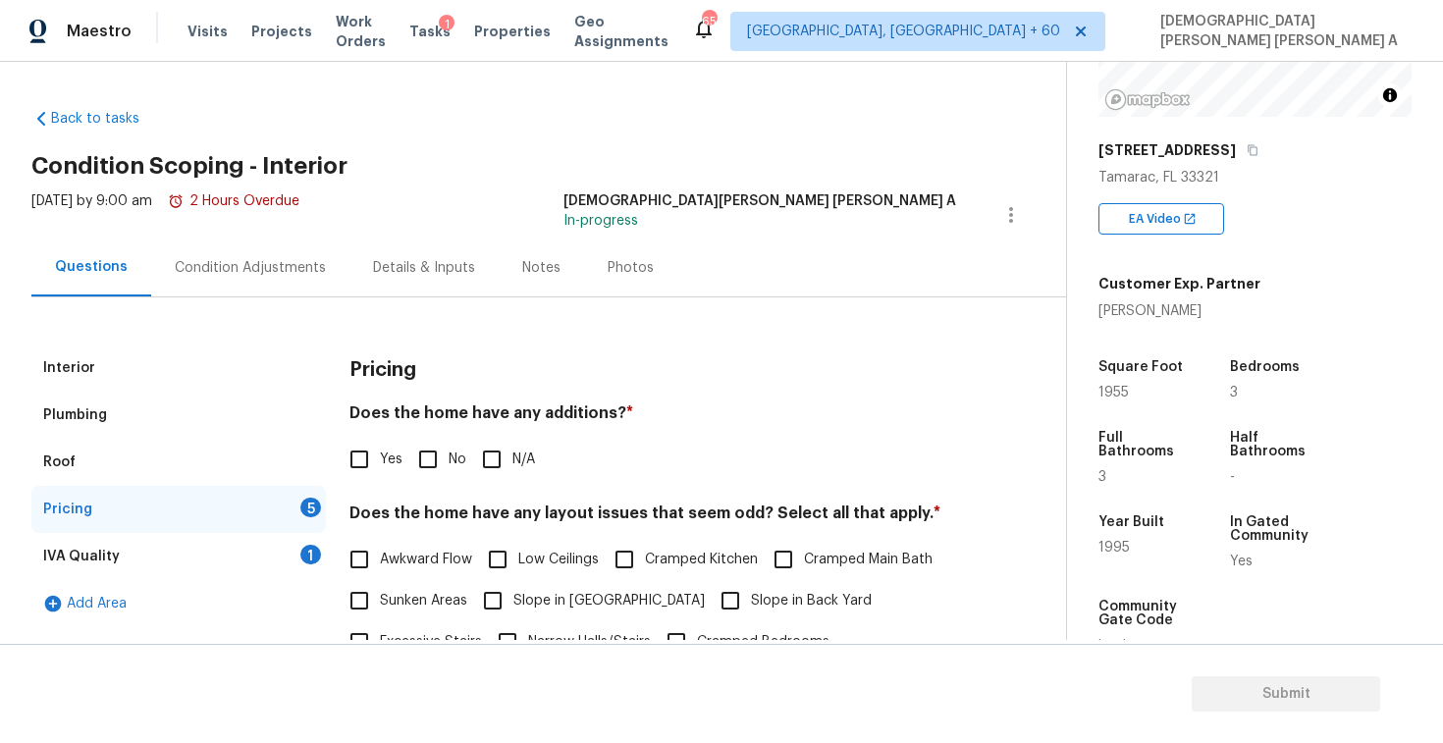
click at [425, 460] on input "No" at bounding box center [427, 459] width 41 height 41
checkbox input "true"
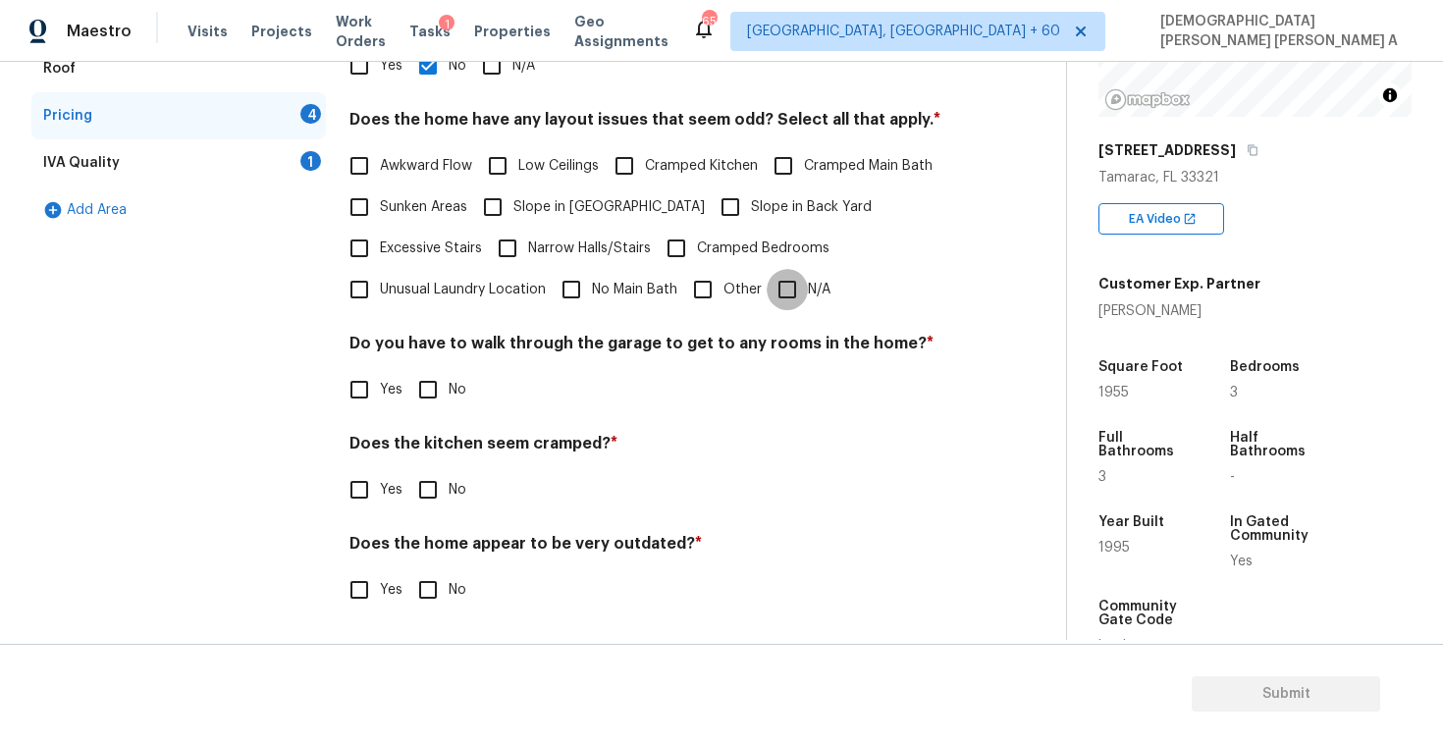
click at [785, 288] on input "N/A" at bounding box center [787, 289] width 41 height 41
checkbox input "true"
click at [445, 395] on input "No" at bounding box center [427, 389] width 41 height 41
checkbox input "true"
click at [430, 499] on input "No" at bounding box center [427, 491] width 41 height 41
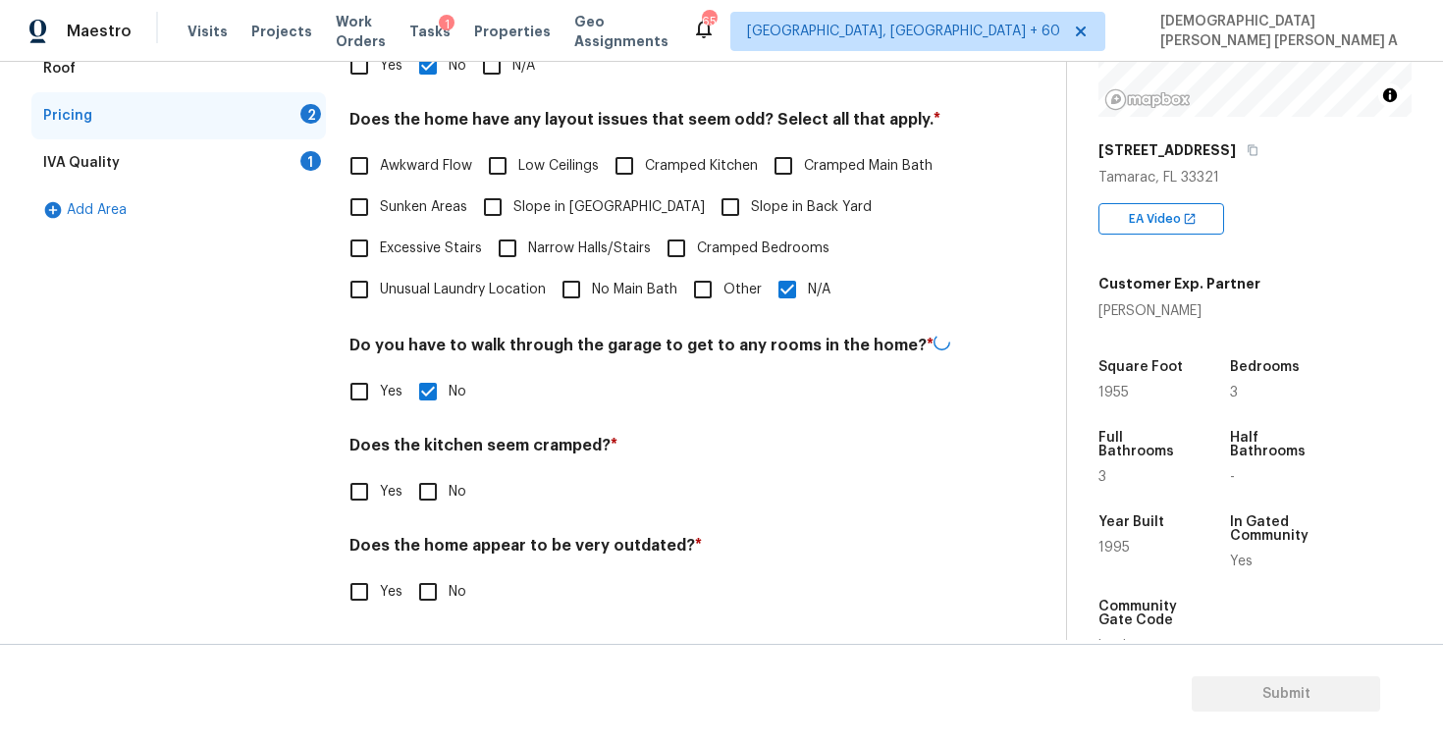
checkbox input "true"
click at [441, 587] on input "No" at bounding box center [427, 591] width 41 height 41
checkbox input "true"
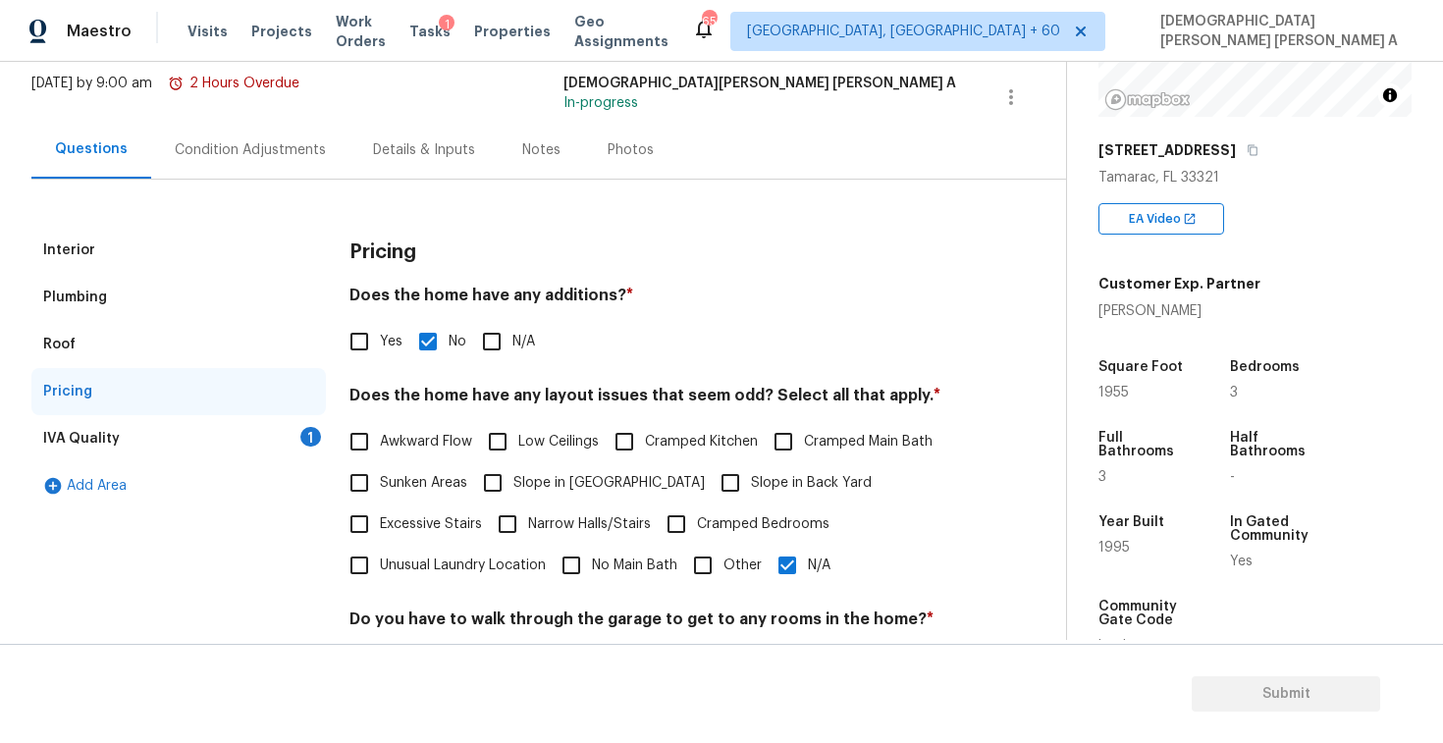
click at [221, 457] on div "IVA Quality 1" at bounding box center [178, 438] width 295 height 47
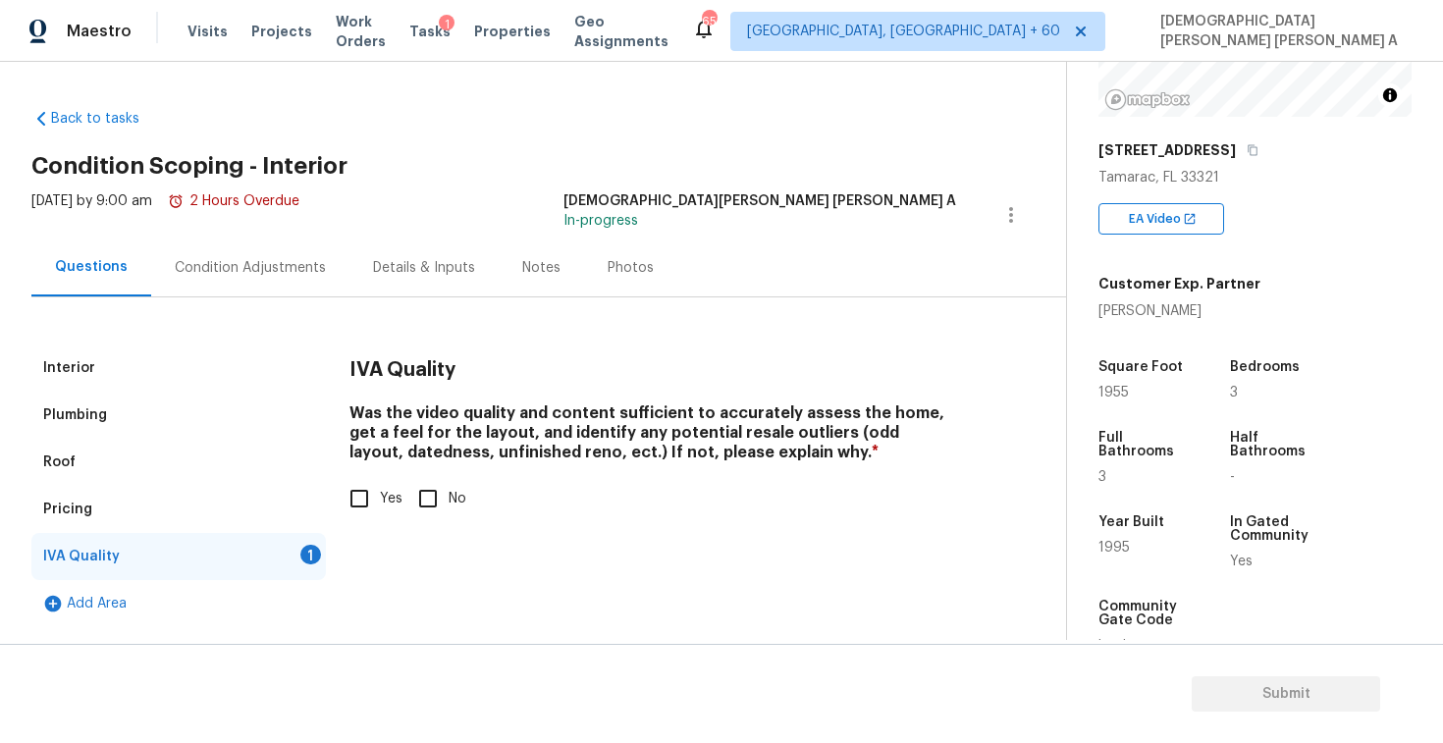
click at [351, 506] on input "Yes" at bounding box center [359, 498] width 41 height 41
checkbox input "true"
click at [240, 276] on div "Condition Adjustments" at bounding box center [250, 268] width 151 height 20
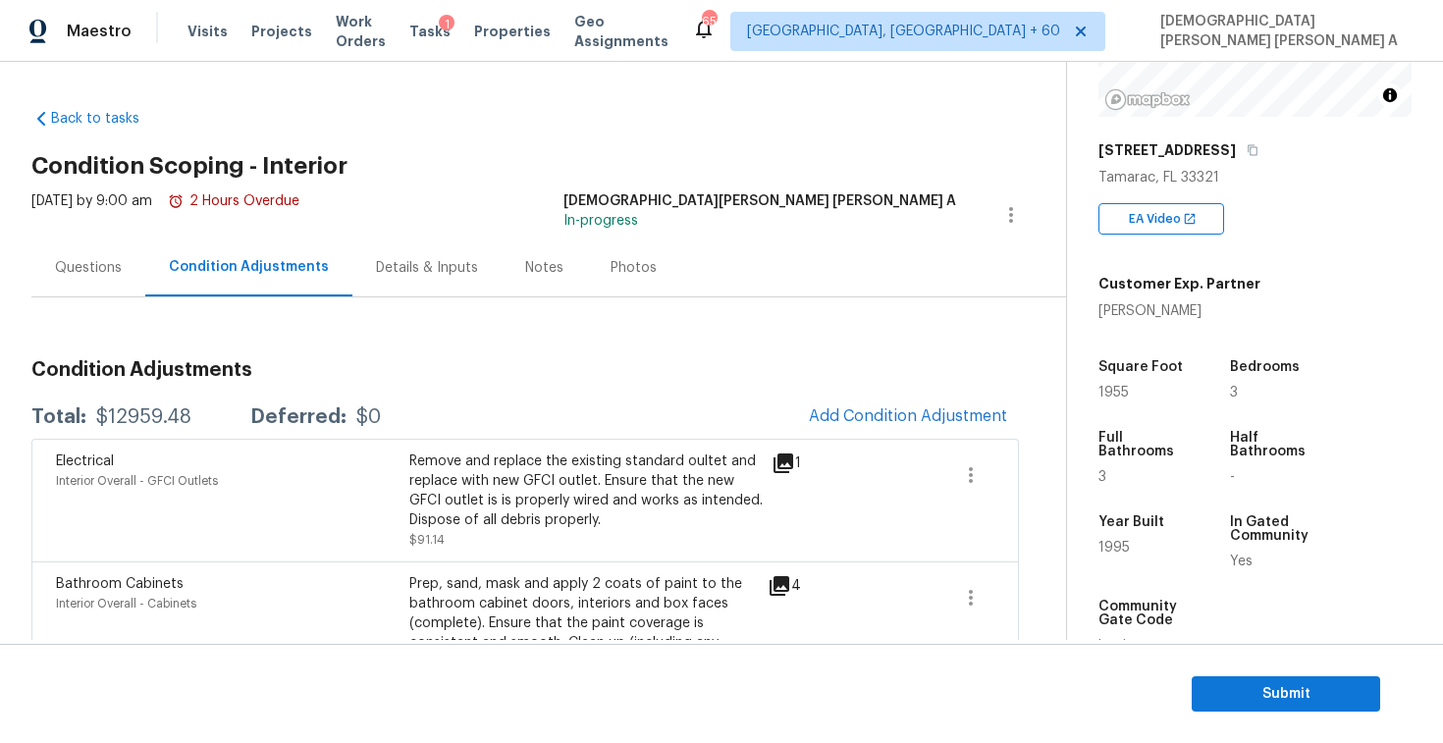
scroll to position [82, 0]
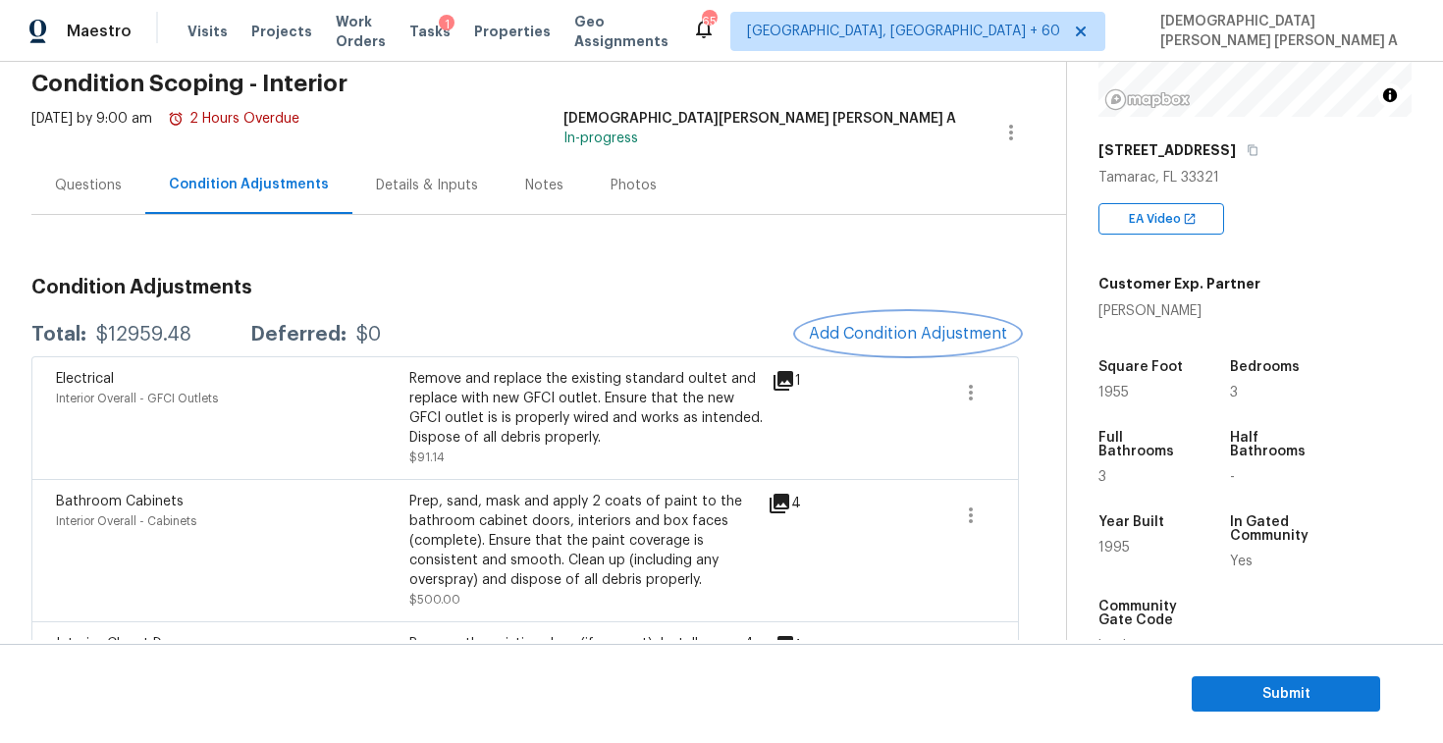
click at [866, 338] on span "Add Condition Adjustment" at bounding box center [908, 334] width 198 height 18
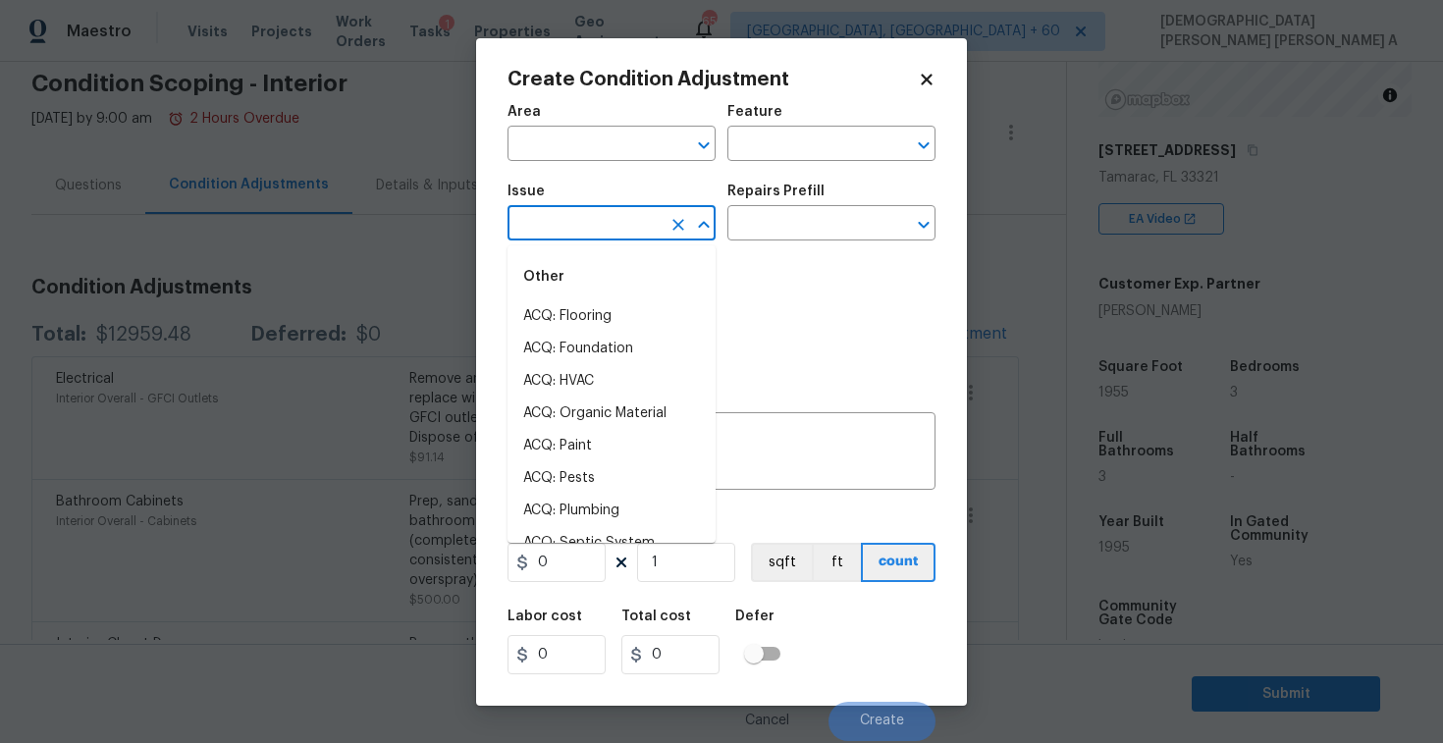
click at [620, 224] on input "text" at bounding box center [584, 225] width 153 height 30
type input "fl"
type input "o"
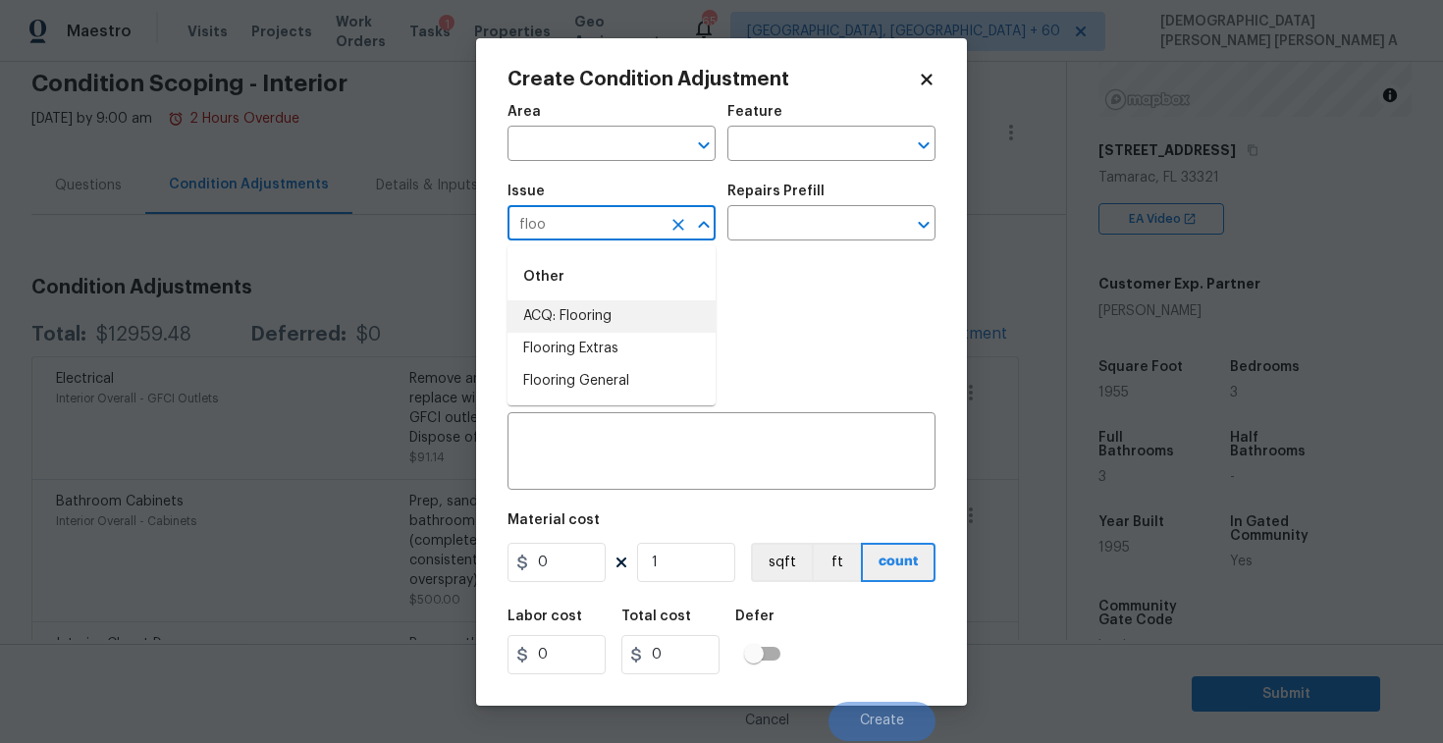
click at [607, 329] on li "ACQ: Flooring" at bounding box center [612, 316] width 208 height 32
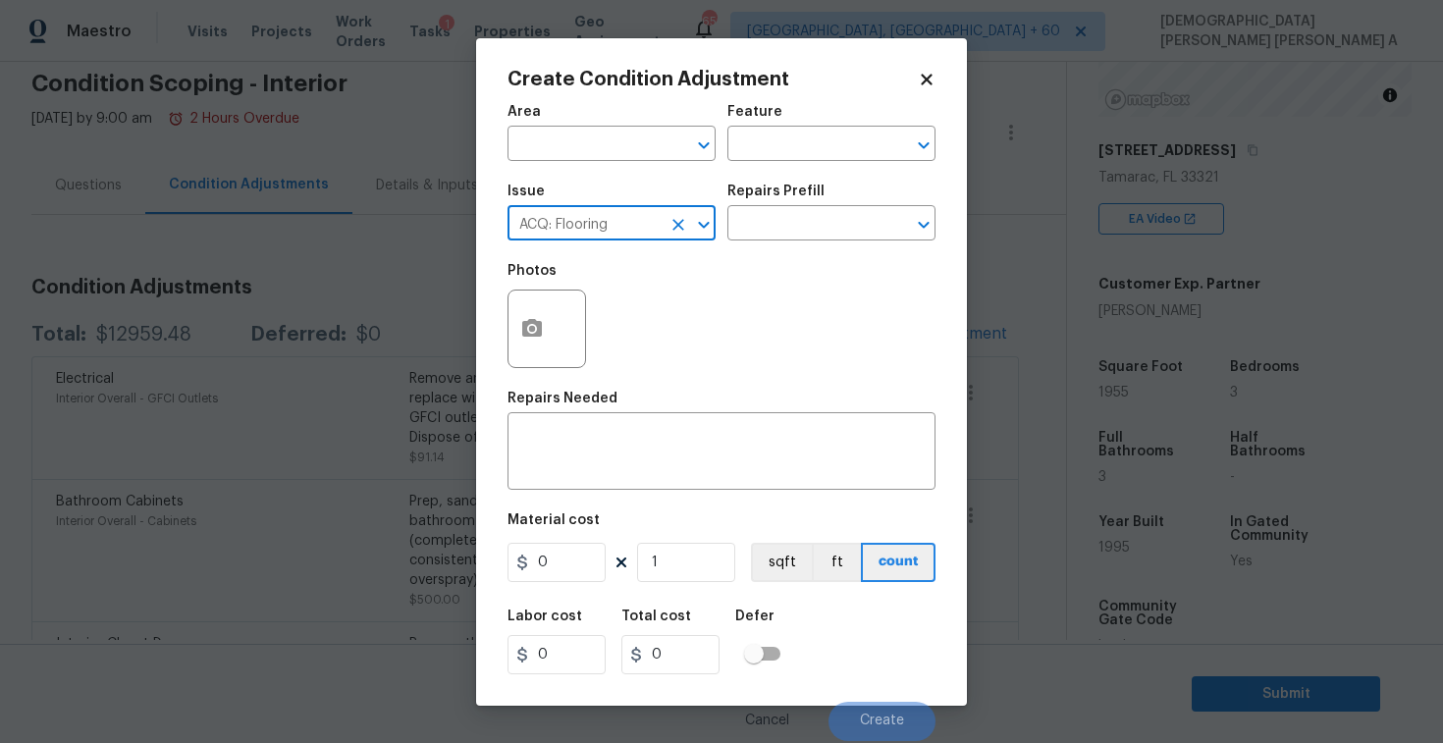
type input "ACQ: Flooring"
click at [542, 320] on icon "button" at bounding box center [532, 329] width 24 height 24
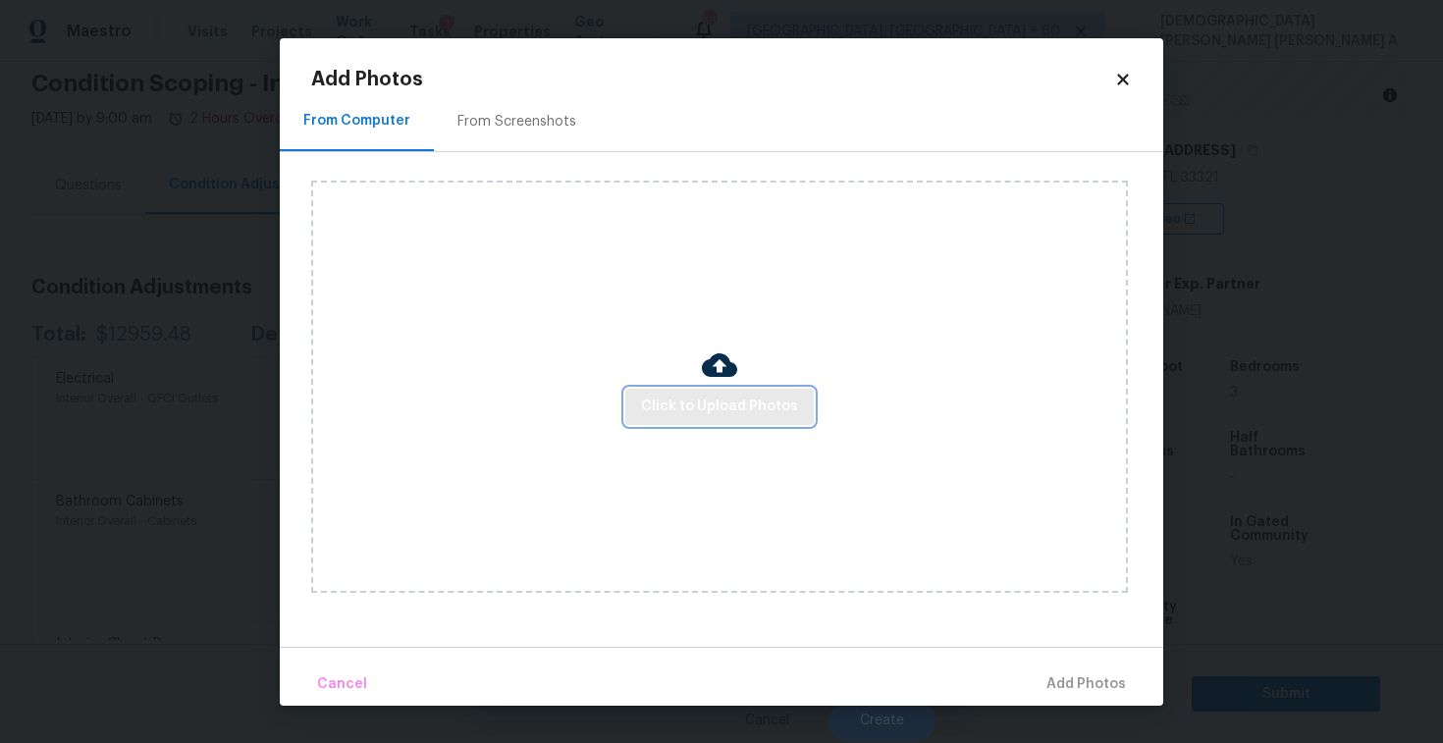
click at [739, 402] on span "Click to Upload Photos" at bounding box center [719, 407] width 157 height 25
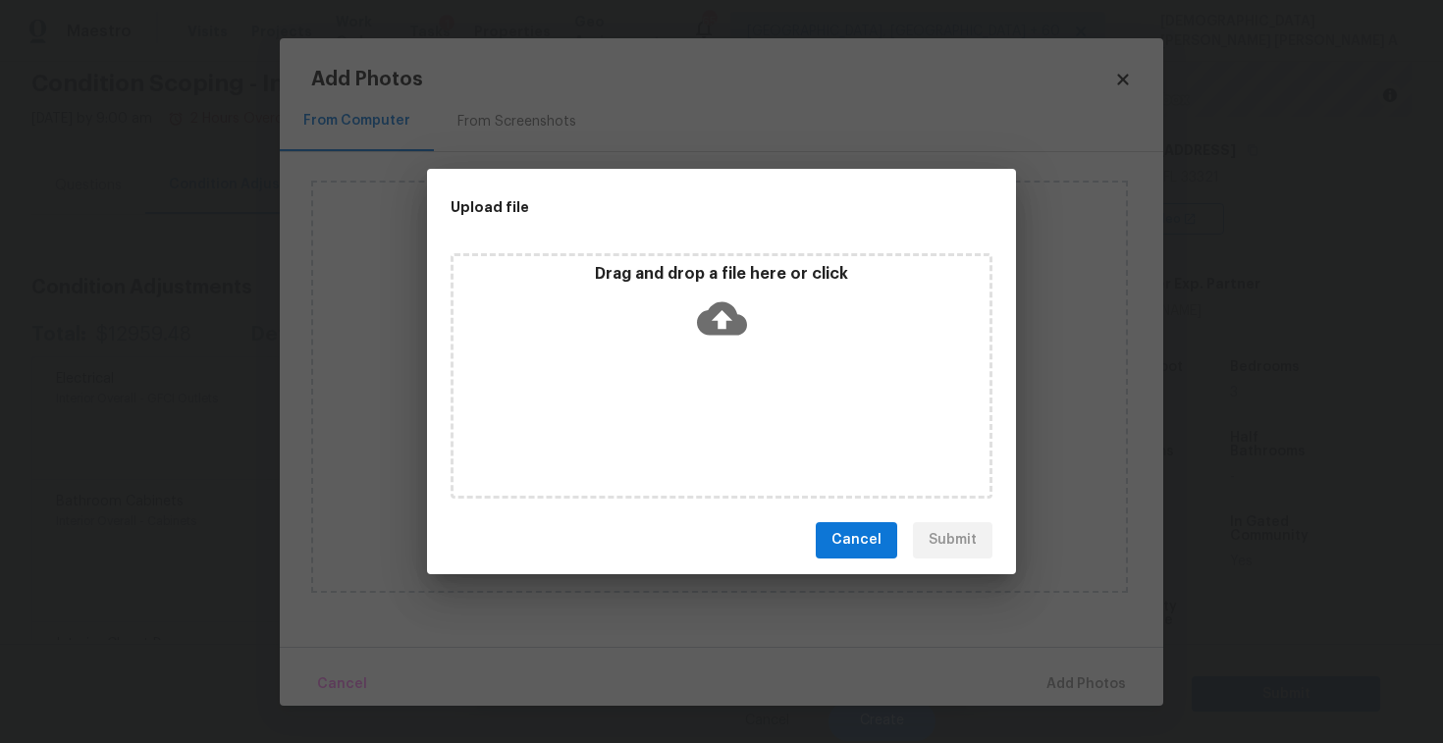
click at [731, 329] on icon at bounding box center [722, 317] width 50 height 33
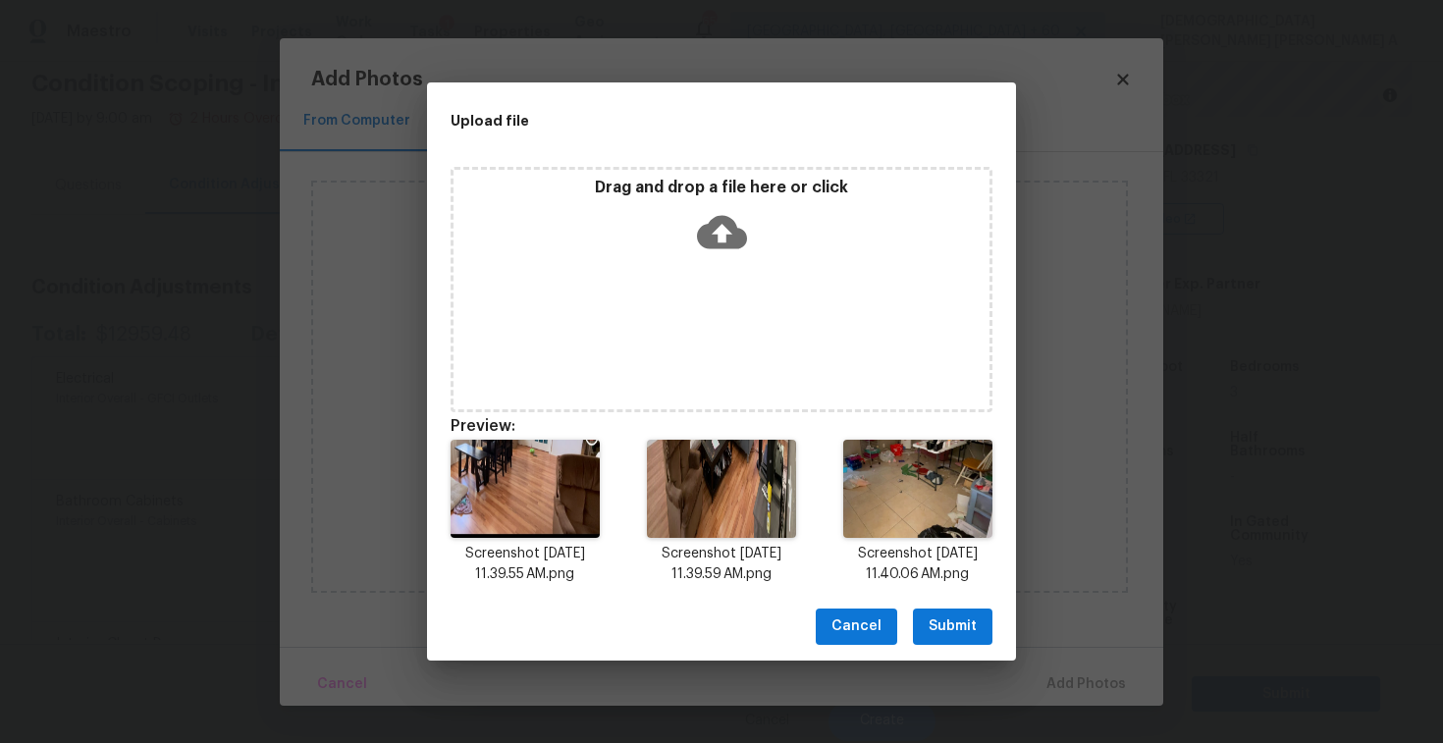
click at [955, 617] on span "Submit" at bounding box center [953, 627] width 48 height 25
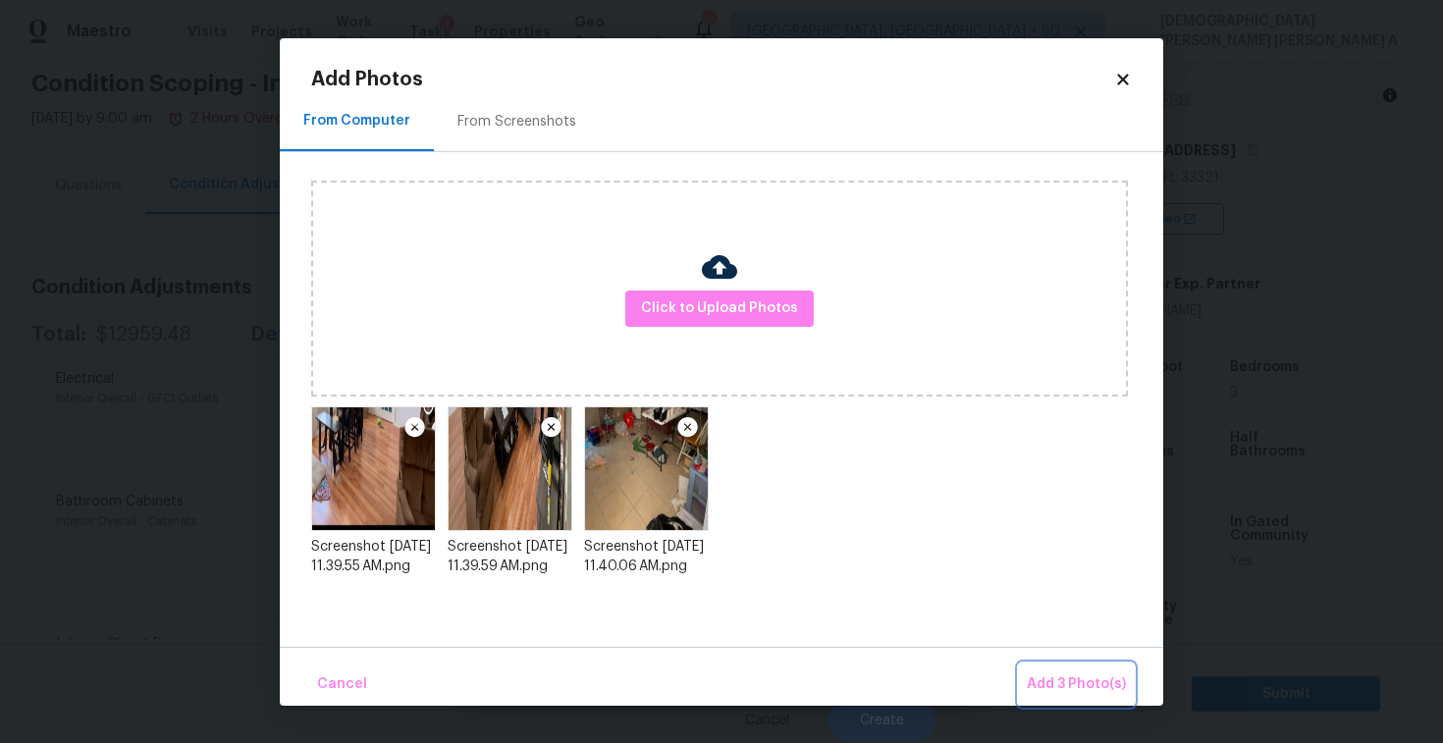
click at [1044, 674] on span "Add 3 Photo(s)" at bounding box center [1076, 685] width 99 height 25
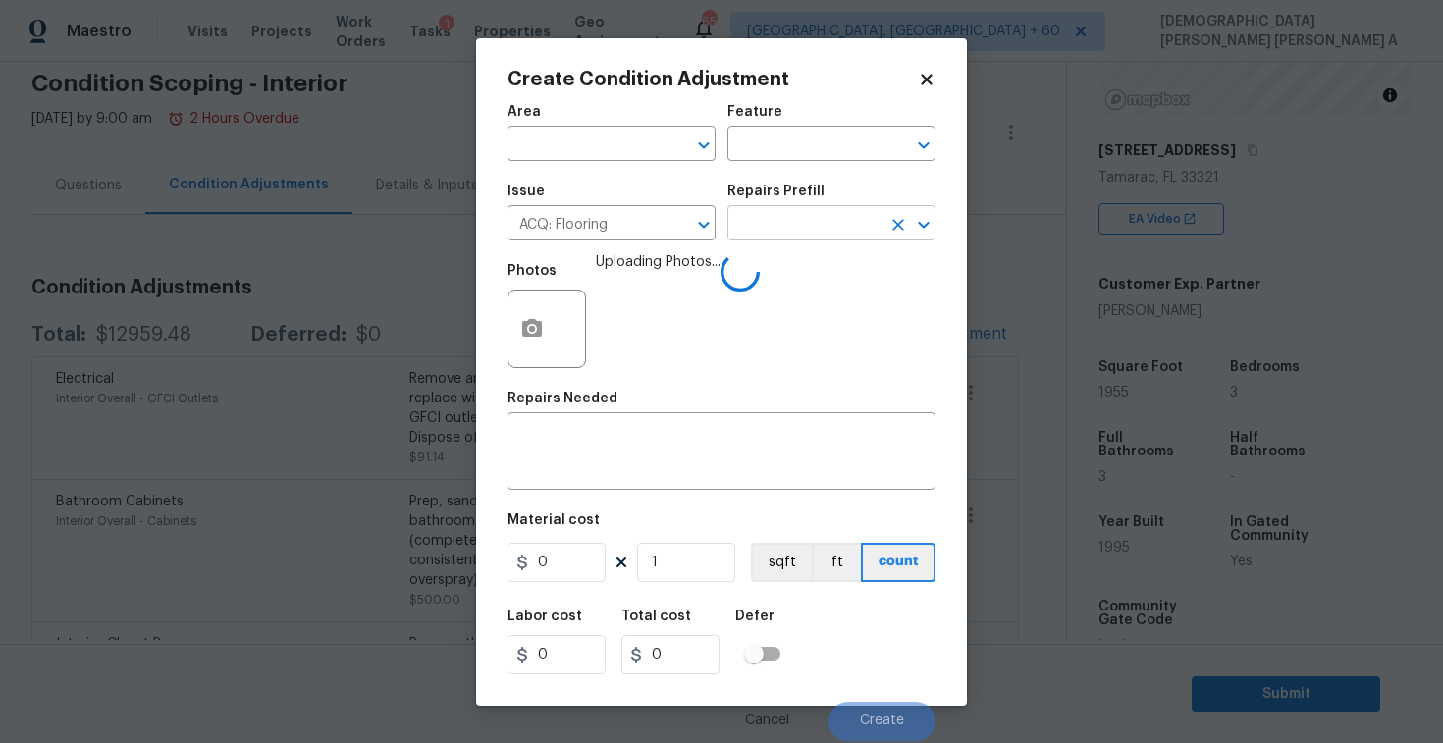
click at [791, 229] on input "text" at bounding box center [804, 225] width 153 height 30
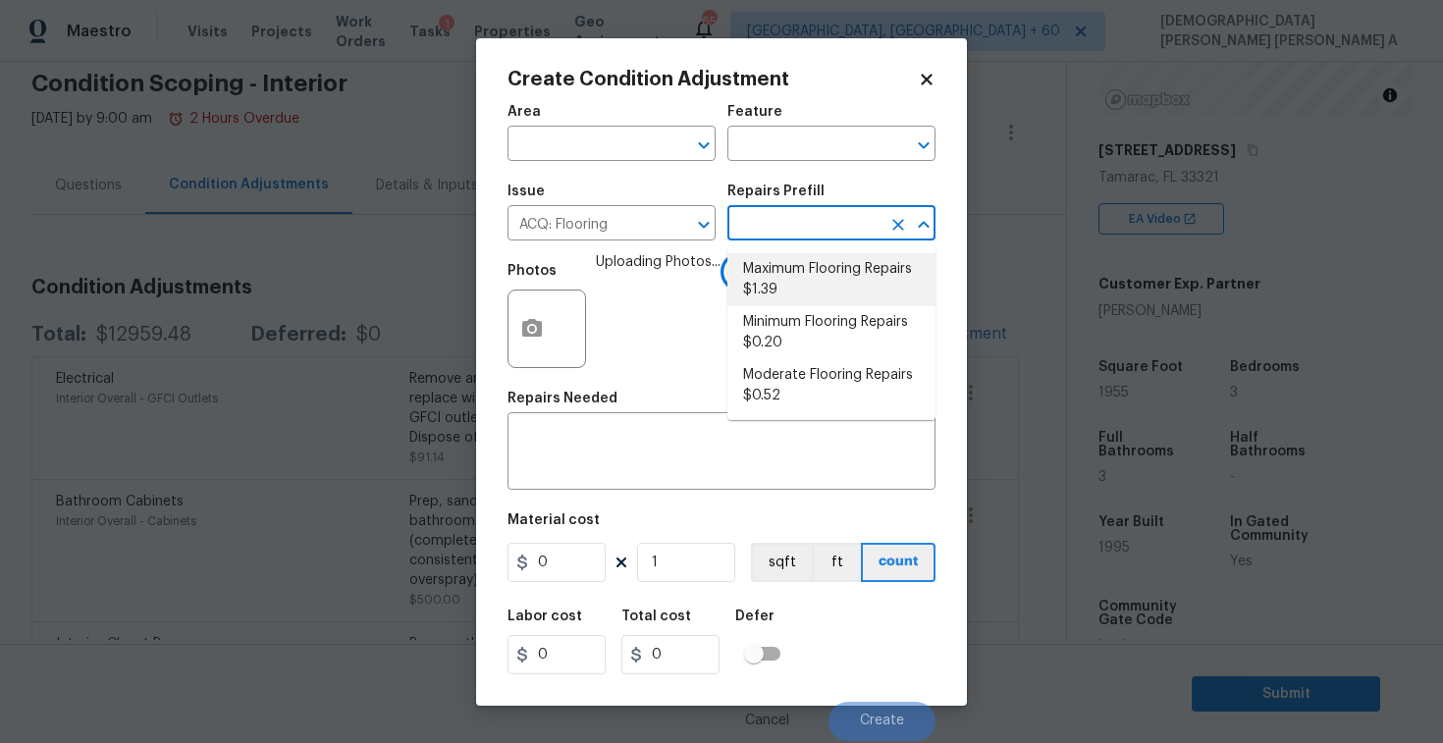
click at [792, 297] on li "Maximum Flooring Repairs $1.39" at bounding box center [832, 279] width 208 height 53
type input "Acquisition"
type textarea "Acquisition Scope: Maximum flooring repairs"
type input "1.39"
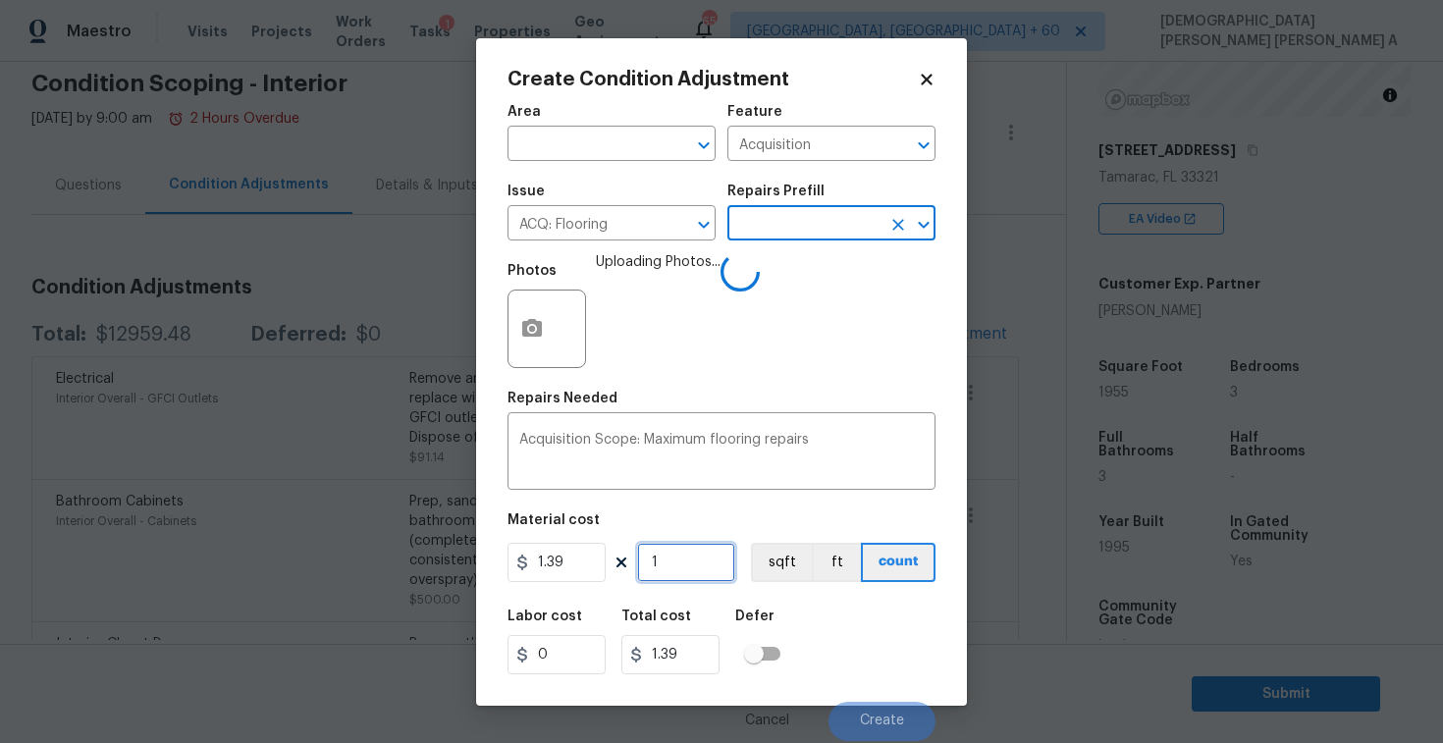
click at [729, 556] on input "1" at bounding box center [686, 562] width 98 height 39
type input "19"
type input "26.41"
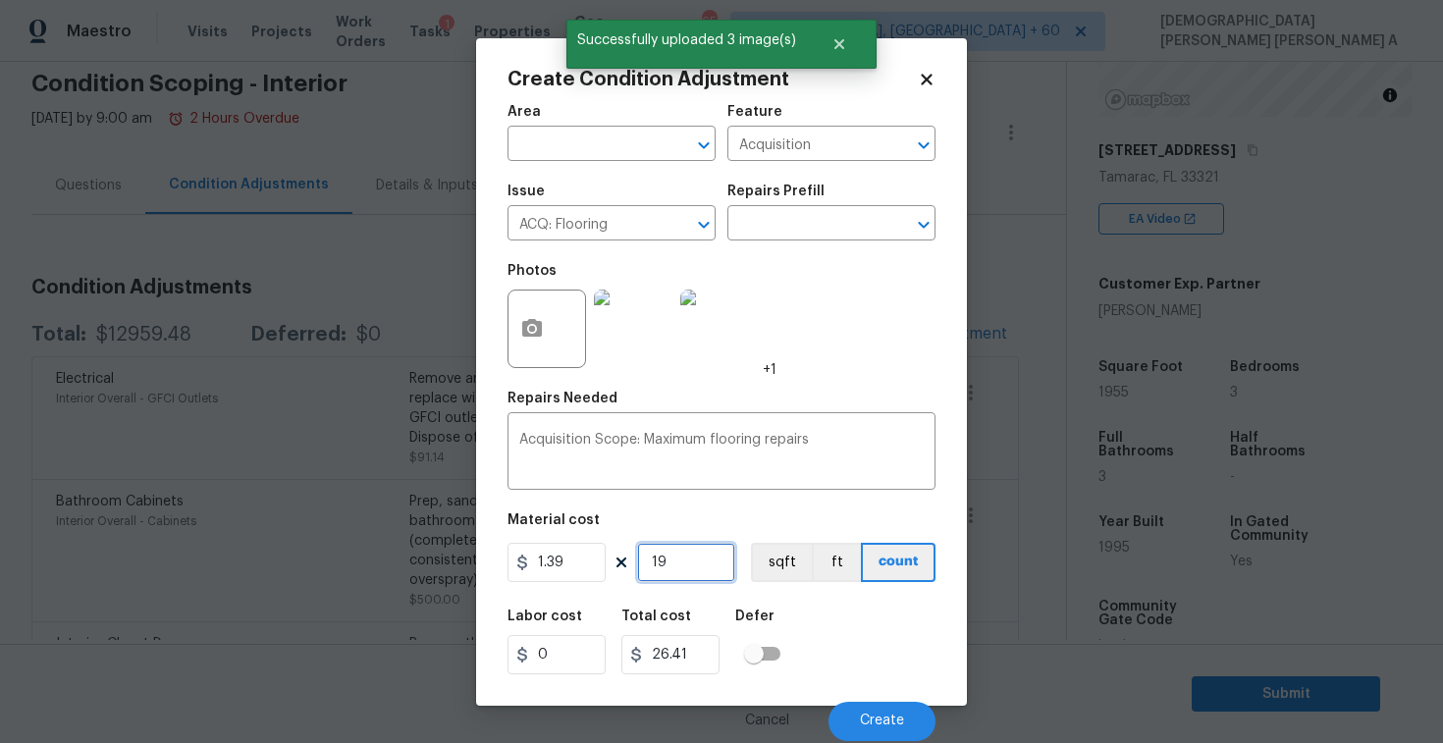
type input "195"
type input "271.05"
type input "1955"
type input "2717.45"
type input "1955"
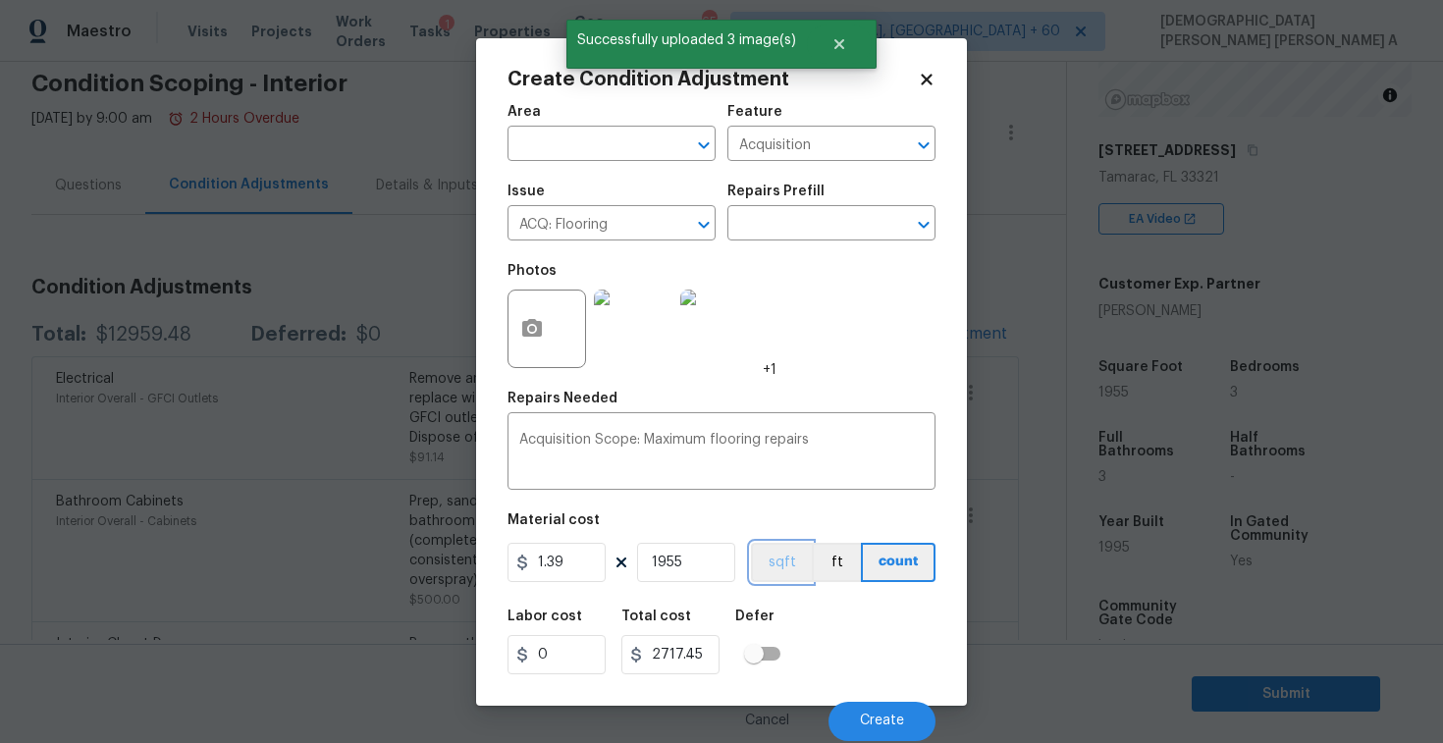
click at [781, 569] on button "sqft" at bounding box center [781, 562] width 61 height 39
click at [901, 737] on button "Create" at bounding box center [882, 721] width 107 height 39
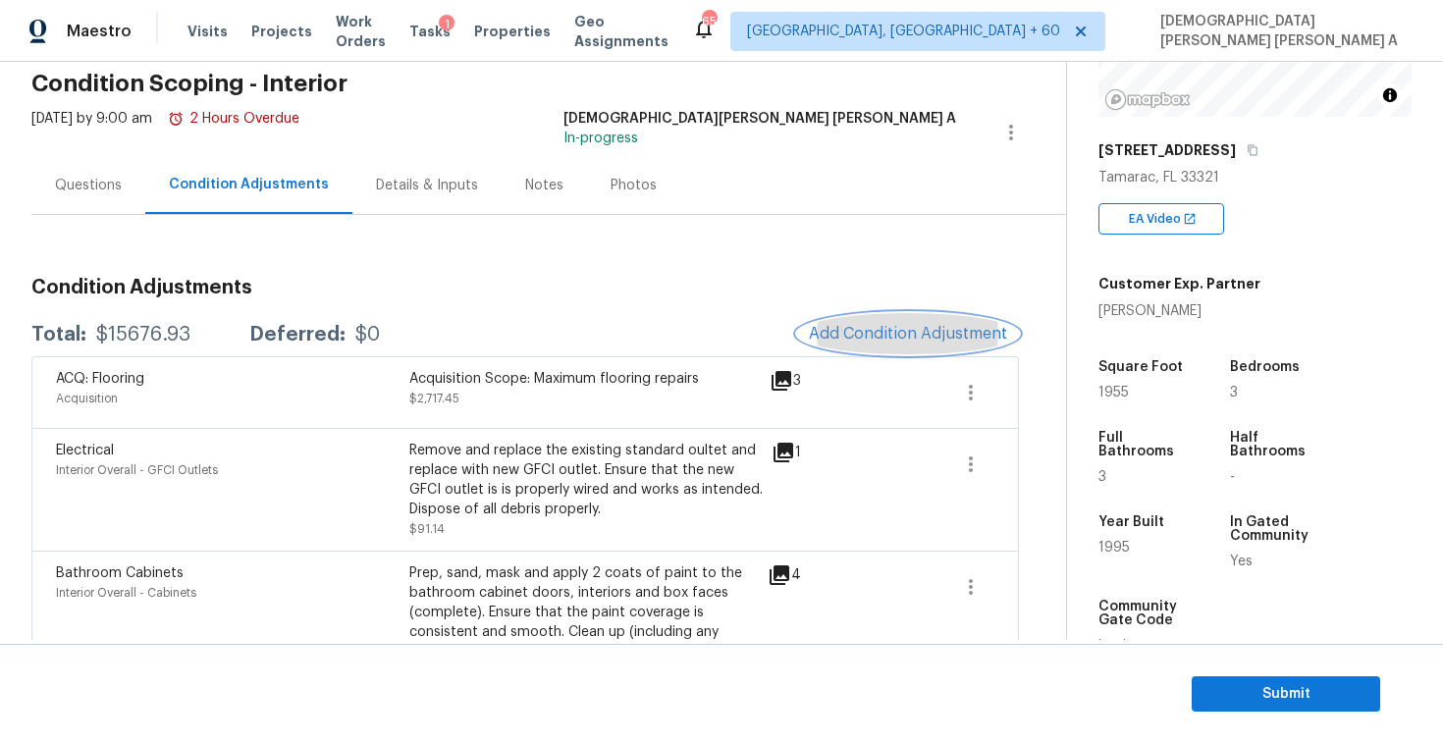
click at [867, 329] on span "Add Condition Adjustment" at bounding box center [908, 334] width 198 height 18
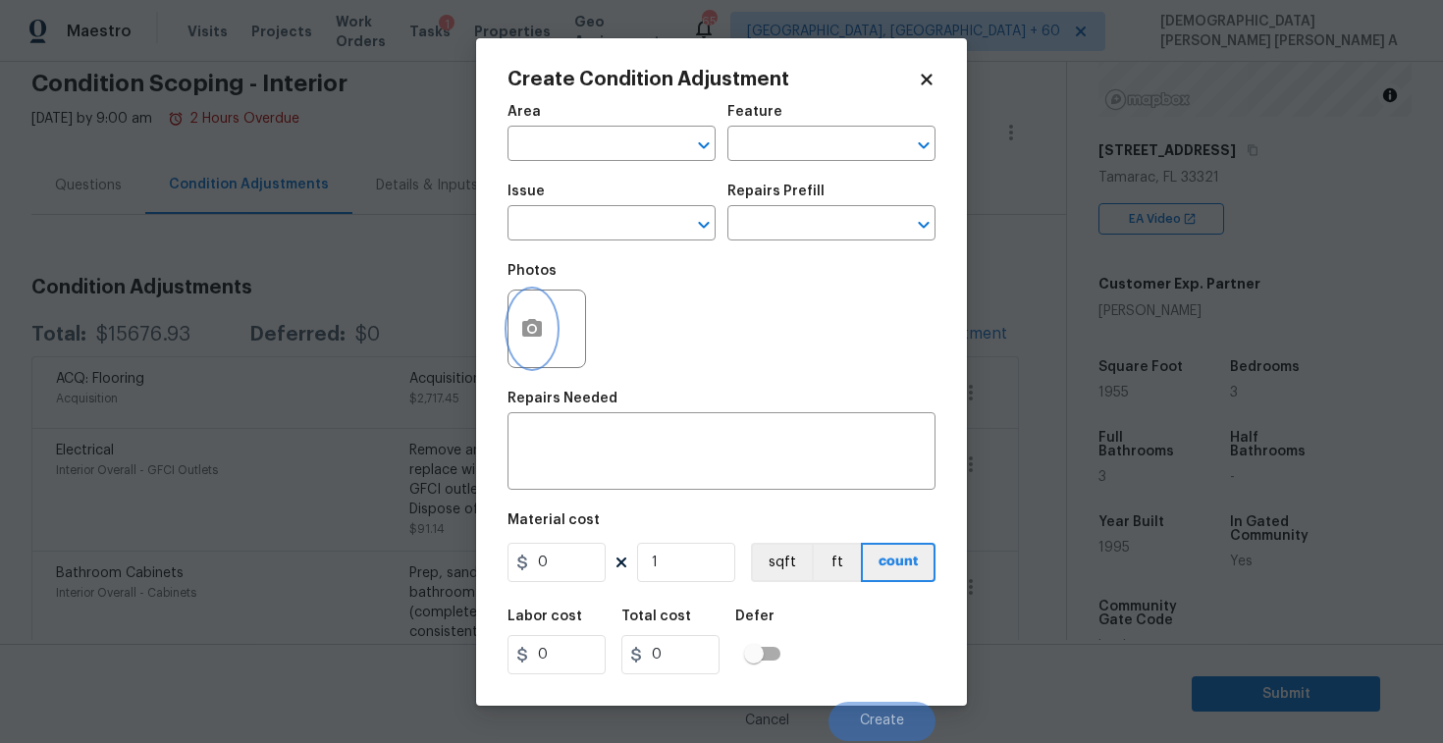
click at [529, 314] on button "button" at bounding box center [532, 329] width 47 height 77
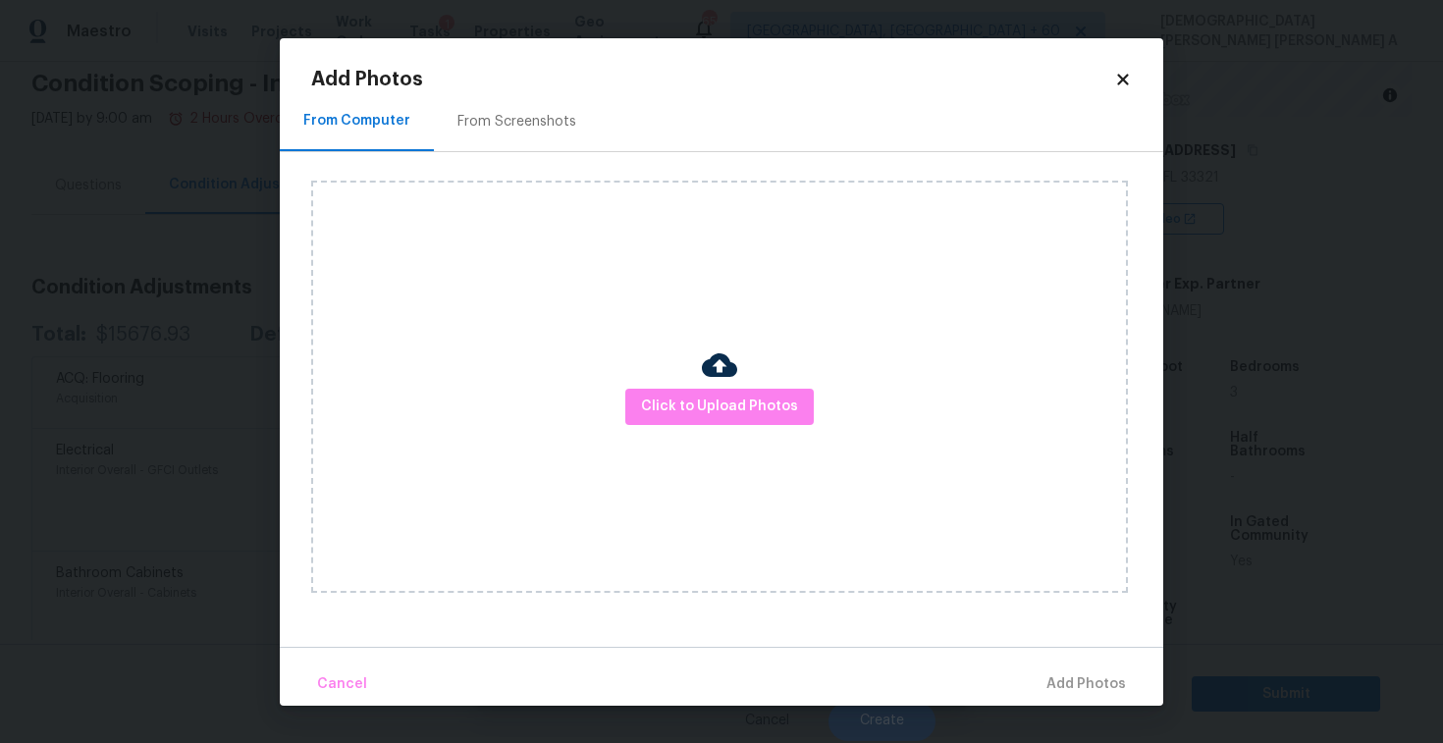
click at [773, 438] on div "Click to Upload Photos" at bounding box center [719, 387] width 817 height 412
click at [766, 428] on div "Click to Upload Photos" at bounding box center [719, 387] width 817 height 412
click at [714, 337] on div "Click to Upload Photos" at bounding box center [719, 387] width 817 height 412
click at [705, 385] on div at bounding box center [719, 368] width 35 height 41
click at [705, 378] on img at bounding box center [719, 365] width 35 height 35
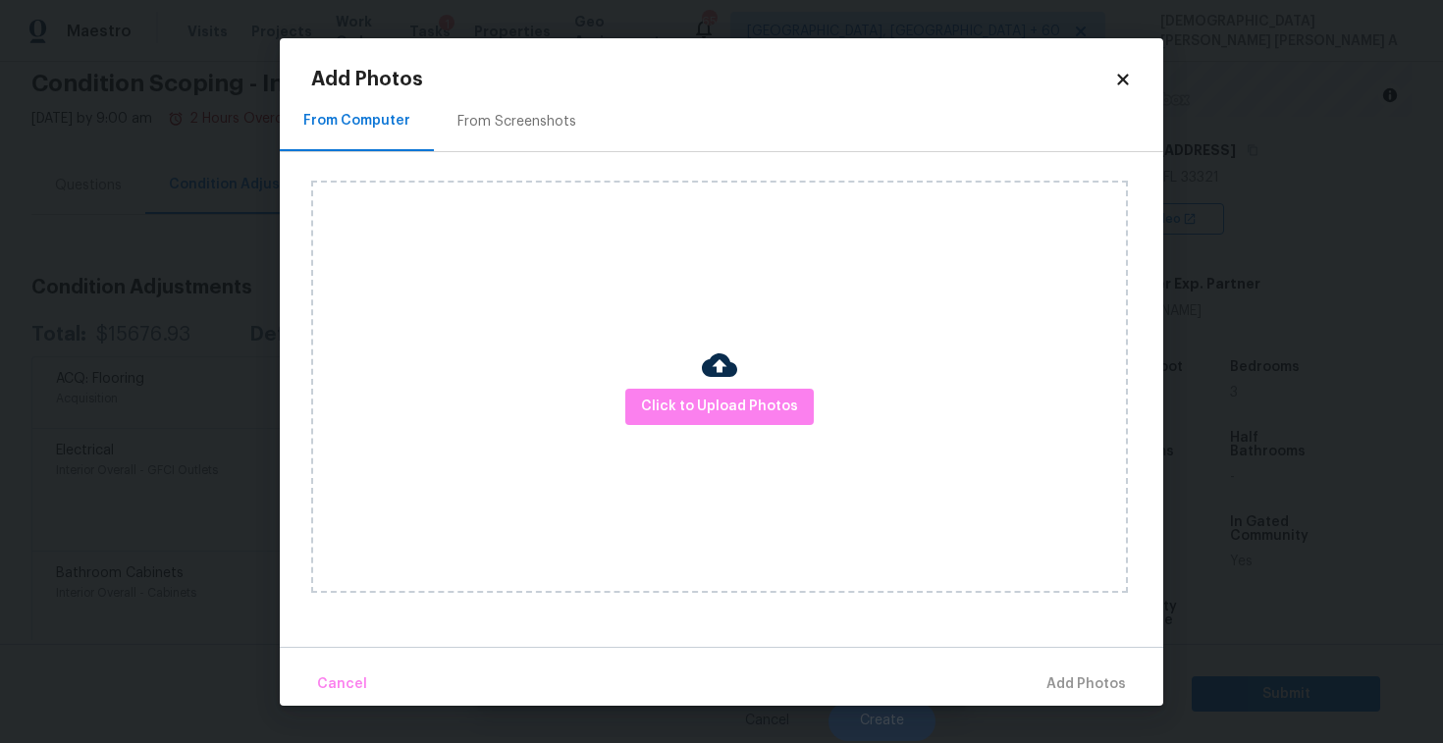
click at [705, 384] on div at bounding box center [719, 368] width 35 height 41
click at [705, 395] on span "Click to Upload Photos" at bounding box center [719, 407] width 157 height 25
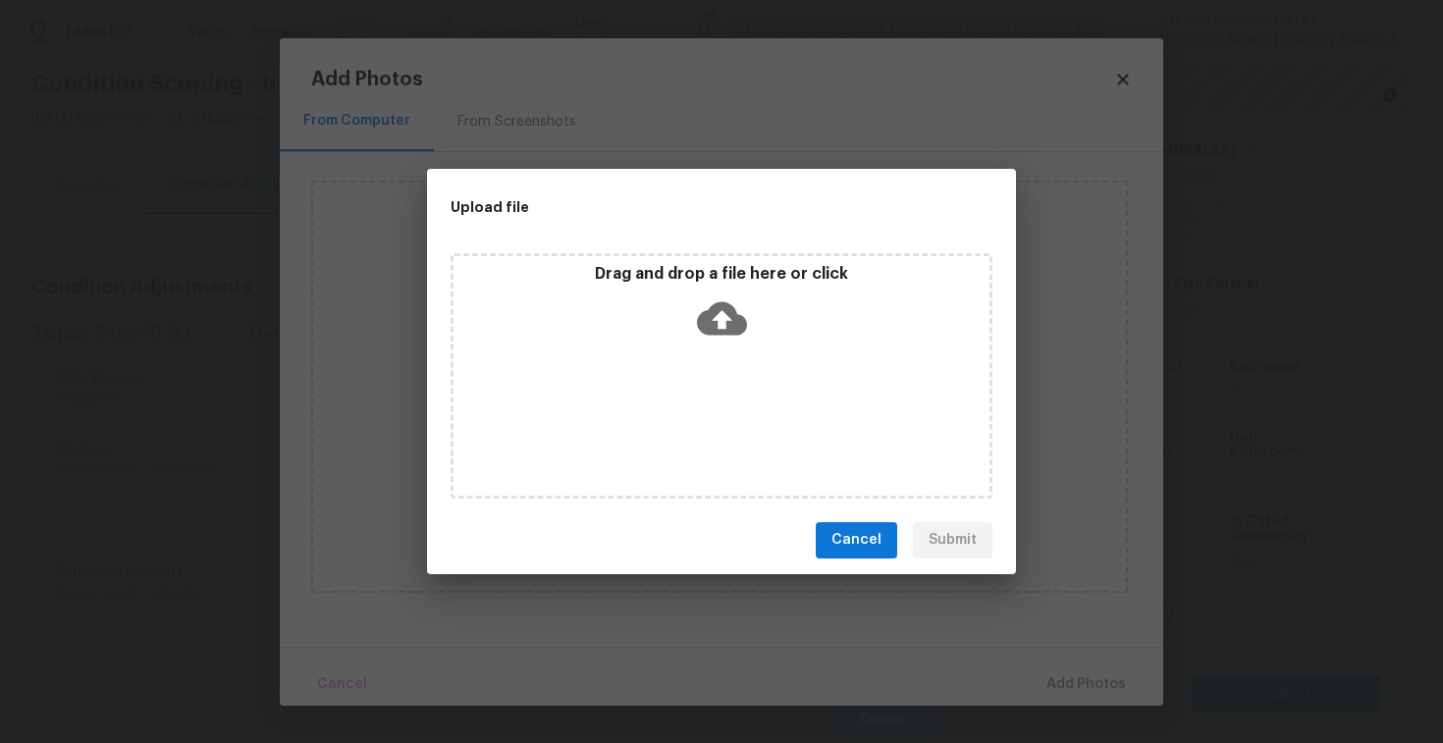
click at [707, 355] on div "Drag and drop a file here or click" at bounding box center [722, 375] width 542 height 245
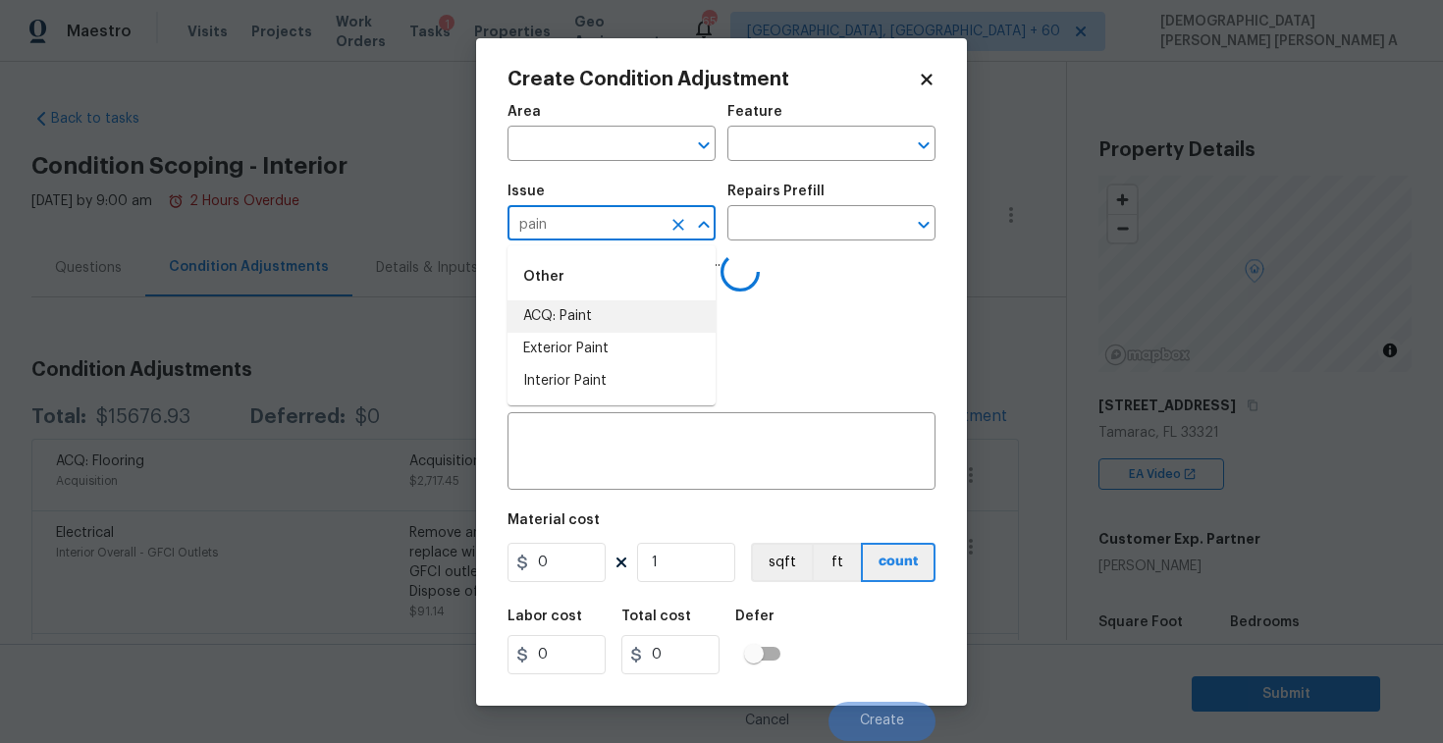
click at [637, 320] on li "ACQ: Paint" at bounding box center [612, 316] width 208 height 32
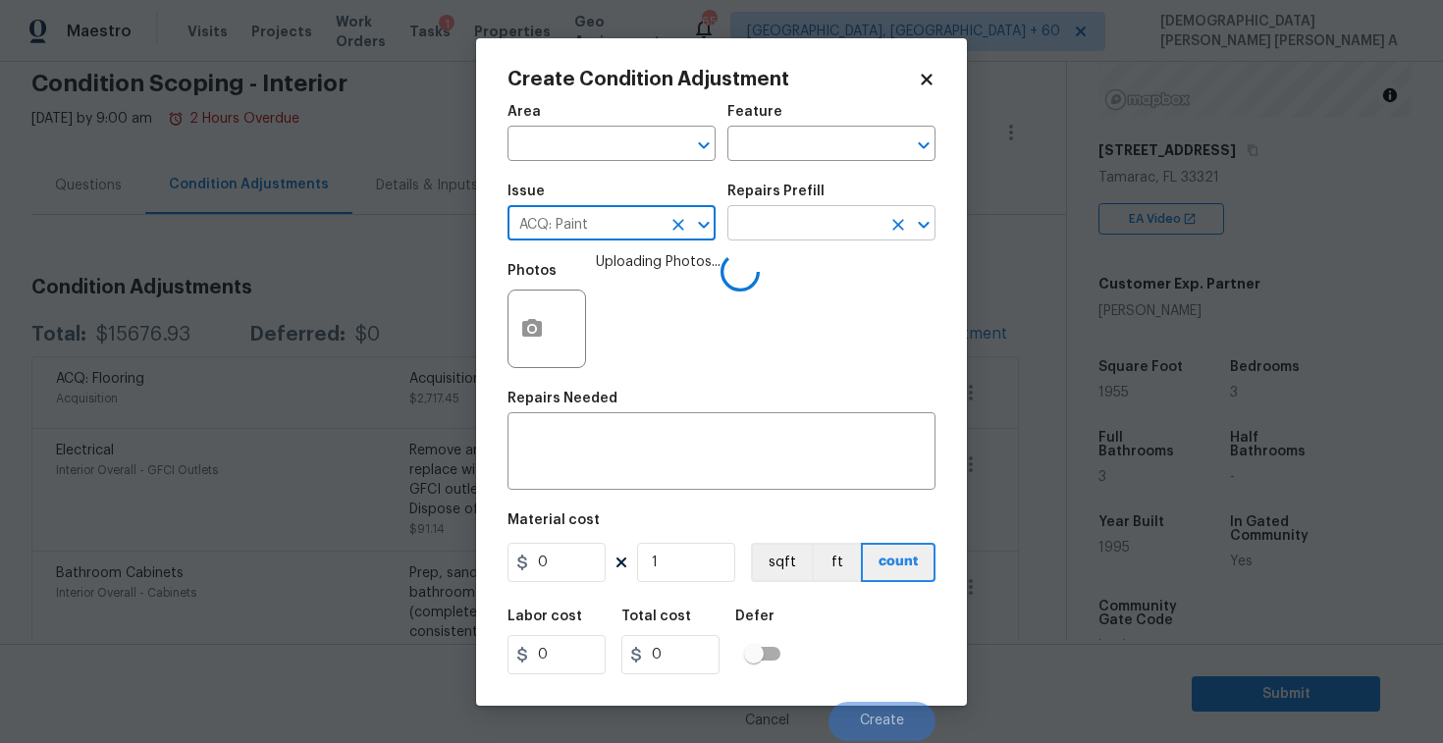
type input "ACQ: Paint"
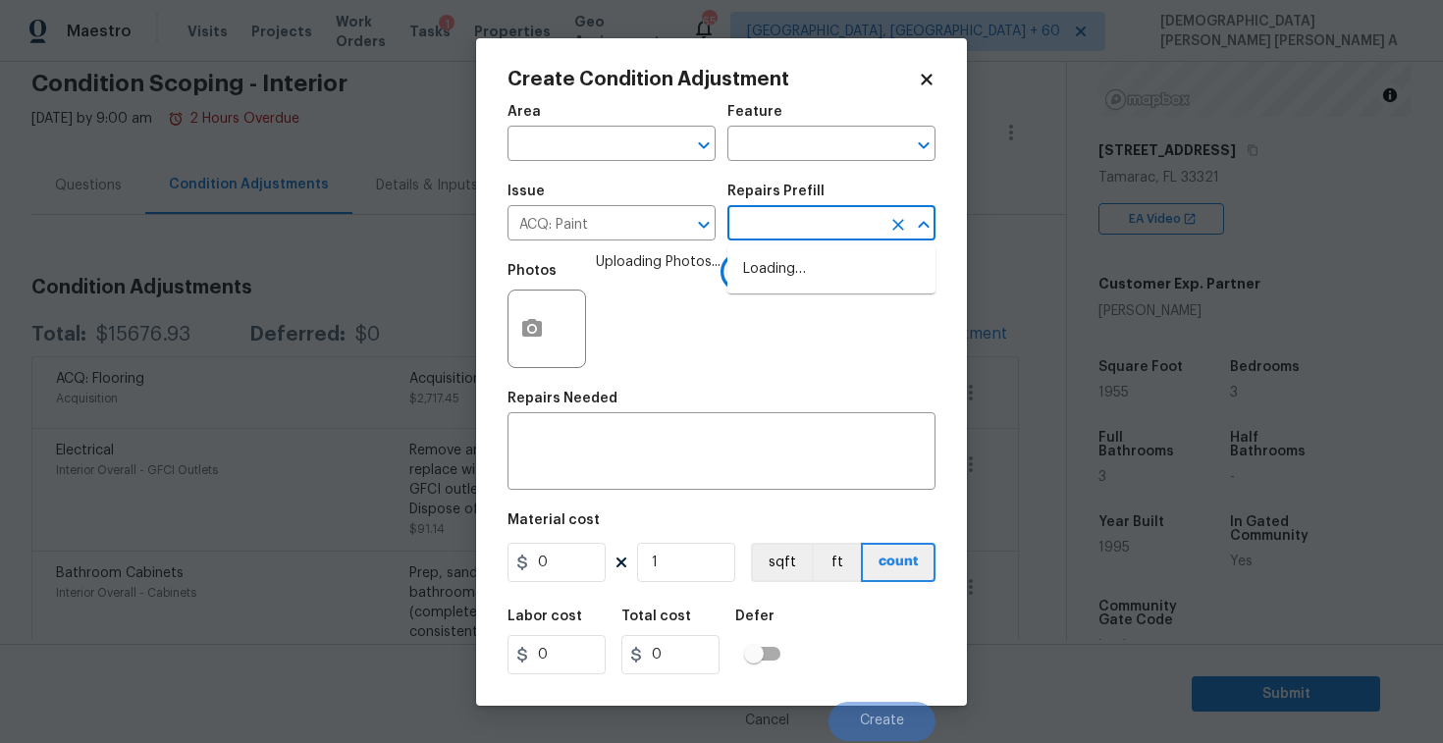
click at [844, 212] on input "text" at bounding box center [804, 225] width 153 height 30
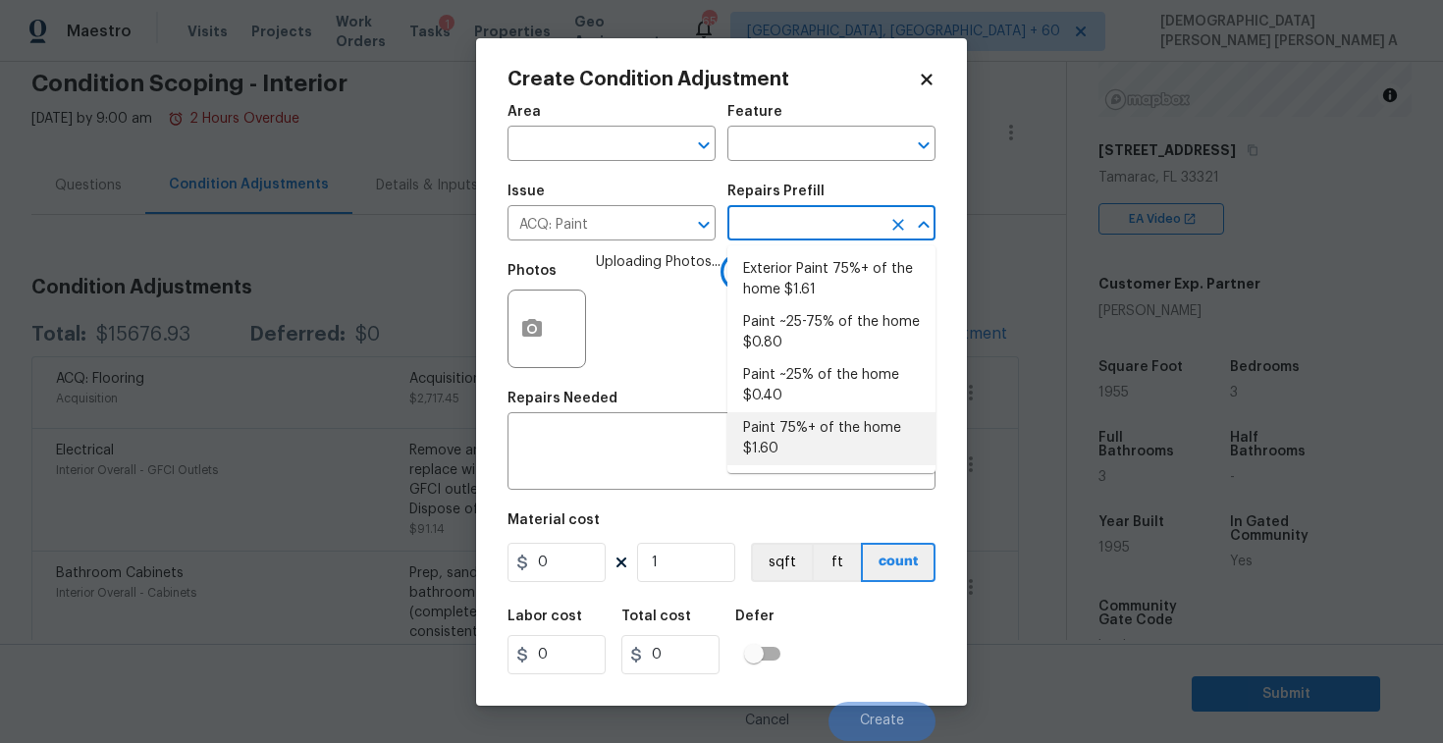
click at [823, 445] on li "Paint 75%+ of the home $1.60" at bounding box center [832, 438] width 208 height 53
type input "Acquisition"
type input "1.6"
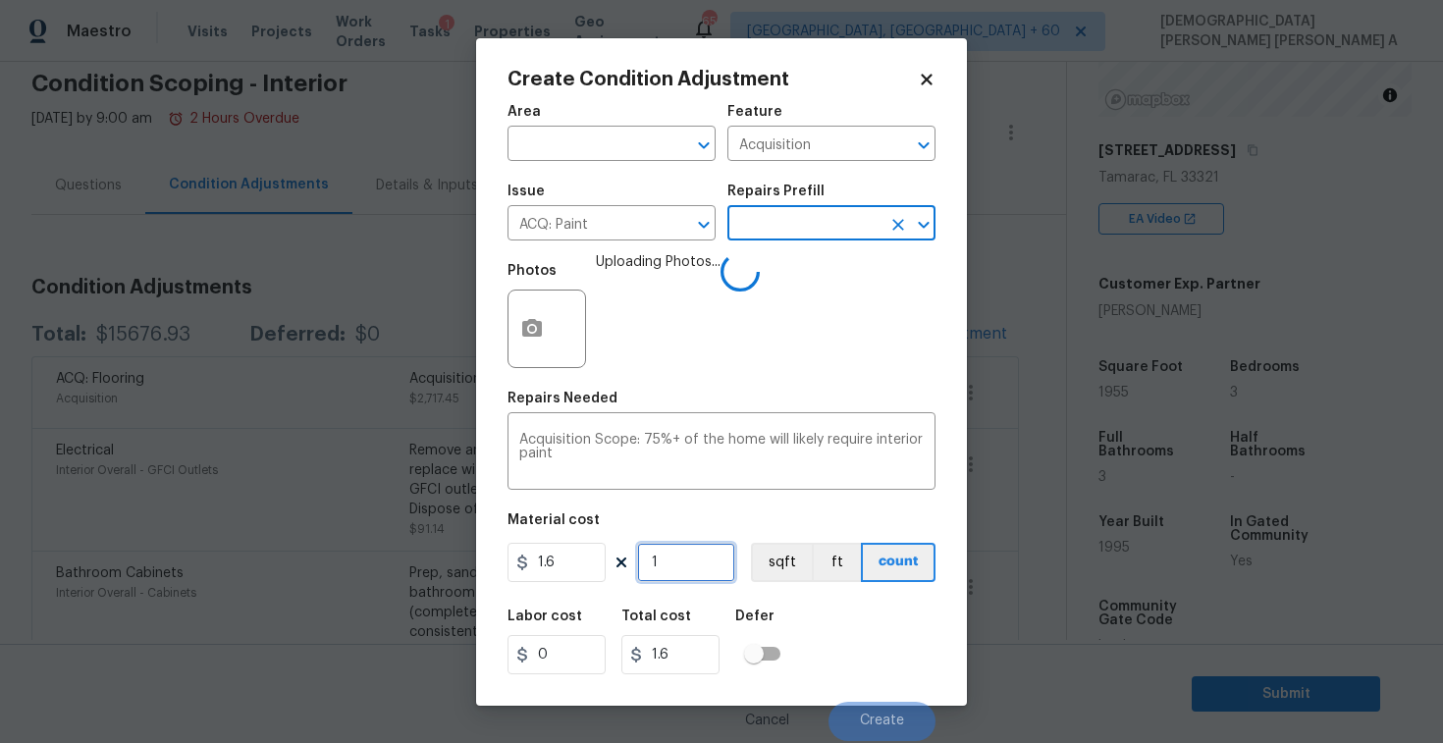
click at [678, 569] on input "1" at bounding box center [686, 562] width 98 height 39
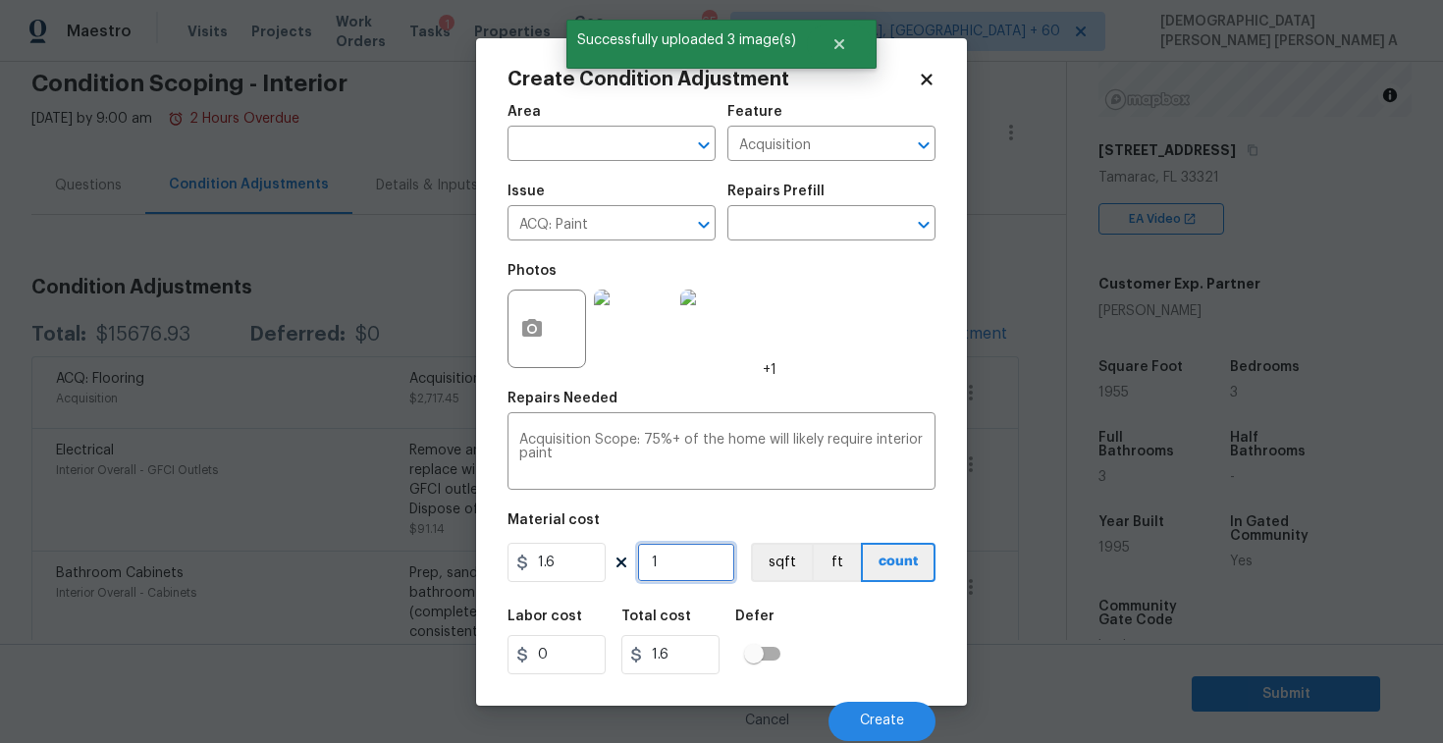
type input "19"
type input "30.4"
type input "195"
type input "312"
type input "1955"
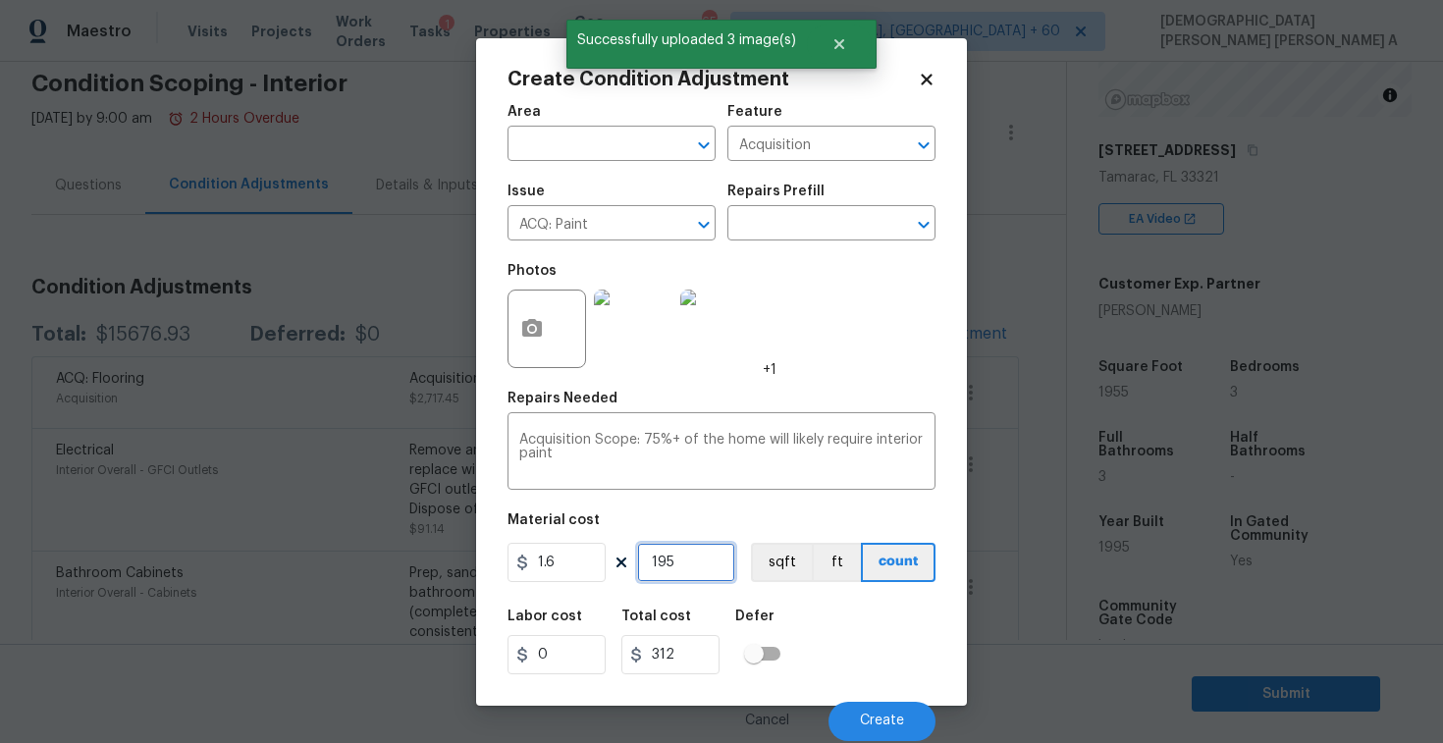
type input "3128"
type input "1955"
click at [887, 706] on button "Create" at bounding box center [882, 721] width 107 height 39
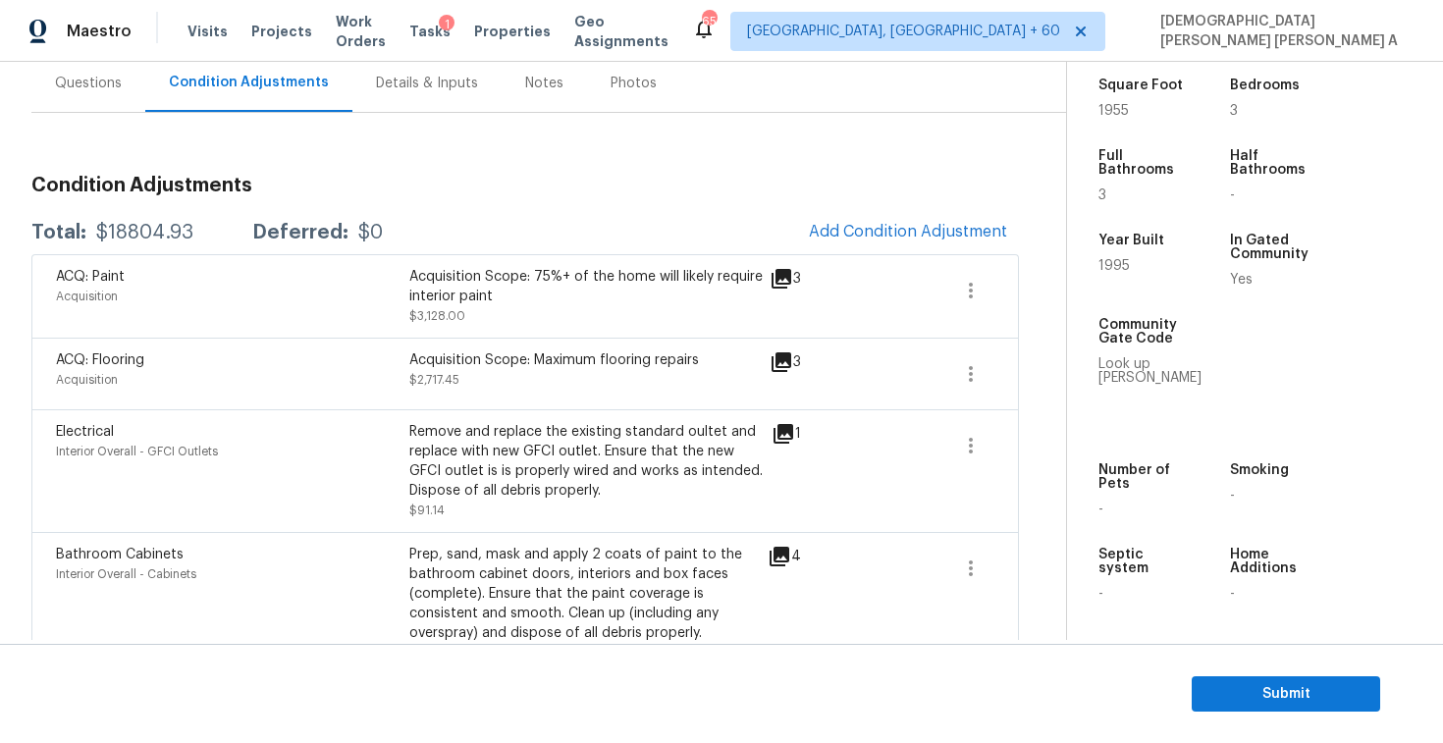
scroll to position [99, 0]
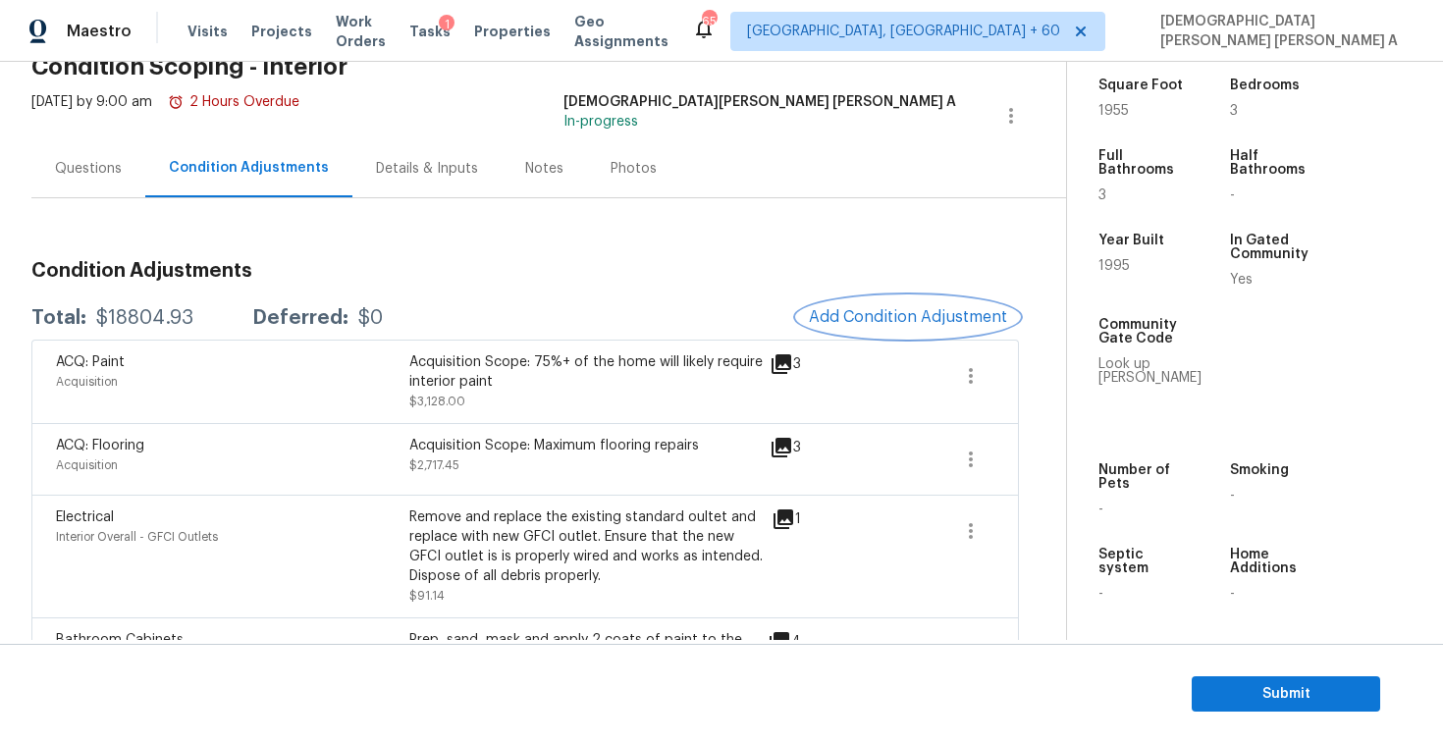
click at [909, 324] on span "Add Condition Adjustment" at bounding box center [908, 317] width 198 height 18
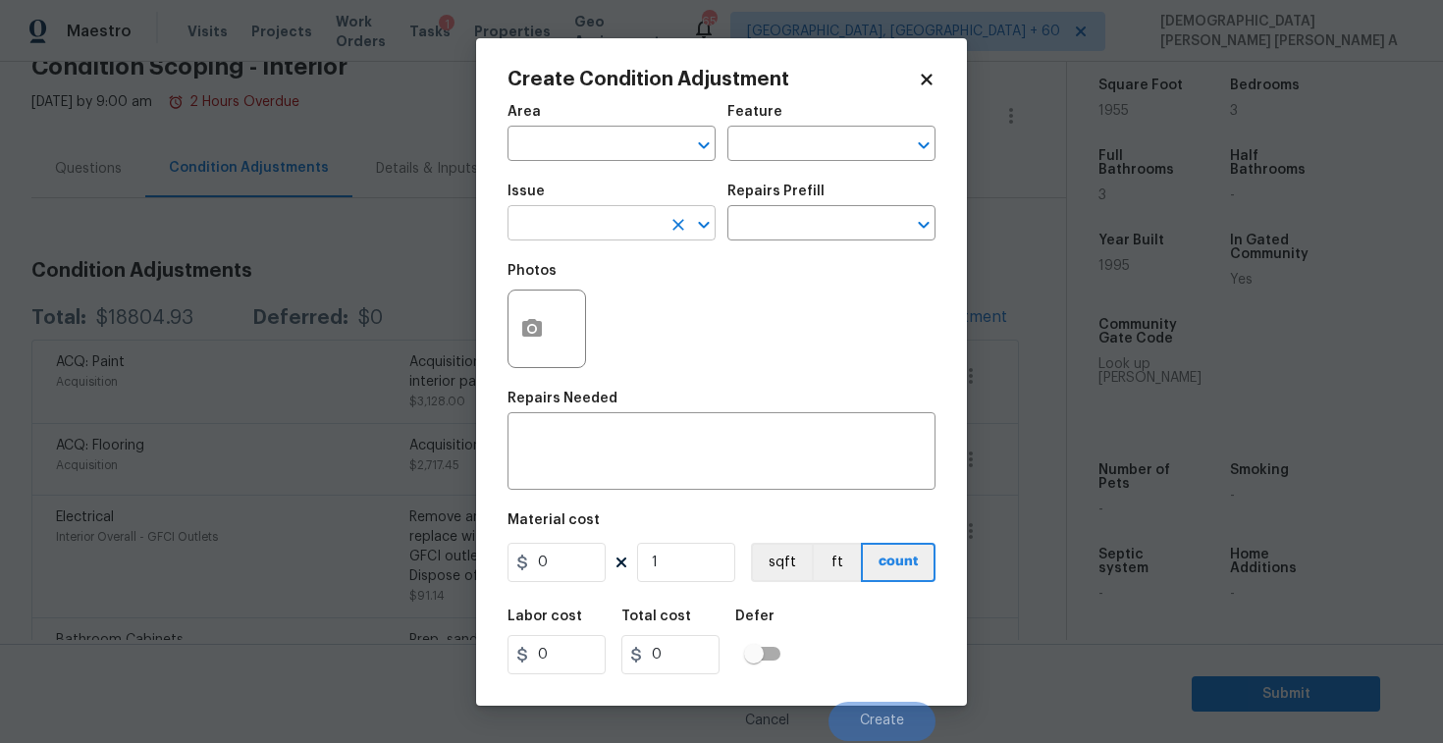
click at [579, 215] on input "text" at bounding box center [584, 225] width 153 height 30
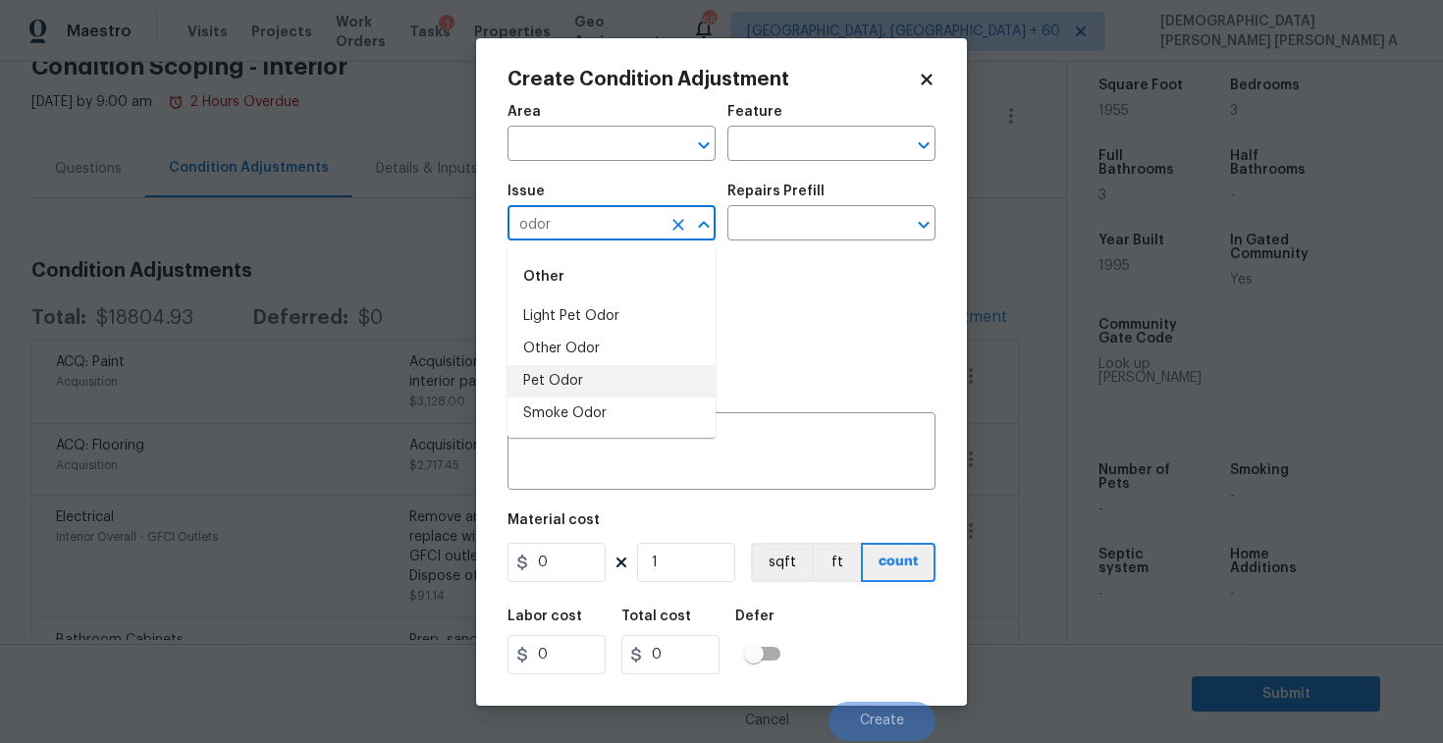
click at [537, 383] on li "Pet Odor" at bounding box center [612, 381] width 208 height 32
type input "Pet Odor"
click at [783, 234] on input "text" at bounding box center [804, 225] width 153 height 30
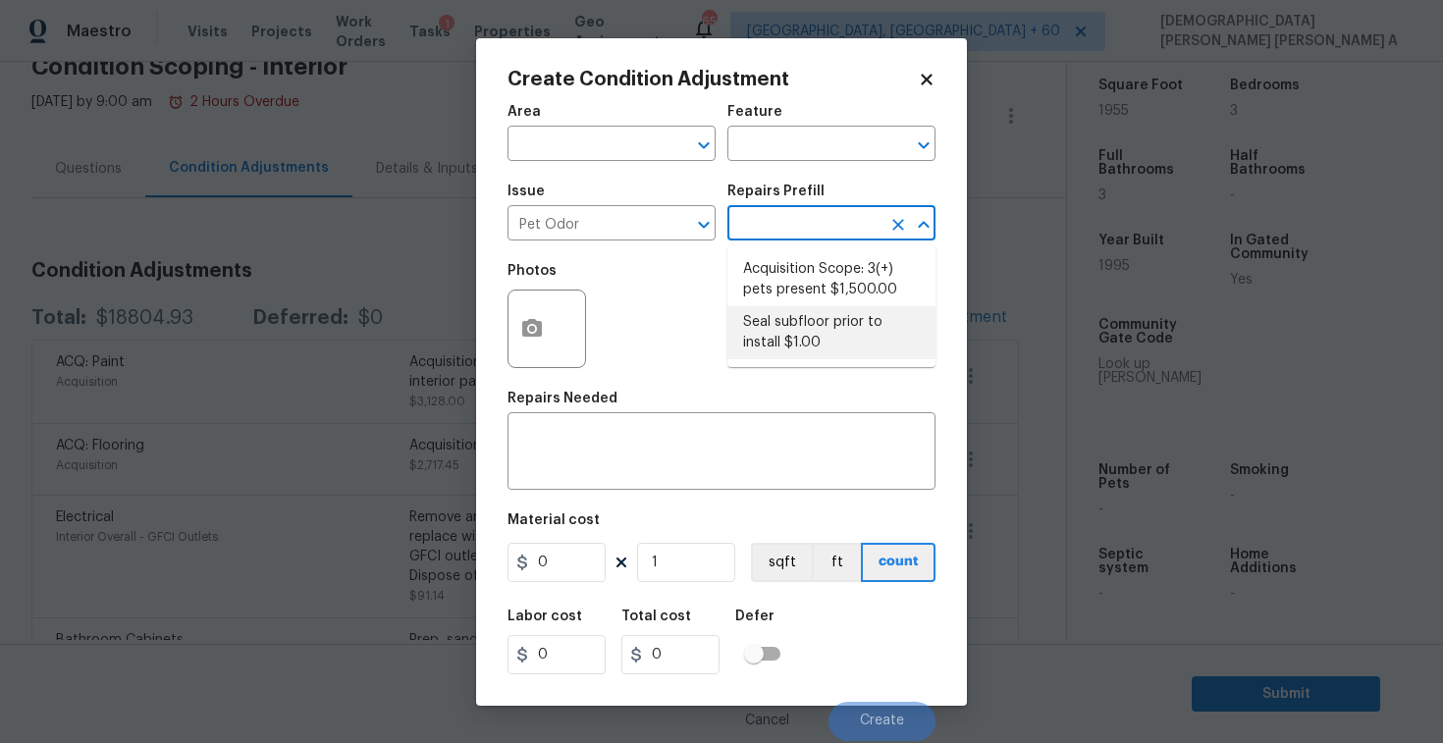
click at [804, 284] on li "Acquisition Scope: 3(+) pets present $1,500.00" at bounding box center [832, 279] width 208 height 53
type textarea "Acquisition Scope: 3(+) pets present"
type input "1500"
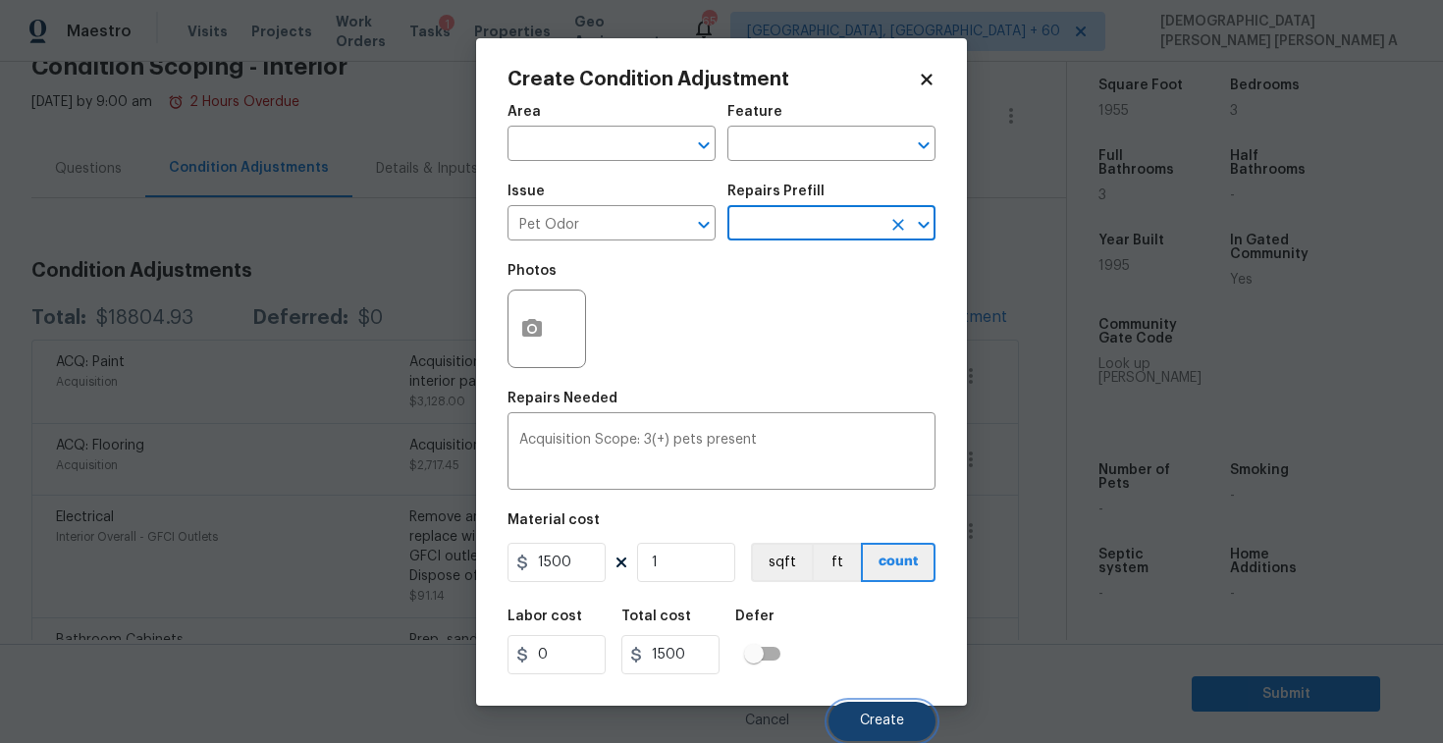
click at [880, 720] on span "Create" at bounding box center [882, 721] width 44 height 15
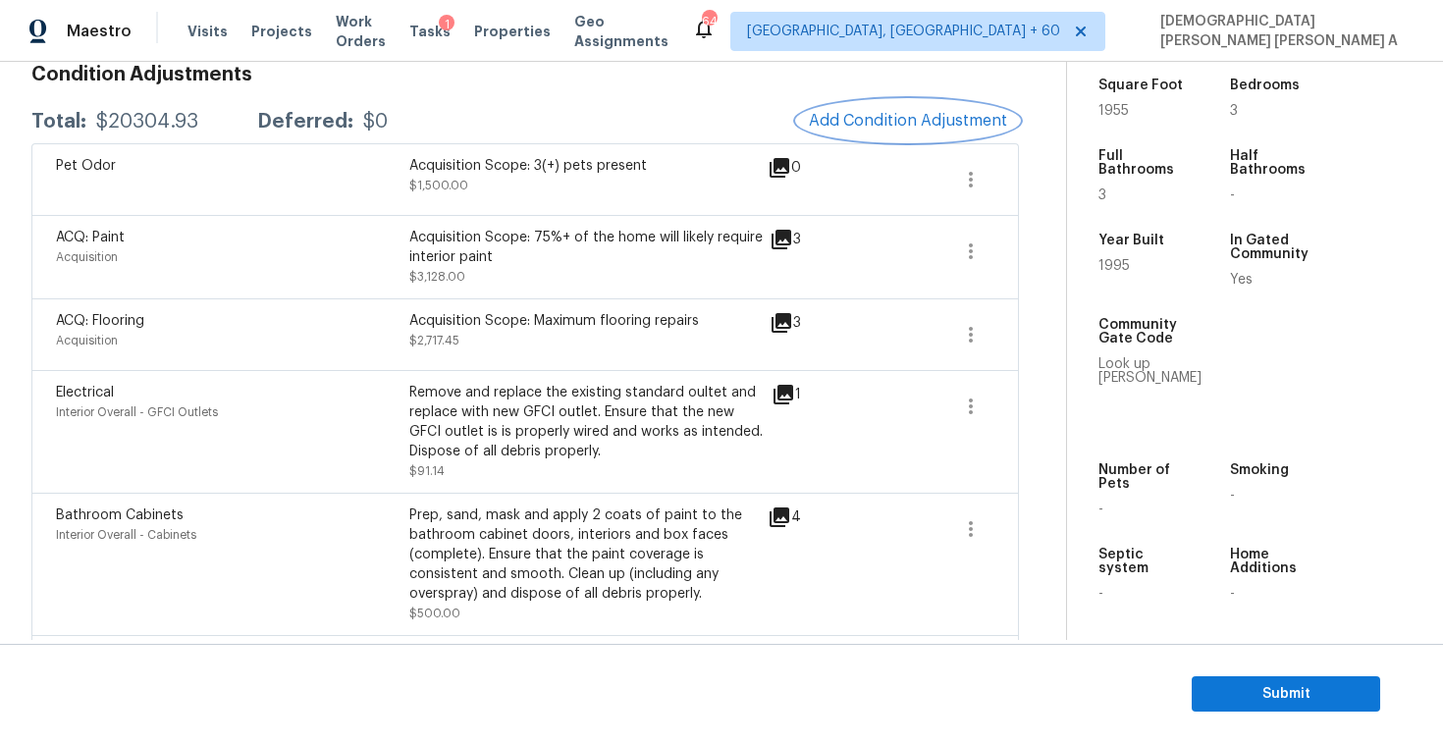
scroll to position [260, 0]
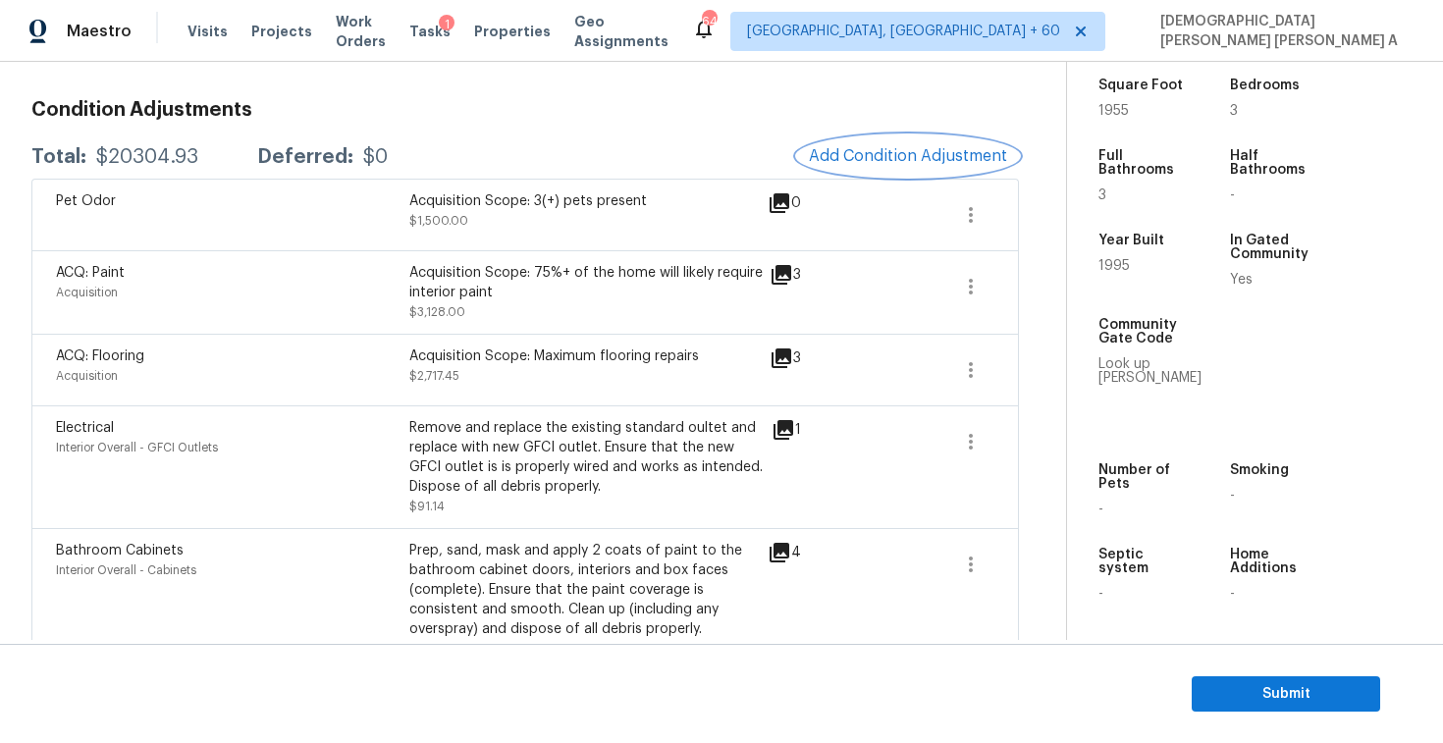
click at [866, 157] on span "Add Condition Adjustment" at bounding box center [908, 156] width 198 height 18
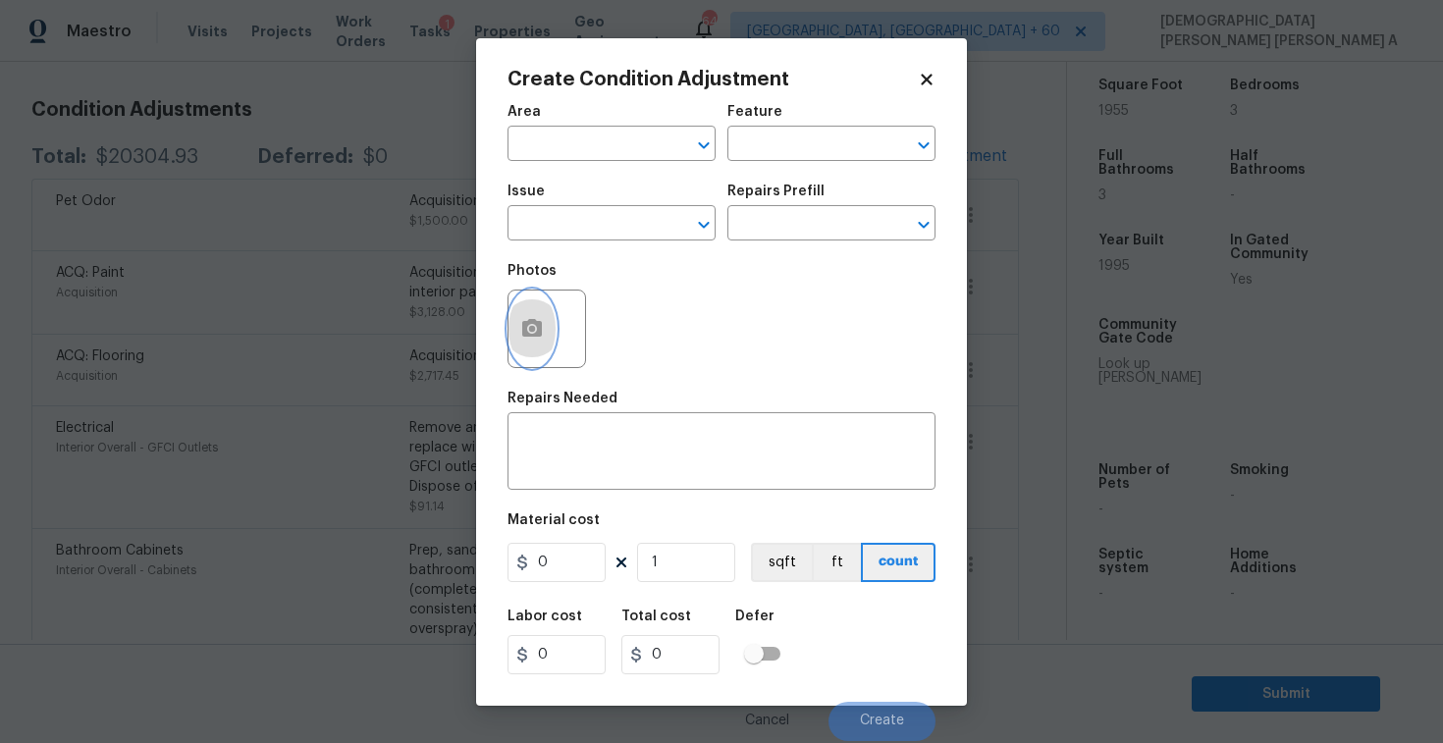
click at [525, 327] on icon "button" at bounding box center [532, 328] width 20 height 18
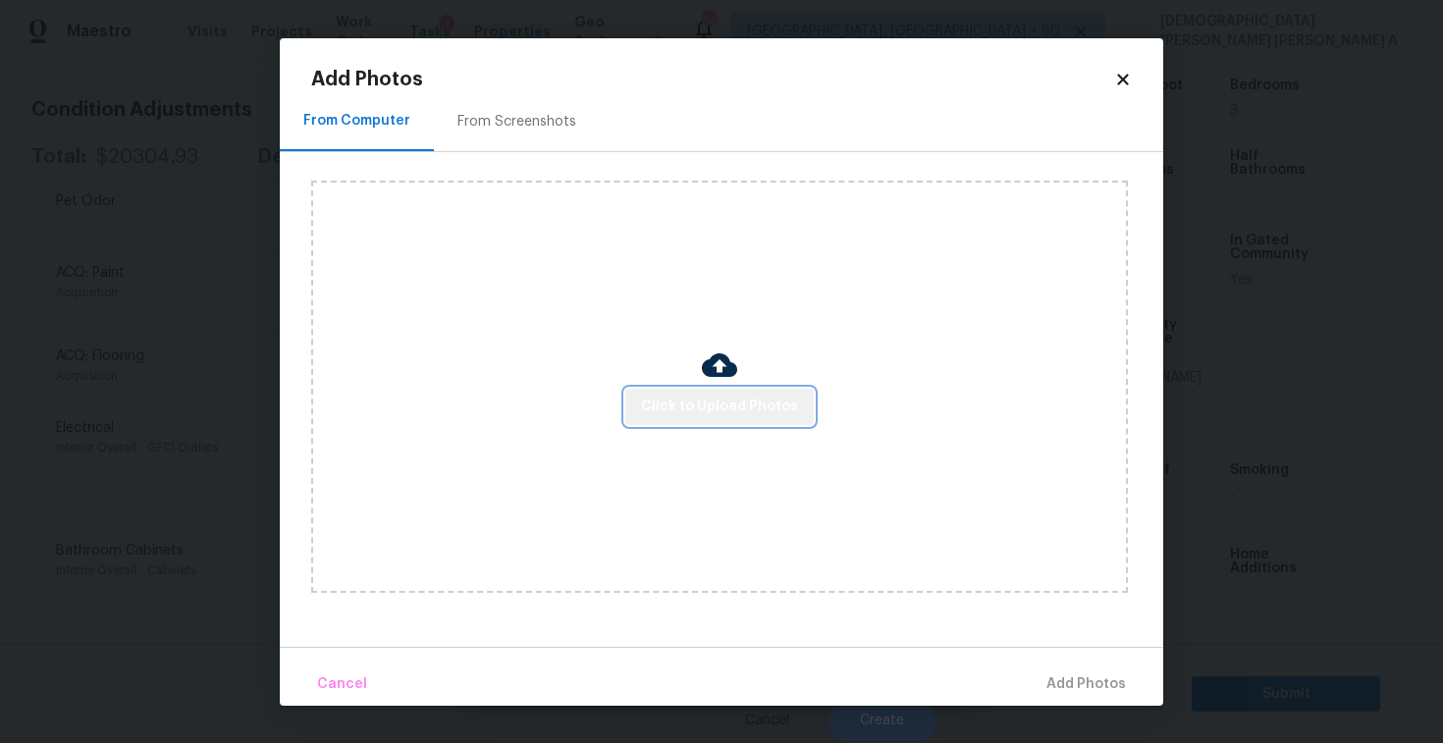
click at [723, 399] on span "Click to Upload Photos" at bounding box center [719, 407] width 157 height 25
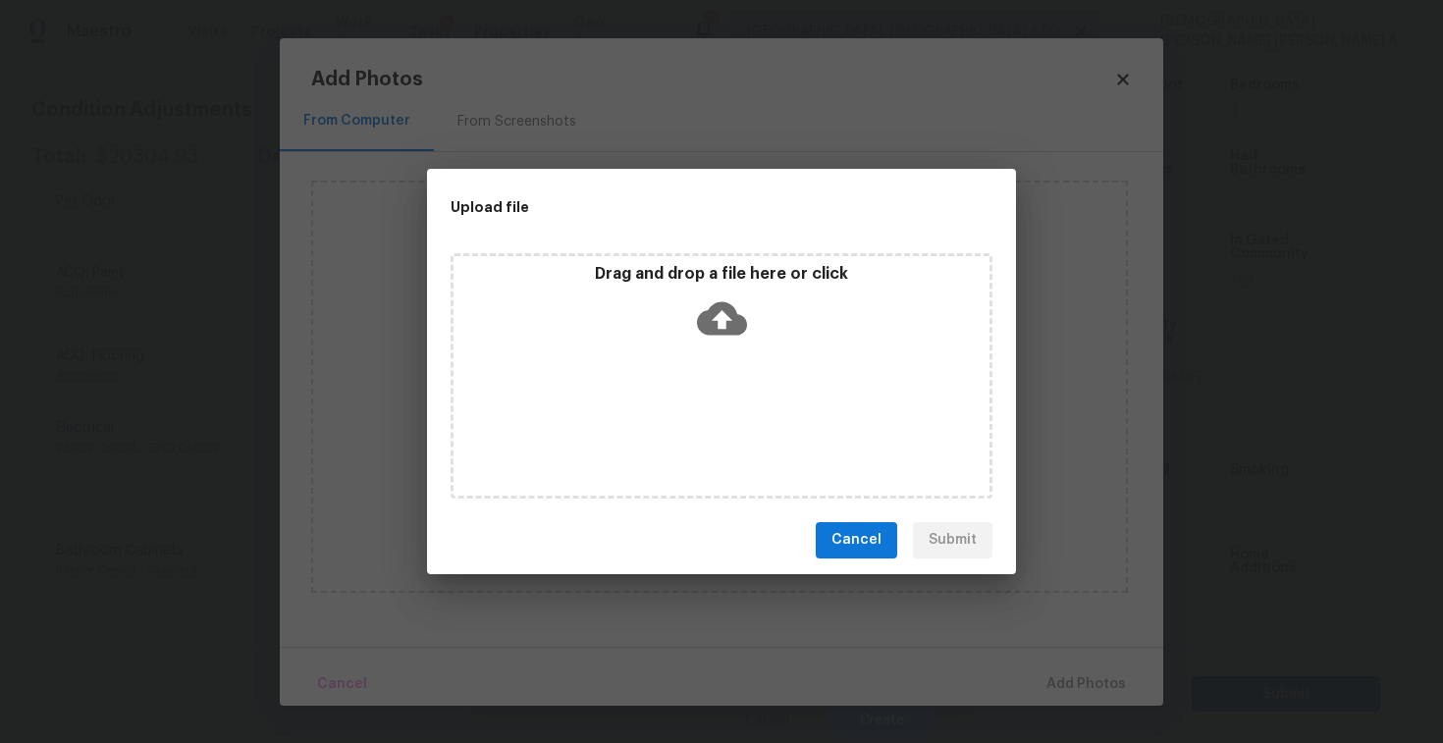
click at [721, 310] on icon at bounding box center [722, 319] width 50 height 50
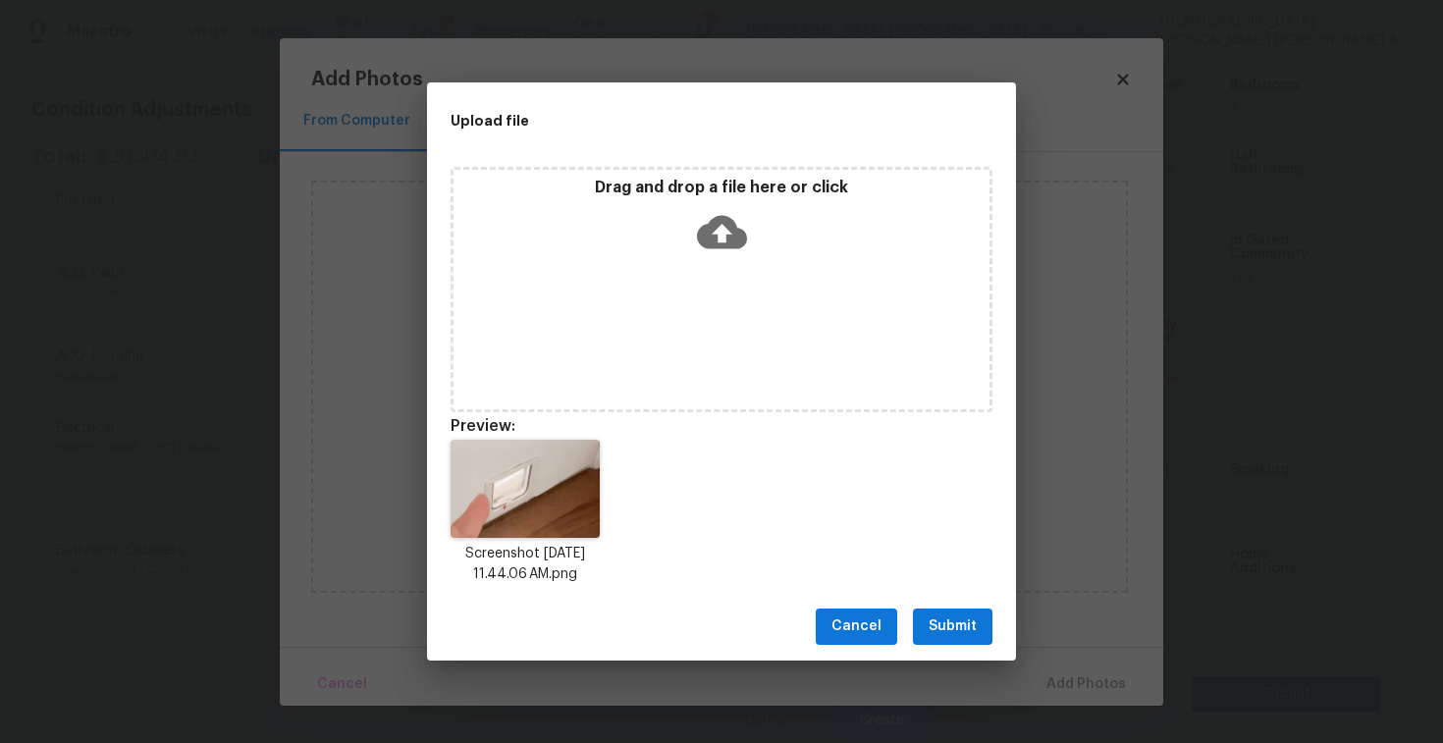
click at [962, 624] on span "Submit" at bounding box center [953, 627] width 48 height 25
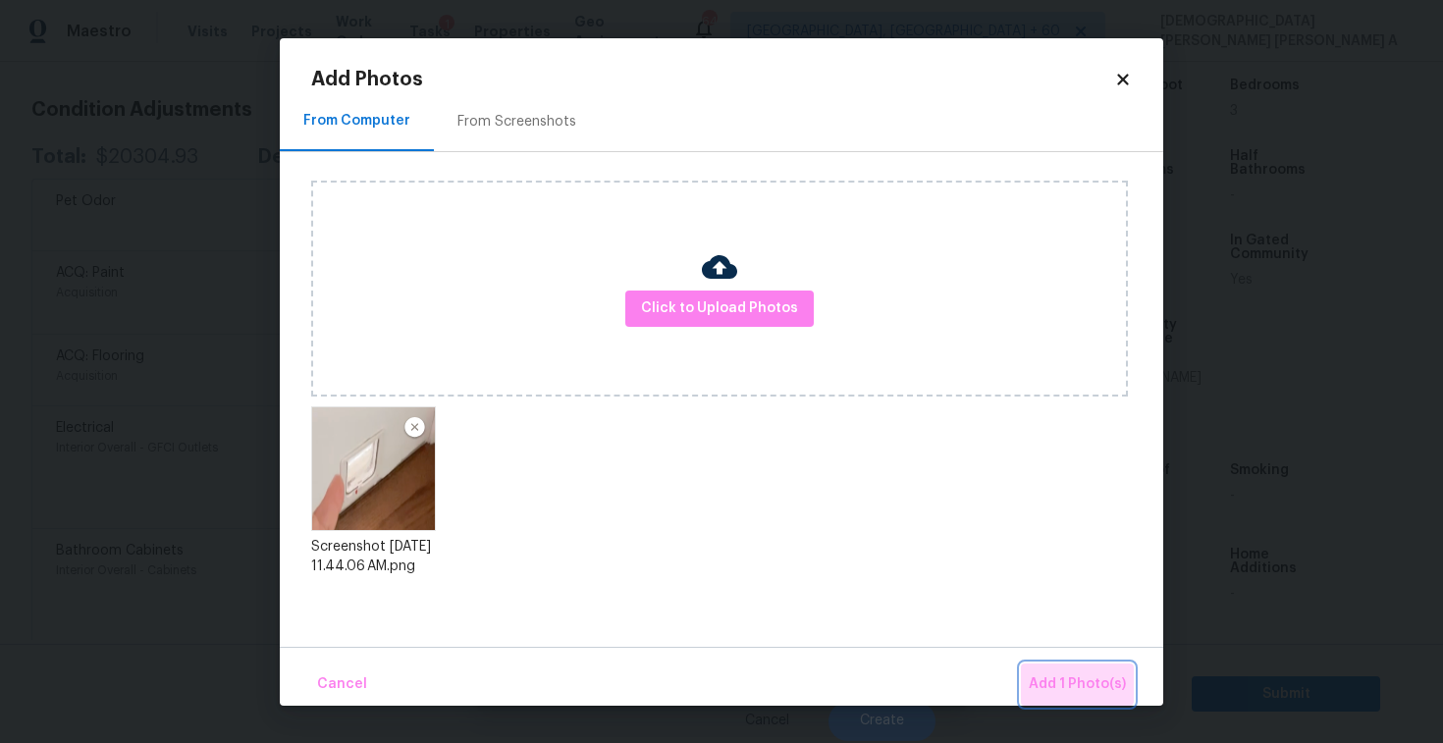
click at [1080, 680] on span "Add 1 Photo(s)" at bounding box center [1077, 685] width 97 height 25
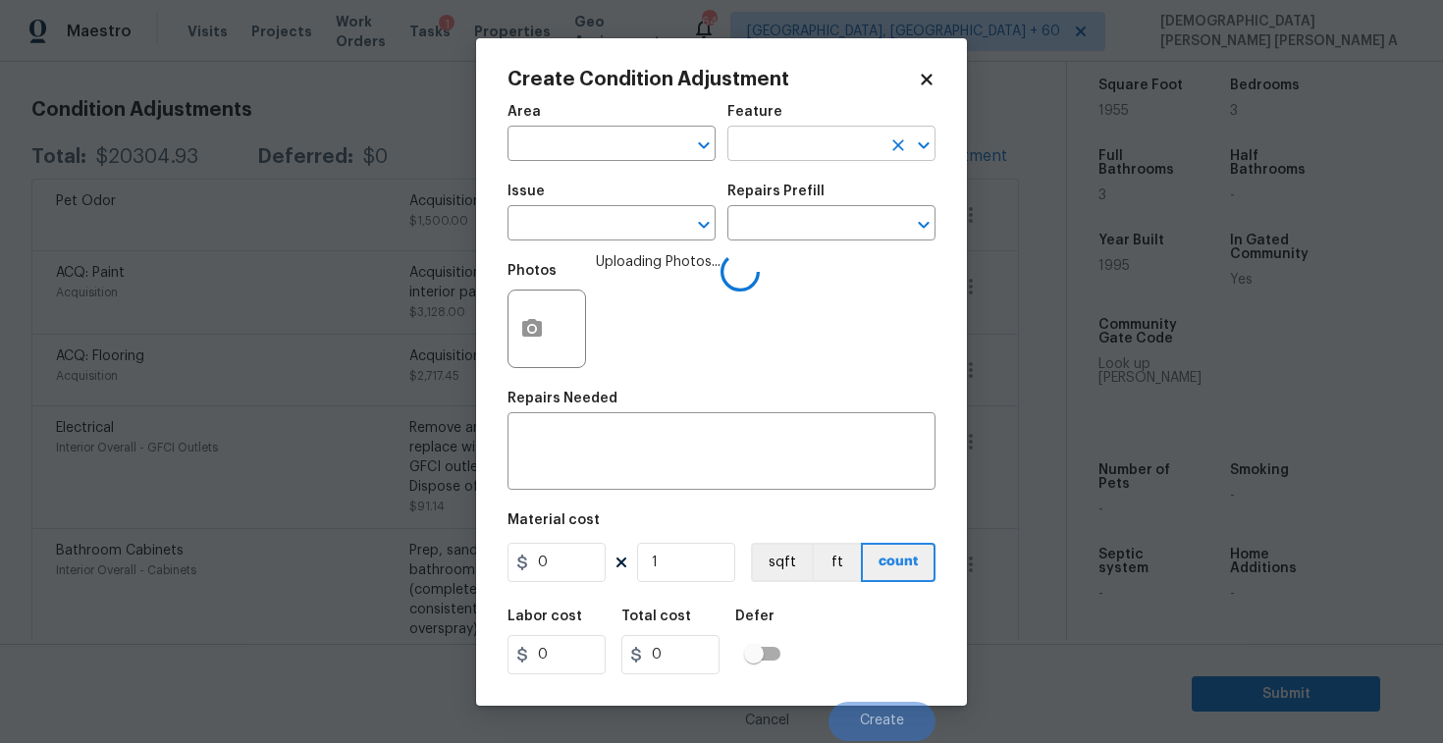
click at [834, 139] on input "text" at bounding box center [804, 146] width 153 height 30
type input "s"
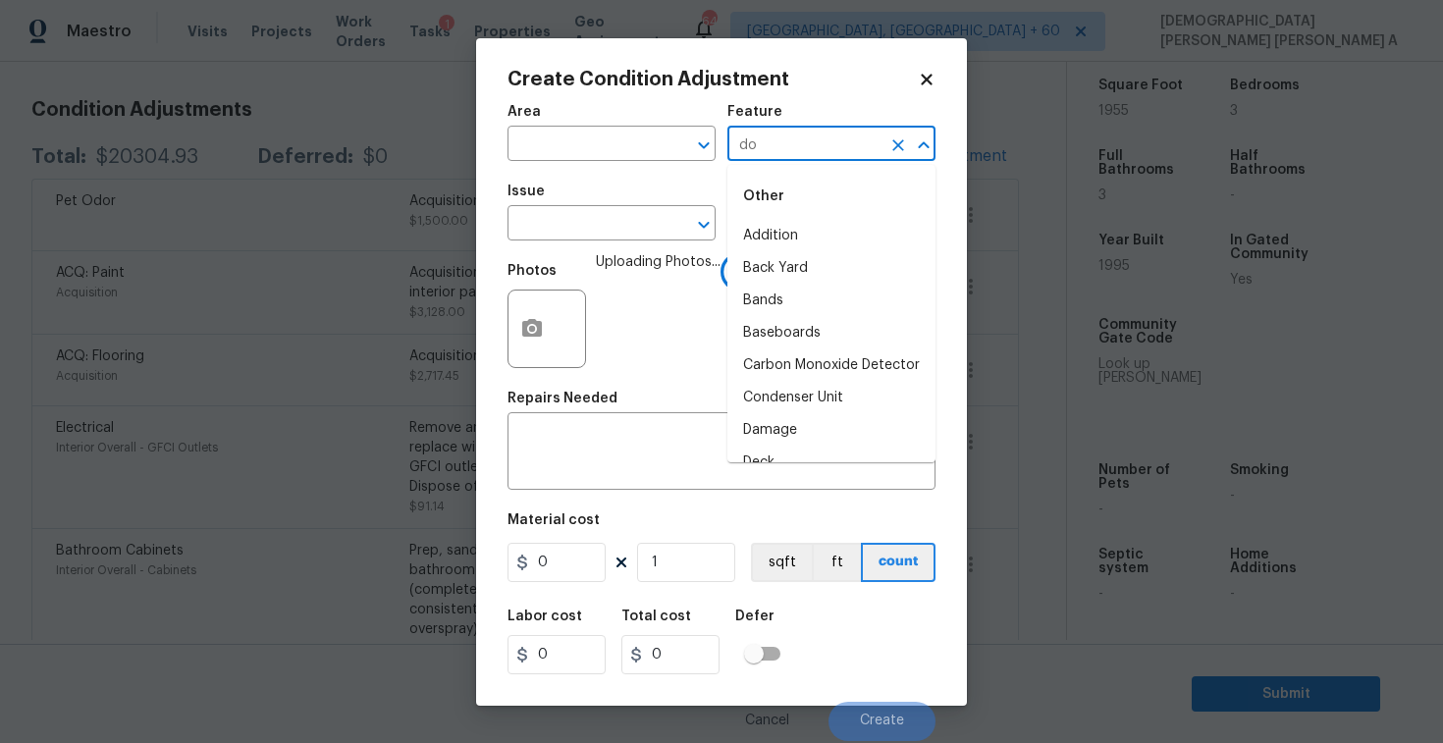
type input "doo"
type input "r"
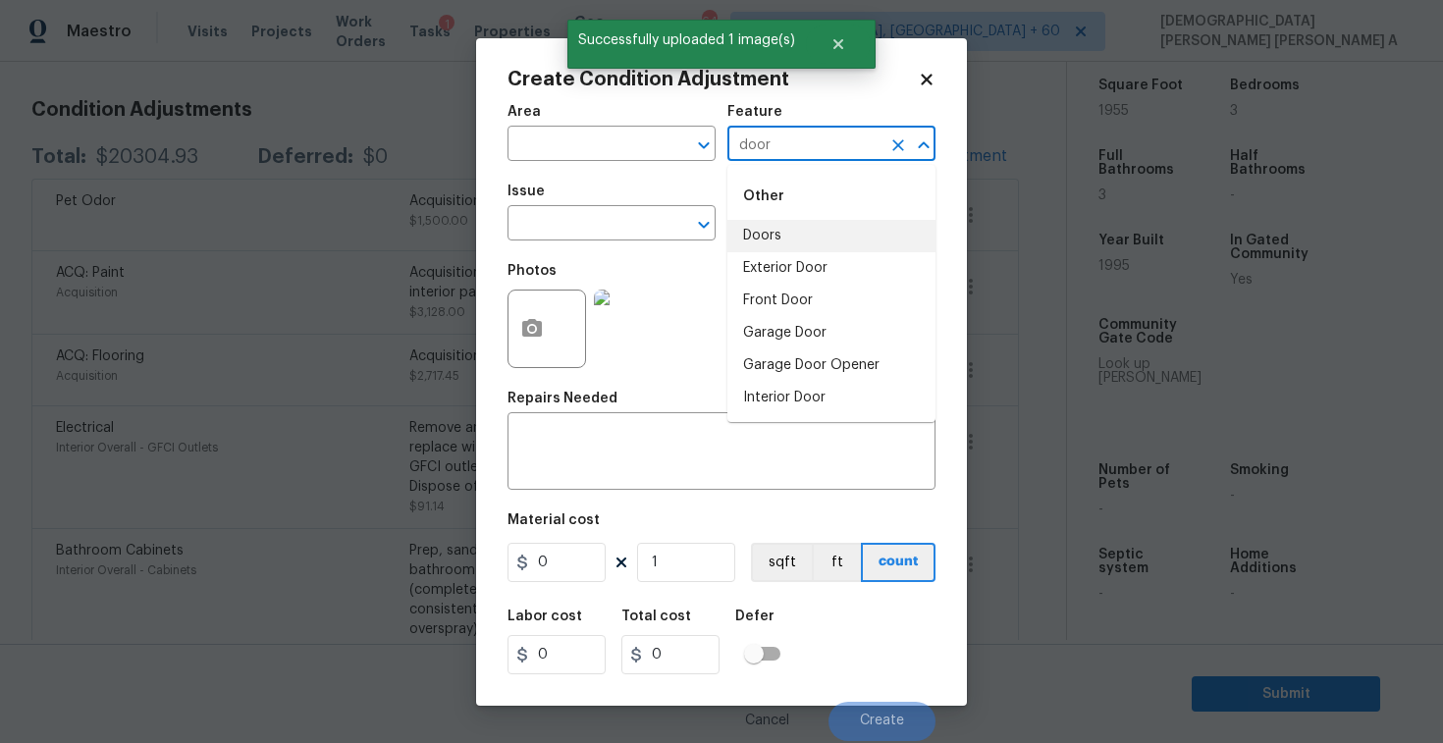
click at [810, 241] on li "Doors" at bounding box center [832, 236] width 208 height 32
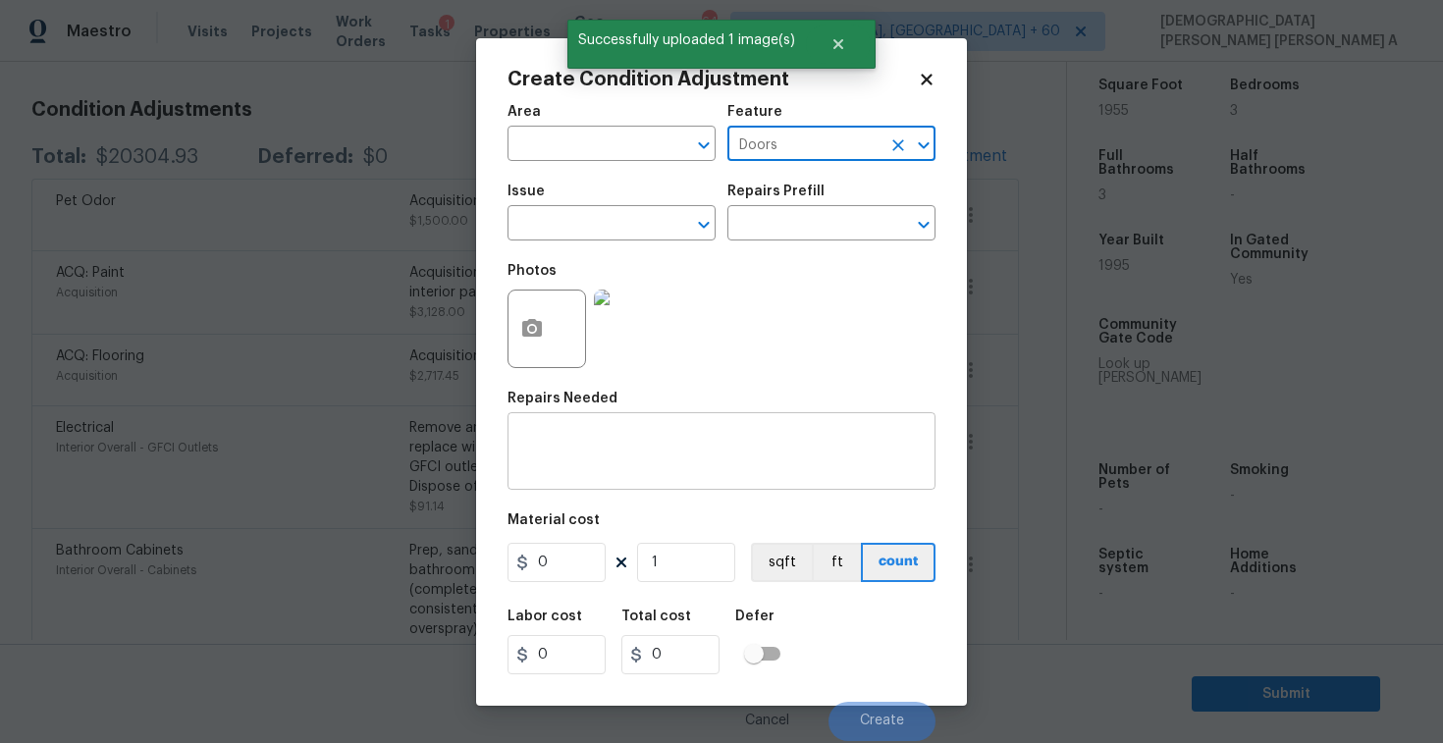
type input "Doors"
click at [674, 458] on textarea at bounding box center [721, 453] width 405 height 41
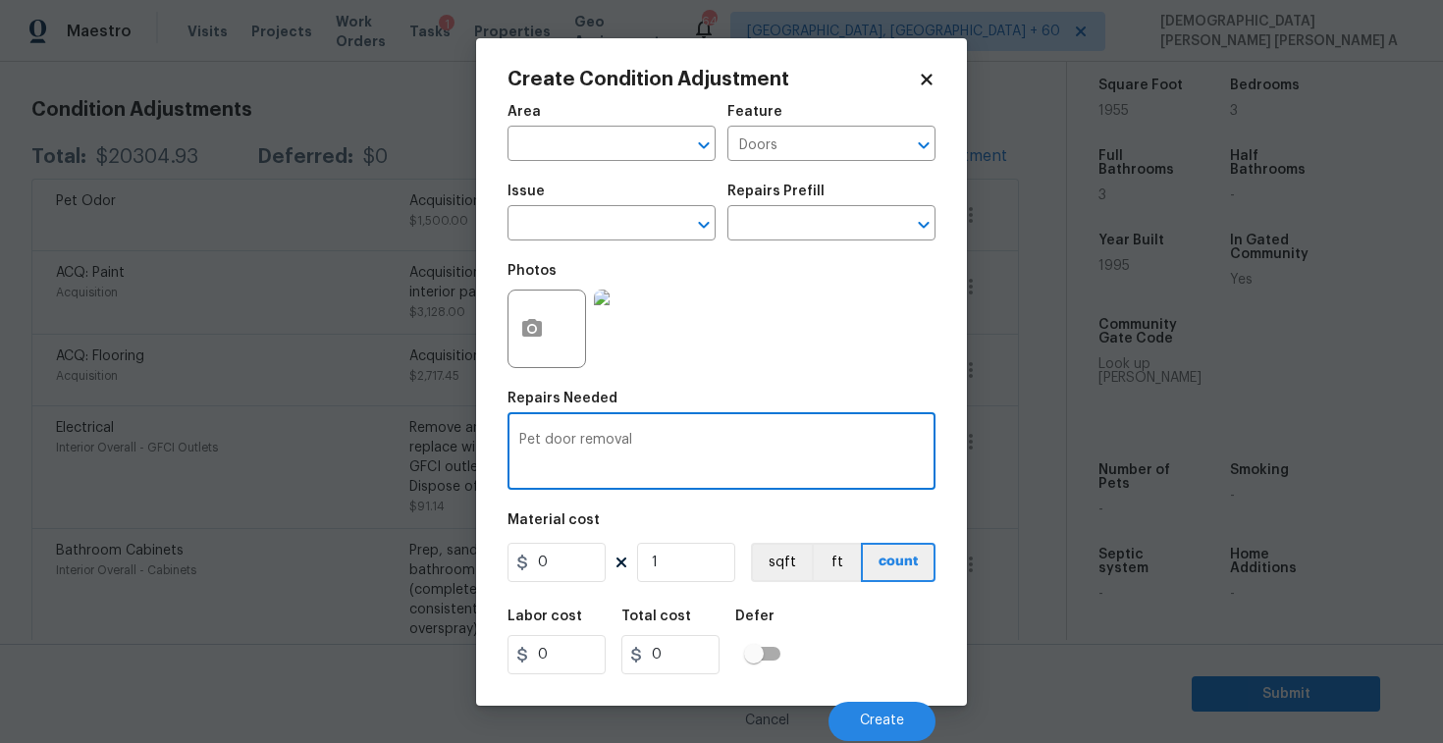
type textarea "Pet door removal"
click at [564, 568] on input "0" at bounding box center [557, 562] width 98 height 39
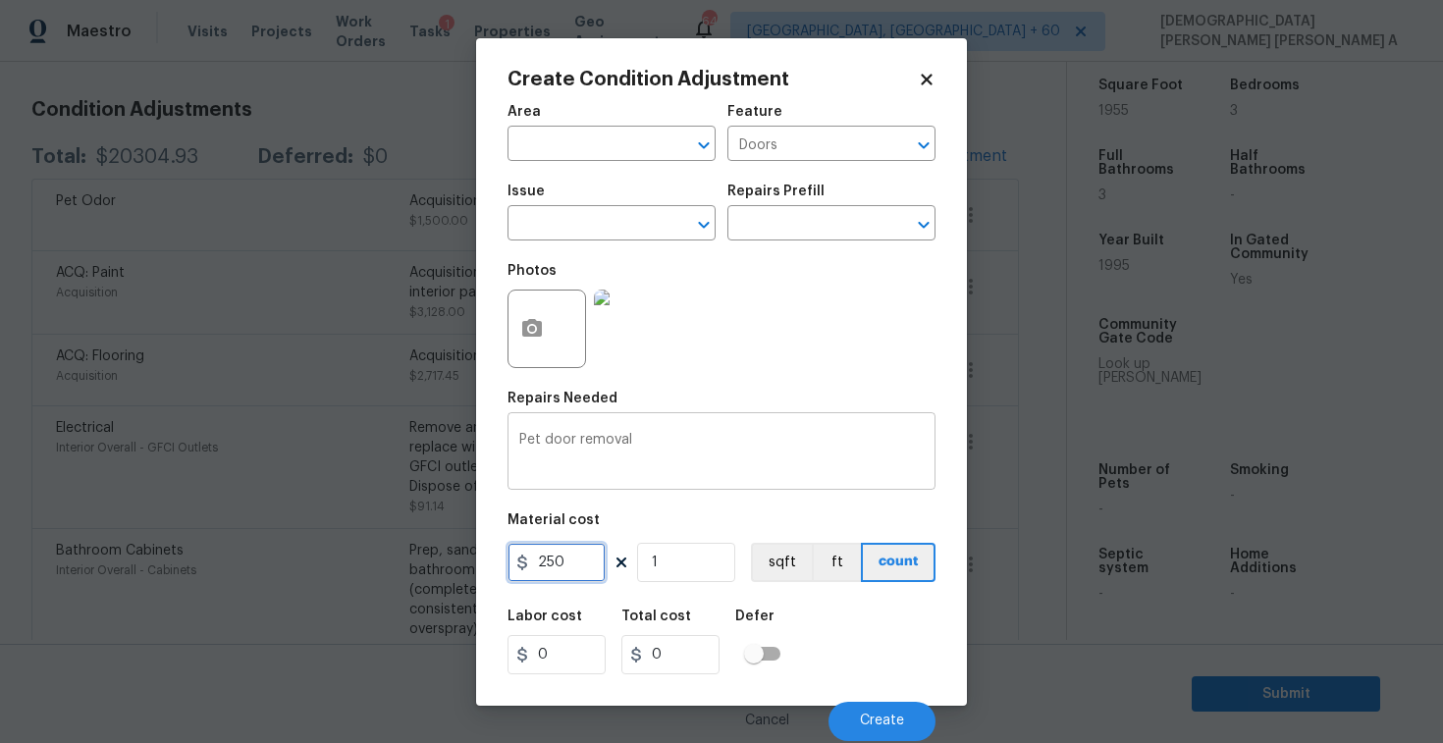
type input "250"
click at [733, 434] on textarea "Pet door removal" at bounding box center [721, 453] width 405 height 41
click at [871, 706] on button "Create" at bounding box center [882, 721] width 107 height 39
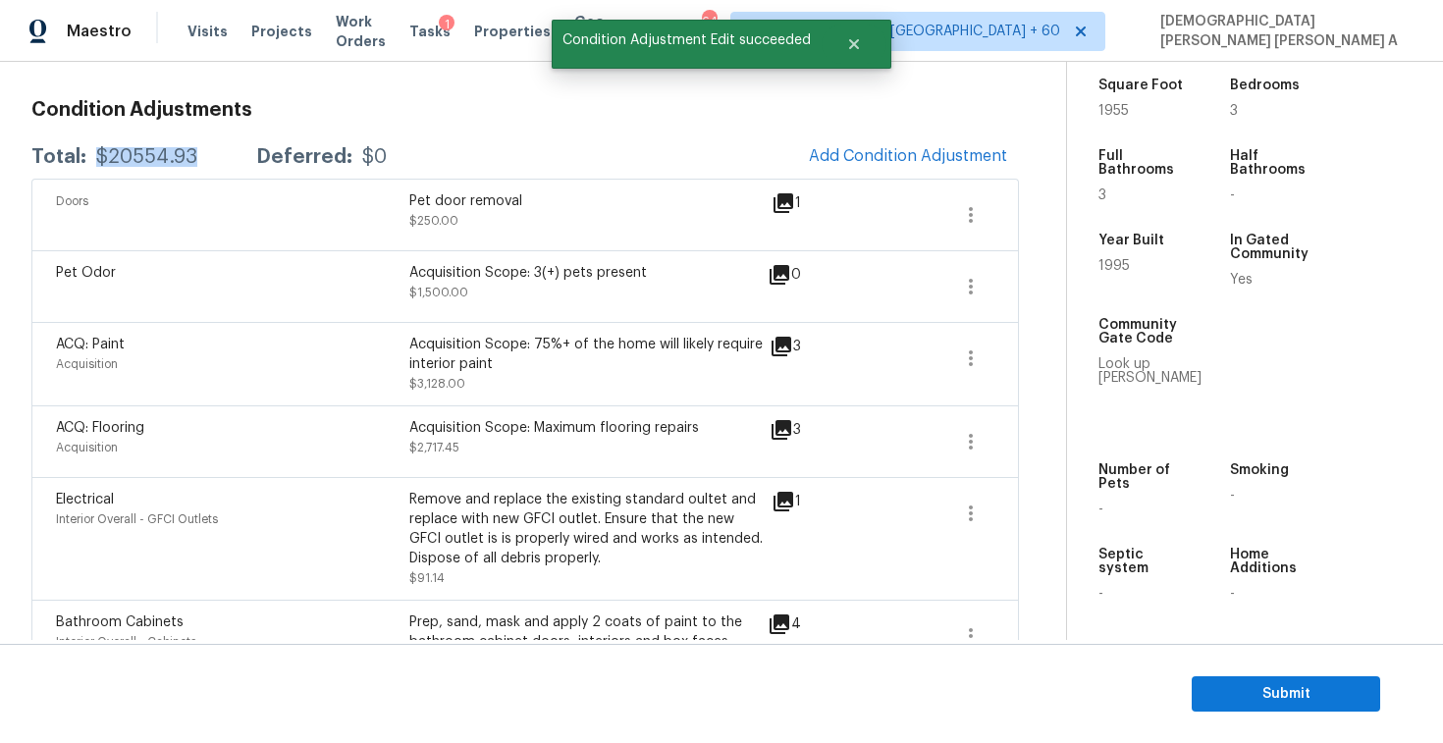
drag, startPoint x: 202, startPoint y: 156, endPoint x: 95, endPoint y: 155, distance: 107.0
click at [95, 155] on div "Total: $20554.93 Deferred: $0" at bounding box center [208, 157] width 355 height 20
copy div "$20554.93"
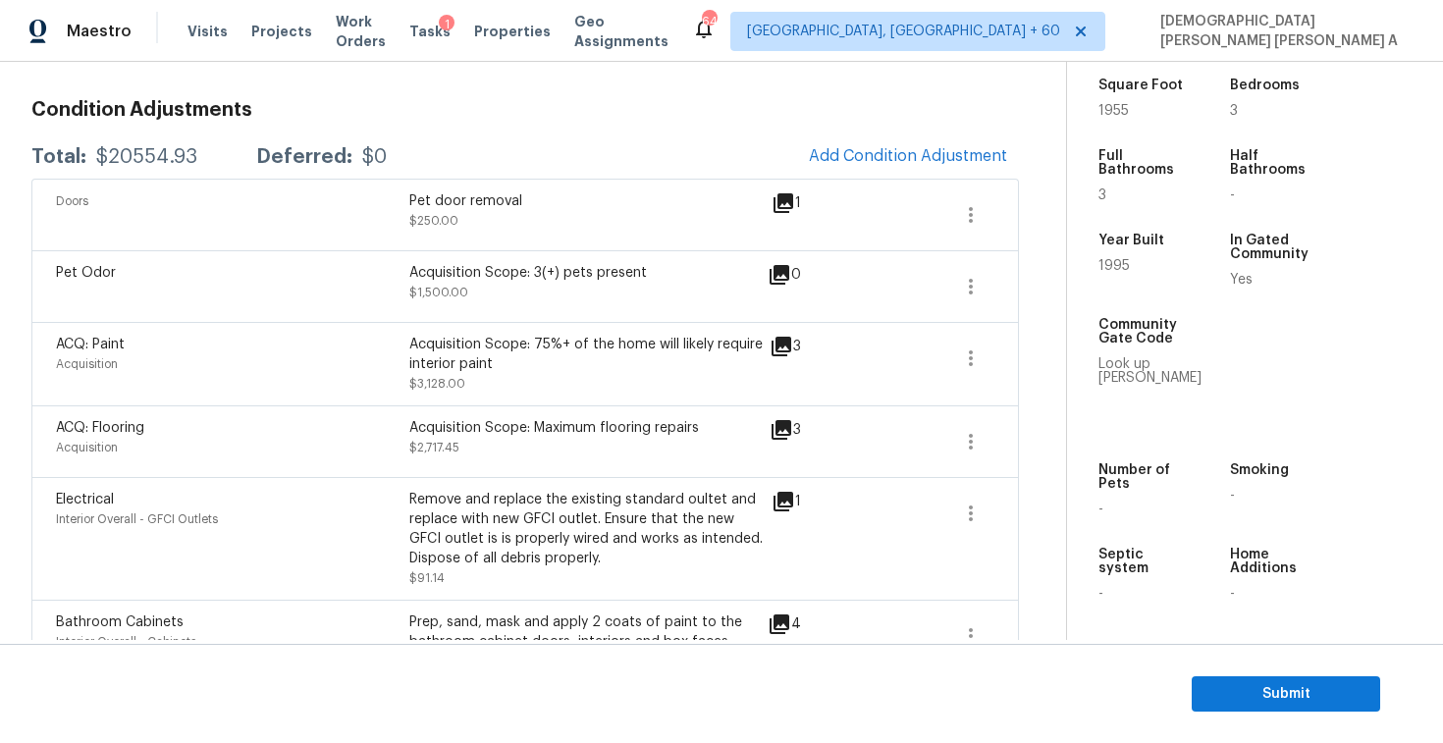
click at [507, 107] on h3 "Condition Adjustments" at bounding box center [525, 110] width 988 height 20
drag, startPoint x: 195, startPoint y: 159, endPoint x: 94, endPoint y: 159, distance: 101.1
click at [94, 159] on div "Total: $20554.93 Deferred: $0" at bounding box center [208, 157] width 355 height 20
copy div "$20554.93"
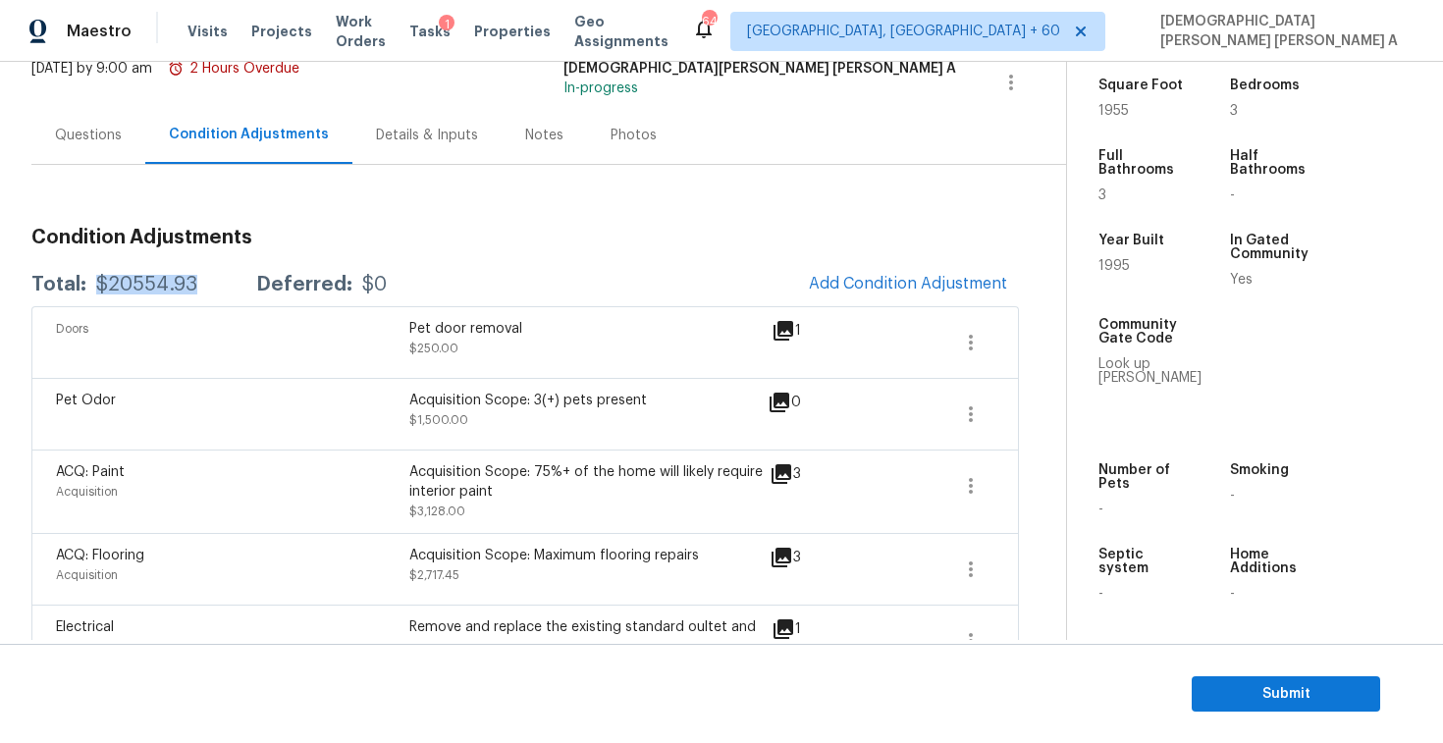
scroll to position [66, 0]
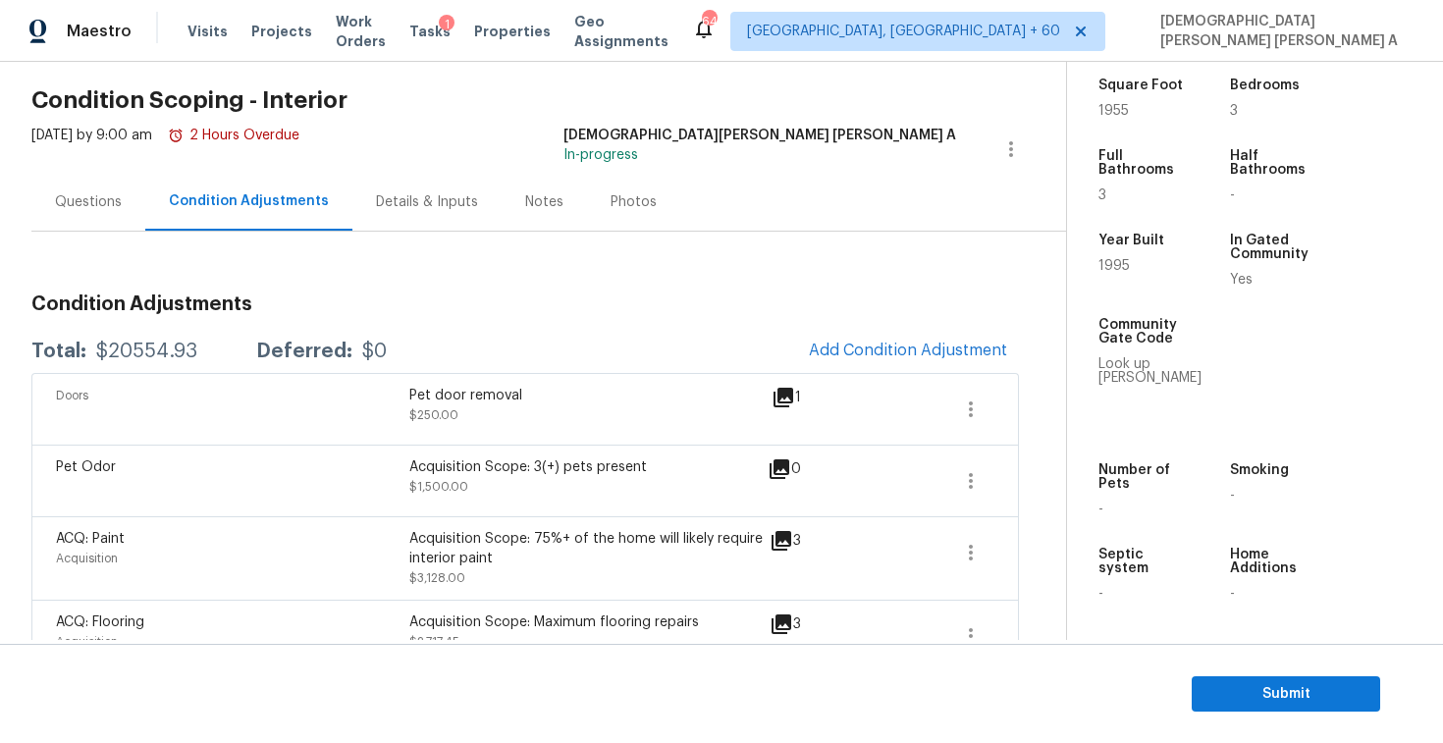
click at [69, 165] on div "[DATE] by 9:00 am 2 Hours Overdue" at bounding box center [165, 149] width 268 height 47
click at [68, 186] on div "Questions" at bounding box center [88, 202] width 114 height 58
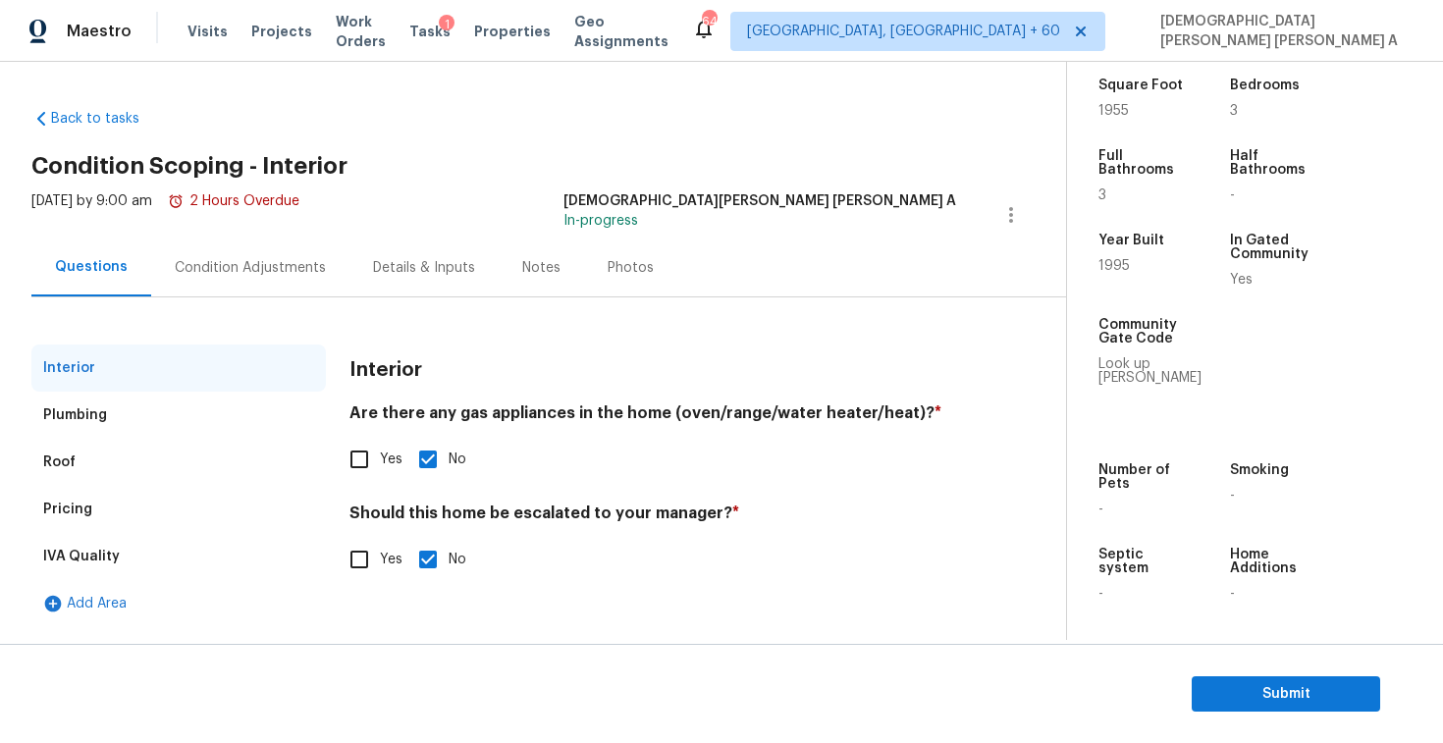
click at [98, 485] on div "Roof" at bounding box center [178, 462] width 295 height 47
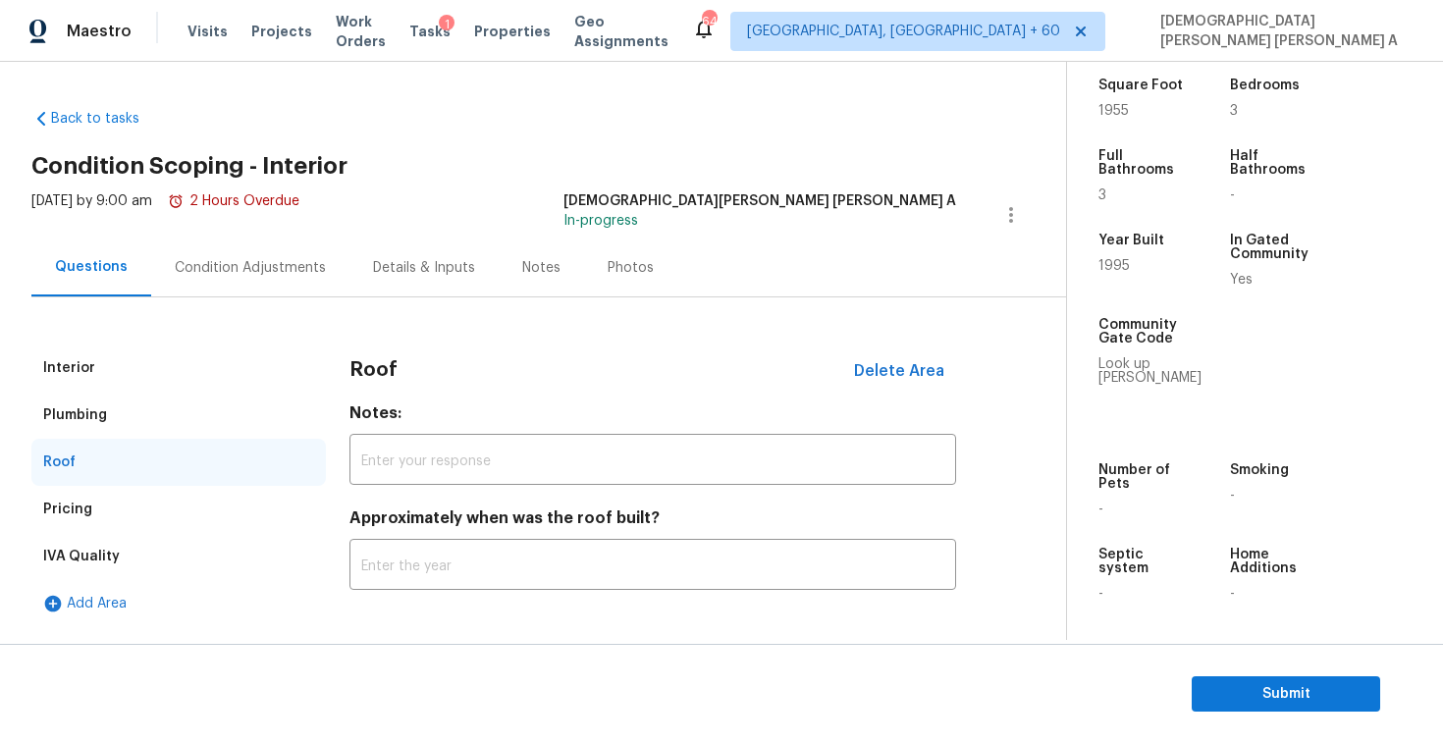
click at [97, 513] on div "Pricing" at bounding box center [178, 509] width 295 height 47
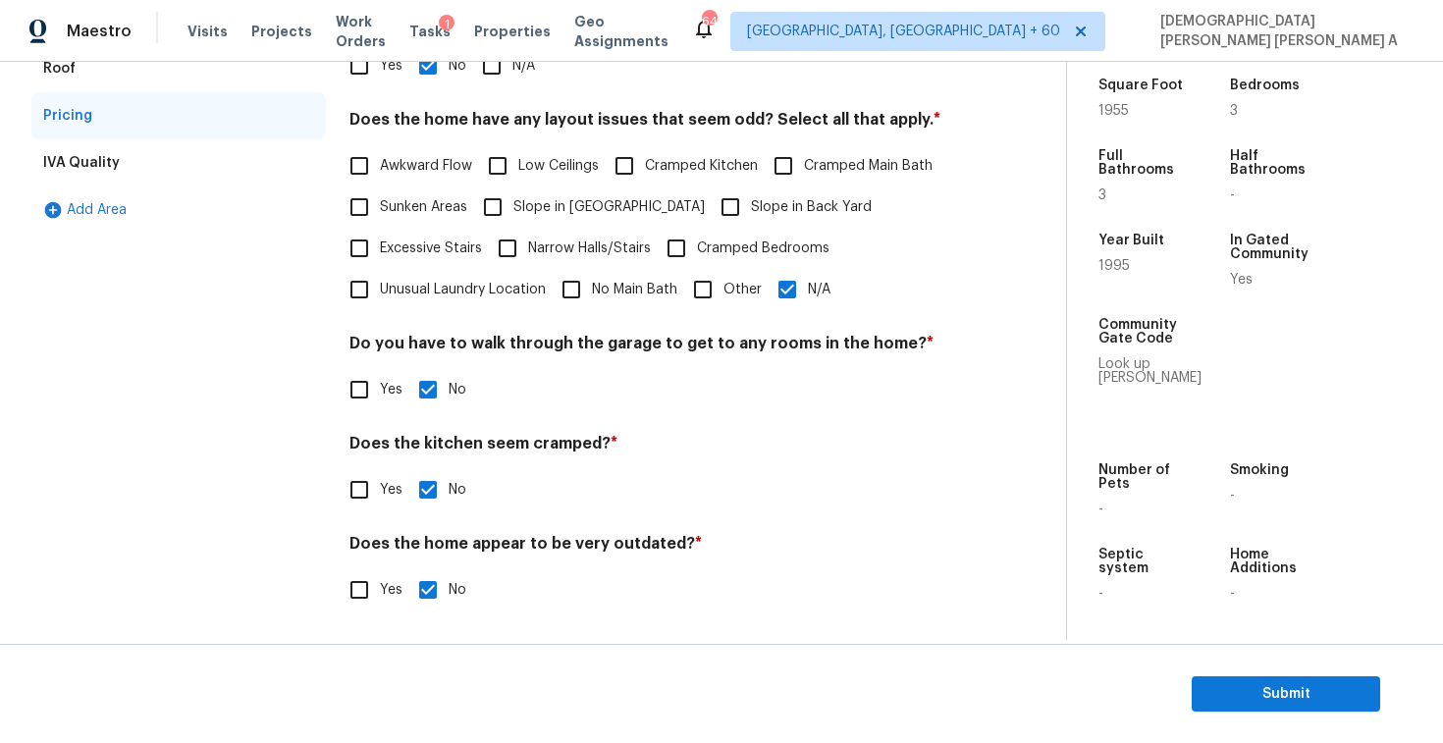
scroll to position [273, 0]
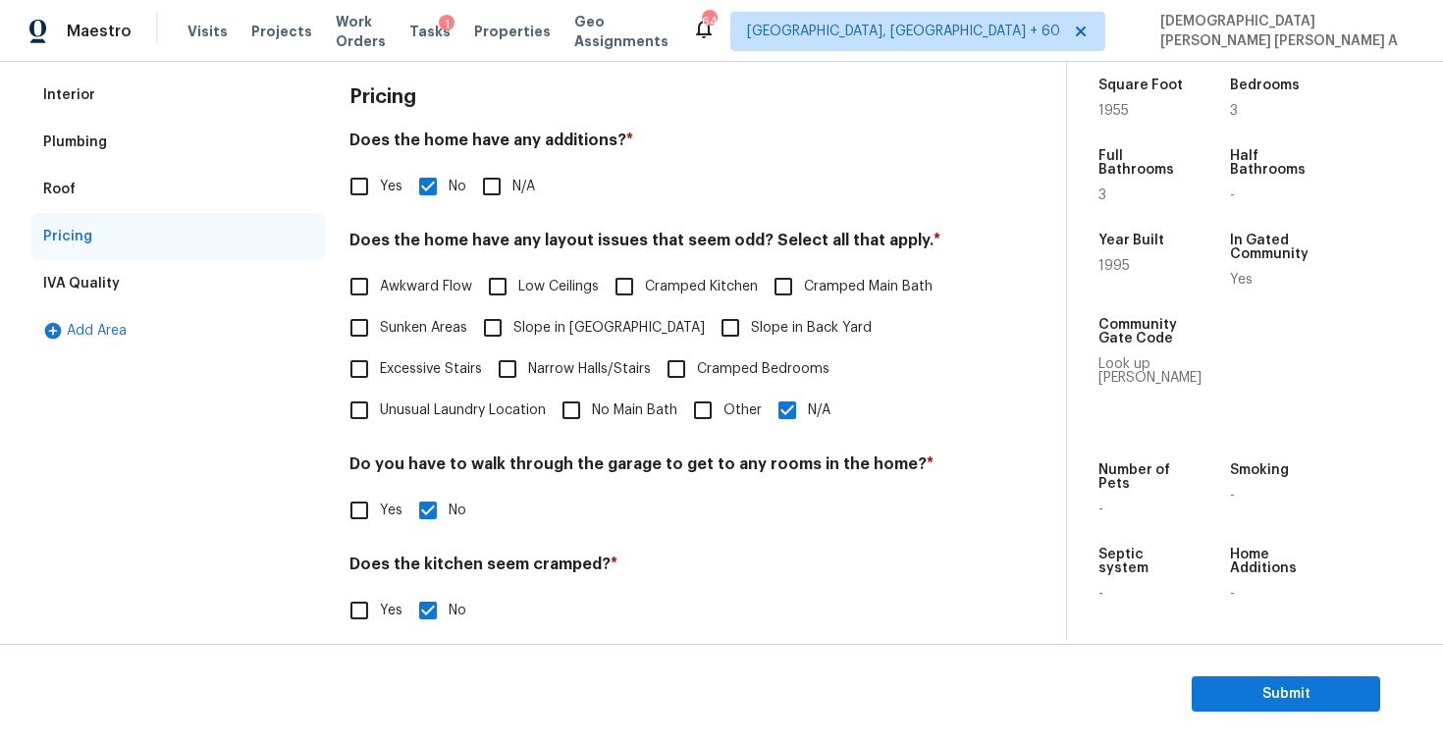
click at [190, 293] on div "IVA Quality" at bounding box center [178, 283] width 295 height 47
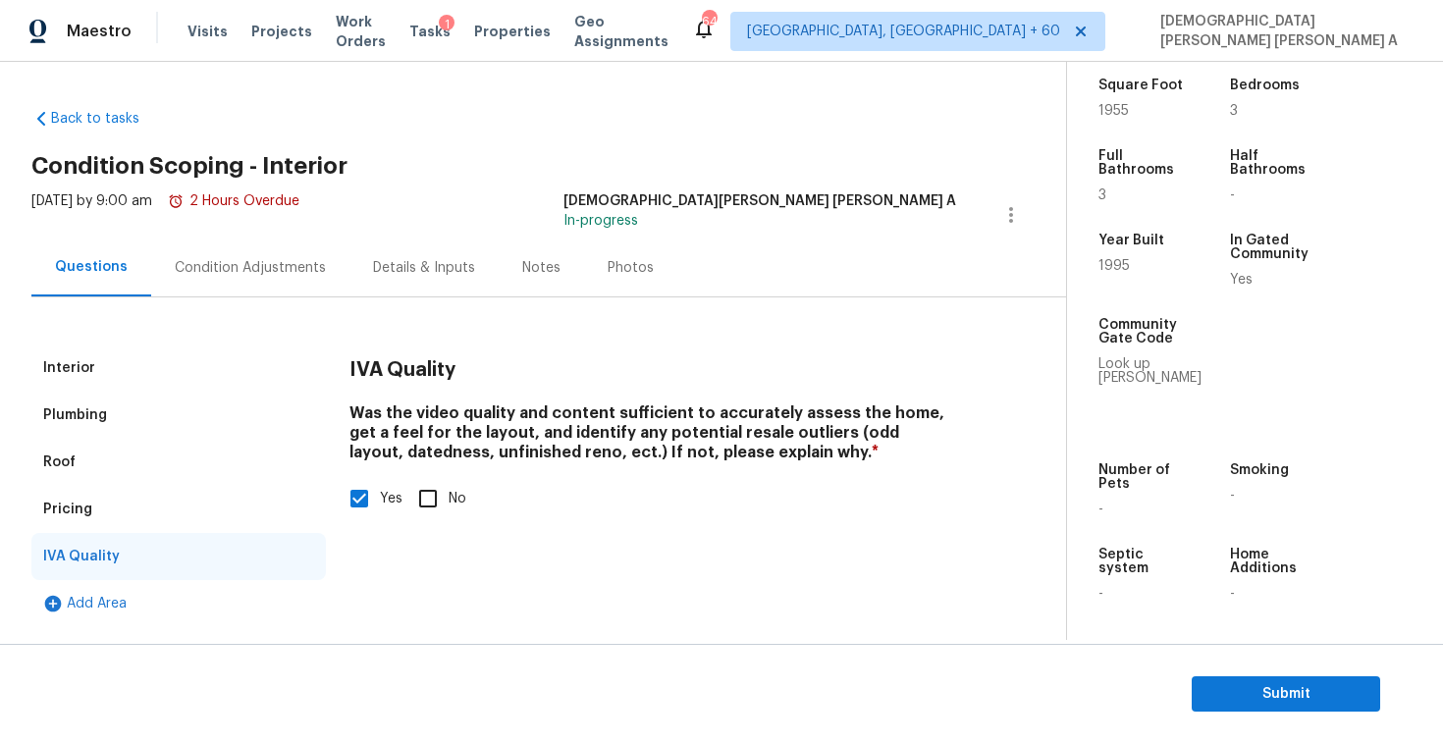
click at [225, 268] on div "Condition Adjustments" at bounding box center [250, 268] width 151 height 20
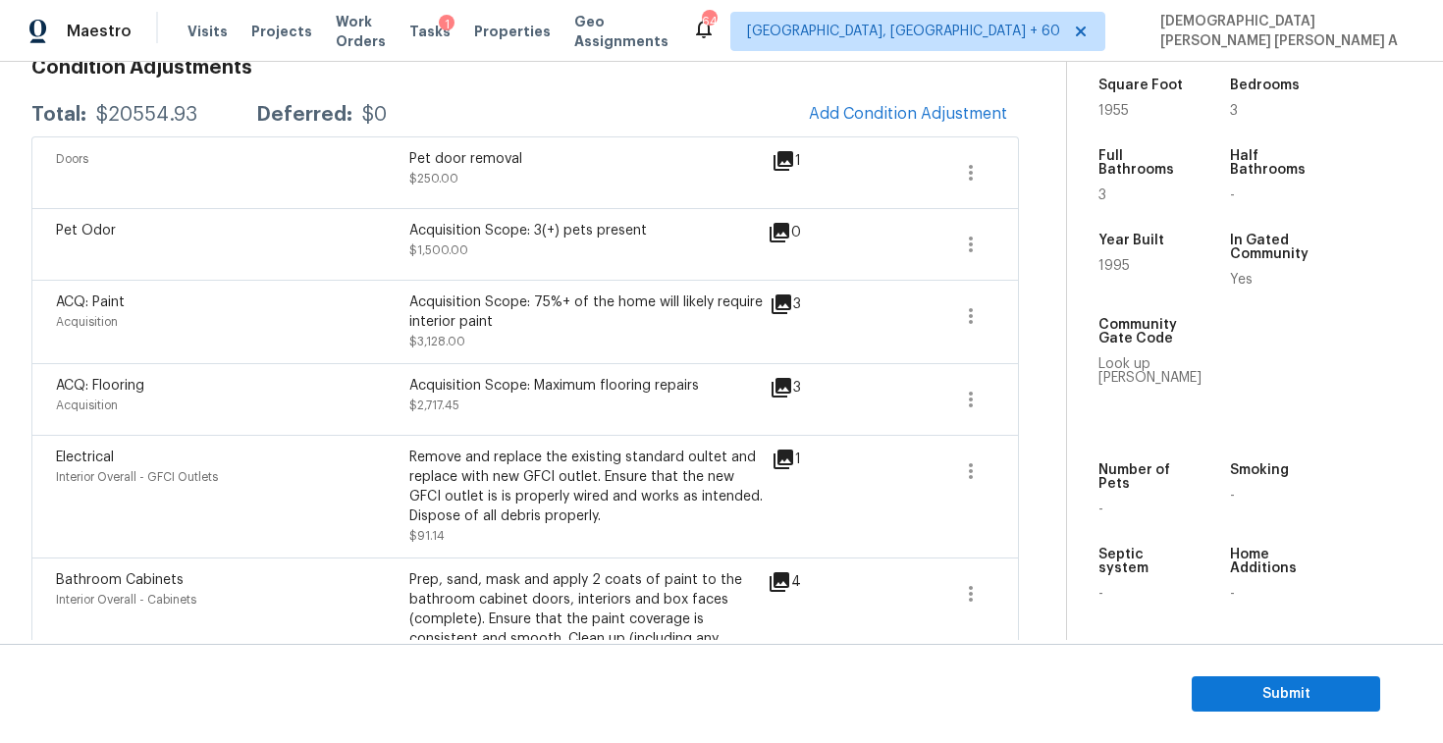
scroll to position [427, 0]
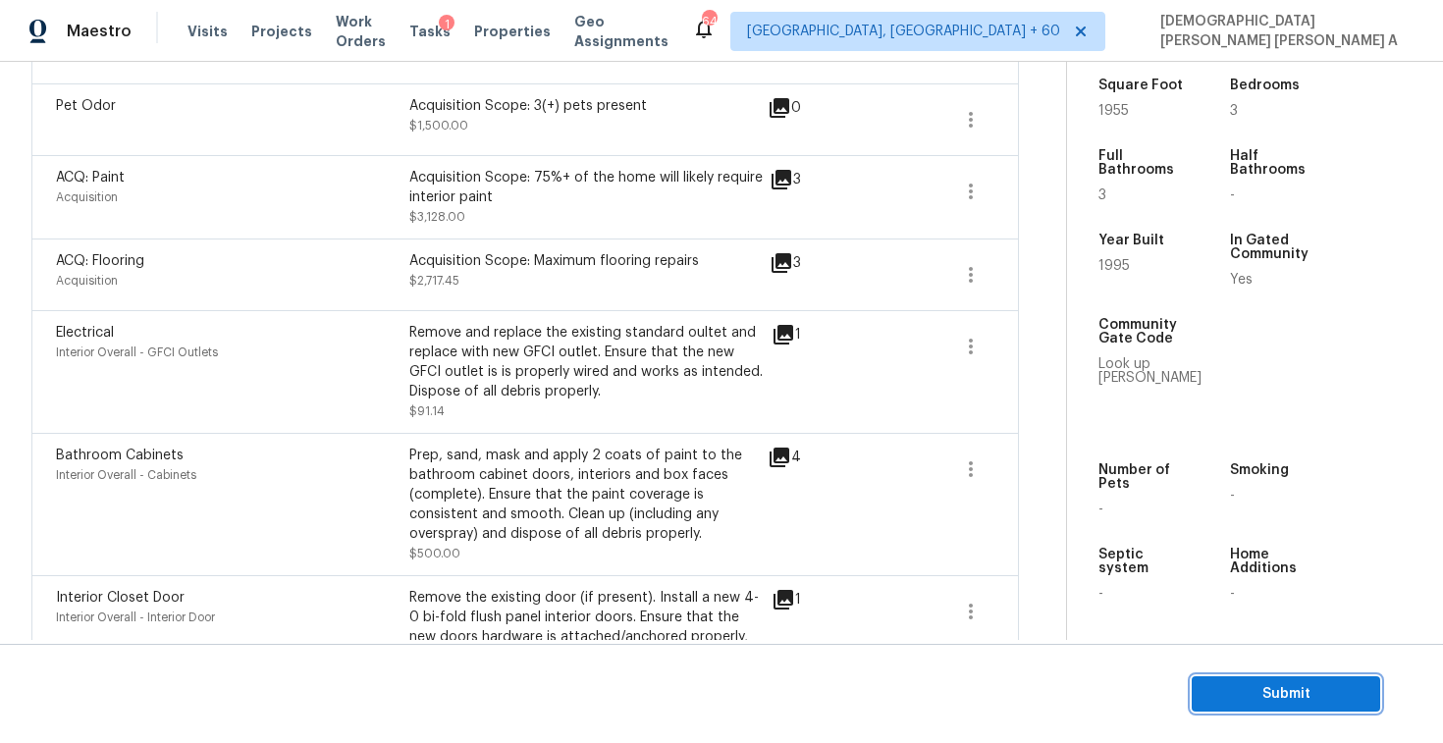
click at [1294, 687] on span "Submit" at bounding box center [1286, 694] width 157 height 25
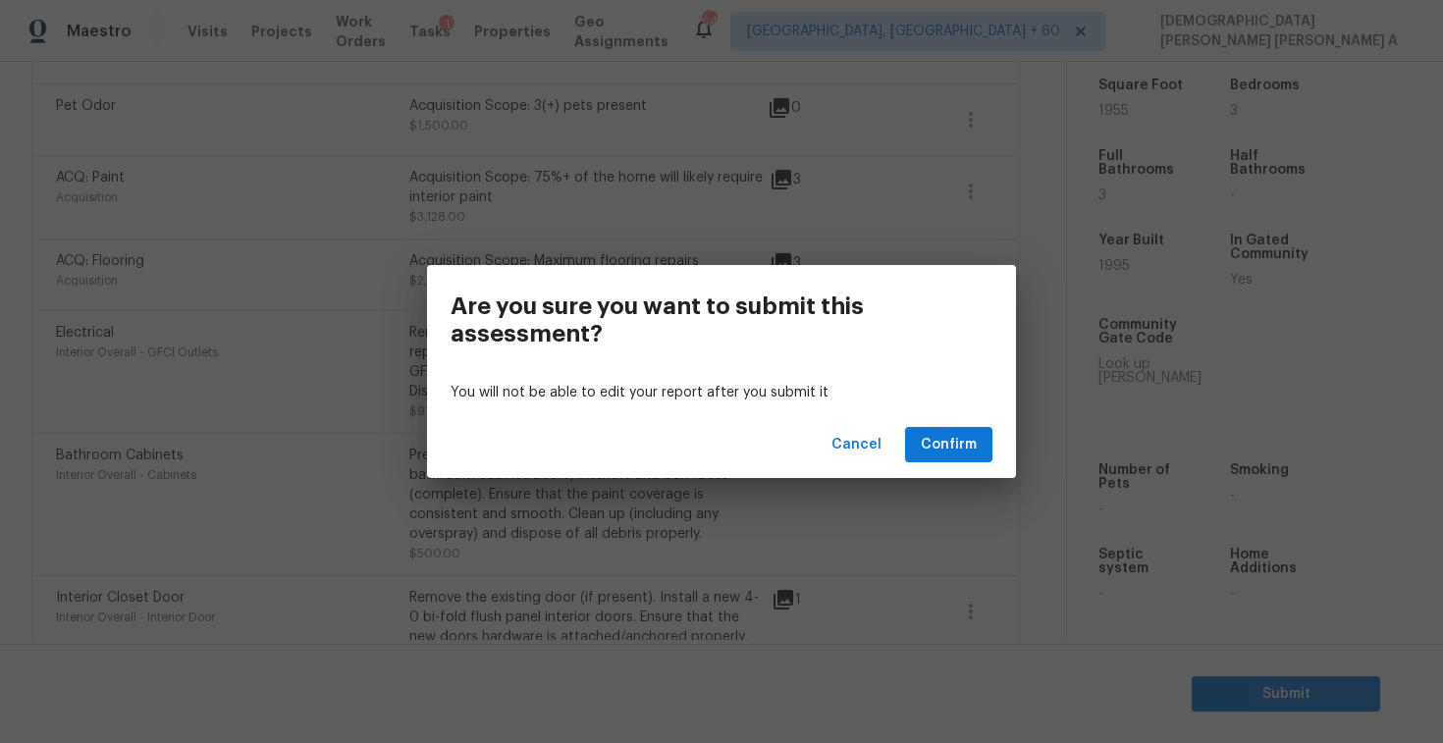
click at [954, 425] on div "Cancel Confirm" at bounding box center [721, 445] width 589 height 68
click at [951, 449] on span "Confirm" at bounding box center [949, 445] width 56 height 25
